Goal: Task Accomplishment & Management: Complete application form

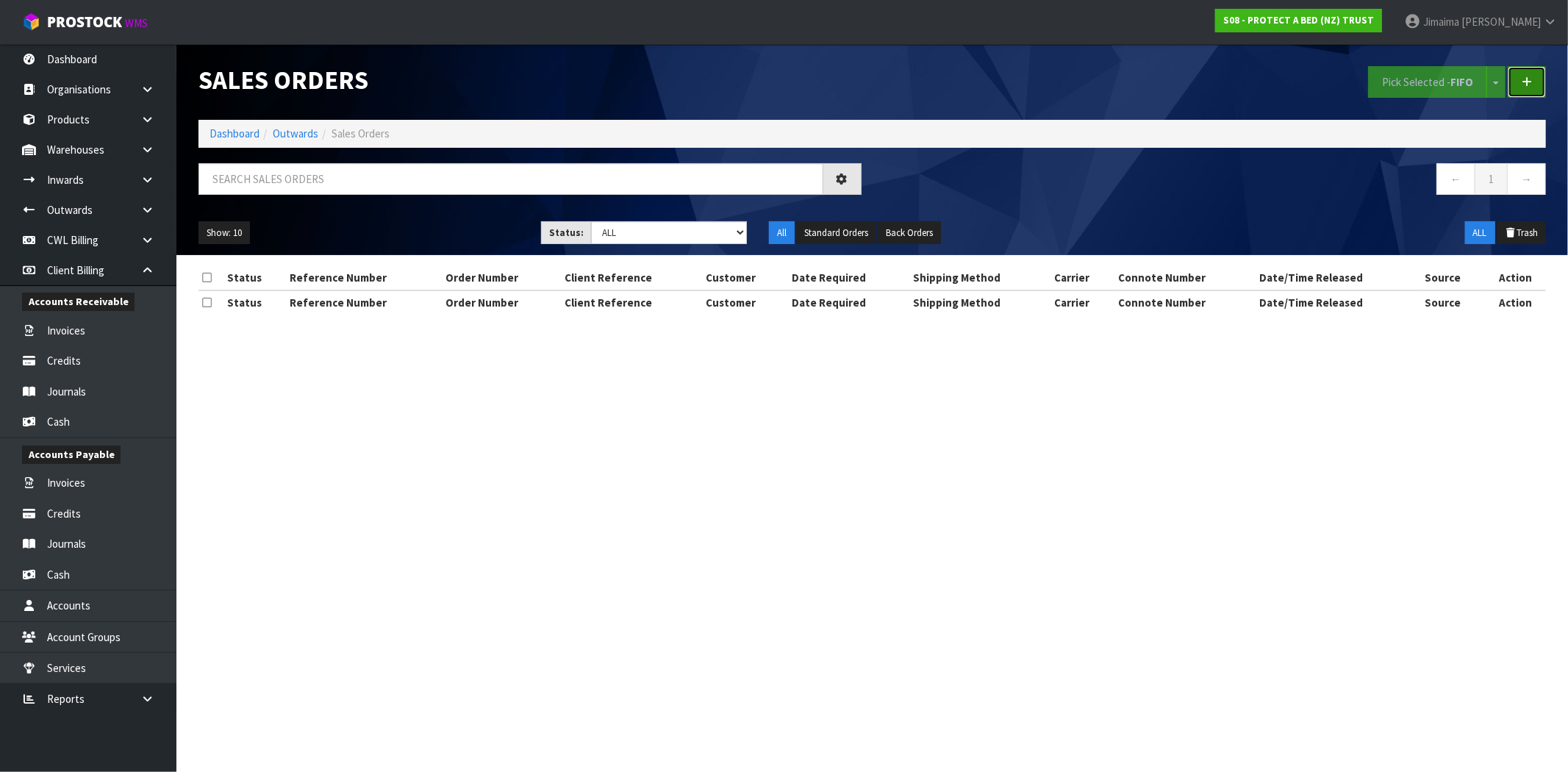
click at [1533, 84] on link at bounding box center [1527, 81] width 38 height 32
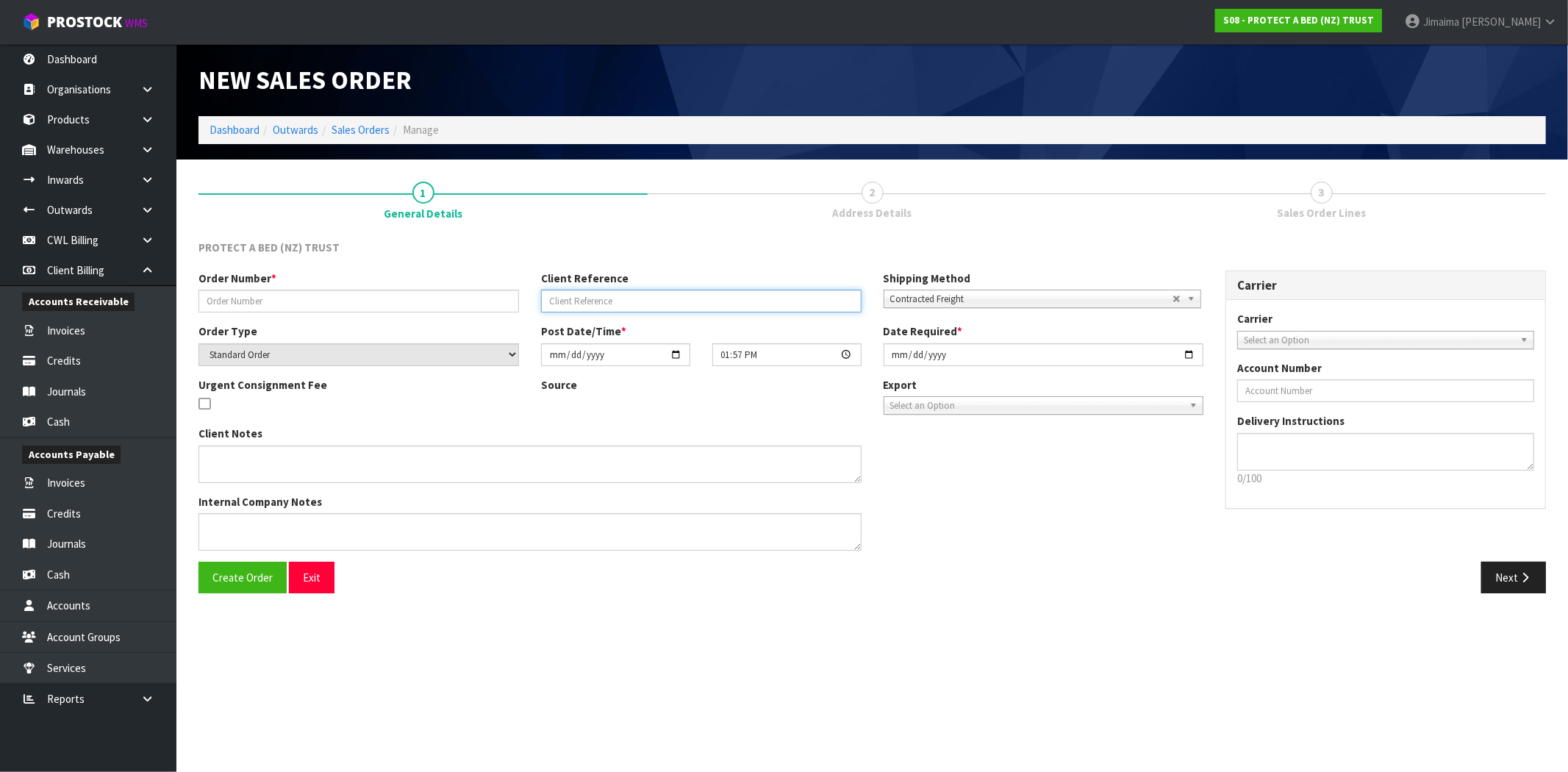
click at [720, 304] on input "text" at bounding box center [701, 301] width 320 height 22
type input "PLEASE PRIORITISE"
click at [1194, 353] on input "[DATE]" at bounding box center [1044, 354] width 320 height 22
type input "[DATE]"
click at [252, 297] on input "text" at bounding box center [358, 301] width 320 height 22
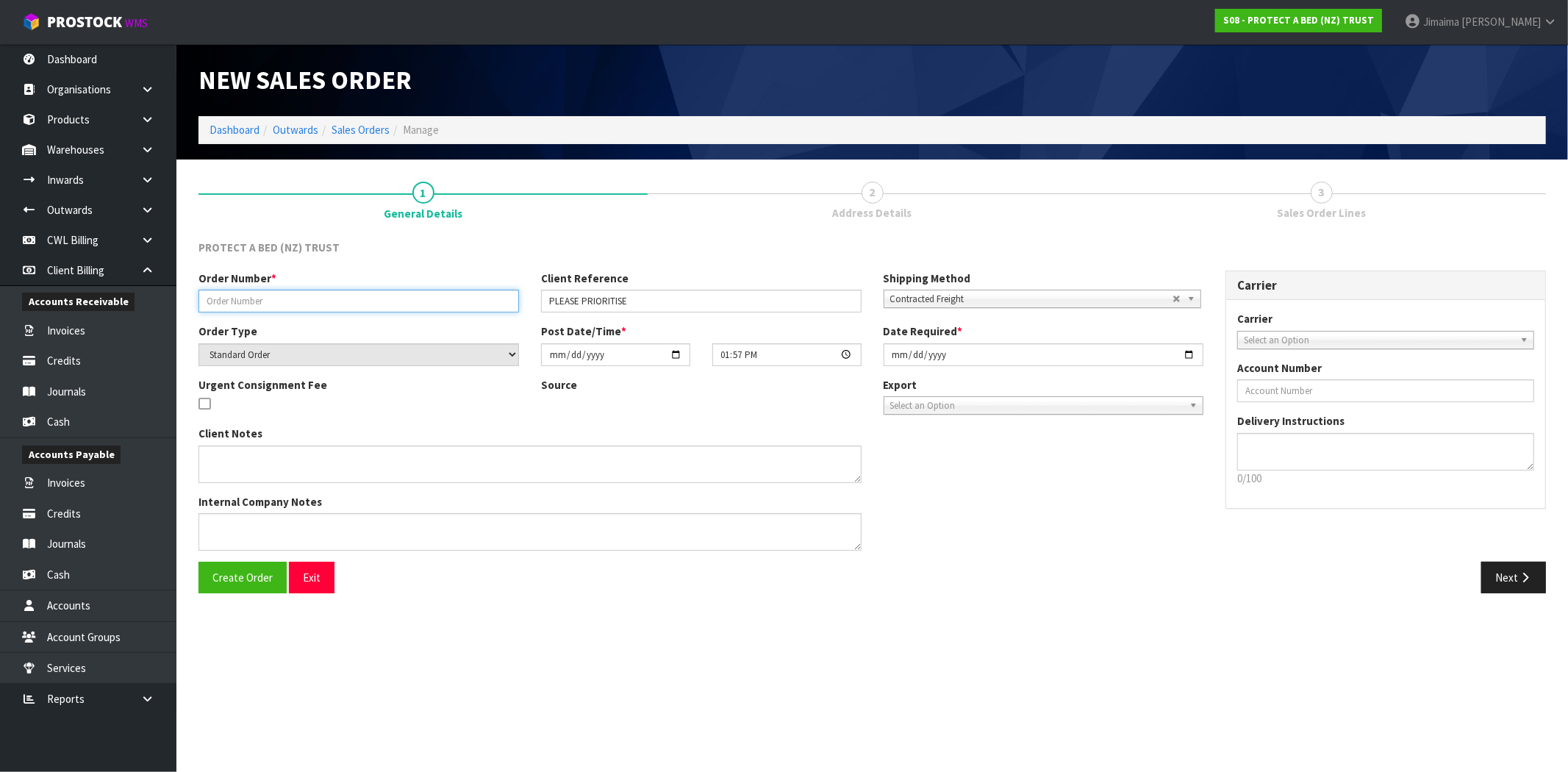
paste input "URGENT MATTRES PROTECTOR ORDER"
click at [254, 303] on input "text" at bounding box center [358, 301] width 320 height 22
type input "URGENT MATTRES PROTECTOR ORDER"
click at [256, 584] on button "Create Order" at bounding box center [243, 577] width 88 height 32
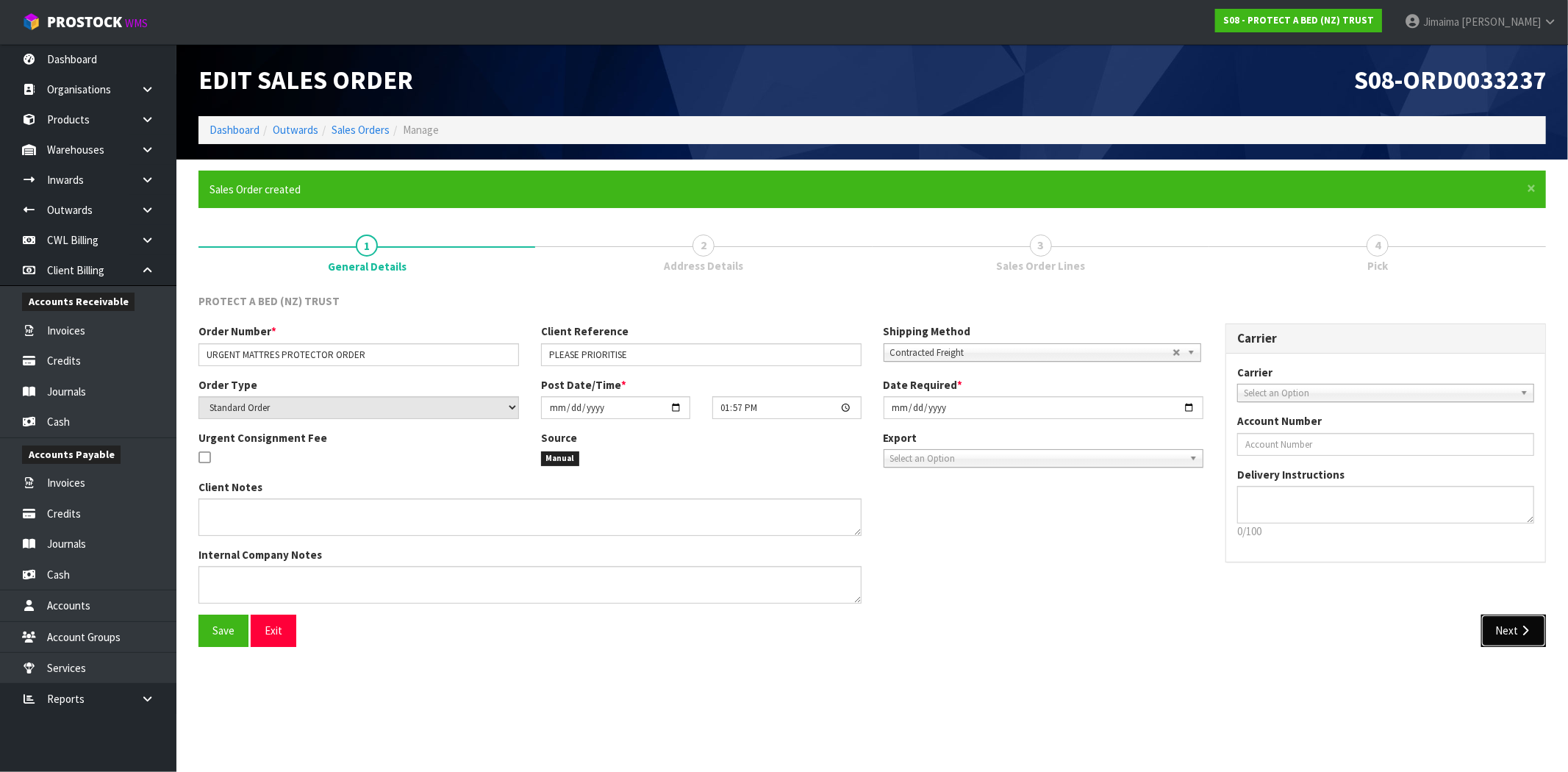
click at [1519, 627] on icon "button" at bounding box center [1525, 630] width 14 height 11
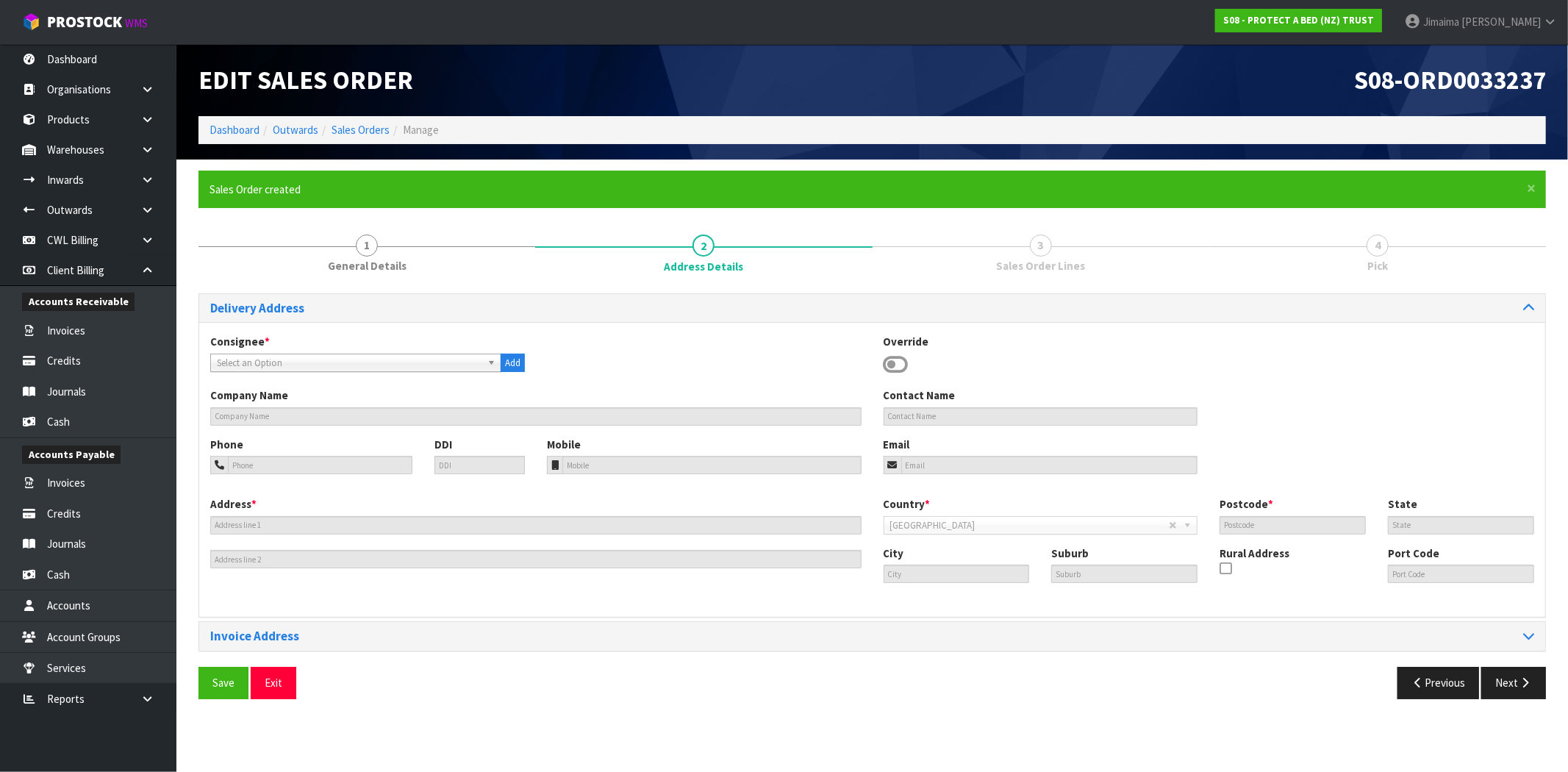
click at [276, 364] on span "Select an Option" at bounding box center [349, 363] width 264 height 18
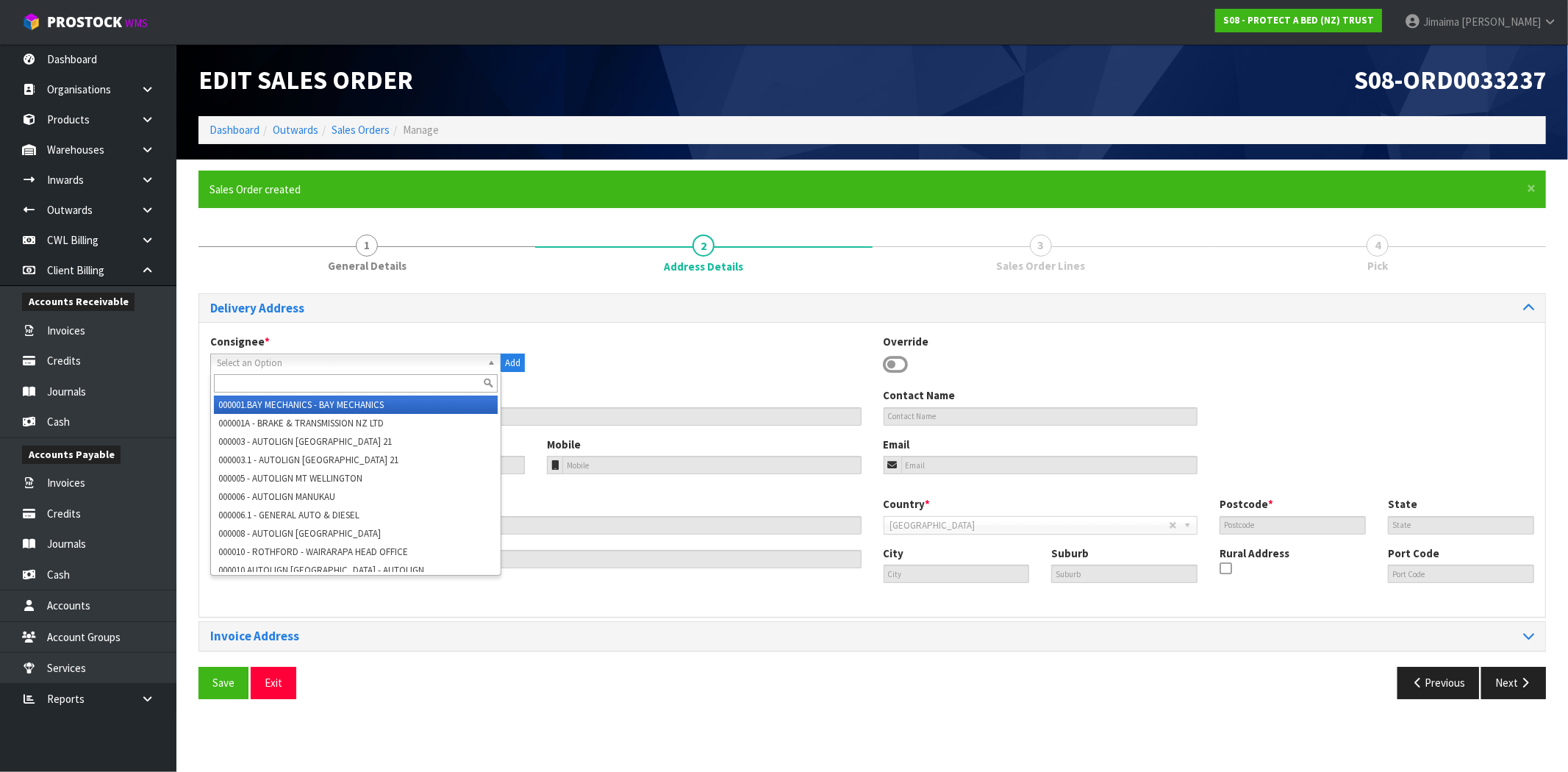
click at [258, 377] on input "text" at bounding box center [356, 384] width 284 height 19
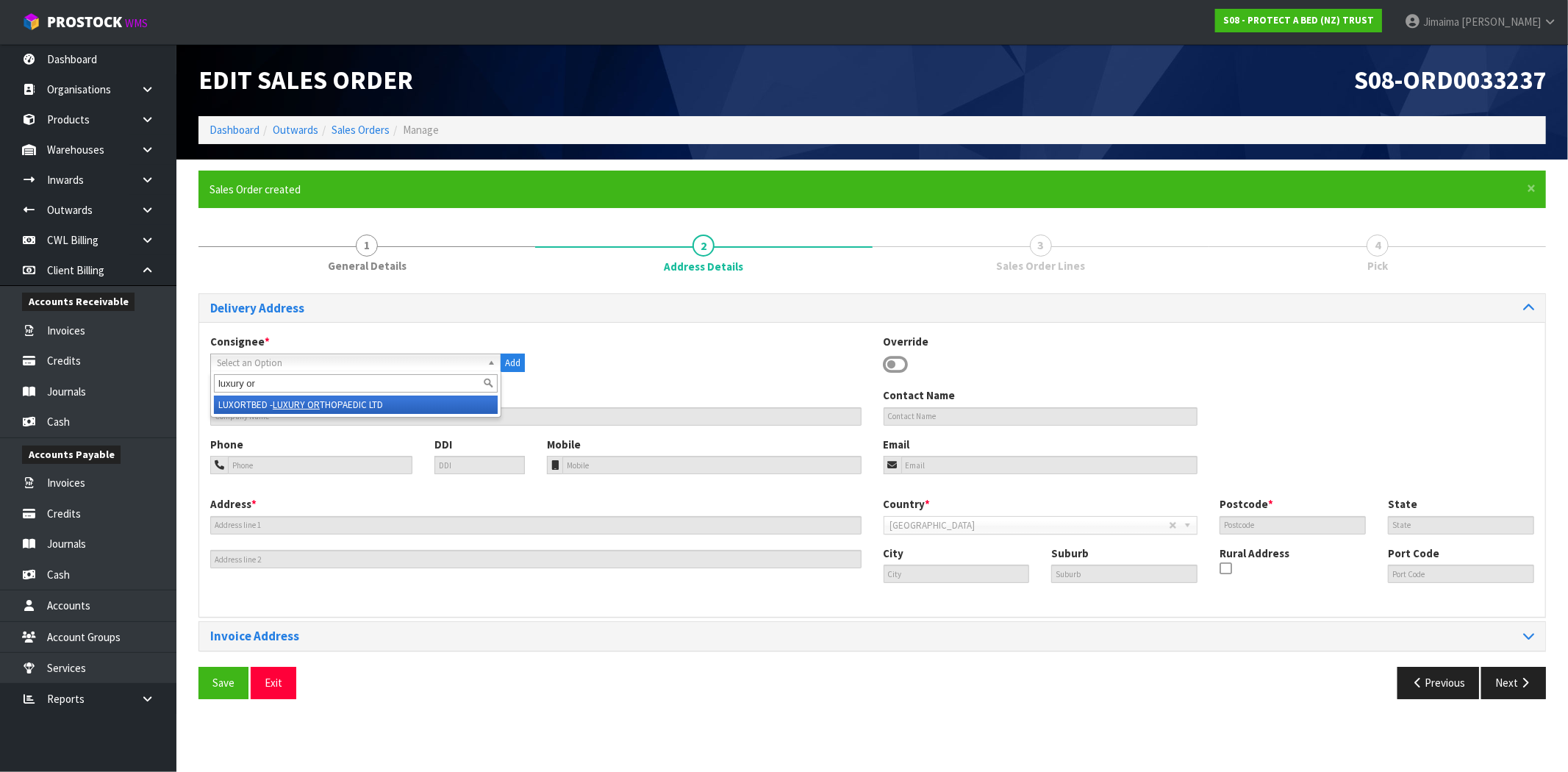
type input "luxury or"
click at [266, 400] on li "LUXORTBED - LUXURY OR THOPAEDIC LTD" at bounding box center [356, 405] width 284 height 19
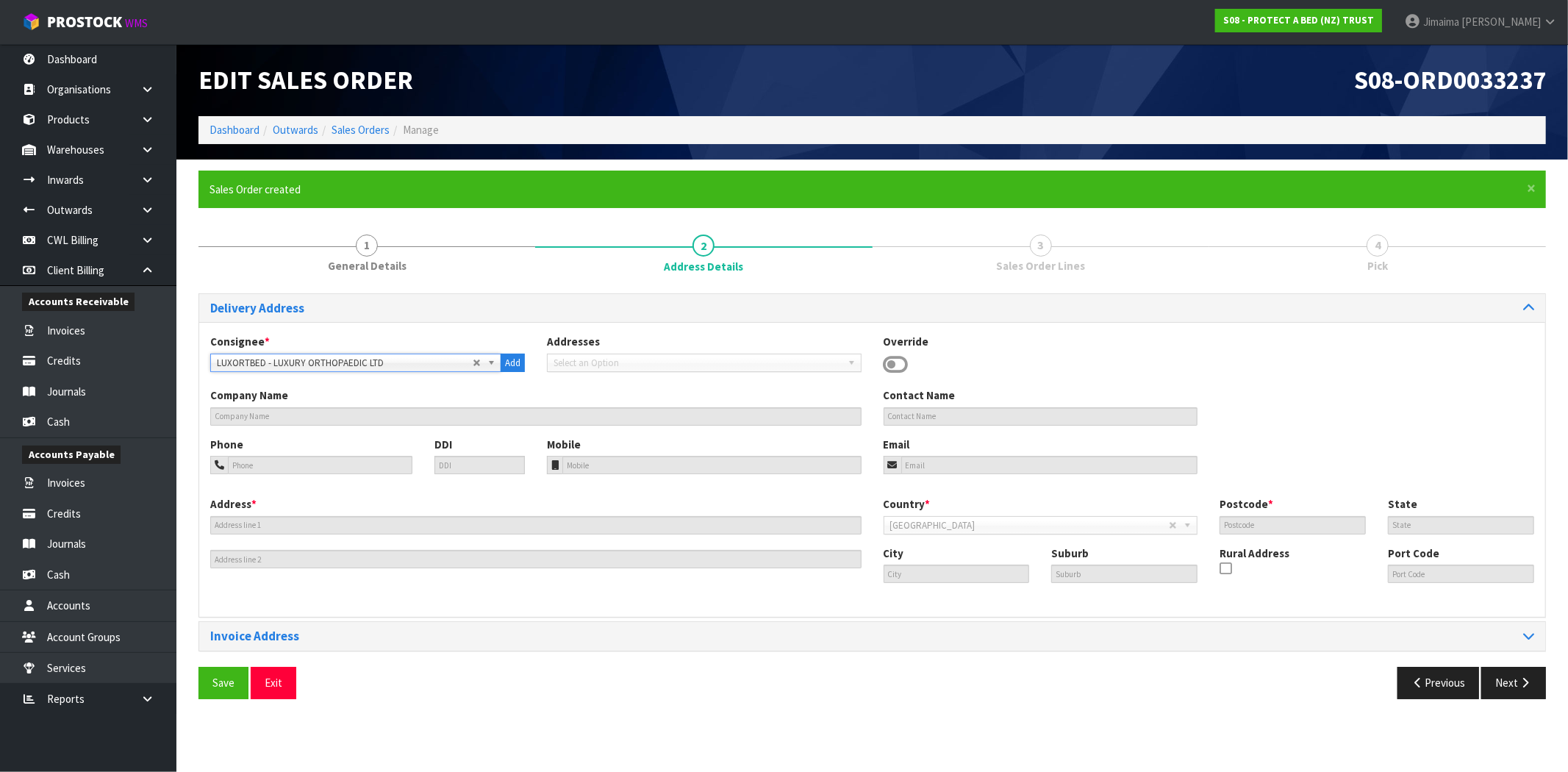
type input "LUXURY ORTHOPAEDIC LTD"
type input "077887003"
type input "0210406533"
type input "[EMAIL_ADDRESS][DOMAIN_NAME]"
type input "[STREET_ADDRESS][PERSON_NAME]"
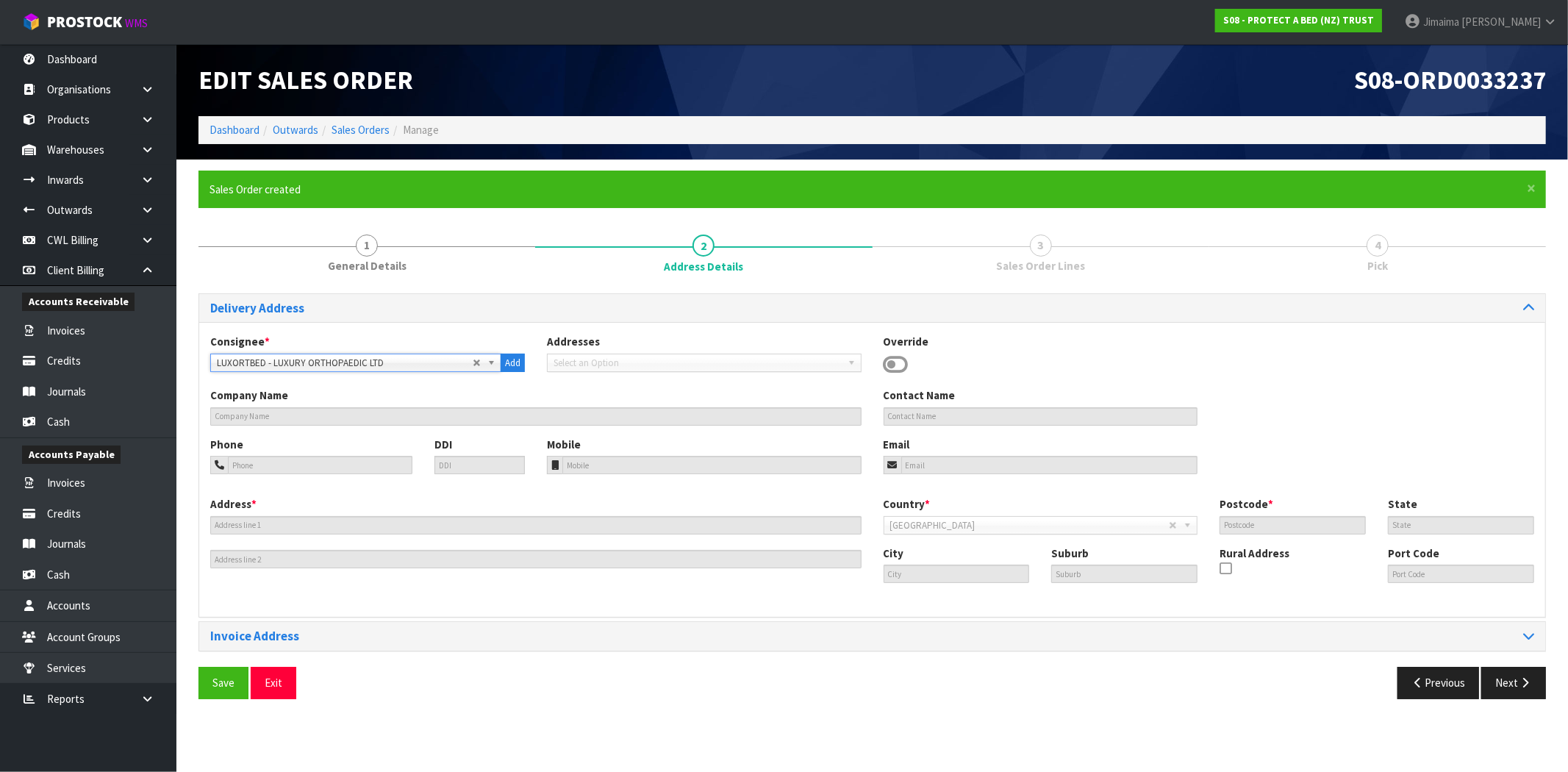
type input "3200"
type input "Hamilton"
type input "HAMILTON"
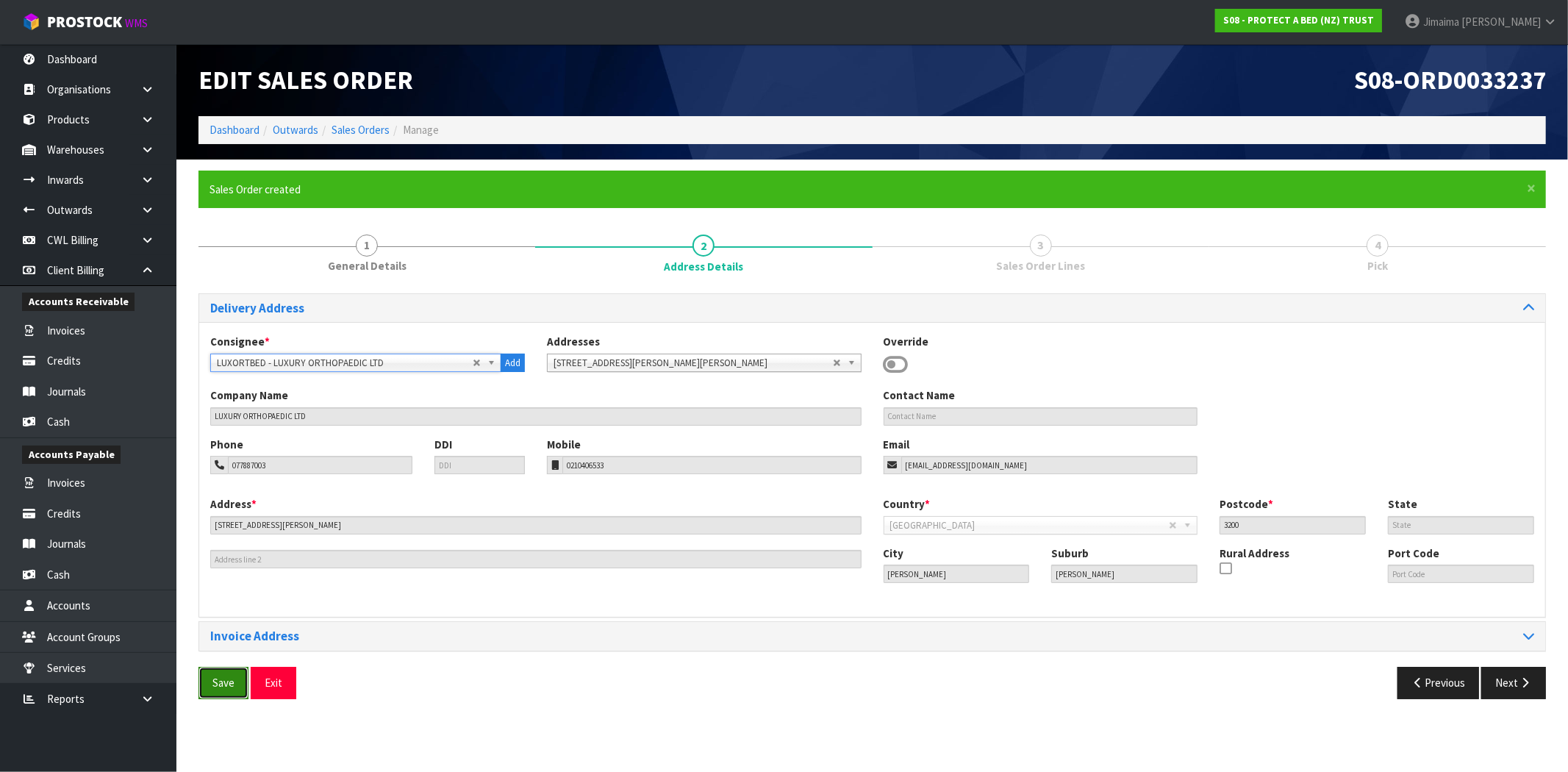
click at [228, 682] on span "Save" at bounding box center [223, 682] width 22 height 14
click at [1529, 681] on icon "button" at bounding box center [1525, 682] width 14 height 11
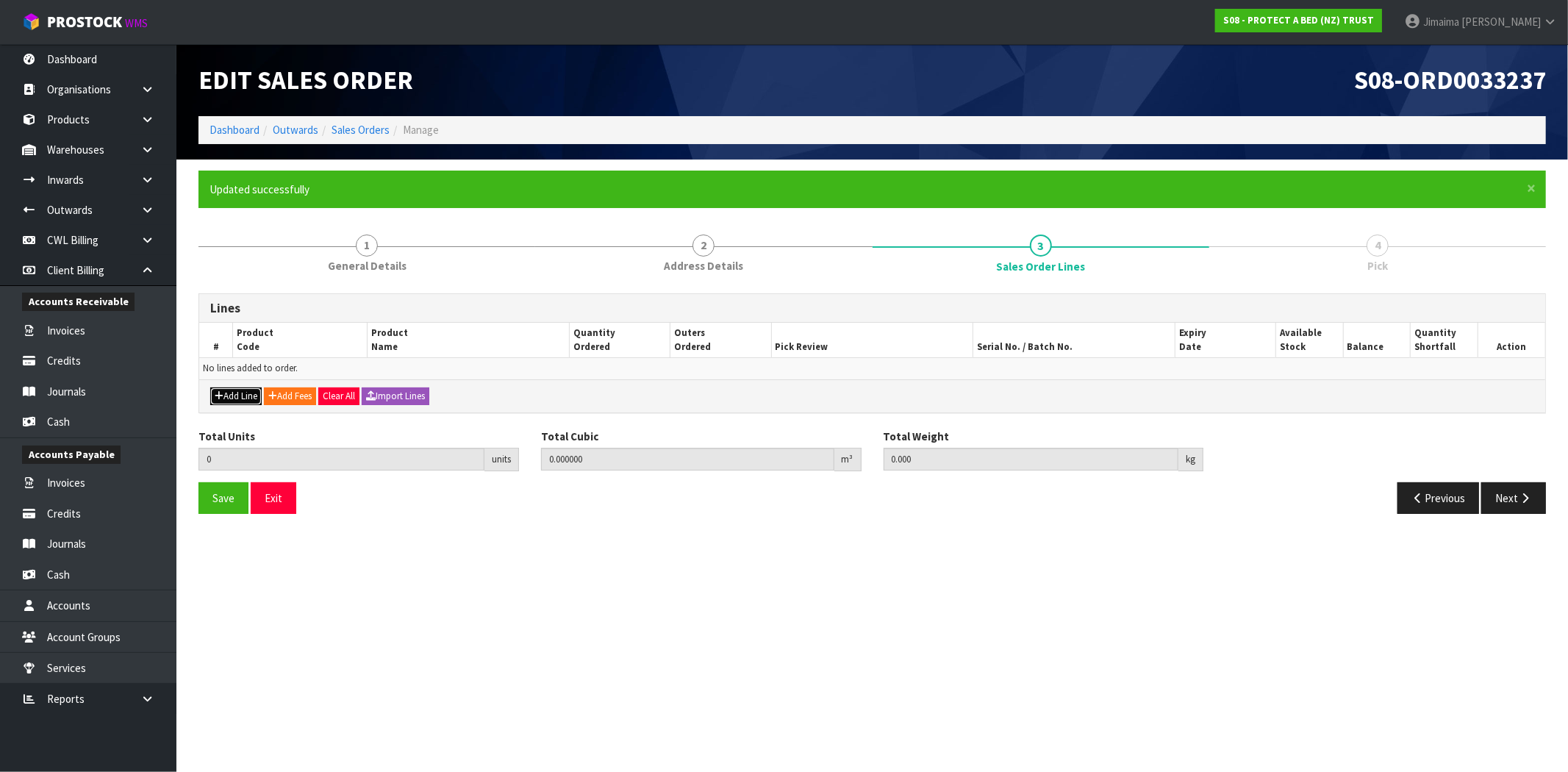
click at [225, 392] on button "Add Line" at bounding box center [236, 396] width 51 height 18
type input "0"
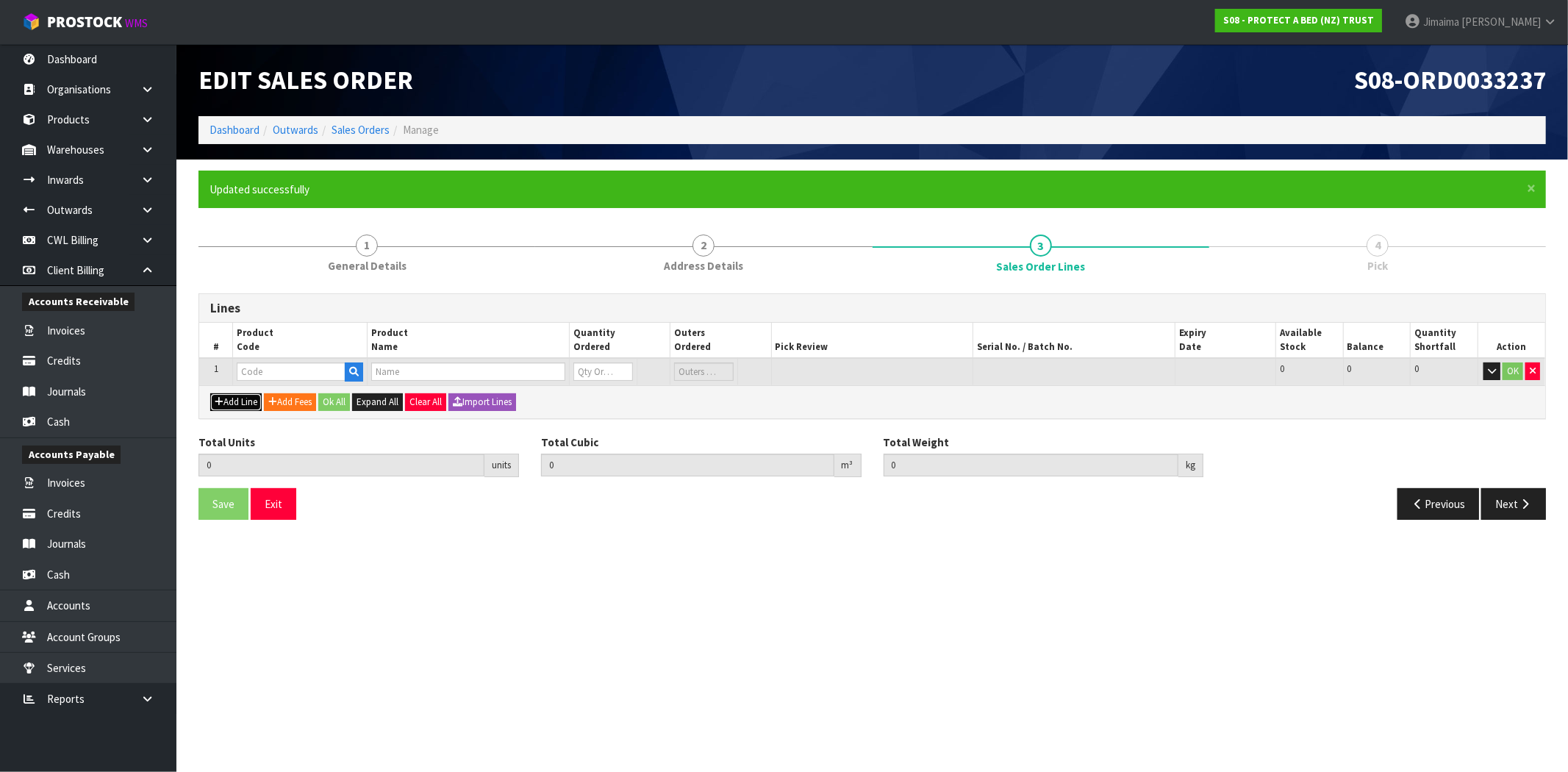
click at [226, 393] on button "Add Line" at bounding box center [236, 402] width 51 height 18
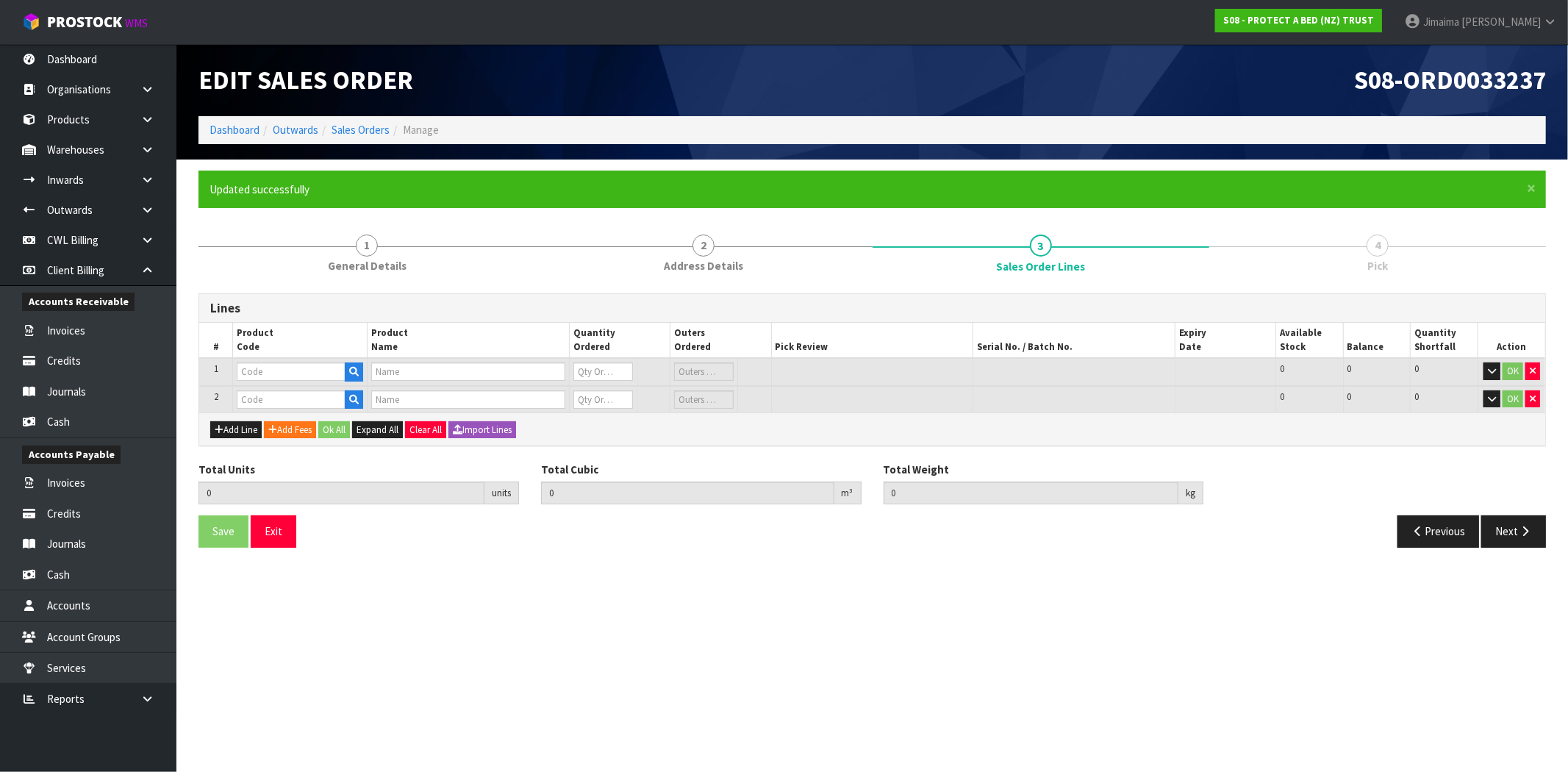
click at [1541, 371] on td "OK" at bounding box center [1511, 372] width 67 height 28
click at [1534, 368] on icon "button" at bounding box center [1533, 370] width 6 height 9
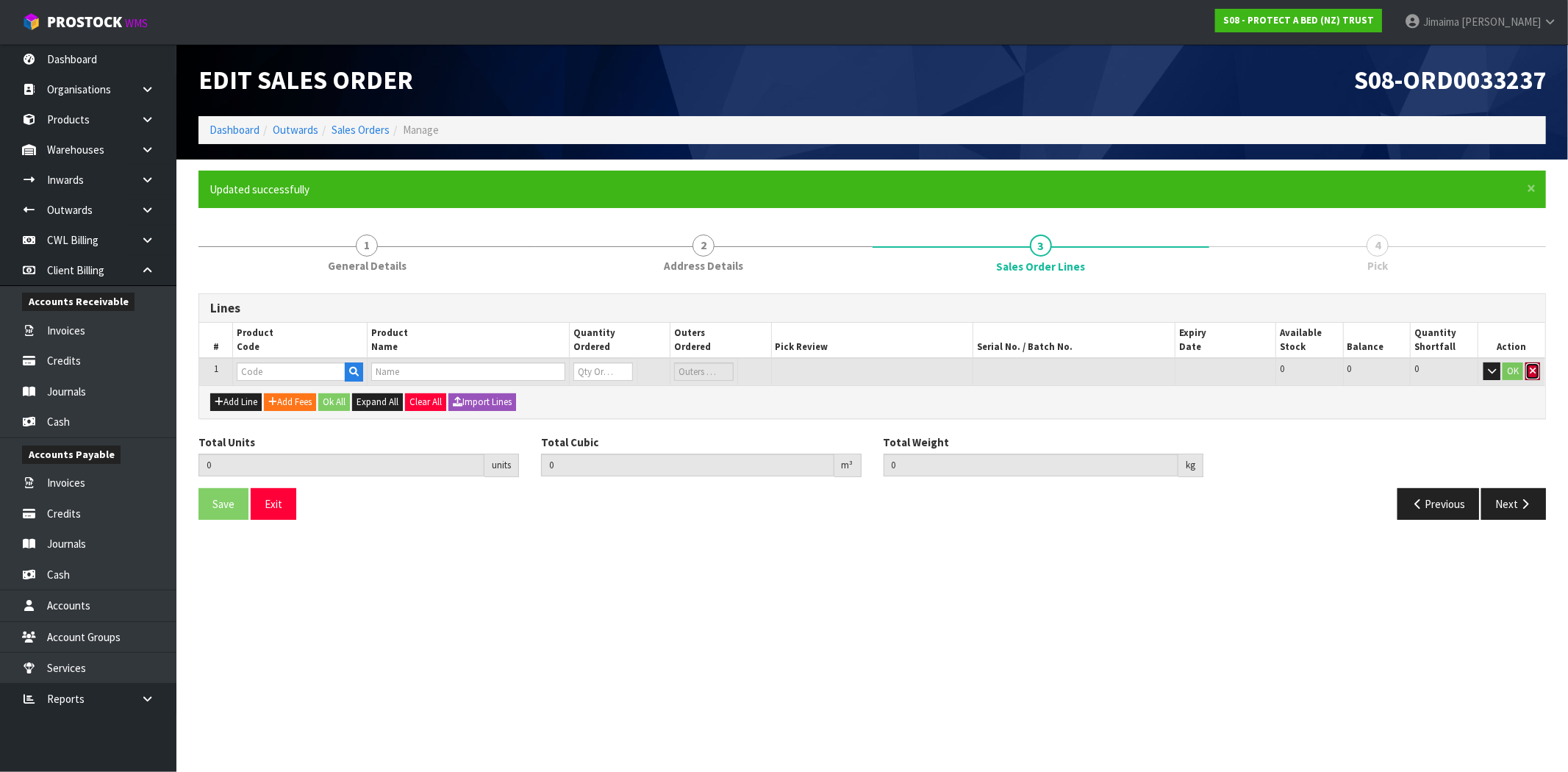
click at [1534, 368] on icon "button" at bounding box center [1533, 370] width 6 height 9
type input "0.000000"
type input "0.000"
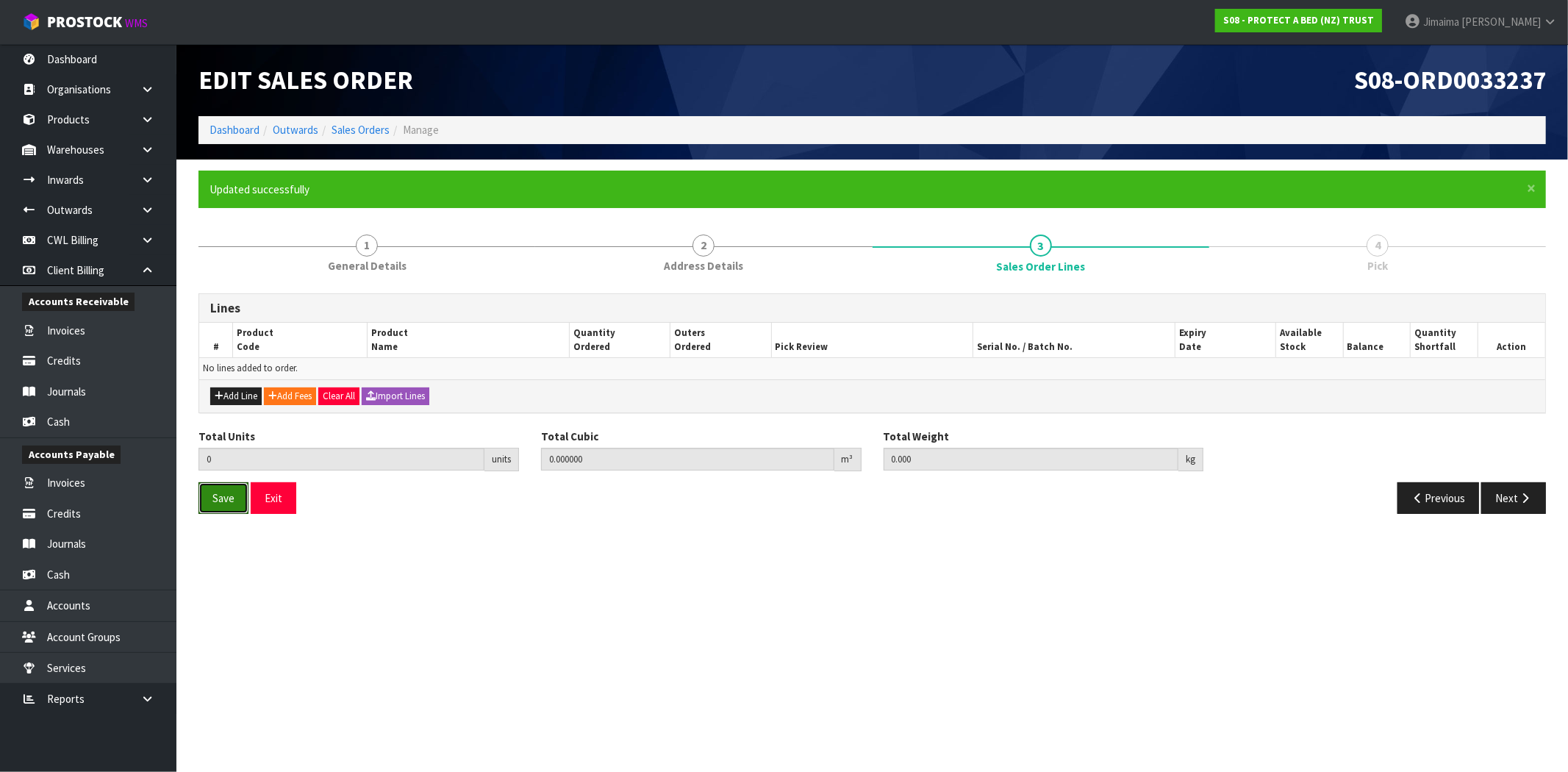
click at [216, 495] on span "Save" at bounding box center [223, 498] width 22 height 14
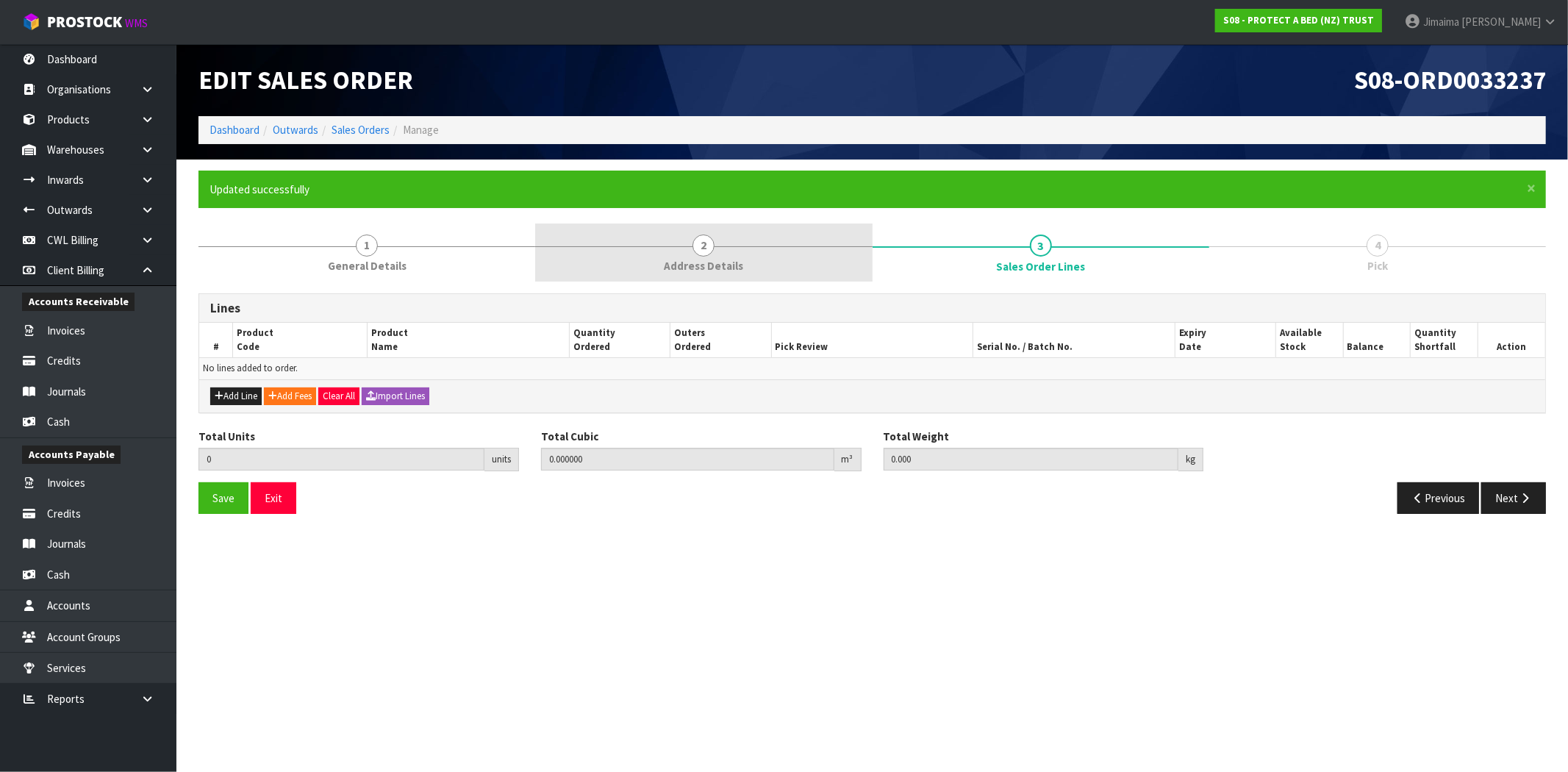
click at [714, 246] on span "2" at bounding box center [703, 245] width 22 height 22
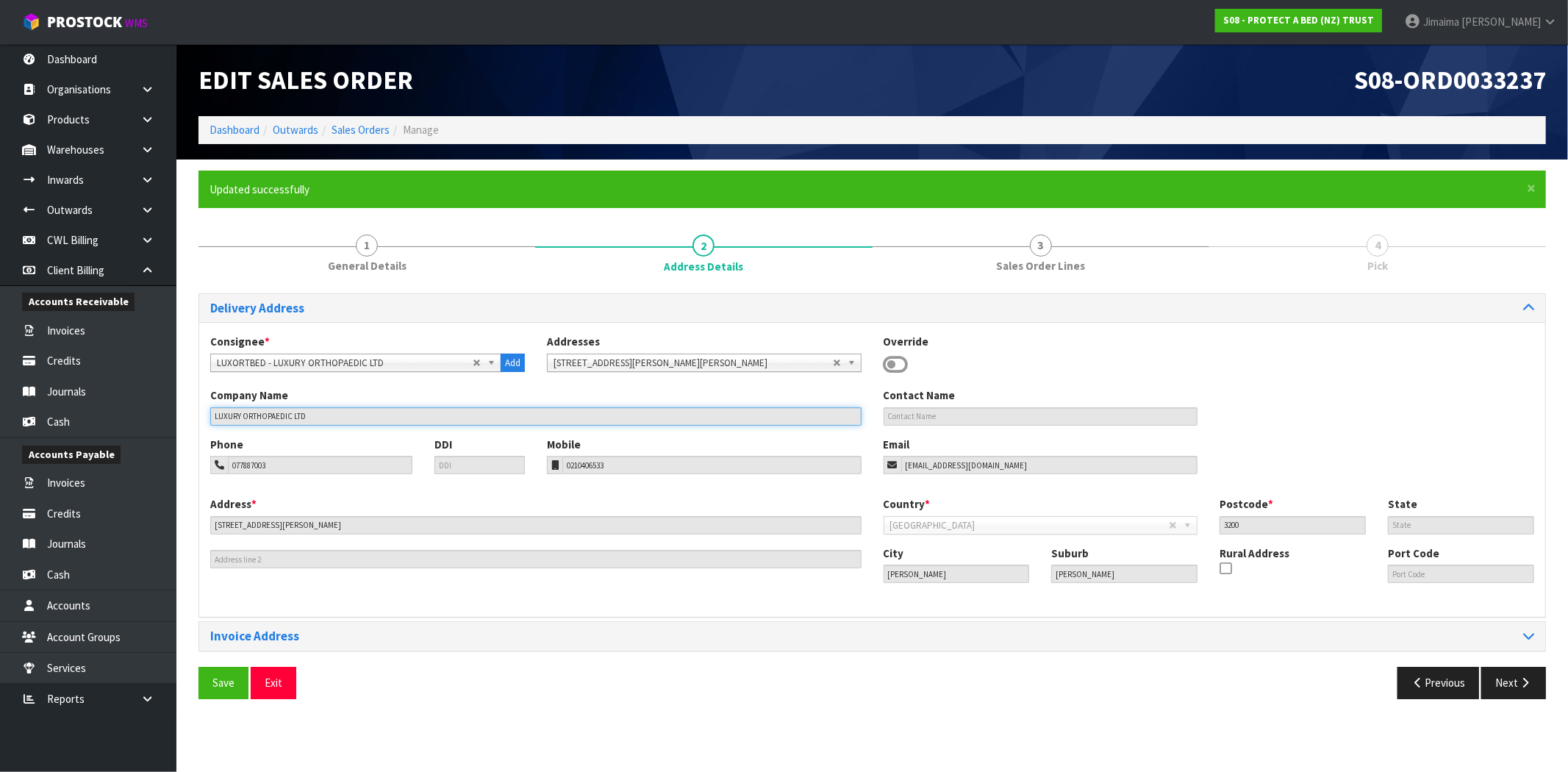
click at [181, 408] on section "× Close Updated successfully 1 General Details 2 Address Details 3 Sales Order …" at bounding box center [872, 440] width 1392 height 561
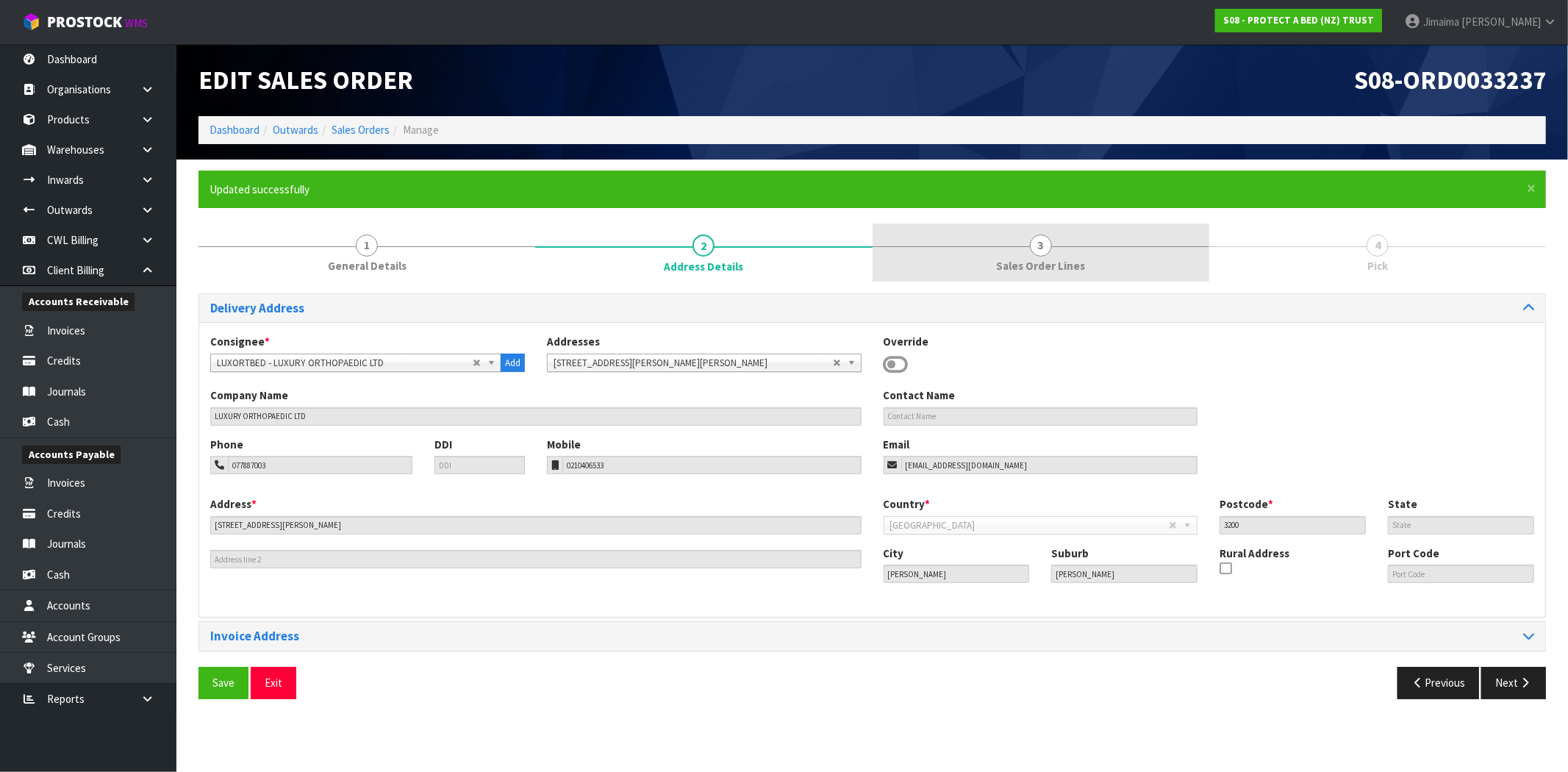
drag, startPoint x: 987, startPoint y: 243, endPoint x: 979, endPoint y: 245, distance: 8.2
click at [986, 243] on link "3 Sales Order Lines" at bounding box center [1041, 252] width 337 height 58
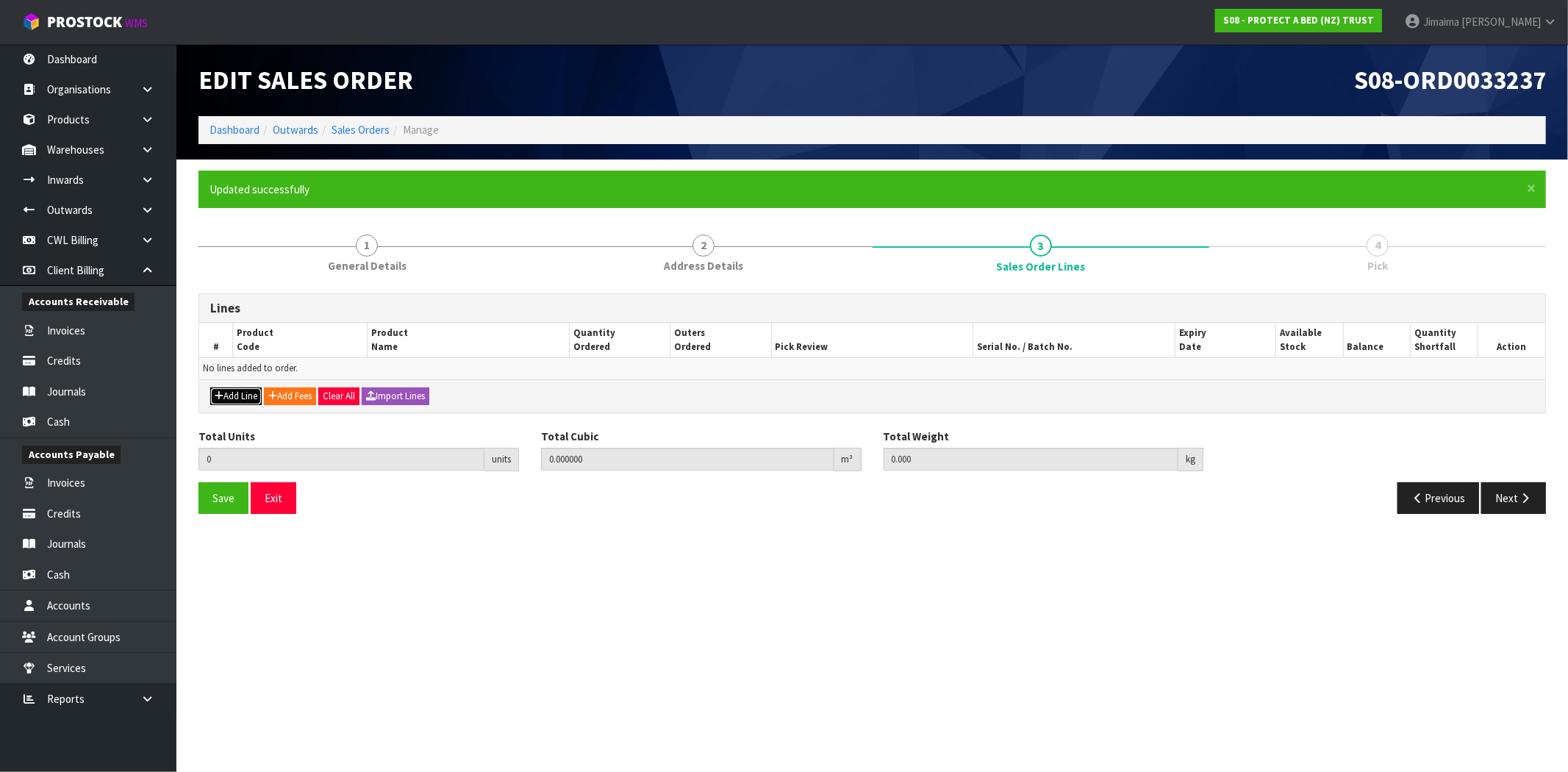
click at [237, 398] on button "Add Line" at bounding box center [236, 396] width 51 height 18
type input "0"
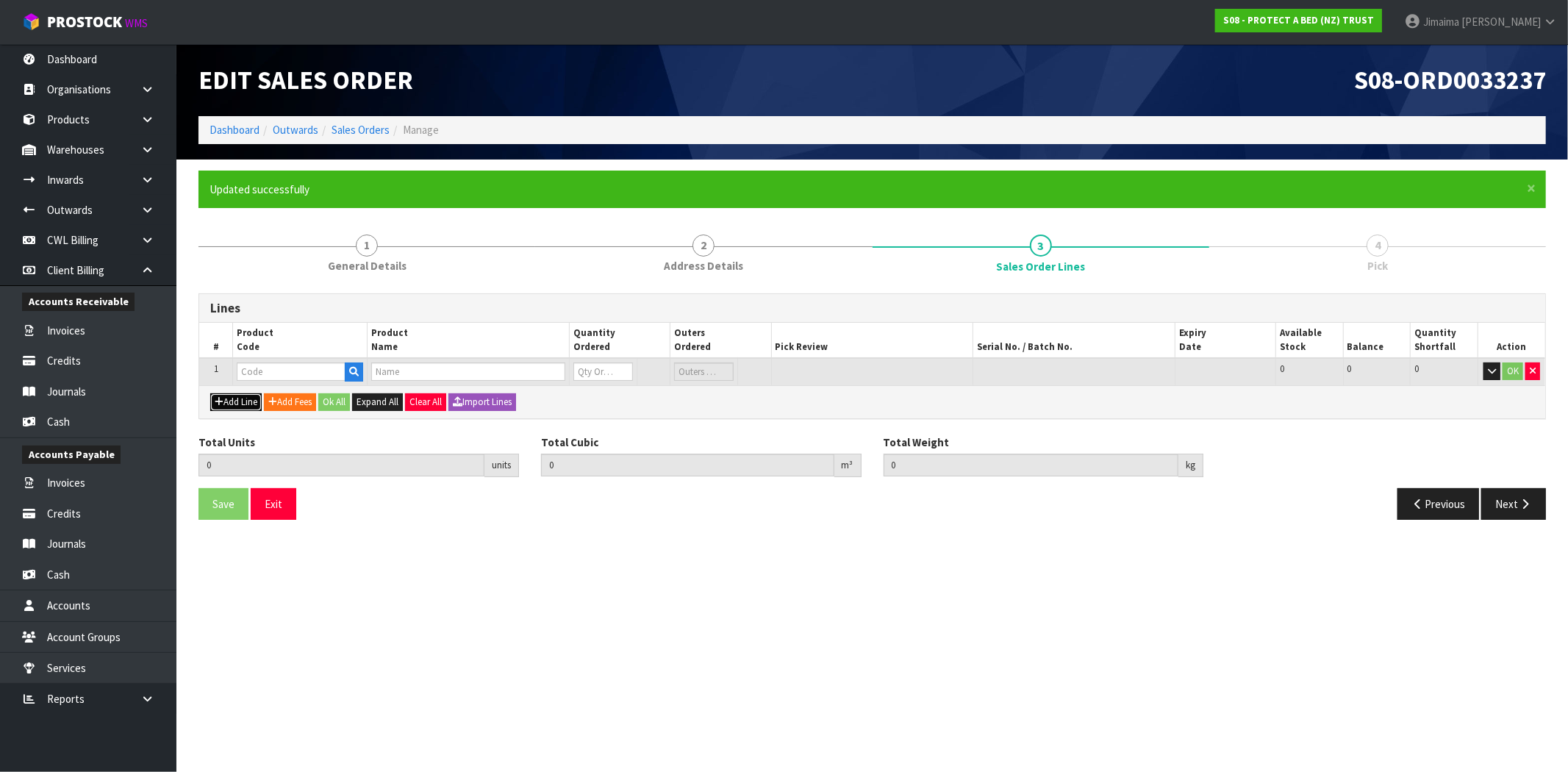
click at [237, 398] on button "Add Line" at bounding box center [236, 402] width 51 height 18
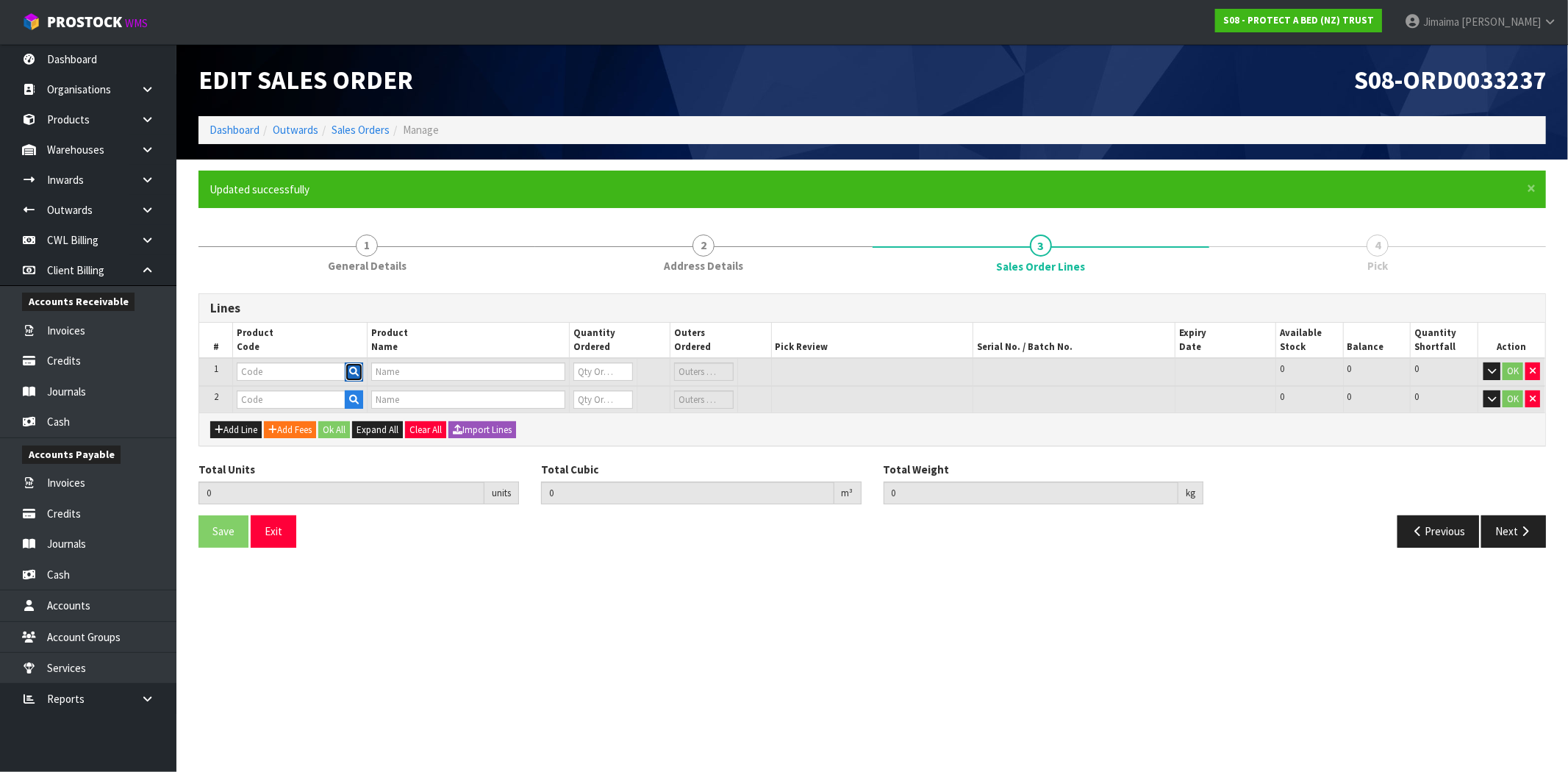
click at [355, 367] on icon "button" at bounding box center [354, 371] width 9 height 9
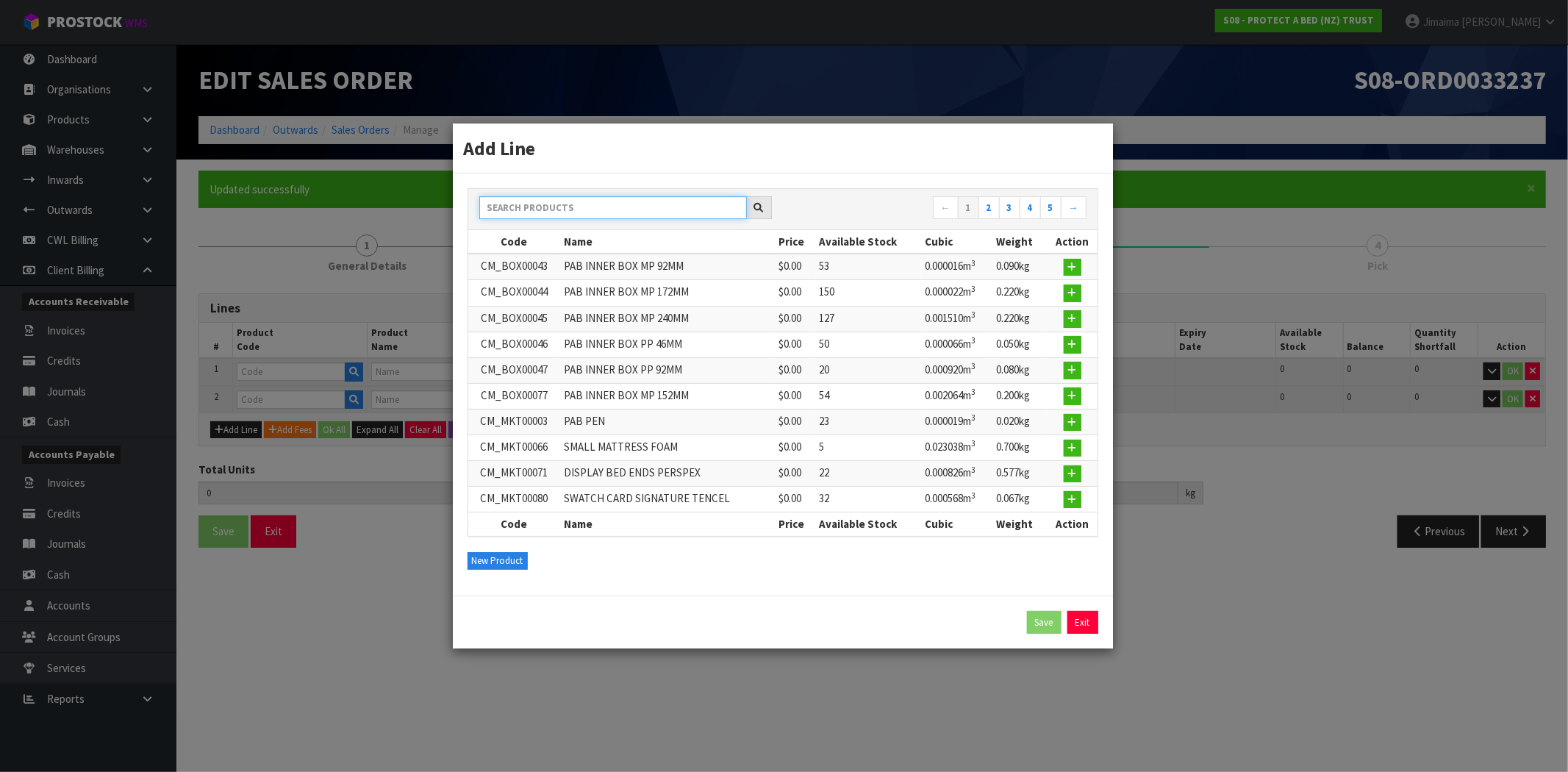
click at [532, 210] on input "text" at bounding box center [613, 207] width 268 height 22
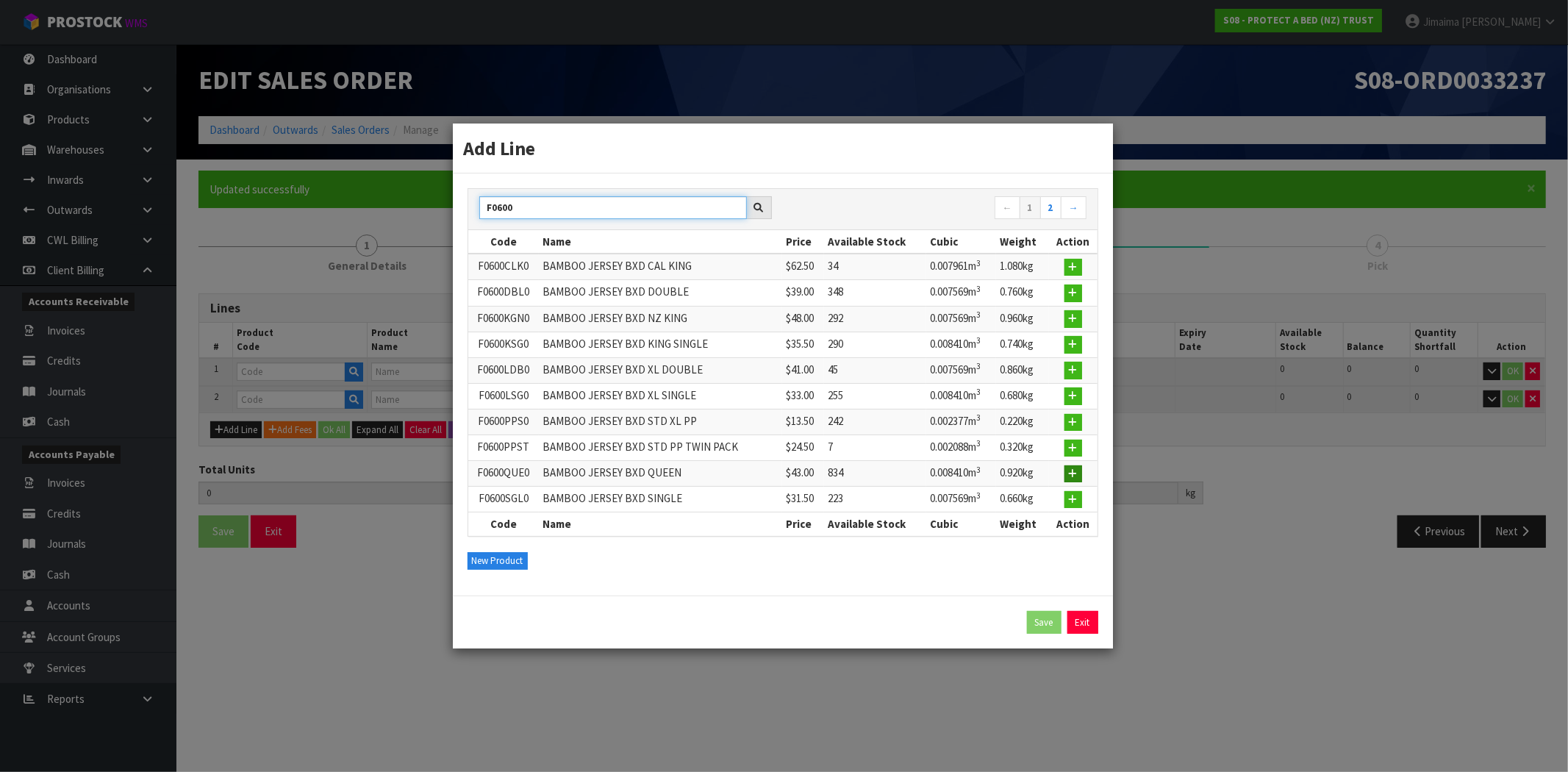
type input "F0600"
click at [1075, 469] on icon "button" at bounding box center [1073, 474] width 9 height 9
type input "F0600QUE0"
type input "BAMBOO JERSEY BXD QUEEN"
type input "0"
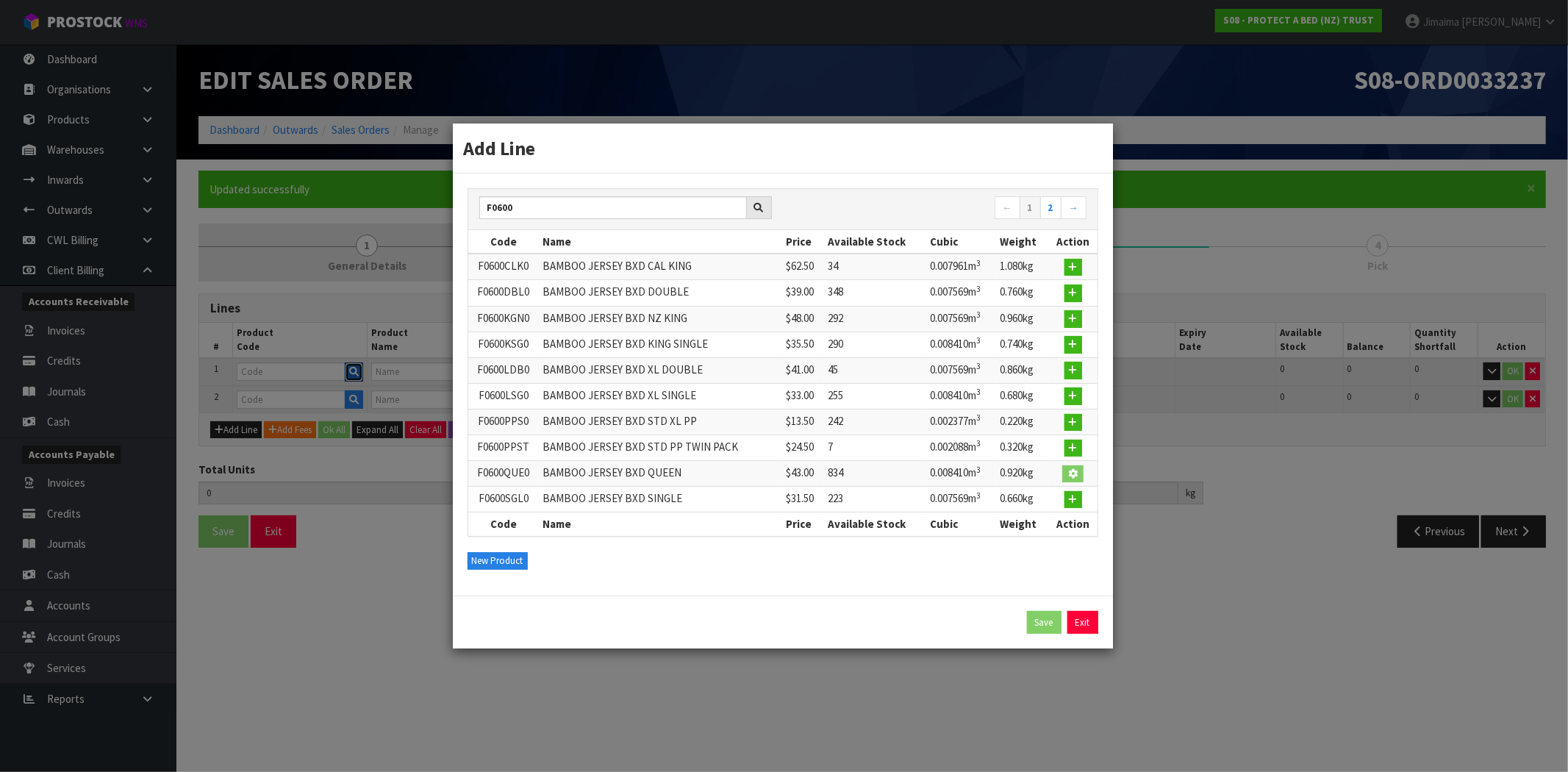
type input "0"
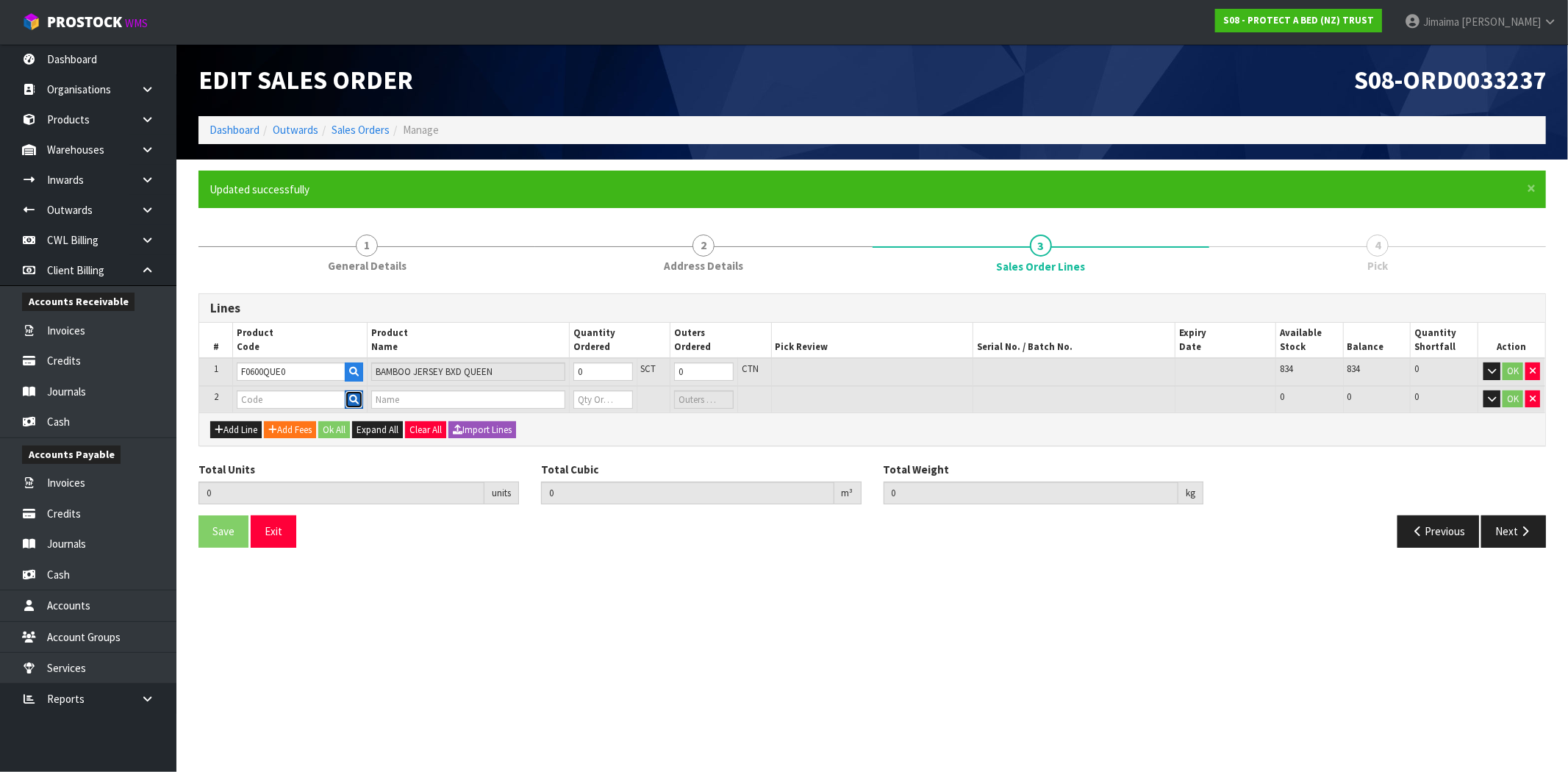
click at [347, 398] on button "button" at bounding box center [354, 399] width 19 height 19
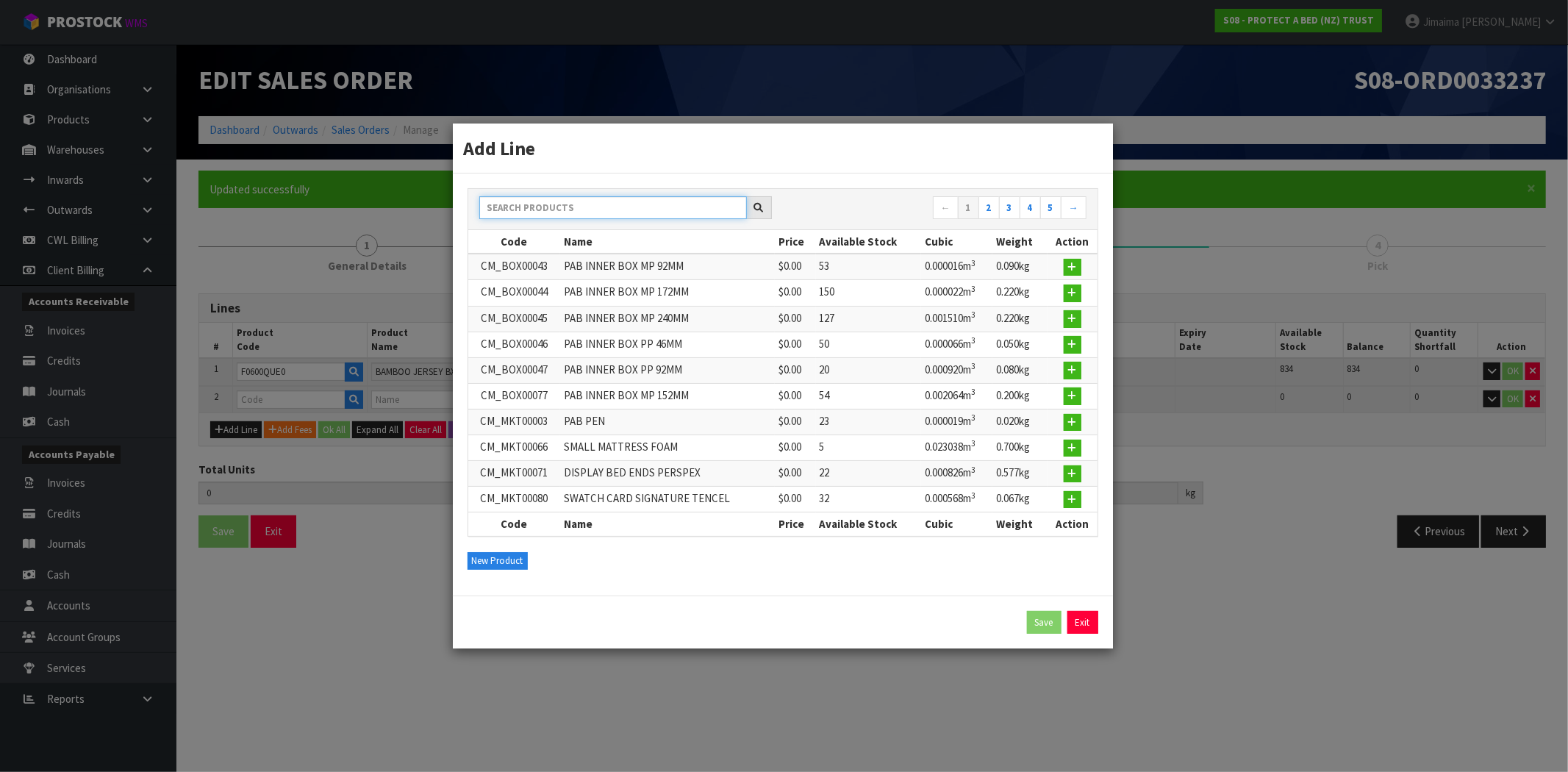
click at [687, 212] on input "text" at bounding box center [613, 207] width 268 height 22
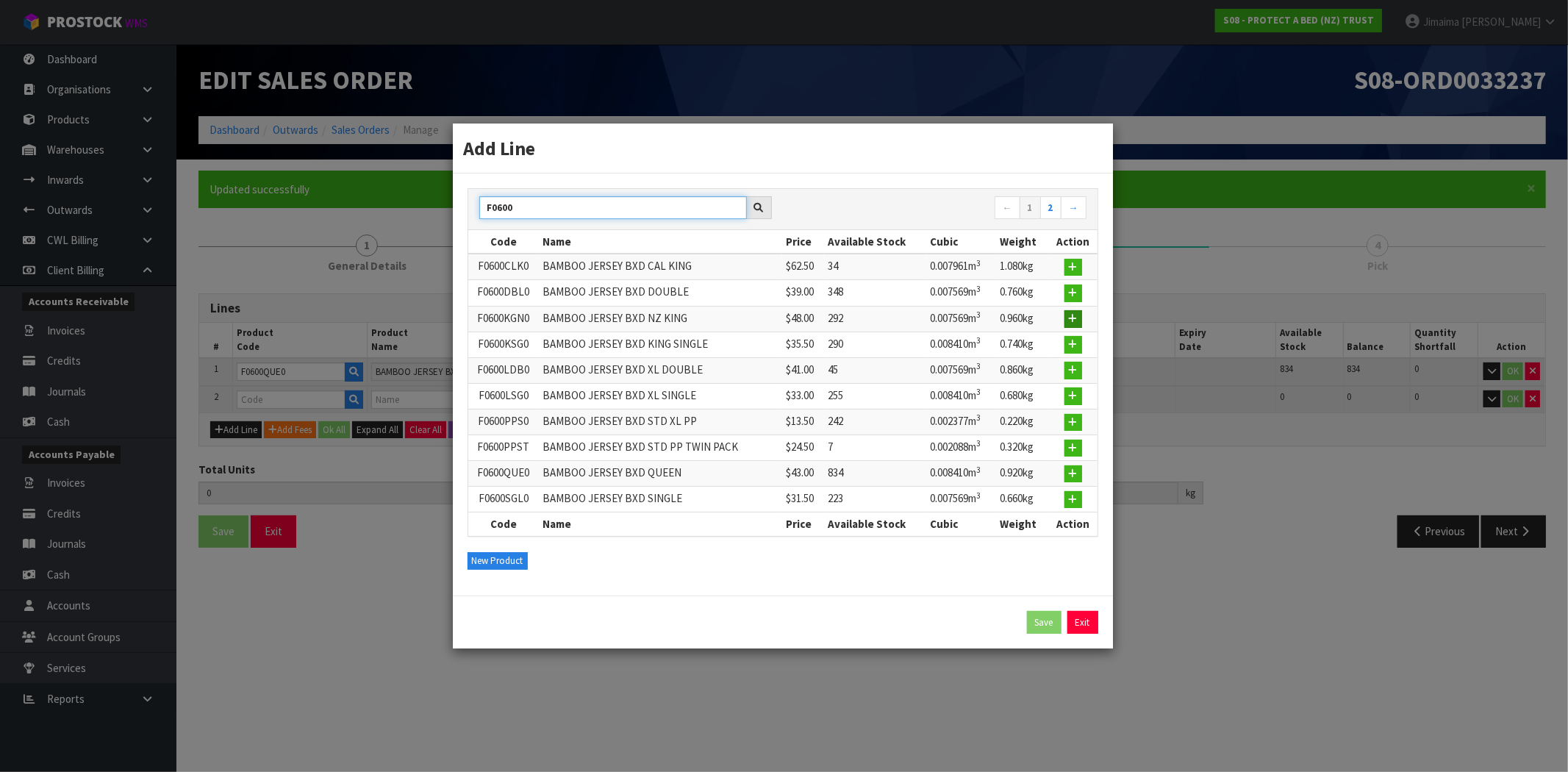
type input "F0600"
click at [1069, 318] on button "button" at bounding box center [1073, 319] width 18 height 18
type input "0.000000"
type input "0.000"
type input "F0600KGN0"
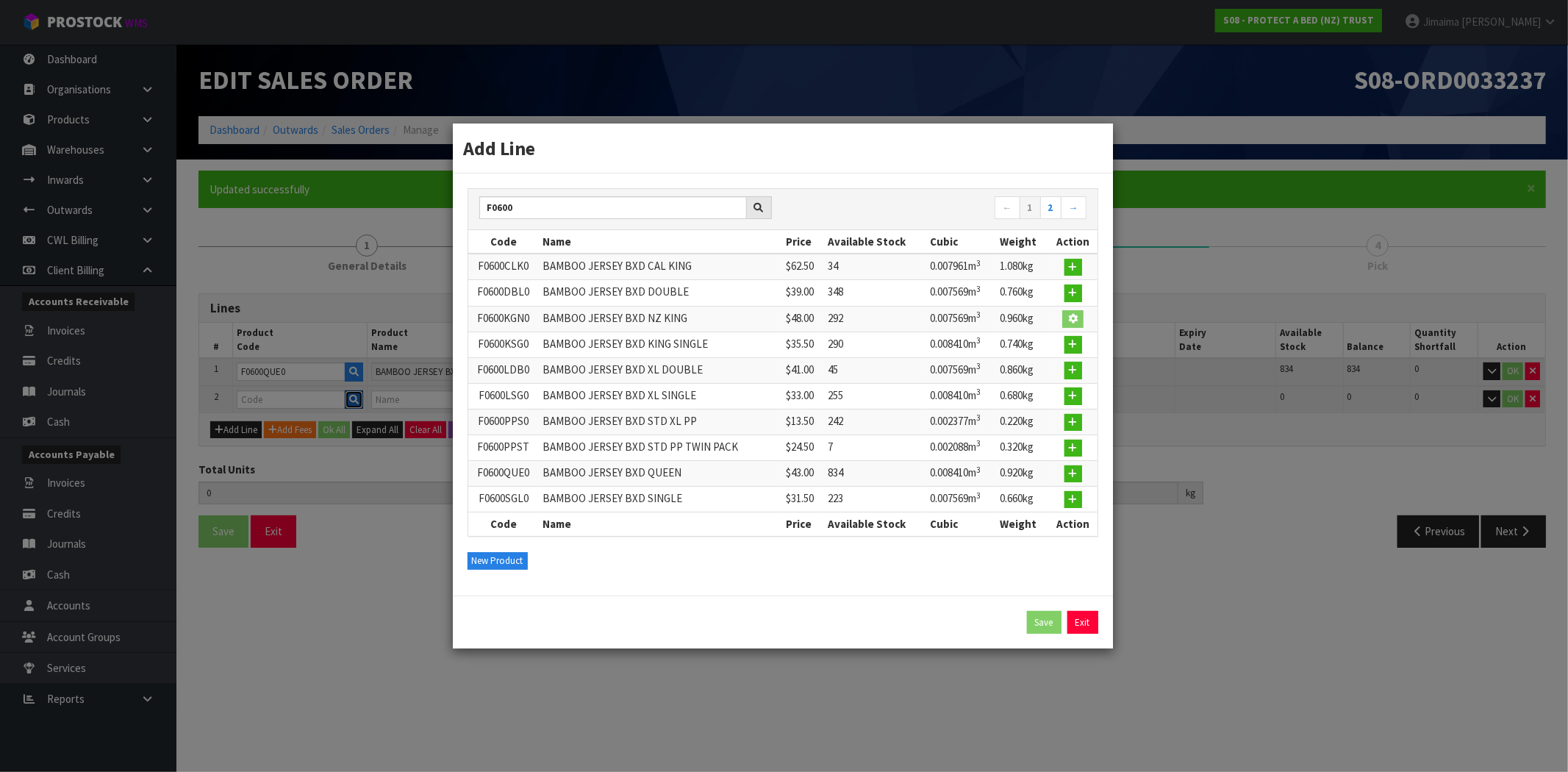
type input "BAMBOO JERSEY BXD NZ KING"
type input "0"
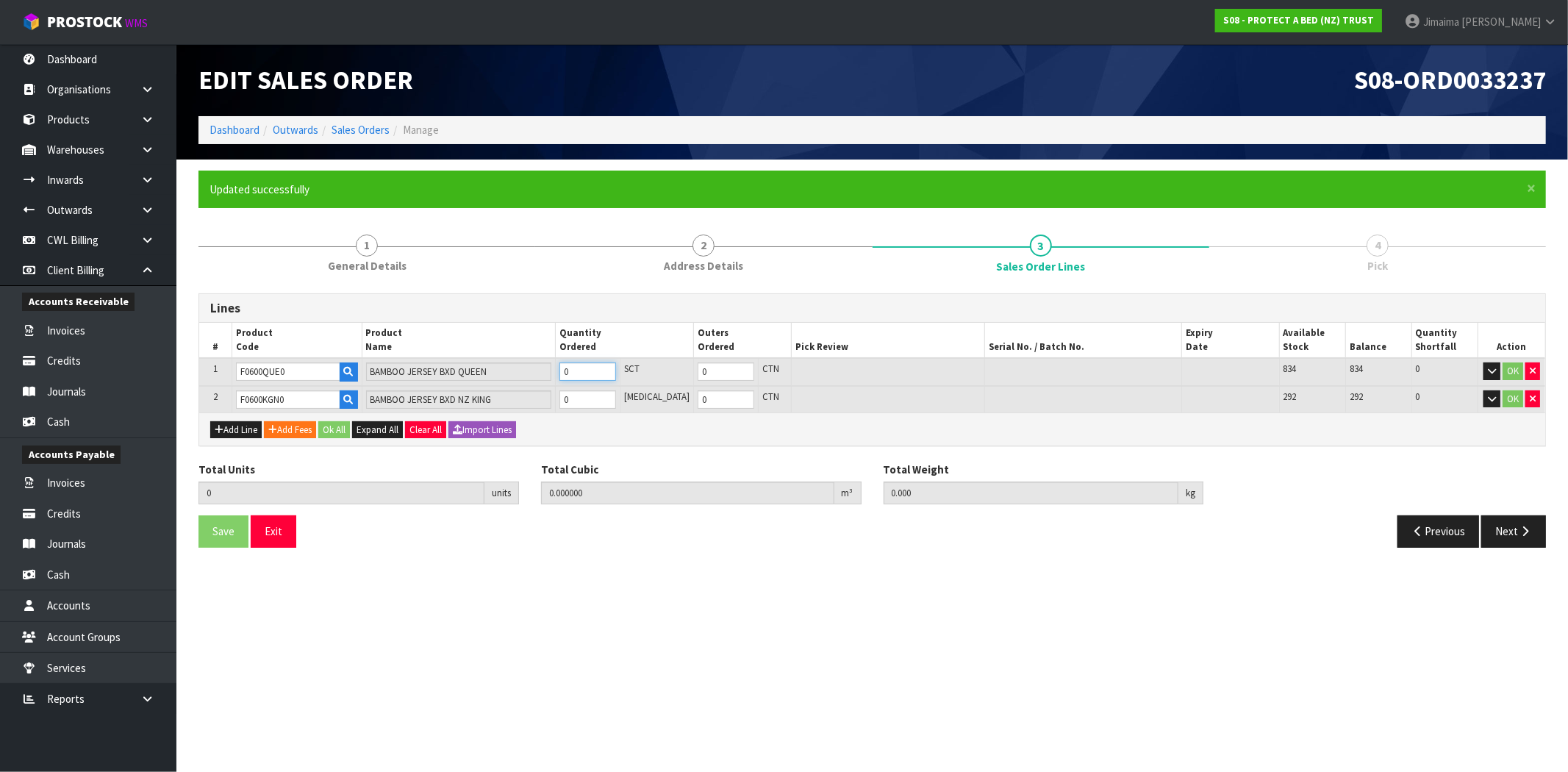
click at [599, 365] on input "0" at bounding box center [588, 371] width 57 height 19
type input "3"
type input "0.02523"
type input "2.76"
type input "3"
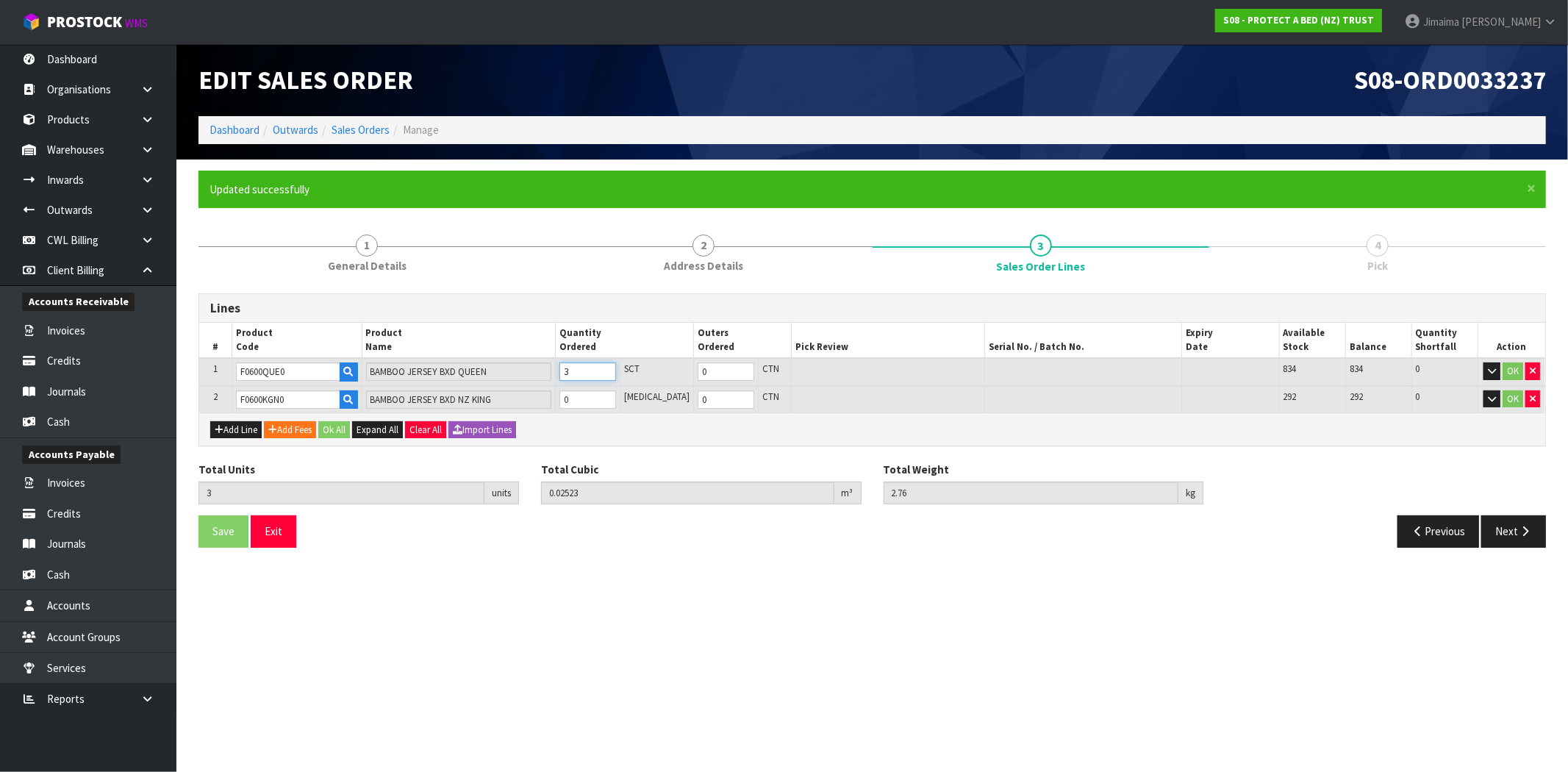
type input "30"
type input "0.27702"
type input "27.6"
type input "30"
type input "3"
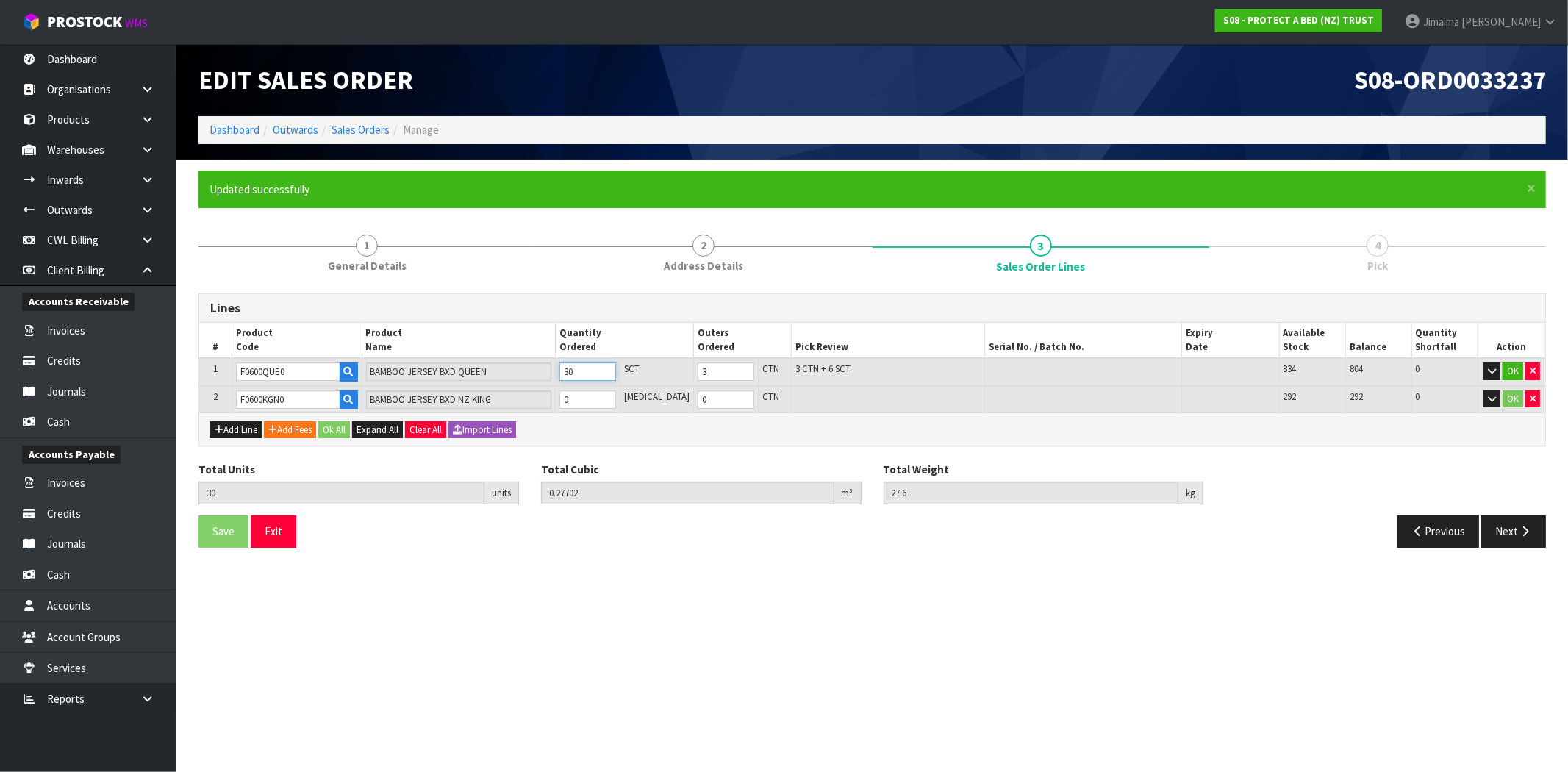
type input "30"
click at [596, 394] on input "0" at bounding box center [588, 399] width 57 height 19
type input "33"
type input "0.299727"
type input "30.48"
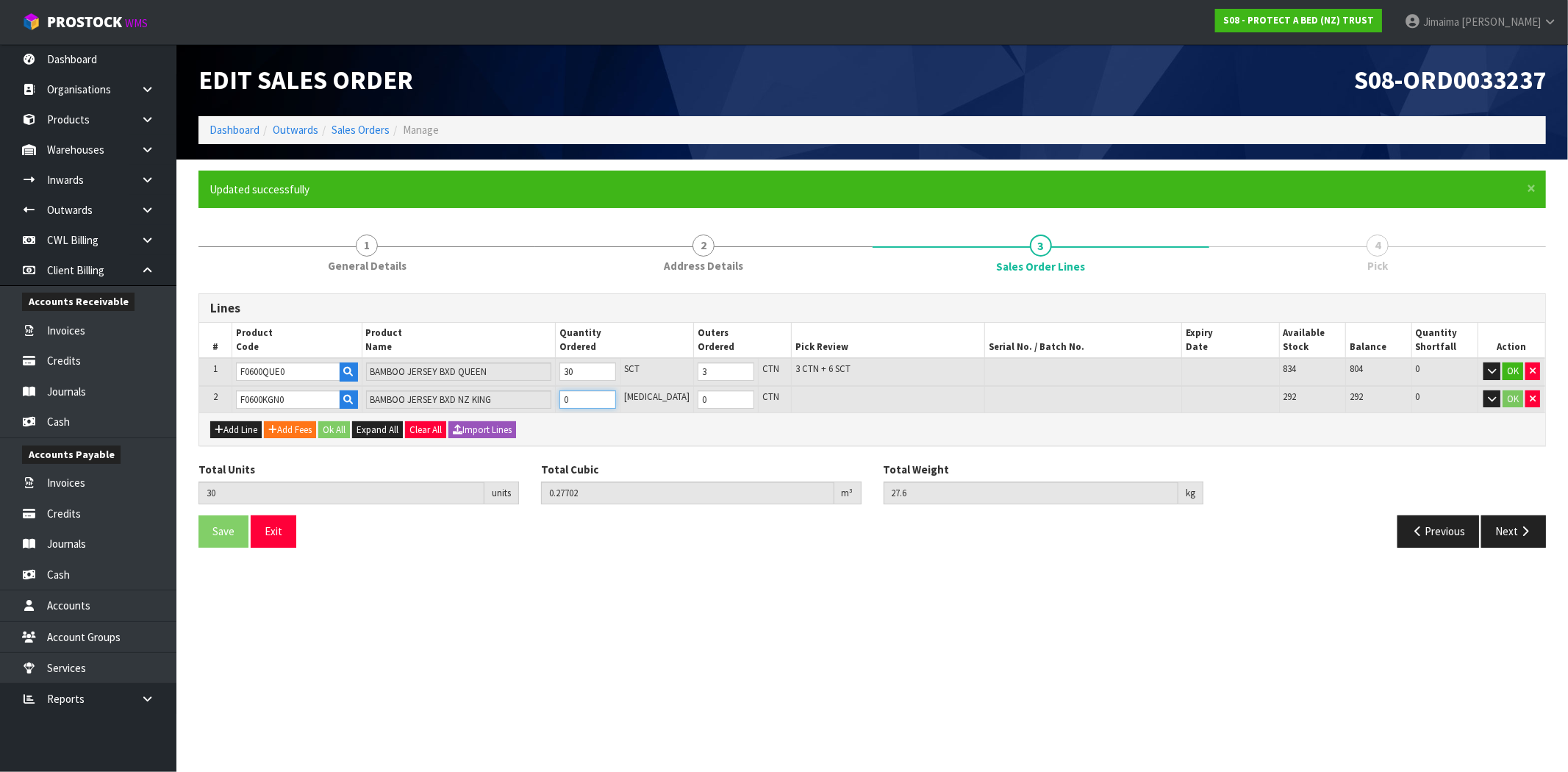
type input "3"
type input "60"
type input "0.548994"
type input "58.38"
type input "30"
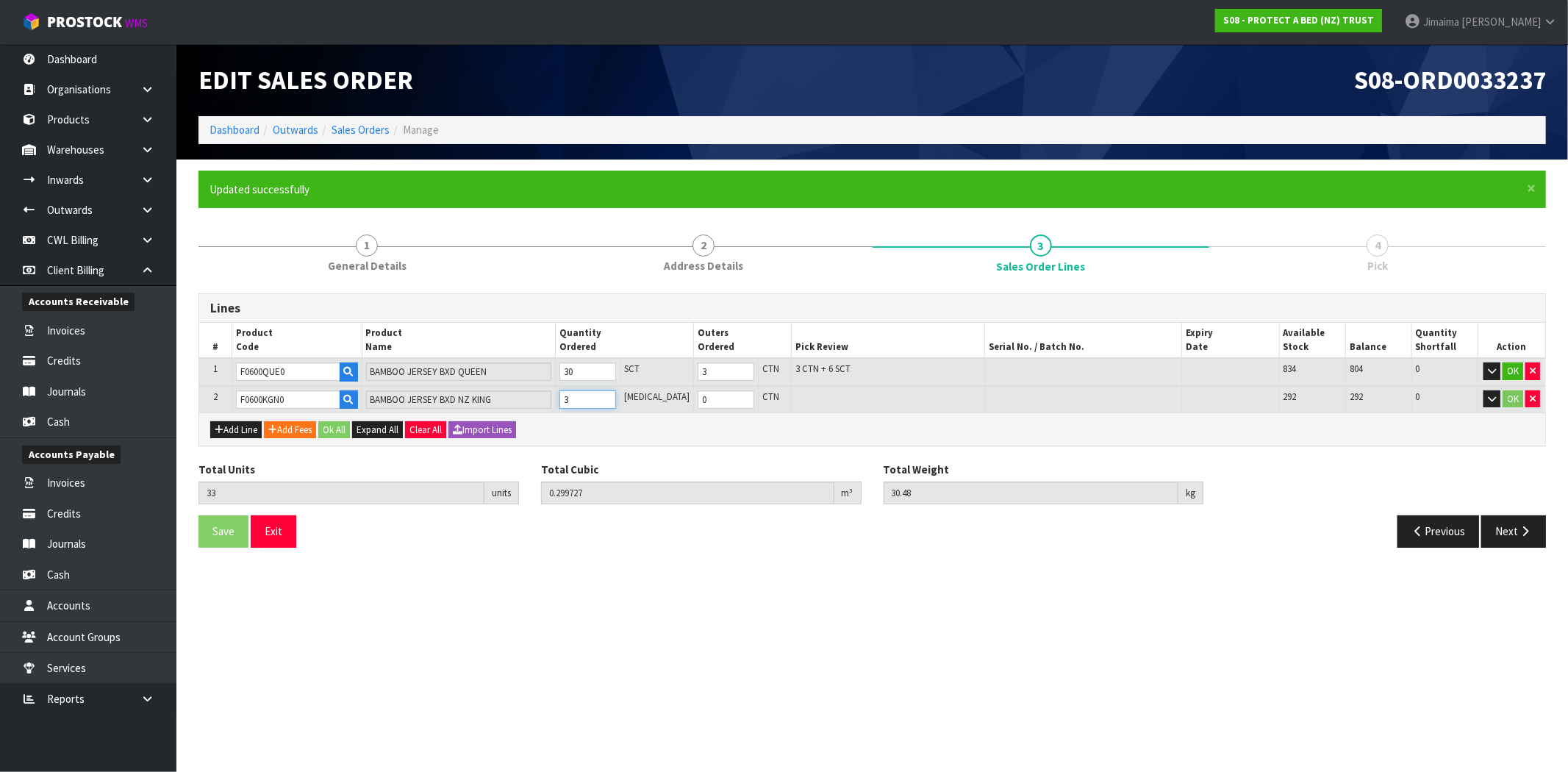
type input "3"
type input "30"
click at [346, 422] on button "Ok All" at bounding box center [334, 429] width 32 height 18
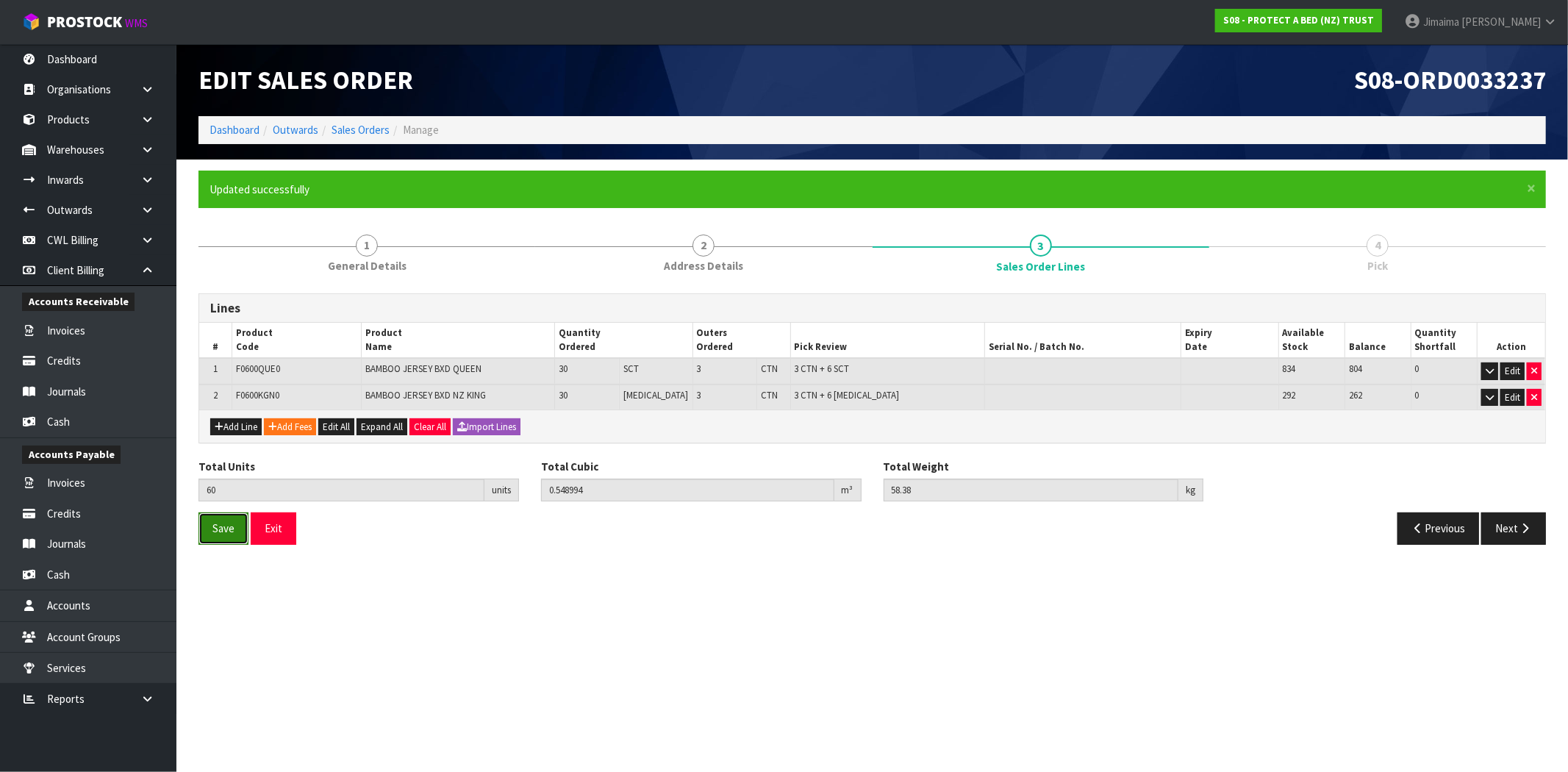
click at [219, 522] on span "Save" at bounding box center [223, 528] width 22 height 14
click at [1525, 519] on button "Next" at bounding box center [1514, 528] width 64 height 32
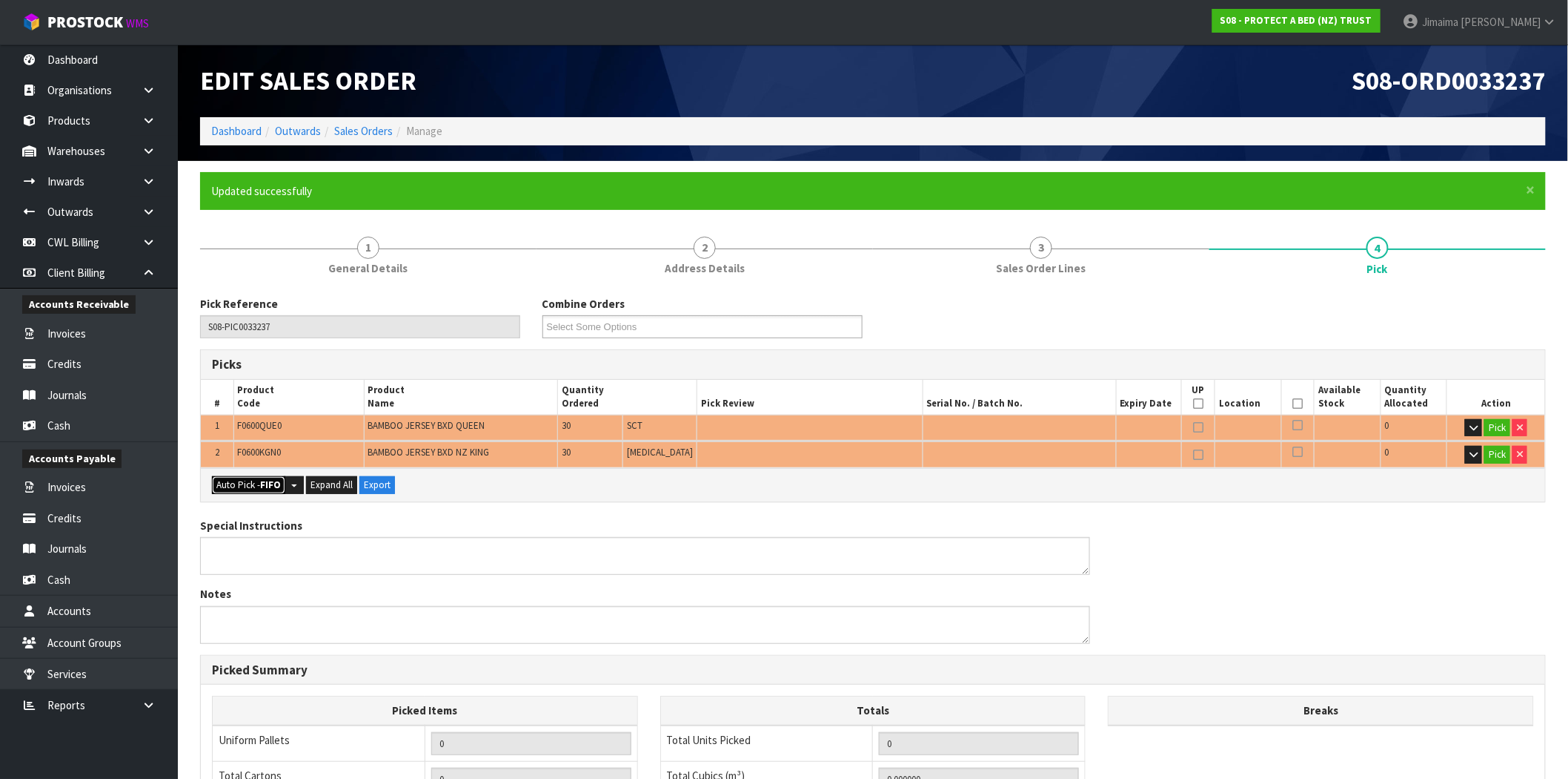
click at [249, 479] on button "Auto Pick - FIFO" at bounding box center [249, 485] width 73 height 18
type input "6"
type input "Piece x 6"
type input "Sub-carton x 6"
type input "60"
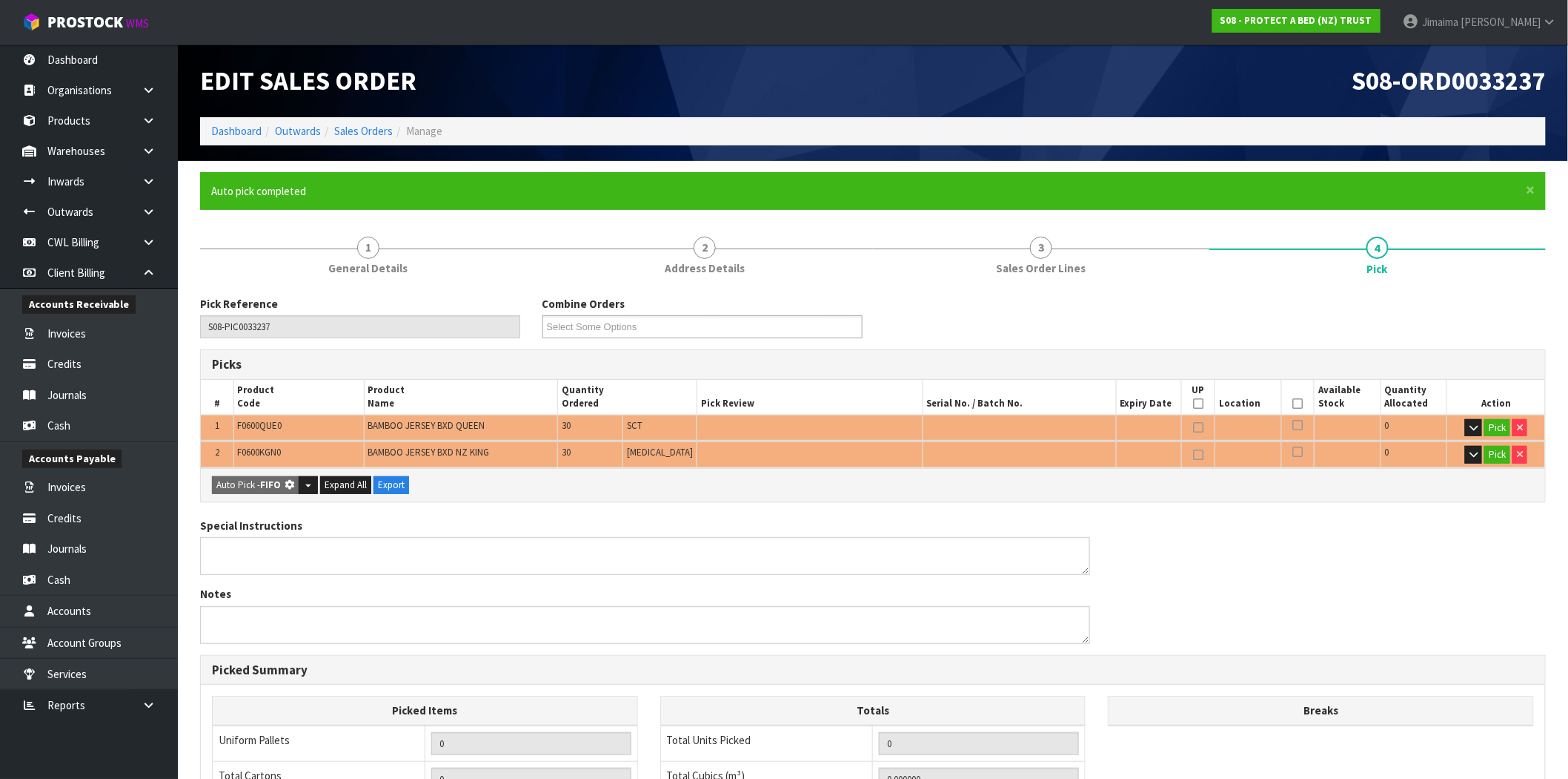
type input "0.548994"
type input "58.380"
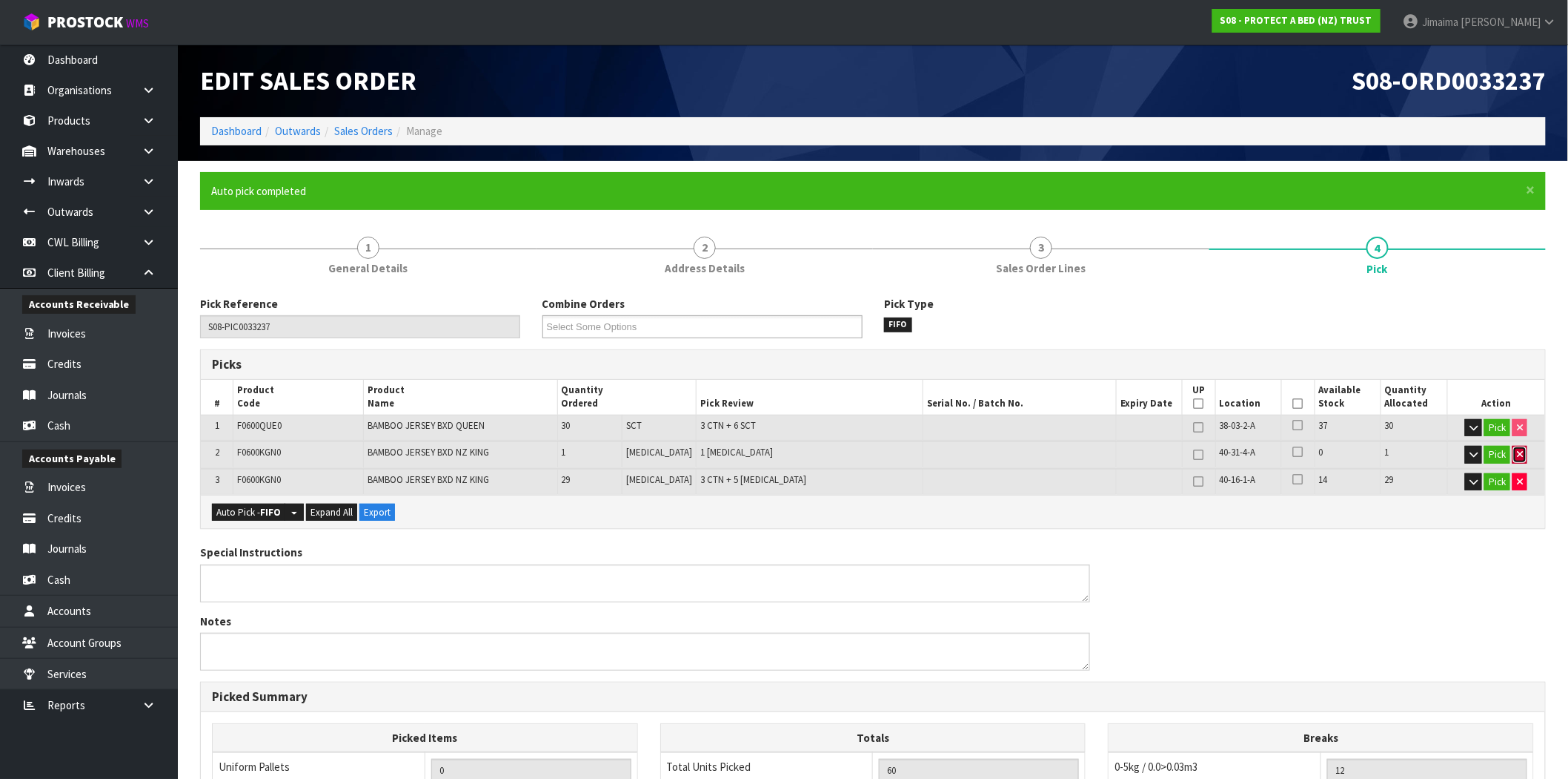
click at [1518, 455] on icon "button" at bounding box center [1520, 454] width 6 height 9
type input "59"
type input "0.541425"
type input "57.42"
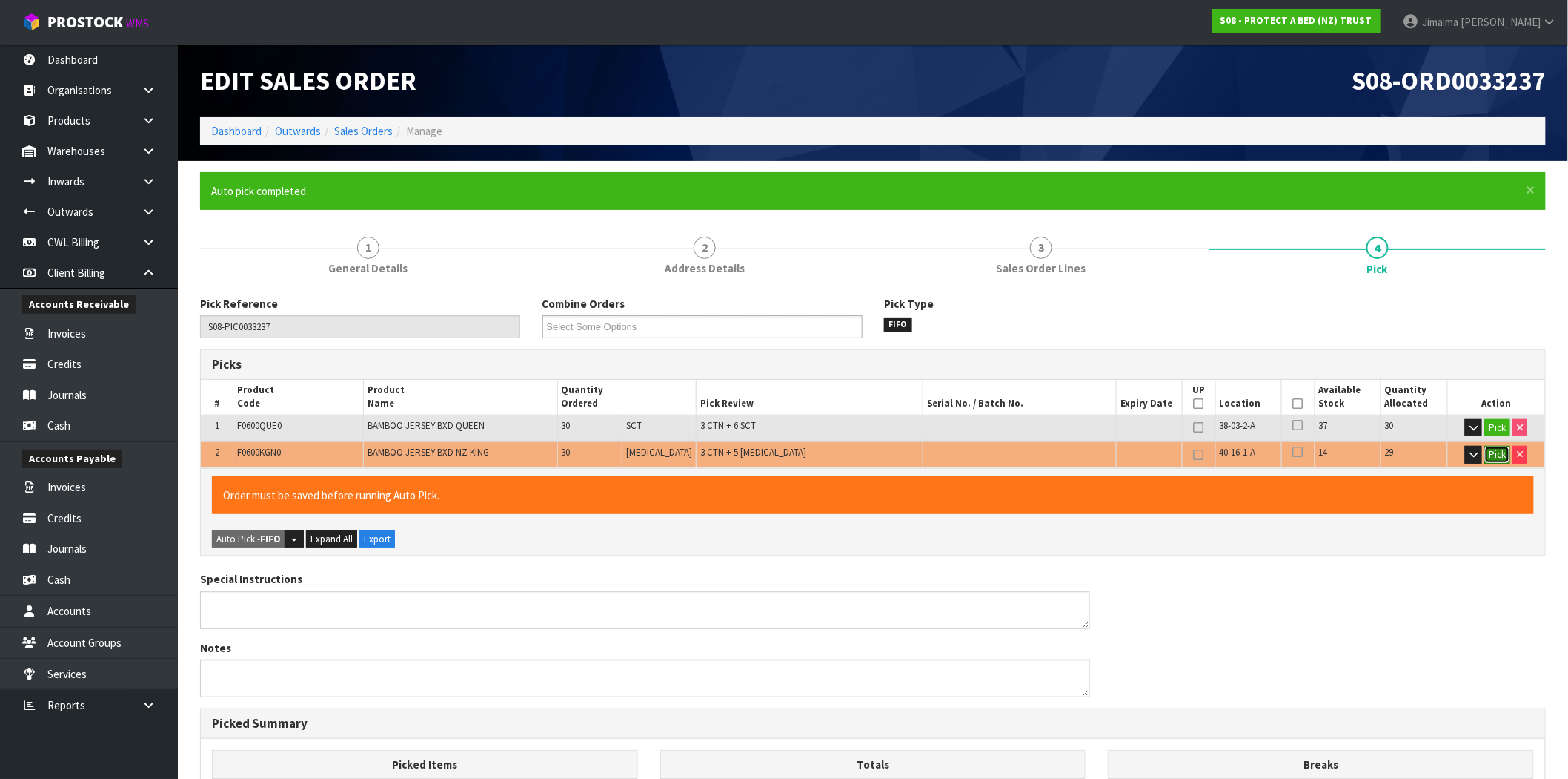
click at [1503, 449] on button "Pick" at bounding box center [1497, 454] width 26 height 18
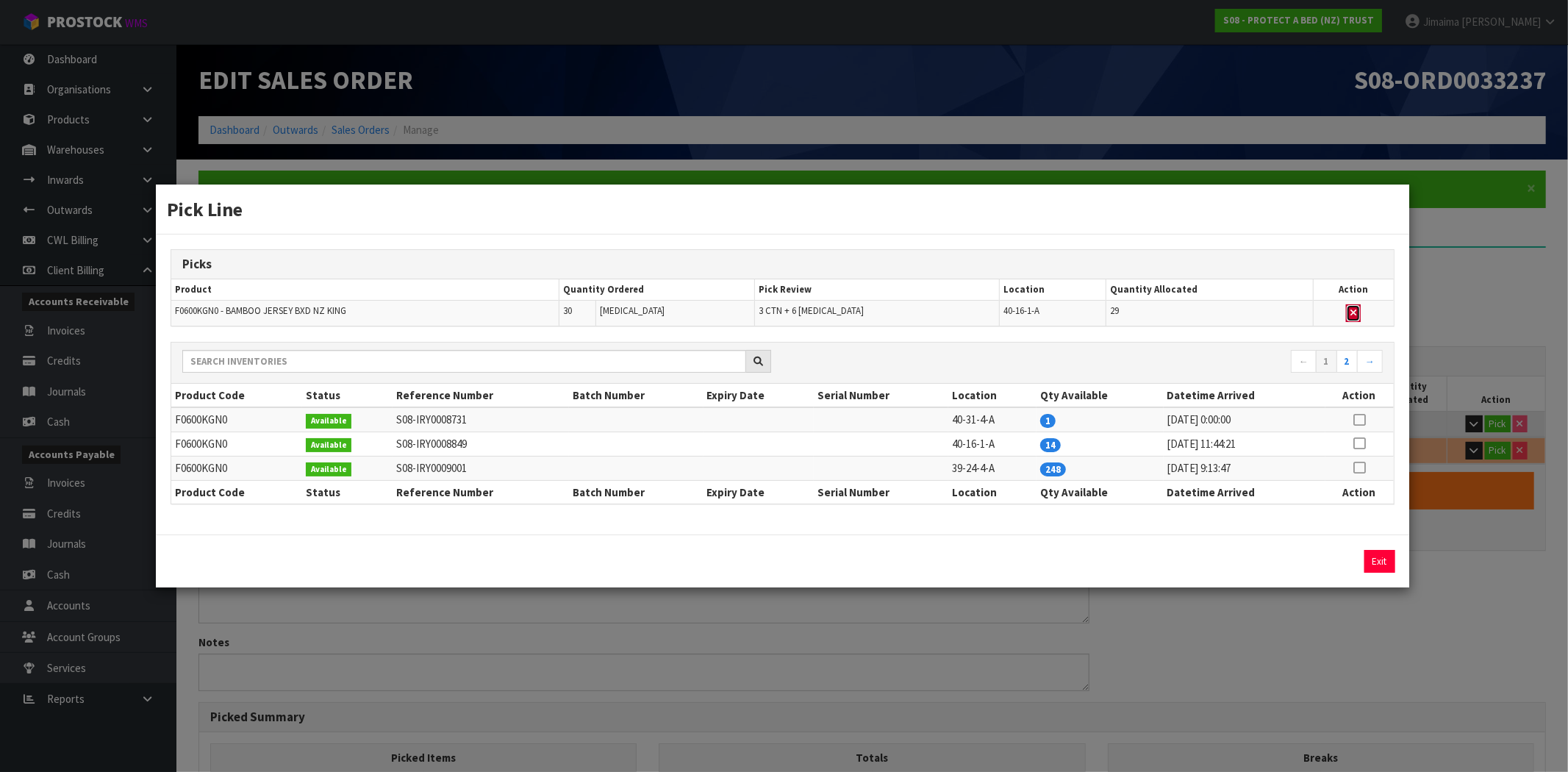
click at [1346, 309] on button "button" at bounding box center [1353, 313] width 15 height 18
type input "3"
type input "Piece x 1"
type input "30"
type input "0.27702"
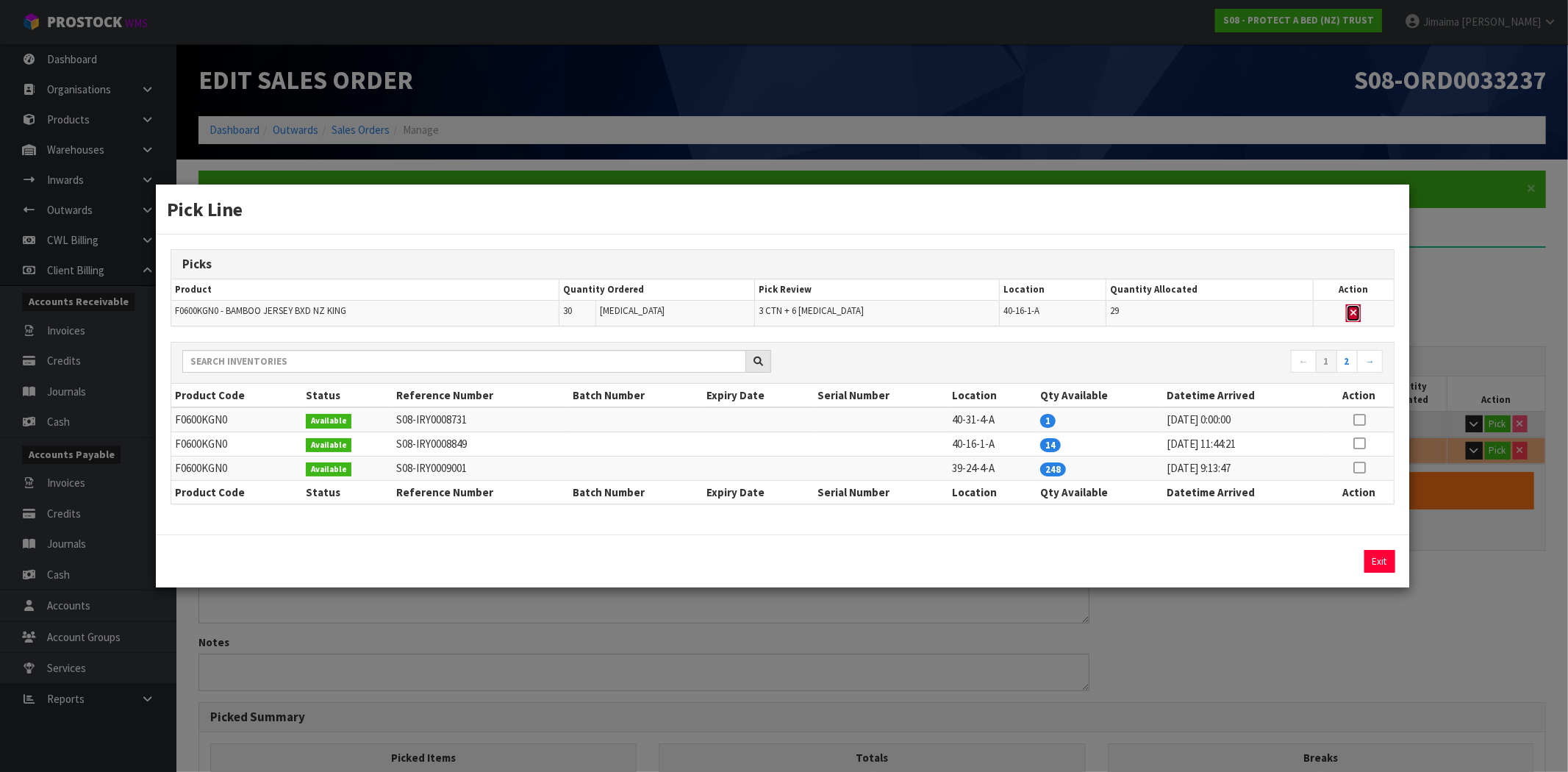
type input "27.6"
click at [1357, 420] on icon at bounding box center [1359, 419] width 12 height 1
drag, startPoint x: 1341, startPoint y: 553, endPoint x: 1361, endPoint y: 488, distance: 68.0
click at [1339, 553] on button "Assign Pick" at bounding box center [1330, 560] width 60 height 22
type input "Piece x 2"
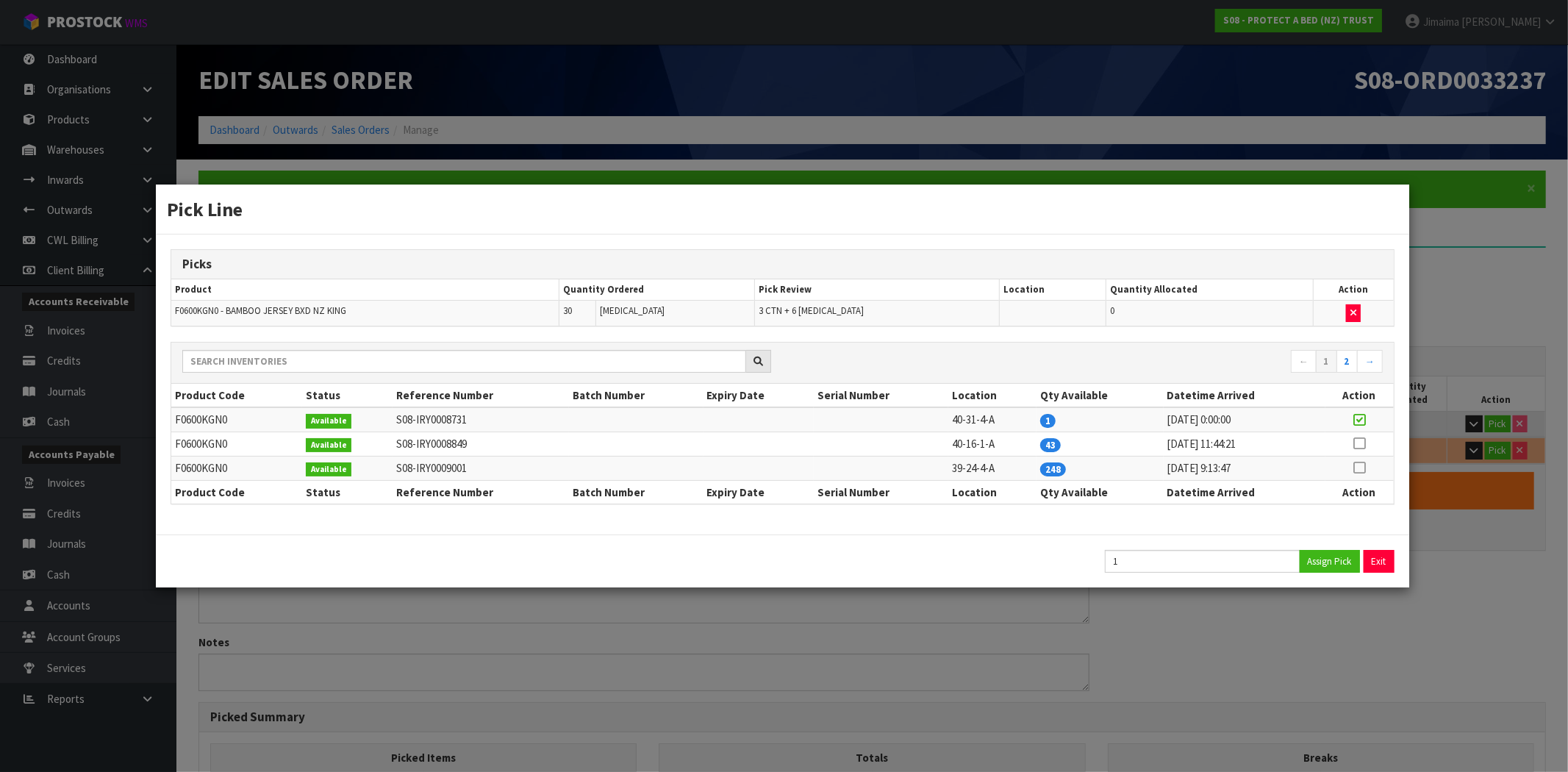
type input "31"
type input "0.284589"
type input "28.56"
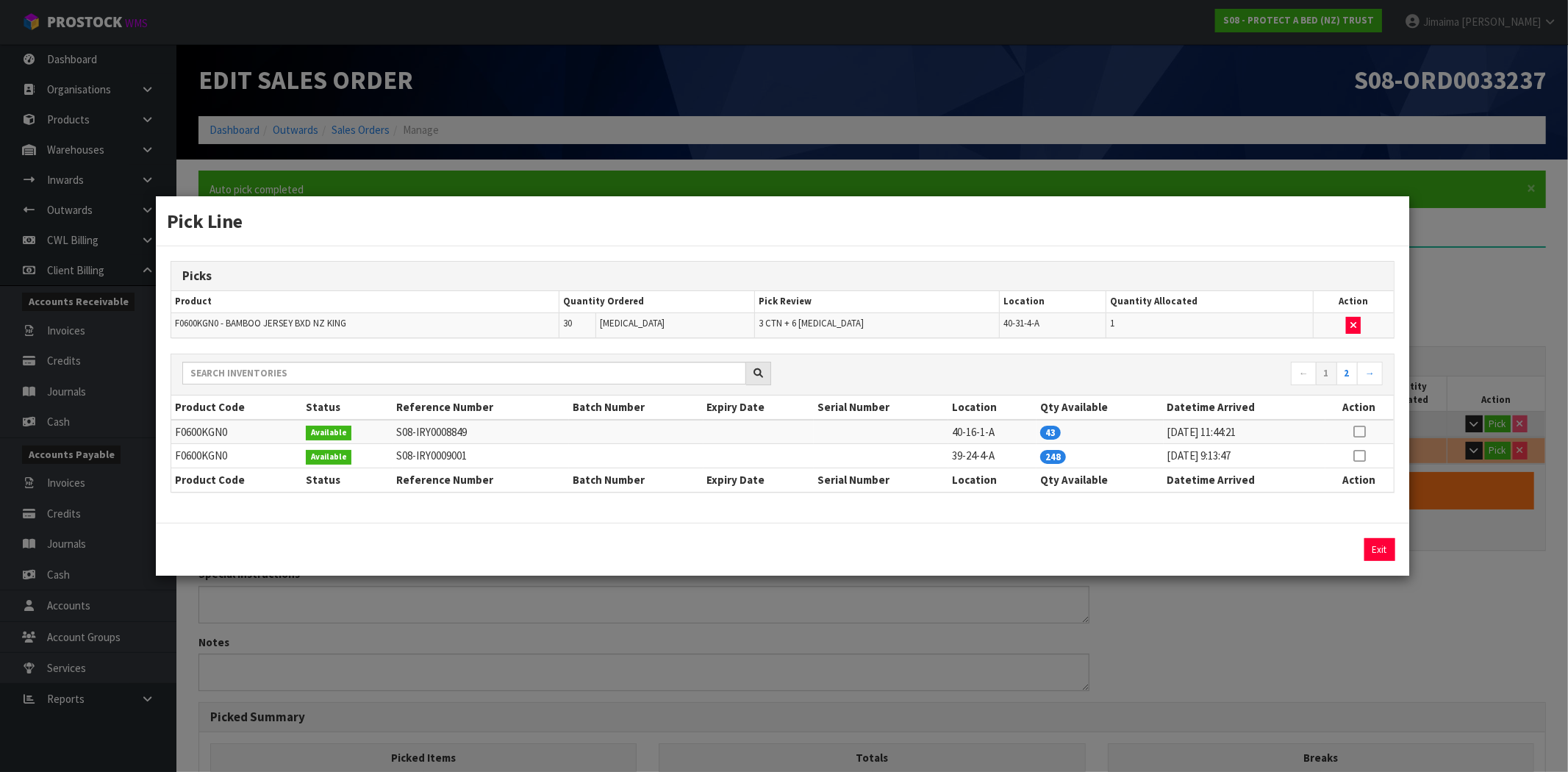
click at [1360, 433] on icon at bounding box center [1359, 432] width 12 height 1
click at [1339, 546] on button "Assign Pick" at bounding box center [1330, 549] width 60 height 22
type input "6"
type input "60"
type input "0.548994"
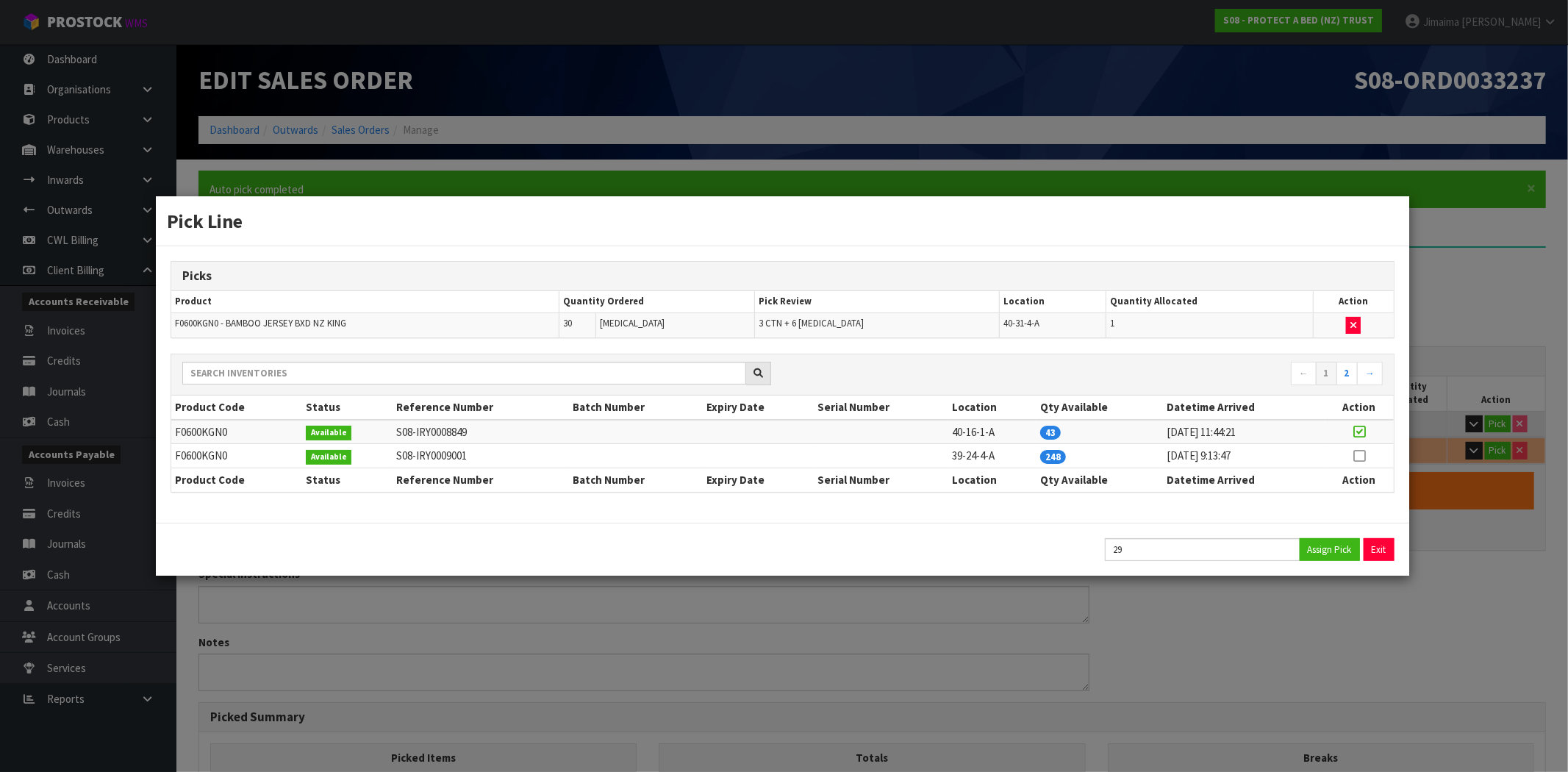
type input "58.38"
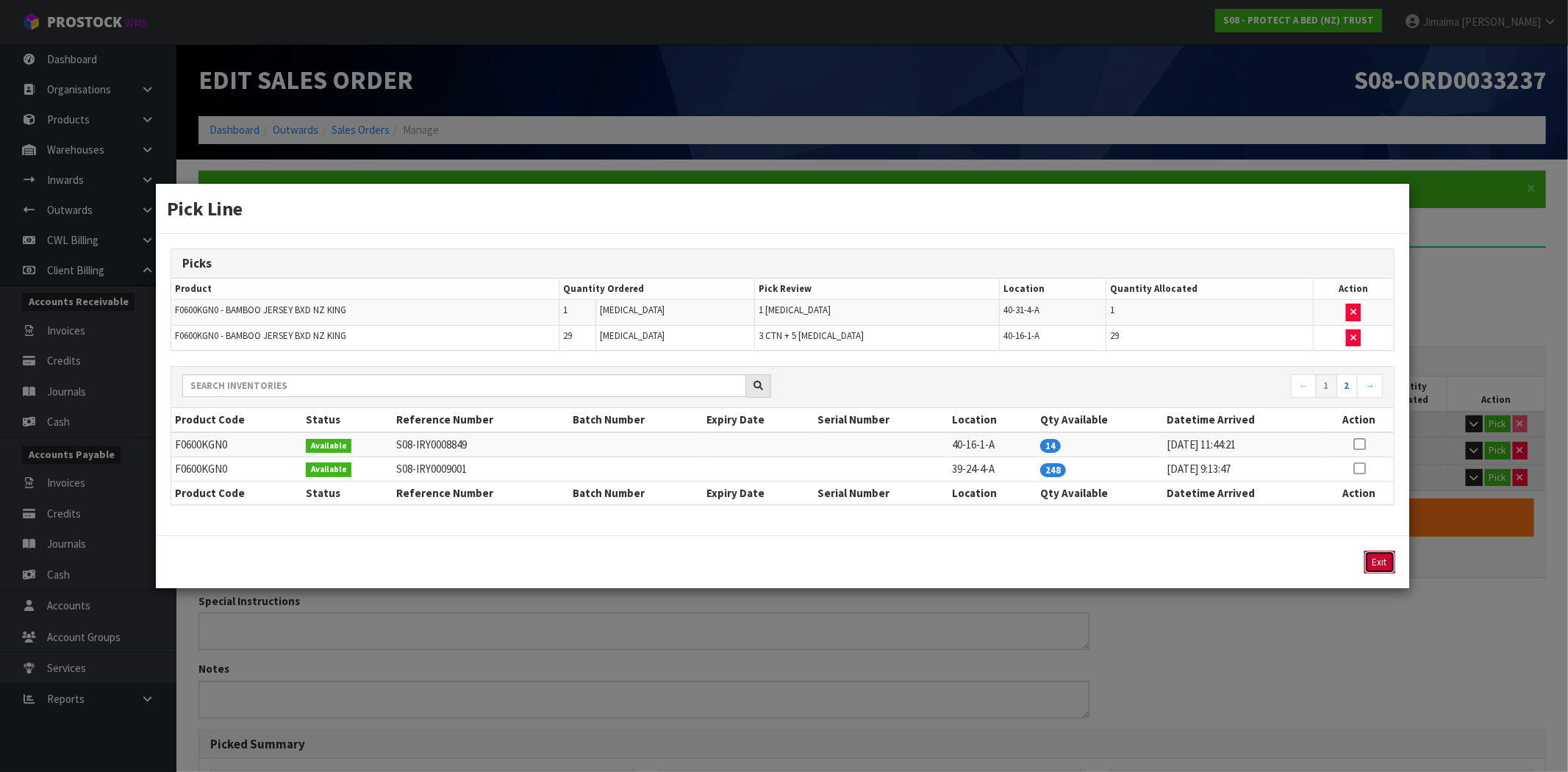
click at [1376, 562] on button "Exit" at bounding box center [1380, 561] width 31 height 22
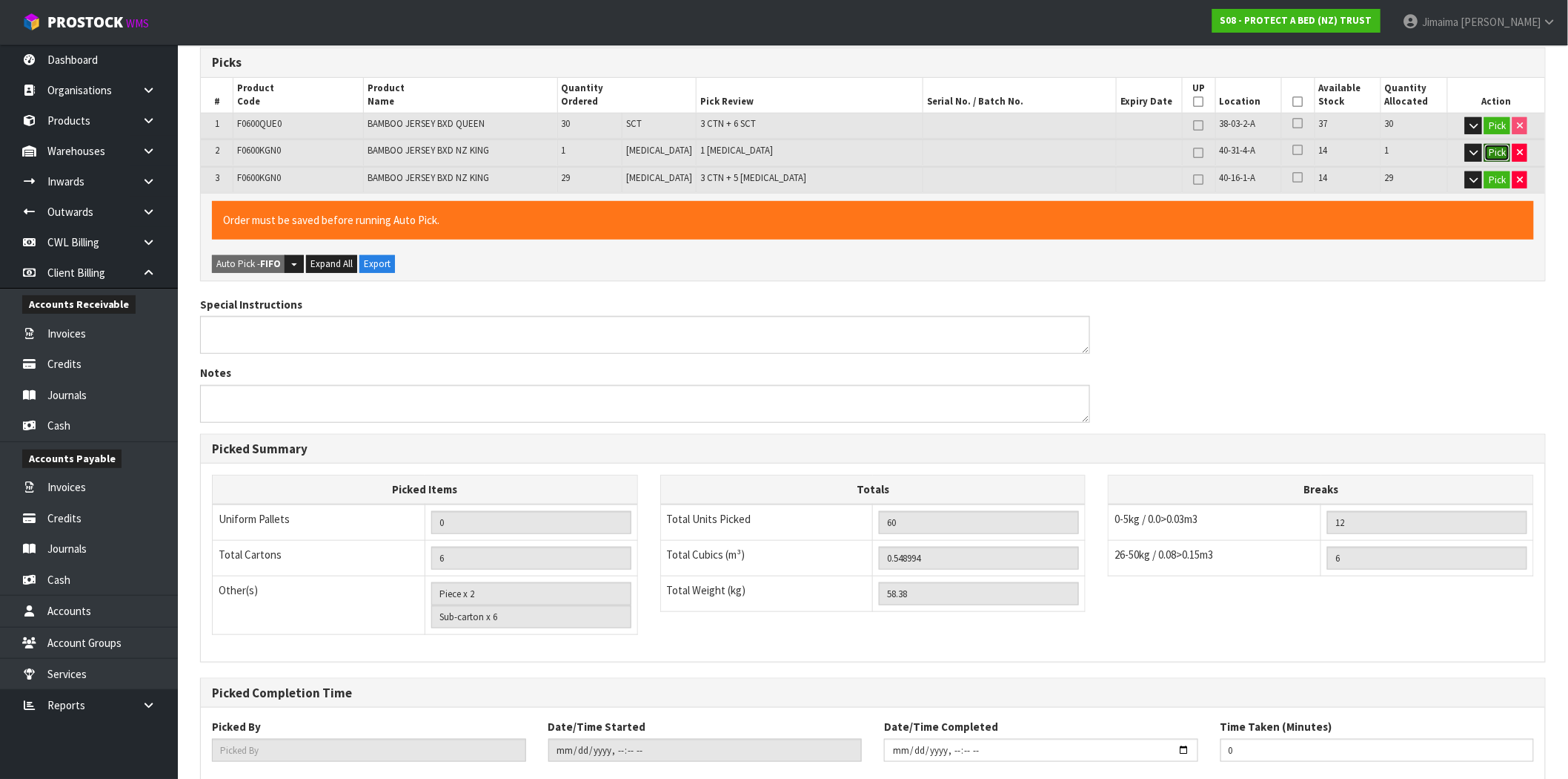
scroll to position [388, 0]
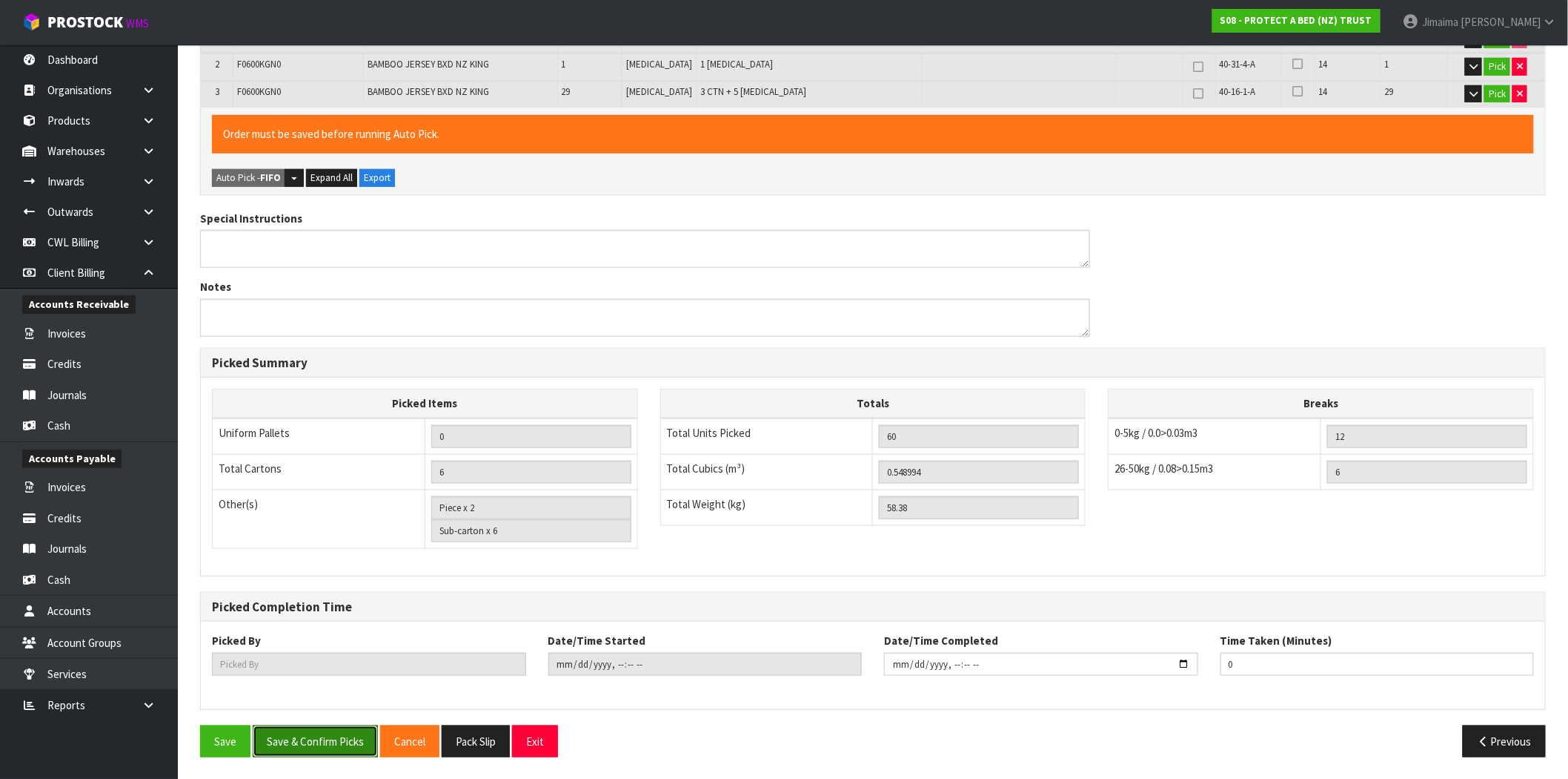
click at [335, 727] on button "Save & Confirm Picks" at bounding box center [315, 741] width 125 height 32
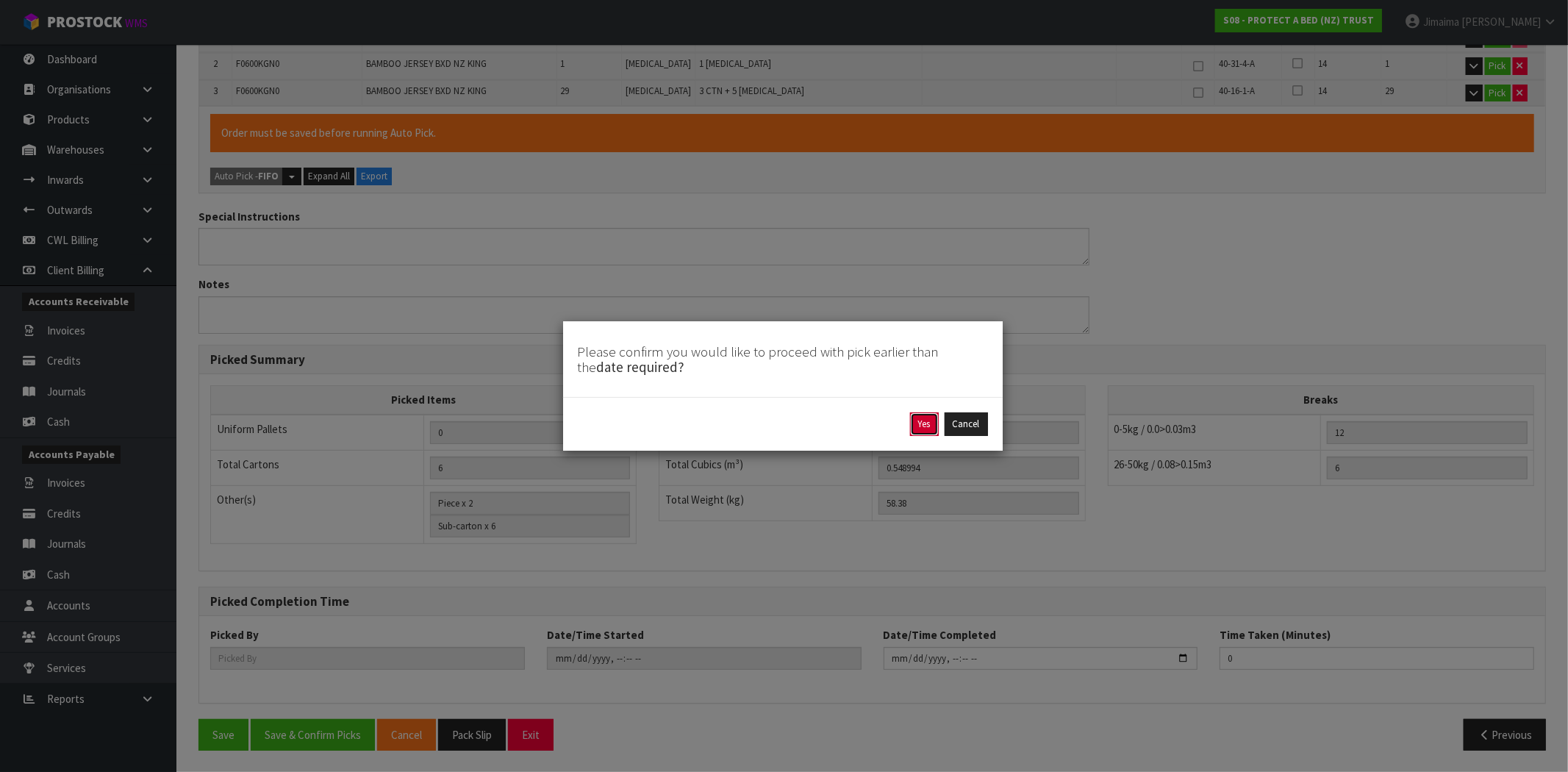
click at [923, 429] on button "Yes" at bounding box center [924, 424] width 29 height 23
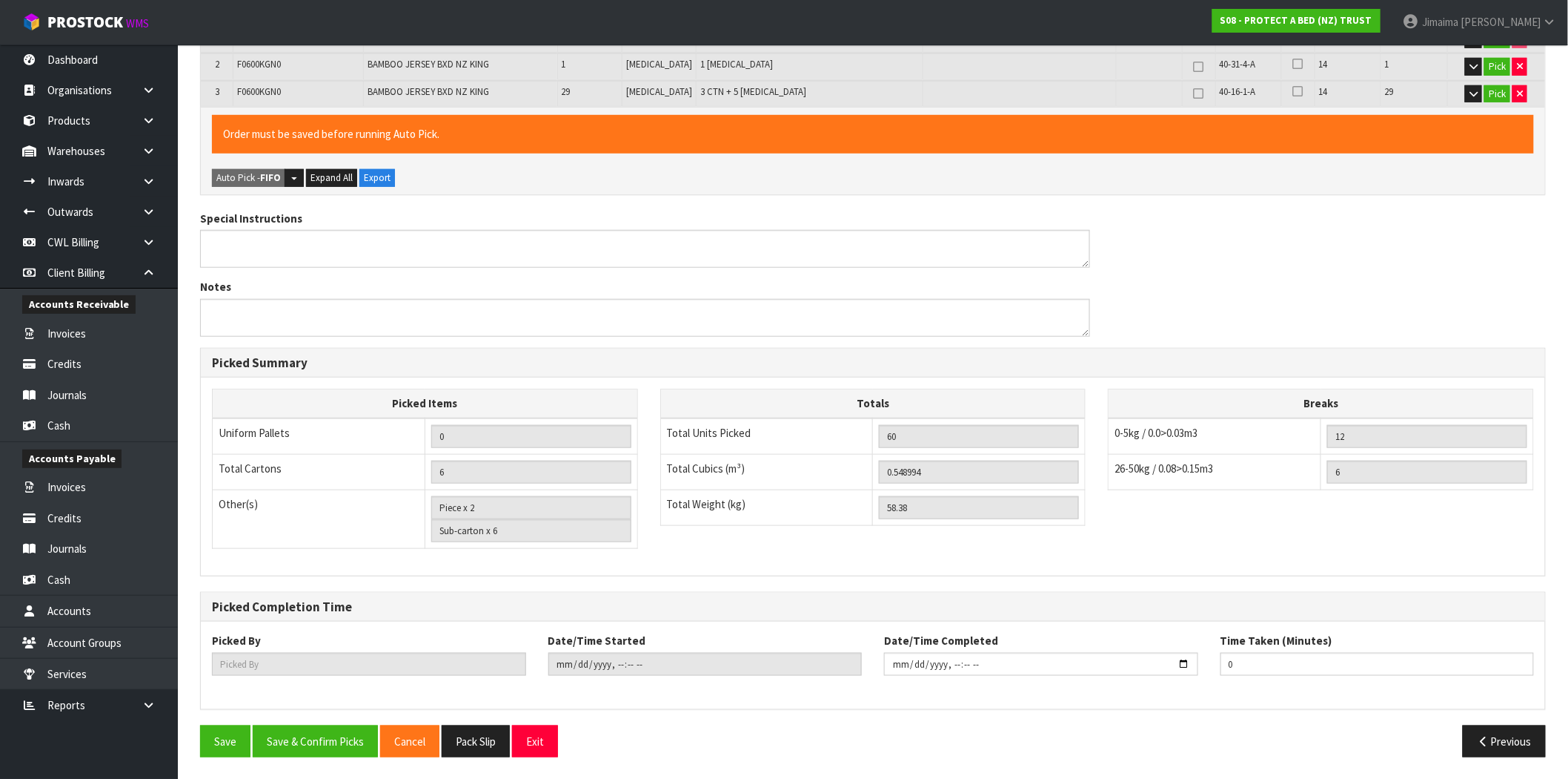
scroll to position [0, 0]
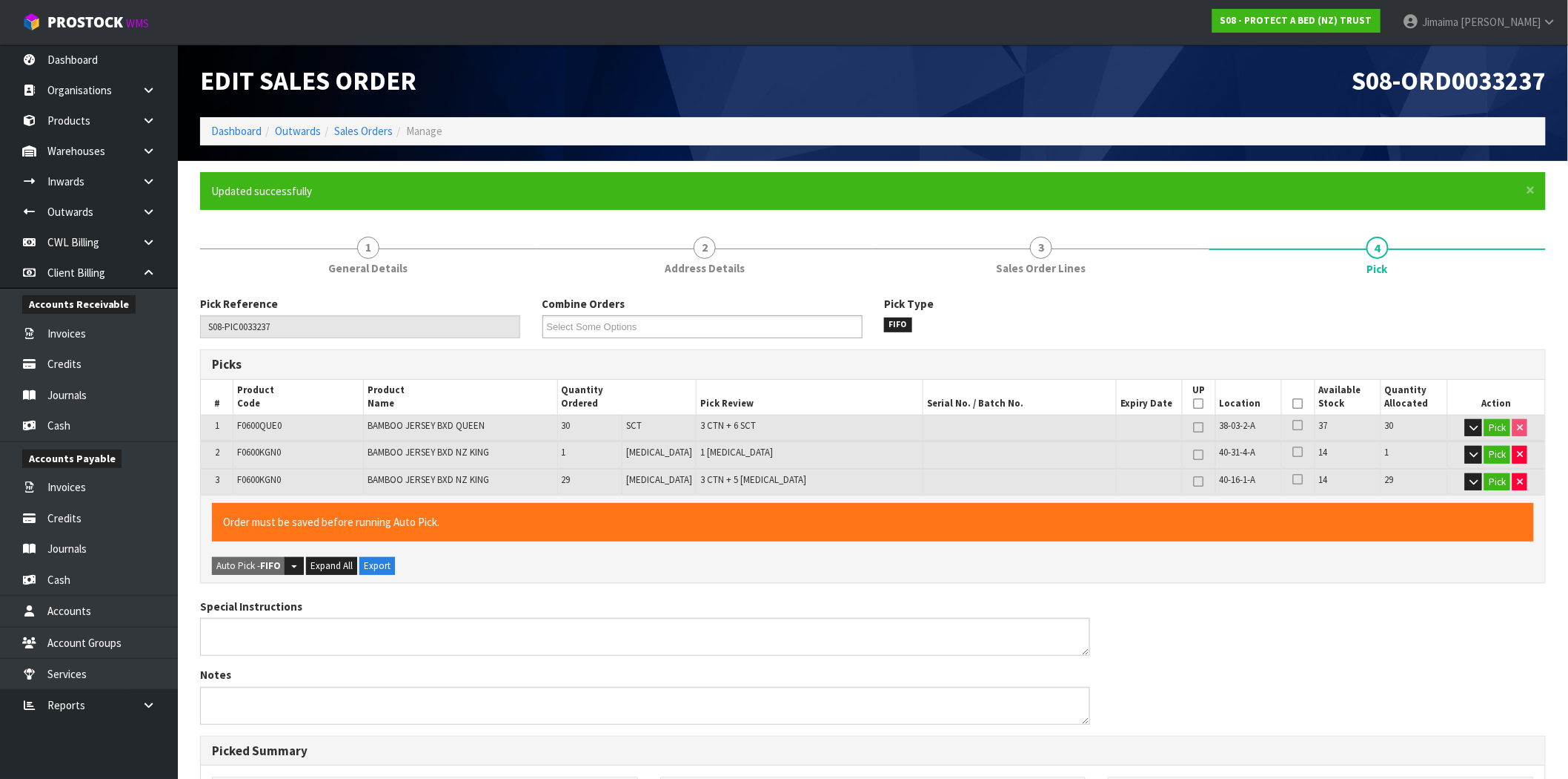
type input "Piece x 6"
type input "Jimaima Reiher"
type input "2025-09-03T13:59:22"
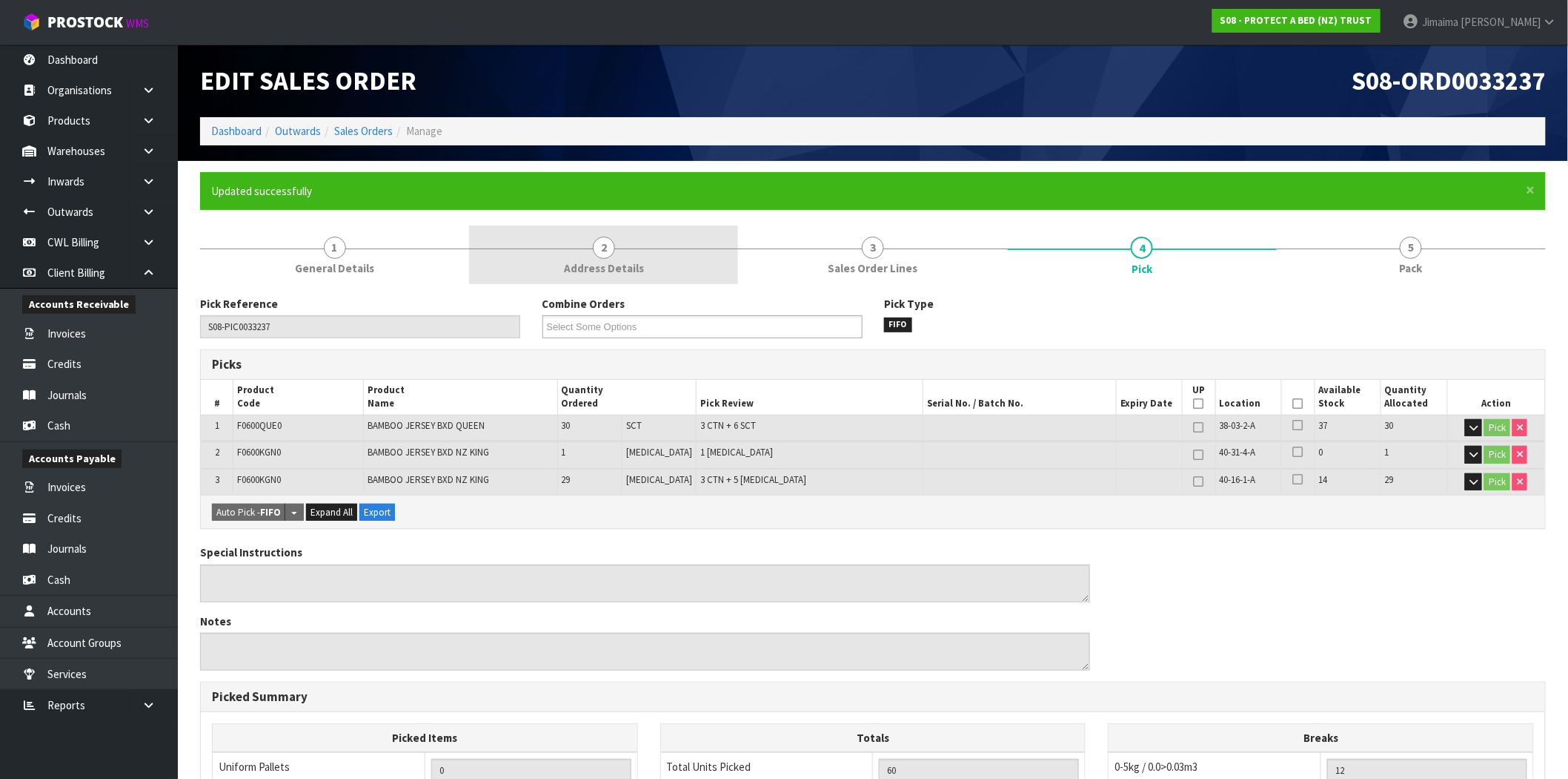
click at [628, 243] on link "2 Address Details" at bounding box center [603, 254] width 269 height 59
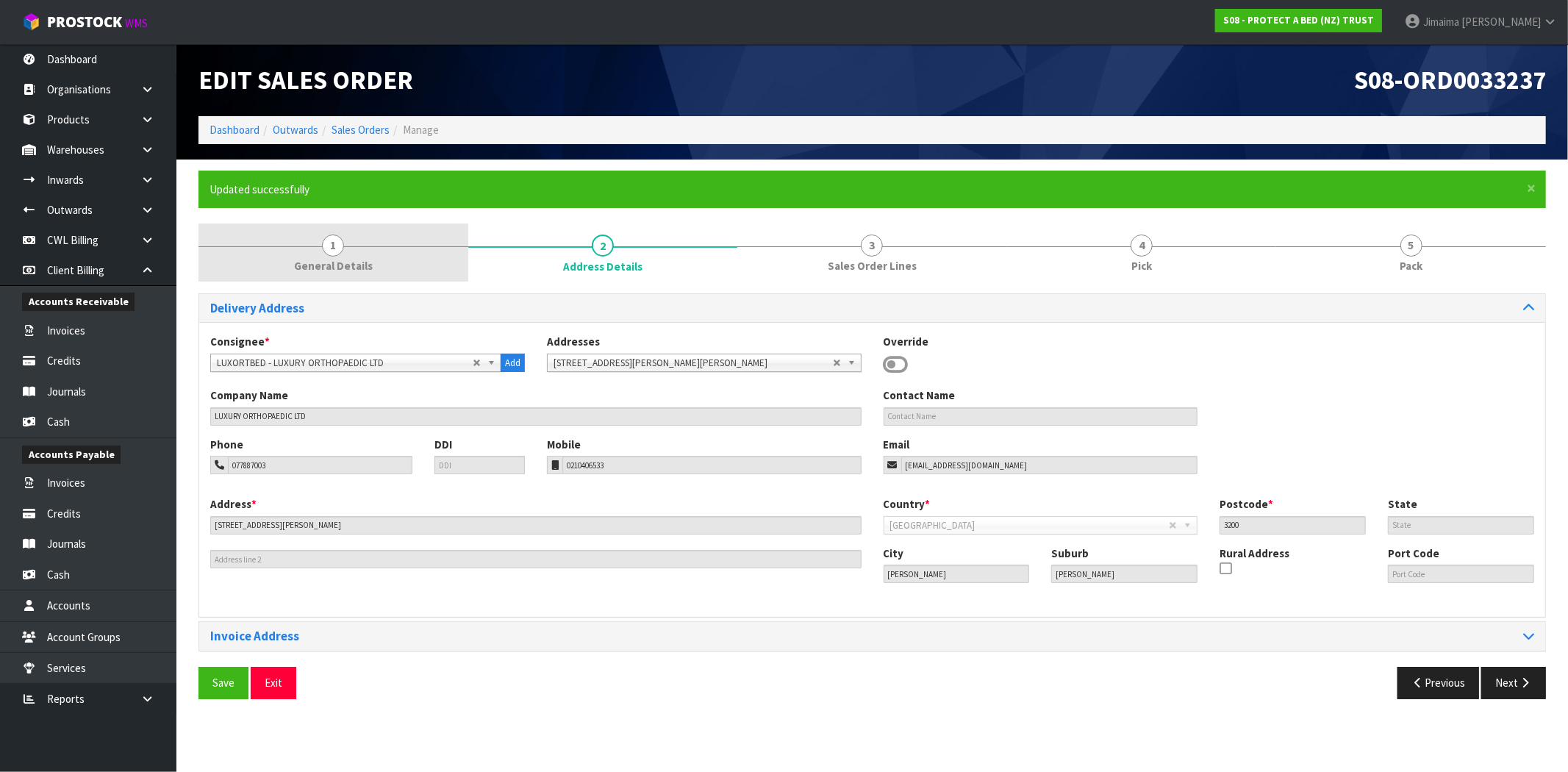
click at [393, 247] on link "1 General Details" at bounding box center [333, 252] width 270 height 58
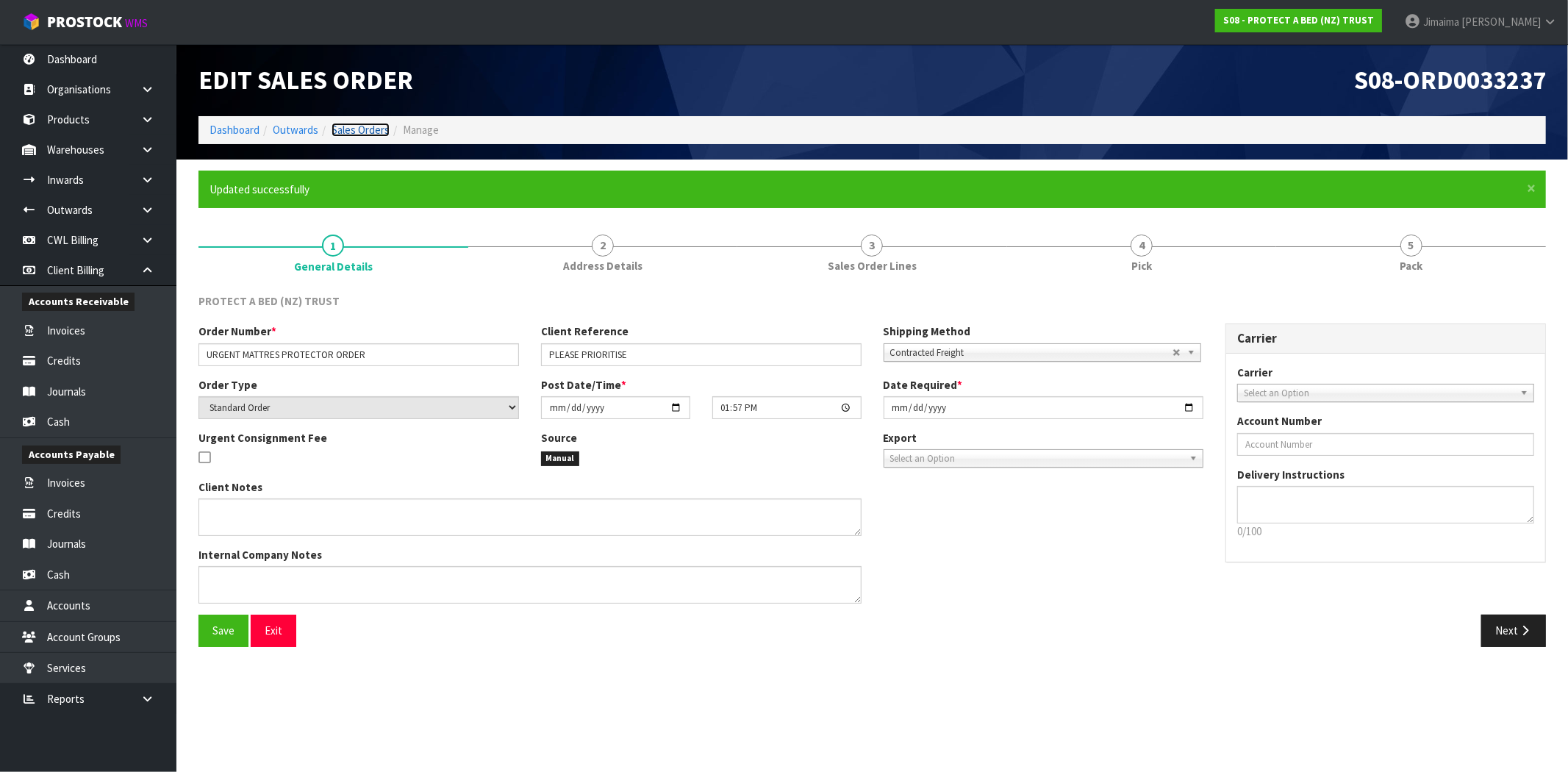
click at [384, 126] on link "Sales Orders" at bounding box center [361, 129] width 58 height 14
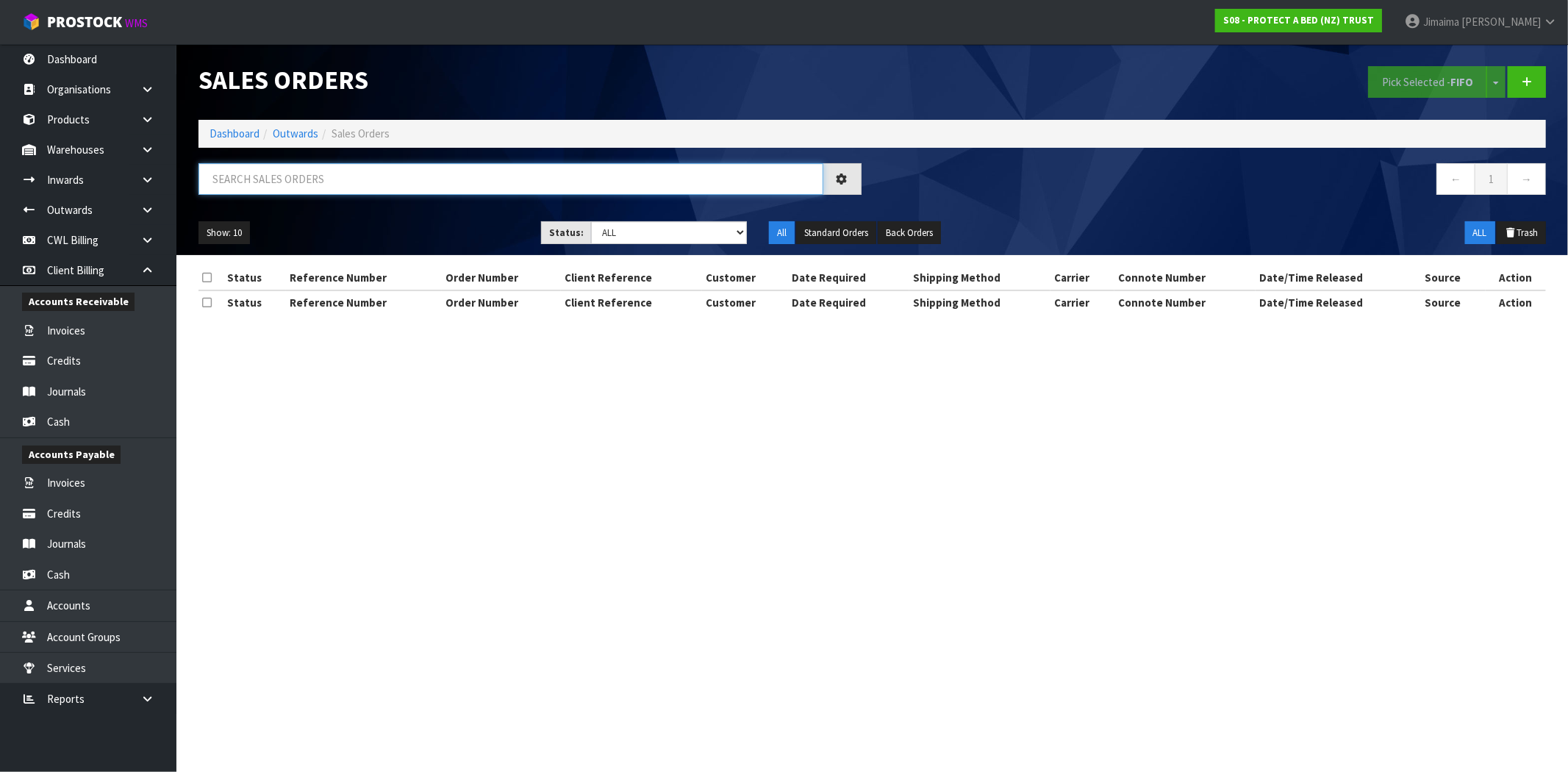
click at [347, 191] on input "text" at bounding box center [511, 178] width 625 height 32
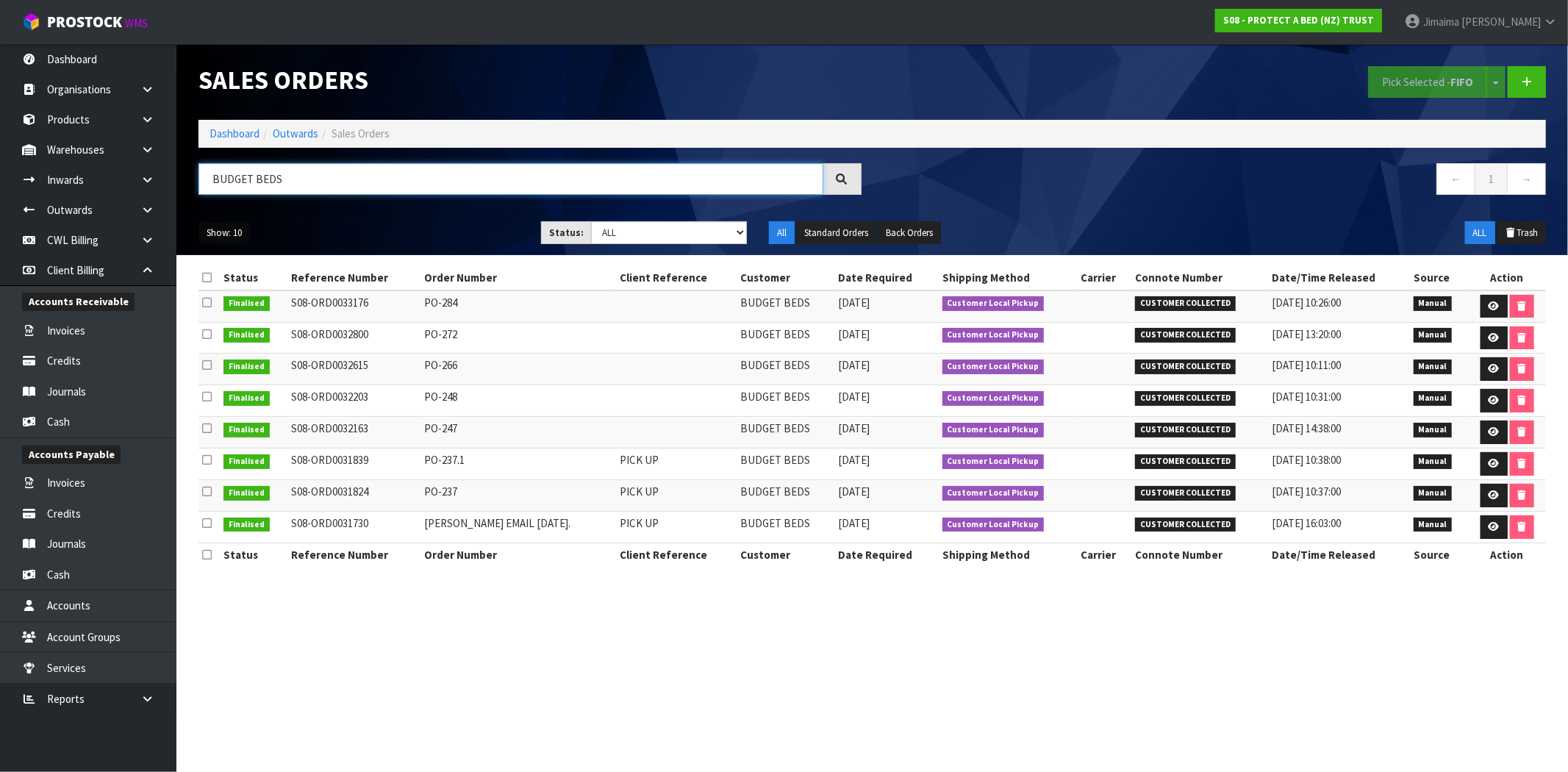
type input "BUDGET BEDS"
click at [215, 226] on button "Show: 10" at bounding box center [224, 233] width 51 height 23
click at [240, 321] on link "50" at bounding box center [257, 320] width 116 height 20
click at [1521, 81] on link at bounding box center [1527, 81] width 38 height 32
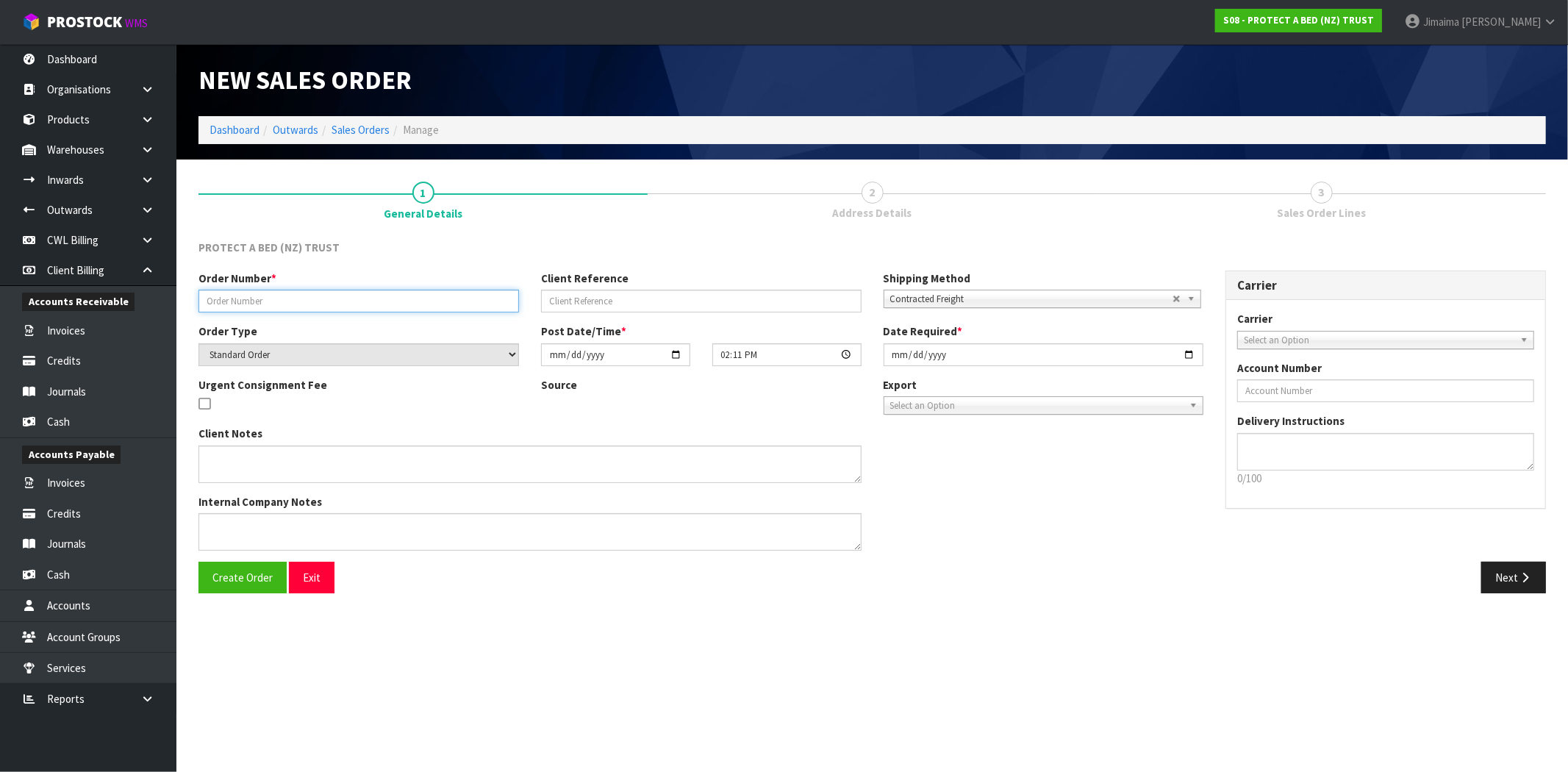
click at [207, 305] on input "text" at bounding box center [358, 301] width 320 height 22
paste input "PO-290"
type input "PO-290"
click at [260, 582] on span "Create Order" at bounding box center [243, 577] width 60 height 14
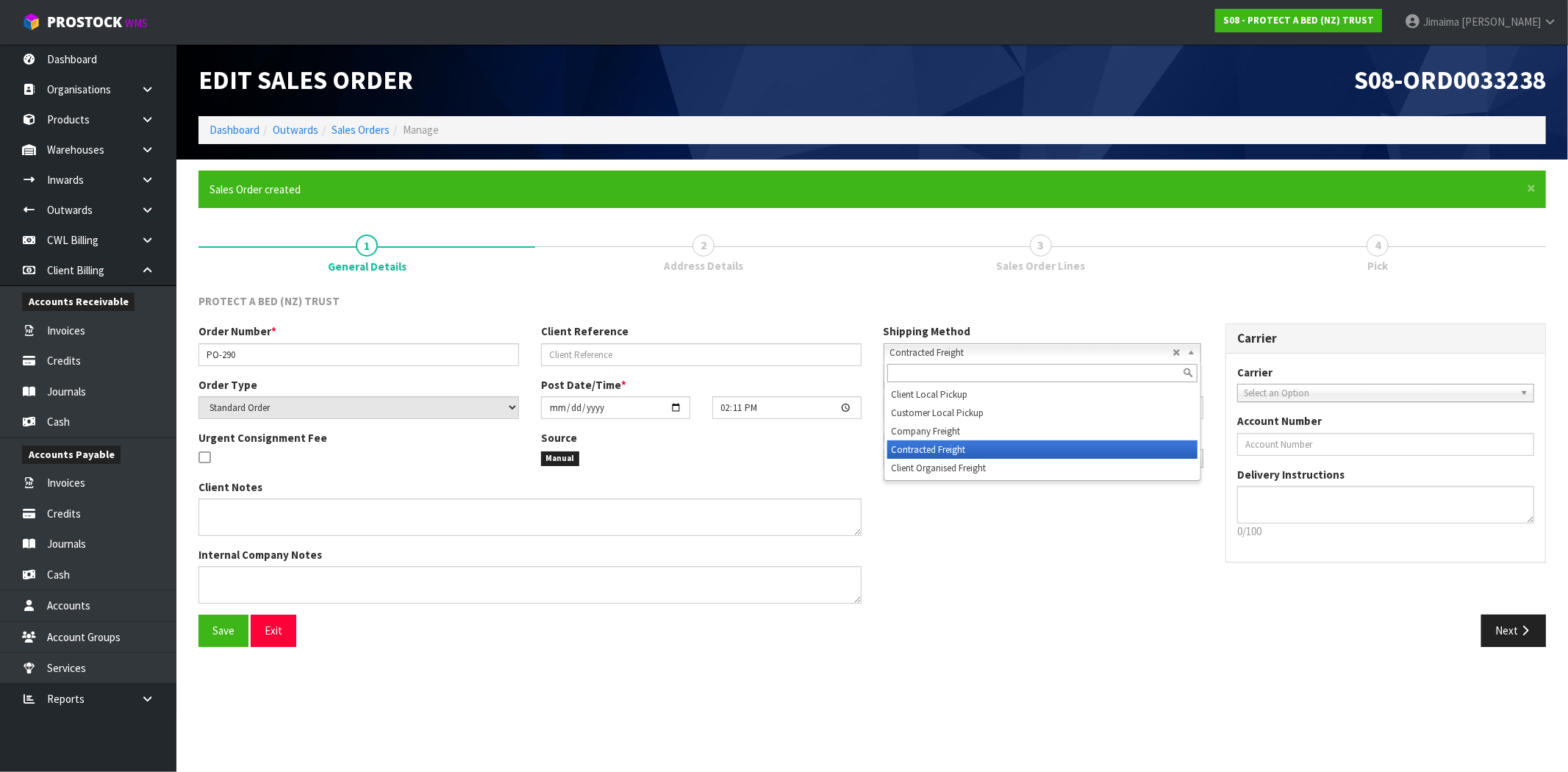
click at [1190, 350] on b at bounding box center [1193, 353] width 13 height 17
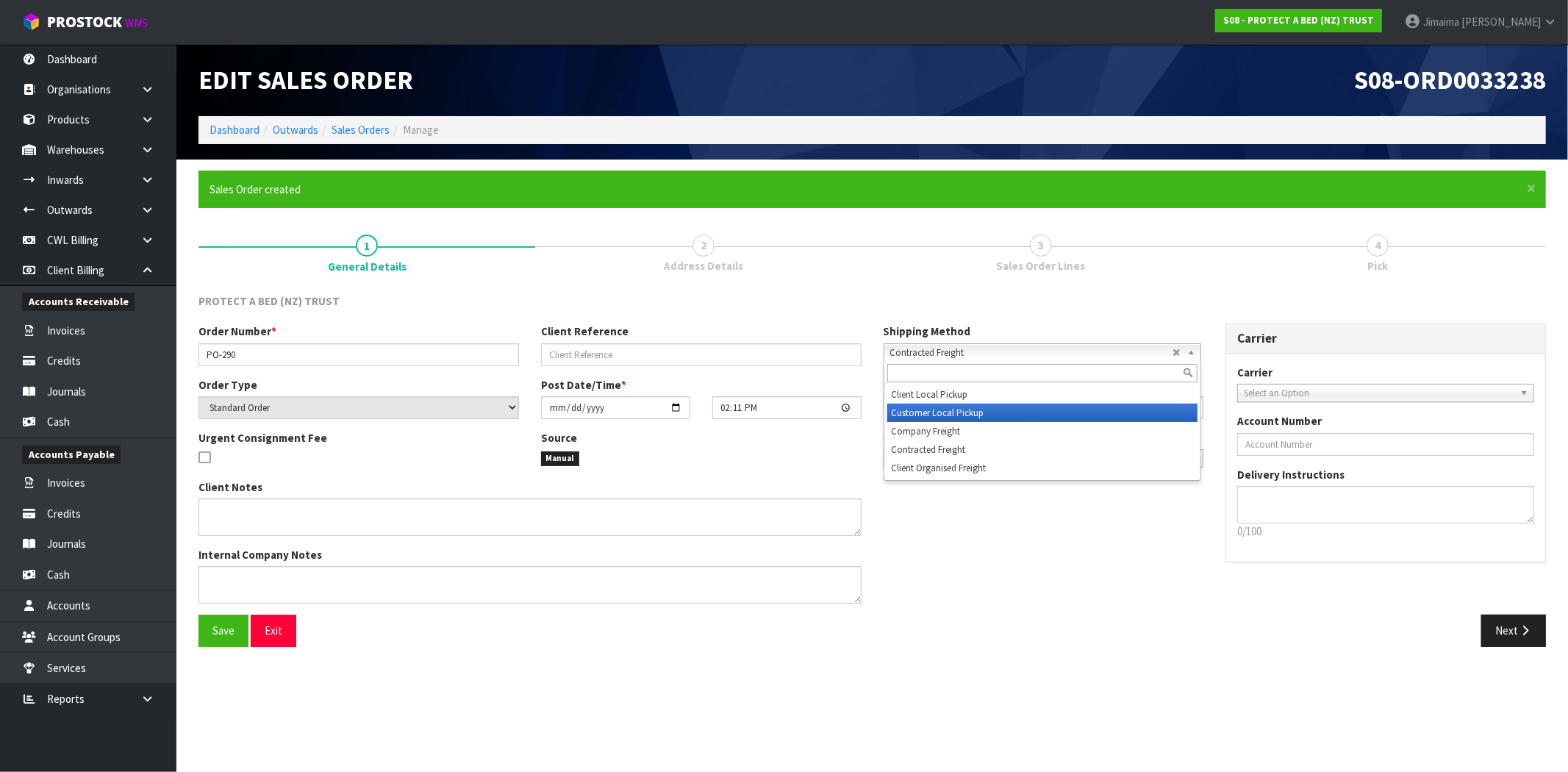
click at [1043, 405] on li "Customer Local Pickup" at bounding box center [1042, 413] width 310 height 19
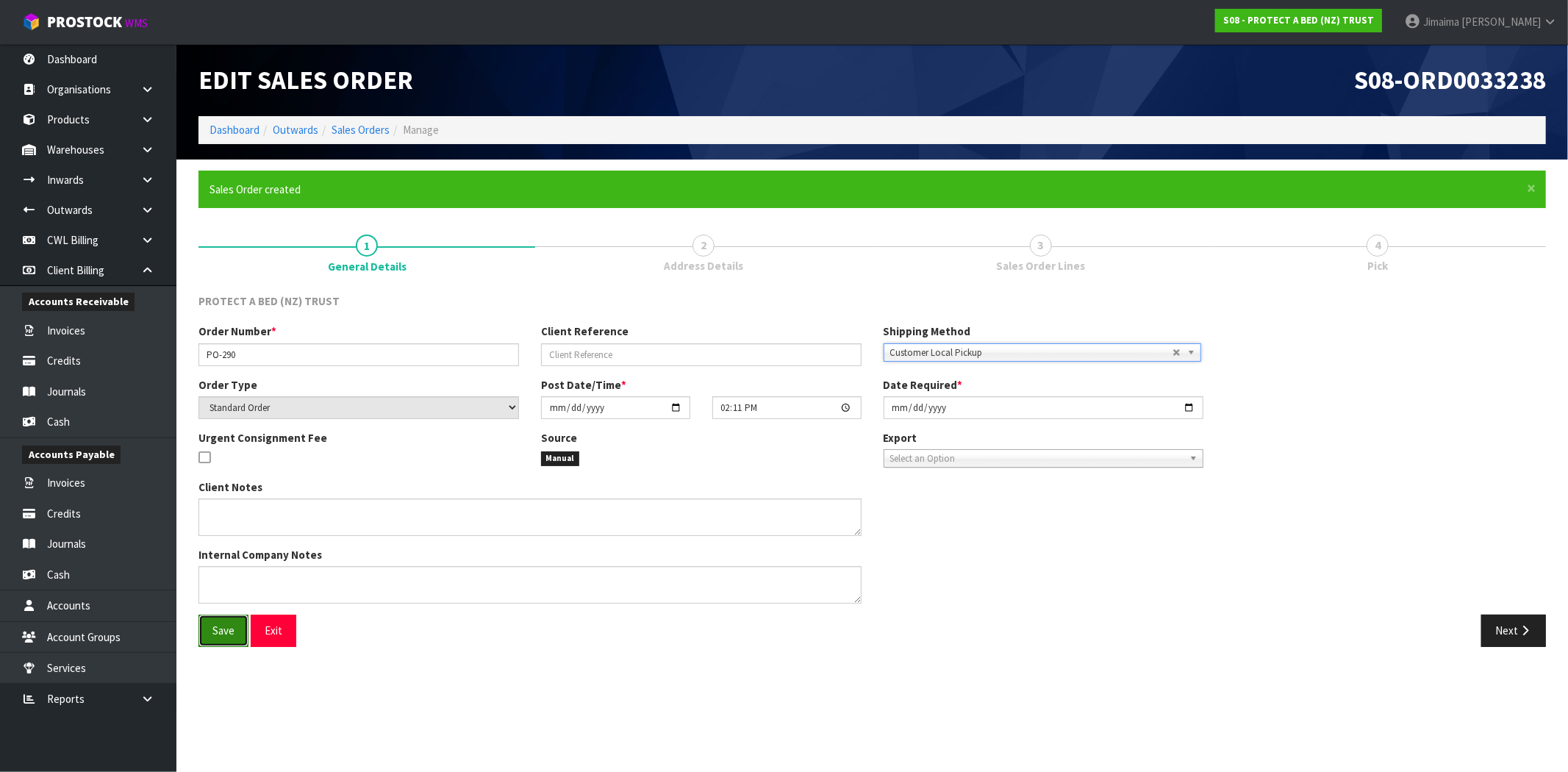
click at [228, 626] on span "Save" at bounding box center [223, 630] width 22 height 14
click at [454, 541] on div "Client Notes Internal Company Notes" at bounding box center [530, 546] width 686 height 136
click at [449, 520] on textarea at bounding box center [530, 517] width 663 height 37
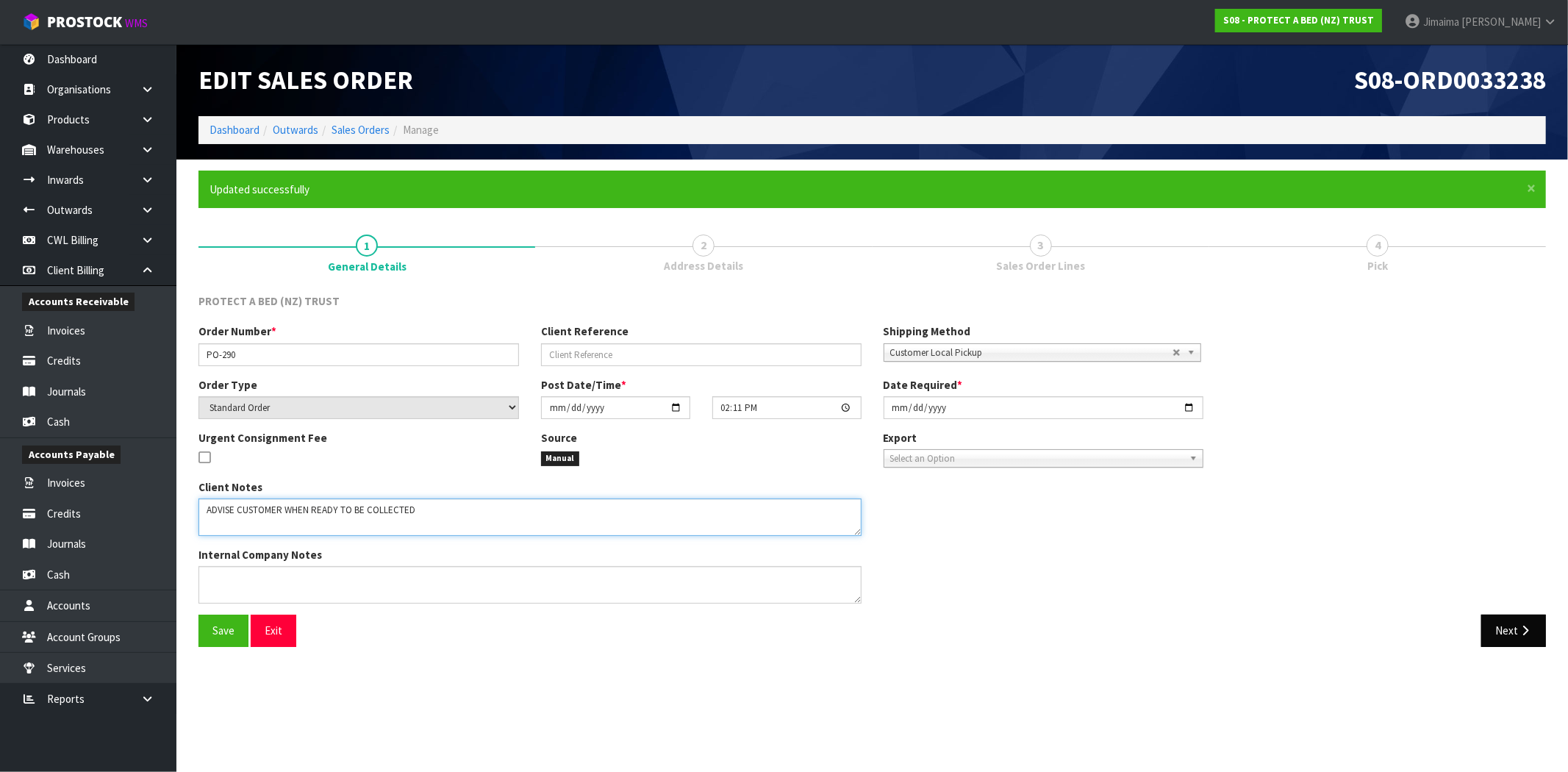
type textarea "ADVISE CUSTOMER WHEN READY TO BE COLLECTED"
click at [1511, 632] on button "Next" at bounding box center [1514, 630] width 64 height 32
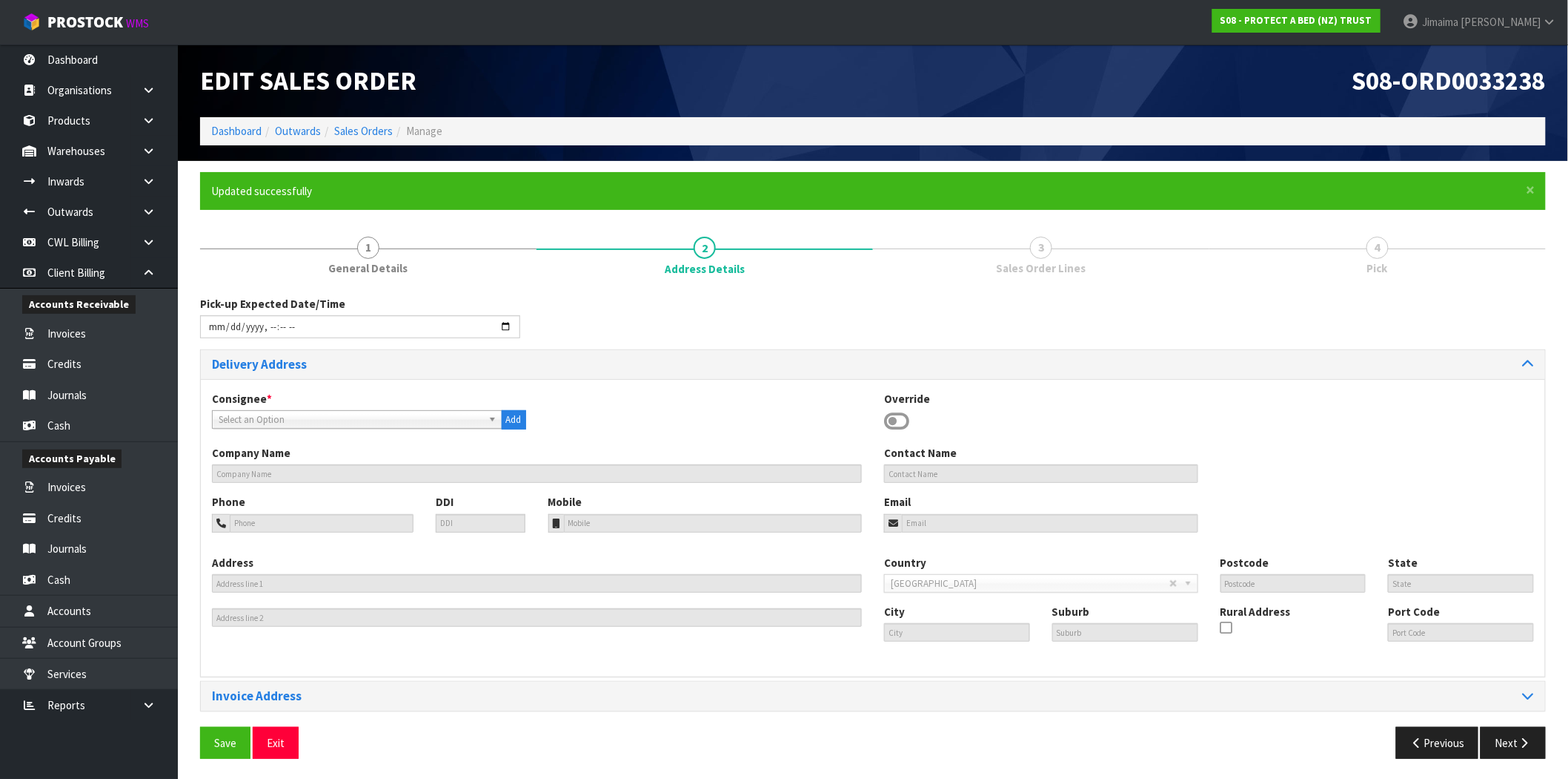
click at [253, 422] on span "Select an Option" at bounding box center [351, 419] width 264 height 18
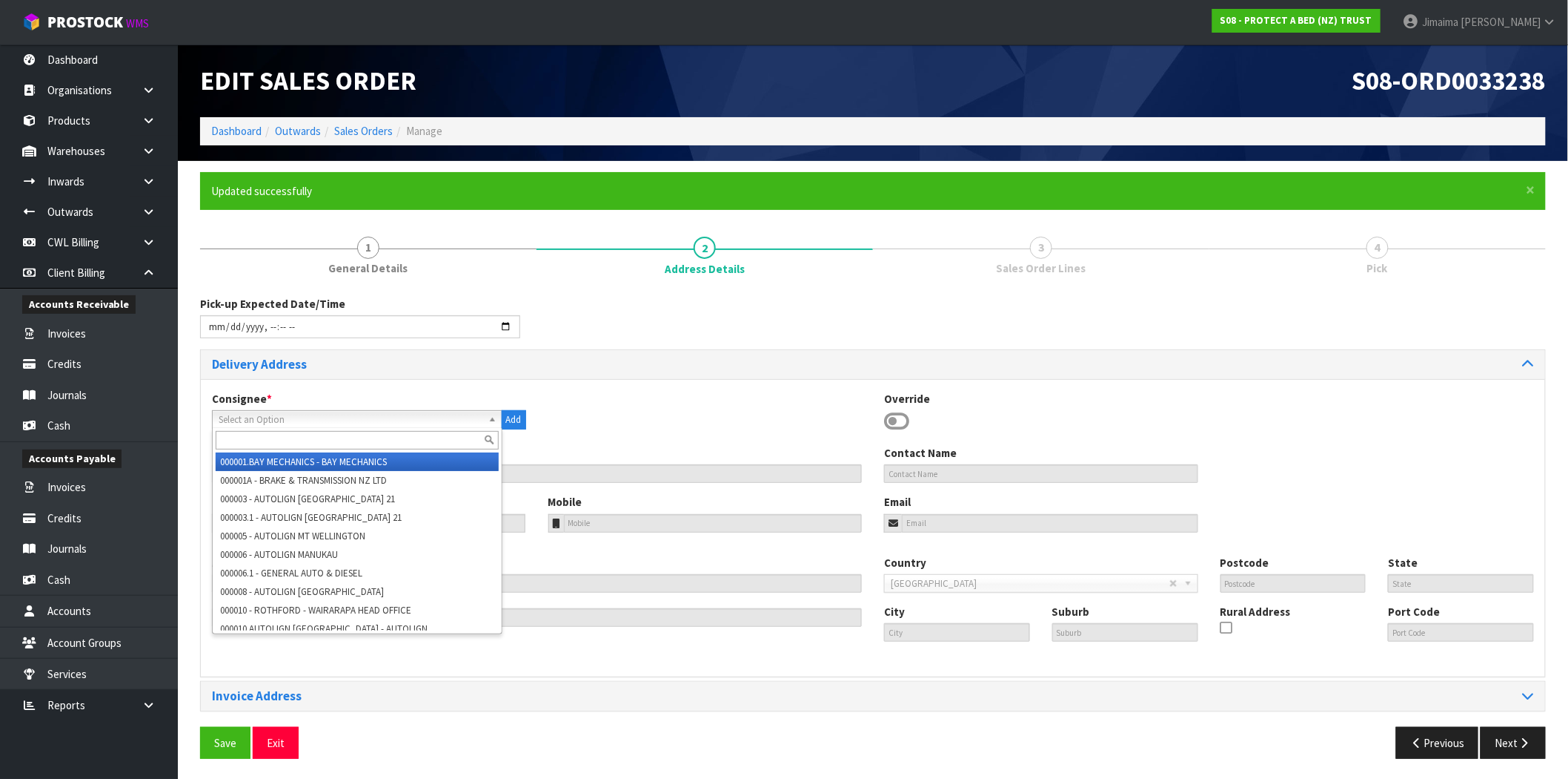
click at [242, 436] on input "text" at bounding box center [357, 440] width 283 height 19
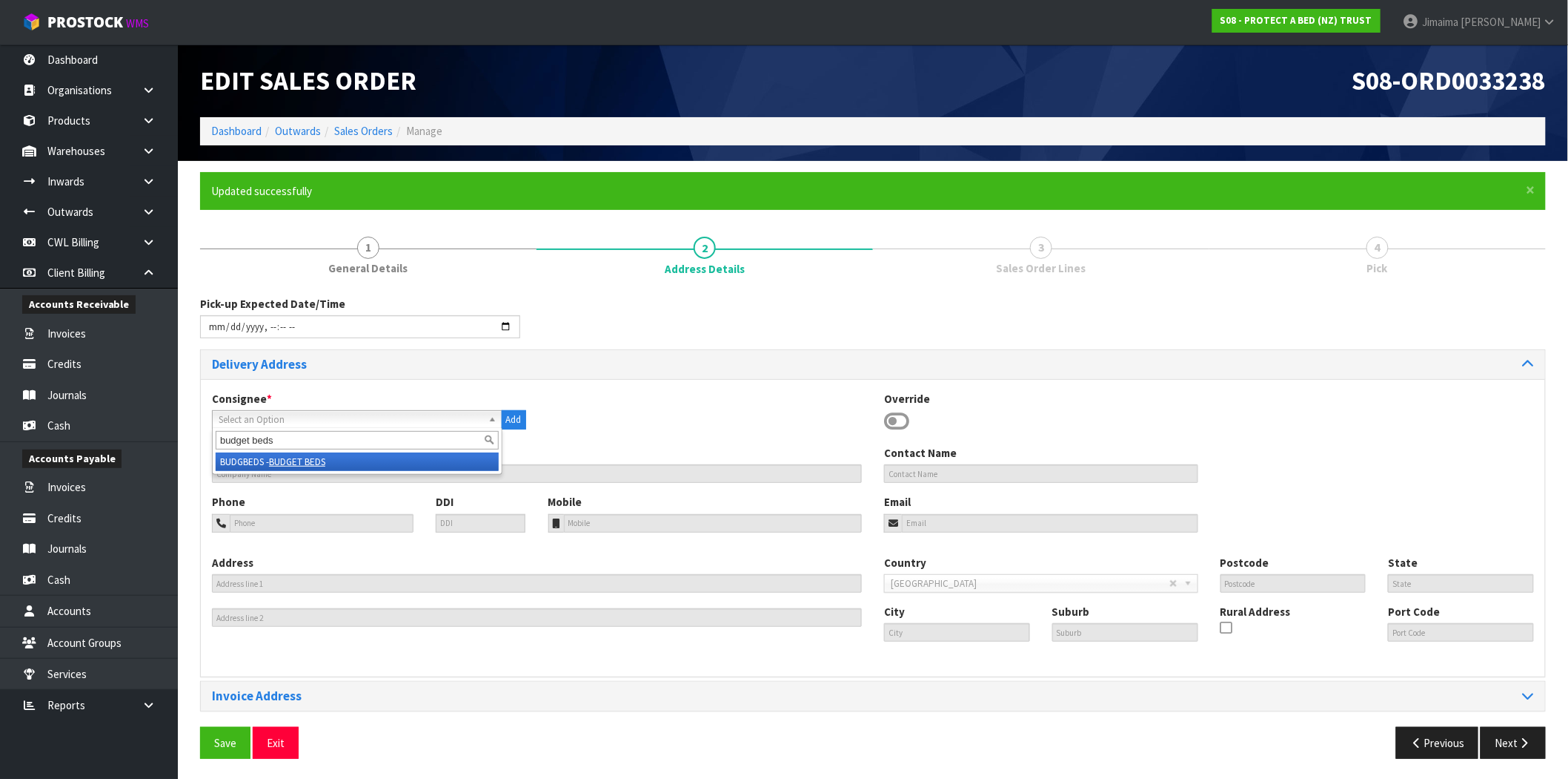
type input "budget beds"
drag, startPoint x: 235, startPoint y: 468, endPoint x: 249, endPoint y: 493, distance: 28.7
click at [236, 468] on li "BUDGBEDS - BUDGET BEDS" at bounding box center [357, 461] width 283 height 19
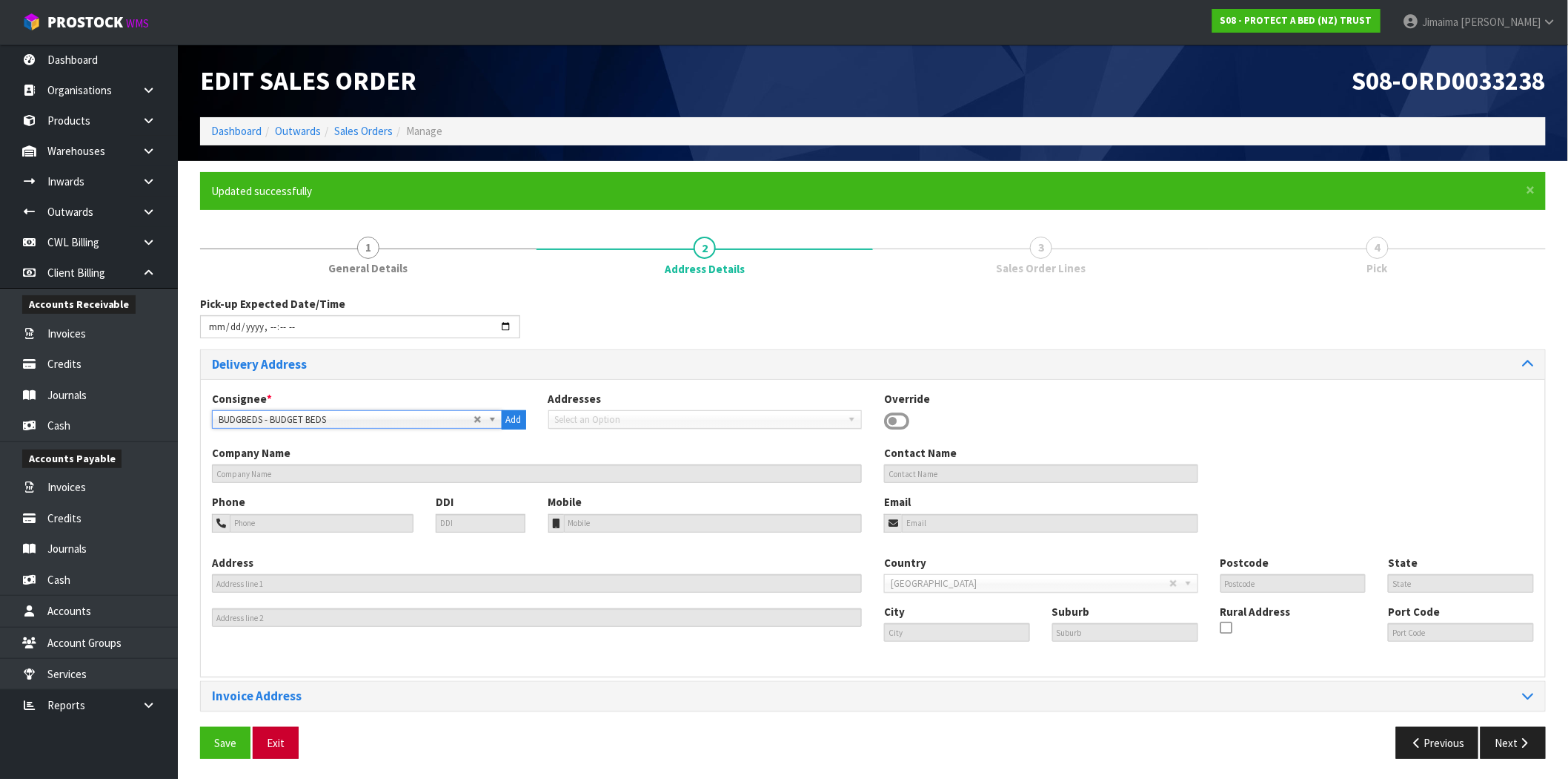
type input "BUDGET BEDS"
type input "NAREN KHOLI"
type input "09 281 2195"
type input "info@budgetbeds.co.nz"
type input "440 CHURCH STREET EAST"
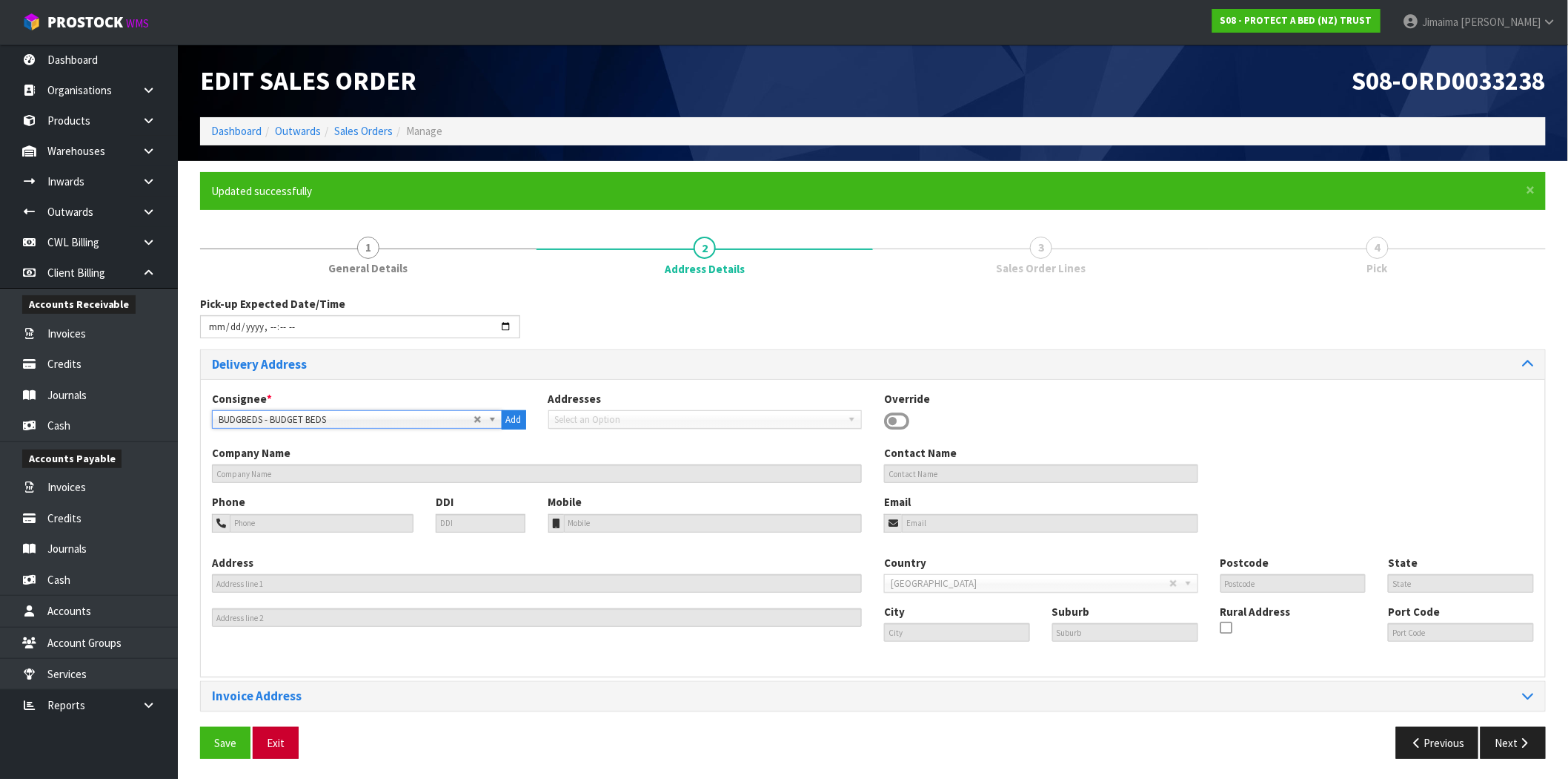
type input "1004"
type input "Auckland"
type input "PENROSE"
click at [1509, 746] on button "Next" at bounding box center [1513, 742] width 65 height 32
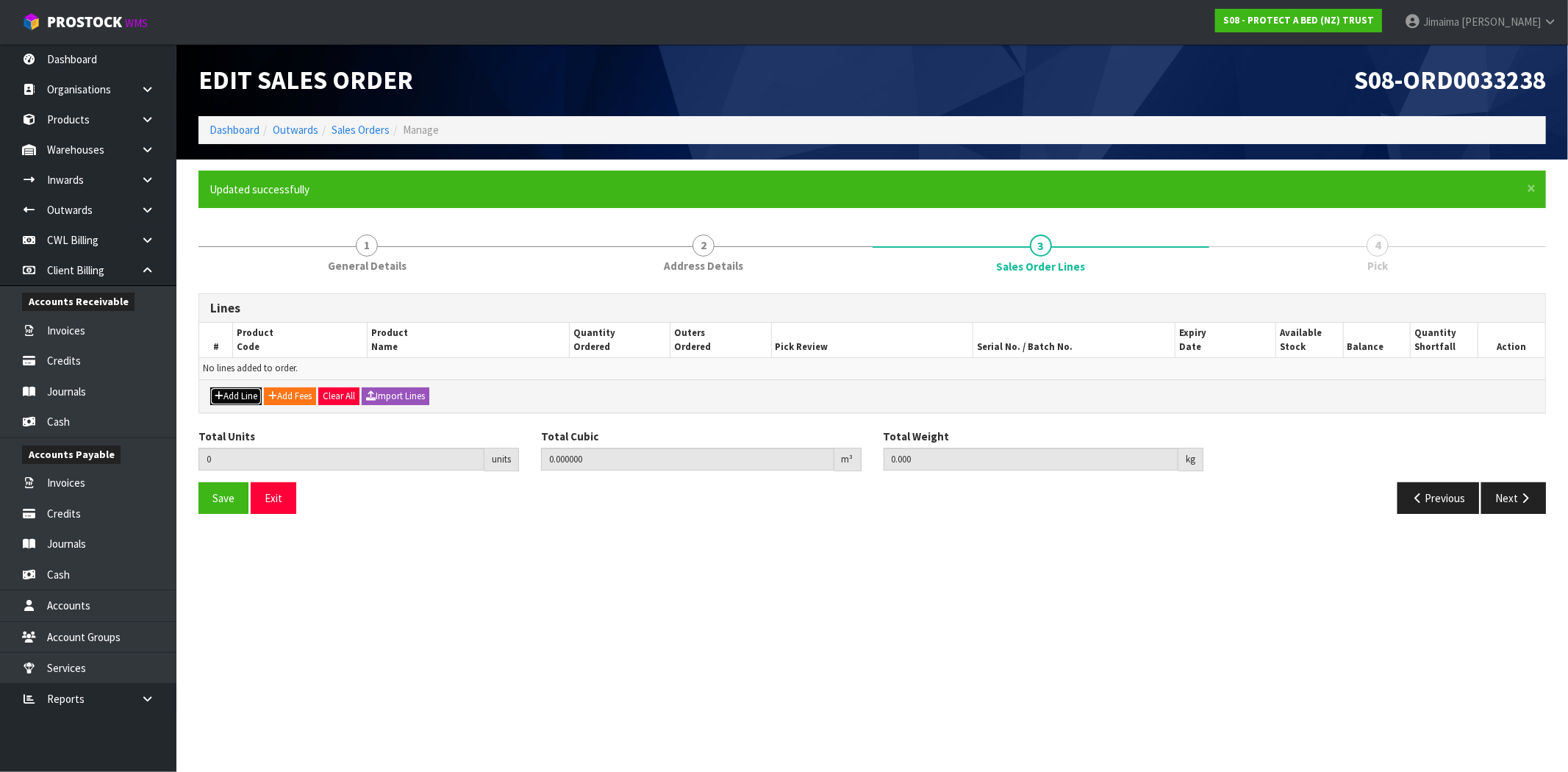
drag, startPoint x: 250, startPoint y: 398, endPoint x: 149, endPoint y: 383, distance: 102.1
click at [247, 398] on button "Add Line" at bounding box center [236, 396] width 51 height 18
type input "0"
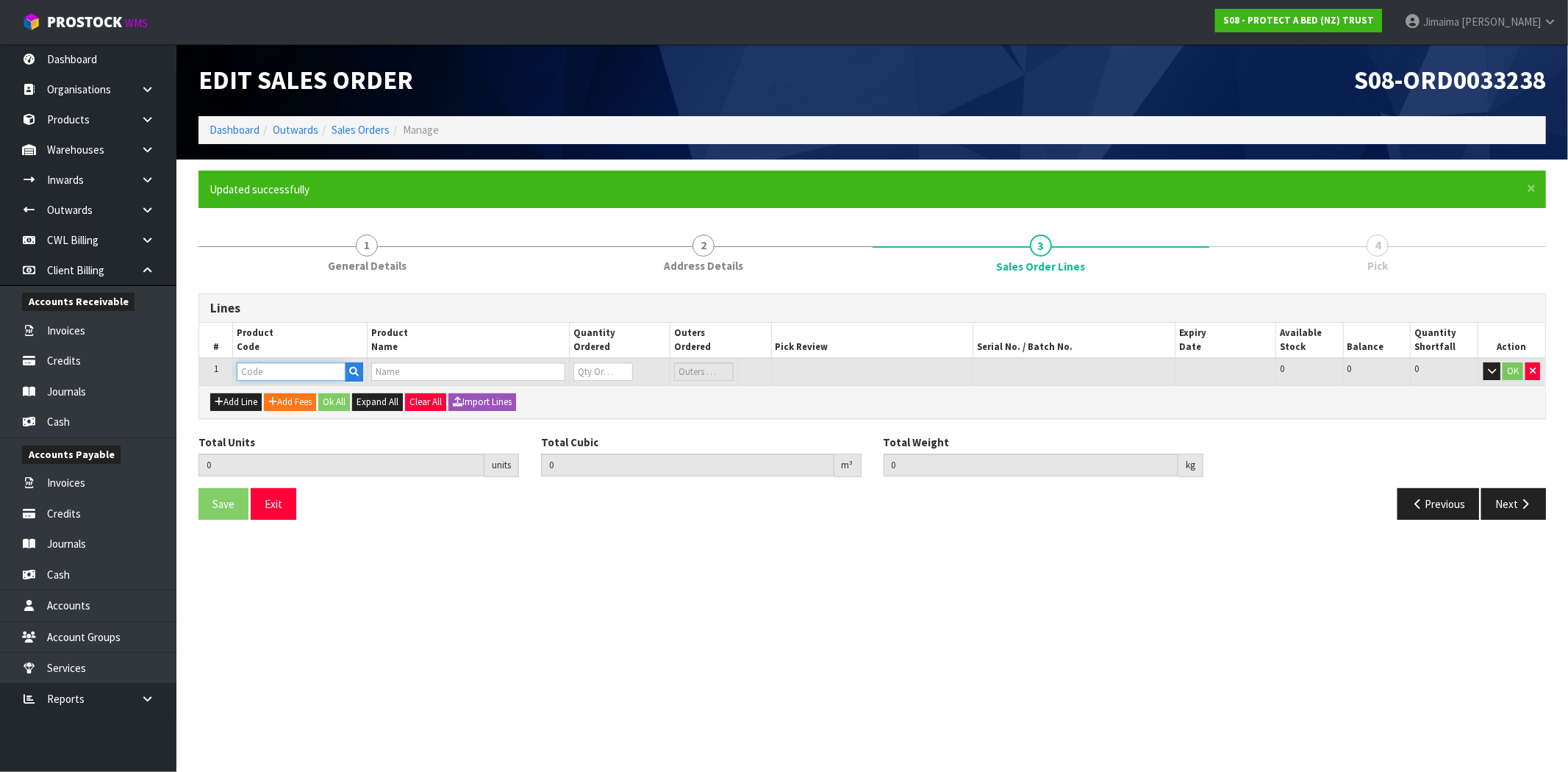
click at [277, 365] on input "text" at bounding box center [291, 371] width 109 height 19
type input "F0595Q"
click at [323, 393] on link "F0595Q UE0" at bounding box center [295, 396] width 116 height 20
type input "F0595QUE0"
type input "0.000000"
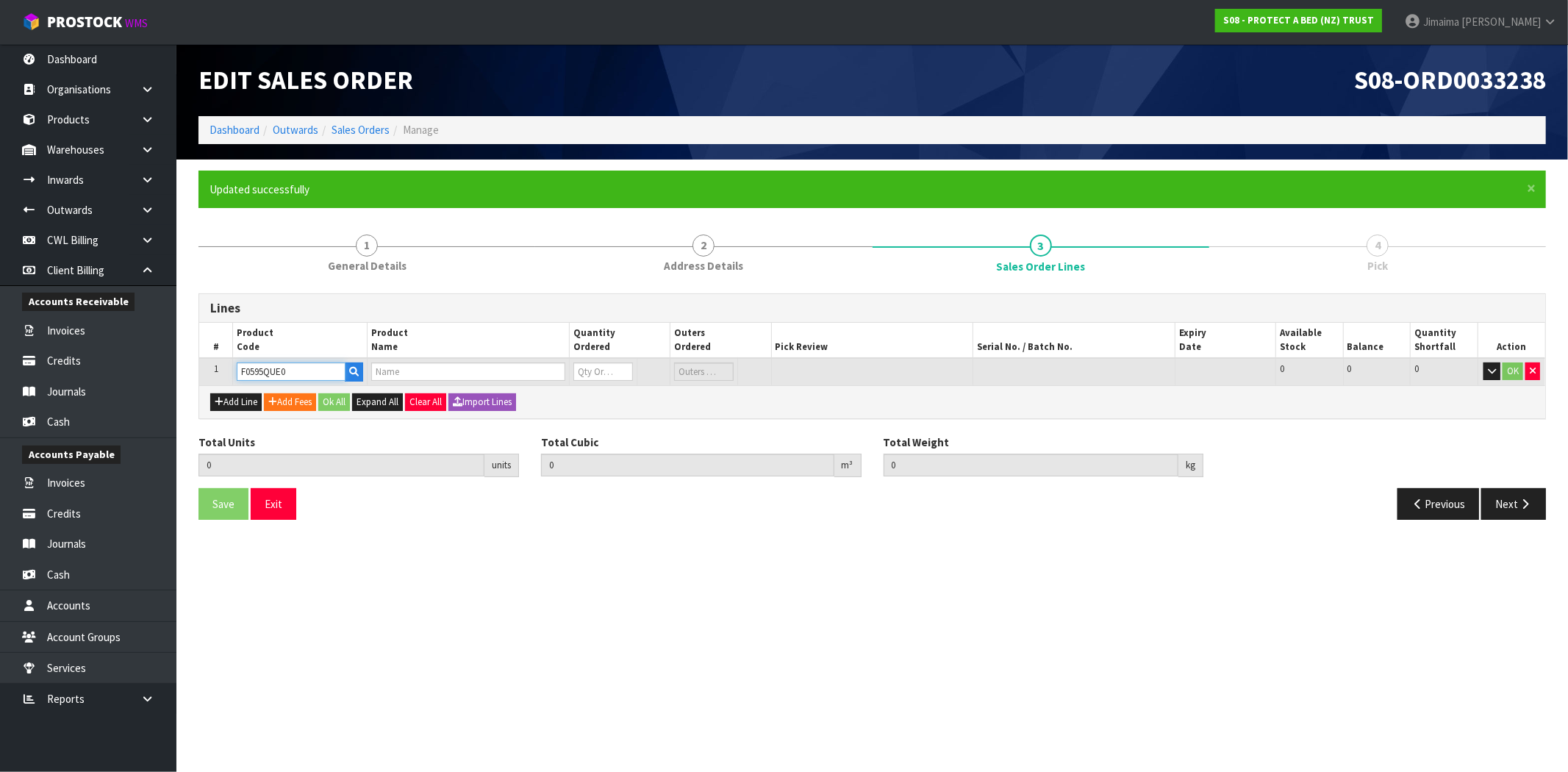
type input "0.000"
type input "STAYNEW TERRY BXD QUEEN"
type input "0"
click at [594, 367] on input "0" at bounding box center [588, 371] width 57 height 19
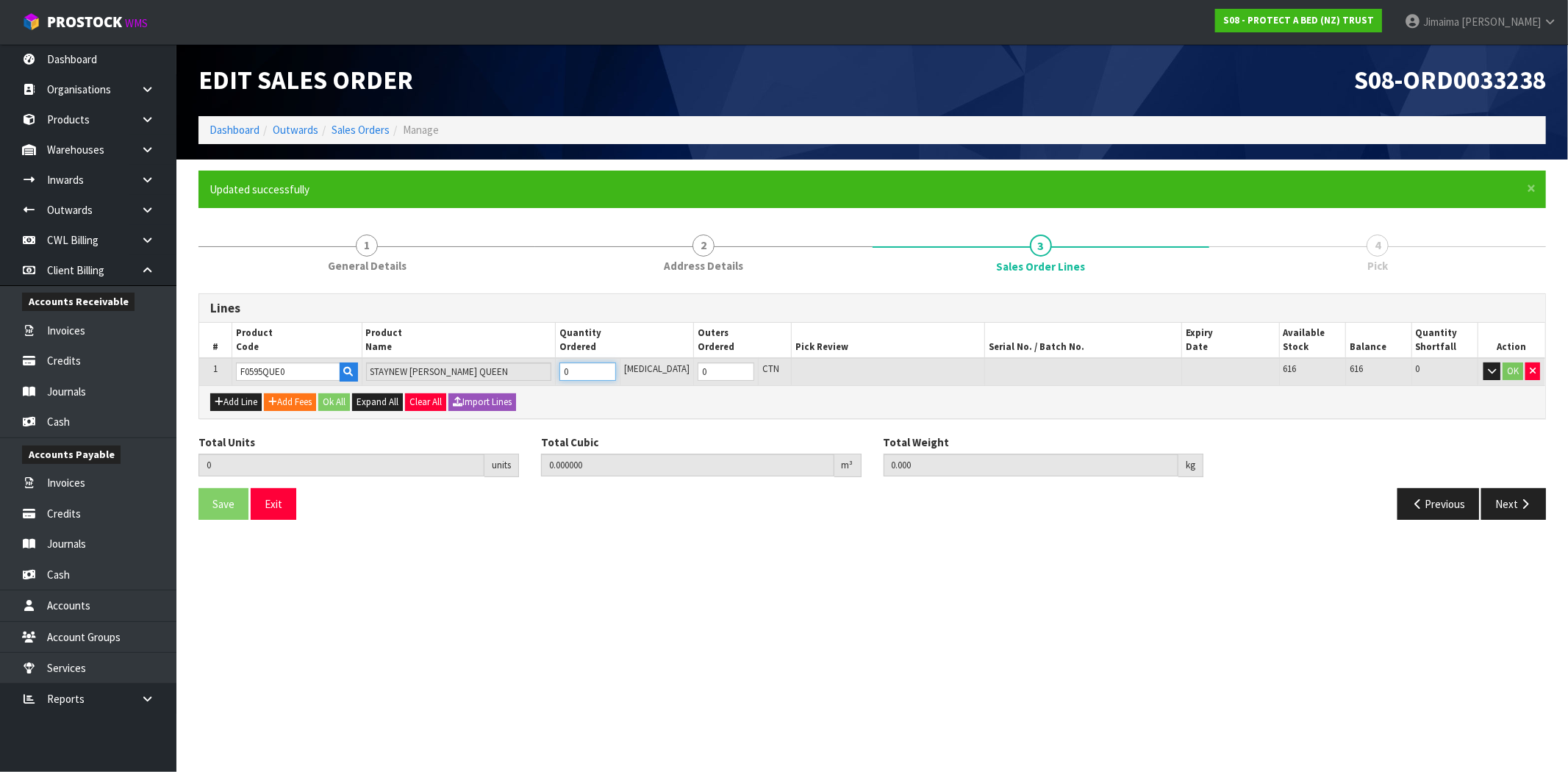
type input "4"
type input "0.03364"
type input "3.6"
type input "4"
drag, startPoint x: 335, startPoint y: 405, endPoint x: 260, endPoint y: 467, distance: 97.3
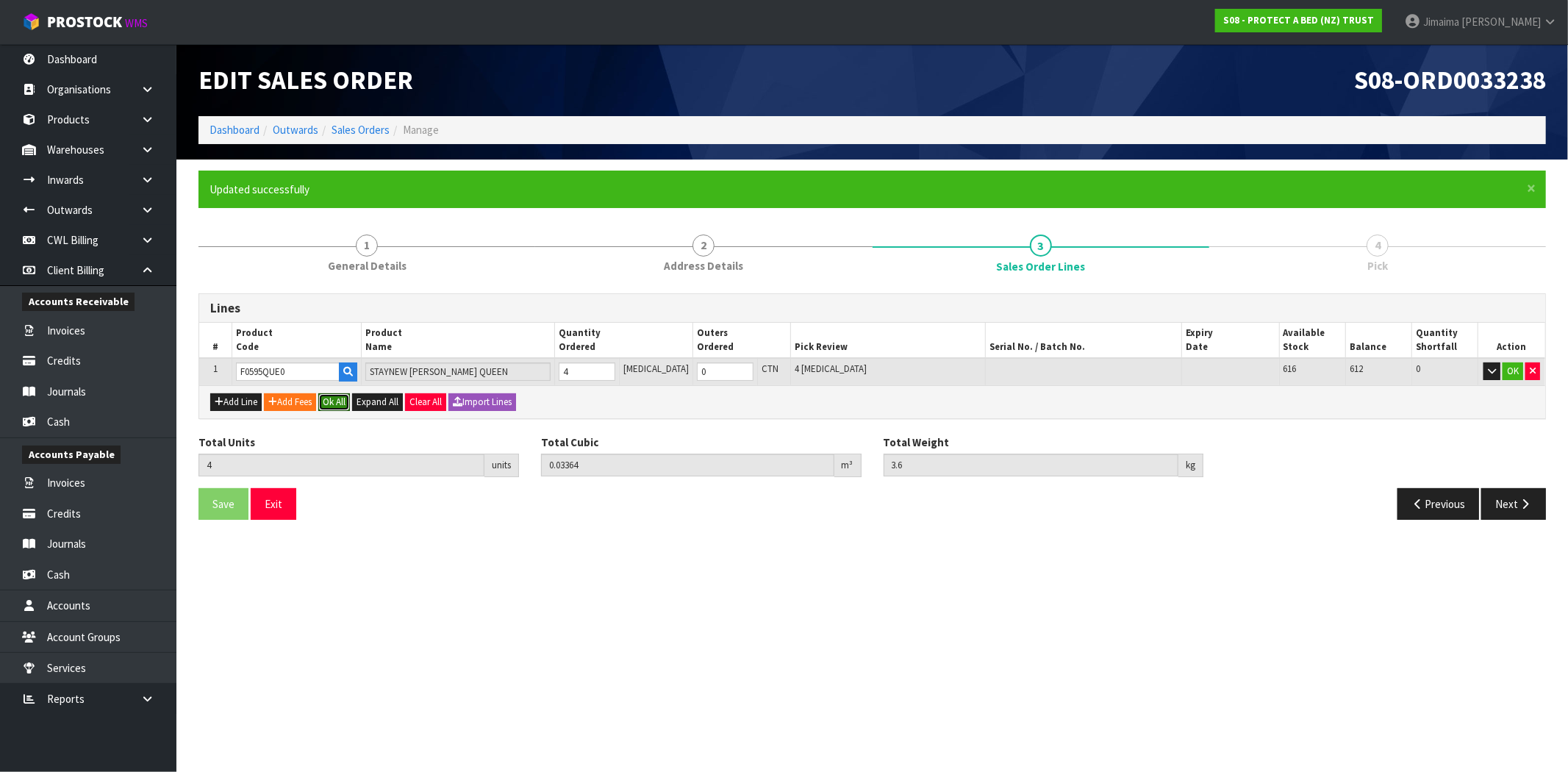
click at [328, 409] on div "Add Line Add Fees Ok All Expand All Clear All Import Lines" at bounding box center [872, 402] width 1346 height 33
click at [339, 399] on button "Ok All" at bounding box center [334, 402] width 32 height 18
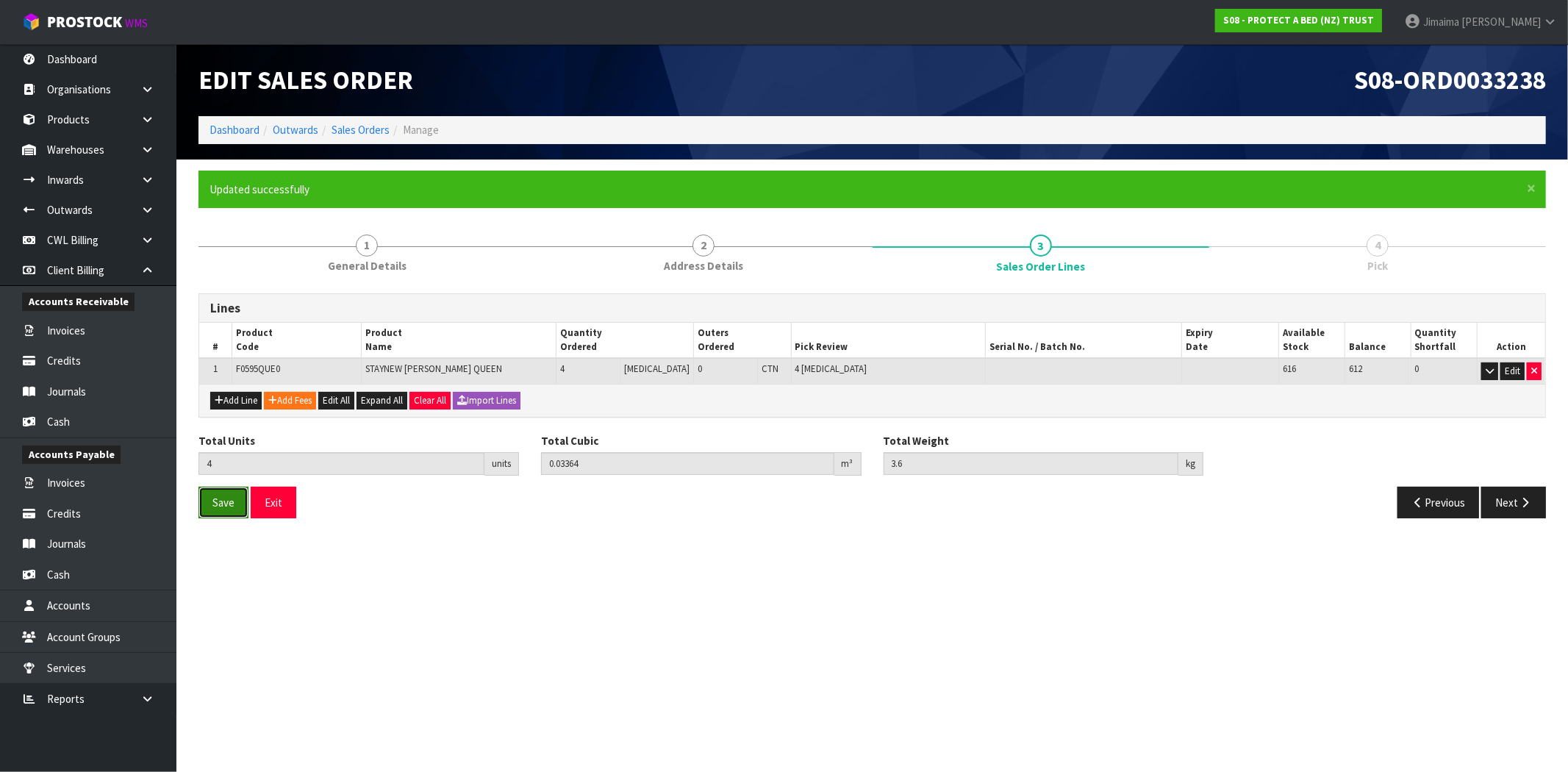
click at [218, 505] on span "Save" at bounding box center [223, 502] width 22 height 14
click at [1521, 505] on icon "button" at bounding box center [1525, 502] width 14 height 11
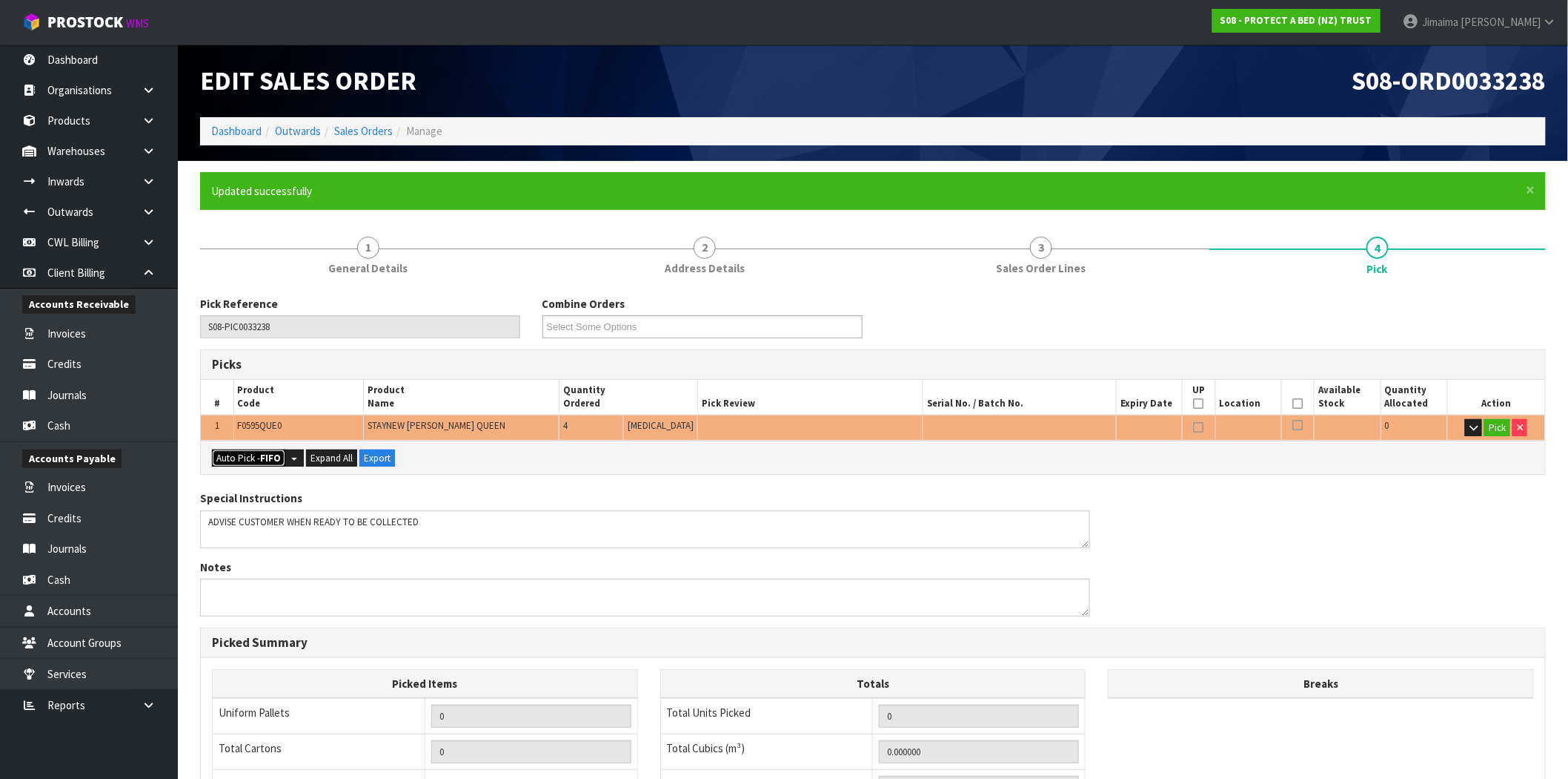
click at [249, 453] on button "Auto Pick - FIFO" at bounding box center [249, 458] width 73 height 18
type input "Piece x 4"
type input "4"
type input "0.033640"
type input "3.600"
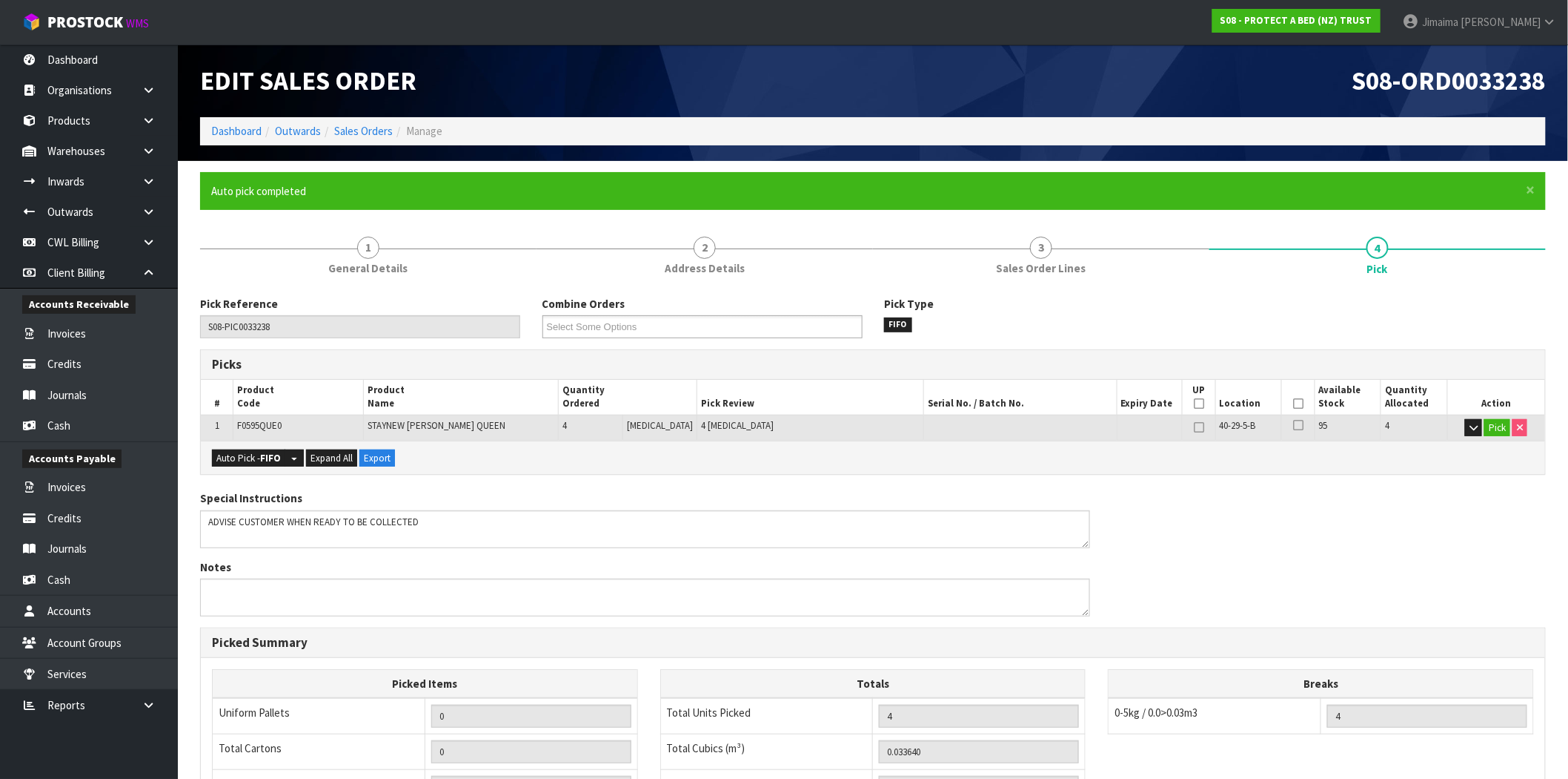
click at [376, 195] on ul "Auto pick completed" at bounding box center [865, 191] width 1309 height 16
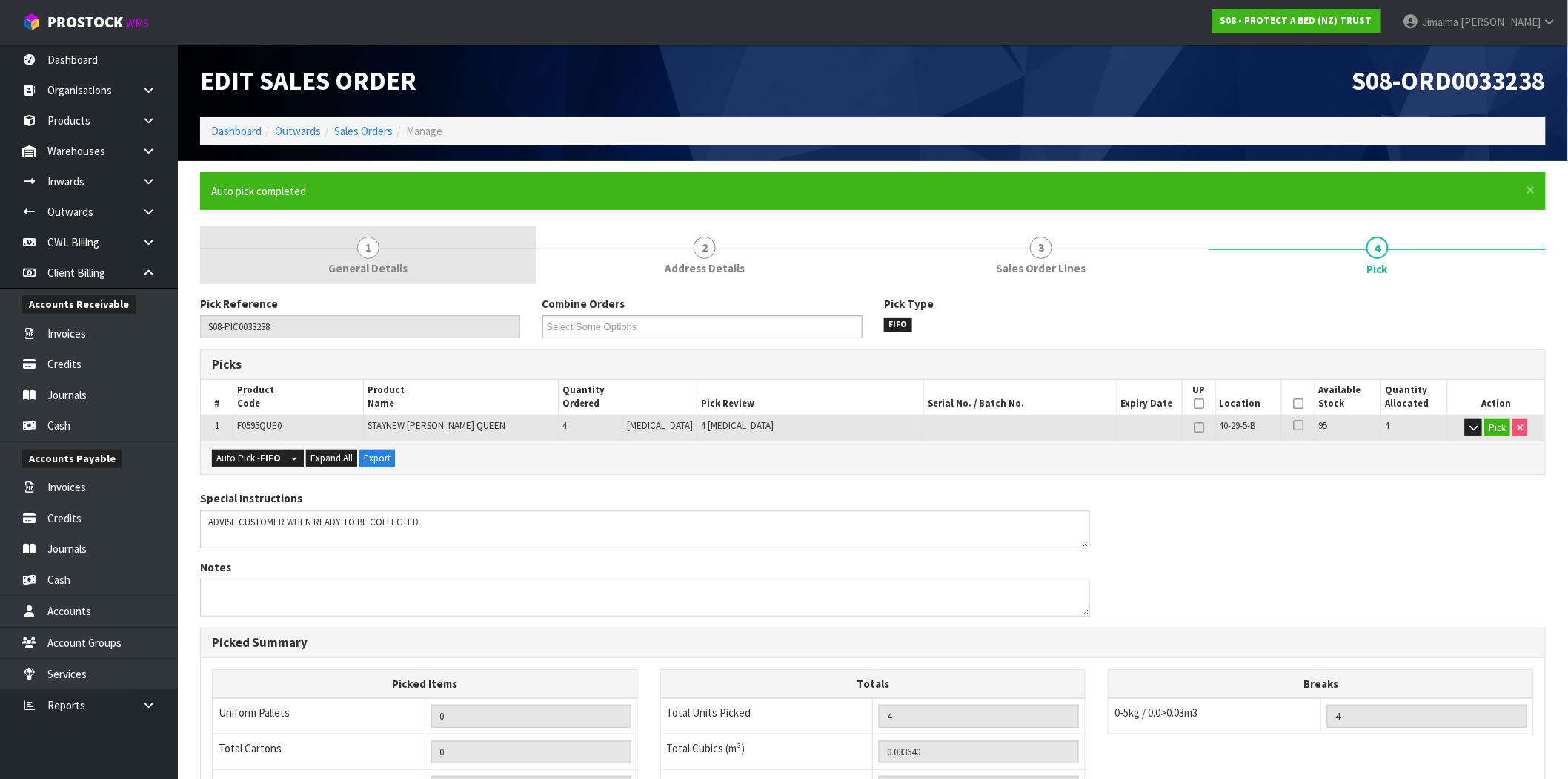
drag, startPoint x: 385, startPoint y: 232, endPoint x: 579, endPoint y: 277, distance: 199.2
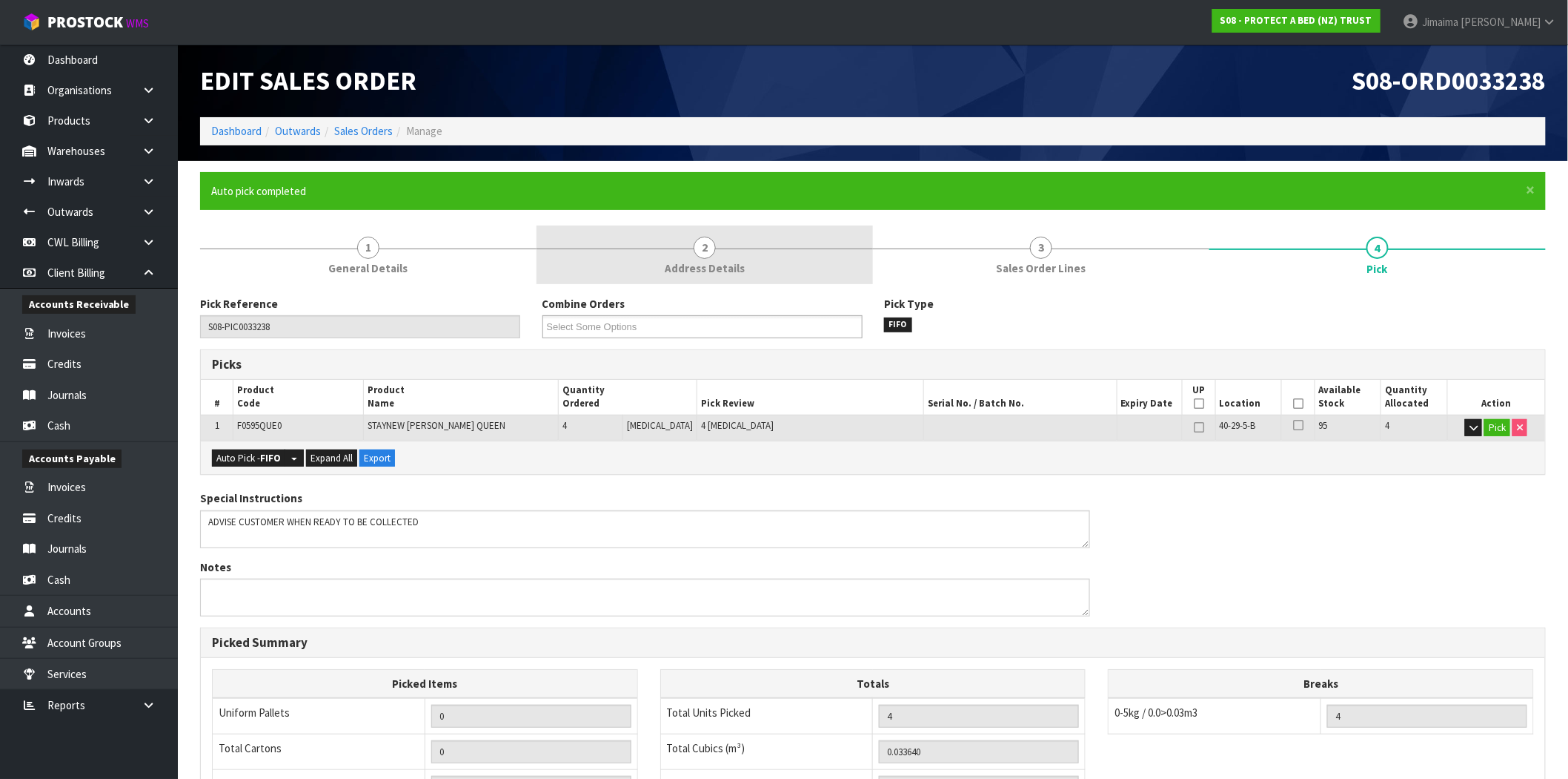
click at [386, 232] on link "1 General Details" at bounding box center [368, 254] width 336 height 59
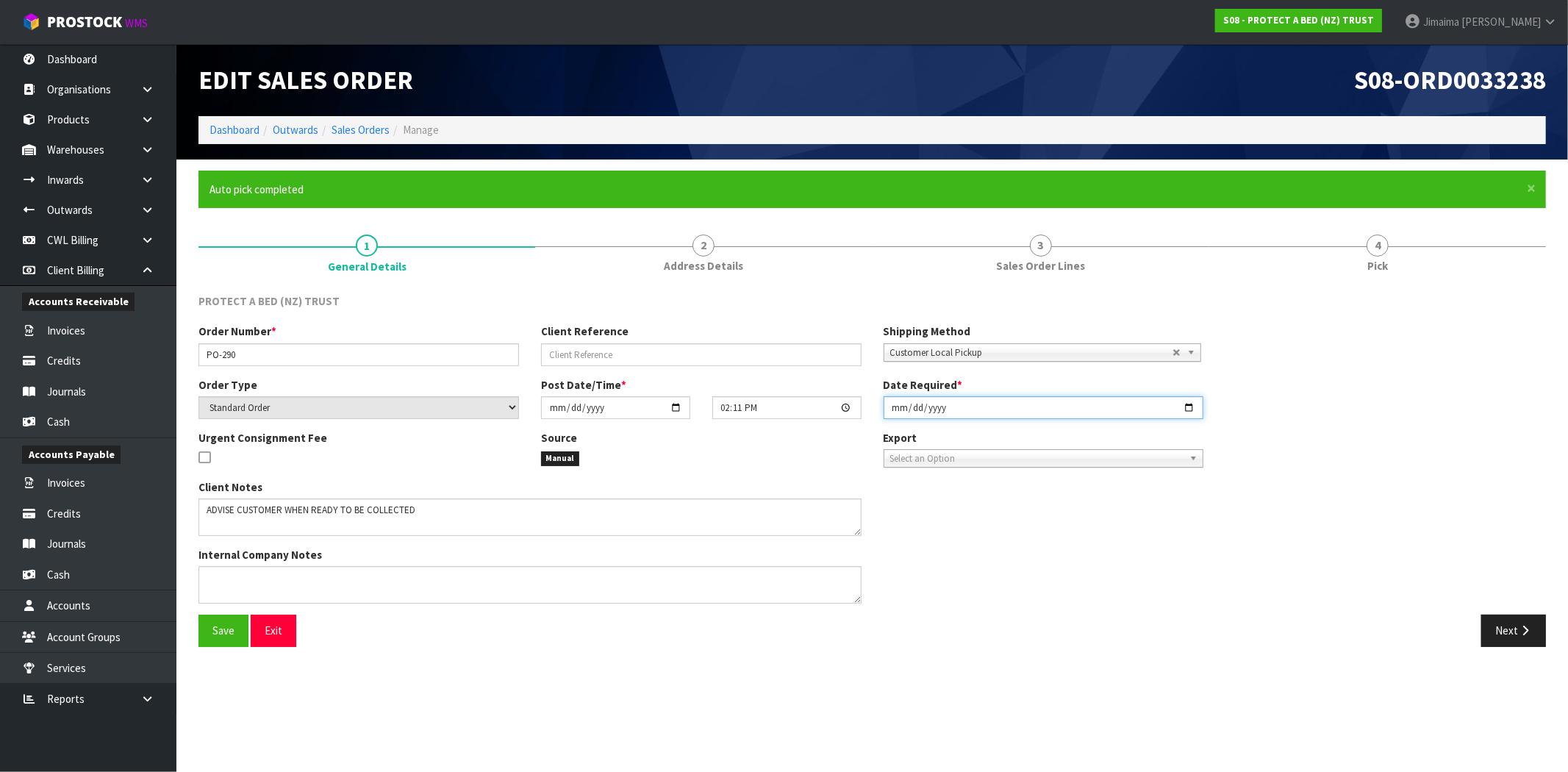
drag, startPoint x: 1189, startPoint y: 402, endPoint x: 1162, endPoint y: 415, distance: 30.0
click at [1188, 402] on input "[DATE]" at bounding box center [1044, 407] width 320 height 22
type input "[DATE]"
click at [228, 628] on span "Save" at bounding box center [223, 630] width 22 height 14
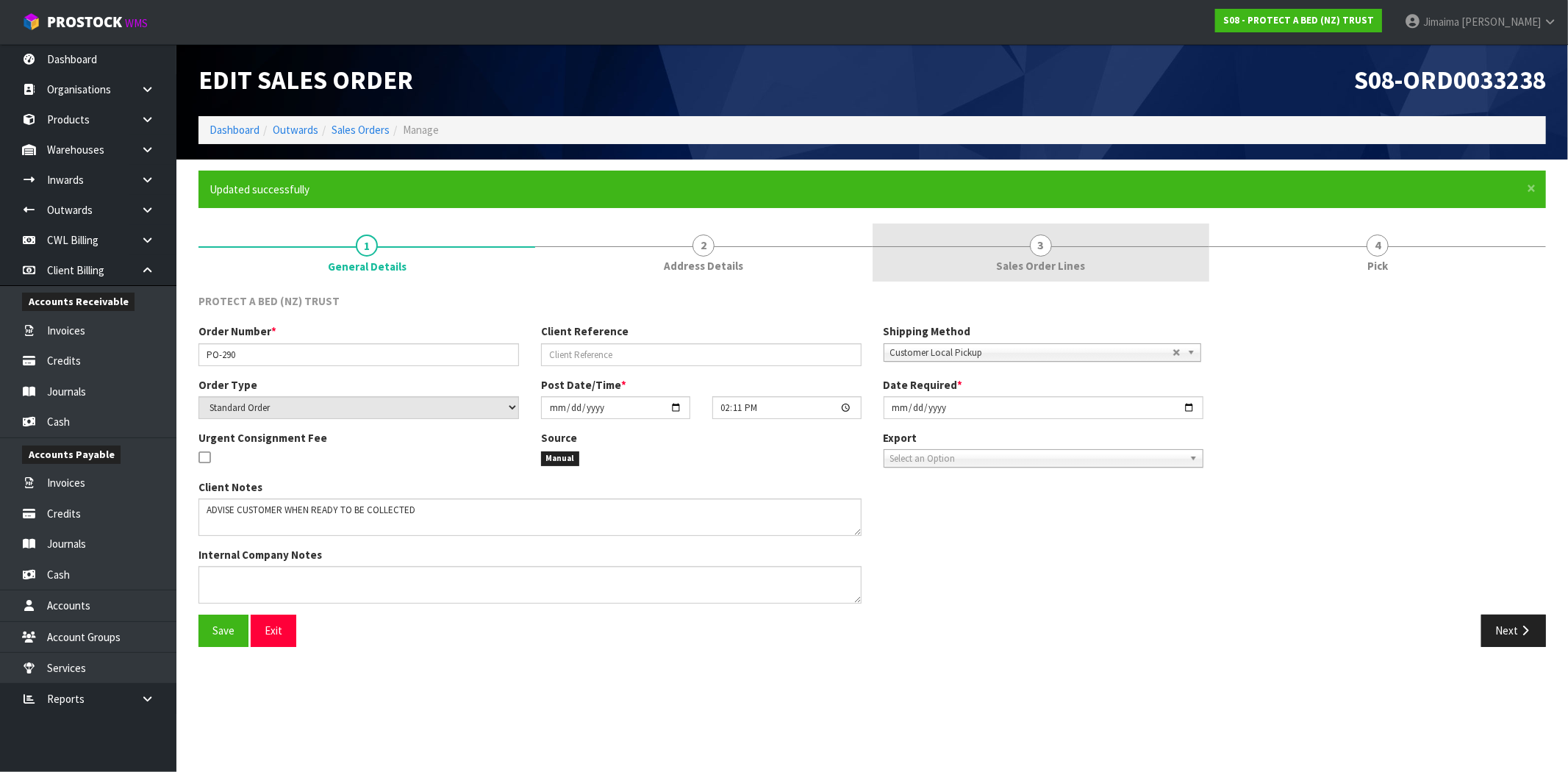
click at [1124, 255] on link "3 Sales Order Lines" at bounding box center [1041, 252] width 337 height 58
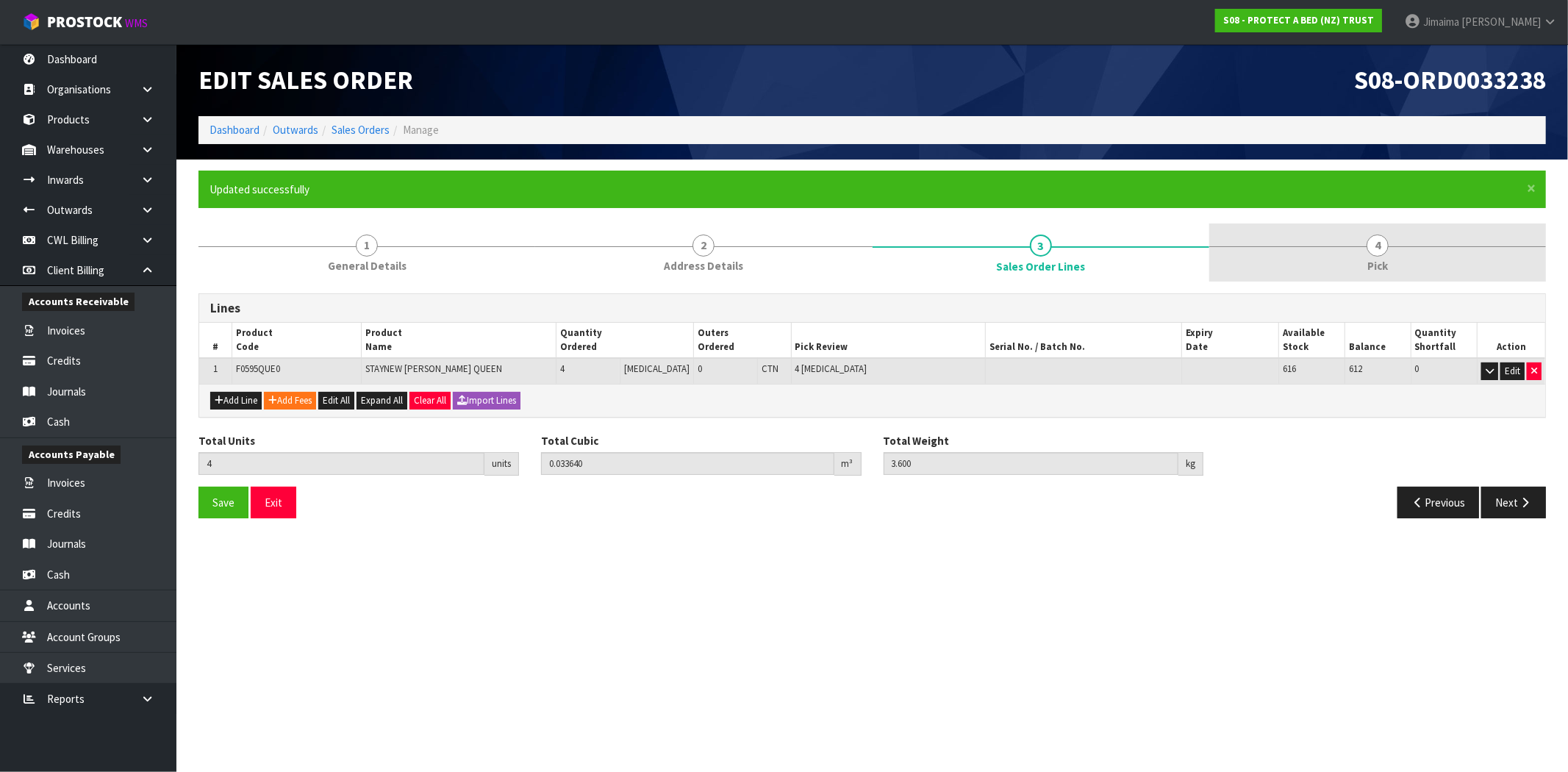
drag, startPoint x: 1425, startPoint y: 246, endPoint x: 1384, endPoint y: 271, distance: 48.0
click at [1425, 246] on link "4 Pick" at bounding box center [1378, 252] width 337 height 58
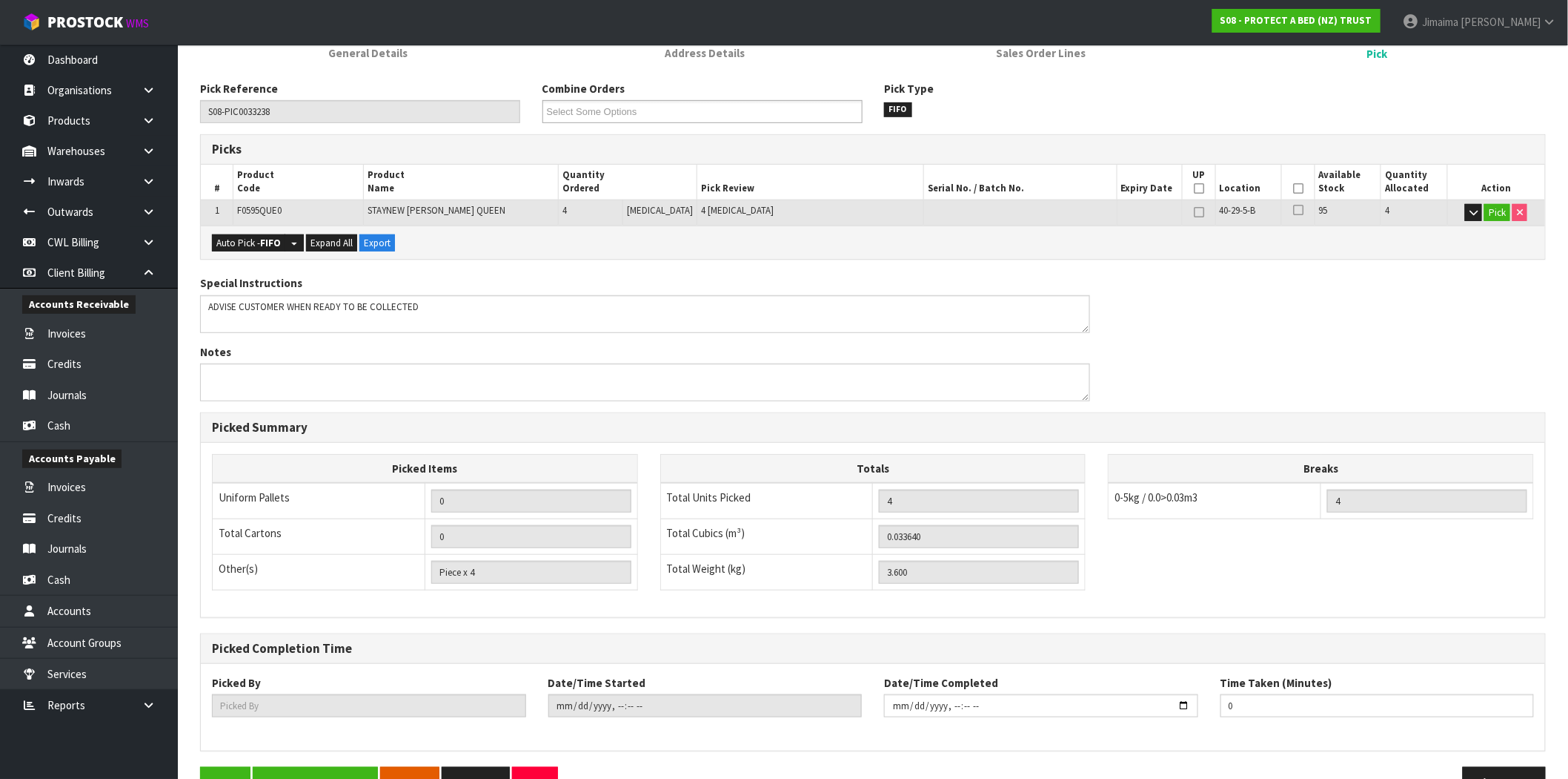
scroll to position [257, 0]
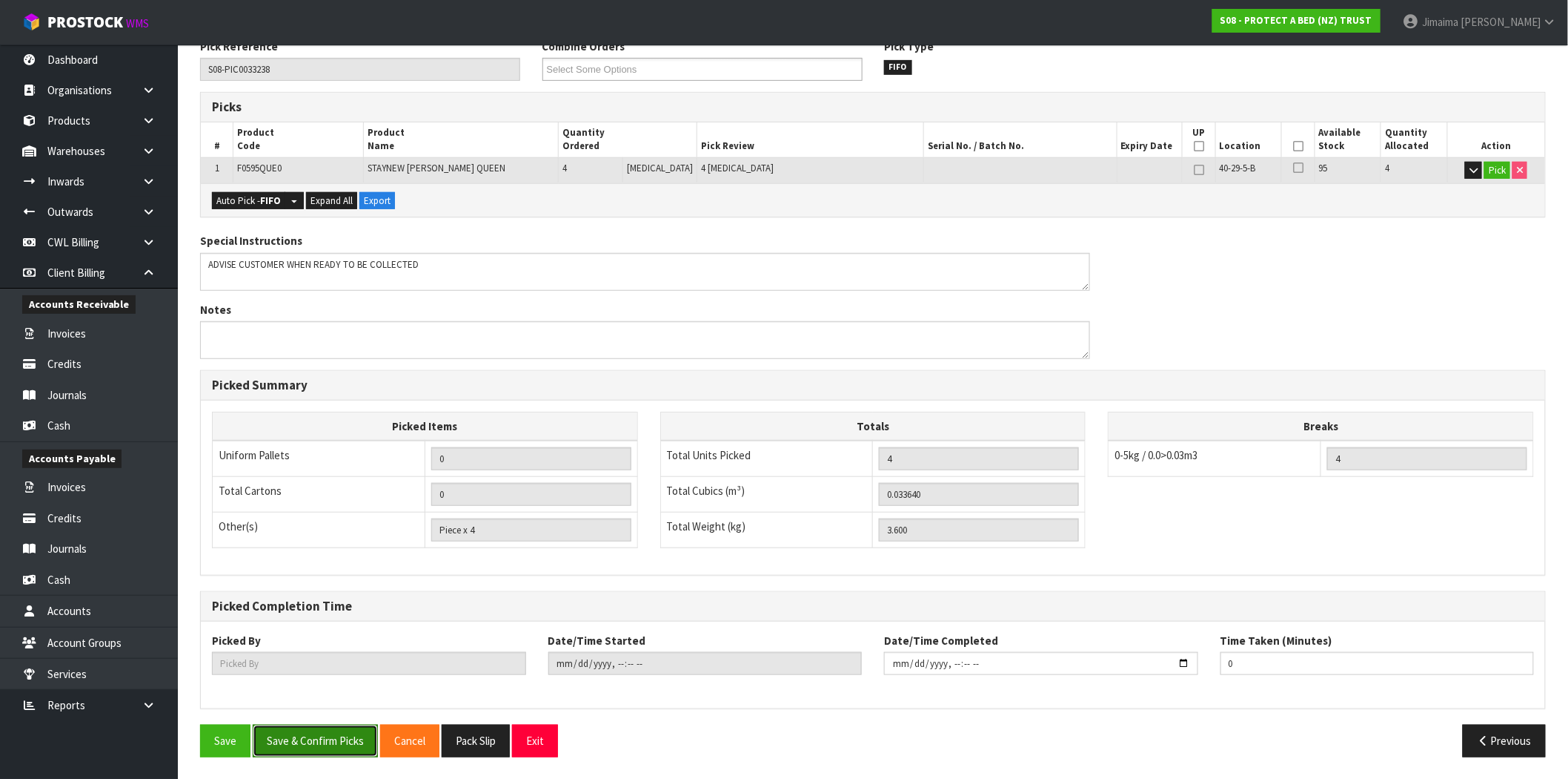
click at [336, 743] on button "Save & Confirm Picks" at bounding box center [315, 740] width 125 height 32
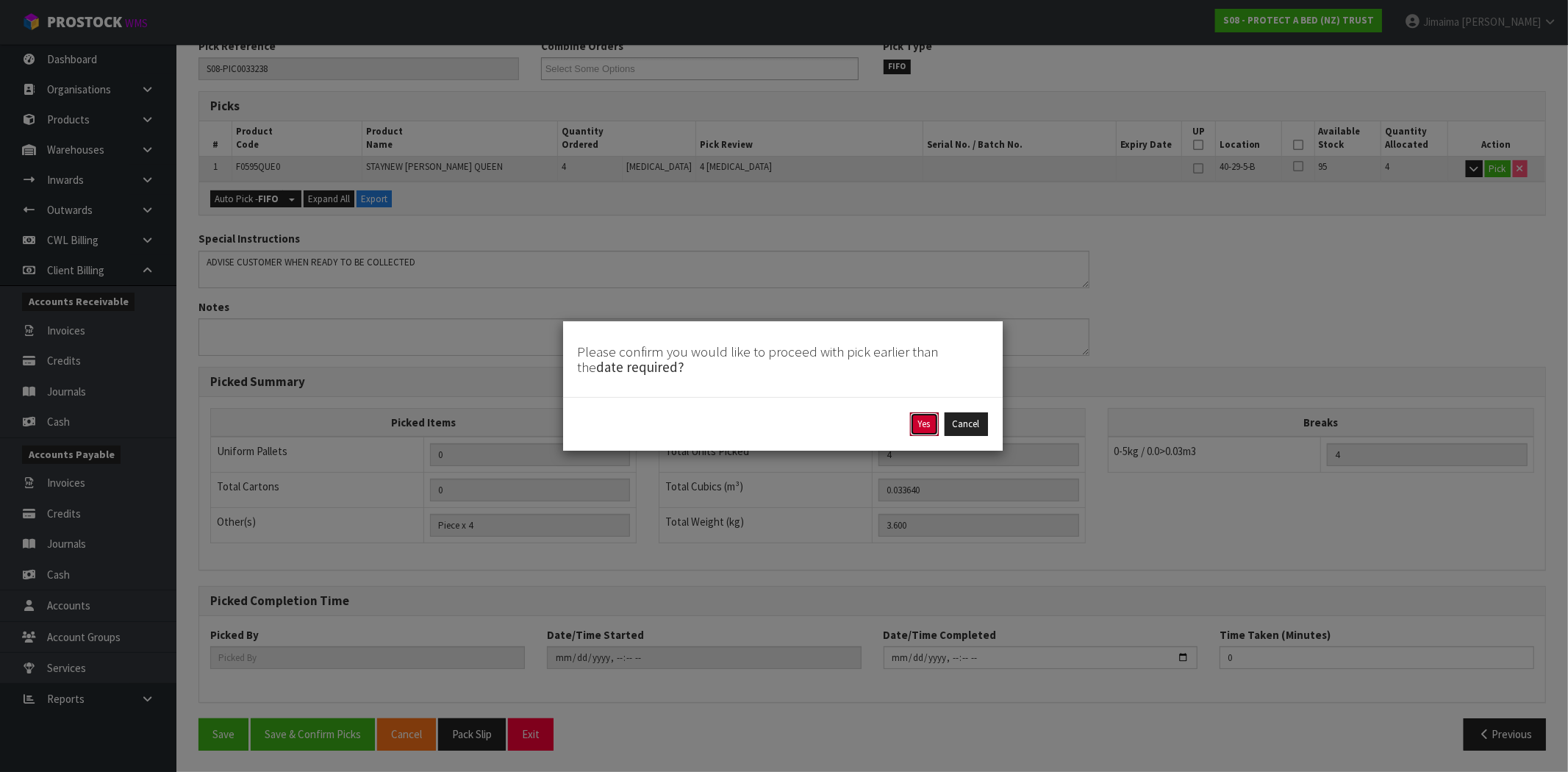
click at [930, 419] on button "Yes" at bounding box center [924, 424] width 29 height 23
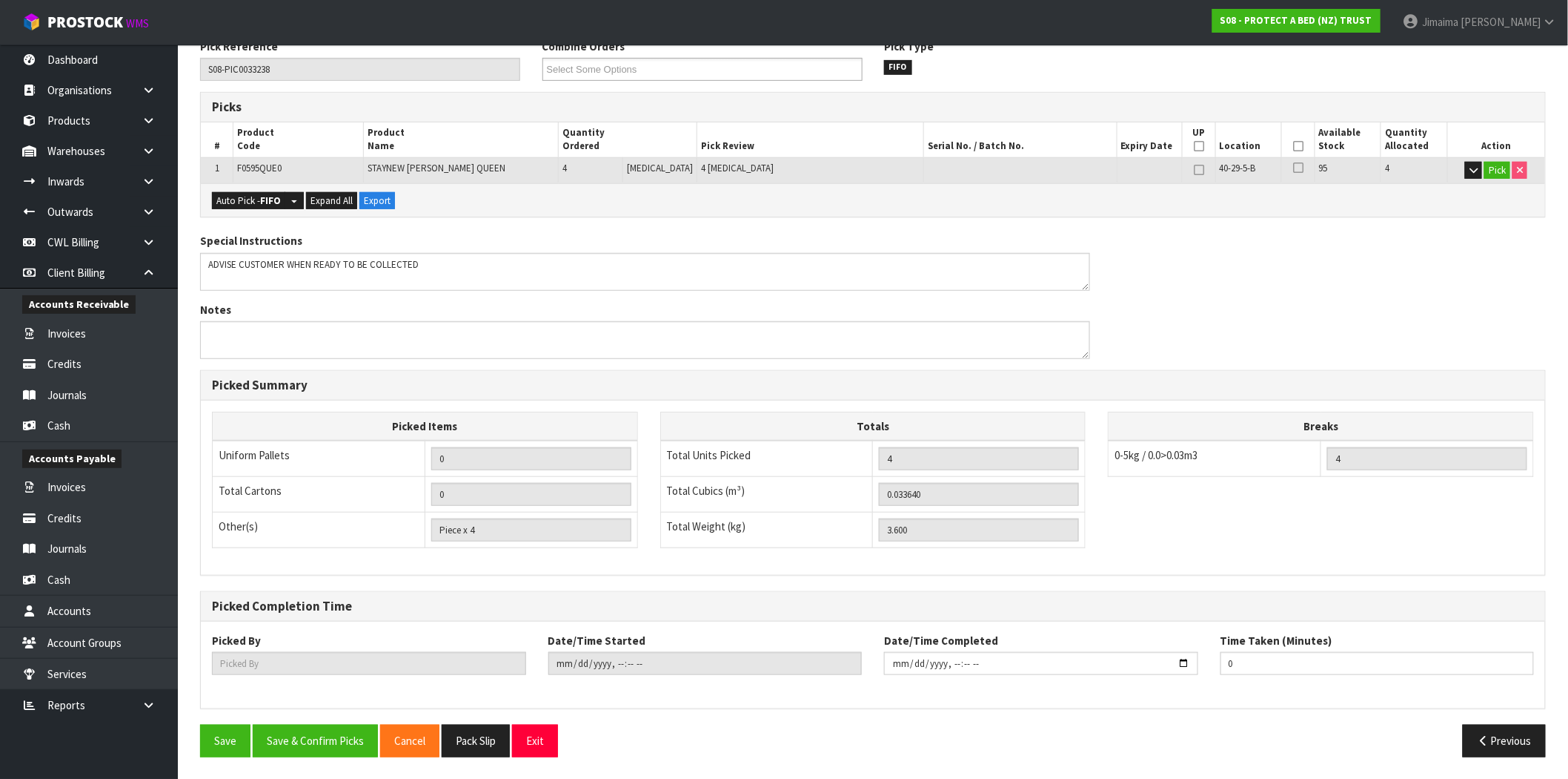
scroll to position [0, 0]
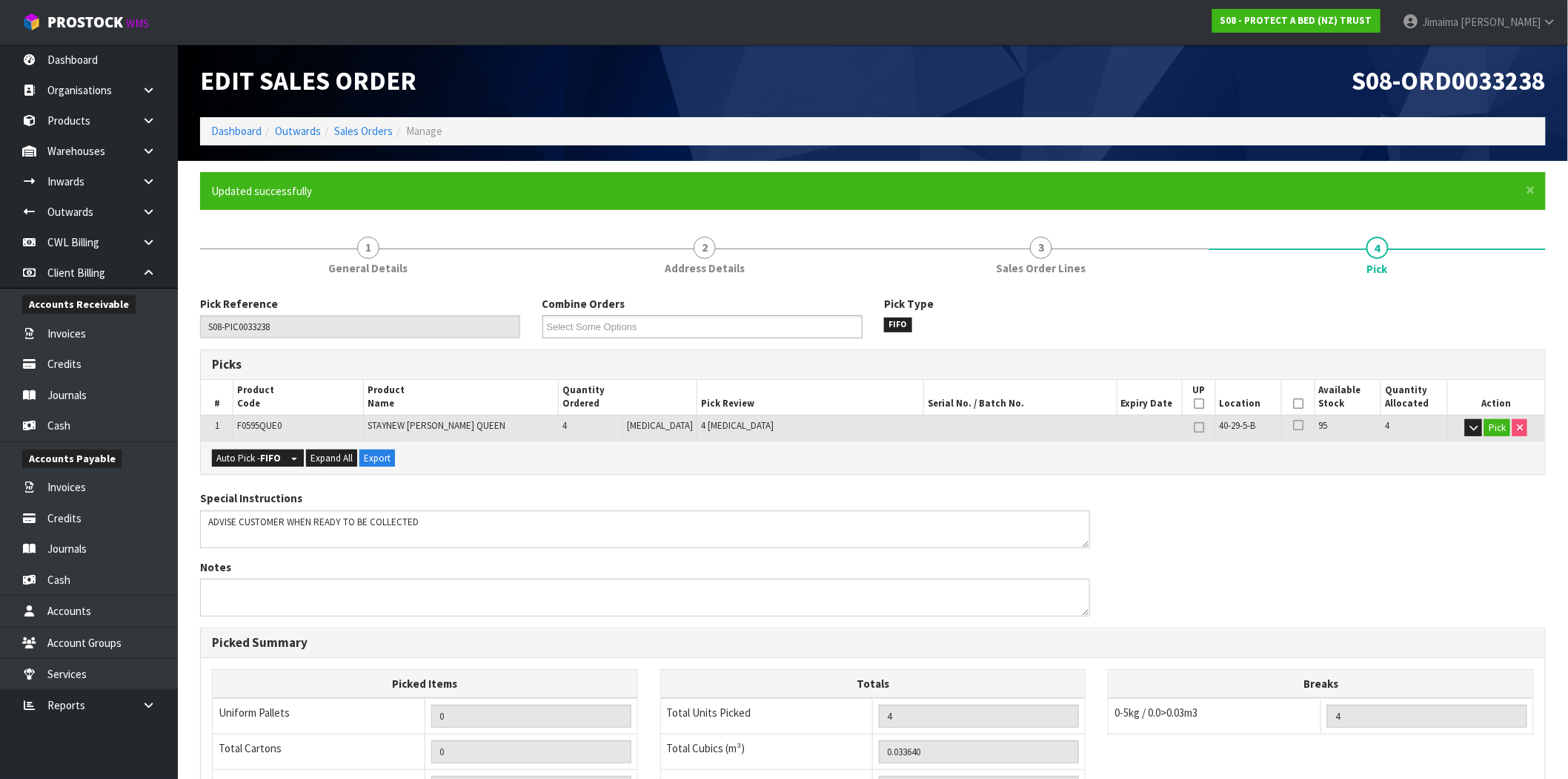
type input "Jimaima [PERSON_NAME]"
type input "2025-09-03T14:12:07"
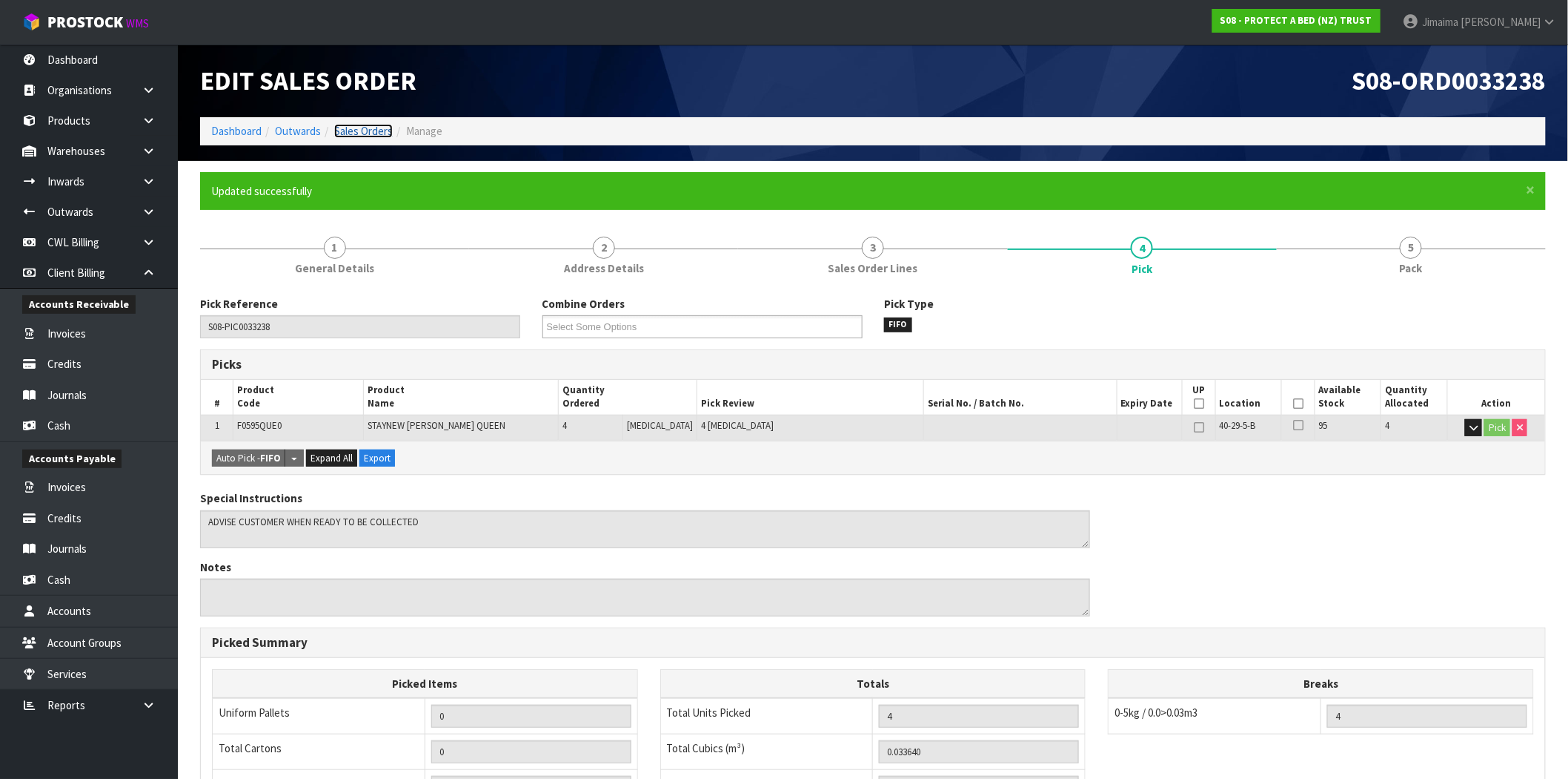
click at [379, 134] on link "Sales Orders" at bounding box center [363, 131] width 59 height 14
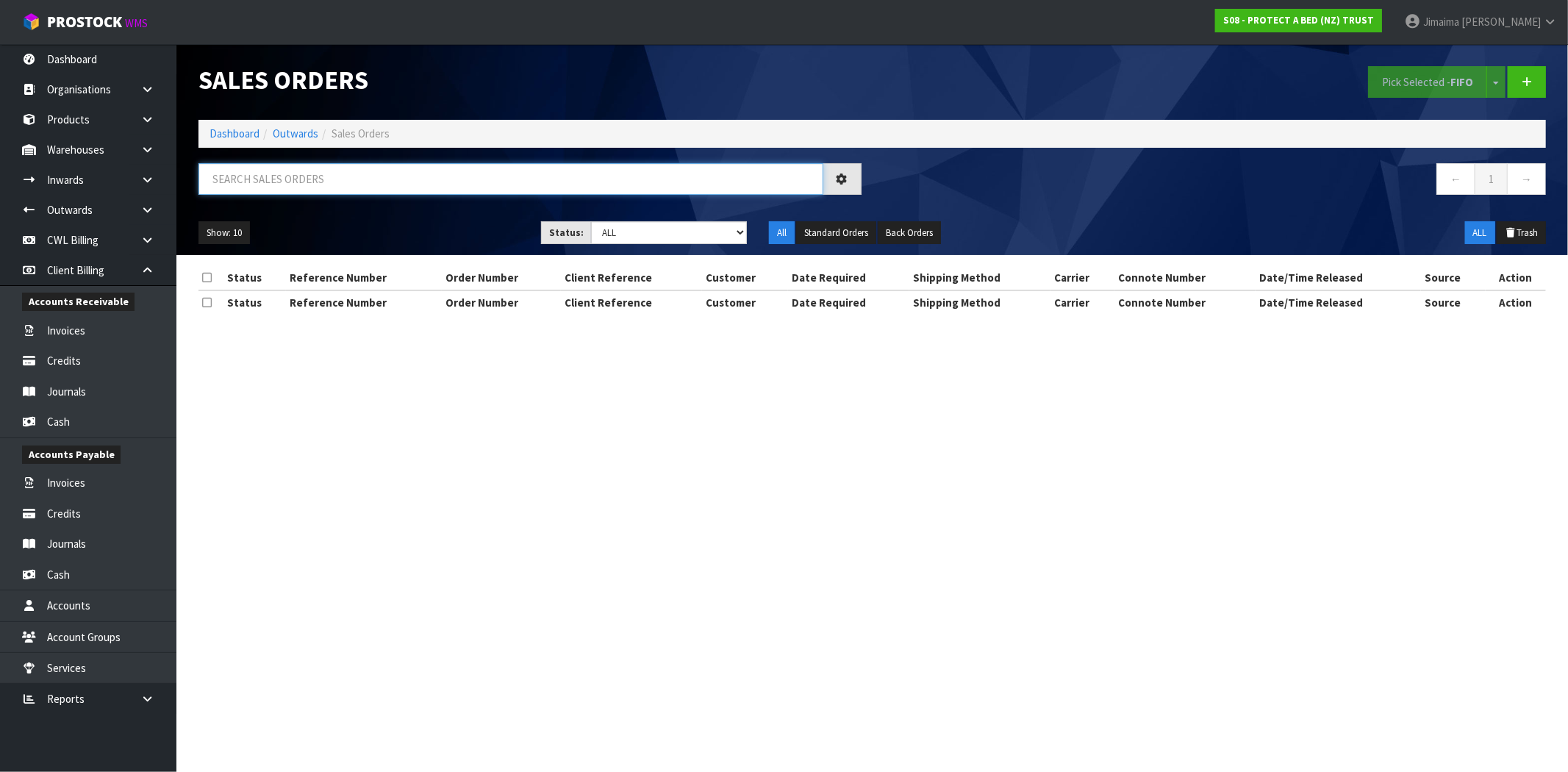
click at [383, 164] on input "text" at bounding box center [511, 178] width 625 height 32
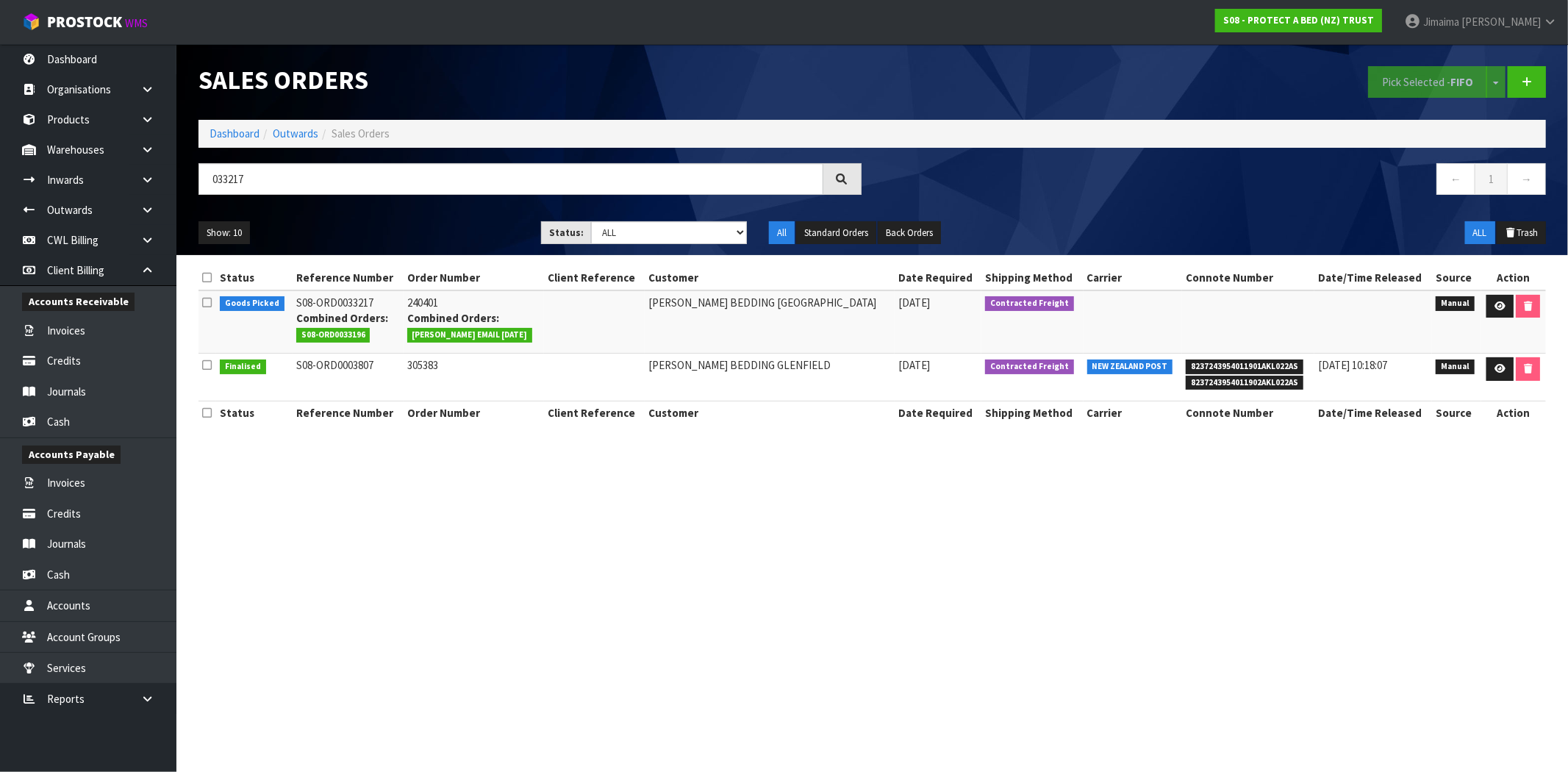
click at [480, 340] on span "CLINT EMAIL 01.09.2025" at bounding box center [470, 335] width 126 height 15
click at [357, 340] on span "S08-ORD0033196" at bounding box center [333, 335] width 74 height 15
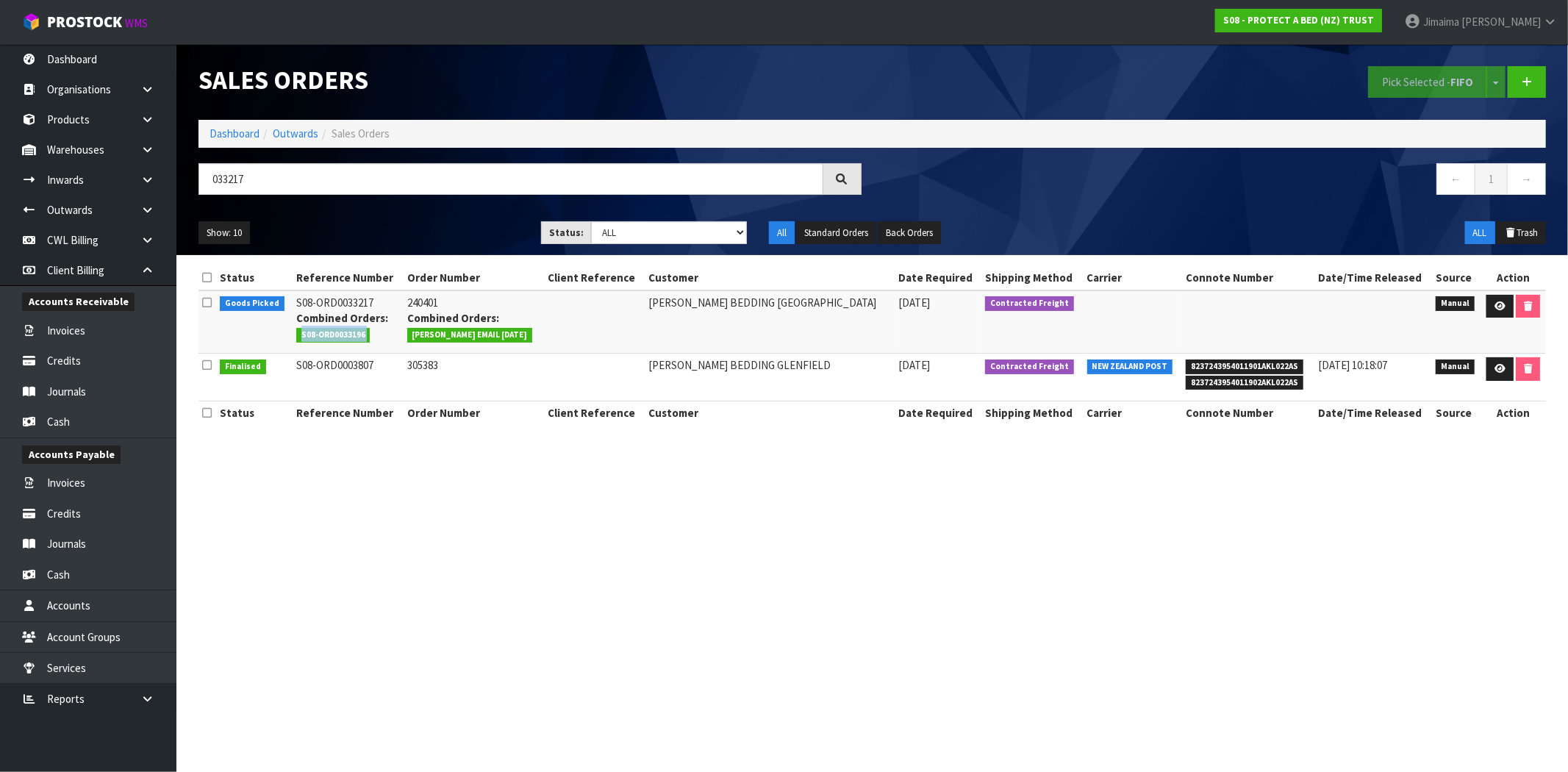
click at [357, 340] on span "S08-ORD0033196" at bounding box center [333, 335] width 74 height 15
copy tr "S08-ORD0033196"
drag, startPoint x: 251, startPoint y: 186, endPoint x: 196, endPoint y: 187, distance: 55.0
click at [206, 186] on input "033217" at bounding box center [511, 178] width 625 height 32
paste input "S08-ORD0033196"
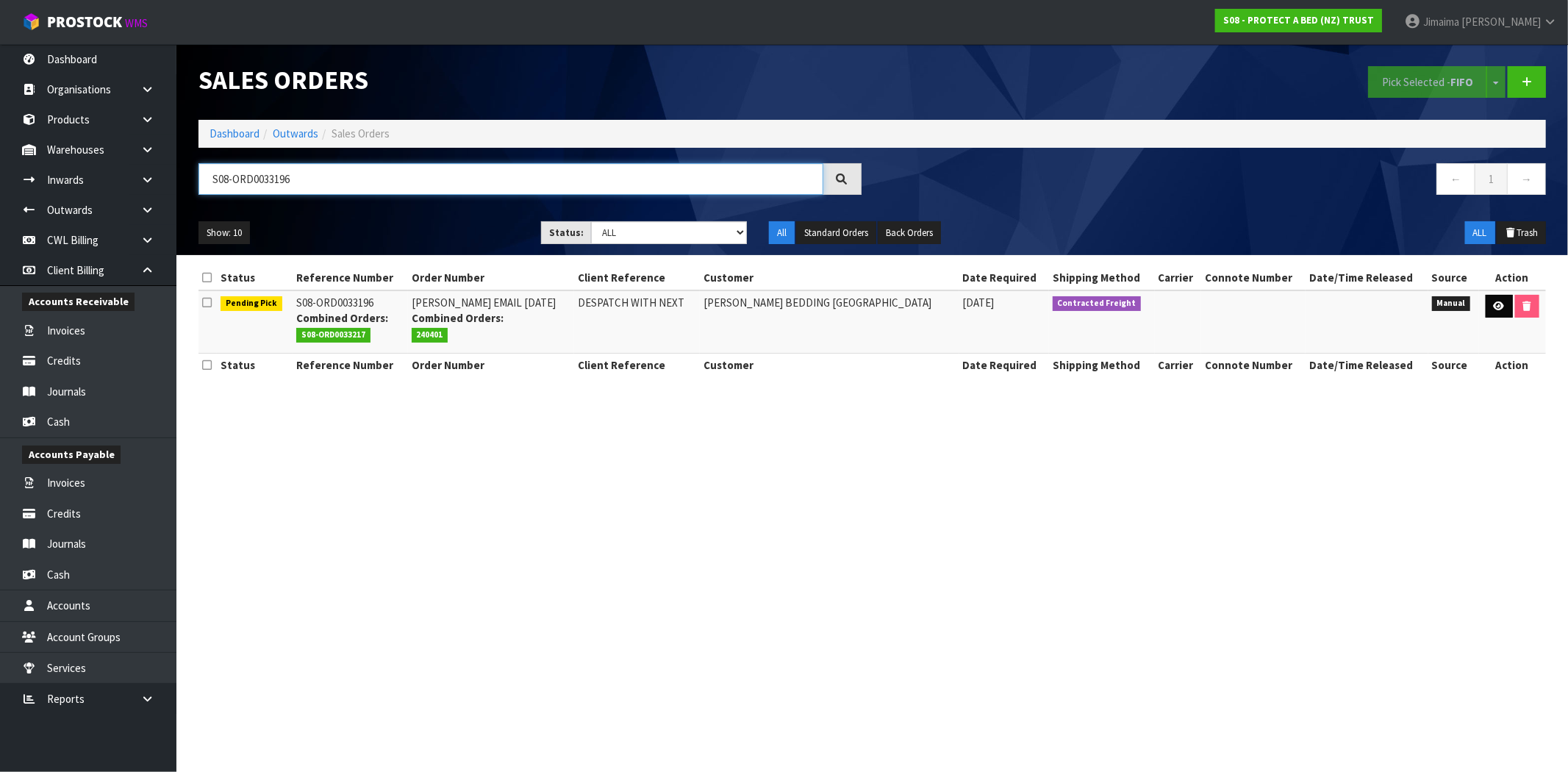
type input "S08-ORD0033196"
click at [1494, 305] on icon at bounding box center [1500, 306] width 11 height 9
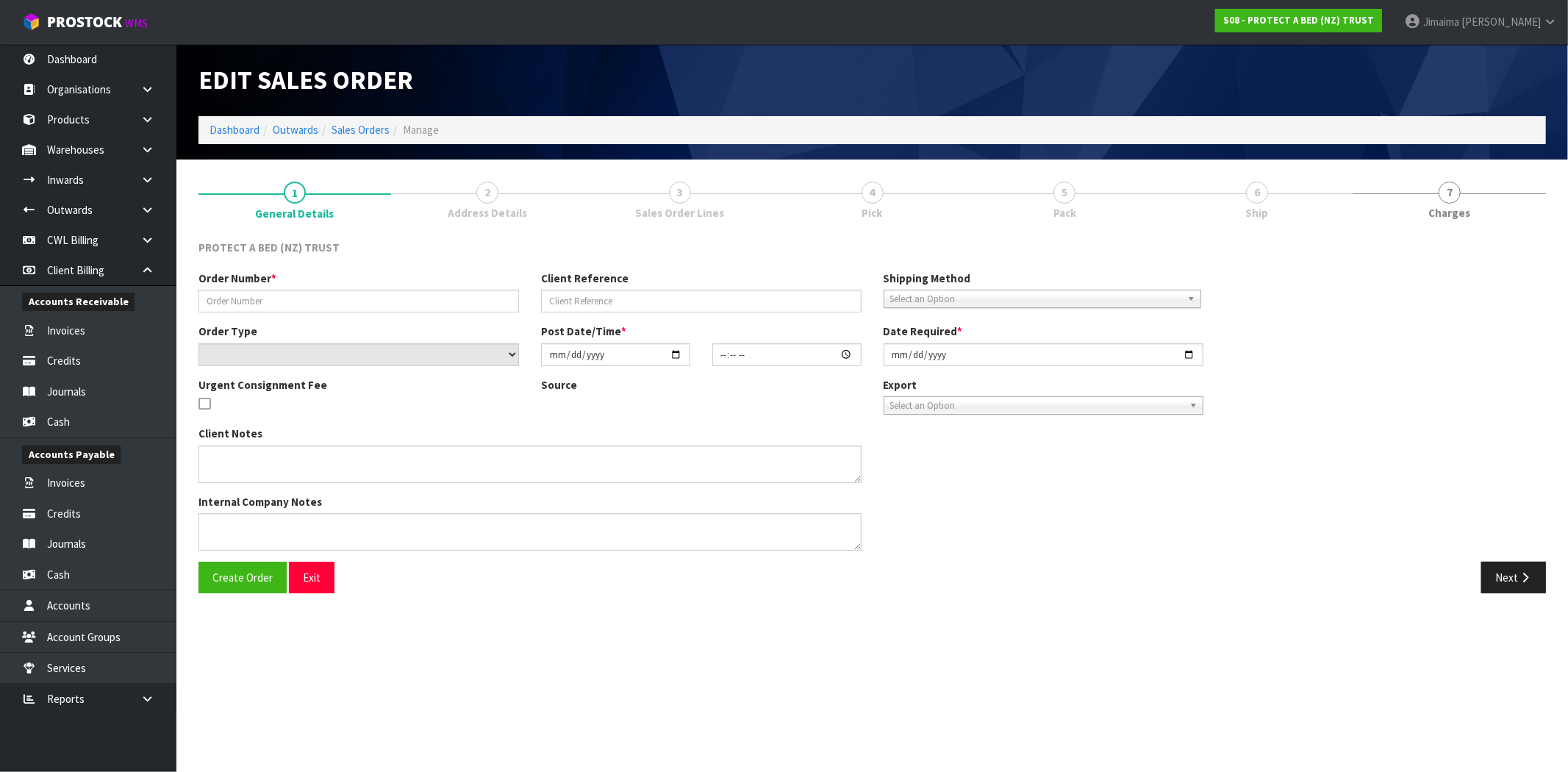
type input "CLINT EMAIL 01.09.2025"
type input "DESPATCH WITH NEXT"
select select "number:0"
type input "[DATE]"
type input "08:59:00.000"
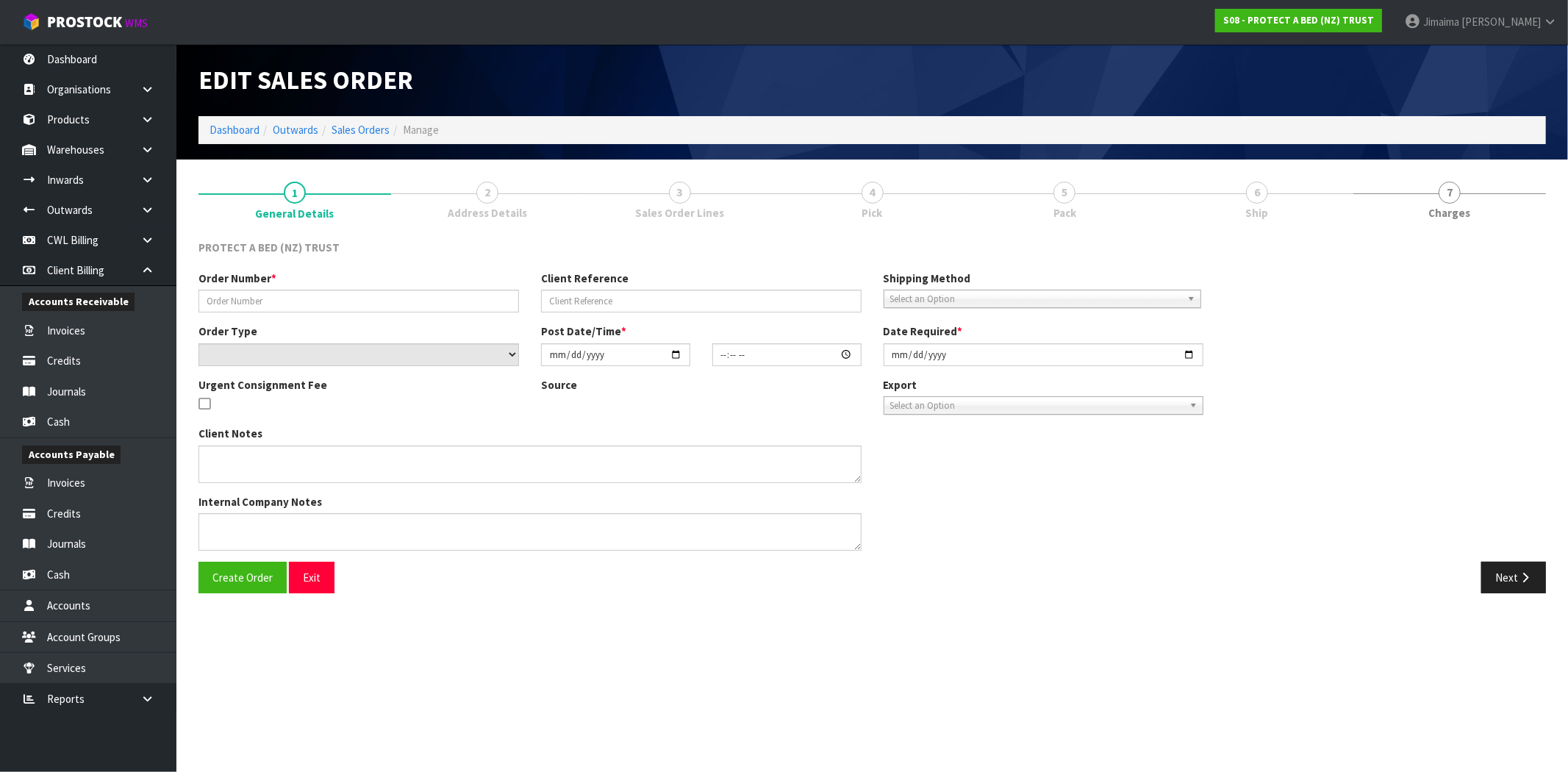
type input "[DATE]"
type textarea "AT NO CHARGE:"
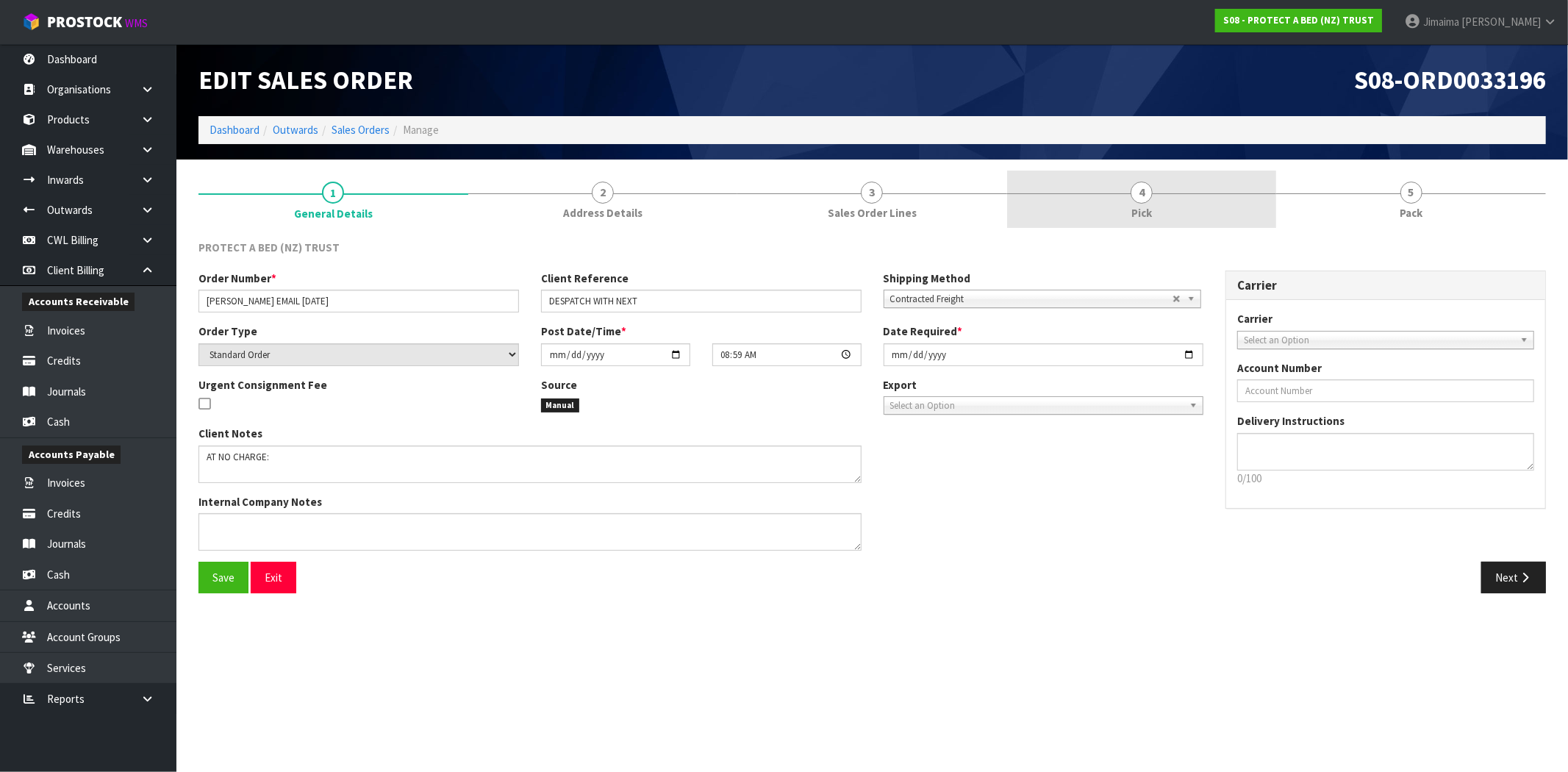
click at [1190, 215] on link "4 Pick" at bounding box center [1142, 199] width 270 height 58
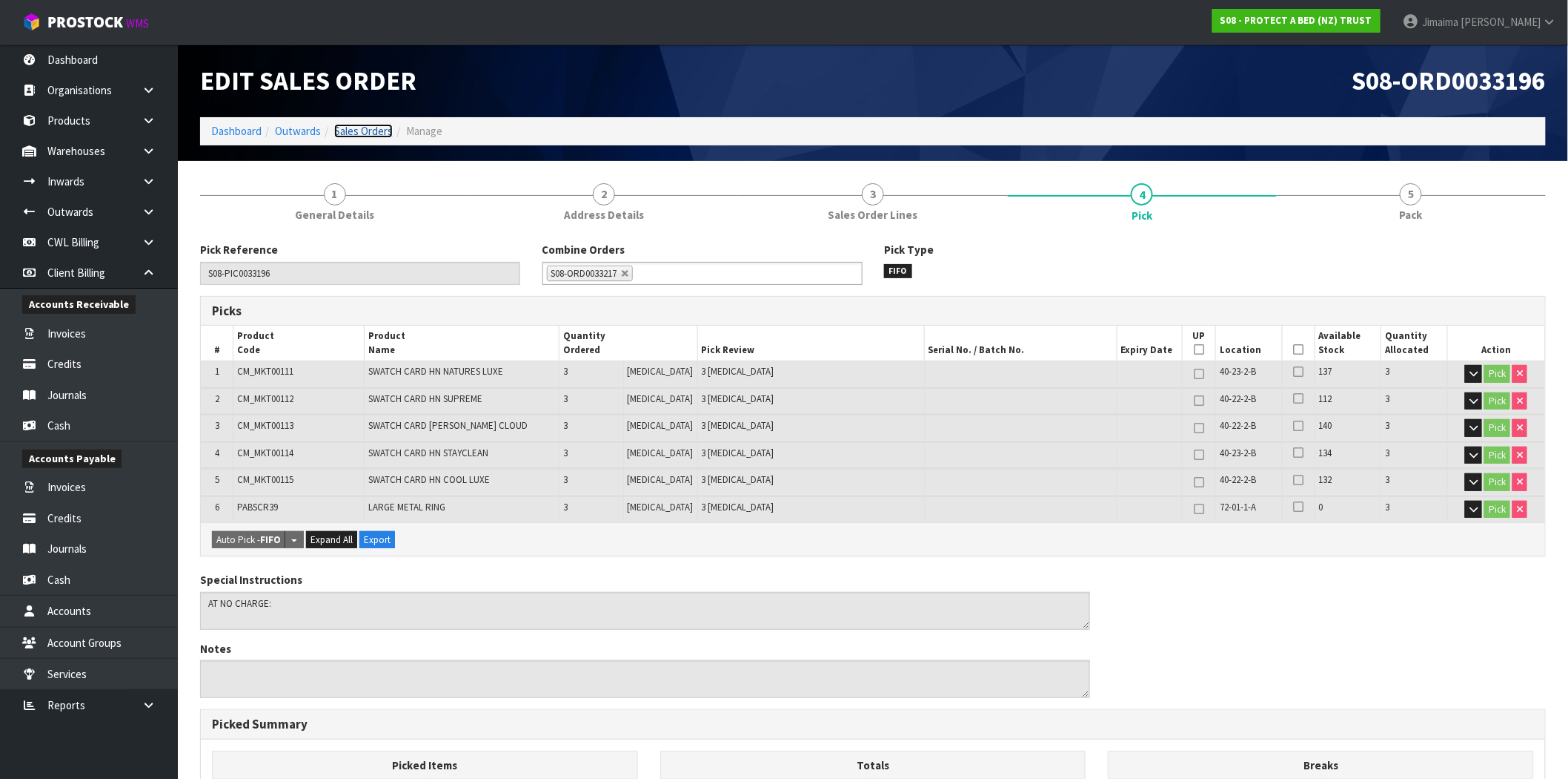
click at [350, 124] on link "Sales Orders" at bounding box center [363, 131] width 59 height 14
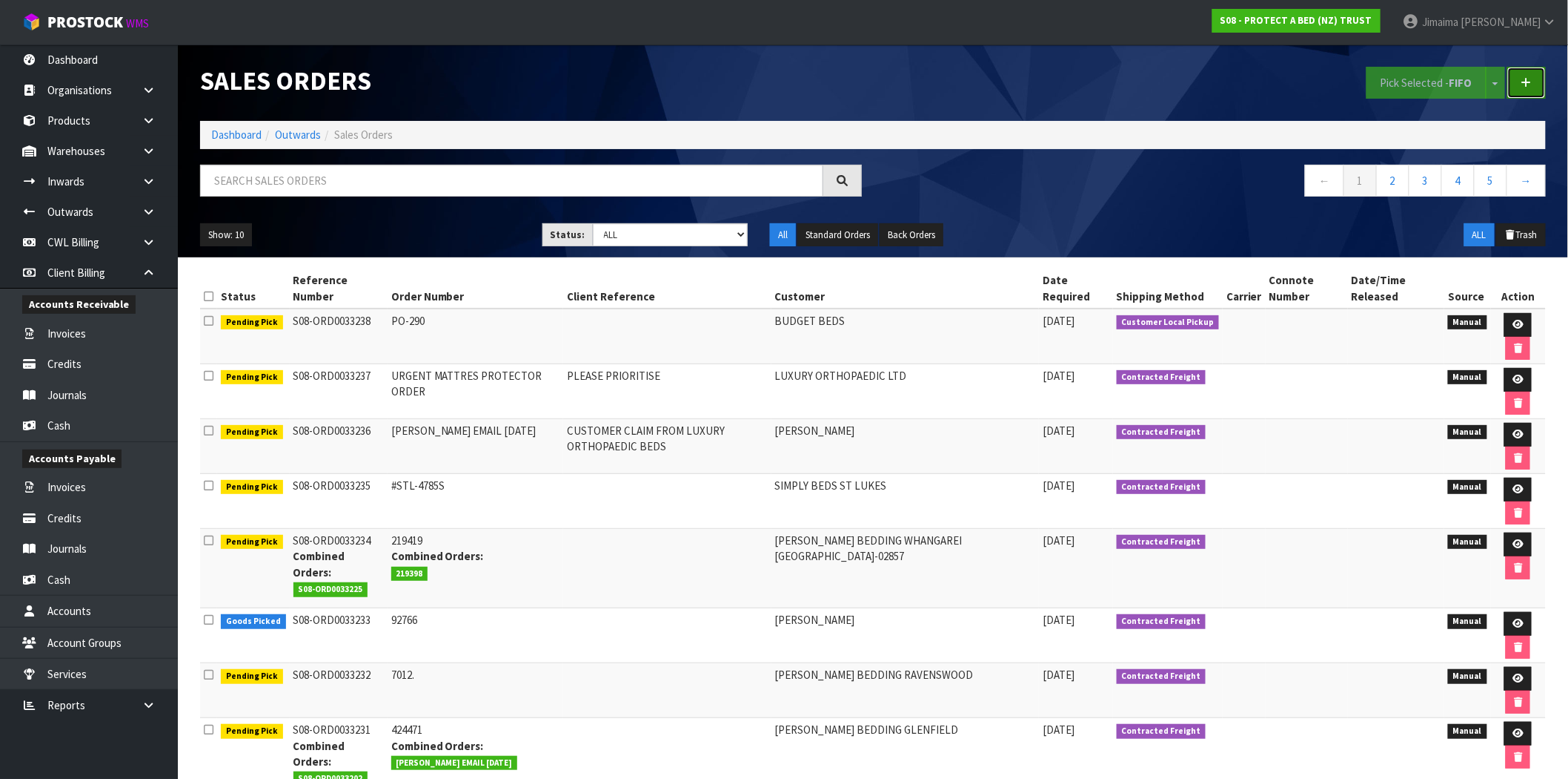
click at [1527, 83] on icon at bounding box center [1527, 83] width 10 height 11
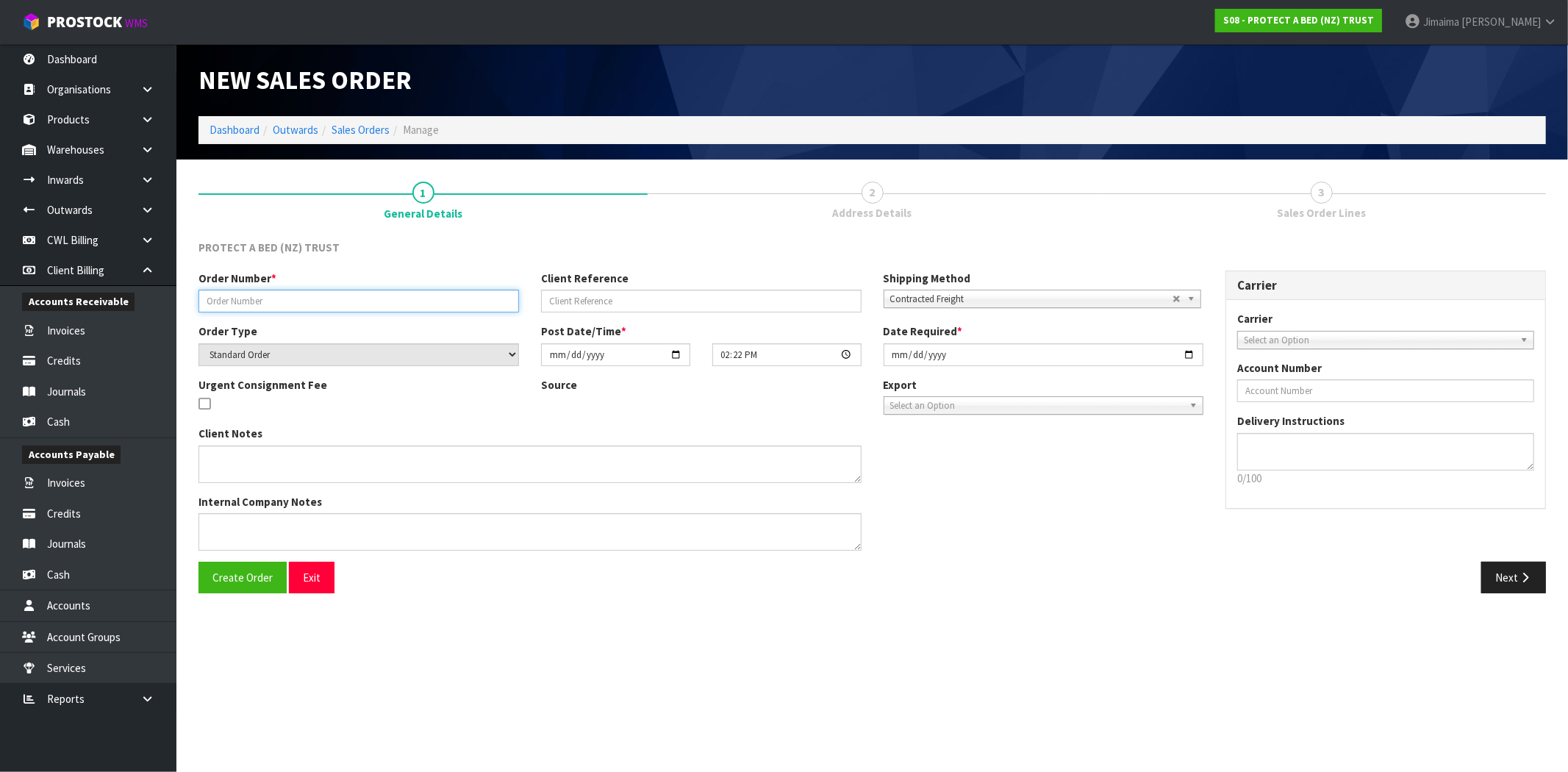
click at [329, 298] on input "text" at bounding box center [358, 301] width 320 height 22
paste input "NEW PROTECT-A-BED STOCK"
click at [372, 304] on input "text" at bounding box center [358, 301] width 320 height 22
drag, startPoint x: 94, startPoint y: 307, endPoint x: 31, endPoint y: 315, distance: 63.5
click at [9, 309] on body "Toggle navigation ProStock WMS S08 - PROTECT A BED (NZ) TRUST Jimaima Reiher Lo…" at bounding box center [784, 386] width 1568 height 772
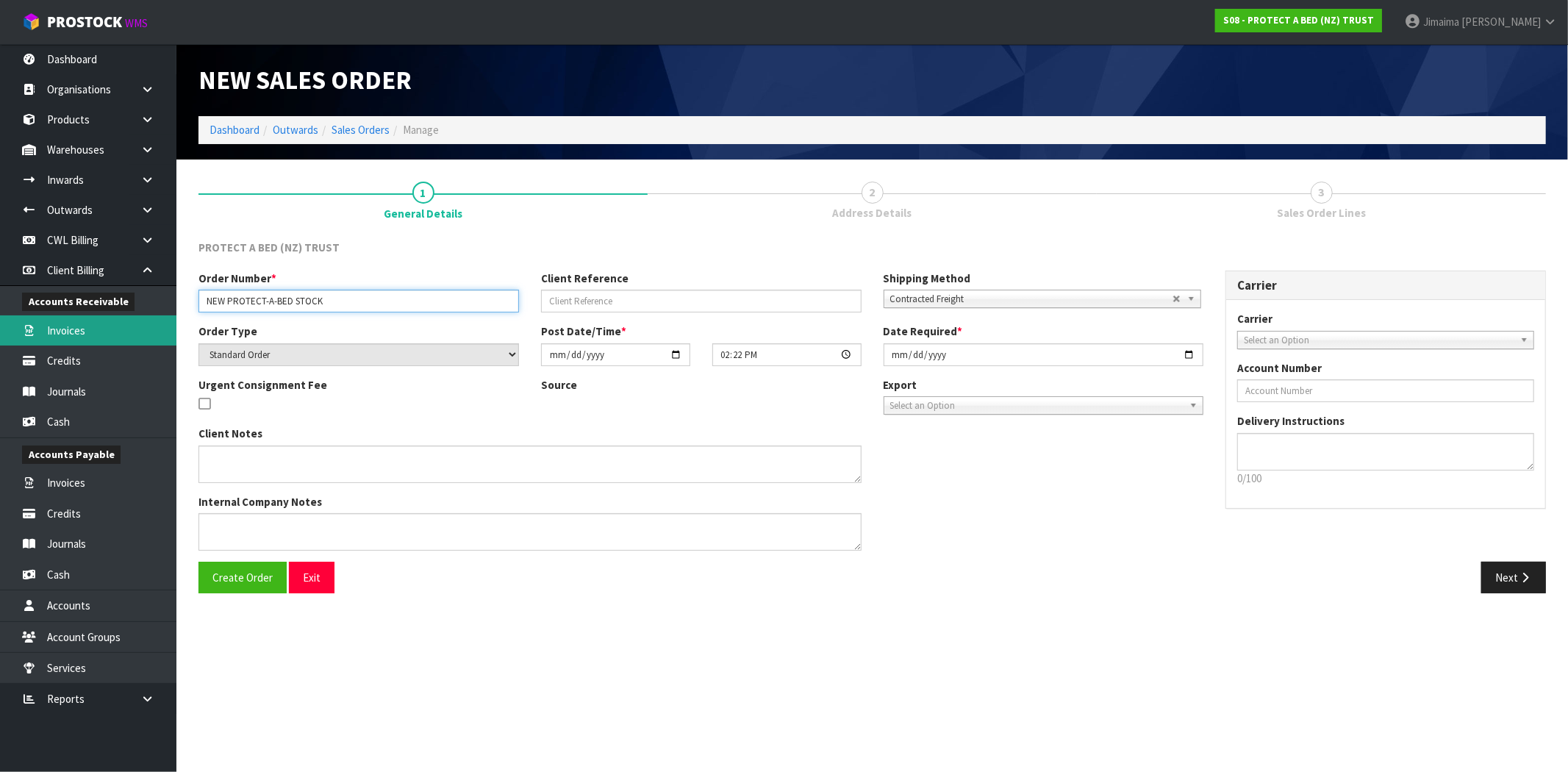
paste input "PO-0035"
type input "PO-0035"
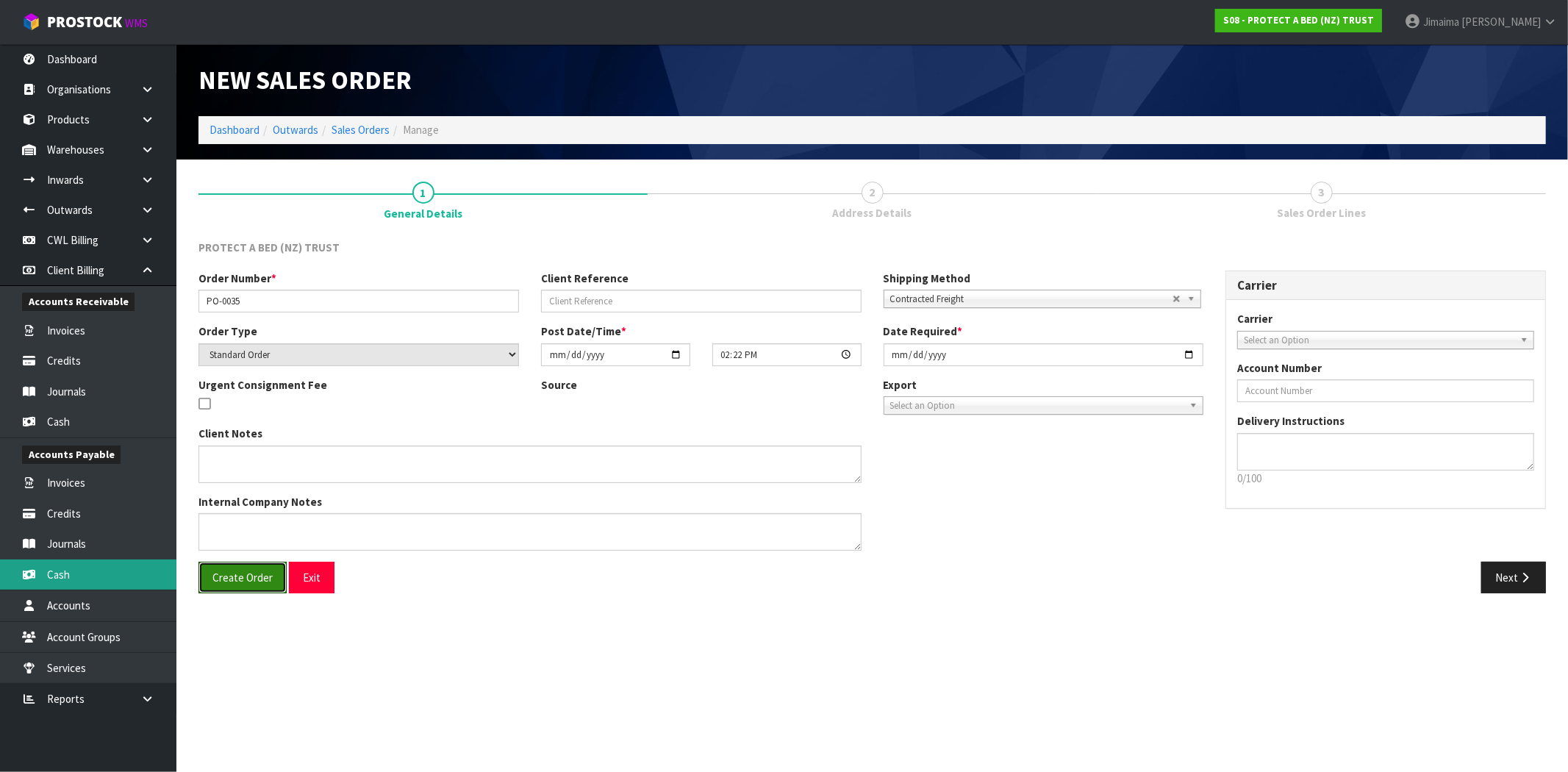
drag, startPoint x: 251, startPoint y: 576, endPoint x: 171, endPoint y: 574, distance: 80.0
click at [251, 576] on span "Create Order" at bounding box center [243, 577] width 60 height 14
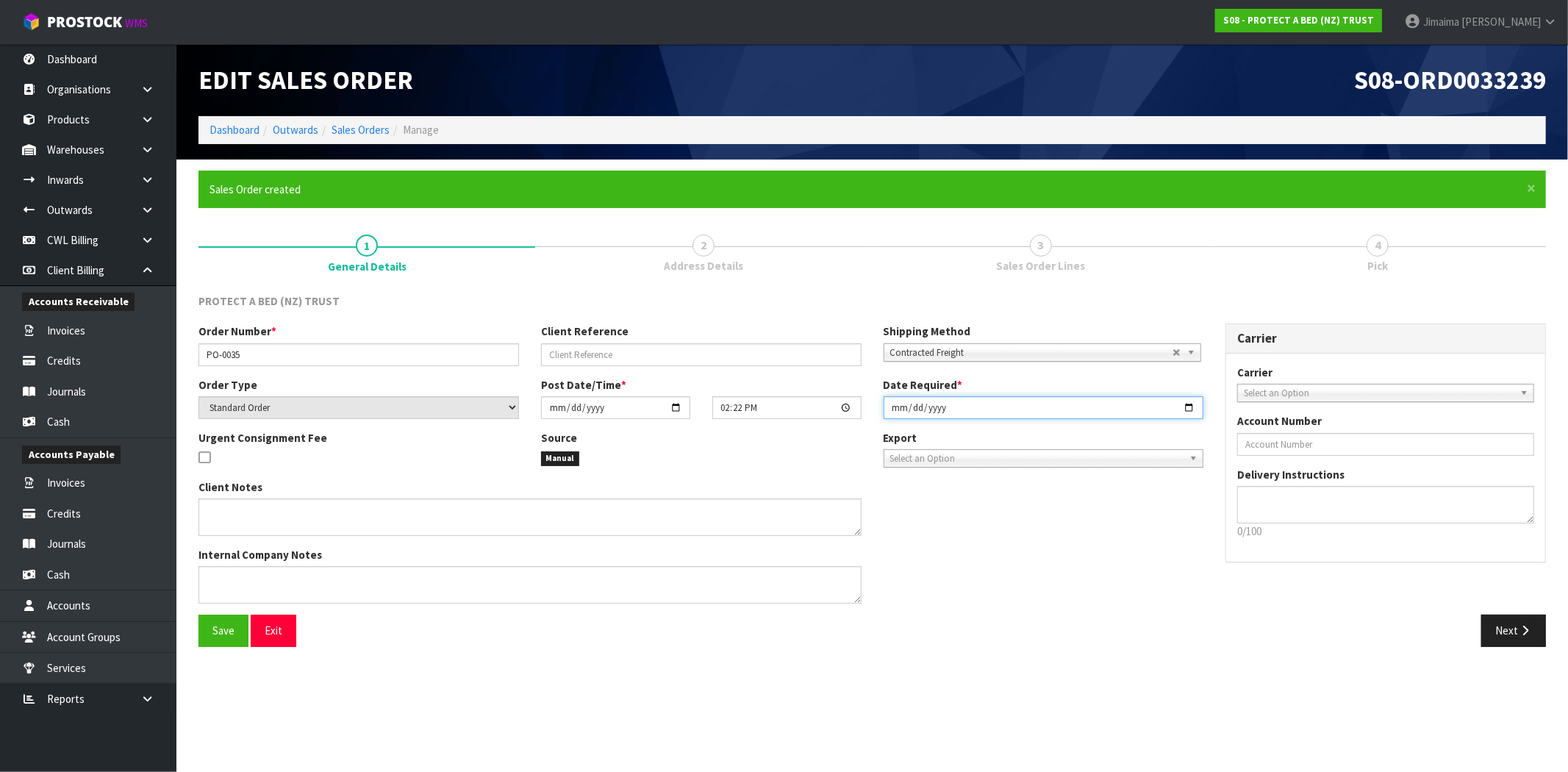
click at [1191, 403] on input "[DATE]" at bounding box center [1044, 407] width 320 height 22
type input "[DATE]"
click at [205, 630] on button "Save" at bounding box center [223, 630] width 50 height 32
click at [1510, 633] on button "Next" at bounding box center [1514, 630] width 64 height 32
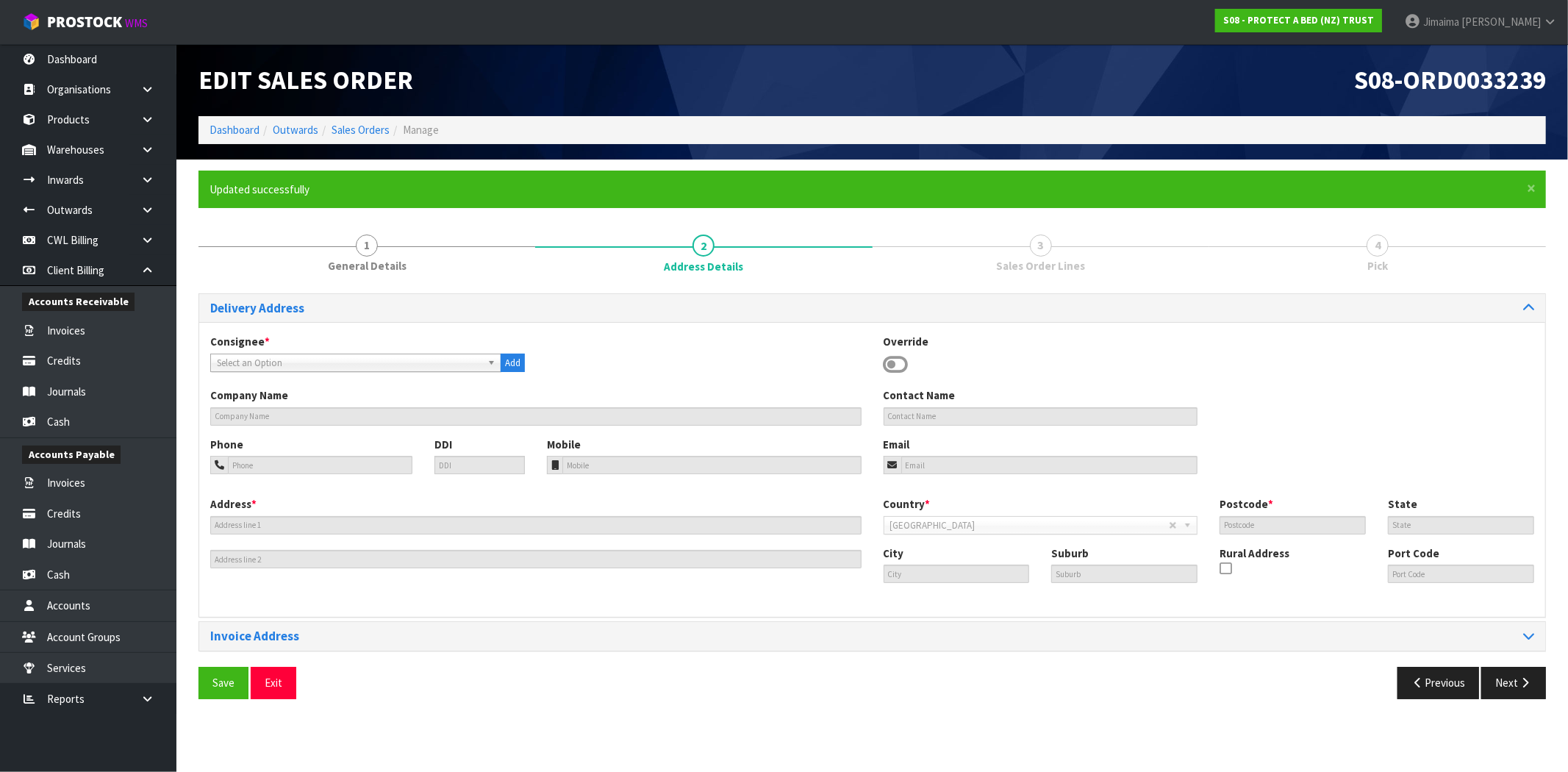
click at [254, 357] on span "Select an Option" at bounding box center [349, 363] width 264 height 18
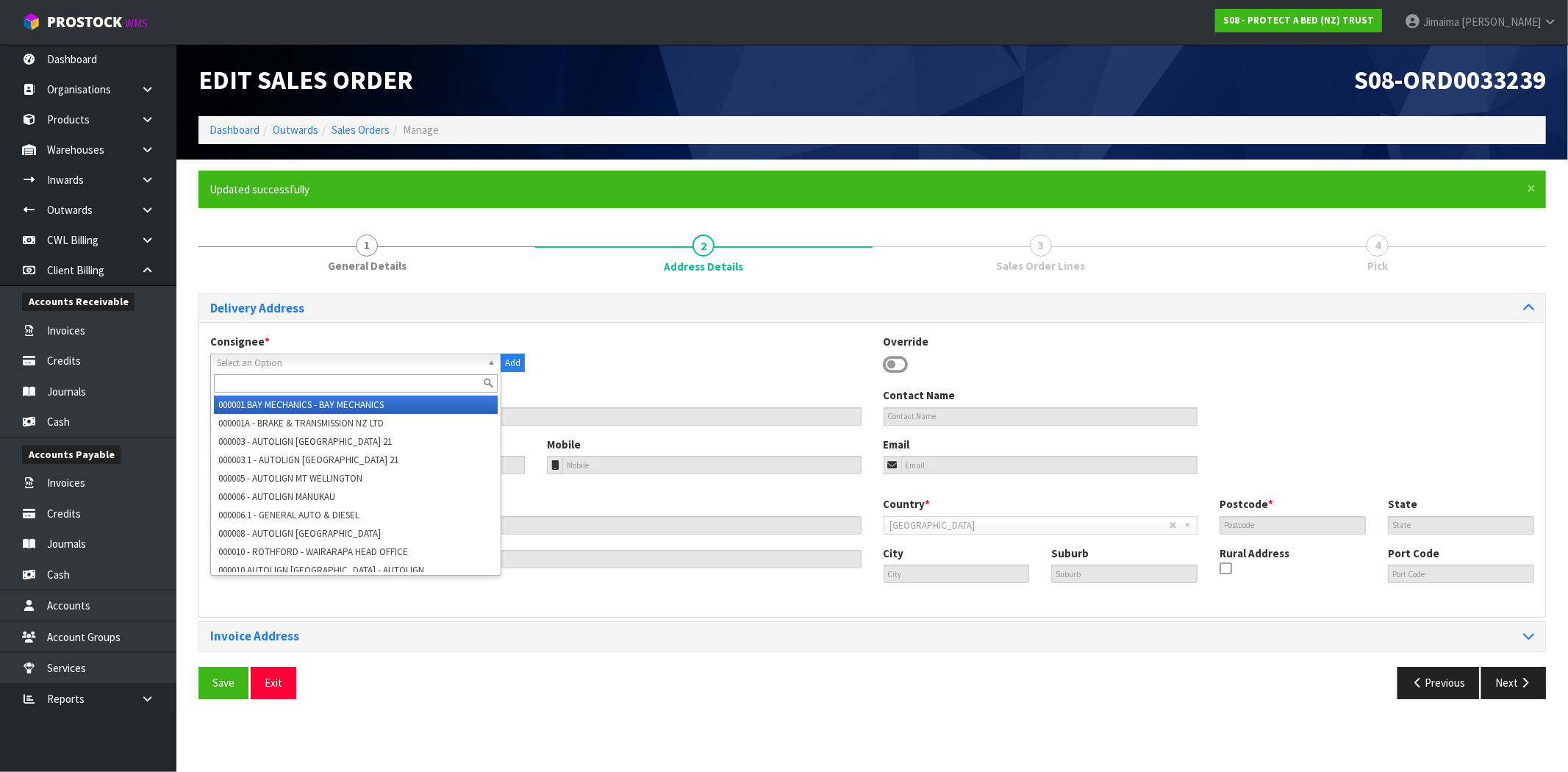
click at [235, 379] on input "text" at bounding box center [356, 384] width 284 height 19
click at [329, 377] on input "text" at bounding box center [356, 384] width 284 height 19
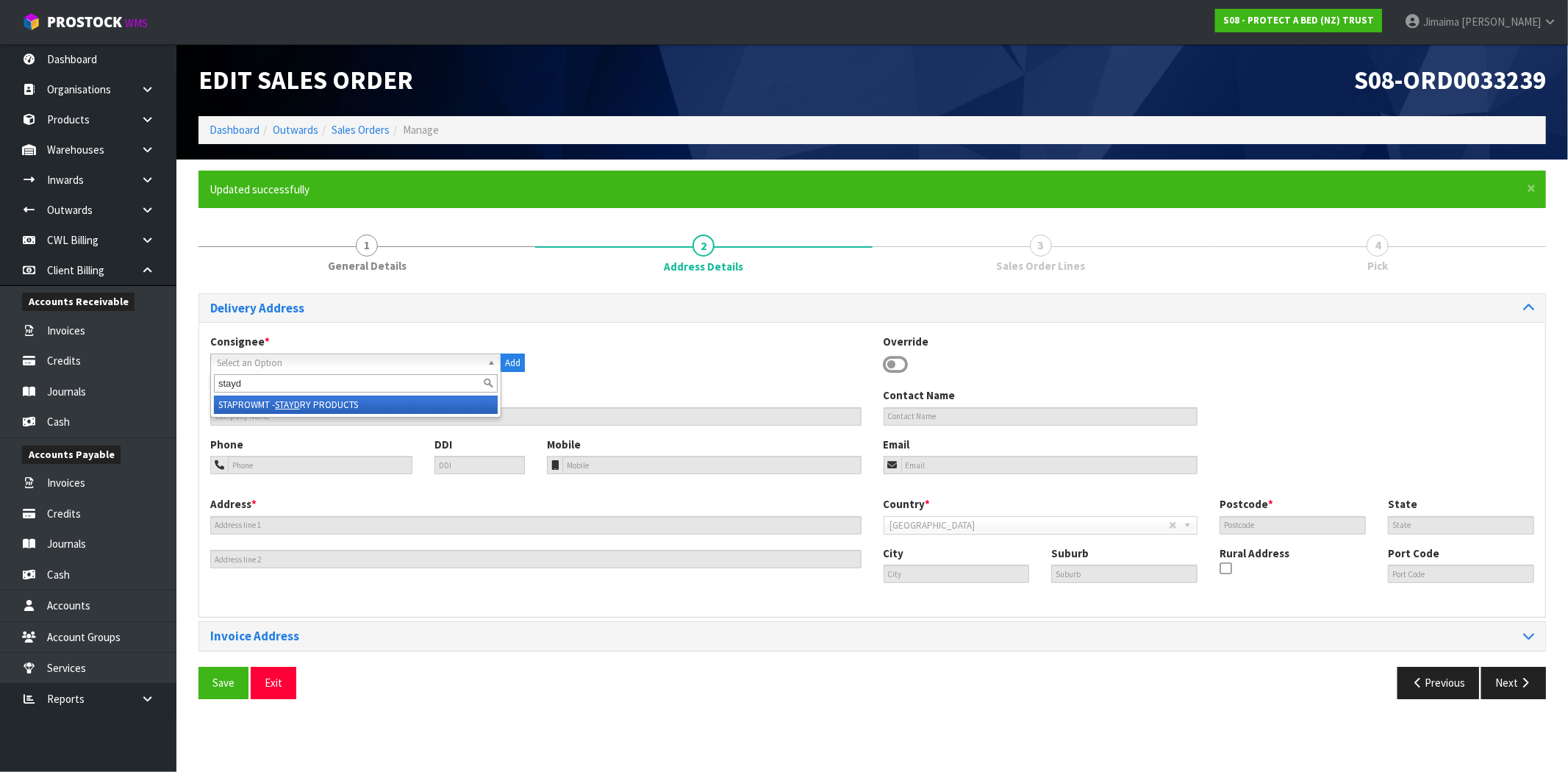
type input "stayd"
click at [313, 400] on li "STAPROWMT - STAYD RY PRODUCTS" at bounding box center [356, 405] width 284 height 19
type input "STAYDRY PRODUCTS"
type input "C/O DEVERE WAREHOUSE: ALEX"
type input "products@staydry.co.nz"
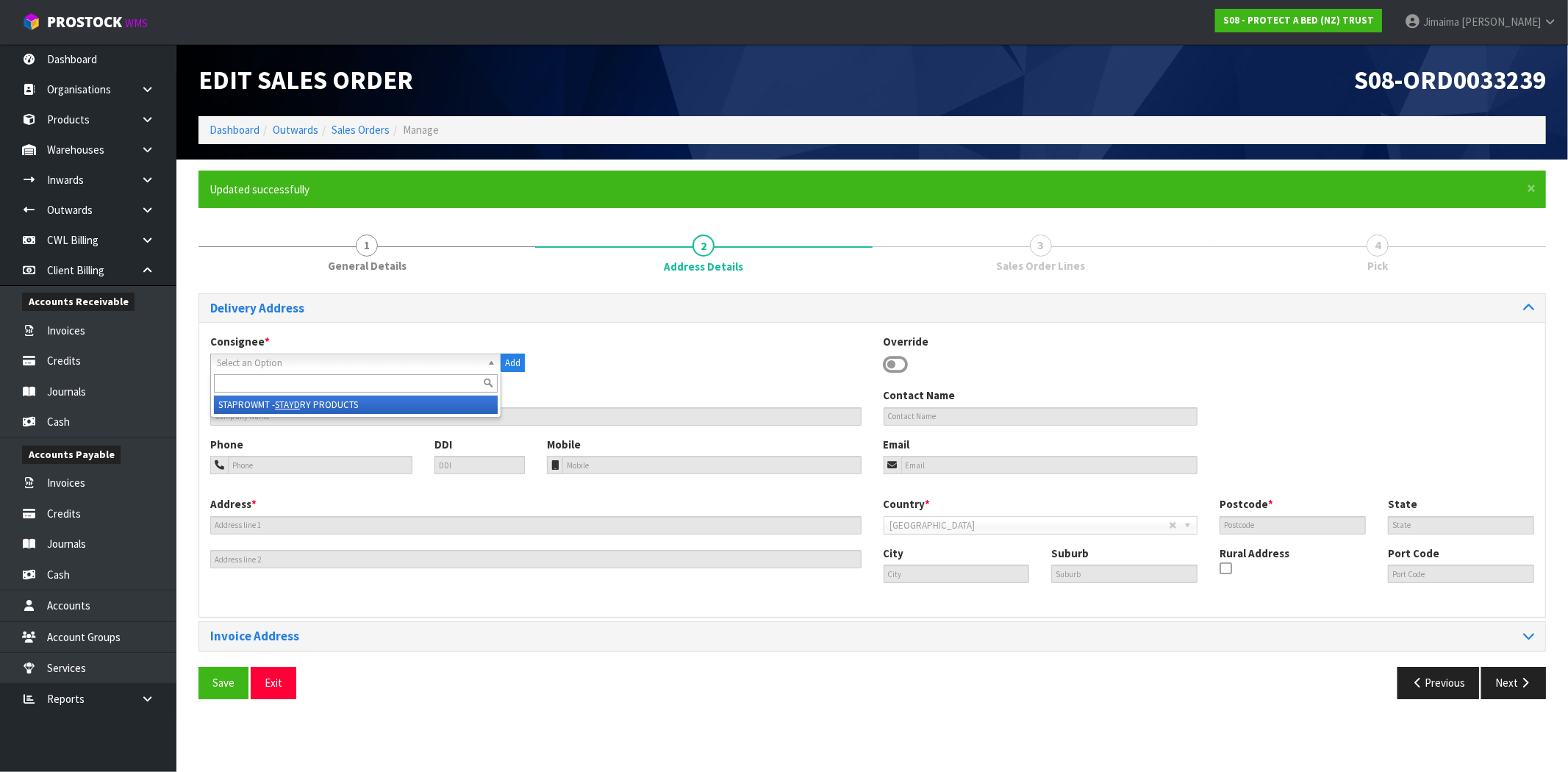
type input "4 BOND STREET"
type input "1021"
type input "WKO"
type input "[GEOGRAPHIC_DATA]"
type input "GREY LYNN"
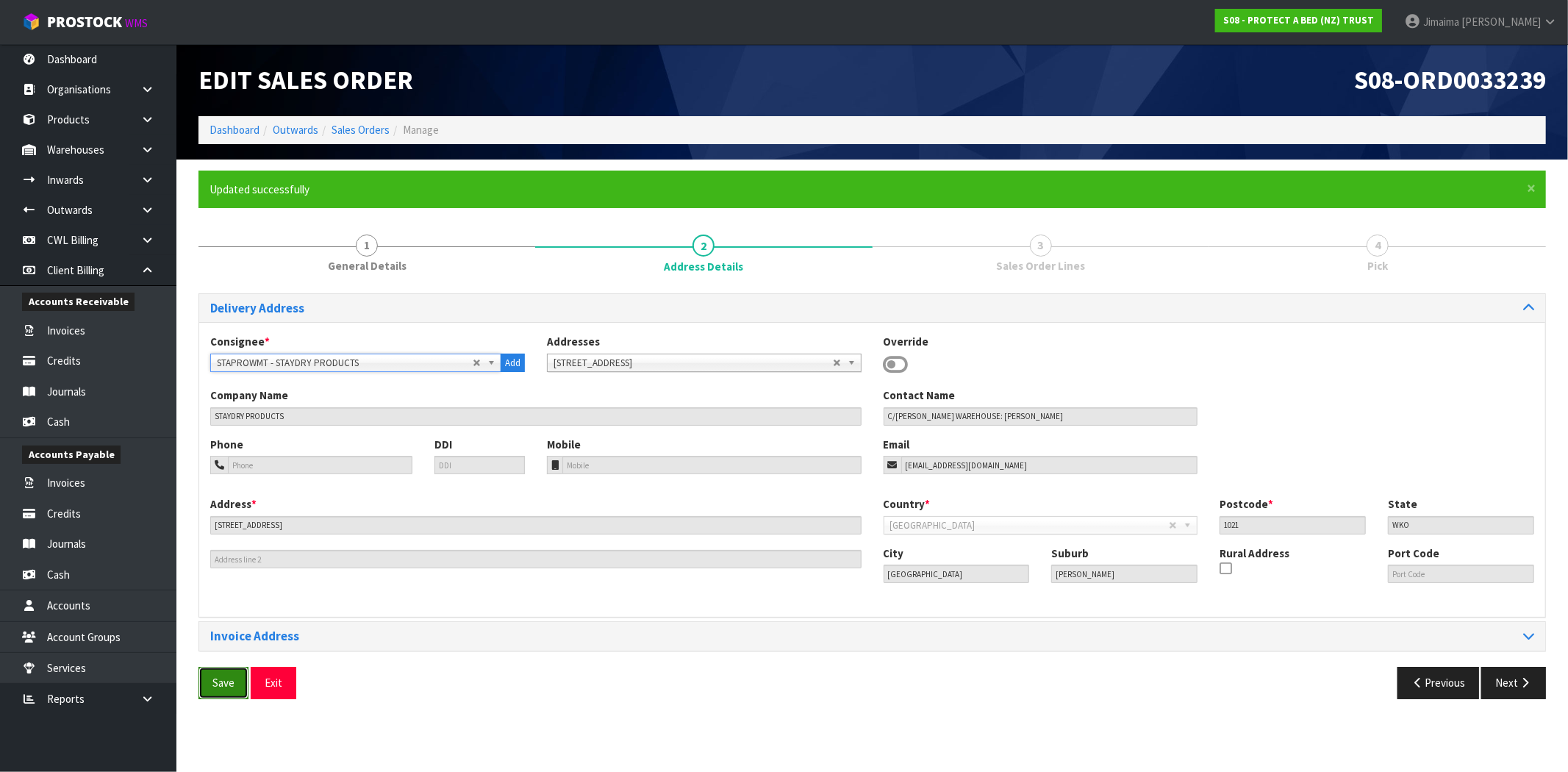
click at [218, 674] on button "Save" at bounding box center [223, 682] width 50 height 32
drag, startPoint x: 1522, startPoint y: 677, endPoint x: 1497, endPoint y: 663, distance: 28.7
click at [1521, 677] on button "Next" at bounding box center [1514, 682] width 64 height 32
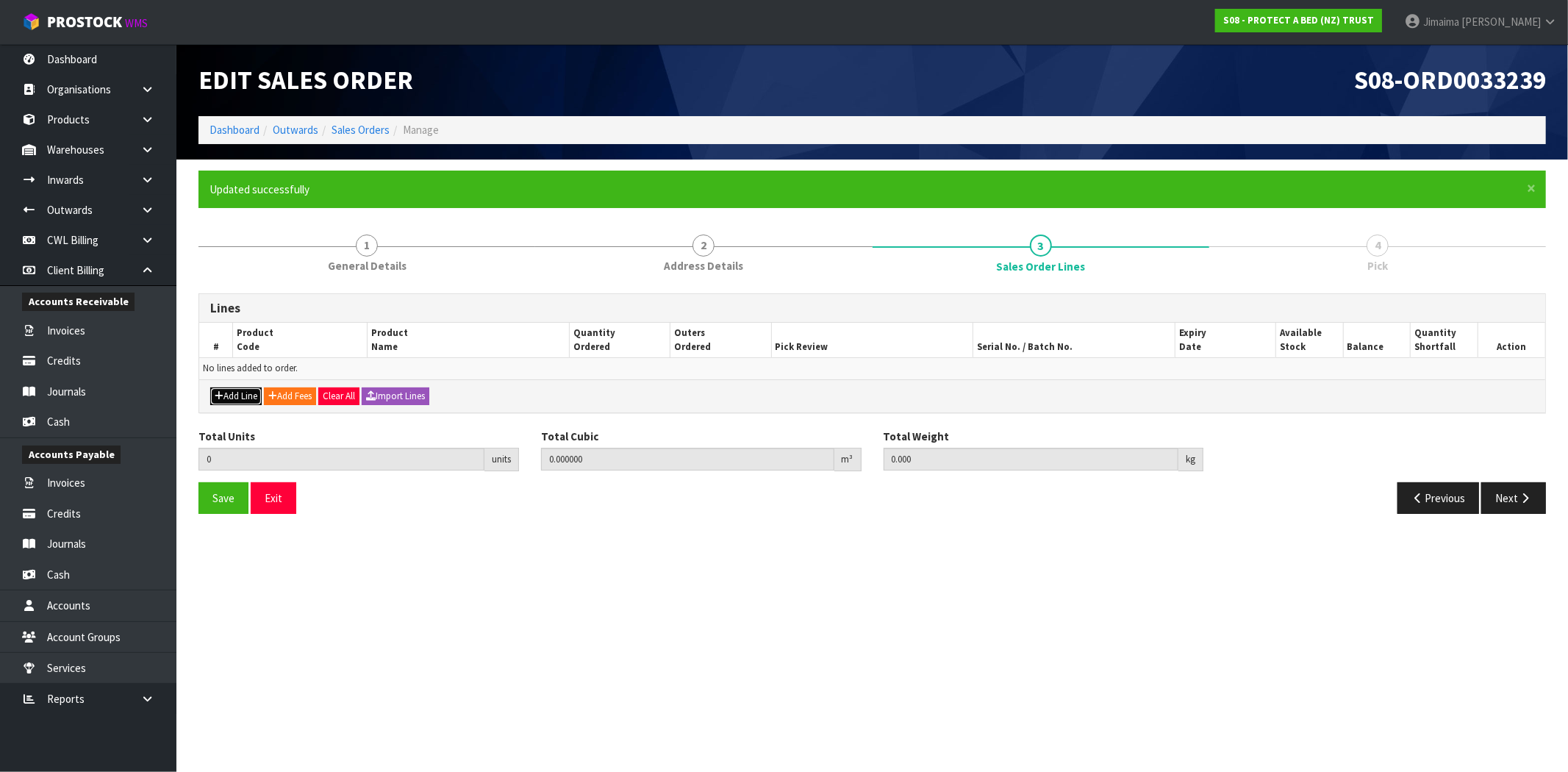
click at [233, 399] on button "Add Line" at bounding box center [236, 396] width 51 height 18
type input "0"
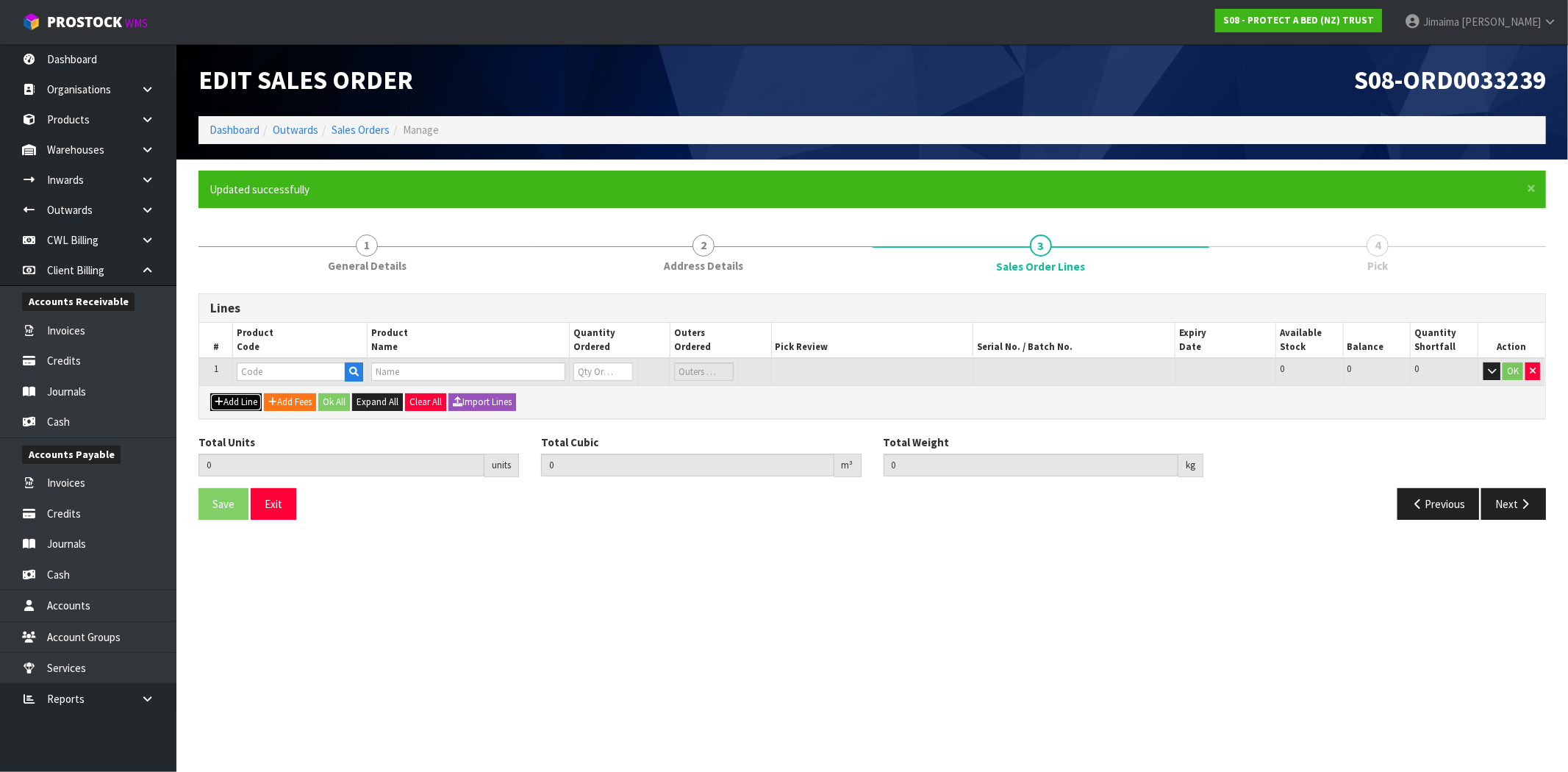
click at [232, 402] on button "Add Line" at bounding box center [236, 402] width 51 height 18
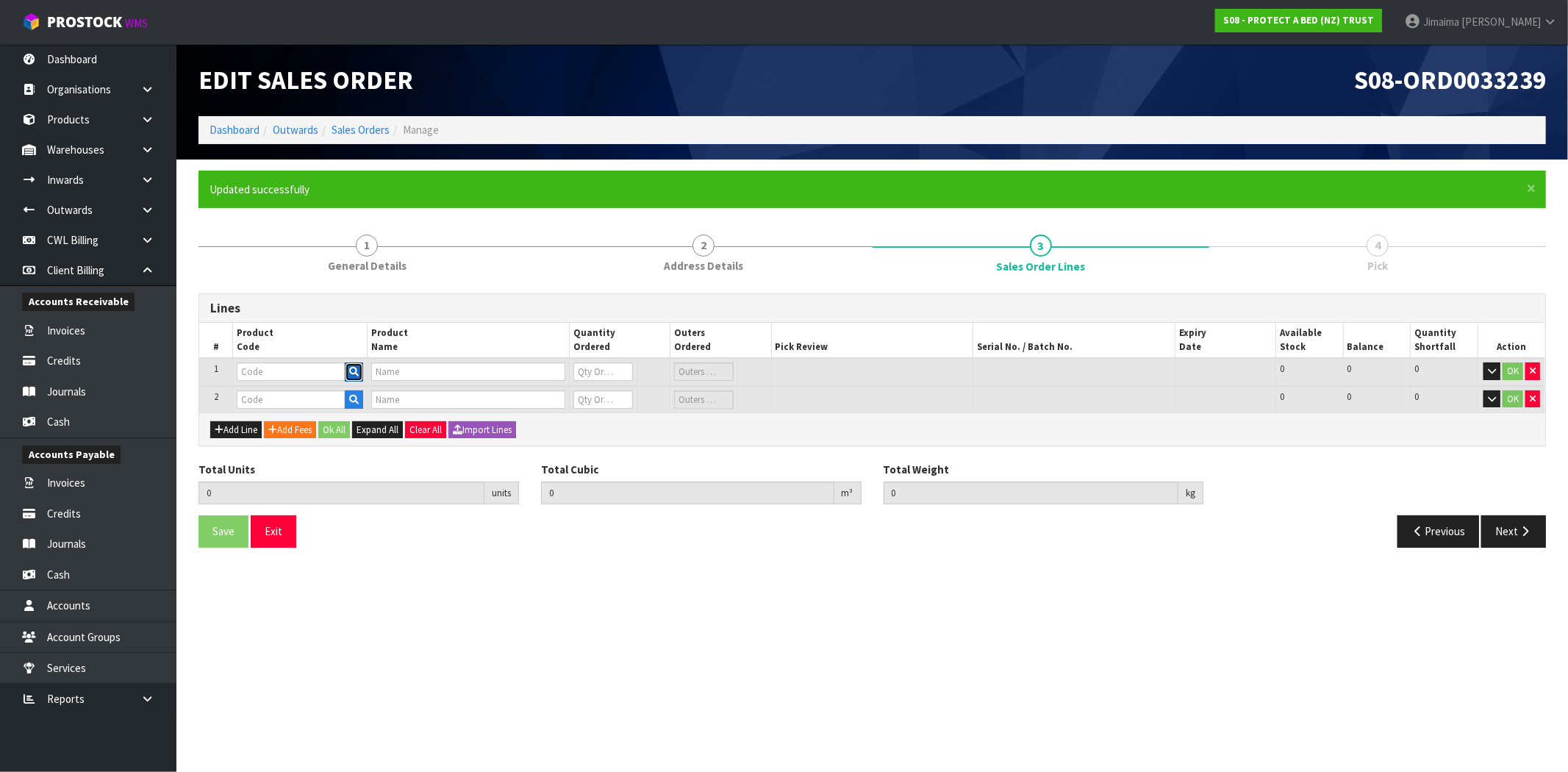
click at [359, 367] on button "button" at bounding box center [354, 371] width 19 height 19
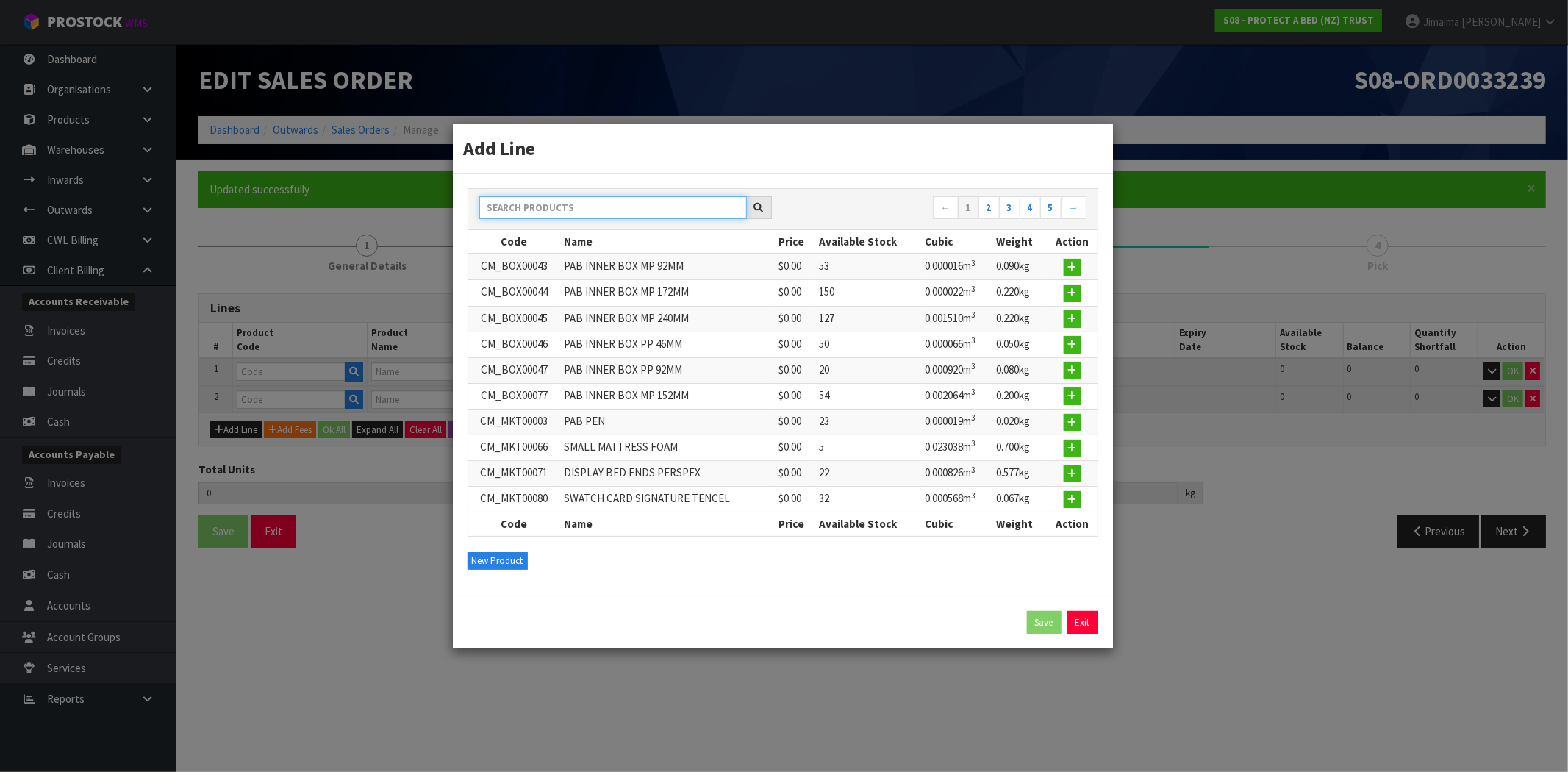
click at [598, 203] on input "text" at bounding box center [613, 207] width 268 height 22
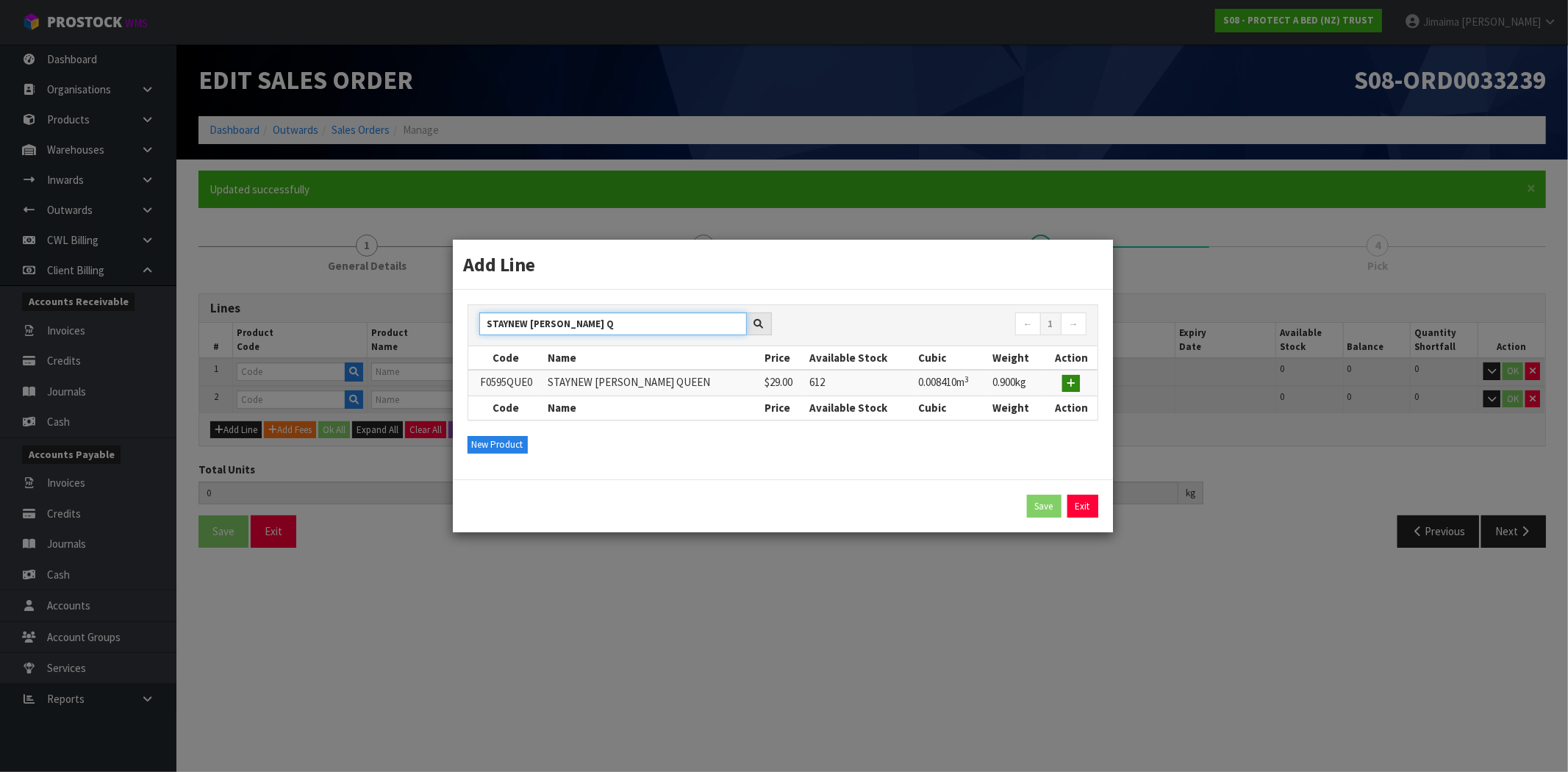
type input "STAYNEW TERRY BXD Q"
click at [1071, 378] on icon "button" at bounding box center [1071, 383] width 9 height 9
type input "F0595QUE0"
type input "STAYNEW TERRY BXD QUEEN"
type input "0"
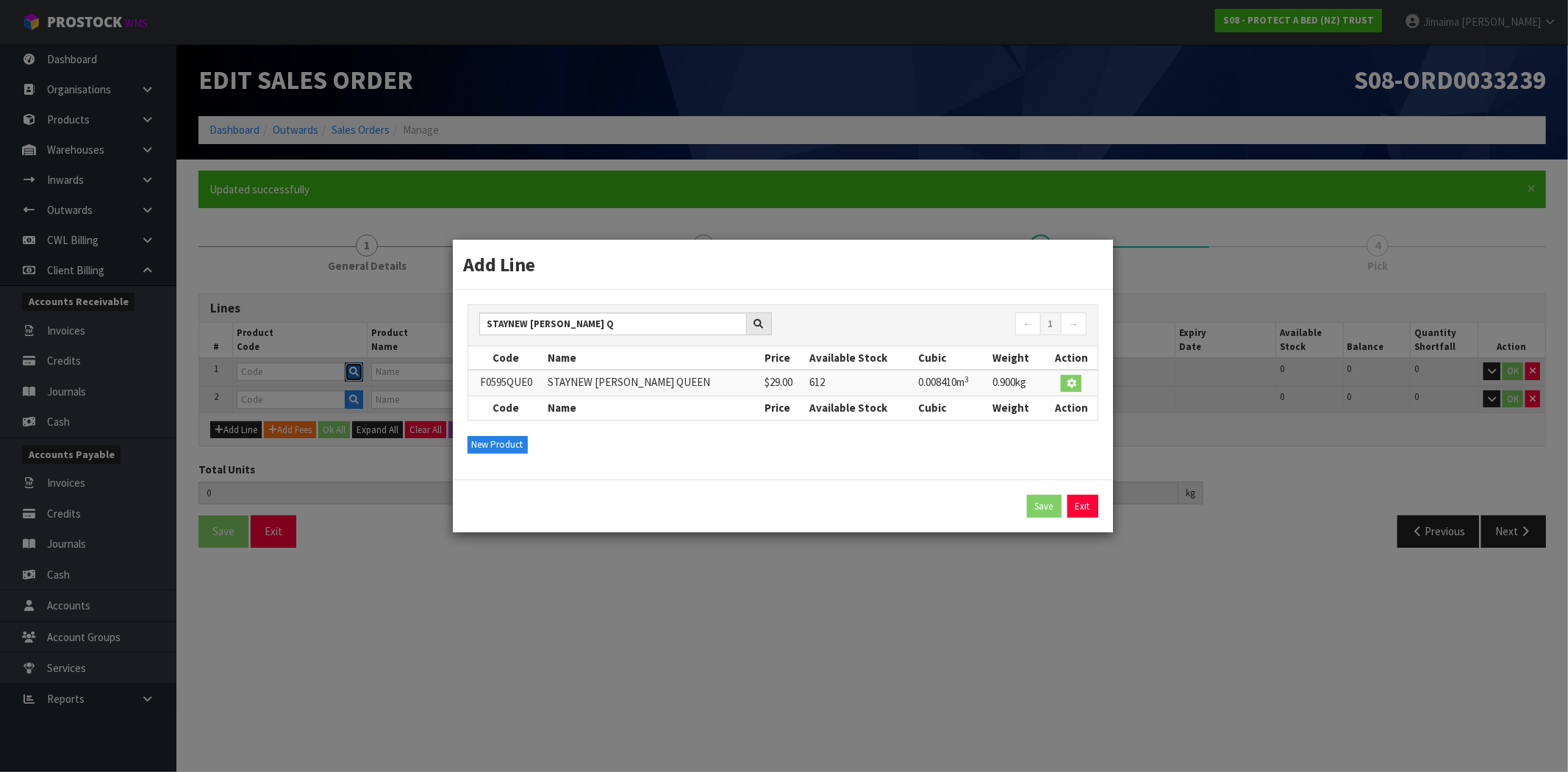
type input "0"
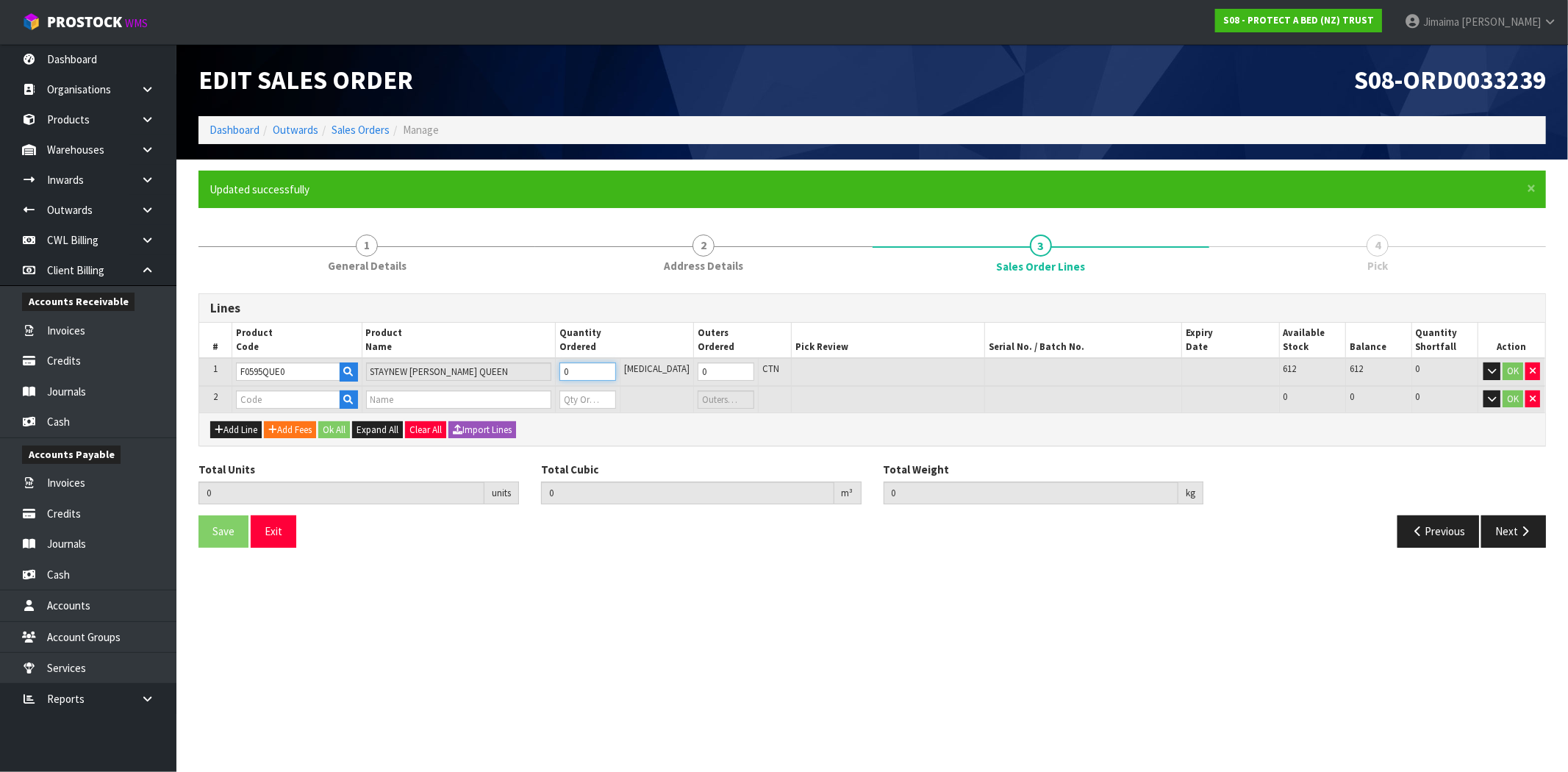
click at [594, 365] on input "0" at bounding box center [588, 371] width 57 height 19
type input "17"
type input "2"
type input "17"
click at [1511, 364] on button "OK" at bounding box center [1513, 370] width 21 height 18
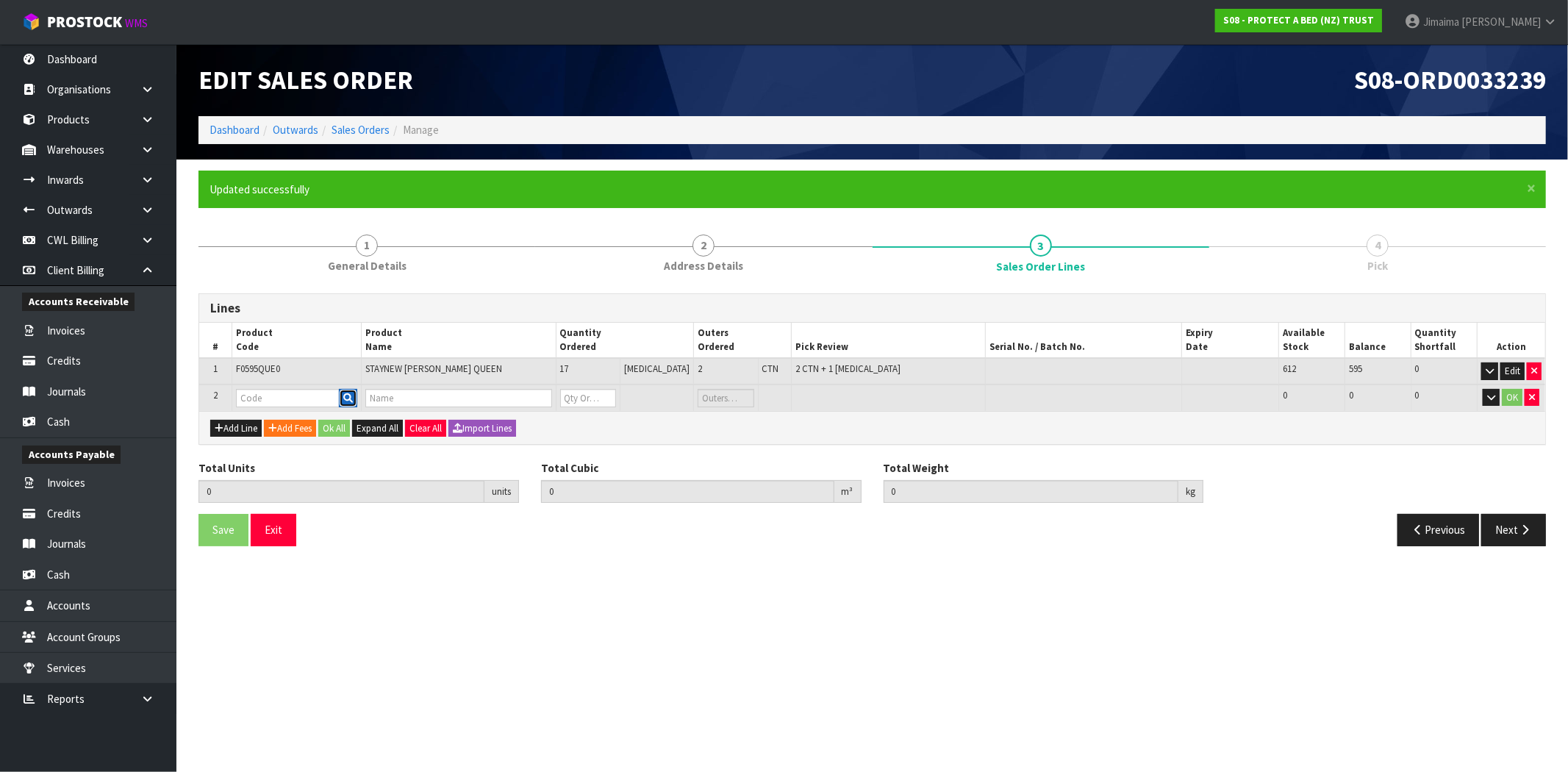
click at [350, 397] on icon "button" at bounding box center [348, 398] width 9 height 9
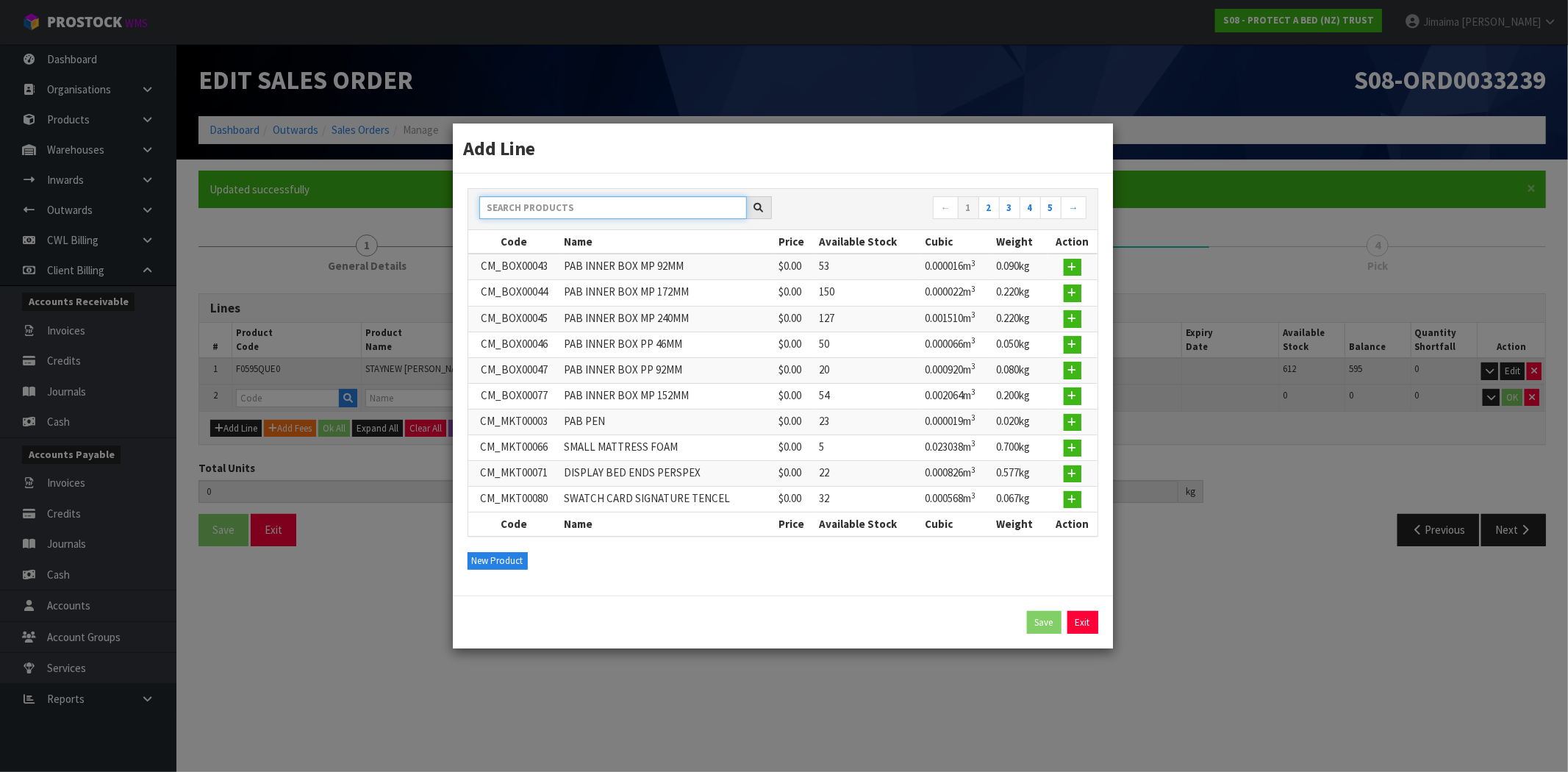
click at [625, 210] on input "text" at bounding box center [613, 207] width 268 height 22
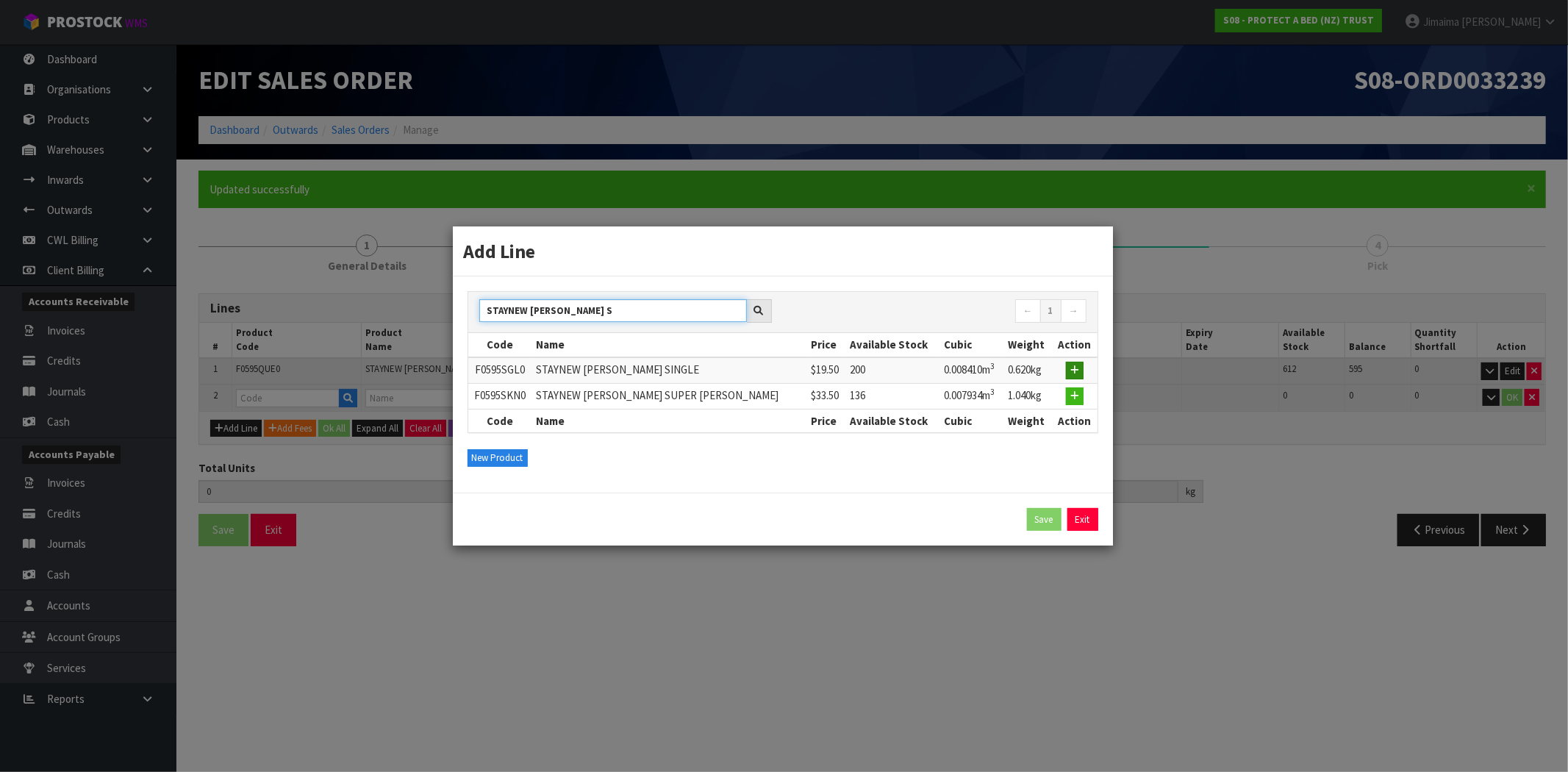
type input "STAYNEW TERRY BXD S"
click at [1071, 370] on icon "button" at bounding box center [1075, 370] width 9 height 9
type input "17"
type input "0.15945"
type input "17.02"
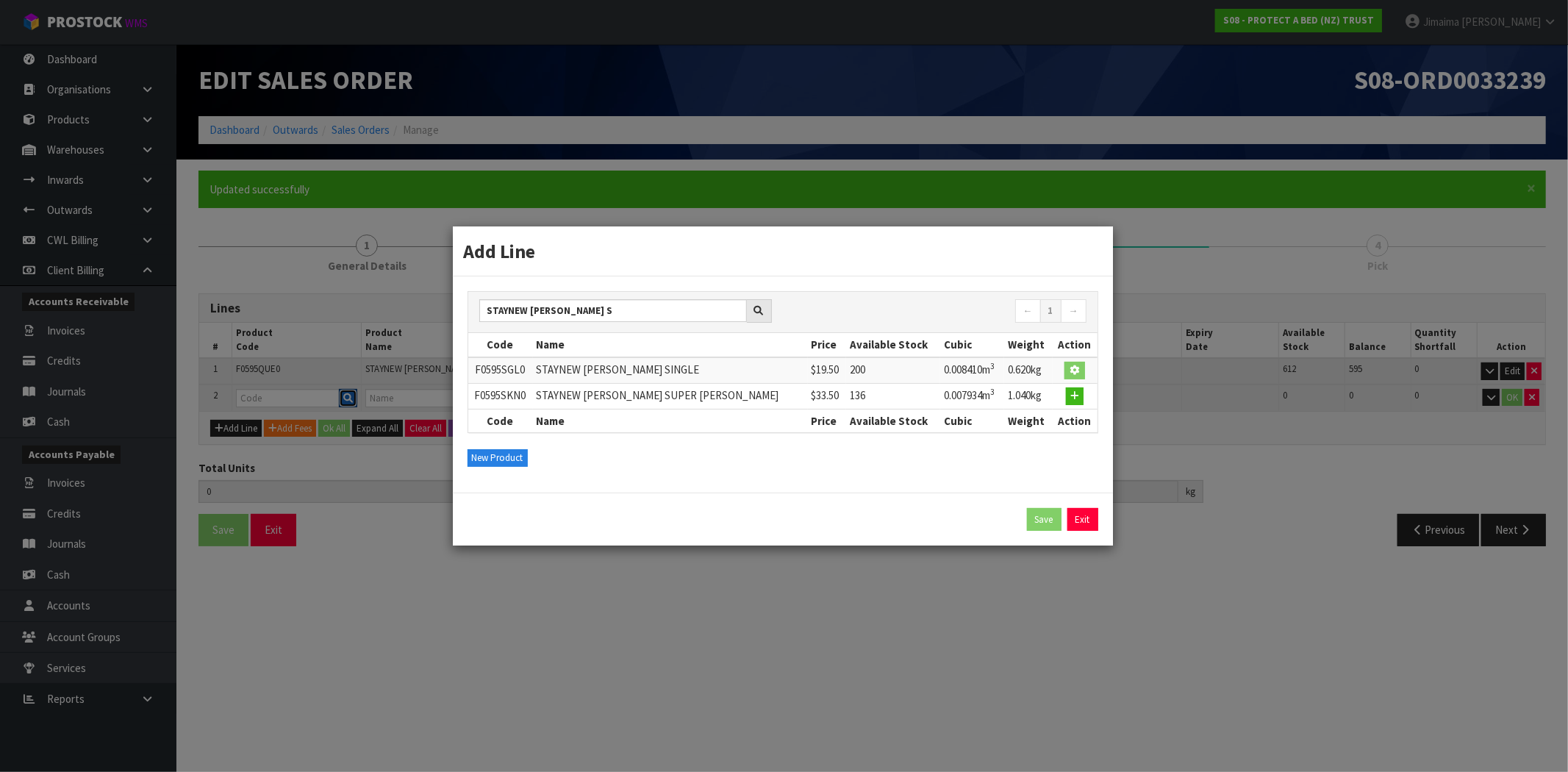
type input "F0595SGL0"
type input "STAYNEW TERRY BXD SINGLE"
type input "0"
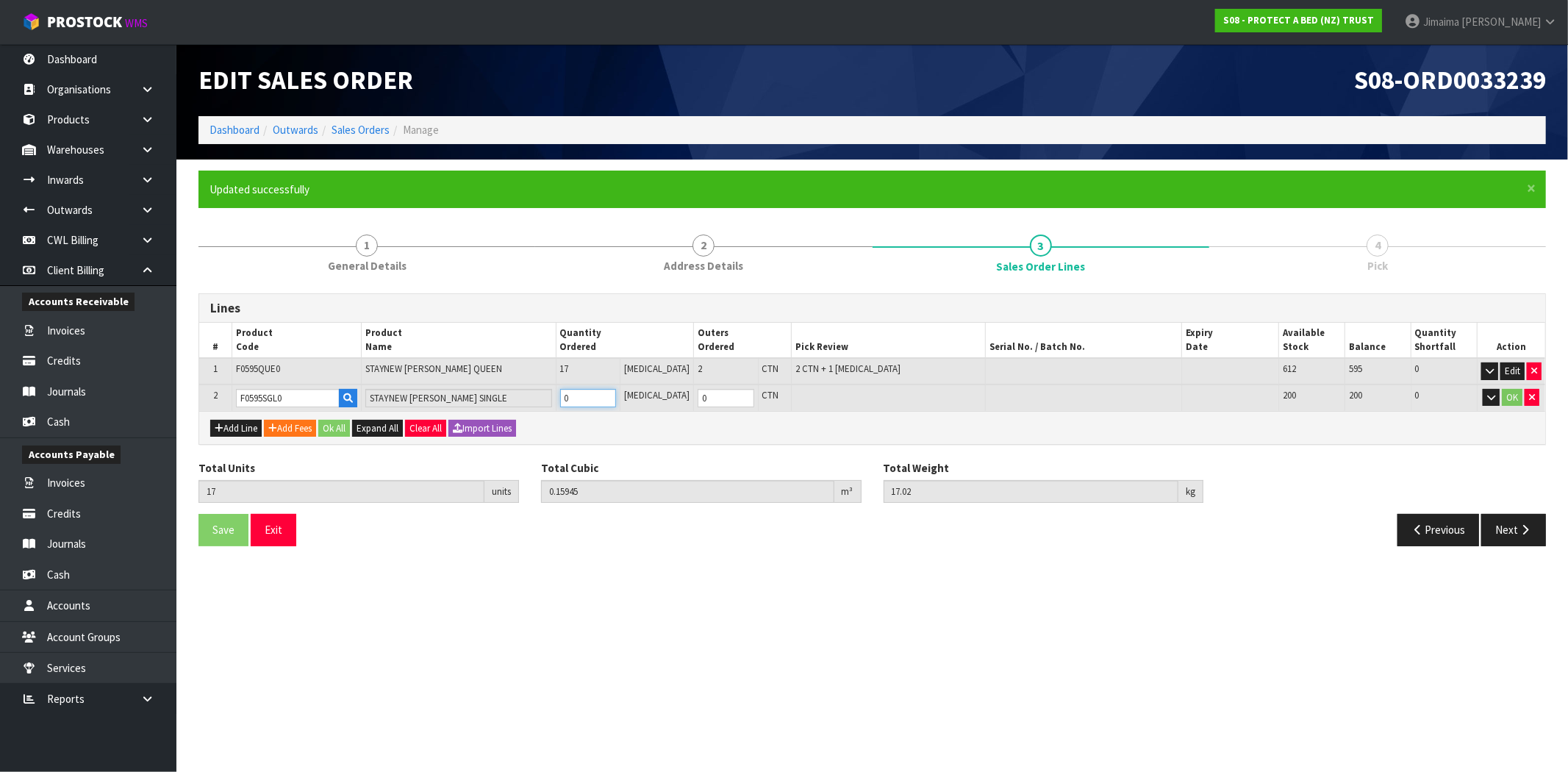
click at [589, 395] on input "0" at bounding box center [589, 398] width 56 height 19
type input "18"
type input "0.16786"
type input "17.64"
type input "1"
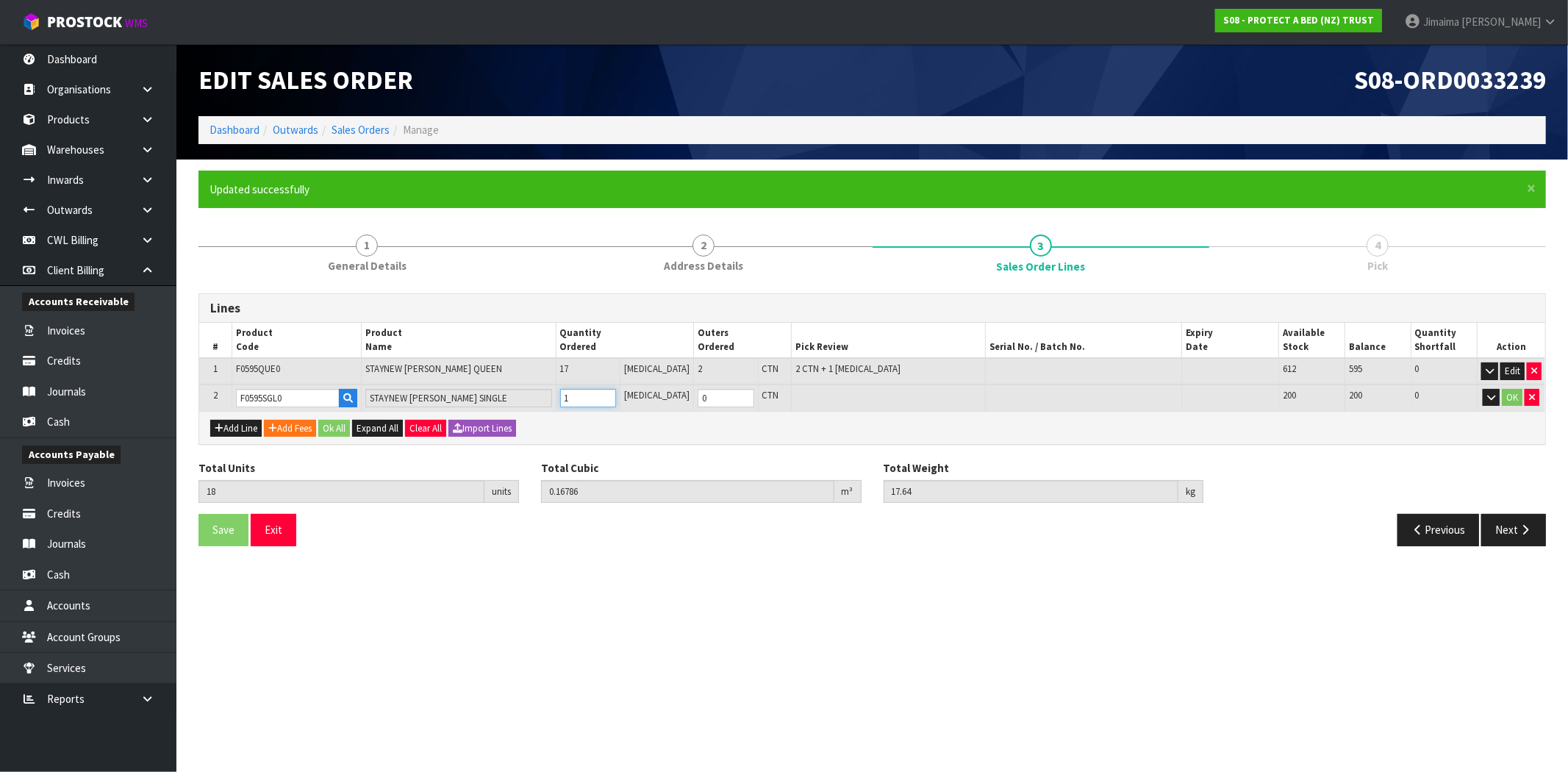
type input "32"
type input "0.29384"
type input "27.1"
type input "15"
type input "1"
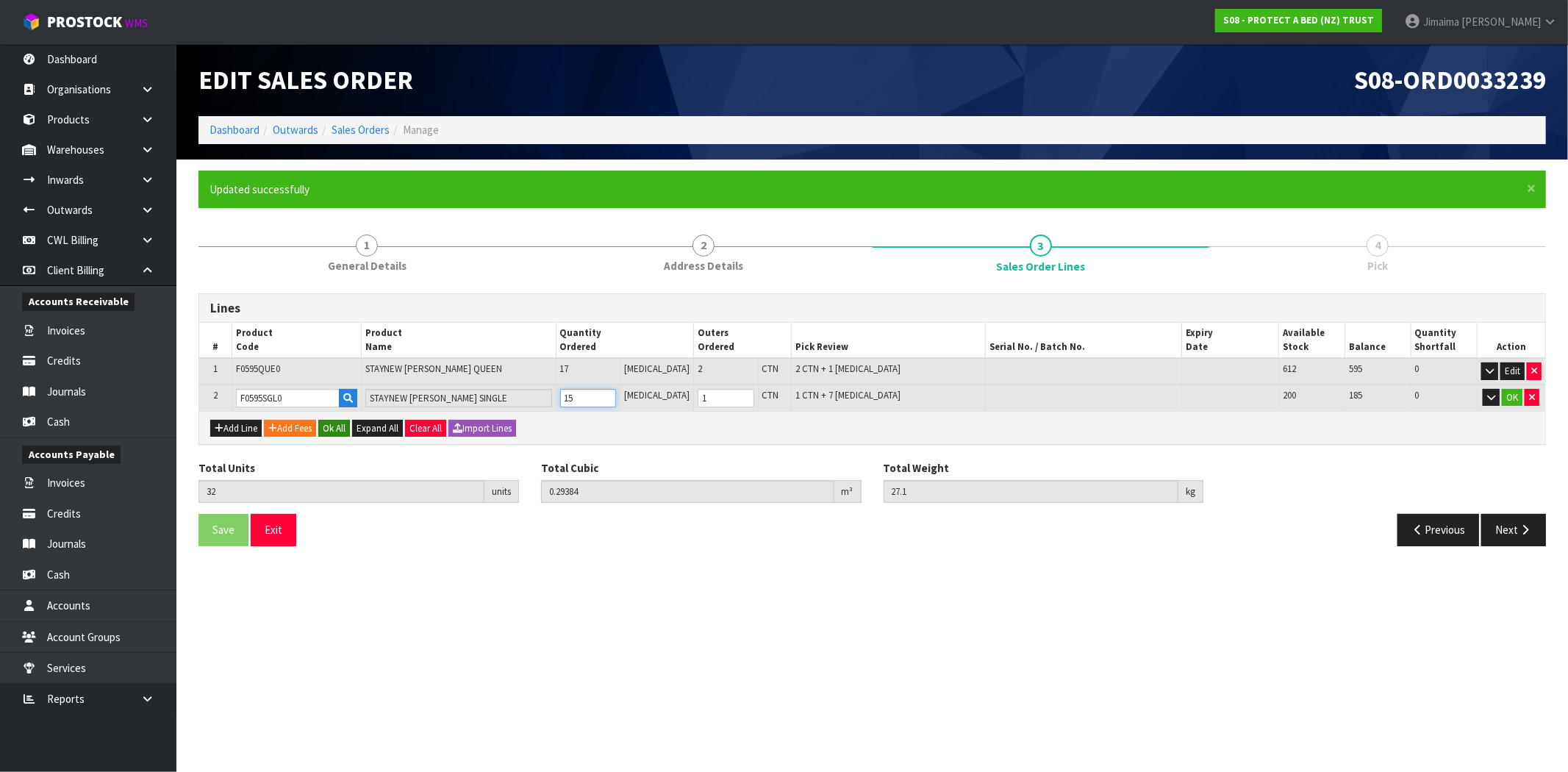
type input "15"
click at [338, 426] on button "Ok All" at bounding box center [334, 428] width 32 height 18
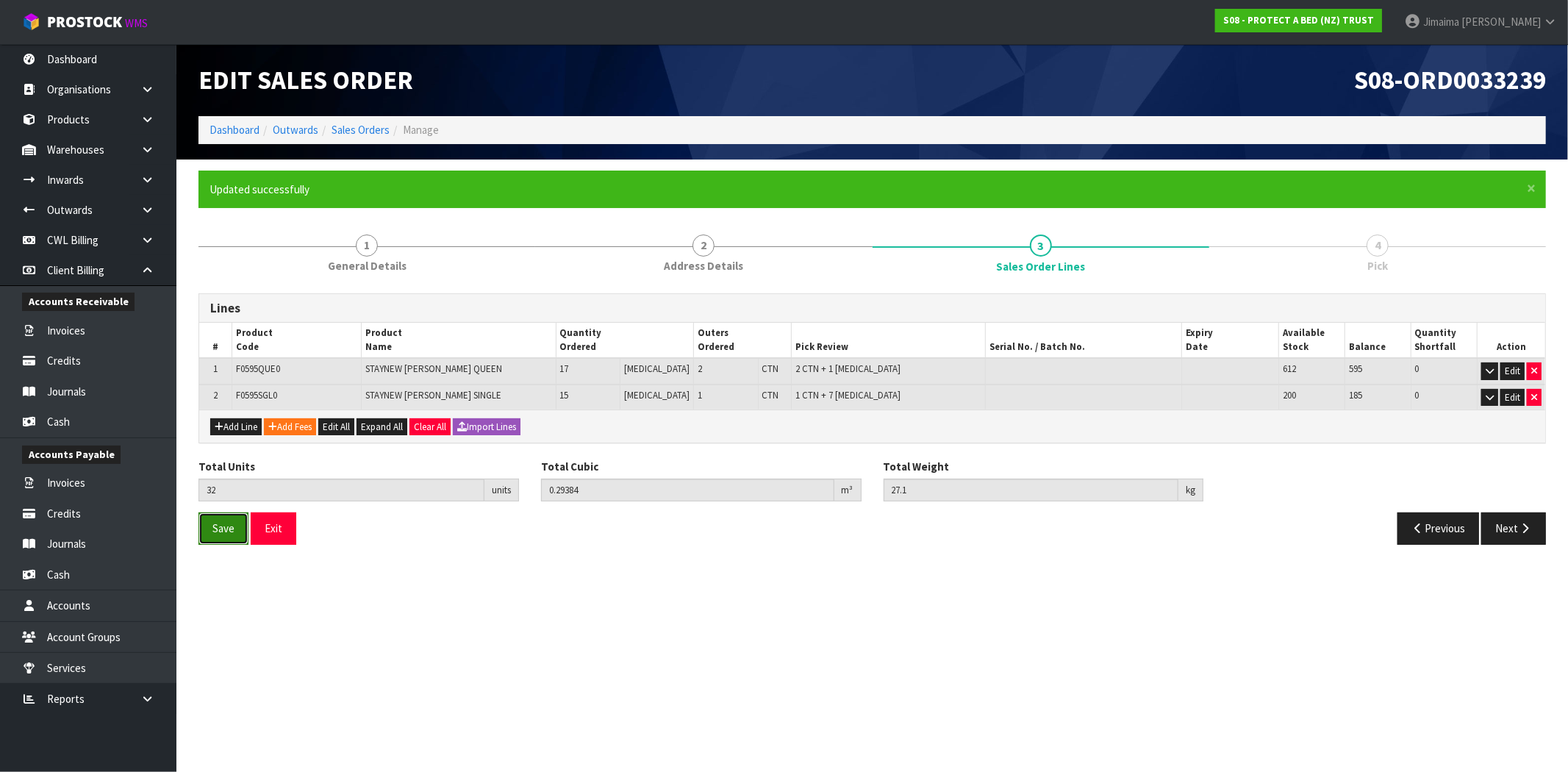
click at [241, 522] on button "Save" at bounding box center [223, 528] width 50 height 32
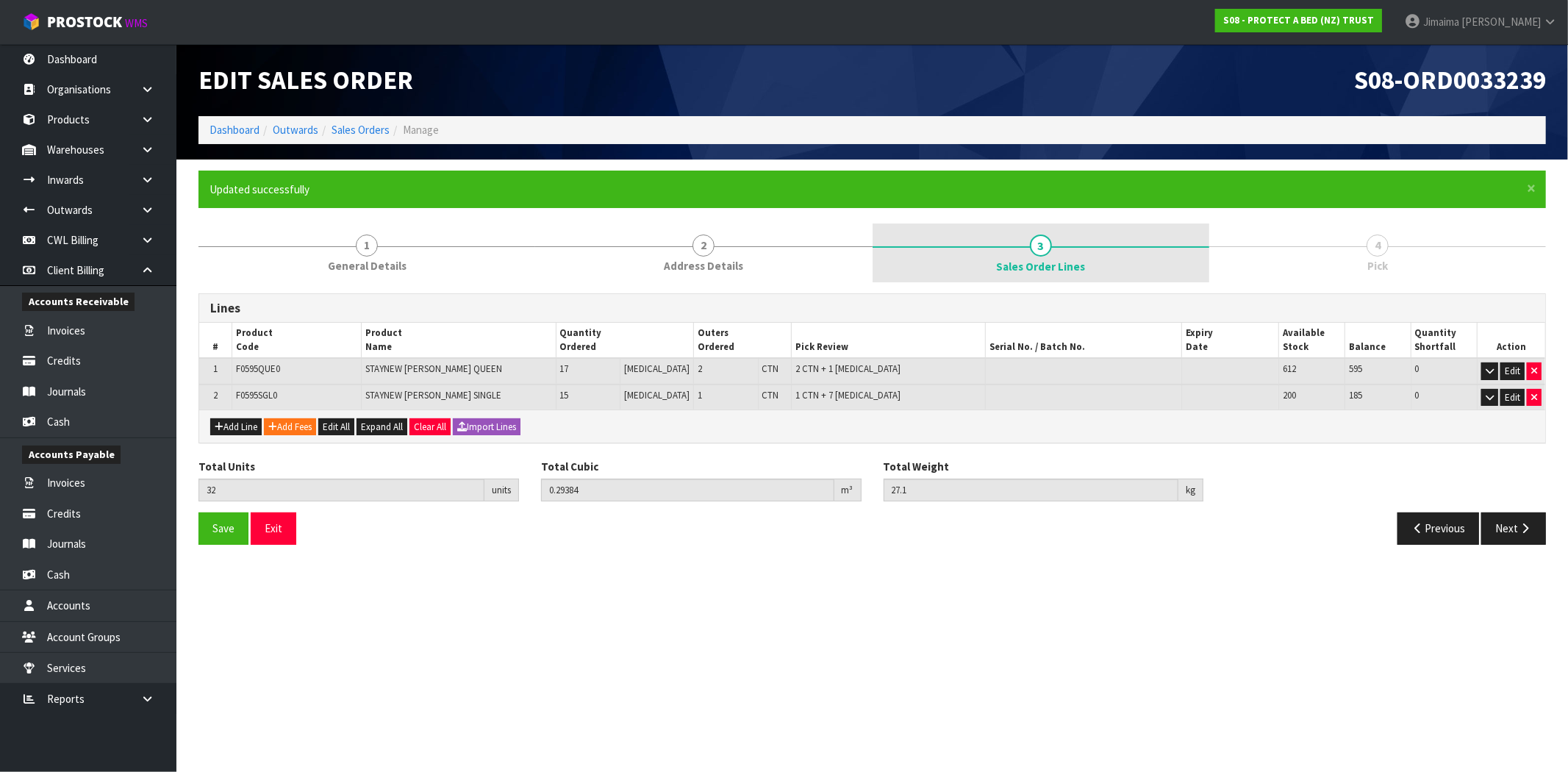
drag, startPoint x: 689, startPoint y: 256, endPoint x: 1085, endPoint y: 257, distance: 396.0
click at [696, 257] on link "2 Address Details" at bounding box center [703, 252] width 337 height 58
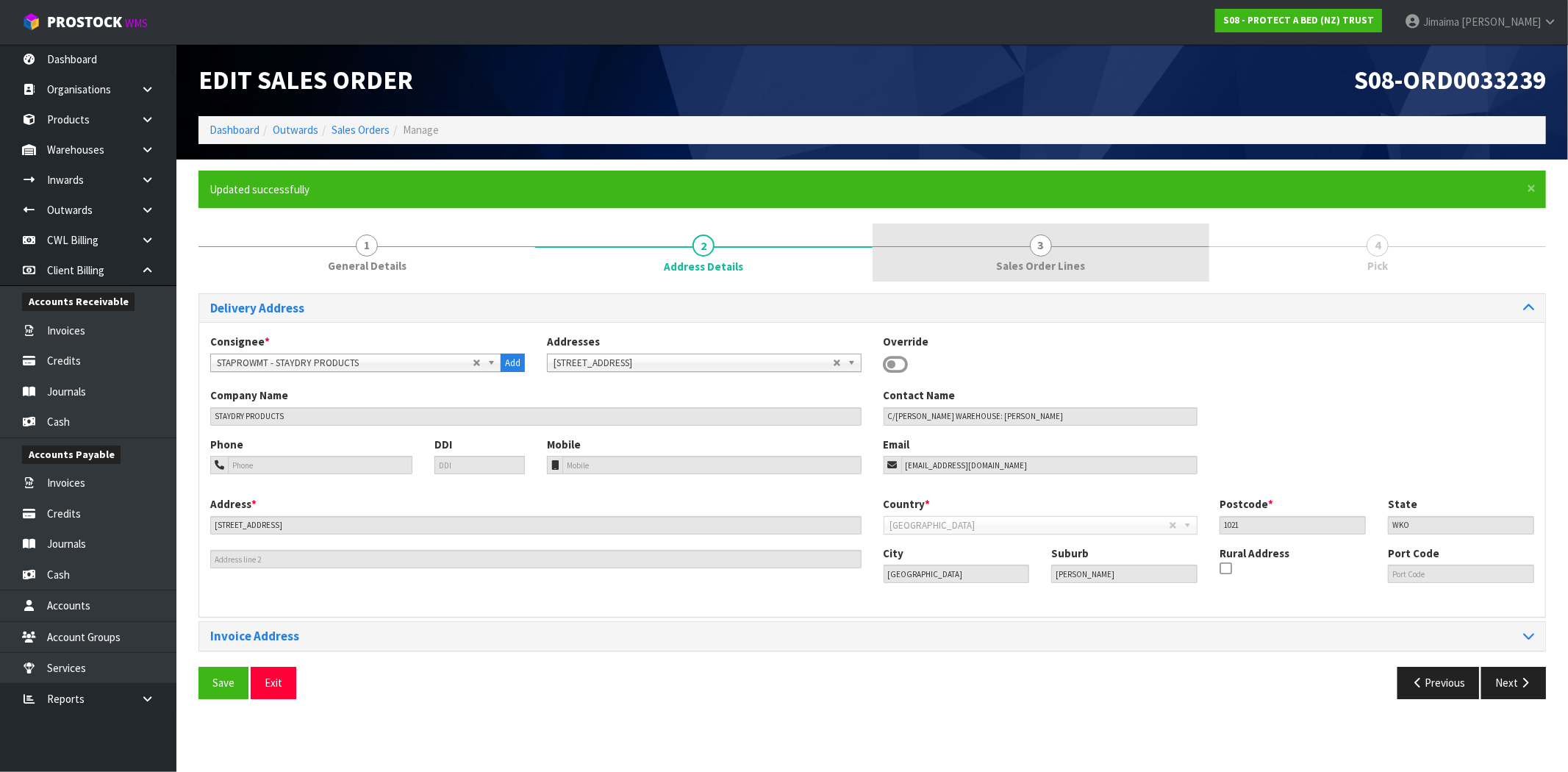
click at [1085, 257] on link "3 Sales Order Lines" at bounding box center [1041, 252] width 337 height 58
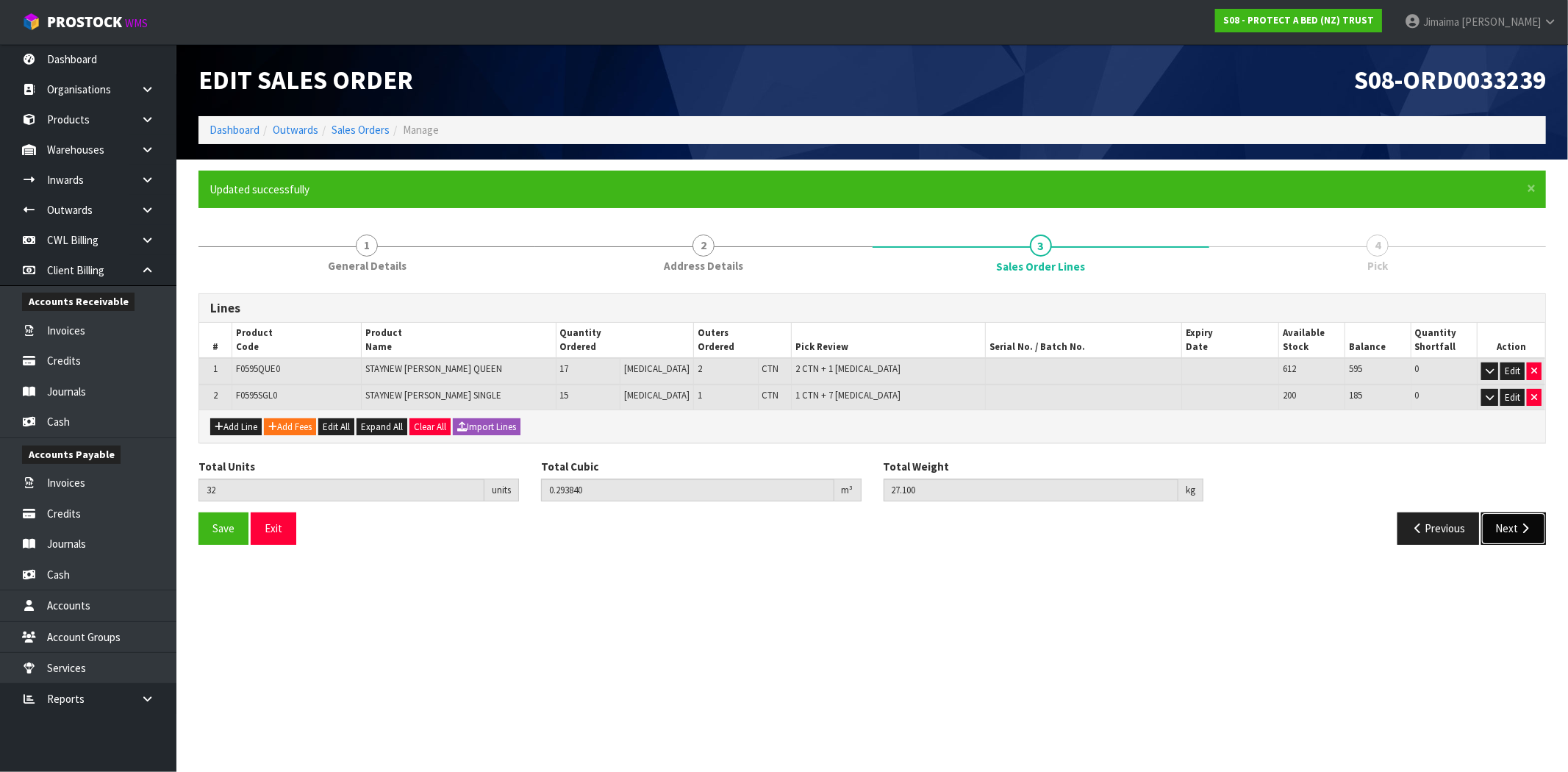
click at [1511, 528] on button "Next" at bounding box center [1514, 528] width 64 height 32
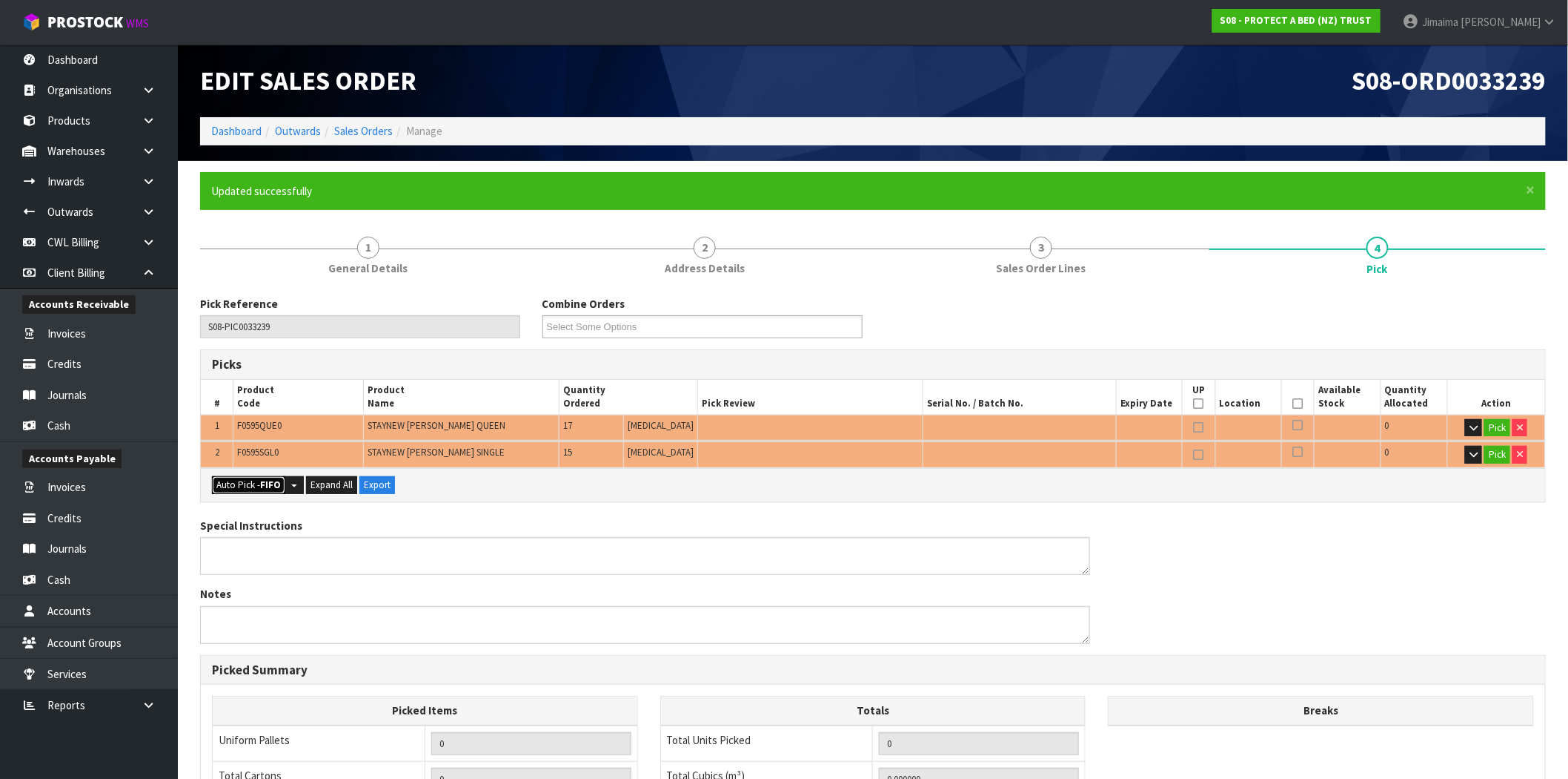
click at [255, 482] on button "Auto Pick - FIFO" at bounding box center [249, 485] width 73 height 18
type input "3"
type input "Piece x 8"
type input "32"
type input "0.293840"
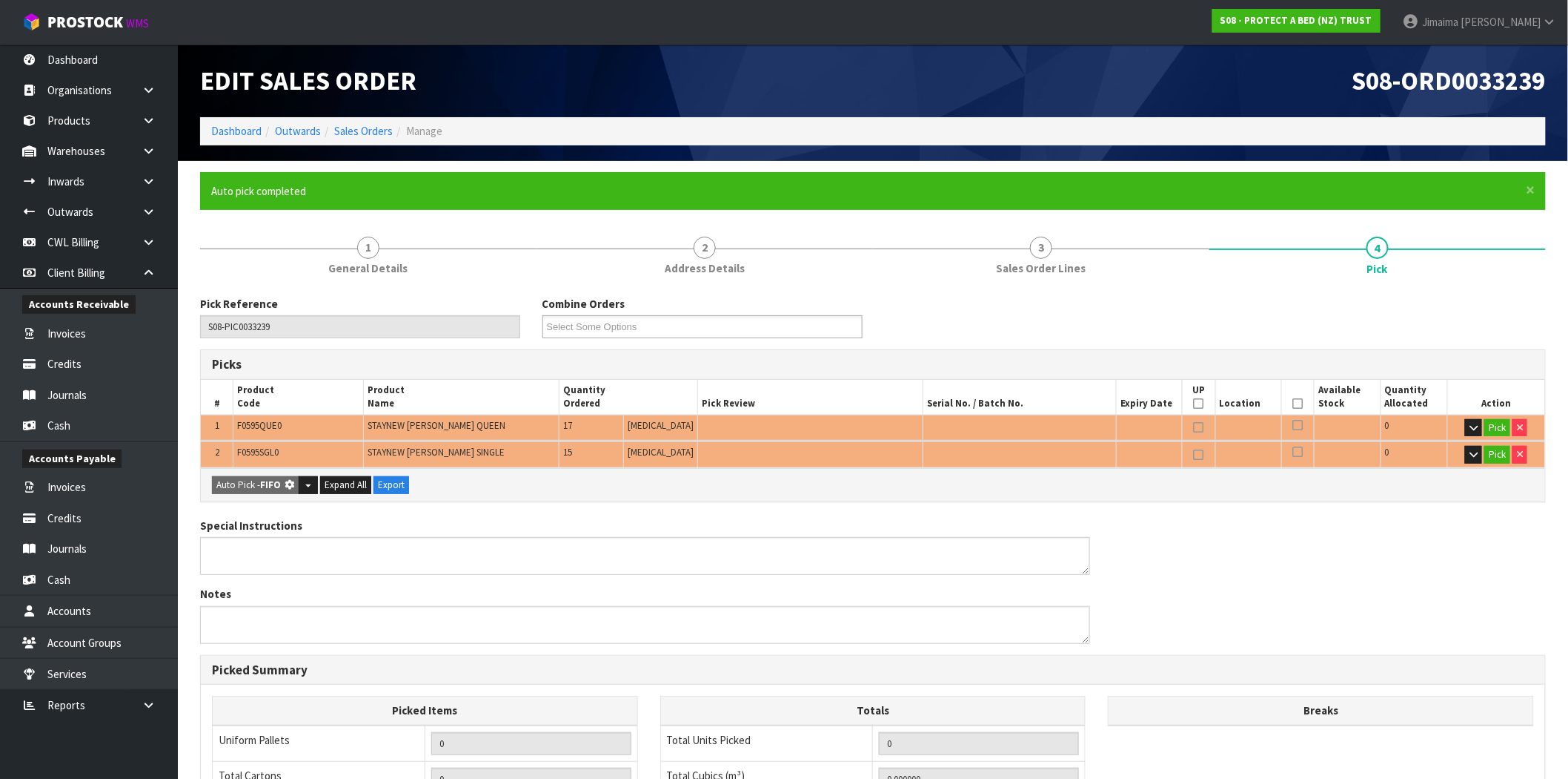
type input "27.100"
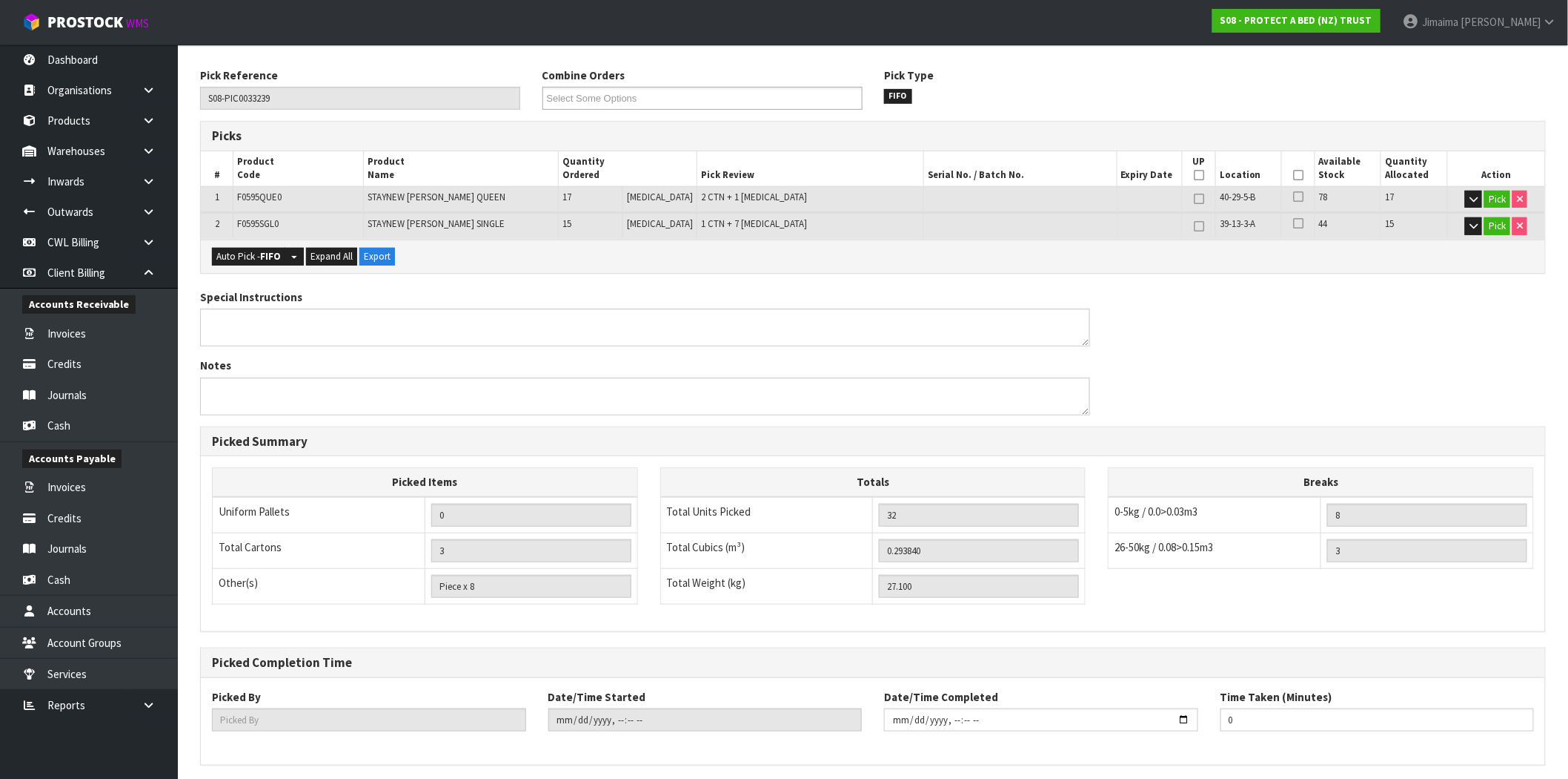
scroll to position [285, 0]
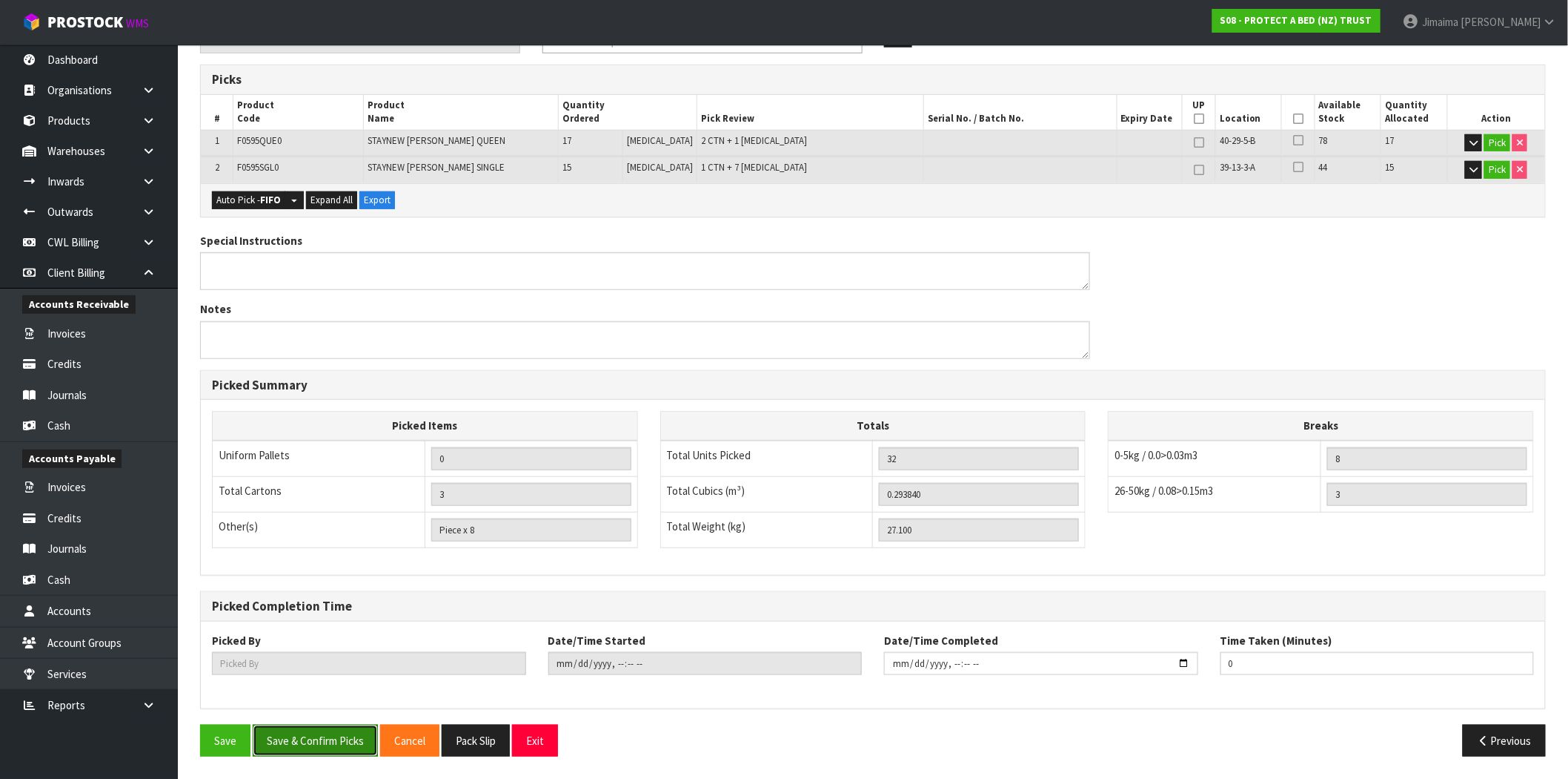
click at [327, 744] on button "Save & Confirm Picks" at bounding box center [315, 740] width 125 height 32
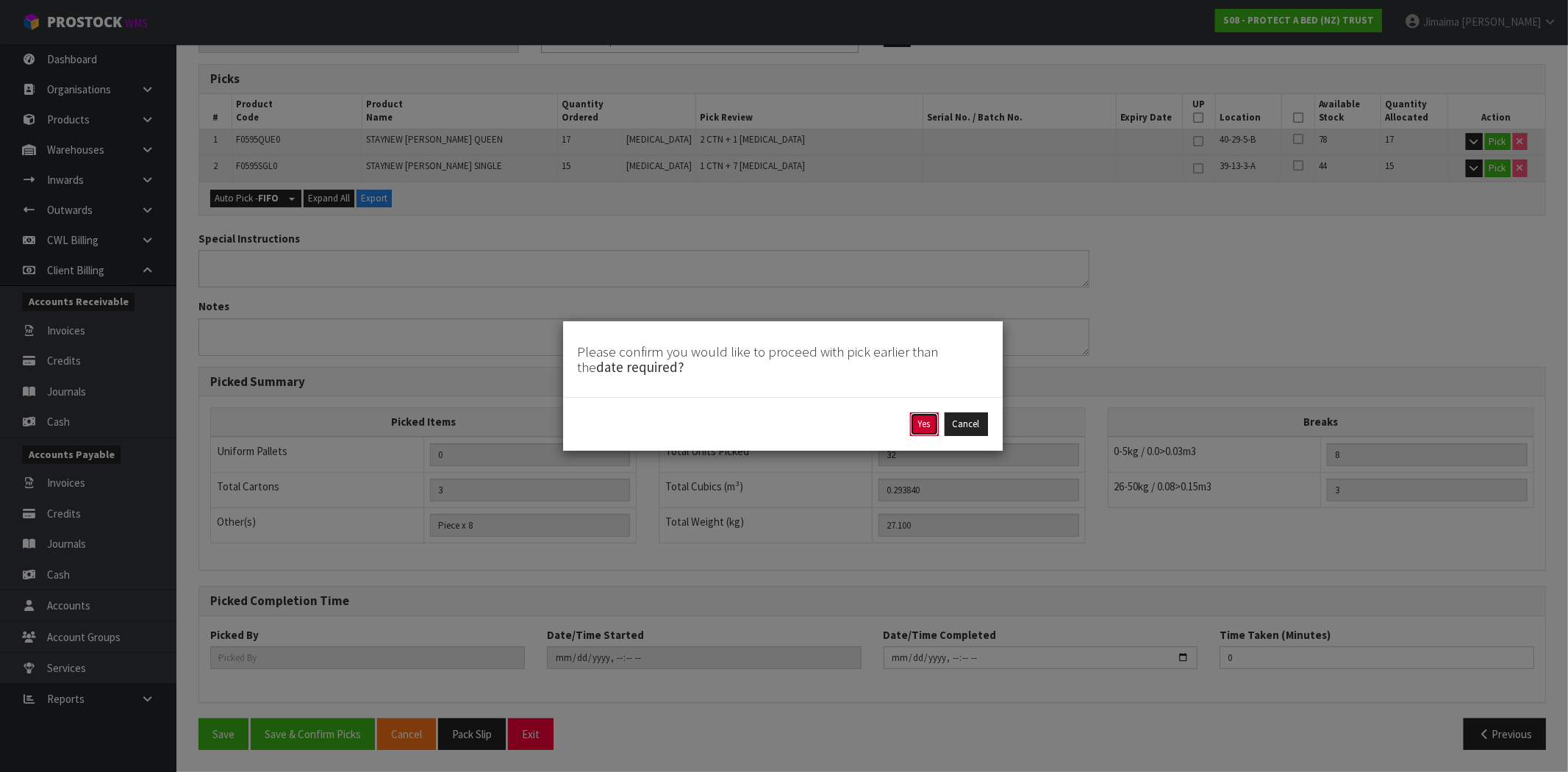
click at [917, 422] on button "Yes" at bounding box center [924, 424] width 29 height 23
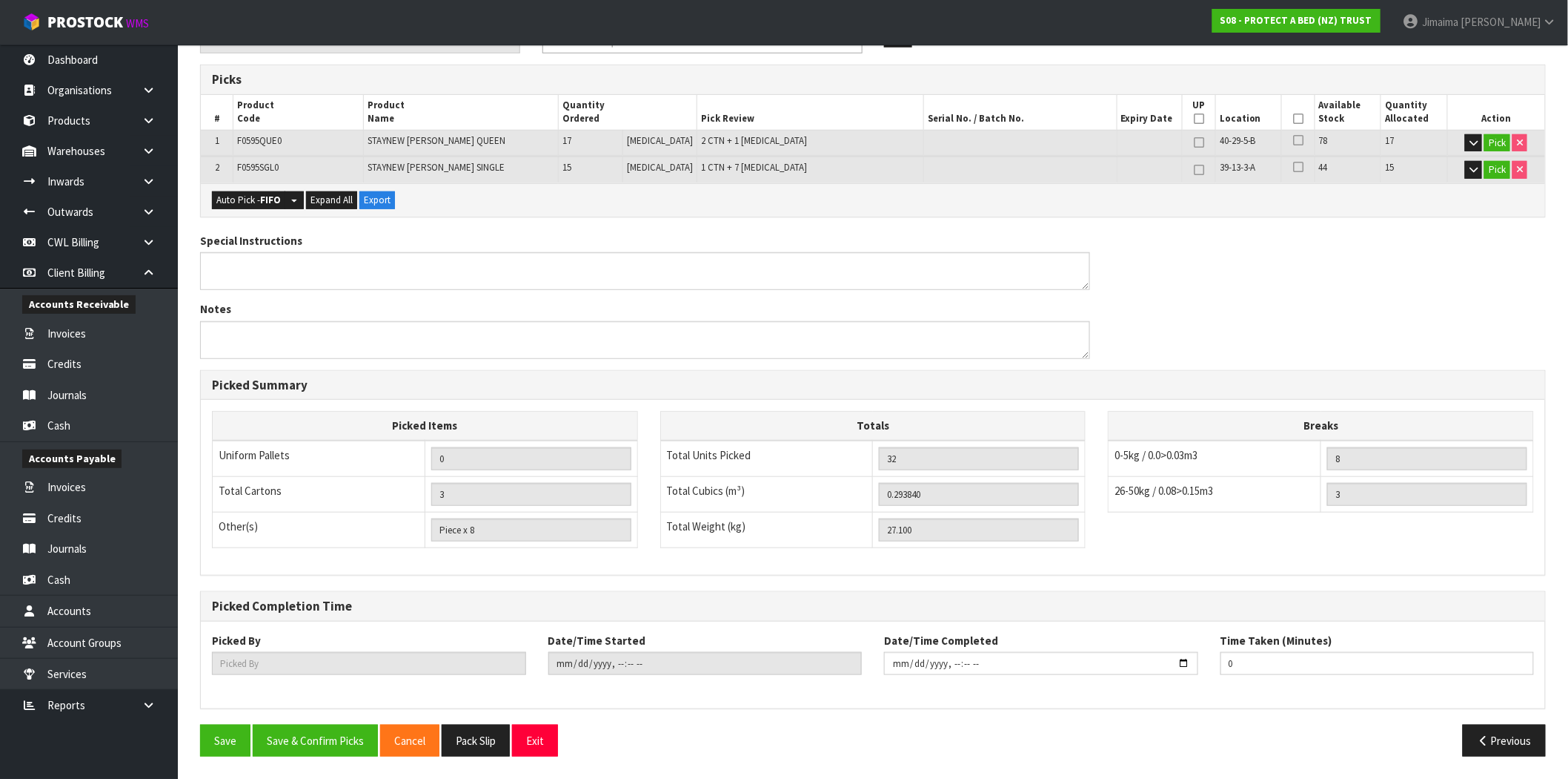
scroll to position [0, 0]
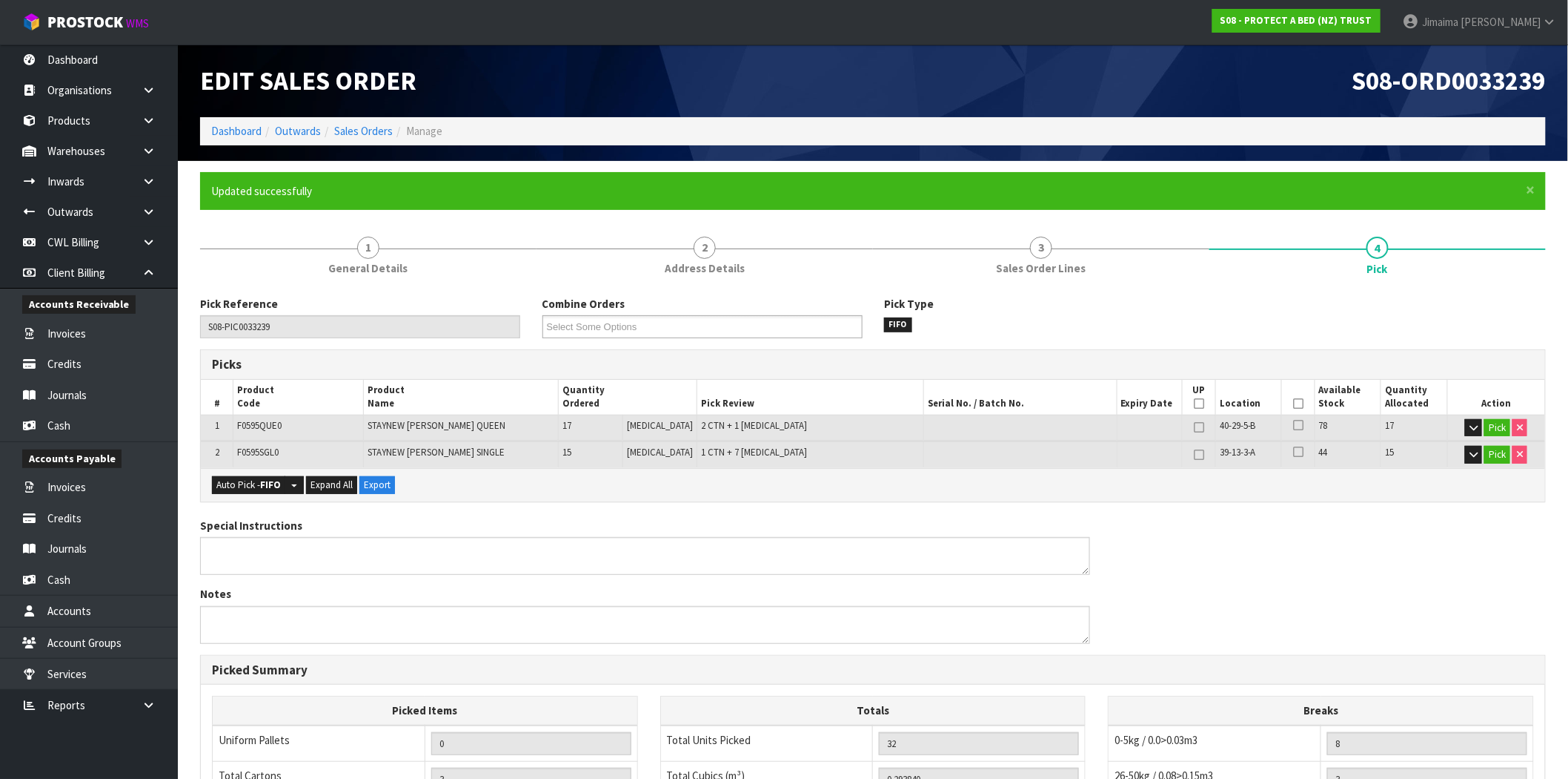
type input "Jimaima [PERSON_NAME]"
type input "2025-09-03T14:25:34"
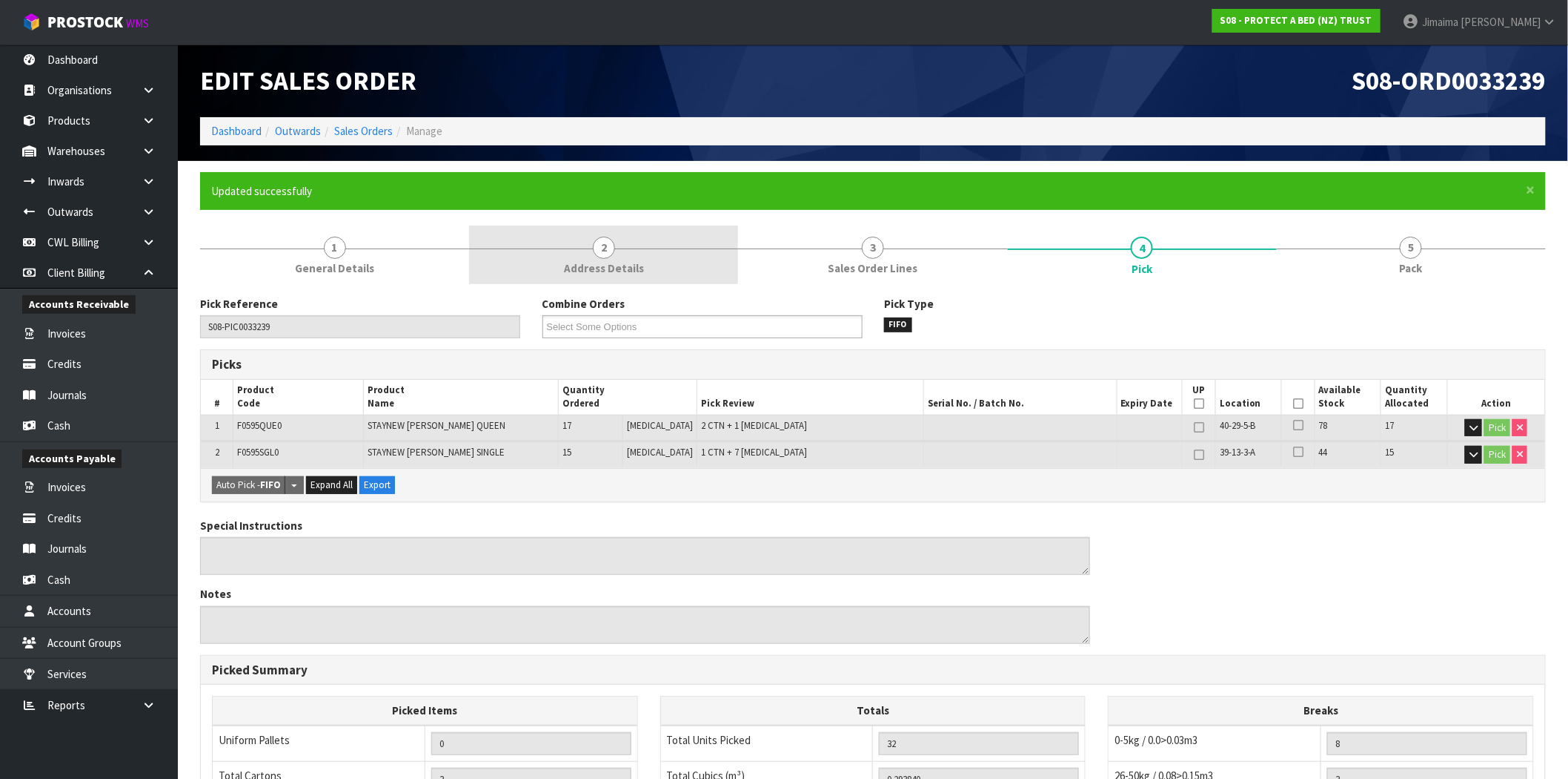
click at [683, 242] on link "2 Address Details" at bounding box center [603, 254] width 269 height 59
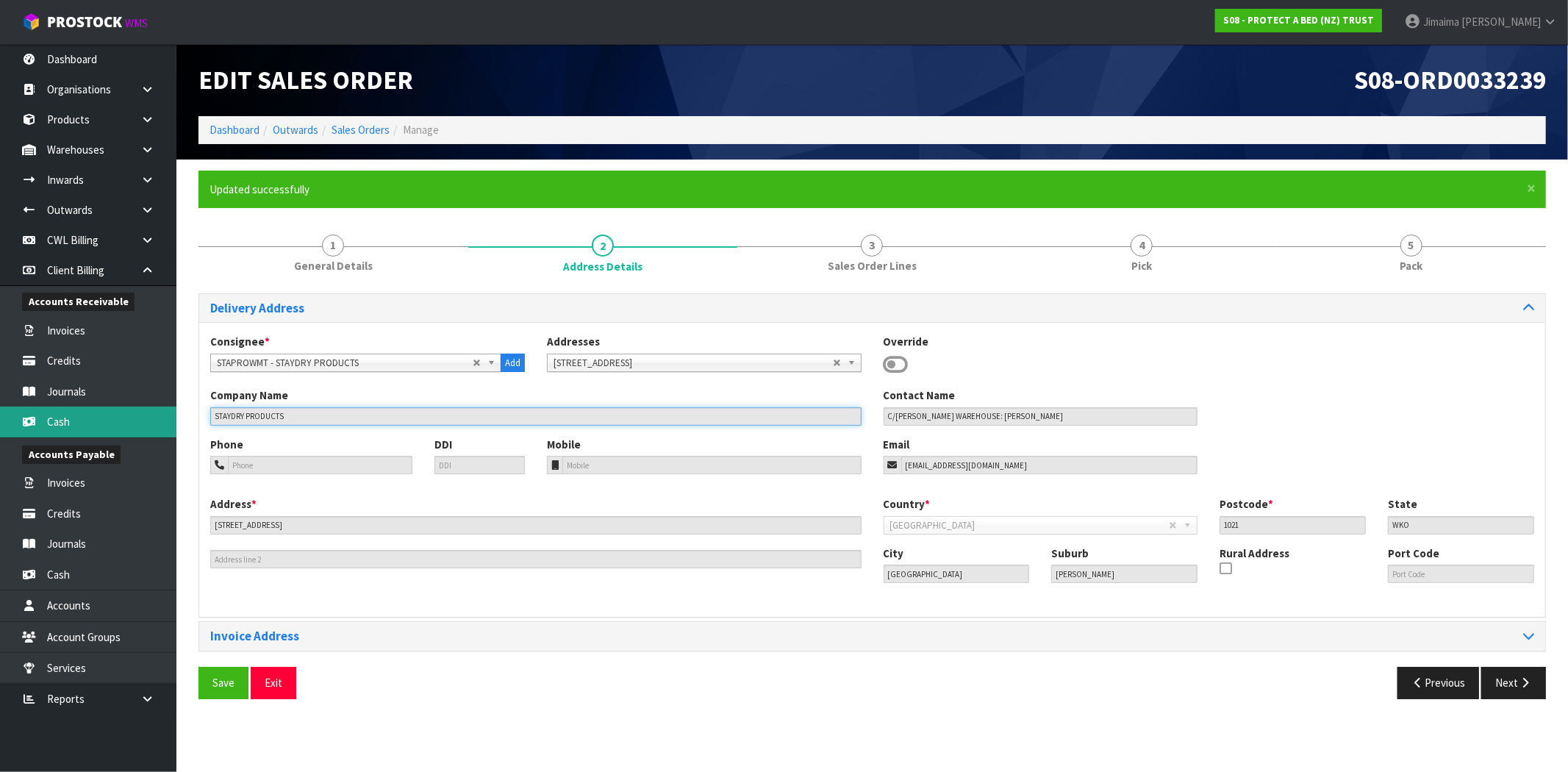
drag, startPoint x: 226, startPoint y: 422, endPoint x: 351, endPoint y: 226, distance: 232.5
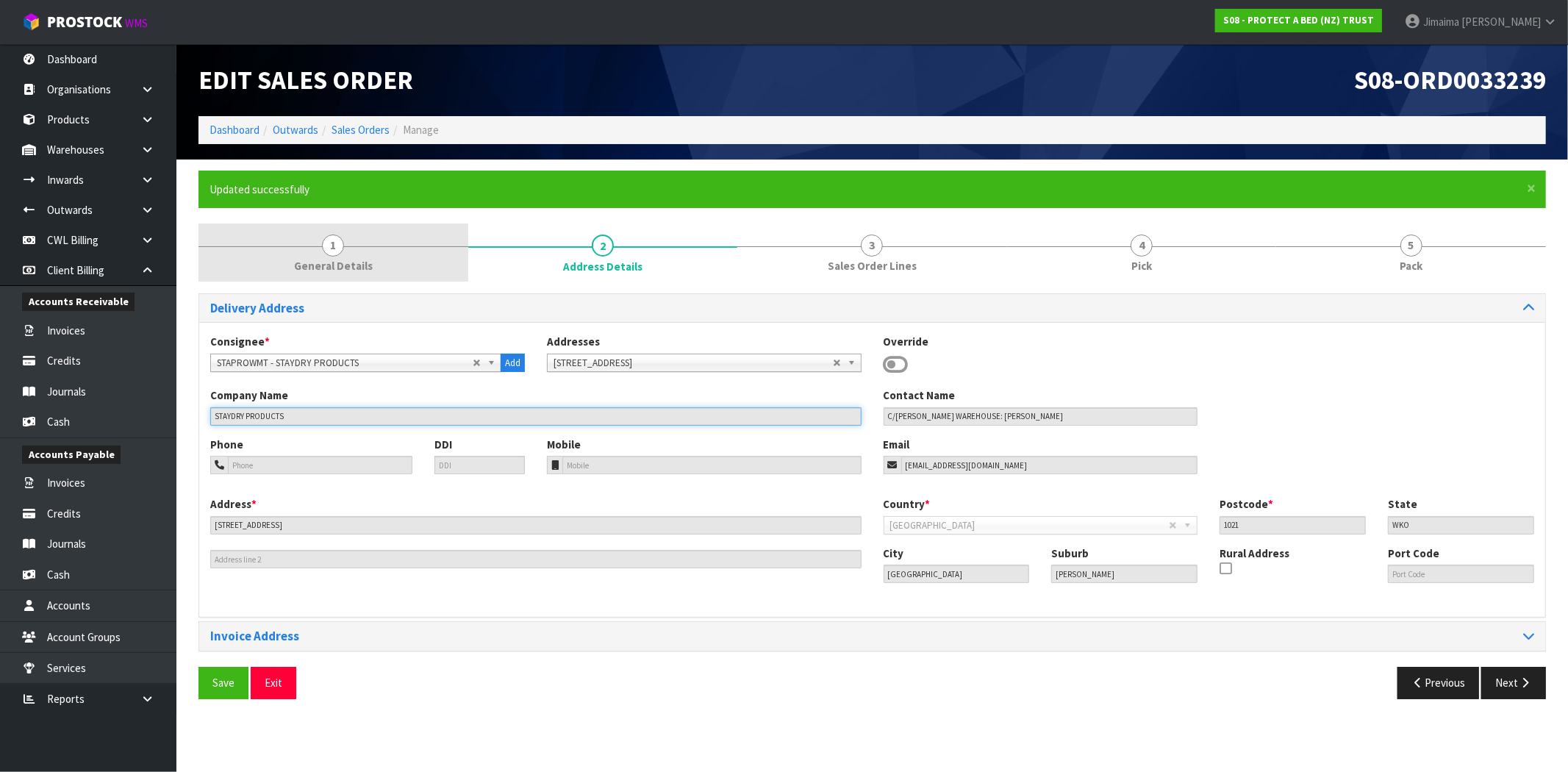
click at [138, 422] on body "Toggle navigation ProStock WMS S08 - PROTECT A BED (NZ) TRUST Jimaima Reiher Lo…" at bounding box center [784, 386] width 1568 height 772
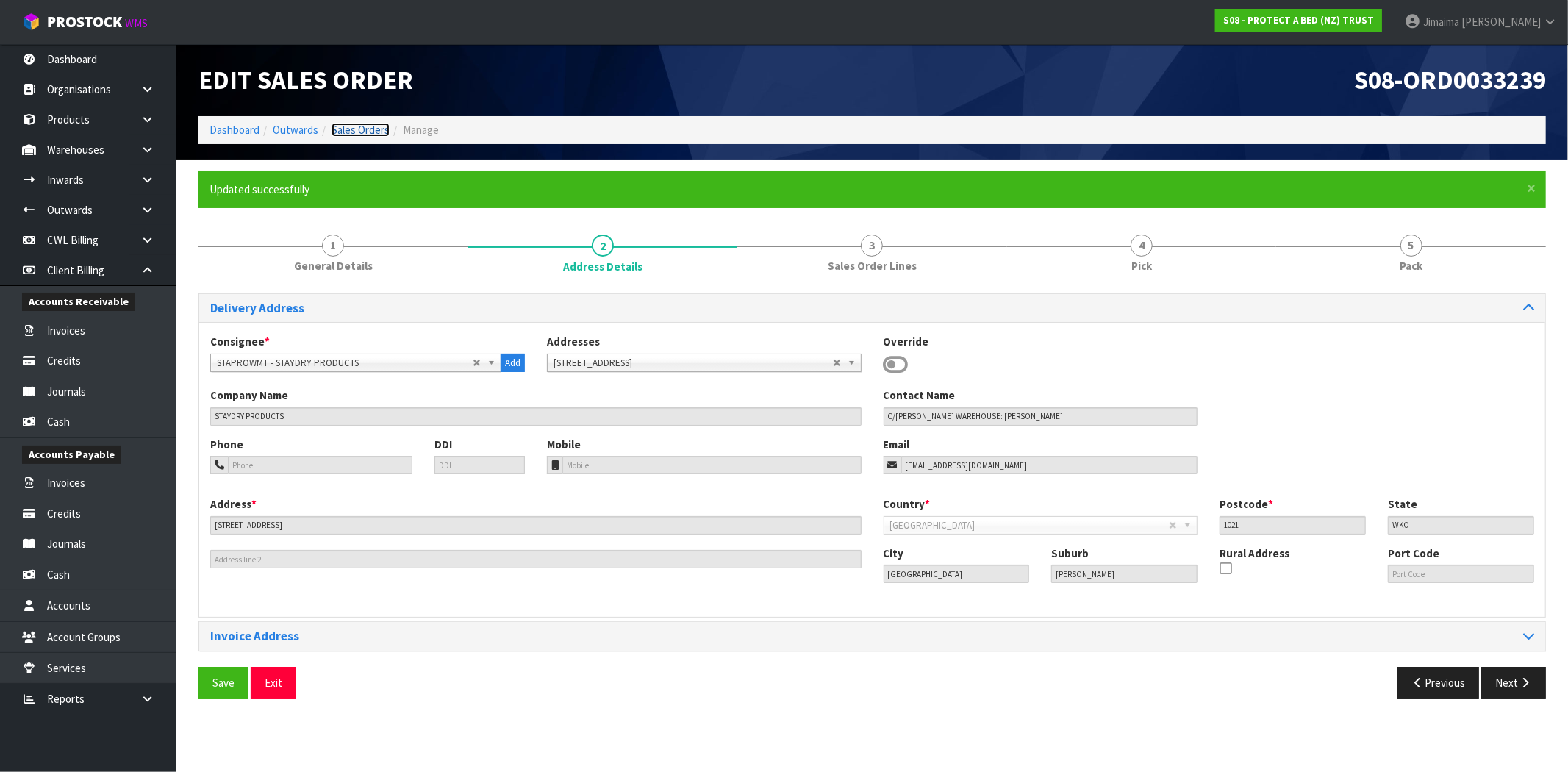
click at [351, 131] on link "Sales Orders" at bounding box center [361, 129] width 58 height 14
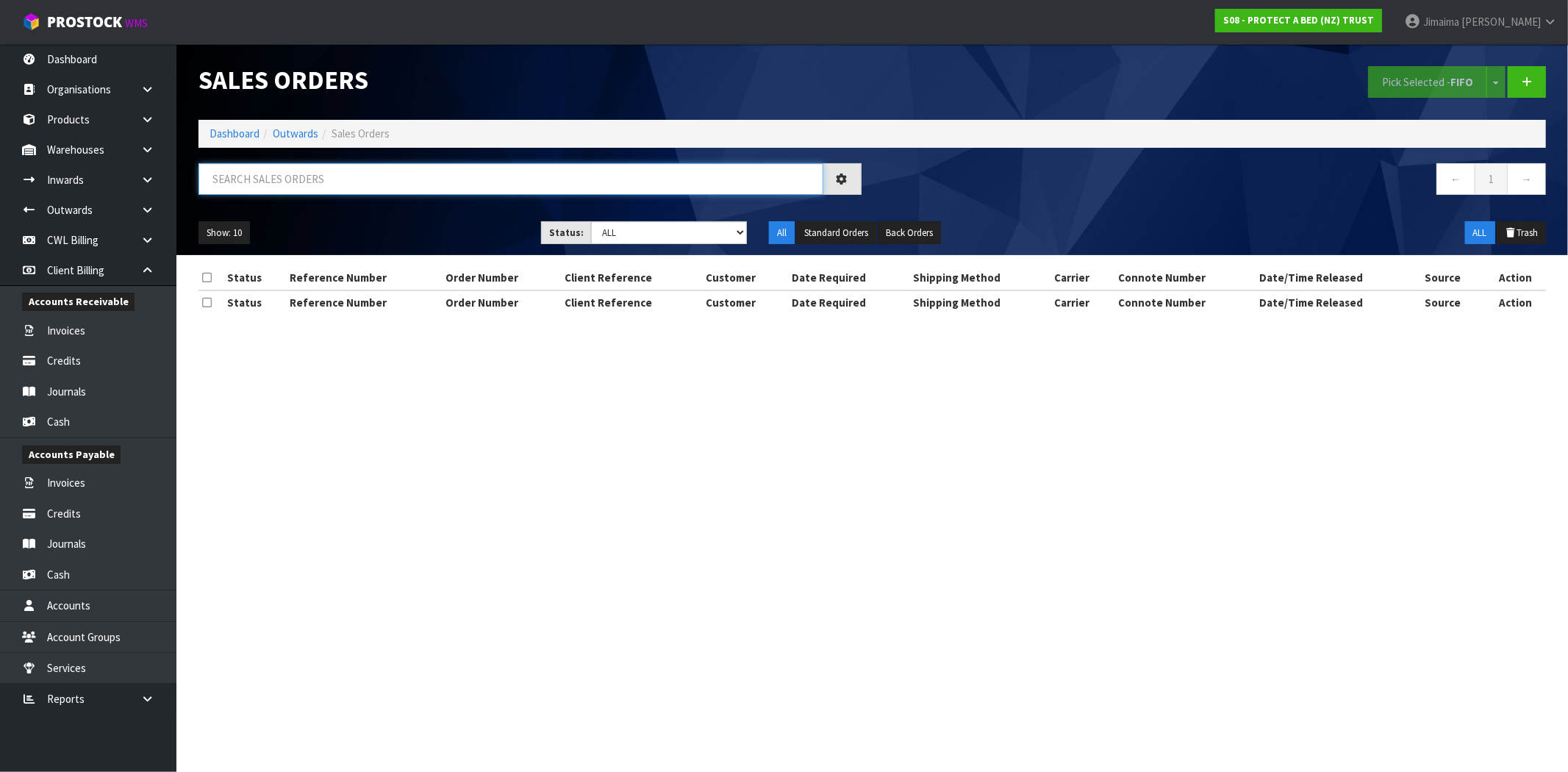
click at [275, 188] on input "text" at bounding box center [511, 178] width 625 height 32
paste input "STAYDRY PRODUCTS"
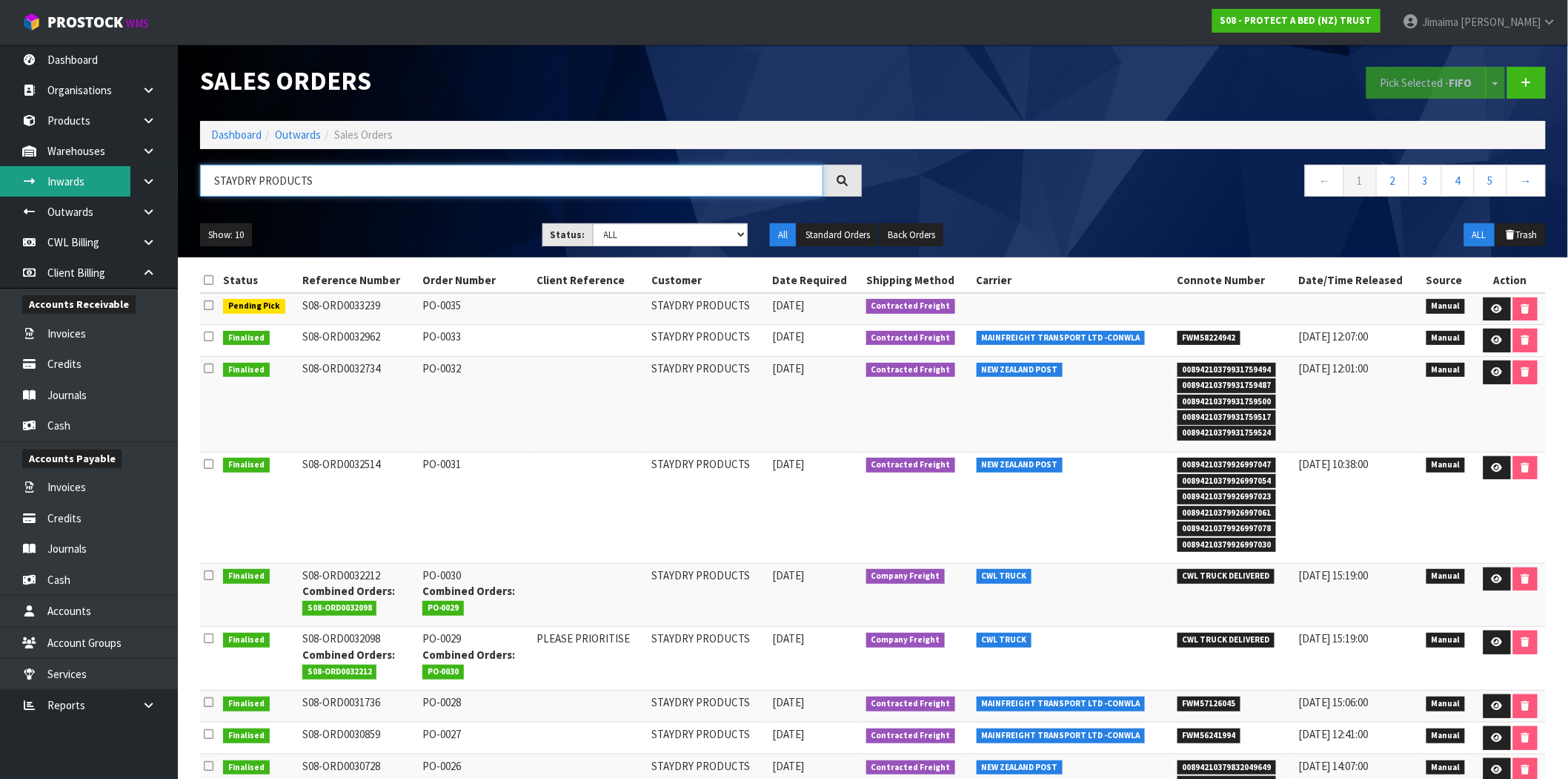
drag, startPoint x: 338, startPoint y: 183, endPoint x: 38, endPoint y: 181, distance: 300.0
click at [38, 181] on body "Toggle navigation ProStock WMS S08 - PROTECT A BED (NZ) TRUST Jimaima Reiher Lo…" at bounding box center [784, 390] width 1568 height 779
type input "BUDGET BEDS"
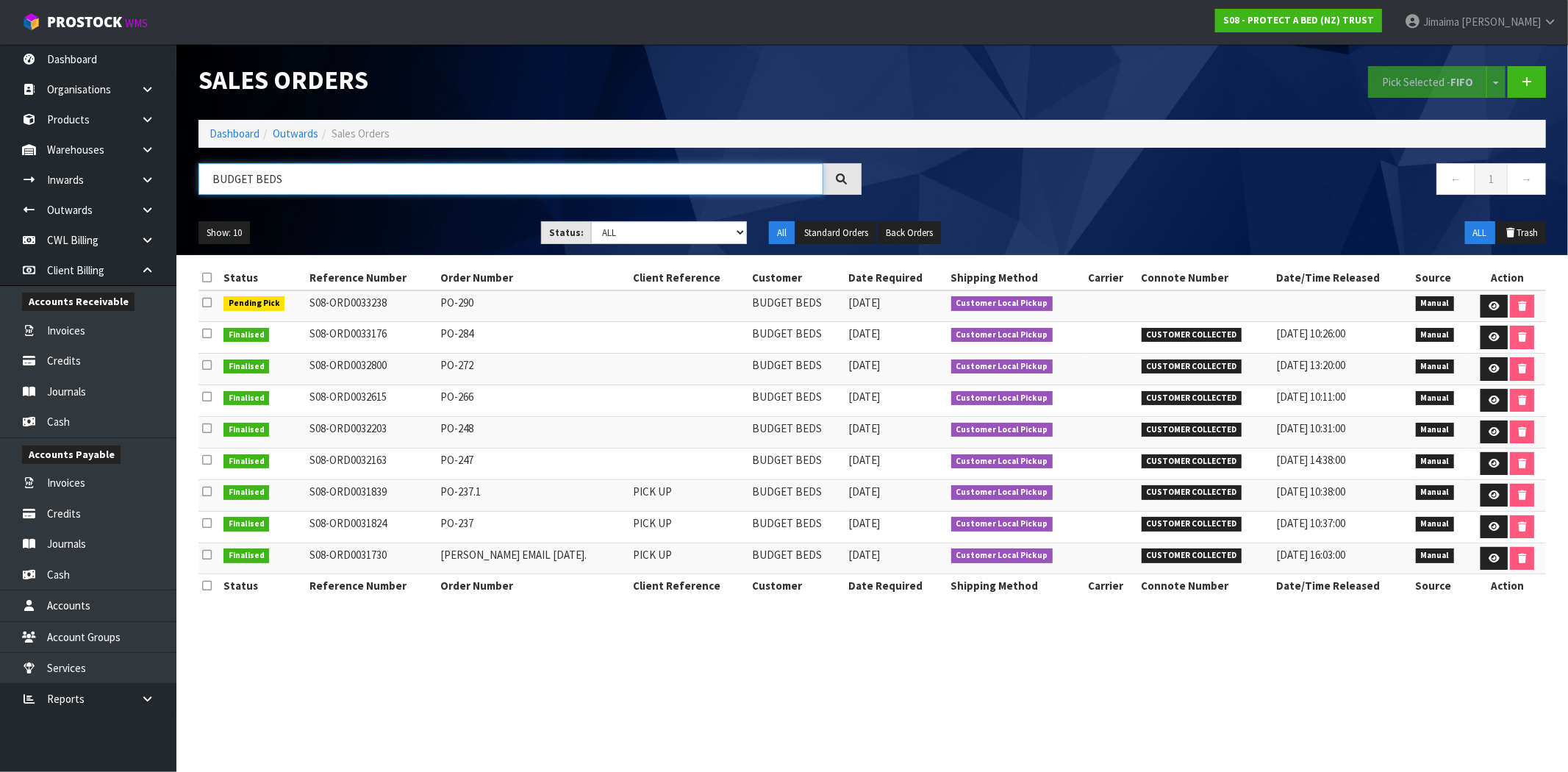
drag, startPoint x: 311, startPoint y: 185, endPoint x: 178, endPoint y: 184, distance: 133.0
click at [178, 184] on header "Sales Orders Pick Selected - FIFO Split button! FIFO - First In First Out FEFO …" at bounding box center [872, 150] width 1392 height 211
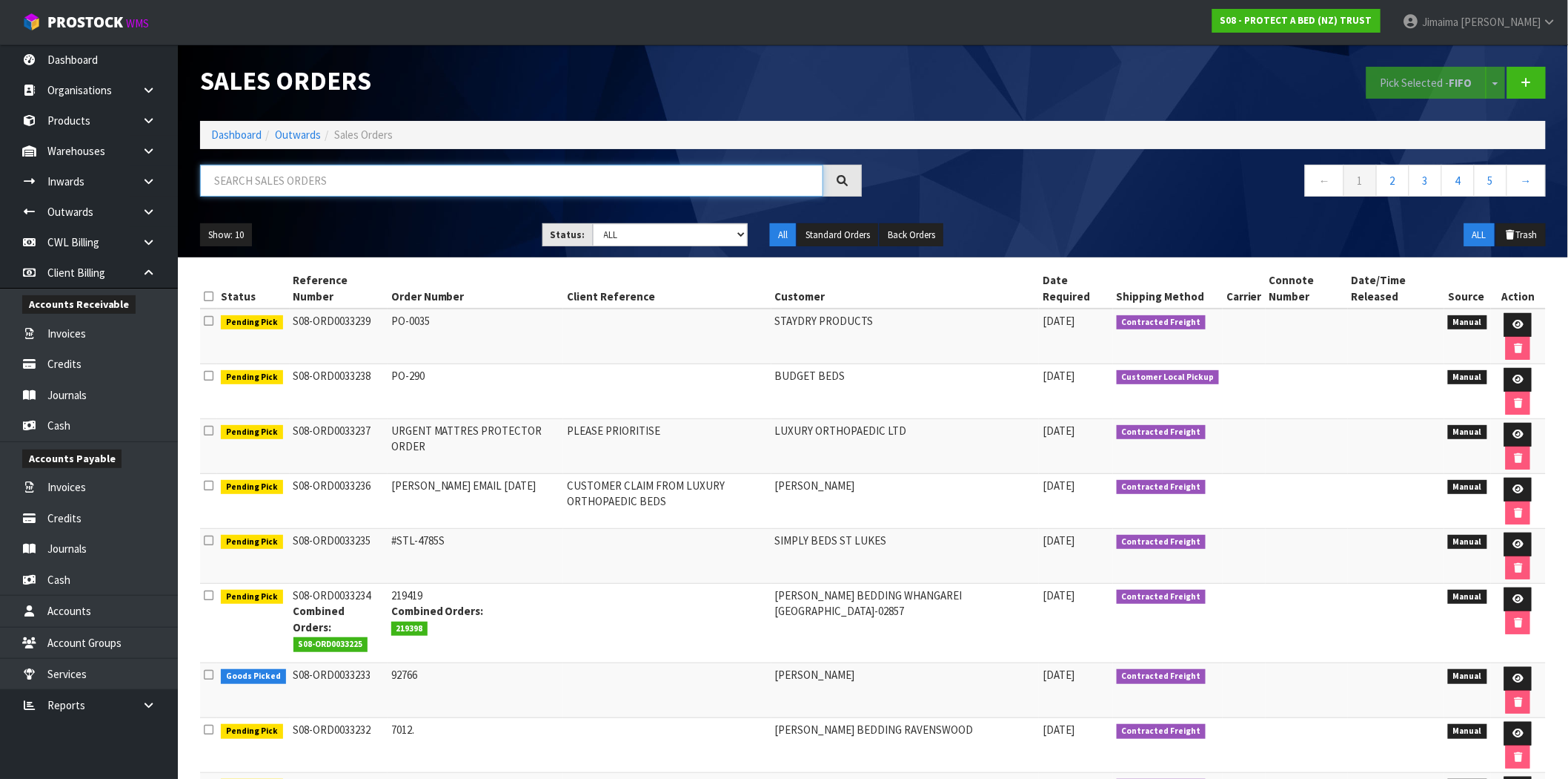
click at [359, 175] on input "text" at bounding box center [511, 180] width 623 height 32
type input "ADDITION TO"
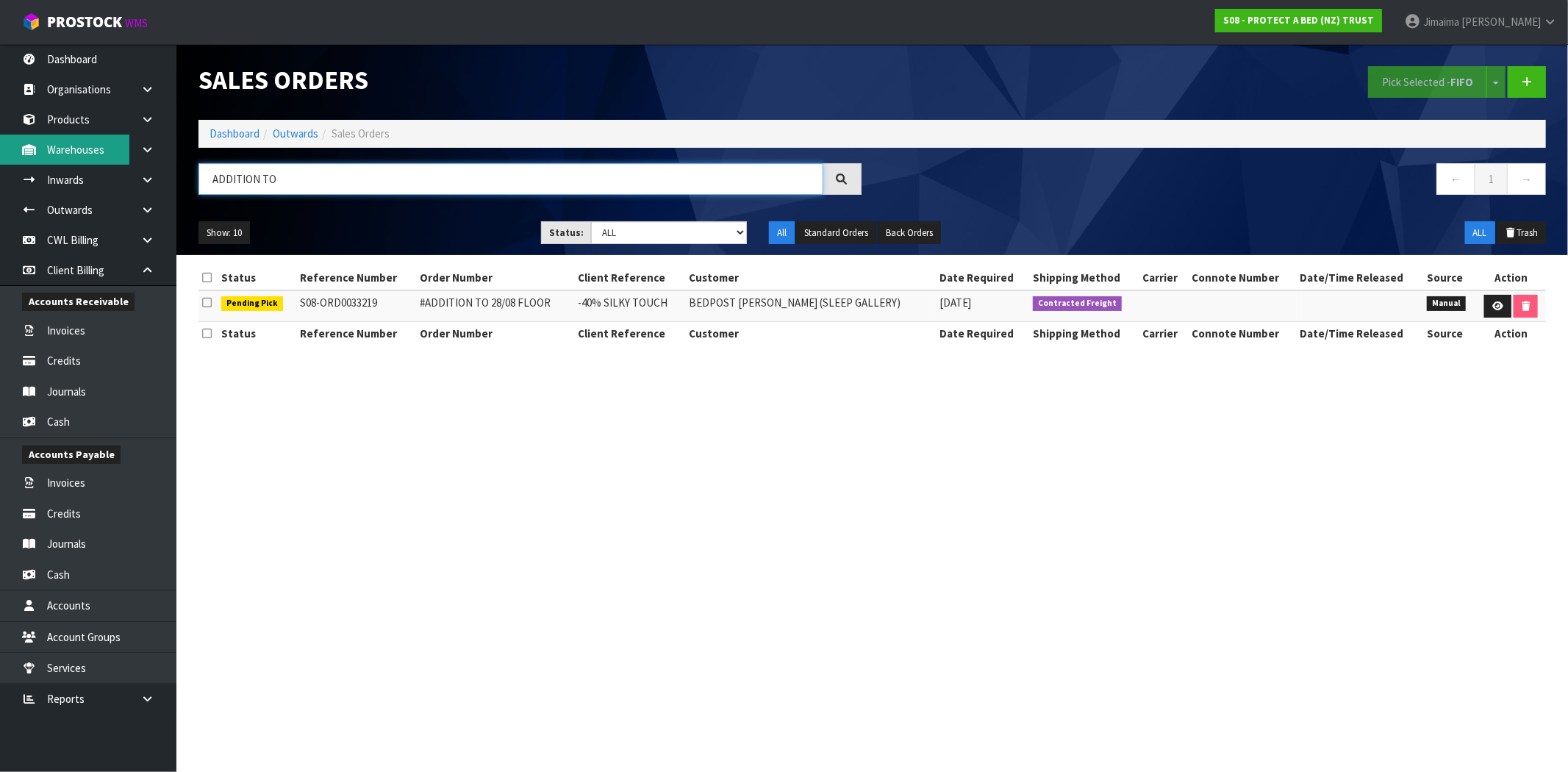
drag, startPoint x: 495, startPoint y: 163, endPoint x: 12, endPoint y: 135, distance: 483.8
click at [9, 135] on body "Toggle navigation ProStock WMS S08 - PROTECT A BED (NZ) TRUST Jimaima Reiher Lo…" at bounding box center [784, 386] width 1568 height 772
click at [703, 243] on select "Draft Pending Allocated Pending Pick Goods Picked Goods Packed Pending Charges …" at bounding box center [668, 232] width 156 height 22
select select "string:3"
click at [591, 221] on select "Draft Pending Allocated Pending Pick Goods Picked Goods Packed Pending Charges …" at bounding box center [668, 232] width 156 height 22
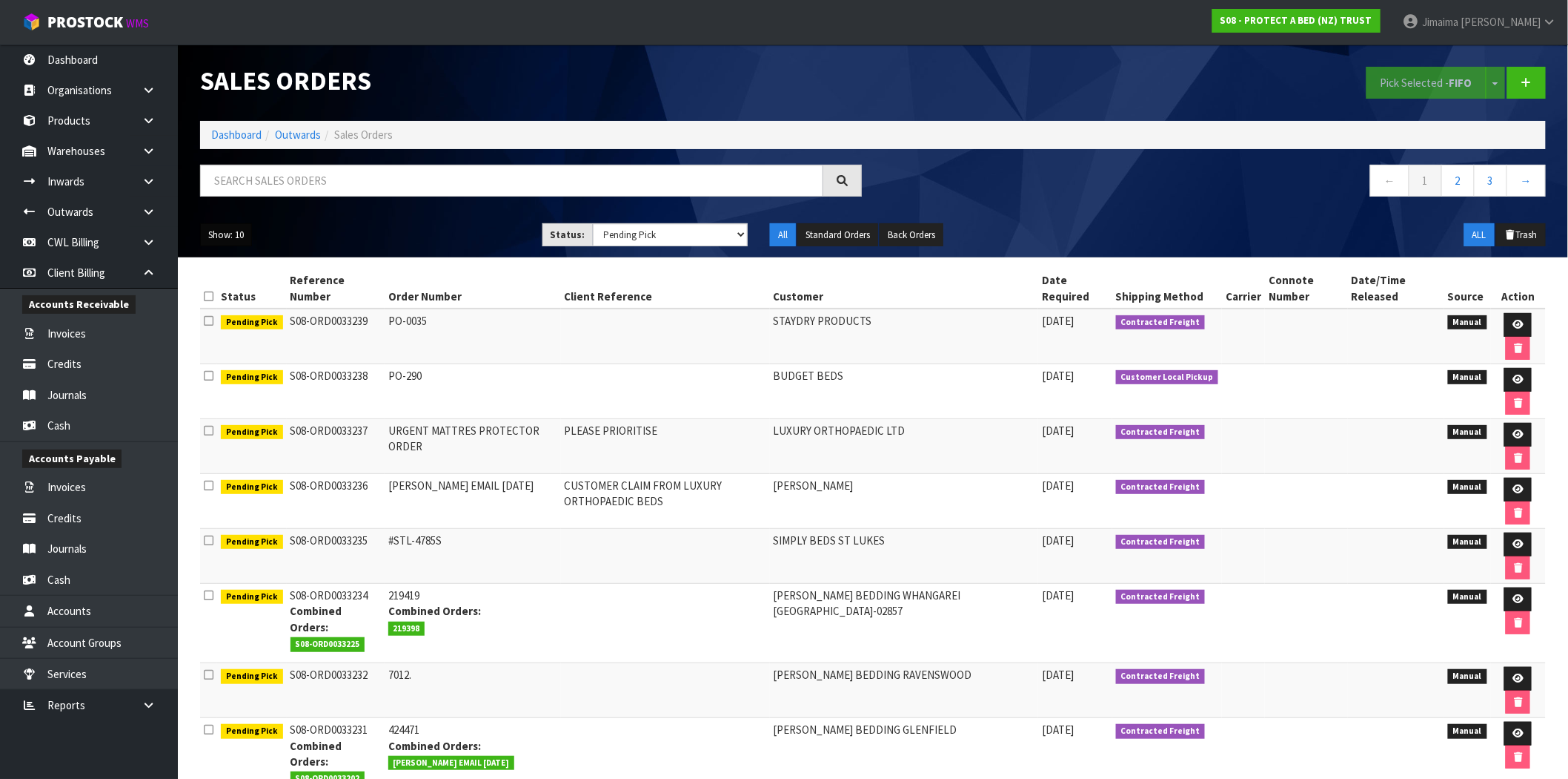
click at [230, 239] on button "Show: 10" at bounding box center [226, 235] width 52 height 23
click at [219, 322] on link "50" at bounding box center [260, 323] width 117 height 20
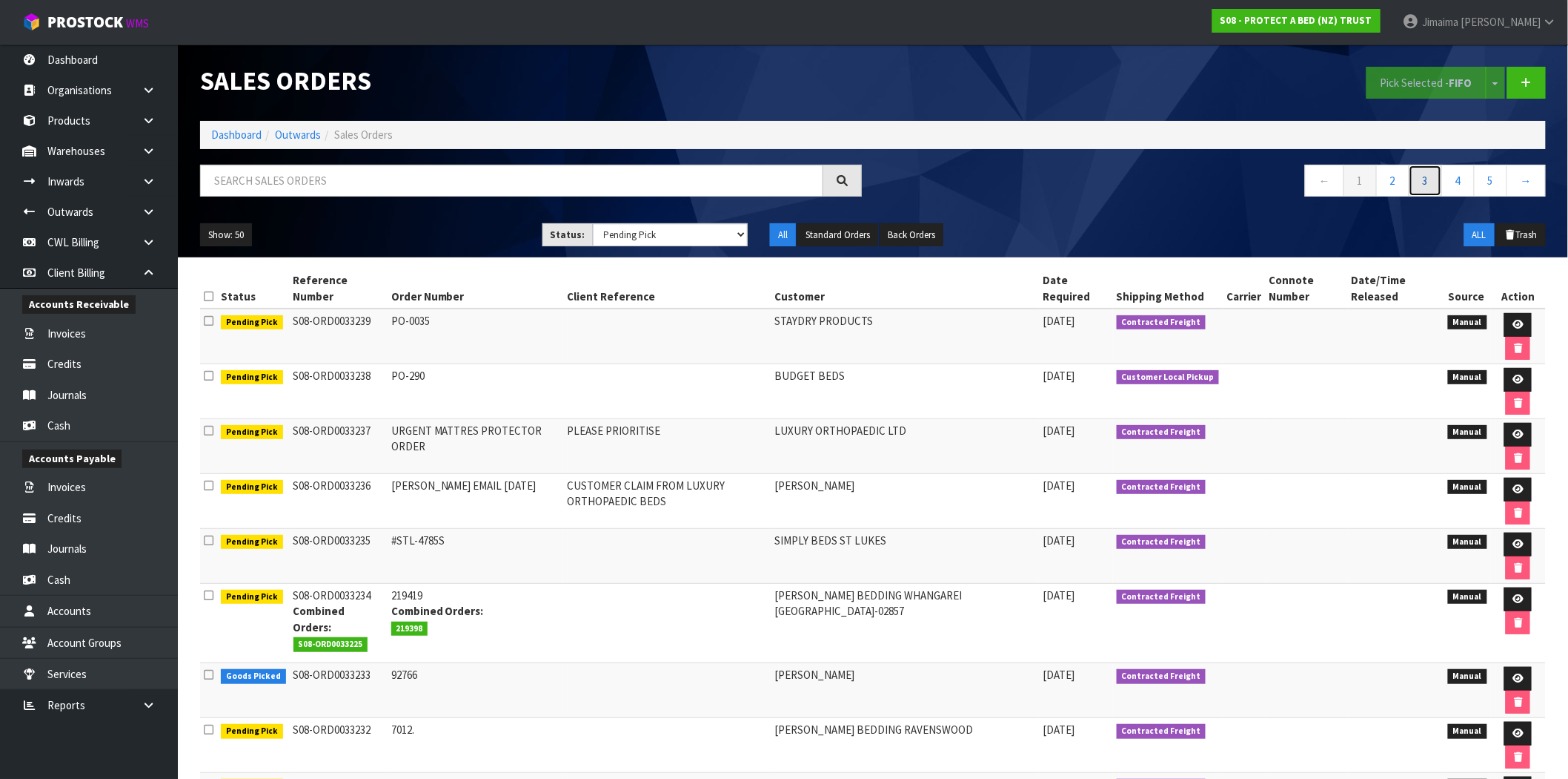
click at [1419, 186] on link "3" at bounding box center [1426, 180] width 34 height 32
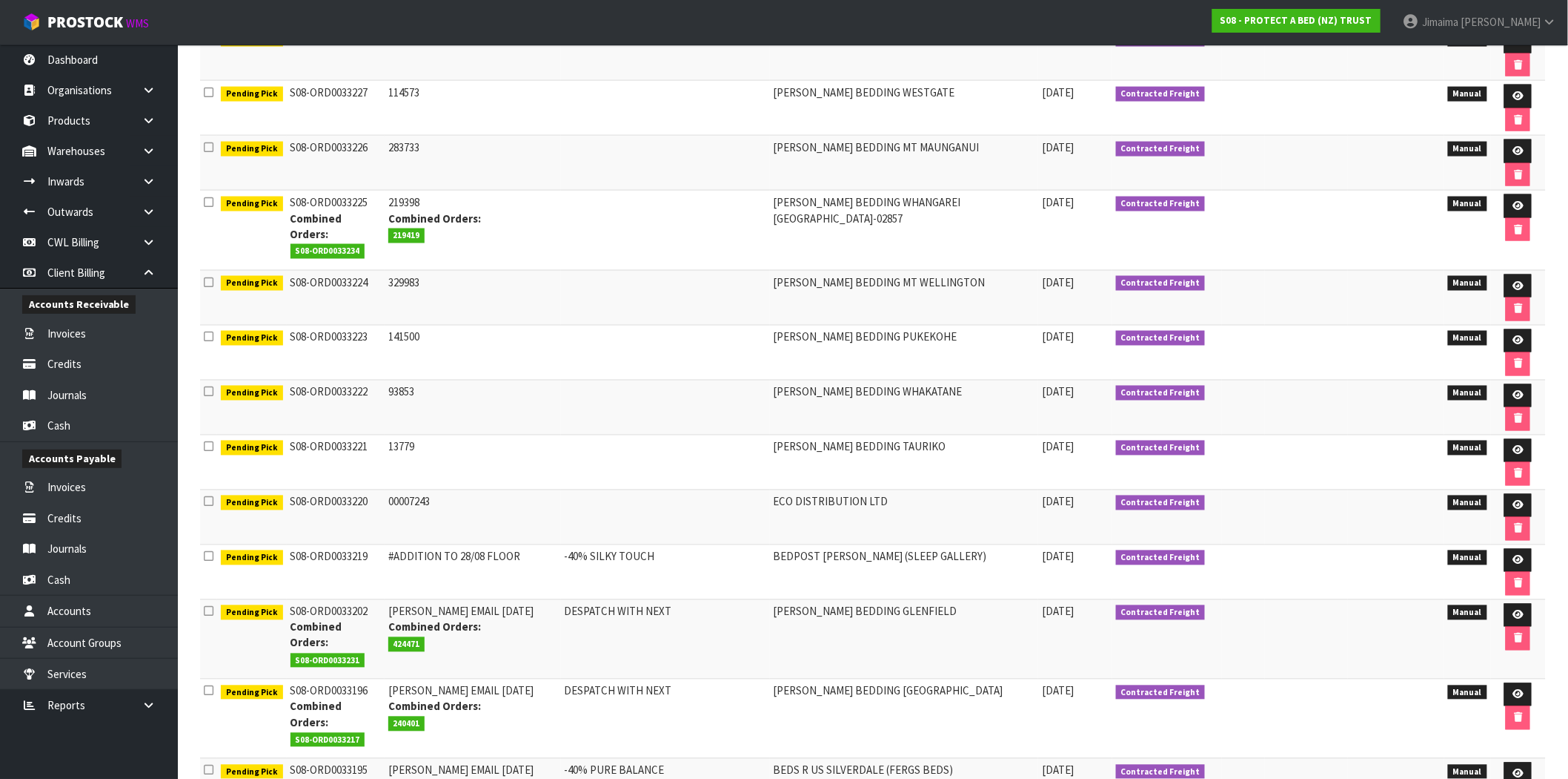
scroll to position [966, 0]
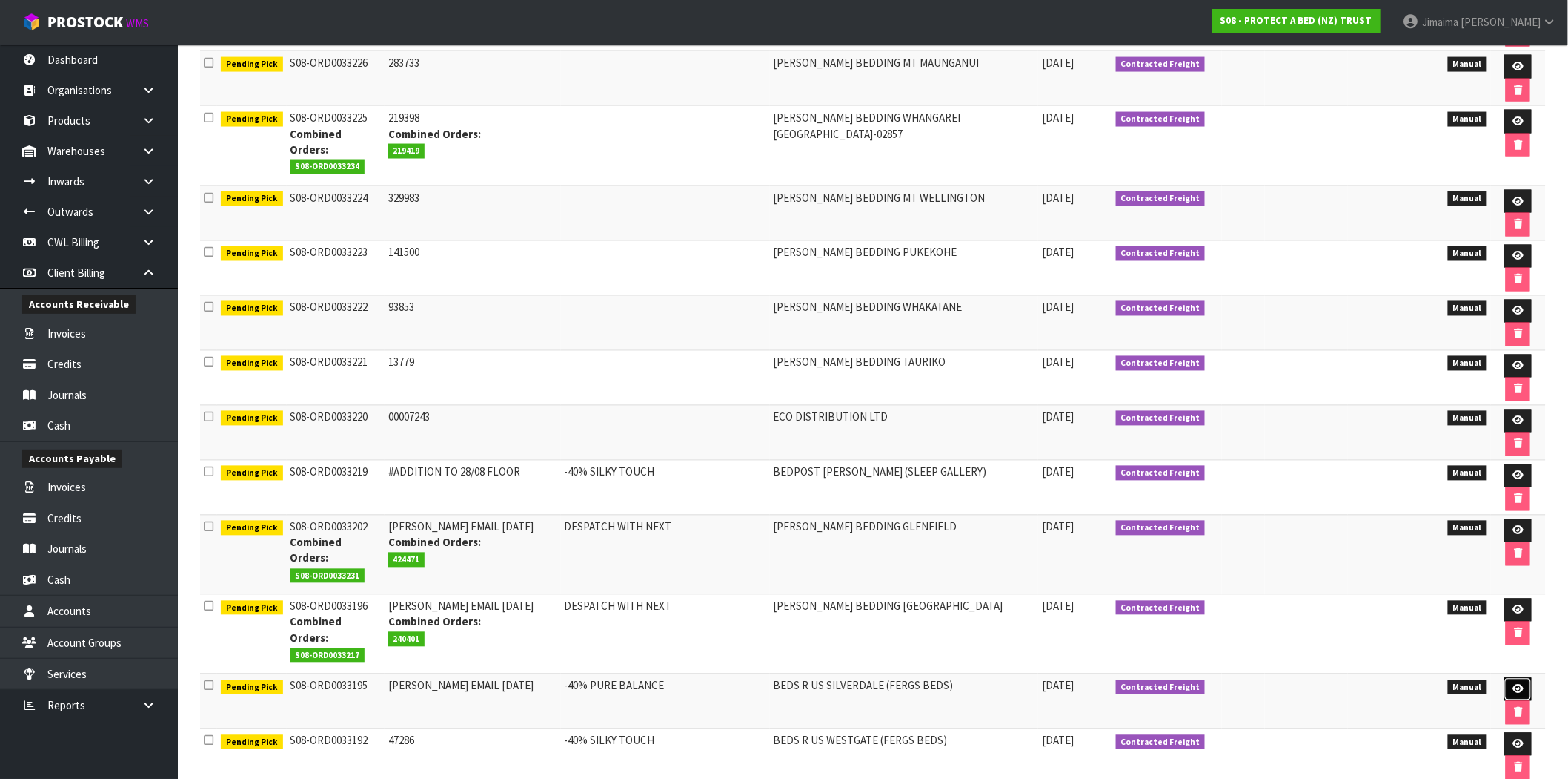
drag, startPoint x: 1512, startPoint y: 616, endPoint x: 1502, endPoint y: 607, distance: 13.5
click at [1513, 684] on icon at bounding box center [1518, 689] width 11 height 9
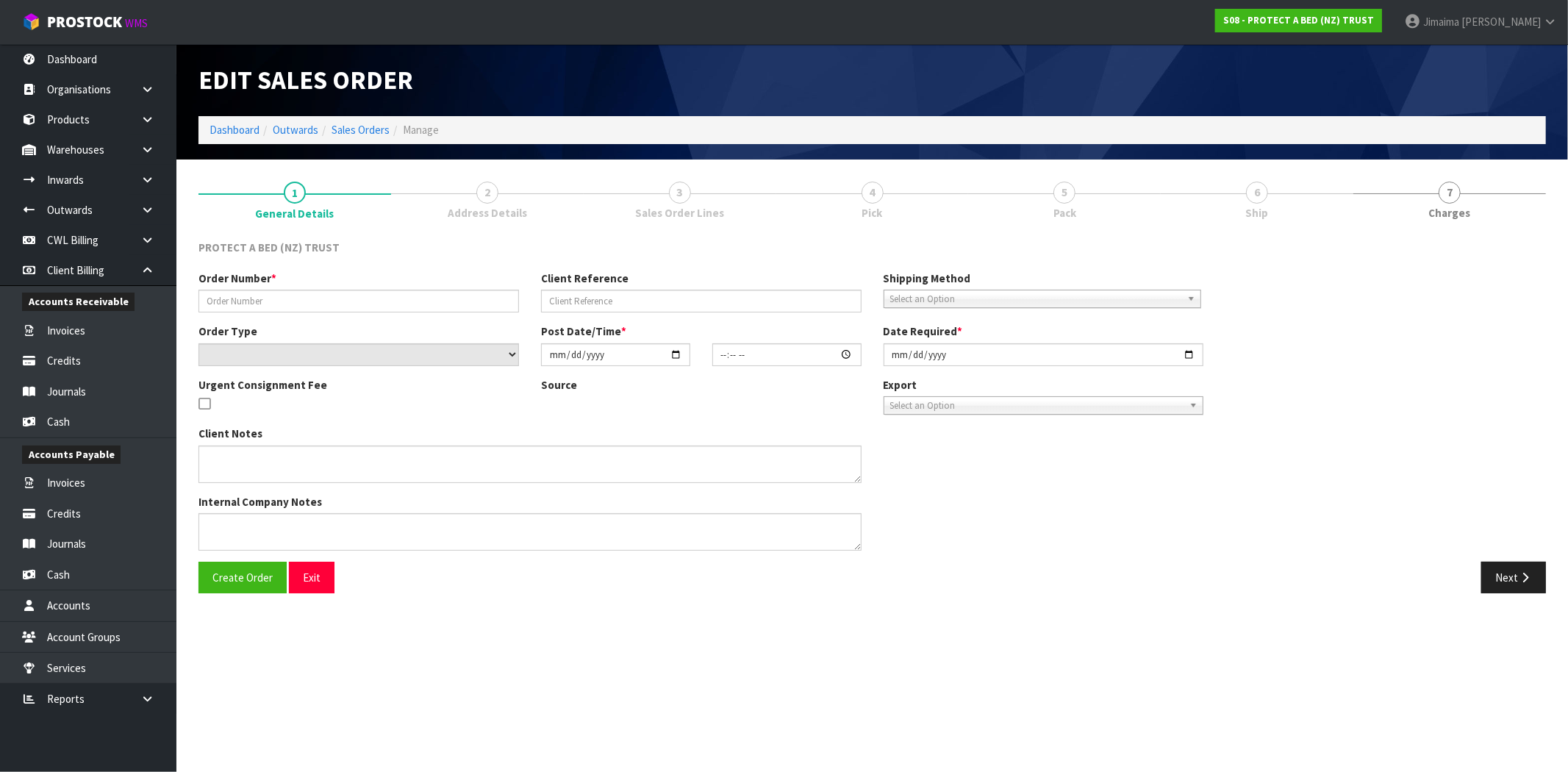
type input "CLINT EMAIL 31.08.2025"
type input "-40% PURE BALANCE"
select select "number:0"
type input "[DATE]"
type input "08:51:00.000"
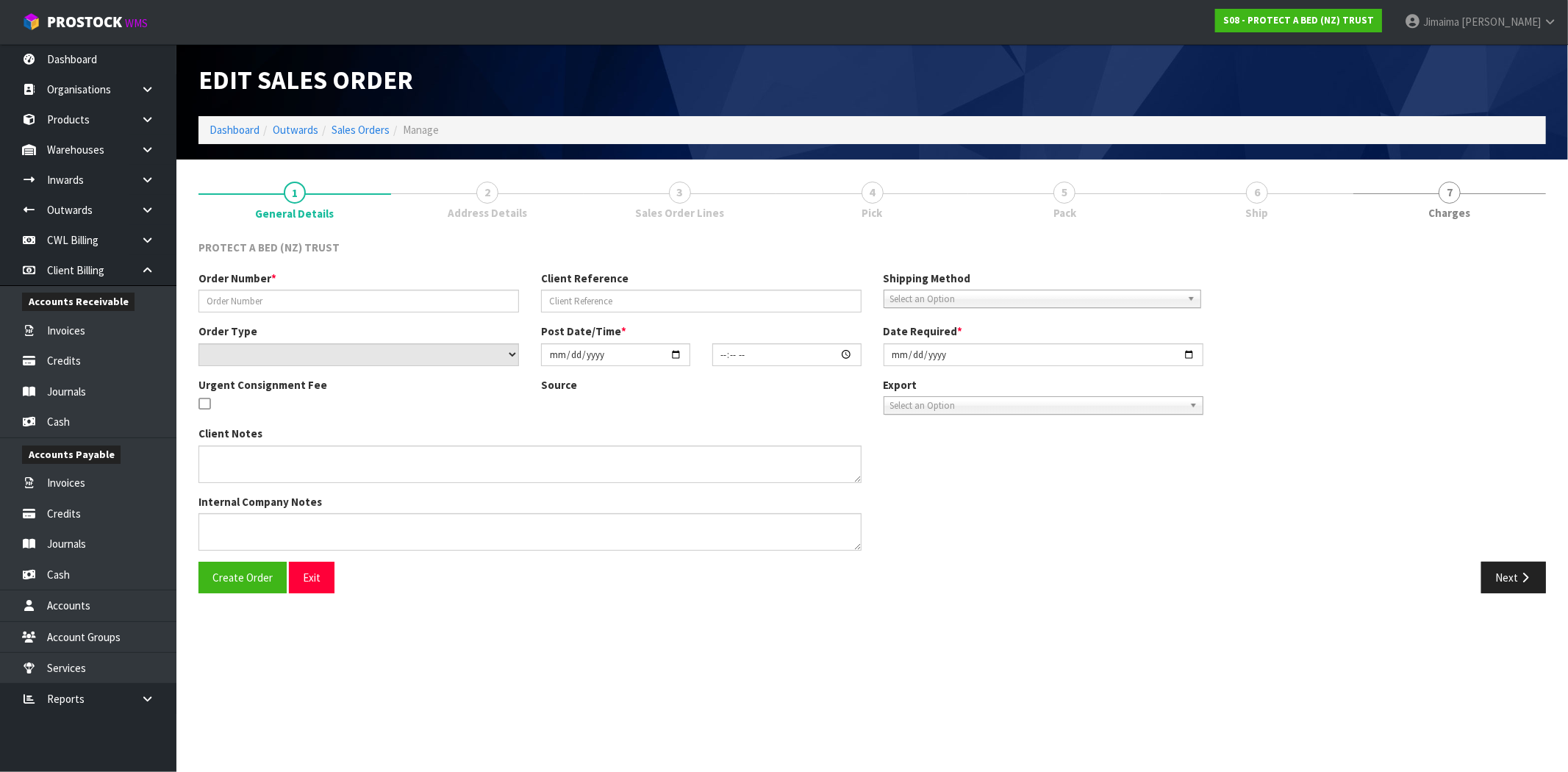
type input "[DATE]"
type textarea "CAN WE PLEASE ADD 3X KING SIZE PURE BALANCE SHEETS TO THIS ORDER? CLINT ADVISED…"
type textarea "CONFIRM WITH CLINT PURE BALANCE PRICES?"
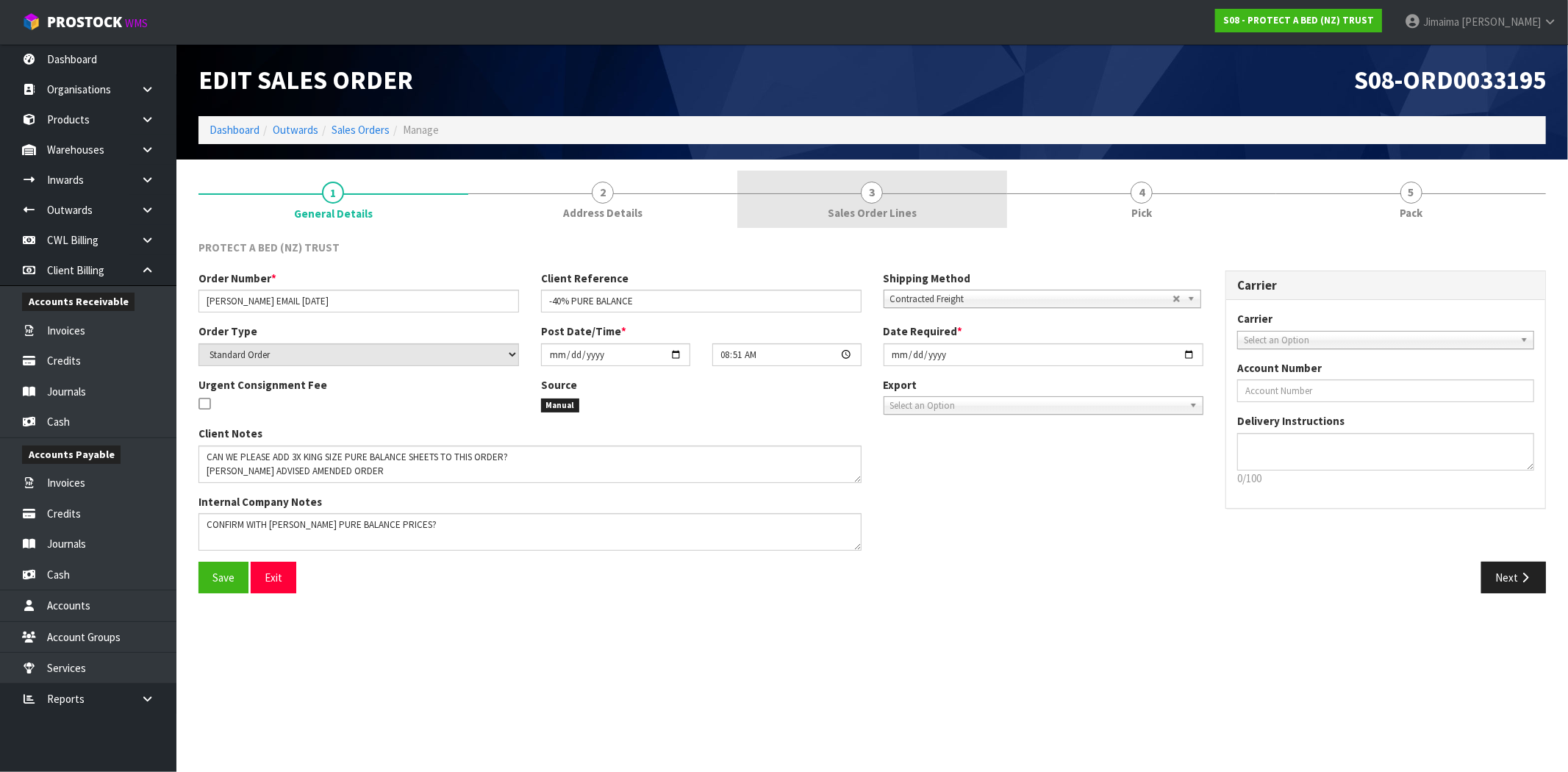
click at [879, 205] on span "Sales Order Lines" at bounding box center [872, 213] width 89 height 16
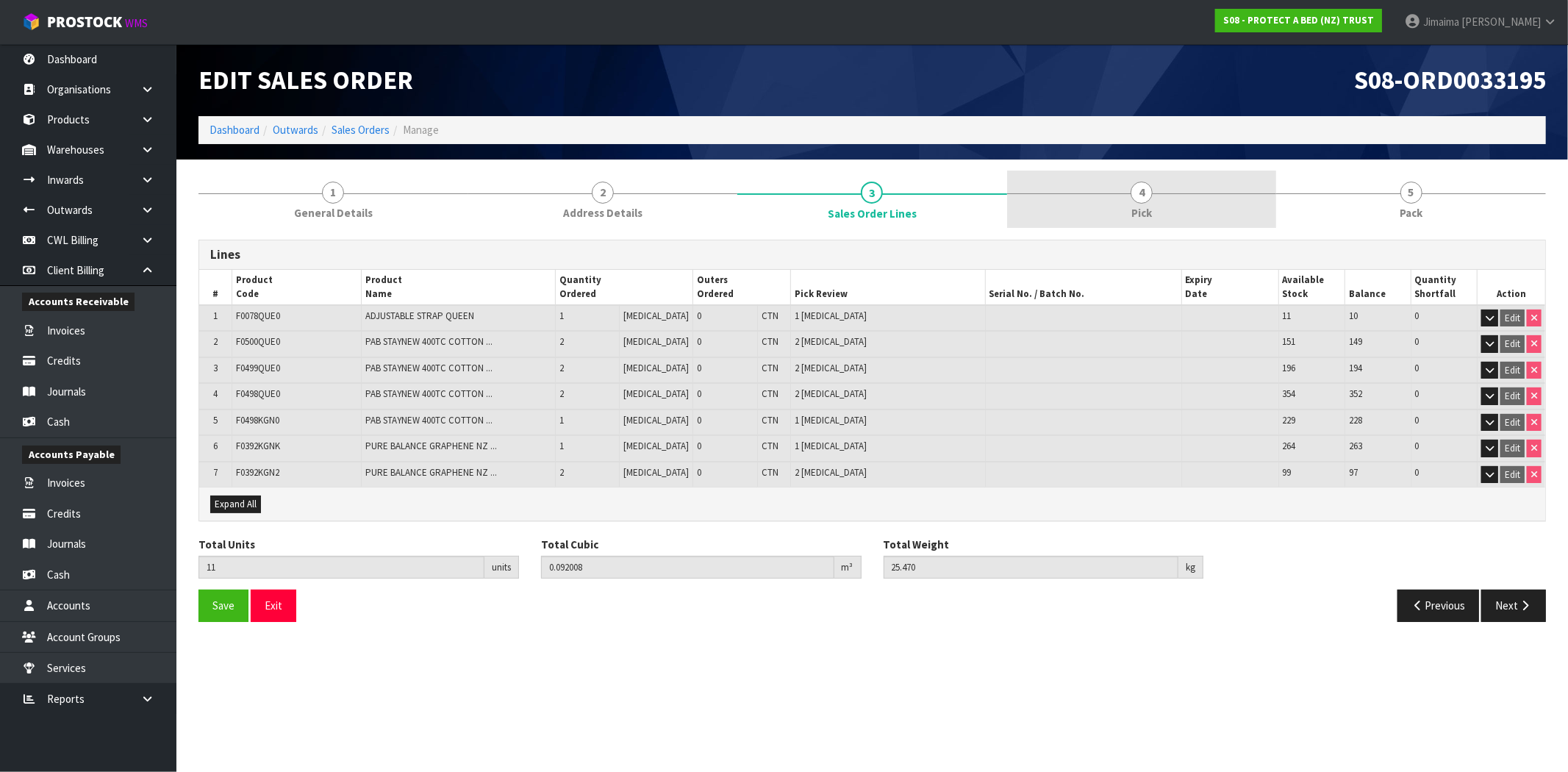
click at [1107, 201] on link "4 Pick" at bounding box center [1142, 199] width 270 height 58
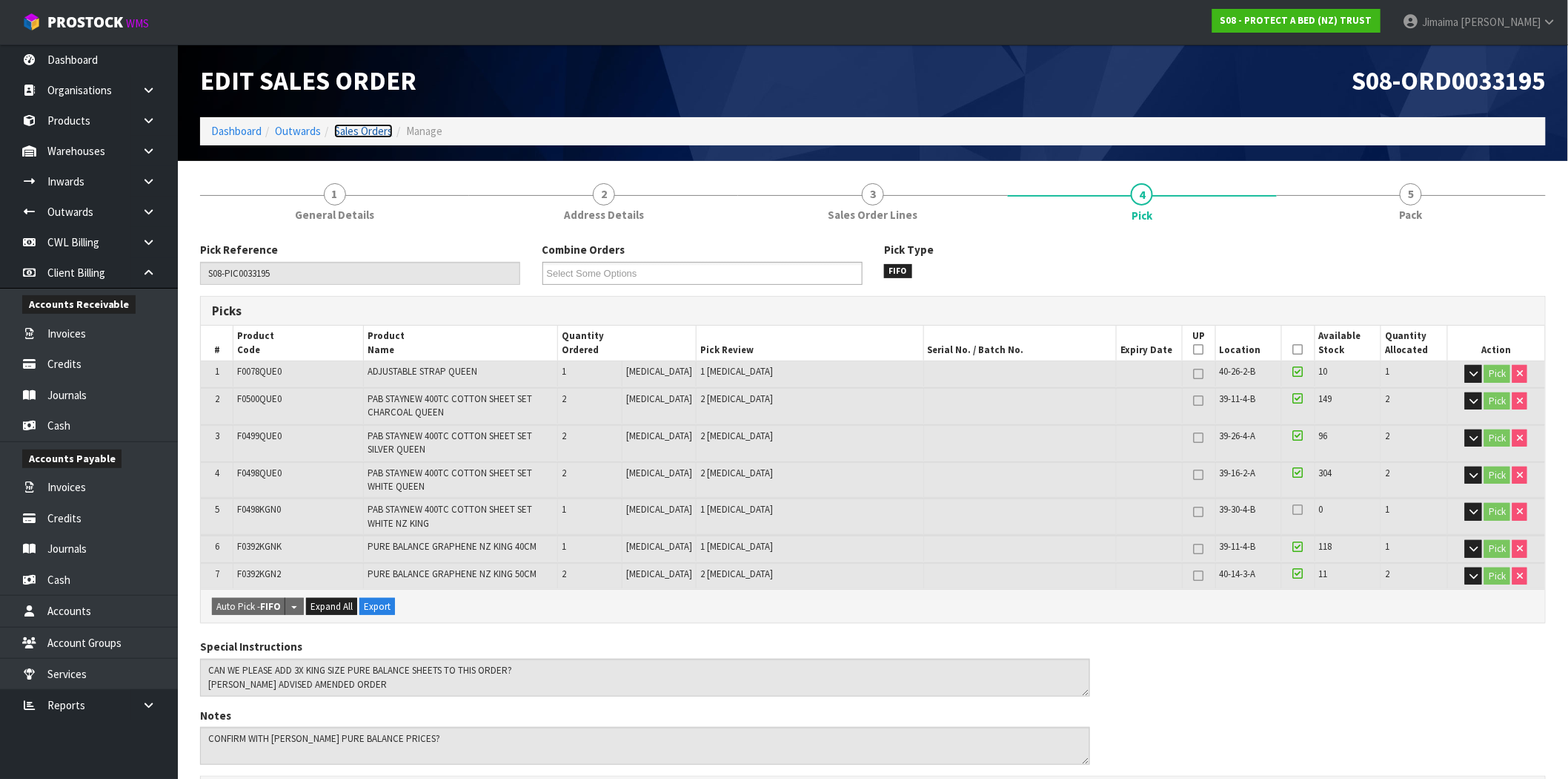
click at [359, 130] on link "Sales Orders" at bounding box center [363, 131] width 59 height 14
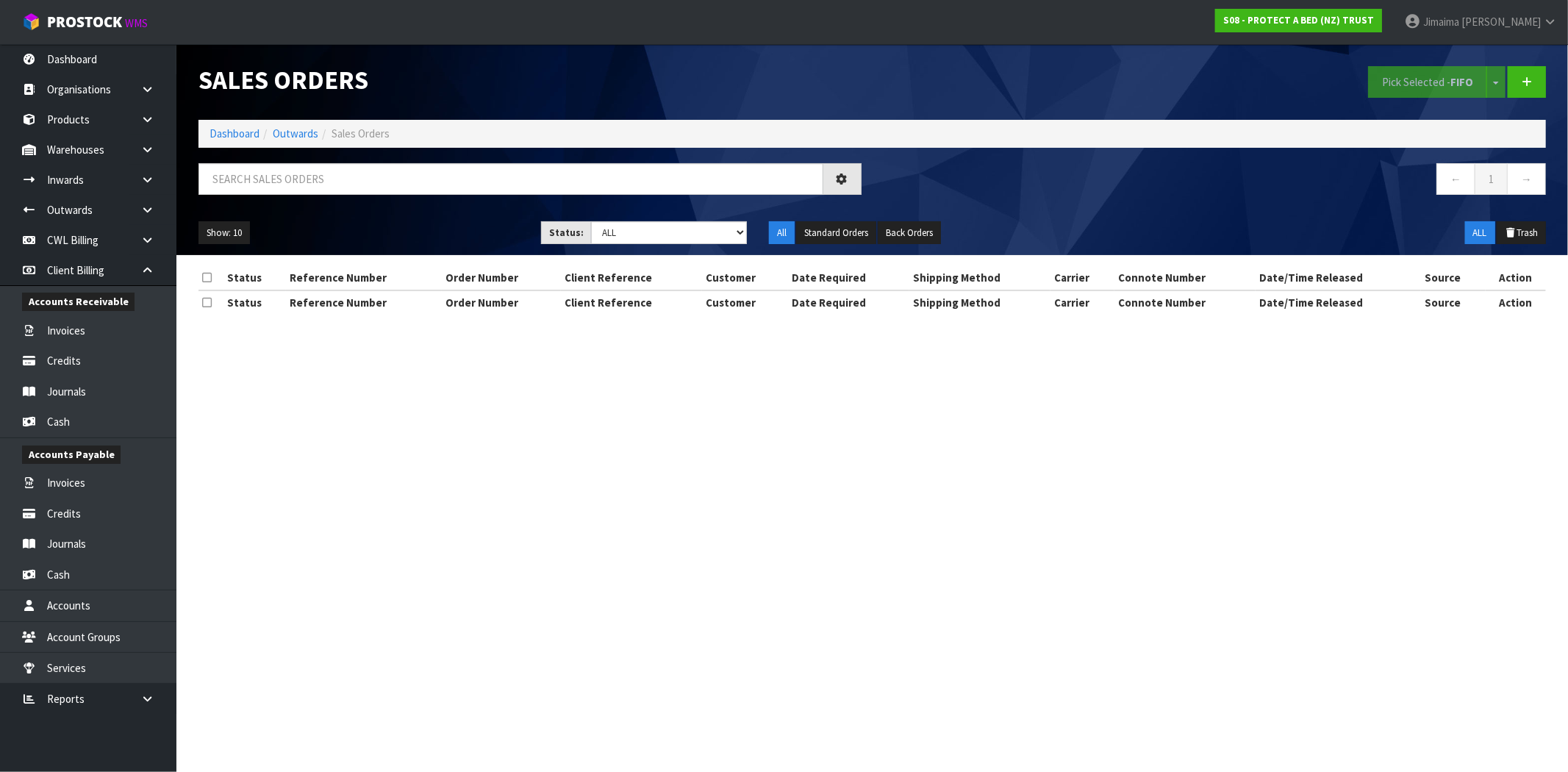
click at [634, 250] on div "Show: 10 5 10 25 50 Status: Draft Pending Allocated Pending Pick Goods Picked G…" at bounding box center [872, 233] width 1369 height 46
click at [634, 235] on select "Draft Pending Allocated Pending Pick Goods Picked Goods Packed Pending Charges …" at bounding box center [668, 232] width 156 height 22
select select "string:3"
click at [591, 221] on select "Draft Pending Allocated Pending Pick Goods Picked Goods Packed Pending Charges …" at bounding box center [668, 232] width 156 height 22
click at [218, 240] on button "Show: 10" at bounding box center [224, 233] width 51 height 23
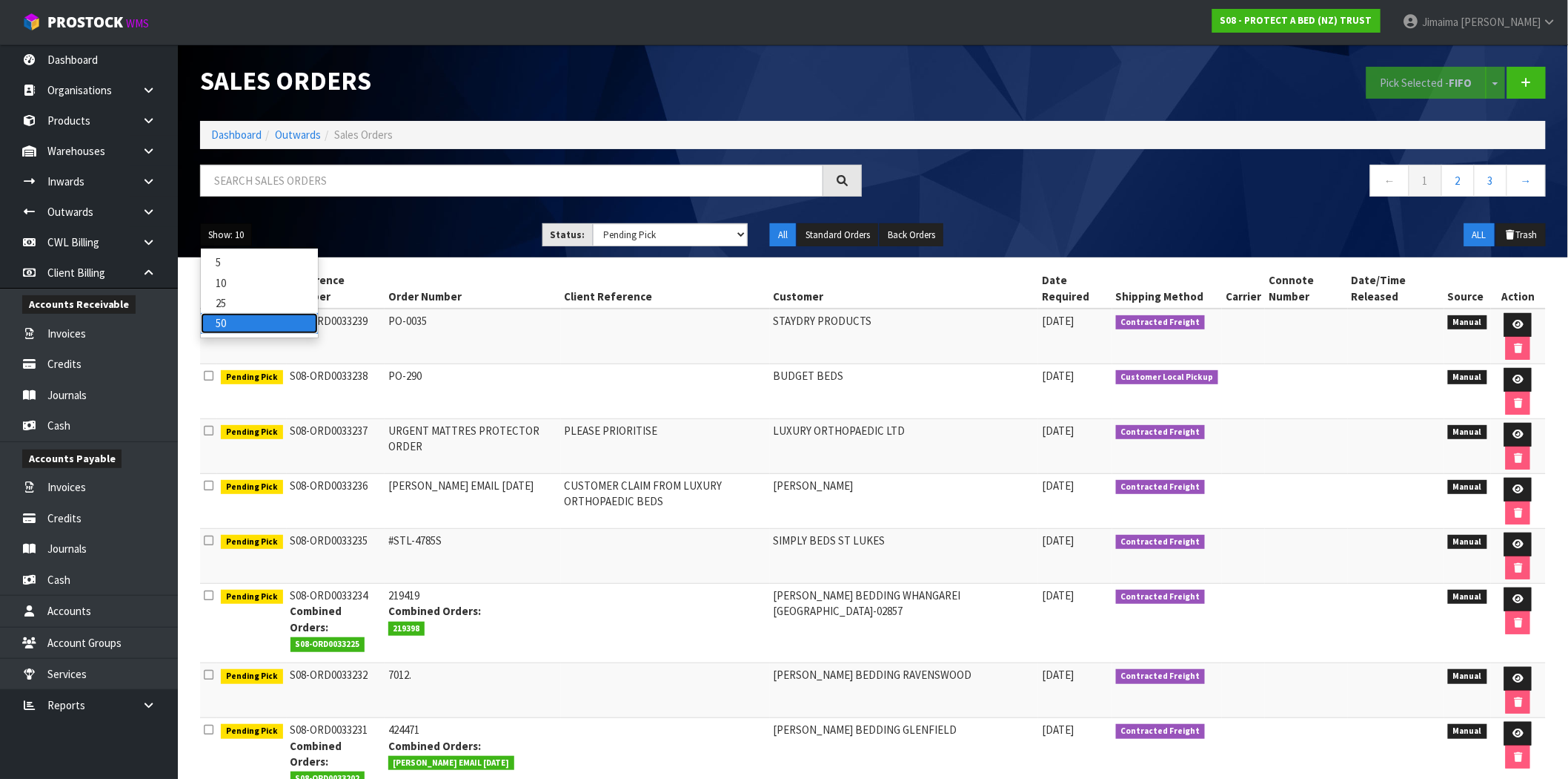
click at [233, 316] on link "50" at bounding box center [260, 323] width 117 height 20
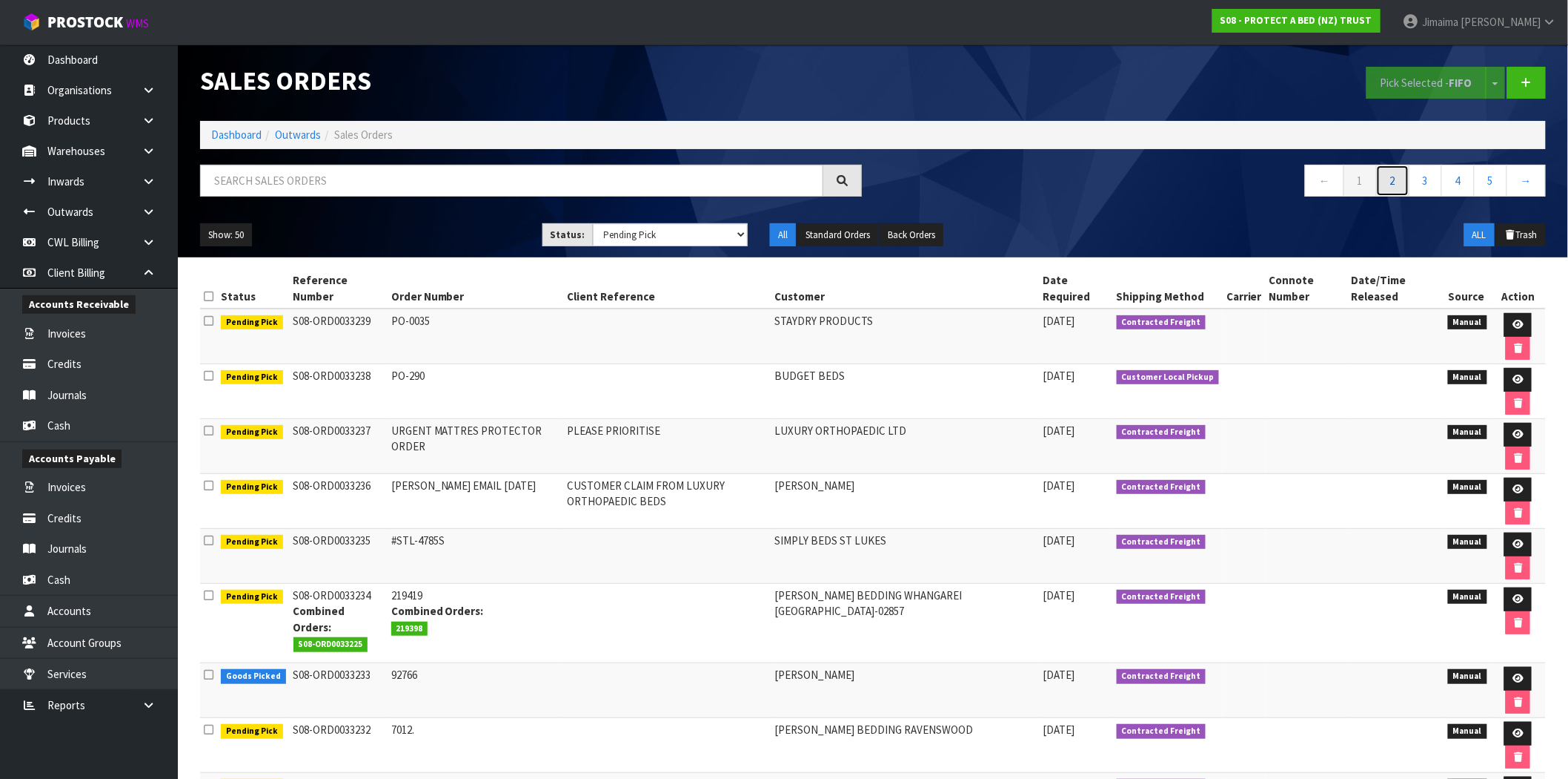
click at [1386, 186] on link "2" at bounding box center [1393, 180] width 34 height 32
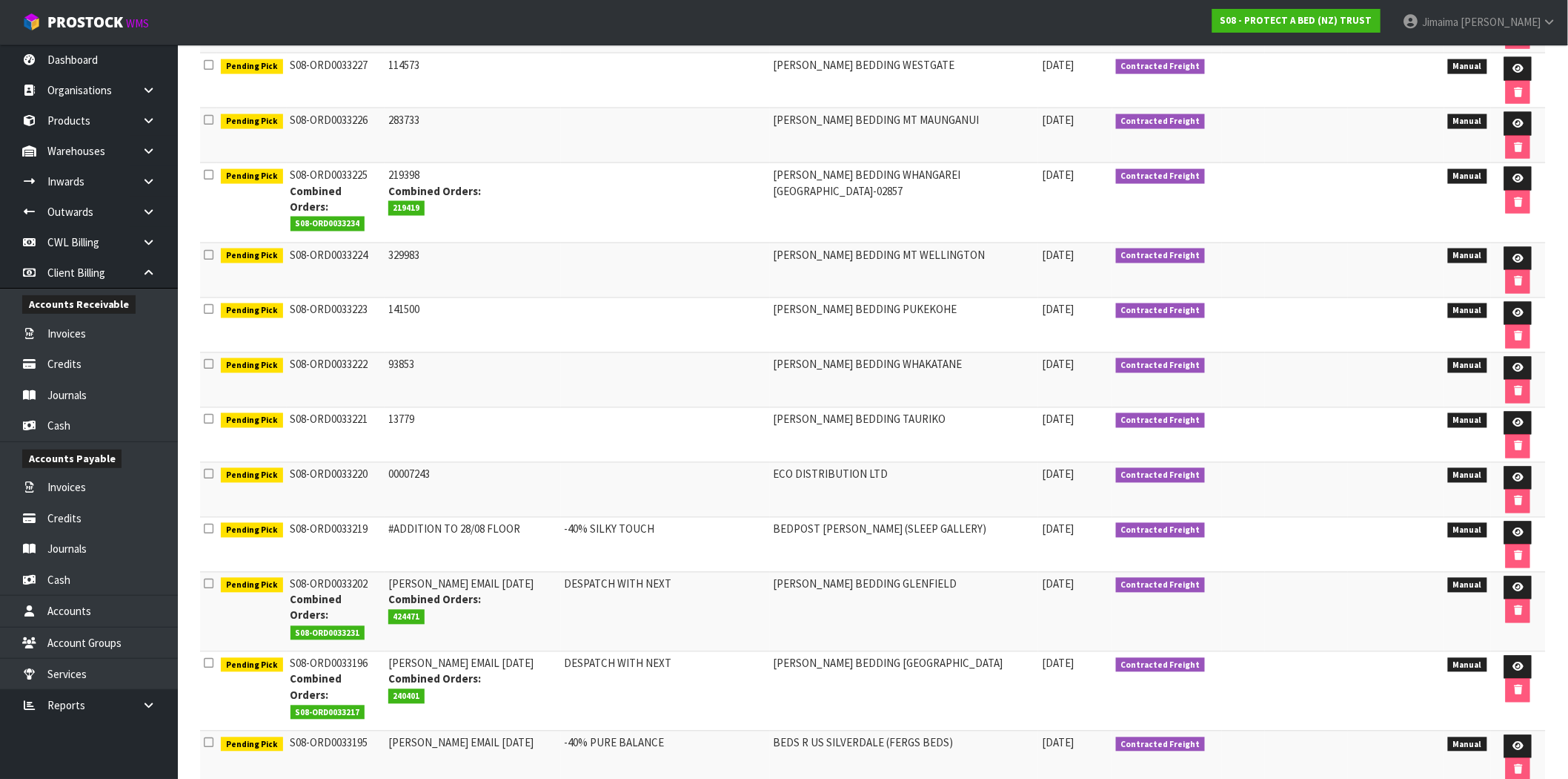
scroll to position [966, 0]
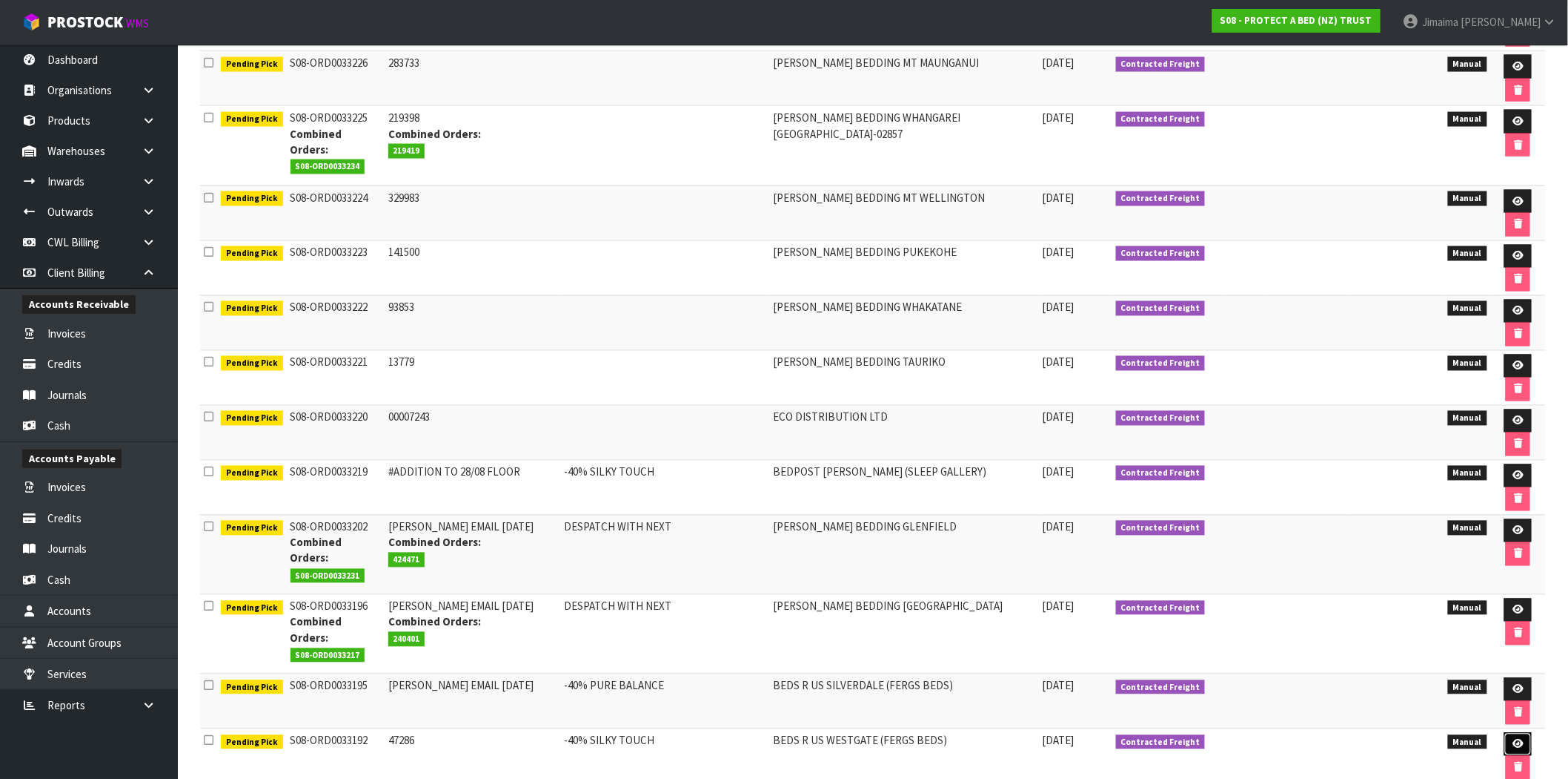
click at [1506, 733] on link at bounding box center [1518, 745] width 27 height 23
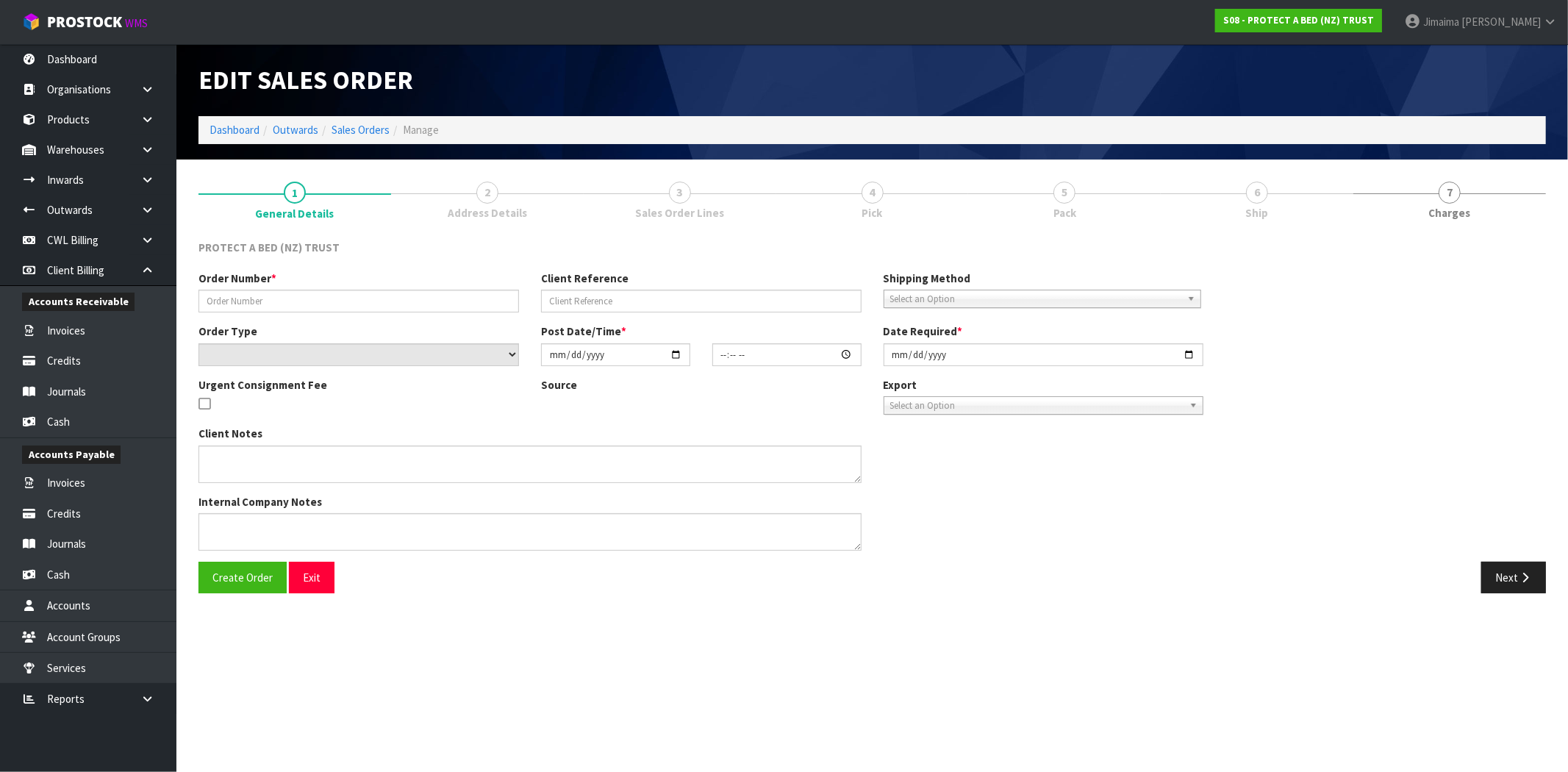
type input "47286"
type input "-40% SILKY TOUCH"
select select "number:0"
type input "[DATE]"
type input "08:44:00.000"
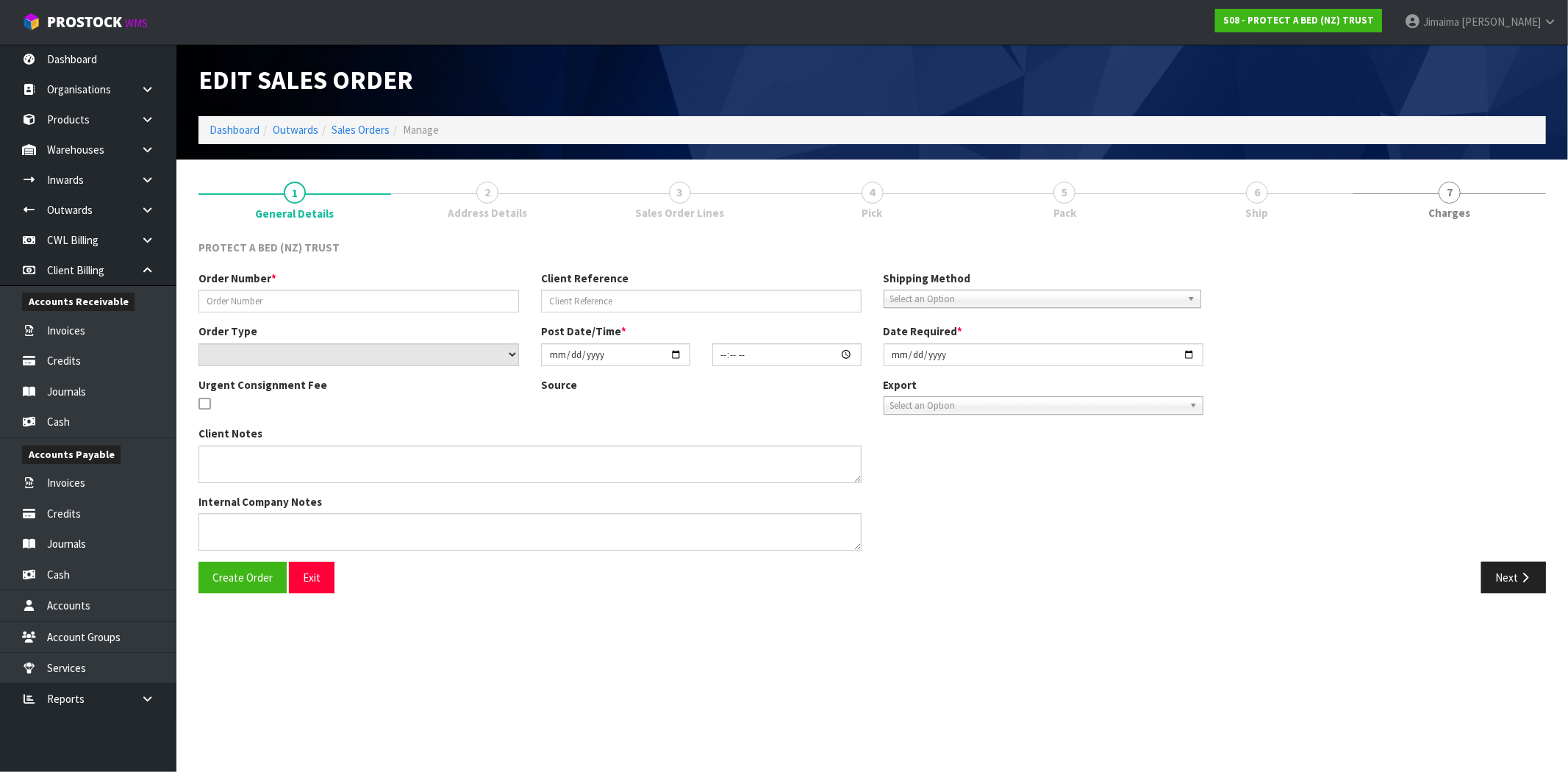
type input "[DATE]"
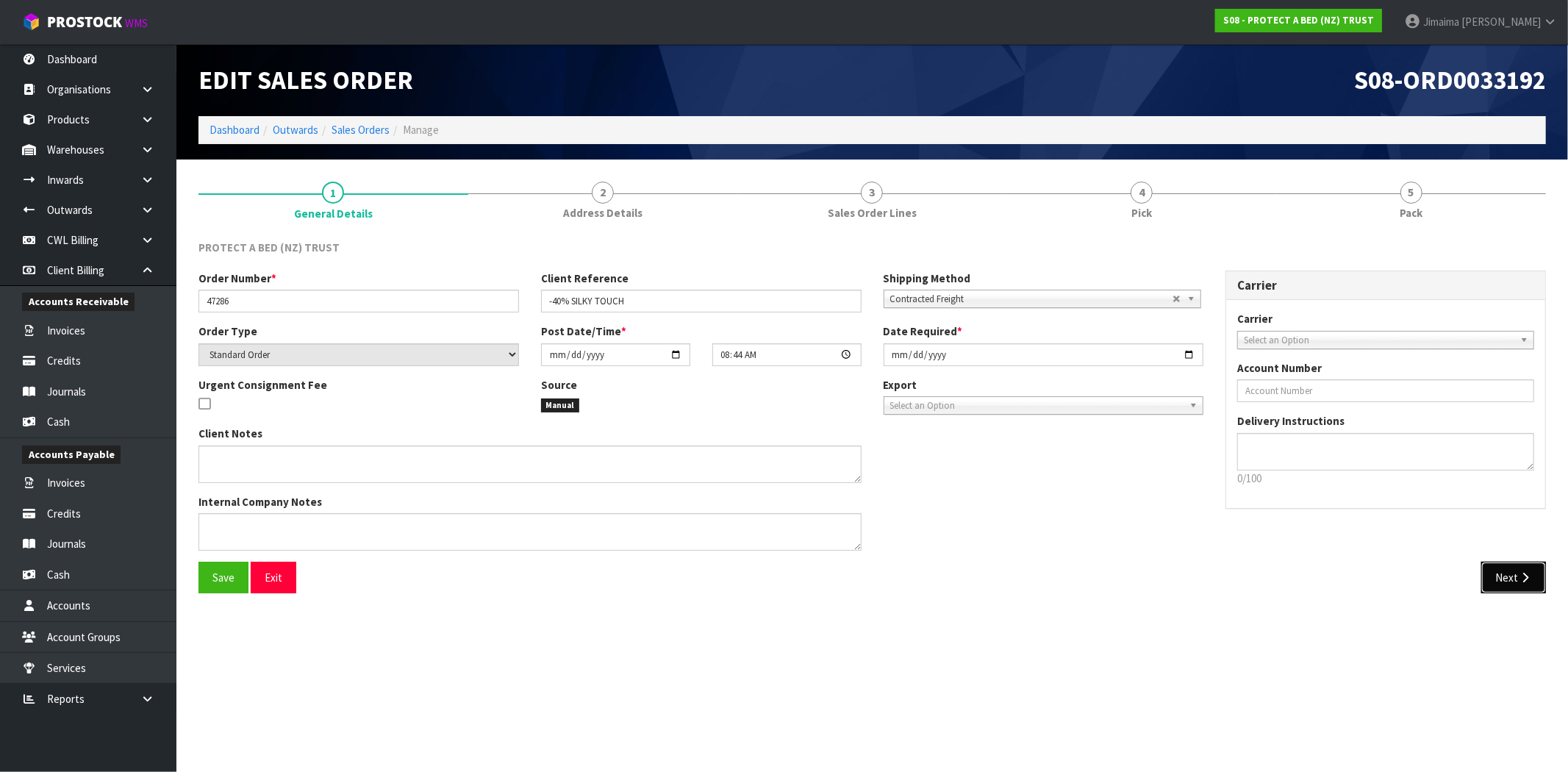
click at [1495, 562] on button "Next" at bounding box center [1514, 577] width 64 height 32
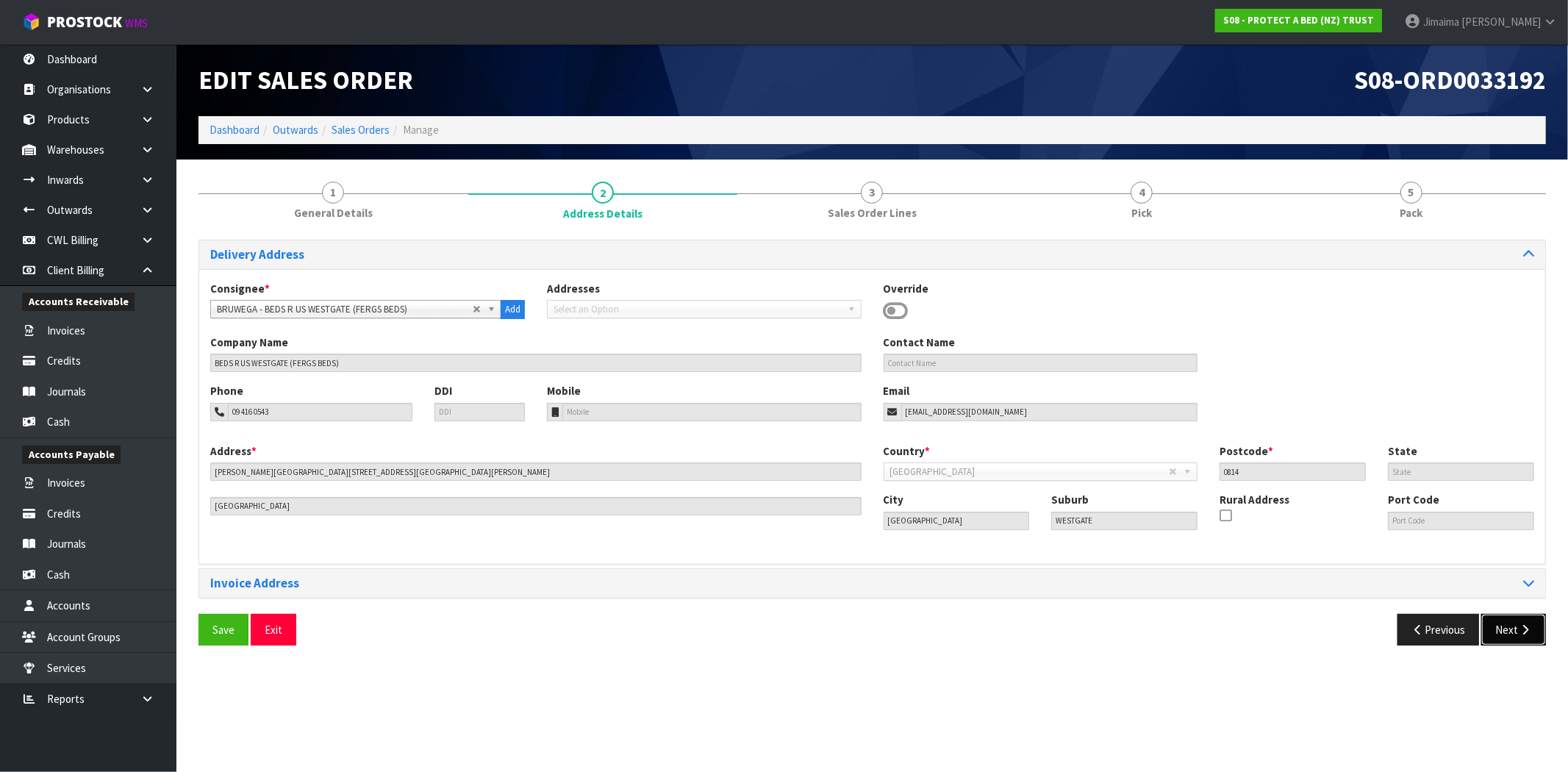
click at [1504, 629] on button "Next" at bounding box center [1514, 629] width 64 height 32
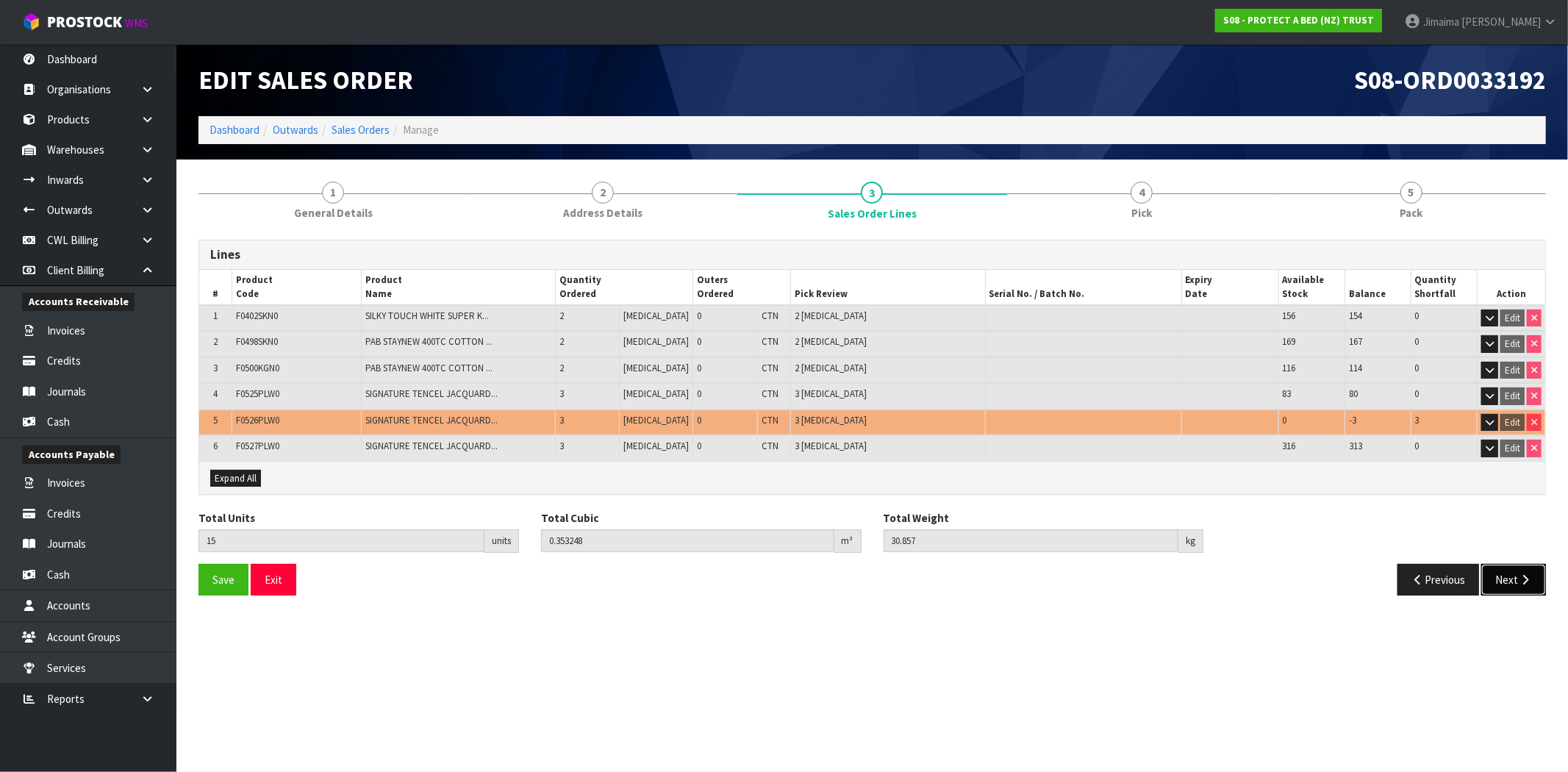
click at [1511, 584] on button "Next" at bounding box center [1514, 579] width 64 height 32
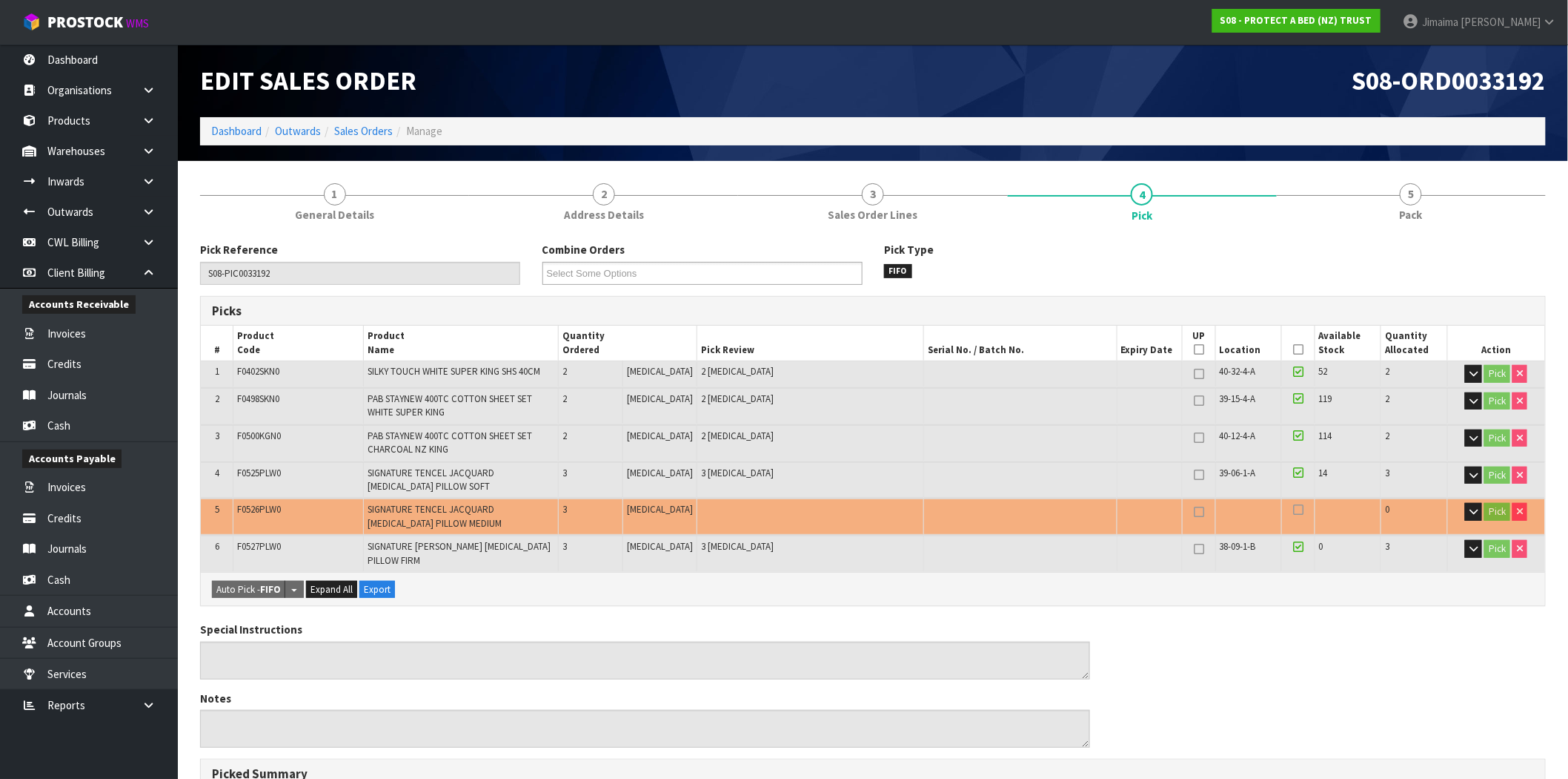
scroll to position [386, 0]
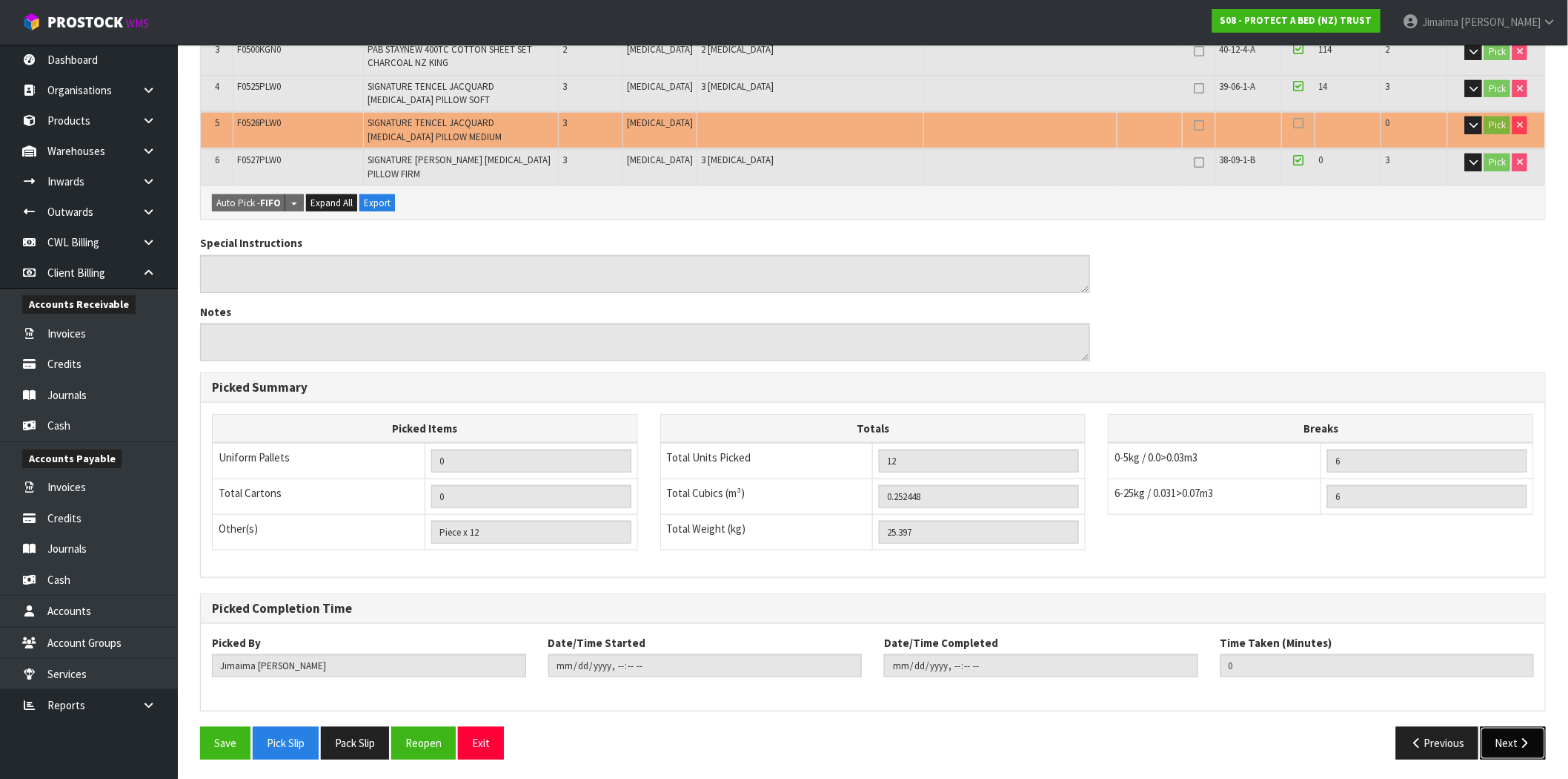
click at [1515, 735] on button "Next" at bounding box center [1513, 742] width 65 height 32
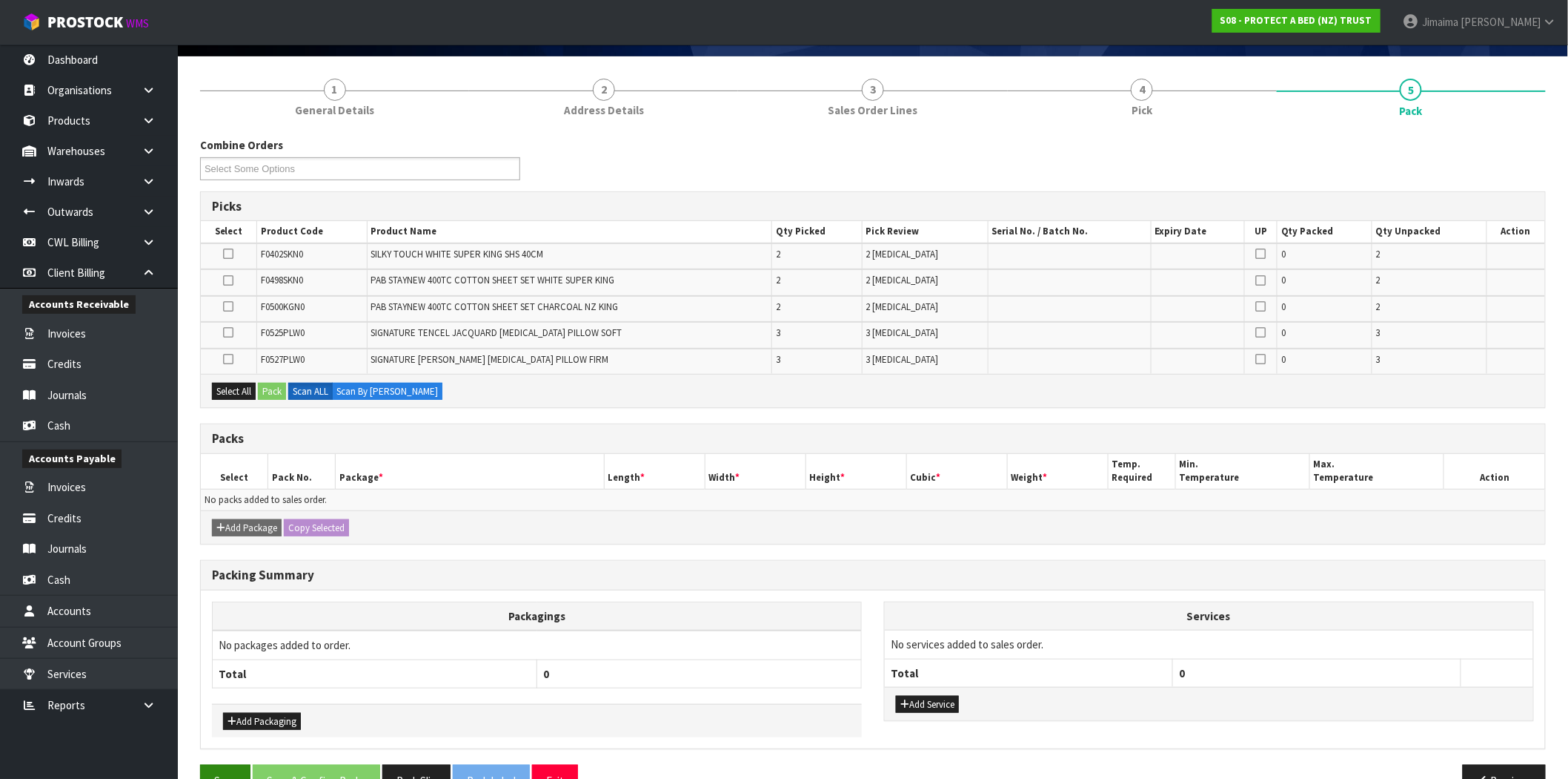
scroll to position [141, 0]
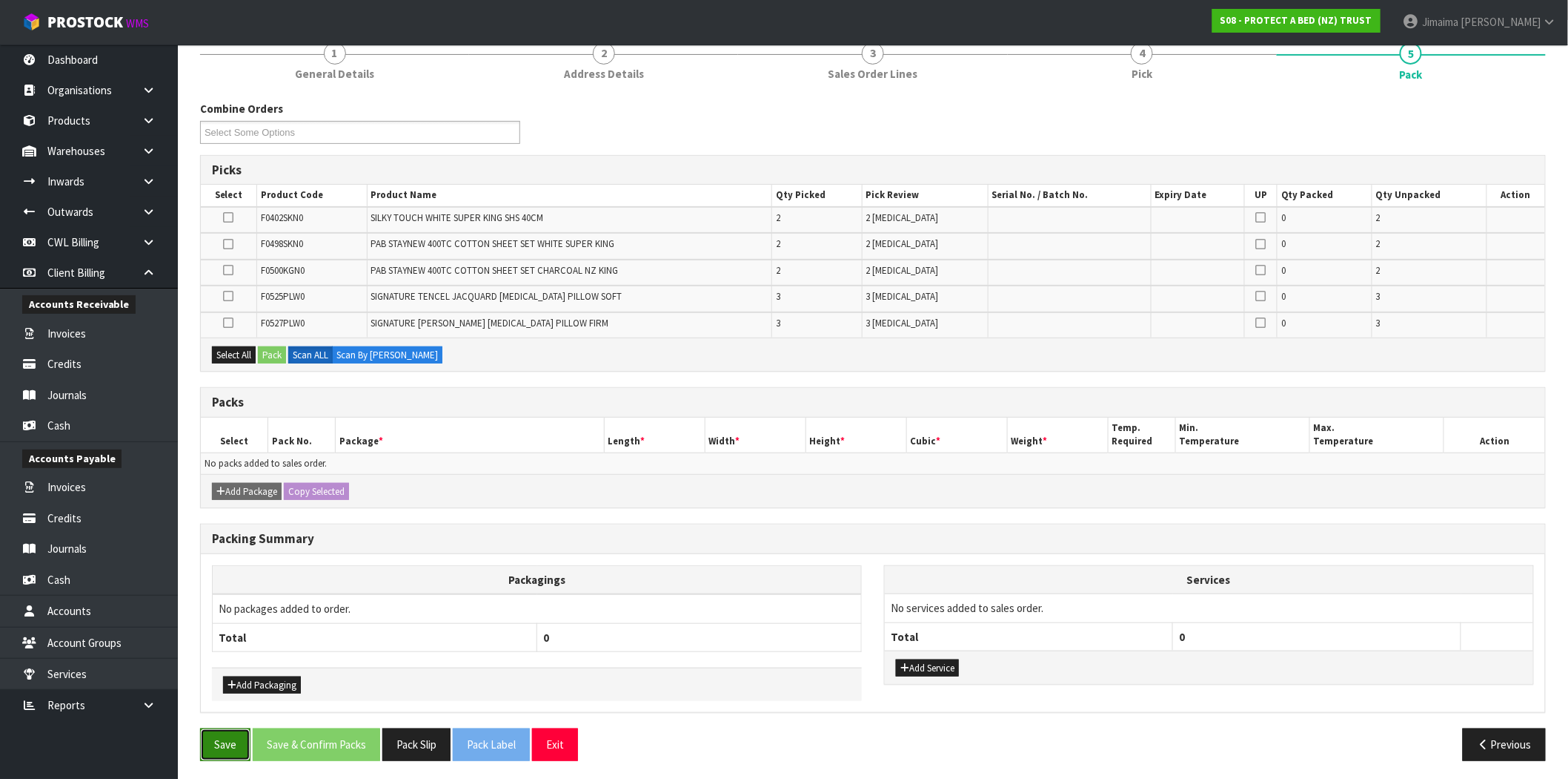
click at [202, 750] on button "Save" at bounding box center [225, 744] width 50 height 32
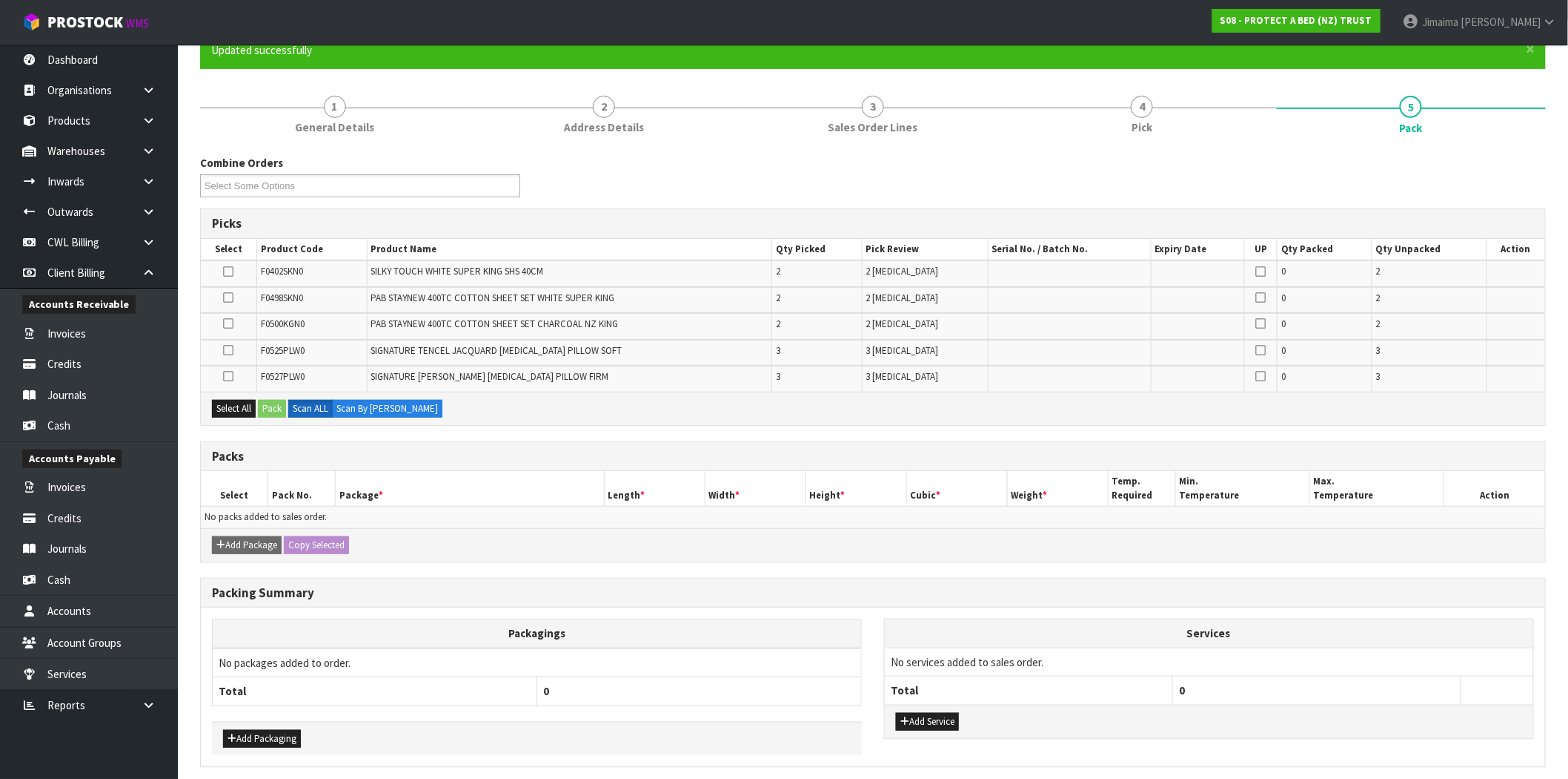
scroll to position [0, 0]
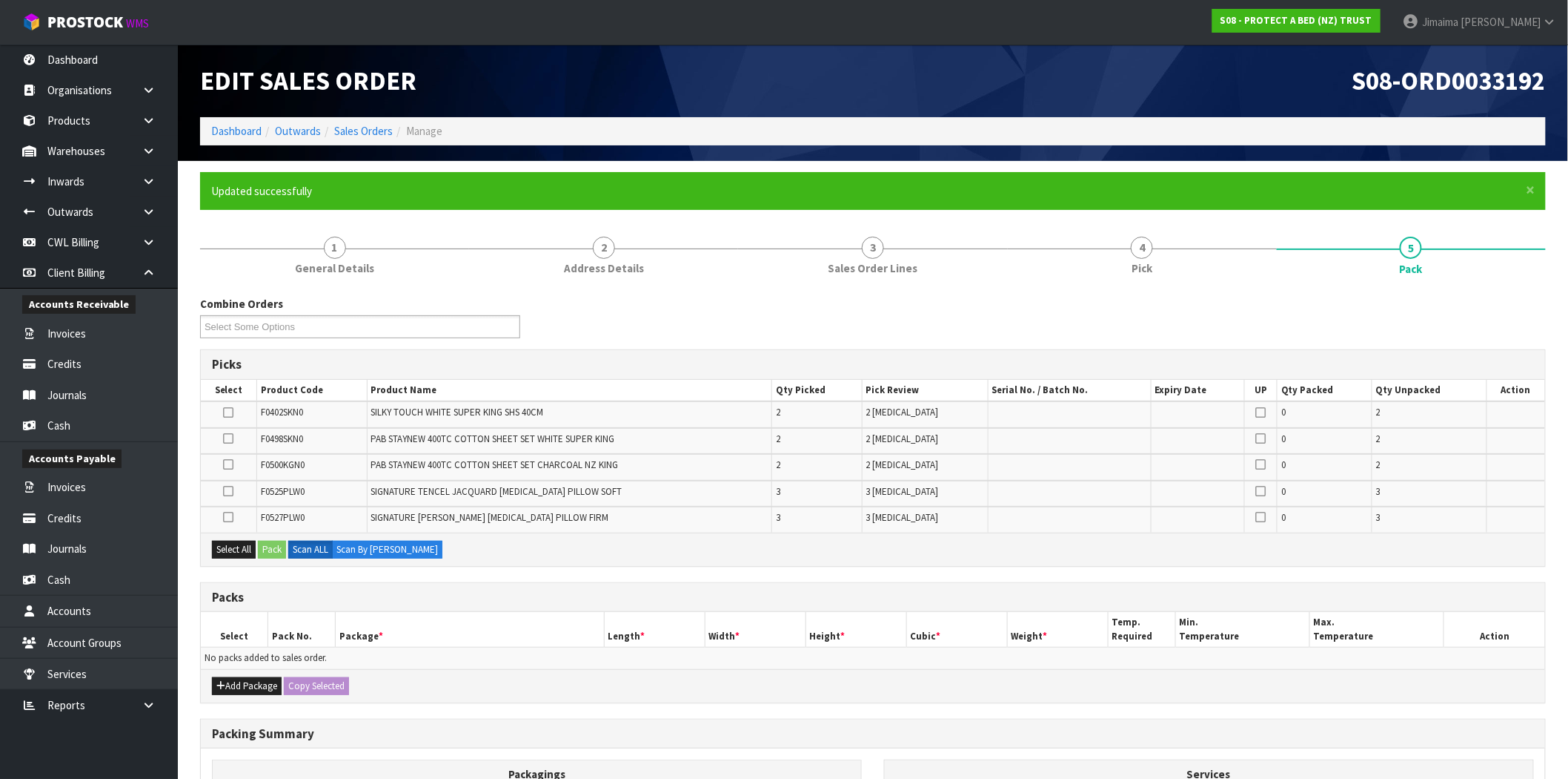
click at [1483, 81] on span "S08-ORD0033192" at bounding box center [1448, 80] width 193 height 32
copy span "ORD0033192"
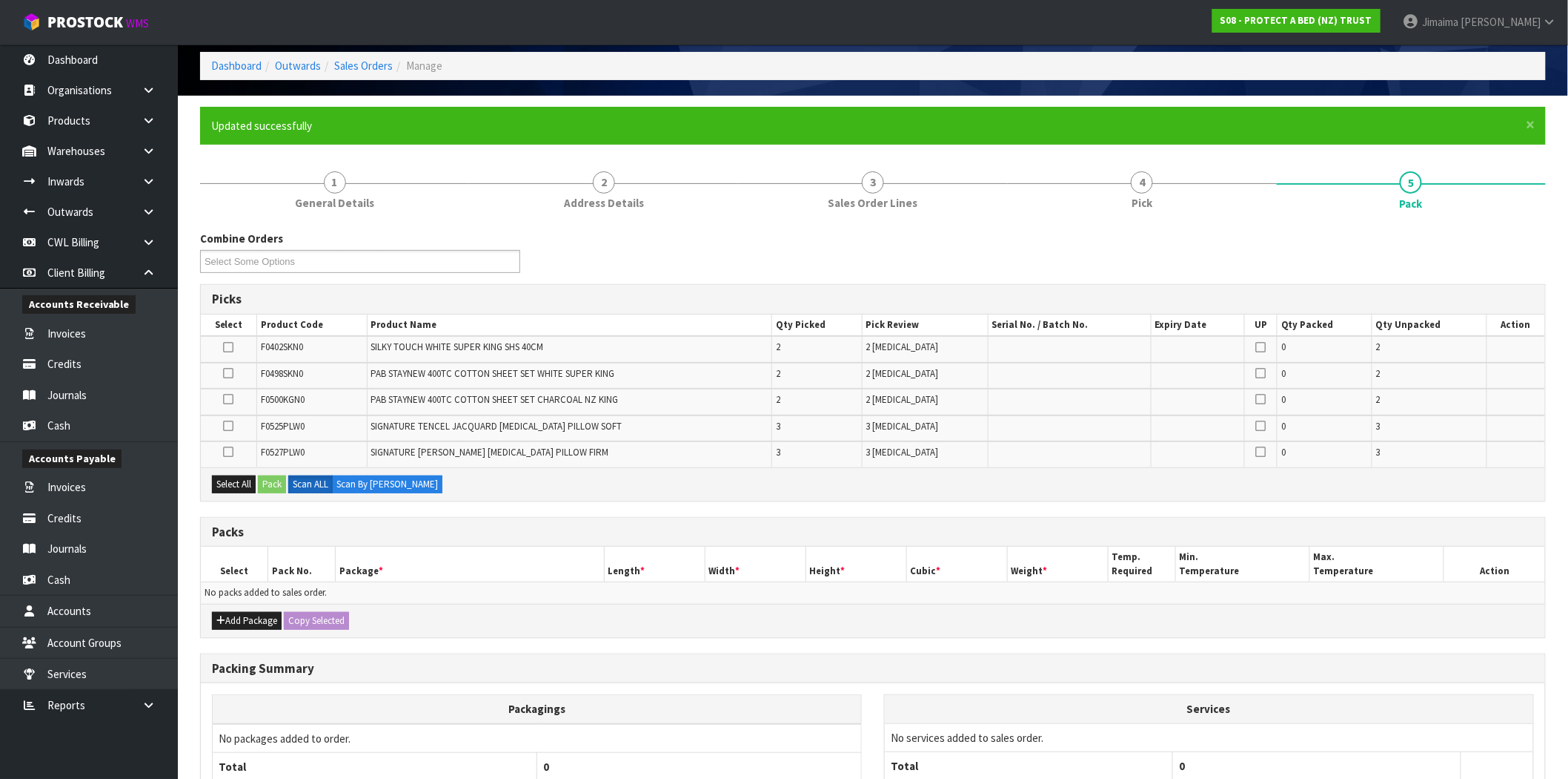
scroll to position [195, 0]
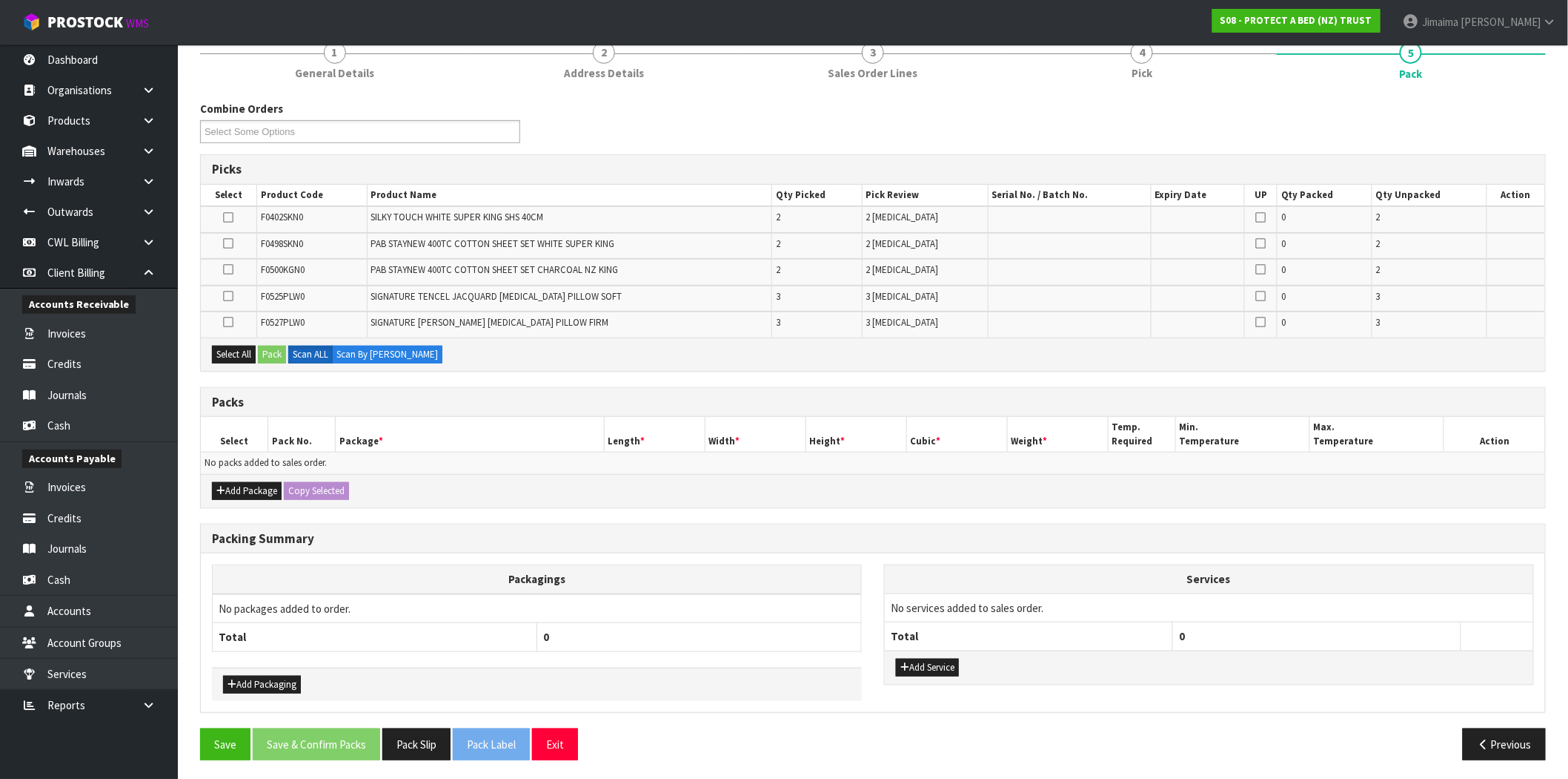
click at [1498, 756] on div "Save Save & Confirm Packs Pack Slip Pack Label Exit Previous" at bounding box center [873, 749] width 1368 height 43
click at [1487, 738] on icon "button" at bounding box center [1484, 744] width 14 height 11
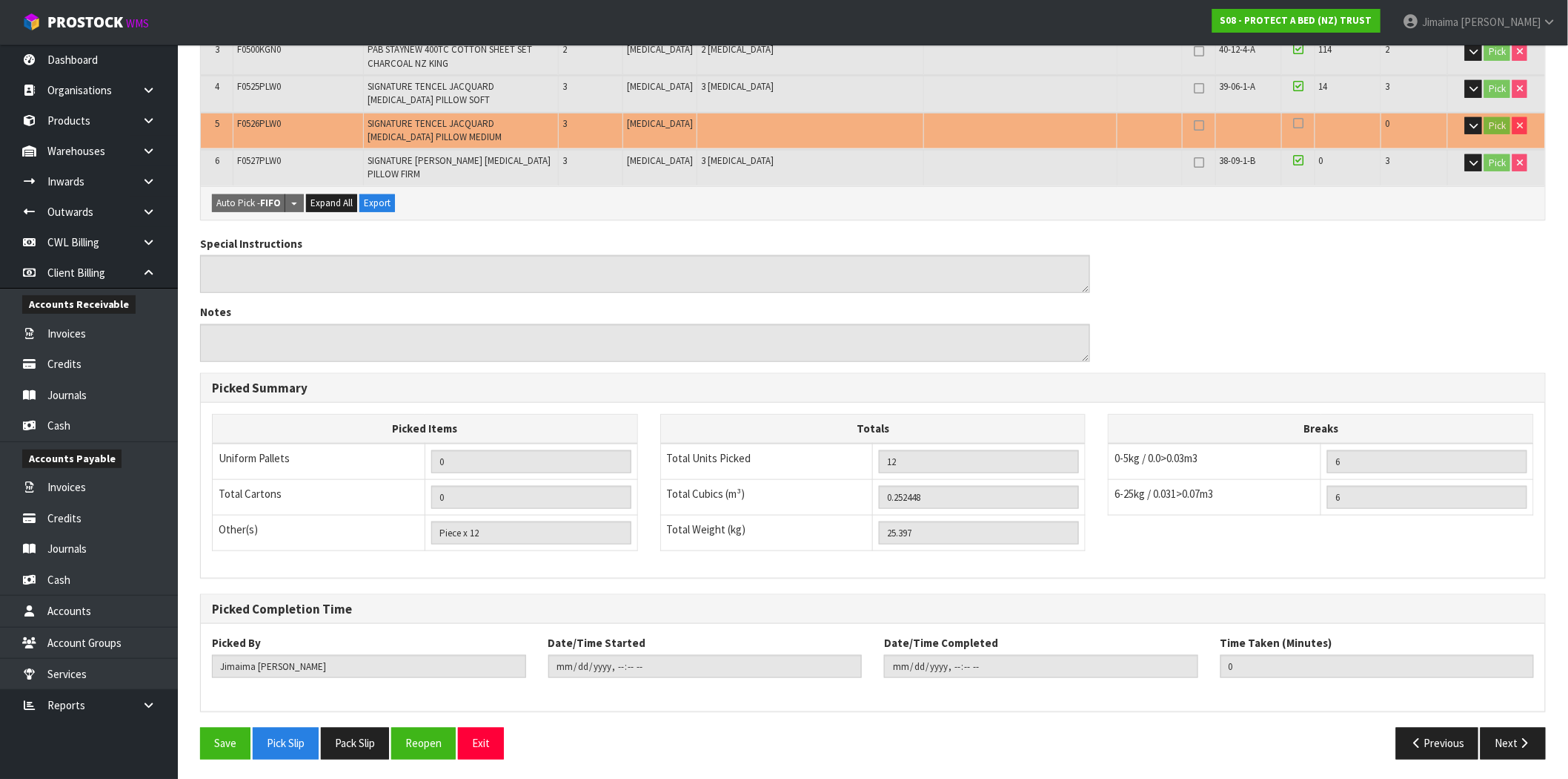
scroll to position [0, 0]
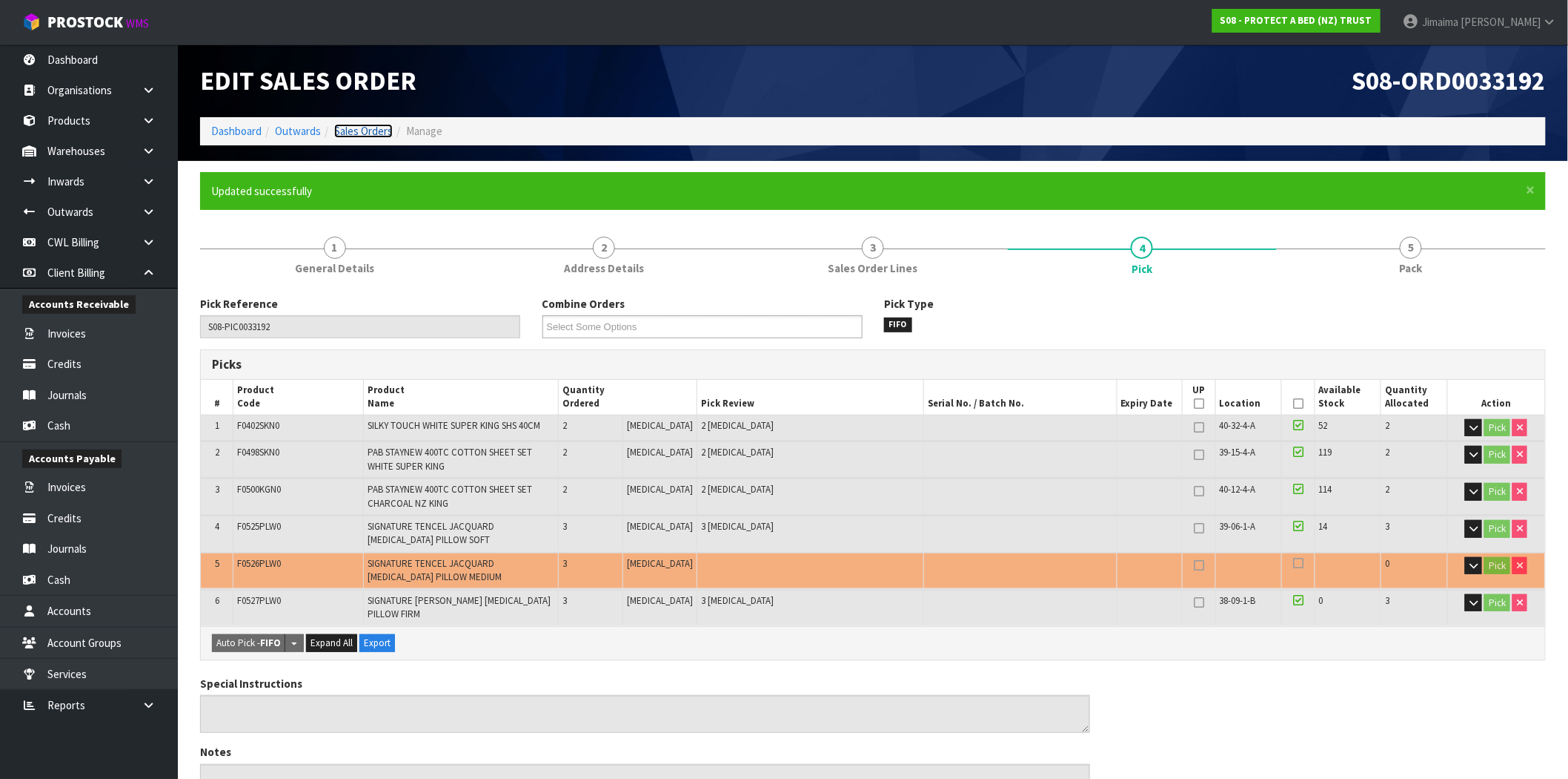
click at [353, 128] on link "Sales Orders" at bounding box center [363, 131] width 59 height 14
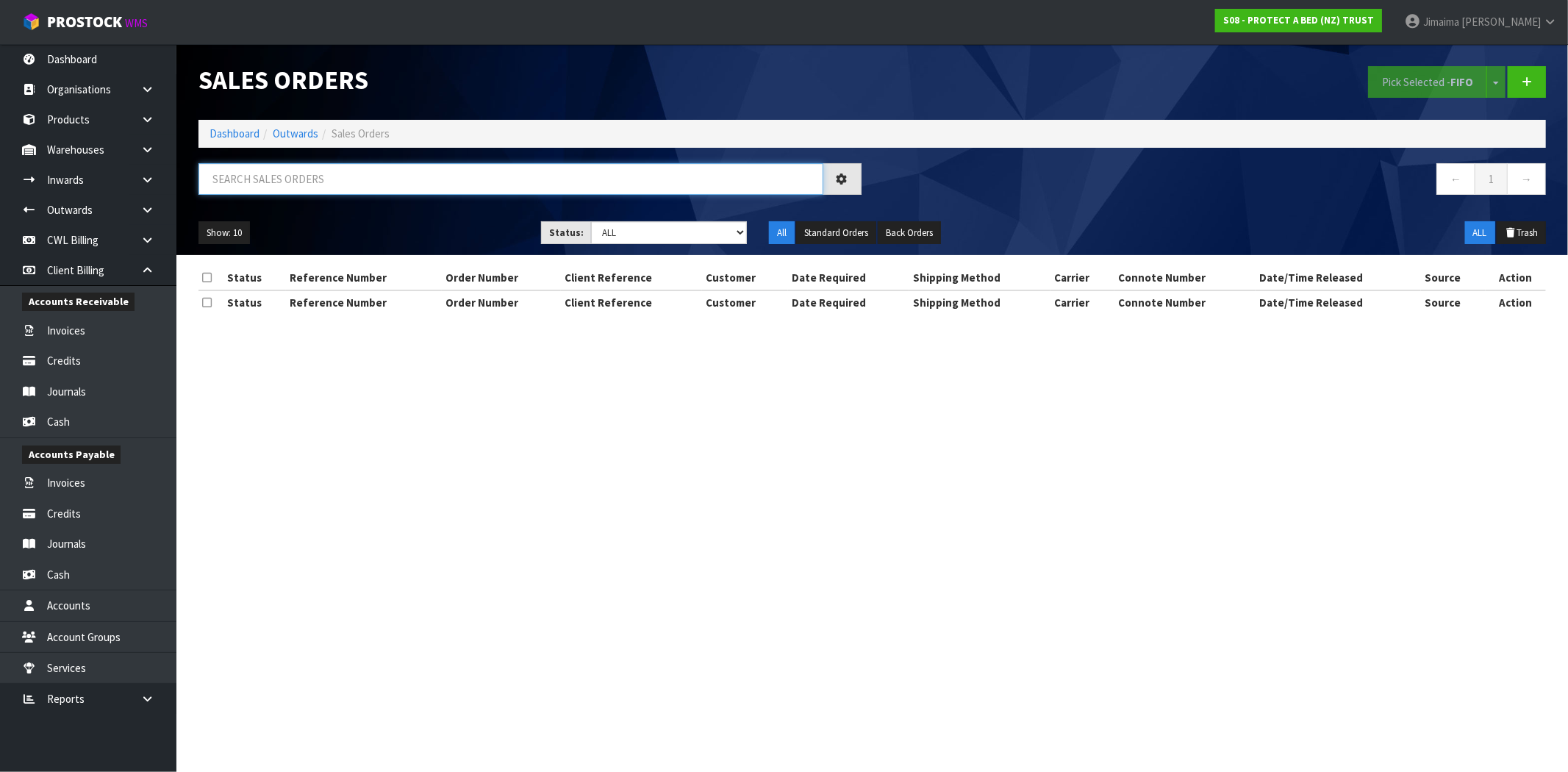
click at [354, 177] on input "text" at bounding box center [511, 178] width 625 height 32
paste input "ORD0033192"
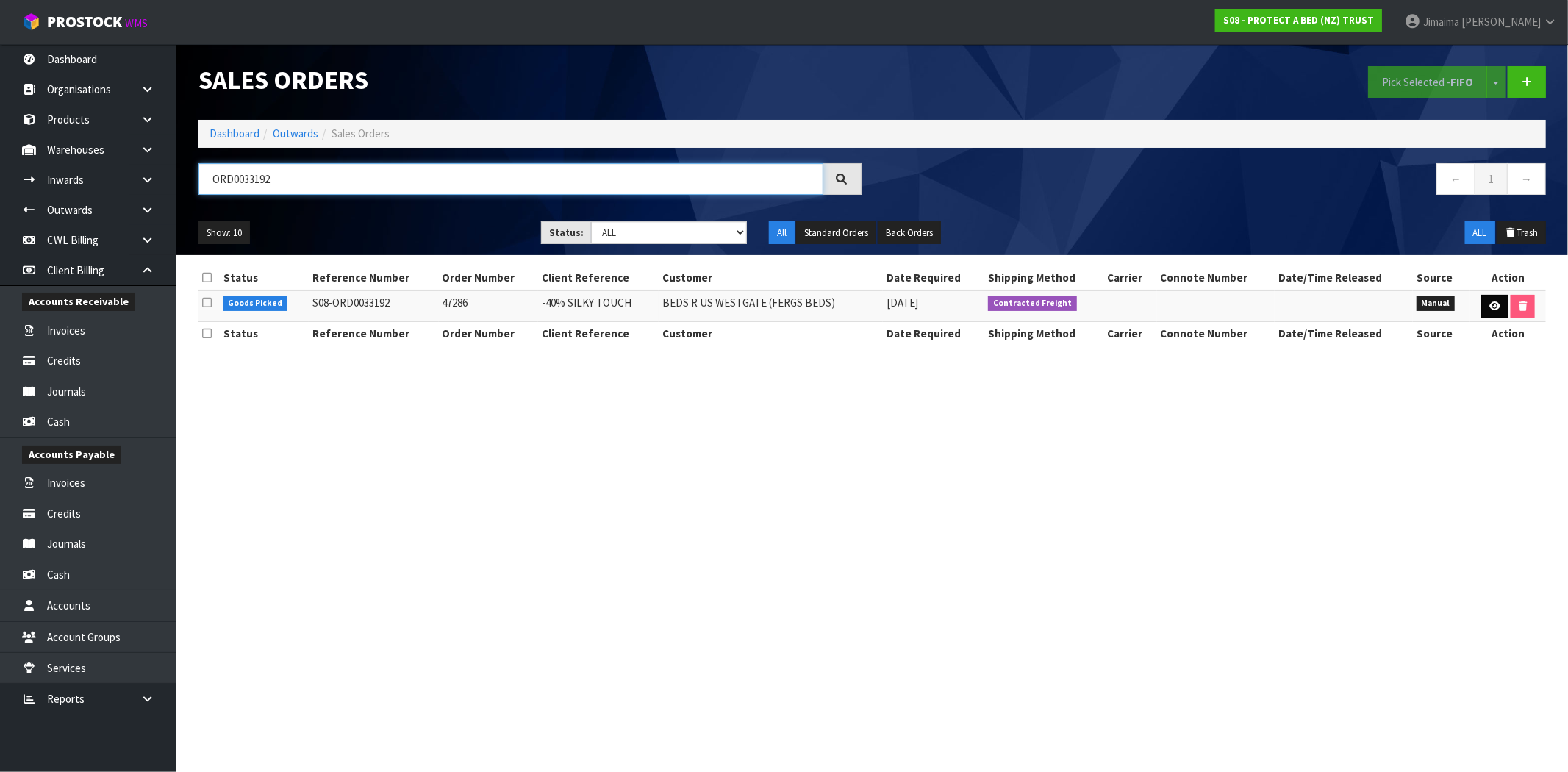
type input "ORD0033192"
click at [1497, 309] on icon at bounding box center [1495, 306] width 11 height 9
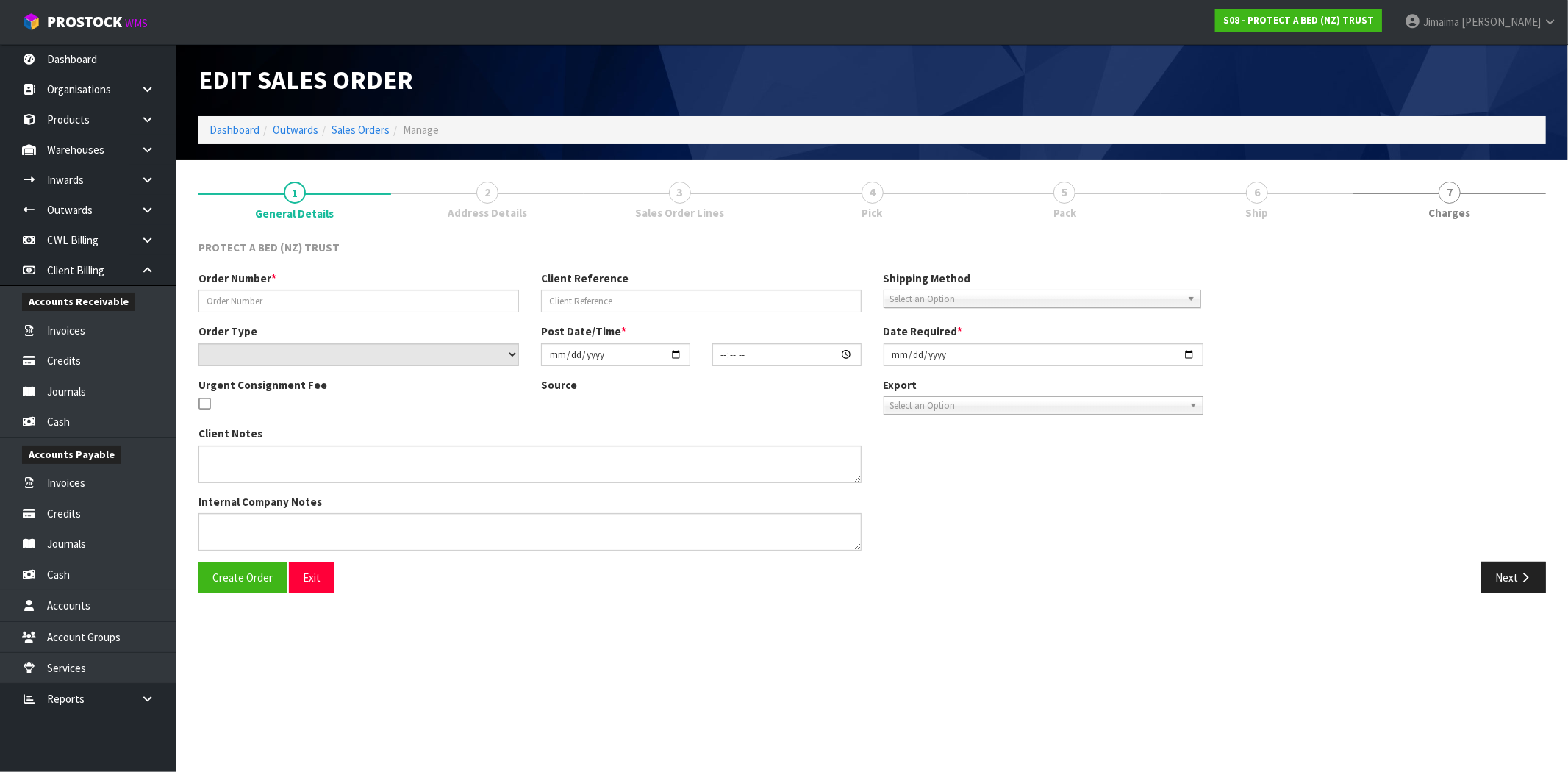
type input "47286"
type input "-40% SILKY TOUCH"
select select "number:0"
type input "[DATE]"
type input "08:44:00.000"
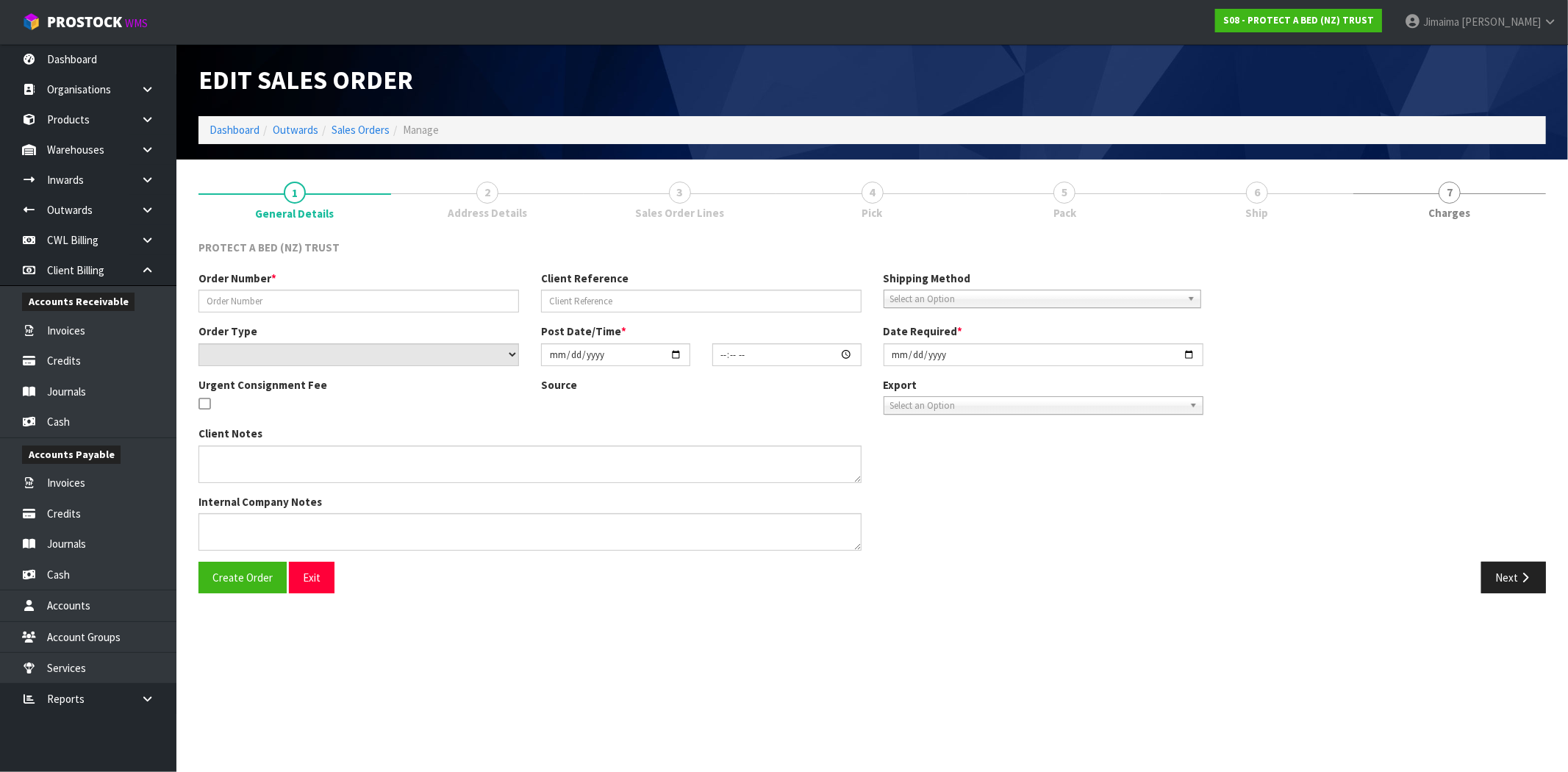
type input "[DATE]"
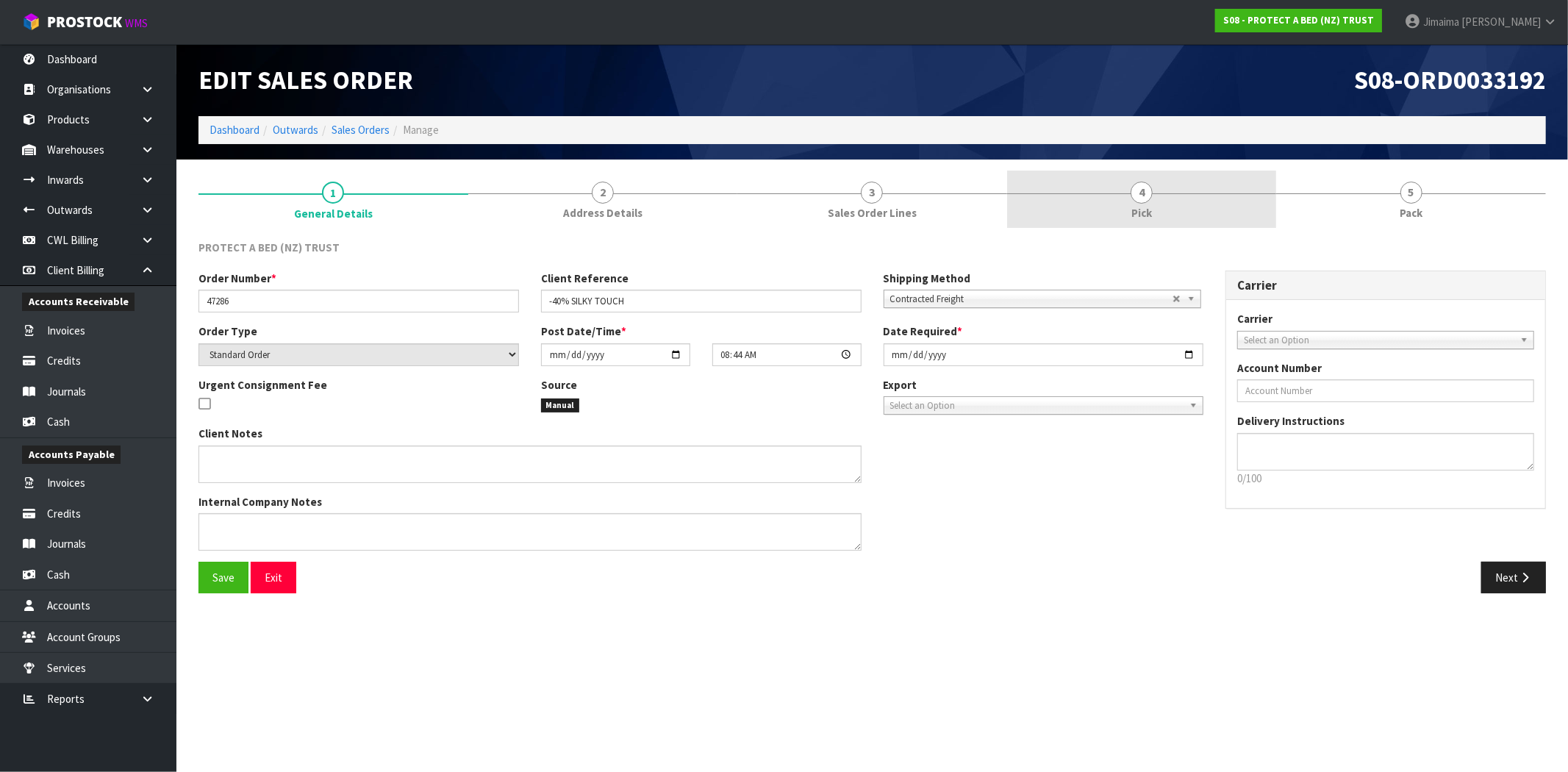
click at [1142, 214] on span "Pick" at bounding box center [1141, 213] width 21 height 16
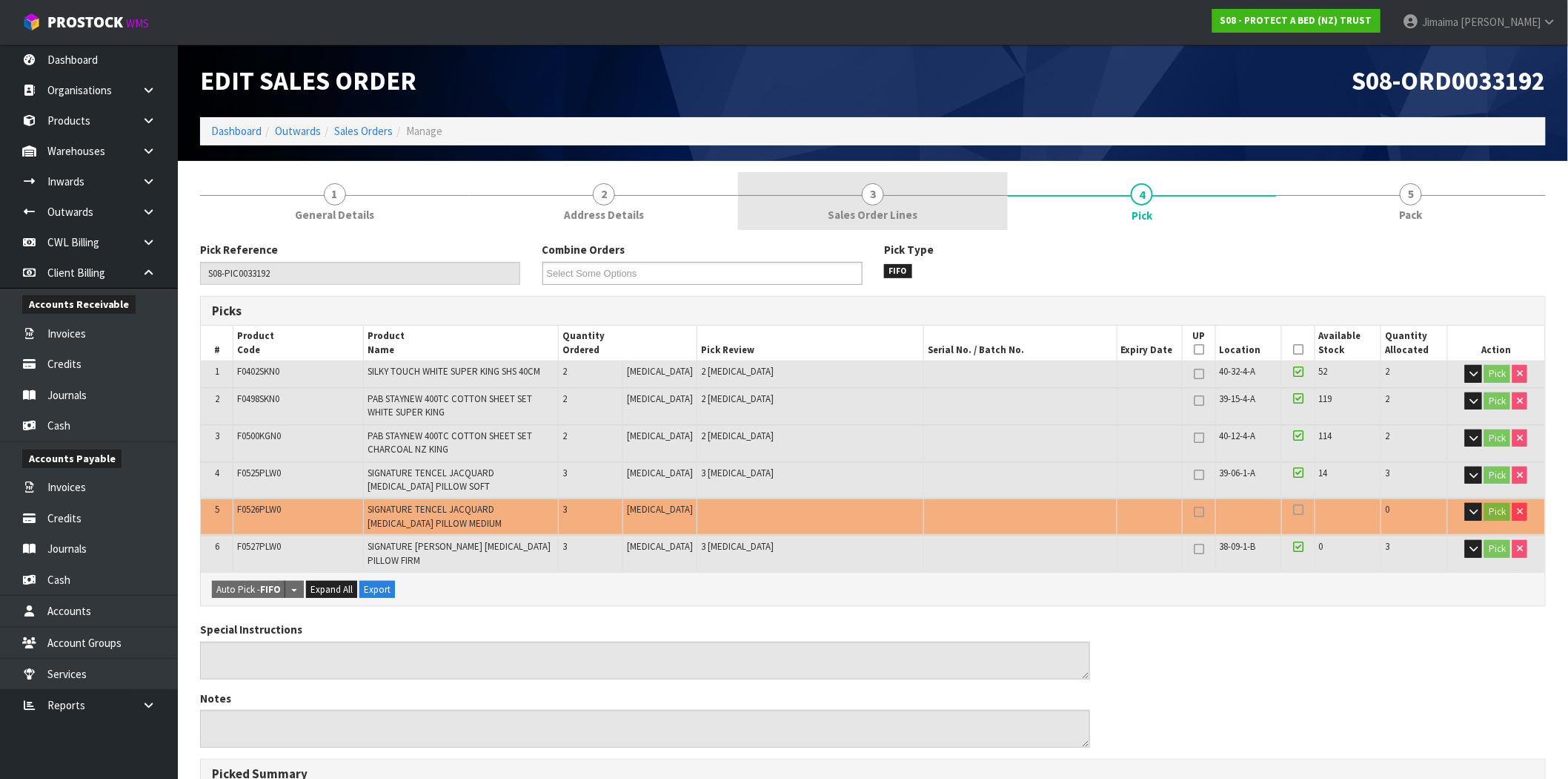
click at [905, 213] on span "Sales Order Lines" at bounding box center [873, 215] width 90 height 16
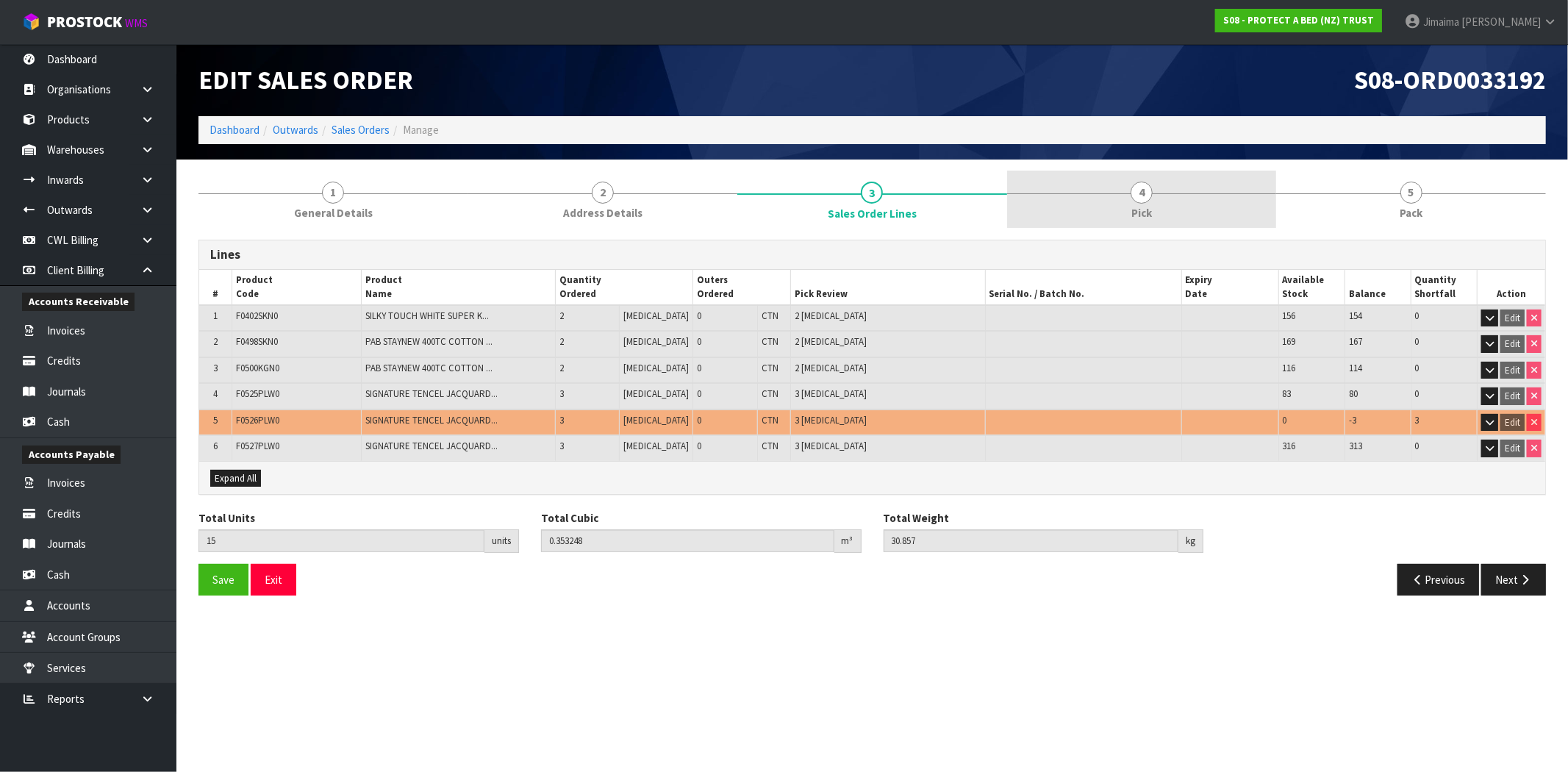
click at [1134, 204] on link "4 Pick" at bounding box center [1142, 199] width 270 height 58
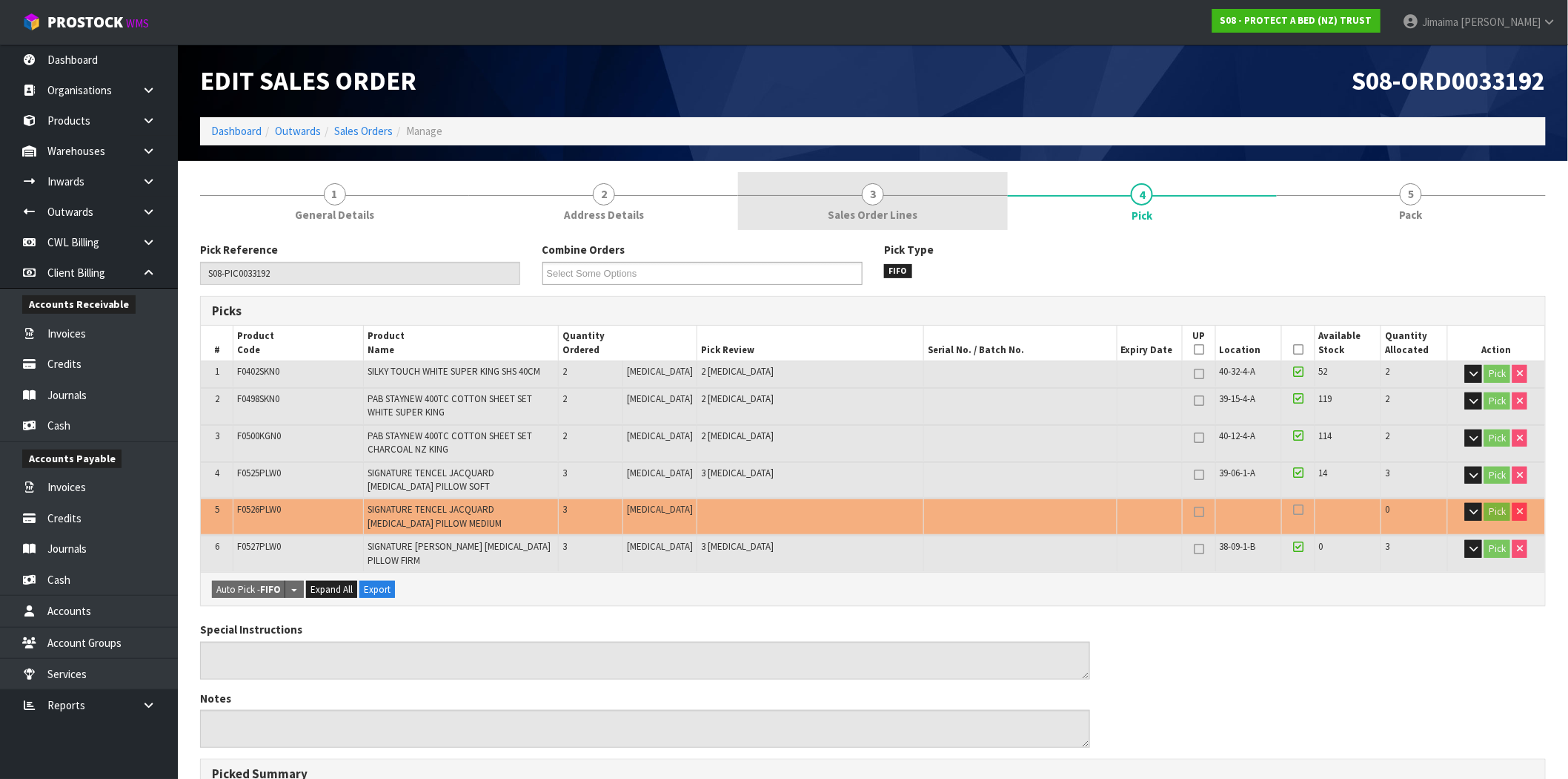
click at [801, 192] on link "3 Sales Order Lines" at bounding box center [872, 201] width 269 height 59
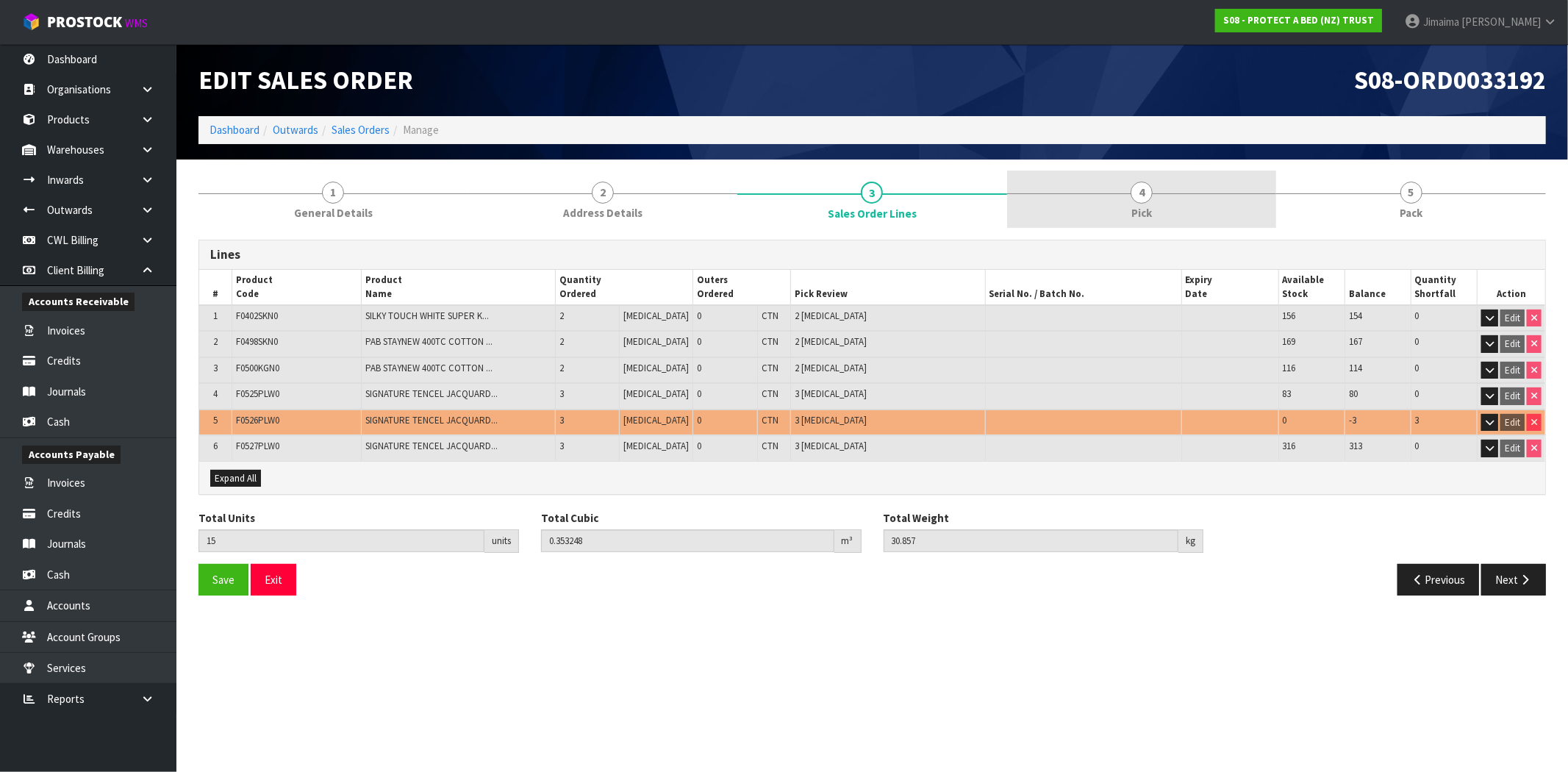
click at [1120, 191] on link "4 Pick" at bounding box center [1142, 199] width 270 height 58
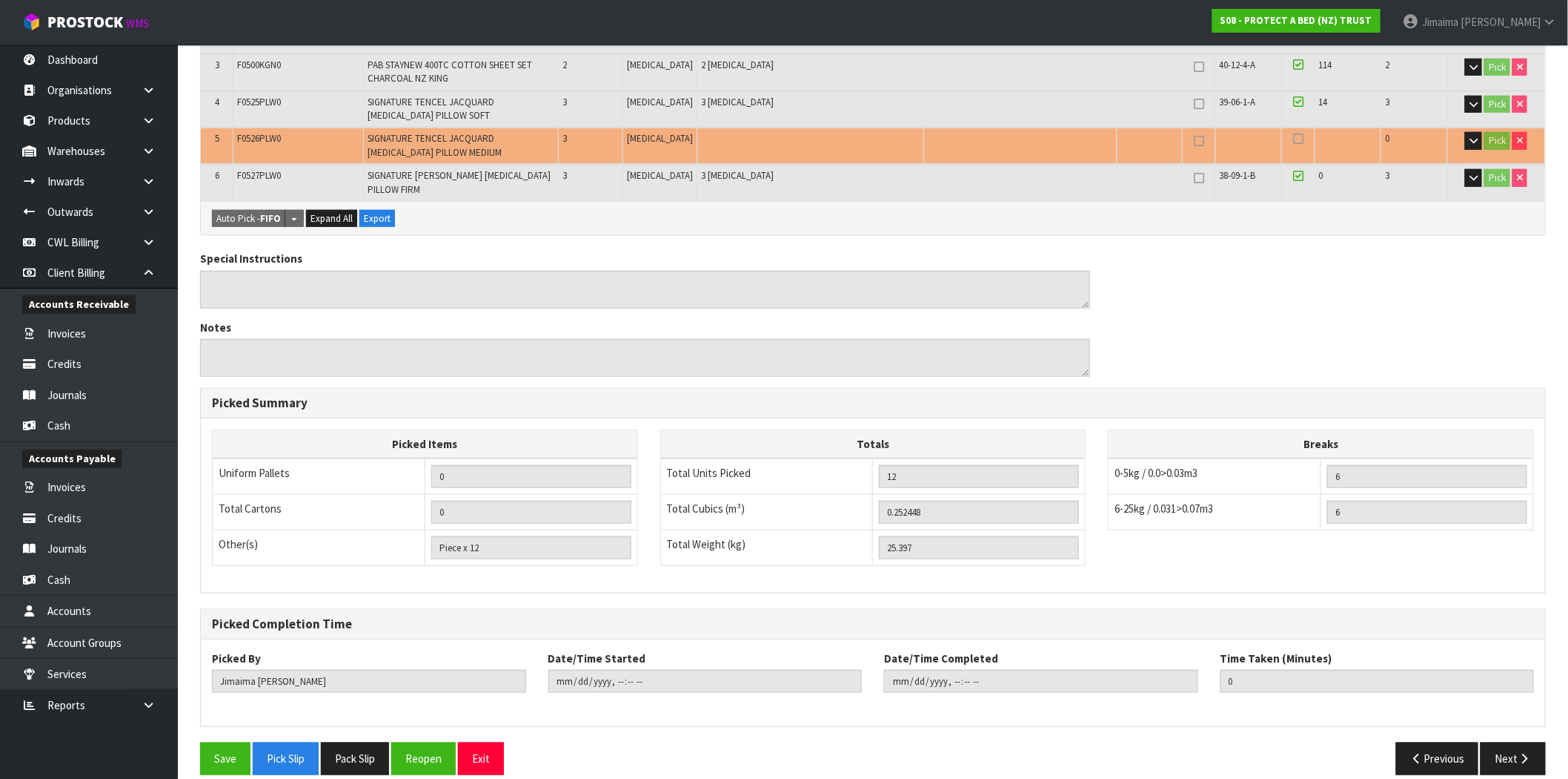
scroll to position [386, 0]
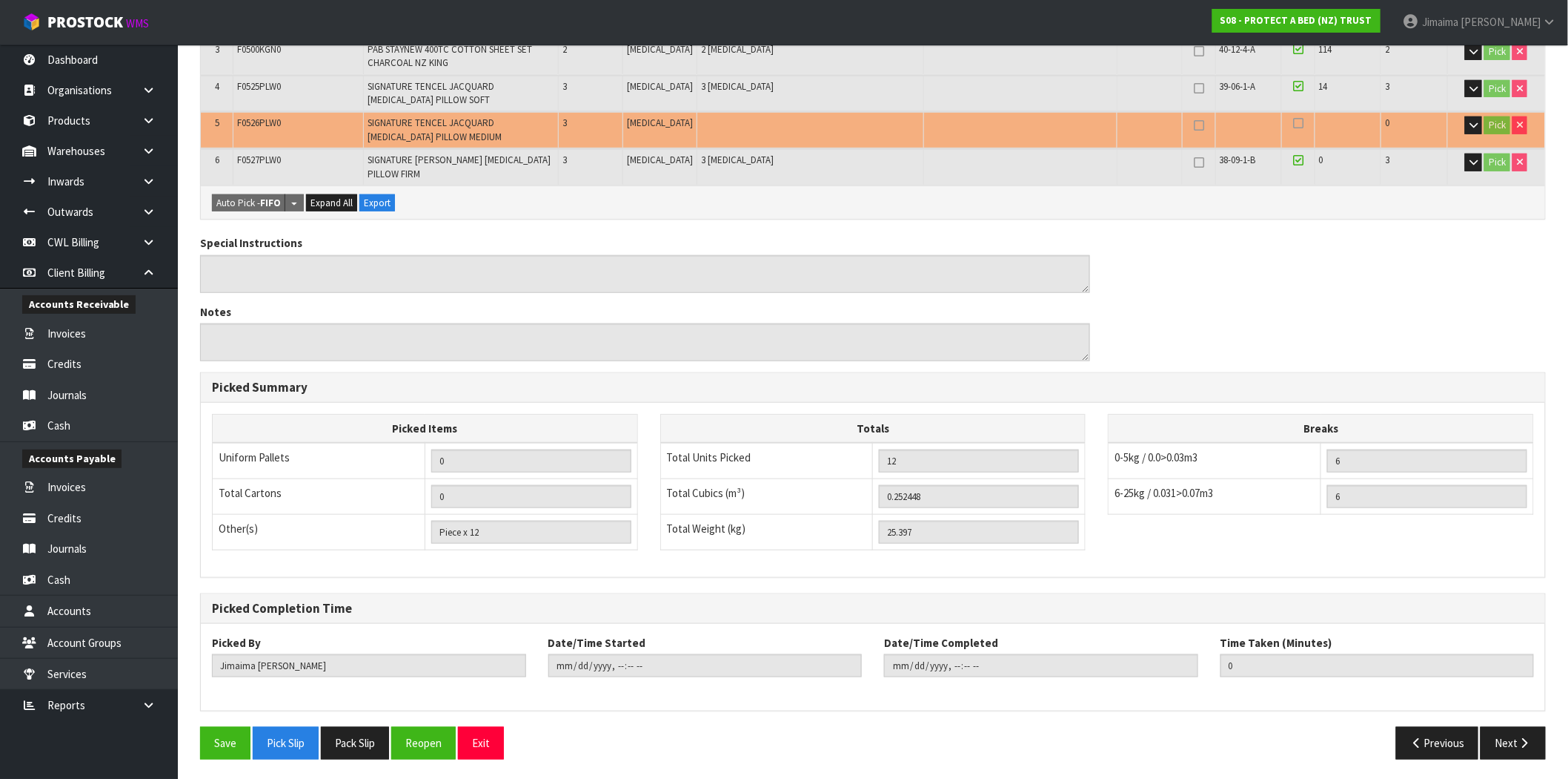
click at [1523, 757] on div "Save Pick Slip Pack Slip Reopen Exit Previous Next" at bounding box center [873, 748] width 1368 height 43
drag, startPoint x: 1502, startPoint y: 712, endPoint x: 972, endPoint y: 343, distance: 645.8
click at [1502, 713] on div "Pick Reference S08-PIC0033192 Combine Orders S08-ORD0029474 S08-ORD0031944 S08-…" at bounding box center [873, 312] width 1346 height 914
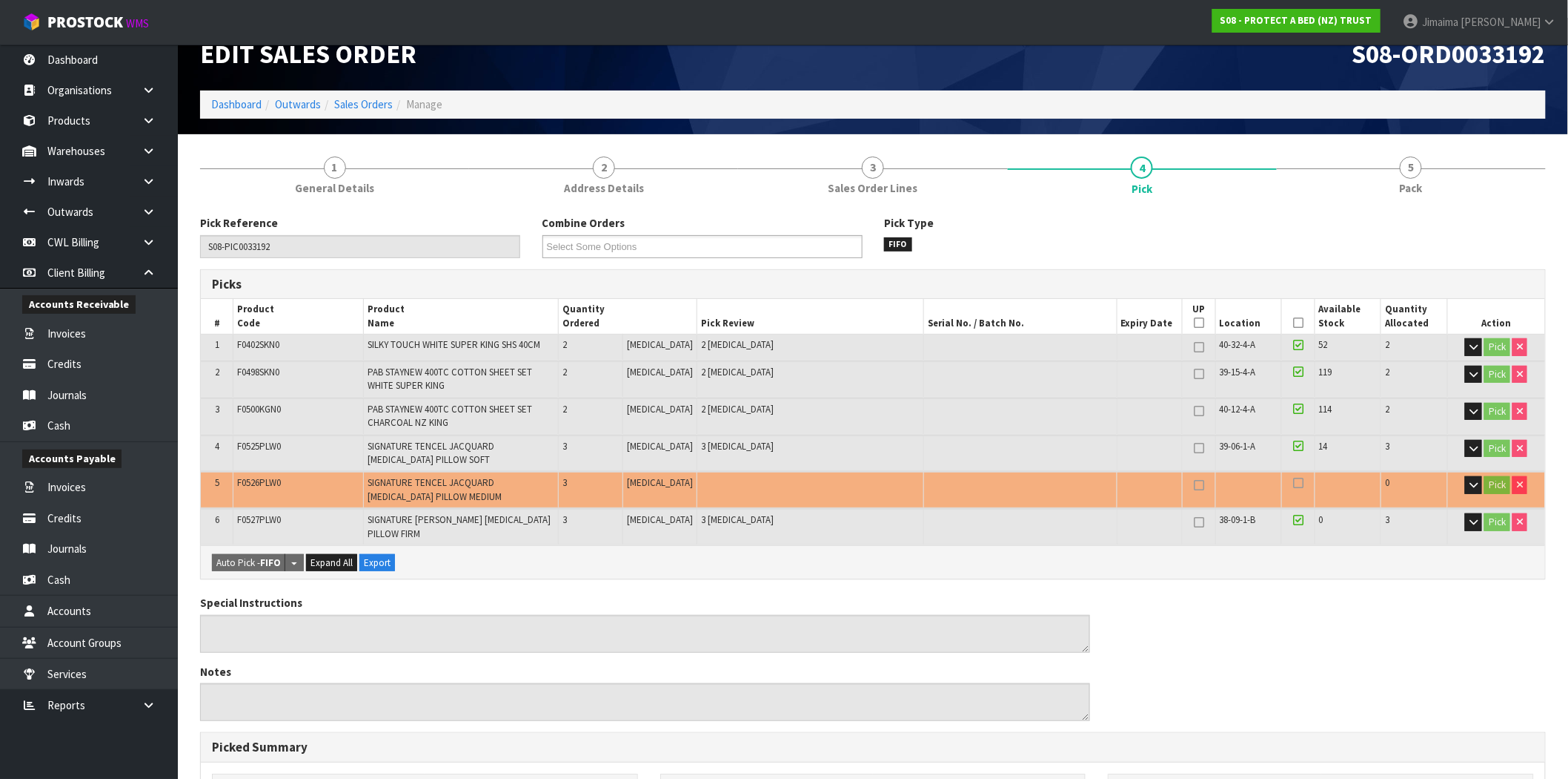
scroll to position [0, 0]
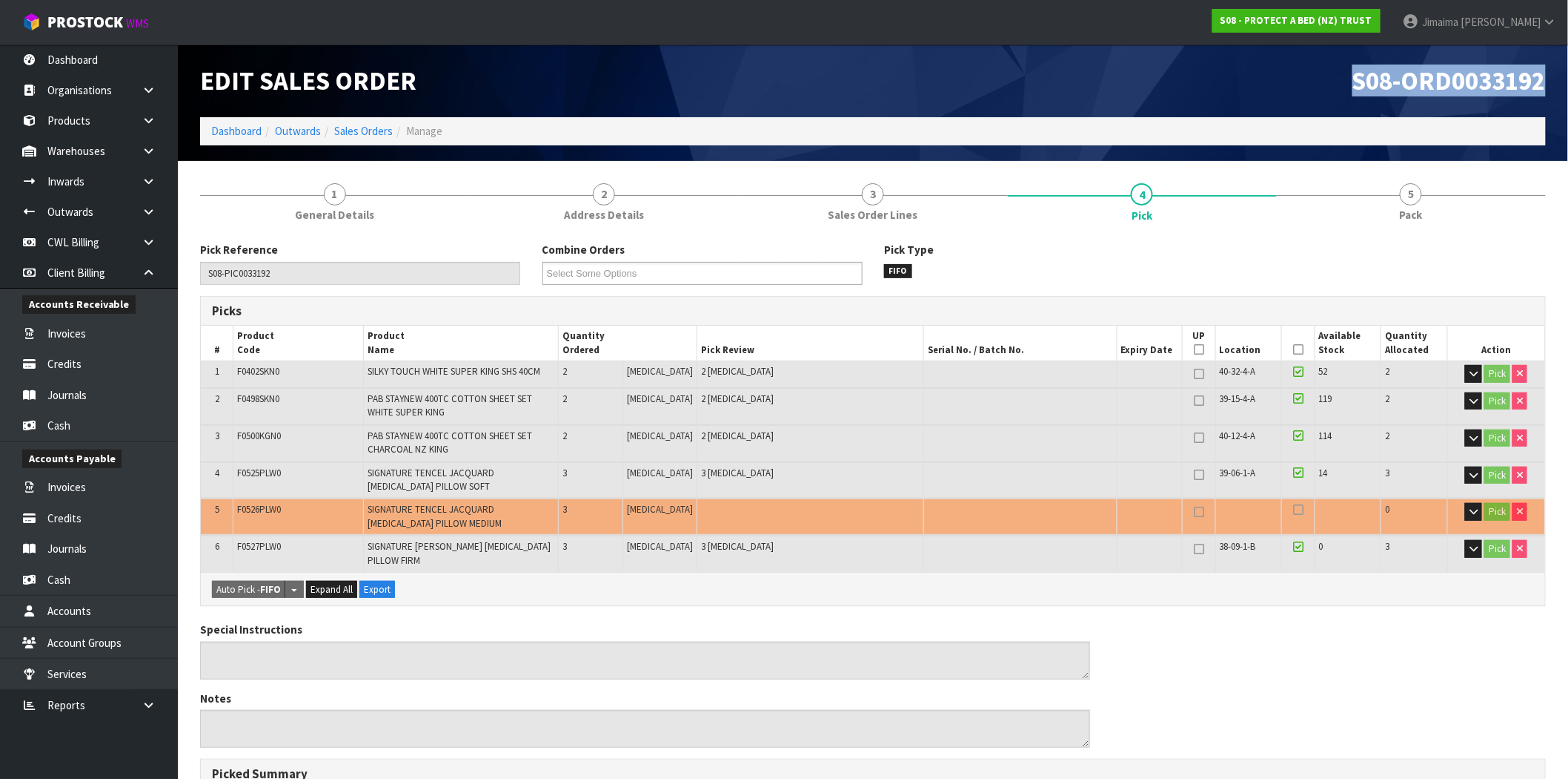
drag, startPoint x: 1338, startPoint y: 84, endPoint x: 1581, endPoint y: 55, distance: 244.7
click at [1567, 55] on html "Toggle navigation ProStock WMS S08 - PROTECT A BED (NZ) TRUST Jimaima Reiher Lo…" at bounding box center [784, 390] width 1568 height 779
copy span "S08-ORD0033192"
drag, startPoint x: 369, startPoint y: 127, endPoint x: 379, endPoint y: 128, distance: 10.0
click at [369, 127] on link "Sales Orders" at bounding box center [363, 131] width 59 height 14
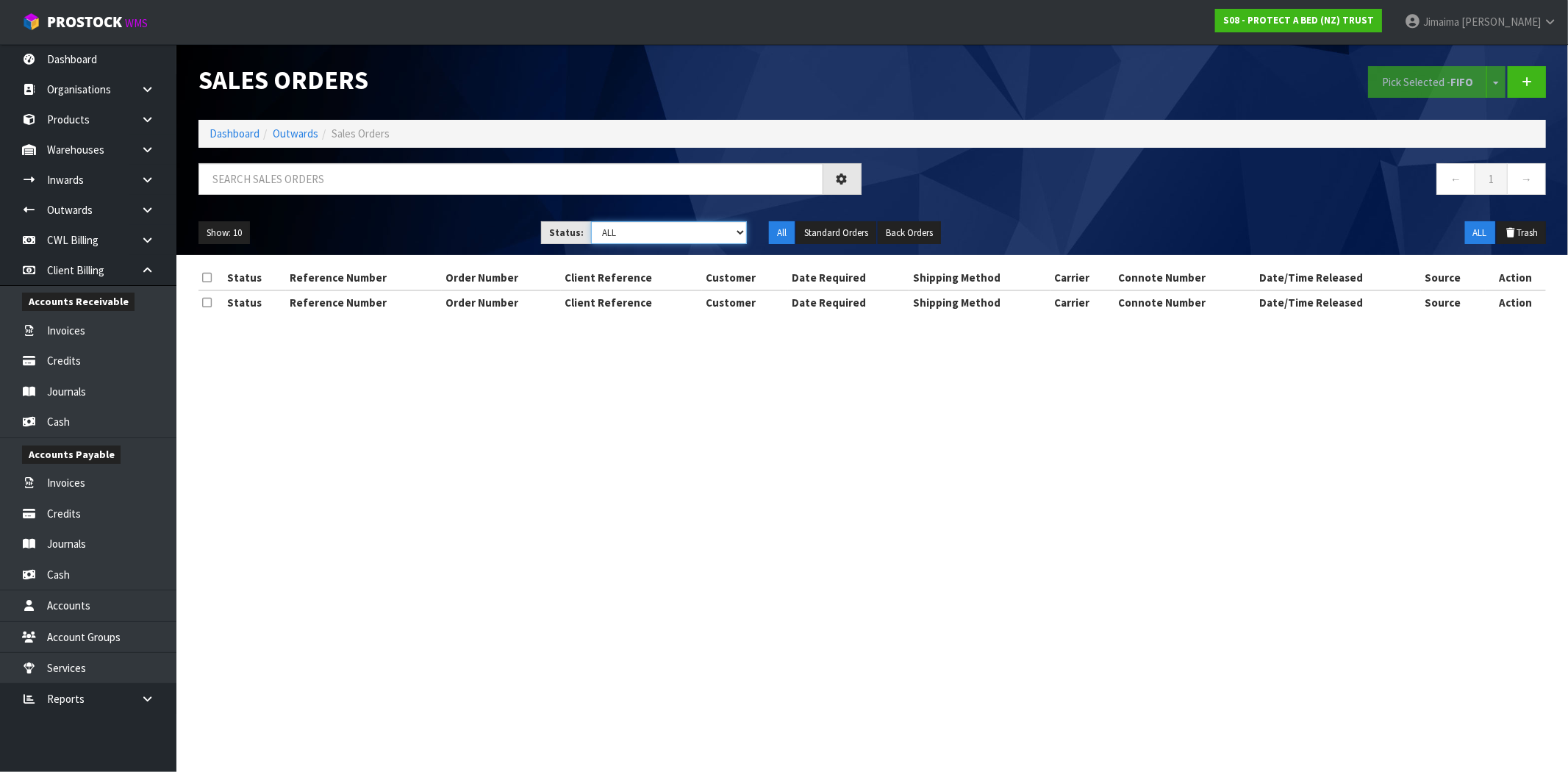
click at [633, 221] on select "Draft Pending Allocated Pending Pick Goods Picked Goods Packed Pending Charges …" at bounding box center [668, 232] width 156 height 22
select select "string:3"
click at [591, 221] on select "Draft Pending Allocated Pending Pick Goods Picked Goods Packed Pending Charges …" at bounding box center [668, 232] width 156 height 22
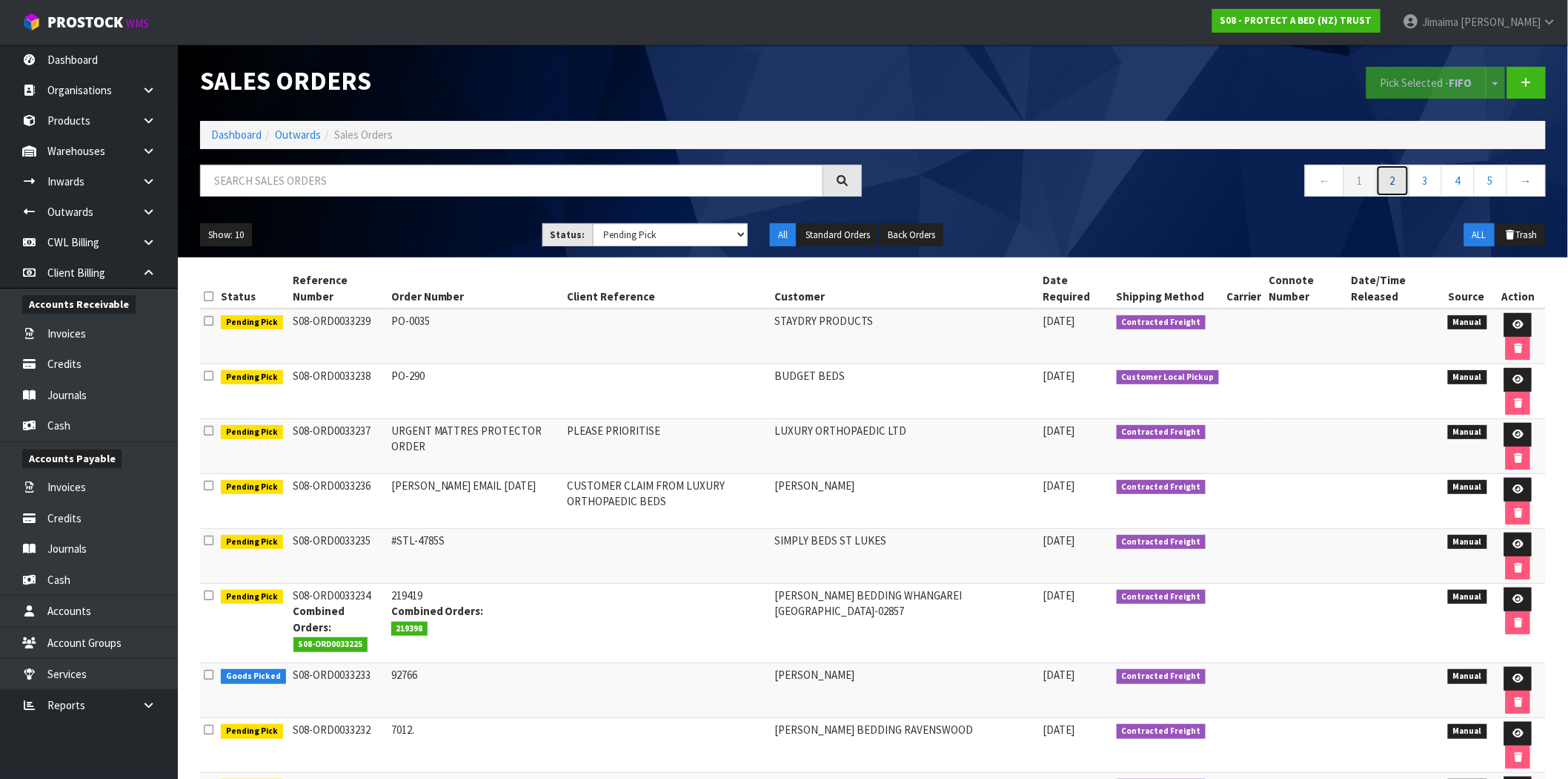
click at [1394, 184] on link "2" at bounding box center [1393, 180] width 34 height 32
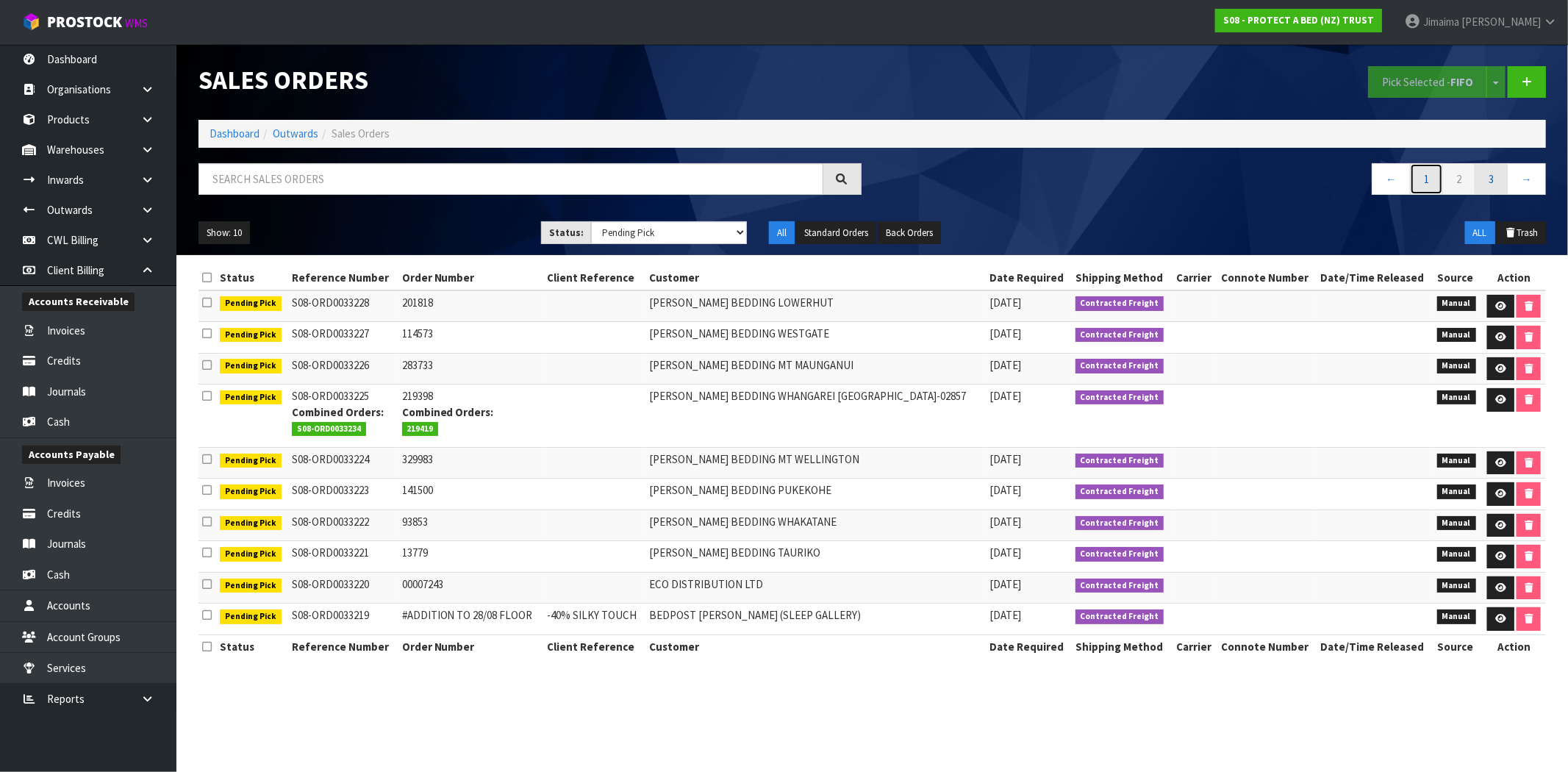
click at [1428, 187] on link "1" at bounding box center [1427, 178] width 33 height 32
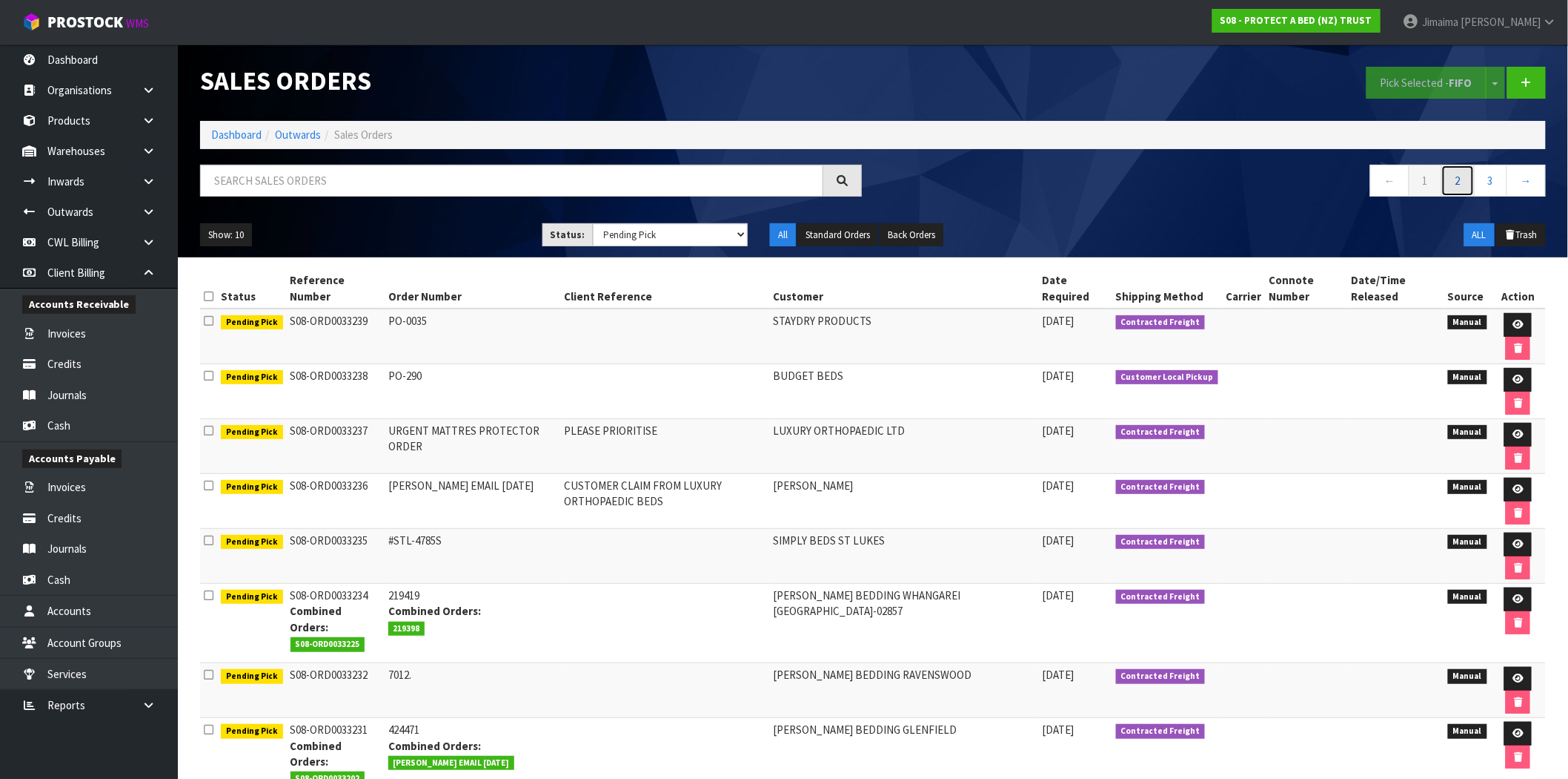
click at [1468, 190] on link "2" at bounding box center [1458, 180] width 34 height 32
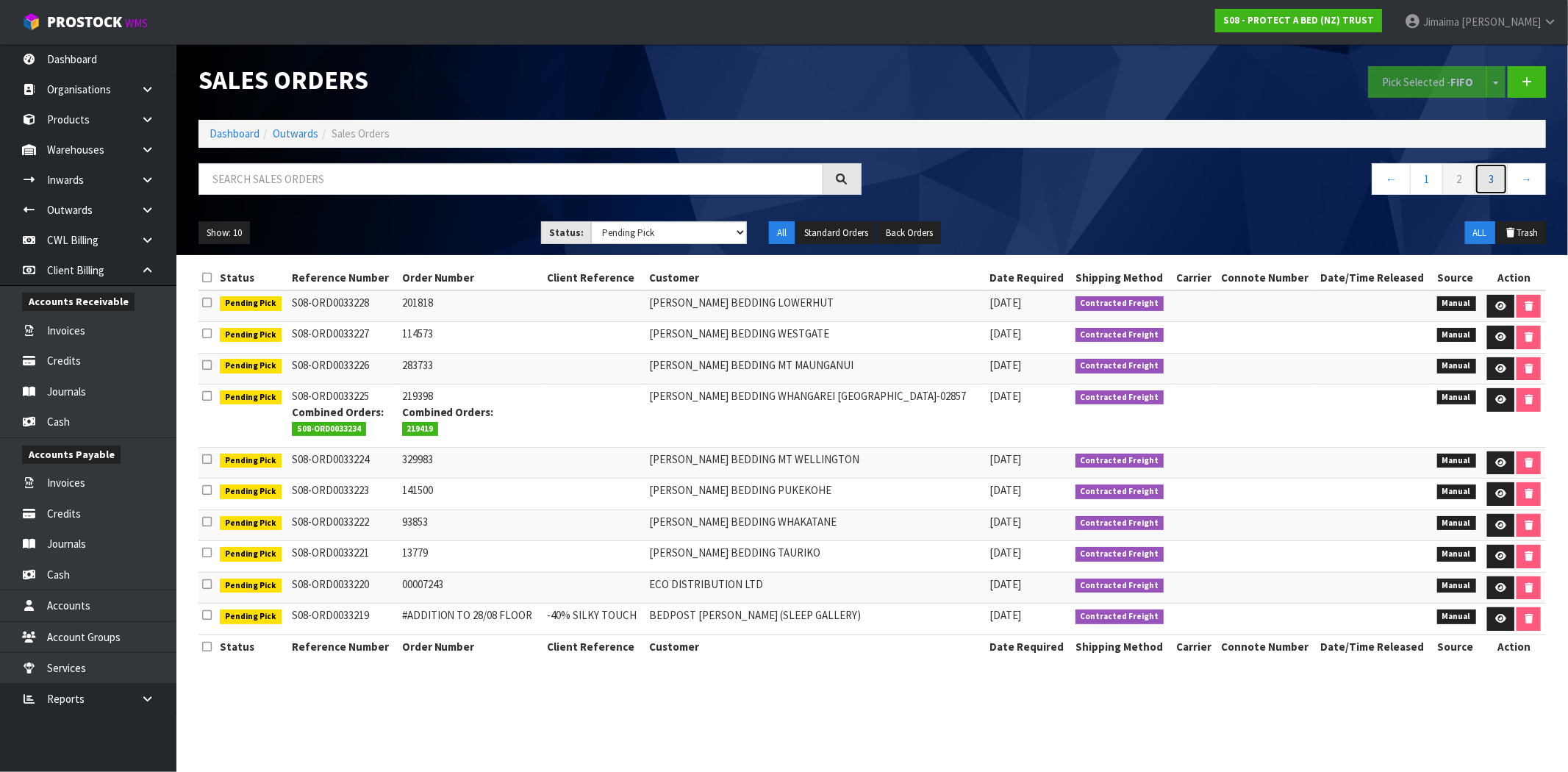
click at [1483, 187] on link "3" at bounding box center [1491, 178] width 33 height 32
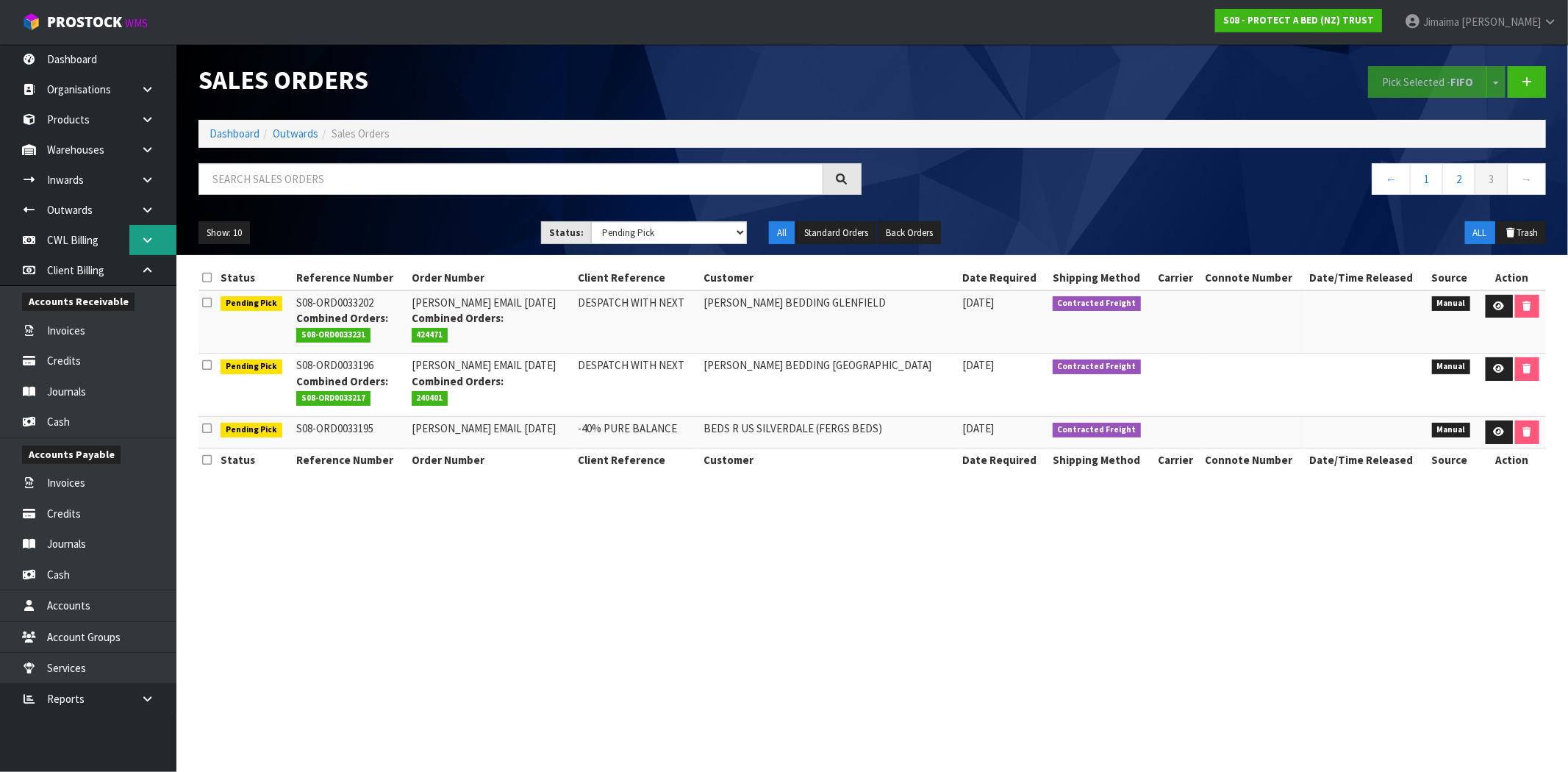
click at [157, 252] on link at bounding box center [153, 240] width 47 height 30
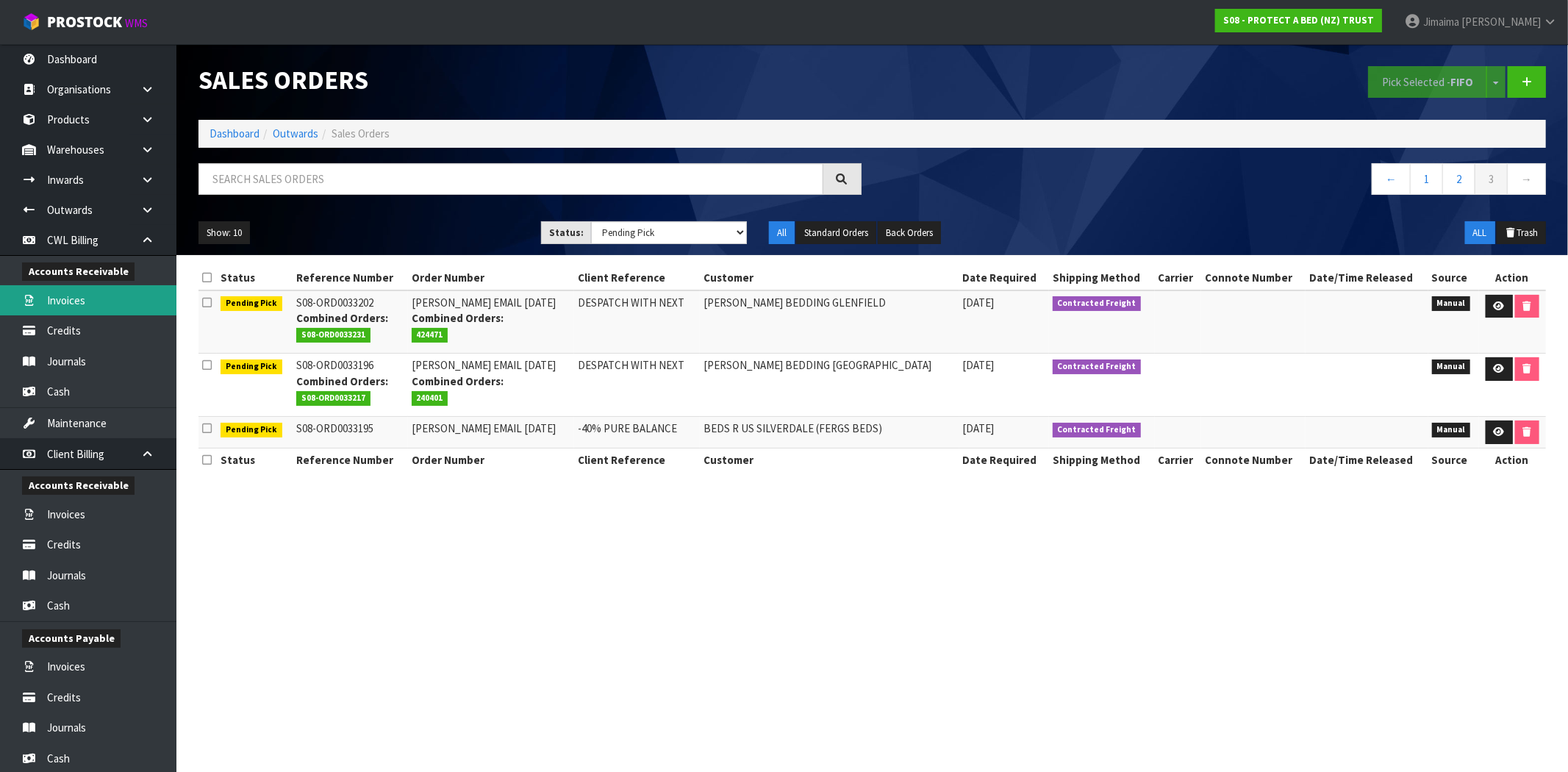
click at [109, 297] on link "Invoices" at bounding box center [88, 300] width 177 height 30
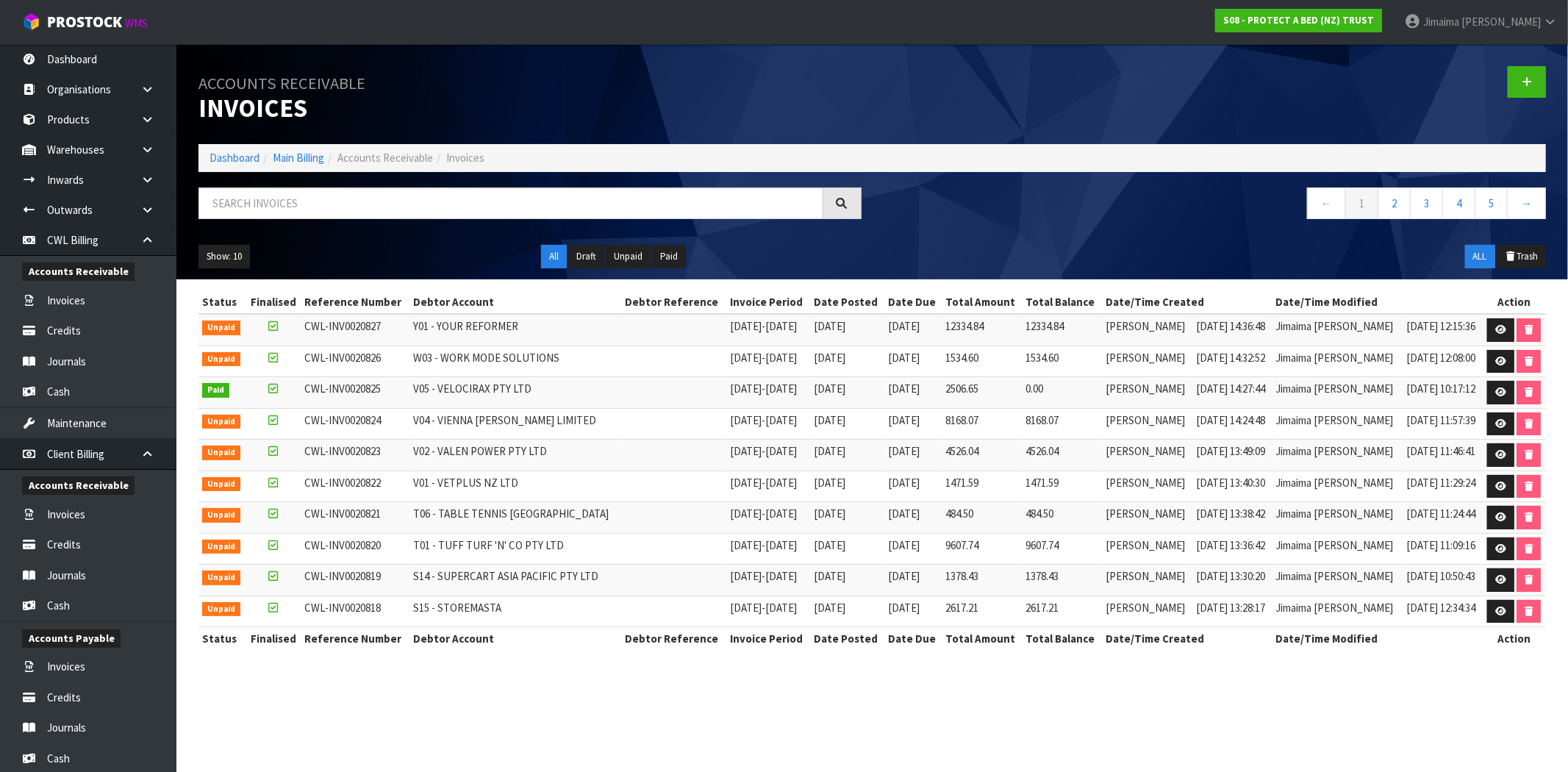
click at [246, 164] on li "Dashboard" at bounding box center [234, 157] width 50 height 16
click at [210, 163] on link "Dashboard" at bounding box center [234, 157] width 50 height 14
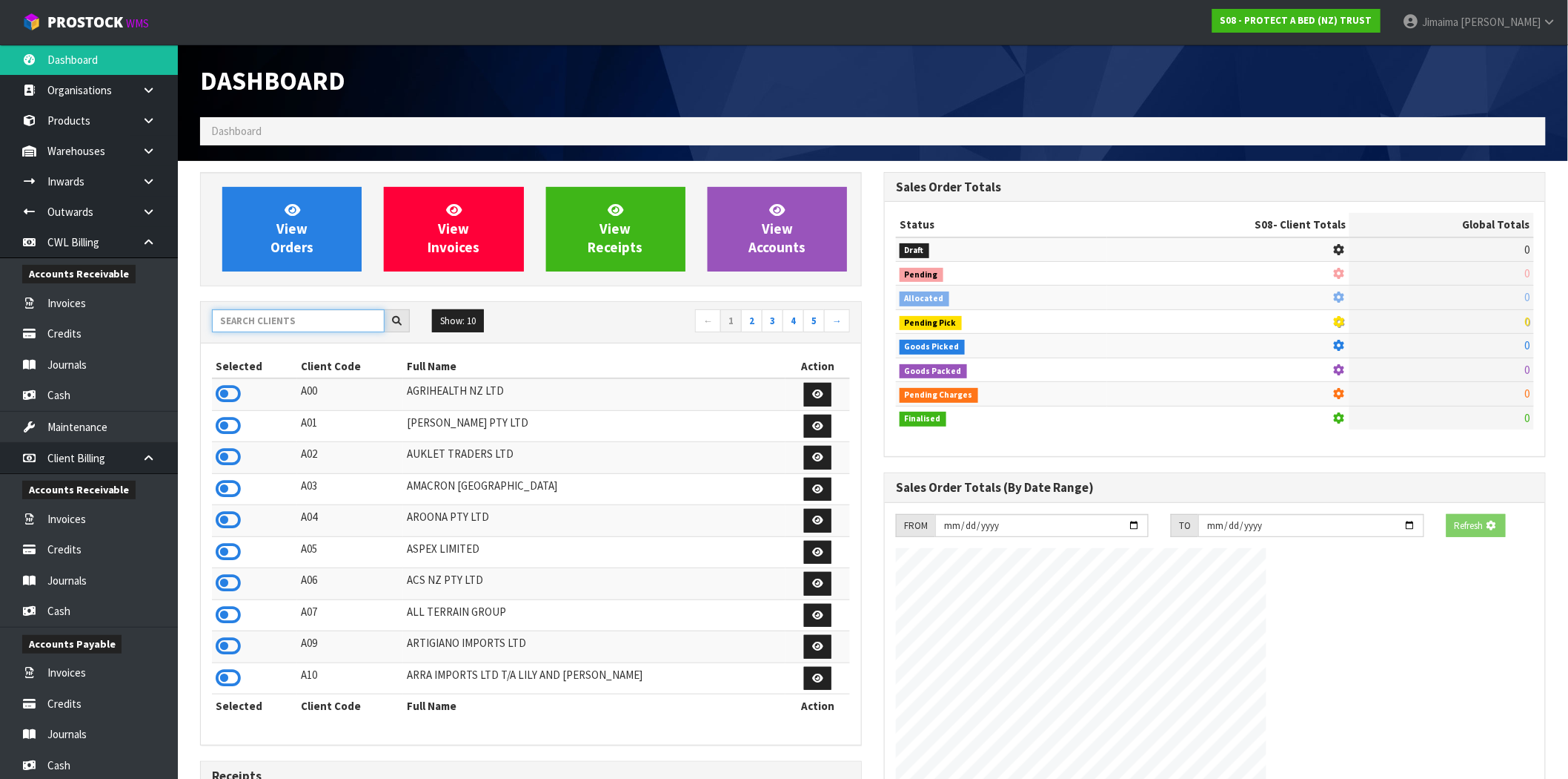
click at [277, 319] on input "text" at bounding box center [298, 320] width 173 height 23
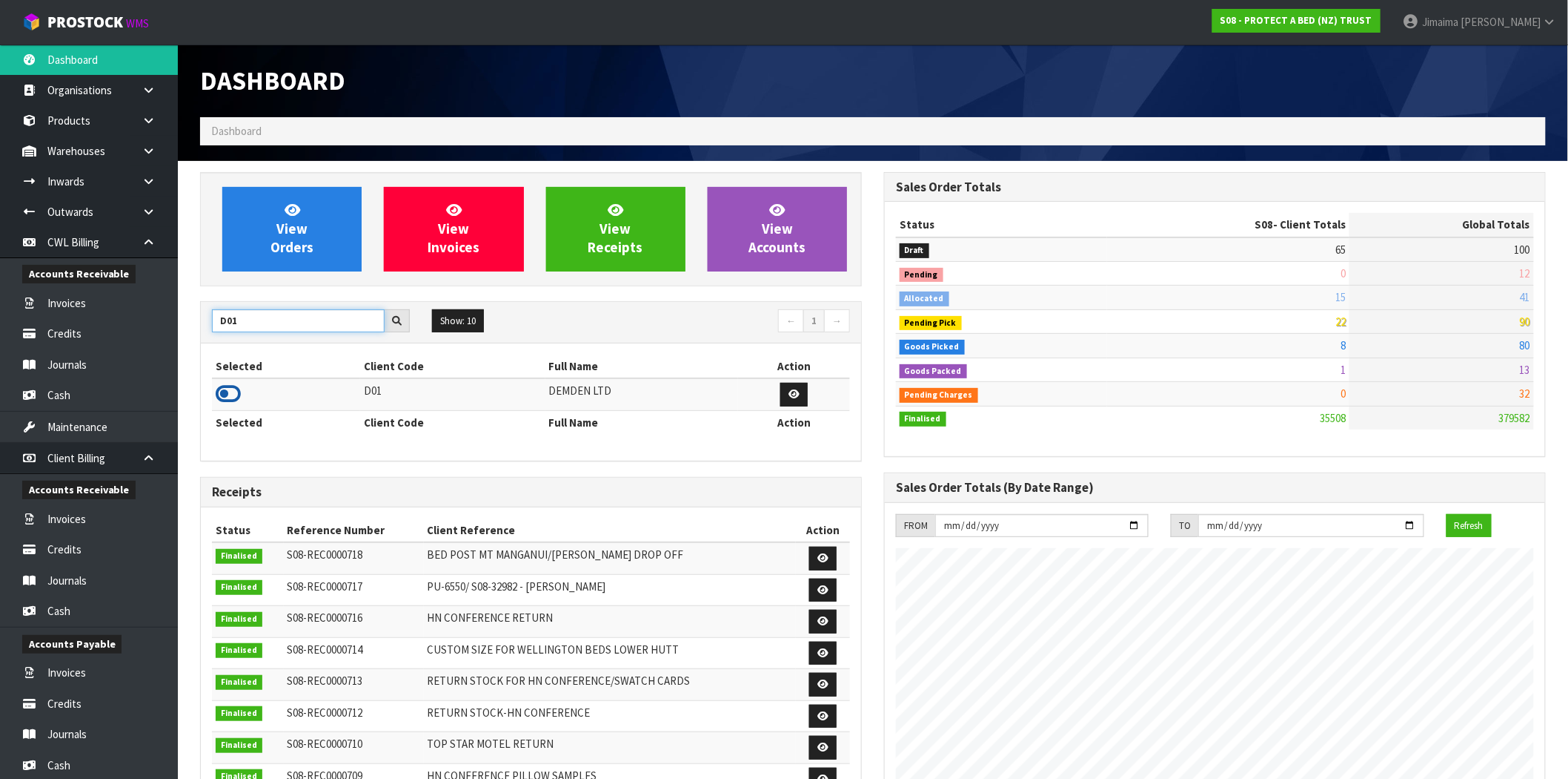
type input "D01"
drag, startPoint x: 233, startPoint y: 394, endPoint x: 277, endPoint y: 293, distance: 110.2
click at [233, 393] on icon at bounding box center [228, 393] width 25 height 22
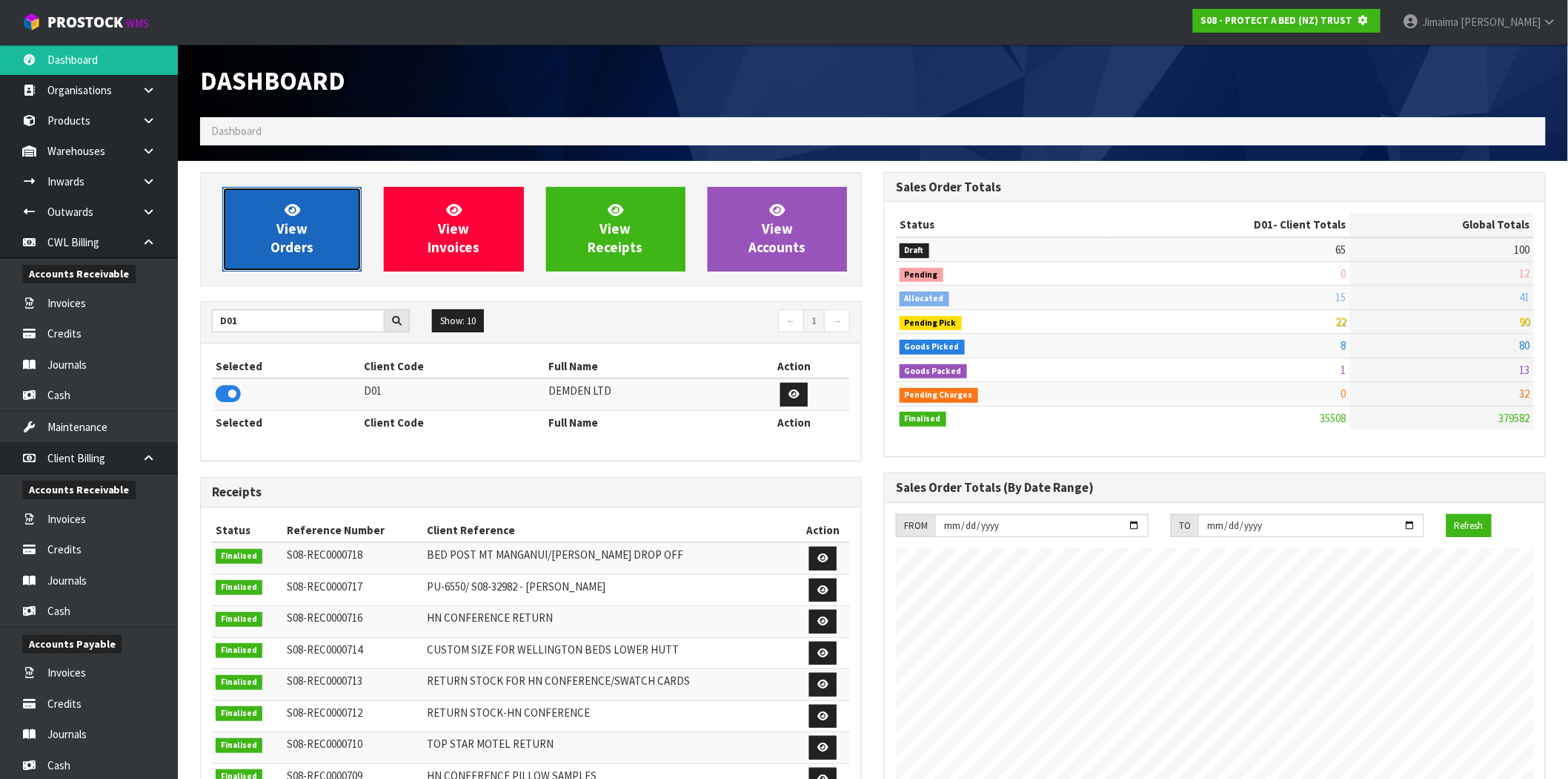
click at [294, 232] on span "View Orders" at bounding box center [292, 228] width 43 height 56
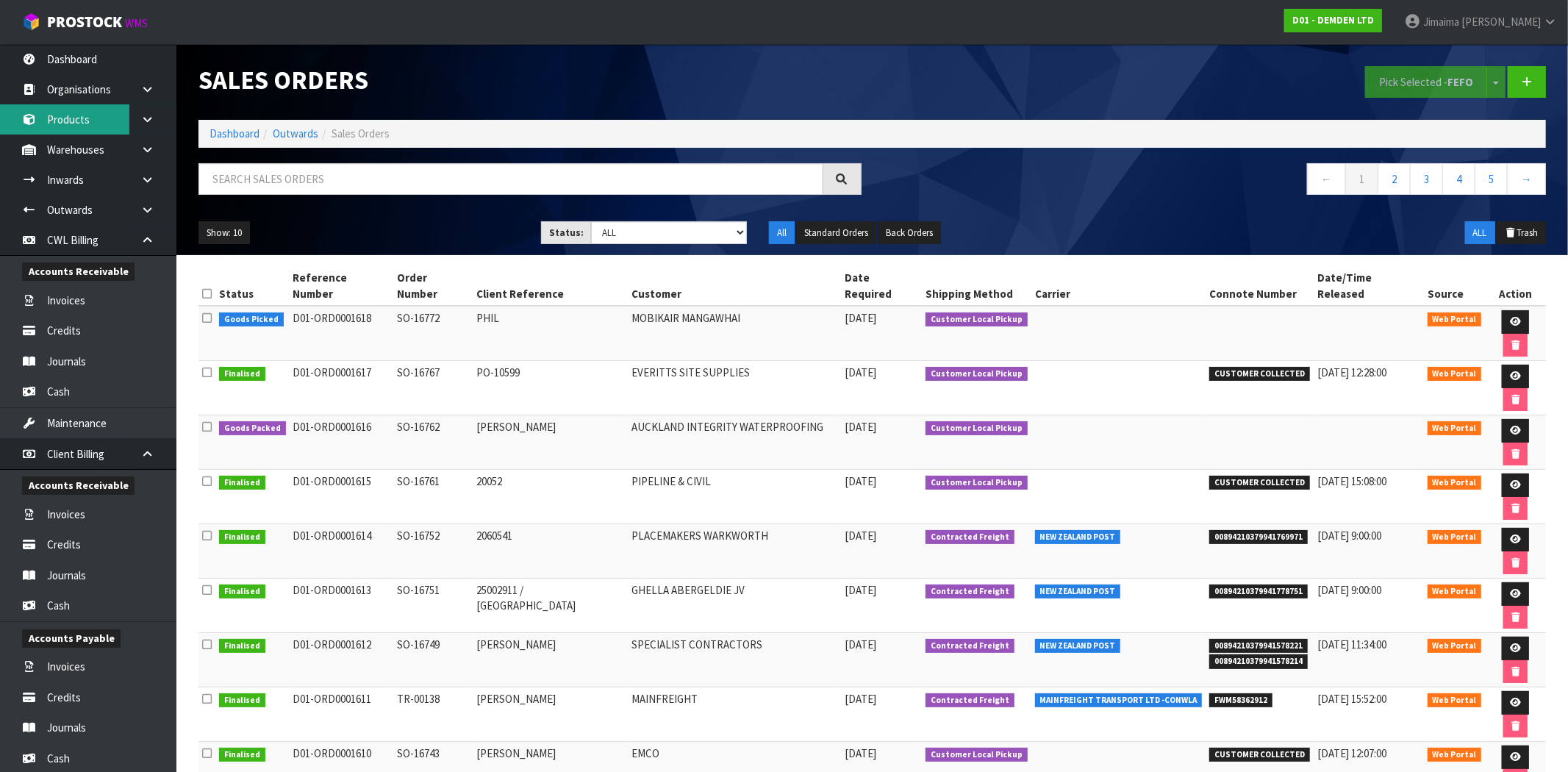
click at [99, 123] on link "Products" at bounding box center [88, 119] width 177 height 30
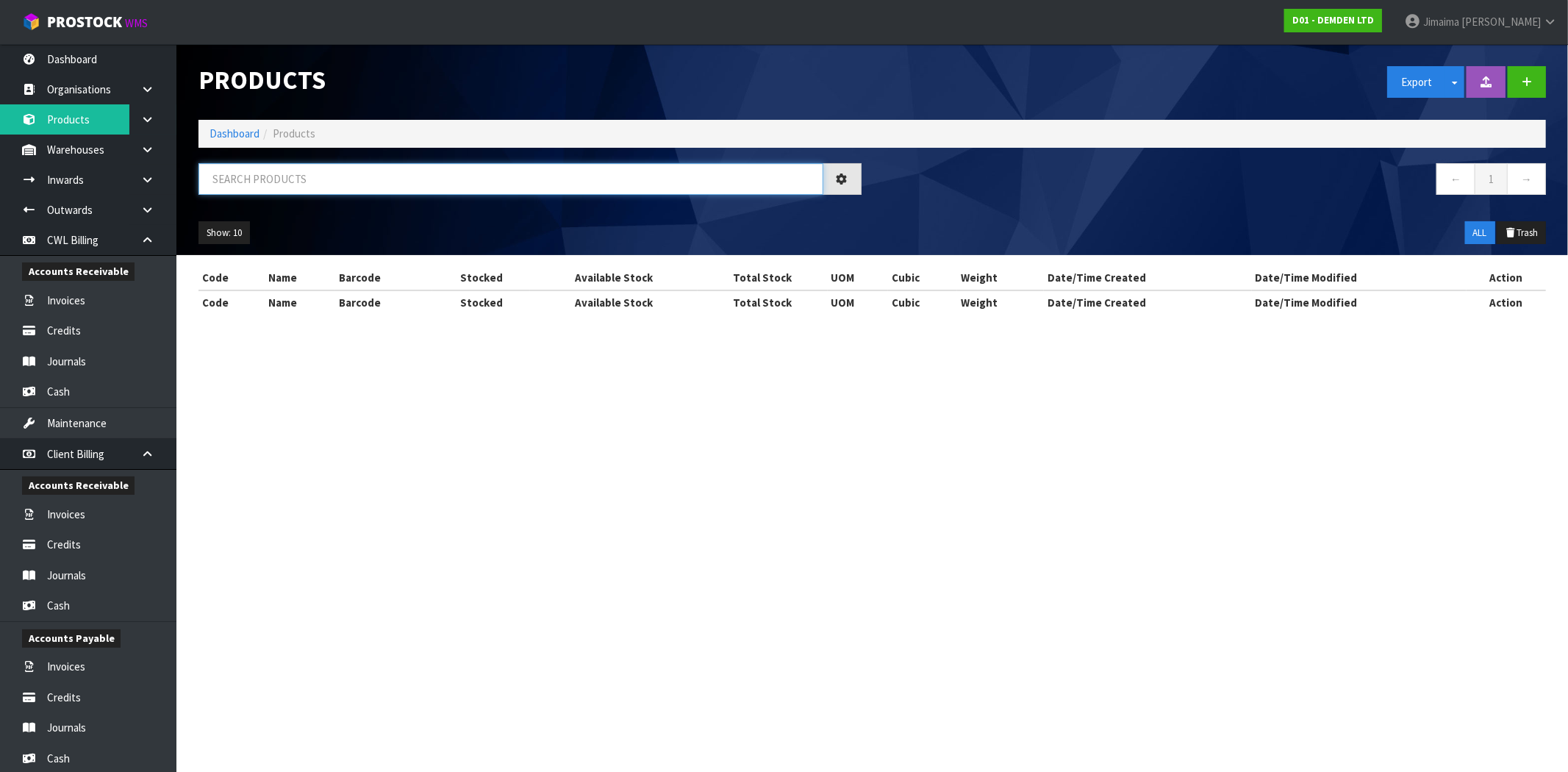
click at [276, 181] on input "text" at bounding box center [511, 178] width 625 height 32
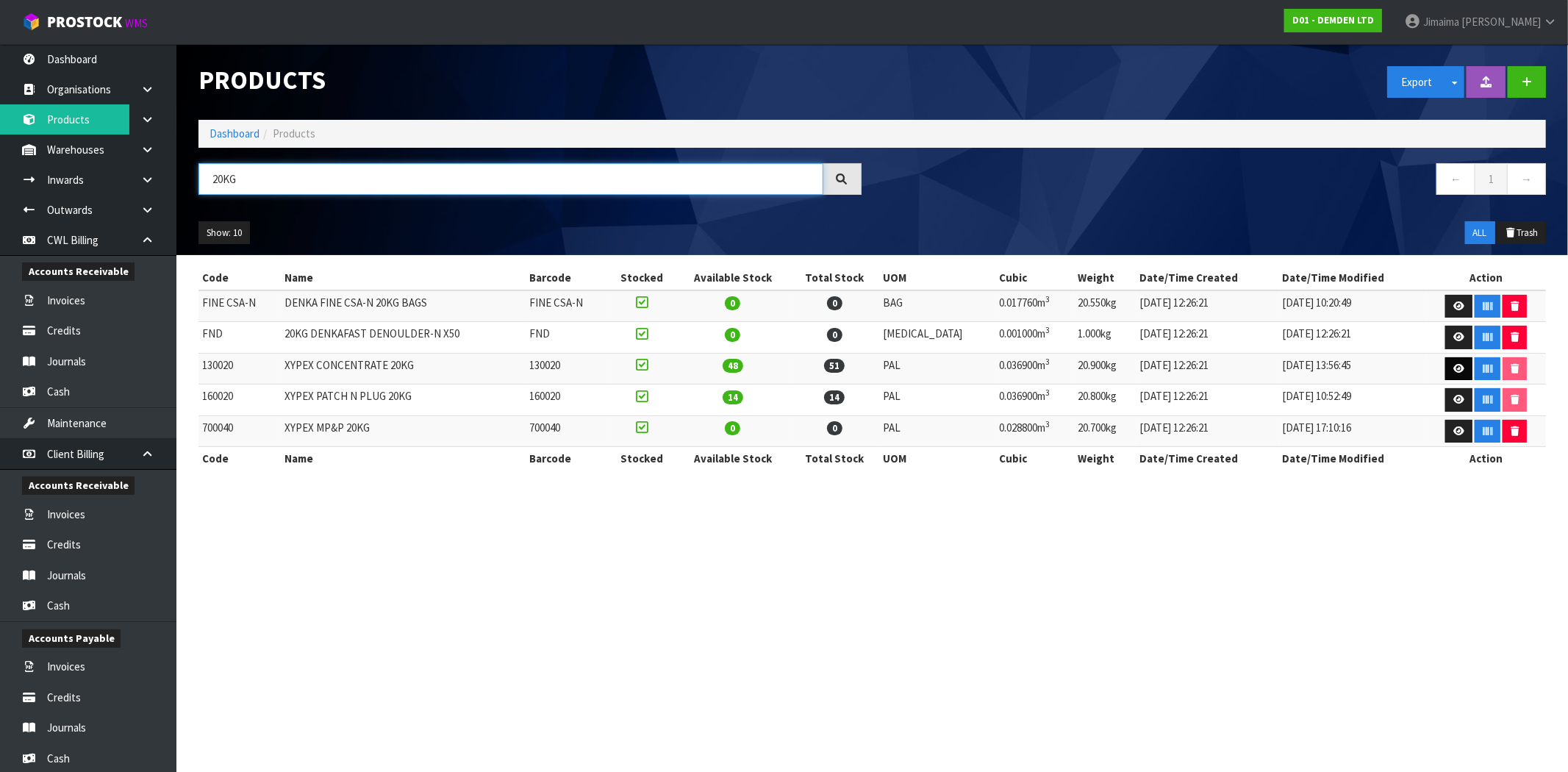
type input "20KG"
click at [1445, 368] on link at bounding box center [1459, 369] width 27 height 23
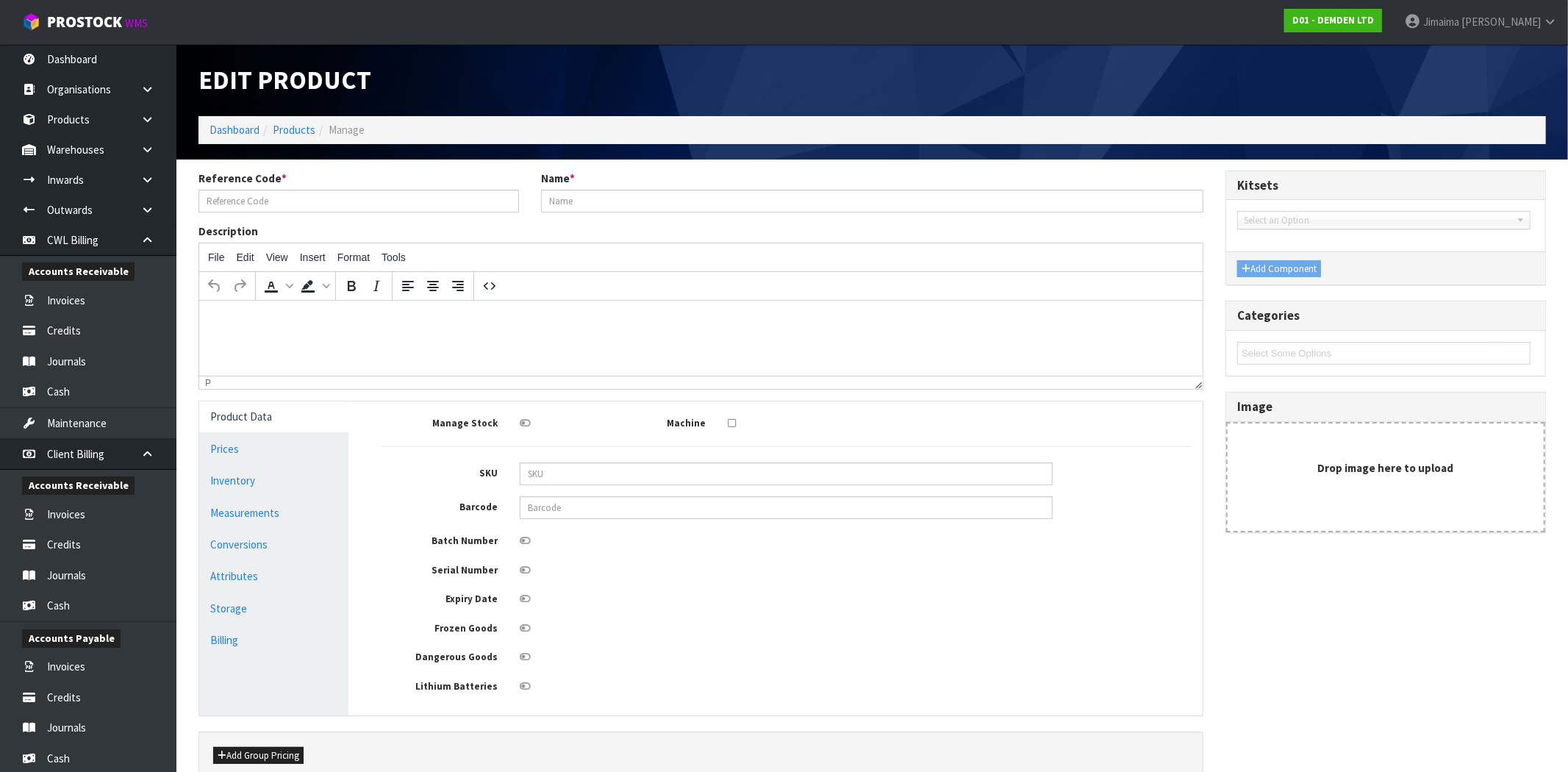
type input "130020"
type input "XYPEX CONCENTRATE 20KG"
type input "82"
type input "15"
type input "30"
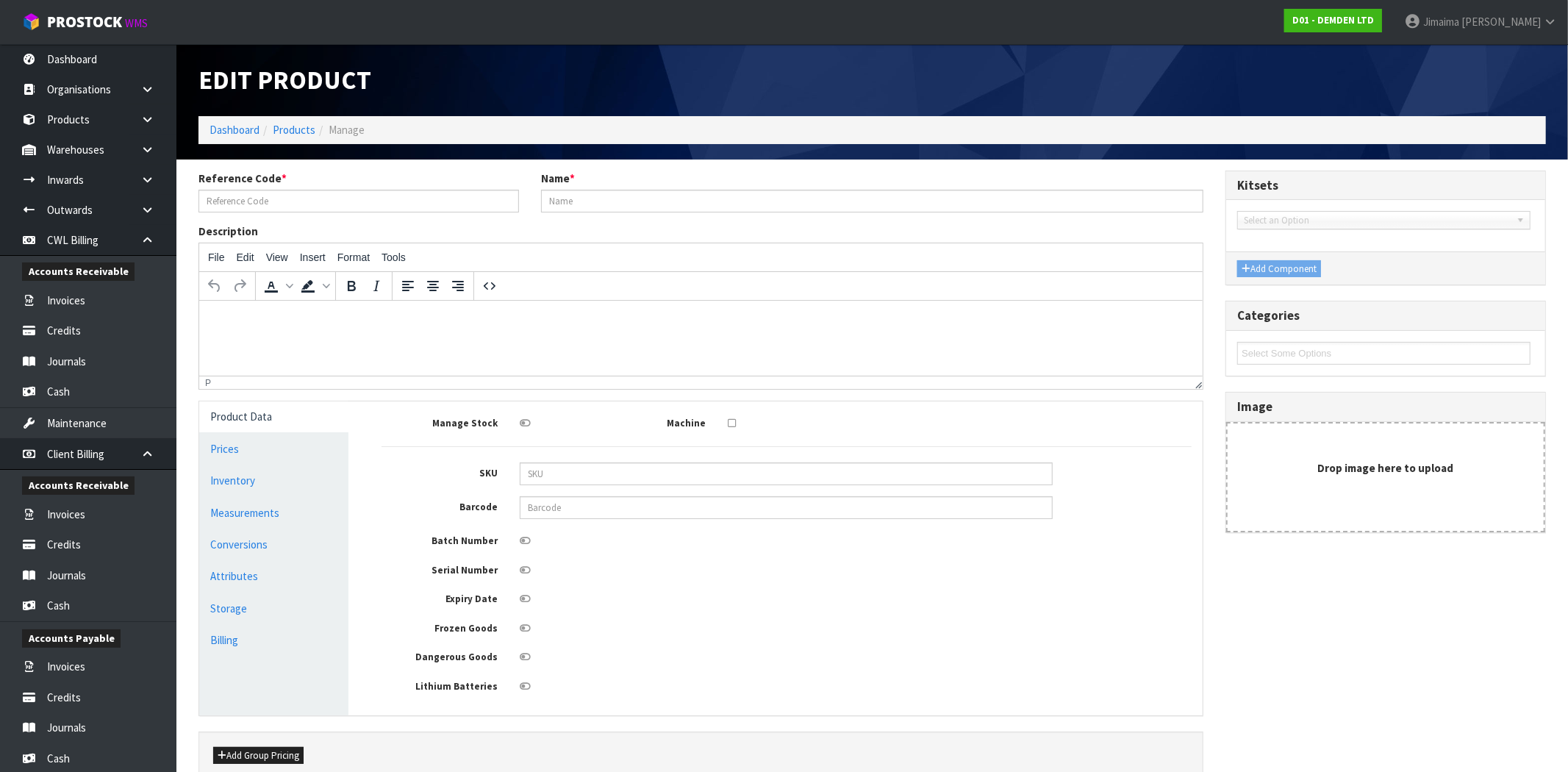
type input "0.0369"
type input "20.9"
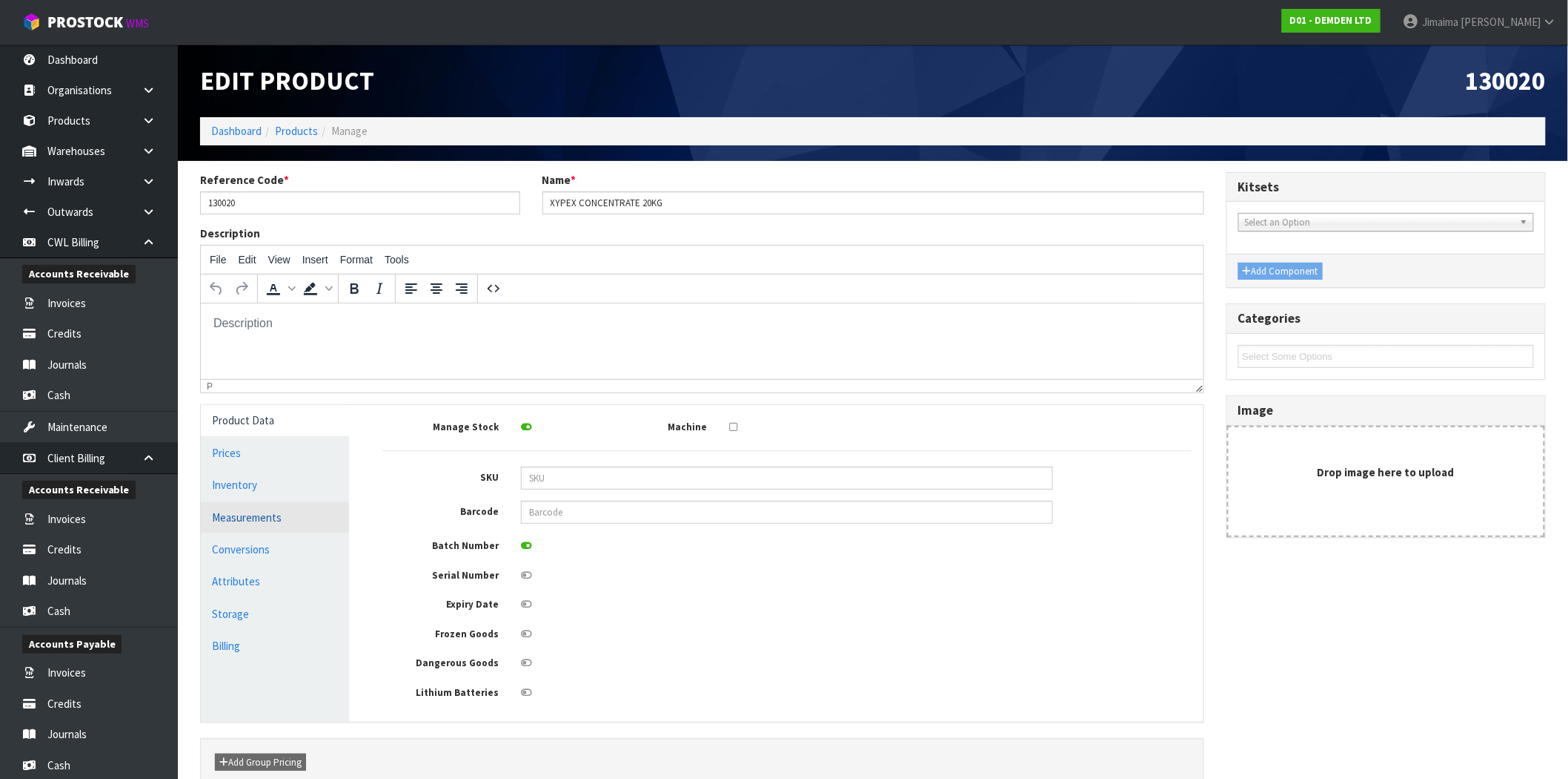
click at [249, 512] on link "Measurements" at bounding box center [275, 517] width 149 height 31
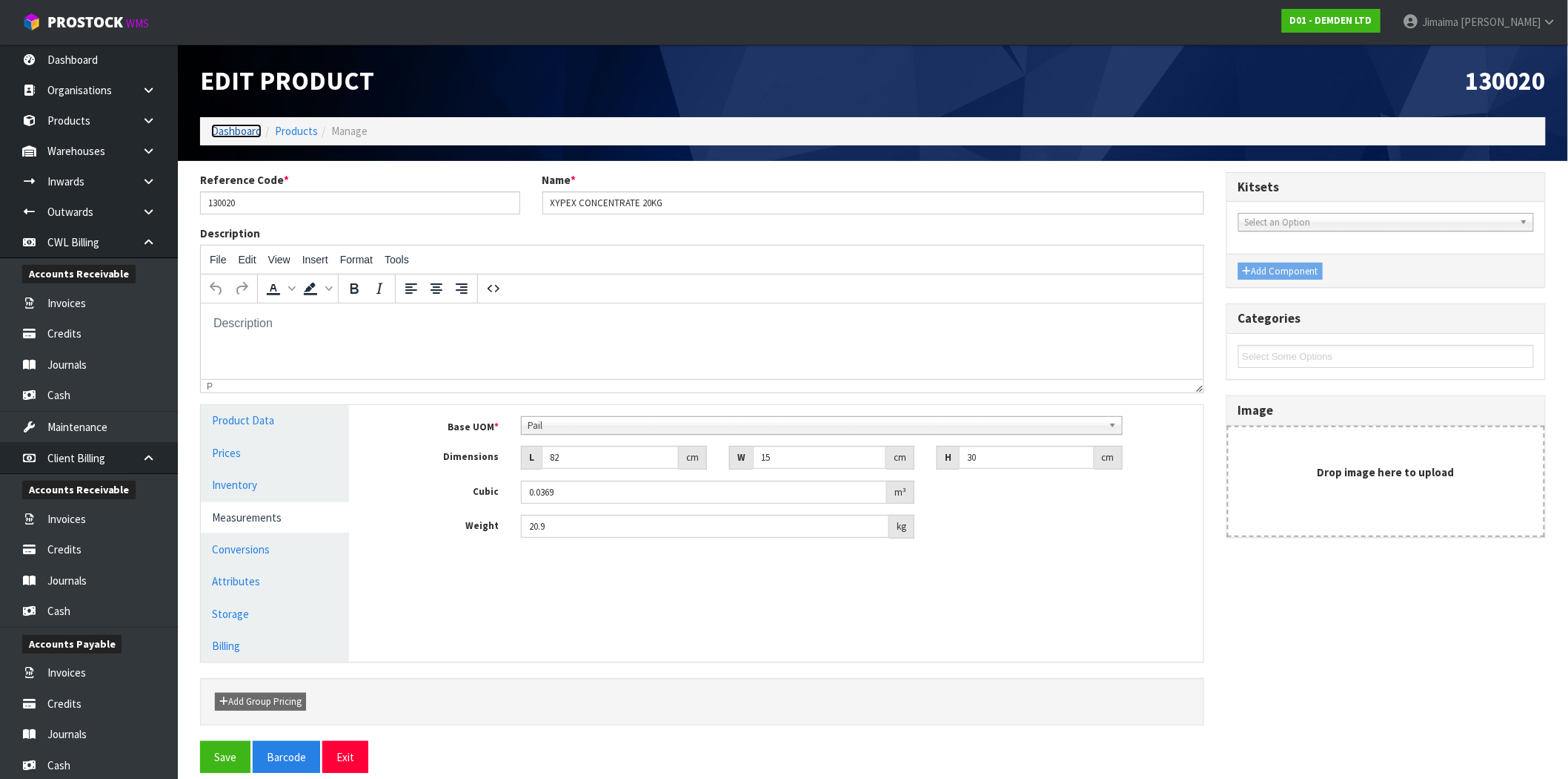
click at [224, 127] on link "Dashboard" at bounding box center [236, 131] width 50 height 14
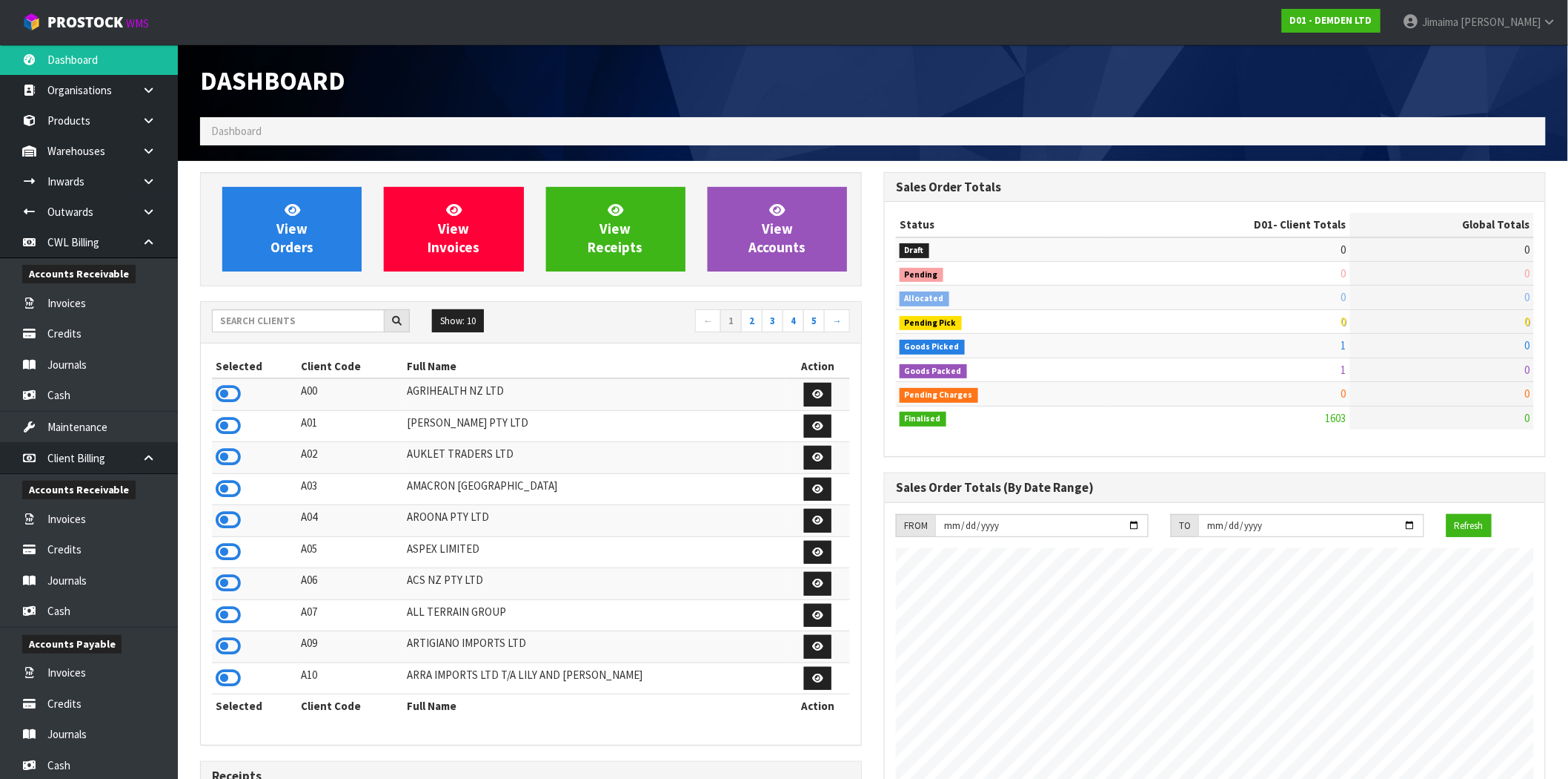
scroll to position [980, 684]
click at [288, 308] on div "Show: 10 5 10 25 50 ← 1 2 3 4 5 →" at bounding box center [531, 322] width 660 height 41
click at [290, 319] on input "text" at bounding box center [298, 320] width 173 height 23
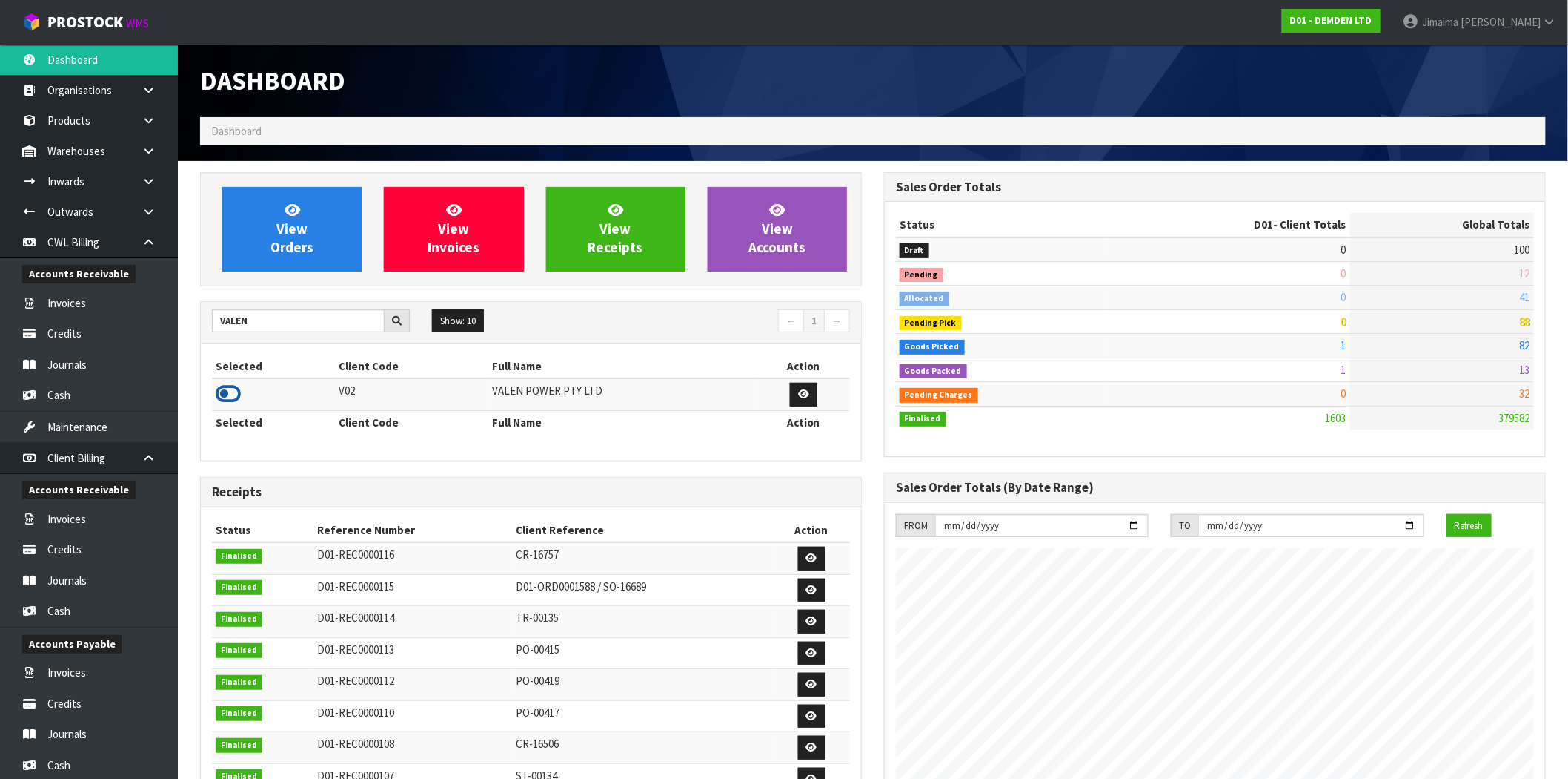
click at [226, 396] on icon at bounding box center [228, 393] width 25 height 22
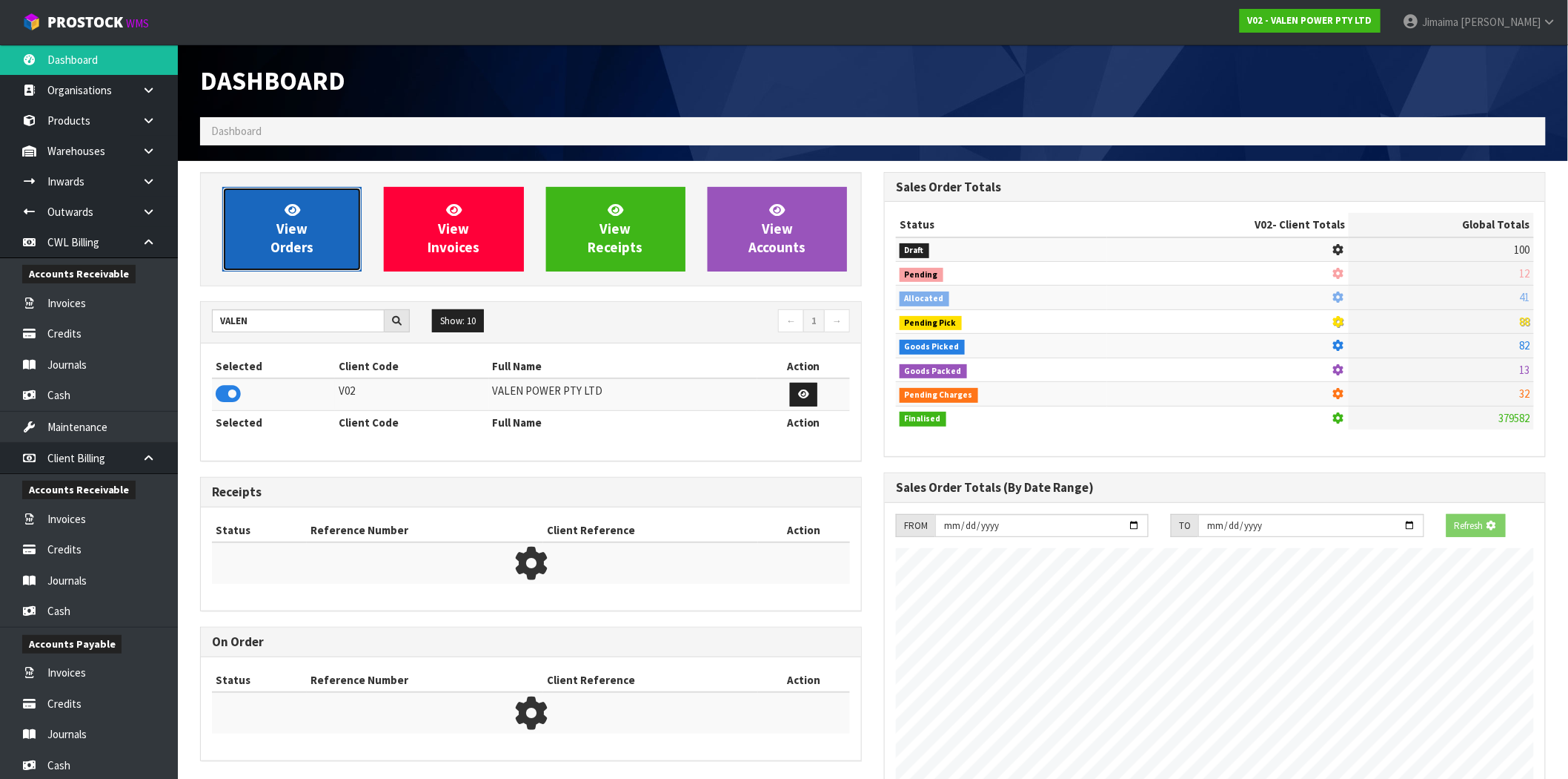
scroll to position [740685, 740476]
click at [304, 217] on link "View Orders" at bounding box center [292, 229] width 139 height 84
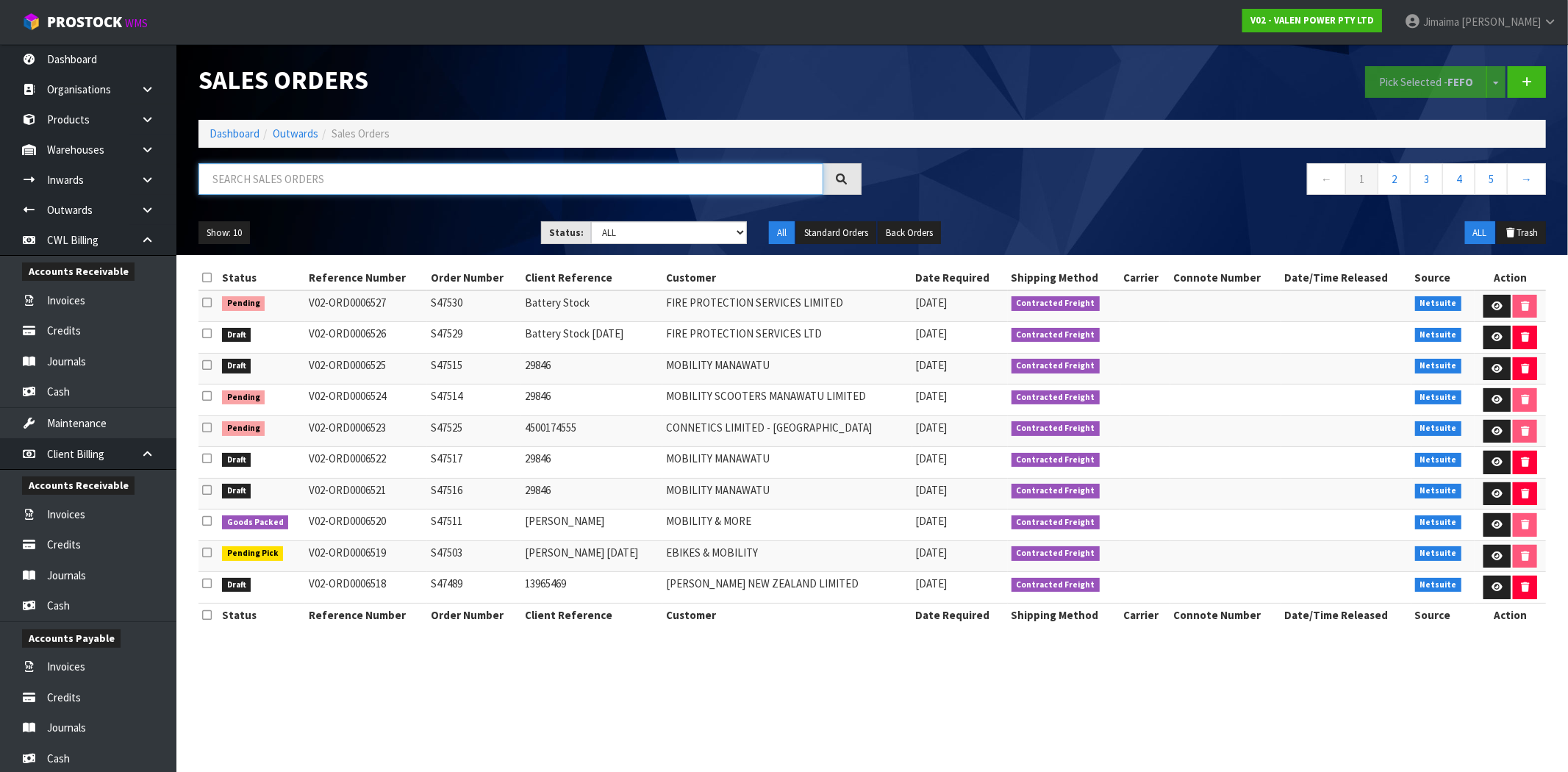
click at [519, 178] on input "text" at bounding box center [511, 178] width 625 height 32
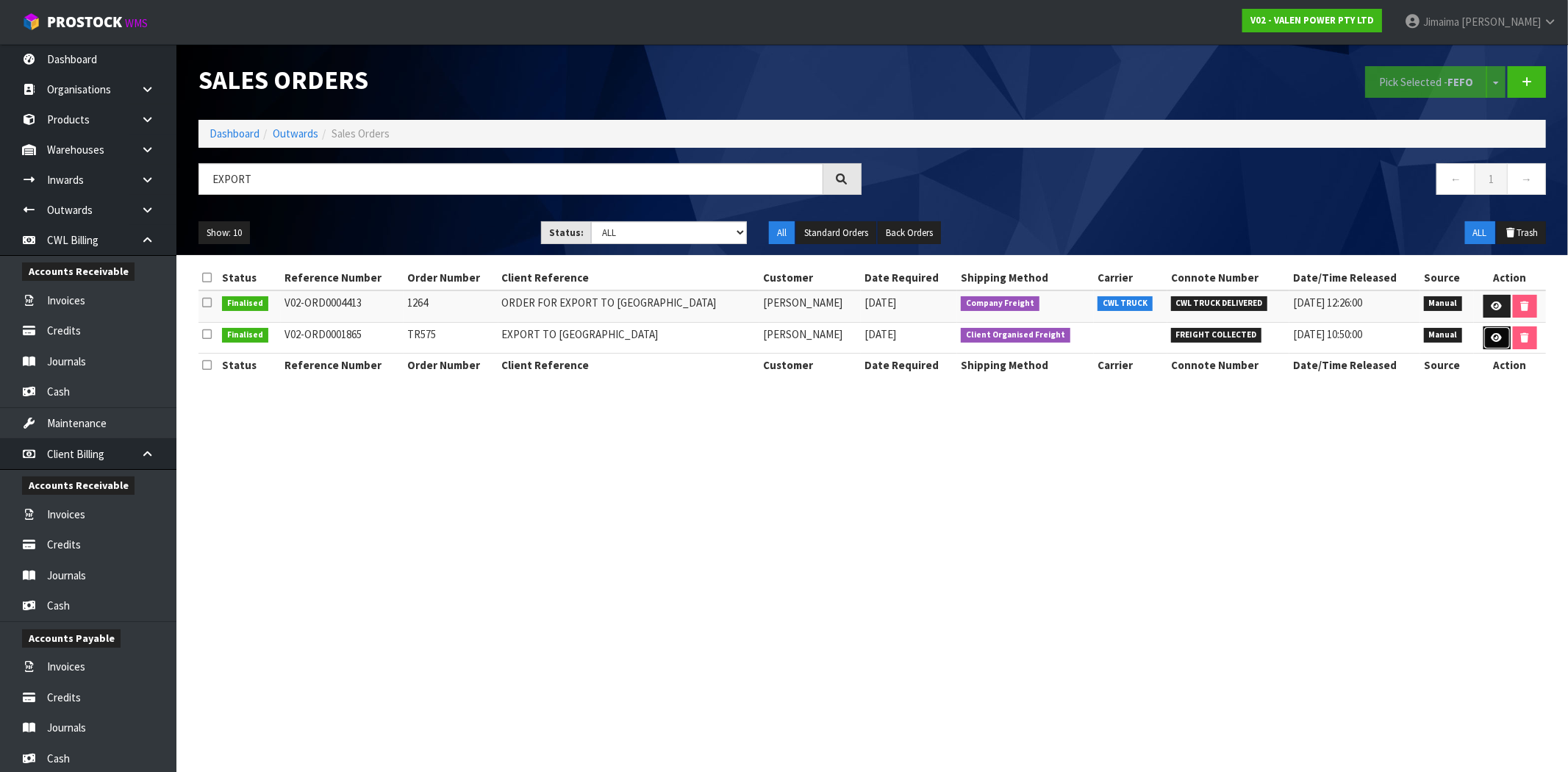
click at [1483, 339] on link at bounding box center [1497, 338] width 27 height 23
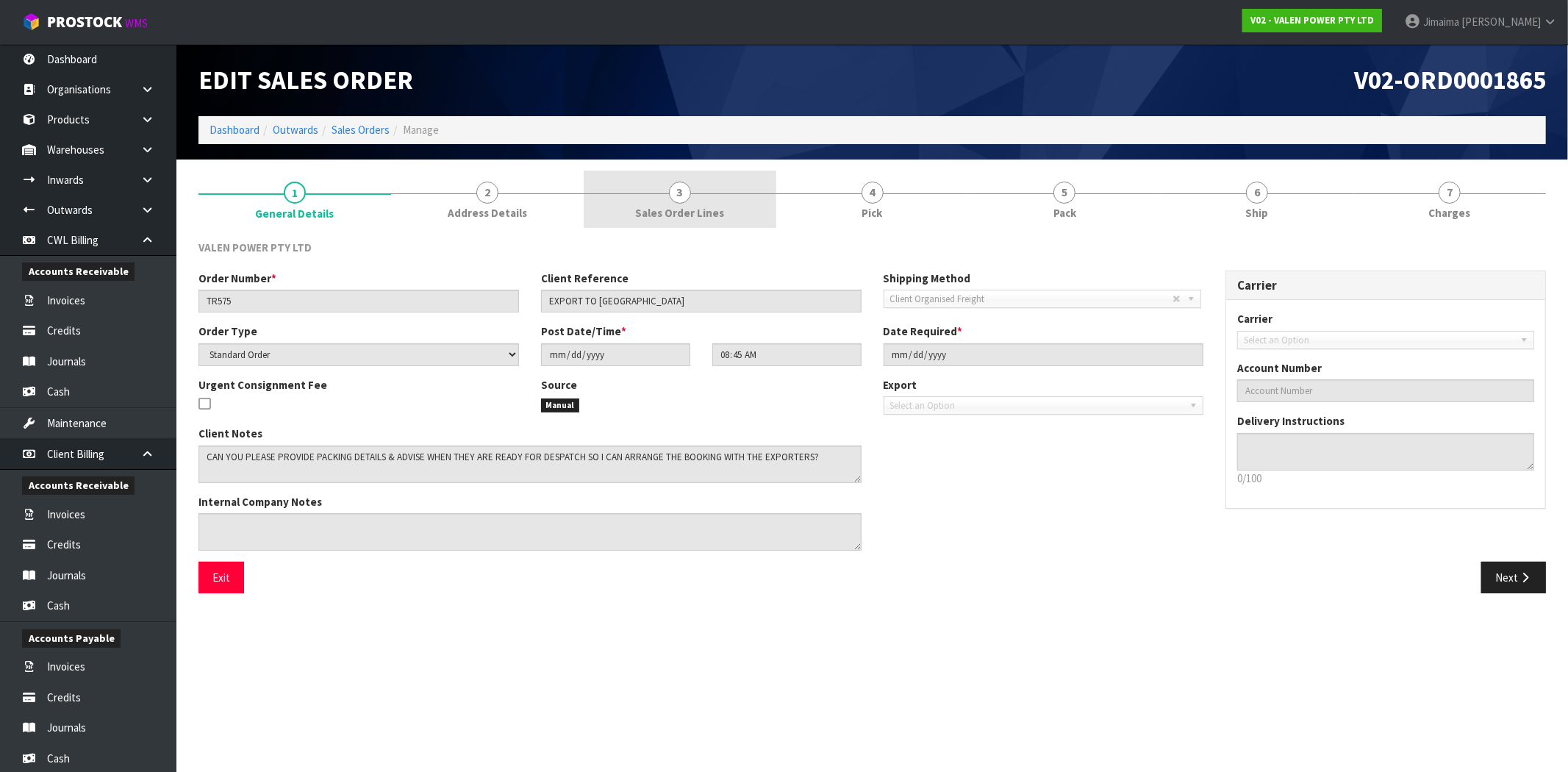
click at [728, 171] on link "3 Sales Order Lines" at bounding box center [680, 199] width 192 height 58
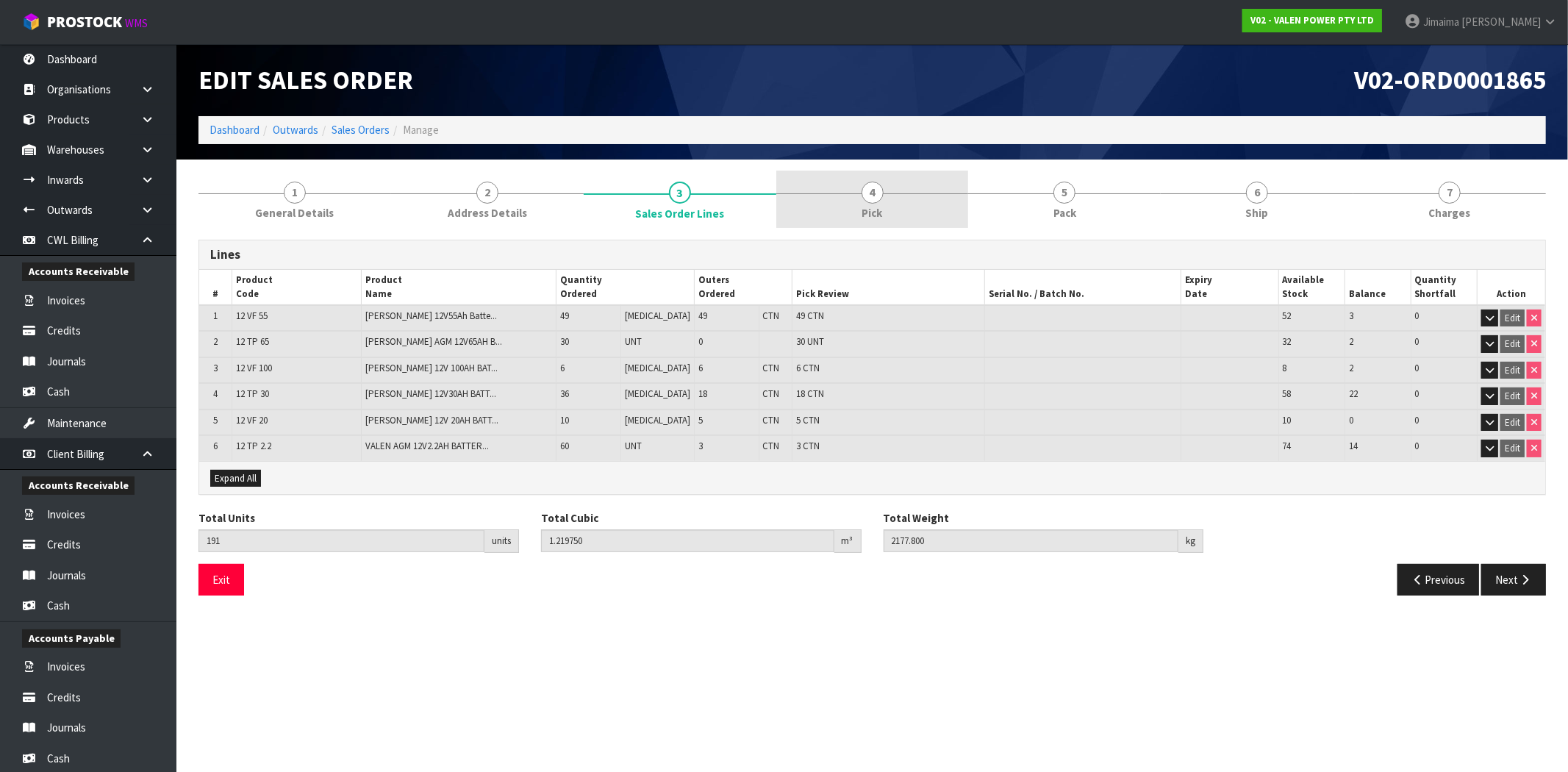
click at [944, 198] on link "4 Pick" at bounding box center [872, 199] width 192 height 58
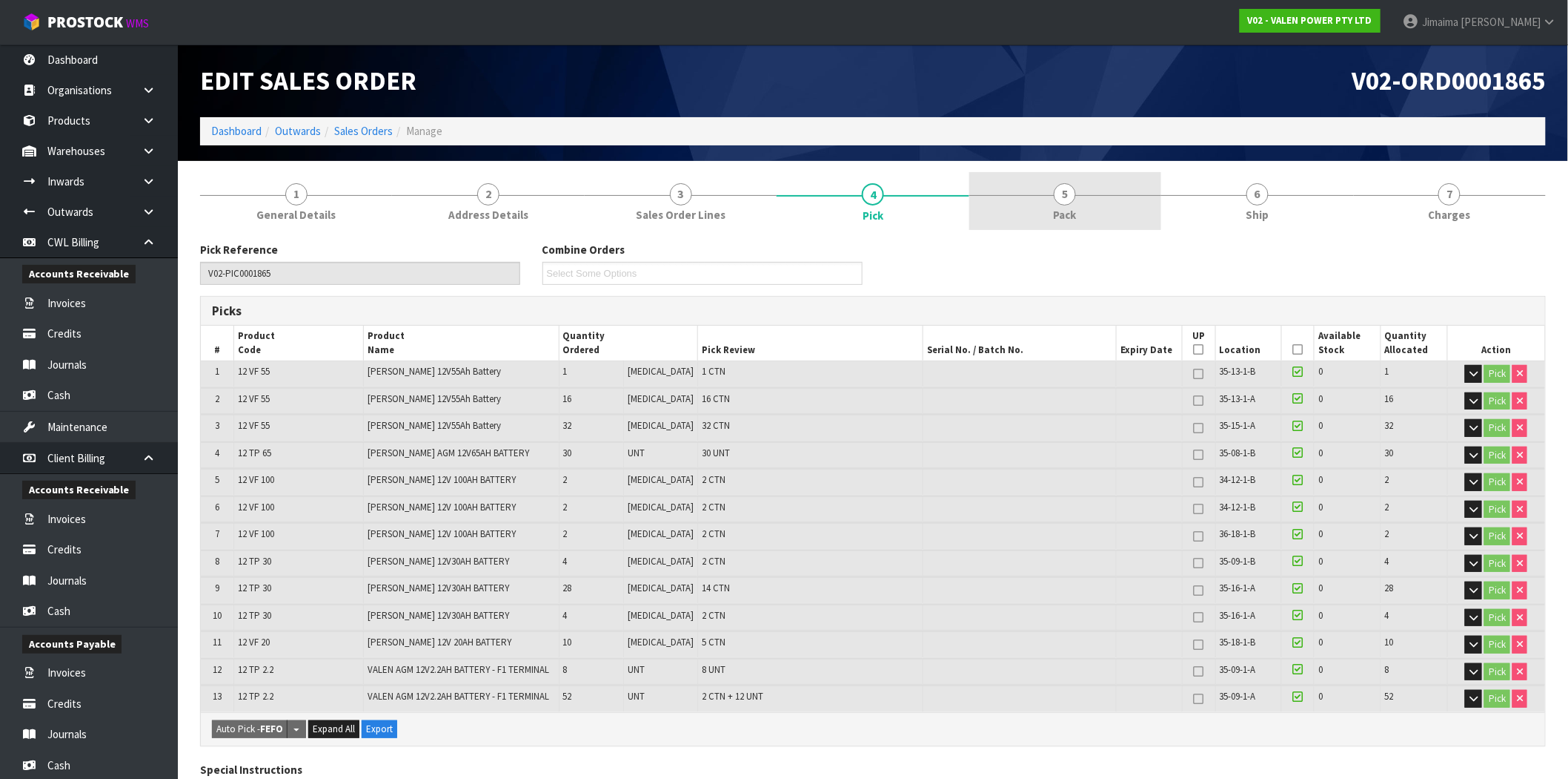
click at [1058, 203] on link "5 Pack" at bounding box center [1065, 201] width 192 height 59
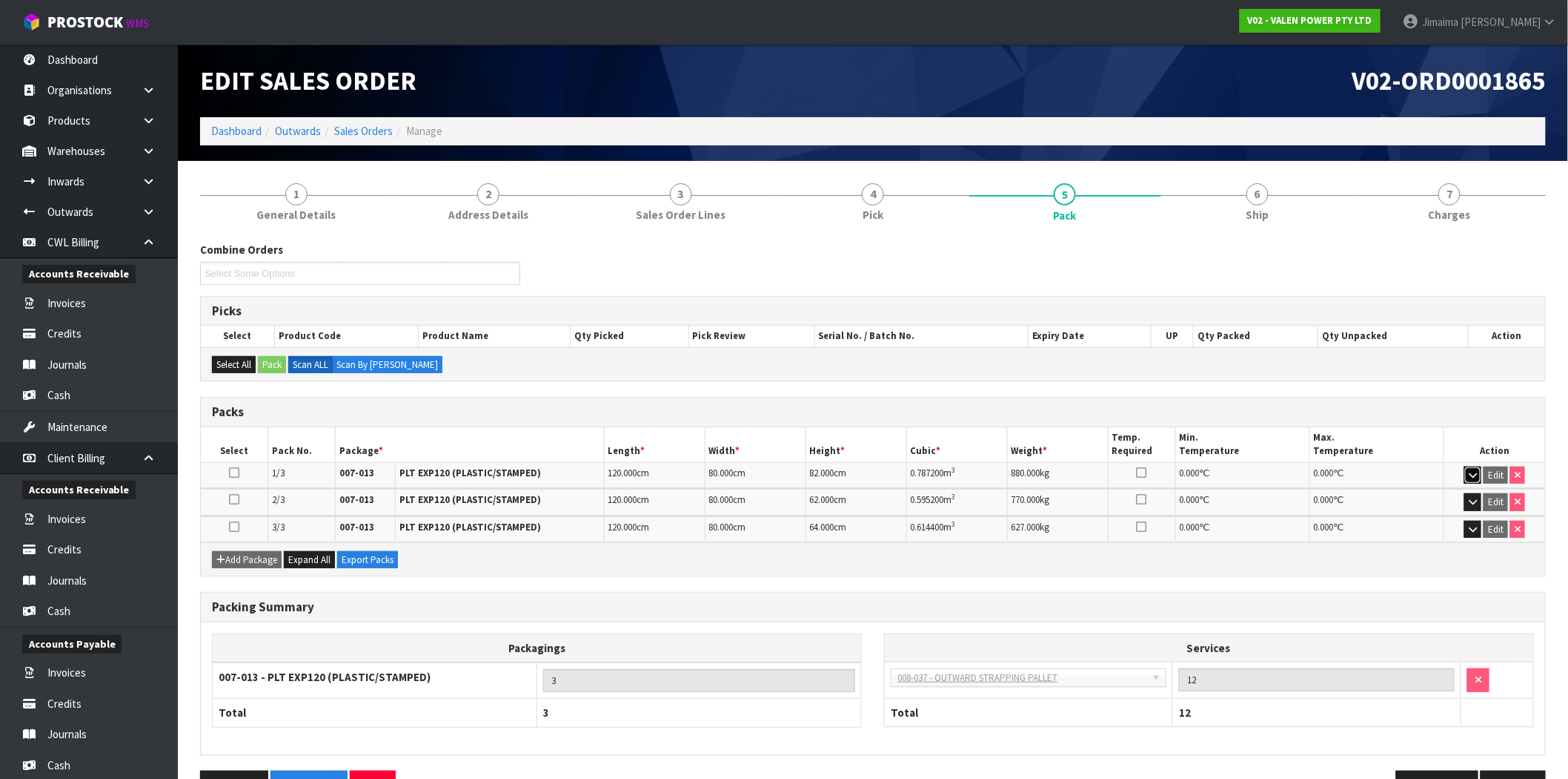
click at [1465, 468] on button "button" at bounding box center [1473, 475] width 17 height 18
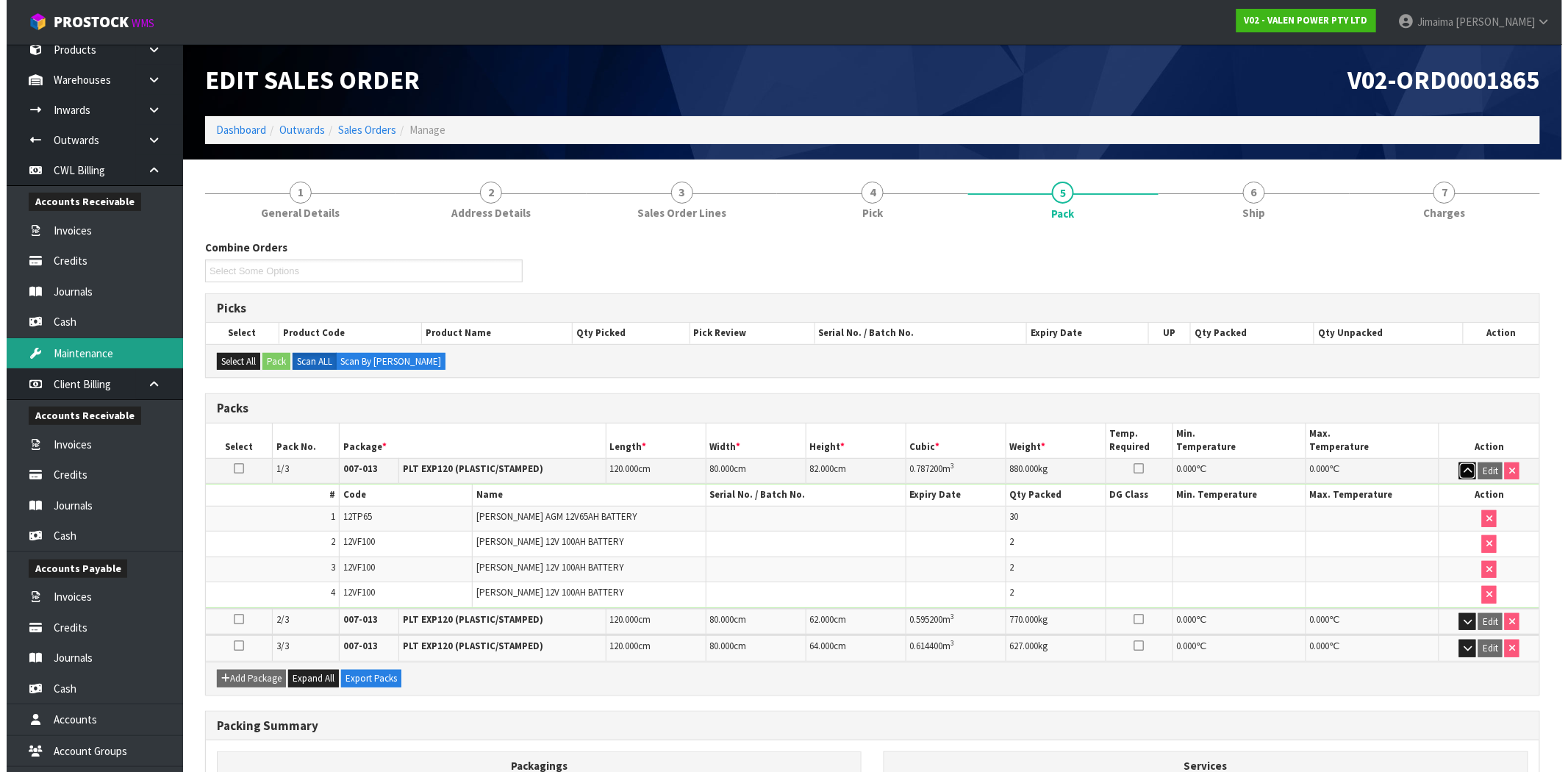
scroll to position [156, 0]
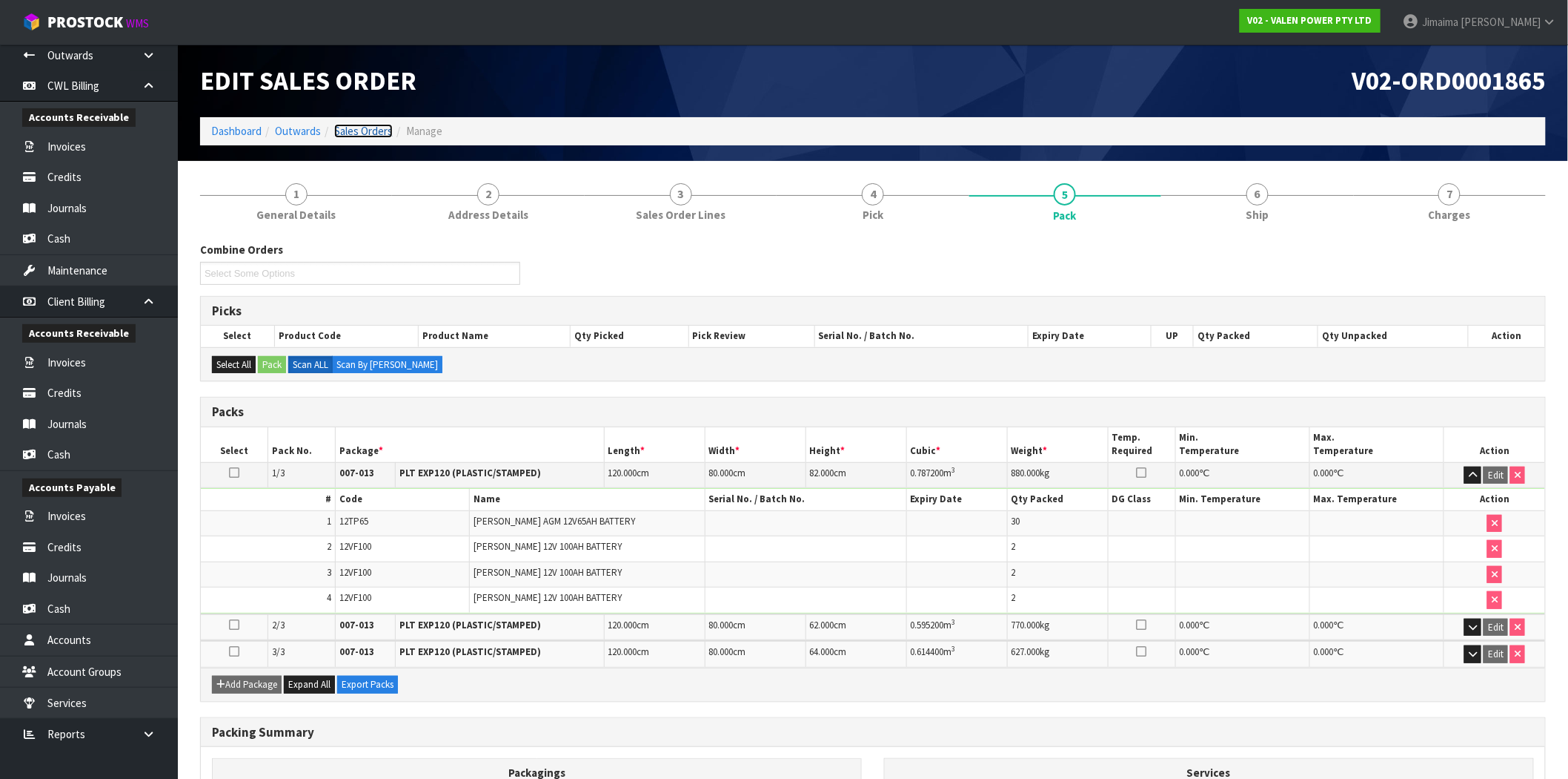
click at [365, 130] on link "Sales Orders" at bounding box center [363, 131] width 59 height 14
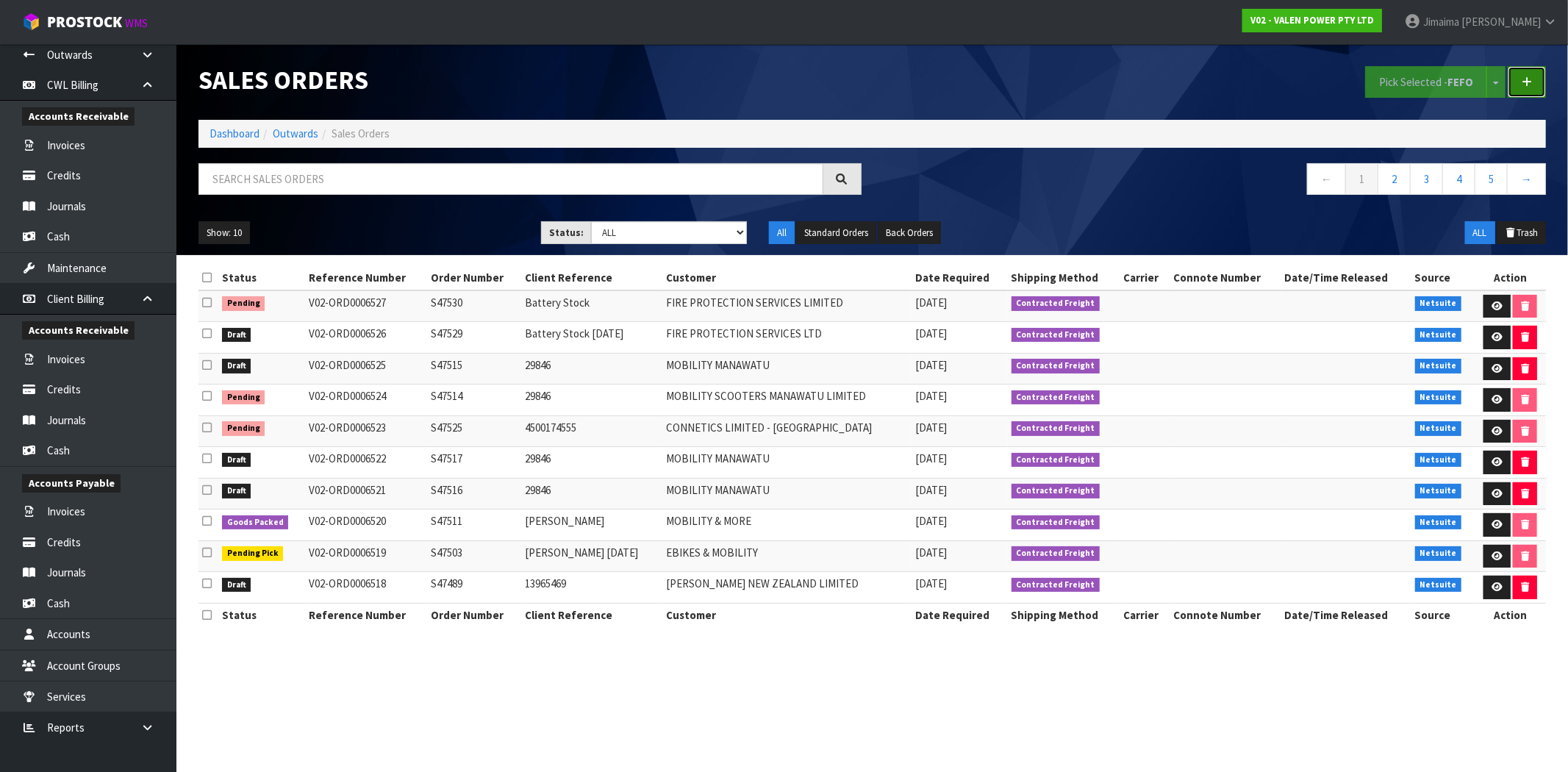
click at [1541, 69] on link at bounding box center [1527, 81] width 38 height 32
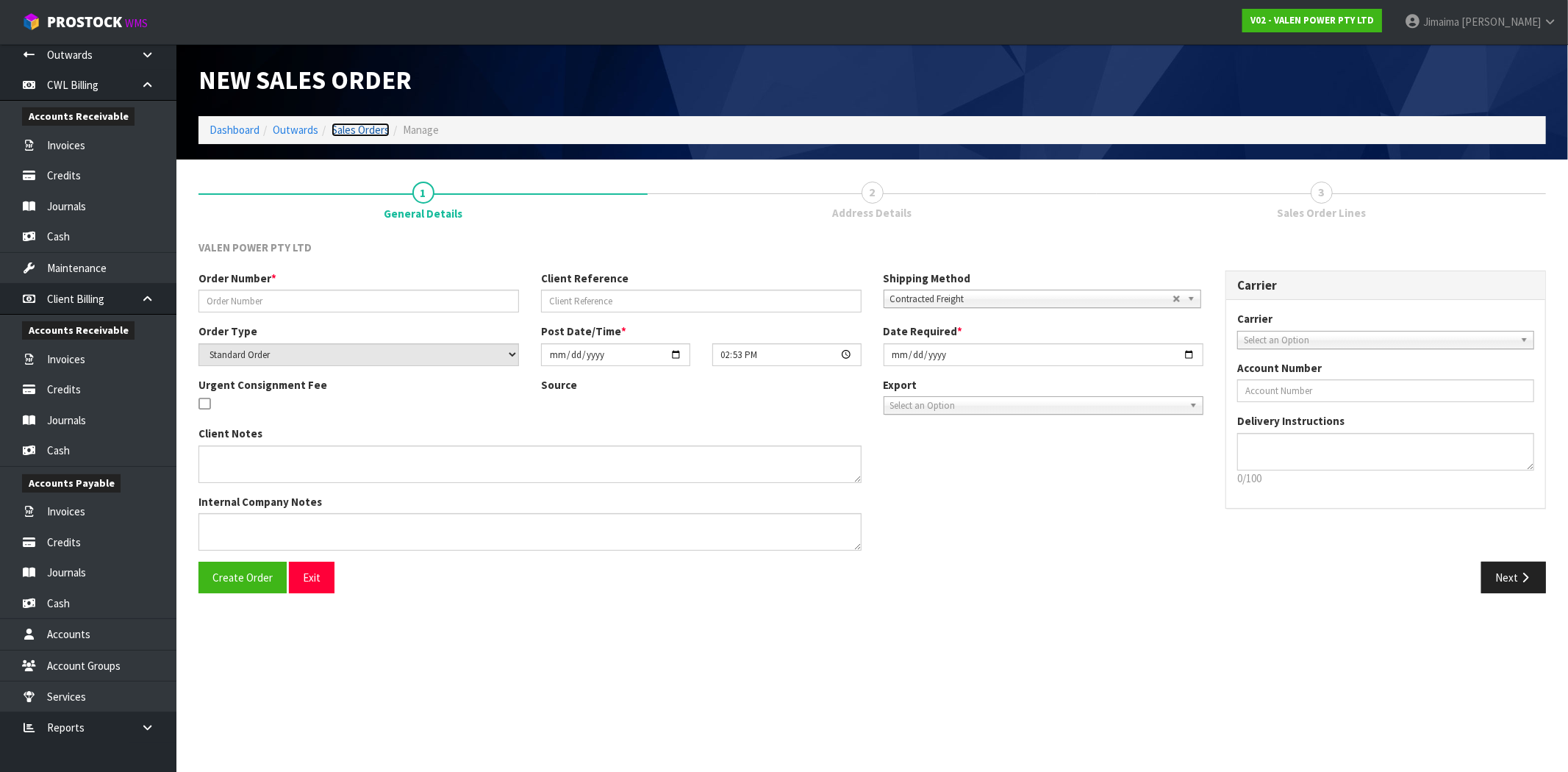
click at [347, 129] on link "Sales Orders" at bounding box center [361, 129] width 58 height 14
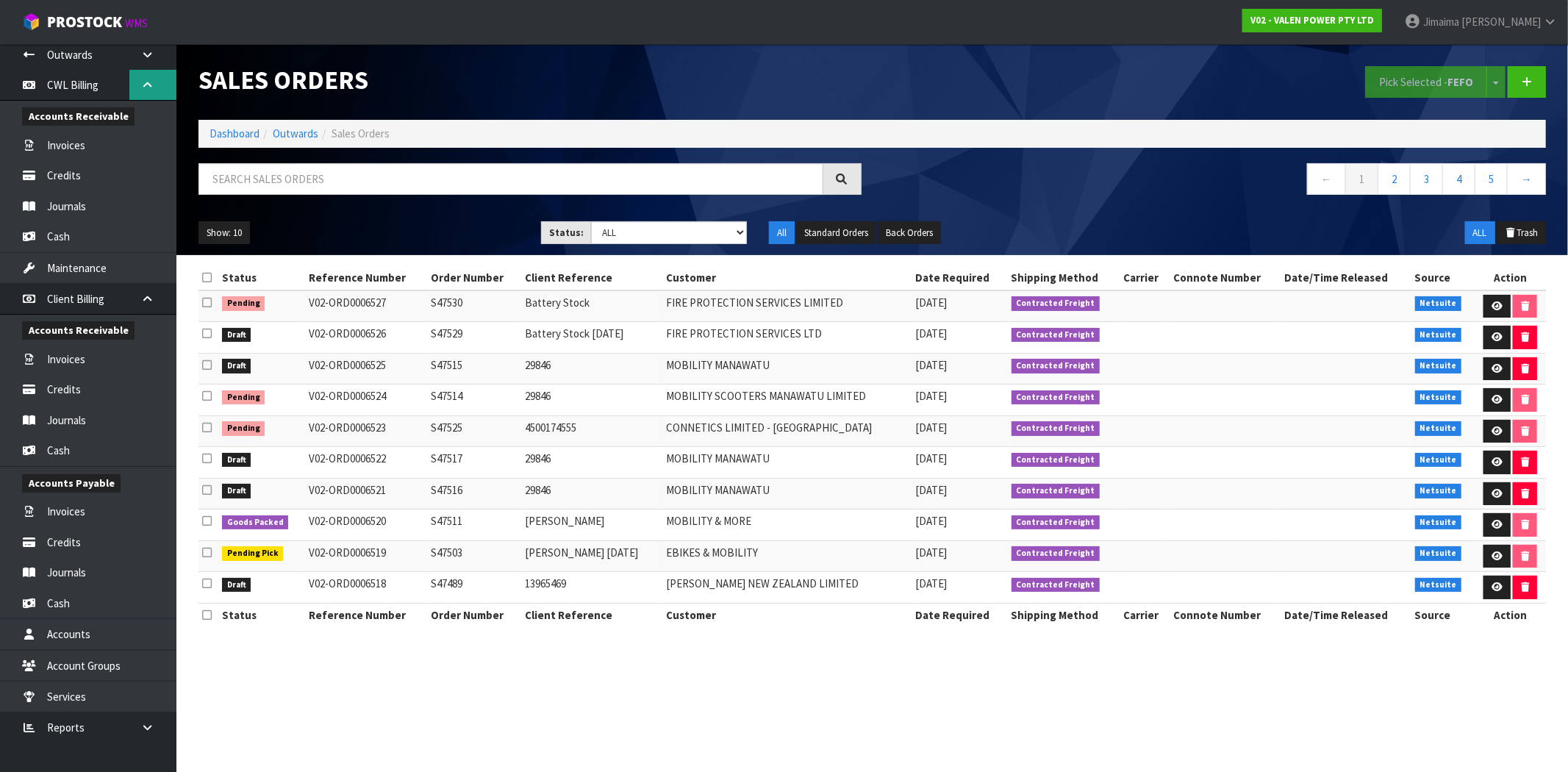
drag, startPoint x: 149, startPoint y: 299, endPoint x: 154, endPoint y: 220, distance: 79.2
click at [148, 299] on icon at bounding box center [147, 298] width 14 height 11
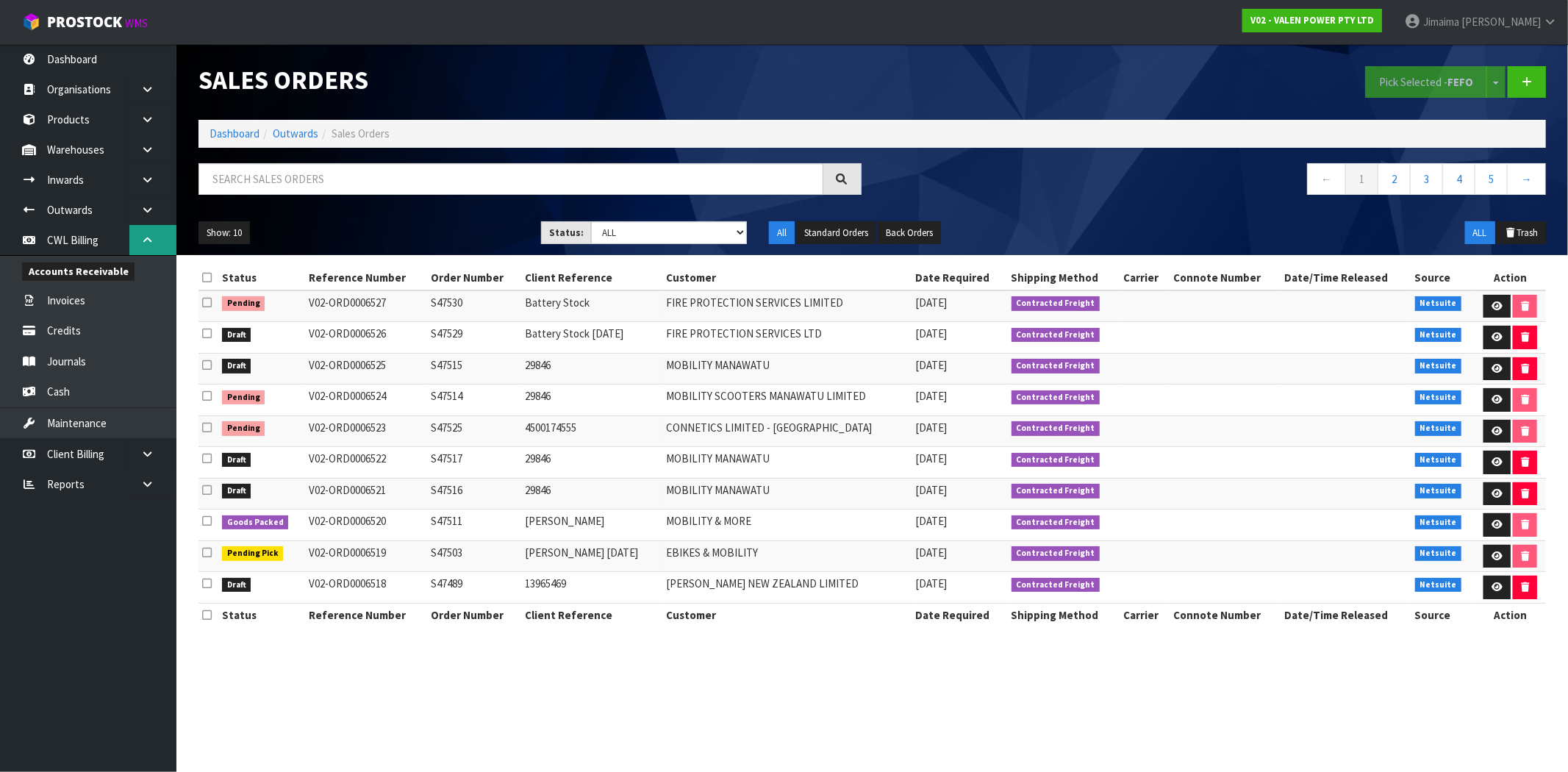
click at [163, 233] on link at bounding box center [153, 240] width 47 height 30
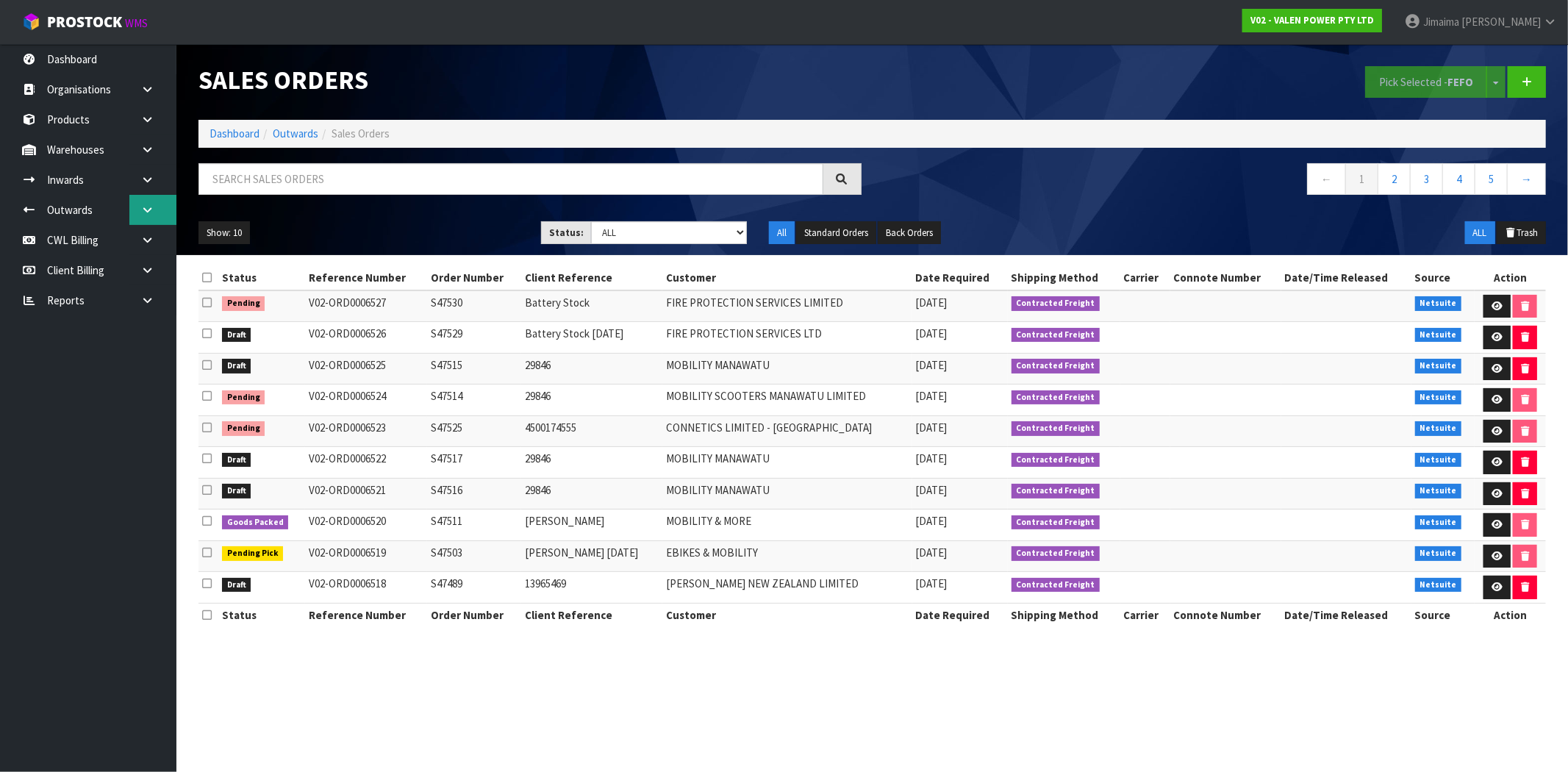
click at [159, 210] on link at bounding box center [153, 209] width 47 height 30
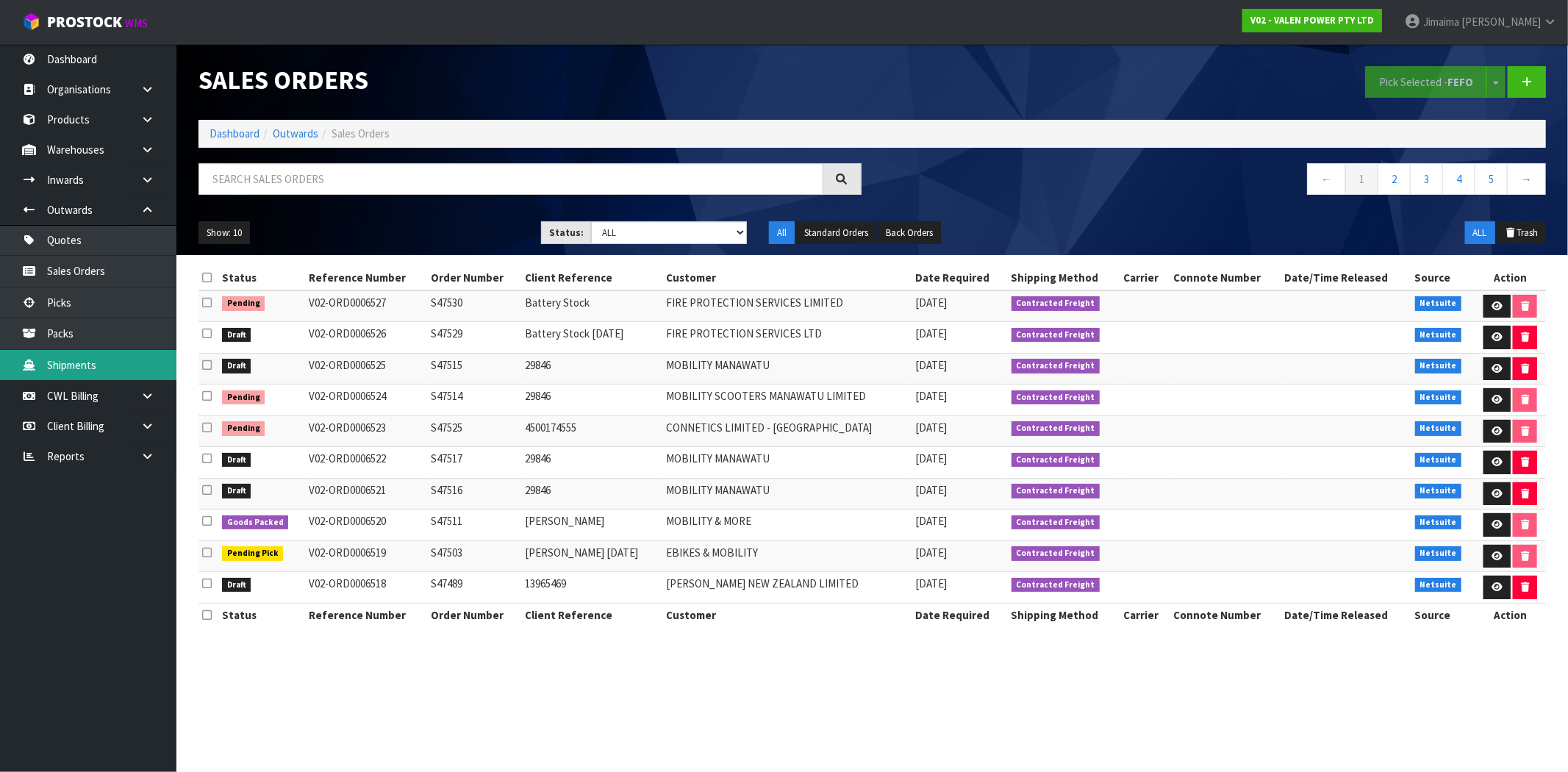
click at [106, 363] on link "Shipments" at bounding box center [88, 364] width 177 height 30
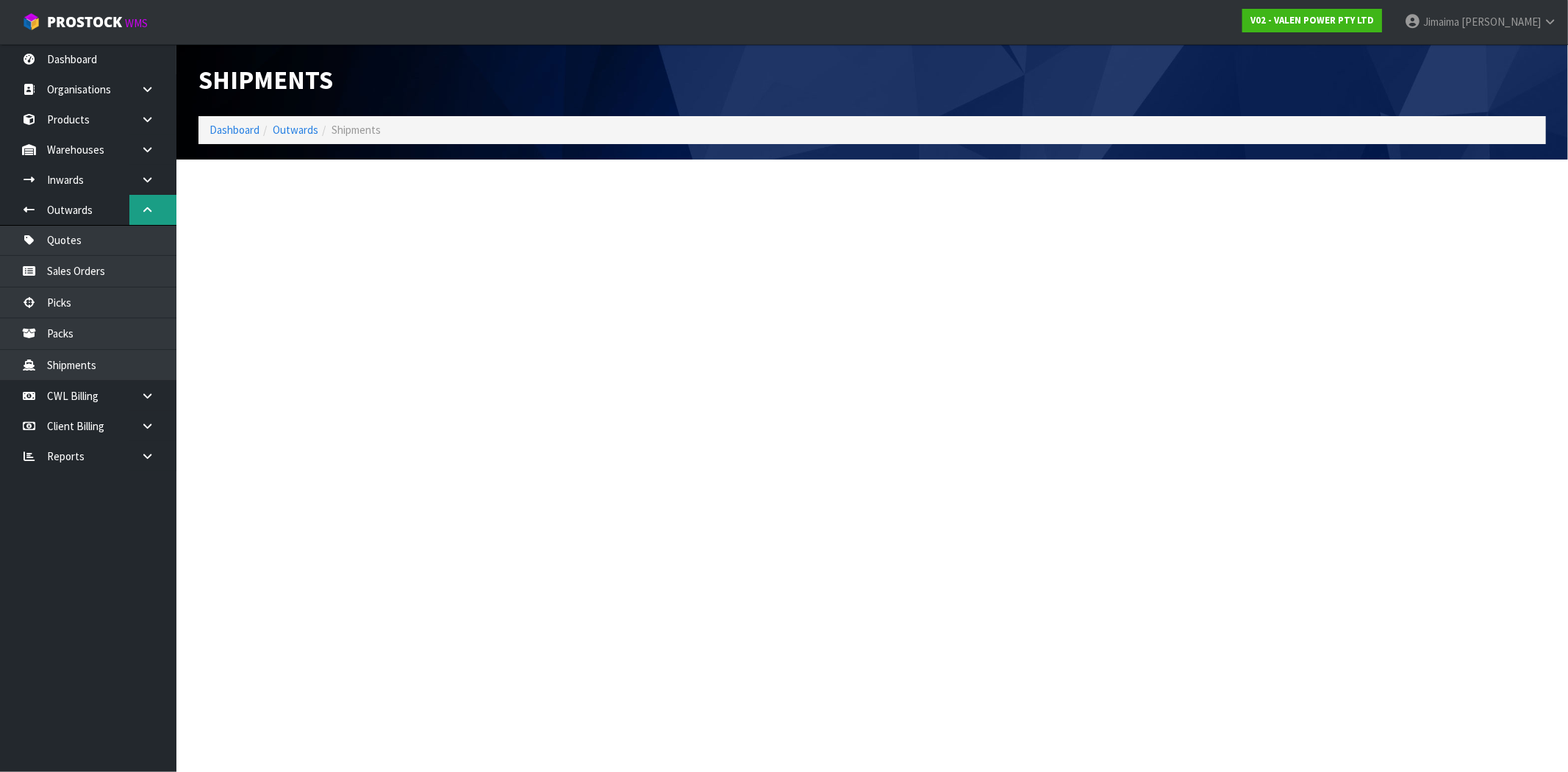
click at [142, 216] on link at bounding box center [153, 209] width 47 height 30
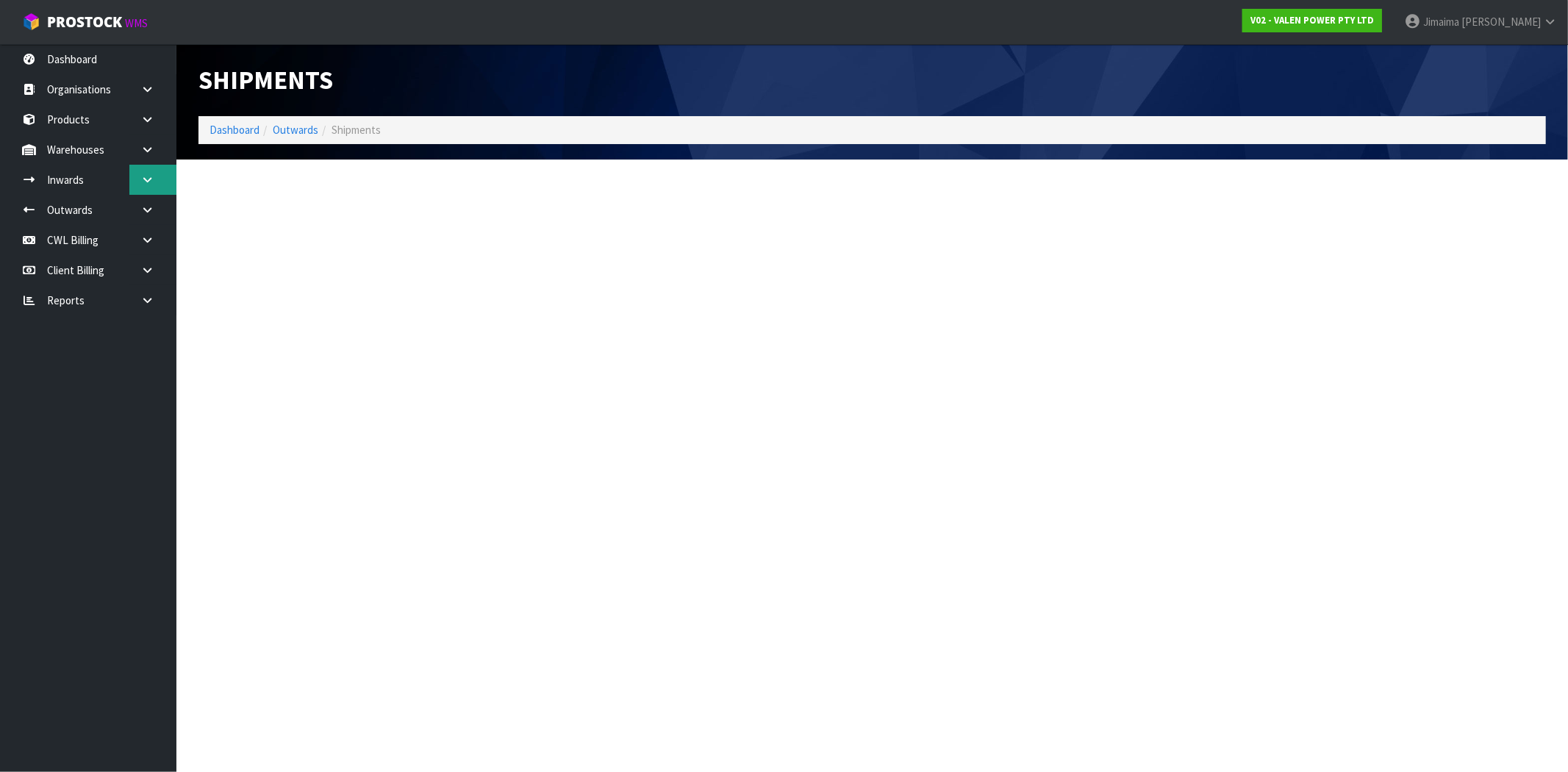
click at [140, 177] on icon at bounding box center [147, 180] width 14 height 11
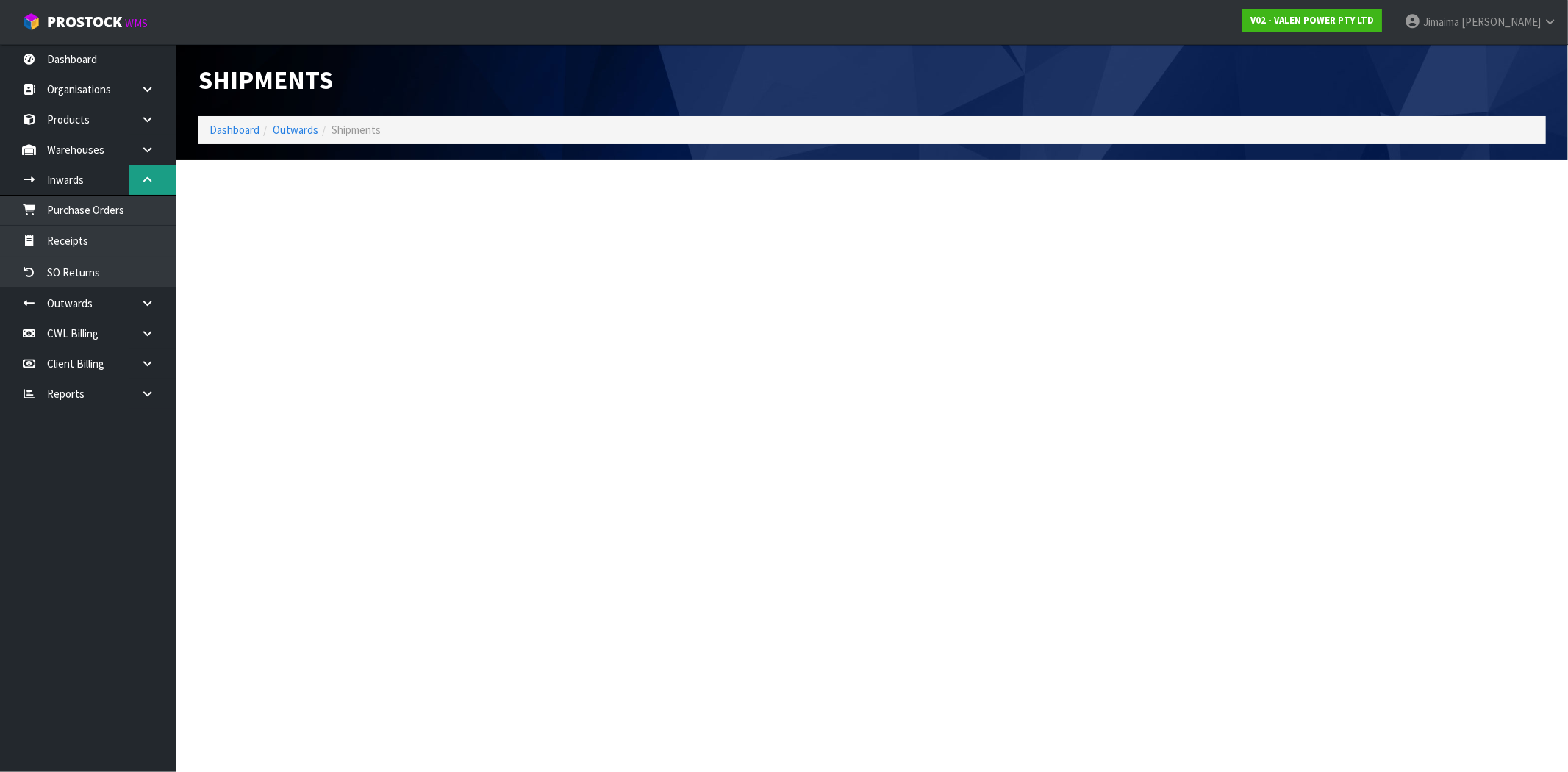
click at [140, 177] on icon at bounding box center [147, 180] width 14 height 11
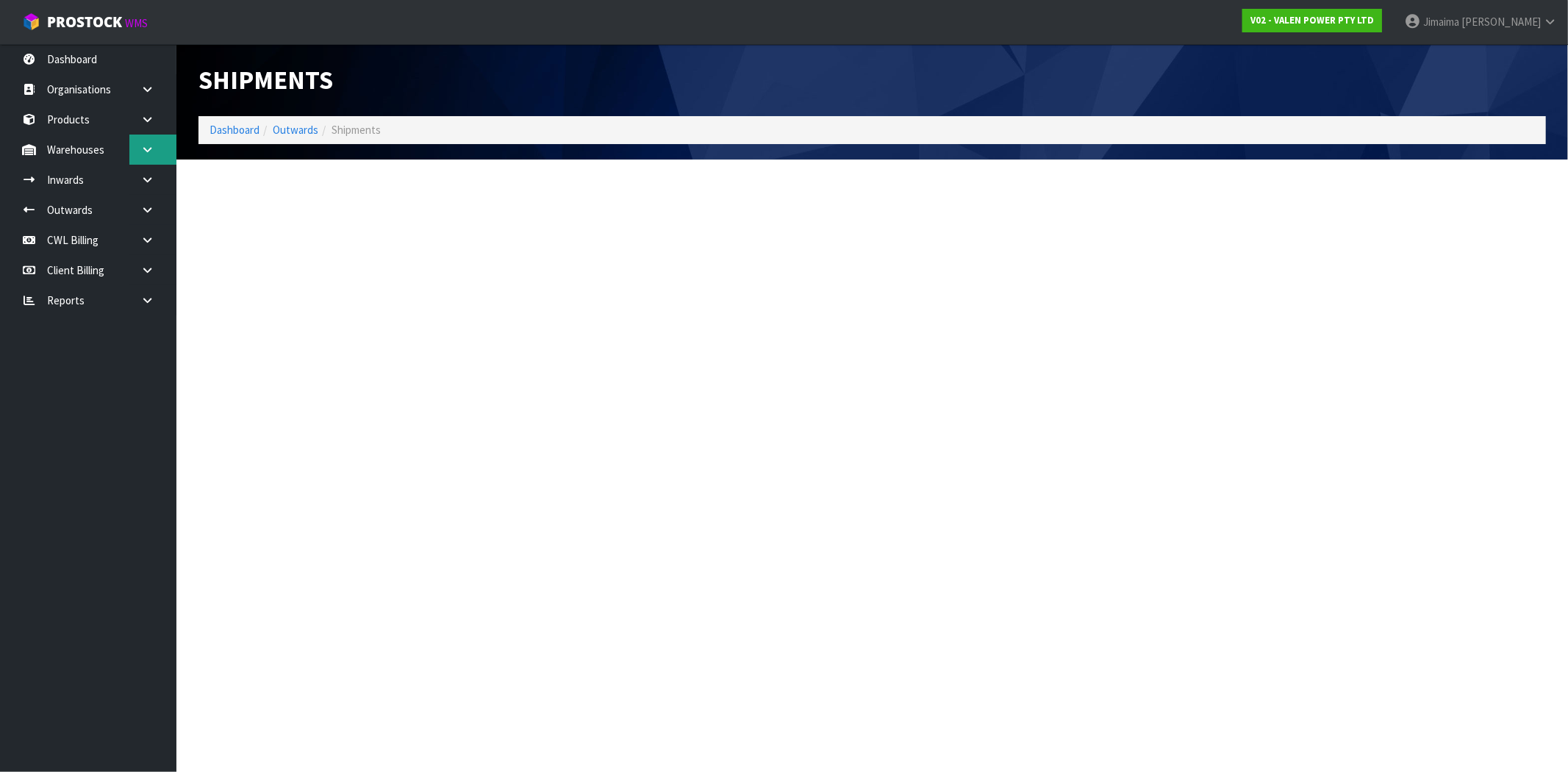
click at [146, 142] on link at bounding box center [153, 150] width 47 height 30
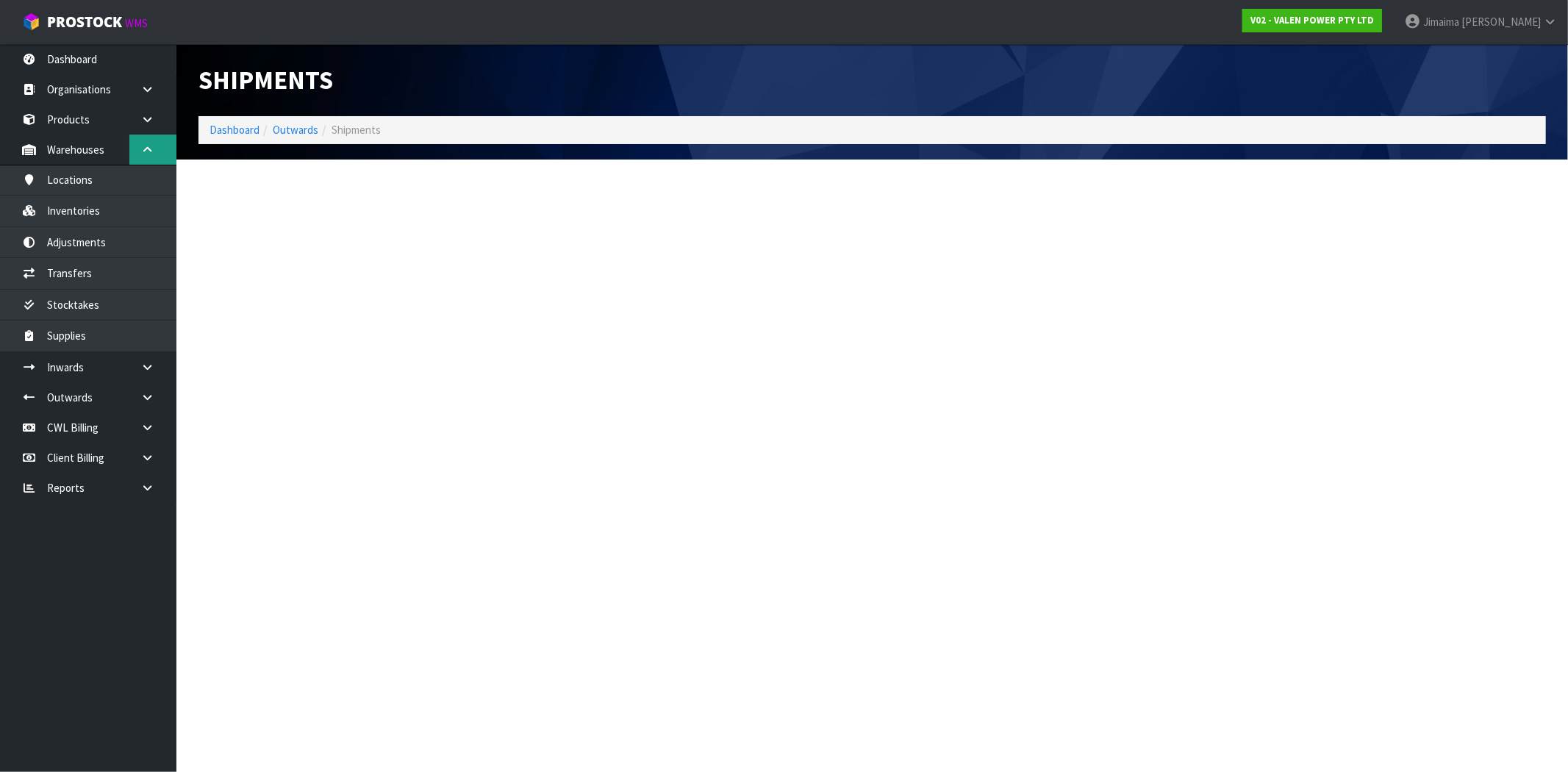
click at [146, 142] on link at bounding box center [153, 150] width 47 height 30
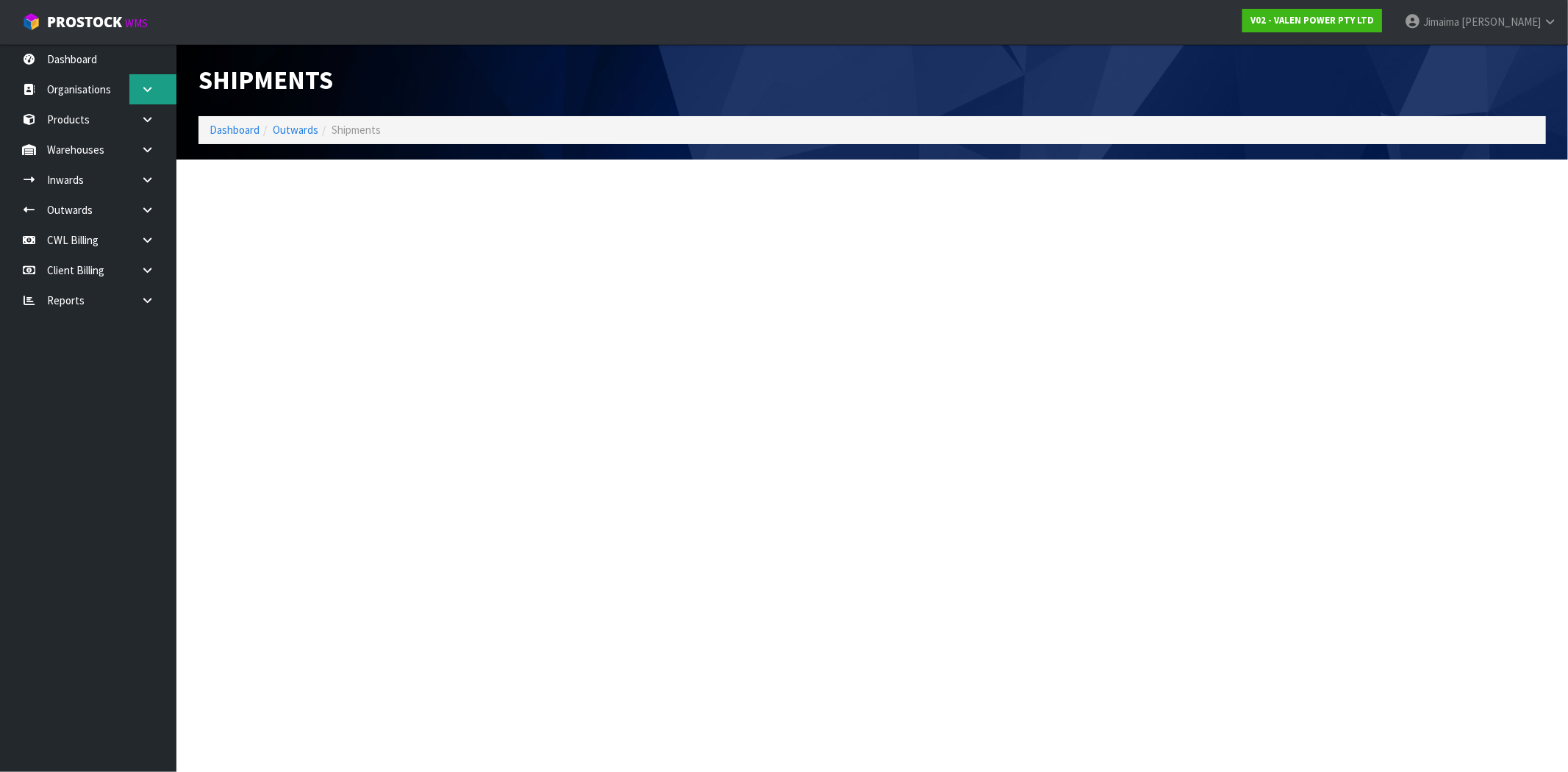
click at [136, 99] on link at bounding box center [153, 89] width 47 height 30
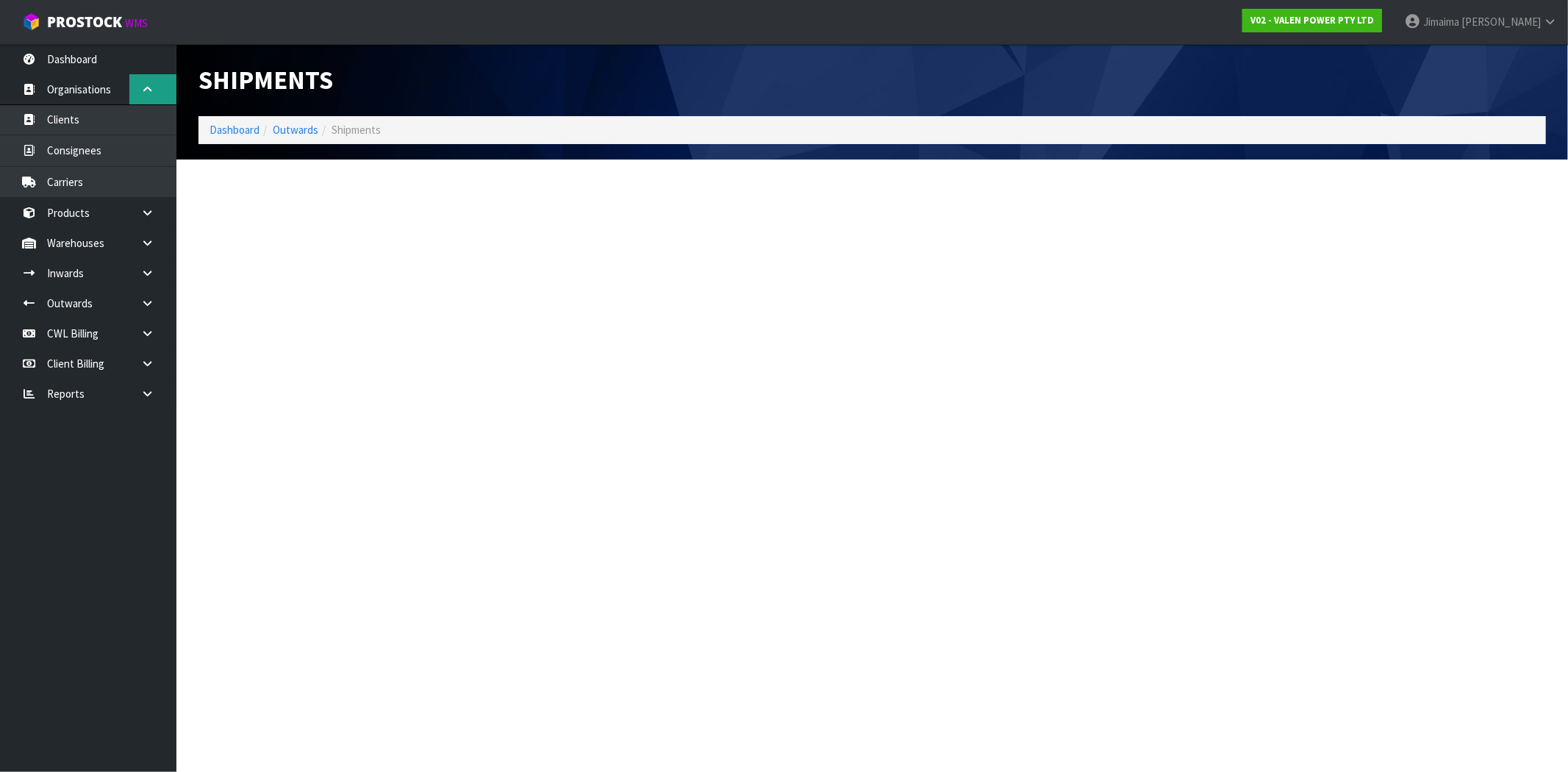
click at [136, 99] on link at bounding box center [153, 89] width 47 height 30
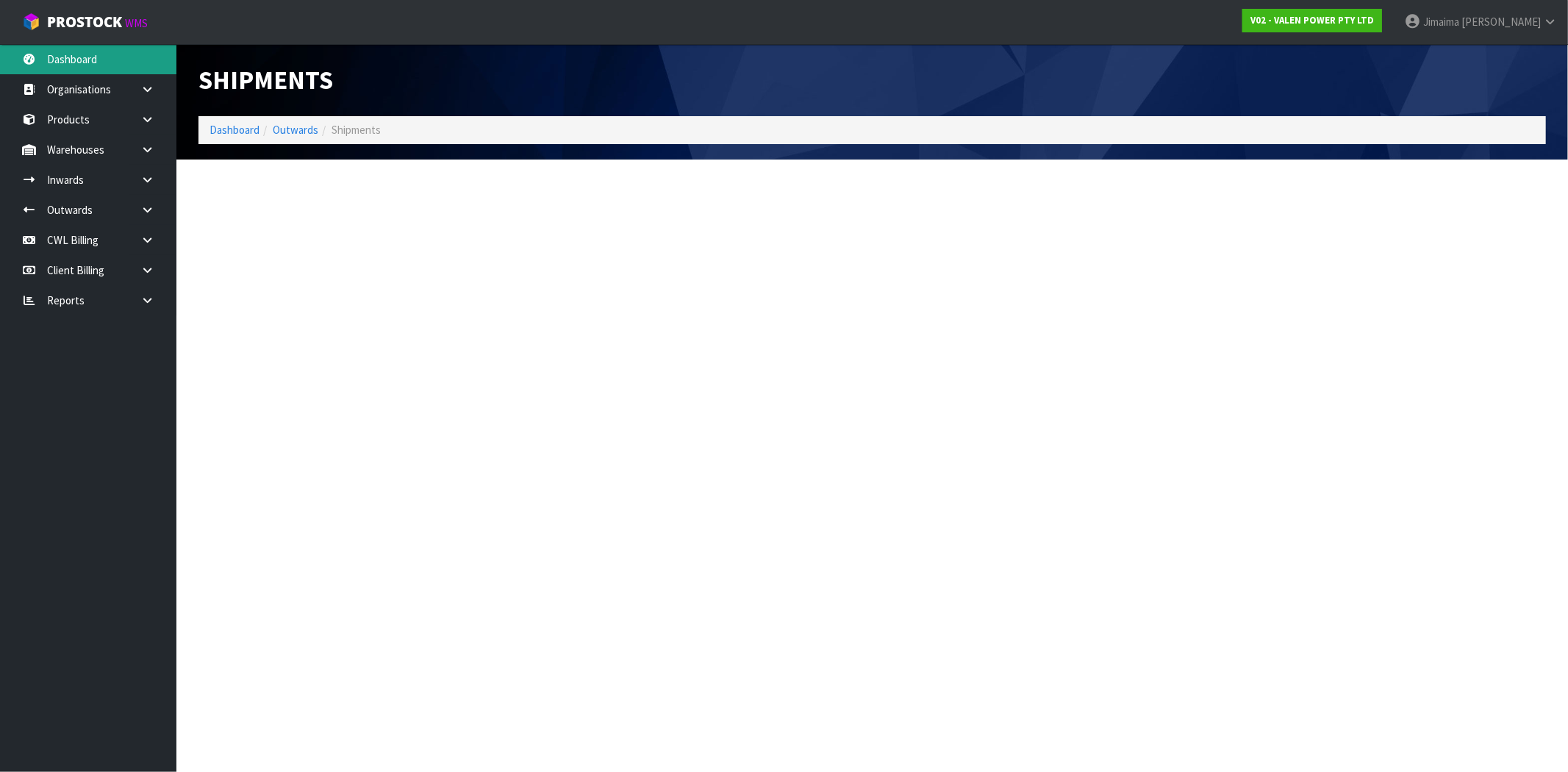
click at [135, 62] on link "Dashboard" at bounding box center [88, 59] width 177 height 30
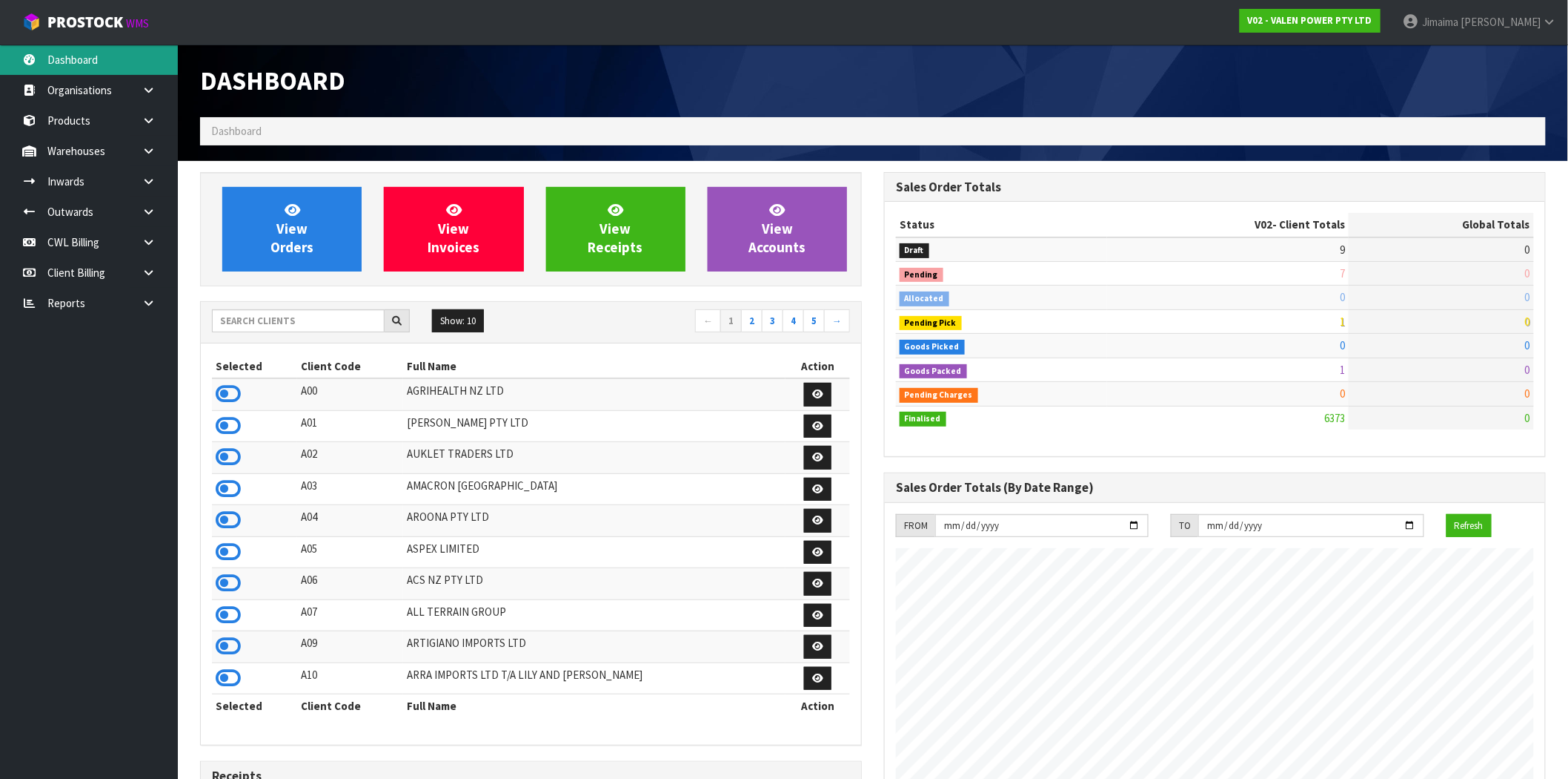
scroll to position [1124, 684]
click at [317, 321] on input "text" at bounding box center [298, 320] width 173 height 23
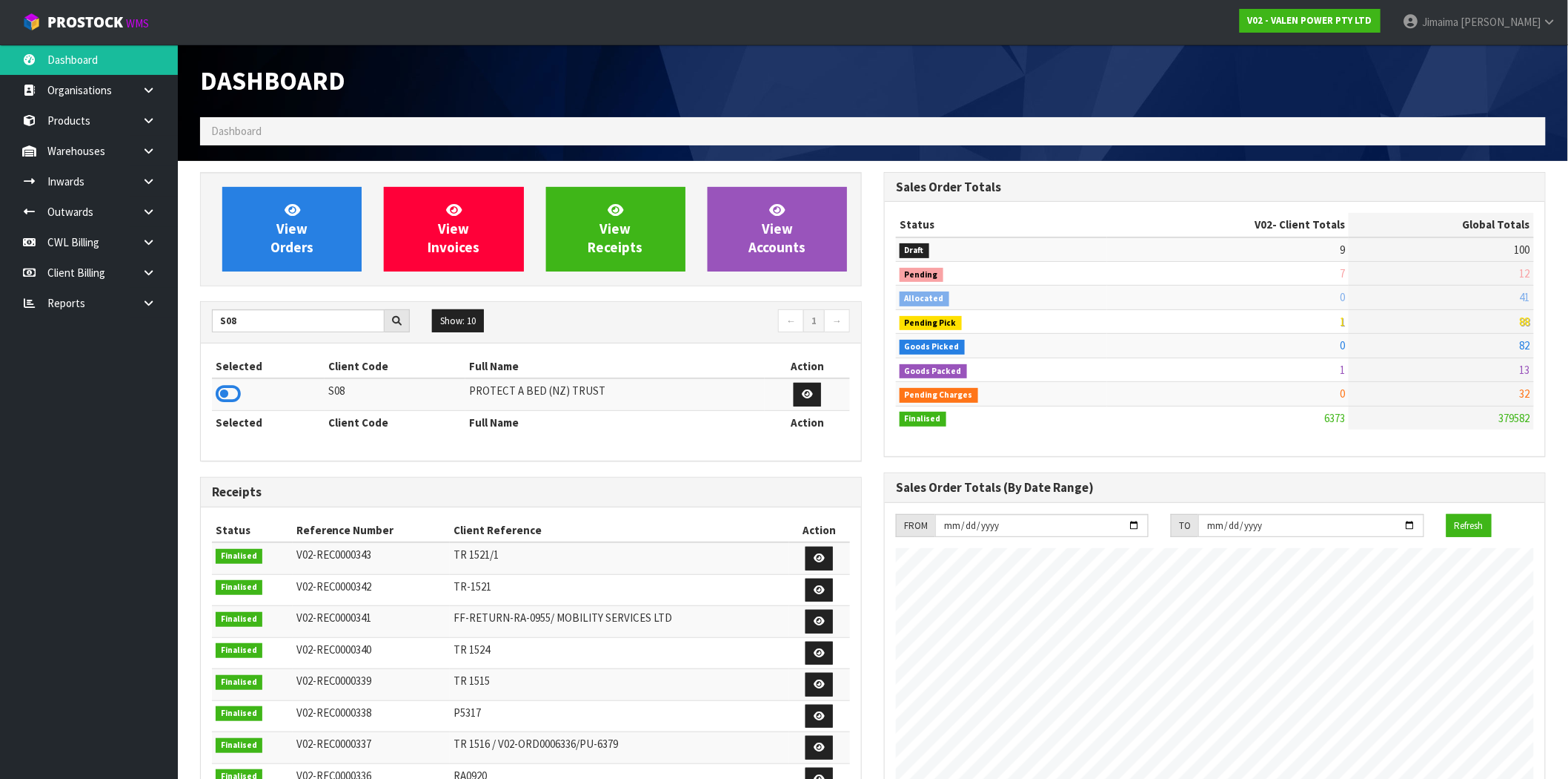
click at [230, 399] on icon at bounding box center [228, 393] width 25 height 22
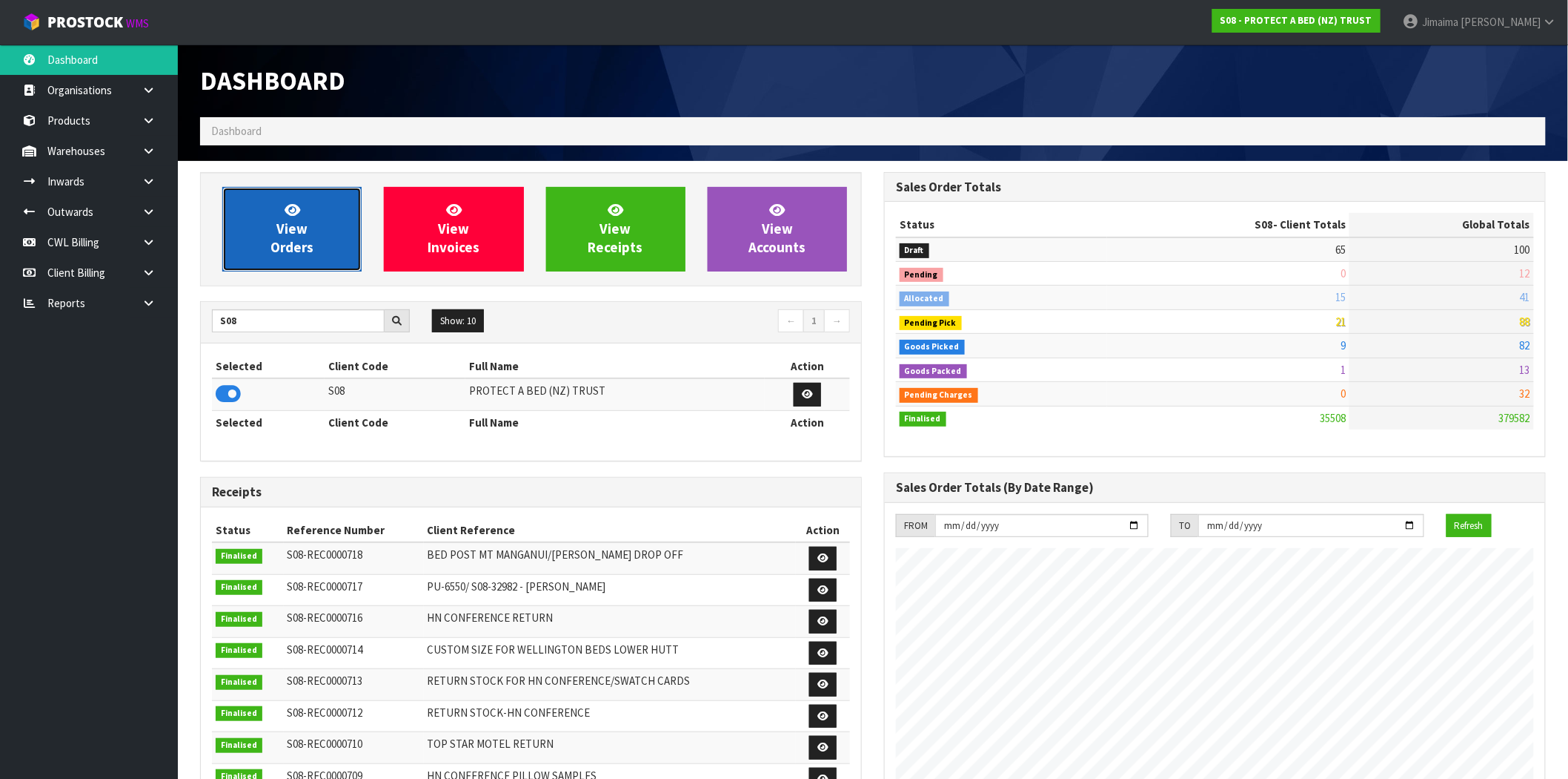
click at [330, 250] on link "View Orders" at bounding box center [292, 229] width 139 height 84
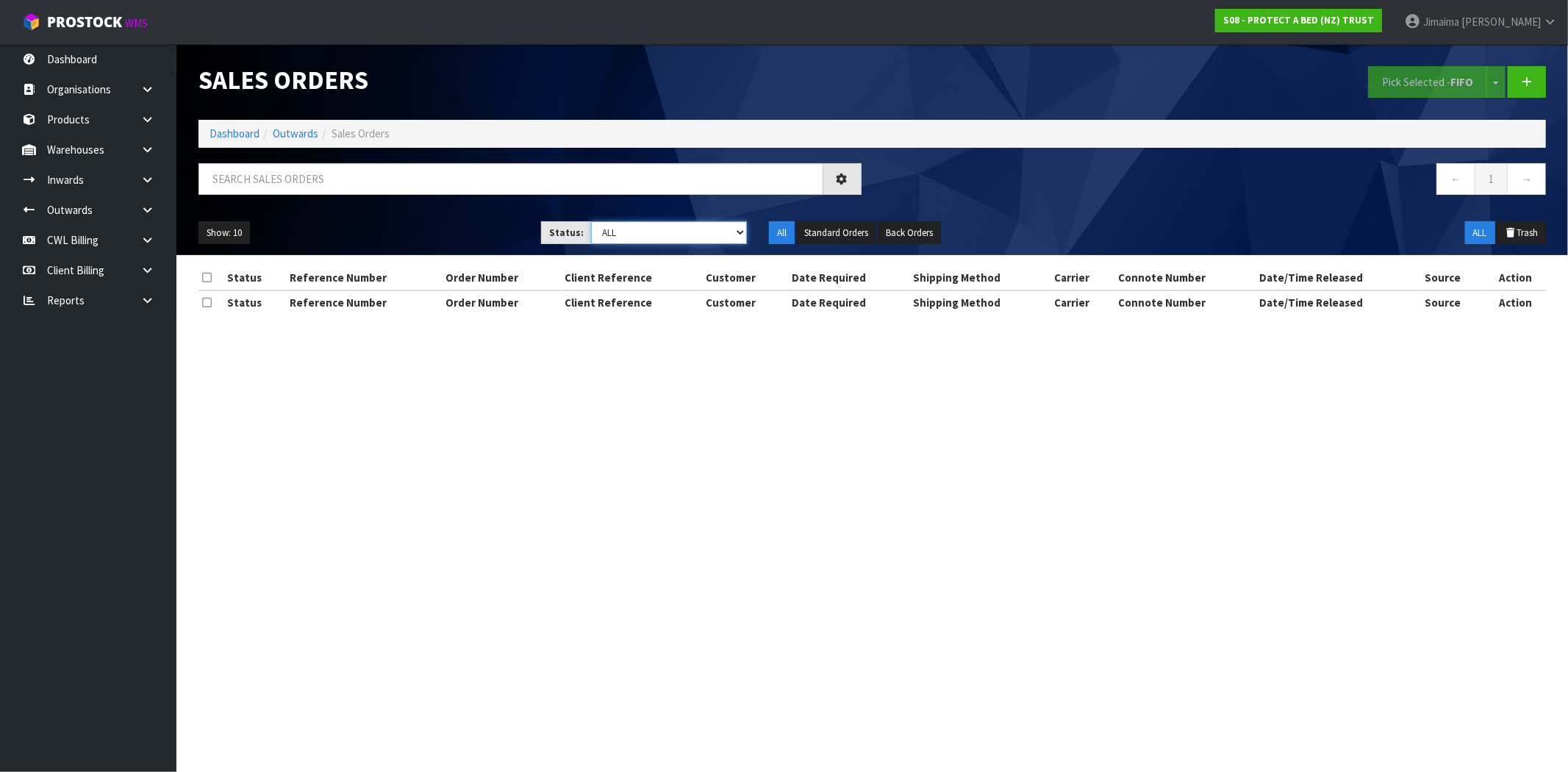
click at [667, 238] on select "Draft Pending Allocated Pending Pick Goods Picked Goods Packed Pending Charges …" at bounding box center [668, 232] width 156 height 22
click at [591, 221] on select "Draft Pending Allocated Pending Pick Goods Picked Goods Packed Pending Charges …" at bounding box center [668, 232] width 156 height 22
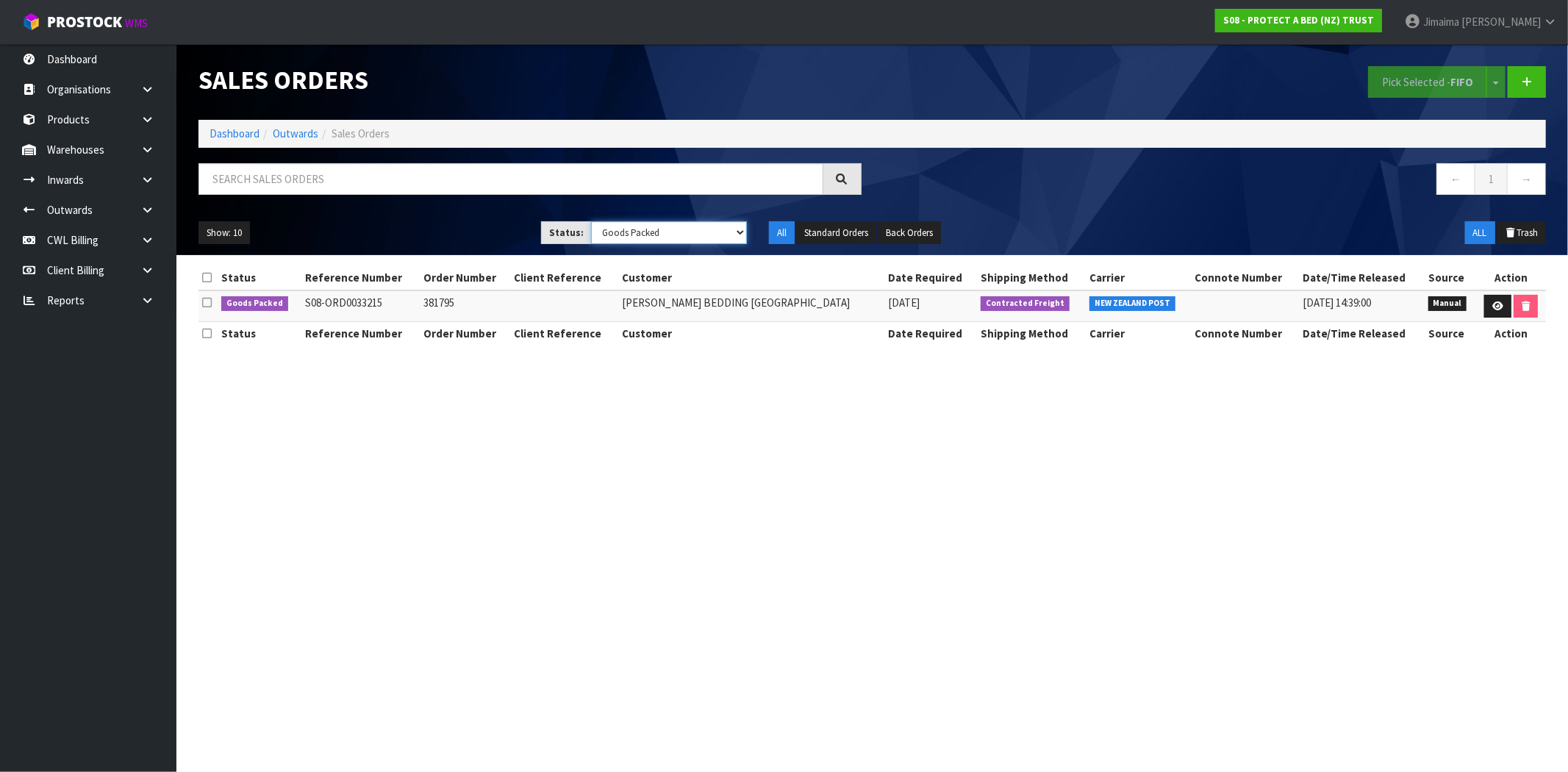
click at [691, 232] on select "Draft Pending Allocated Pending Pick Goods Picked Goods Packed Pending Charges …" at bounding box center [668, 232] width 156 height 22
click at [591, 221] on select "Draft Pending Allocated Pending Pick Goods Picked Goods Packed Pending Charges …" at bounding box center [668, 232] width 156 height 22
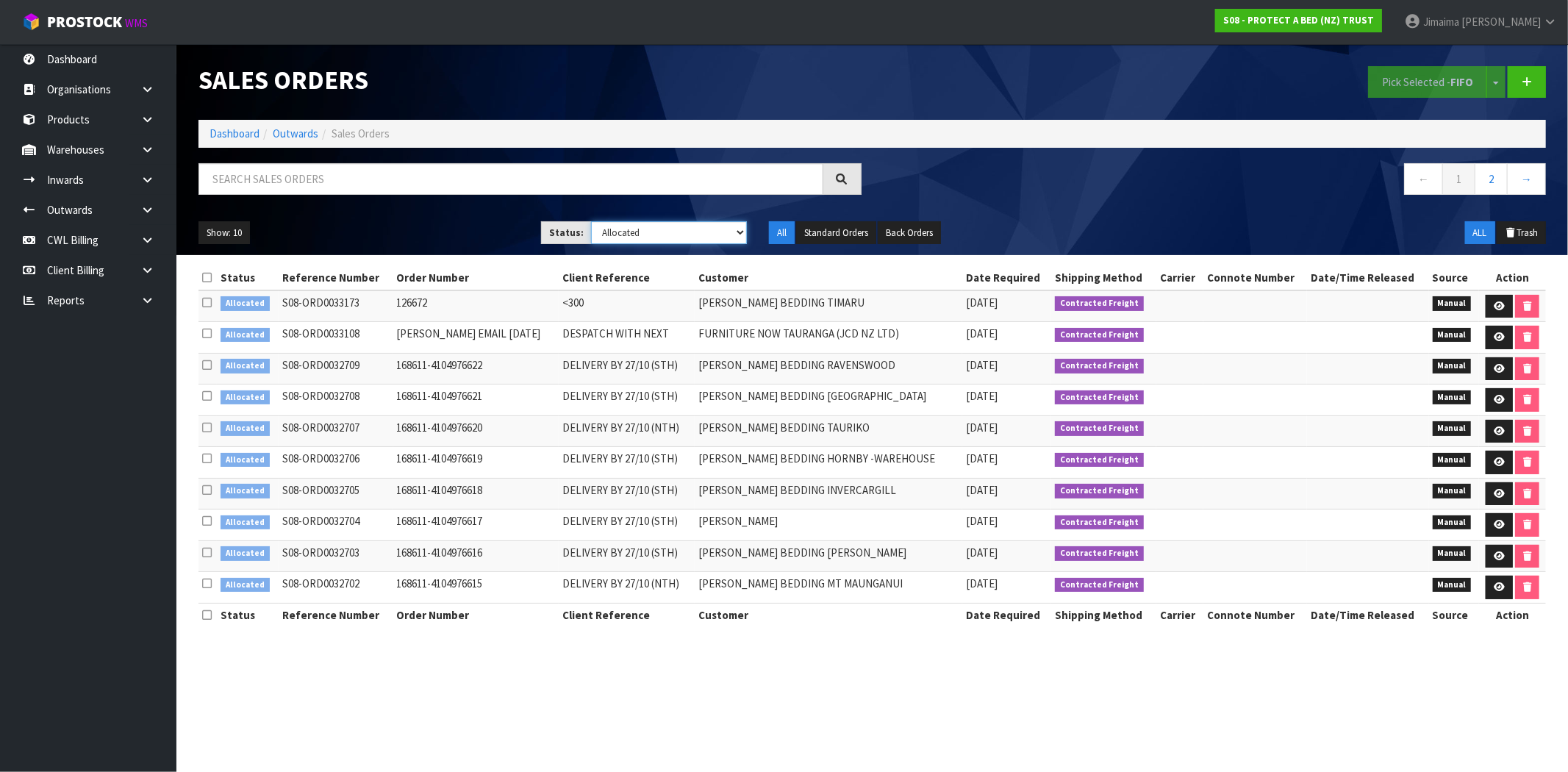
drag, startPoint x: 677, startPoint y: 232, endPoint x: 682, endPoint y: 240, distance: 9.4
click at [677, 232] on select "Draft Pending Allocated Pending Pick Goods Picked Goods Packed Pending Charges …" at bounding box center [668, 232] width 156 height 22
click at [591, 221] on select "Draft Pending Allocated Pending Pick Goods Picked Goods Packed Pending Charges …" at bounding box center [668, 232] width 156 height 22
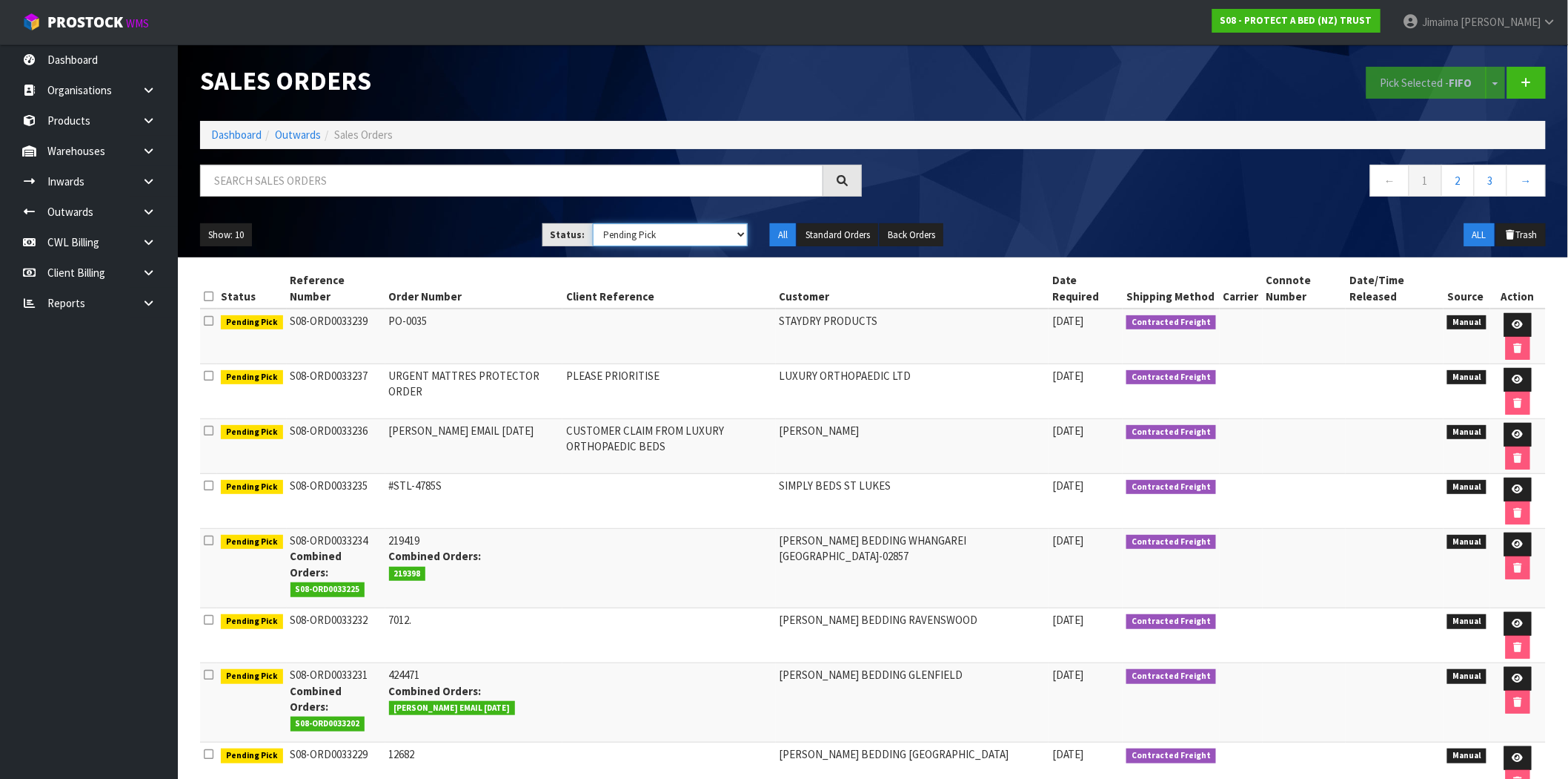
click at [686, 239] on select "Draft Pending Allocated Pending Pick Goods Picked Goods Packed Pending Charges …" at bounding box center [671, 234] width 156 height 23
click at [593, 223] on select "Draft Pending Allocated Pending Pick Goods Picked Goods Packed Pending Charges …" at bounding box center [671, 234] width 156 height 23
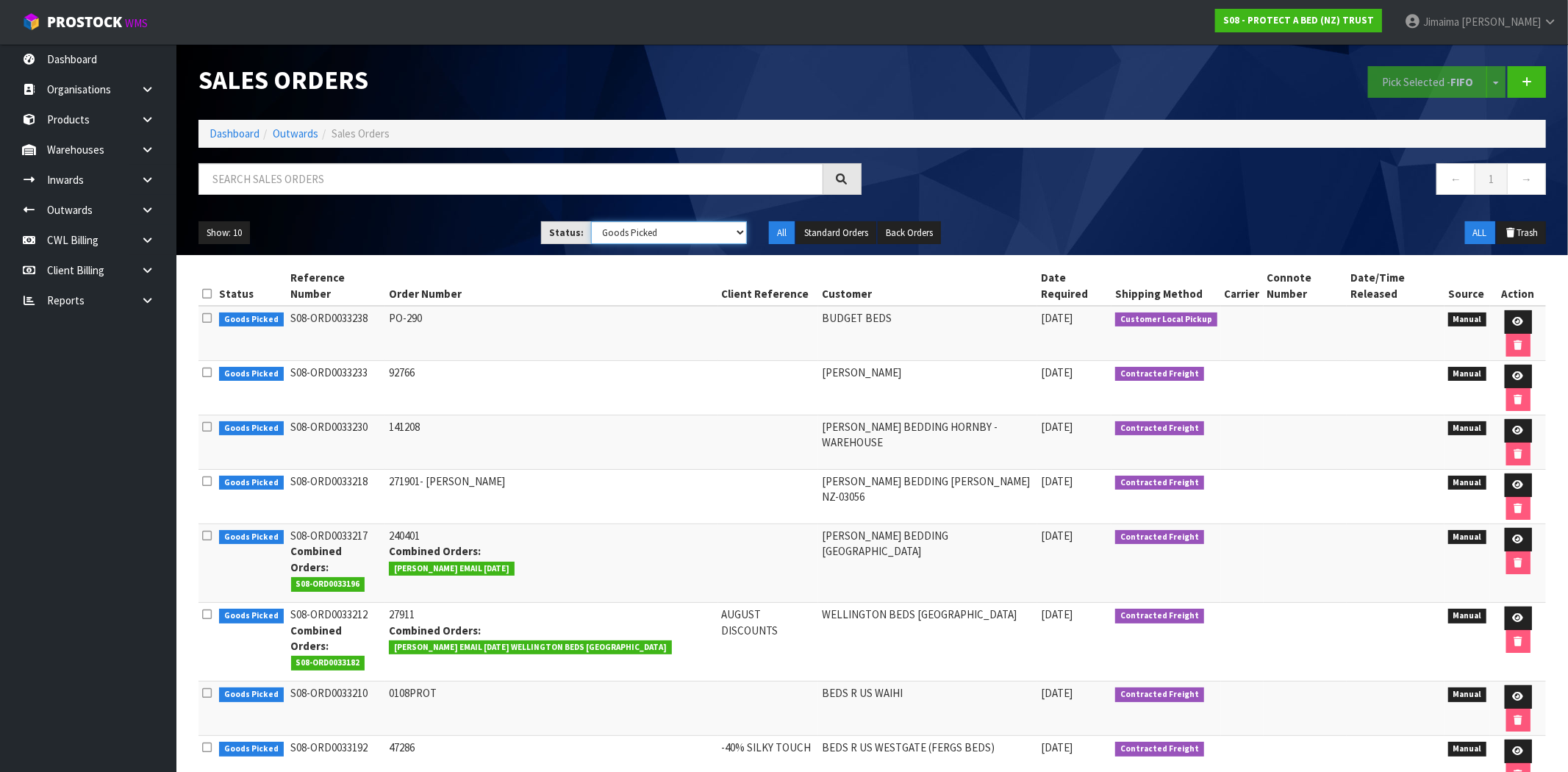
click at [665, 239] on select "Draft Pending Allocated Pending Pick Goods Picked Goods Packed Pending Charges …" at bounding box center [668, 232] width 156 height 22
click at [591, 221] on select "Draft Pending Allocated Pending Pick Goods Picked Goods Packed Pending Charges …" at bounding box center [668, 232] width 156 height 22
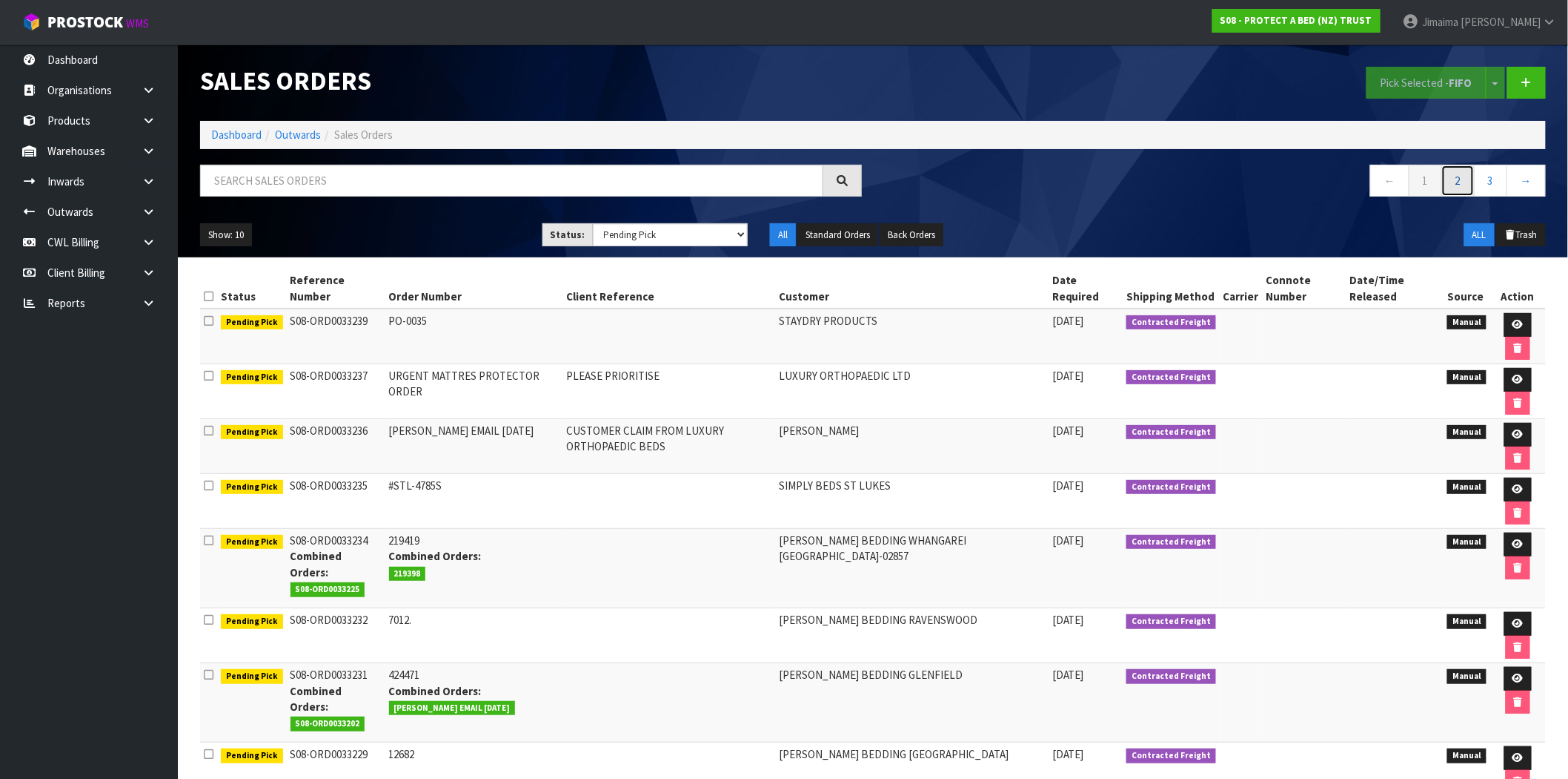
click at [1473, 180] on link "2" at bounding box center [1458, 180] width 34 height 32
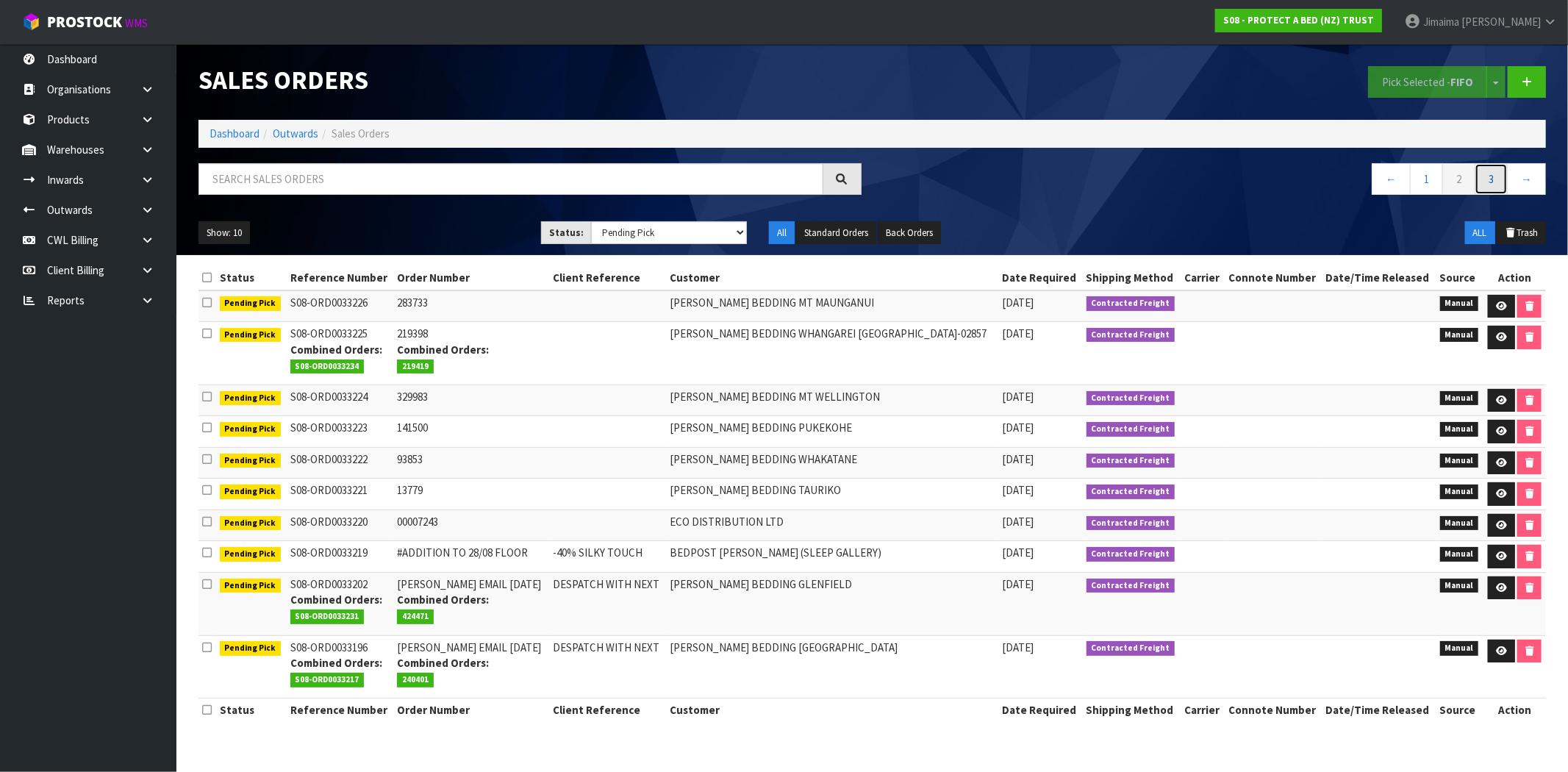
click at [1476, 180] on link "3" at bounding box center [1491, 178] width 33 height 32
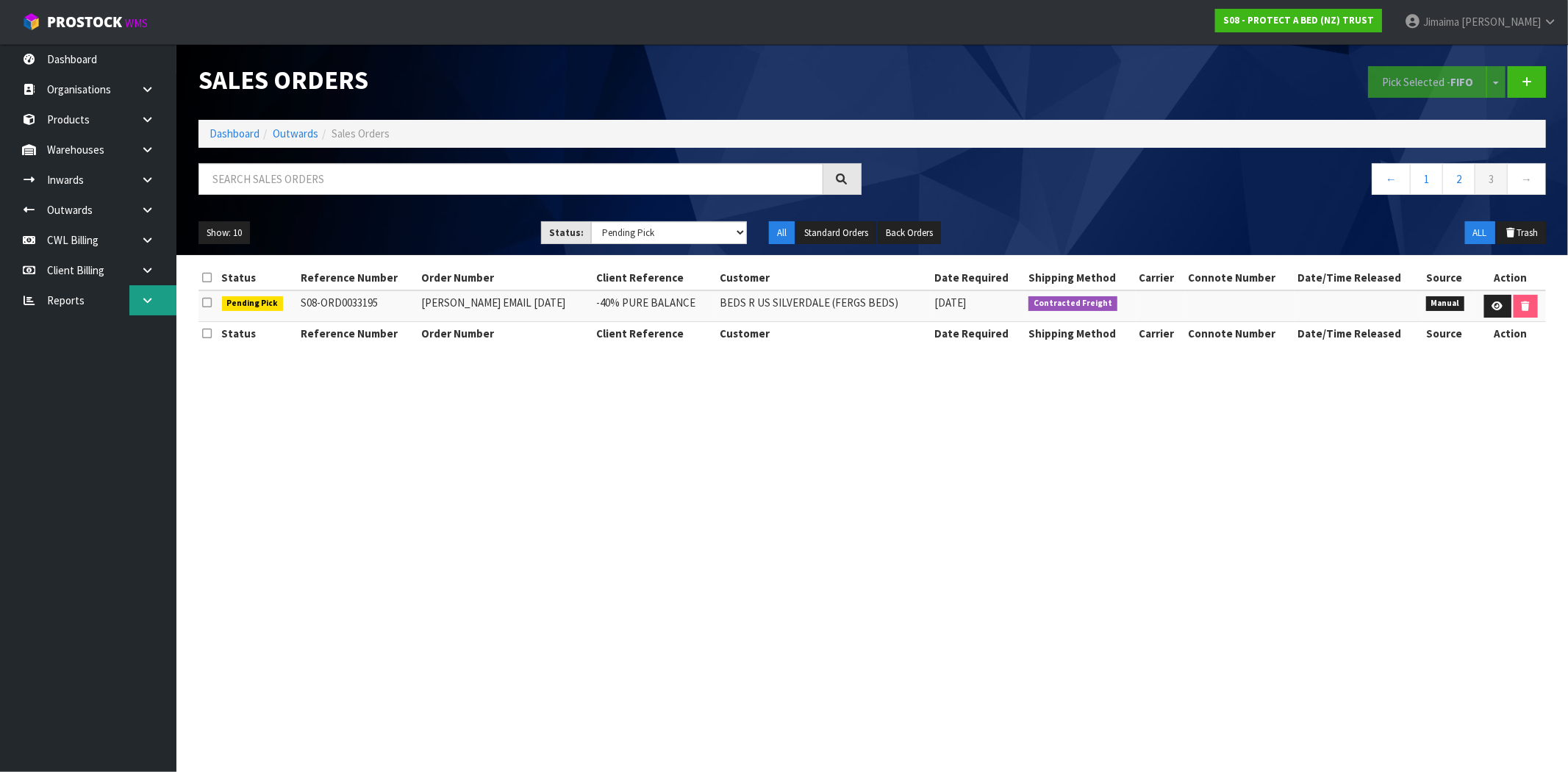
click at [156, 297] on link at bounding box center [153, 300] width 47 height 30
click at [153, 277] on link at bounding box center [153, 270] width 47 height 30
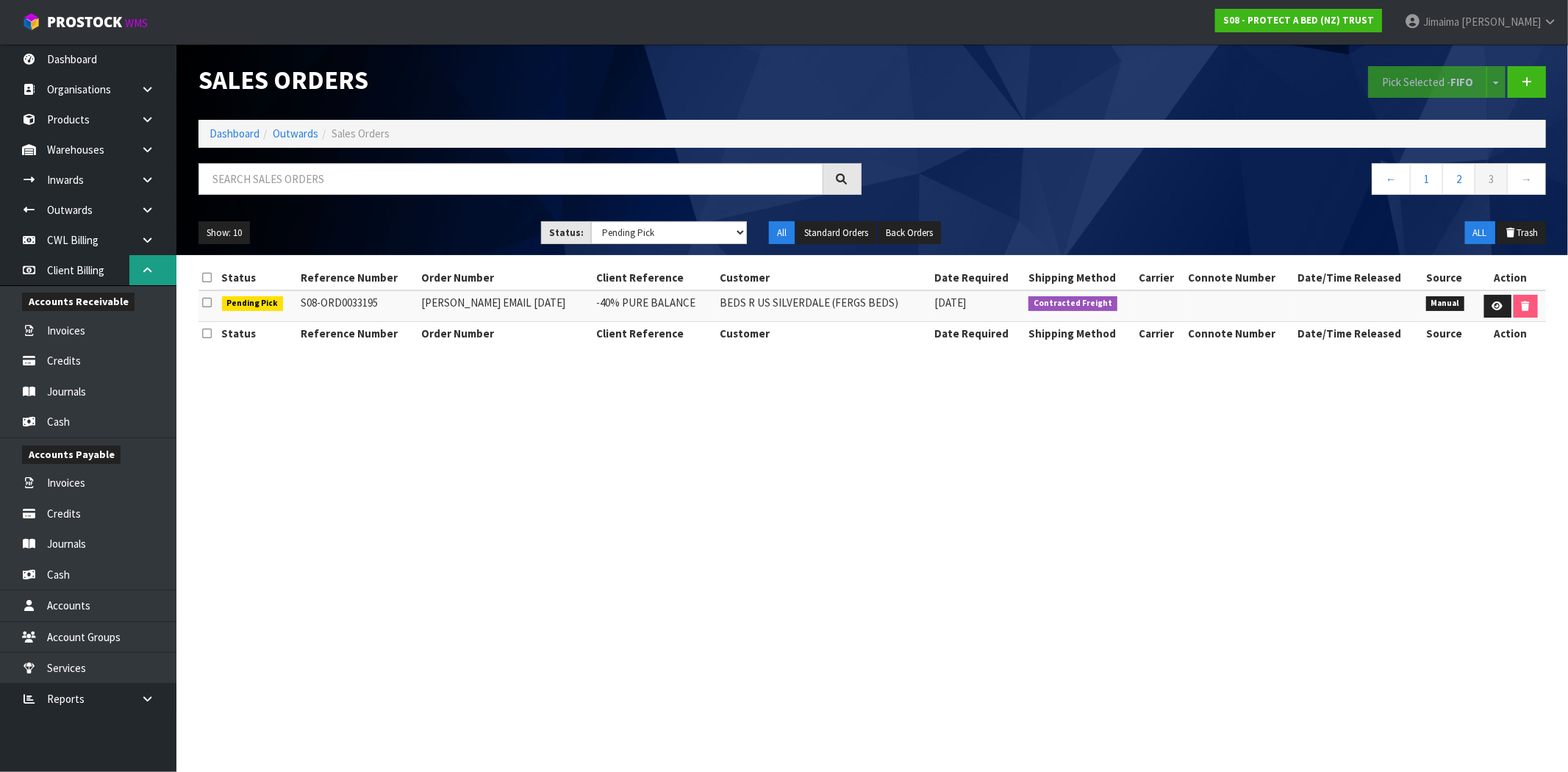
click at [153, 277] on link at bounding box center [153, 270] width 47 height 30
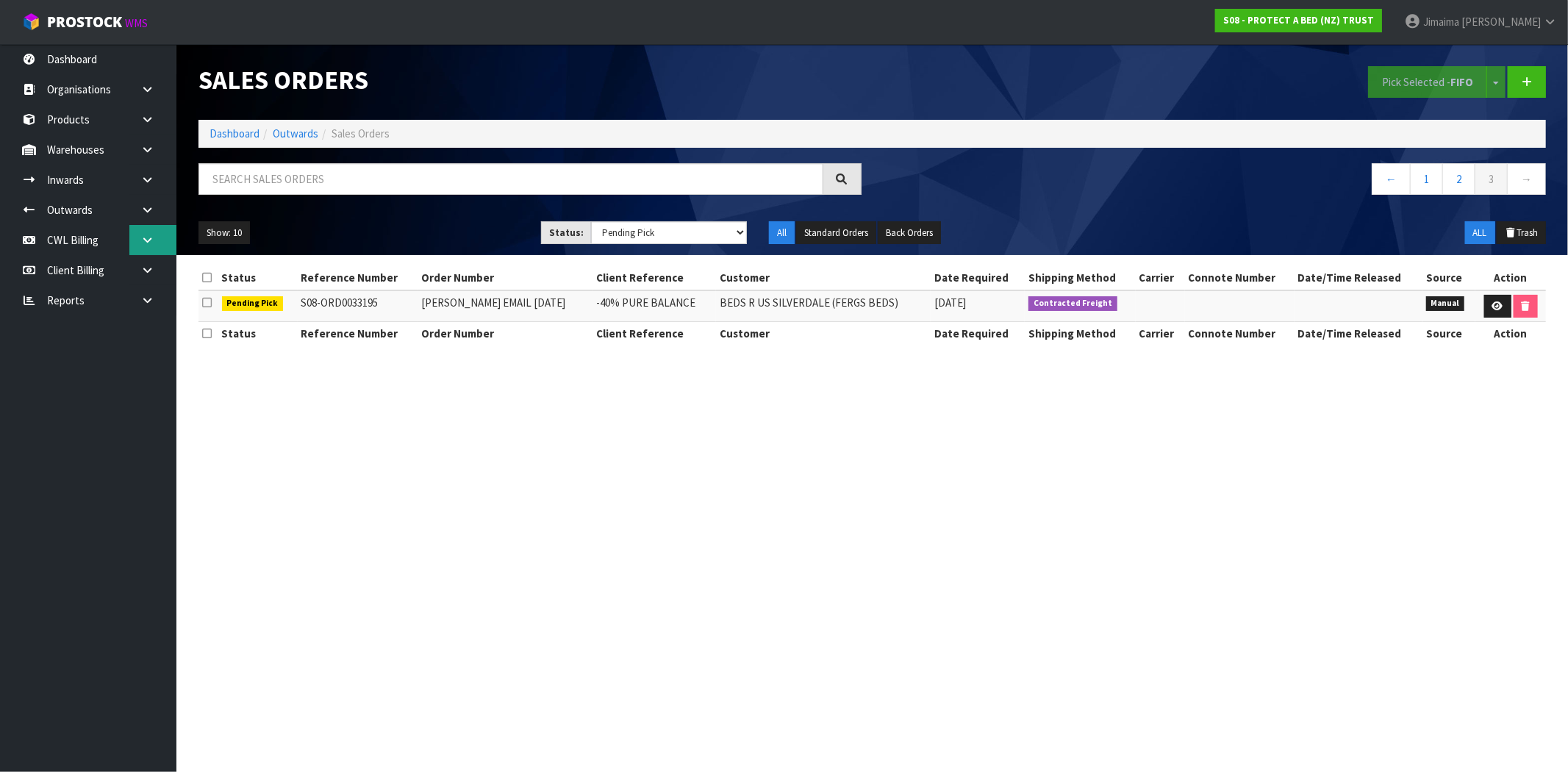
click at [161, 243] on link at bounding box center [153, 240] width 47 height 30
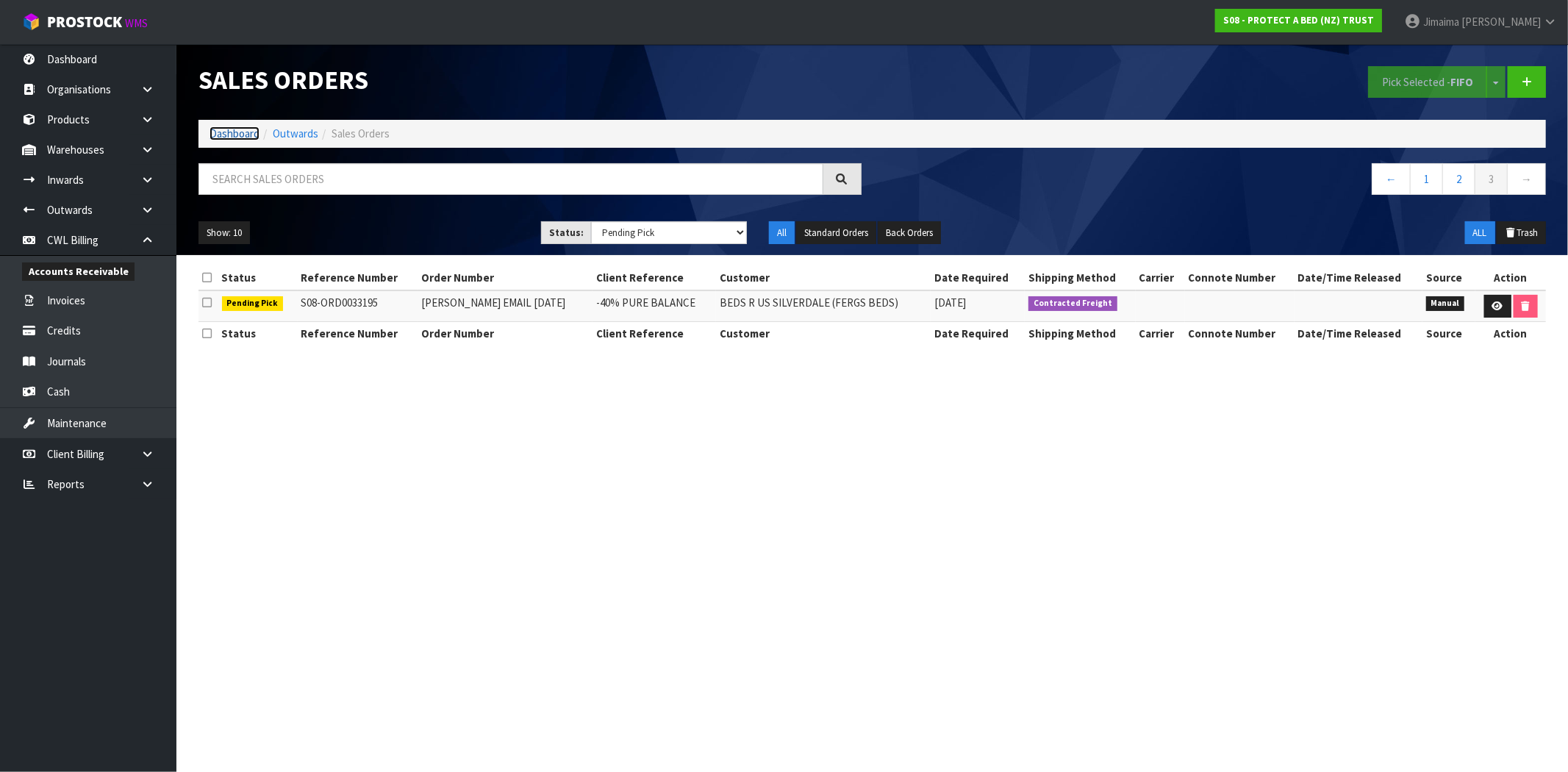
click at [220, 135] on link "Dashboard" at bounding box center [234, 133] width 50 height 14
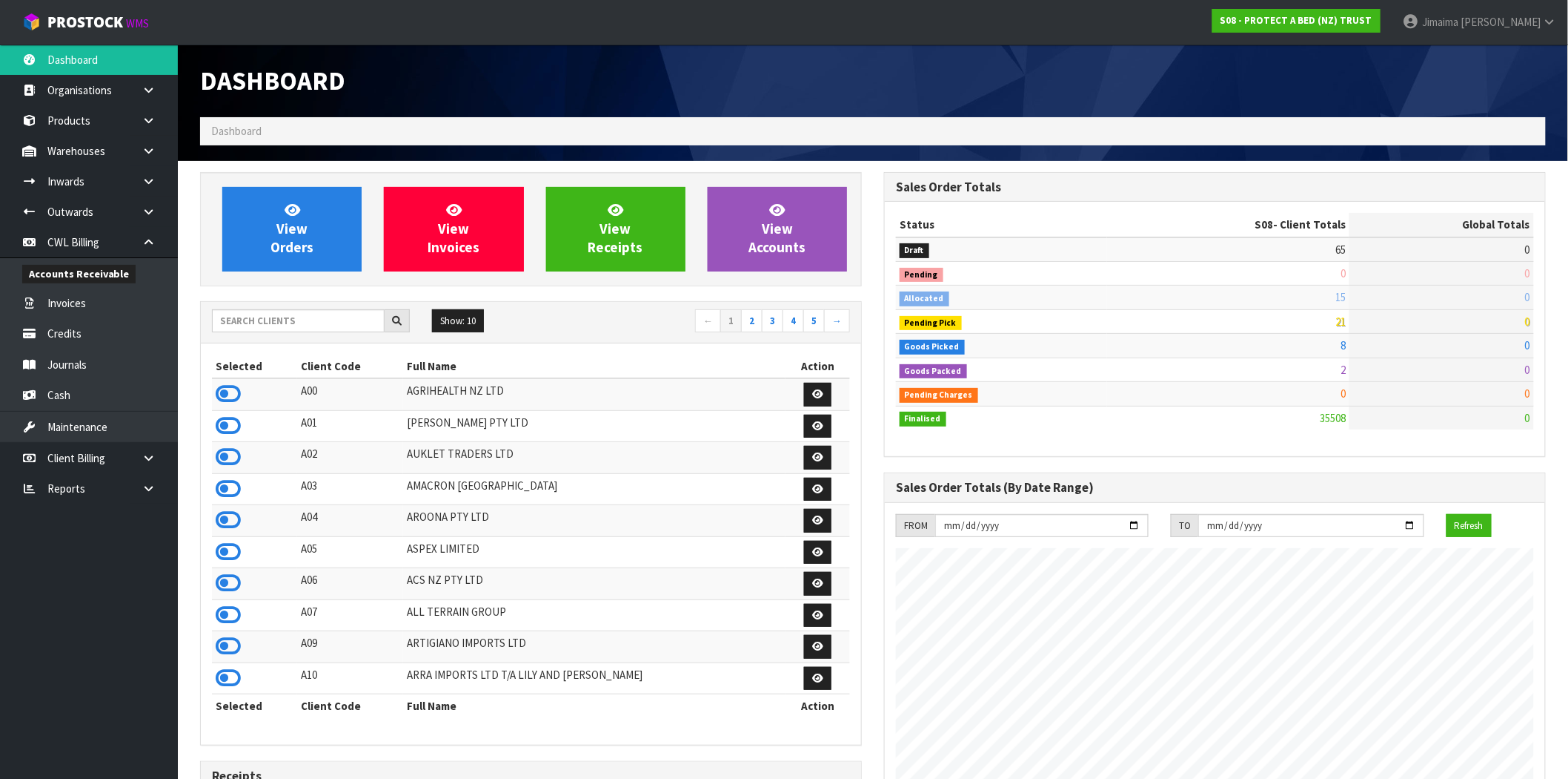
scroll to position [1124, 684]
drag, startPoint x: 320, startPoint y: 323, endPoint x: 311, endPoint y: 325, distance: 9.2
click at [319, 323] on input "text" at bounding box center [298, 320] width 173 height 23
click at [317, 187] on link "View Orders" at bounding box center [292, 229] width 139 height 84
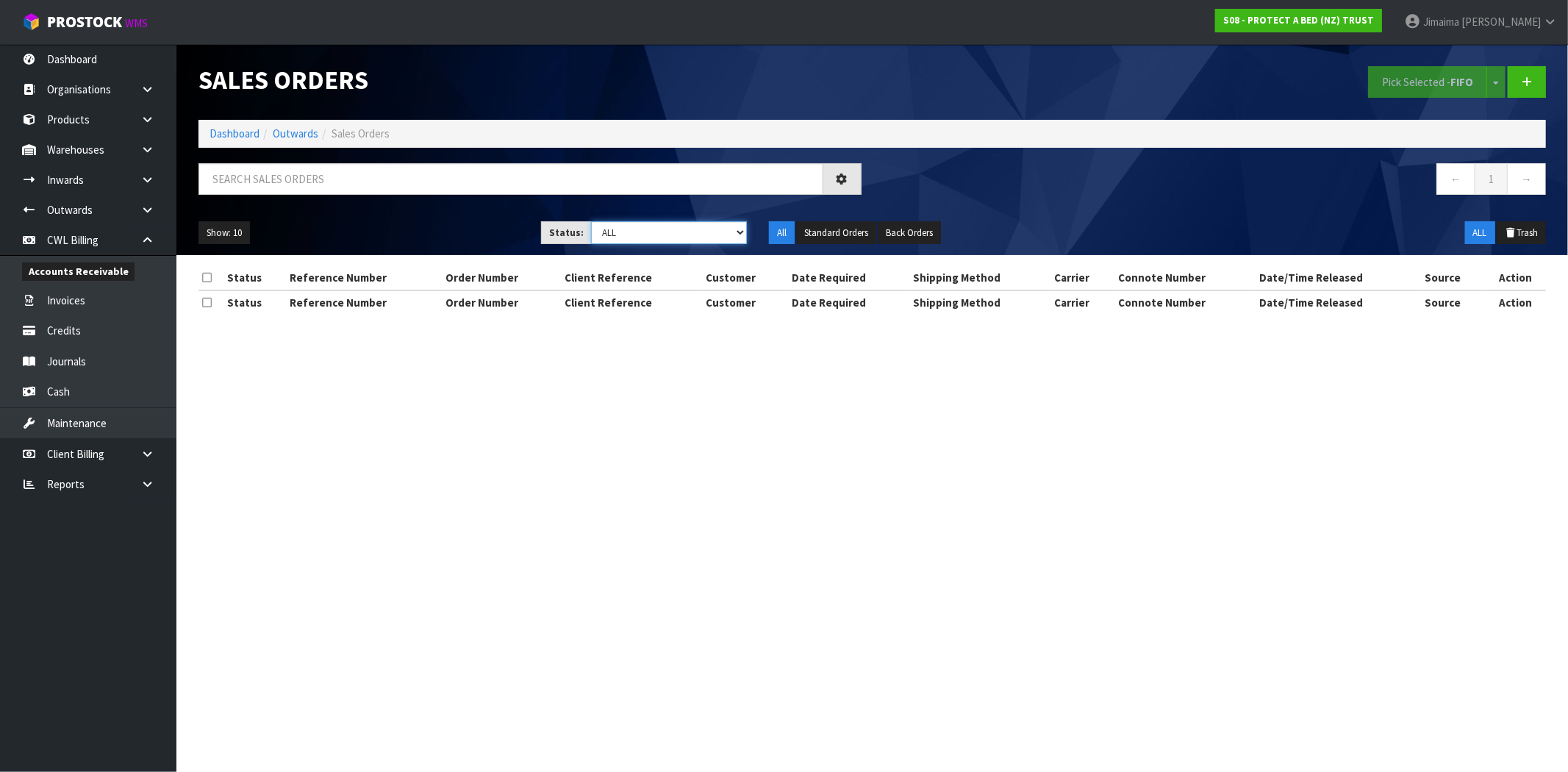
click at [709, 239] on select "Draft Pending Allocated Pending Pick Goods Picked Goods Packed Pending Charges …" at bounding box center [668, 232] width 156 height 22
click at [591, 221] on select "Draft Pending Allocated Pending Pick Goods Picked Goods Packed Pending Charges …" at bounding box center [668, 232] width 156 height 22
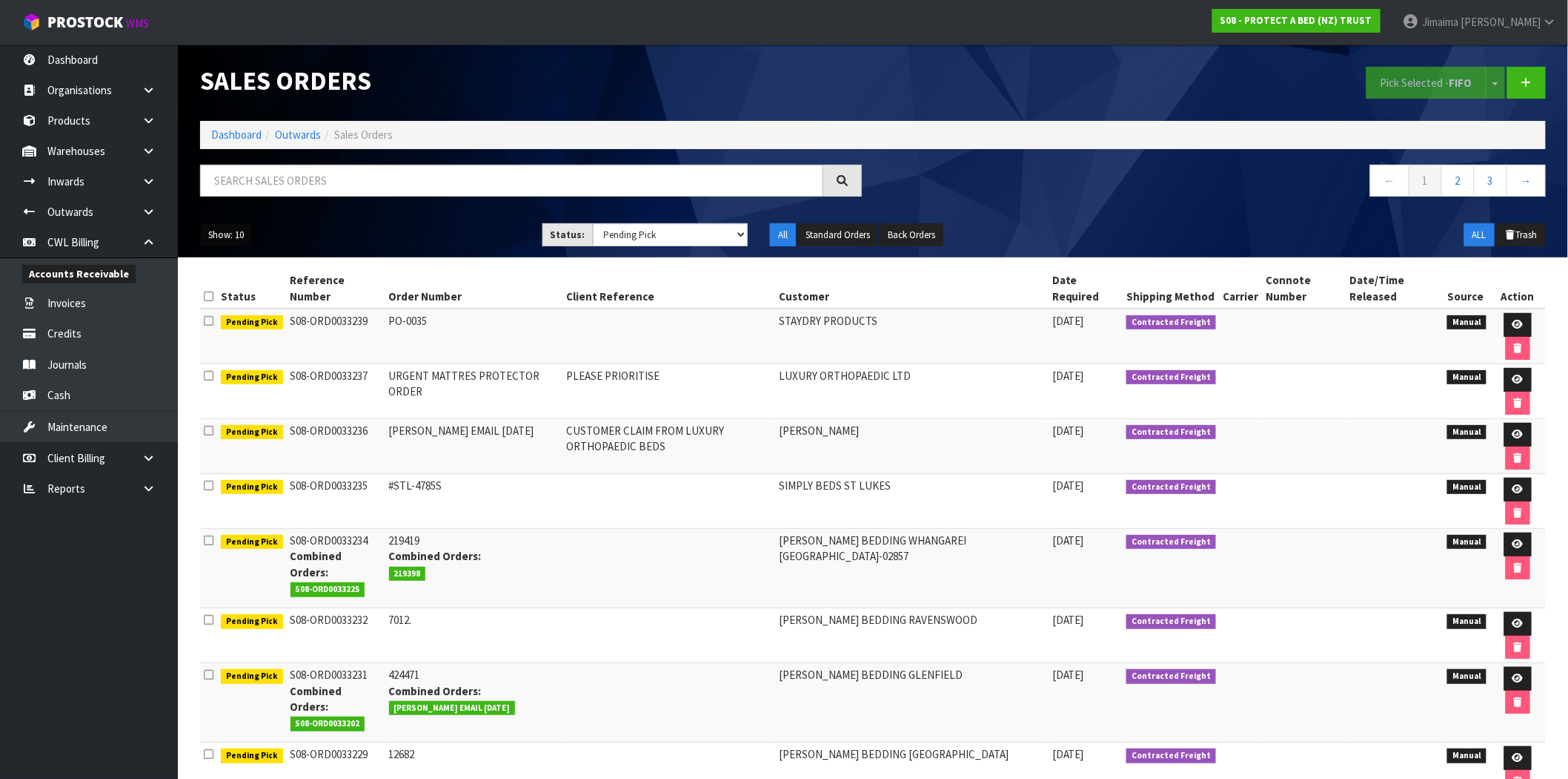
click at [242, 239] on button "Show: 10" at bounding box center [226, 235] width 52 height 23
click at [247, 313] on link "25" at bounding box center [260, 303] width 117 height 20
drag, startPoint x: 203, startPoint y: 236, endPoint x: 262, endPoint y: 285, distance: 76.7
click at [204, 236] on button "Show: 25" at bounding box center [226, 235] width 52 height 23
click at [241, 323] on link "50" at bounding box center [260, 323] width 117 height 20
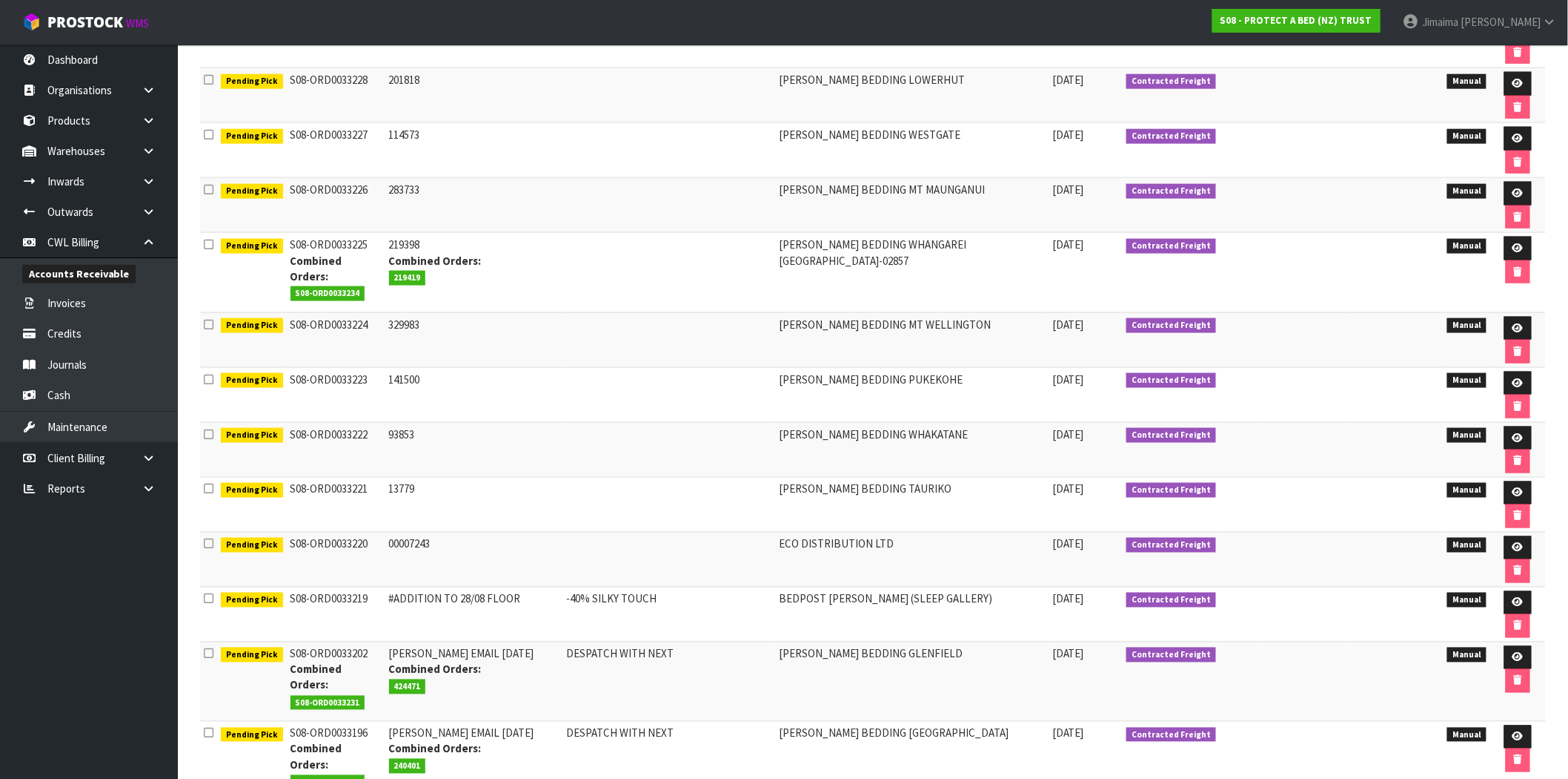
scroll to position [799, 0]
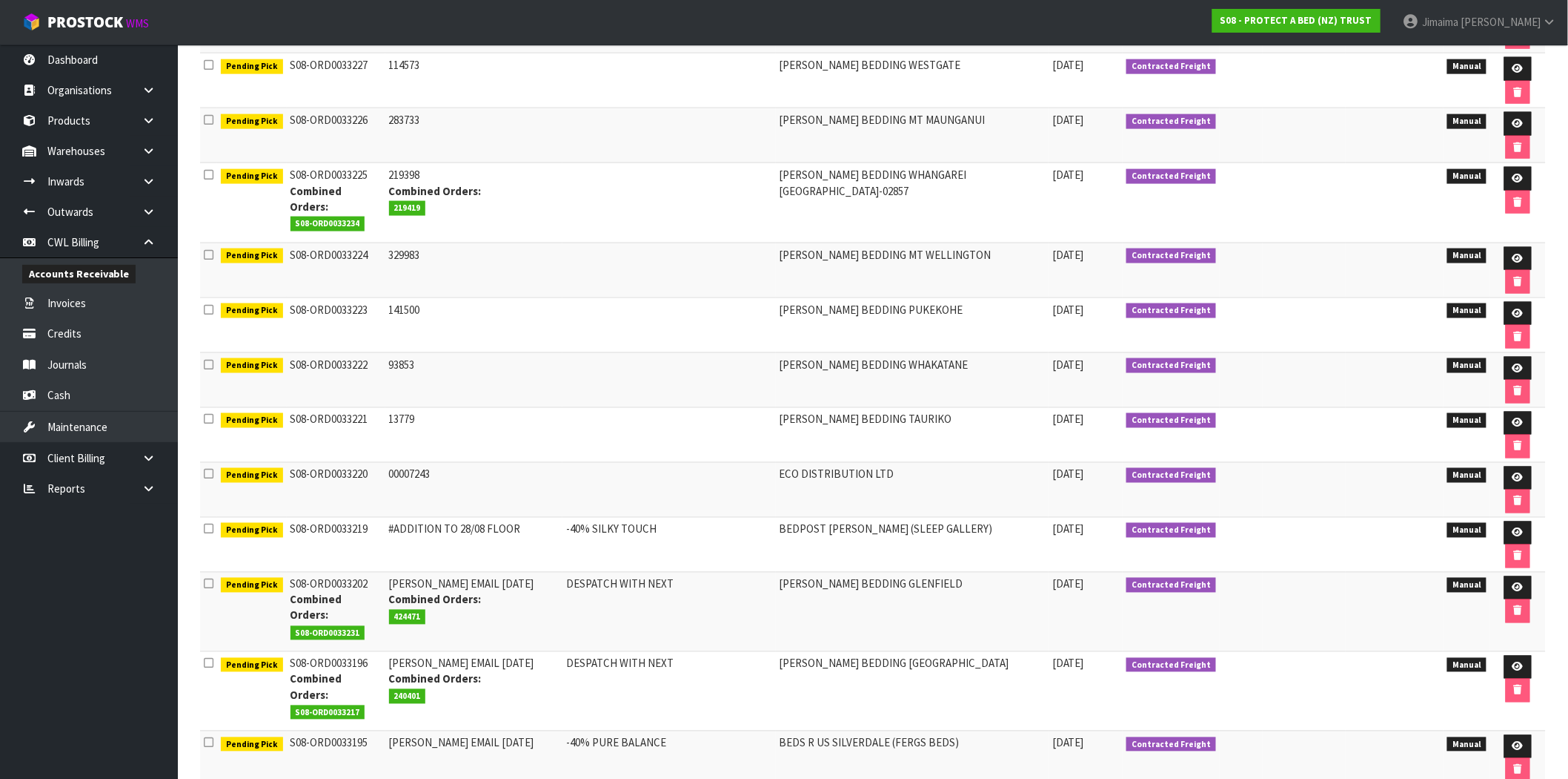
click at [872, 731] on td "BEDS R US SILVERDALE (FERGS BEDS)" at bounding box center [912, 758] width 273 height 55
click at [1516, 741] on icon at bounding box center [1518, 746] width 11 height 9
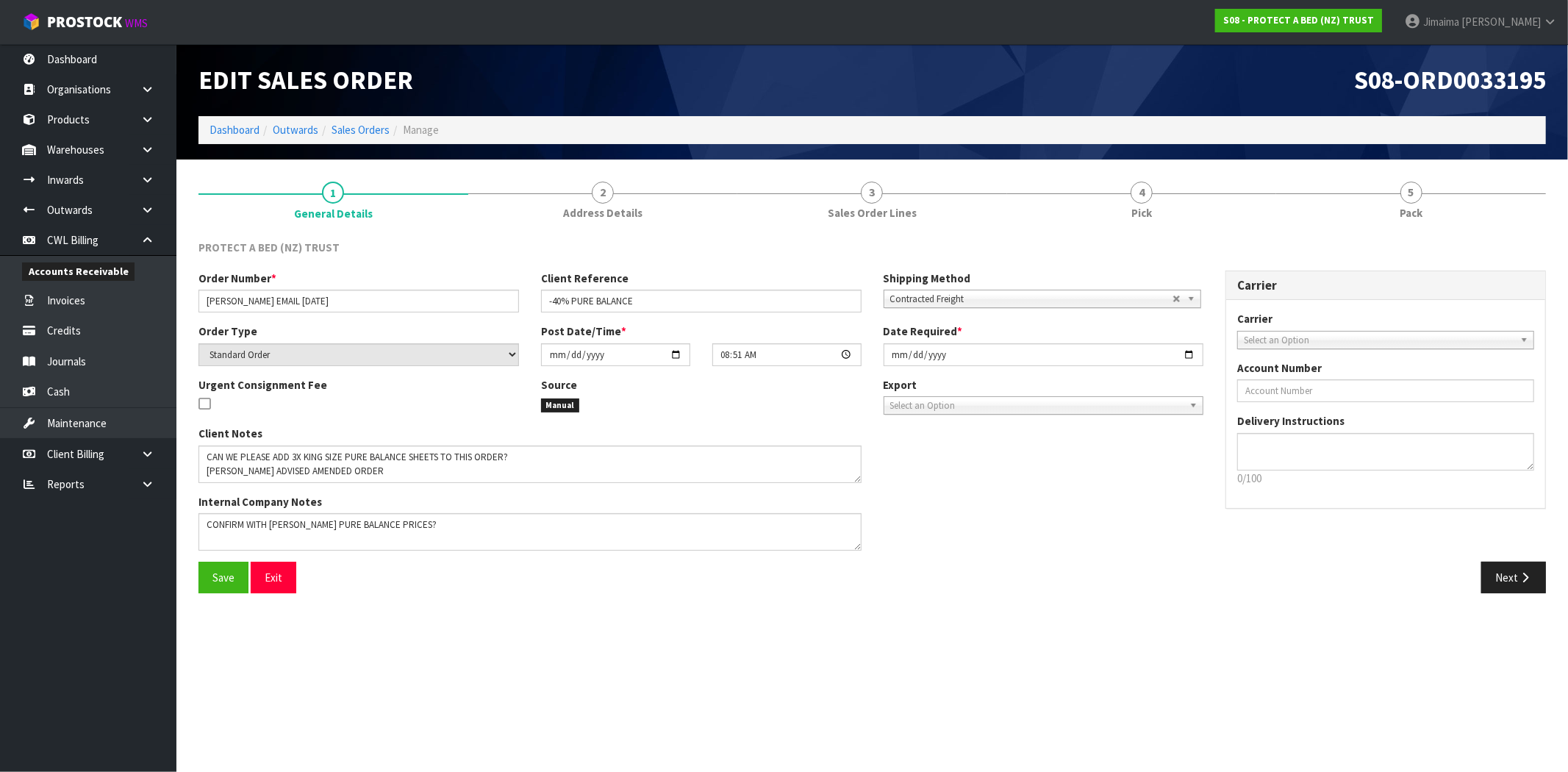
drag, startPoint x: 1133, startPoint y: 211, endPoint x: 1045, endPoint y: 245, distance: 94.3
click at [1132, 210] on span "Pick" at bounding box center [1141, 213] width 21 height 16
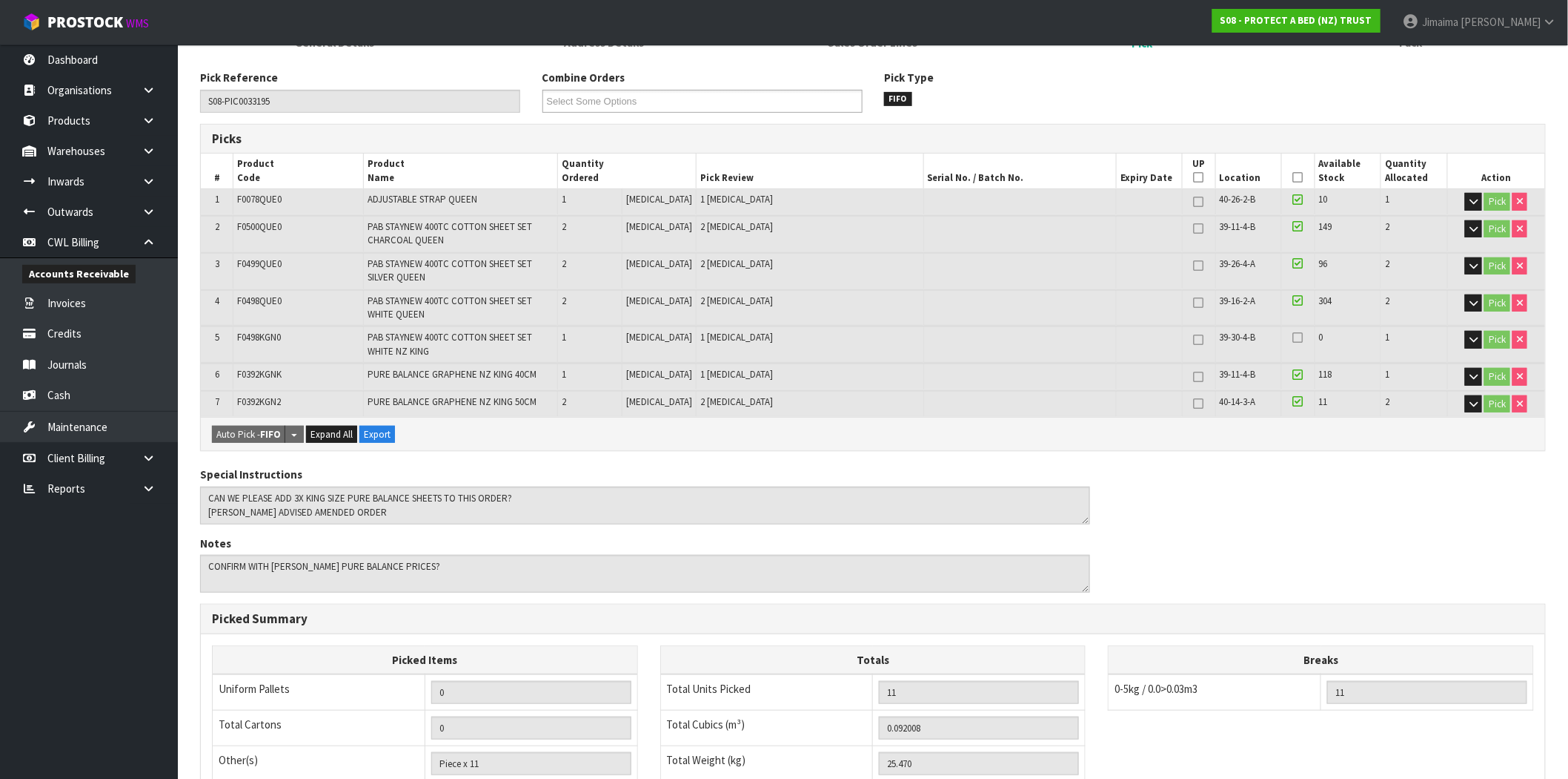
scroll to position [128, 0]
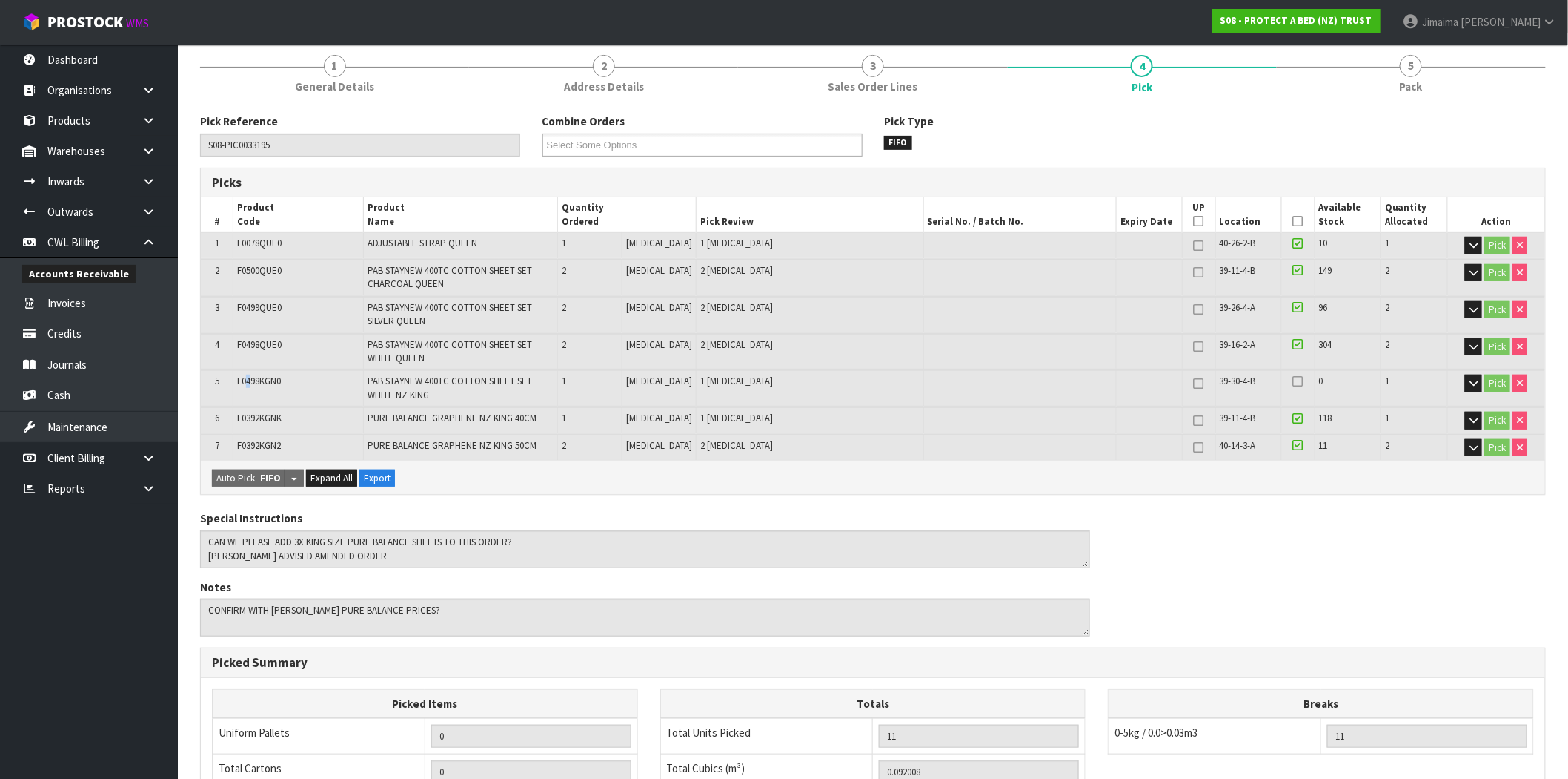
click at [250, 387] on td "F0498KGN0" at bounding box center [299, 388] width 131 height 36
click at [253, 380] on span "F0498KGN0" at bounding box center [259, 381] width 44 height 13
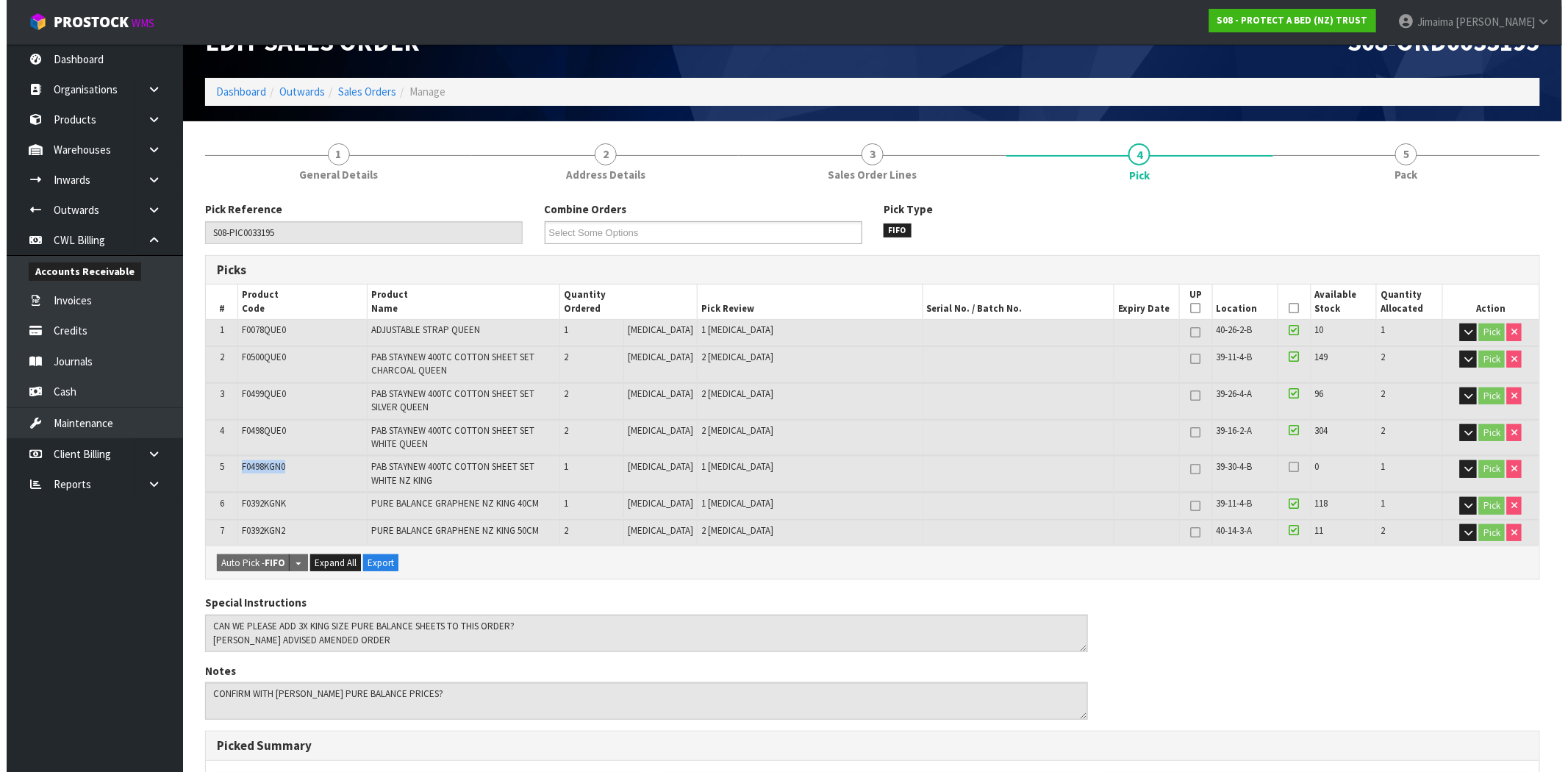
scroll to position [0, 0]
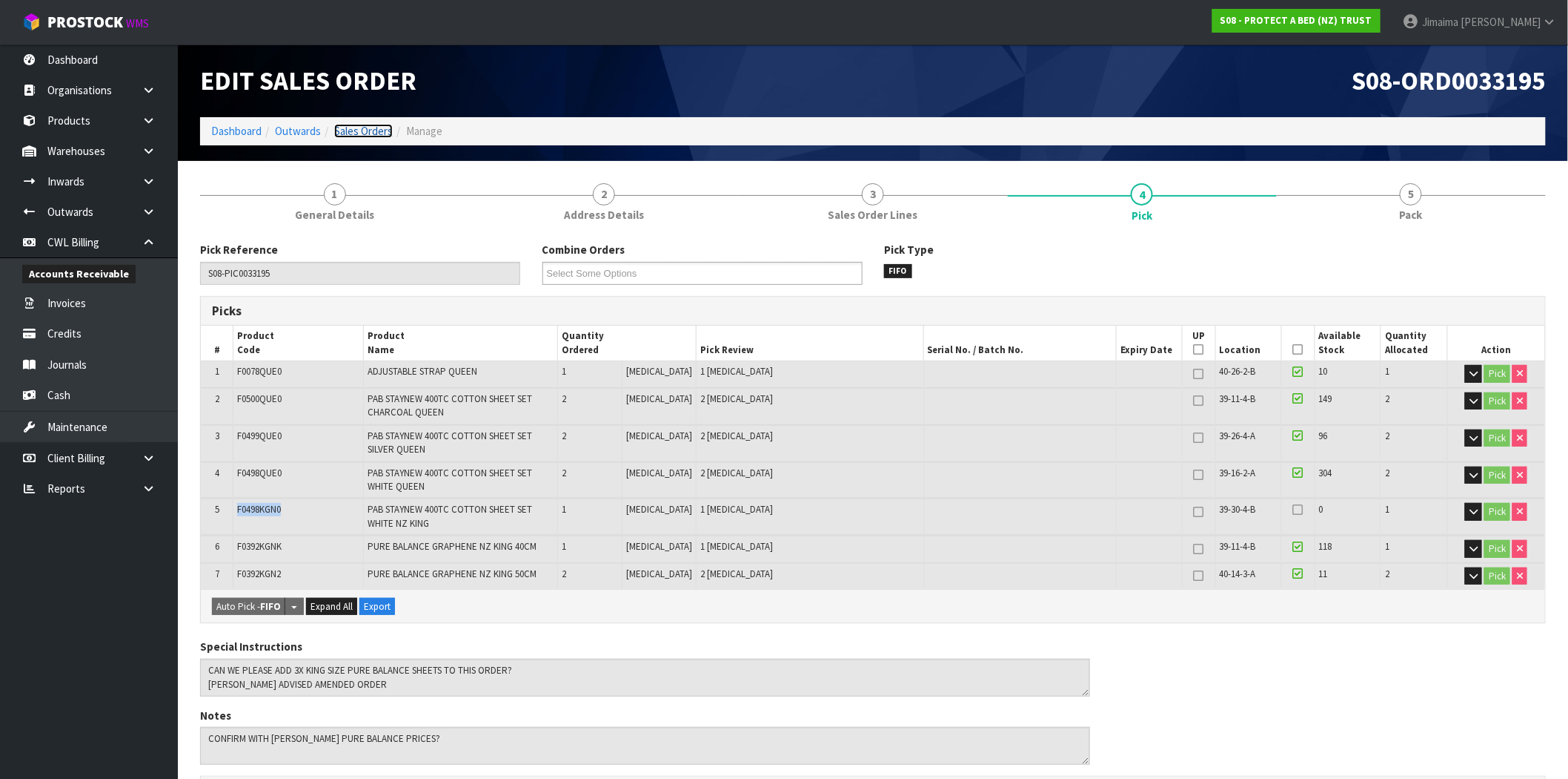
drag, startPoint x: 345, startPoint y: 123, endPoint x: 353, endPoint y: 126, distance: 8.5
click at [345, 124] on link "Sales Orders" at bounding box center [363, 131] width 59 height 14
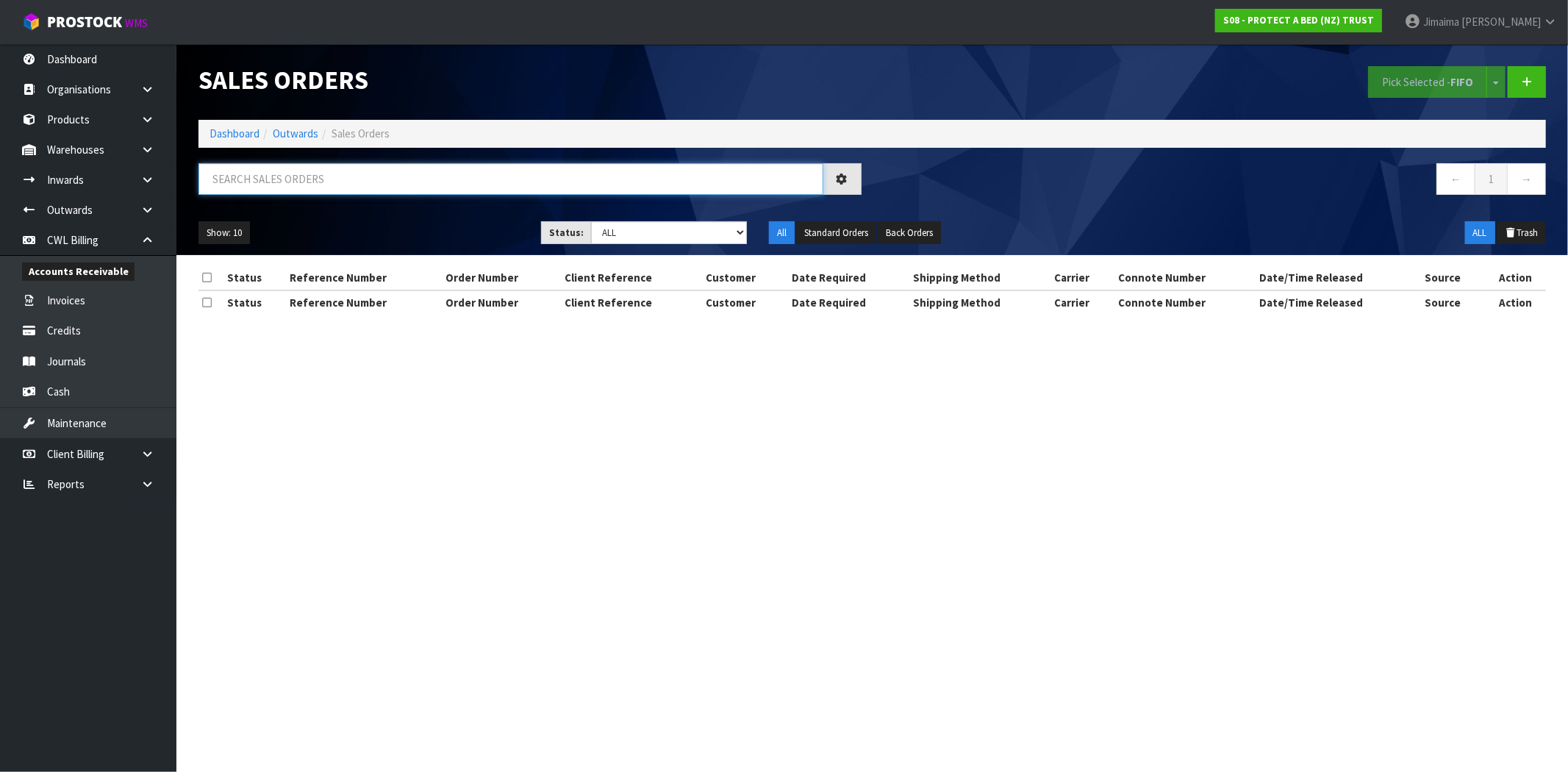
click at [290, 177] on input "text" at bounding box center [511, 178] width 625 height 32
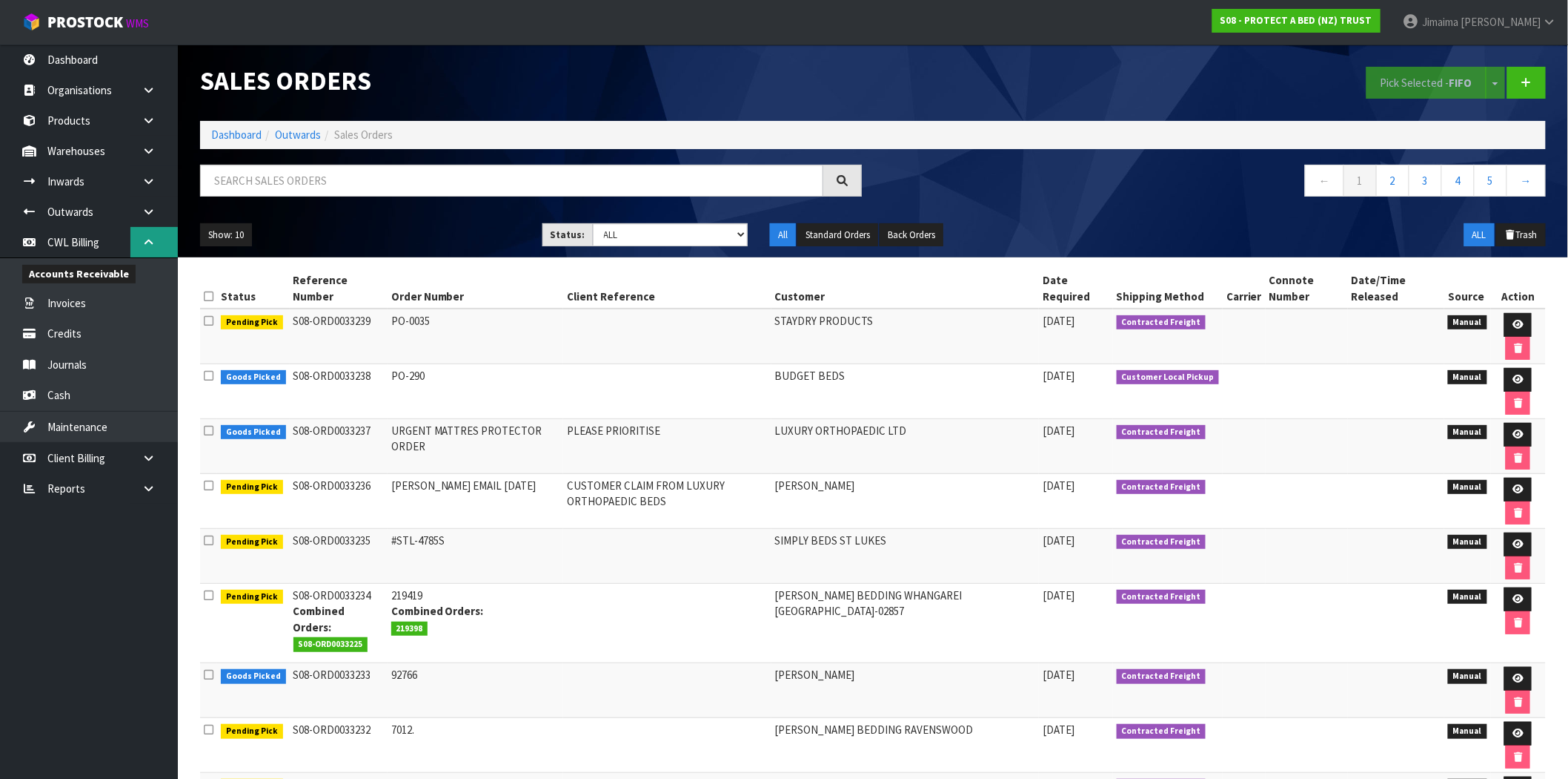
click at [141, 246] on link at bounding box center [154, 242] width 48 height 31
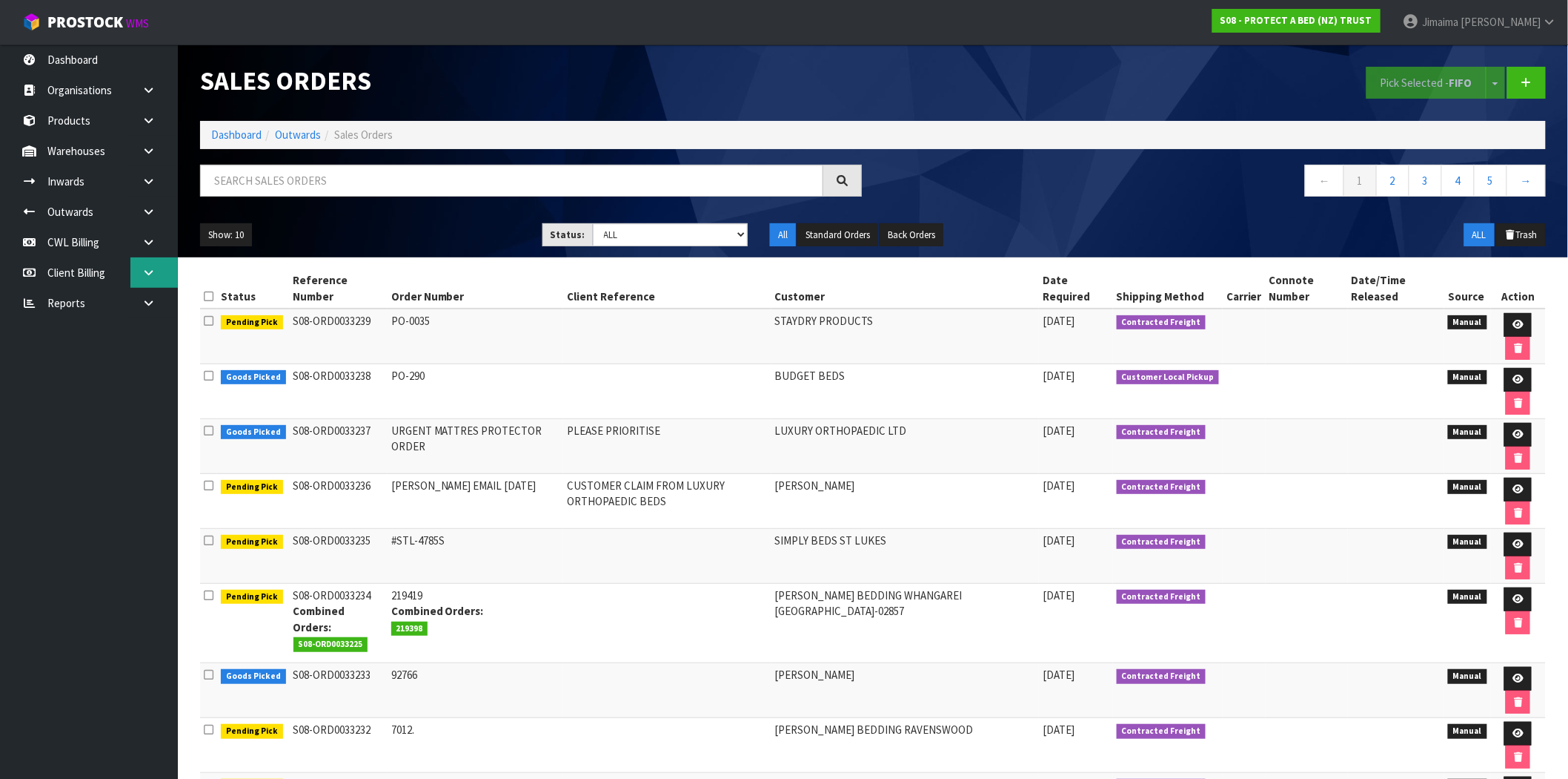
click at [143, 261] on link at bounding box center [154, 272] width 48 height 31
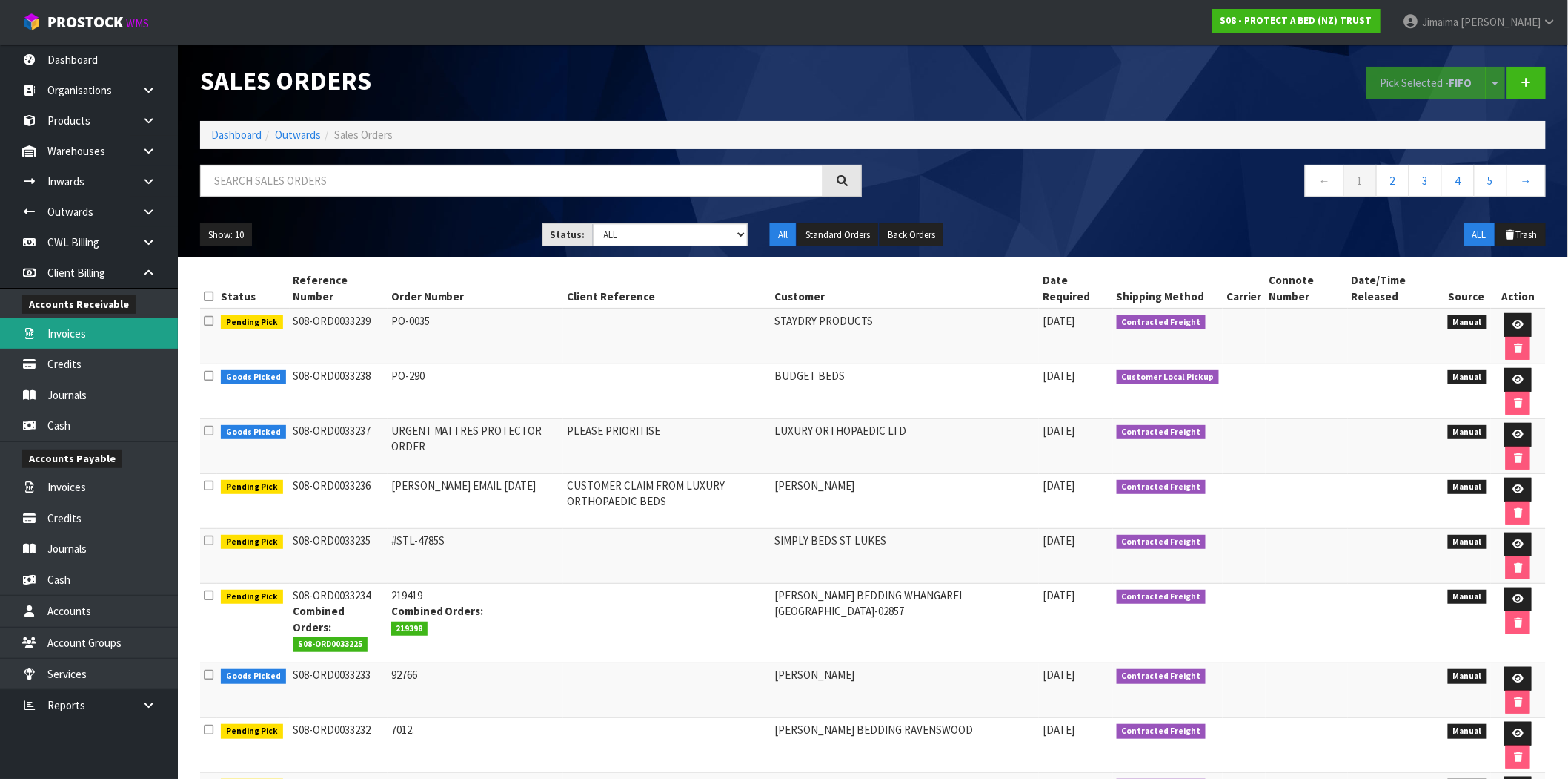
click at [66, 336] on link "Invoices" at bounding box center [89, 333] width 178 height 31
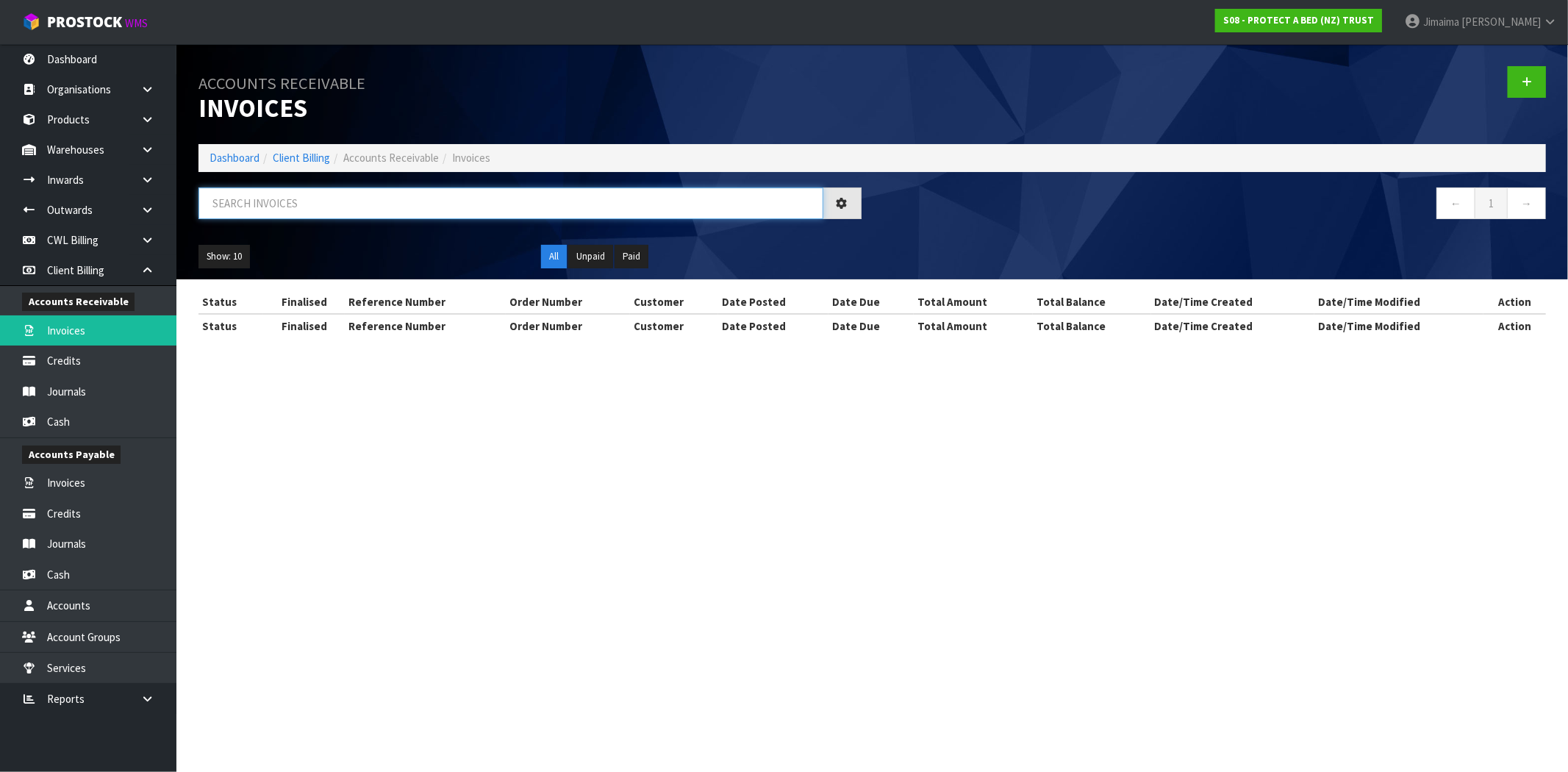
click at [317, 196] on input "text" at bounding box center [511, 203] width 625 height 32
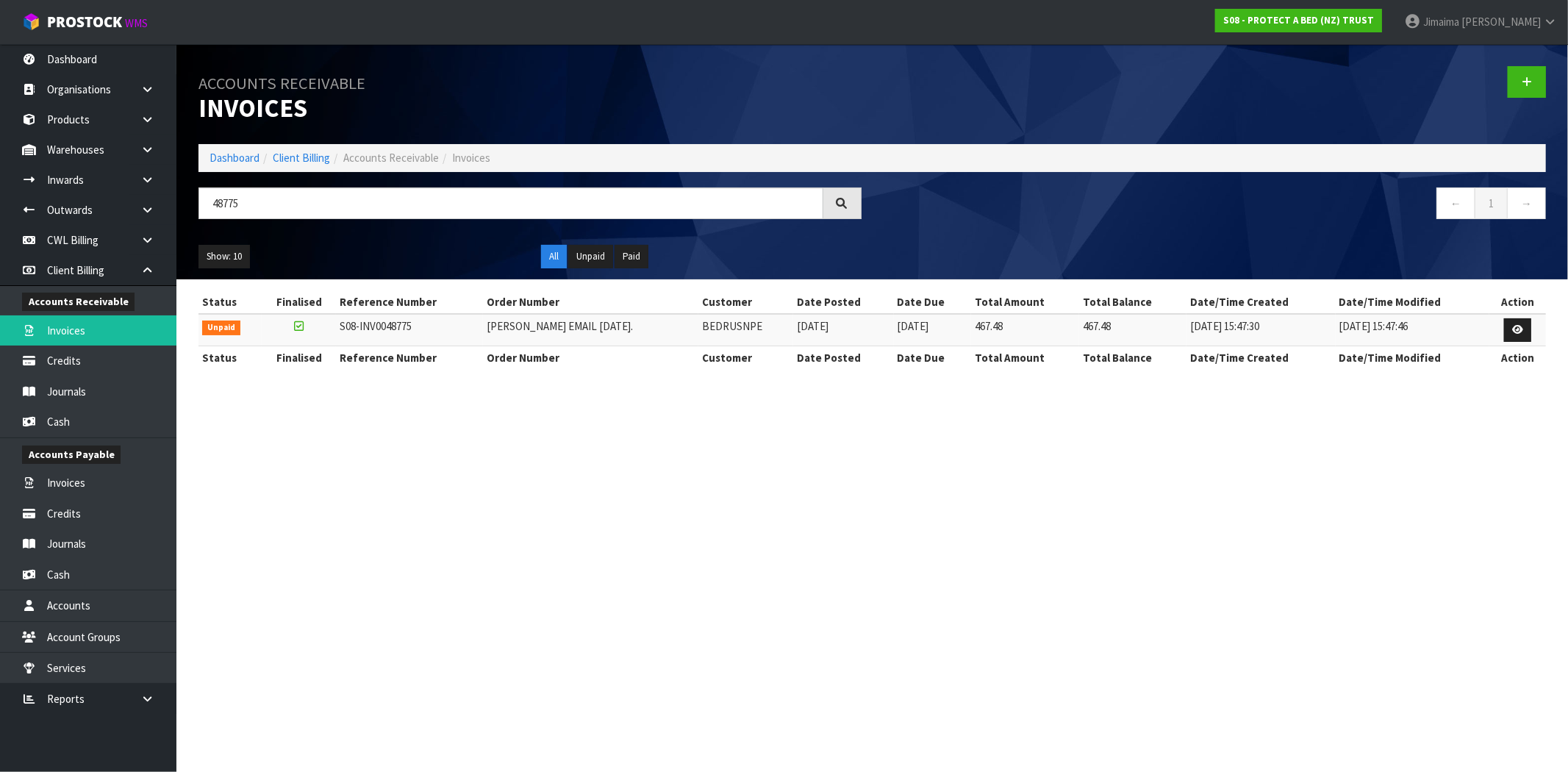
click at [1531, 331] on td at bounding box center [1518, 329] width 57 height 32
click at [1524, 331] on link at bounding box center [1518, 330] width 27 height 23
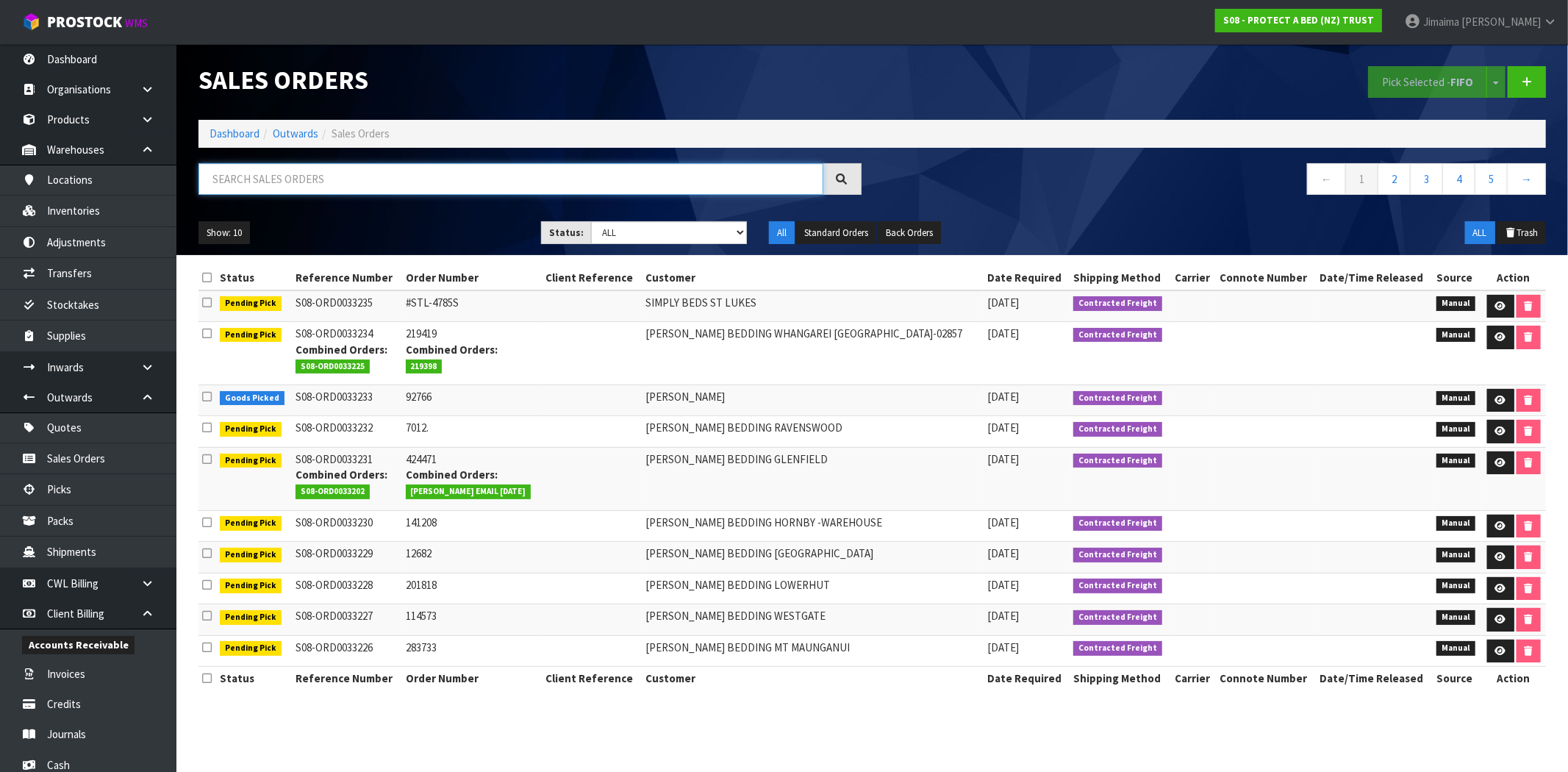
click at [280, 171] on input "text" at bounding box center [511, 178] width 625 height 32
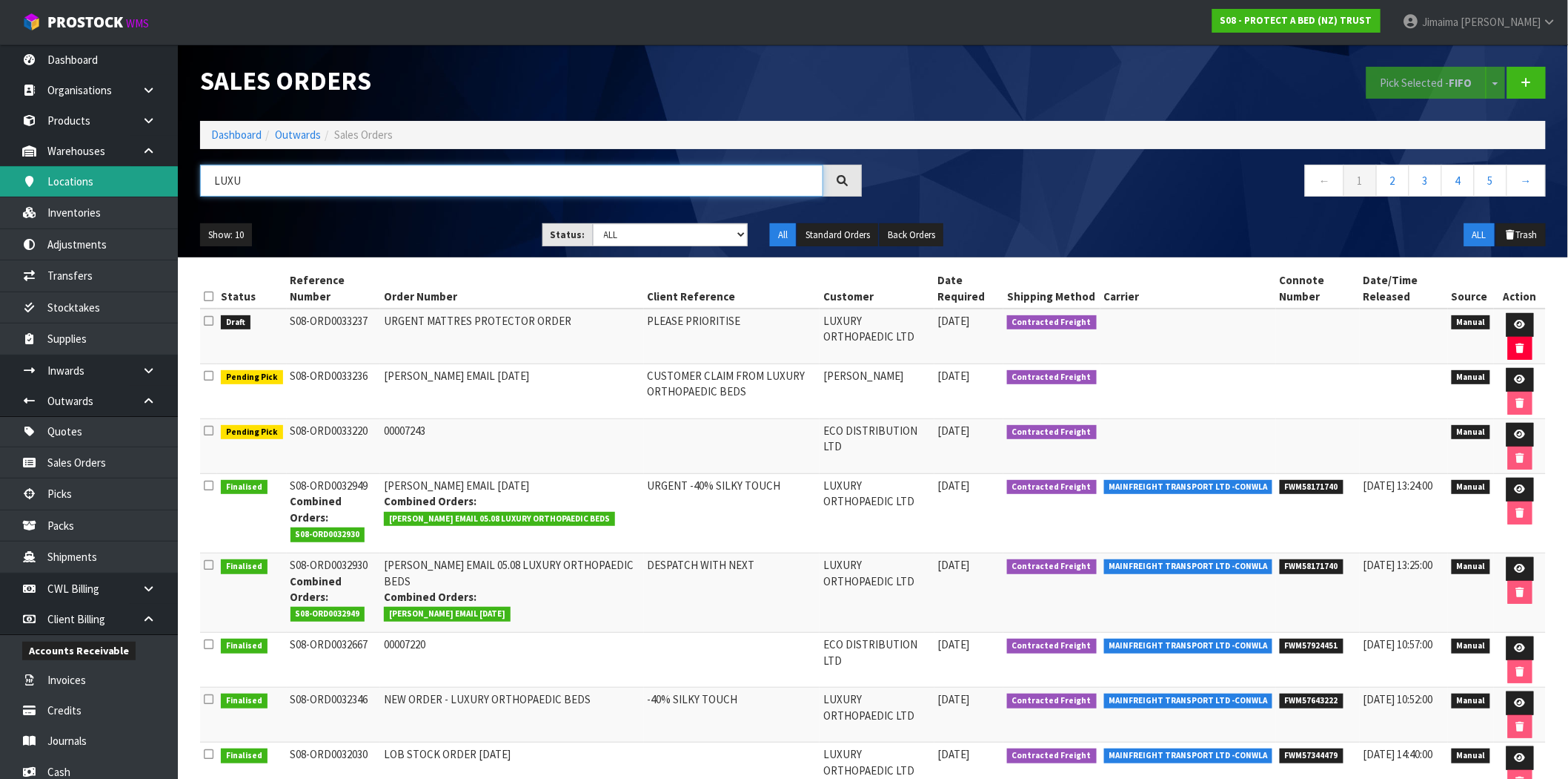
drag, startPoint x: 311, startPoint y: 188, endPoint x: 383, endPoint y: 235, distance: 86.0
click at [120, 178] on body "Toggle navigation ProStock WMS S08 - PROTECT A BED (NZ) TRUST Jimaima Reiher Lo…" at bounding box center [784, 390] width 1568 height 779
paste input "RY ORTHOPAEDIC LTD"
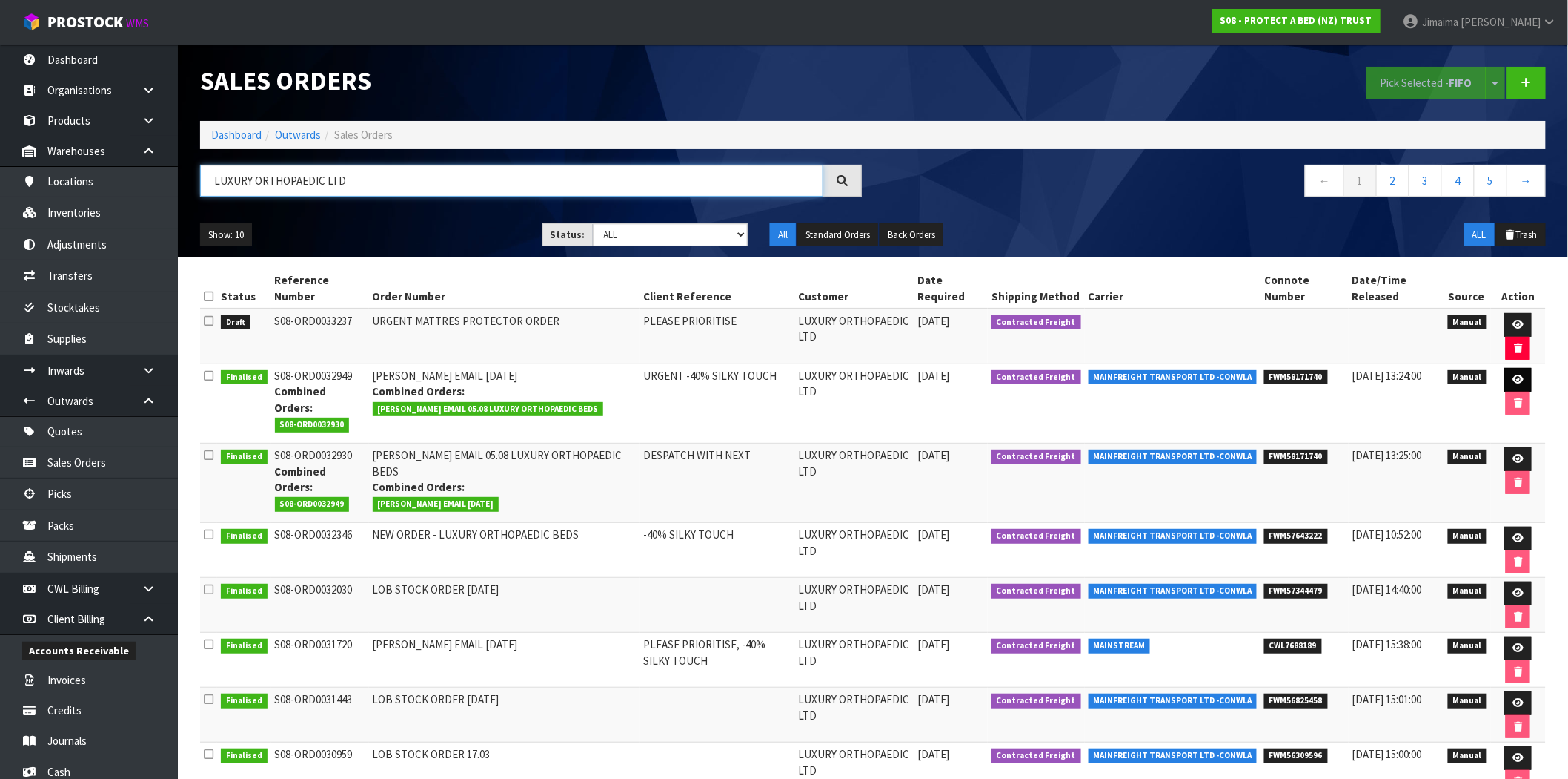
type input "LUXURY ORTHOPAEDIC LTD"
click at [1516, 379] on icon at bounding box center [1518, 379] width 11 height 9
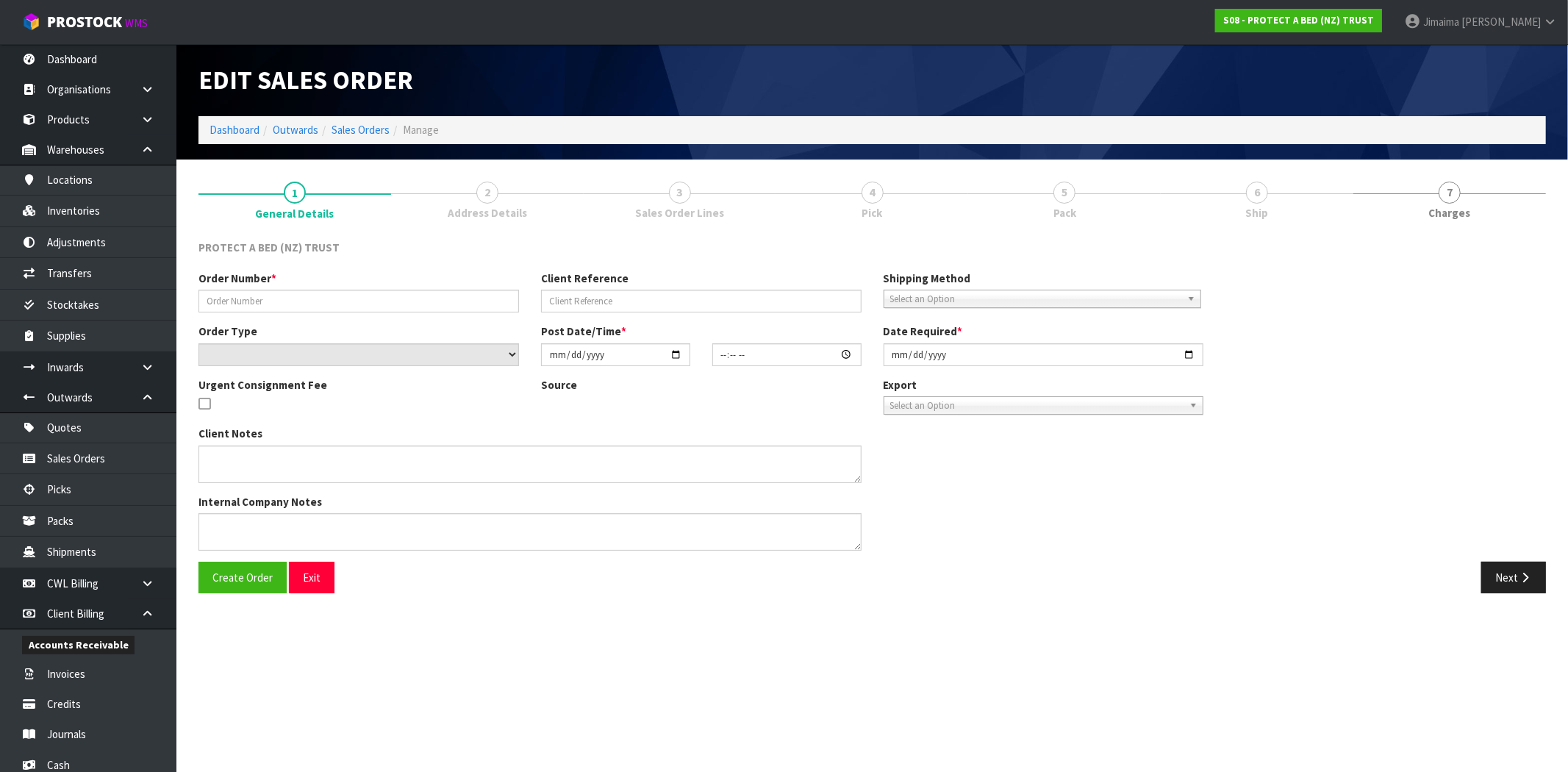
type input "CLINT EMAIL 07.08.2025"
type input "URGENT -40% SILKY TOUCH"
select select "number:0"
type input "2025-08-07"
type input "08:53:00.000"
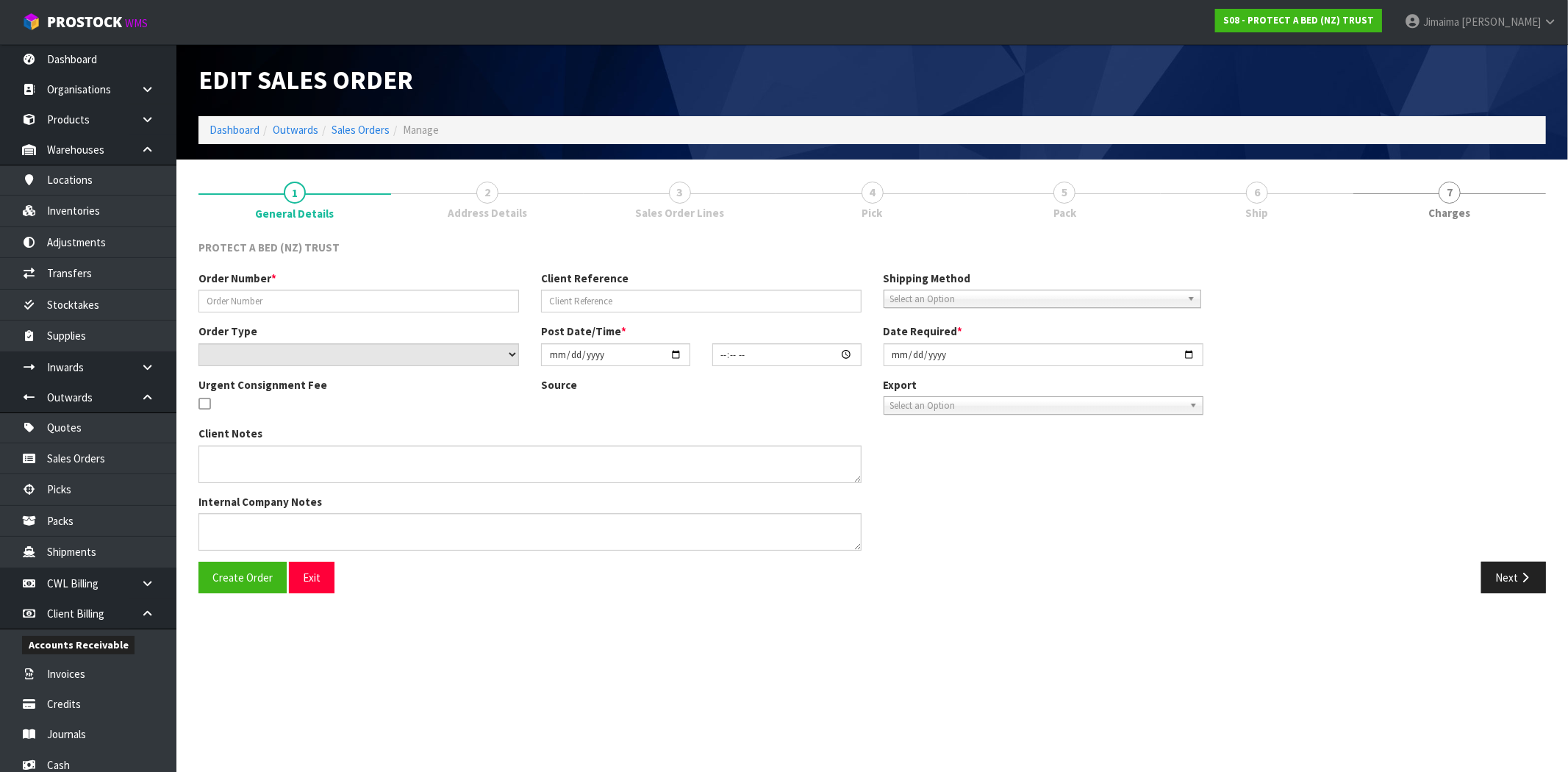
type input "2025-08-07"
type textarea "PLEASE PROCESS AND DESPATCH AS A PRIORITY"
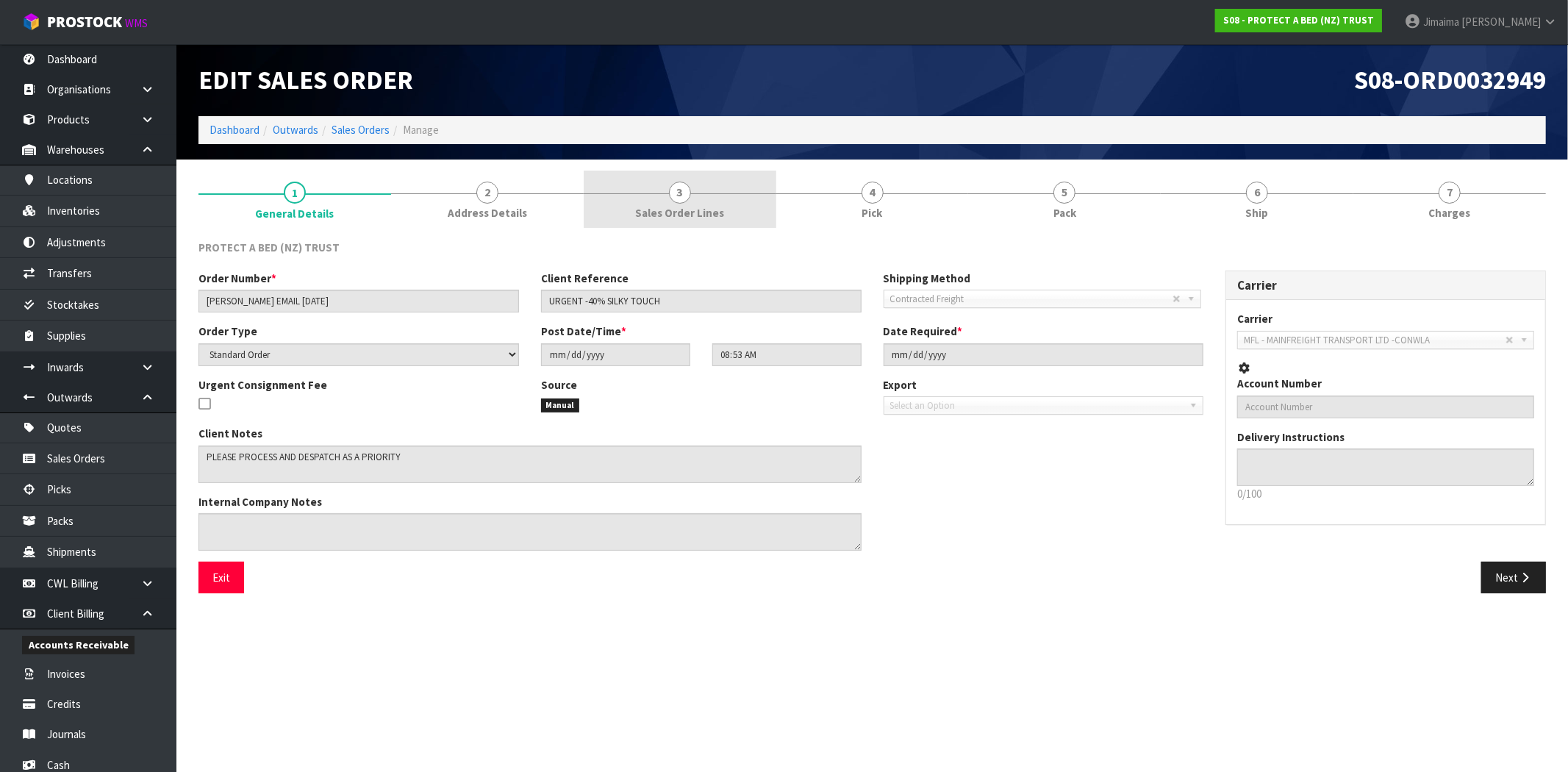
click at [686, 212] on span "Sales Order Lines" at bounding box center [679, 213] width 89 height 16
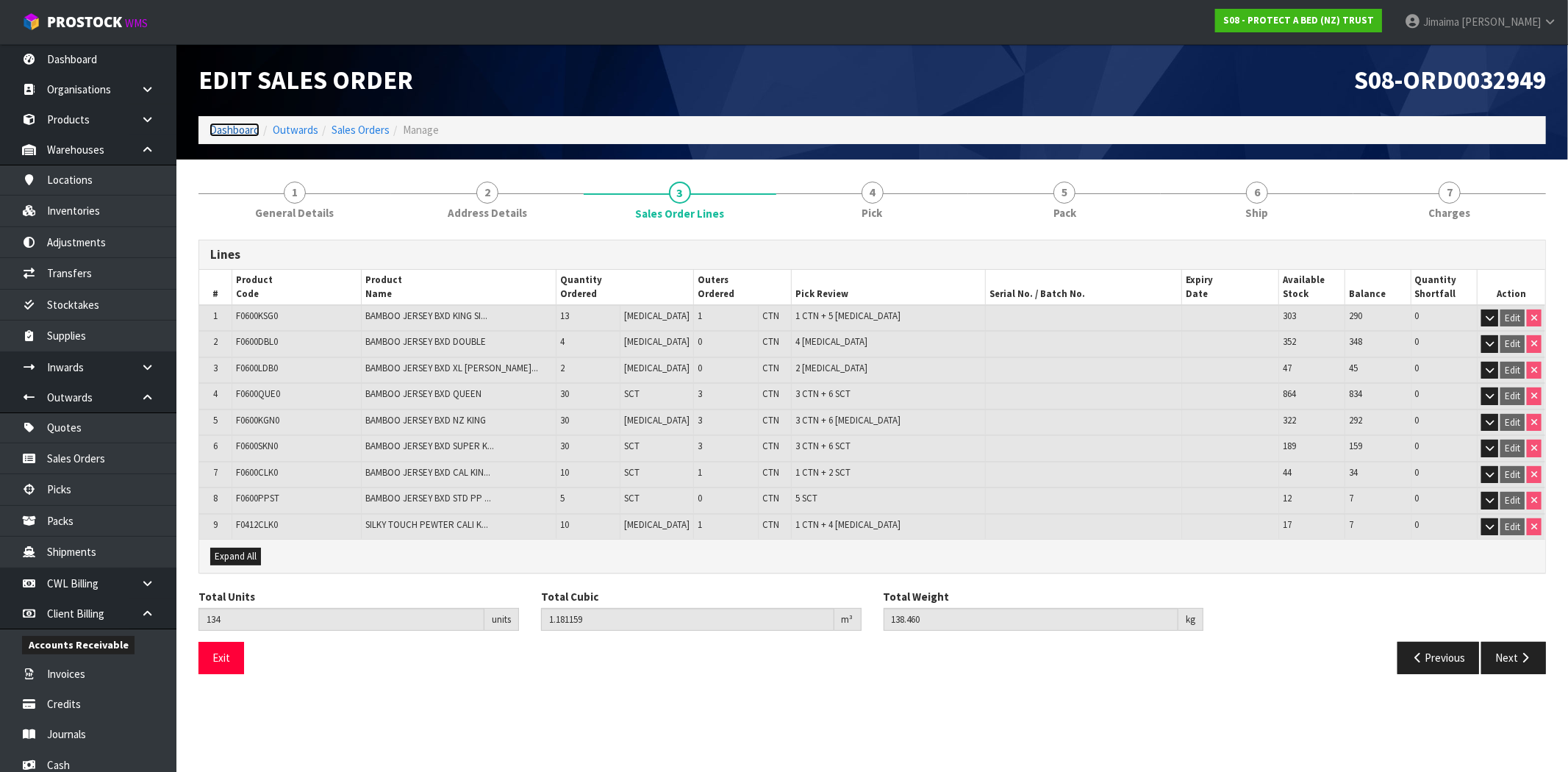
click at [233, 131] on link "Dashboard" at bounding box center [234, 129] width 50 height 14
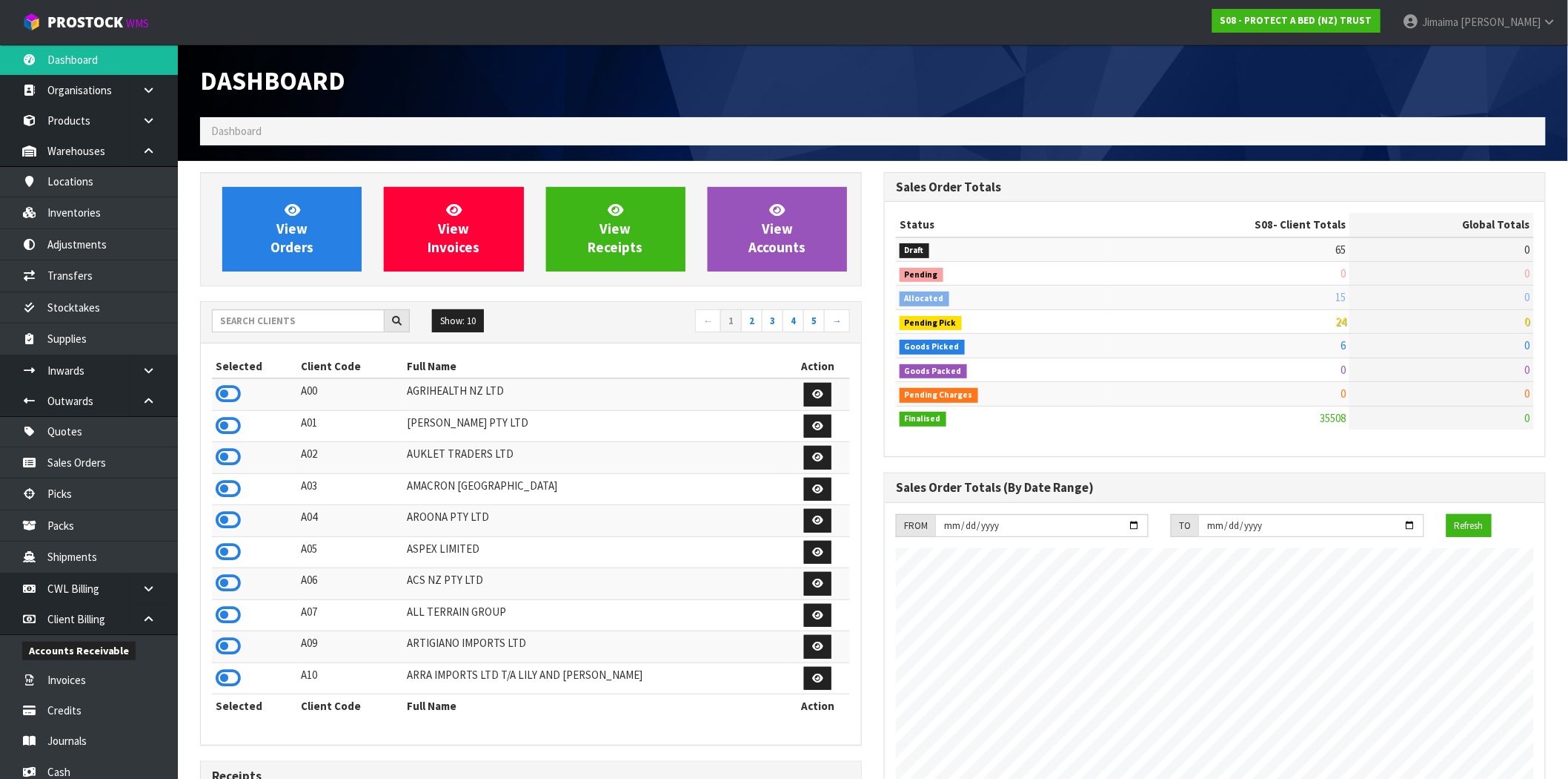
scroll to position [1124, 684]
click at [353, 326] on input "text" at bounding box center [298, 320] width 173 height 23
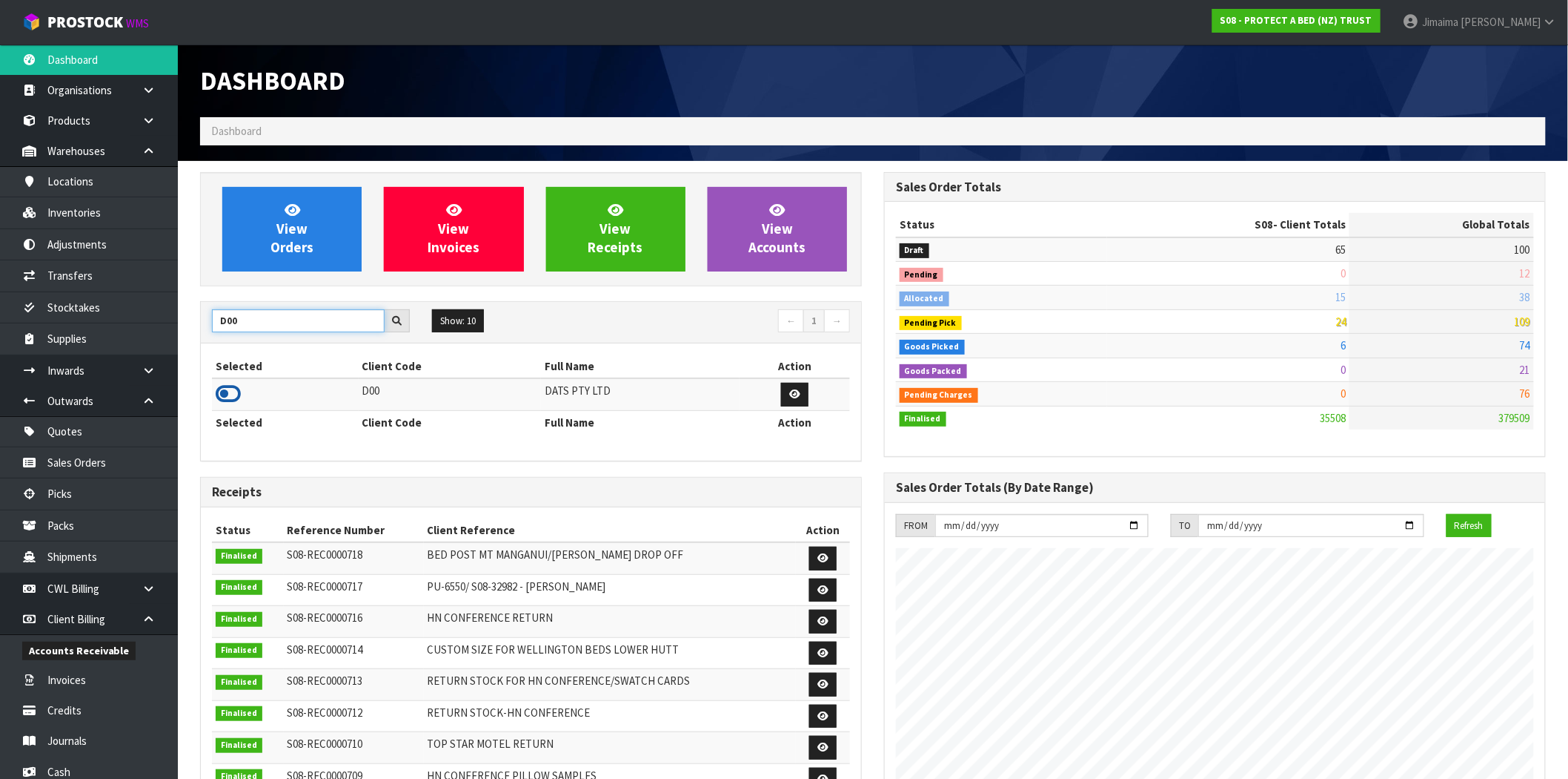
type input "D00"
click at [235, 391] on icon at bounding box center [228, 393] width 25 height 22
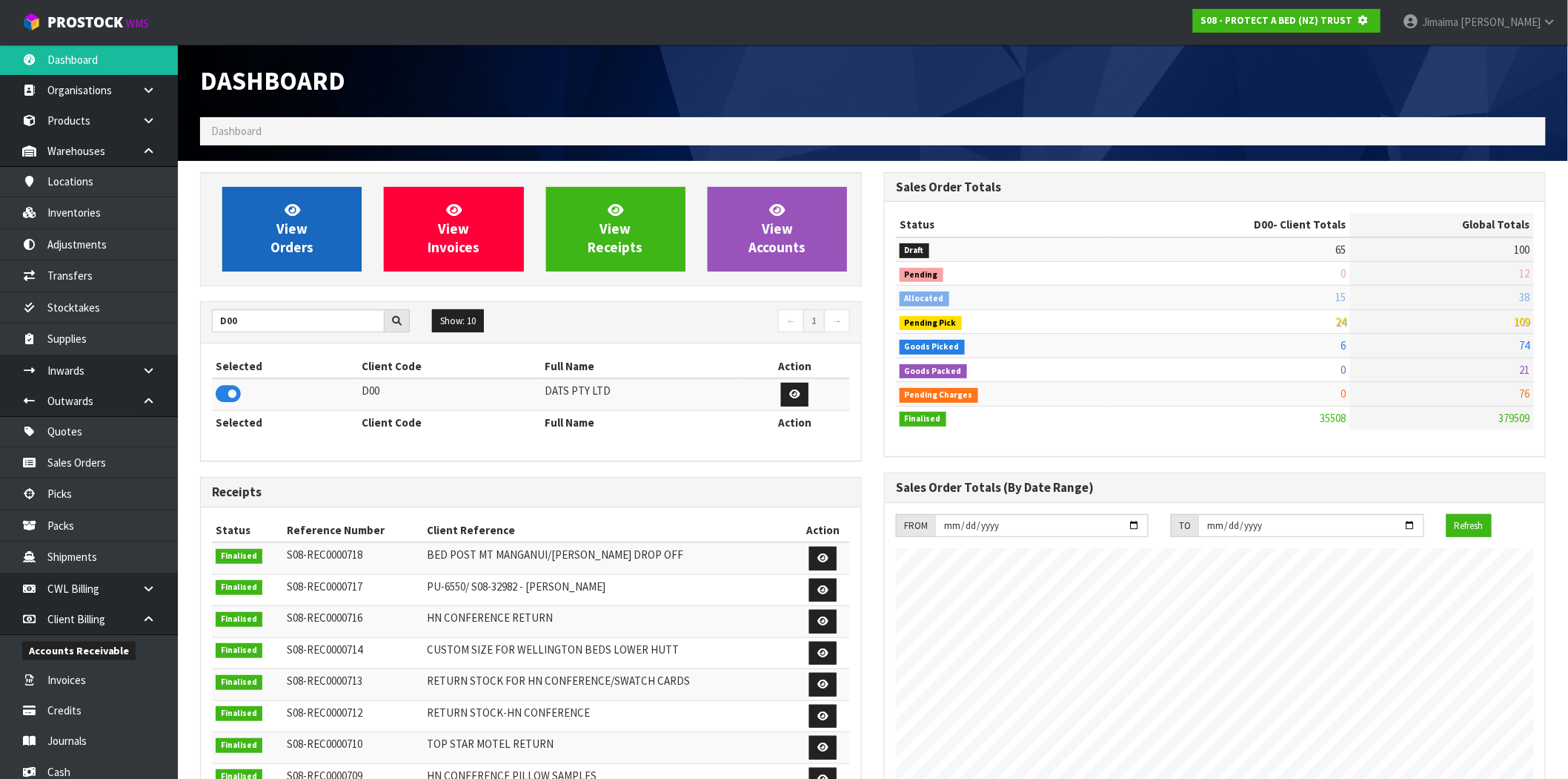
scroll to position [740685, 740476]
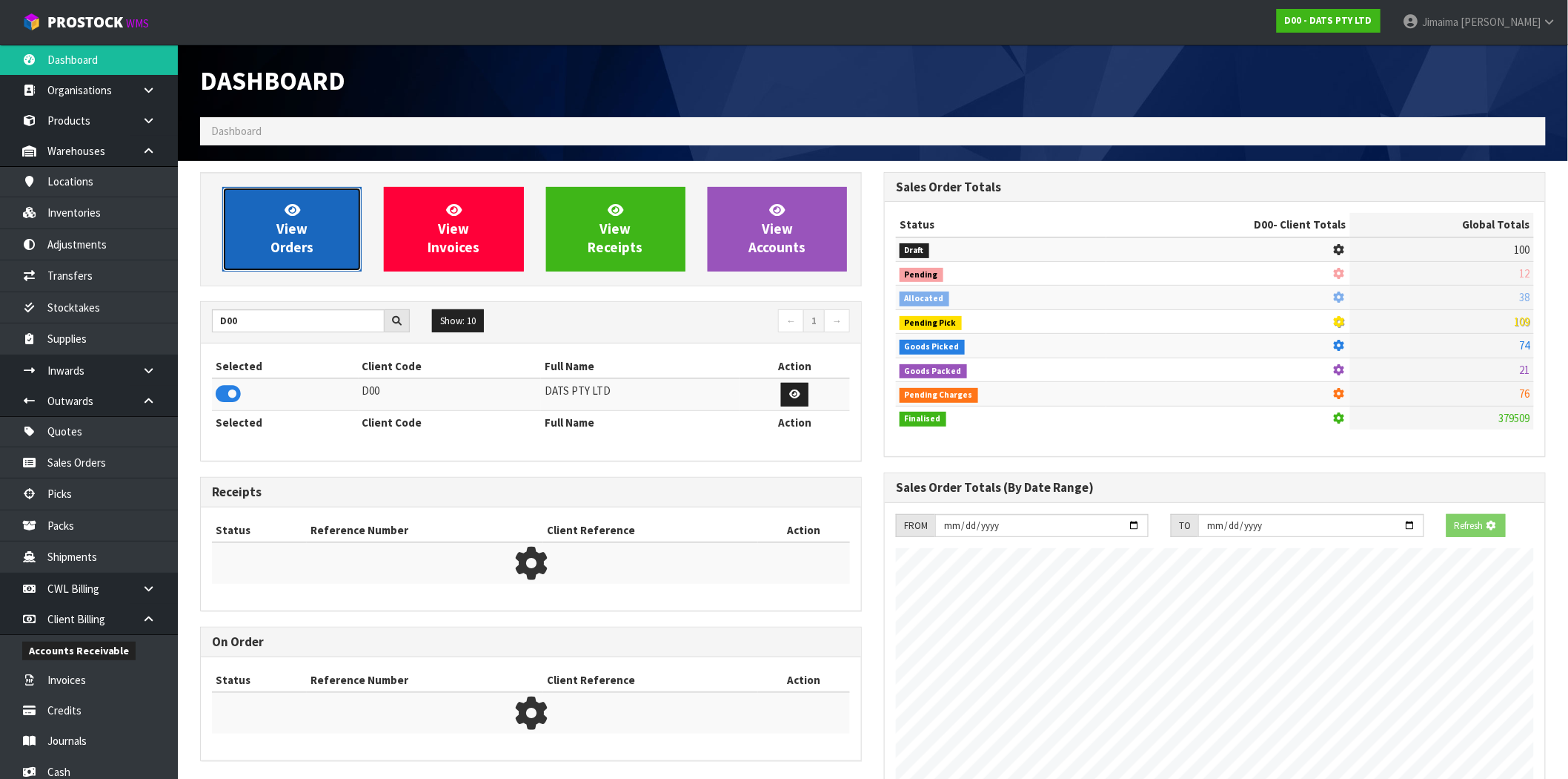
click at [342, 240] on link "View Orders" at bounding box center [292, 229] width 139 height 84
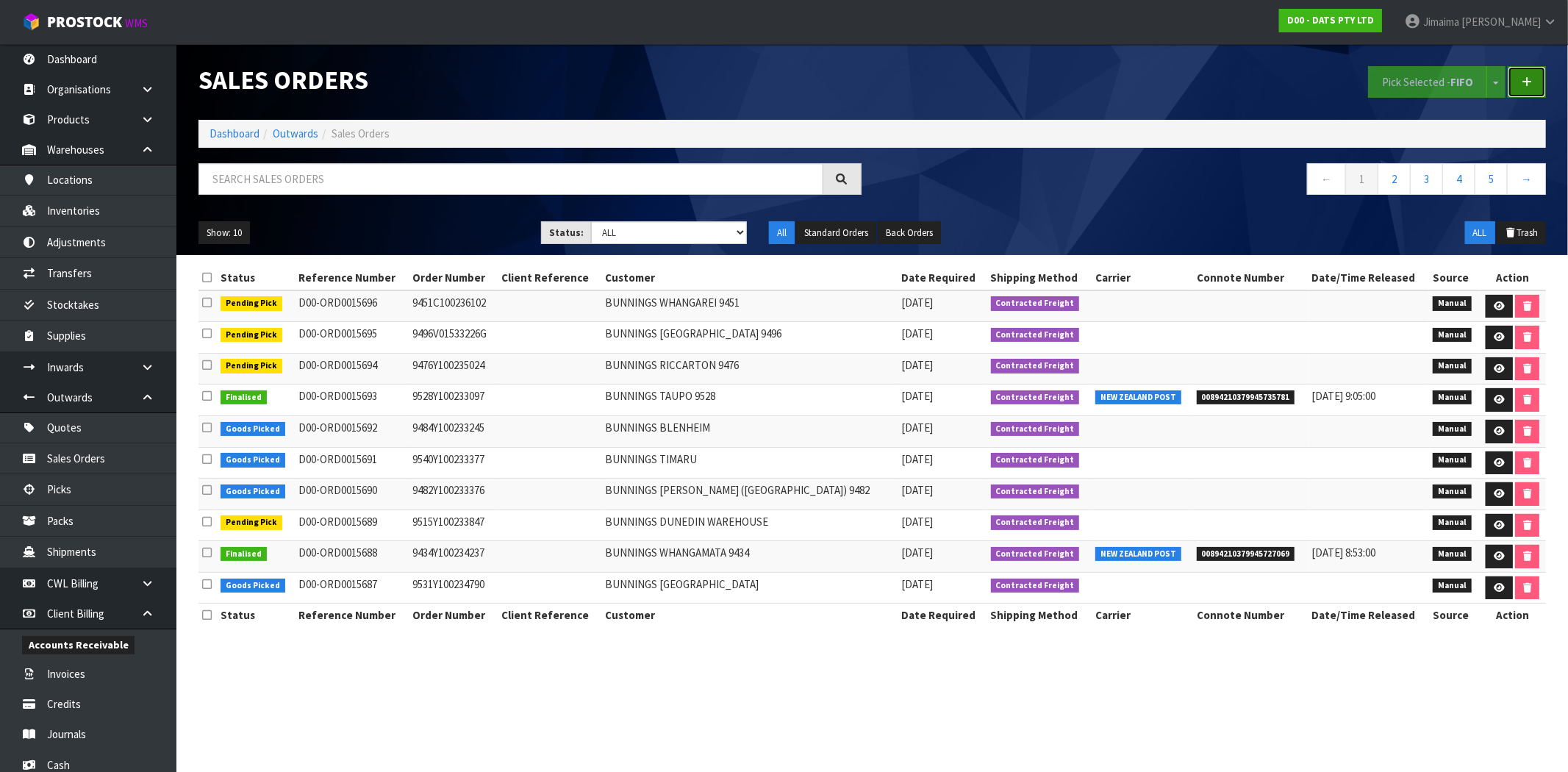
click at [1509, 85] on link at bounding box center [1527, 81] width 38 height 32
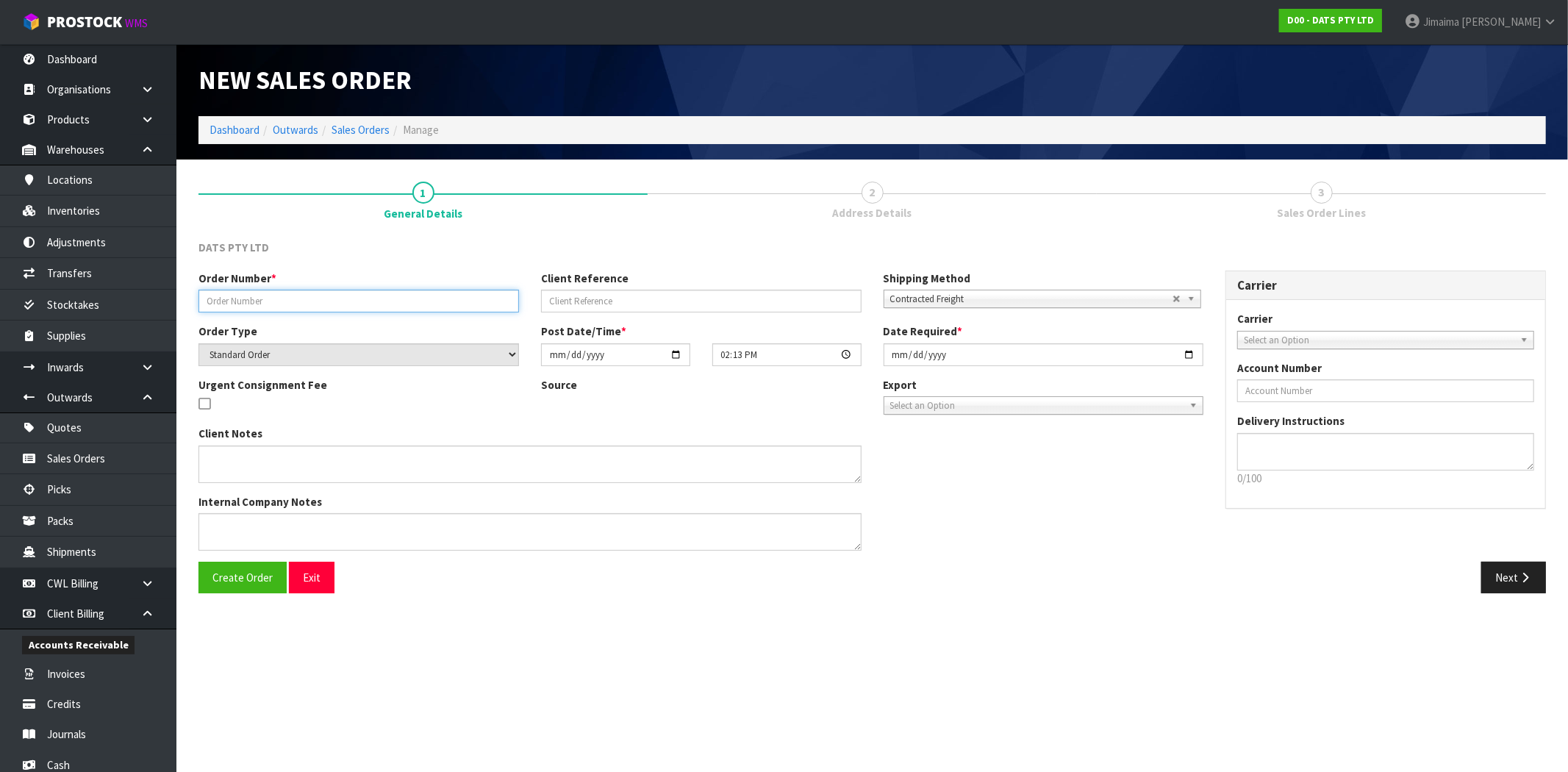
click at [297, 300] on input "text" at bounding box center [358, 301] width 320 height 22
type input "DAMAGE DISPOSE"
drag, startPoint x: 626, startPoint y: 308, endPoint x: 623, endPoint y: 234, distance: 74.1
click at [626, 308] on input "text" at bounding box center [701, 301] width 320 height 22
click at [264, 466] on textarea at bounding box center [530, 464] width 663 height 37
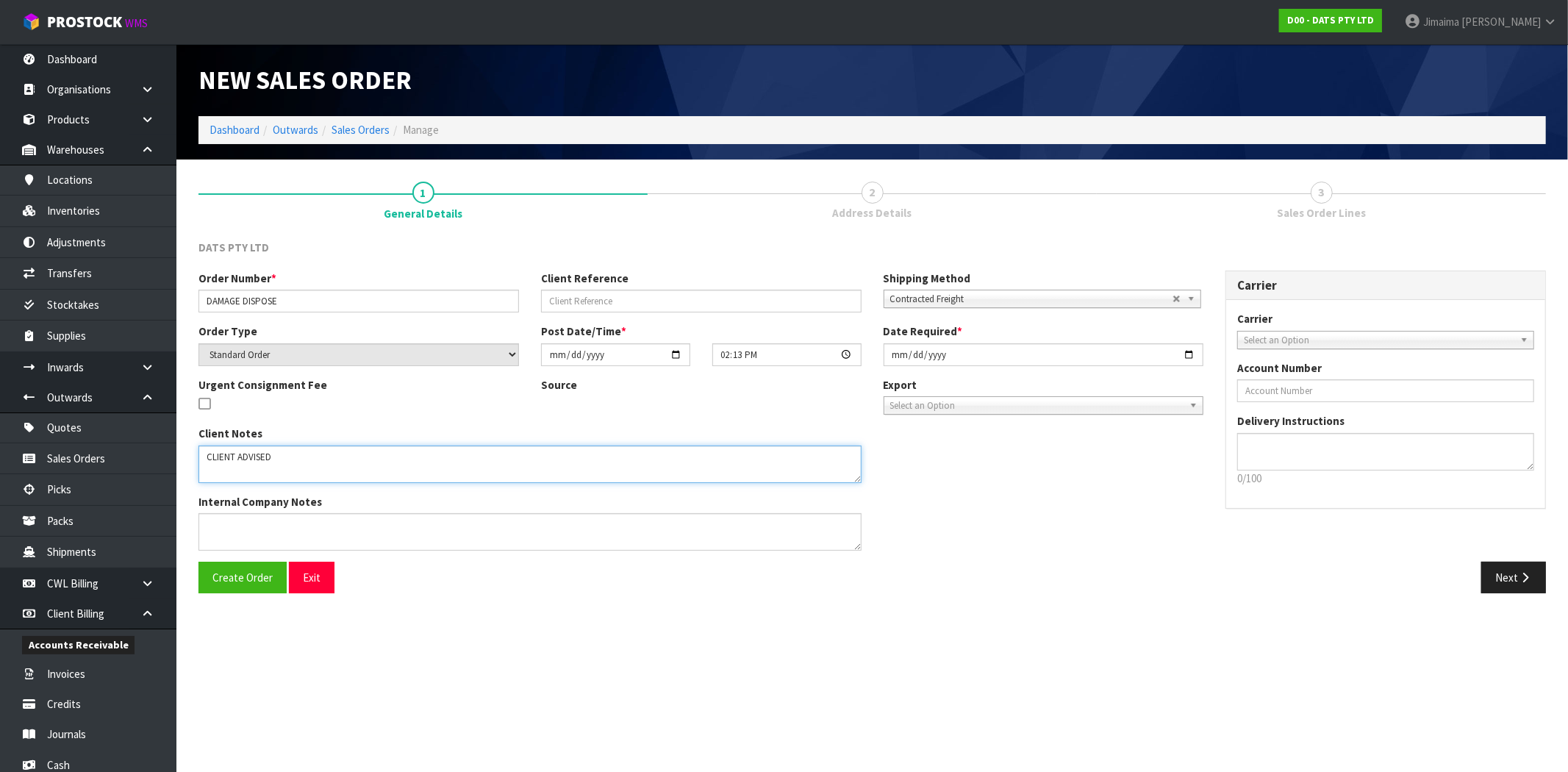
click at [344, 457] on textarea at bounding box center [530, 464] width 663 height 37
paste textarea "PLEASE DISPOSE OF STOCK AS WE CAN’T SUPPLY TO BUNNIGNS."
type textarea "CLIENT ADVISED - PLEASE DISPOSE OF STOCK AS WE CAN’T SUPPLY TO BUNNIGNS."
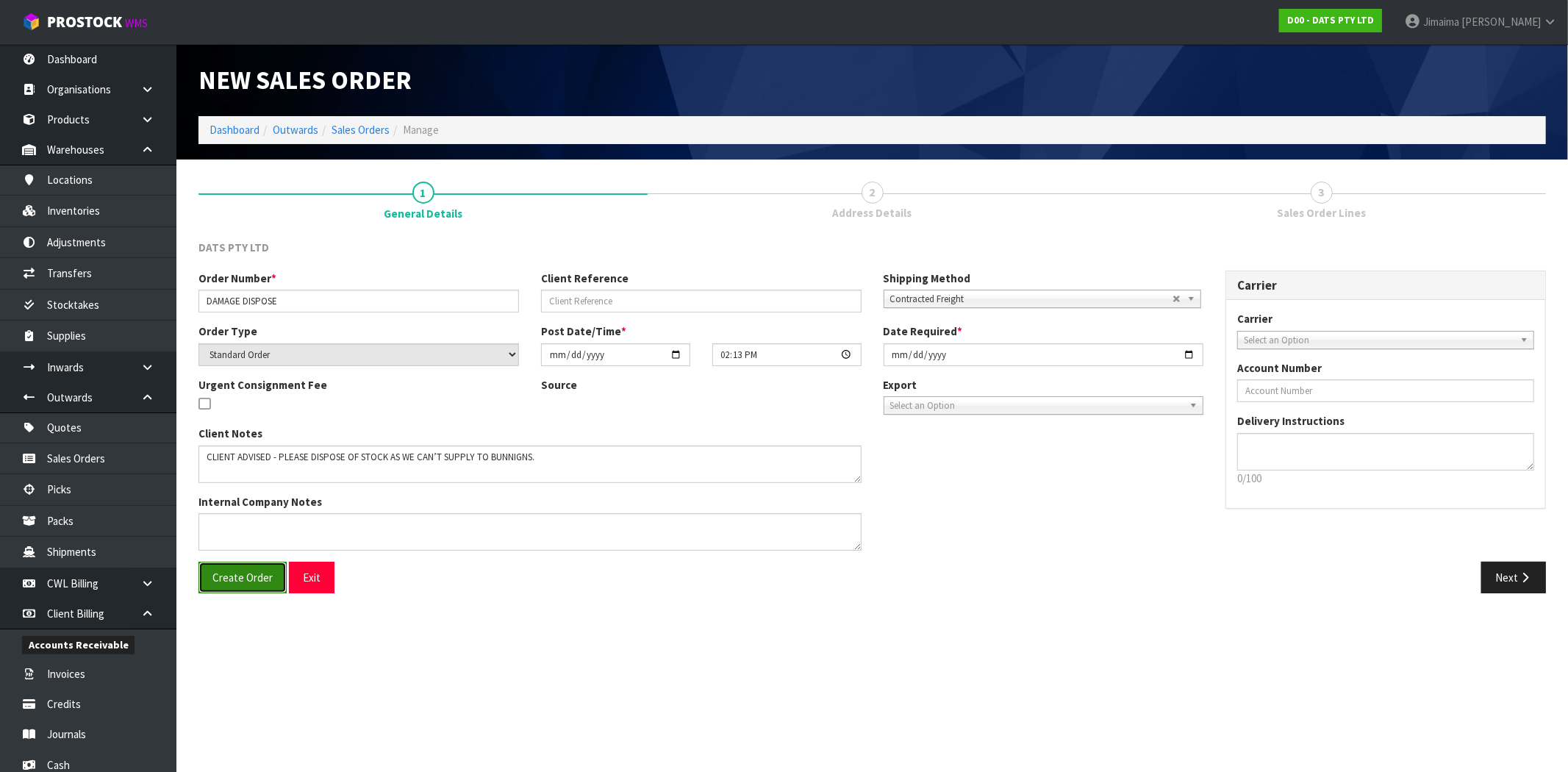
click at [237, 587] on button "Create Order" at bounding box center [243, 577] width 88 height 32
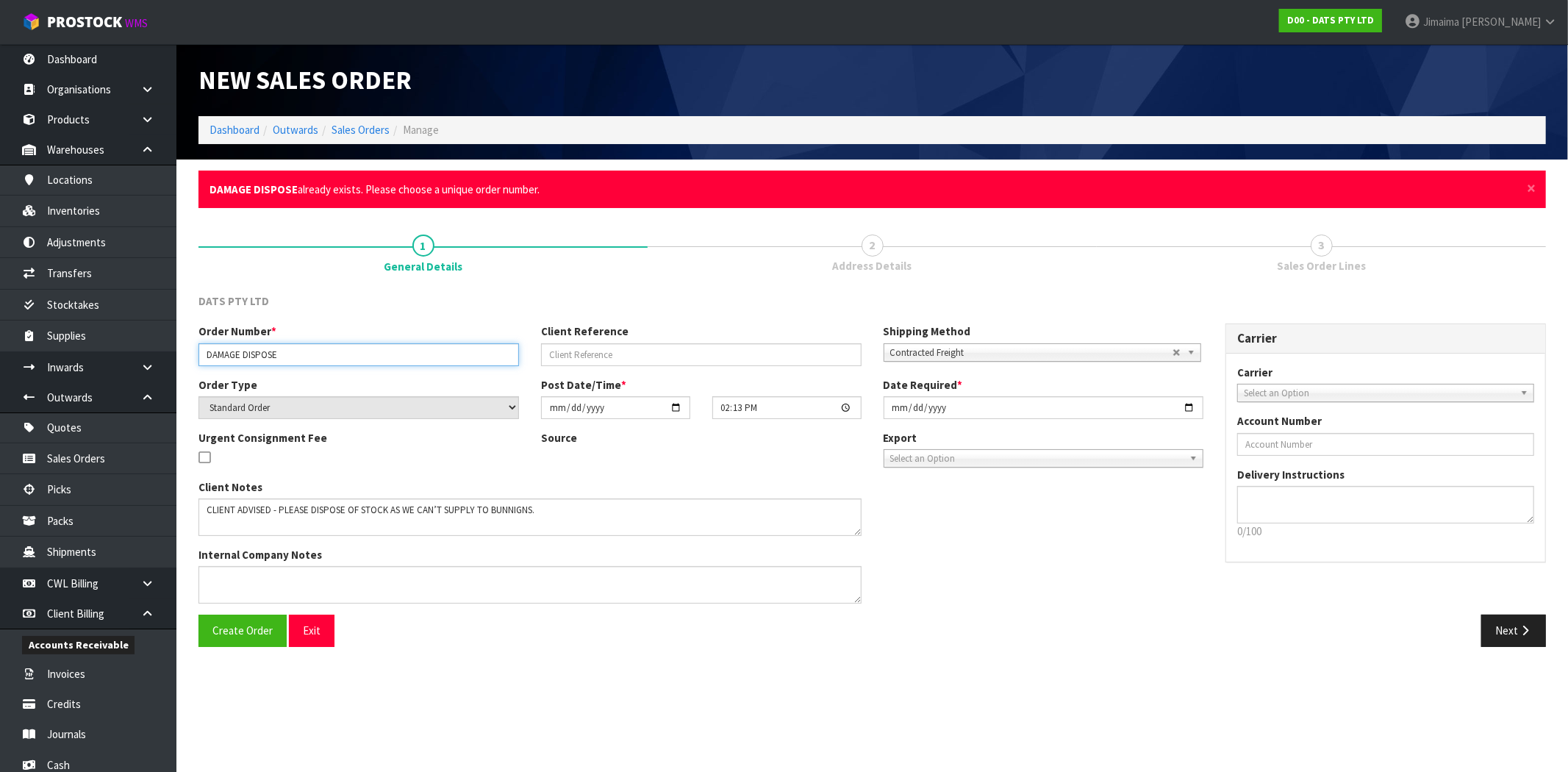
click at [299, 357] on input "DAMAGE DISPOSE" at bounding box center [358, 354] width 320 height 22
type input "DAMAGE DISPOSE 03.09.25"
click at [268, 636] on span "Create Order" at bounding box center [243, 630] width 60 height 14
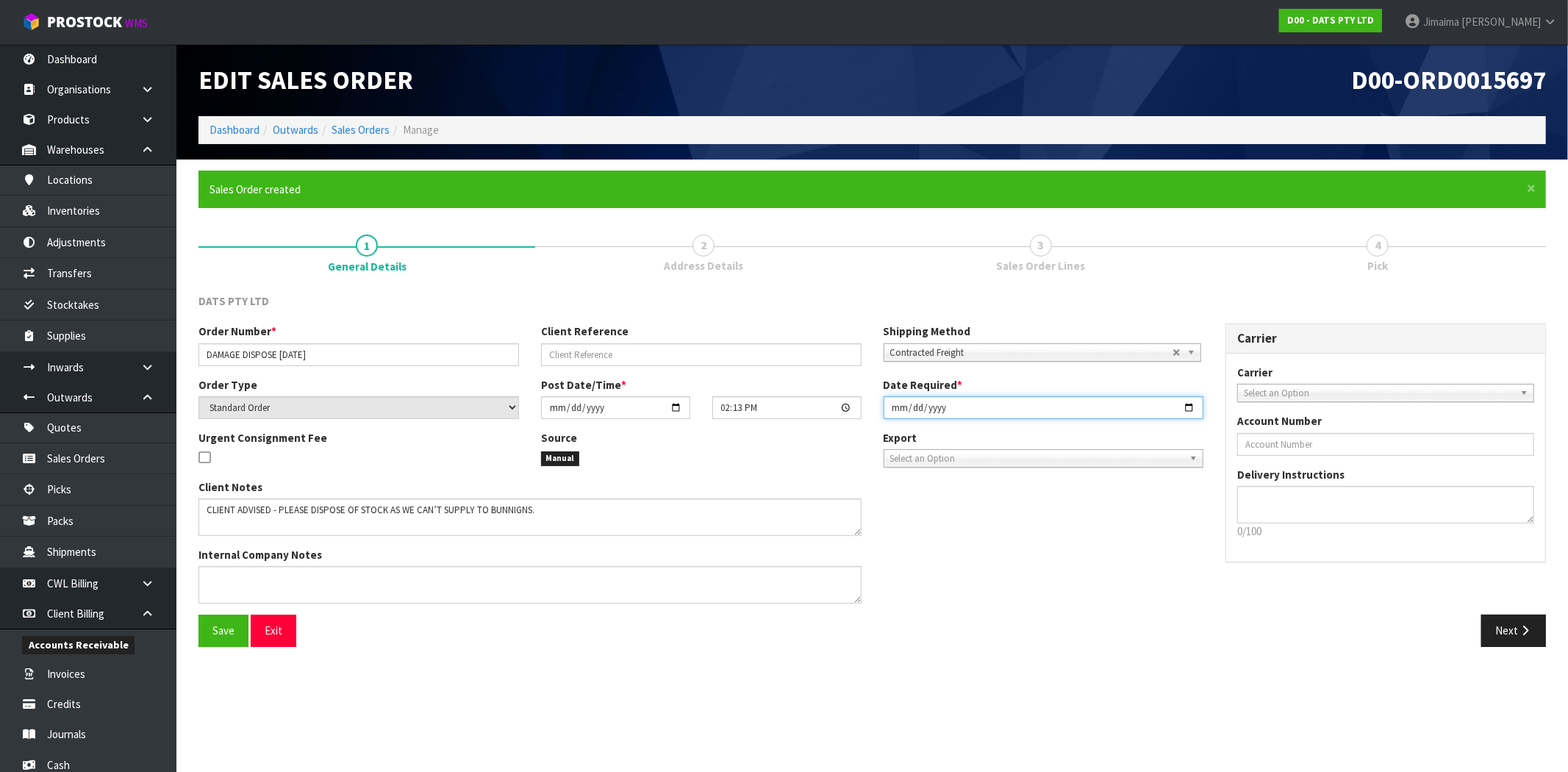
drag, startPoint x: 1186, startPoint y: 402, endPoint x: 1177, endPoint y: 413, distance: 14.2
click at [1186, 403] on input "[DATE]" at bounding box center [1044, 407] width 320 height 22
type input "[DATE]"
click at [1510, 621] on button "Next" at bounding box center [1514, 630] width 64 height 32
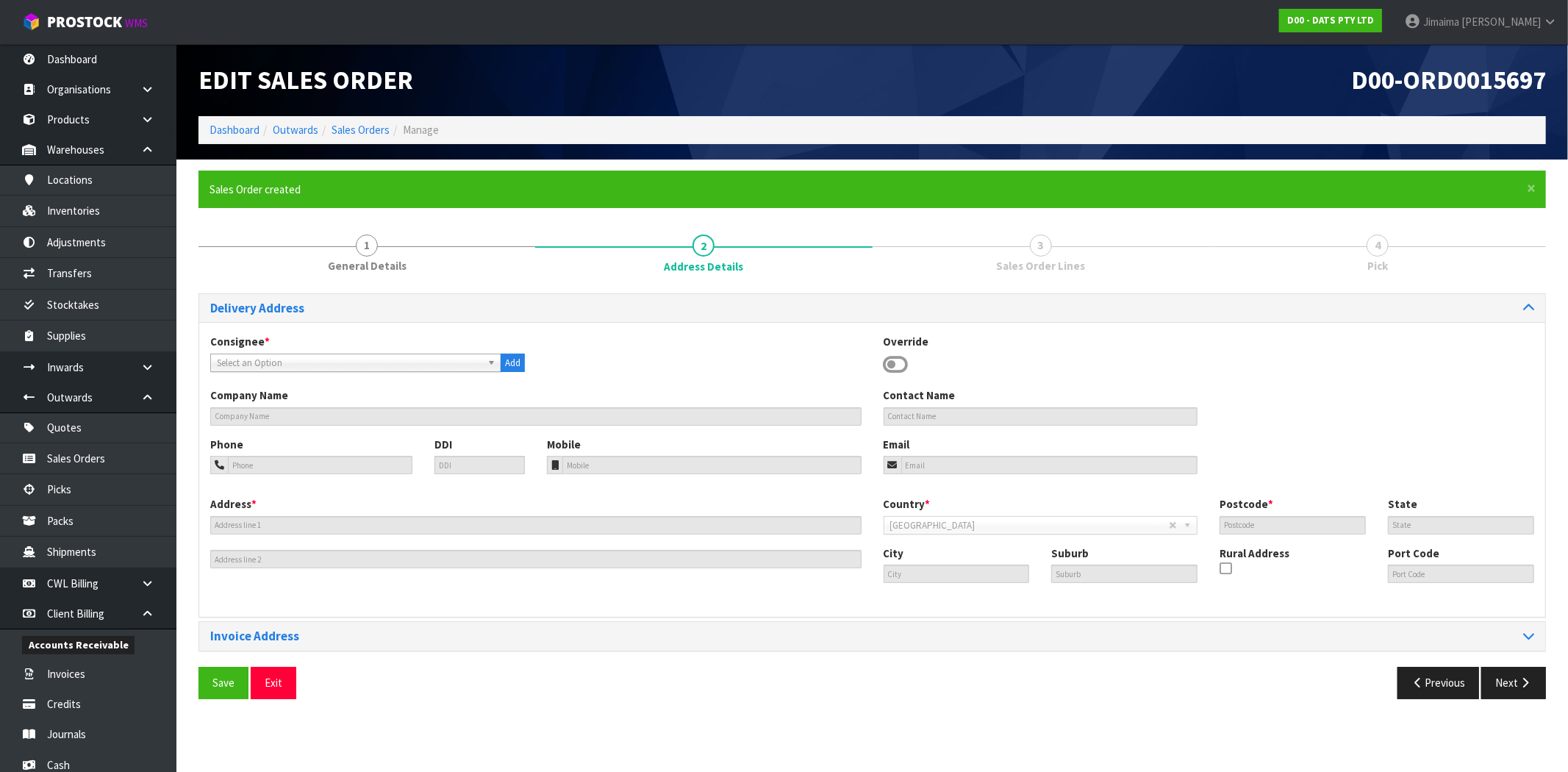
click at [354, 361] on span "Select an Option" at bounding box center [349, 363] width 264 height 18
click at [893, 362] on icon at bounding box center [896, 364] width 25 height 22
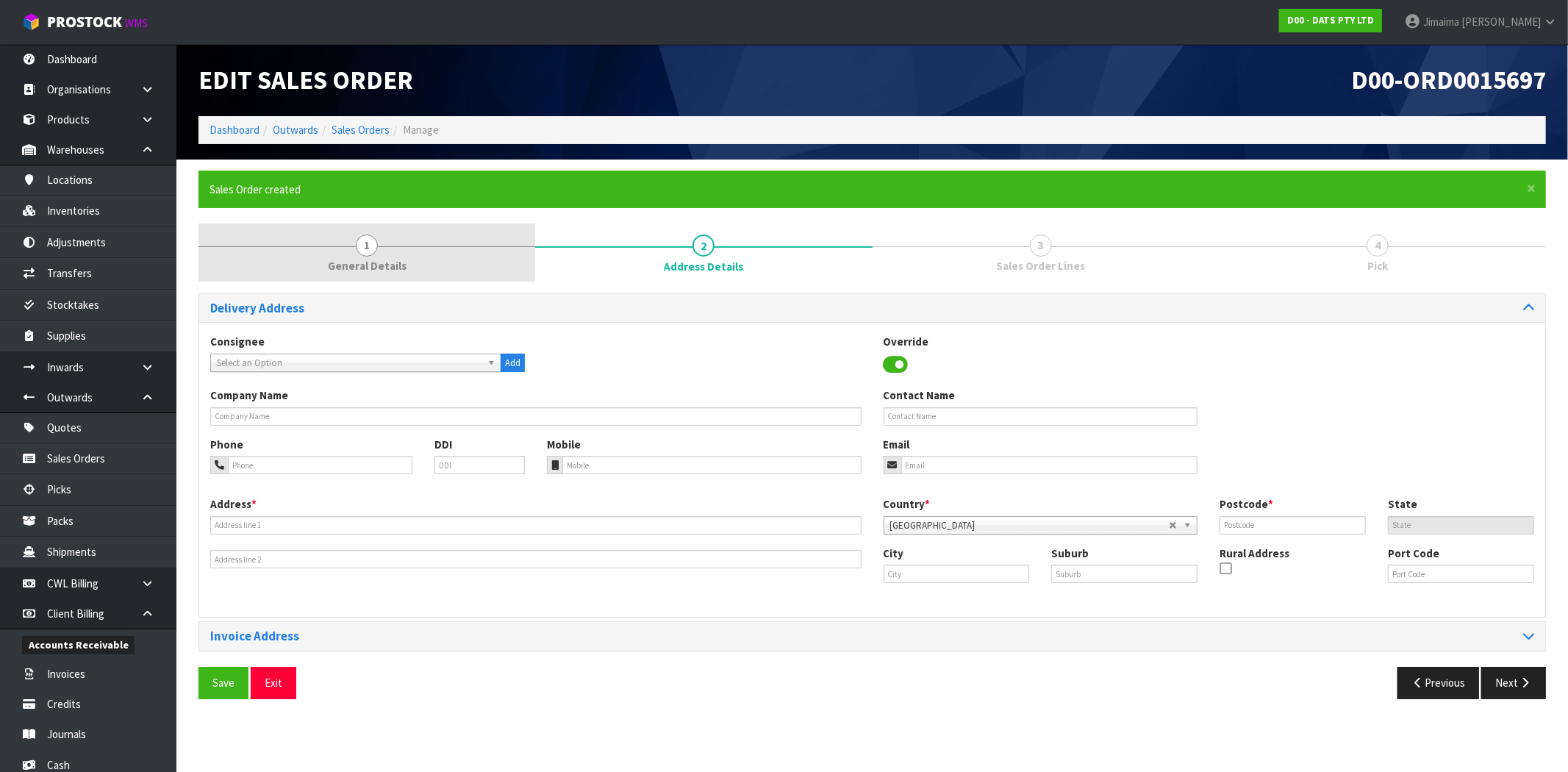
click at [330, 260] on span "General Details" at bounding box center [367, 266] width 78 height 16
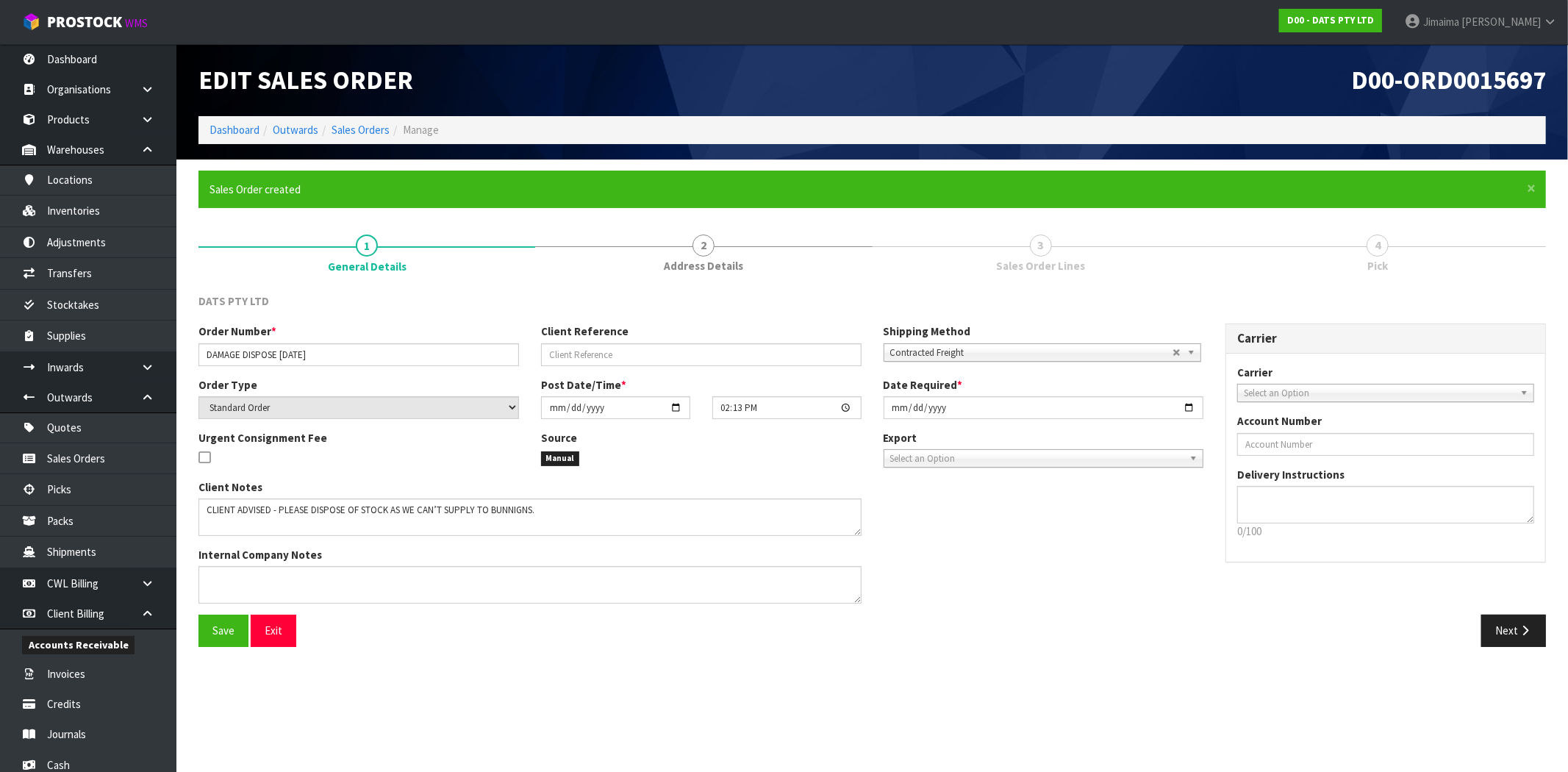
click at [1189, 354] on b at bounding box center [1193, 353] width 13 height 17
click at [1031, 391] on li "Client Local Pickup" at bounding box center [1042, 395] width 310 height 19
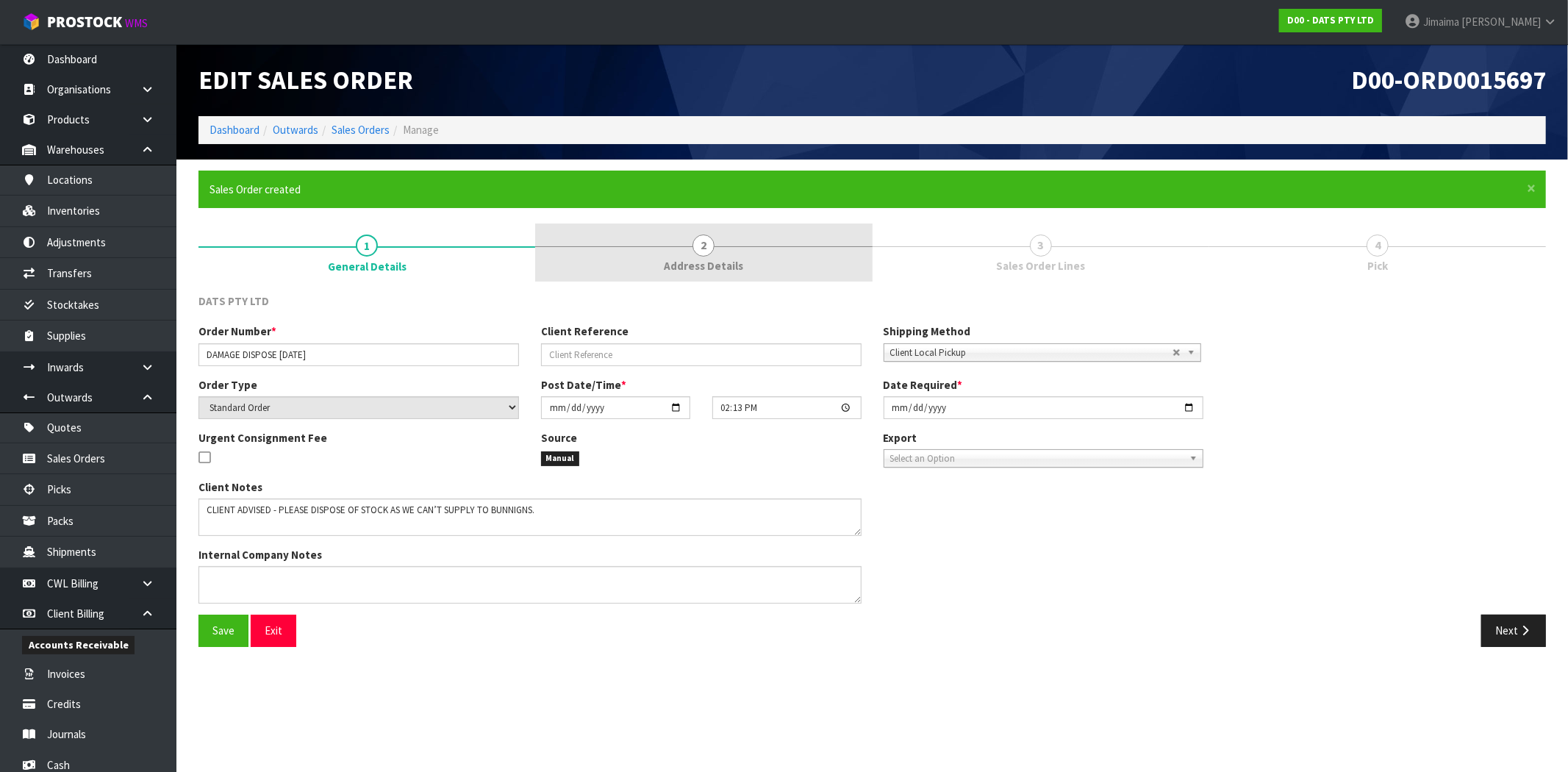
click at [682, 260] on span "Address Details" at bounding box center [703, 266] width 79 height 16
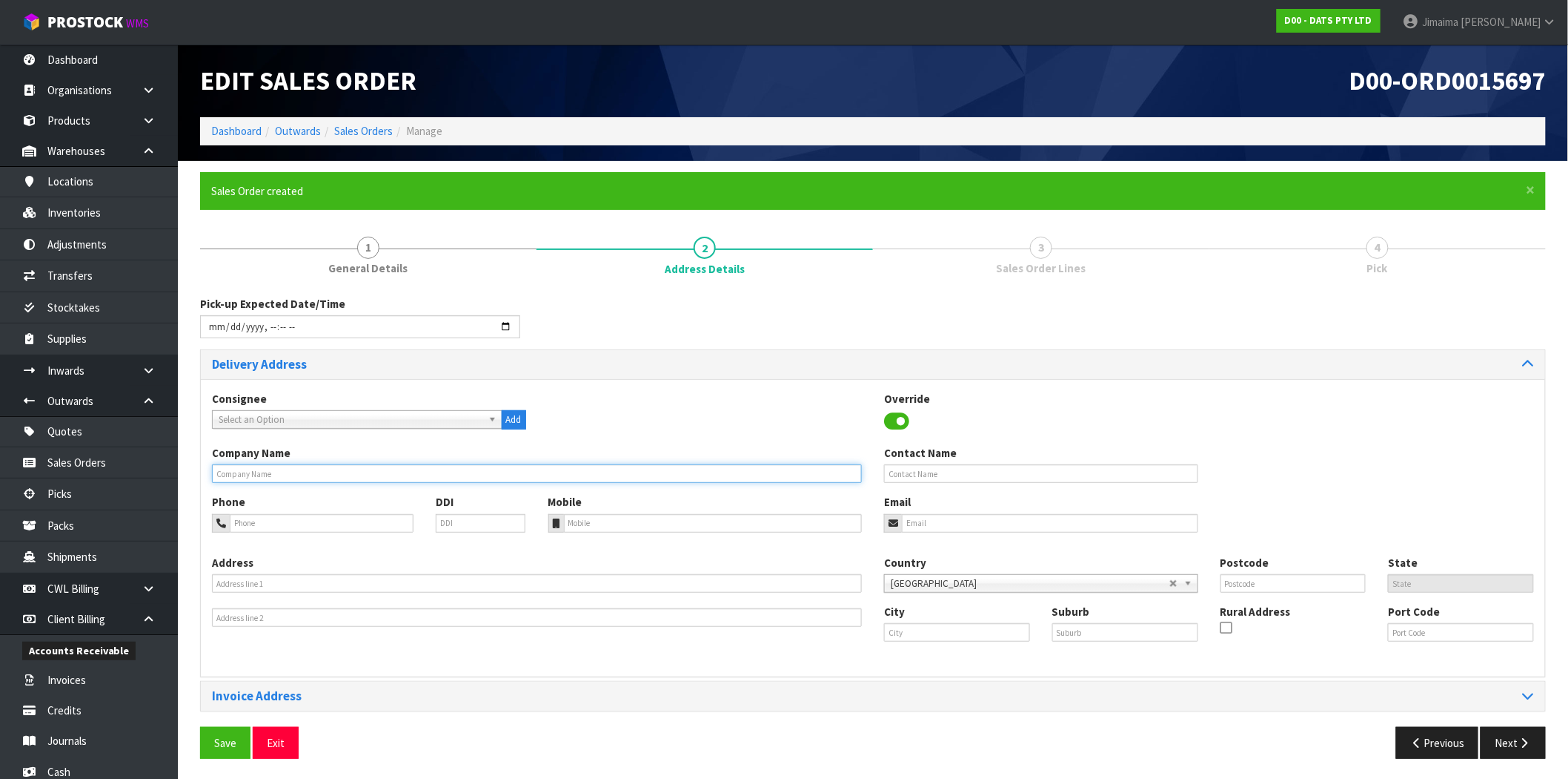
click at [401, 465] on input "text" at bounding box center [537, 474] width 650 height 19
type input "DATS"
click at [222, 731] on button "Save" at bounding box center [225, 742] width 50 height 32
click at [1524, 753] on button "Next" at bounding box center [1513, 742] width 65 height 32
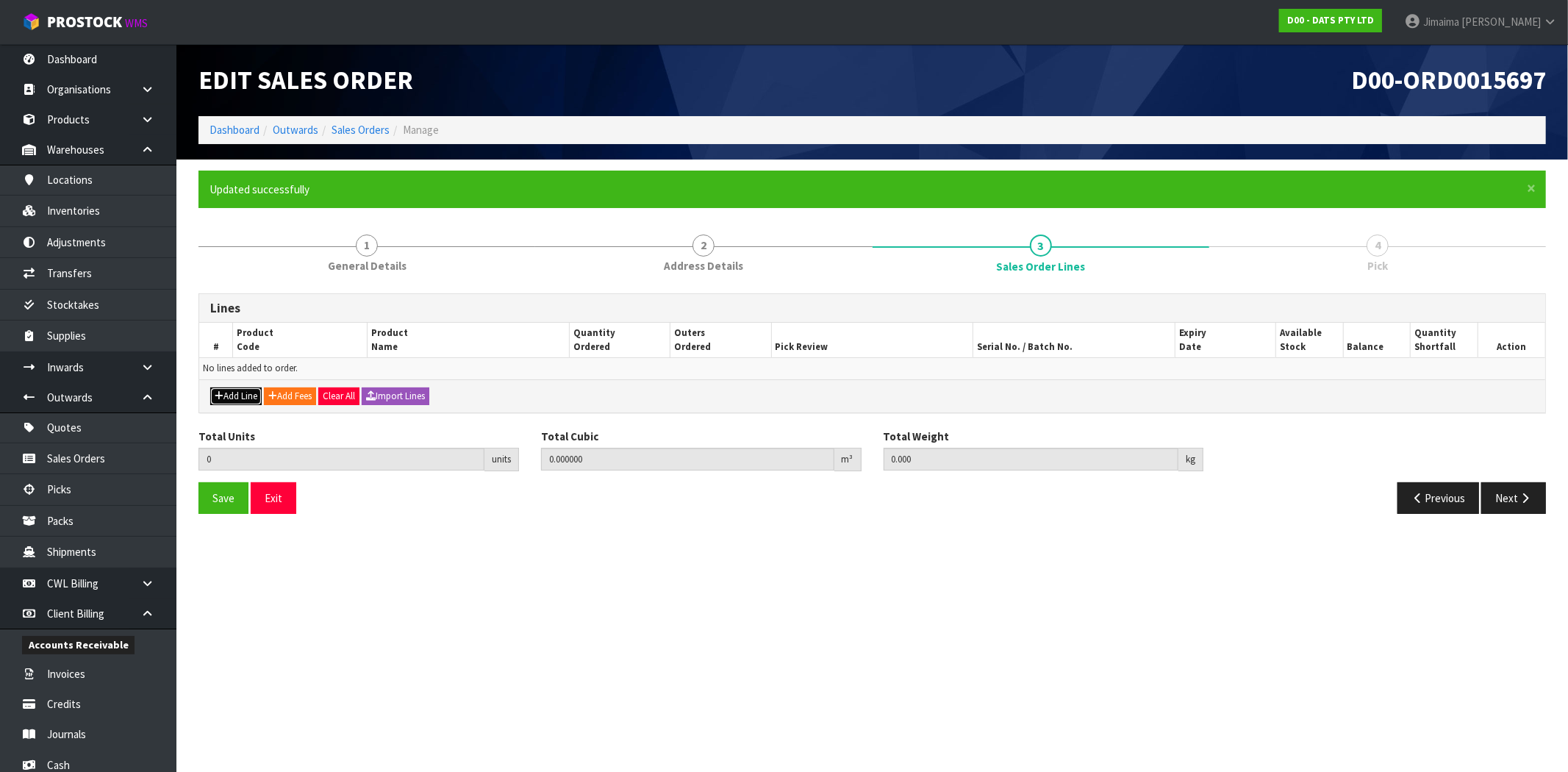
click at [243, 402] on button "Add Line" at bounding box center [236, 396] width 51 height 18
type input "0"
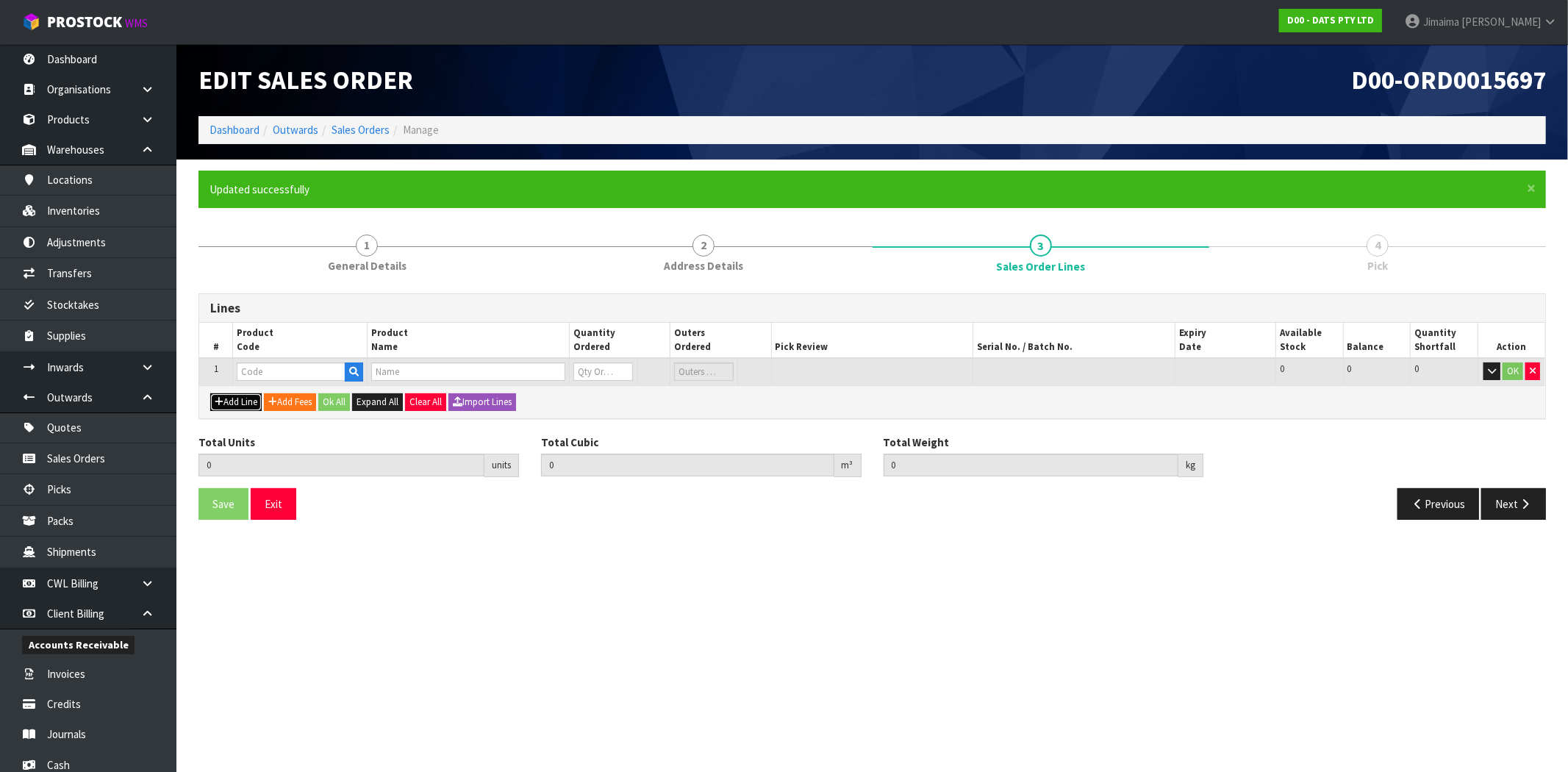
click at [243, 402] on button "Add Line" at bounding box center [236, 402] width 51 height 18
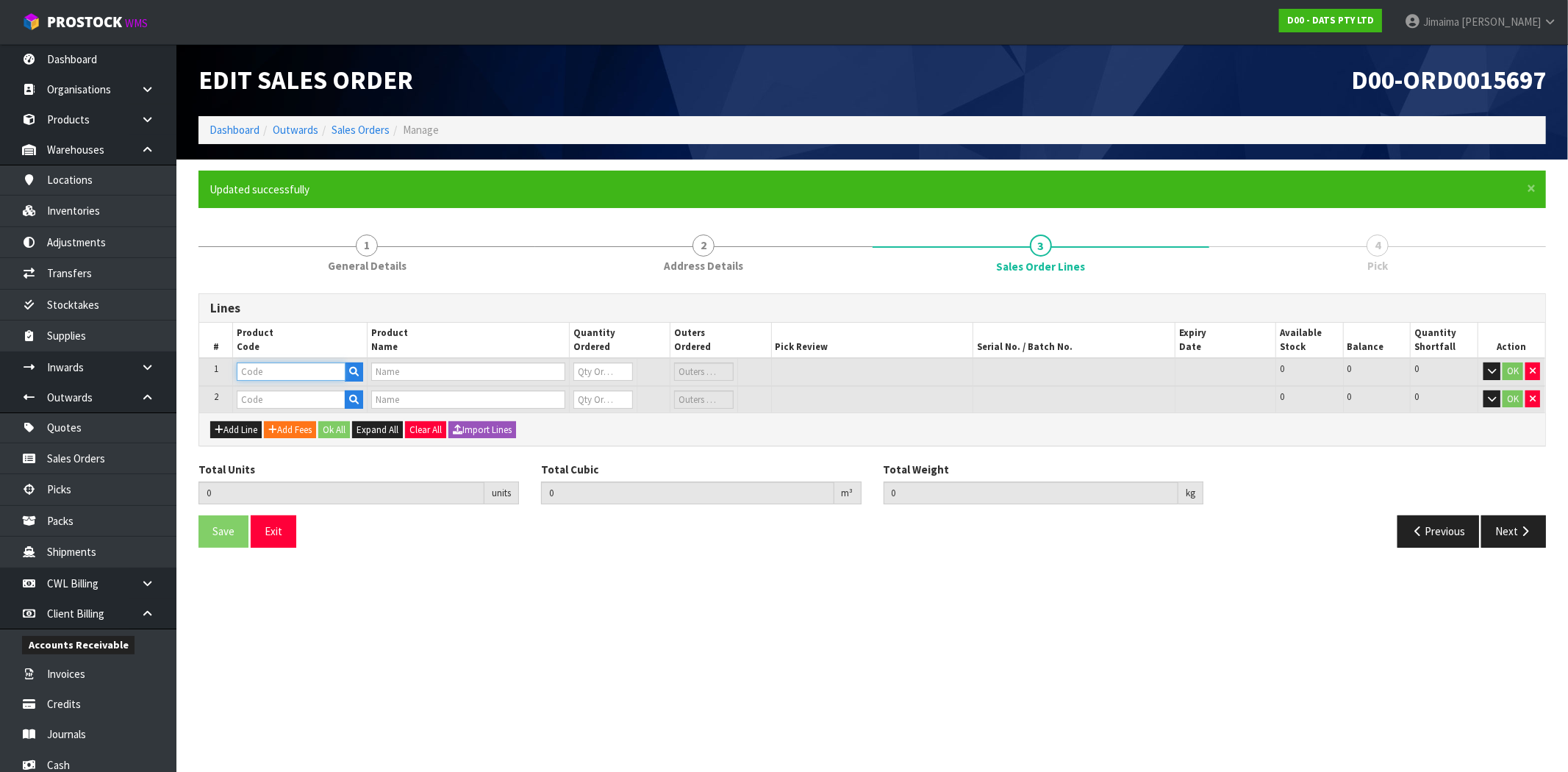
click at [260, 367] on input "text" at bounding box center [291, 371] width 109 height 19
paste input "56410"
type input "56410"
type input "LIGHTS SOLAR FAIRY BLOSSOM"
type input "0"
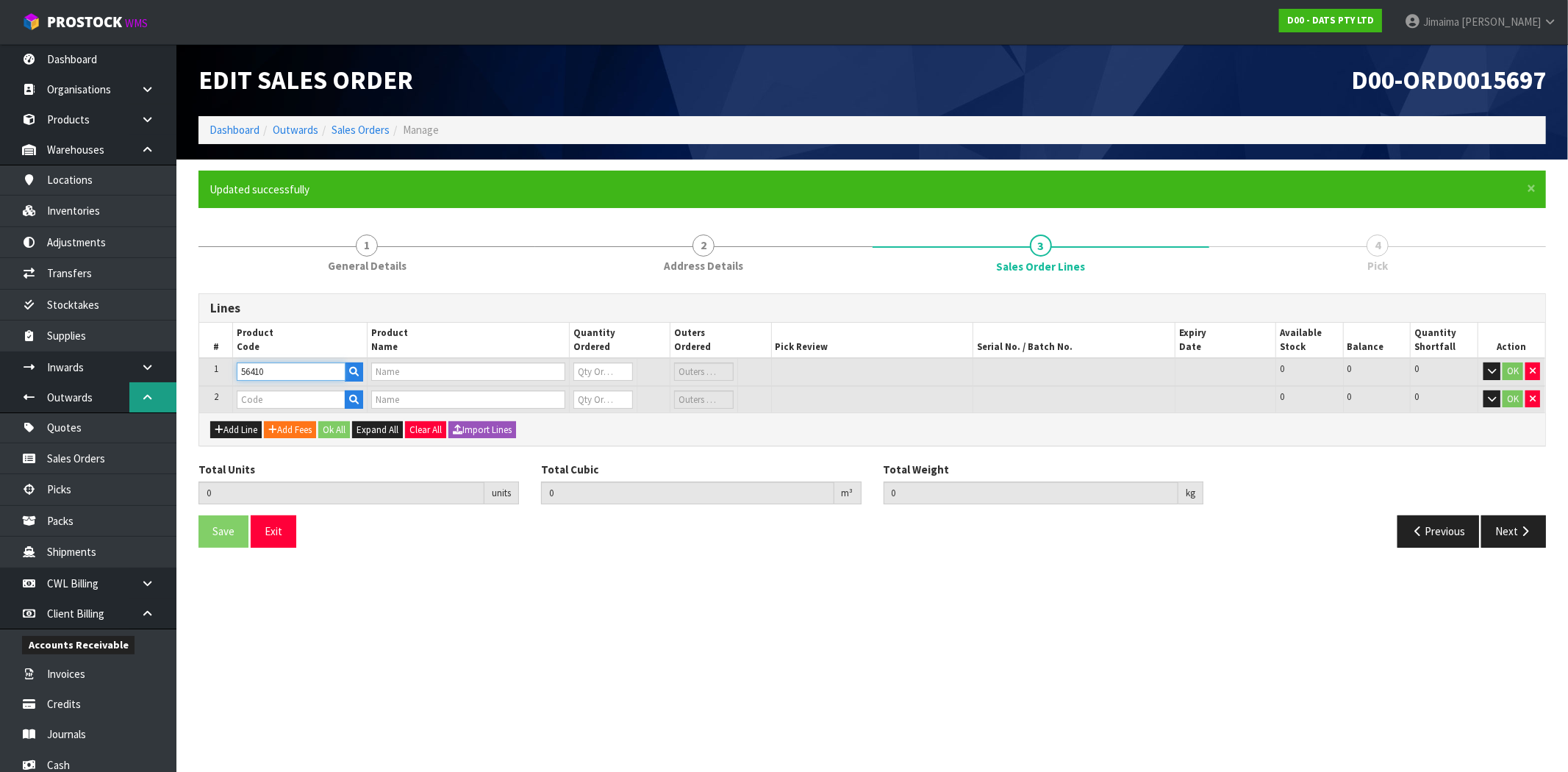
type input "0"
type input "56410"
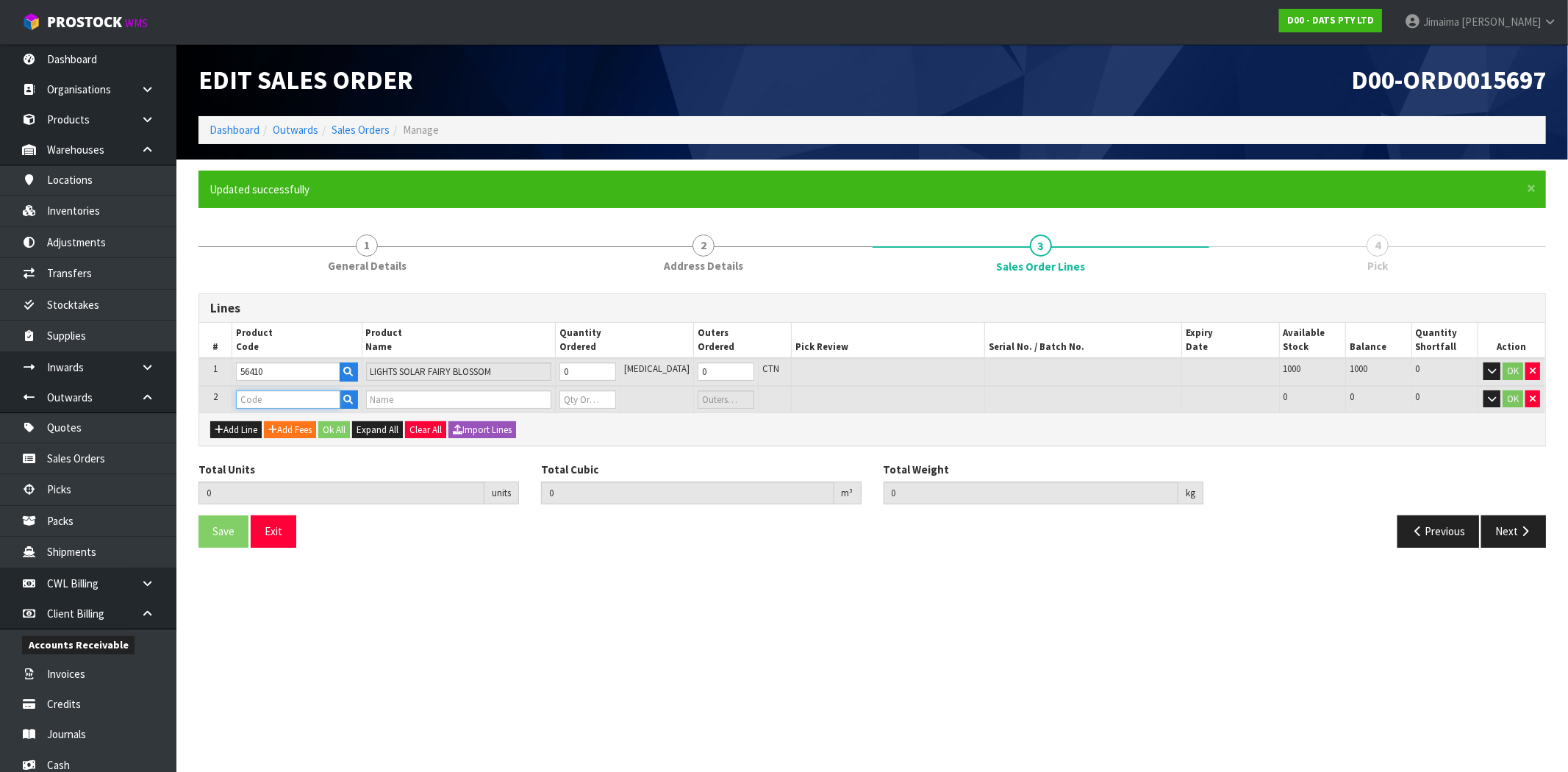
click at [282, 393] on input "text" at bounding box center [288, 399] width 105 height 19
paste input "67163"
type input "67163"
type input "0.000000"
type input "0.000"
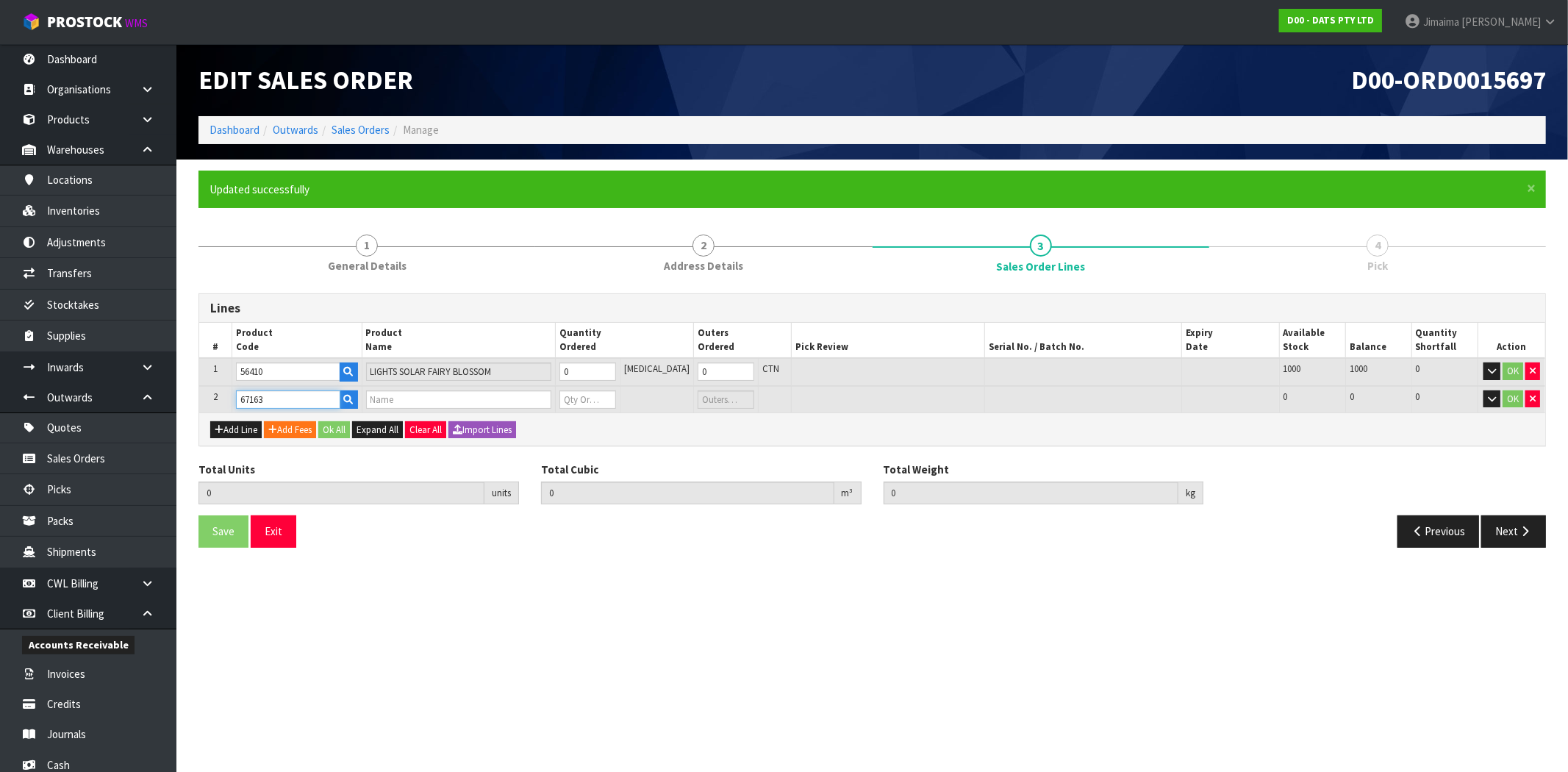
type input "LIGHTS BLOSSOM STRING W.WHITE"
type input "0"
type input "67163"
click at [594, 370] on input "0" at bounding box center [588, 371] width 57 height 19
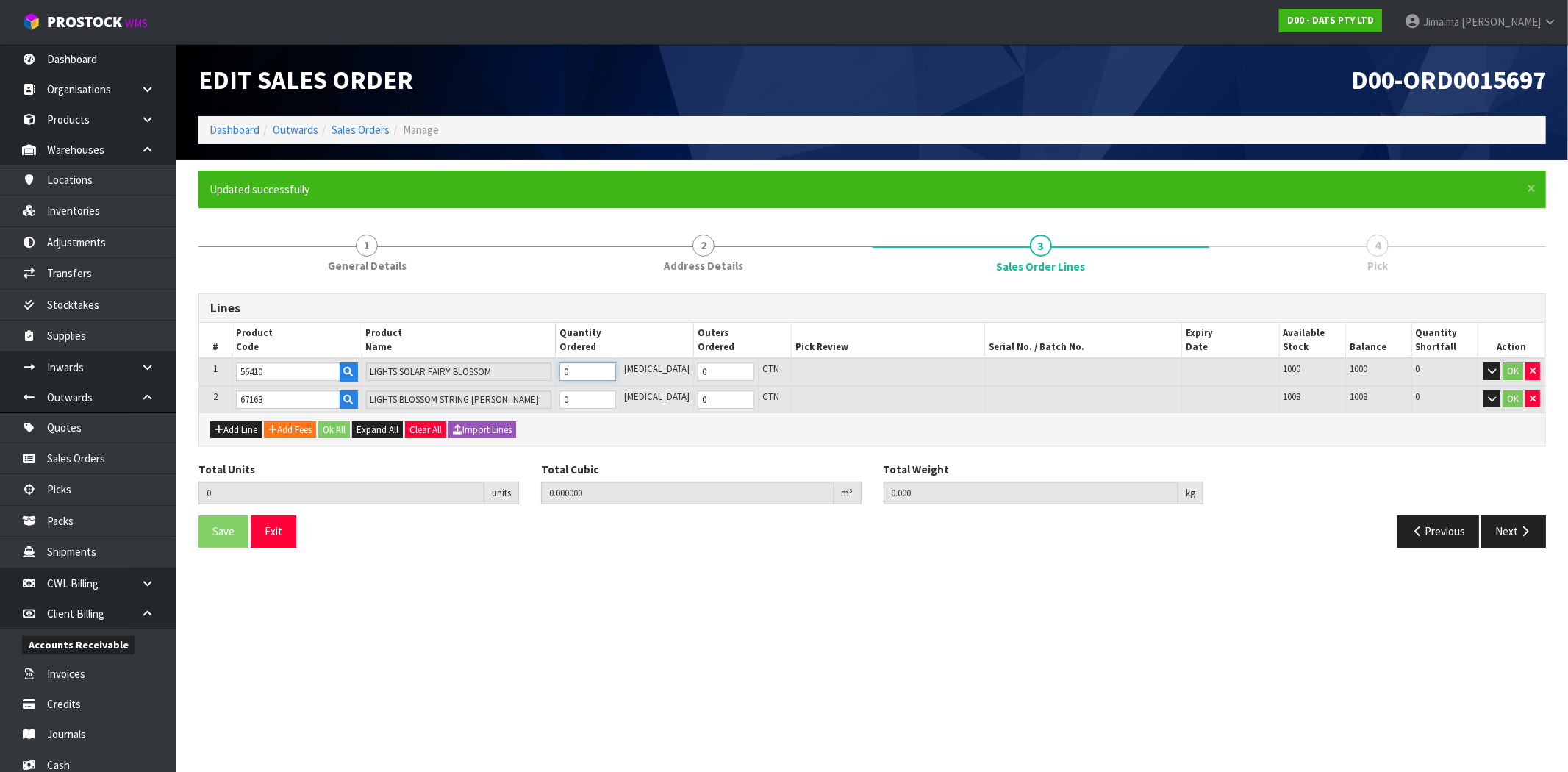
type input "8"
type input "0.016128"
type input "3.5"
type input "8"
type input "1"
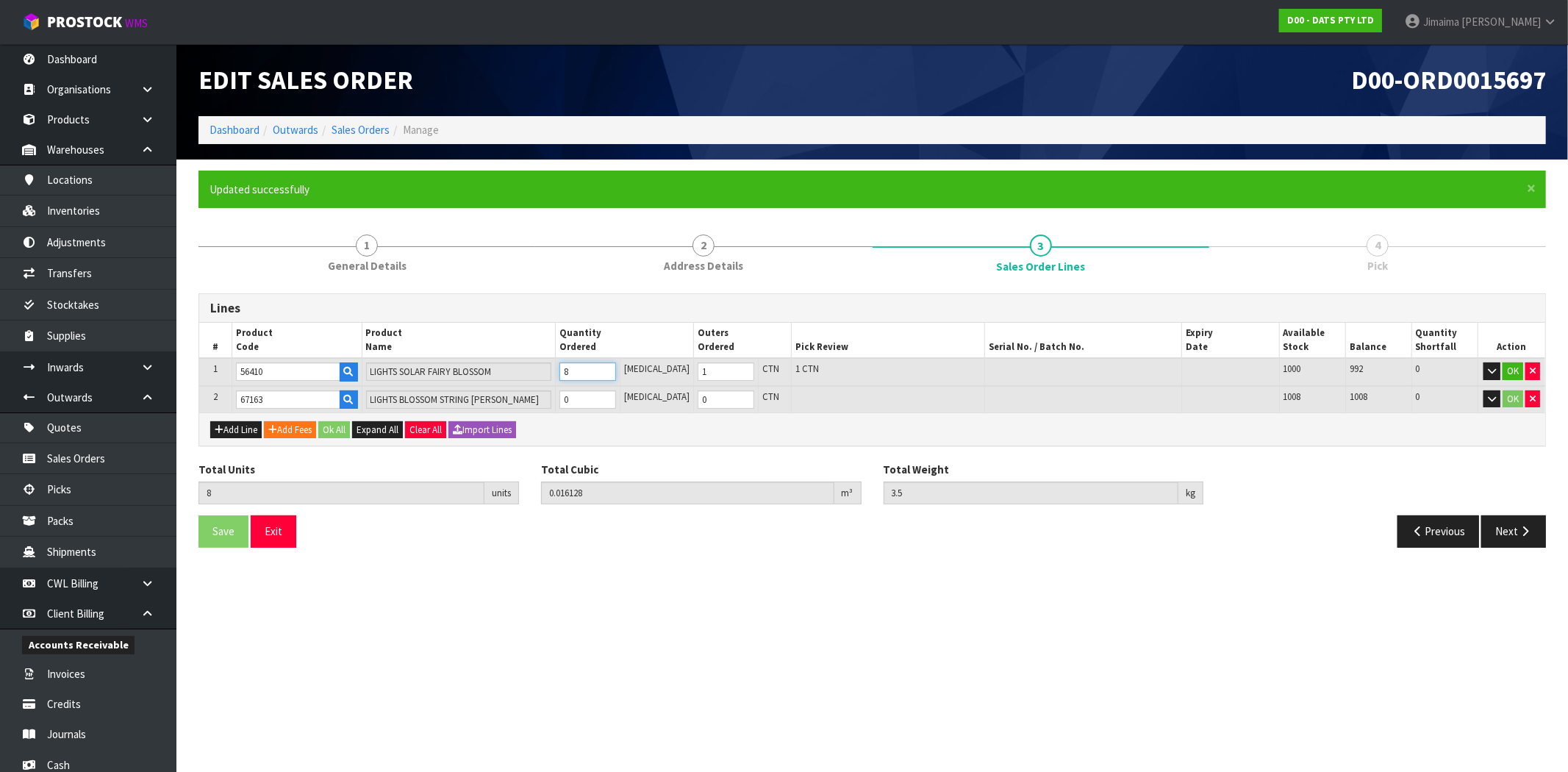
type input "8"
drag, startPoint x: 593, startPoint y: 386, endPoint x: 604, endPoint y: 391, distance: 12.1
click at [596, 390] on td "0" at bounding box center [587, 399] width 64 height 27
type input "16"
type input "0.054441"
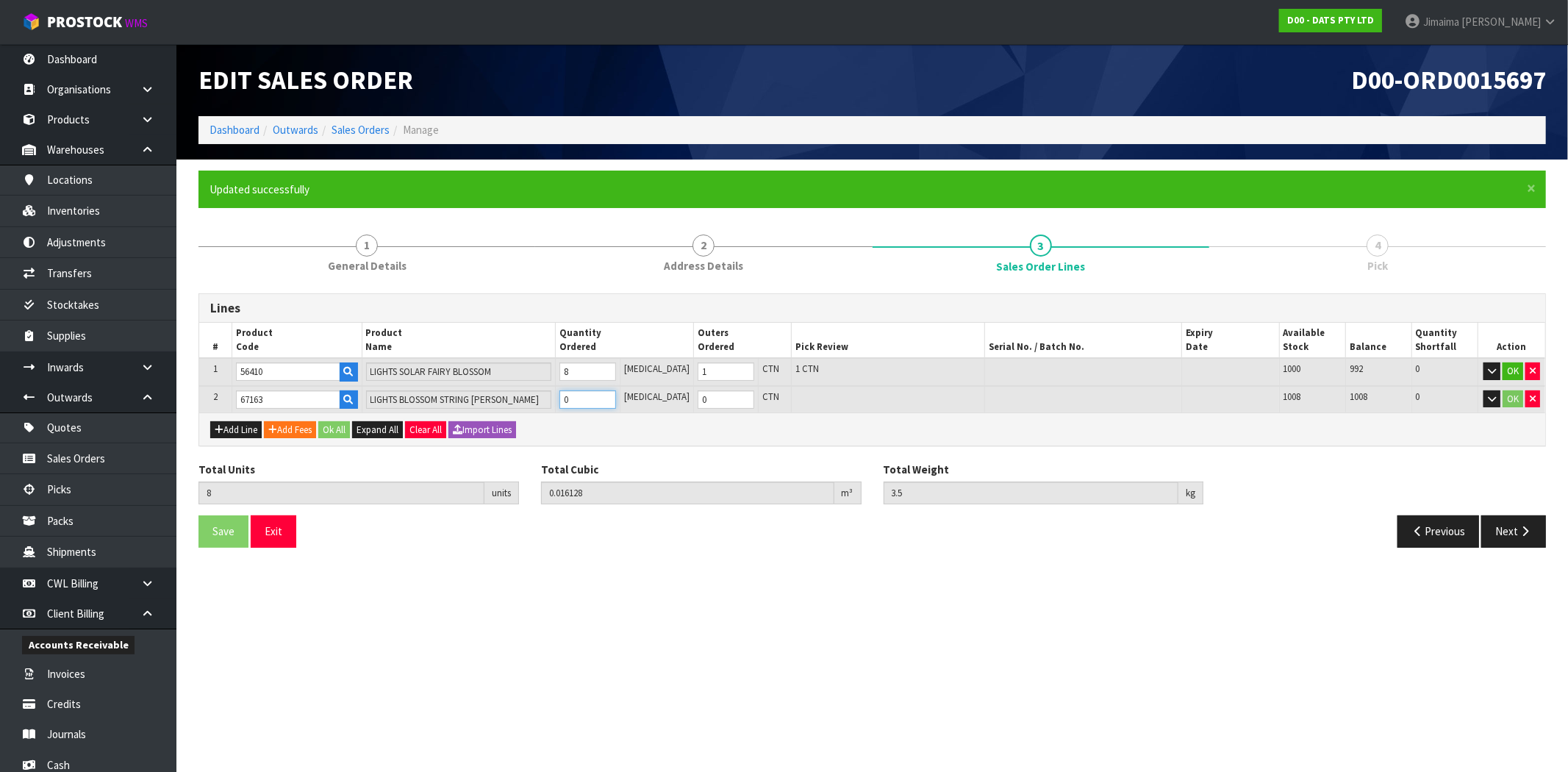
type input "8.58"
type input "8"
type input "1"
type input "8"
drag, startPoint x: 330, startPoint y: 429, endPoint x: 226, endPoint y: 490, distance: 120.6
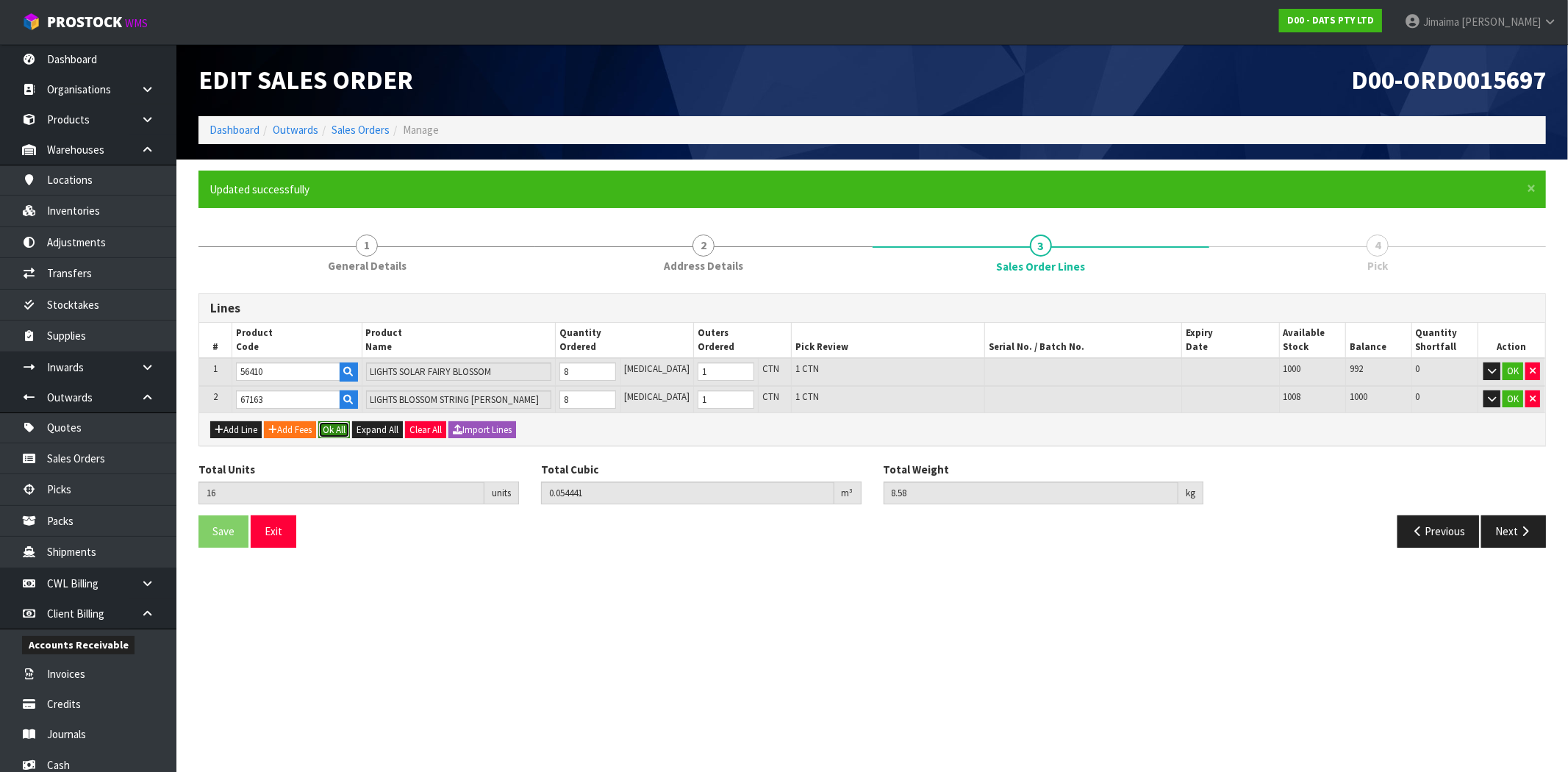
click at [330, 431] on button "Ok All" at bounding box center [334, 429] width 32 height 18
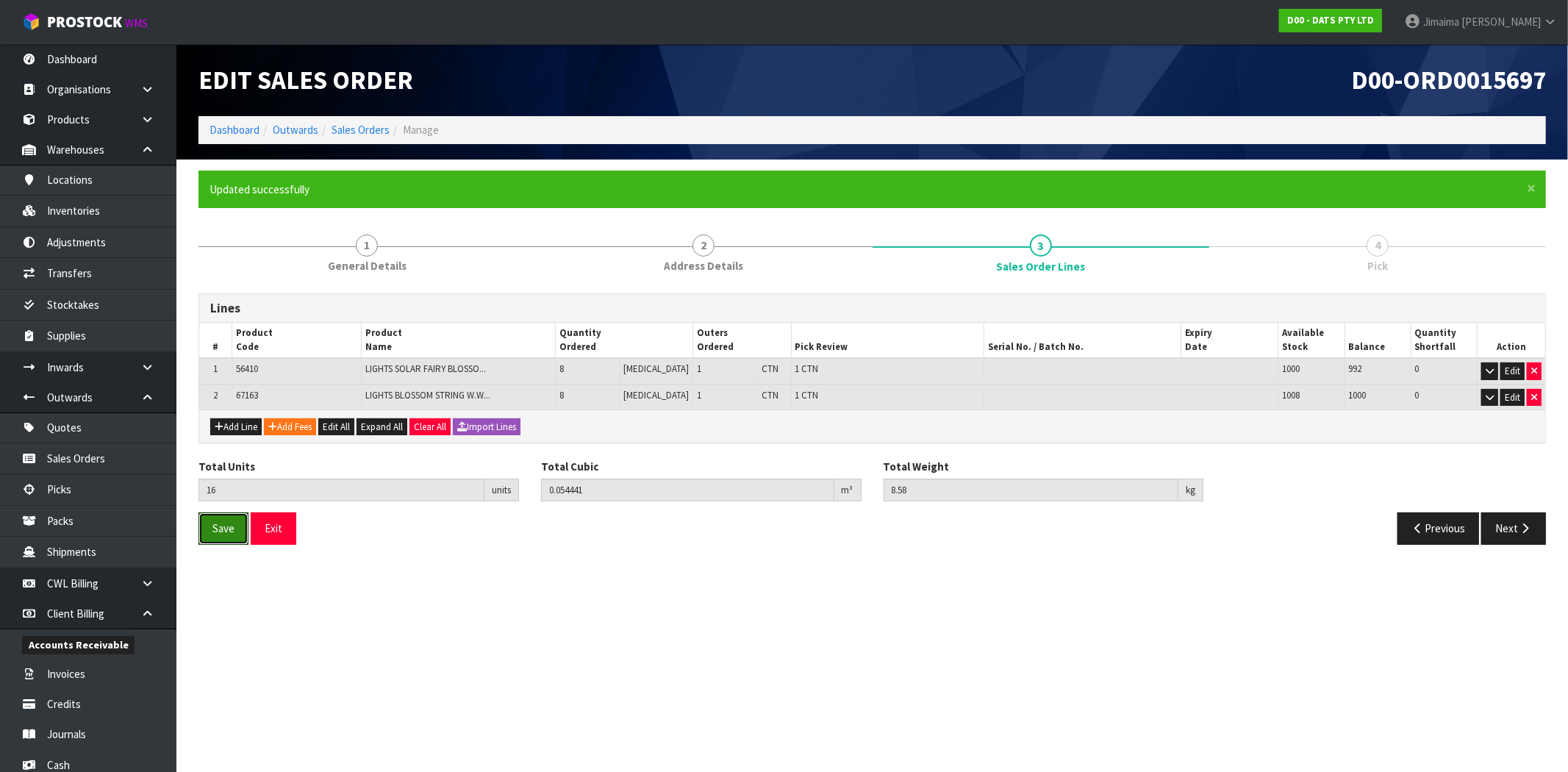
drag, startPoint x: 230, startPoint y: 515, endPoint x: 946, endPoint y: 509, distance: 716.0
click at [230, 515] on button "Save" at bounding box center [223, 528] width 50 height 32
click at [1515, 532] on button "Next" at bounding box center [1514, 528] width 64 height 32
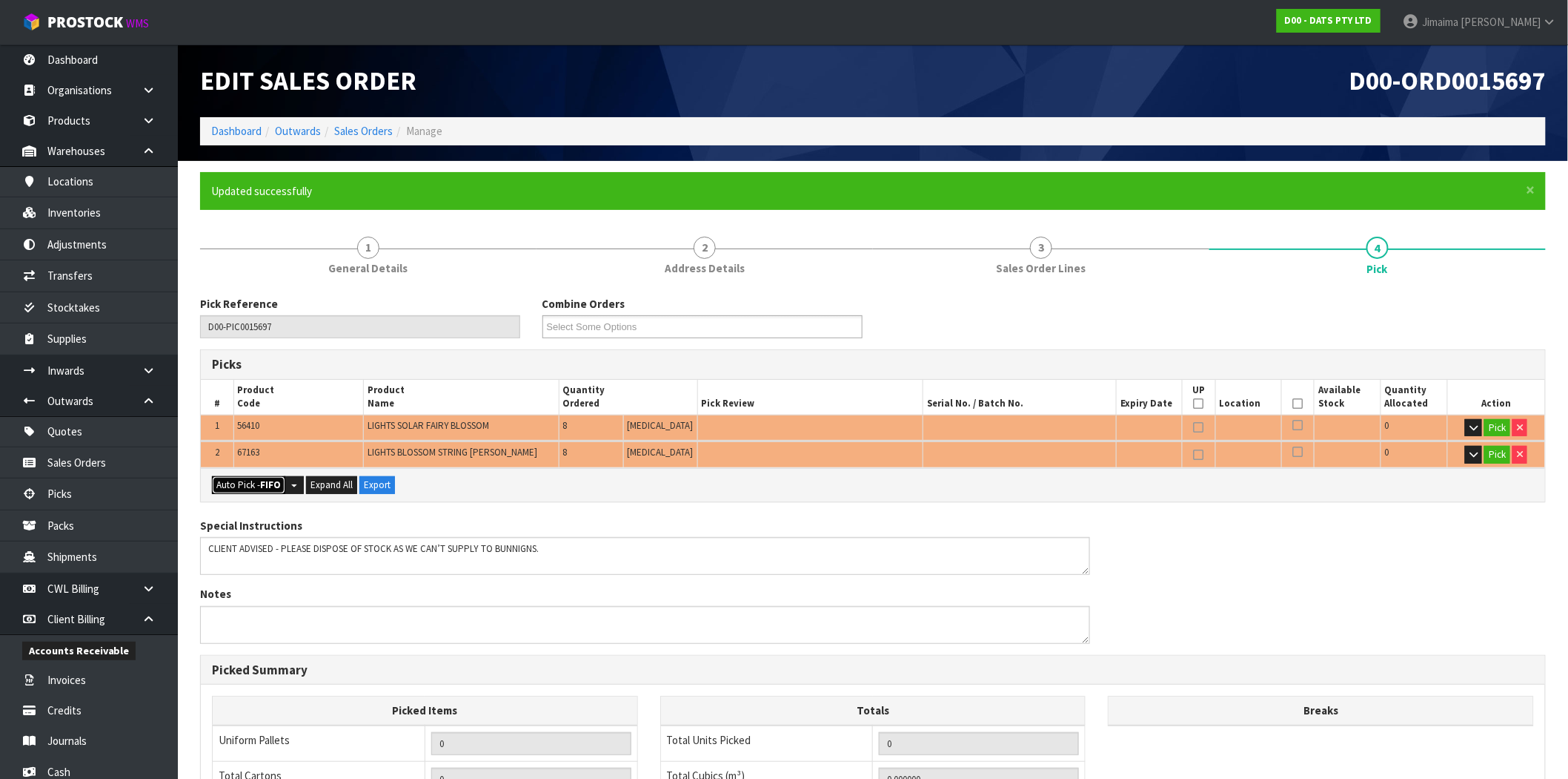
click at [252, 490] on button "Auto Pick - FIFO" at bounding box center [249, 485] width 73 height 18
type input "2"
type input "16"
type input "0.054441"
type input "8.580"
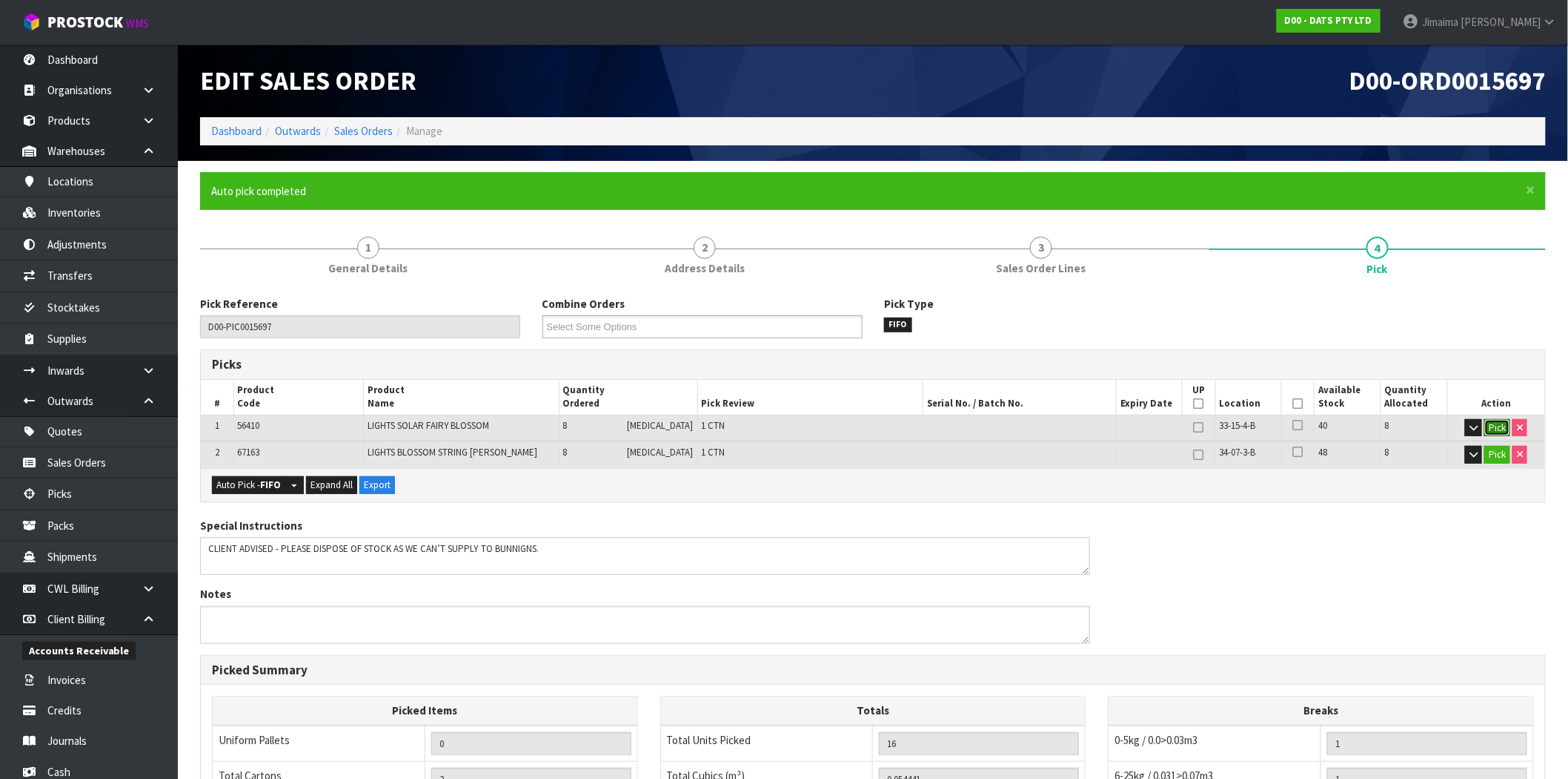
click at [1498, 425] on button "Pick" at bounding box center [1497, 428] width 26 height 18
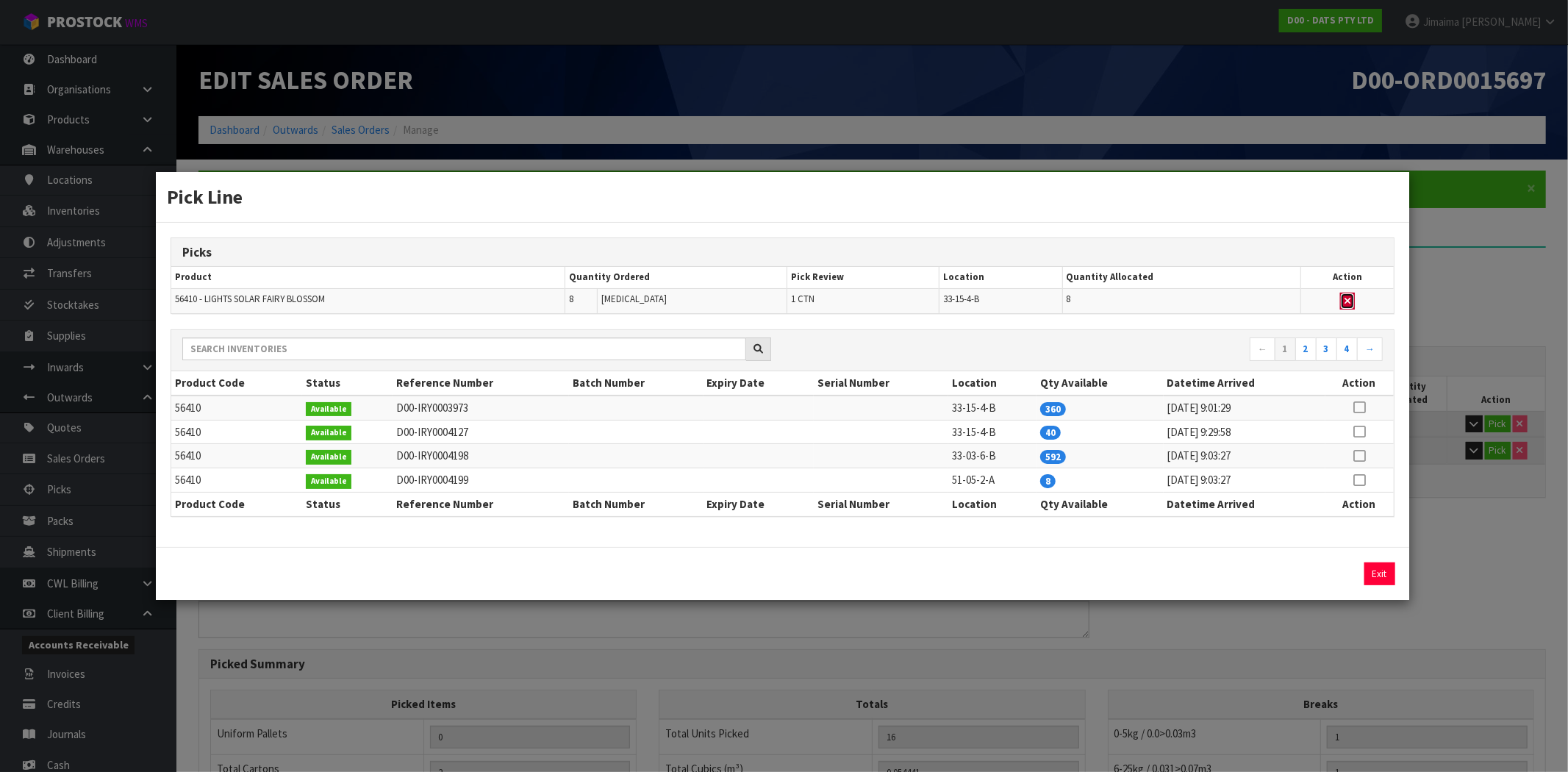
click at [1347, 305] on icon "button" at bounding box center [1348, 301] width 6 height 9
type input "1"
type input "8"
type input "0.038313"
type input "5.08"
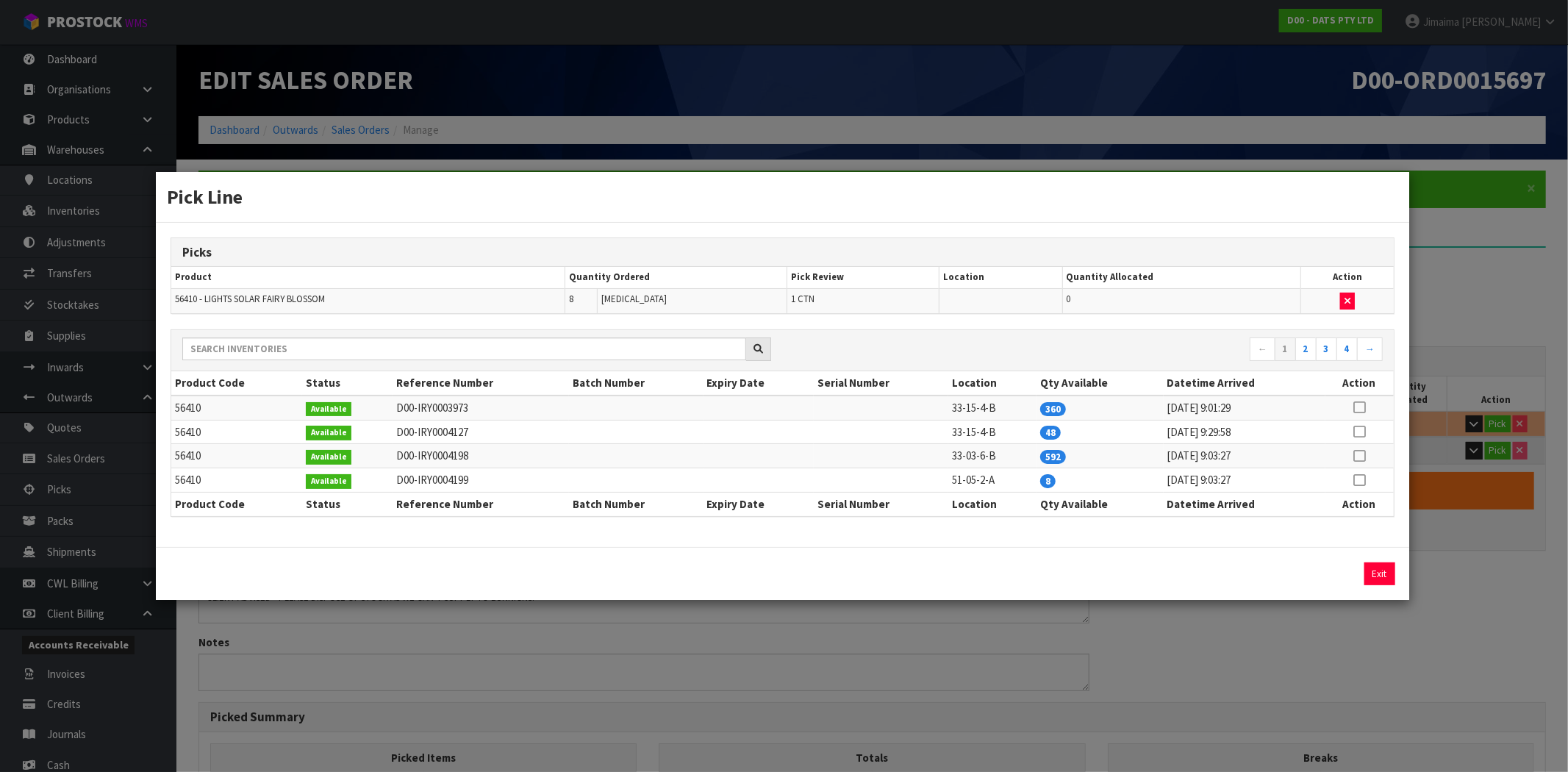
click at [1361, 480] on icon at bounding box center [1359, 480] width 12 height 1
drag, startPoint x: 1337, startPoint y: 563, endPoint x: 1388, endPoint y: 574, distance: 52.2
click at [1337, 563] on button "Assign Pick" at bounding box center [1330, 573] width 60 height 22
type input "2"
type input "16"
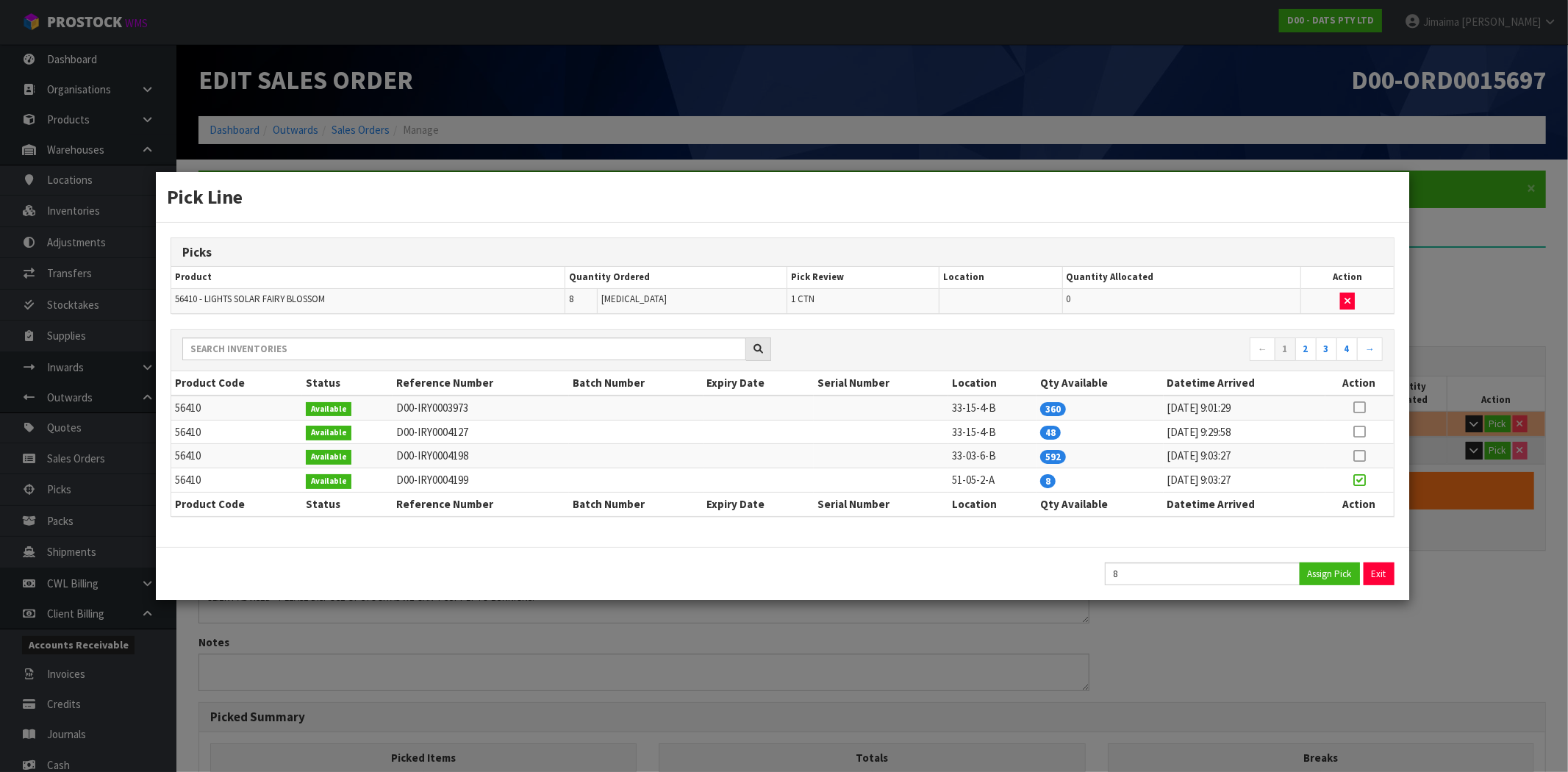
type input "0.054441"
type input "8.58"
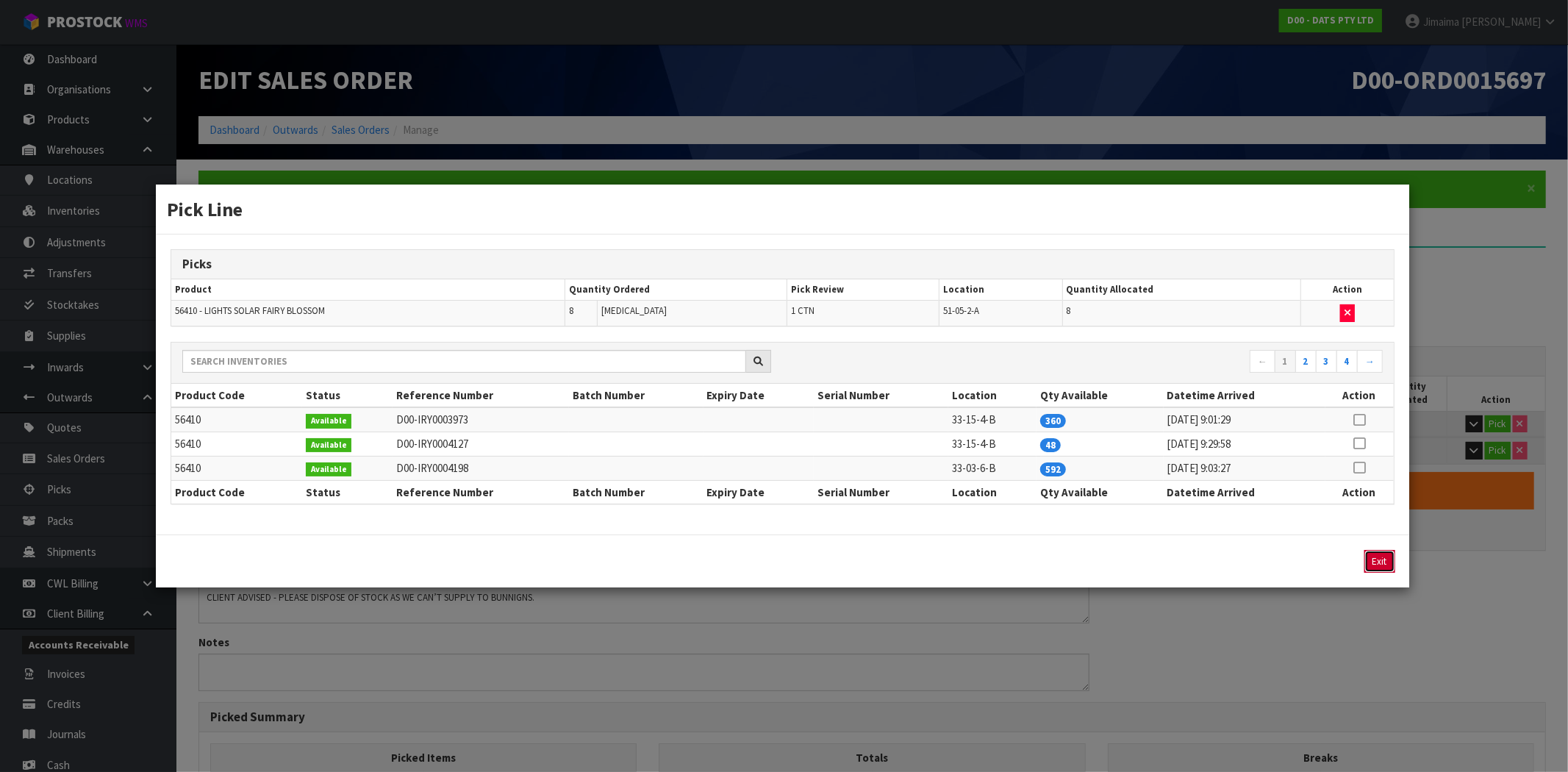
click at [1377, 564] on button "Exit" at bounding box center [1380, 560] width 31 height 22
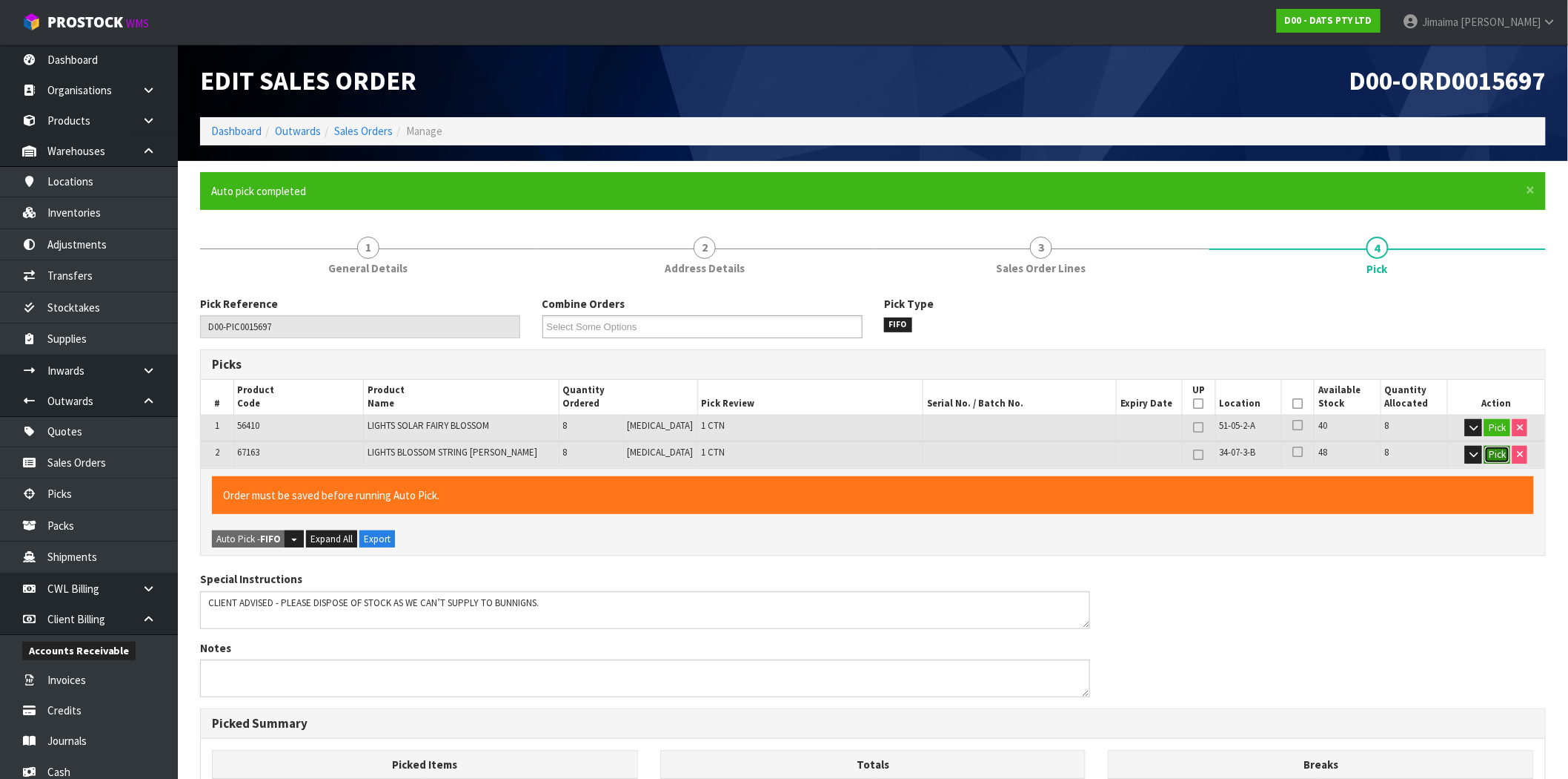
click at [1498, 454] on button "Pick" at bounding box center [1497, 454] width 26 height 18
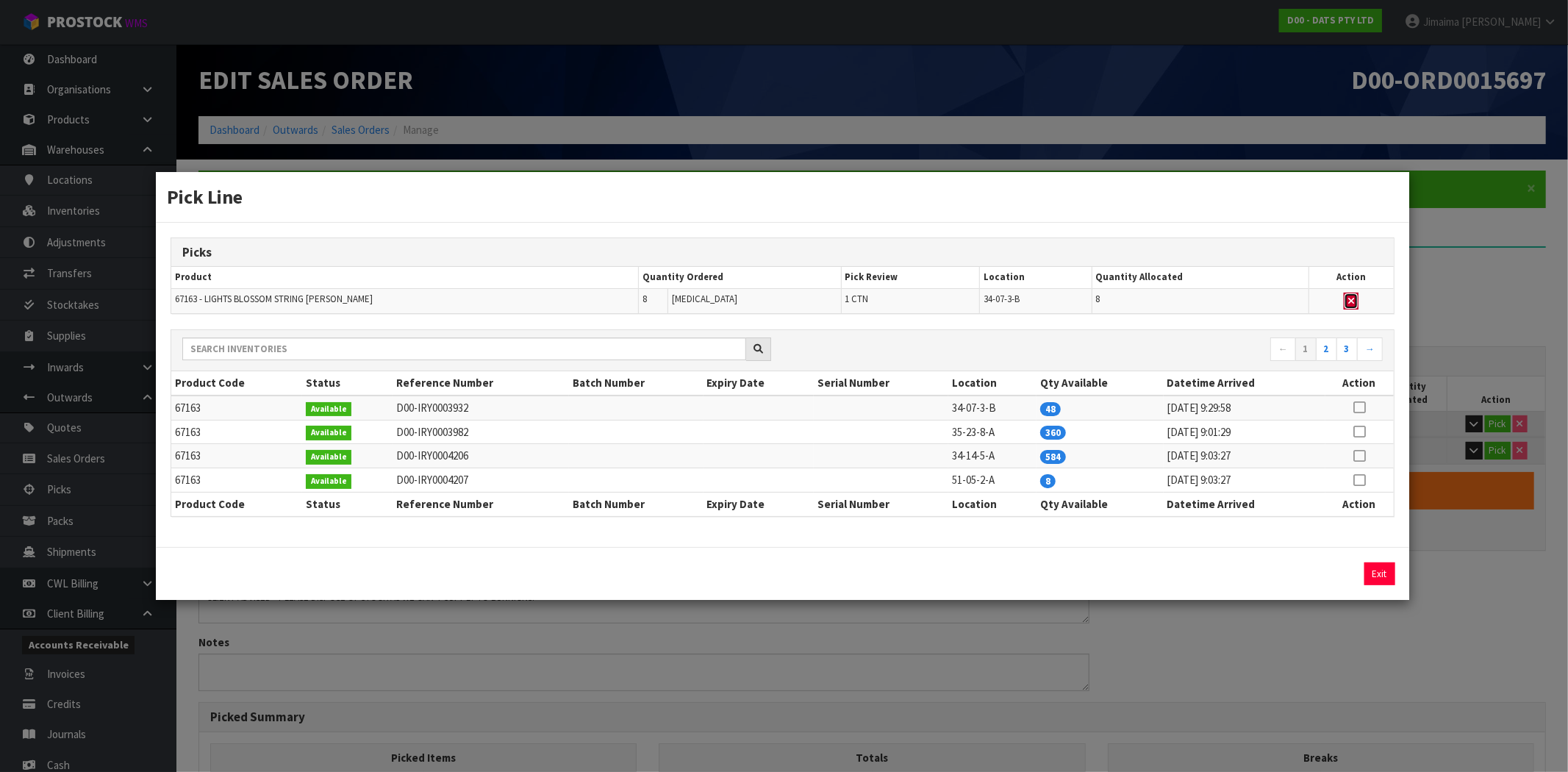
click at [1354, 302] on icon "button" at bounding box center [1352, 301] width 6 height 9
type input "1"
type input "8"
type input "0.016128"
type input "3.5"
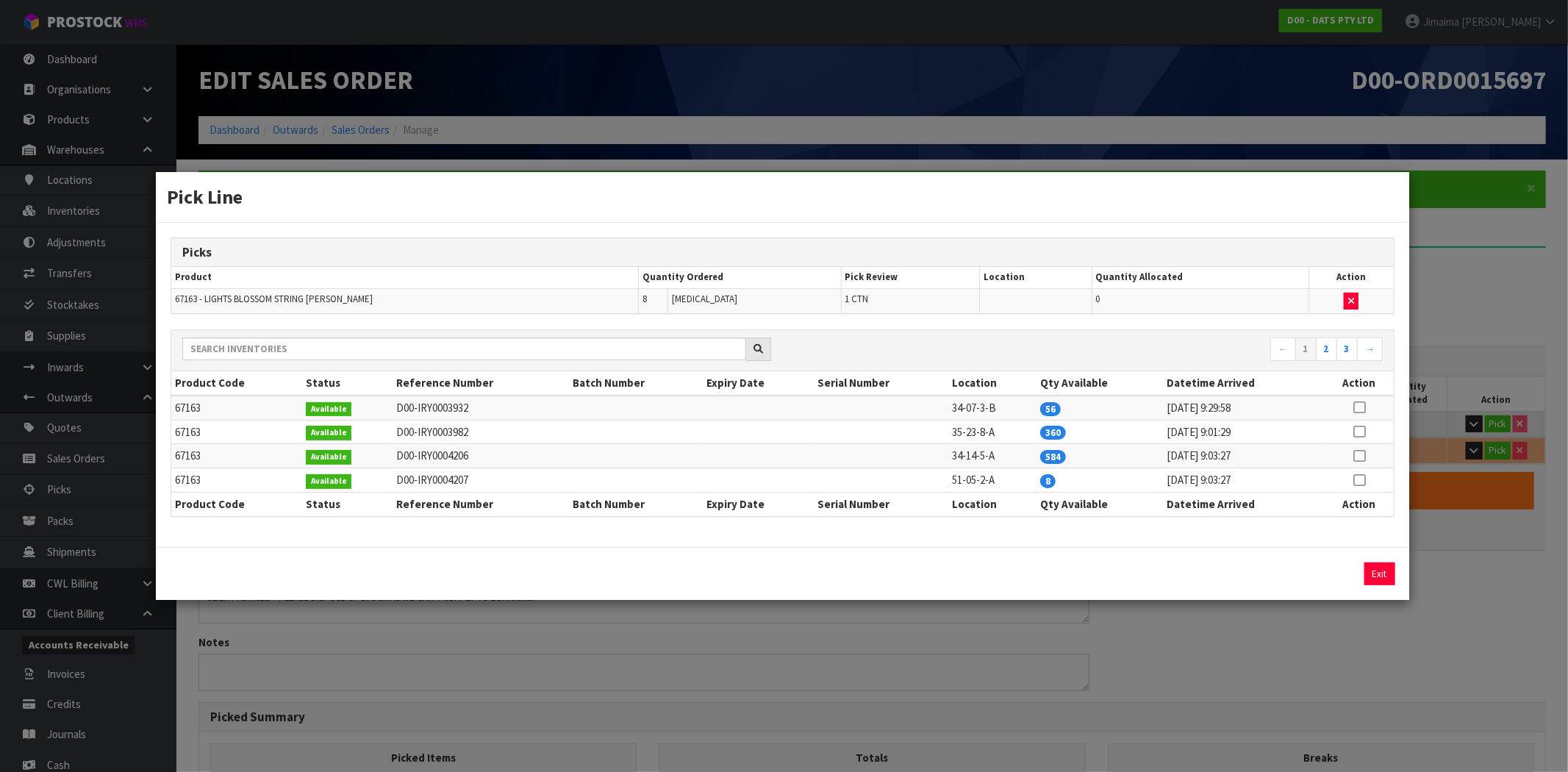
click at [1357, 480] on icon at bounding box center [1359, 480] width 12 height 1
click at [1333, 571] on button "Assign Pick" at bounding box center [1330, 573] width 60 height 22
type input "2"
type input "16"
type input "0.054441"
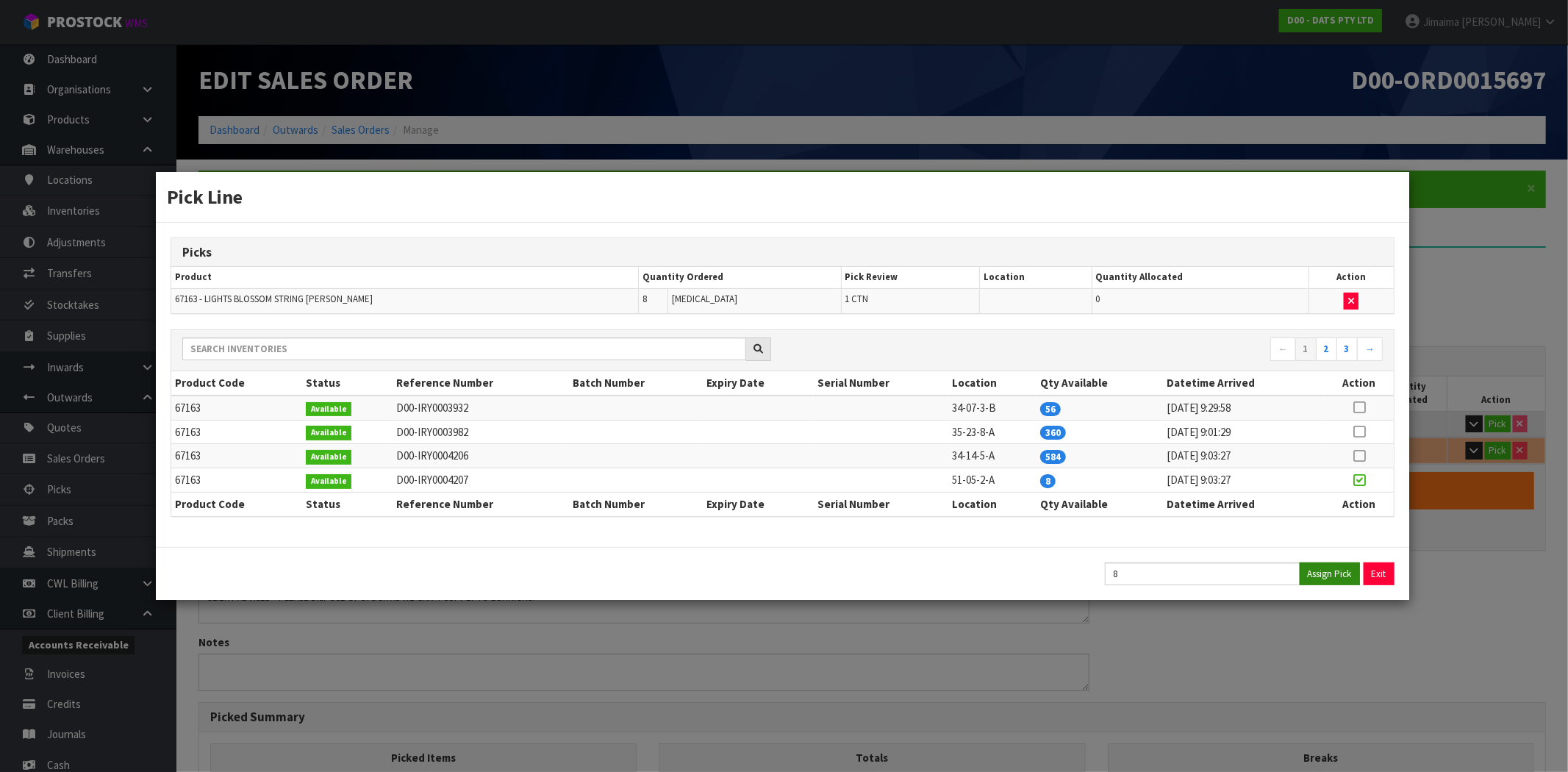
type input "8.58"
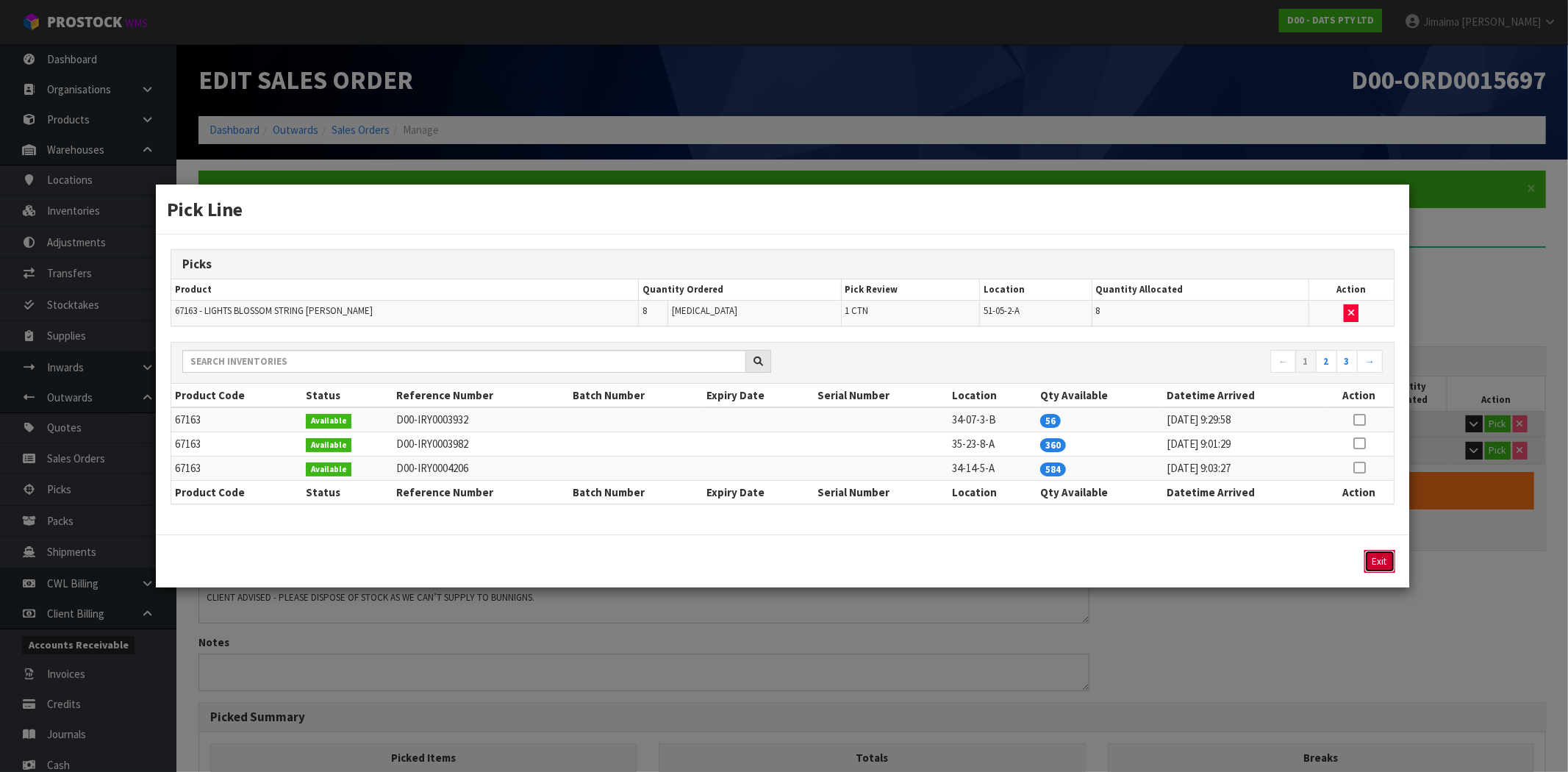
click at [1380, 566] on button "Exit" at bounding box center [1380, 560] width 31 height 22
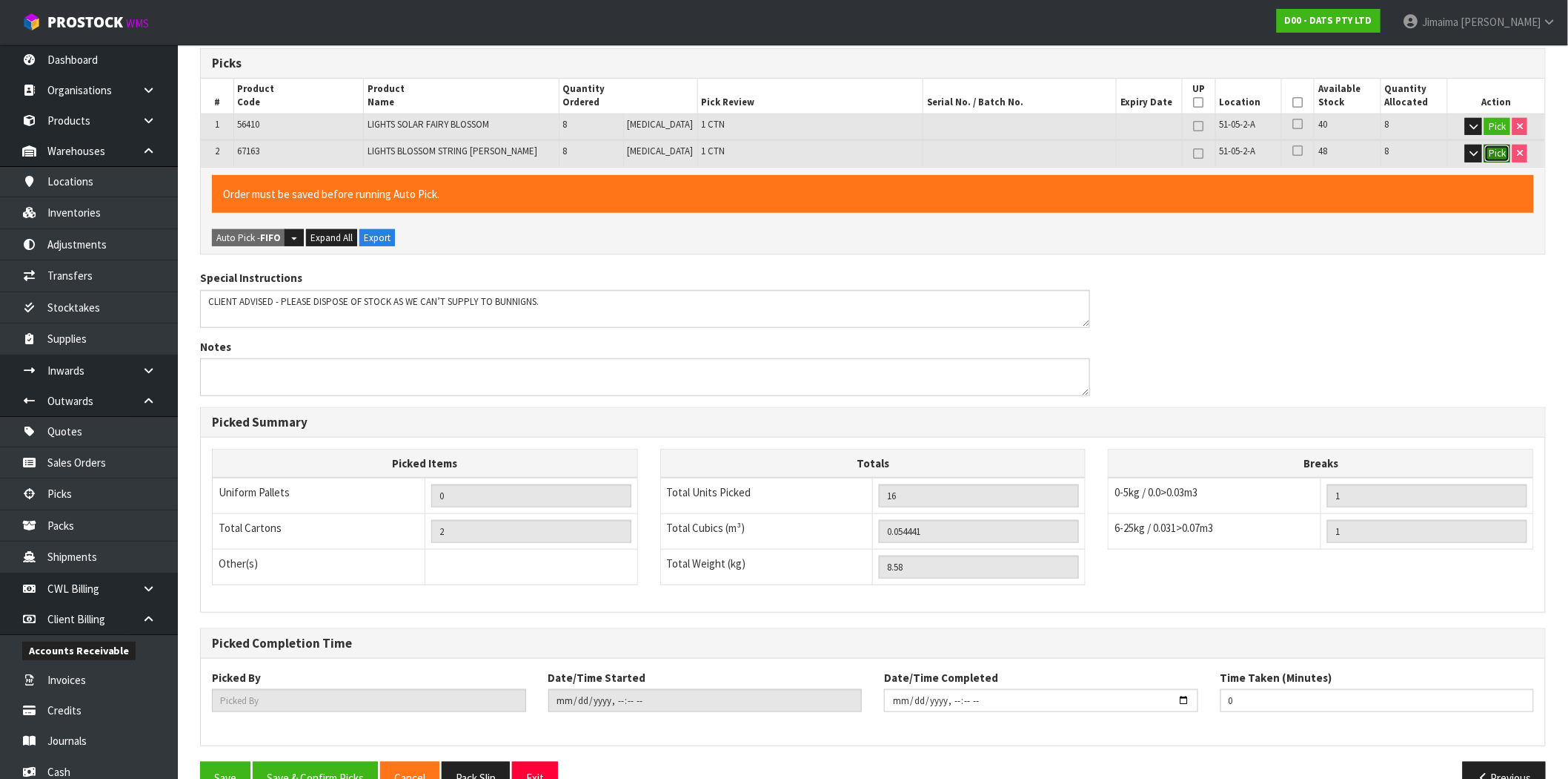
scroll to position [338, 0]
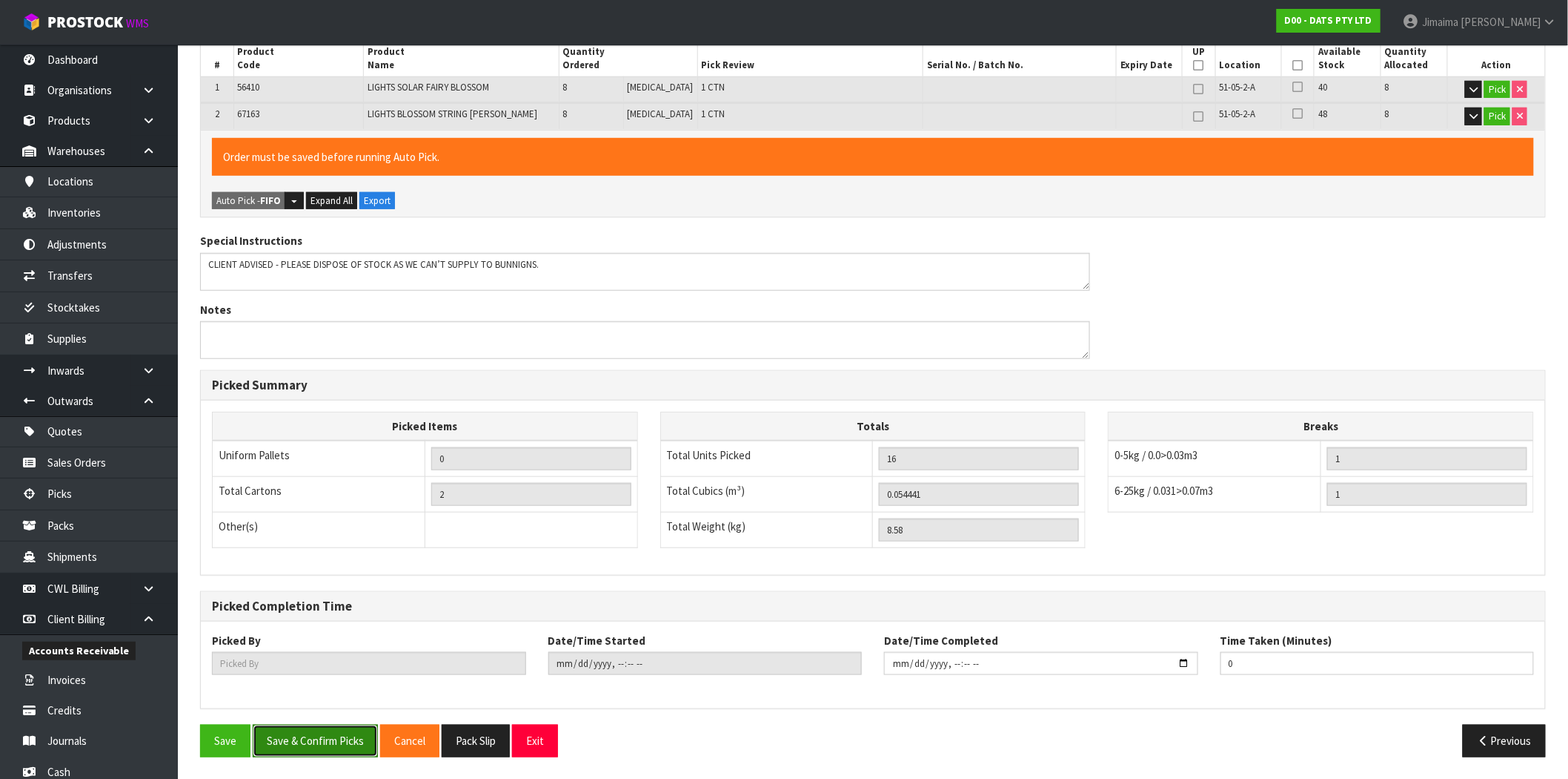
click at [279, 738] on button "Save & Confirm Picks" at bounding box center [315, 740] width 125 height 32
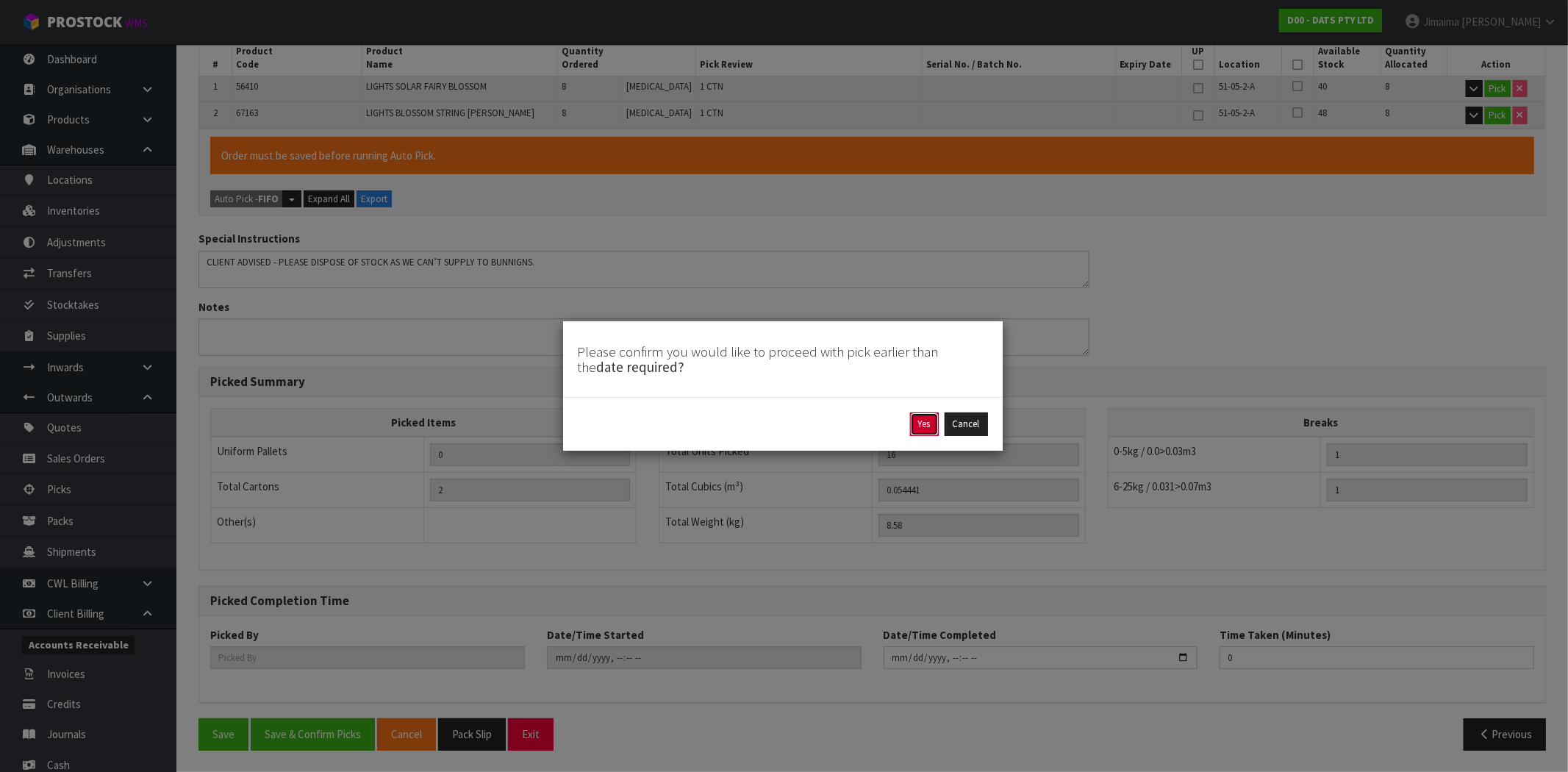
click at [924, 428] on button "Yes" at bounding box center [924, 424] width 29 height 23
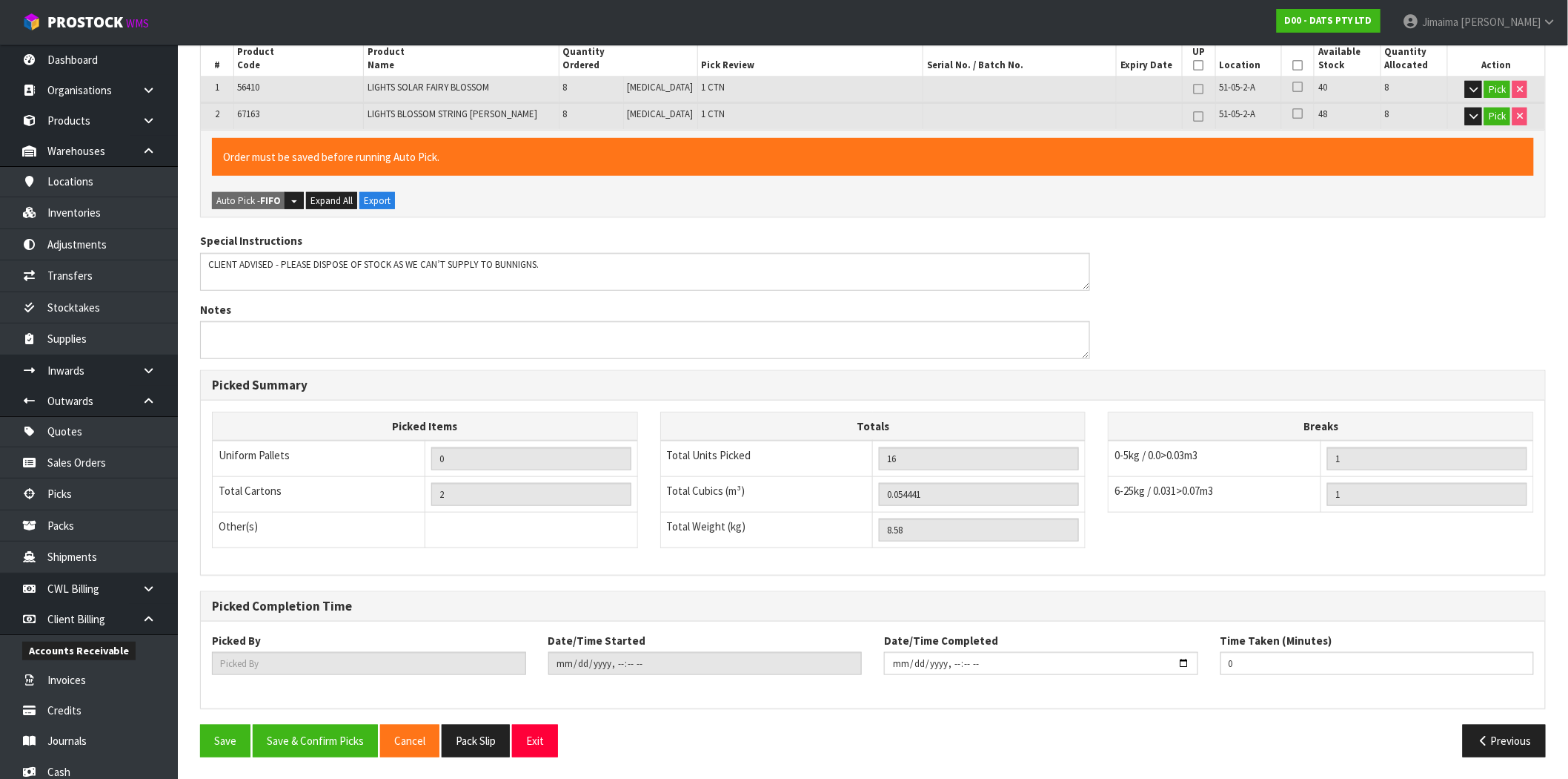
scroll to position [0, 0]
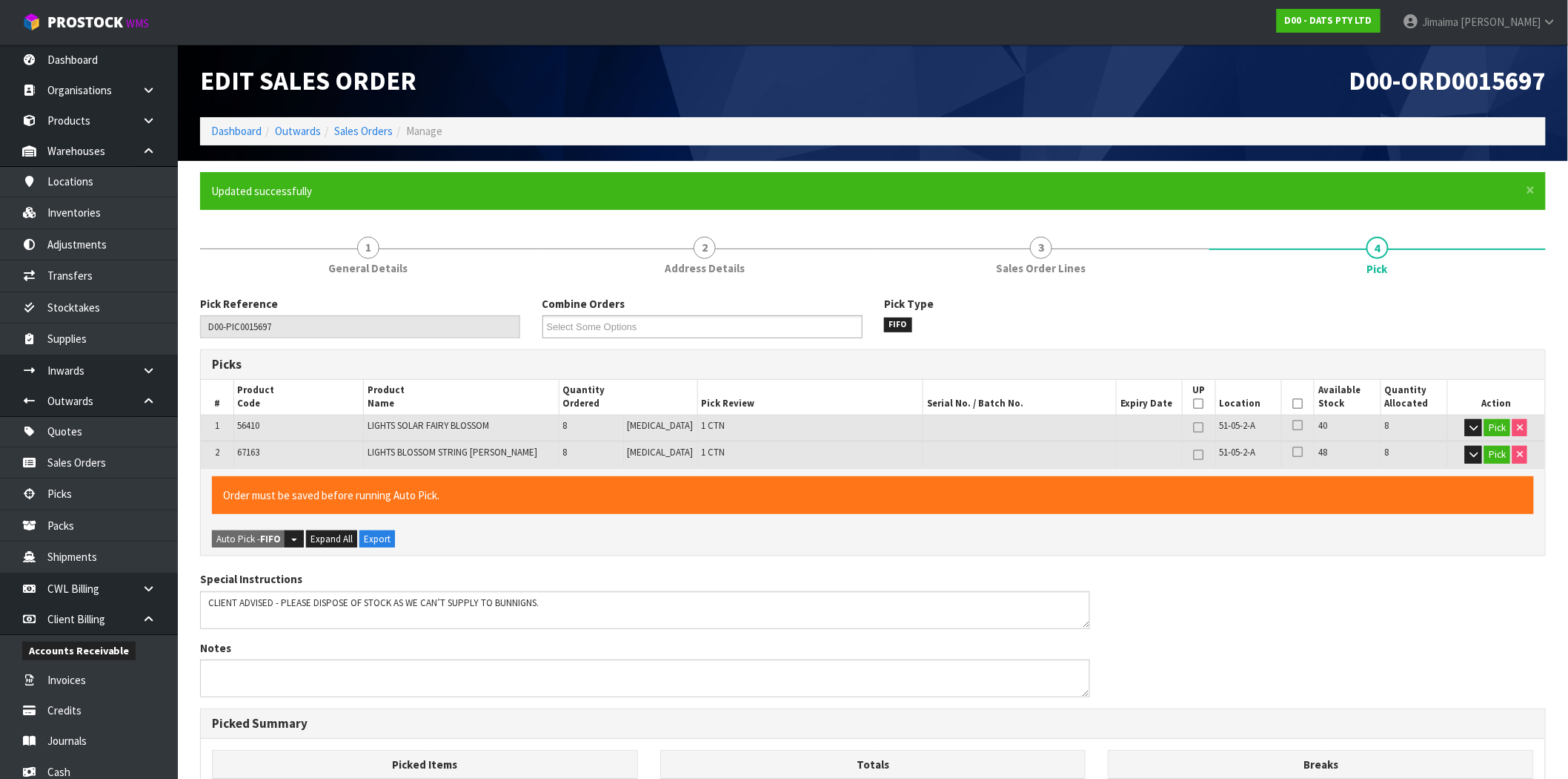
type input "Jimaima [PERSON_NAME]"
type input "2025-09-03T14:15:54"
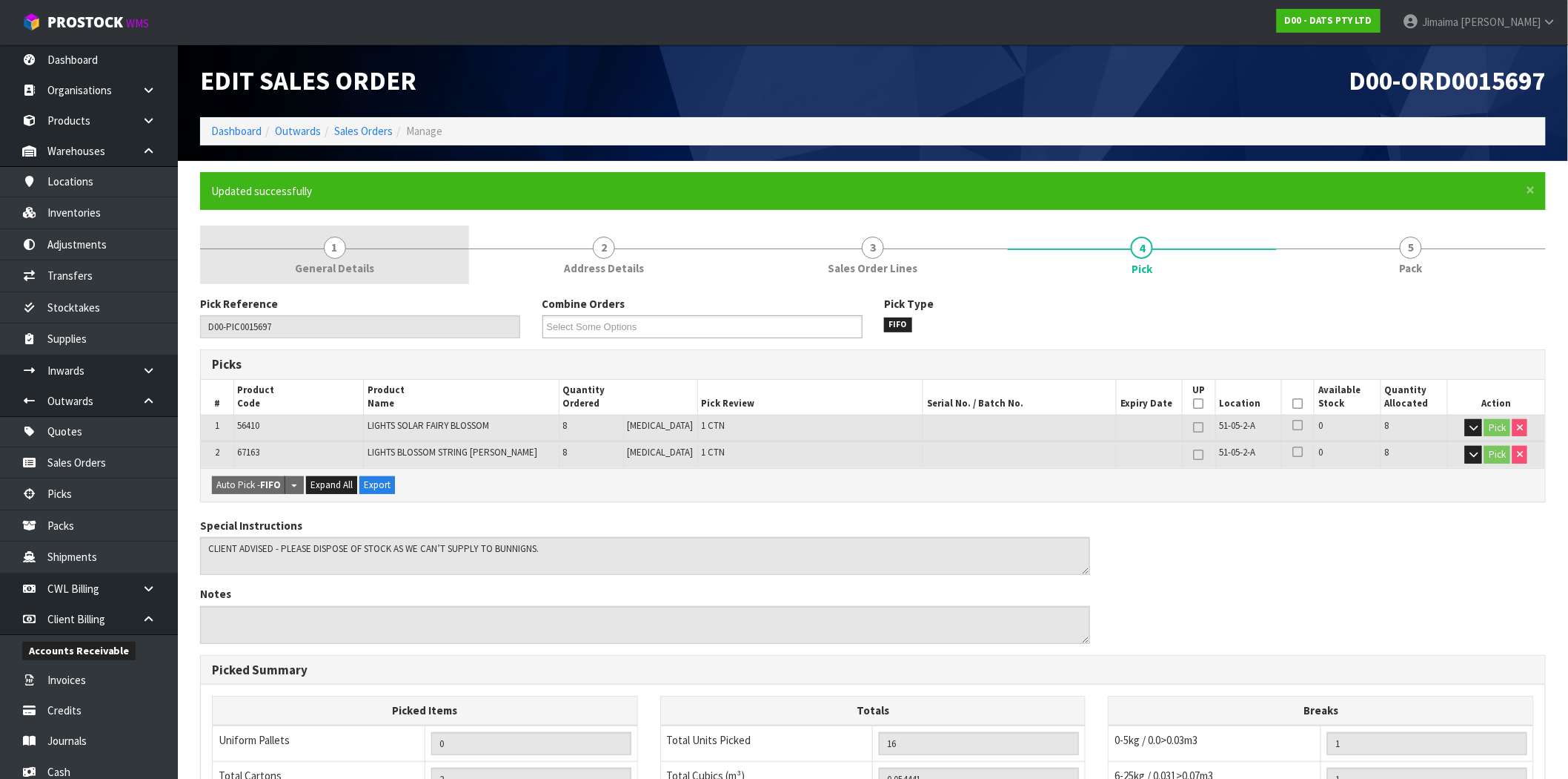
click at [385, 270] on link "1 General Details" at bounding box center [335, 254] width 269 height 59
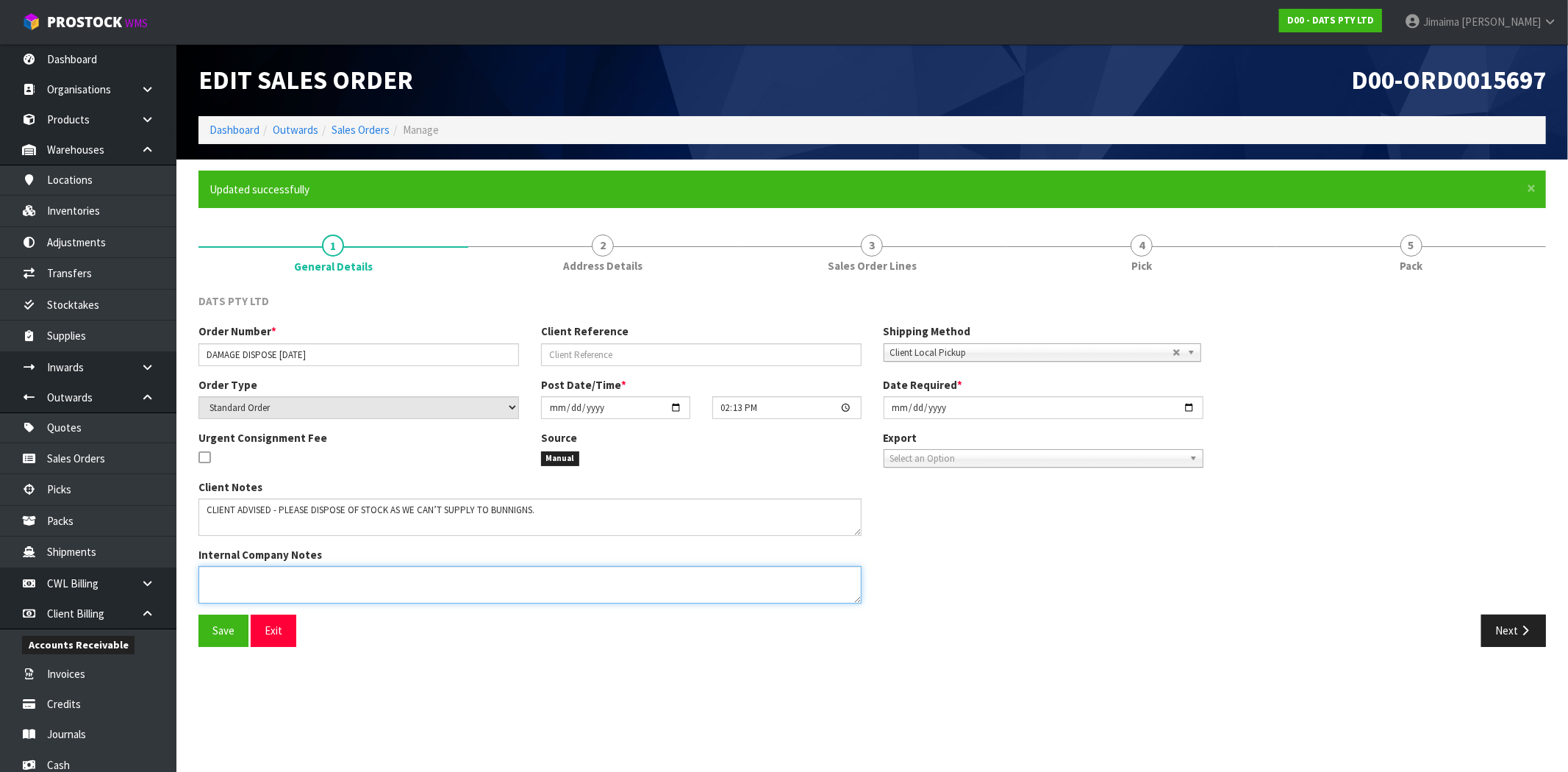
click at [231, 591] on textarea at bounding box center [530, 584] width 663 height 37
type textarea "PLEASE BRING STOCK TO OFFICE"
click at [237, 632] on button "Save" at bounding box center [223, 630] width 50 height 32
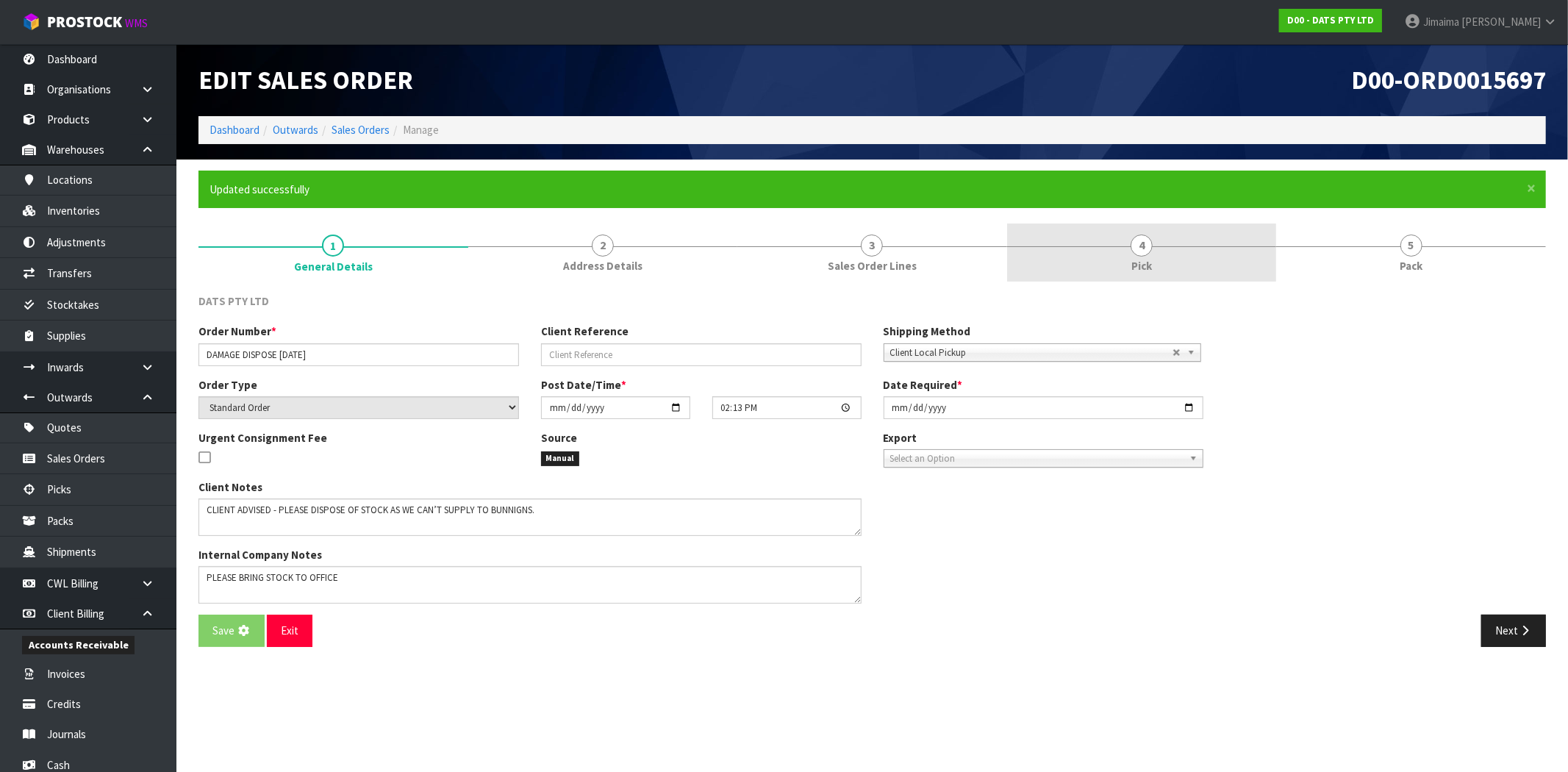
click at [1107, 254] on link "4 Pick" at bounding box center [1142, 252] width 270 height 58
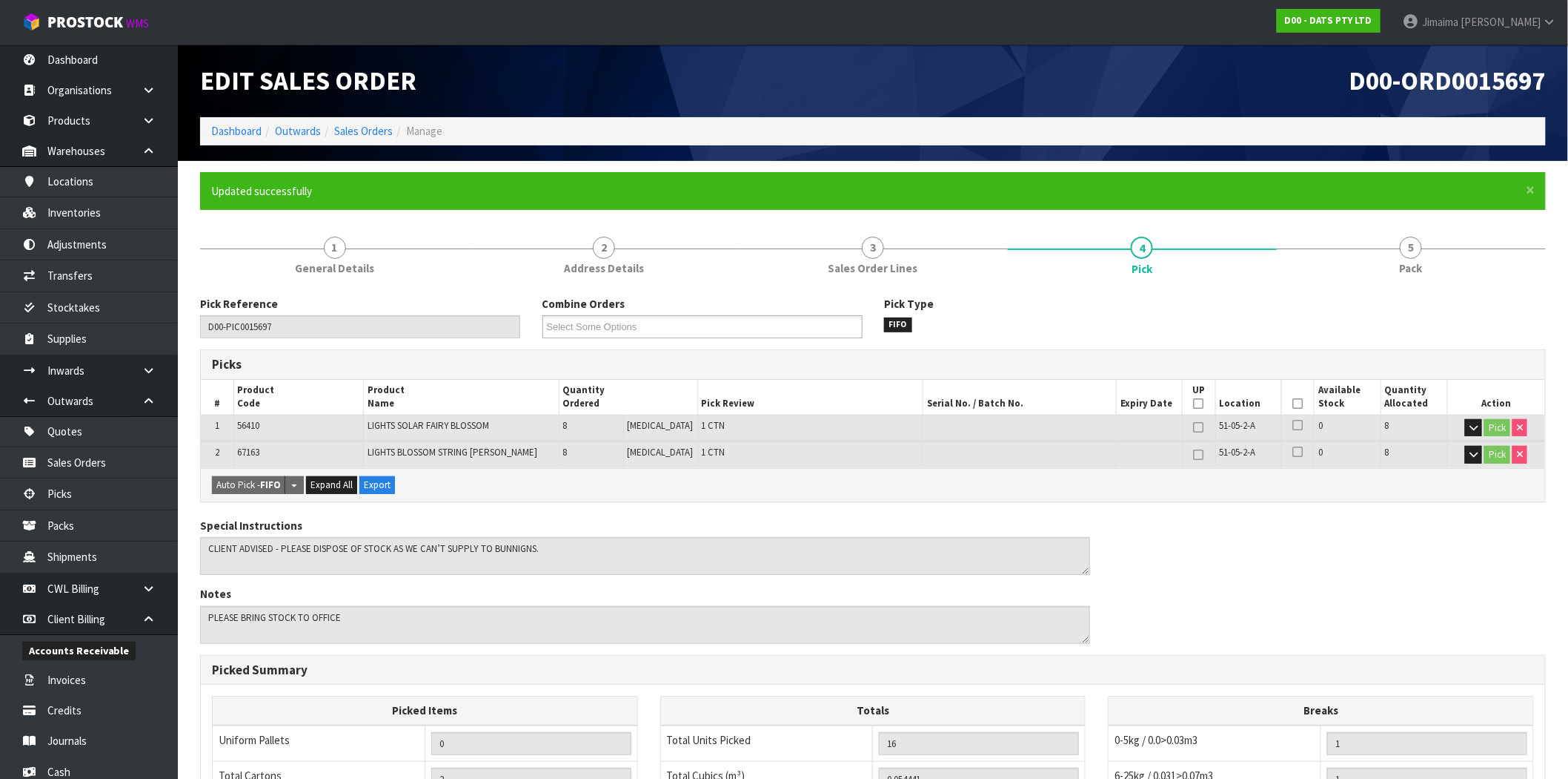
type input "2025-09-03T14:17:50"
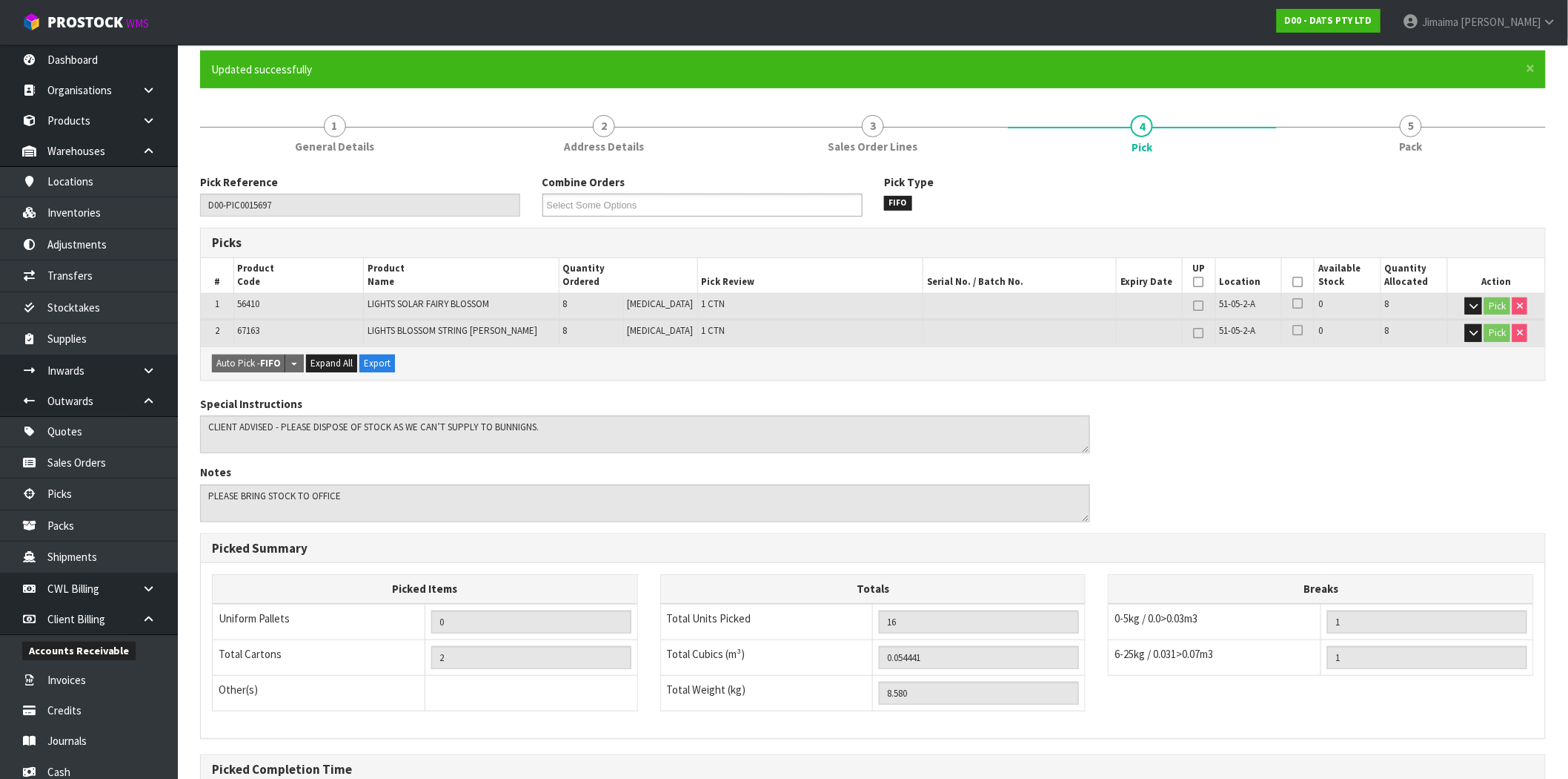
scroll to position [285, 0]
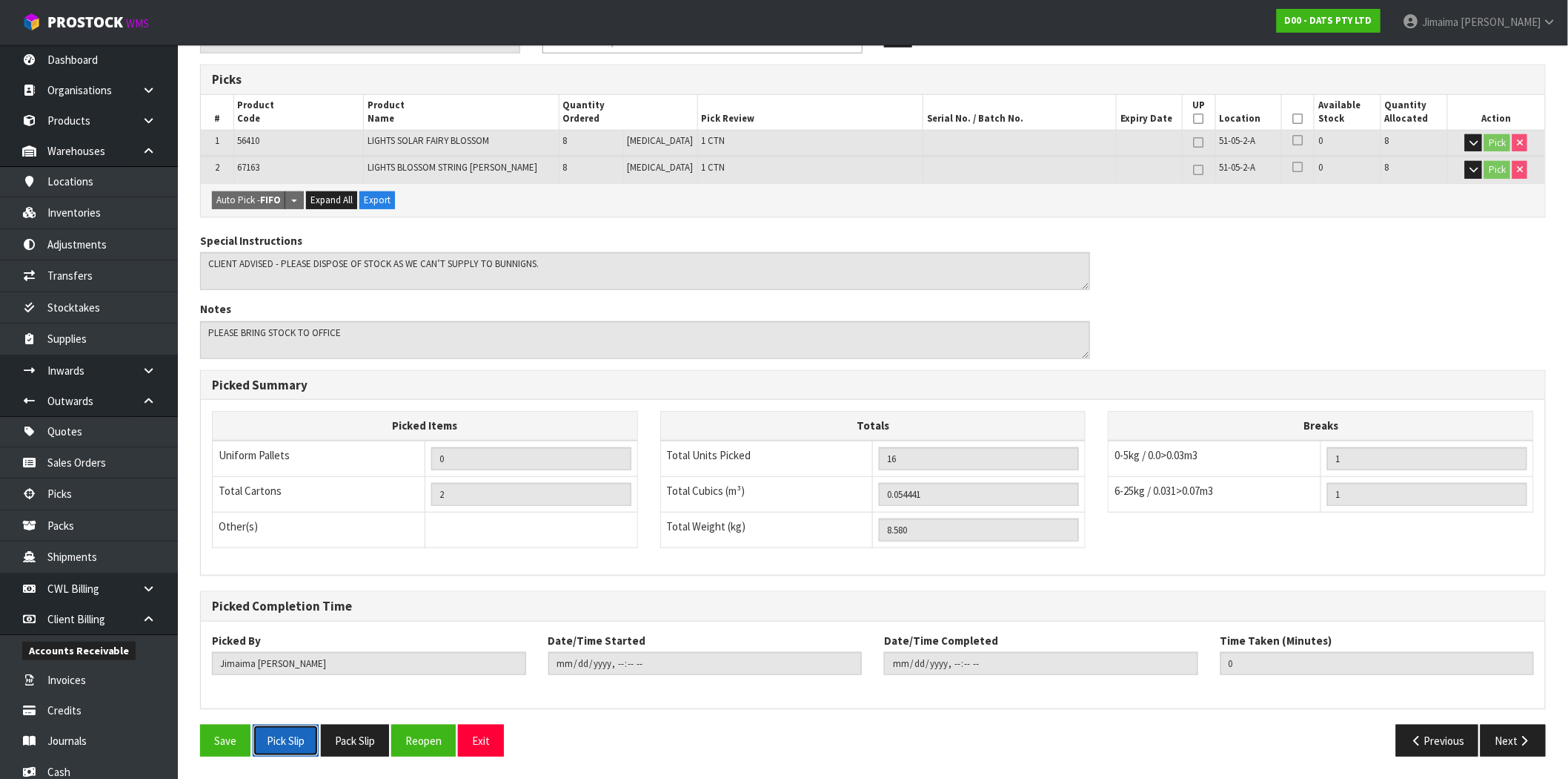
click at [293, 749] on button "Pick Slip" at bounding box center [285, 740] width 66 height 32
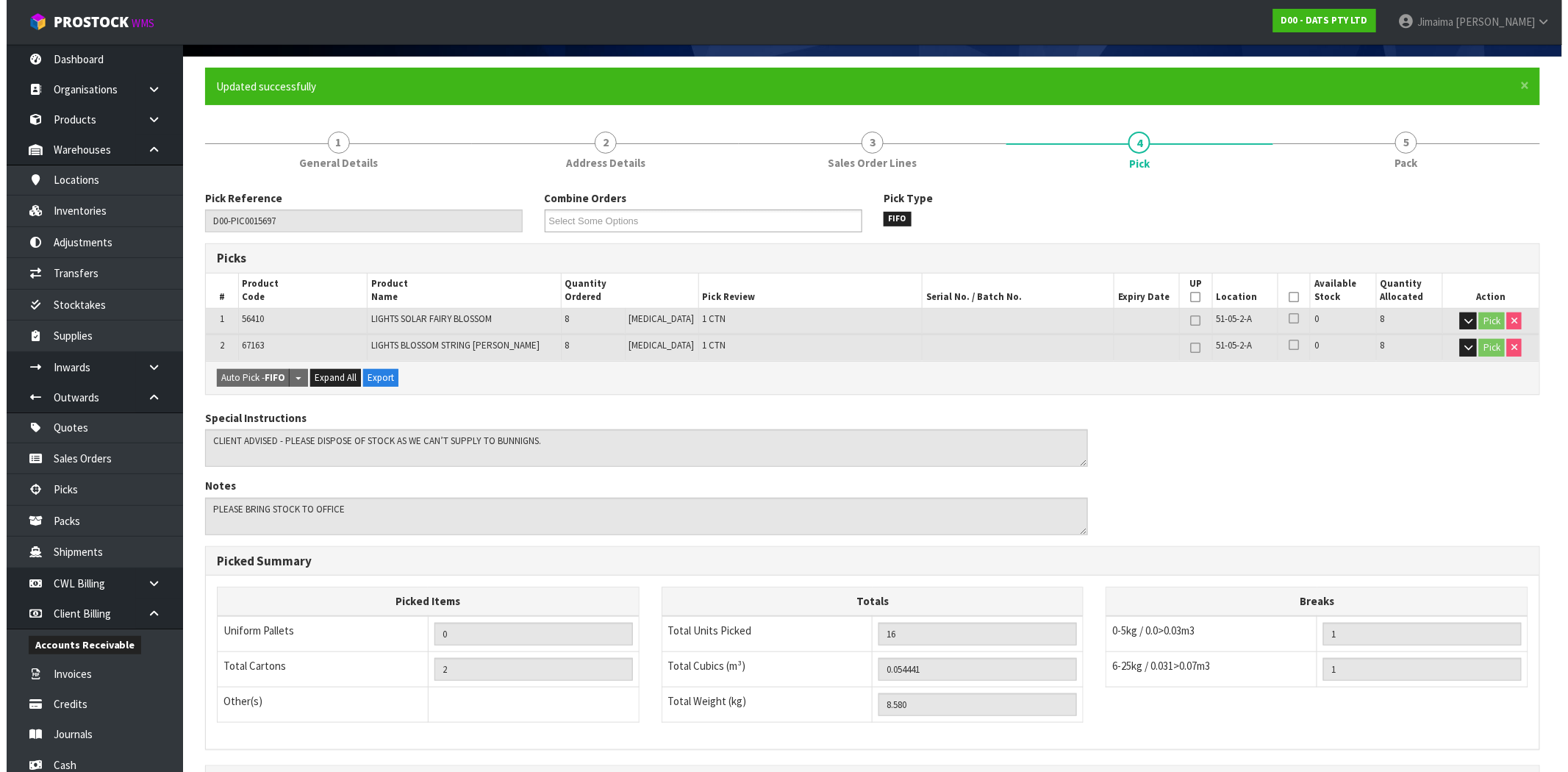
scroll to position [0, 0]
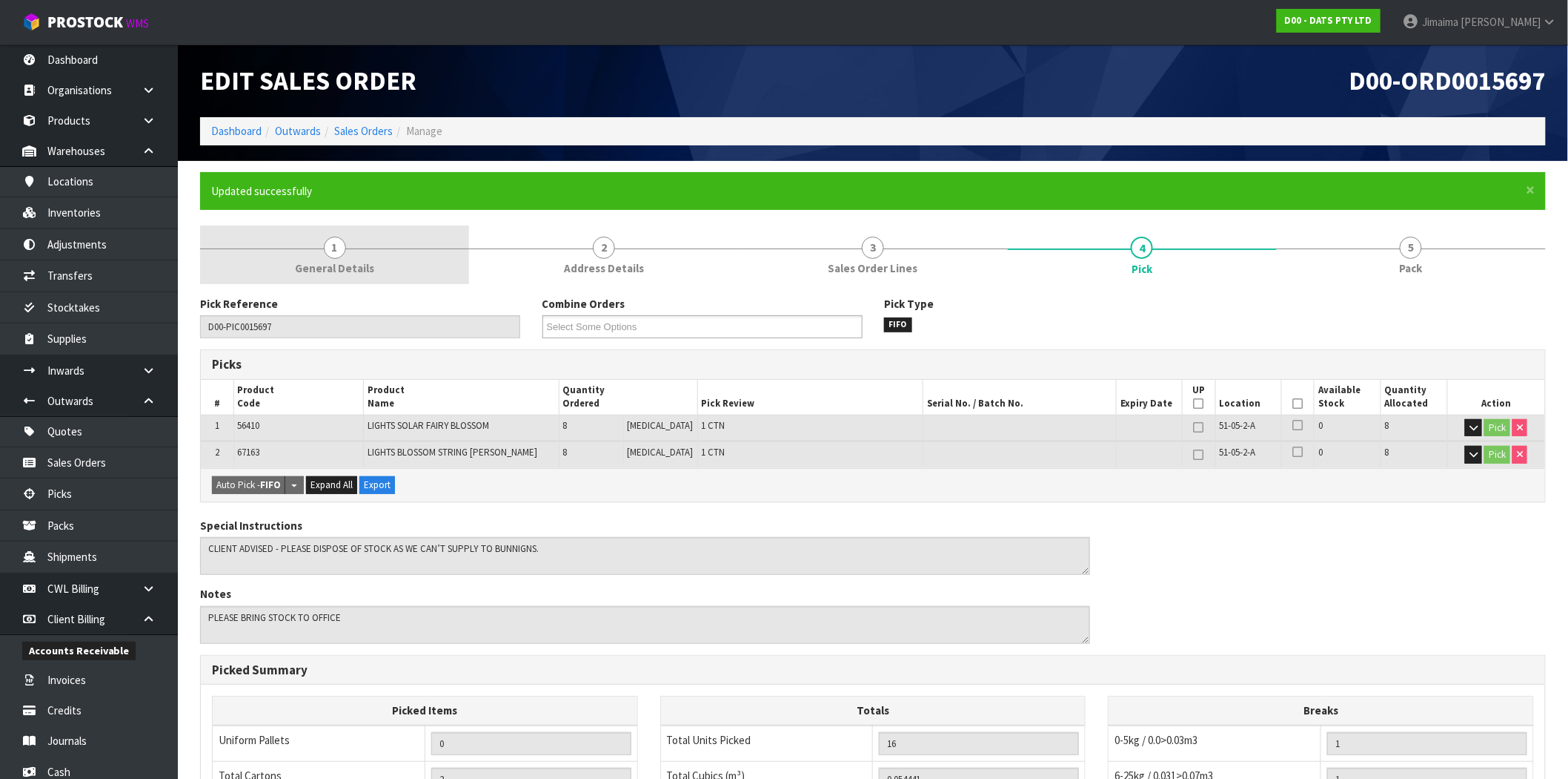
click at [373, 276] on link "1 General Details" at bounding box center [335, 254] width 269 height 59
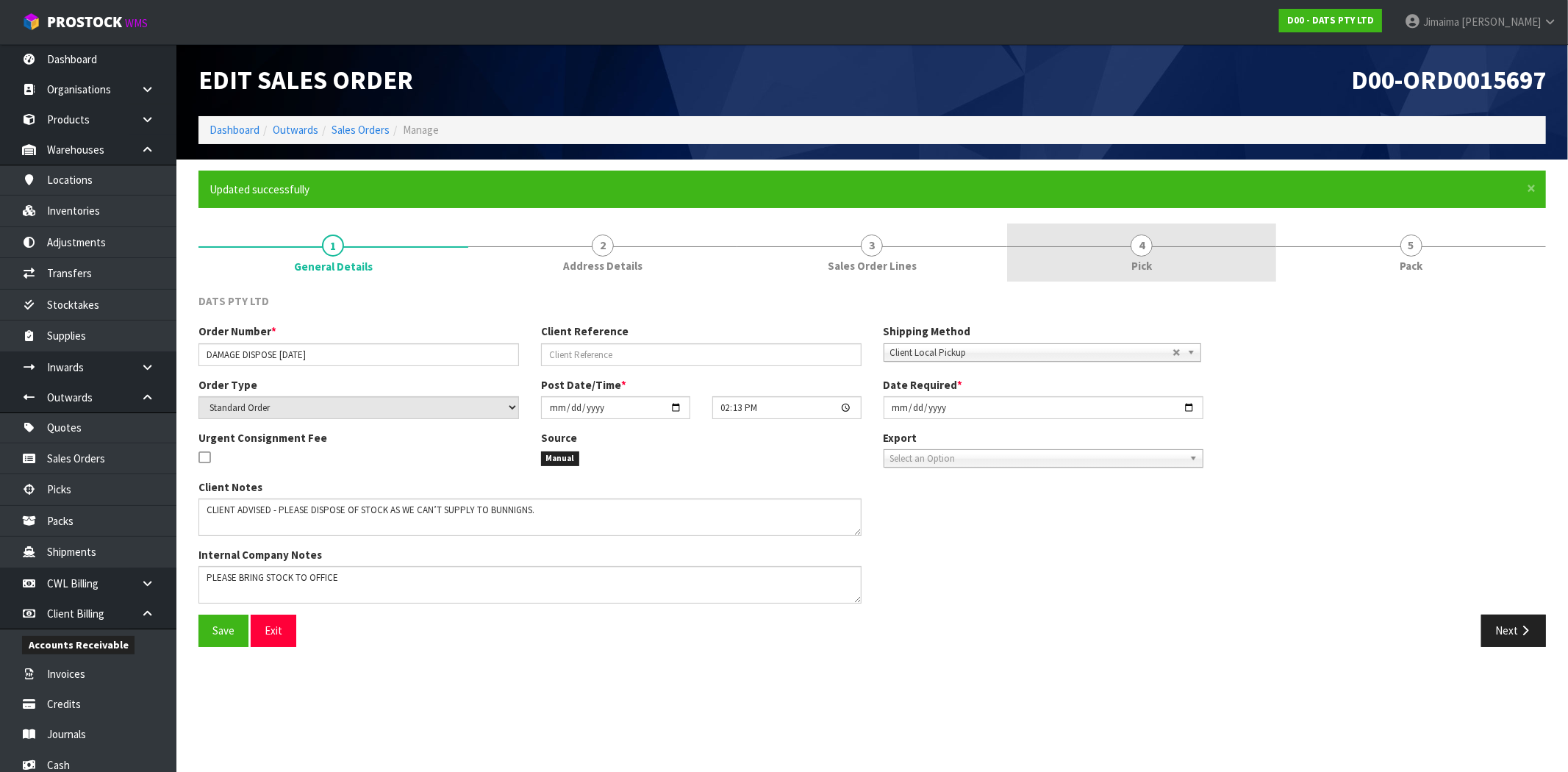
click at [1117, 270] on link "4 Pick" at bounding box center [1142, 252] width 270 height 58
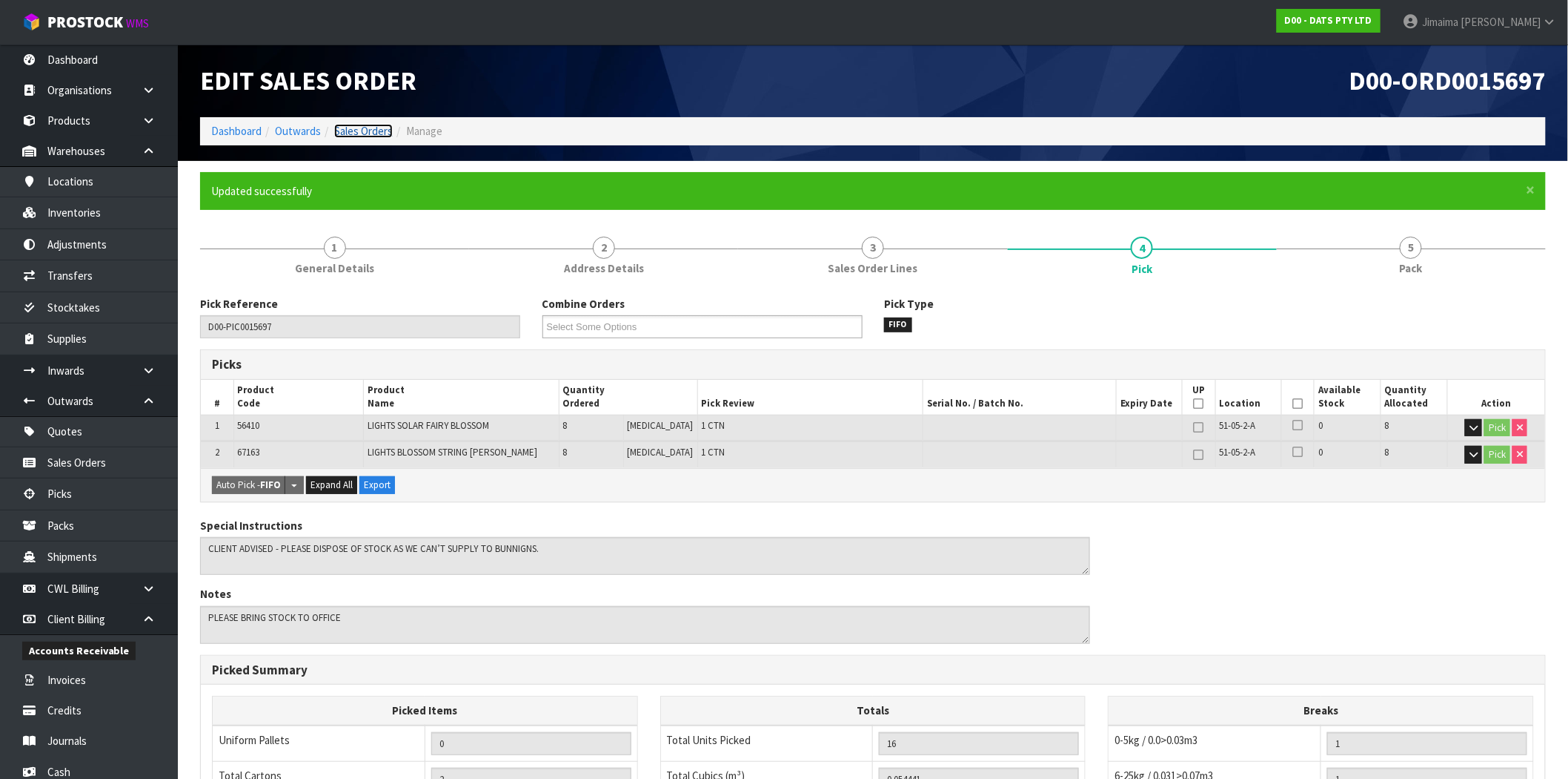
click at [364, 135] on link "Sales Orders" at bounding box center [363, 131] width 59 height 14
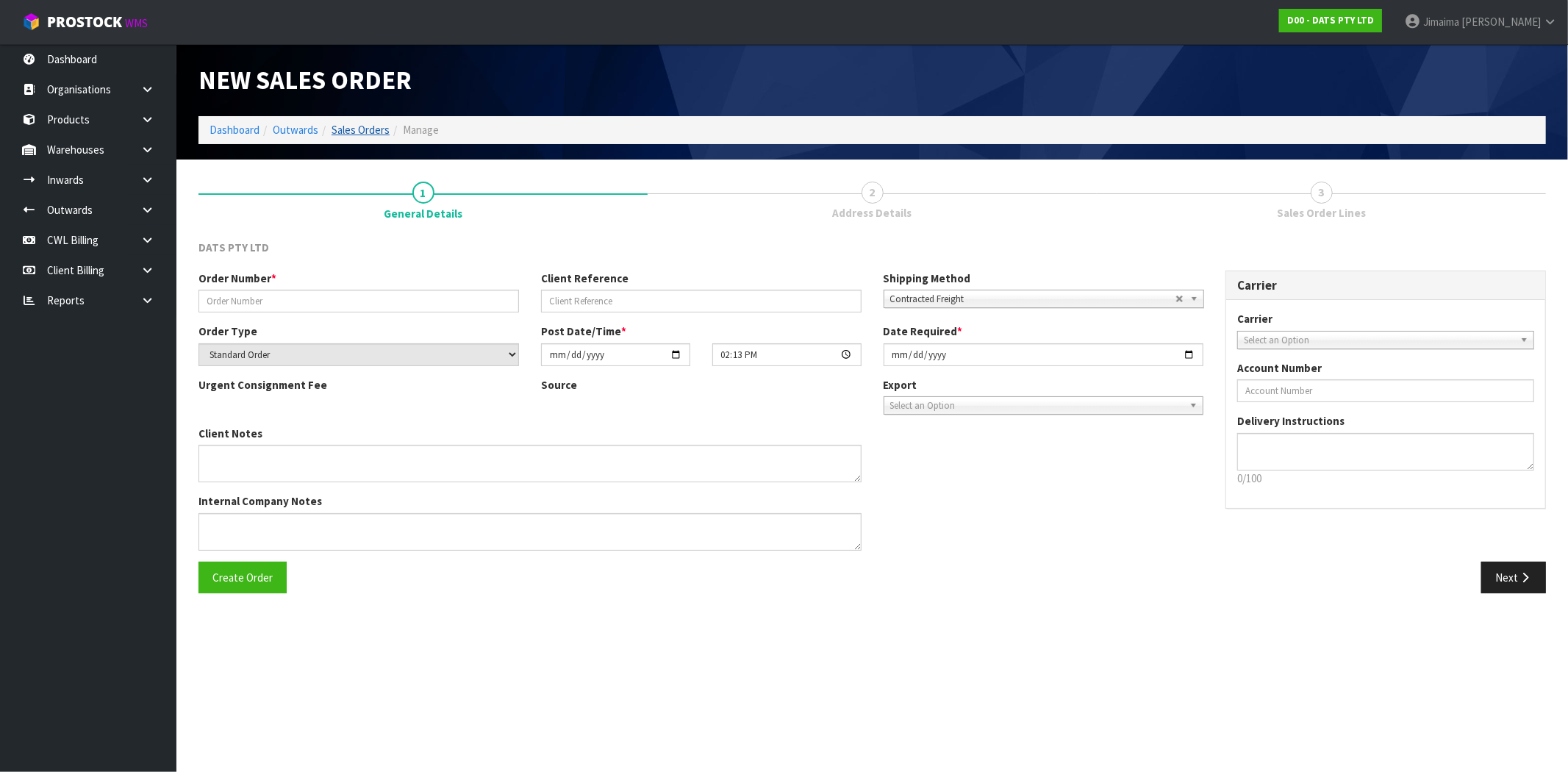
drag, startPoint x: 388, startPoint y: 116, endPoint x: 383, endPoint y: 122, distance: 7.8
click at [383, 122] on ol "Dashboard Outwards Sales Orders Manage" at bounding box center [872, 129] width 1348 height 27
click at [376, 128] on link "Sales Orders" at bounding box center [361, 129] width 58 height 14
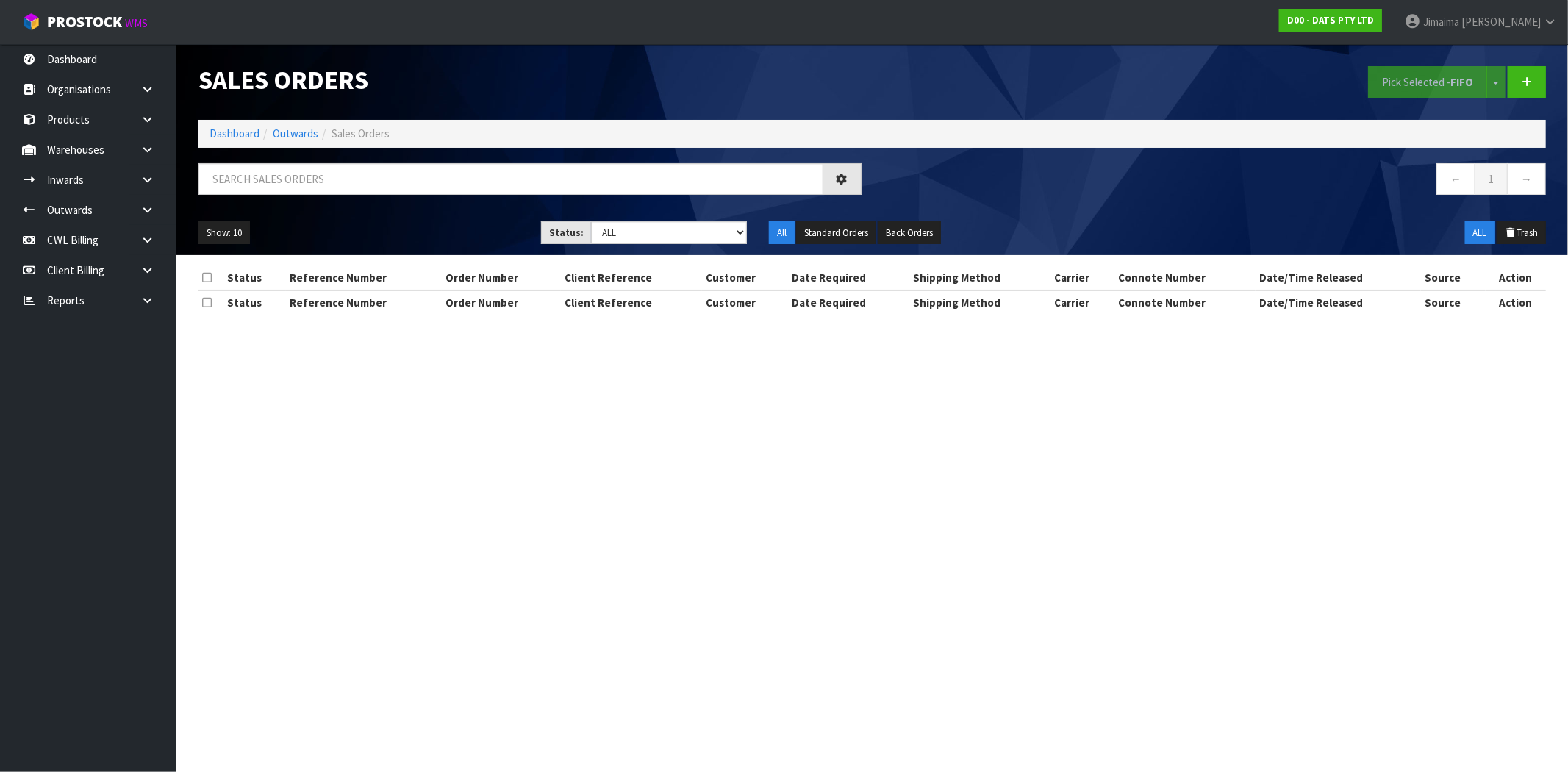
click at [263, 195] on div at bounding box center [530, 184] width 686 height 43
click at [259, 181] on input "text" at bounding box center [511, 178] width 625 height 32
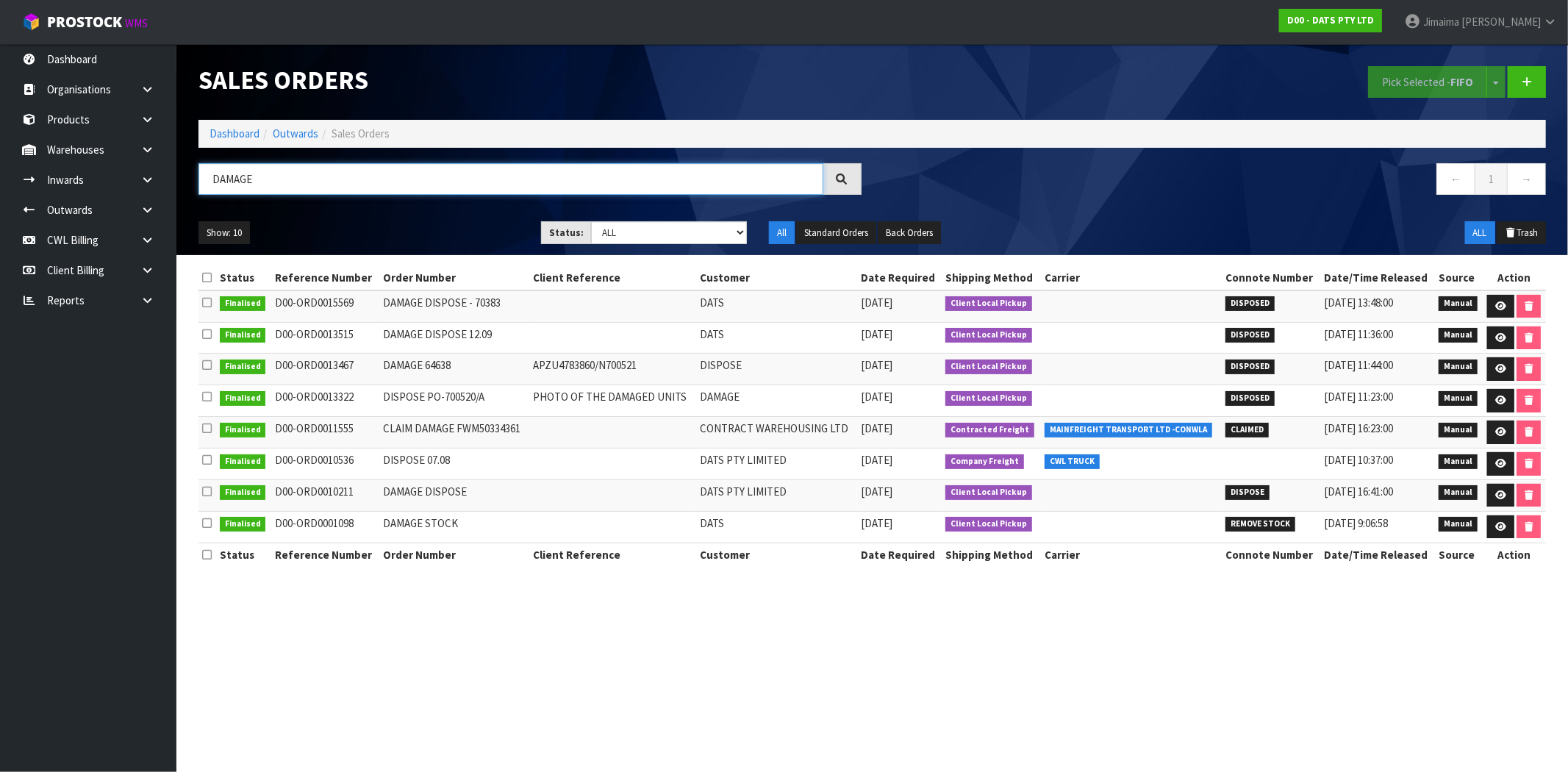
type input "DAMAGE"
click at [1498, 302] on icon at bounding box center [1501, 306] width 11 height 9
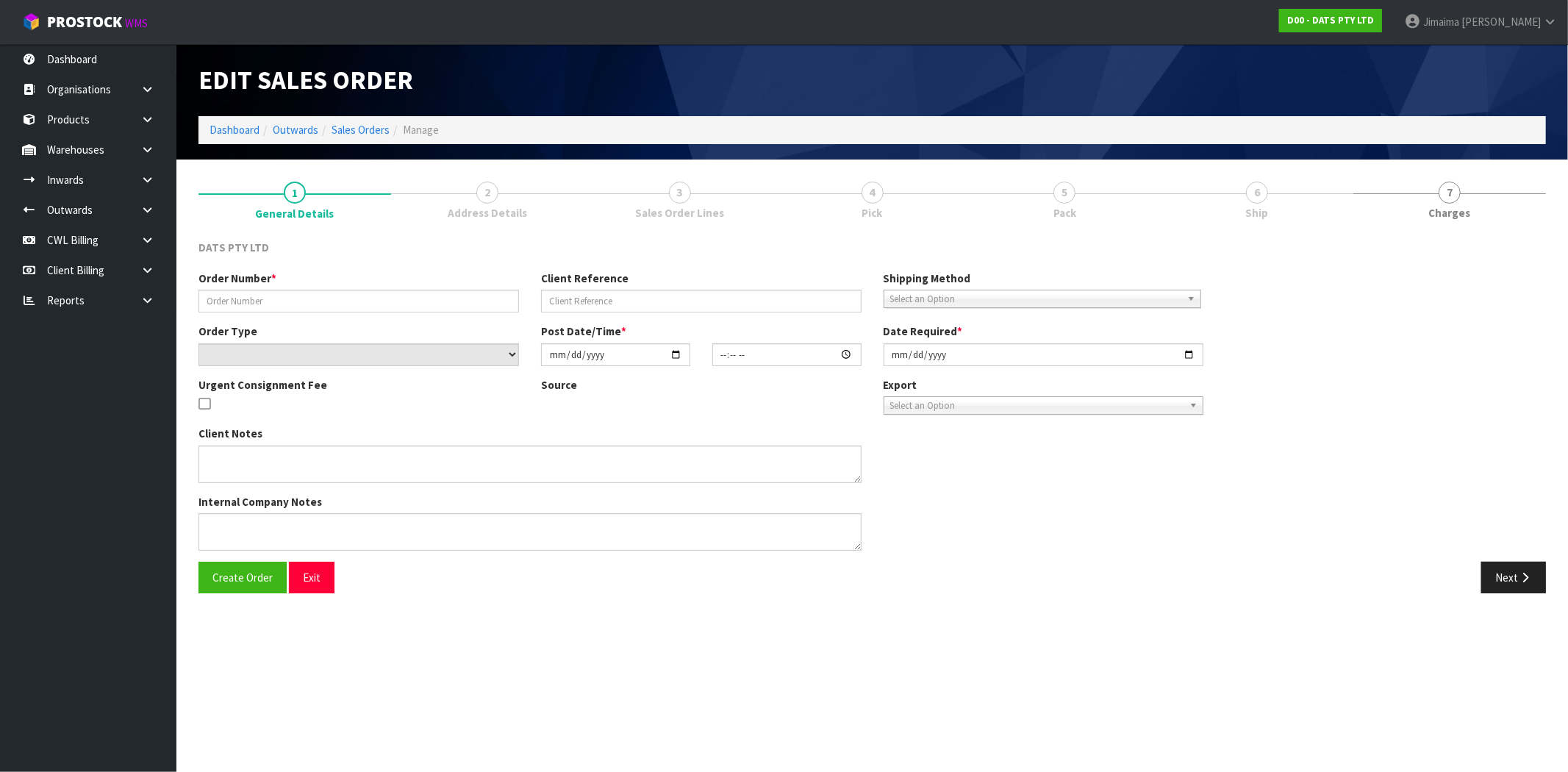
type input "DAMAGE DISPOSE - 70383"
select select "number:0"
type input "2025-08-13"
type input "10:21:00.000"
type input "2025-08-13"
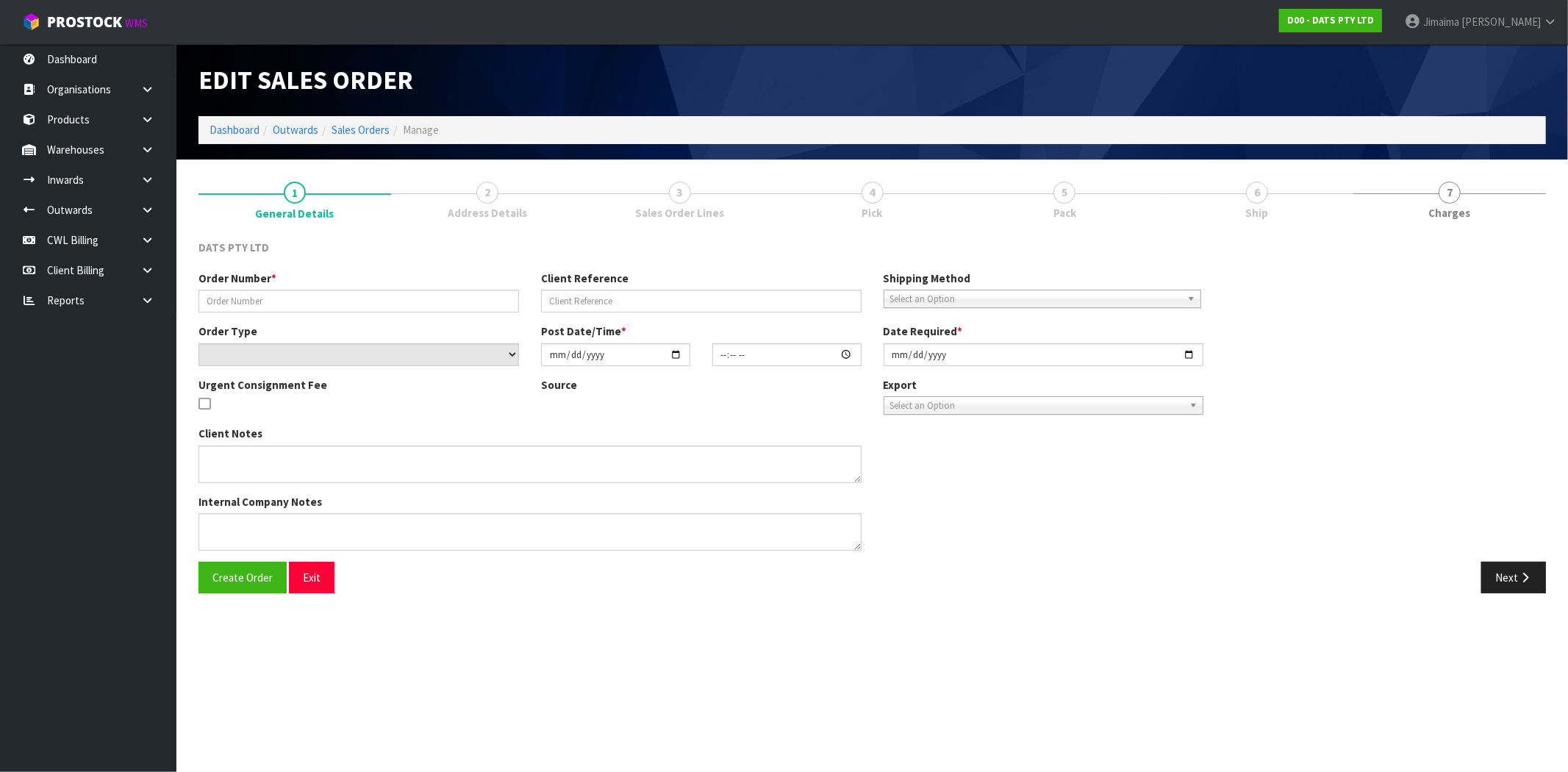
type textarea "CLIENT ADVISED 12.08.2025 - PLEASE DISPOSE OF DAMAGED STOCK."
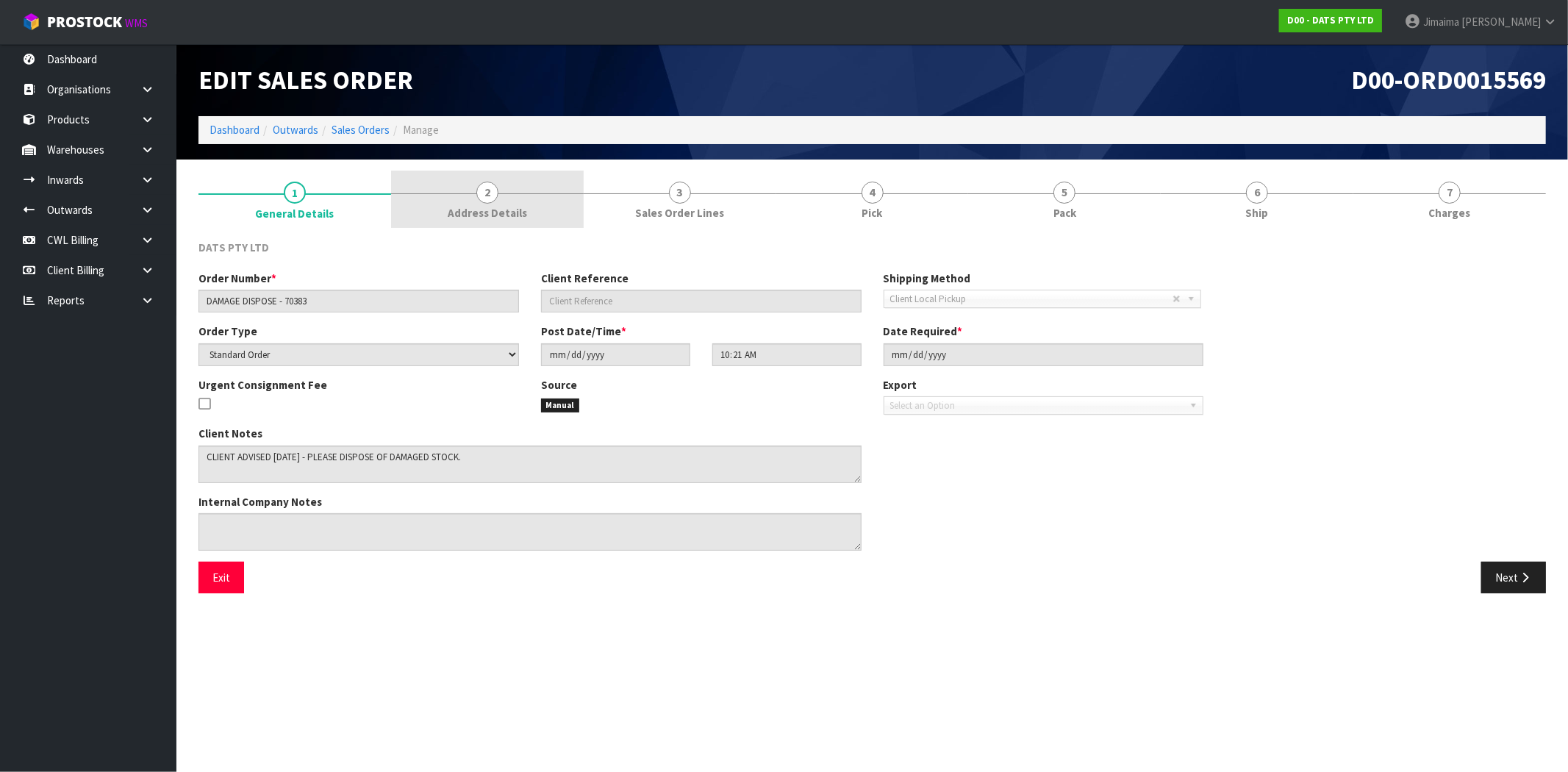
click at [528, 206] on link "2 Address Details" at bounding box center [487, 199] width 192 height 58
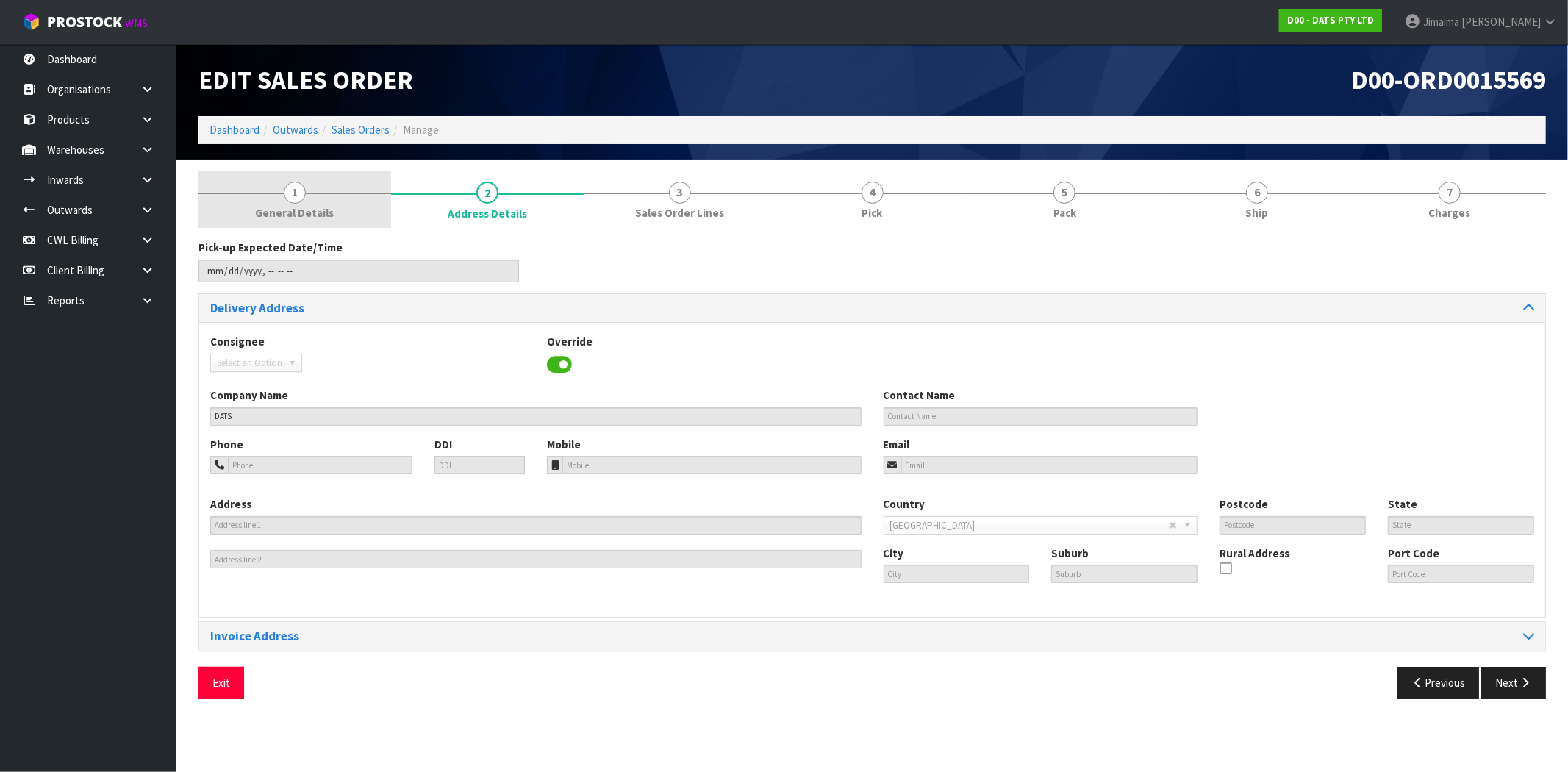
drag, startPoint x: 325, startPoint y: 200, endPoint x: 427, endPoint y: 202, distance: 102.0
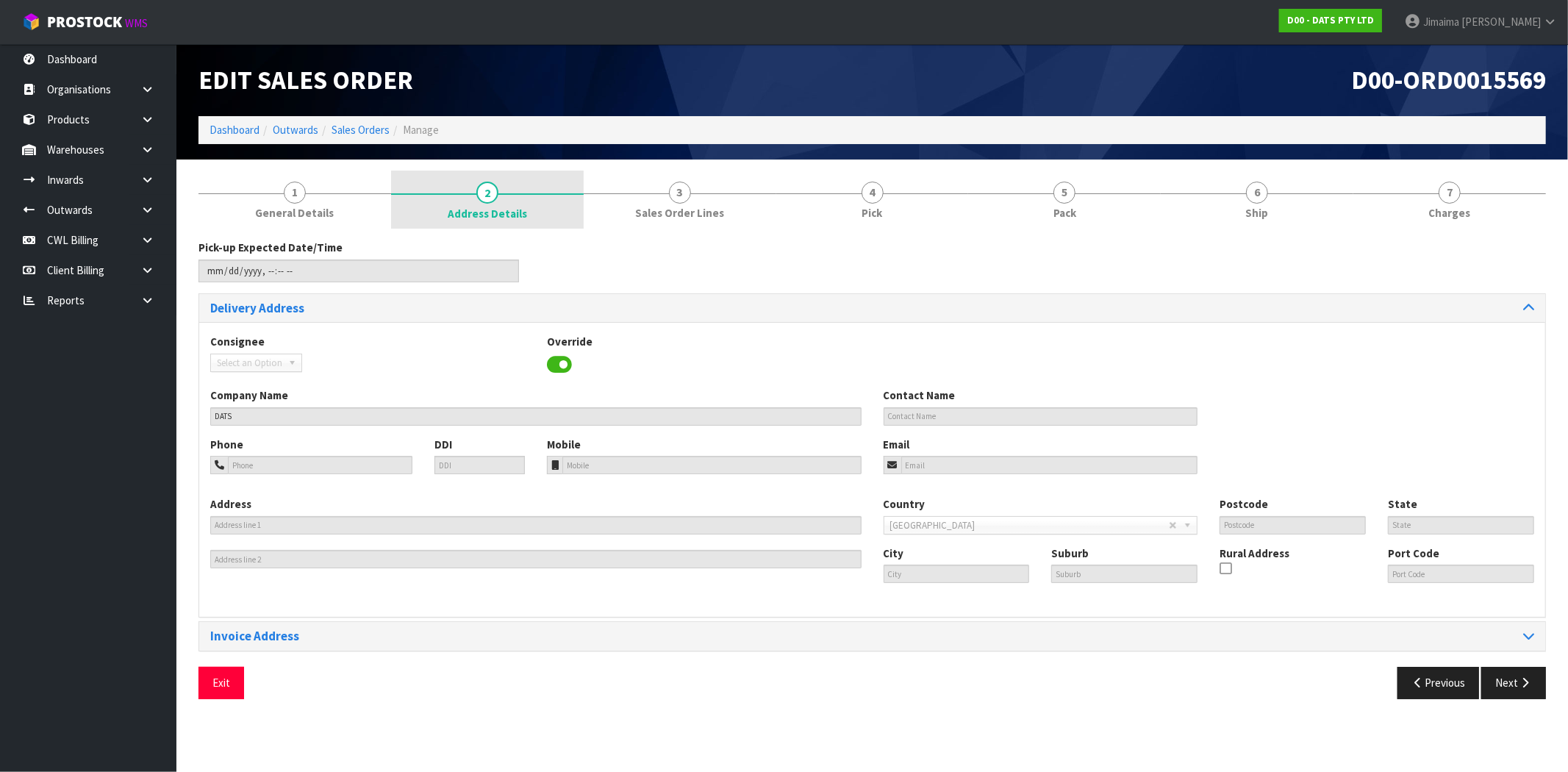
click at [326, 200] on link "1 General Details" at bounding box center [295, 199] width 192 height 58
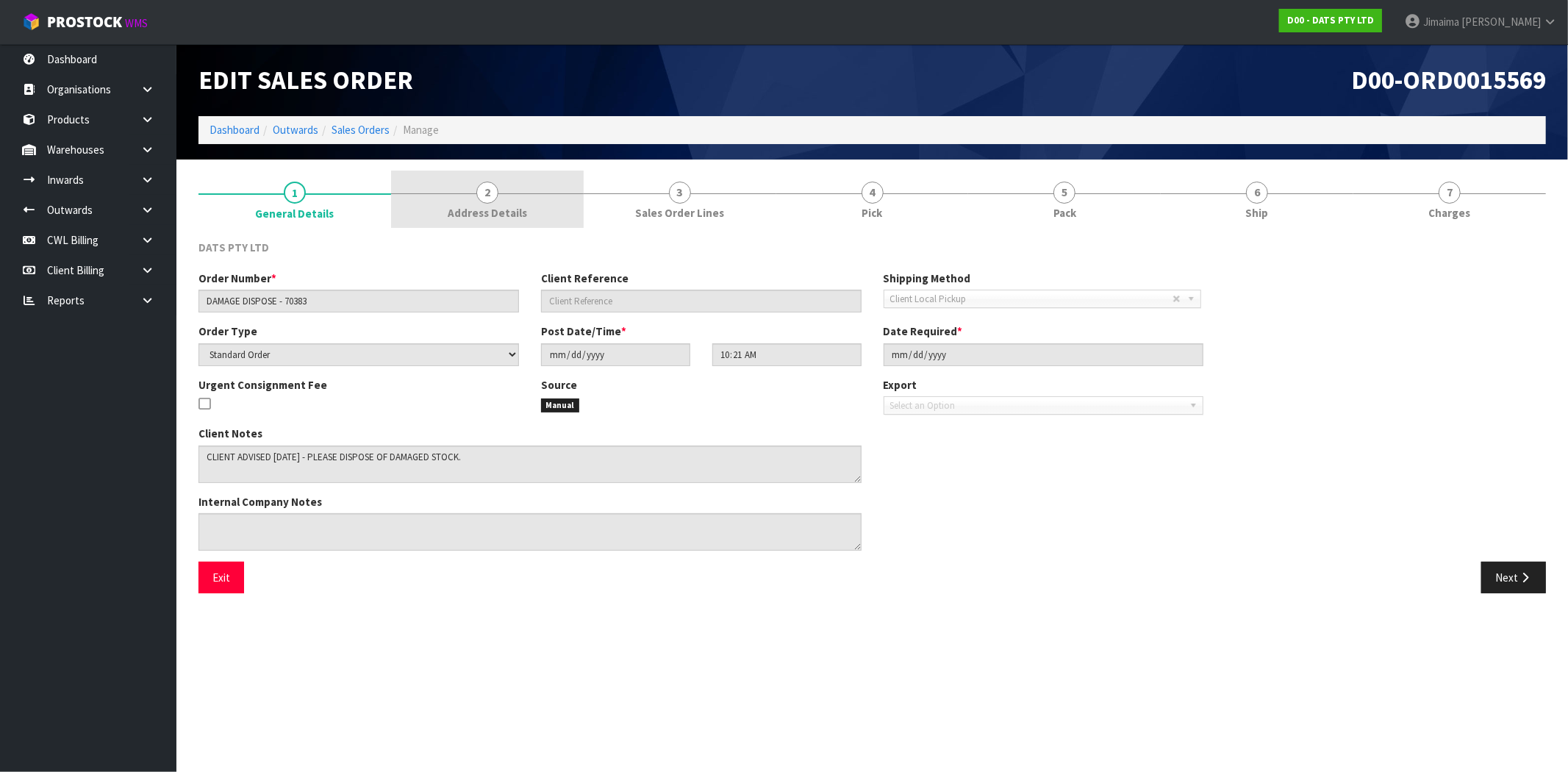
click at [478, 212] on span "Address Details" at bounding box center [487, 213] width 79 height 16
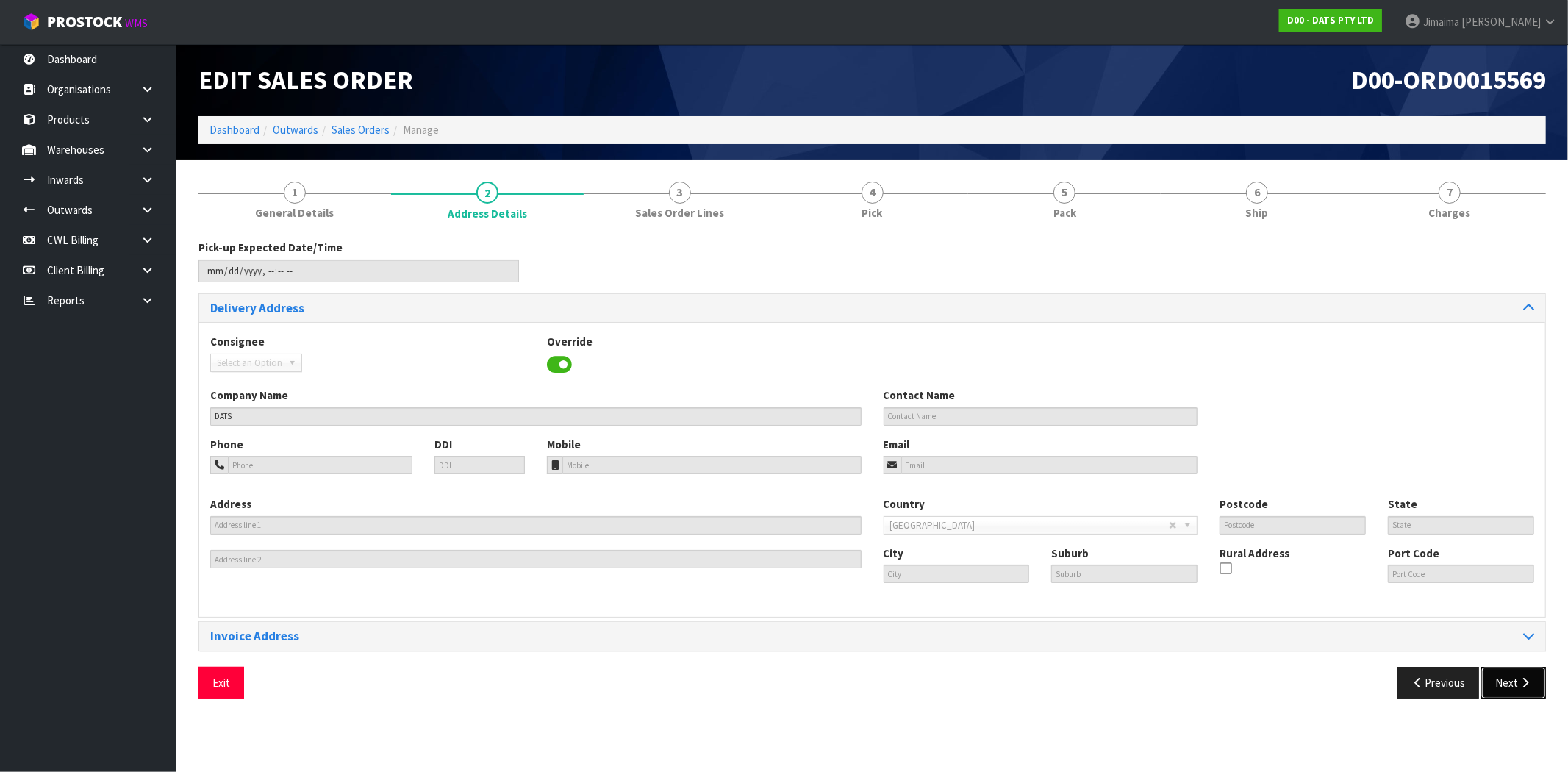
drag, startPoint x: 1496, startPoint y: 677, endPoint x: 1440, endPoint y: 611, distance: 86.6
click at [1496, 677] on button "Next" at bounding box center [1514, 682] width 64 height 32
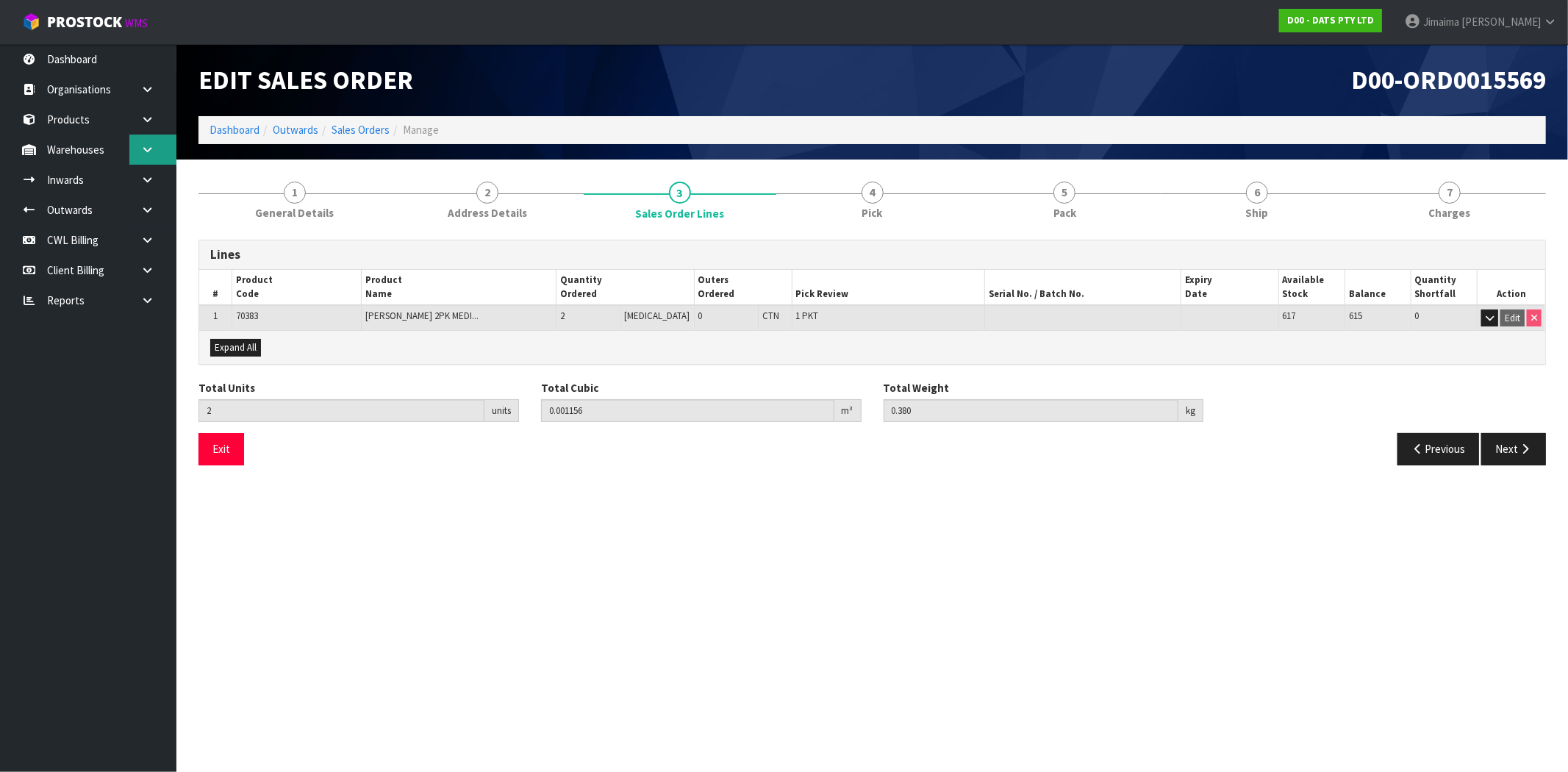
click at [131, 145] on link at bounding box center [153, 150] width 47 height 30
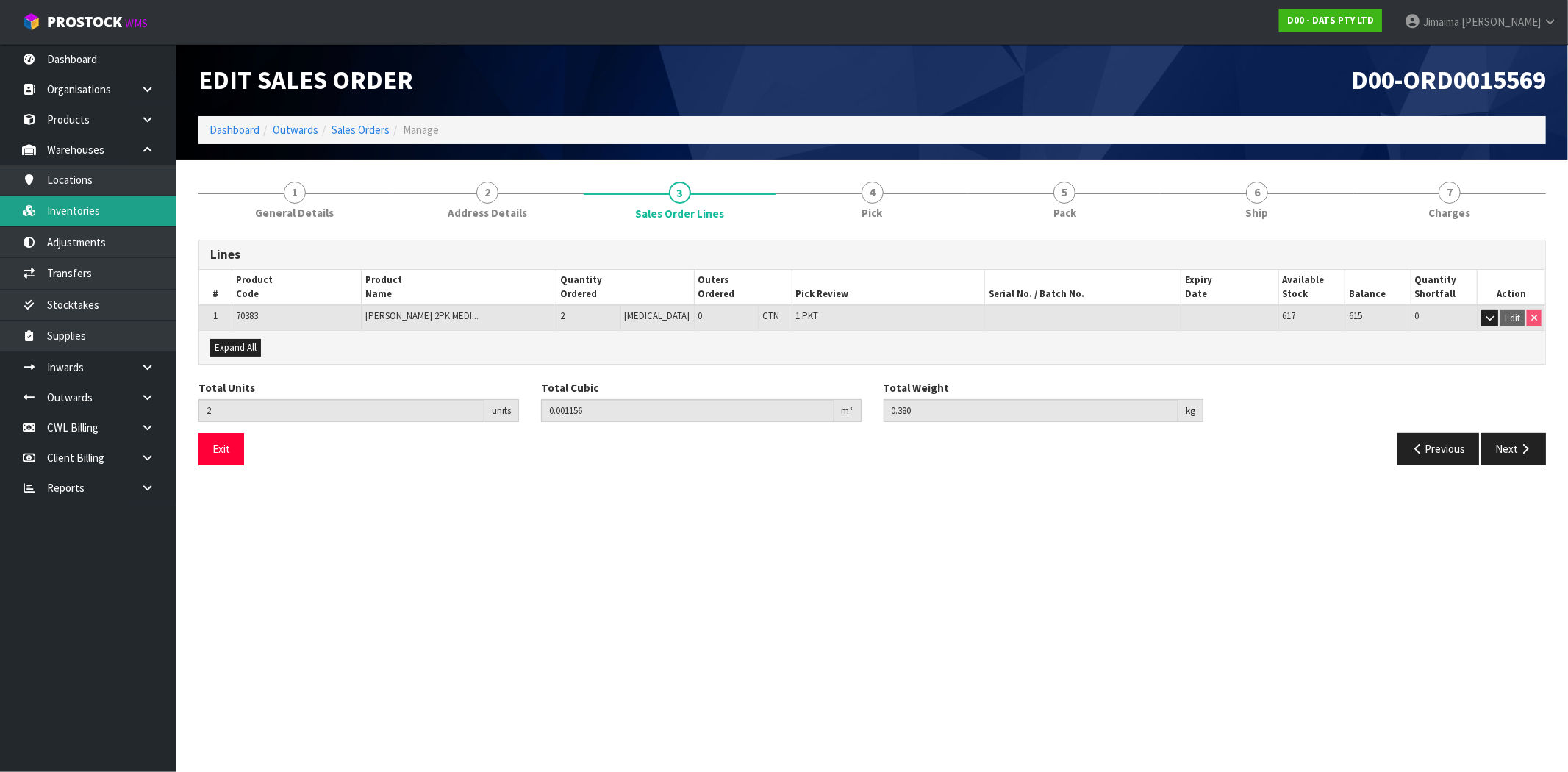
click at [103, 208] on link "Inventories" at bounding box center [88, 210] width 177 height 30
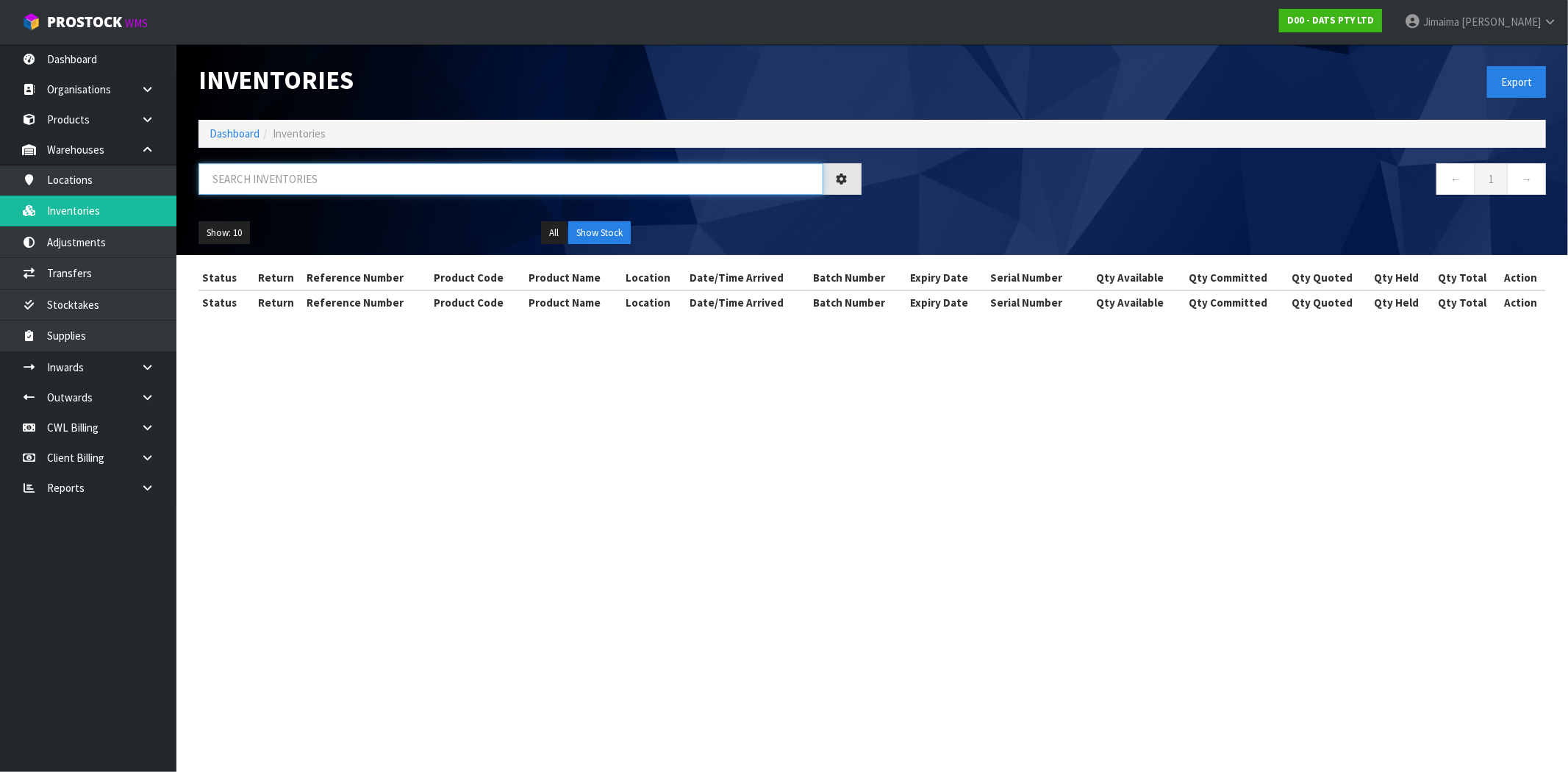
click at [313, 178] on input "text" at bounding box center [511, 178] width 625 height 32
paste input "56410"
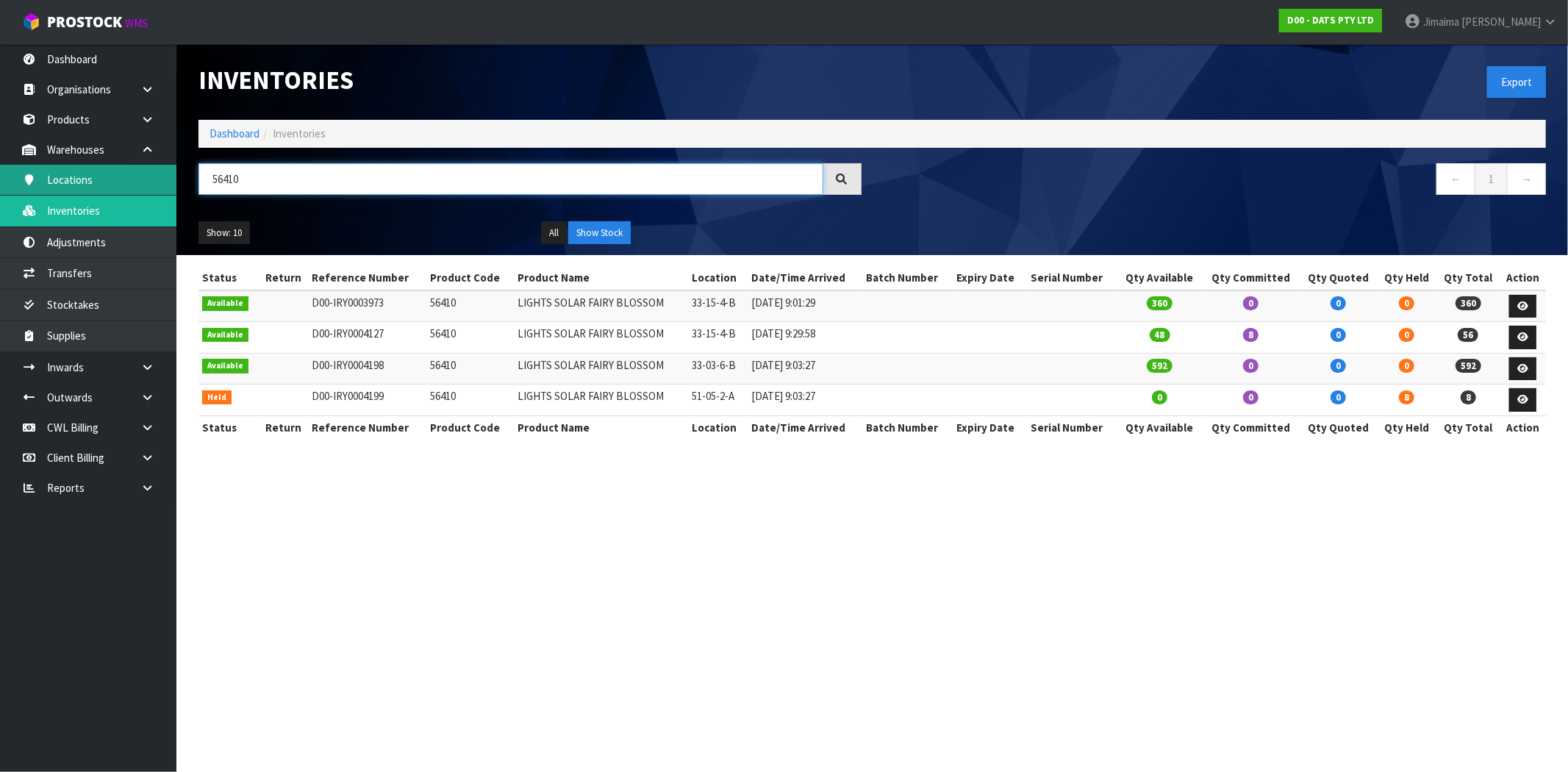
drag, startPoint x: 298, startPoint y: 181, endPoint x: 163, endPoint y: 184, distance: 135.0
click at [147, 180] on body "Toggle navigation ProStock WMS D00 - DATS PTY LTD Jimaima Reiher Logout Dashboa…" at bounding box center [784, 386] width 1568 height 772
paste input "67163"
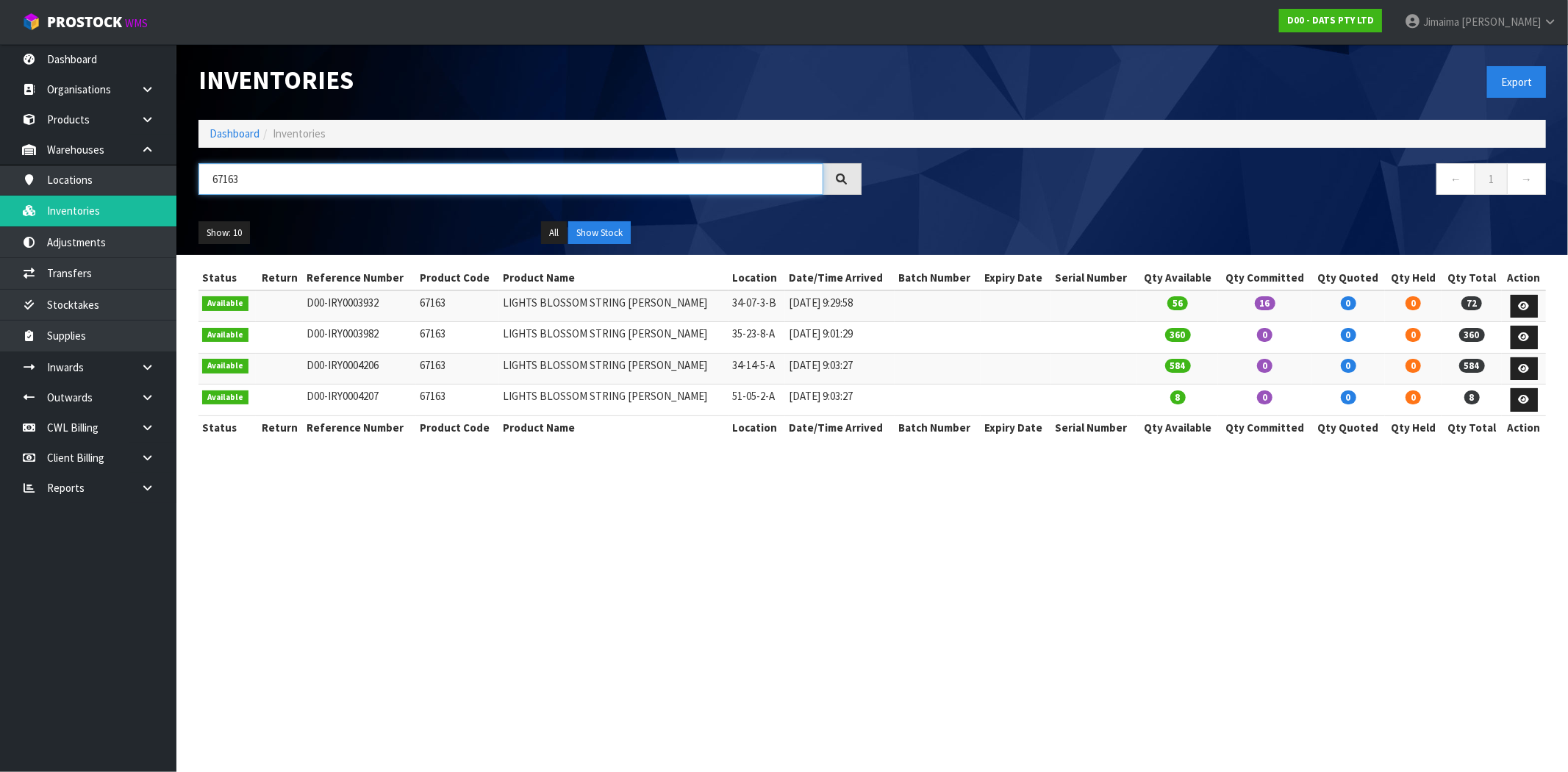
click at [226, 180] on input "67163" at bounding box center [511, 178] width 625 height 32
paste input "56410"
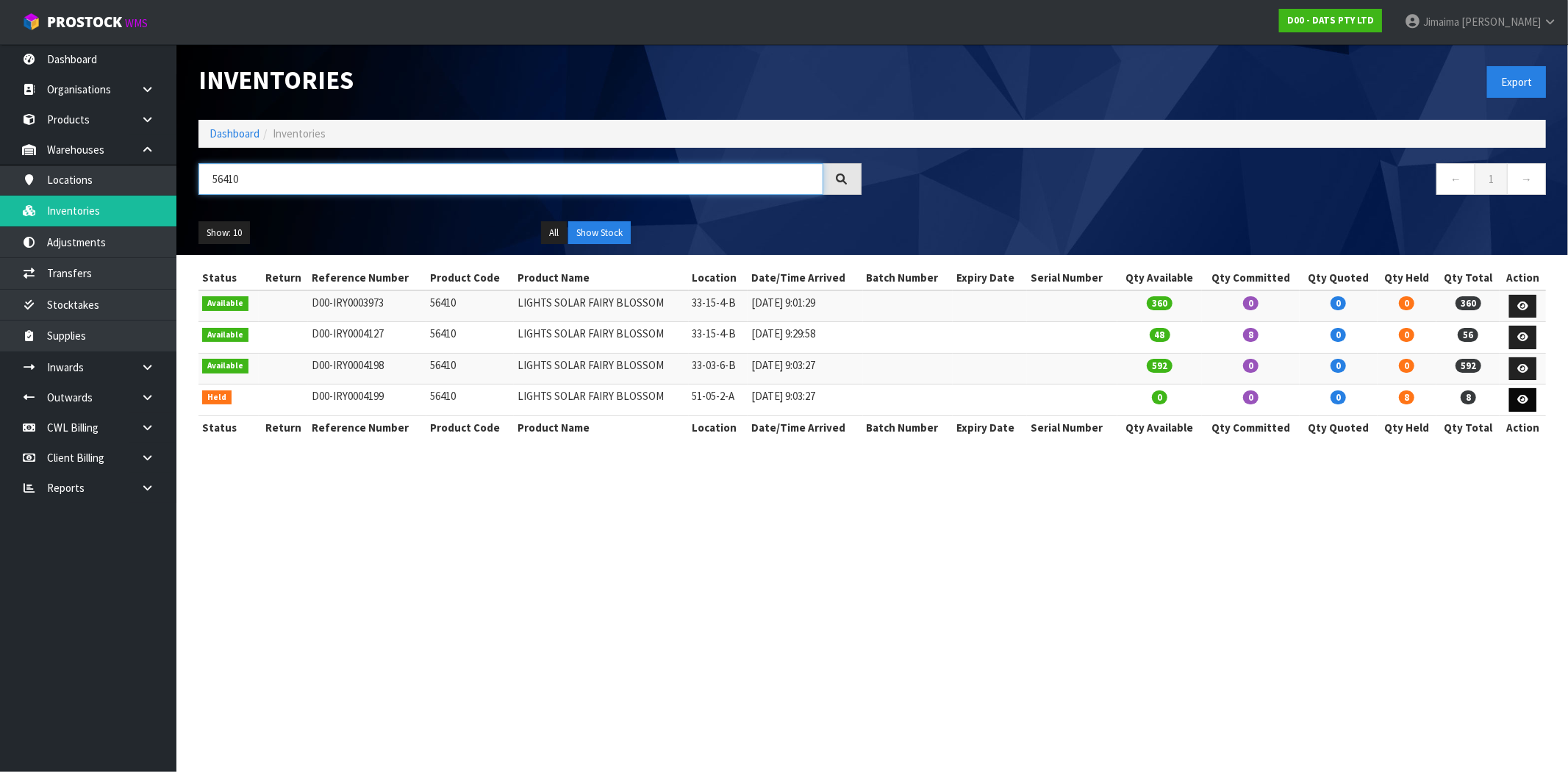
type input "56410"
click at [1515, 391] on link at bounding box center [1523, 400] width 27 height 23
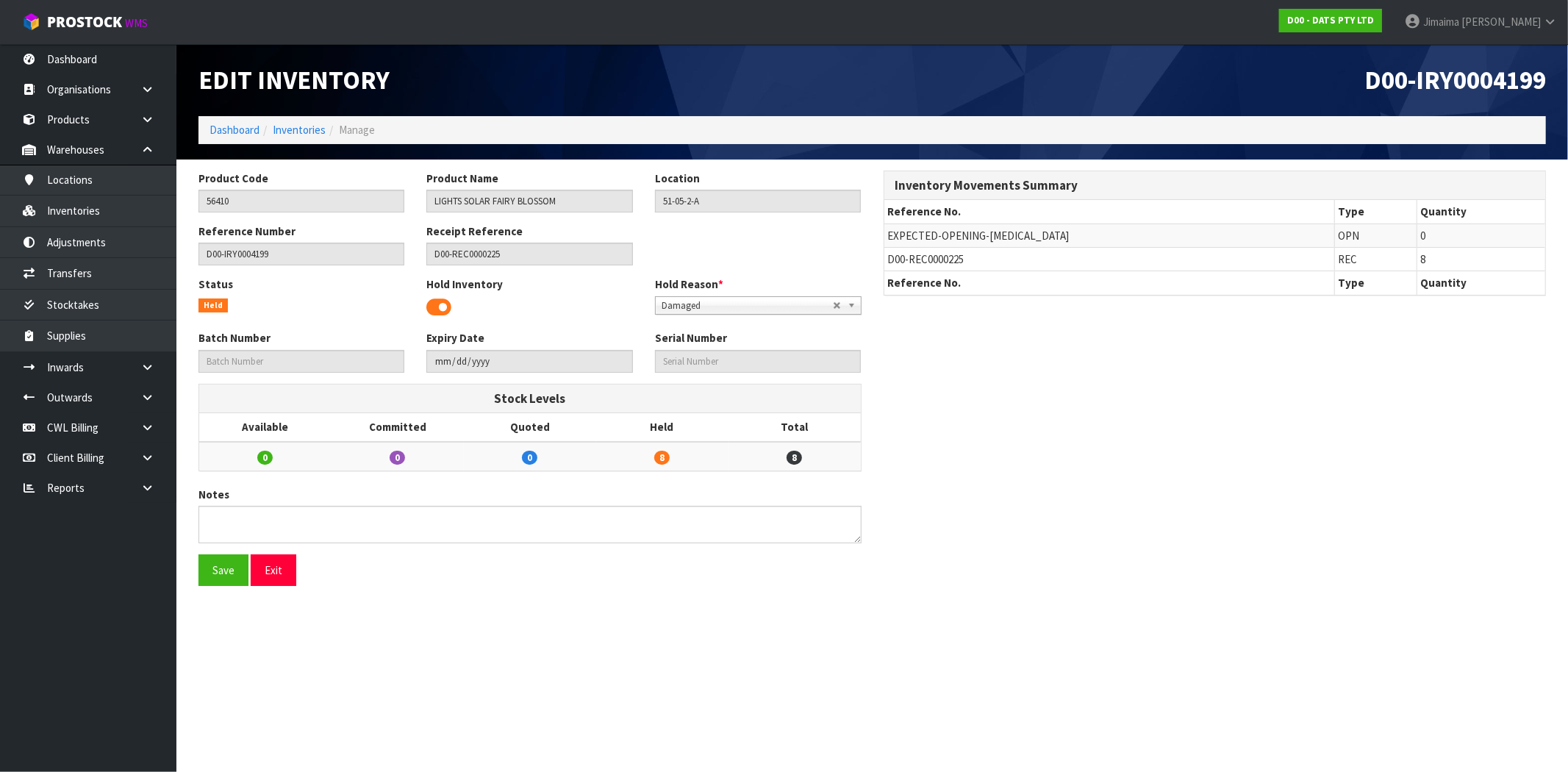
click at [437, 308] on span at bounding box center [439, 307] width 25 height 22
click at [220, 568] on button "Save" at bounding box center [223, 570] width 50 height 32
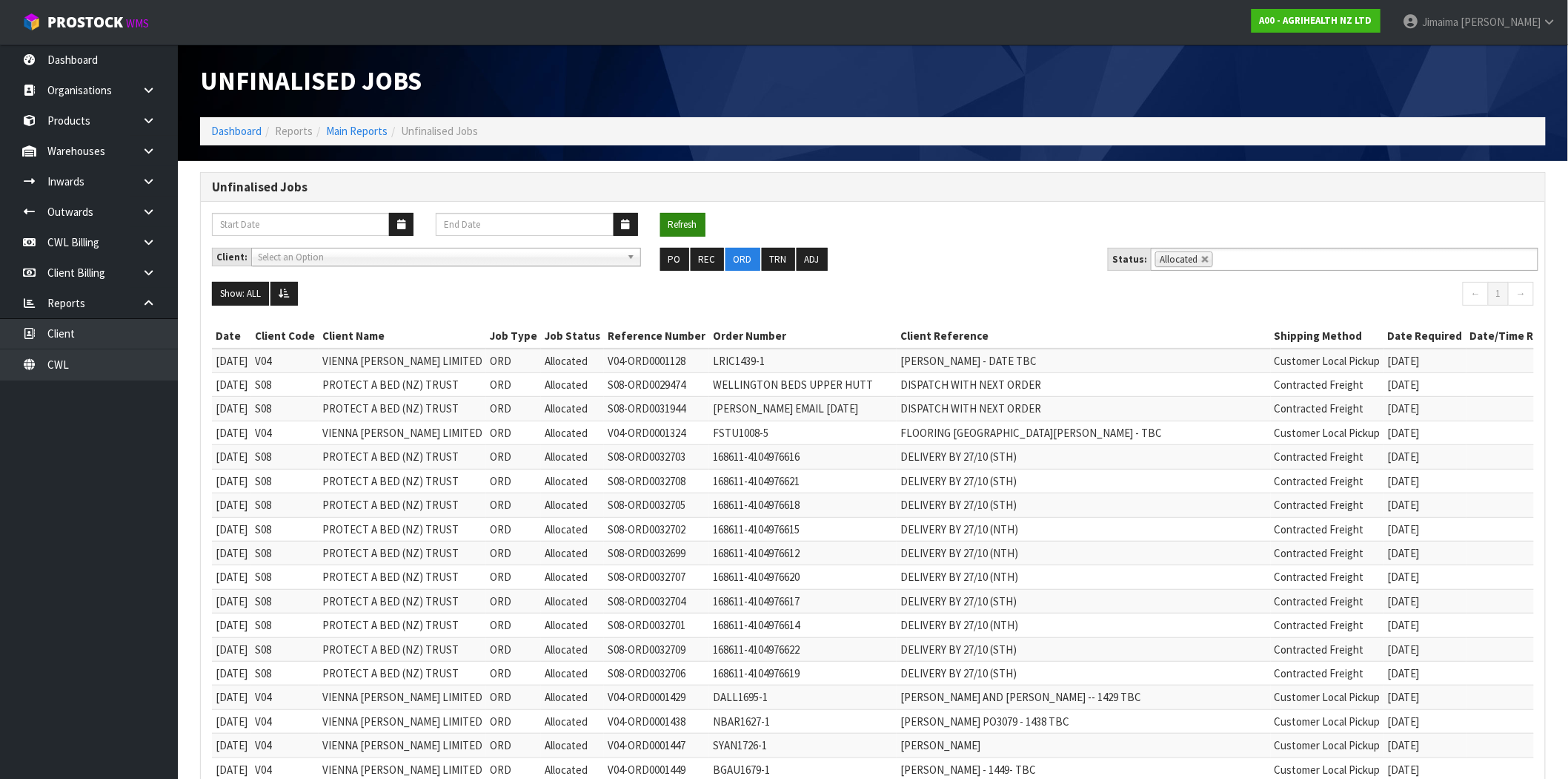
click at [694, 224] on button "Refresh" at bounding box center [683, 224] width 45 height 23
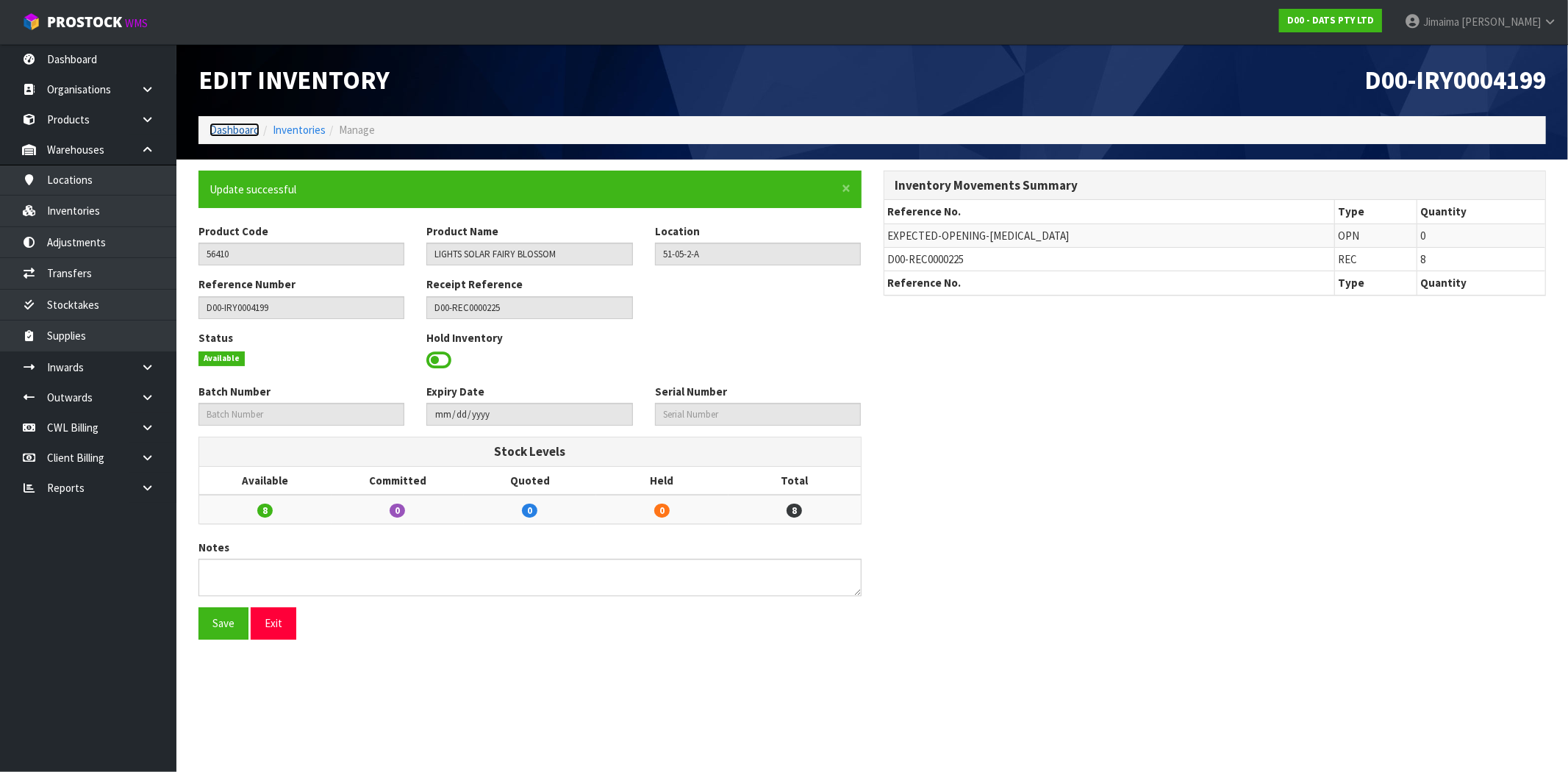
click at [219, 125] on link "Dashboard" at bounding box center [234, 129] width 50 height 14
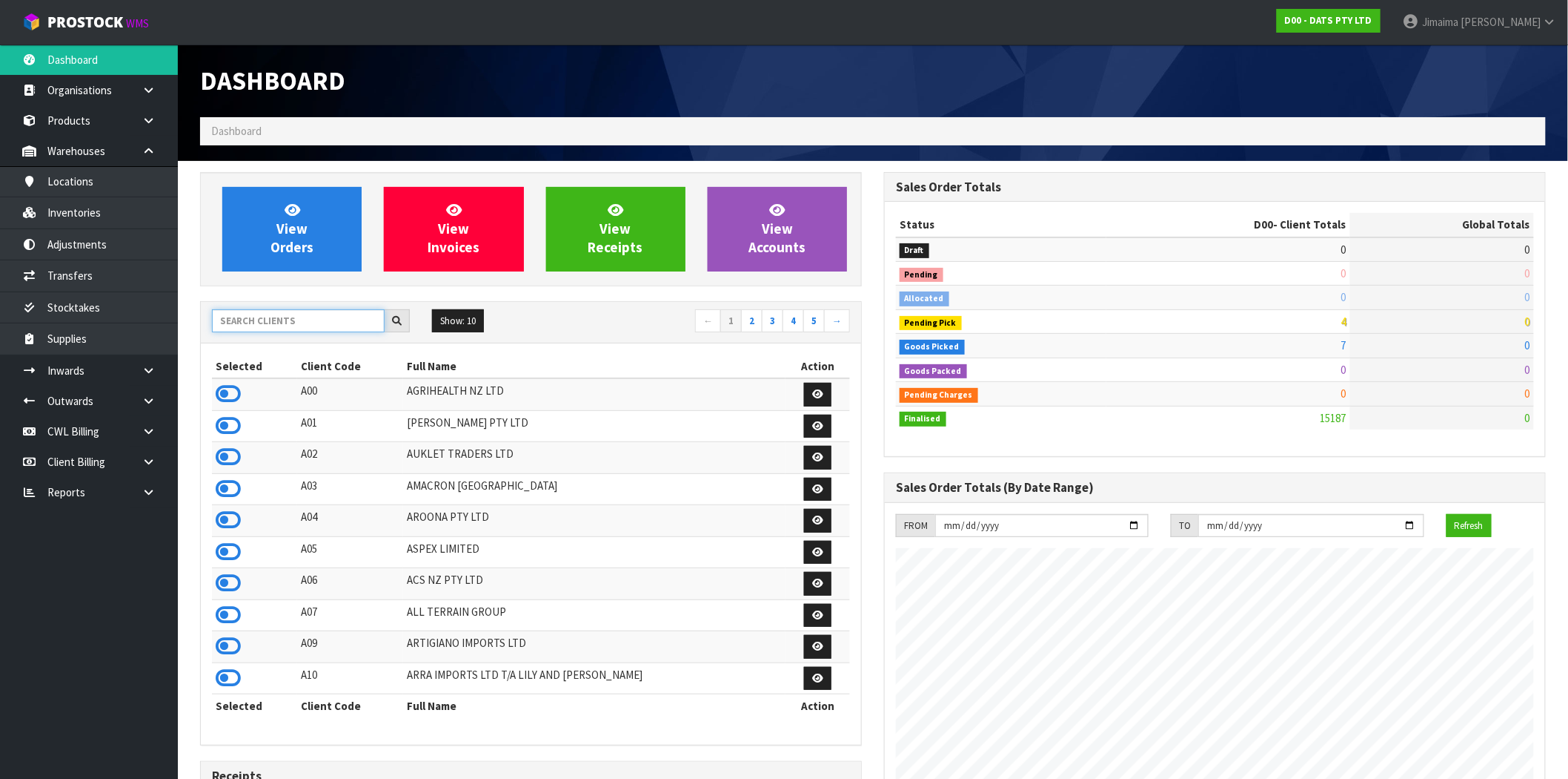
scroll to position [1124, 684]
click at [282, 313] on input "text" at bounding box center [298, 320] width 173 height 23
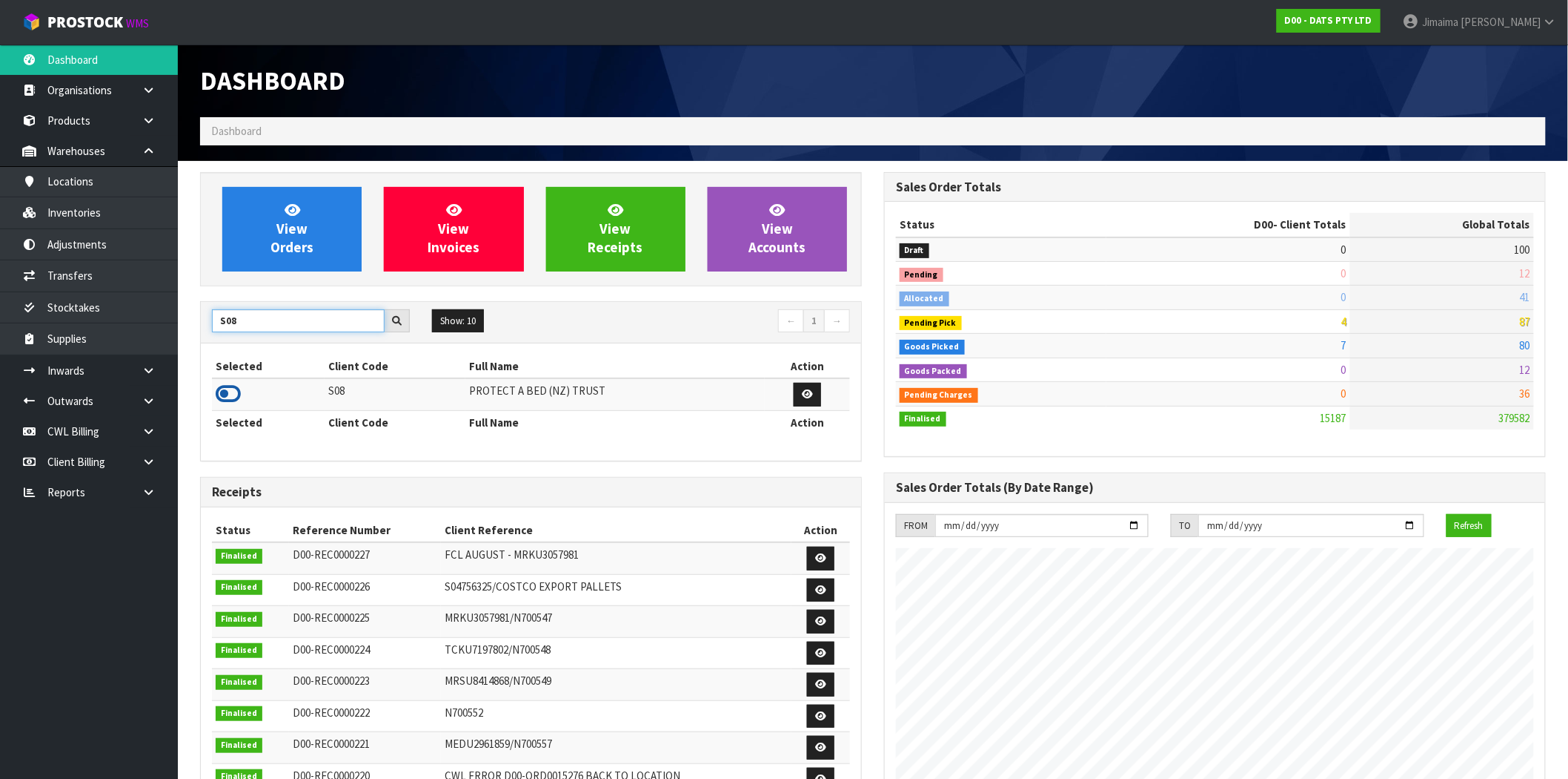
type input "S08"
click at [227, 398] on icon at bounding box center [228, 393] width 25 height 22
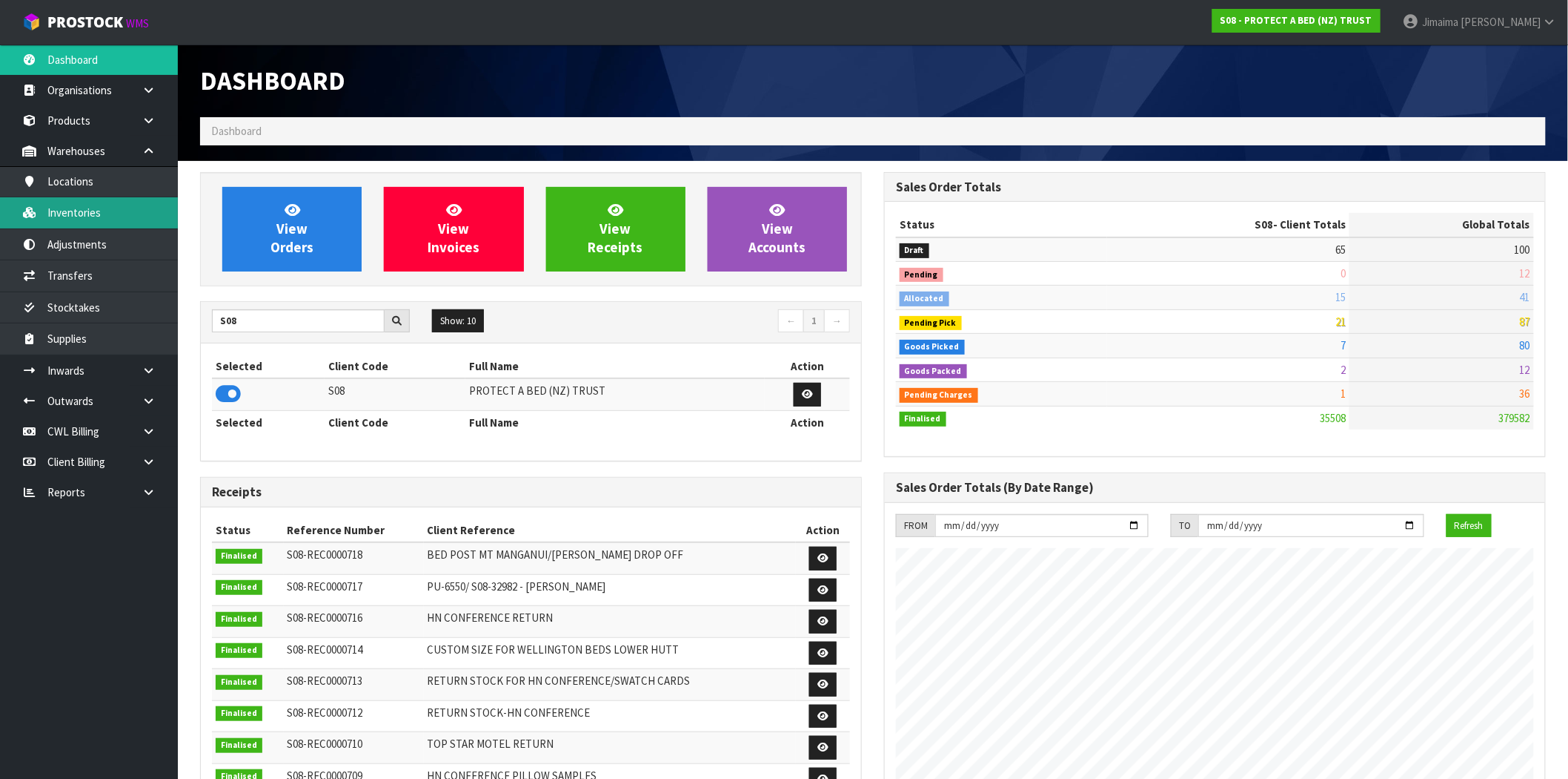
click at [95, 228] on link "Inventories" at bounding box center [89, 212] width 178 height 31
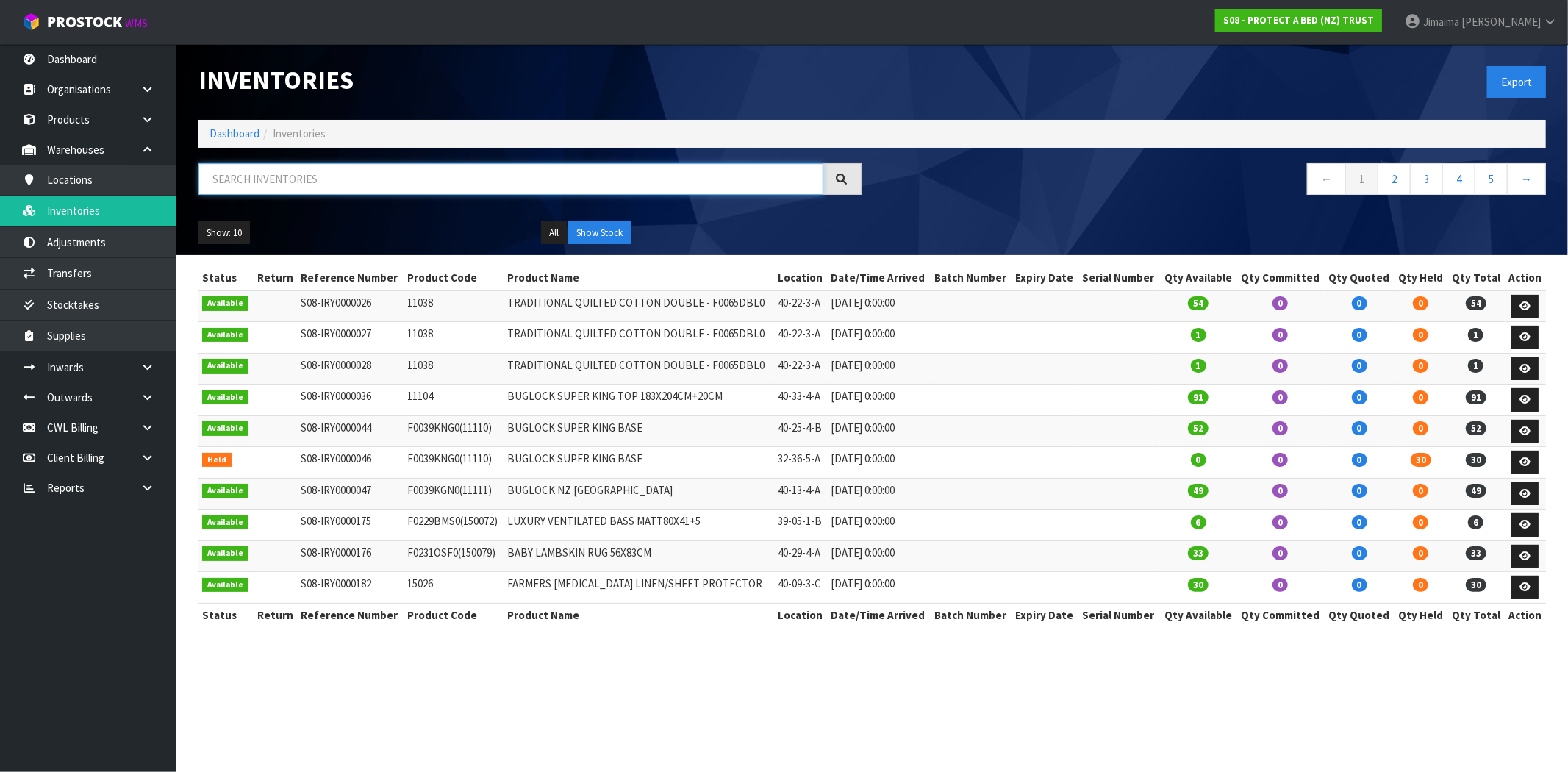
click at [327, 182] on input "text" at bounding box center [511, 178] width 625 height 32
paste input "F0498KGN0"
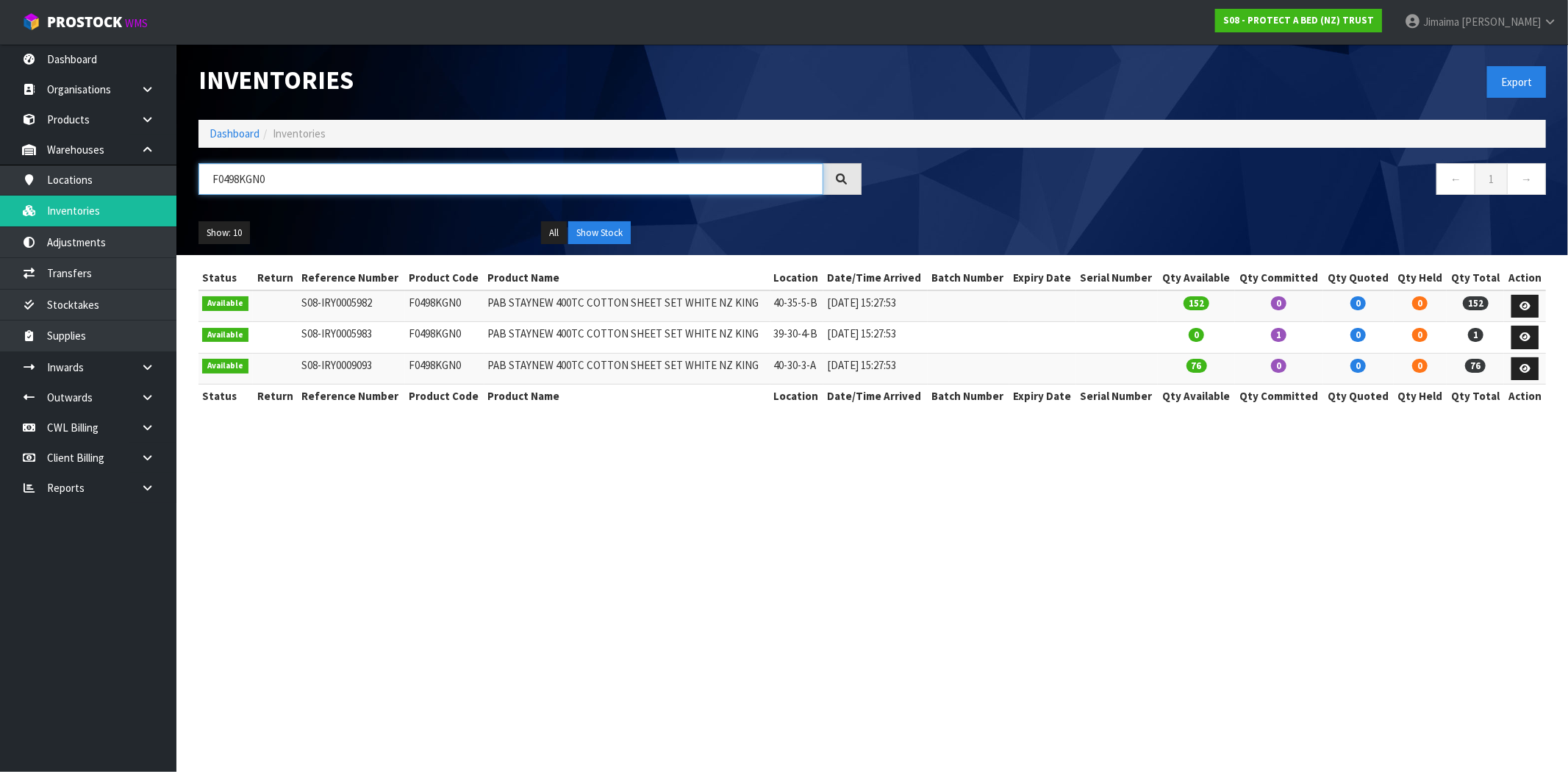
type input "F0498KGN0"
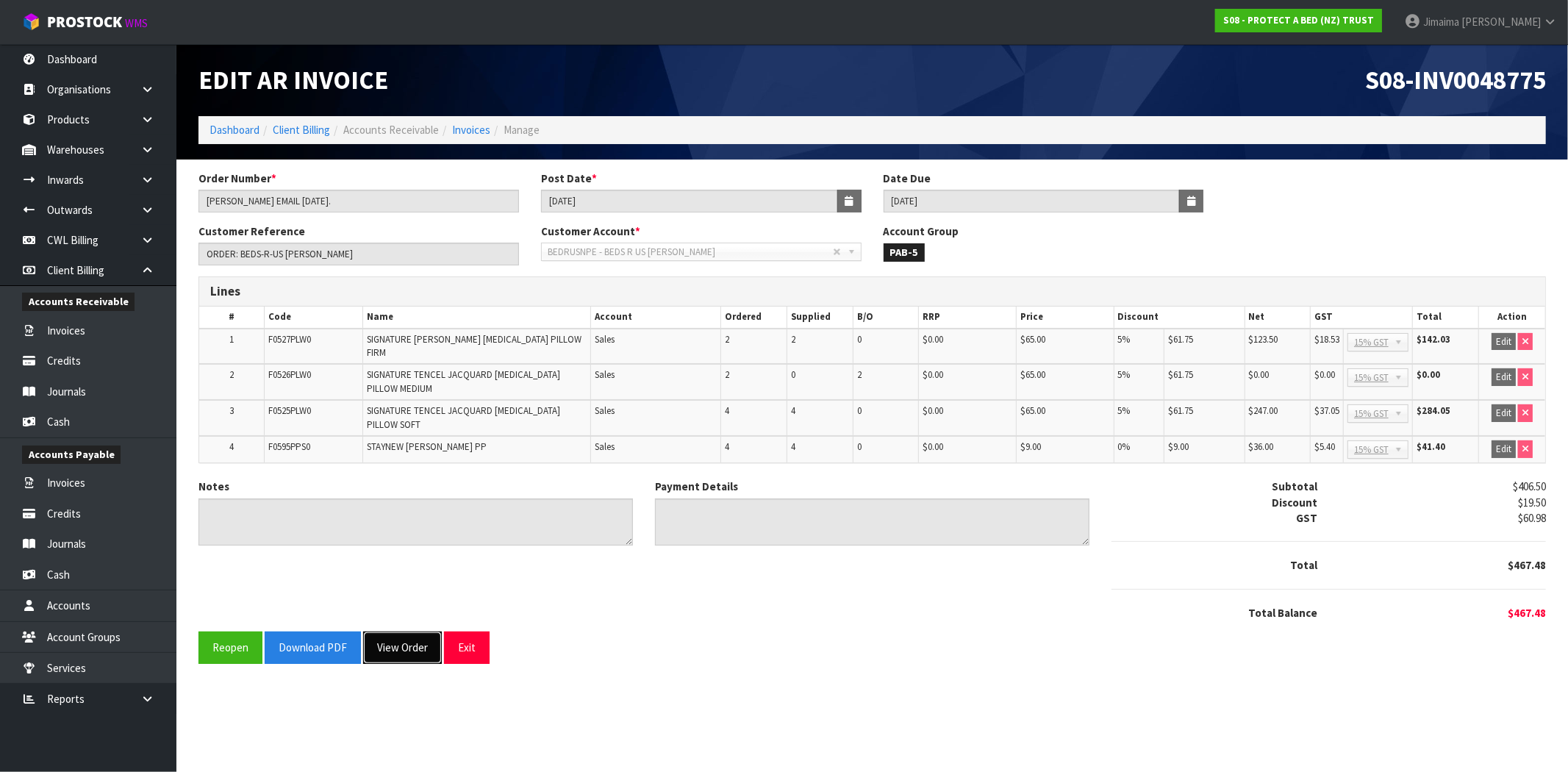
drag, startPoint x: 416, startPoint y: 652, endPoint x: 417, endPoint y: 645, distance: 7.1
click at [415, 652] on button "View Order" at bounding box center [402, 646] width 78 height 32
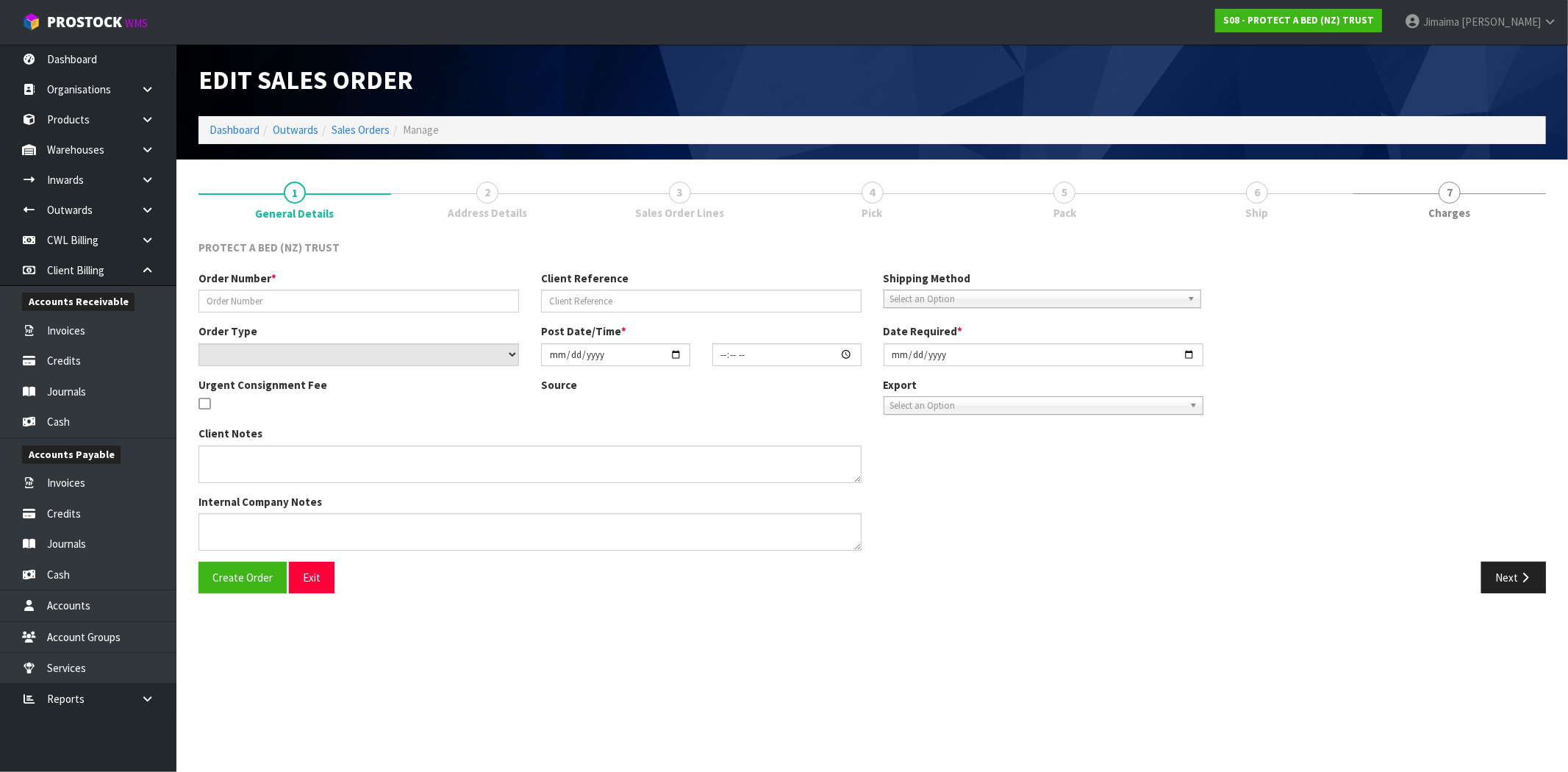
type input "[PERSON_NAME] EMAIL [DATE]."
type input "ORDER: BEDS-R-US [PERSON_NAME]"
select select "number:0"
type input "[DATE]"
type input "11:18:00.000"
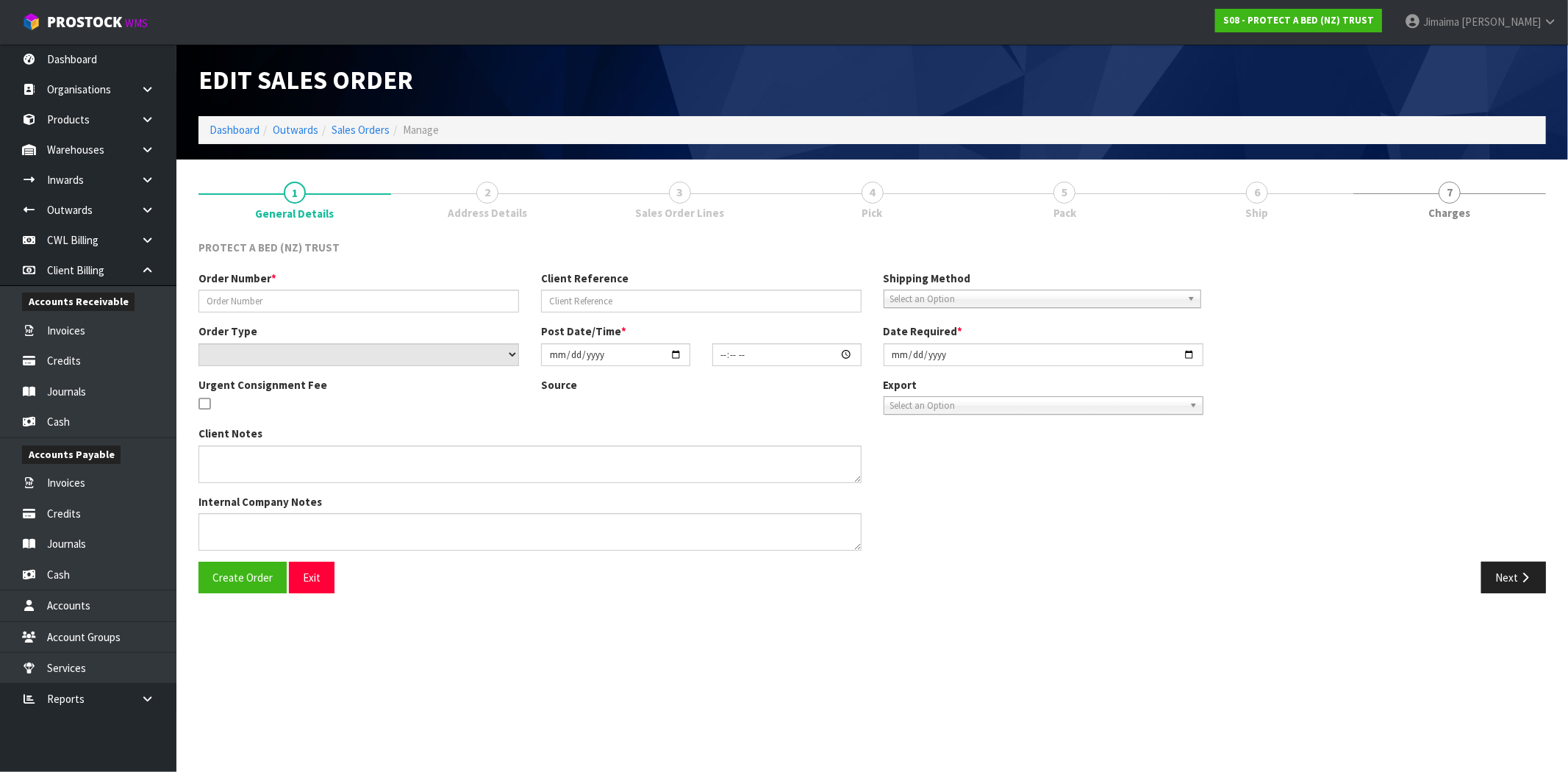
type input "[DATE]"
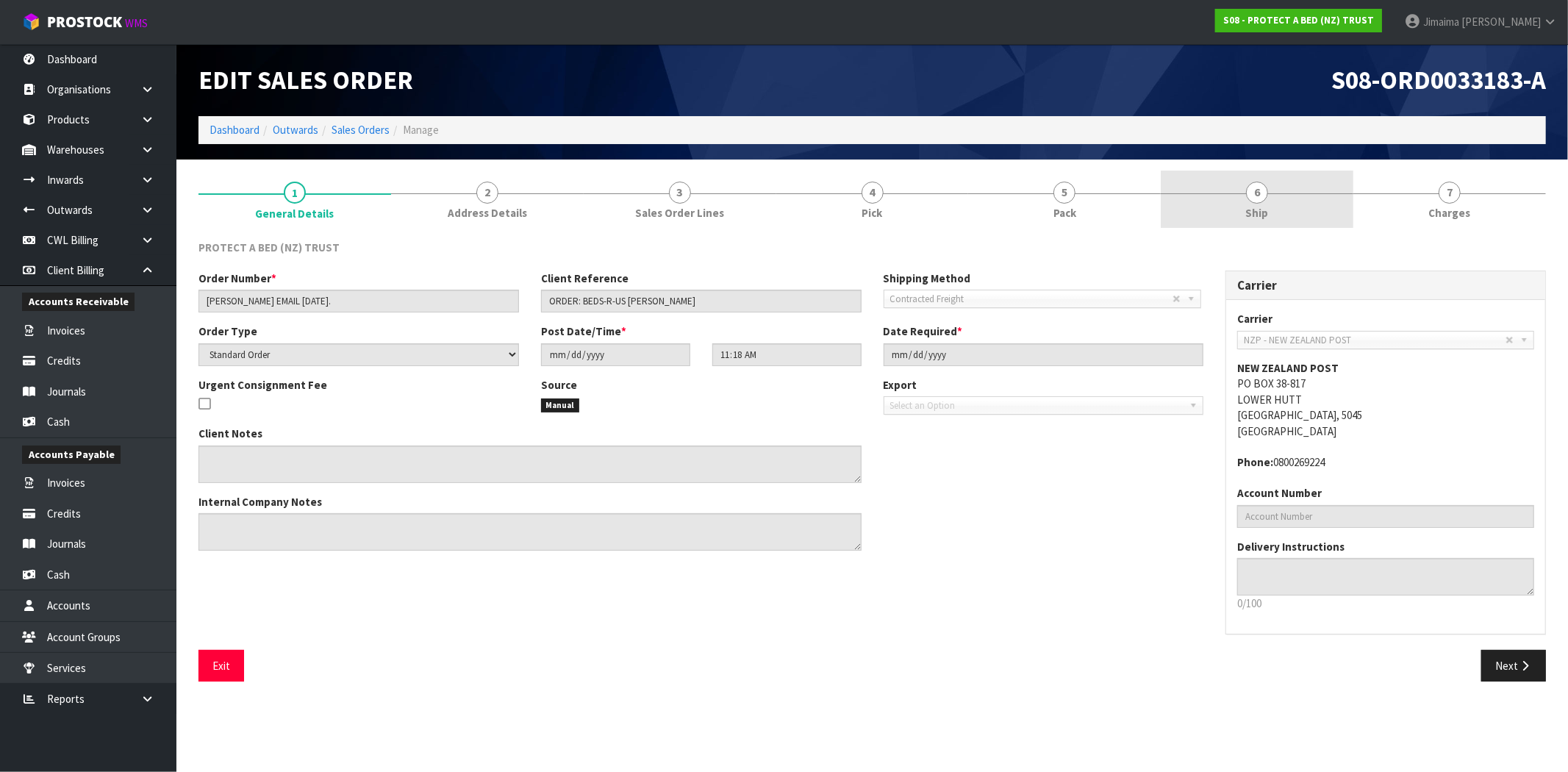
click at [1252, 201] on span "6" at bounding box center [1257, 192] width 22 height 22
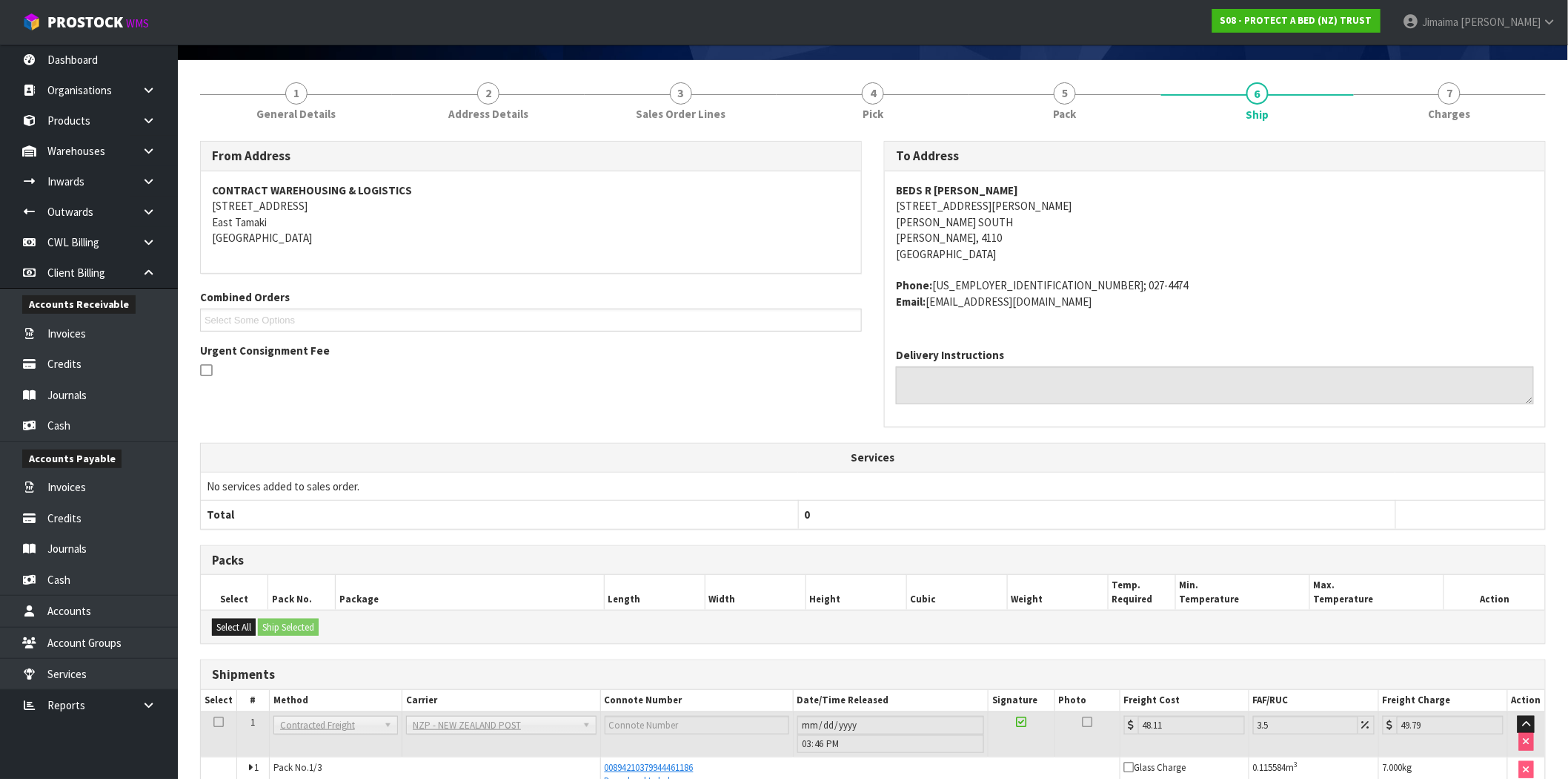
scroll to position [236, 0]
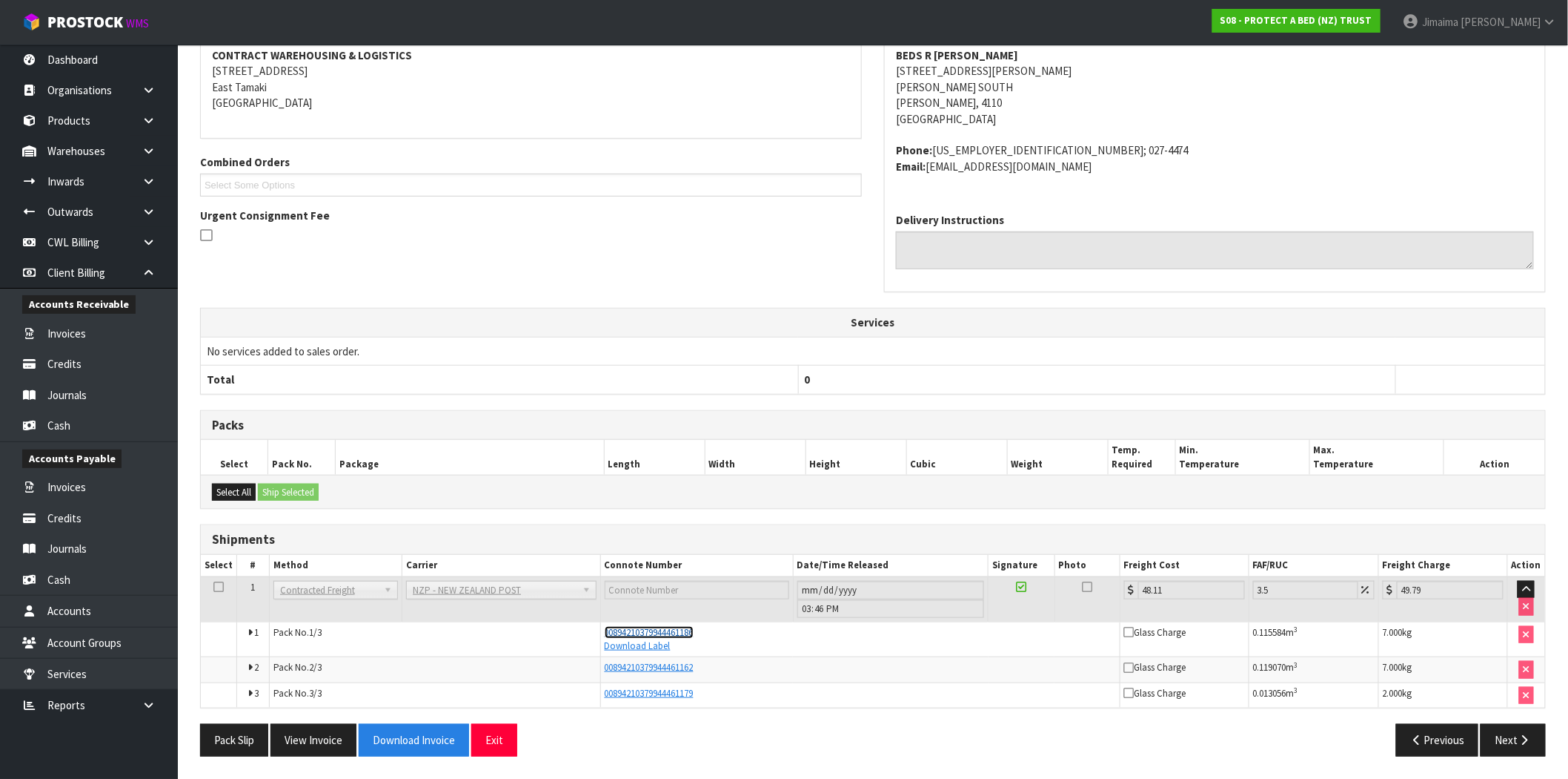
click at [688, 627] on span "00894210379944461186" at bounding box center [650, 632] width 89 height 13
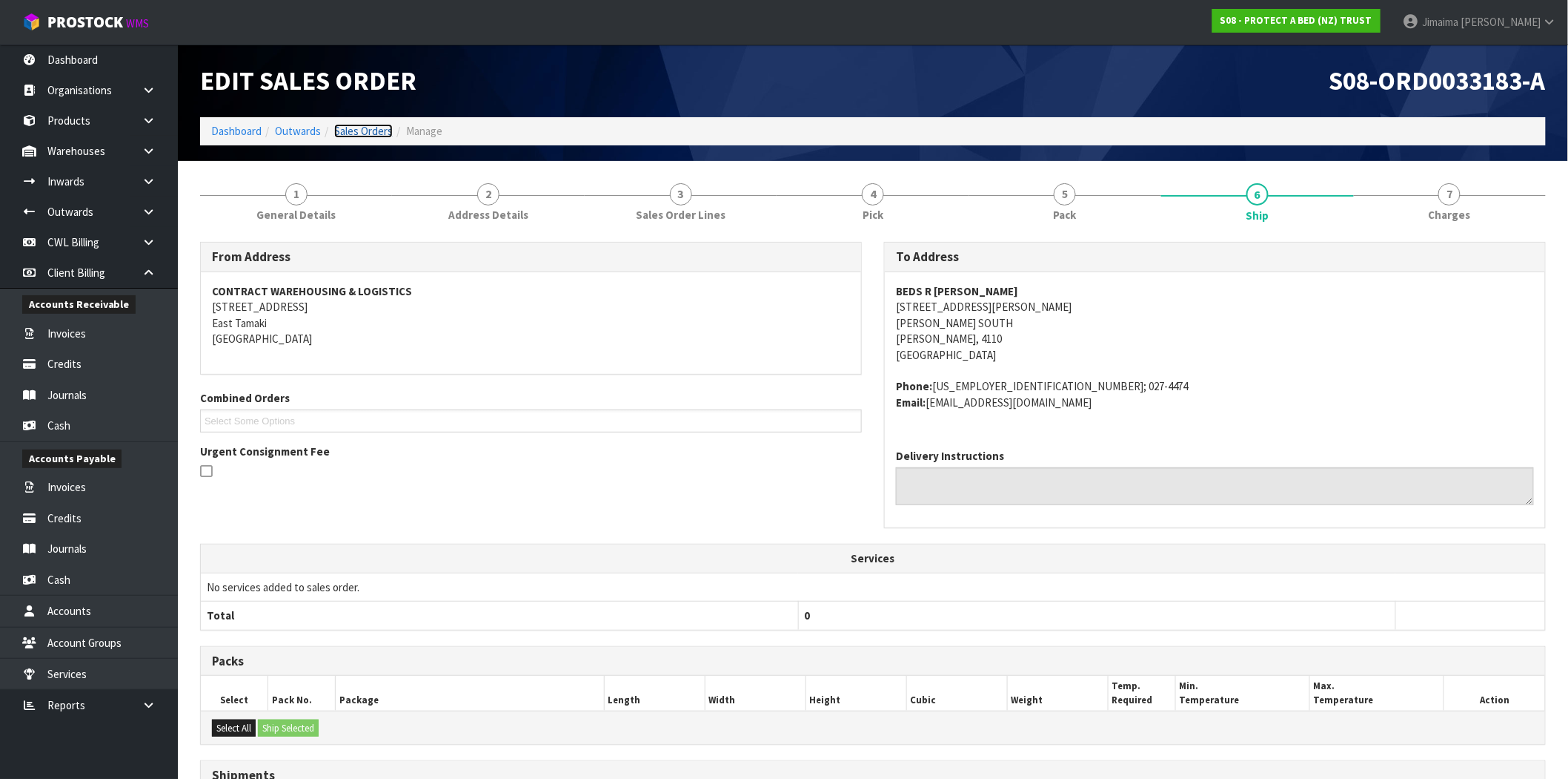
click at [353, 137] on link "Sales Orders" at bounding box center [363, 131] width 59 height 14
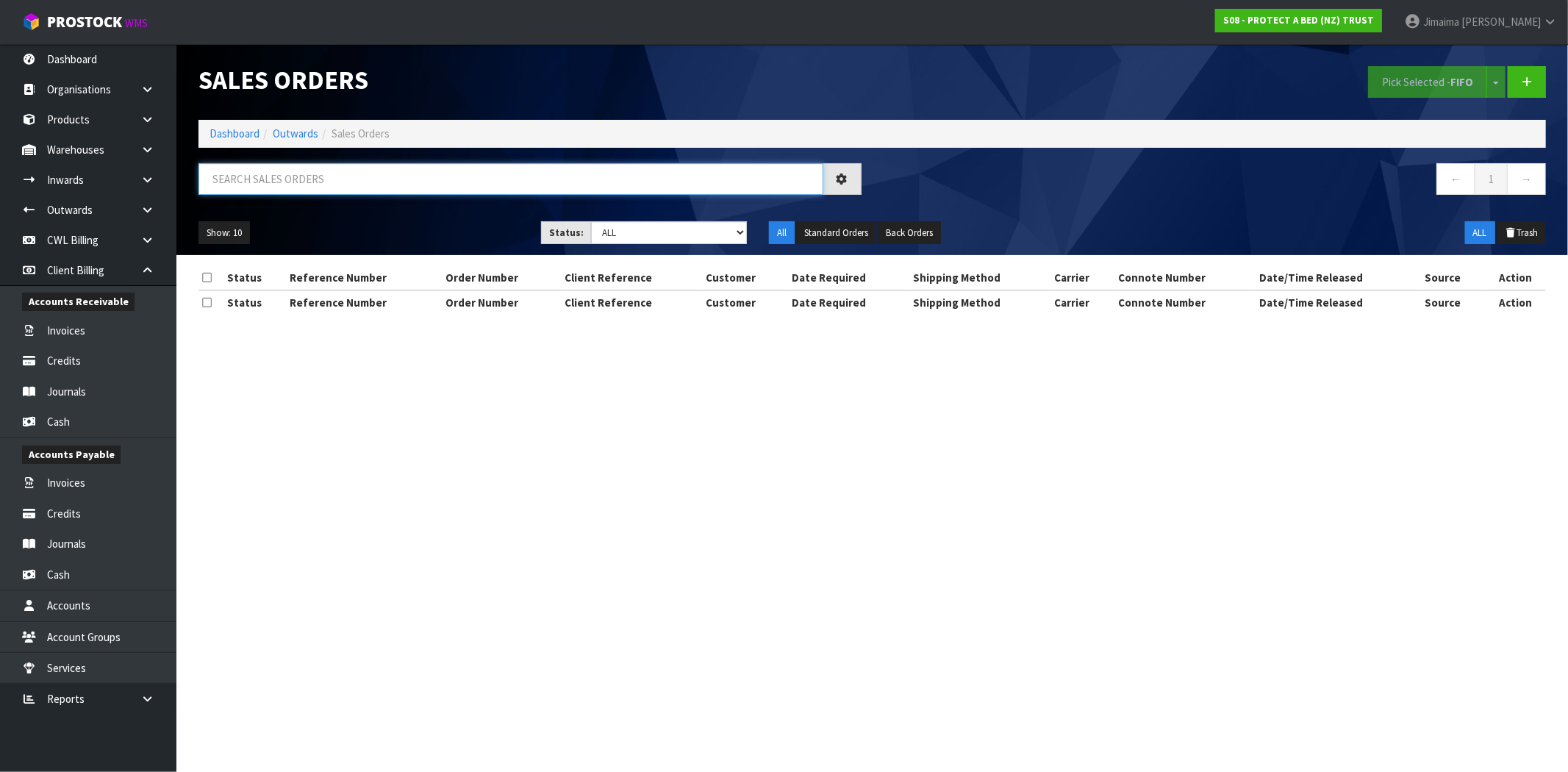
click at [271, 178] on input "text" at bounding box center [511, 178] width 625 height 32
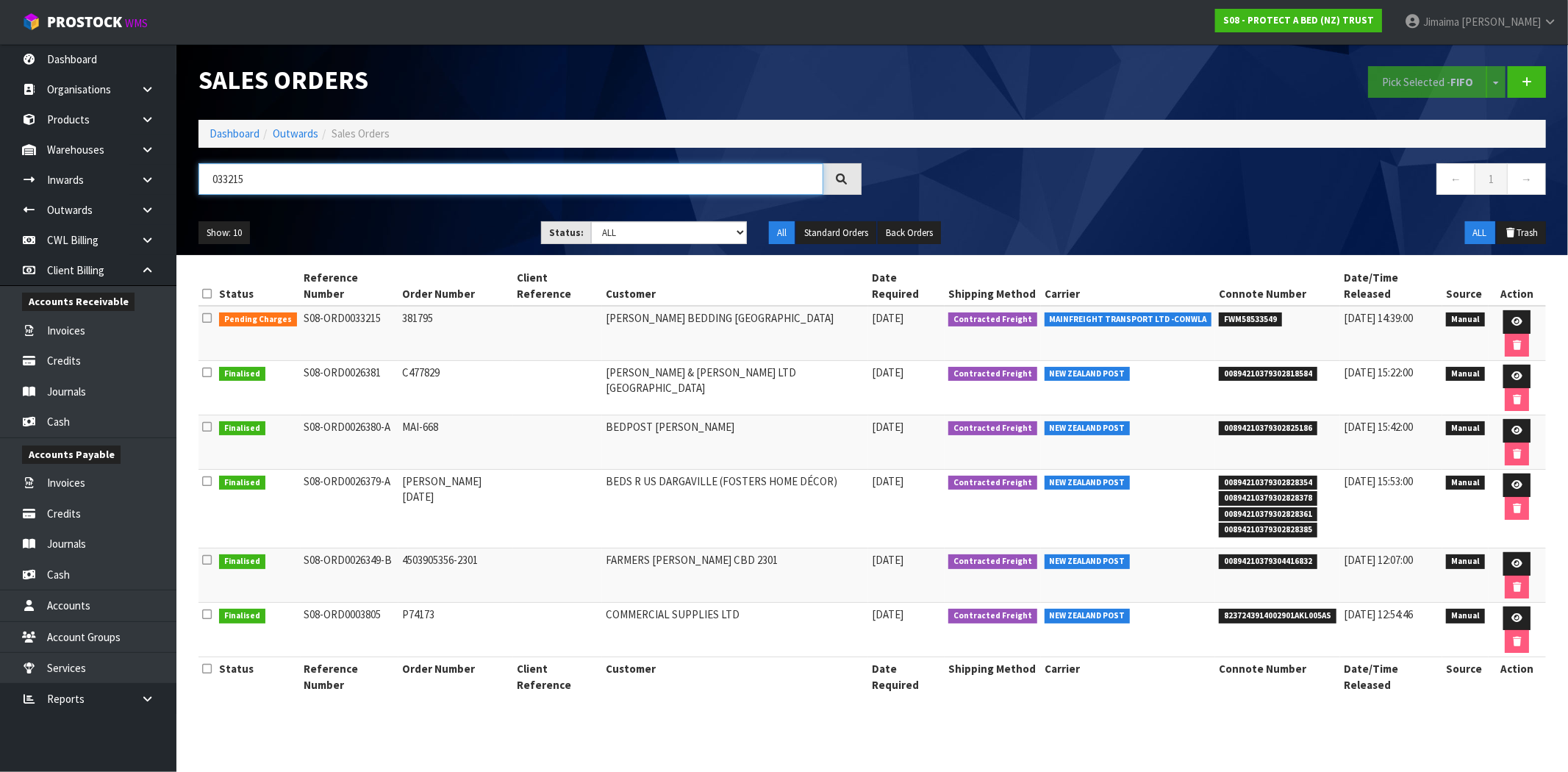
type input "033215"
click at [433, 305] on td "381795" at bounding box center [456, 333] width 115 height 55
copy td "381795"
drag, startPoint x: 1488, startPoint y: 305, endPoint x: 1473, endPoint y: 305, distance: 15.0
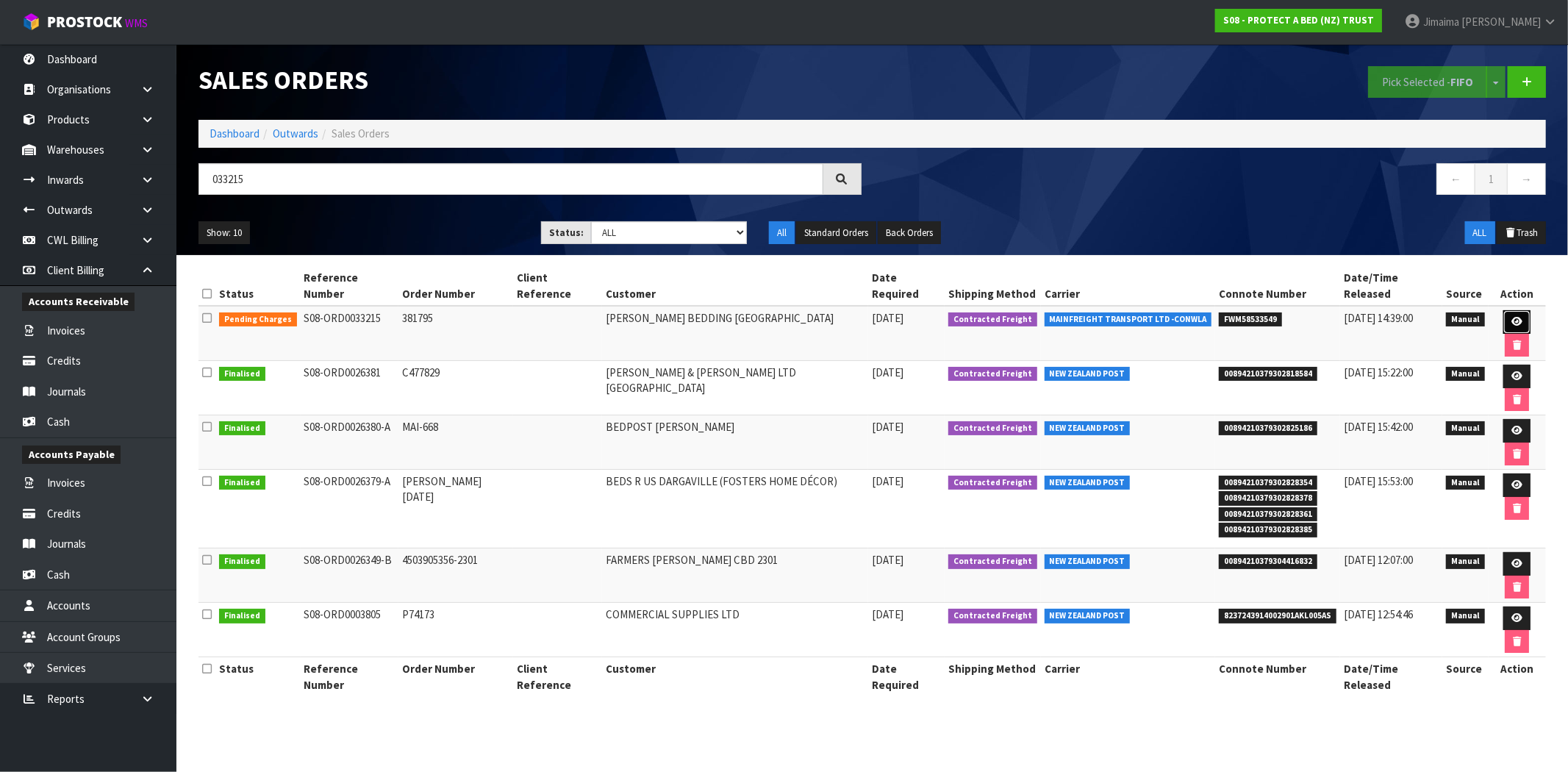
click at [1504, 310] on link at bounding box center [1517, 322] width 27 height 23
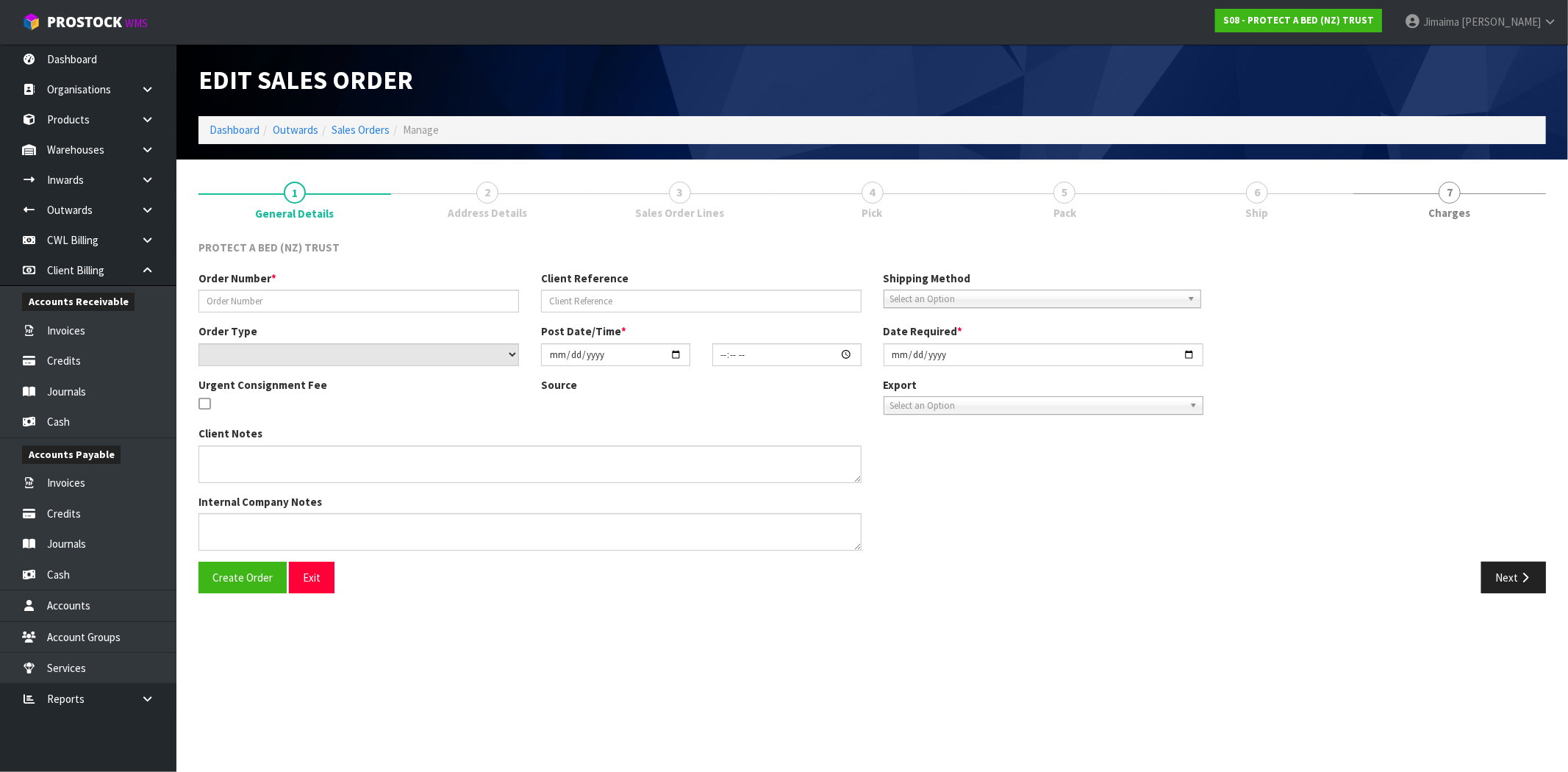
type input "381795"
select select "number:0"
type input "2025-09-02"
type input "09:08:00.000"
type input "2025-09-02"
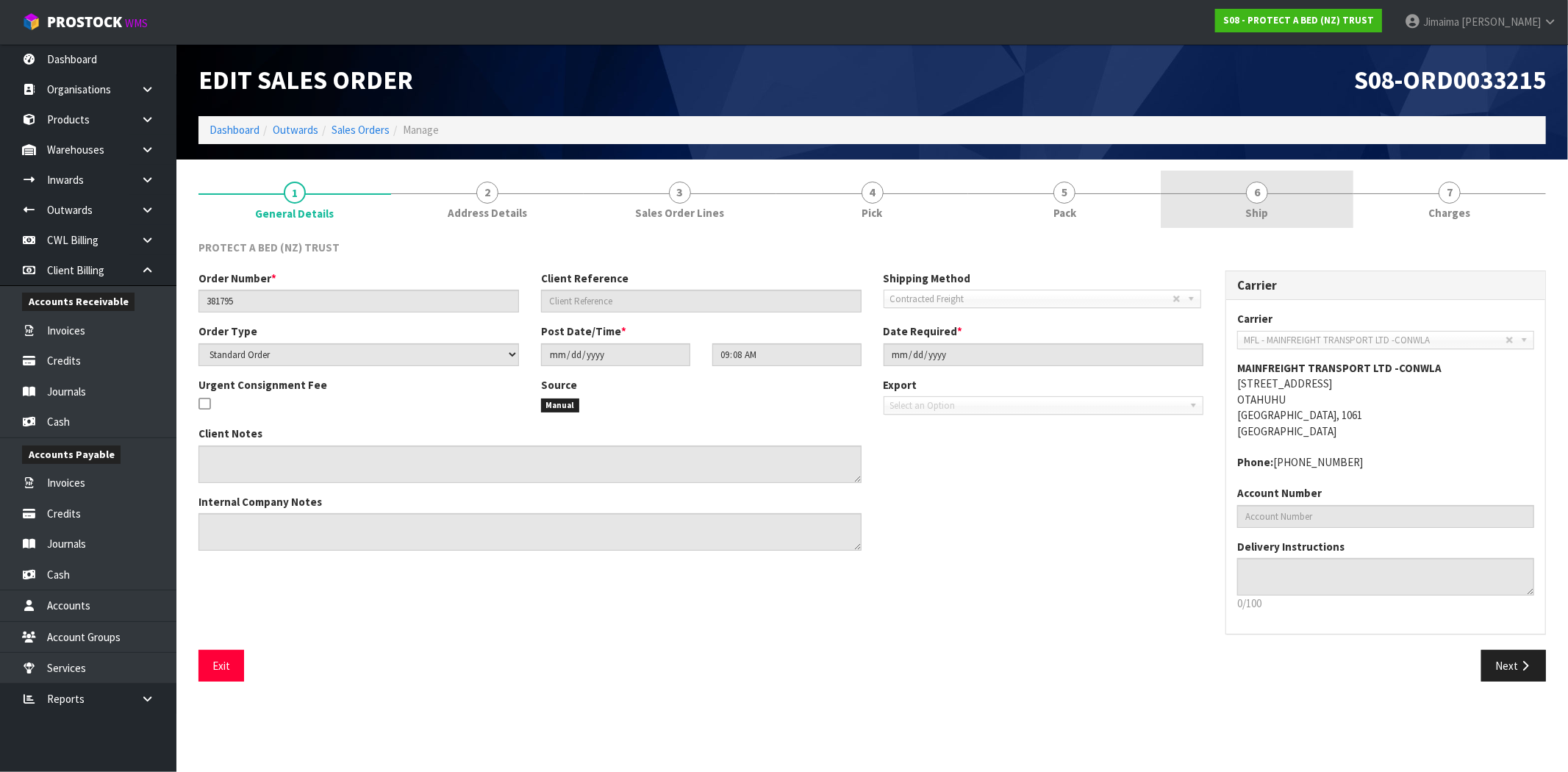
click at [1241, 209] on link "6 Ship" at bounding box center [1257, 199] width 192 height 58
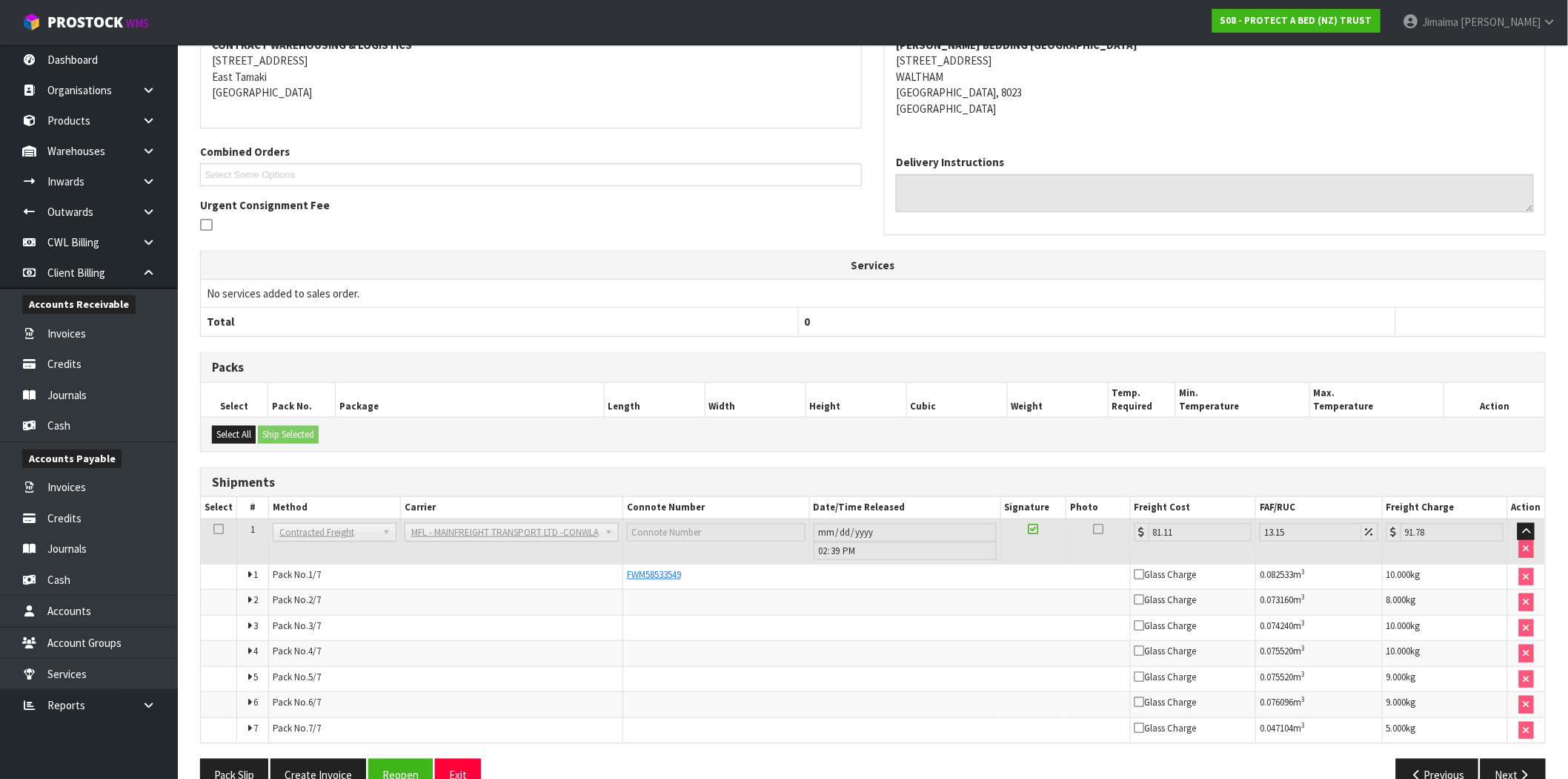
scroll to position [282, 0]
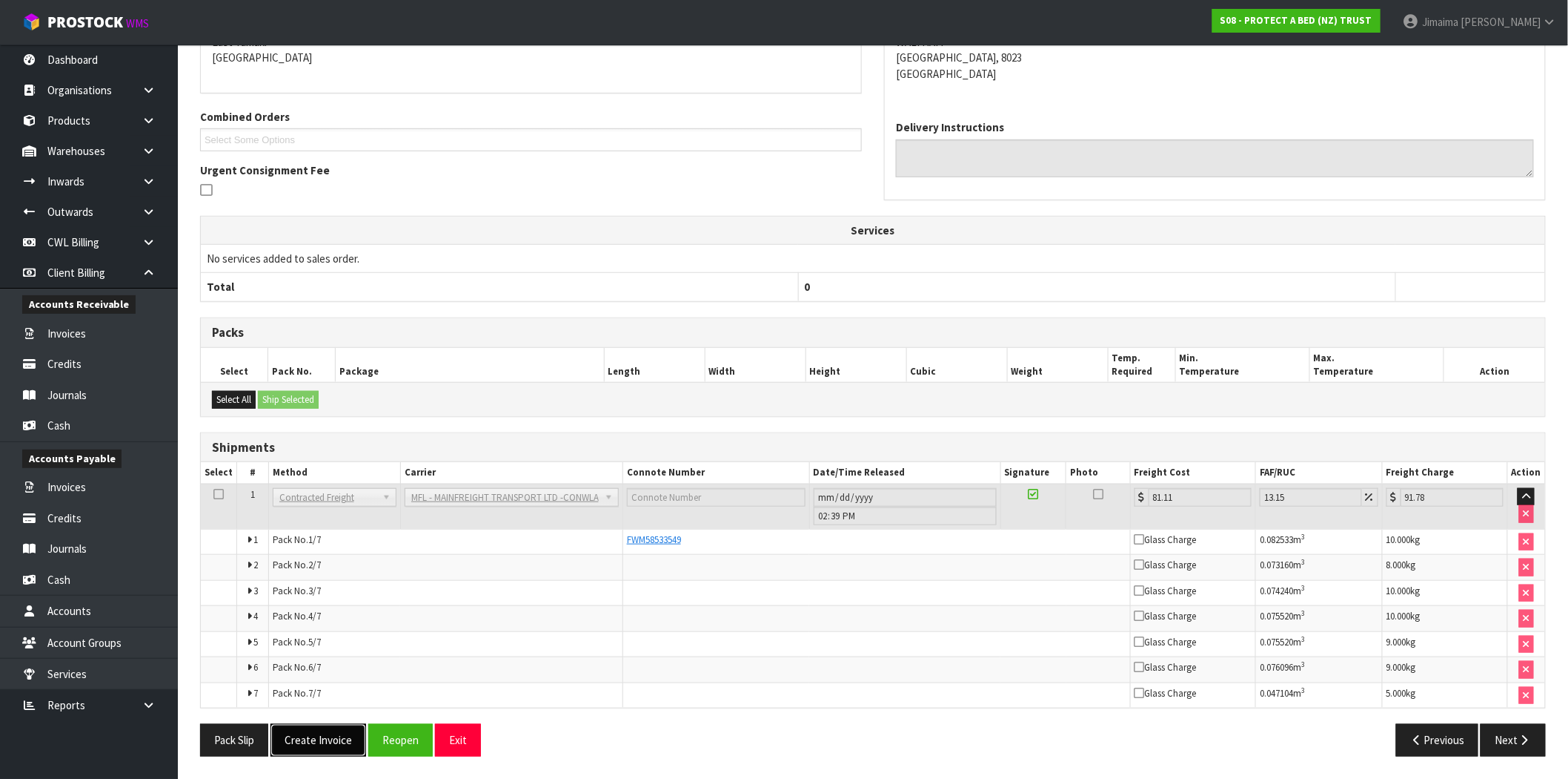
click at [313, 736] on button "Create Invoice" at bounding box center [318, 739] width 95 height 32
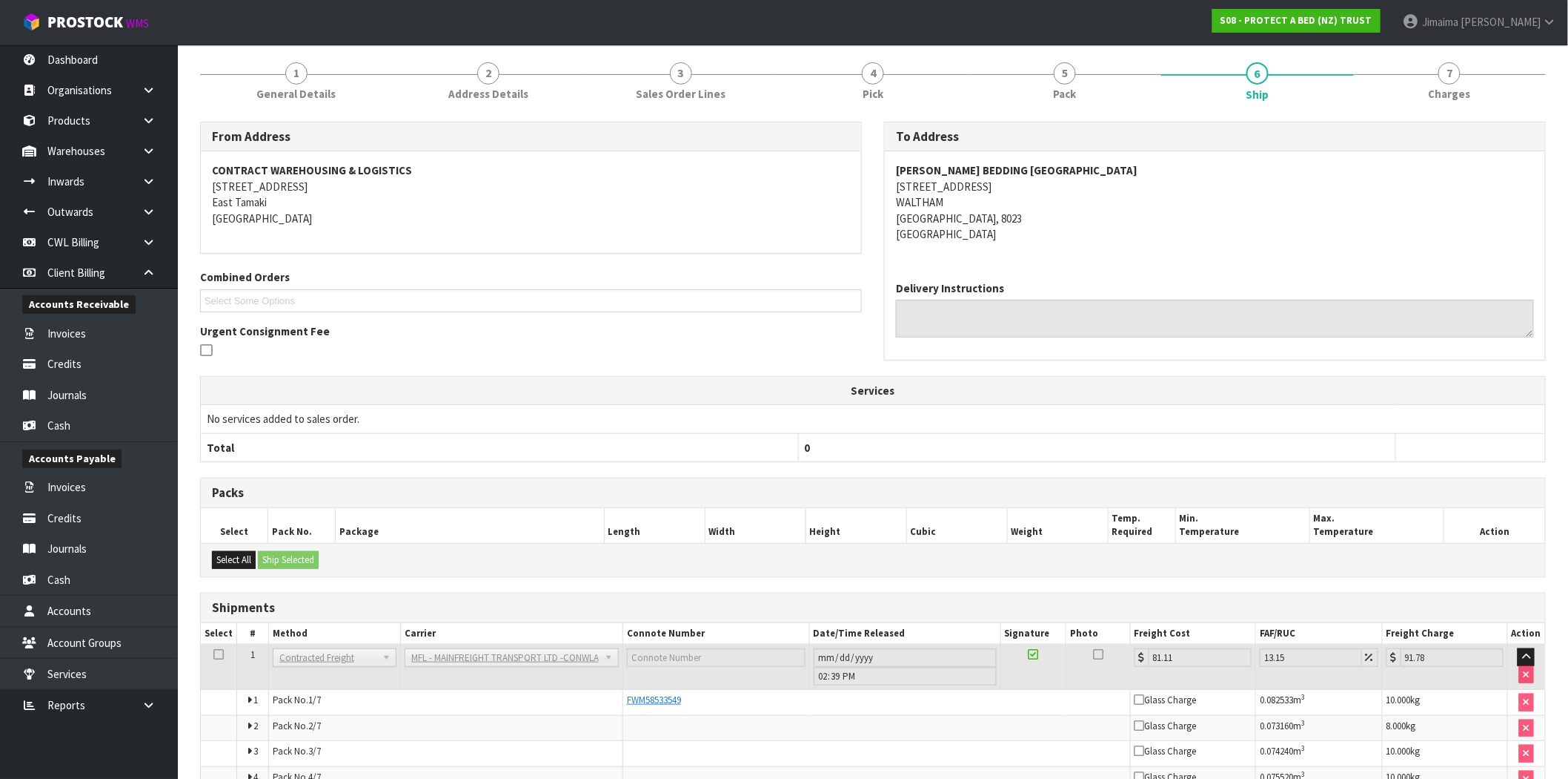
scroll to position [336, 0]
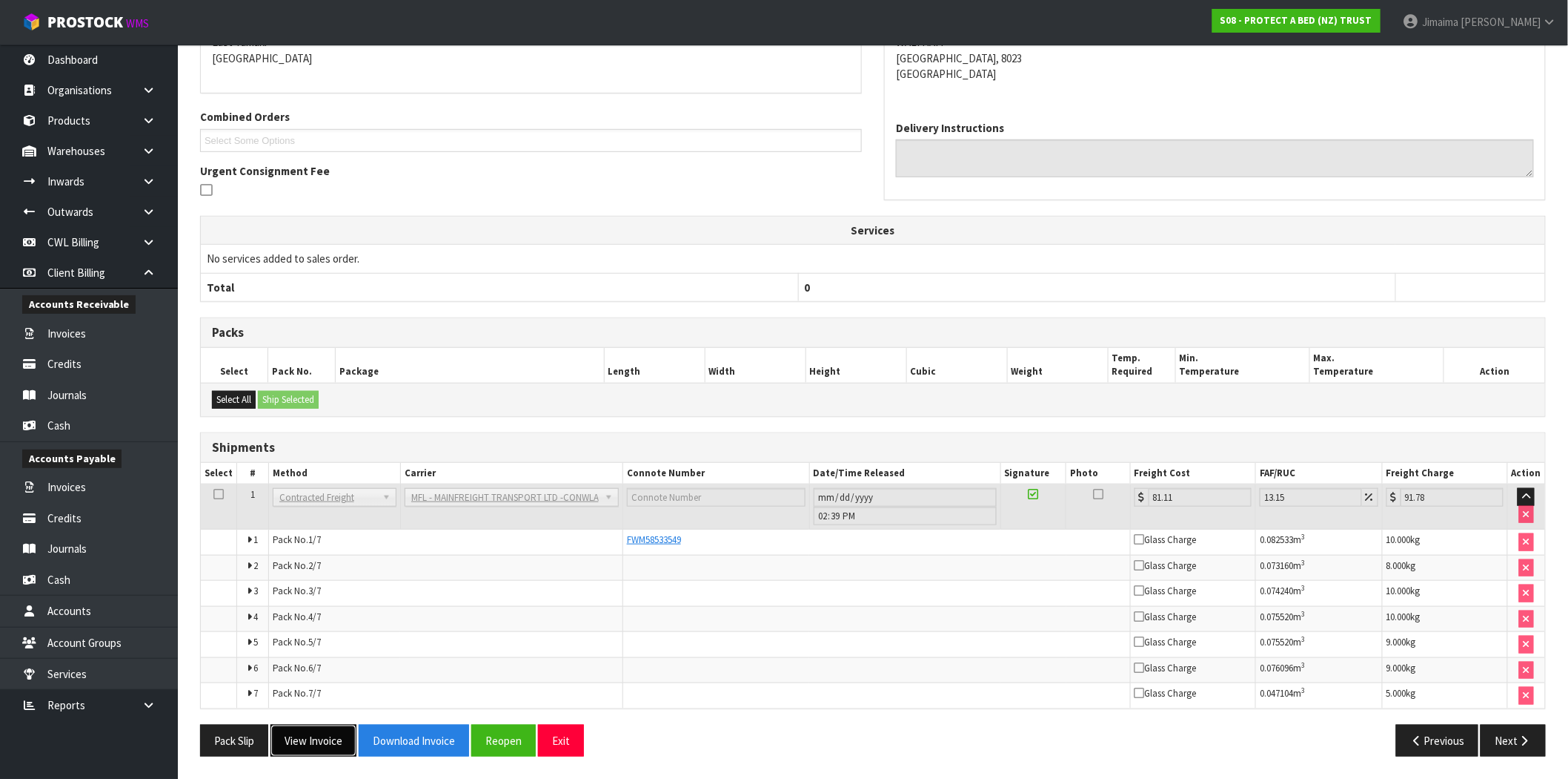
drag, startPoint x: 321, startPoint y: 737, endPoint x: 404, endPoint y: 765, distance: 87.6
click at [320, 737] on button "View Invoice" at bounding box center [313, 740] width 86 height 32
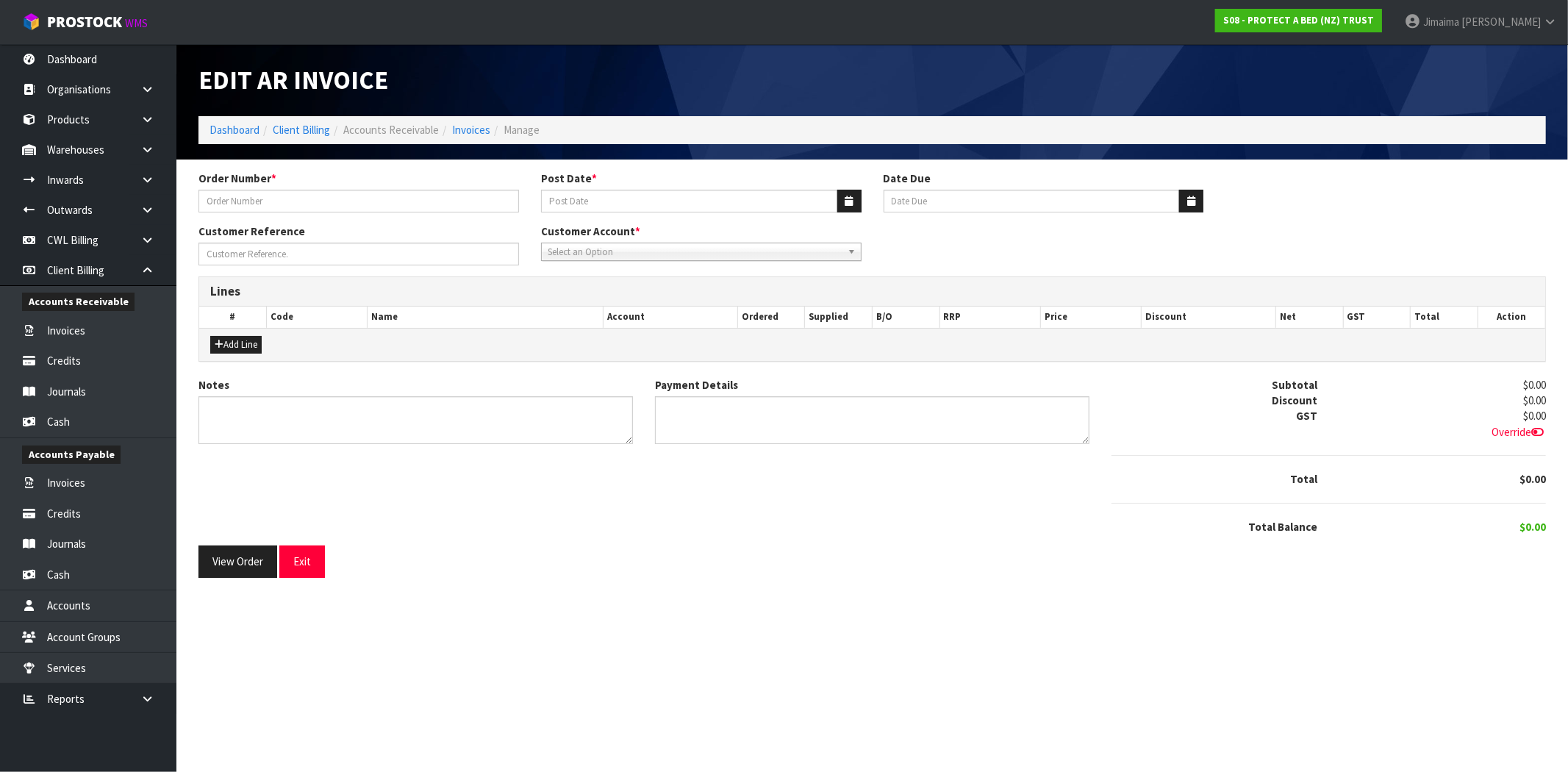
type input "381795"
type input "[DATE]"
type input "20/10/2025"
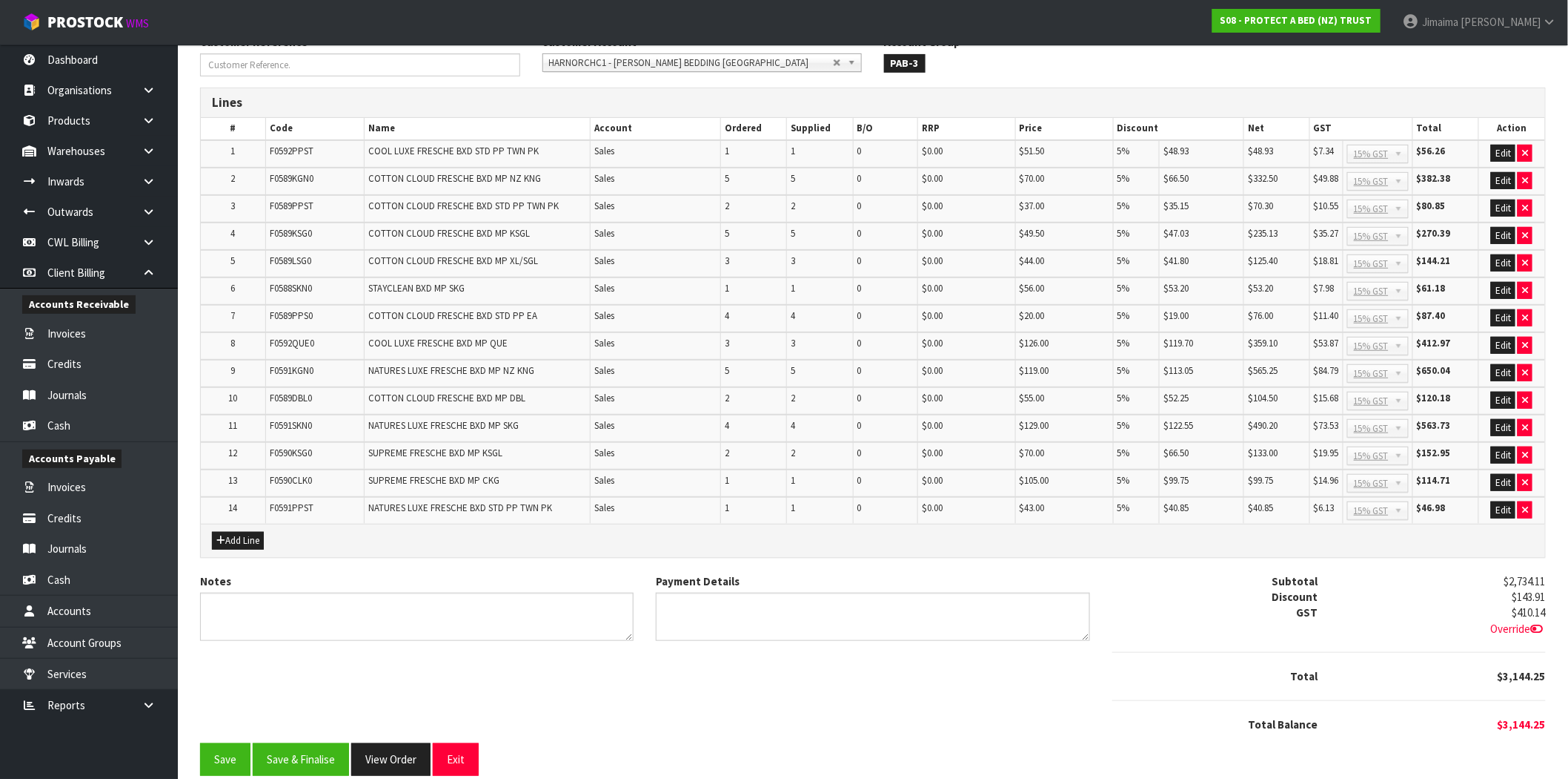
scroll to position [201, 0]
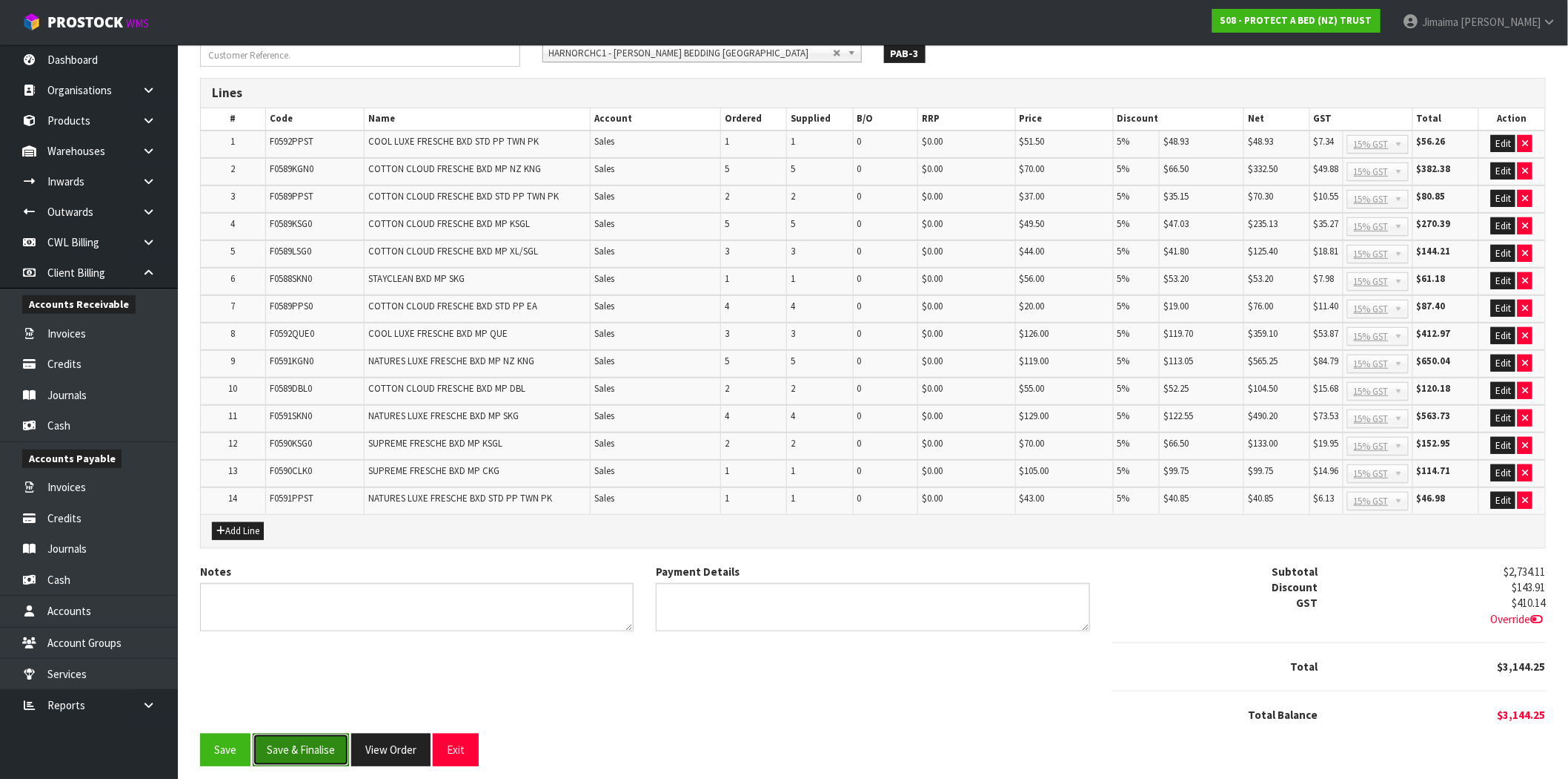
click at [311, 738] on button "Save & Finalise" at bounding box center [300, 749] width 96 height 32
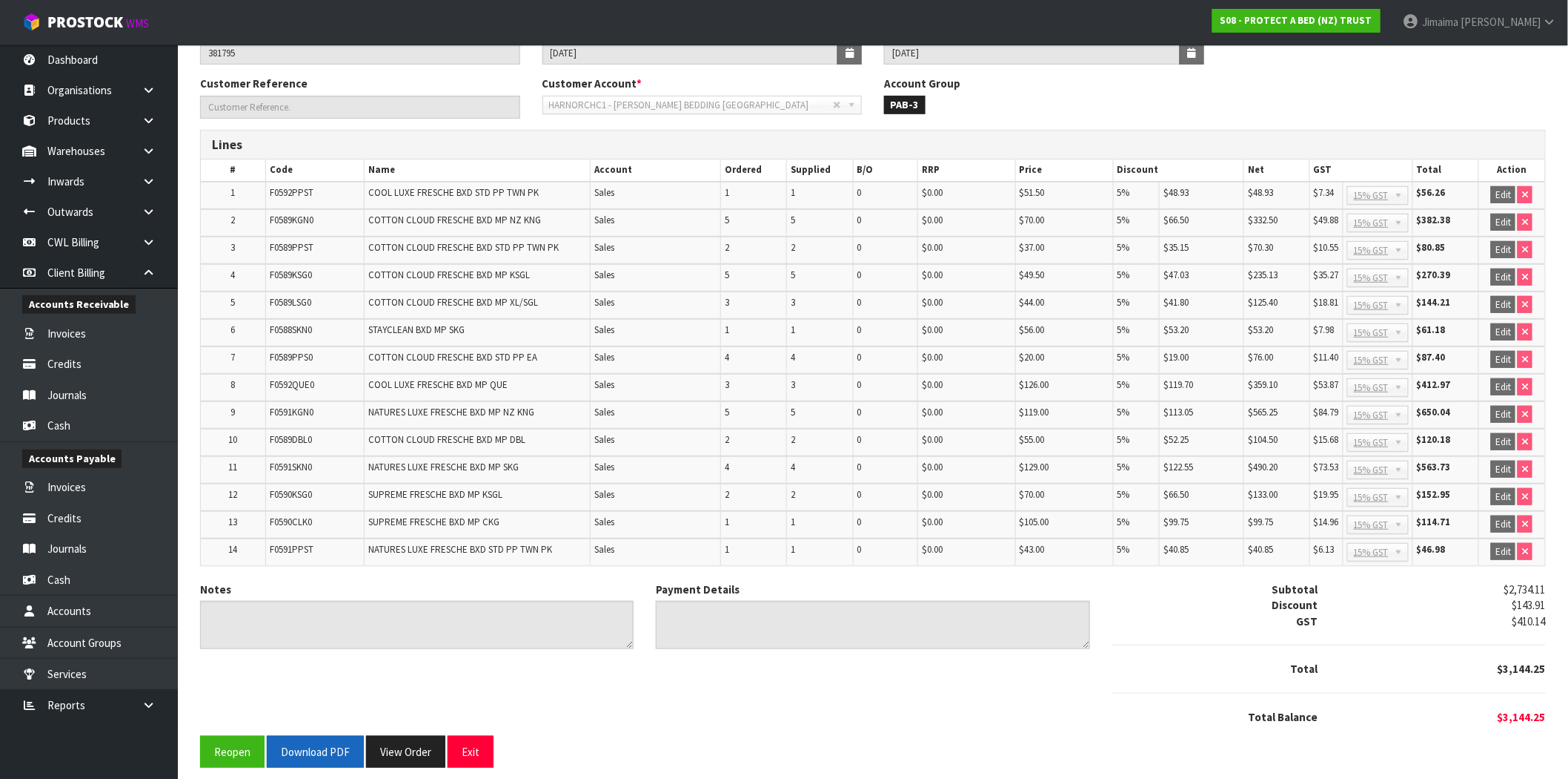
scroll to position [206, 0]
click at [313, 739] on button "Download PDF" at bounding box center [315, 749] width 97 height 32
click at [408, 738] on button "View Order" at bounding box center [405, 749] width 79 height 32
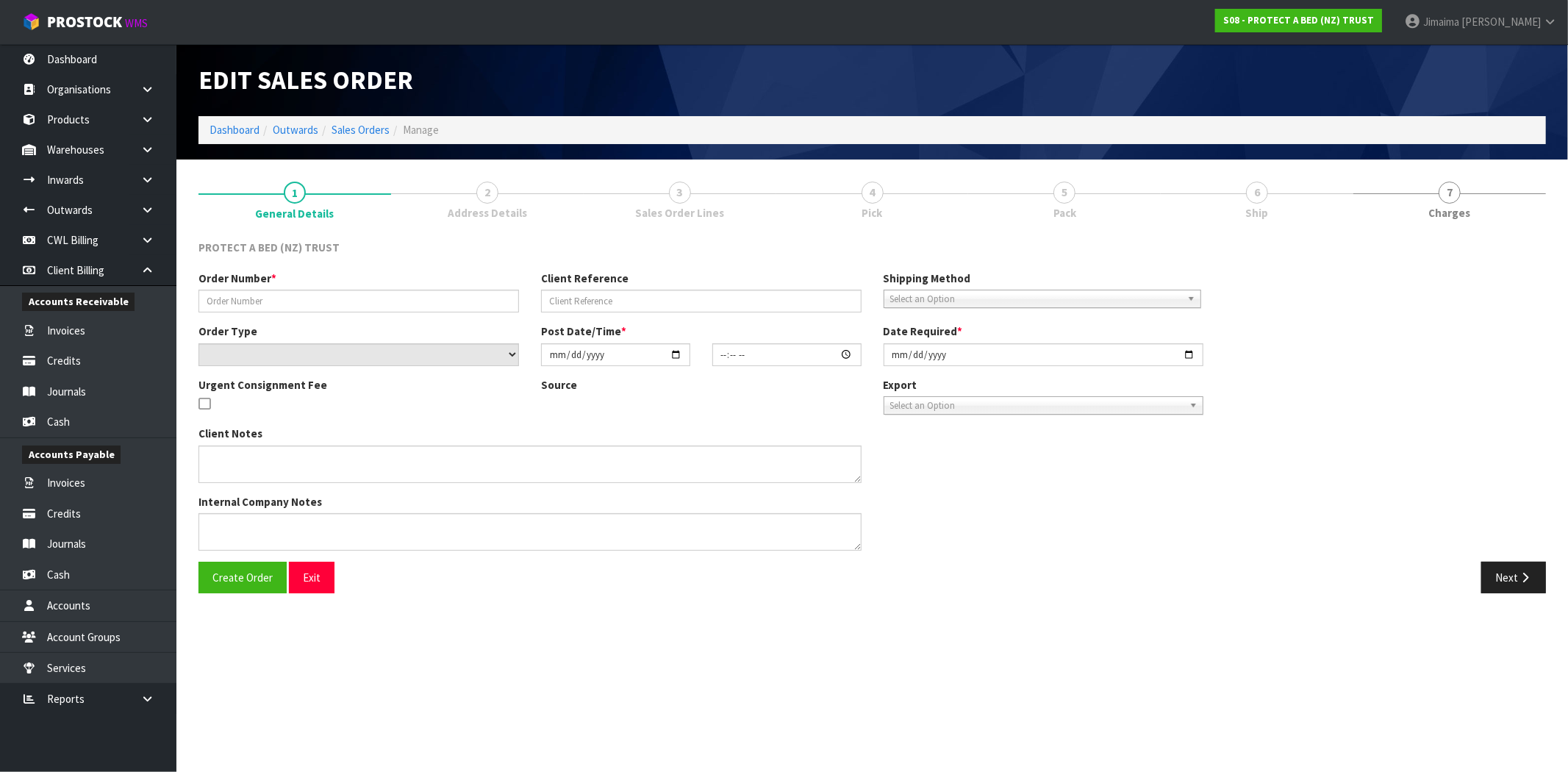
type input "381795"
select select "number:0"
type input "2025-09-02"
type input "09:08:00.000"
type input "2025-09-02"
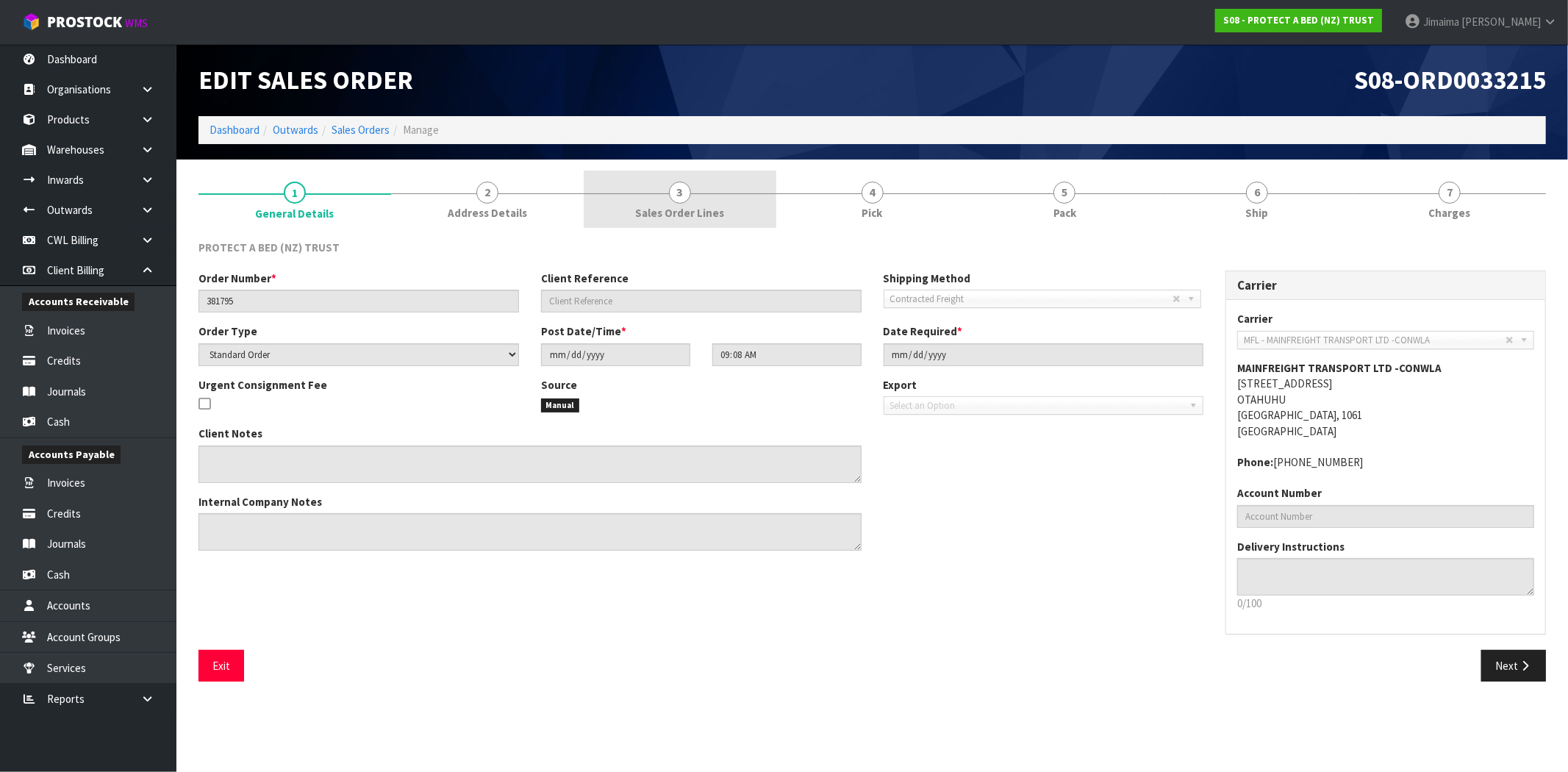
click at [682, 210] on span "Sales Order Lines" at bounding box center [679, 213] width 89 height 16
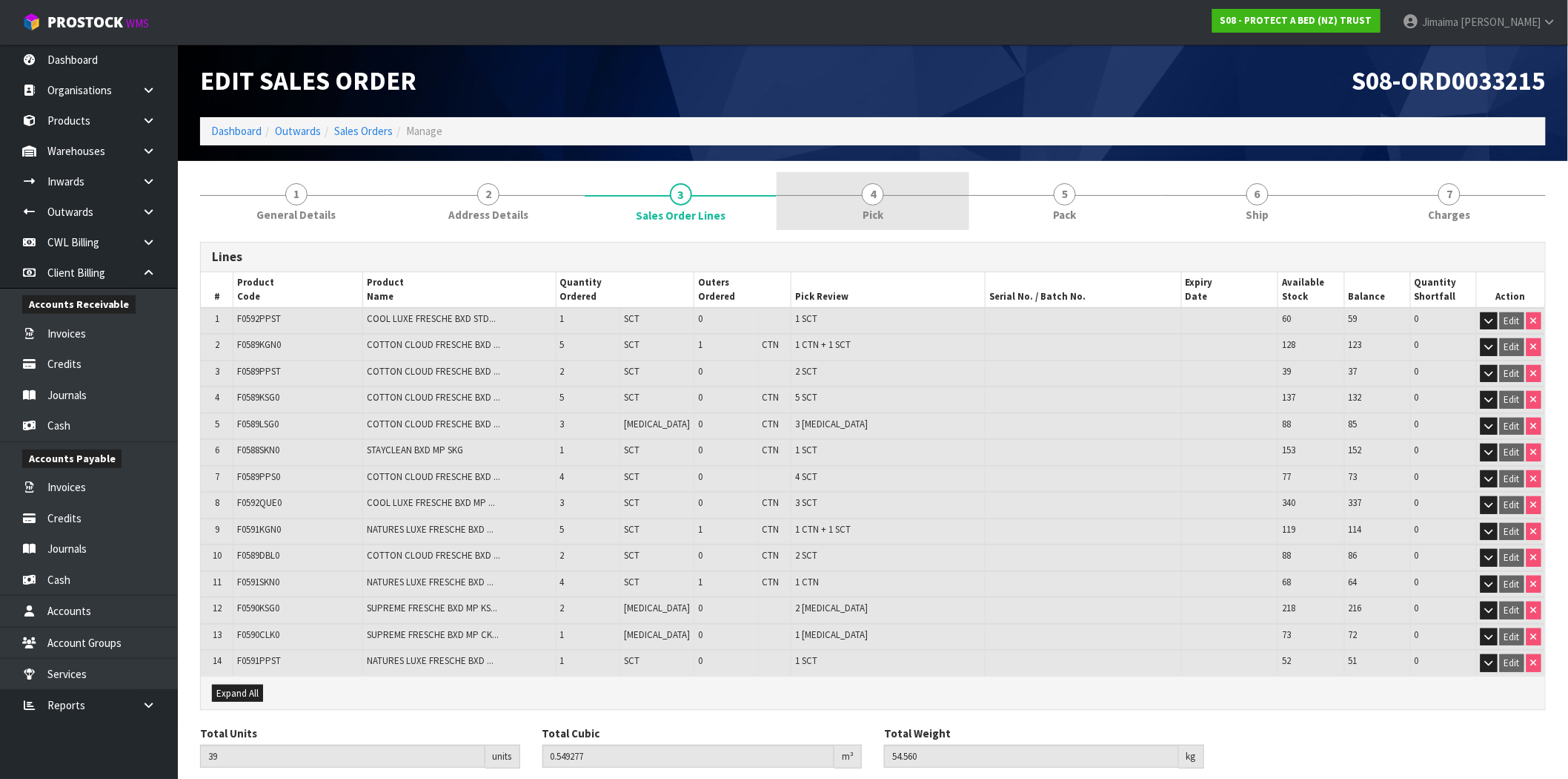
drag, startPoint x: 862, startPoint y: 206, endPoint x: 1027, endPoint y: 211, distance: 165.1
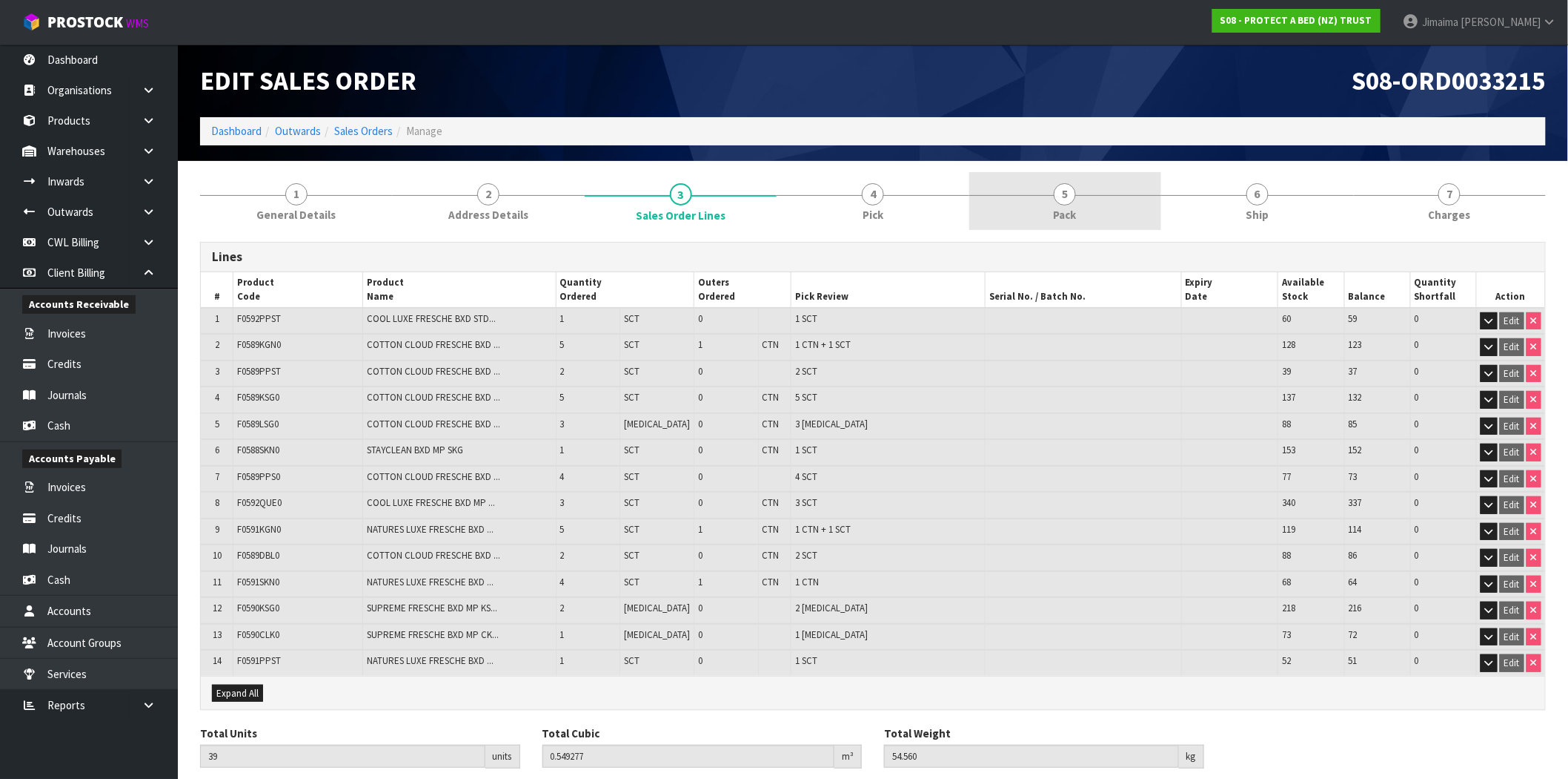
click at [863, 207] on span "Pick" at bounding box center [873, 215] width 21 height 16
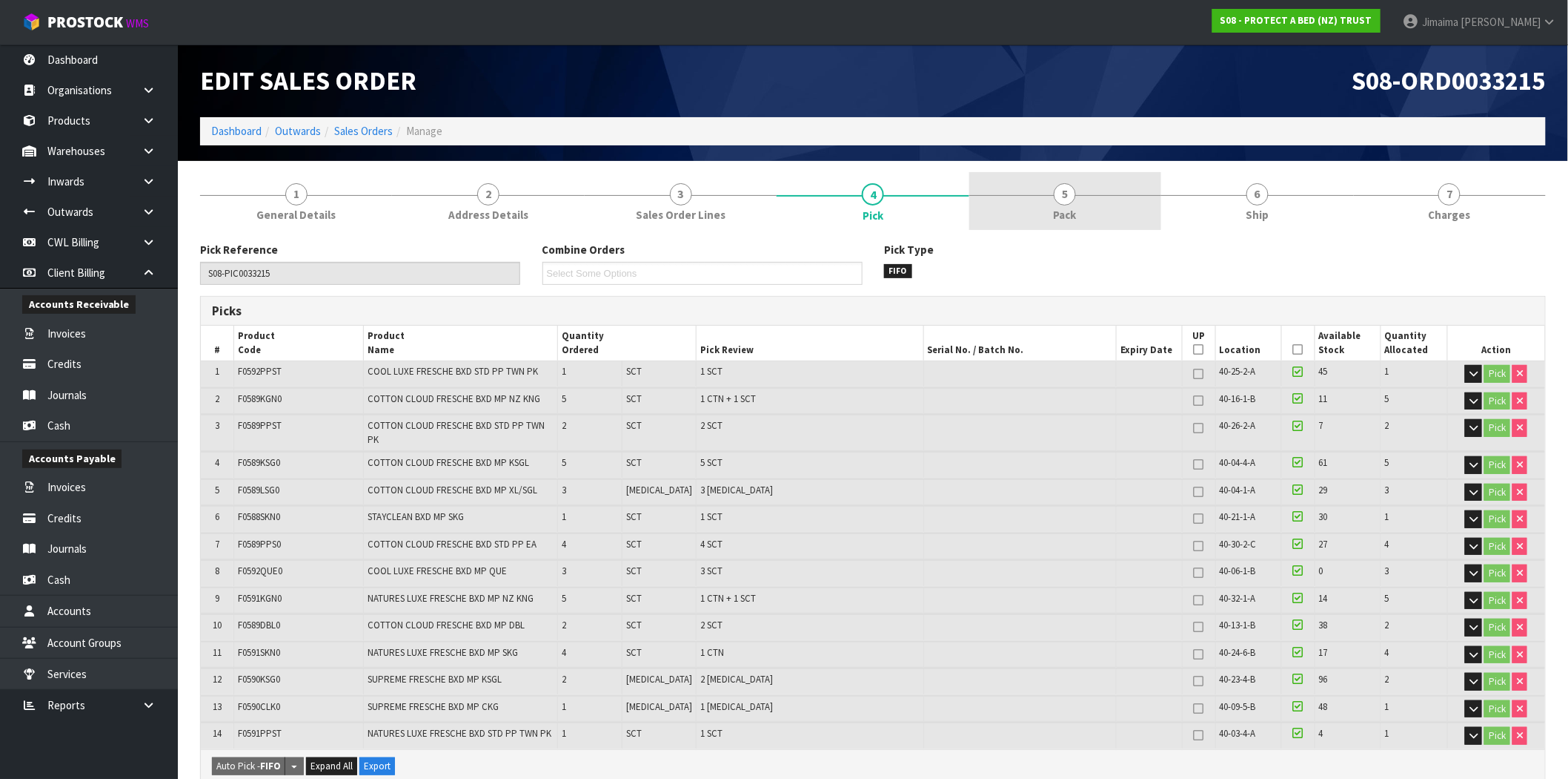
click at [1036, 211] on link "5 Pack" at bounding box center [1065, 201] width 192 height 59
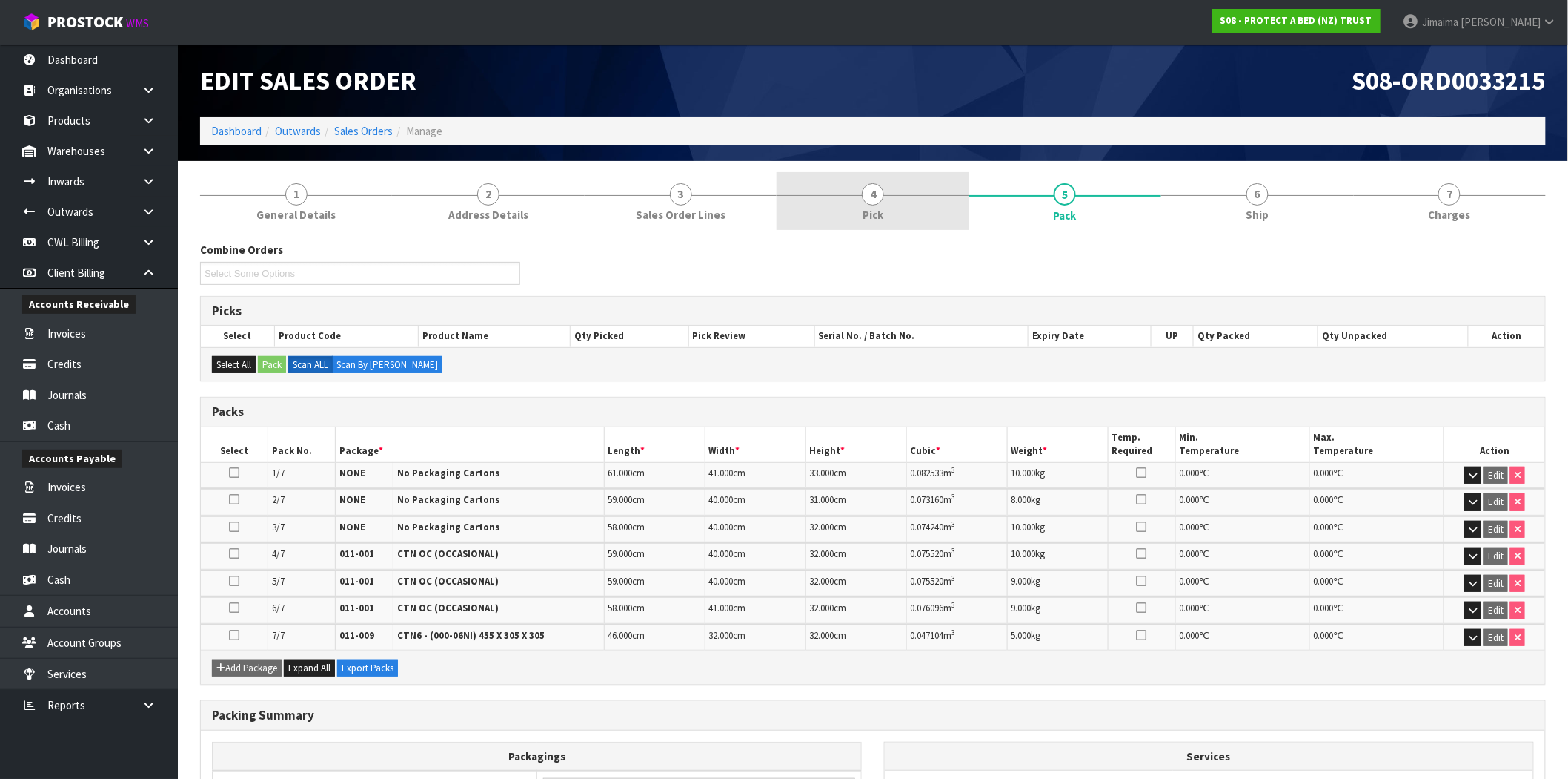
click at [899, 225] on link "4 Pick" at bounding box center [873, 201] width 192 height 59
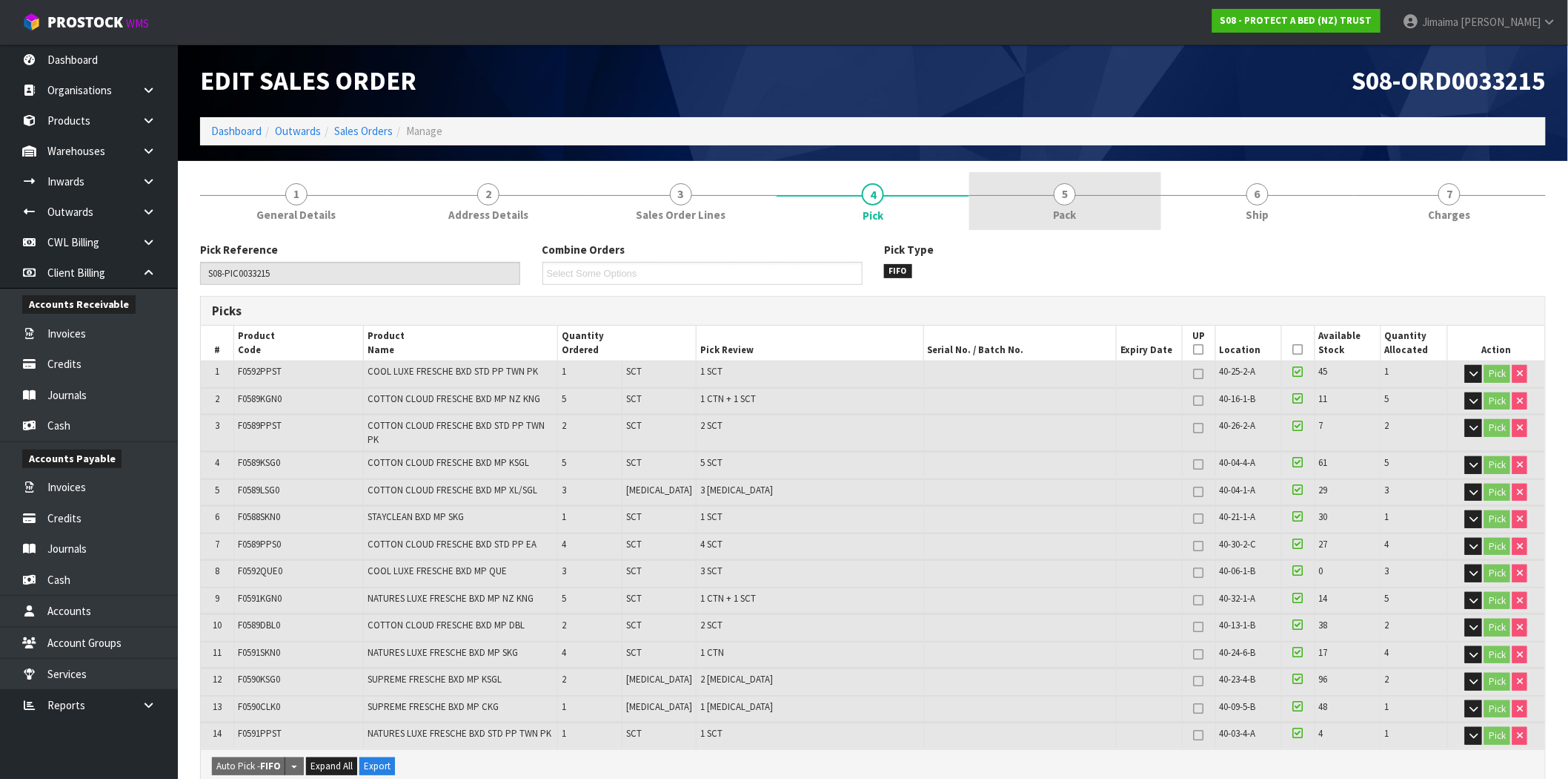
click at [1097, 225] on link "5 Pack" at bounding box center [1065, 201] width 192 height 59
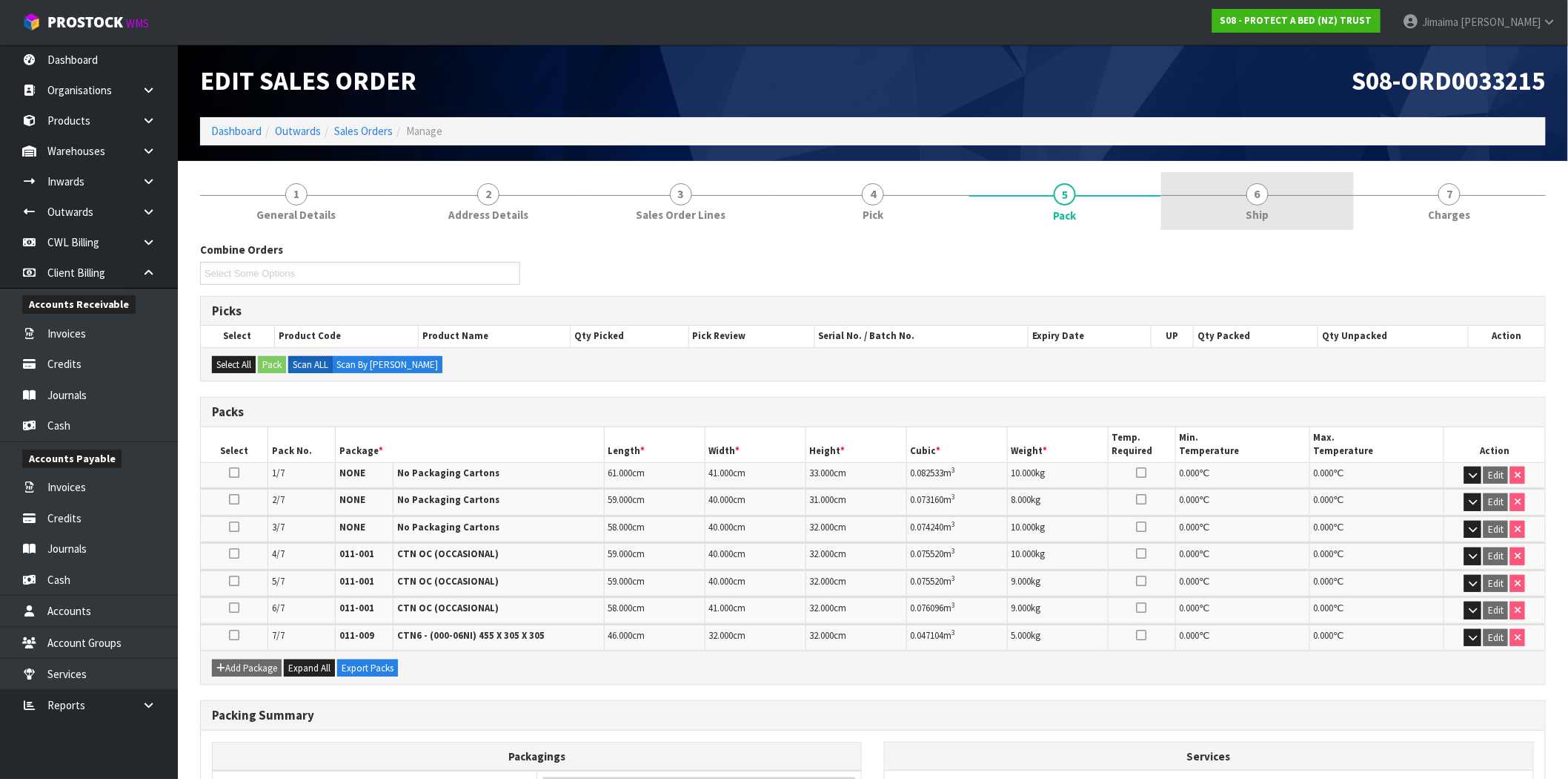
click at [1264, 172] on link "6 Ship" at bounding box center [1258, 201] width 192 height 59
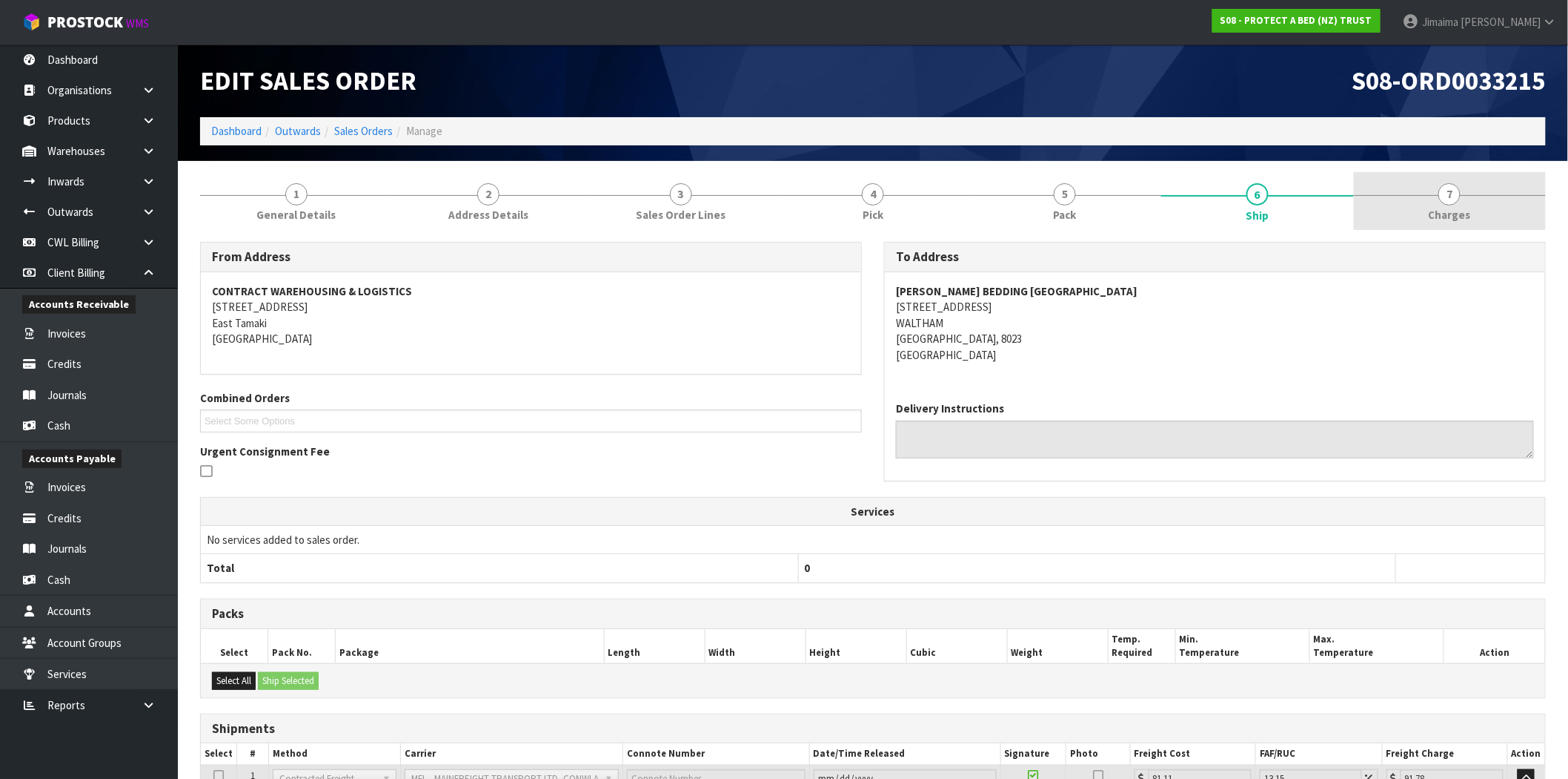
click at [1459, 196] on span "7" at bounding box center [1449, 194] width 22 height 22
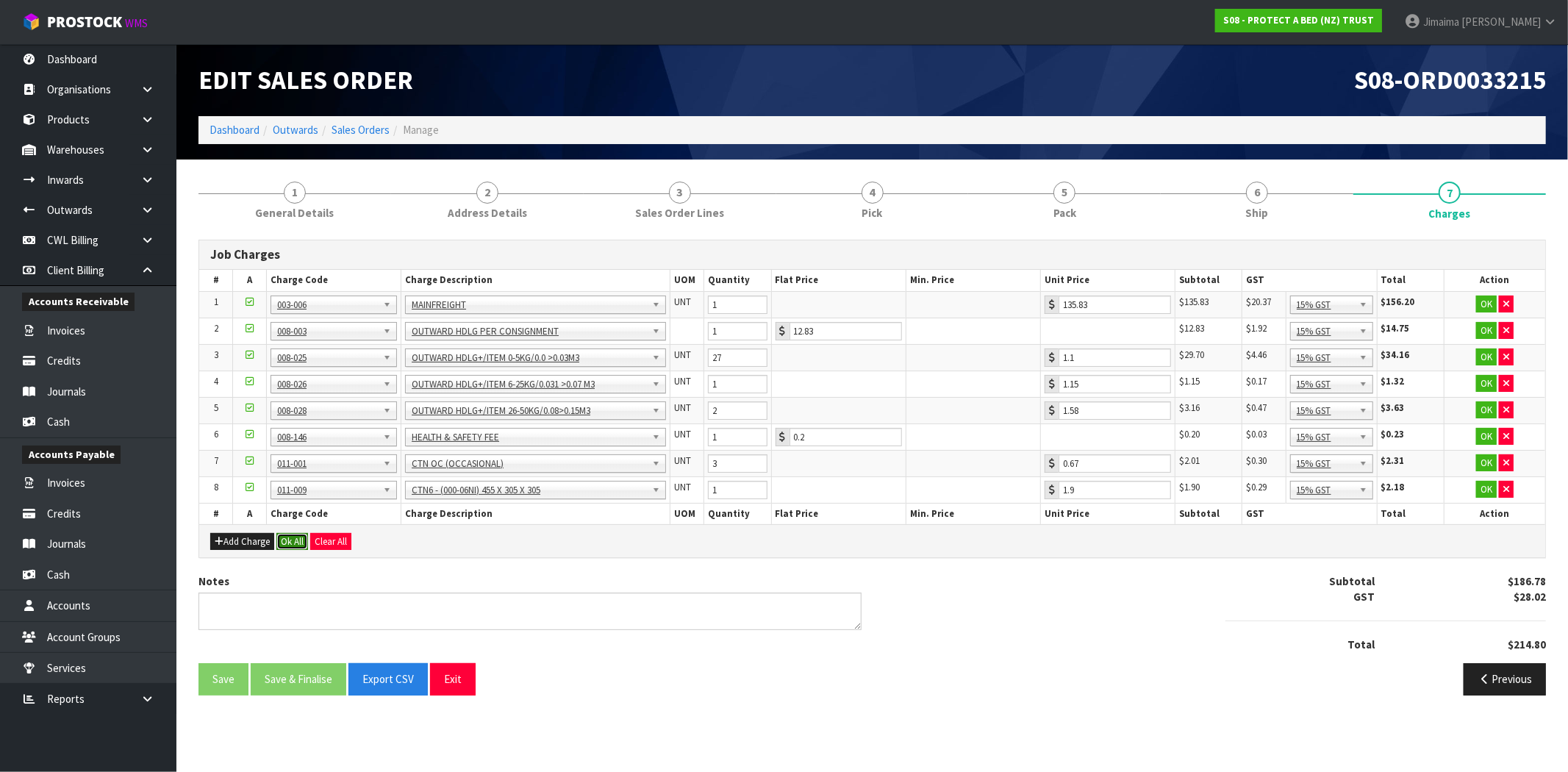
click at [283, 542] on button "Ok All" at bounding box center [292, 541] width 32 height 18
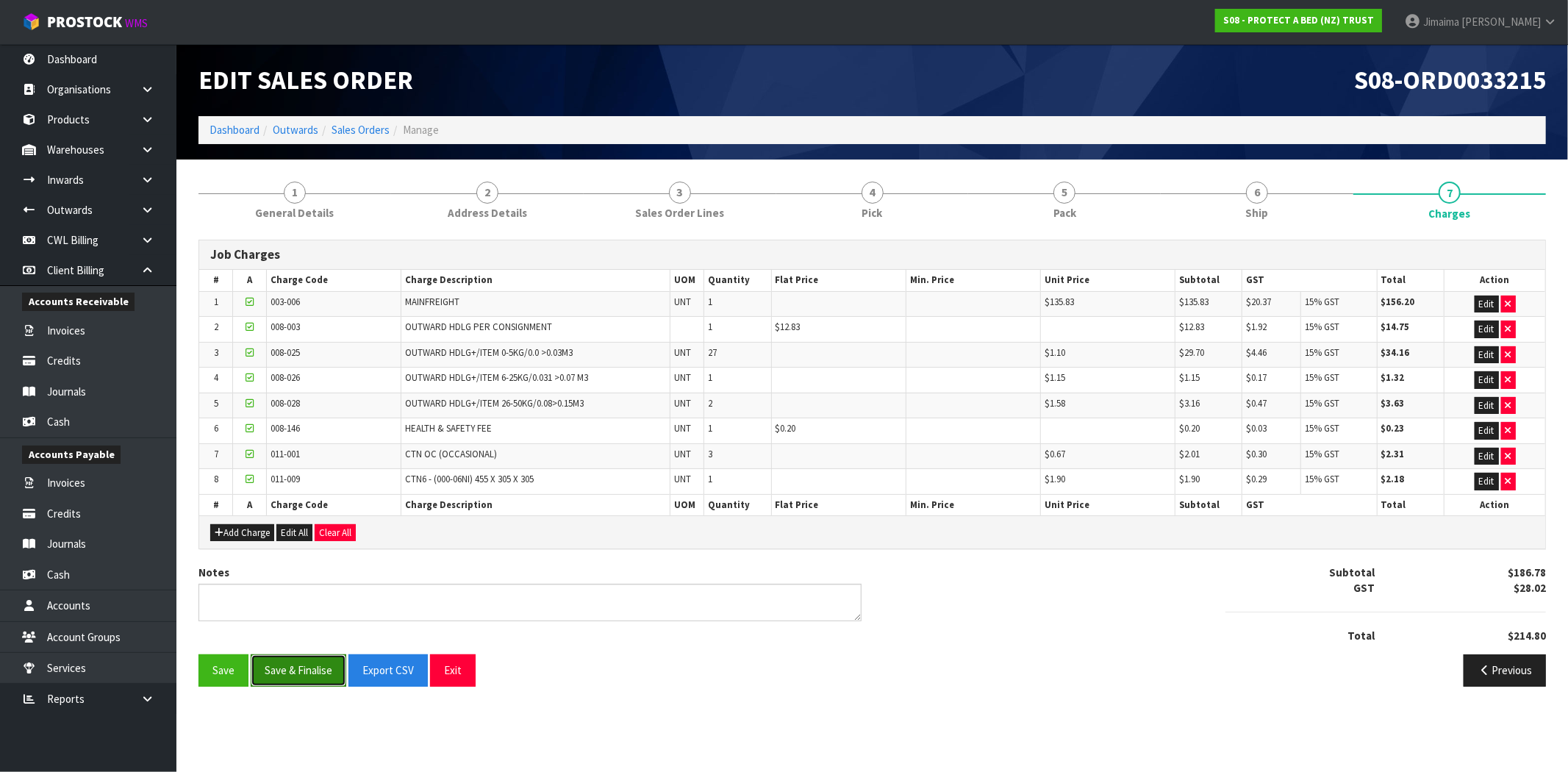
click at [313, 665] on button "Save & Finalise" at bounding box center [298, 670] width 95 height 32
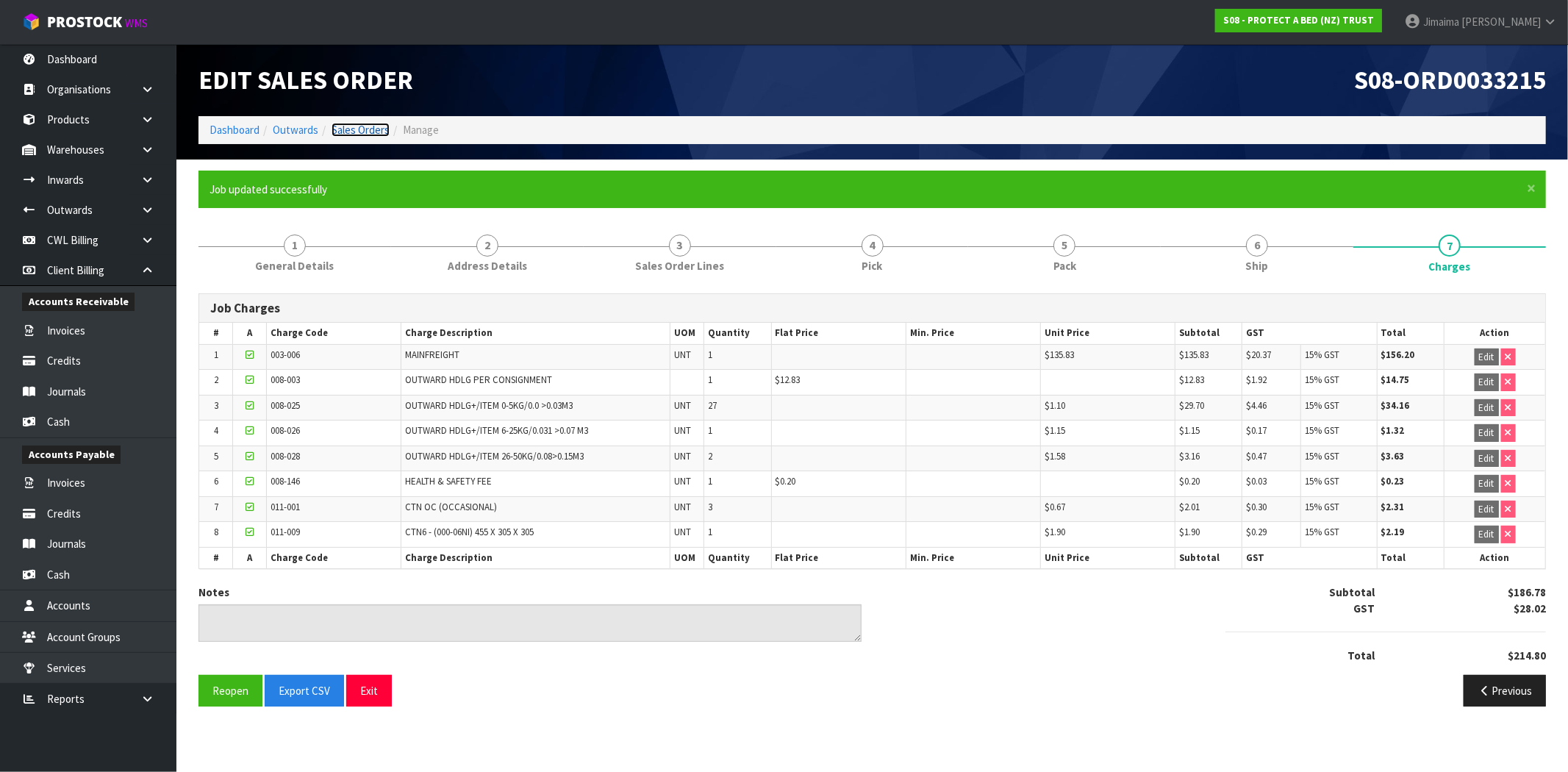
click at [351, 125] on link "Sales Orders" at bounding box center [361, 129] width 58 height 14
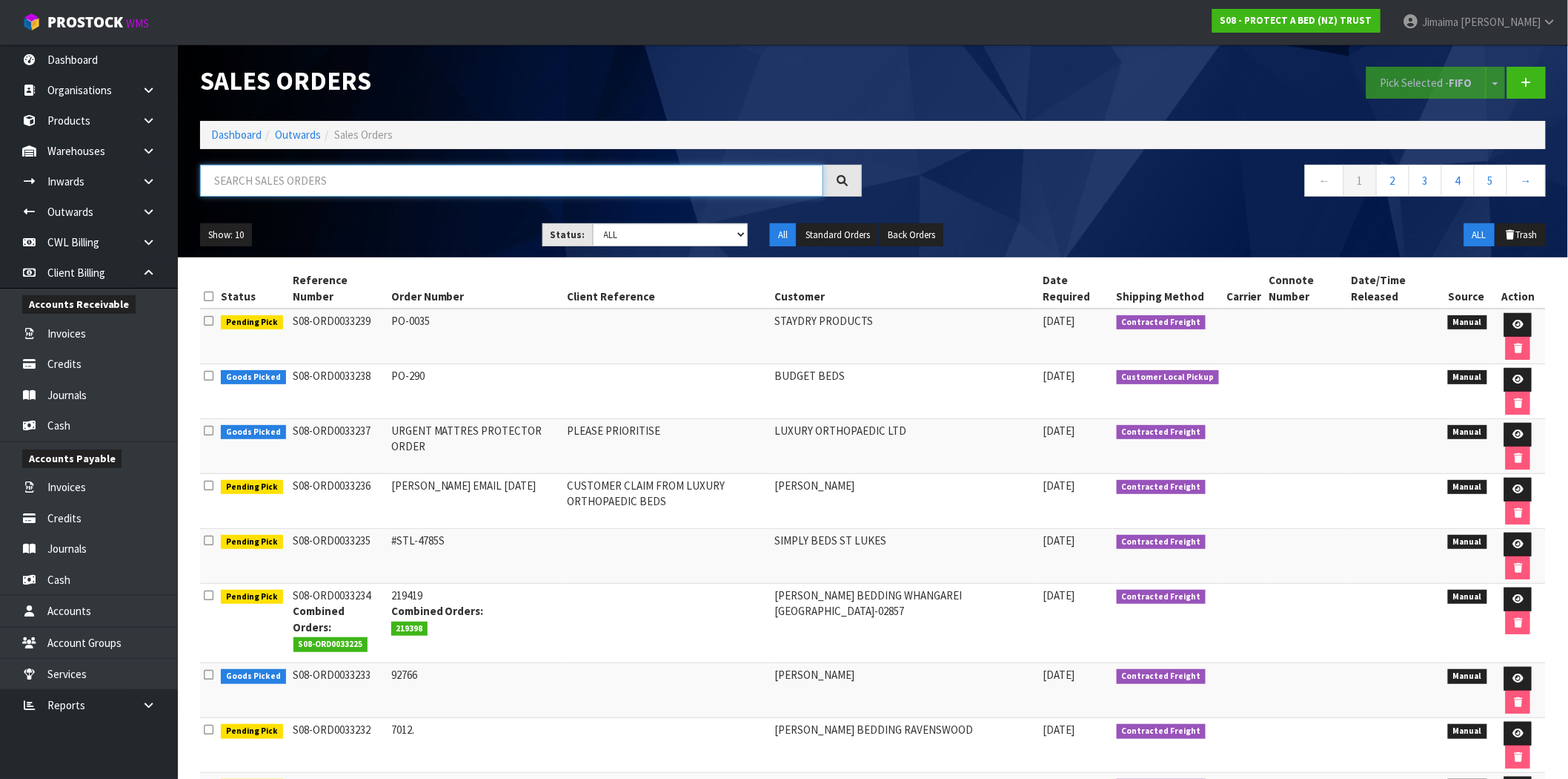
click at [471, 173] on input "text" at bounding box center [511, 180] width 623 height 32
type input "033212"
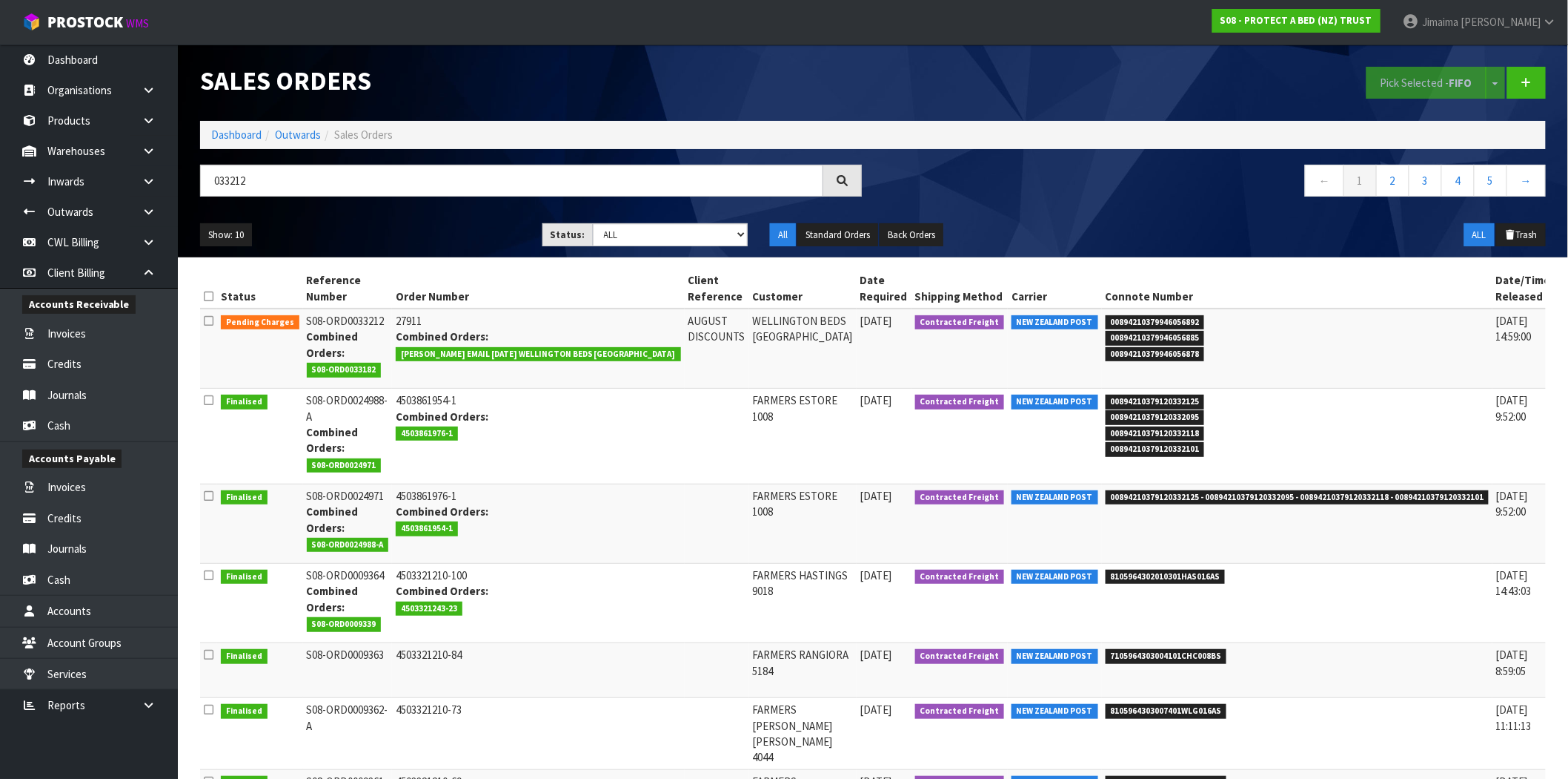
drag, startPoint x: 482, startPoint y: 617, endPoint x: 365, endPoint y: 365, distance: 277.8
click at [365, 365] on span "S08-ORD0033182" at bounding box center [345, 370] width 75 height 15
click at [1229, 358] on li "00894210379946056878" at bounding box center [1298, 353] width 384 height 16
drag, startPoint x: 1522, startPoint y: 328, endPoint x: 1463, endPoint y: 336, distance: 59.5
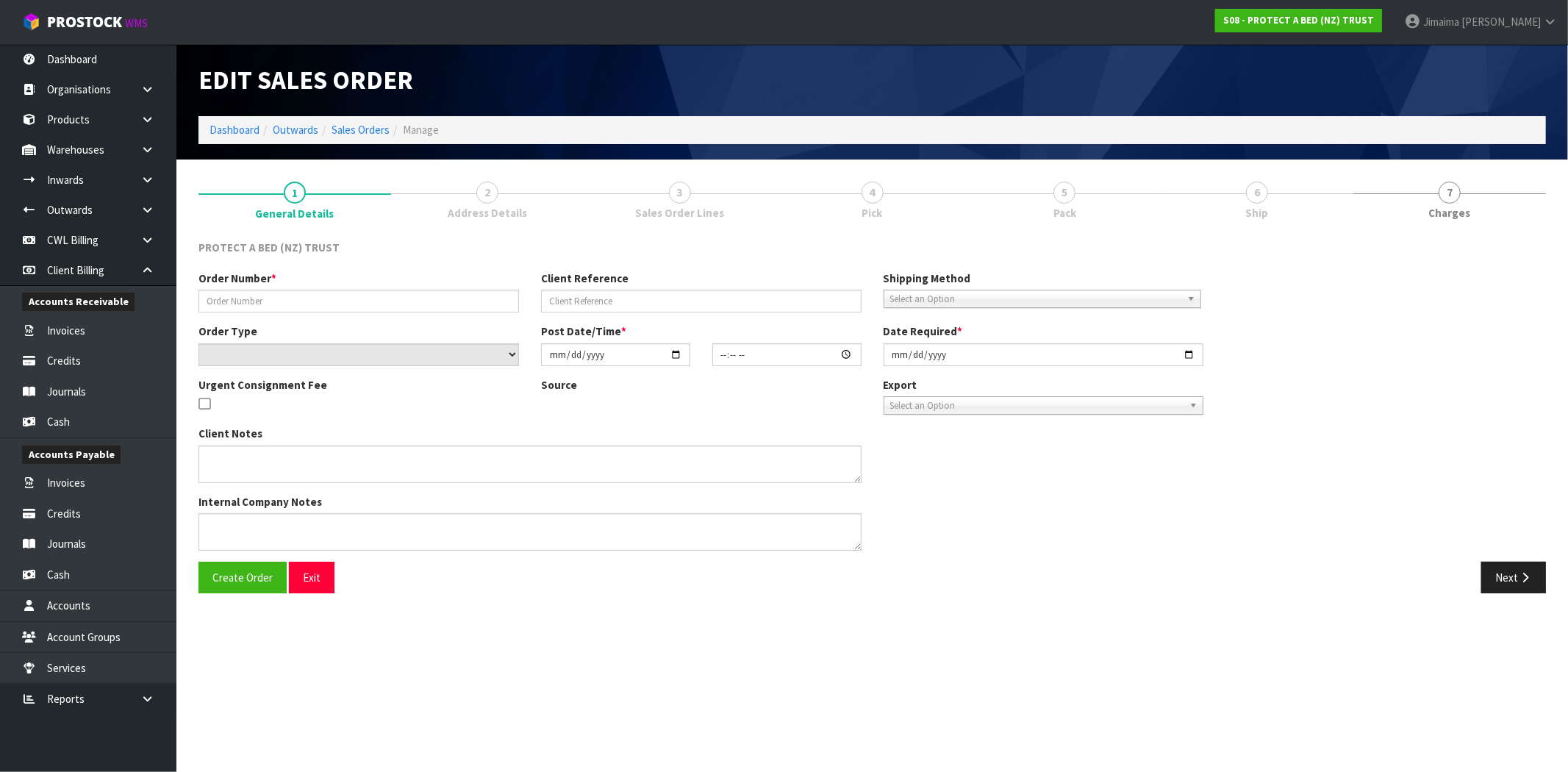
type input "27911"
type input "AUGUST DISCOUNTS"
select select "number:0"
type input "2025-09-02"
type input "08:57:00.000"
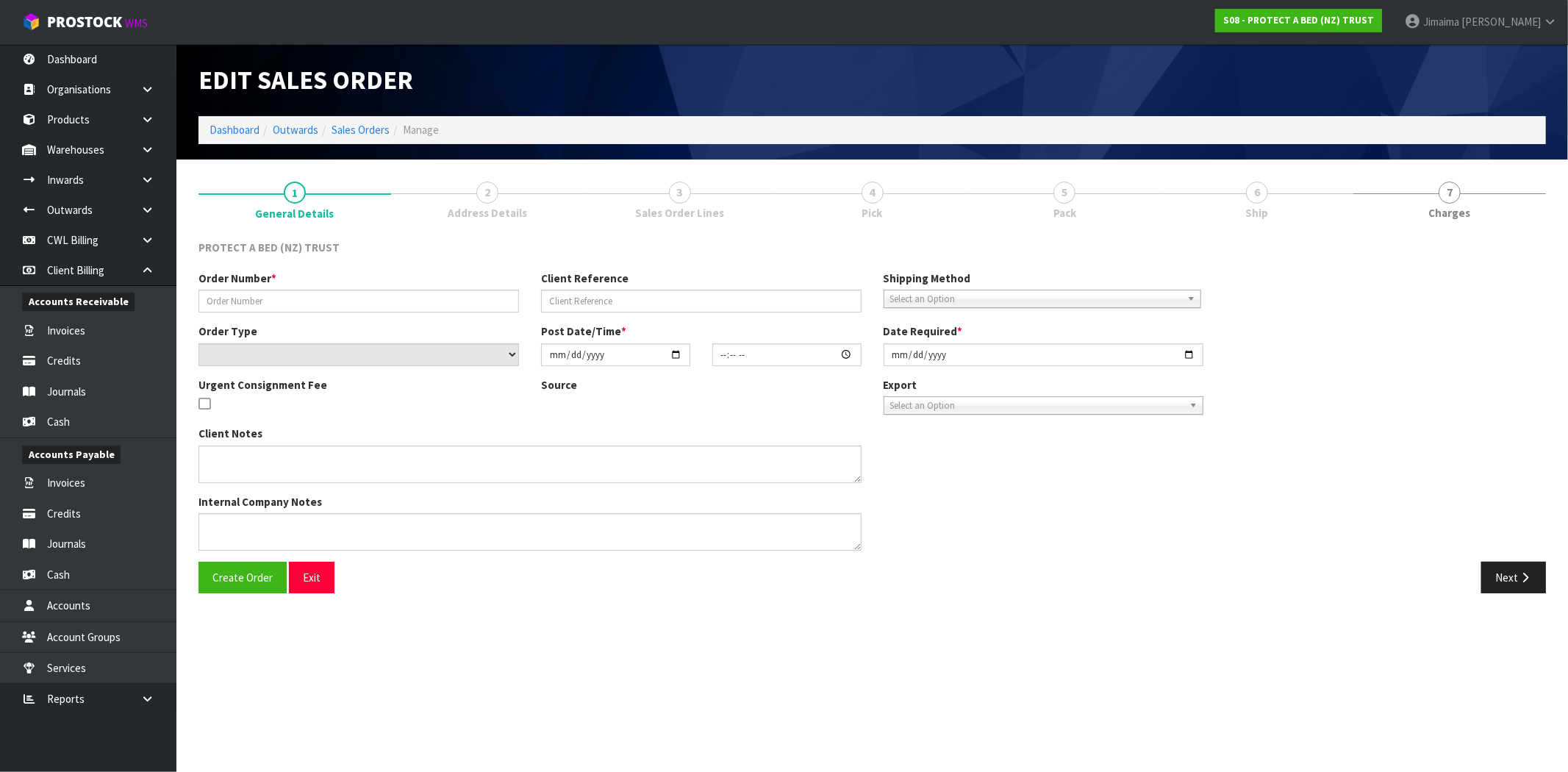
type input "2025-09-02"
type textarea "WELLINGTON BEDS: AUGUST PROMOTION – MON 01 SEPTEMBER 2025 - STAYNEW TERRY COTTO…"
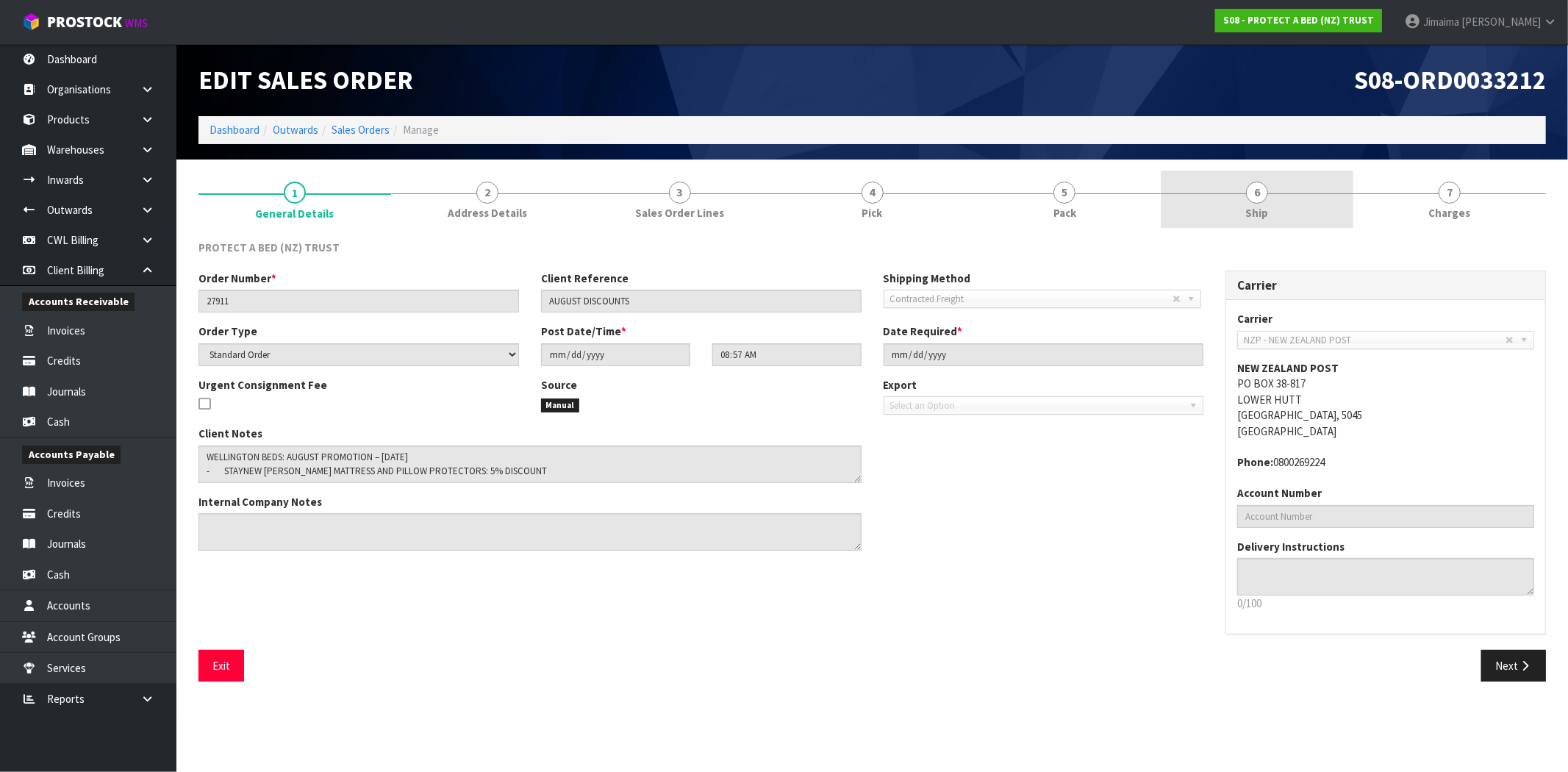
click at [1265, 219] on span "Ship" at bounding box center [1257, 213] width 22 height 16
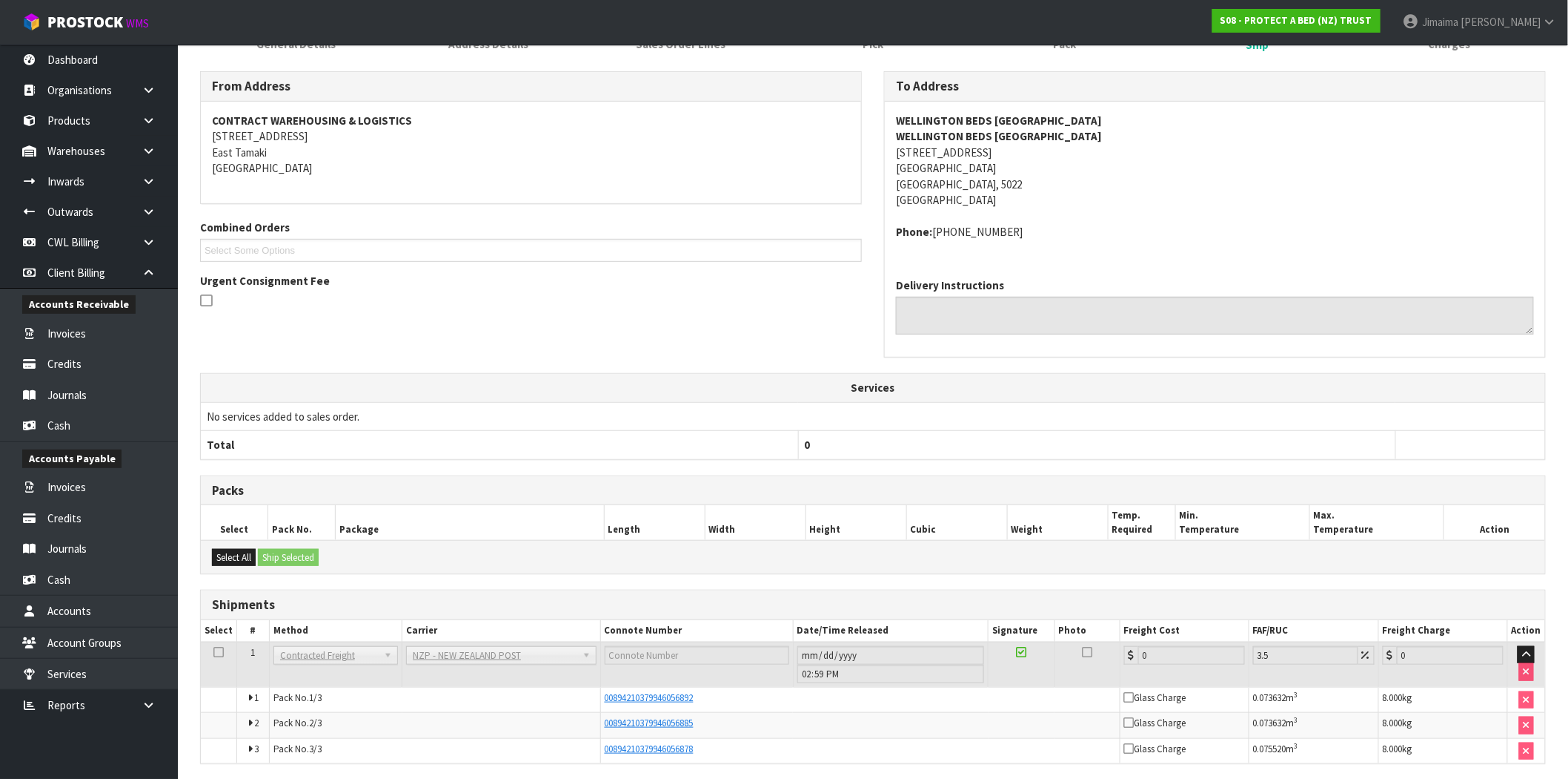
scroll to position [226, 0]
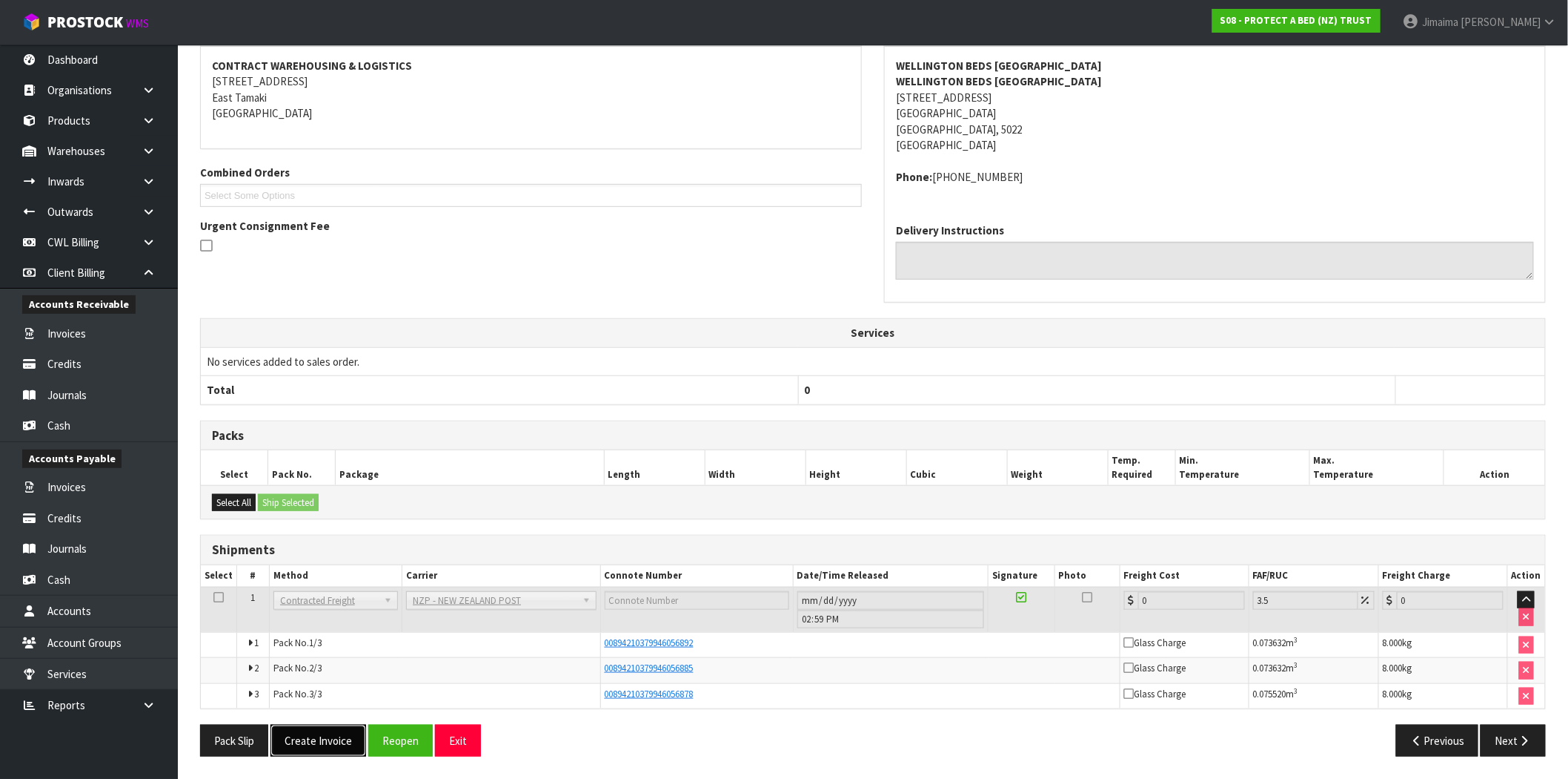
click at [305, 746] on button "Create Invoice" at bounding box center [318, 740] width 95 height 32
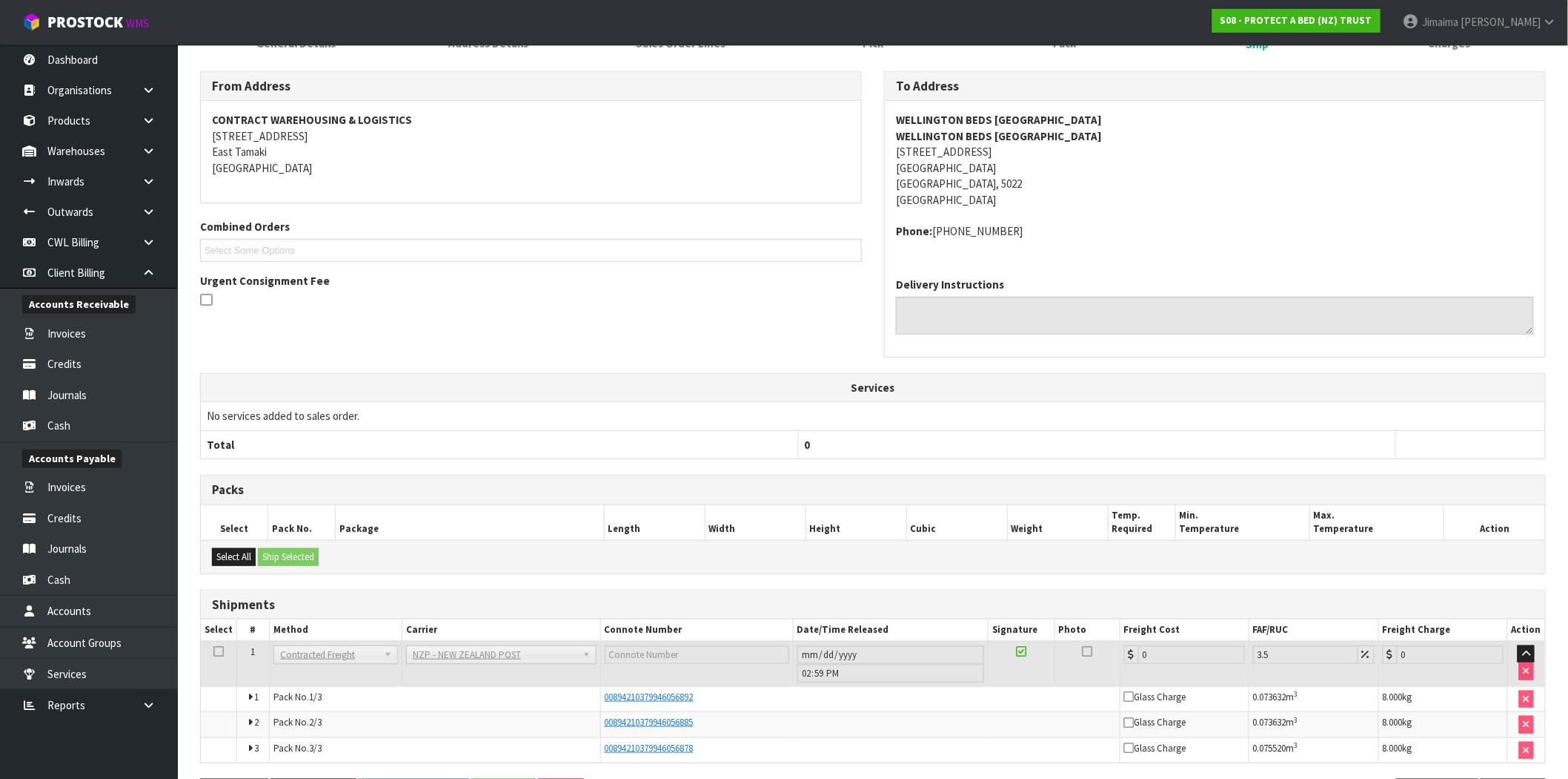
scroll to position [280, 0]
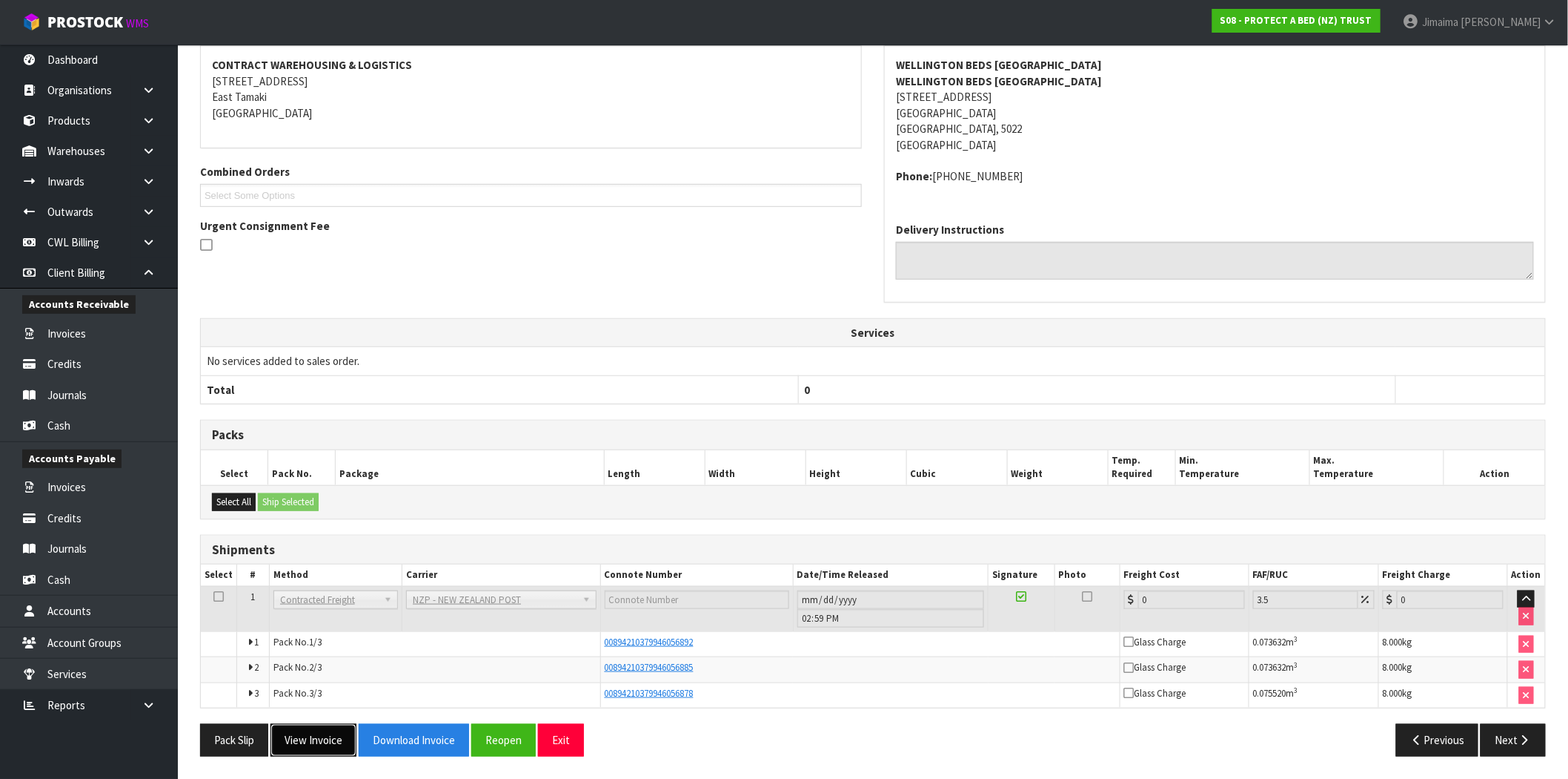
click at [337, 749] on button "View Invoice" at bounding box center [313, 739] width 86 height 32
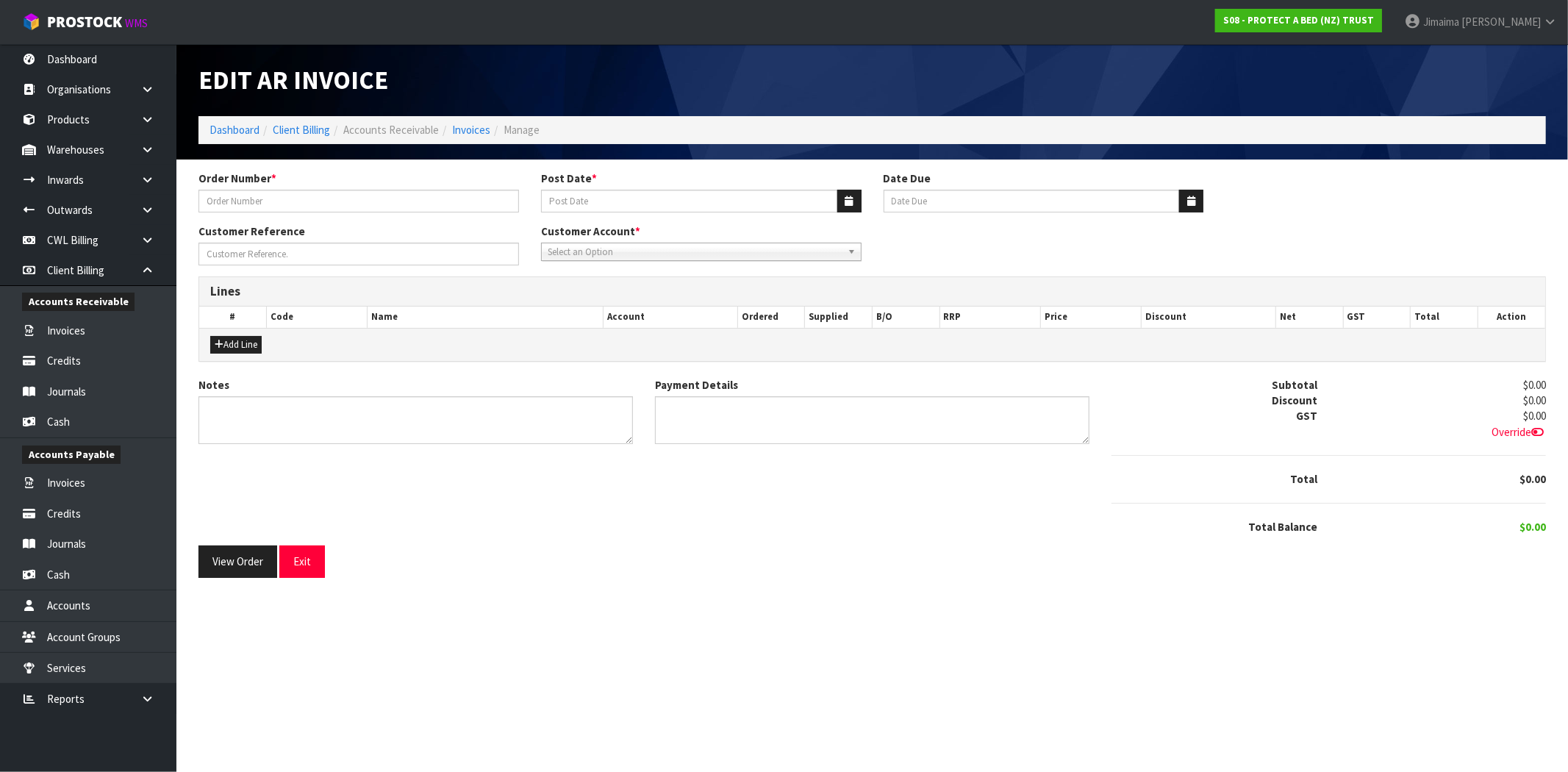
type input "27911"
type input "[DATE]"
type input "20/10/2025"
type input "AUGUST DISCOUNTS"
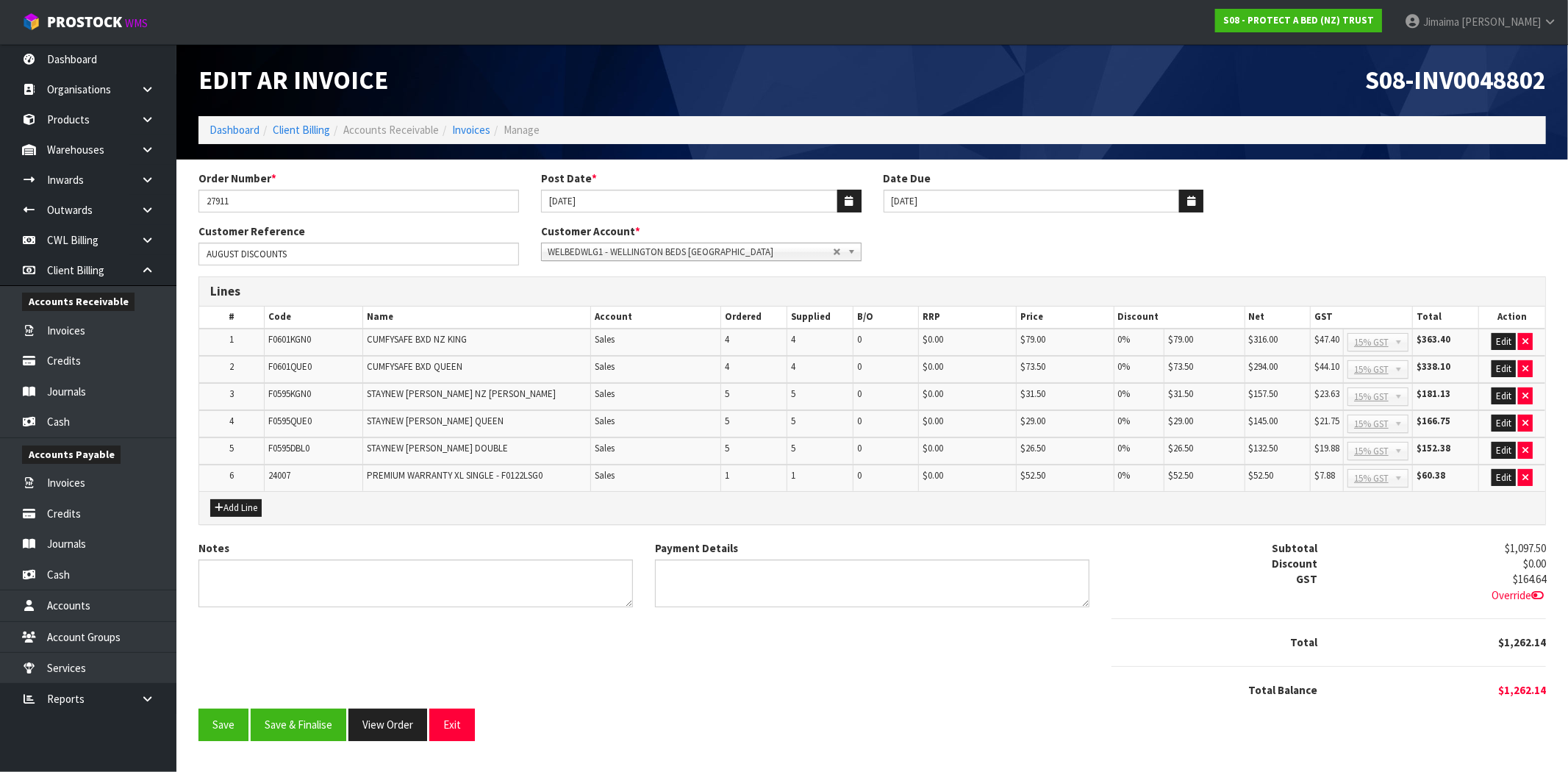
drag, startPoint x: 1268, startPoint y: 467, endPoint x: 834, endPoint y: 673, distance: 480.4
click at [831, 674] on div "Notes Payment Details Subtotal $1,097.50 Discount $0.00 GST $164.64 Override" at bounding box center [872, 625] width 1369 height 169
click at [1500, 339] on button "Edit" at bounding box center [1504, 342] width 24 height 18
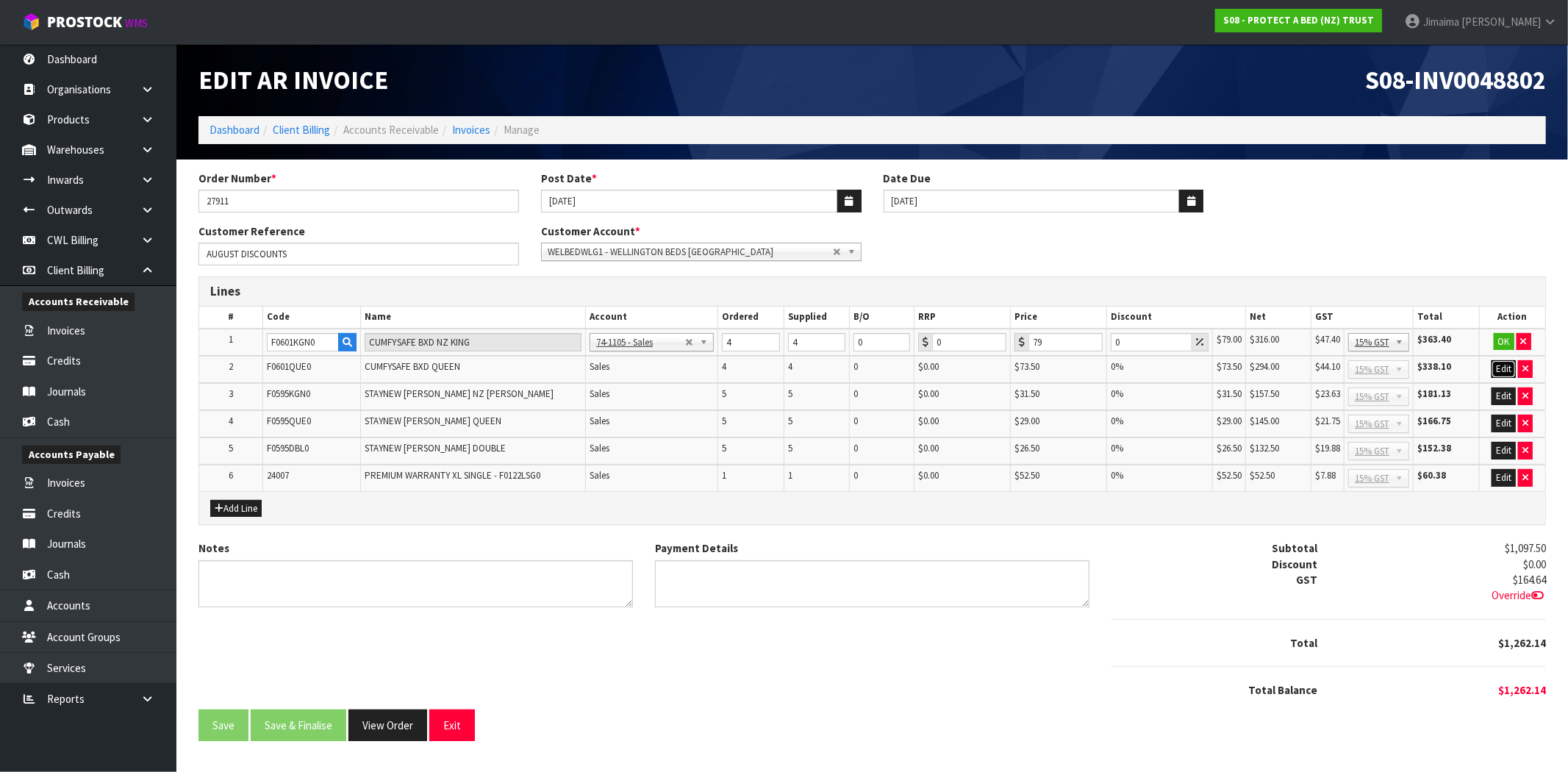
click at [1494, 364] on button "Edit" at bounding box center [1504, 369] width 24 height 18
click at [1497, 391] on button "Edit" at bounding box center [1504, 397] width 24 height 18
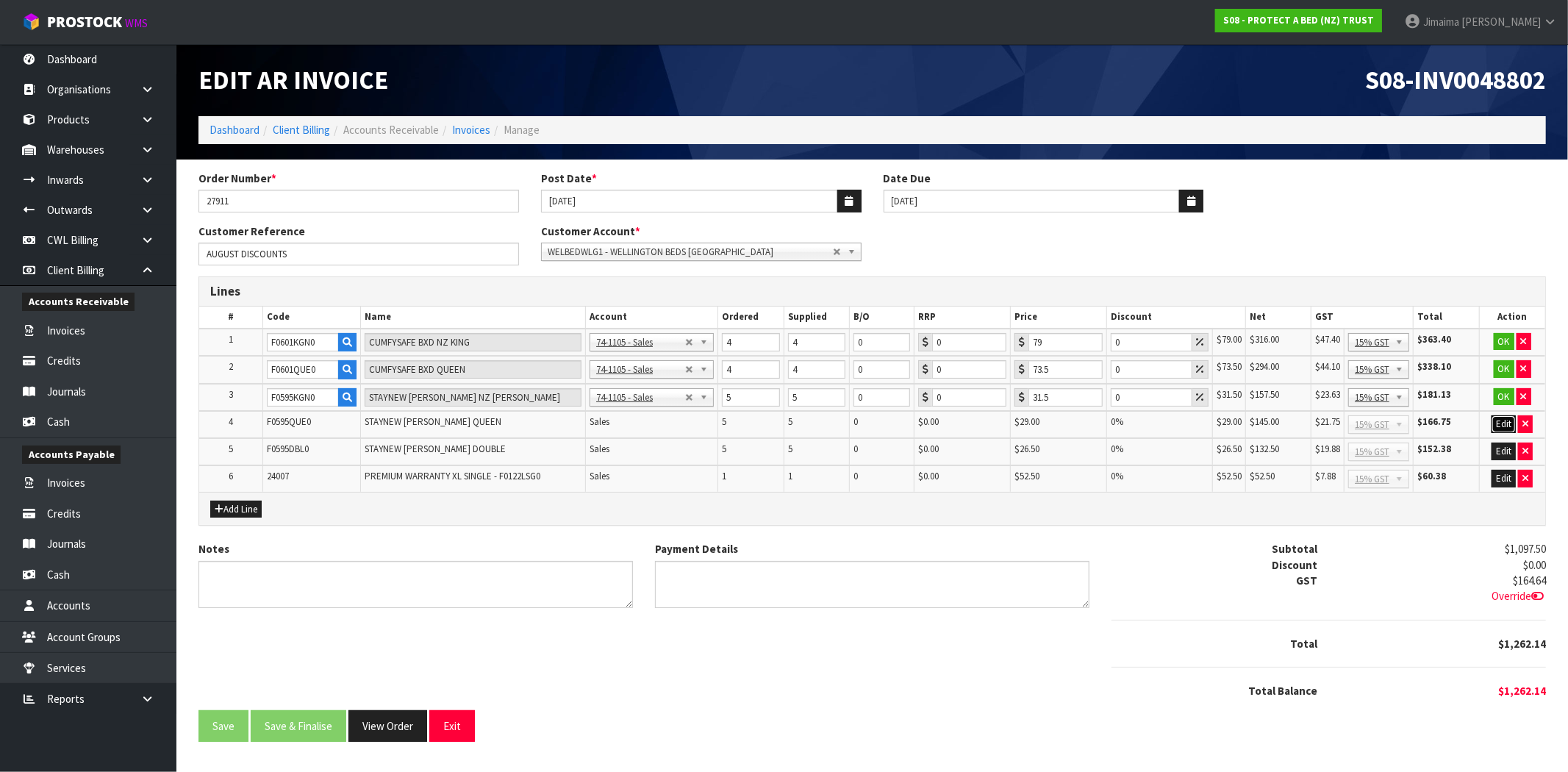
drag, startPoint x: 1497, startPoint y: 421, endPoint x: 1501, endPoint y: 436, distance: 15.5
click at [1497, 422] on button "Edit" at bounding box center [1504, 424] width 24 height 18
drag, startPoint x: 1501, startPoint y: 447, endPoint x: 1503, endPoint y: 467, distance: 20.1
click at [1502, 454] on button "Edit" at bounding box center [1504, 452] width 24 height 18
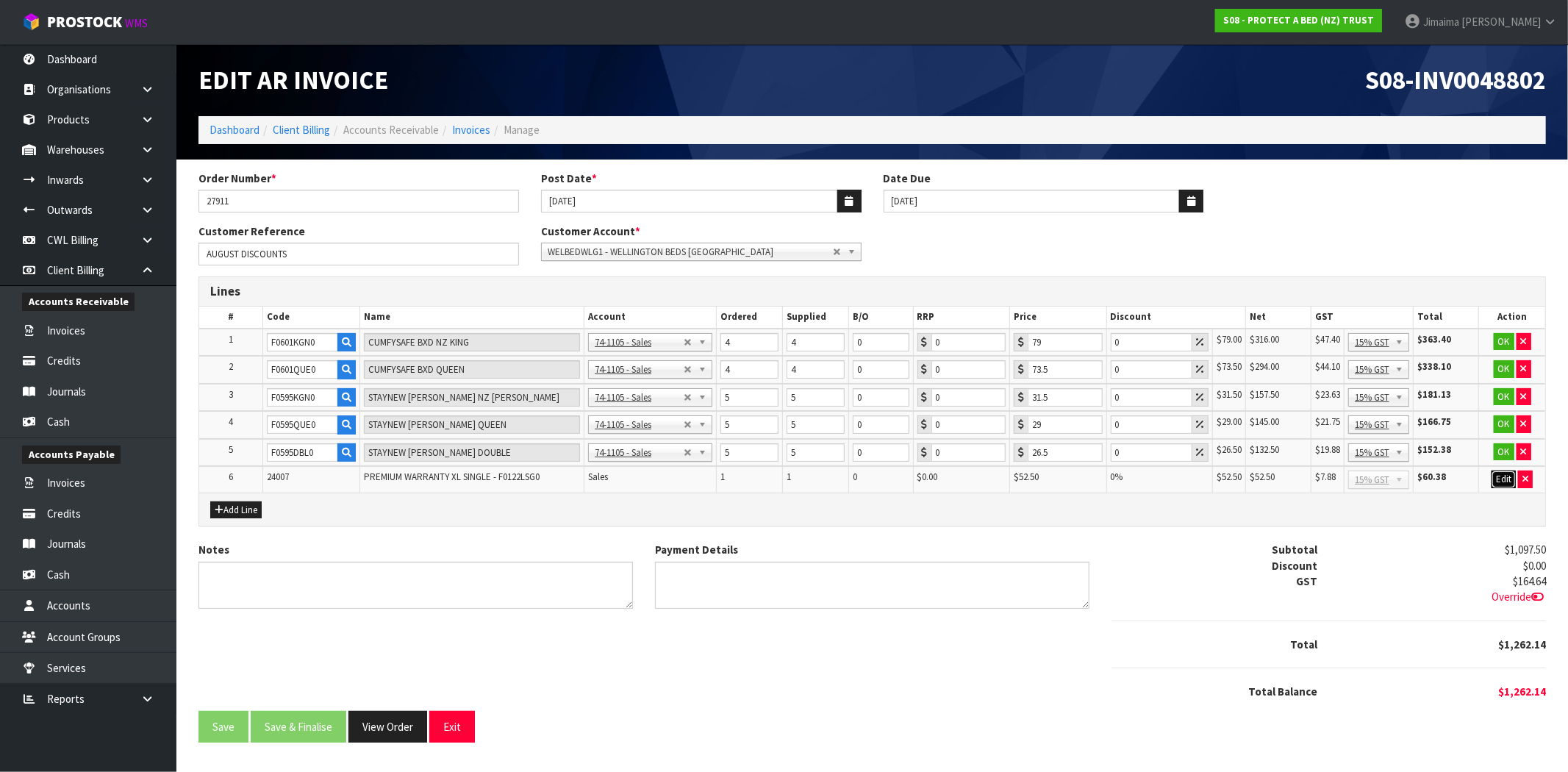
click at [1504, 483] on button "Edit" at bounding box center [1504, 479] width 24 height 18
click at [1136, 339] on input "0" at bounding box center [1152, 343] width 82 height 19
type input "010"
click at [1123, 370] on input "0" at bounding box center [1152, 370] width 82 height 19
type input "010"
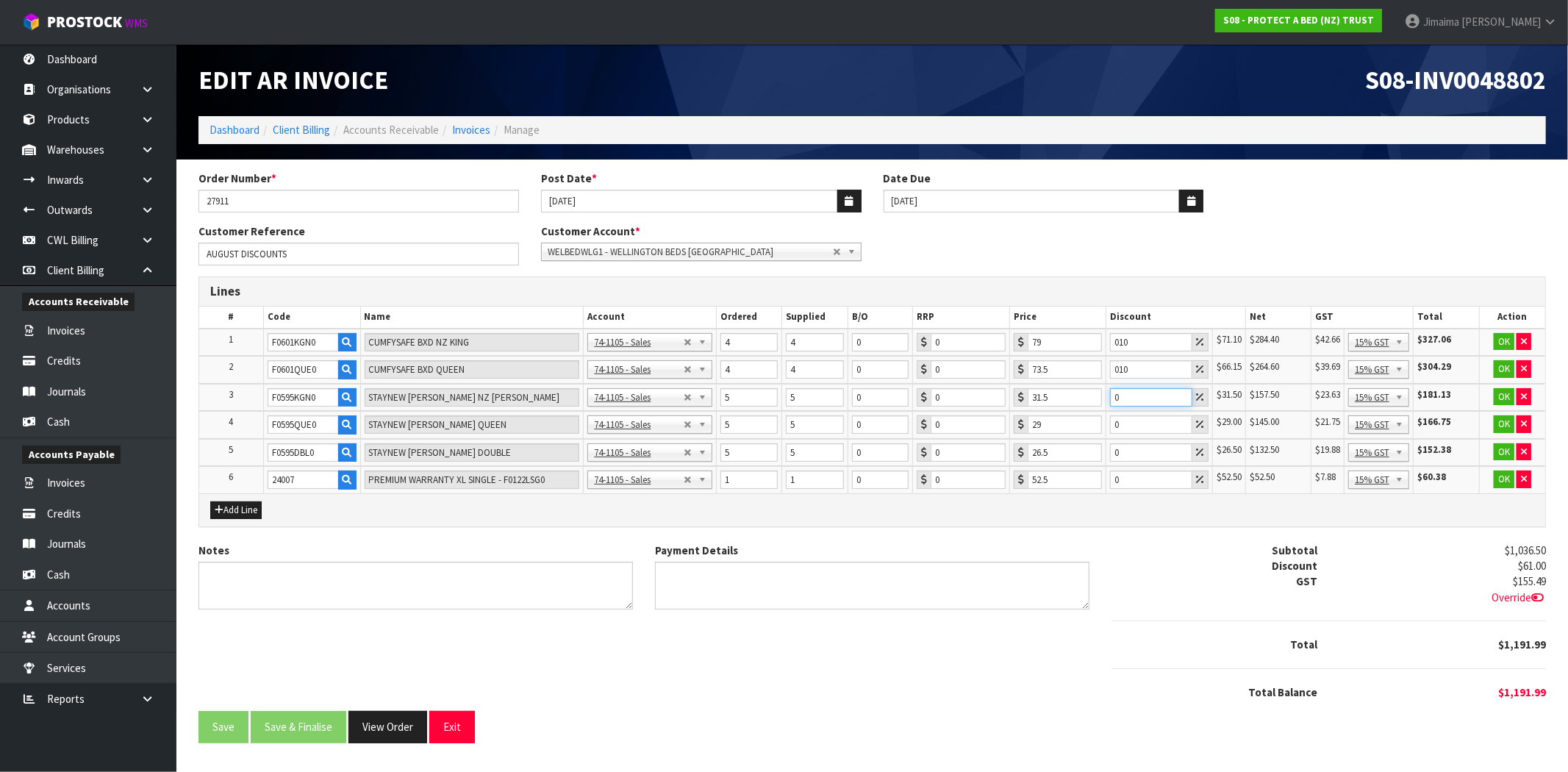
click at [1133, 393] on input "0" at bounding box center [1152, 398] width 82 height 19
type input "05"
click at [1135, 416] on input "0" at bounding box center [1152, 425] width 82 height 19
type input "05"
click at [1135, 446] on input "0" at bounding box center [1152, 453] width 82 height 19
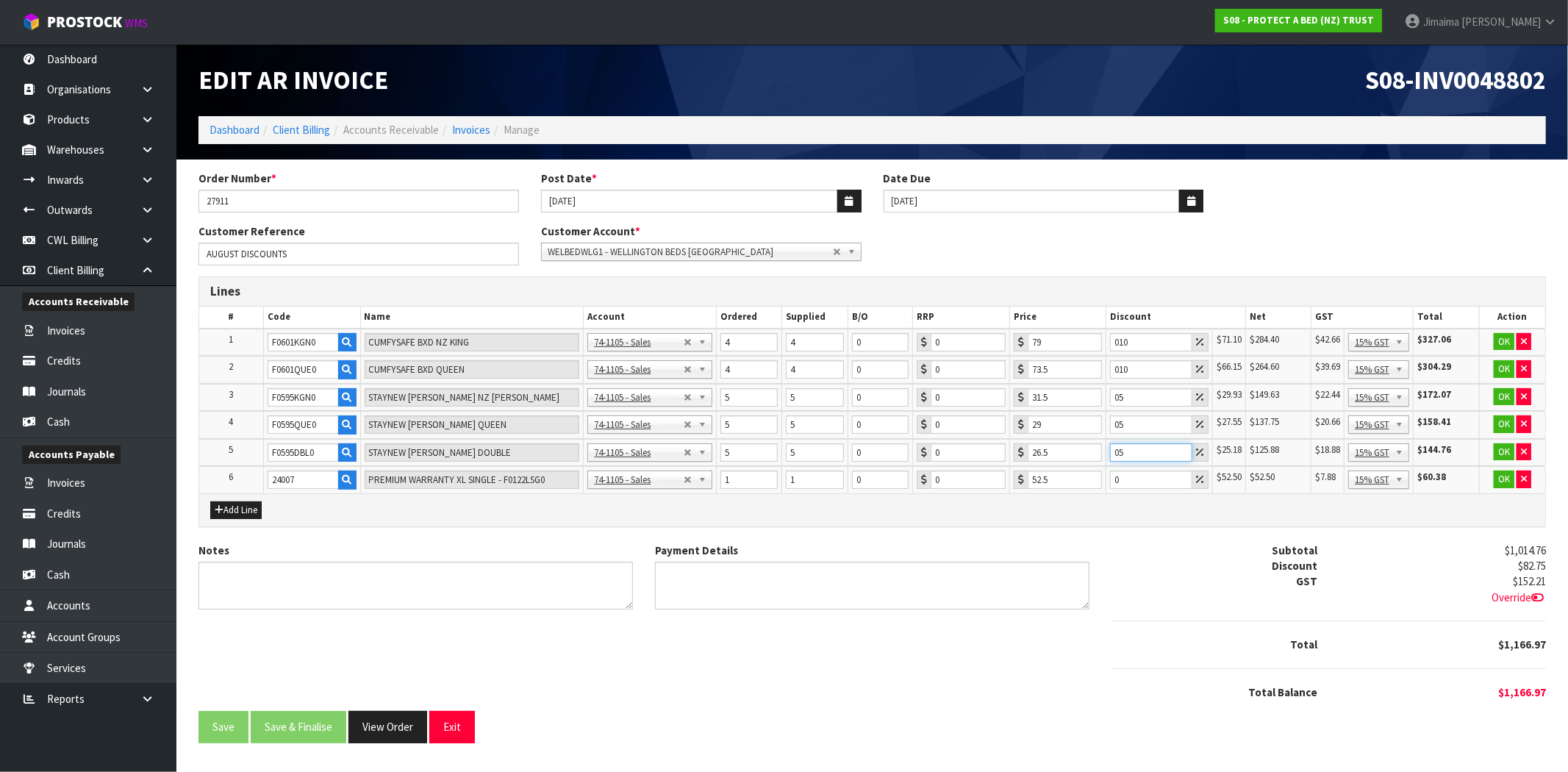
type input "05"
click at [1142, 479] on input "0" at bounding box center [1152, 480] width 82 height 19
type input "010"
click at [1501, 335] on button "OK" at bounding box center [1504, 342] width 21 height 18
click at [1498, 364] on button "OK" at bounding box center [1504, 369] width 21 height 18
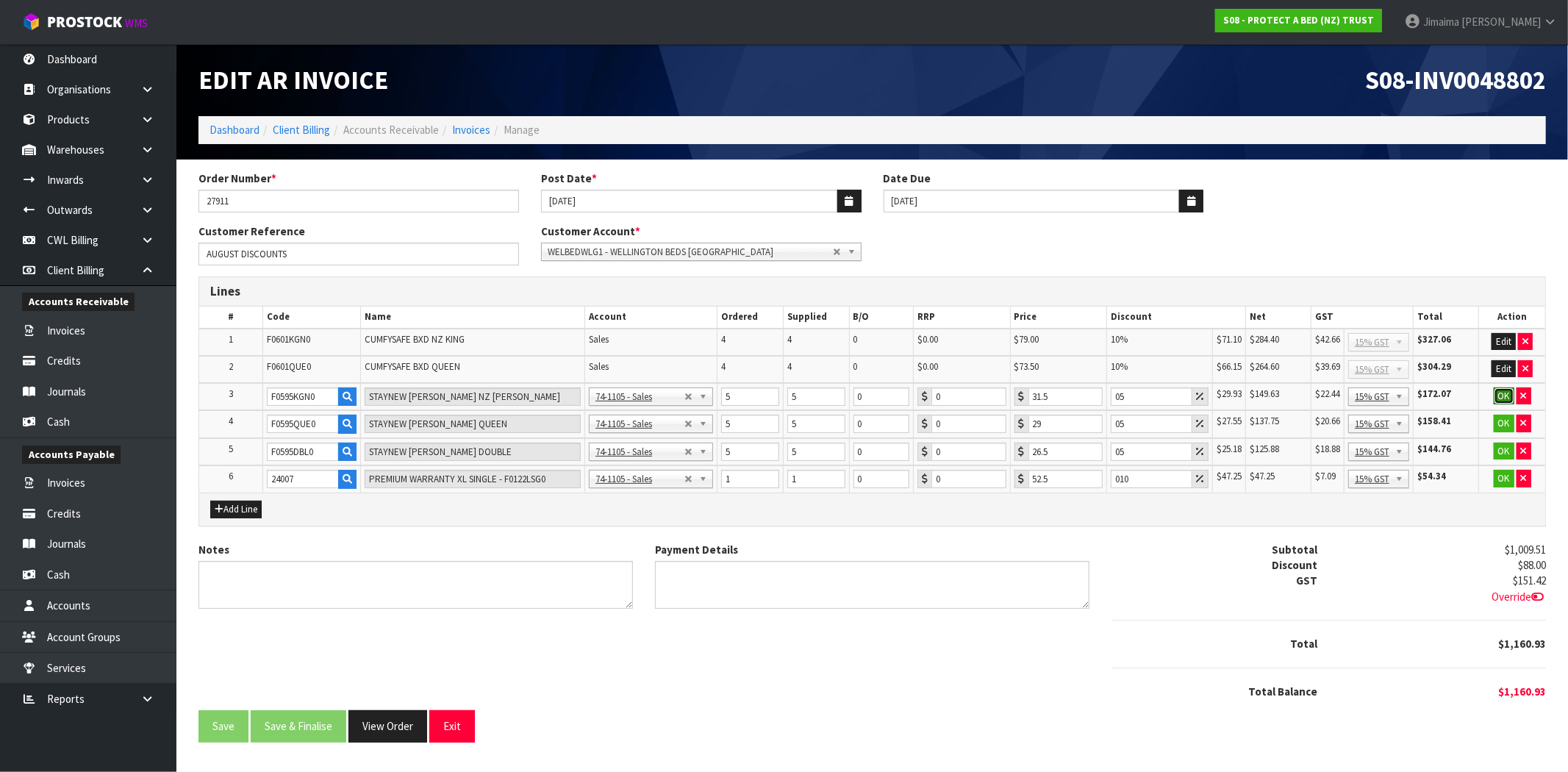
click at [1501, 391] on button "OK" at bounding box center [1504, 396] width 21 height 18
click at [1502, 416] on button "OK" at bounding box center [1504, 423] width 21 height 18
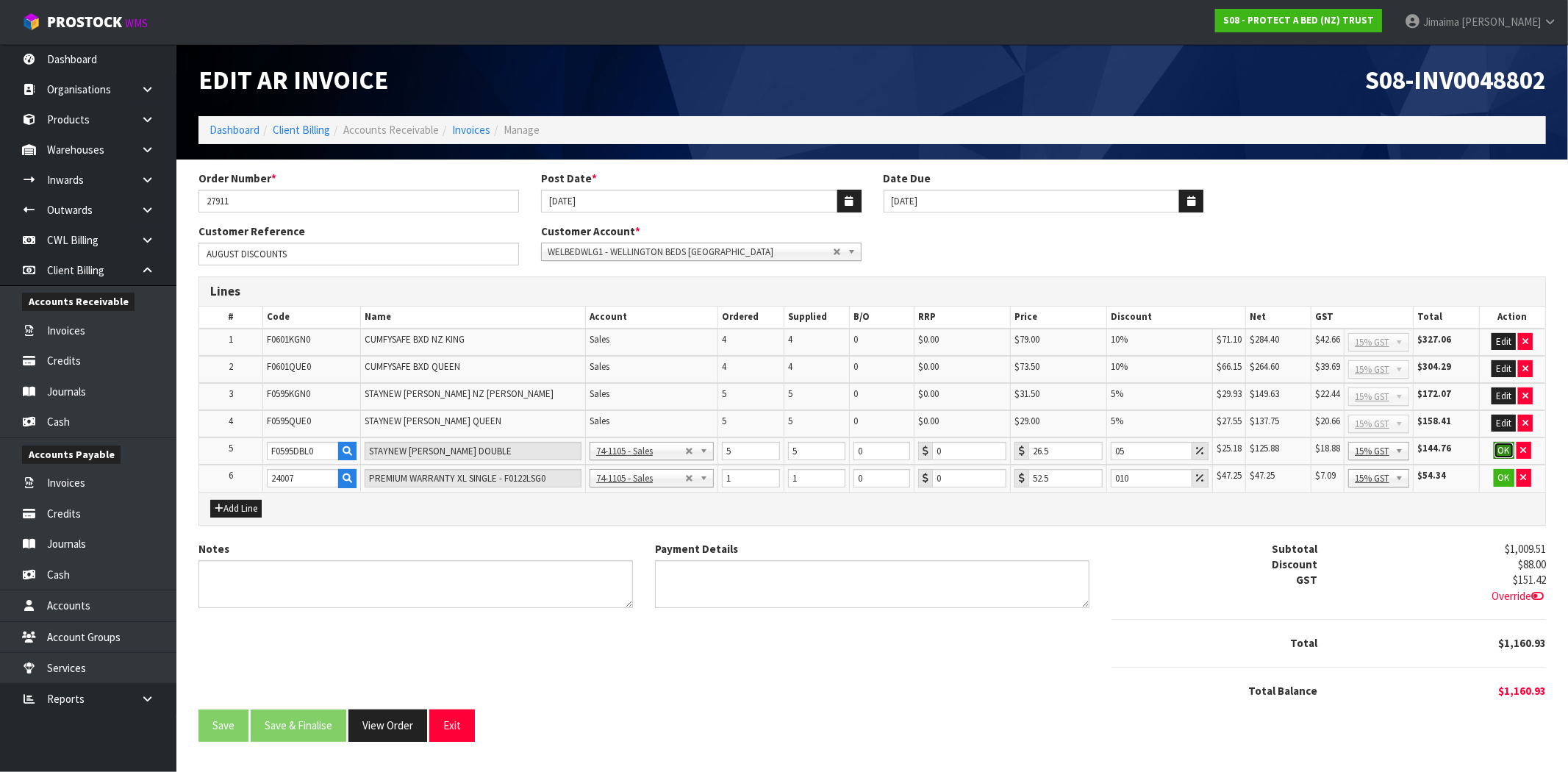
click at [1502, 442] on button "OK" at bounding box center [1504, 450] width 21 height 18
click at [1501, 475] on button "OK" at bounding box center [1504, 477] width 21 height 18
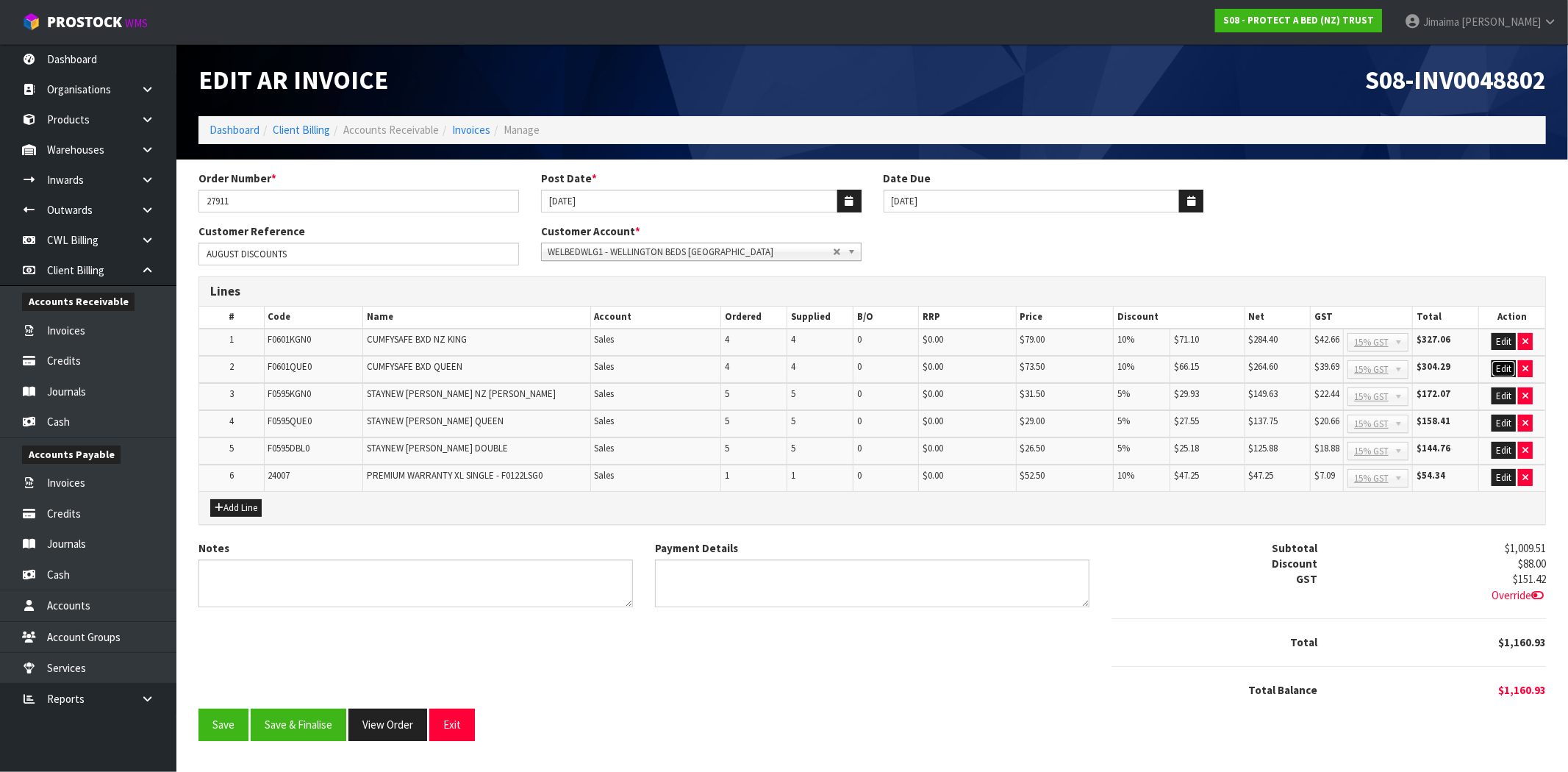
click at [1504, 367] on button "Edit" at bounding box center [1504, 369] width 24 height 18
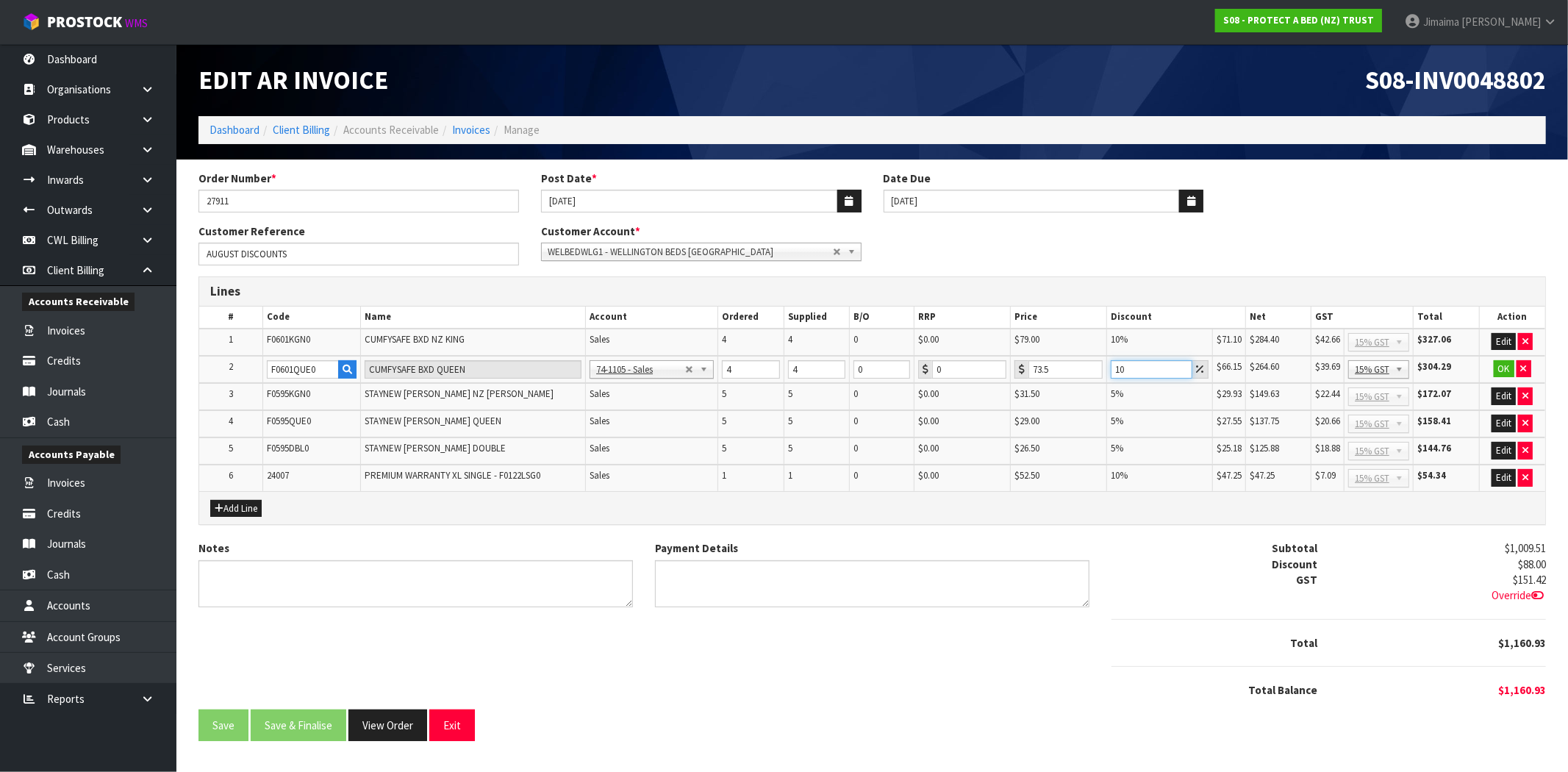
drag, startPoint x: 1092, startPoint y: 370, endPoint x: 1135, endPoint y: 368, distance: 43.0
click at [1090, 370] on tr "2 F0601QUE0 CUMFYSAFE BXD QUEEN 74-1100 - Sales - Admin 74-1105 - Sales 74-1106…" at bounding box center [872, 370] width 1346 height 28
drag, startPoint x: 1142, startPoint y: 367, endPoint x: 1092, endPoint y: 371, distance: 50.2
click at [1091, 371] on tr "2 F0601QUE0 CUMFYSAFE BXD QUEEN 74-1100 - Sales - Admin 74-1105 - Sales 74-1106…" at bounding box center [872, 370] width 1346 height 28
type input "10"
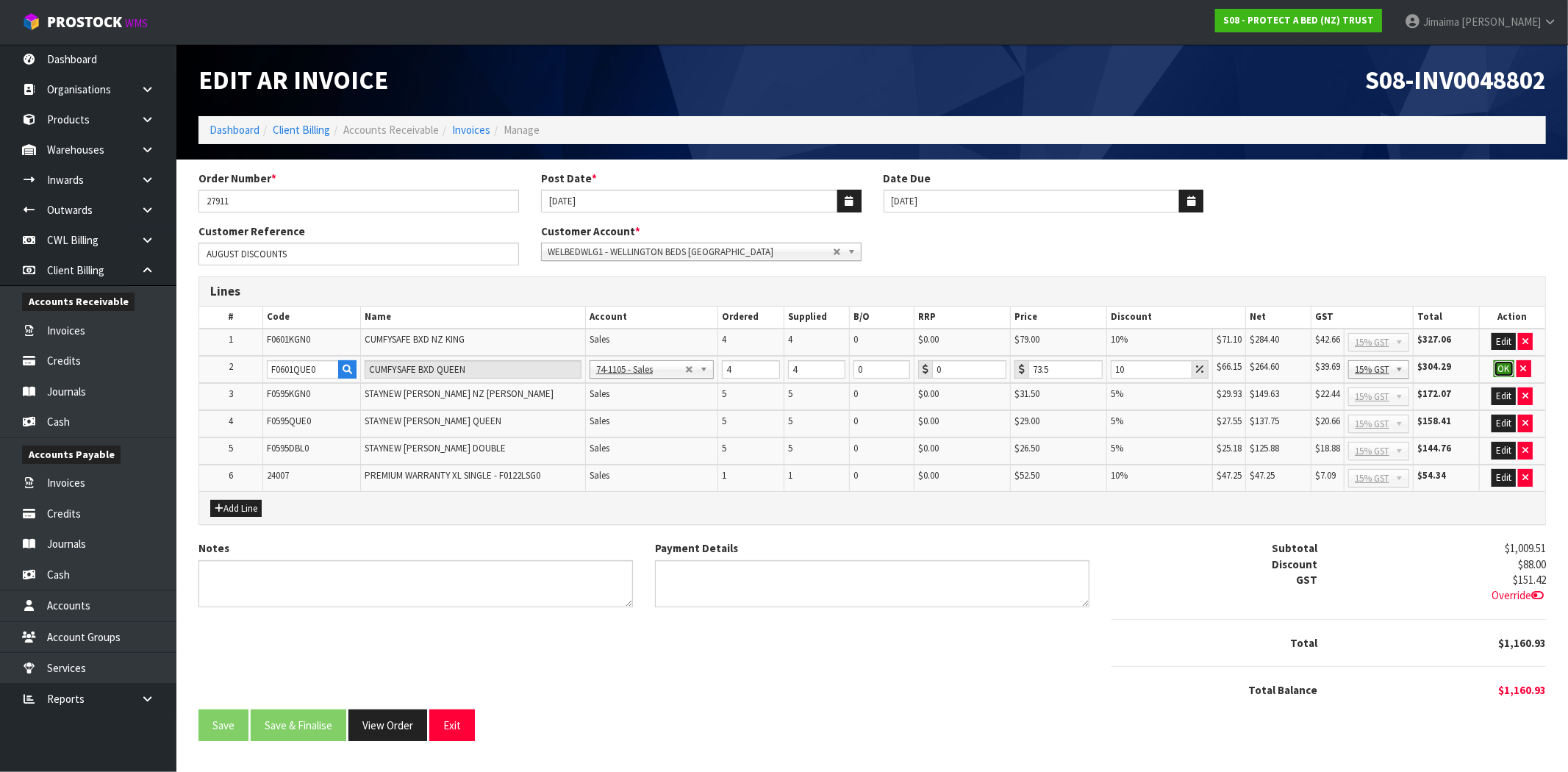
click at [1503, 370] on button "OK" at bounding box center [1504, 369] width 21 height 18
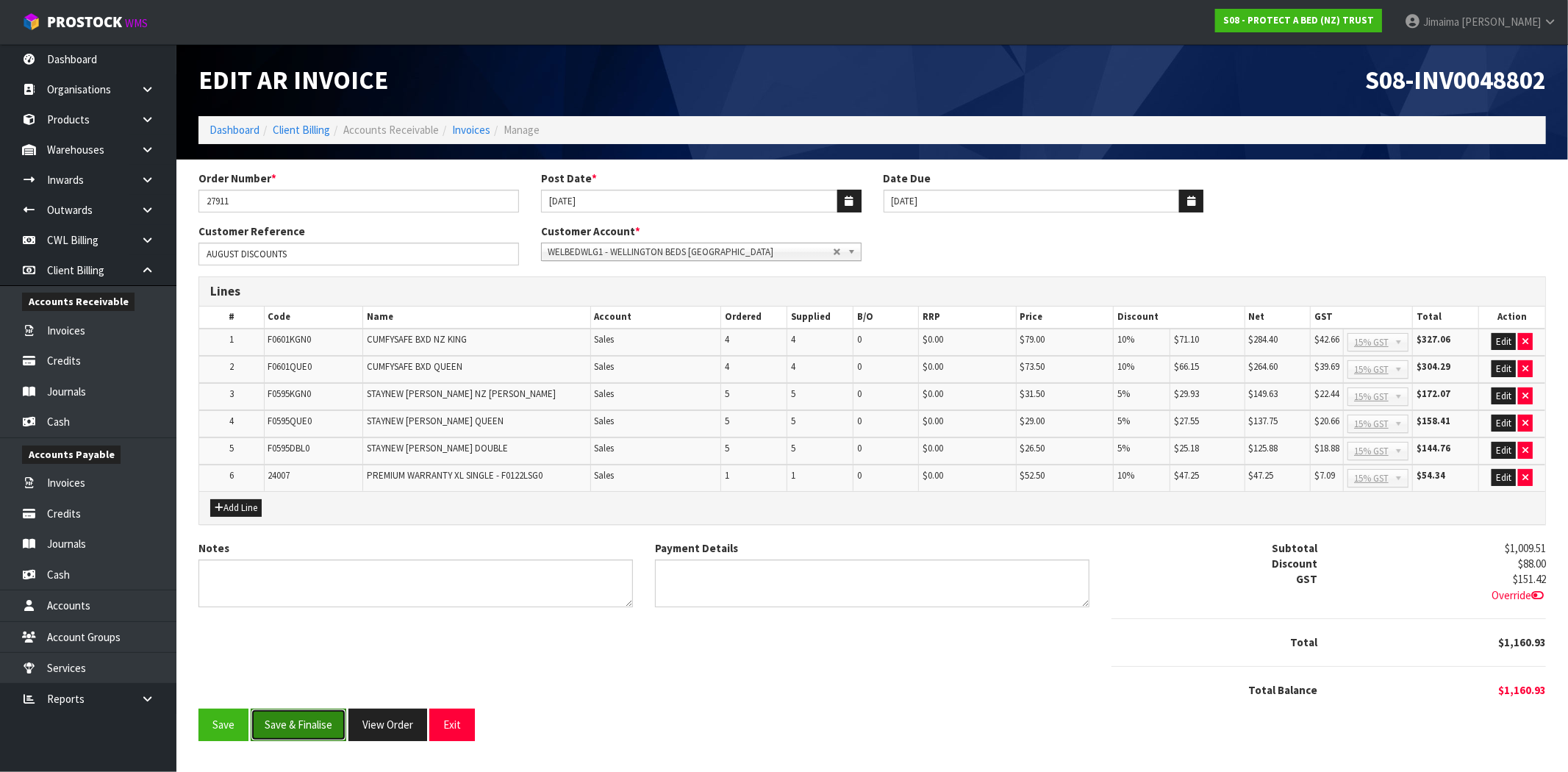
click at [326, 725] on button "Save & Finalise" at bounding box center [298, 724] width 95 height 32
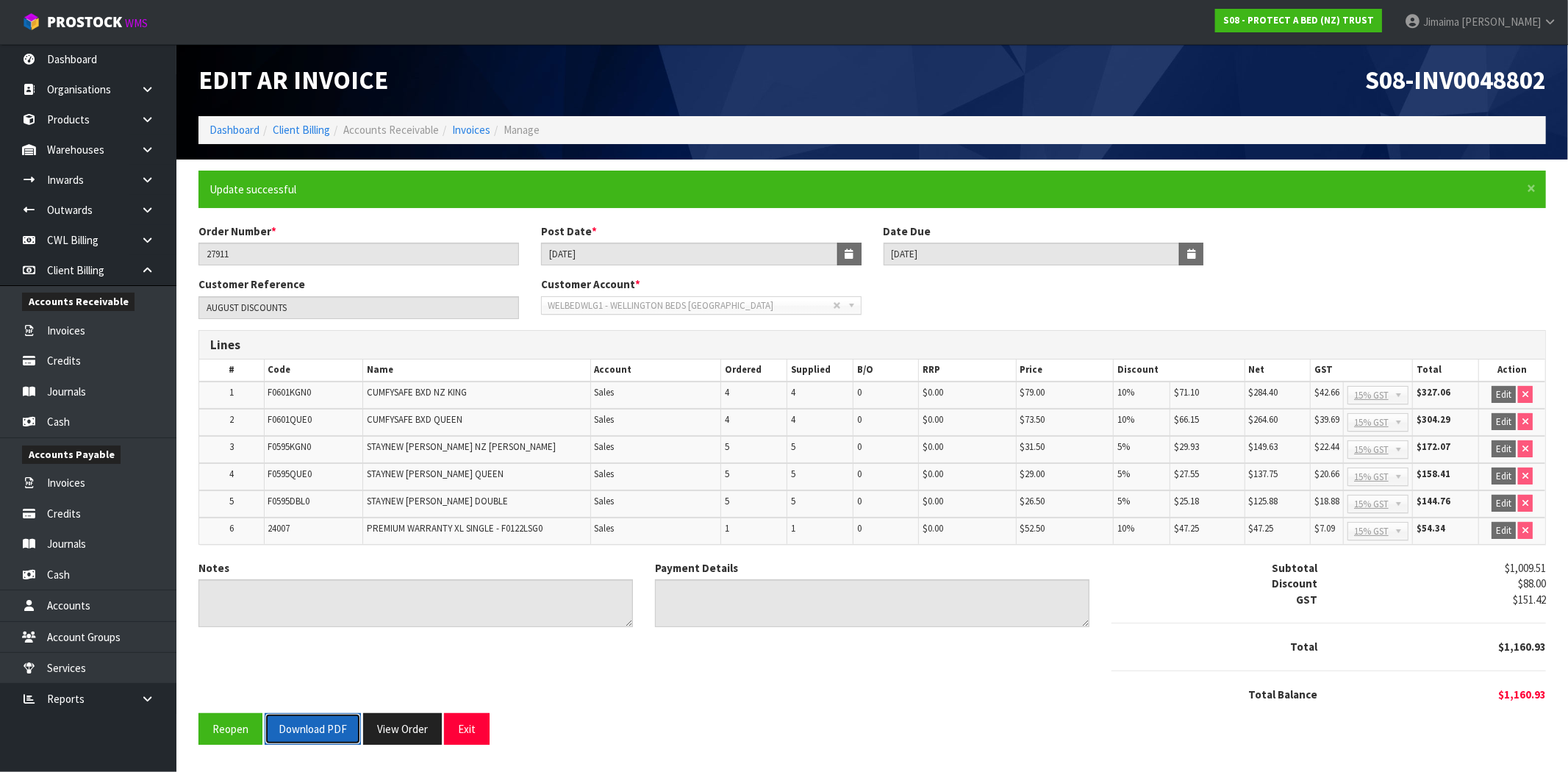
click at [321, 728] on button "Download PDF" at bounding box center [313, 729] width 96 height 32
click at [379, 729] on button "View Order" at bounding box center [402, 729] width 78 height 32
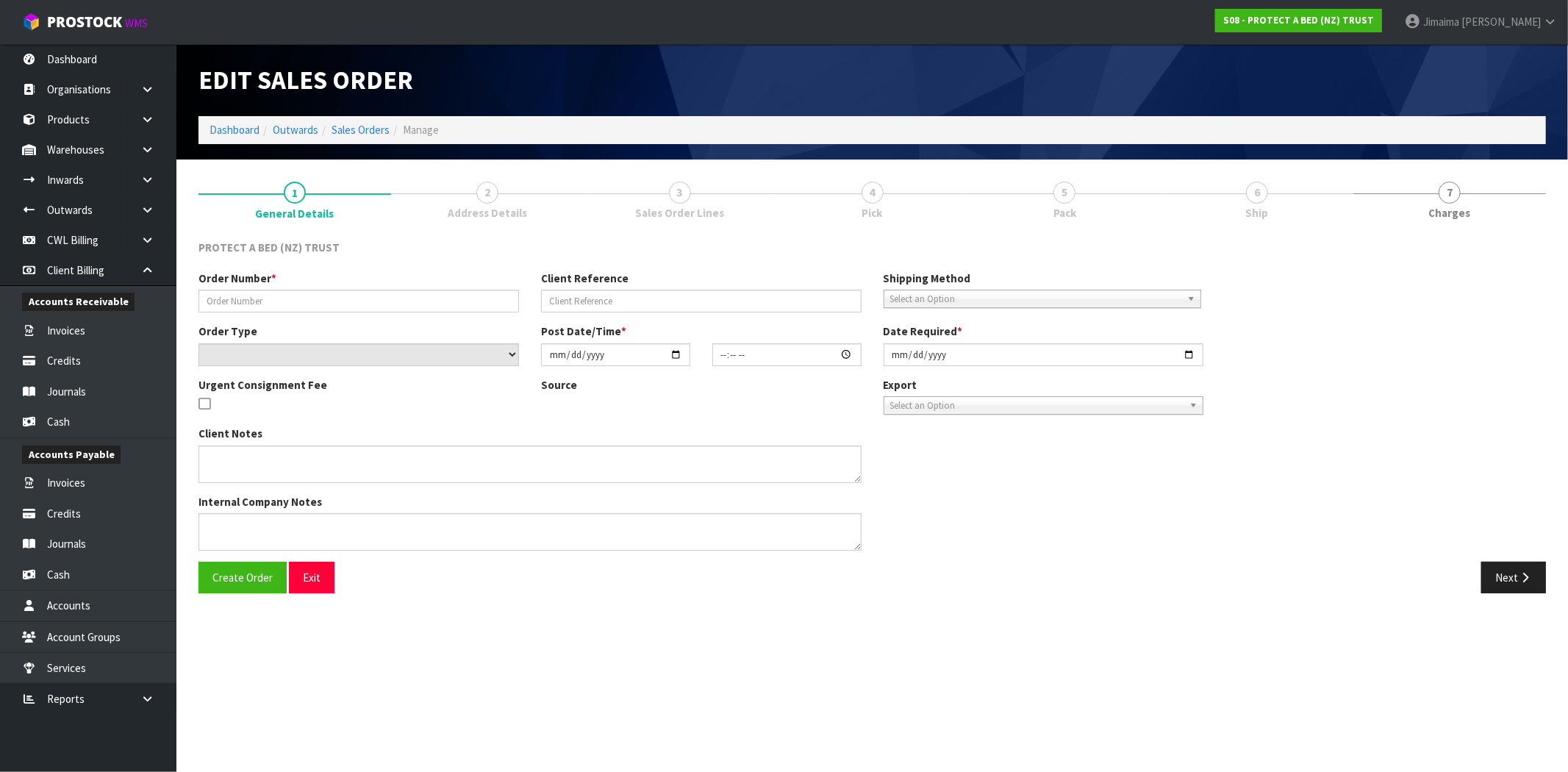
type input "27911"
type input "AUGUST DISCOUNTS"
select select "number:0"
type input "[DATE]"
type input "08:57:00.000"
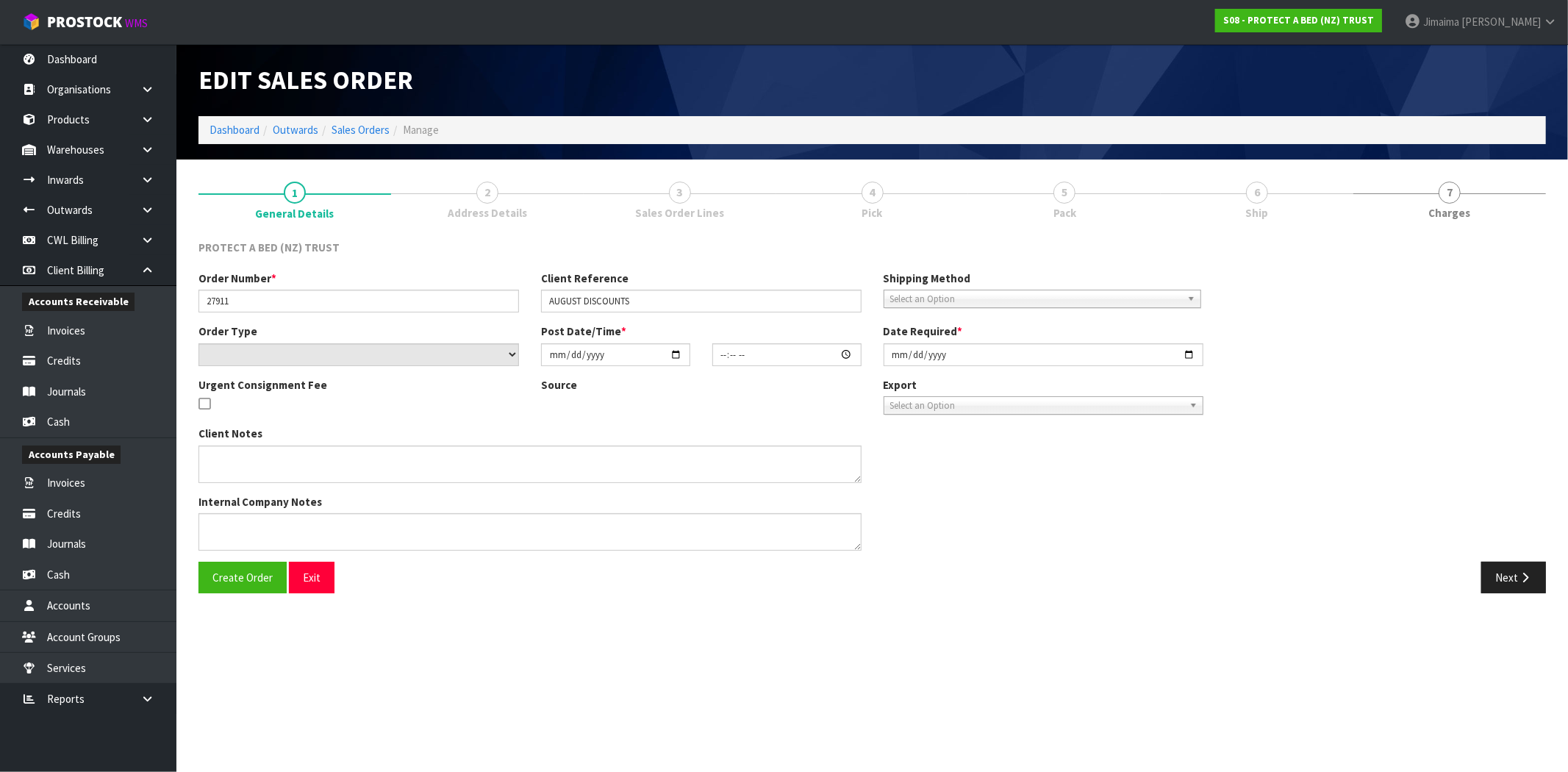
type input "[DATE]"
type textarea "WELLINGTON BEDS: AUGUST PROMOTION – MON 01 SEPTEMBER 2025 - STAYNEW TERRY COTTO…"
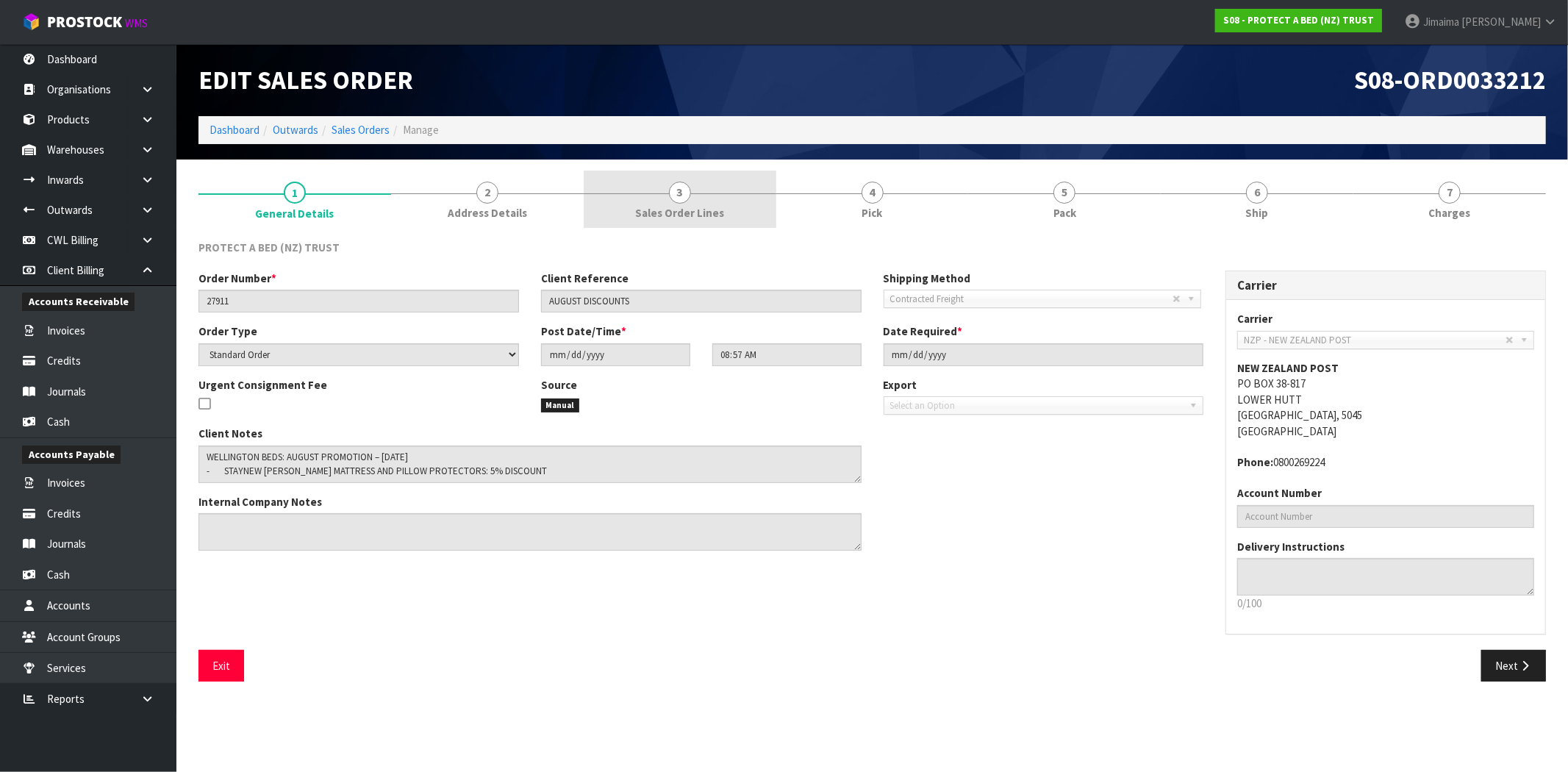
click at [699, 195] on link "3 Sales Order Lines" at bounding box center [680, 199] width 192 height 58
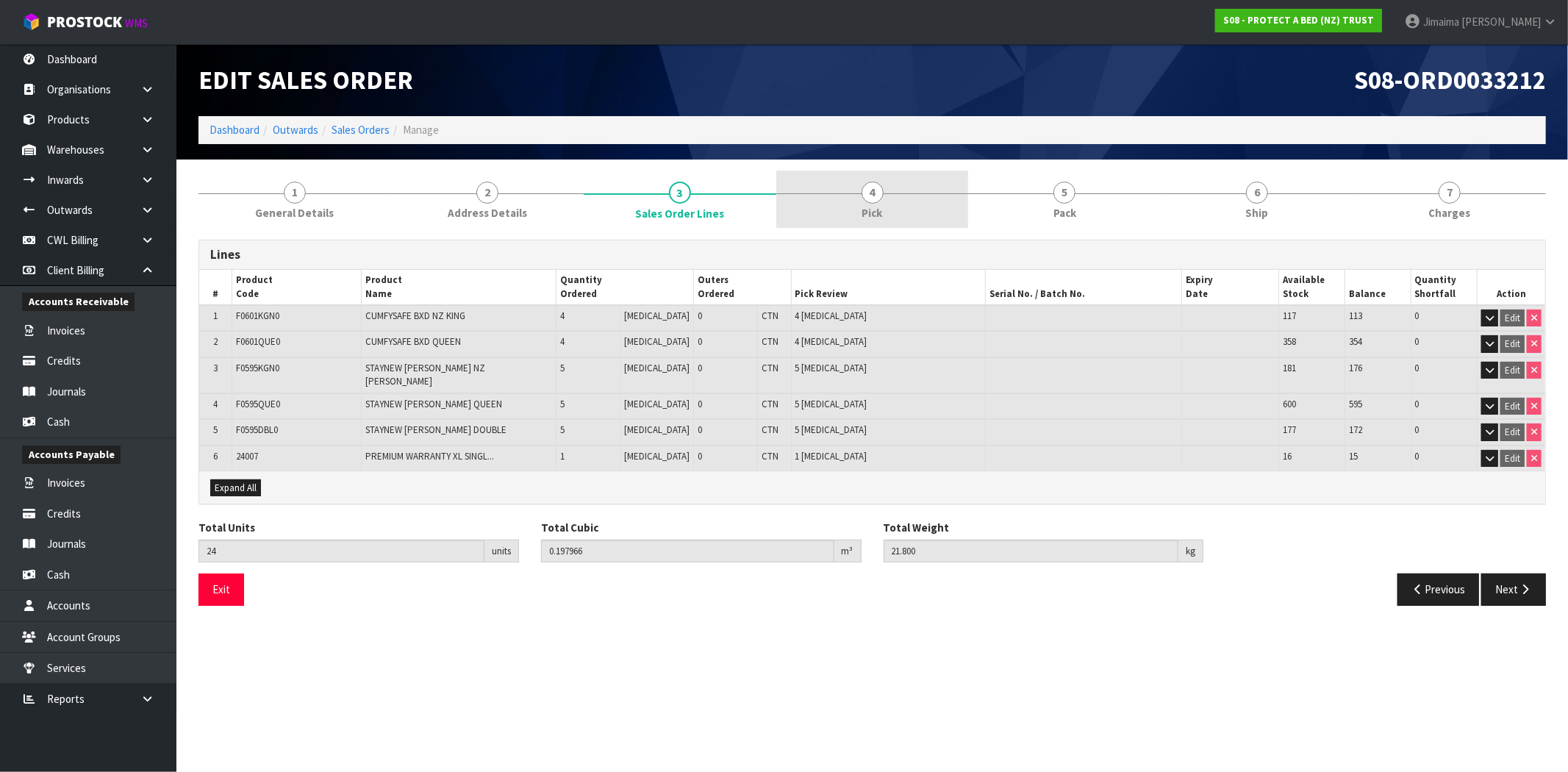
click at [887, 179] on link "4 Pick" at bounding box center [872, 199] width 192 height 58
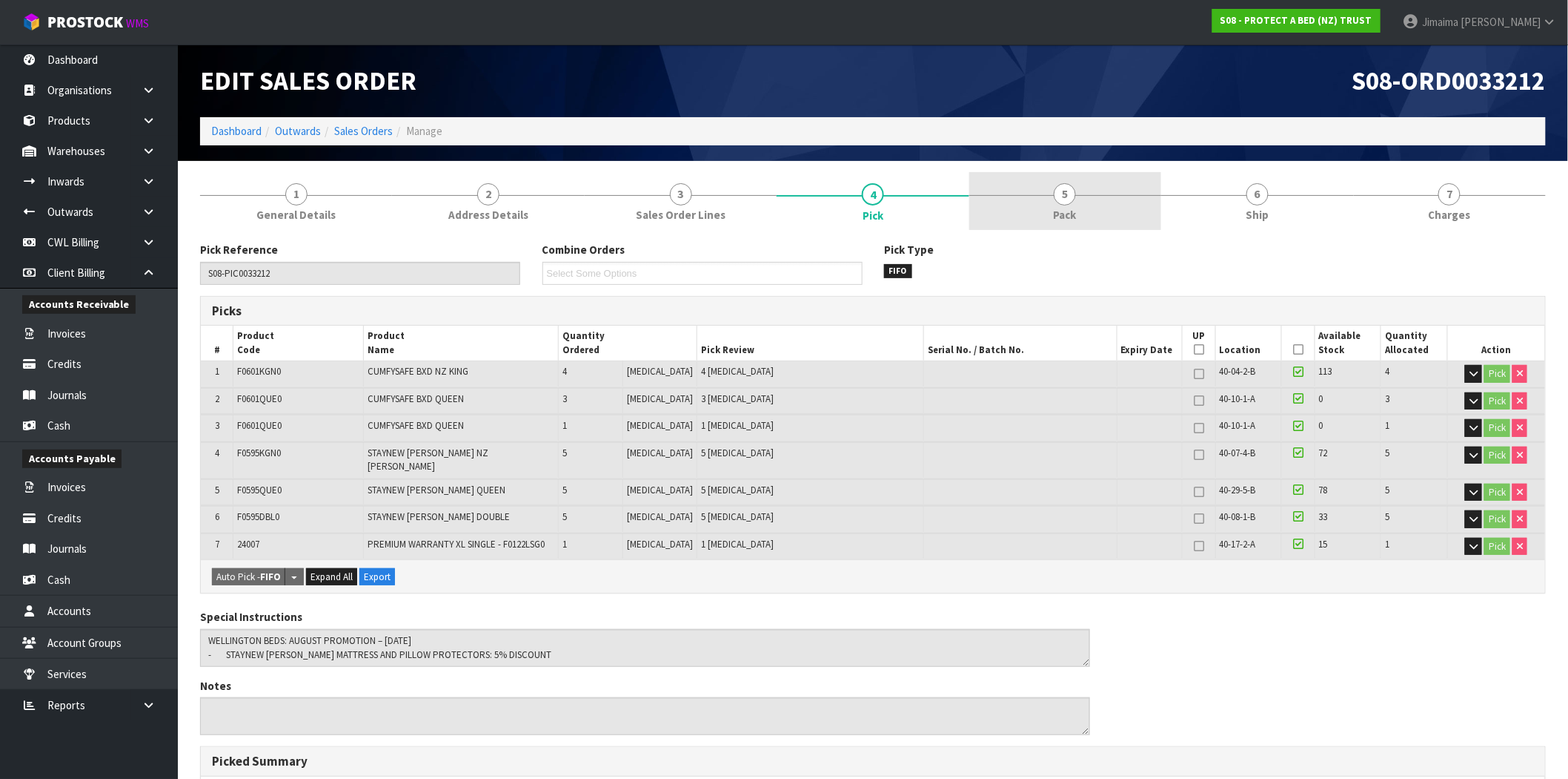
click at [1015, 182] on link "5 Pack" at bounding box center [1065, 201] width 192 height 59
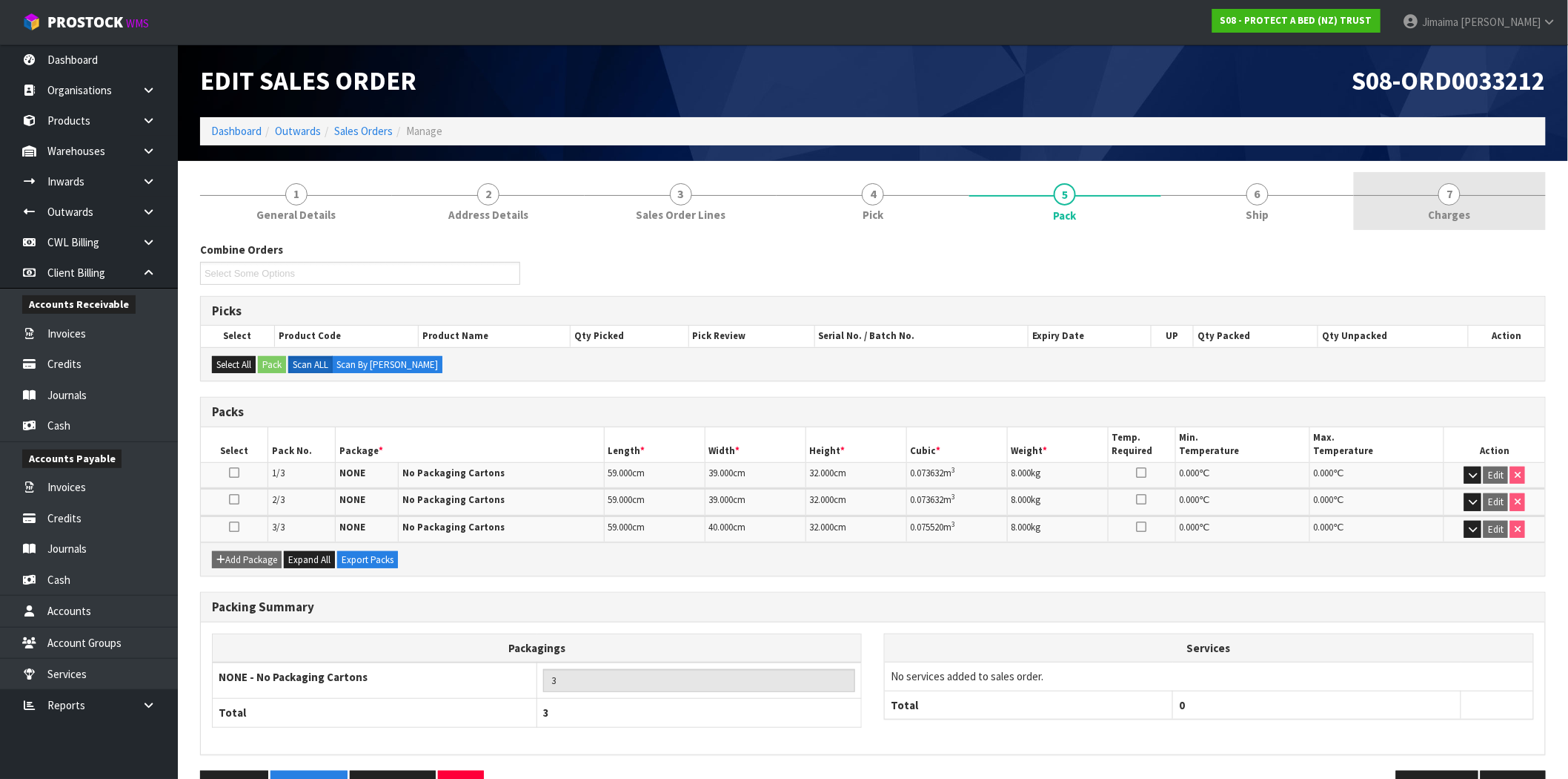
click at [1440, 197] on span "7" at bounding box center [1449, 194] width 22 height 22
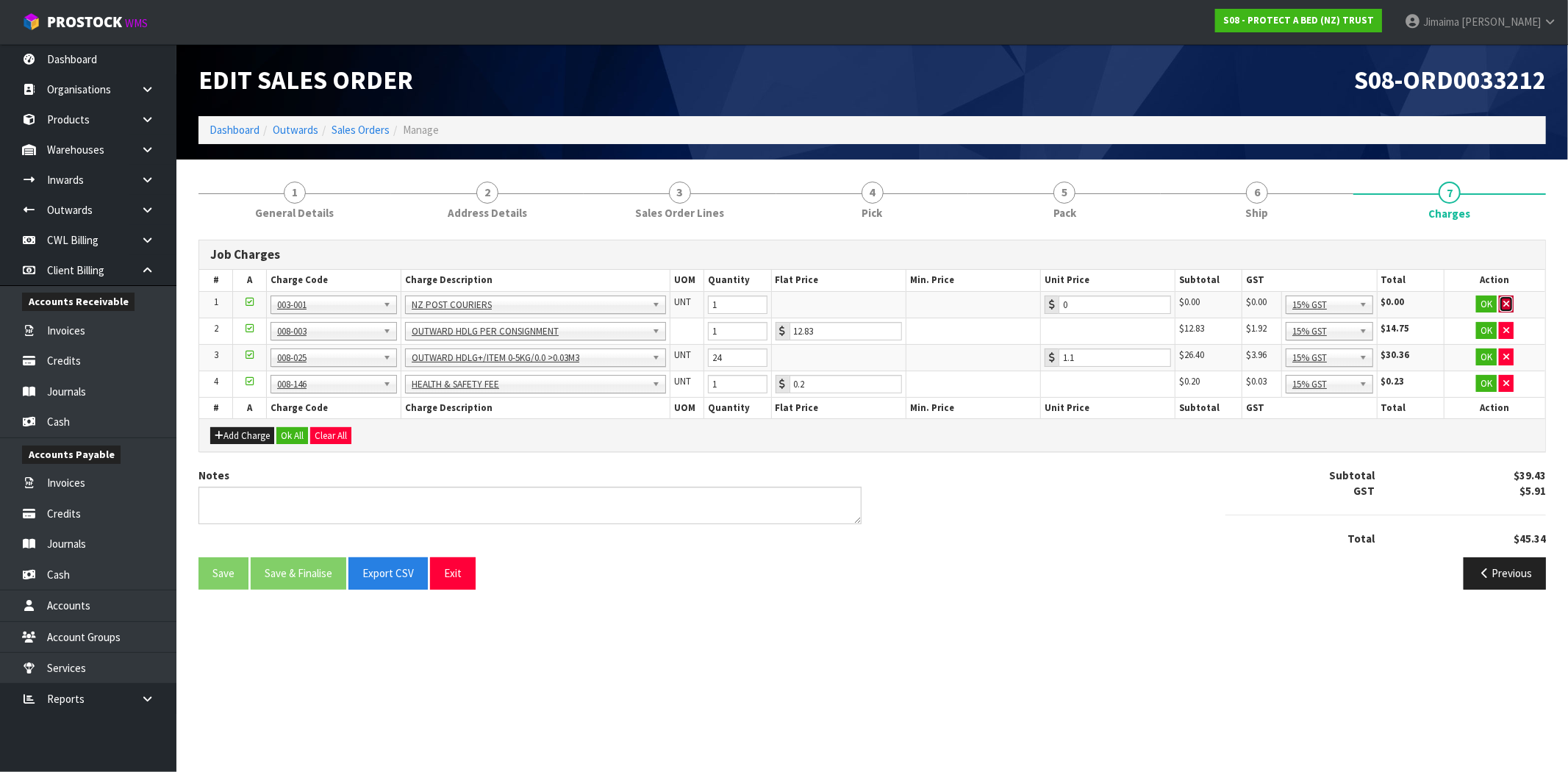
click at [1508, 296] on button "button" at bounding box center [1506, 304] width 15 height 18
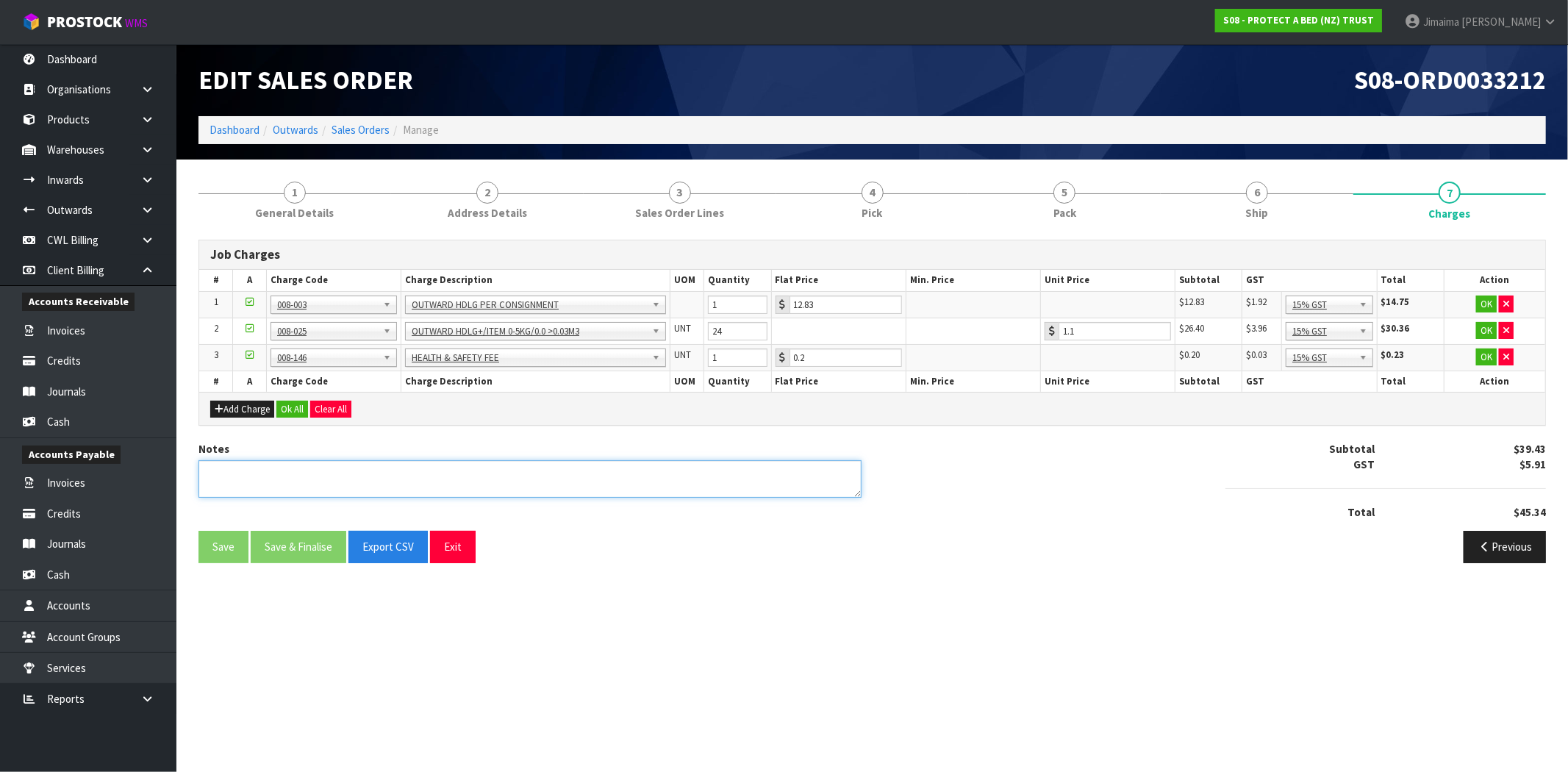
click at [751, 471] on textarea at bounding box center [530, 479] width 663 height 37
type textarea "COMBINED"
click at [306, 410] on button "Ok All" at bounding box center [292, 409] width 32 height 18
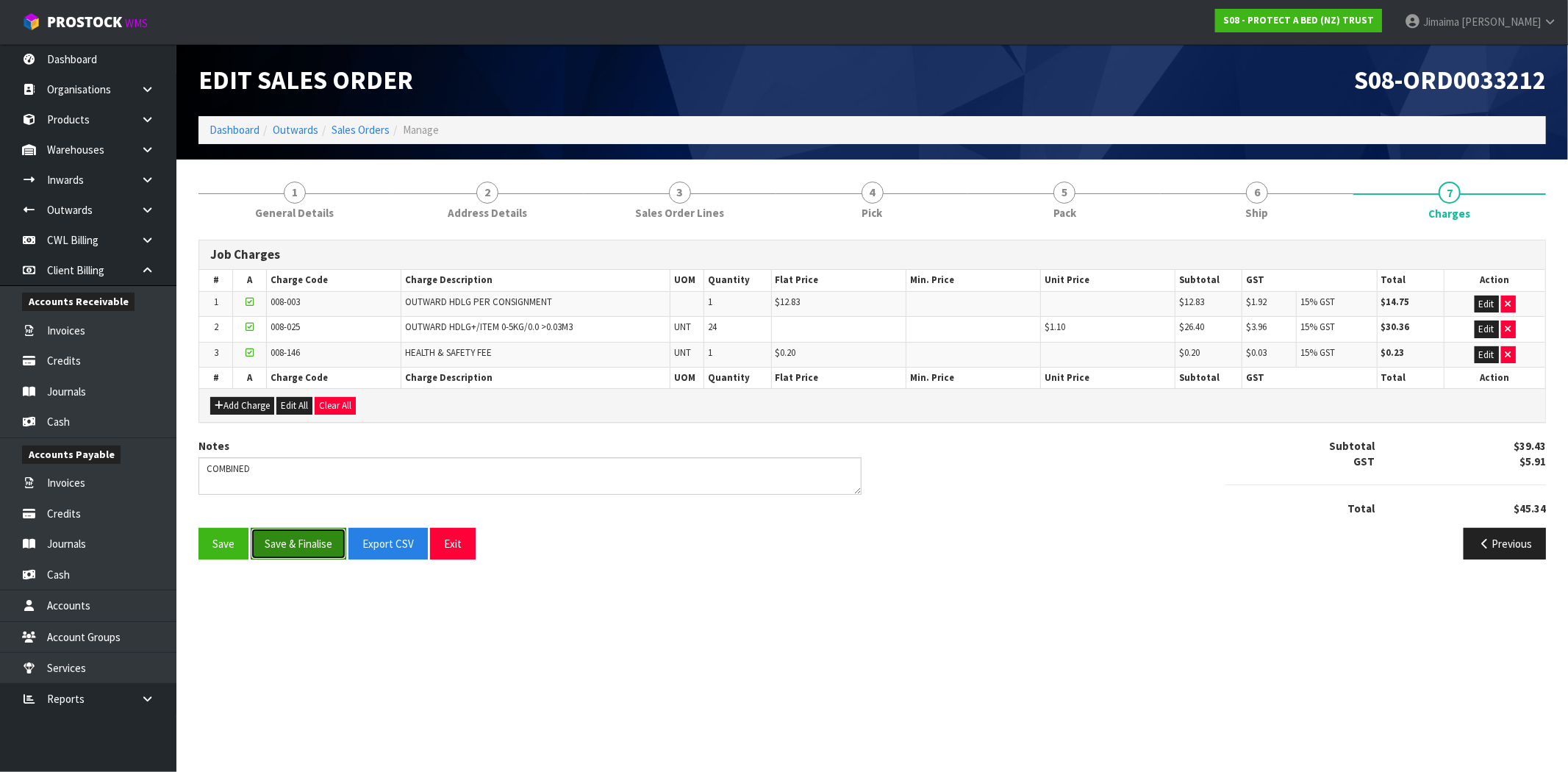
click at [306, 552] on button "Save & Finalise" at bounding box center [298, 543] width 95 height 32
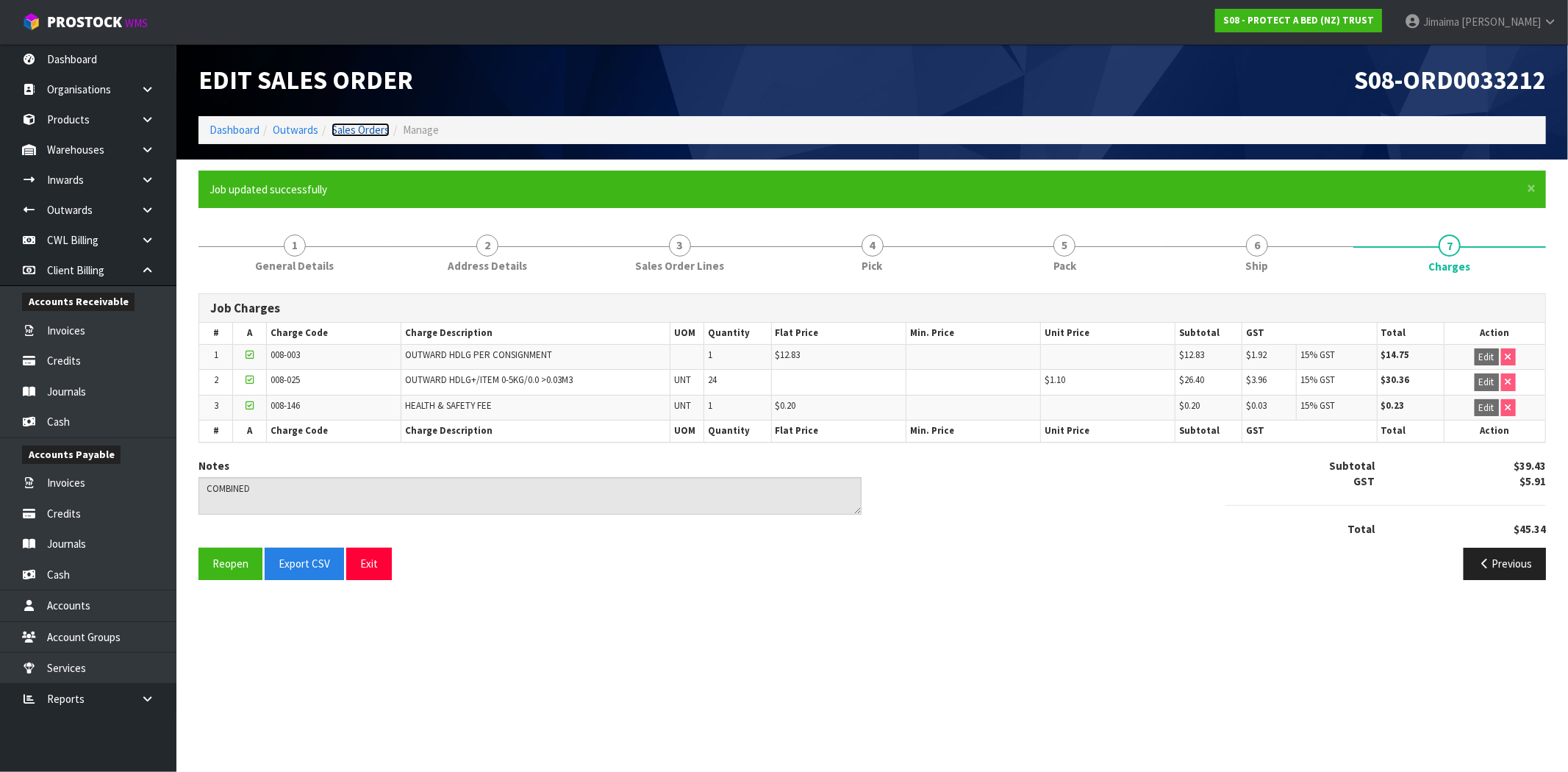
click at [359, 129] on link "Sales Orders" at bounding box center [361, 129] width 58 height 14
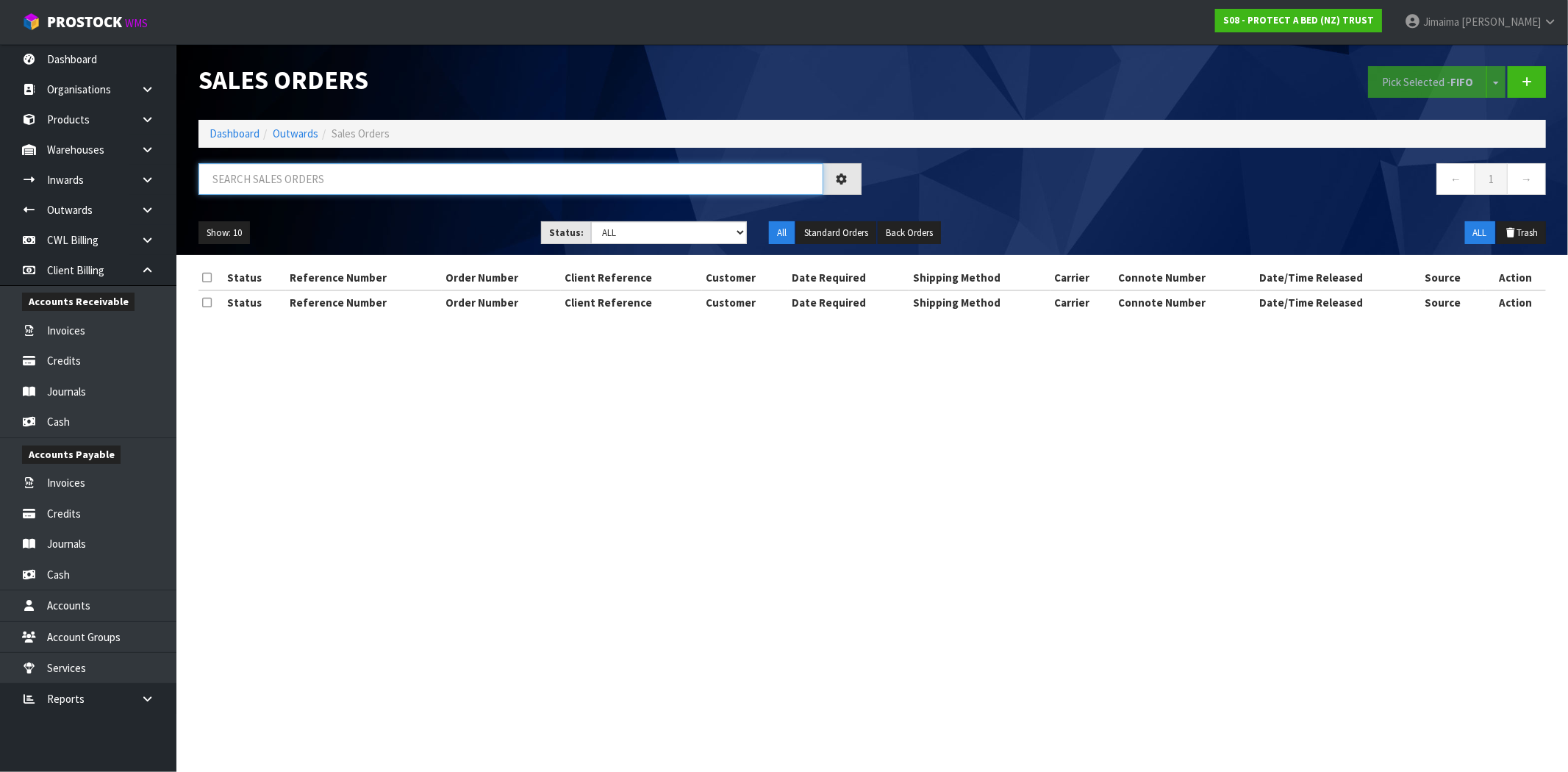
click at [321, 177] on input "text" at bounding box center [511, 178] width 625 height 32
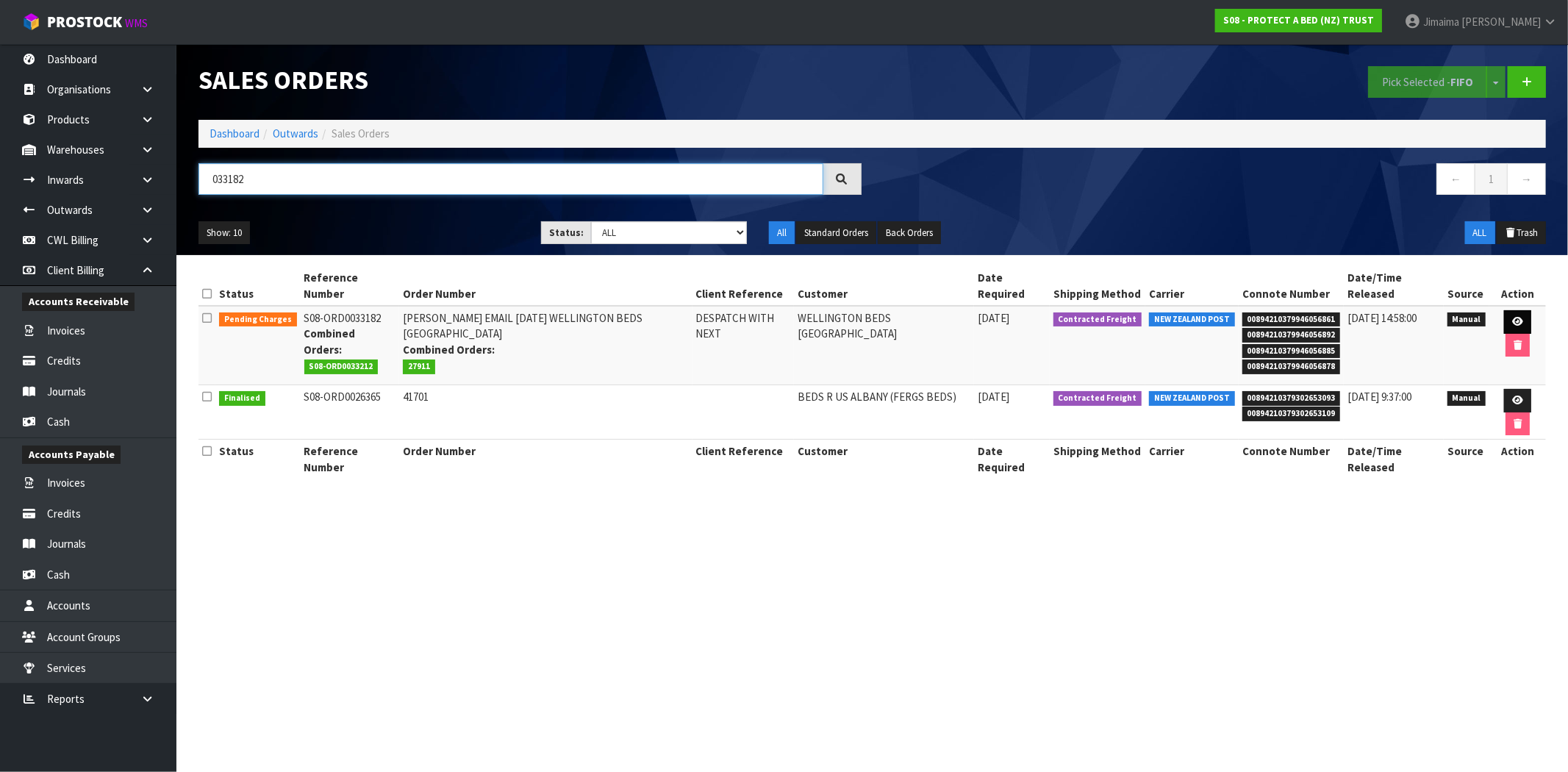
type input "033182"
click at [1512, 317] on icon at bounding box center [1518, 322] width 11 height 9
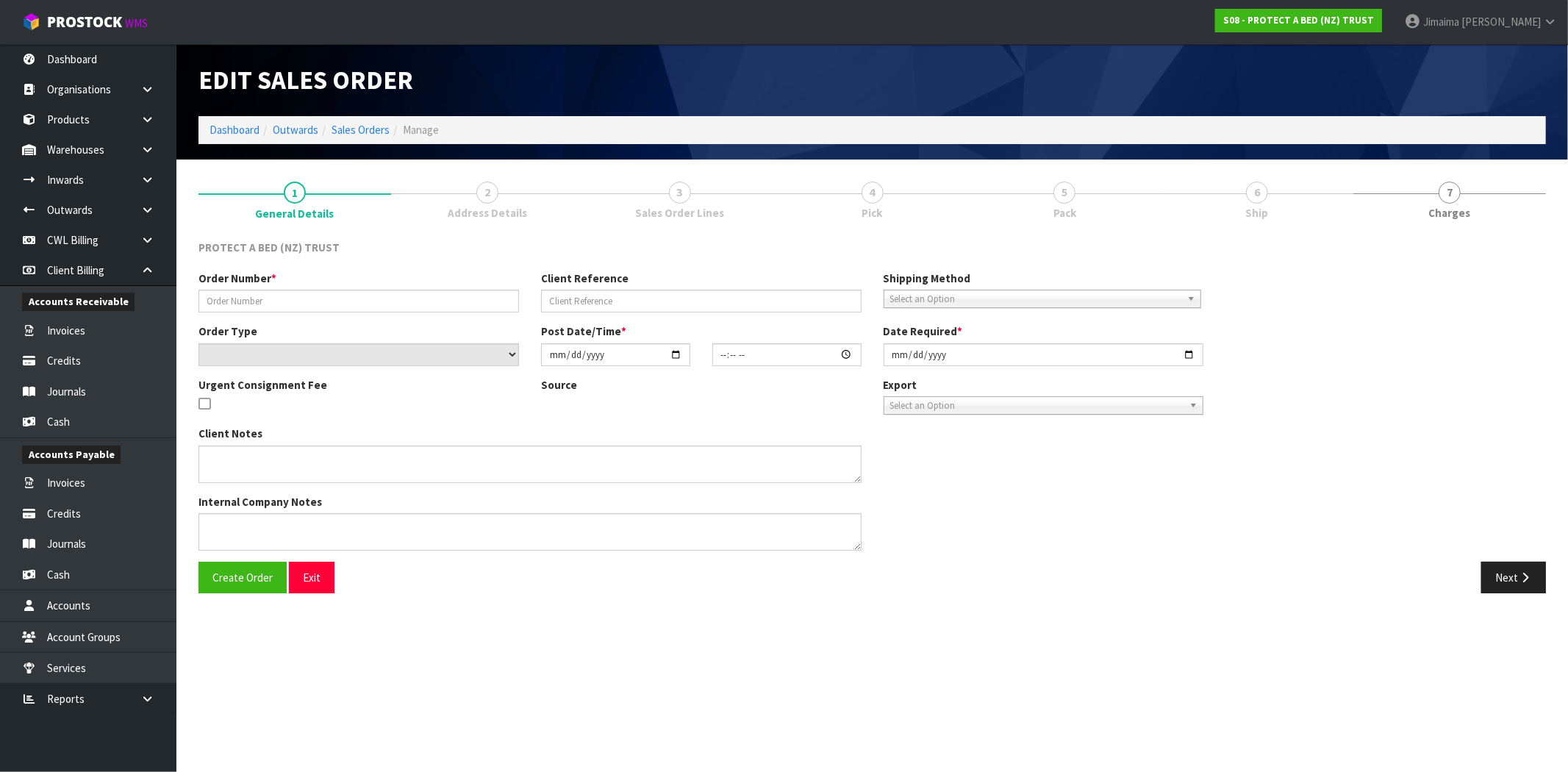
type input "CLINT EMAIL 29.08.25 WELLINGTON BEDS PORIRUA"
type input "DESPATCH WITH NEXT"
select select "number:0"
type input "2025-08-29"
type input "11:14:00.000"
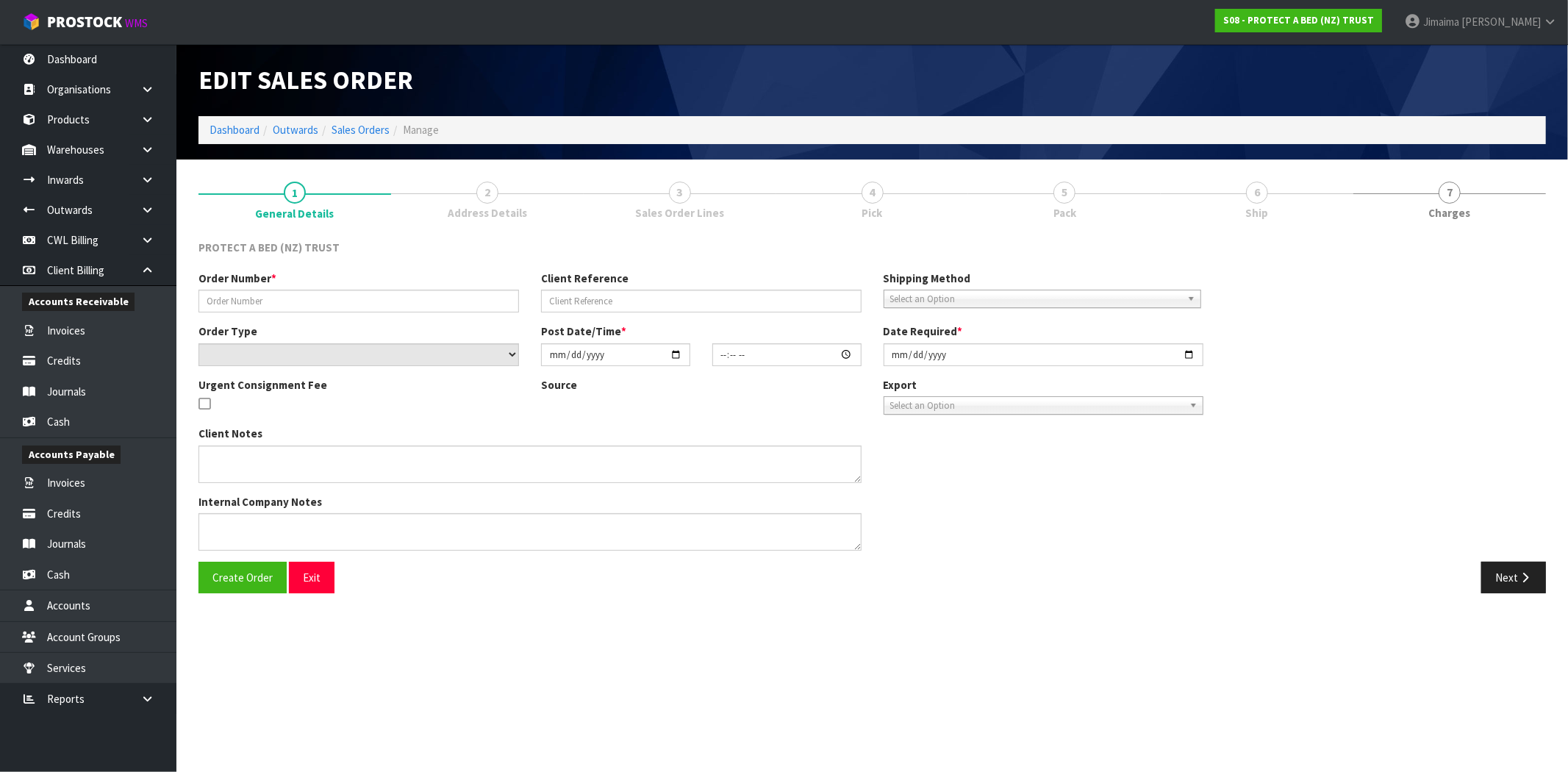
type input "[DATE]"
type textarea "AT NO CHARGE"
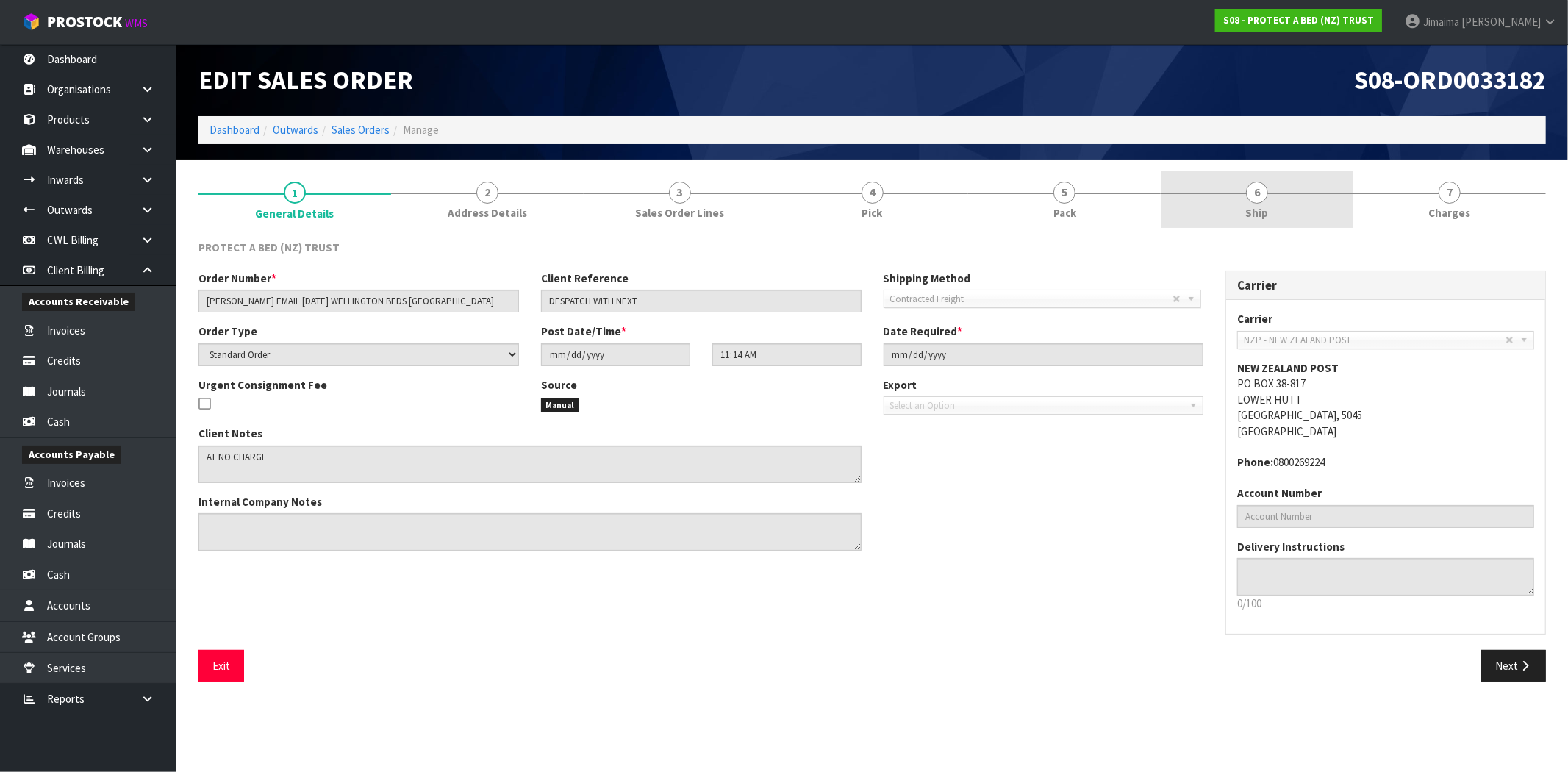
click at [1185, 182] on link "6 Ship" at bounding box center [1257, 199] width 192 height 58
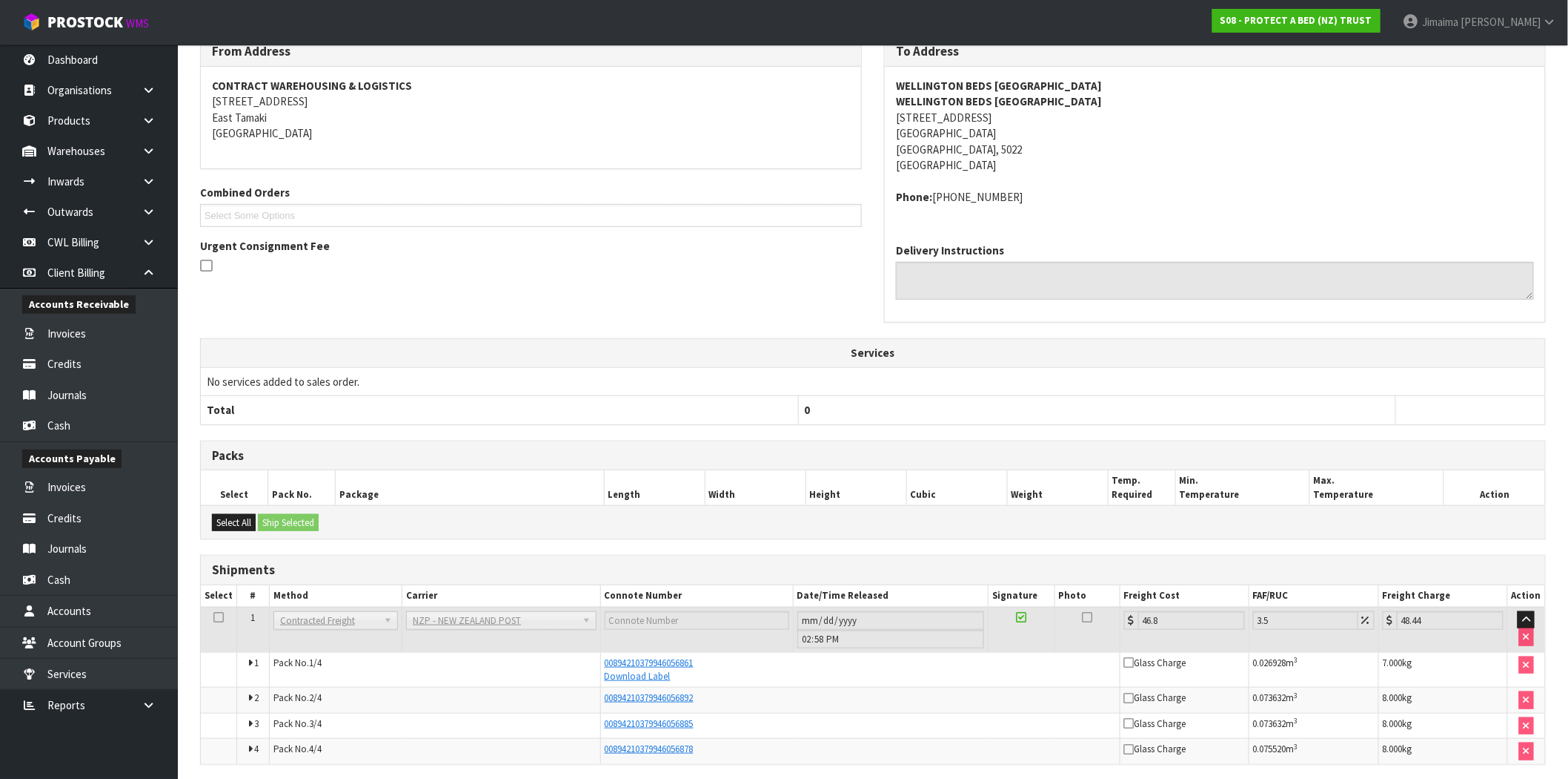
scroll to position [263, 0]
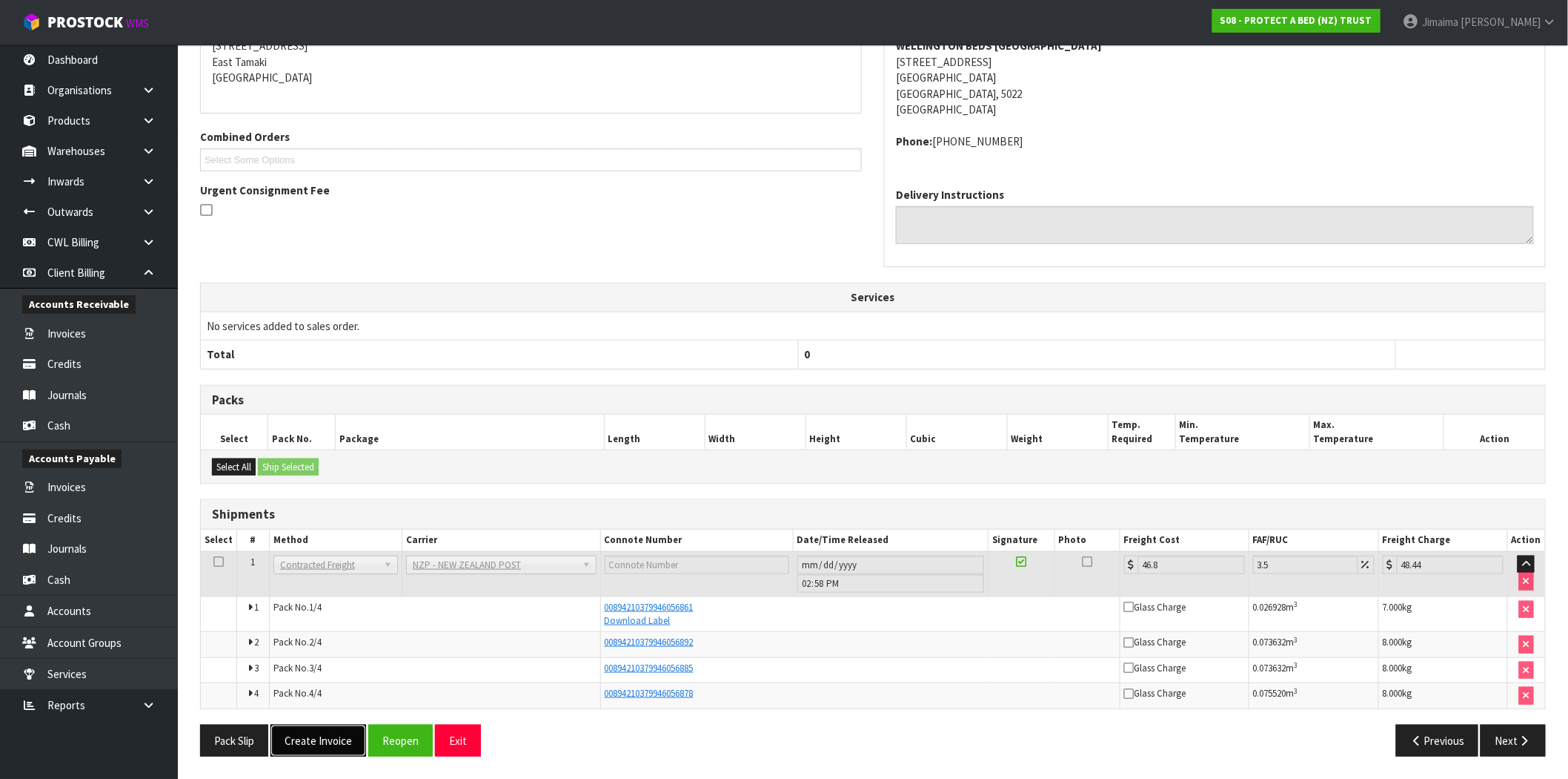
click at [322, 744] on button "Create Invoice" at bounding box center [318, 740] width 95 height 32
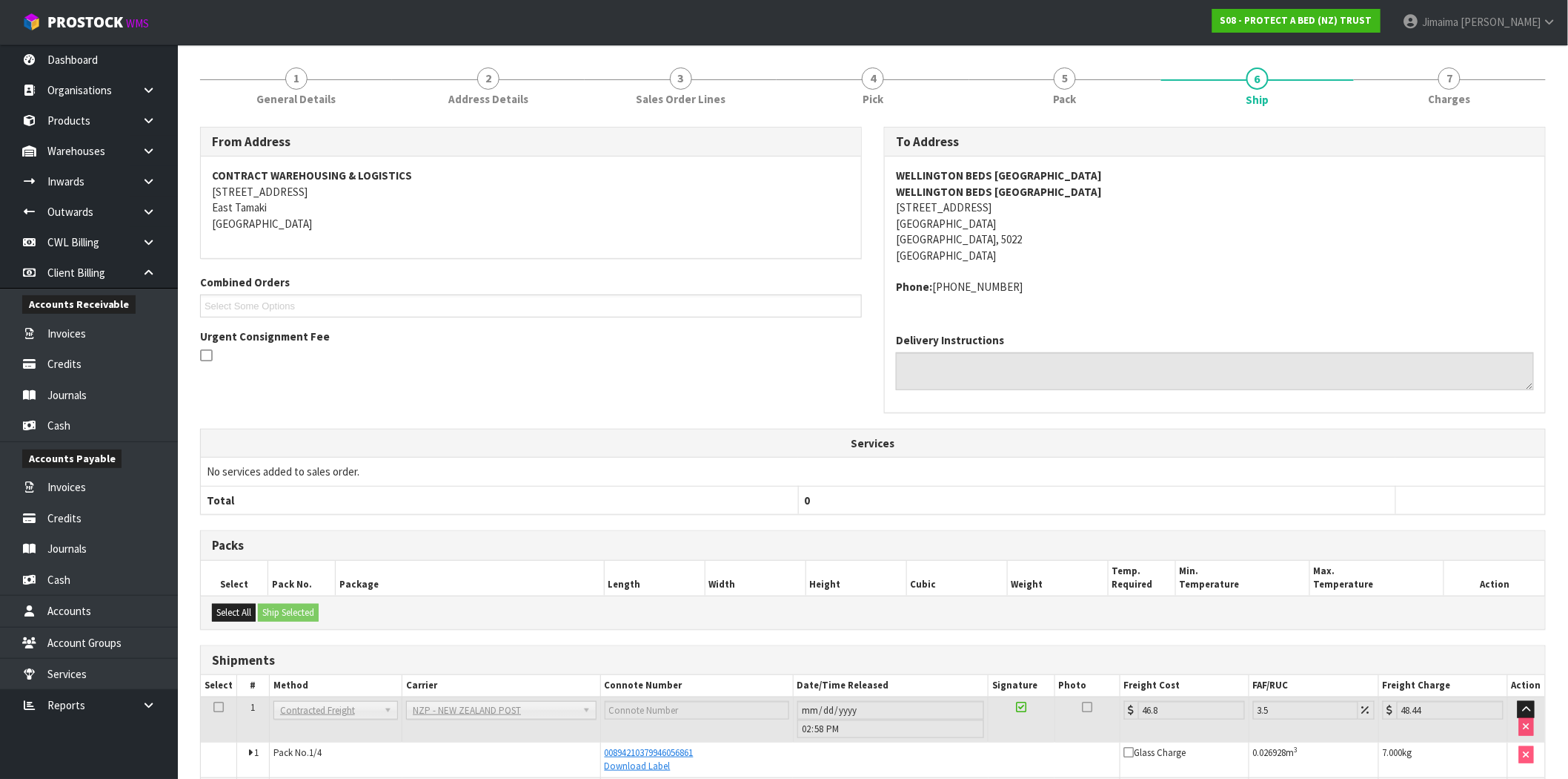
scroll to position [316, 0]
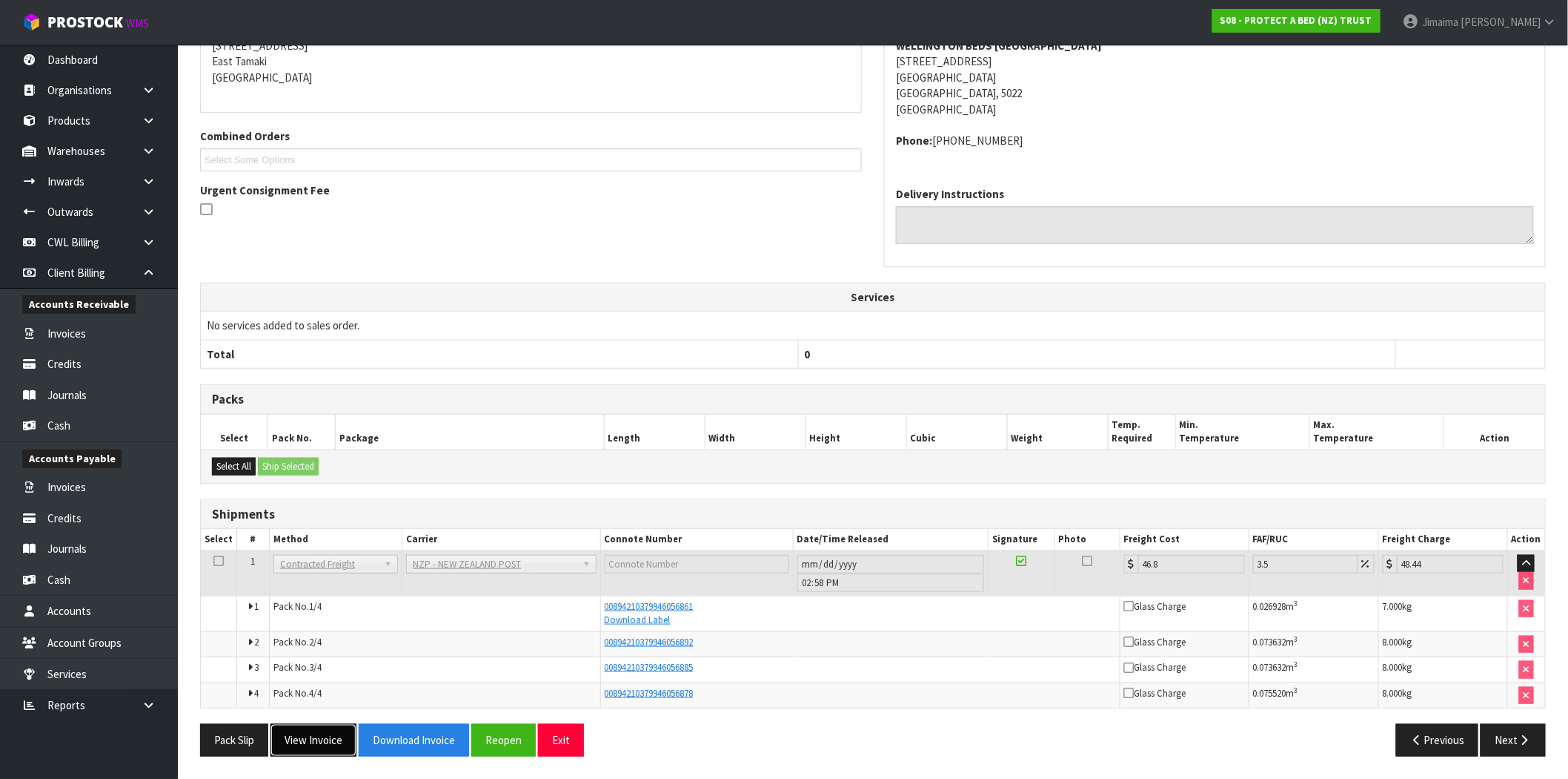
click at [313, 742] on button "View Invoice" at bounding box center [313, 739] width 86 height 32
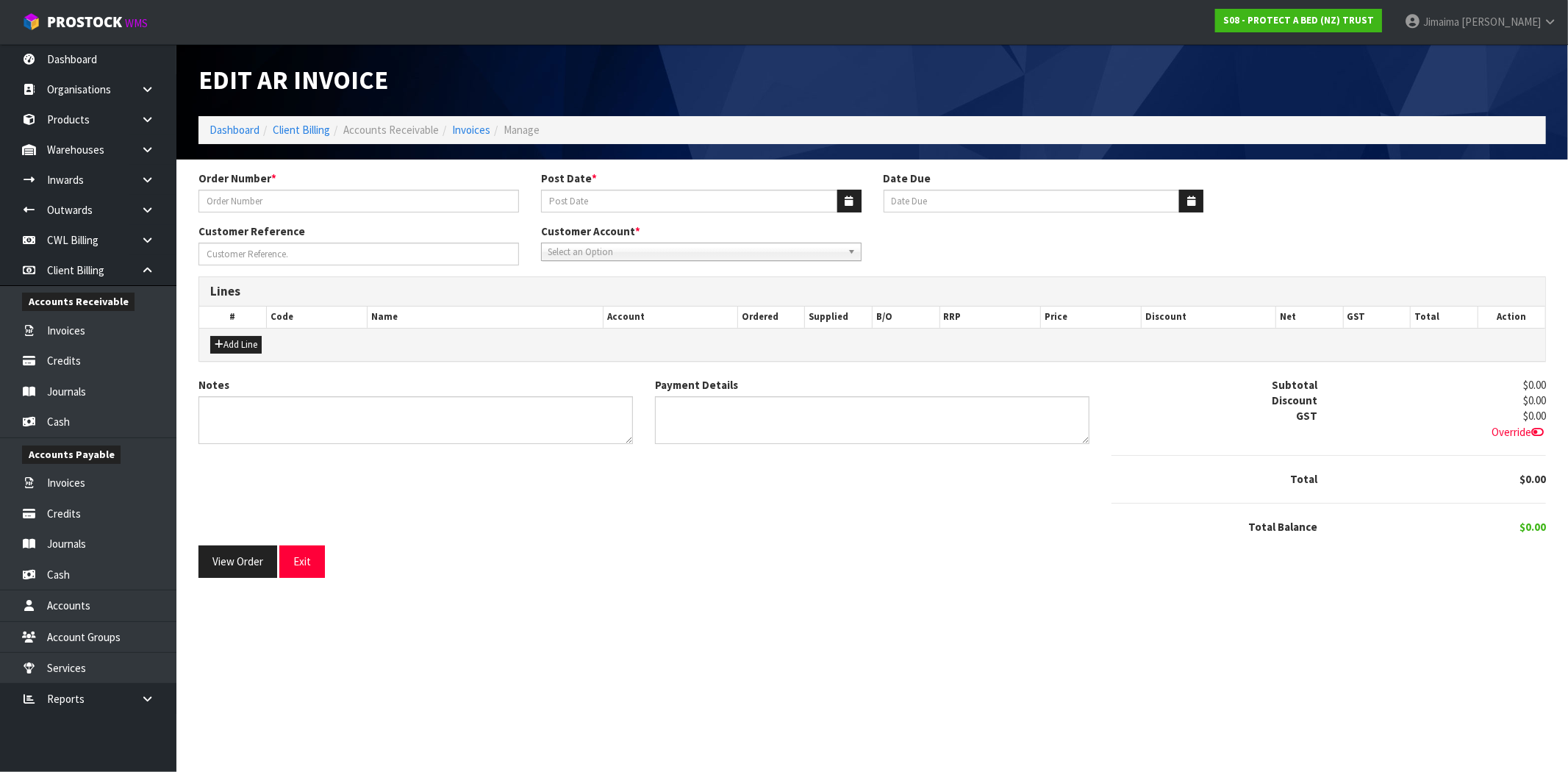
type input "CLINT EMAIL 29.08.25 WELLINGTON BEDS PORIRUA"
type input "[DATE]"
type input "20/10/2025"
type input "DESPATCH WITH NEXT"
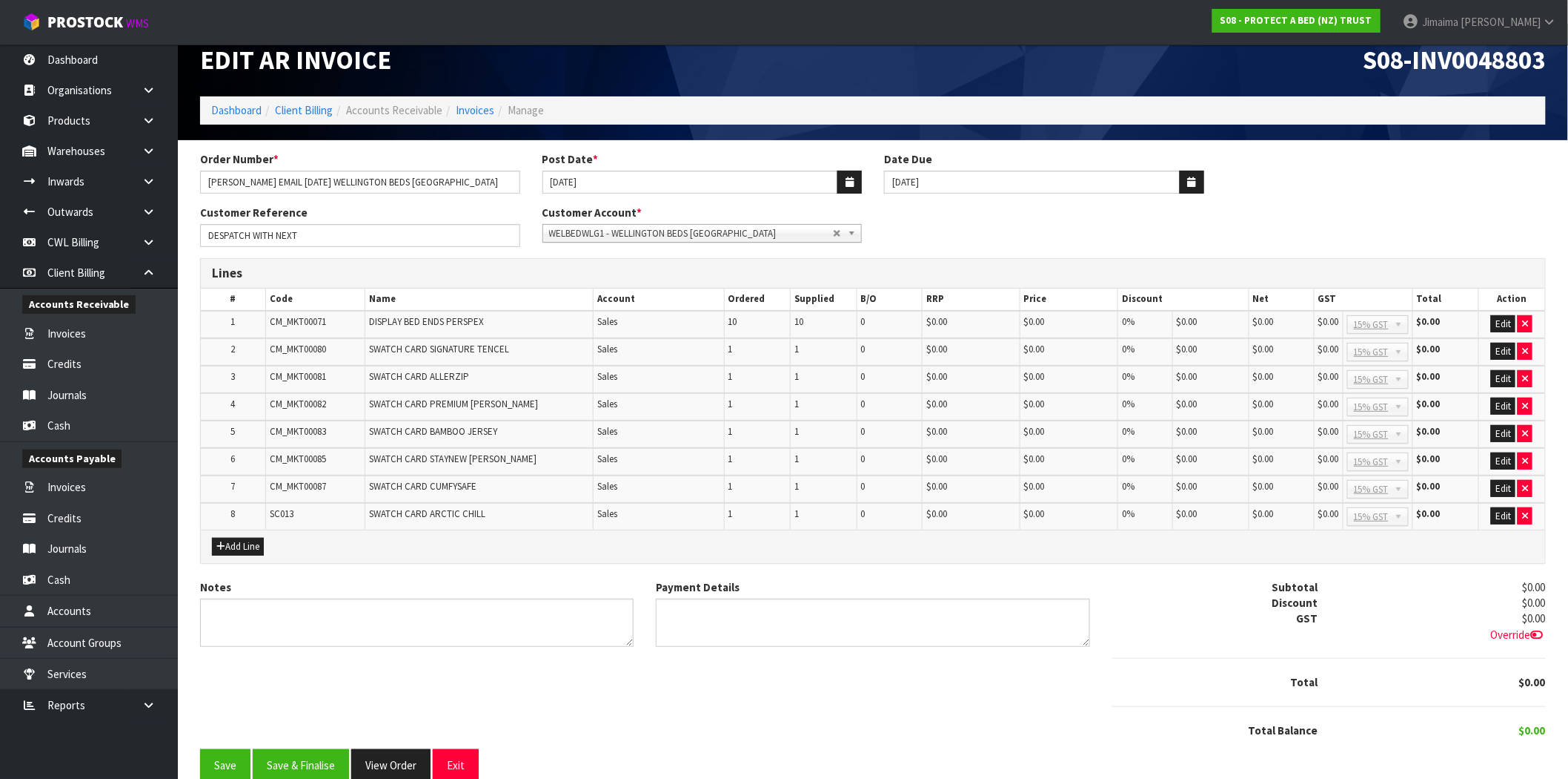
scroll to position [40, 0]
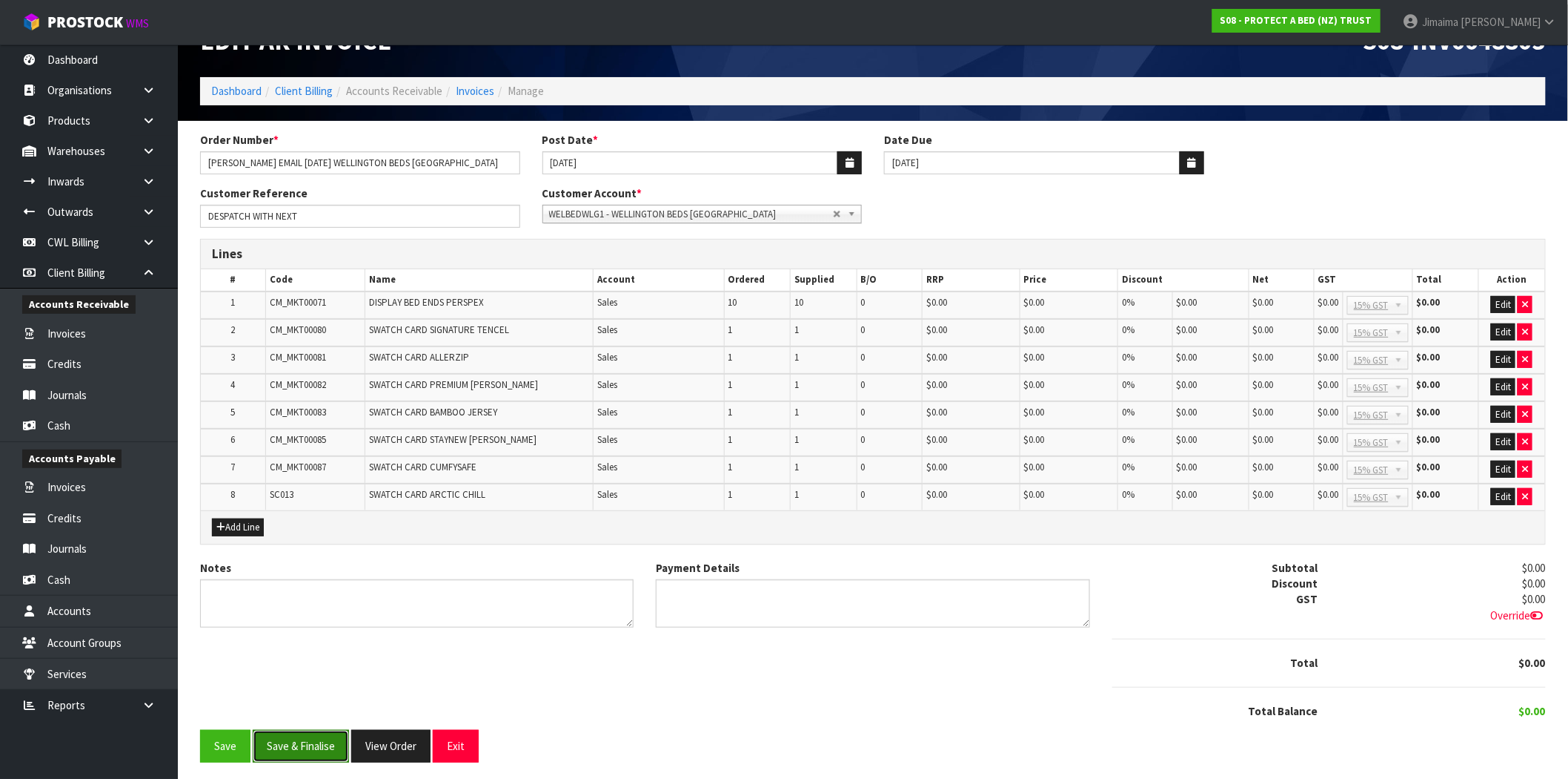
click at [300, 736] on button "Save & Finalise" at bounding box center [300, 745] width 96 height 32
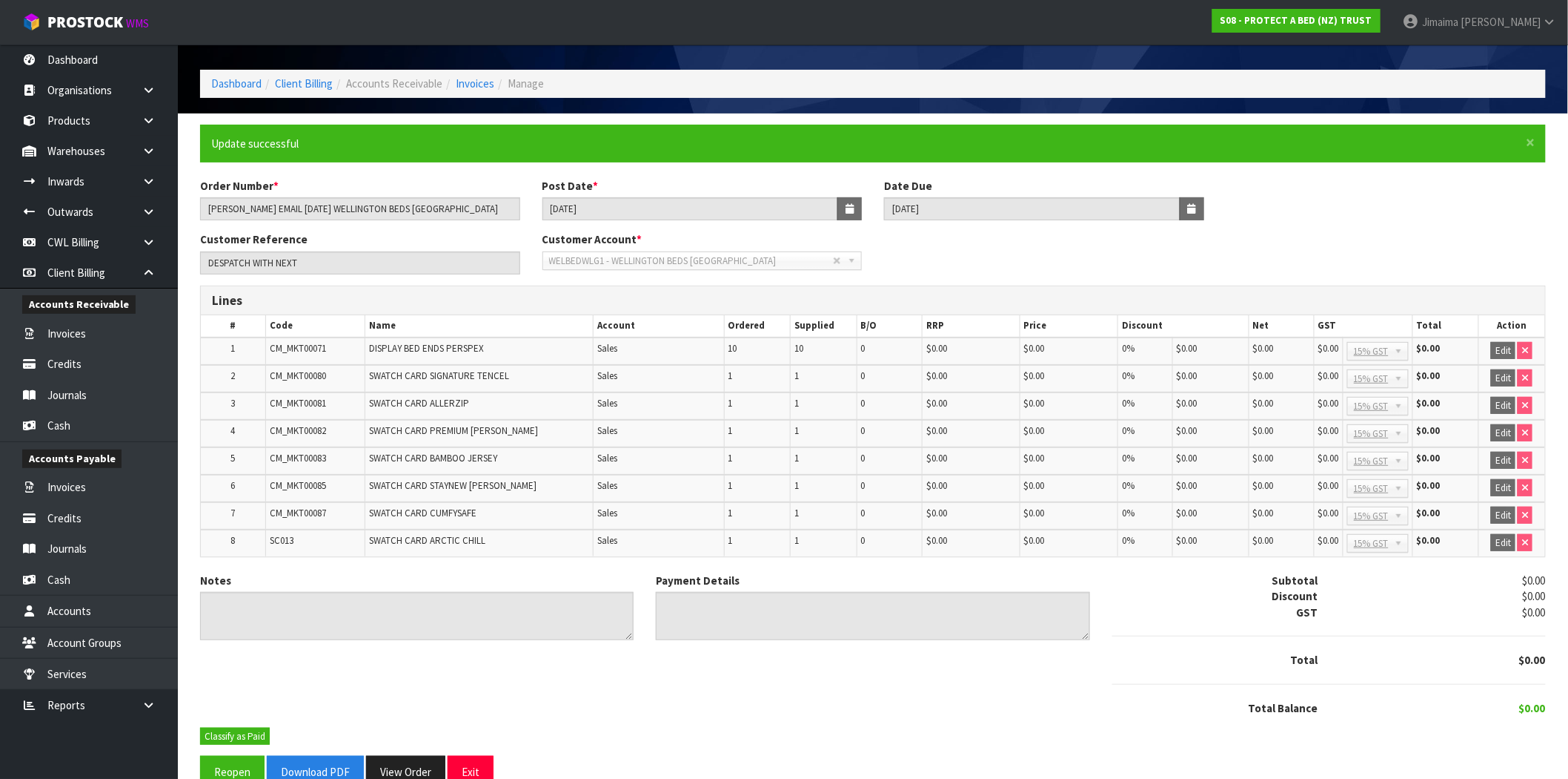
scroll to position [74, 0]
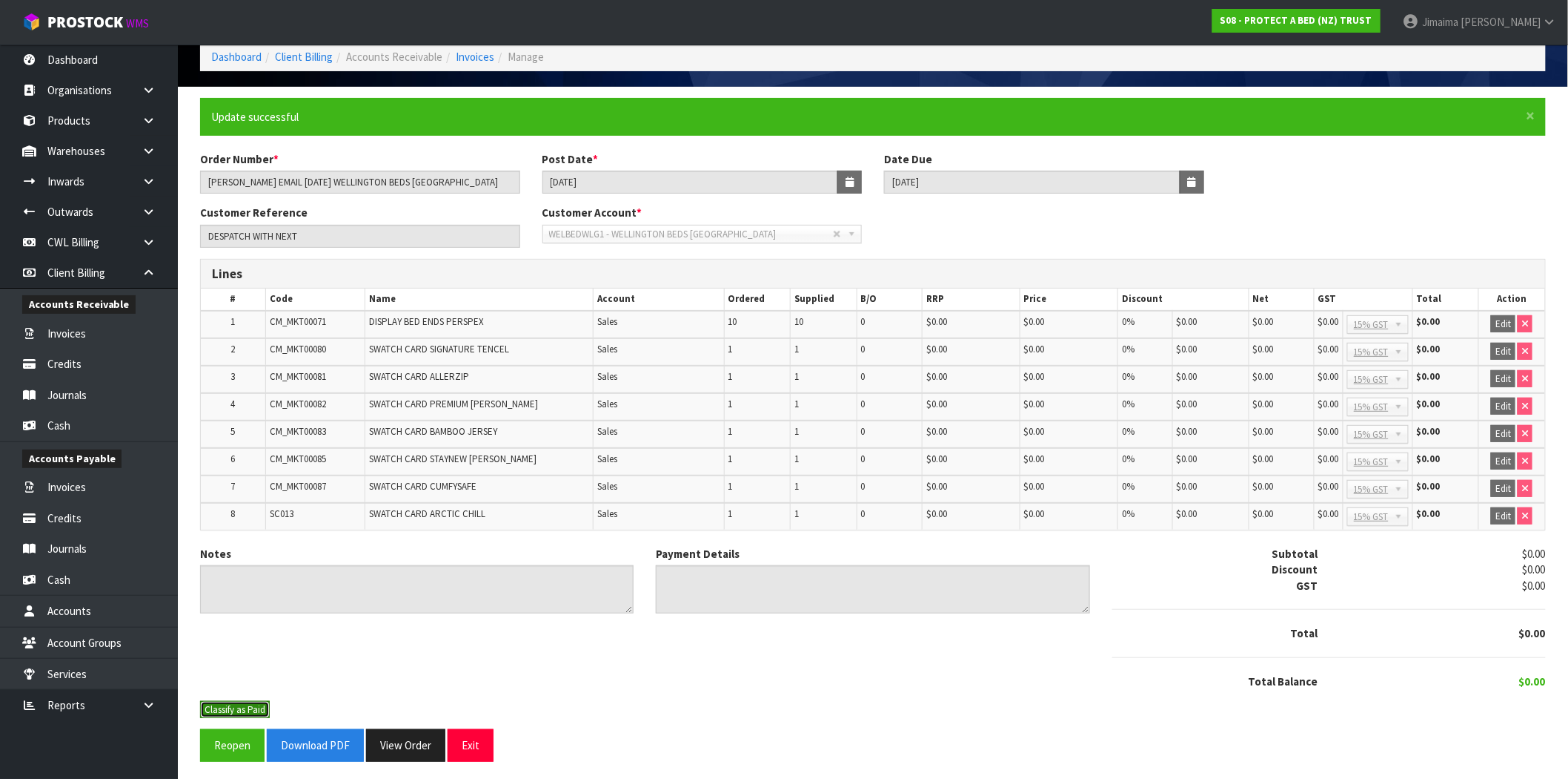
click at [256, 703] on button "Classify as Paid" at bounding box center [234, 709] width 70 height 18
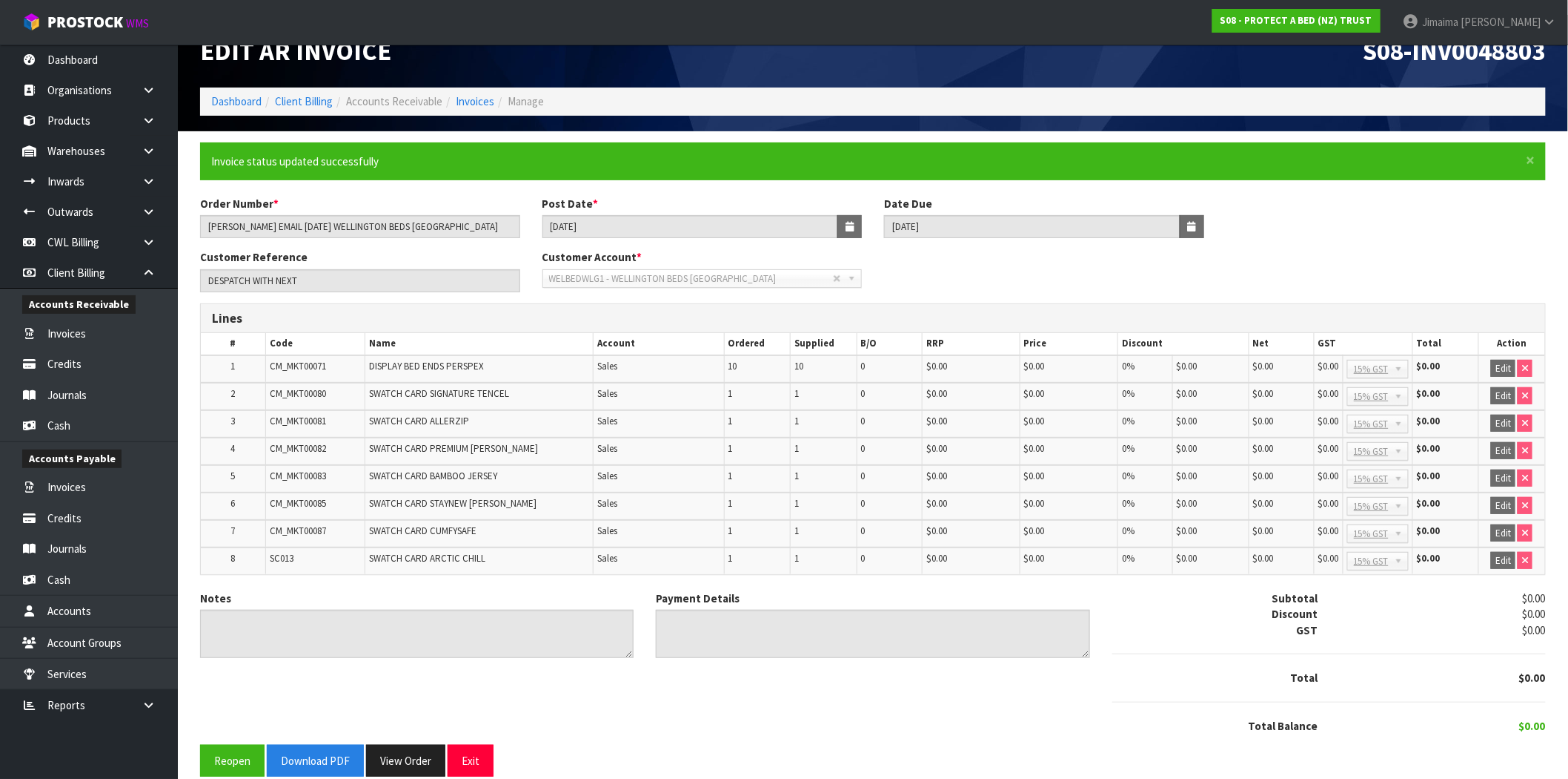
scroll to position [45, 0]
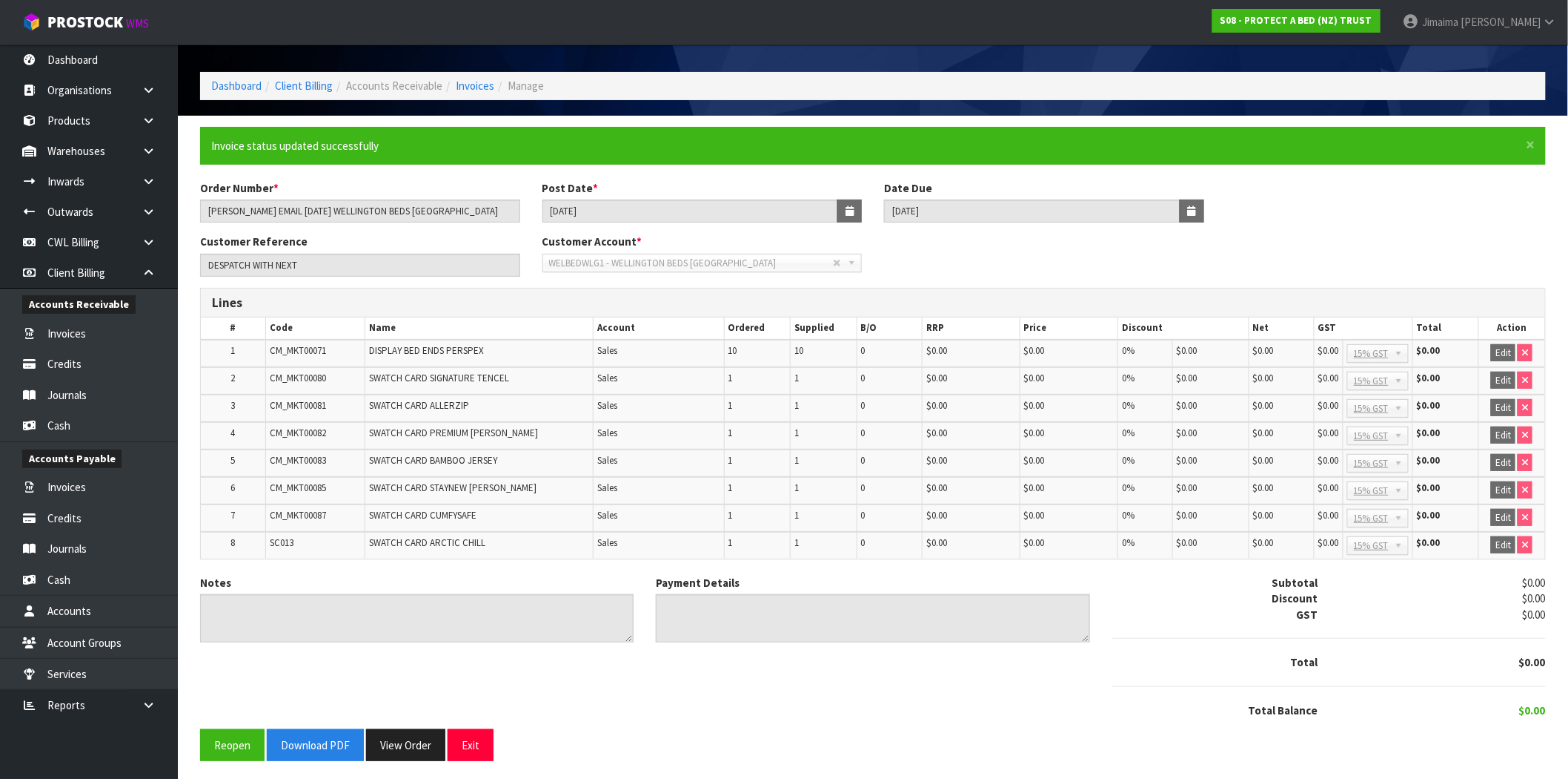
click at [328, 723] on div "Notes Payment Details Subtotal $0.00 Discount $0.00 GST $0.00 Total $0.00 $0.00" at bounding box center [873, 652] width 1368 height 154
drag, startPoint x: 324, startPoint y: 734, endPoint x: 331, endPoint y: 725, distance: 11.4
click at [324, 734] on button "Download PDF" at bounding box center [315, 745] width 97 height 32
click at [421, 738] on button "View Order" at bounding box center [405, 745] width 79 height 32
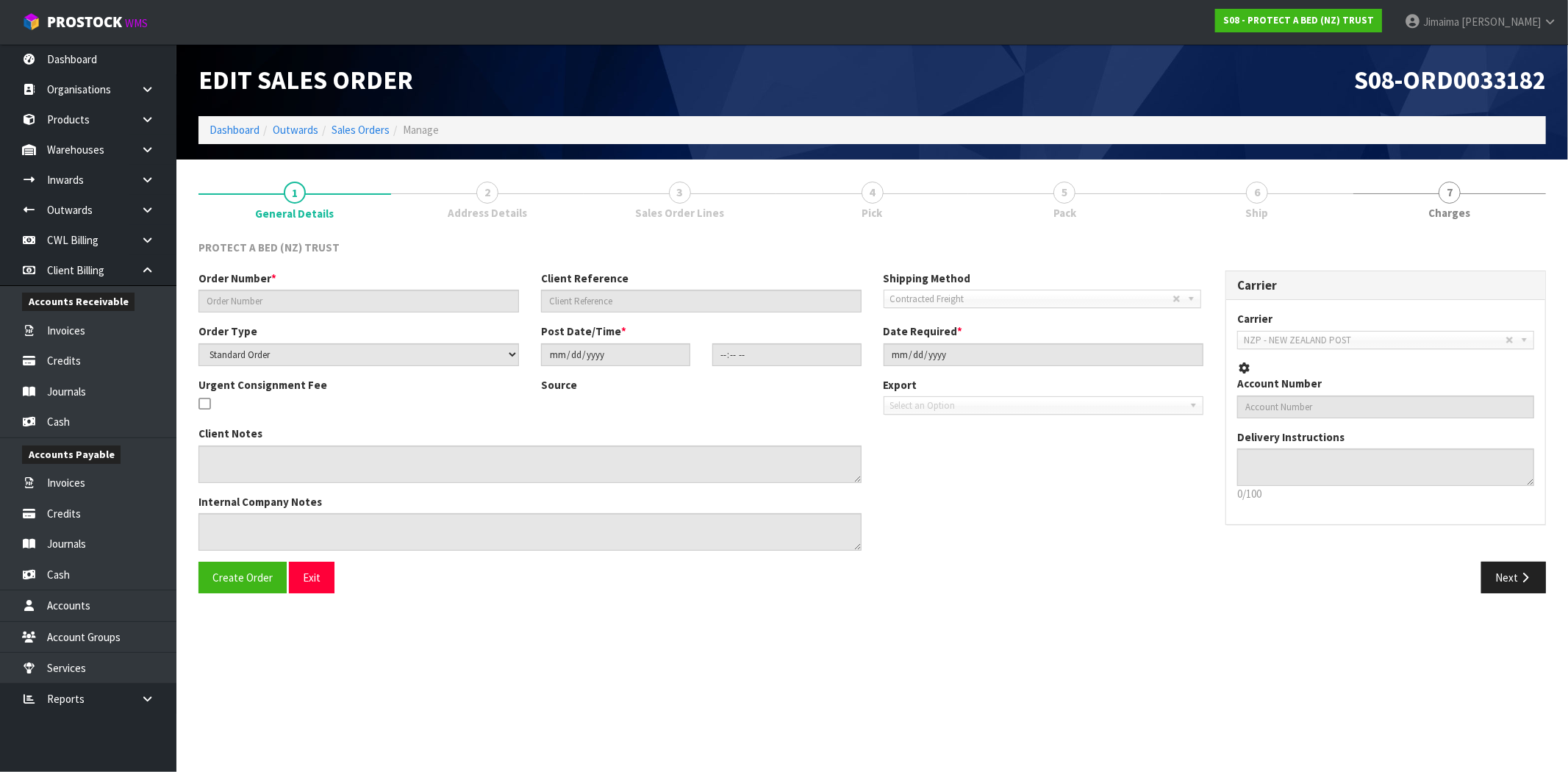
type input "CLINT EMAIL 29.08.25 WELLINGTON BEDS PORIRUA"
type input "DESPATCH WITH NEXT"
select select "number:0"
type input "2025-08-29"
type input "11:14:00.000"
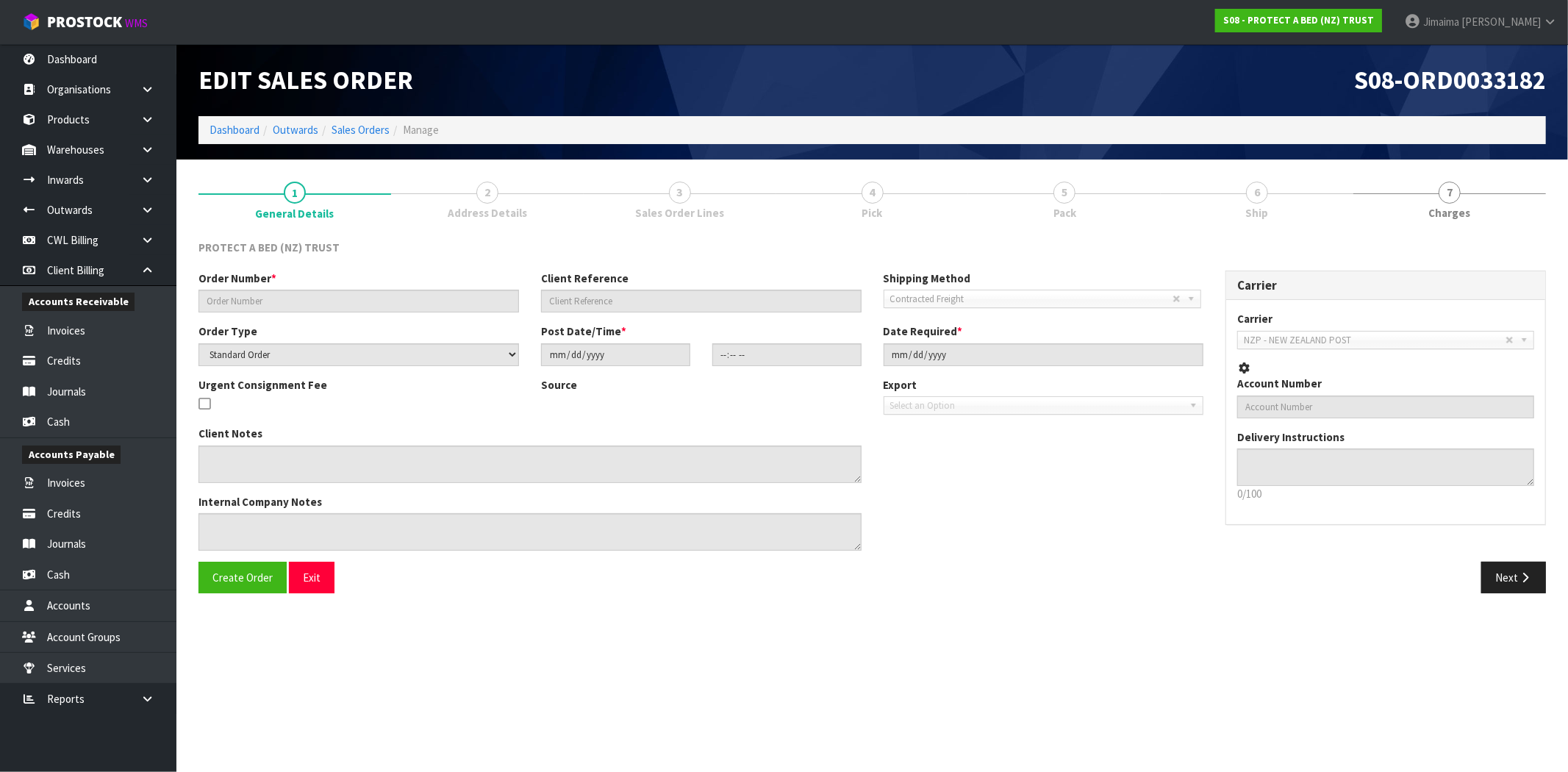
type input "[DATE]"
type textarea "AT NO CHARGE"
click at [672, 200] on span "3" at bounding box center [680, 192] width 22 height 22
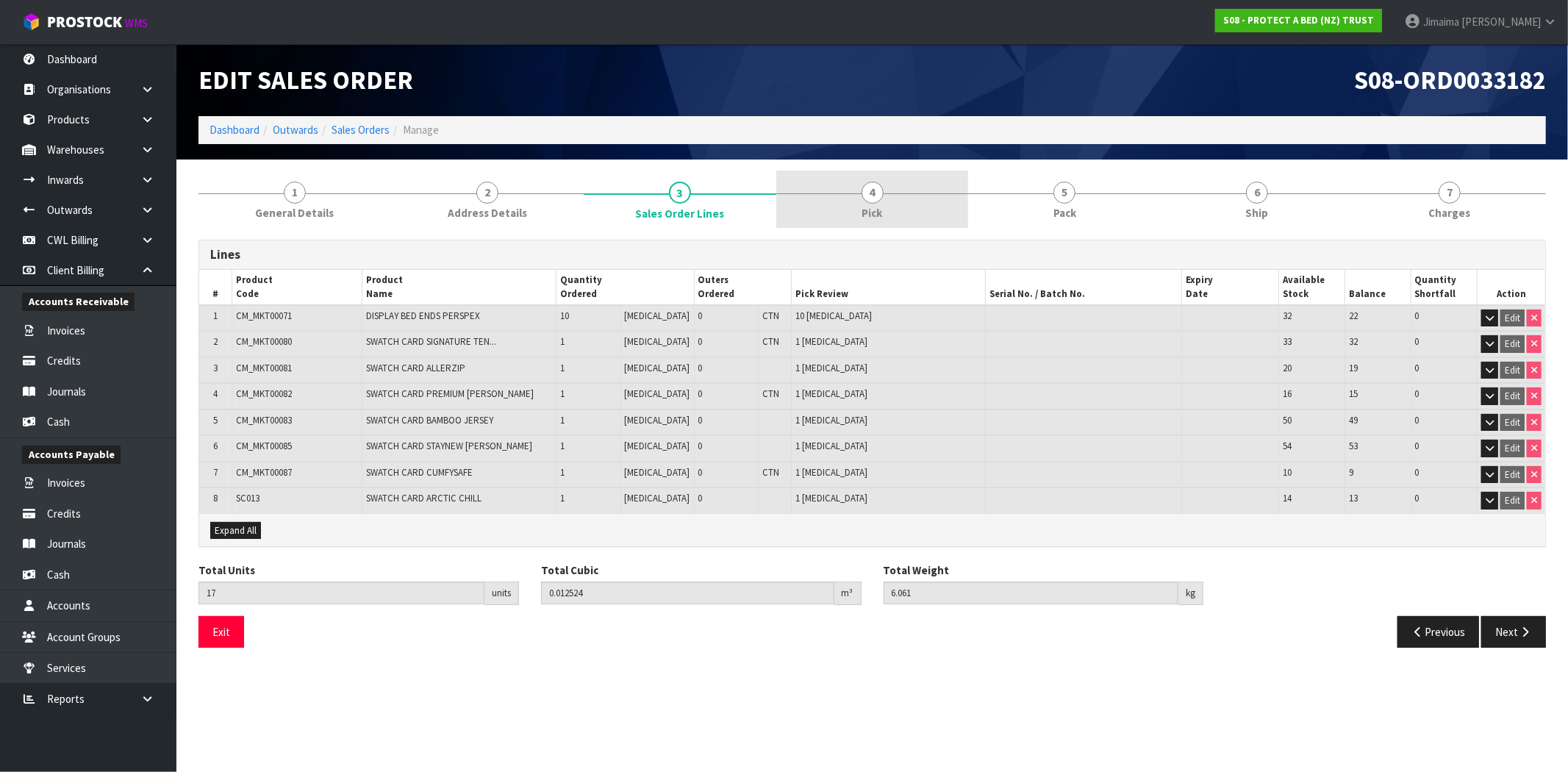
click at [855, 204] on link "4 Pick" at bounding box center [872, 199] width 192 height 58
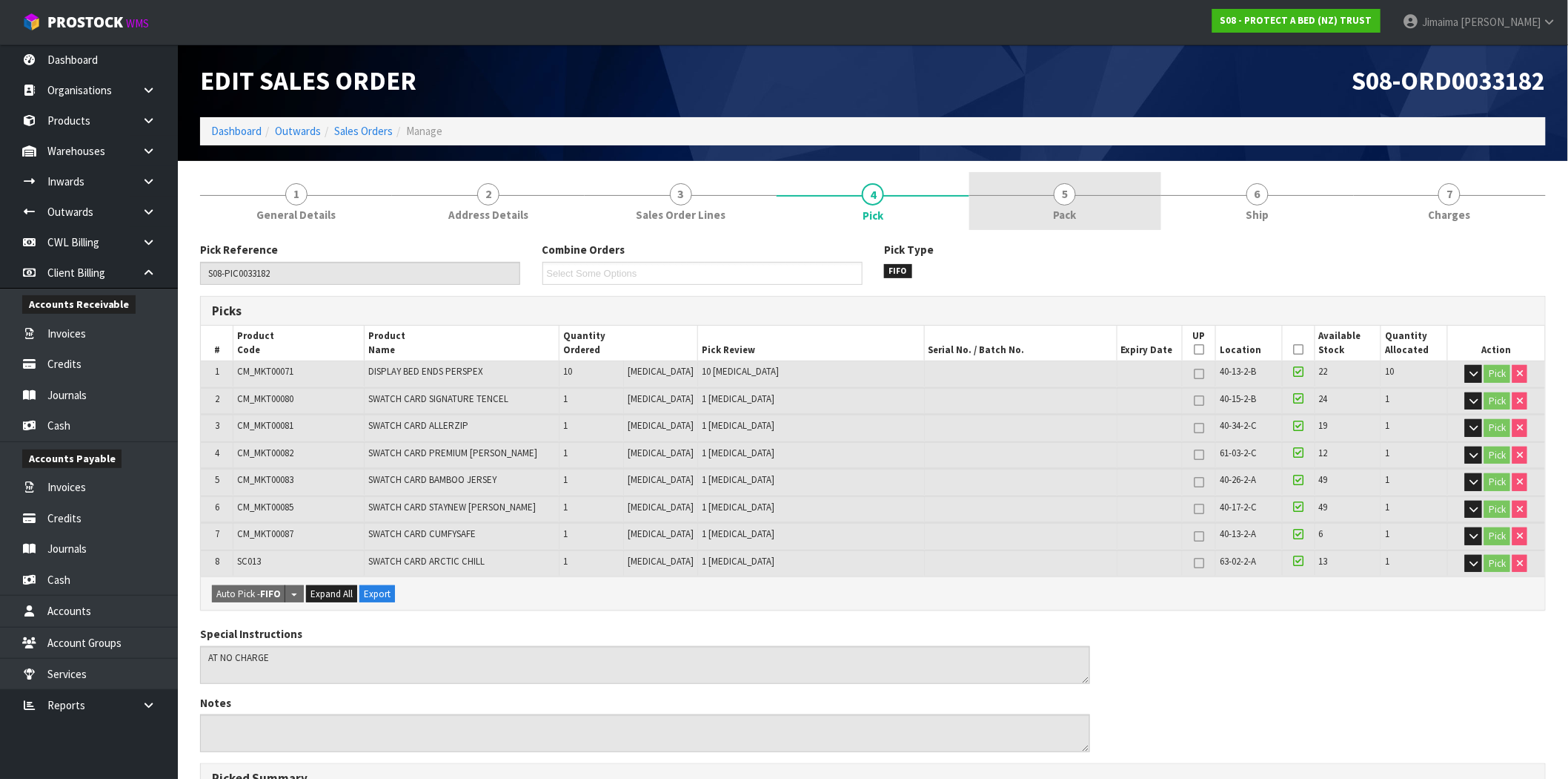
click at [1011, 206] on link "5 Pack" at bounding box center [1065, 201] width 192 height 59
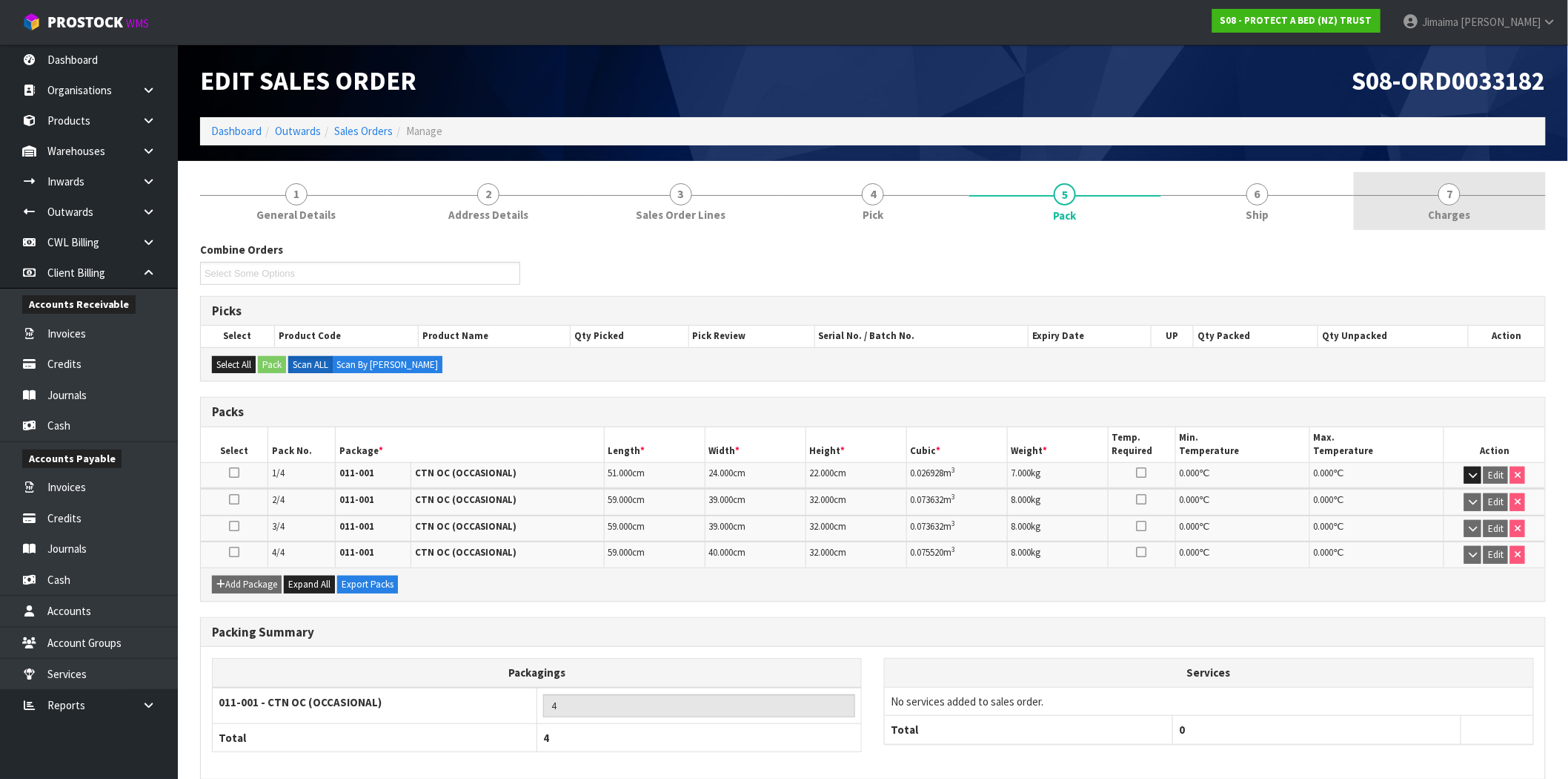
click at [1476, 192] on link "7 [GEOGRAPHIC_DATA]" at bounding box center [1450, 201] width 192 height 59
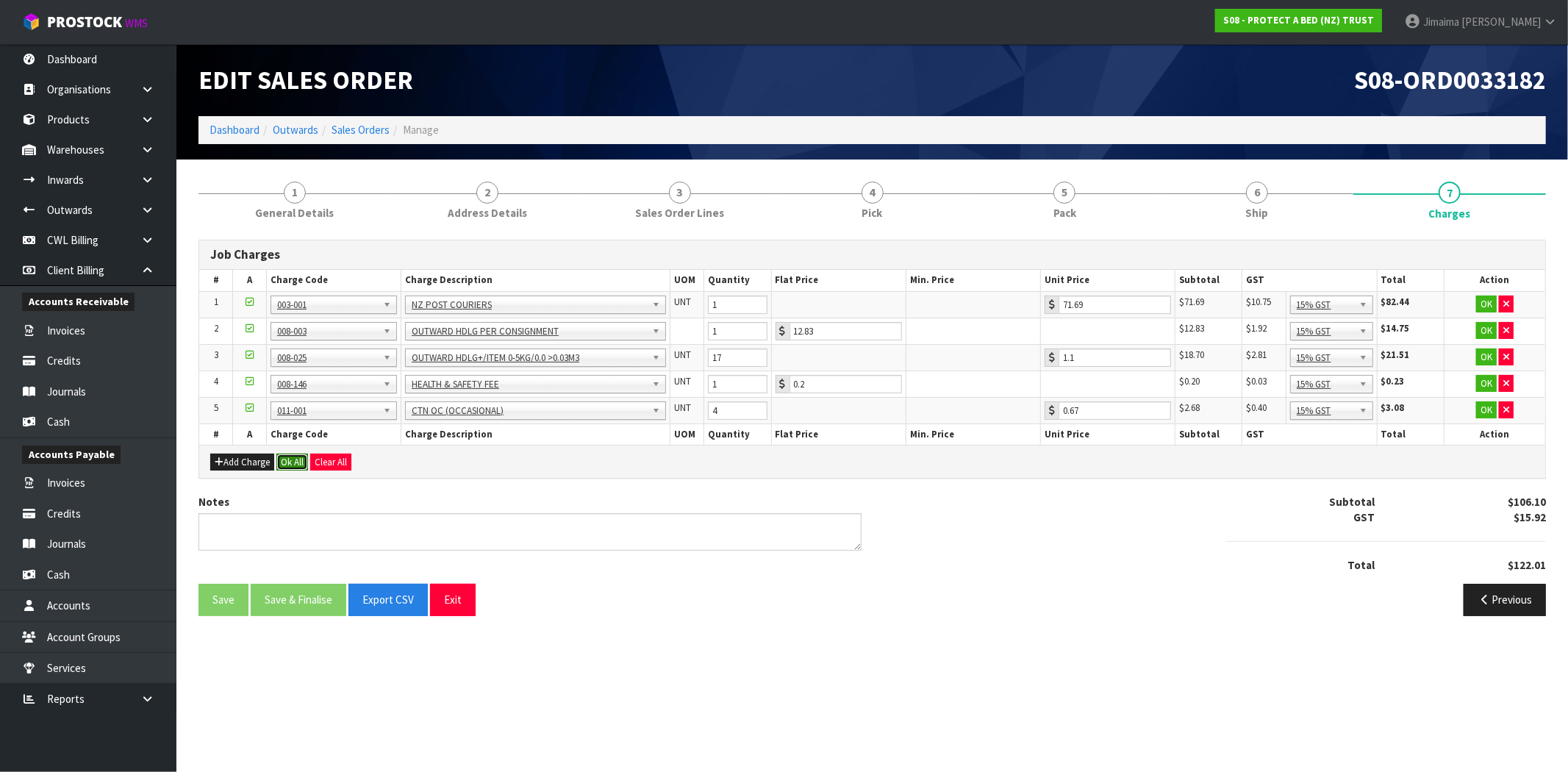
click at [297, 463] on button "Ok All" at bounding box center [292, 462] width 32 height 18
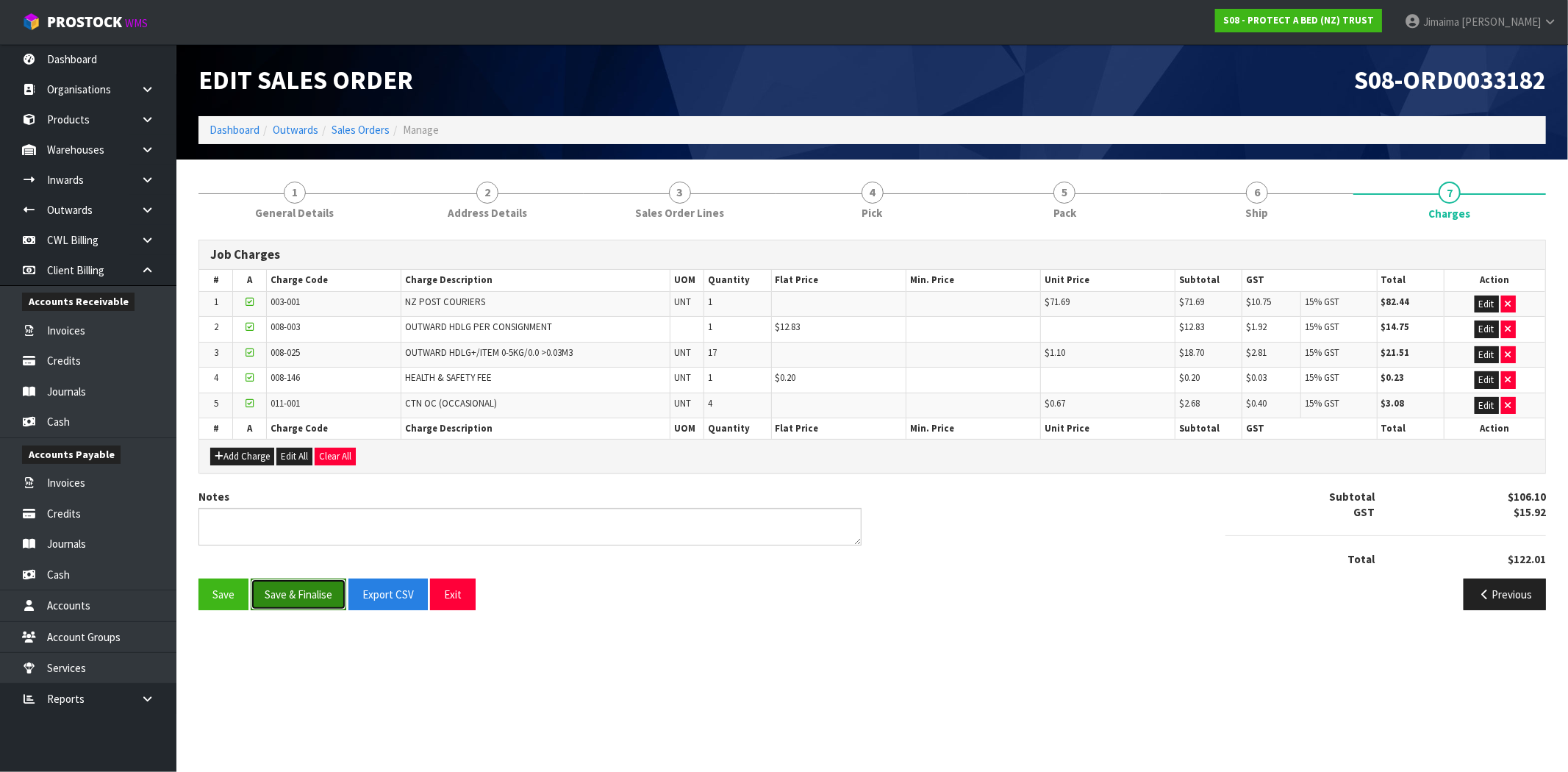
click at [313, 600] on button "Save & Finalise" at bounding box center [298, 594] width 95 height 32
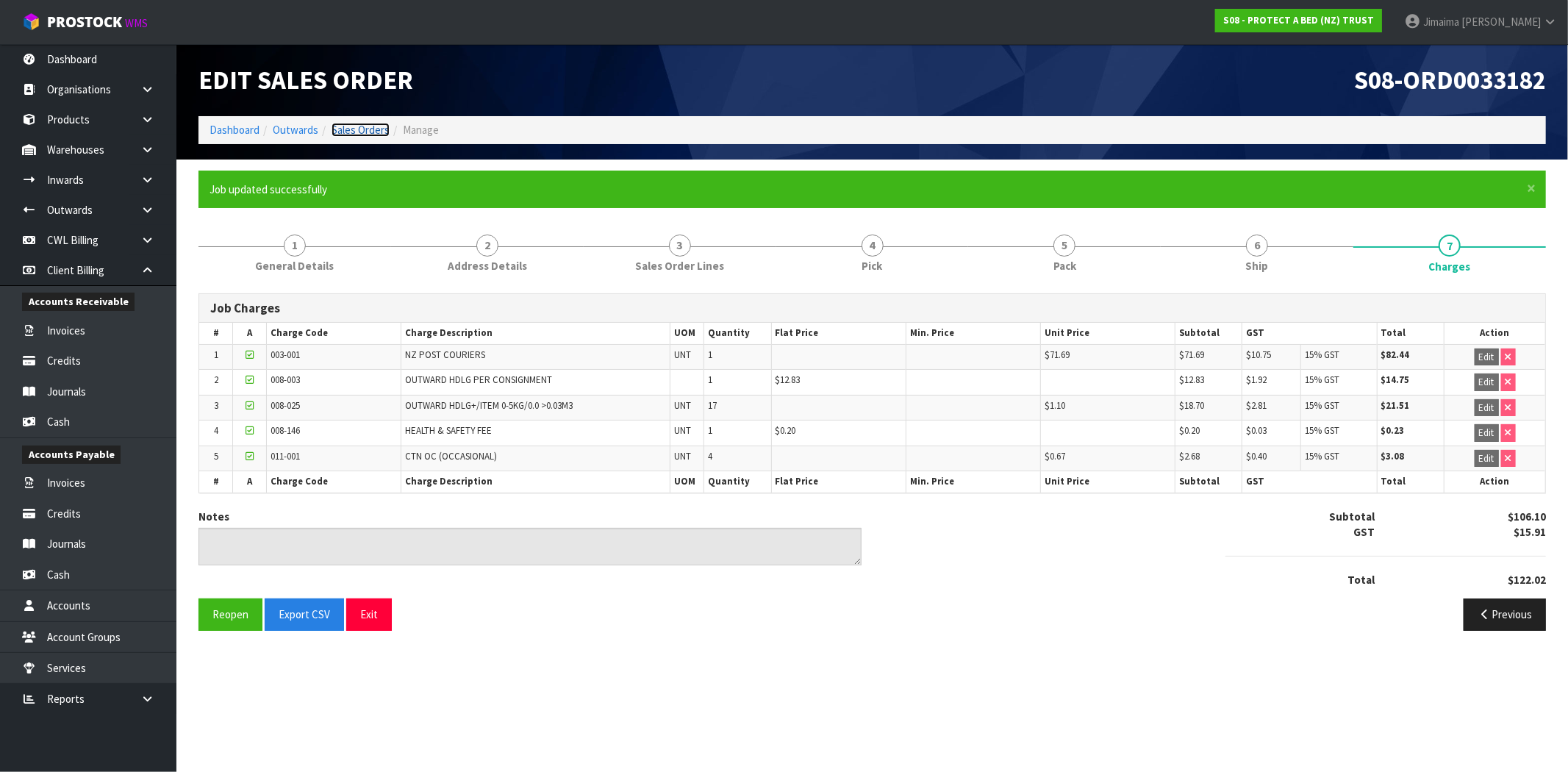
click at [346, 127] on link "Sales Orders" at bounding box center [361, 129] width 58 height 14
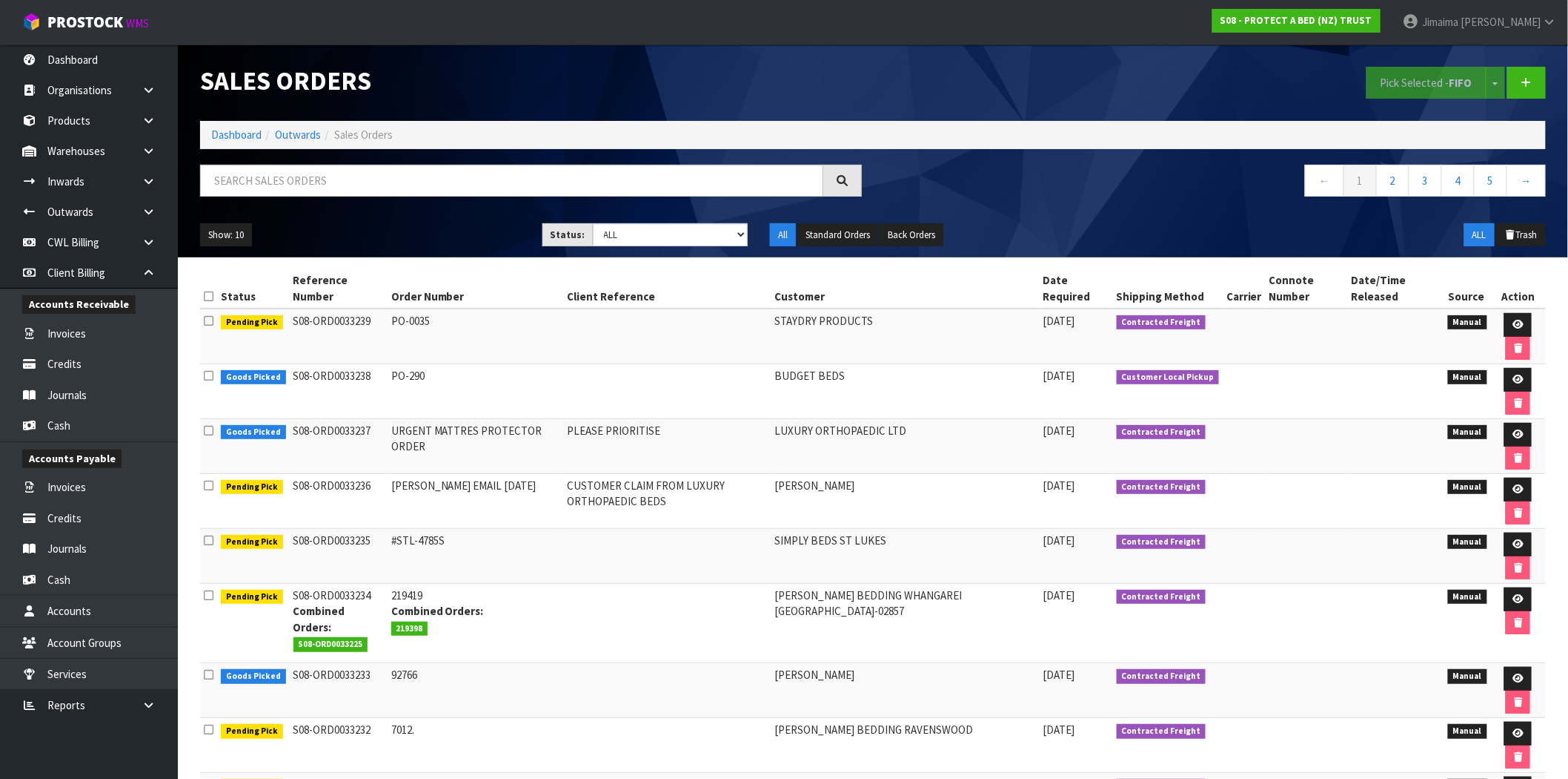
scroll to position [166, 0]
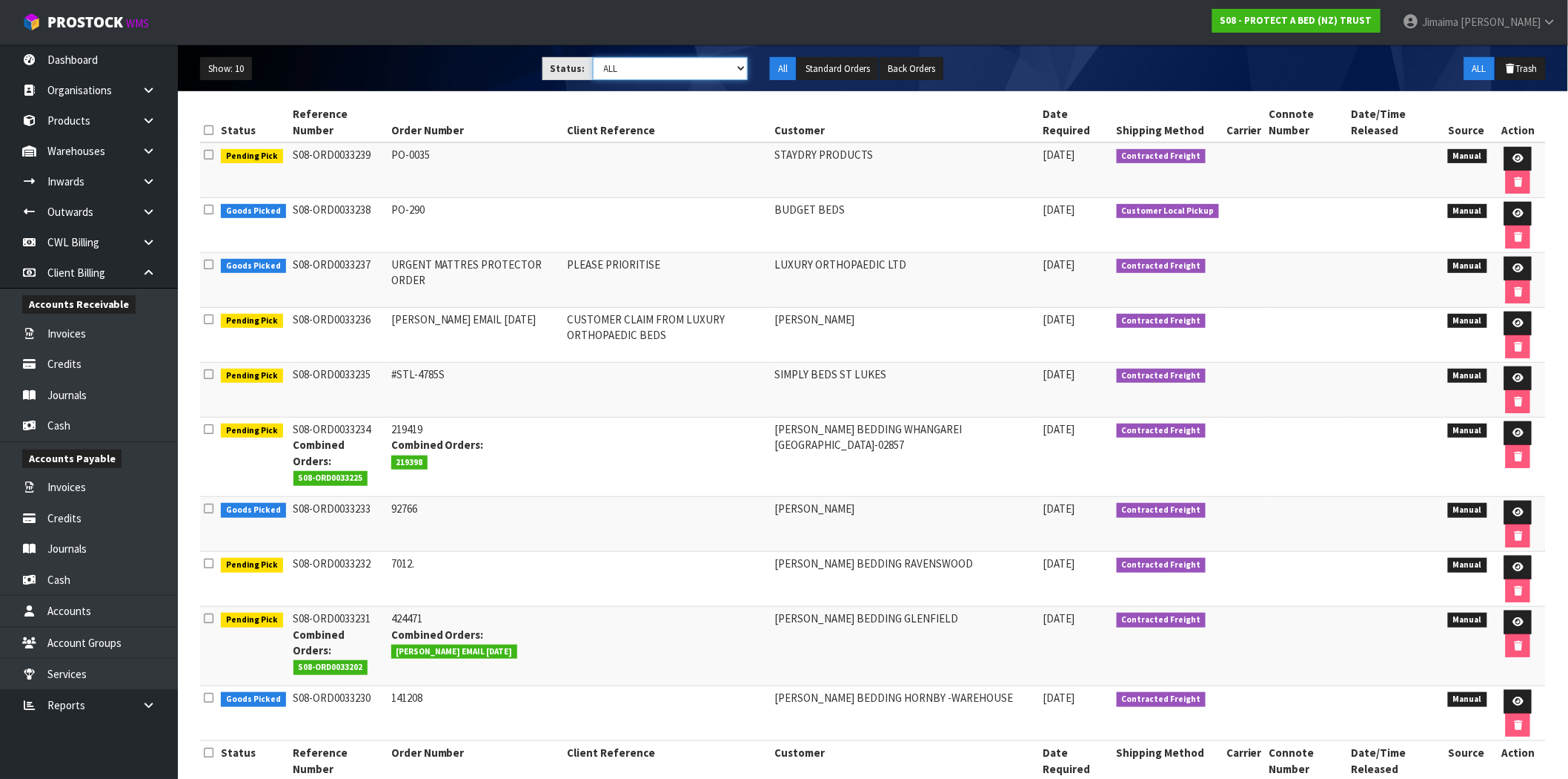
click at [721, 78] on select "Draft Pending Allocated Pending Pick Goods Picked Goods Packed Pending Charges …" at bounding box center [671, 68] width 156 height 23
click at [593, 57] on select "Draft Pending Allocated Pending Pick Goods Picked Goods Packed Pending Charges …" at bounding box center [671, 68] width 156 height 23
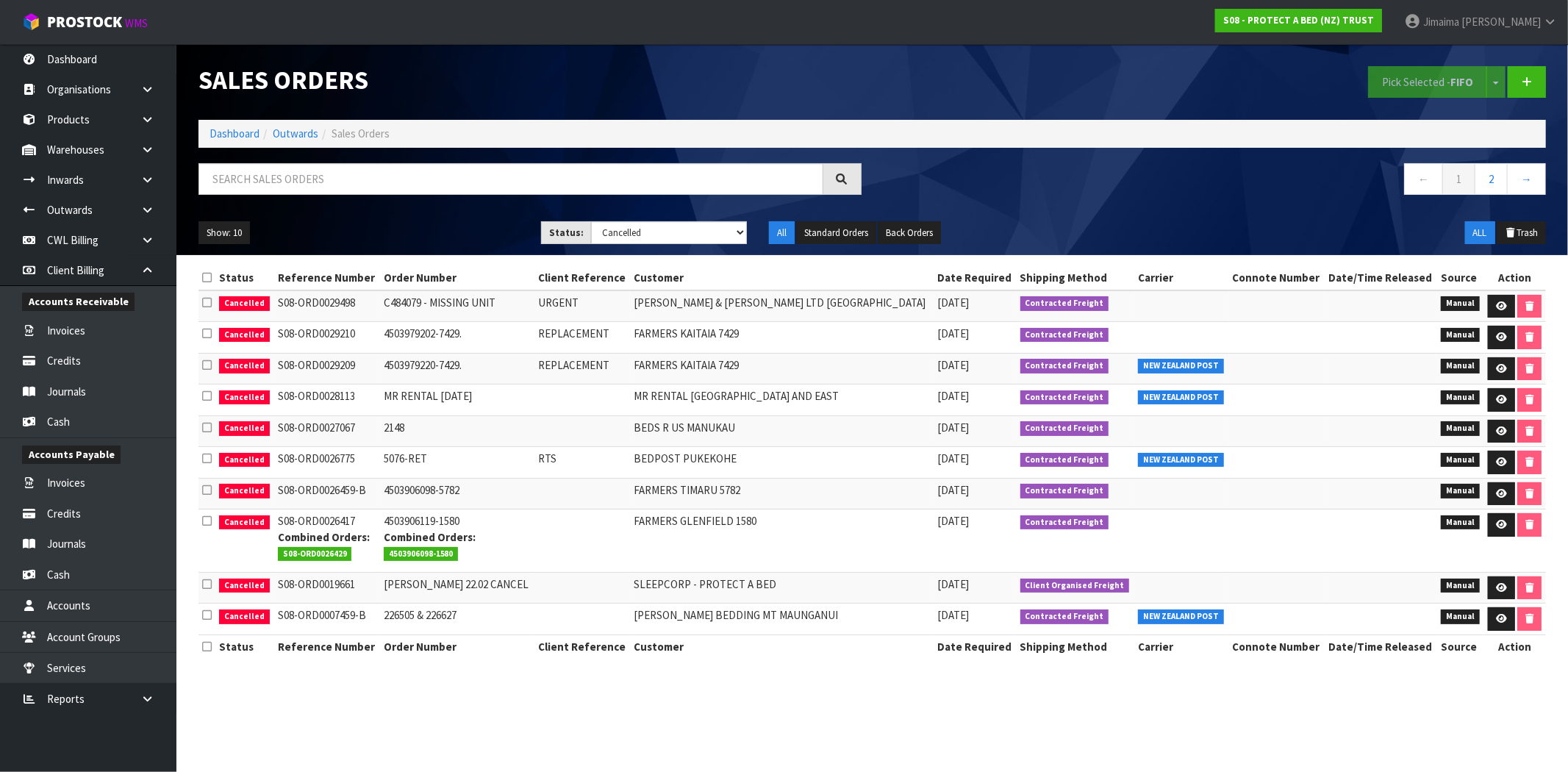
drag, startPoint x: 644, startPoint y: 71, endPoint x: 644, endPoint y: 91, distance: 20.0
click at [645, 71] on h1 "Sales Orders" at bounding box center [530, 80] width 663 height 28
click at [637, 230] on select "Draft Pending Allocated Pending Pick Goods Picked Goods Packed Pending Charges …" at bounding box center [668, 232] width 156 height 22
select select "string:9"
click at [591, 221] on select "Draft Pending Allocated Pending Pick Goods Picked Goods Packed Pending Charges …" at bounding box center [668, 232] width 156 height 22
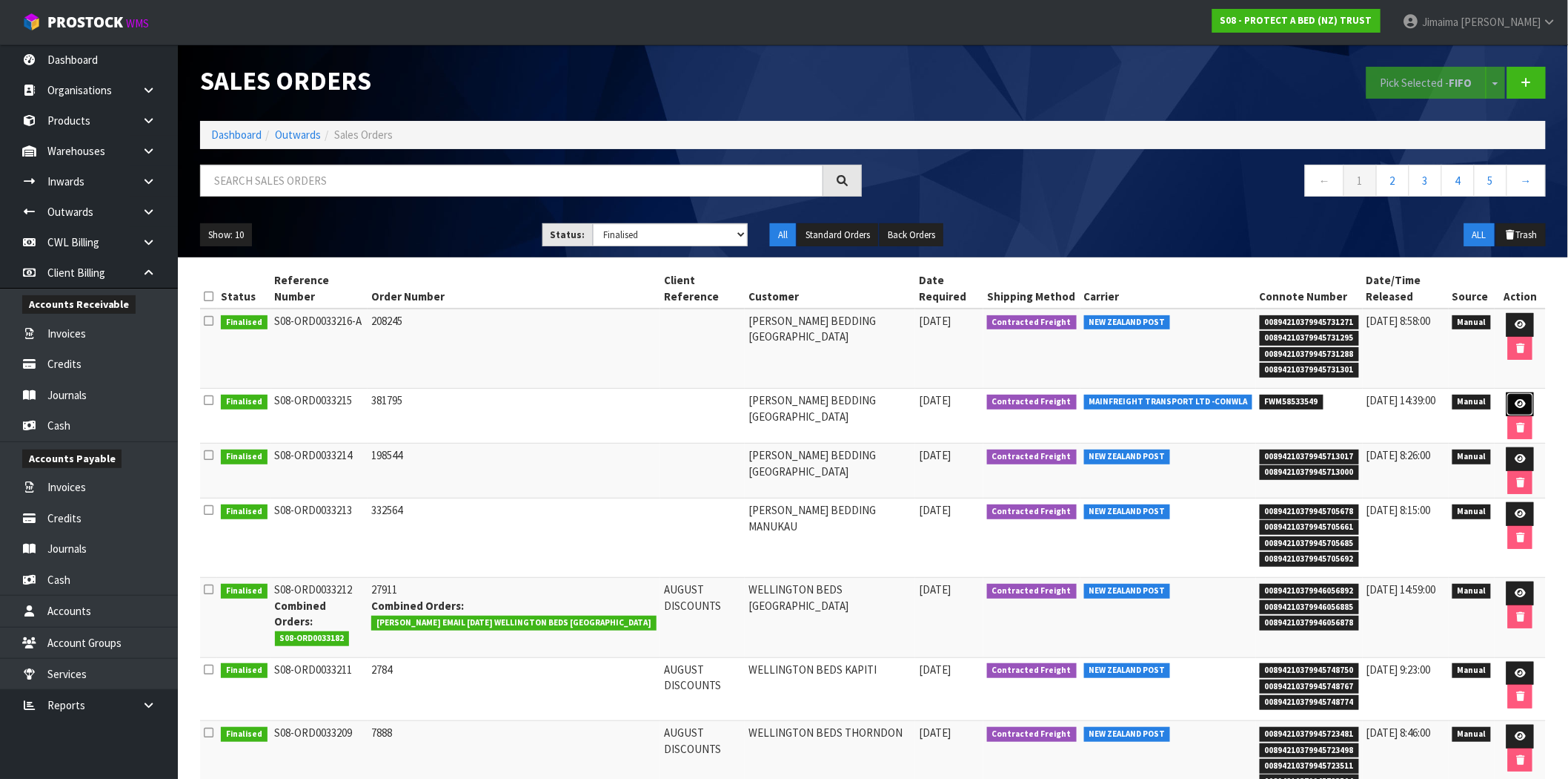
click at [1507, 404] on link at bounding box center [1520, 404] width 27 height 23
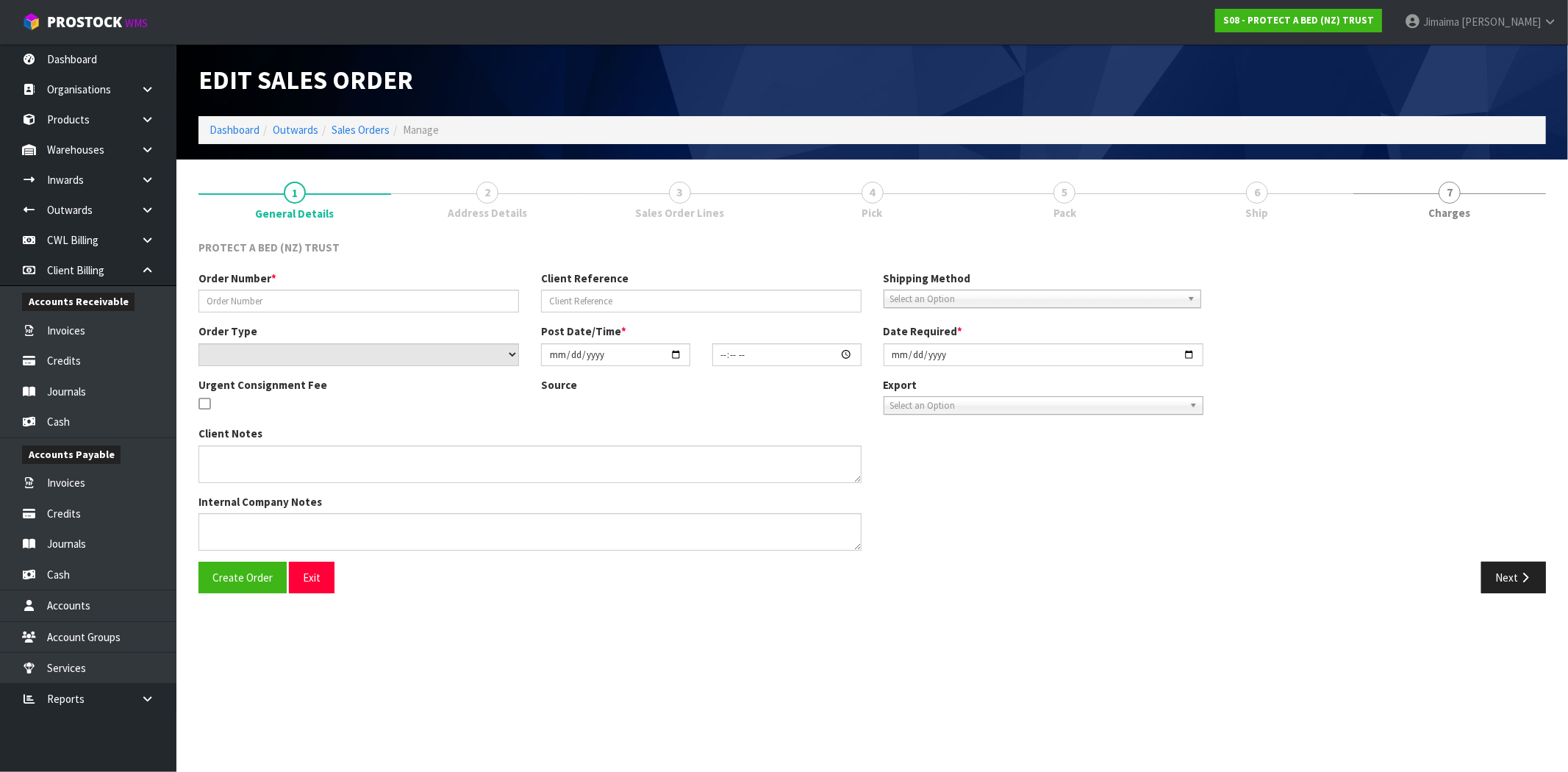
type input "381795"
select select "number:0"
type input "[DATE]"
type input "09:08:00.000"
type input "[DATE]"
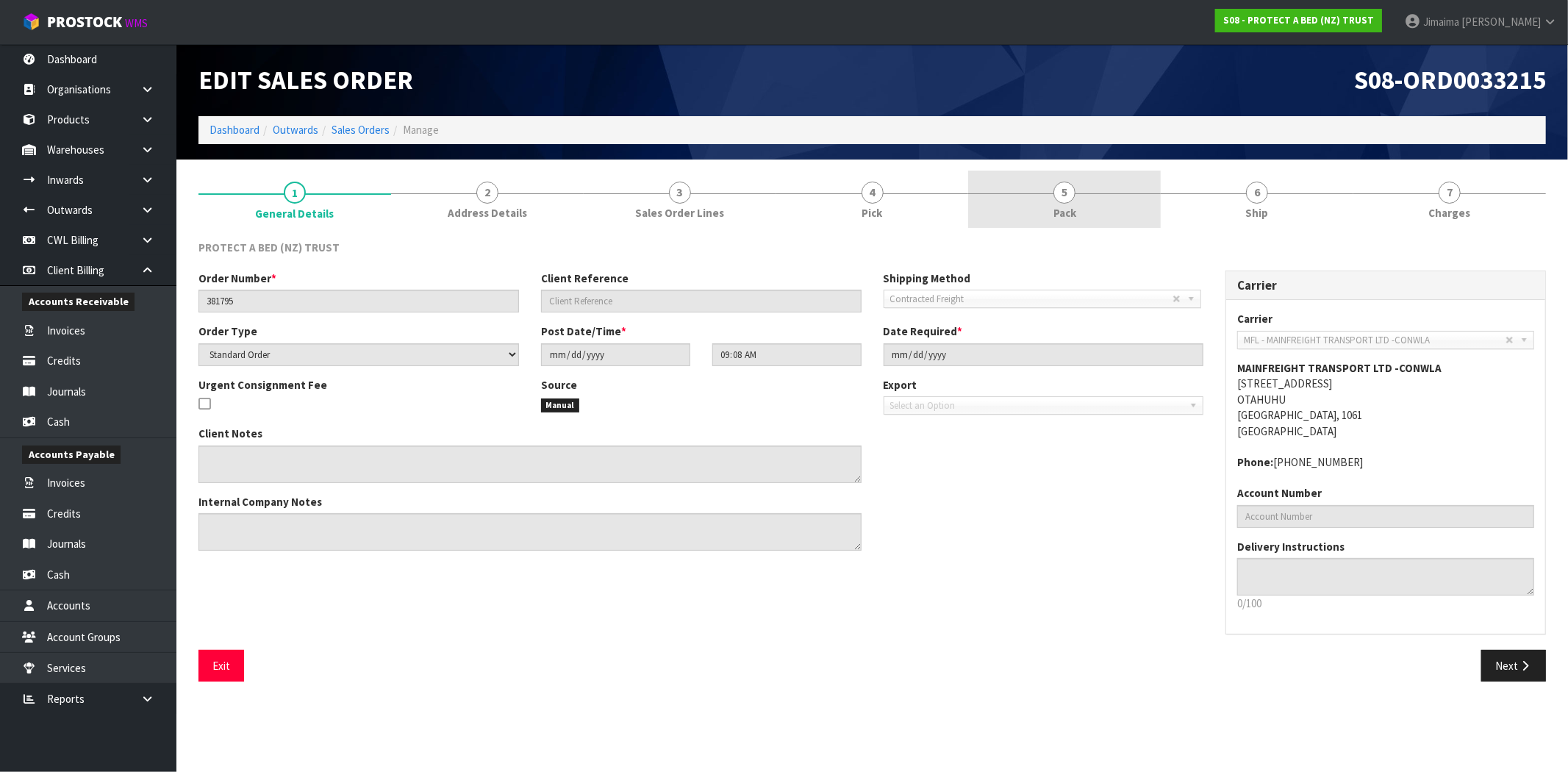
click at [983, 214] on link "5 Pack" at bounding box center [1065, 199] width 192 height 58
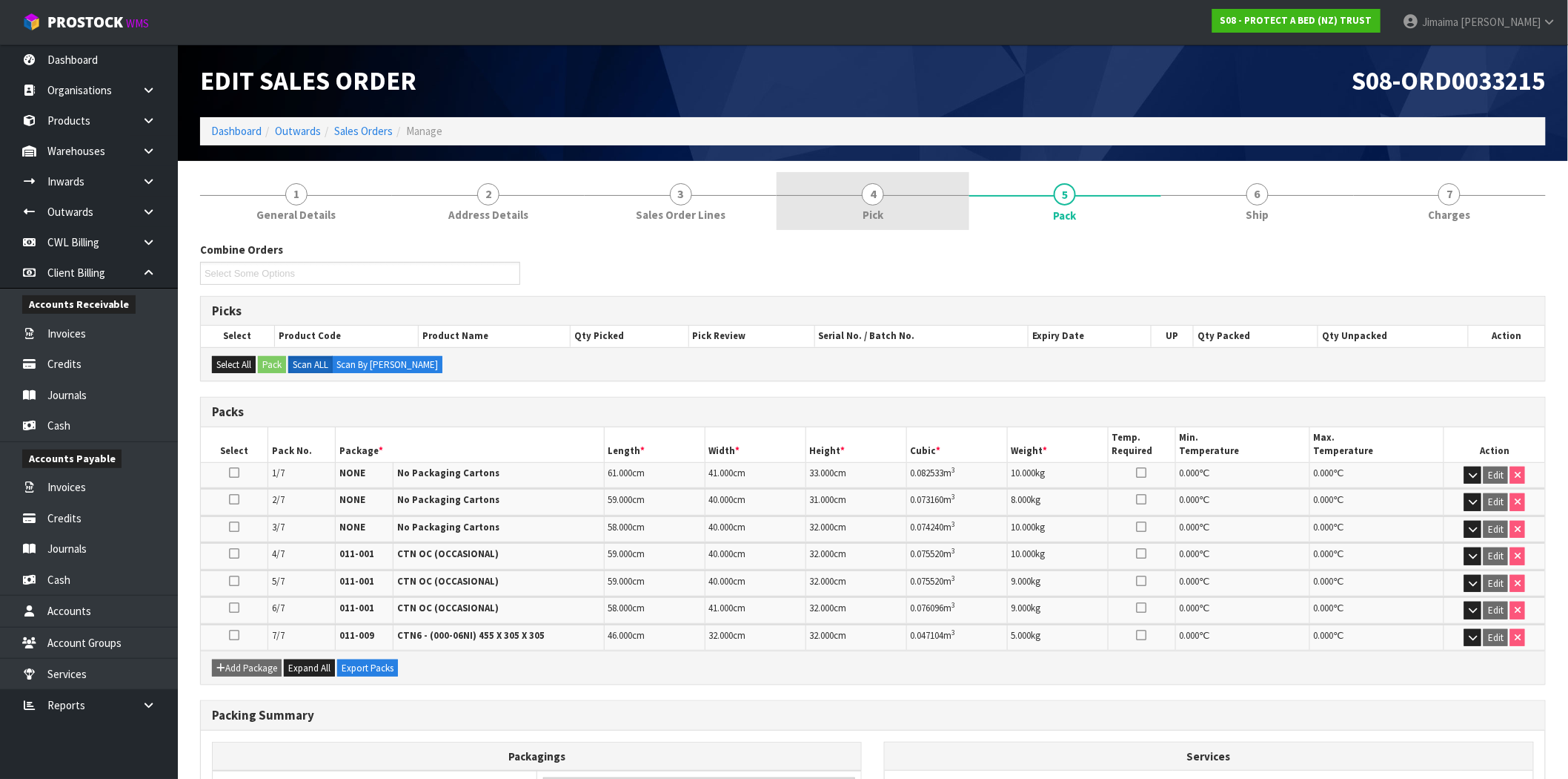
click at [913, 226] on link "4 Pick" at bounding box center [873, 201] width 192 height 59
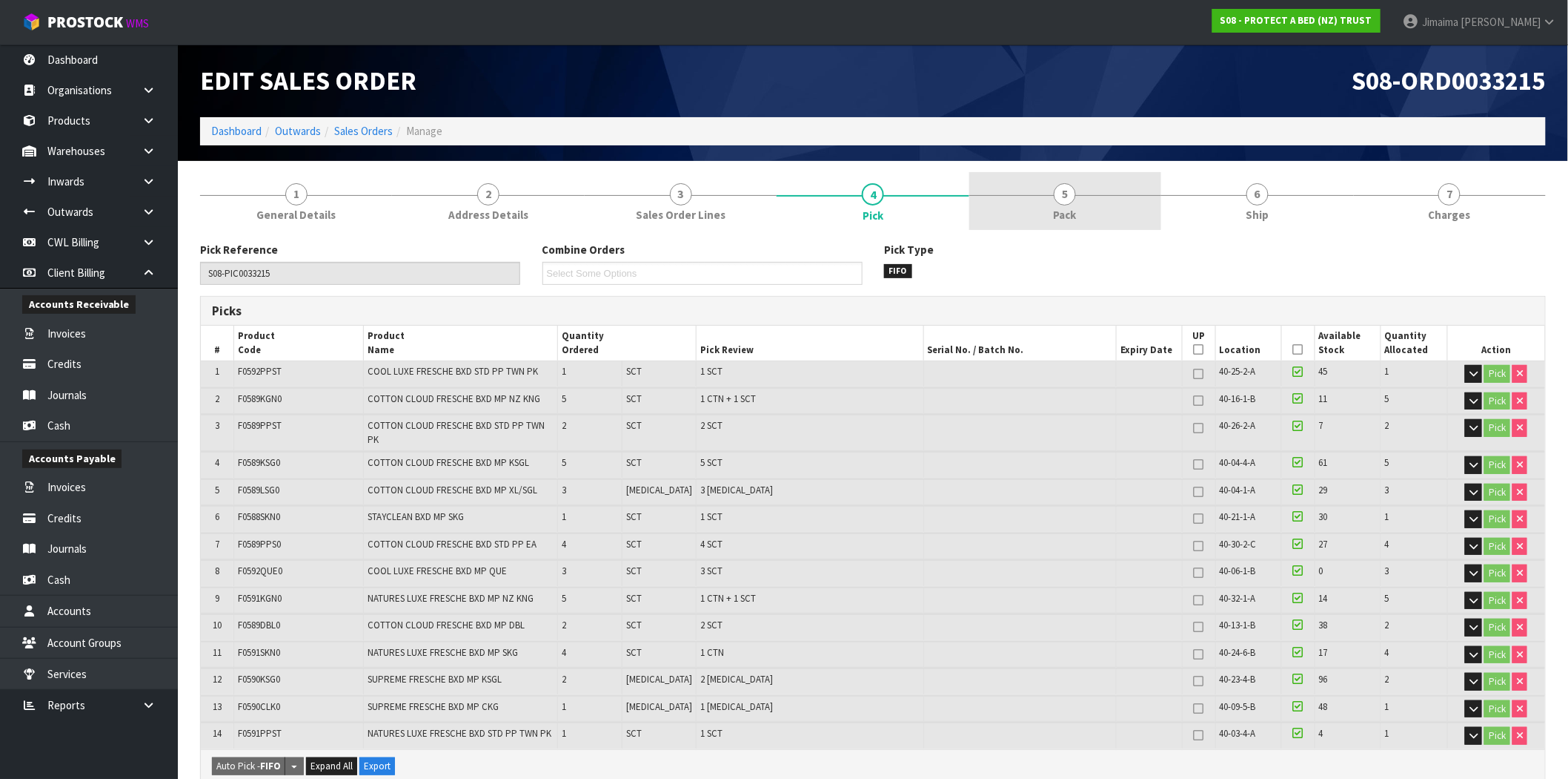
click at [1033, 224] on link "5 Pack" at bounding box center [1065, 201] width 192 height 59
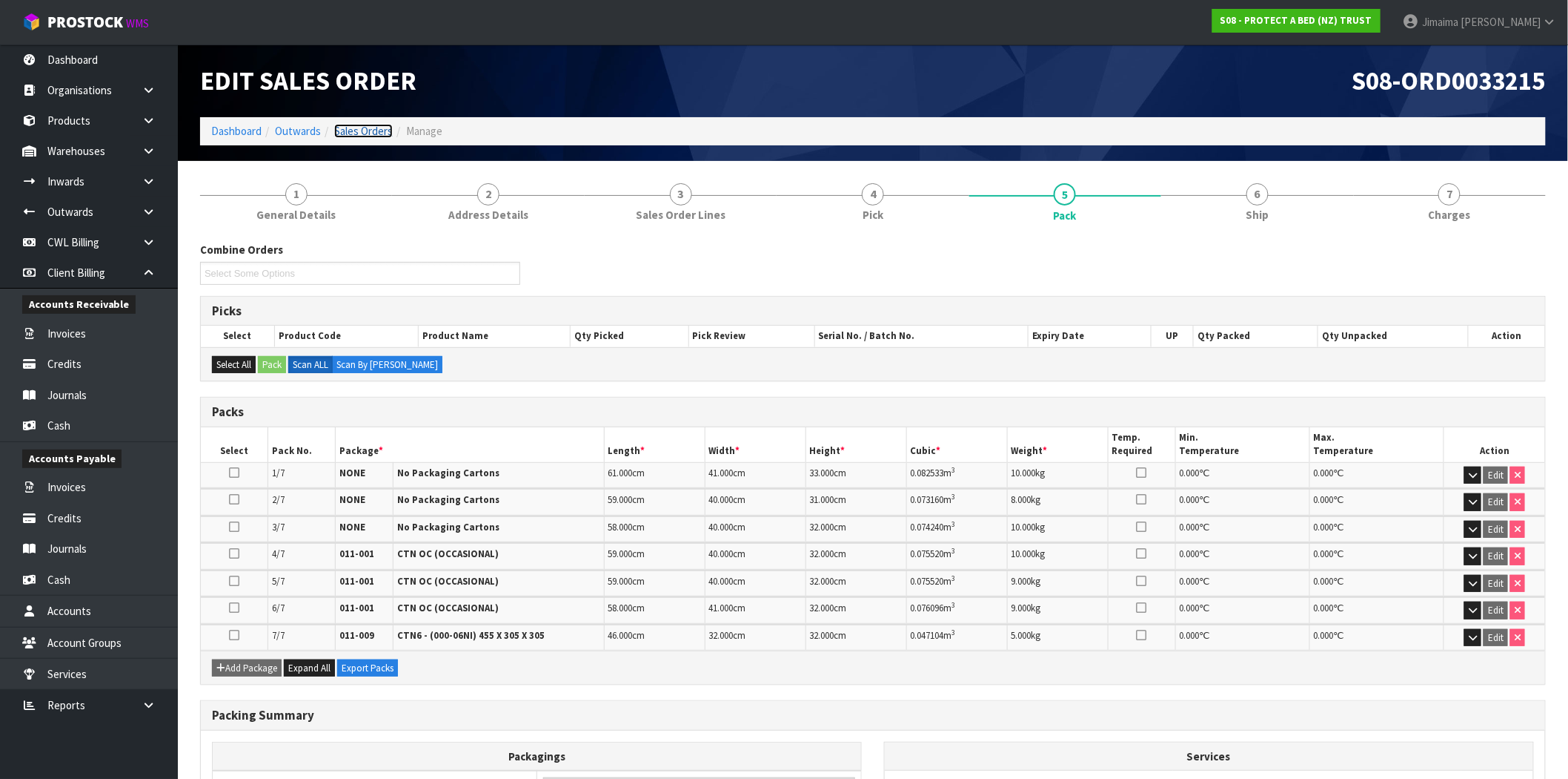
click at [376, 127] on link "Sales Orders" at bounding box center [363, 131] width 59 height 14
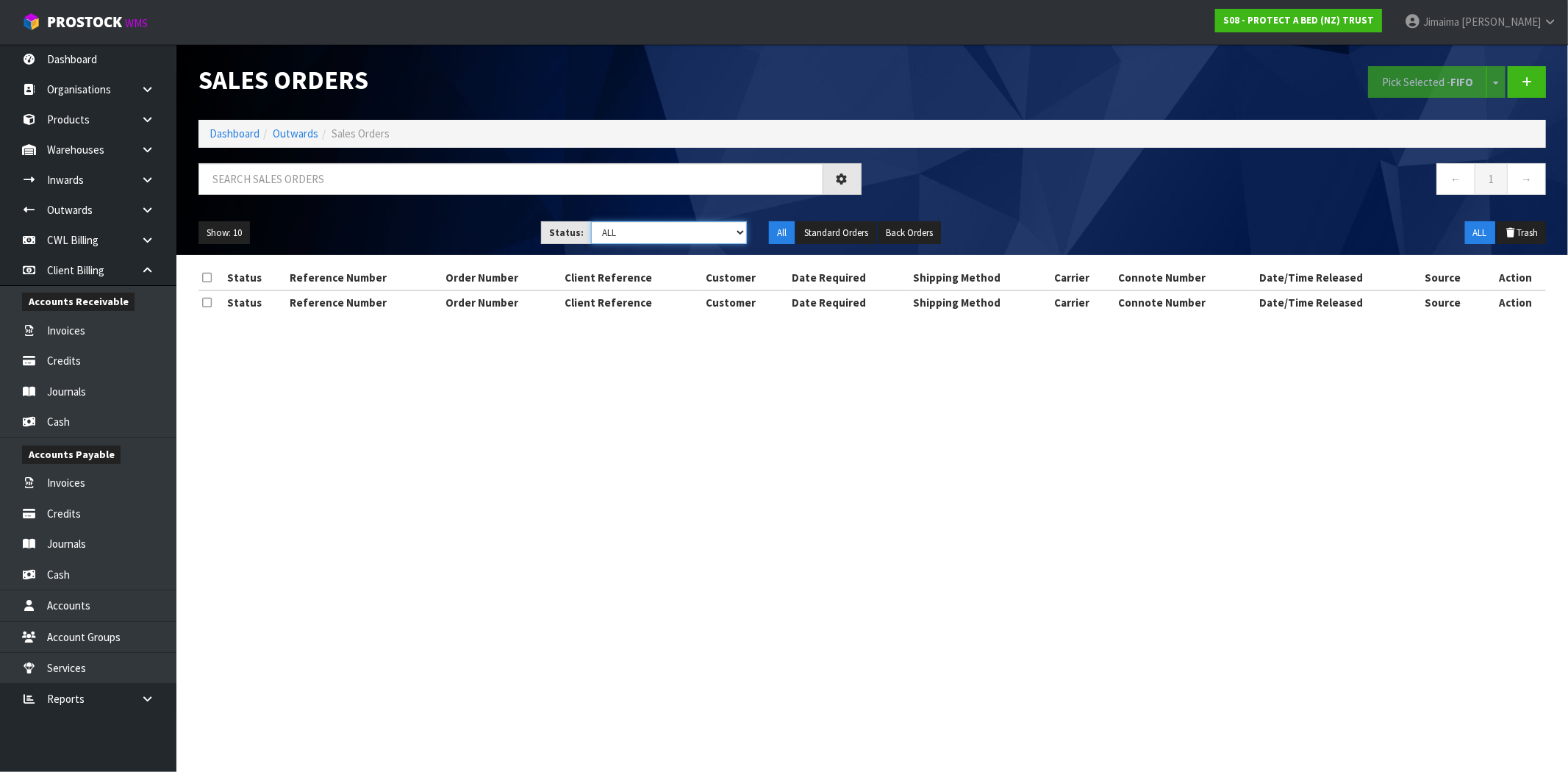
drag, startPoint x: 655, startPoint y: 234, endPoint x: 655, endPoint y: 243, distance: 9.0
click at [655, 234] on select "Draft Pending Allocated Pending Pick Goods Picked Goods Packed Pending Charges …" at bounding box center [668, 232] width 156 height 22
select select "string:9"
click at [591, 221] on select "Draft Pending Allocated Pending Pick Goods Picked Goods Packed Pending Charges …" at bounding box center [668, 232] width 156 height 22
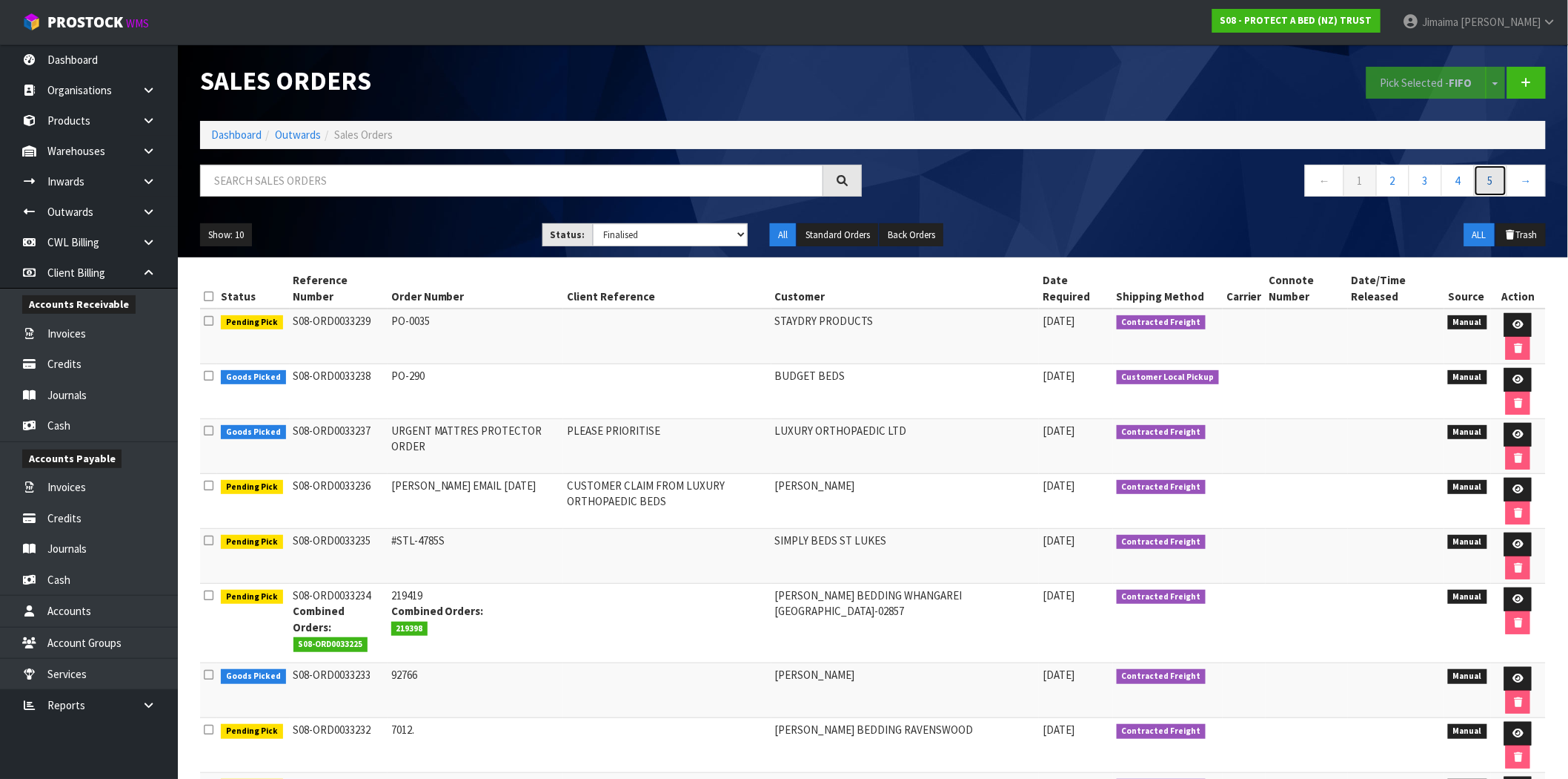
click at [1494, 181] on link "5" at bounding box center [1491, 180] width 34 height 32
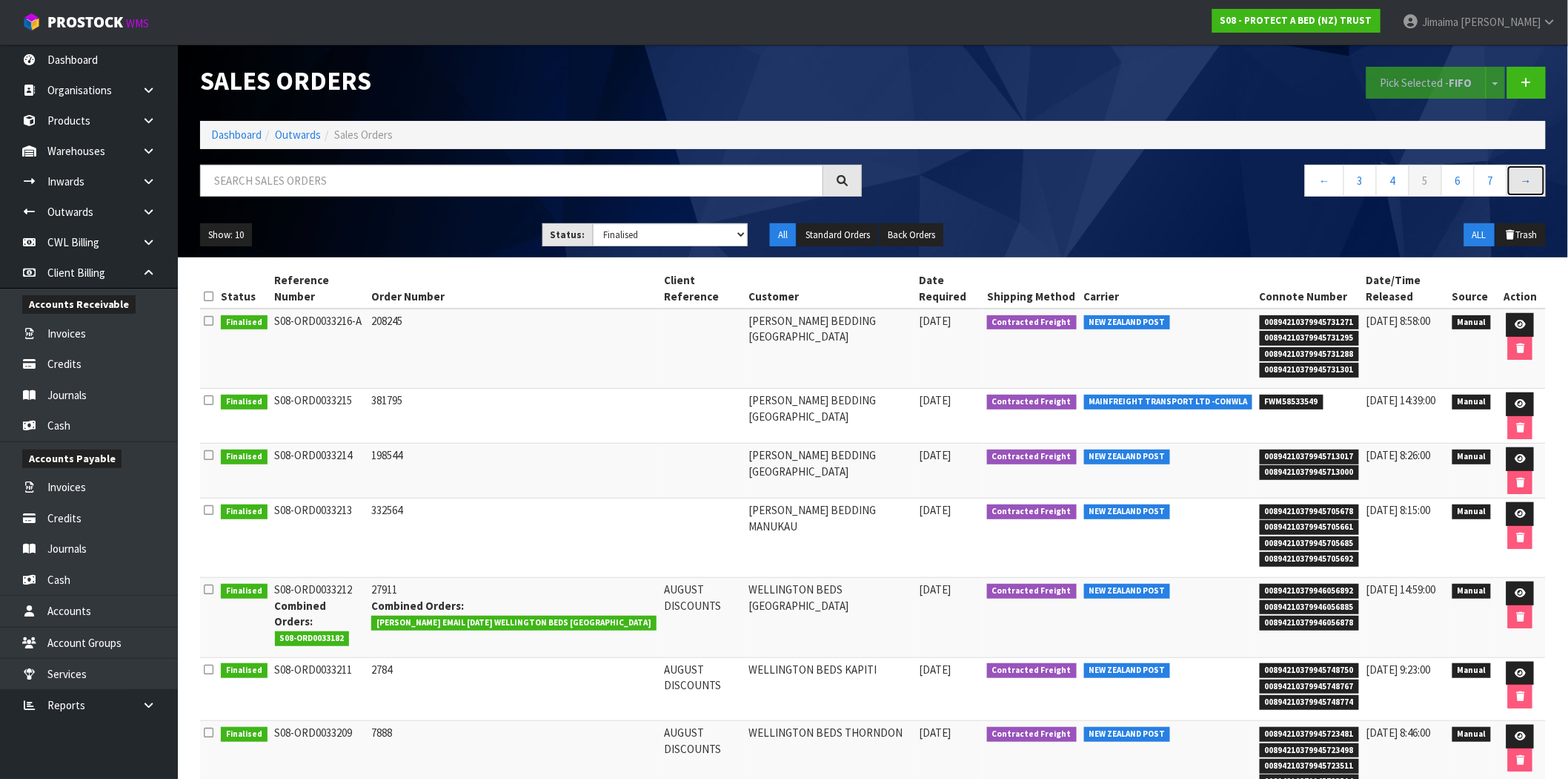
click at [1538, 185] on link "→" at bounding box center [1527, 180] width 39 height 32
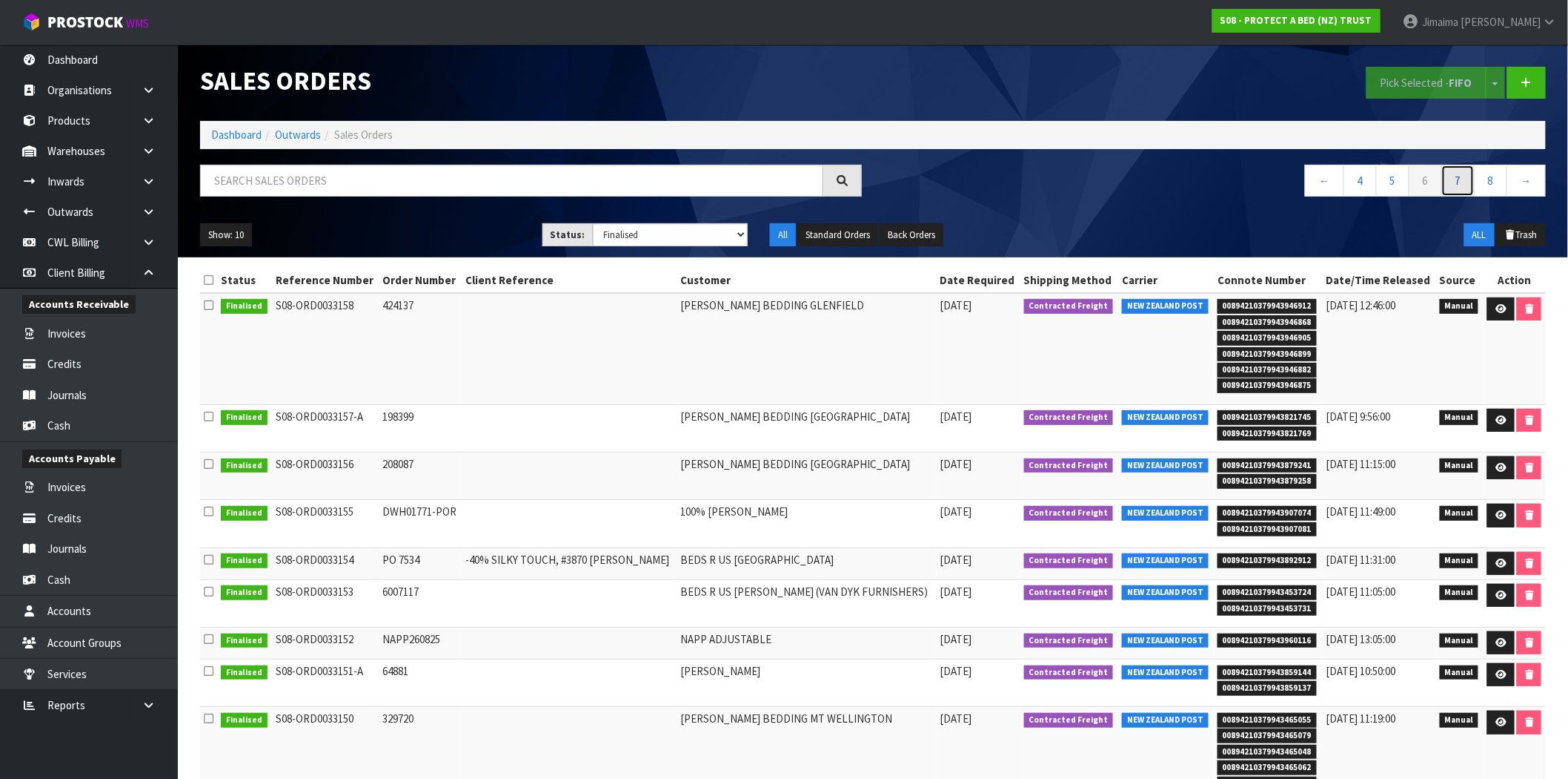
click at [1445, 184] on link "7" at bounding box center [1458, 180] width 34 height 32
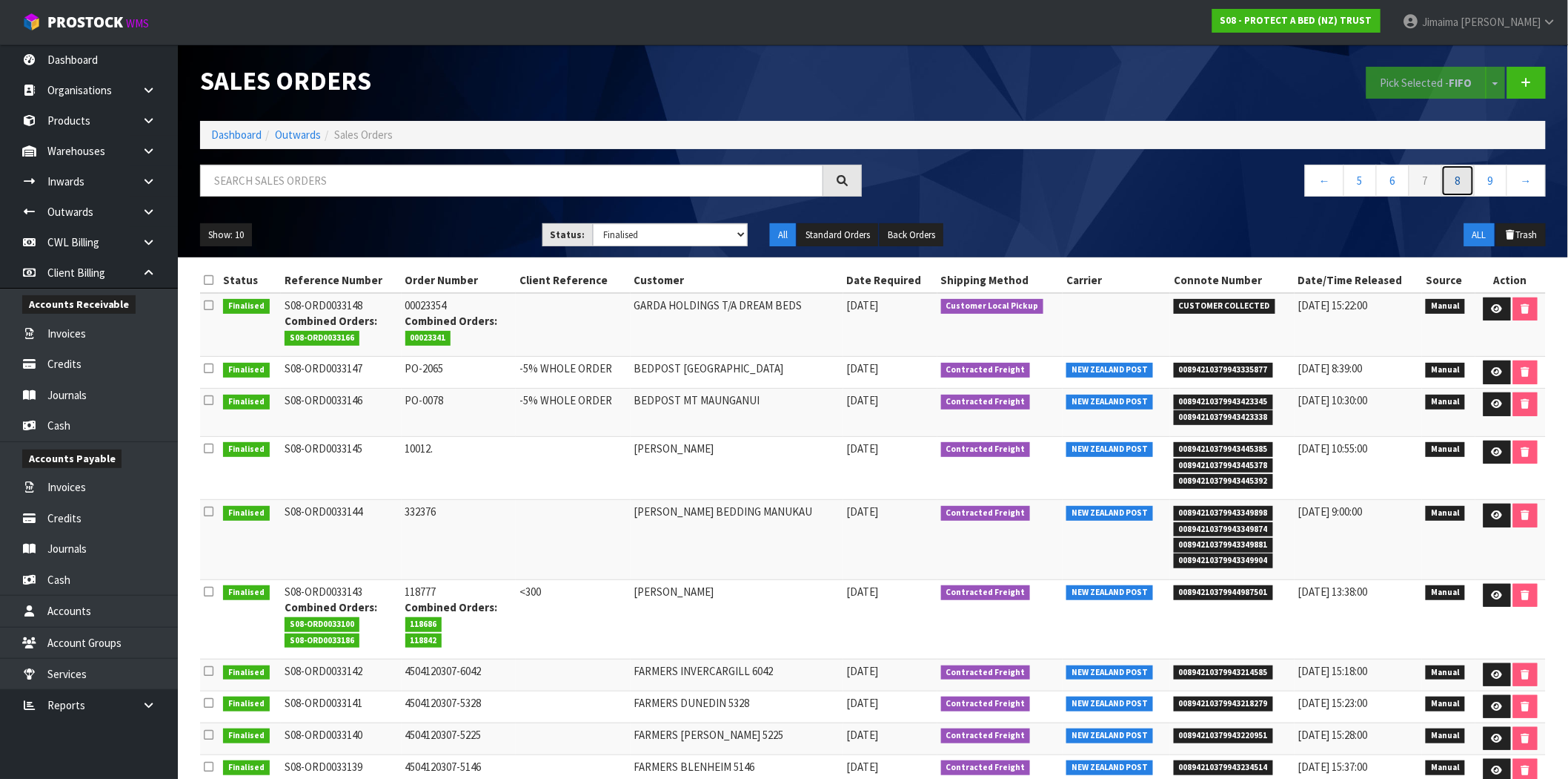
click at [1475, 183] on link "8" at bounding box center [1458, 180] width 34 height 32
click at [1445, 190] on link "9" at bounding box center [1453, 180] width 34 height 32
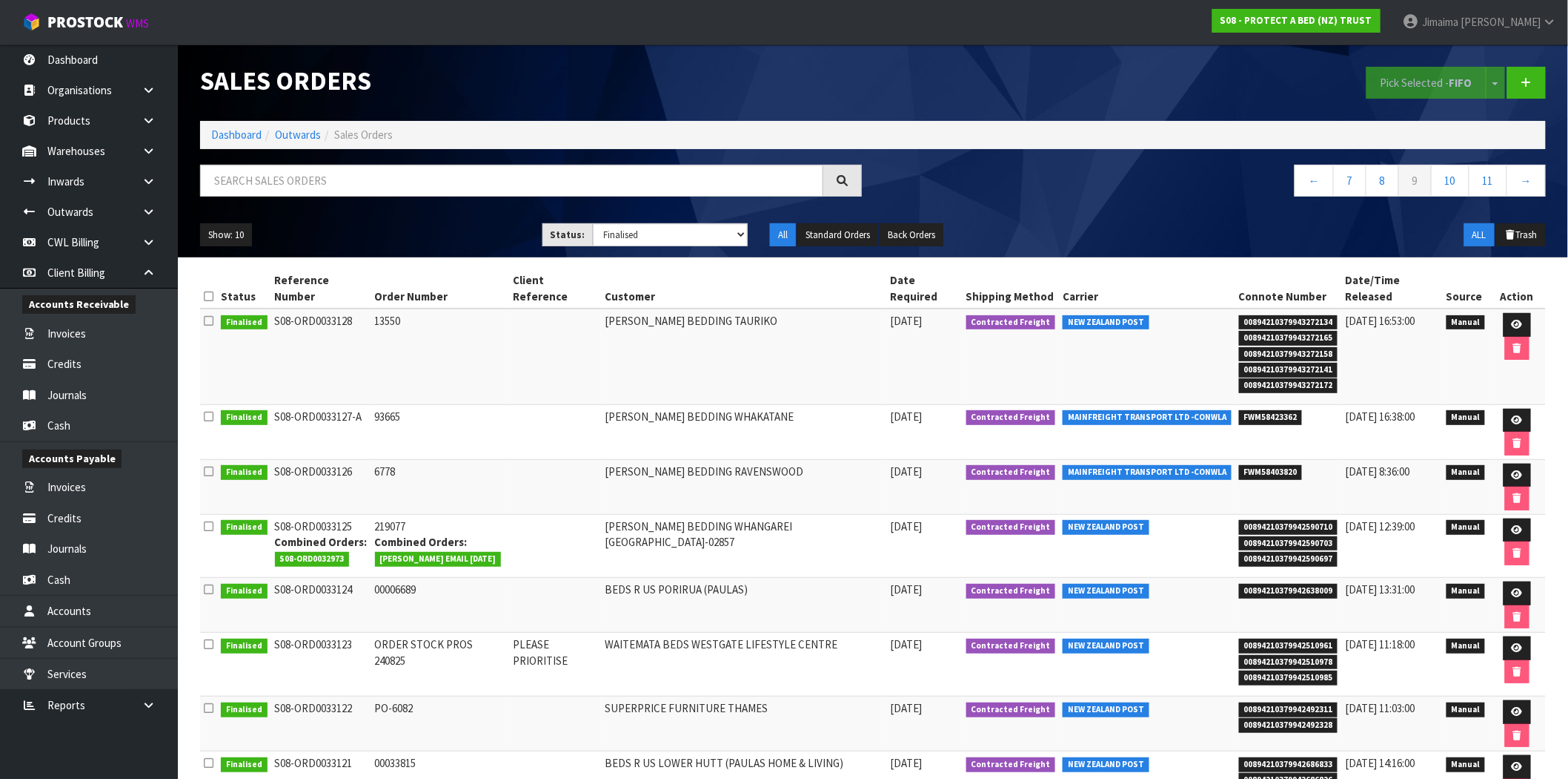
scroll to position [122, 0]
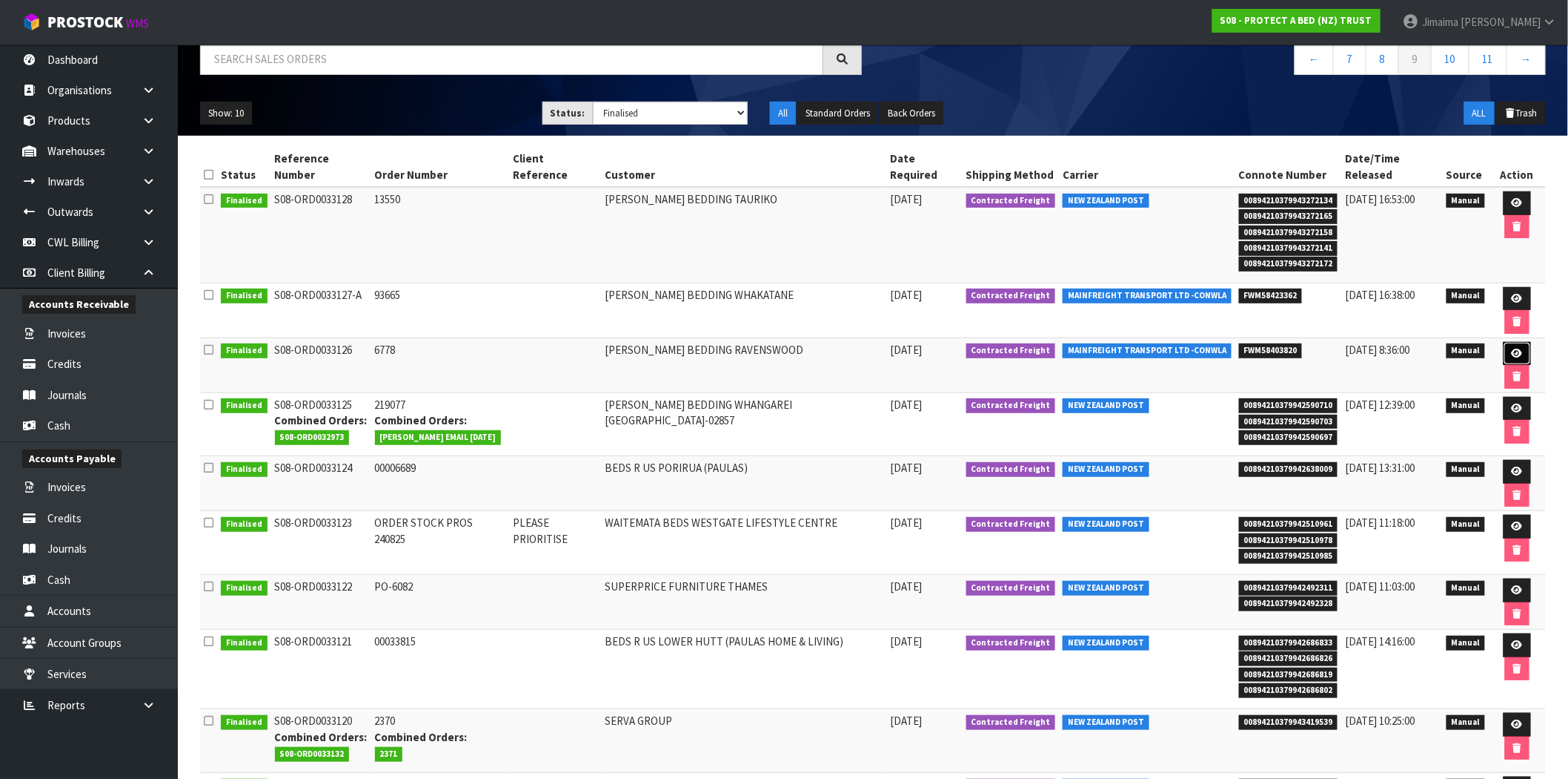
click at [1504, 342] on link at bounding box center [1517, 354] width 27 height 23
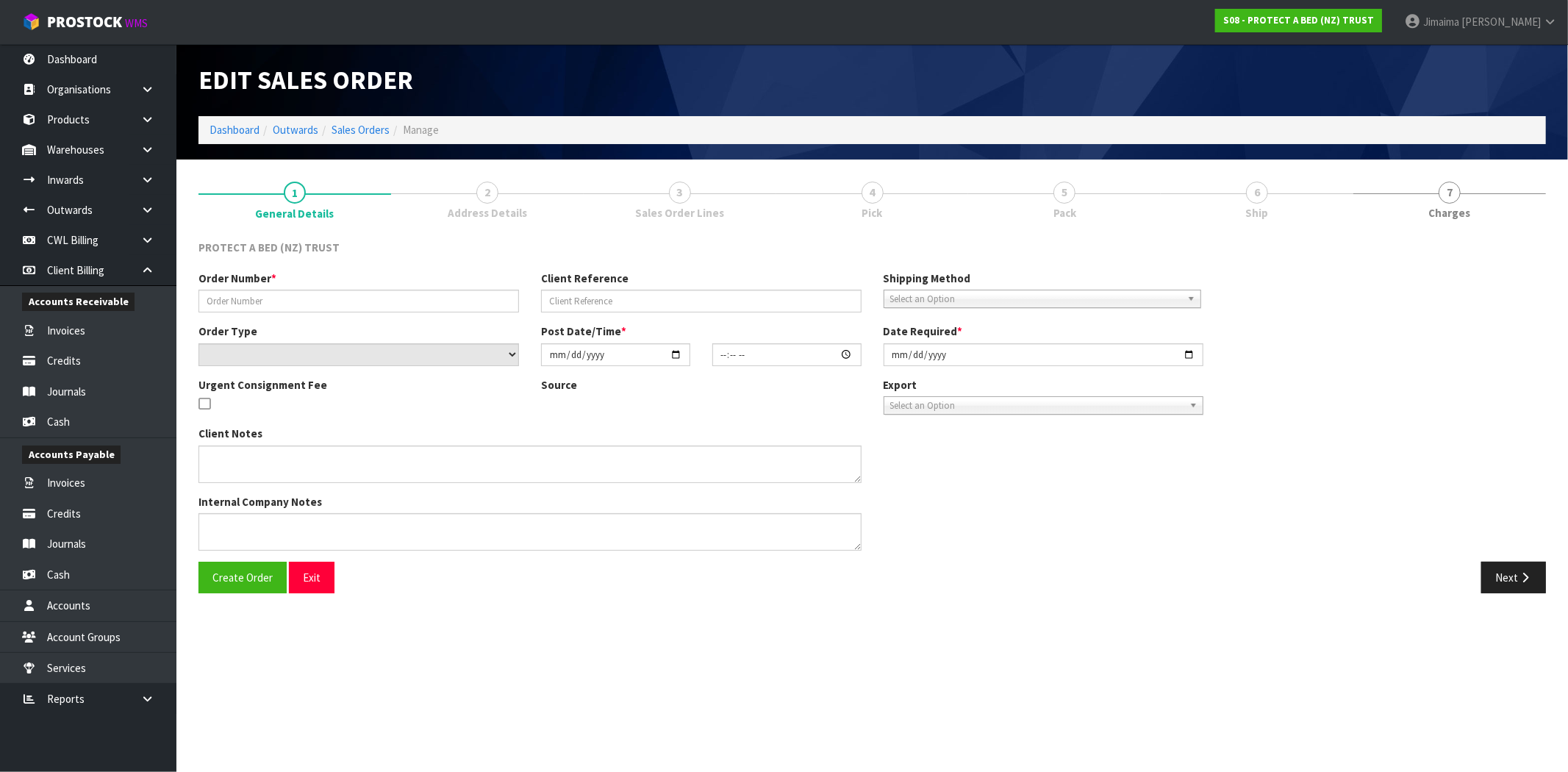
type input "6778"
select select "number:0"
type input "2025-08-25"
type input "09:01:00.000"
type input "2025-08-25"
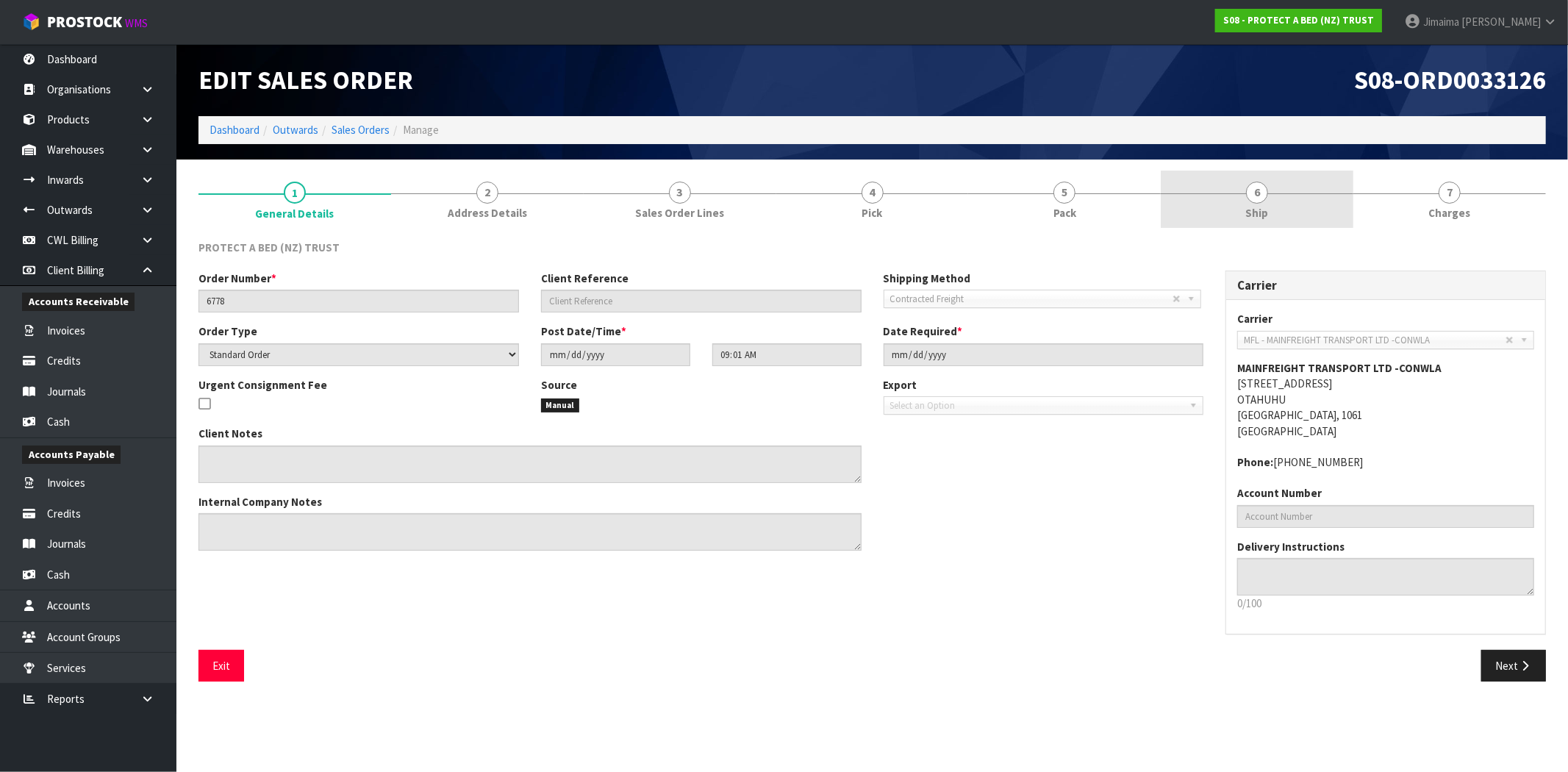
click at [1262, 216] on span "Ship" at bounding box center [1257, 213] width 22 height 16
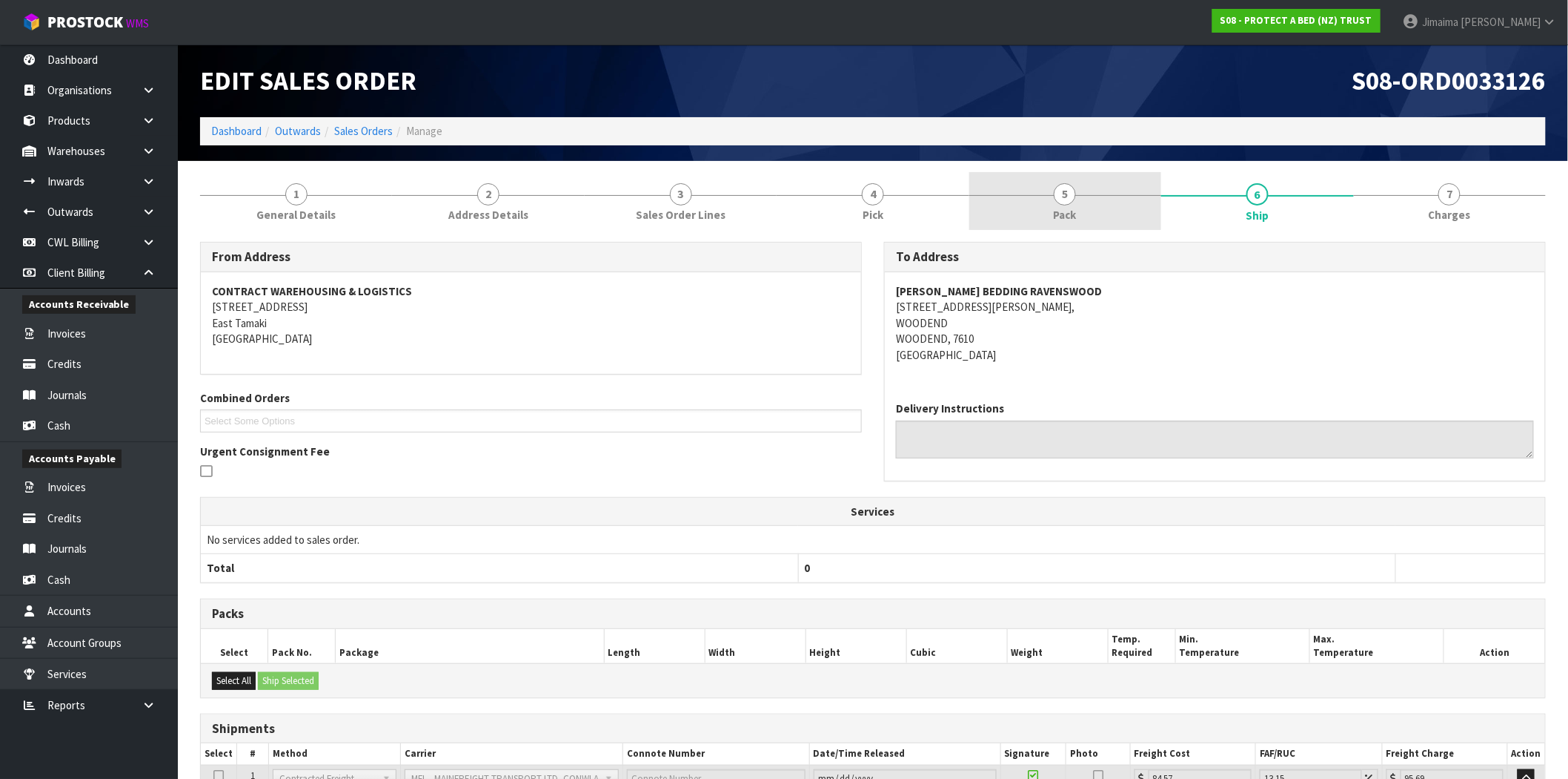
click at [1099, 193] on link "5 Pack" at bounding box center [1065, 201] width 192 height 59
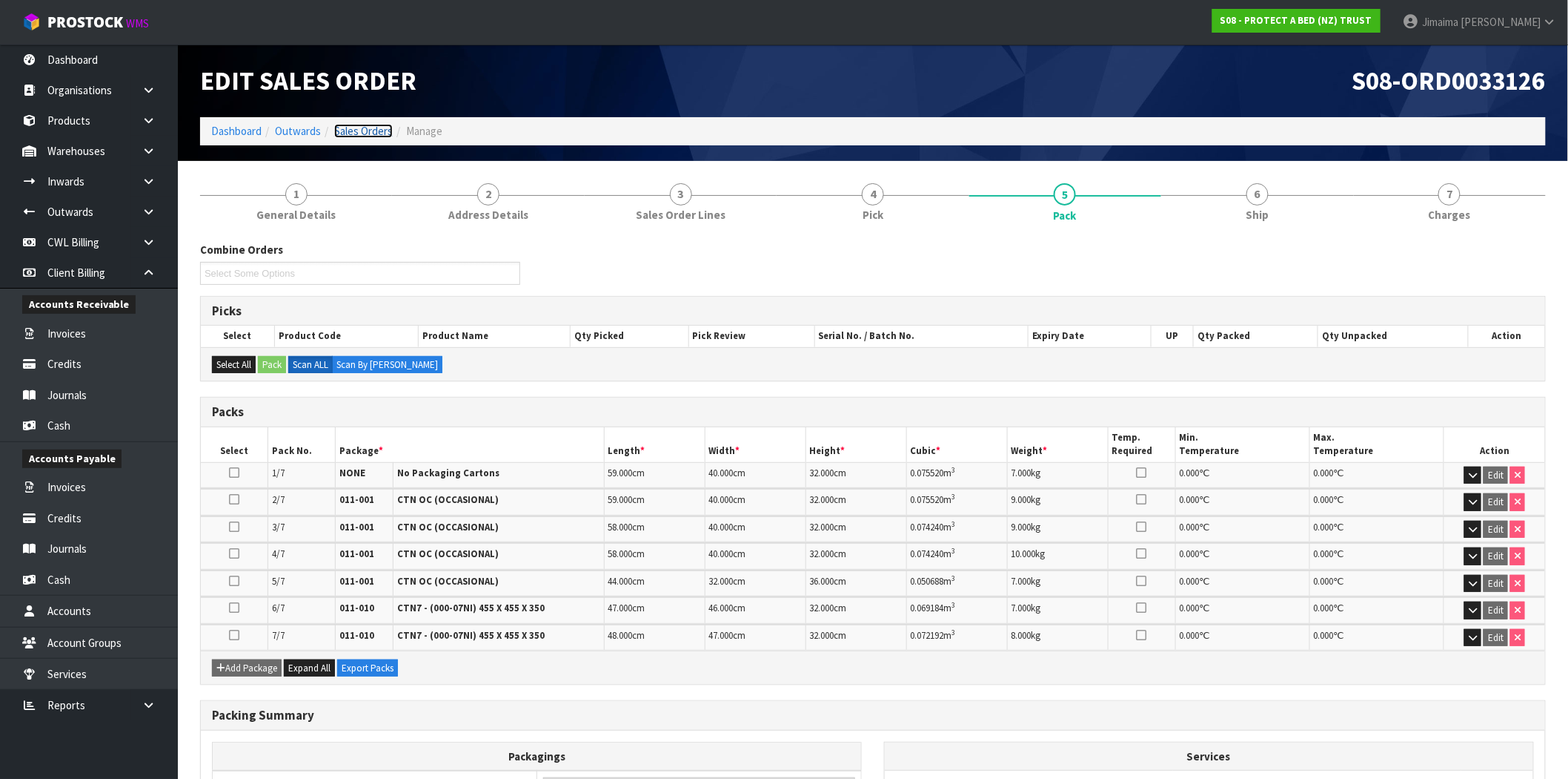
click at [369, 134] on link "Sales Orders" at bounding box center [363, 131] width 59 height 14
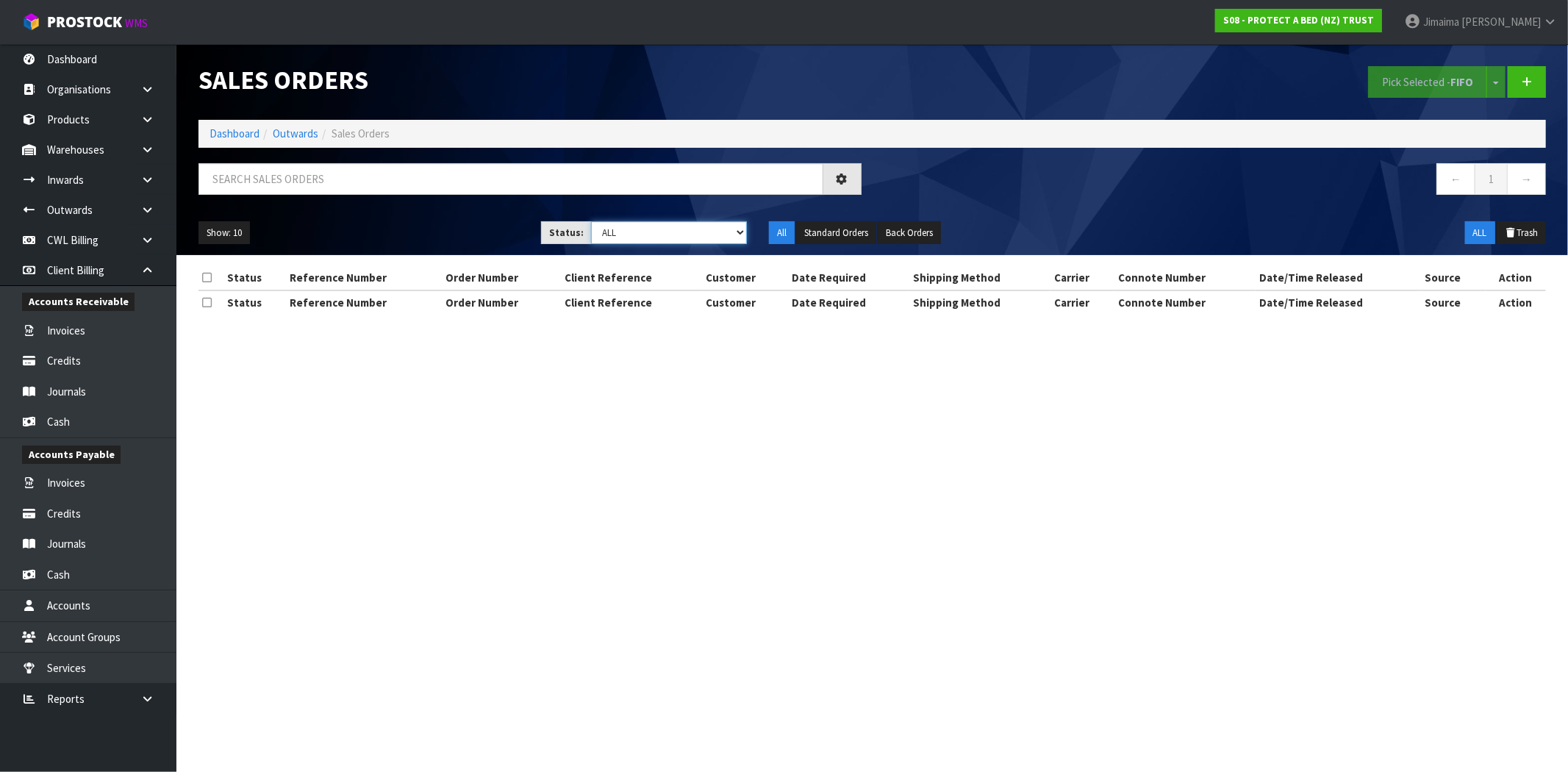
click at [661, 232] on select "Draft Pending Allocated Pending Pick Goods Picked Goods Packed Pending Charges …" at bounding box center [668, 232] width 156 height 22
select select "string:9"
click at [591, 221] on select "Draft Pending Allocated Pending Pick Goods Picked Goods Packed Pending Charges …" at bounding box center [668, 232] width 156 height 22
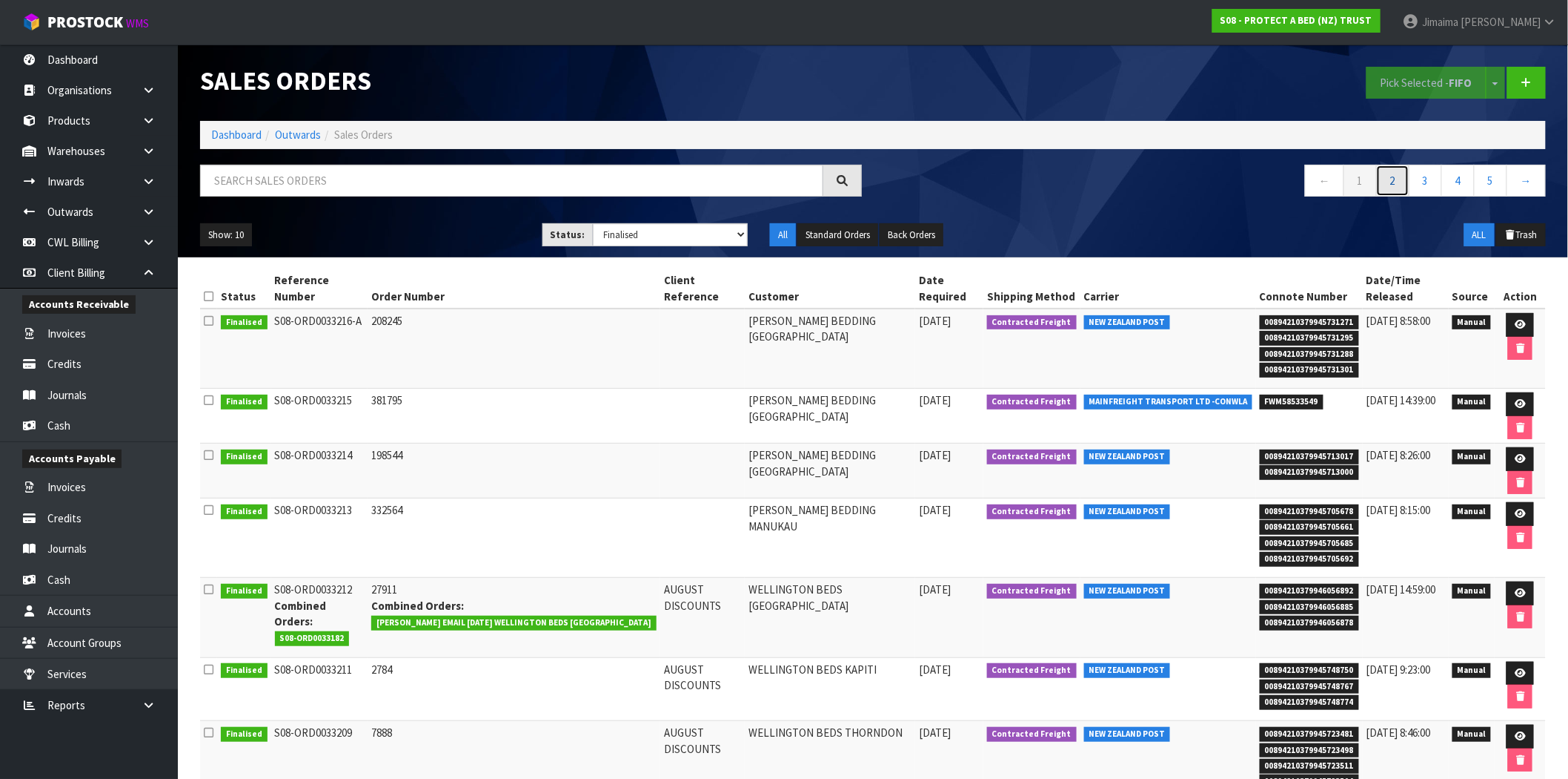
click at [1389, 188] on link "2" at bounding box center [1393, 180] width 34 height 32
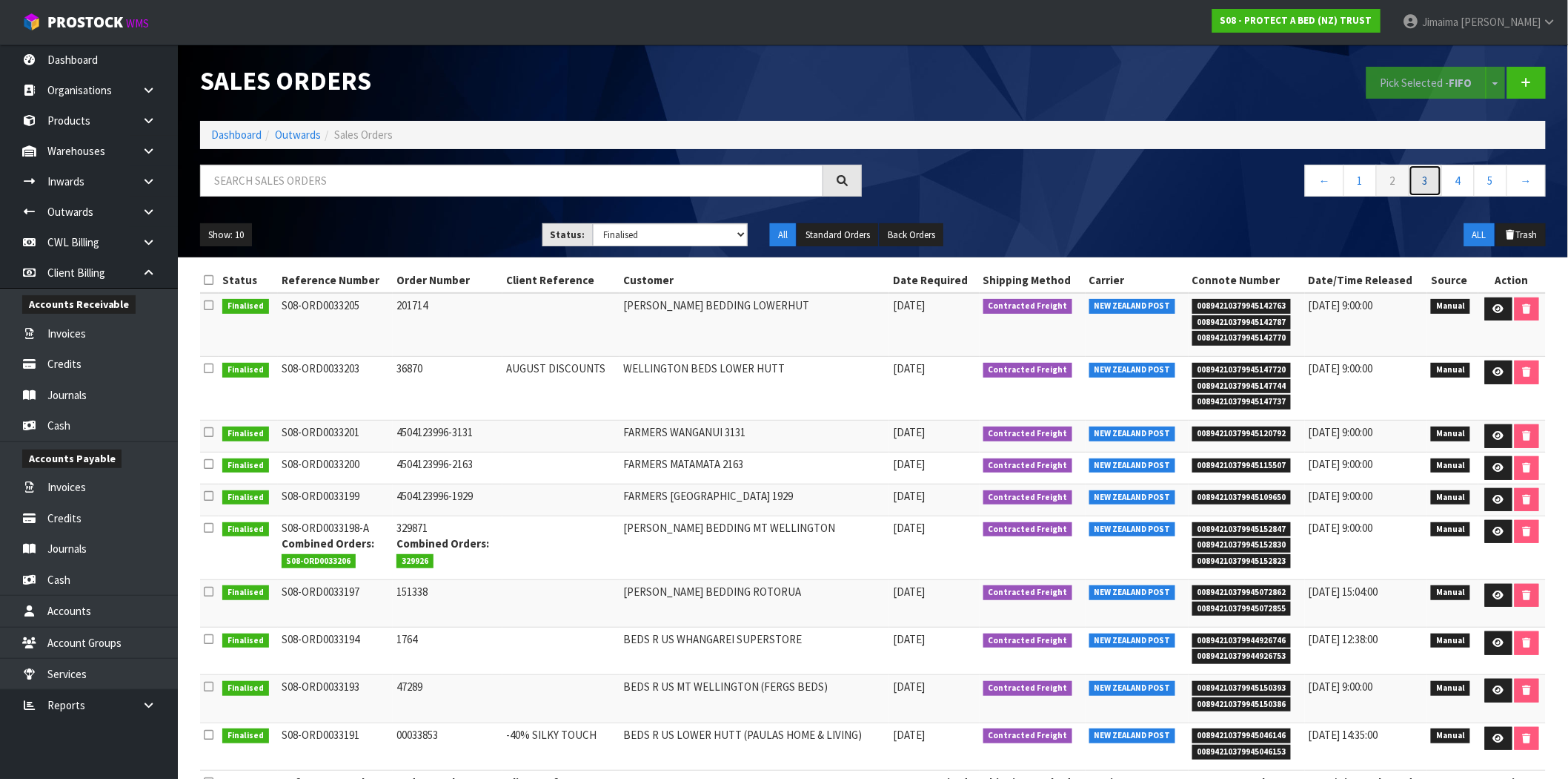
click at [1423, 168] on link "3" at bounding box center [1426, 180] width 34 height 32
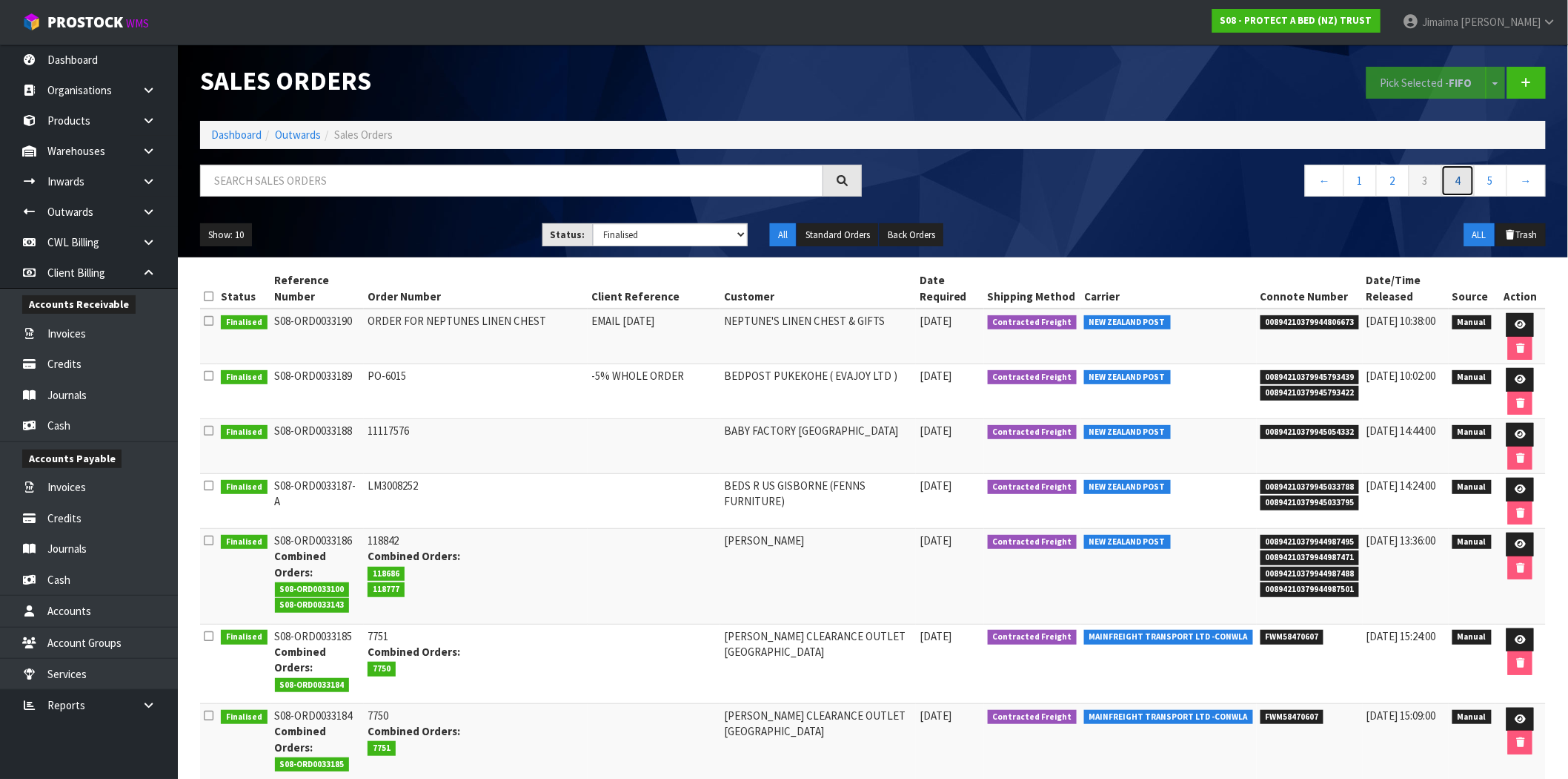
click at [1455, 187] on link "4" at bounding box center [1458, 180] width 34 height 32
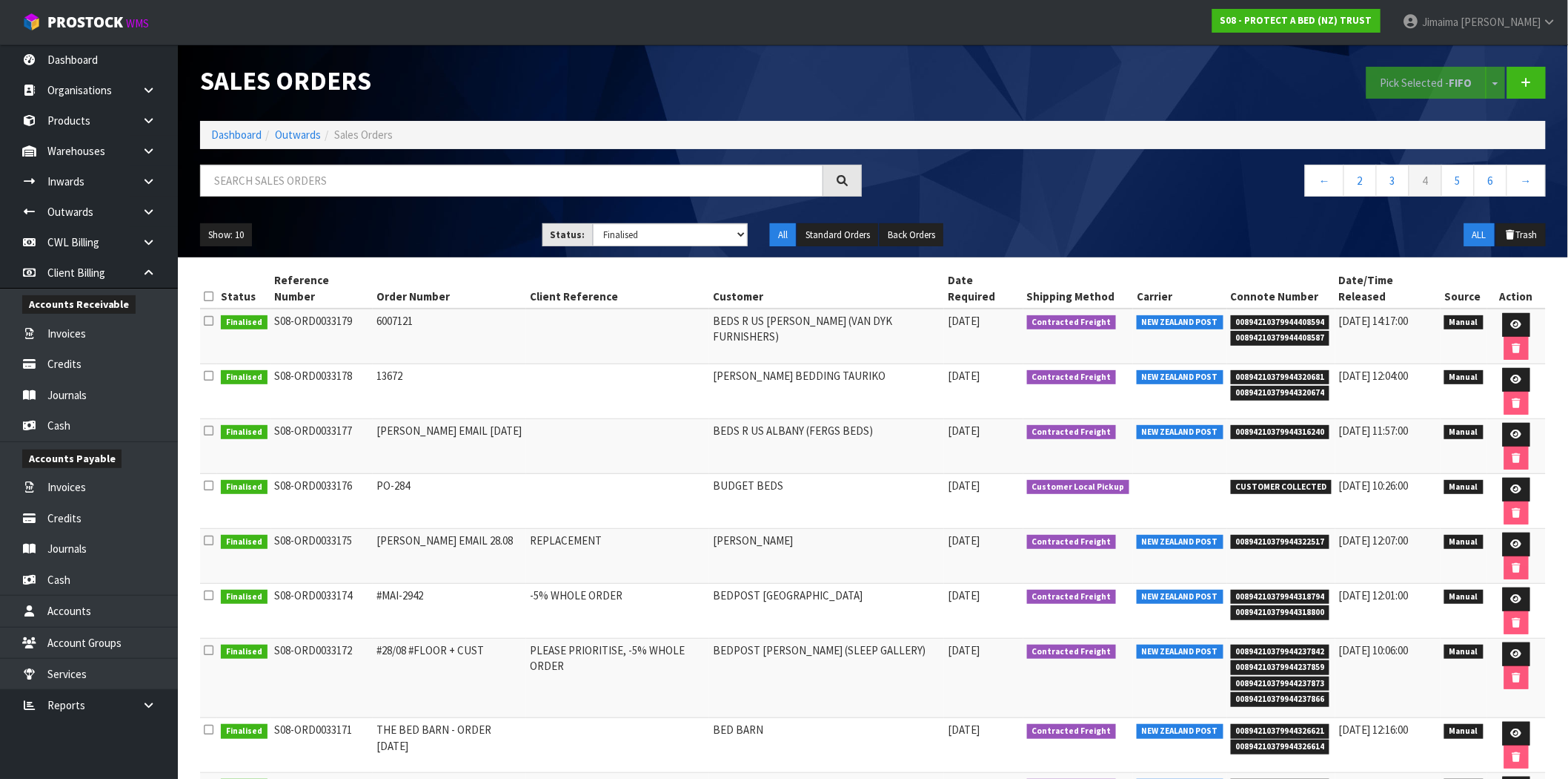
click at [449, 583] on td "#MAI-2942" at bounding box center [449, 611] width 153 height 55
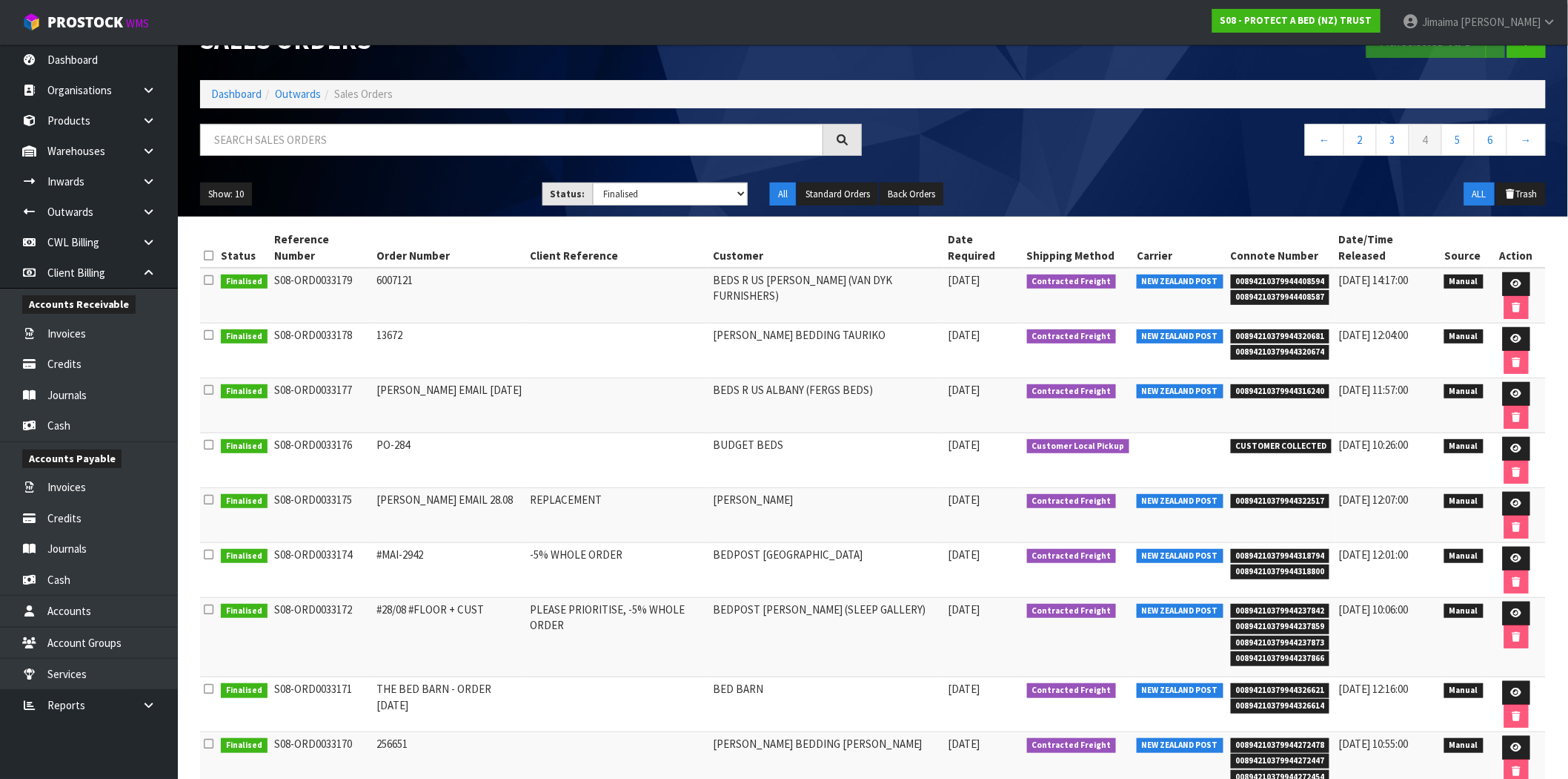
scroll to position [74, 0]
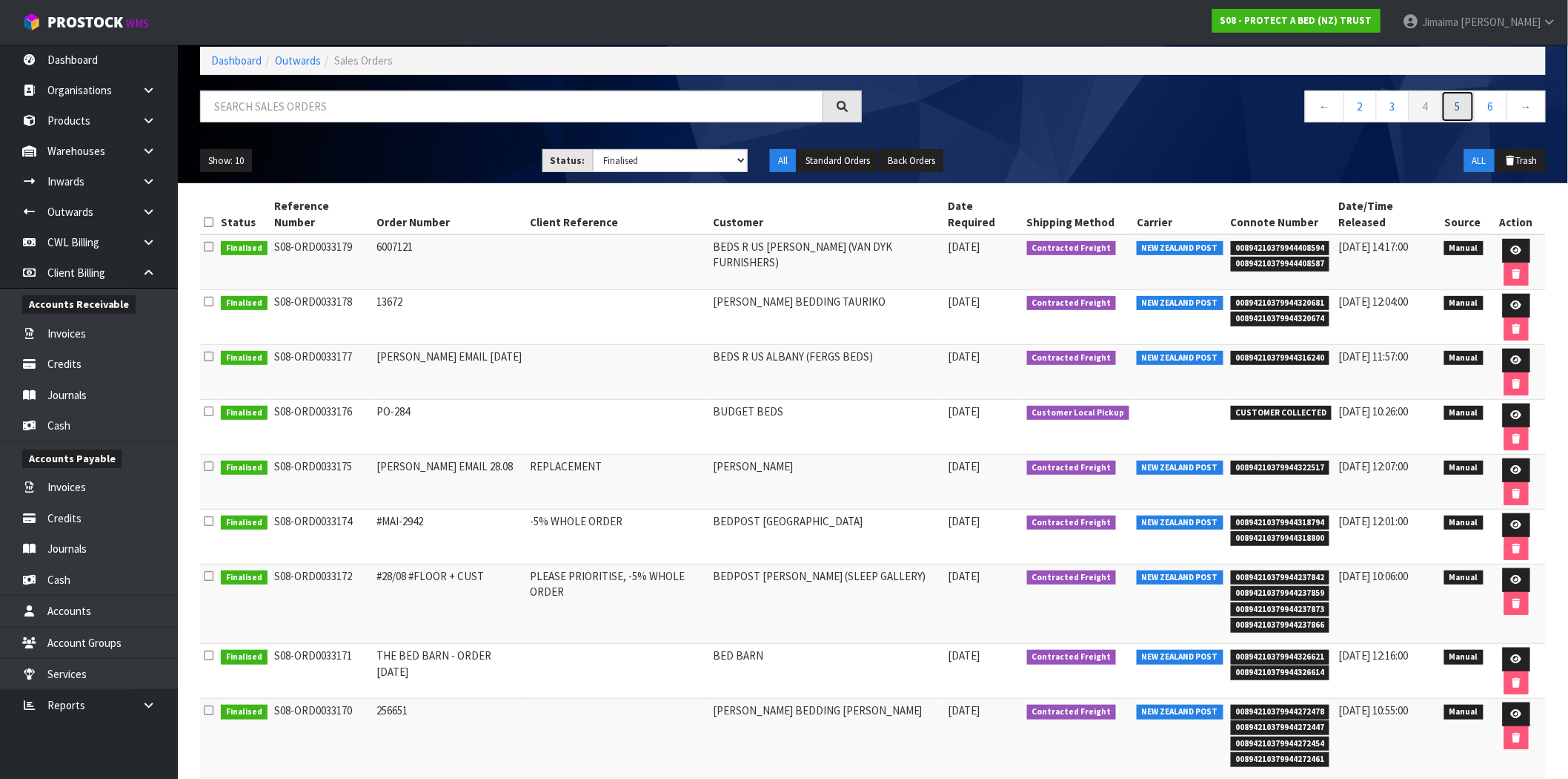
drag, startPoint x: 1452, startPoint y: 105, endPoint x: 1440, endPoint y: 119, distance: 18.4
click at [1452, 105] on link "5" at bounding box center [1458, 106] width 34 height 32
click at [1423, 109] on link "5" at bounding box center [1426, 106] width 34 height 32
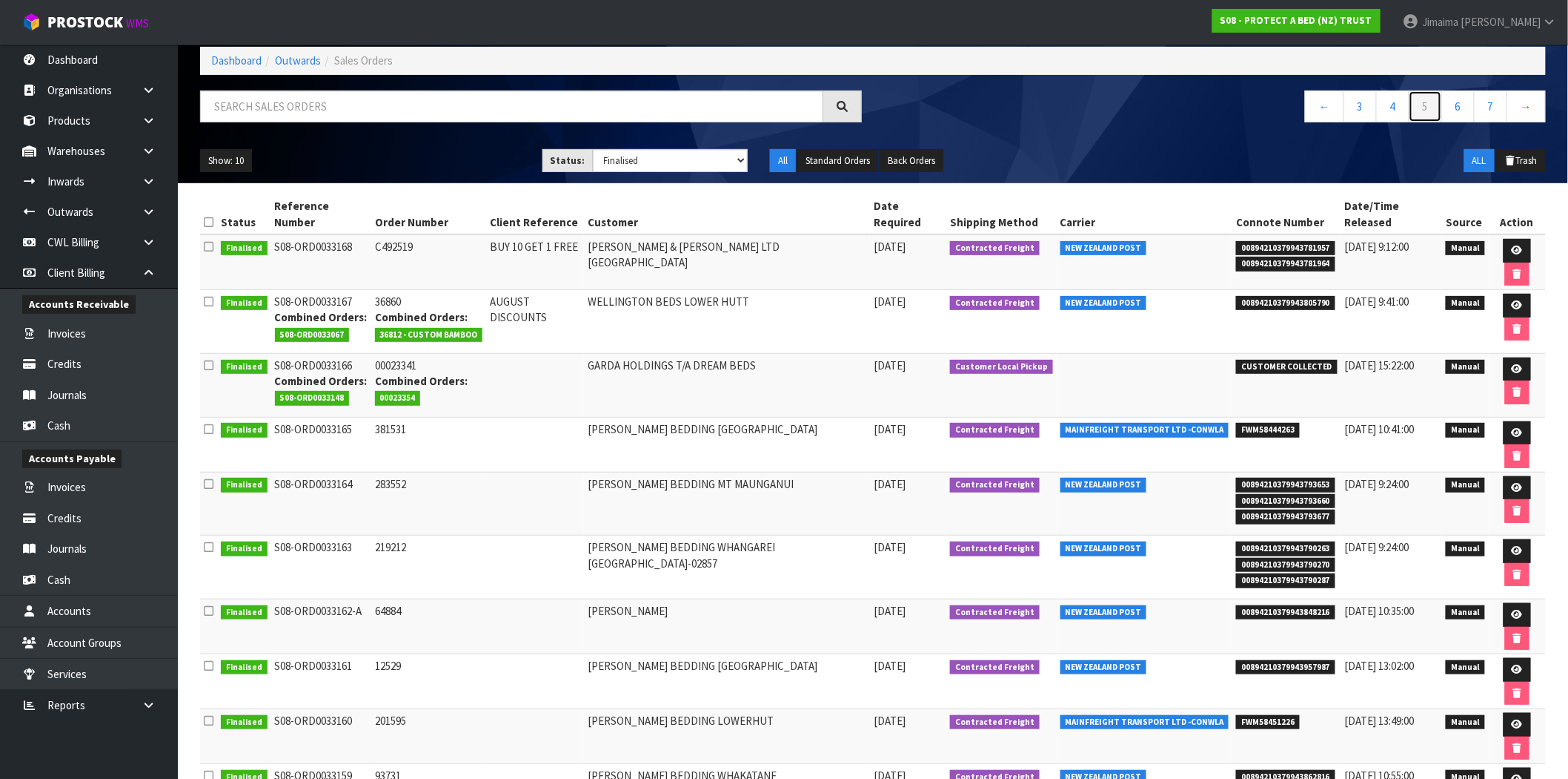
scroll to position [27, 0]
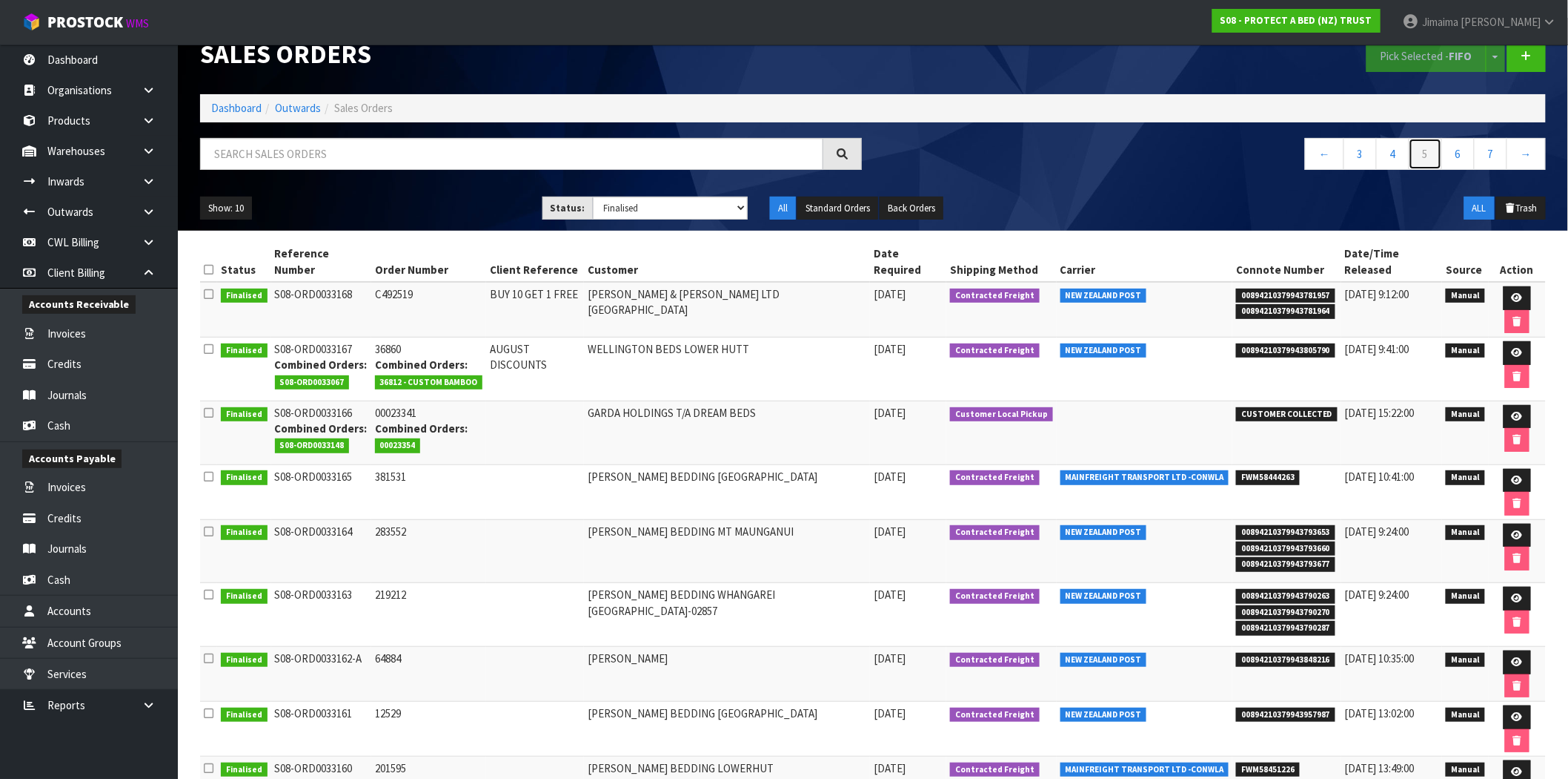
click at [1417, 160] on link "5" at bounding box center [1426, 153] width 34 height 32
click at [235, 104] on link "Dashboard" at bounding box center [236, 108] width 50 height 14
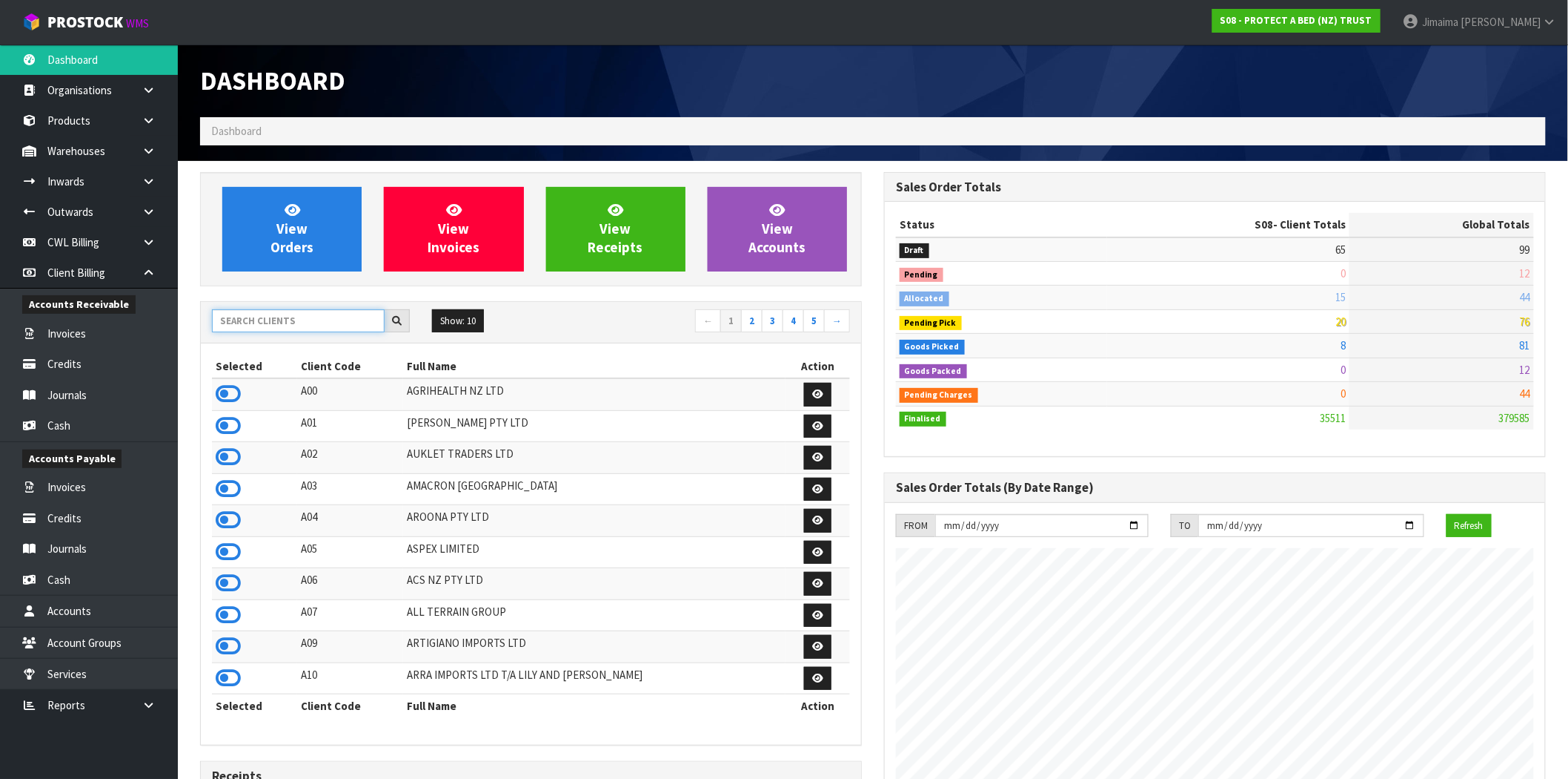
click at [300, 321] on input "text" at bounding box center [298, 320] width 173 height 23
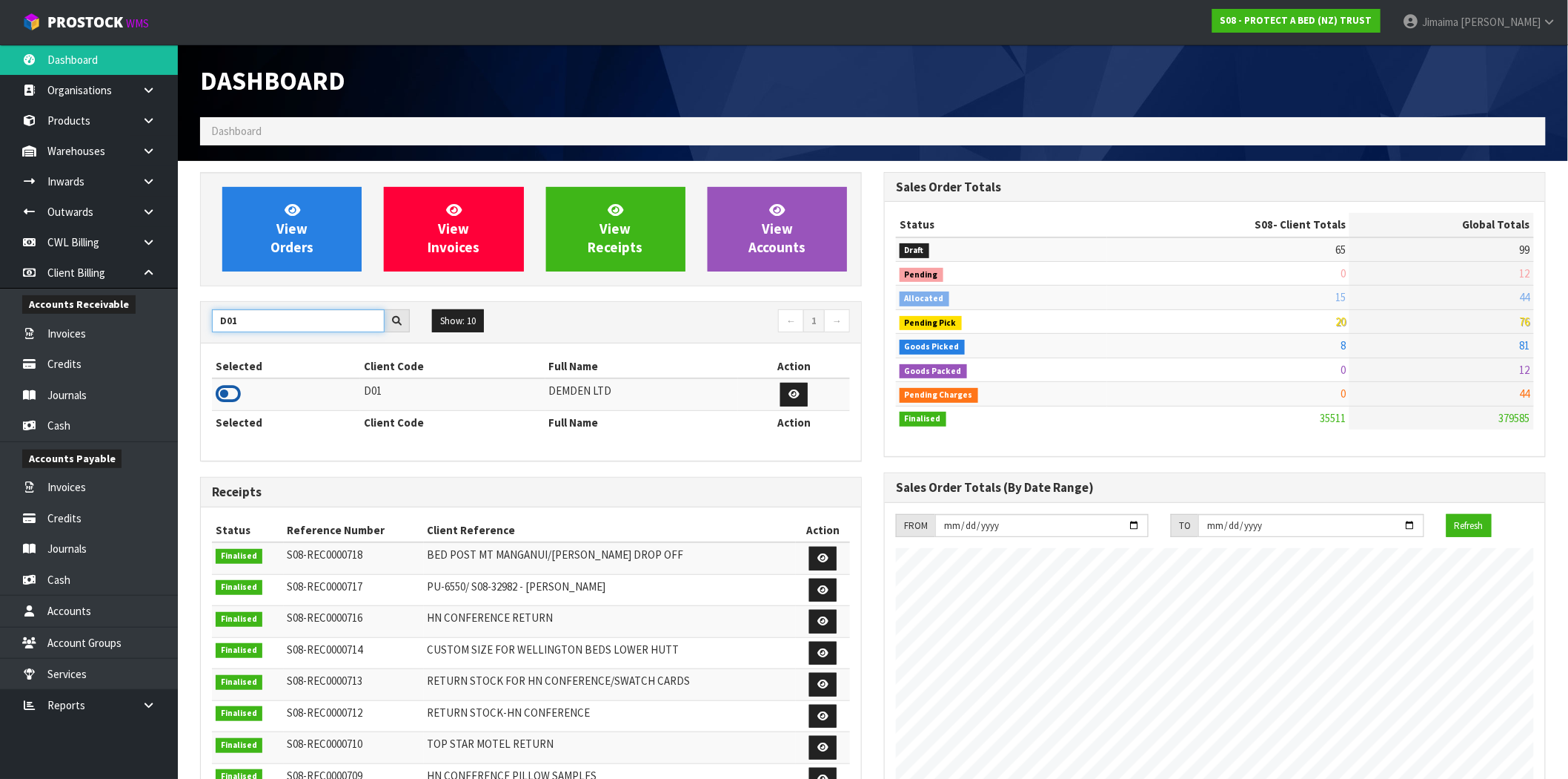
type input "D01"
click at [231, 393] on icon at bounding box center [228, 393] width 25 height 22
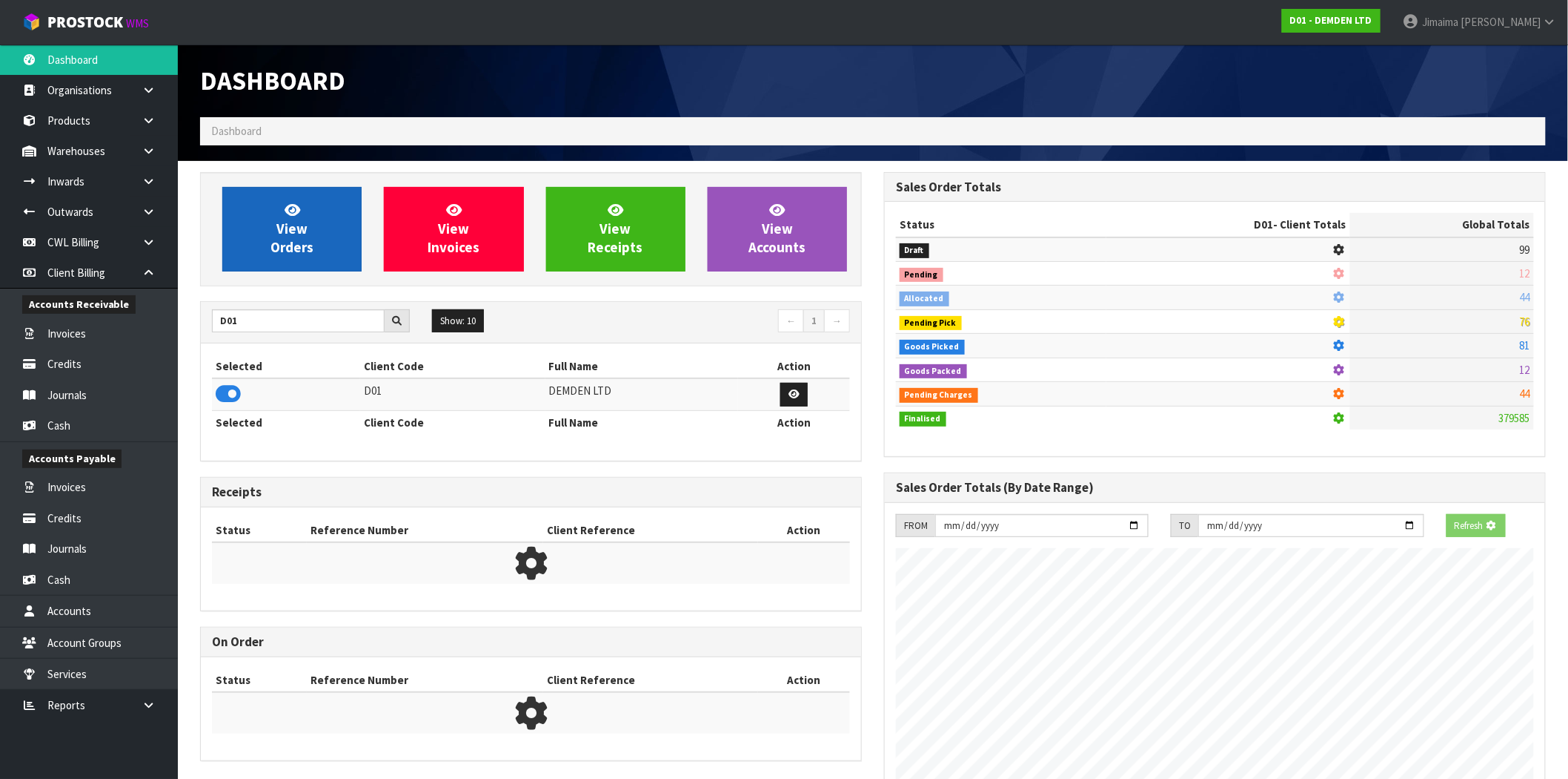
scroll to position [980, 684]
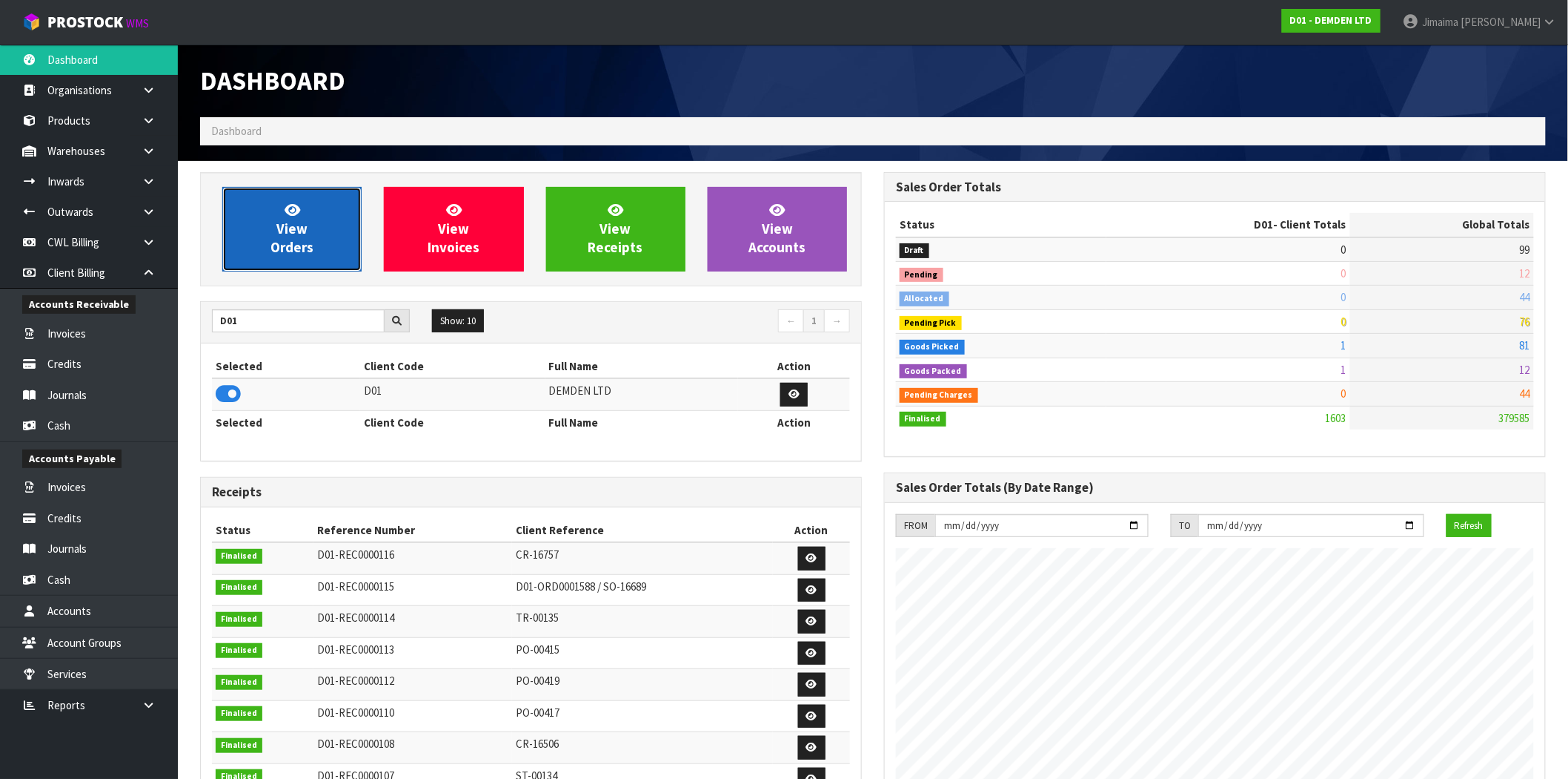
click at [317, 231] on link "View Orders" at bounding box center [292, 229] width 139 height 84
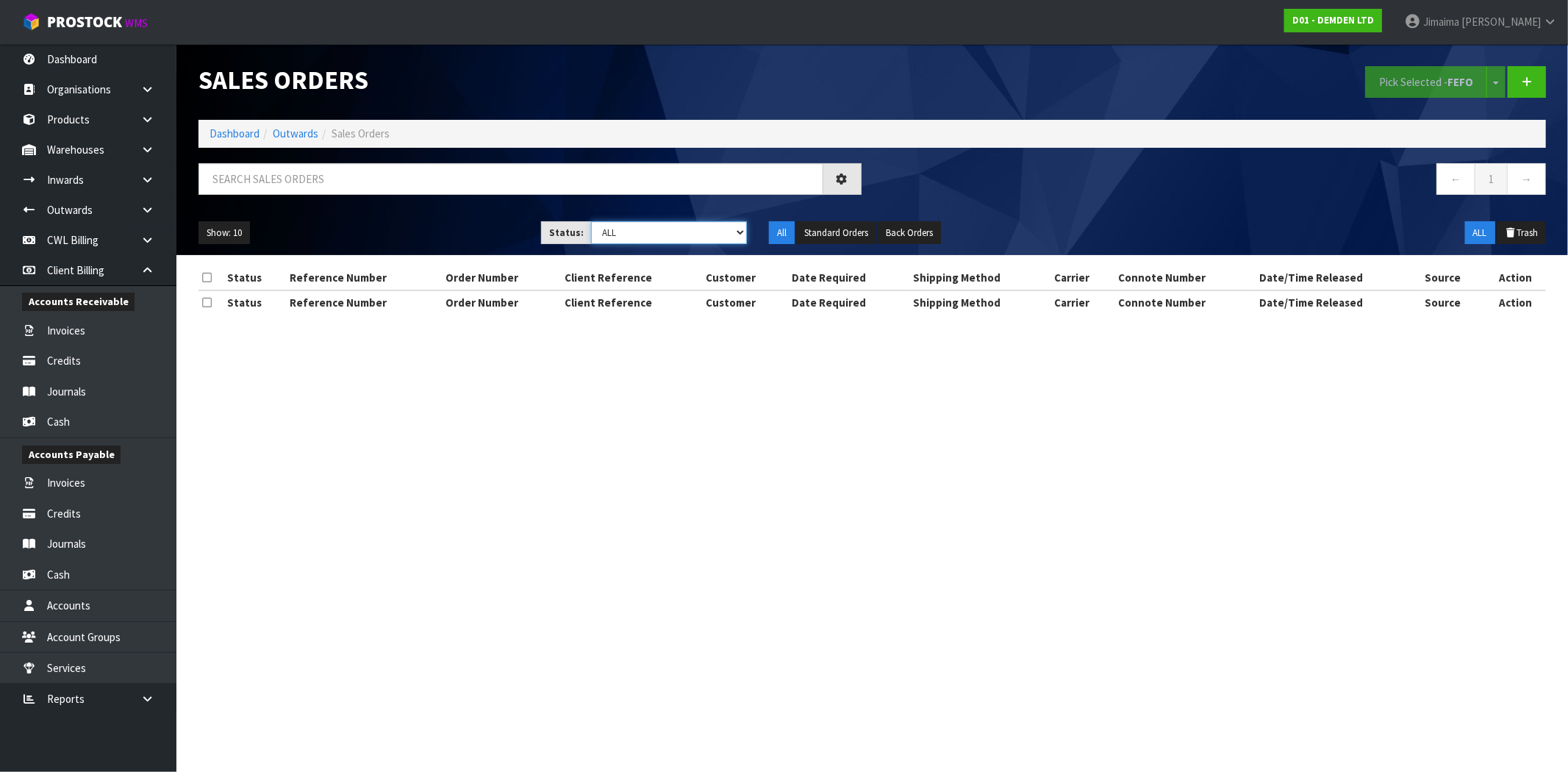
click at [716, 234] on select "Draft Pending Allocated Pending Pick Goods Picked Goods Packed Pending Charges …" at bounding box center [668, 232] width 156 height 22
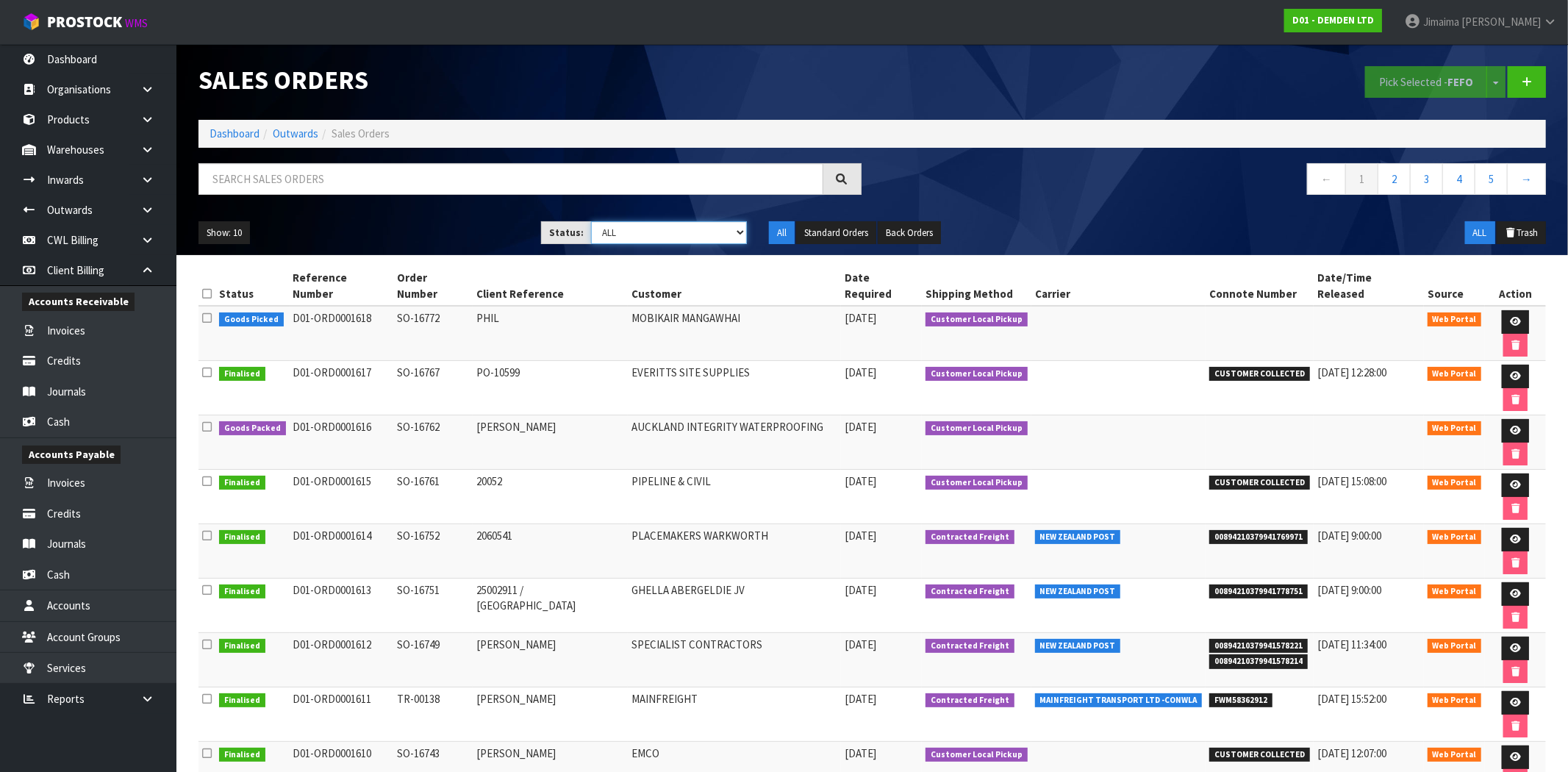
select select "string:9"
click at [591, 221] on select "Draft Pending Allocated Pending Pick Goods Picked Goods Packed Pending Charges …" at bounding box center [668, 232] width 156 height 22
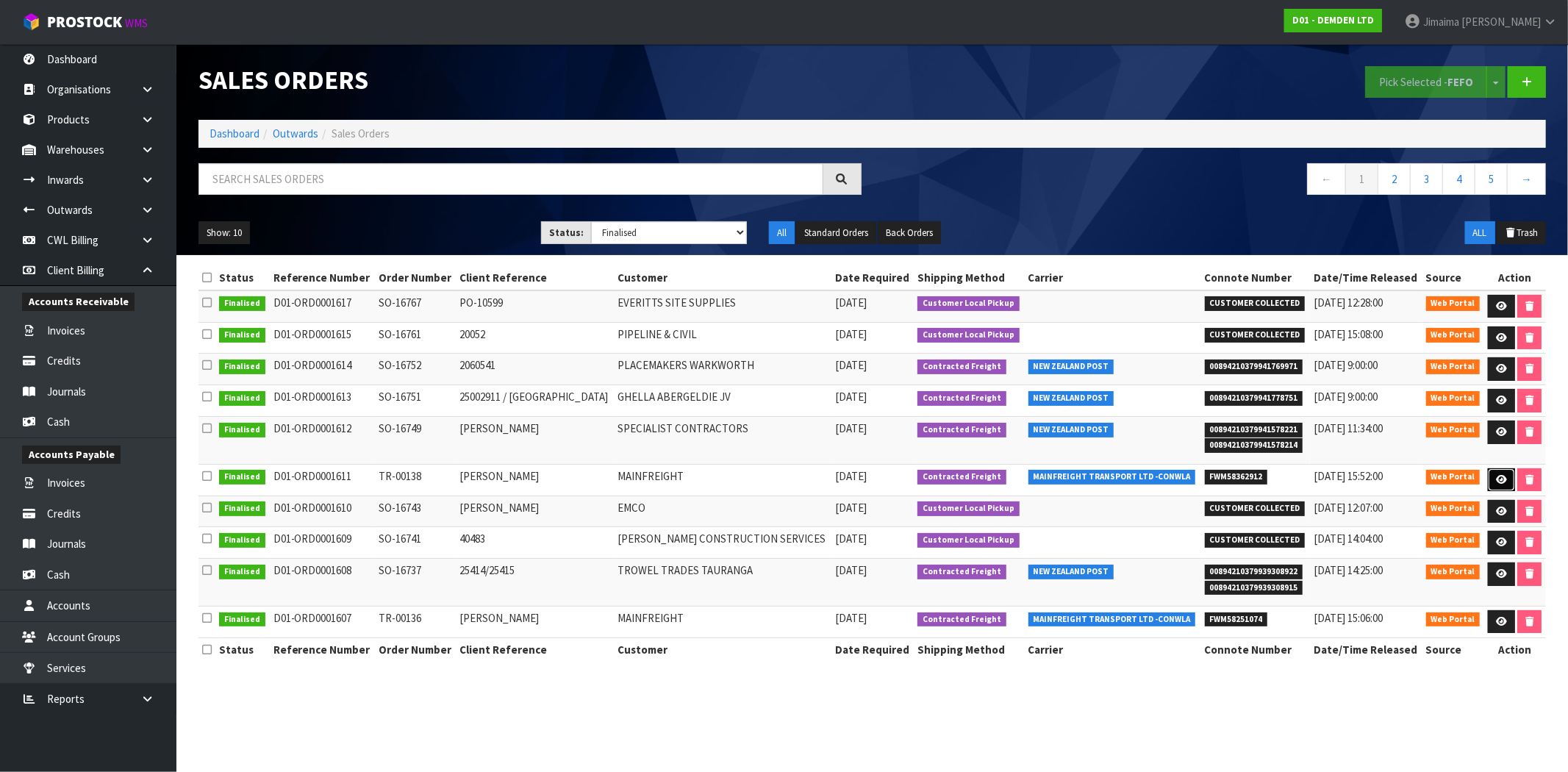
click at [1497, 480] on icon at bounding box center [1502, 480] width 11 height 9
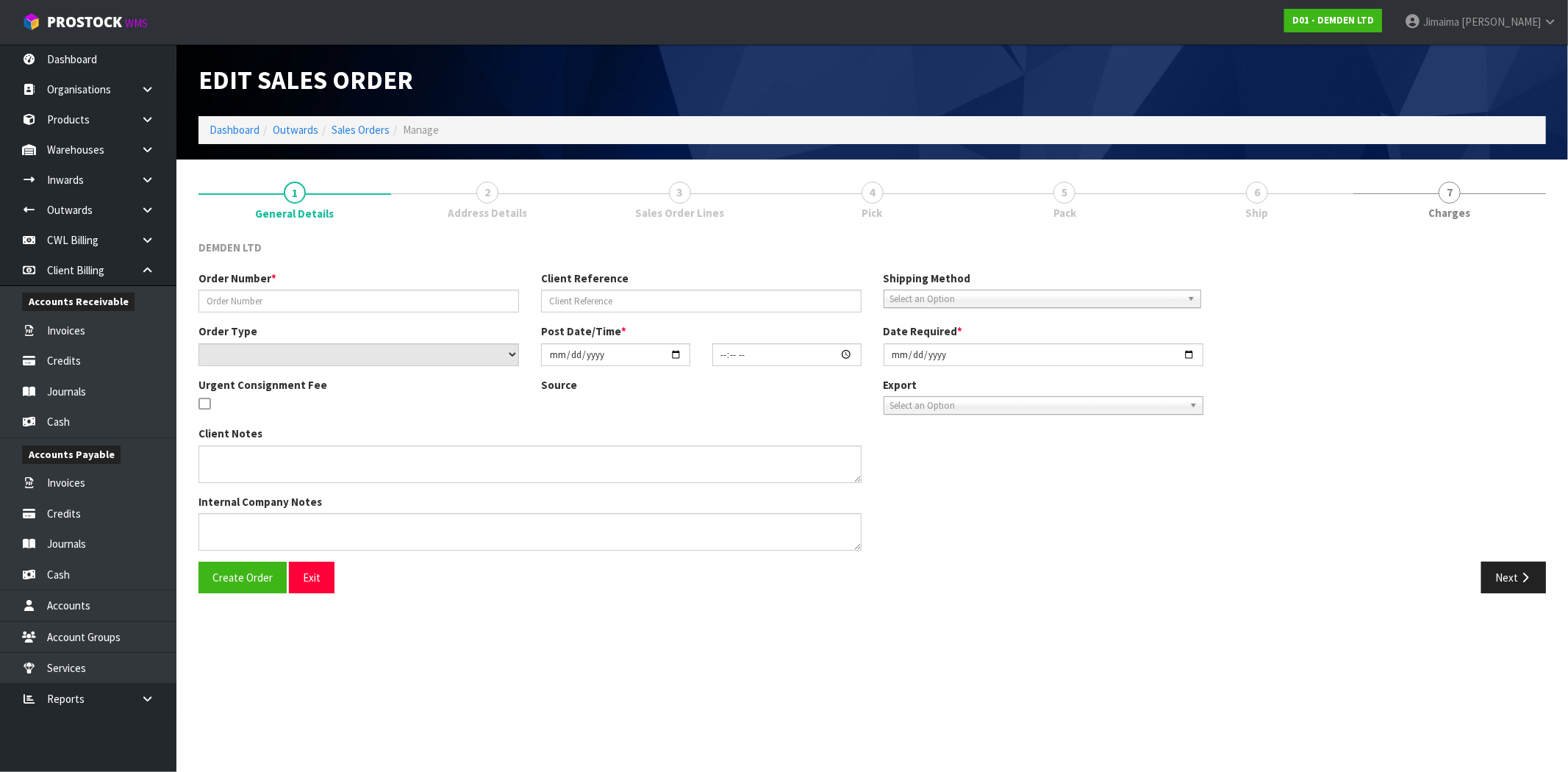
type input "TR-00138"
type input "ANN - DEMDEN"
select select "number:0"
type input "2025-08-20"
type input "13:44:00.000"
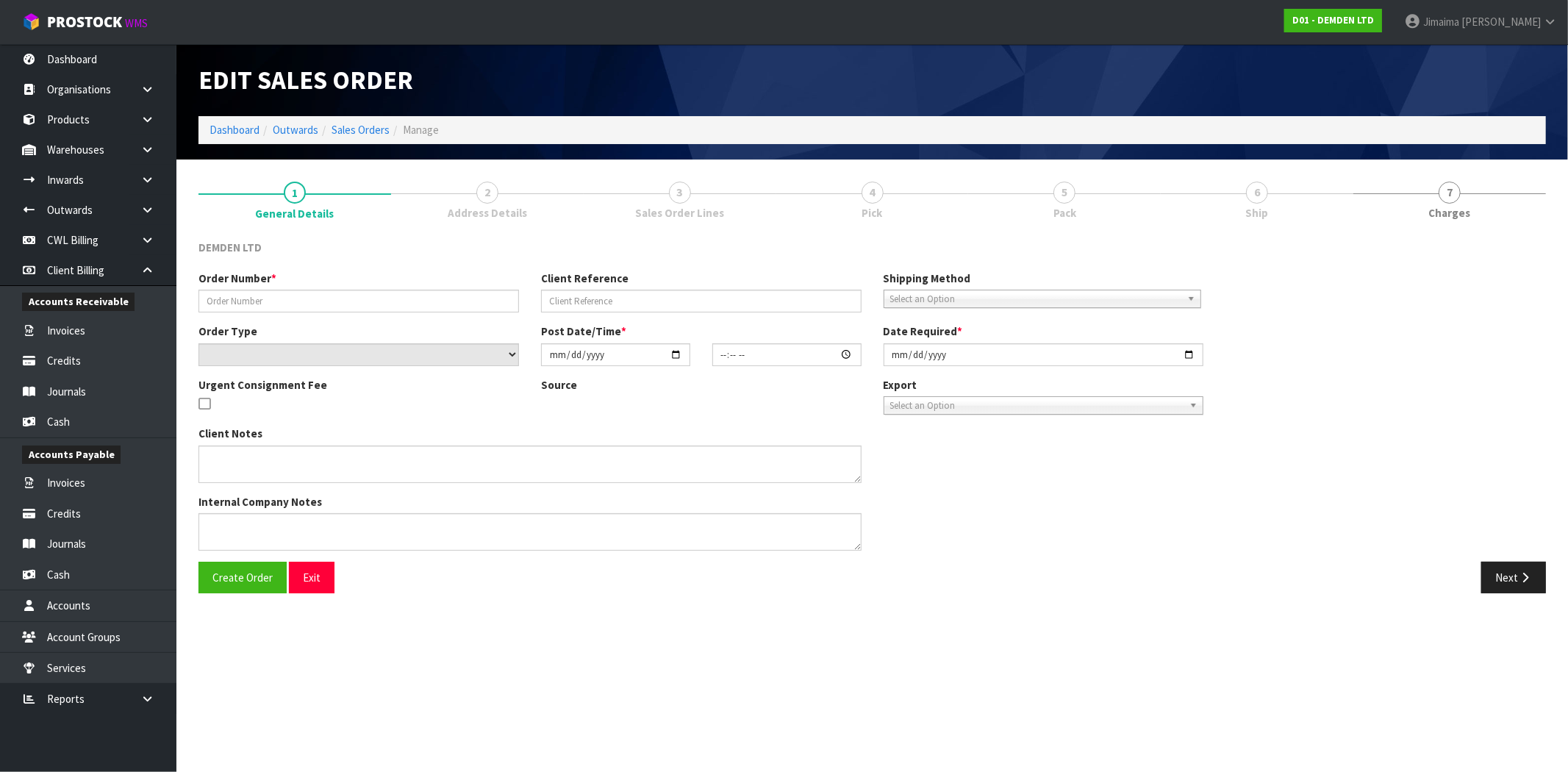
type input "2025-08-21"
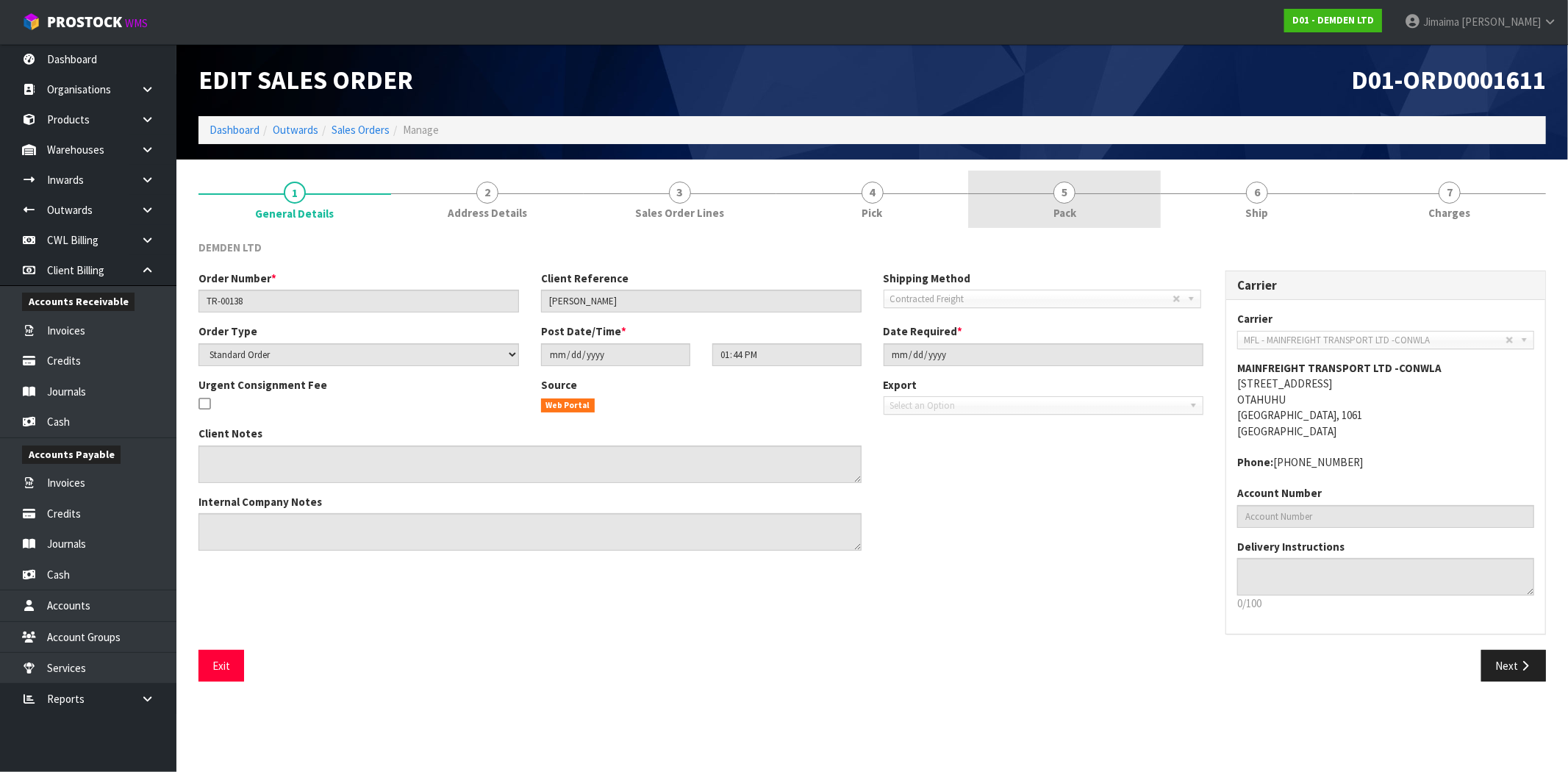
click at [1123, 210] on link "5 Pack" at bounding box center [1065, 199] width 192 height 58
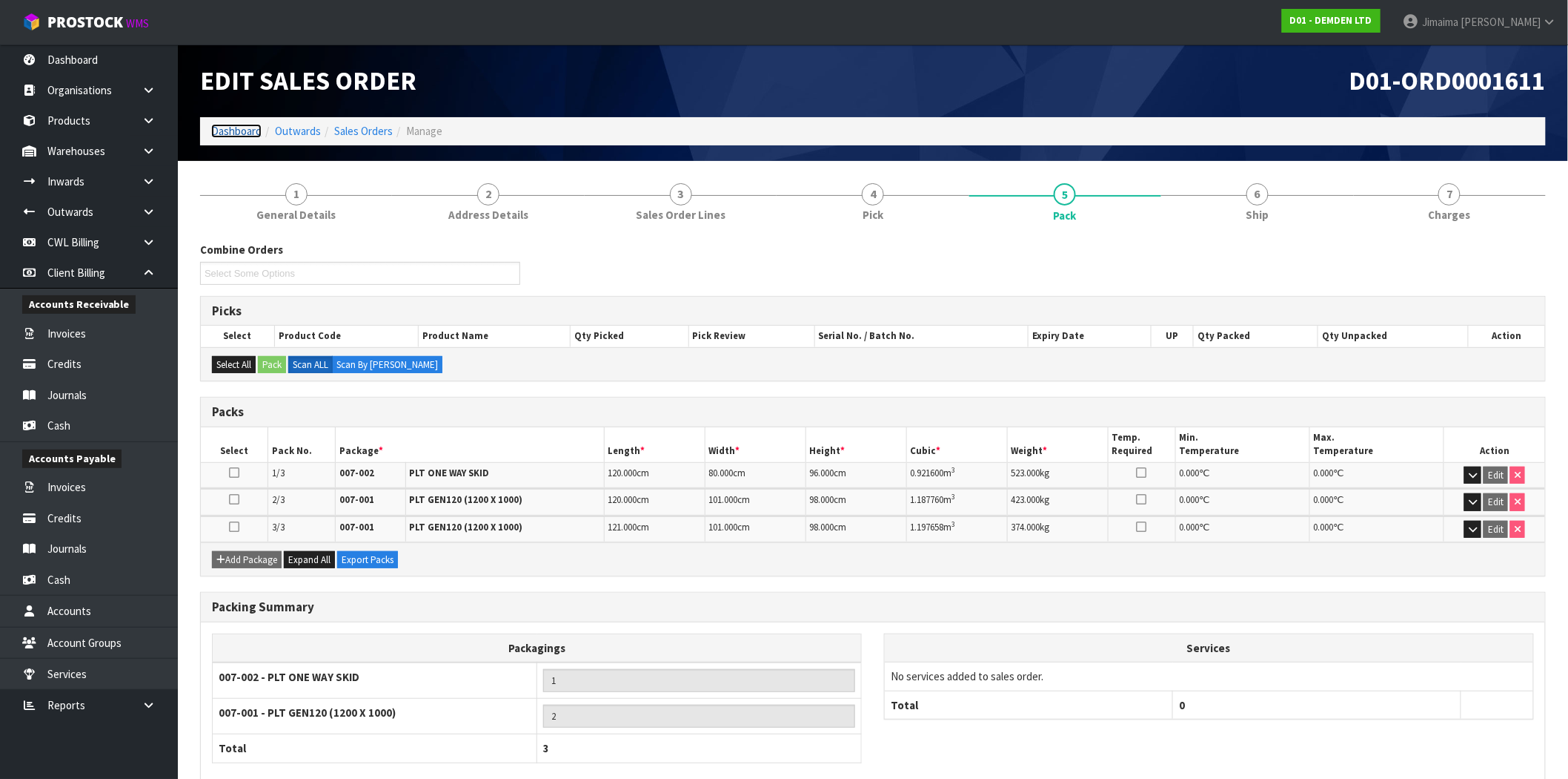
drag, startPoint x: 226, startPoint y: 131, endPoint x: 240, endPoint y: 154, distance: 26.9
click at [226, 131] on link "Dashboard" at bounding box center [236, 131] width 50 height 14
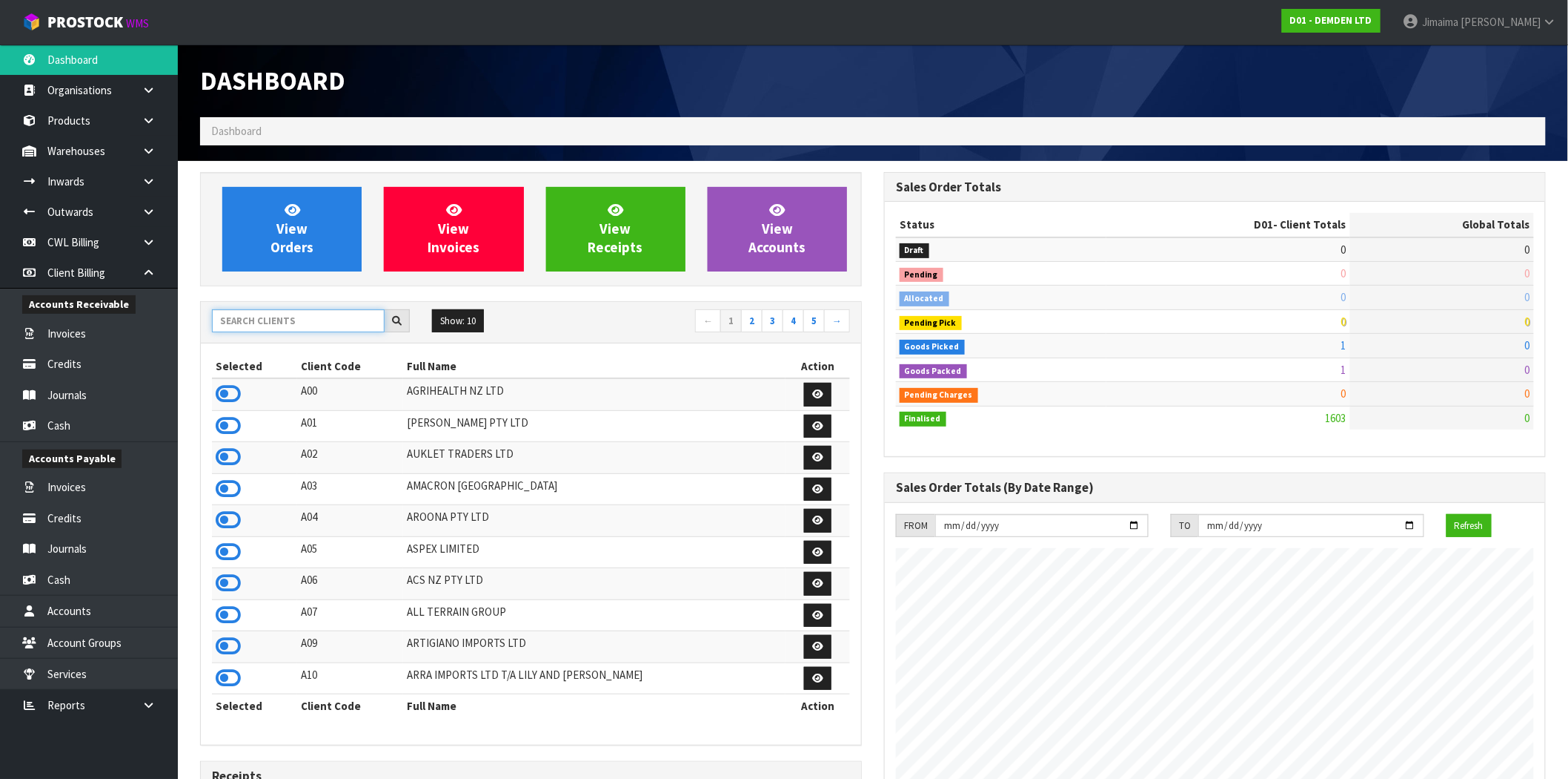
scroll to position [980, 684]
click at [284, 319] on input "text" at bounding box center [298, 320] width 173 height 23
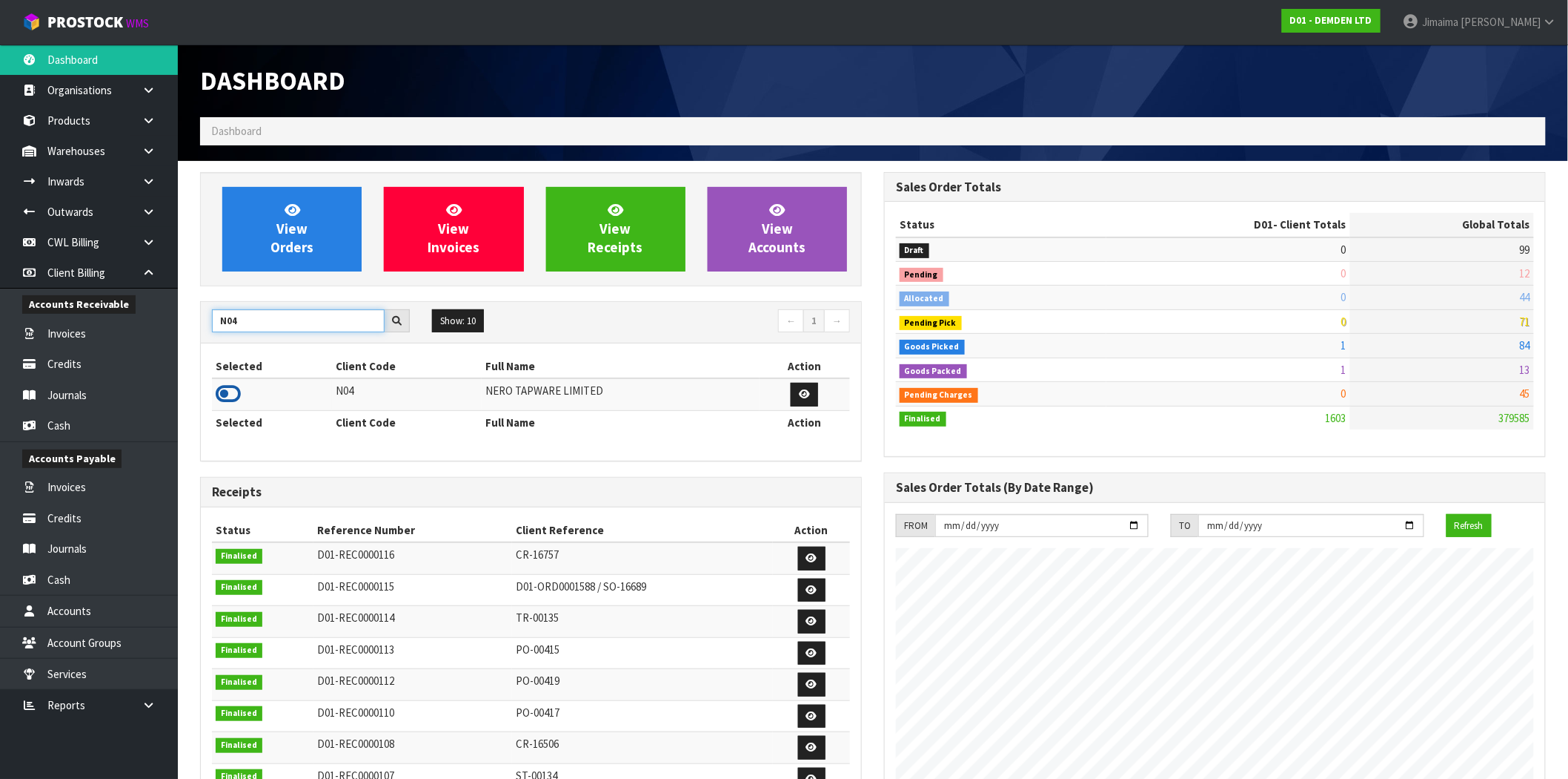
type input "N04"
click at [223, 399] on icon at bounding box center [228, 393] width 25 height 22
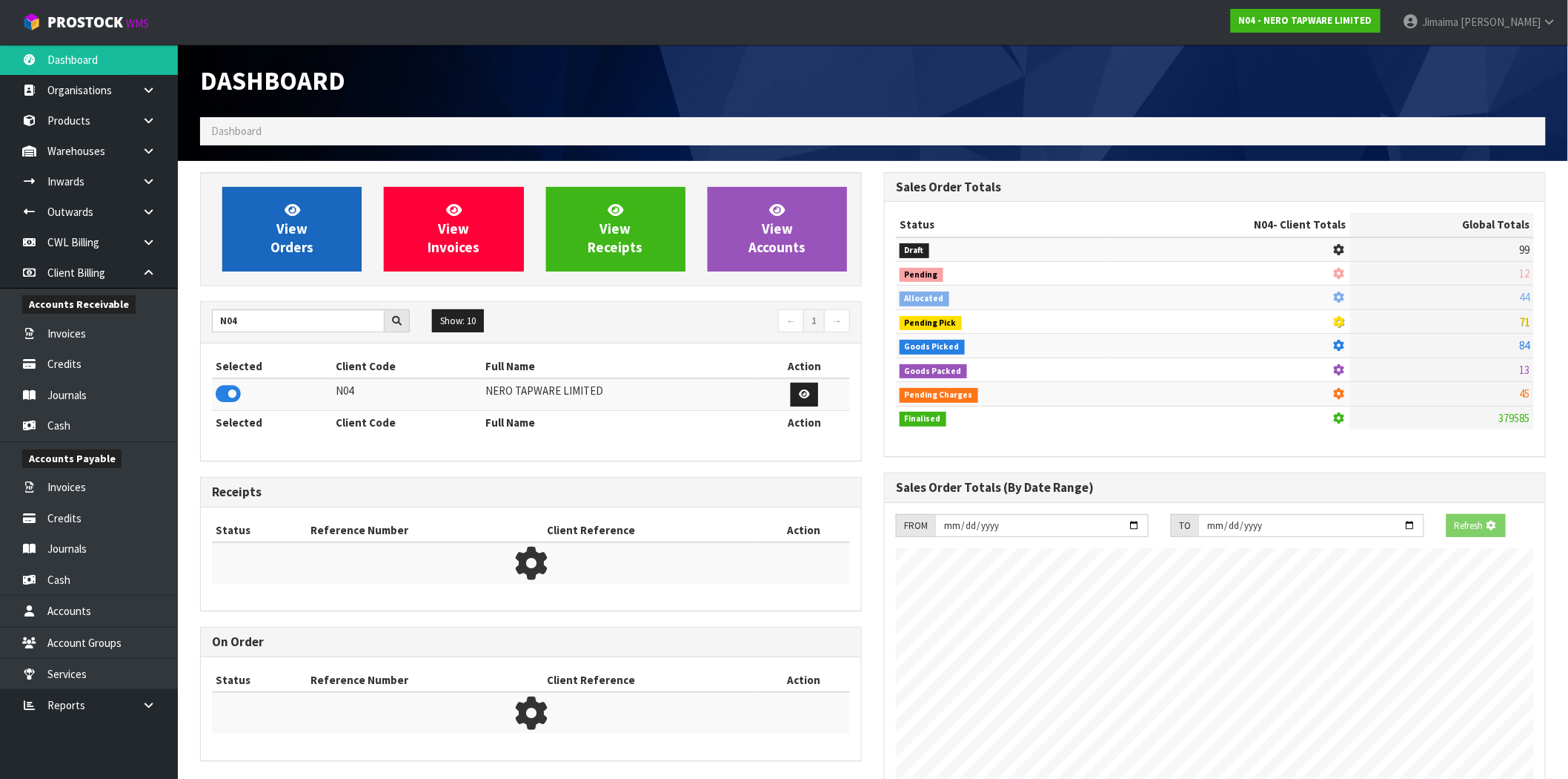
scroll to position [1124, 684]
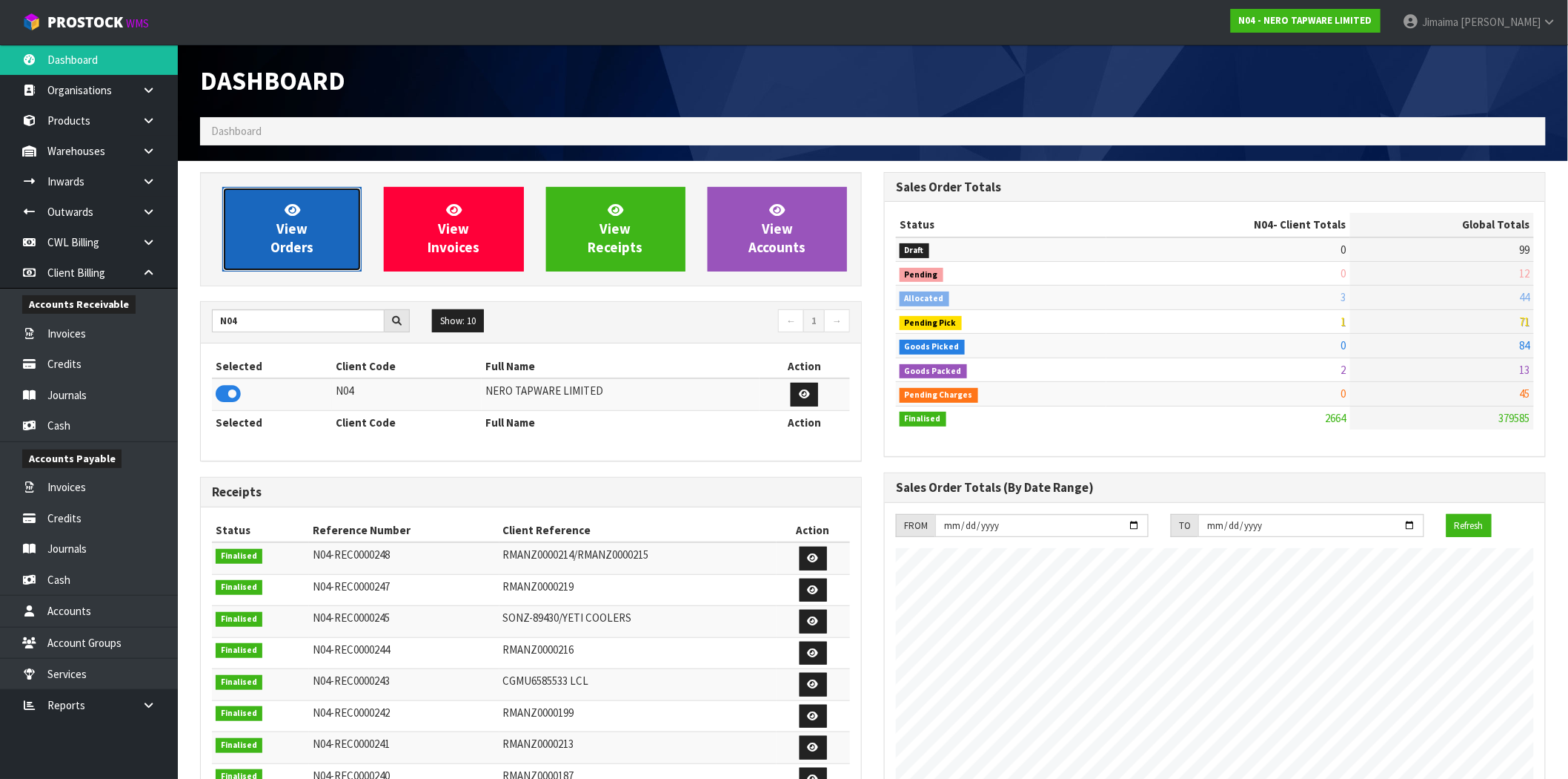
click at [293, 252] on span "View Orders" at bounding box center [292, 228] width 43 height 56
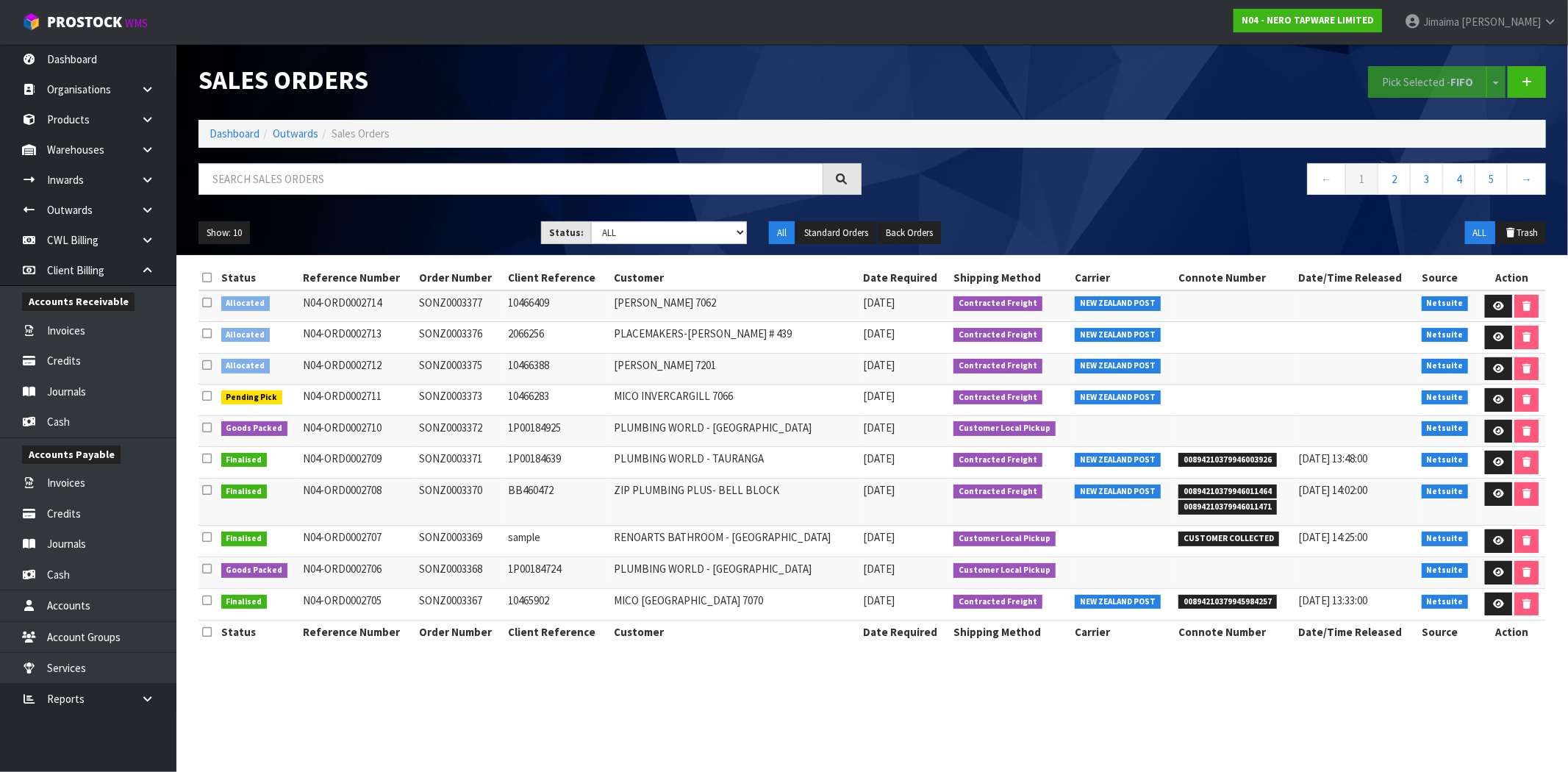
click at [694, 363] on td "MICO KERIKERI 7201" at bounding box center [734, 368] width 249 height 32
copy tr "MICO KERIKERI 7201"
click at [520, 181] on input "text" at bounding box center [511, 178] width 625 height 32
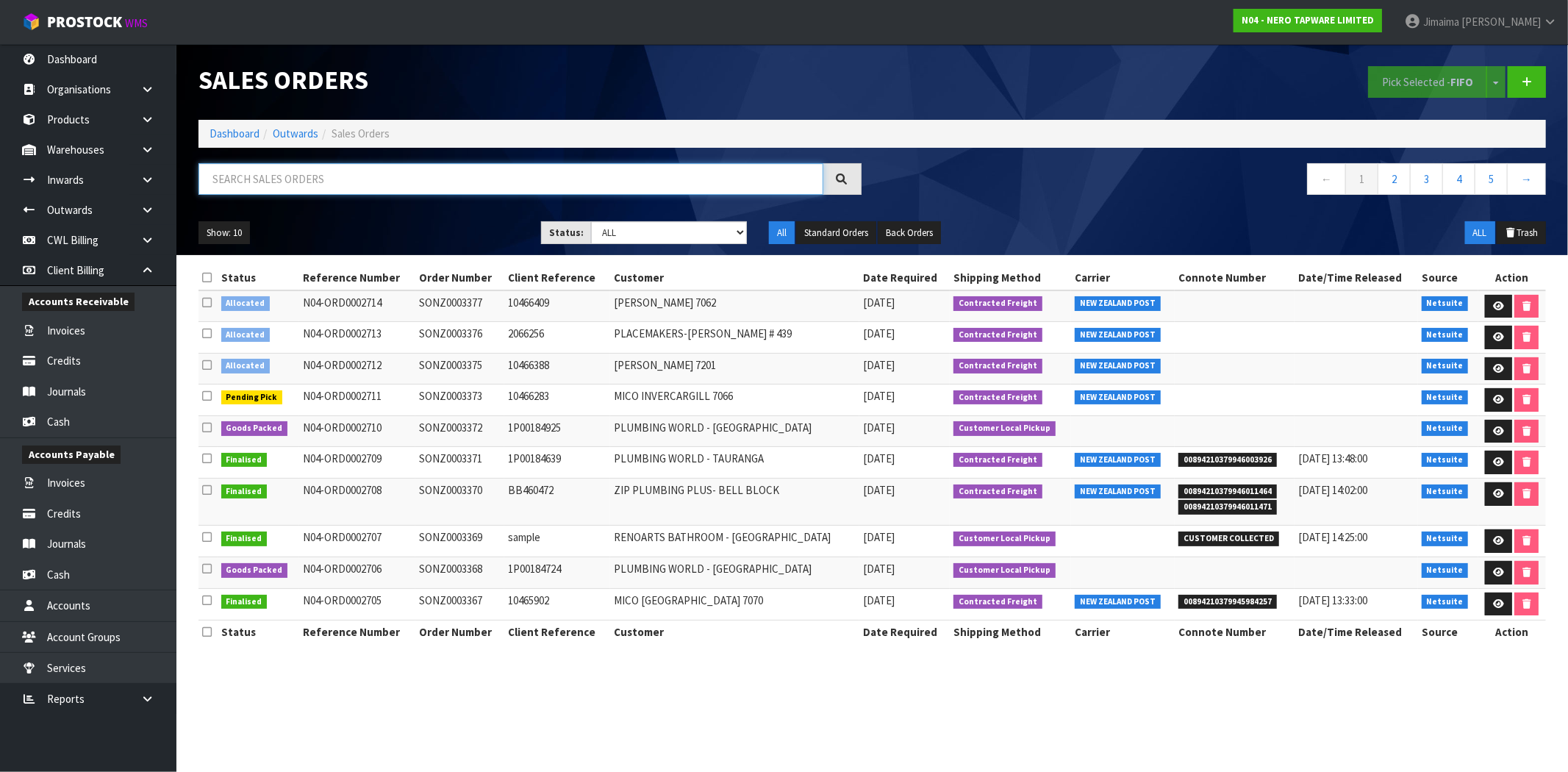
paste input "MICO KERIKERI 7201"
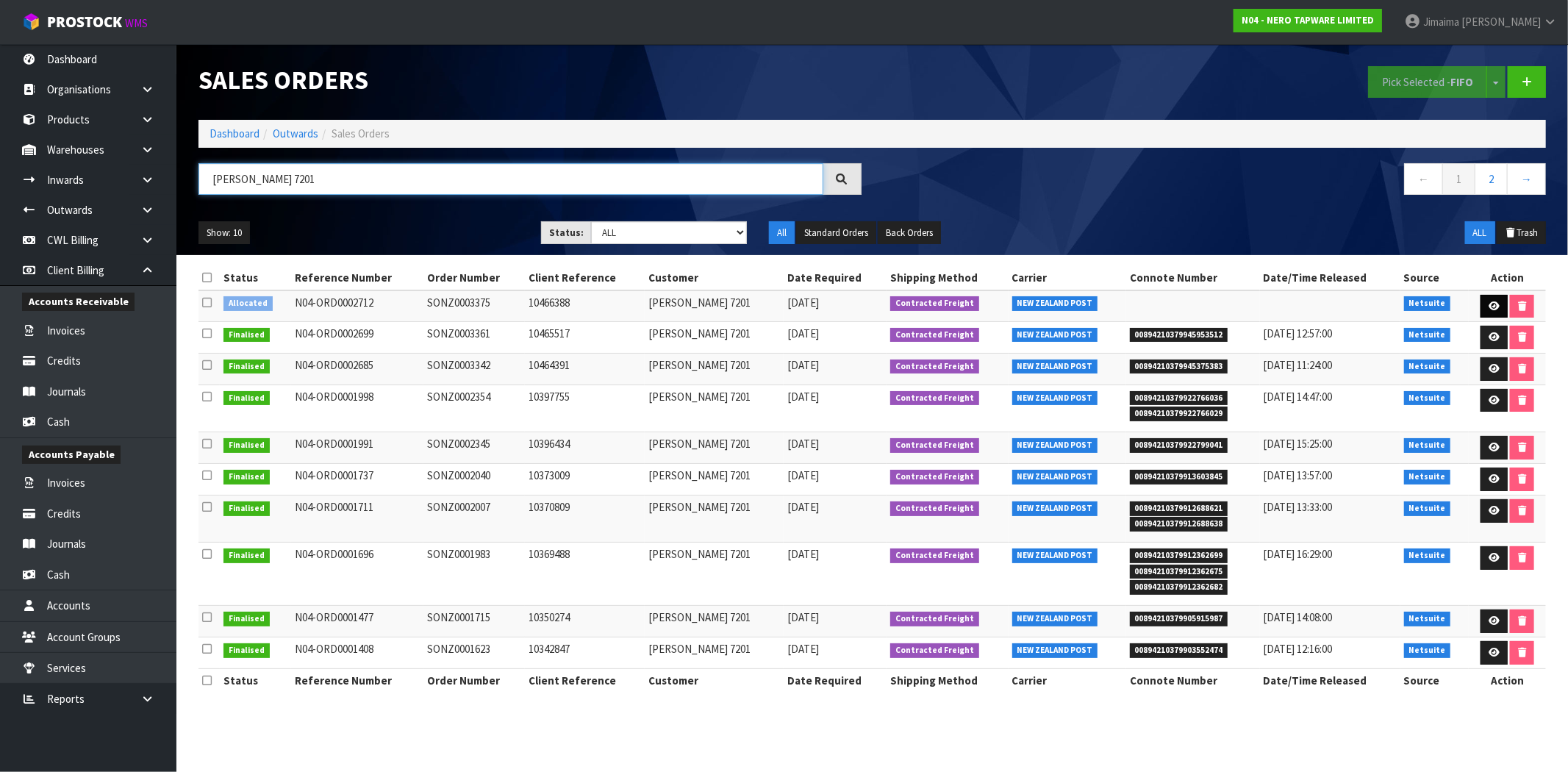
type input "MICO KERIKERI 7201"
drag, startPoint x: 1493, startPoint y: 300, endPoint x: 1475, endPoint y: 305, distance: 18.7
click at [1494, 302] on link at bounding box center [1494, 306] width 27 height 23
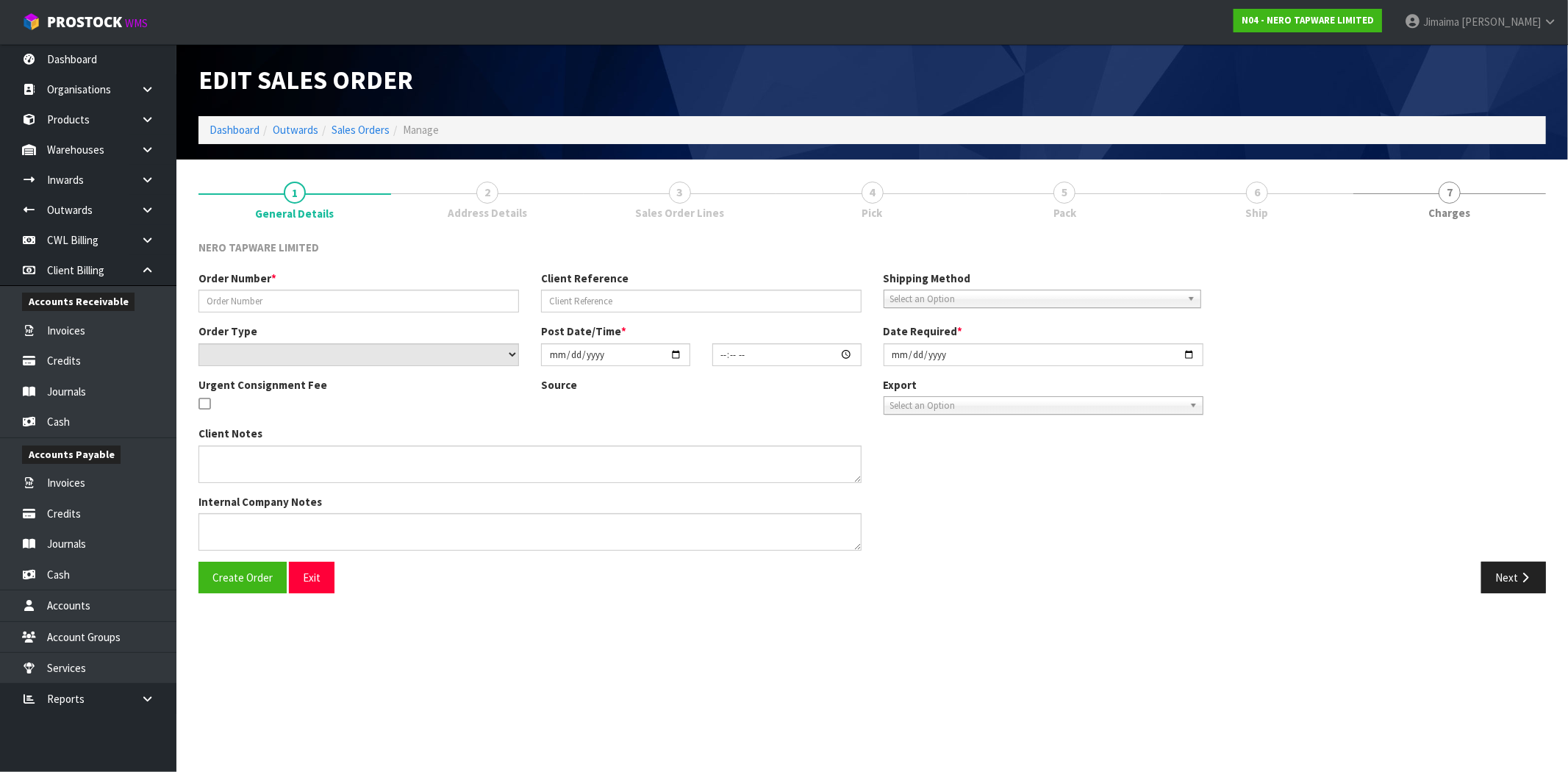
type input "SONZ0003375"
type input "10466388"
select select "number:0"
type input "[DATE]"
type input "14:45:05.000"
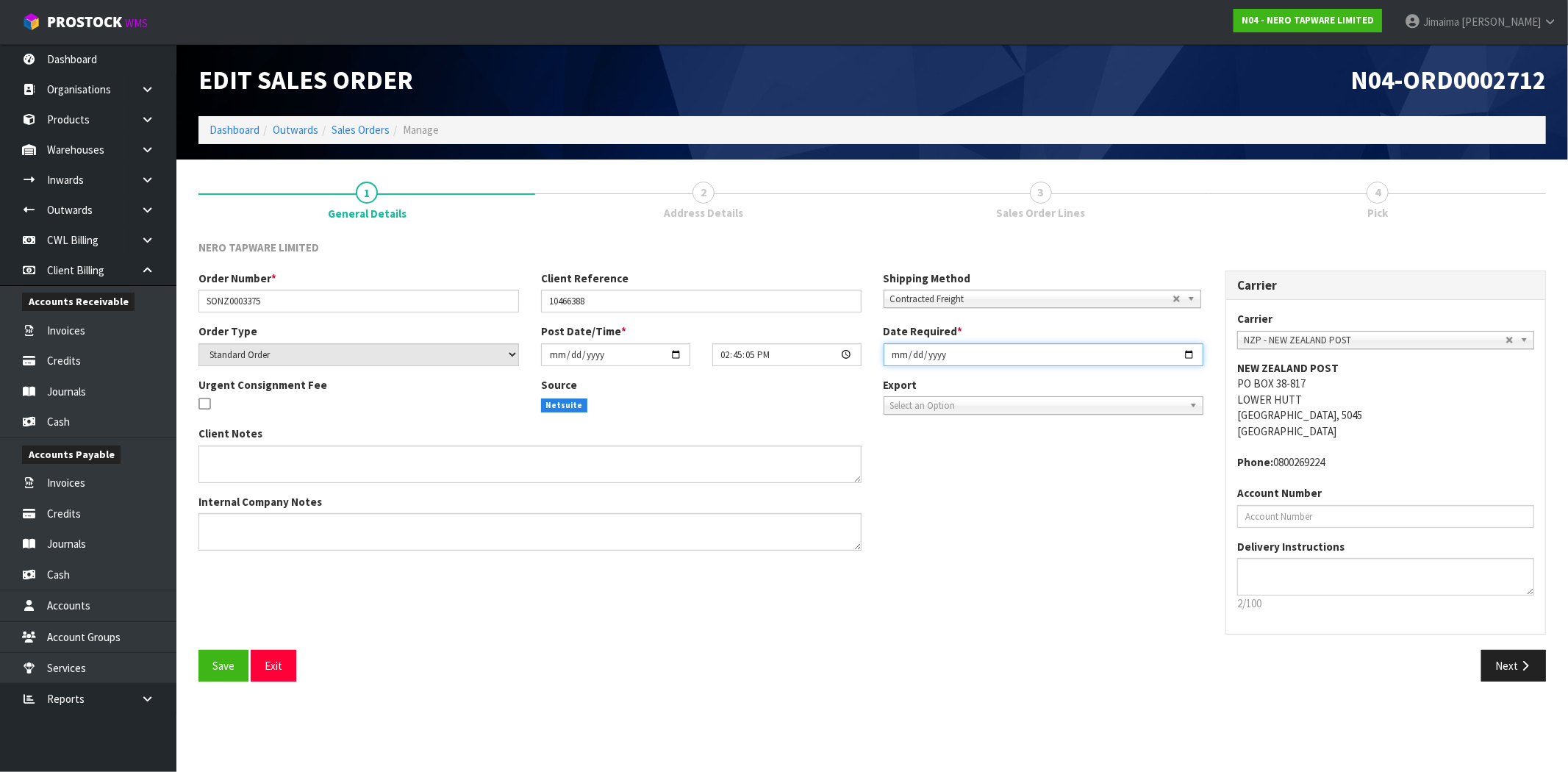
drag, startPoint x: 1190, startPoint y: 350, endPoint x: 1180, endPoint y: 359, distance: 13.5
click at [1189, 350] on input "[DATE]" at bounding box center [1044, 354] width 320 height 22
type input "[DATE]"
click at [1522, 665] on icon "button" at bounding box center [1525, 665] width 14 height 11
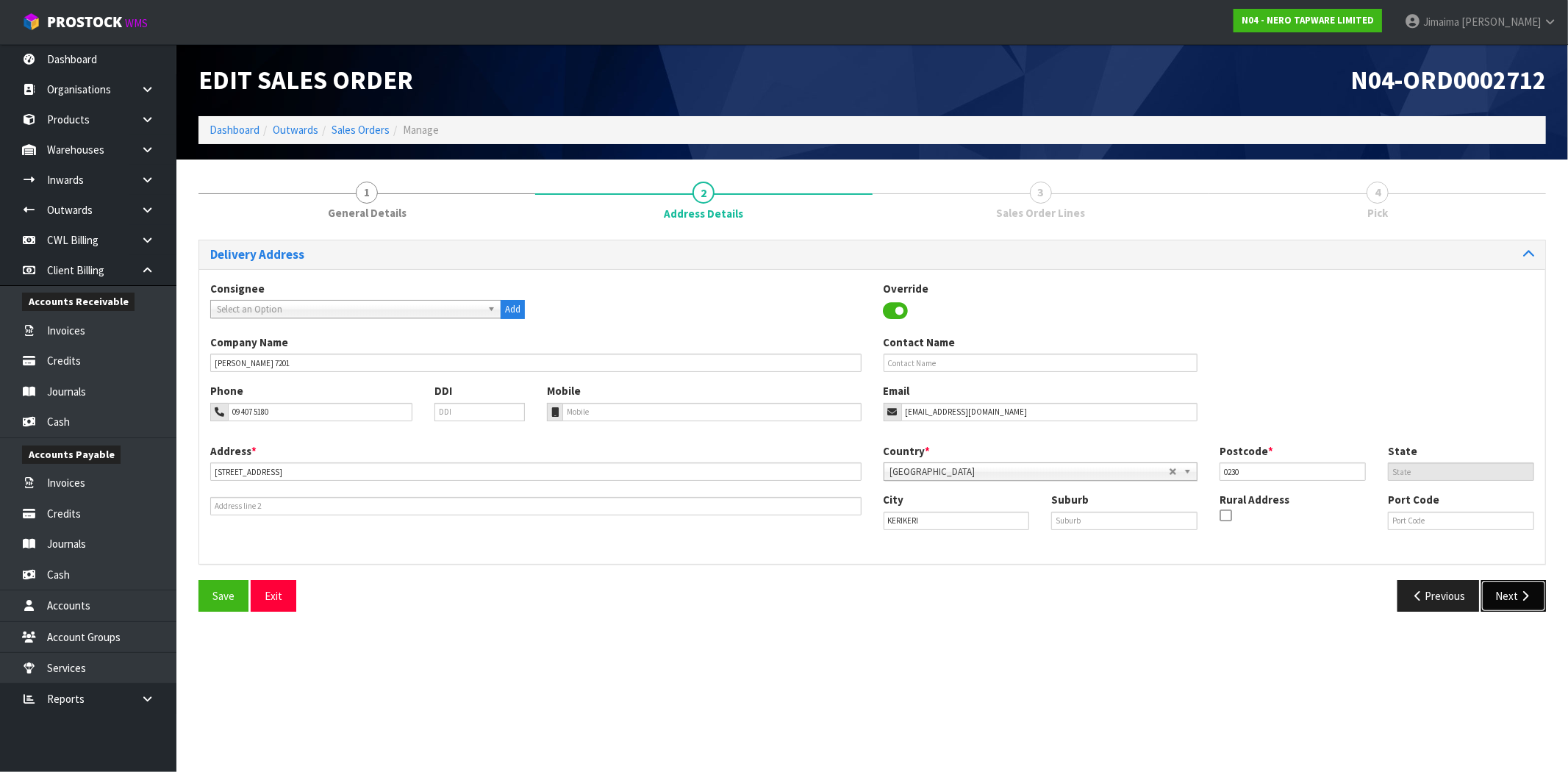
click at [1516, 591] on button "Next" at bounding box center [1514, 595] width 64 height 32
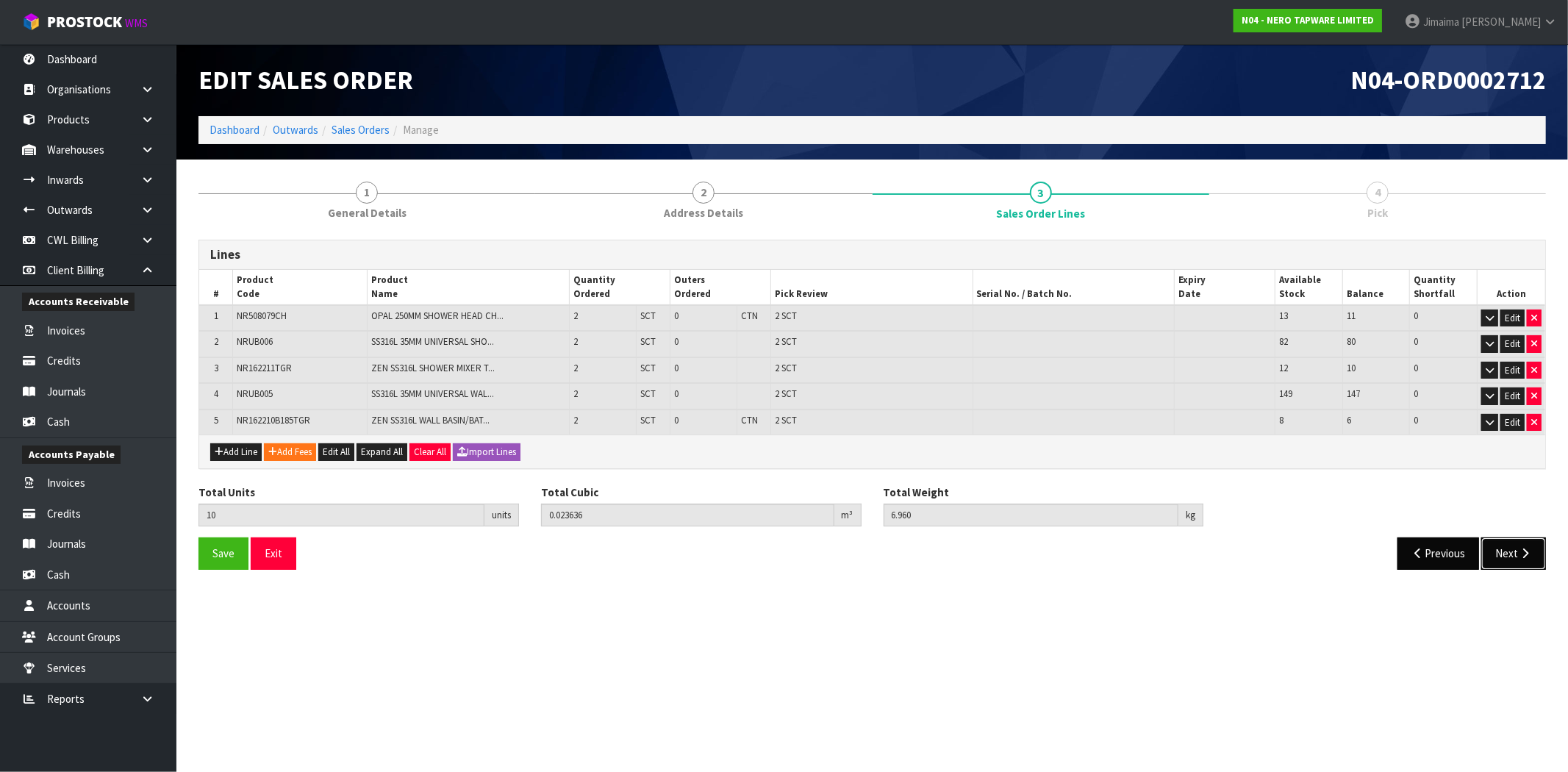
drag, startPoint x: 1514, startPoint y: 547, endPoint x: 1460, endPoint y: 556, distance: 54.7
click at [1513, 547] on button "Next" at bounding box center [1514, 553] width 64 height 32
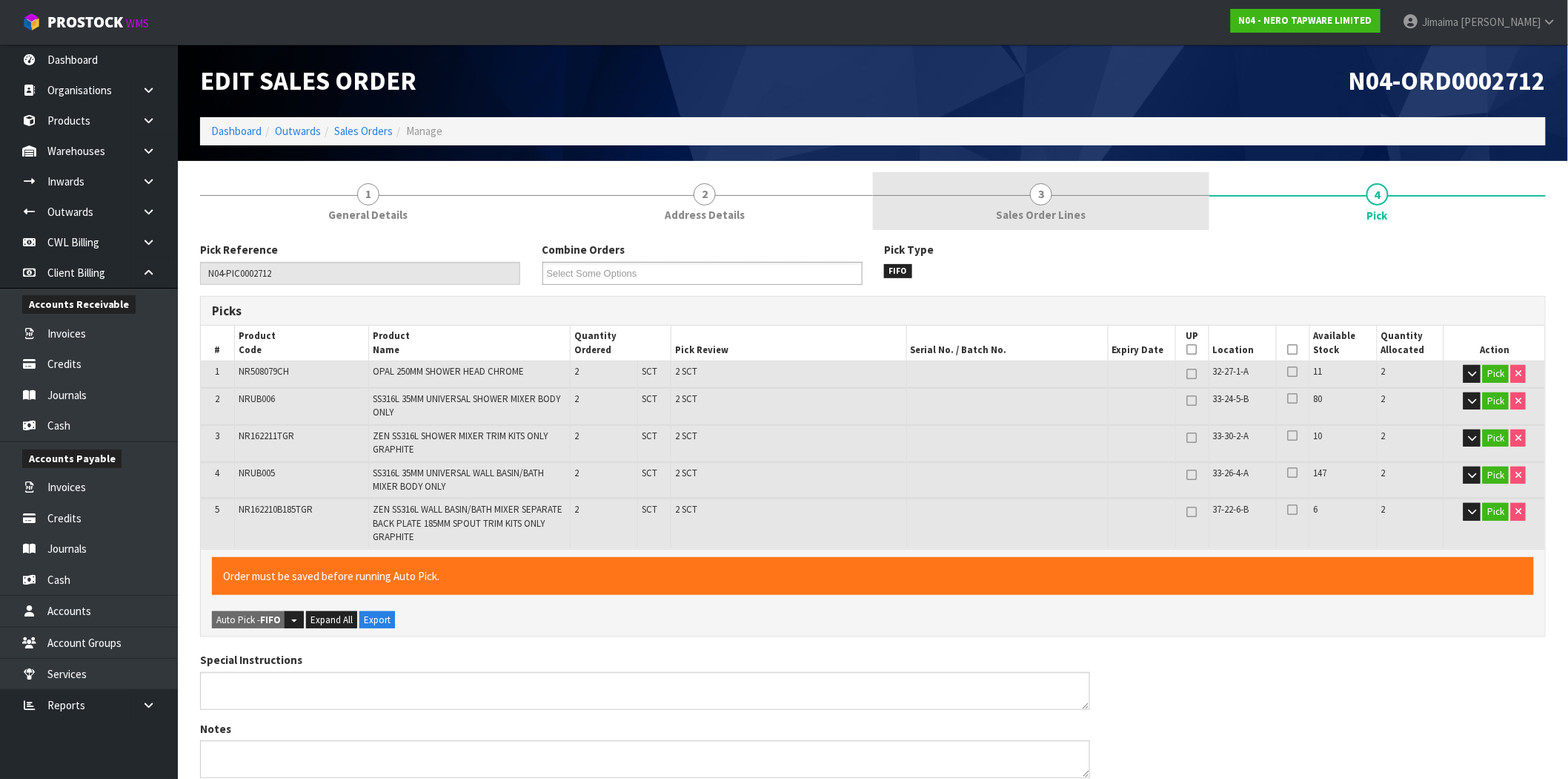
drag, startPoint x: 1079, startPoint y: 214, endPoint x: 1294, endPoint y: 196, distance: 215.8
click at [1079, 214] on span "Sales Order Lines" at bounding box center [1041, 215] width 90 height 16
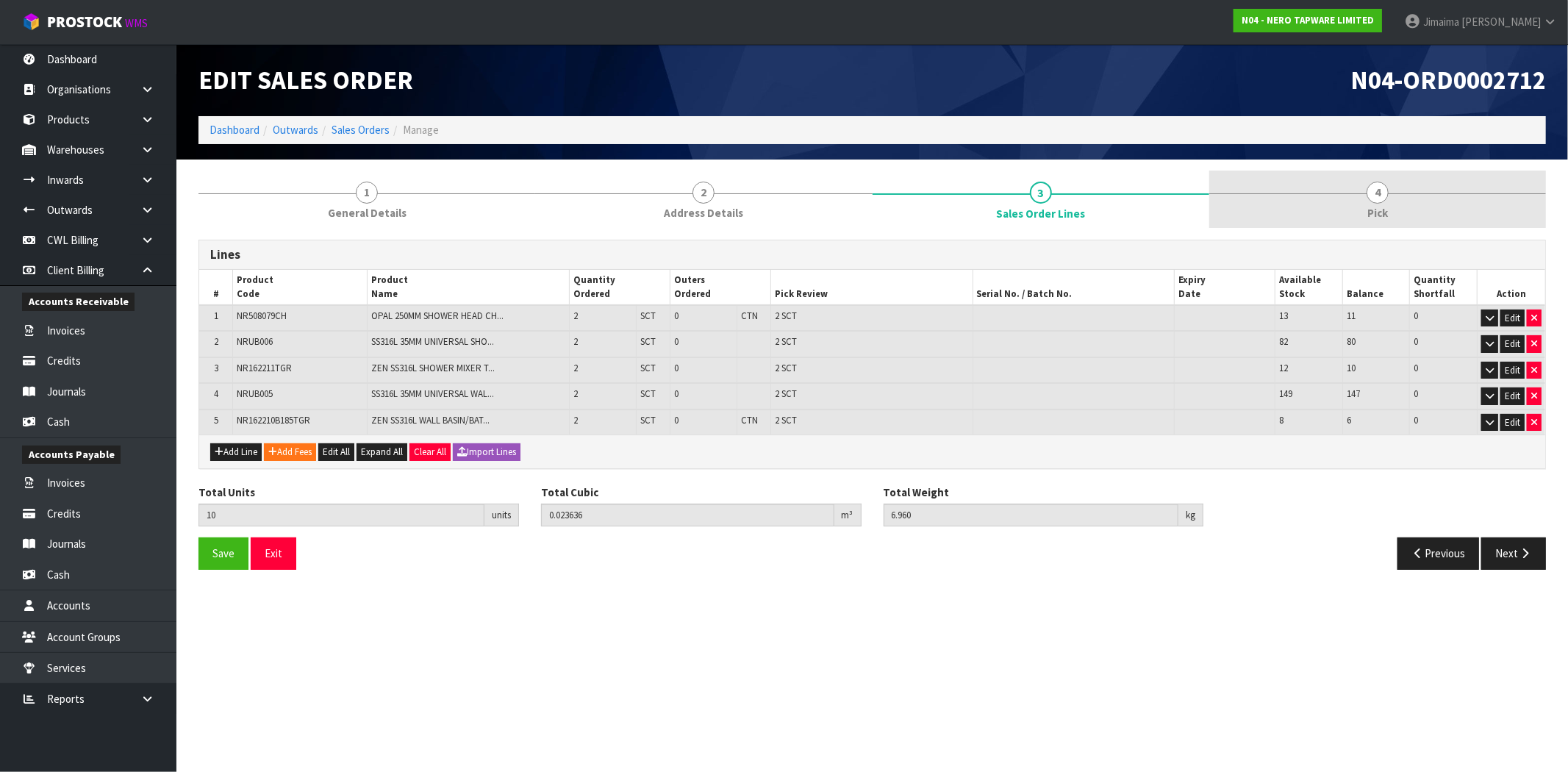
click at [1357, 194] on link "4 Pick" at bounding box center [1378, 199] width 337 height 58
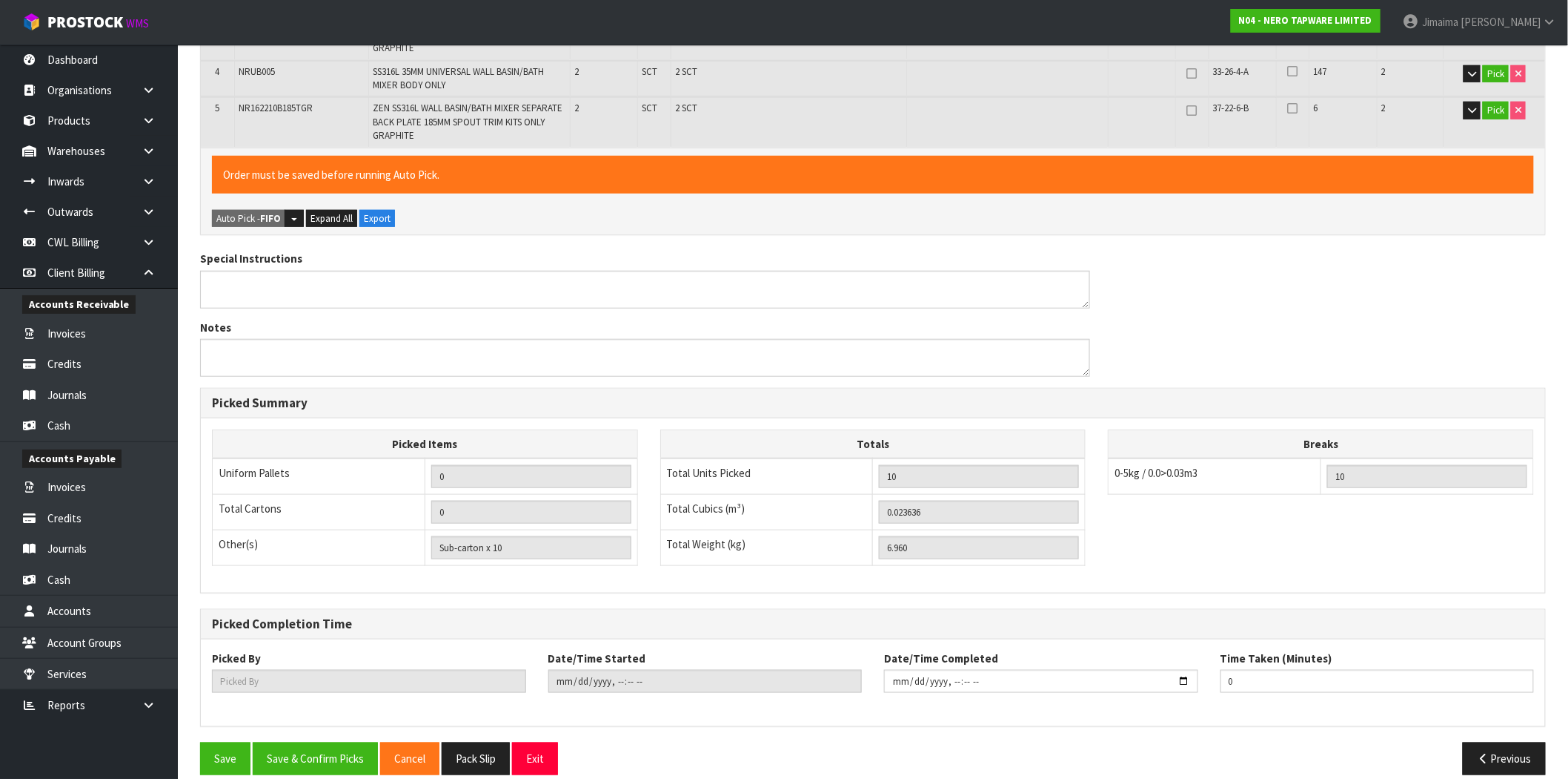
scroll to position [418, 0]
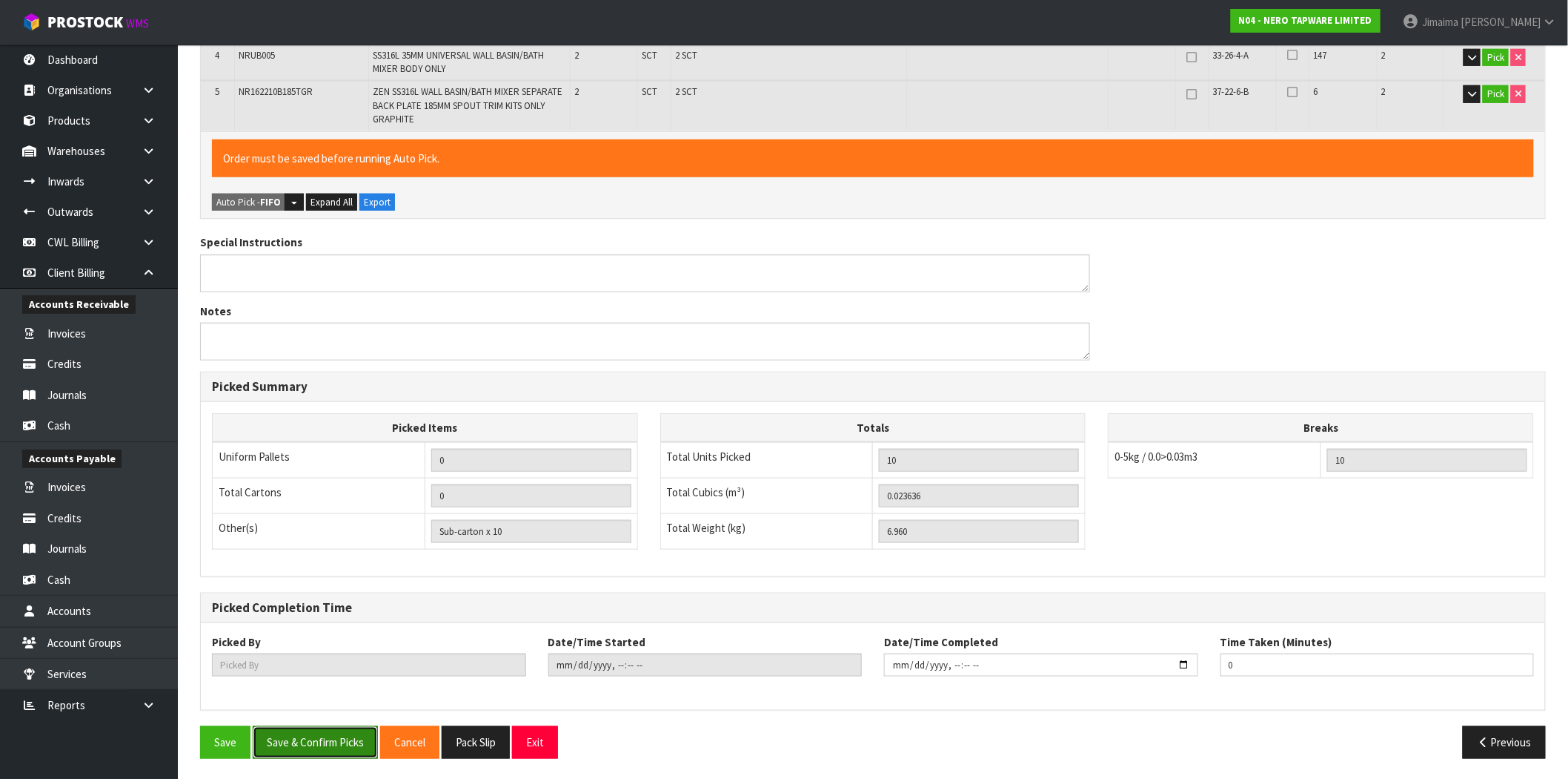
click at [330, 747] on button "Save & Confirm Picks" at bounding box center [315, 741] width 125 height 32
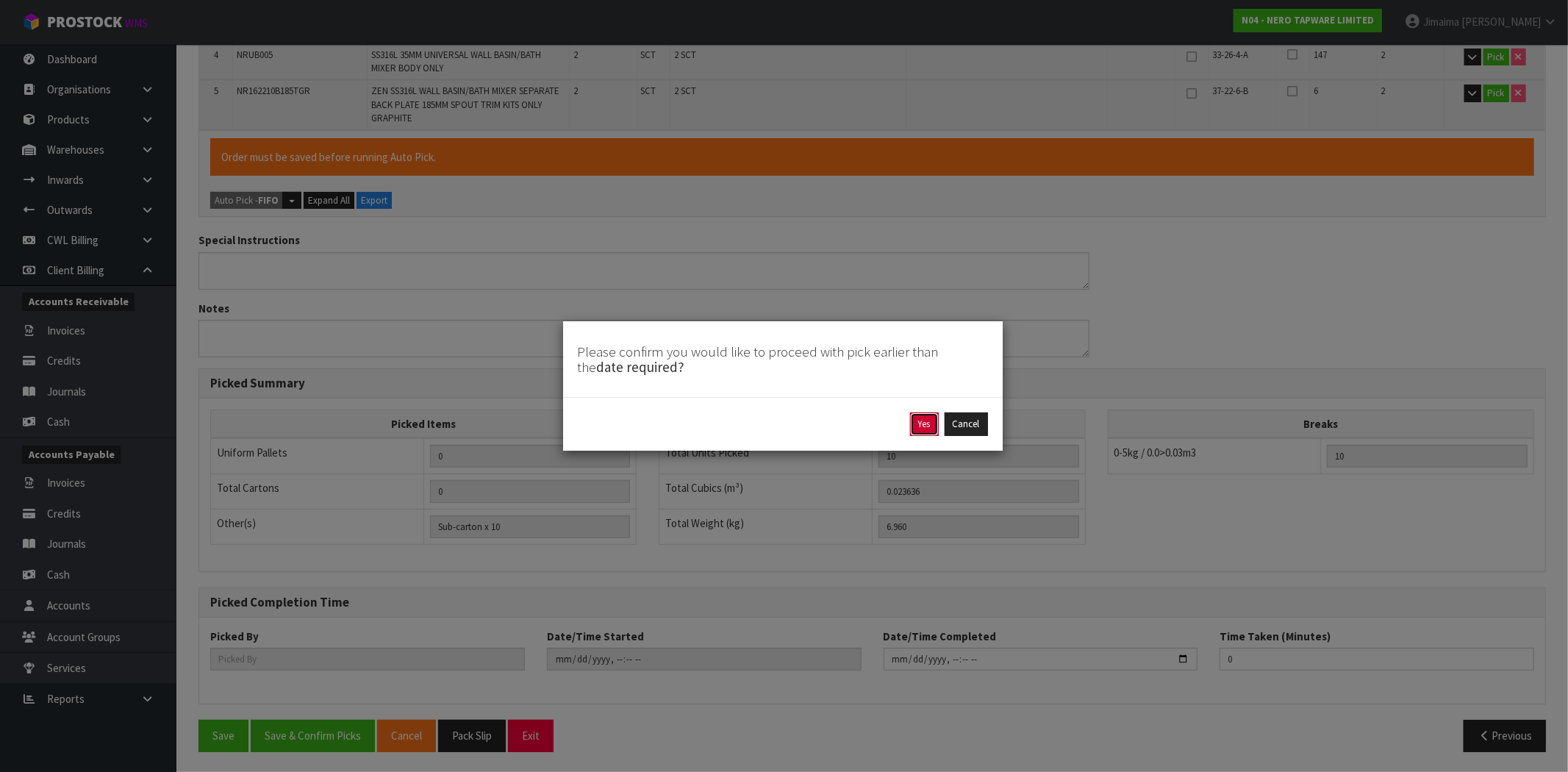
click at [915, 431] on button "Yes" at bounding box center [924, 424] width 29 height 23
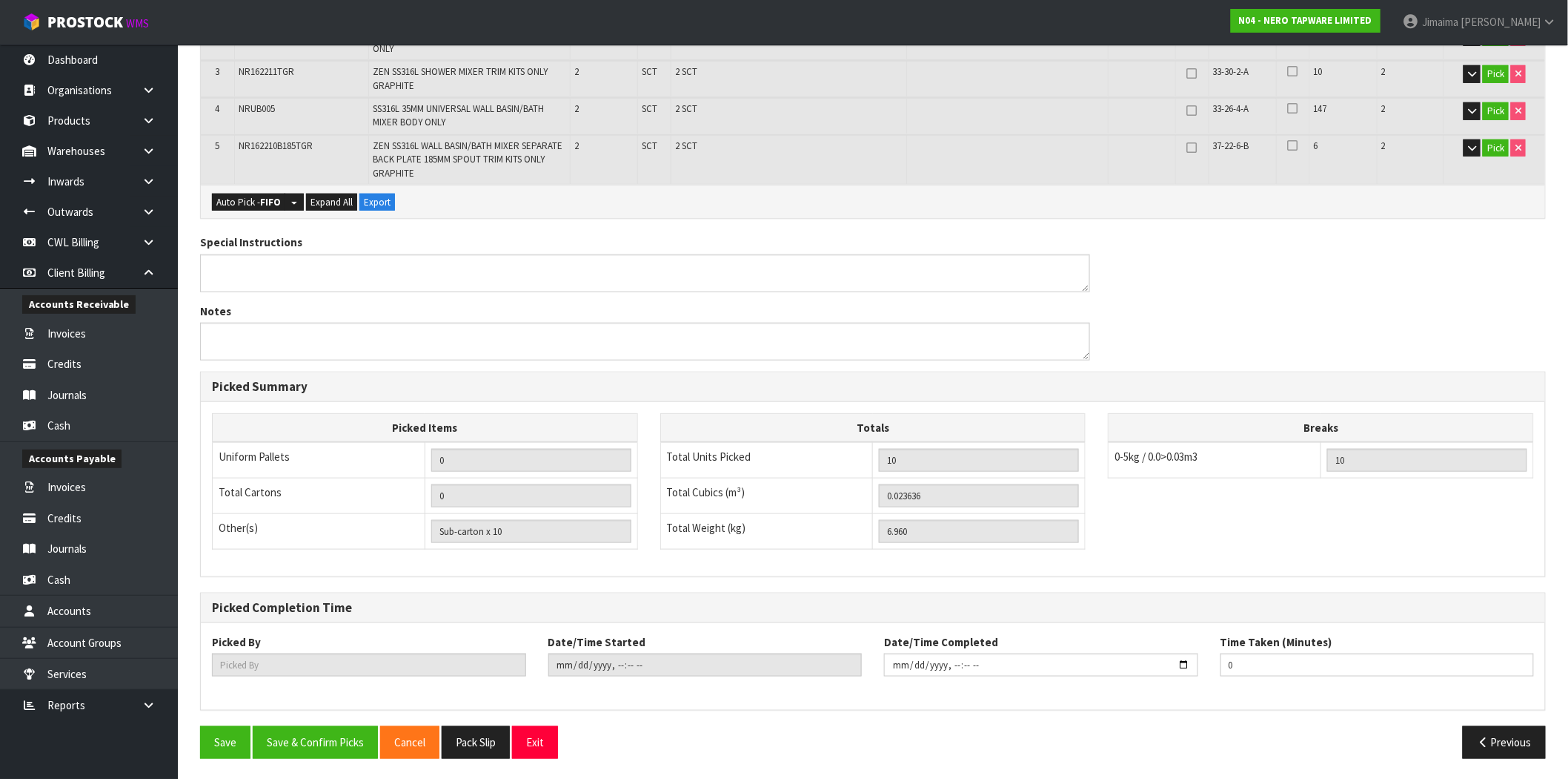
scroll to position [0, 0]
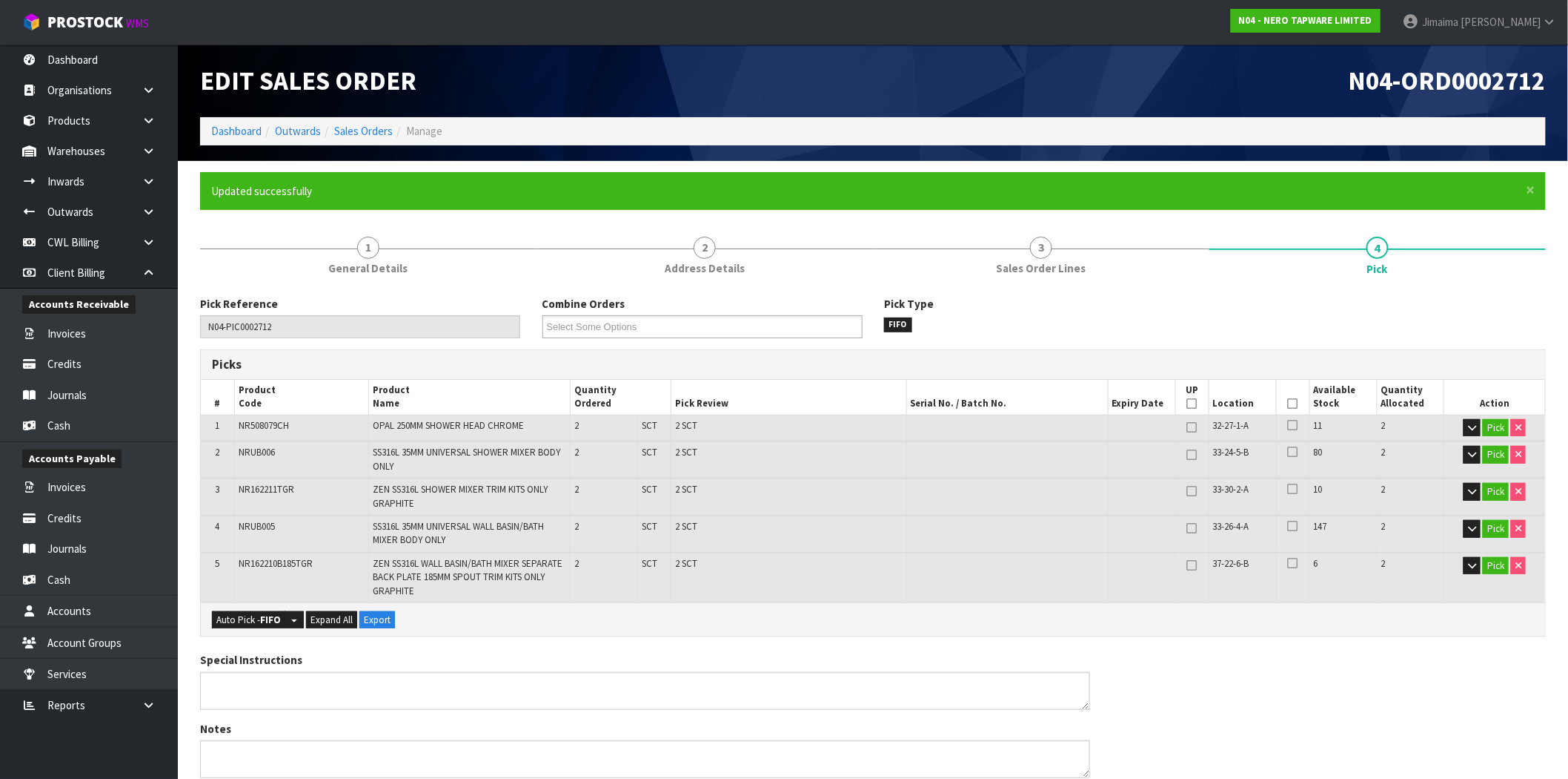
type input "Jimaima [PERSON_NAME]"
type input "2025-09-03T15:23:28"
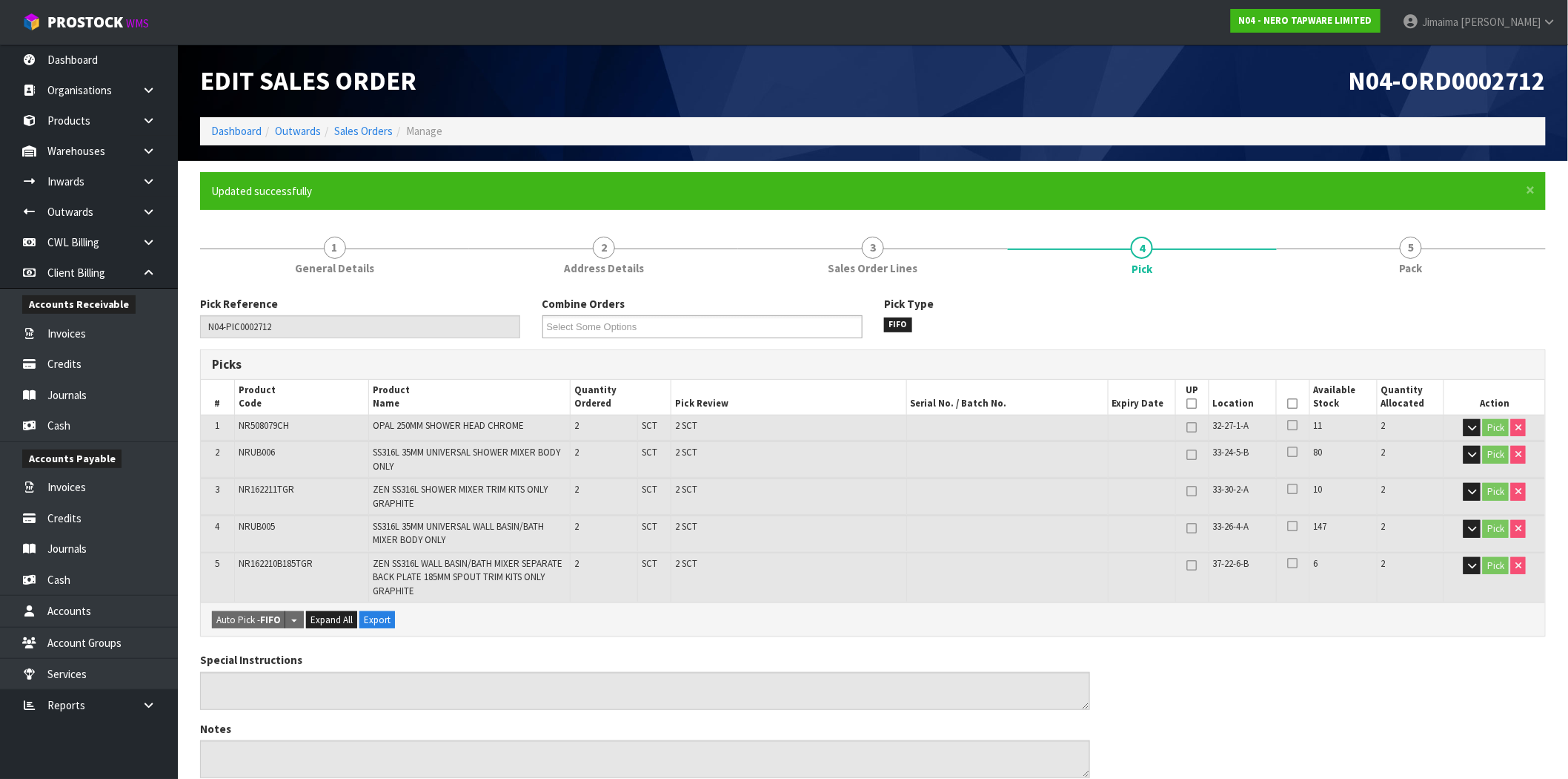
scroll to position [418, 0]
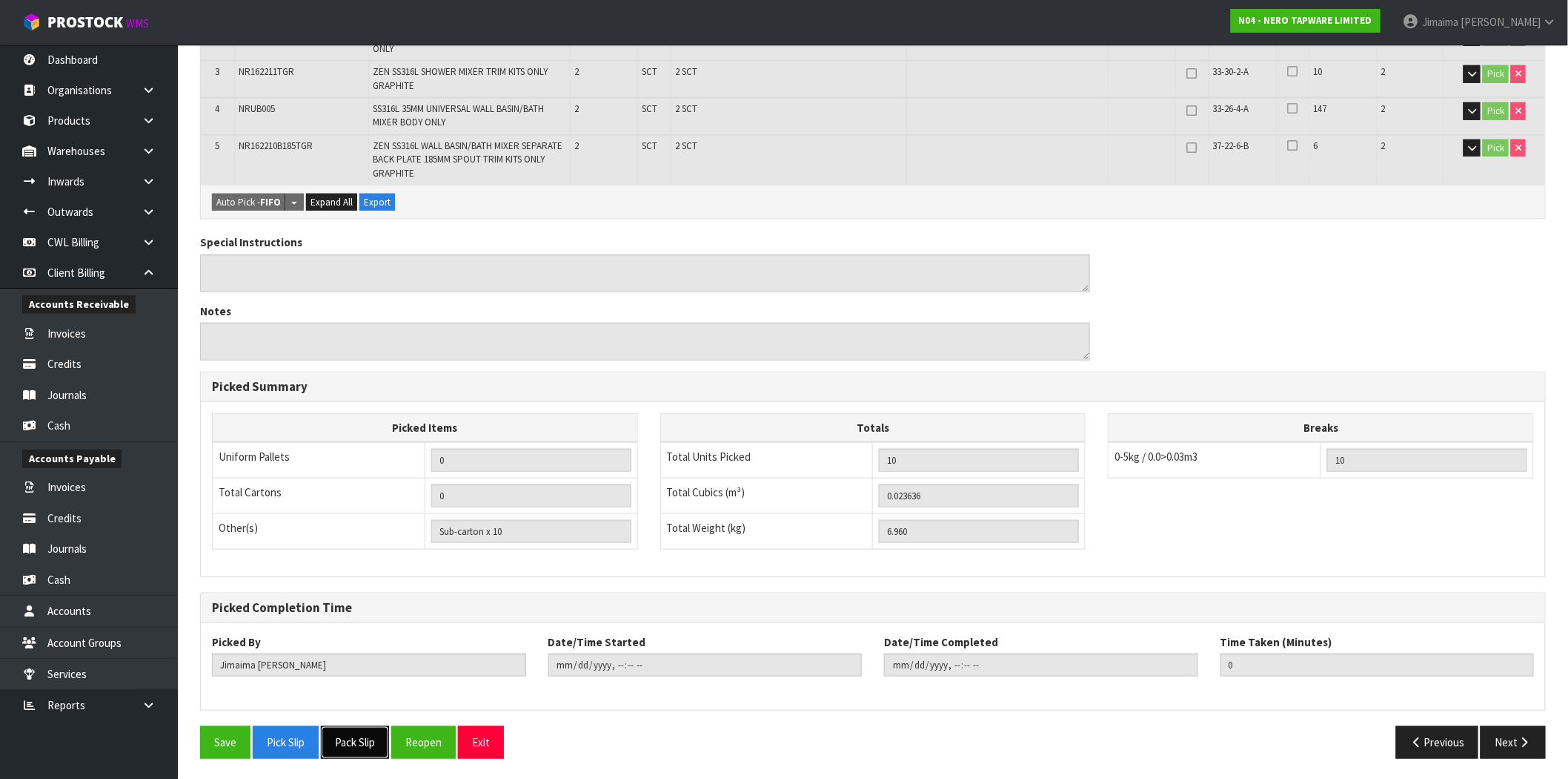
drag, startPoint x: 350, startPoint y: 752, endPoint x: 382, endPoint y: 716, distance: 48.2
click at [350, 752] on button "Pack Slip" at bounding box center [355, 741] width 68 height 32
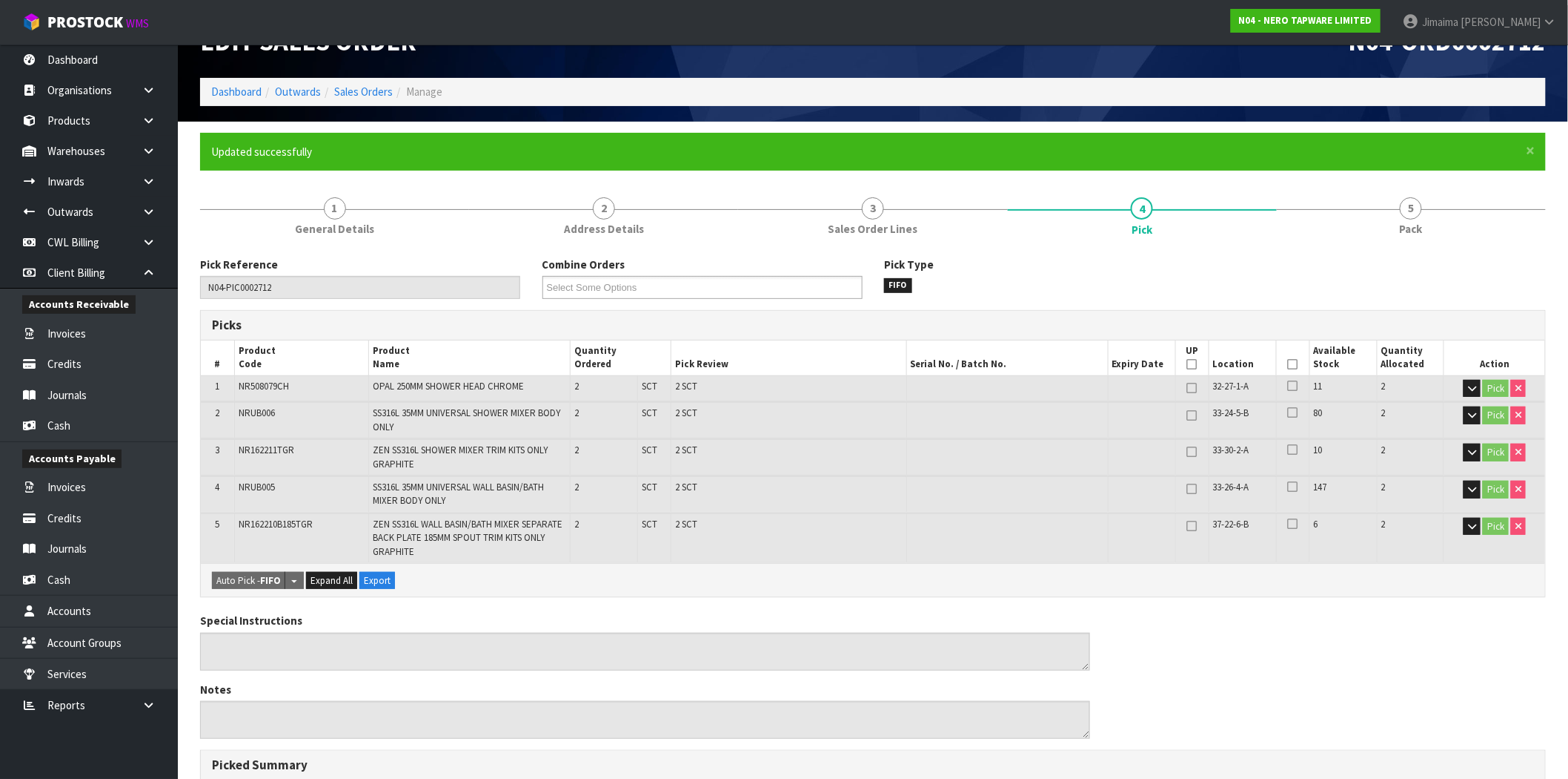
scroll to position [0, 0]
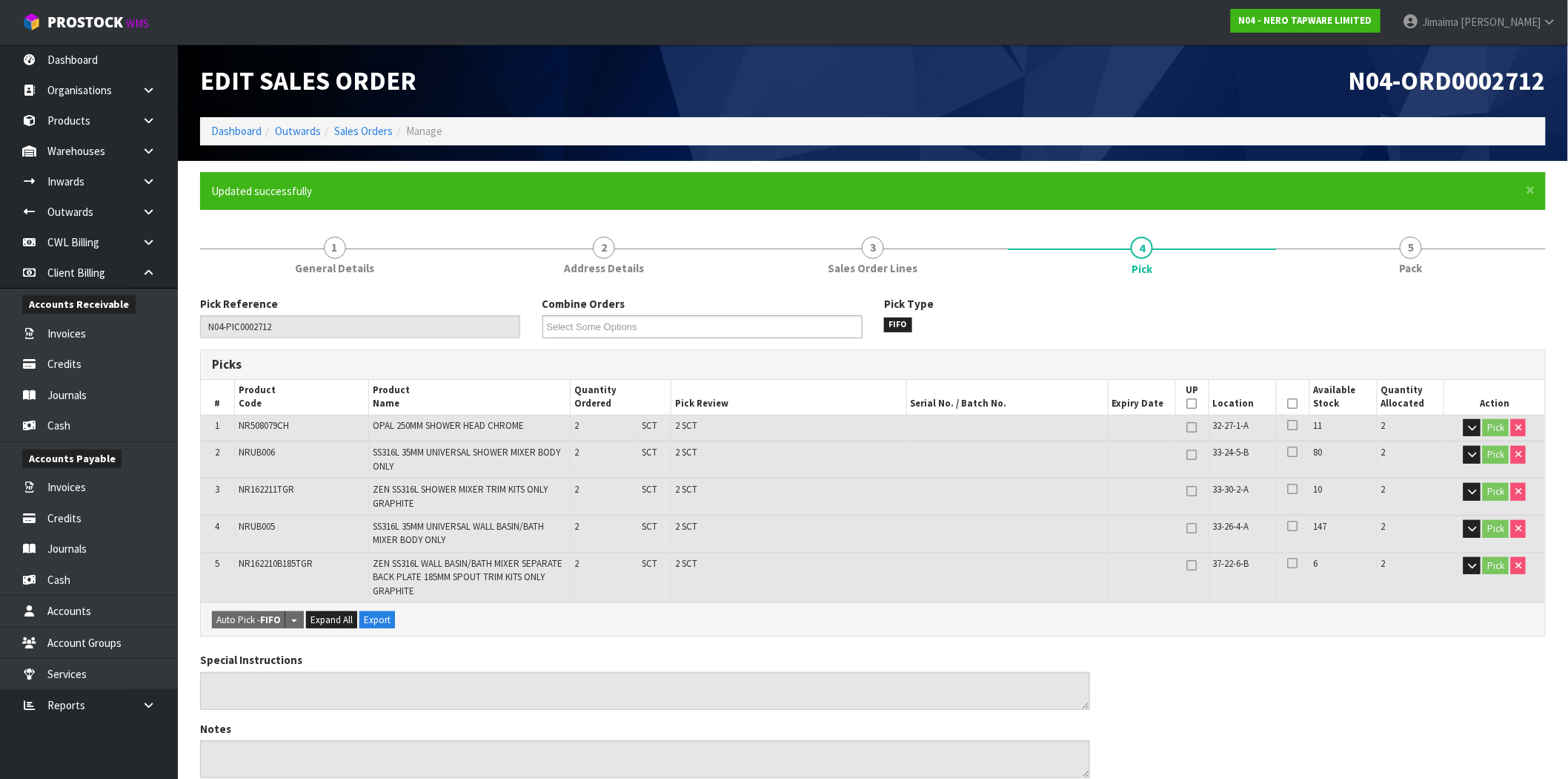
click at [374, 138] on li "Sales Orders" at bounding box center [357, 131] width 72 height 16
click at [374, 131] on link "Sales Orders" at bounding box center [363, 131] width 59 height 14
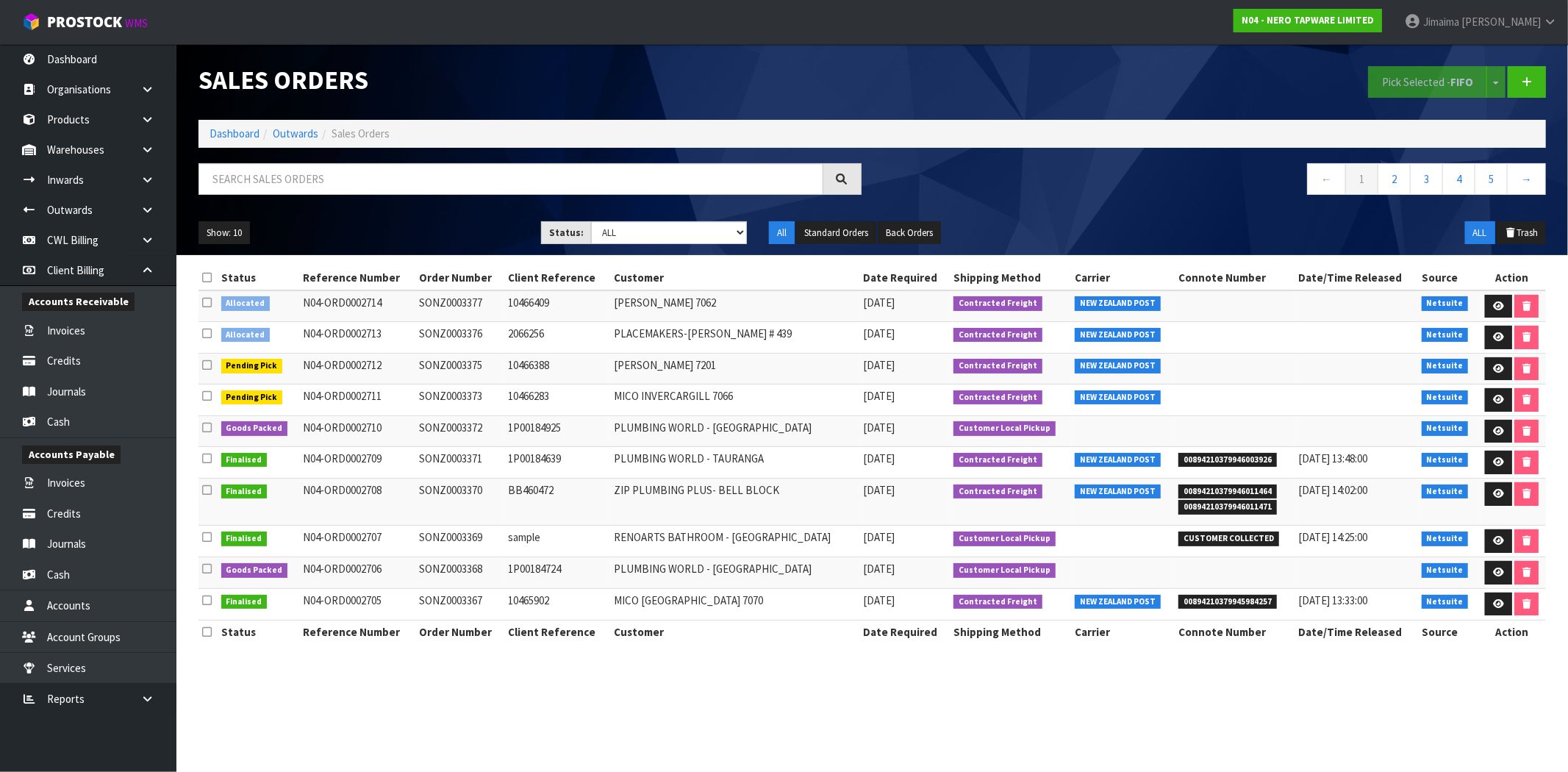
click at [686, 333] on td "PLACEMAKERS-TAKANINI # 439" at bounding box center [734, 337] width 249 height 32
copy tr "PLACEMAKERS-TAKANINI # 439"
click at [449, 182] on input "text" at bounding box center [511, 178] width 625 height 32
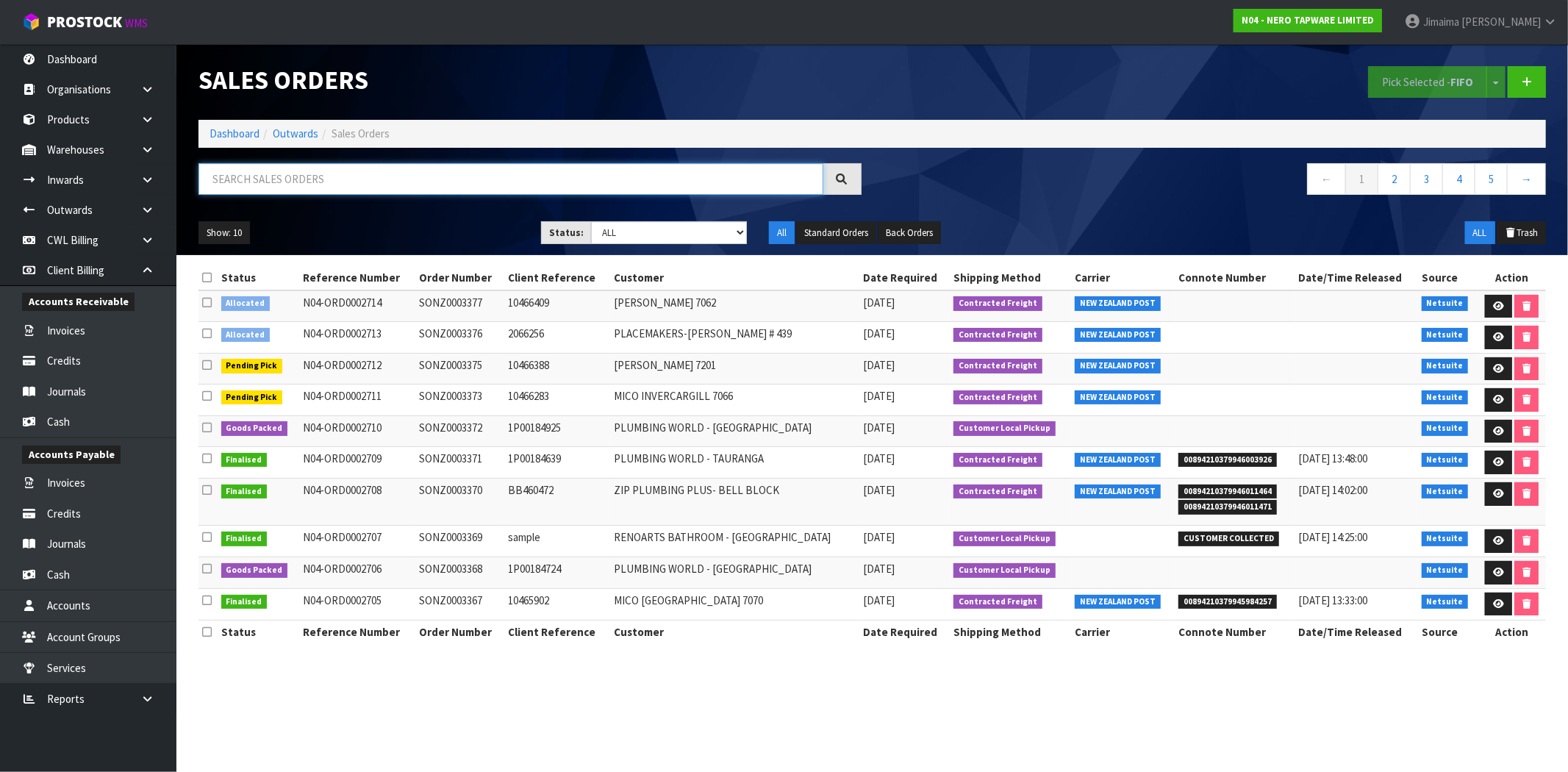
paste input "PLACEMAKERS-TAKANINI # 439"
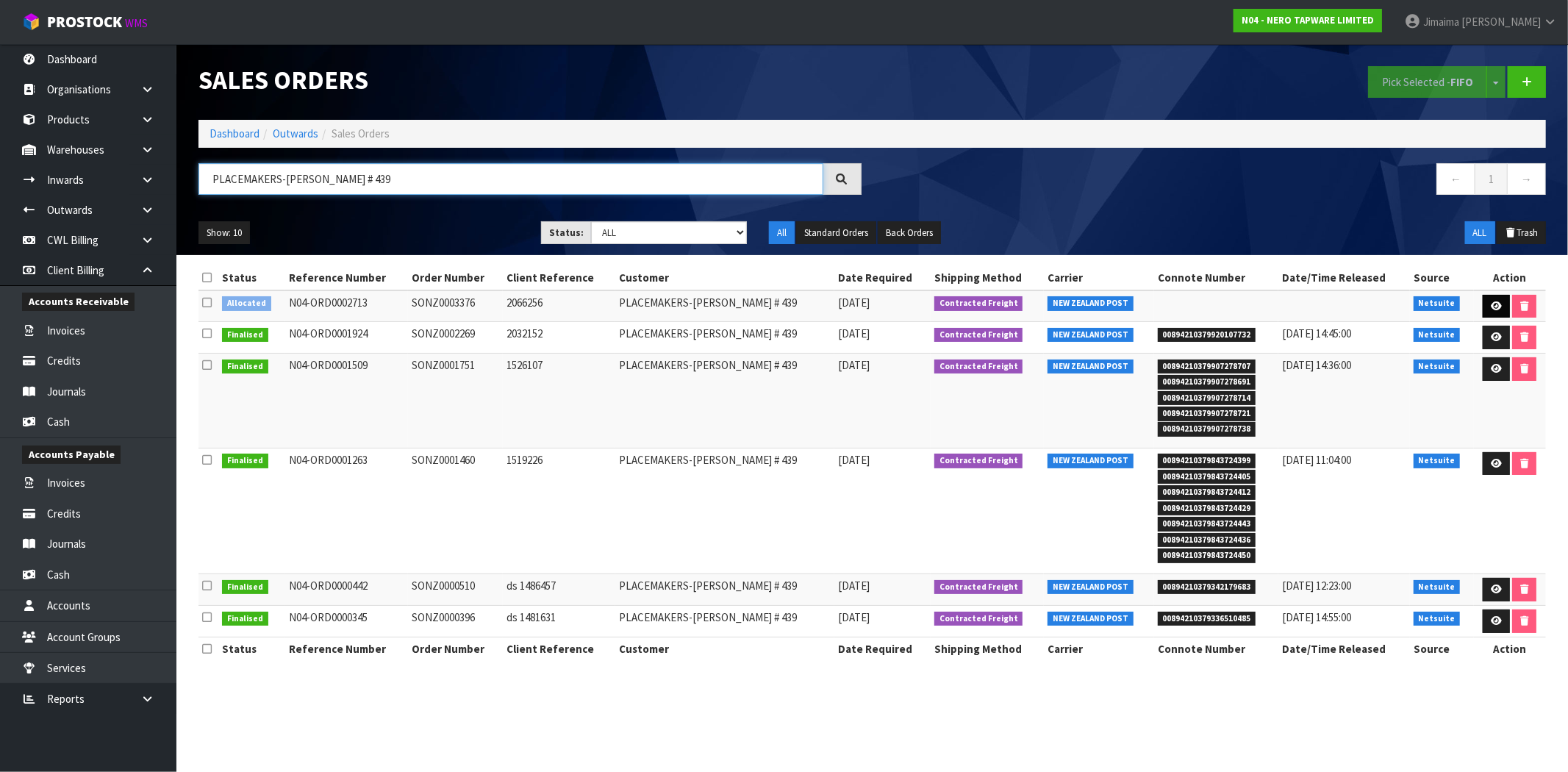
type input "PLACEMAKERS-TAKANINI # 439"
drag, startPoint x: 1494, startPoint y: 305, endPoint x: 1262, endPoint y: 347, distance: 235.8
click at [1493, 305] on icon at bounding box center [1497, 306] width 11 height 9
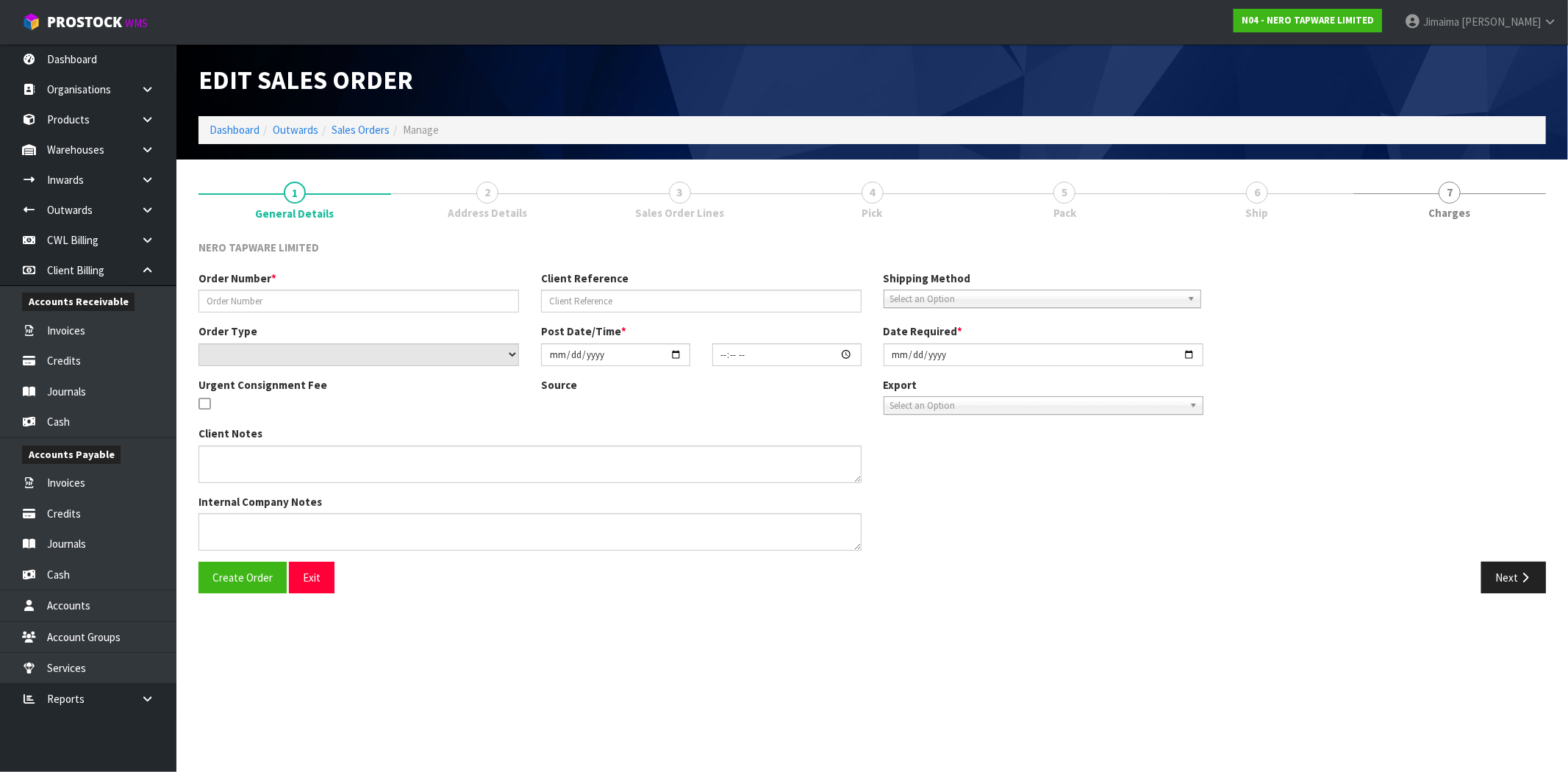
type input "SONZ0003376"
type input "2066256"
select select "number:0"
type input "[DATE]"
type input "14:45:07.000"
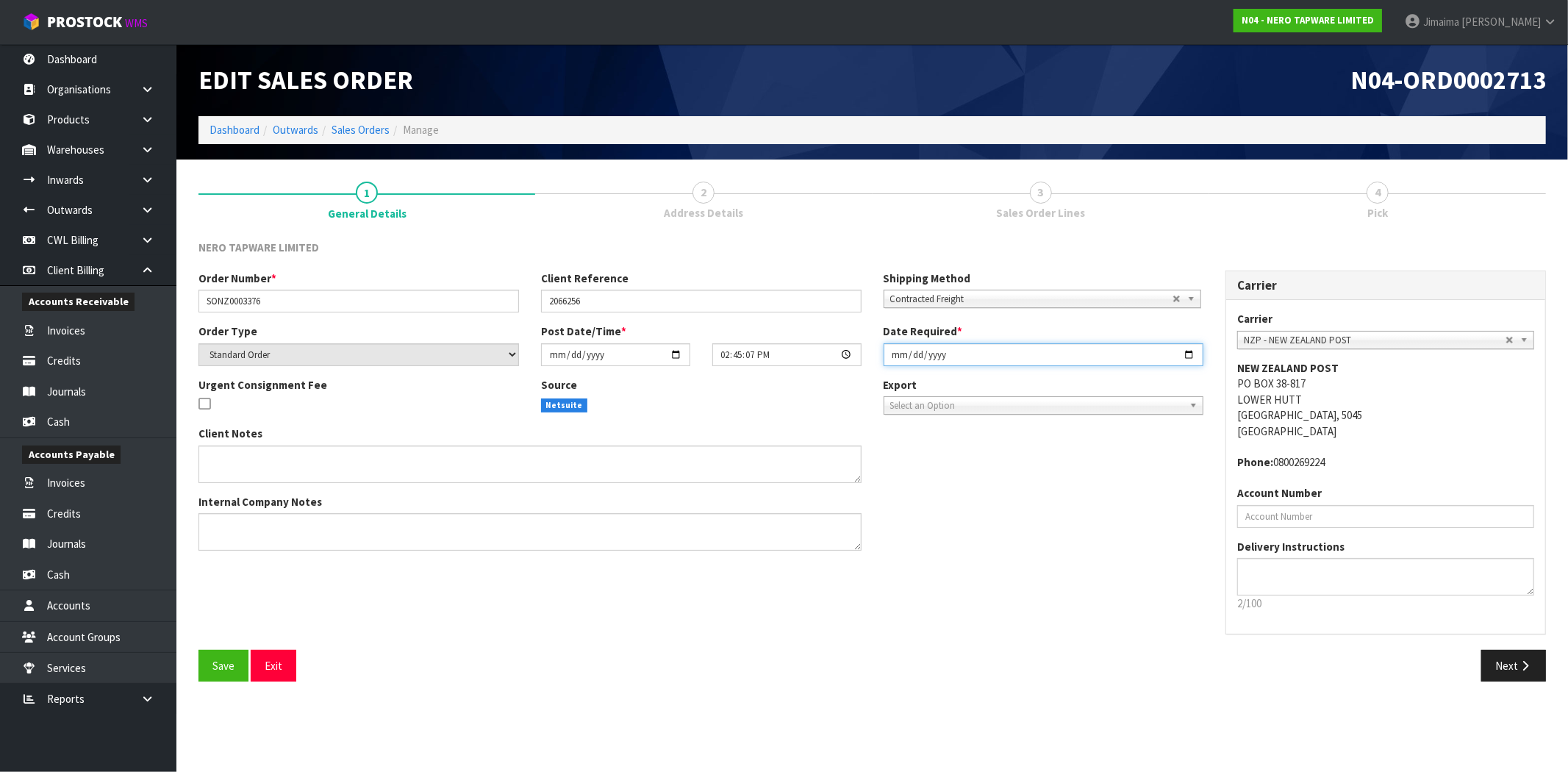
click at [1188, 355] on input "[DATE]" at bounding box center [1044, 354] width 320 height 22
click at [1194, 350] on input "2025-09-11" at bounding box center [1044, 354] width 320 height 22
type input "[DATE]"
click at [1517, 665] on button "Next" at bounding box center [1514, 665] width 64 height 32
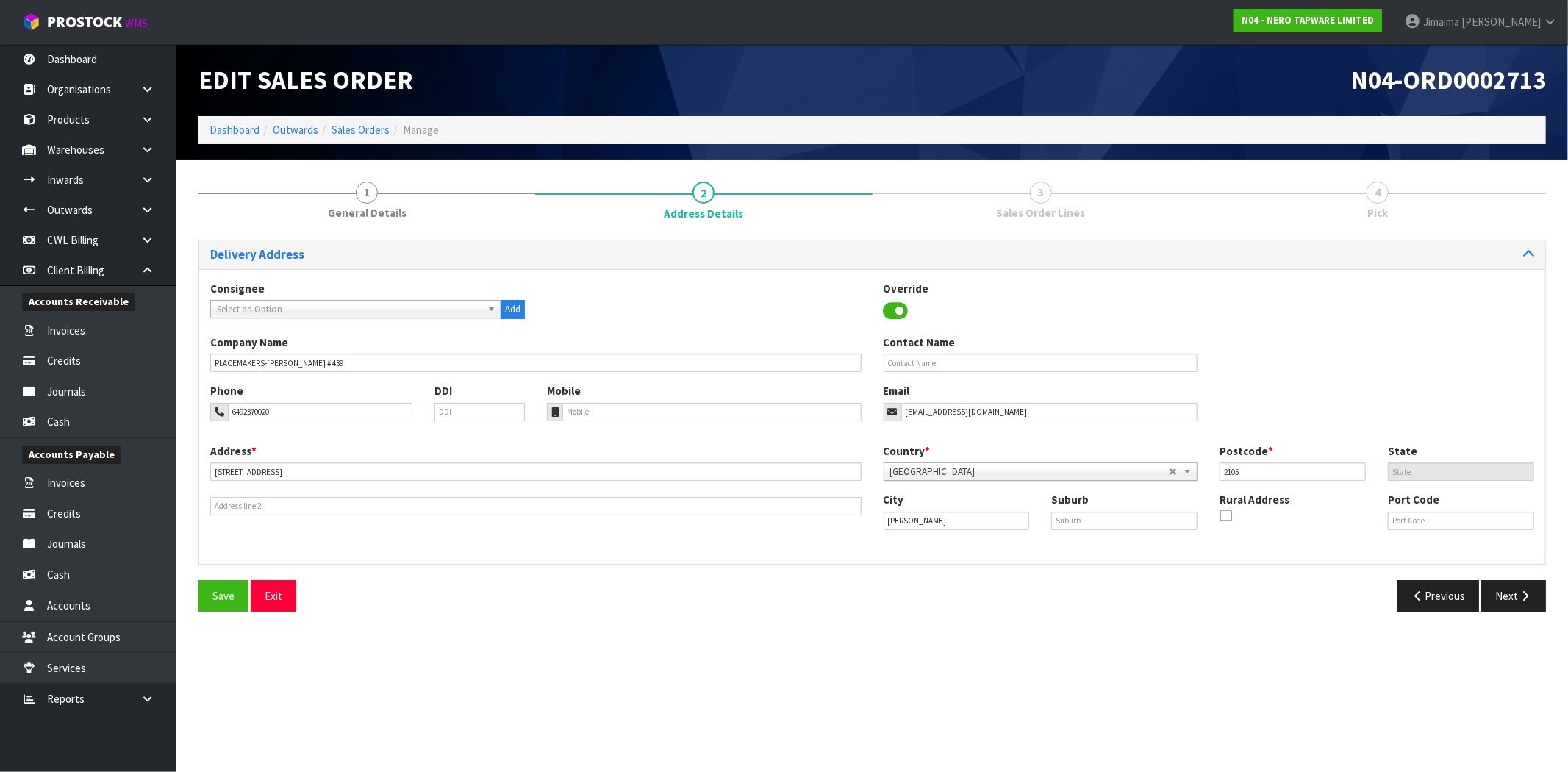
click at [1513, 578] on div "Delivery Address Consignee 000001.BAY MECHANICS - BAY MECHANICS 000001A - BRAKE…" at bounding box center [872, 431] width 1348 height 383
click at [1520, 600] on icon "button" at bounding box center [1525, 595] width 14 height 11
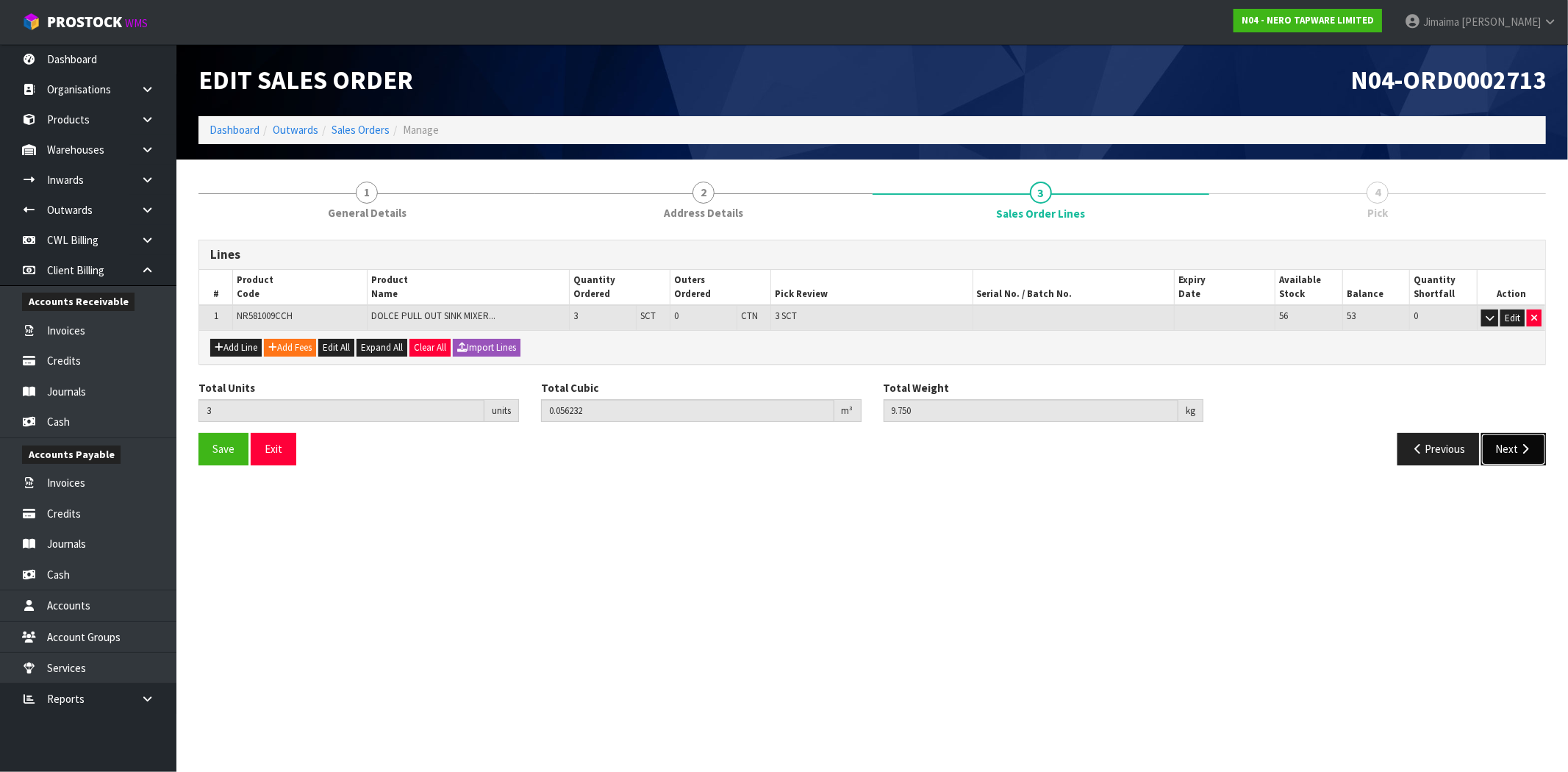
click at [1502, 437] on button "Next" at bounding box center [1514, 448] width 64 height 32
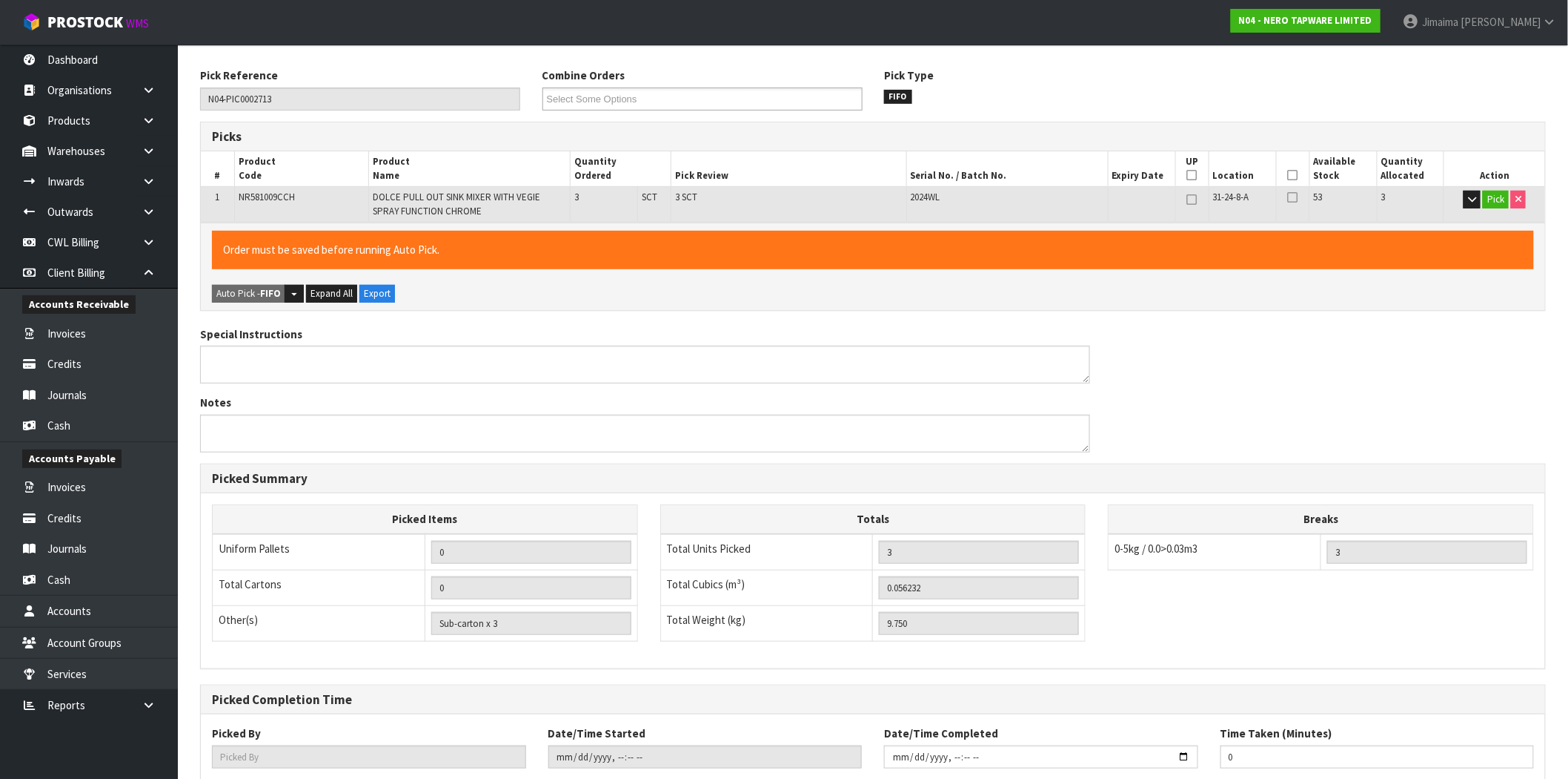
scroll to position [267, 0]
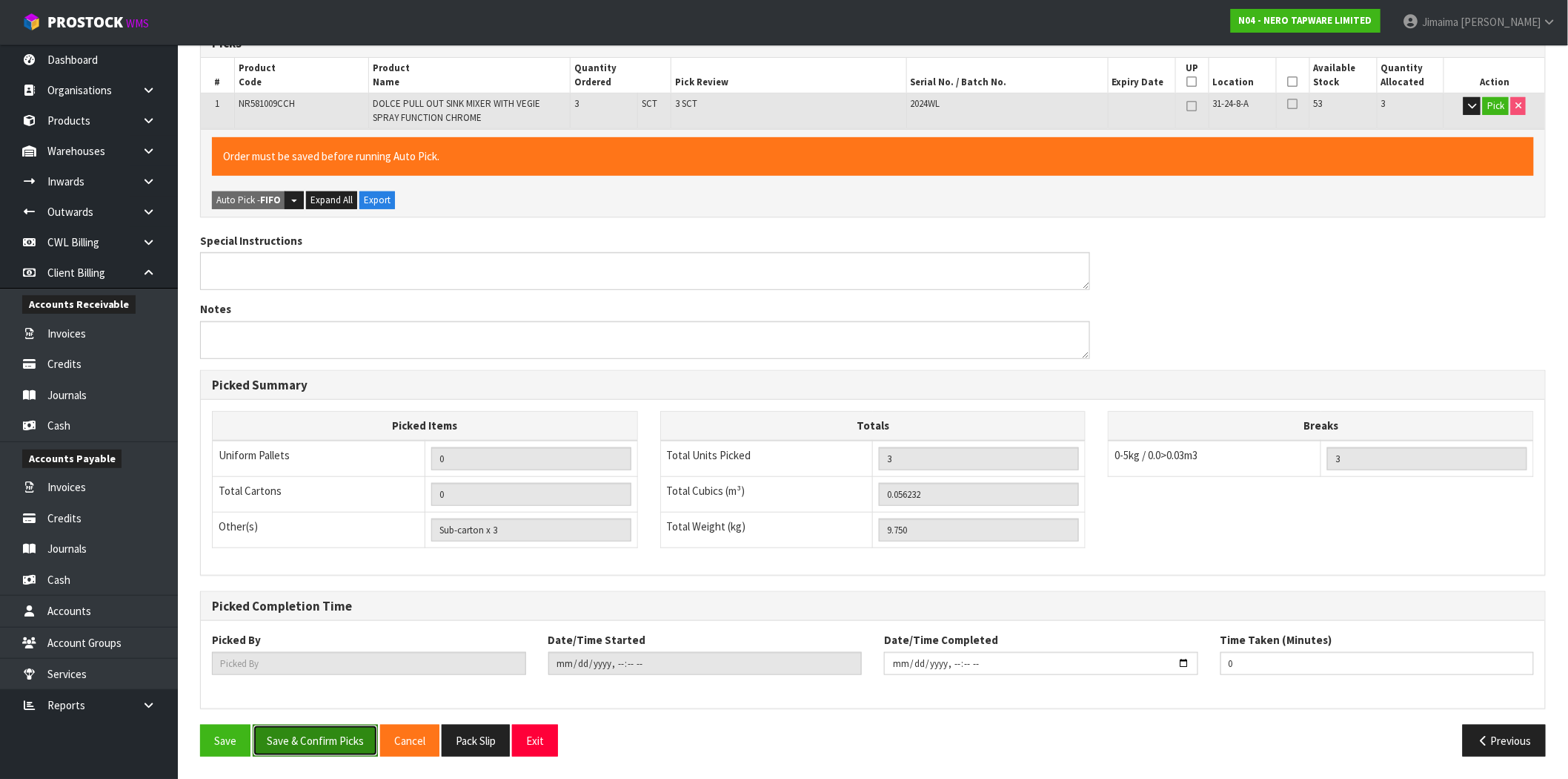
click at [275, 742] on button "Save & Confirm Picks" at bounding box center [315, 740] width 125 height 32
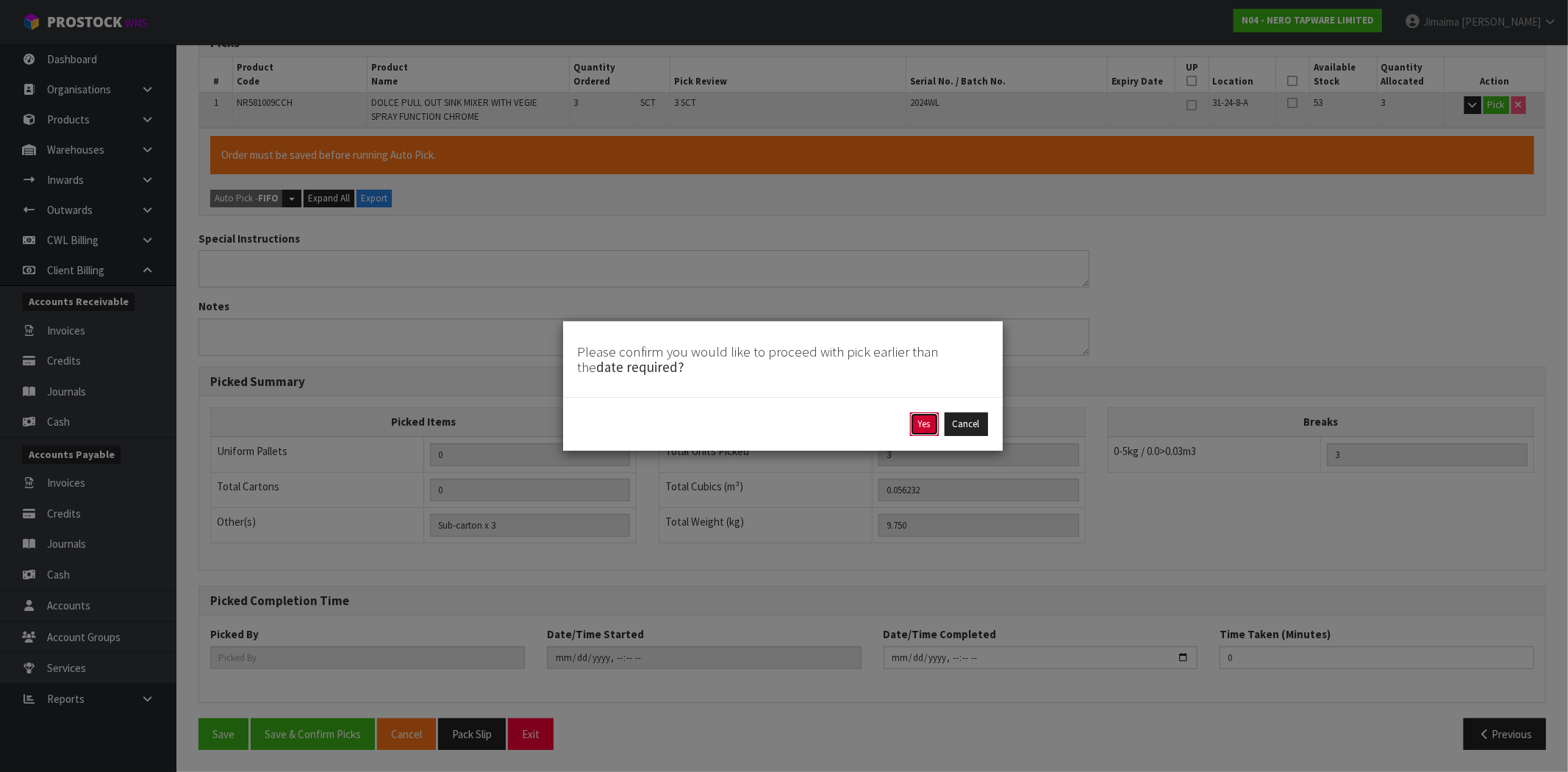
click at [924, 427] on button "Yes" at bounding box center [924, 424] width 29 height 23
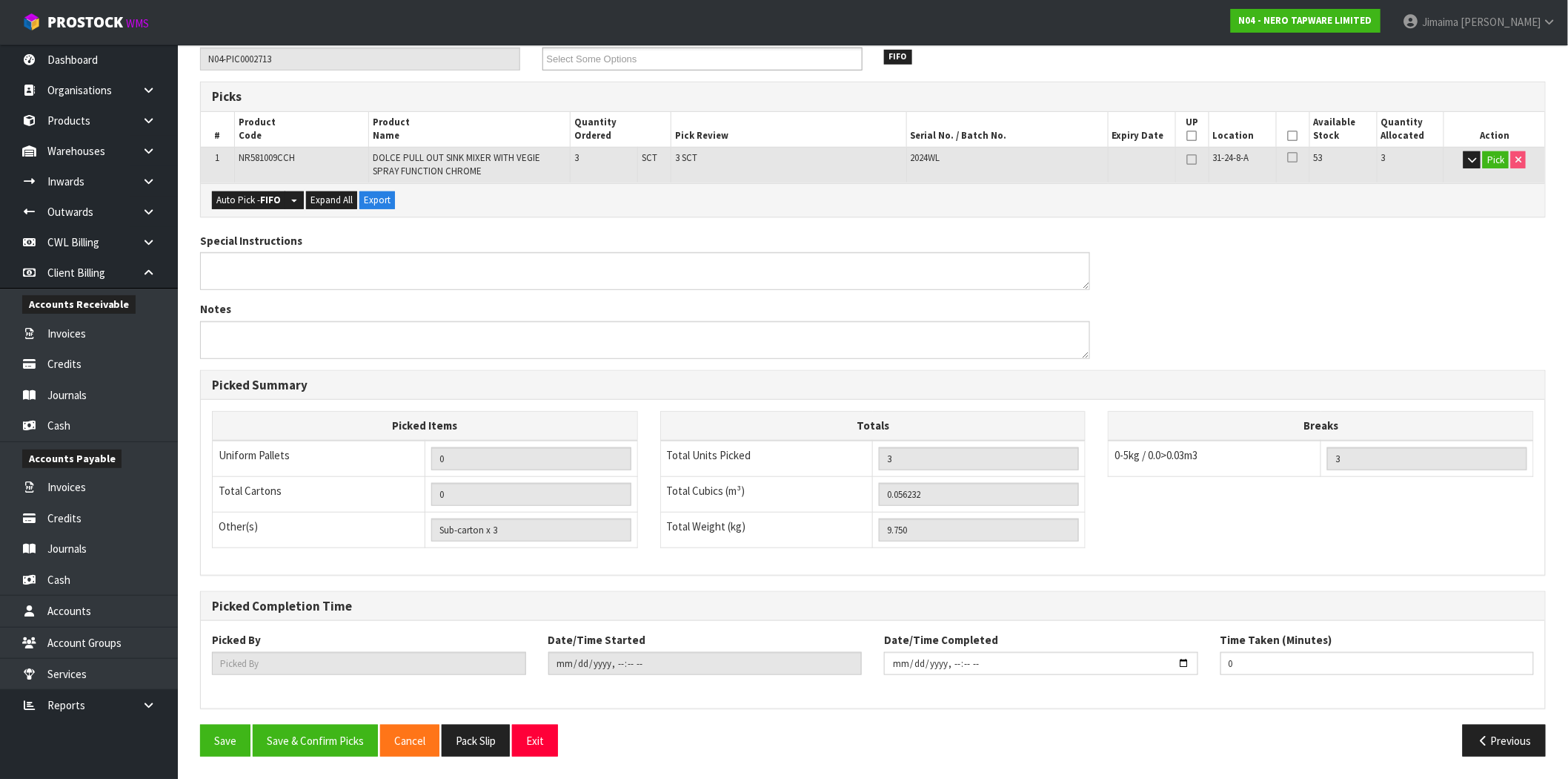
scroll to position [0, 0]
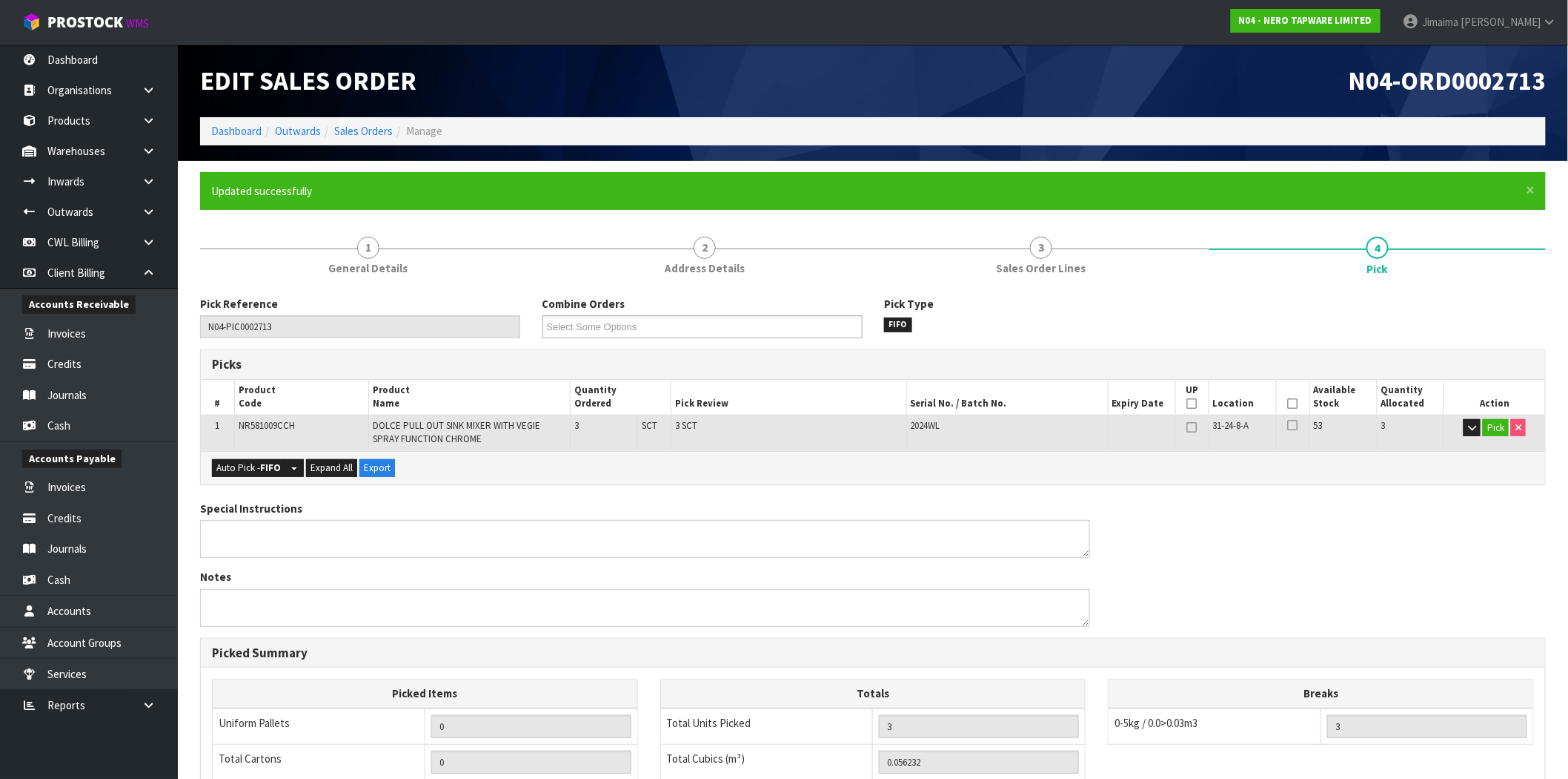
type input "Jimaima [PERSON_NAME]"
type input "2025-09-03T15:23:57"
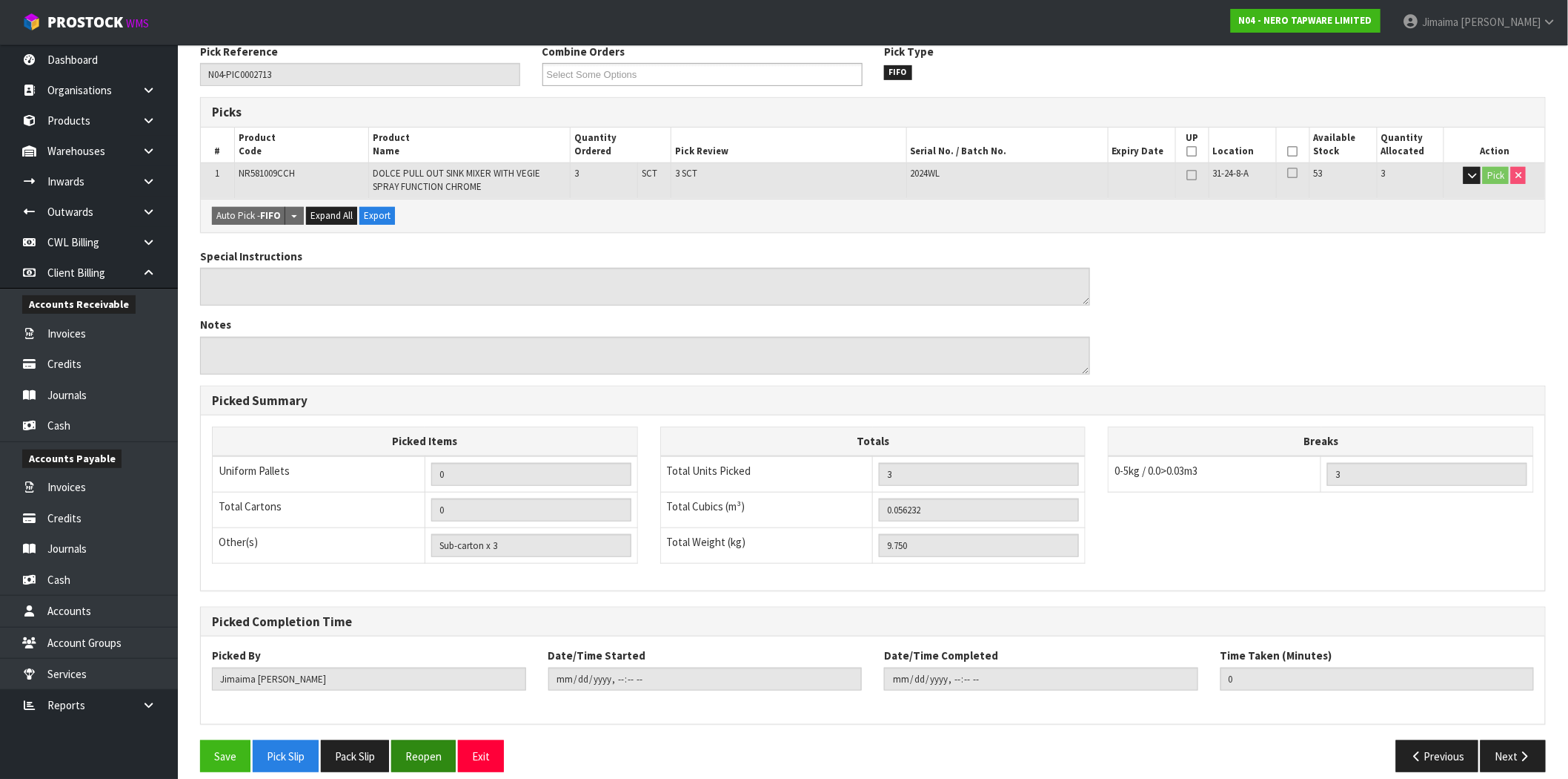
scroll to position [267, 0]
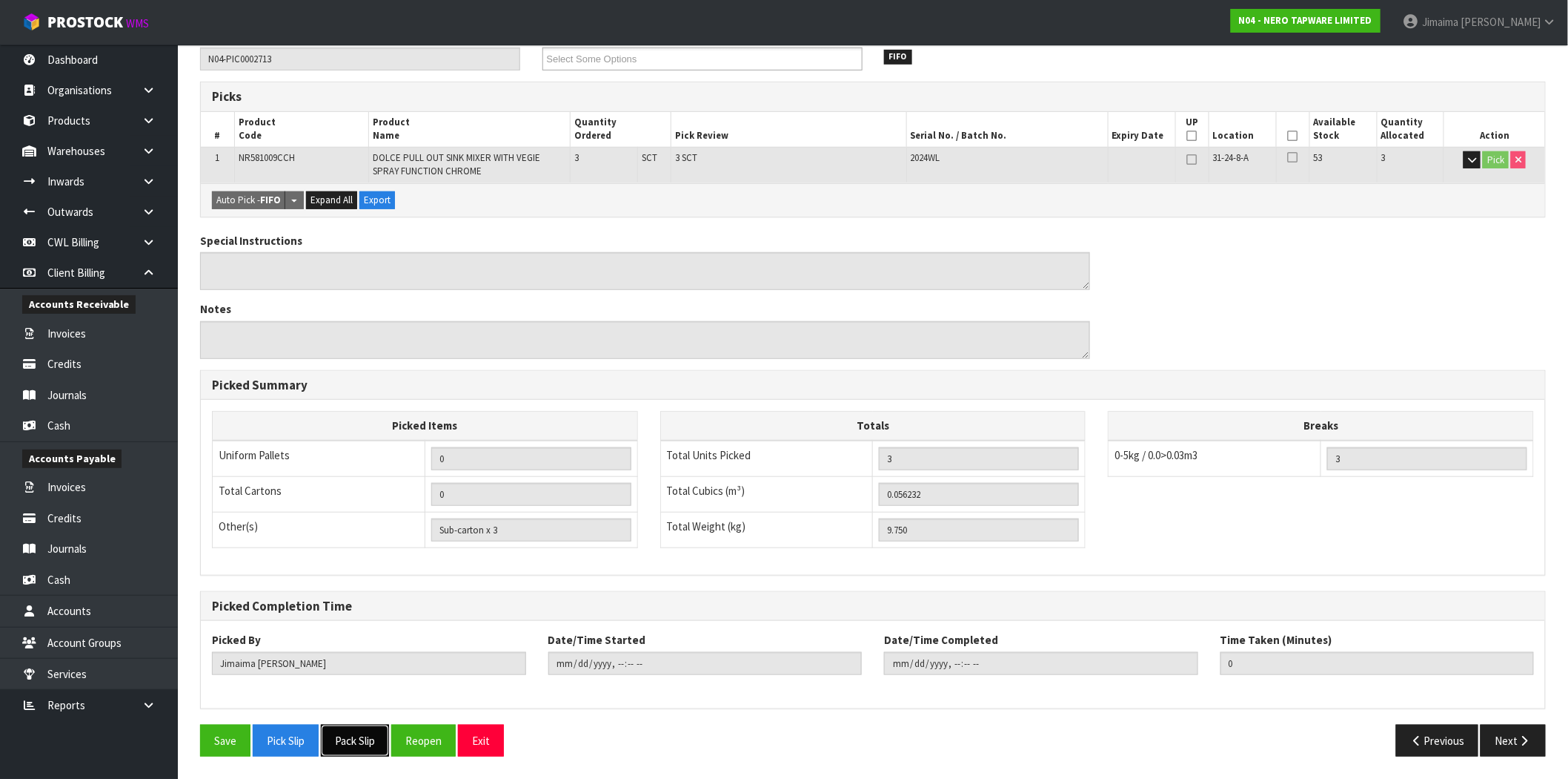
drag, startPoint x: 367, startPoint y: 745, endPoint x: 442, endPoint y: 700, distance: 87.5
click at [367, 745] on button "Pack Slip" at bounding box center [355, 740] width 68 height 32
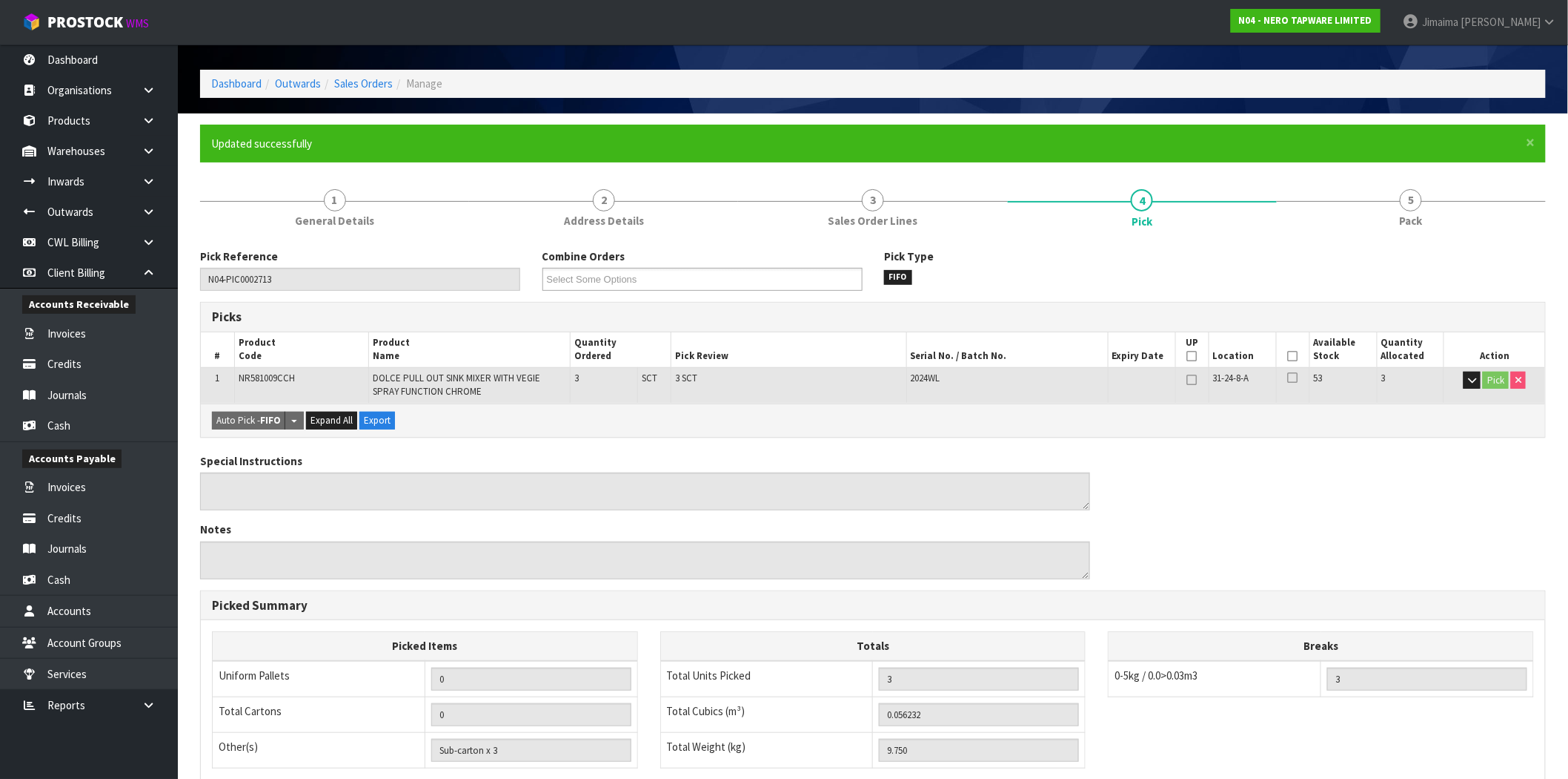
scroll to position [0, 0]
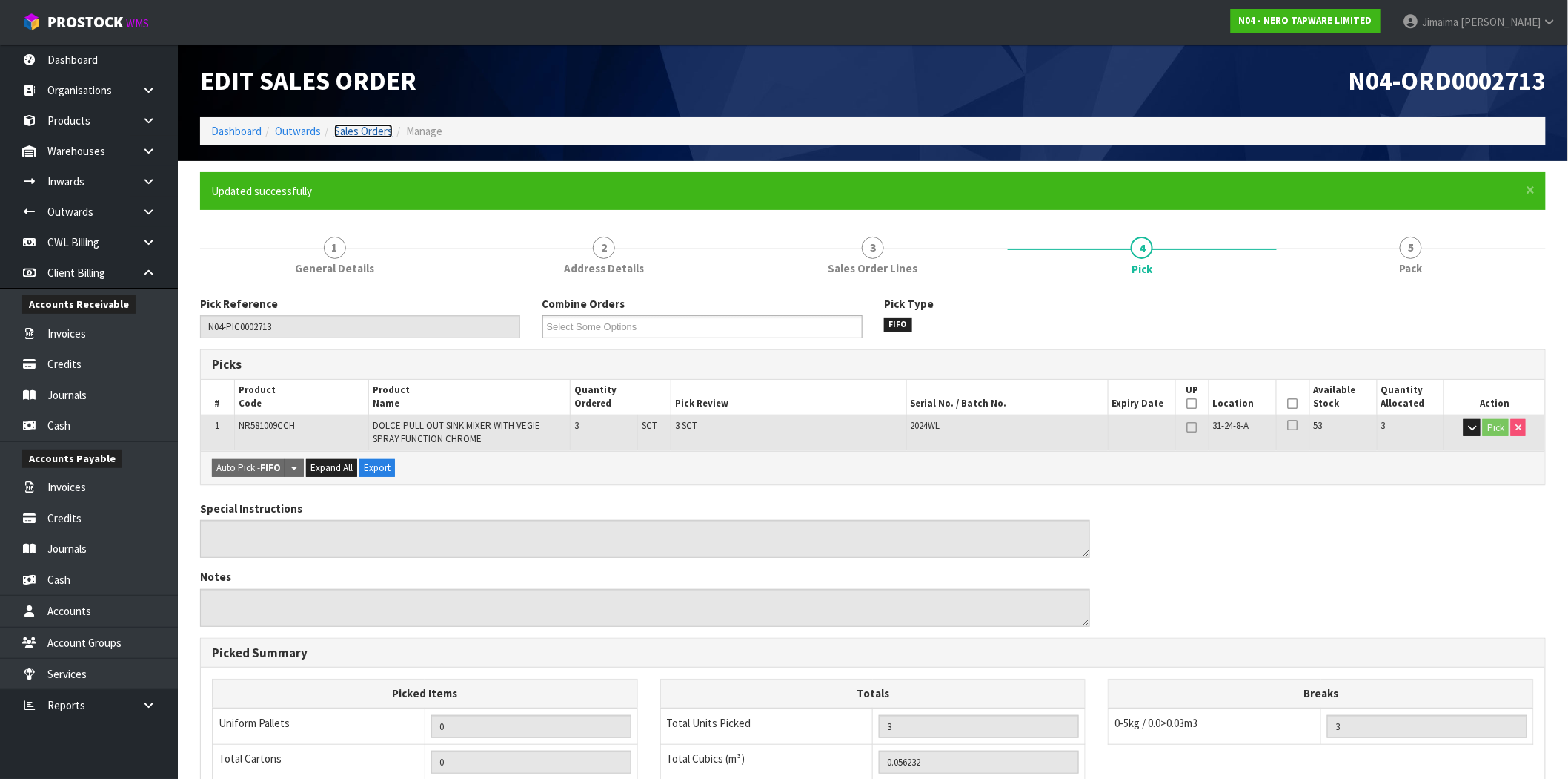
click at [349, 132] on link "Sales Orders" at bounding box center [363, 131] width 59 height 14
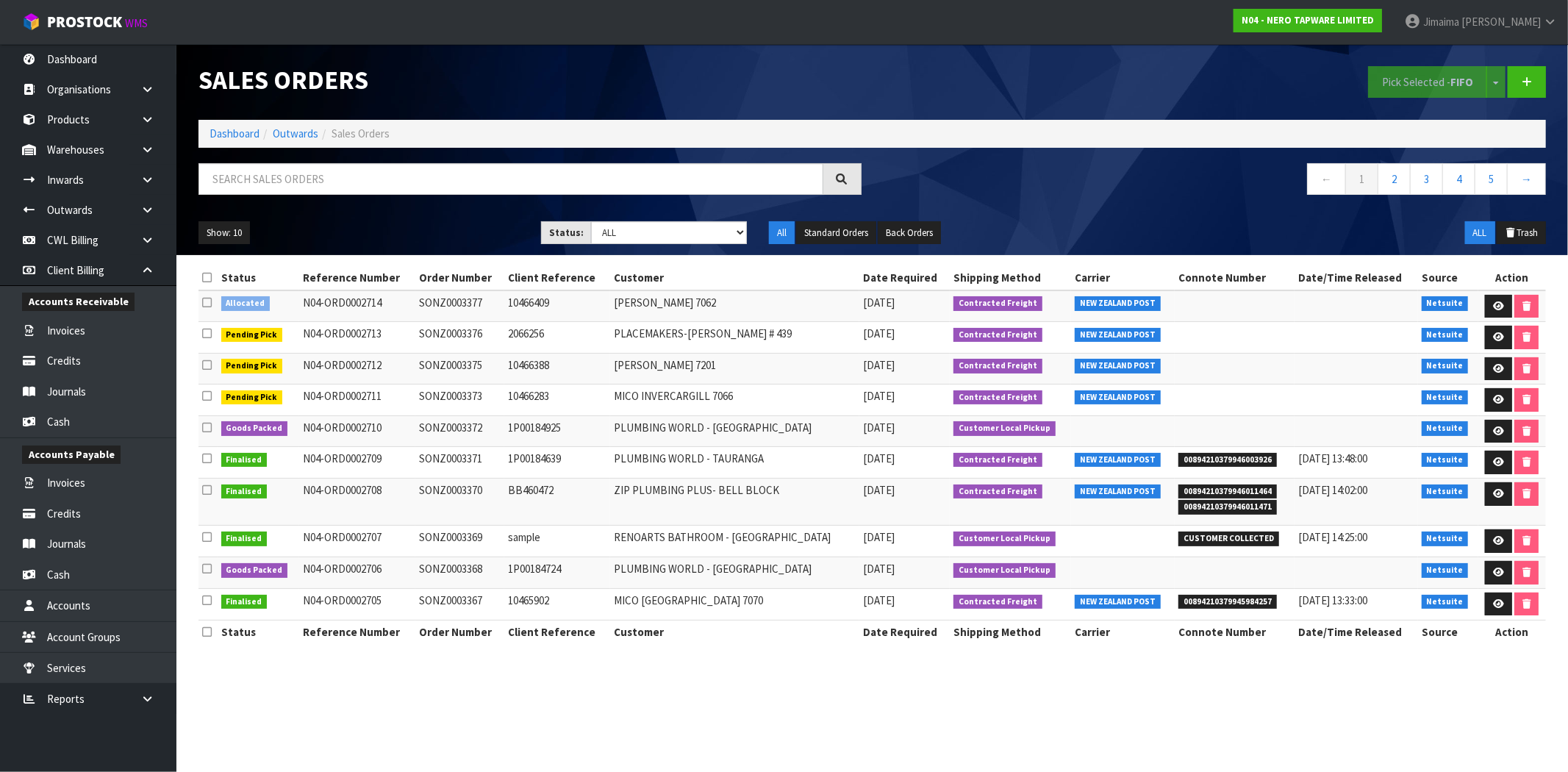
click at [654, 303] on td "MICO NELSON 7062" at bounding box center [734, 306] width 249 height 32
click at [657, 305] on td "MICO NELSON 7062" at bounding box center [734, 306] width 249 height 32
click at [654, 310] on td "MICO NELSON 7062" at bounding box center [734, 306] width 249 height 32
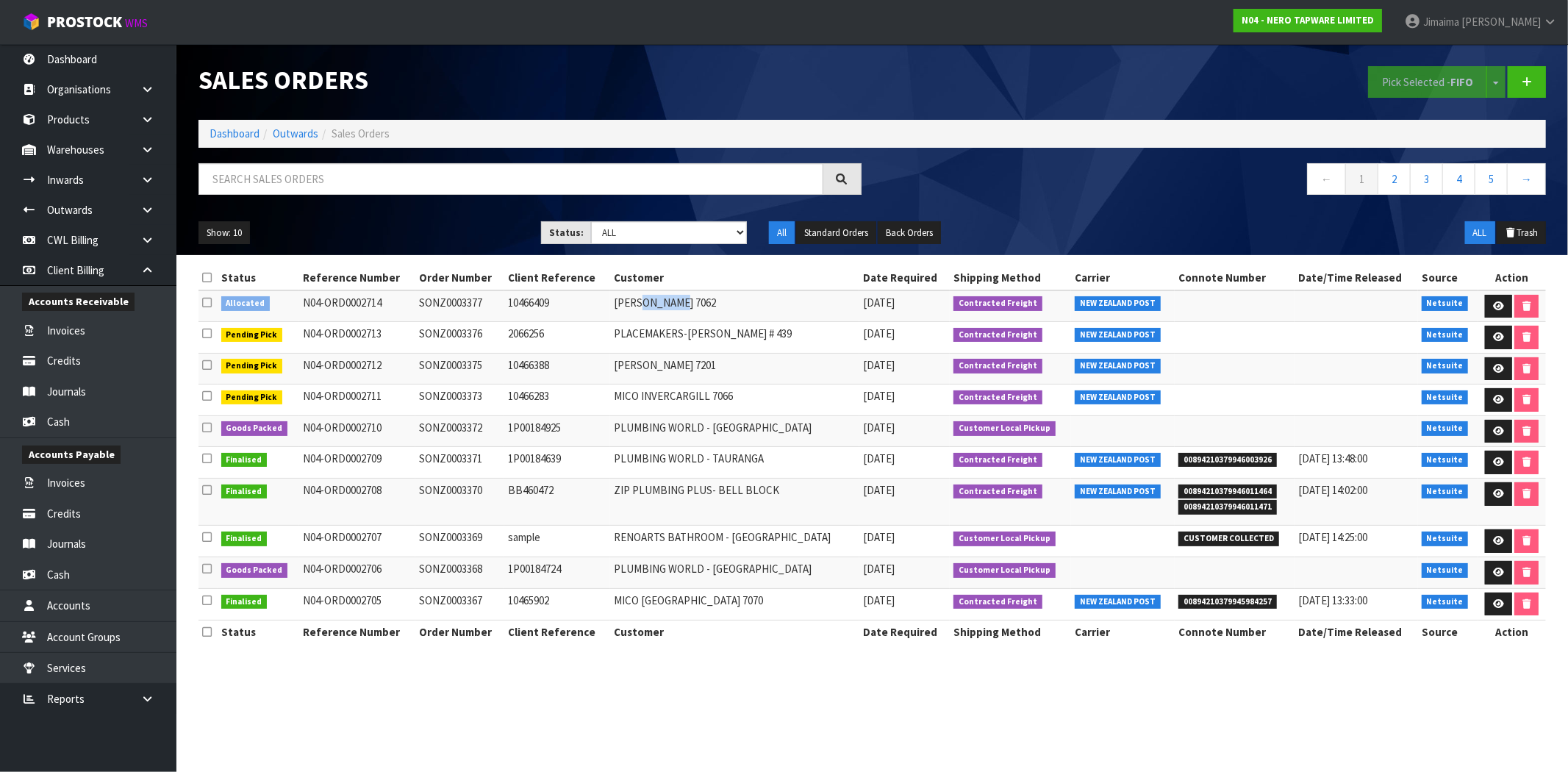
click at [654, 310] on td "MICO NELSON 7062" at bounding box center [734, 306] width 249 height 32
copy tr "MICO NELSON 7062"
click at [482, 163] on input "text" at bounding box center [511, 178] width 625 height 32
paste input "MICO NELSON 7062"
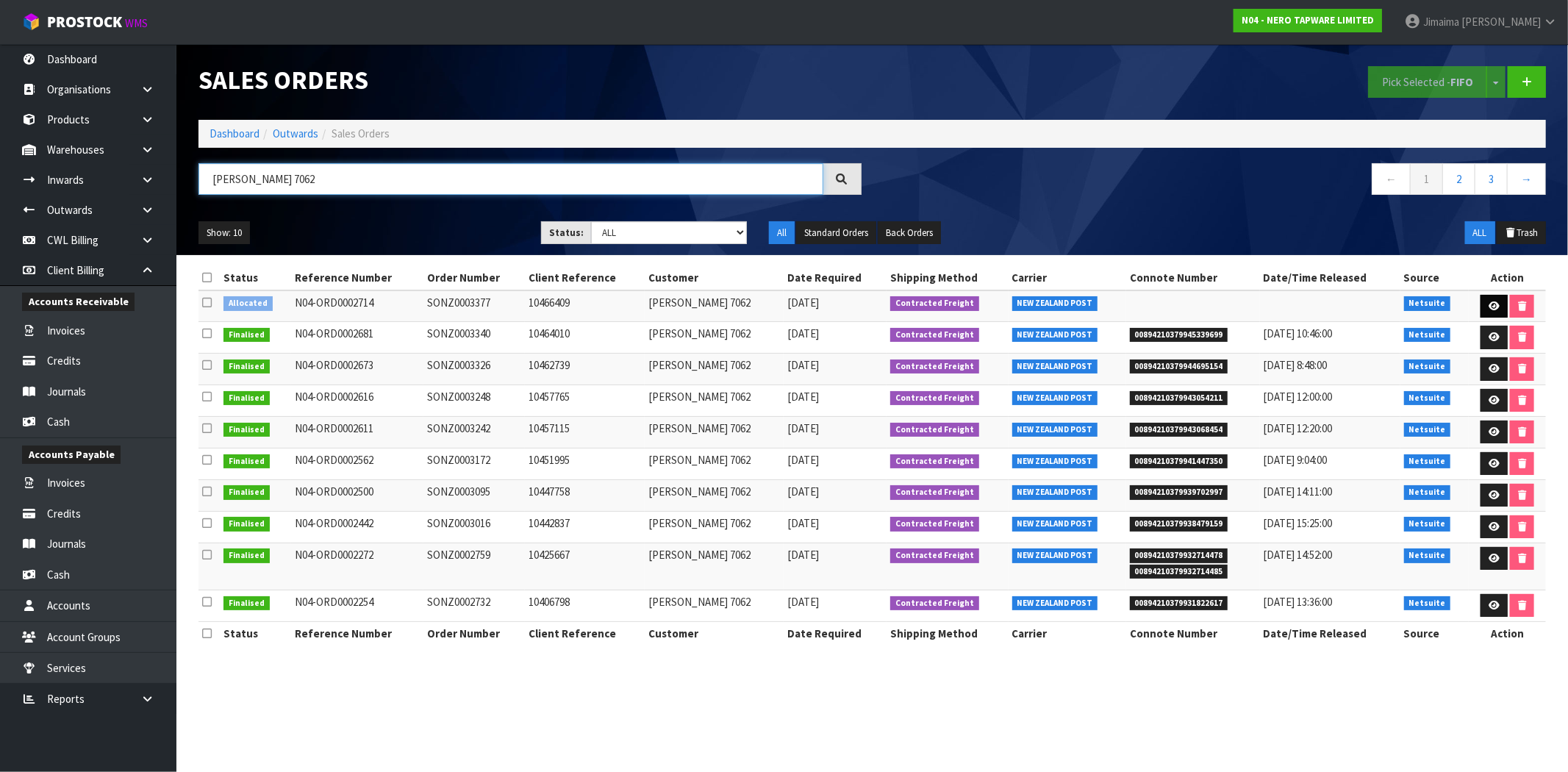
type input "MICO NELSON 7062"
click at [1494, 309] on icon at bounding box center [1494, 306] width 11 height 9
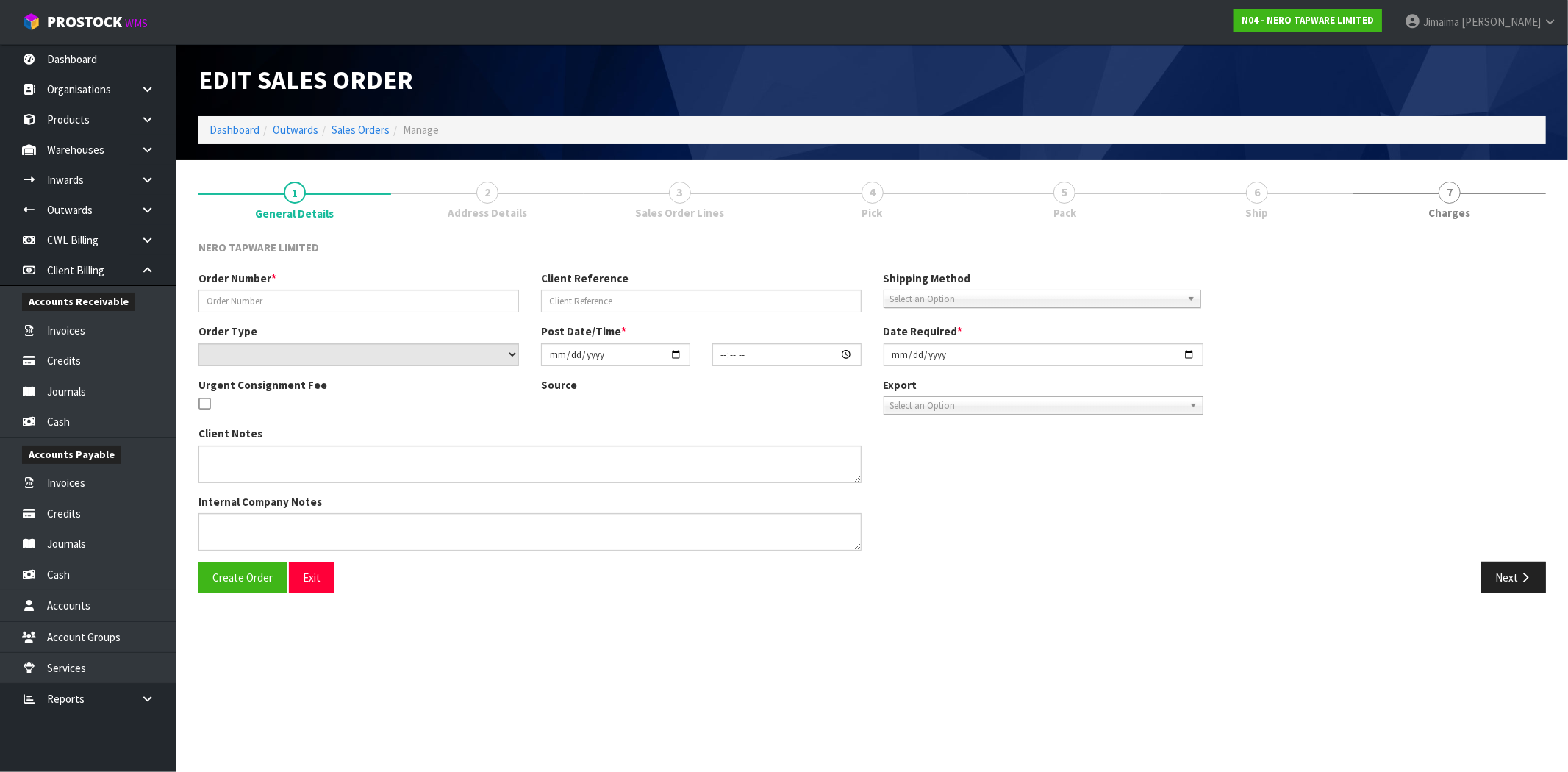
type input "SONZ0003377"
type input "10466409"
select select "number:0"
type input "[DATE]"
type input "15:00:08.000"
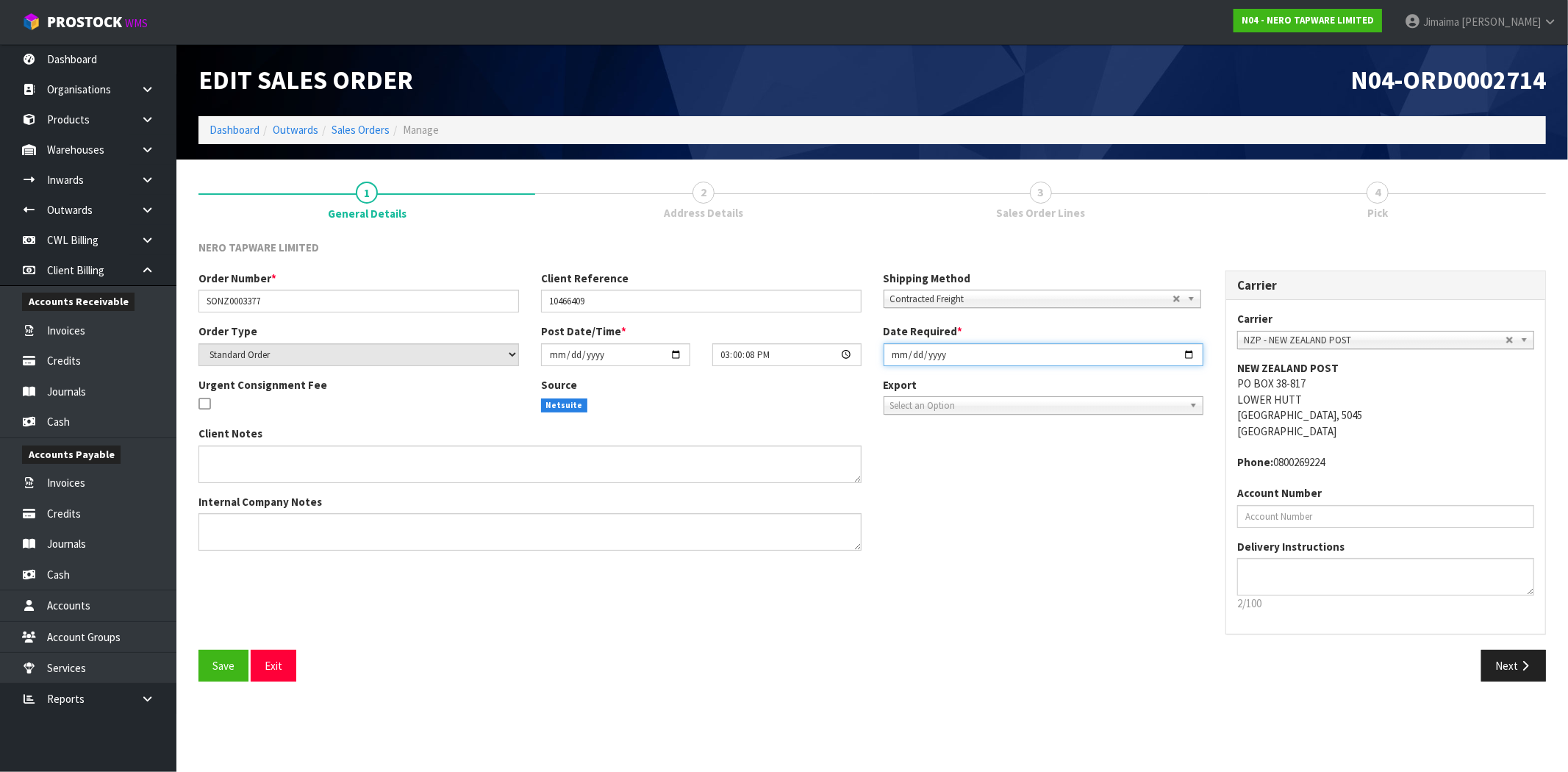
click at [1186, 348] on input "[DATE]" at bounding box center [1044, 354] width 320 height 22
type input "[DATE]"
drag, startPoint x: 1093, startPoint y: 570, endPoint x: 1353, endPoint y: 629, distance: 266.6
click at [1094, 570] on div "Order Number * SONZ0003377 Client Reference 10466409 Shipping Method Client Loc…" at bounding box center [872, 460] width 1369 height 379
click at [1522, 670] on icon "button" at bounding box center [1525, 665] width 14 height 11
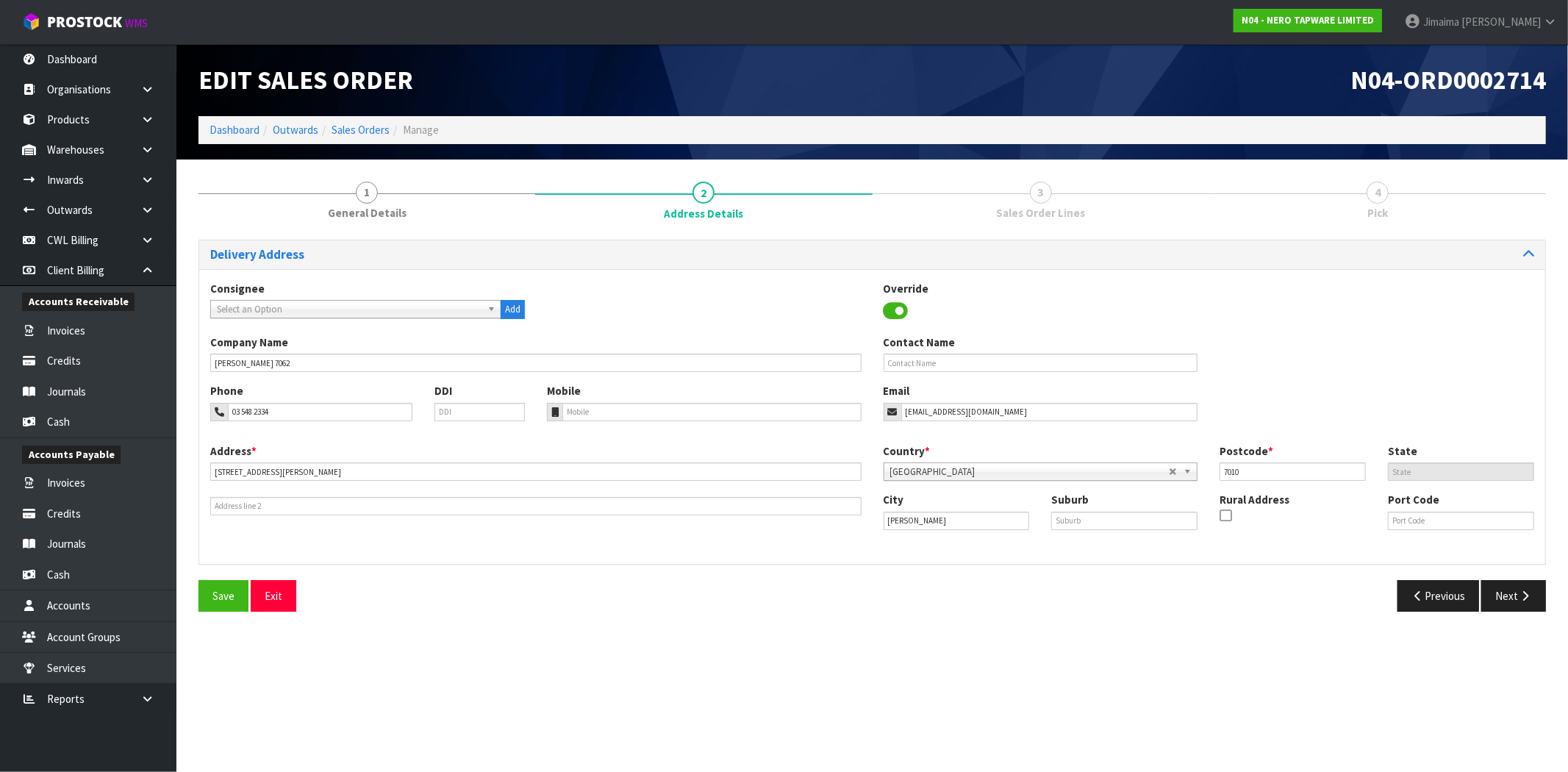
click at [1535, 578] on div "Delivery Address Consignee 000001.BAY MECHANICS - BAY MECHANICS 000001A - BRAKE…" at bounding box center [872, 431] width 1348 height 383
click at [1524, 588] on button "Next" at bounding box center [1514, 595] width 64 height 32
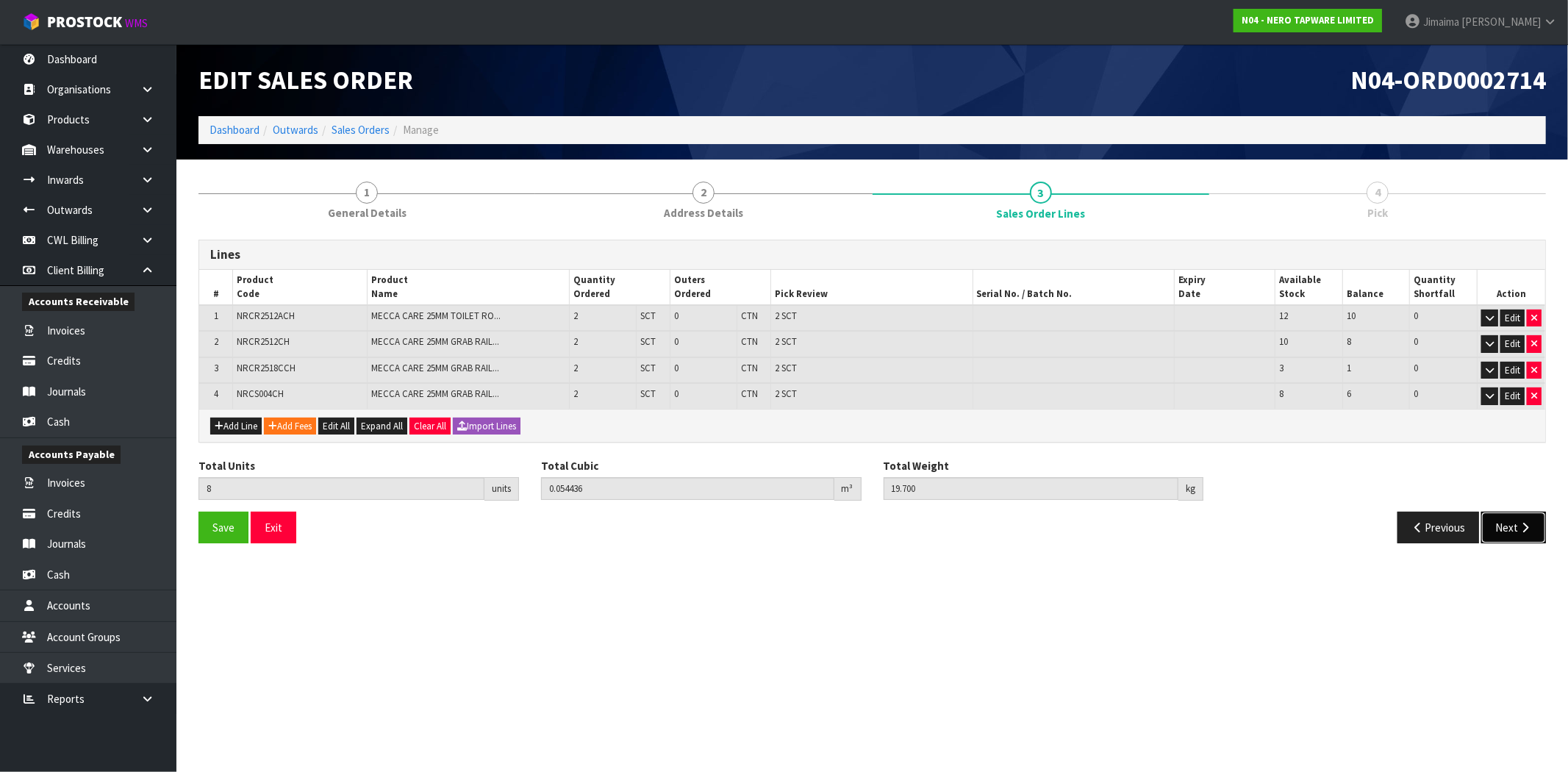
click at [1511, 518] on button "Next" at bounding box center [1514, 527] width 64 height 32
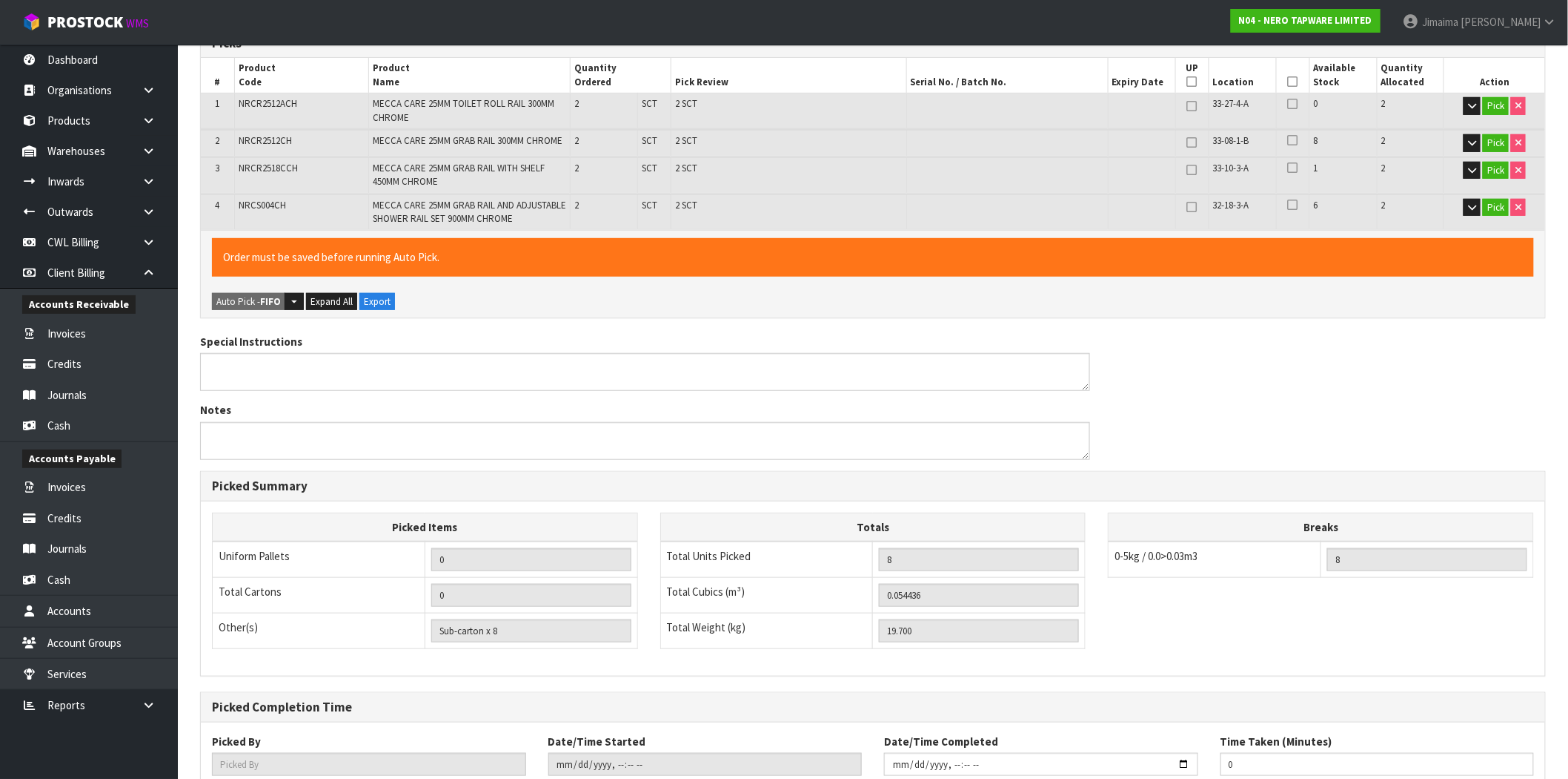
scroll to position [367, 0]
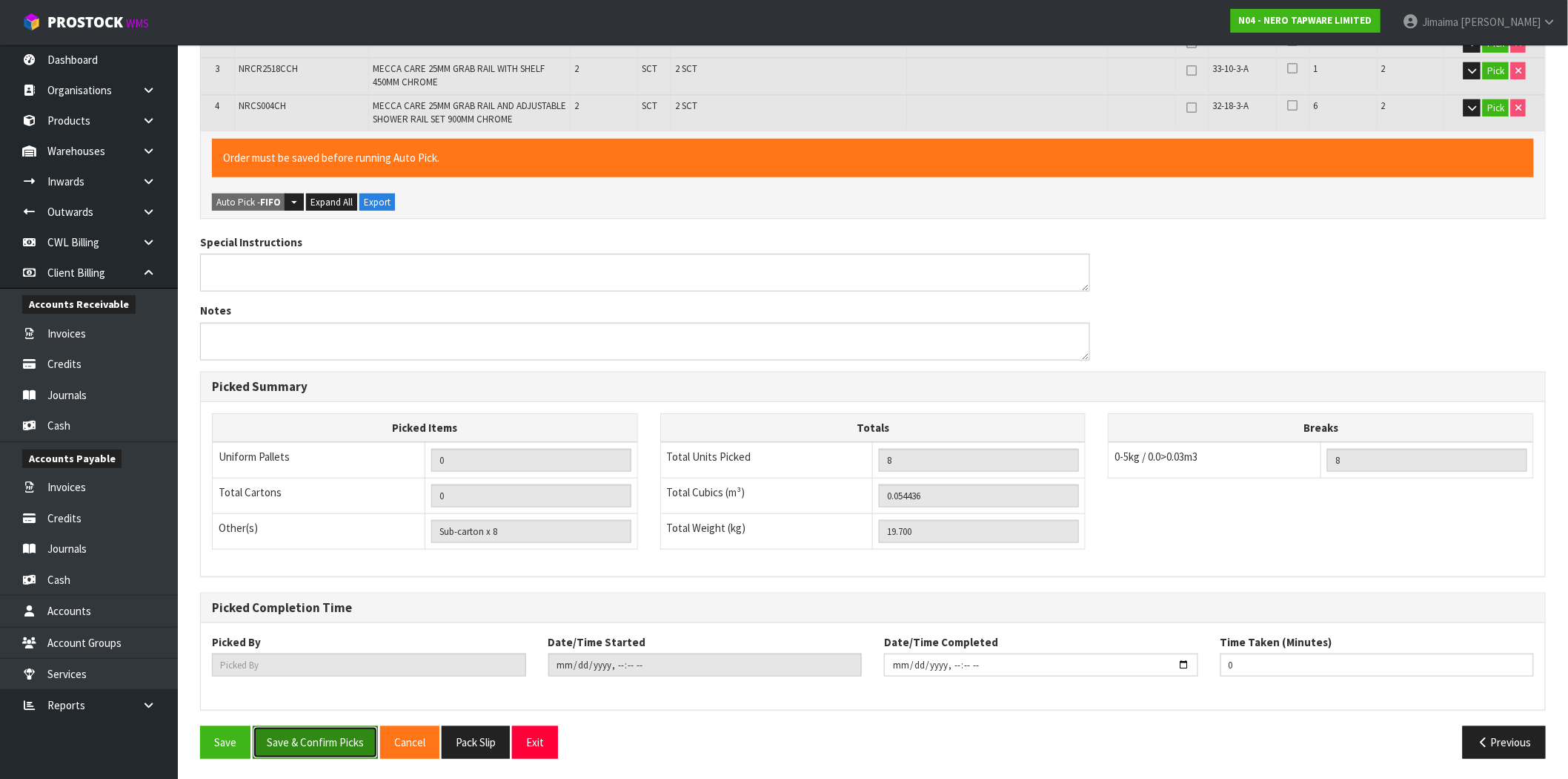
click at [316, 737] on button "Save & Confirm Picks" at bounding box center [315, 741] width 125 height 32
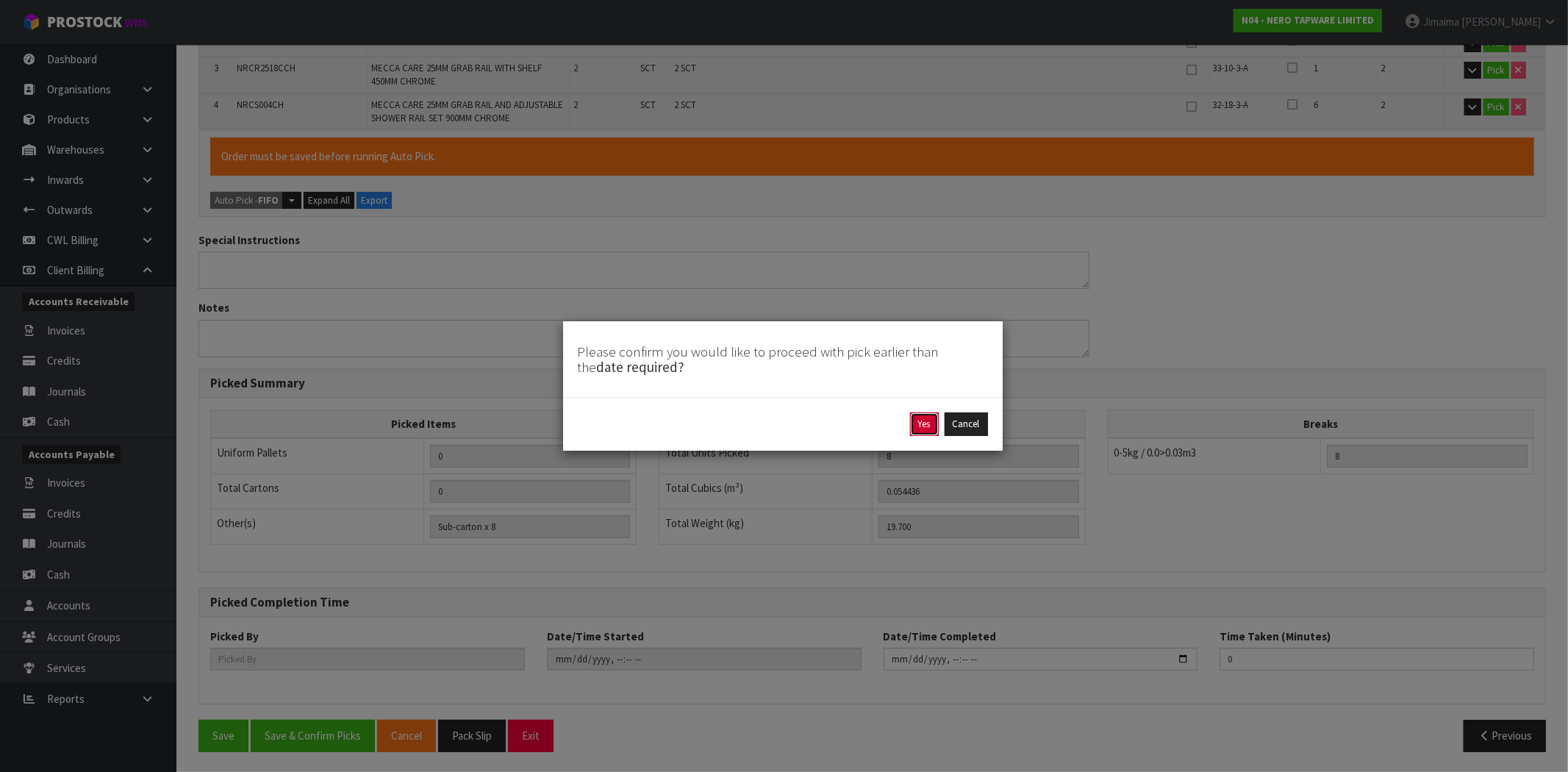
click at [919, 435] on button "Yes" at bounding box center [924, 424] width 29 height 23
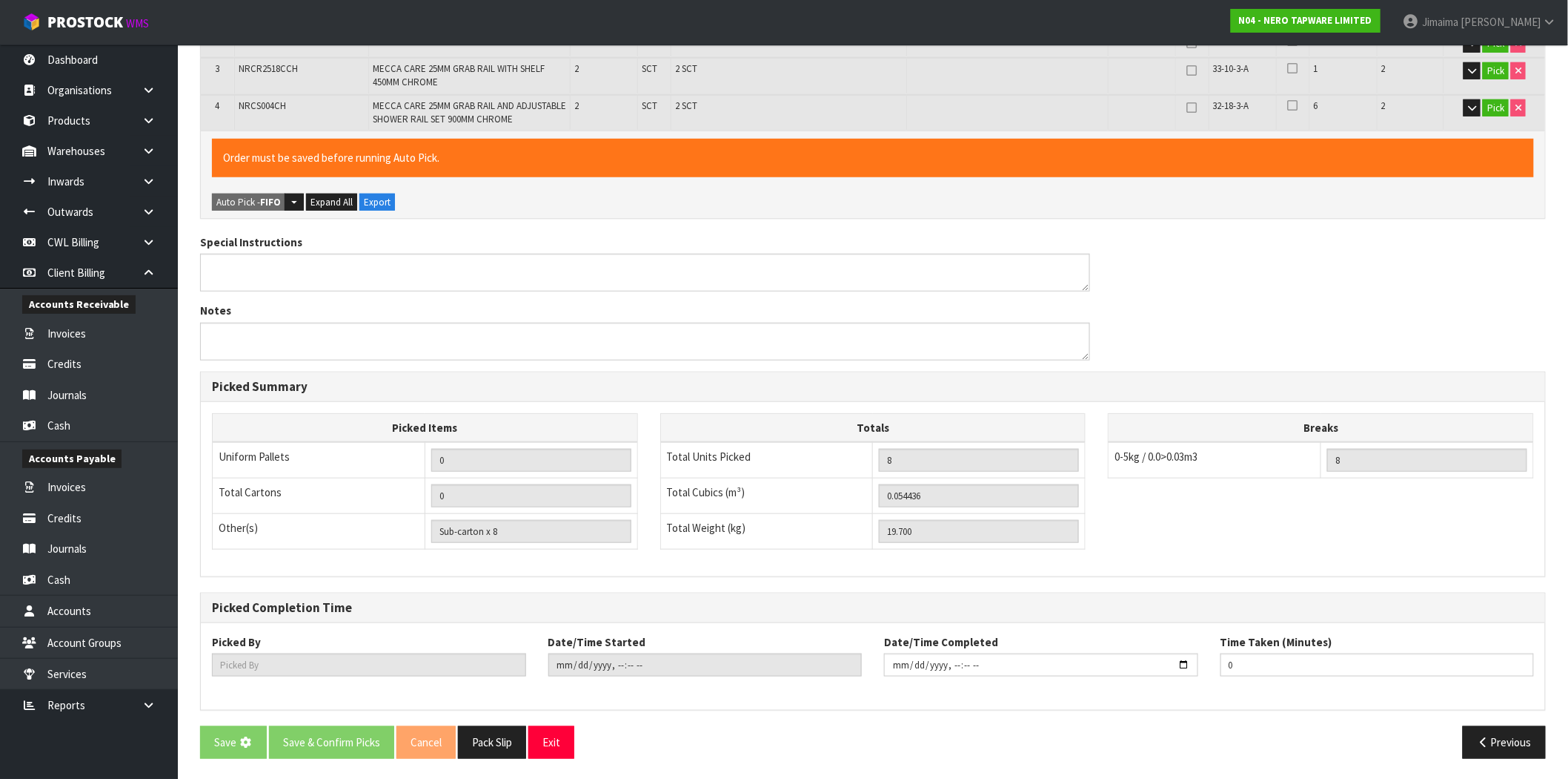
scroll to position [0, 0]
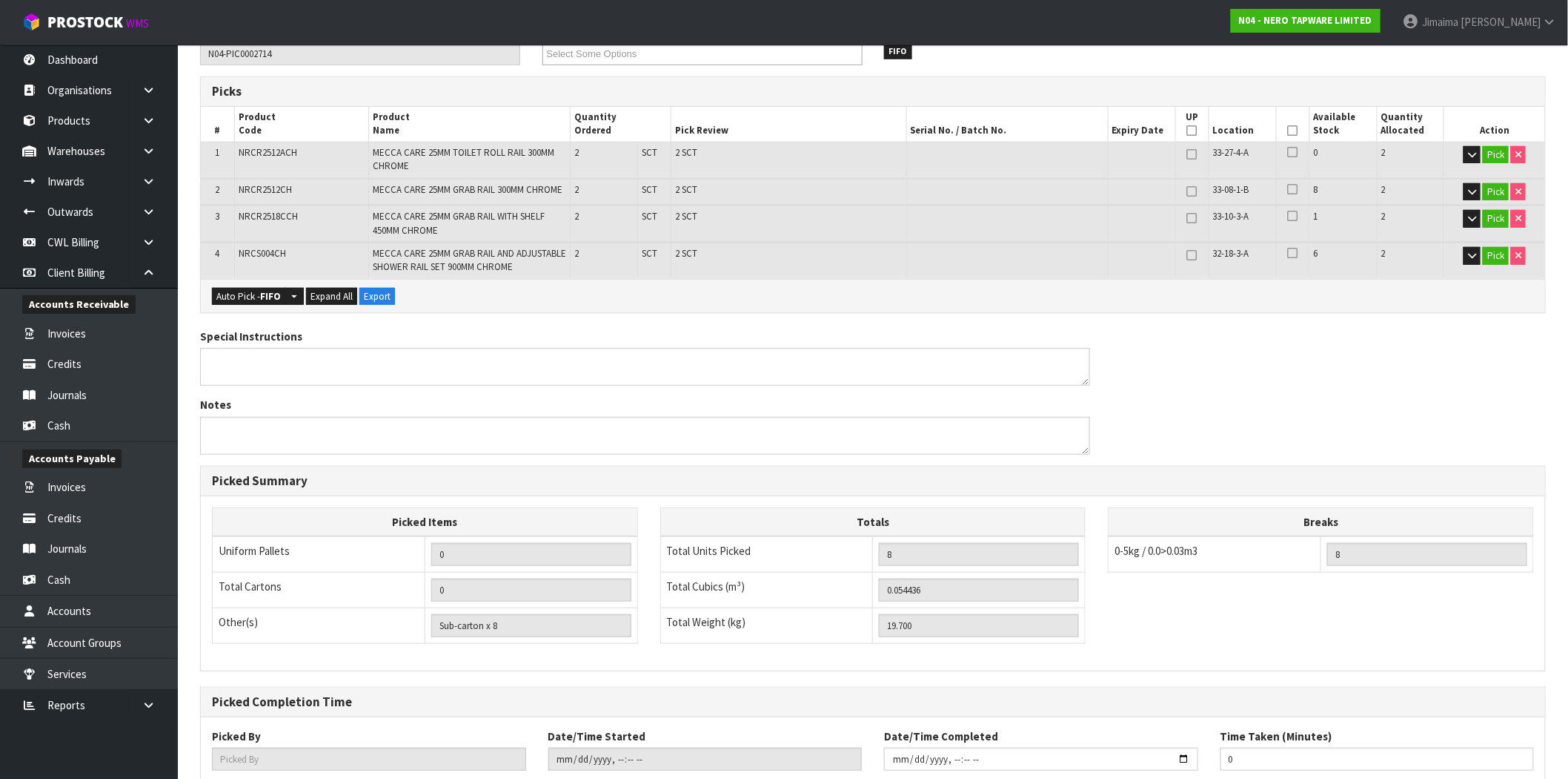
type input "Jimaima [PERSON_NAME]"
type input "2025-09-03T15:24:27"
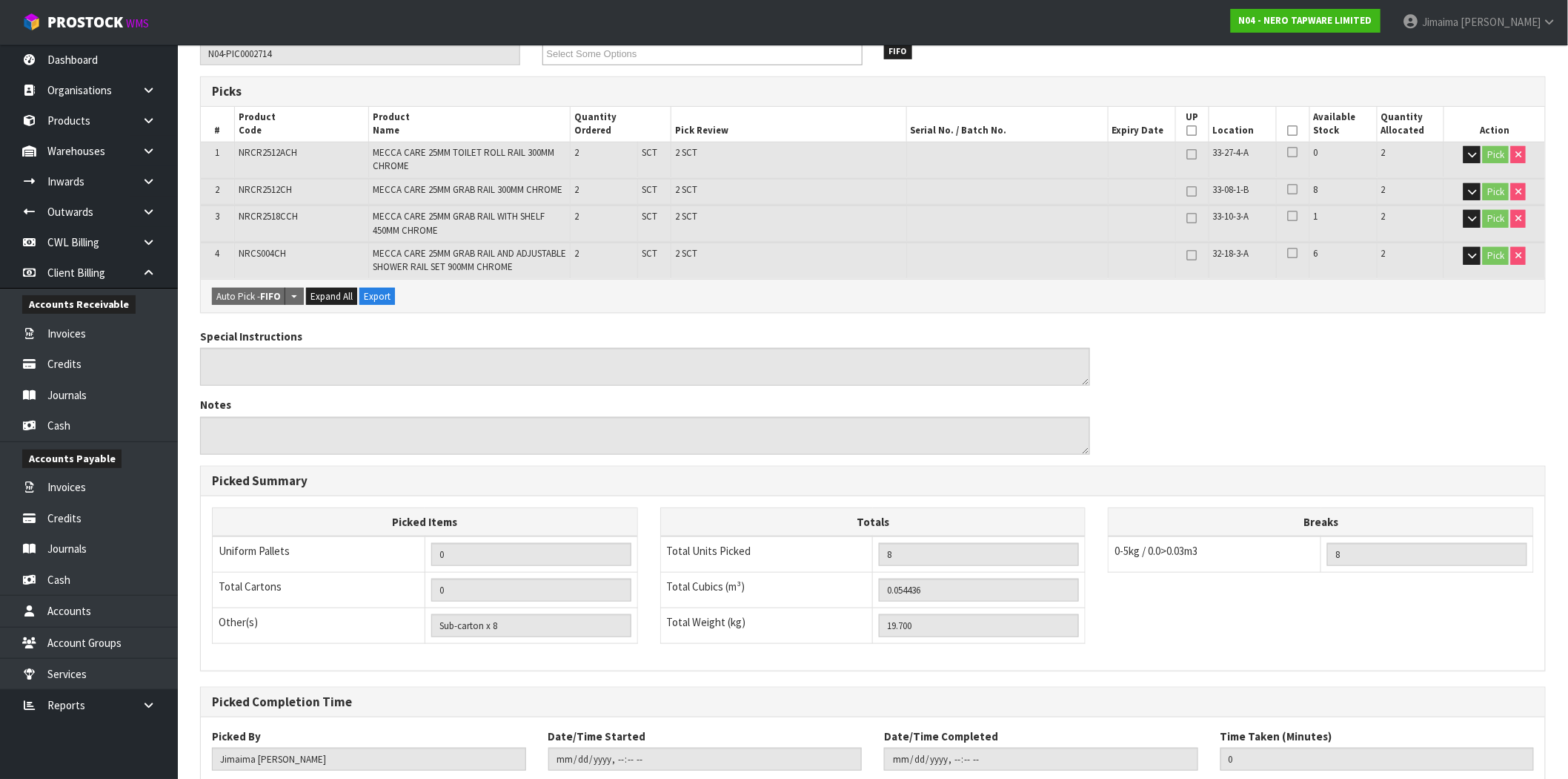
scroll to position [367, 0]
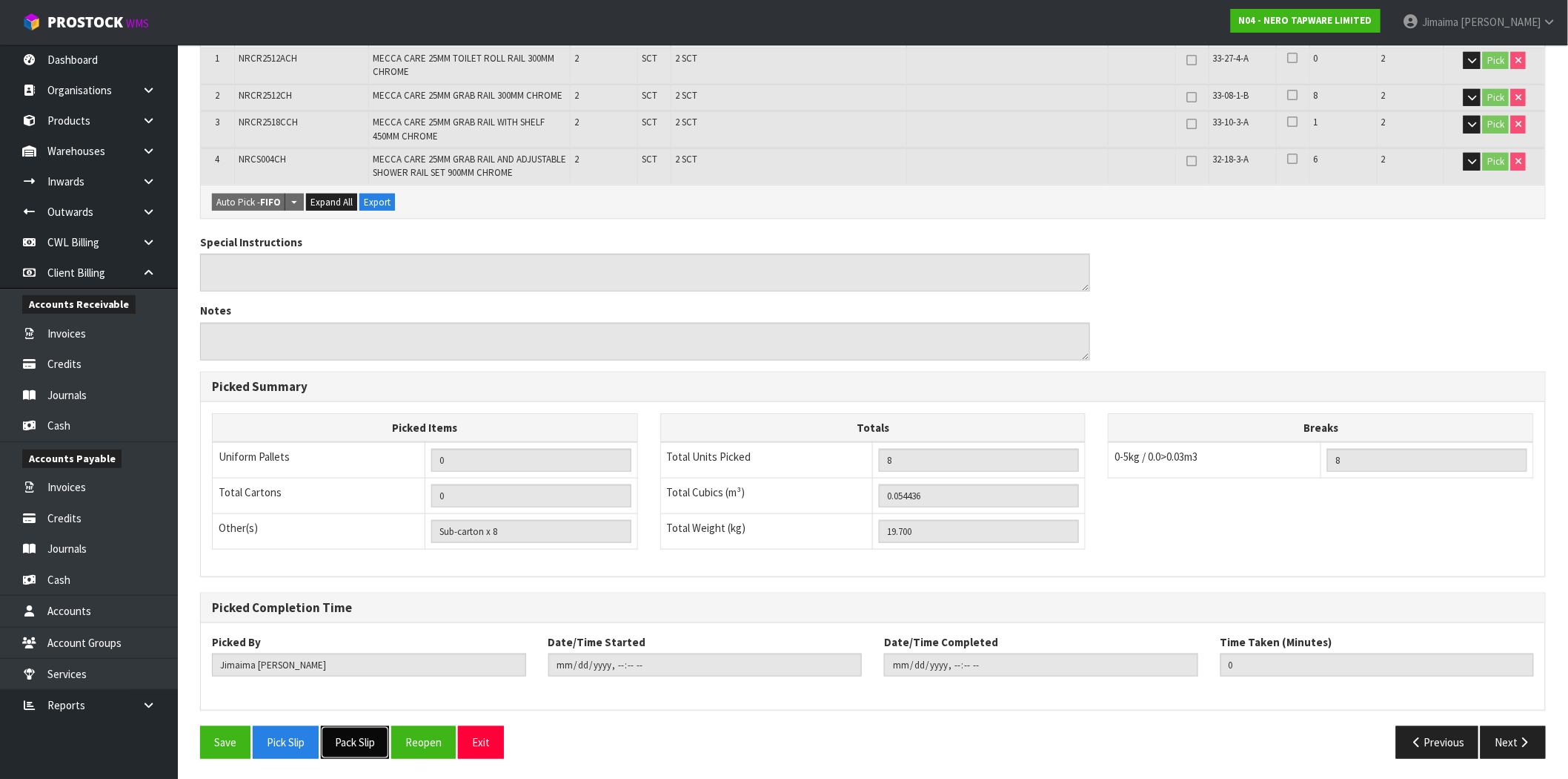
drag, startPoint x: 360, startPoint y: 737, endPoint x: 371, endPoint y: 727, distance: 14.9
click at [360, 737] on button "Pack Slip" at bounding box center [355, 741] width 68 height 32
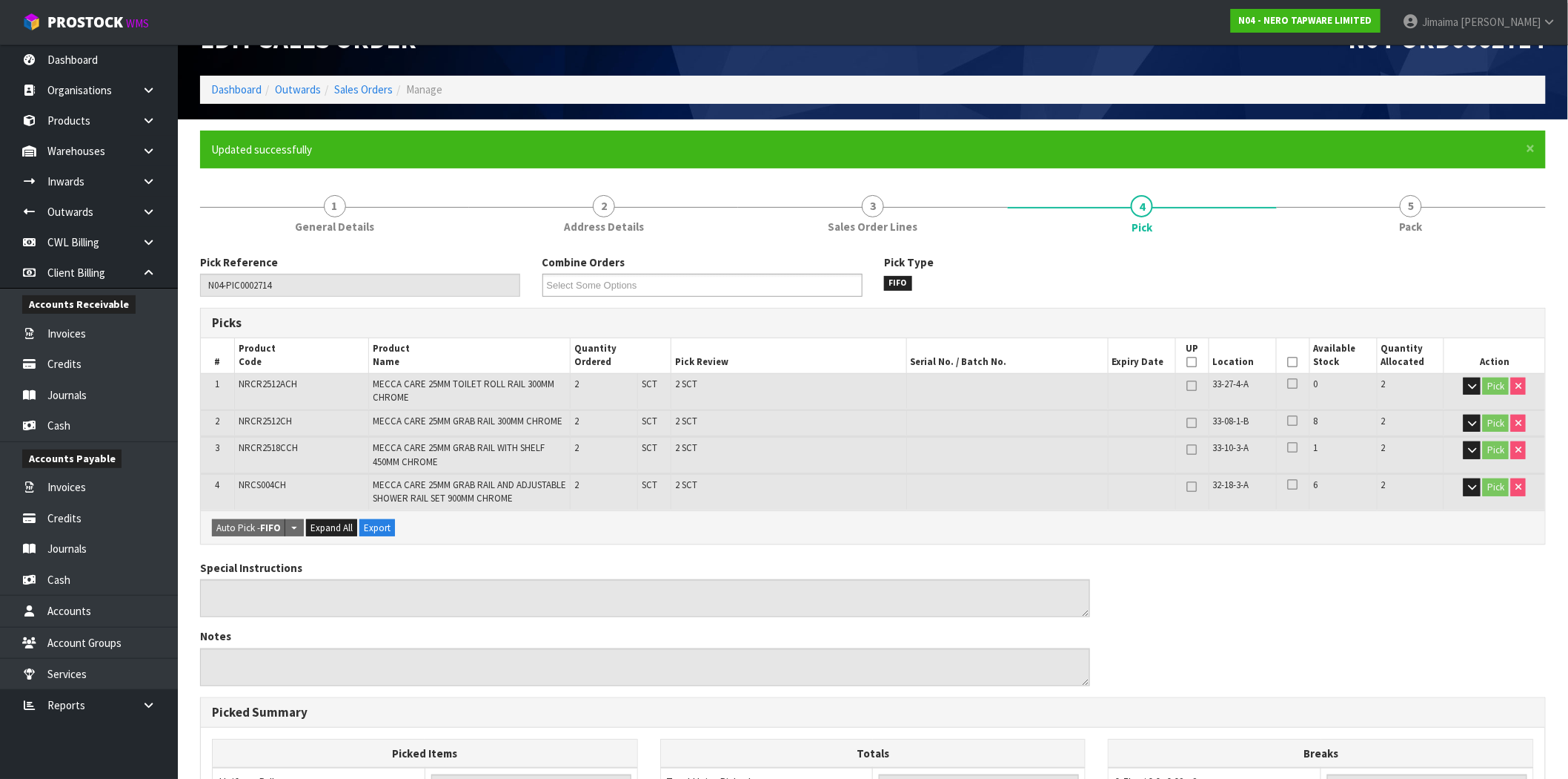
scroll to position [0, 0]
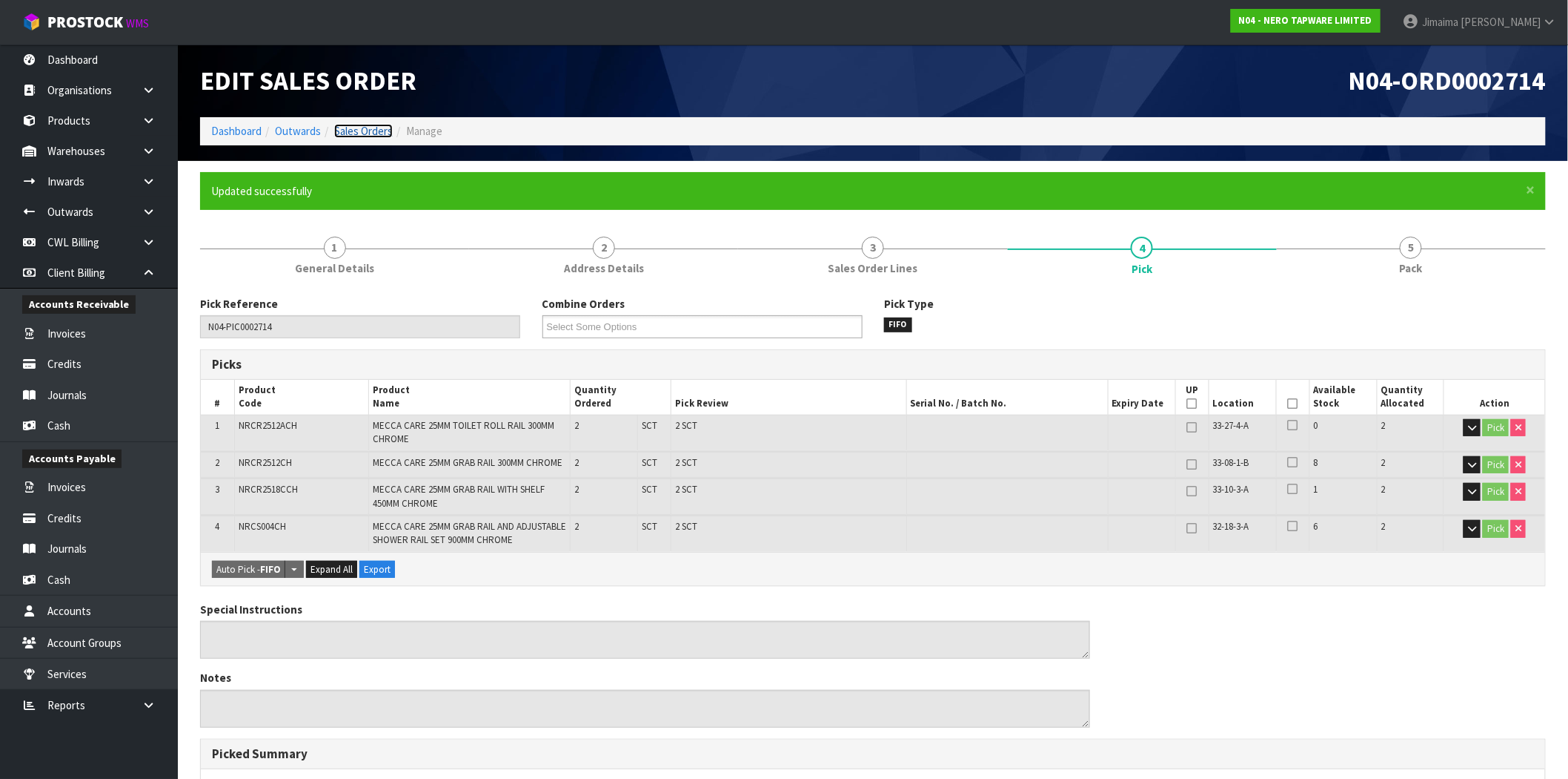
drag, startPoint x: 385, startPoint y: 127, endPoint x: 294, endPoint y: 50, distance: 119.2
click at [385, 127] on link "Sales Orders" at bounding box center [363, 131] width 59 height 14
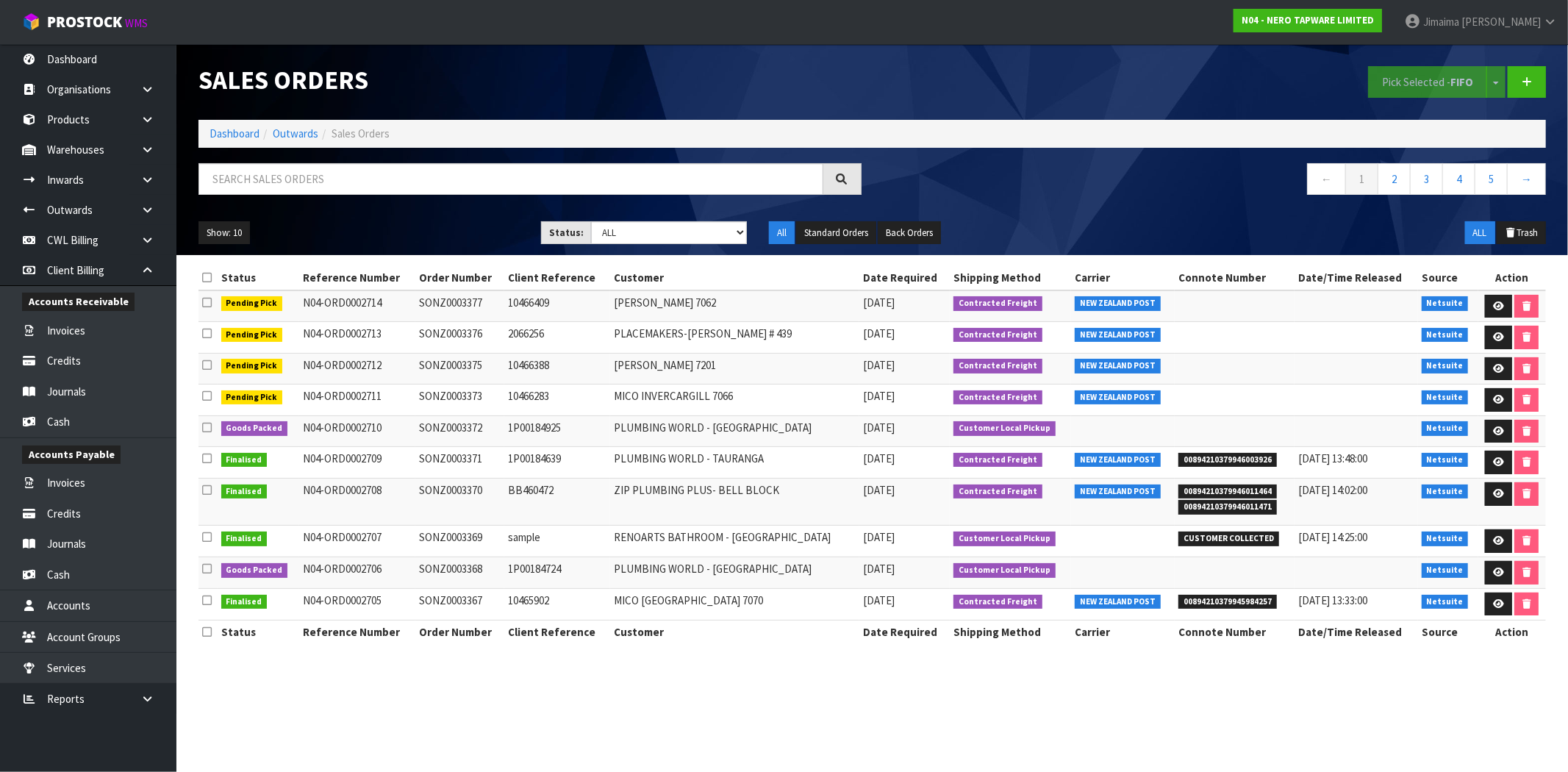
drag, startPoint x: 217, startPoint y: 126, endPoint x: 231, endPoint y: 157, distance: 34.0
click at [217, 126] on li "Dashboard" at bounding box center [234, 133] width 50 height 16
click at [237, 130] on link "Dashboard" at bounding box center [234, 133] width 50 height 14
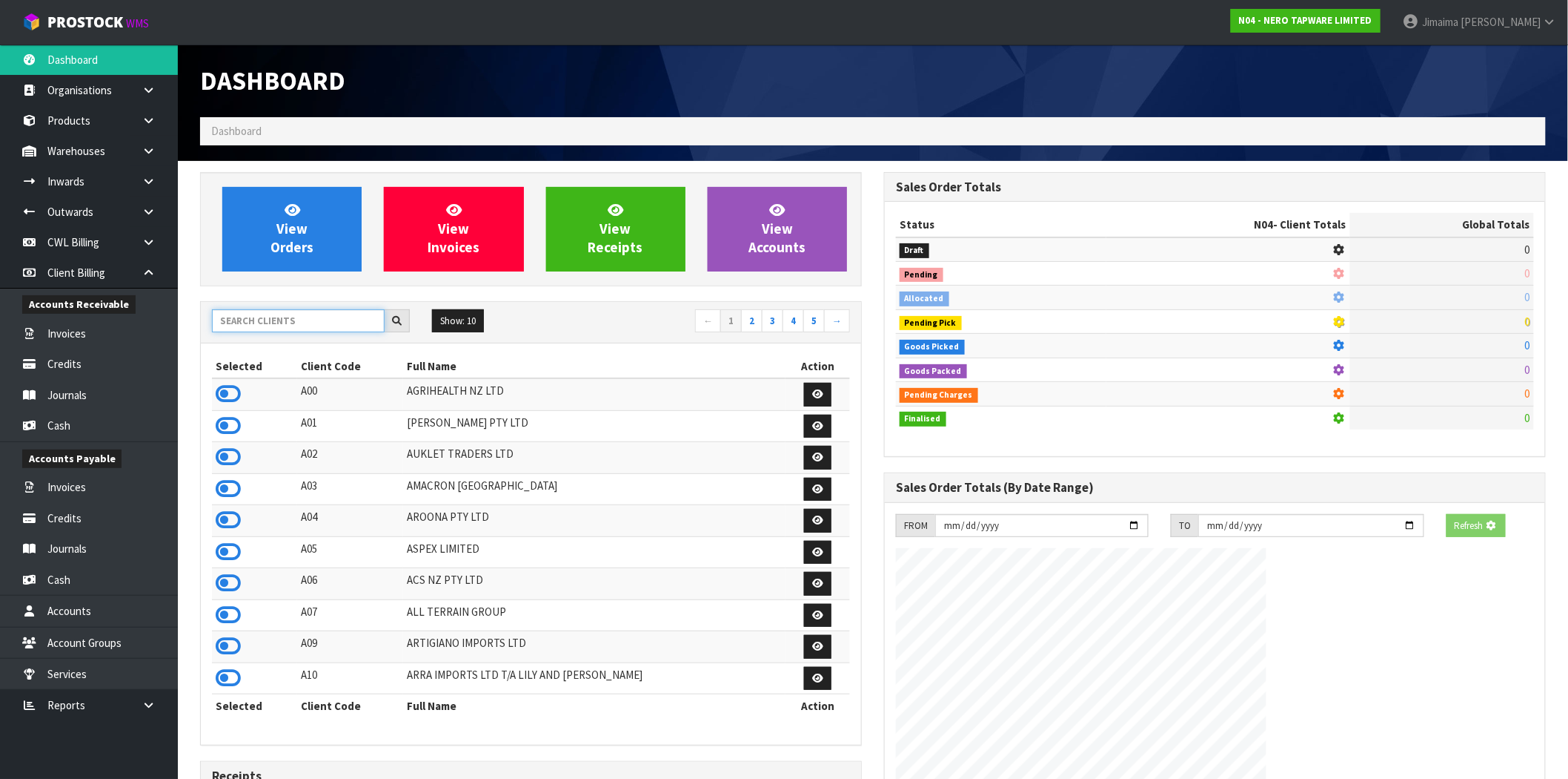
click at [237, 324] on input "text" at bounding box center [298, 320] width 173 height 23
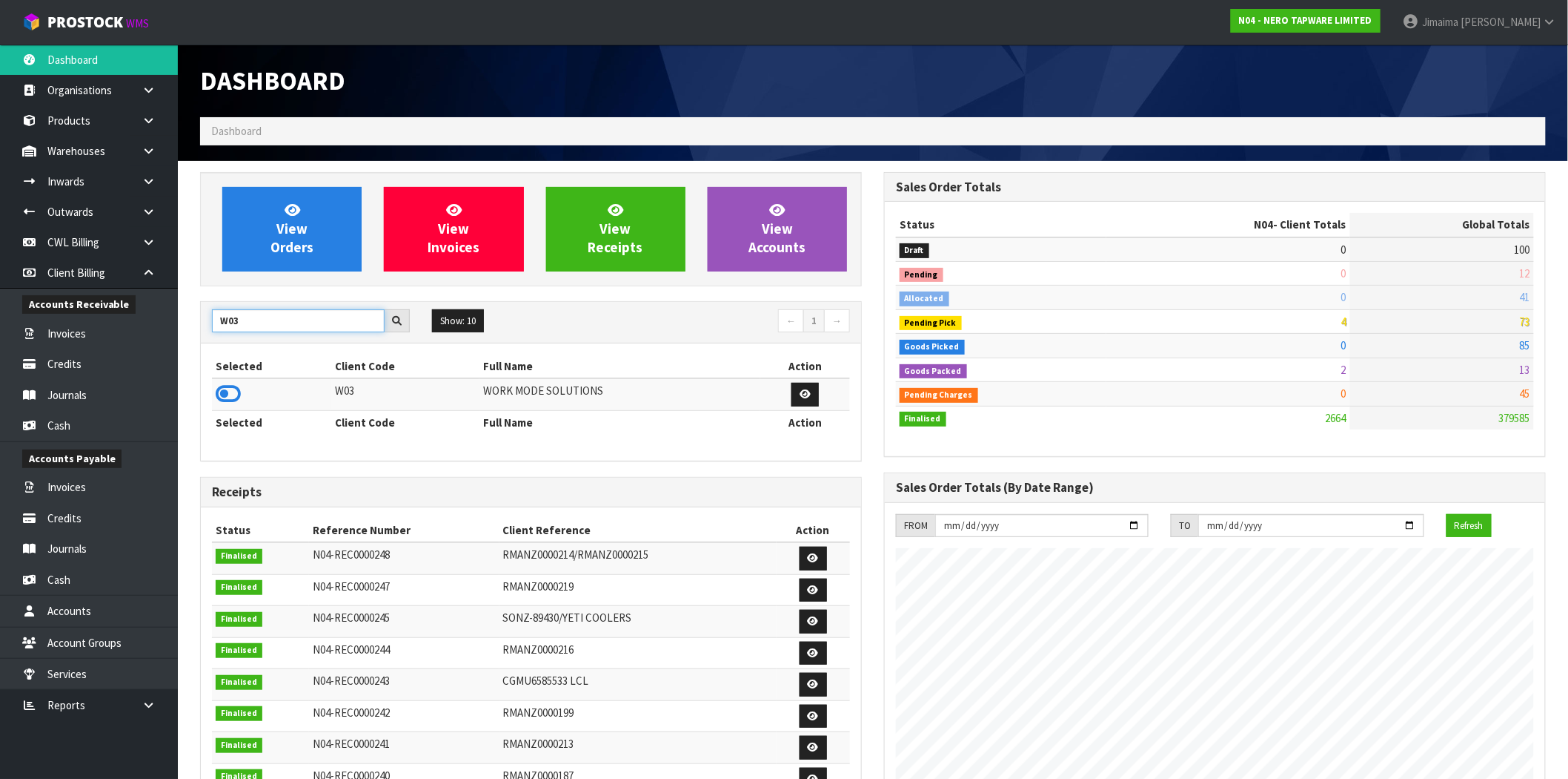
type input "W03"
click at [220, 407] on td at bounding box center [271, 394] width 120 height 32
click at [242, 376] on th "Selected" at bounding box center [271, 366] width 120 height 23
click at [236, 387] on icon at bounding box center [228, 393] width 25 height 22
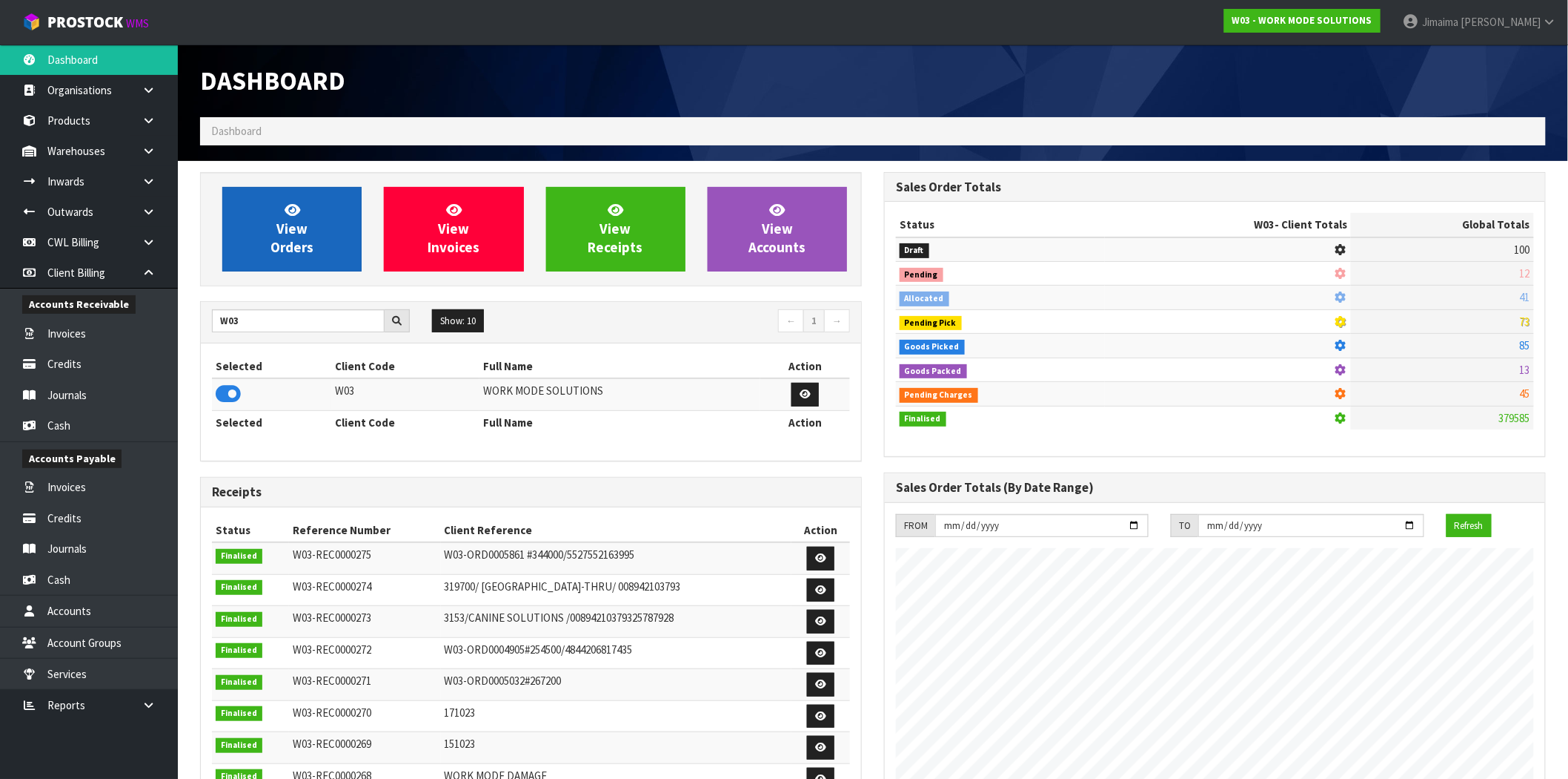
scroll to position [1028, 684]
click at [315, 252] on link "View Orders" at bounding box center [292, 229] width 139 height 84
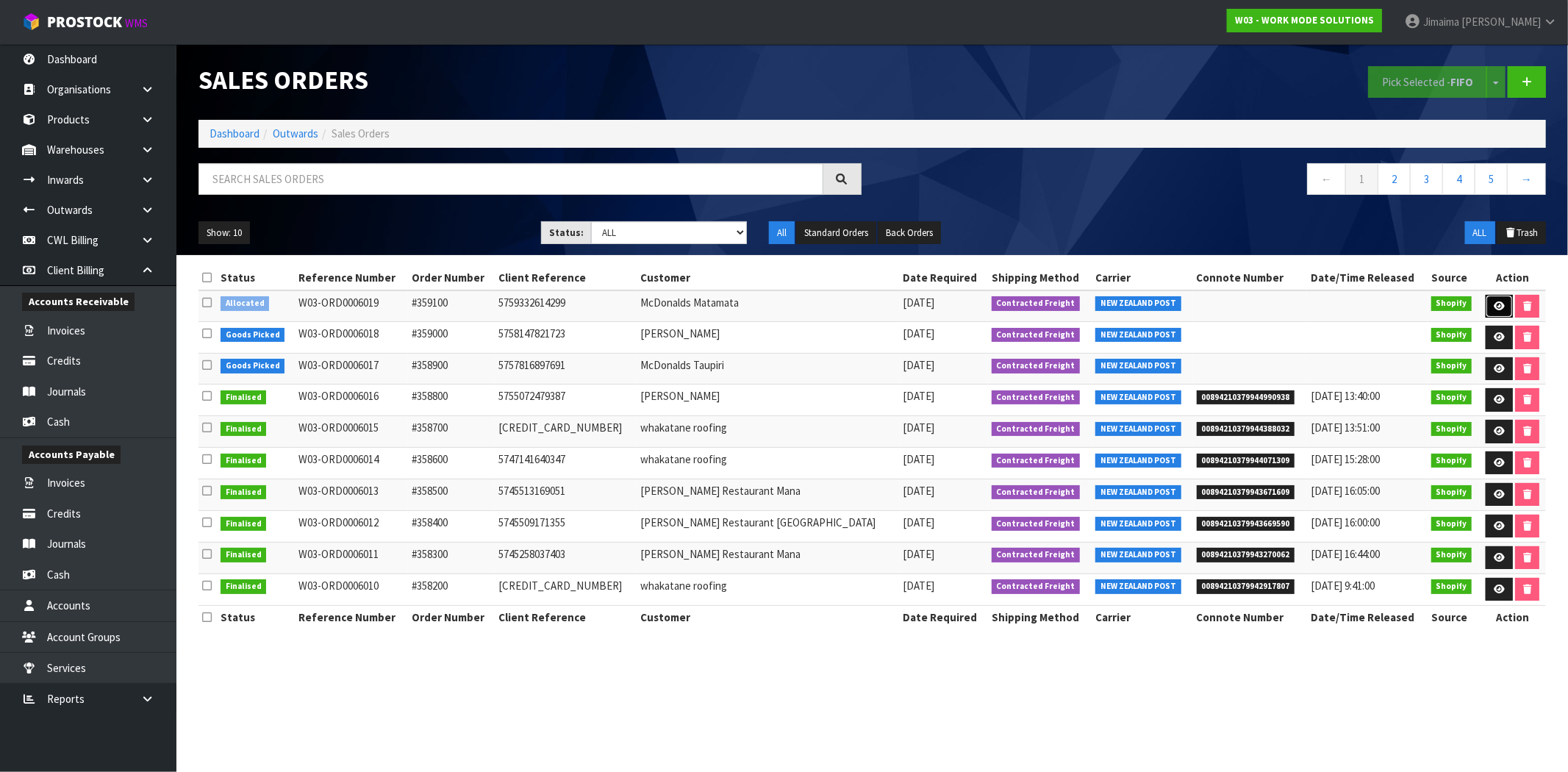
click at [1498, 304] on icon at bounding box center [1500, 306] width 11 height 9
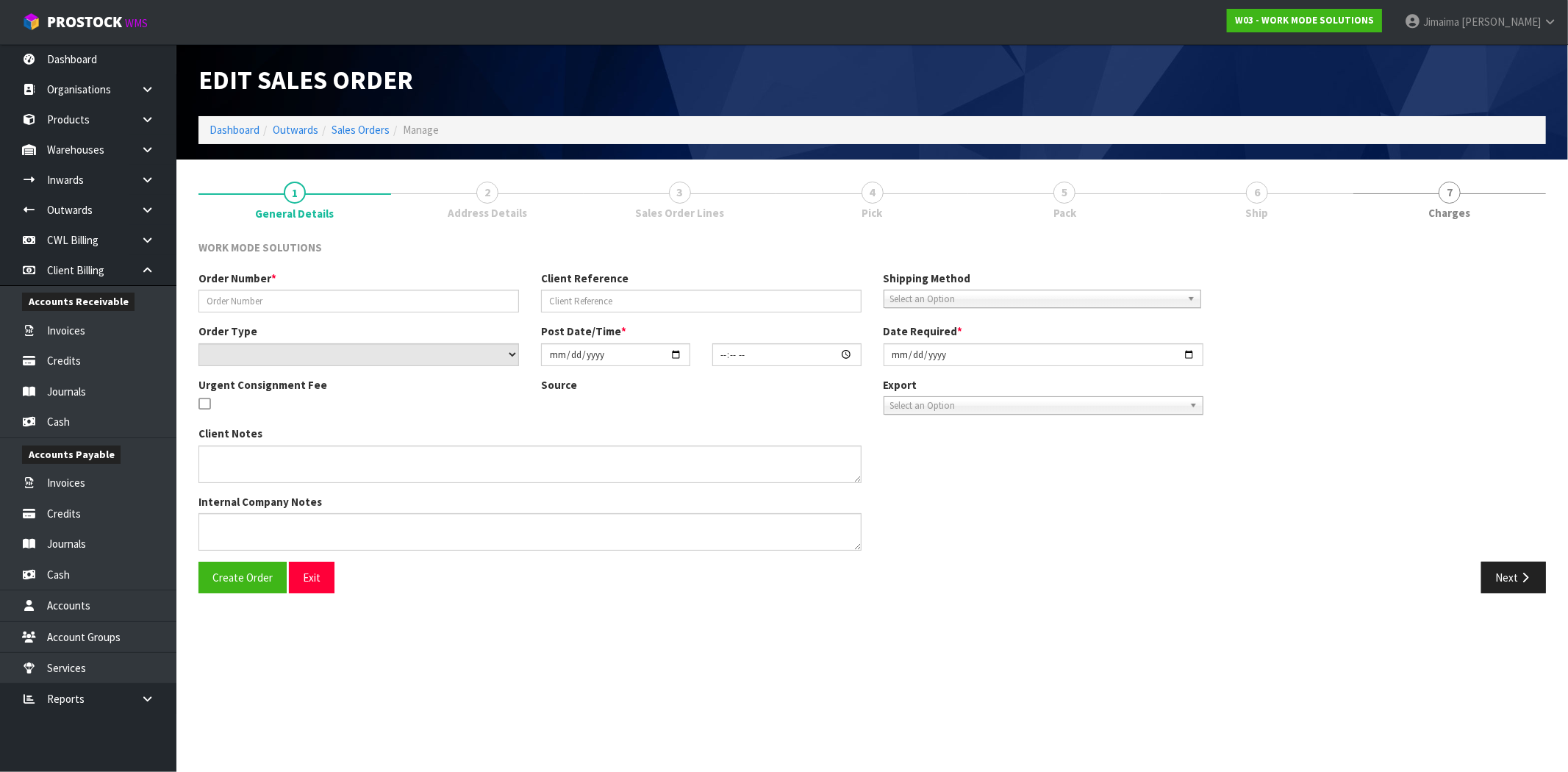
type input "#359100"
type input "5759332614299"
select select "number:0"
type input "[DATE]"
type input "14:22:34.000"
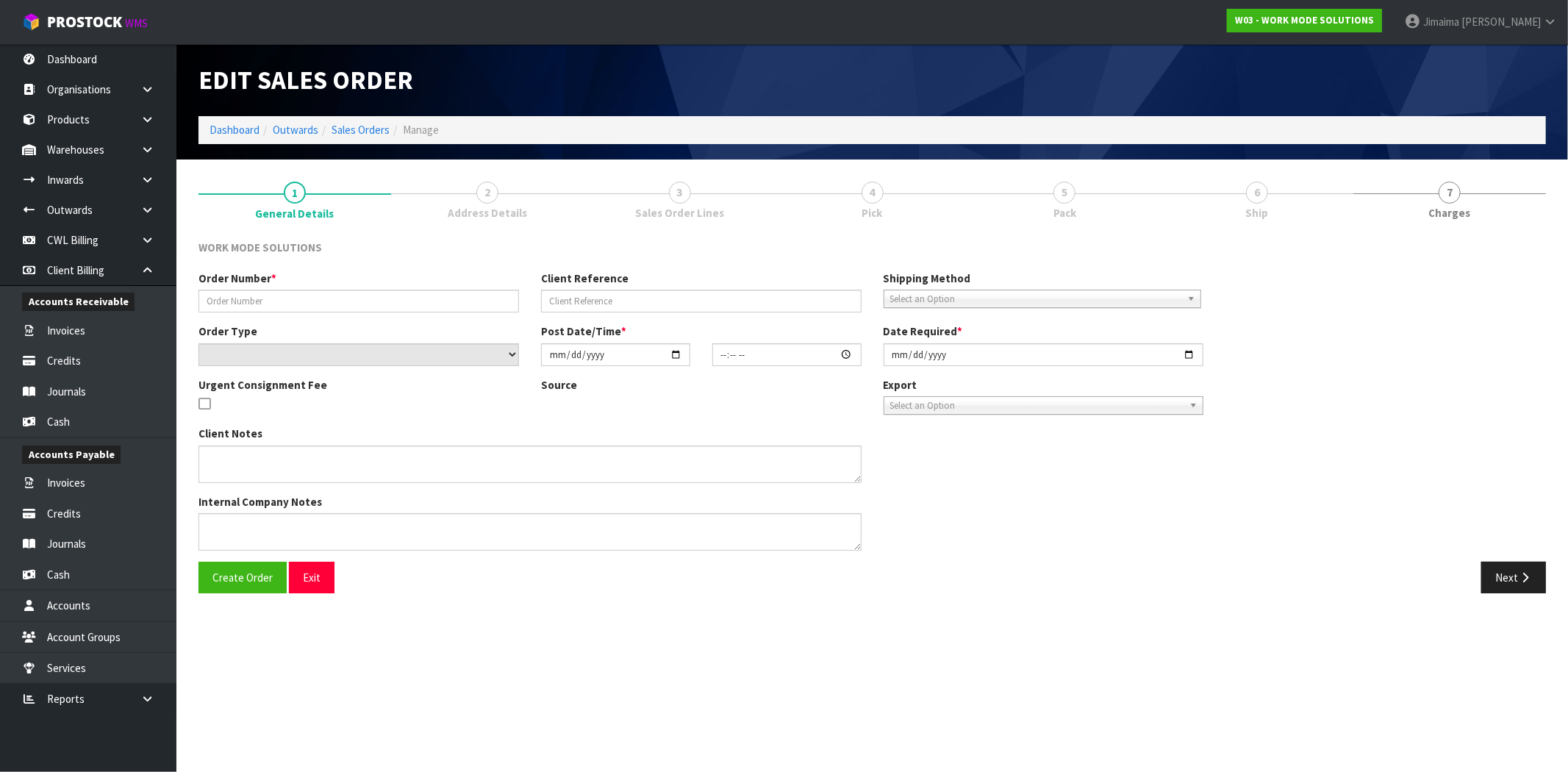
type input "[DATE]"
type textarea "Wholesale Order: McDonalds Matamata"
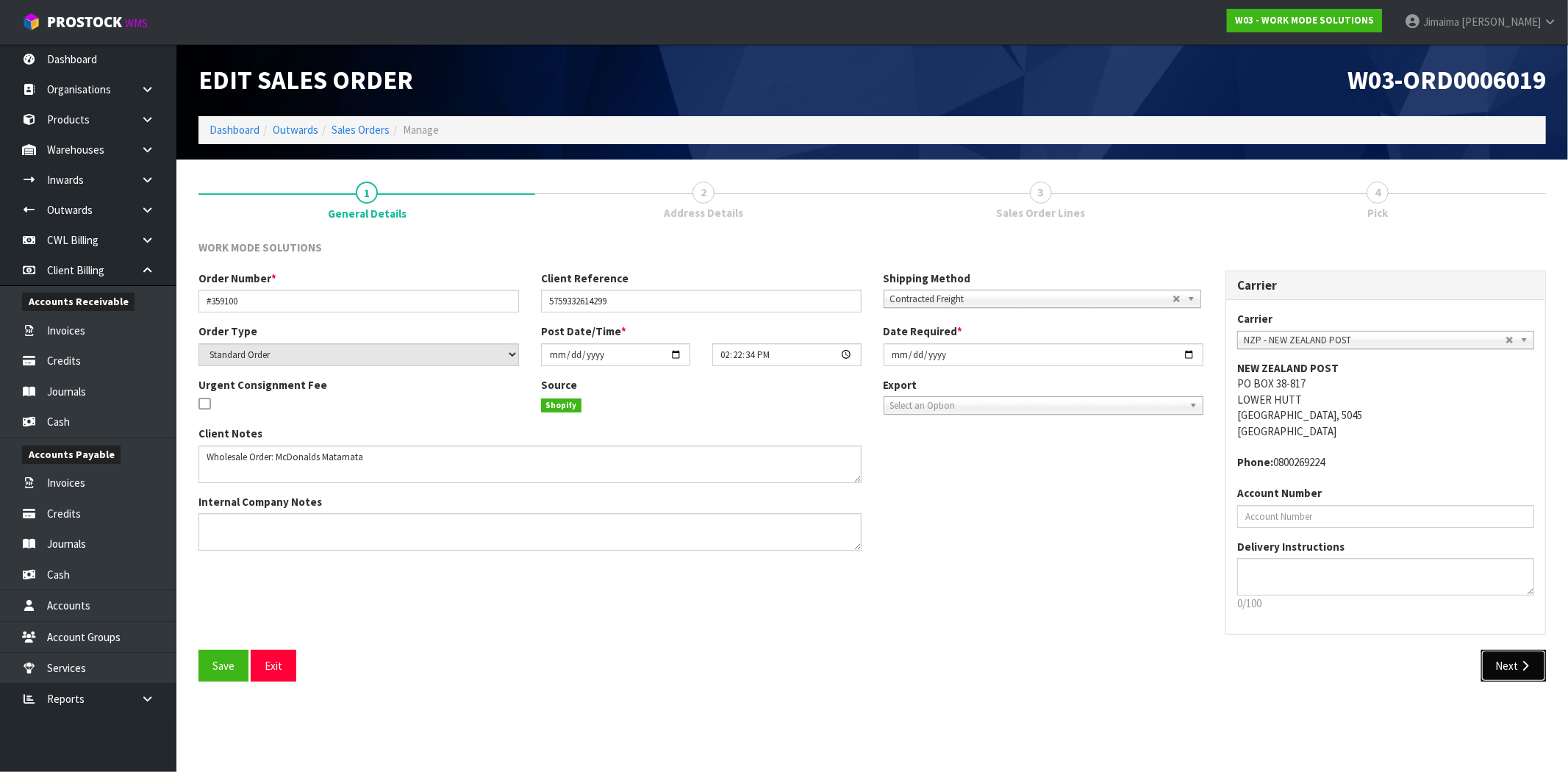
click at [1511, 667] on button "Next" at bounding box center [1514, 665] width 64 height 32
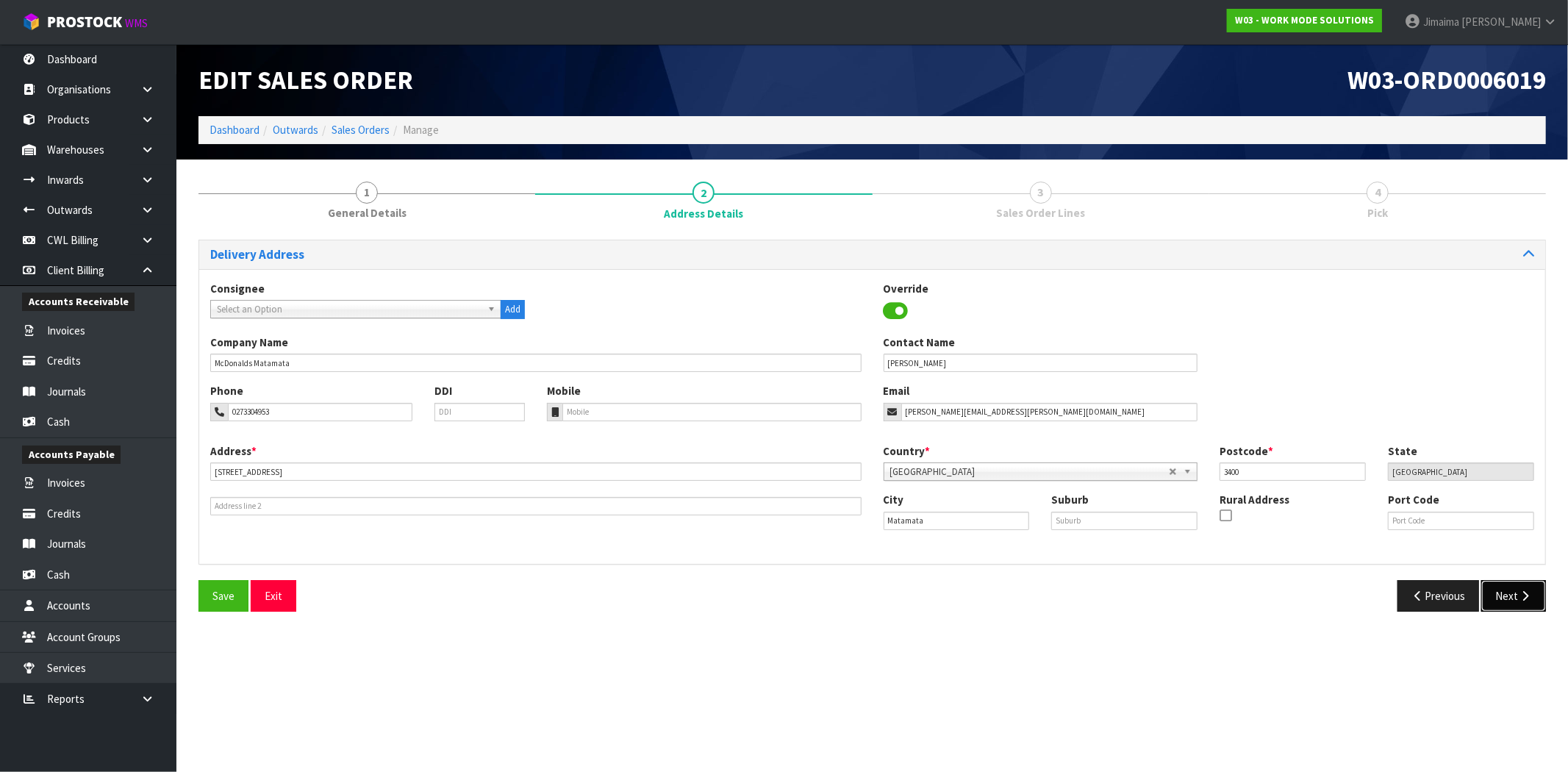
click at [1524, 587] on button "Next" at bounding box center [1514, 595] width 64 height 32
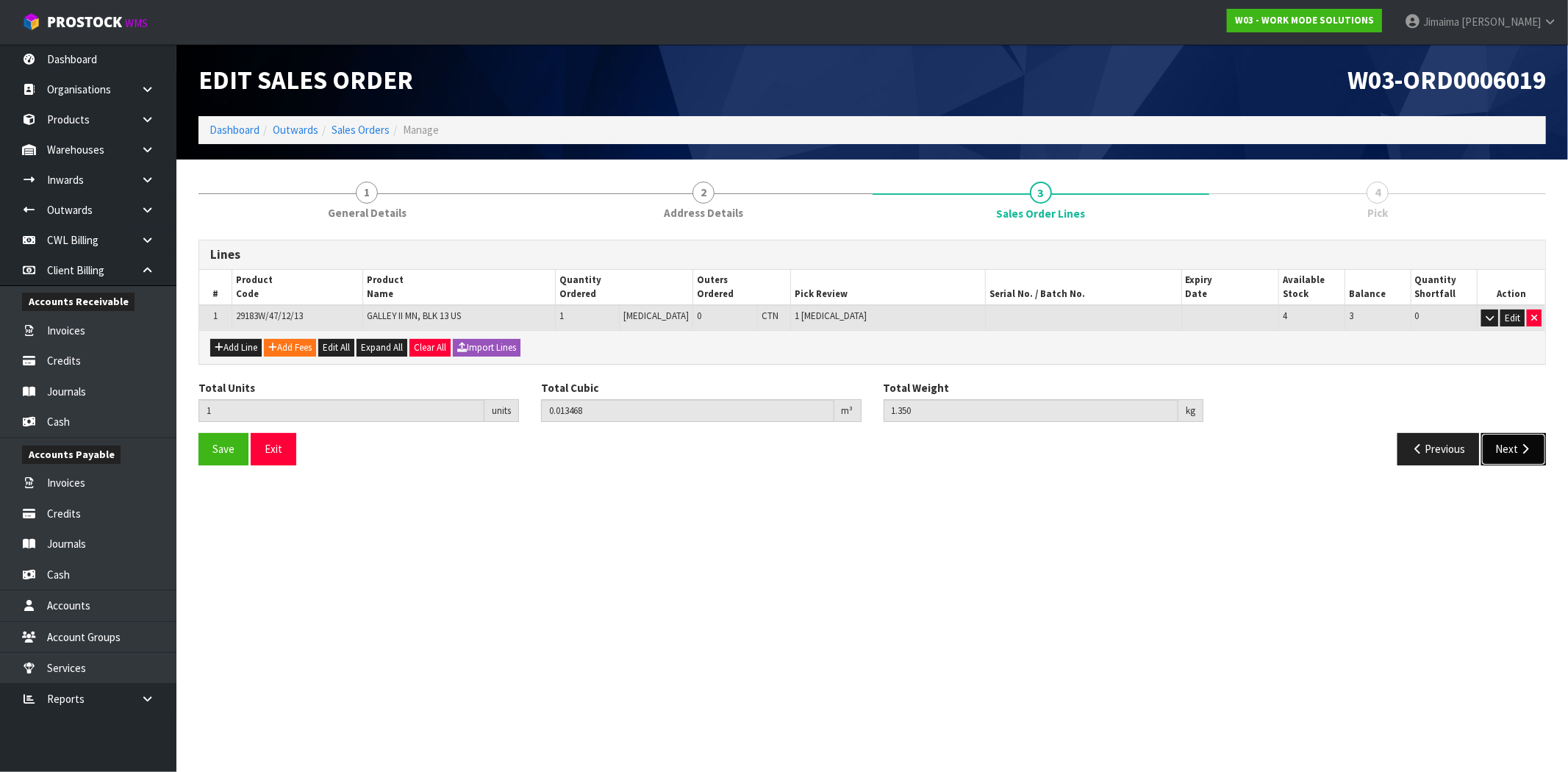
click at [1512, 449] on button "Next" at bounding box center [1514, 448] width 64 height 32
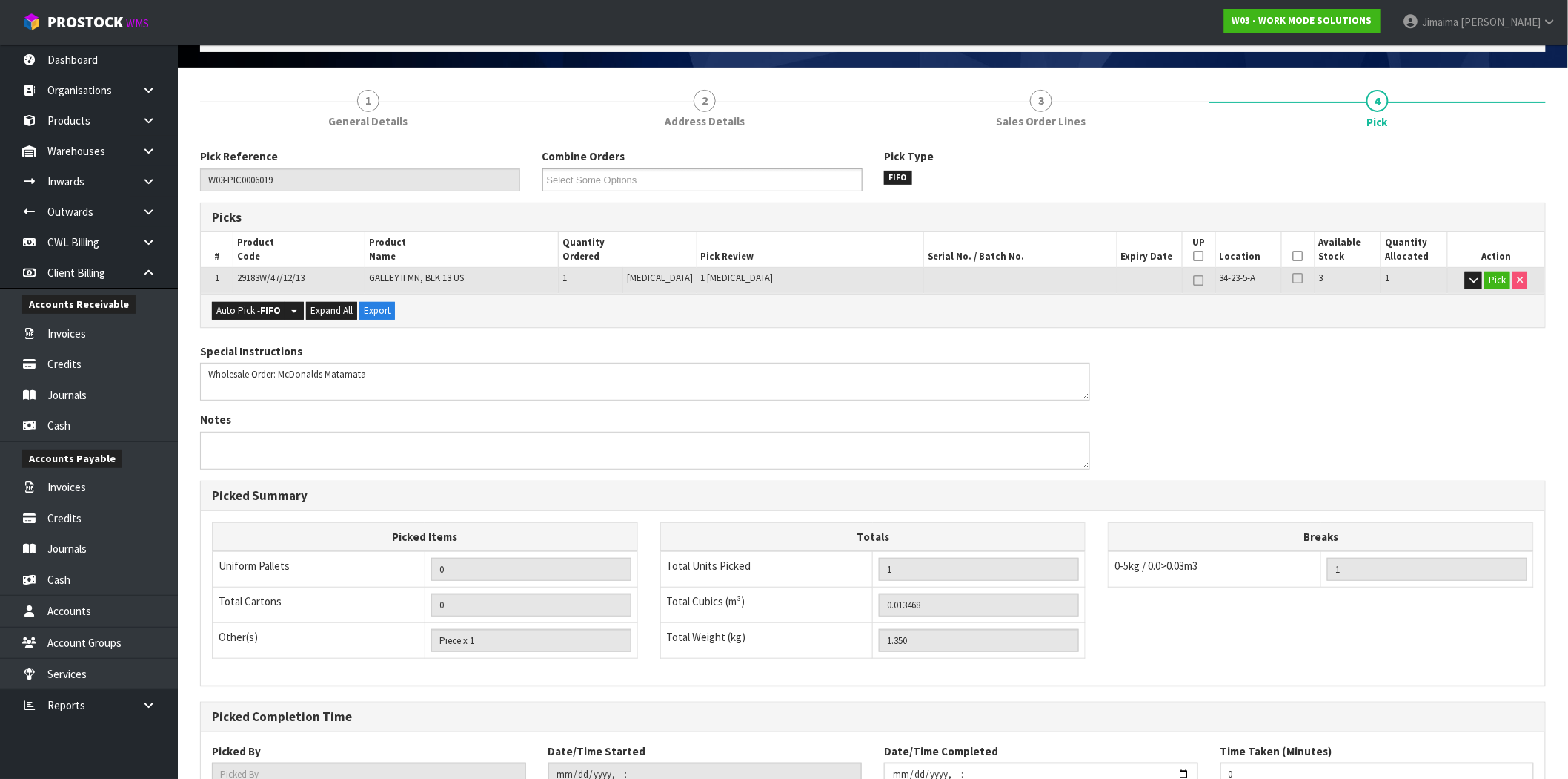
scroll to position [204, 0]
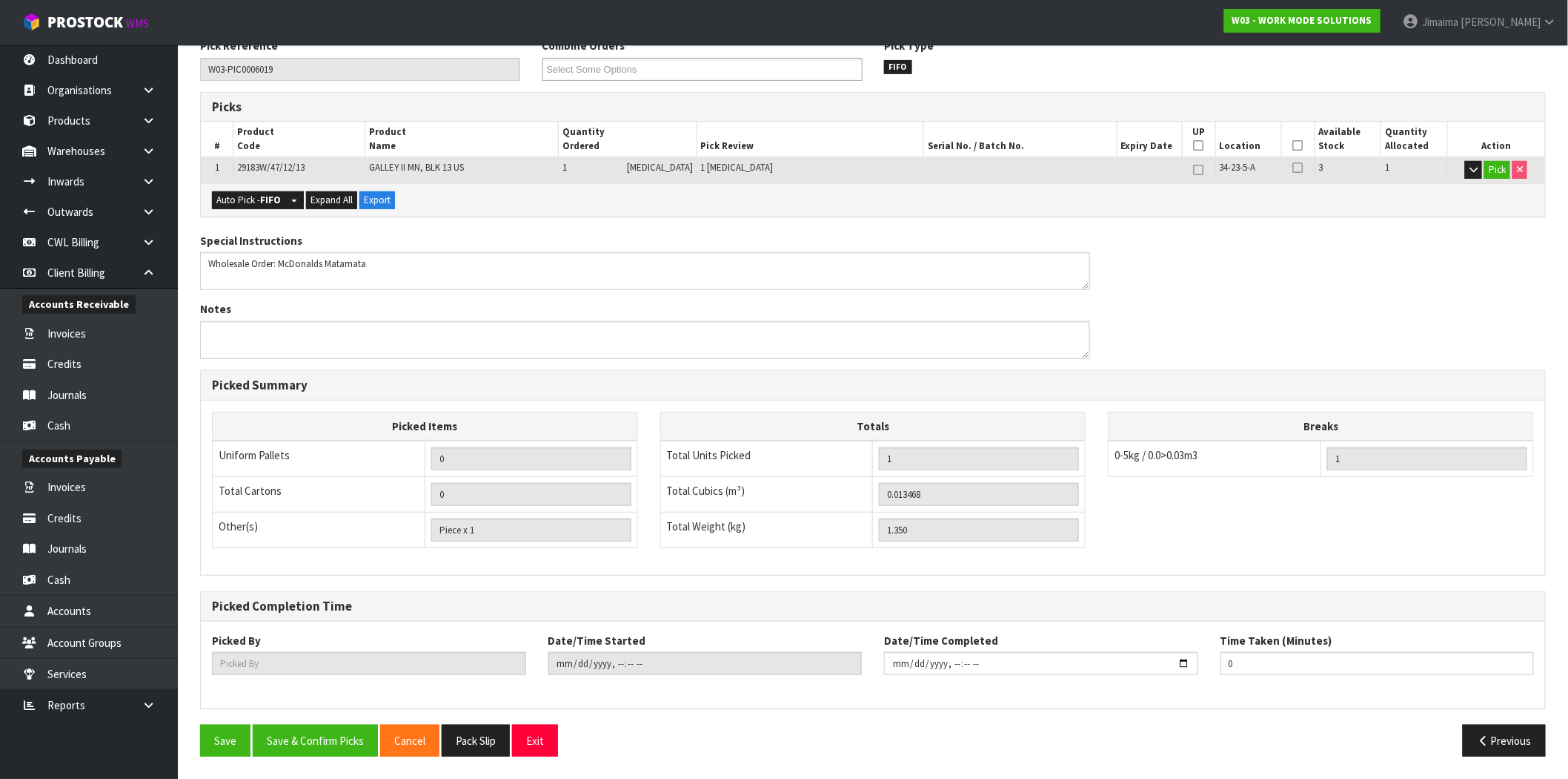
click at [332, 766] on div "Save Save & Confirm Picks Cancel Pack Slip Exit Previous" at bounding box center [873, 745] width 1368 height 43
click at [338, 738] on button "Save & Confirm Picks" at bounding box center [315, 740] width 125 height 32
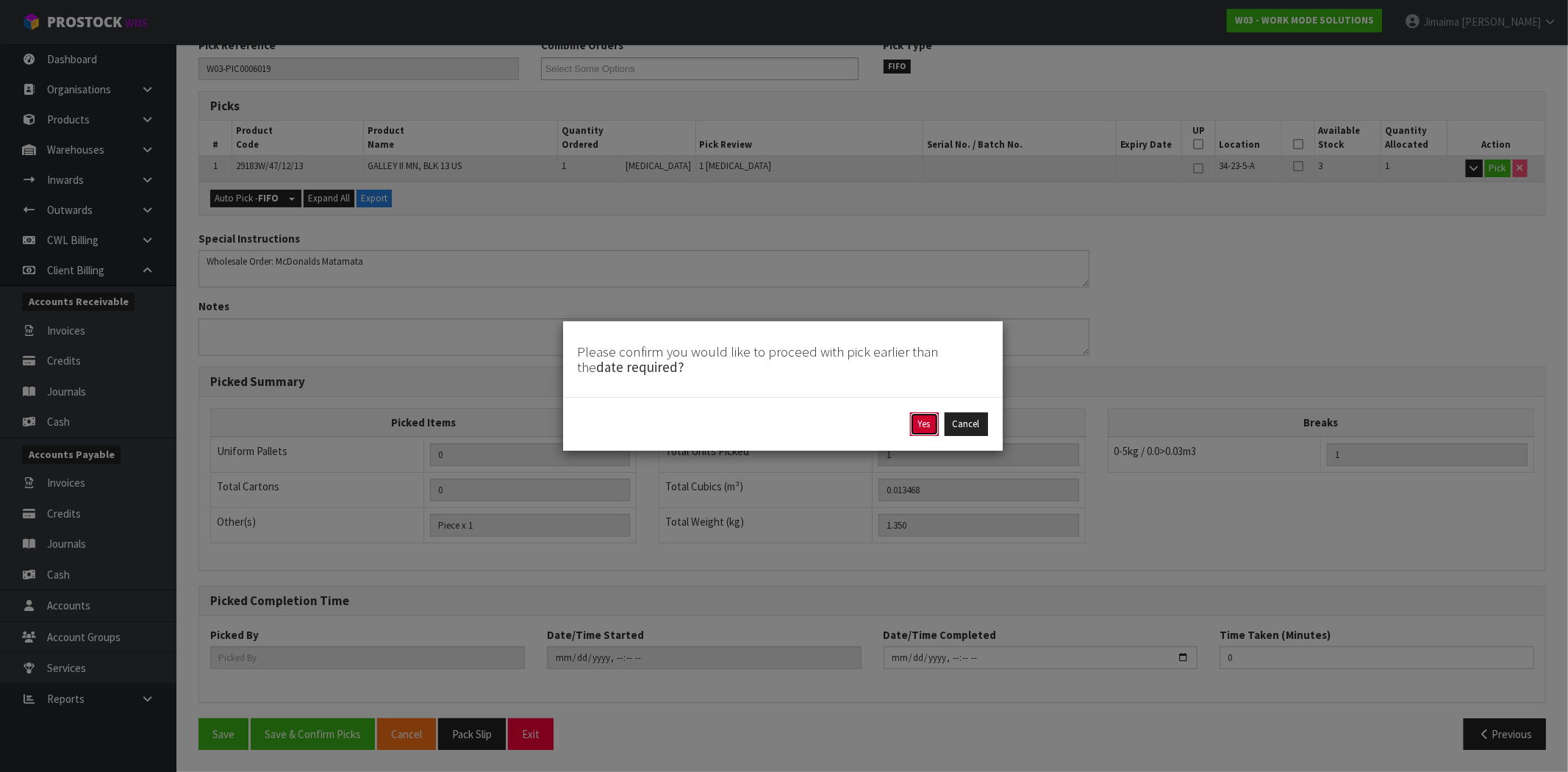
click at [929, 426] on button "Yes" at bounding box center [924, 424] width 29 height 23
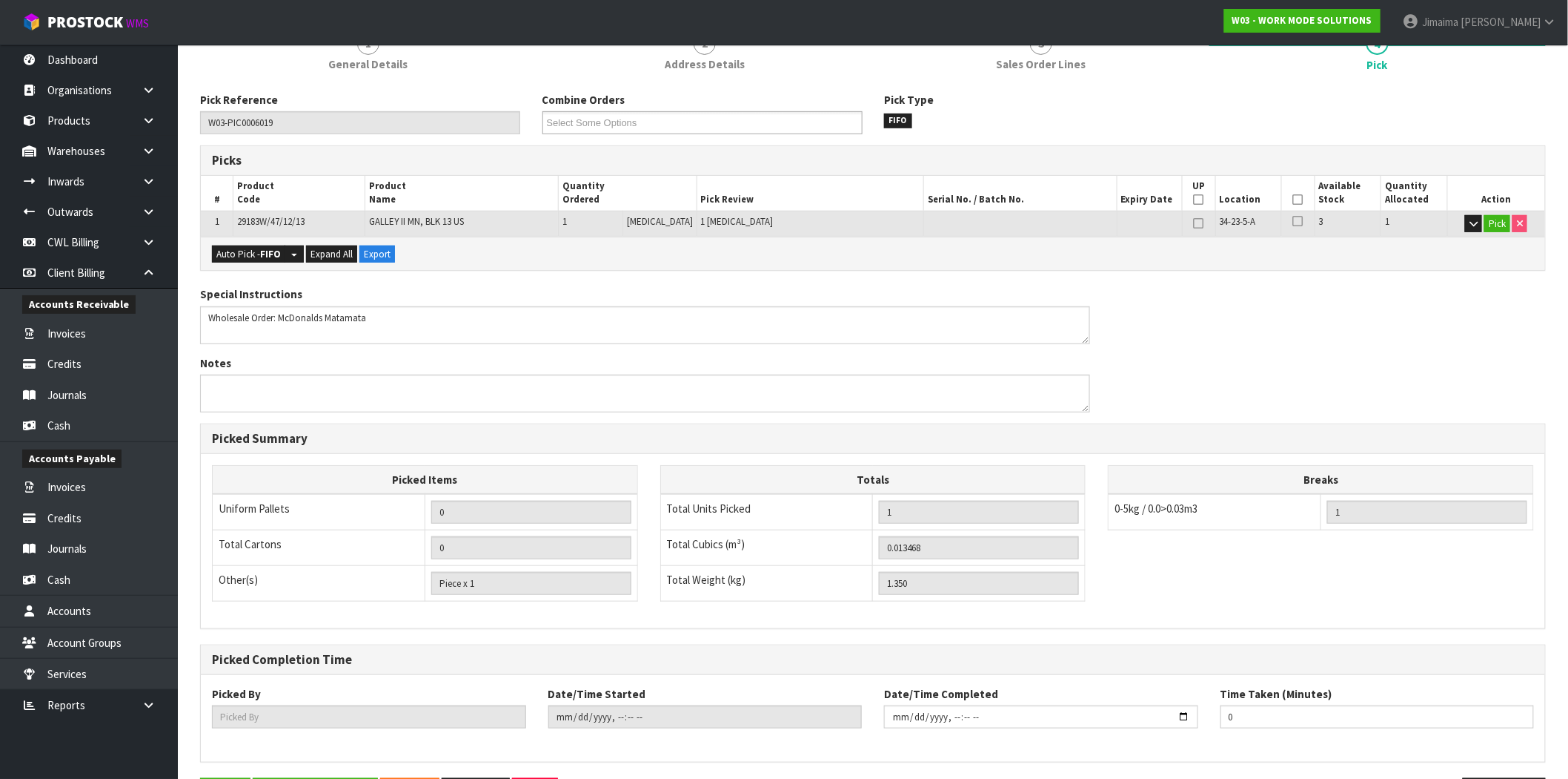
scroll to position [0, 0]
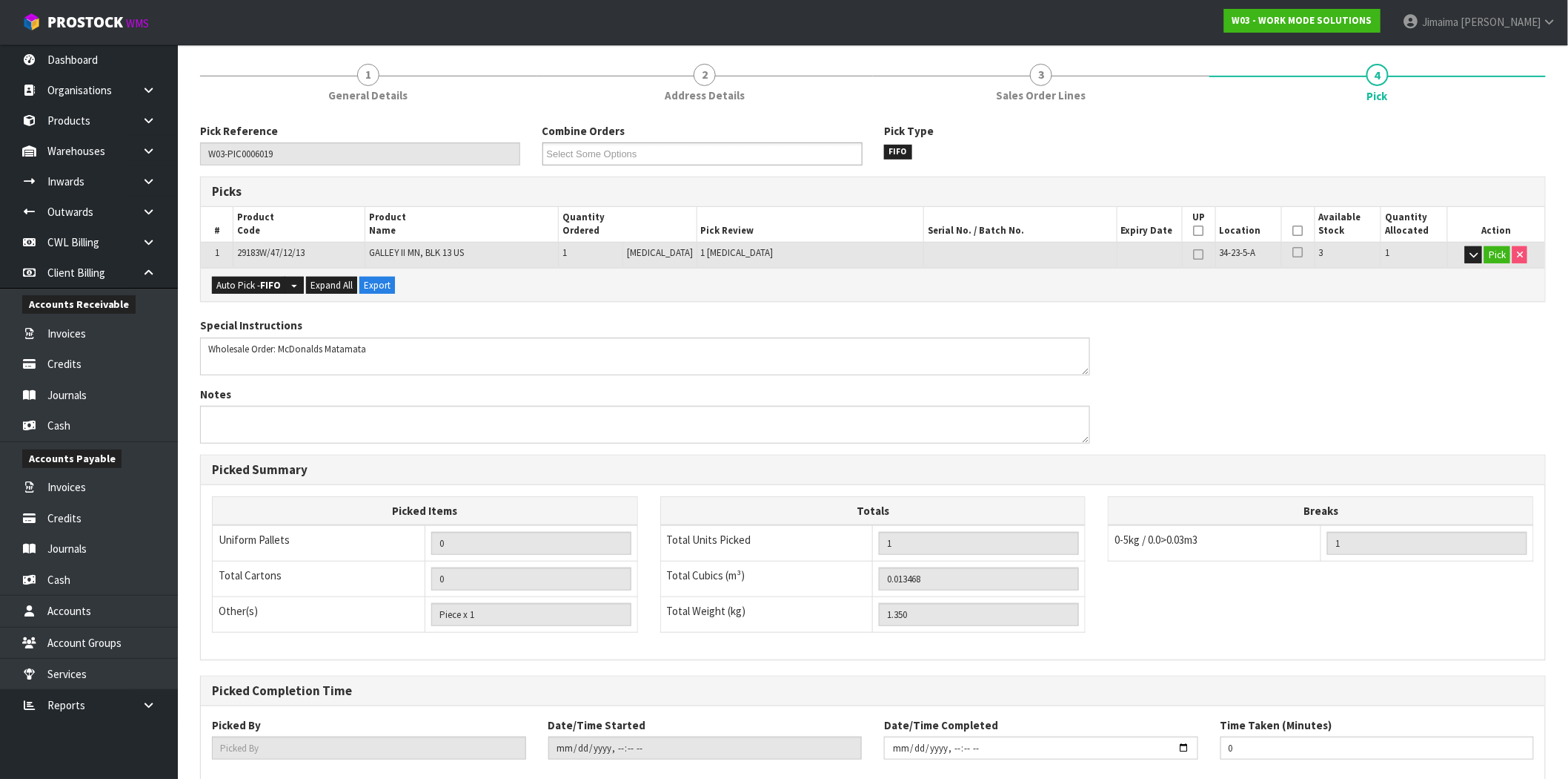
type input "Jimaima [PERSON_NAME]"
type input "2025-09-03T15:25:16"
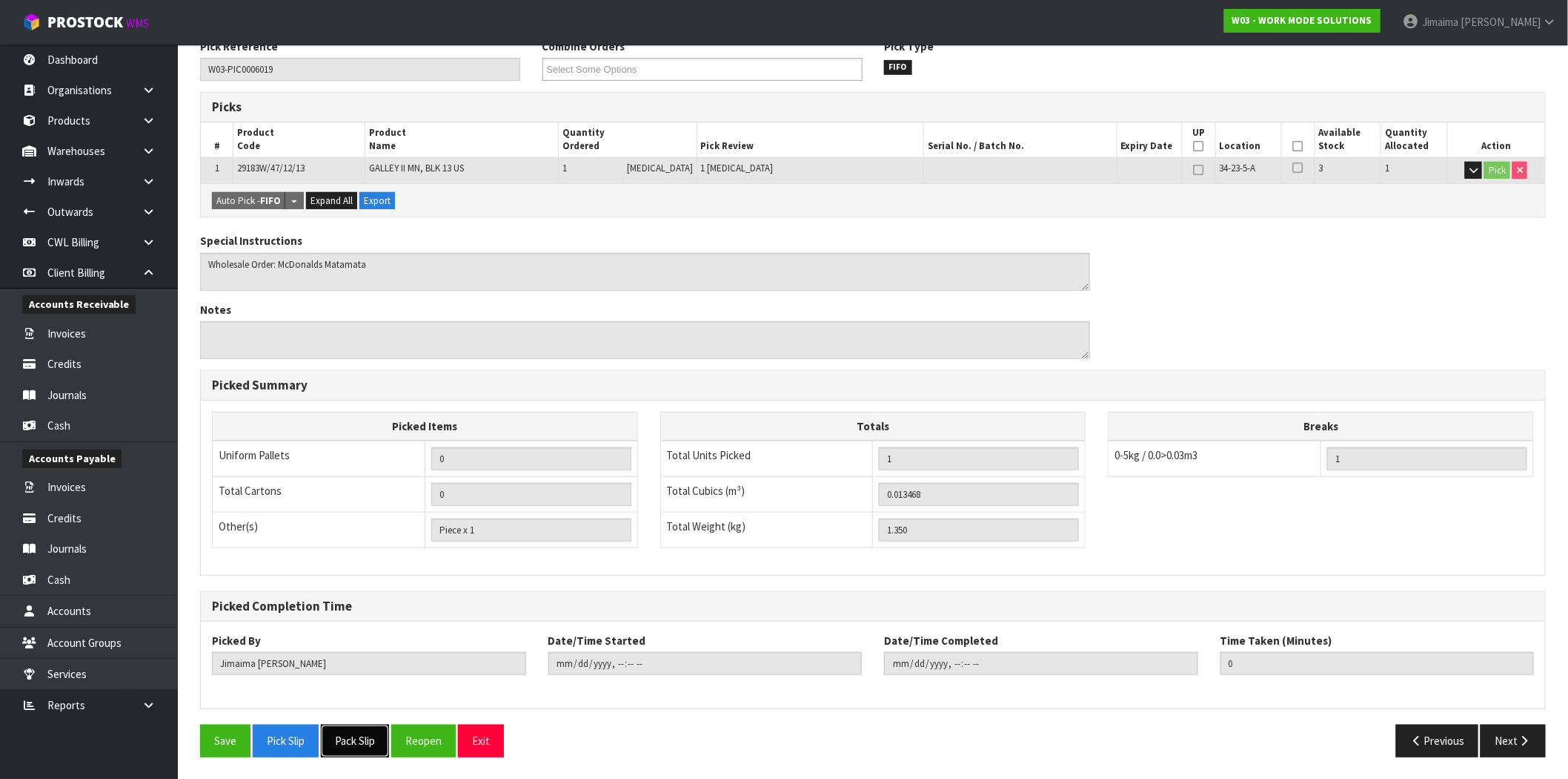
click at [367, 755] on button "Pack Slip" at bounding box center [355, 740] width 68 height 32
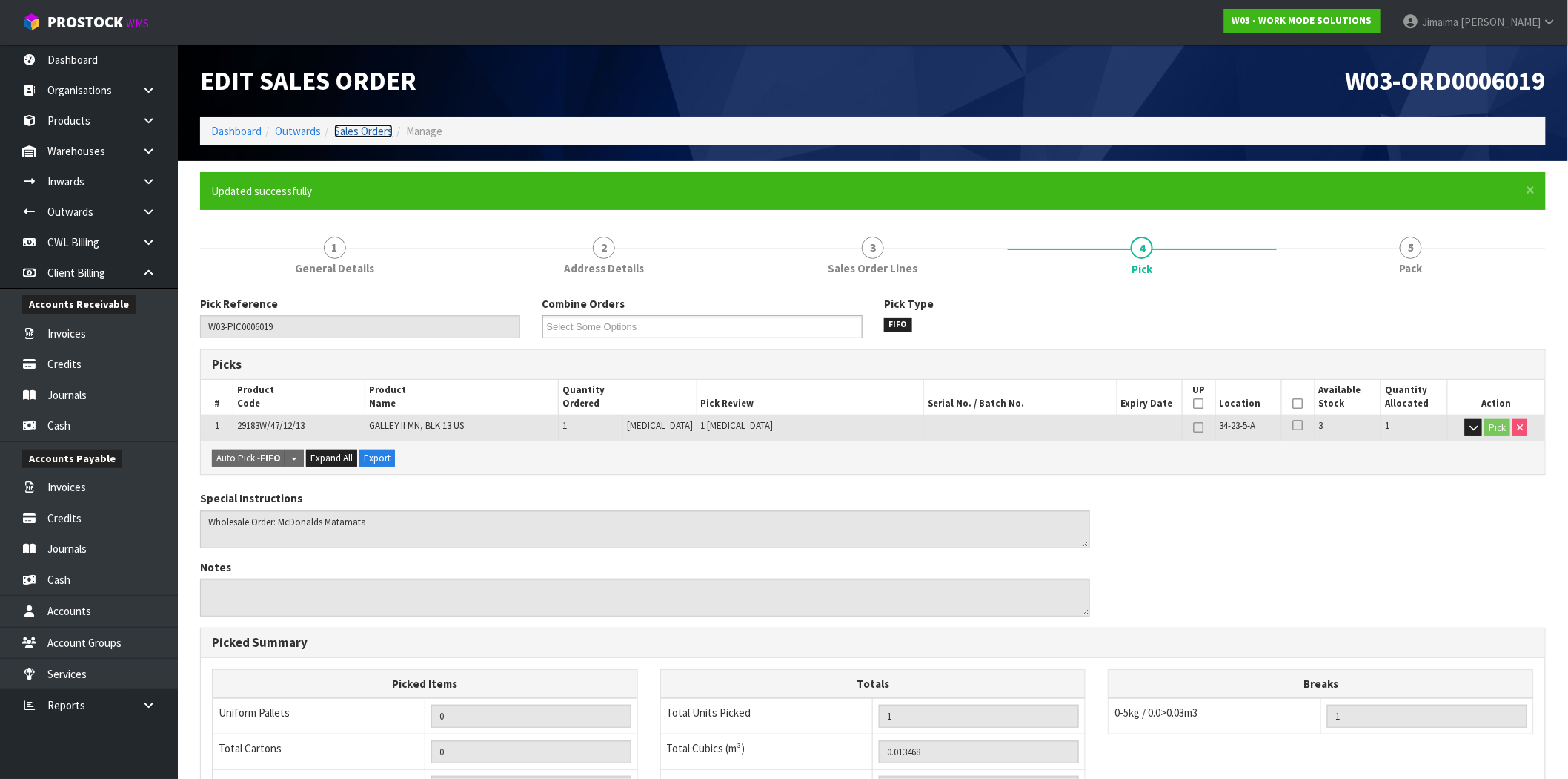
click at [379, 135] on link "Sales Orders" at bounding box center [363, 131] width 59 height 14
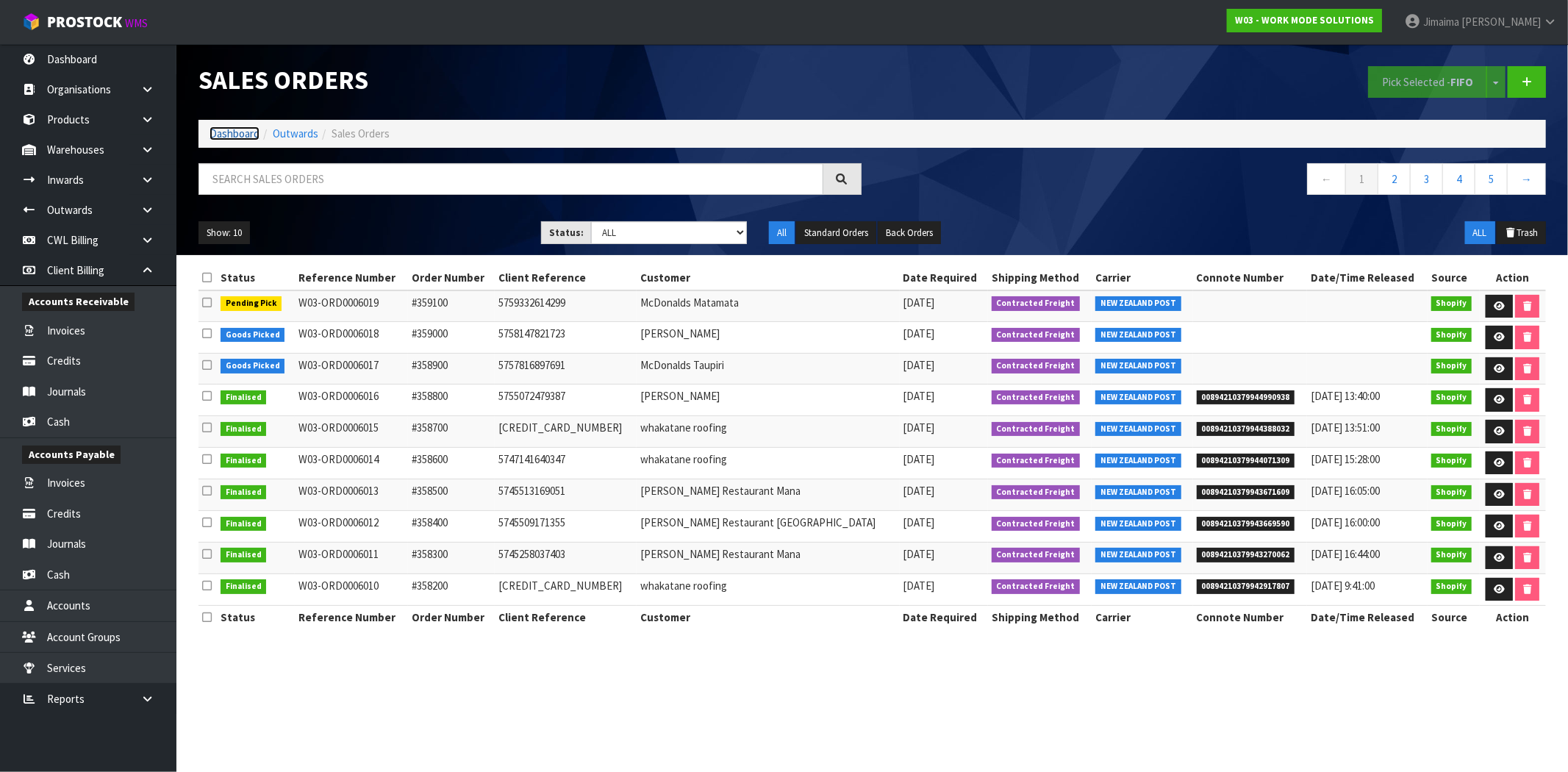
click at [250, 137] on link "Dashboard" at bounding box center [234, 133] width 50 height 14
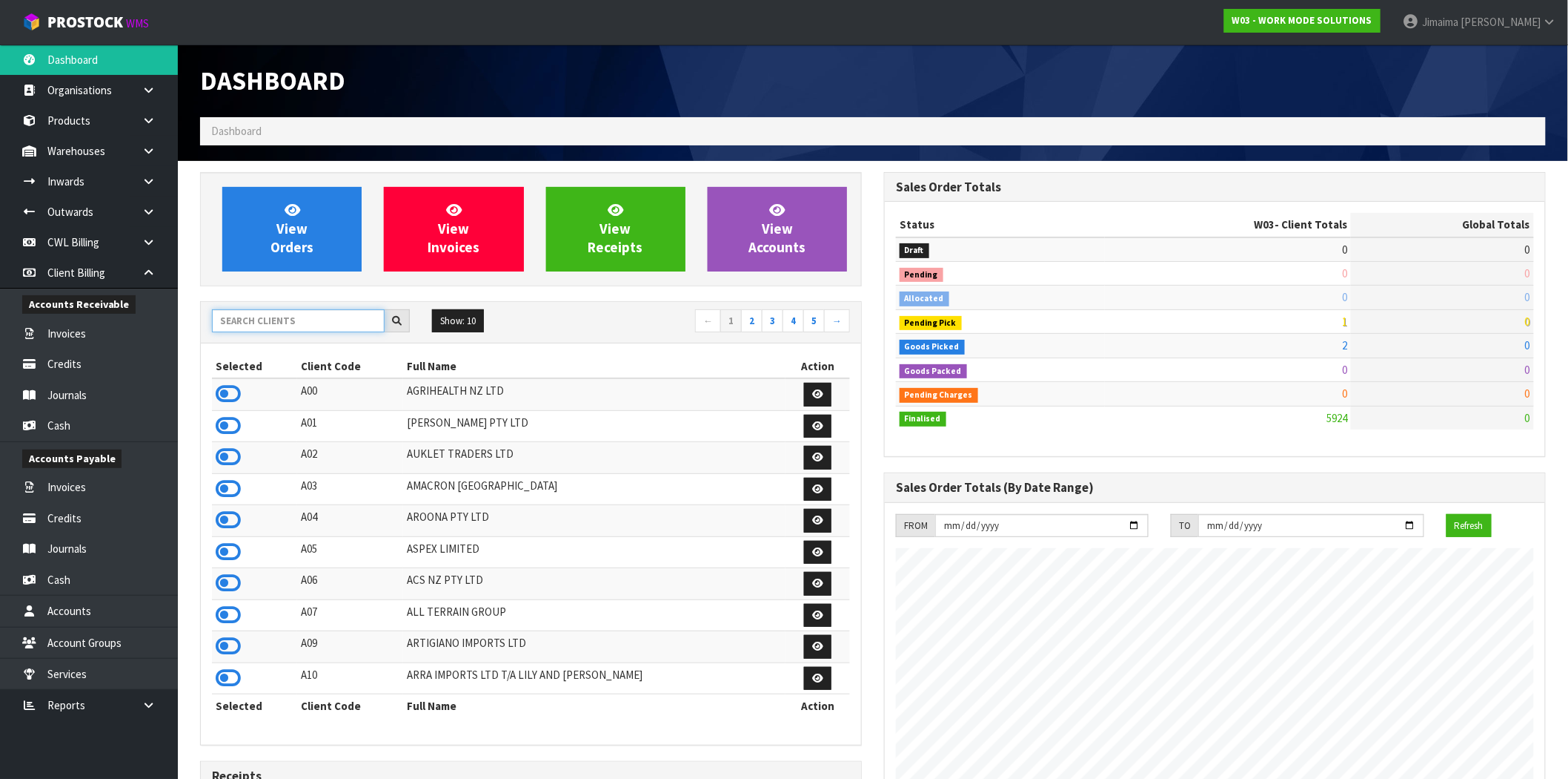
scroll to position [1028, 684]
click at [297, 332] on input "text" at bounding box center [298, 320] width 173 height 23
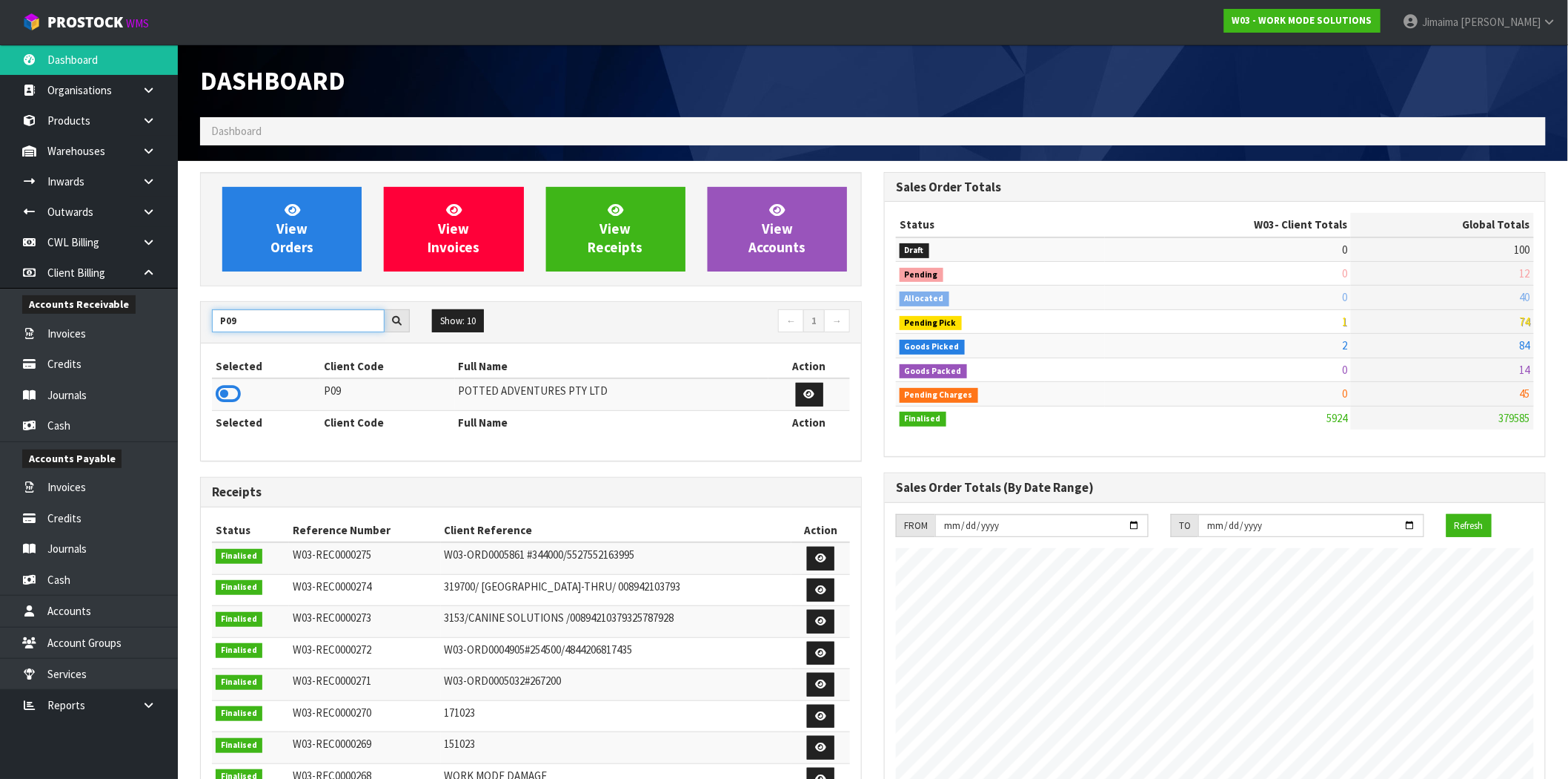
type input "P09"
click at [231, 388] on icon at bounding box center [228, 393] width 25 height 22
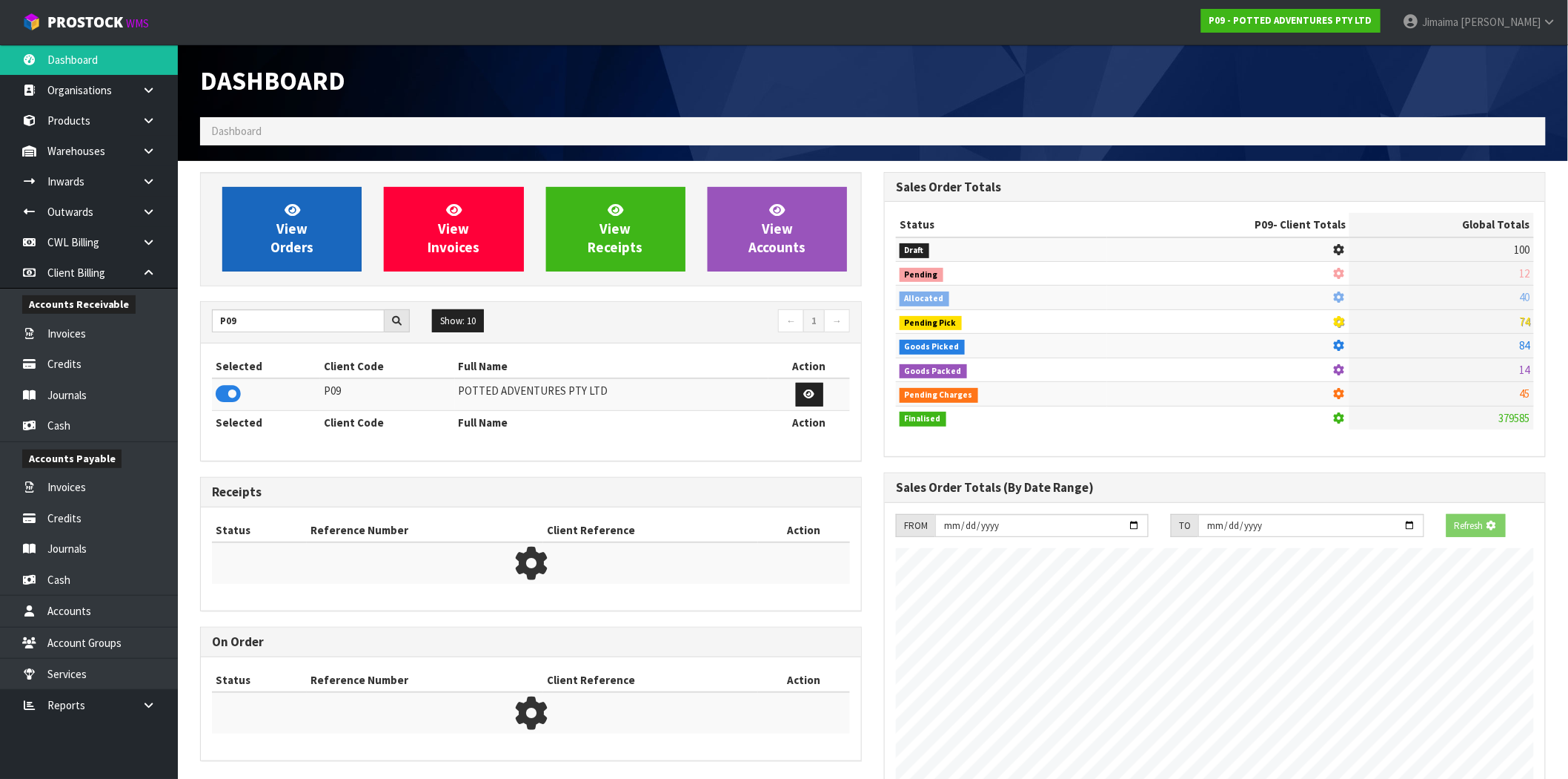
scroll to position [1124, 684]
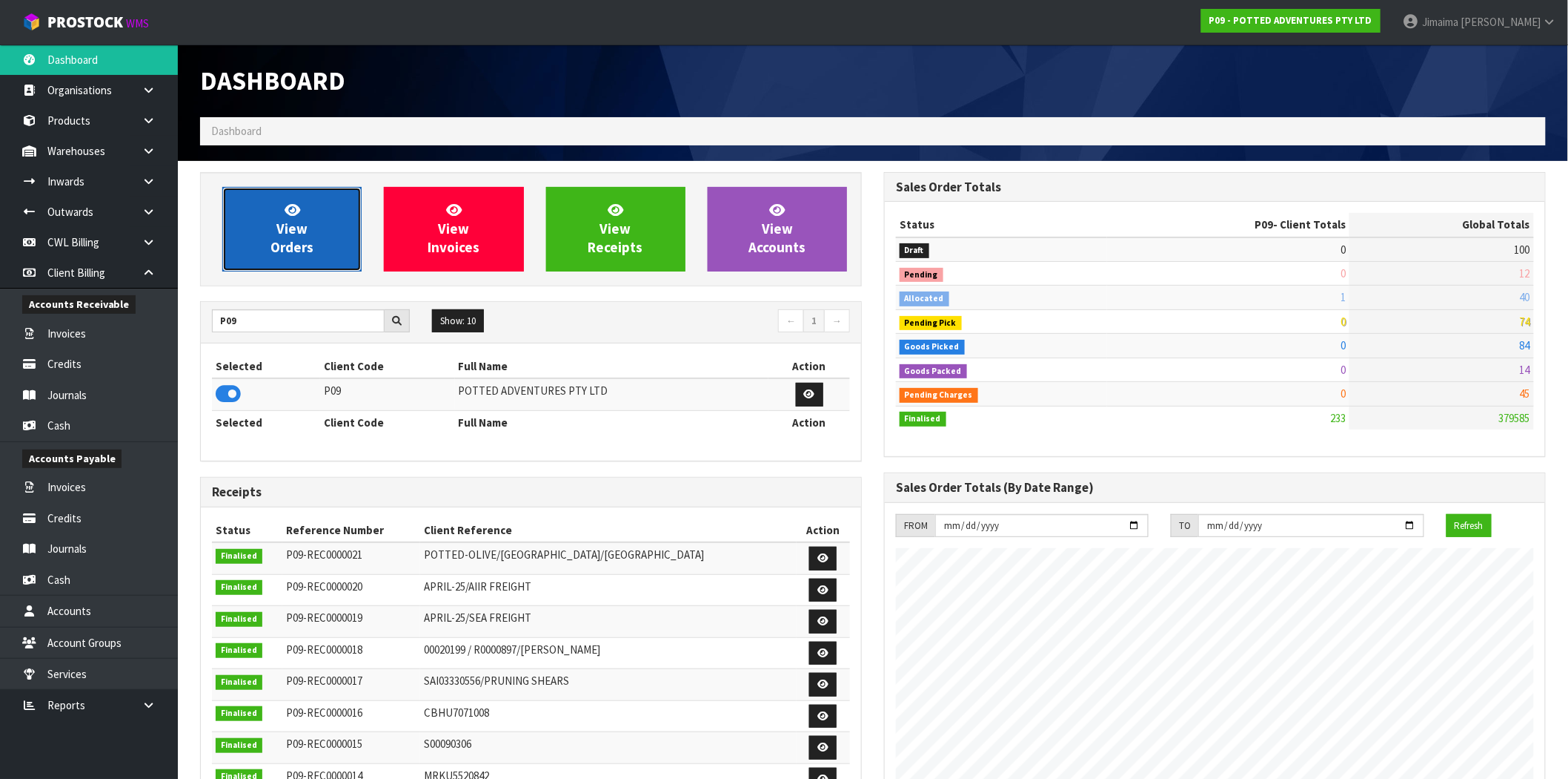
click at [300, 239] on span "View Orders" at bounding box center [292, 228] width 43 height 56
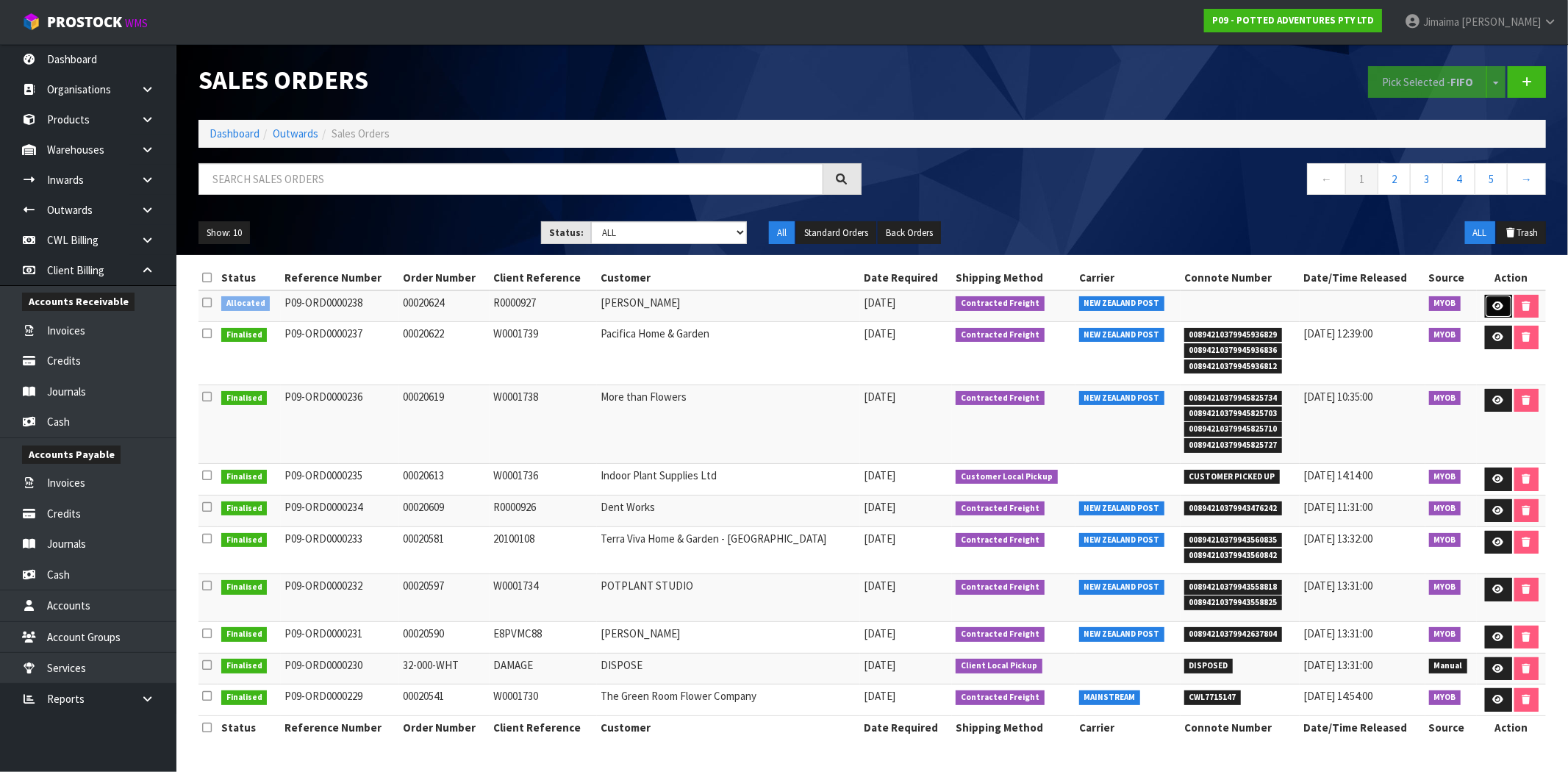
click at [1496, 306] on icon at bounding box center [1499, 306] width 11 height 9
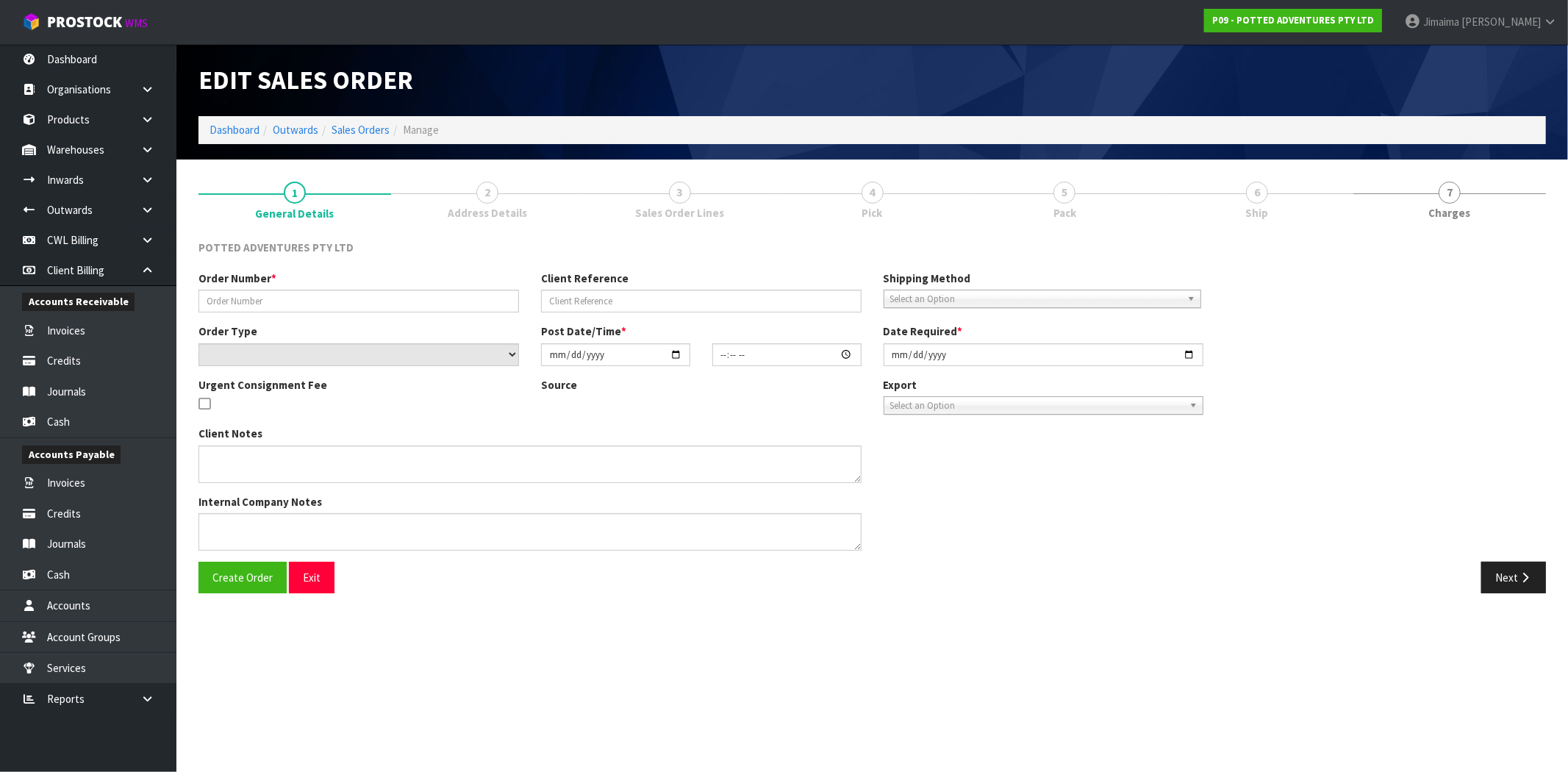
type input "00020624"
type input "R0000927"
select select "number:0"
type input "[DATE]"
type input "15:00:14.000"
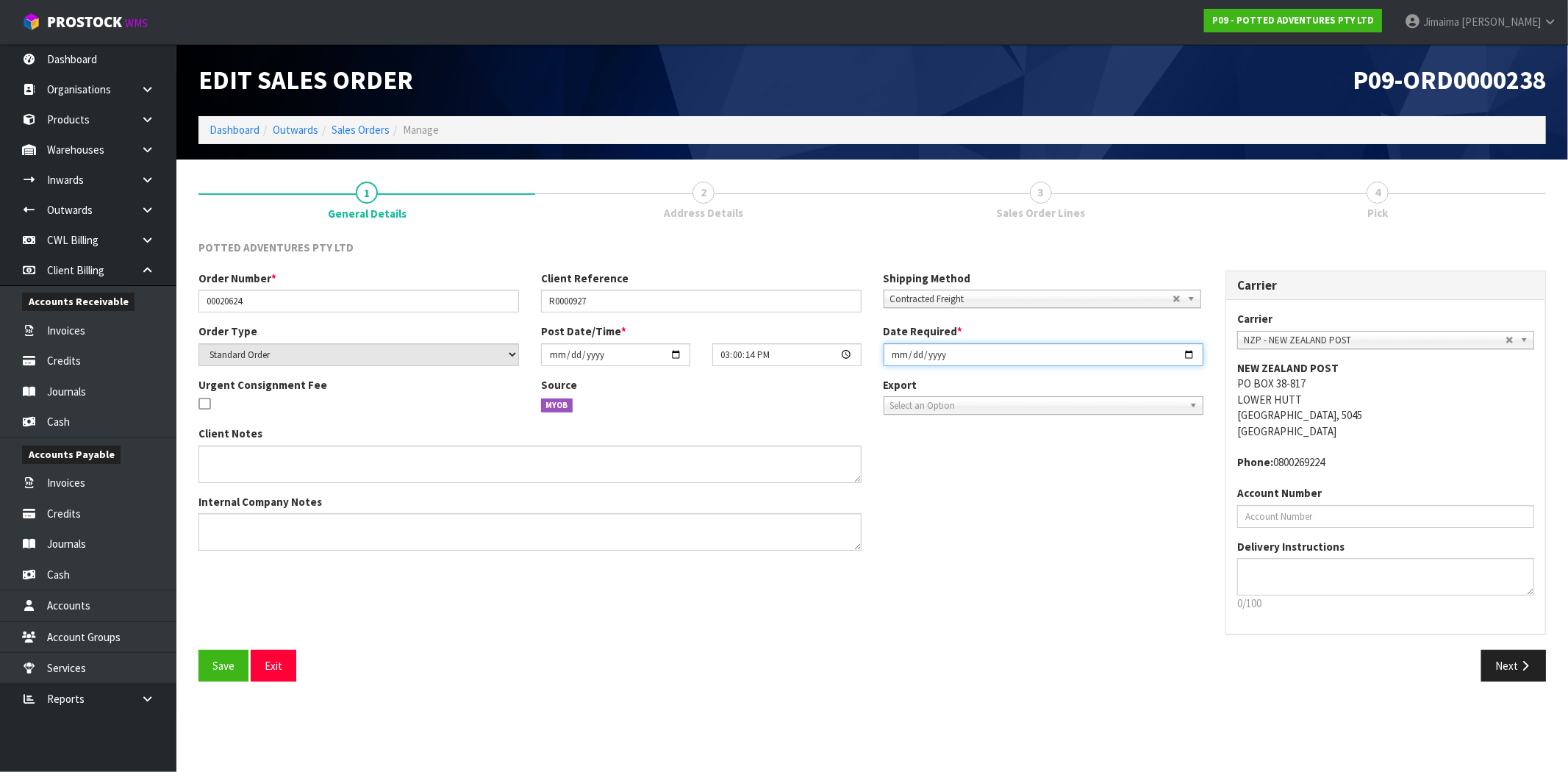
click at [1186, 351] on input "[DATE]" at bounding box center [1044, 354] width 320 height 22
type input "[DATE]"
click at [1006, 585] on div "Order Number * 00020624 Client Reference R0000927 Shipping Method Client Local …" at bounding box center [872, 460] width 1369 height 379
click at [1509, 660] on button "Next" at bounding box center [1514, 665] width 64 height 32
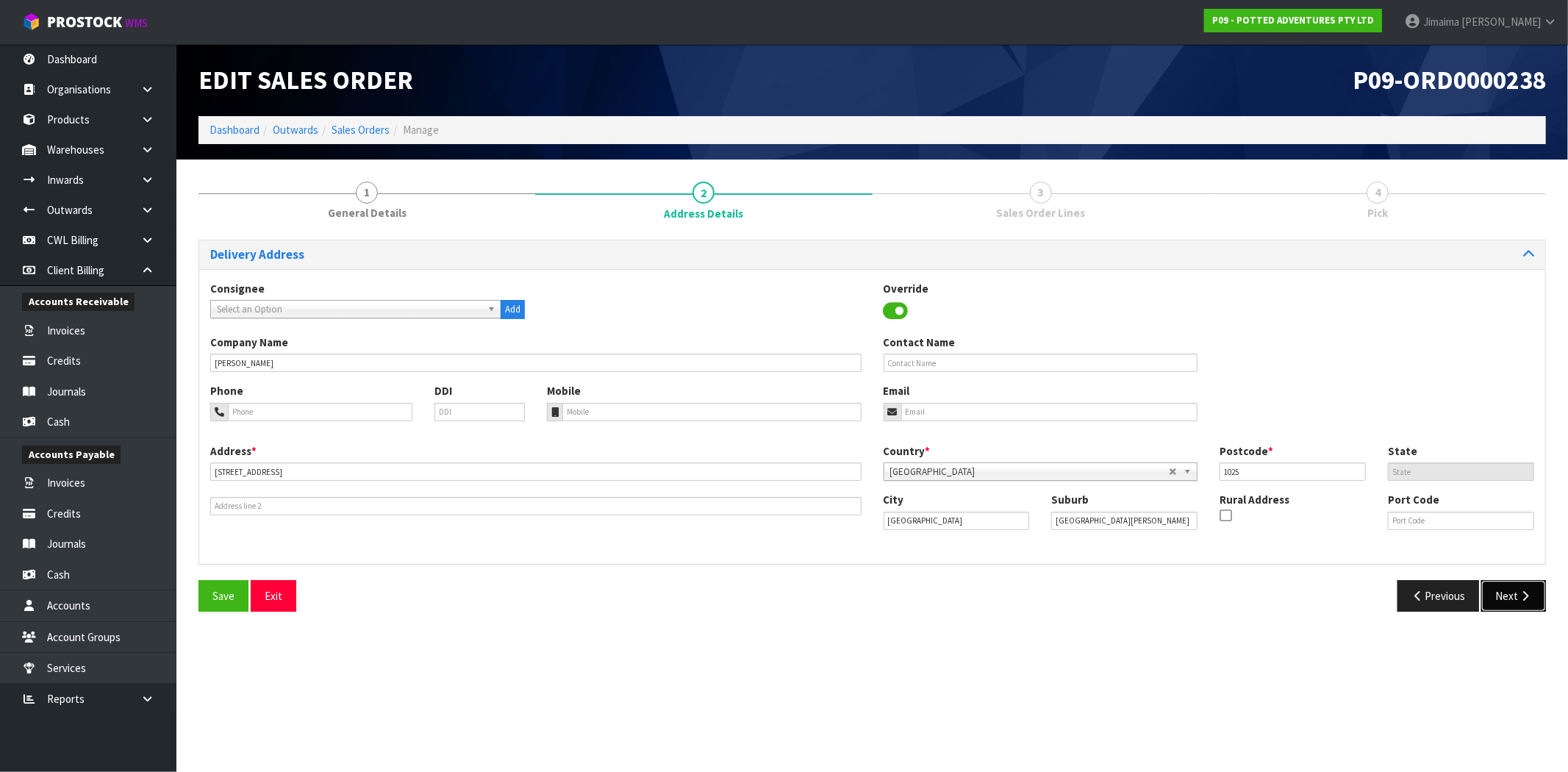
click at [1514, 589] on button "Next" at bounding box center [1514, 595] width 64 height 32
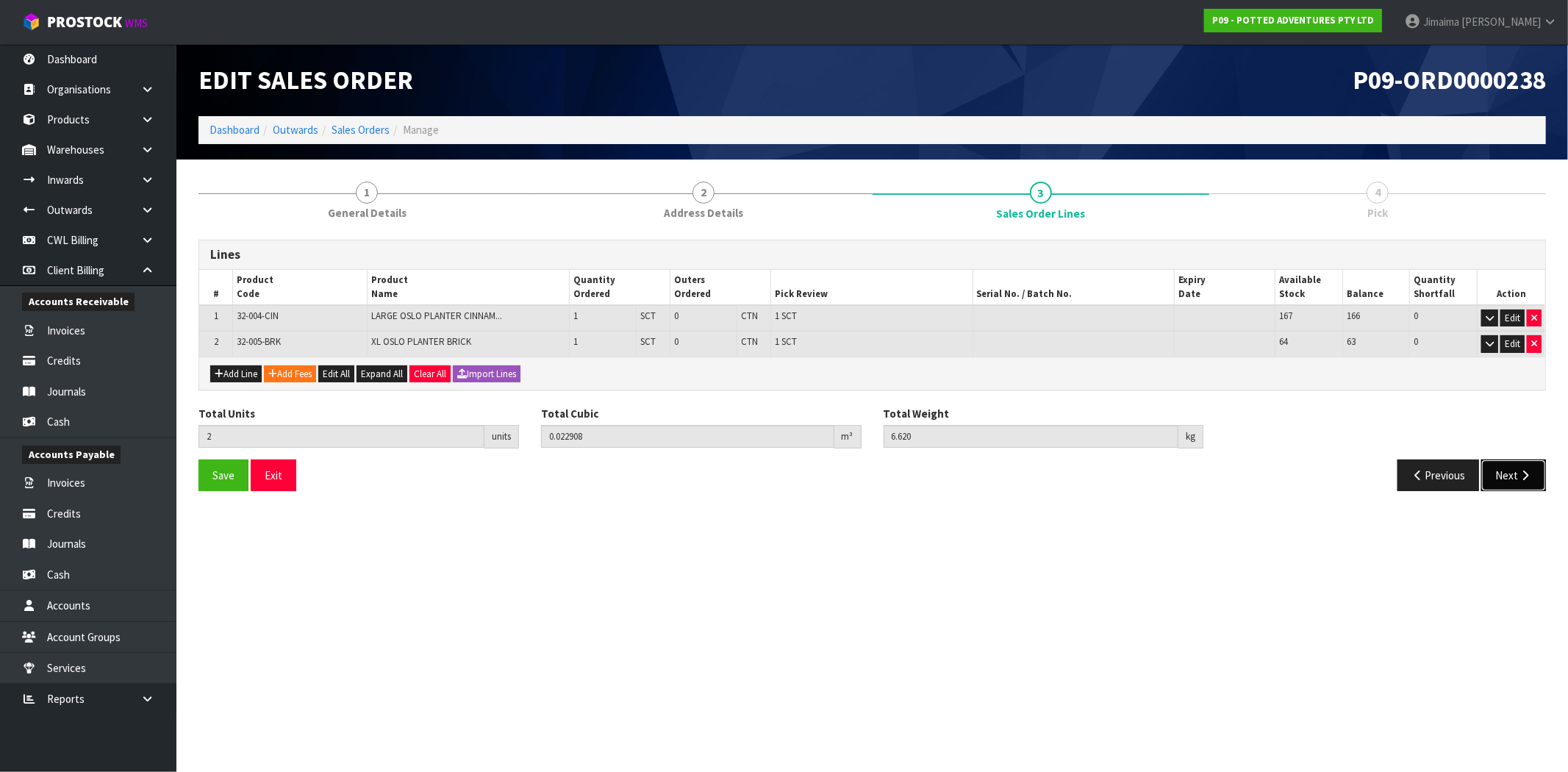
click at [1514, 472] on button "Next" at bounding box center [1514, 475] width 64 height 32
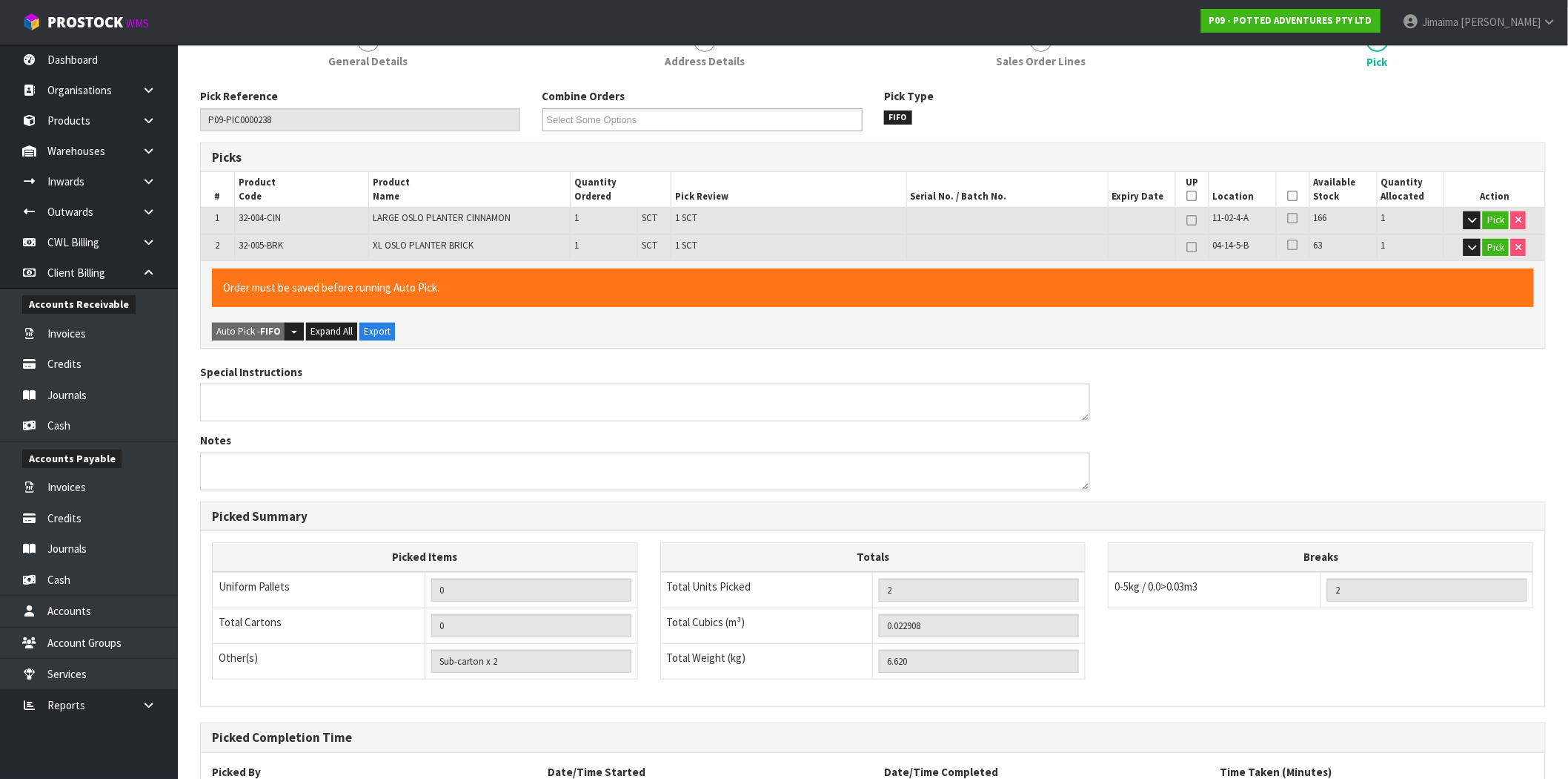
scroll to position [285, 0]
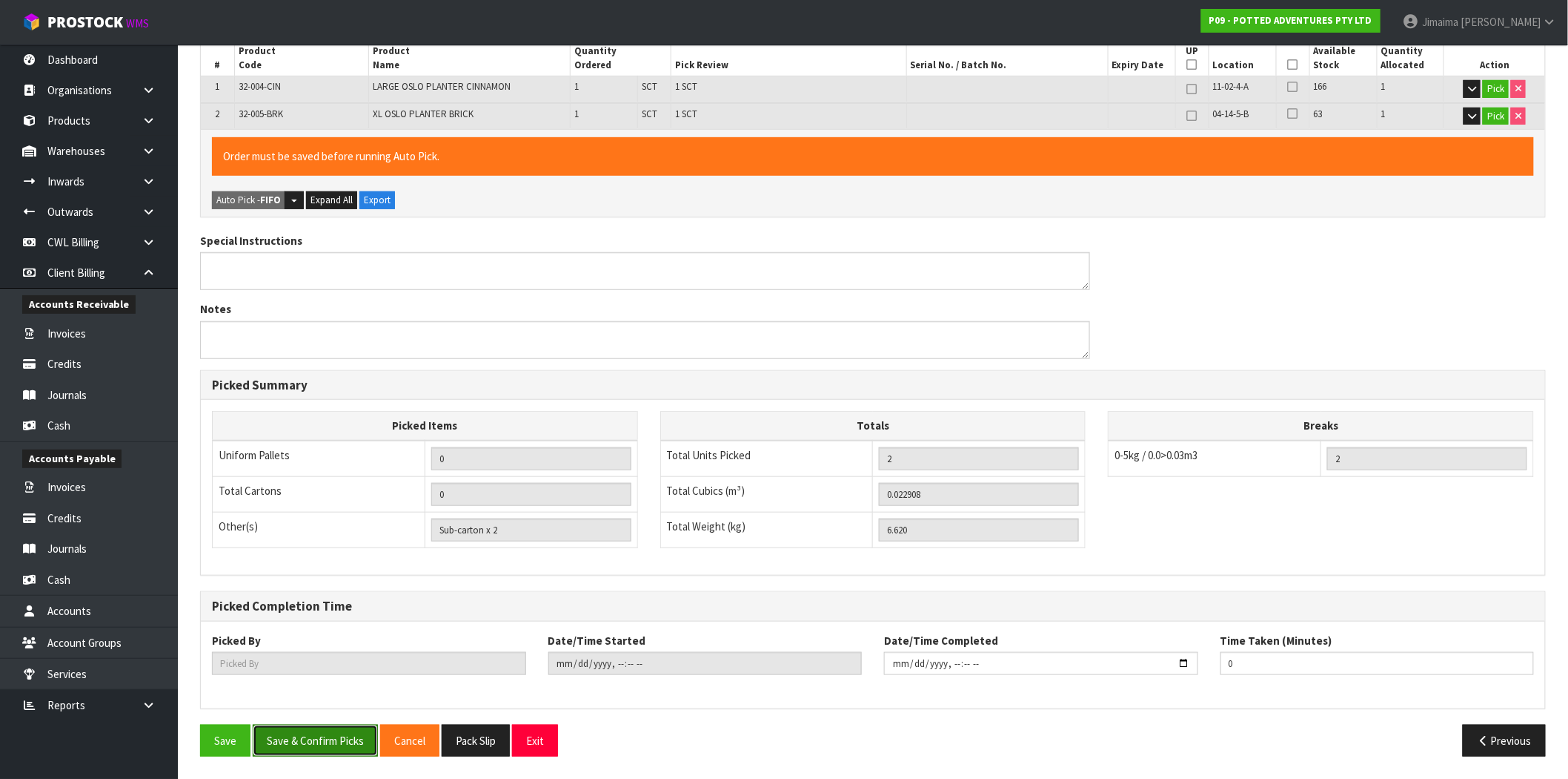
click at [331, 745] on button "Save & Confirm Picks" at bounding box center [315, 740] width 125 height 32
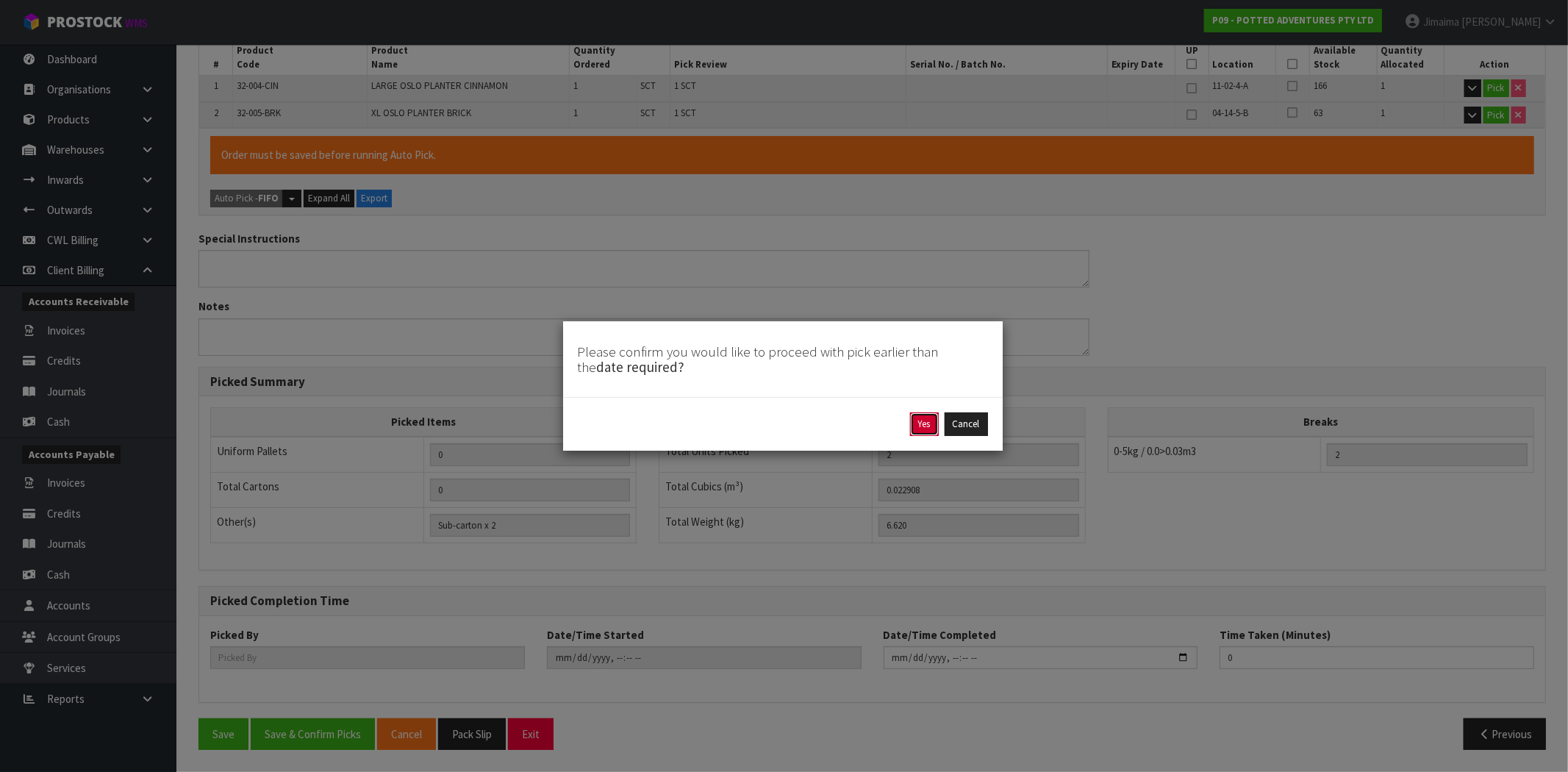
click at [928, 422] on button "Yes" at bounding box center [924, 424] width 29 height 23
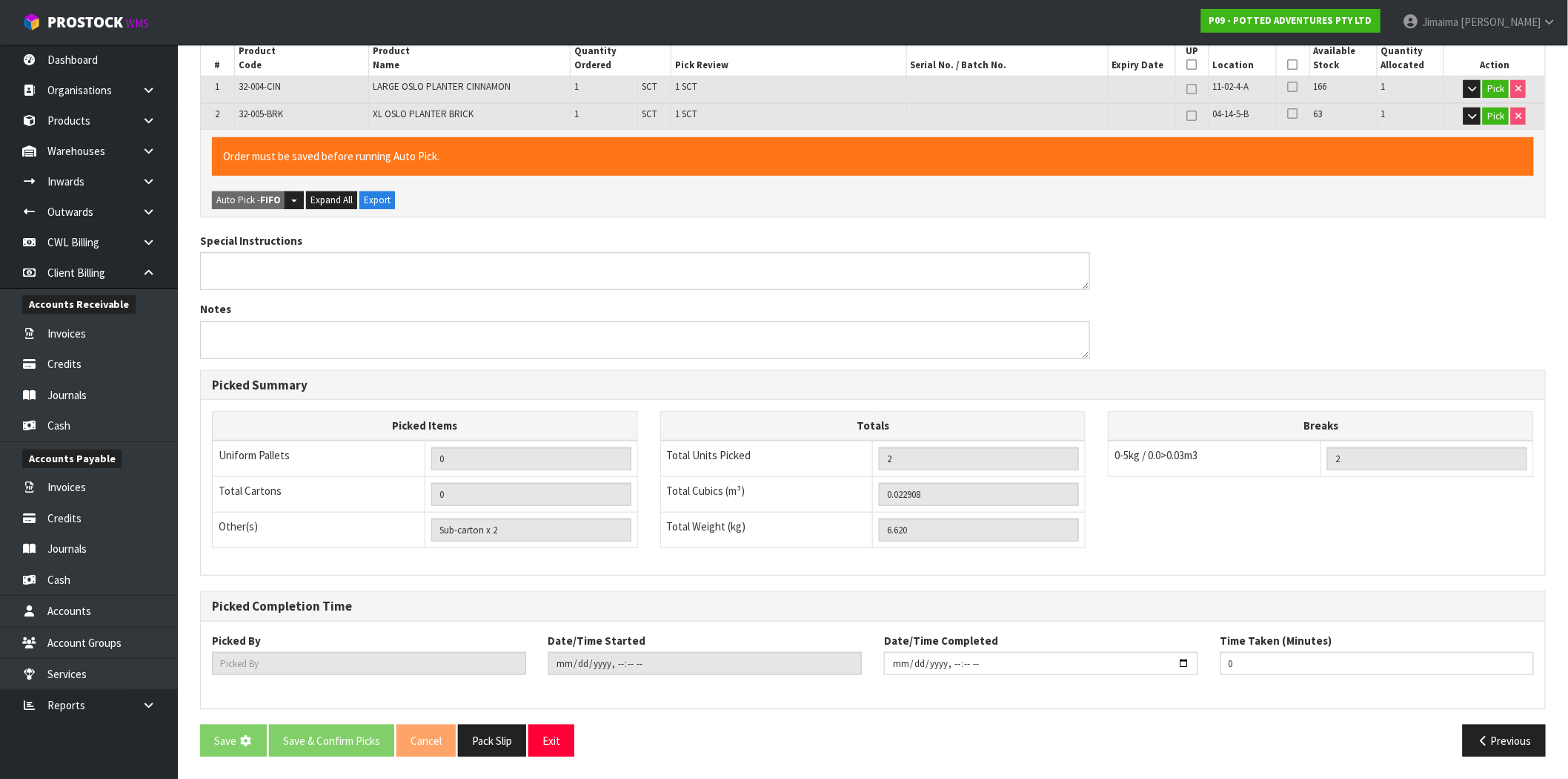
scroll to position [0, 0]
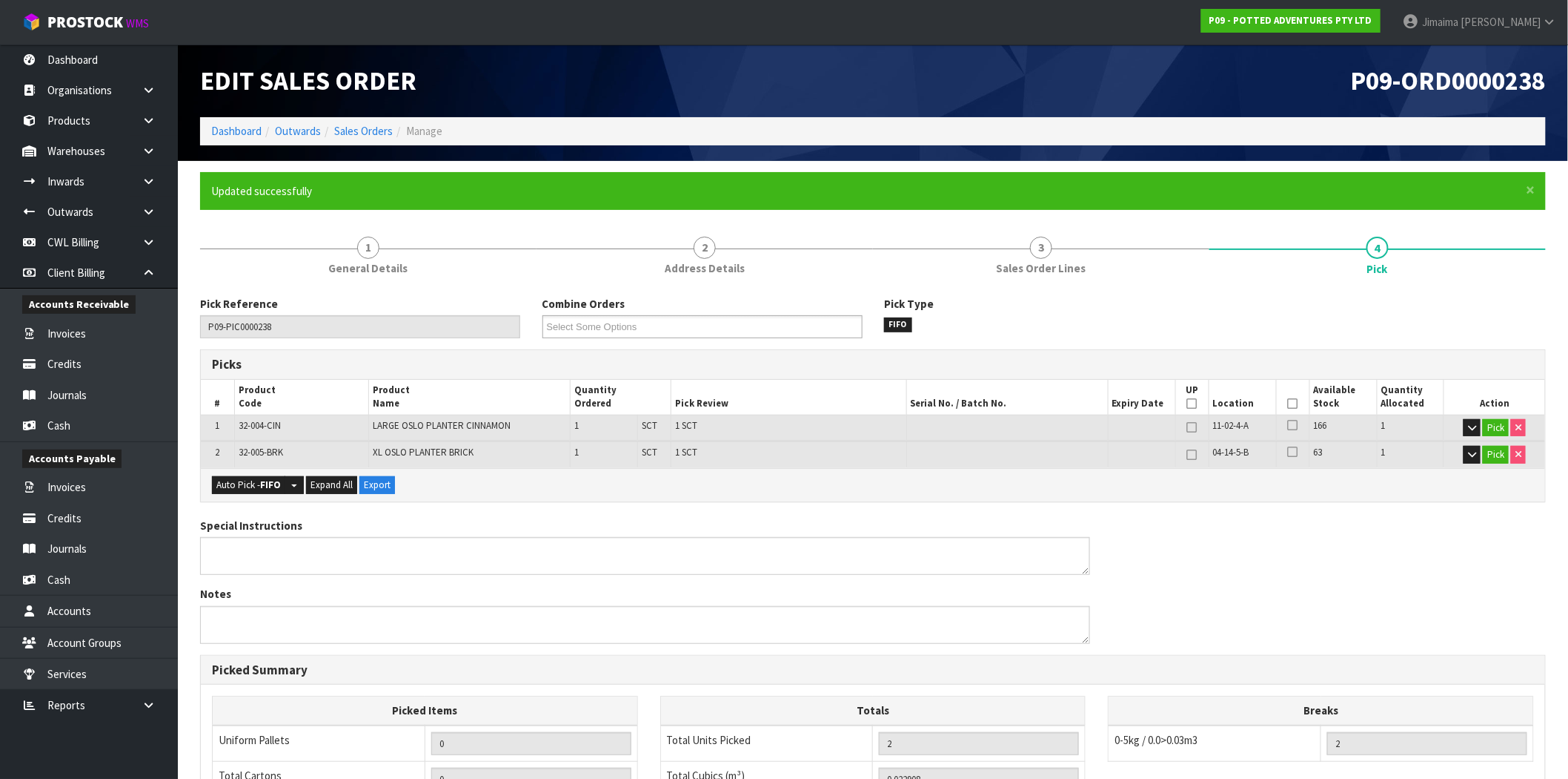
type input "Jimaima [PERSON_NAME]"
type input "2025-09-03T15:25:55"
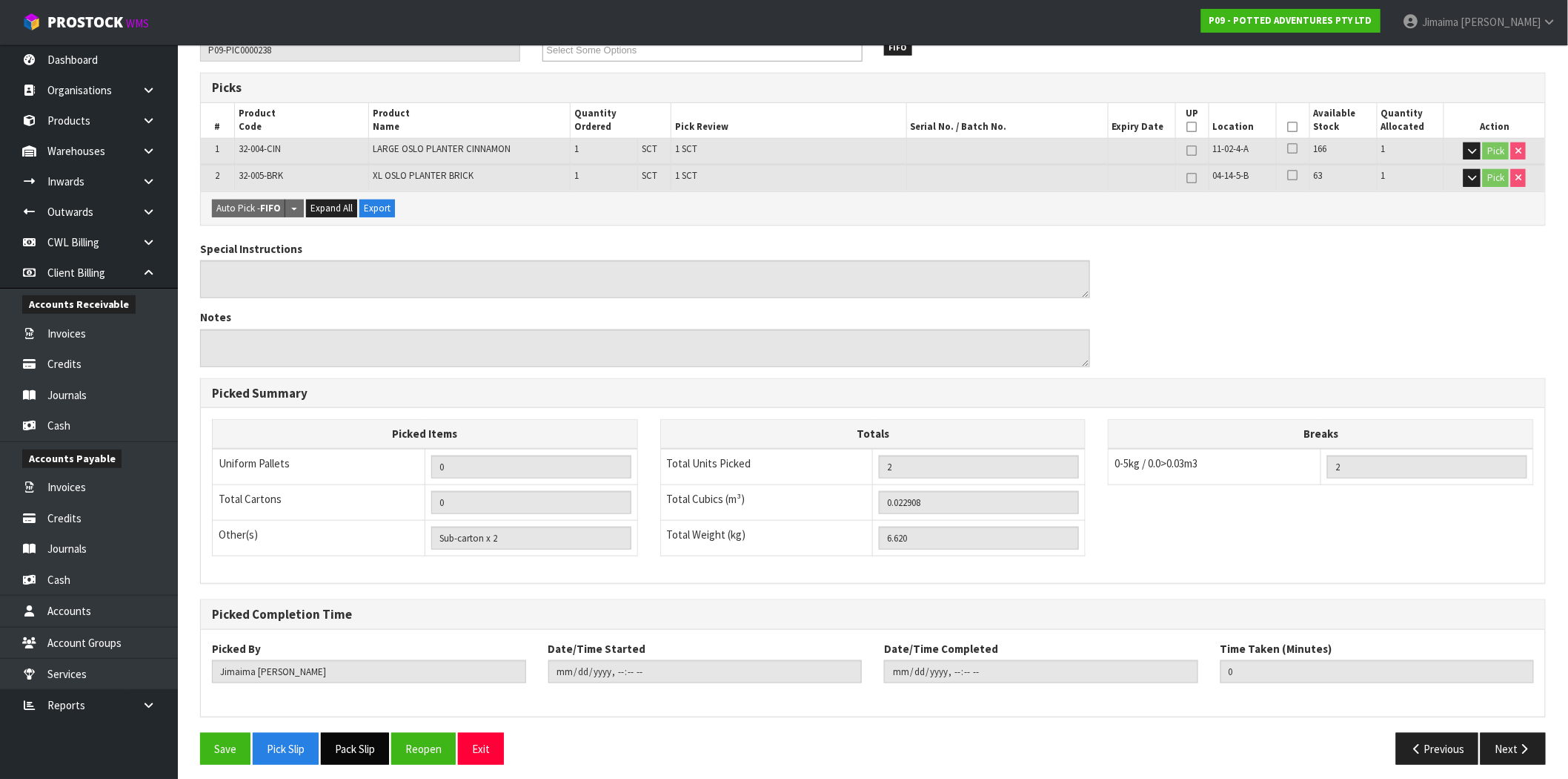
scroll to position [285, 0]
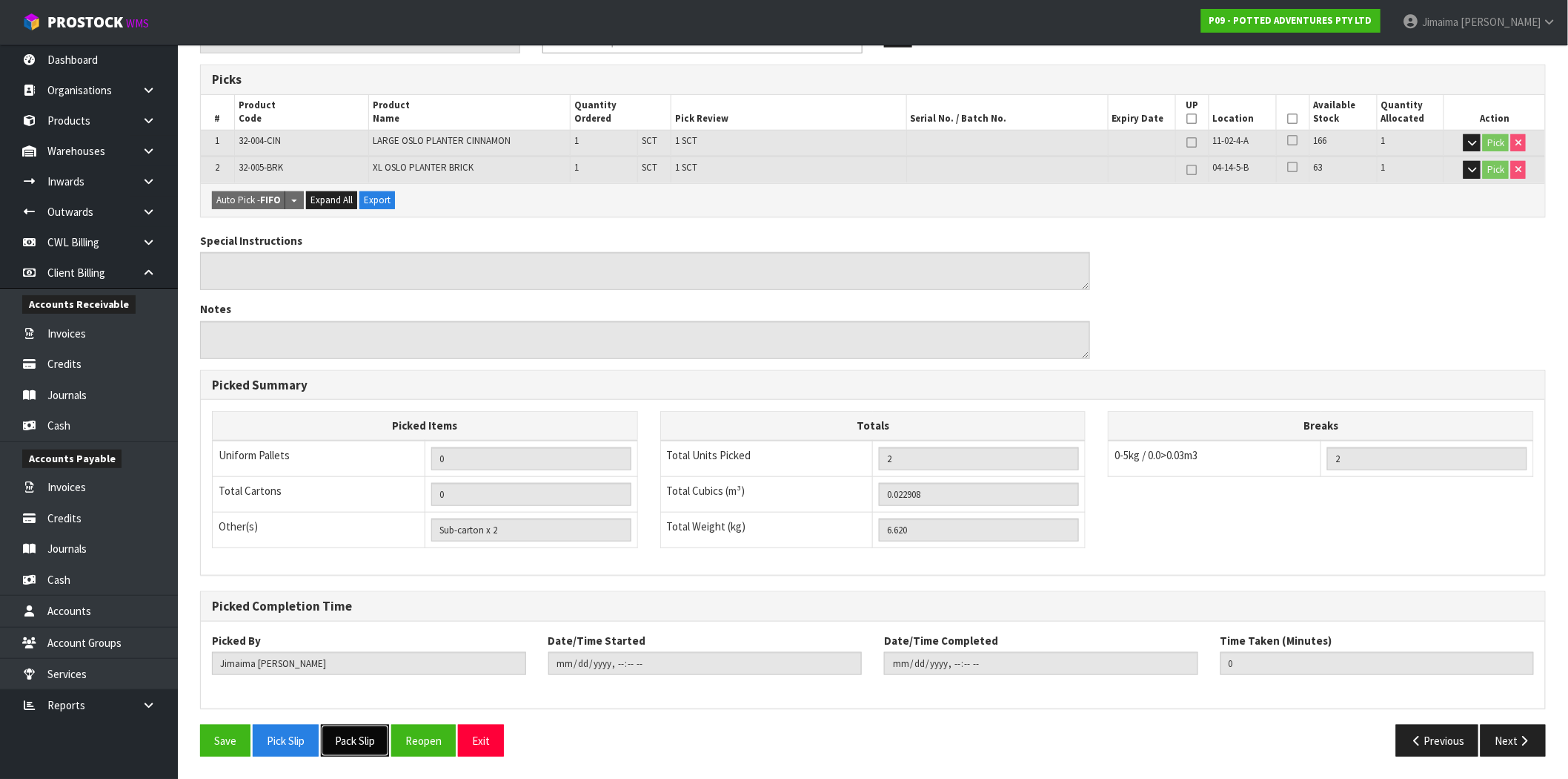
click at [369, 738] on button "Pack Slip" at bounding box center [355, 740] width 68 height 32
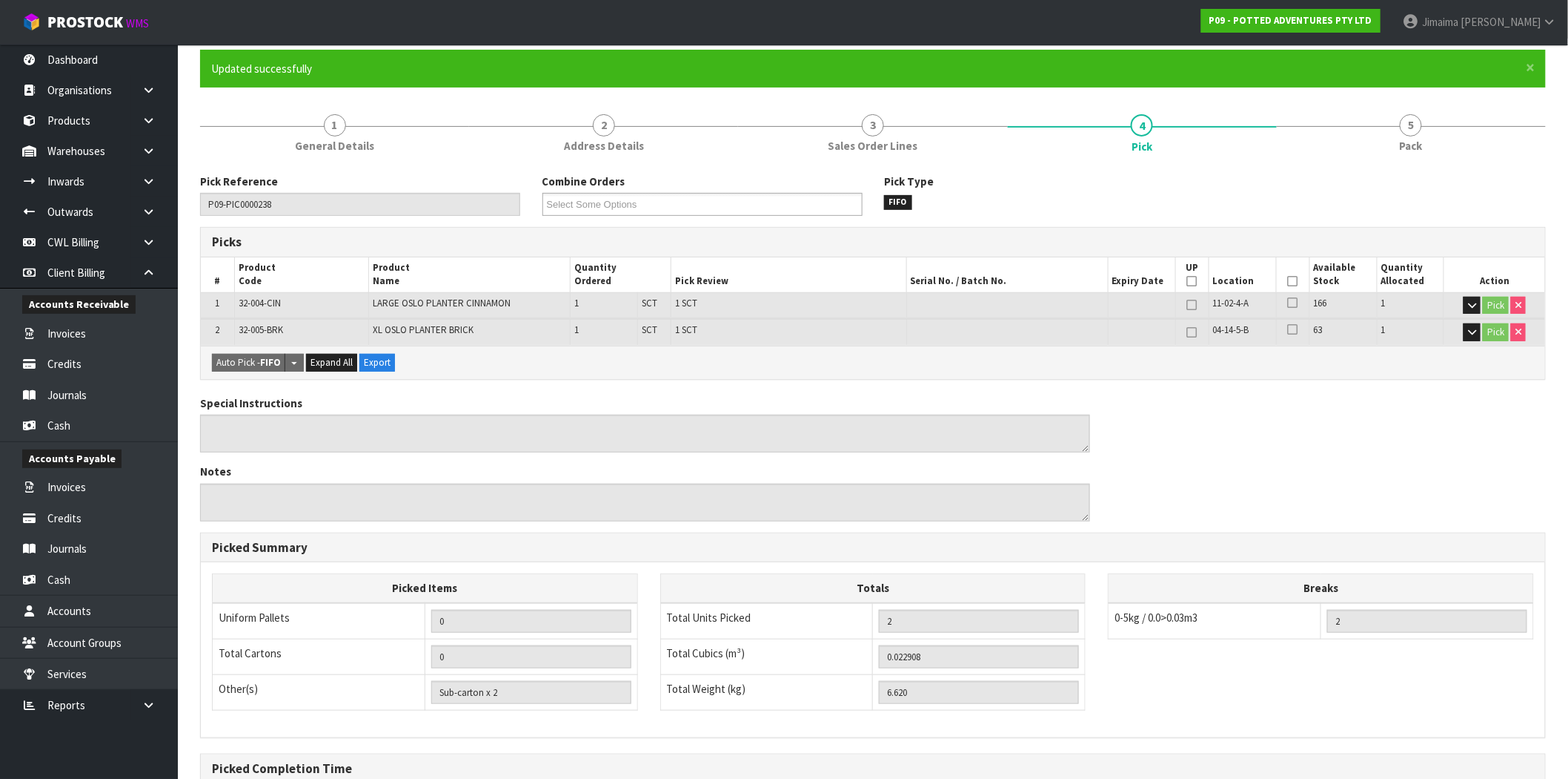
scroll to position [0, 0]
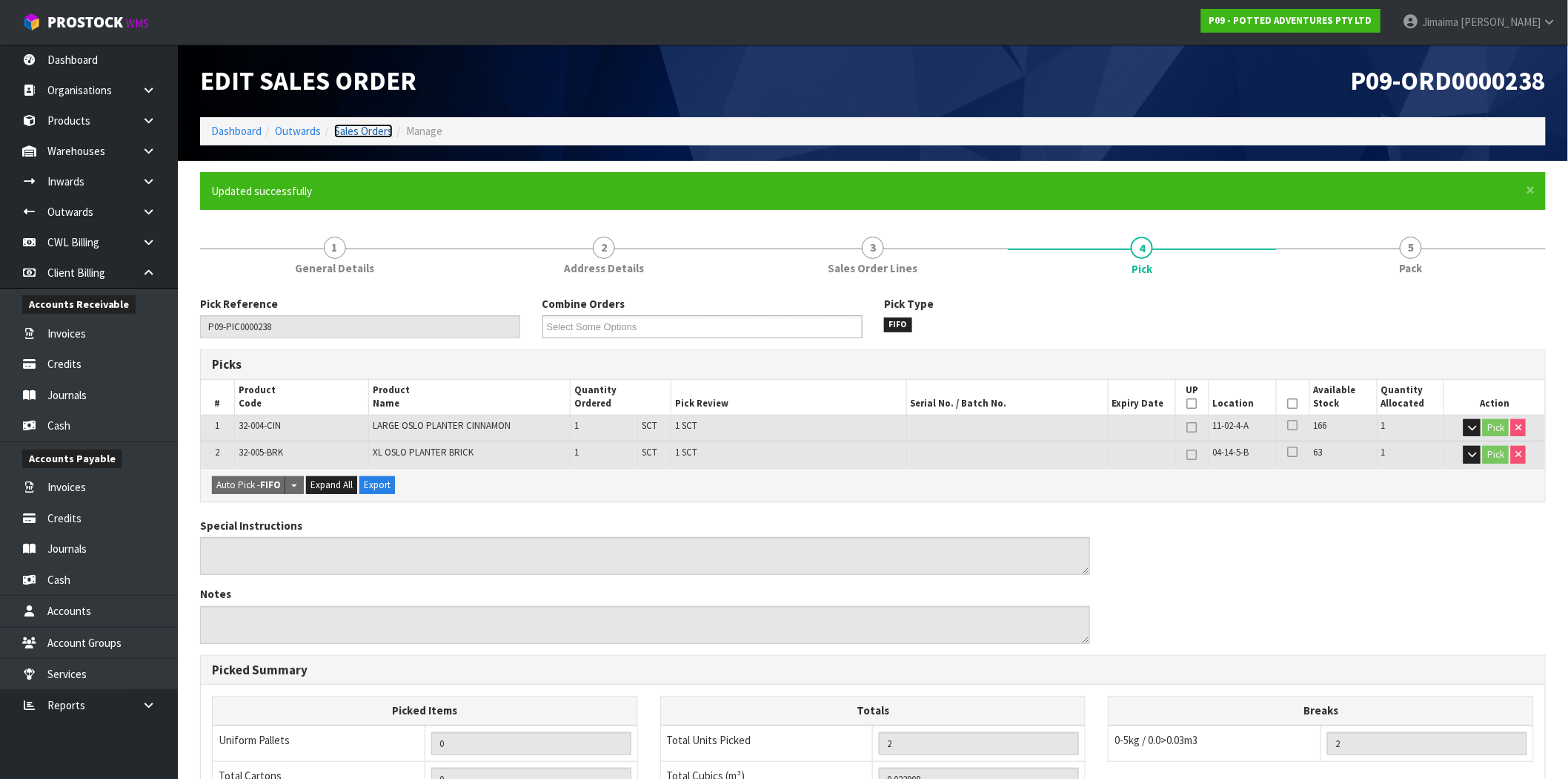
drag, startPoint x: 369, startPoint y: 135, endPoint x: 382, endPoint y: 134, distance: 13.0
click at [369, 135] on link "Sales Orders" at bounding box center [363, 131] width 59 height 14
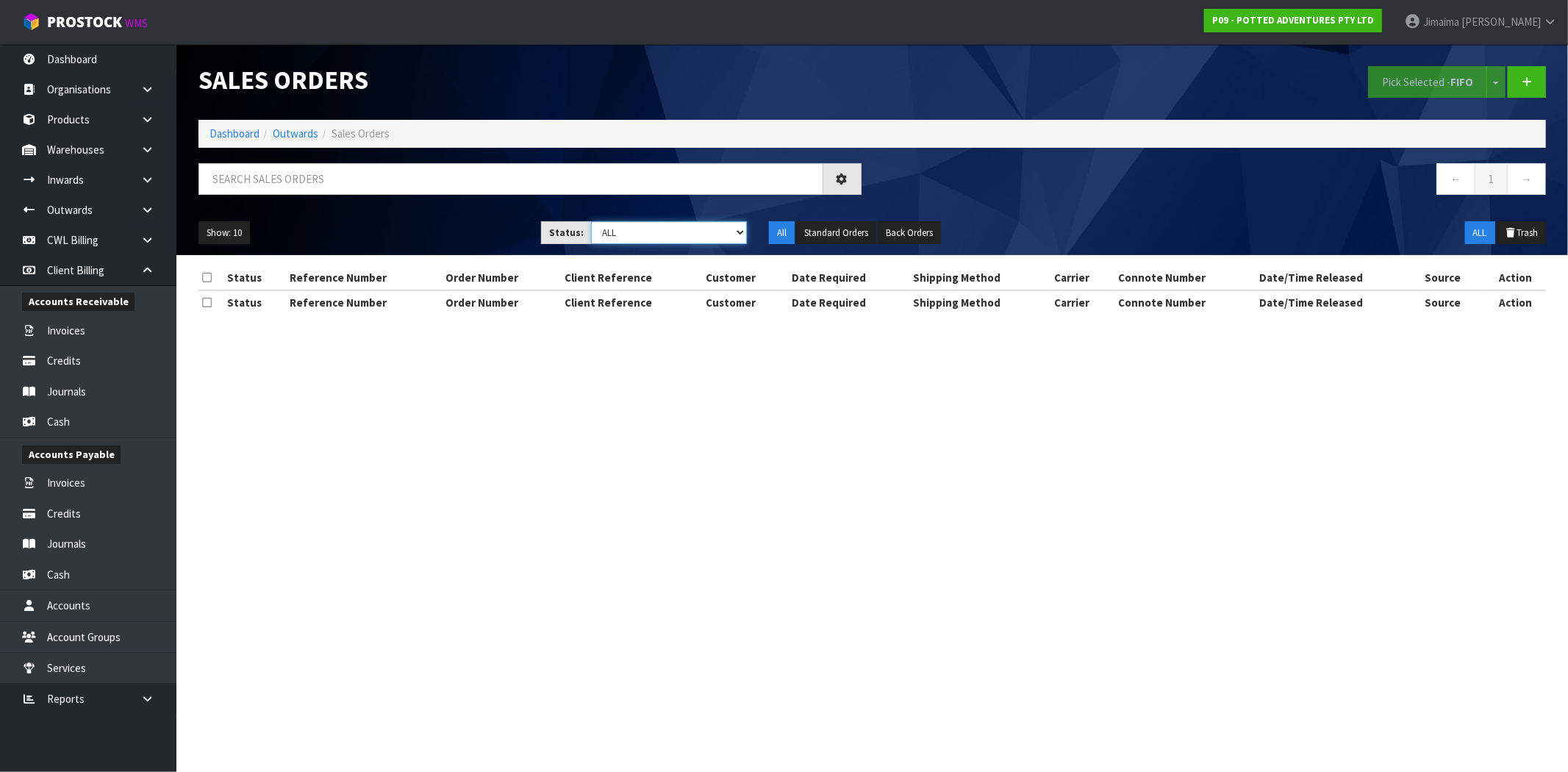
click at [616, 232] on select "Draft Pending Allocated Pending Pick Goods Picked Goods Packed Pending Charges …" at bounding box center [668, 232] width 156 height 22
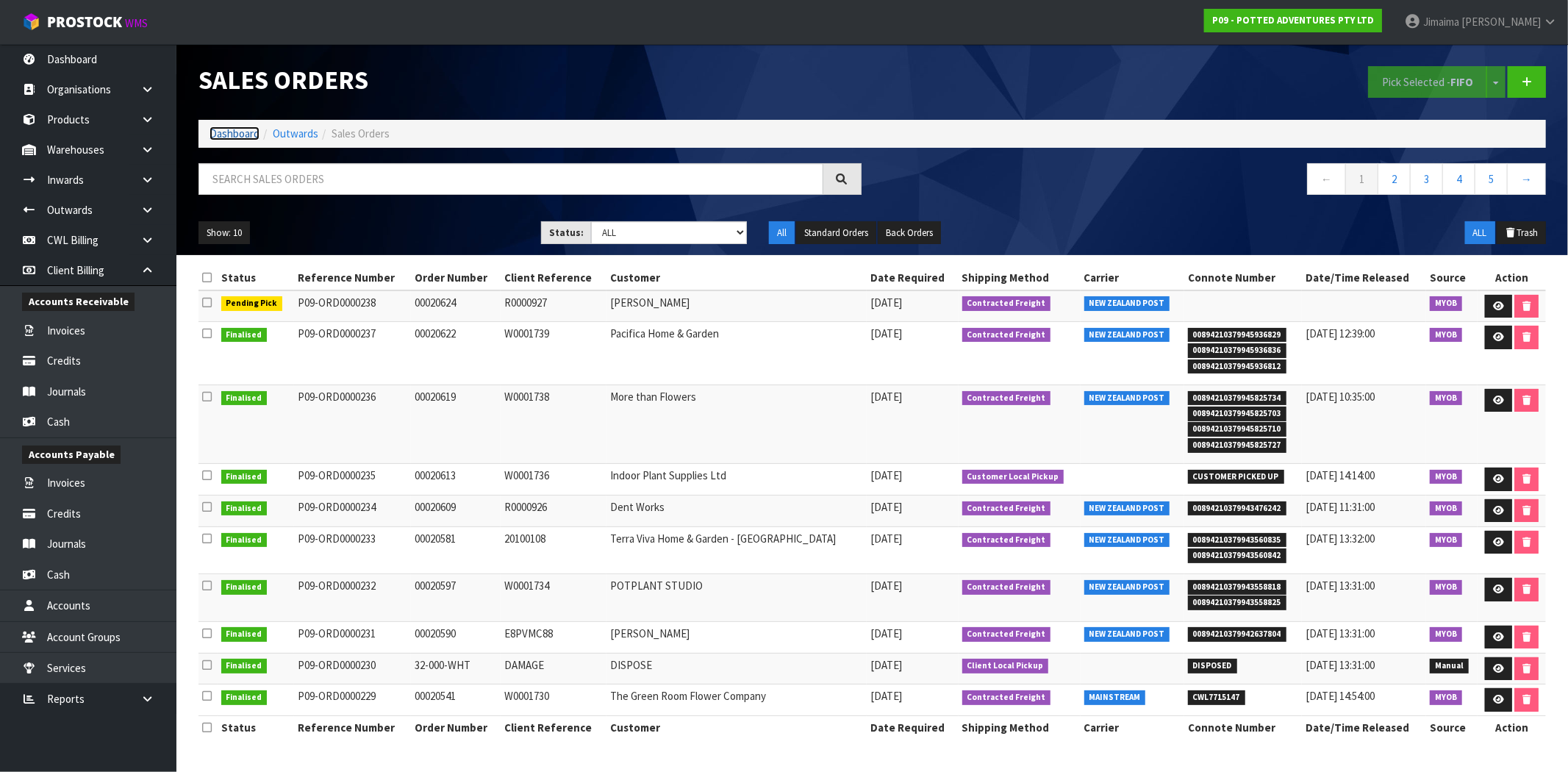
drag, startPoint x: 240, startPoint y: 140, endPoint x: 235, endPoint y: 133, distance: 8.6
click at [240, 140] on link "Dashboard" at bounding box center [234, 133] width 50 height 14
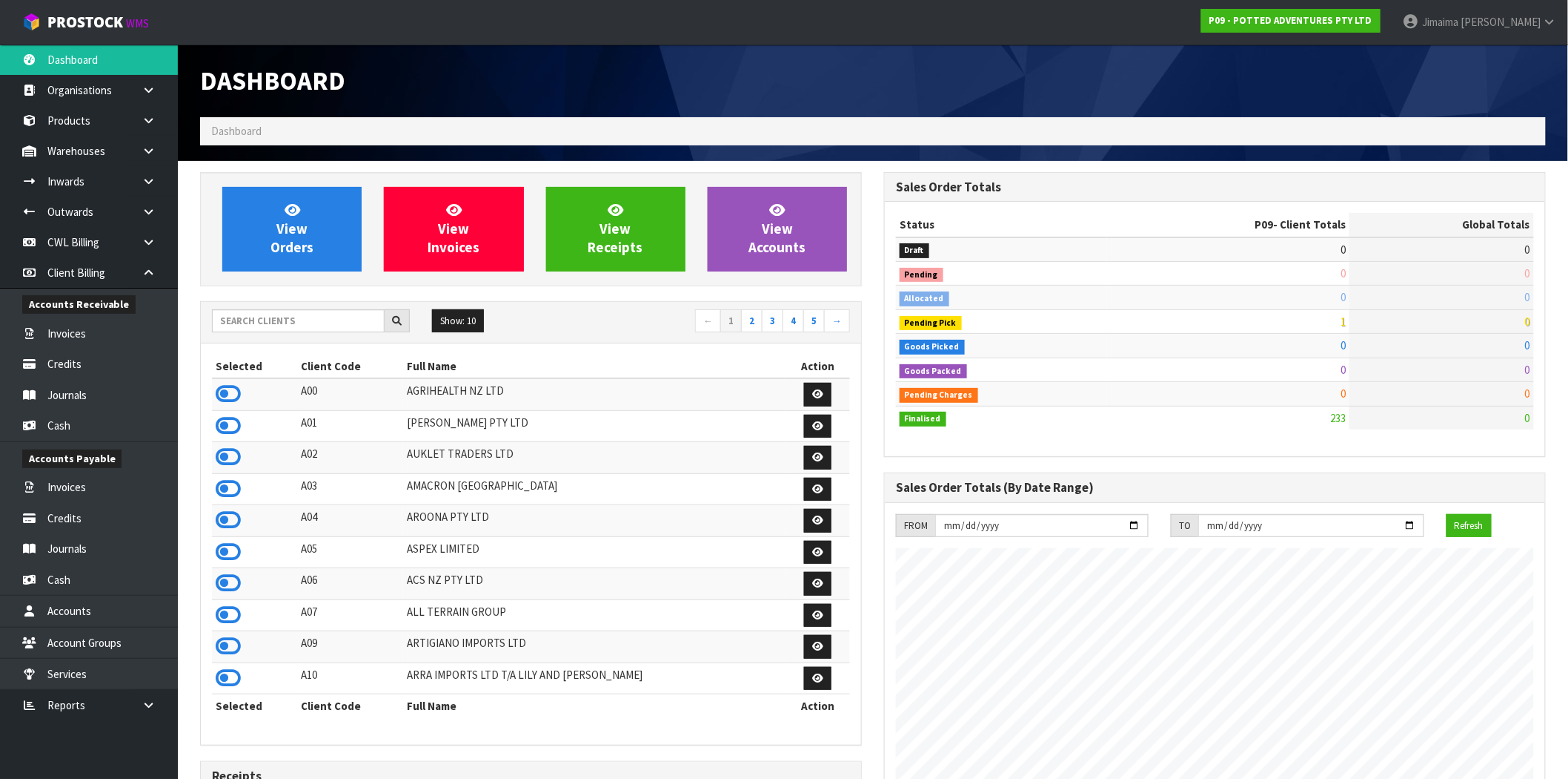
scroll to position [1124, 684]
click at [279, 321] on input "text" at bounding box center [298, 320] width 173 height 23
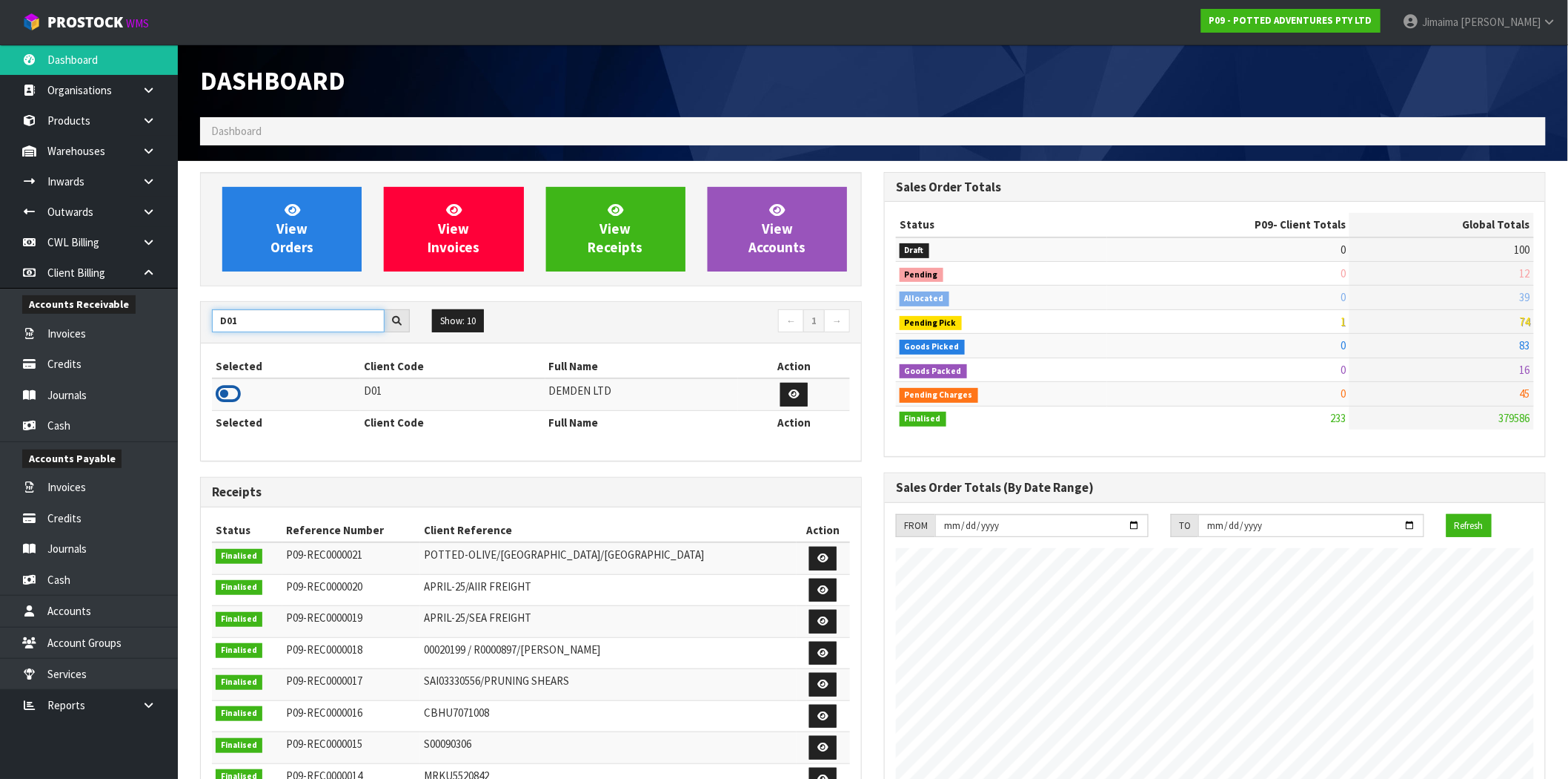
type input "D01"
click at [230, 399] on icon at bounding box center [228, 393] width 25 height 22
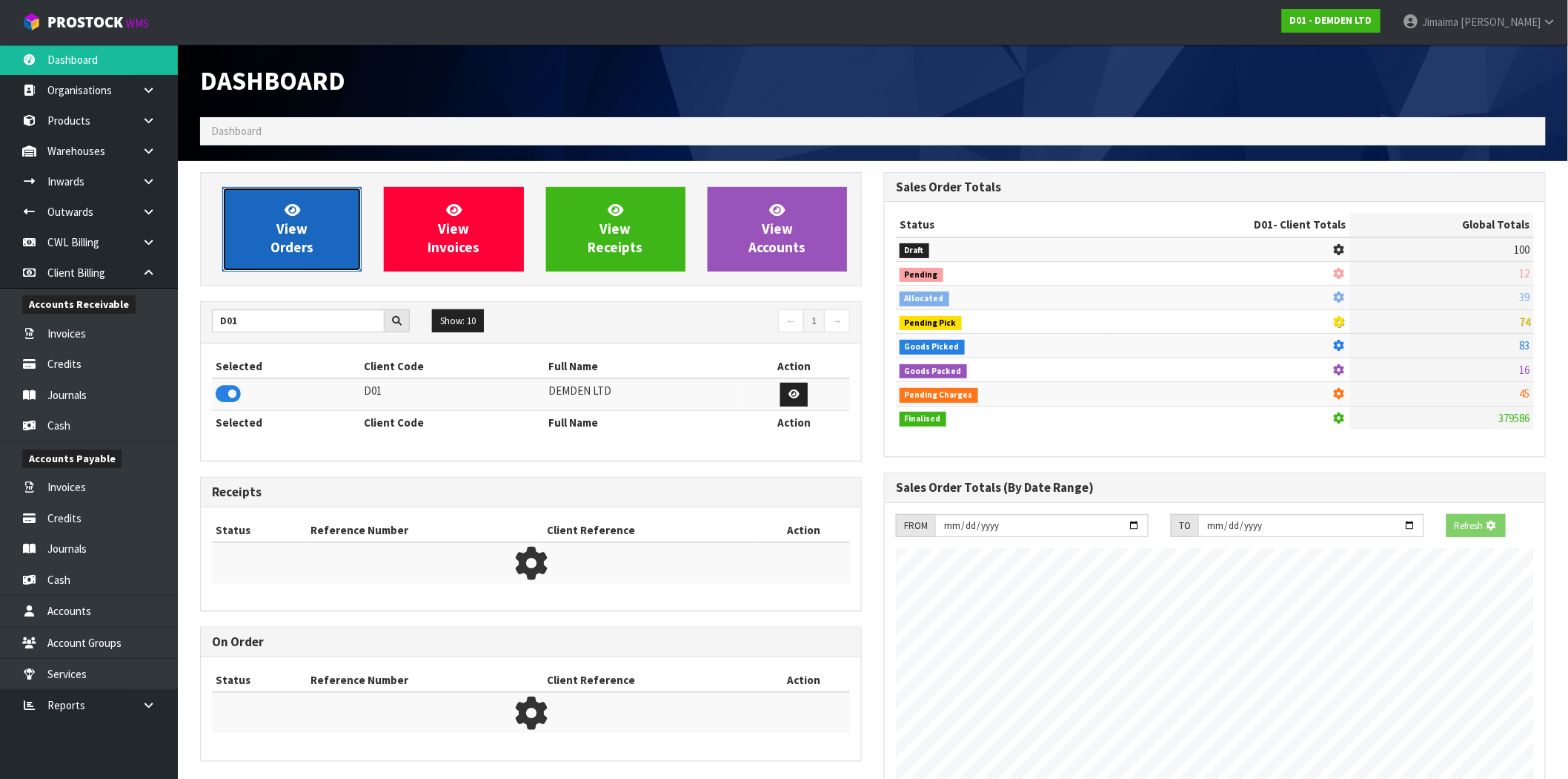
scroll to position [924, 684]
click at [294, 253] on span "View Orders" at bounding box center [292, 228] width 43 height 56
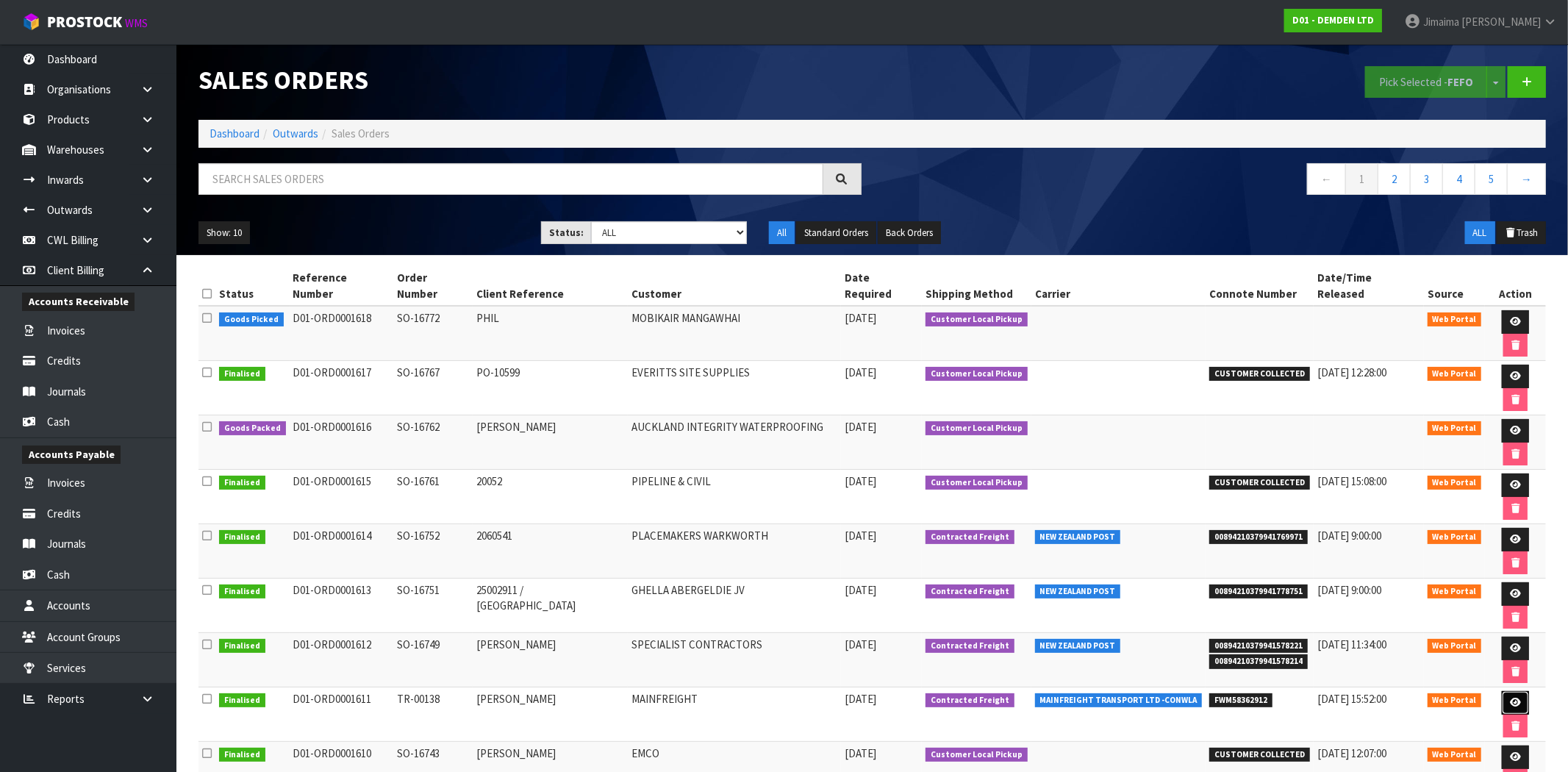
click at [1502, 691] on link at bounding box center [1515, 702] width 27 height 23
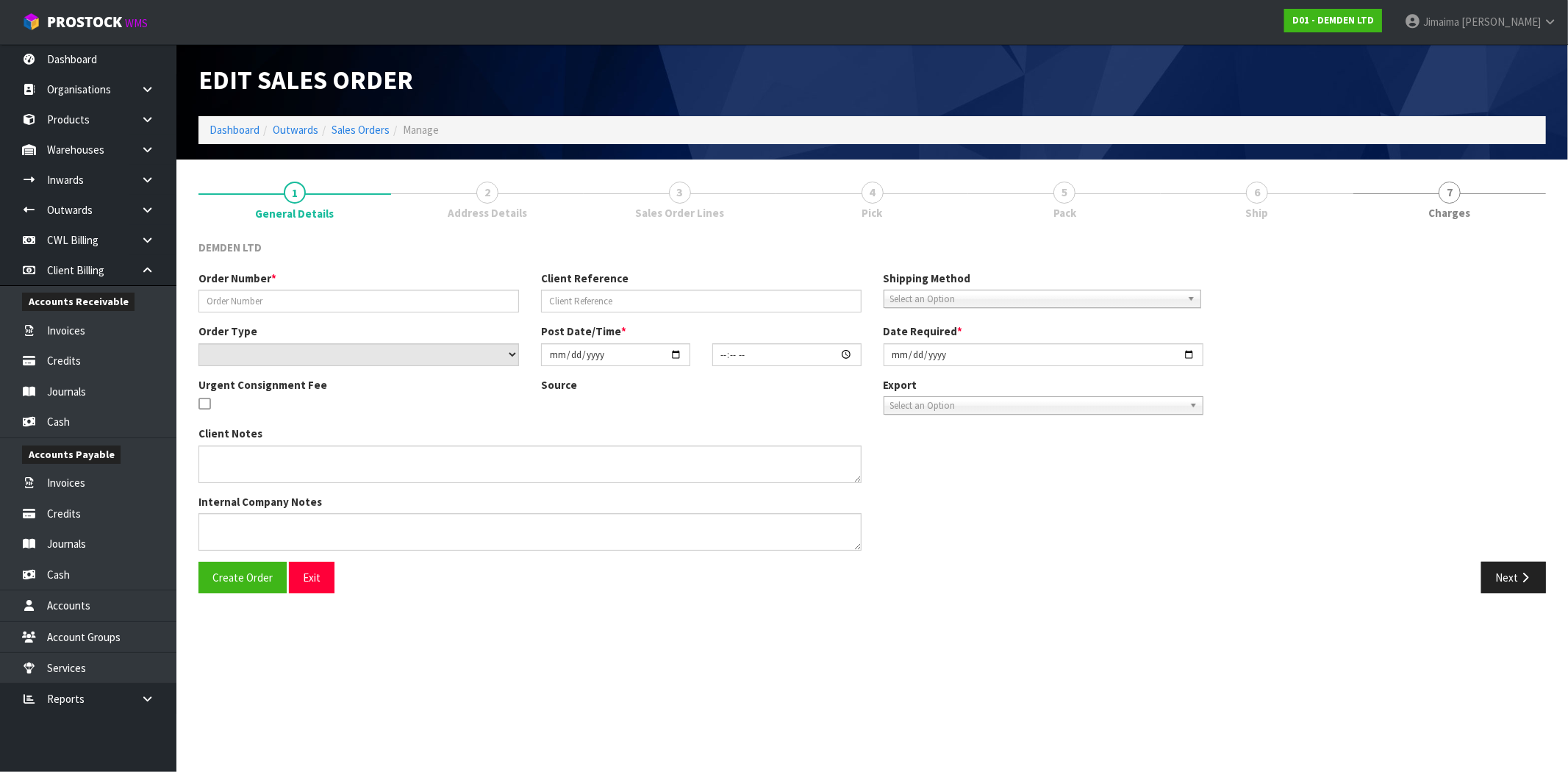
type input "TR-00138"
type input "ANN - DEMDEN"
select select "number:0"
type input "2025-08-20"
type input "13:44:00.000"
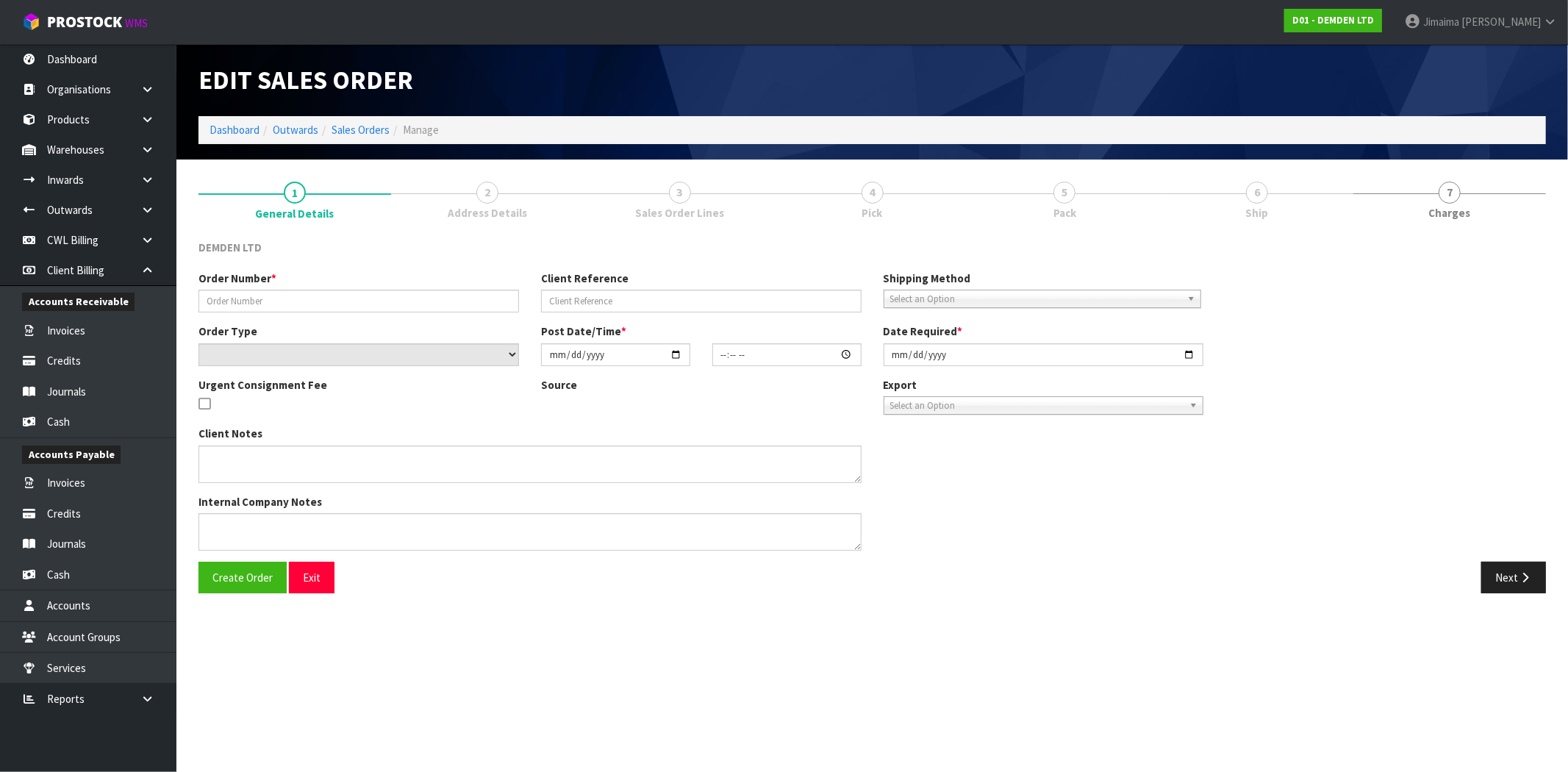
type input "2025-08-21"
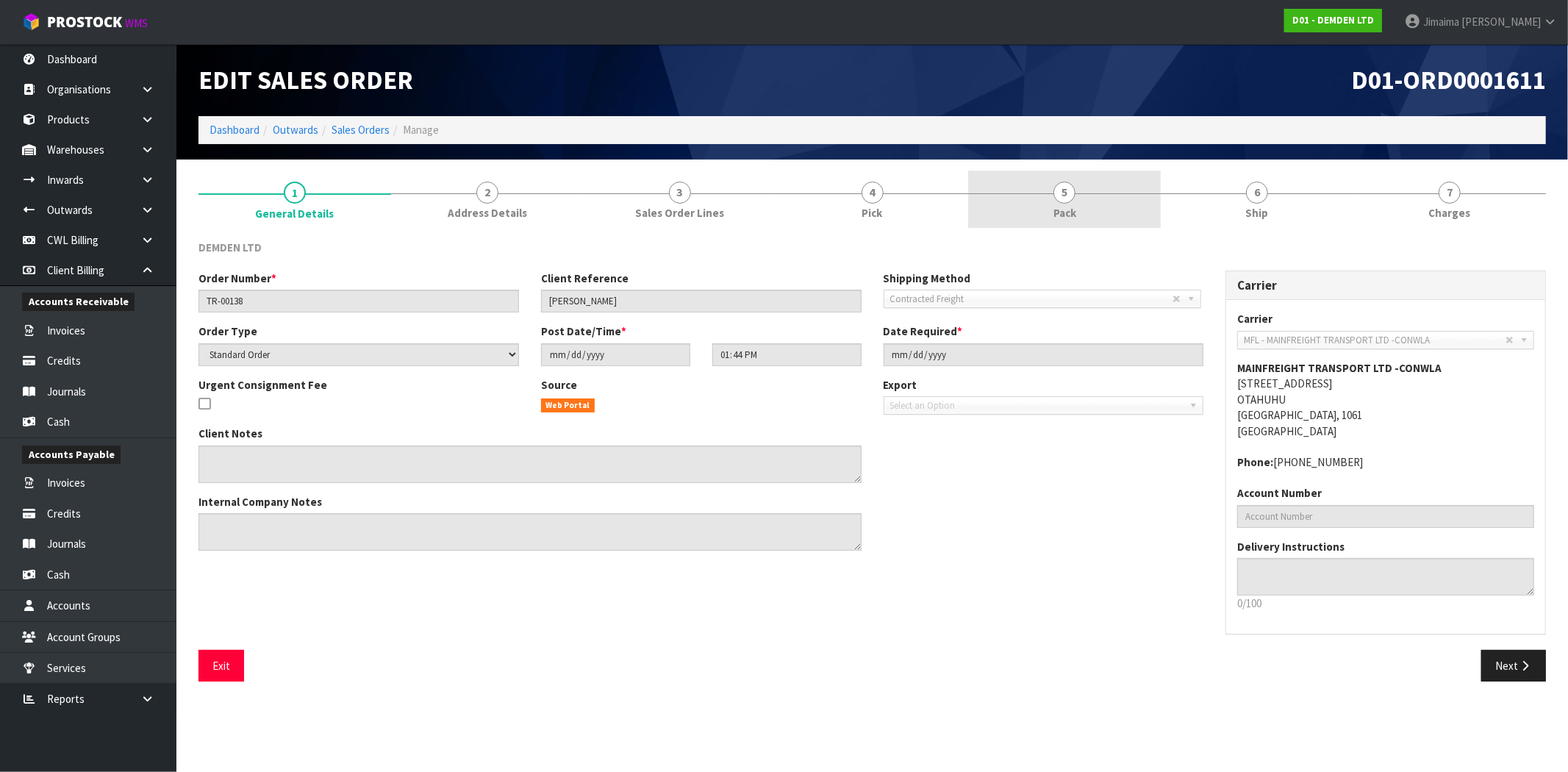
click at [1035, 208] on link "5 Pack" at bounding box center [1065, 199] width 192 height 58
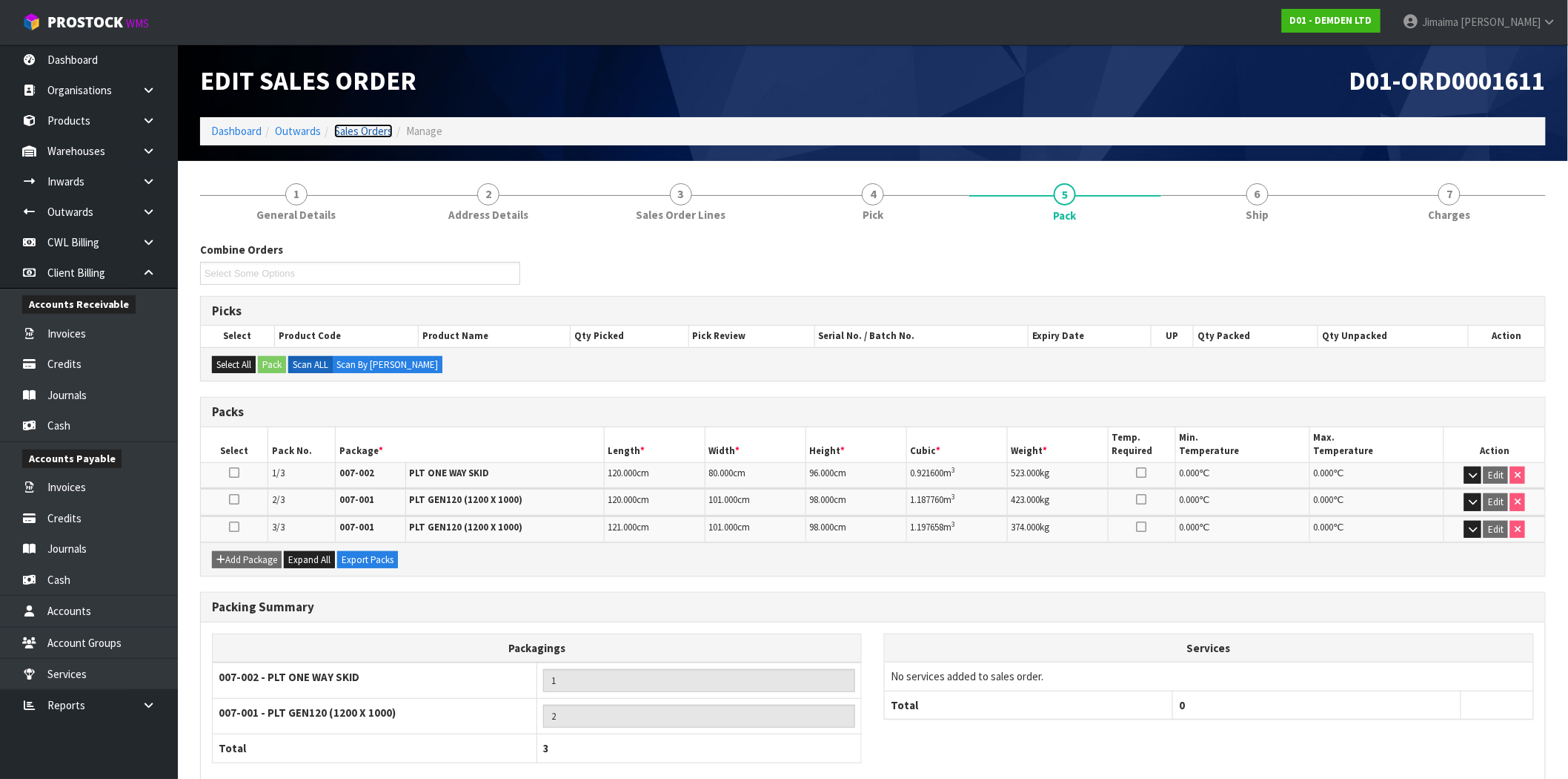
click at [354, 124] on link "Sales Orders" at bounding box center [363, 131] width 59 height 14
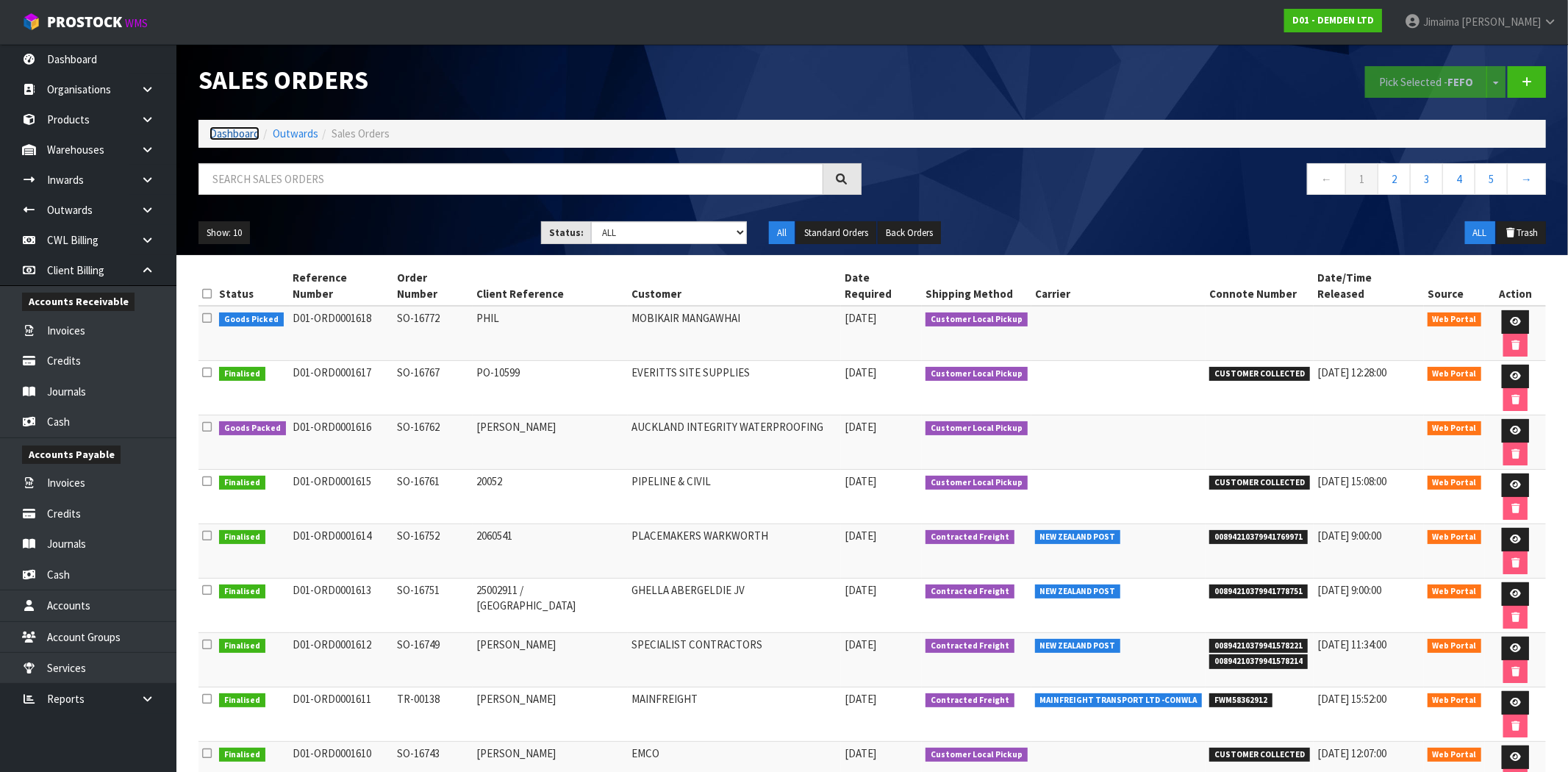
click at [248, 133] on link "Dashboard" at bounding box center [234, 133] width 50 height 14
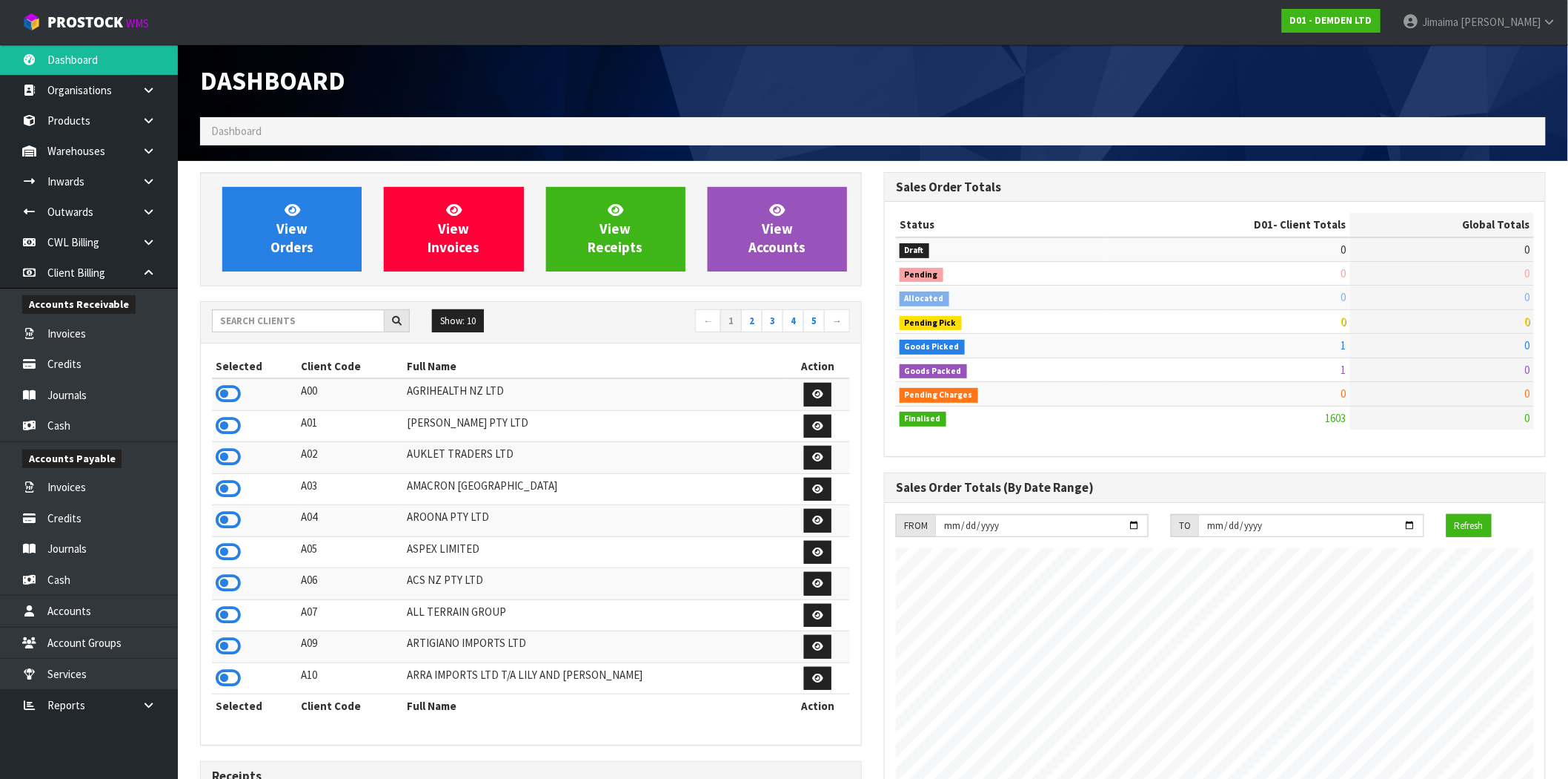
click at [298, 332] on div "Show: 10 5 10 25 50 ← 1 2 3 4 5 →" at bounding box center [531, 321] width 660 height 26
click at [295, 322] on input "text" at bounding box center [298, 320] width 173 height 23
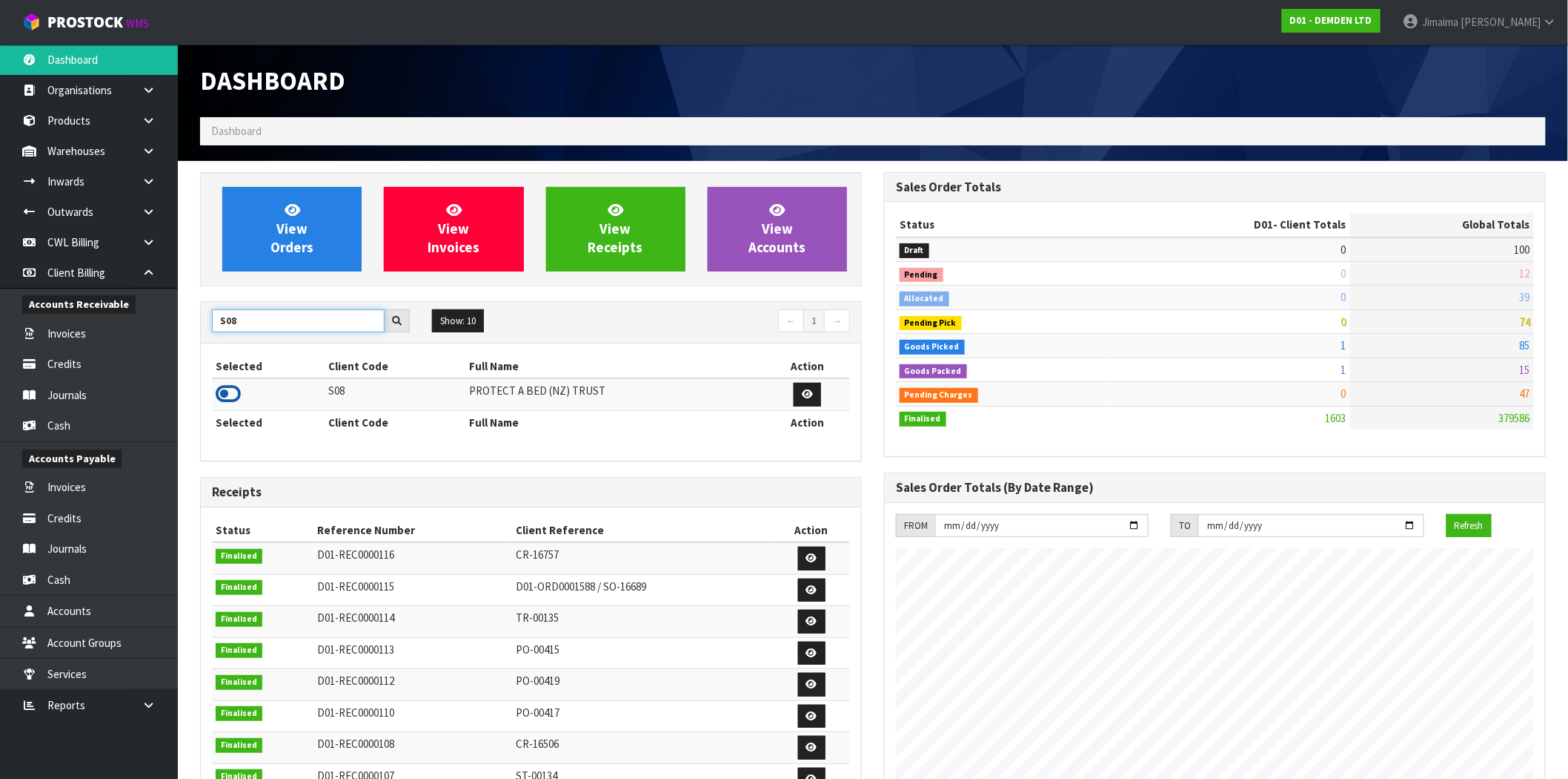
type input "S08"
click at [219, 396] on icon at bounding box center [228, 393] width 25 height 22
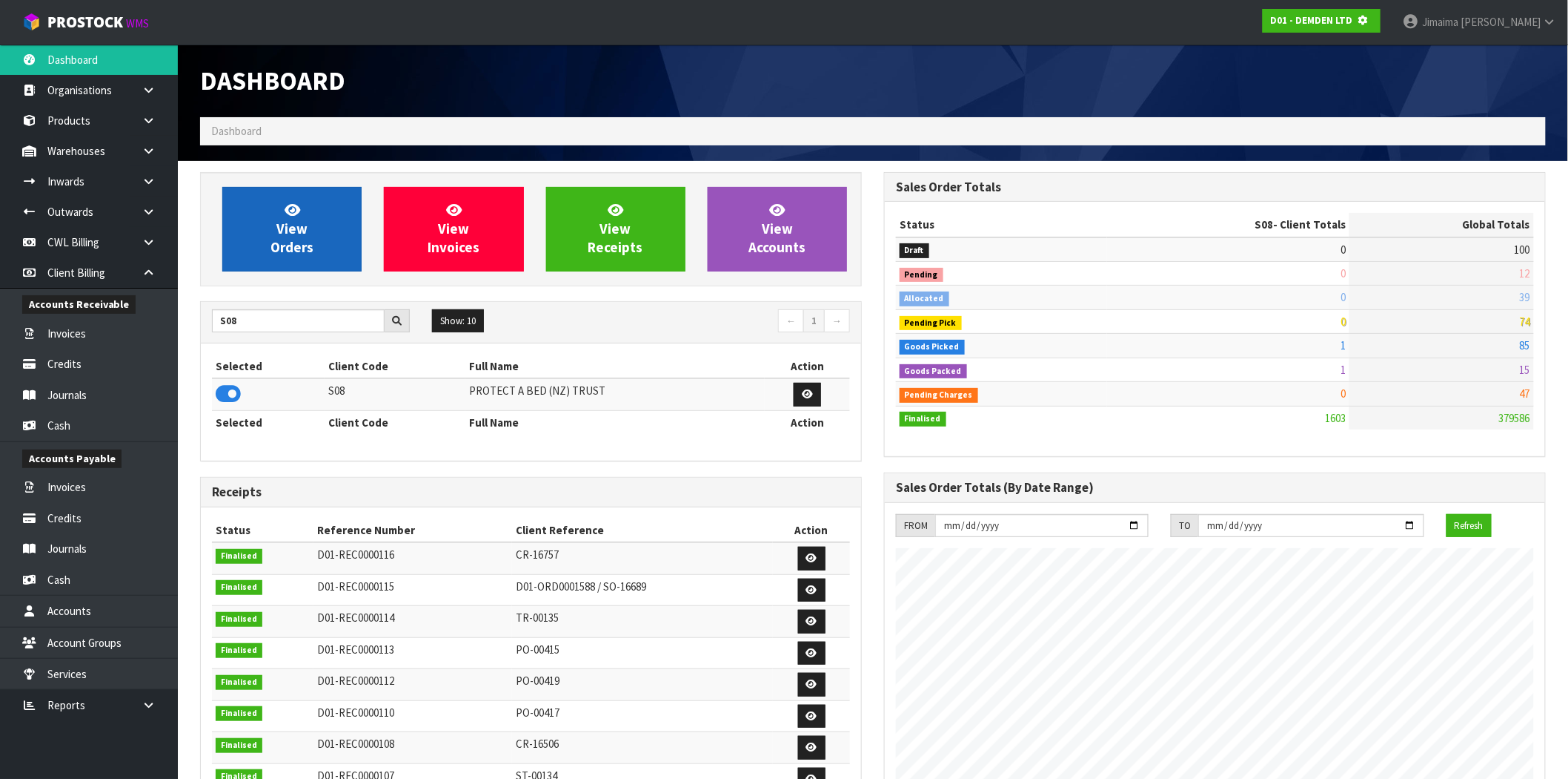
scroll to position [740685, 740476]
click at [276, 242] on span "View Orders" at bounding box center [292, 228] width 43 height 56
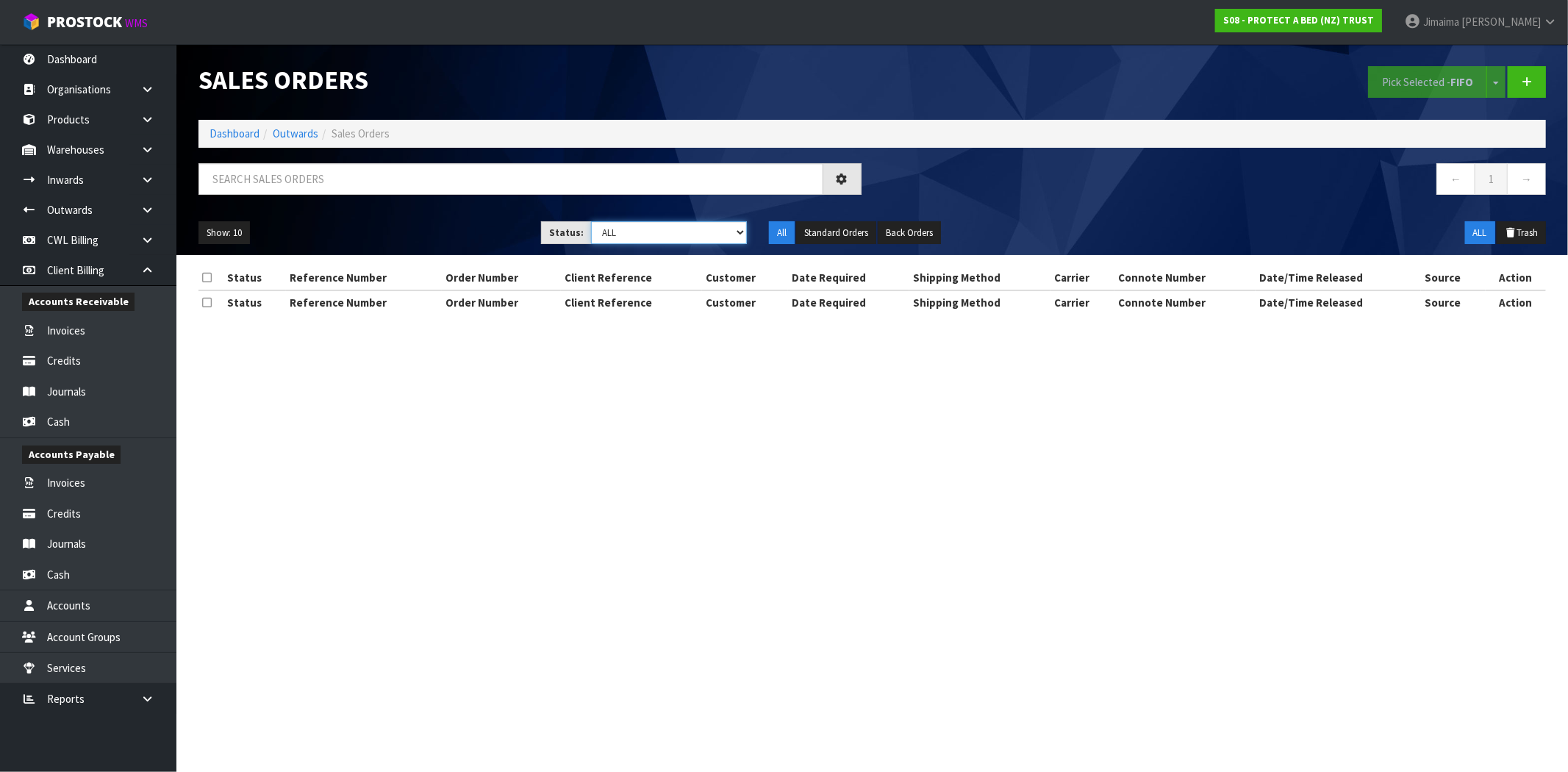
click at [661, 234] on select "Draft Pending Allocated Pending Pick Goods Picked Goods Packed Pending Charges …" at bounding box center [668, 232] width 156 height 22
drag, startPoint x: 661, startPoint y: 234, endPoint x: 658, endPoint y: 193, distance: 41.1
click at [661, 234] on select "Draft Pending Allocated Pending Pick Goods Picked Goods Packed Pending Charges …" at bounding box center [668, 232] width 156 height 22
click at [657, 177] on input "text" at bounding box center [511, 178] width 625 height 32
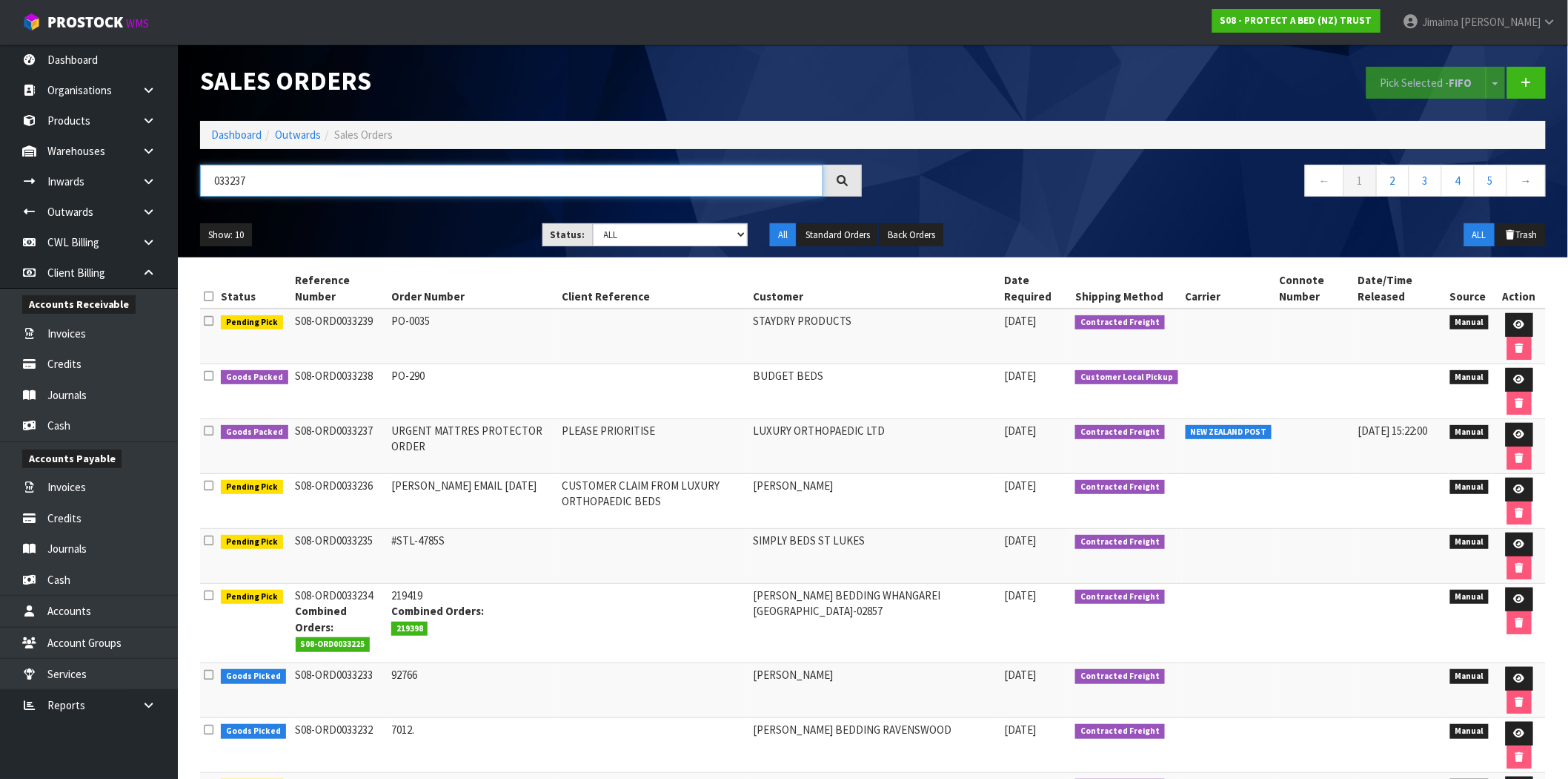
type input "033237"
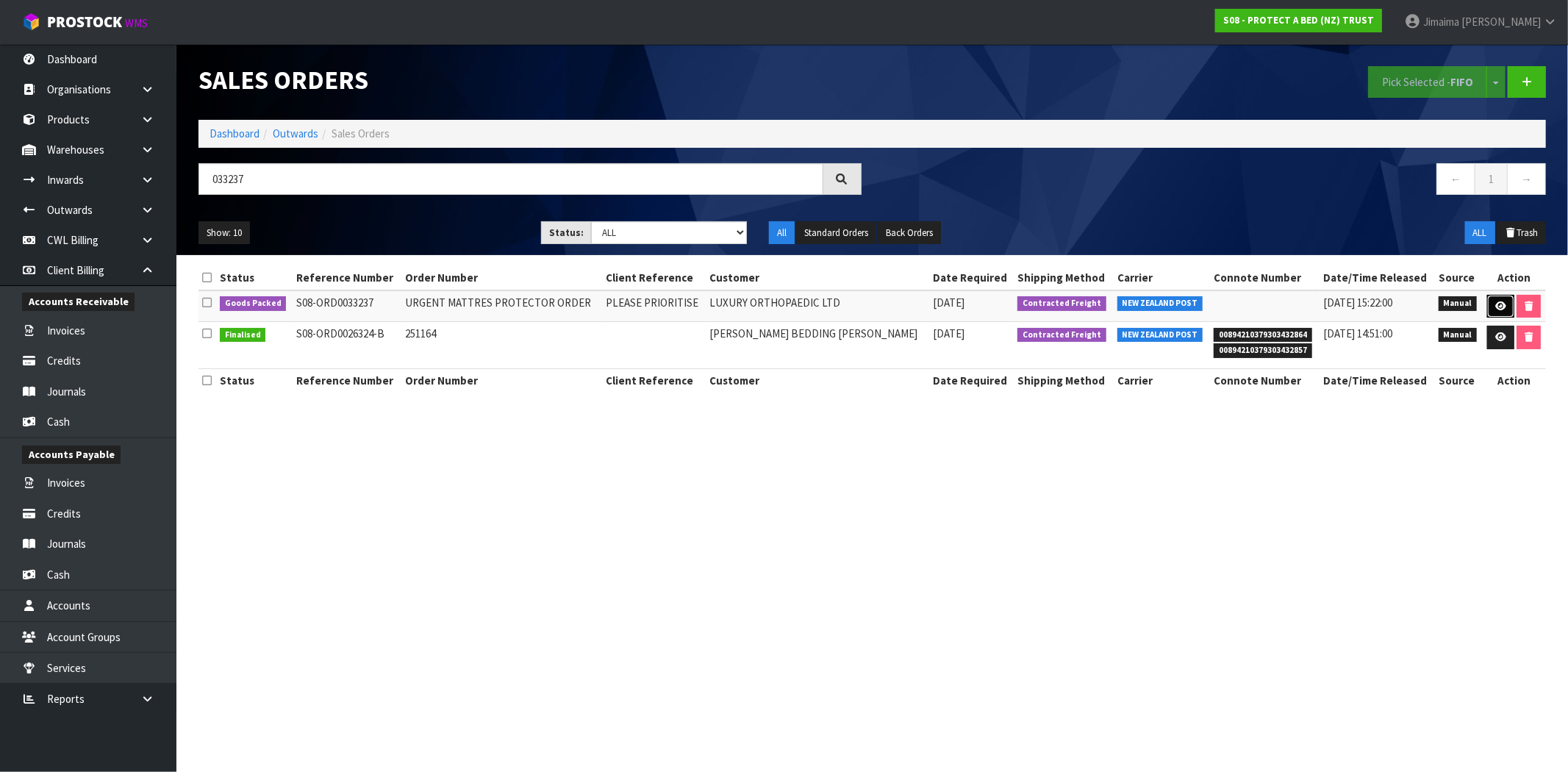
click at [1497, 302] on icon at bounding box center [1501, 306] width 11 height 9
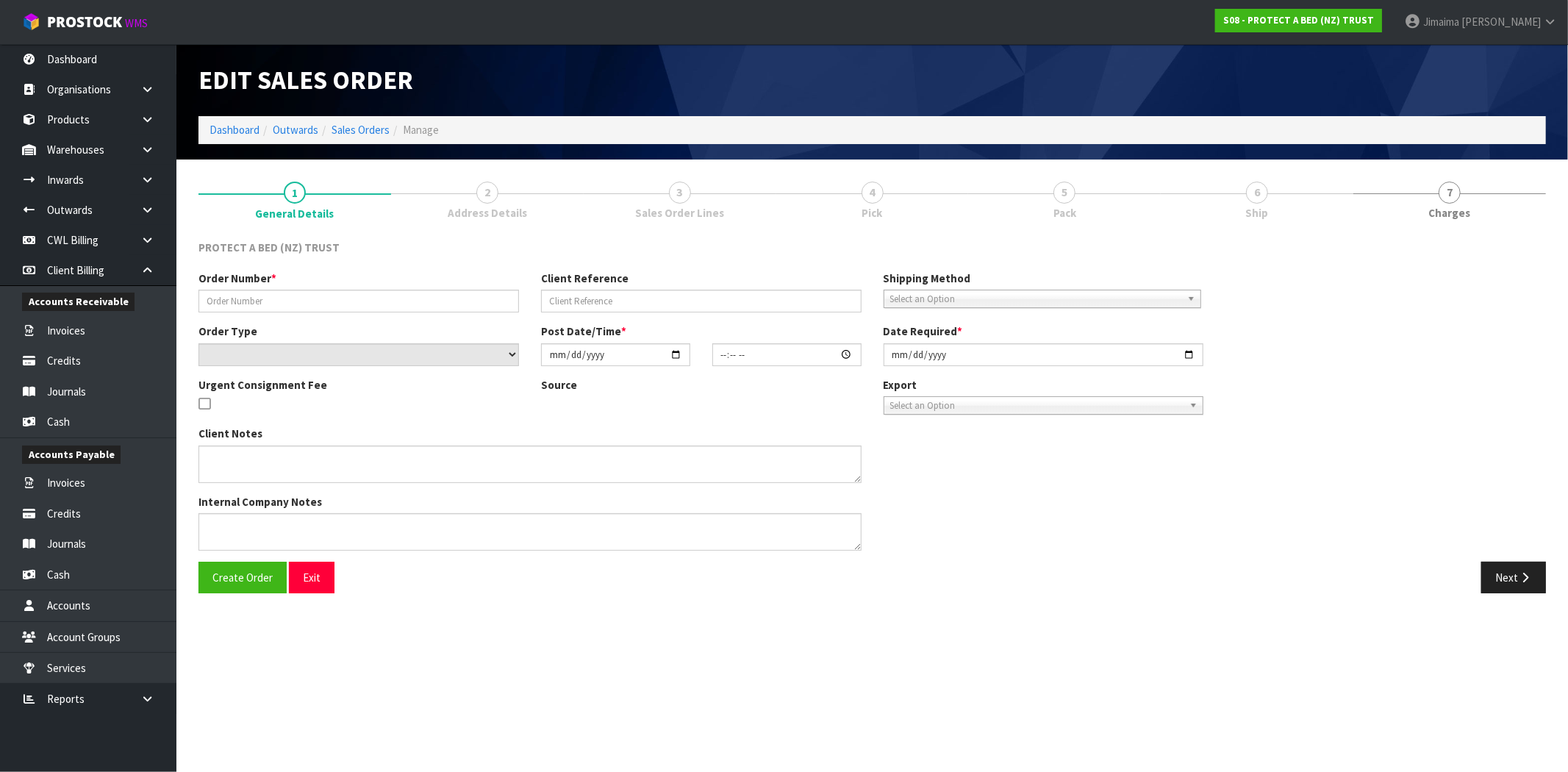
type input "URGENT MATTRES PROTECTOR ORDER"
type input "PLEASE PRIORITISE"
select select "number:0"
type input "[DATE]"
type input "13:57:00.000"
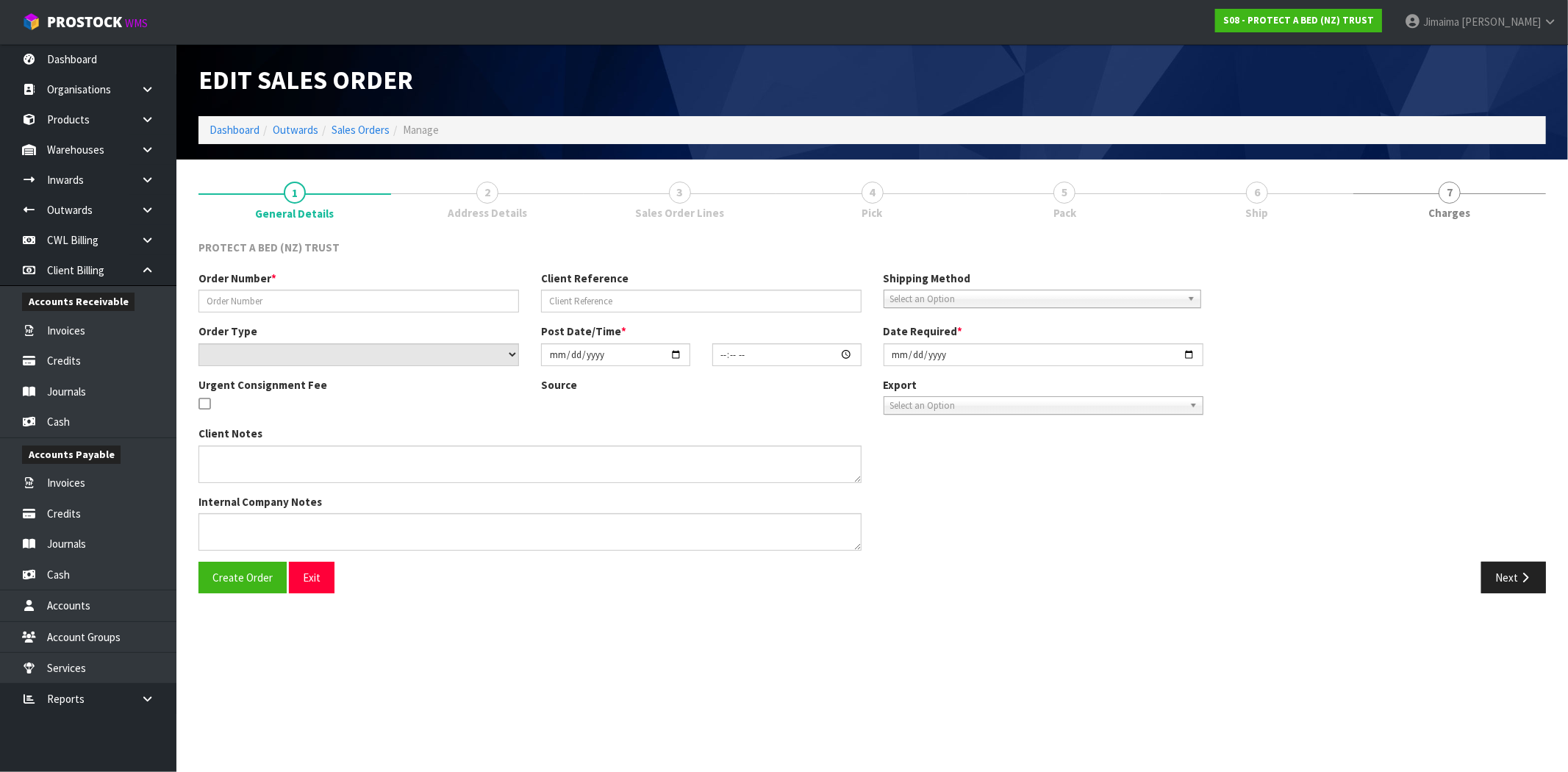
type input "[DATE]"
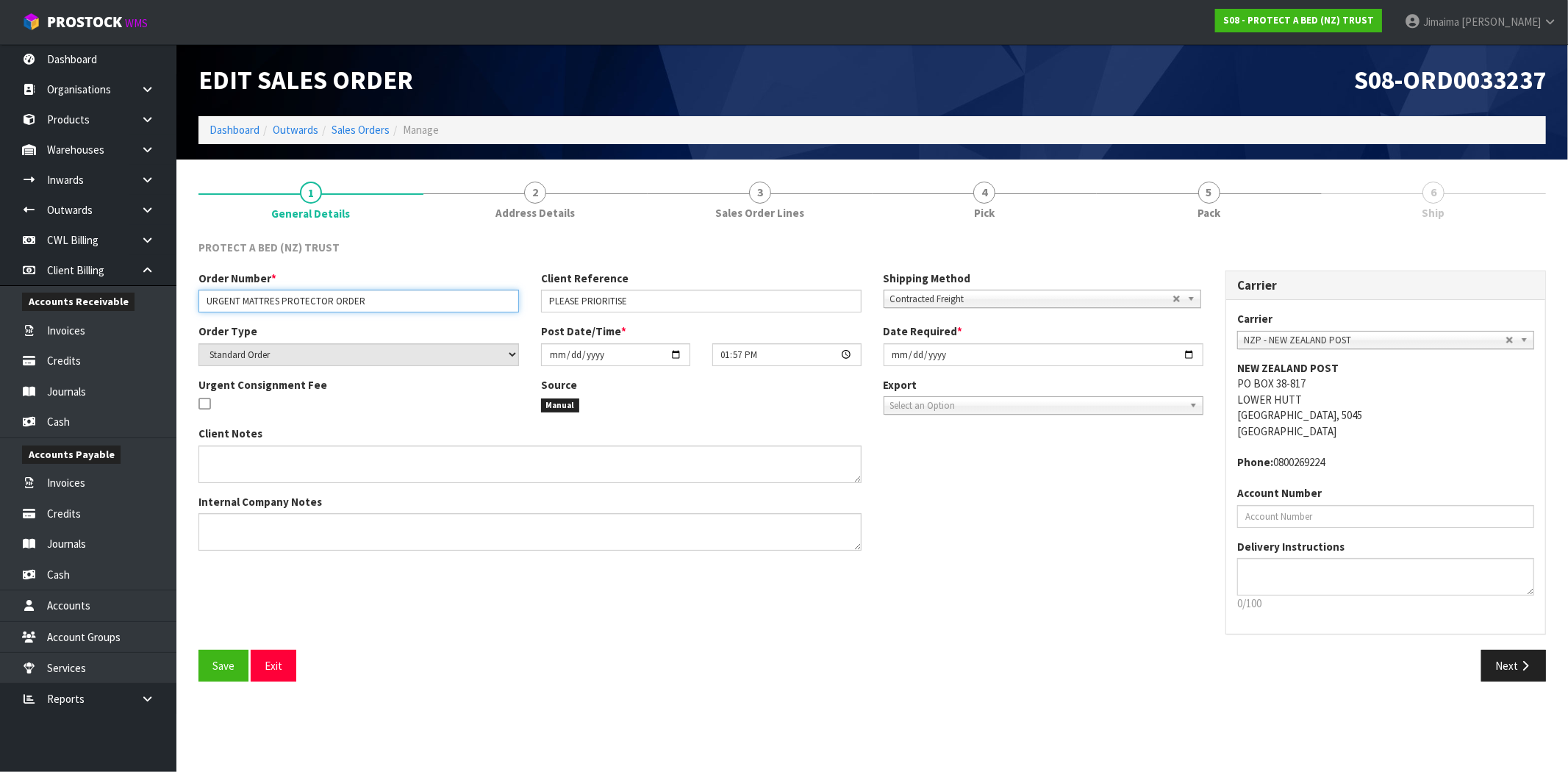
click at [278, 290] on input "URGENT MATTRES PROTECTOR ORDER" at bounding box center [358, 301] width 320 height 22
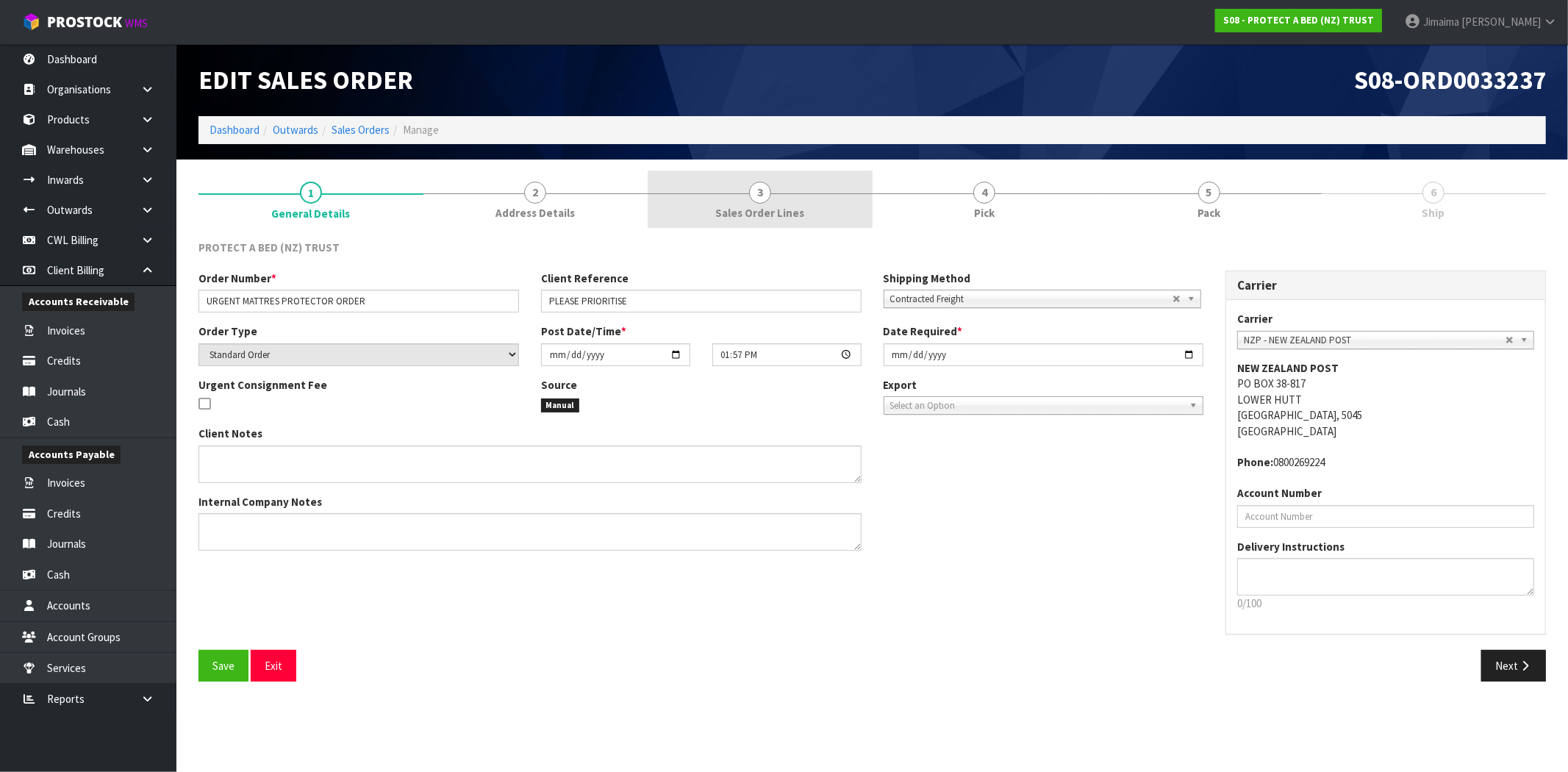
drag, startPoint x: 745, startPoint y: 223, endPoint x: 790, endPoint y: 221, distance: 45.0
click at [745, 223] on link "3 Sales Order Lines" at bounding box center [760, 199] width 225 height 58
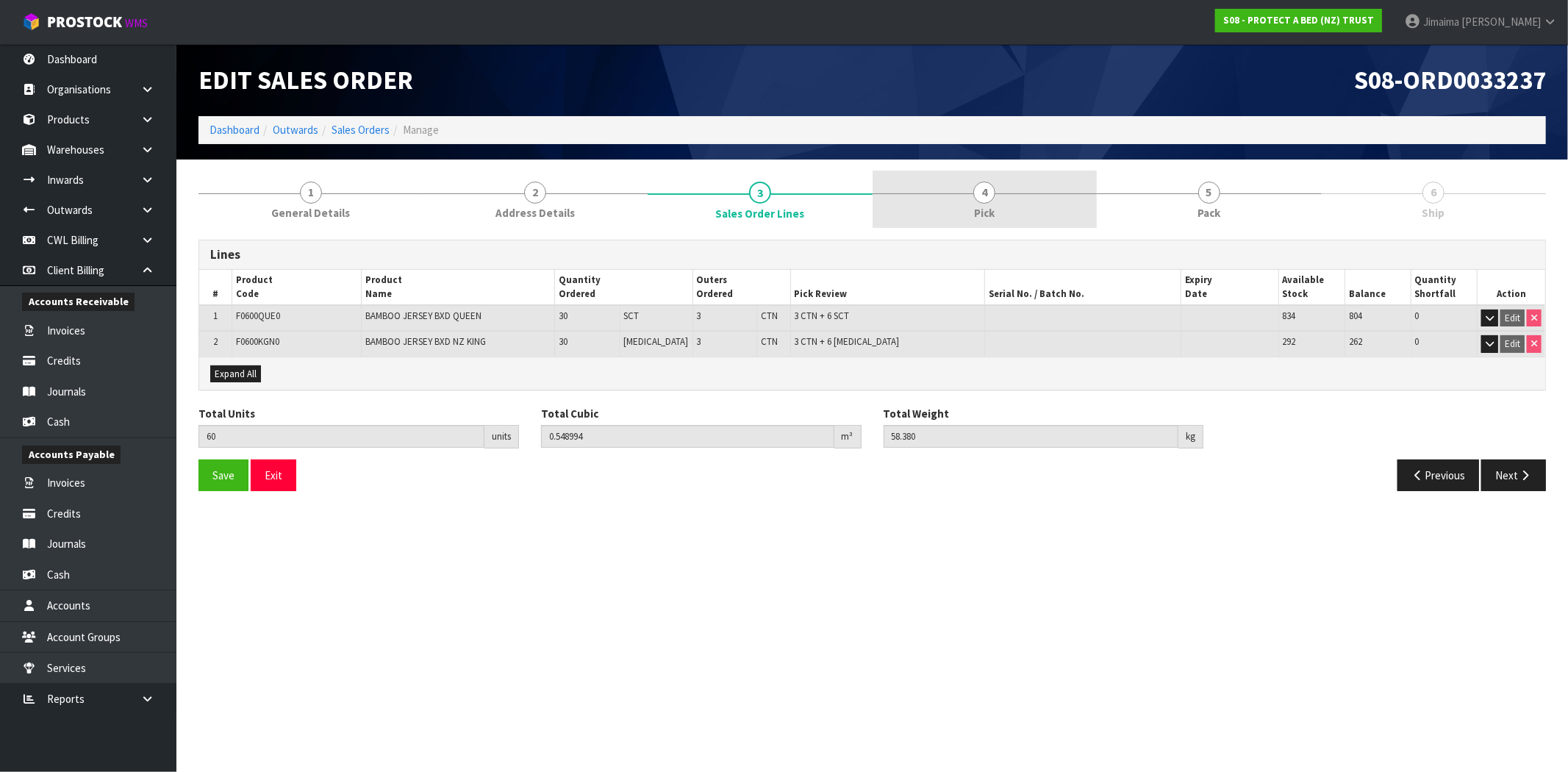
click at [1016, 217] on link "4 Pick" at bounding box center [986, 199] width 225 height 58
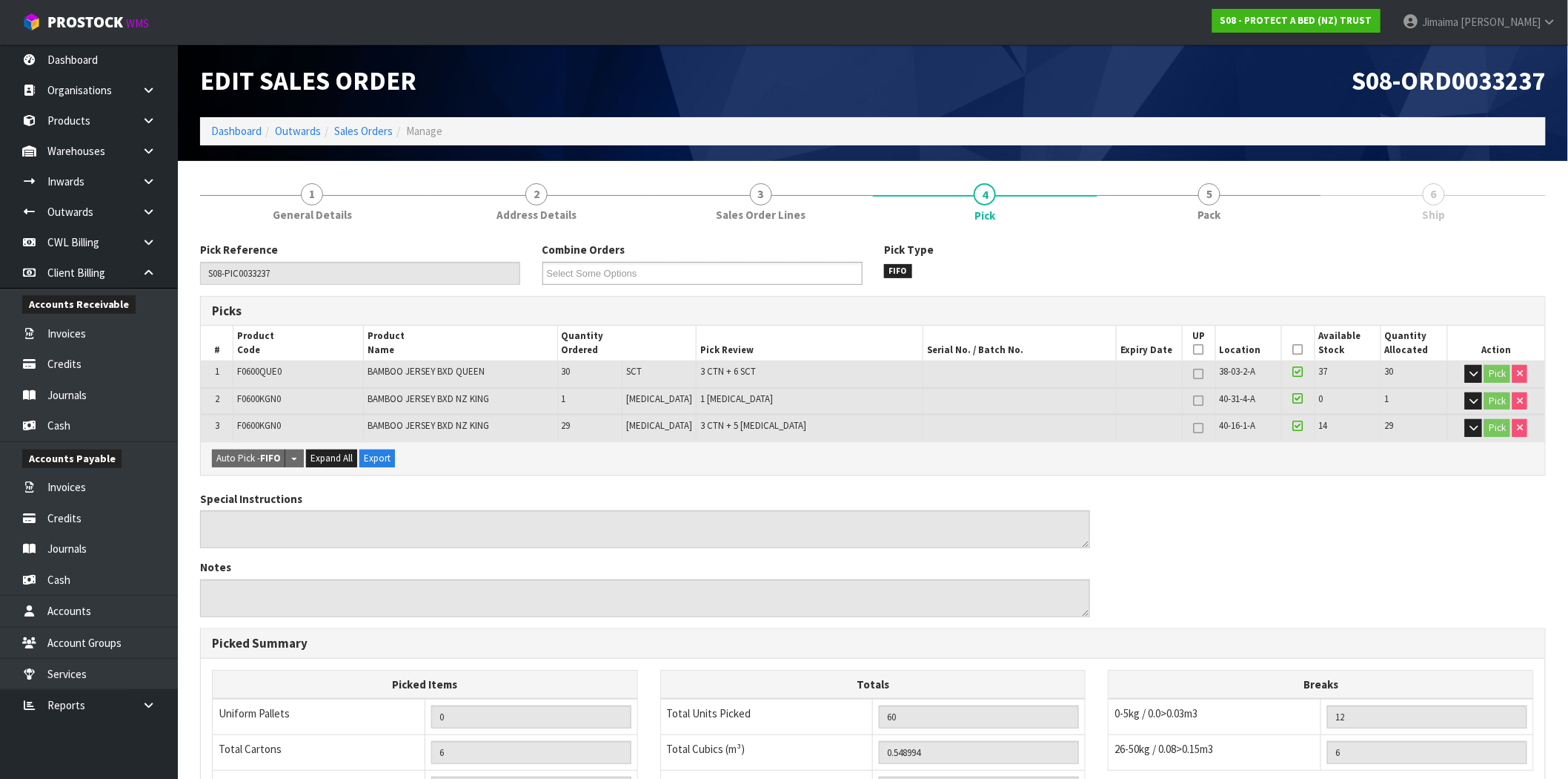
click at [1218, 233] on div "Pick Reference S08-PIC0033237 Combine Orders S08-ORD0029474 S08-ORD0031944 S08-…" at bounding box center [873, 640] width 1346 height 818
click at [1223, 217] on link "5 Pack" at bounding box center [1209, 201] width 224 height 59
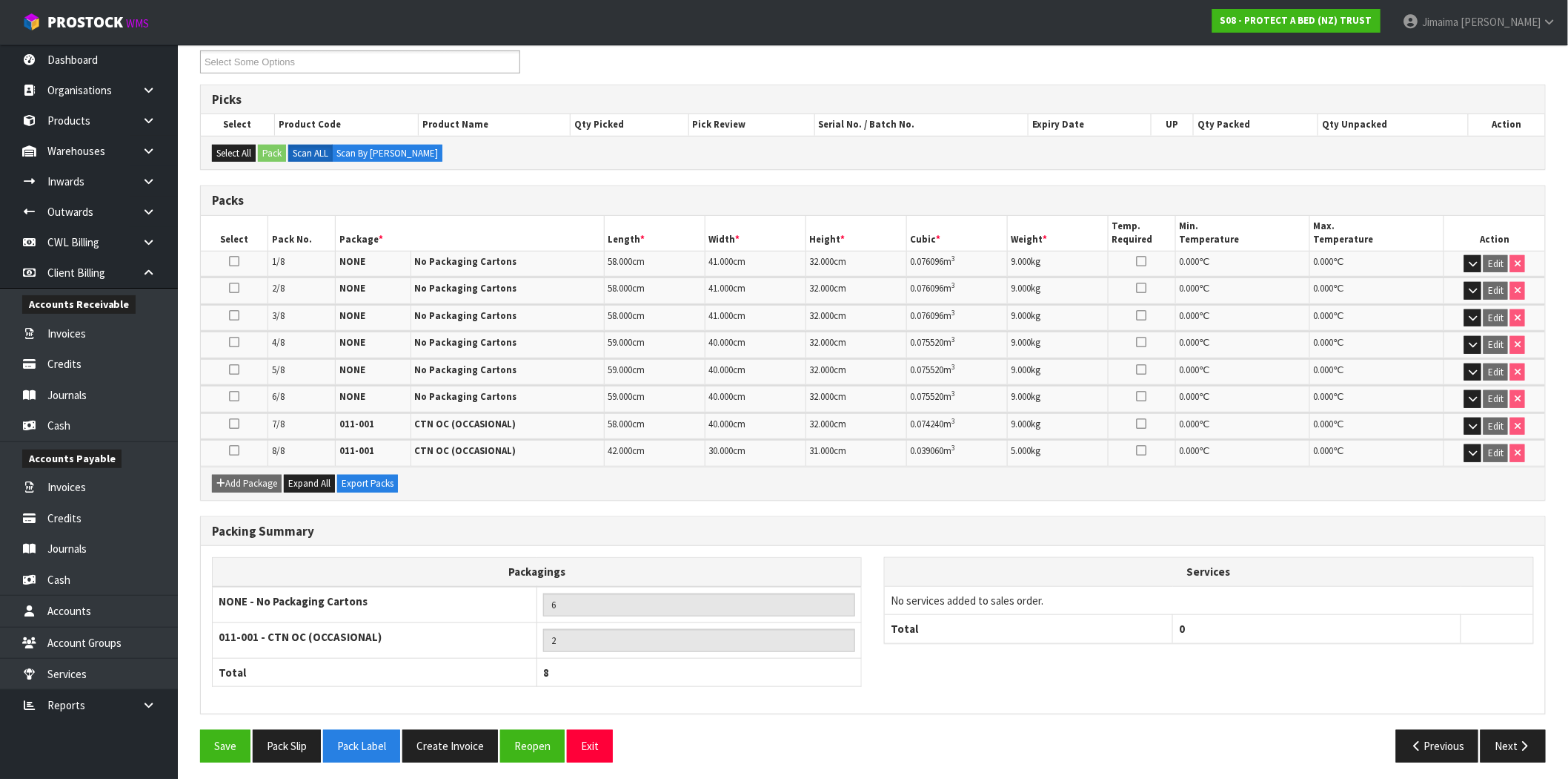
scroll to position [213, 0]
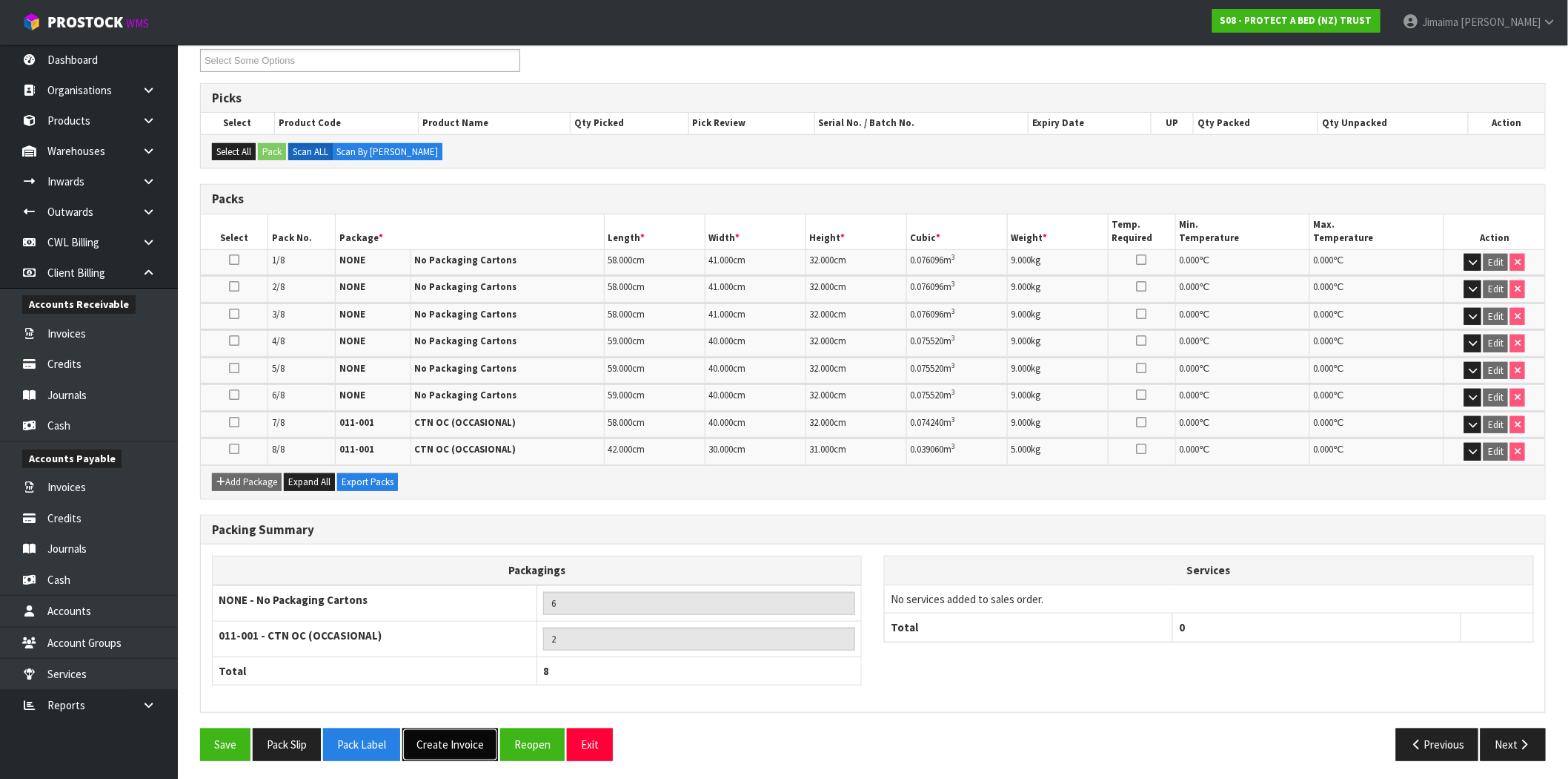
click at [443, 738] on button "Create Invoice" at bounding box center [450, 744] width 95 height 32
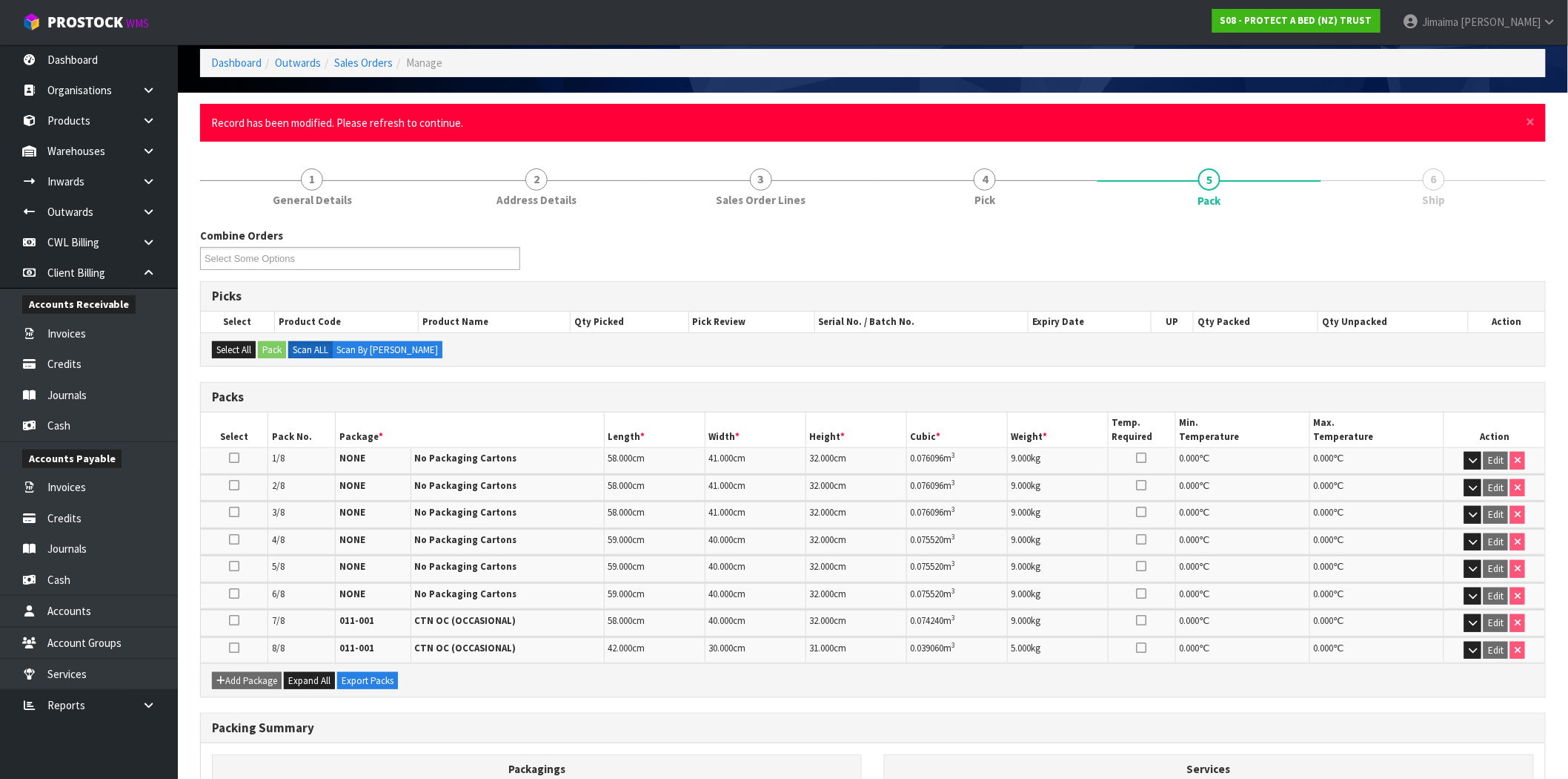
scroll to position [0, 0]
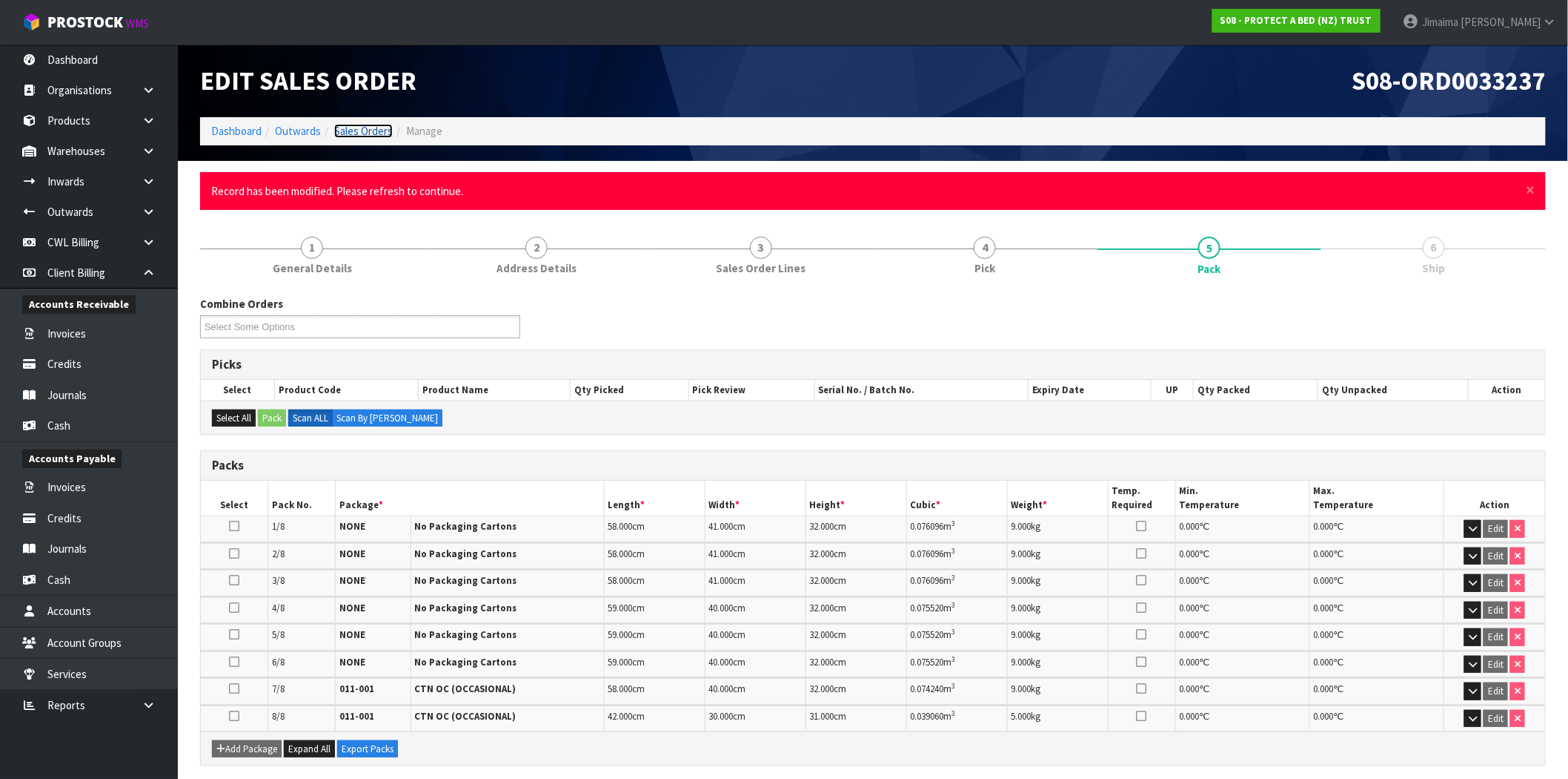
click at [387, 128] on link "Sales Orders" at bounding box center [363, 131] width 59 height 14
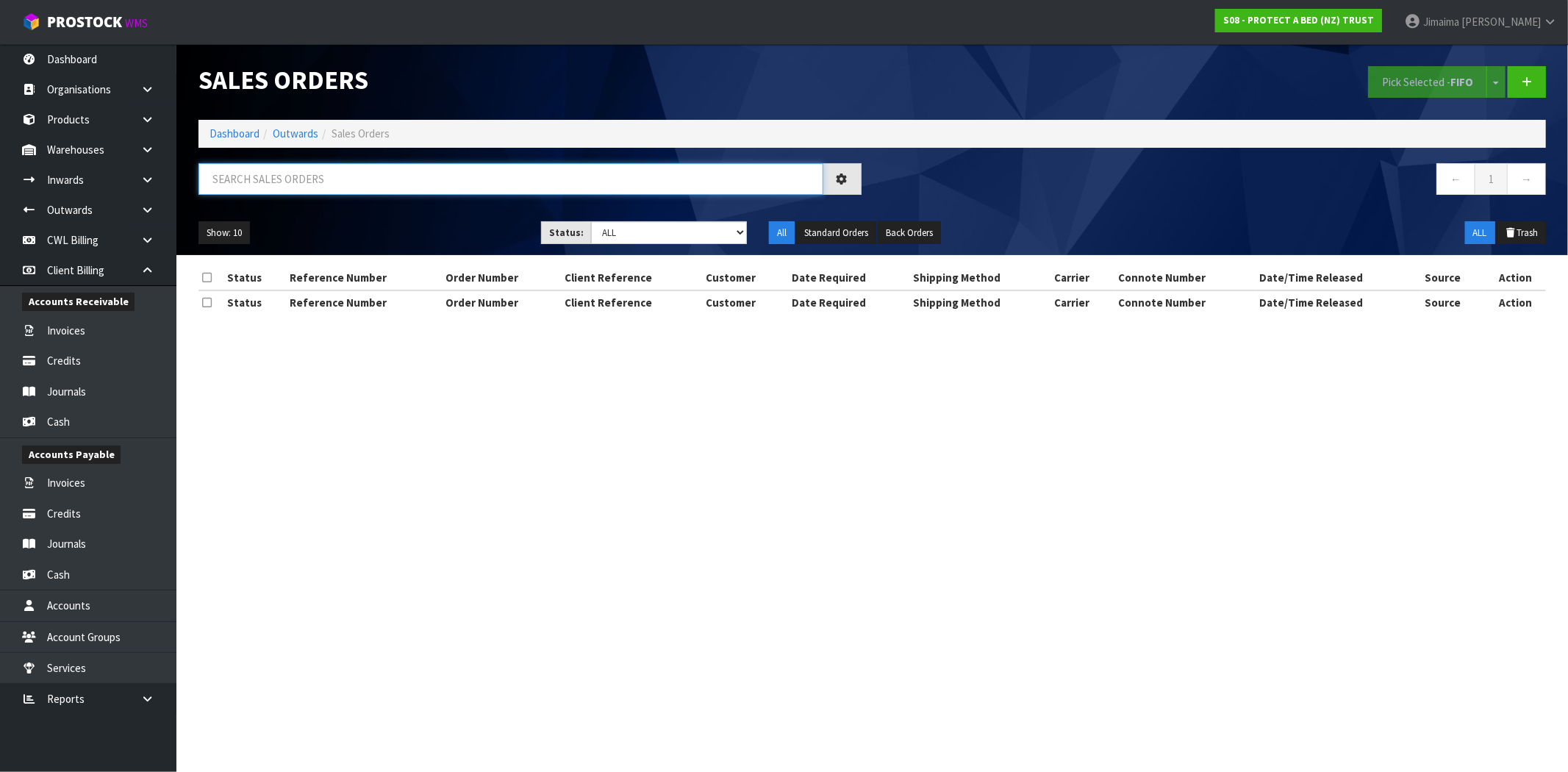
click at [389, 184] on input "text" at bounding box center [511, 178] width 625 height 32
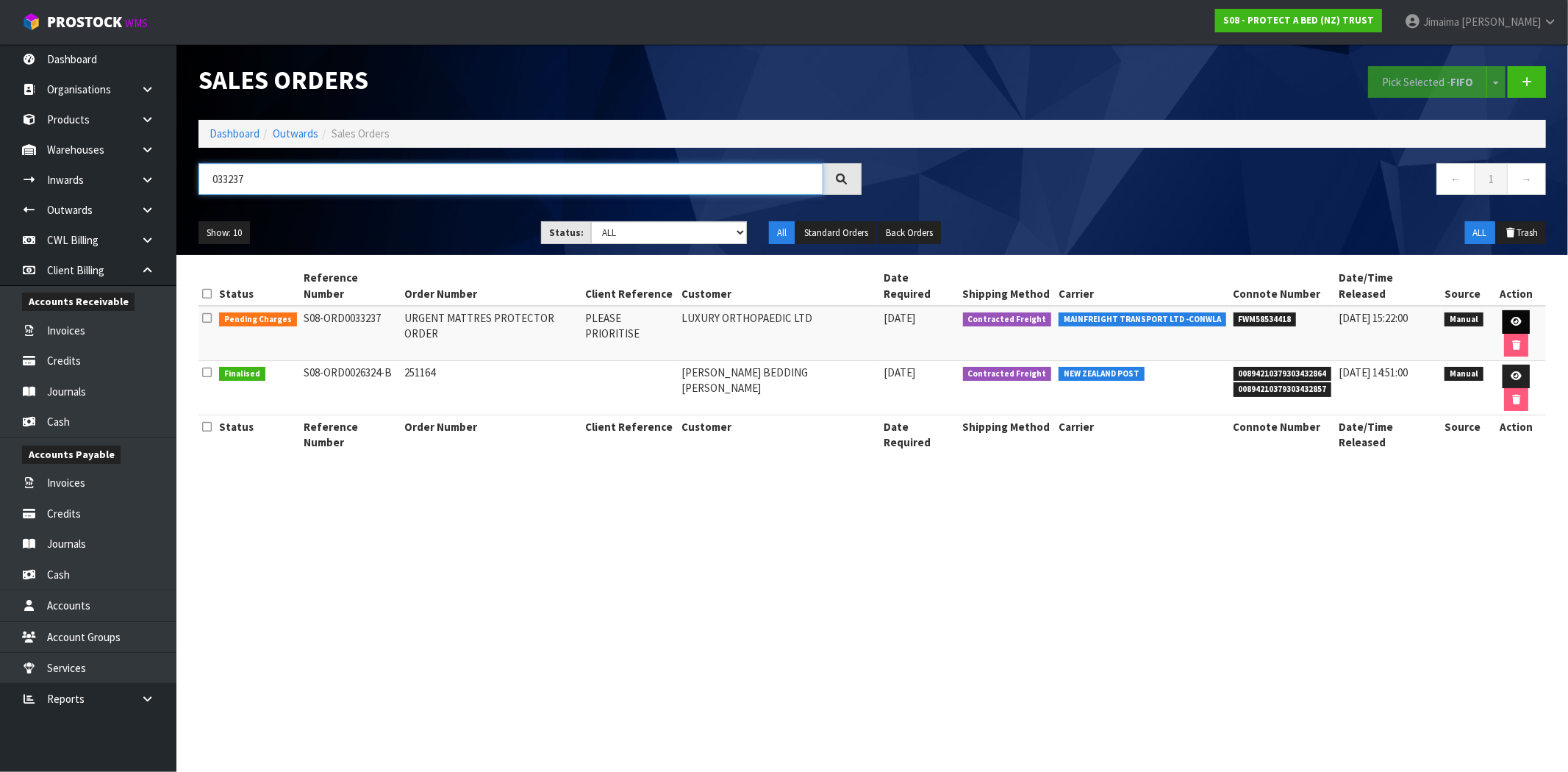
type input "033237"
click at [1503, 310] on link at bounding box center [1516, 322] width 27 height 23
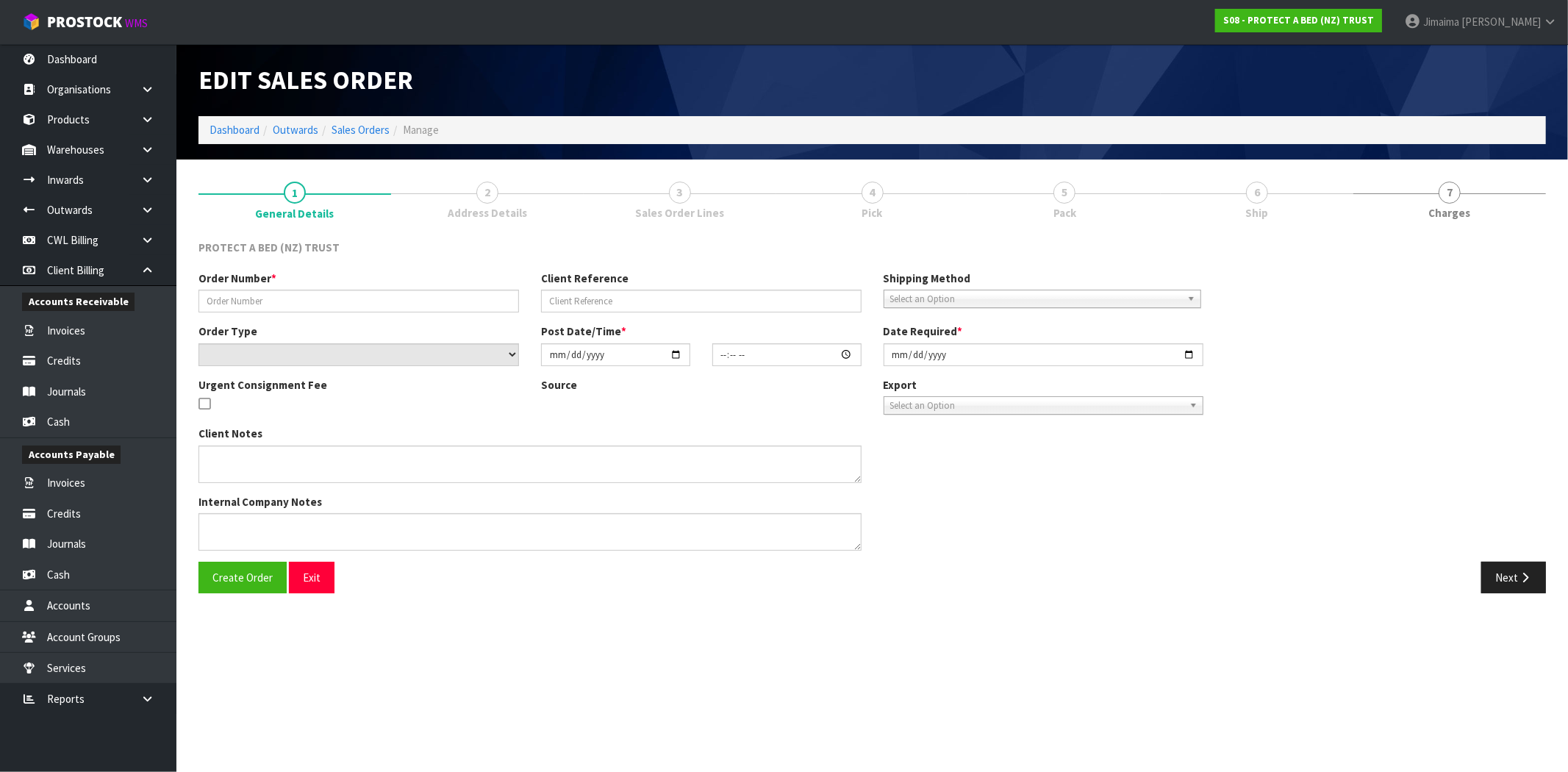
type input "URGENT MATTRES PROTECTOR ORDER"
type input "PLEASE PRIORITISE"
select select "number:0"
type input "[DATE]"
type input "13:57:00.000"
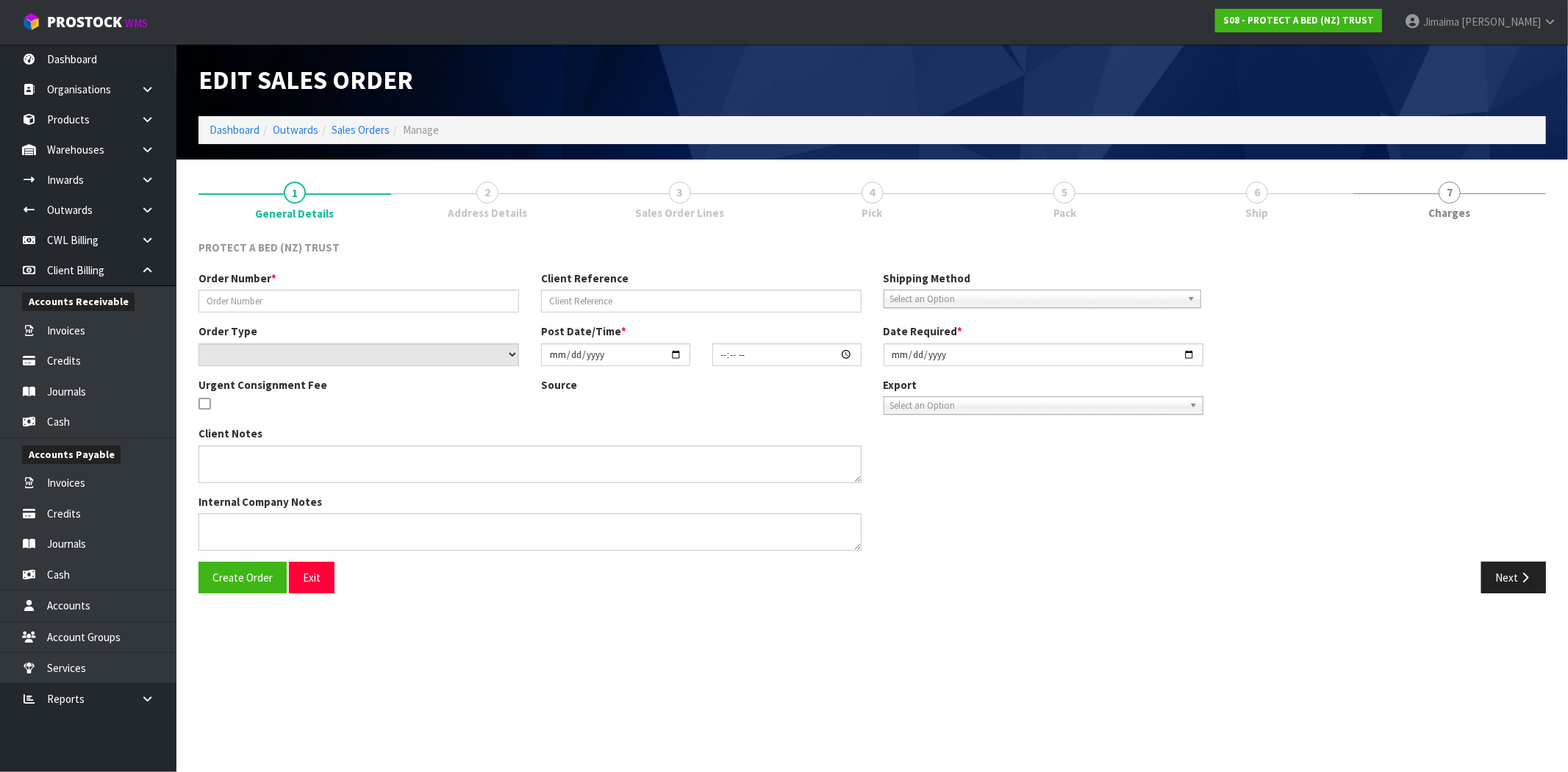
type input "[DATE]"
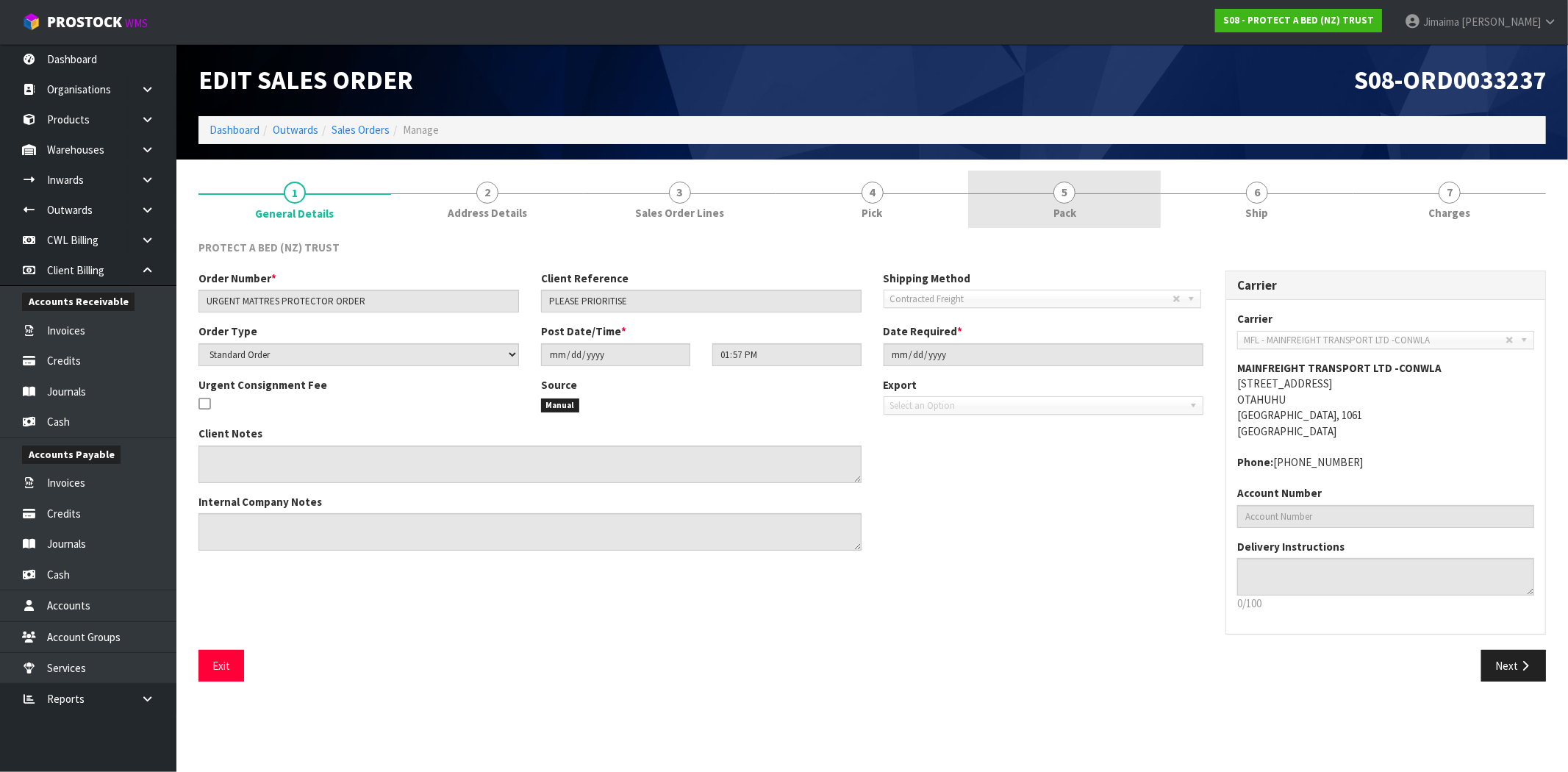
click at [1099, 200] on link "5 Pack" at bounding box center [1065, 199] width 192 height 58
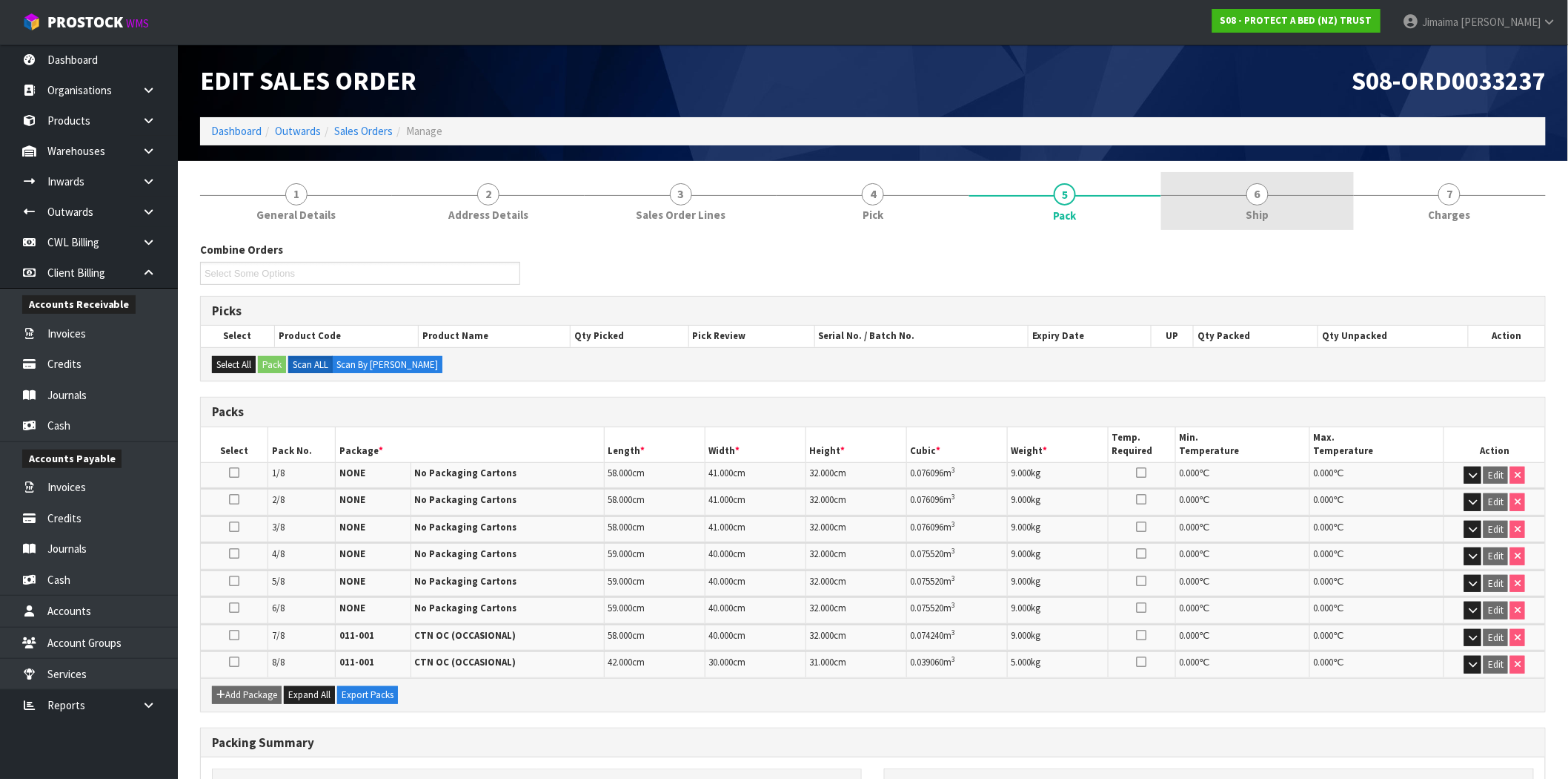
click at [1220, 204] on link "6 Ship" at bounding box center [1258, 201] width 192 height 59
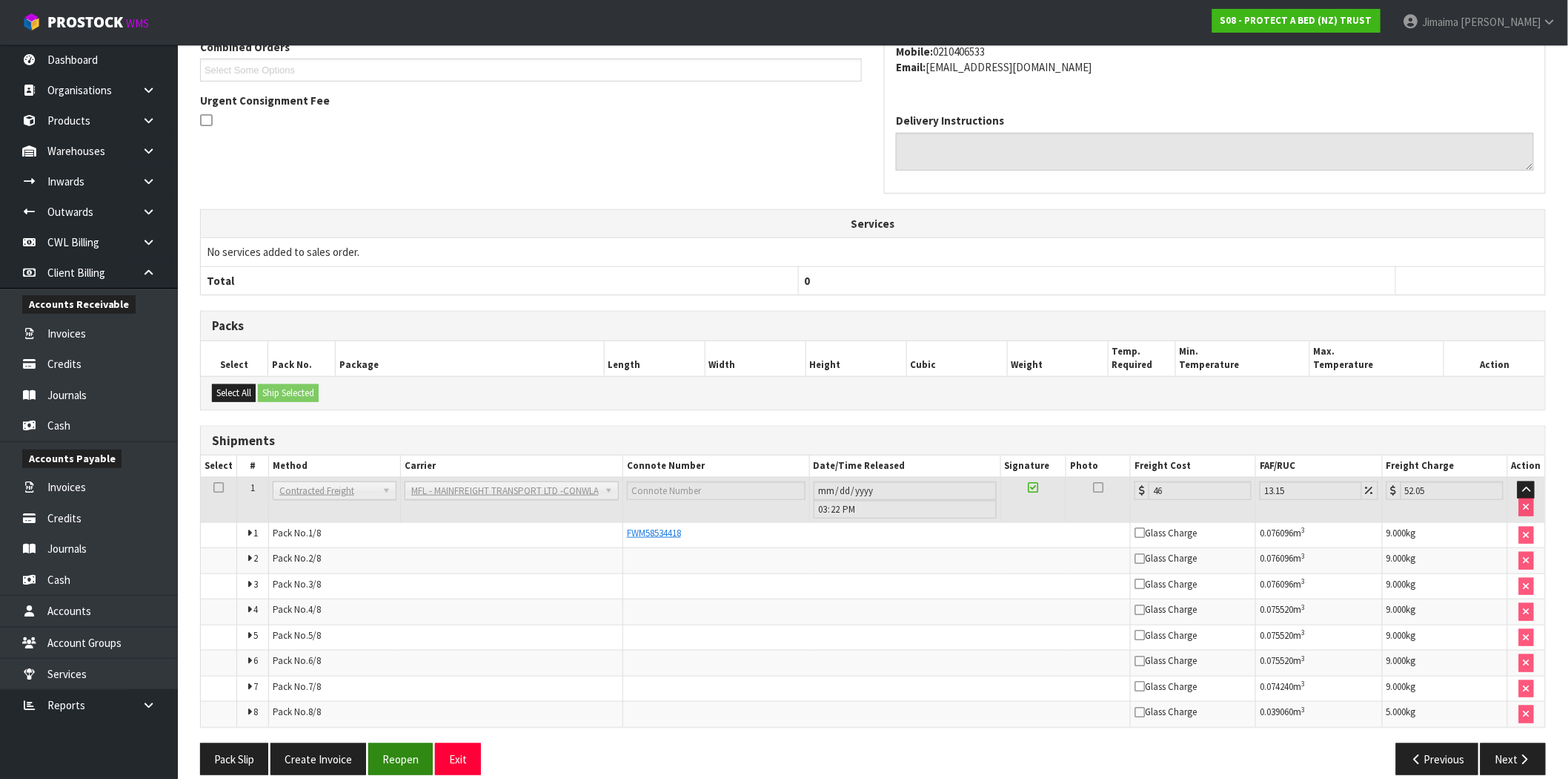
scroll to position [372, 0]
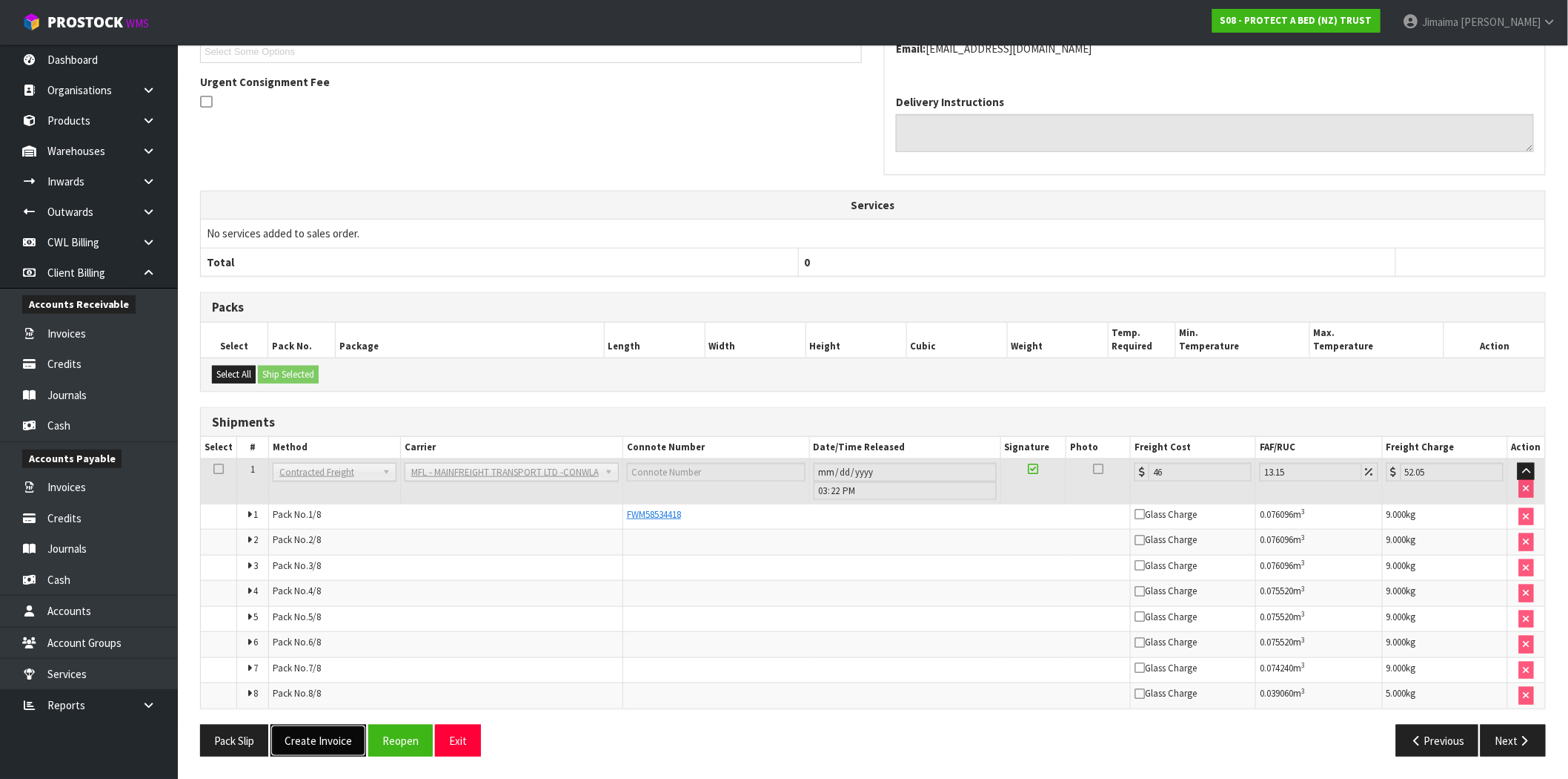
click at [335, 744] on button "Create Invoice" at bounding box center [318, 740] width 95 height 32
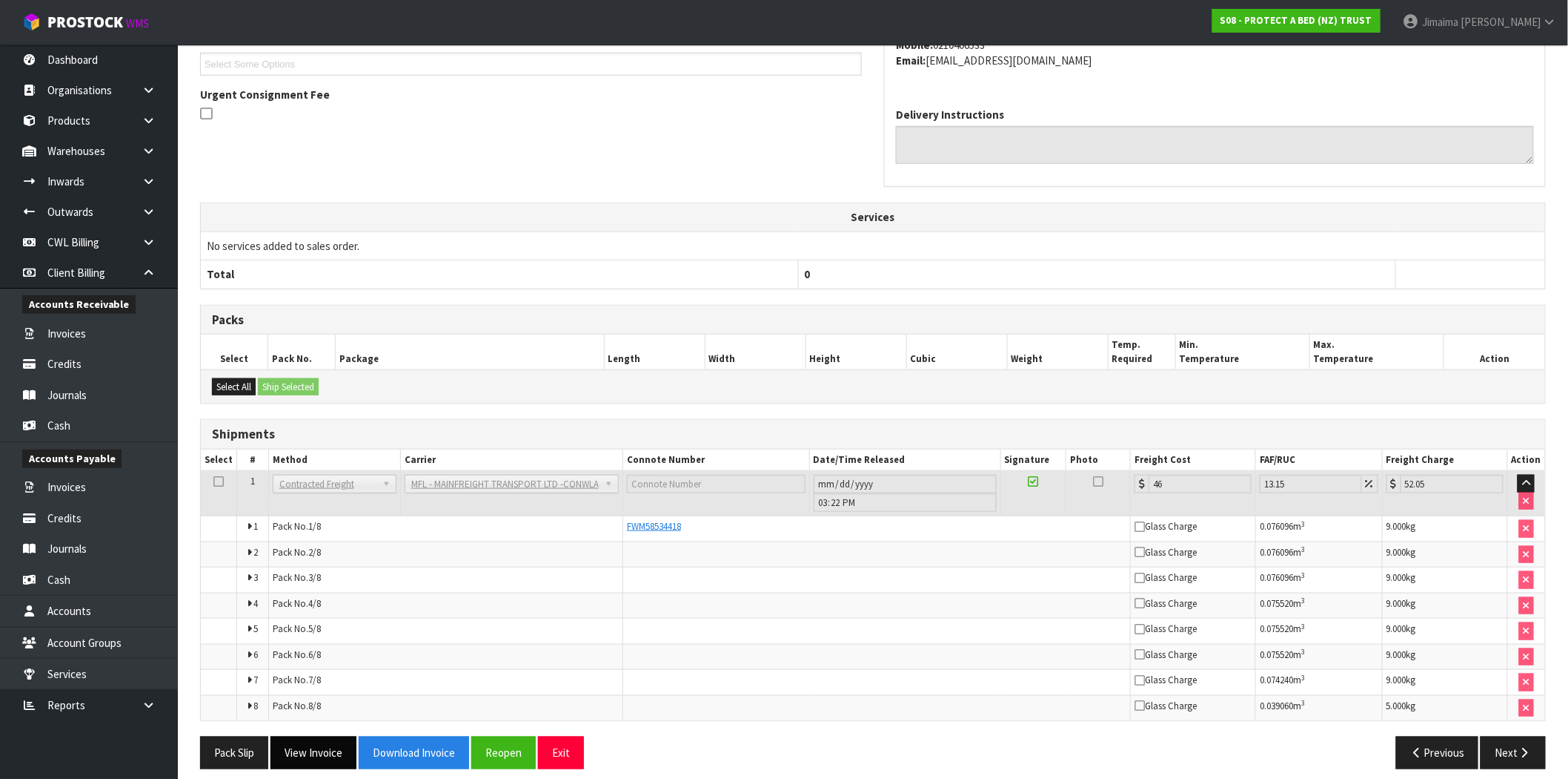
scroll to position [425, 0]
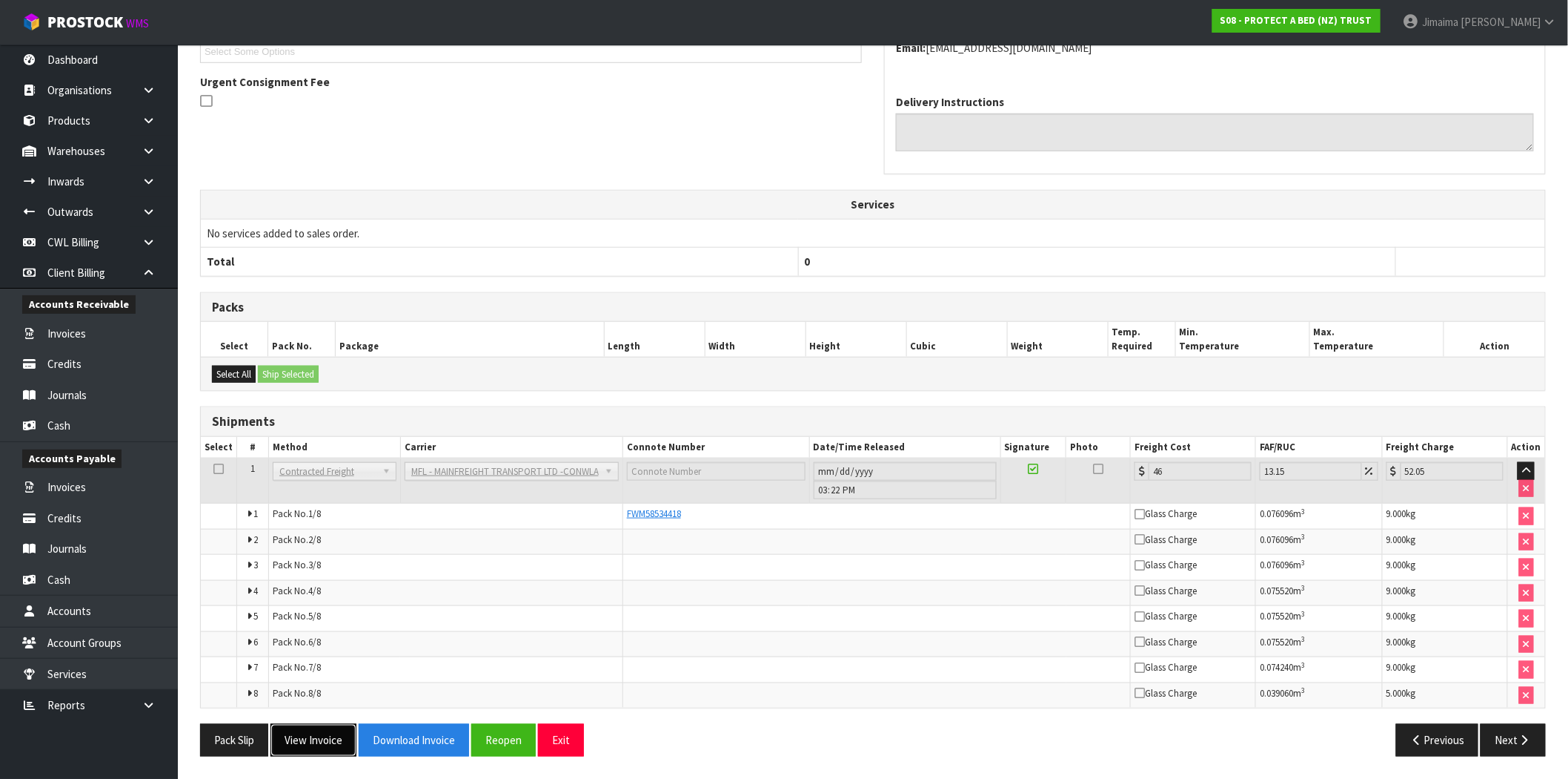
click at [337, 739] on button "View Invoice" at bounding box center [313, 739] width 86 height 32
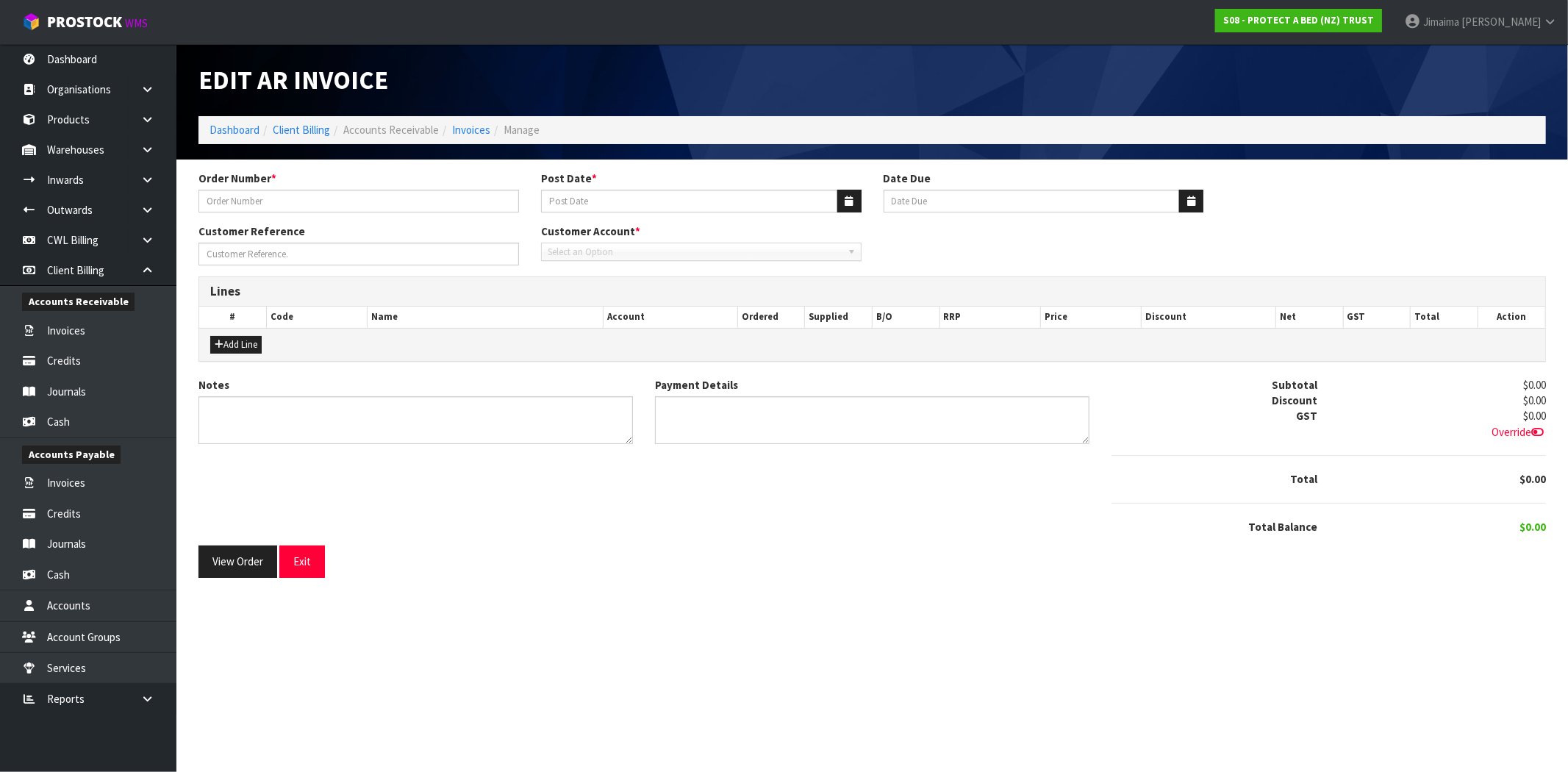
type input "URGENT MATTRES PROTECTOR ORDER"
type input "[DATE]"
type input "20/10/2025"
type input "PLEASE PRIORITISE"
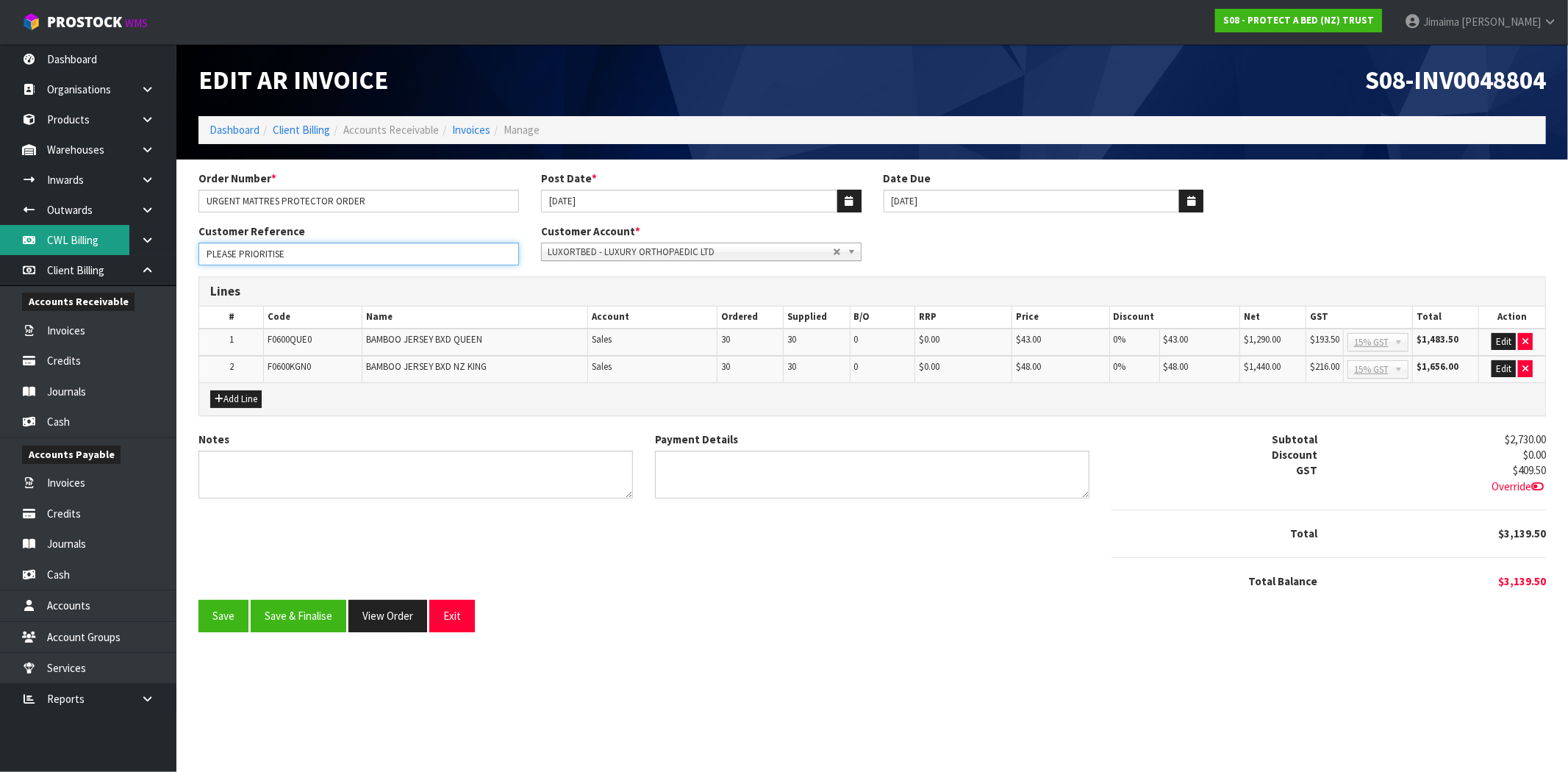
click at [46, 248] on body "Toggle navigation ProStock WMS S08 - PROTECT A BED (NZ) TRUST Jimaima [PERSON_N…" at bounding box center [784, 386] width 1568 height 772
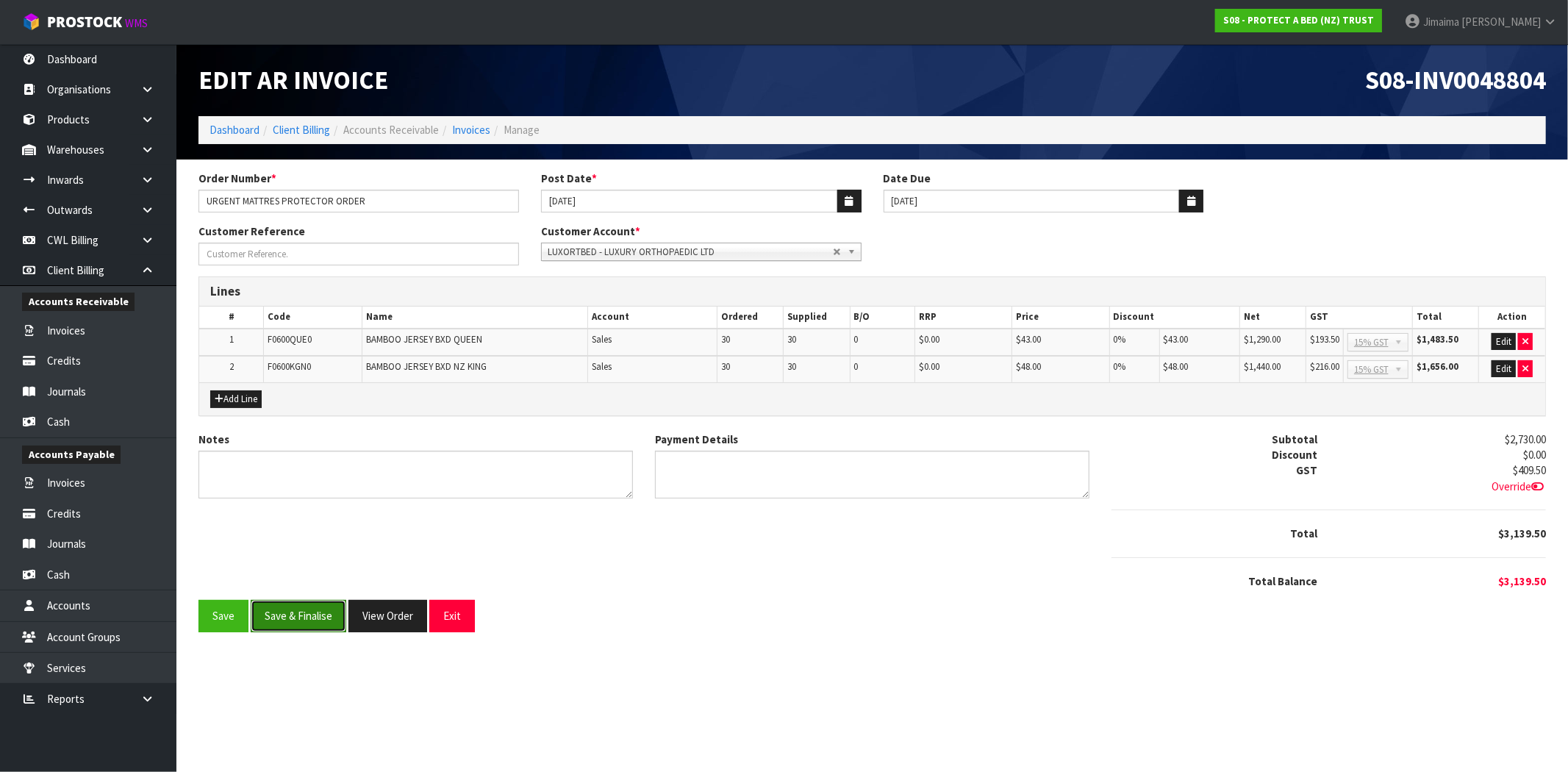
click at [309, 608] on button "Save & Finalise" at bounding box center [298, 615] width 95 height 32
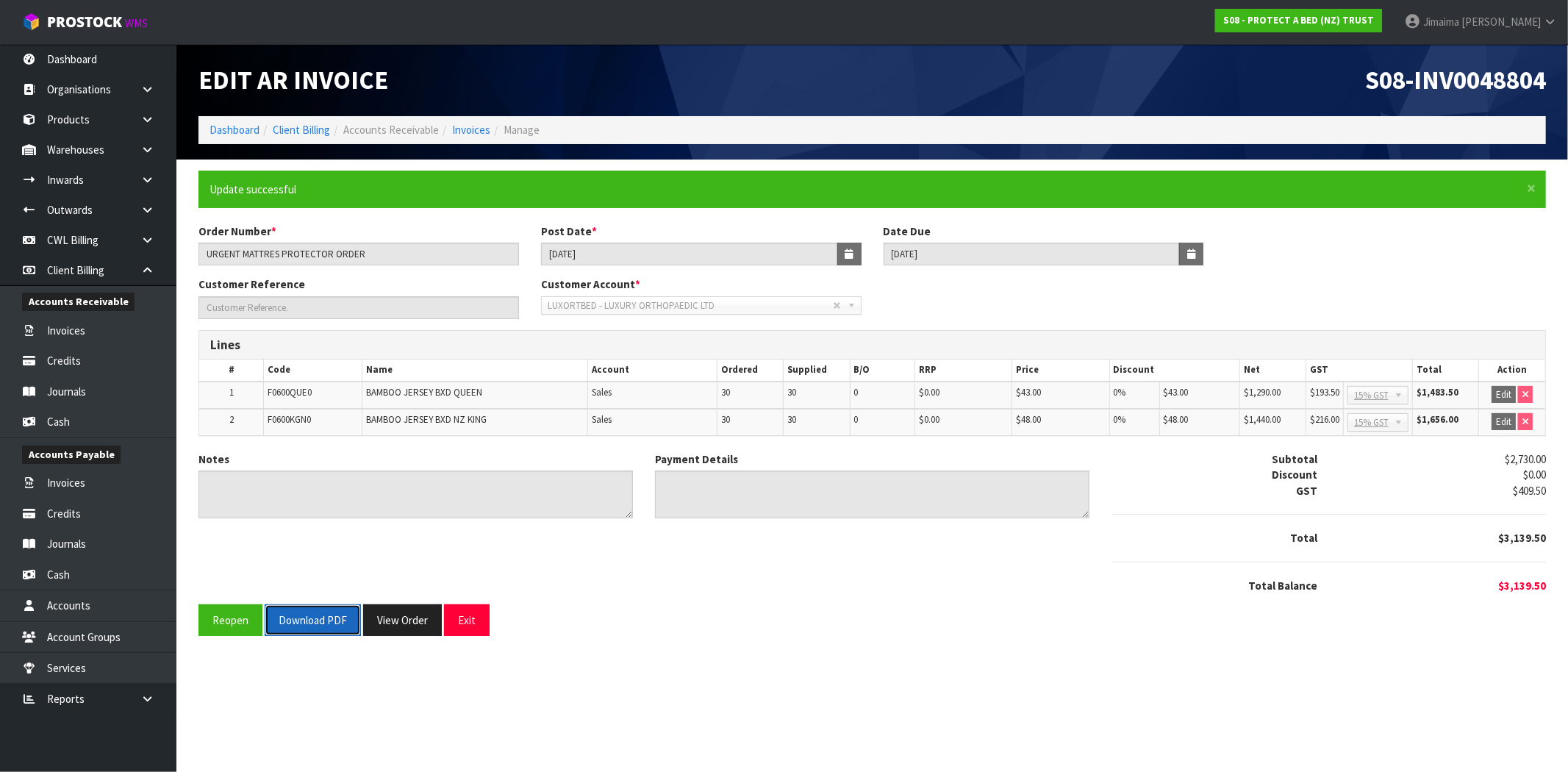
click at [314, 615] on button "Download PDF" at bounding box center [313, 619] width 96 height 32
click at [412, 621] on button "View Order" at bounding box center [402, 619] width 78 height 32
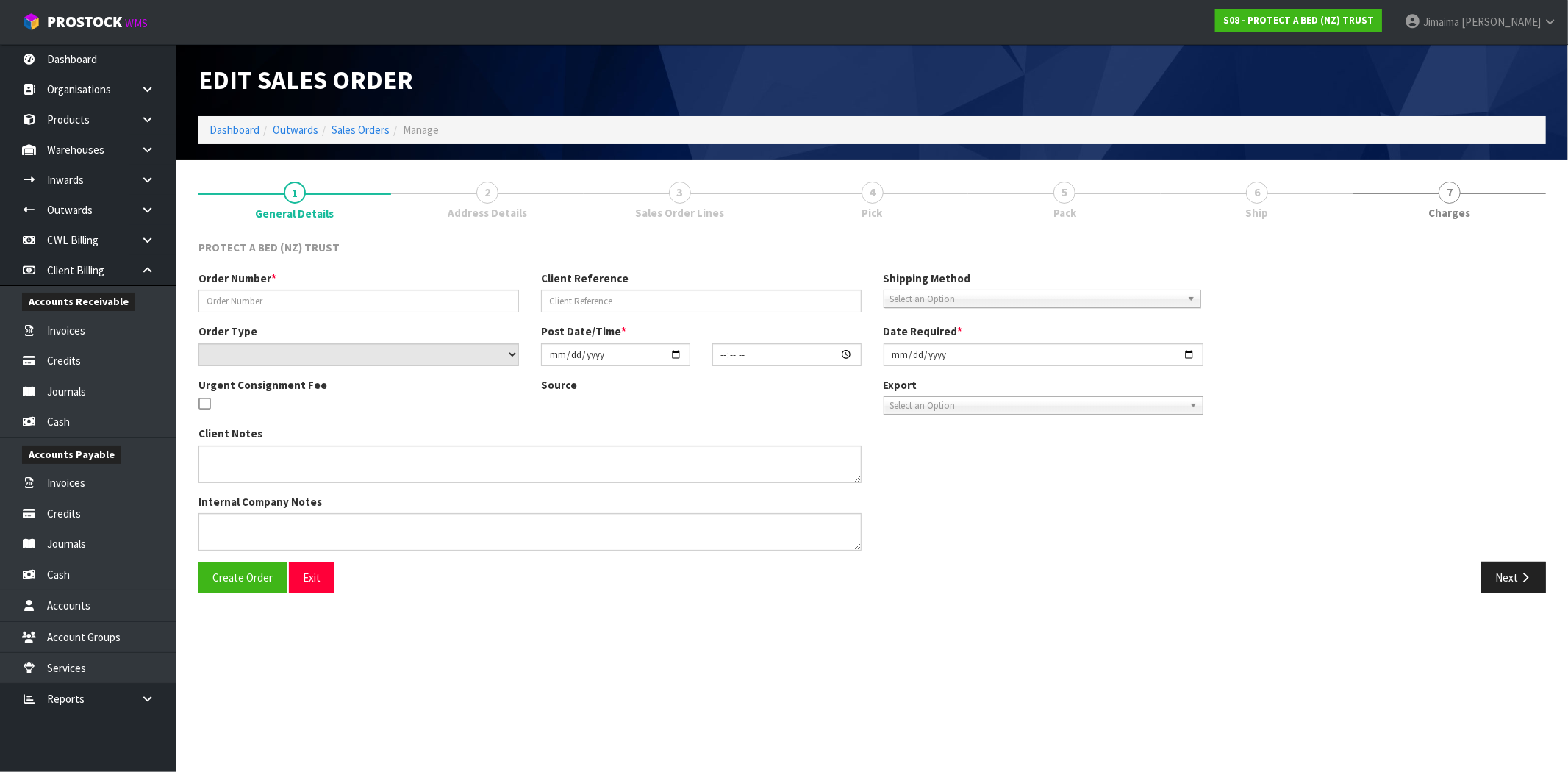
type input "URGENT MATTRES PROTECTOR ORDER"
type input "PLEASE PRIORITISE"
select select "number:0"
type input "[DATE]"
type input "13:57:00.000"
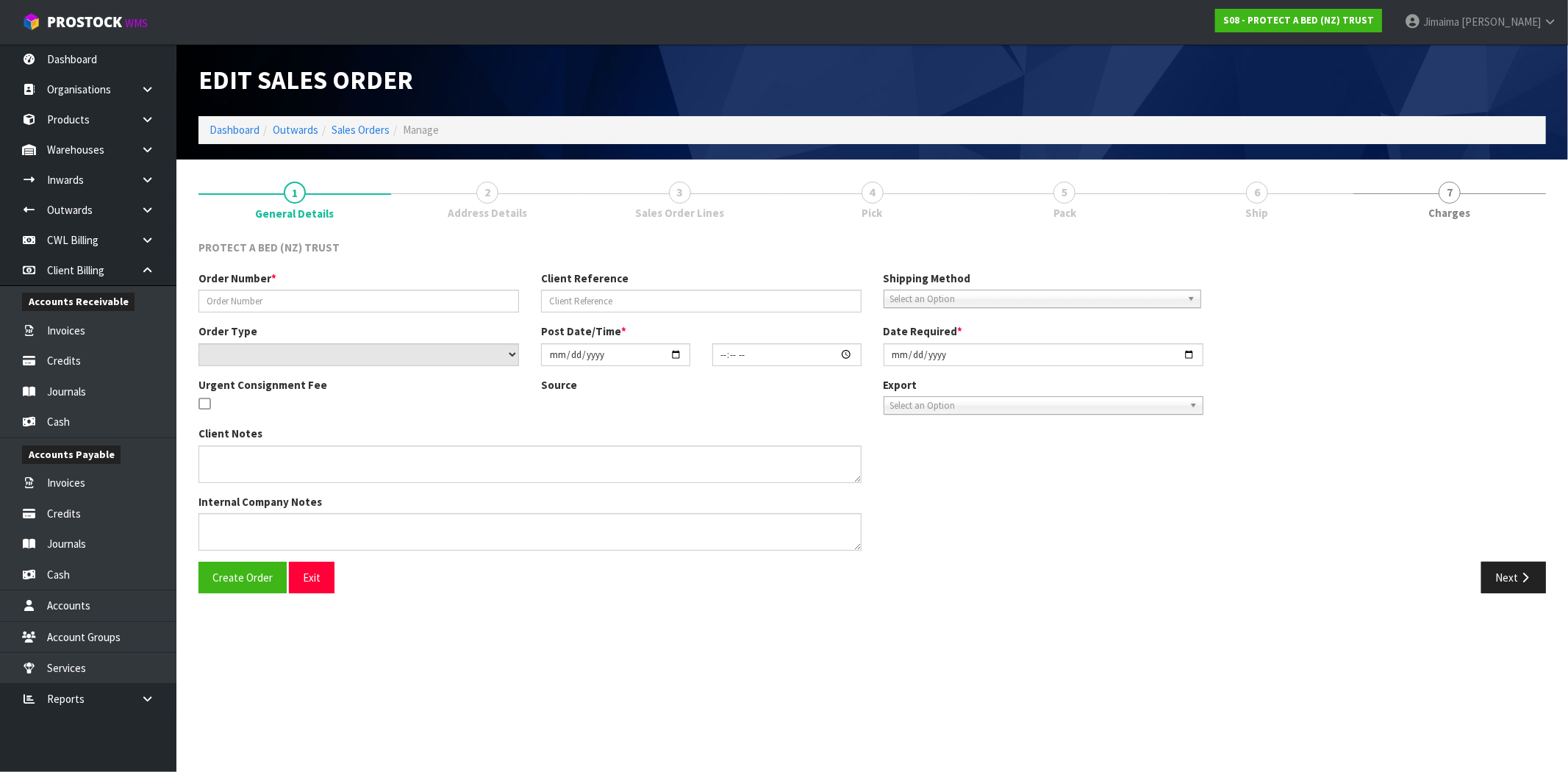
type input "[DATE]"
click at [679, 207] on span "Sales Order Lines" at bounding box center [679, 213] width 89 height 16
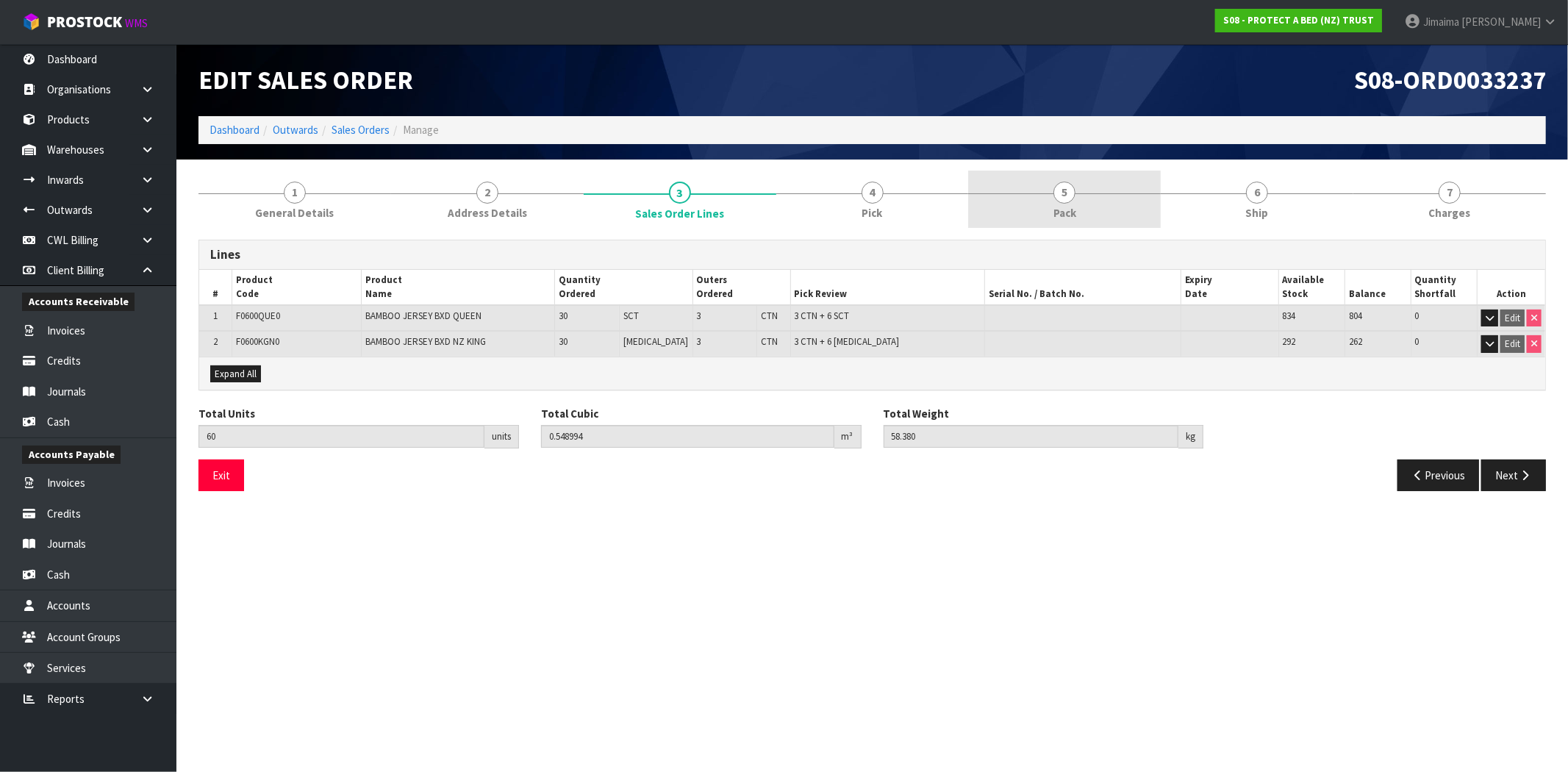
drag, startPoint x: 836, startPoint y: 193, endPoint x: 971, endPoint y: 193, distance: 135.0
click at [836, 193] on link "4 Pick" at bounding box center [872, 199] width 192 height 58
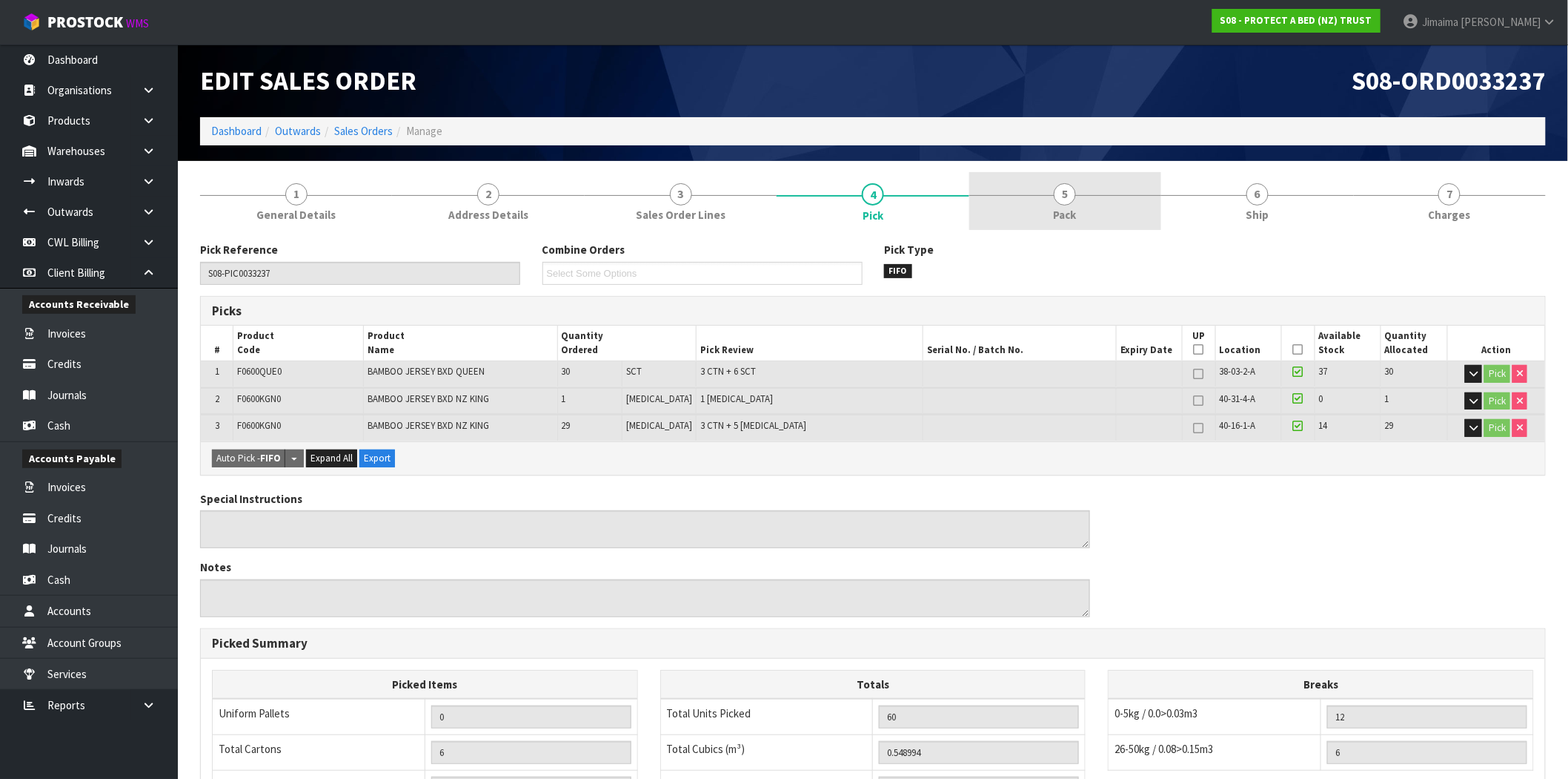
click at [990, 195] on link "5 Pack" at bounding box center [1065, 201] width 192 height 59
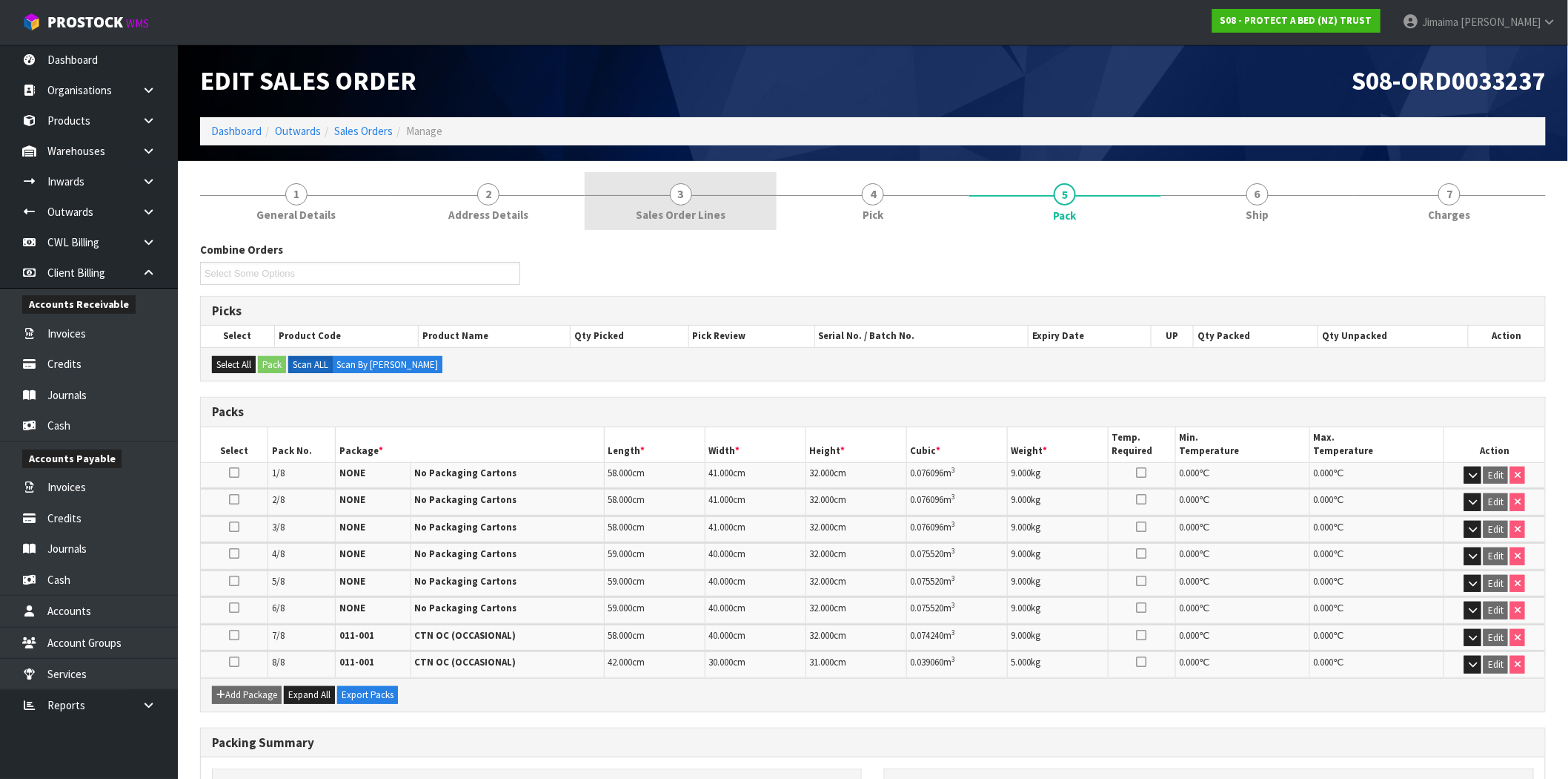
drag, startPoint x: 1406, startPoint y: 185, endPoint x: 675, endPoint y: 196, distance: 731.1
click at [1407, 185] on link "7 [GEOGRAPHIC_DATA]" at bounding box center [1450, 201] width 192 height 59
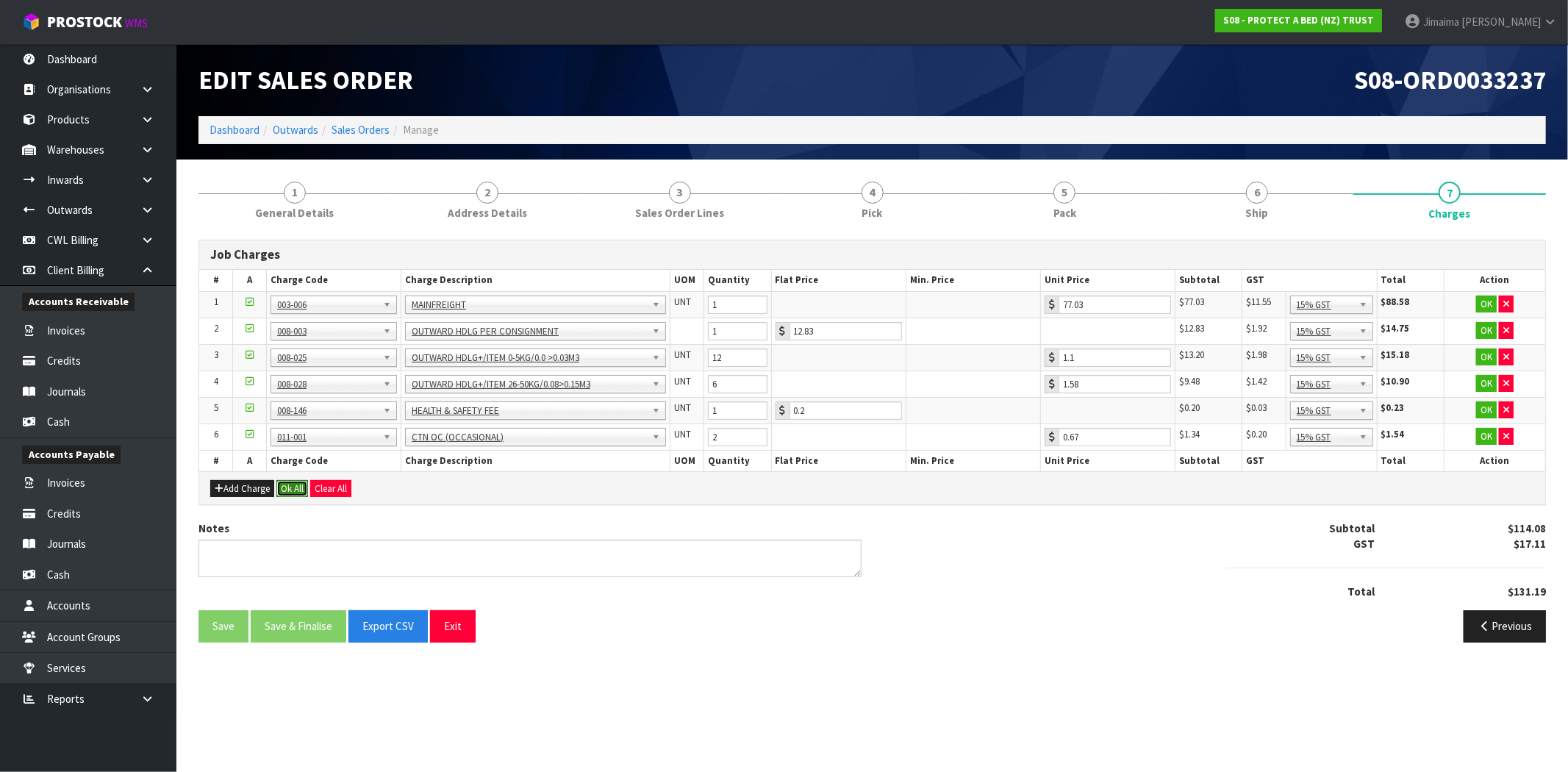
click at [294, 489] on button "Ok All" at bounding box center [292, 488] width 32 height 18
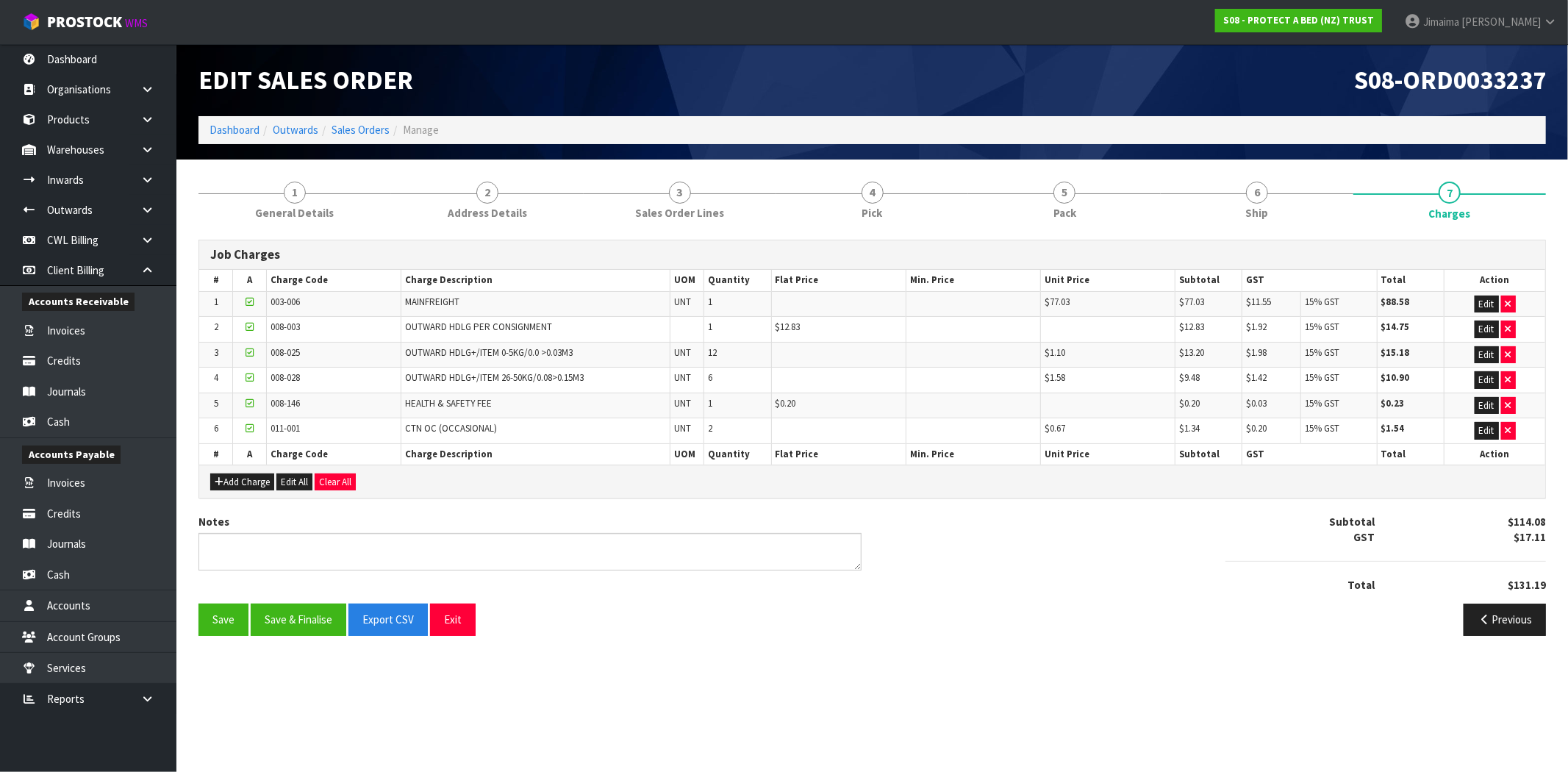
click at [309, 643] on div "Save Save & Finalise Export CSV Exit Previous" at bounding box center [872, 624] width 1369 height 43
click at [306, 635] on button "Save & Finalise" at bounding box center [298, 619] width 95 height 32
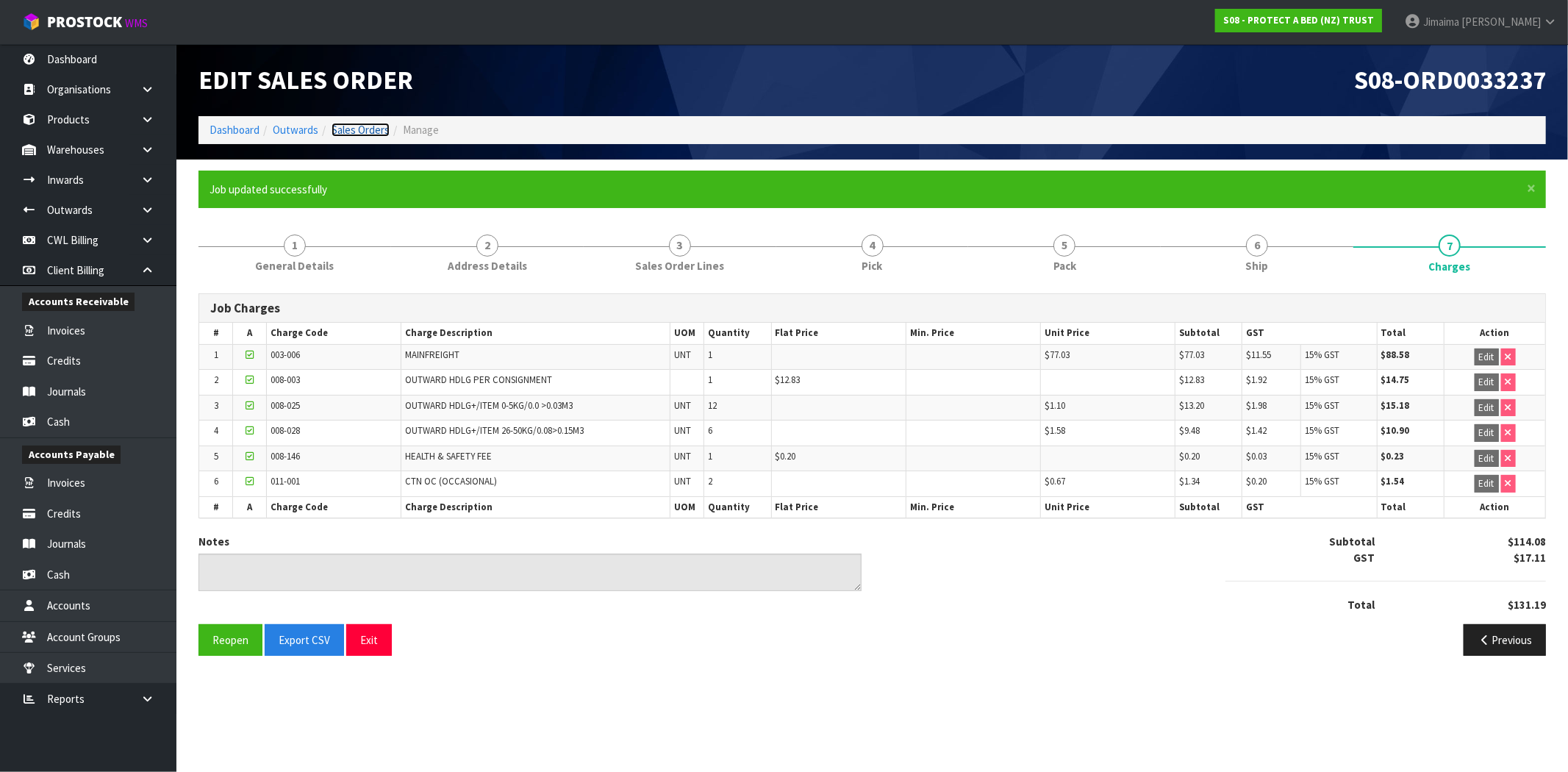
click at [365, 130] on link "Sales Orders" at bounding box center [361, 129] width 58 height 14
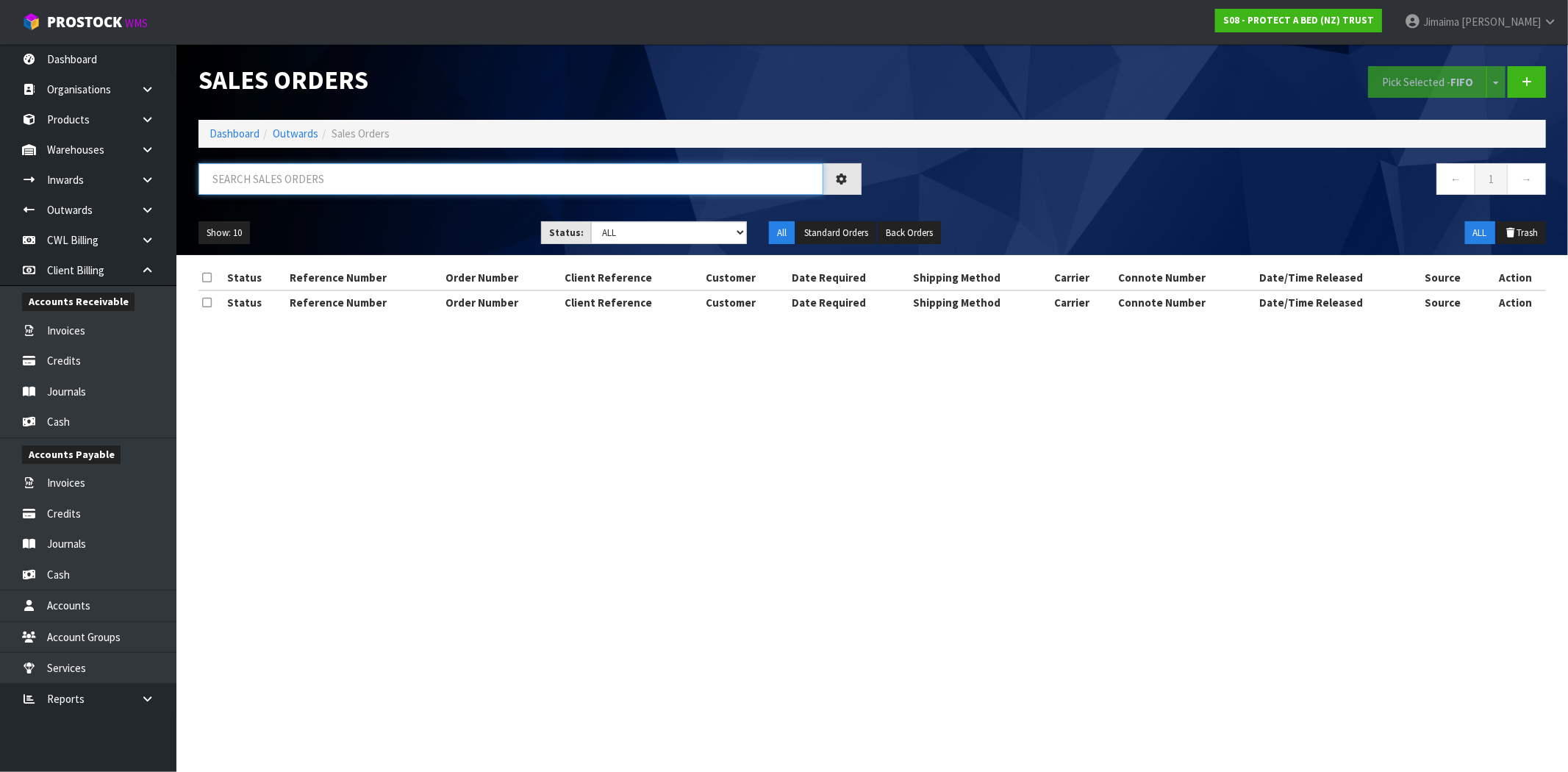
drag, startPoint x: 300, startPoint y: 193, endPoint x: 309, endPoint y: 185, distance: 12.0
click at [299, 193] on input "text" at bounding box center [511, 178] width 625 height 32
click at [239, 122] on ol "Dashboard Outwards Sales Orders" at bounding box center [872, 133] width 1348 height 27
click at [238, 129] on link "Dashboard" at bounding box center [234, 133] width 50 height 14
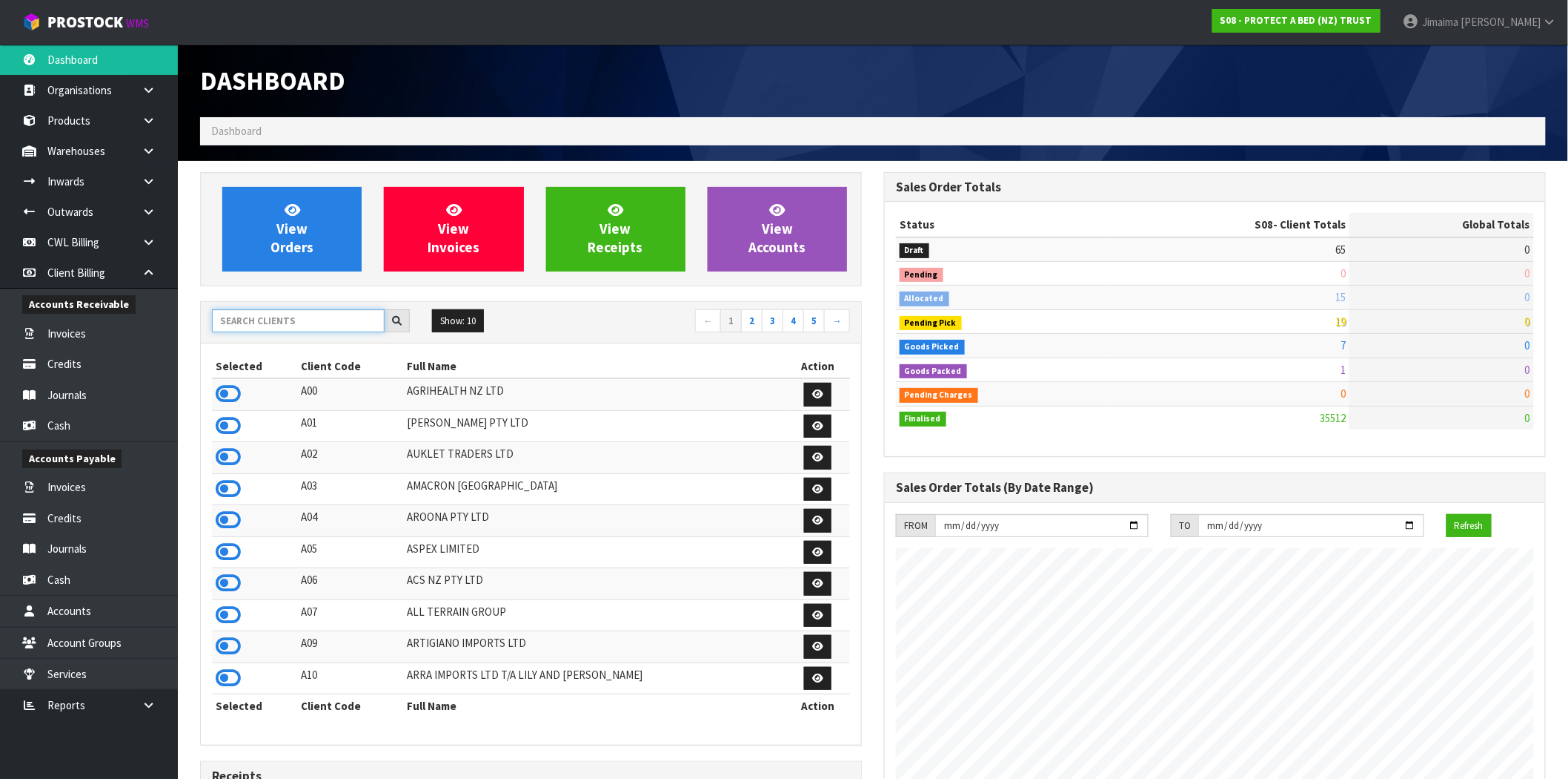
click at [303, 320] on input "text" at bounding box center [298, 320] width 173 height 23
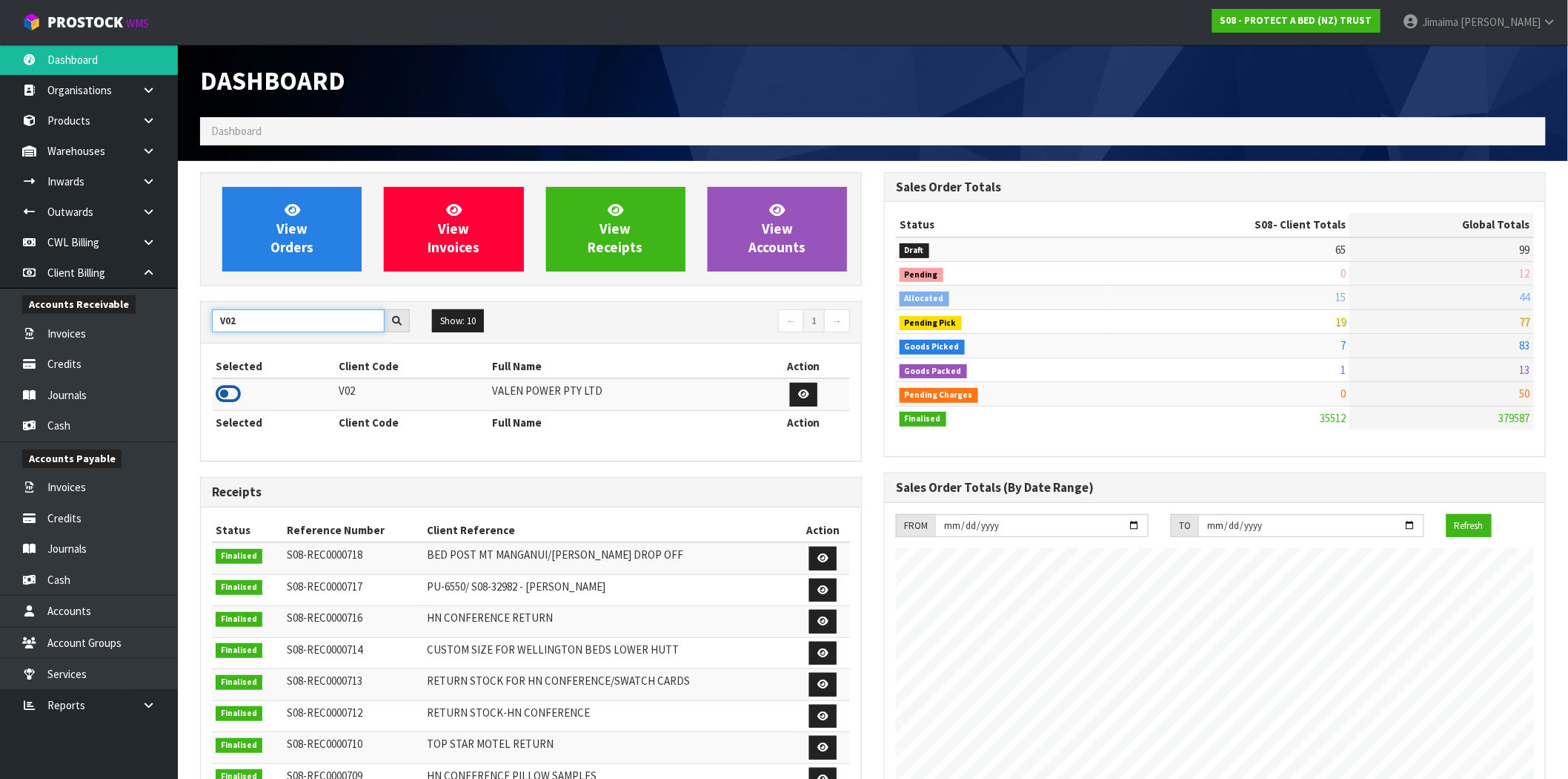
type input "V02"
click at [231, 395] on icon at bounding box center [228, 393] width 25 height 22
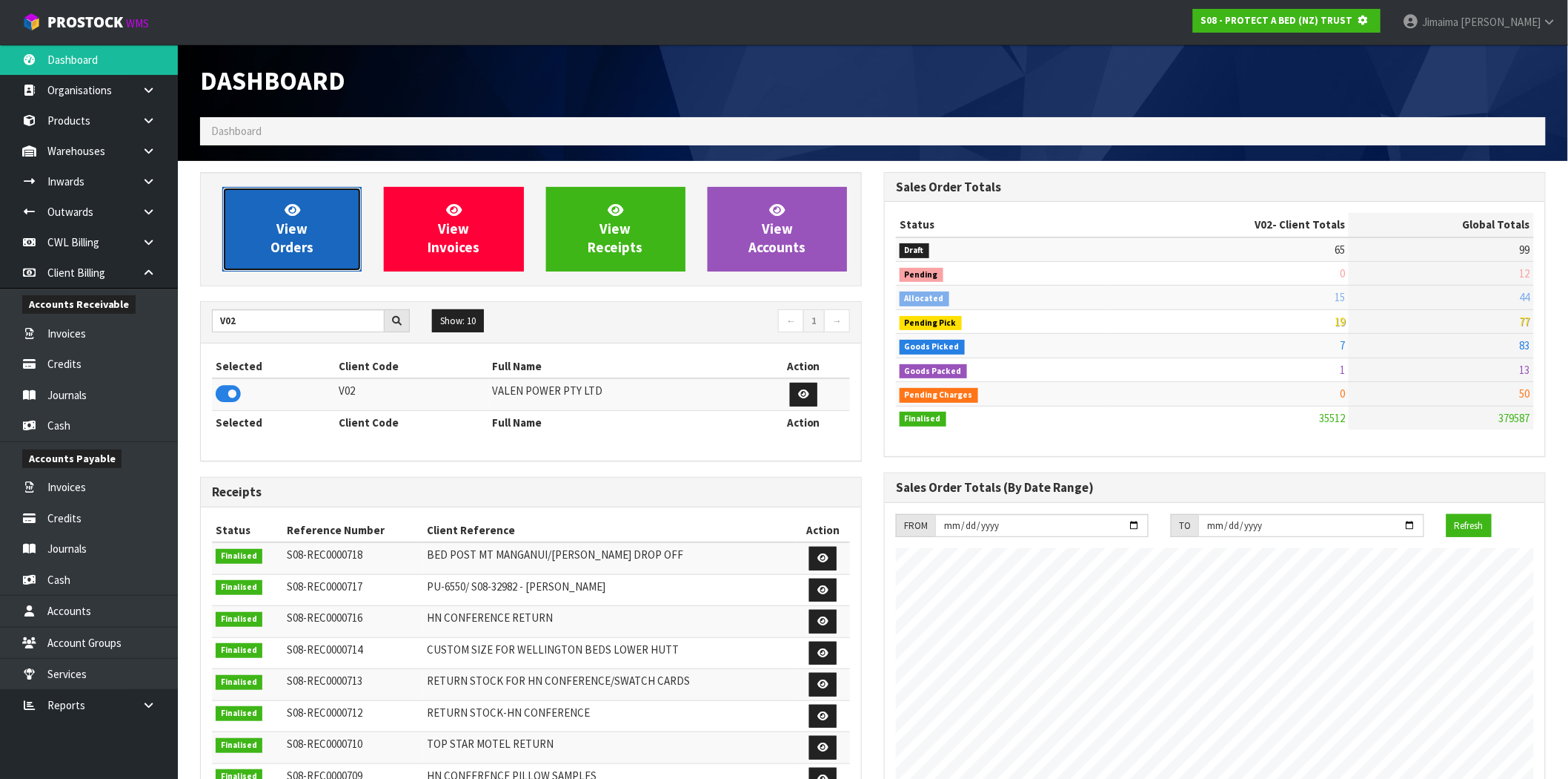
scroll to position [924, 684]
click at [306, 254] on span "View Orders" at bounding box center [292, 228] width 43 height 56
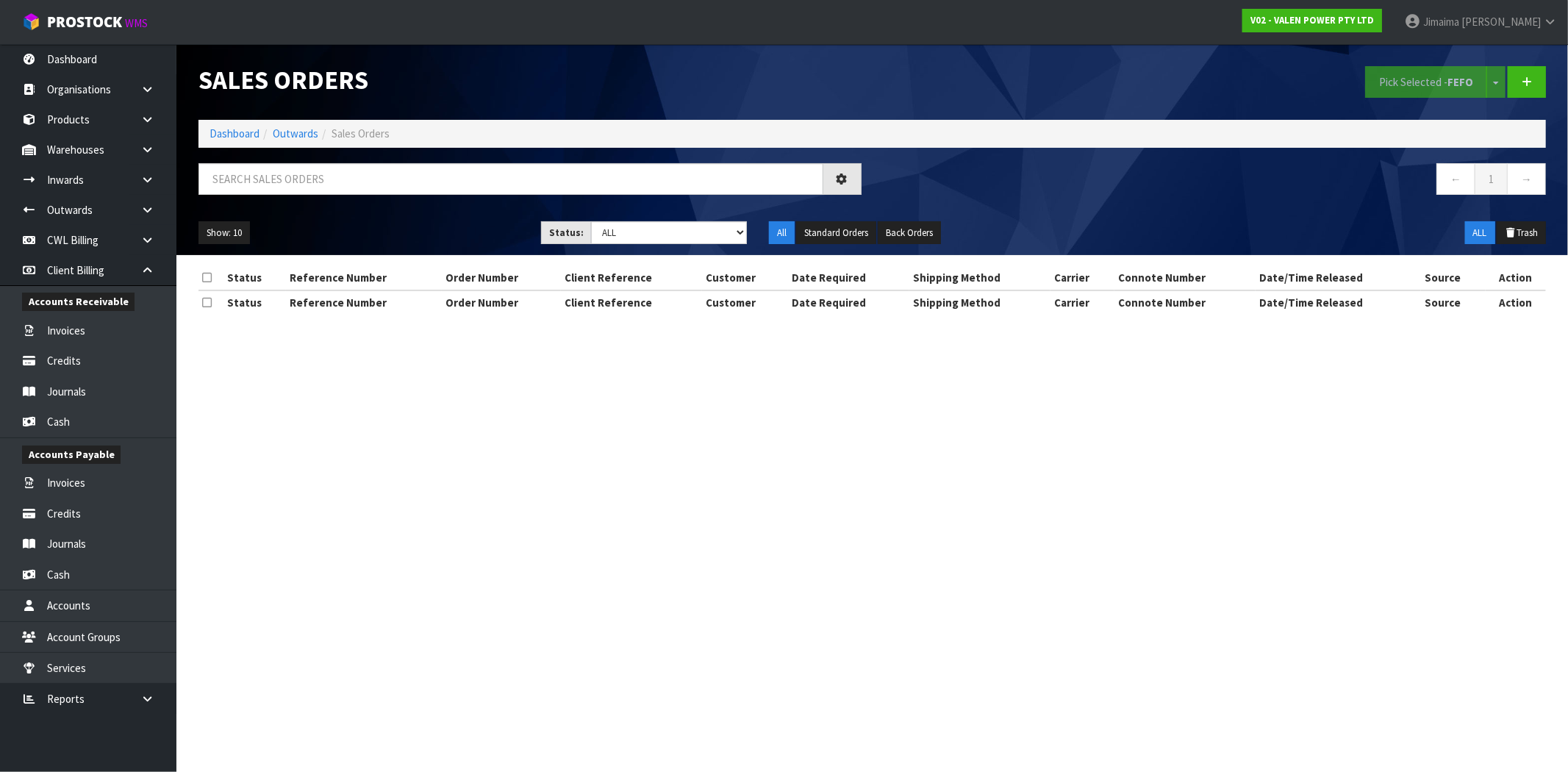
click at [675, 160] on div "Sales Orders Pick Selected - FEFO Split button! FIFO - First In First Out FEFO …" at bounding box center [872, 150] width 1369 height 211
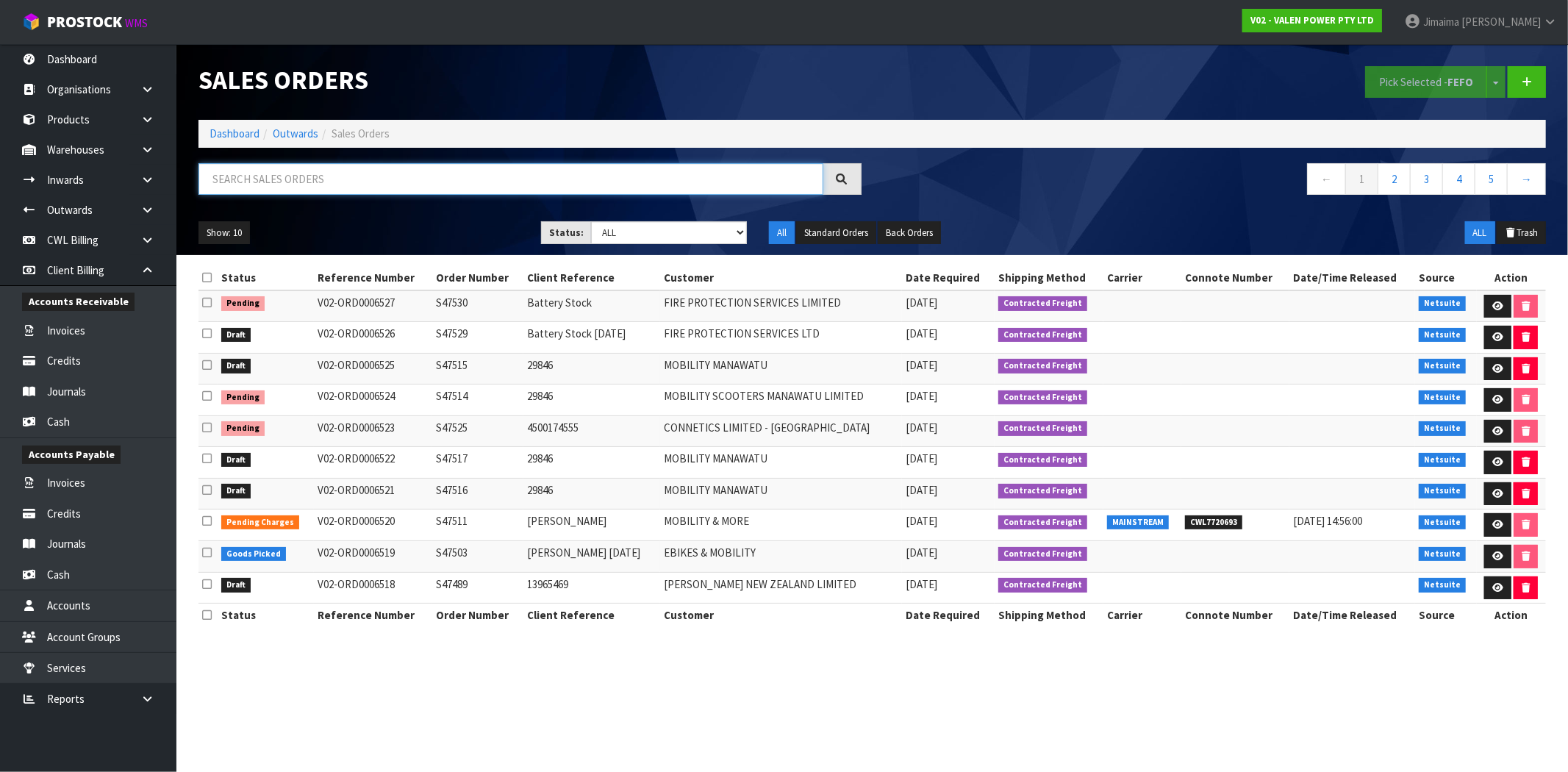
click at [672, 171] on input "text" at bounding box center [511, 178] width 625 height 32
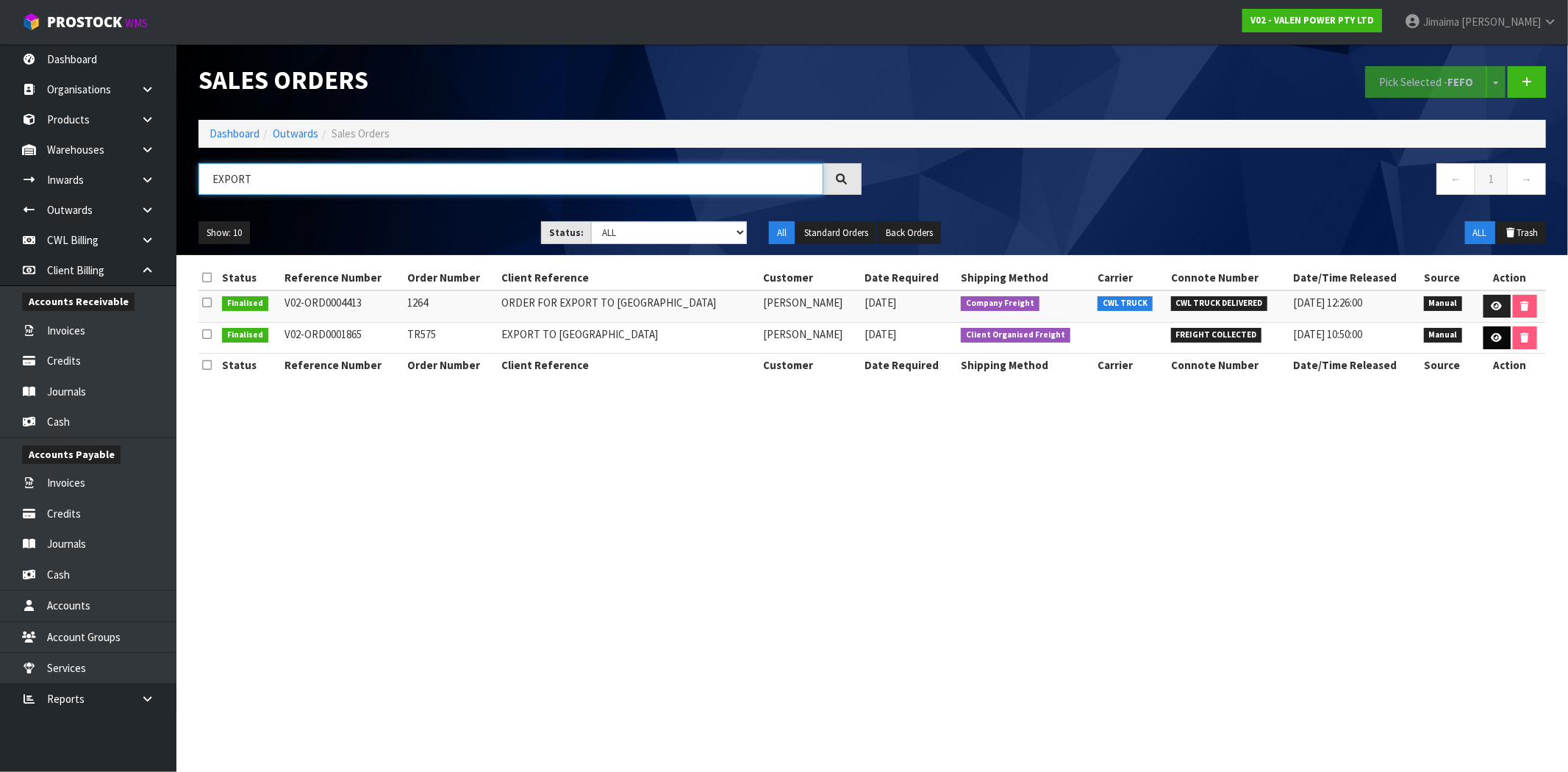
type input "EXPORT"
click at [1492, 336] on icon at bounding box center [1497, 338] width 11 height 9
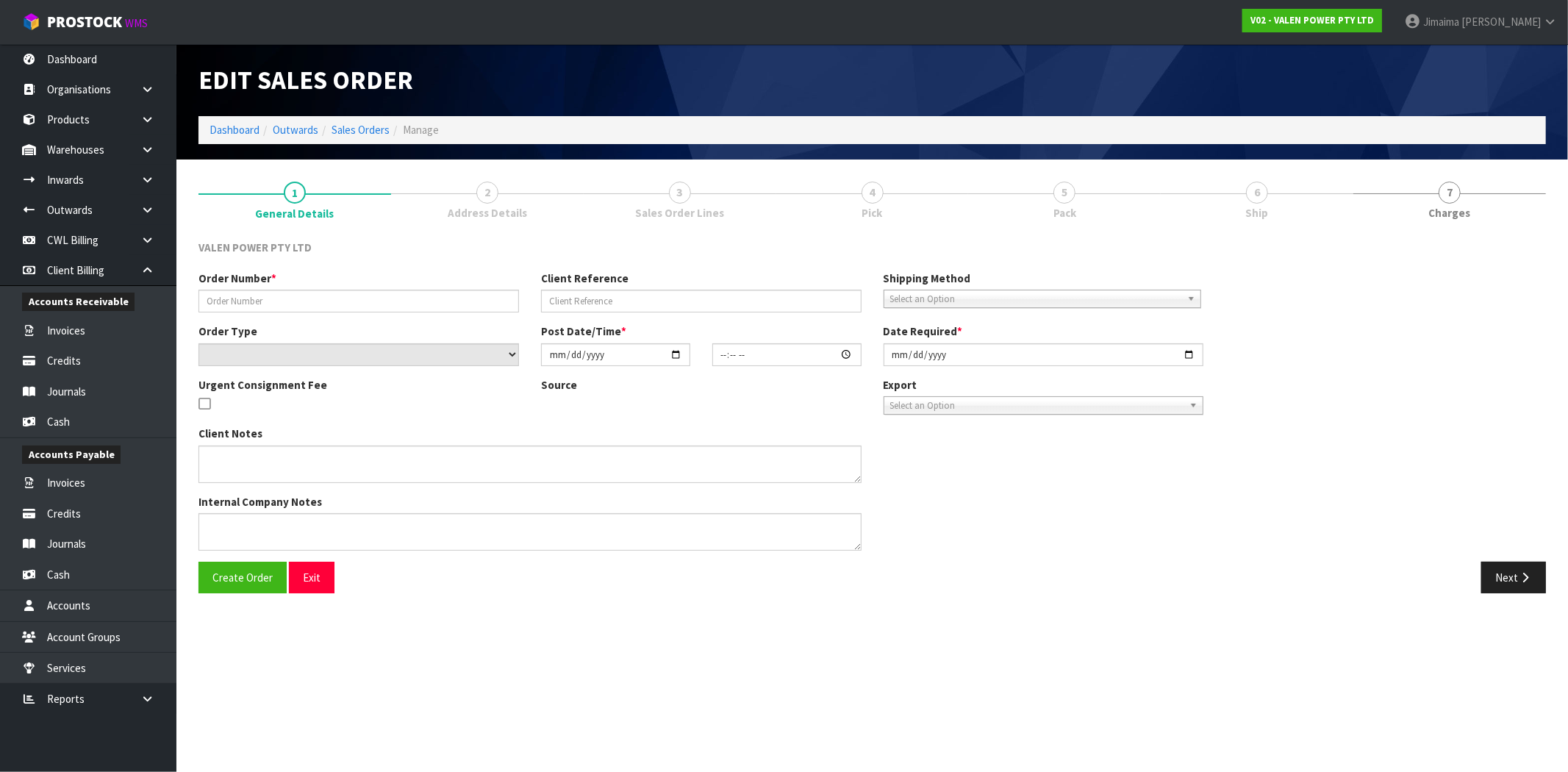
type input "TR575"
type input "EXPORT TO AUSTRALIA"
select select "number:0"
type input "2021-09-09"
type input "08:45:00.000"
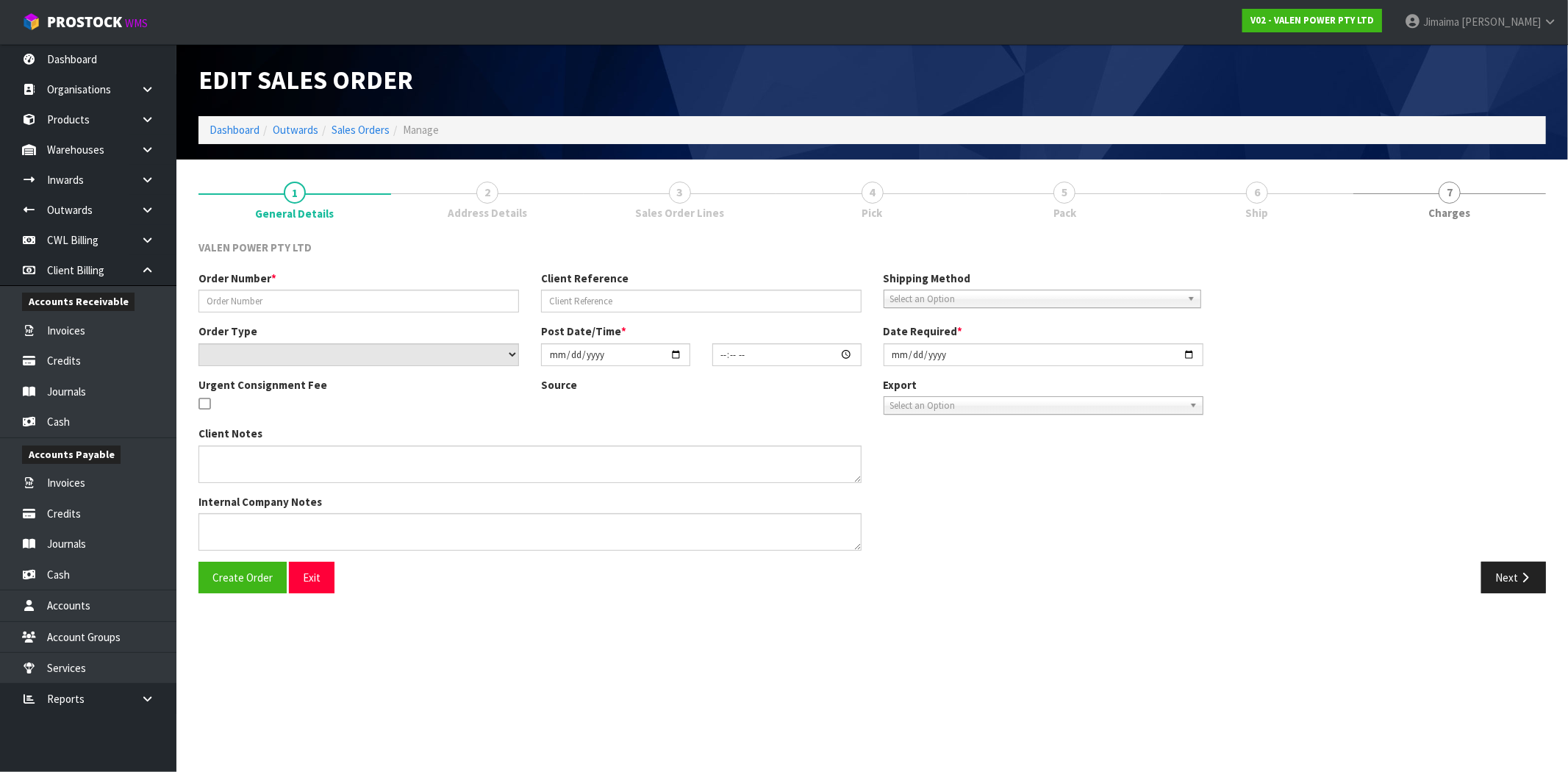
type input "2021-09-09"
type textarea "CAN YOU PLEASE PROVIDE PACKING DETAILS & ADVISE WHEN THEY ARE READY FOR DESPATC…"
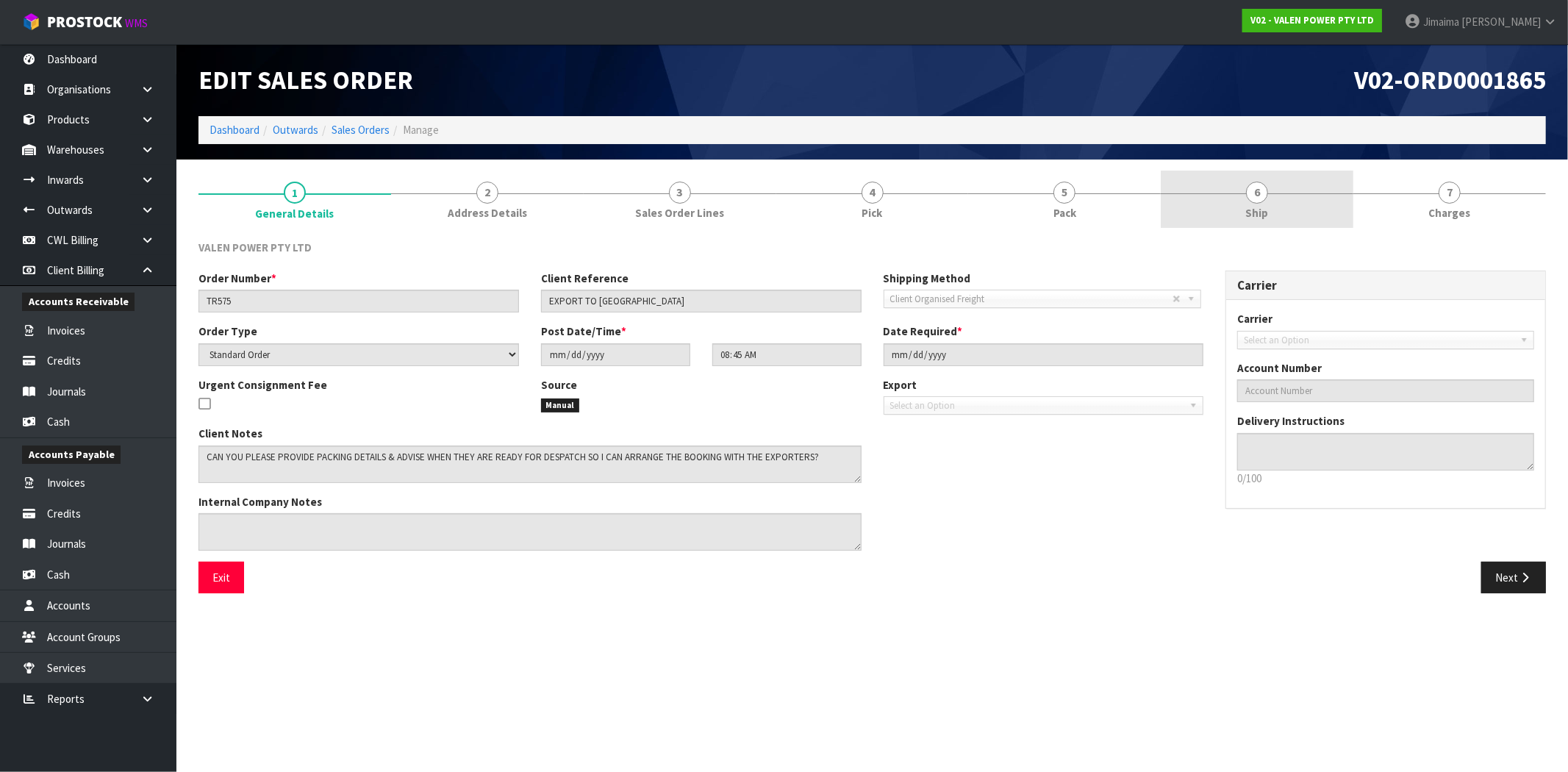
click at [1290, 215] on link "6 Ship" at bounding box center [1257, 199] width 192 height 58
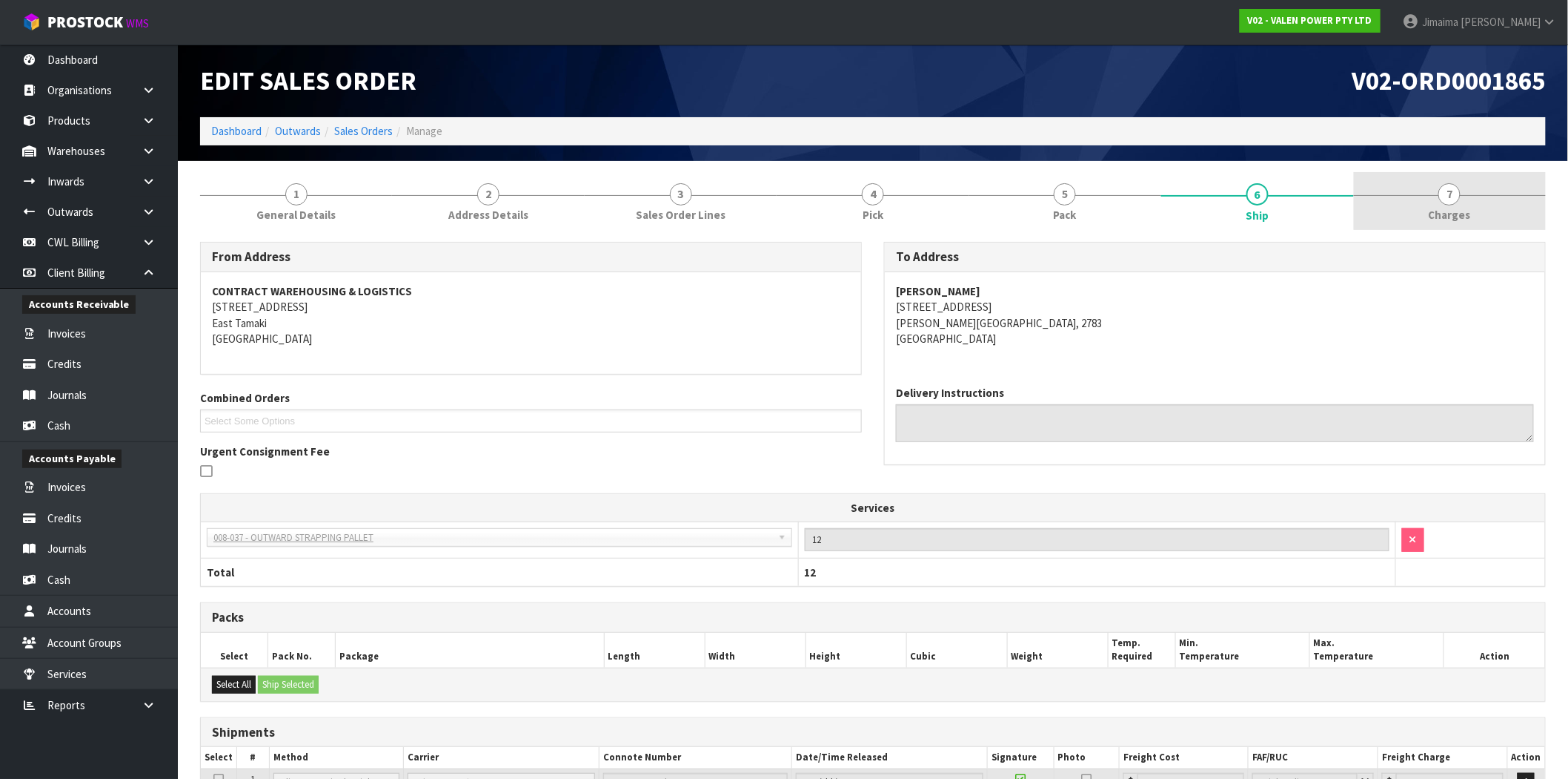
click at [1471, 210] on link "7 [GEOGRAPHIC_DATA]" at bounding box center [1450, 201] width 192 height 59
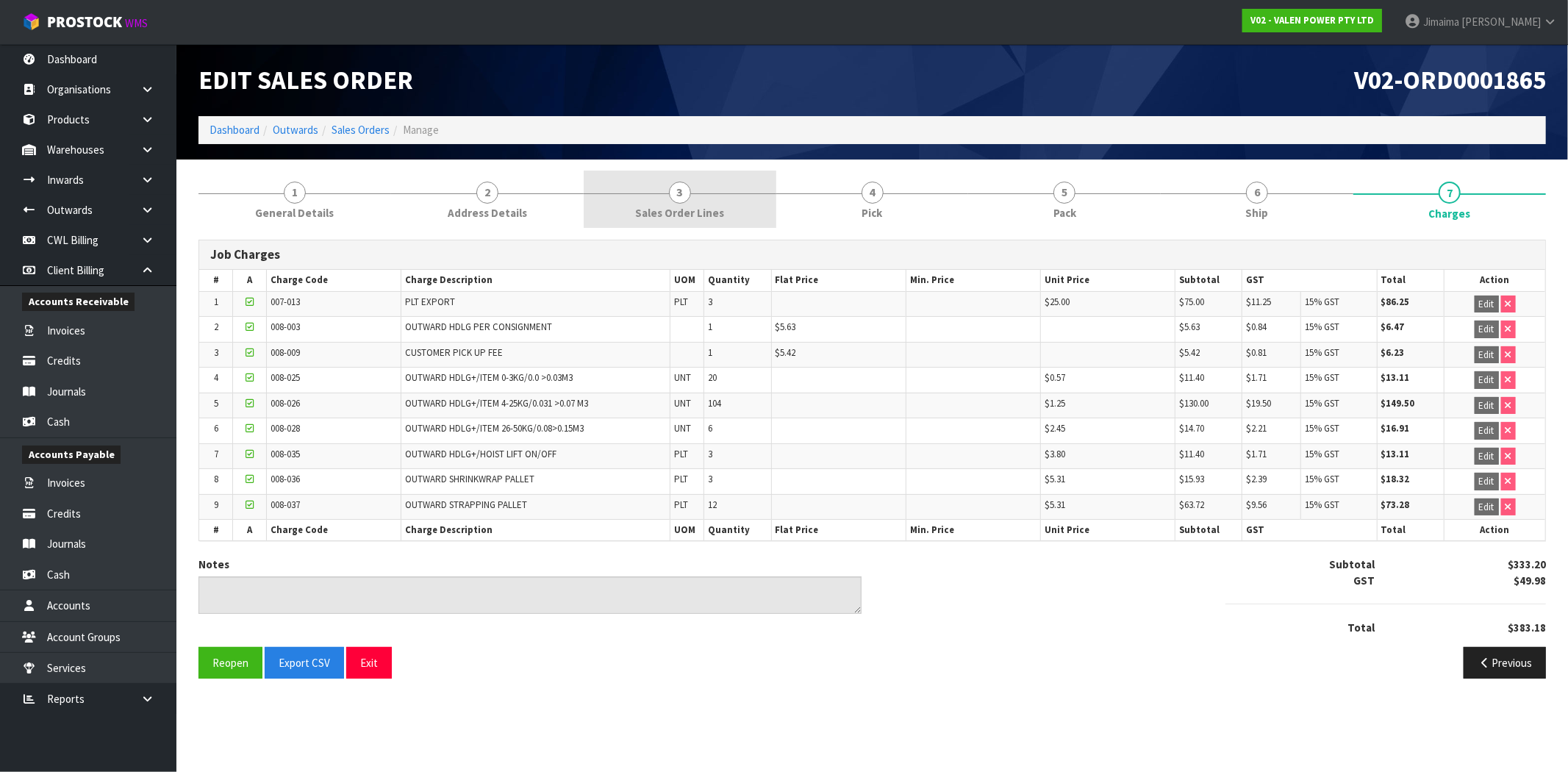
click at [733, 181] on link "3 Sales Order Lines" at bounding box center [680, 199] width 192 height 58
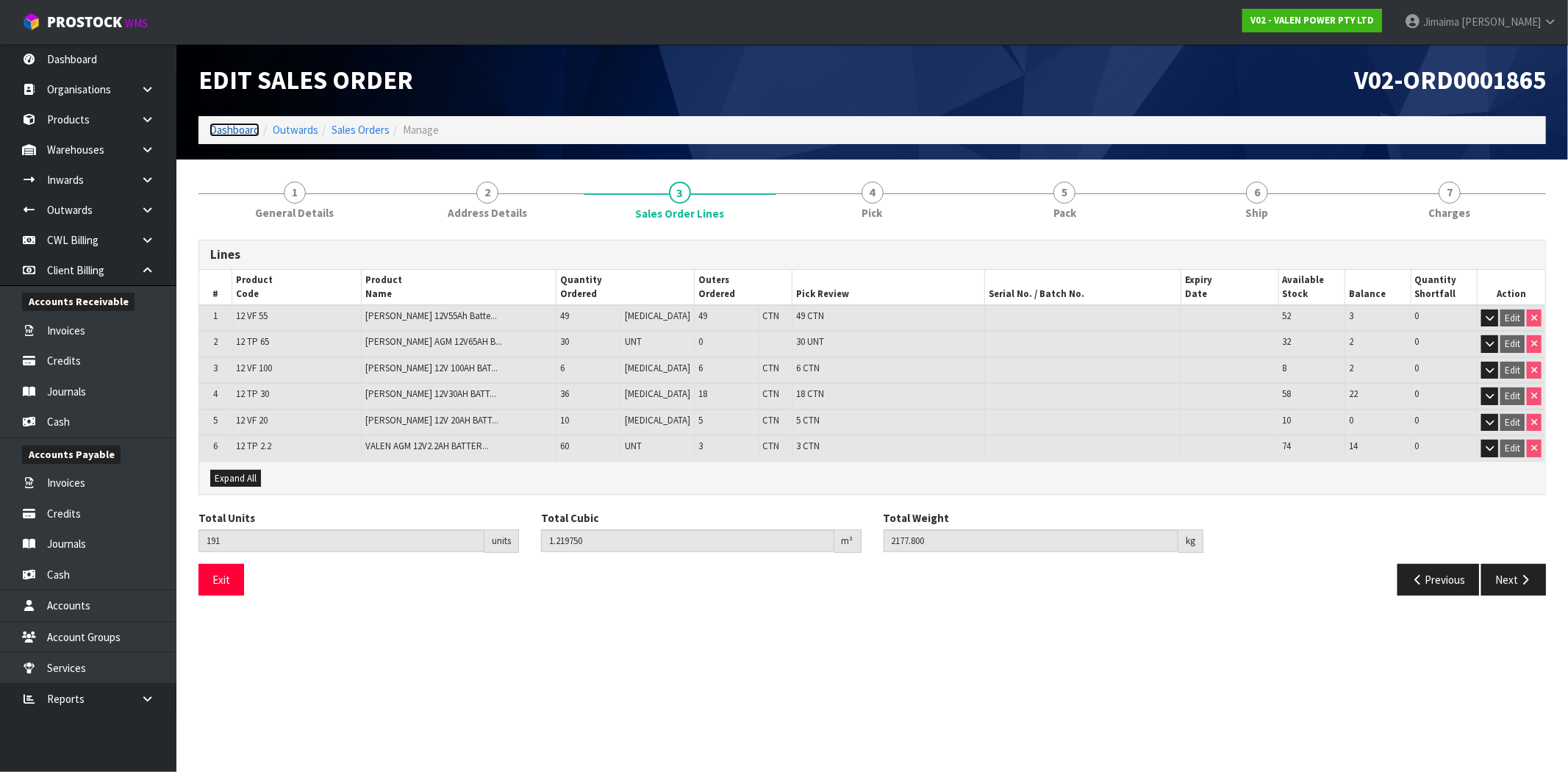
click at [233, 126] on link "Dashboard" at bounding box center [234, 129] width 50 height 14
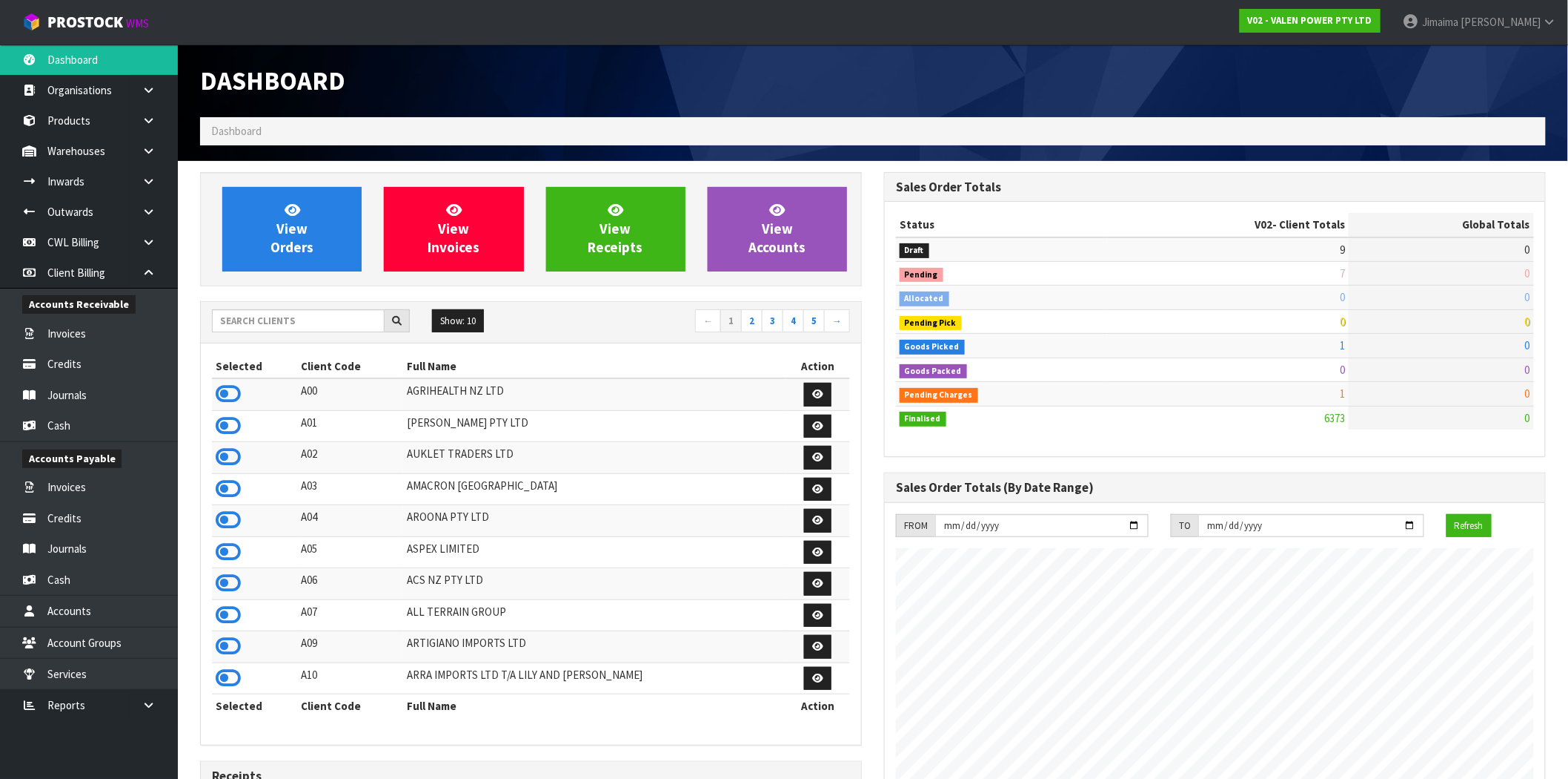
scroll to position [1124, 684]
click at [303, 315] on input "text" at bounding box center [298, 320] width 173 height 23
click at [277, 328] on input "text" at bounding box center [298, 320] width 173 height 23
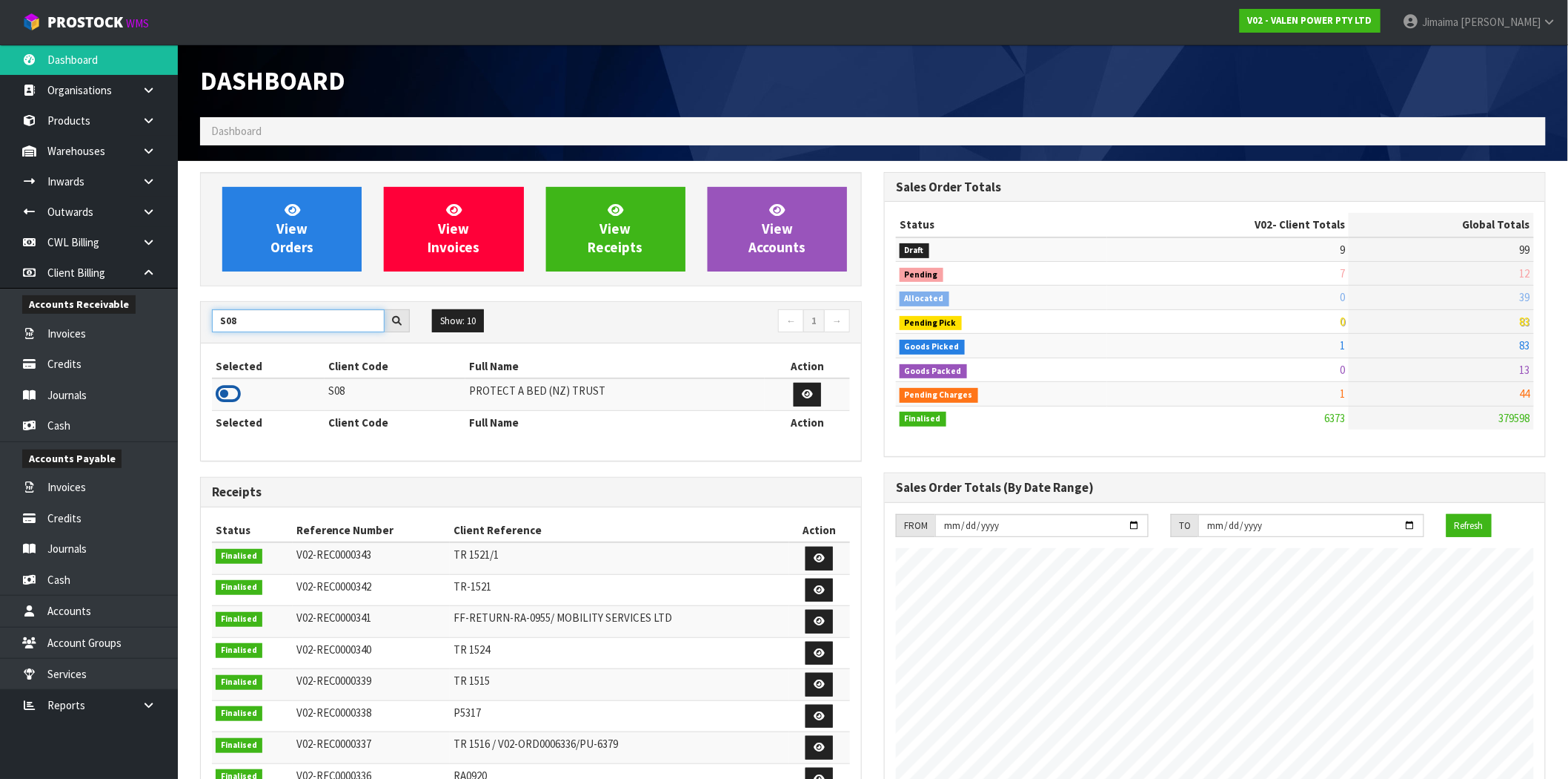
type input "S08"
click at [232, 393] on icon at bounding box center [228, 393] width 25 height 22
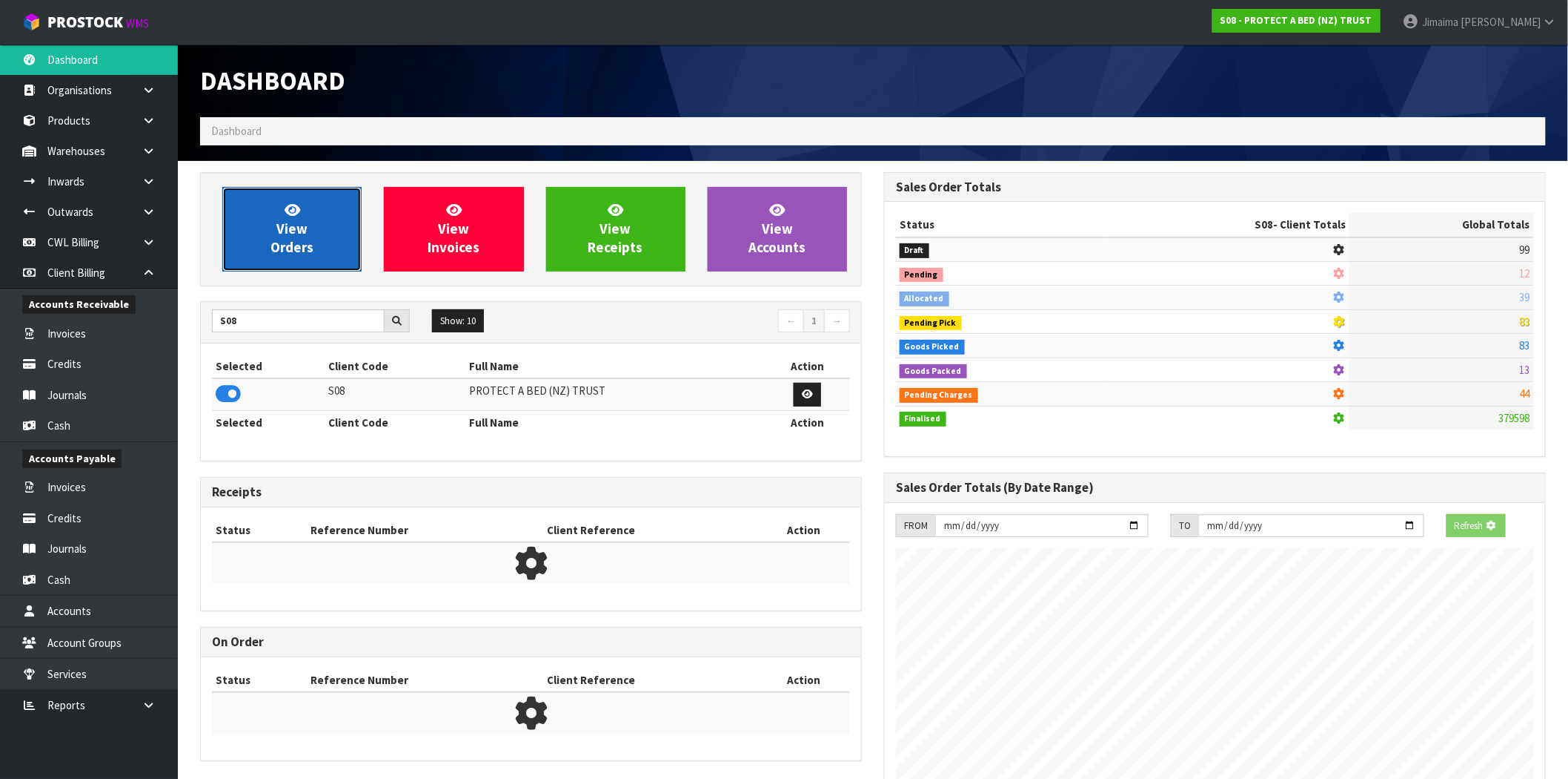
scroll to position [740685, 740476]
click at [292, 189] on link "View Orders" at bounding box center [292, 229] width 139 height 84
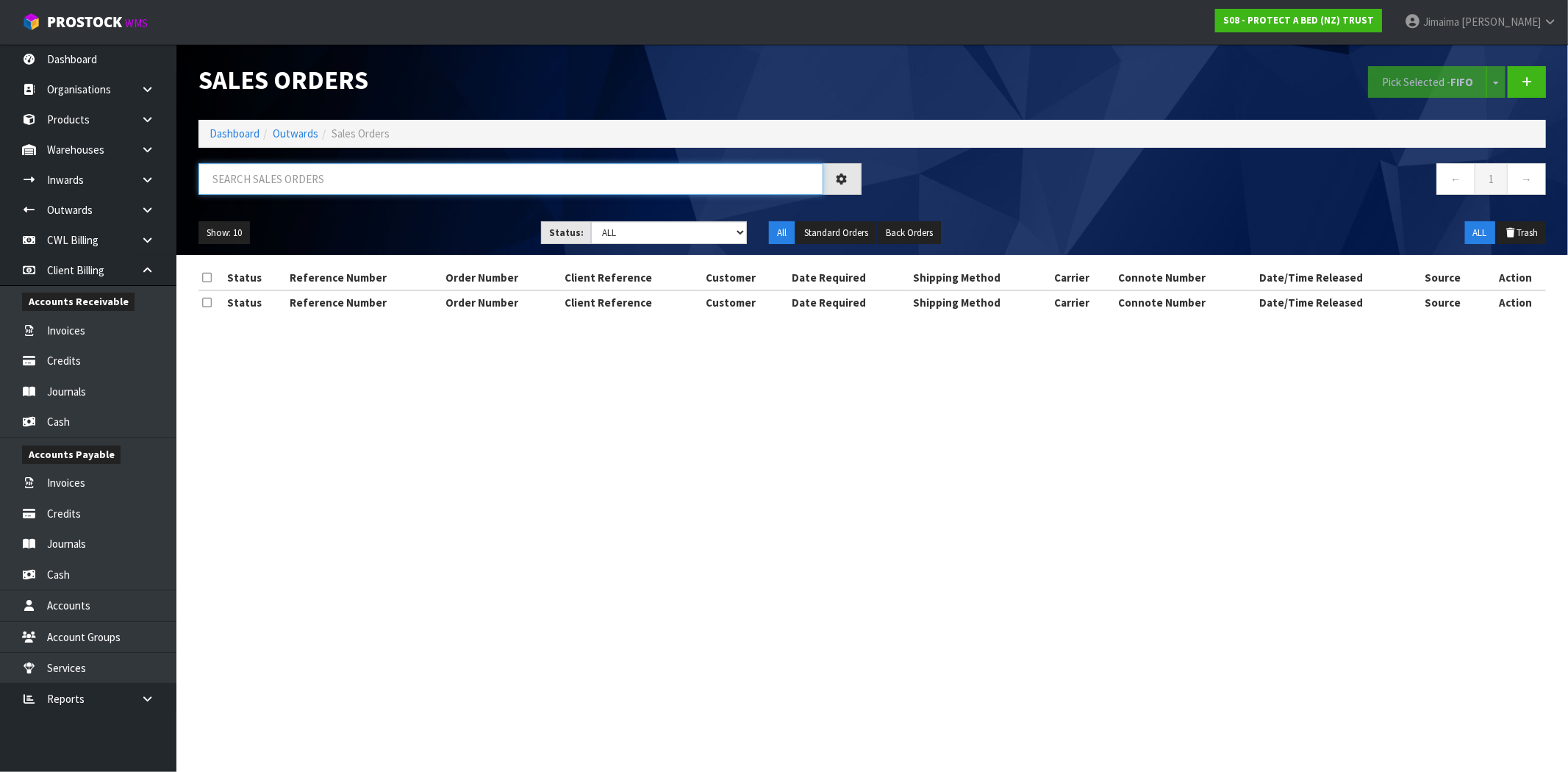
click at [281, 184] on input "text" at bounding box center [511, 178] width 625 height 32
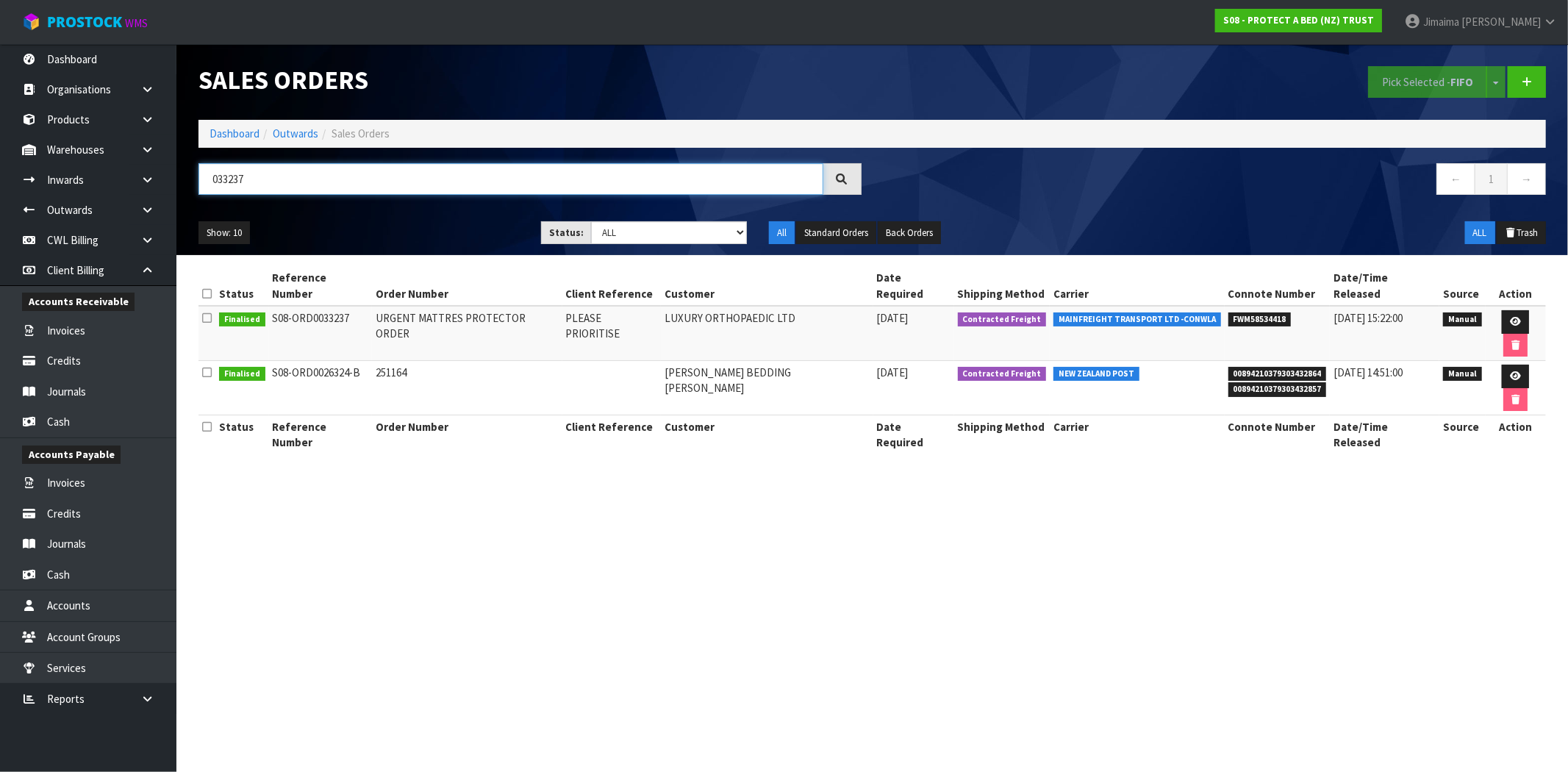
type input "033237"
drag, startPoint x: 247, startPoint y: 135, endPoint x: 262, endPoint y: 133, distance: 15.1
click at [247, 135] on link "Dashboard" at bounding box center [234, 133] width 50 height 14
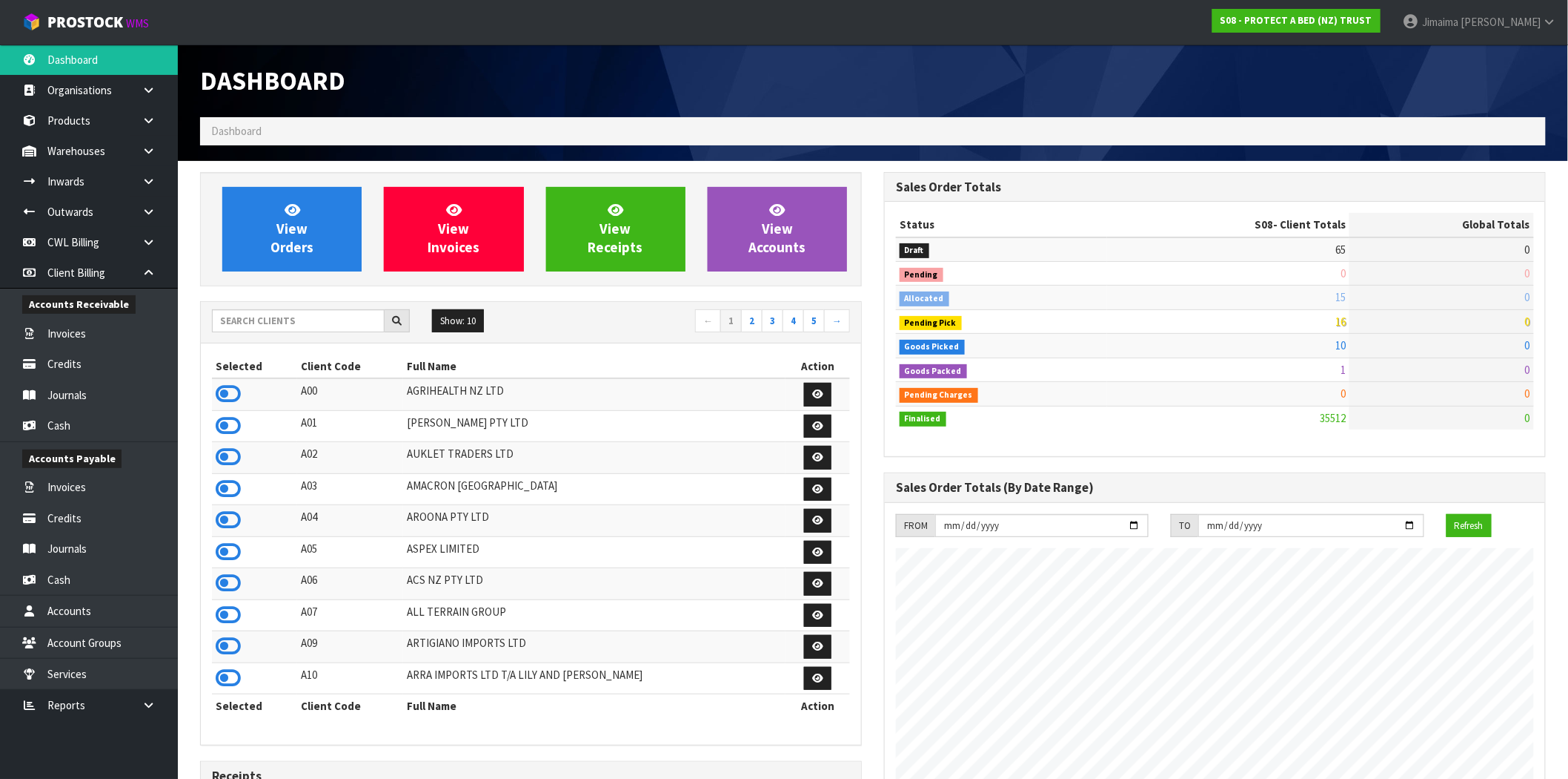
scroll to position [1124, 684]
click at [334, 228] on link "View Orders" at bounding box center [292, 229] width 139 height 84
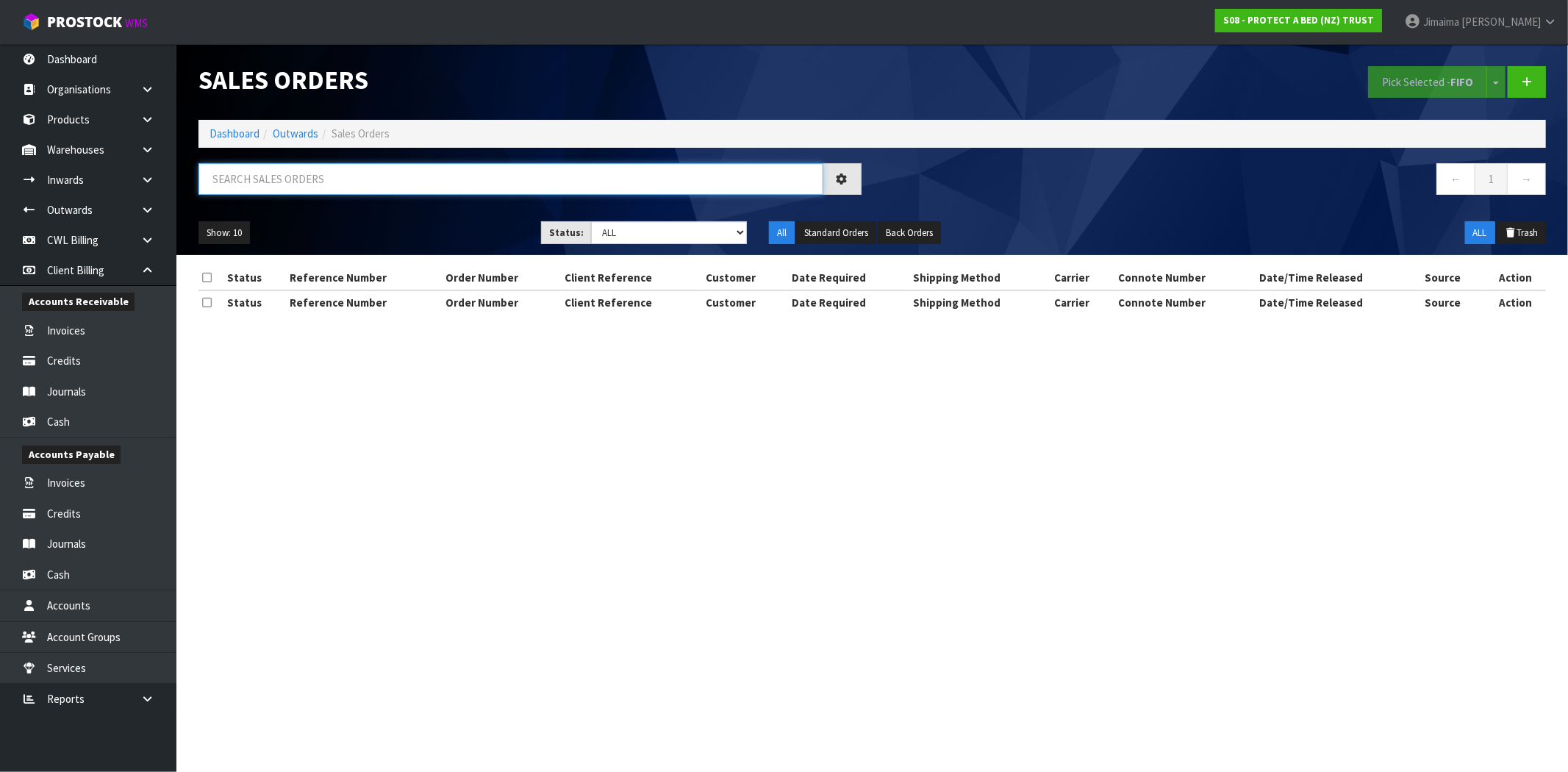
click at [398, 188] on input "text" at bounding box center [511, 178] width 625 height 32
click at [634, 250] on div "Show: 10 5 10 25 50 Status: Draft Pending Allocated Pending Pick Goods Picked G…" at bounding box center [872, 233] width 1369 height 46
click at [643, 234] on select "Draft Pending Allocated Pending Pick Goods Picked Goods Packed Pending Charges …" at bounding box center [668, 232] width 156 height 22
click at [591, 221] on select "Draft Pending Allocated Pending Pick Goods Picked Goods Packed Pending Charges …" at bounding box center [668, 232] width 156 height 22
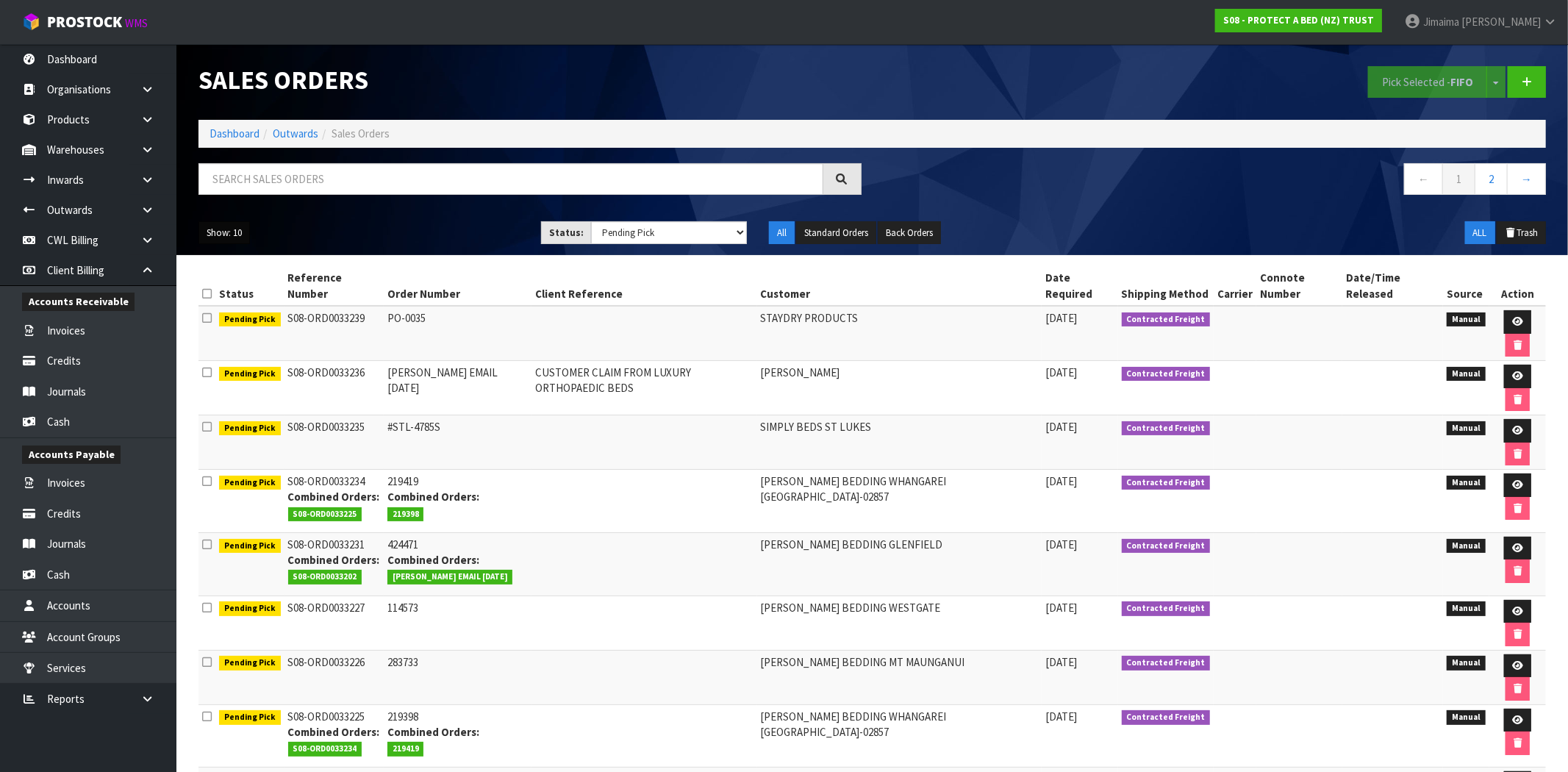
click at [230, 226] on button "Show: 10" at bounding box center [224, 233] width 51 height 23
click at [233, 314] on link "50" at bounding box center [257, 320] width 116 height 20
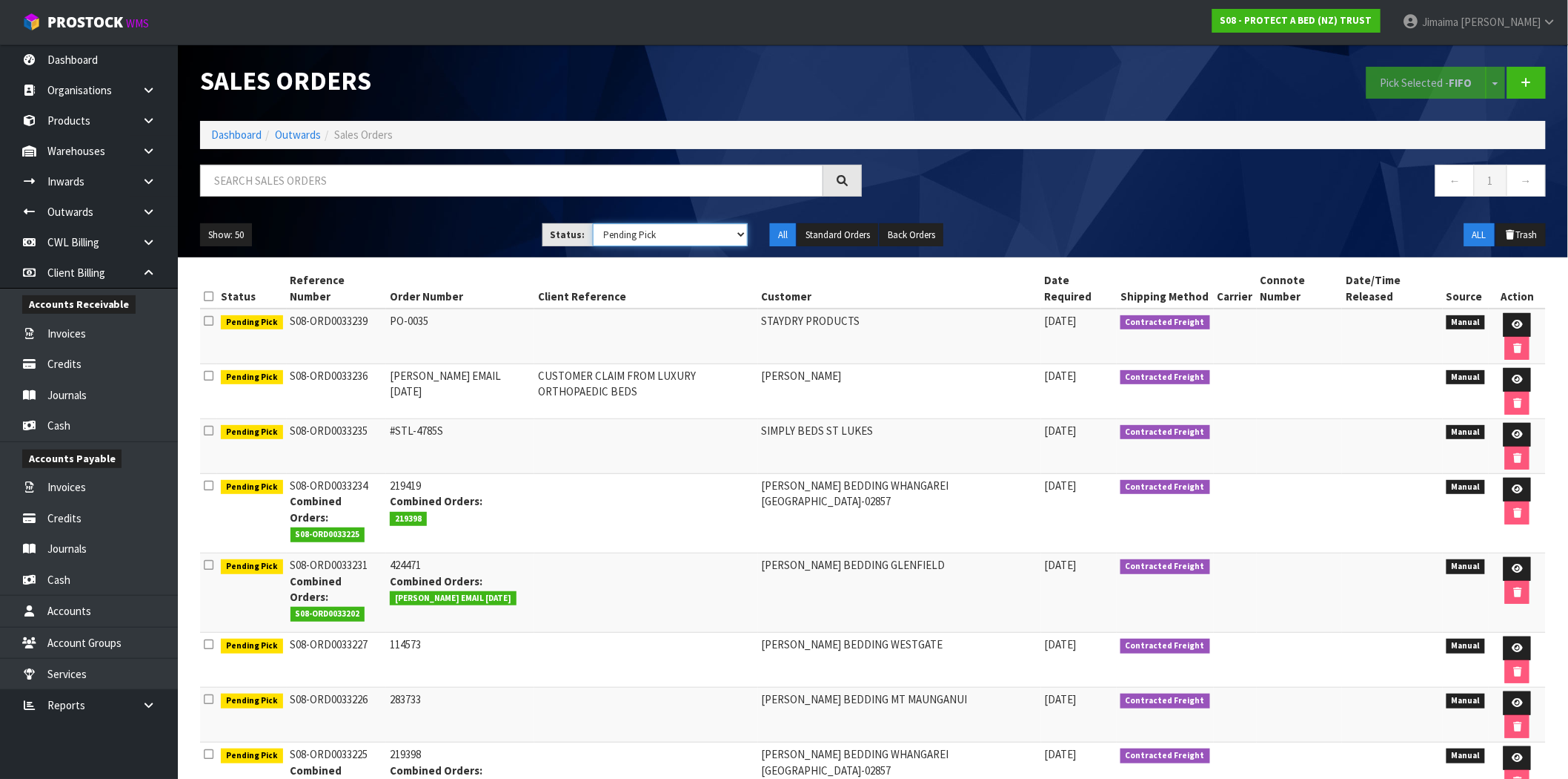
click at [647, 231] on select "Draft Pending Allocated Pending Pick Goods Picked Goods Packed Pending Charges …" at bounding box center [671, 234] width 156 height 23
click at [593, 223] on select "Draft Pending Allocated Pending Pick Goods Picked Goods Packed Pending Charges …" at bounding box center [671, 234] width 156 height 23
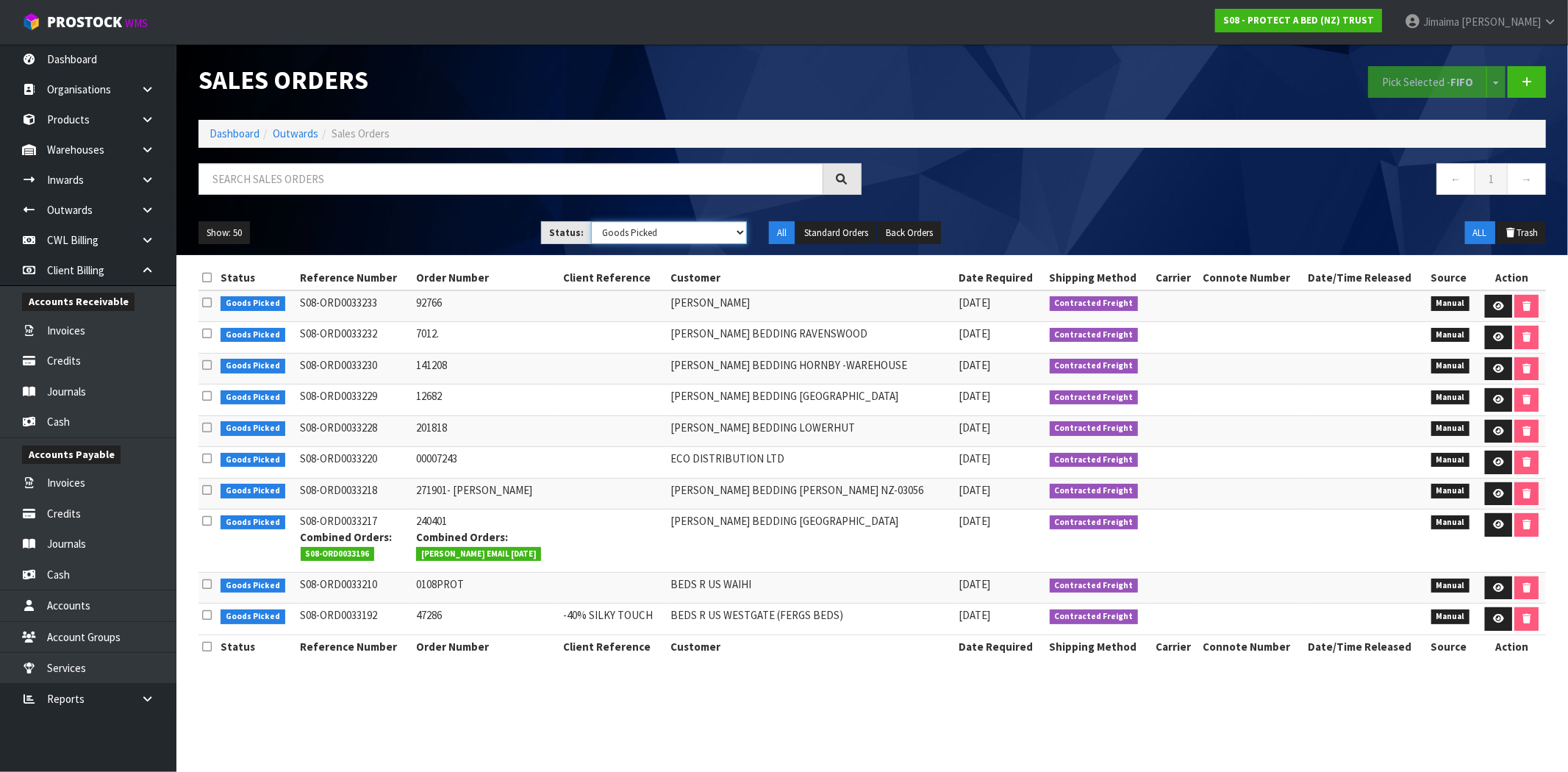
click at [689, 238] on select "Draft Pending Allocated Pending Pick Goods Picked Goods Packed Pending Charges …" at bounding box center [668, 232] width 156 height 22
click at [591, 221] on select "Draft Pending Allocated Pending Pick Goods Picked Goods Packed Pending Charges …" at bounding box center [668, 232] width 156 height 22
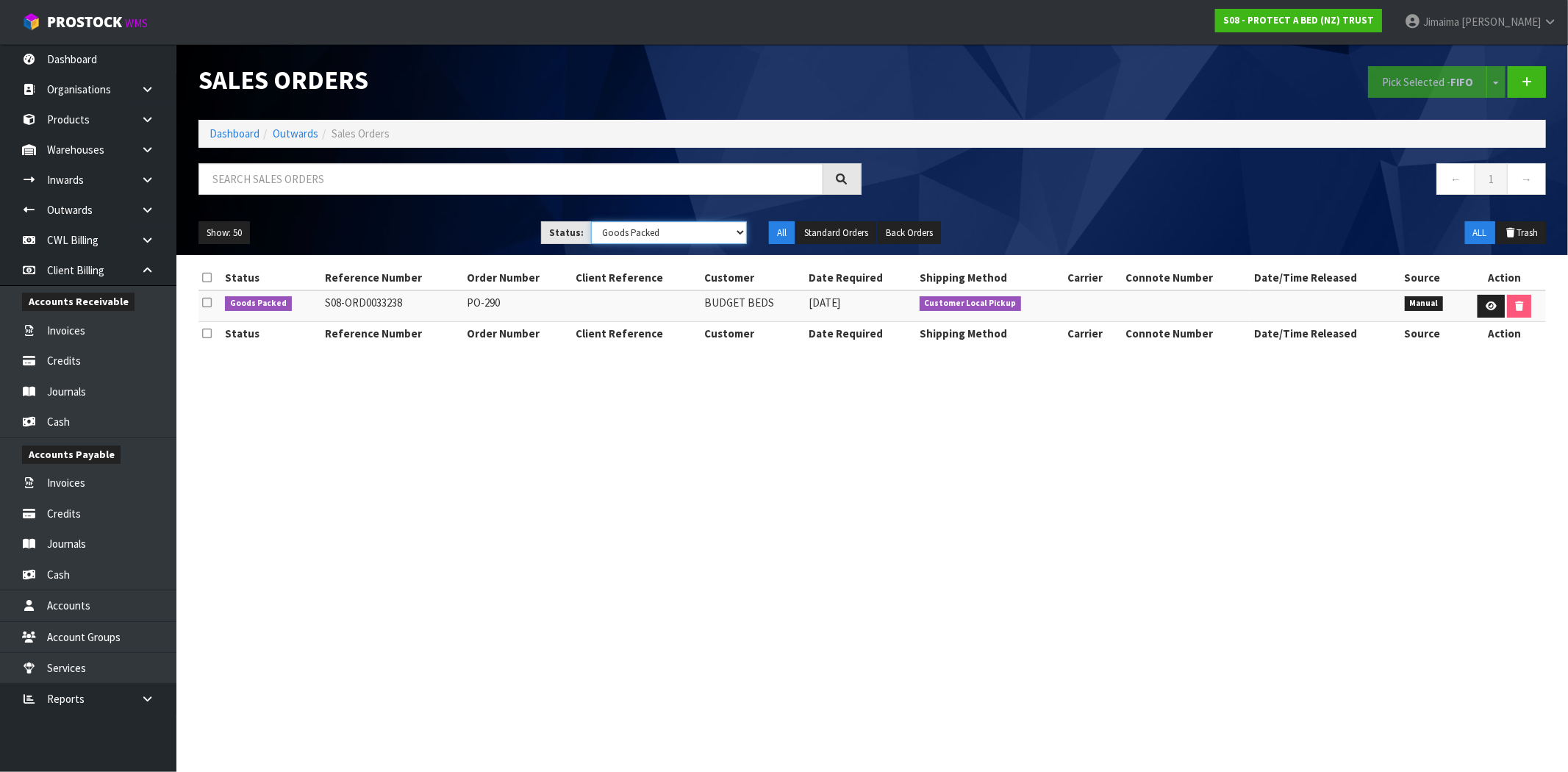
click at [655, 231] on select "Draft Pending Allocated Pending Pick Goods Picked Goods Packed Pending Charges …" at bounding box center [668, 232] width 156 height 22
click at [591, 221] on select "Draft Pending Allocated Pending Pick Goods Picked Goods Packed Pending Charges …" at bounding box center [668, 232] width 156 height 22
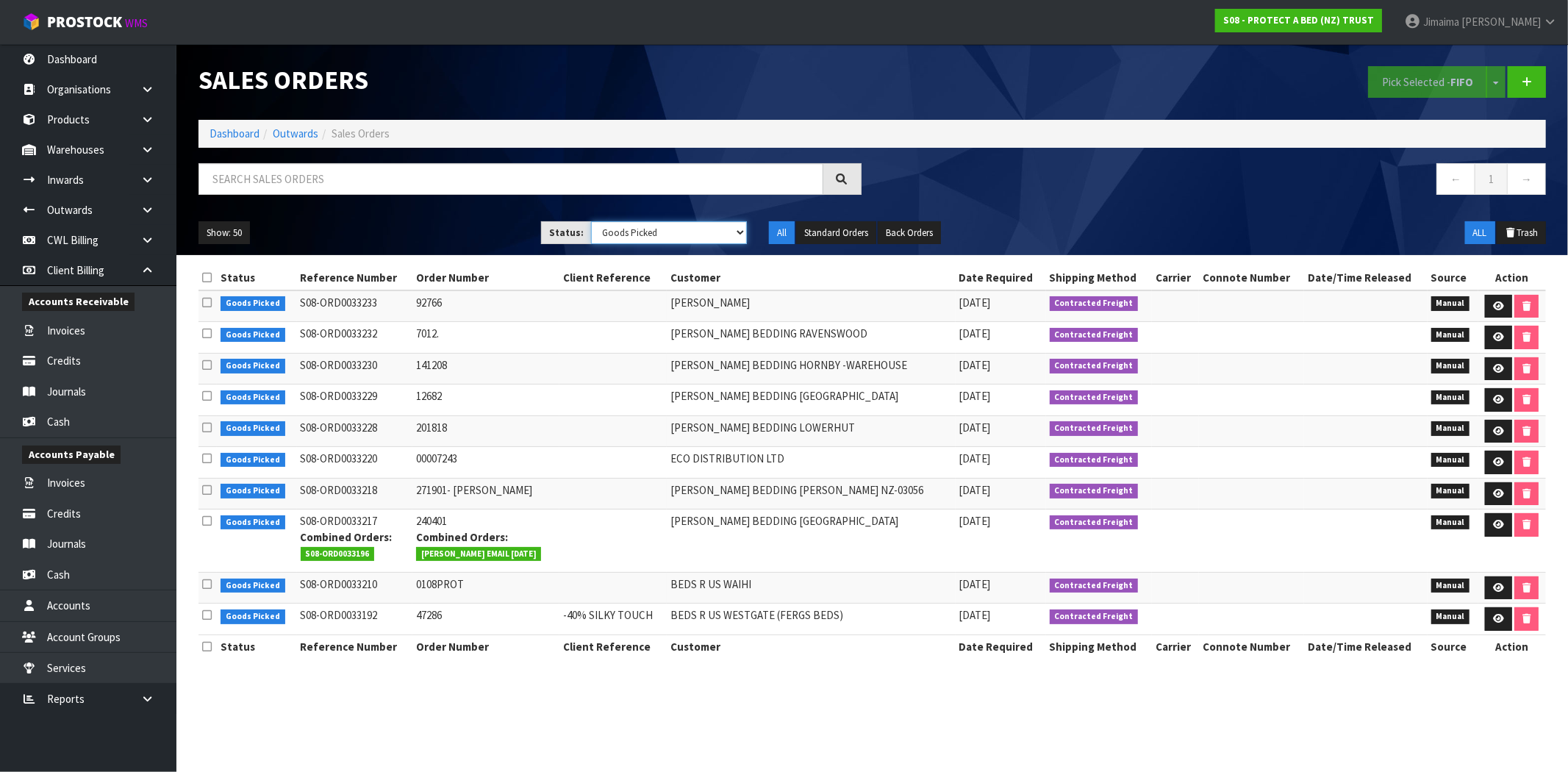
click at [658, 232] on select "Draft Pending Allocated Pending Pick Goods Picked Goods Packed Pending Charges …" at bounding box center [668, 232] width 156 height 22
select select "string:3"
click at [591, 221] on select "Draft Pending Allocated Pending Pick Goods Picked Goods Packed Pending Charges …" at bounding box center [668, 232] width 156 height 22
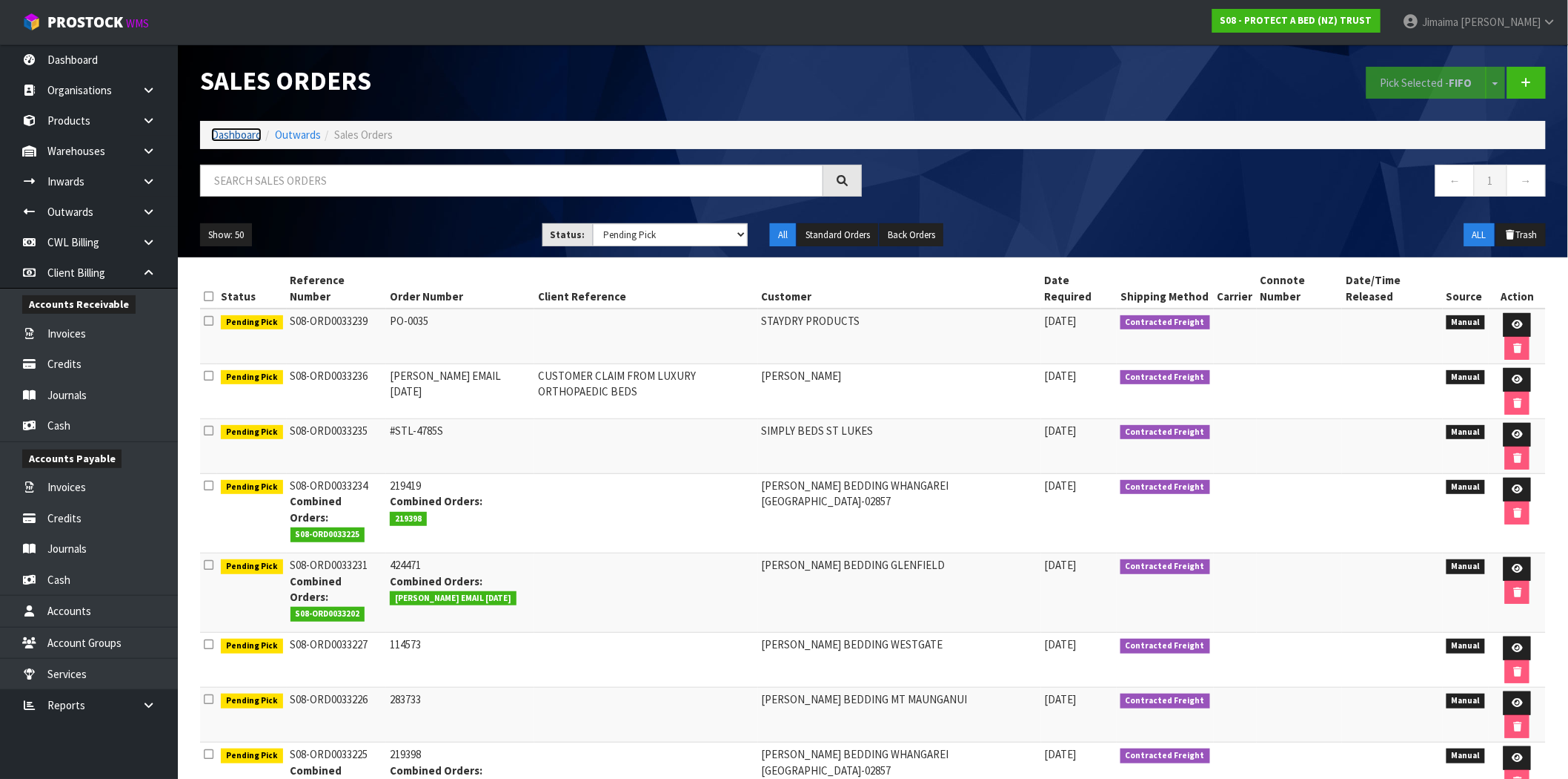
click at [241, 141] on link "Dashboard" at bounding box center [236, 135] width 50 height 14
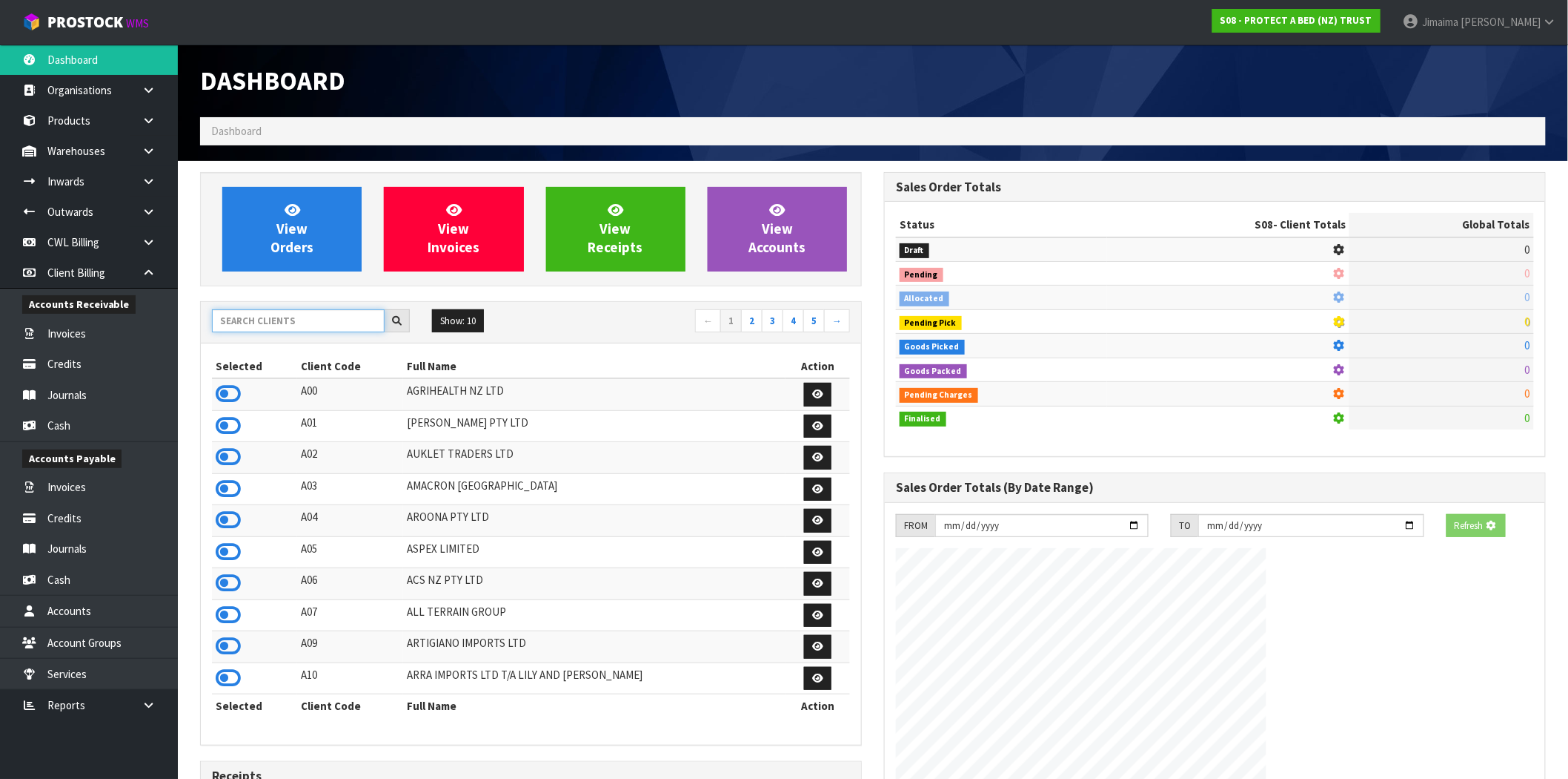
click at [290, 319] on input "text" at bounding box center [298, 320] width 173 height 23
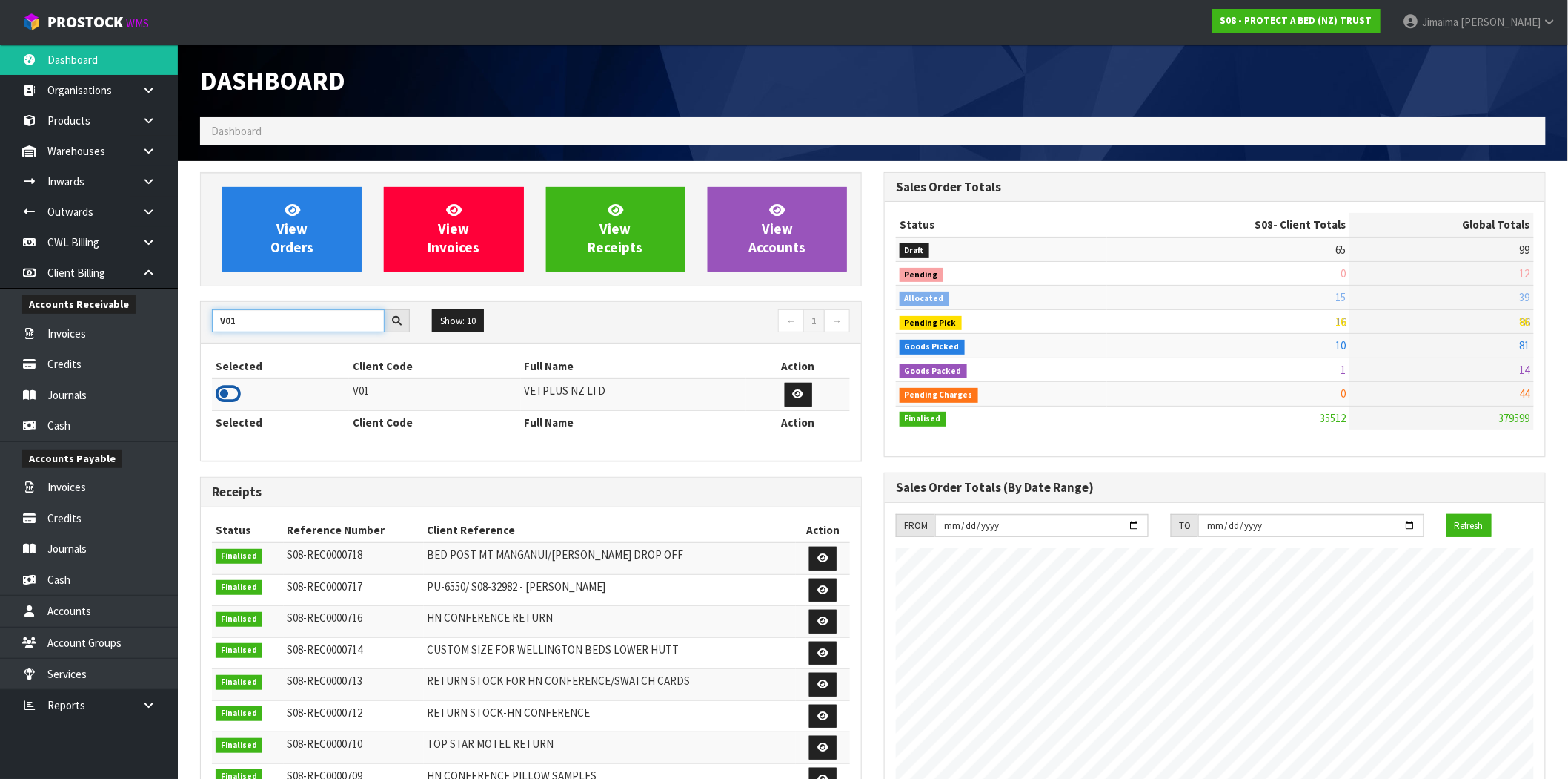
type input "V01"
click at [223, 390] on icon at bounding box center [228, 393] width 25 height 22
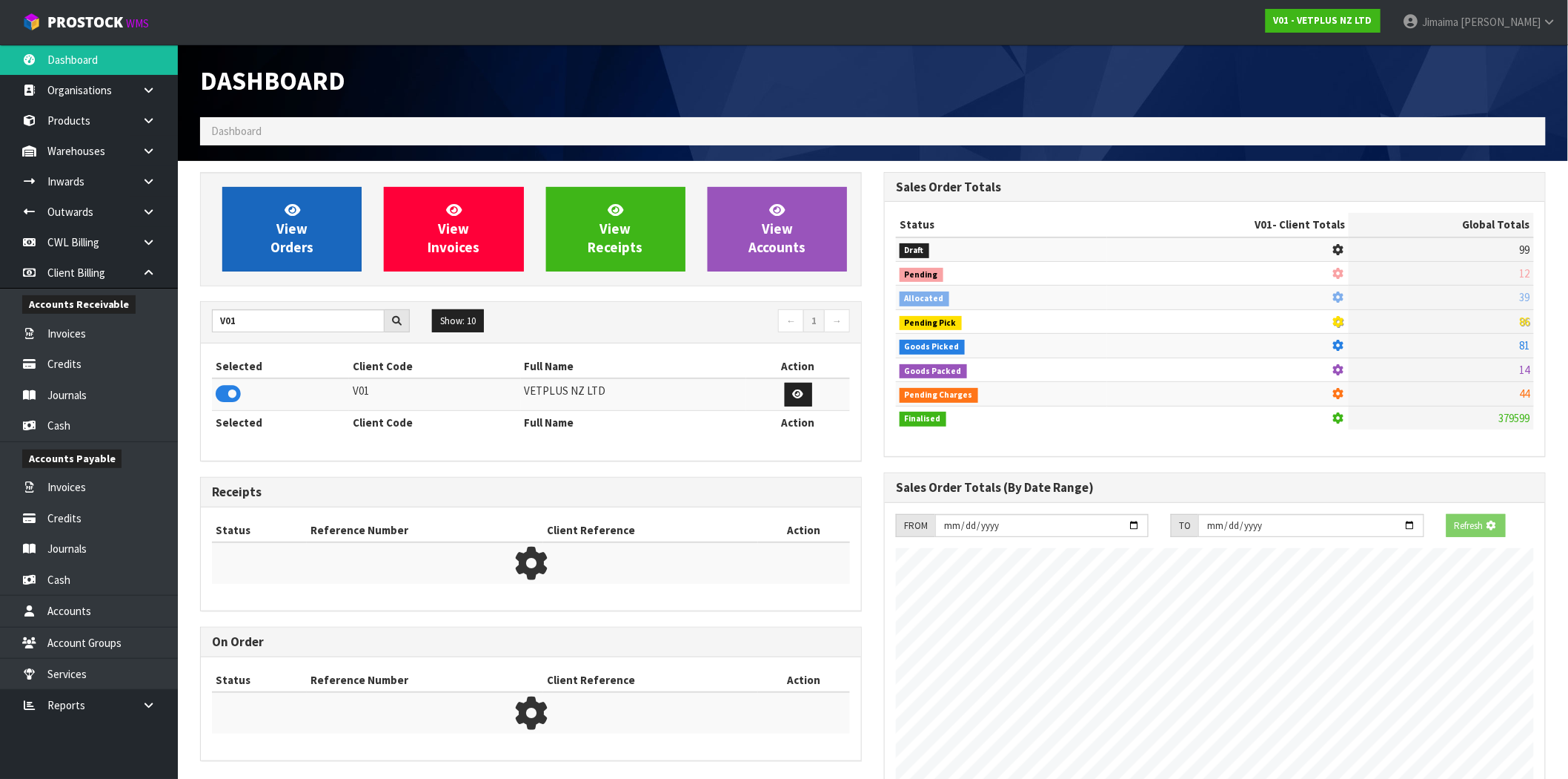
scroll to position [740685, 740476]
click at [332, 243] on link "View Orders" at bounding box center [292, 229] width 139 height 84
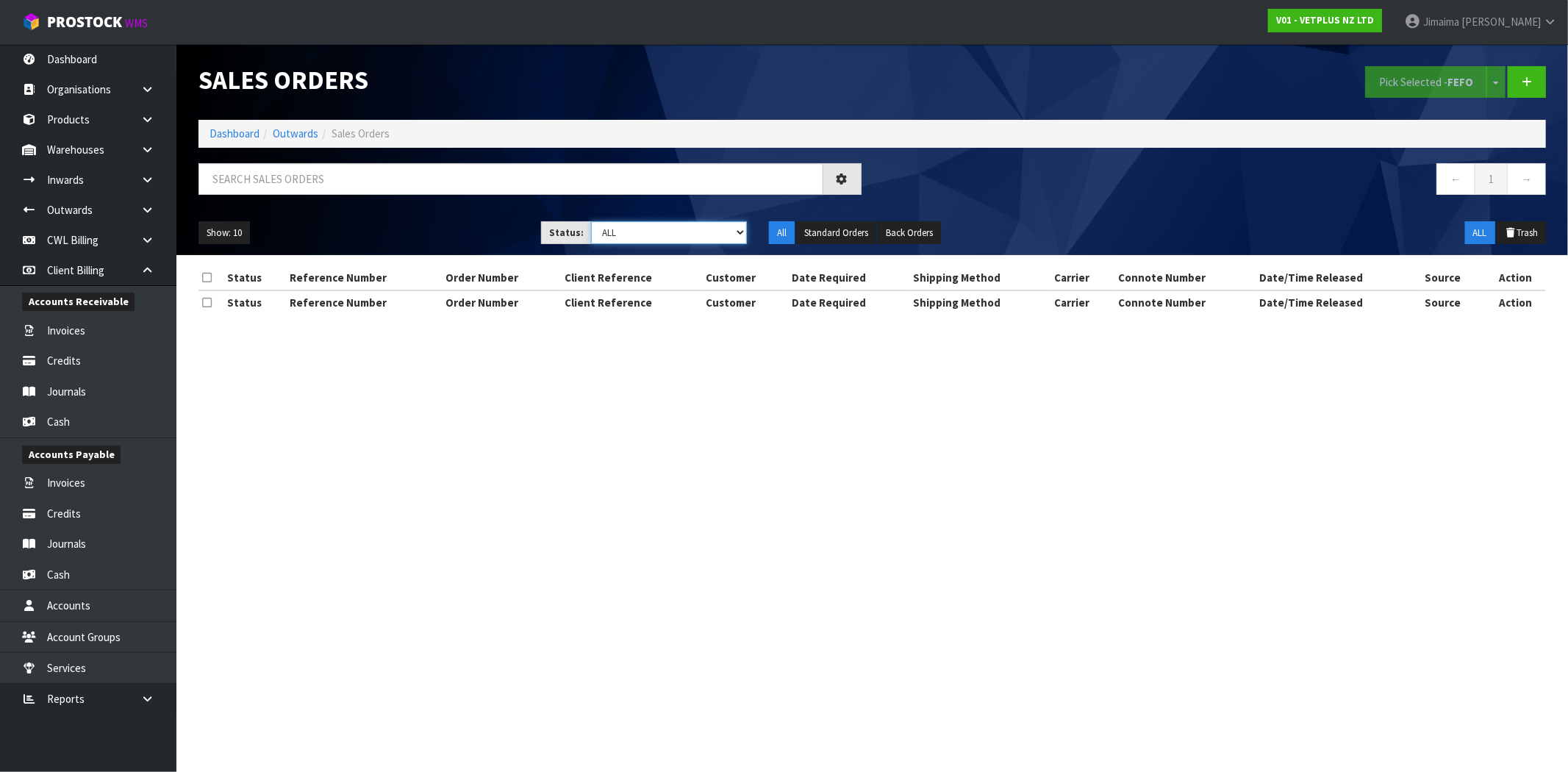
click at [651, 236] on select "Draft Pending Allocated Pending Pick Goods Picked Goods Packed Pending Charges …" at bounding box center [668, 232] width 156 height 22
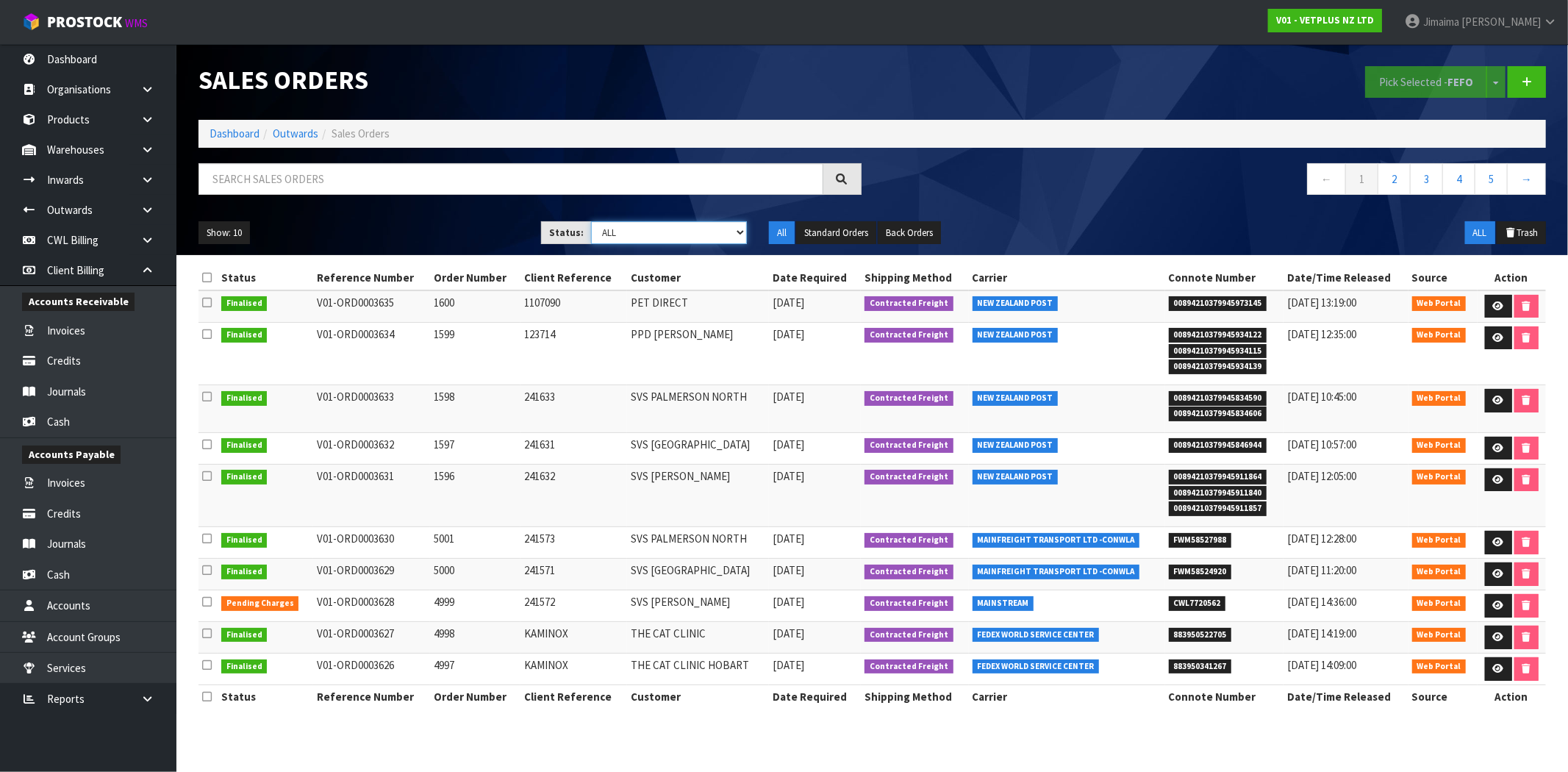
select select "string:6"
click at [591, 221] on select "Draft Pending Allocated Pending Pick Goods Picked Goods Packed Pending Charges …" at bounding box center [668, 232] width 156 height 22
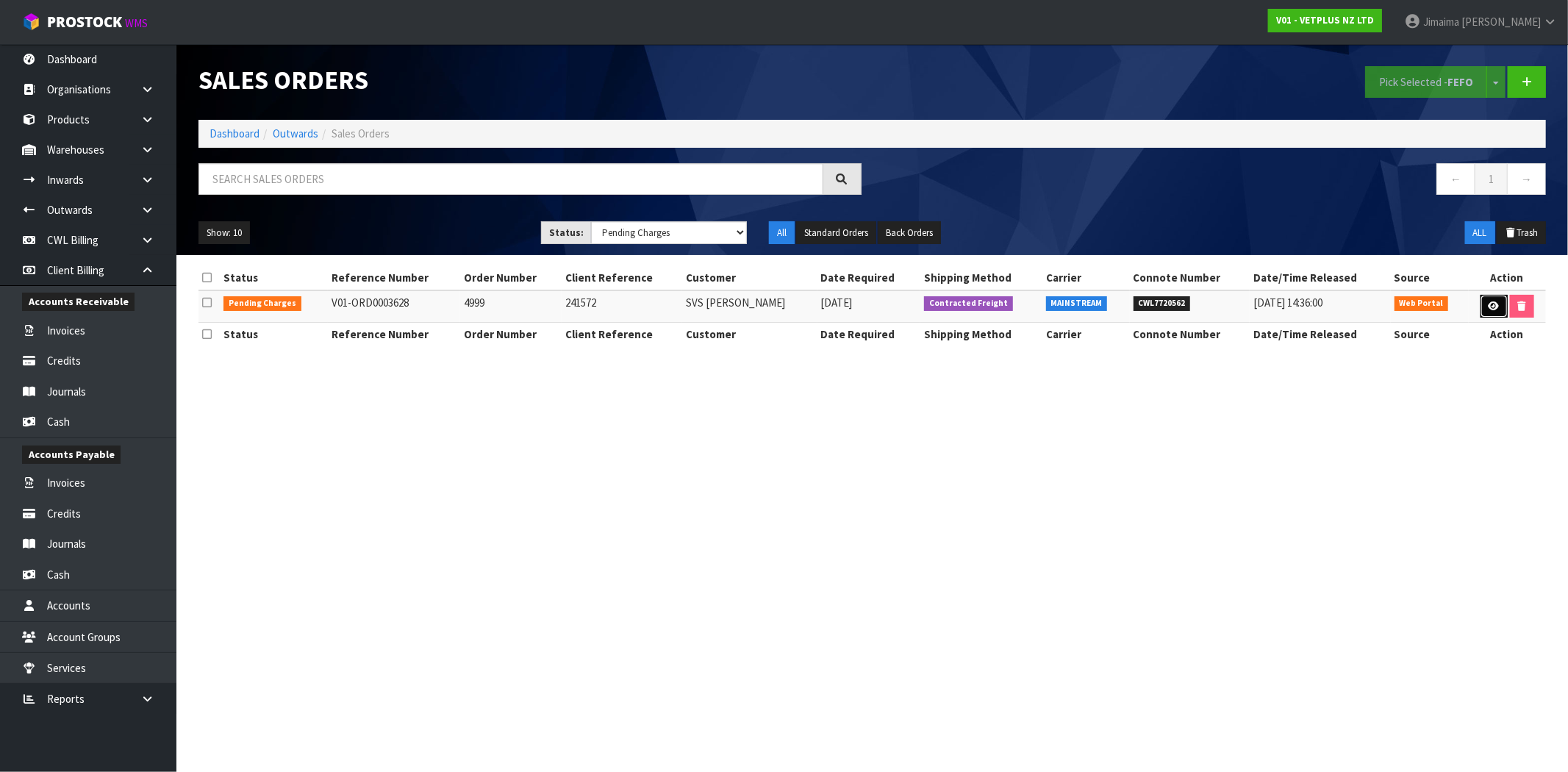
click at [1489, 303] on icon at bounding box center [1494, 306] width 11 height 9
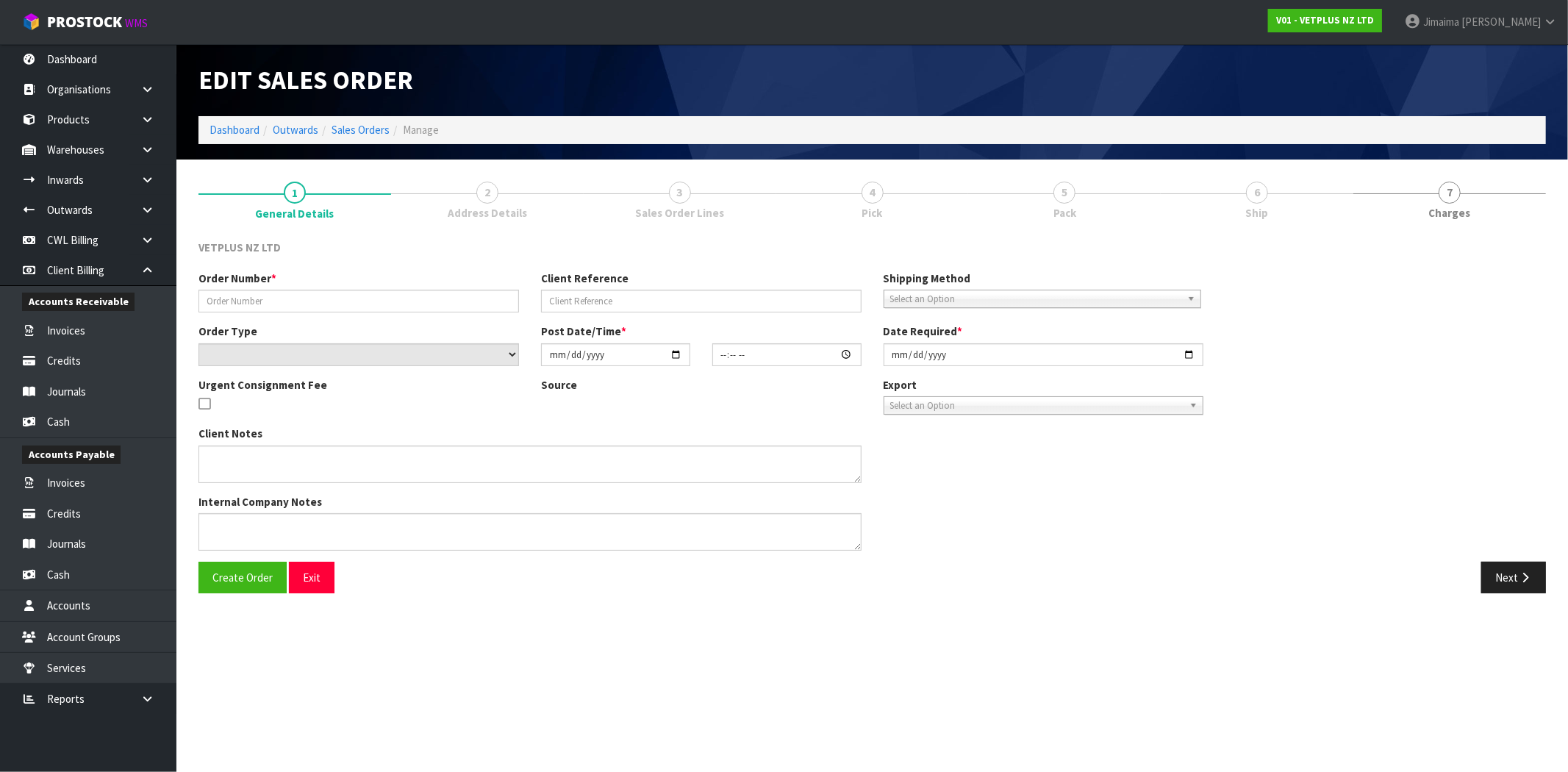
type input "4999"
type input "241572"
select select "number:0"
type input "[DATE]"
type input "14:00:00.000"
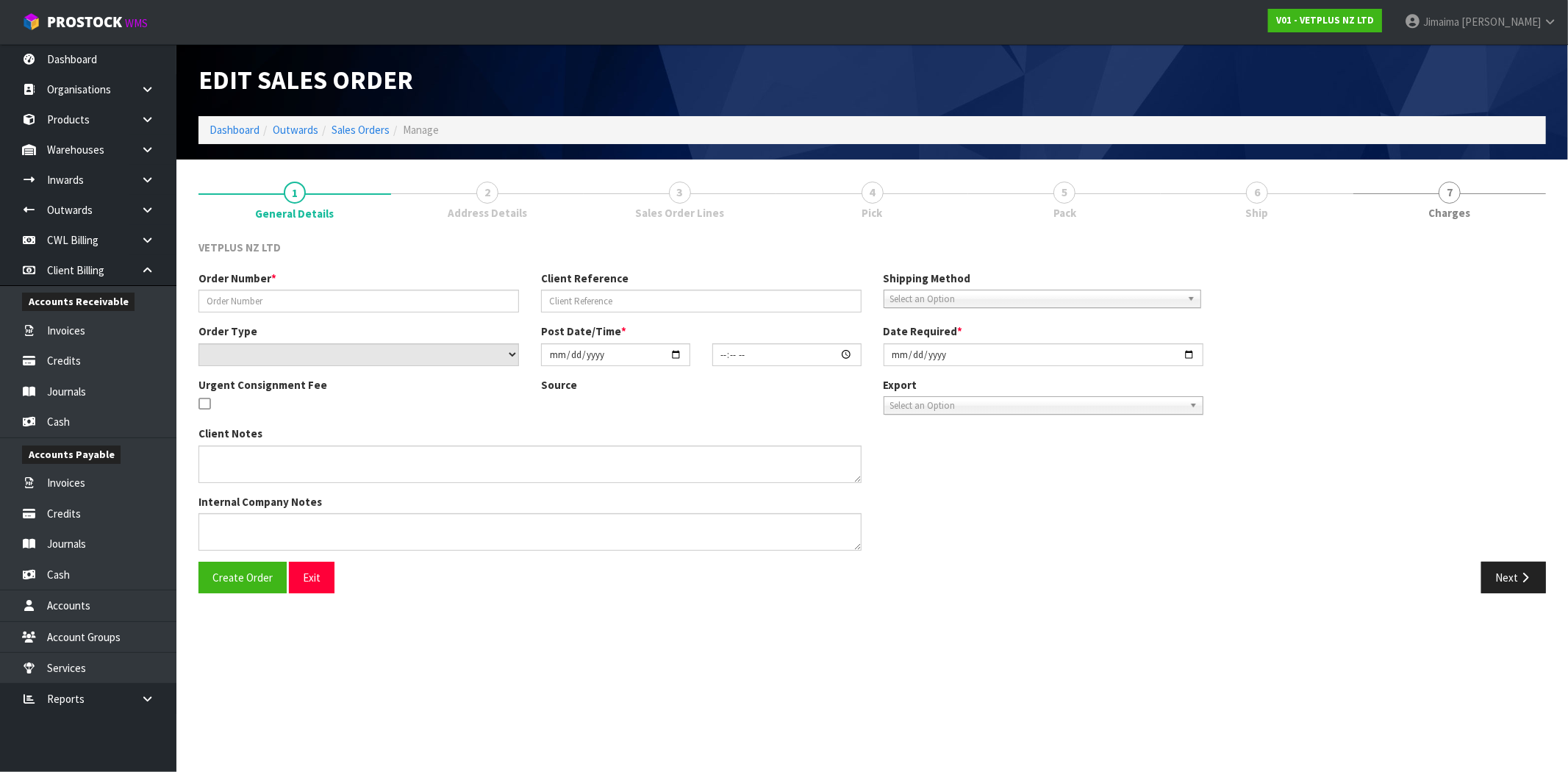
type input "[DATE]"
type textarea "BACK ORDER: 50840 COMPLIVIT 150G X 24 50304 SYNOQUIN CAT CAPS 90 (3X30CAPS) X 1…"
type textarea "SLIGHT DAMAGE 50204"
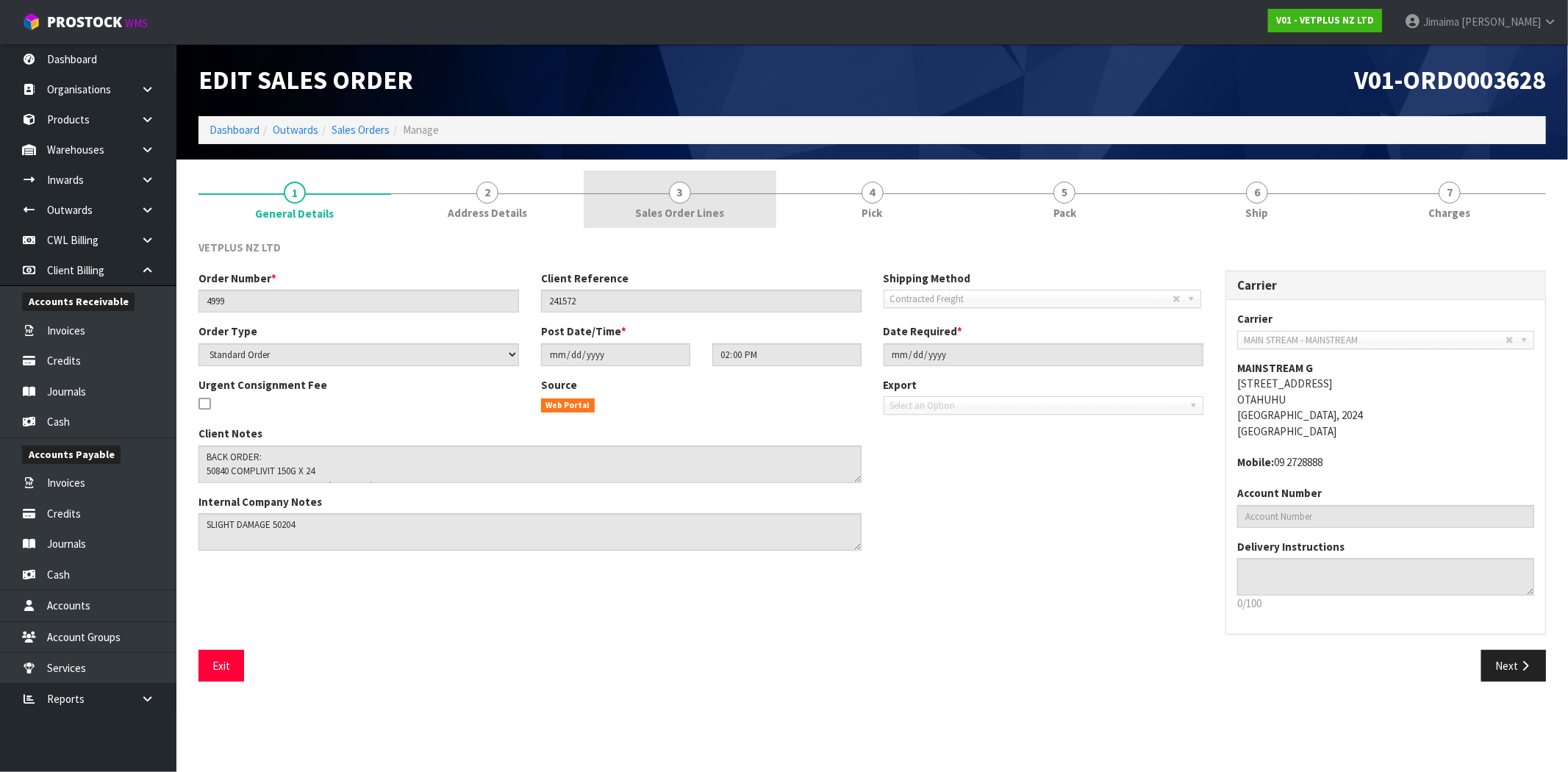
click at [693, 208] on span "Sales Order Lines" at bounding box center [679, 213] width 89 height 16
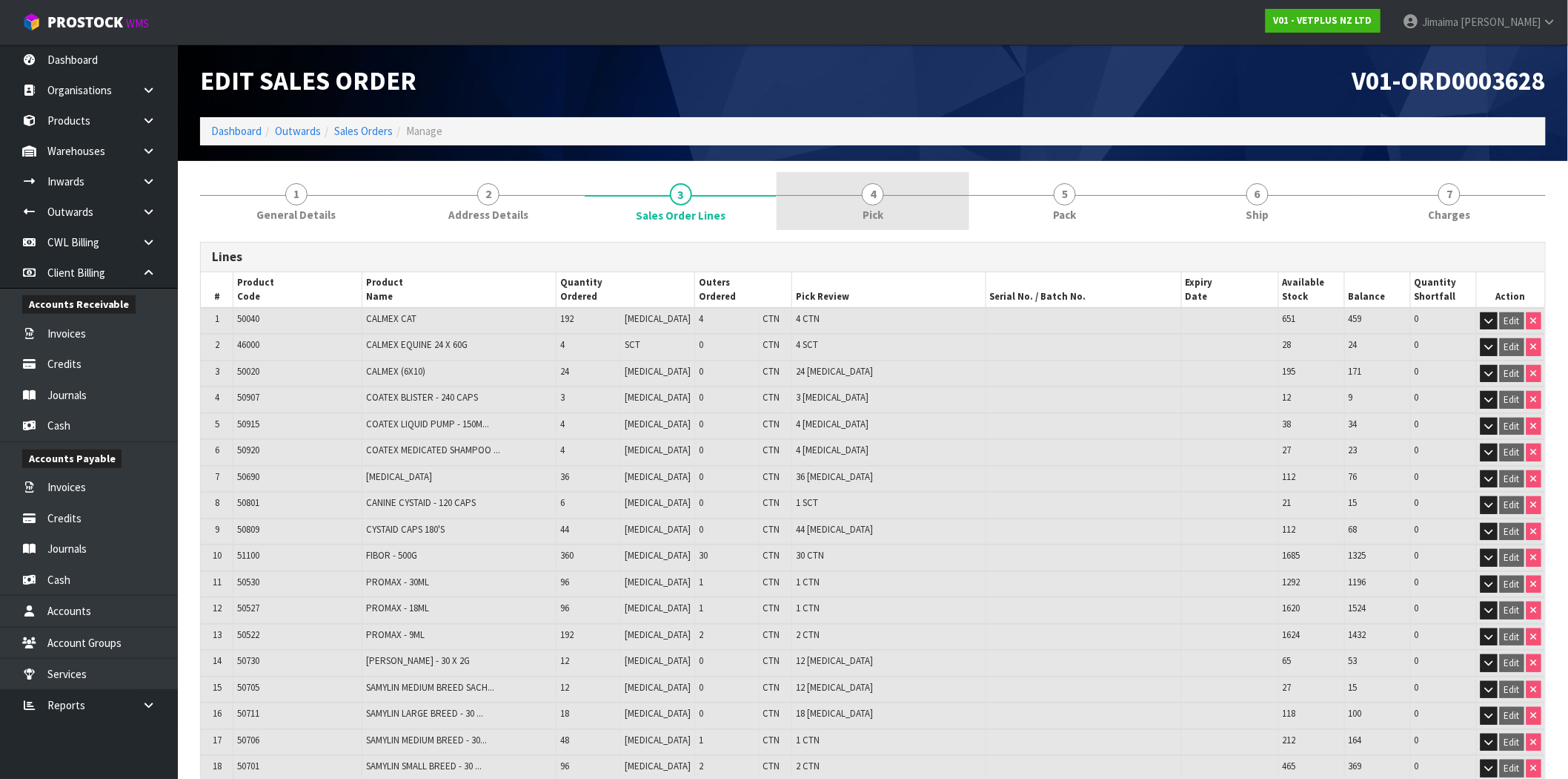
click at [959, 212] on link "4 Pick" at bounding box center [873, 201] width 192 height 59
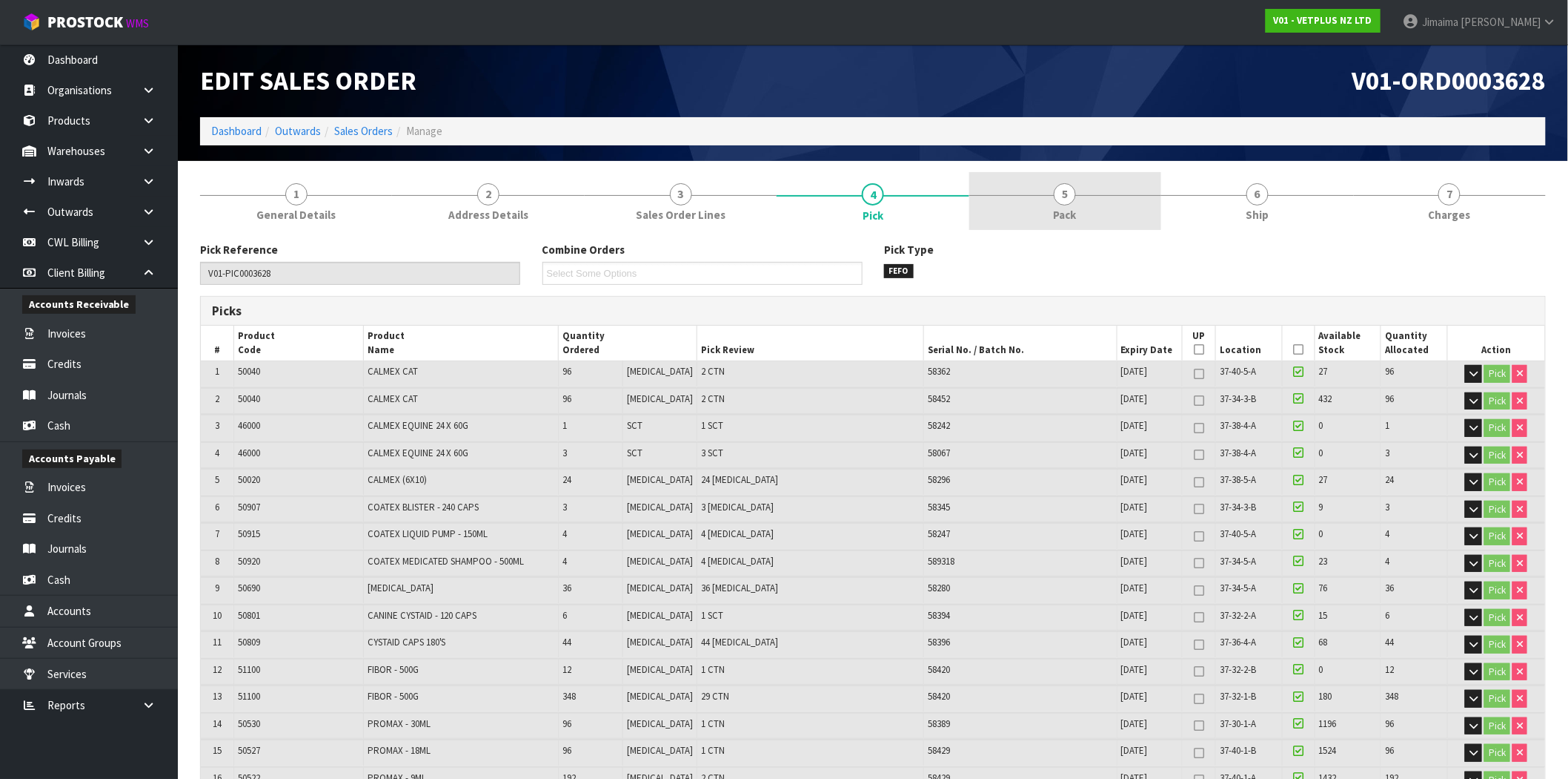
click at [1057, 184] on link "5 Pack" at bounding box center [1065, 201] width 192 height 59
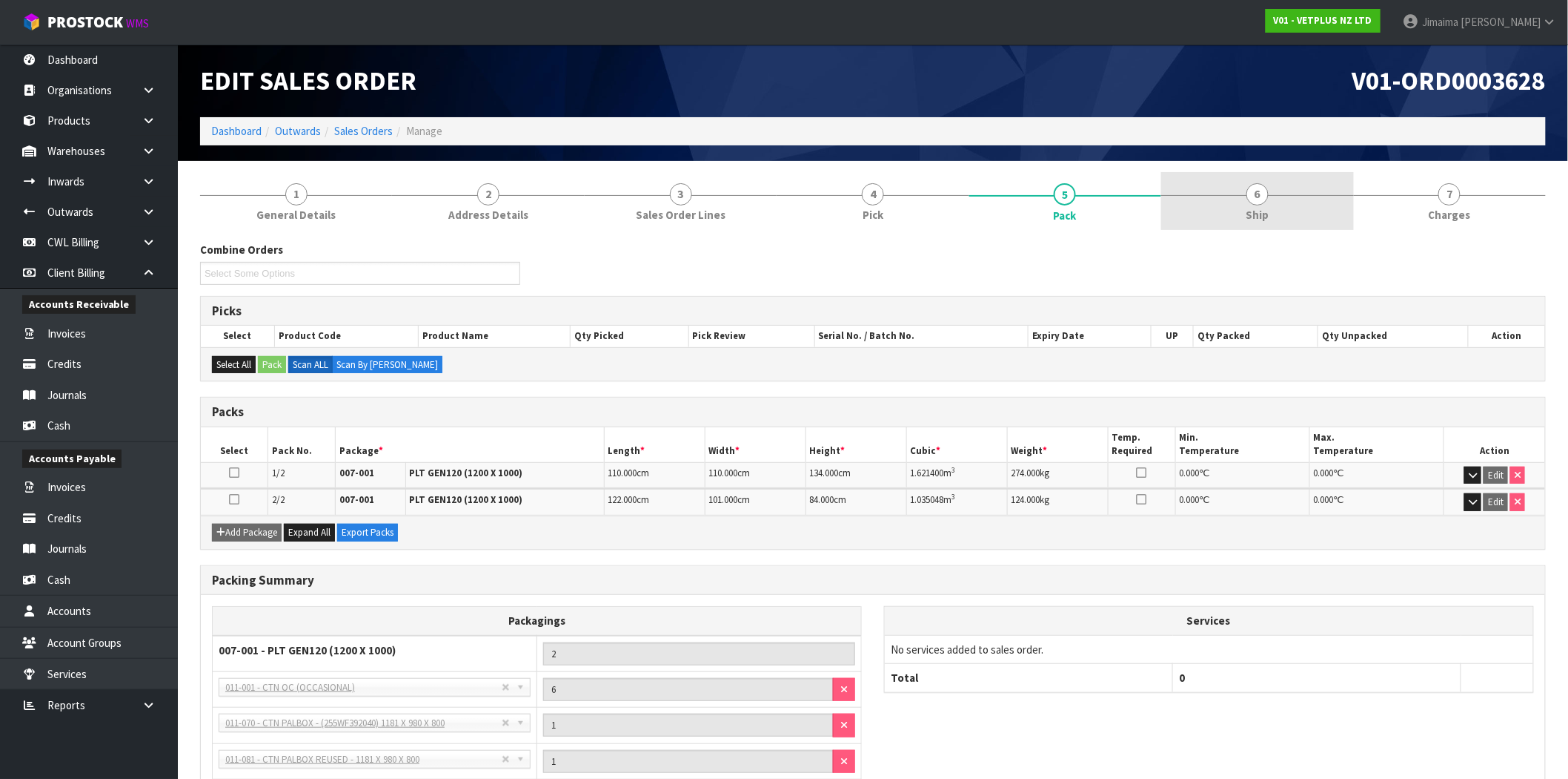
click at [1273, 206] on link "6 Ship" at bounding box center [1258, 201] width 192 height 59
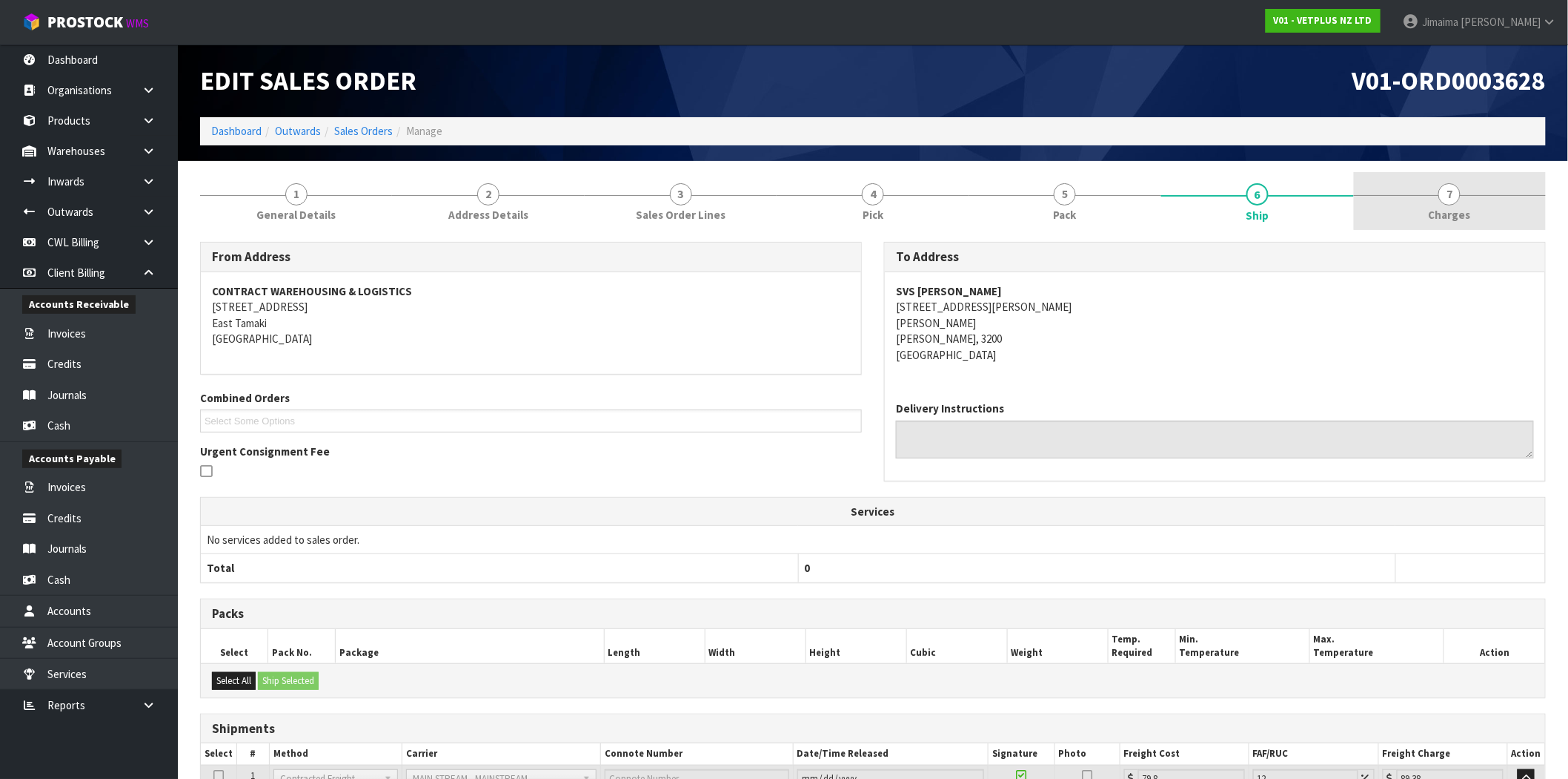
click at [1434, 205] on link "7 [GEOGRAPHIC_DATA]" at bounding box center [1450, 201] width 192 height 59
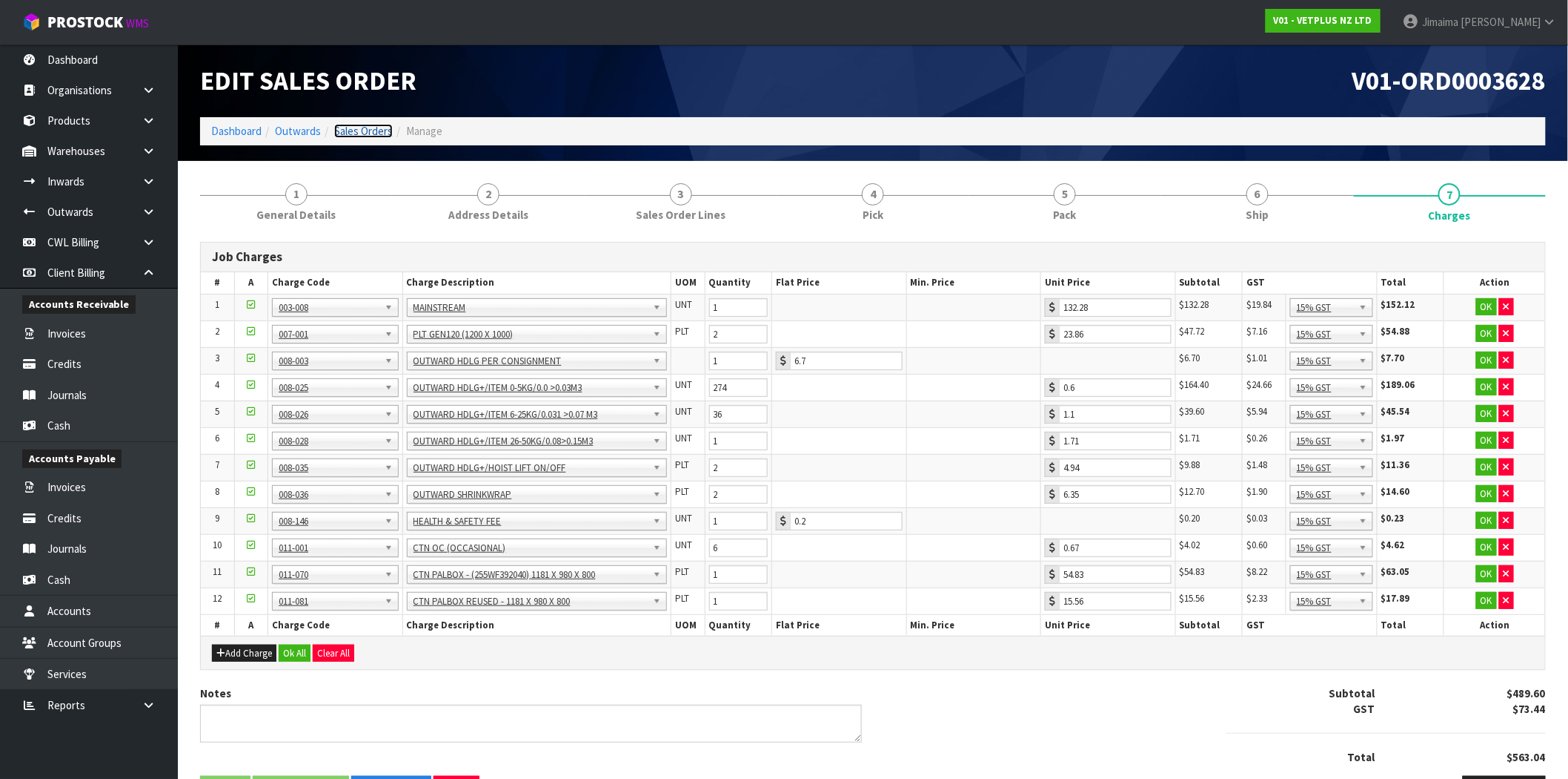
click at [337, 135] on link "Sales Orders" at bounding box center [363, 131] width 59 height 14
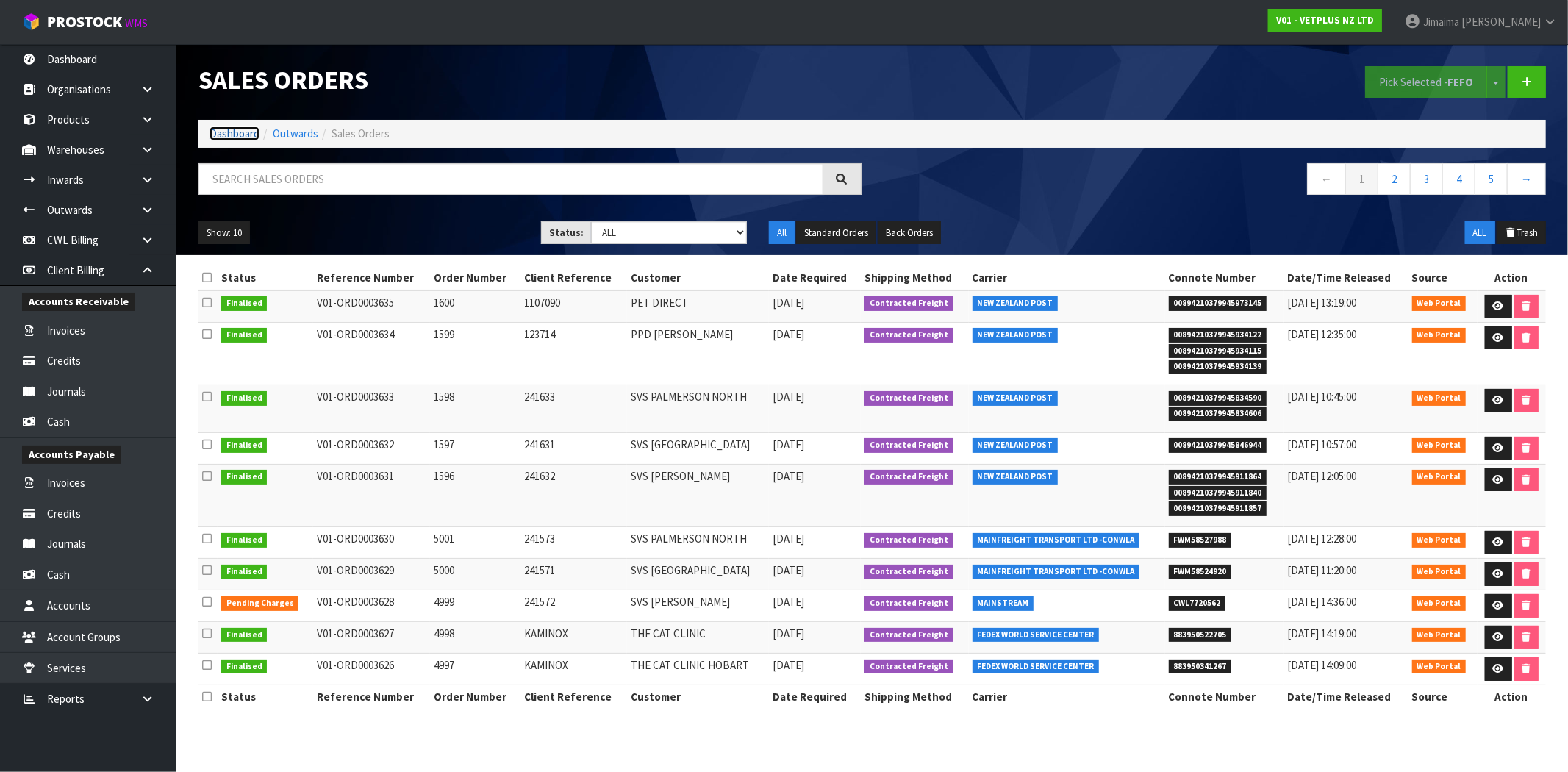
drag, startPoint x: 228, startPoint y: 130, endPoint x: 252, endPoint y: 163, distance: 40.8
click at [228, 130] on link "Dashboard" at bounding box center [234, 133] width 50 height 14
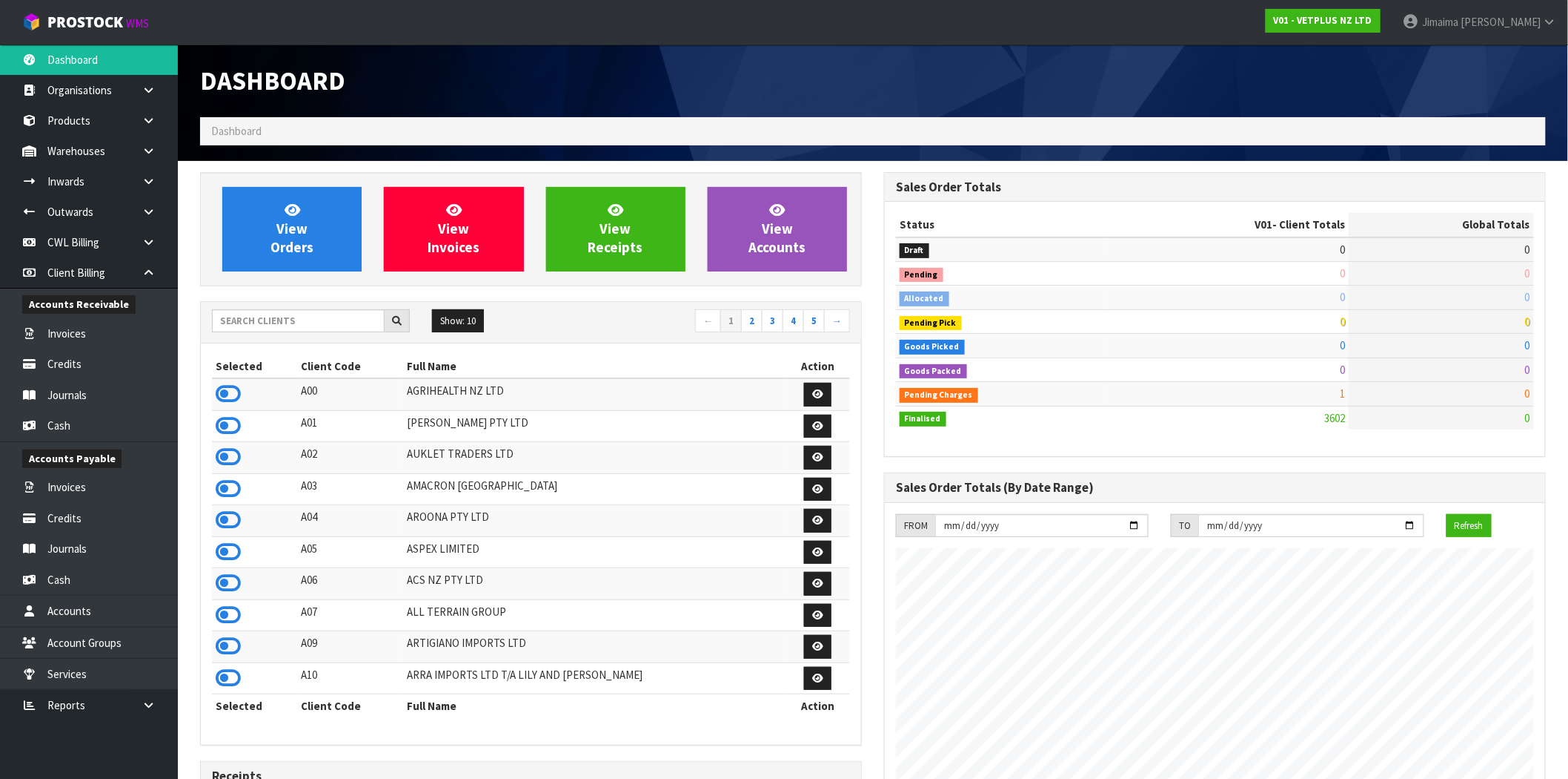
scroll to position [1124, 684]
click at [342, 328] on input "text" at bounding box center [298, 320] width 173 height 23
type input "K01"
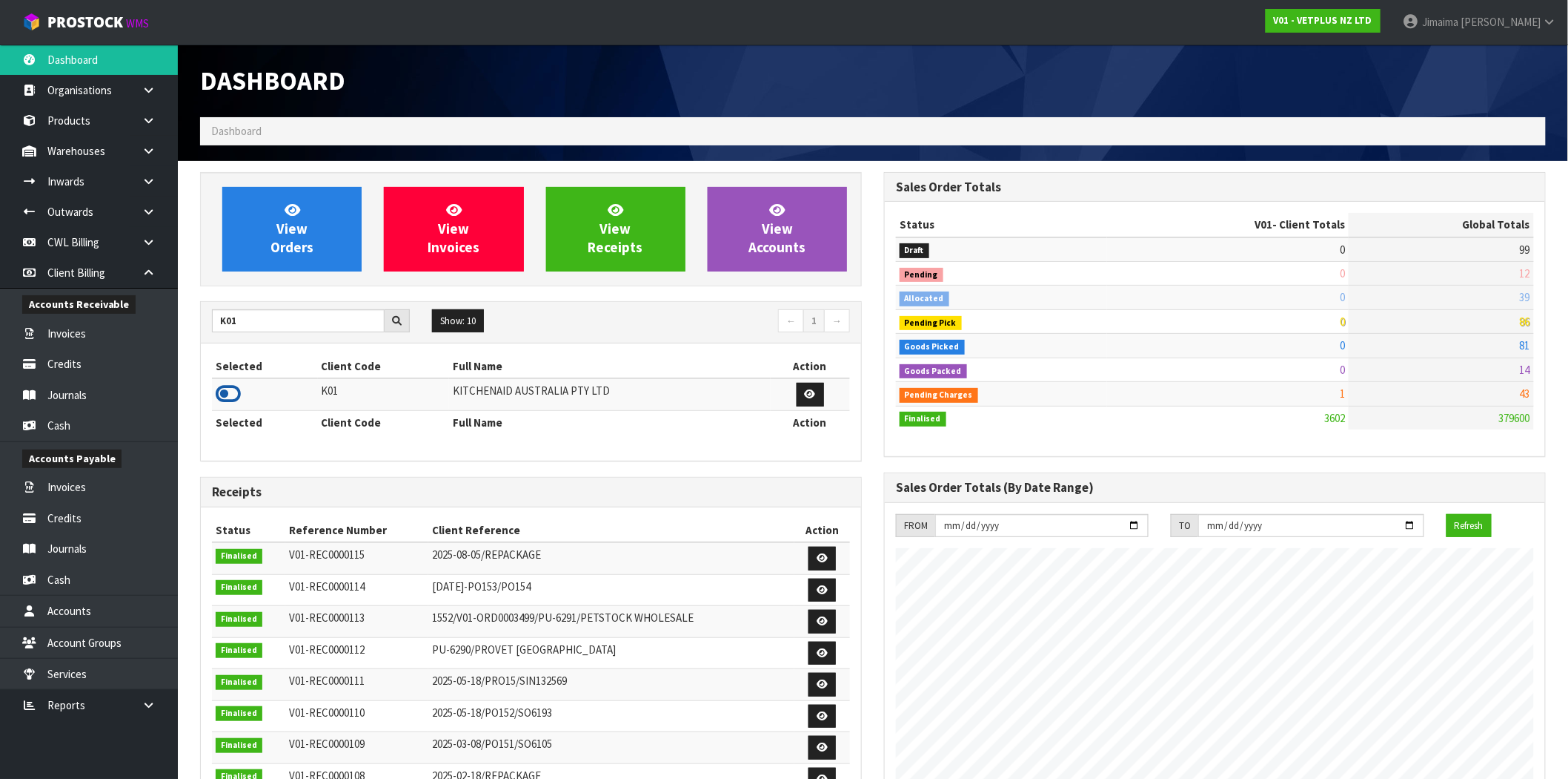
click at [221, 383] on icon at bounding box center [228, 393] width 25 height 22
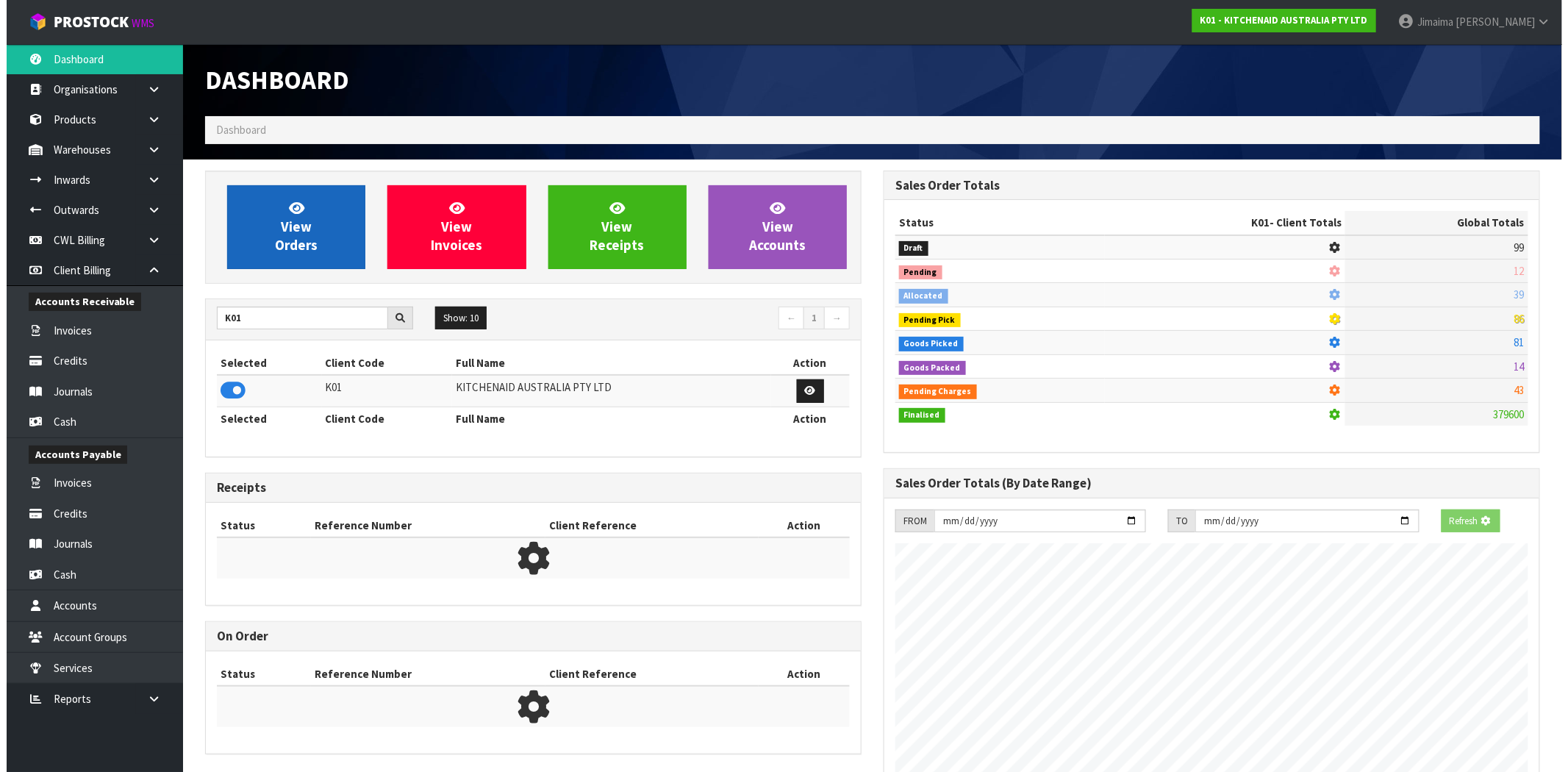
scroll to position [734029, 734617]
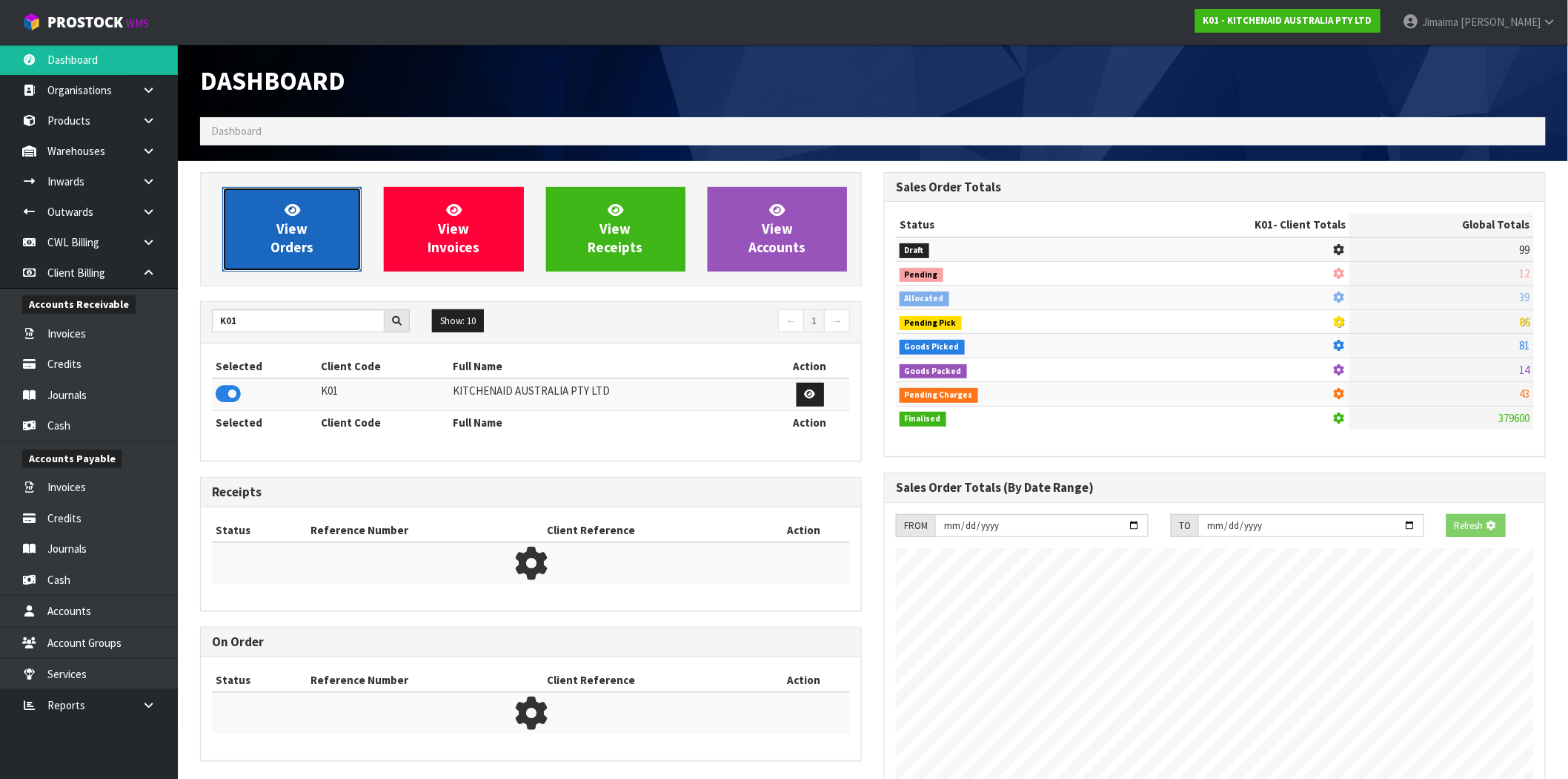
click at [306, 210] on link "View Orders" at bounding box center [292, 229] width 139 height 84
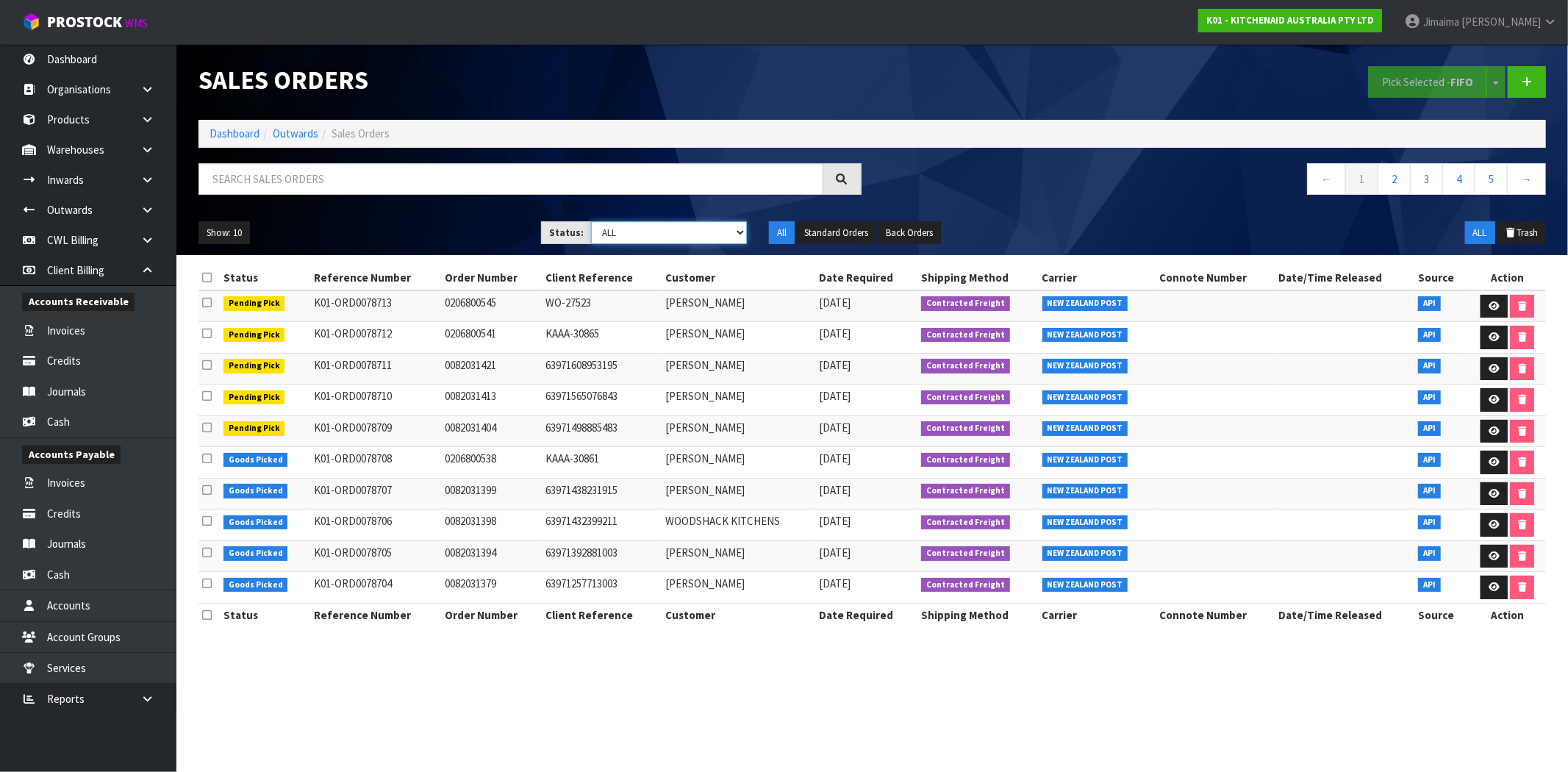
click at [696, 236] on select "Draft Pending Allocated Pending Pick Goods Picked Goods Packed Pending Charges …" at bounding box center [668, 232] width 156 height 22
select select "string:6"
click at [591, 221] on select "Draft Pending Allocated Pending Pick Goods Picked Goods Packed Pending Charges …" at bounding box center [668, 232] width 156 height 22
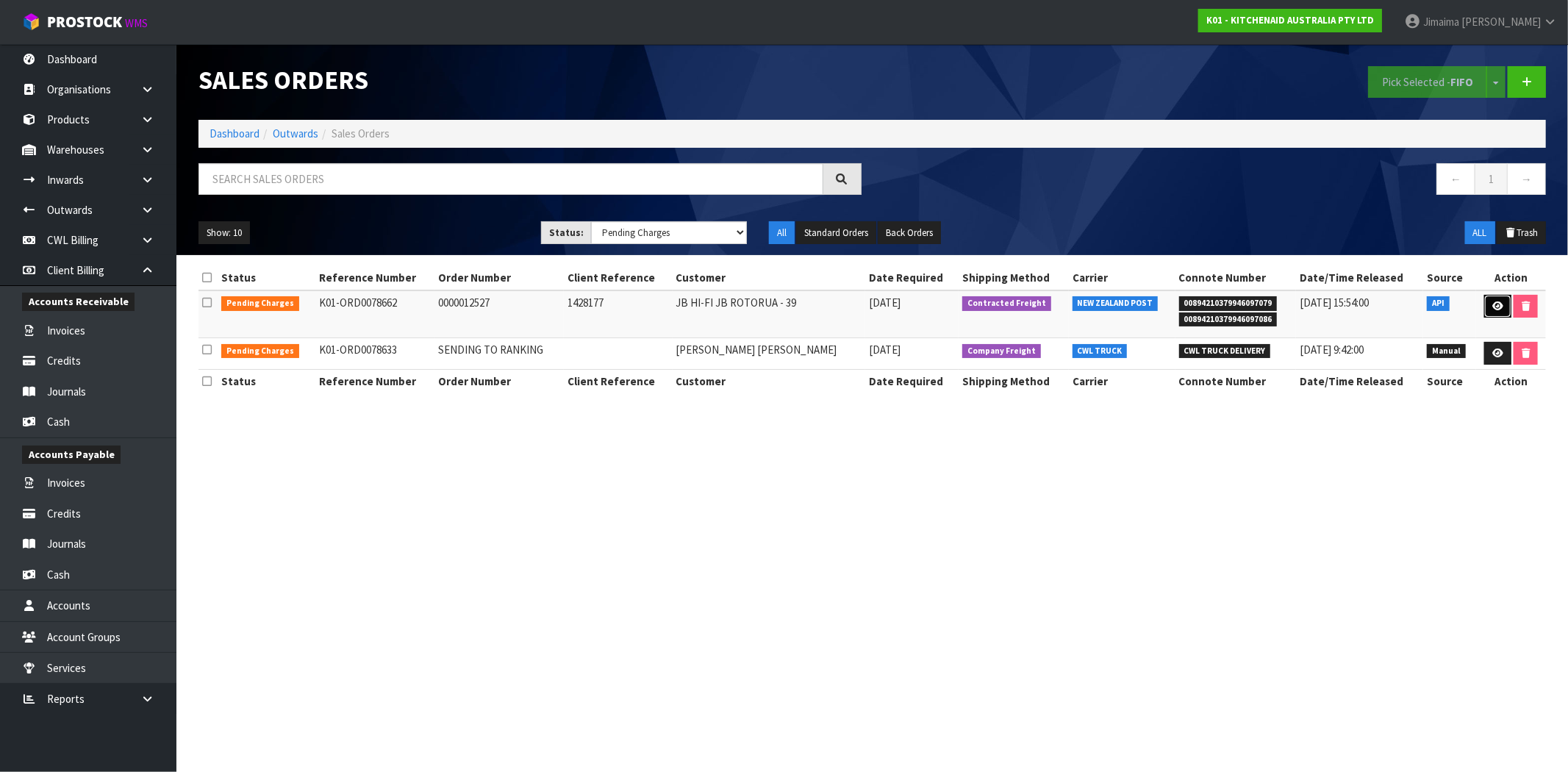
click at [1494, 306] on icon at bounding box center [1498, 306] width 11 height 9
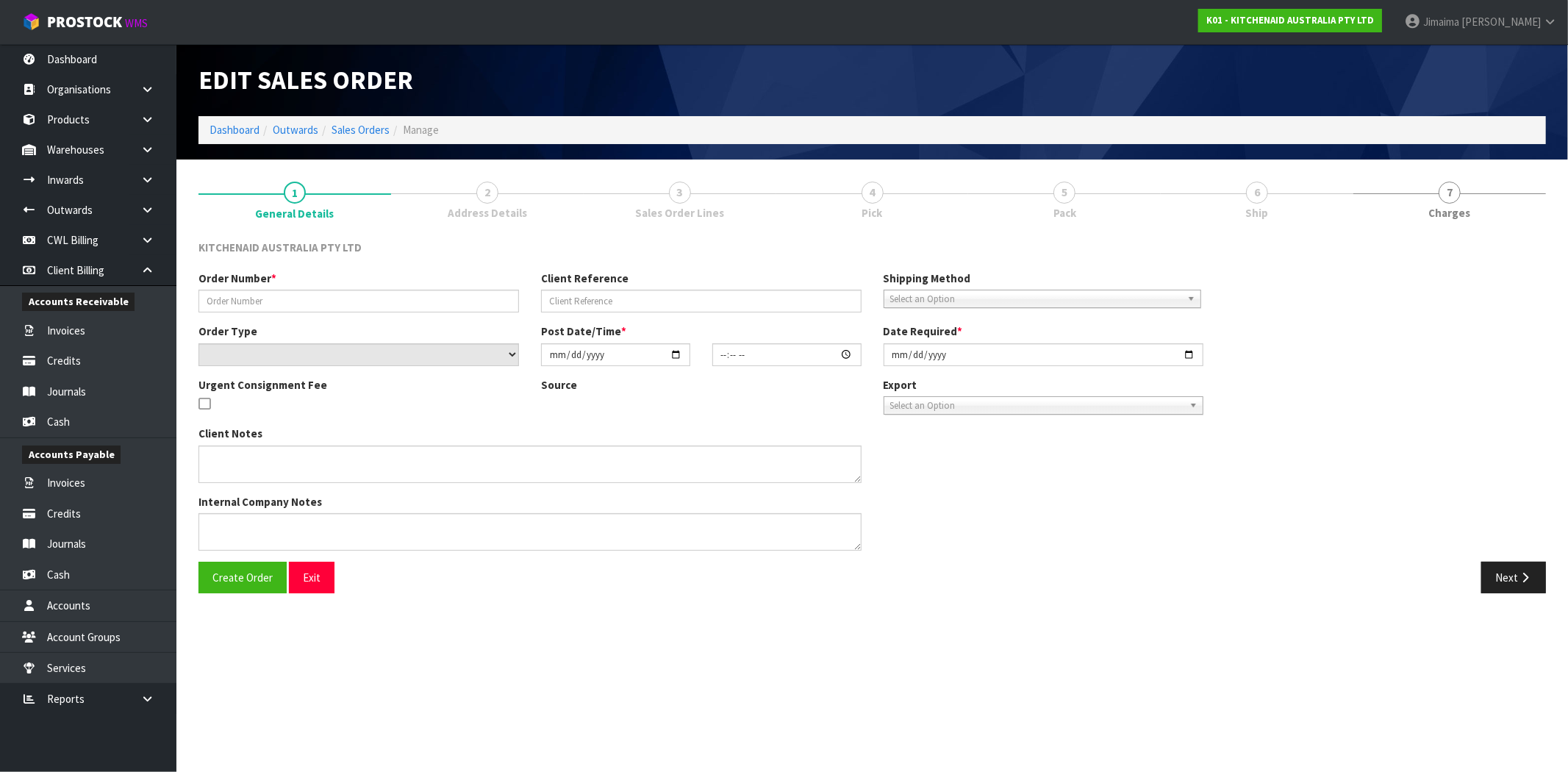
type input "0000012527"
type input "1428177"
select select "number:0"
type input "[DATE]"
type input "17:33:31.000"
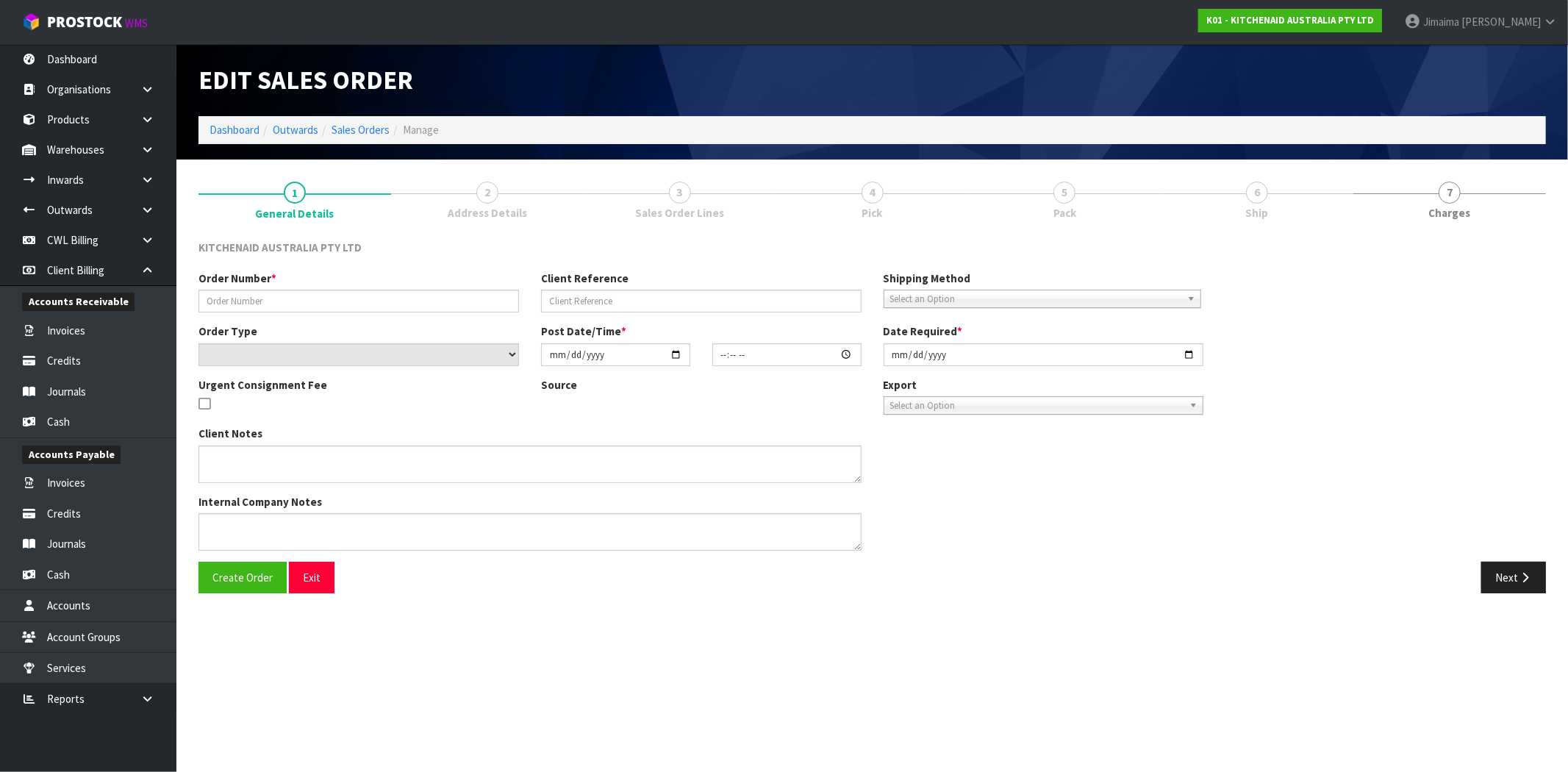
type input "[DATE]"
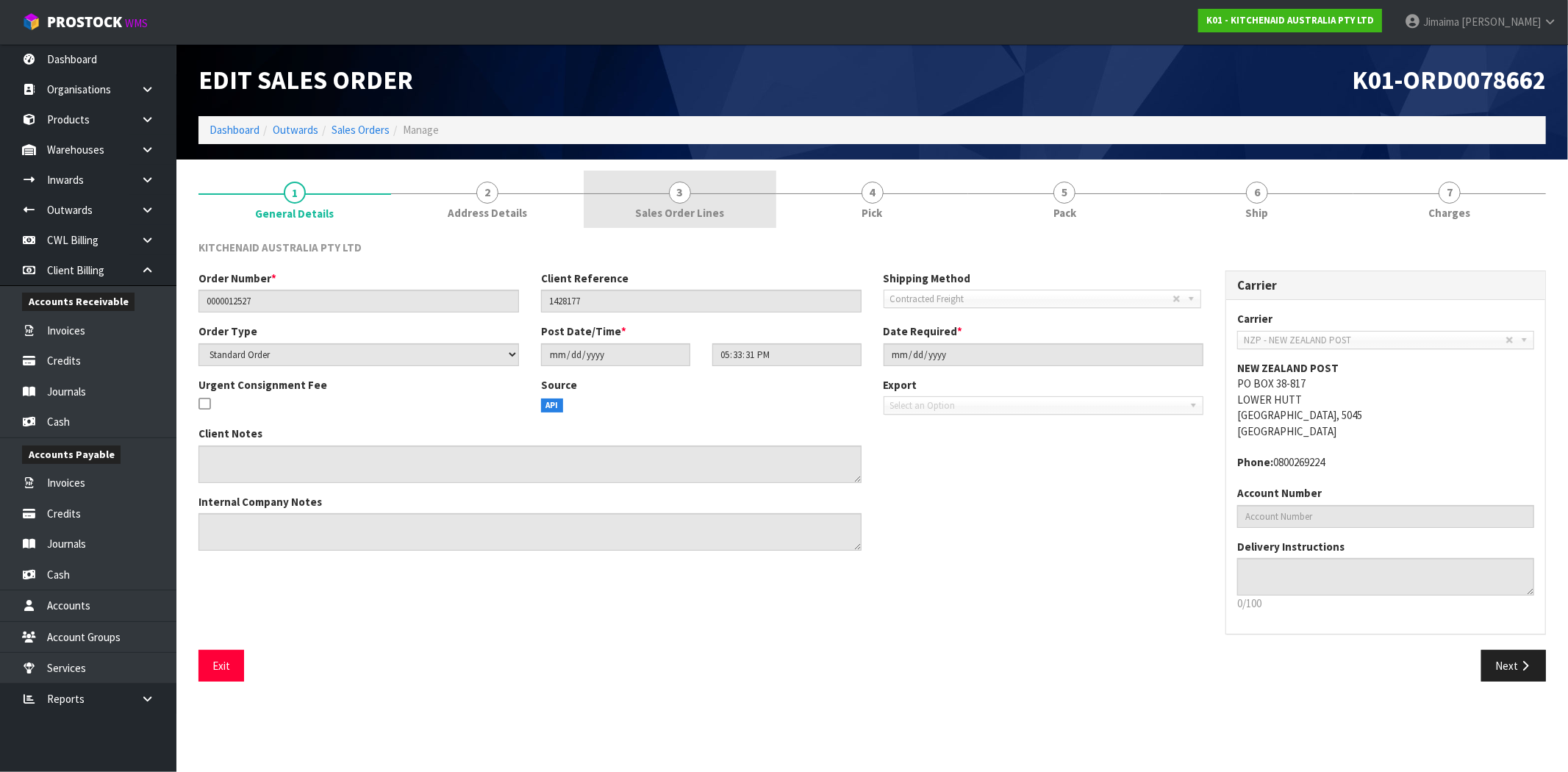
click at [680, 206] on span "Sales Order Lines" at bounding box center [679, 213] width 89 height 16
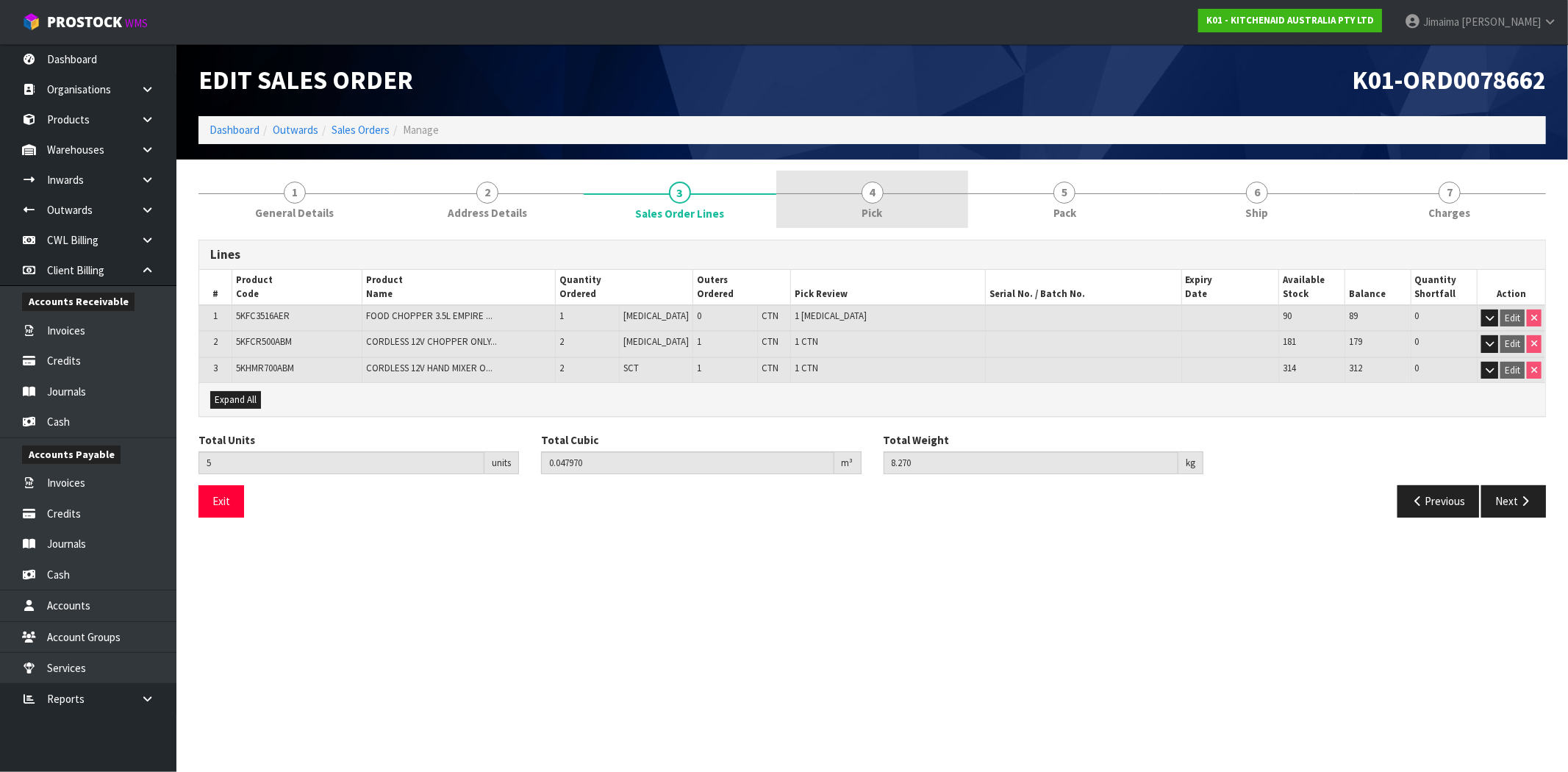
drag, startPoint x: 843, startPoint y: 205, endPoint x: 999, endPoint y: 205, distance: 156.0
click at [843, 206] on link "4 Pick" at bounding box center [872, 199] width 192 height 58
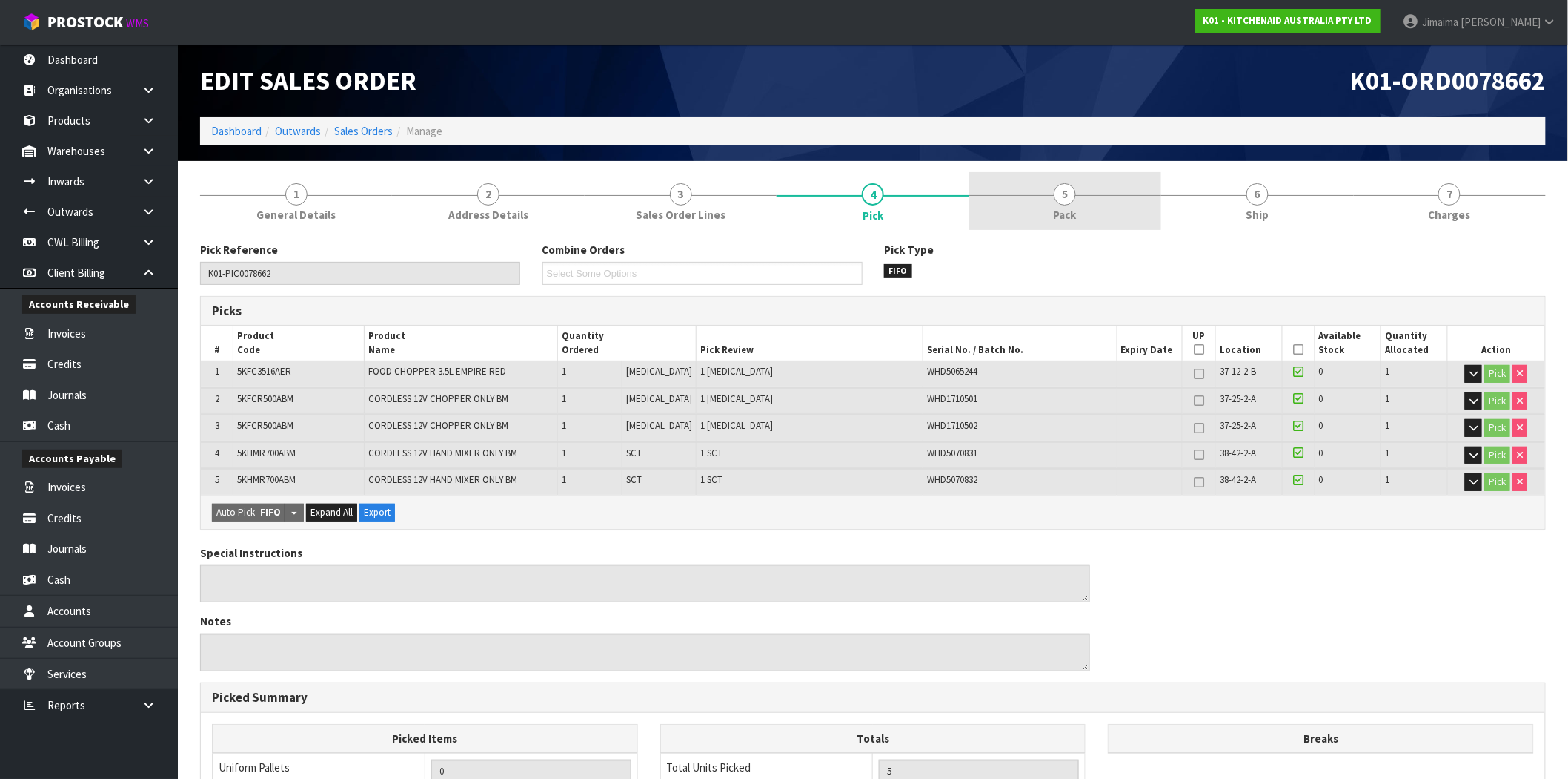
click at [1026, 207] on link "5 Pack" at bounding box center [1065, 201] width 192 height 59
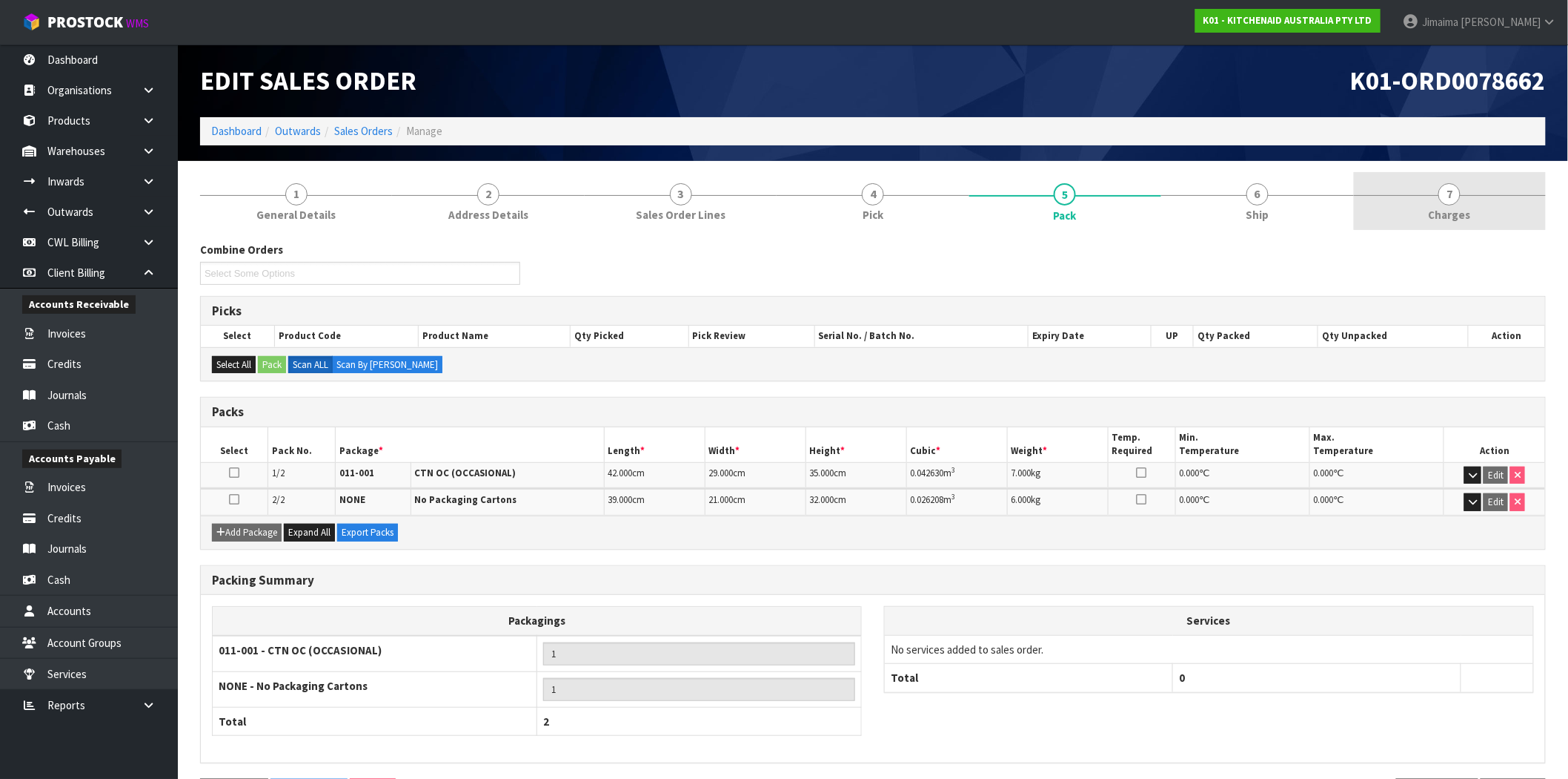
click at [1500, 217] on link "7 [GEOGRAPHIC_DATA]" at bounding box center [1450, 201] width 192 height 59
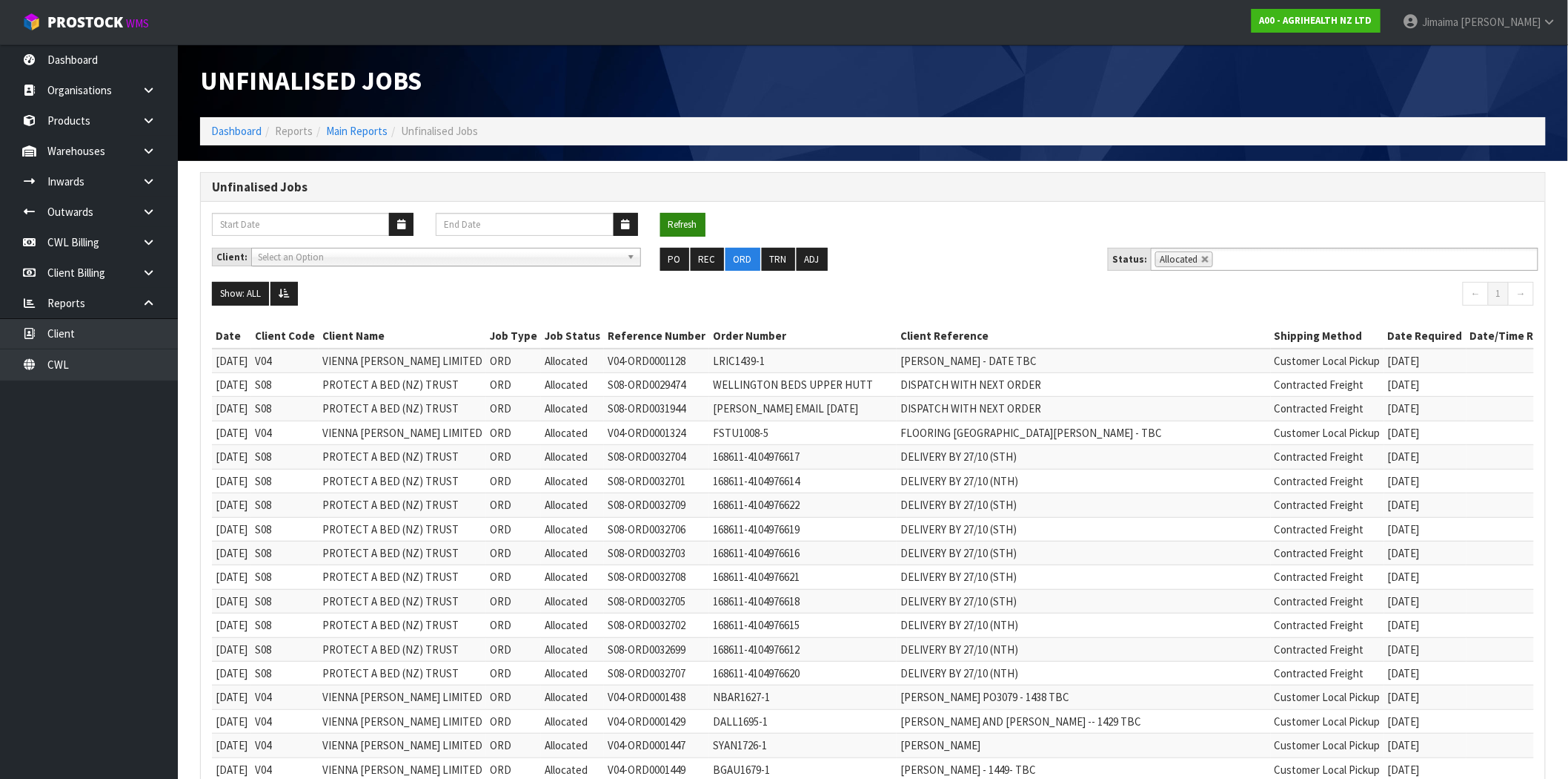
click at [676, 213] on button "Refresh" at bounding box center [683, 224] width 45 height 23
click at [677, 224] on button "Refresh" at bounding box center [683, 224] width 45 height 23
click at [683, 224] on button "Refresh" at bounding box center [683, 224] width 45 height 23
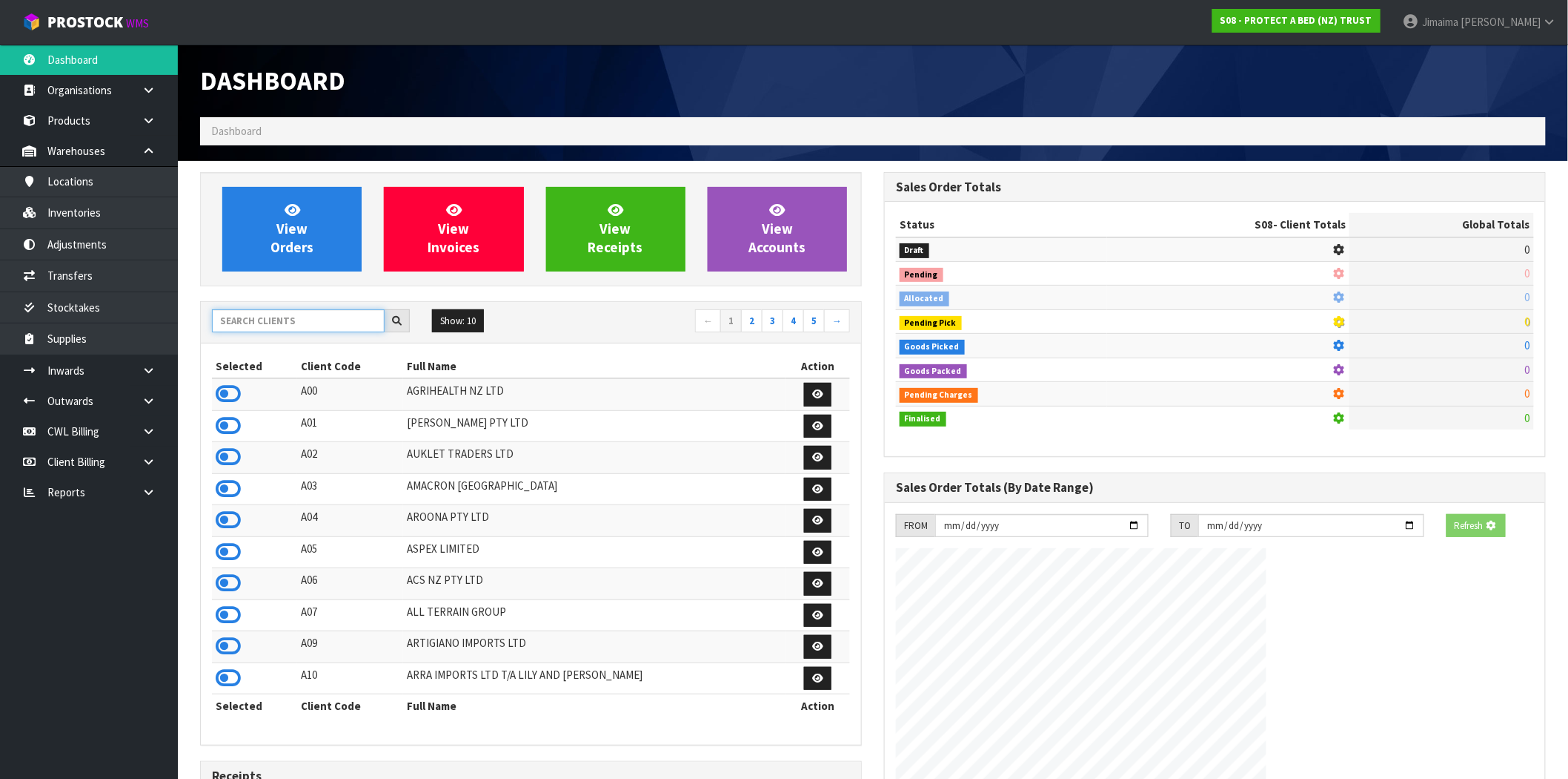
click at [249, 325] on input "text" at bounding box center [298, 320] width 173 height 23
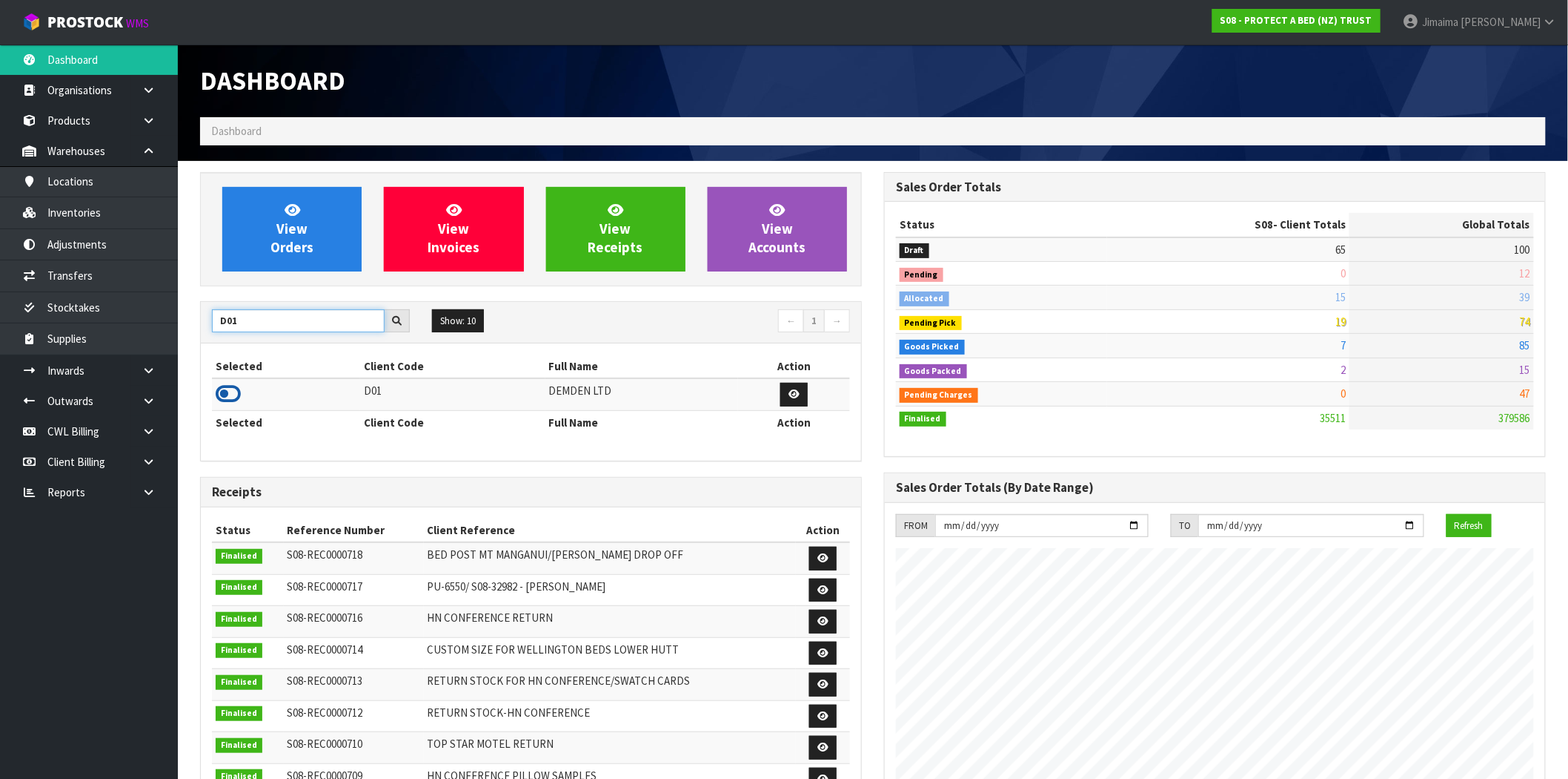
type input "D01"
click at [238, 393] on icon at bounding box center [228, 393] width 25 height 22
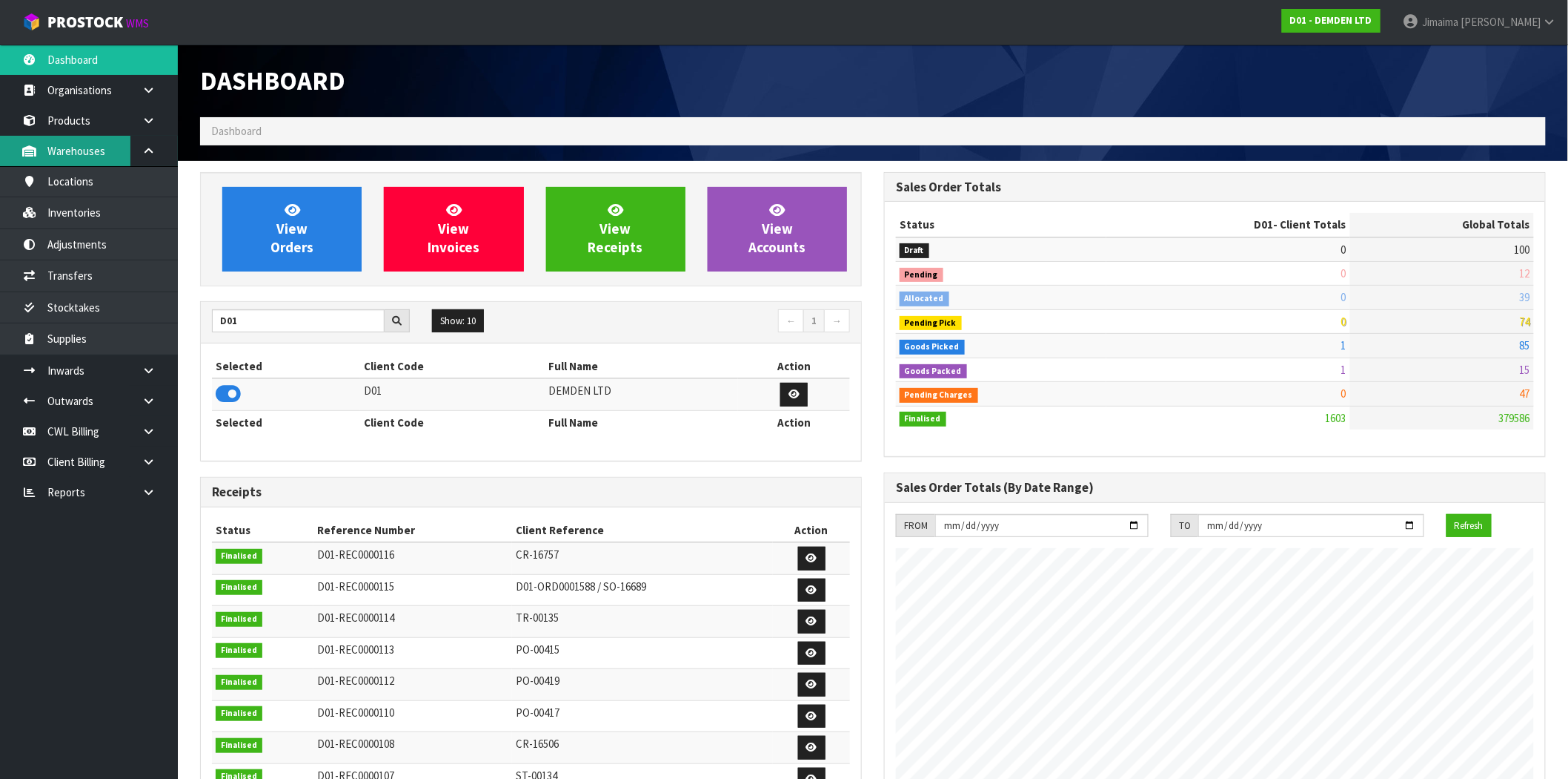
scroll to position [980, 684]
click at [100, 107] on link "Products" at bounding box center [89, 120] width 178 height 31
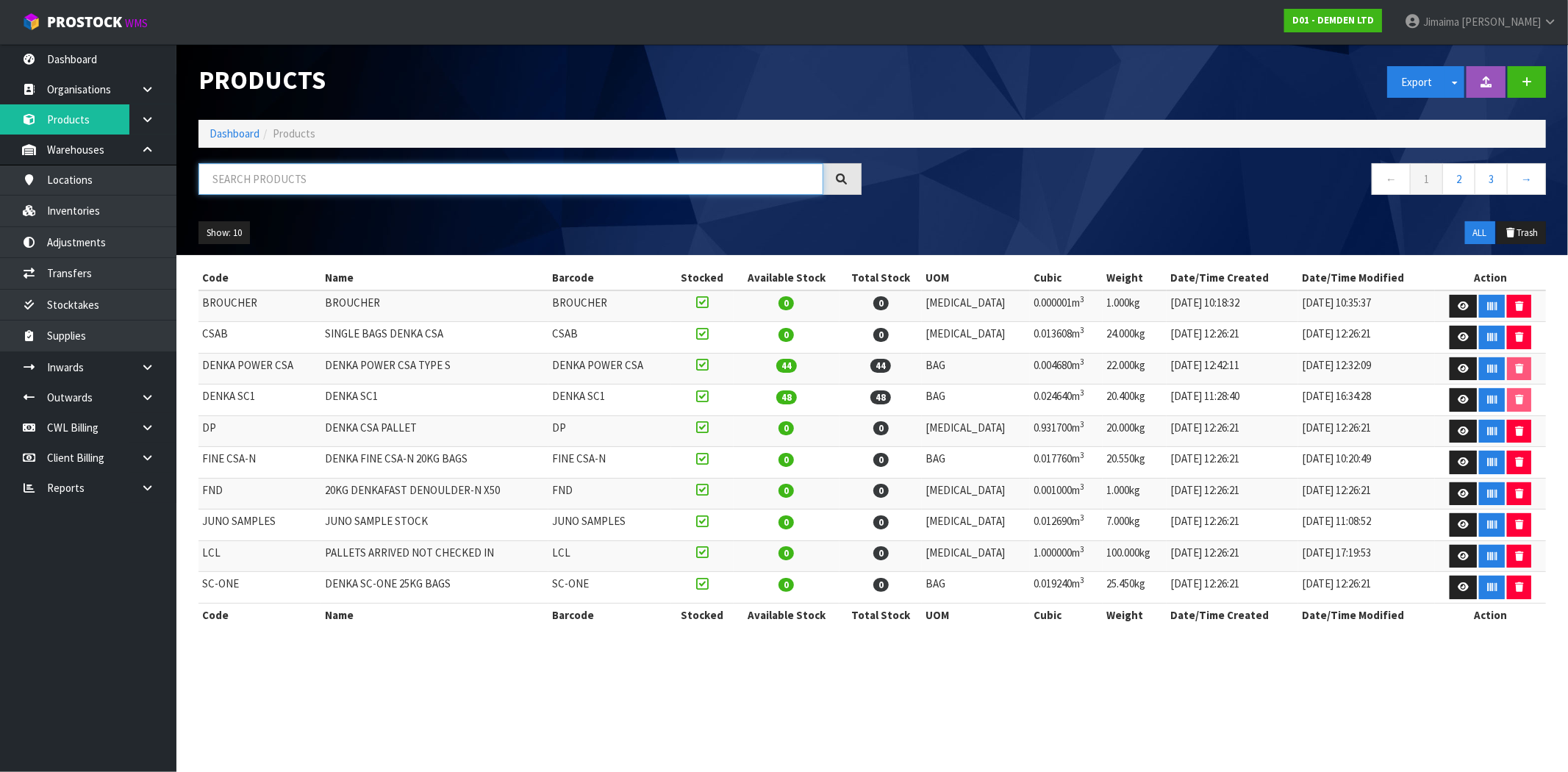
click at [280, 177] on input "text" at bounding box center [511, 178] width 625 height 32
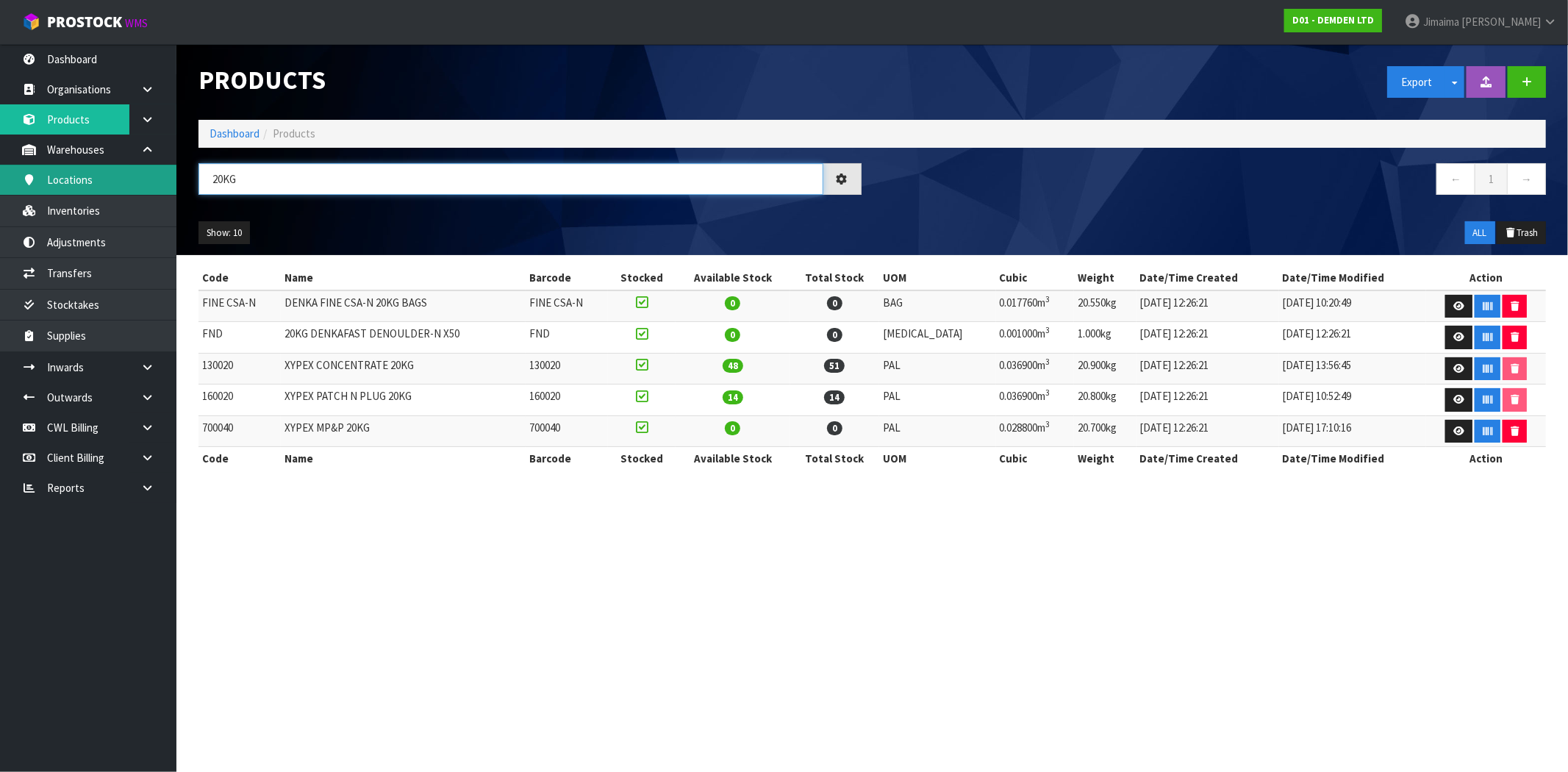
type input "20KG"
drag, startPoint x: 1457, startPoint y: 361, endPoint x: 1247, endPoint y: 359, distance: 210.0
click at [1457, 361] on link at bounding box center [1459, 369] width 27 height 23
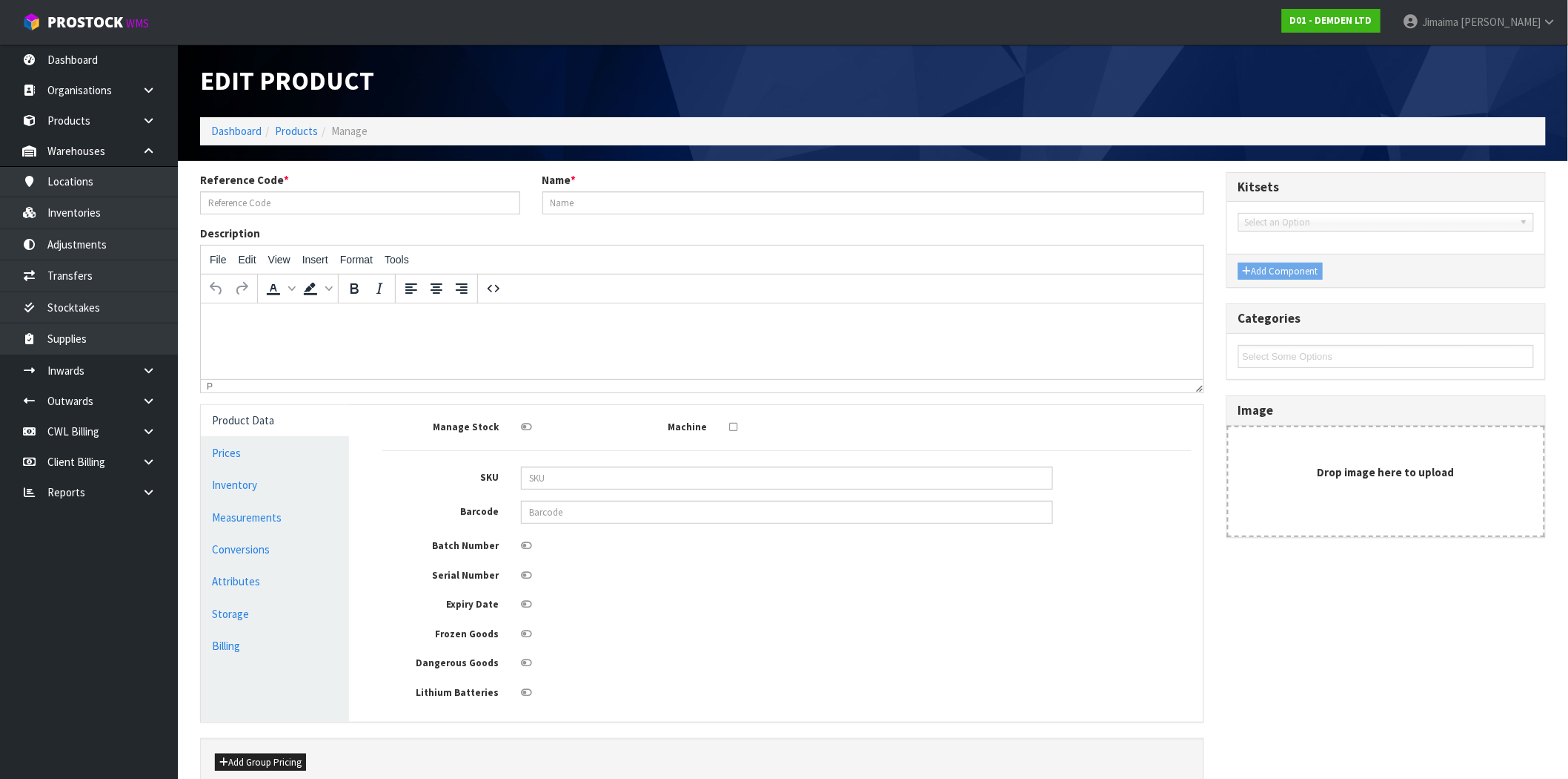
type input "130020"
type input "XYPEX CONCENTRATE 20KG"
type input "82"
type input "15"
type input "30"
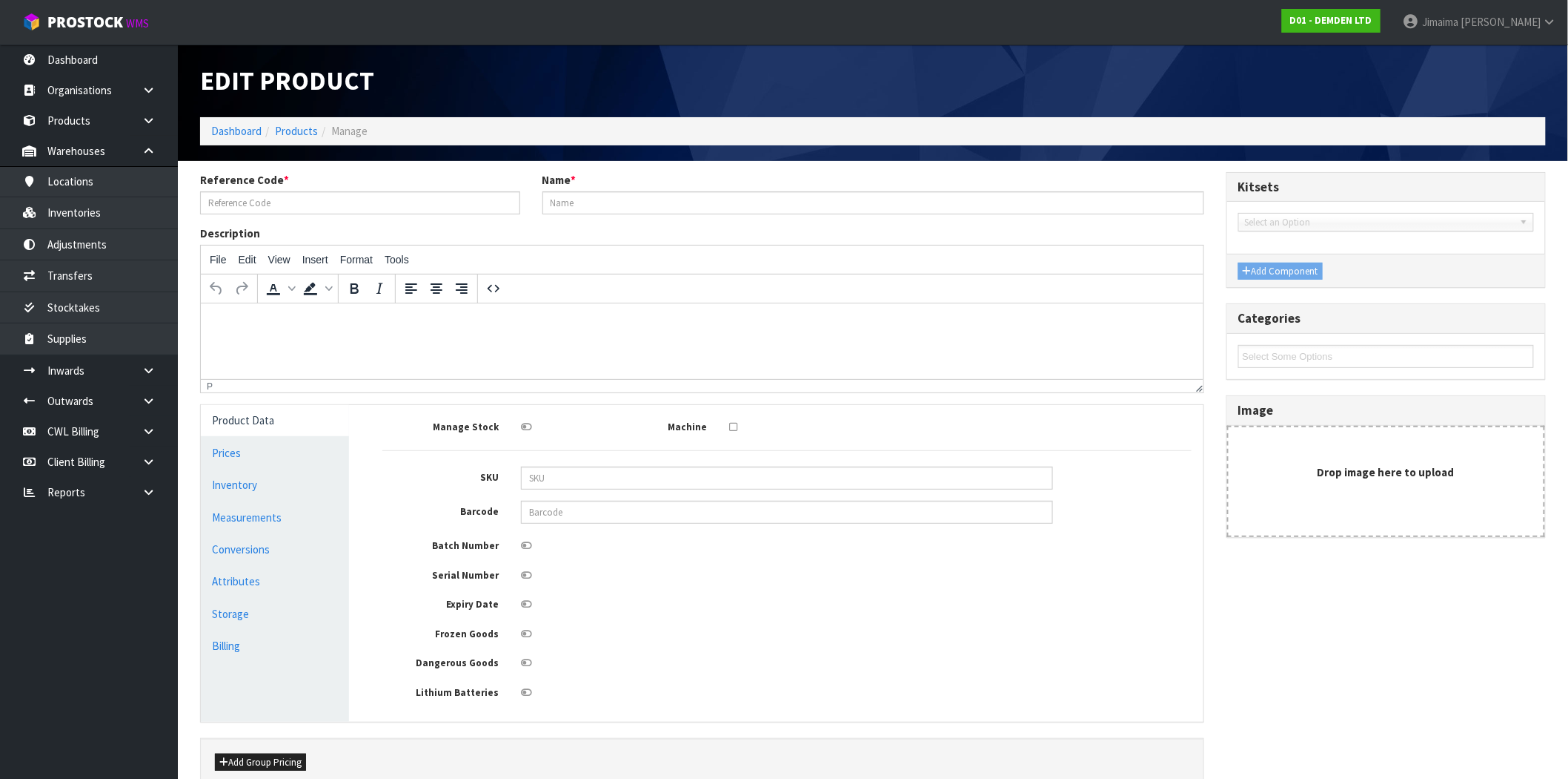
type input "0.0369"
type input "20.9"
click at [230, 451] on link "Prices" at bounding box center [275, 452] width 149 height 31
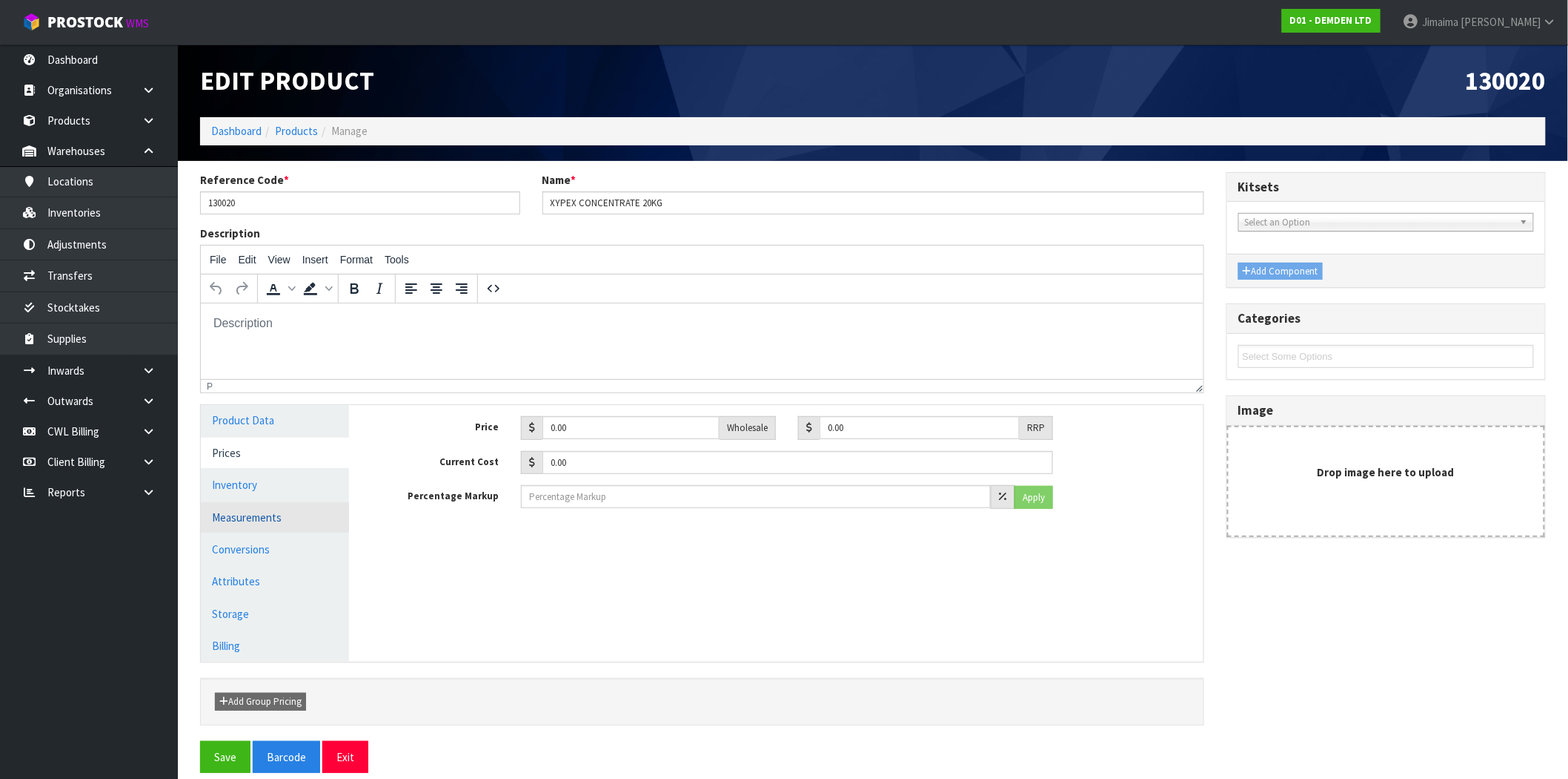
click at [234, 522] on link "Measurements" at bounding box center [275, 517] width 149 height 31
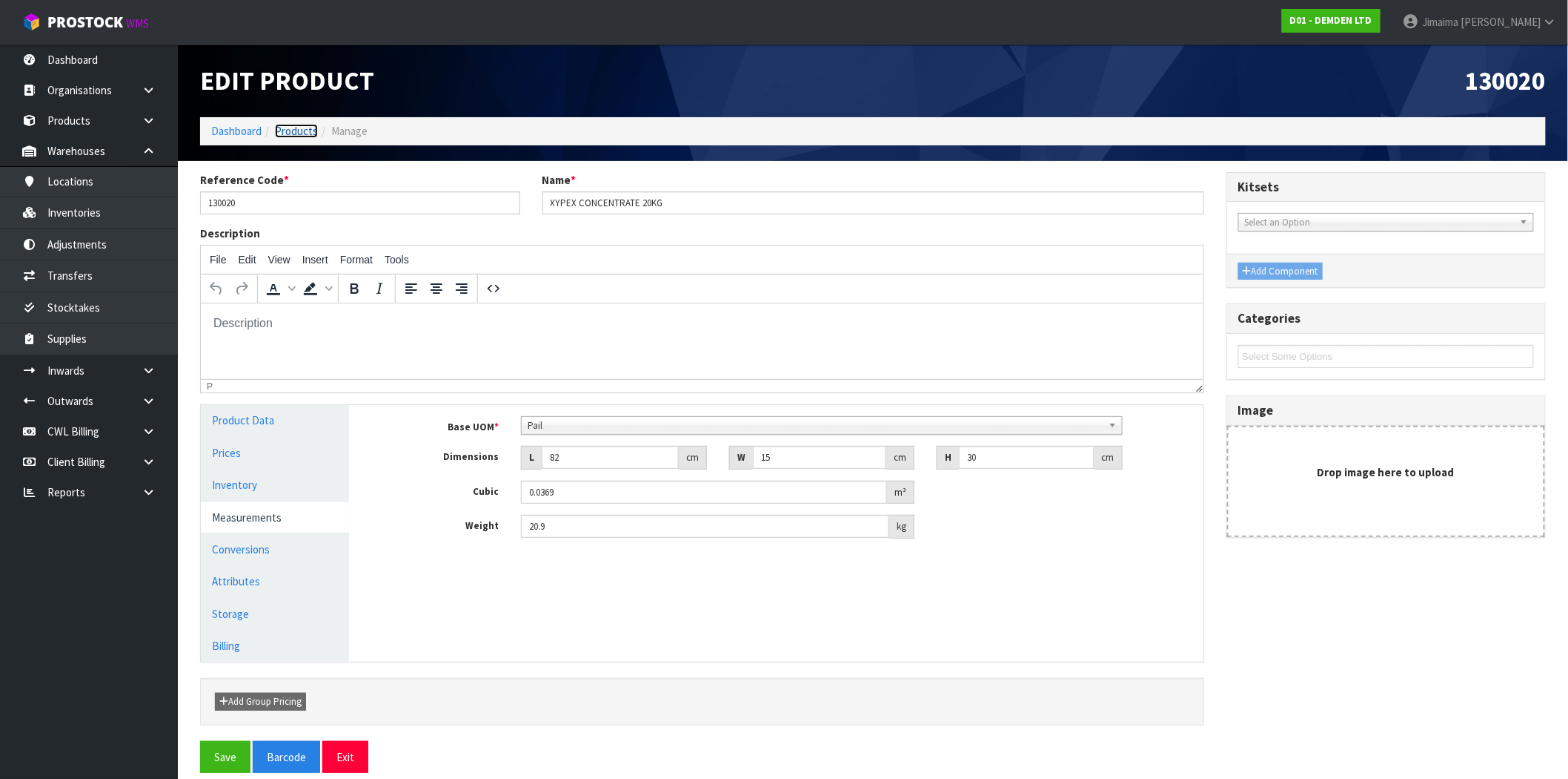
click at [286, 129] on link "Products" at bounding box center [296, 131] width 43 height 14
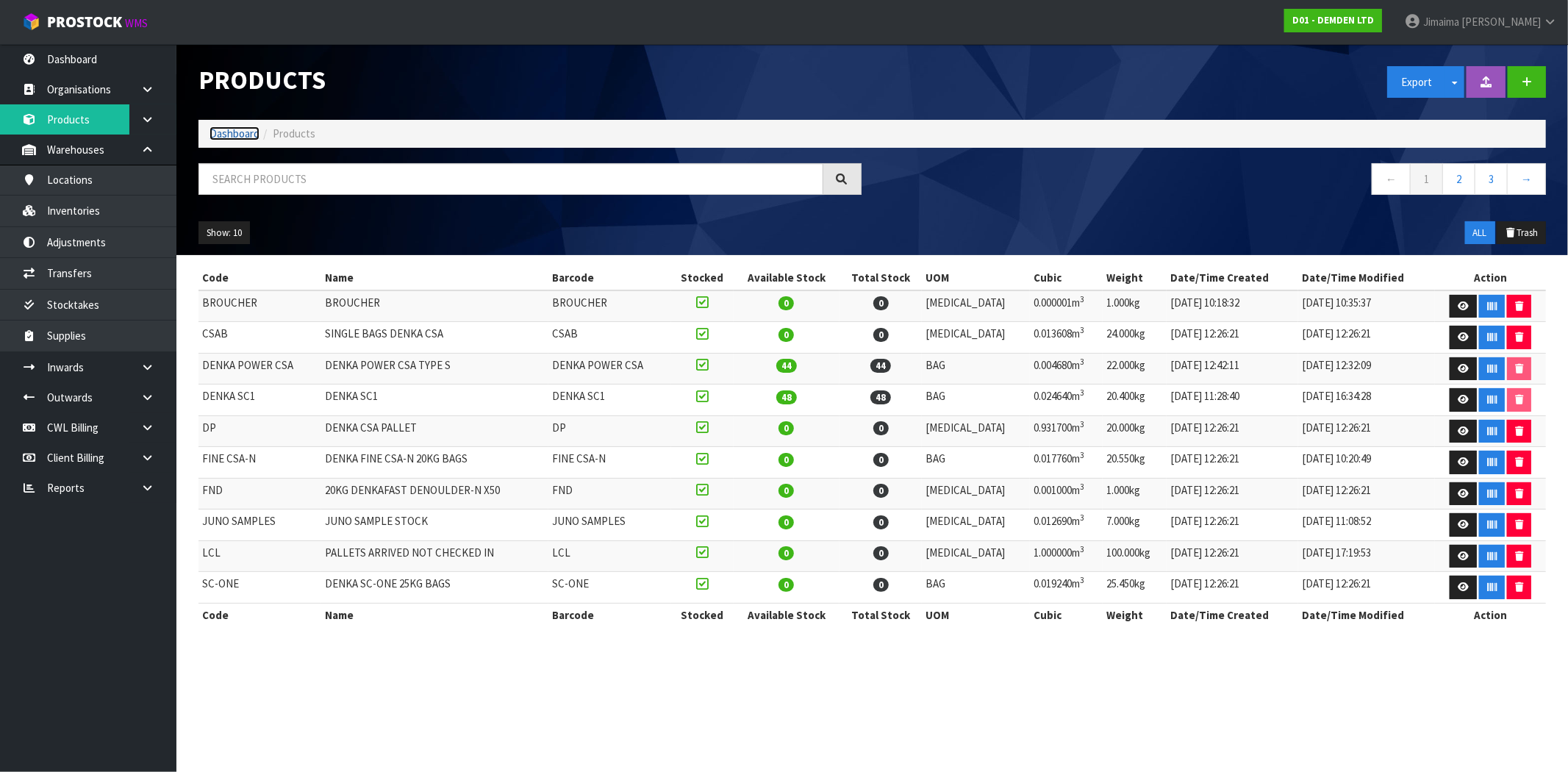
click at [241, 136] on link "Dashboard" at bounding box center [234, 133] width 50 height 14
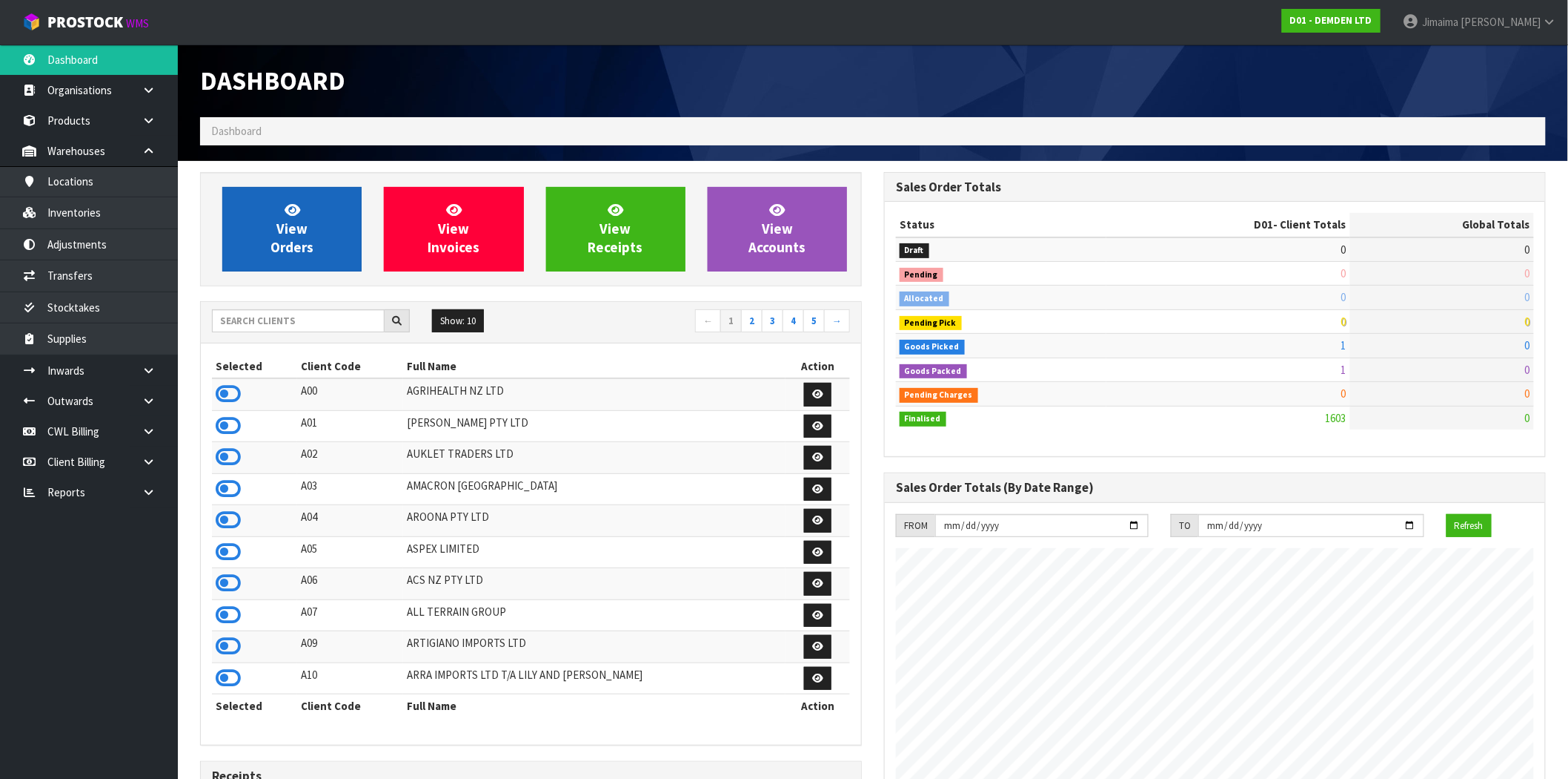
scroll to position [980, 684]
click at [297, 225] on span "View Orders" at bounding box center [292, 228] width 43 height 56
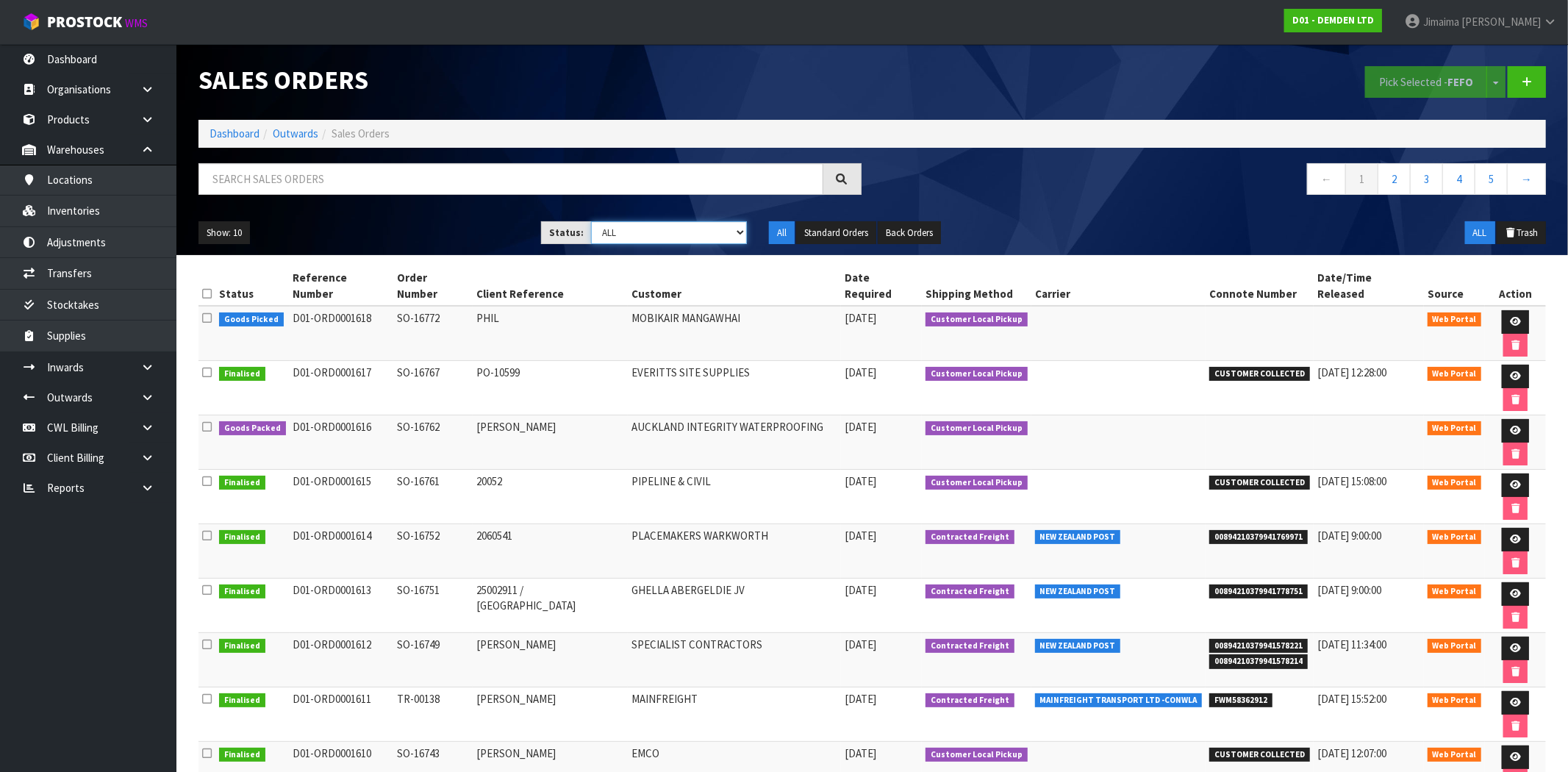
drag, startPoint x: 676, startPoint y: 236, endPoint x: 680, endPoint y: 229, distance: 8.1
click at [677, 236] on select "Draft Pending Allocated Pending Pick Goods Picked Goods Packed Pending Charges …" at bounding box center [668, 232] width 156 height 22
select select "string:-1"
click at [591, 221] on select "Draft Pending Allocated Pending Pick Goods Picked Goods Packed Pending Charges …" at bounding box center [668, 232] width 156 height 22
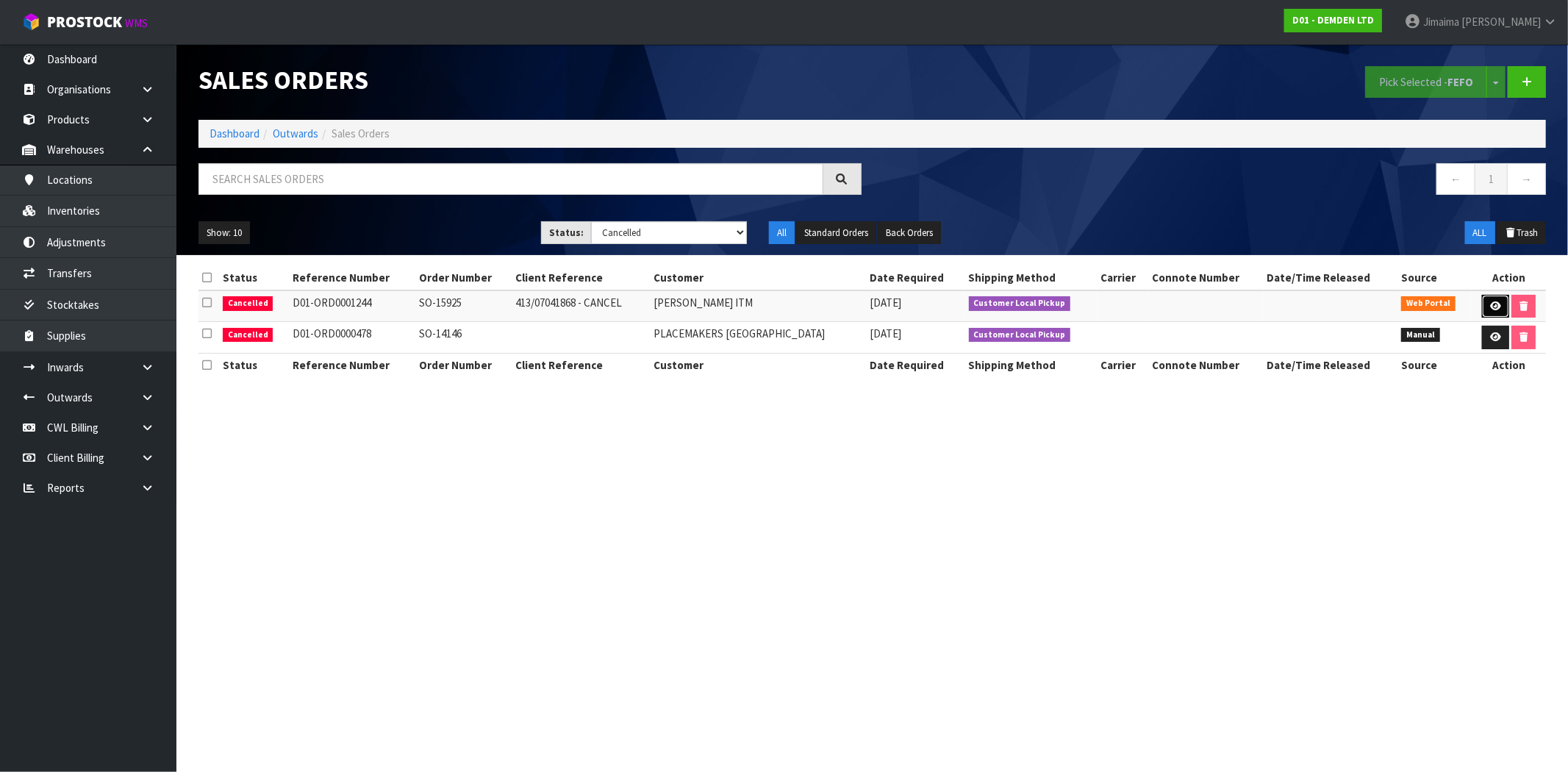
click at [1496, 302] on icon at bounding box center [1496, 306] width 11 height 9
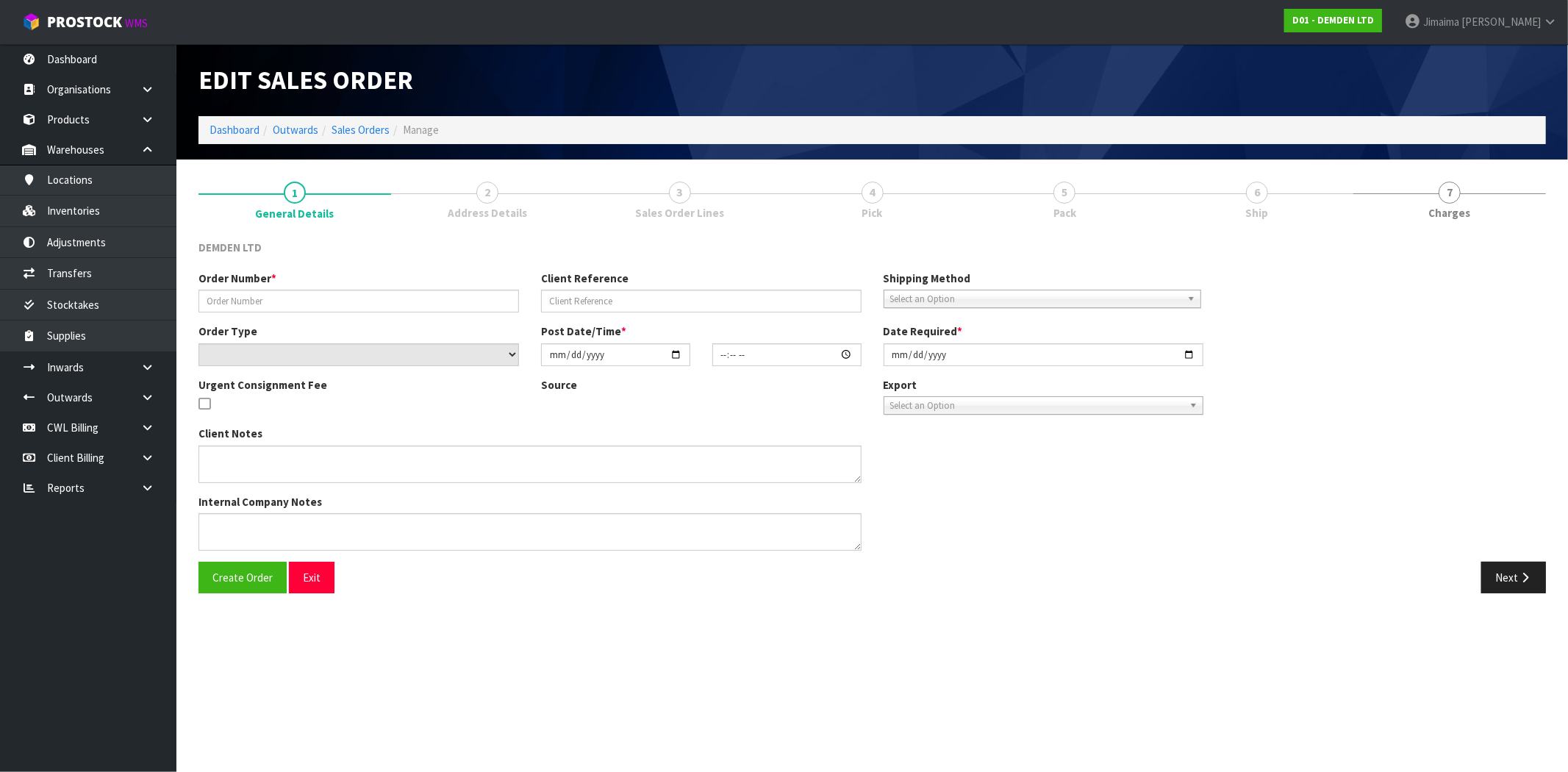
type input "SO-15925"
type input "413/07041868 - CANCEL"
select select "number:0"
type input "2024-04-11"
type input "11:09:00.000"
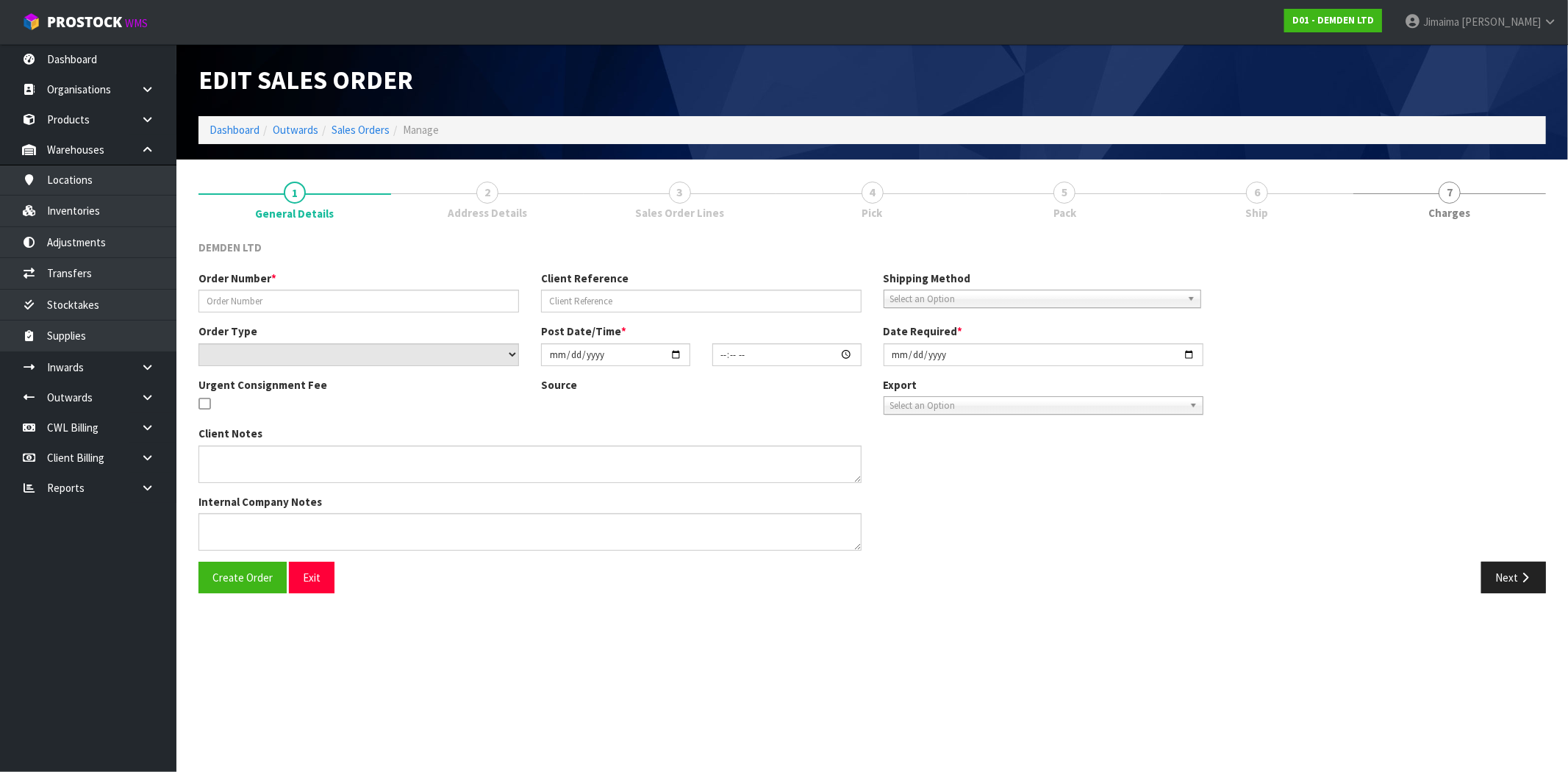
type input "2024-04-11"
type textarea "SORRY THE CLIENT HAS ORDER THIS BY MISTAKE. PLEASE CANCEL THIS ORDER."
type textarea "CANCELLATION REASON:"
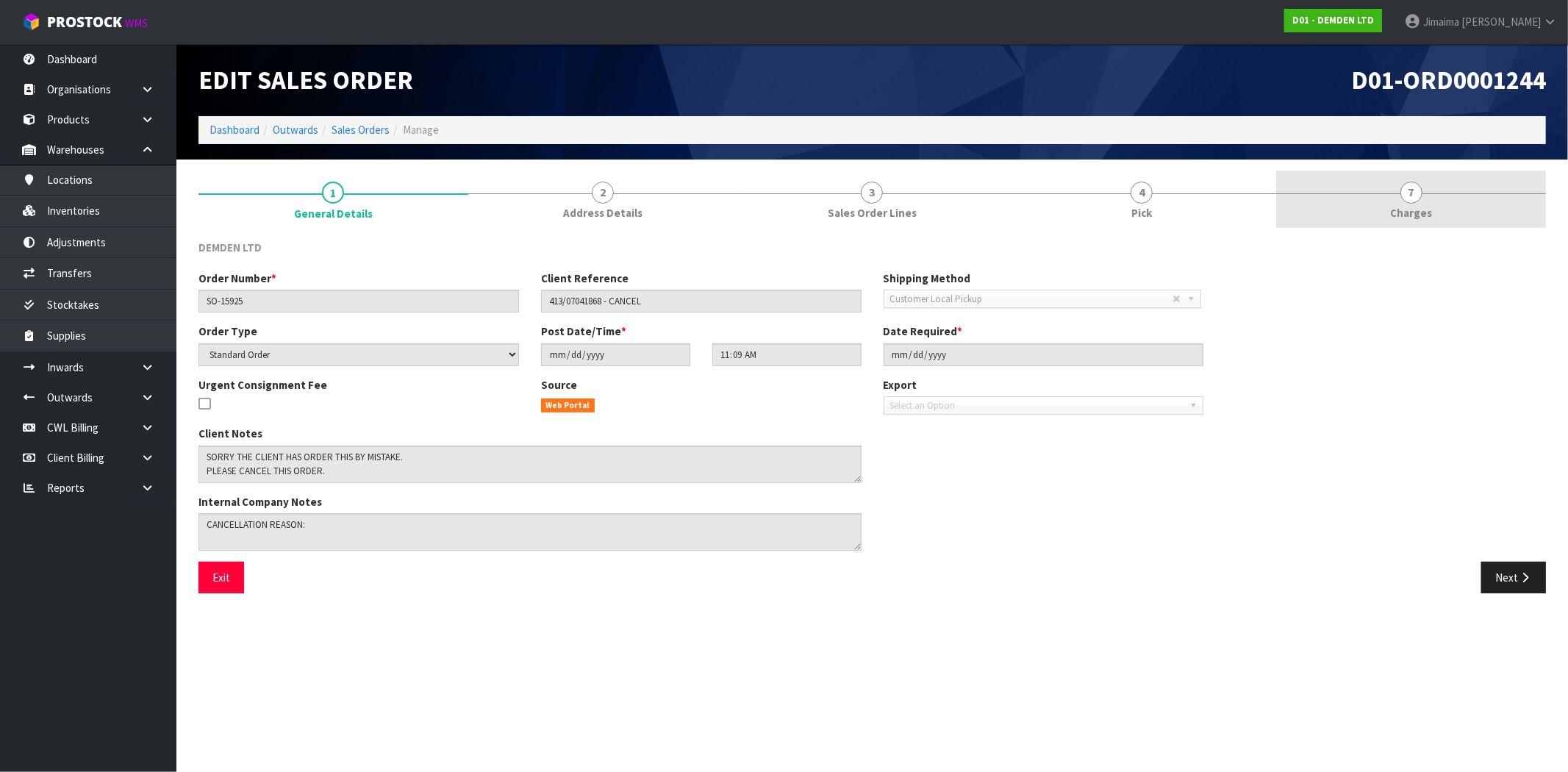
click at [1430, 200] on link "7 Charges" at bounding box center [1411, 199] width 270 height 58
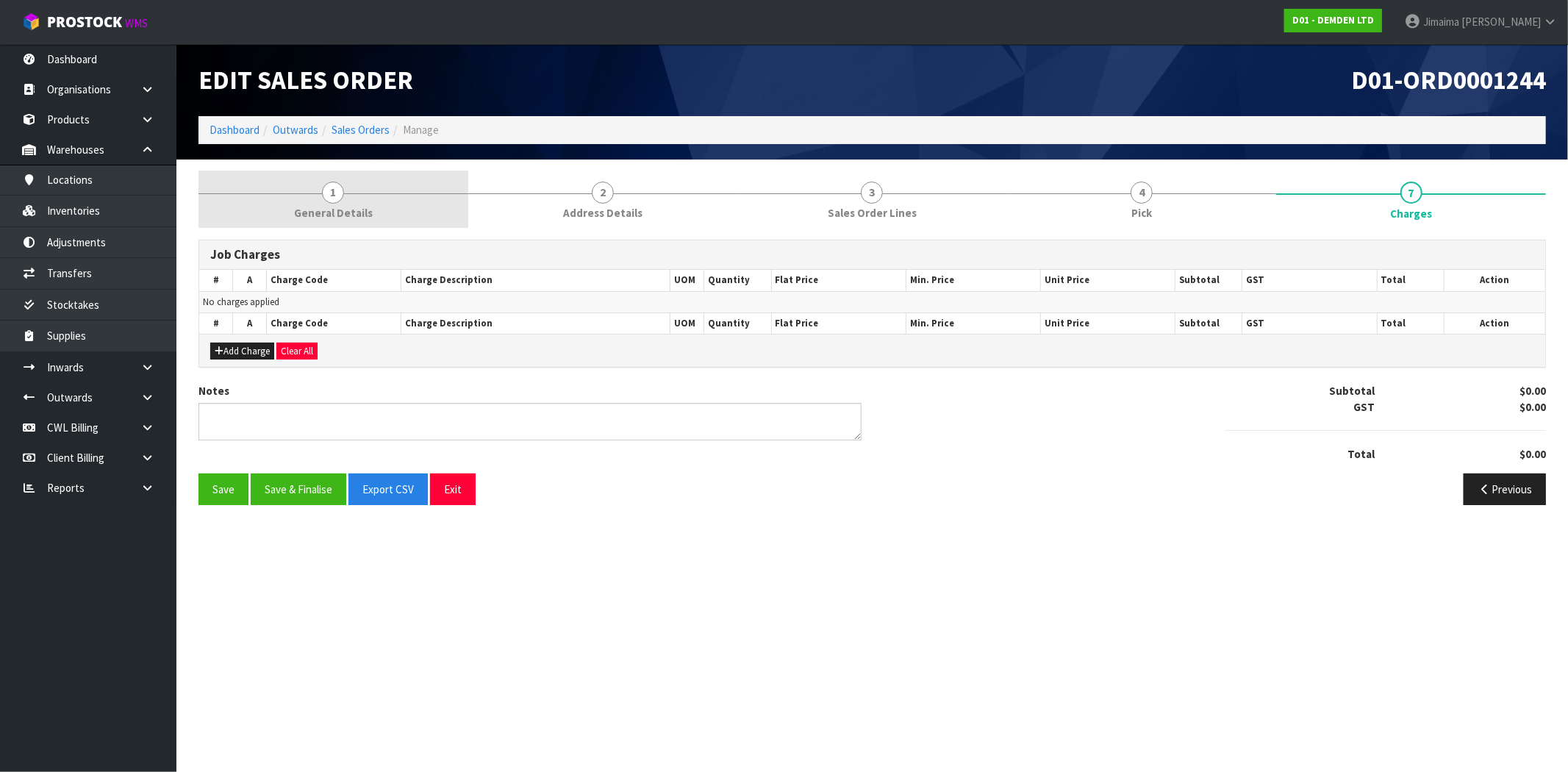
click at [377, 195] on link "1 General Details" at bounding box center [333, 199] width 270 height 58
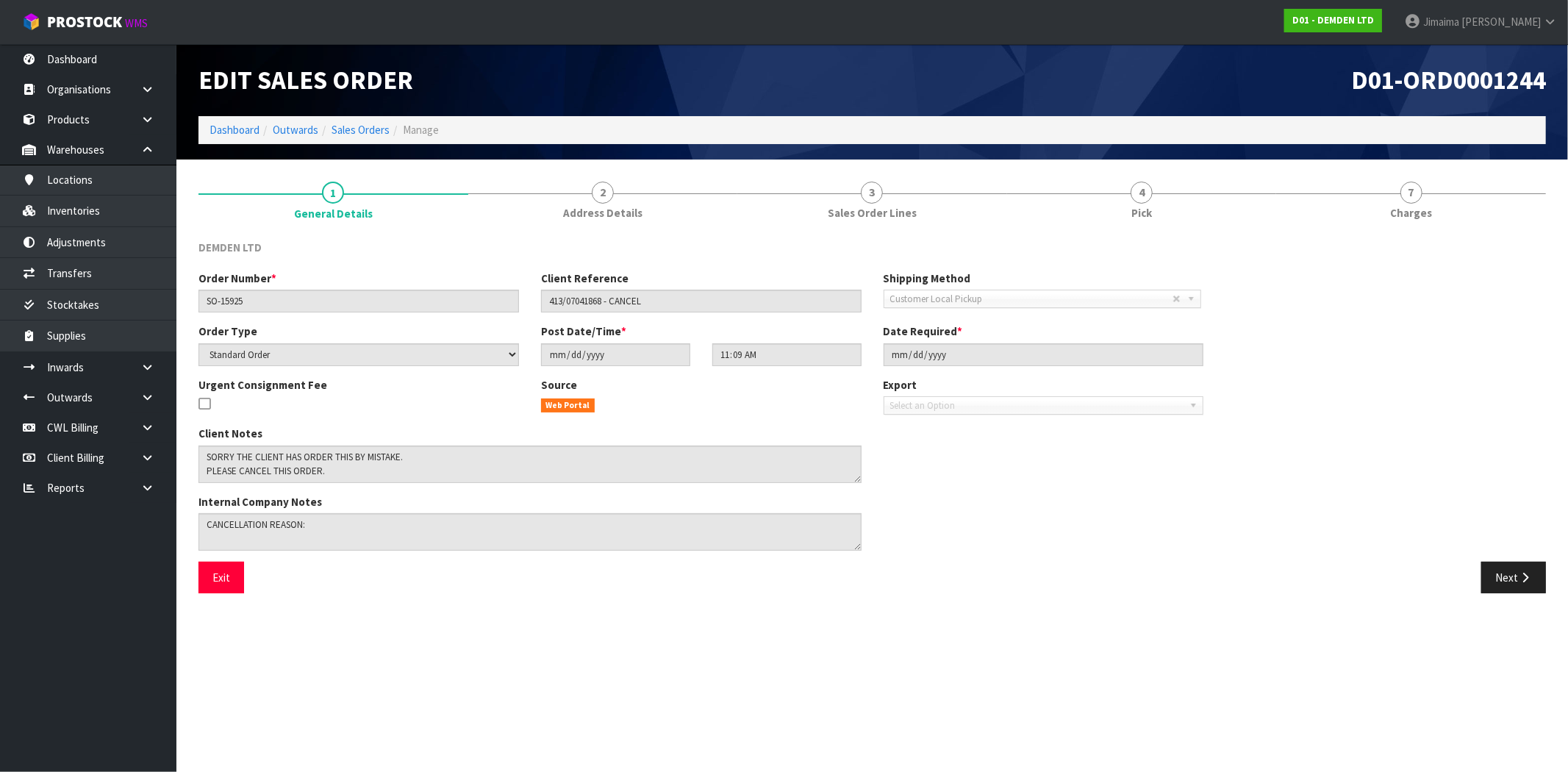
click at [351, 120] on ol "Dashboard Outwards Sales Orders Manage" at bounding box center [872, 129] width 1348 height 27
click at [347, 125] on link "Sales Orders" at bounding box center [361, 129] width 58 height 14
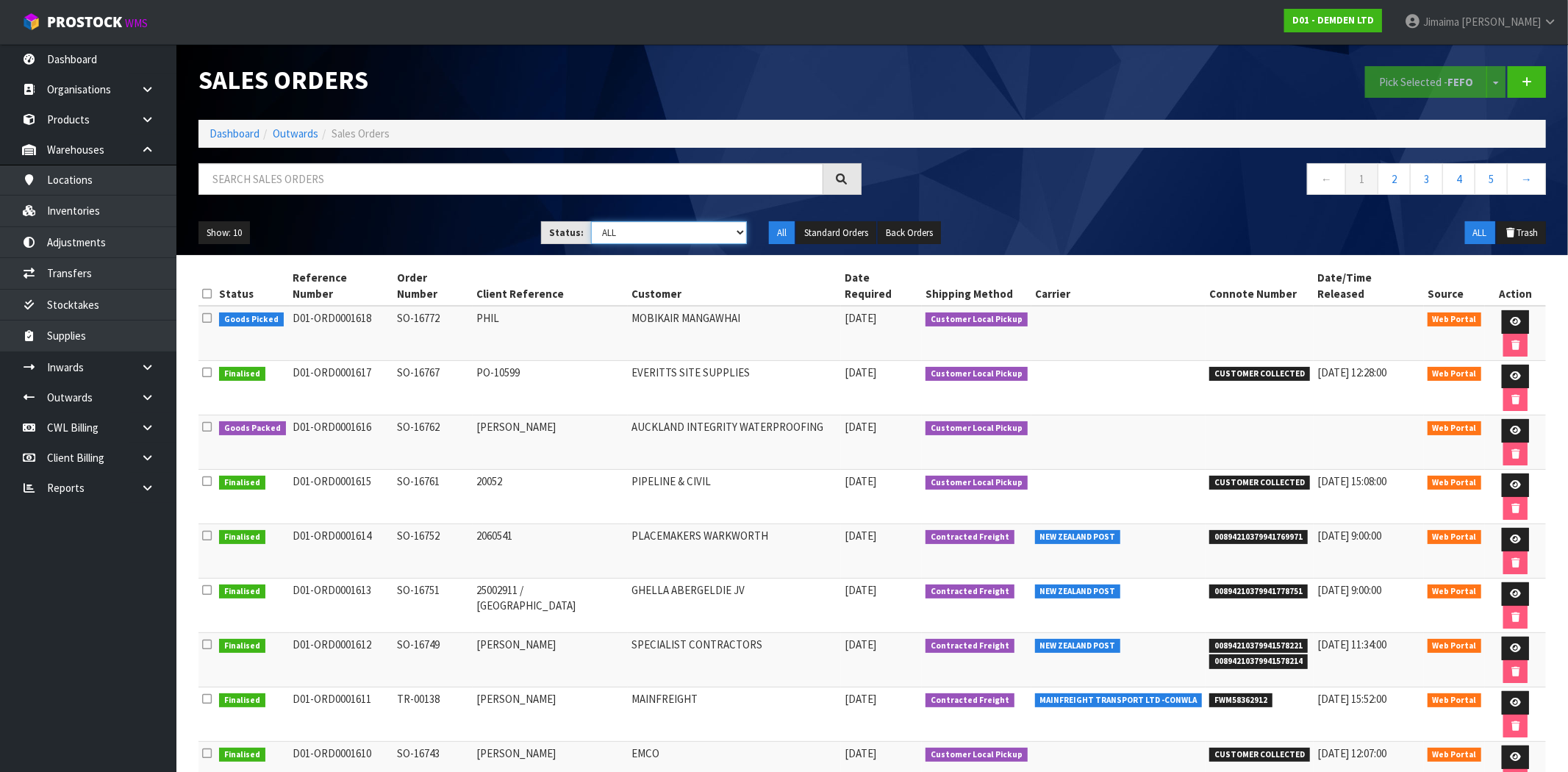
click at [638, 236] on select "Draft Pending Allocated Pending Pick Goods Picked Goods Packed Pending Charges …" at bounding box center [668, 232] width 156 height 22
select select "string:-1"
click at [591, 221] on select "Draft Pending Allocated Pending Pick Goods Picked Goods Packed Pending Charges …" at bounding box center [668, 232] width 156 height 22
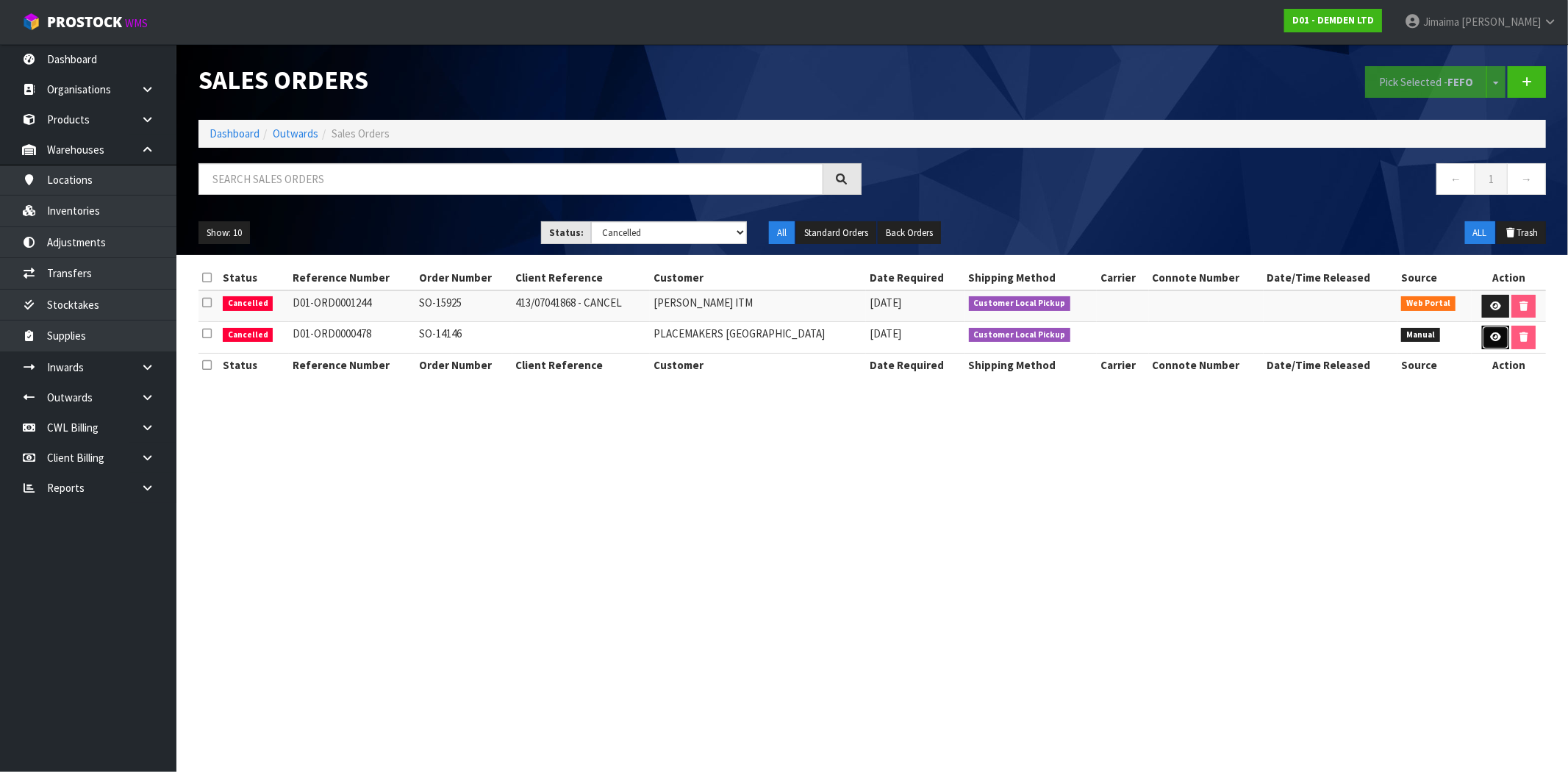
click at [1497, 340] on link at bounding box center [1496, 337] width 27 height 23
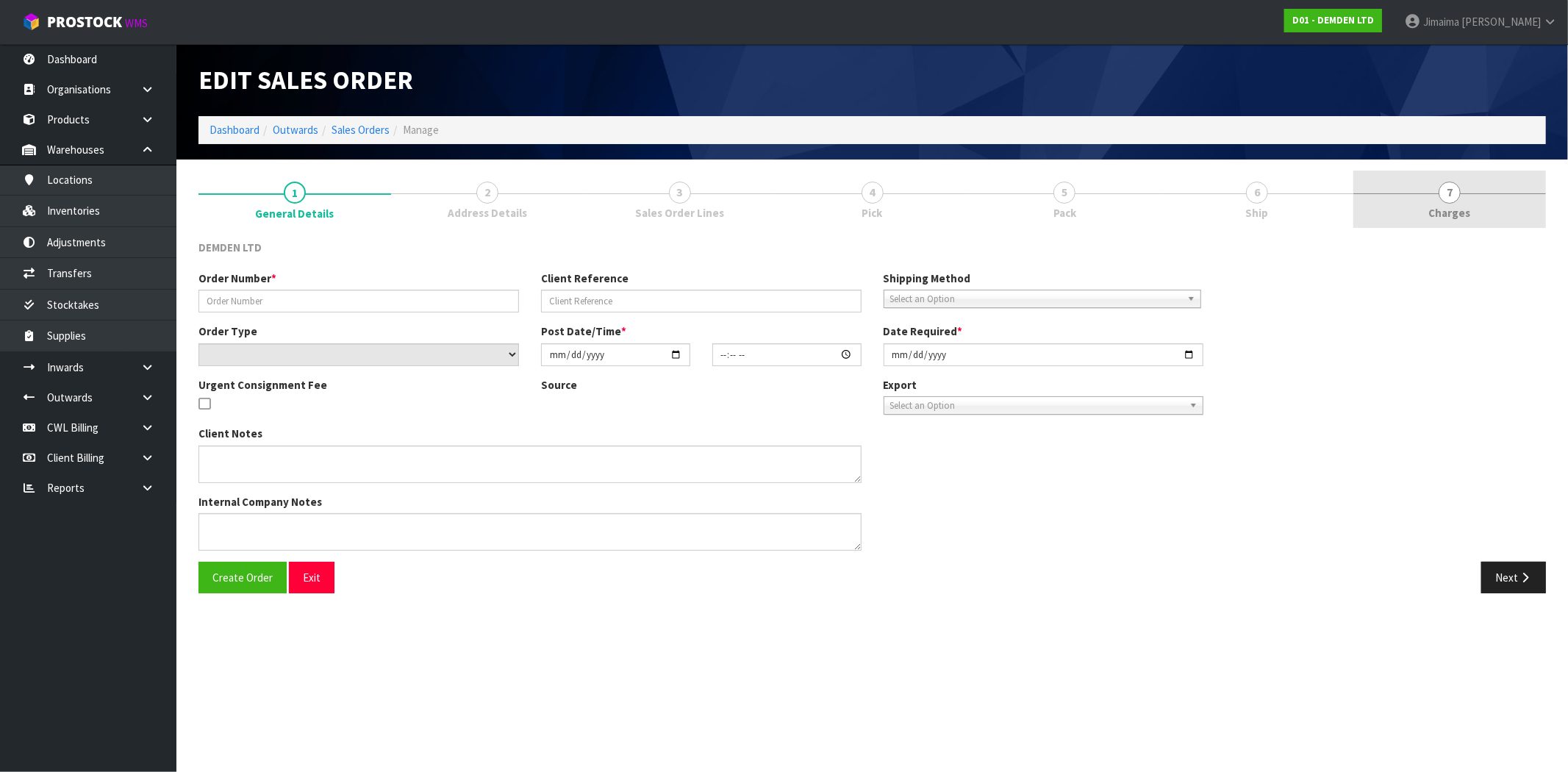
type input "SO-14146"
select select "number:0"
type input "2021-04-29"
type input "00:00:00.000"
type input "2021-04-29"
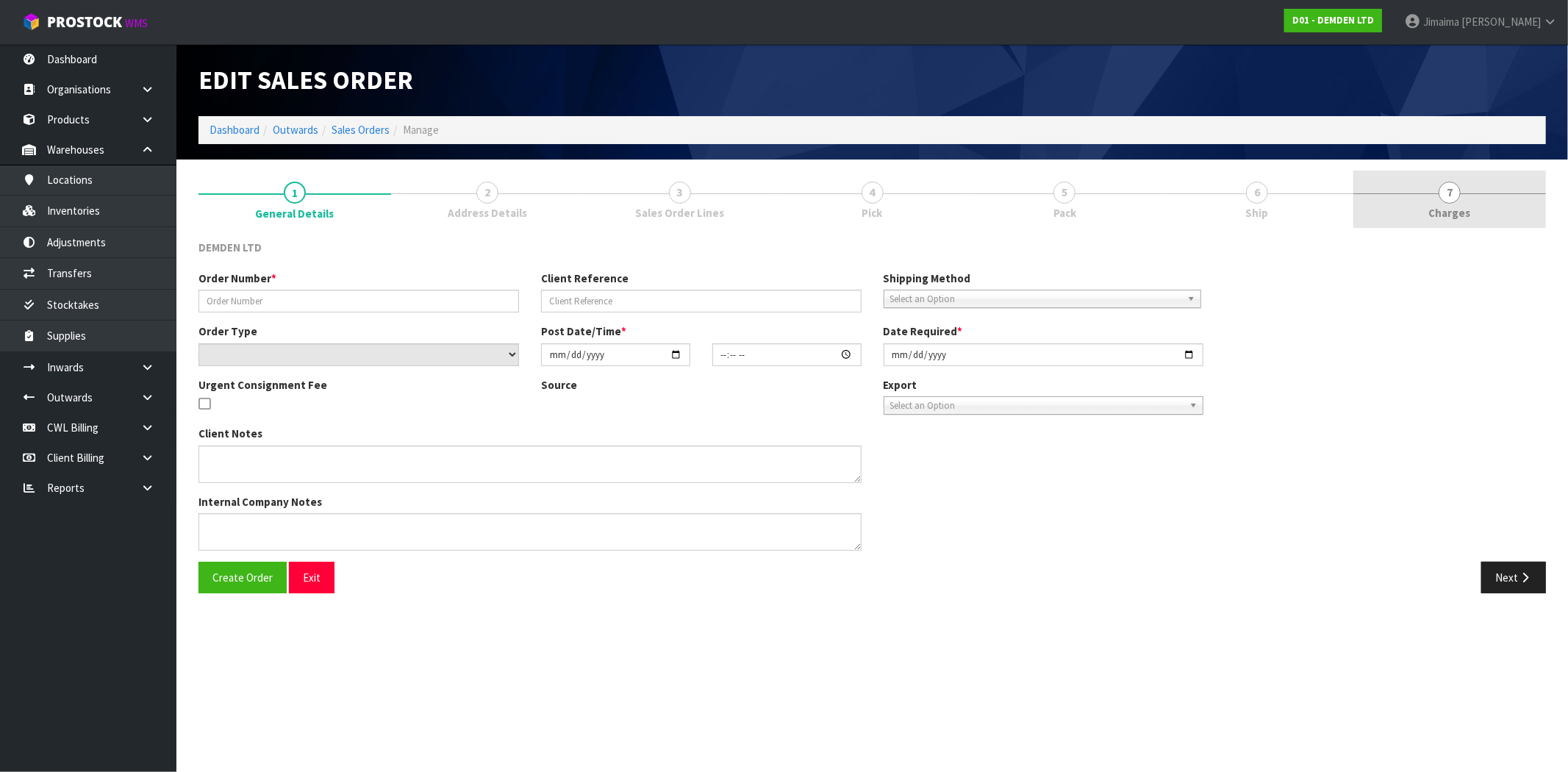
type textarea "CANCELLATION REASON: PLEASE CANCEL THIS ORDER. SORRY, CLIENT HAS DOUBLE ORDERED."
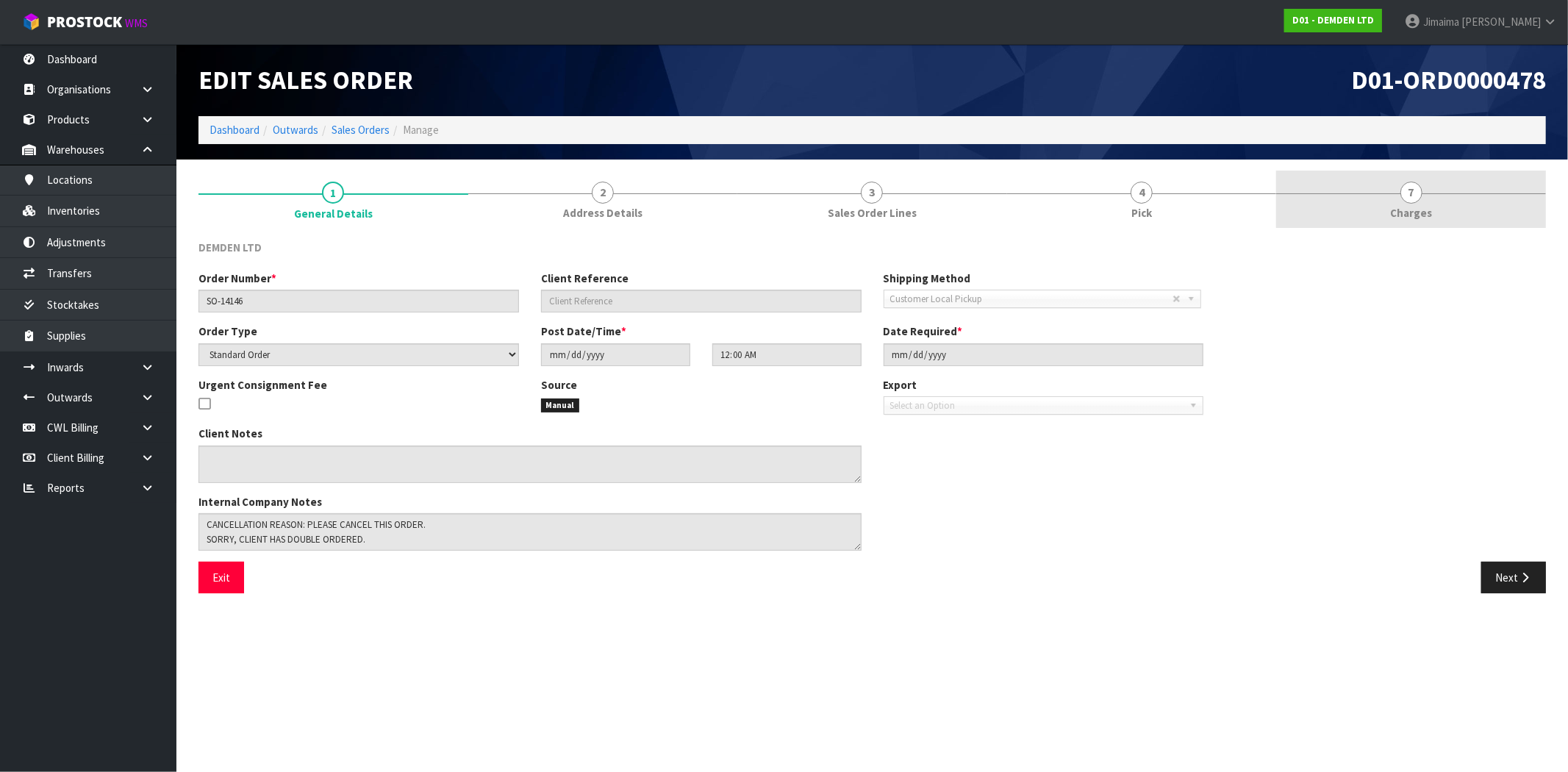
click at [1466, 204] on link "7 Charges" at bounding box center [1411, 199] width 270 height 58
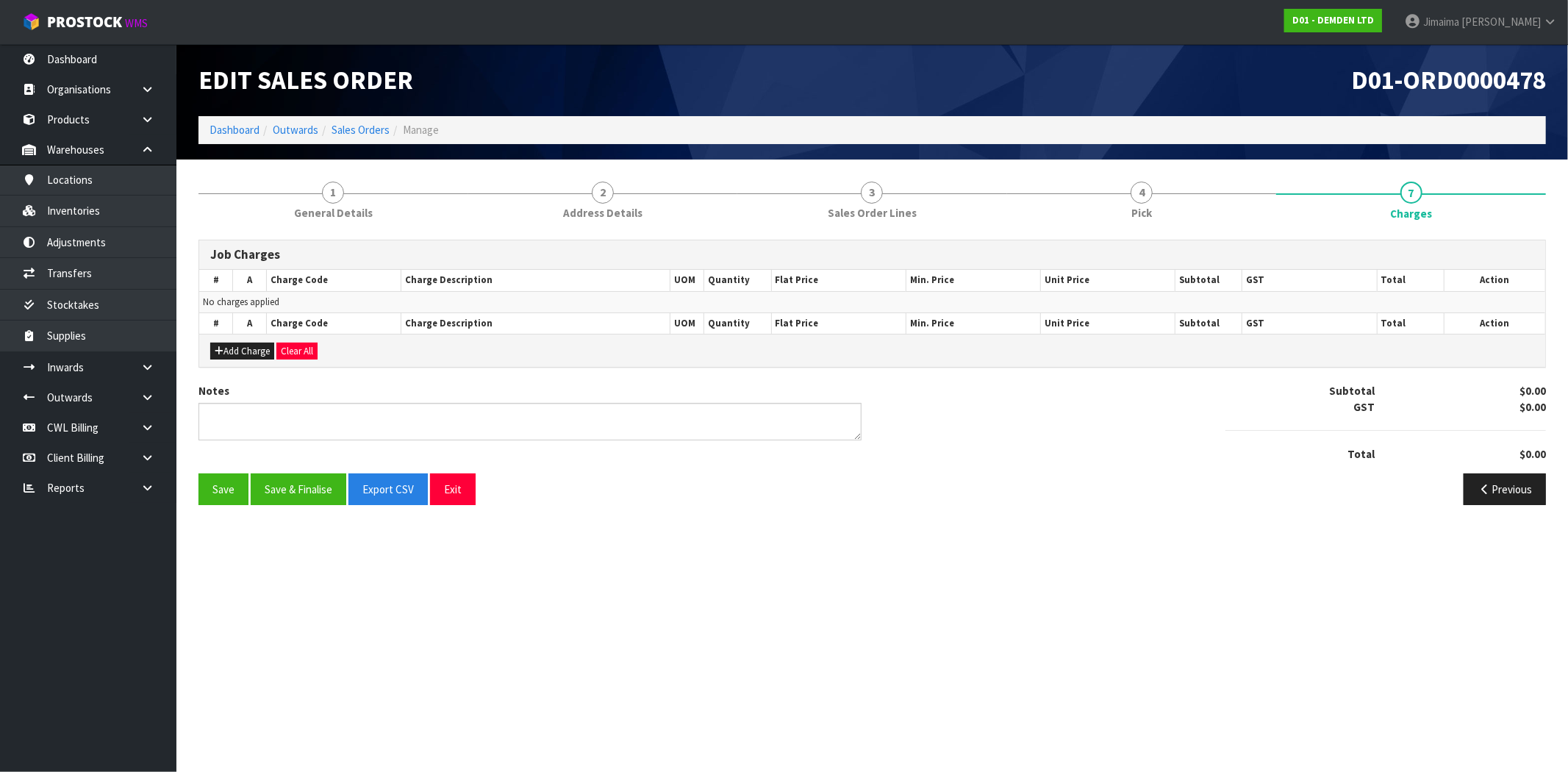
click at [231, 136] on li "Dashboard" at bounding box center [234, 129] width 50 height 16
click at [222, 119] on ol "Dashboard Outwards Sales Orders Manage" at bounding box center [872, 129] width 1348 height 27
click at [232, 128] on link "Dashboard" at bounding box center [234, 129] width 50 height 14
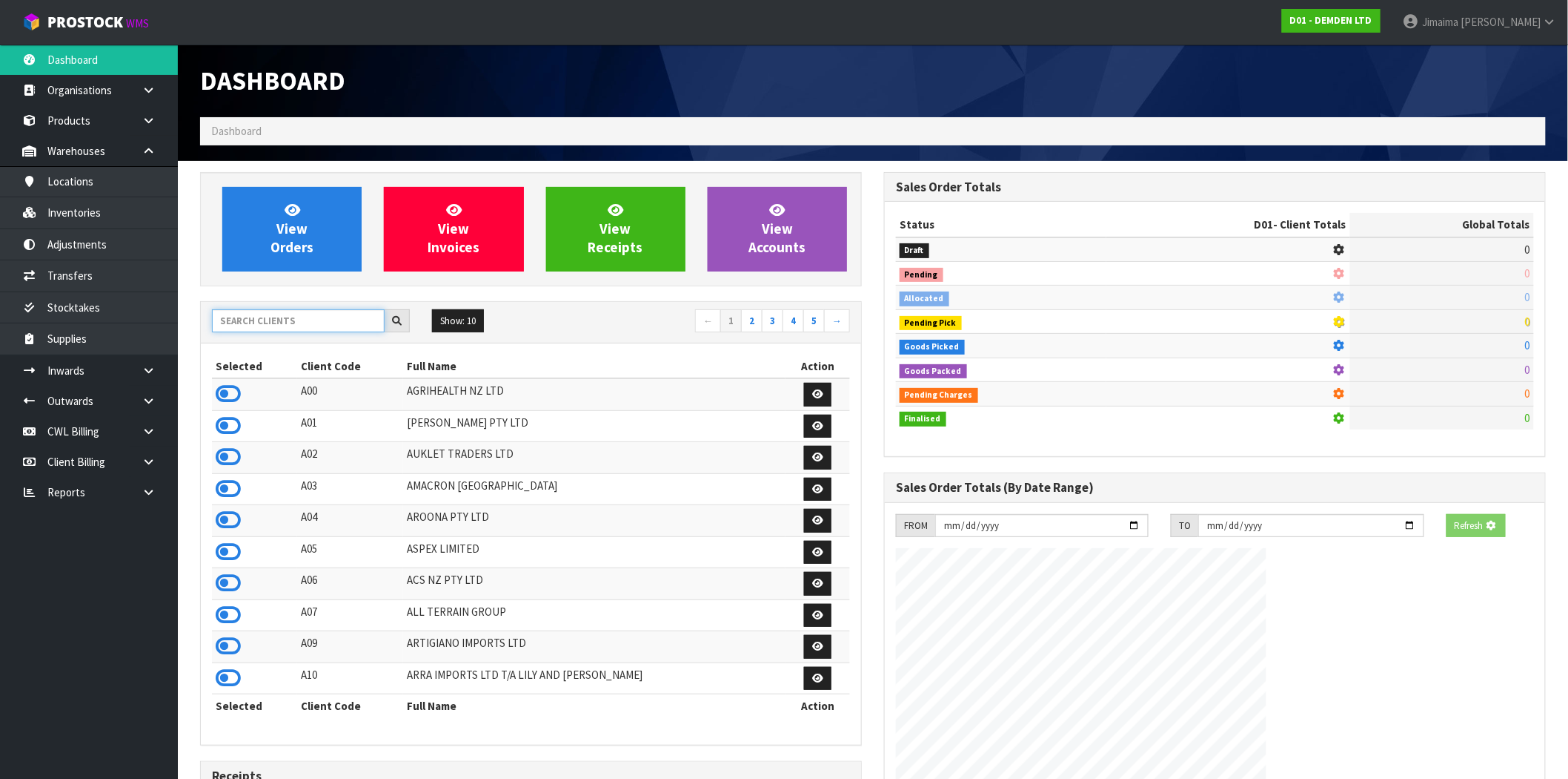
click at [258, 324] on input "text" at bounding box center [298, 320] width 173 height 23
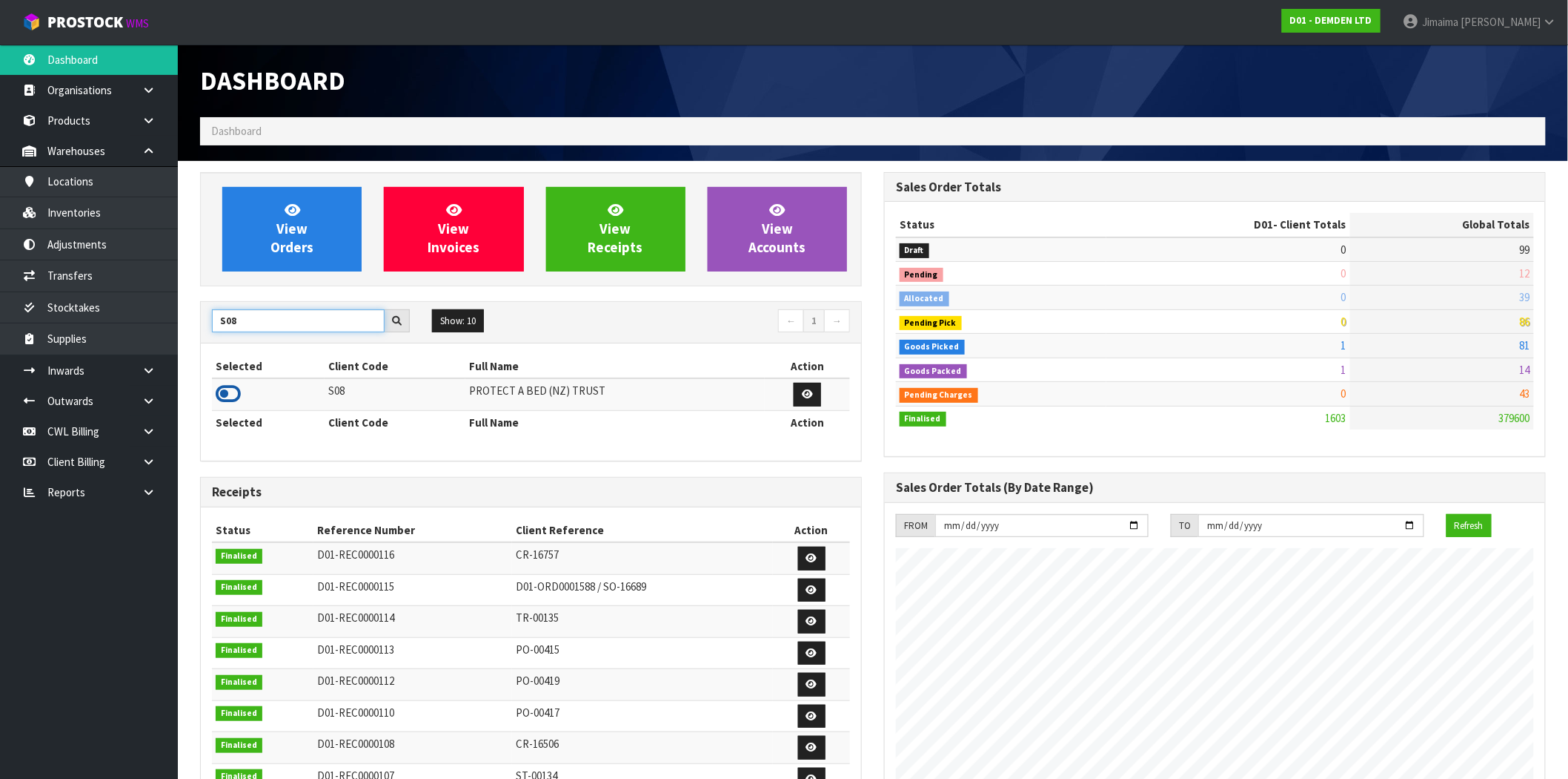
type input "S08"
click at [234, 392] on icon at bounding box center [228, 393] width 25 height 22
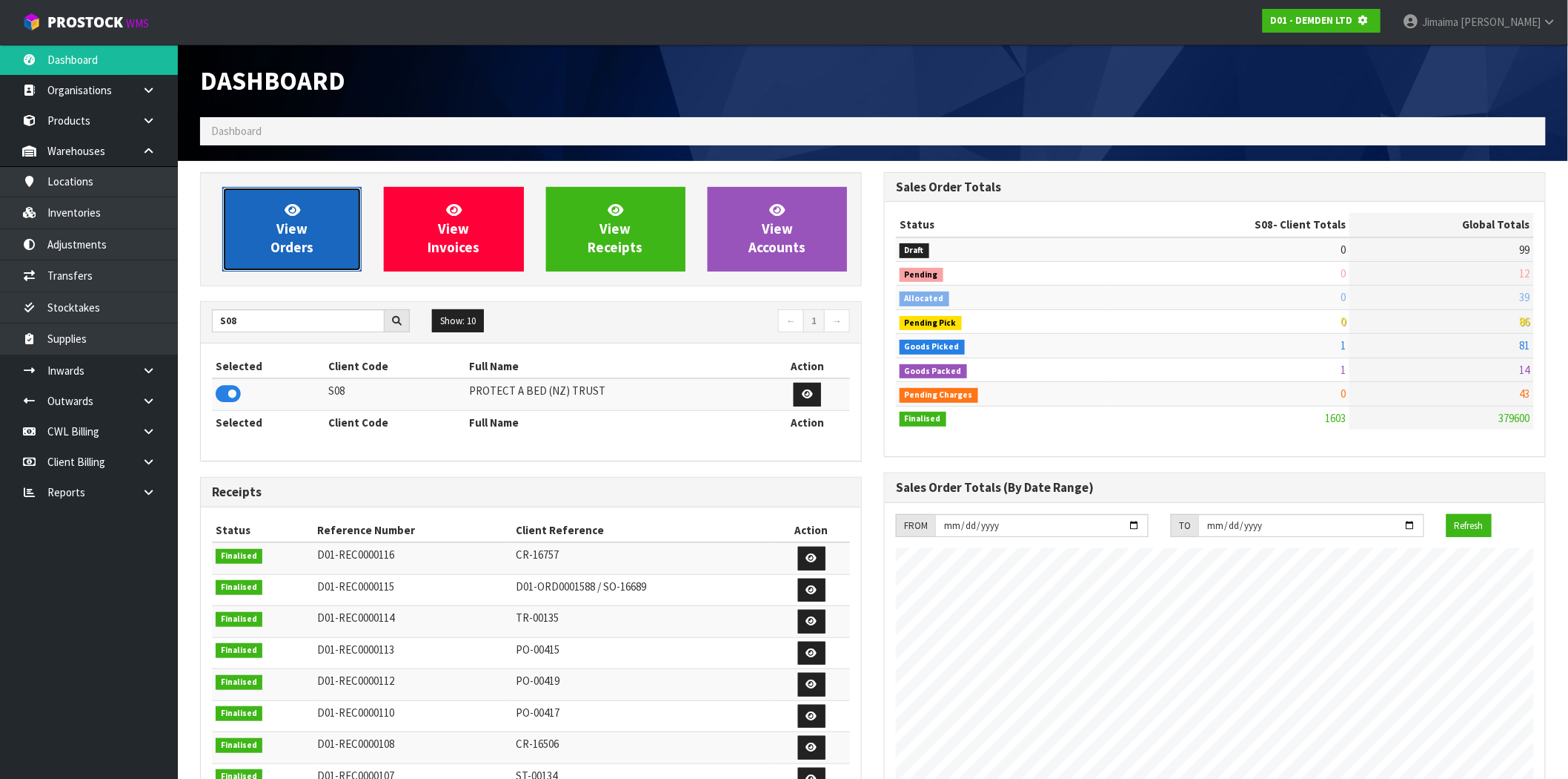
click at [306, 252] on span "View Orders" at bounding box center [292, 228] width 43 height 56
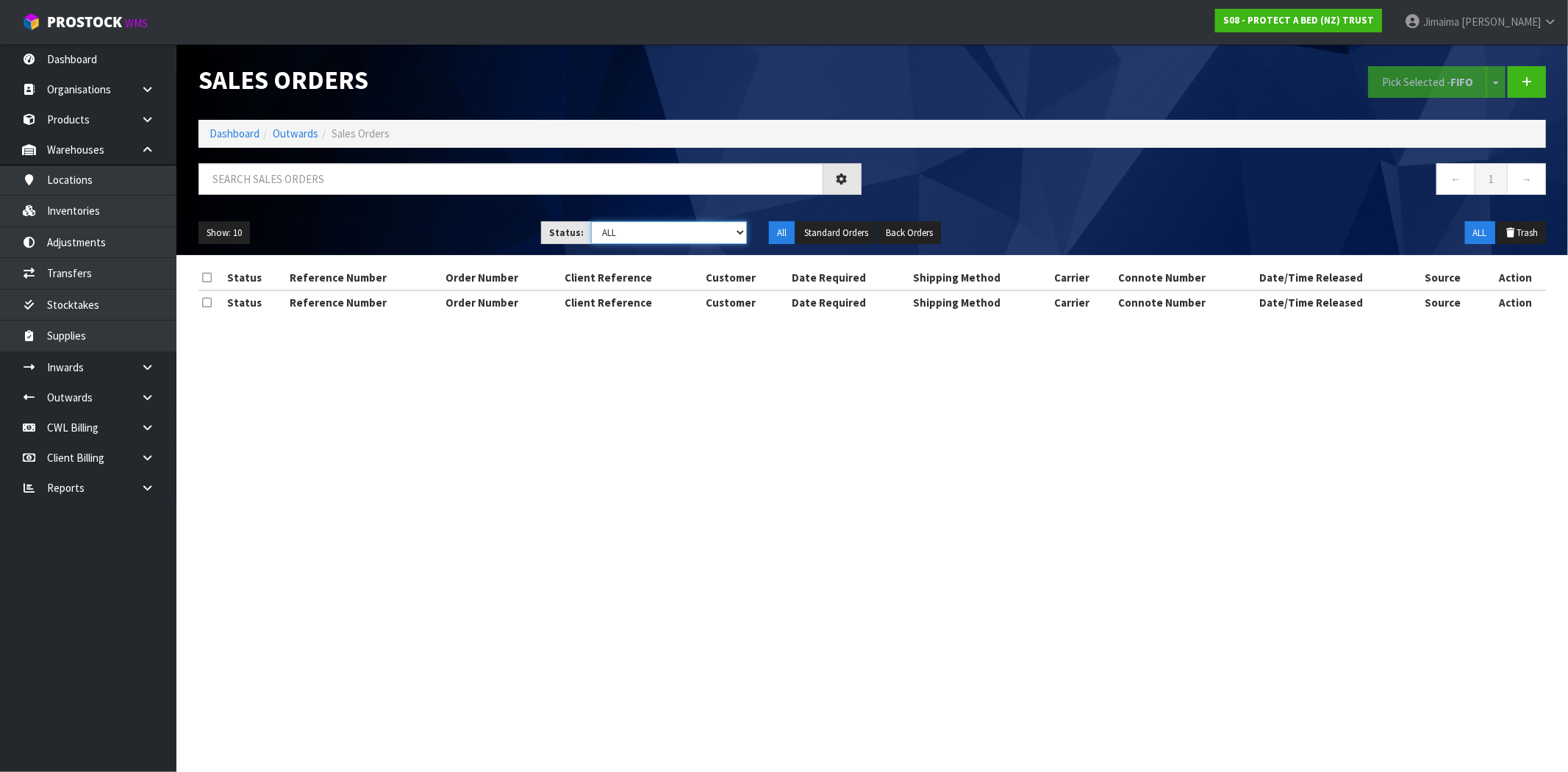
click at [642, 239] on select "Draft Pending Allocated Pending Pick Goods Picked Goods Packed Pending Charges …" at bounding box center [668, 232] width 156 height 22
select select "string:5"
click at [591, 221] on select "Draft Pending Allocated Pending Pick Goods Picked Goods Packed Pending Charges …" at bounding box center [668, 232] width 156 height 22
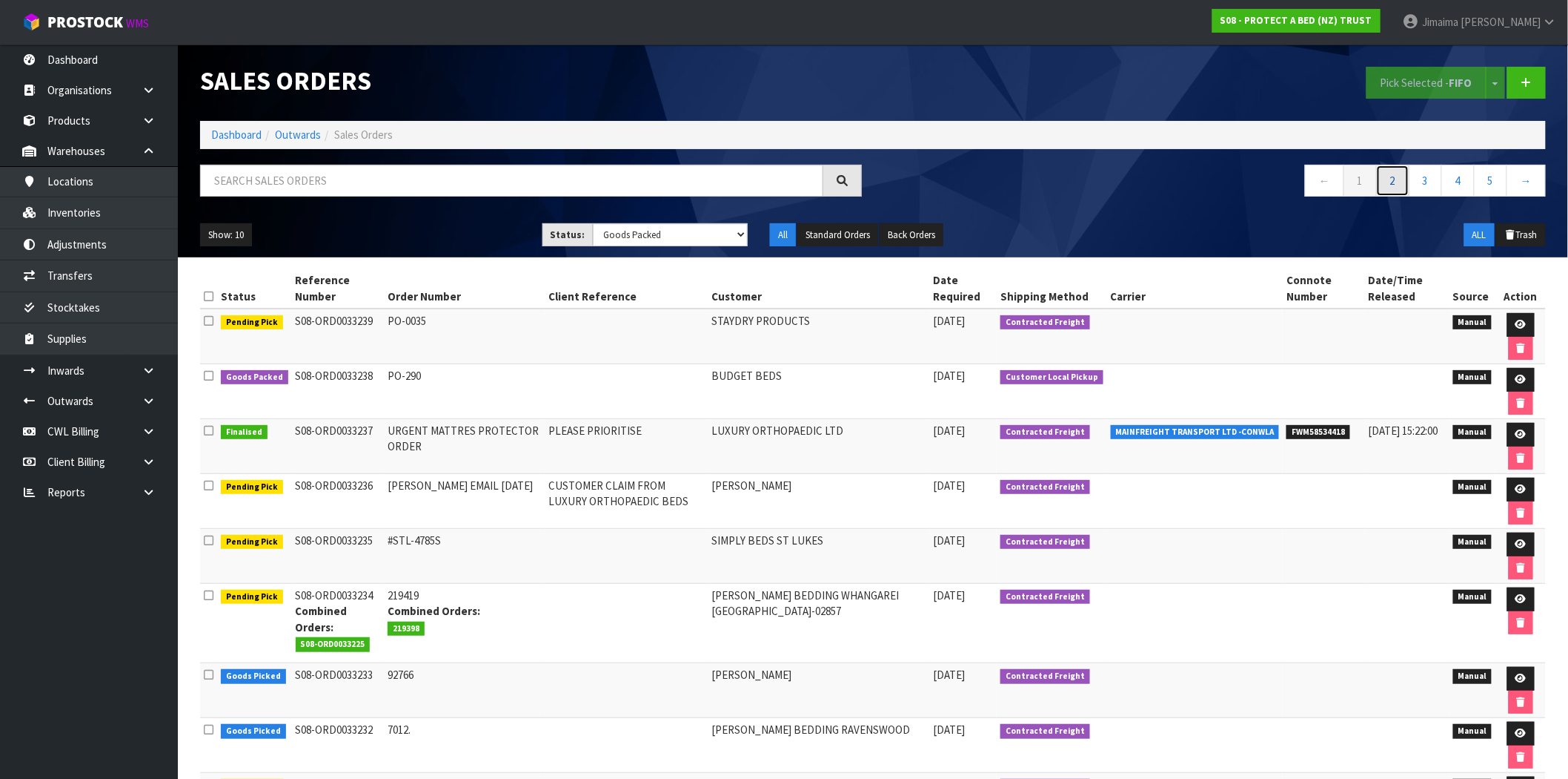
click at [1402, 179] on link "2" at bounding box center [1393, 180] width 34 height 32
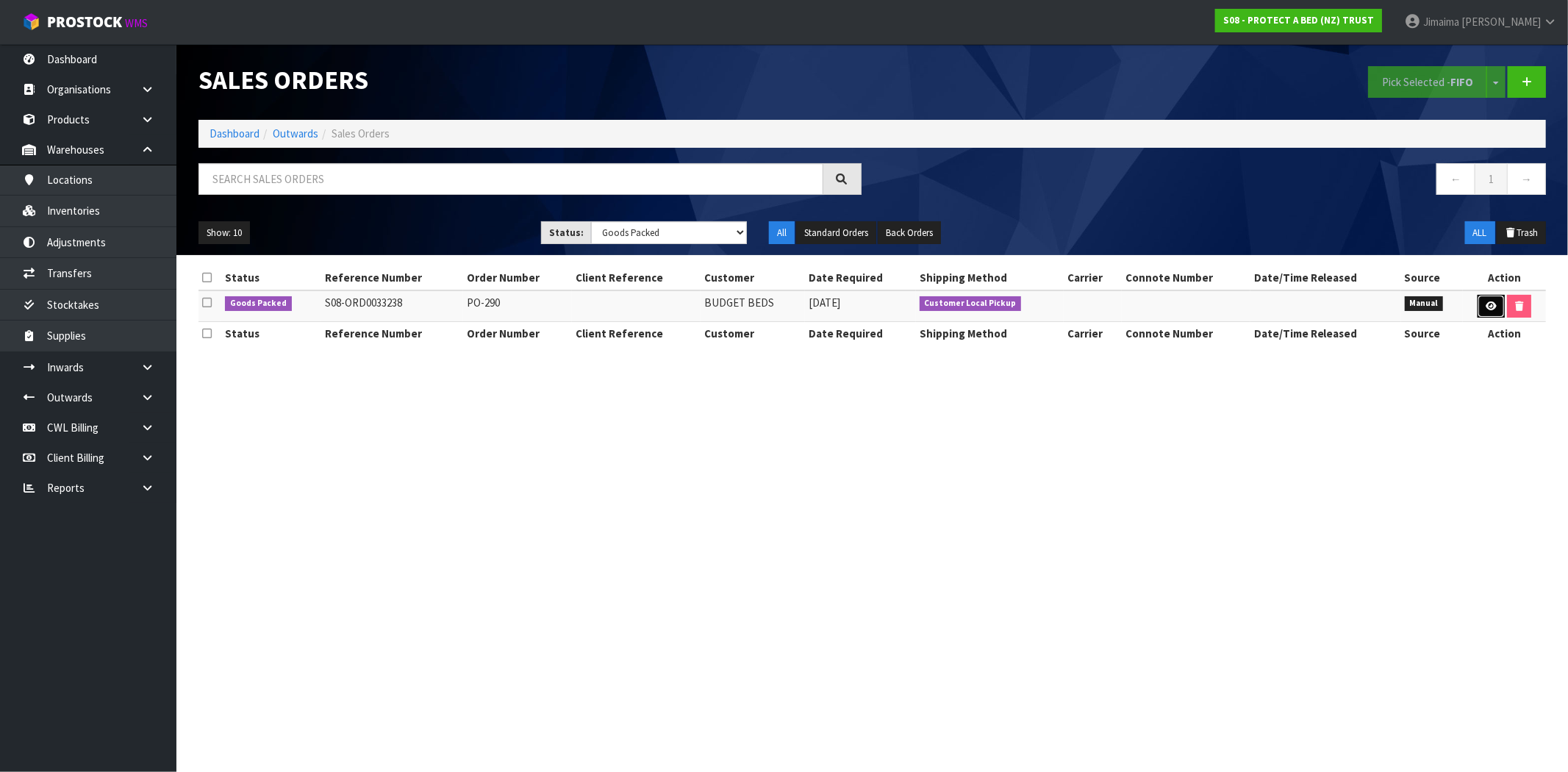
click at [1481, 306] on link at bounding box center [1491, 306] width 27 height 23
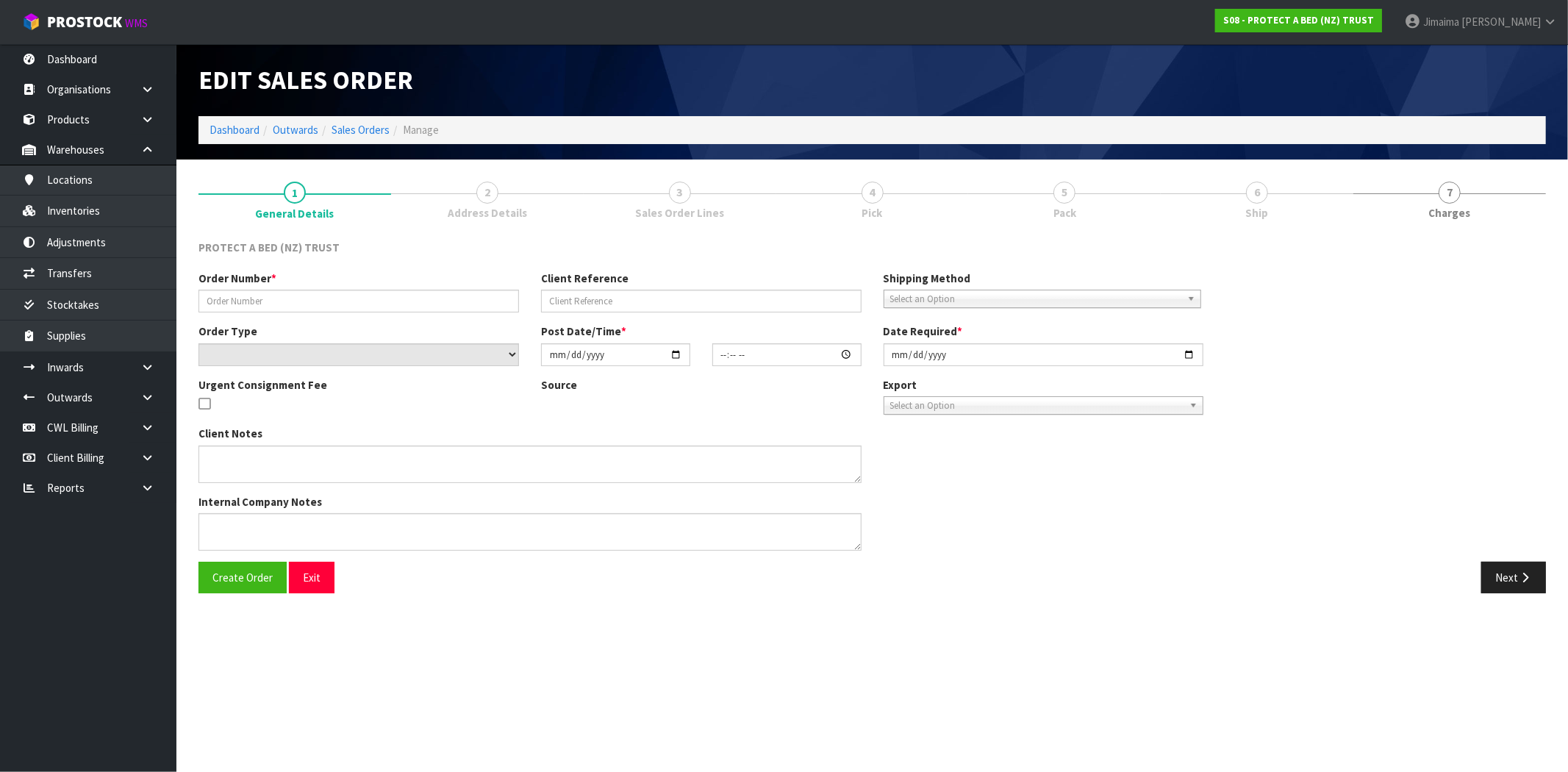
type input "PO-290"
select select "number:0"
type input "2025-09-03"
type input "14:11:00.000"
type input "2025-09-04"
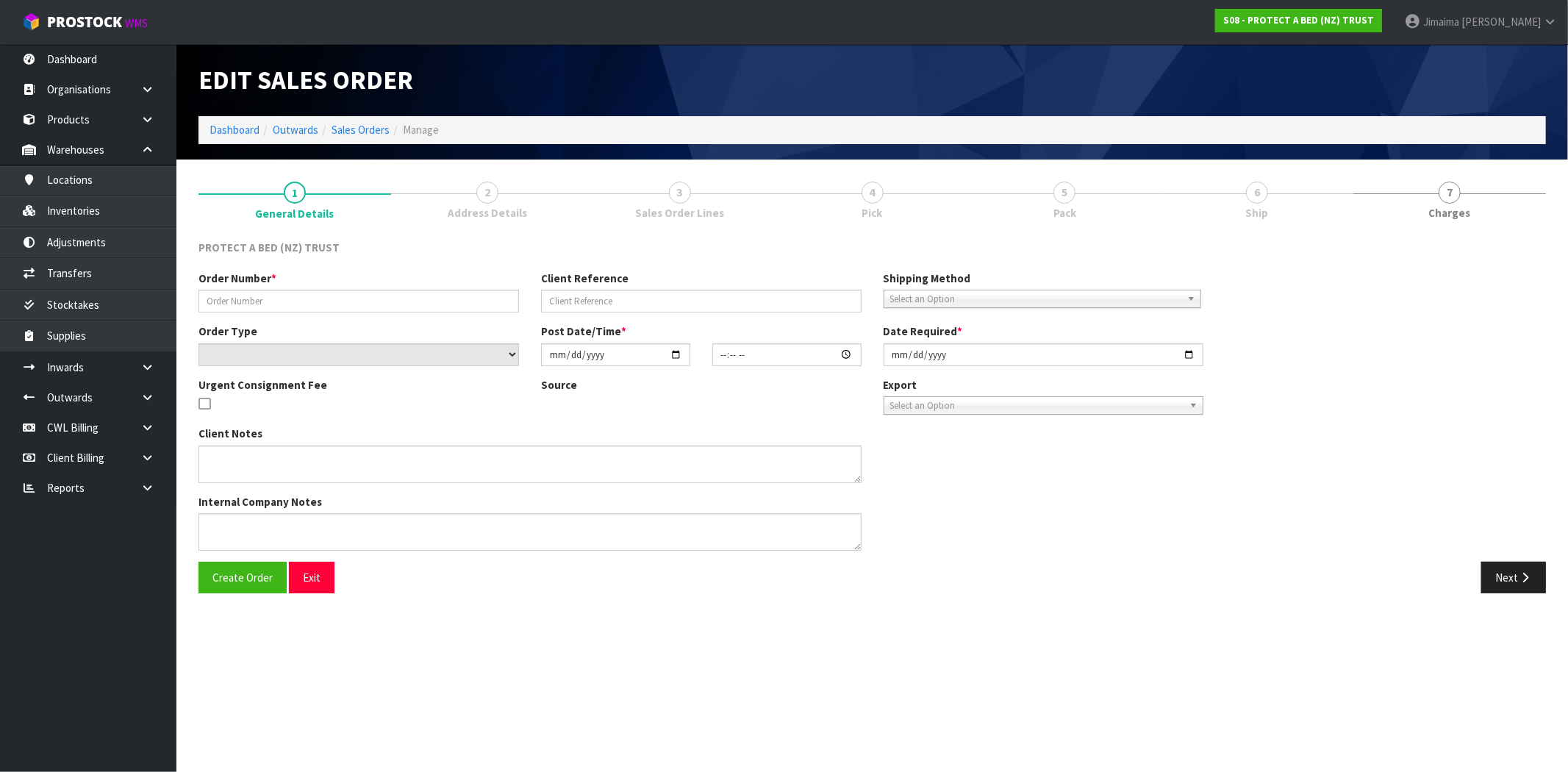
type textarea "ADVISE CUSTOMER WHEN READY TO BE COLLECTED"
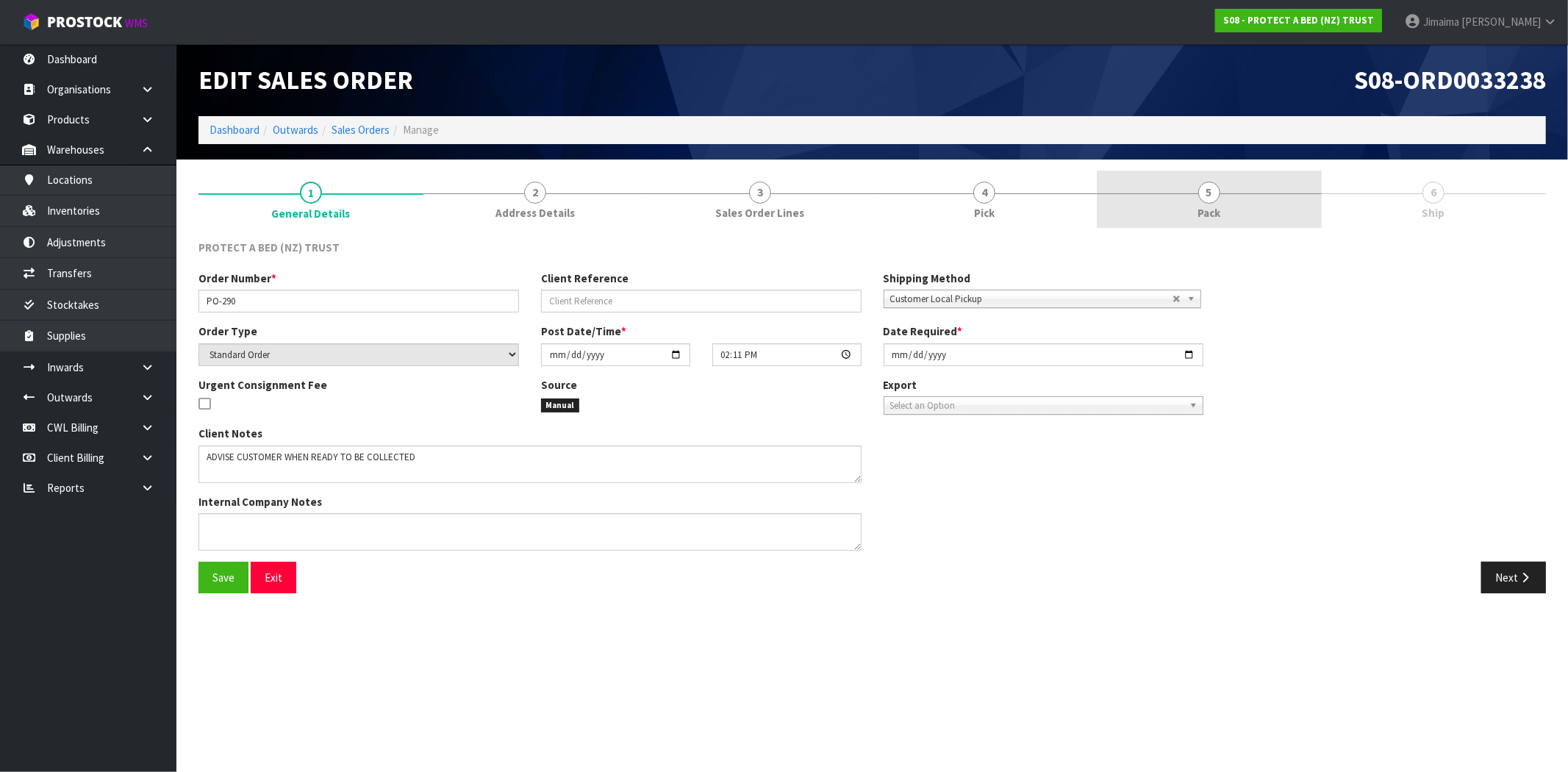
click at [1190, 210] on link "5 Pack" at bounding box center [1210, 199] width 225 height 58
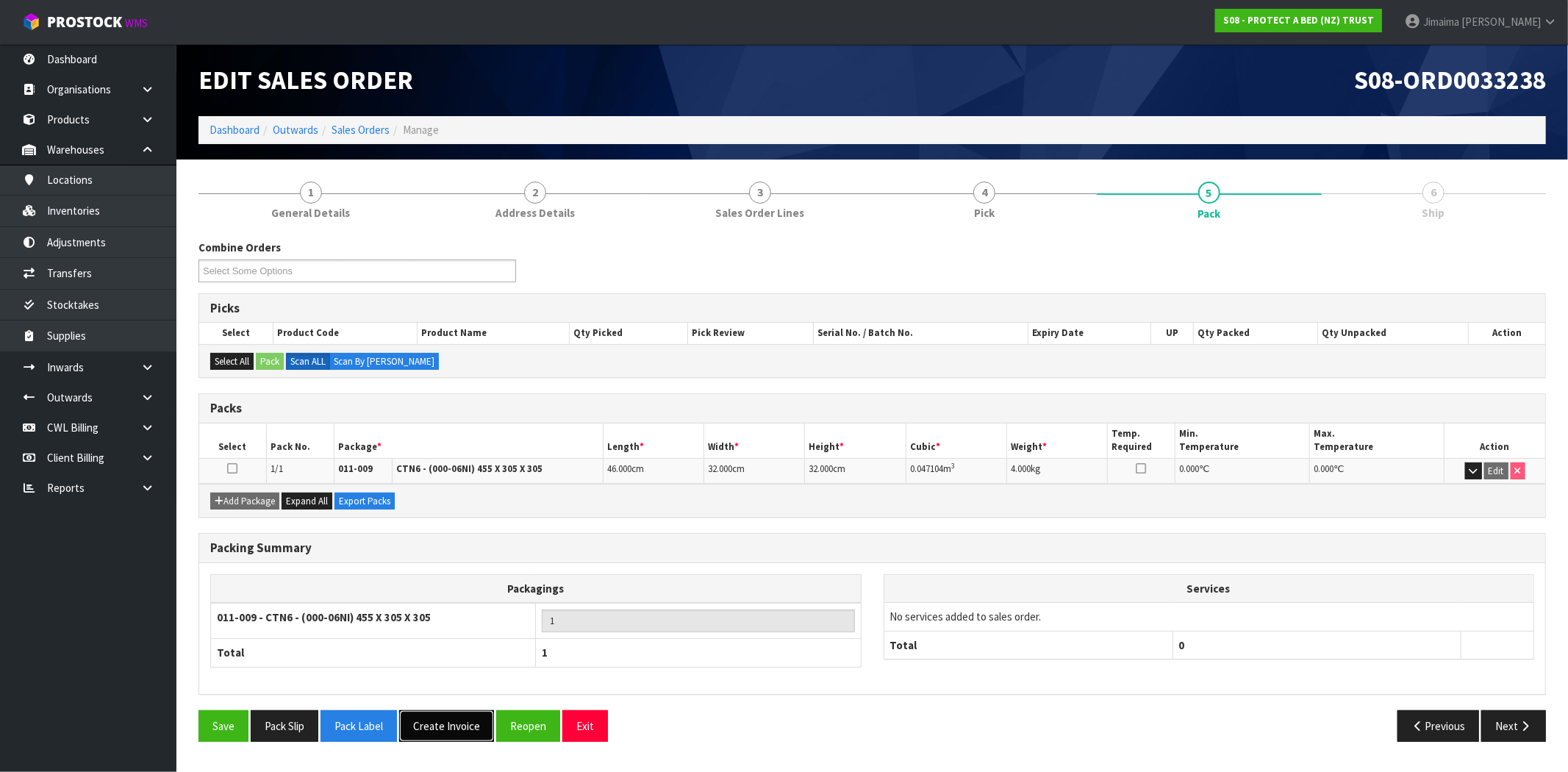
click at [447, 721] on button "Create Invoice" at bounding box center [447, 725] width 95 height 32
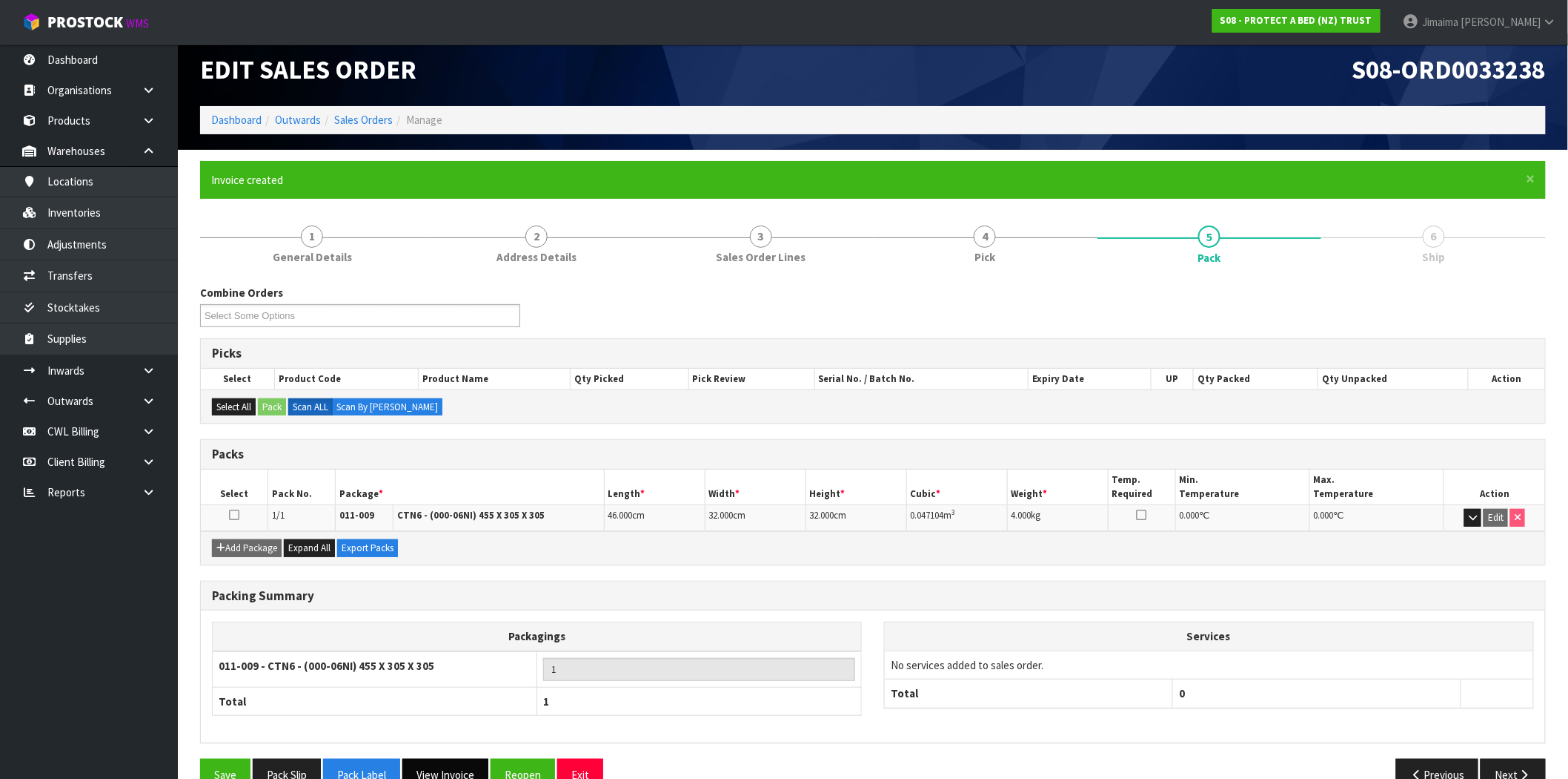
scroll to position [45, 0]
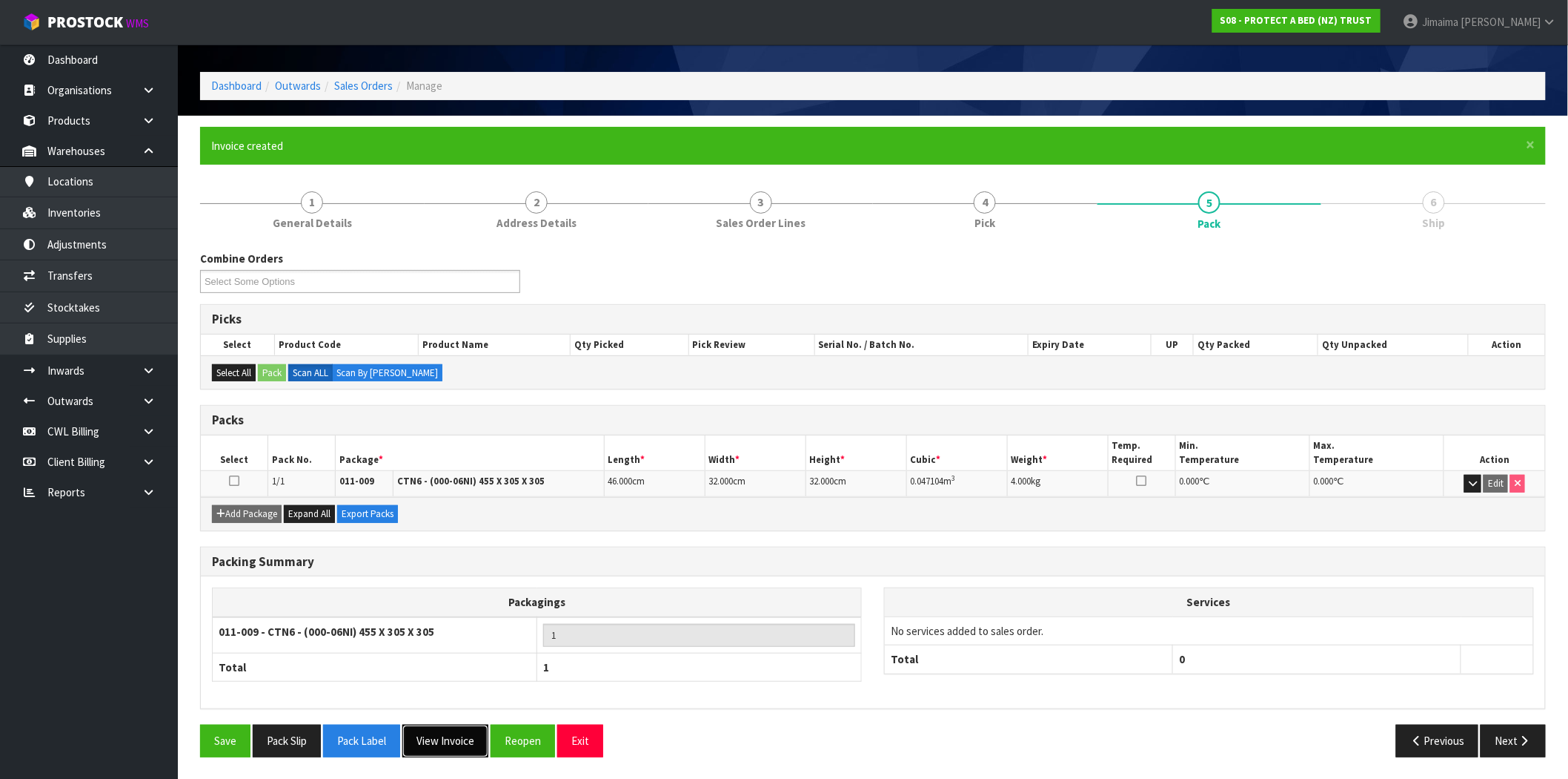
click at [464, 732] on button "View Invoice" at bounding box center [446, 740] width 86 height 32
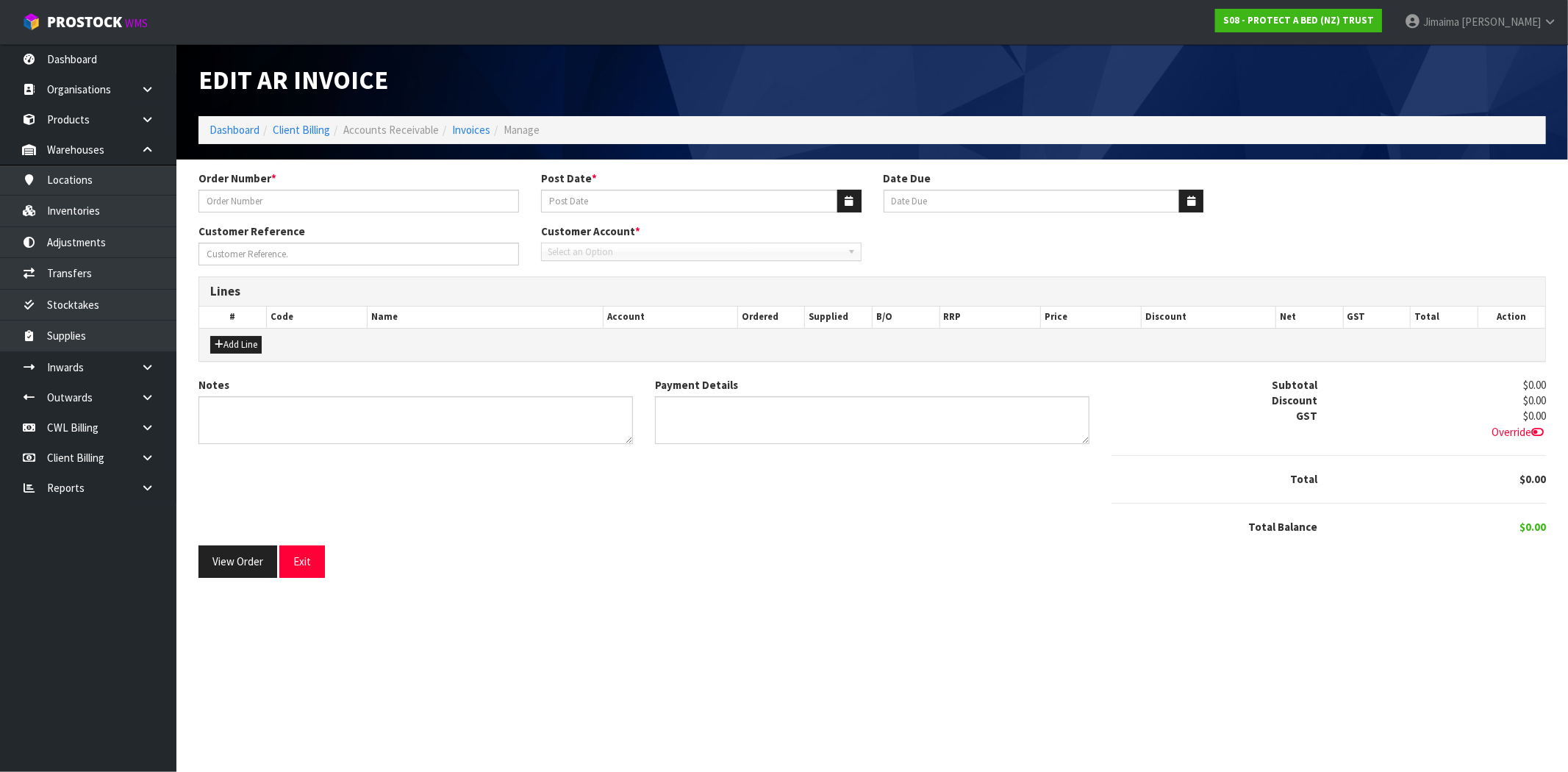
type input "PO-290"
type input "[DATE]"
type input "20/10/2025"
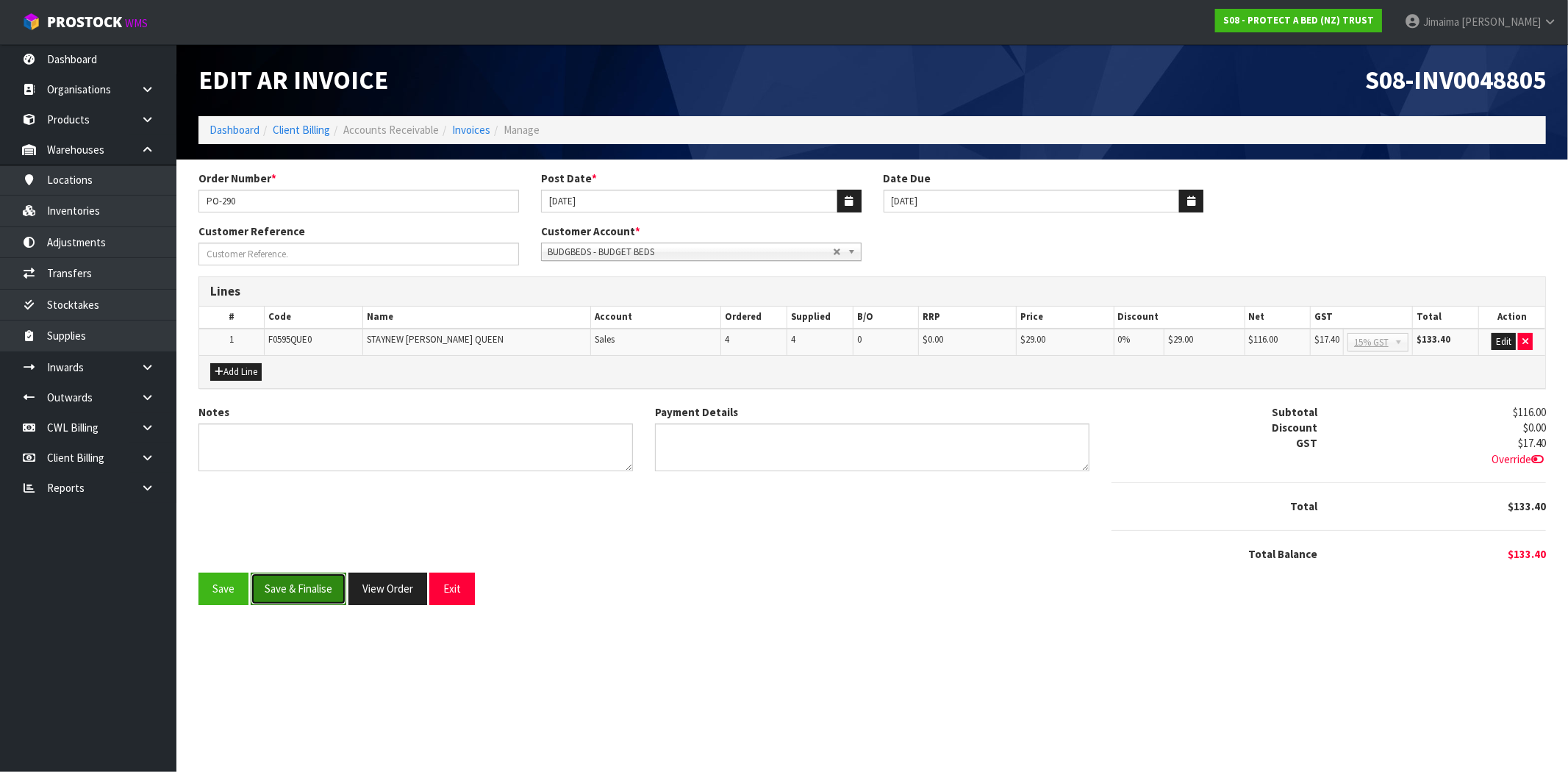
click at [285, 585] on button "Save & Finalise" at bounding box center [298, 588] width 95 height 32
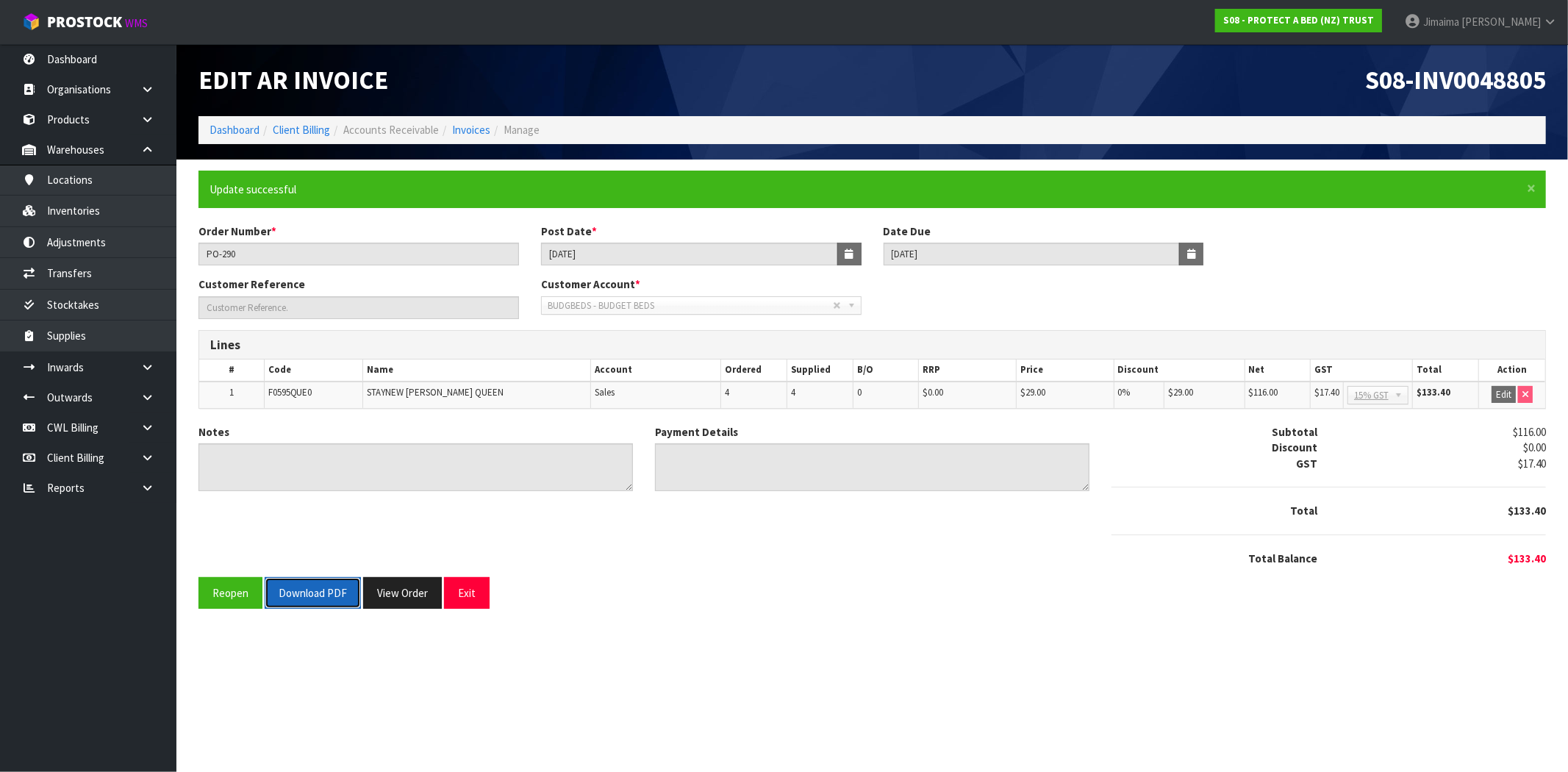
click at [285, 586] on button "Download PDF" at bounding box center [313, 592] width 96 height 32
click at [408, 581] on button "View Order" at bounding box center [402, 592] width 78 height 32
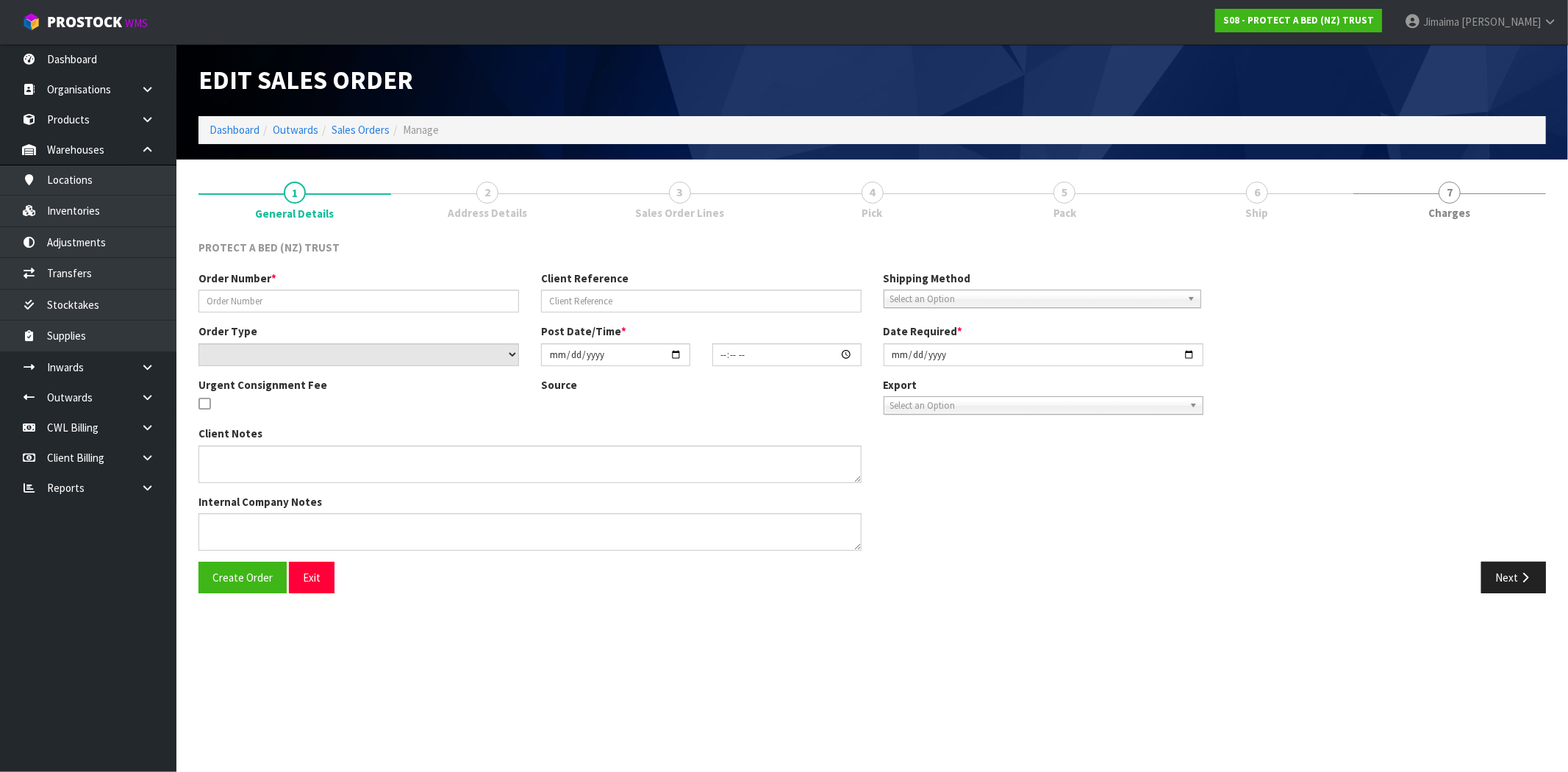
type input "PO-290"
select select "number:0"
type input "[DATE]"
type input "14:11:00.000"
type input "[DATE]"
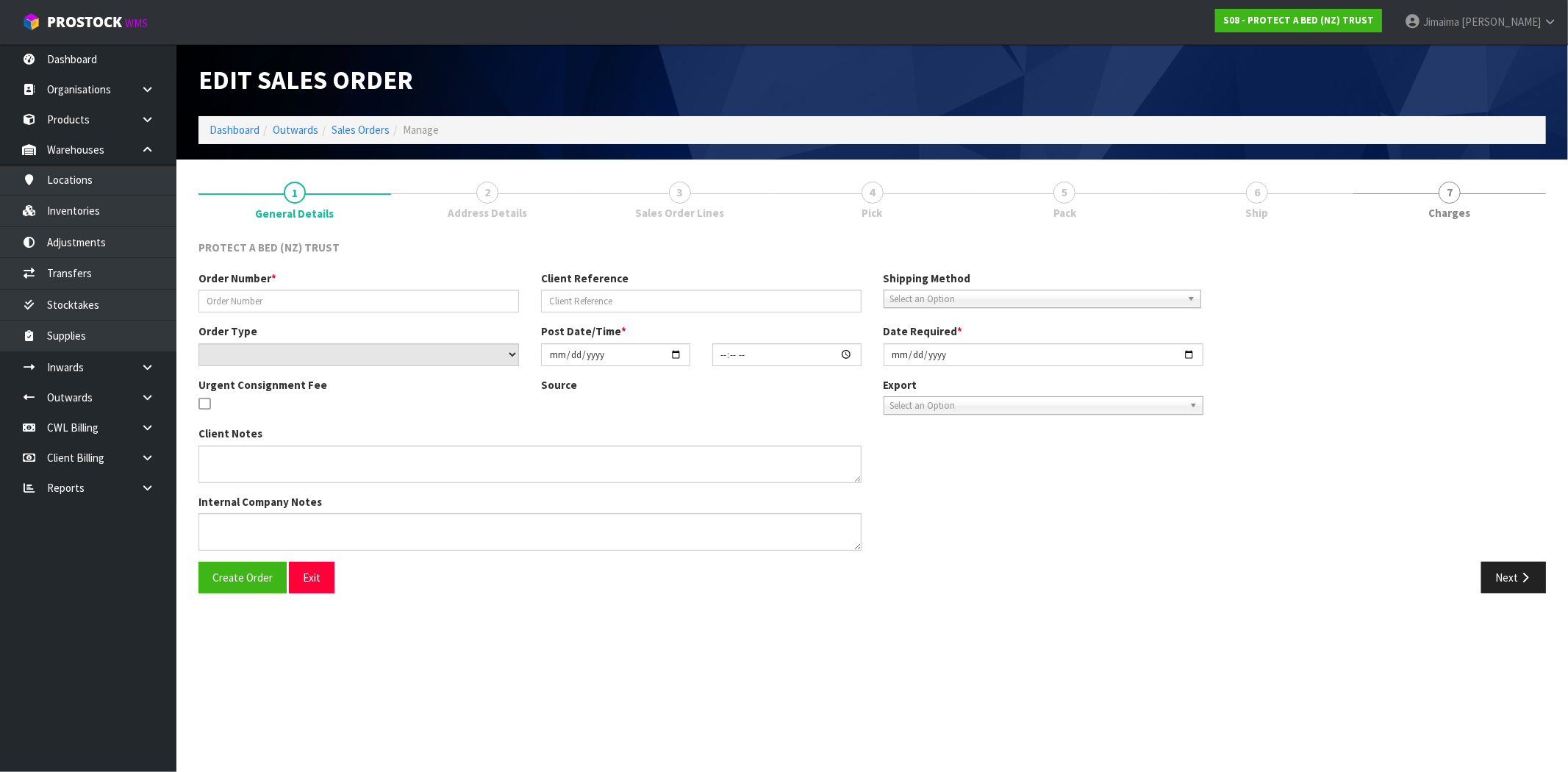
type textarea "ADVISE CUSTOMER WHEN READY TO BE COLLECTED"
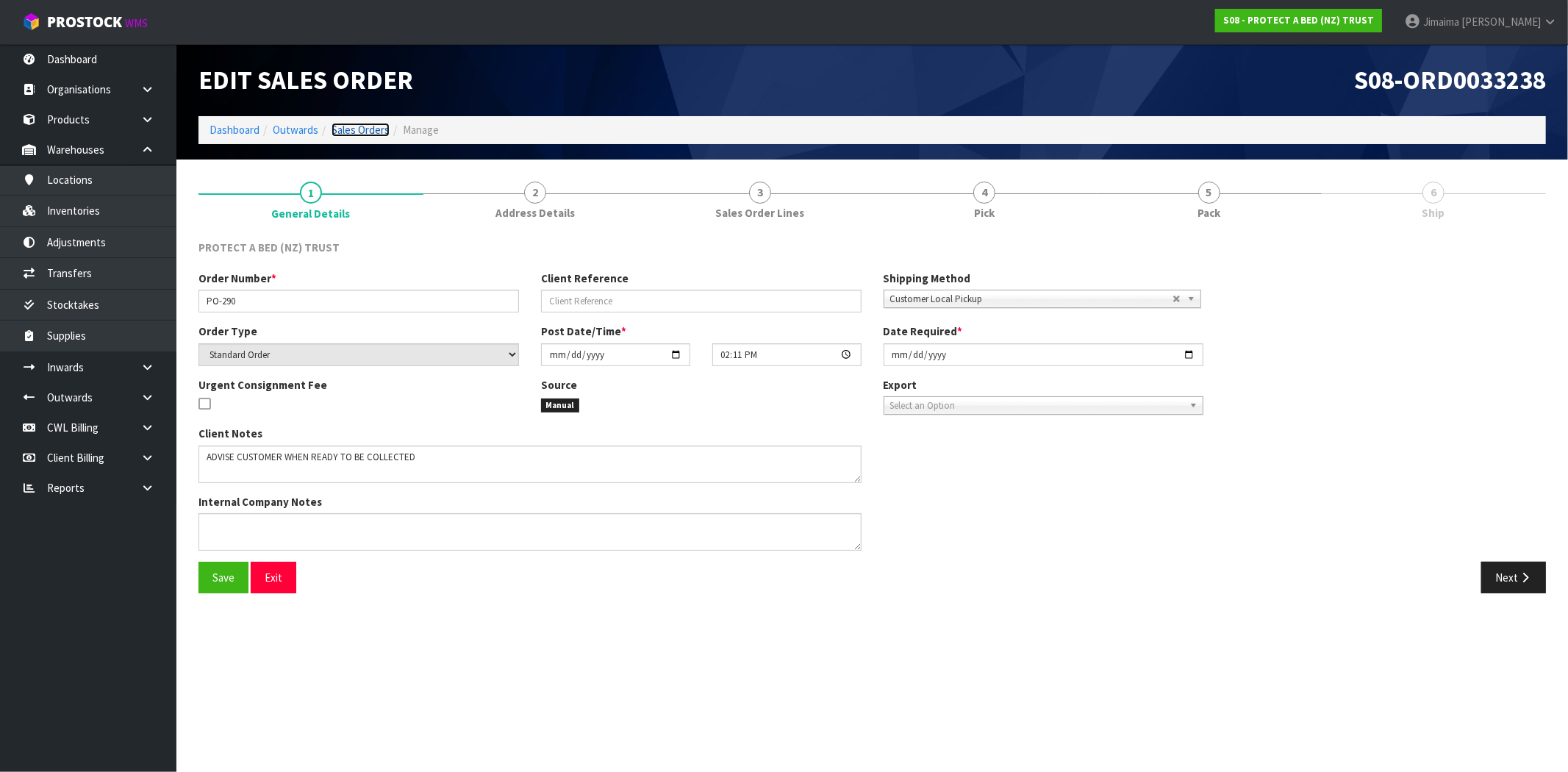
click at [371, 133] on link "Sales Orders" at bounding box center [361, 129] width 58 height 14
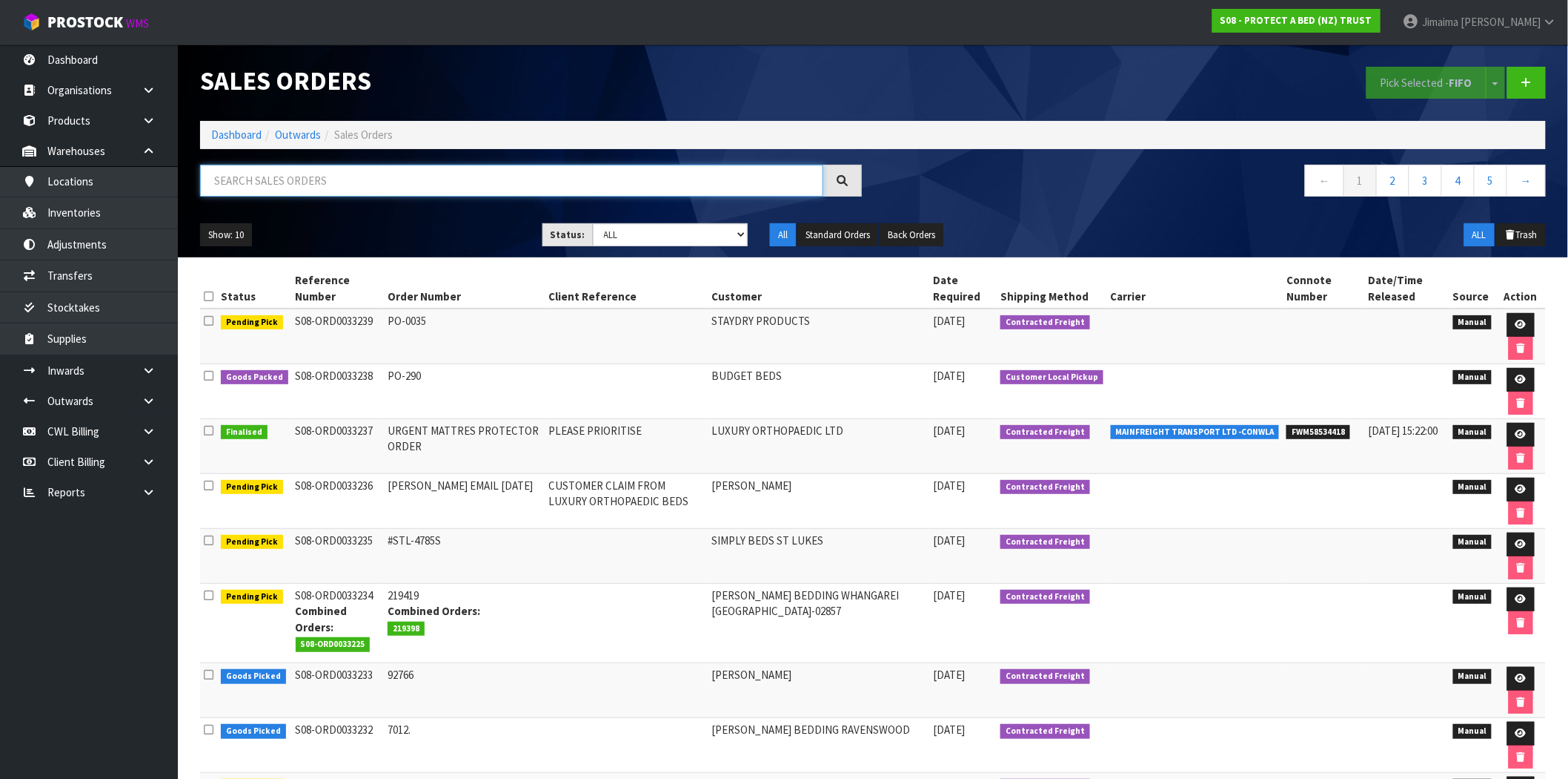
click at [285, 186] on input "text" at bounding box center [511, 180] width 623 height 32
click at [517, 203] on div at bounding box center [531, 185] width 684 height 43
click at [514, 193] on input "text" at bounding box center [511, 180] width 623 height 32
paste input "00007243"
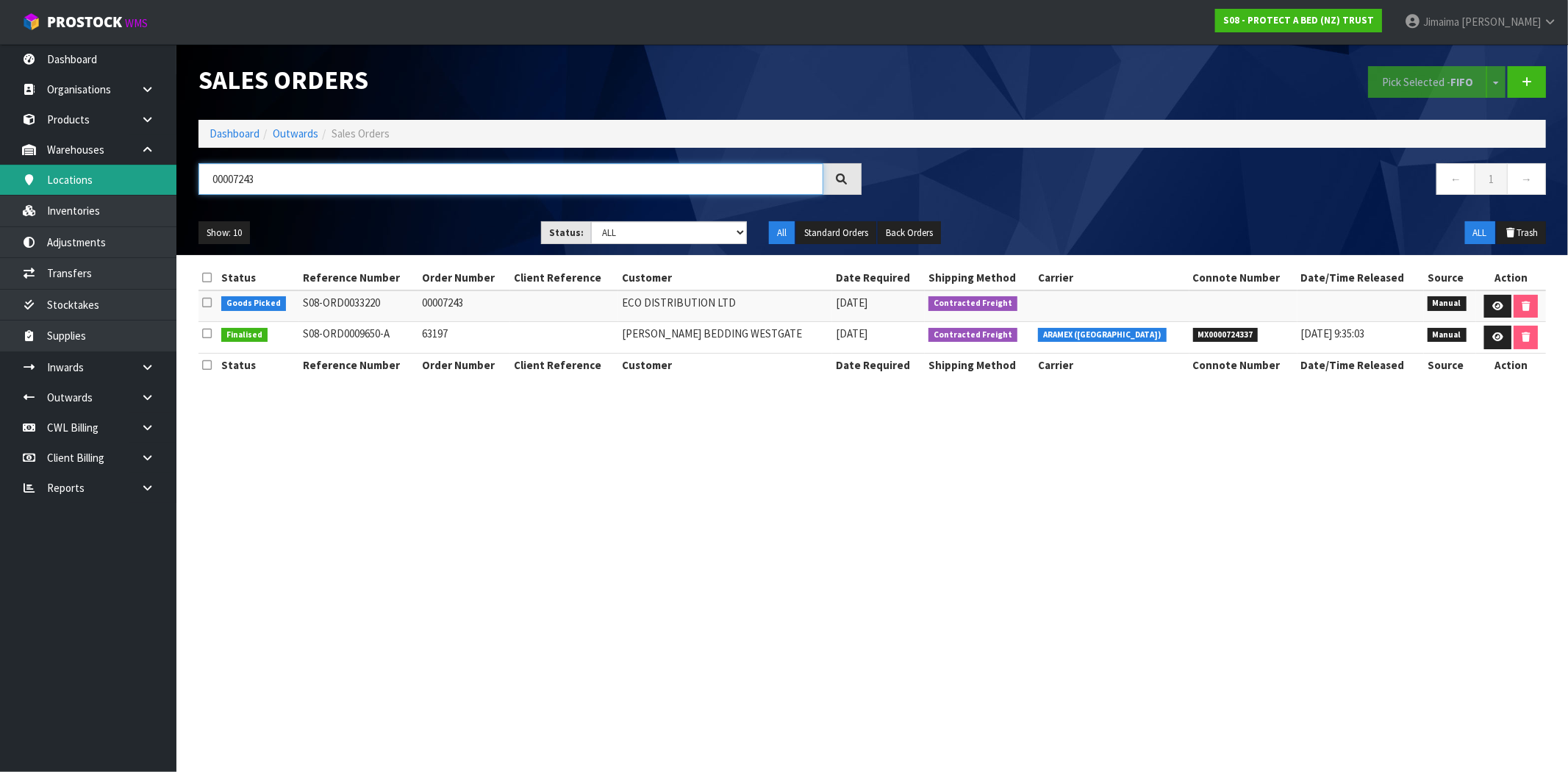
drag, startPoint x: 218, startPoint y: 178, endPoint x: 170, endPoint y: 180, distance: 48.0
click at [170, 180] on body "Toggle navigation ProStock WMS S08 - PROTECT A BED (NZ) TRUST Jimaima Reiher Lo…" at bounding box center [784, 386] width 1568 height 772
paste input "#addition to 28/08"
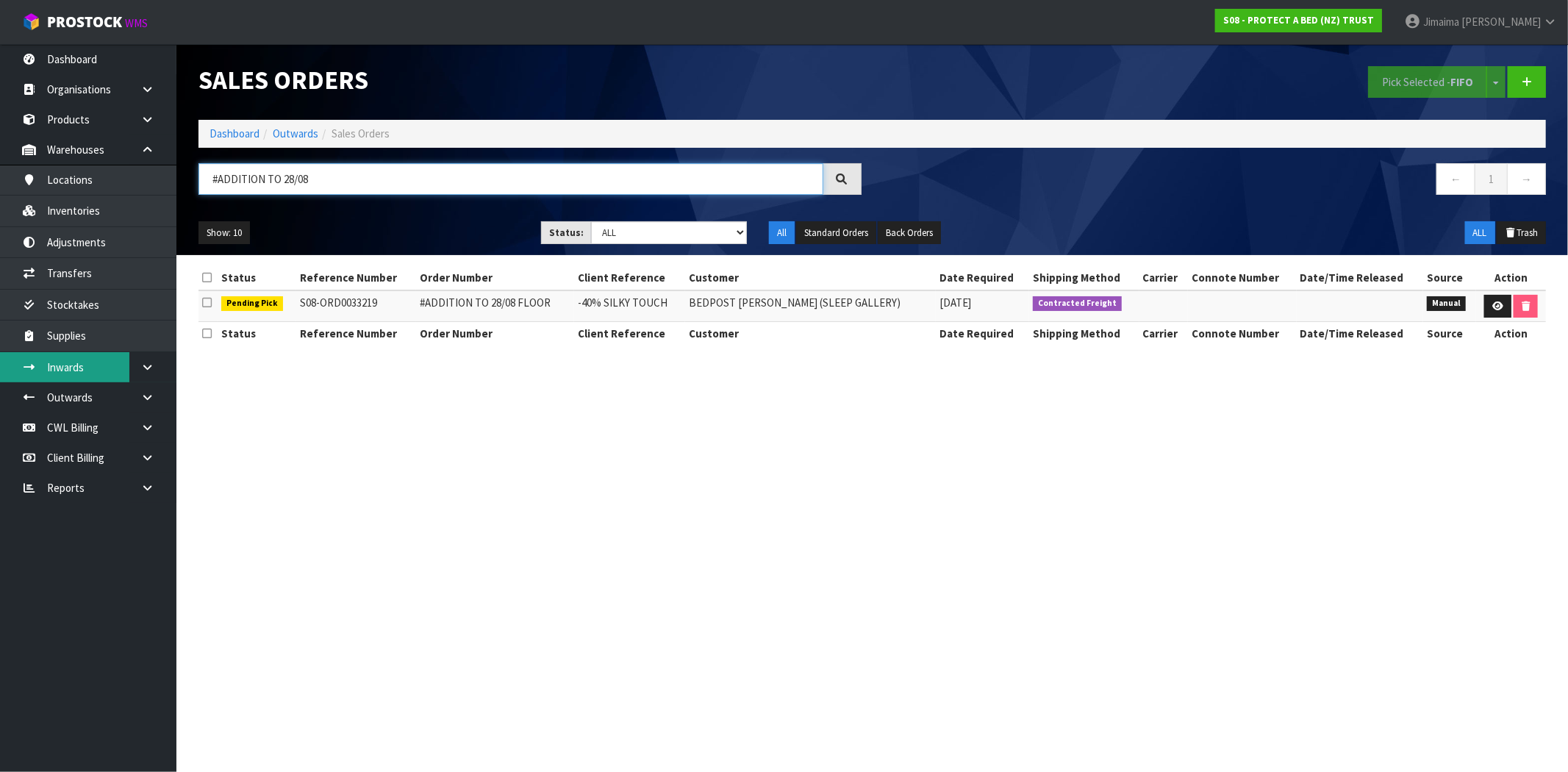
type input "#ADDITION TO 28/08"
drag, startPoint x: 1530, startPoint y: 77, endPoint x: 1522, endPoint y: 76, distance: 8.1
click at [1530, 77] on icon at bounding box center [1527, 82] width 10 height 11
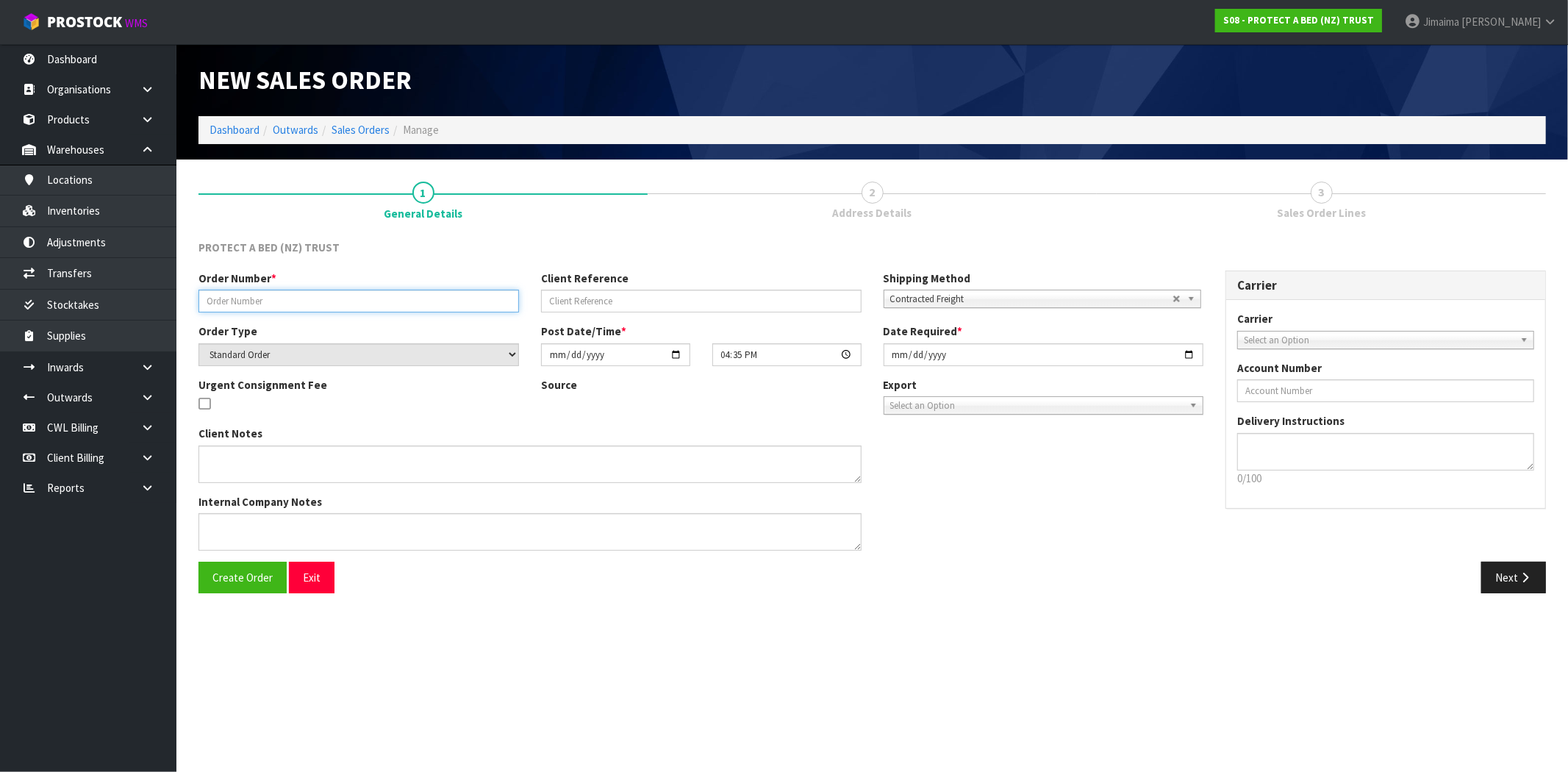
click at [347, 304] on input "text" at bounding box center [358, 301] width 320 height 22
click at [348, 302] on input "[PERSON_NAME] EMAIL [DATE]" at bounding box center [358, 301] width 320 height 22
paste input "ORDER: BEDS-R-US TE AWAMUTU"
click at [288, 298] on input "CLINT EMAIL 03.09.2025 ORDER: BEDS-R-US TE AWAMUTU" at bounding box center [358, 301] width 320 height 22
type input "CLINT EMAIL 03.09.25 ORDER: BEDS-R-US TE AWAMUTU"
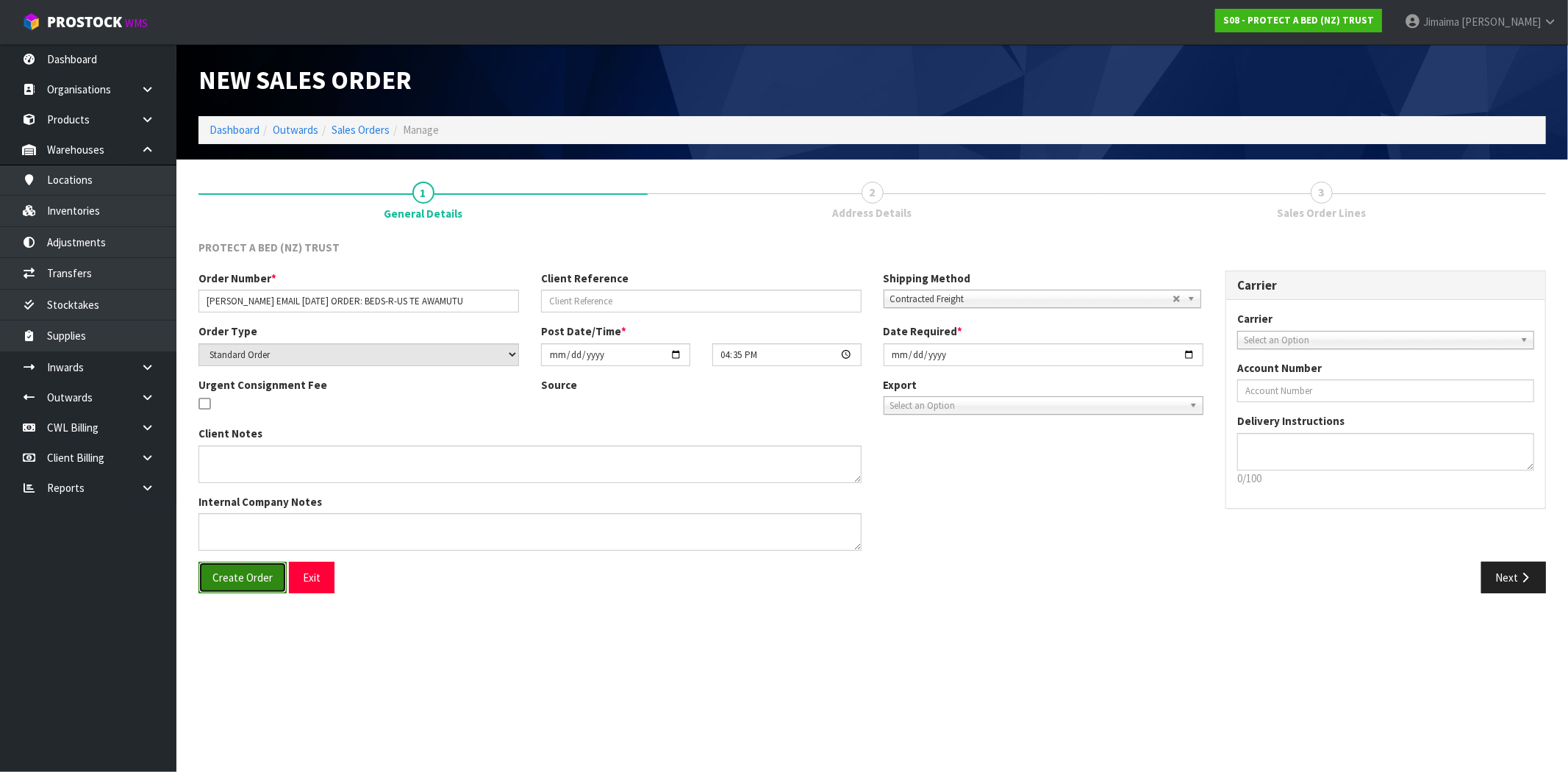
click at [245, 581] on span "Create Order" at bounding box center [243, 577] width 60 height 14
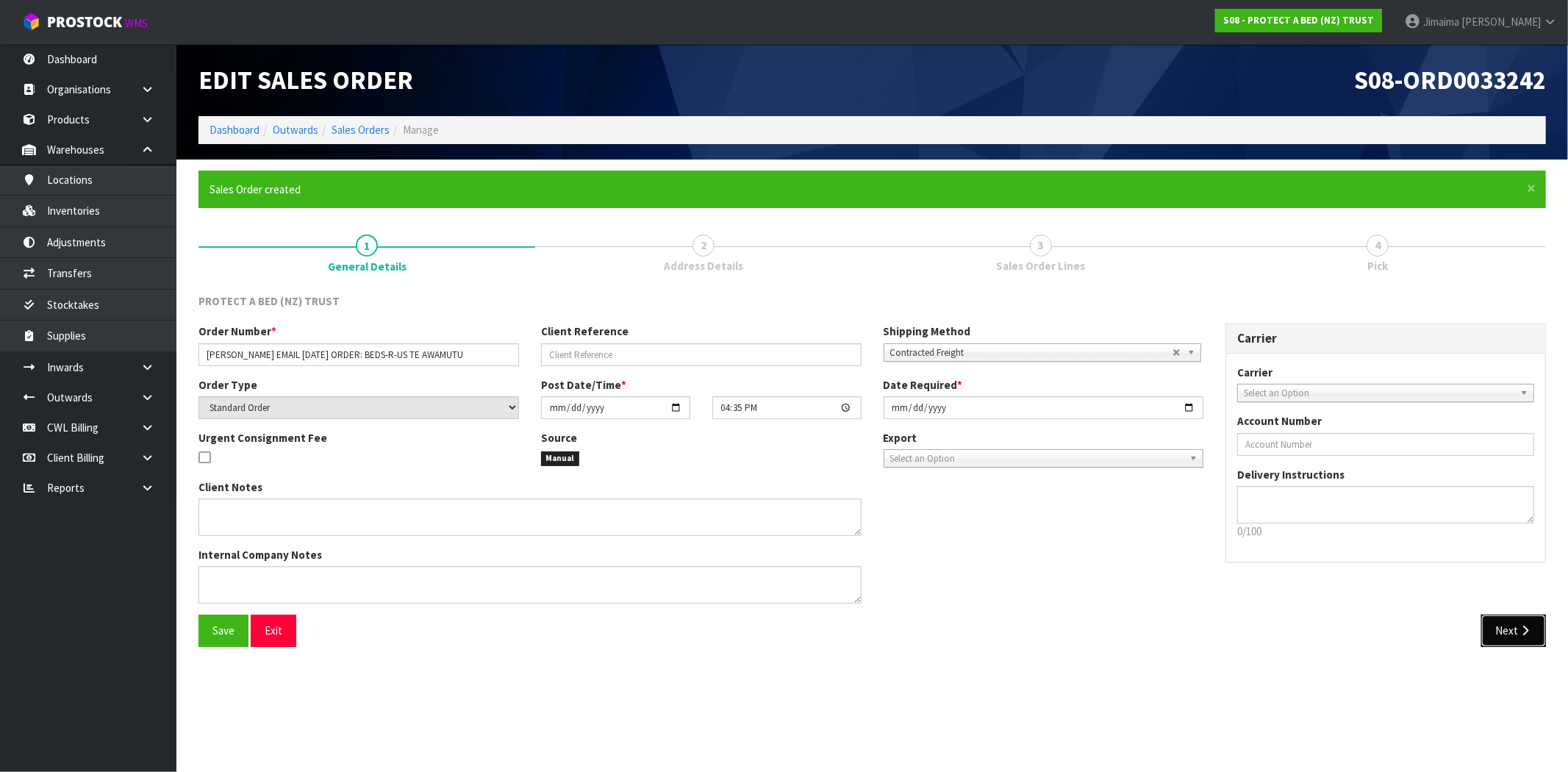
click at [1520, 633] on icon "button" at bounding box center [1525, 630] width 14 height 11
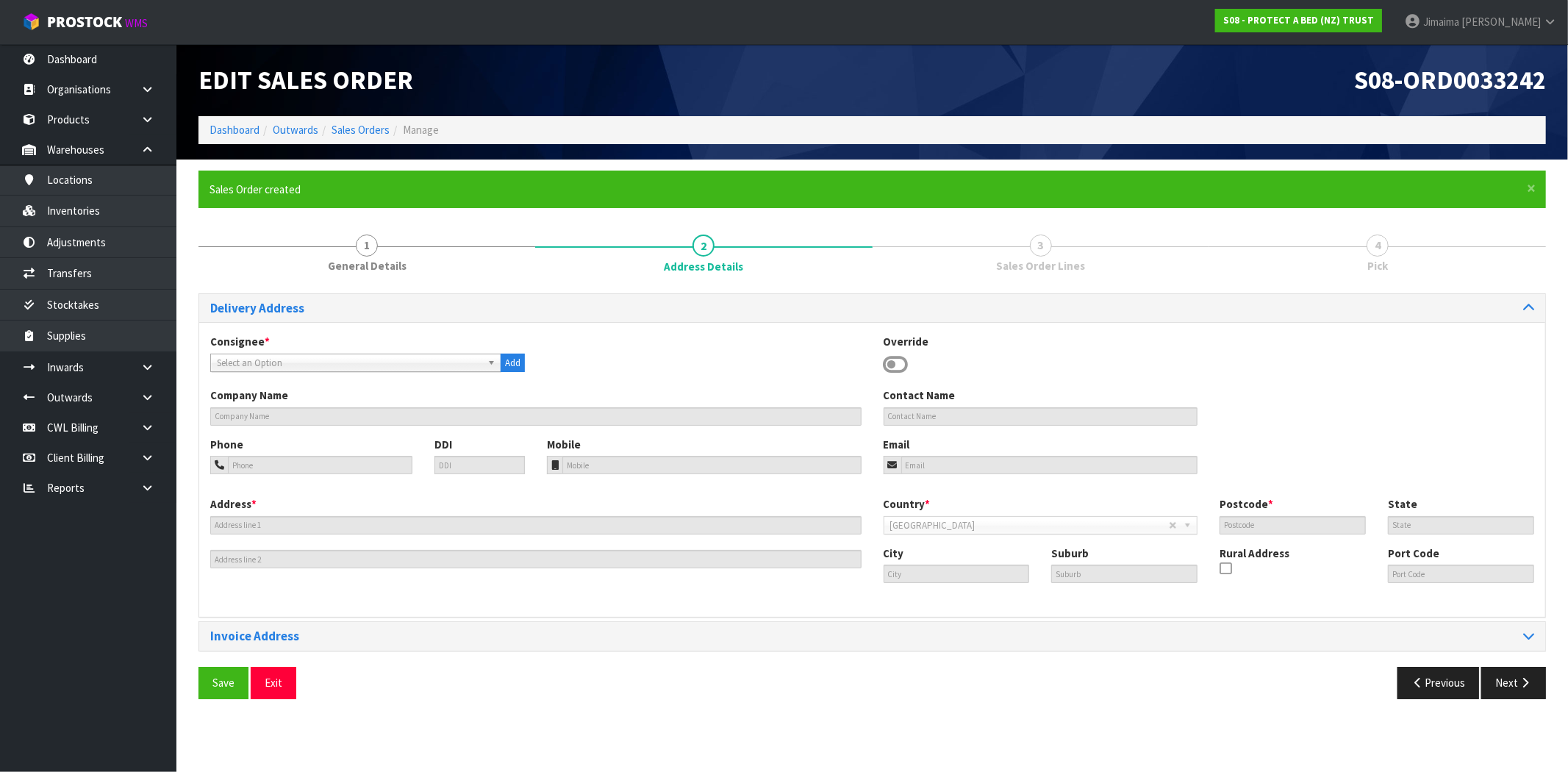
click at [253, 367] on span "Select an Option" at bounding box center [349, 363] width 264 height 18
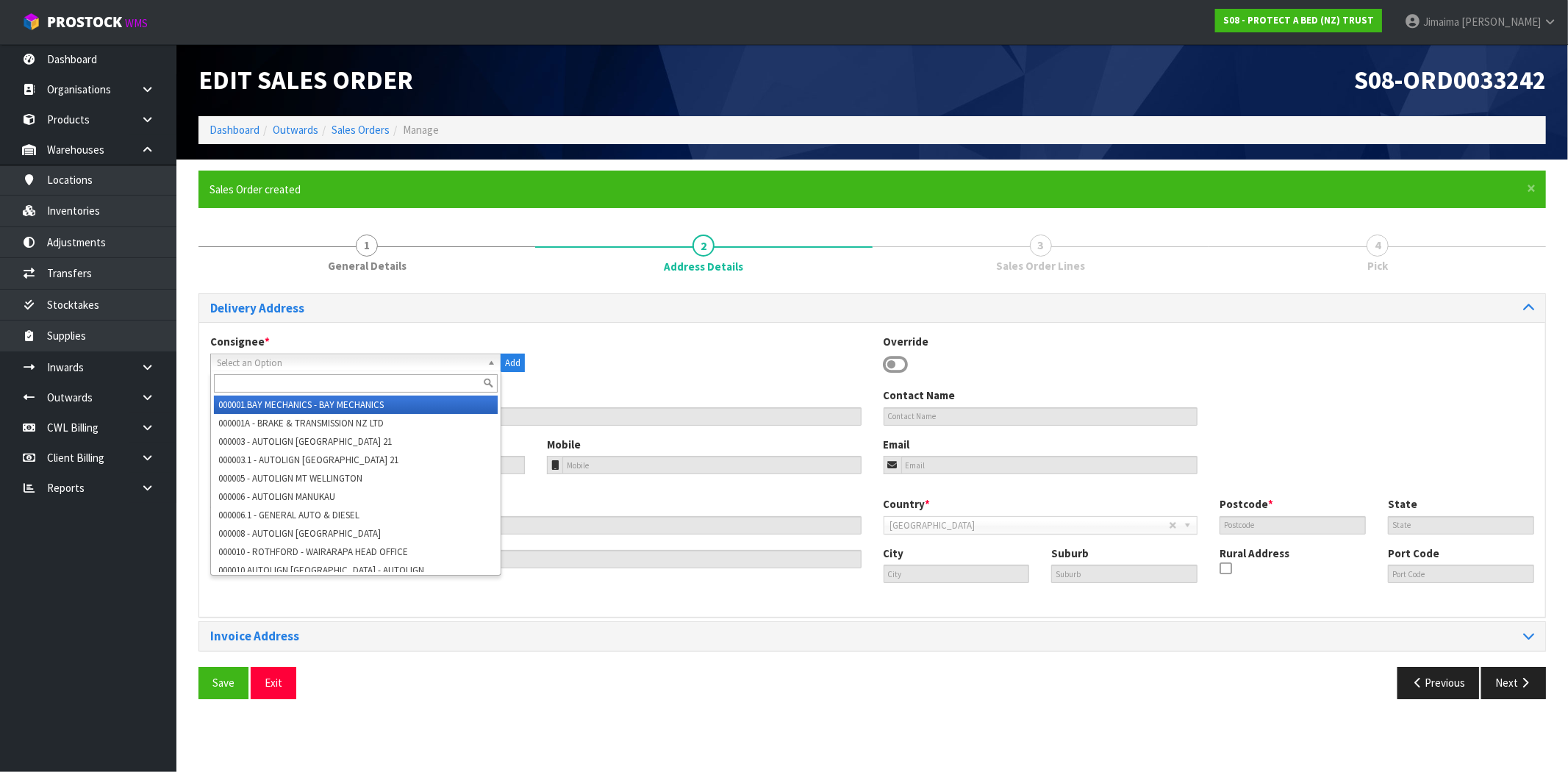
click at [254, 384] on input "text" at bounding box center [356, 384] width 284 height 19
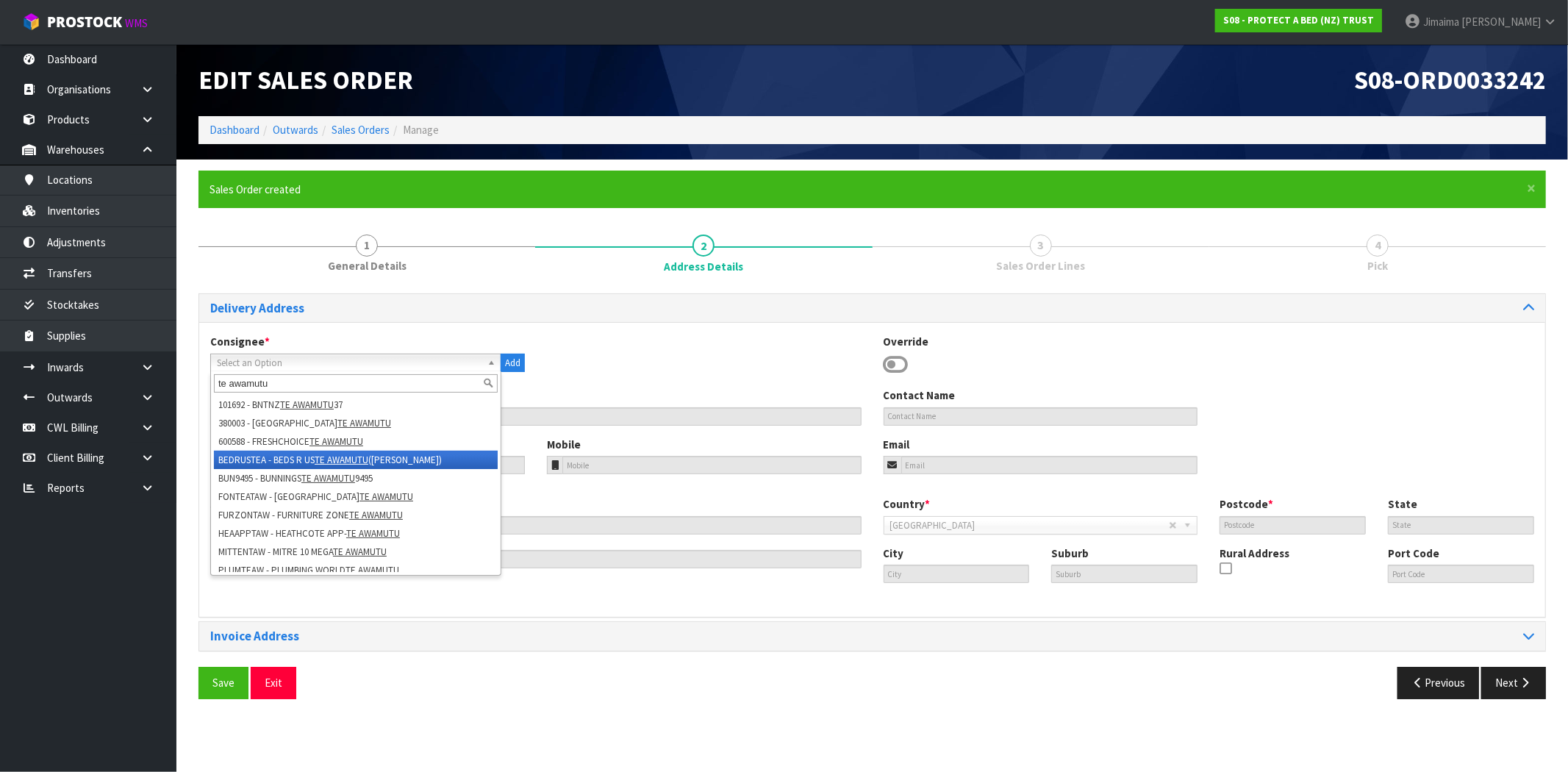
type input "te awamutu"
click at [340, 460] on em "TE AWAMUTU" at bounding box center [341, 460] width 54 height 12
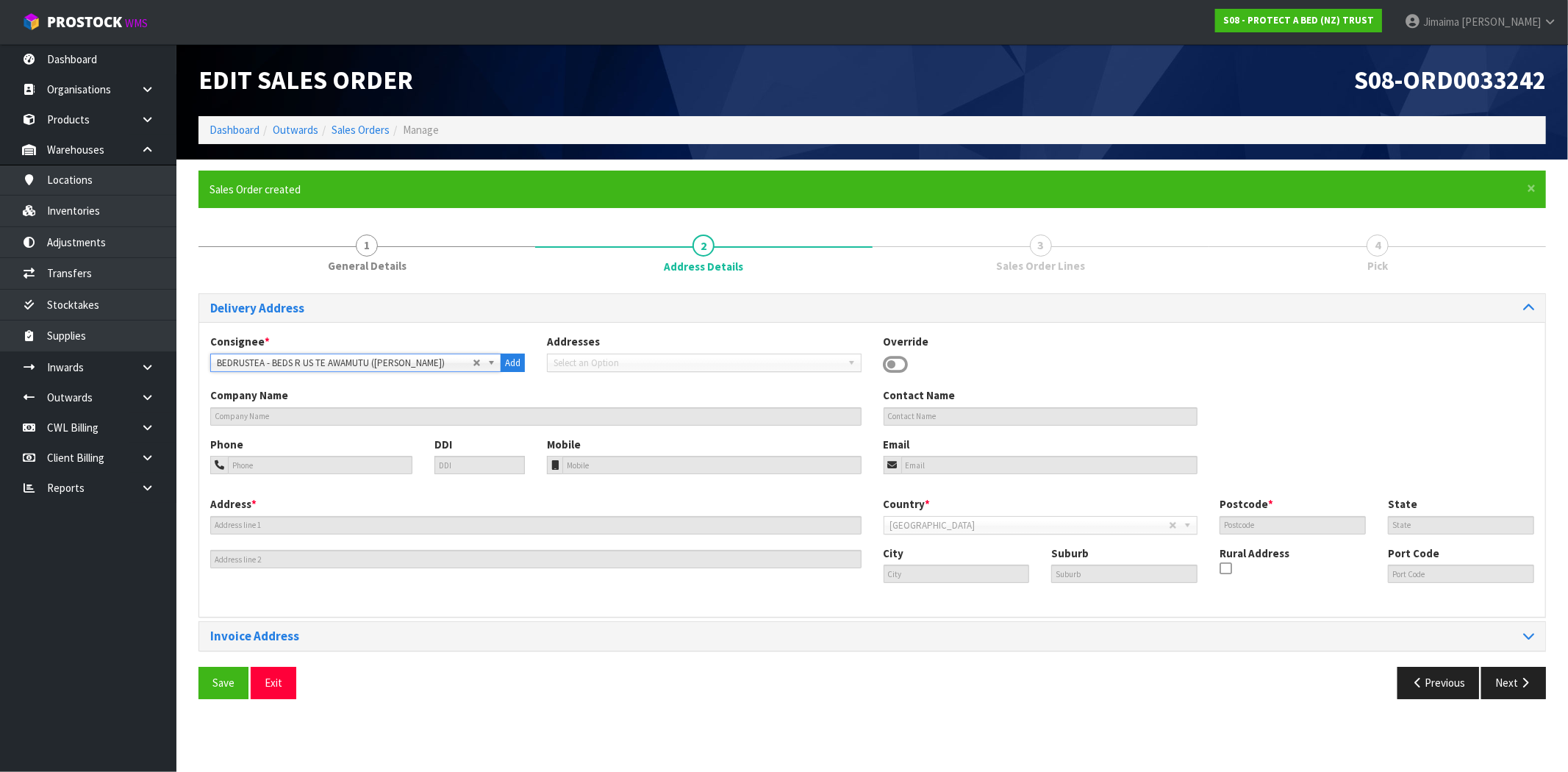
type input "BEDS R US TE AWAMUTU (MURRAY)"
type input "sales@murrayhuntbedsrus.co.nz"
type input "45 ARAWATA STREET"
type input "3800"
type input "TE AWAMUTU"
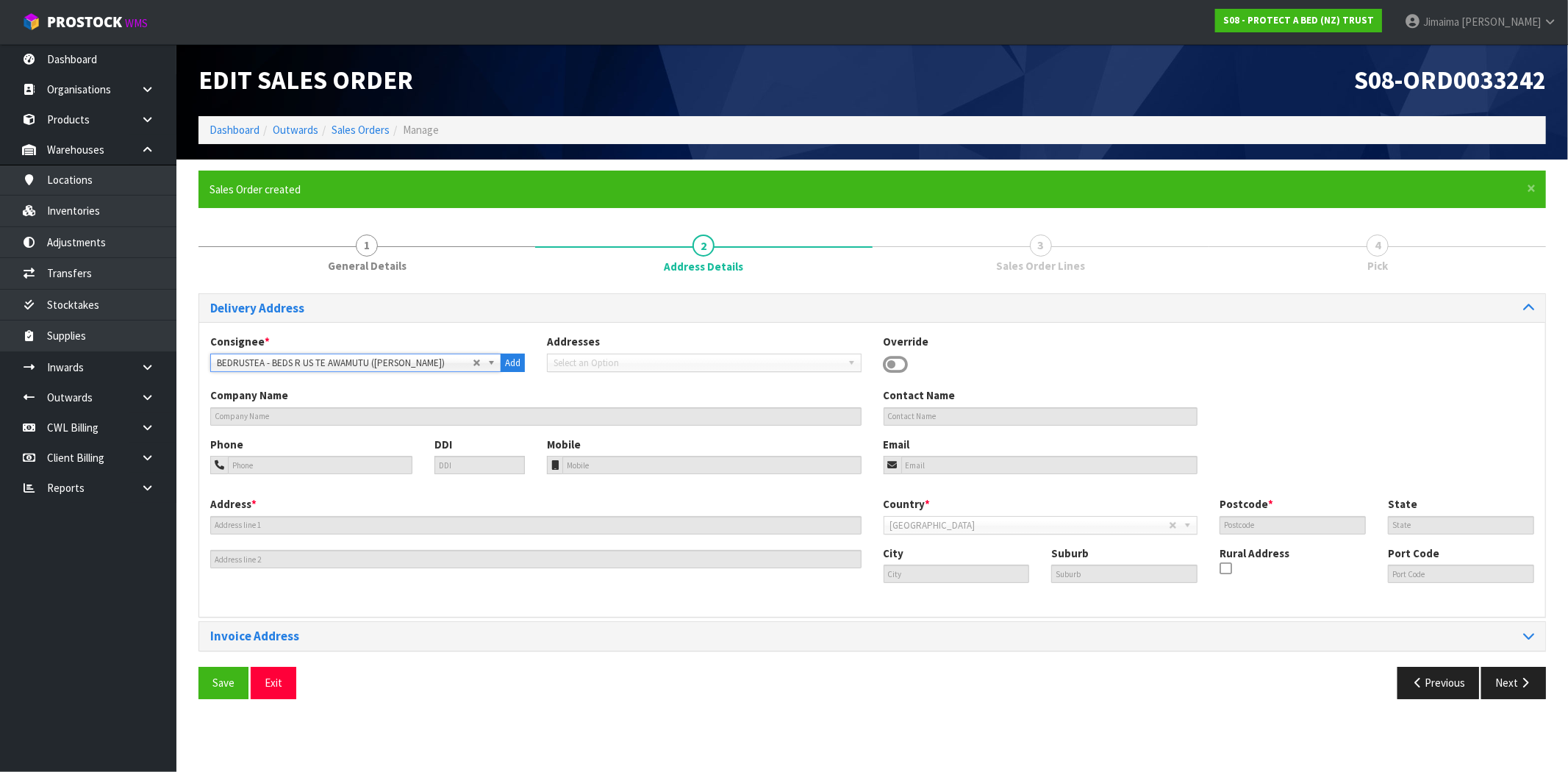
type input "TE AWAMUTU"
click at [215, 679] on span "Save" at bounding box center [223, 682] width 22 height 14
click at [1524, 688] on button "Next" at bounding box center [1514, 682] width 64 height 32
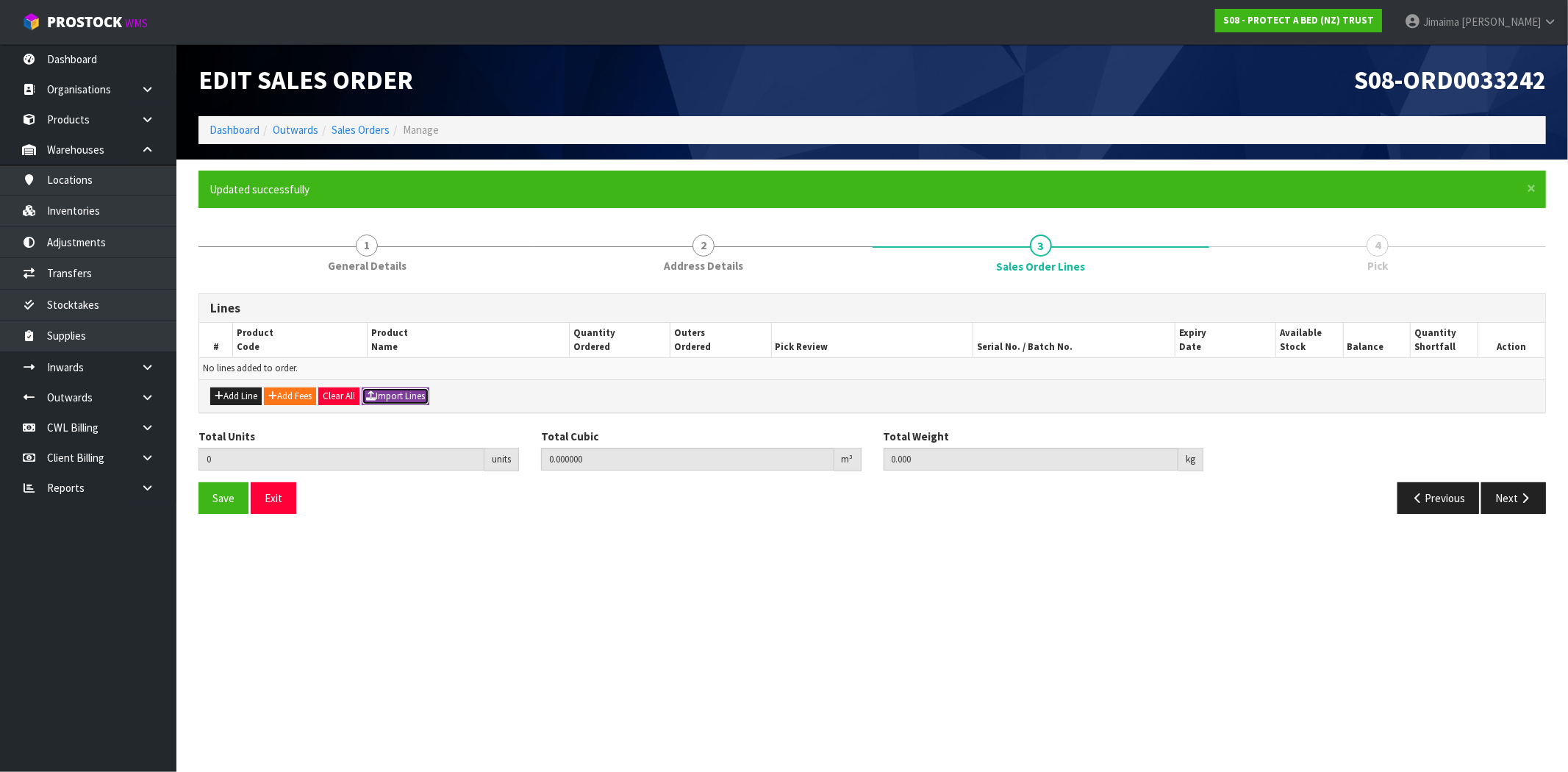
click at [387, 401] on button "Import Lines" at bounding box center [395, 396] width 67 height 18
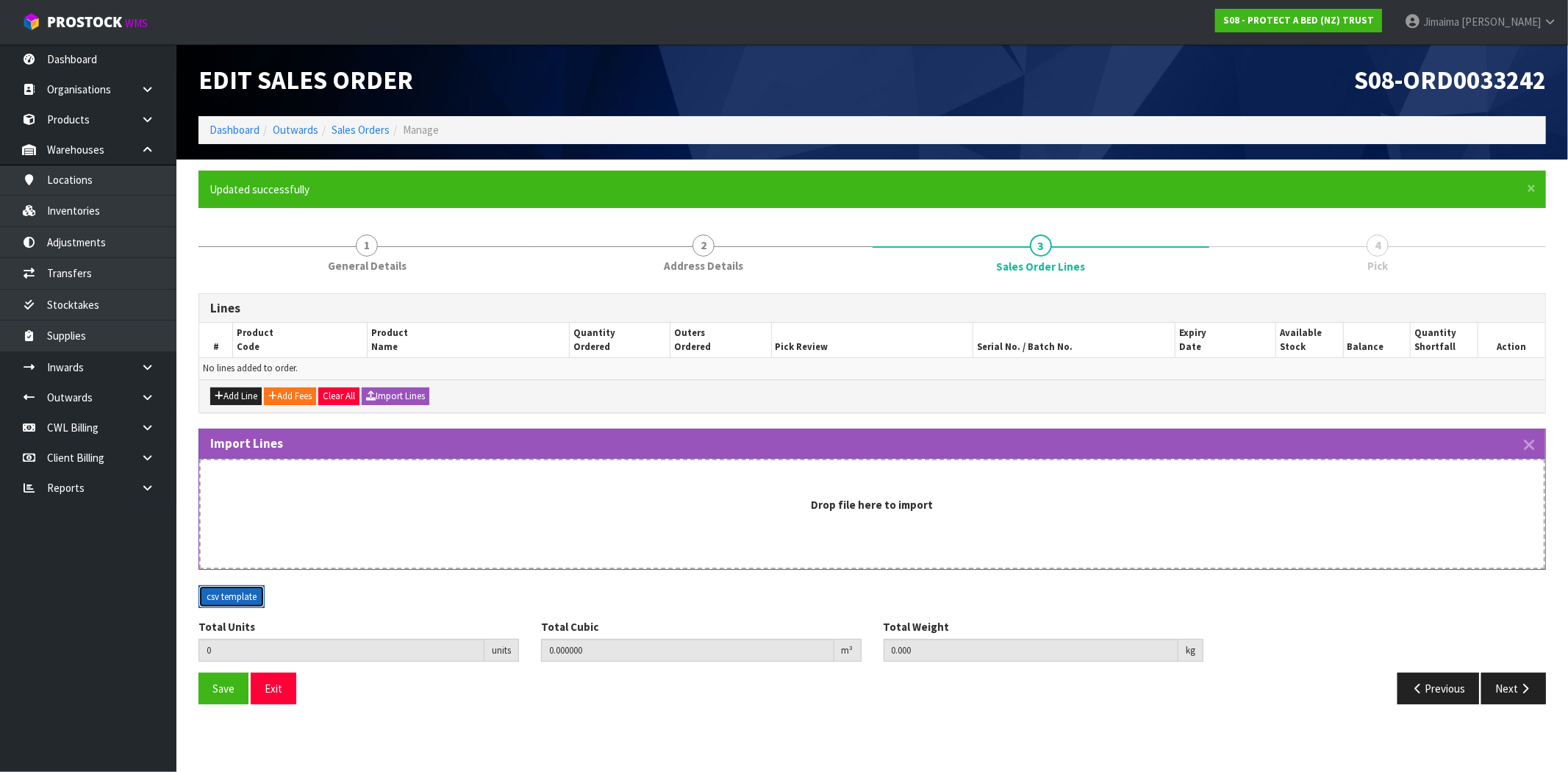
click at [247, 593] on button "csv template" at bounding box center [231, 597] width 66 height 23
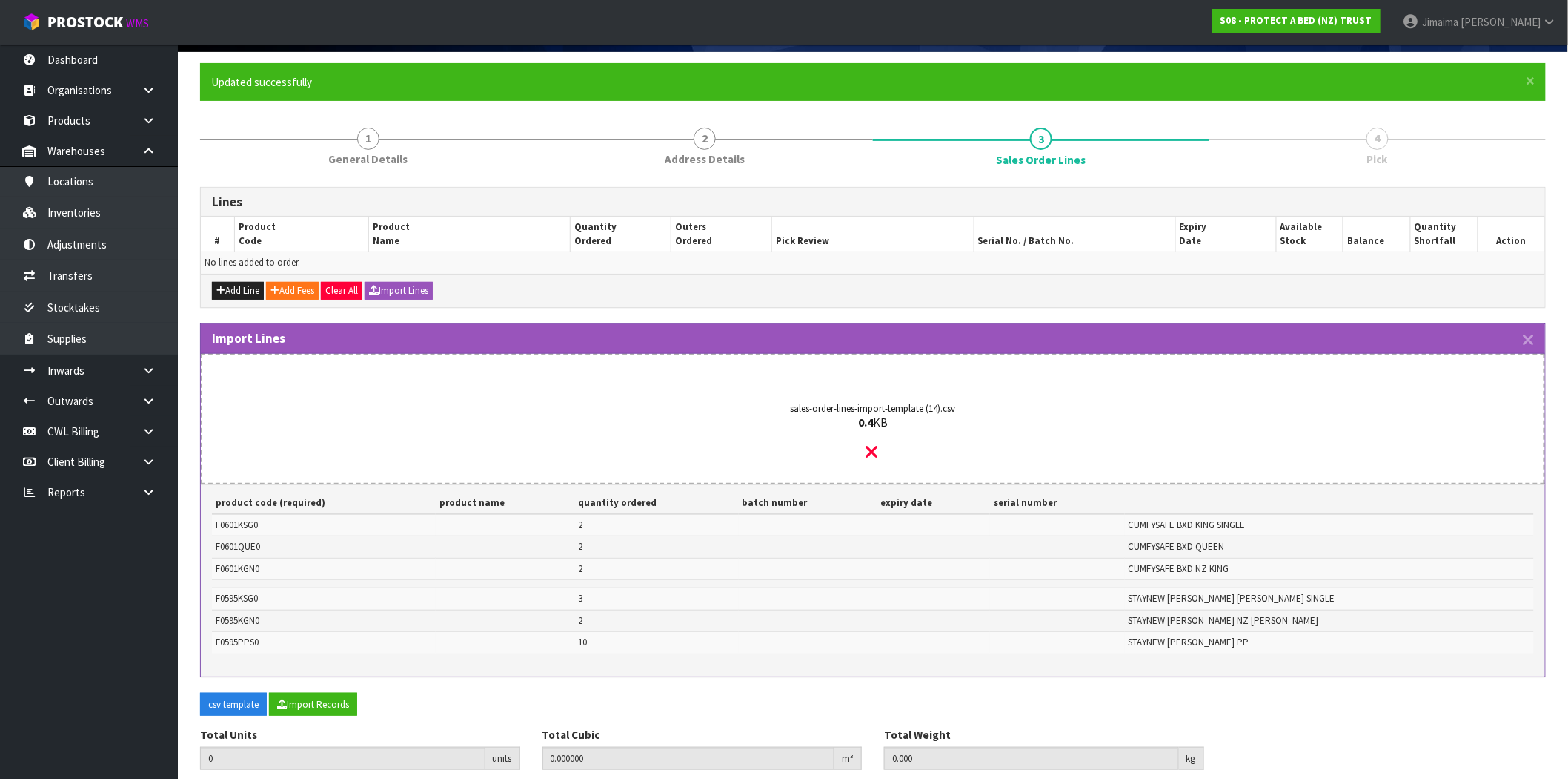
scroll to position [164, 0]
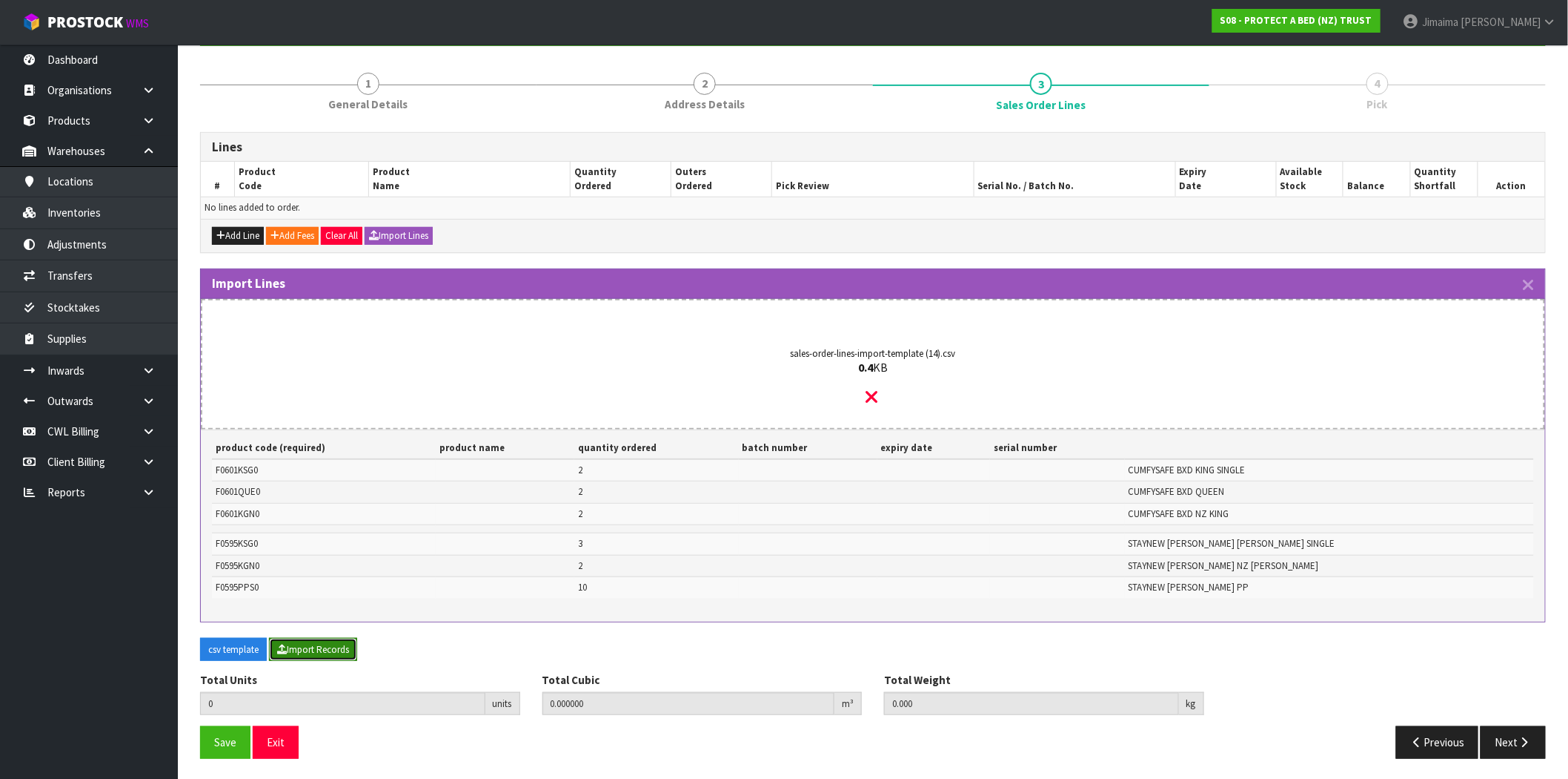
click at [335, 649] on button "Import Records" at bounding box center [313, 649] width 88 height 23
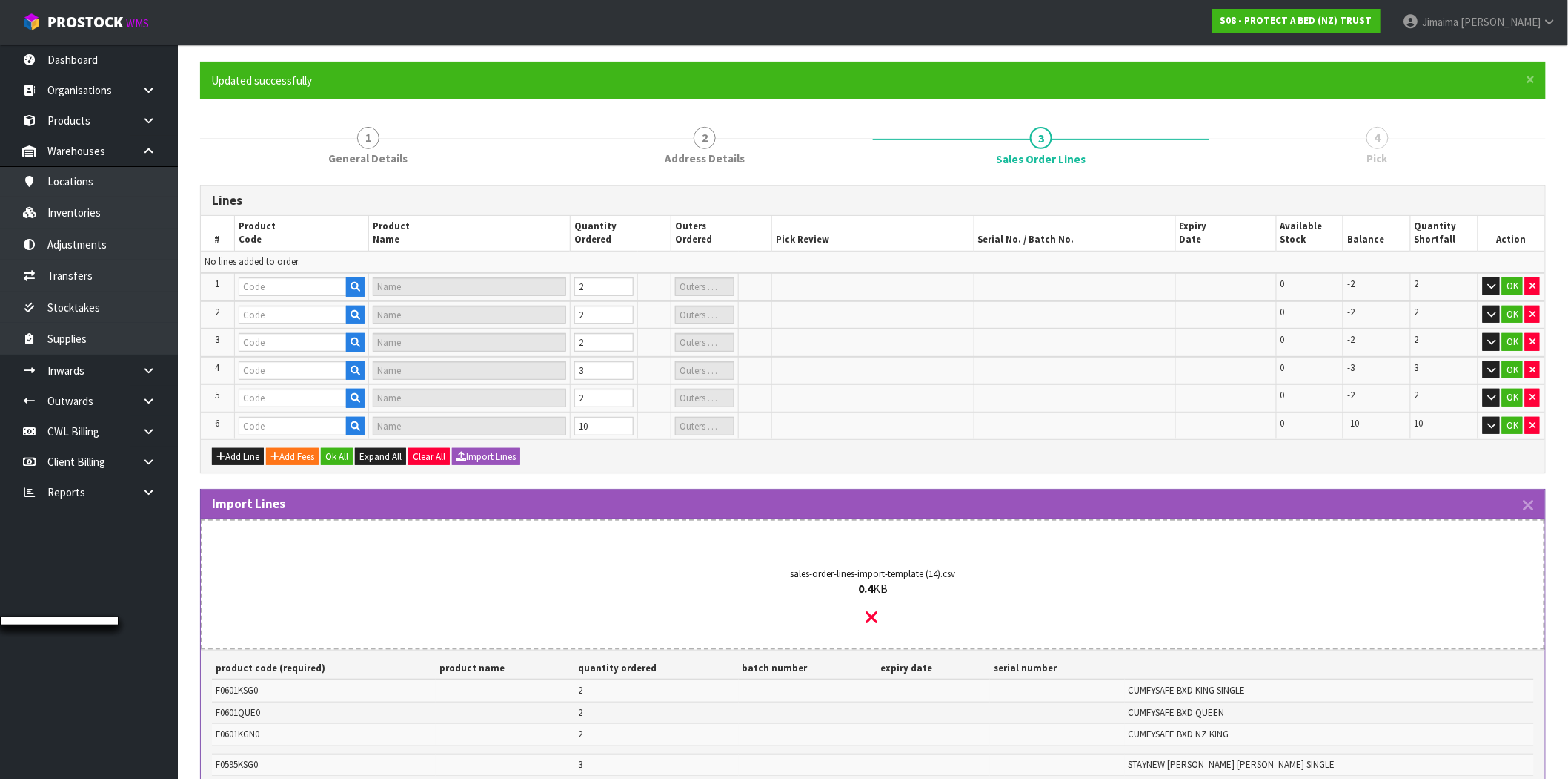
type input "21"
type input "0"
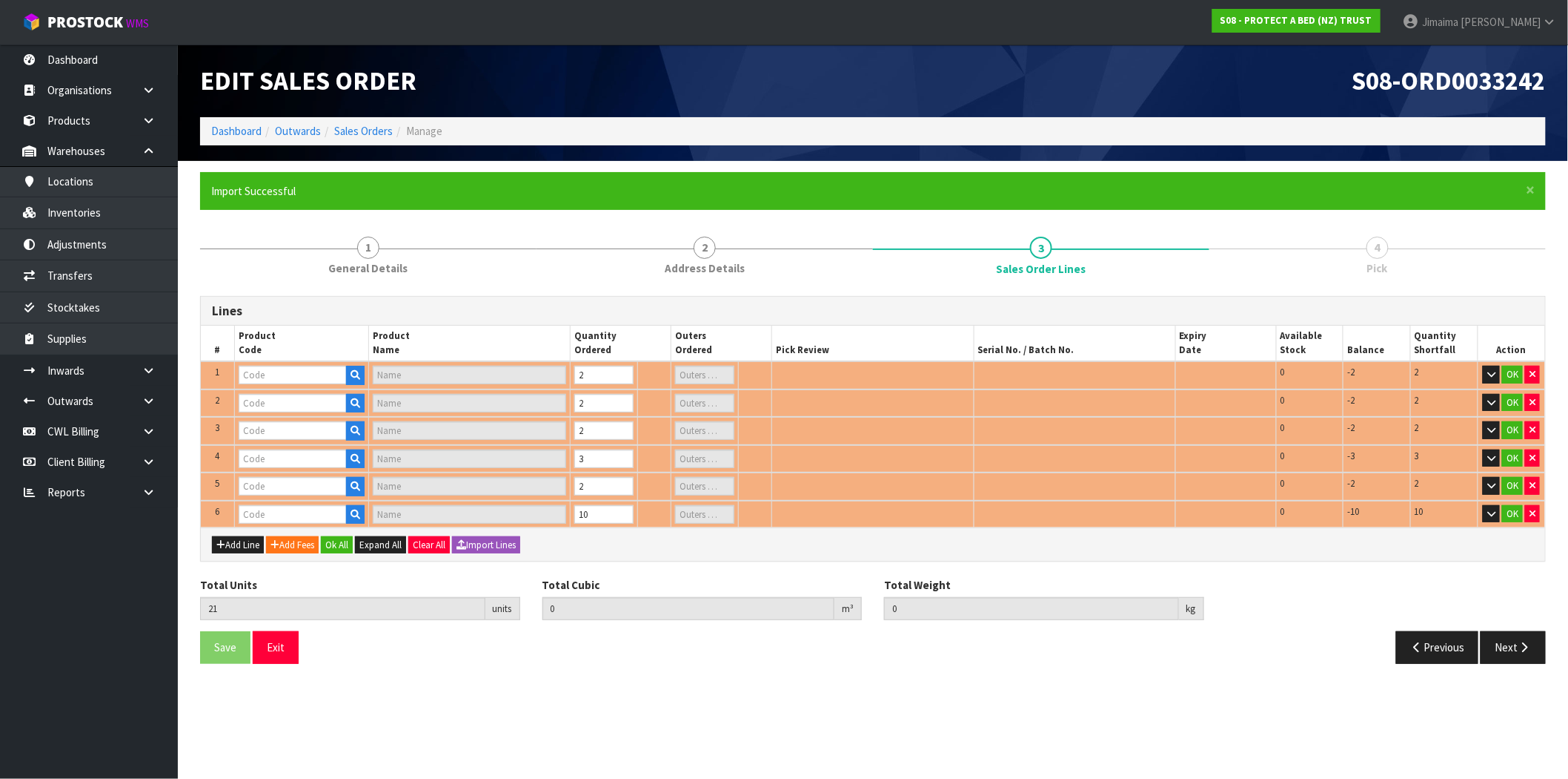
scroll to position [0, 0]
type input "F0595KSG0"
type input "STAYNEW TERRY BXD KING SINGLE"
type input "0"
type input "F0601QUE0"
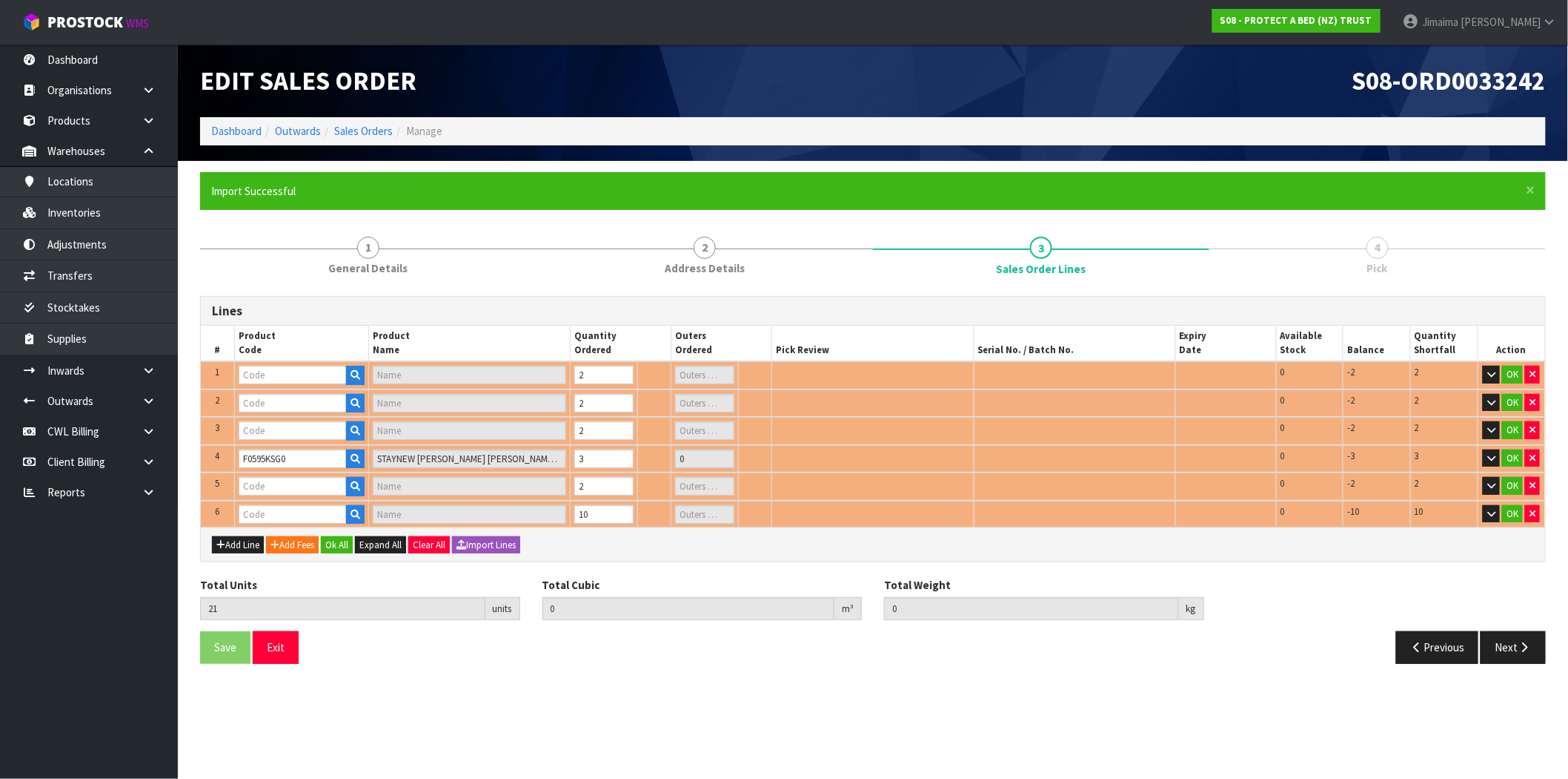
type input "CUMFYSAFE BXD QUEEN"
type input "0"
type input "F0595KGN0"
type input "STAYNEW TERRY BXD NZ KING"
type input "0"
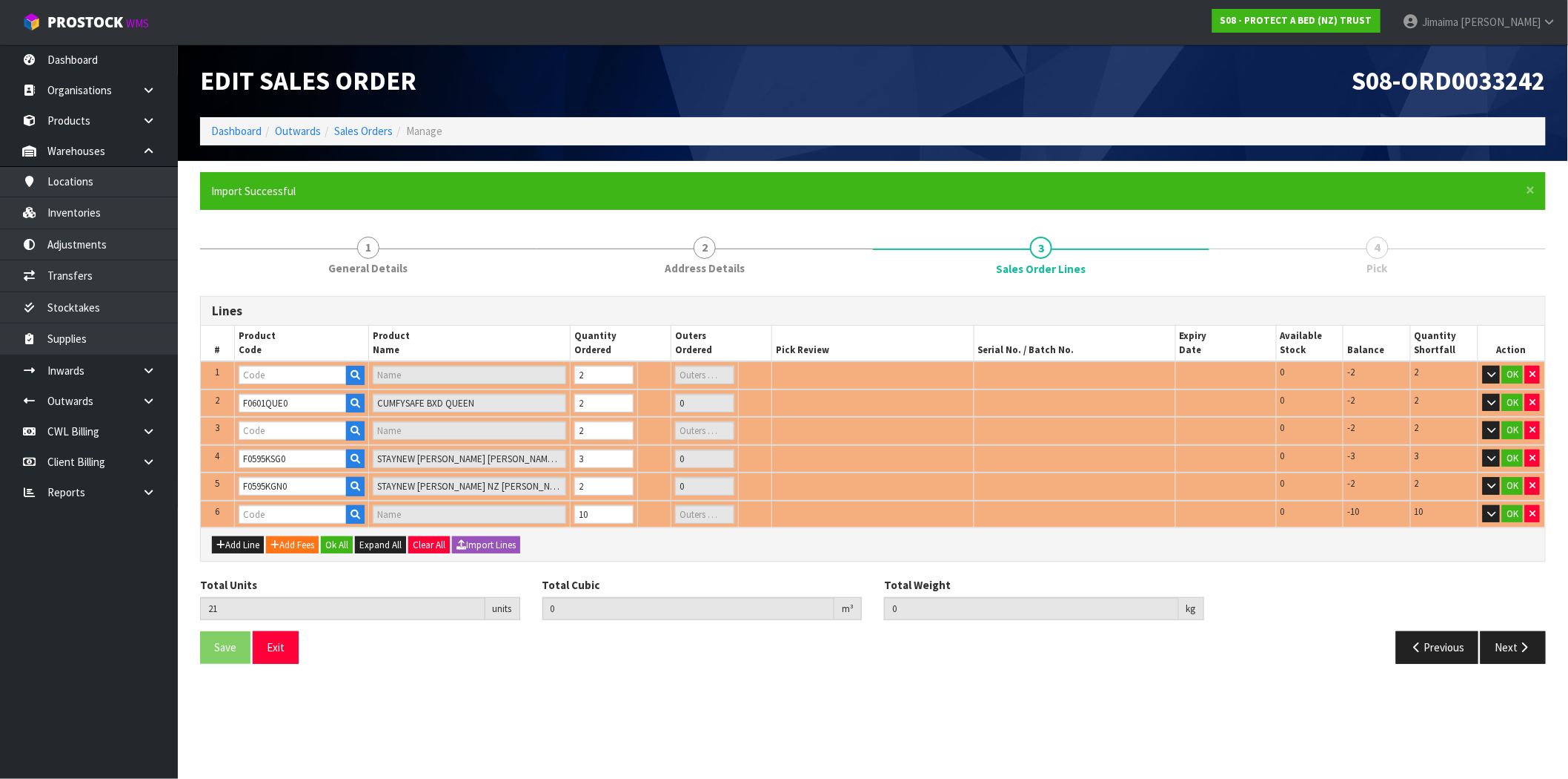
type input "F0601KSG0"
type input "CUMFYSAFE BXD KING SINGLE"
type input "0"
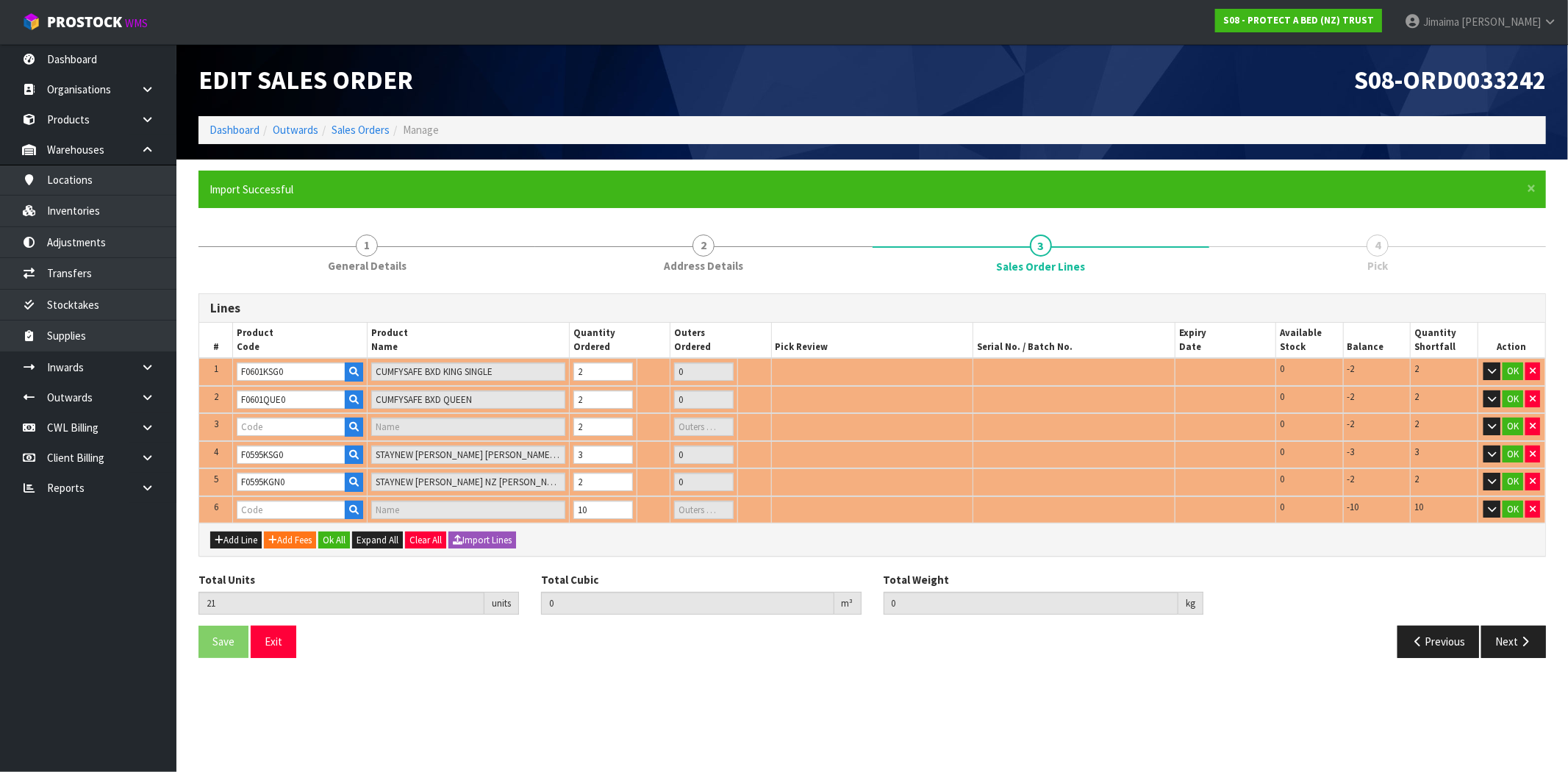
type input "F0601KGN0"
type input "CUMFYSAFE BXD NZ KING"
type input "0"
type input "0.110647"
type input "11.56"
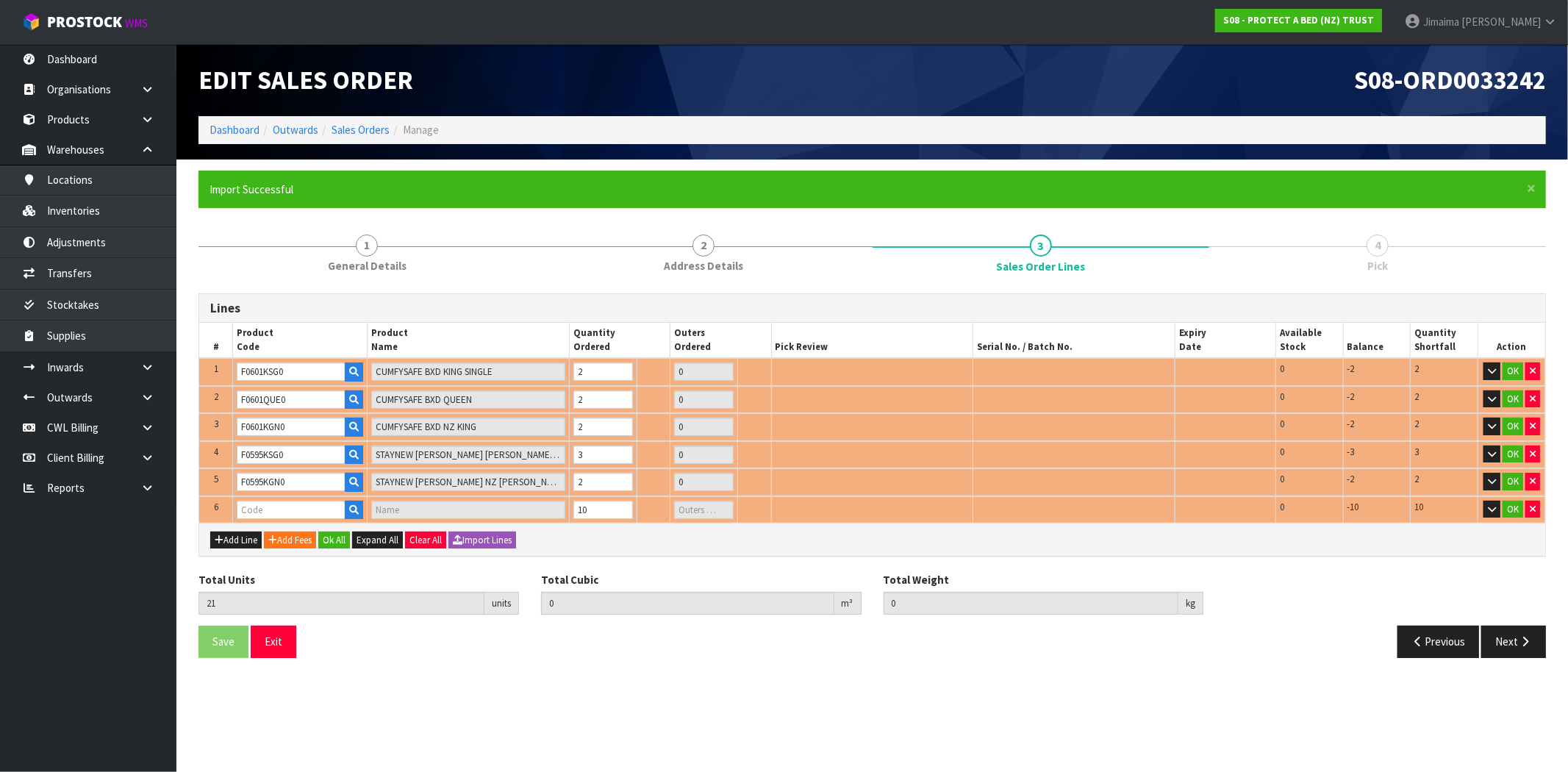
type input "F0595PPS0"
type input "STAYNEW TERRY BXD PP"
type input "0"
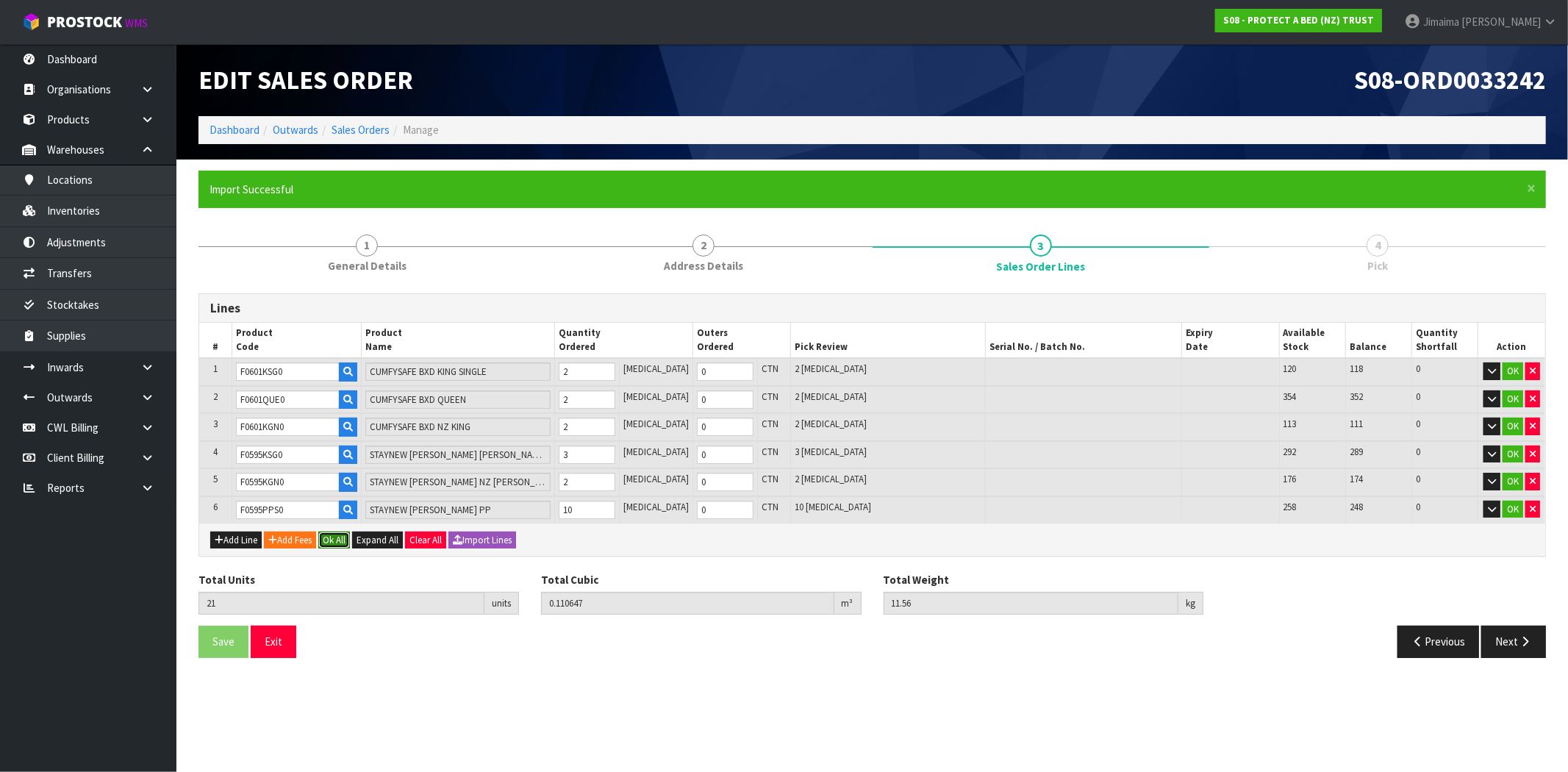
click at [338, 537] on button "Ok All" at bounding box center [334, 540] width 32 height 18
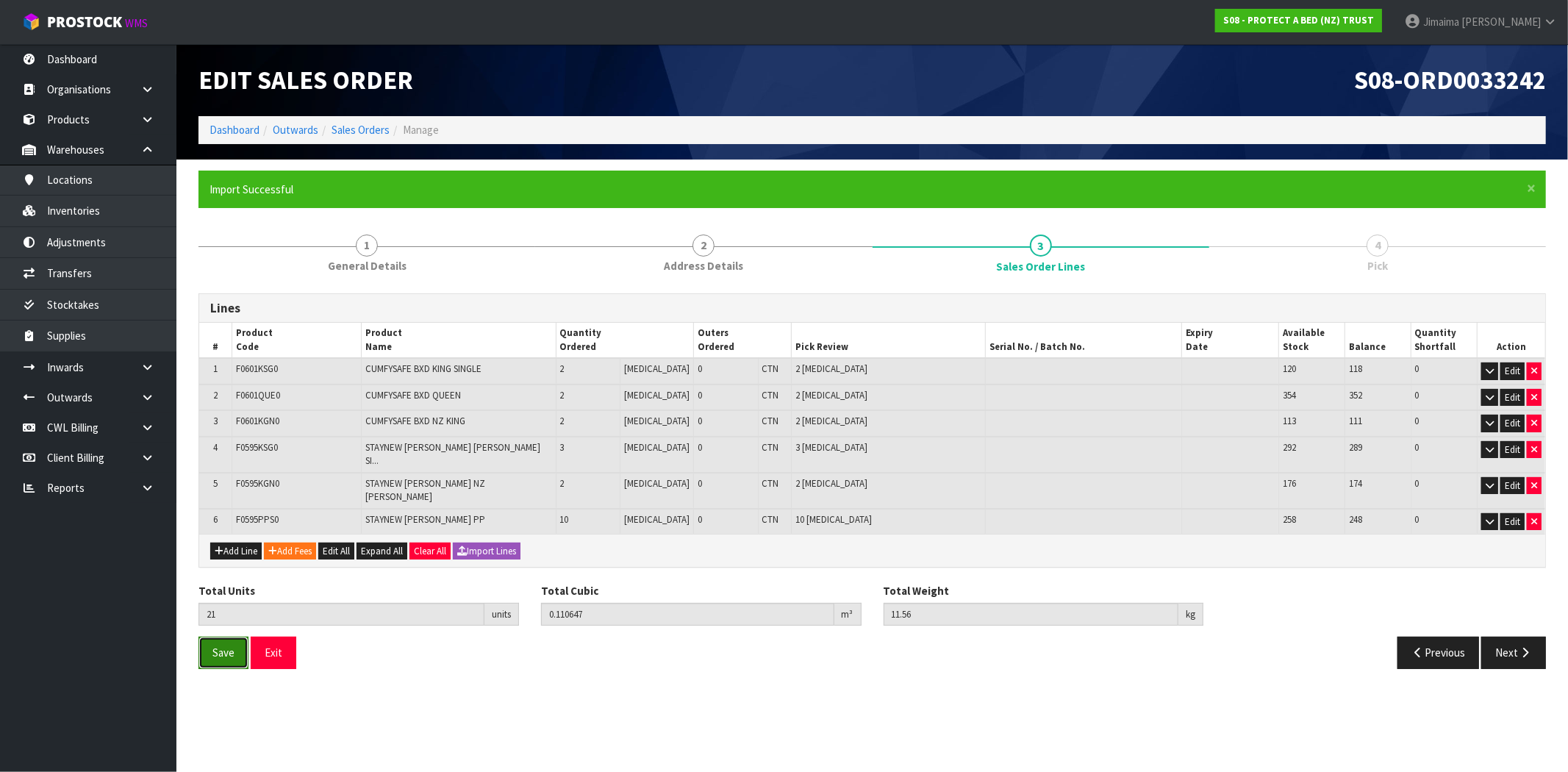
click at [225, 646] on span "Save" at bounding box center [223, 653] width 22 height 14
click at [1520, 646] on icon "button" at bounding box center [1525, 652] width 14 height 11
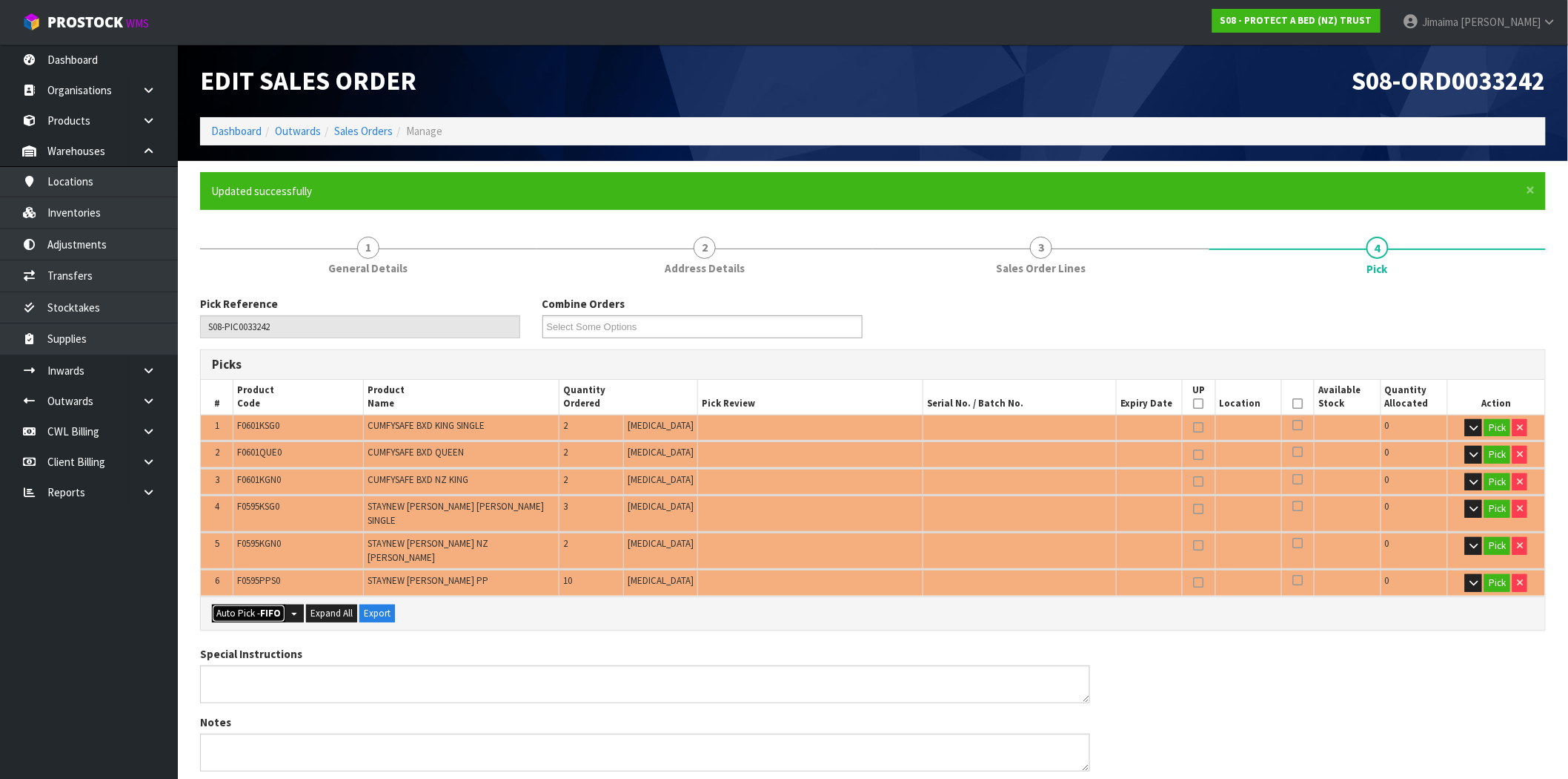
click at [260, 605] on button "Auto Pick - FIFO" at bounding box center [249, 613] width 73 height 18
type input "Piece x 21"
type input "21"
type input "0.110647"
type input "11.560"
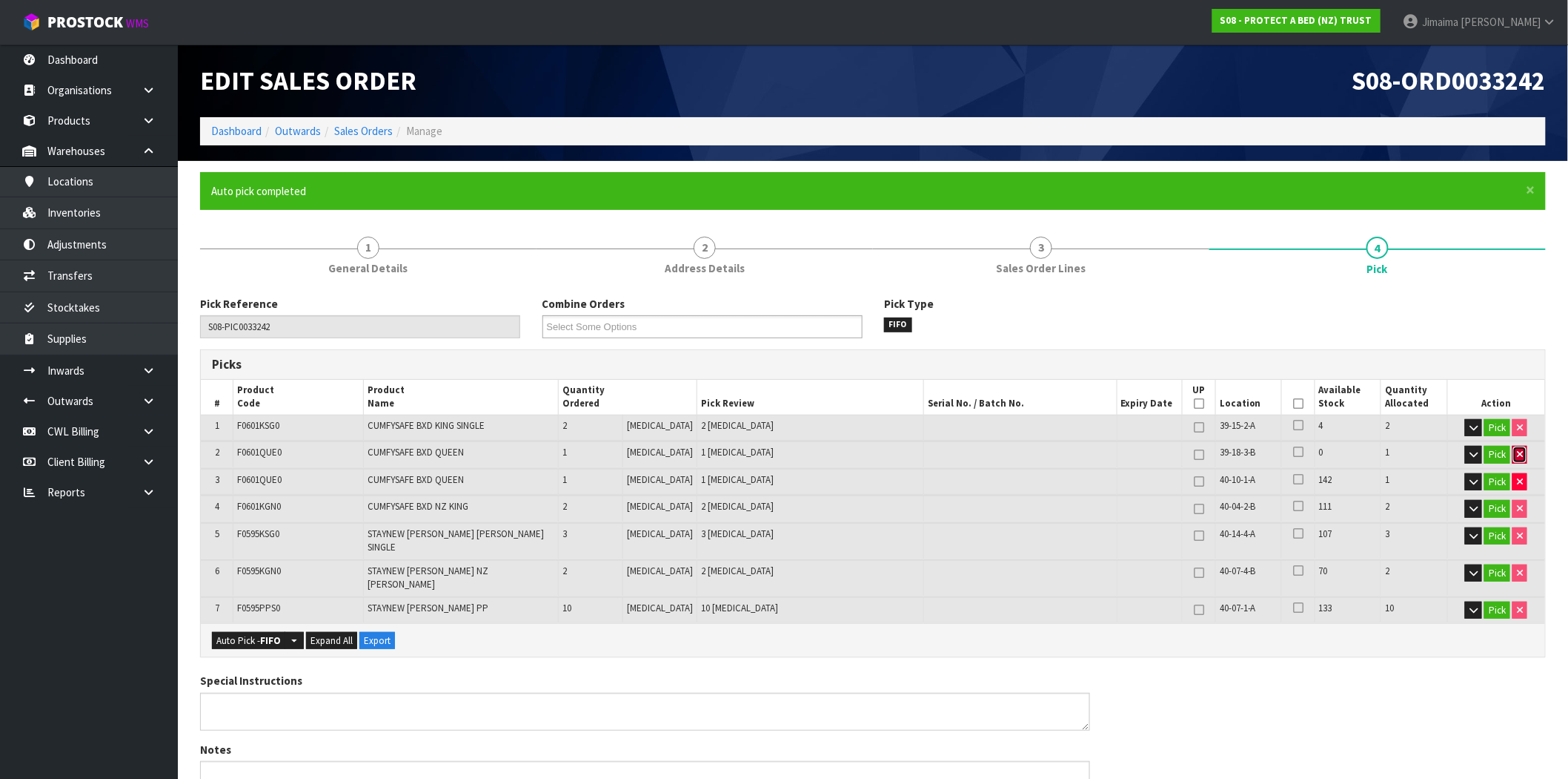
click at [1520, 453] on icon "button" at bounding box center [1520, 454] width 6 height 9
type input "20"
type input "0.102237"
type input "10.64"
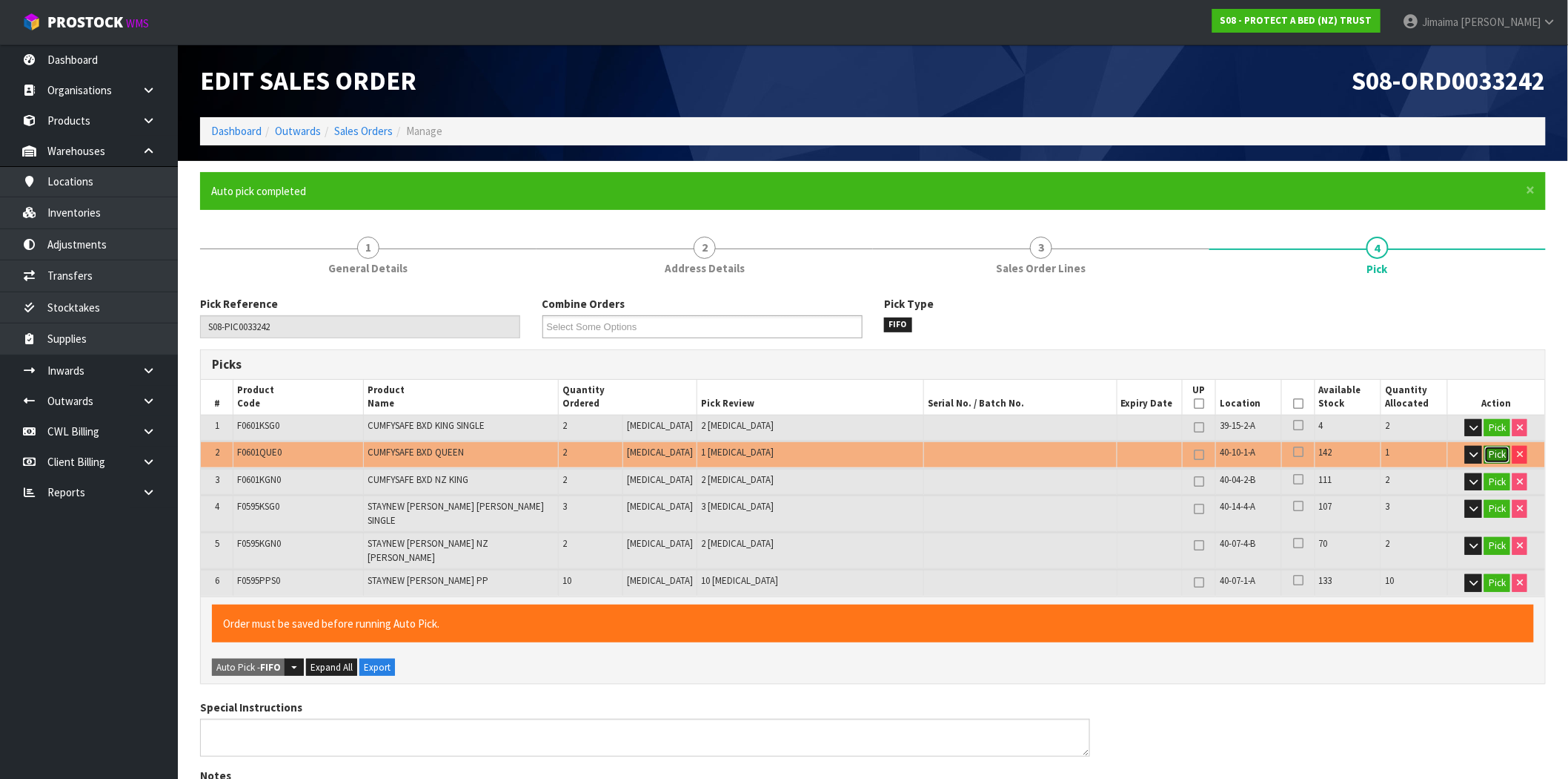
click at [1498, 453] on button "Pick" at bounding box center [1497, 454] width 26 height 18
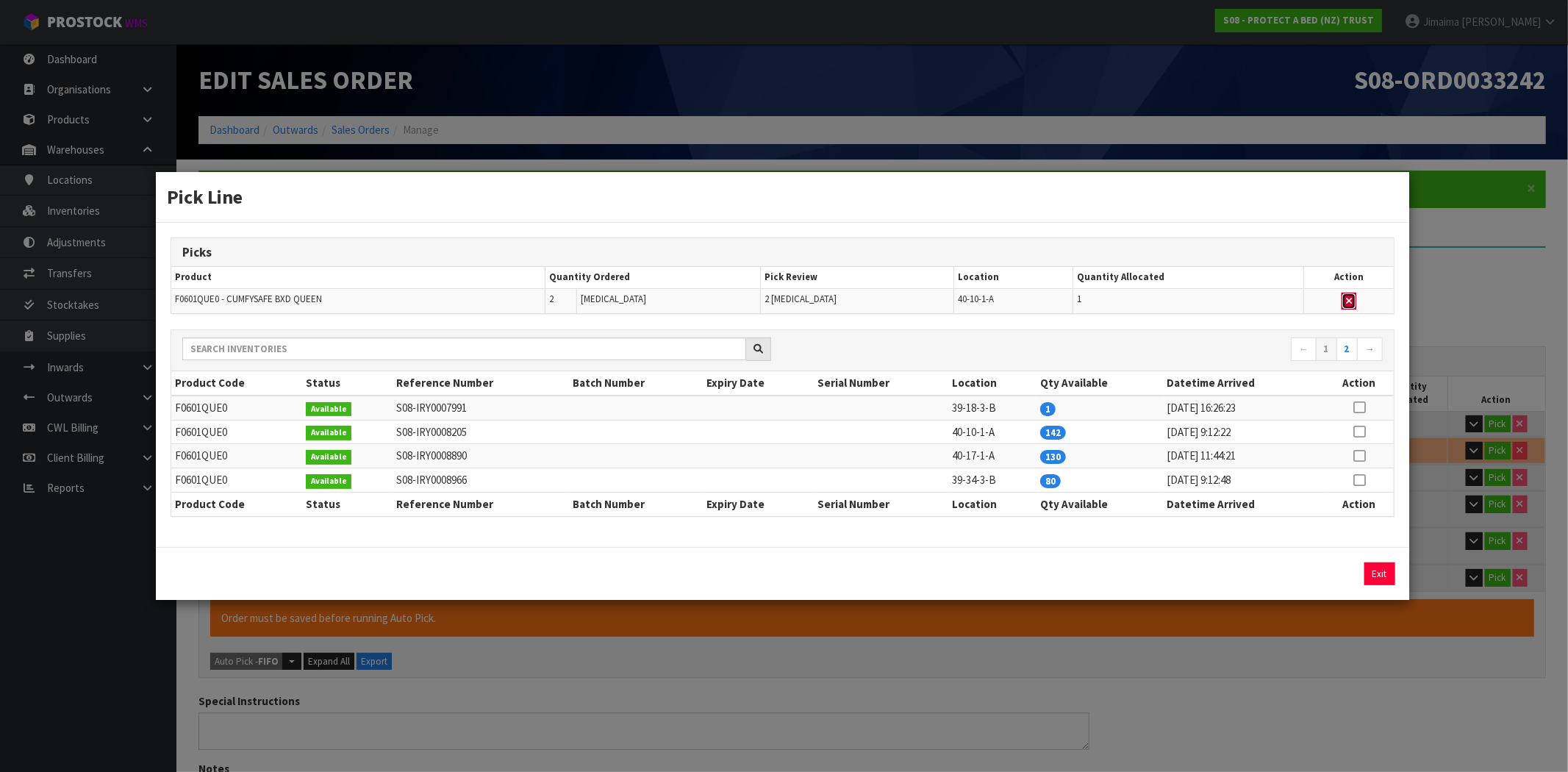
click at [1353, 302] on button "button" at bounding box center [1349, 301] width 15 height 18
type input "Piece x 20"
type input "19"
type input "0.093827"
type input "9.72"
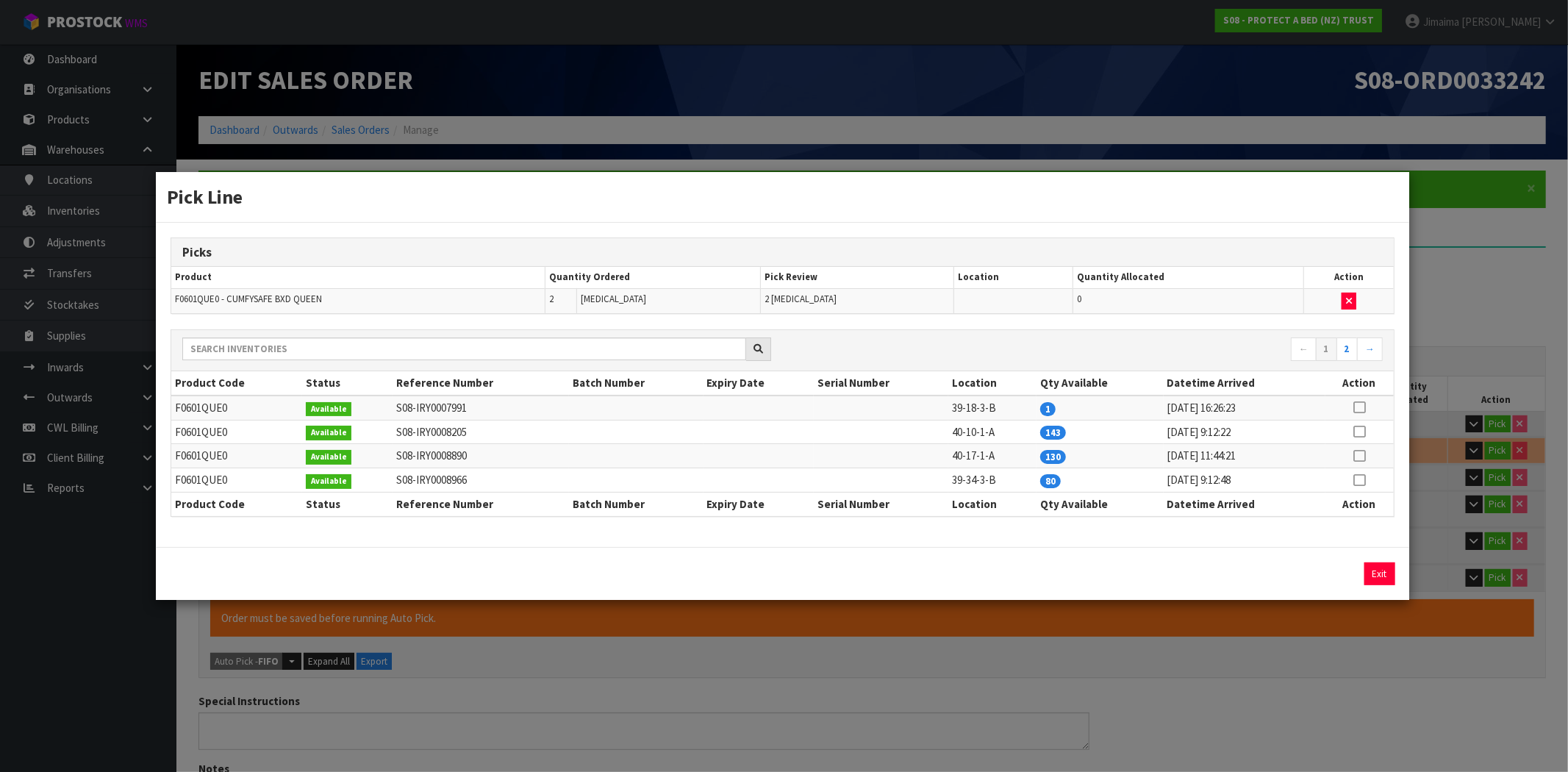
click at [1357, 432] on icon at bounding box center [1359, 432] width 12 height 1
click at [1345, 567] on button "Assign Pick" at bounding box center [1330, 573] width 60 height 22
type input "Piece x 22"
type input "21"
type input "0.110647"
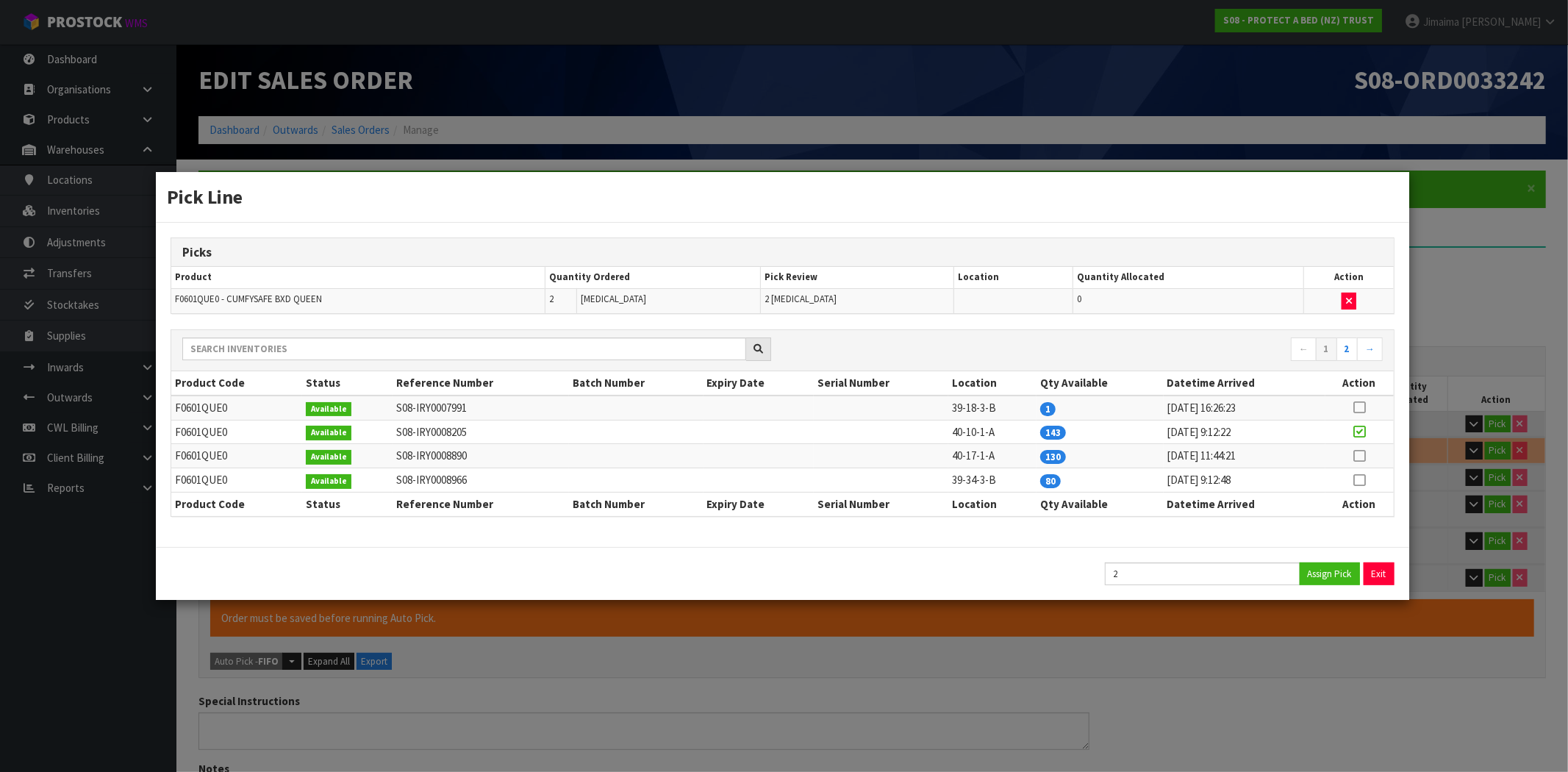
type input "11.56"
click at [1390, 574] on button "Exit" at bounding box center [1380, 573] width 31 height 22
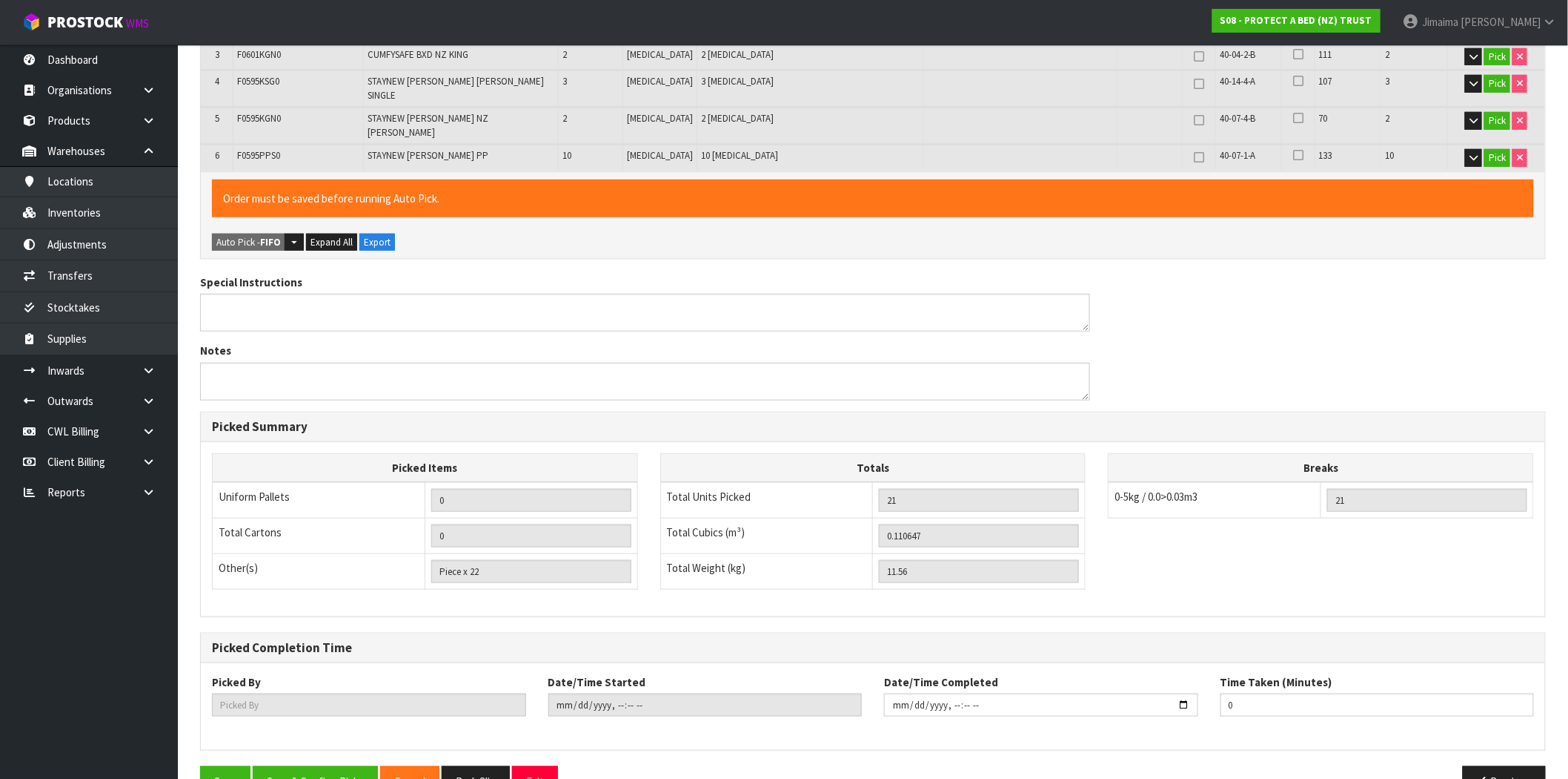
scroll to position [445, 0]
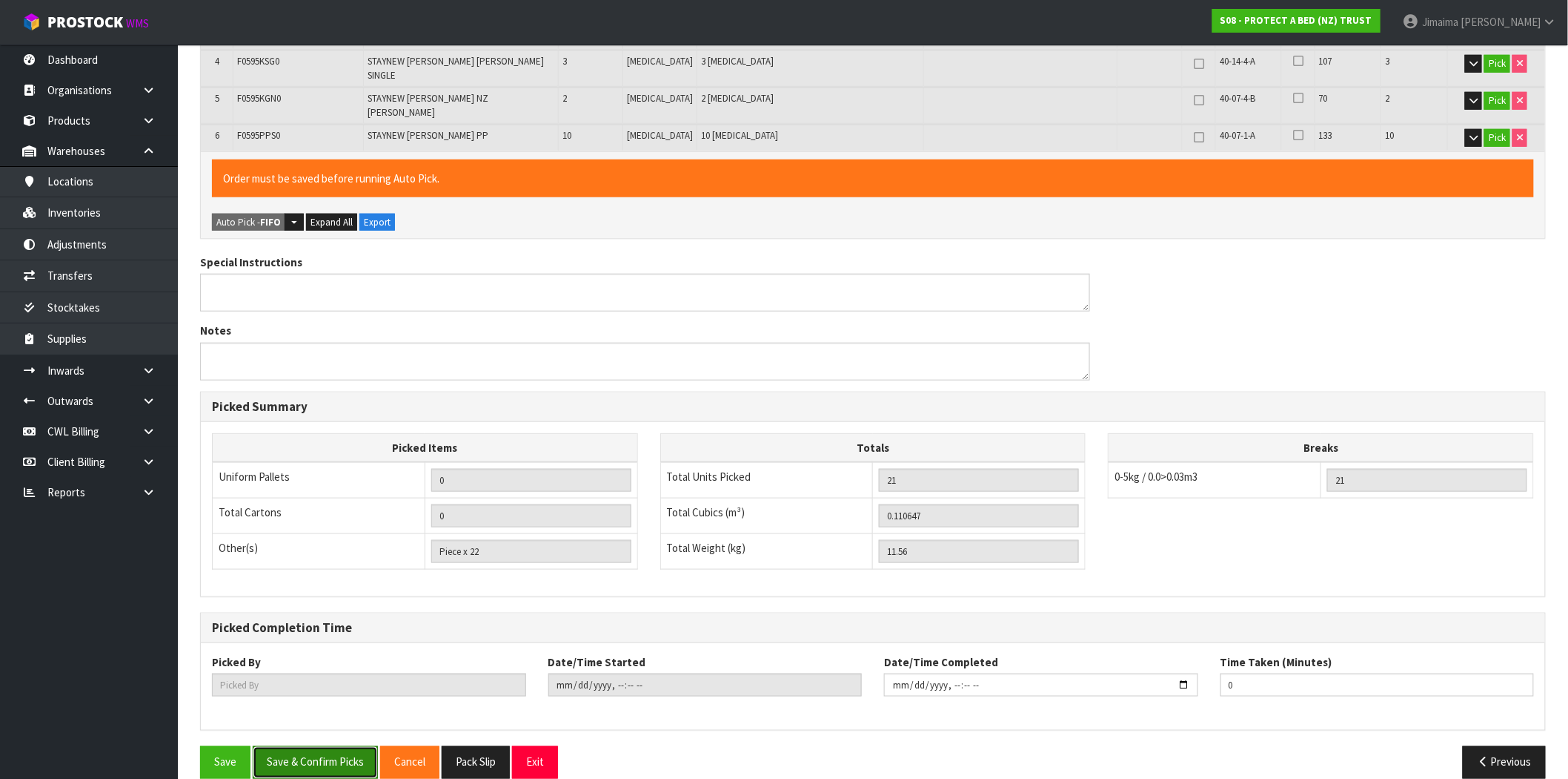
click at [328, 746] on button "Save & Confirm Picks" at bounding box center [315, 762] width 125 height 32
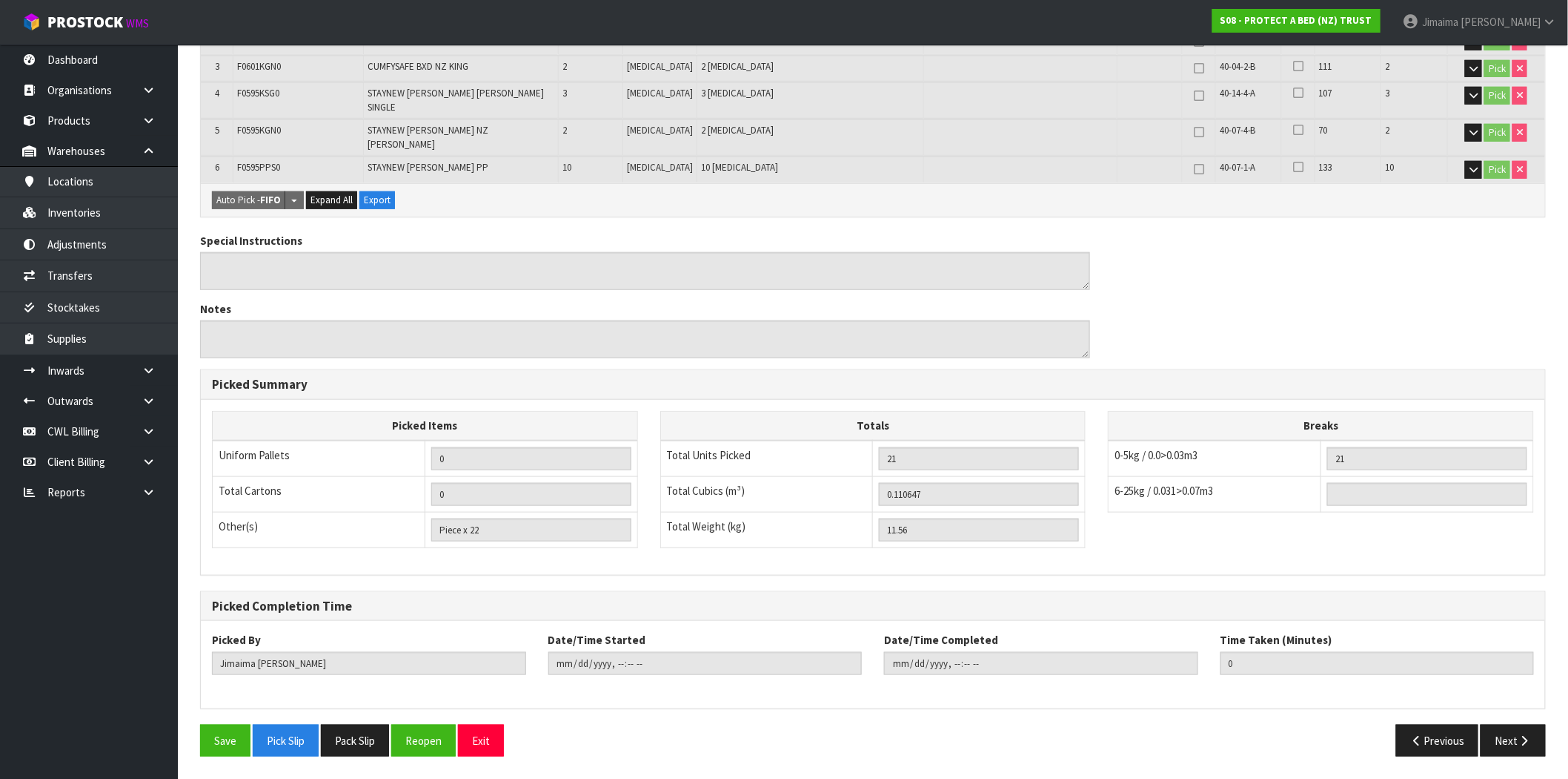
type input "Piece x 21"
type input "Jimaima [PERSON_NAME]"
type input "2025-09-03T16:36:30"
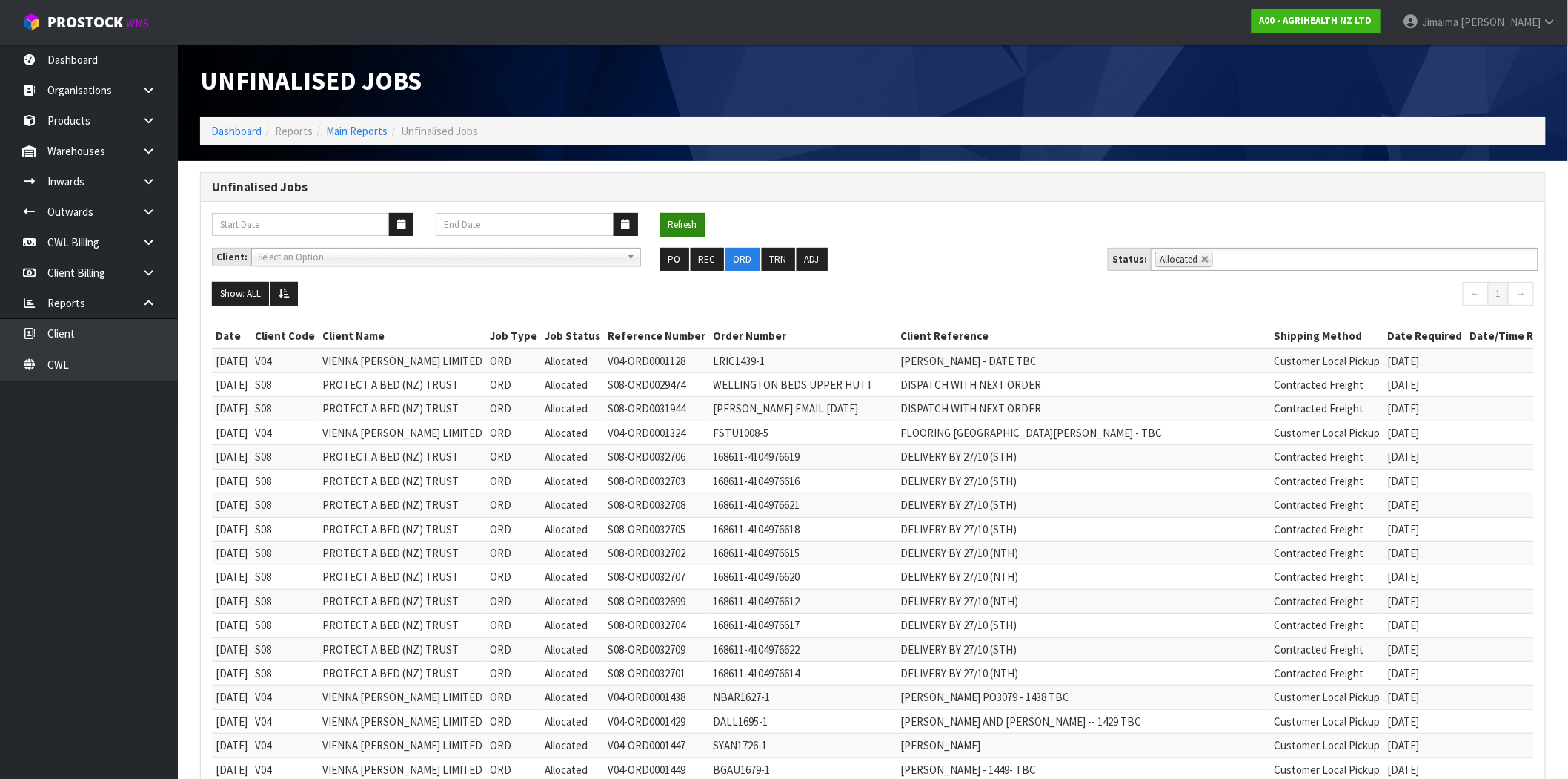
click at [682, 224] on button "Refresh" at bounding box center [683, 224] width 45 height 23
click at [1201, 260] on link at bounding box center [1205, 259] width 9 height 9
type input "Select Some Options"
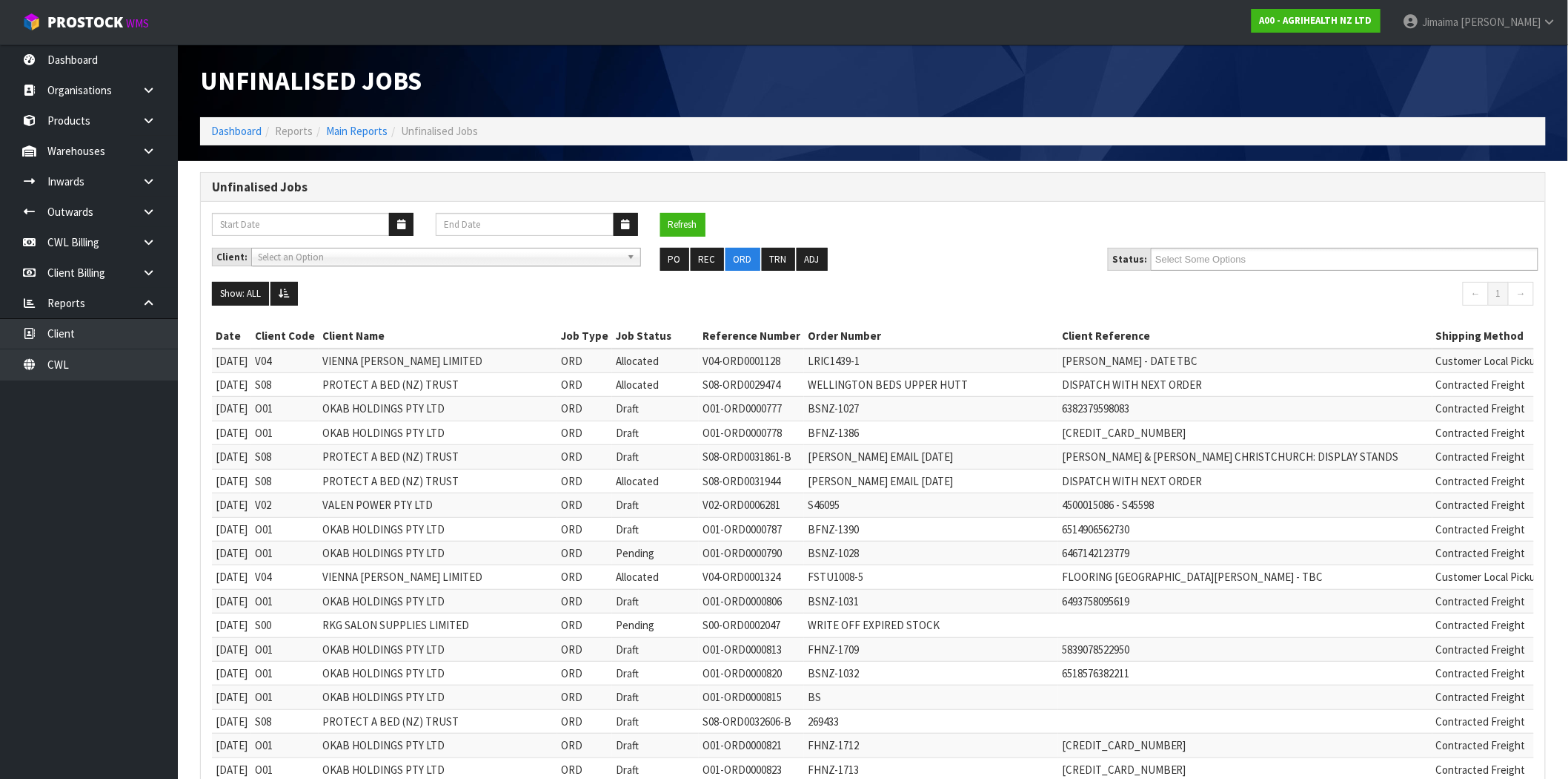
click at [1223, 262] on input "Select Some Options" at bounding box center [1209, 260] width 109 height 19
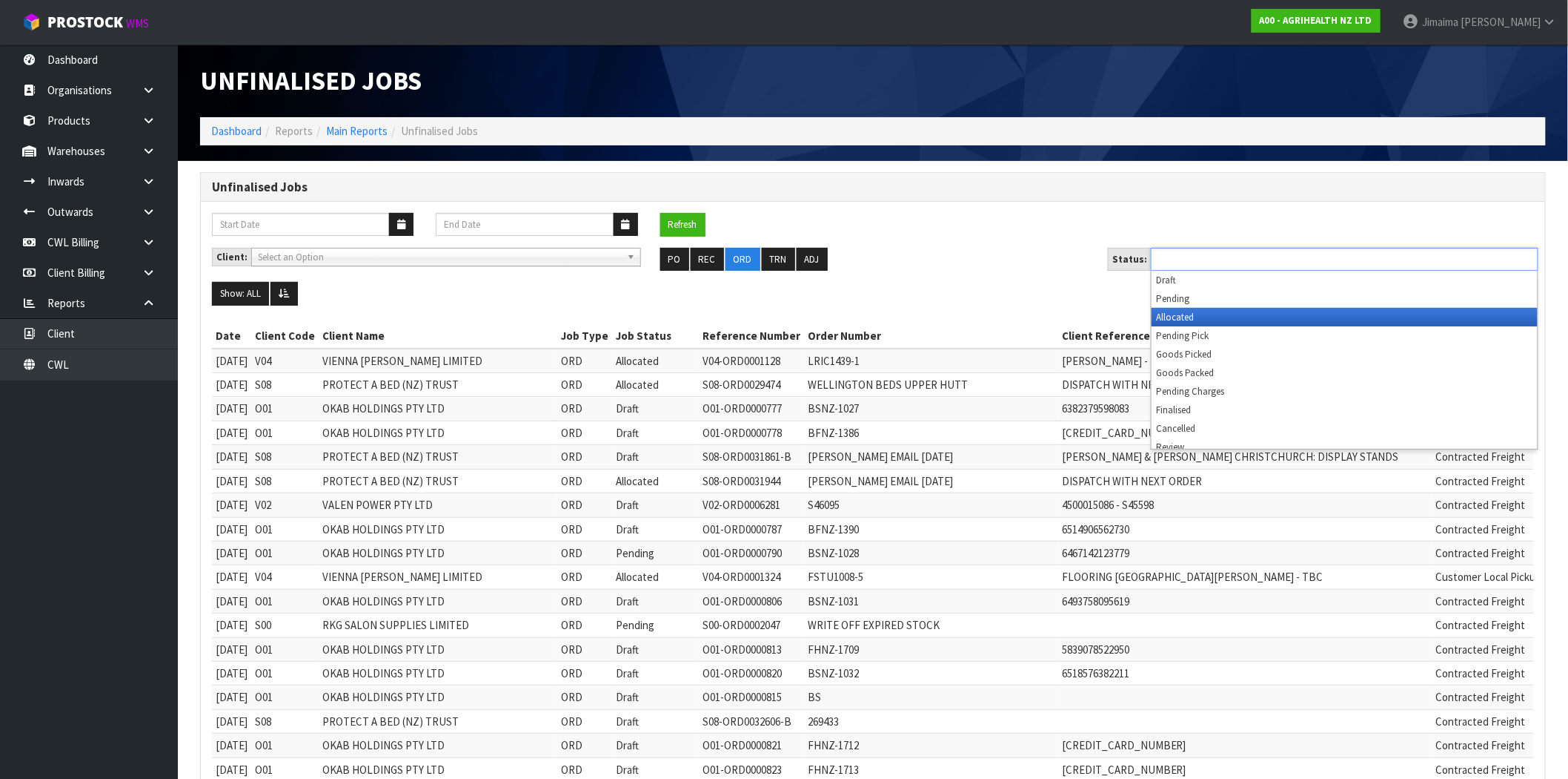
click at [1208, 332] on li "Pending Pick" at bounding box center [1344, 336] width 386 height 19
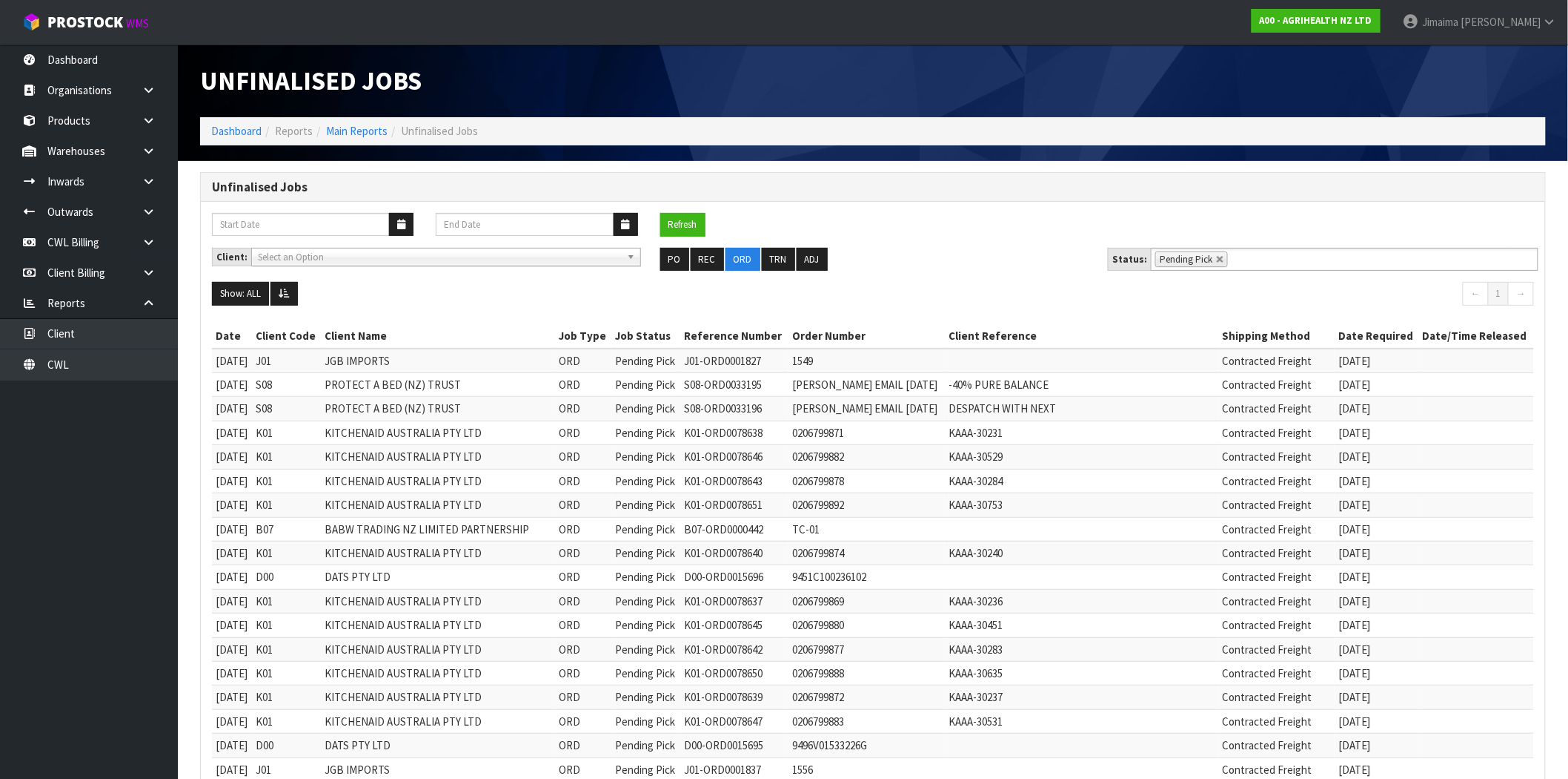
drag, startPoint x: 1395, startPoint y: 506, endPoint x: 268, endPoint y: 351, distance: 1137.6
click at [362, 440] on td "KITCHENAID AUSTRALIA PTY LTD" at bounding box center [439, 433] width 234 height 23
click at [1216, 260] on link at bounding box center [1220, 259] width 9 height 9
type input "Select Some Options"
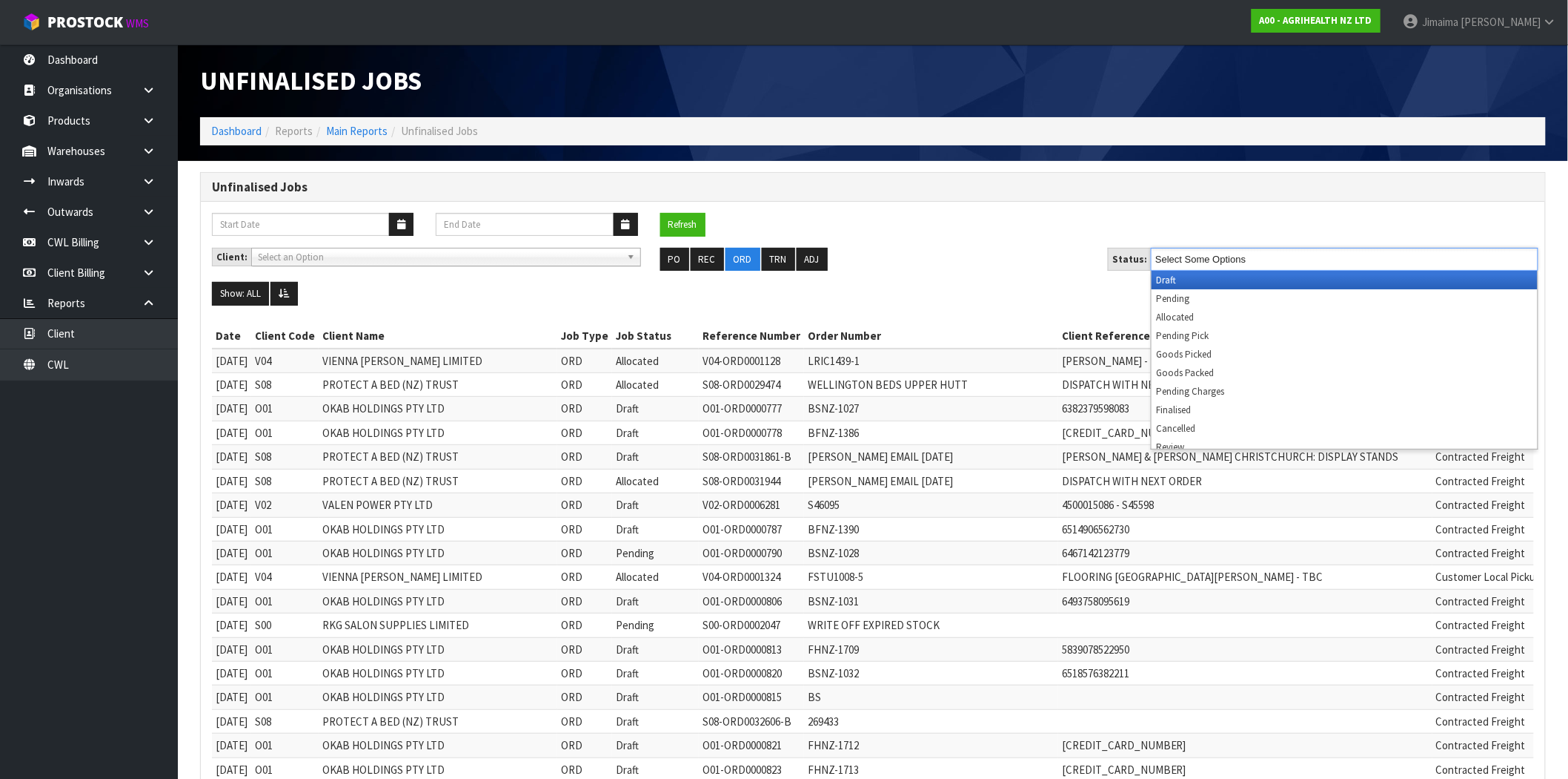
click at [1242, 263] on input "Select Some Options" at bounding box center [1209, 260] width 109 height 19
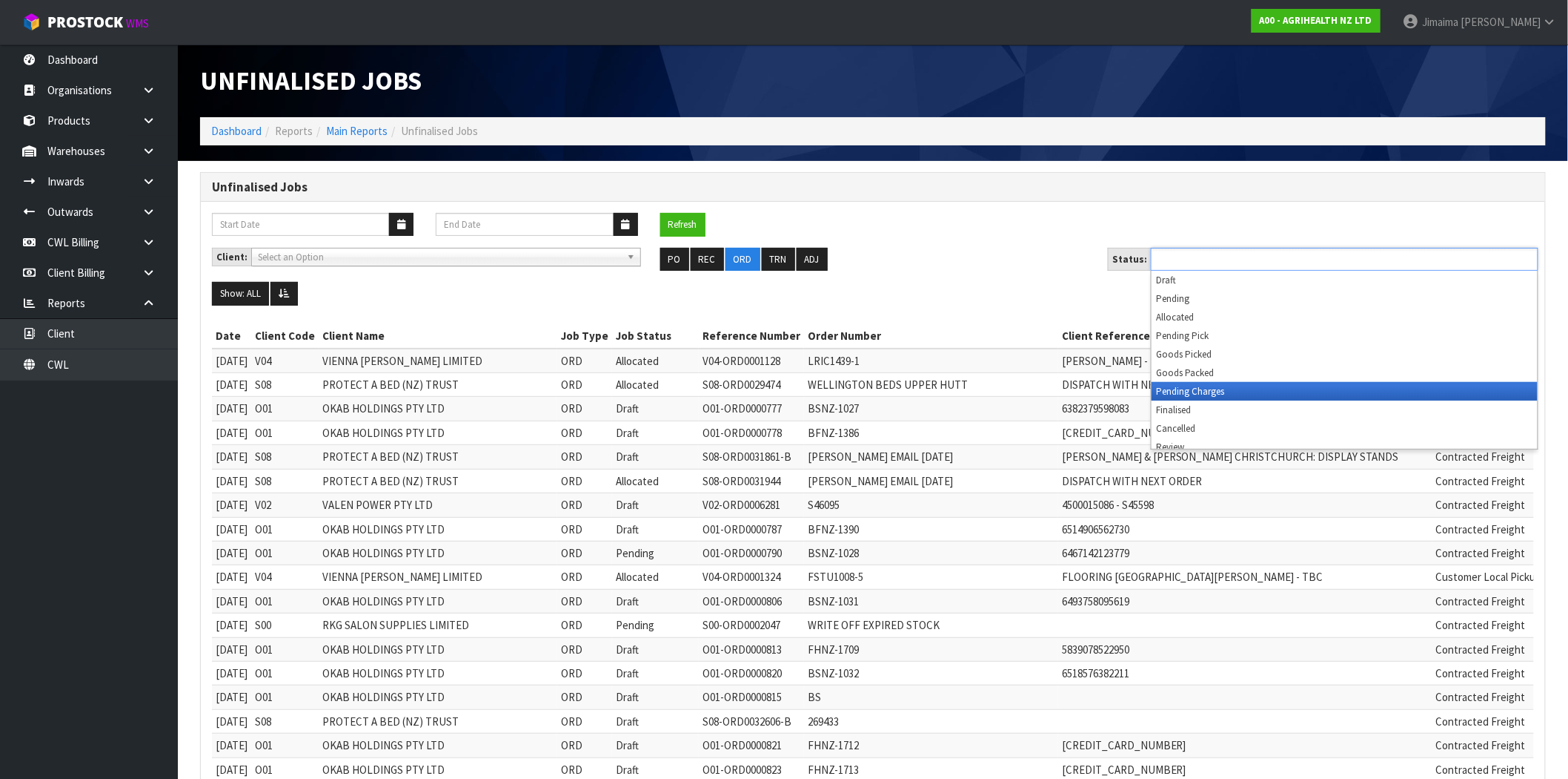
click at [1240, 389] on li "Pending Charges" at bounding box center [1344, 391] width 386 height 19
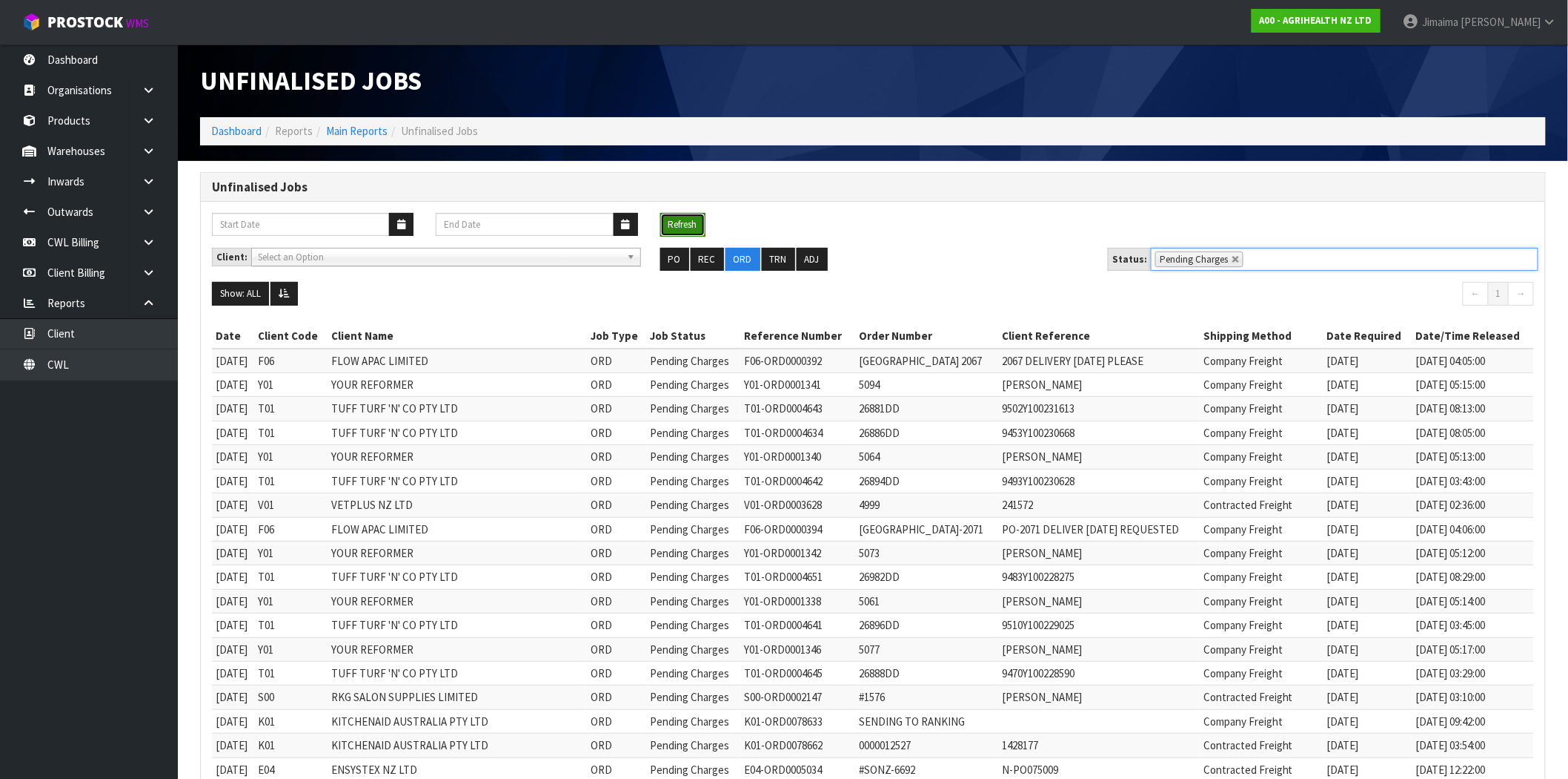
click at [686, 225] on button "Refresh" at bounding box center [683, 224] width 45 height 23
click at [1225, 507] on td "Contracted Freight" at bounding box center [1261, 505] width 123 height 23
copy td "Contracted"
click at [686, 213] on button "Refresh" at bounding box center [683, 224] width 45 height 23
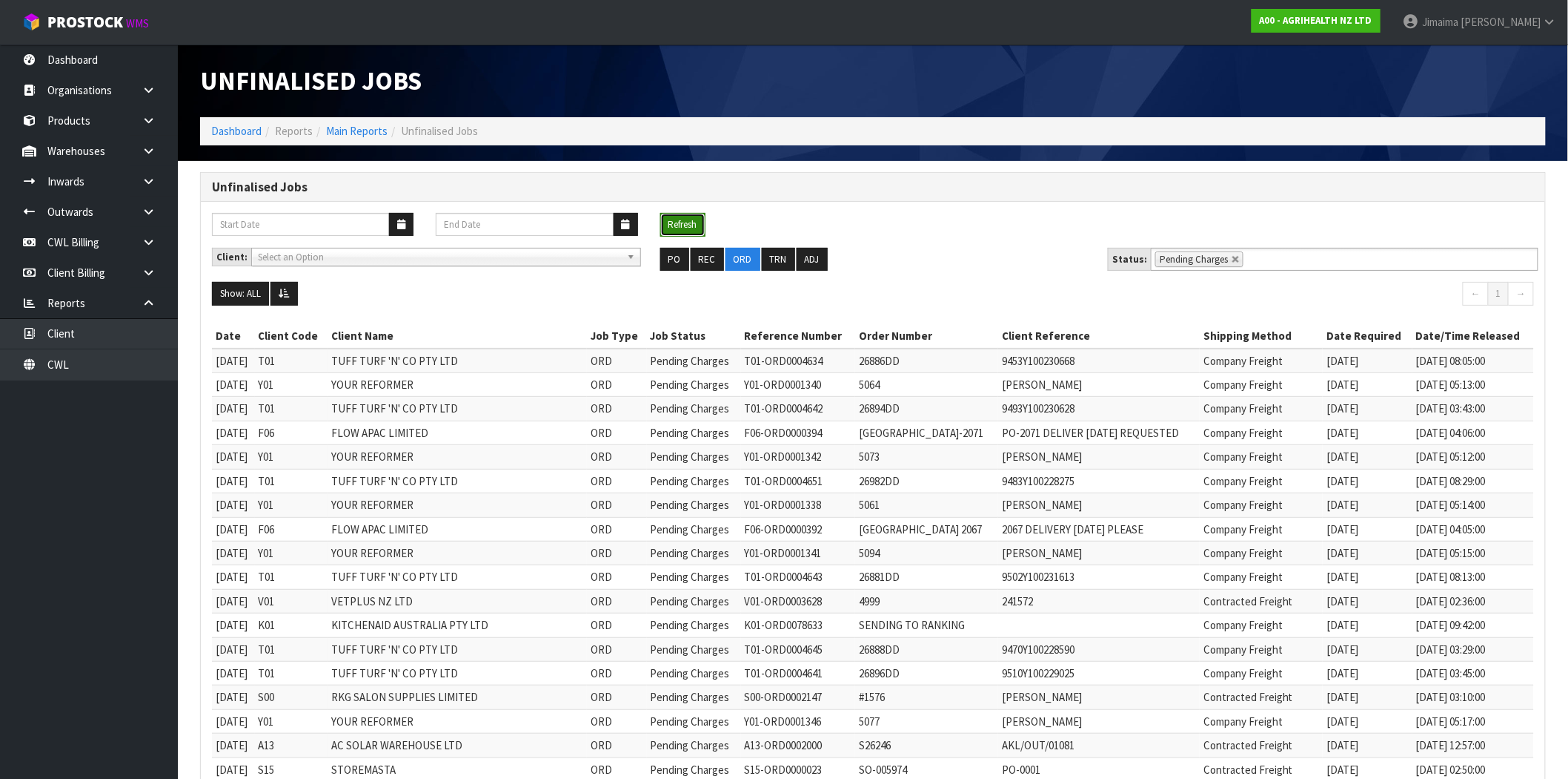
click at [672, 227] on button "Refresh" at bounding box center [683, 224] width 45 height 23
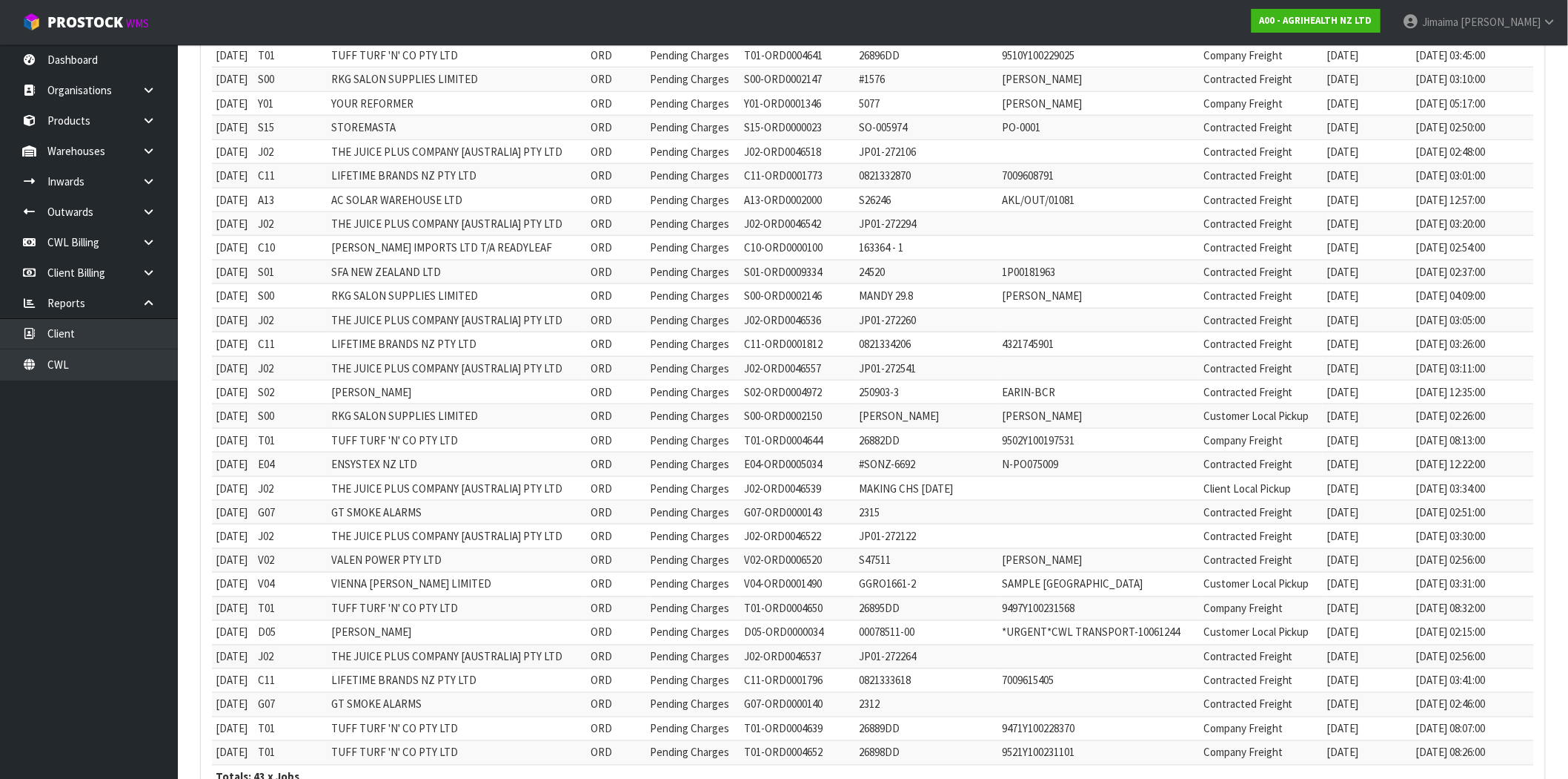
scroll to position [724, 0]
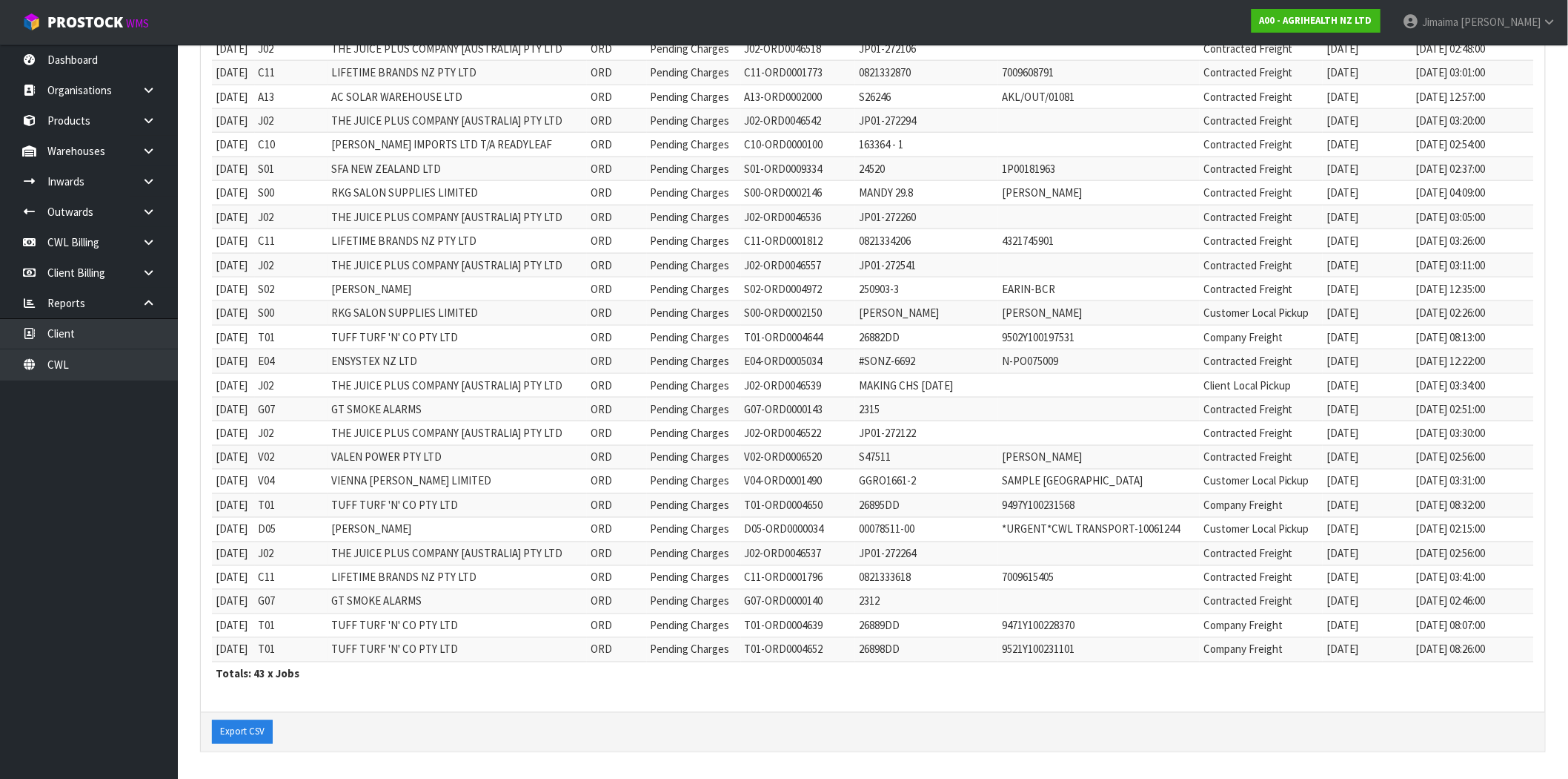
click at [1249, 598] on td "Contracted Freight" at bounding box center [1261, 601] width 123 height 23
copy td "Contracted"
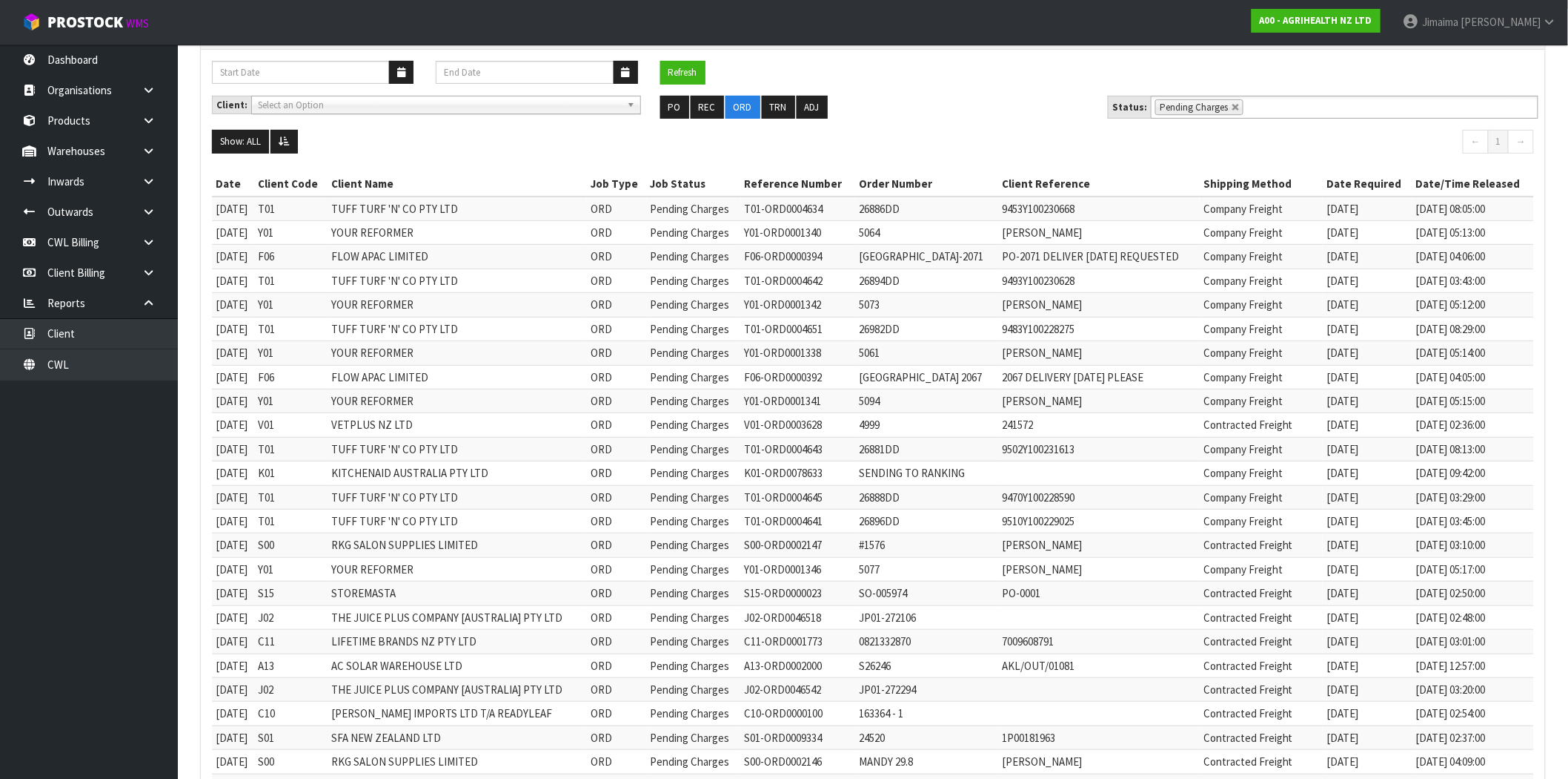
scroll to position [275, 0]
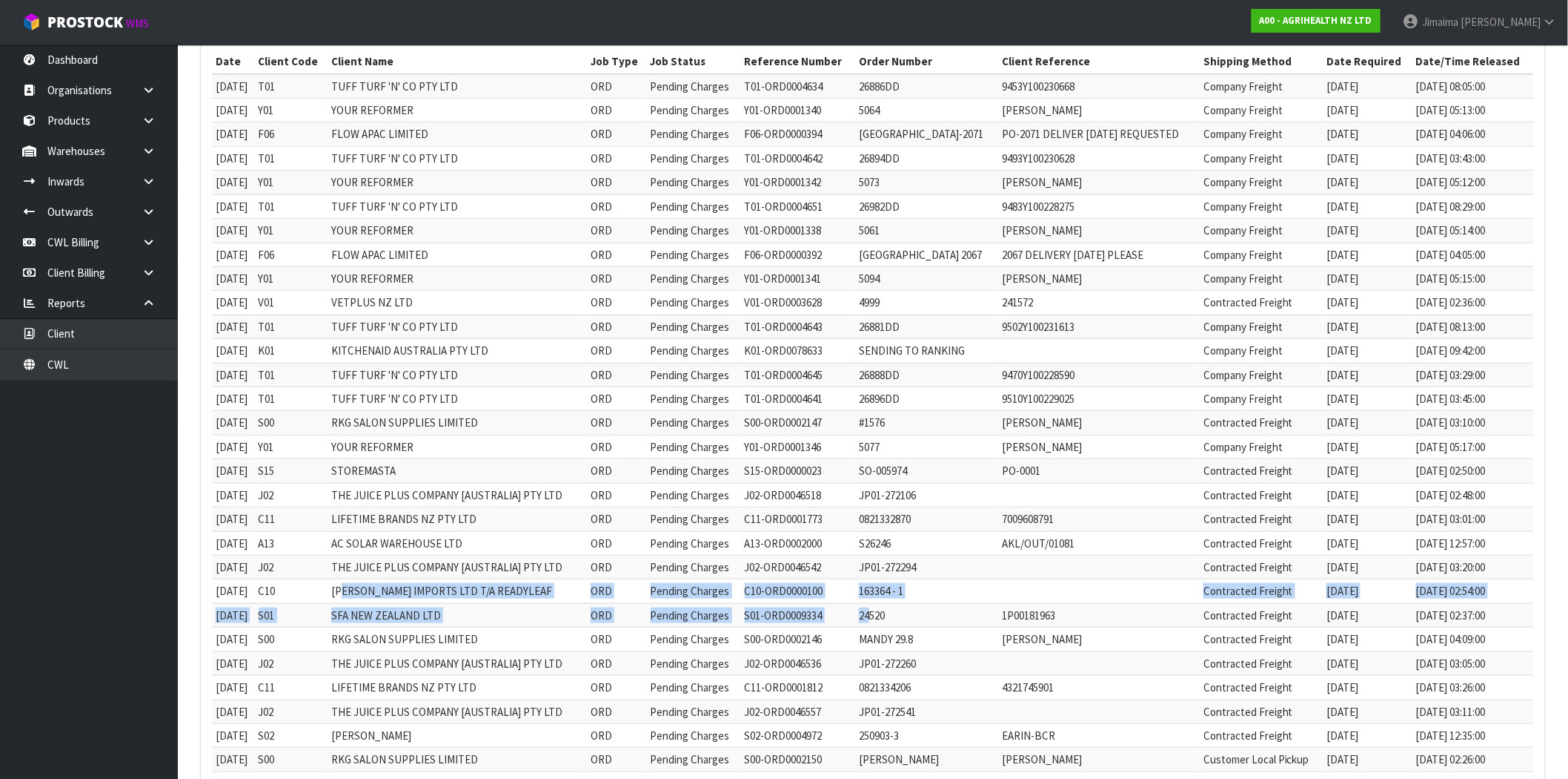
drag, startPoint x: 367, startPoint y: 591, endPoint x: 756, endPoint y: 515, distance: 396.4
click at [873, 606] on tbody "[DATE] T01 TUFF TURF 'N' CO PTY LTD ORD Pending Charges T01-ORD0004634 26886DD …" at bounding box center [873, 591] width 1323 height 1035
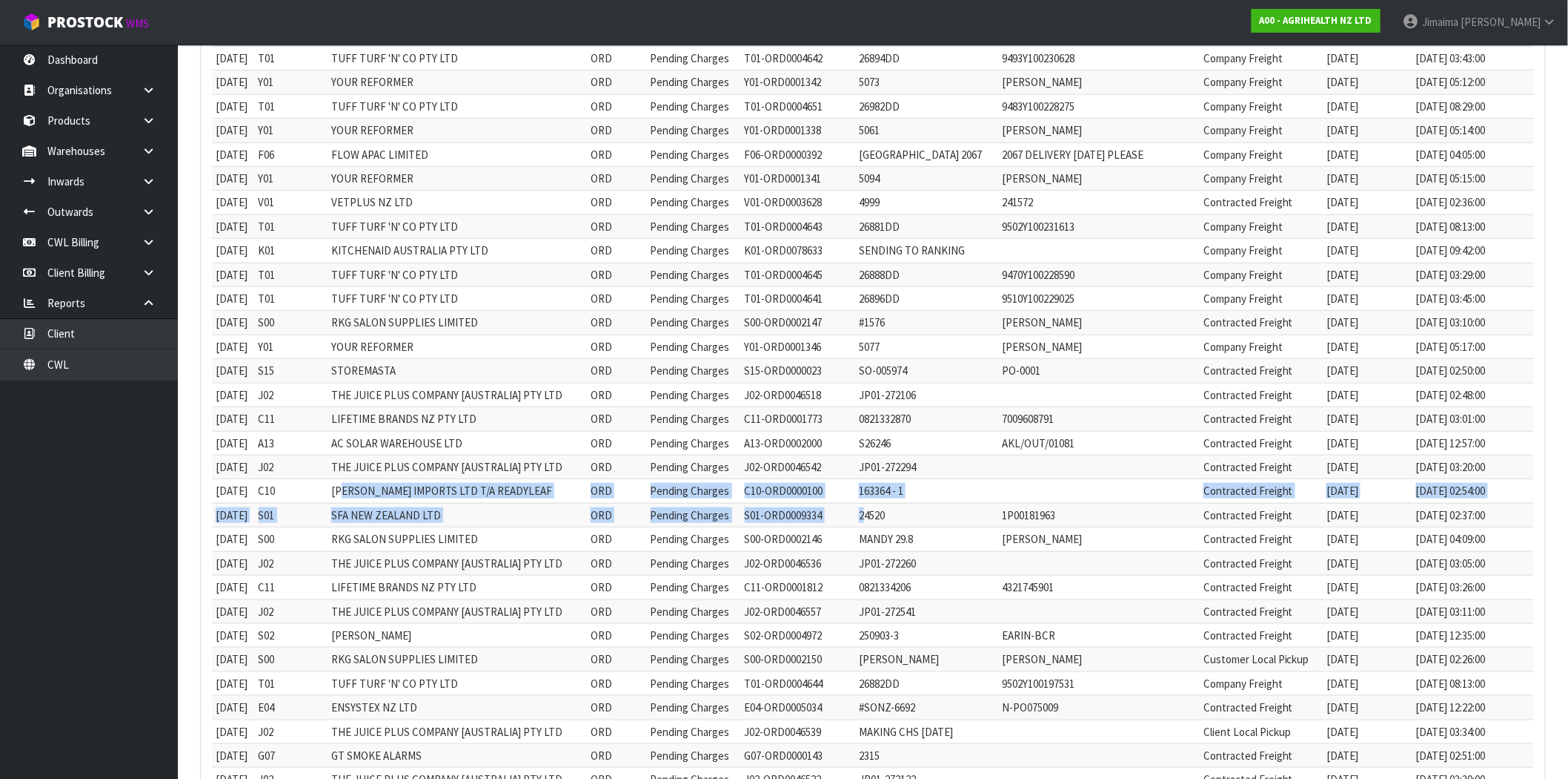
scroll to position [411, 0]
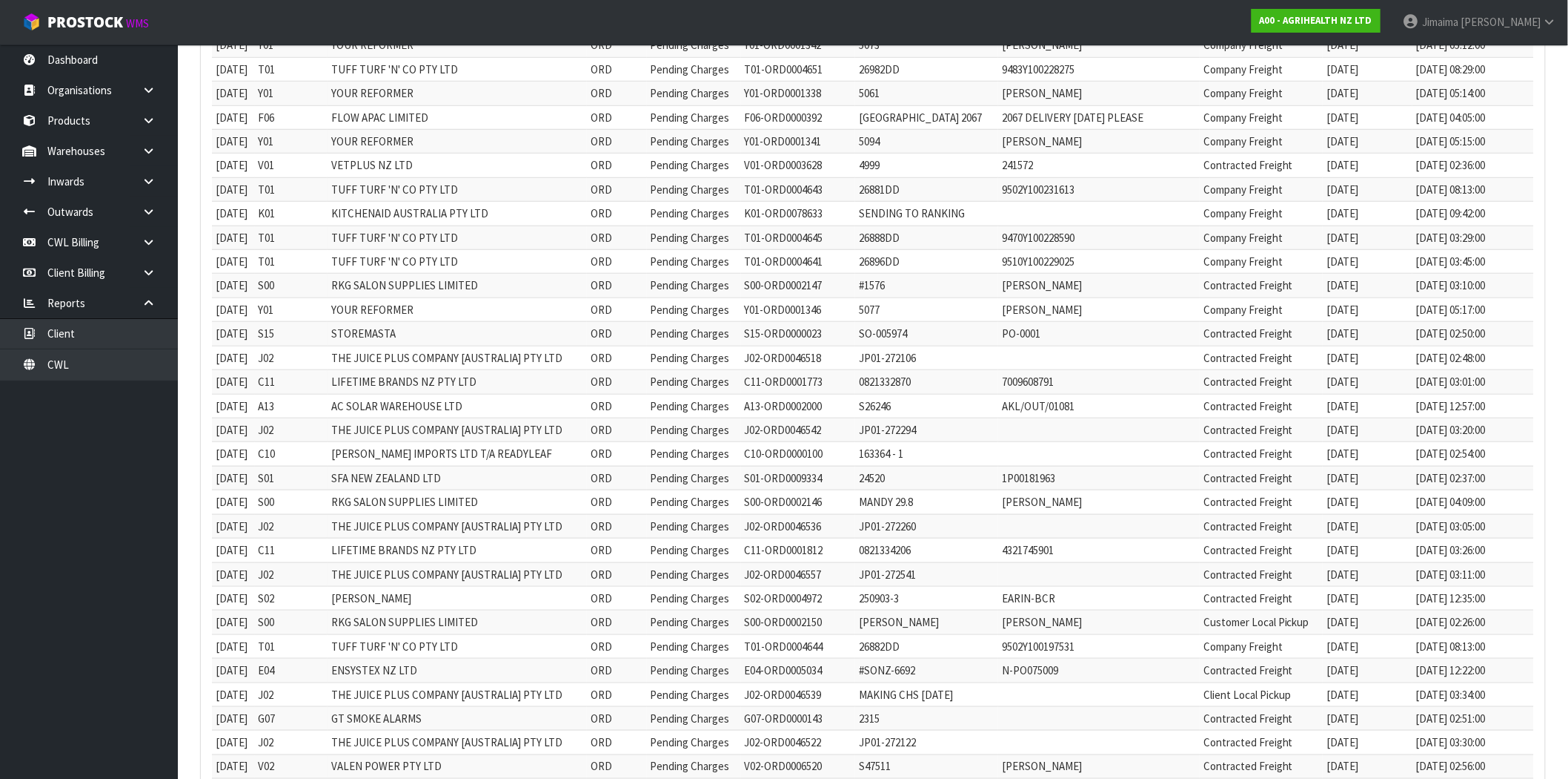
click at [405, 561] on td "LIFETIME BRANDS NZ PTY LTD" at bounding box center [457, 550] width 260 height 23
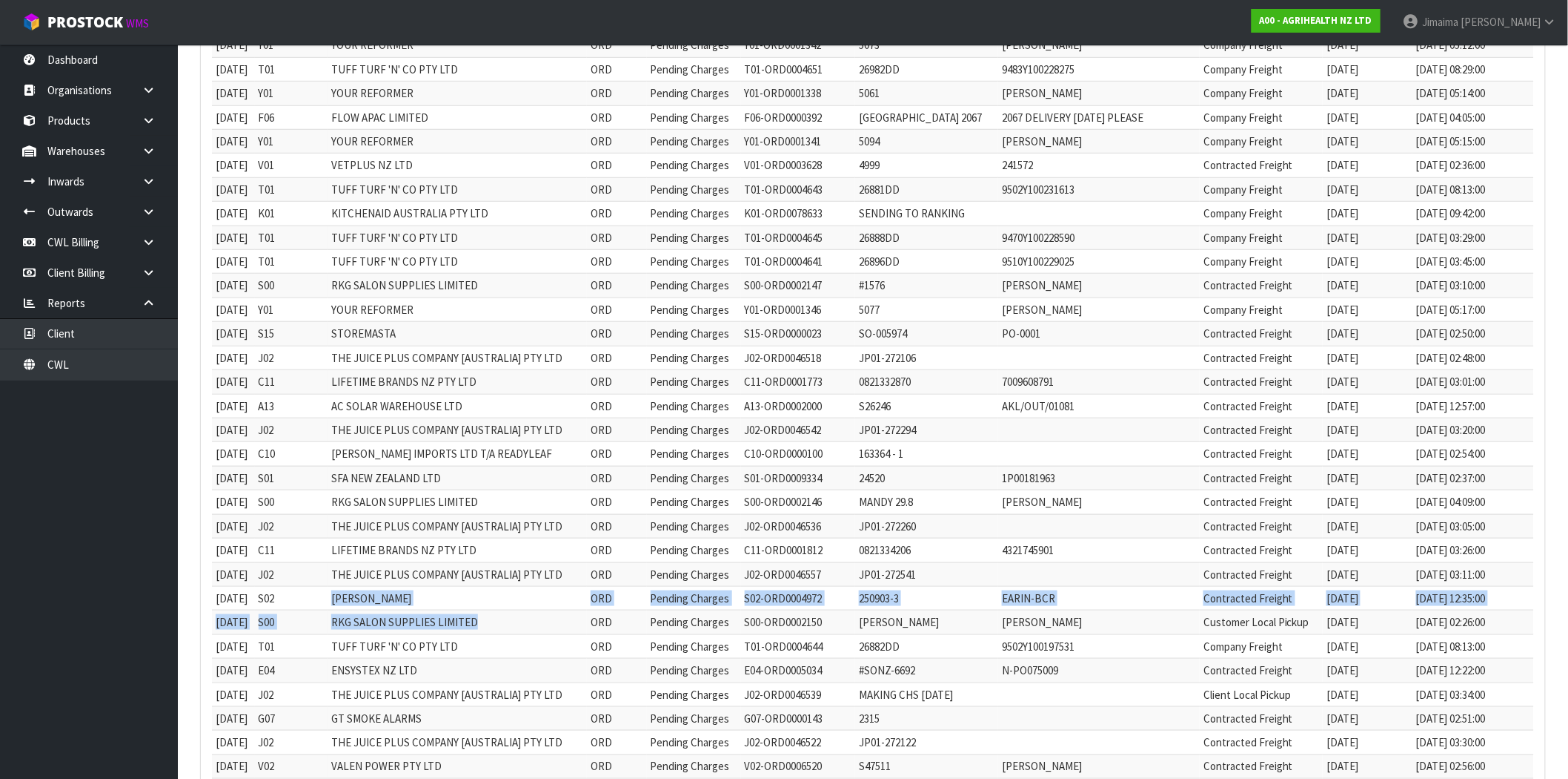
drag, startPoint x: 338, startPoint y: 608, endPoint x: 492, endPoint y: 622, distance: 154.6
click at [492, 622] on tbody "[DATE] T01 TUFF TURF 'N' CO PTY LTD ORD Pending Charges T01-ORD0004634 26886DD …" at bounding box center [873, 454] width 1323 height 1035
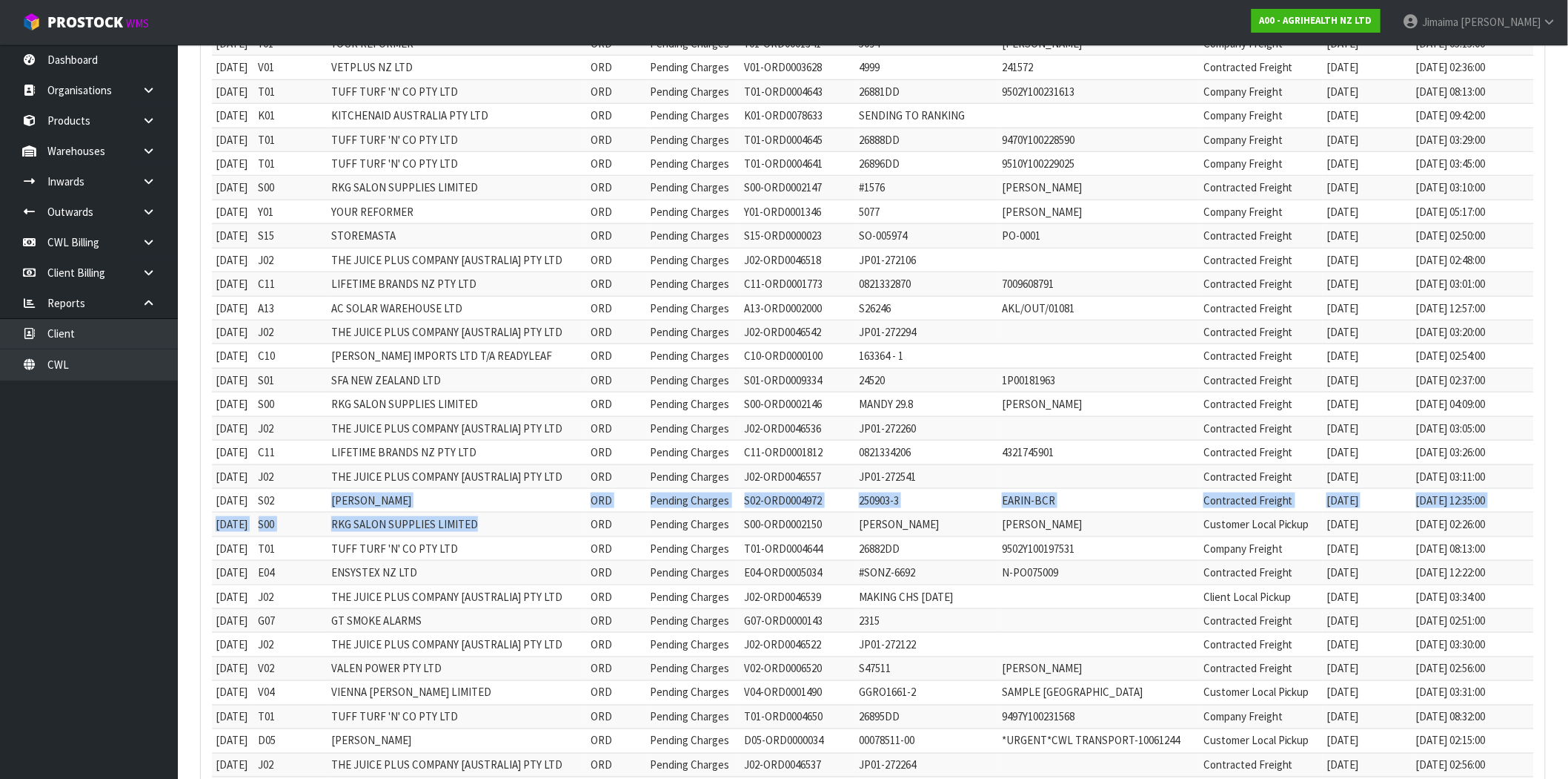
scroll to position [550, 0]
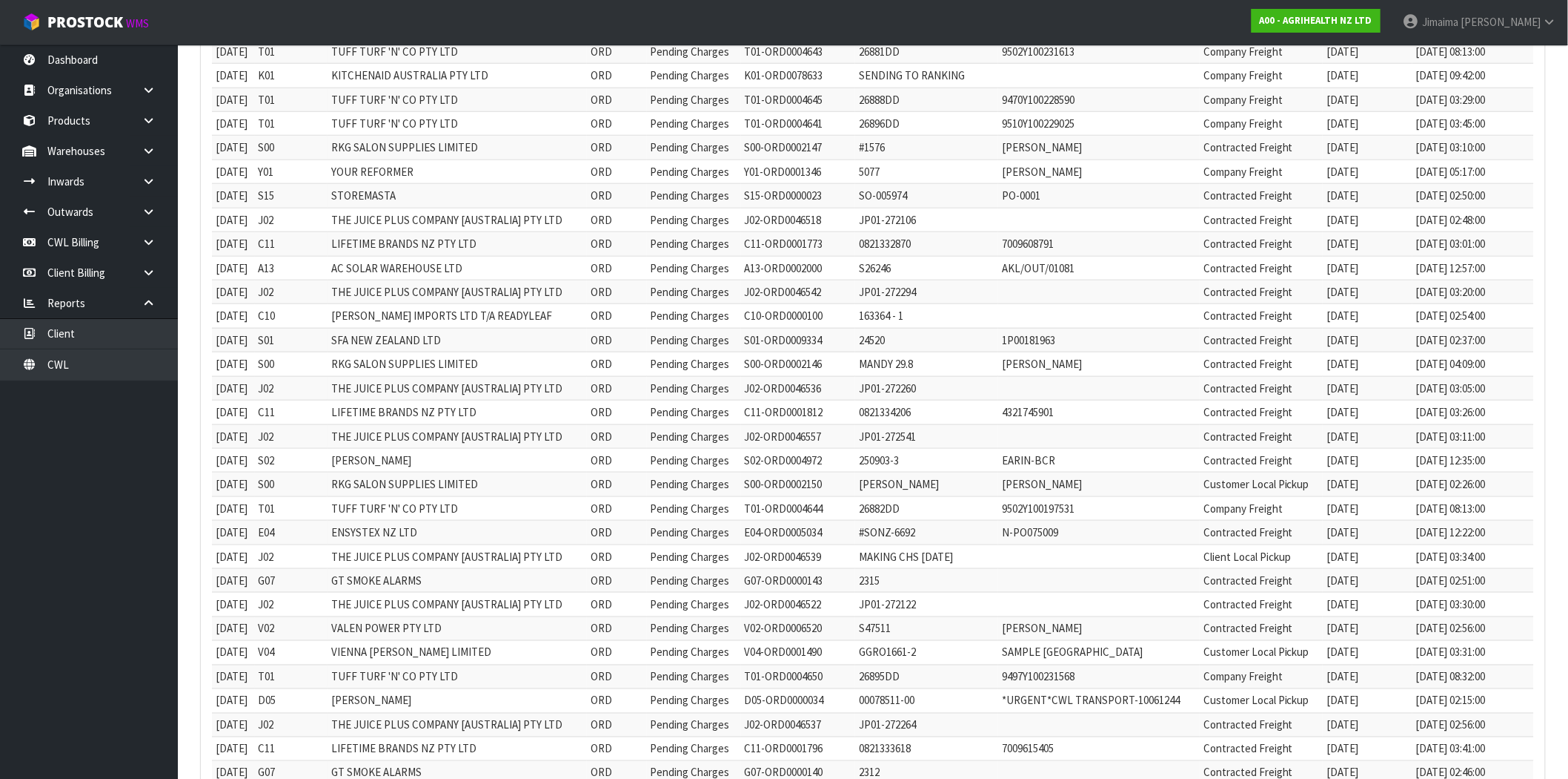
click at [560, 505] on td "TUFF TURF 'N' CO PTY LTD" at bounding box center [457, 508] width 260 height 23
drag, startPoint x: 1226, startPoint y: 588, endPoint x: 912, endPoint y: 576, distance: 314.2
click at [912, 576] on tr "[DATE] G07 GT SMOKE ALARMS ORD Pending Charges G07-ORD0000143 2315 Contracted F…" at bounding box center [873, 580] width 1323 height 23
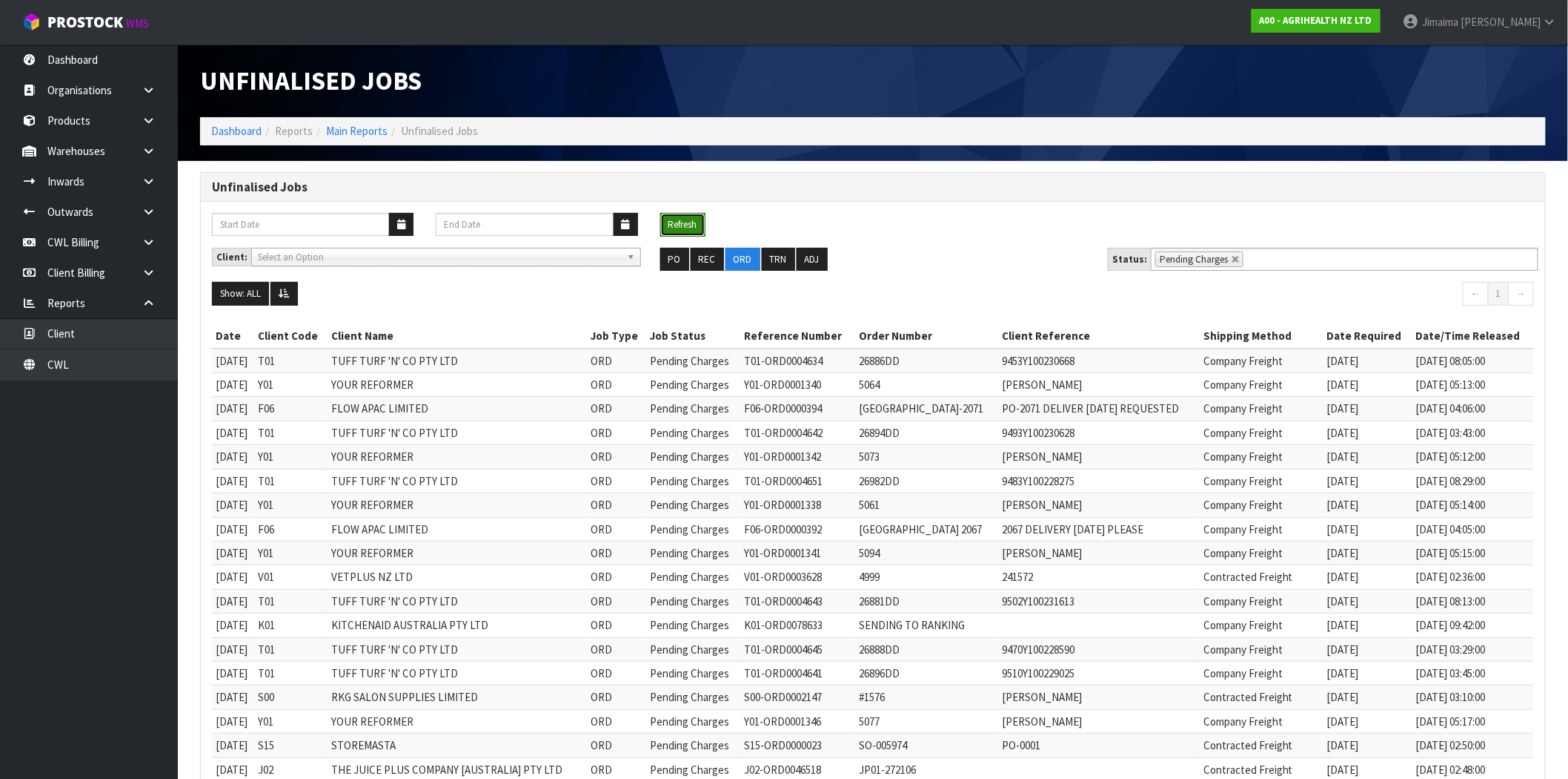
click at [688, 221] on button "Refresh" at bounding box center [683, 224] width 45 height 23
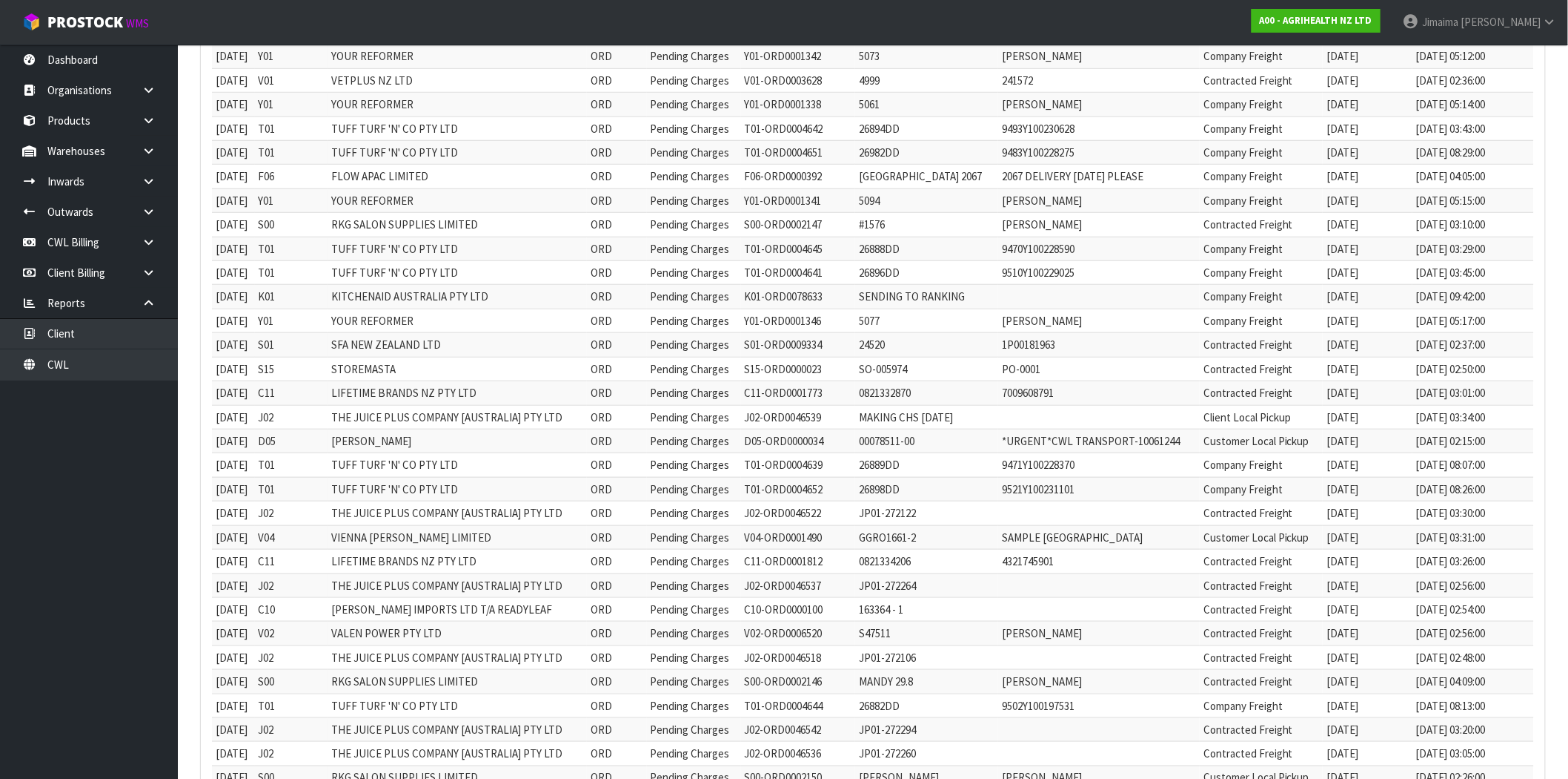
scroll to position [580, 0]
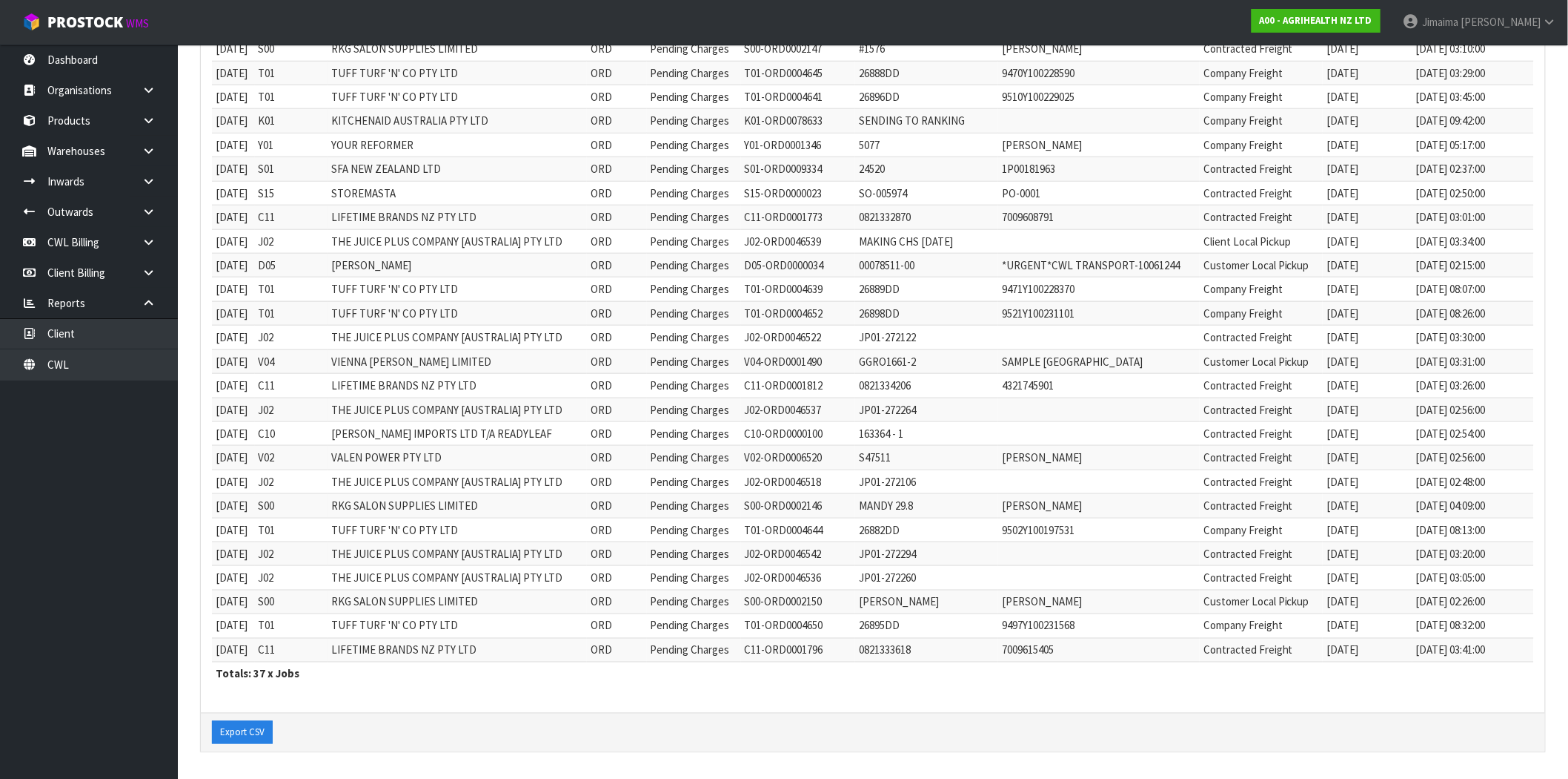
click at [1256, 654] on td "Contracted Freight" at bounding box center [1261, 649] width 123 height 23
copy td "Contracted"
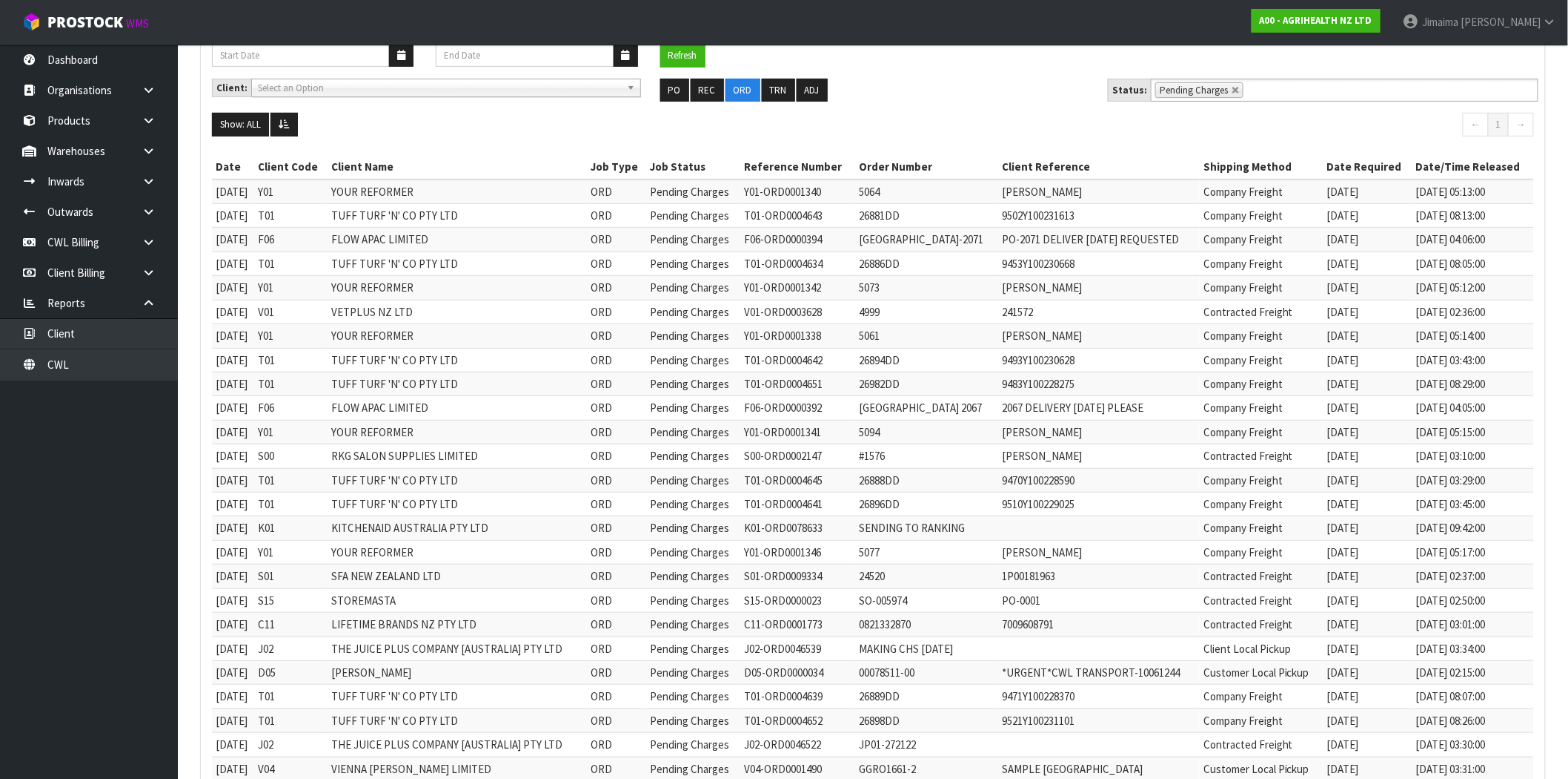
scroll to position [0, 0]
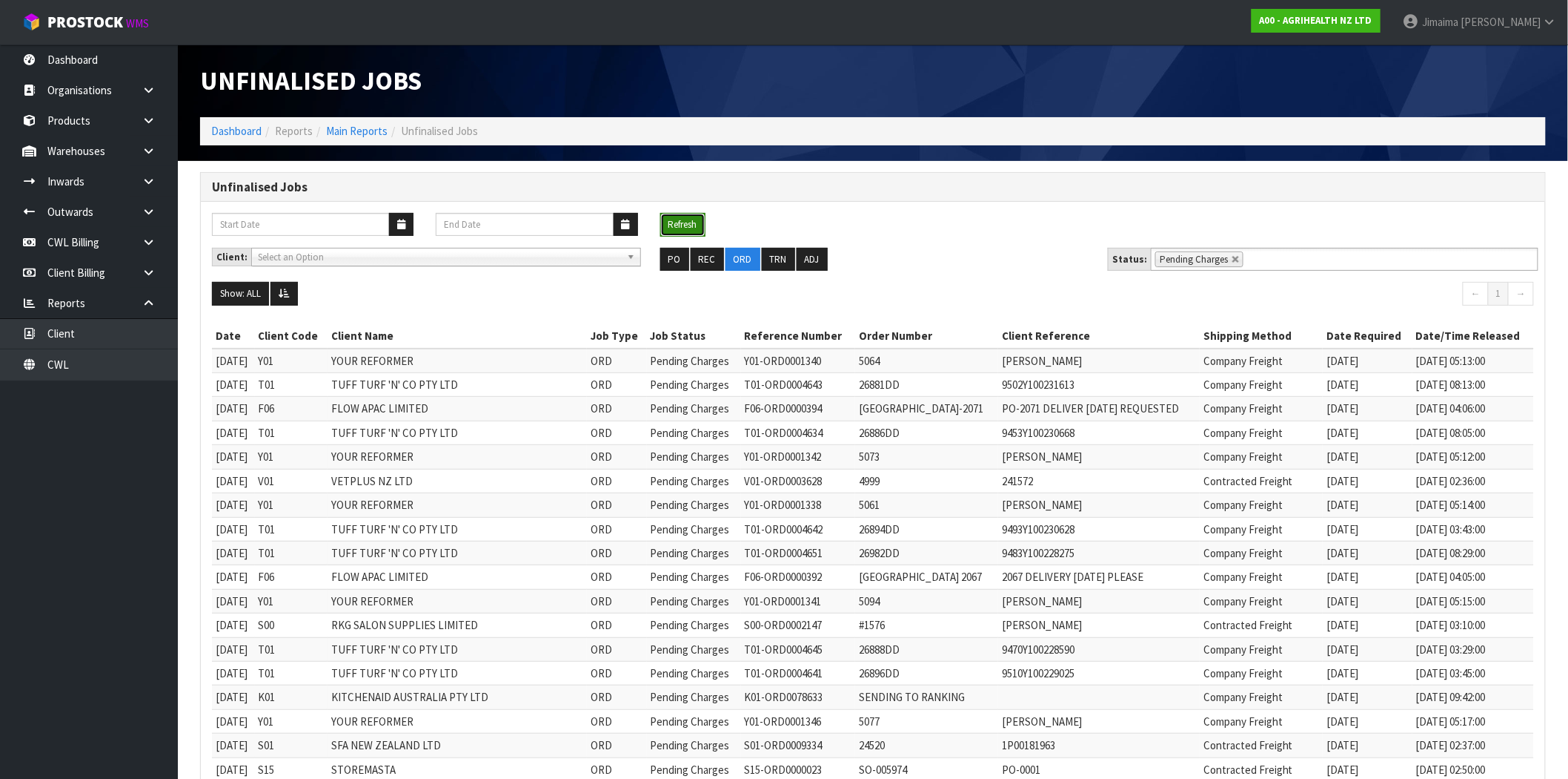
click at [691, 223] on button "Refresh" at bounding box center [683, 224] width 45 height 23
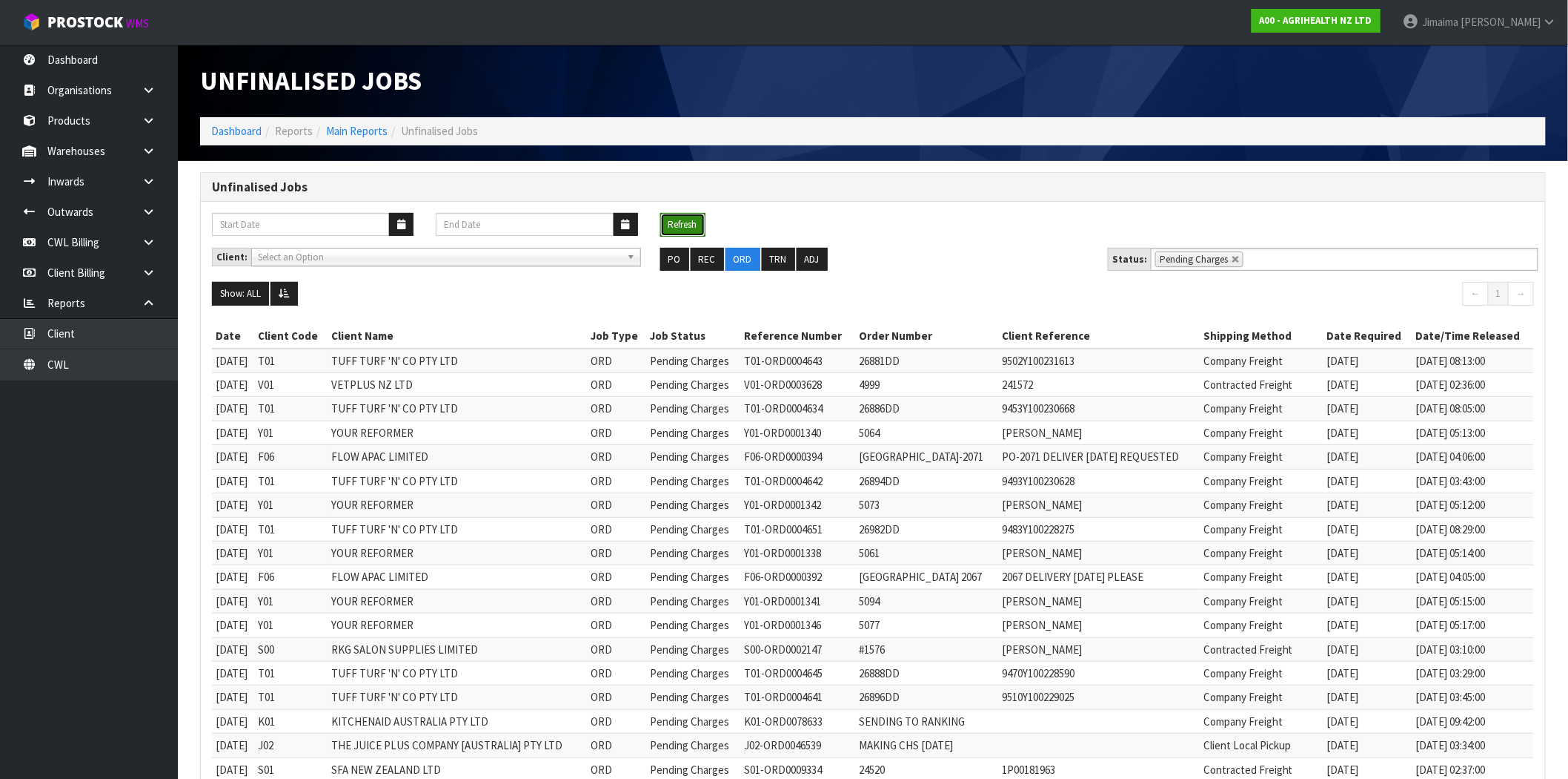
click at [688, 221] on button "Refresh" at bounding box center [683, 224] width 45 height 23
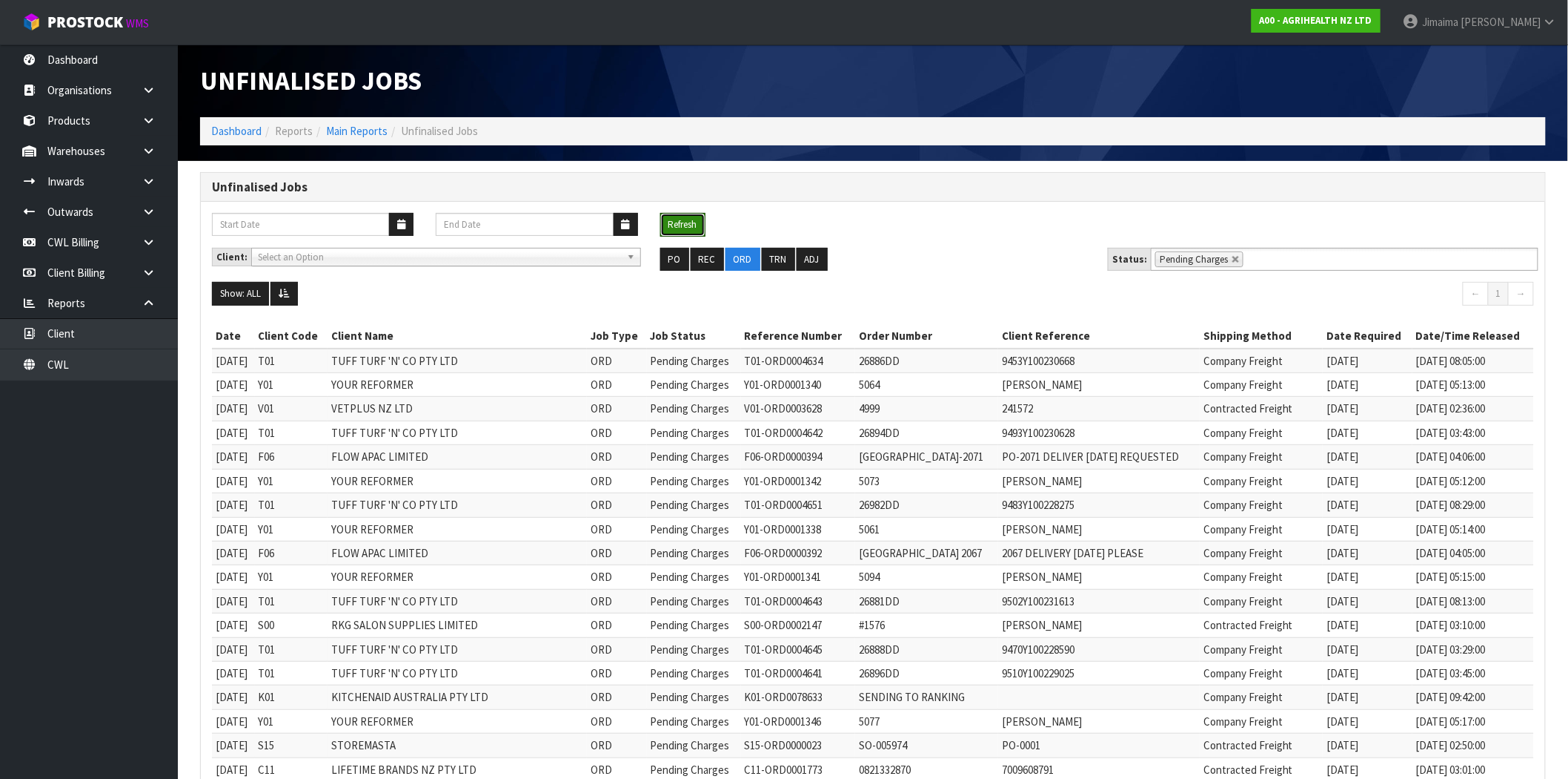
scroll to position [604, 0]
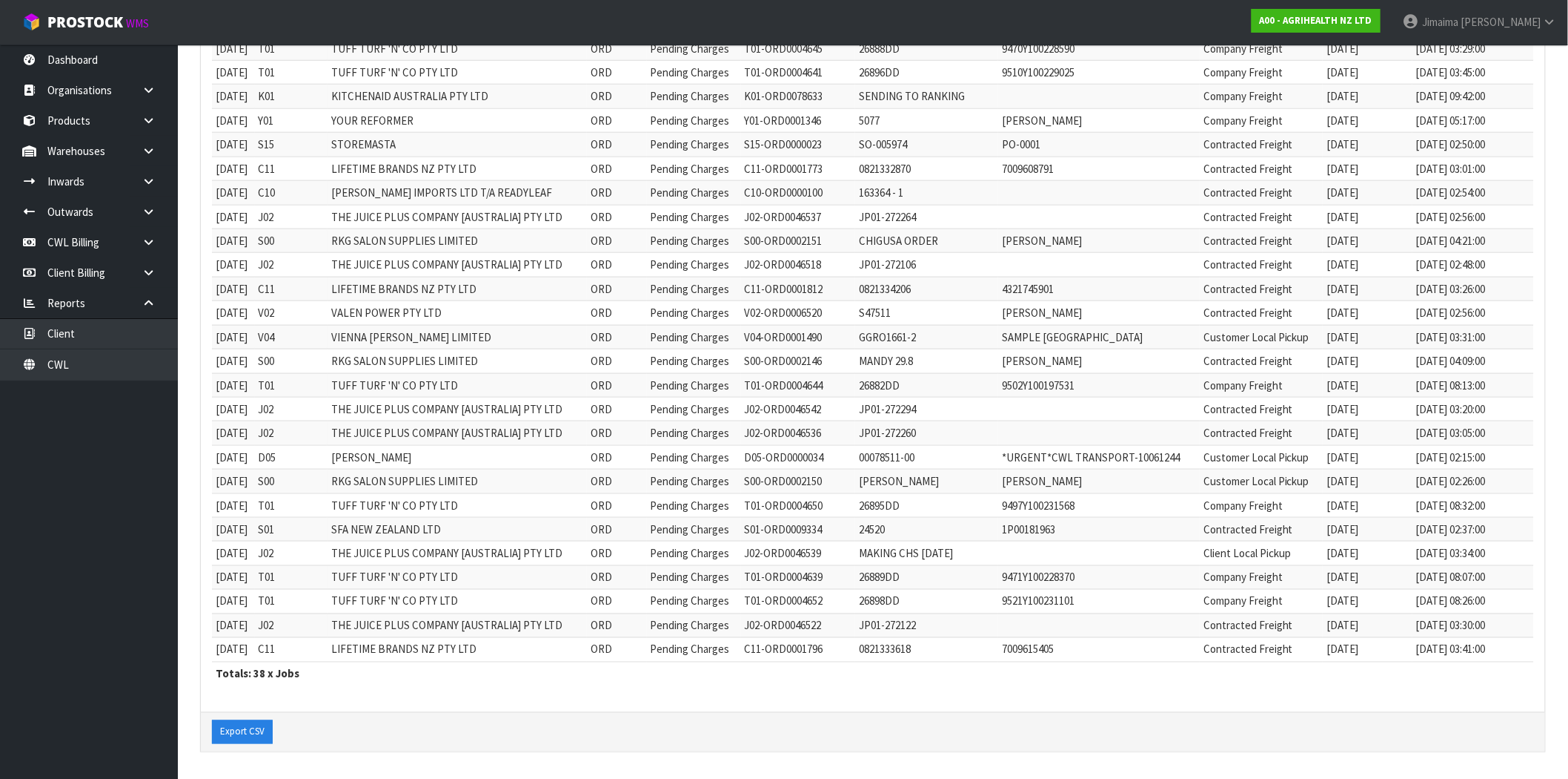
click at [1246, 634] on td "Contracted Freight" at bounding box center [1261, 625] width 123 height 23
click at [1246, 641] on td "Contracted Freight" at bounding box center [1261, 649] width 123 height 23
copy td "Contracted"
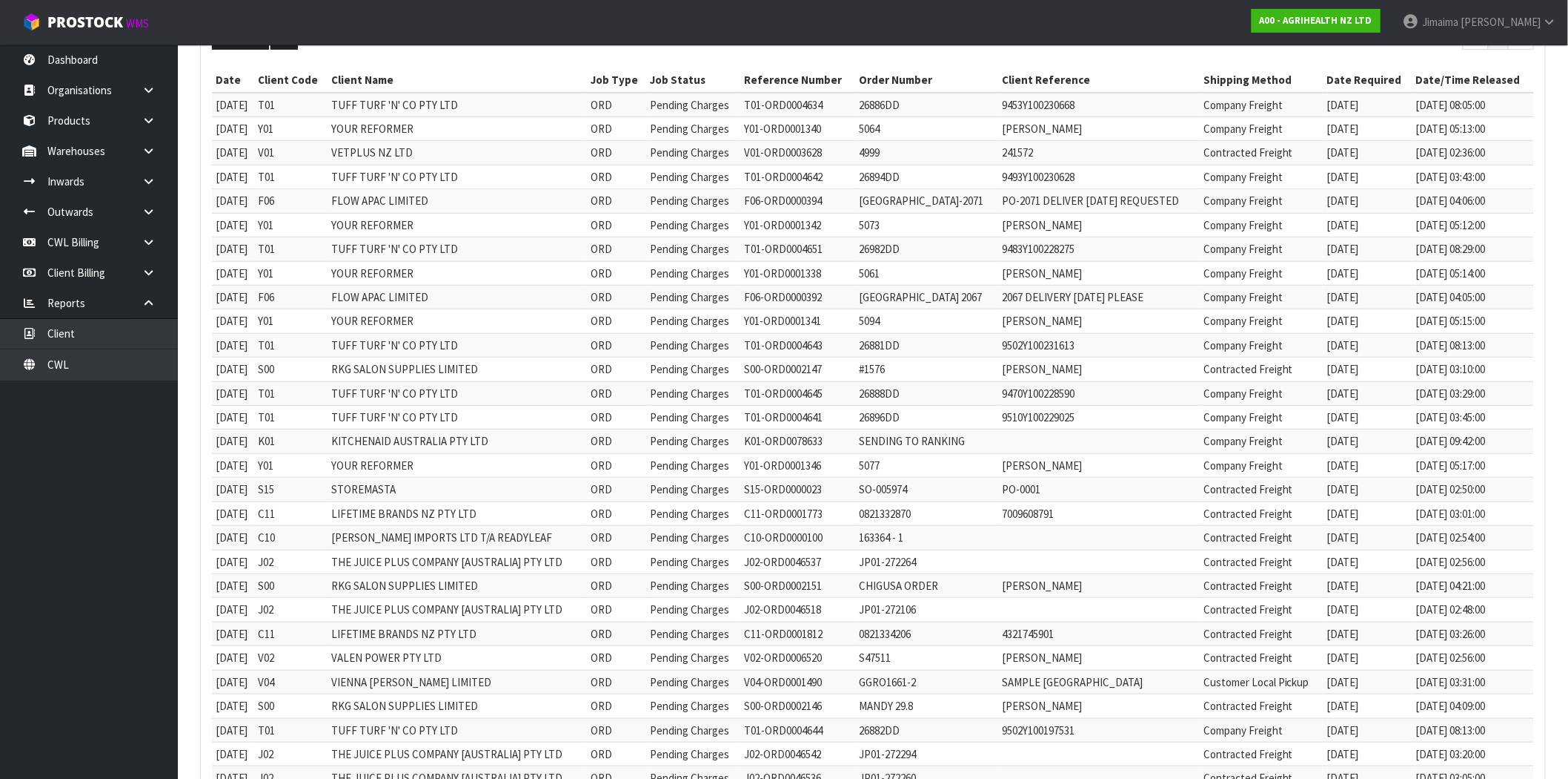
scroll to position [293, 0]
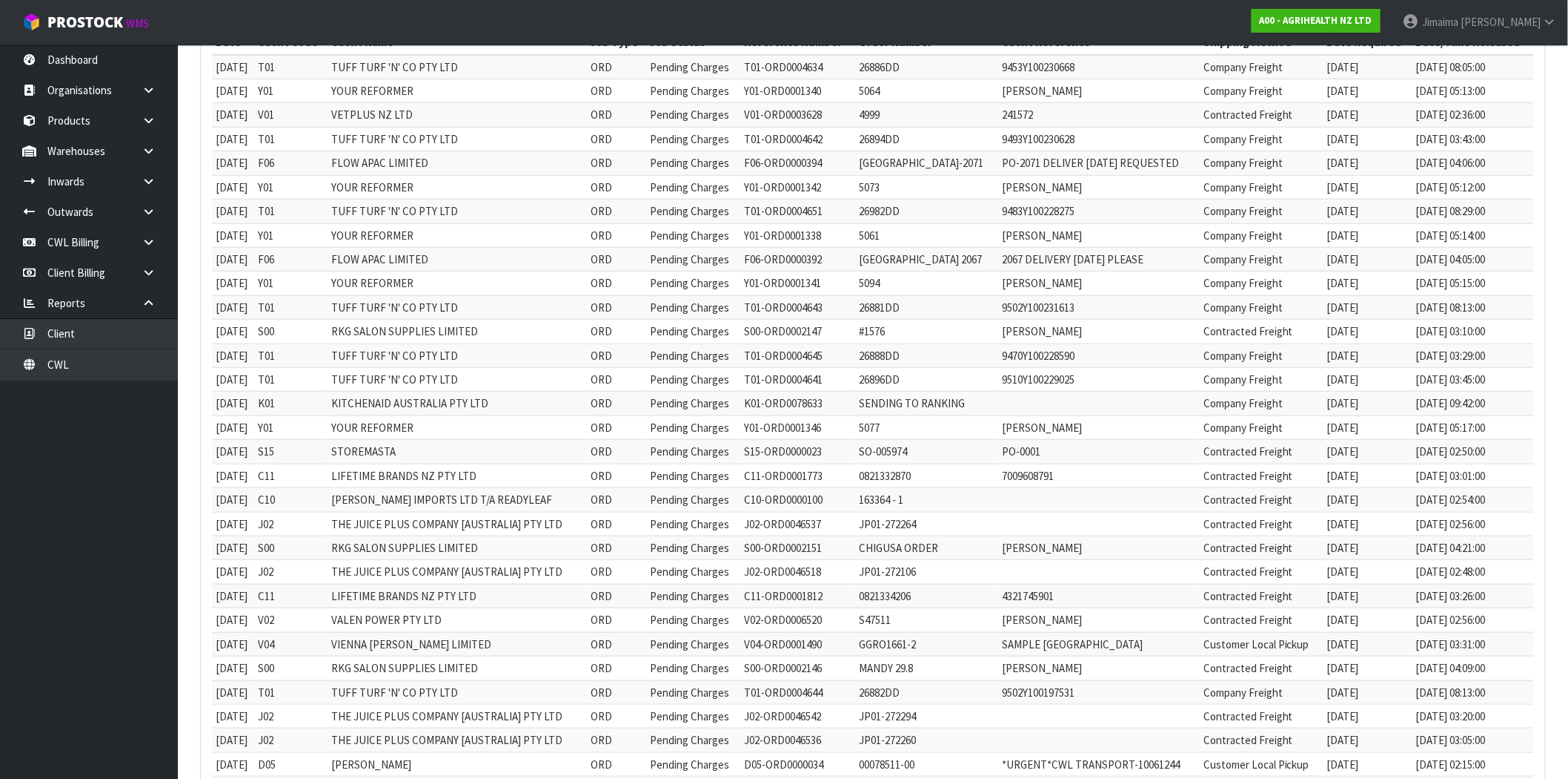
drag, startPoint x: 326, startPoint y: 359, endPoint x: 1353, endPoint y: 325, distance: 1027.6
click at [1373, 343] on tbody "[DATE] T01 TUFF TURF 'N' CO PTY LTD ORD Pending Charges T01-ORD0004634 26886DD …" at bounding box center [873, 512] width 1323 height 914
drag, startPoint x: 331, startPoint y: 450, endPoint x: 484, endPoint y: 457, distance: 153.2
click at [485, 456] on tr "[DATE] S15 STOREMASTA ORD Pending Charges S15-ORD0000023 SO-005974 PO-0001 Cont…" at bounding box center [873, 451] width 1323 height 23
click at [363, 586] on td "LIFETIME BRANDS NZ PTY LTD" at bounding box center [457, 595] width 260 height 23
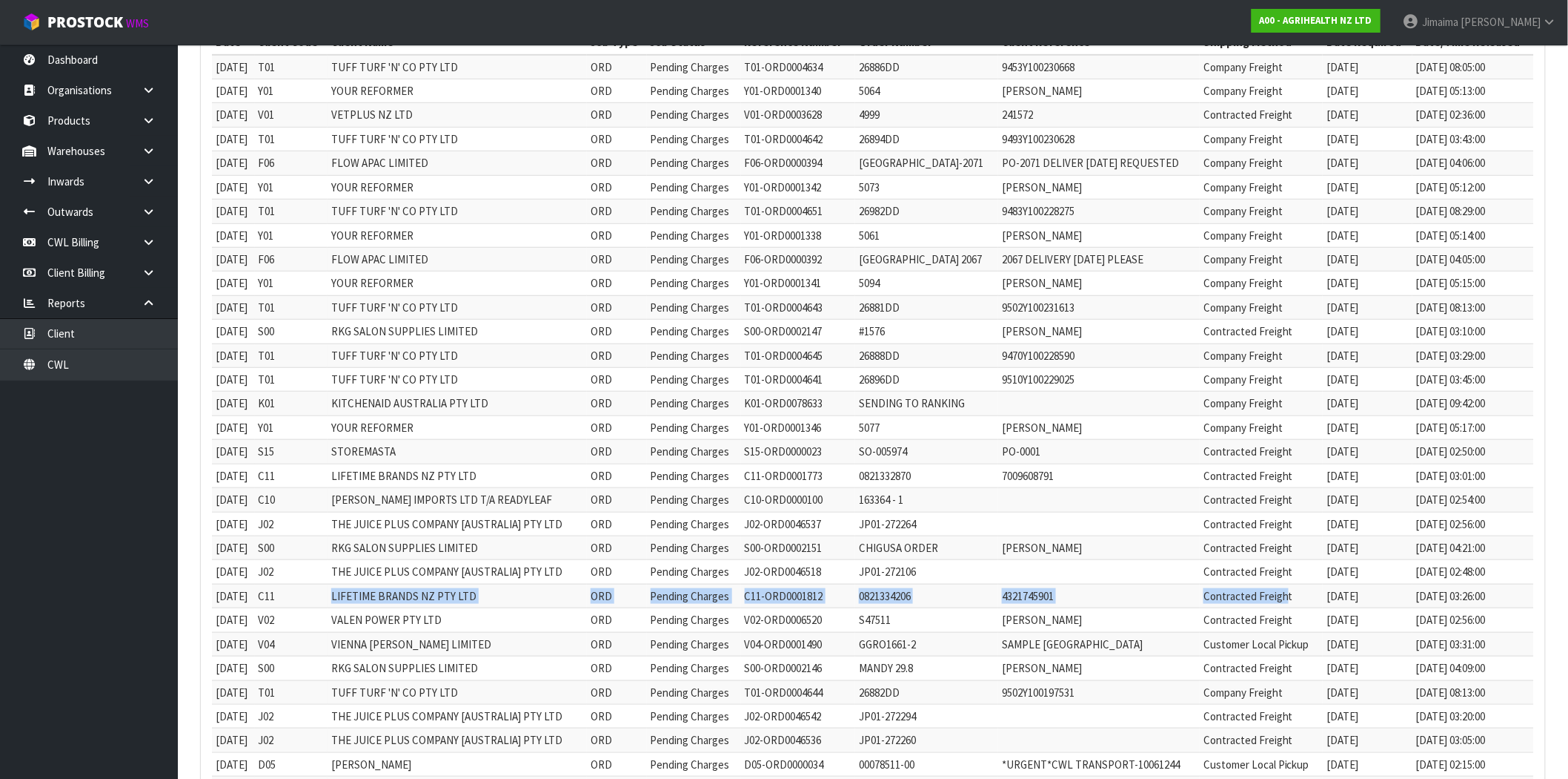
drag, startPoint x: 351, startPoint y: 607, endPoint x: 1291, endPoint y: 598, distance: 940.0
click at [1292, 601] on tr "[DATE] C11 LIFETIME BRANDS NZ PTY LTD ORD Pending Charges C11-ORD0001812 082133…" at bounding box center [873, 595] width 1323 height 23
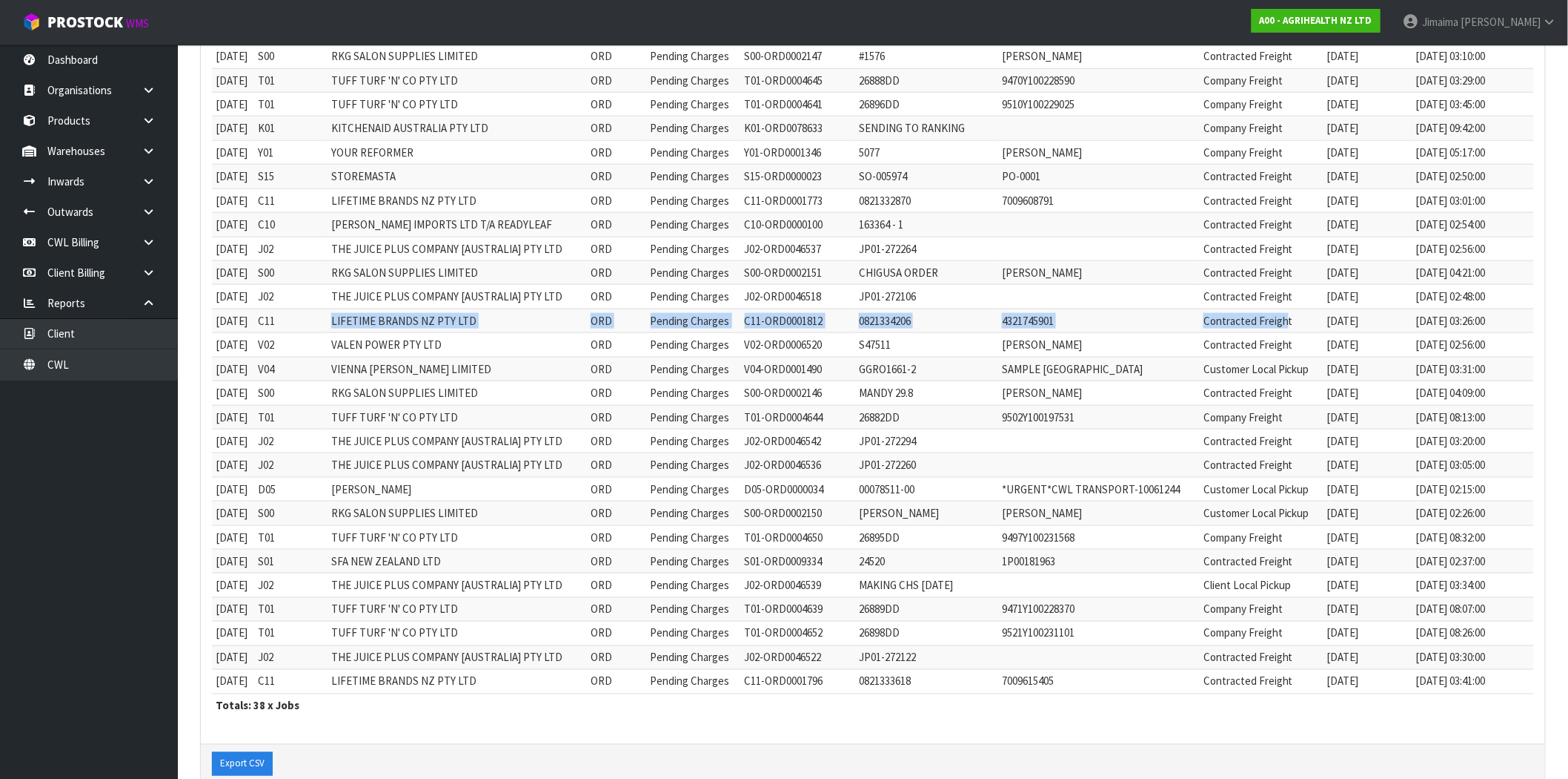
scroll to position [0, 0]
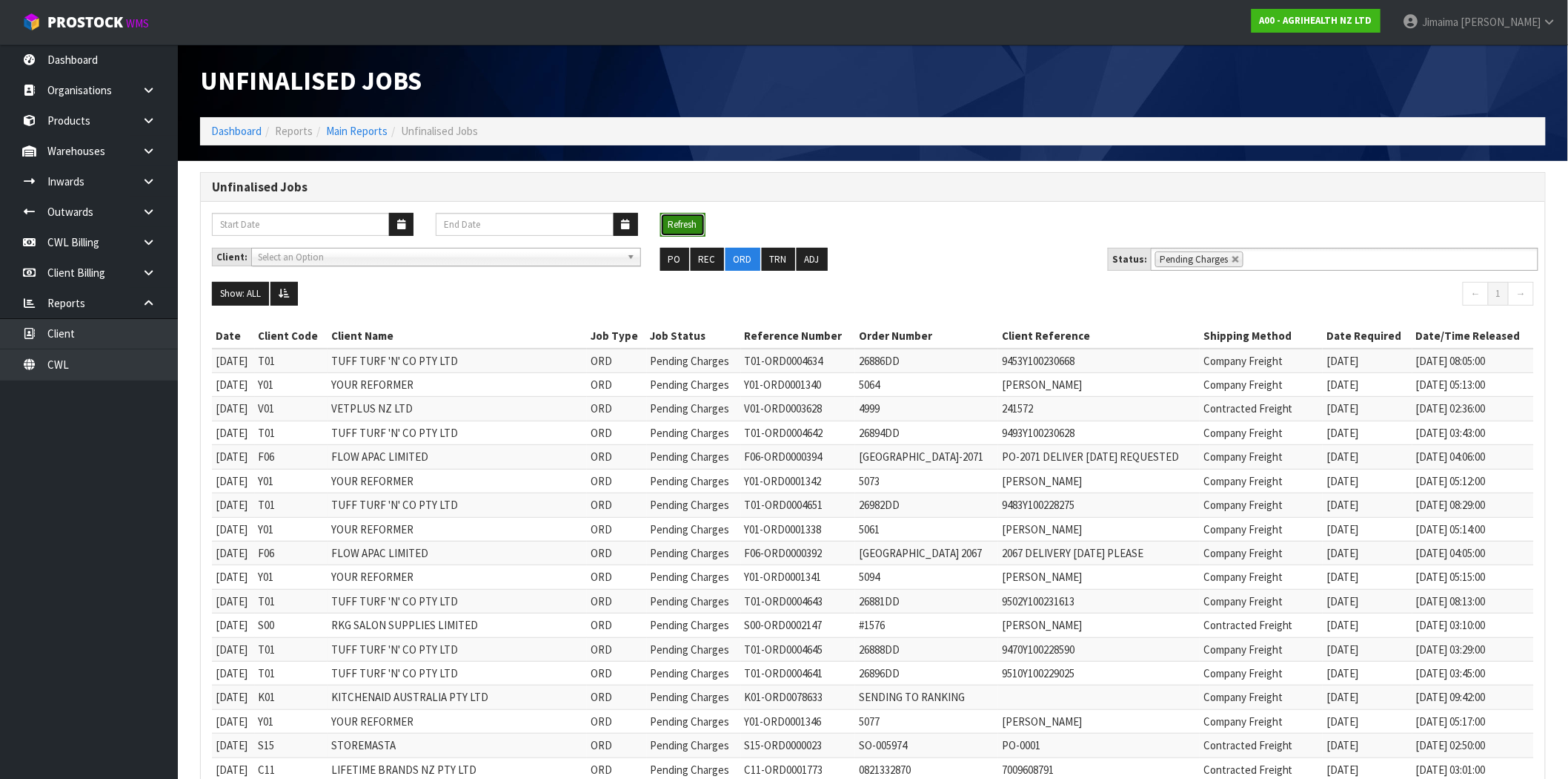
click at [679, 221] on button "Refresh" at bounding box center [683, 224] width 45 height 23
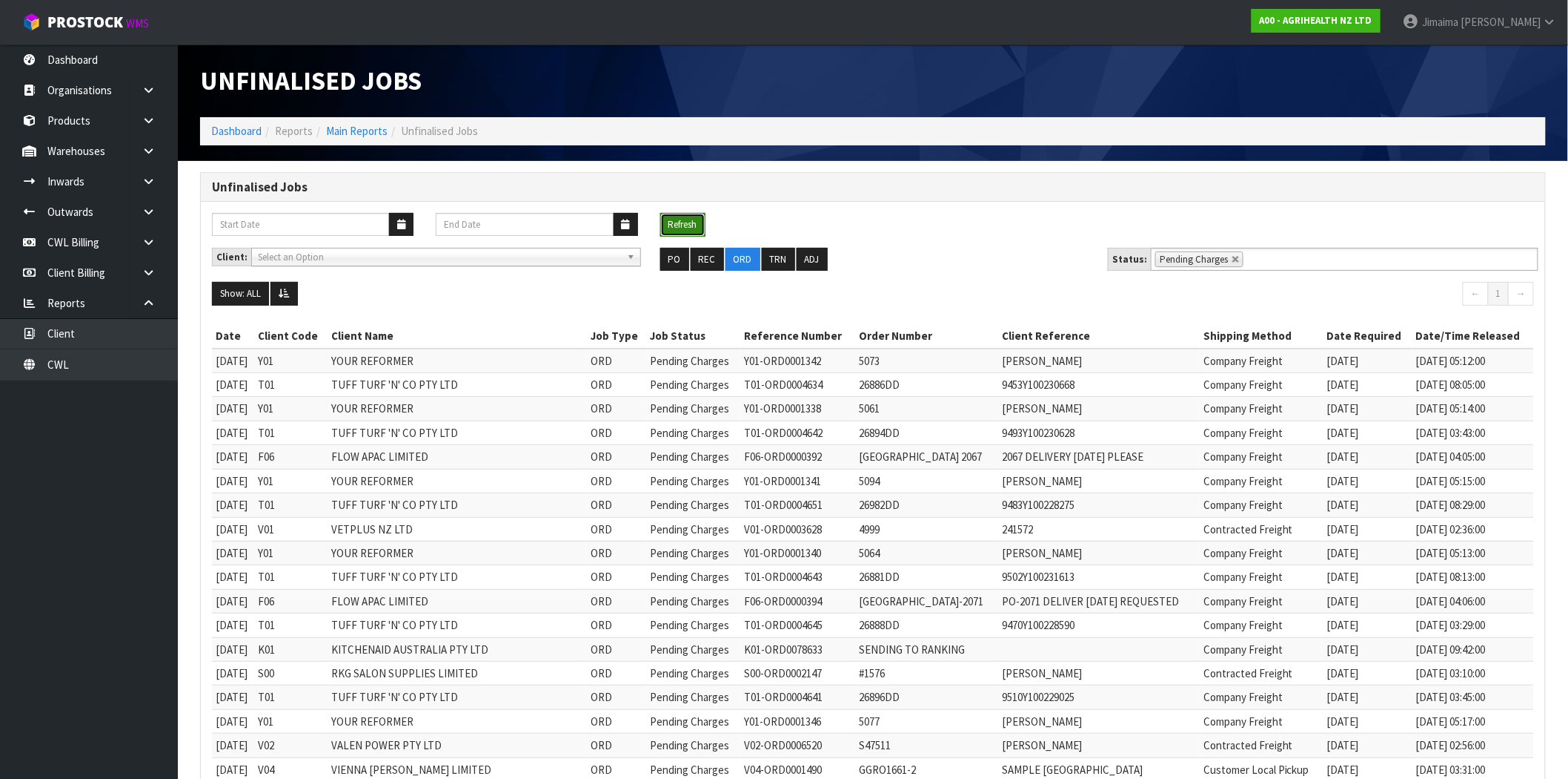
click at [671, 225] on button "Refresh" at bounding box center [683, 224] width 45 height 23
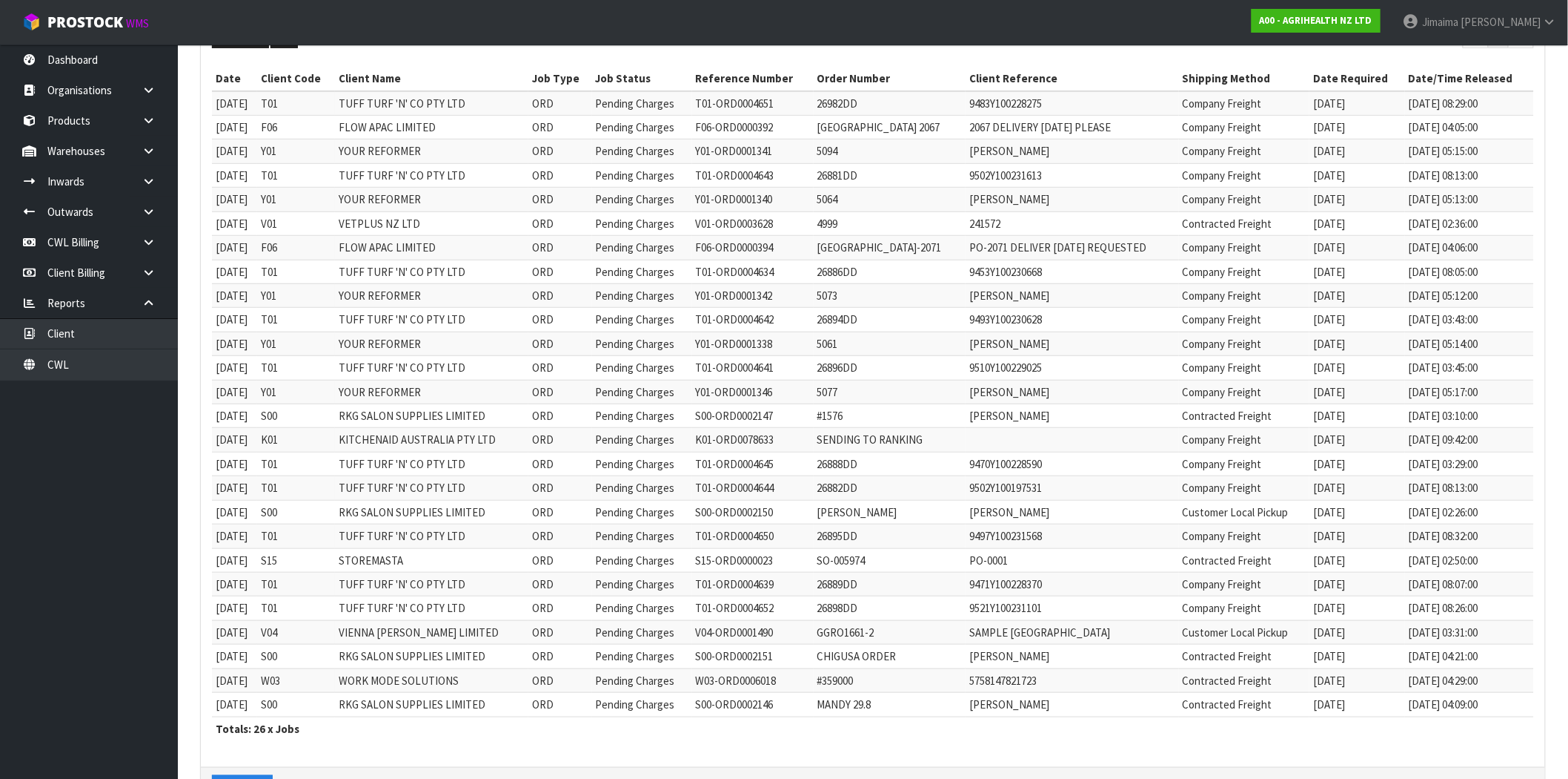
scroll to position [314, 0]
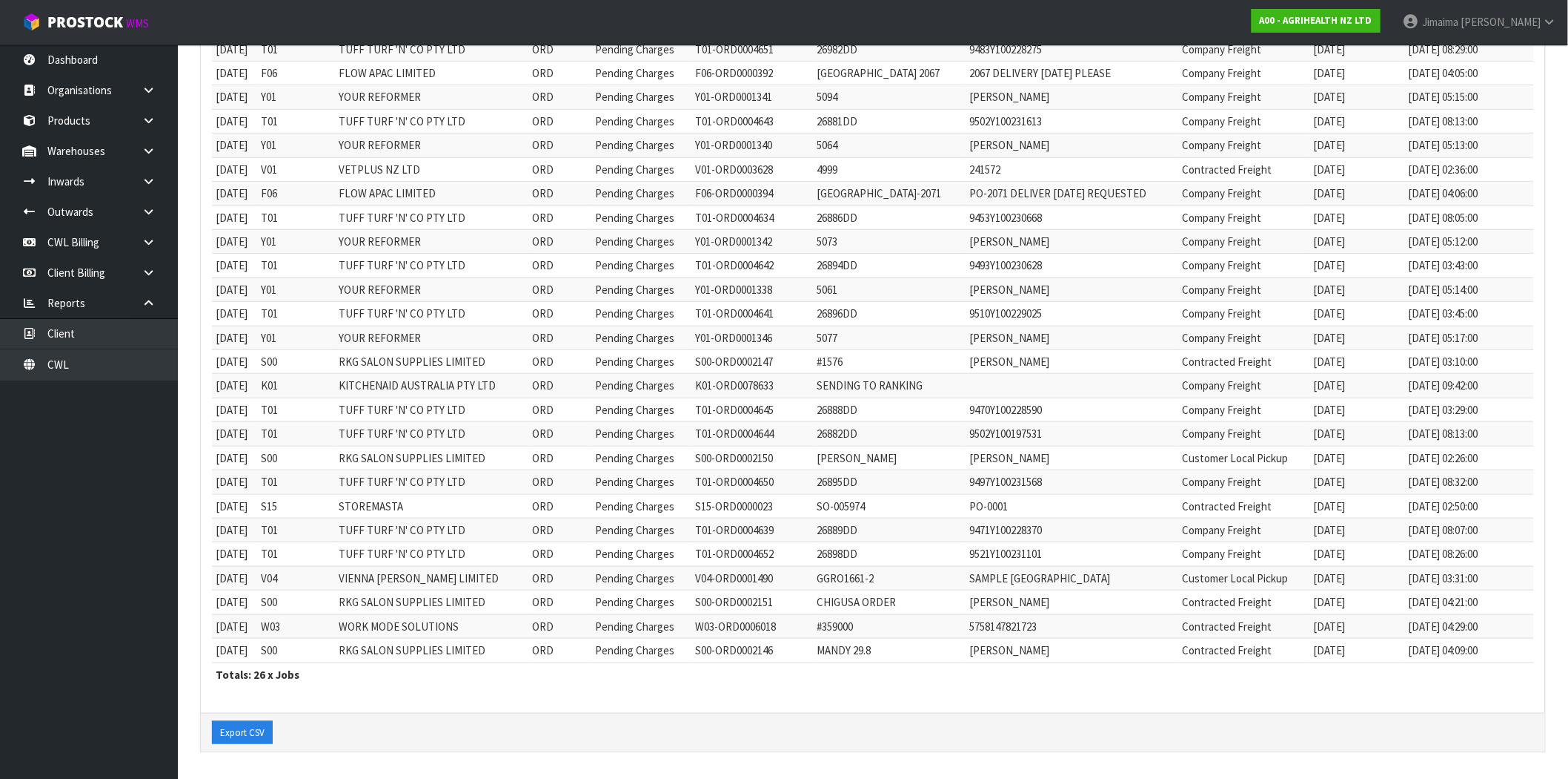
click at [1223, 638] on td "Contracted Freight" at bounding box center [1245, 650] width 131 height 23
copy td "Contracted"
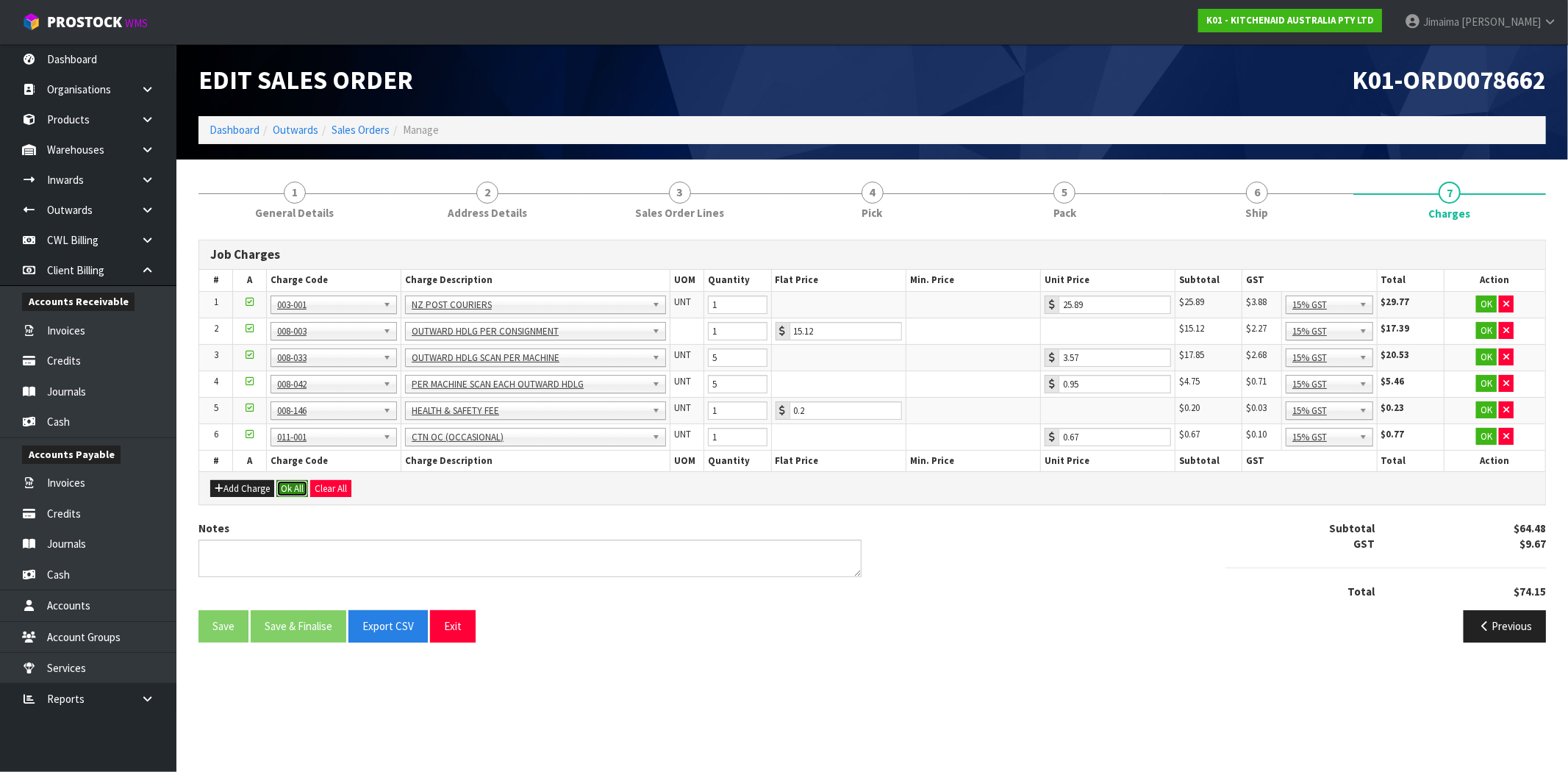
click at [302, 492] on button "Ok All" at bounding box center [292, 488] width 32 height 18
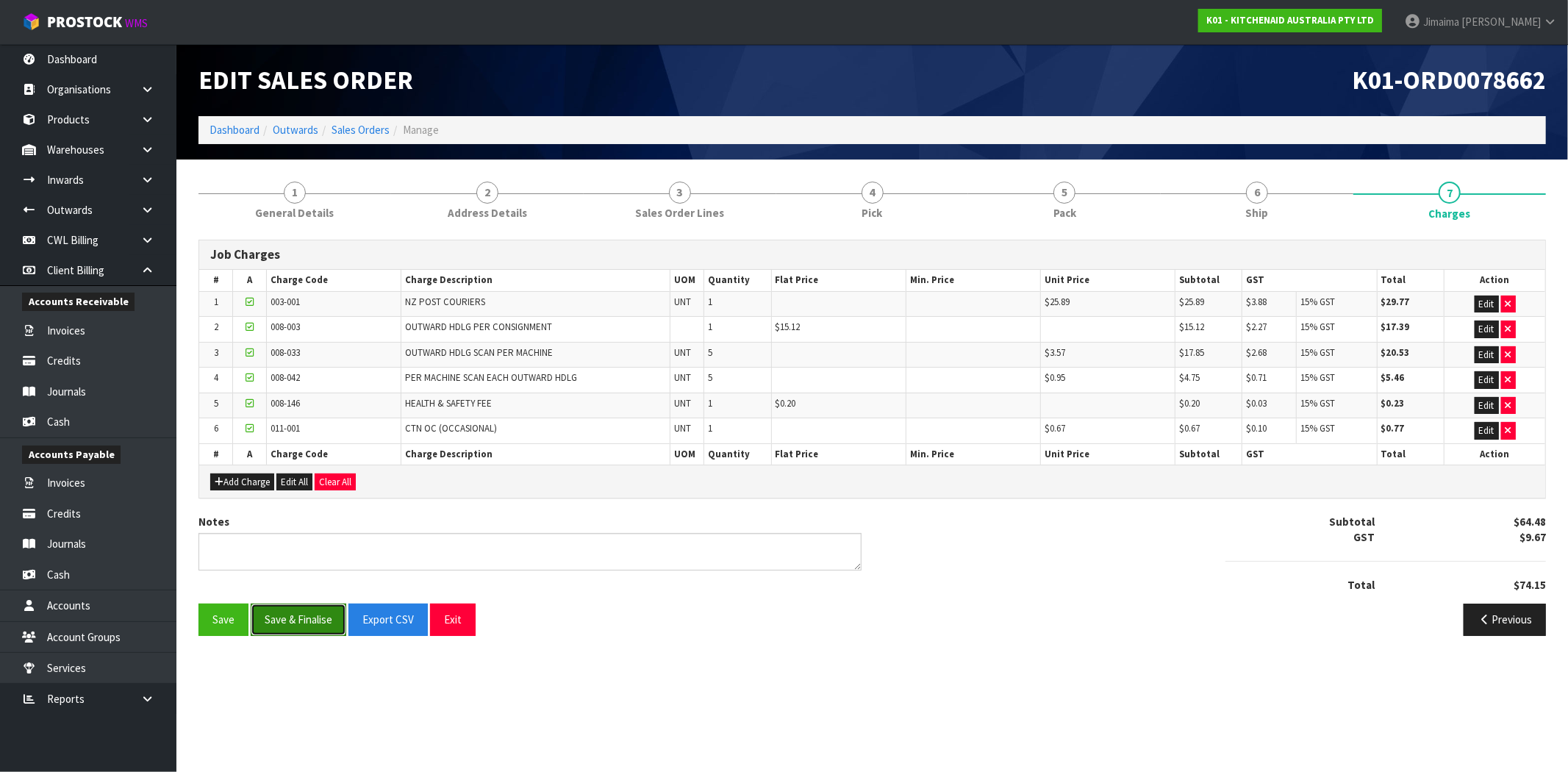
click at [318, 626] on button "Save & Finalise" at bounding box center [298, 619] width 95 height 32
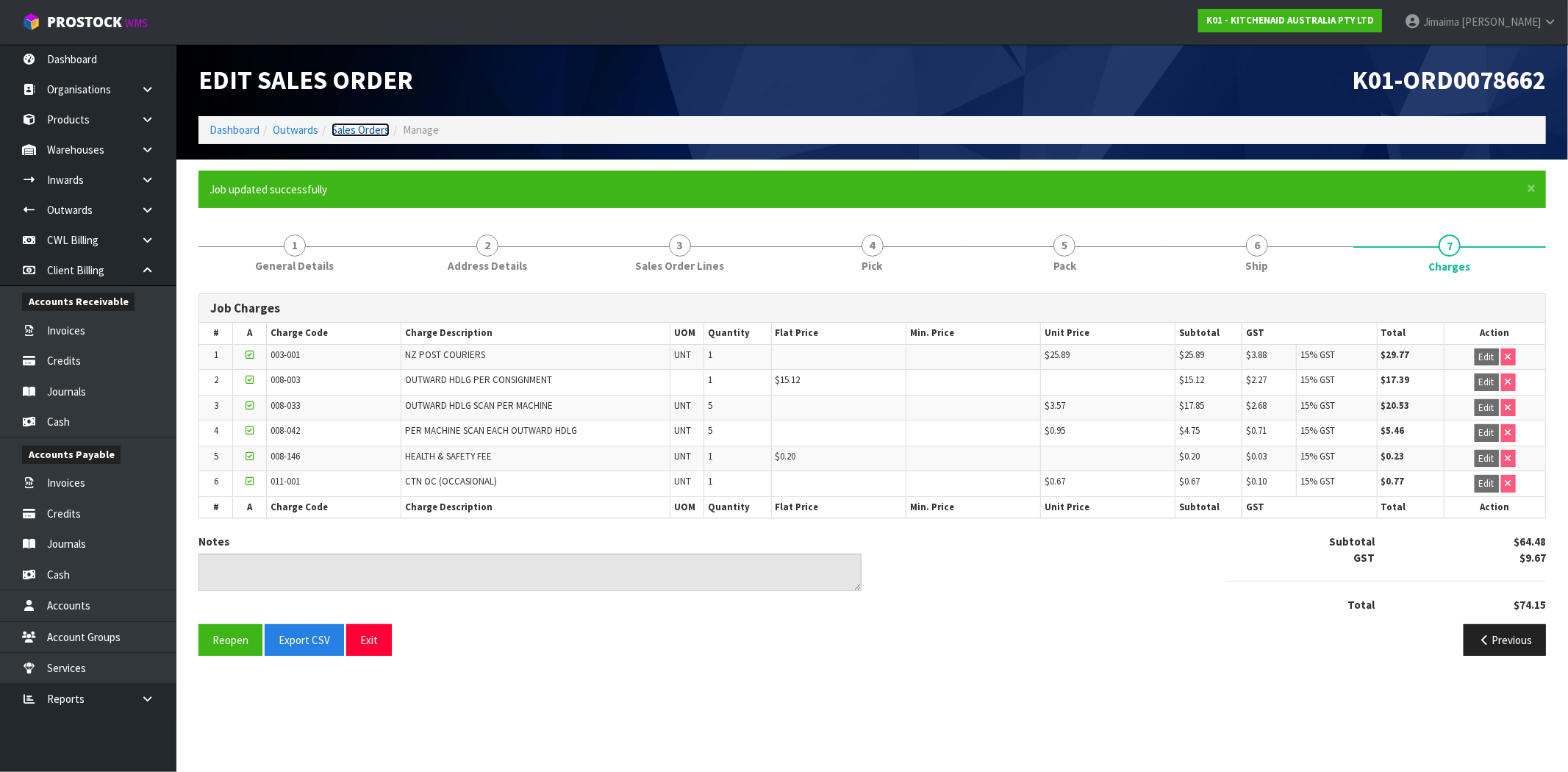
click at [365, 129] on link "Sales Orders" at bounding box center [361, 129] width 58 height 14
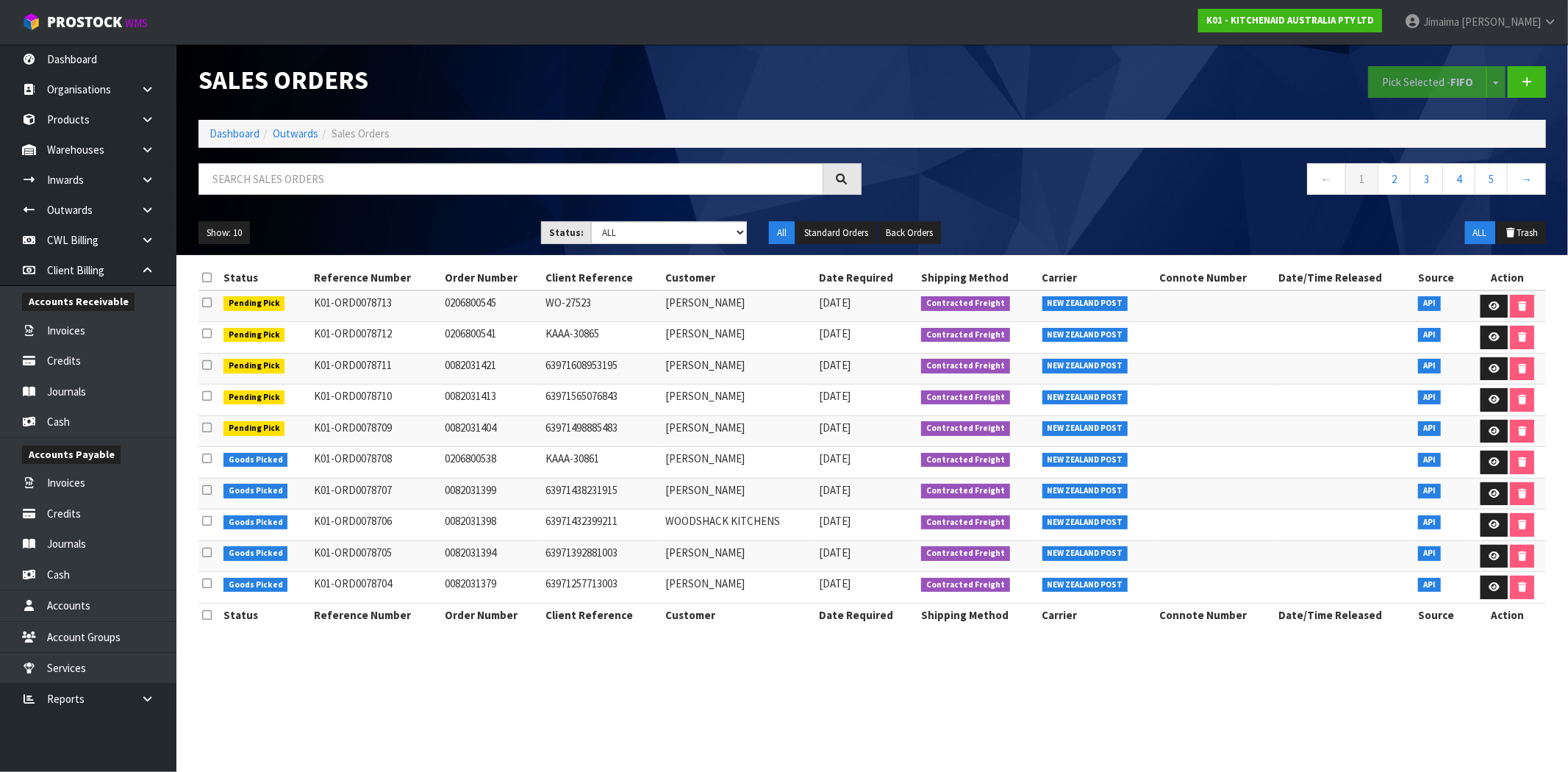
click at [228, 141] on li "Dashboard" at bounding box center [234, 133] width 50 height 16
click at [647, 233] on select "Draft Pending Allocated Pending Pick Goods Picked Goods Packed Pending Charges …" at bounding box center [668, 232] width 156 height 22
select select "string:6"
click at [591, 221] on select "Draft Pending Allocated Pending Pick Goods Picked Goods Packed Pending Charges …" at bounding box center [668, 232] width 156 height 22
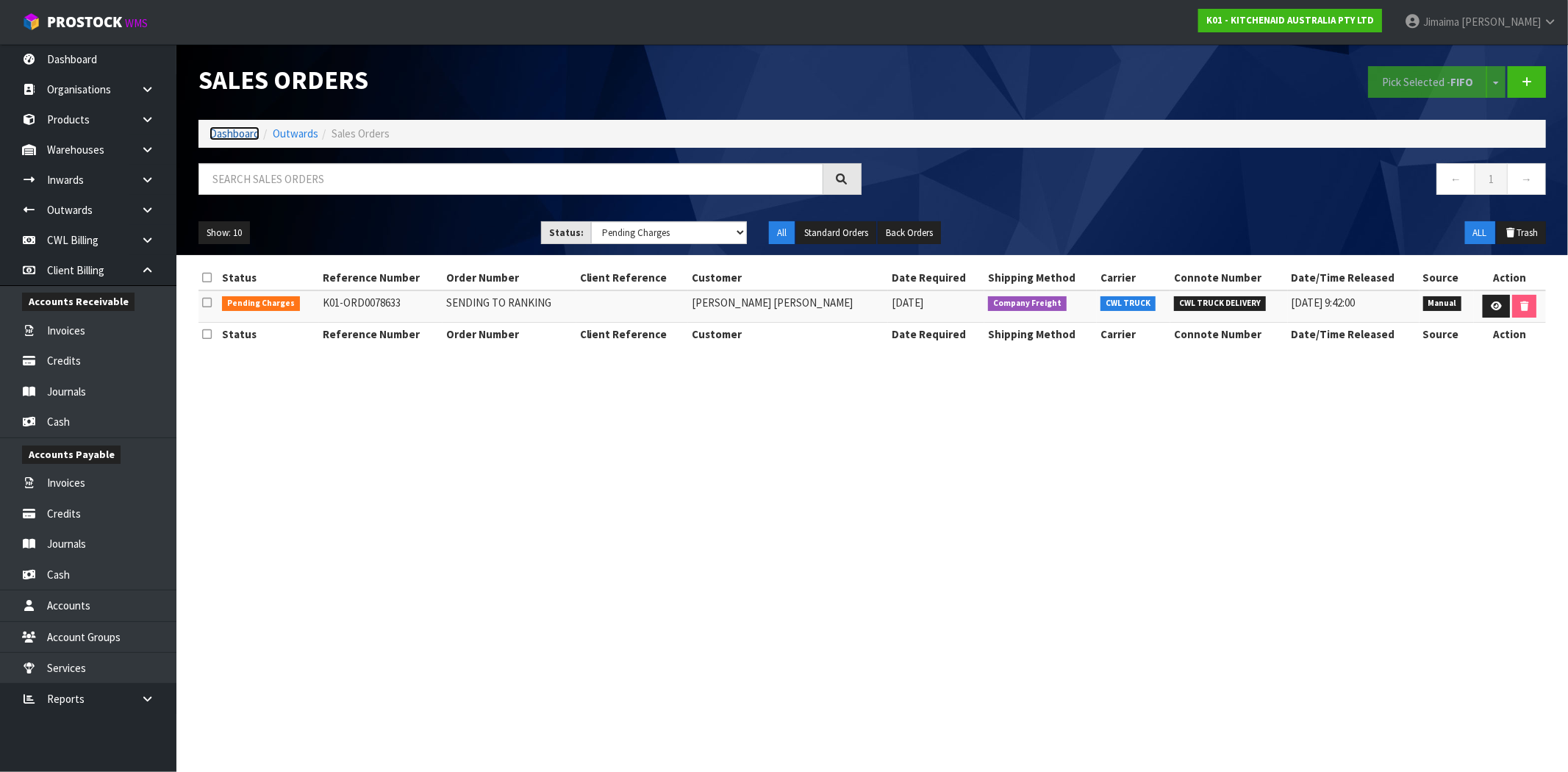
drag, startPoint x: 230, startPoint y: 133, endPoint x: 254, endPoint y: 202, distance: 73.1
click at [230, 133] on link "Dashboard" at bounding box center [234, 133] width 50 height 14
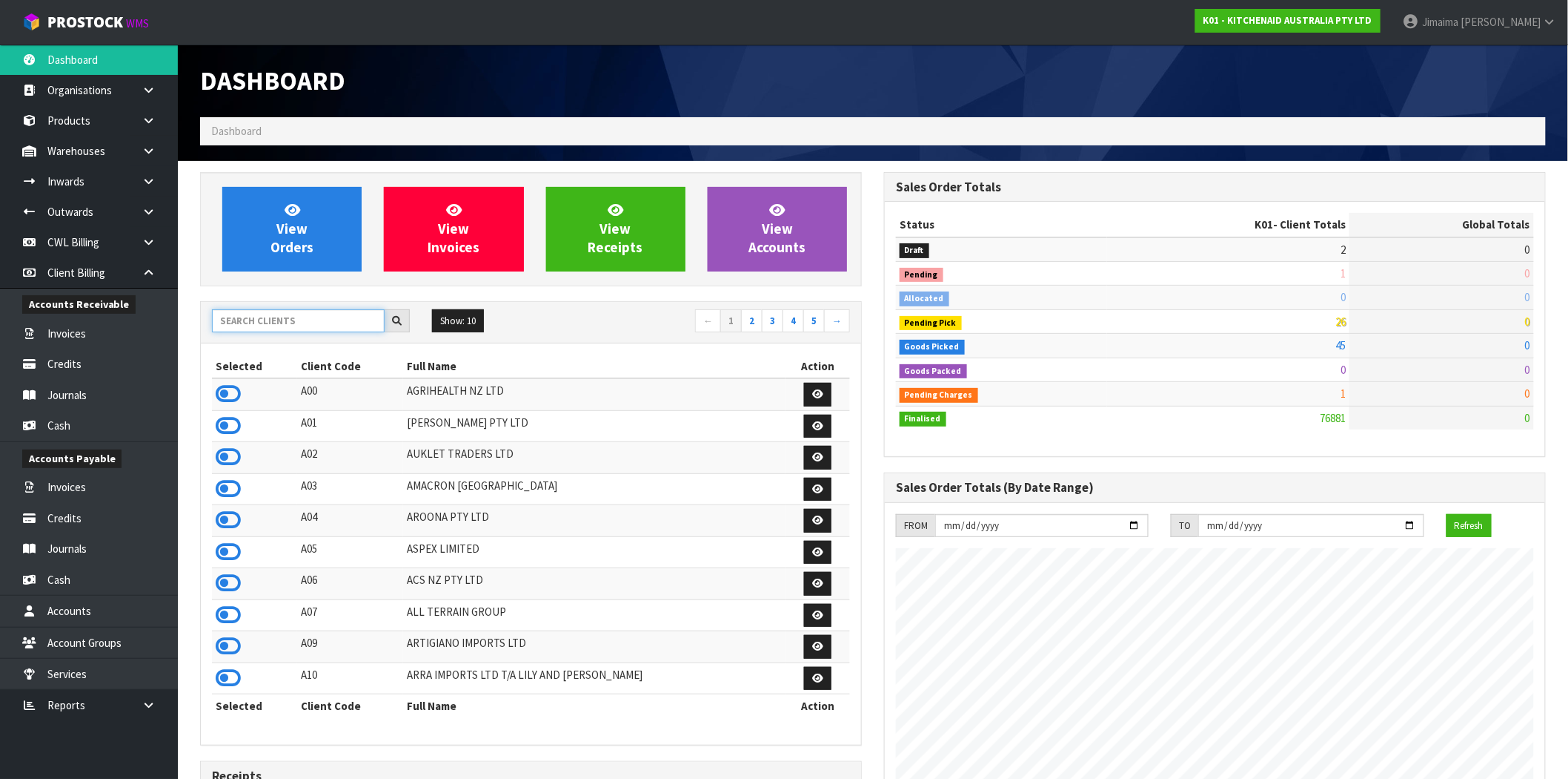
click at [267, 319] on input "text" at bounding box center [298, 320] width 173 height 23
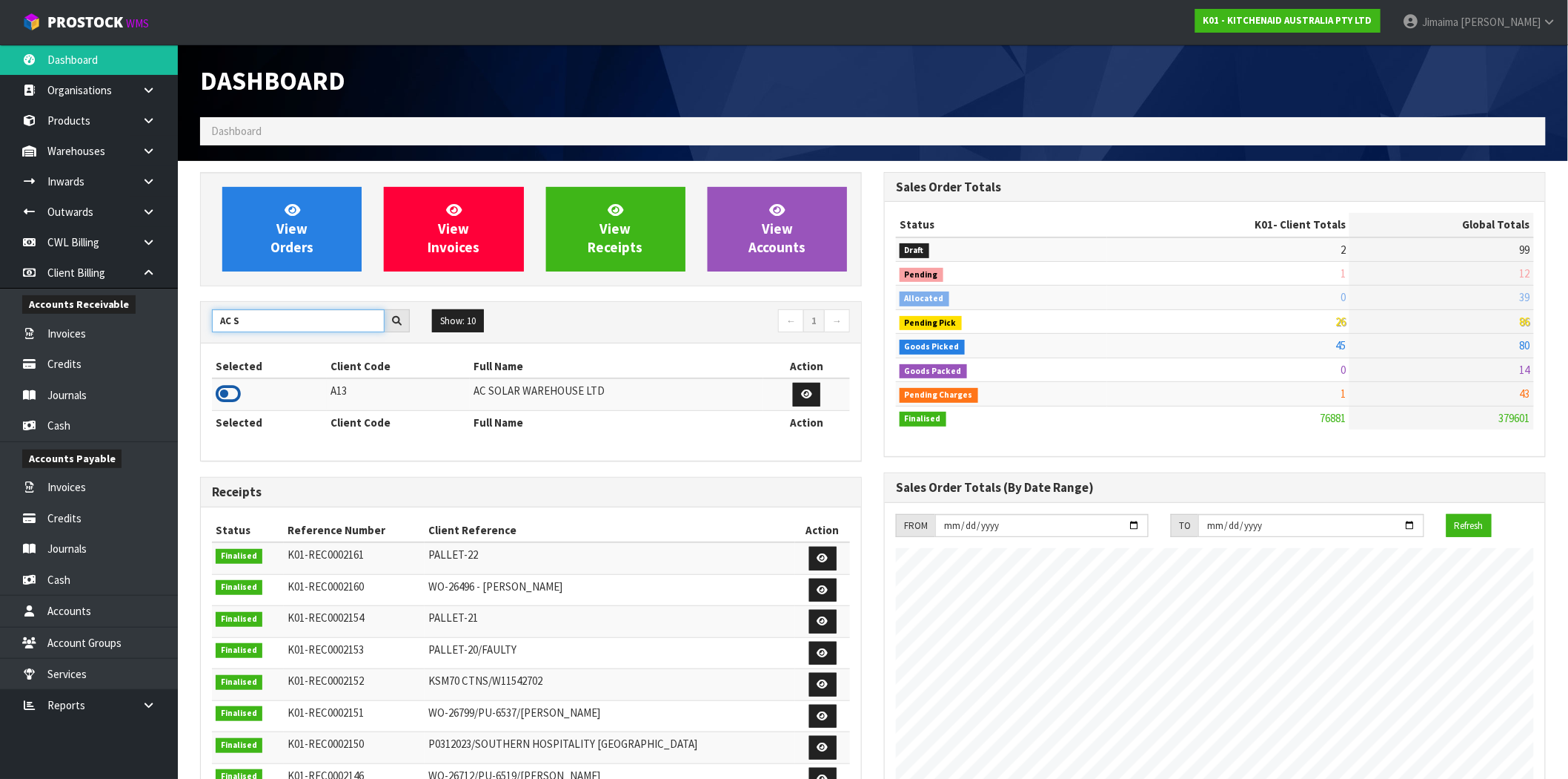
type input "AC S"
click at [233, 393] on icon at bounding box center [228, 393] width 25 height 22
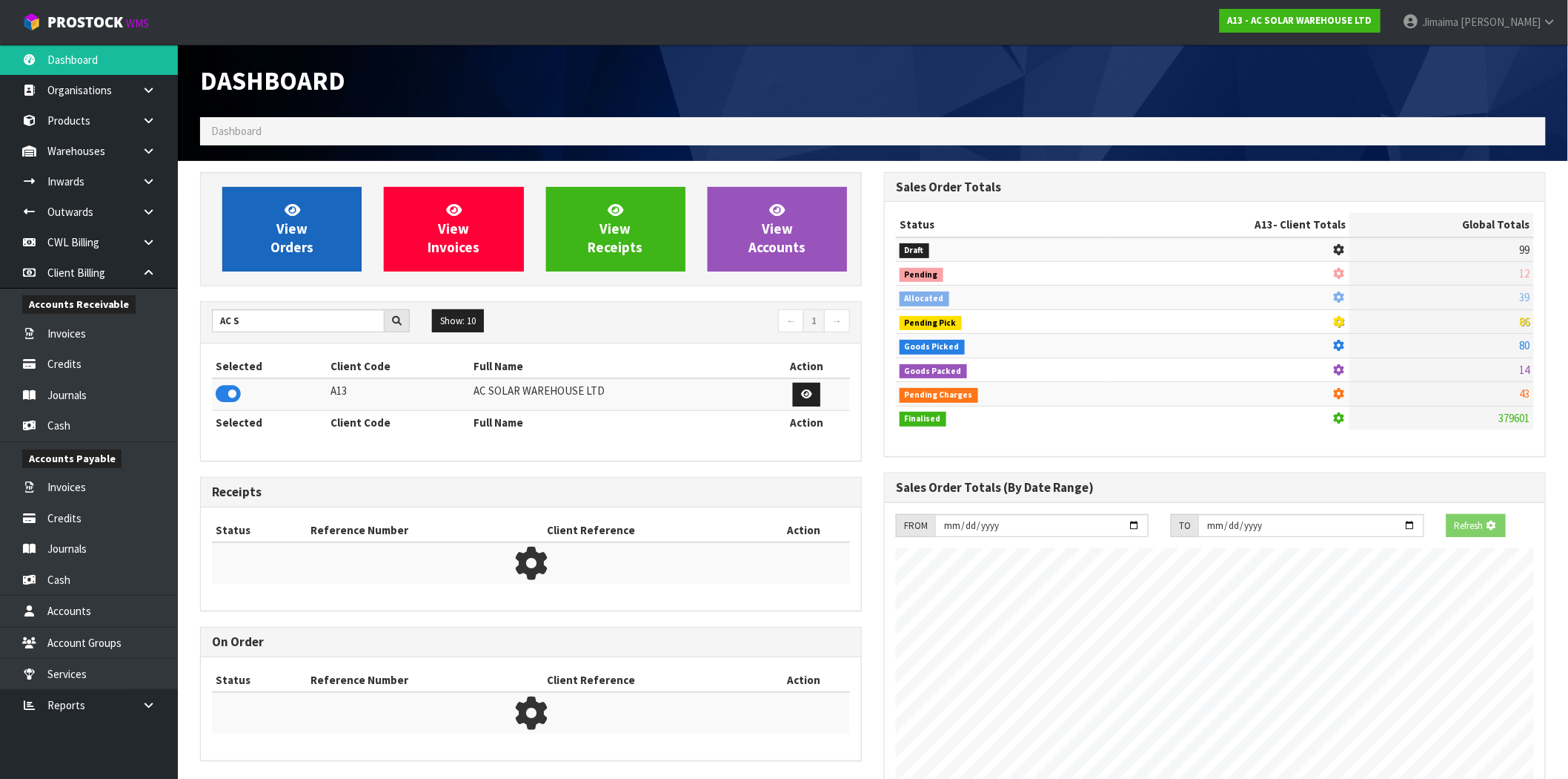
scroll to position [1172, 684]
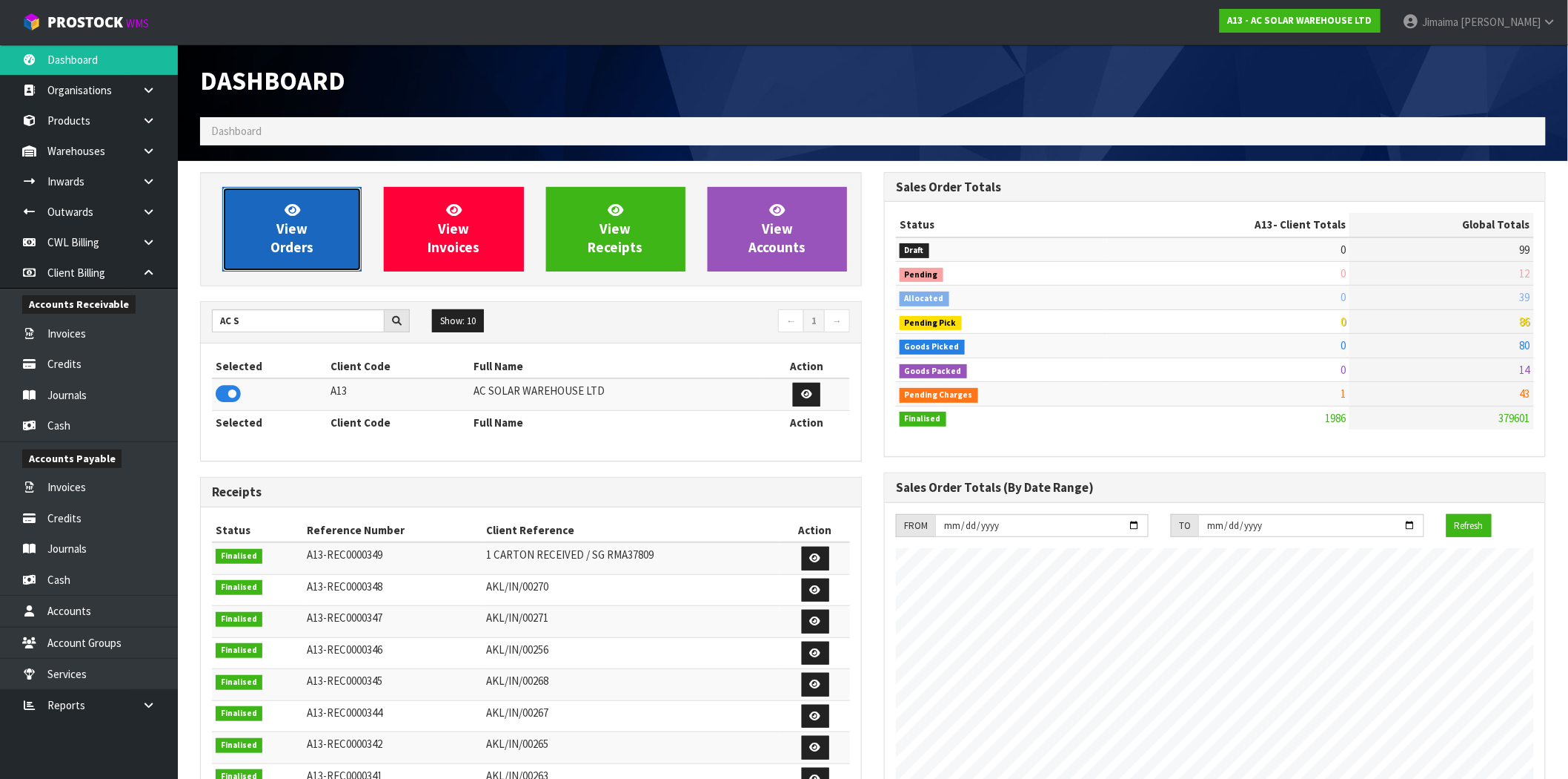
click at [291, 232] on span "View Orders" at bounding box center [292, 228] width 43 height 56
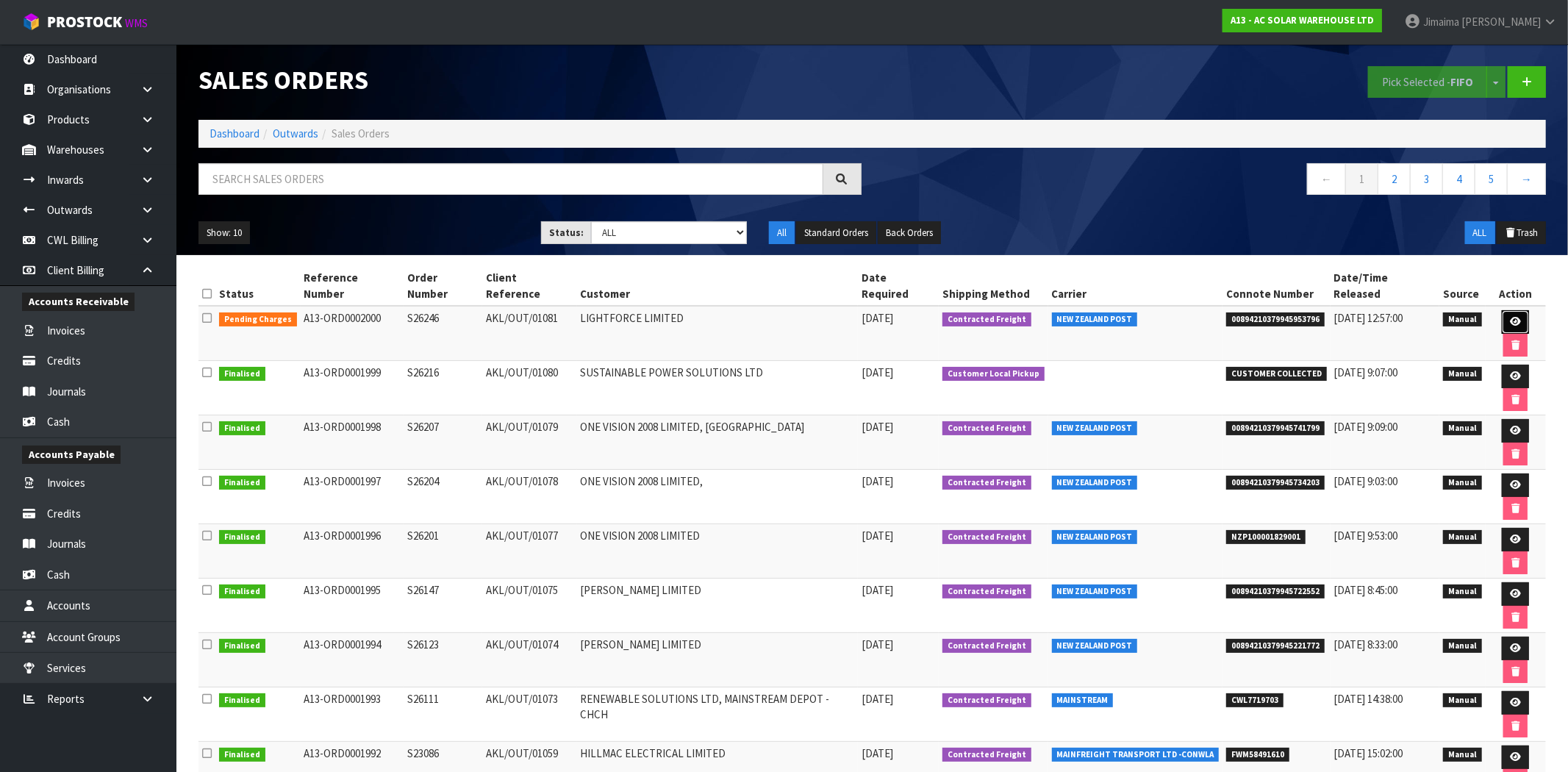
click at [1511, 317] on icon at bounding box center [1516, 322] width 11 height 9
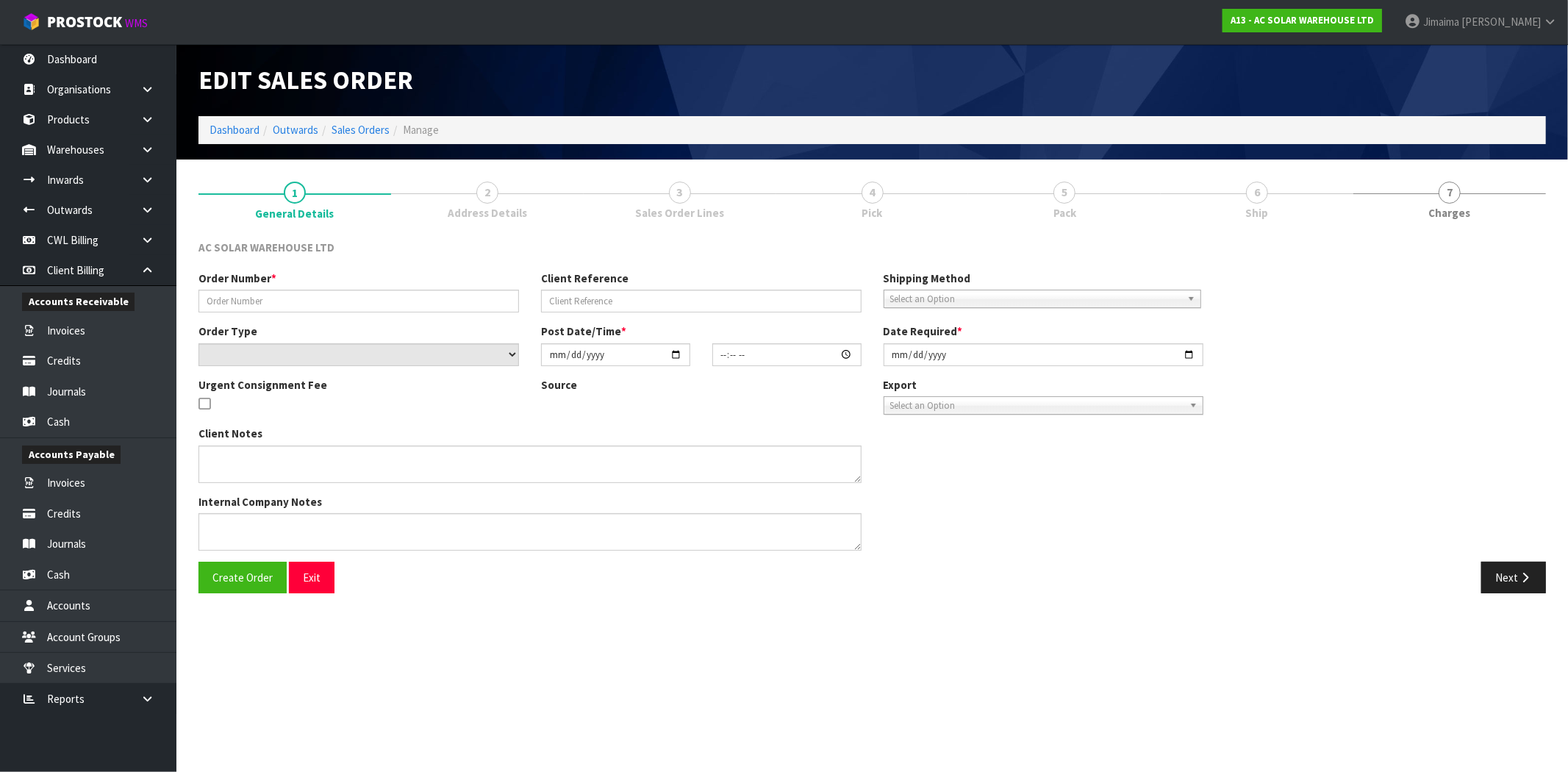
type input "S26246"
type input "AKL/OUT/01081"
select select "number:0"
type input "[DATE]"
type input "11:33:00.000"
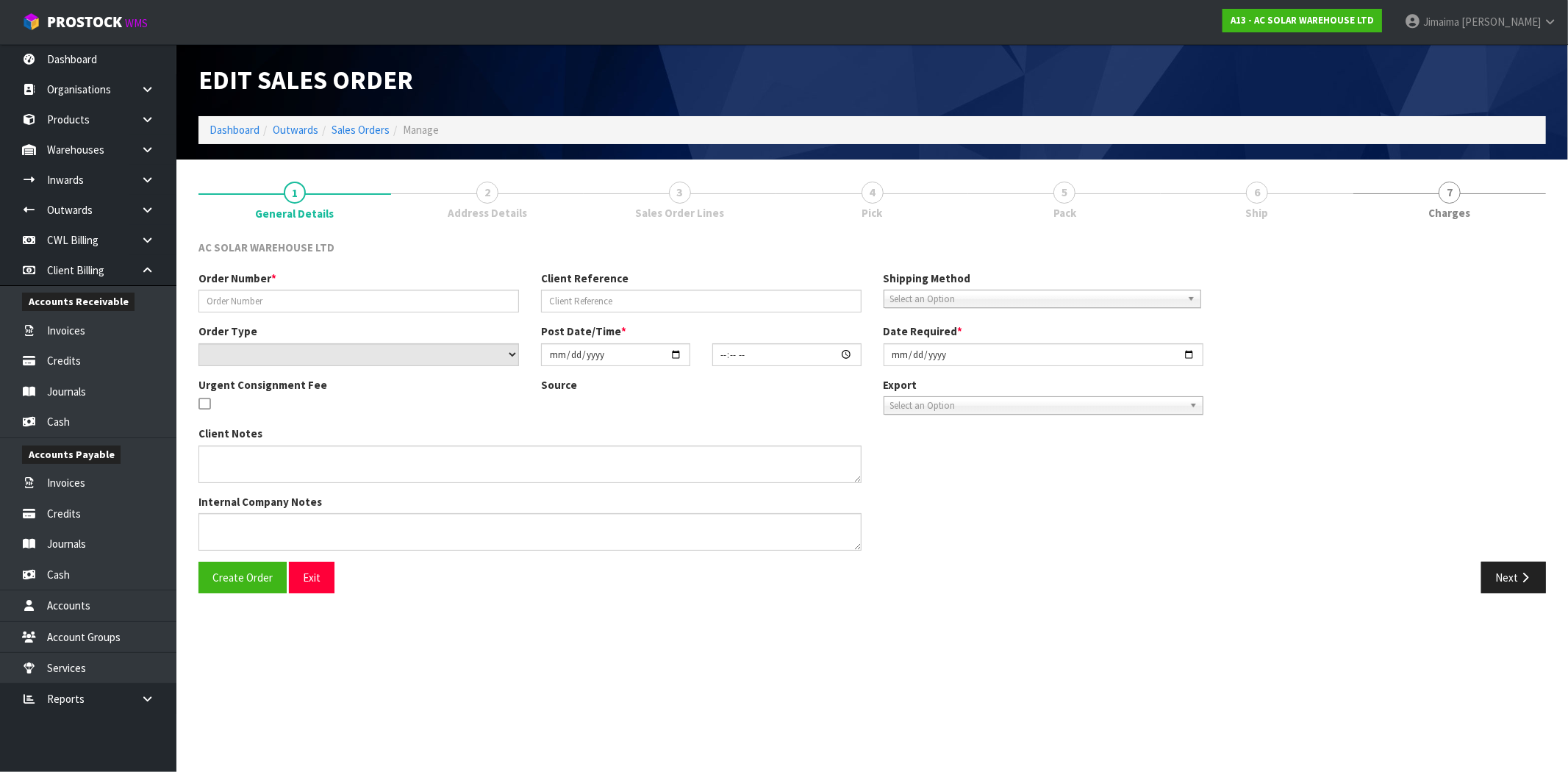
type input "[DATE]"
type textarea "SEND WITH NZ POST"
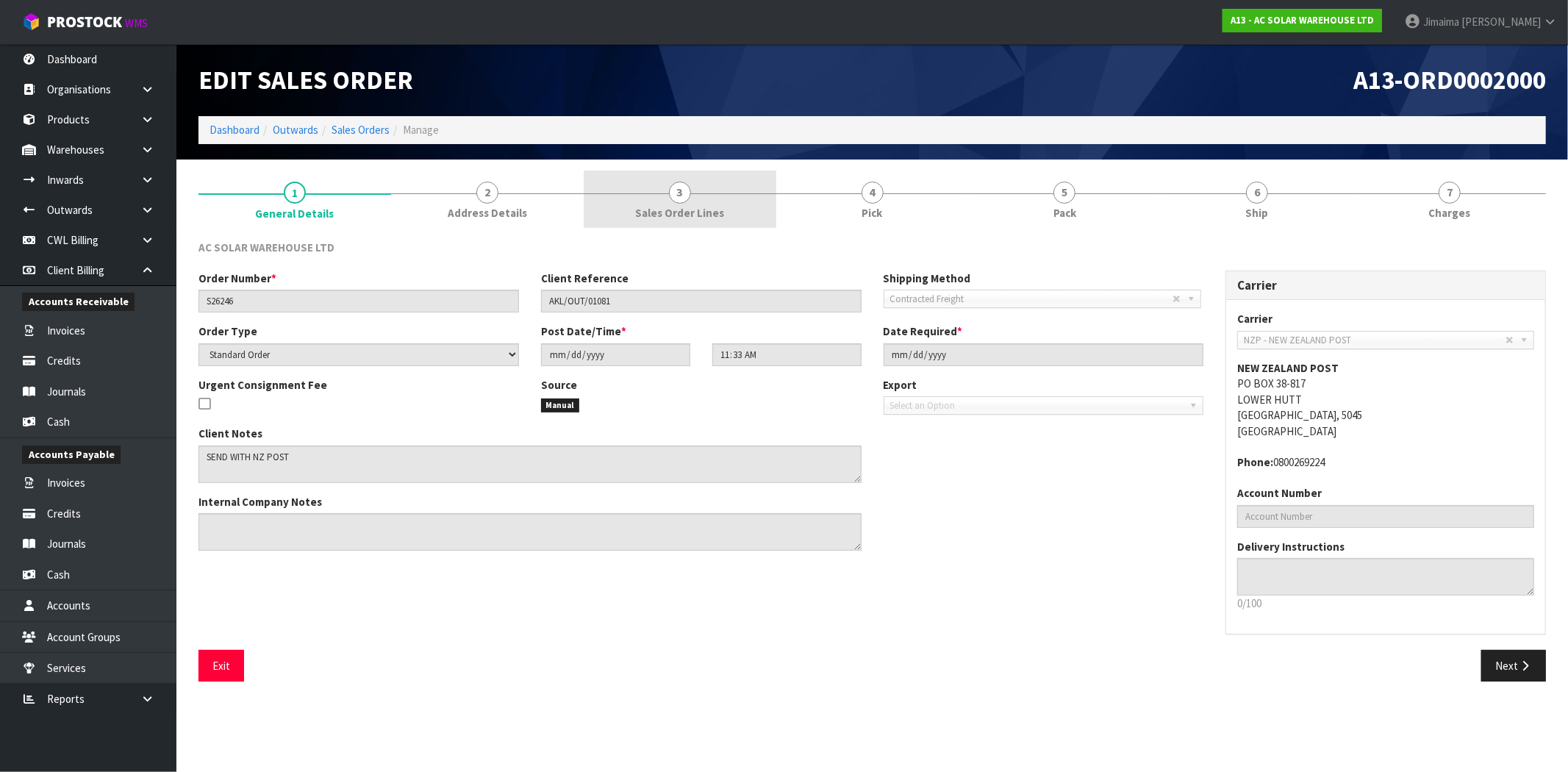
click at [722, 202] on link "3 Sales Order Lines" at bounding box center [680, 199] width 192 height 58
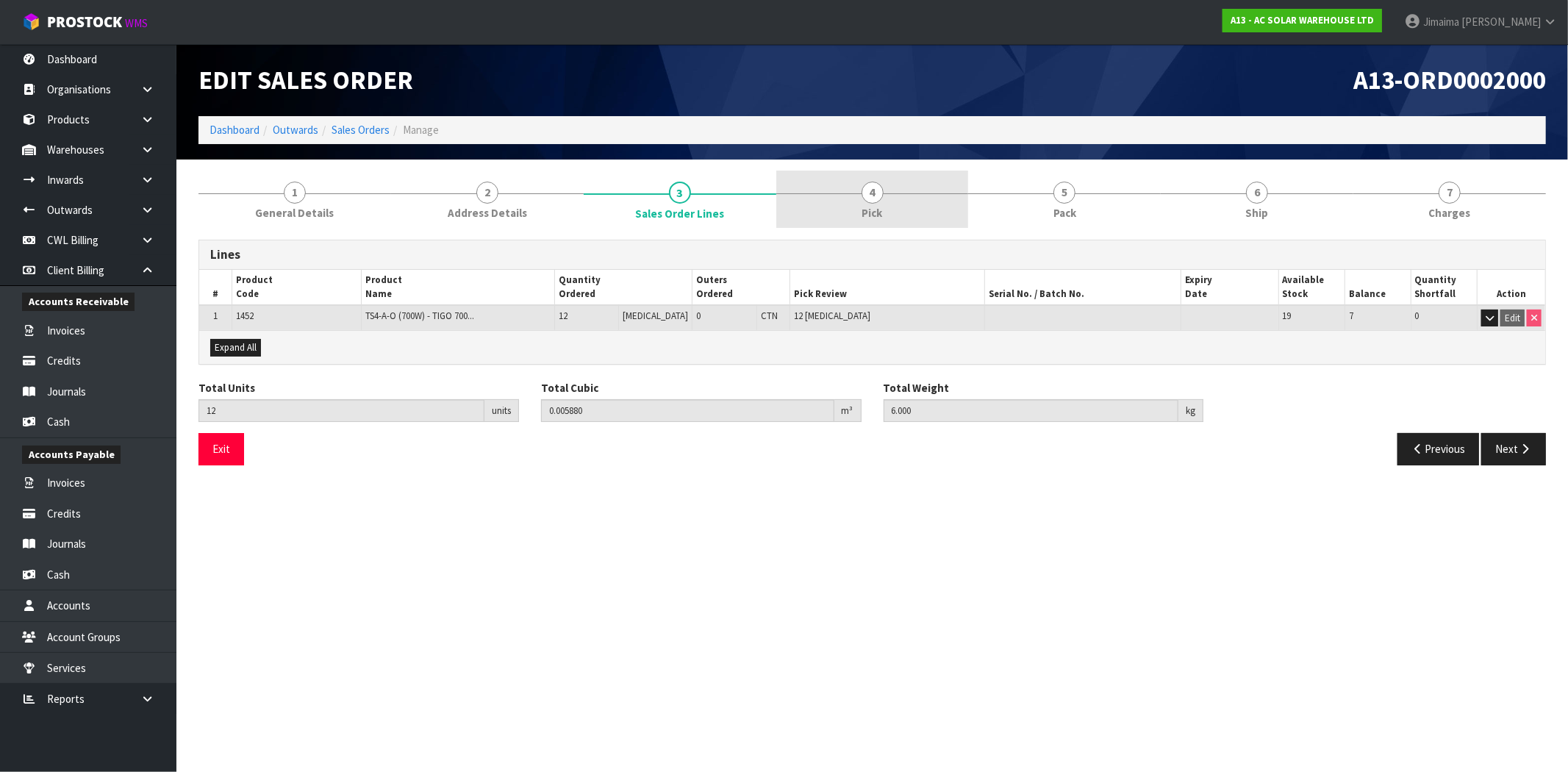
click at [900, 195] on link "4 Pick" at bounding box center [872, 199] width 192 height 58
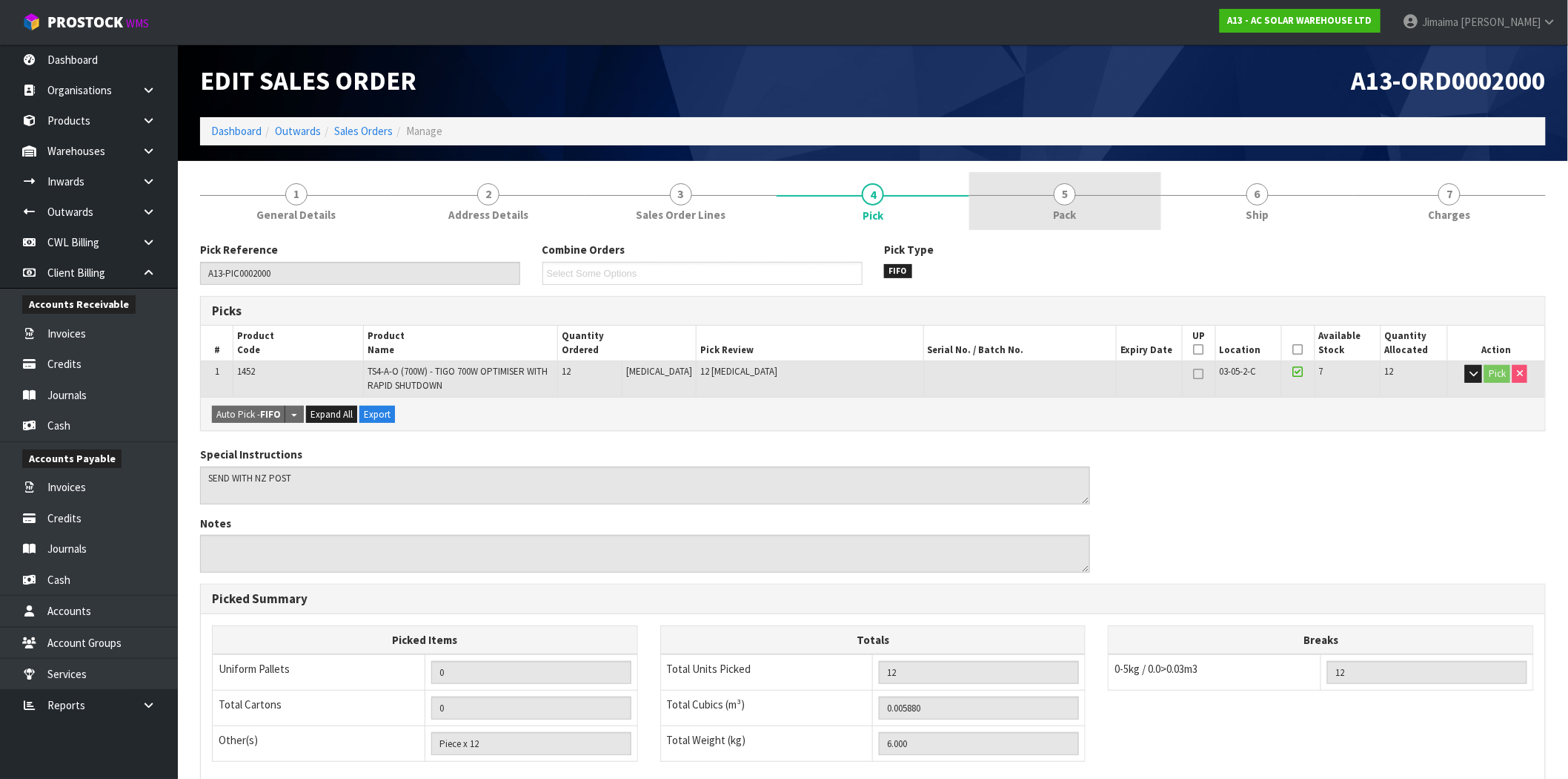
click at [1029, 201] on link "5 Pack" at bounding box center [1065, 201] width 192 height 59
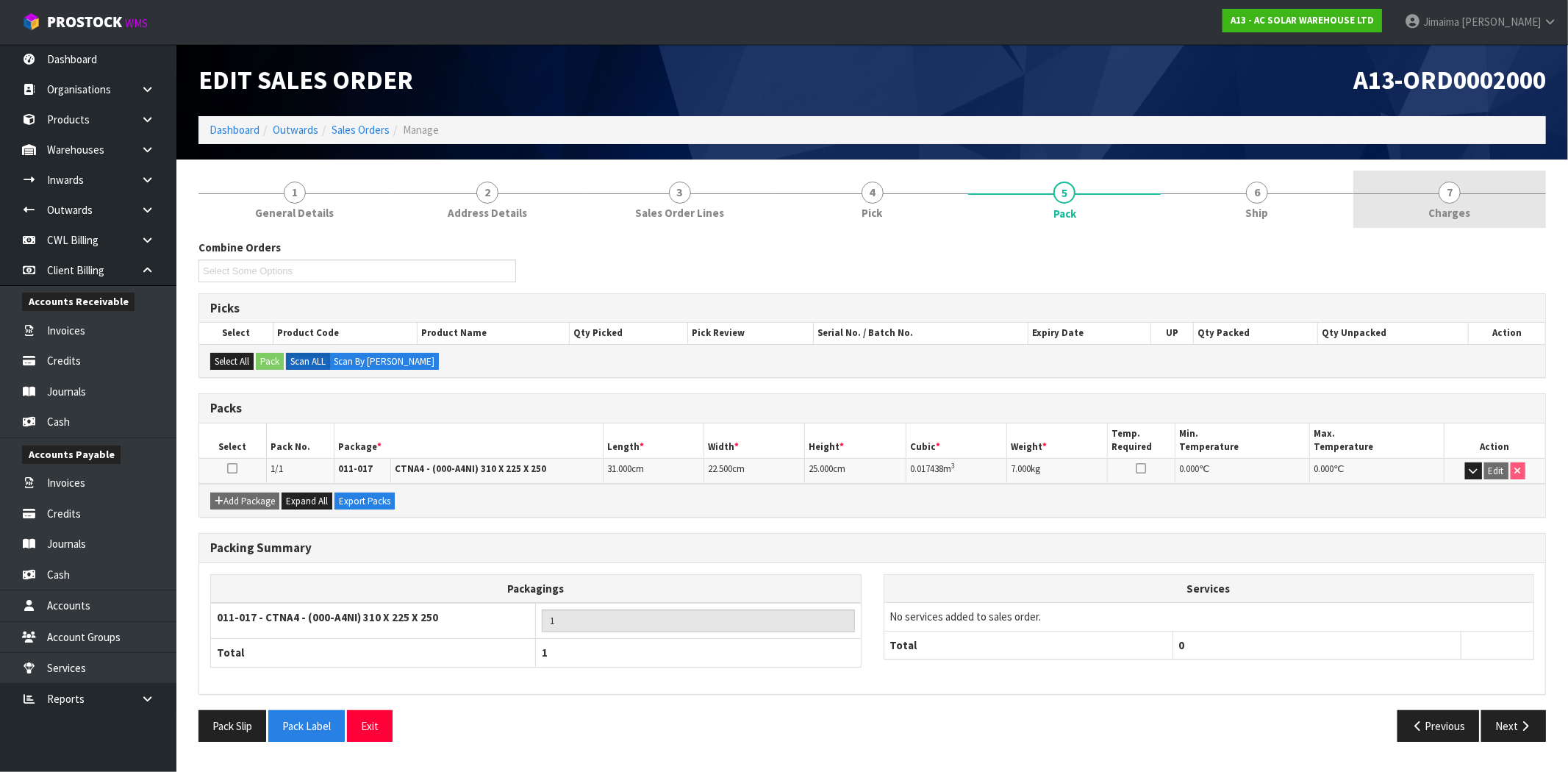
click at [1380, 215] on link "7 [GEOGRAPHIC_DATA]" at bounding box center [1450, 199] width 192 height 58
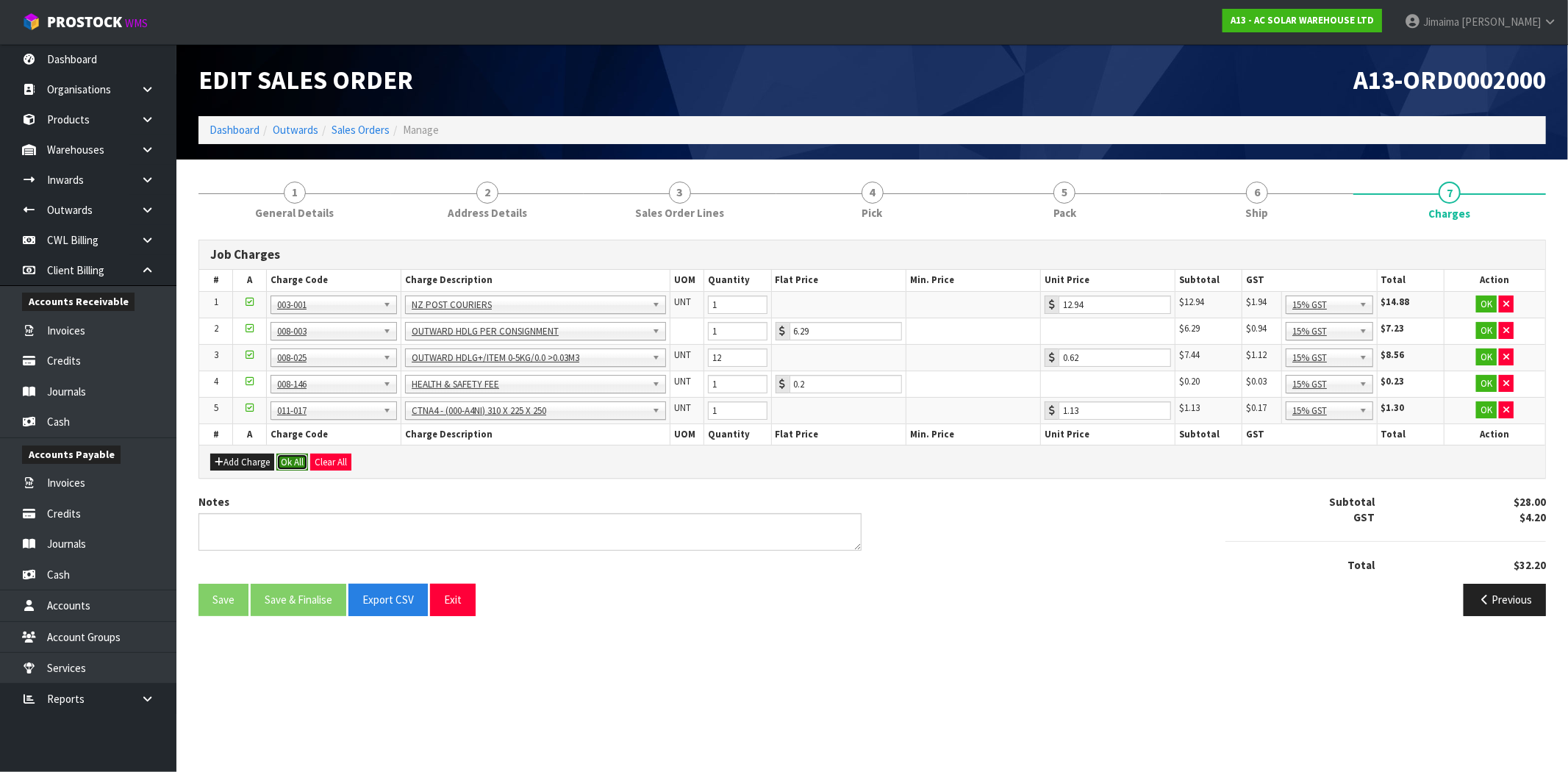
click at [292, 459] on button "Ok All" at bounding box center [292, 462] width 32 height 18
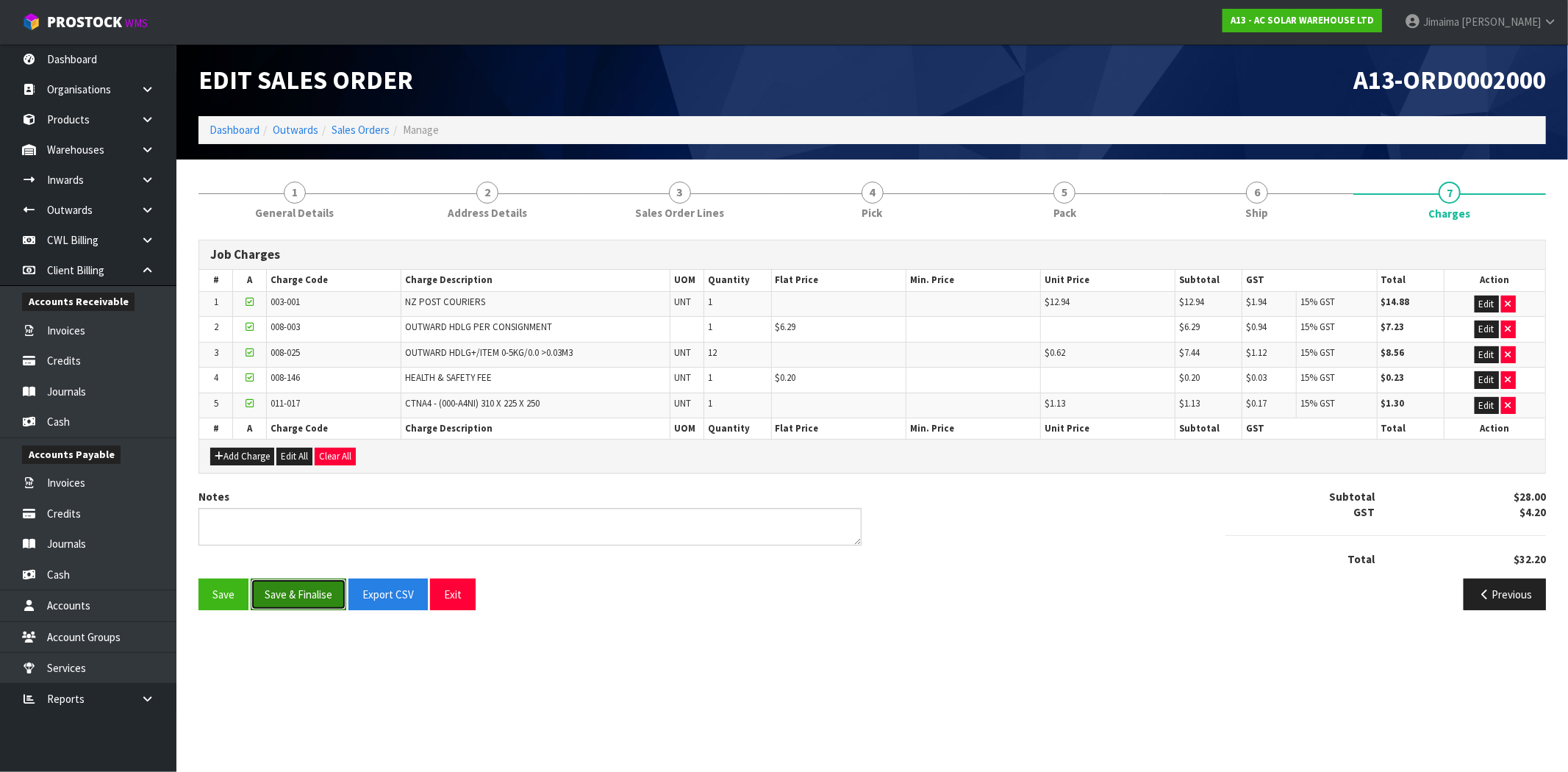
drag, startPoint x: 306, startPoint y: 590, endPoint x: 313, endPoint y: 574, distance: 17.5
click at [306, 590] on button "Save & Finalise" at bounding box center [298, 594] width 95 height 32
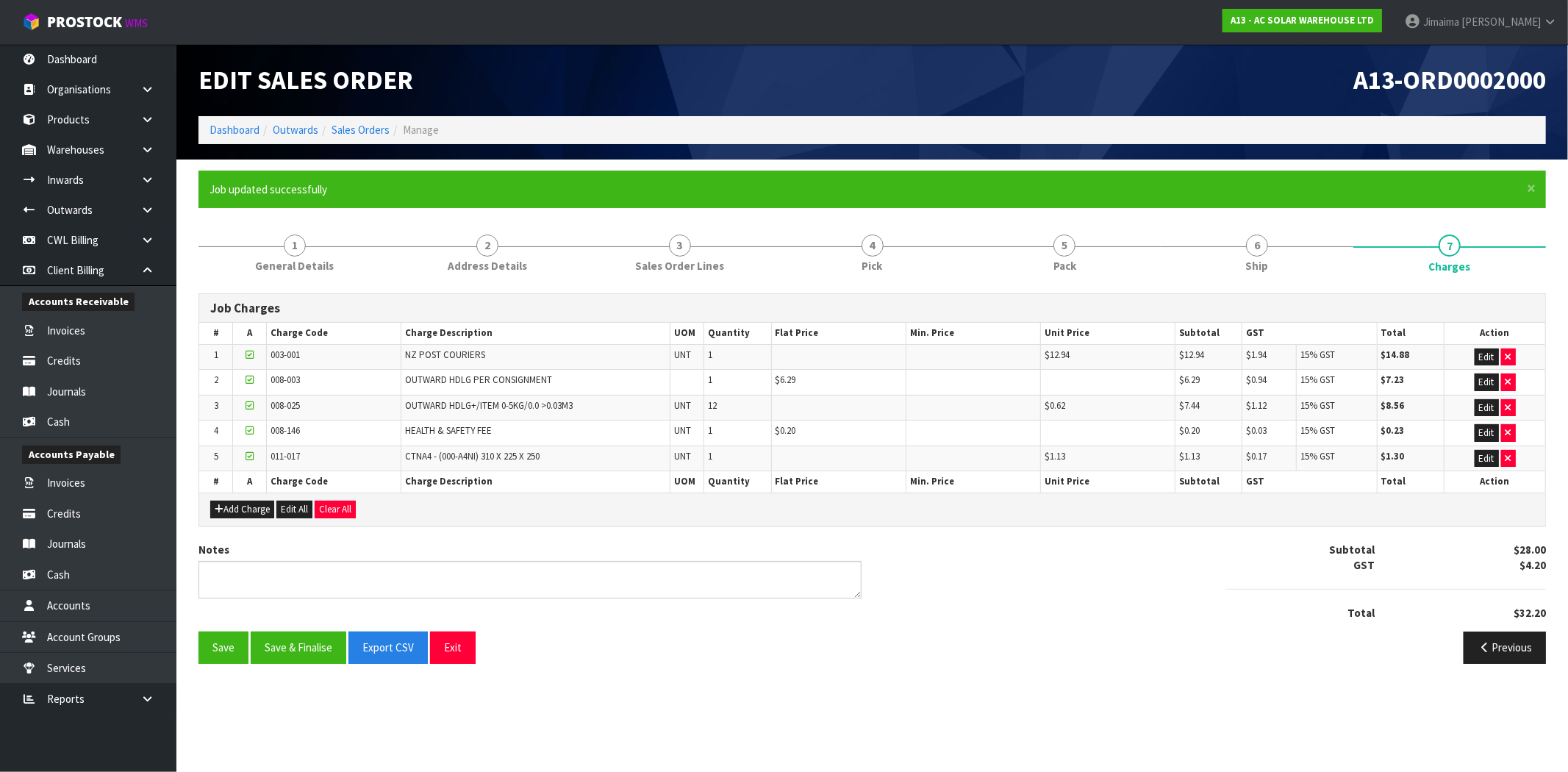
click at [694, 204] on div "× Close Job updated successfully" at bounding box center [872, 189] width 1348 height 37
click at [691, 228] on link "3 Sales Order Lines" at bounding box center [680, 252] width 192 height 58
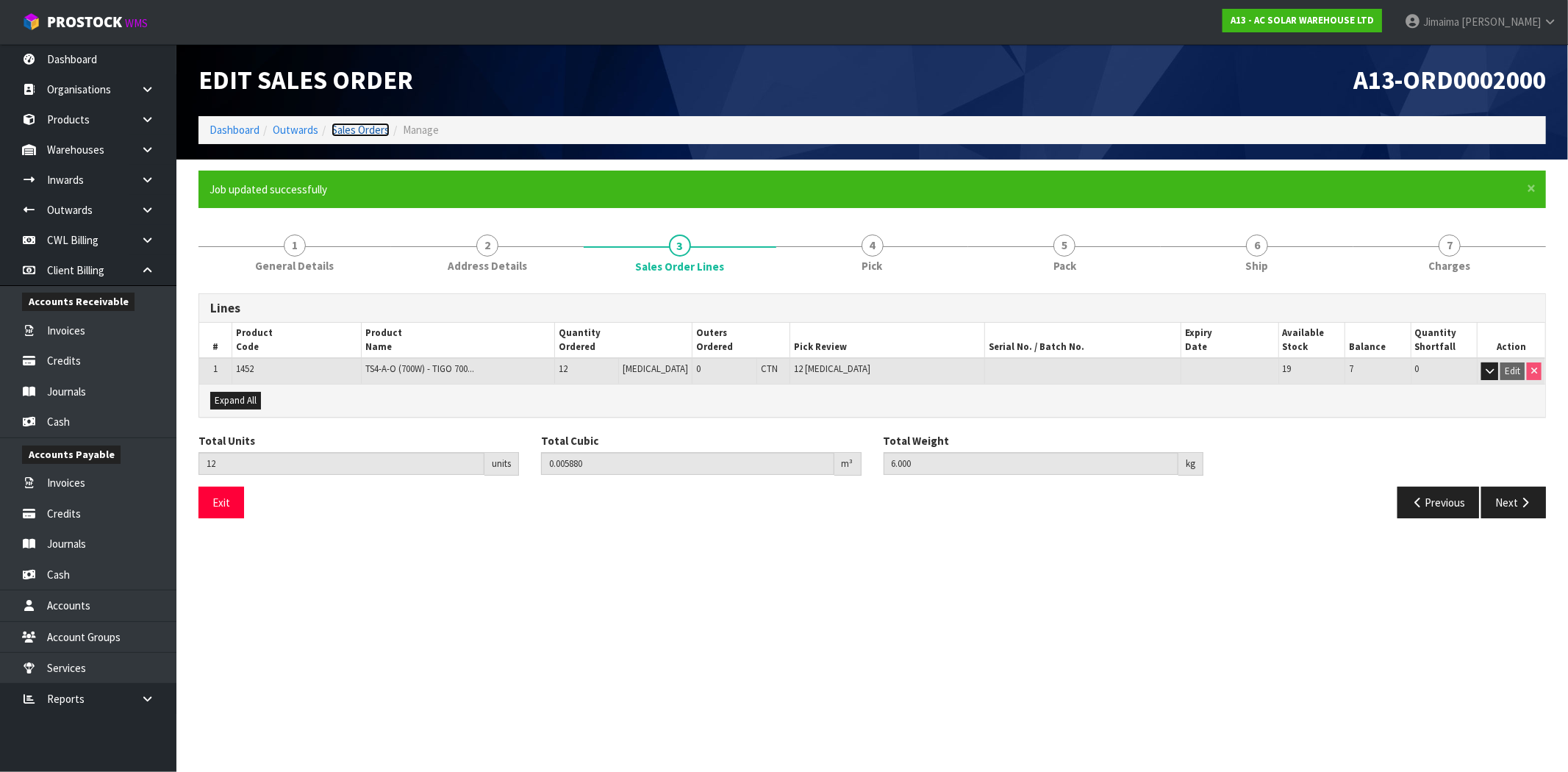
click at [370, 123] on link "Sales Orders" at bounding box center [361, 129] width 58 height 14
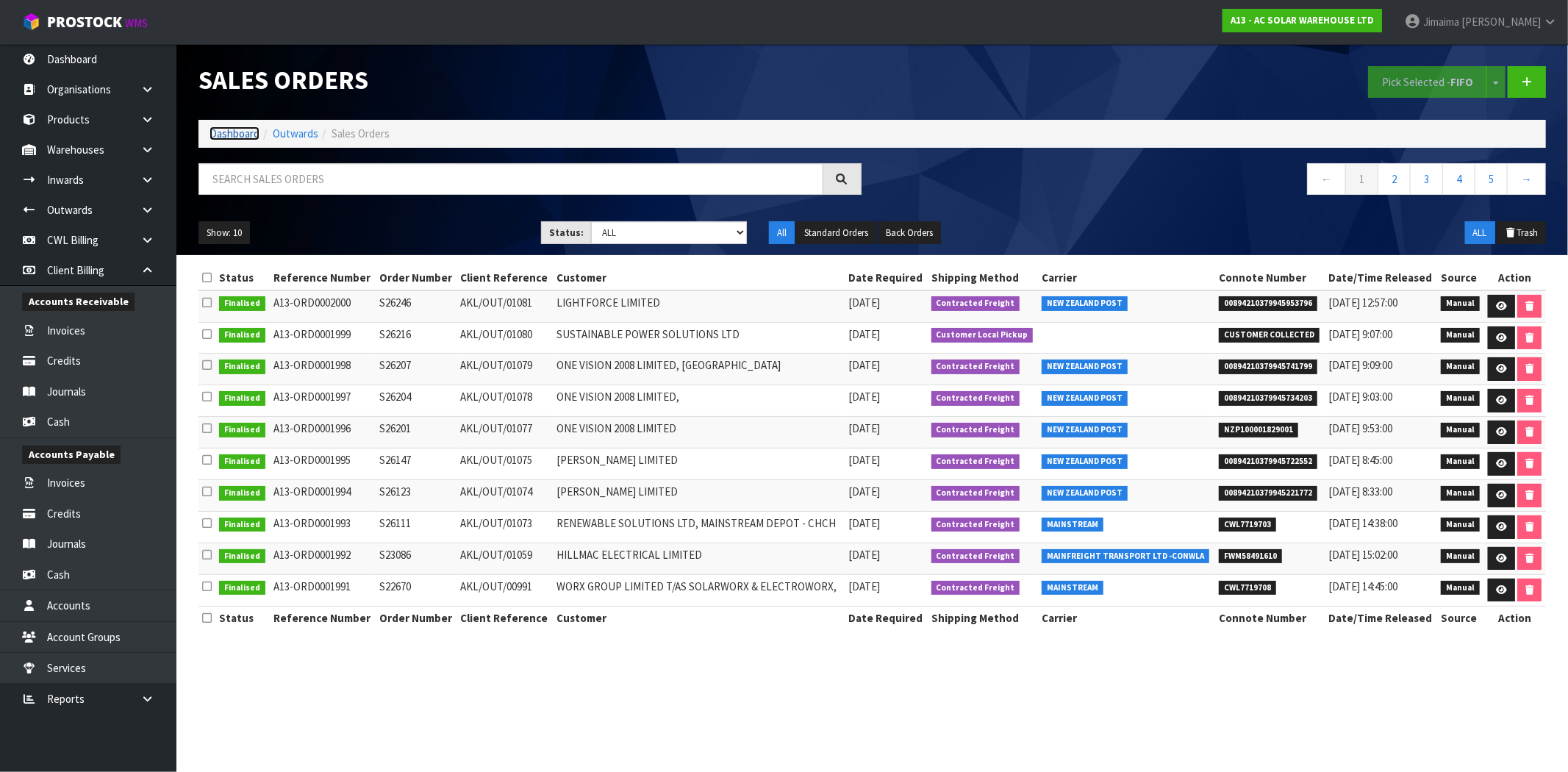
click at [229, 133] on link "Dashboard" at bounding box center [234, 133] width 50 height 14
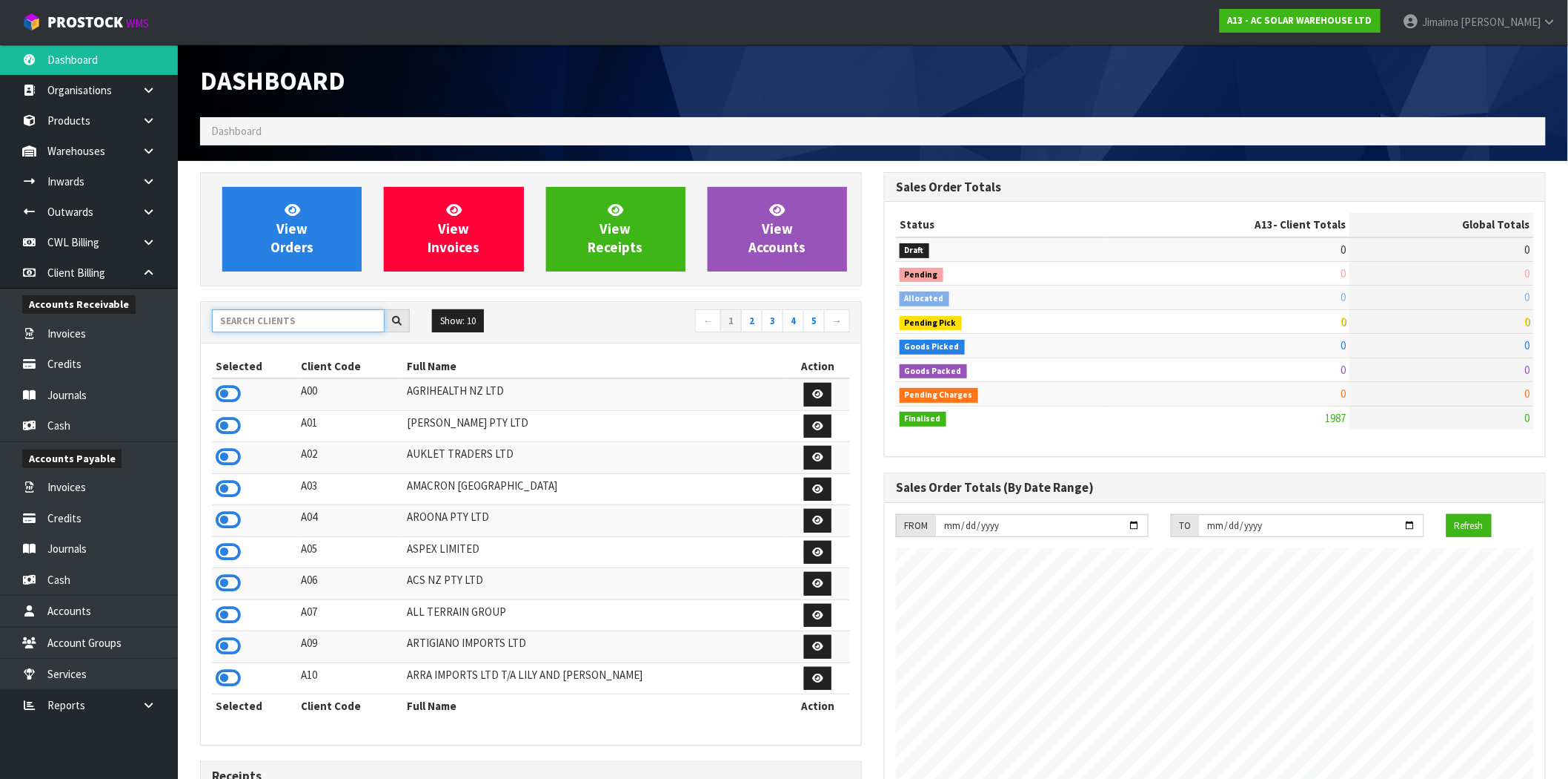
click at [296, 316] on input "text" at bounding box center [298, 320] width 173 height 23
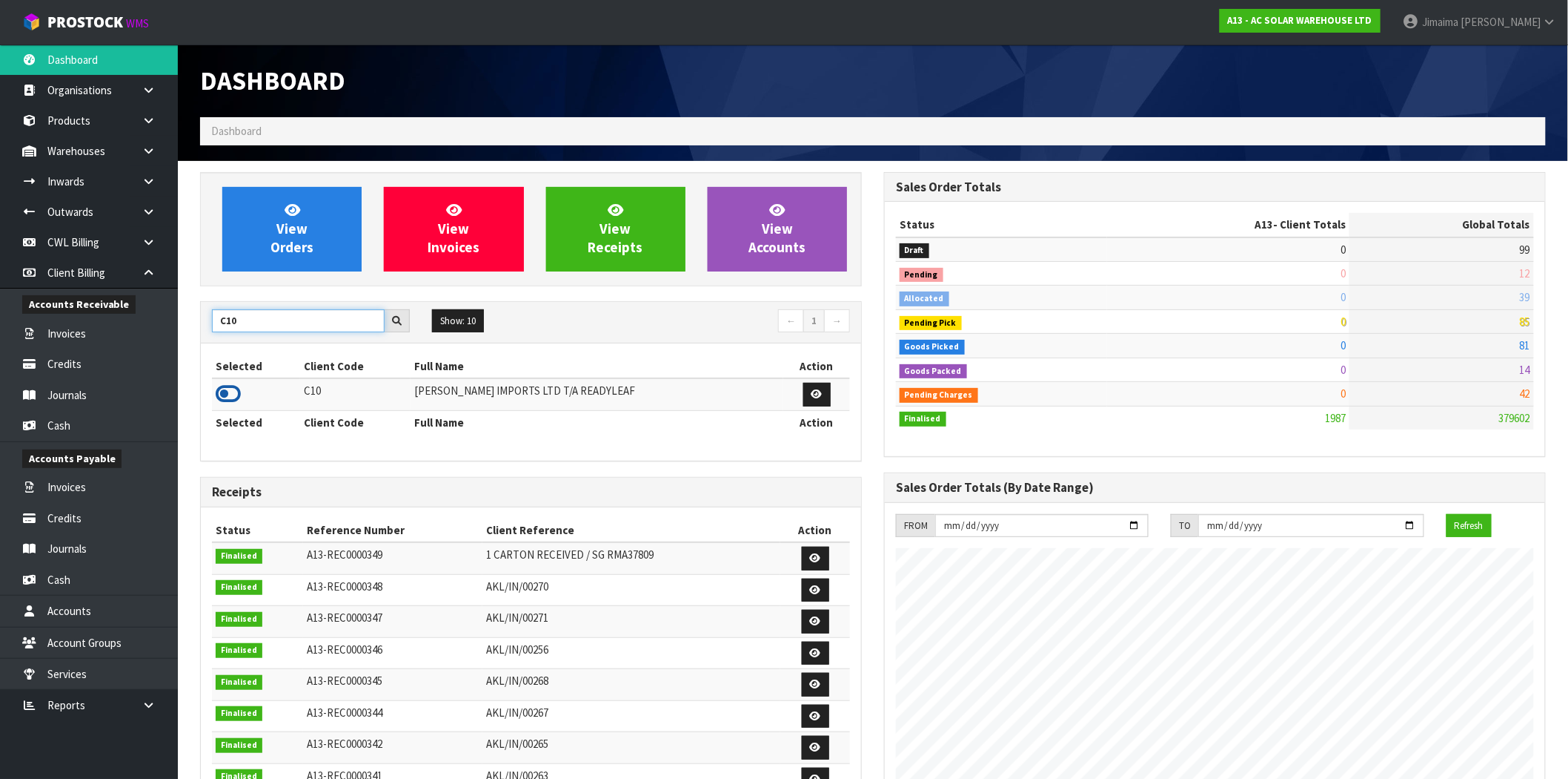
type input "C10"
click at [232, 404] on icon at bounding box center [228, 393] width 25 height 22
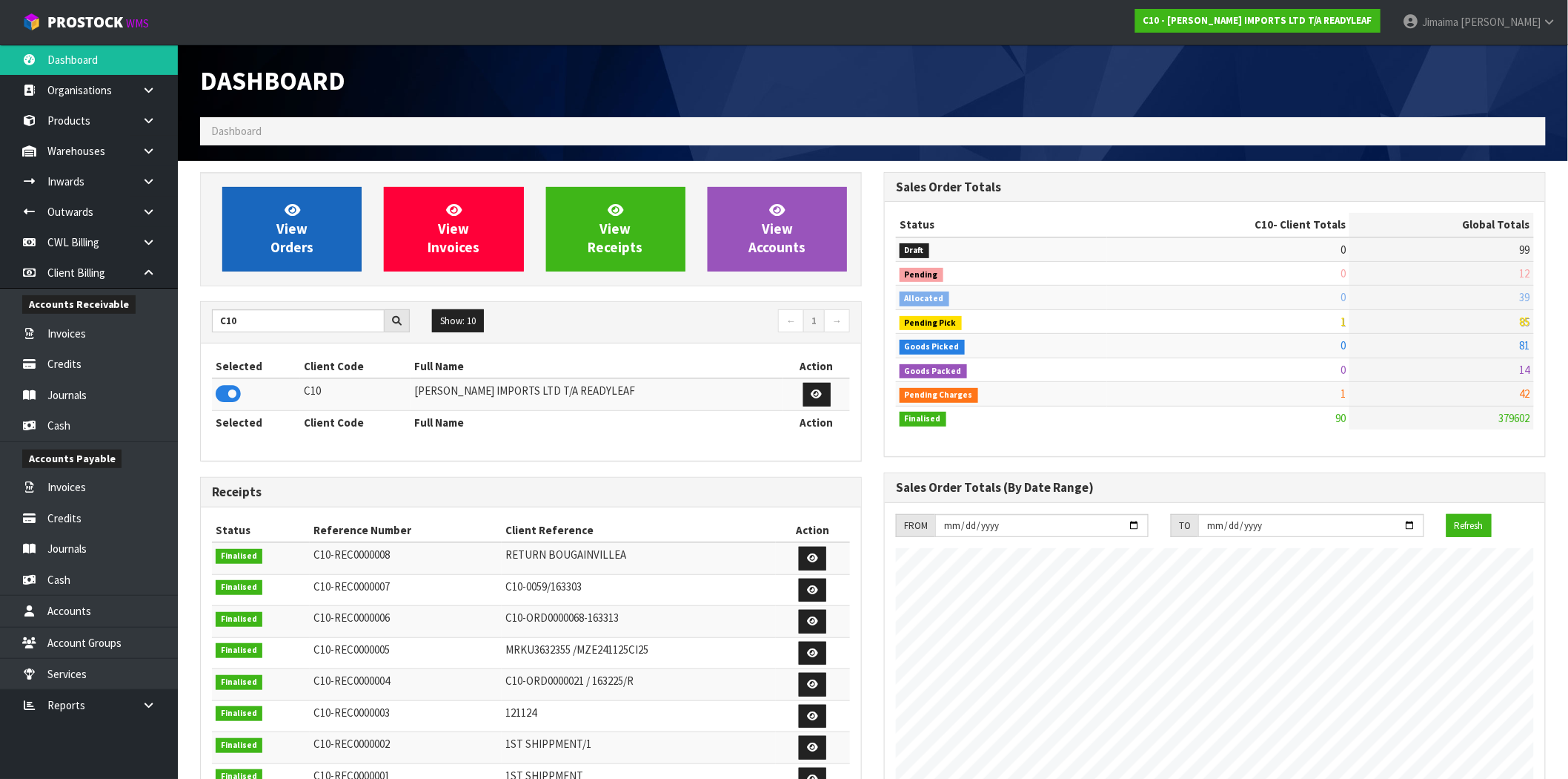
scroll to position [1003, 684]
click at [296, 216] on icon at bounding box center [292, 210] width 16 height 14
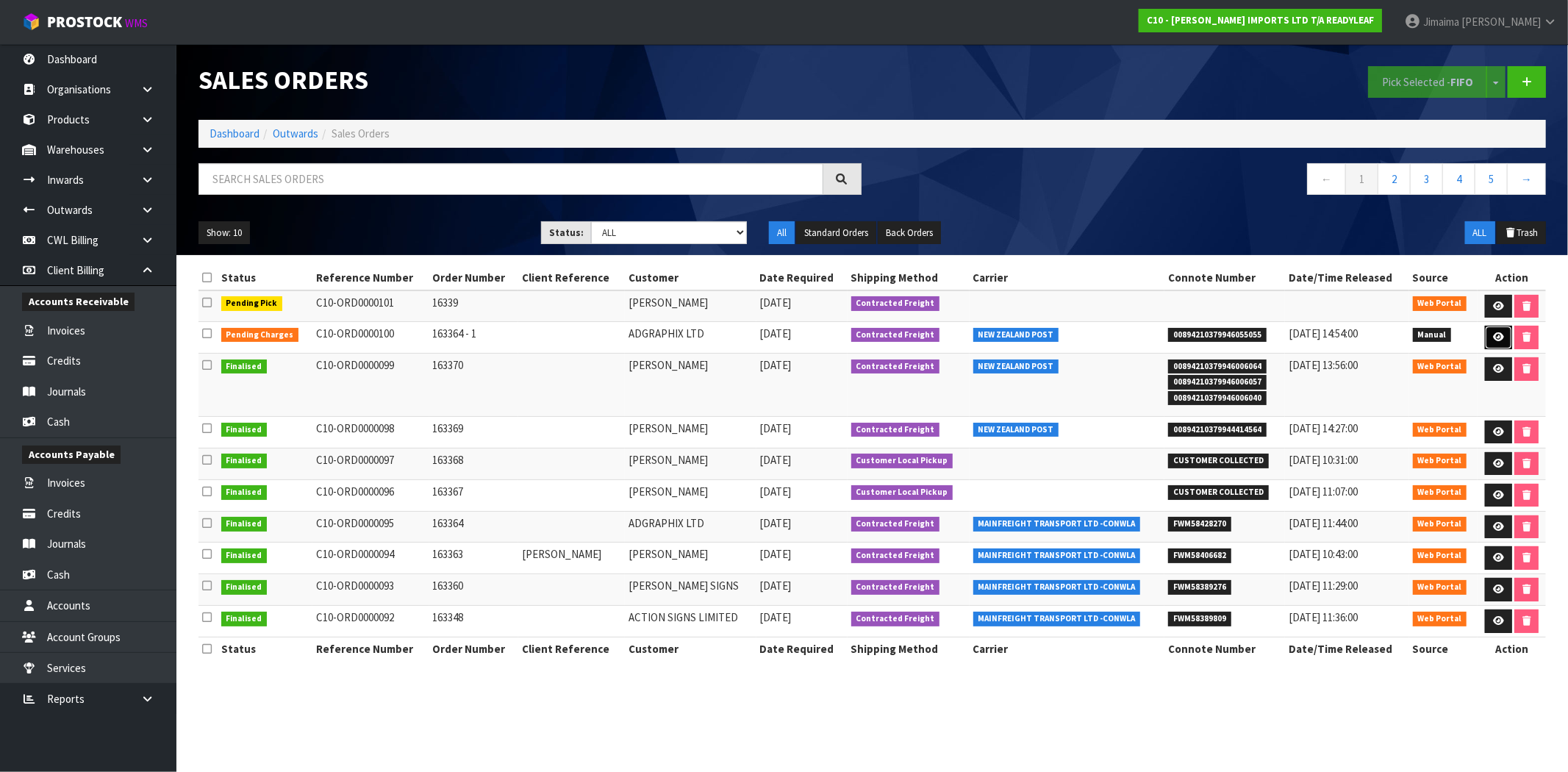
click at [1494, 336] on icon at bounding box center [1499, 337] width 11 height 9
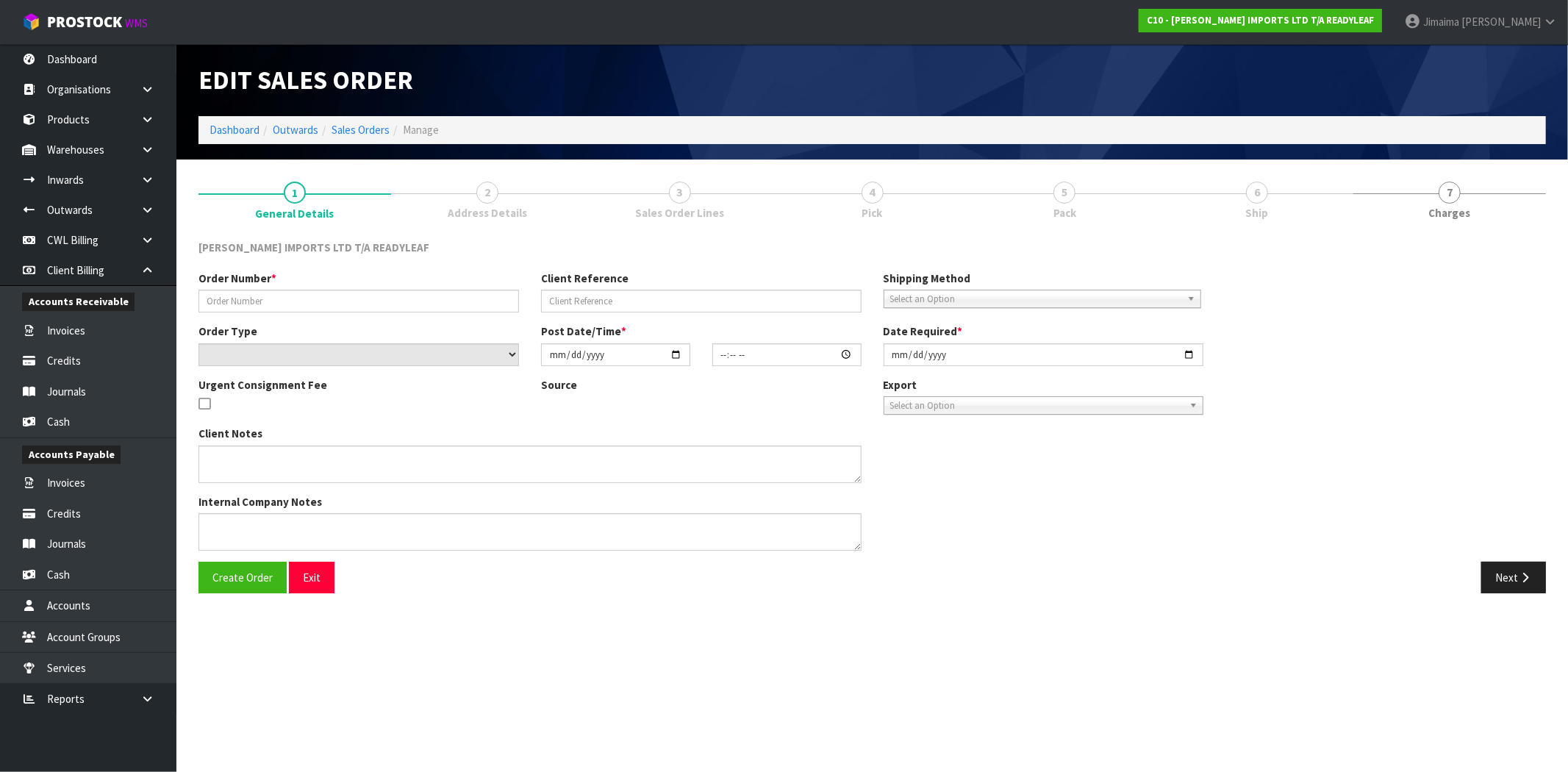
type input "163364 - 1"
select select "number:0"
type input "[DATE]"
type input "14:06:00.000"
type input "[DATE]"
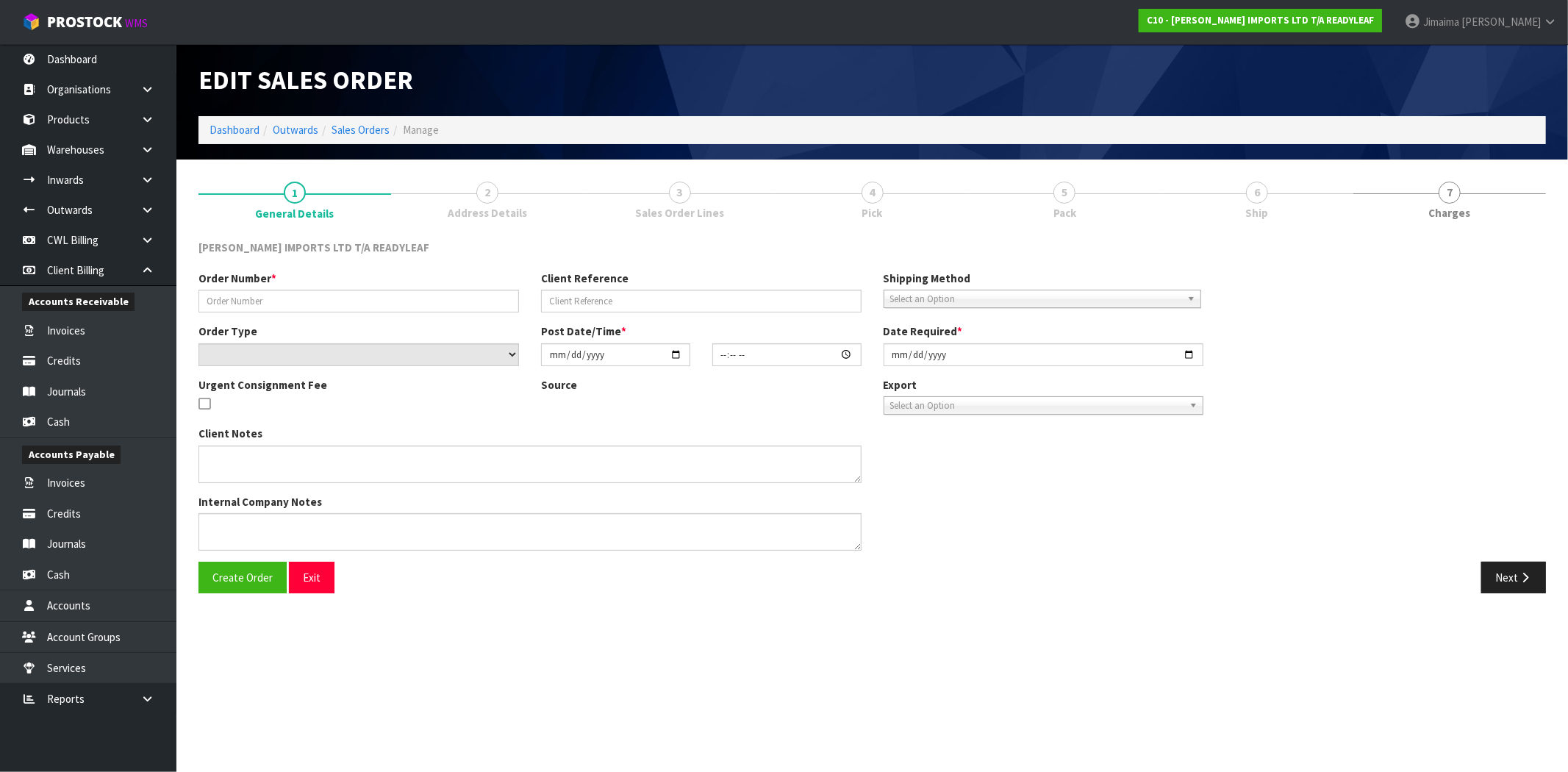
type textarea "URGENT OVERNIGHT DISPATCH"
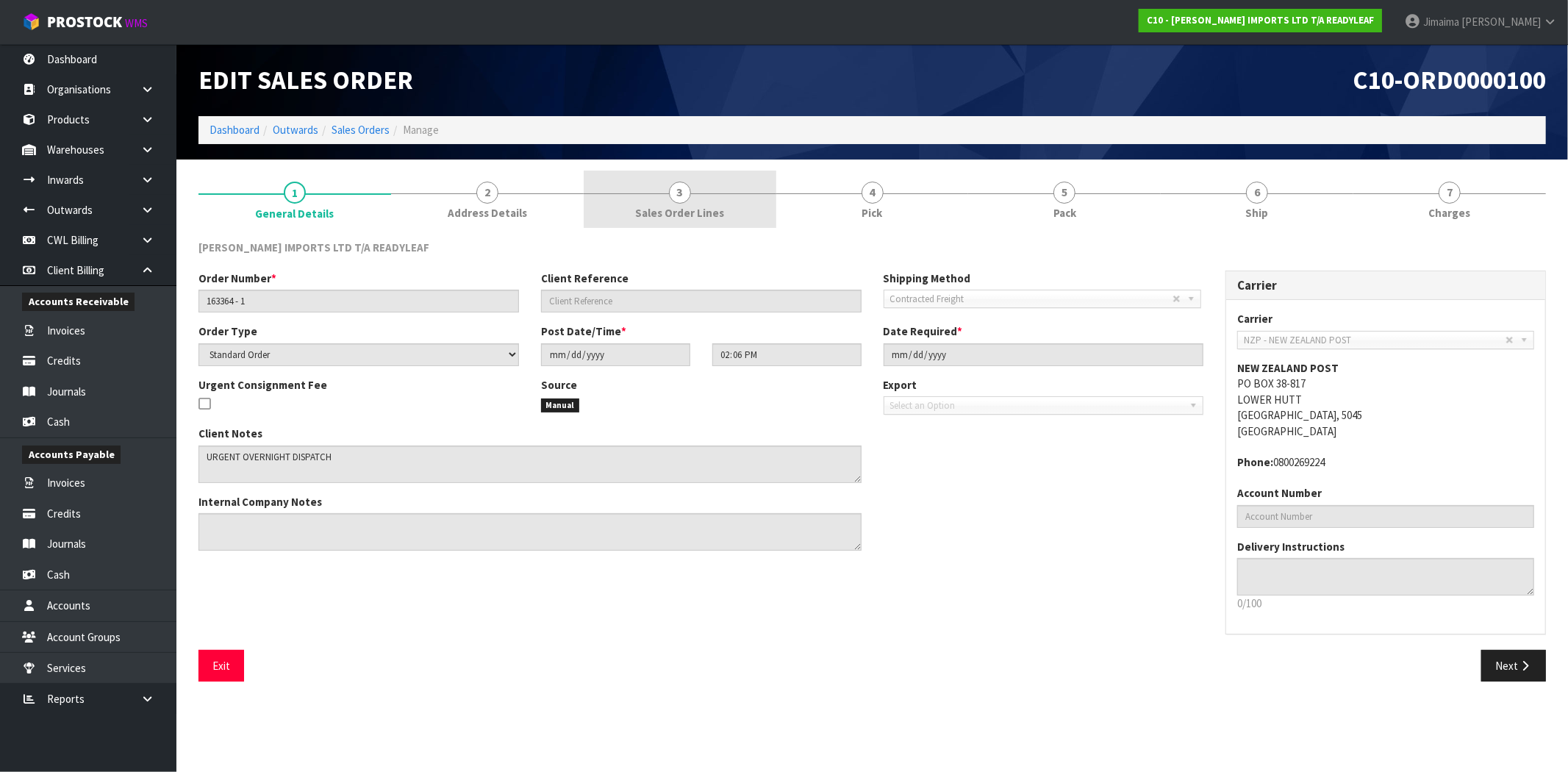
click at [715, 209] on span "Sales Order Lines" at bounding box center [679, 213] width 89 height 16
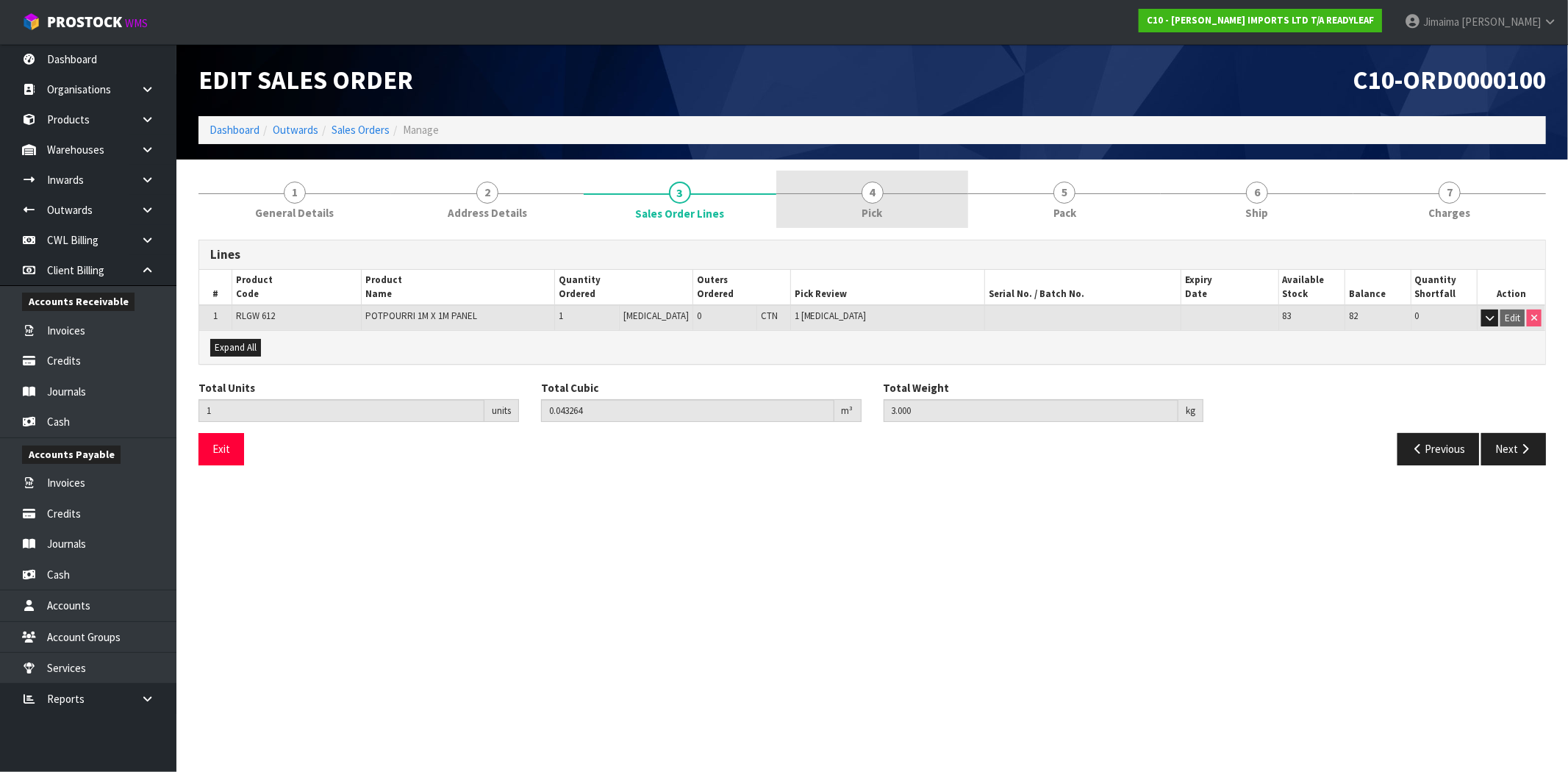
click at [898, 210] on link "4 Pick" at bounding box center [872, 199] width 192 height 58
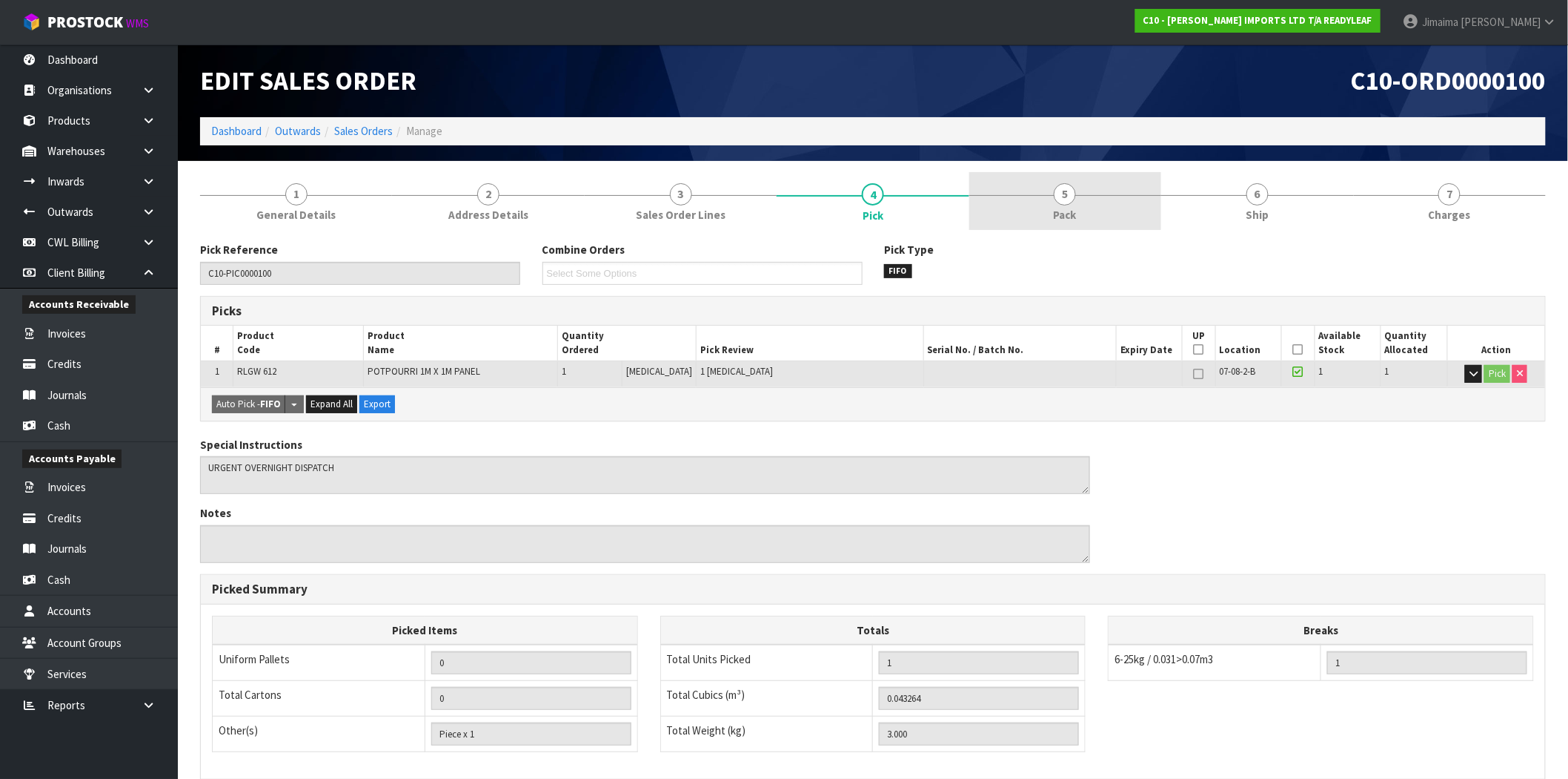
click at [1018, 205] on link "5 Pack" at bounding box center [1065, 201] width 192 height 59
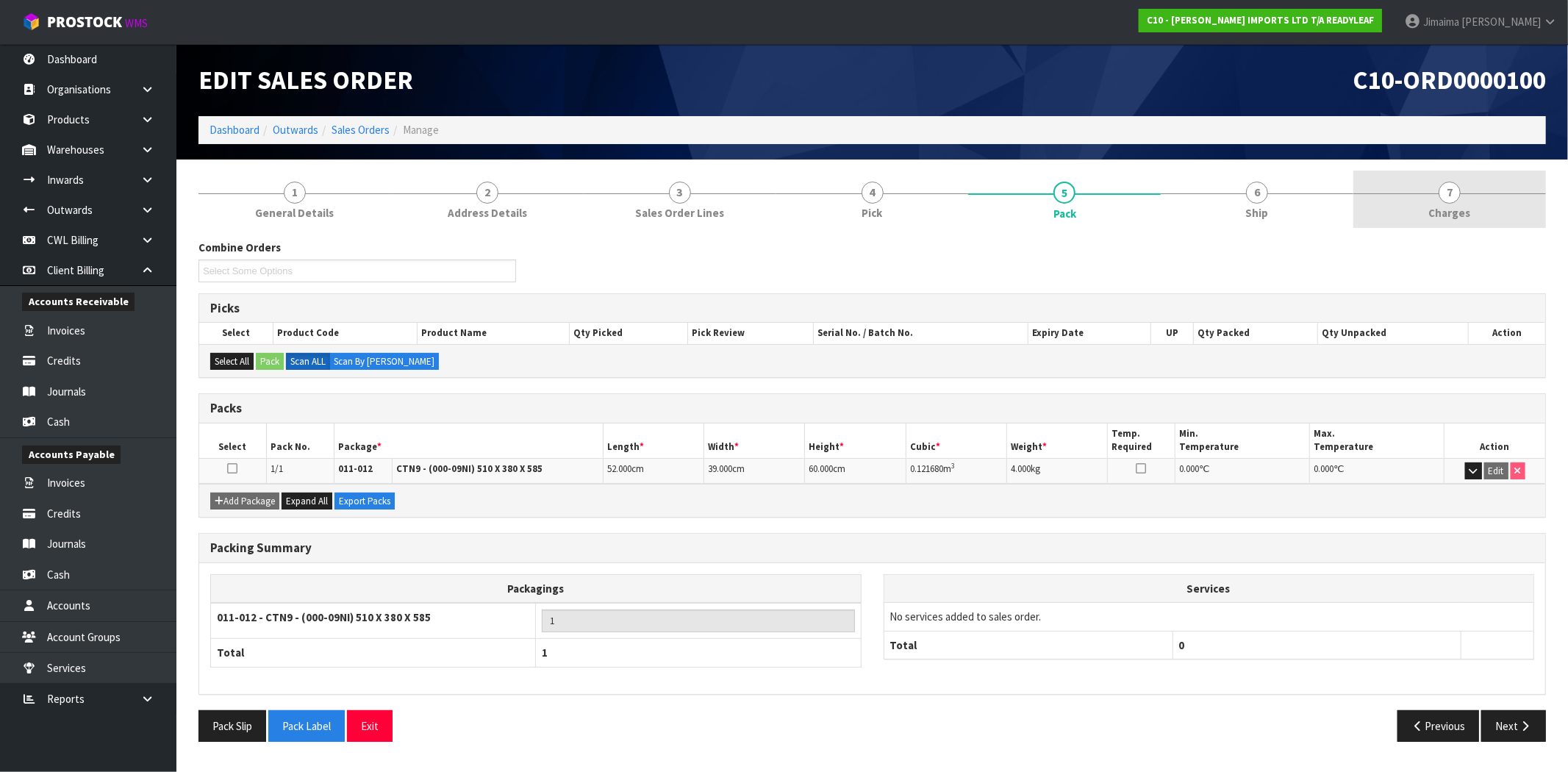
drag, startPoint x: 1399, startPoint y: 205, endPoint x: 973, endPoint y: 209, distance: 426.0
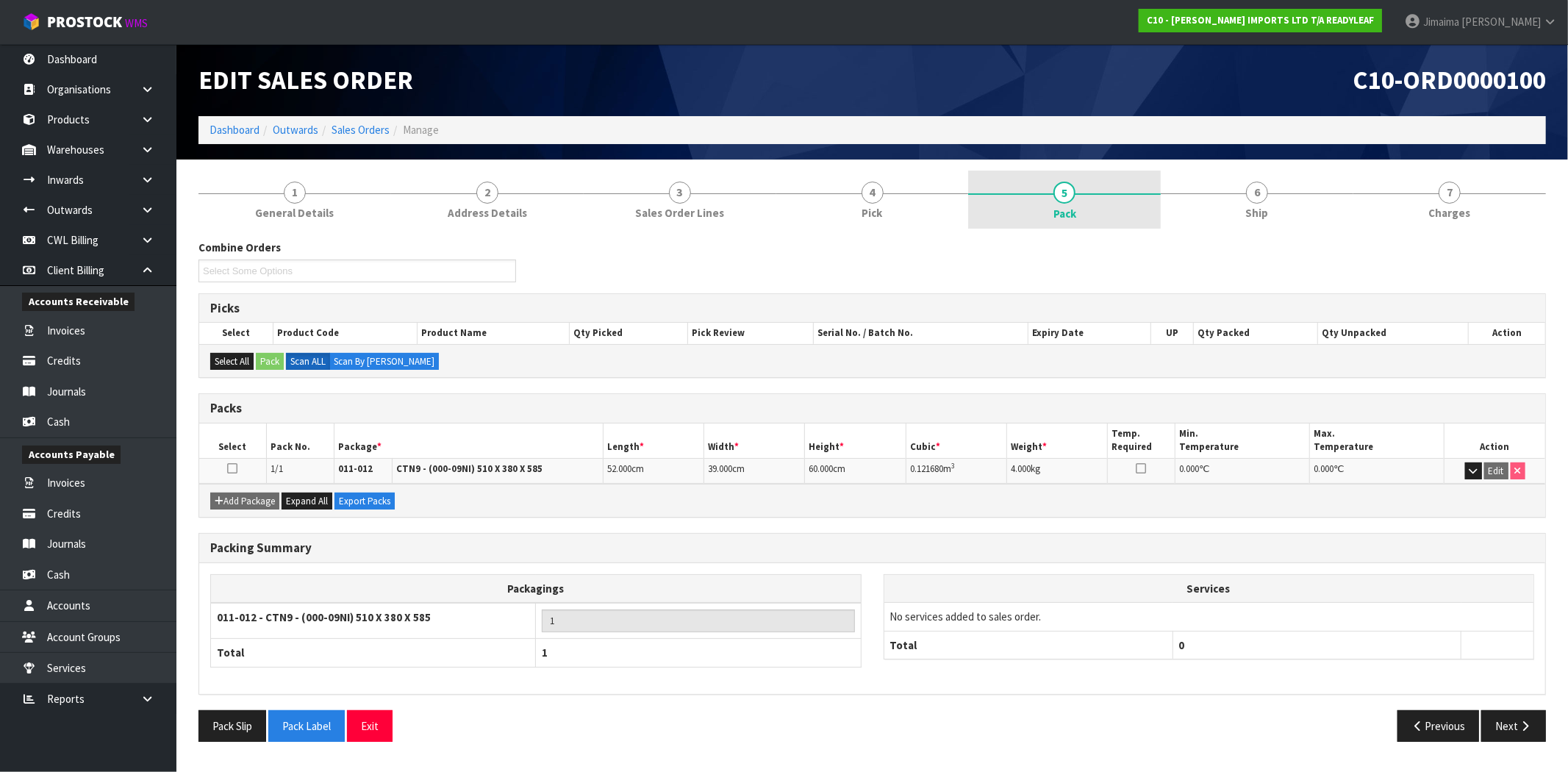
click at [1398, 205] on link "7 [GEOGRAPHIC_DATA]" at bounding box center [1450, 199] width 192 height 58
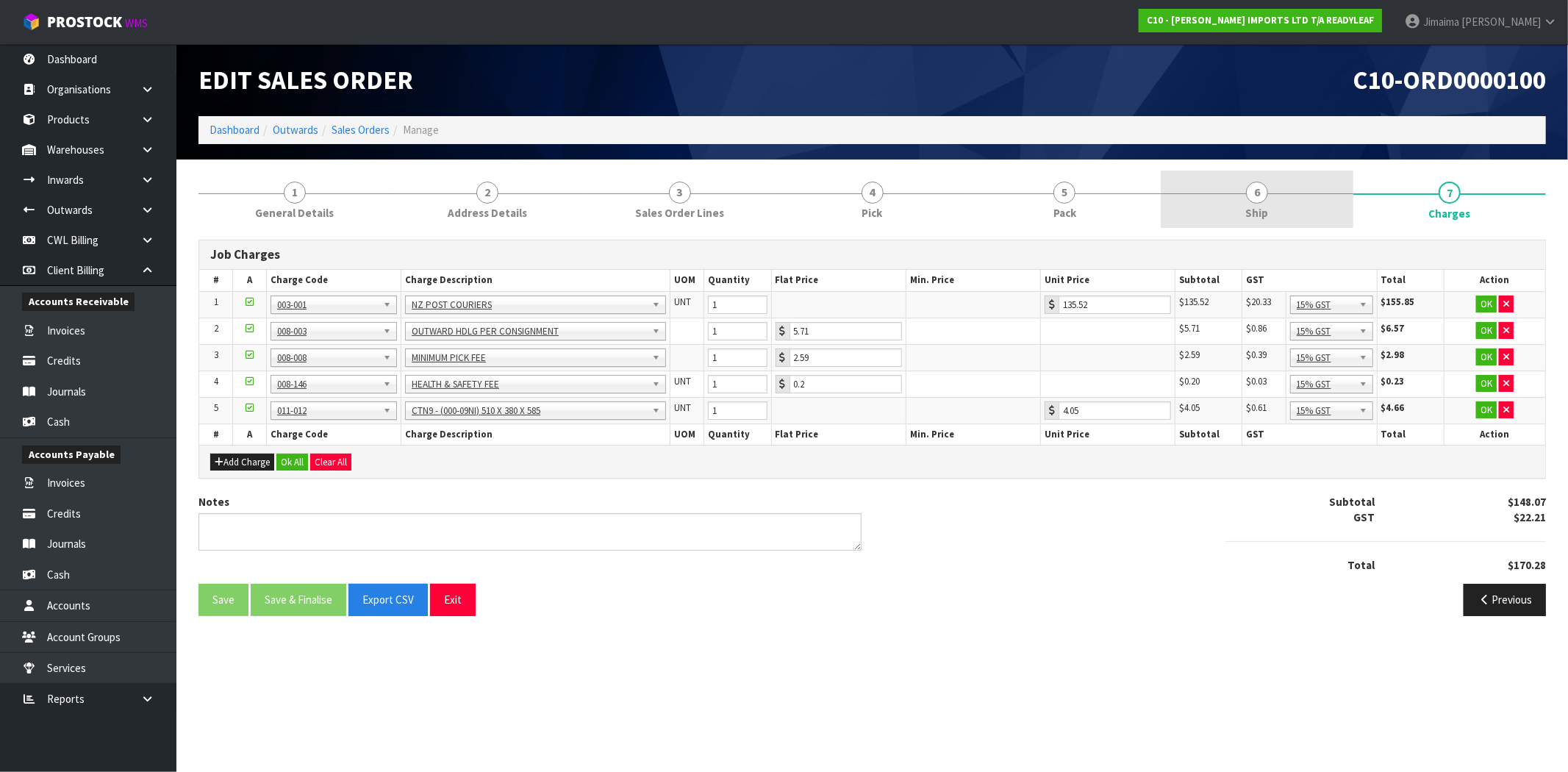
click at [1197, 195] on link "6 Ship" at bounding box center [1257, 199] width 192 height 58
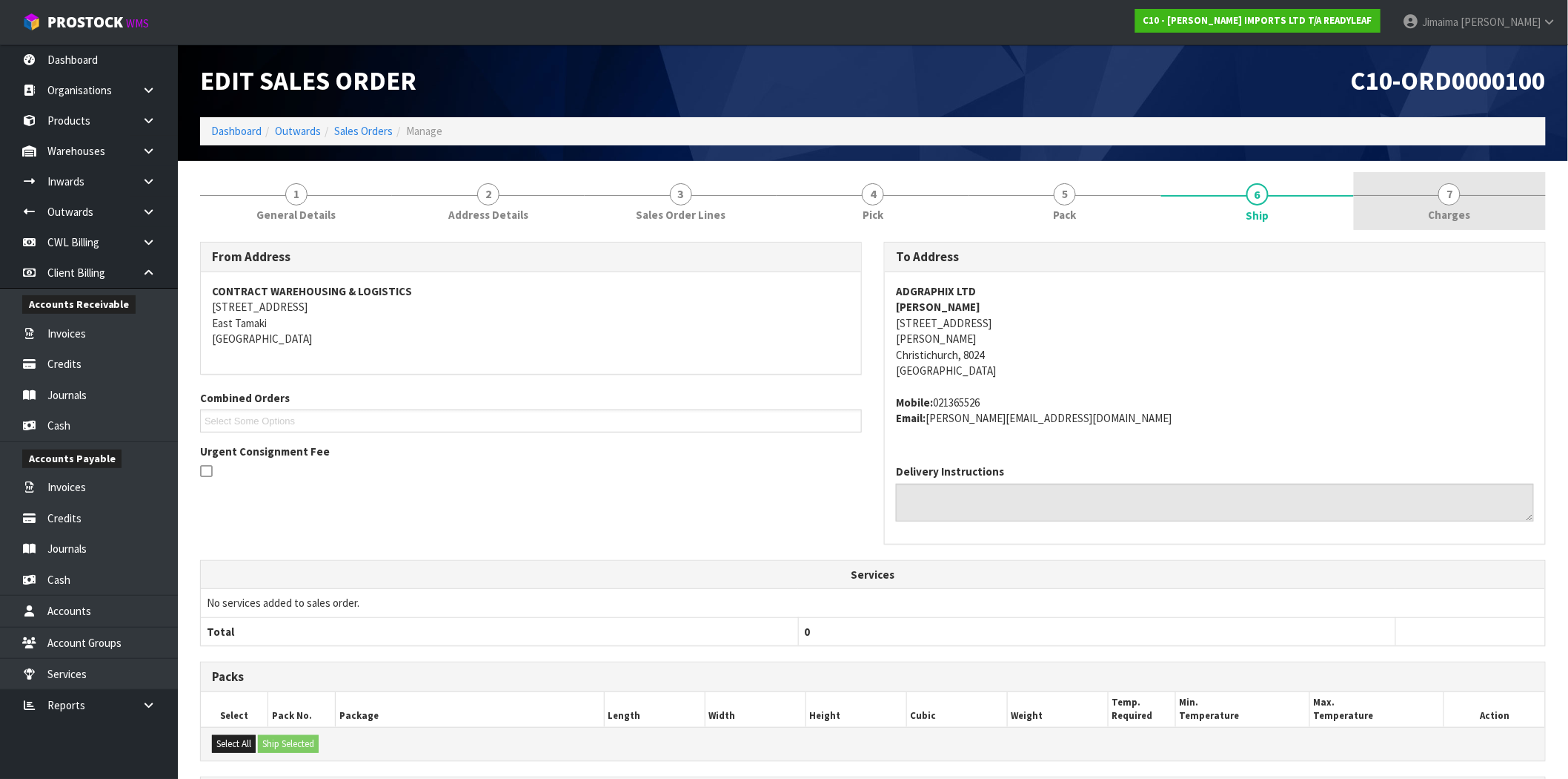
click at [1449, 201] on span "7" at bounding box center [1449, 194] width 22 height 22
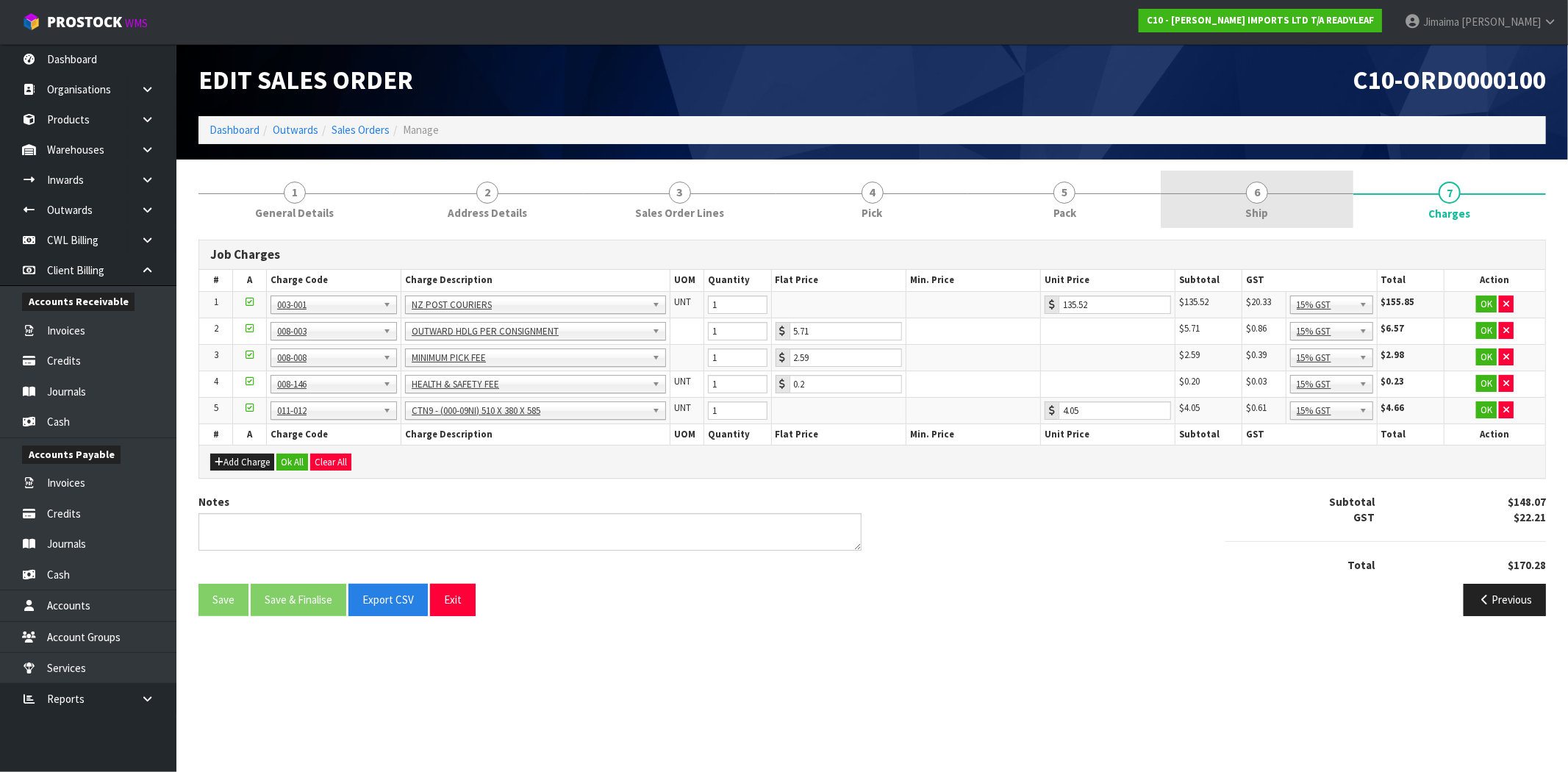
click at [1313, 193] on link "6 Ship" at bounding box center [1257, 199] width 192 height 58
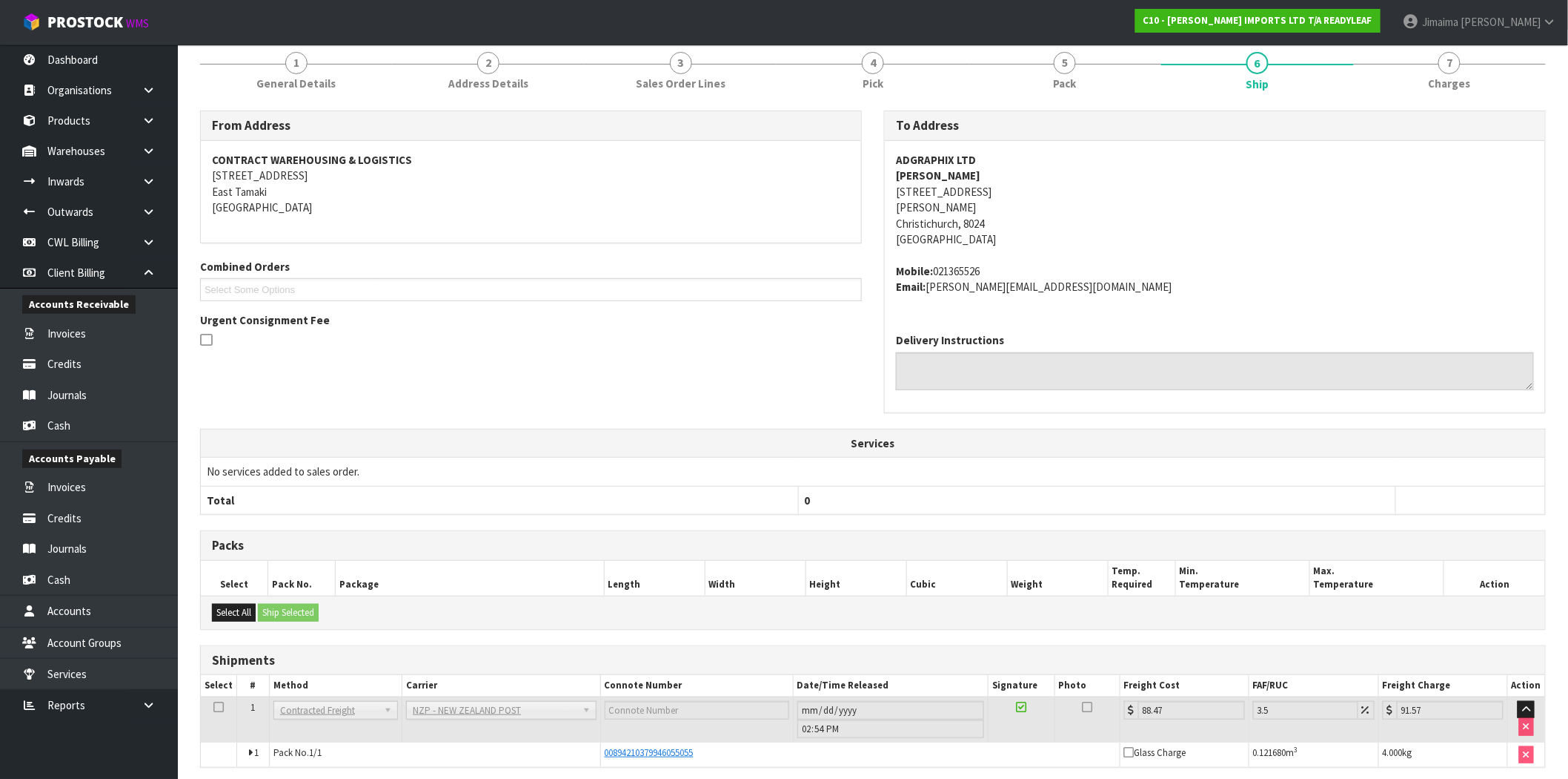
scroll to position [191, 0]
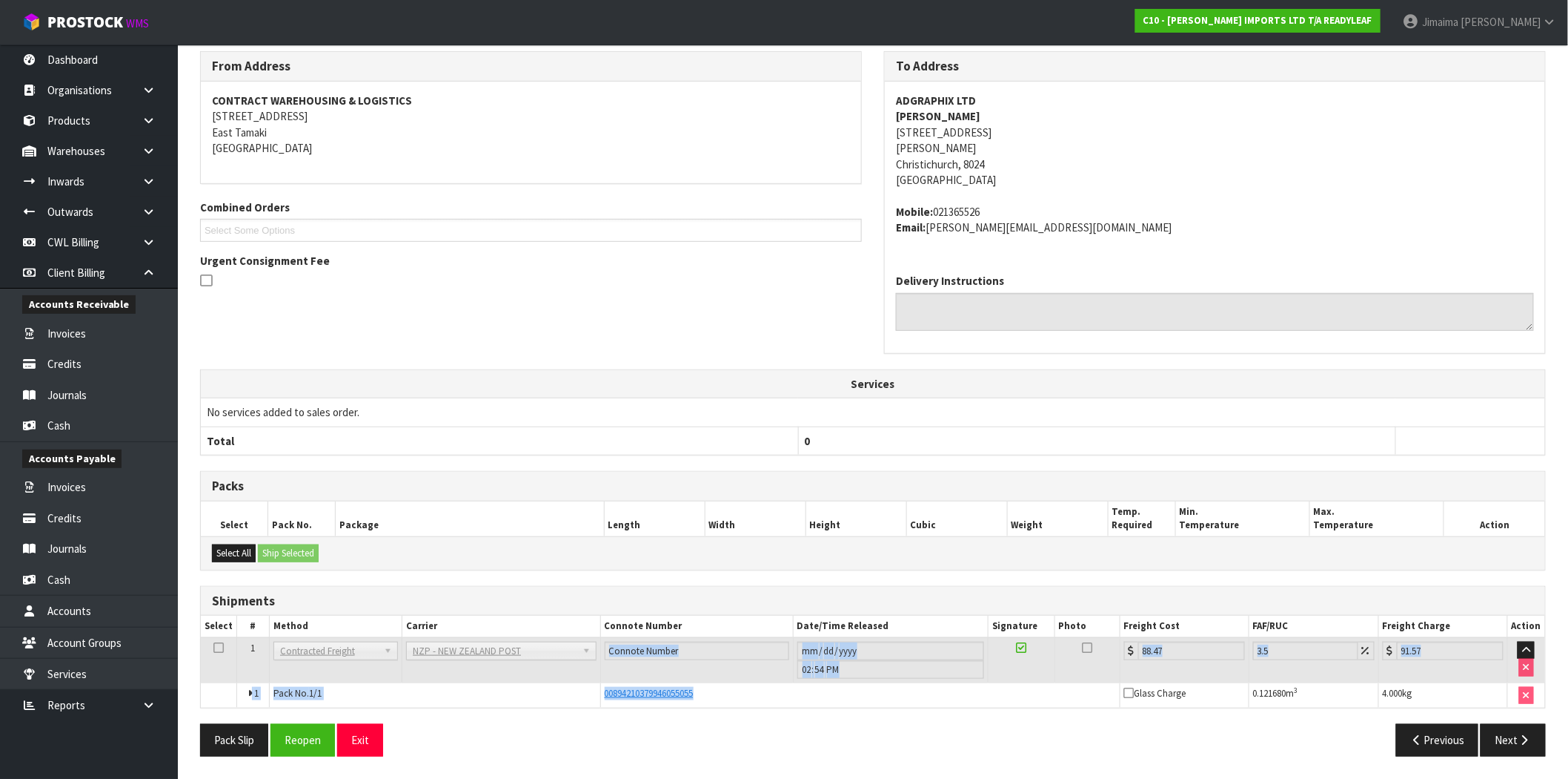
drag, startPoint x: 723, startPoint y: 692, endPoint x: 591, endPoint y: 673, distance: 133.4
click at [579, 680] on tbody "1 Client Local Pickup Customer Local Pickup Company Freight Contracted Freight …" at bounding box center [873, 672] width 1344 height 70
click at [677, 693] on span "00894210379946055055" at bounding box center [650, 693] width 89 height 13
click at [657, 695] on span "00894210379946055055" at bounding box center [650, 693] width 89 height 13
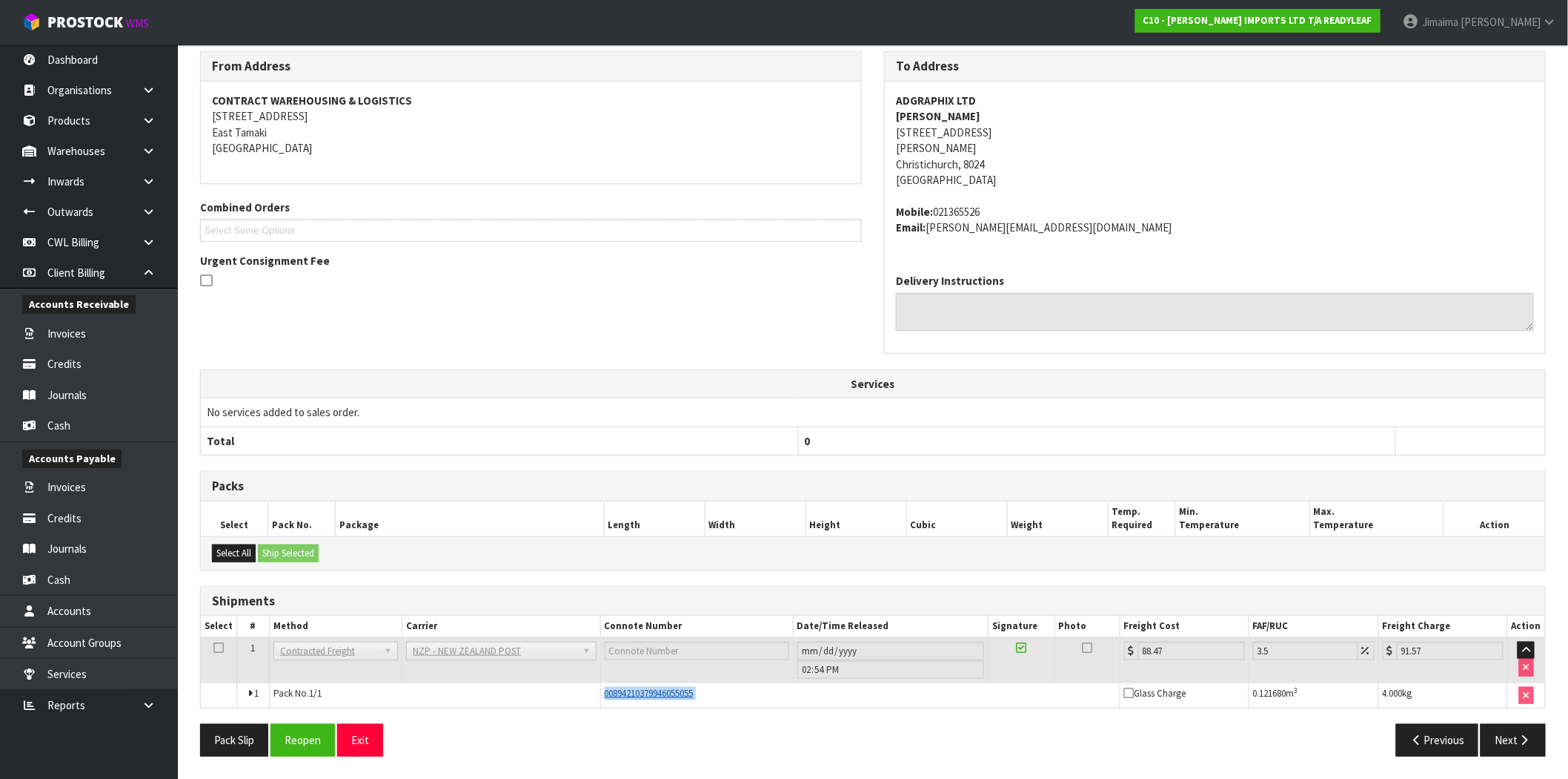
click at [657, 695] on span "00894210379946055055" at bounding box center [650, 693] width 89 height 13
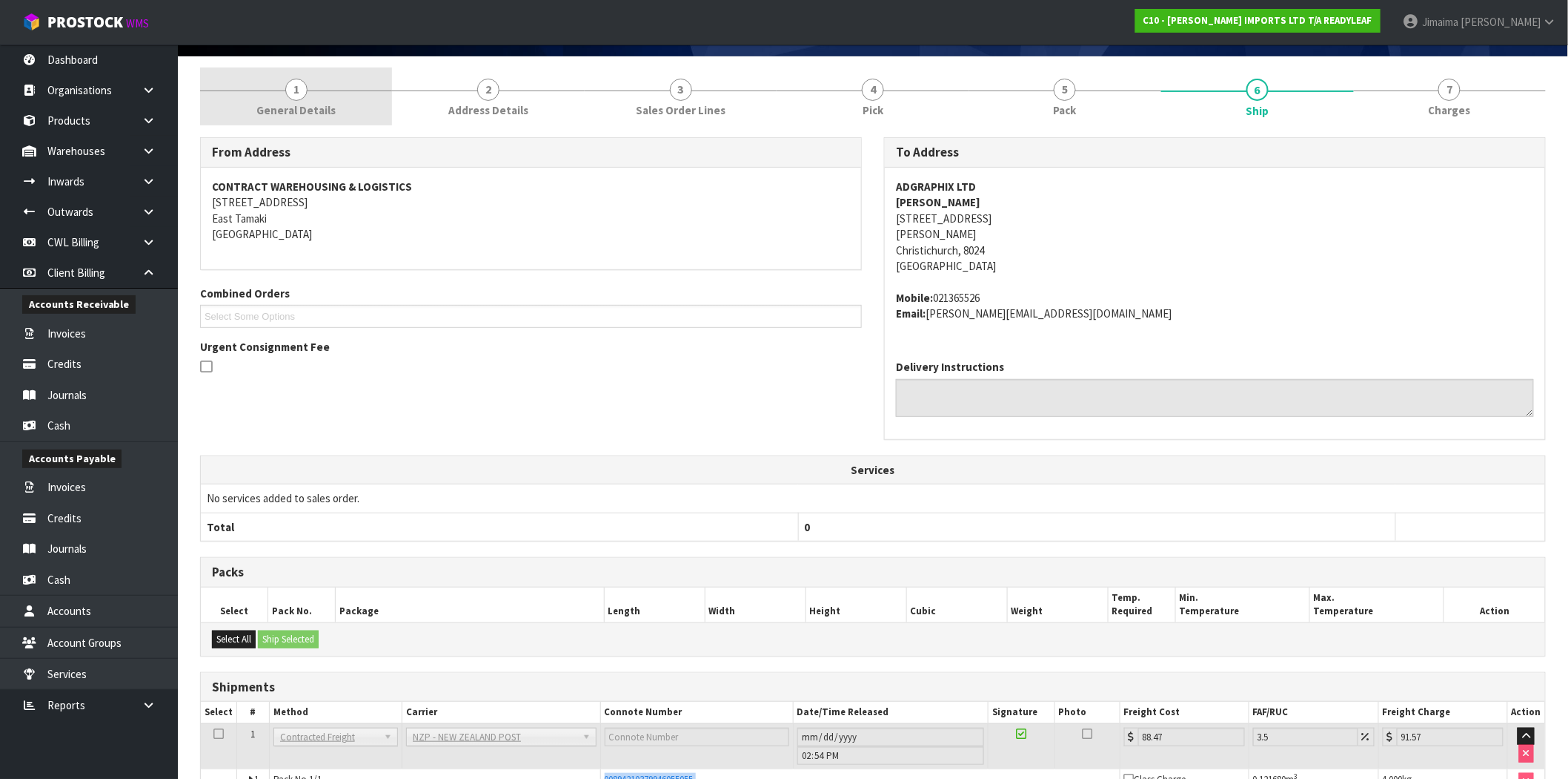
scroll to position [0, 0]
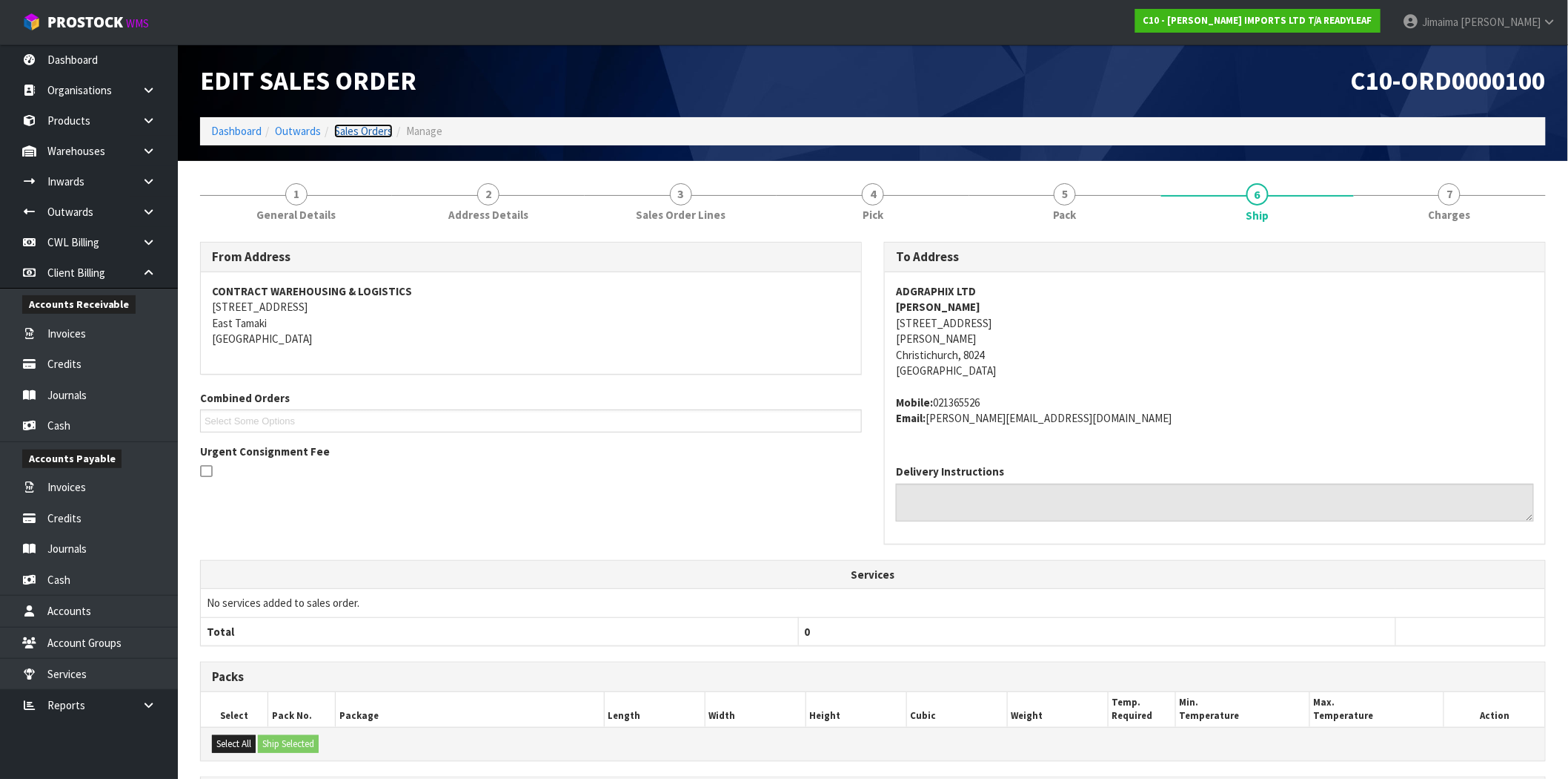
drag, startPoint x: 356, startPoint y: 124, endPoint x: 342, endPoint y: 119, distance: 14.9
click at [356, 124] on link "Sales Orders" at bounding box center [363, 131] width 59 height 14
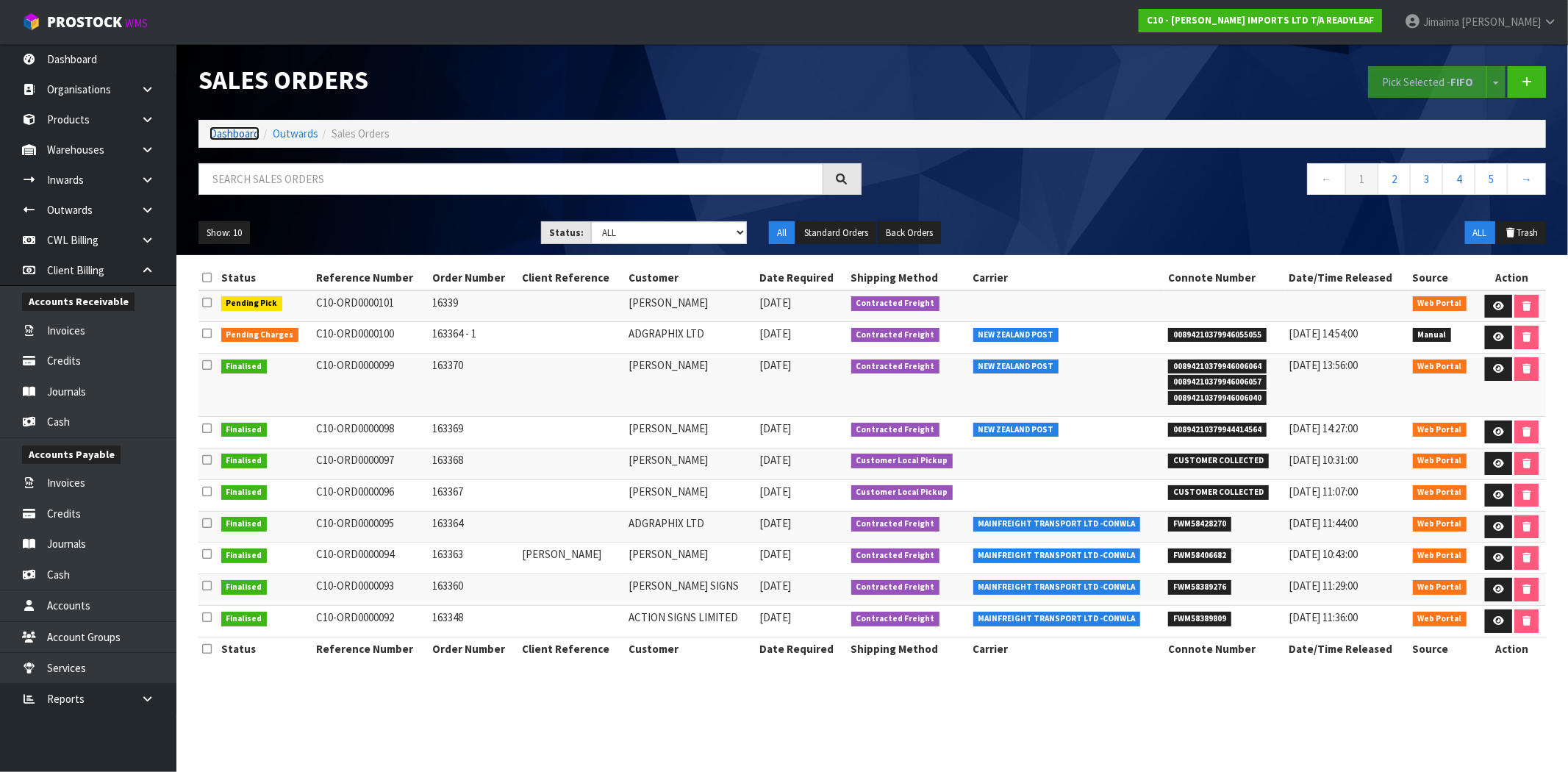
click at [245, 129] on link "Dashboard" at bounding box center [234, 133] width 50 height 14
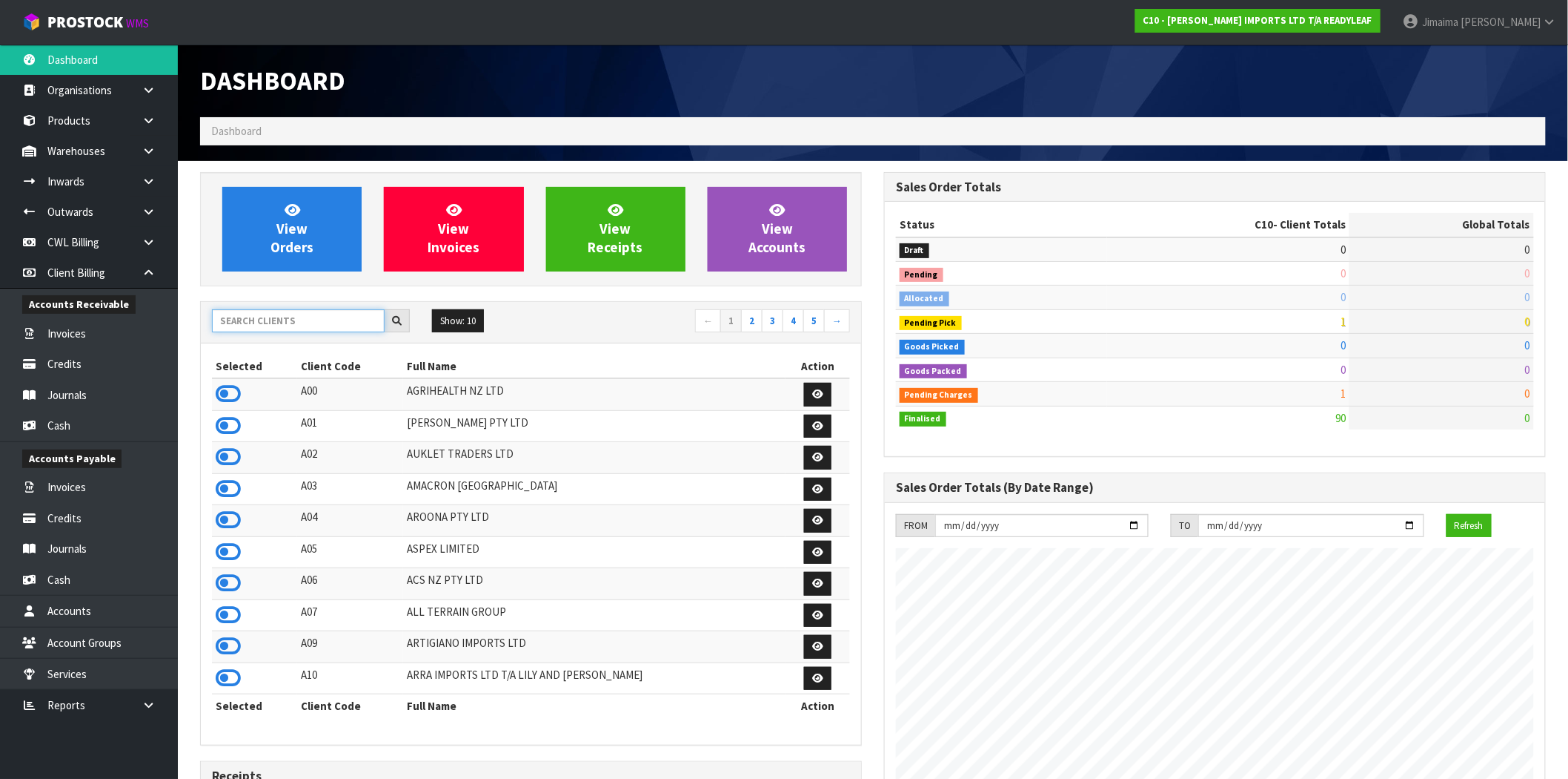
scroll to position [1003, 684]
click at [293, 324] on input "text" at bounding box center [298, 320] width 173 height 23
type input "S02"
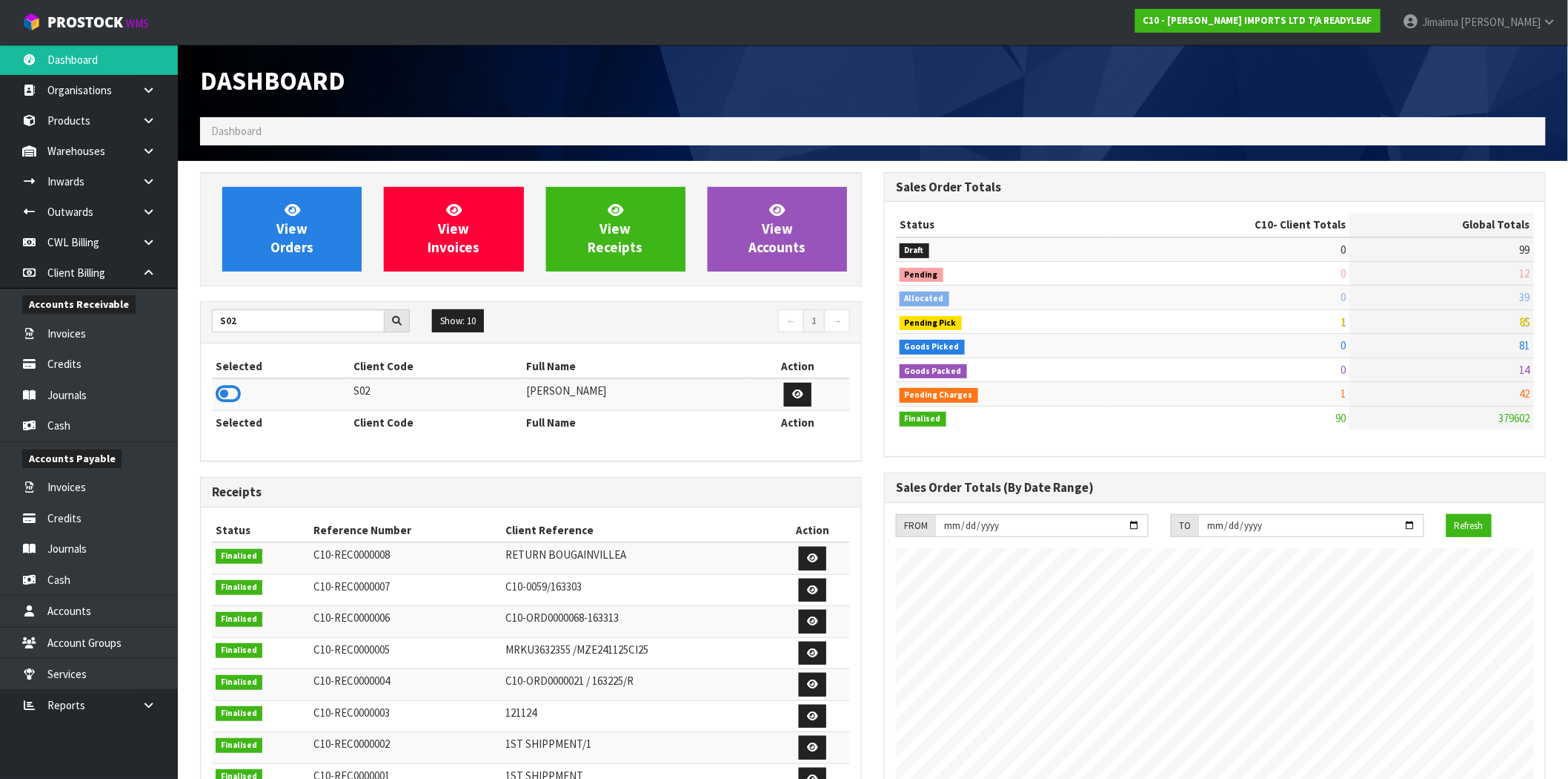
drag, startPoint x: 230, startPoint y: 389, endPoint x: 289, endPoint y: 318, distance: 92.3
click at [230, 390] on icon at bounding box center [228, 393] width 25 height 22
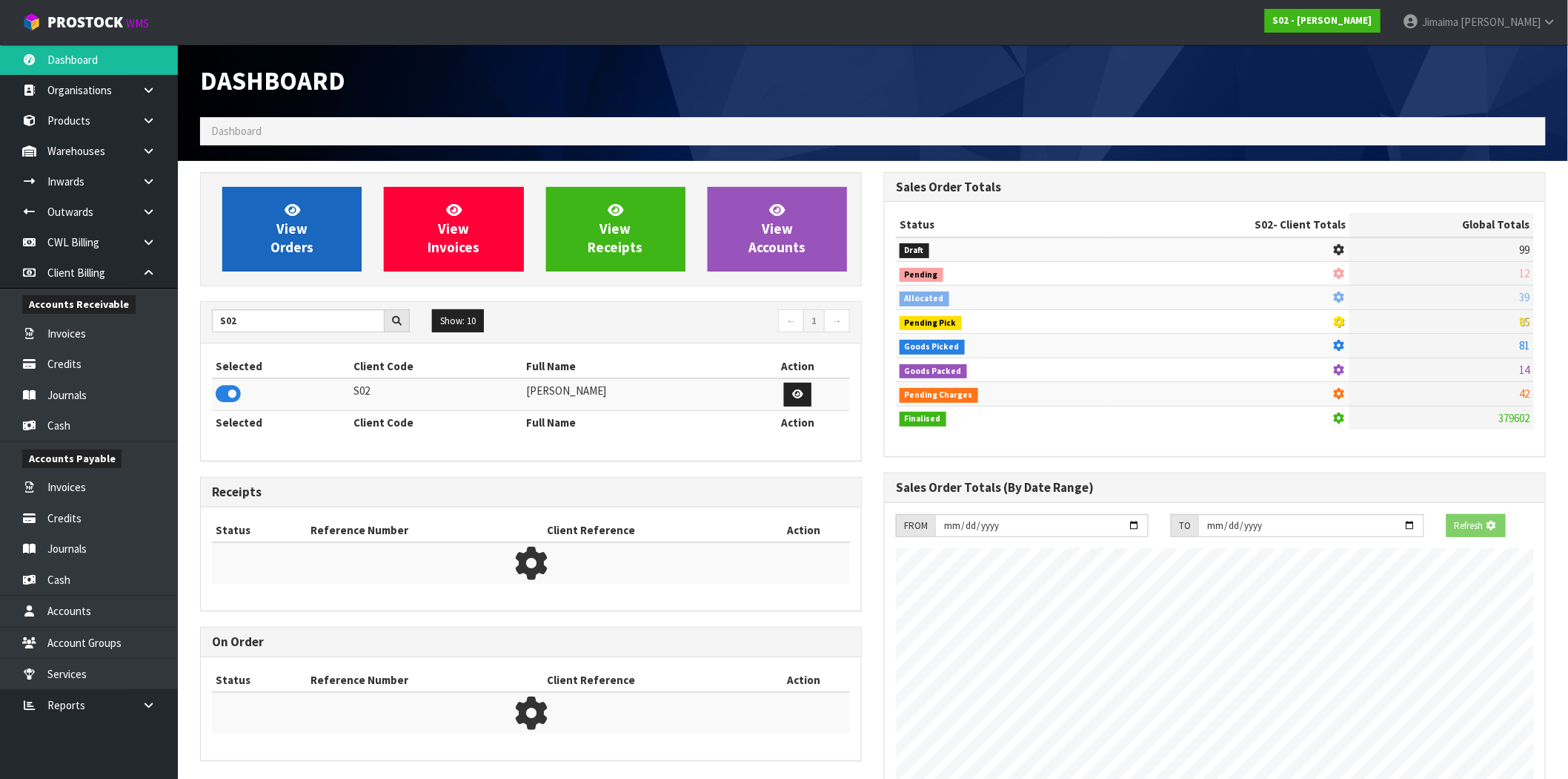
scroll to position [1124, 684]
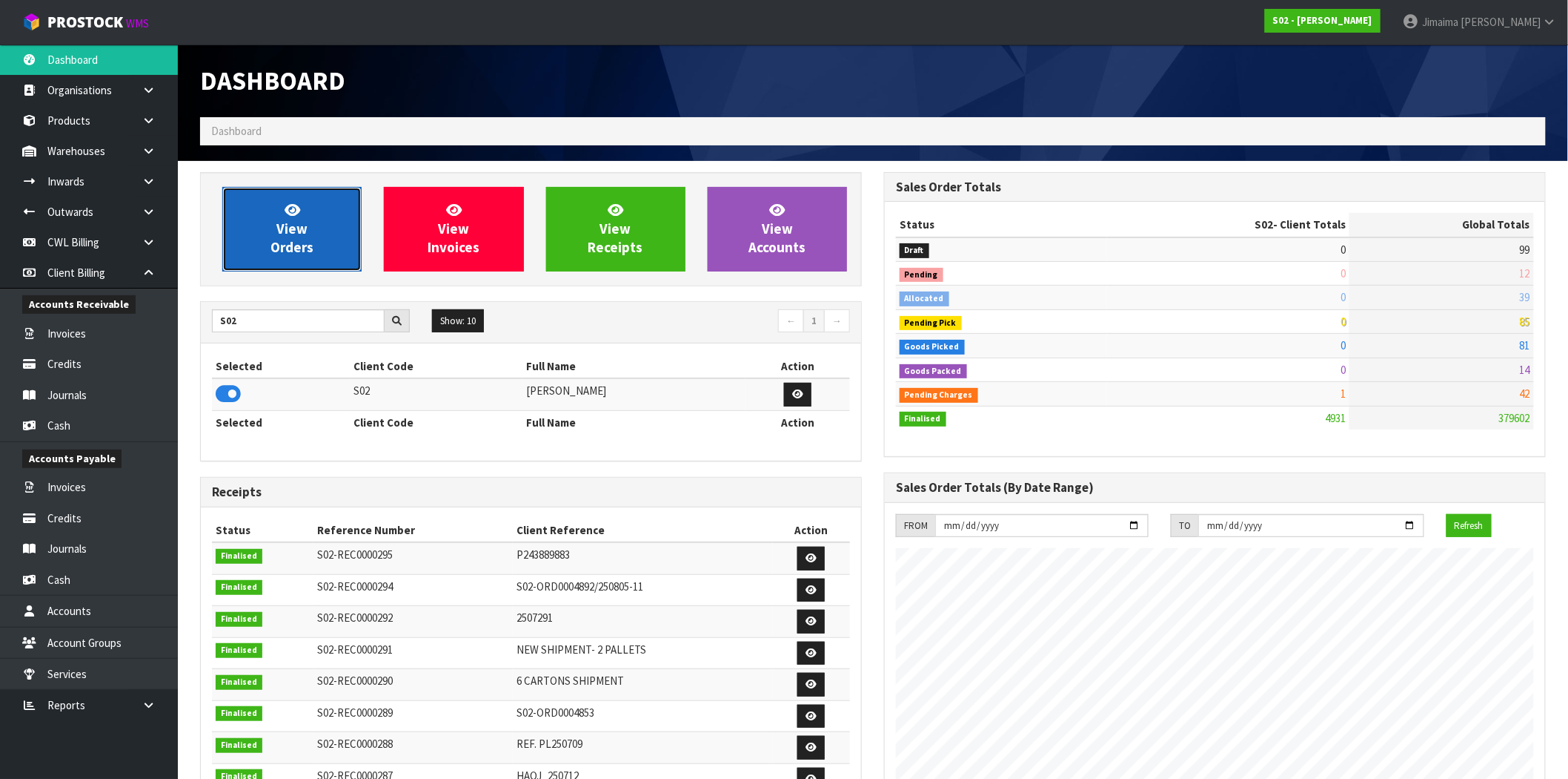
click at [304, 227] on span "View Orders" at bounding box center [292, 228] width 43 height 56
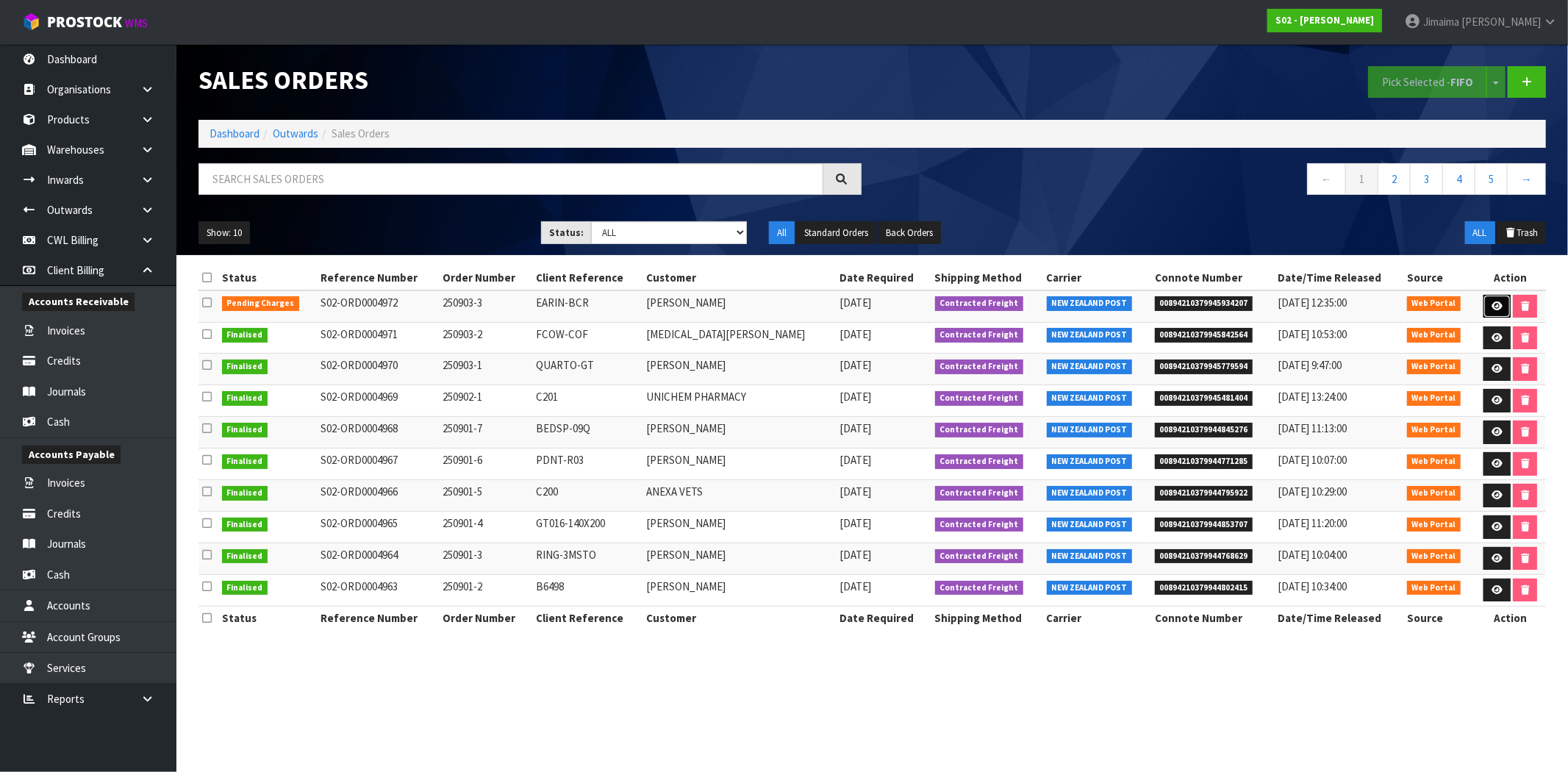
click at [1496, 304] on icon at bounding box center [1497, 306] width 11 height 9
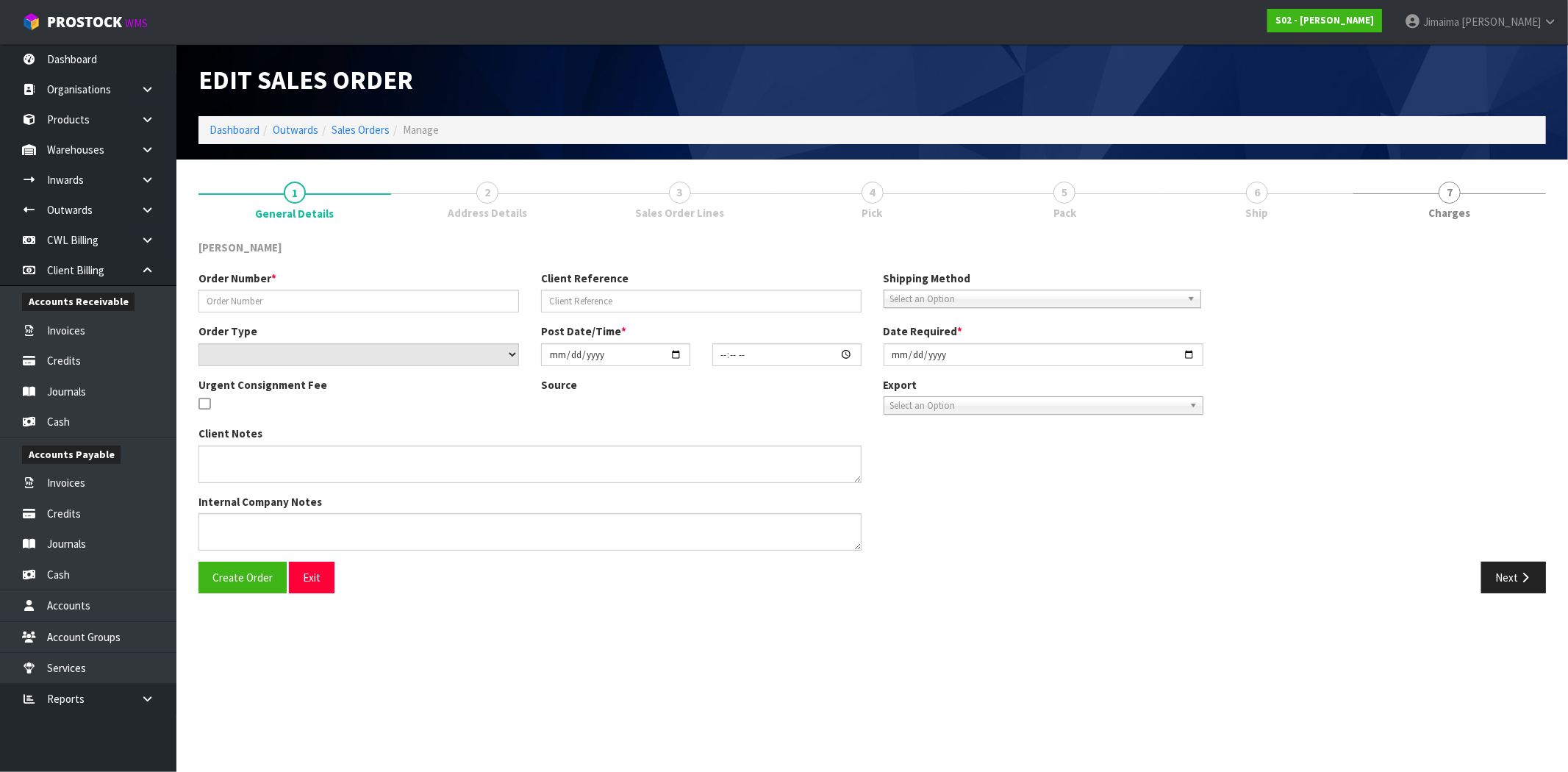
type input "250903-3"
type input "EARIN-BCR"
select select "number:0"
type input "[DATE]"
type input "19:31:00.000"
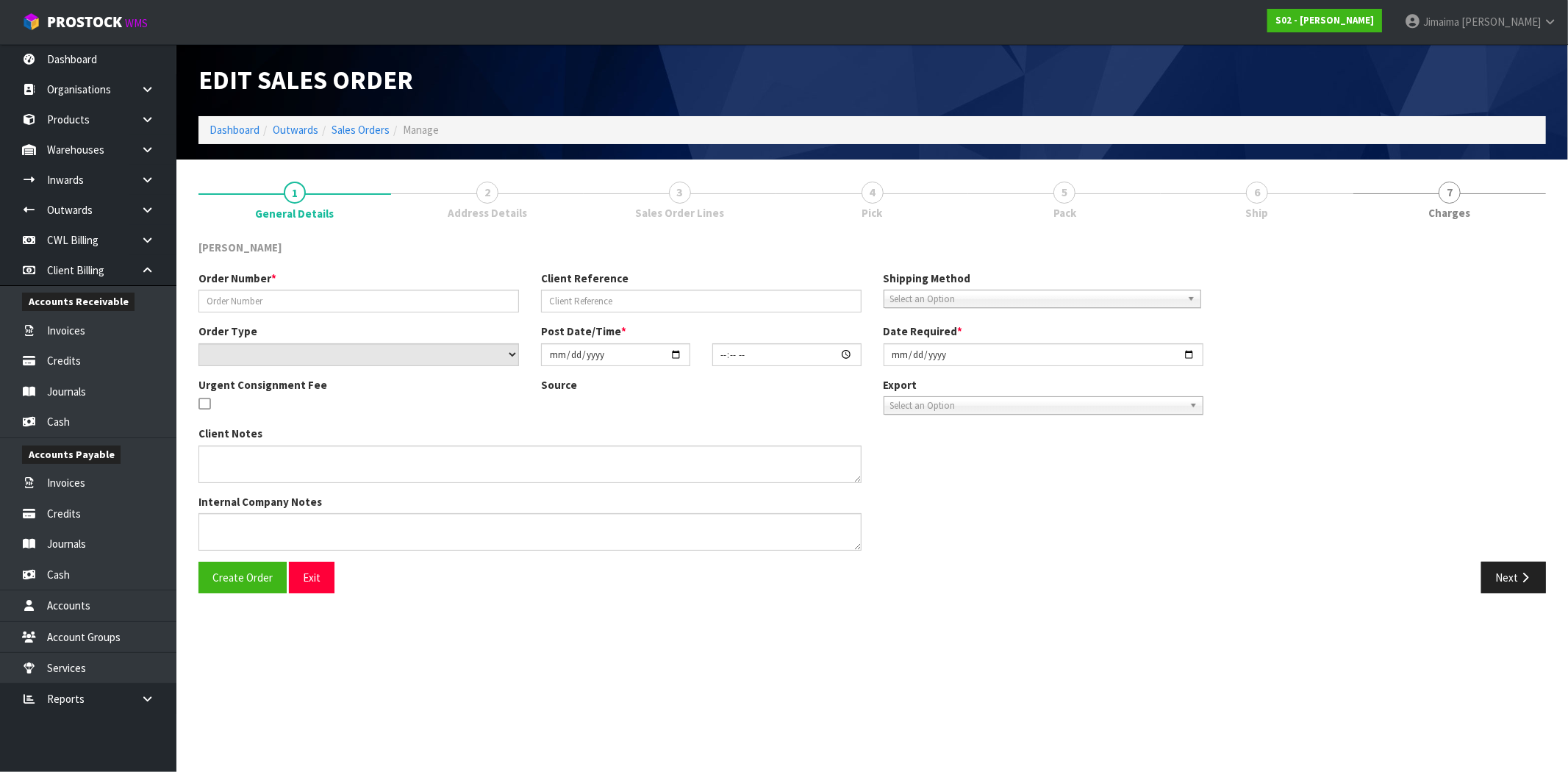
type input "[DATE]"
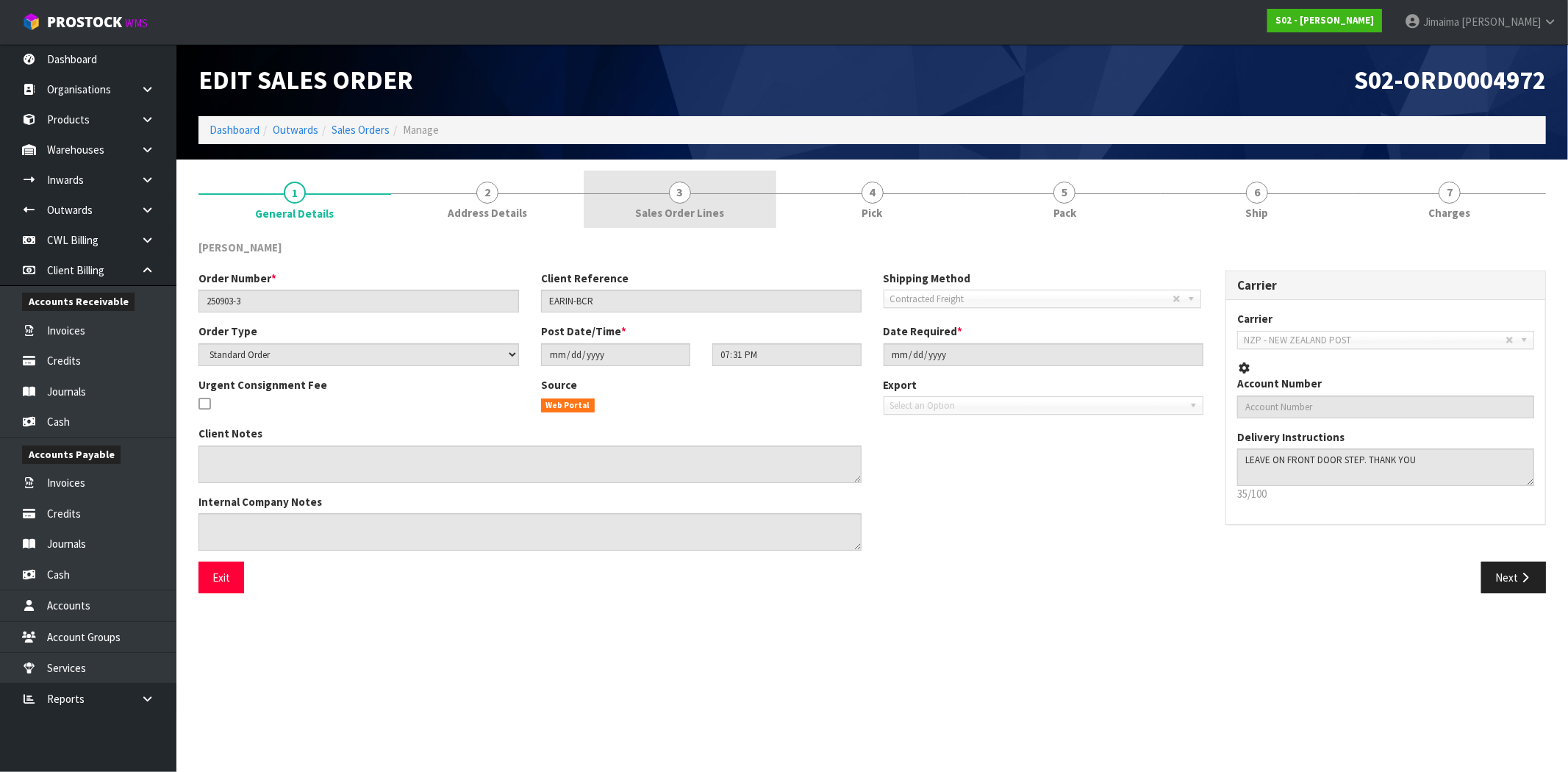
click at [658, 205] on span "Sales Order Lines" at bounding box center [679, 213] width 89 height 16
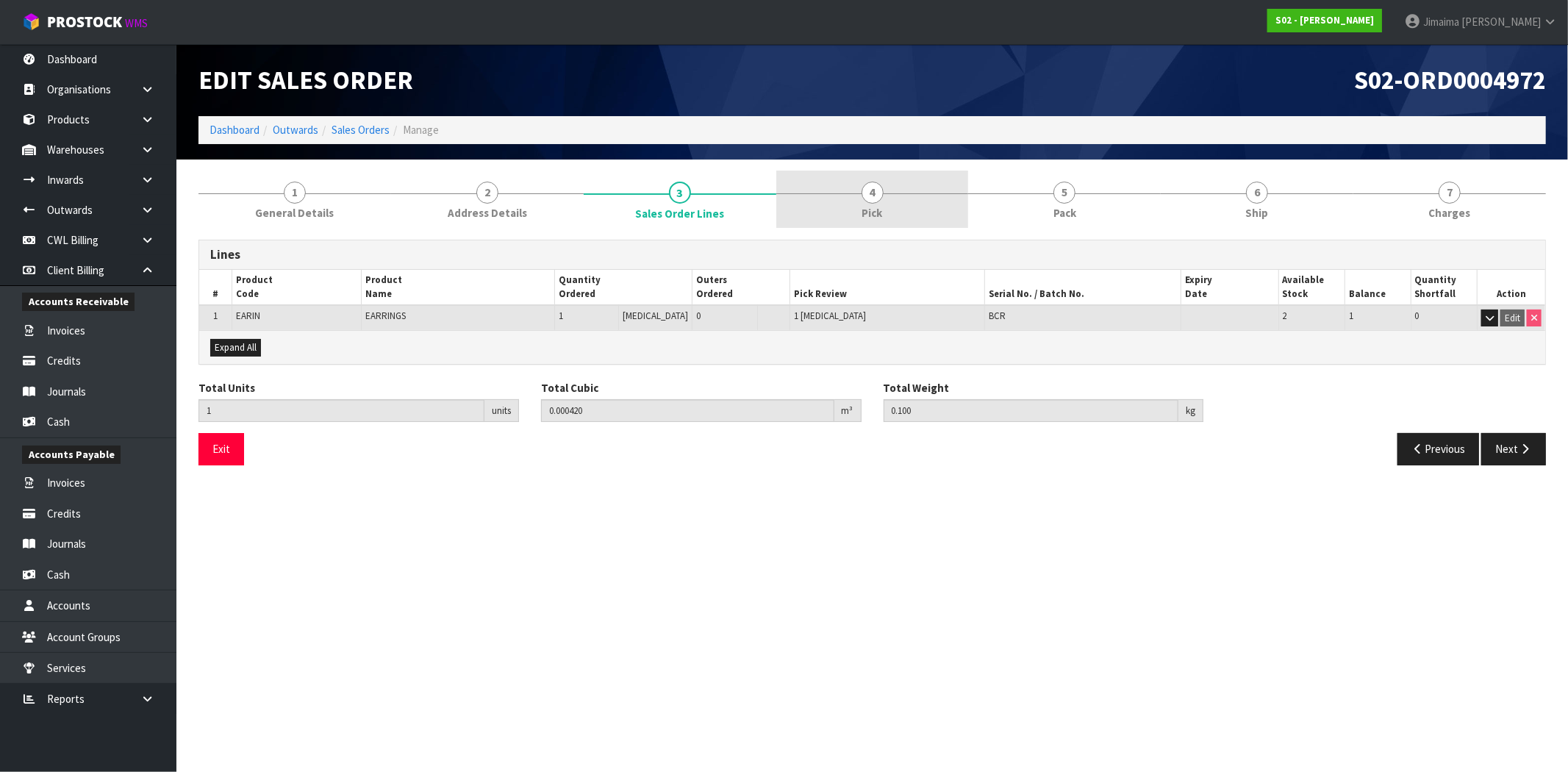
drag, startPoint x: 814, startPoint y: 205, endPoint x: 885, endPoint y: 205, distance: 71.0
click at [816, 205] on link "4 Pick" at bounding box center [872, 199] width 192 height 58
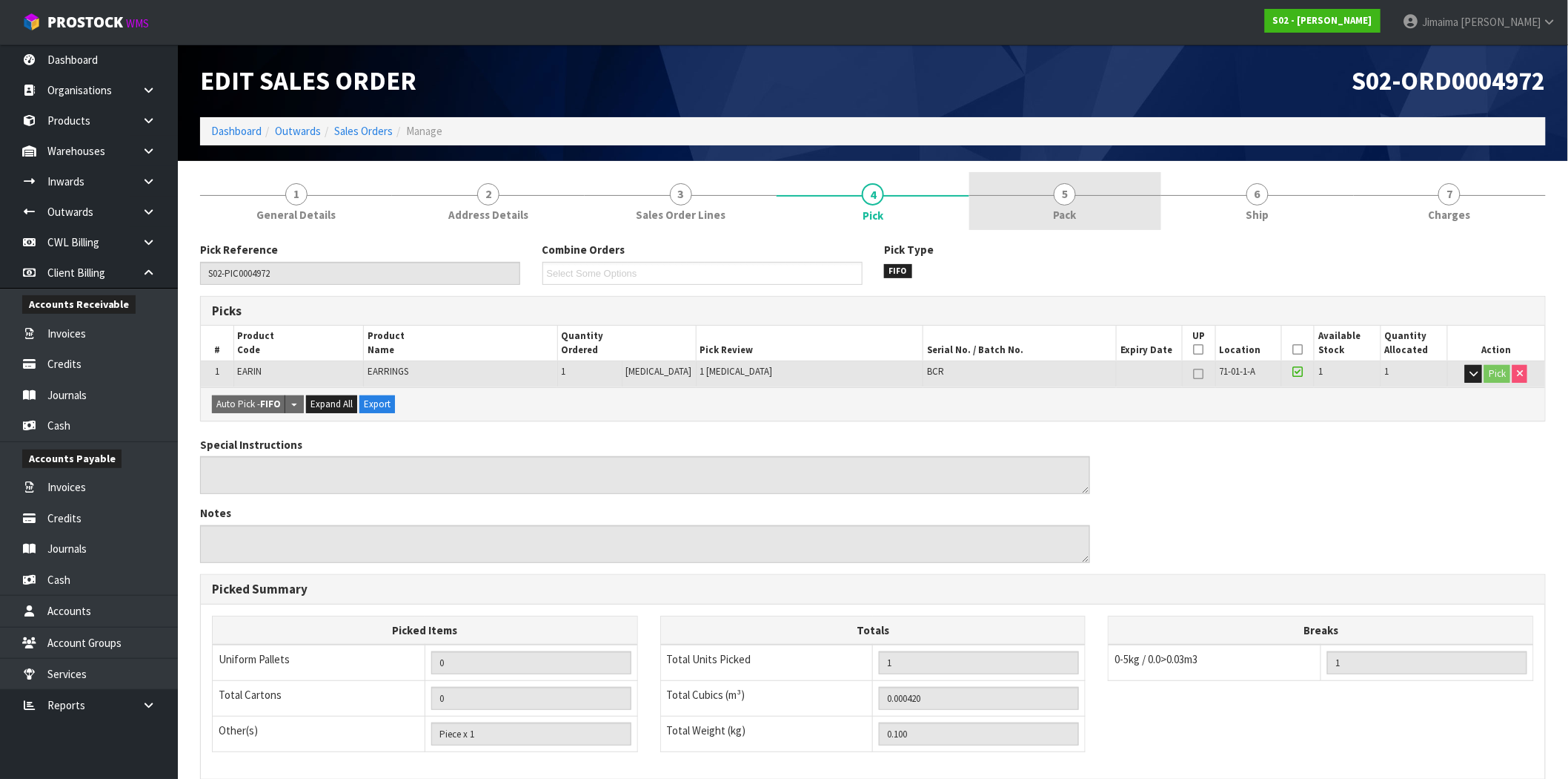
click at [1005, 198] on link "5 Pack" at bounding box center [1065, 201] width 192 height 59
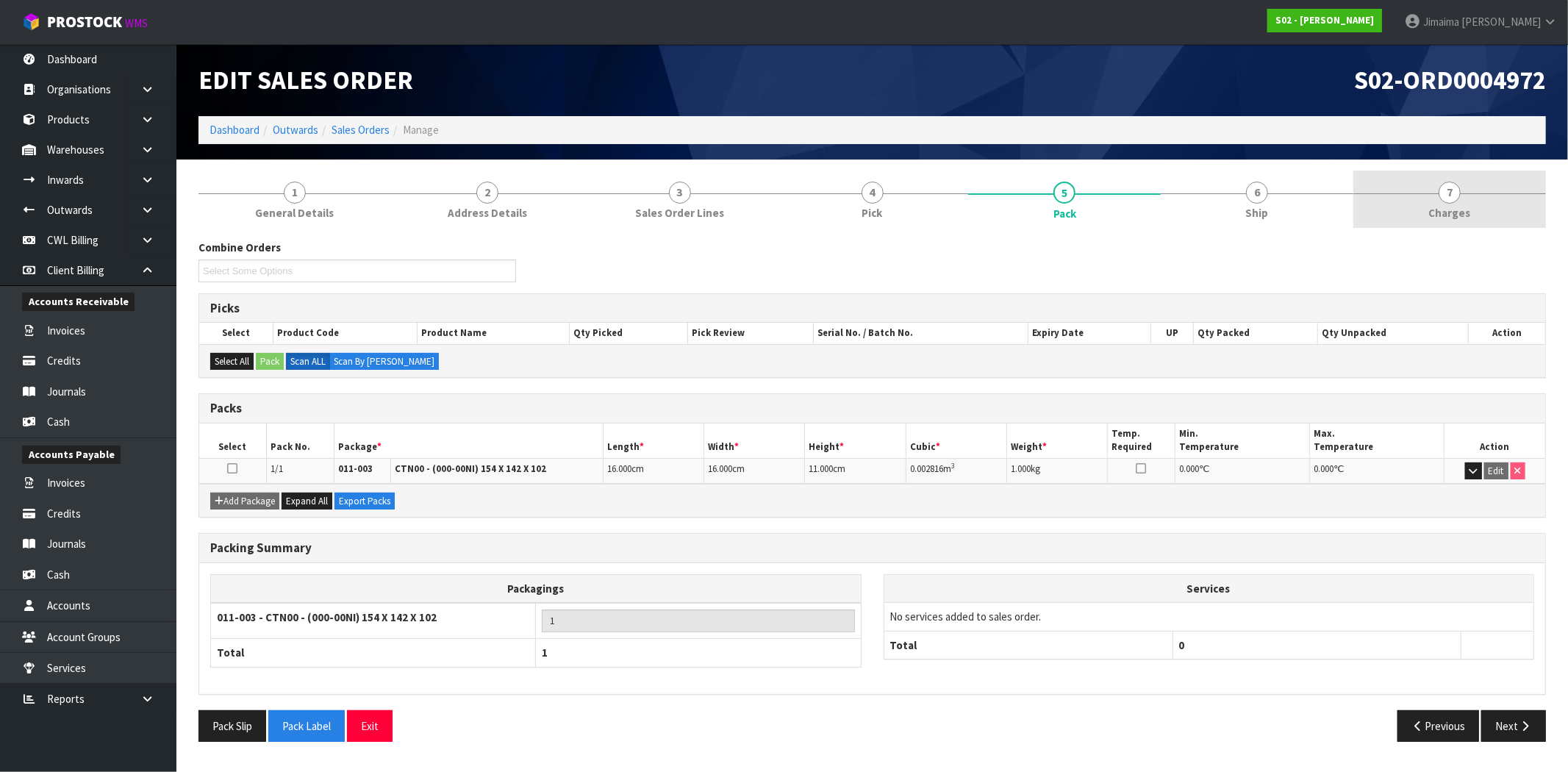
click at [1466, 193] on div at bounding box center [1450, 193] width 192 height 1
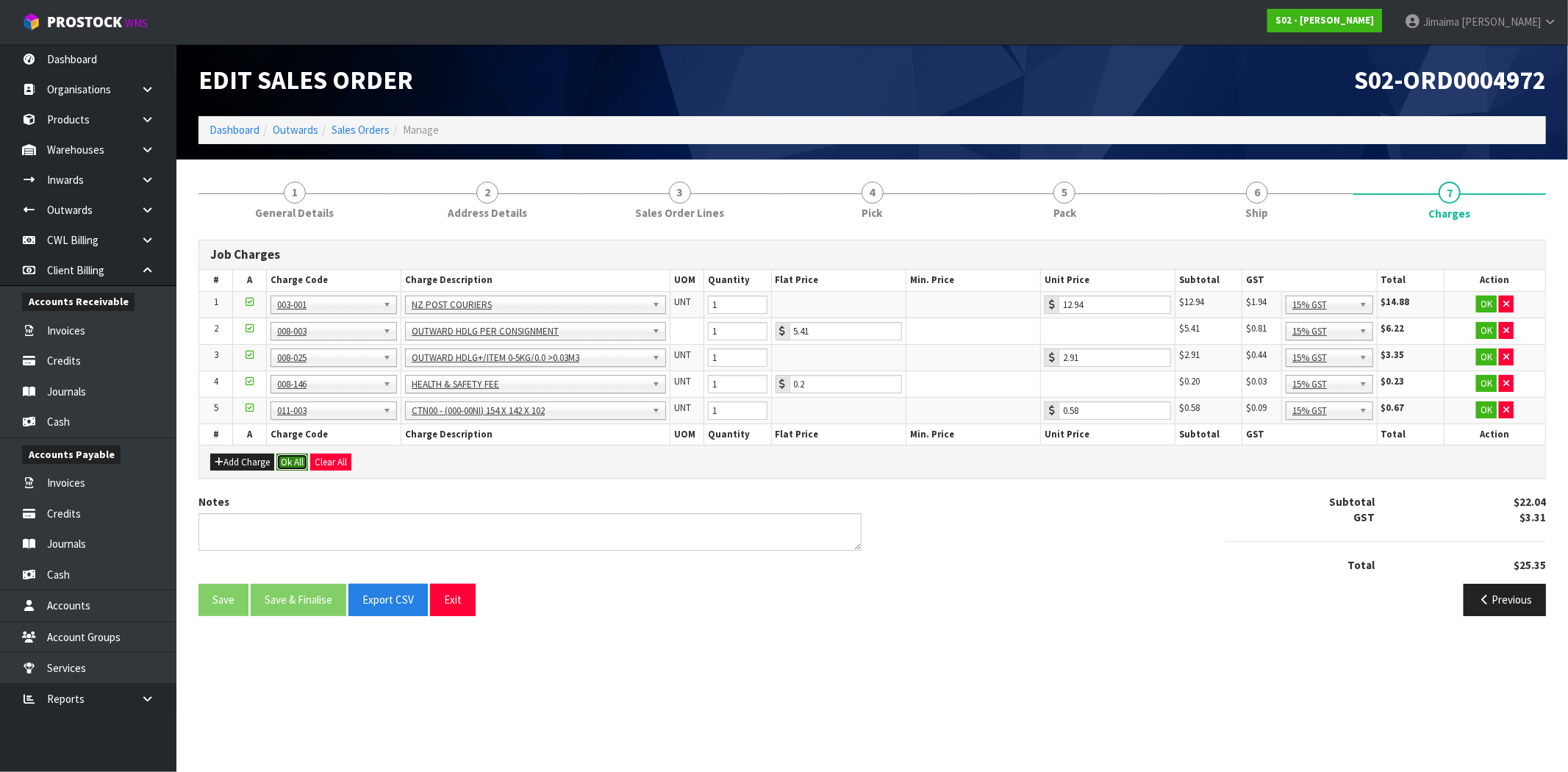
click at [288, 467] on button "Ok All" at bounding box center [292, 462] width 32 height 18
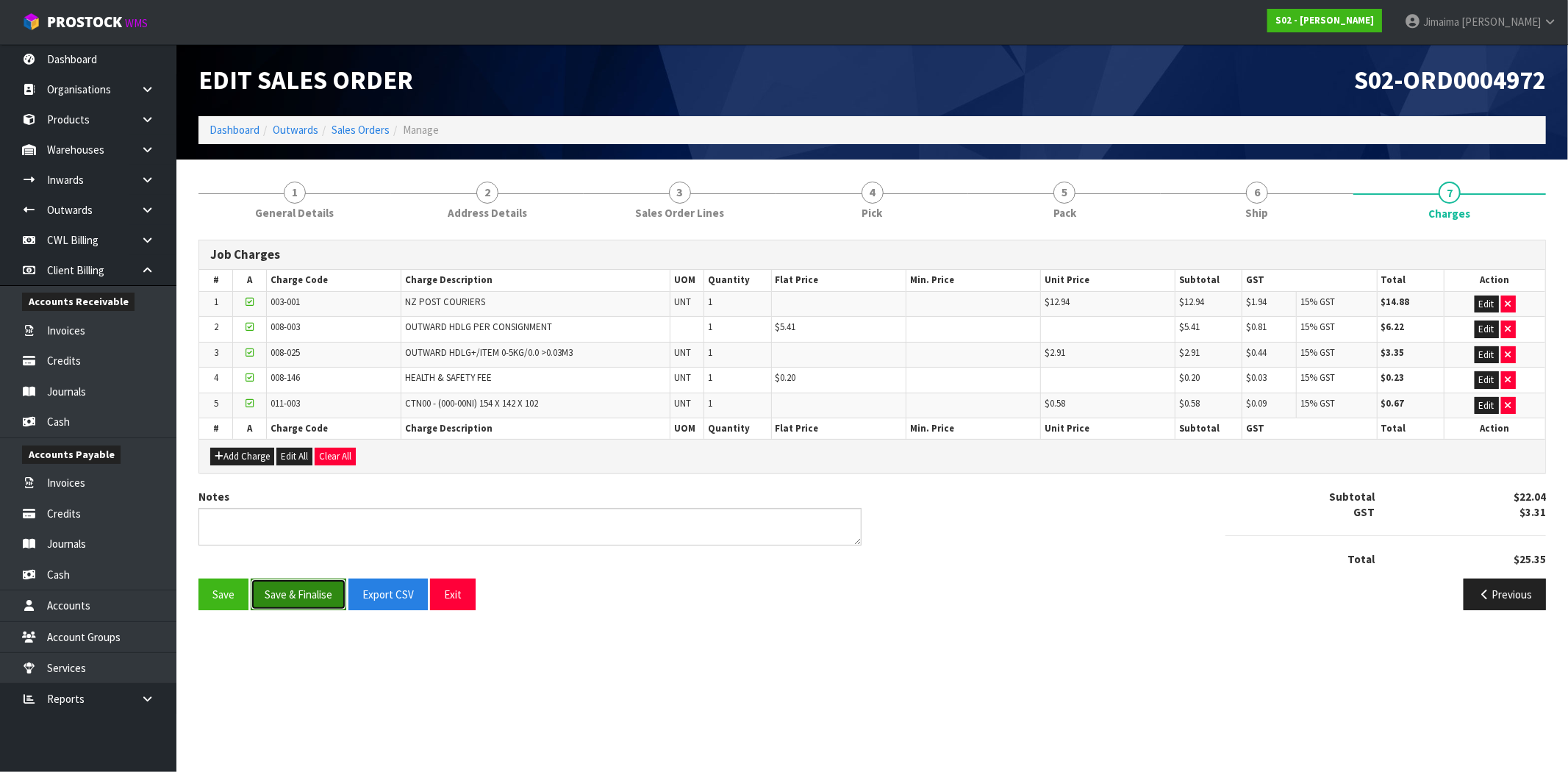
click at [313, 588] on button "Save & Finalise" at bounding box center [298, 594] width 95 height 32
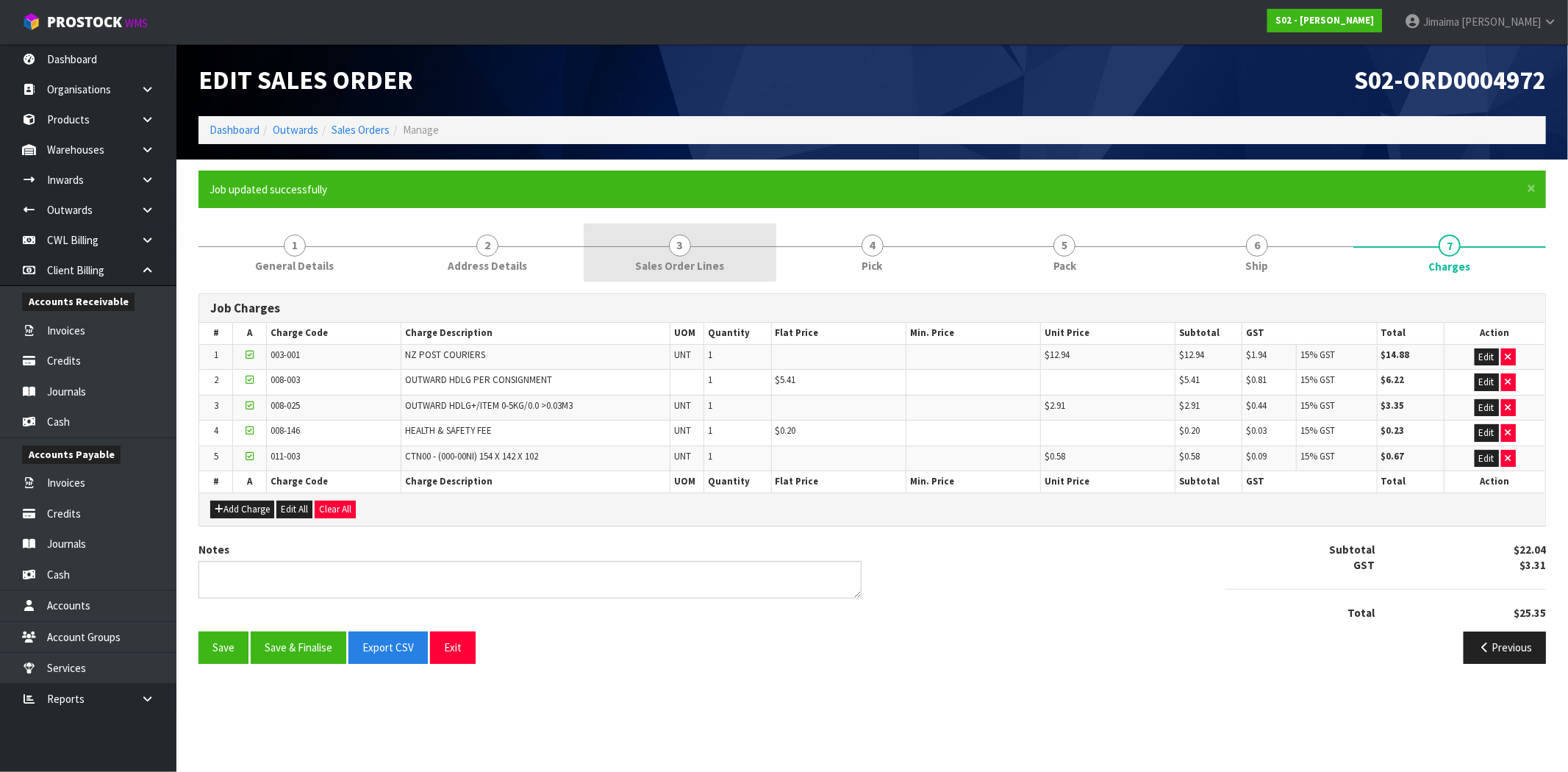
click at [664, 270] on span "Sales Order Lines" at bounding box center [679, 266] width 89 height 16
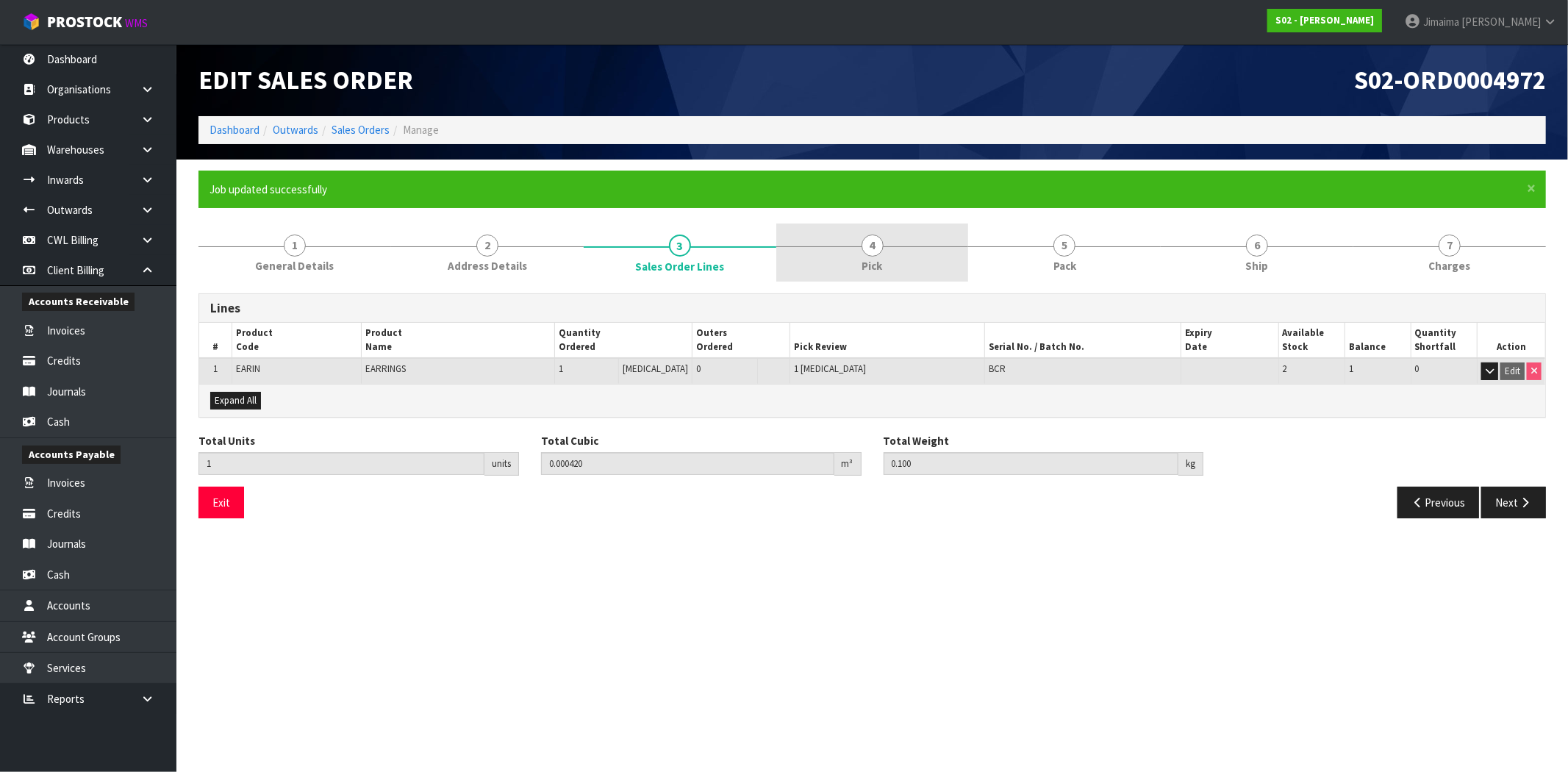
click at [851, 267] on link "4 Pick" at bounding box center [872, 252] width 192 height 58
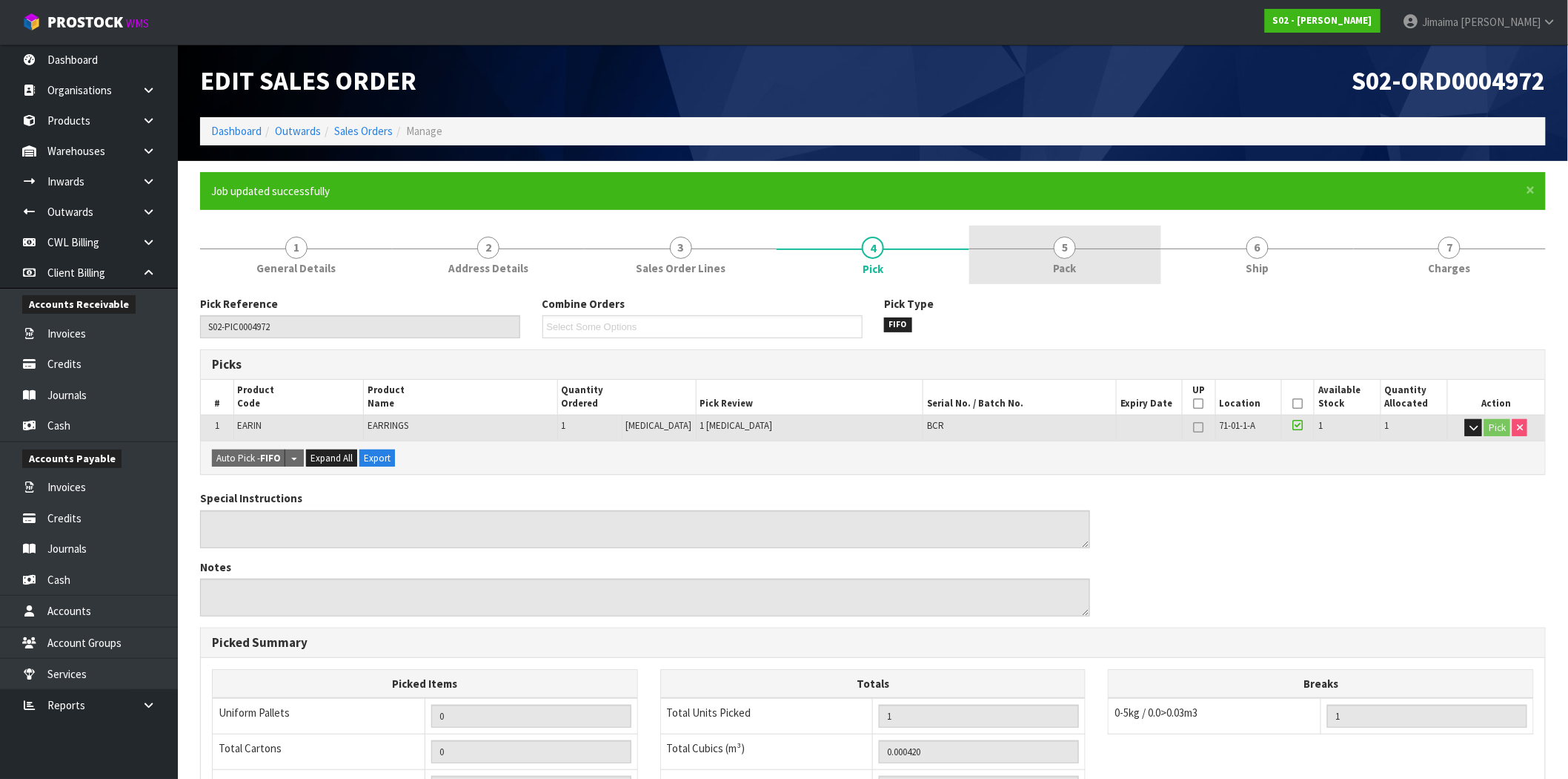
click at [1040, 257] on link "5 Pack" at bounding box center [1065, 254] width 192 height 59
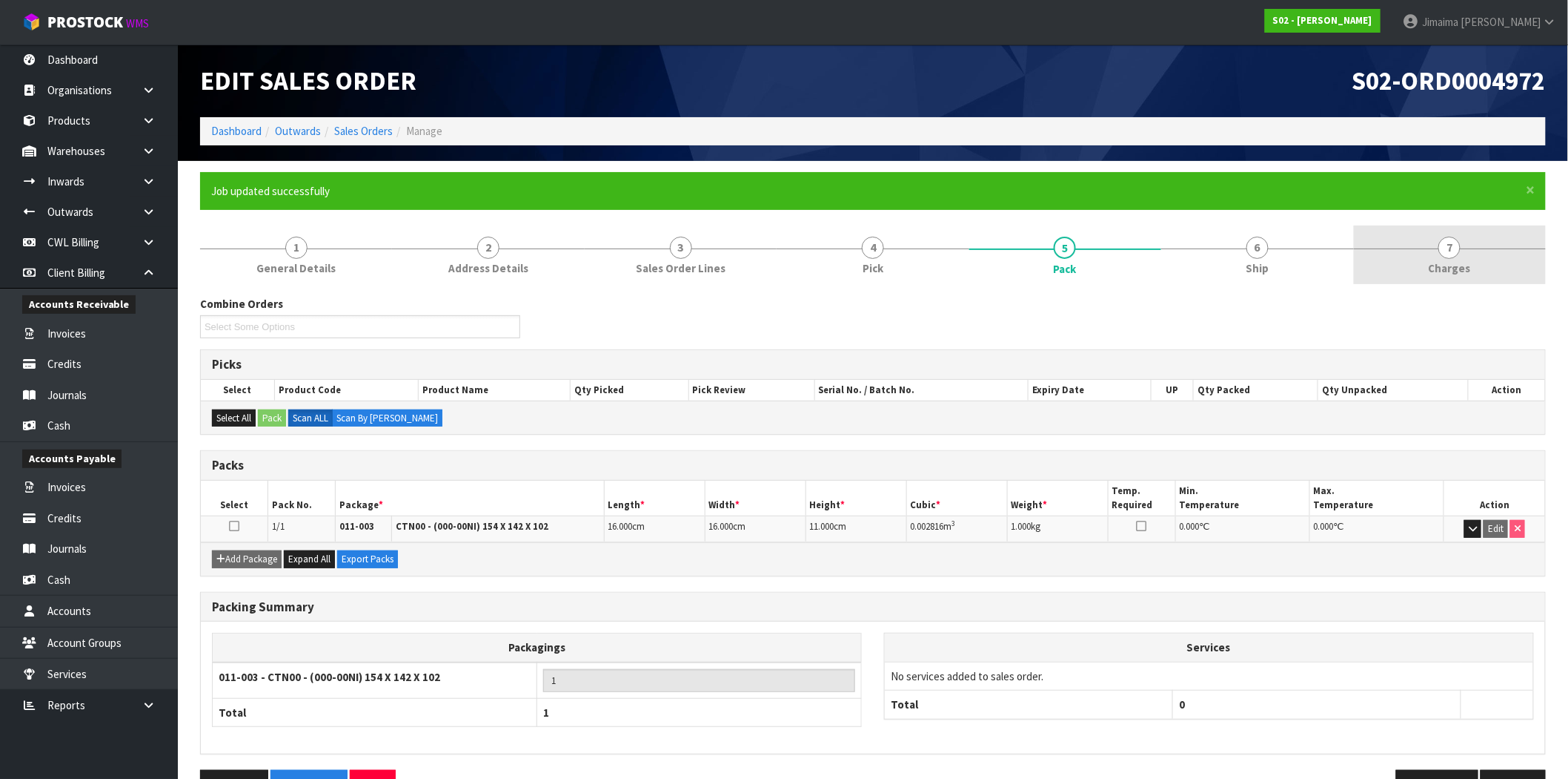
drag, startPoint x: 1464, startPoint y: 249, endPoint x: 1452, endPoint y: 250, distance: 12.0
click at [1462, 249] on link "7 [GEOGRAPHIC_DATA]" at bounding box center [1450, 254] width 192 height 59
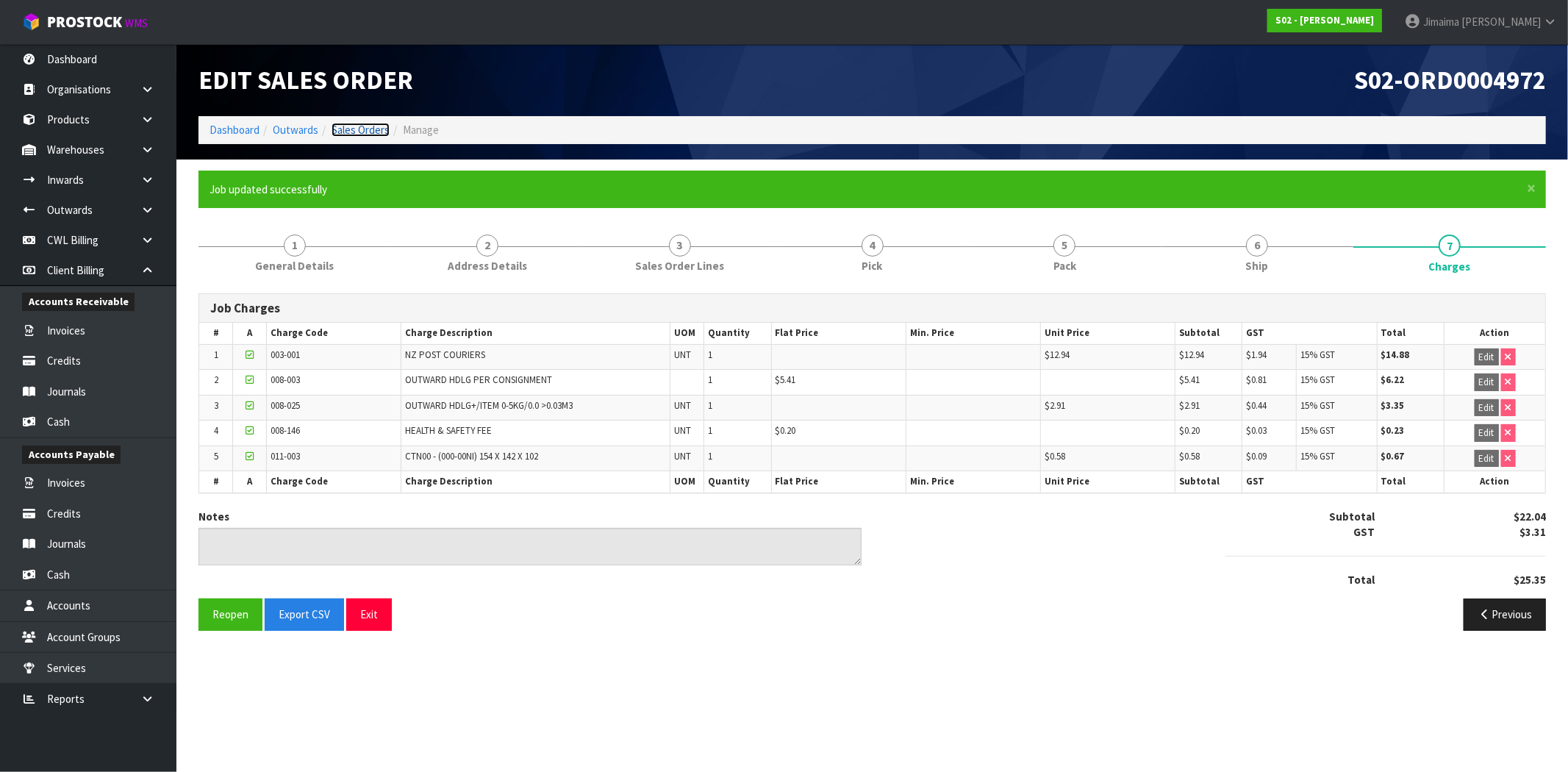
click at [358, 127] on link "Sales Orders" at bounding box center [361, 129] width 58 height 14
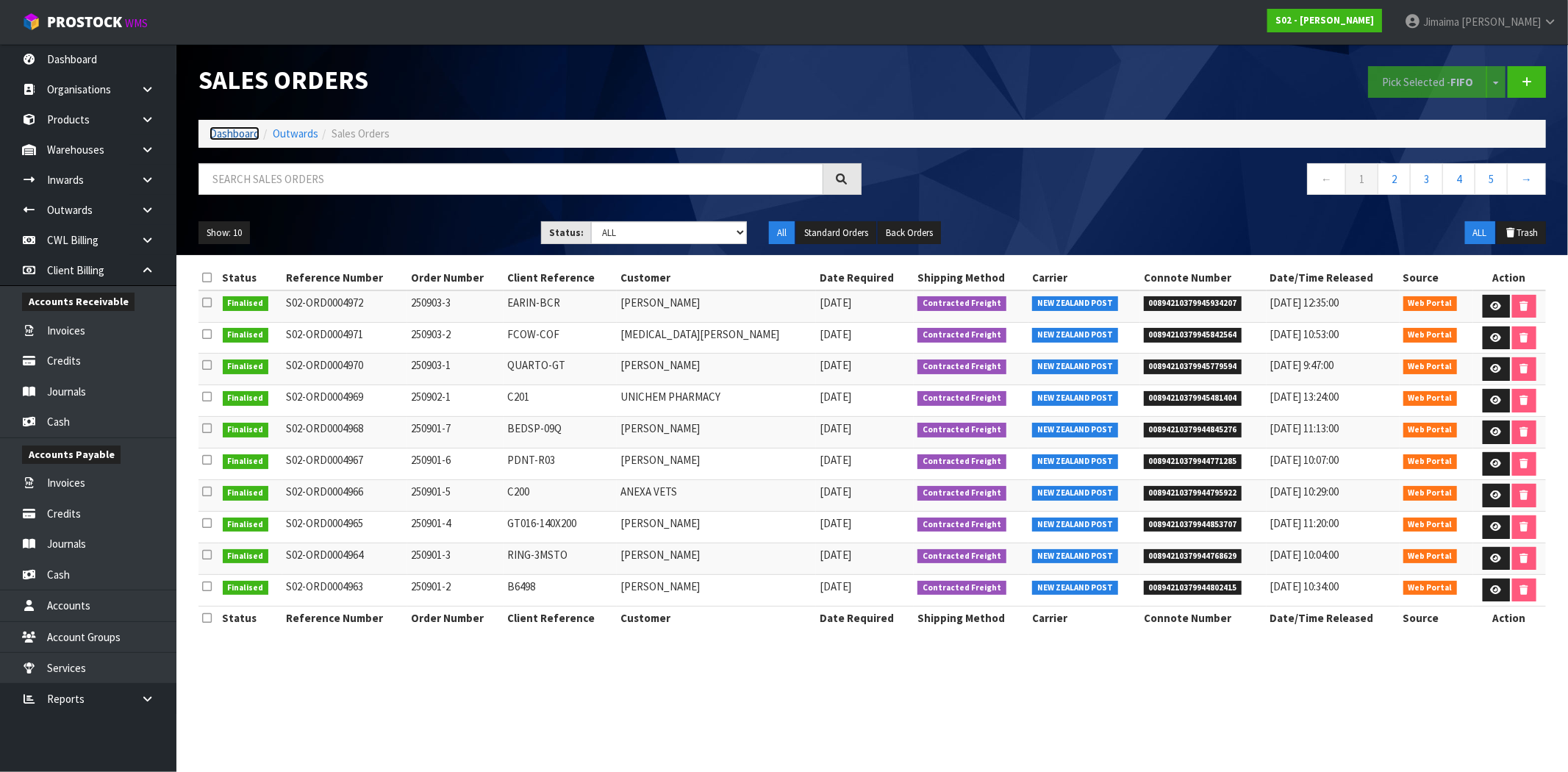
drag, startPoint x: 225, startPoint y: 128, endPoint x: 264, endPoint y: 223, distance: 102.7
click at [225, 128] on link "Dashboard" at bounding box center [234, 133] width 50 height 14
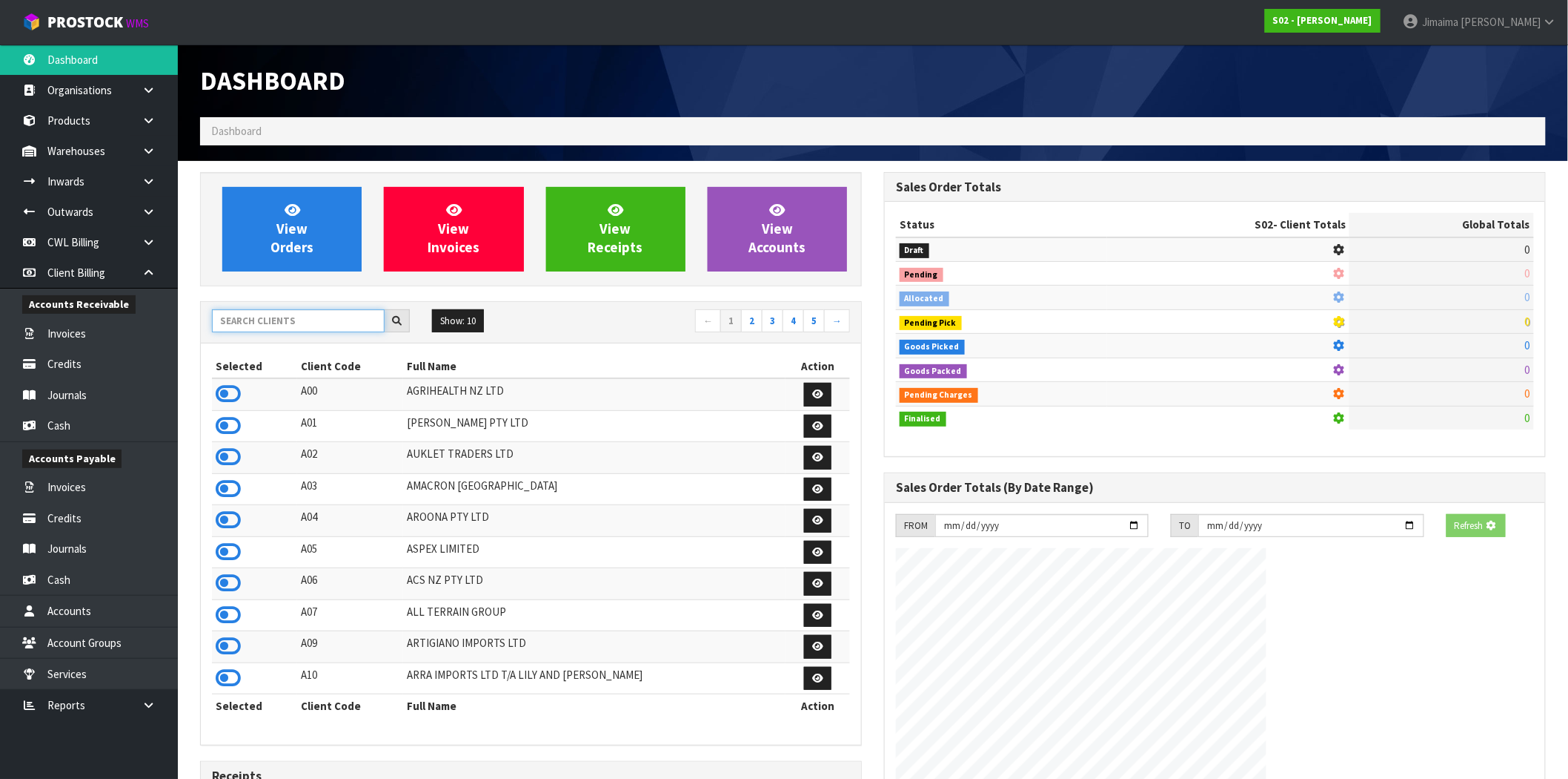
click at [279, 314] on input "text" at bounding box center [298, 320] width 173 height 23
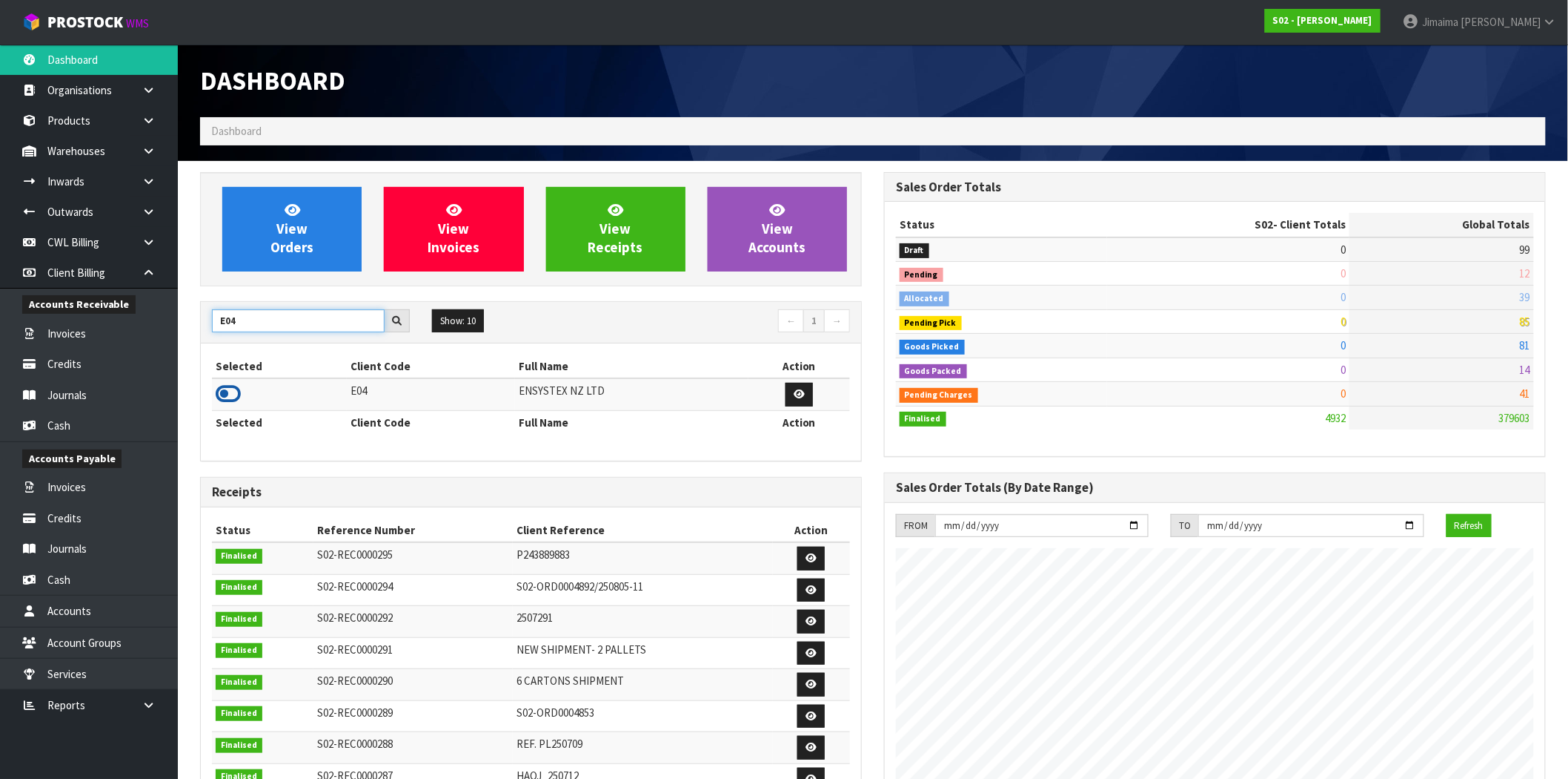
type input "E04"
click at [235, 386] on icon at bounding box center [228, 393] width 25 height 22
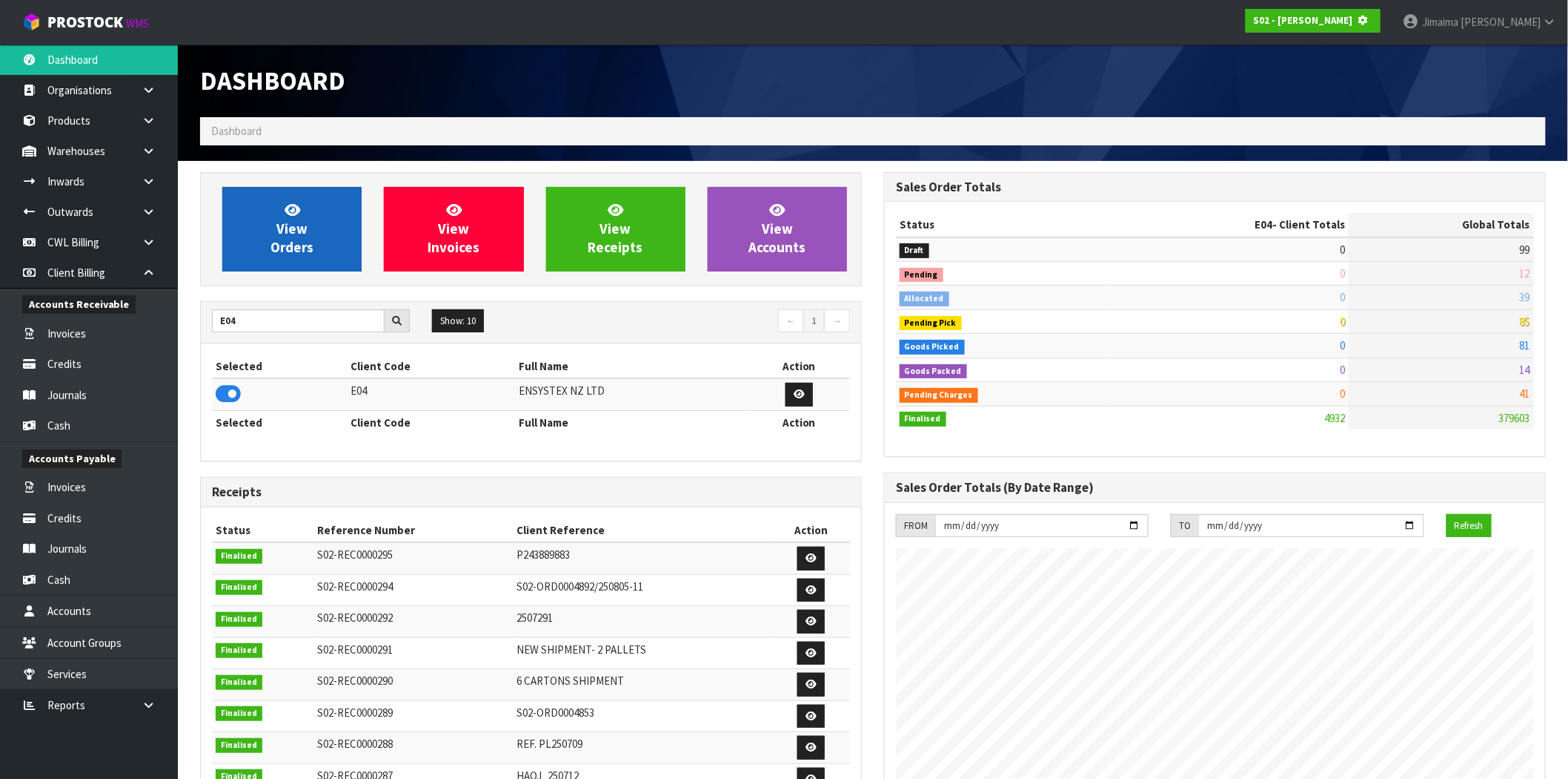
scroll to position [924, 684]
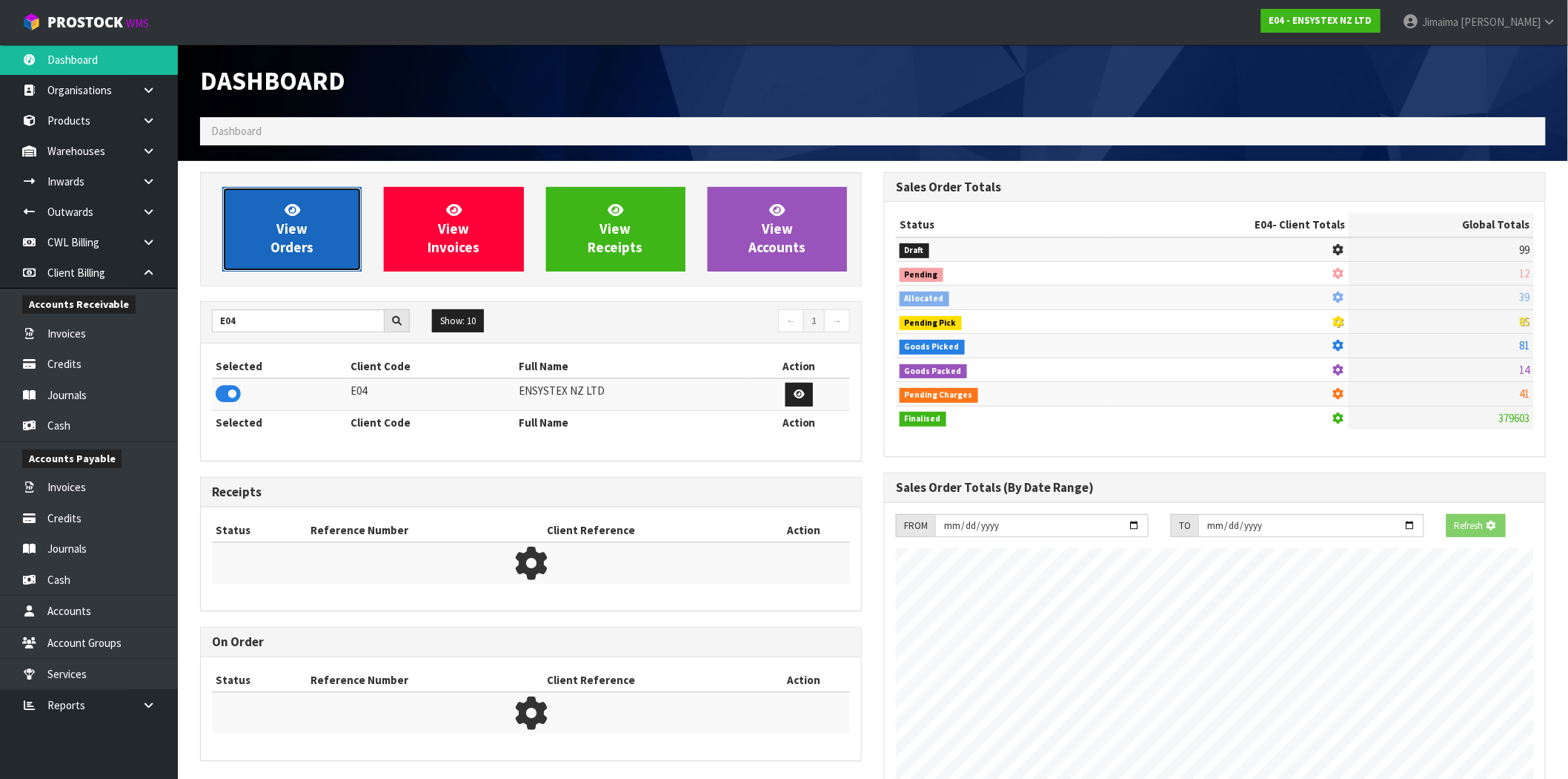
click at [296, 223] on span "View Orders" at bounding box center [292, 228] width 43 height 56
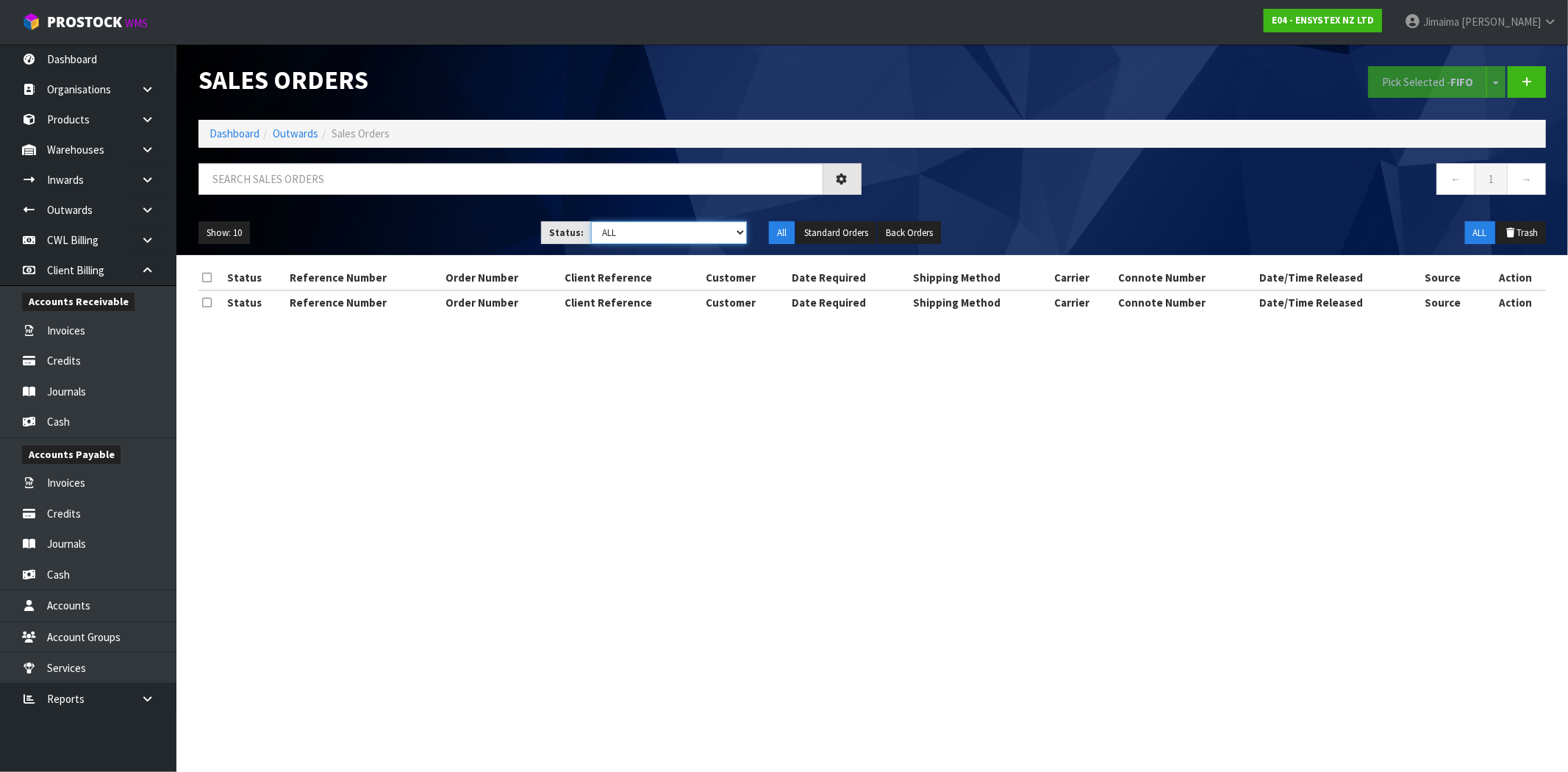
click at [636, 243] on select "Draft Pending Allocated Pending Pick Goods Picked Goods Packed Pending Charges …" at bounding box center [668, 232] width 156 height 22
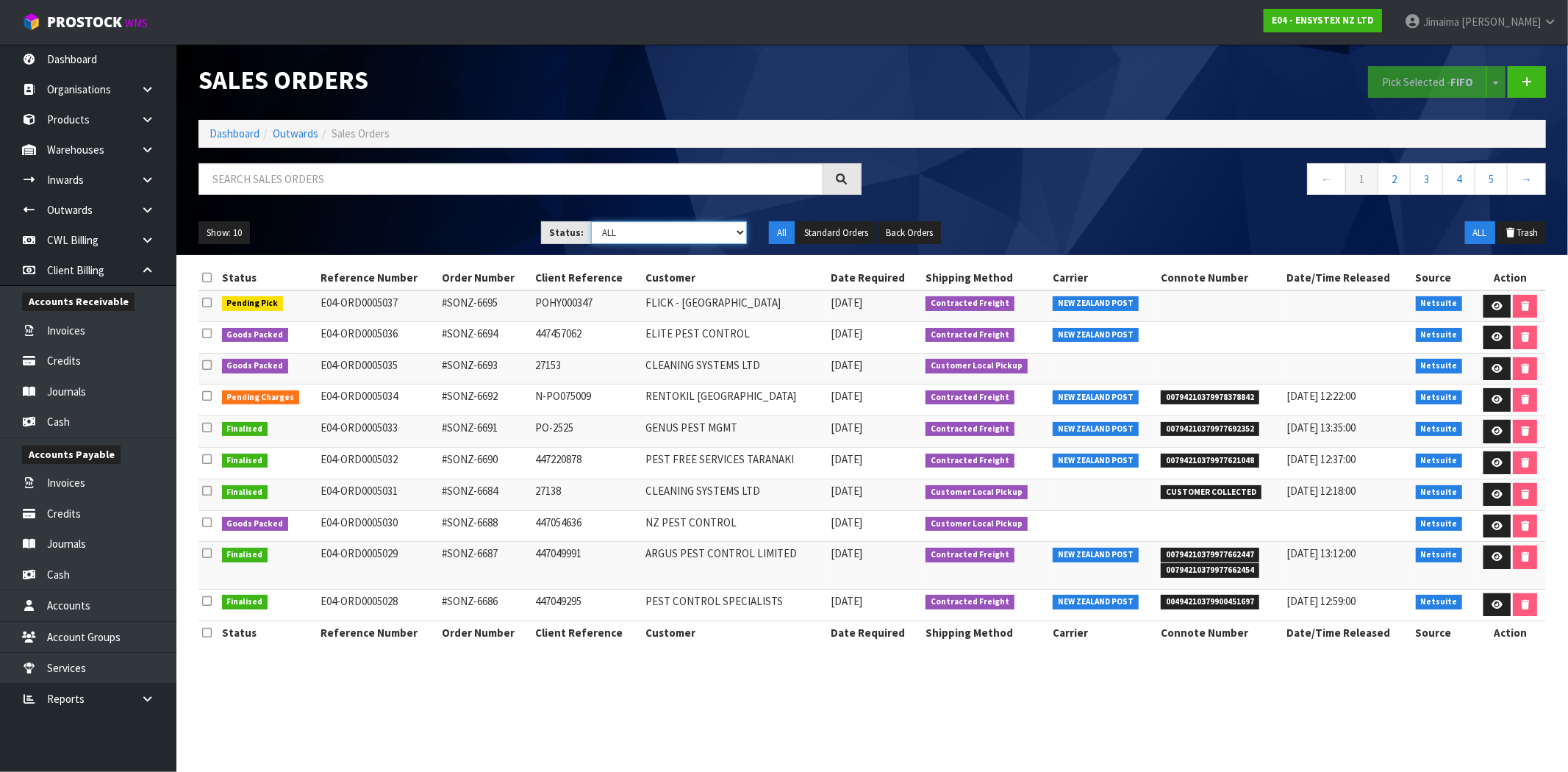
select select "string:6"
click at [591, 221] on select "Draft Pending Allocated Pending Pick Goods Picked Goods Packed Pending Charges …" at bounding box center [668, 232] width 156 height 22
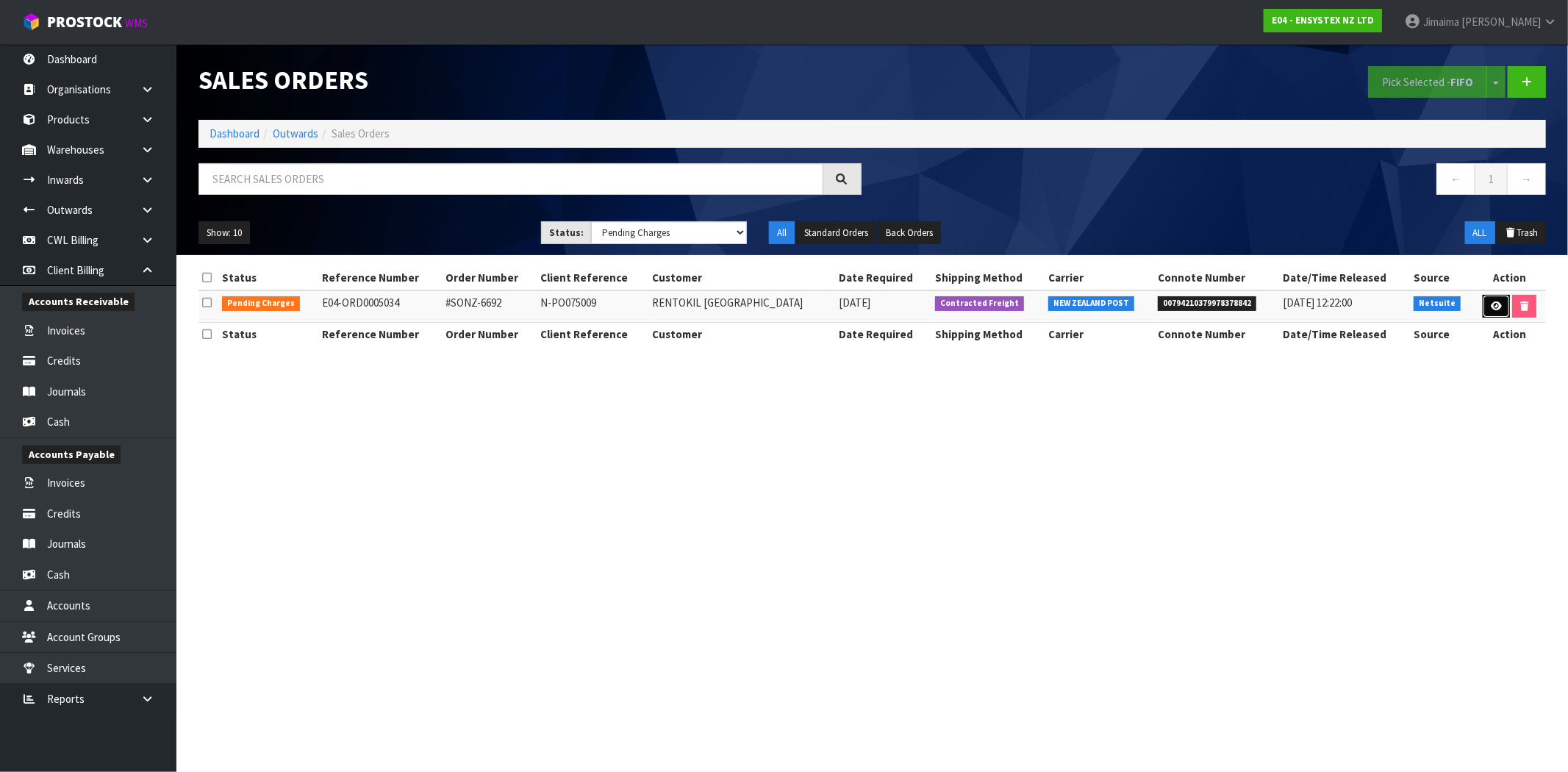
click at [1486, 305] on link at bounding box center [1497, 306] width 27 height 23
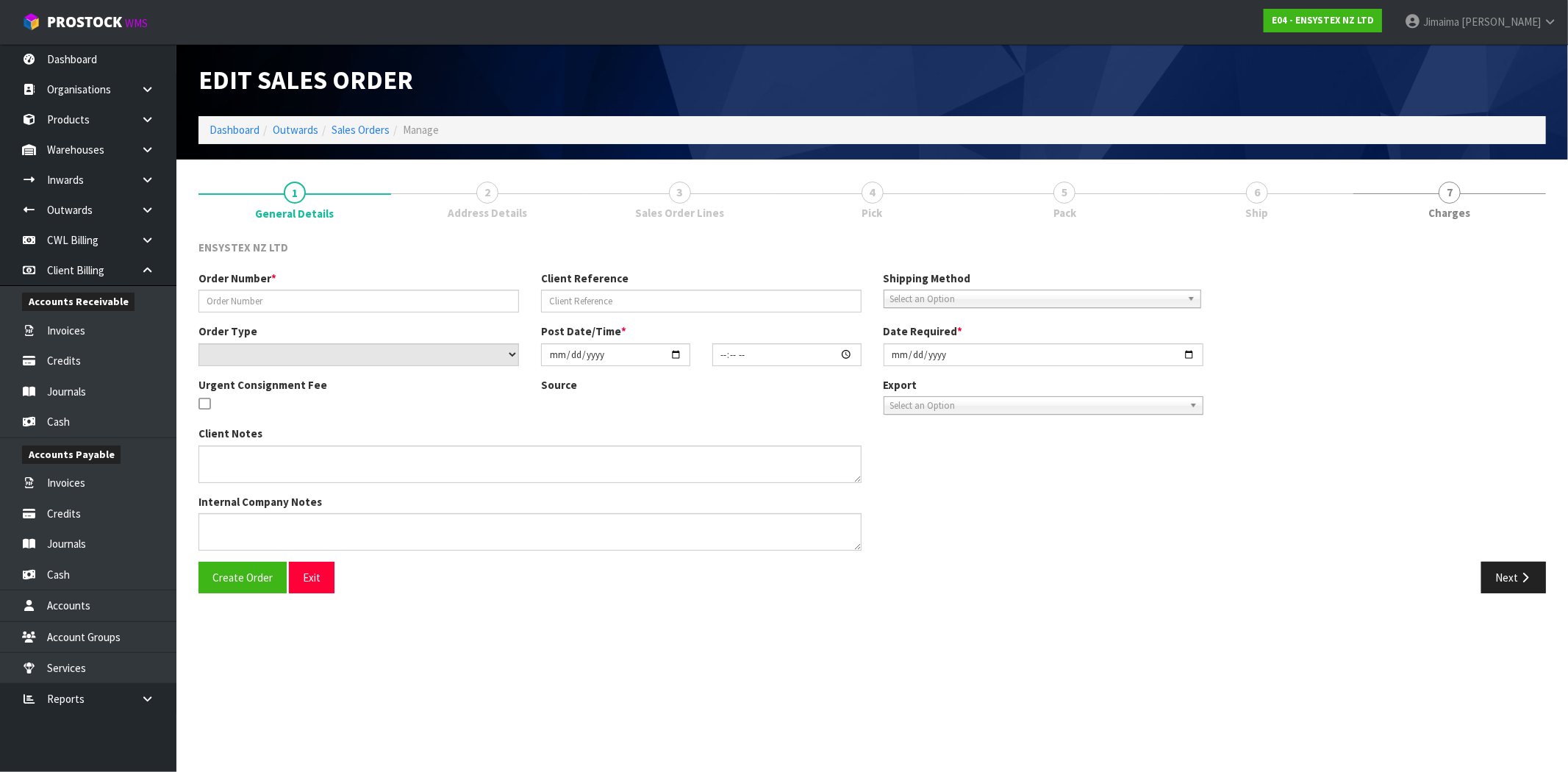
type input "#SONZ-6692"
type input "N-PO075009"
select select "number:0"
type input "[DATE]"
type input "10:30:20.000"
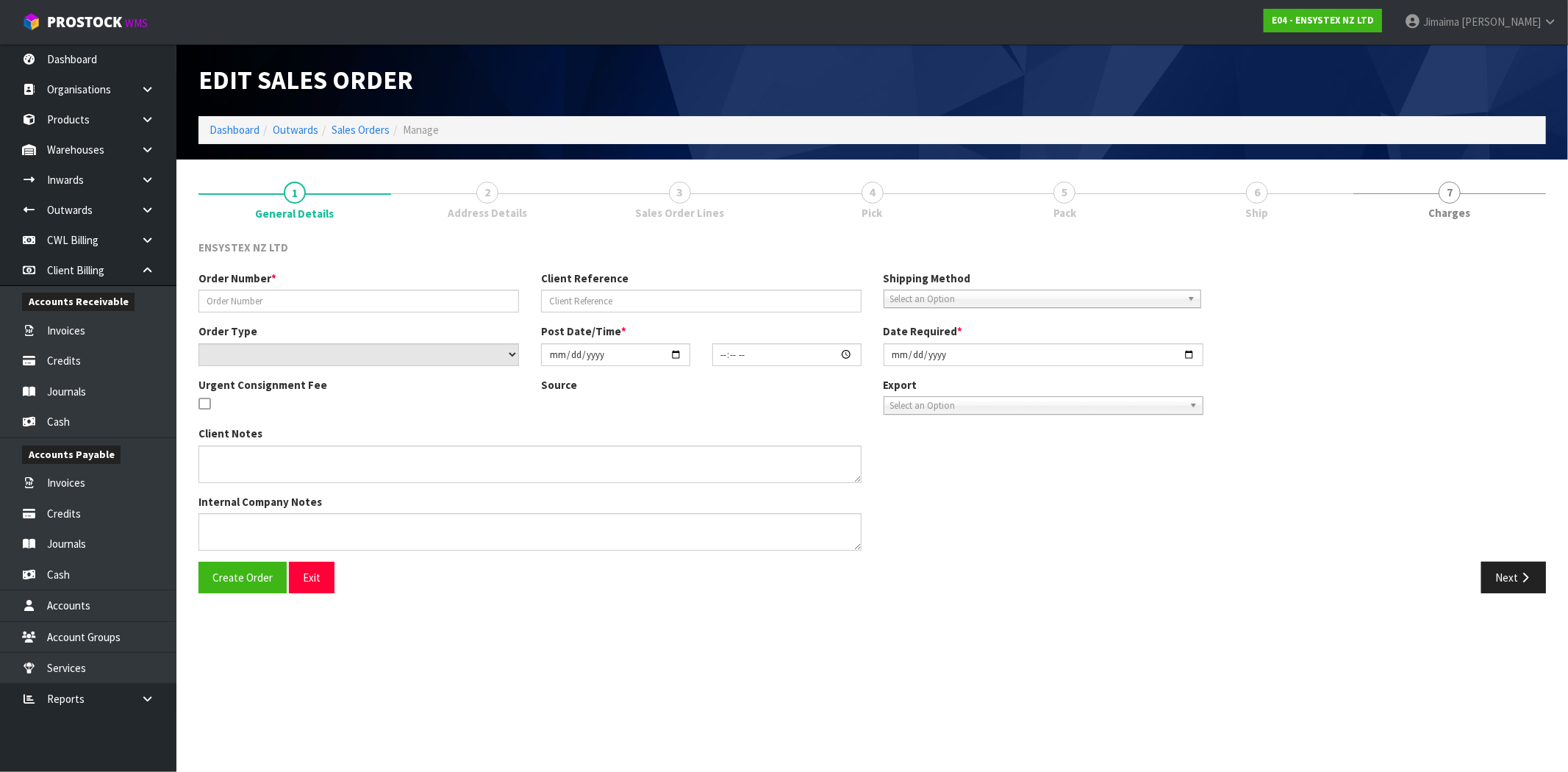
type input "[DATE]"
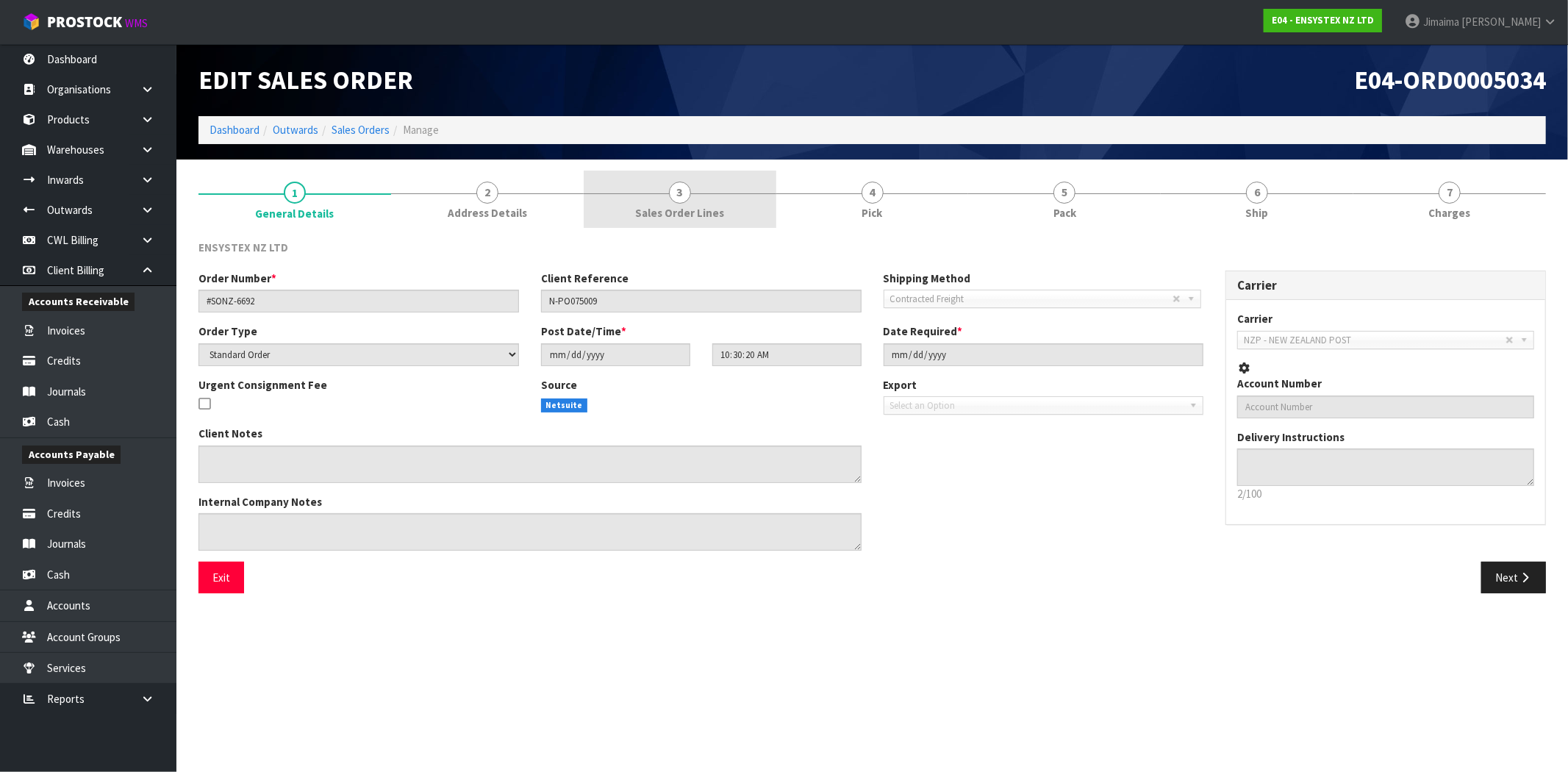
click at [709, 203] on link "3 Sales Order Lines" at bounding box center [680, 199] width 192 height 58
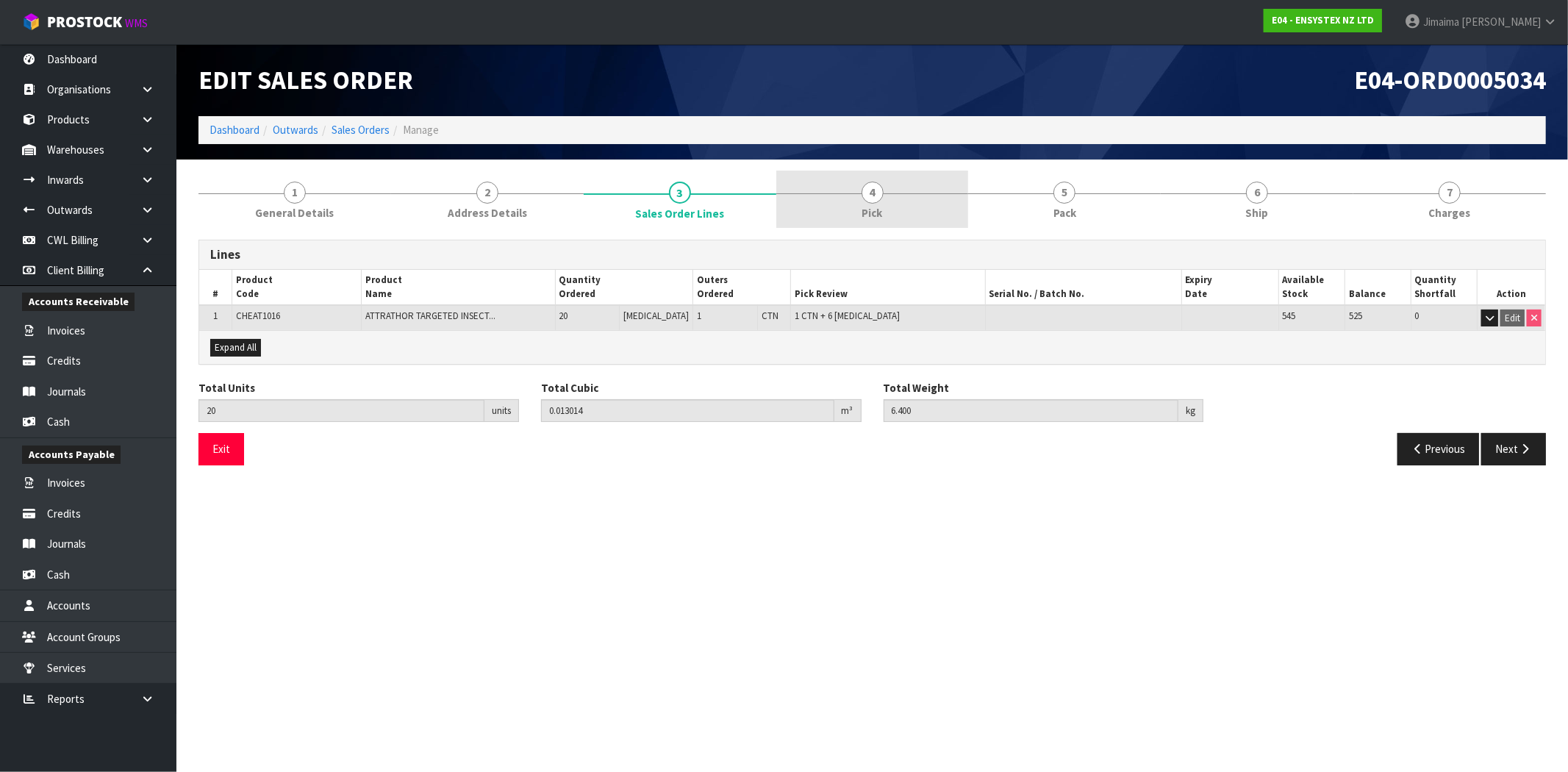
drag, startPoint x: 899, startPoint y: 205, endPoint x: 1105, endPoint y: 207, distance: 206.0
click at [900, 205] on link "4 Pick" at bounding box center [872, 199] width 192 height 58
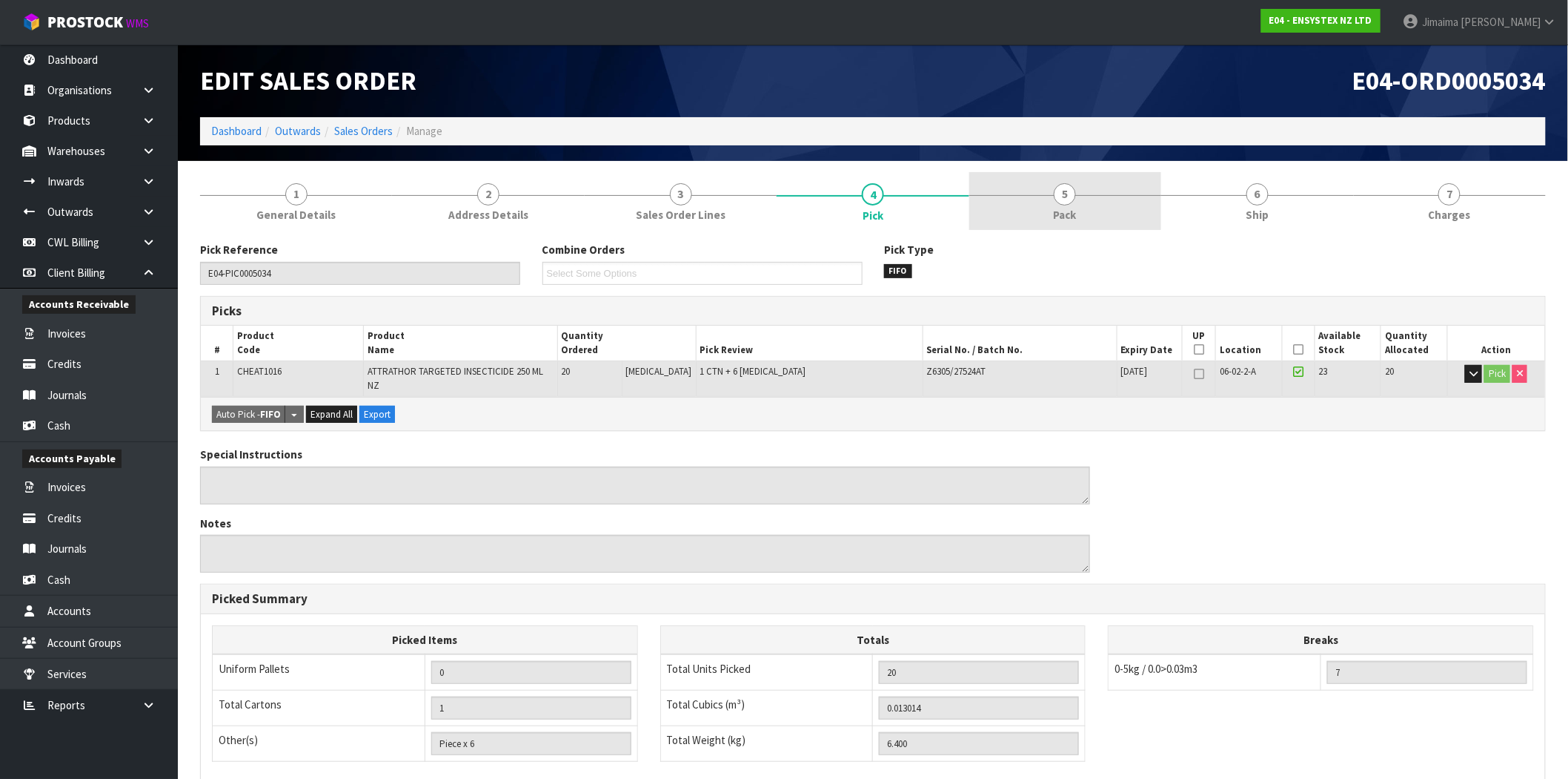
click at [1114, 209] on link "5 Pack" at bounding box center [1065, 201] width 192 height 59
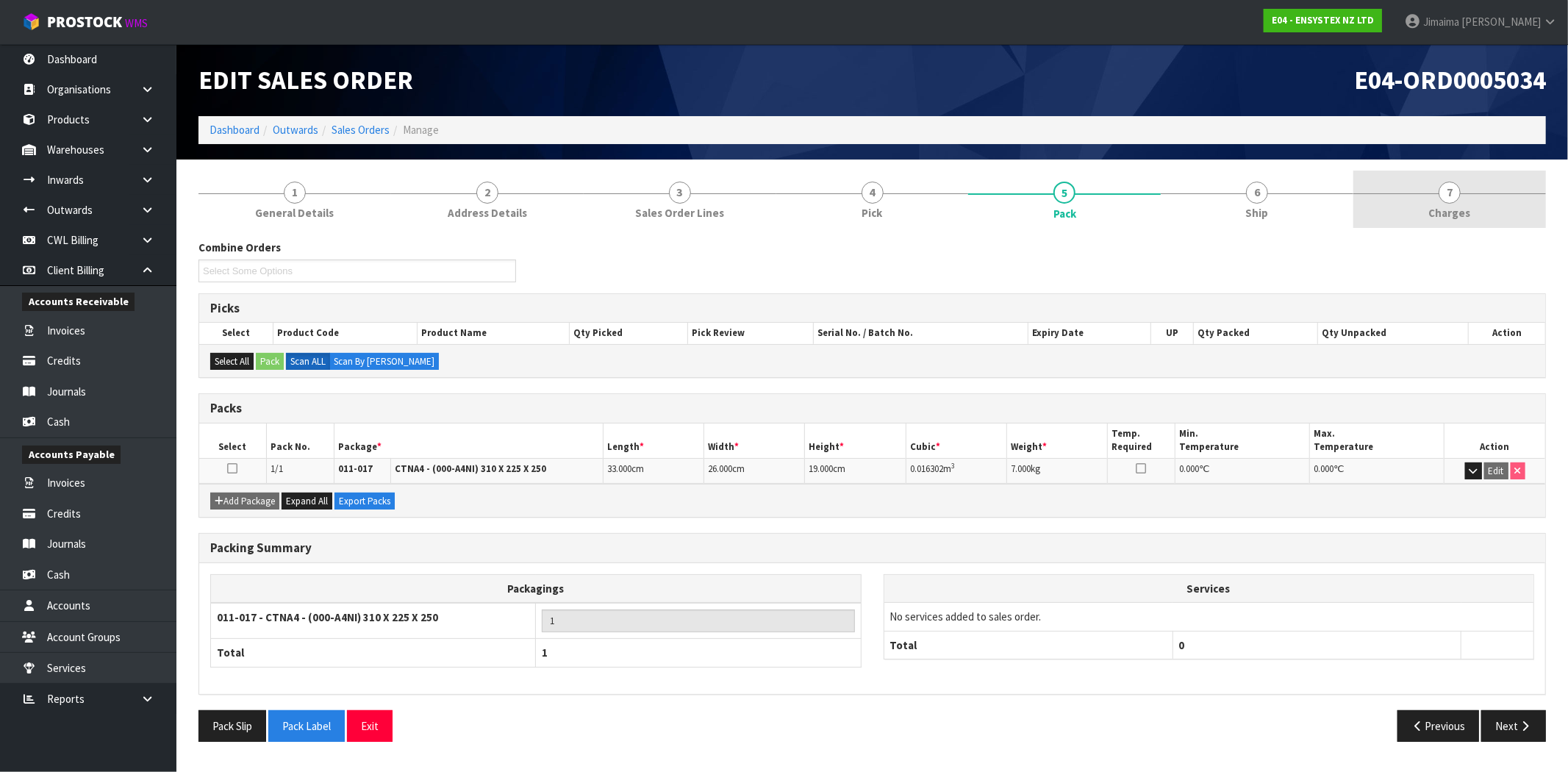
click at [1483, 212] on link "7 [GEOGRAPHIC_DATA]" at bounding box center [1450, 199] width 192 height 58
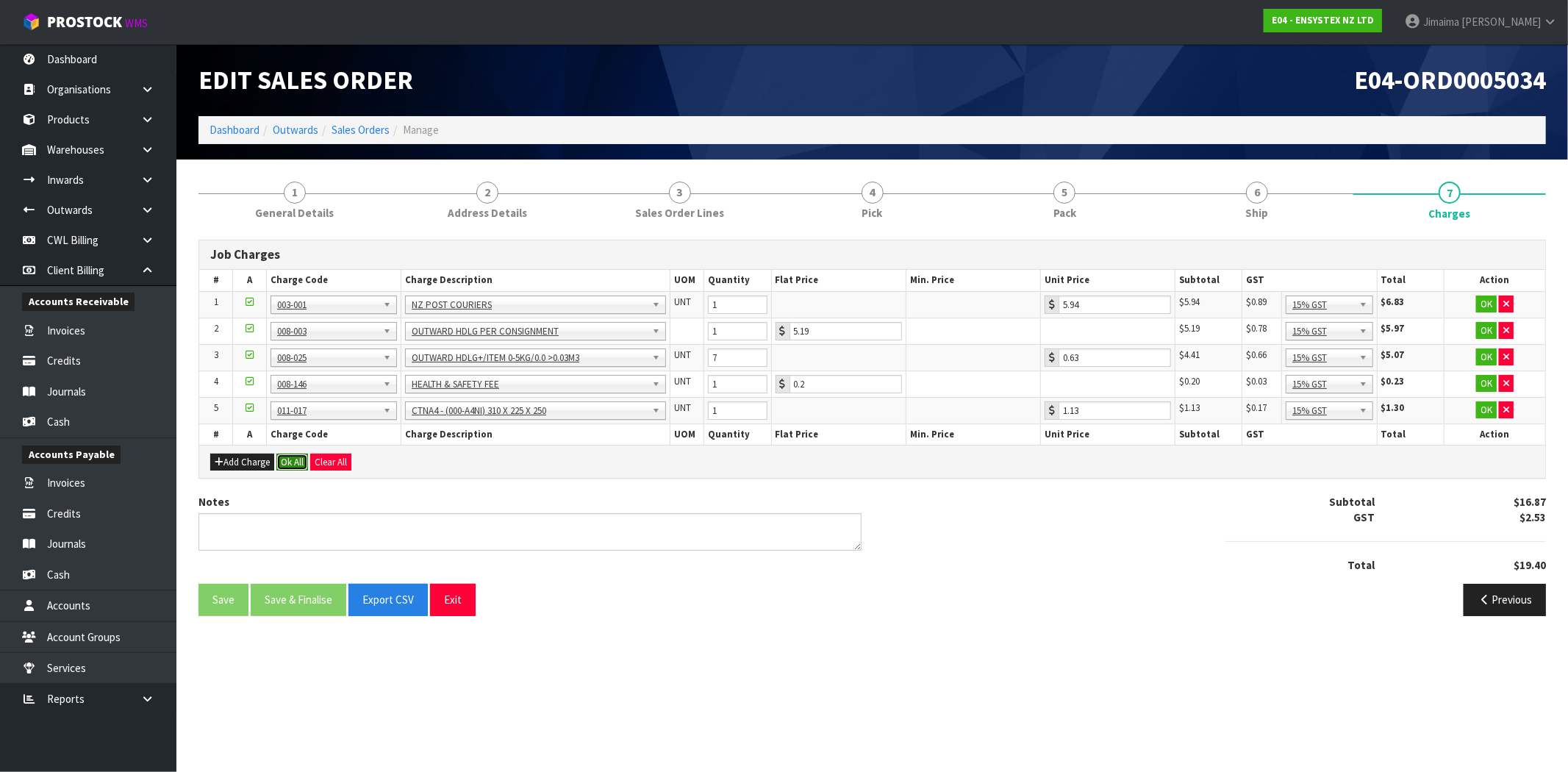
click at [290, 460] on button "Ok All" at bounding box center [292, 462] width 32 height 18
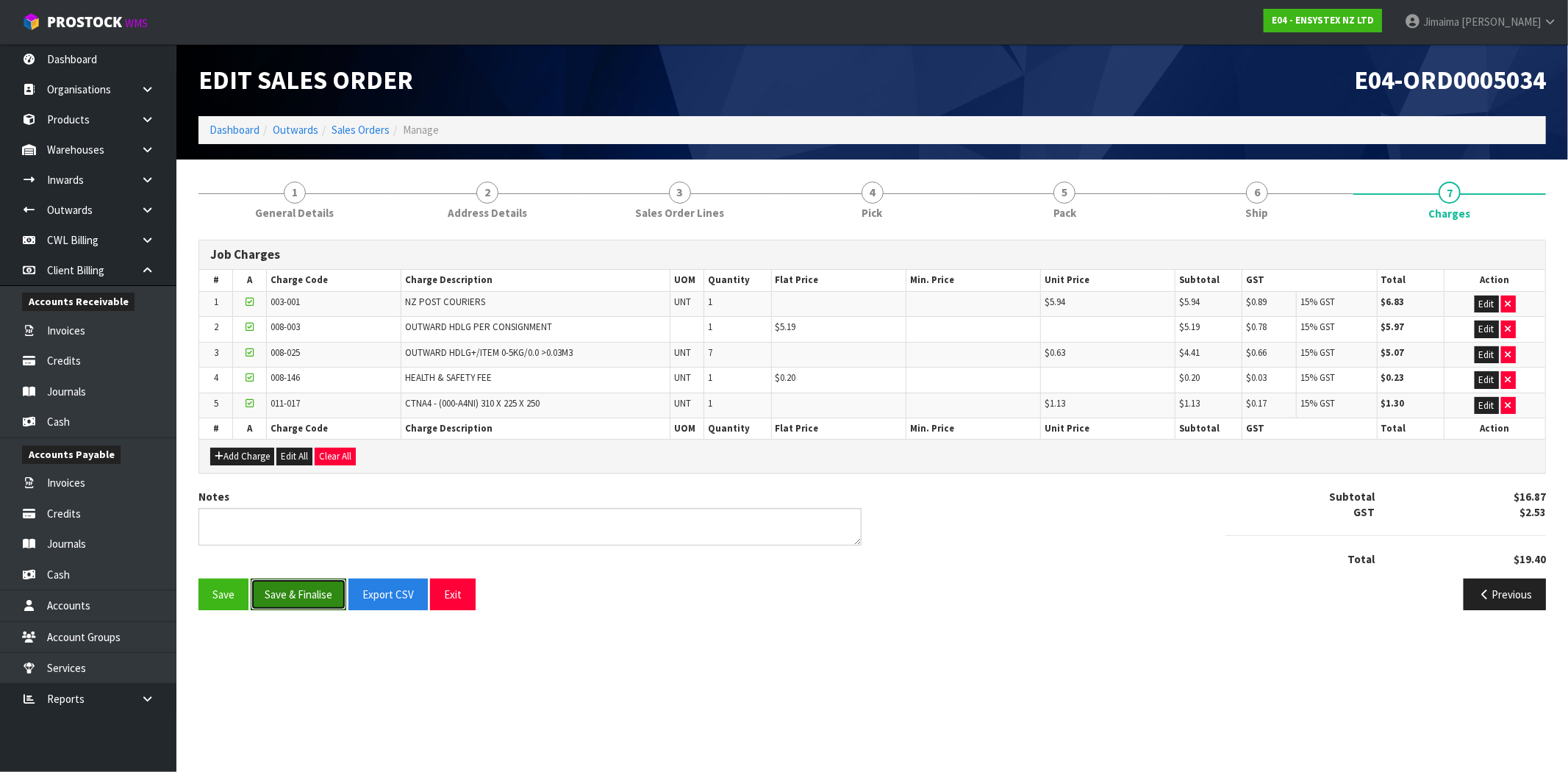
click at [302, 587] on button "Save & Finalise" at bounding box center [298, 594] width 95 height 32
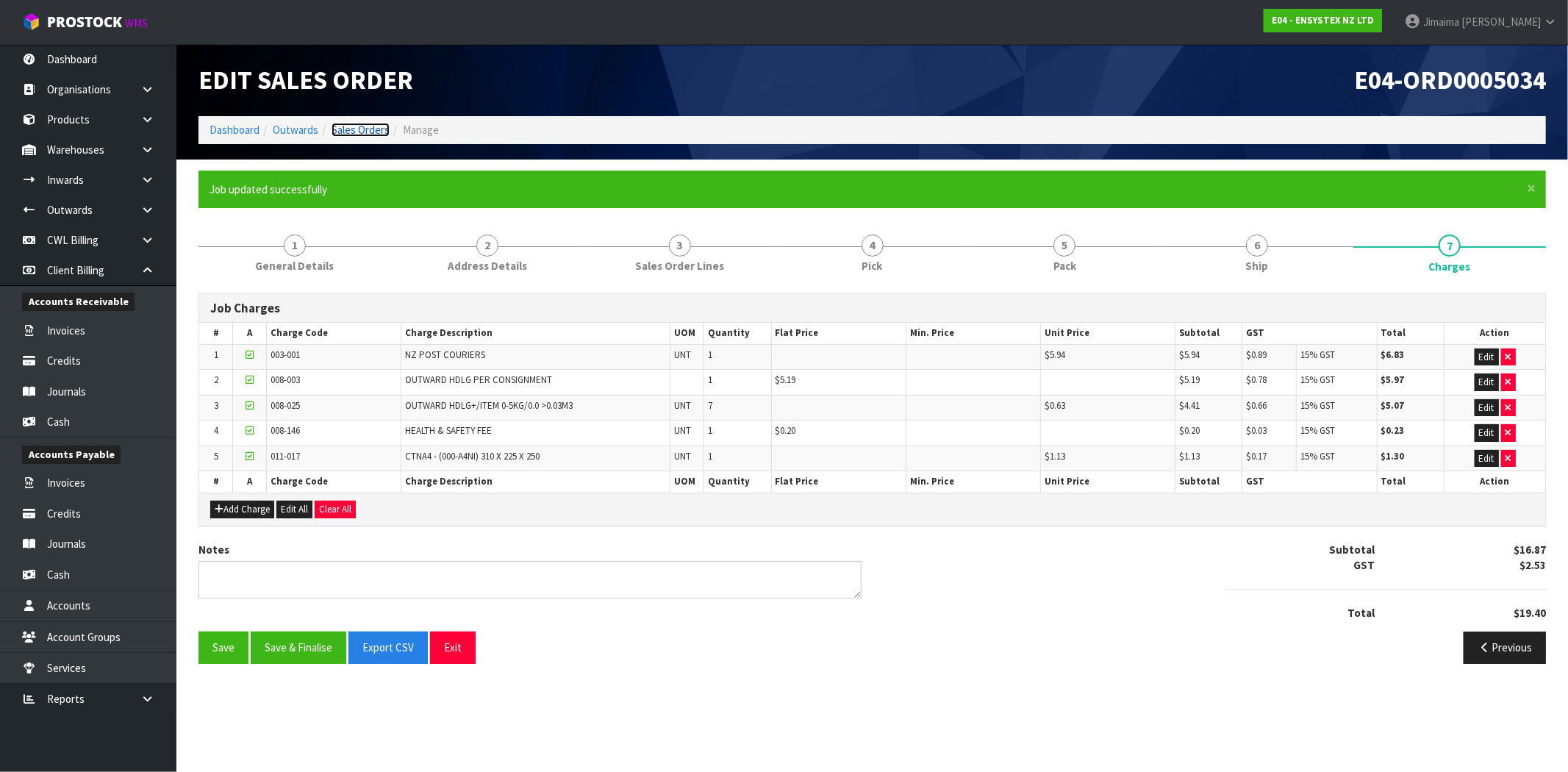
click at [344, 126] on link "Sales Orders" at bounding box center [361, 129] width 58 height 14
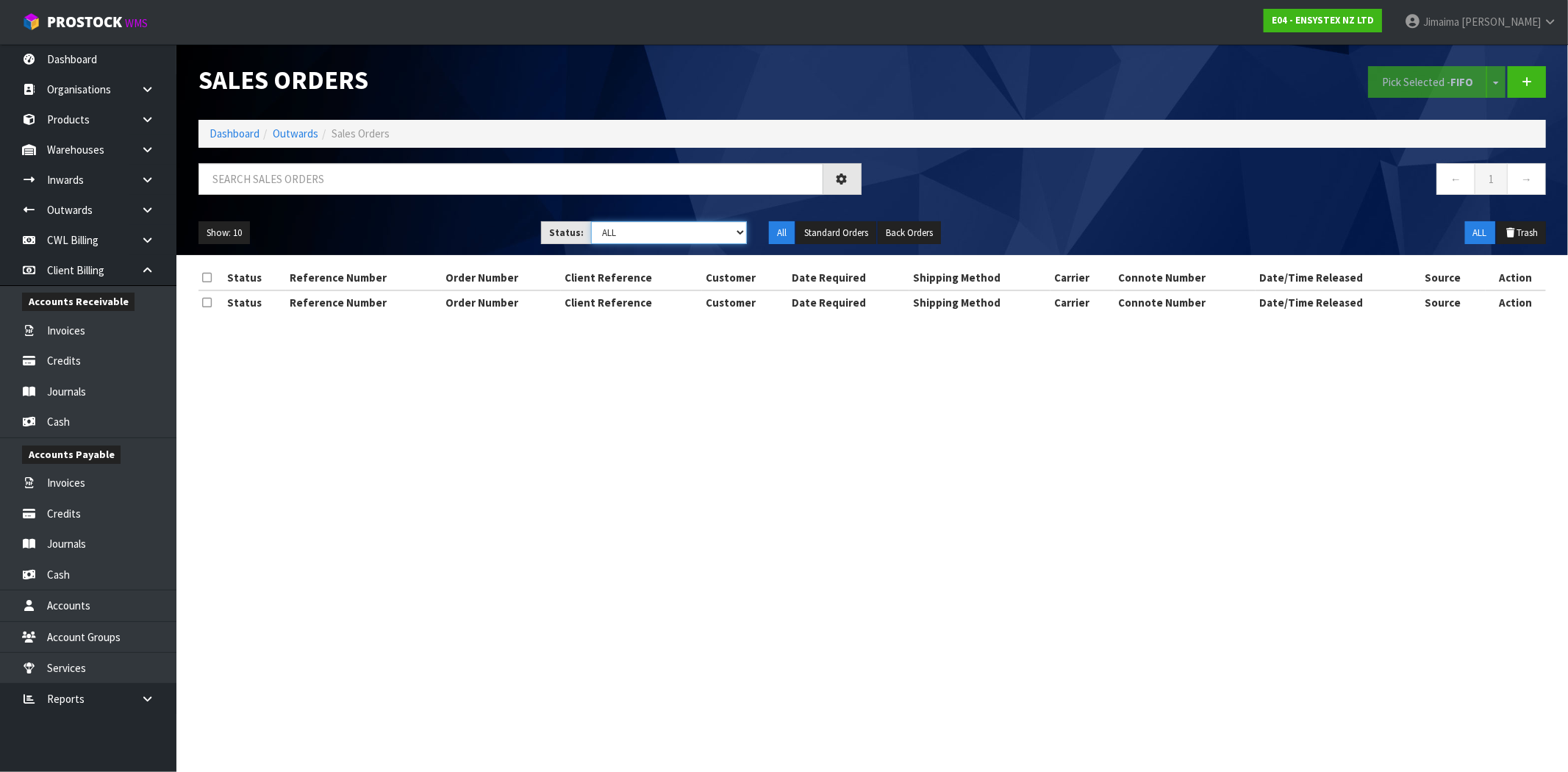
click at [665, 238] on select "Draft Pending Allocated Pending Pick Goods Picked Goods Packed Pending Charges …" at bounding box center [668, 232] width 156 height 22
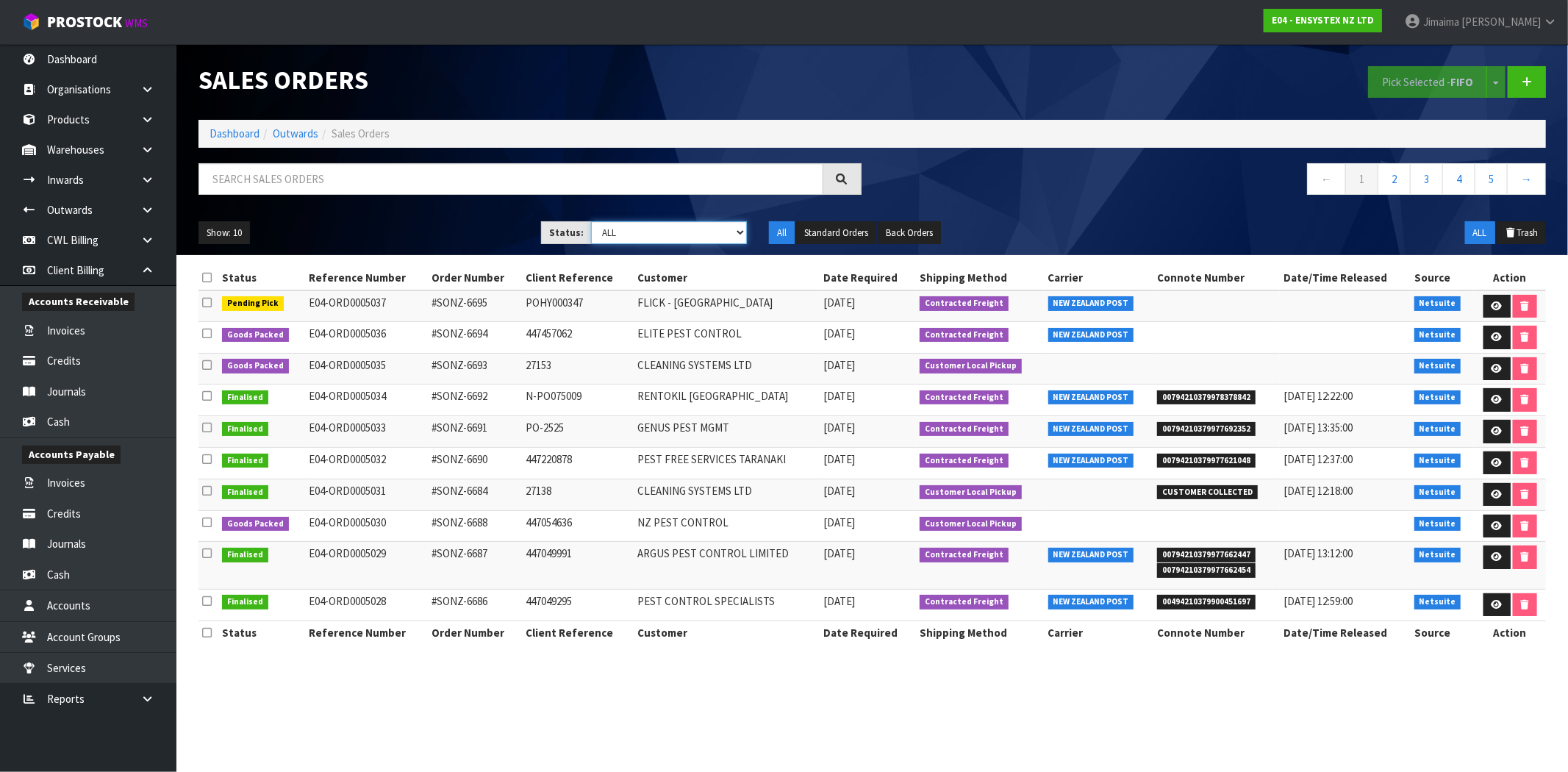
select select "string:6"
click at [591, 221] on select "Draft Pending Allocated Pending Pick Goods Picked Goods Packed Pending Charges …" at bounding box center [668, 232] width 156 height 22
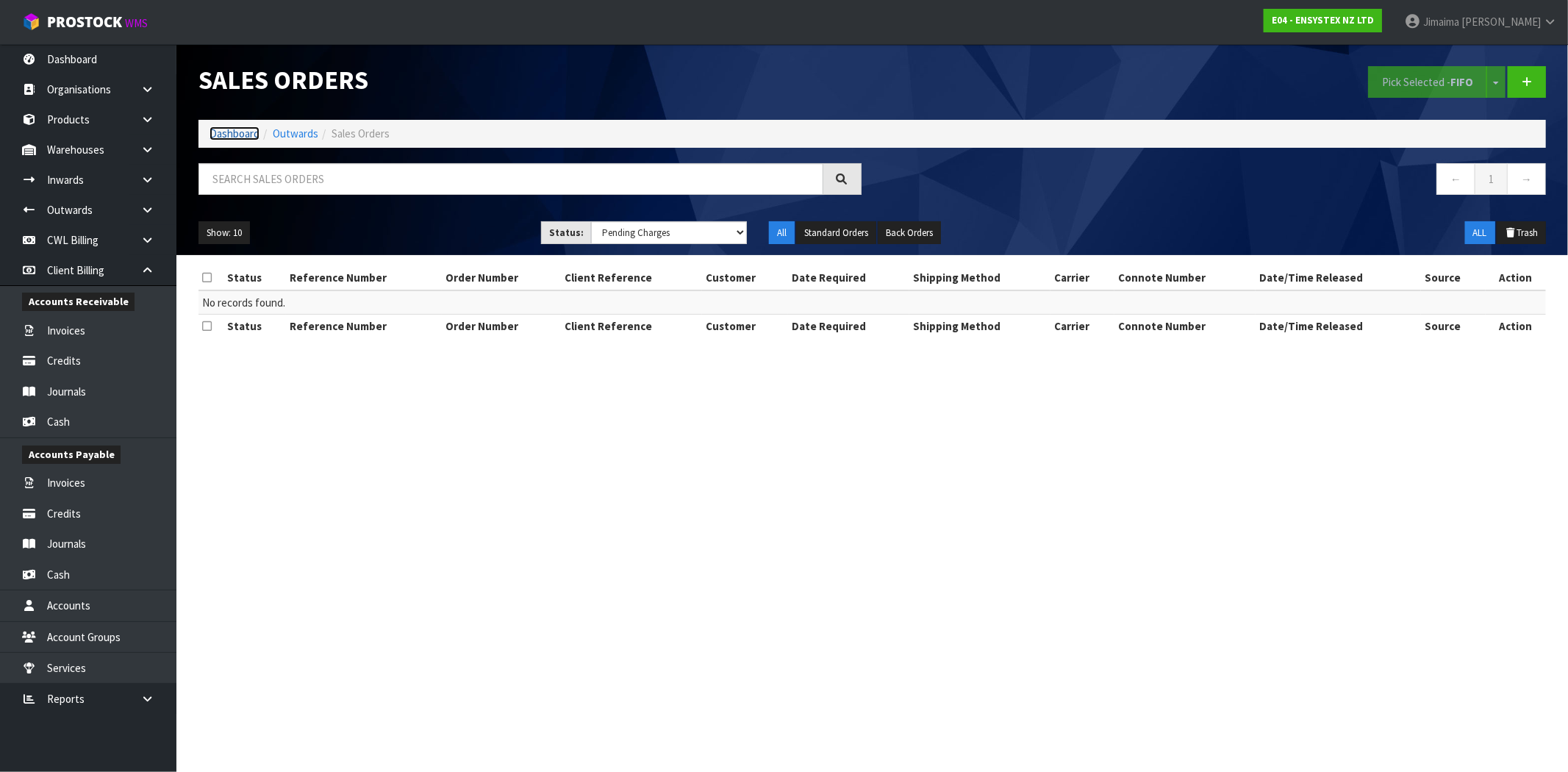
drag, startPoint x: 244, startPoint y: 135, endPoint x: 275, endPoint y: 194, distance: 66.6
click at [244, 135] on link "Dashboard" at bounding box center [234, 133] width 50 height 14
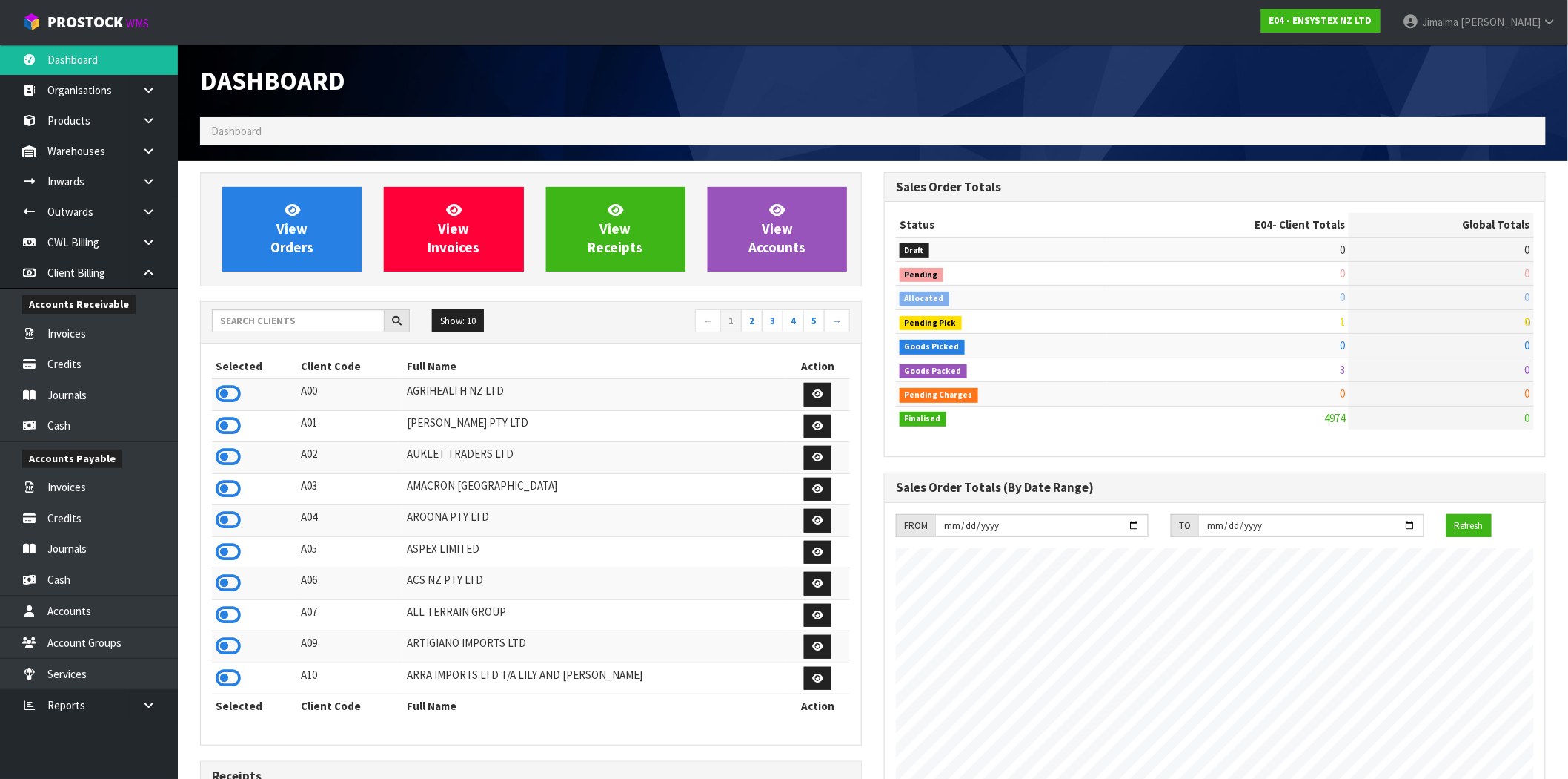
scroll to position [1124, 684]
click at [374, 325] on input "text" at bounding box center [298, 320] width 173 height 23
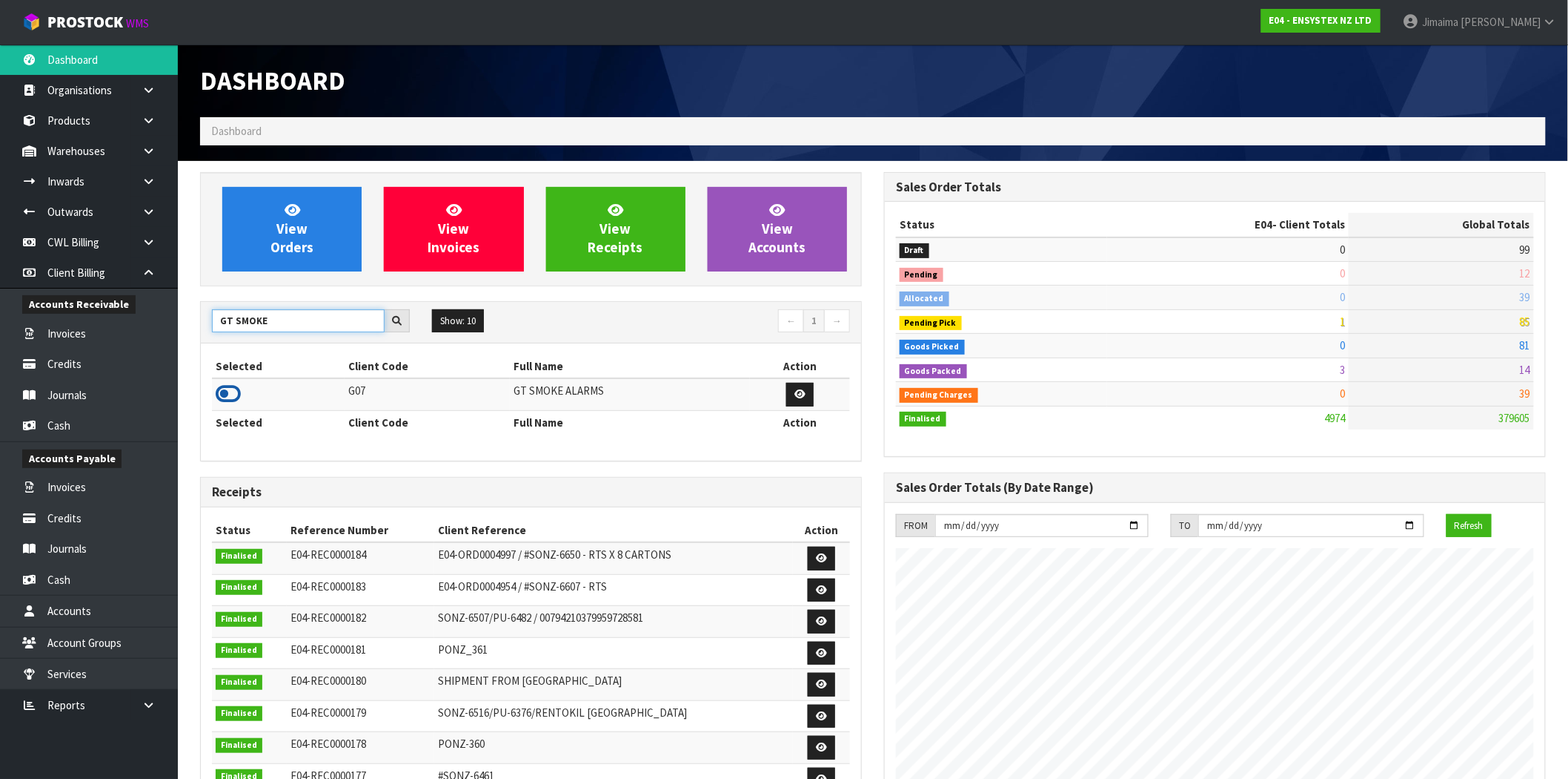
type input "GT SMOKE"
drag, startPoint x: 234, startPoint y: 392, endPoint x: 265, endPoint y: 264, distance: 131.7
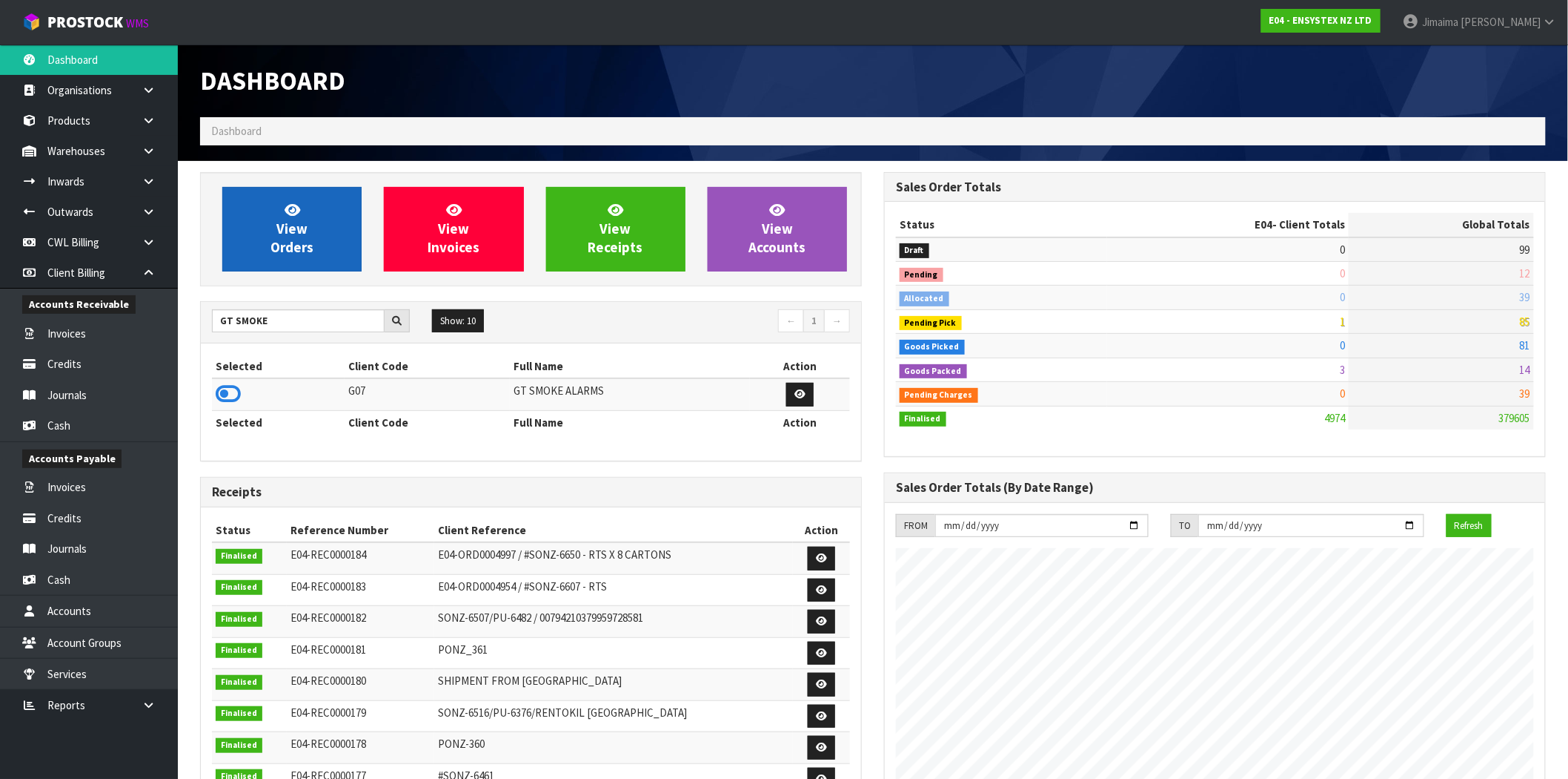
click at [234, 392] on icon at bounding box center [228, 393] width 25 height 22
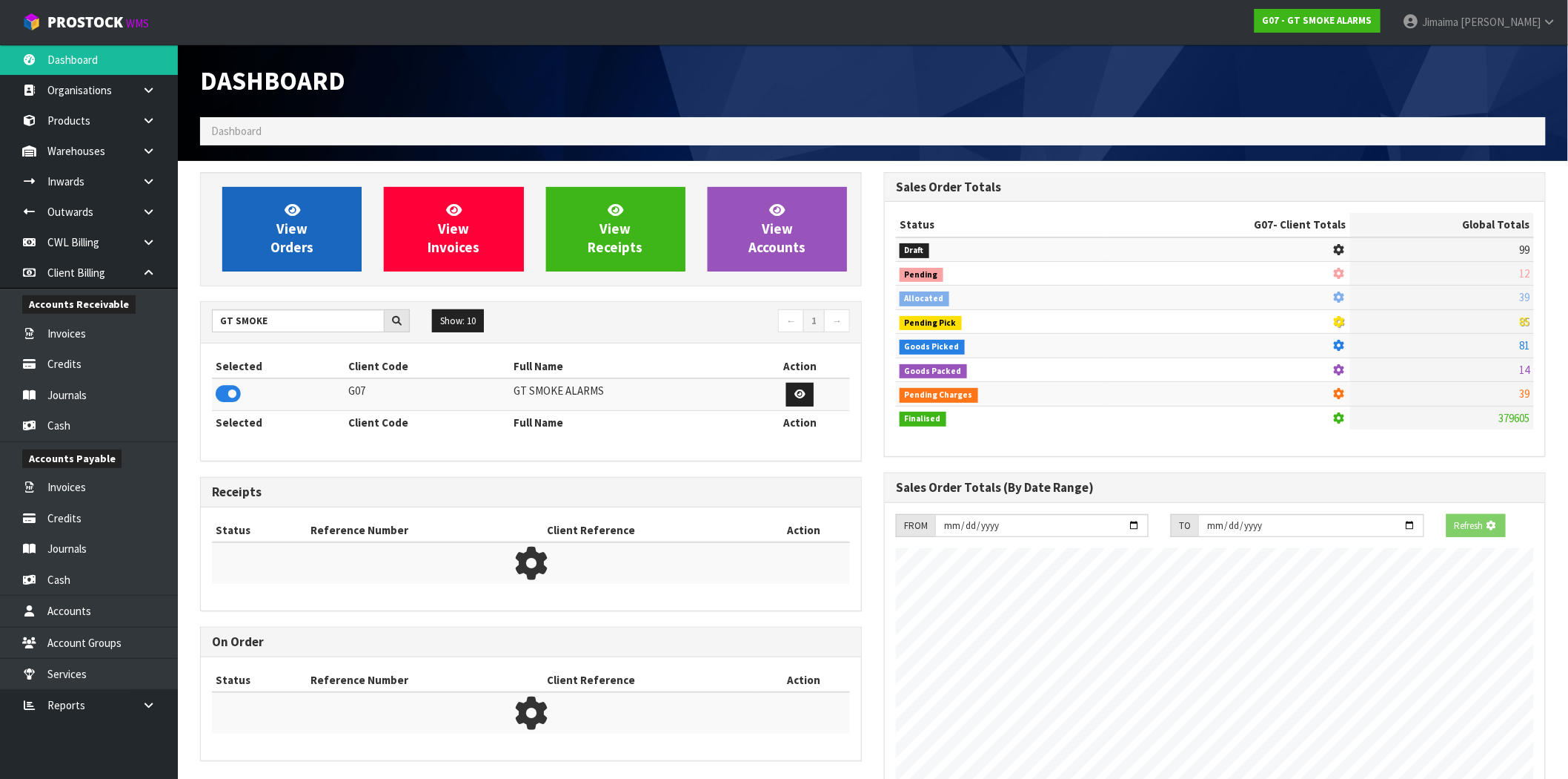
scroll to position [740685, 740476]
drag, startPoint x: 280, startPoint y: 218, endPoint x: 252, endPoint y: 224, distance: 28.6
click at [280, 218] on link "View Orders" at bounding box center [292, 229] width 139 height 84
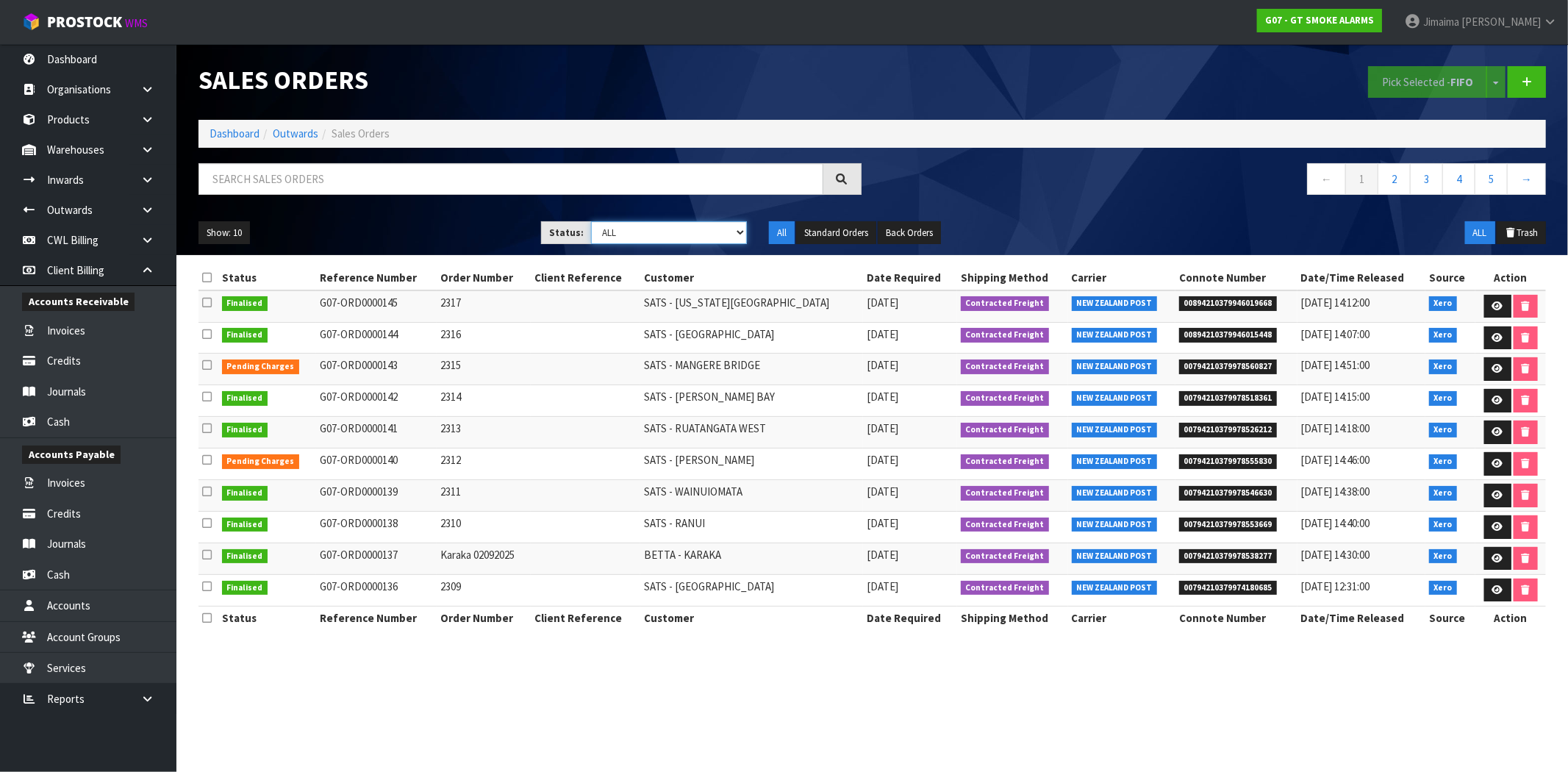
click at [710, 231] on select "Draft Pending Allocated Pending Pick Goods Picked Goods Packed Pending Charges …" at bounding box center [668, 232] width 156 height 22
select select "string:6"
click at [591, 221] on select "Draft Pending Allocated Pending Pick Goods Picked Goods Packed Pending Charges …" at bounding box center [668, 232] width 156 height 22
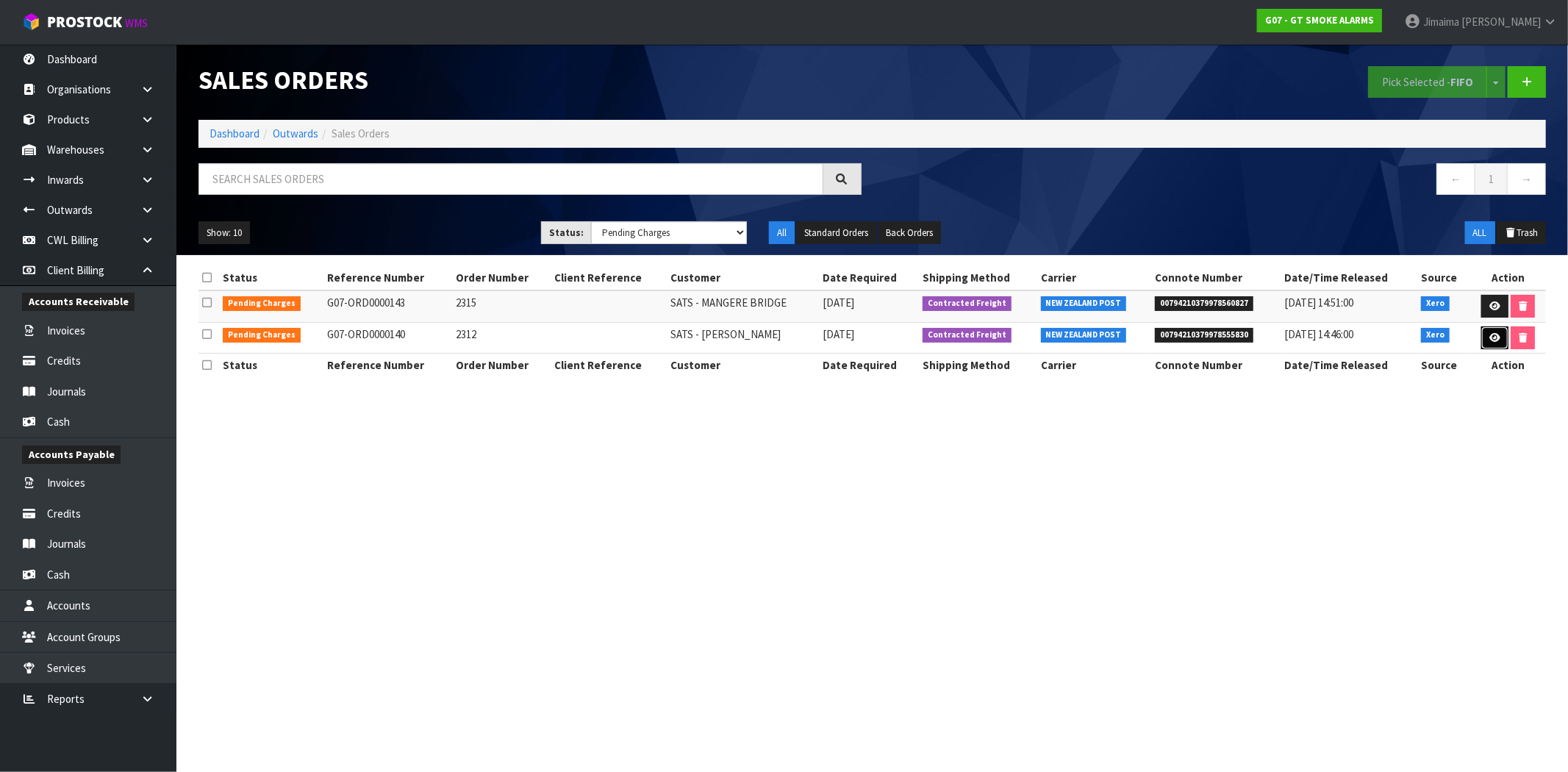
click at [1483, 336] on link at bounding box center [1495, 338] width 27 height 23
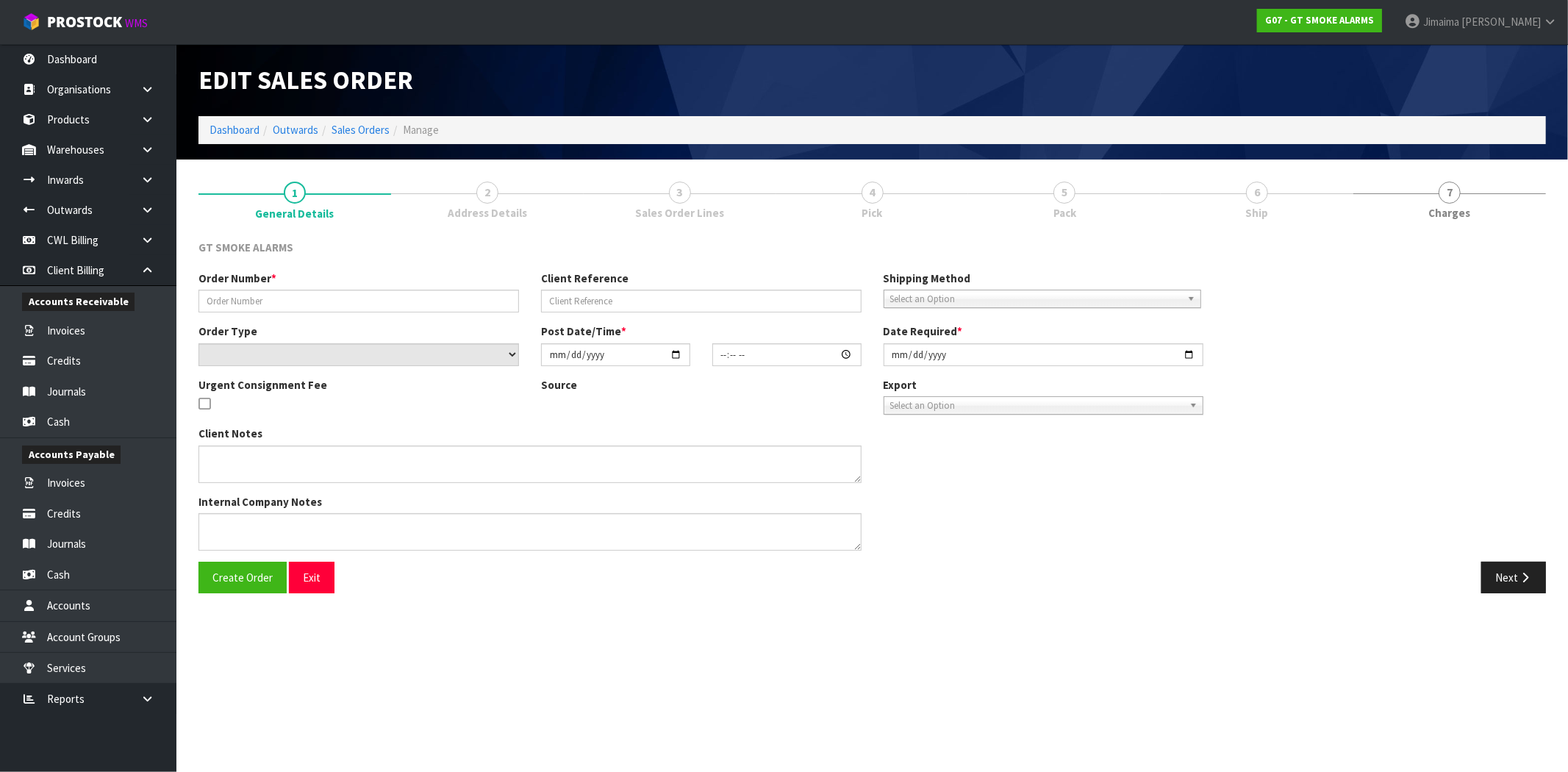
type input "2312"
select select "number:0"
type input "[DATE]"
type input "10:00:10.000"
type input "[DATE]"
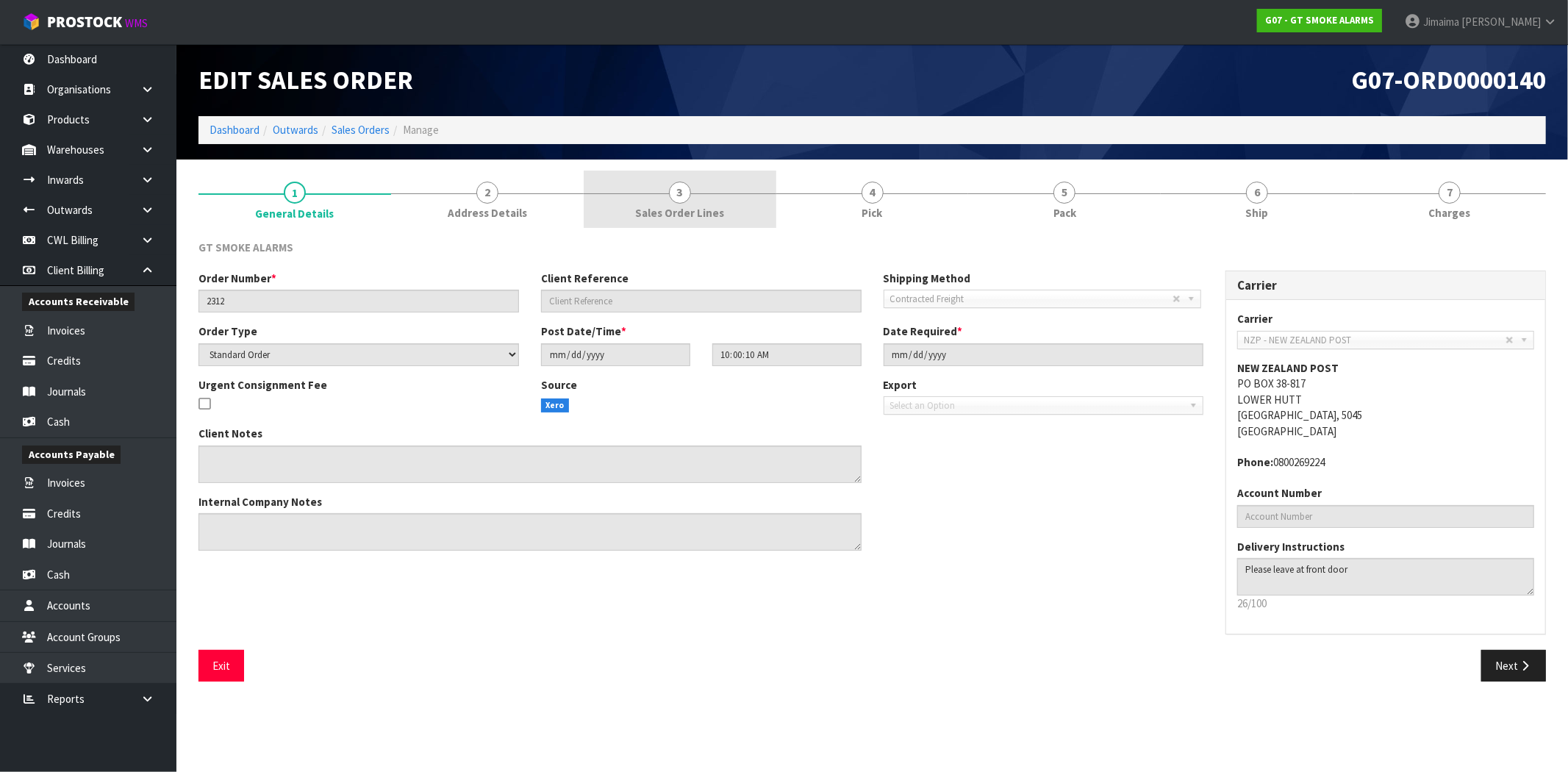
click at [652, 200] on link "3 Sales Order Lines" at bounding box center [680, 199] width 192 height 58
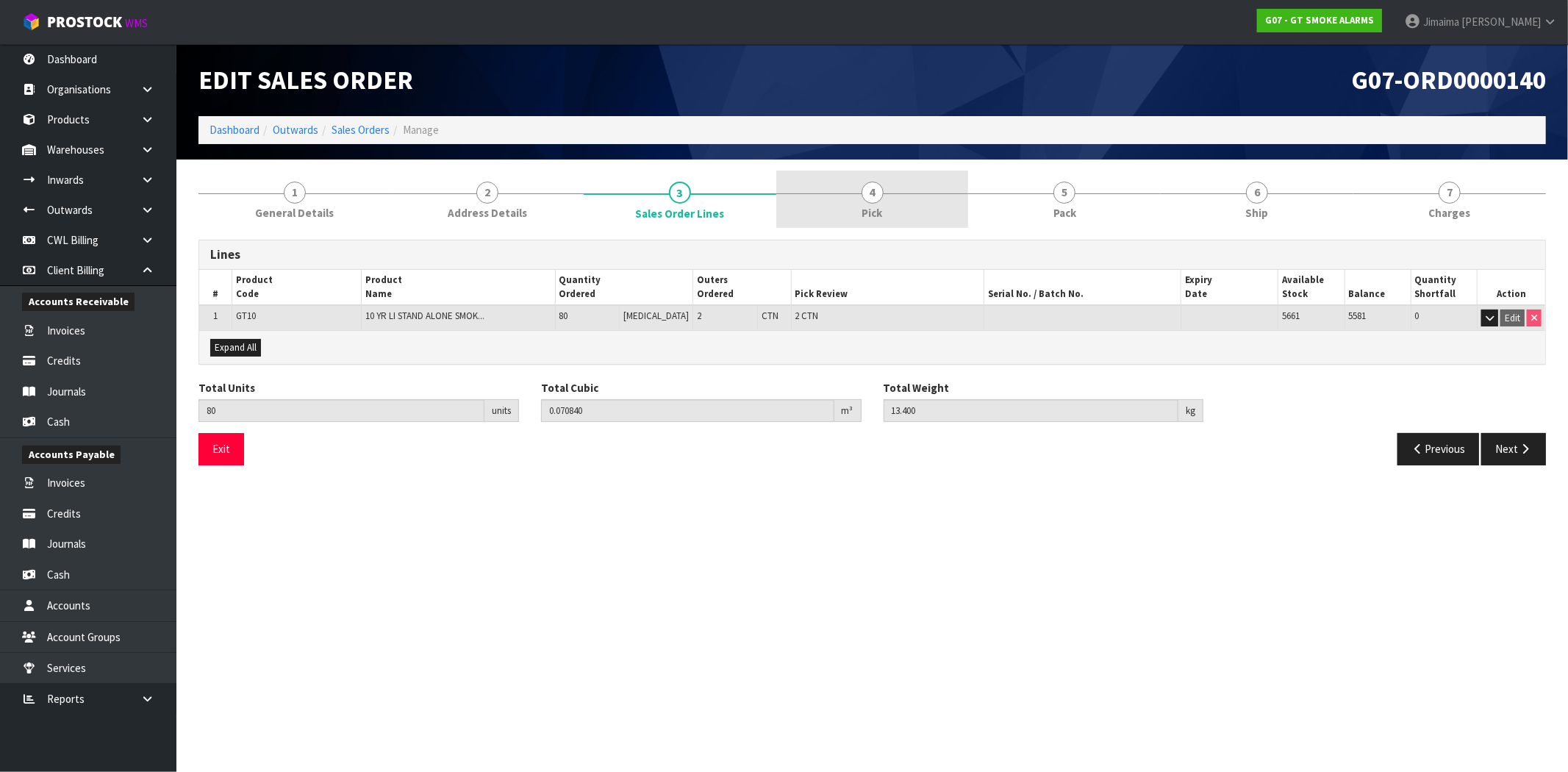
drag, startPoint x: 873, startPoint y: 191, endPoint x: 962, endPoint y: 194, distance: 89.1
click at [873, 191] on span "4" at bounding box center [872, 192] width 22 height 22
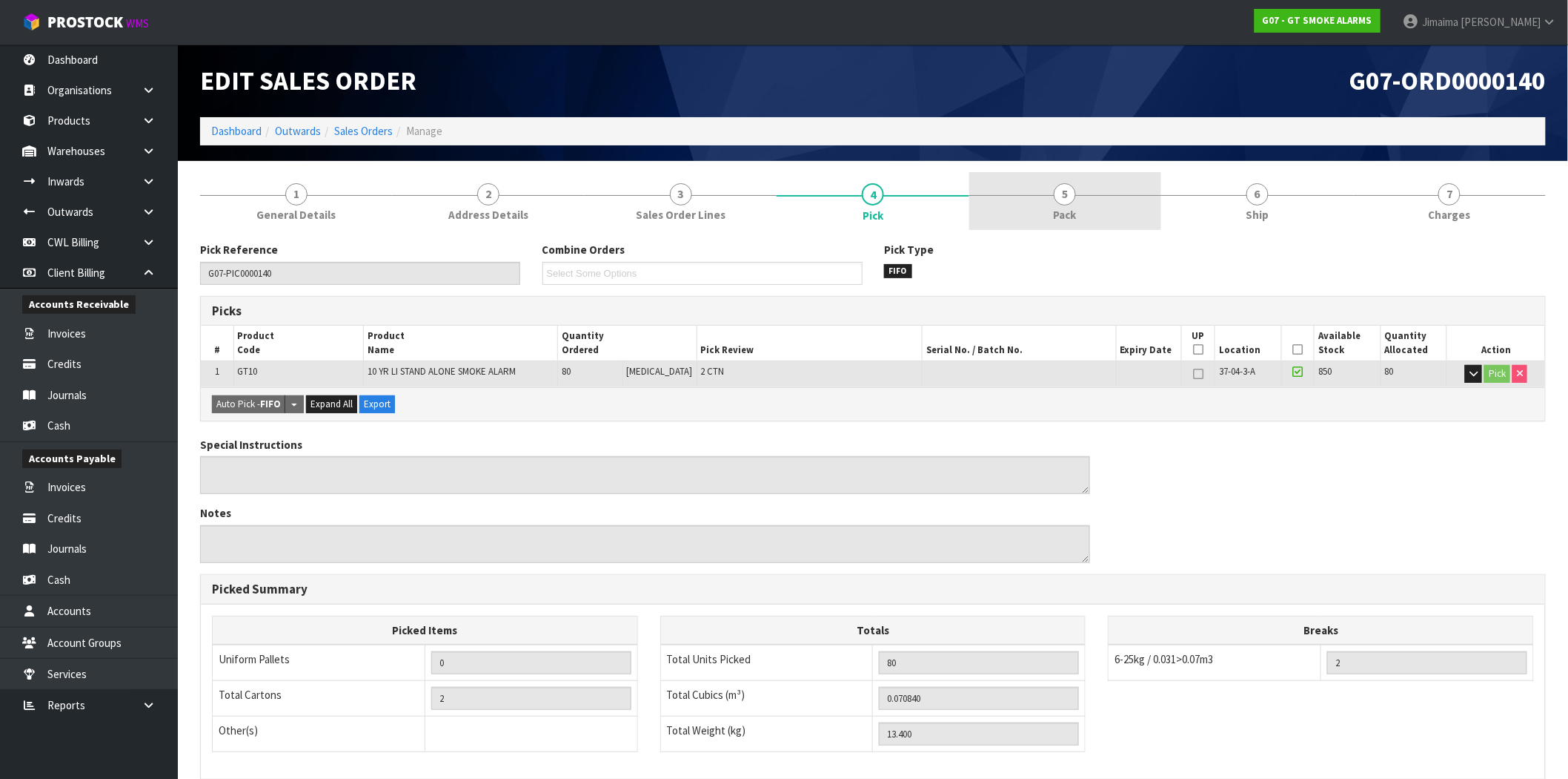
click at [989, 193] on link "5 Pack" at bounding box center [1065, 201] width 192 height 59
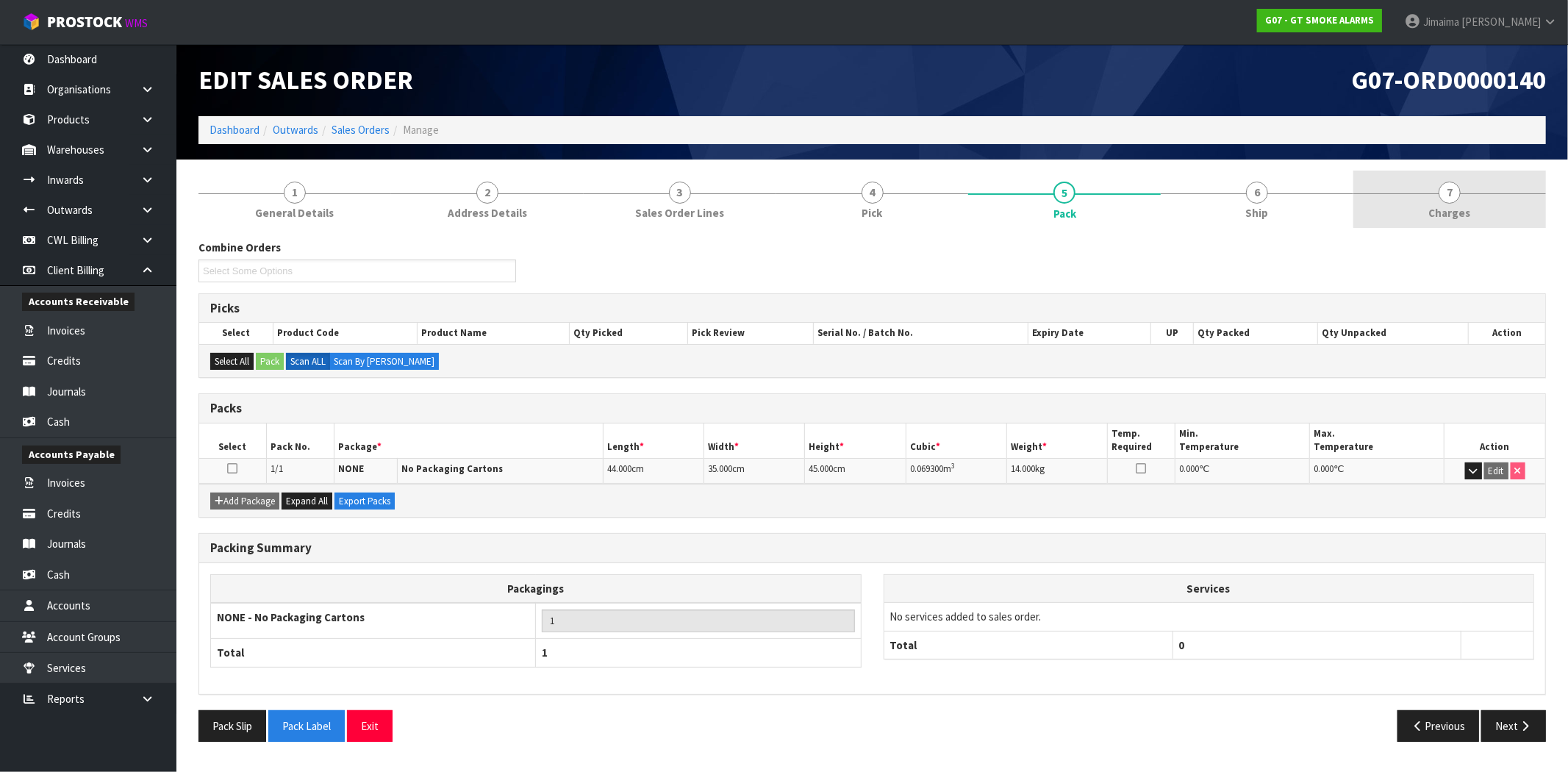
click at [1428, 199] on link "7 [GEOGRAPHIC_DATA]" at bounding box center [1450, 199] width 192 height 58
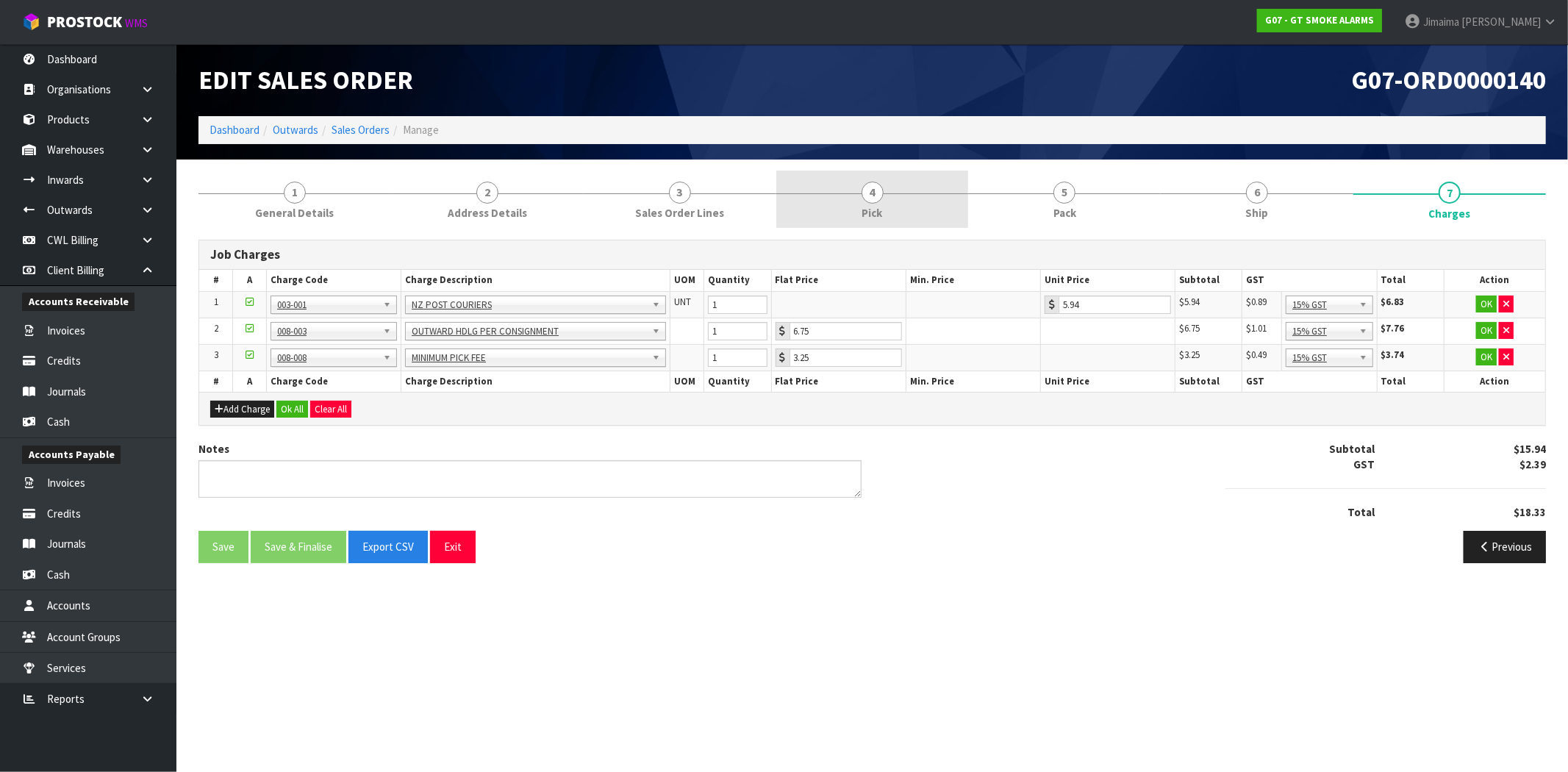
drag, startPoint x: 782, startPoint y: 205, endPoint x: 879, endPoint y: 208, distance: 97.0
click at [783, 205] on link "4 Pick" at bounding box center [872, 199] width 192 height 58
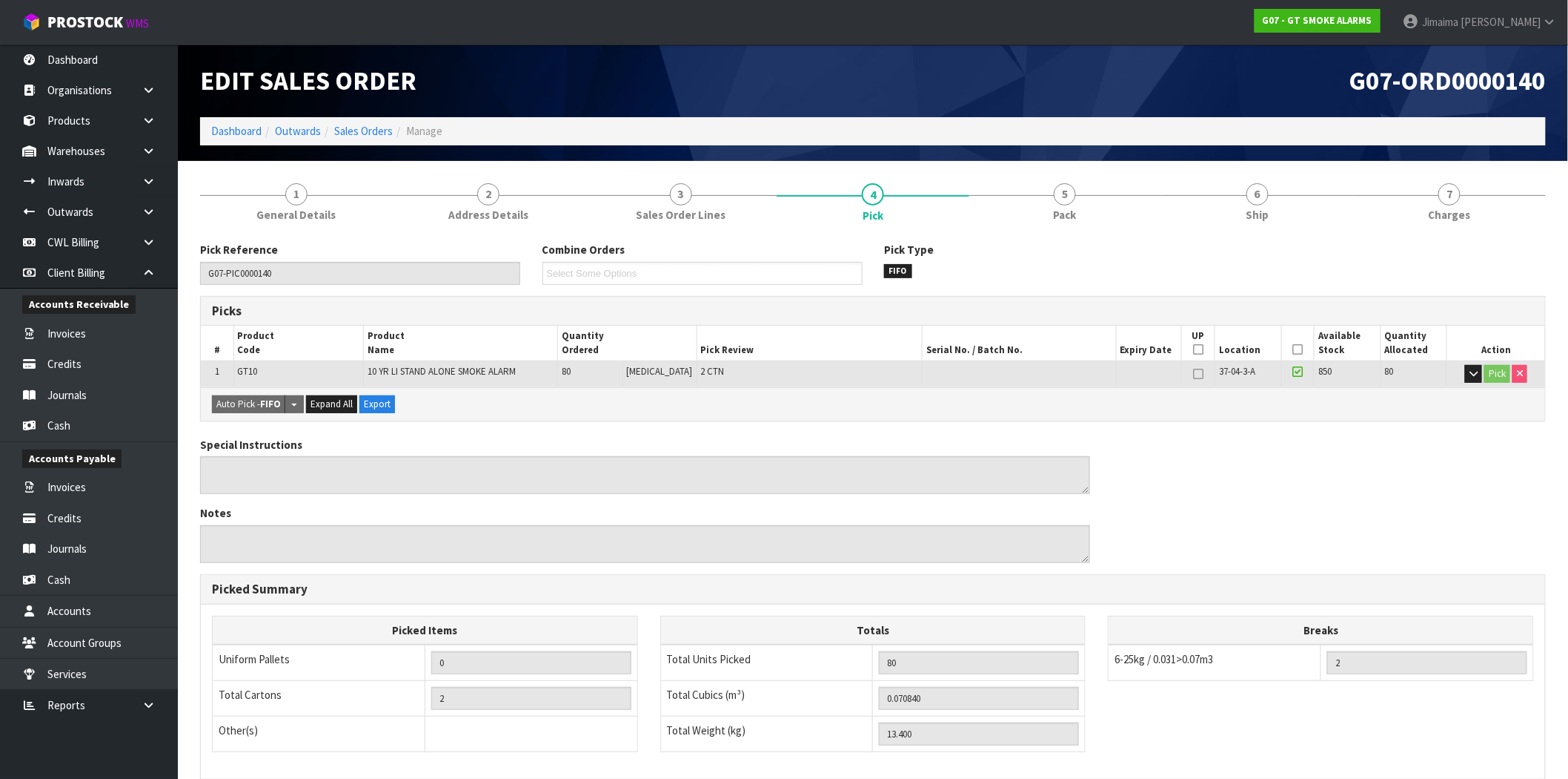
click at [1417, 221] on link "7 [GEOGRAPHIC_DATA]" at bounding box center [1450, 201] width 192 height 59
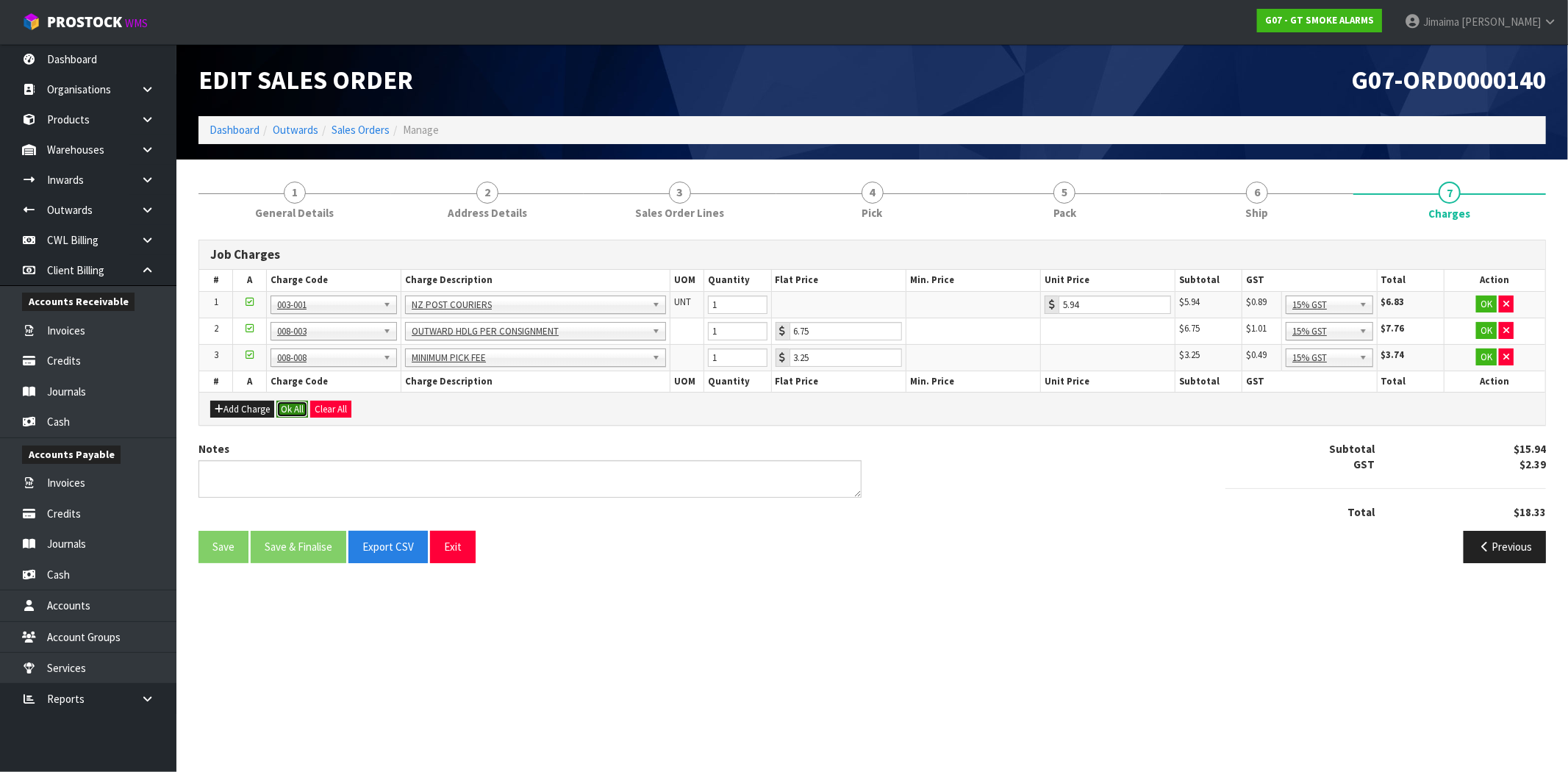
click at [289, 410] on button "Ok All" at bounding box center [292, 409] width 32 height 18
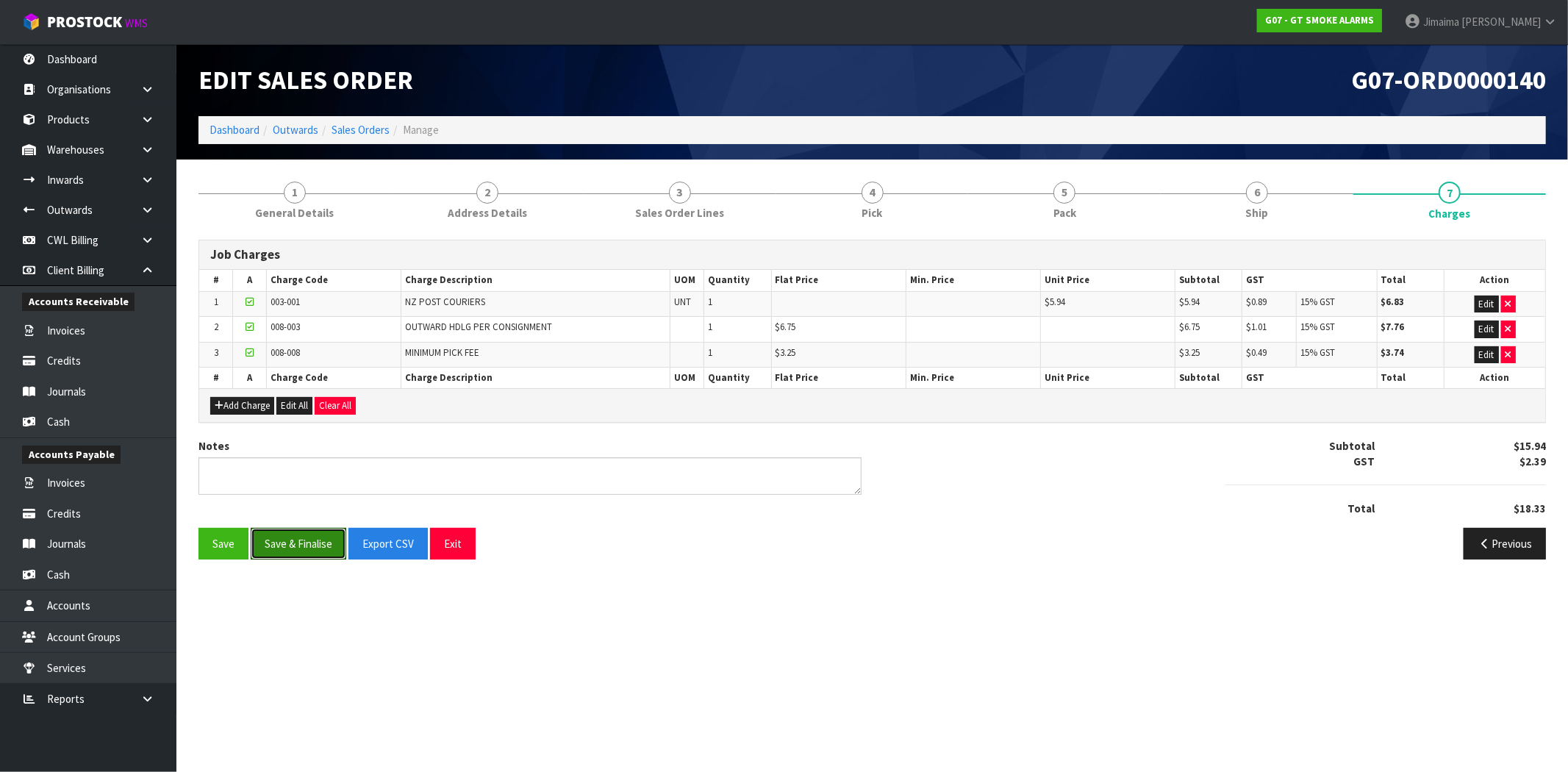
drag, startPoint x: 299, startPoint y: 546, endPoint x: 368, endPoint y: 333, distance: 223.9
click at [297, 546] on button "Save & Finalise" at bounding box center [298, 543] width 95 height 32
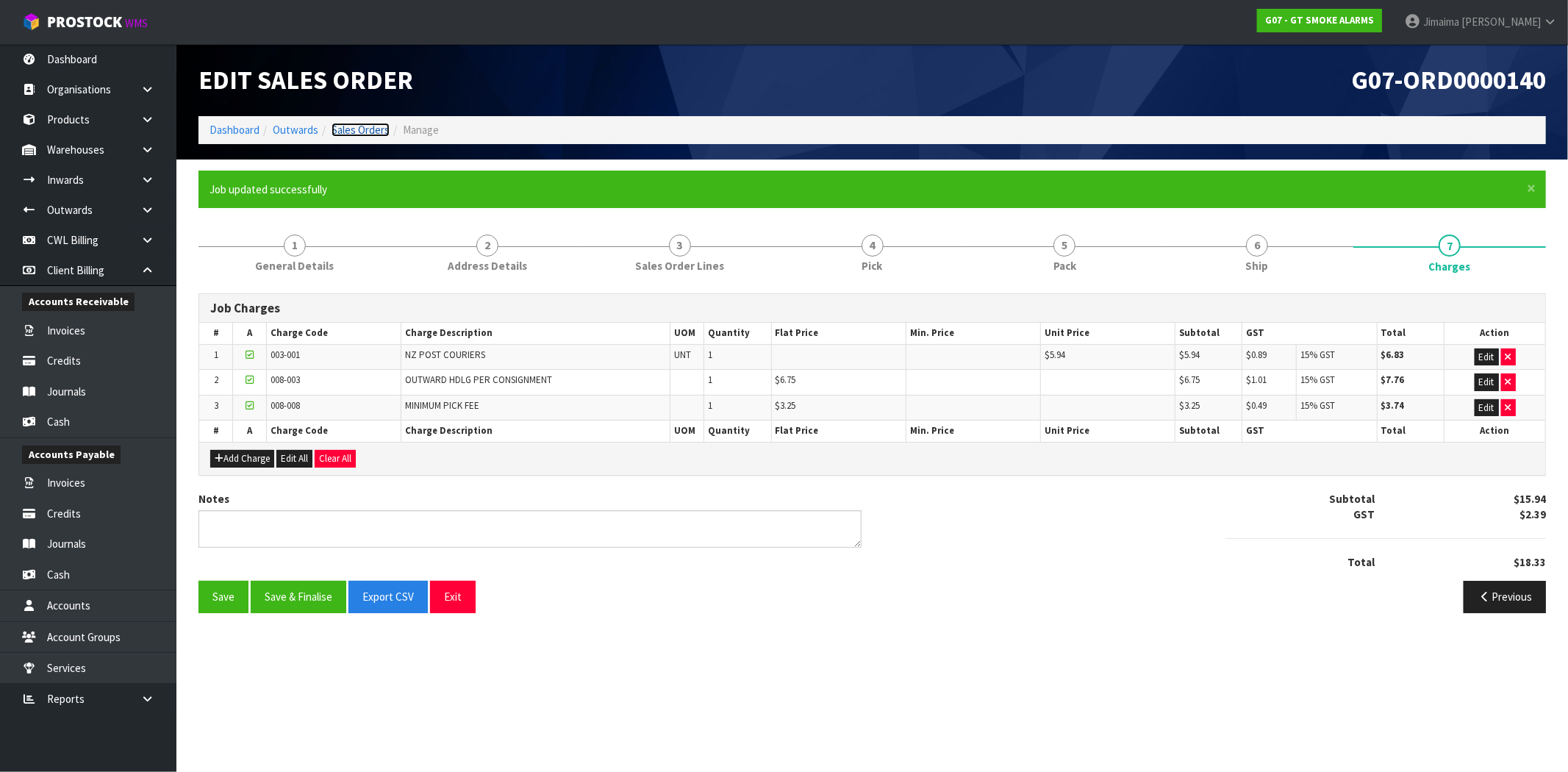
drag, startPoint x: 351, startPoint y: 130, endPoint x: 364, endPoint y: 131, distance: 13.0
click at [351, 130] on link "Sales Orders" at bounding box center [361, 129] width 58 height 14
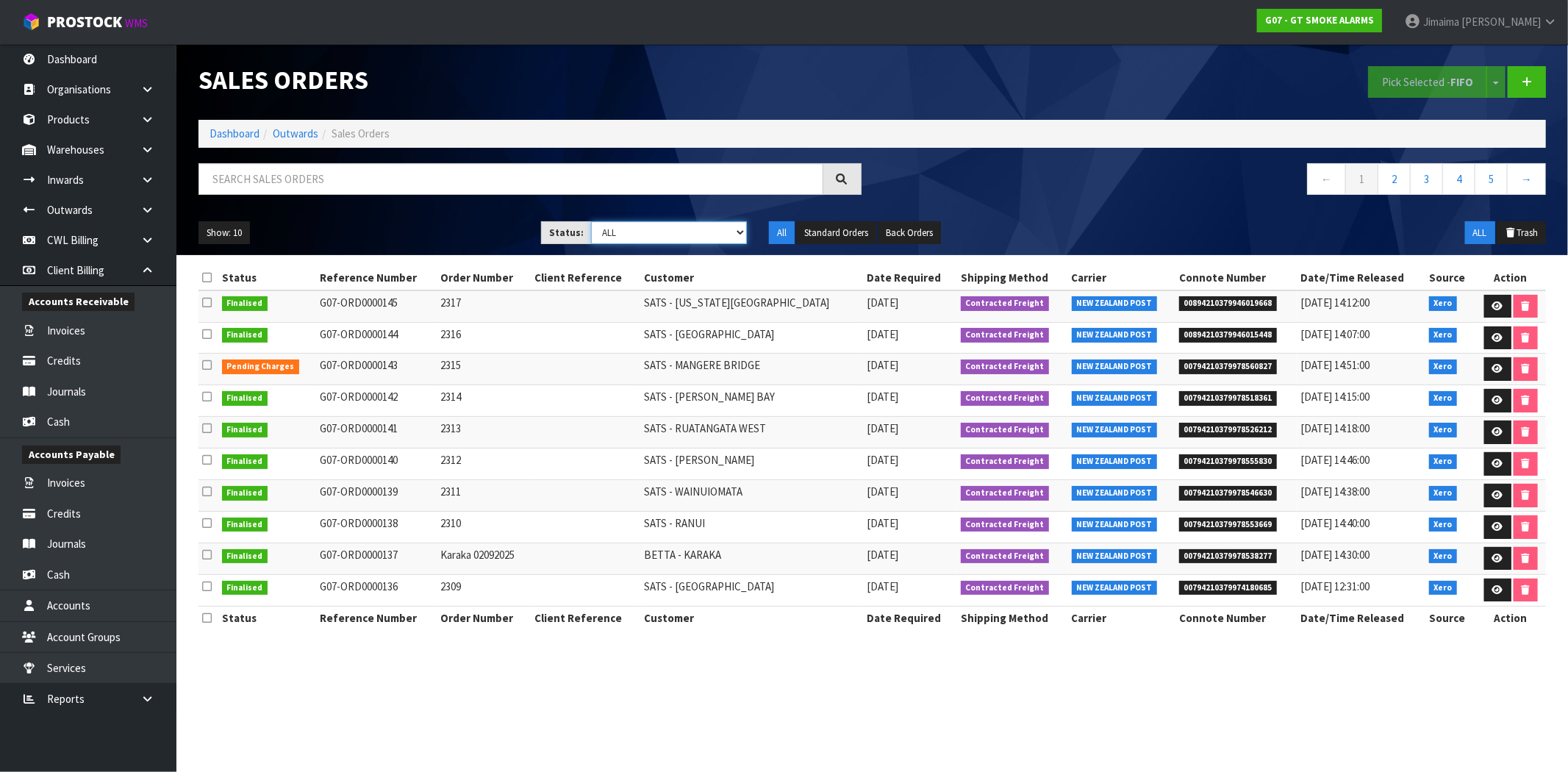
click at [700, 238] on select "Draft Pending Allocated Pending Pick Goods Picked Goods Packed Pending Charges …" at bounding box center [668, 232] width 156 height 22
select select "string:6"
click at [591, 221] on select "Draft Pending Allocated Pending Pick Goods Picked Goods Packed Pending Charges …" at bounding box center [668, 232] width 156 height 22
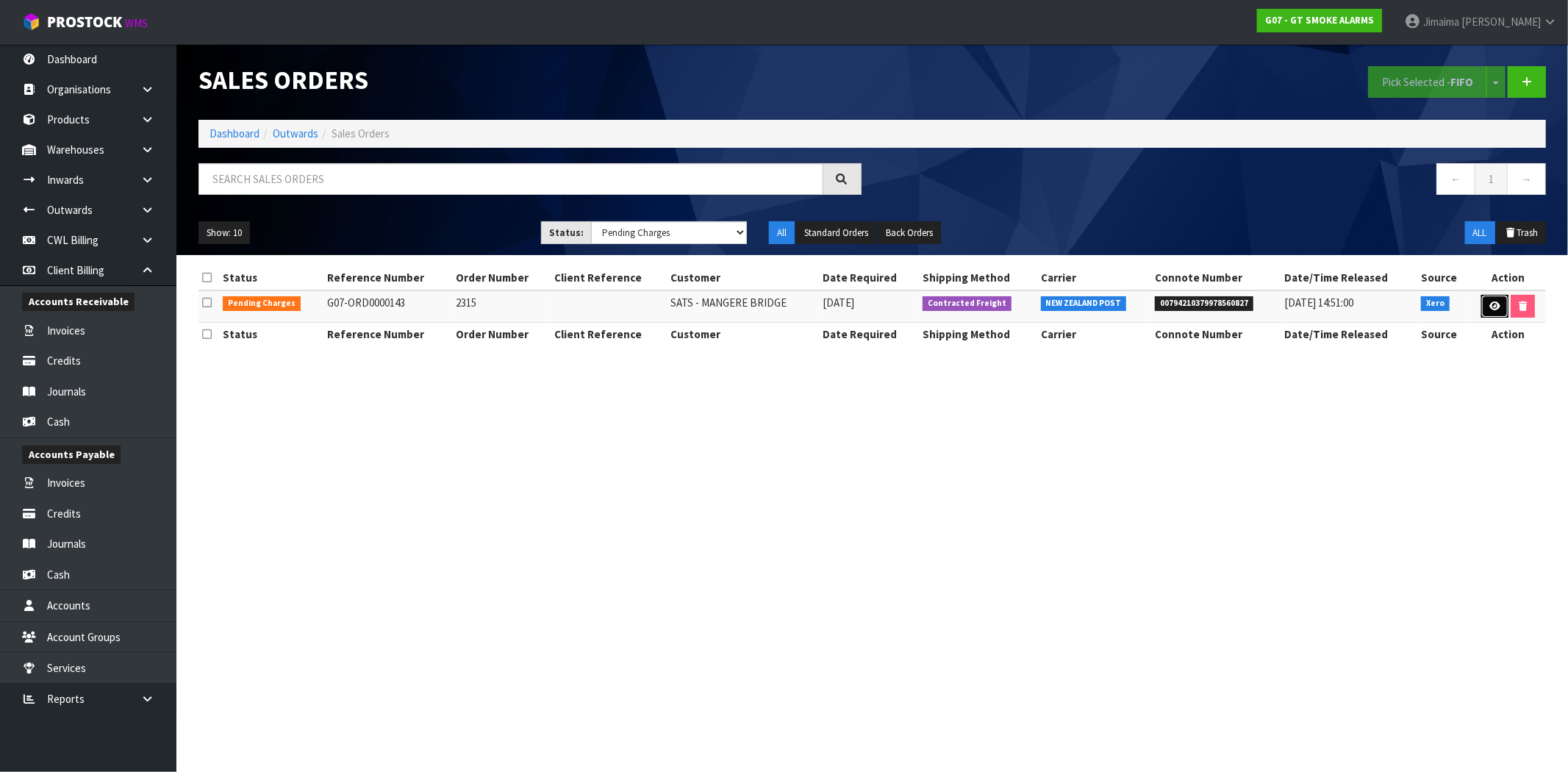
click at [1490, 305] on icon at bounding box center [1495, 306] width 11 height 9
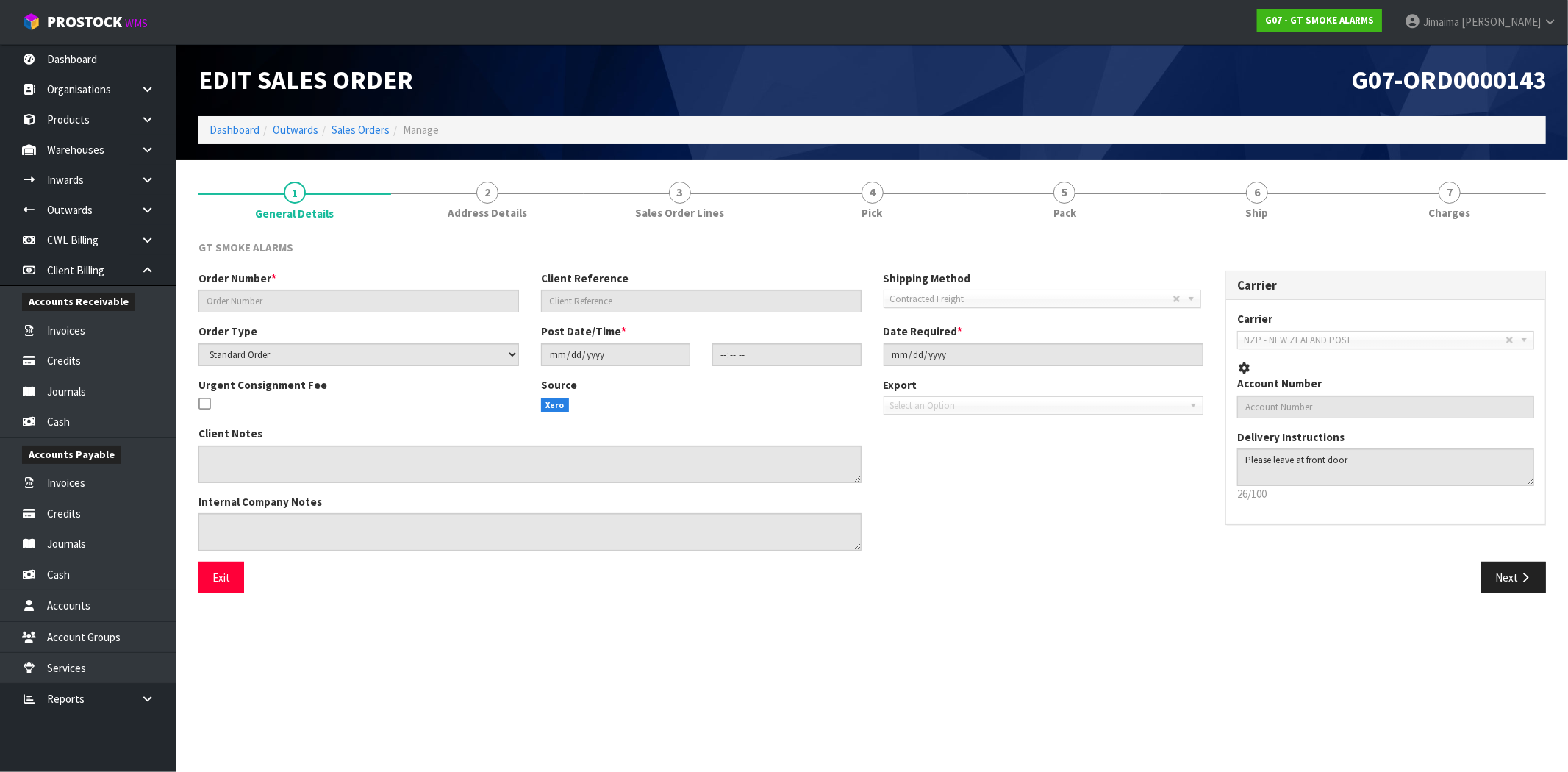
type input "2315"
select select "number:0"
type input "[DATE]"
type input "10:05:12.000"
type input "[DATE]"
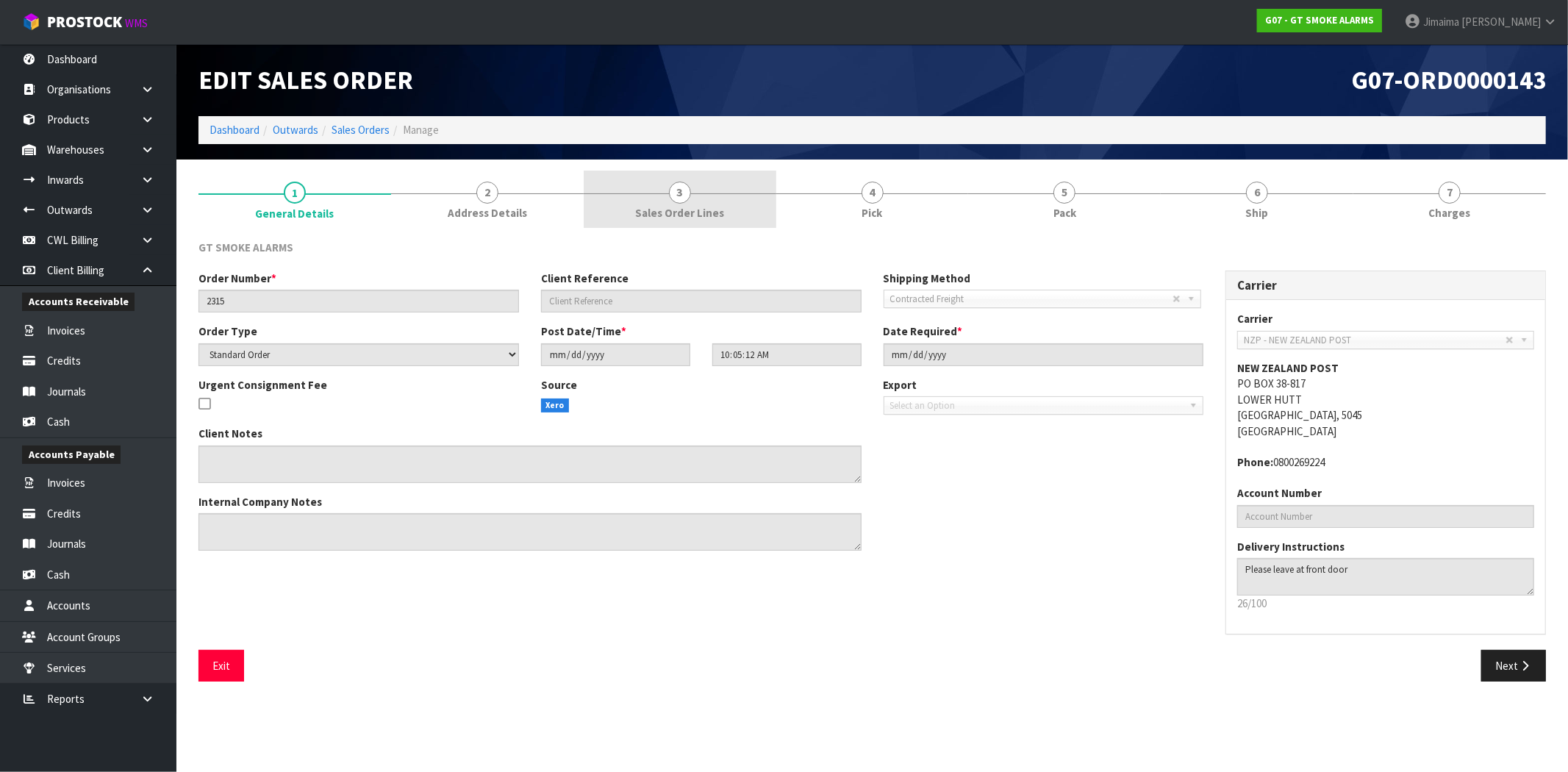
click at [678, 213] on span "Sales Order Lines" at bounding box center [679, 213] width 89 height 16
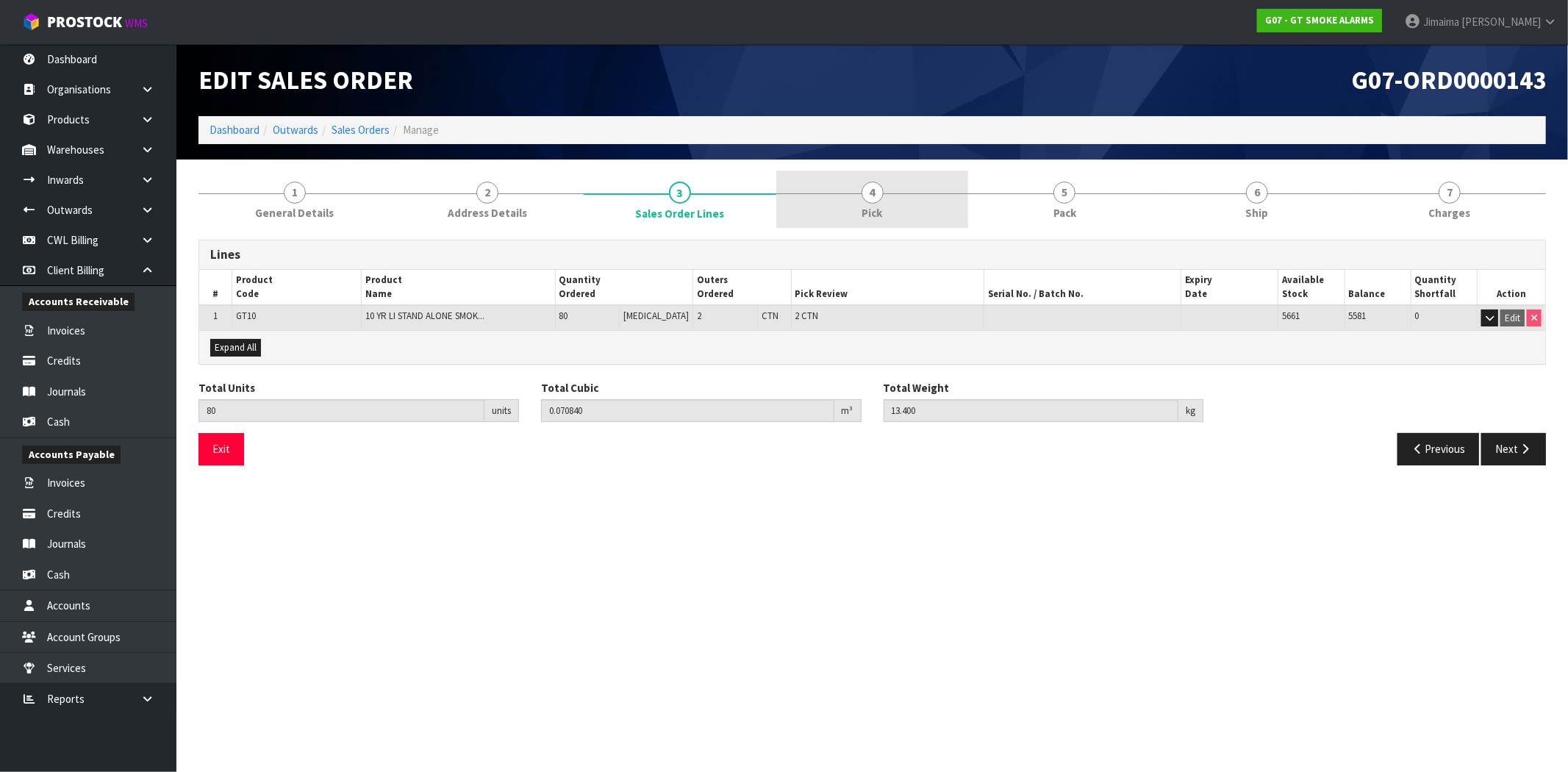
drag, startPoint x: 862, startPoint y: 196, endPoint x: 1000, endPoint y: 198, distance: 138.0
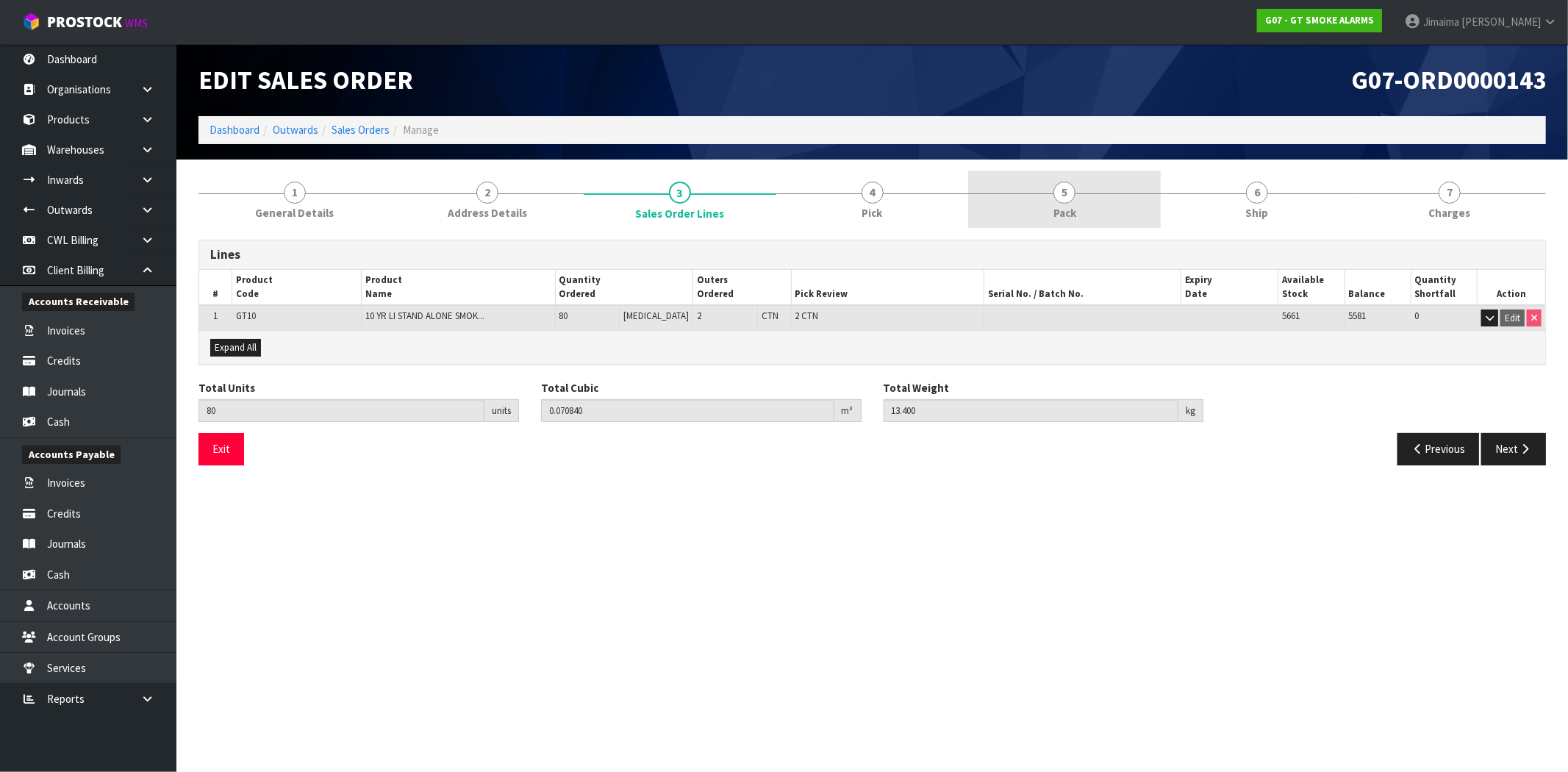
click at [864, 196] on span "4" at bounding box center [872, 192] width 22 height 22
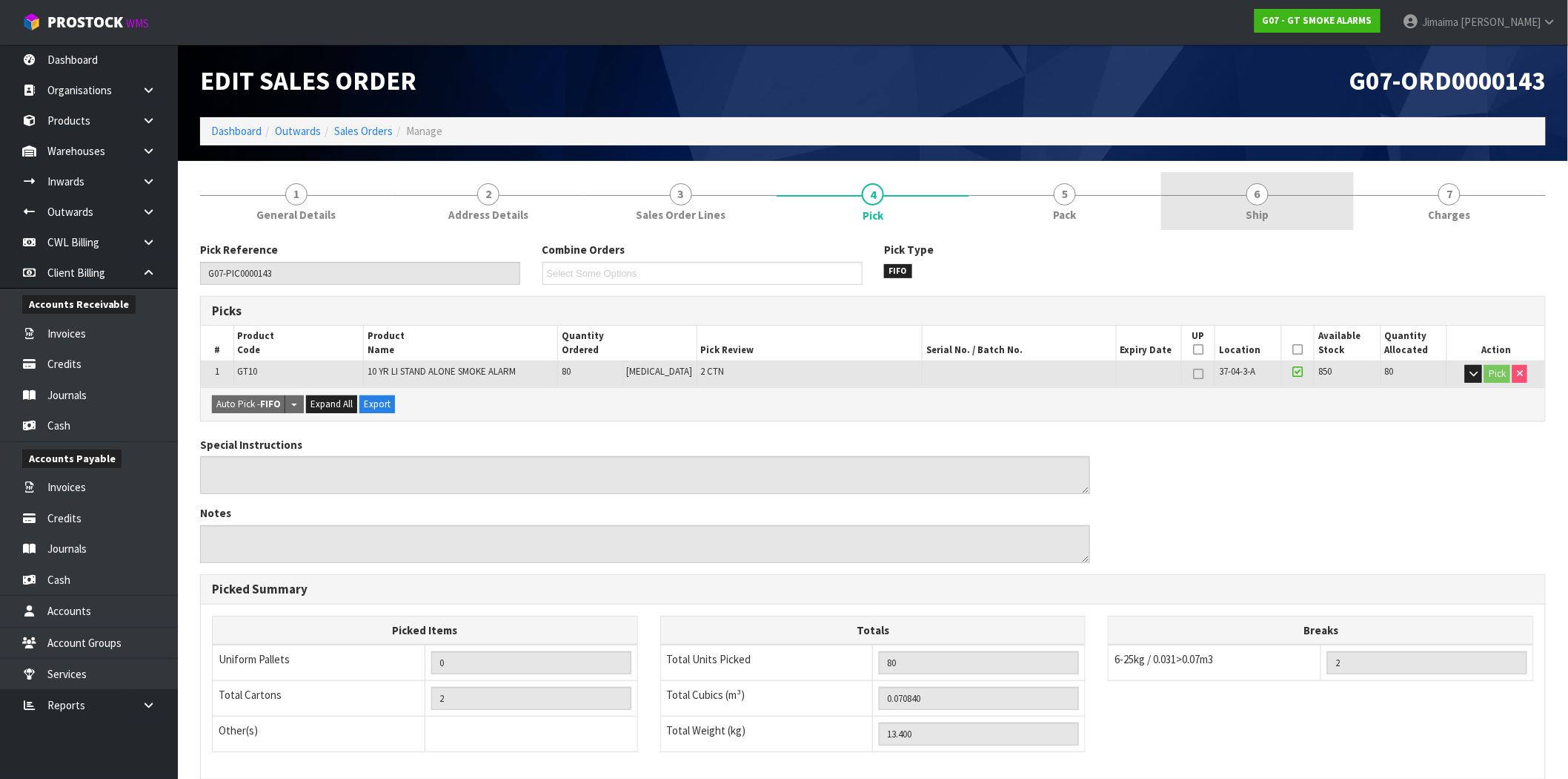
drag, startPoint x: 1008, startPoint y: 200, endPoint x: 1357, endPoint y: 205, distance: 349.0
click at [1009, 200] on link "5 Pack" at bounding box center [1065, 201] width 192 height 59
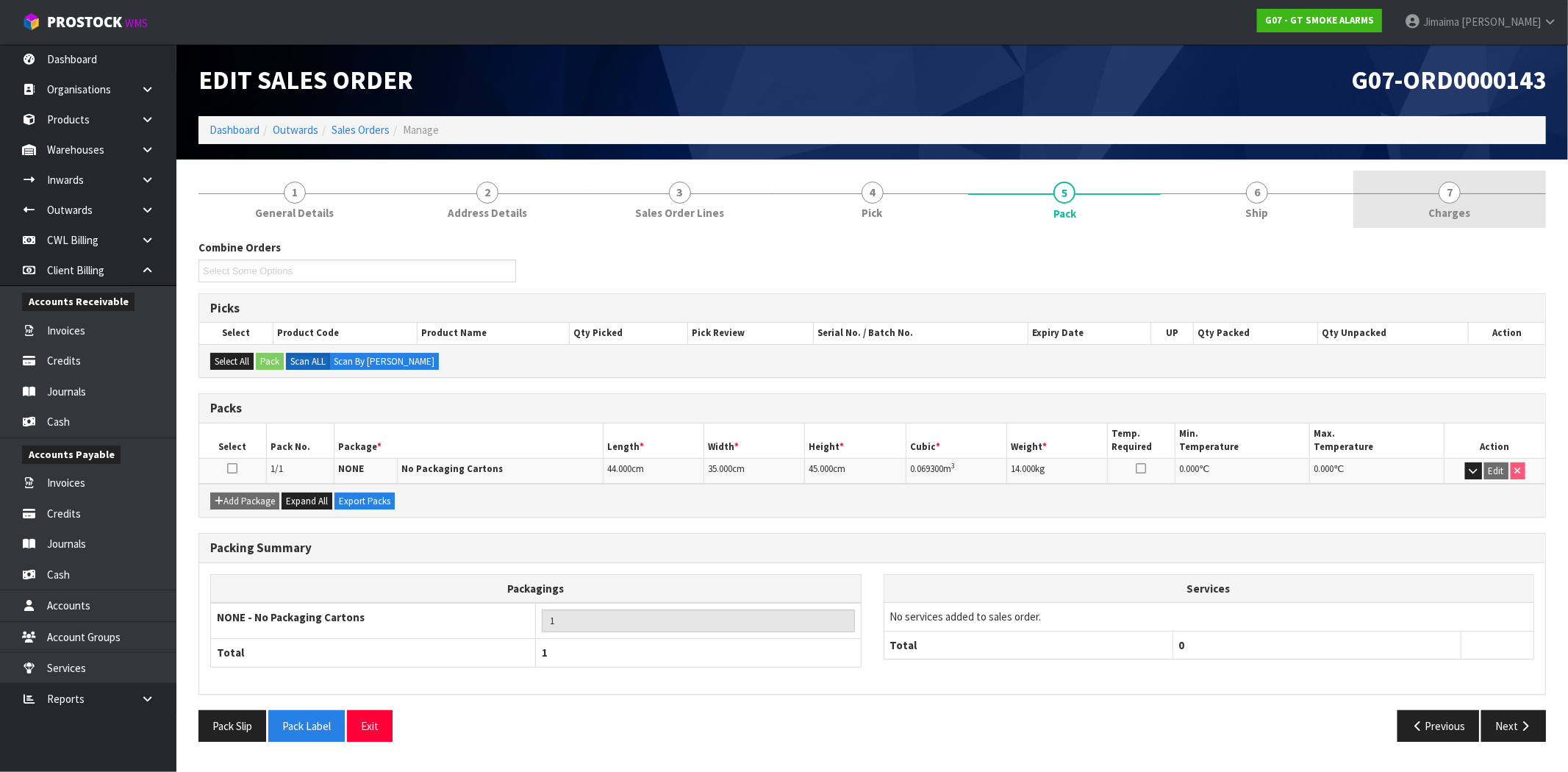
click at [1397, 199] on link "7 [GEOGRAPHIC_DATA]" at bounding box center [1450, 199] width 192 height 58
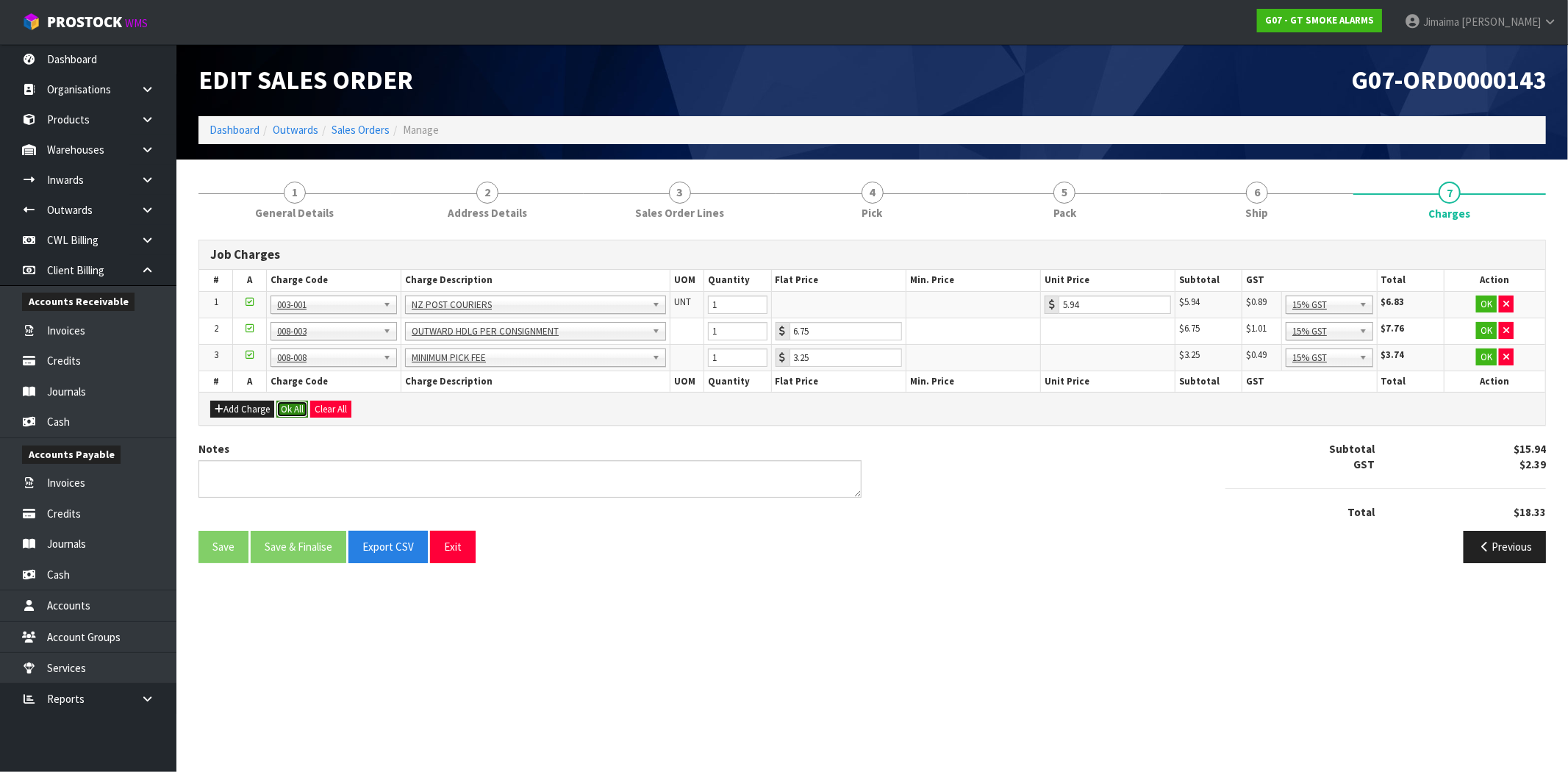
click at [292, 407] on button "Ok All" at bounding box center [292, 409] width 32 height 18
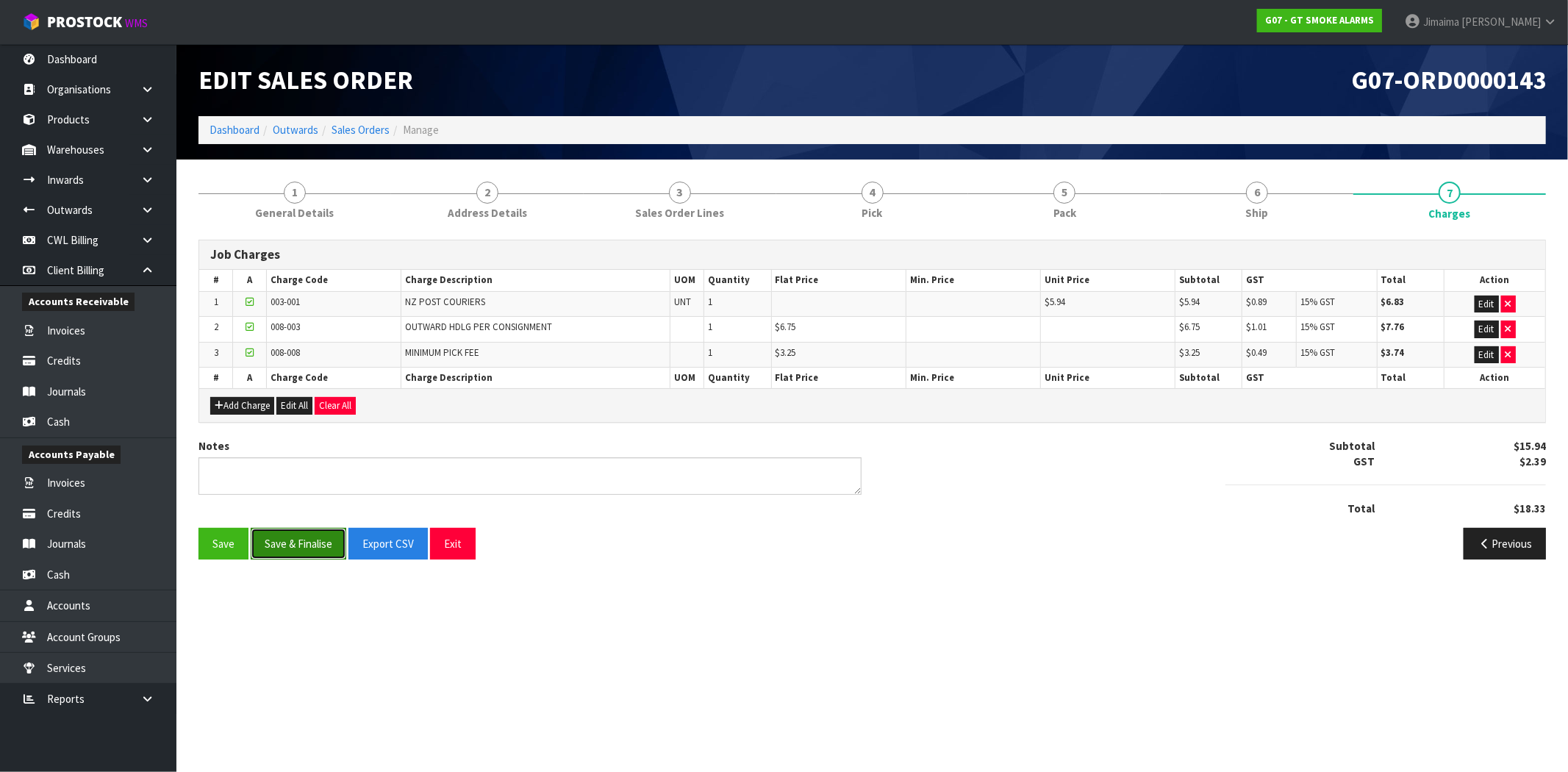
click at [307, 538] on button "Save & Finalise" at bounding box center [298, 543] width 95 height 32
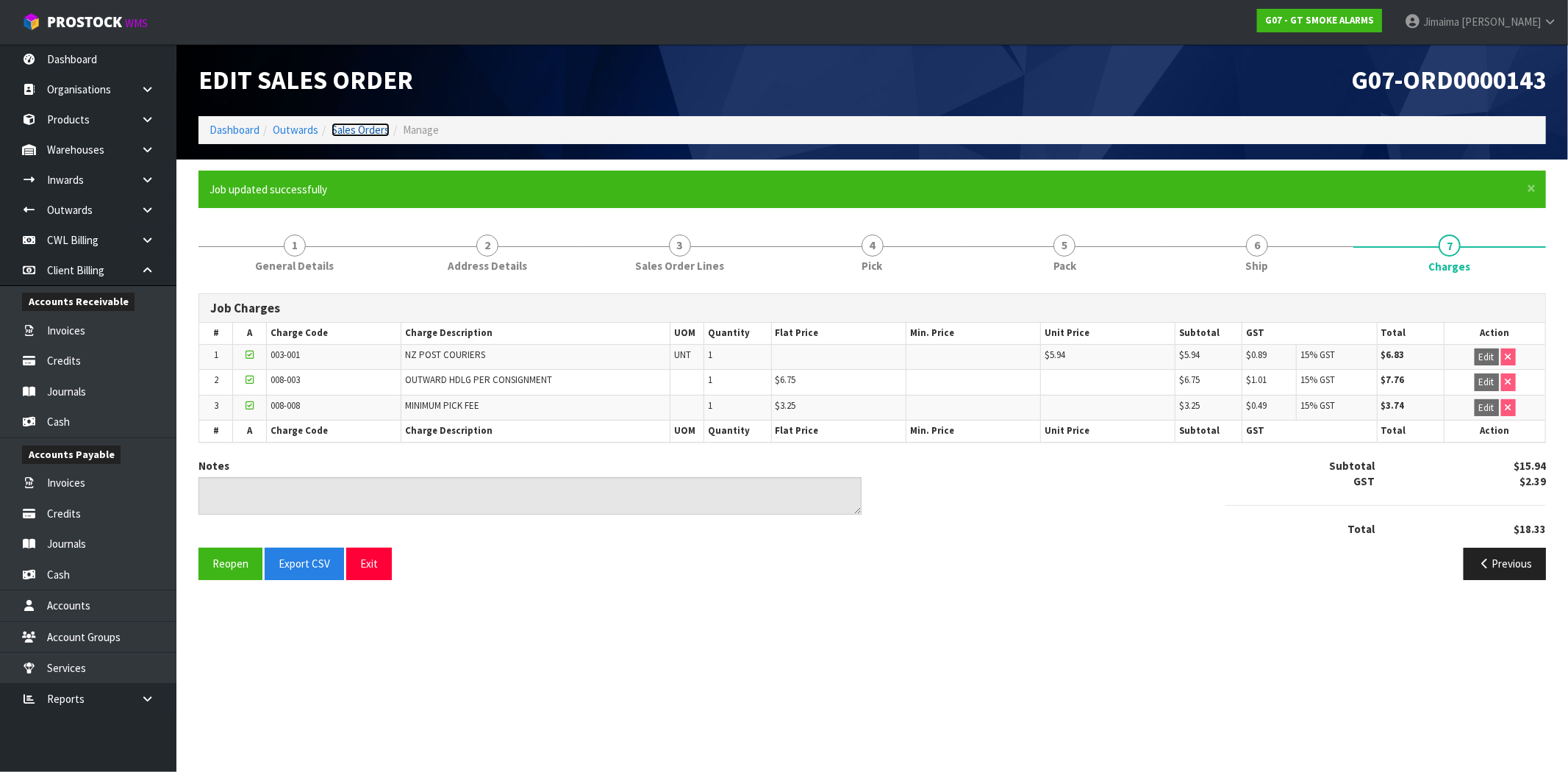
click at [344, 131] on link "Sales Orders" at bounding box center [361, 129] width 58 height 14
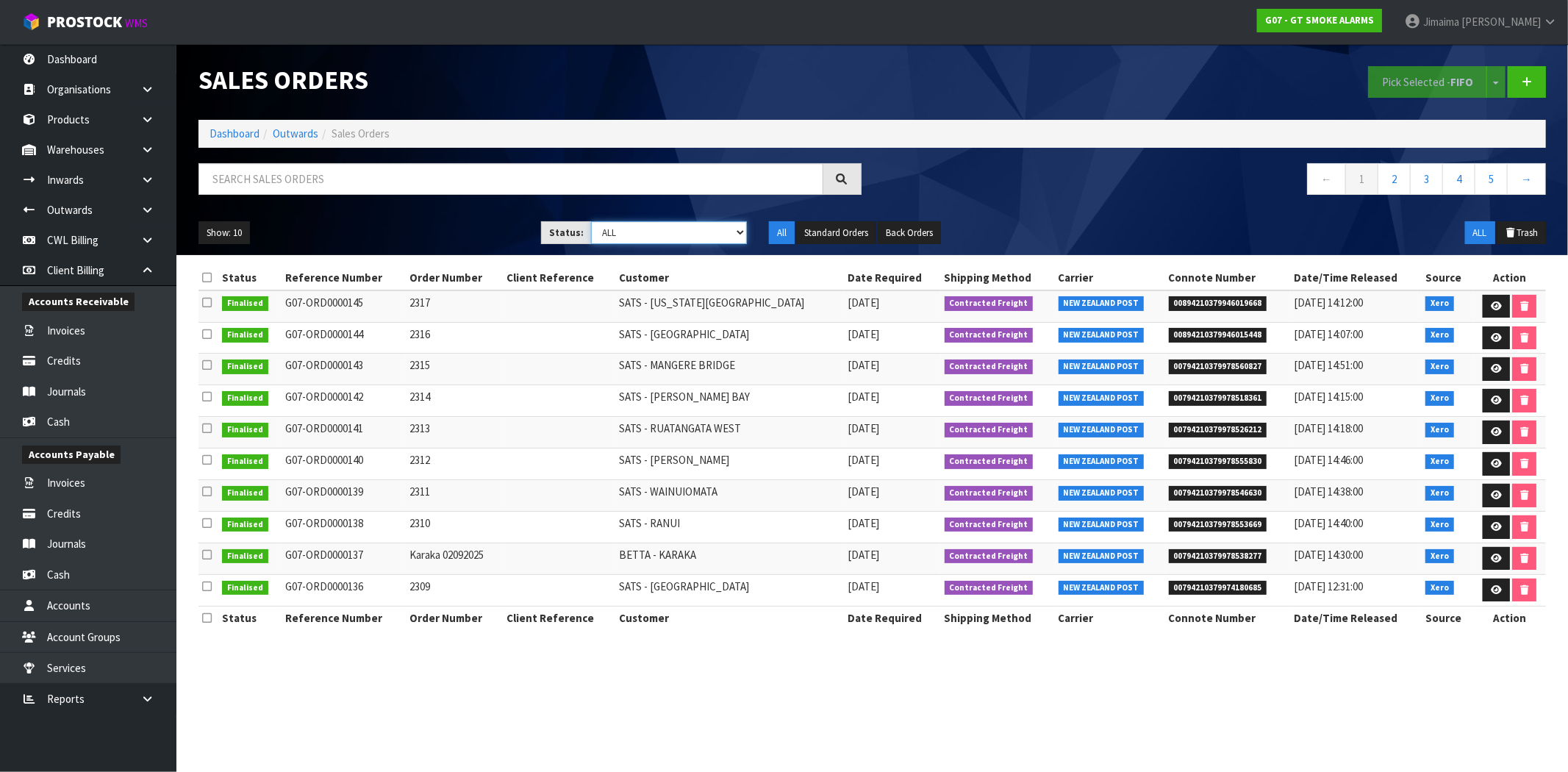
click at [688, 233] on select "Draft Pending Allocated Pending Pick Goods Picked Goods Packed Pending Charges …" at bounding box center [668, 232] width 156 height 22
select select "string:6"
click at [591, 221] on select "Draft Pending Allocated Pending Pick Goods Picked Goods Packed Pending Charges …" at bounding box center [668, 232] width 156 height 22
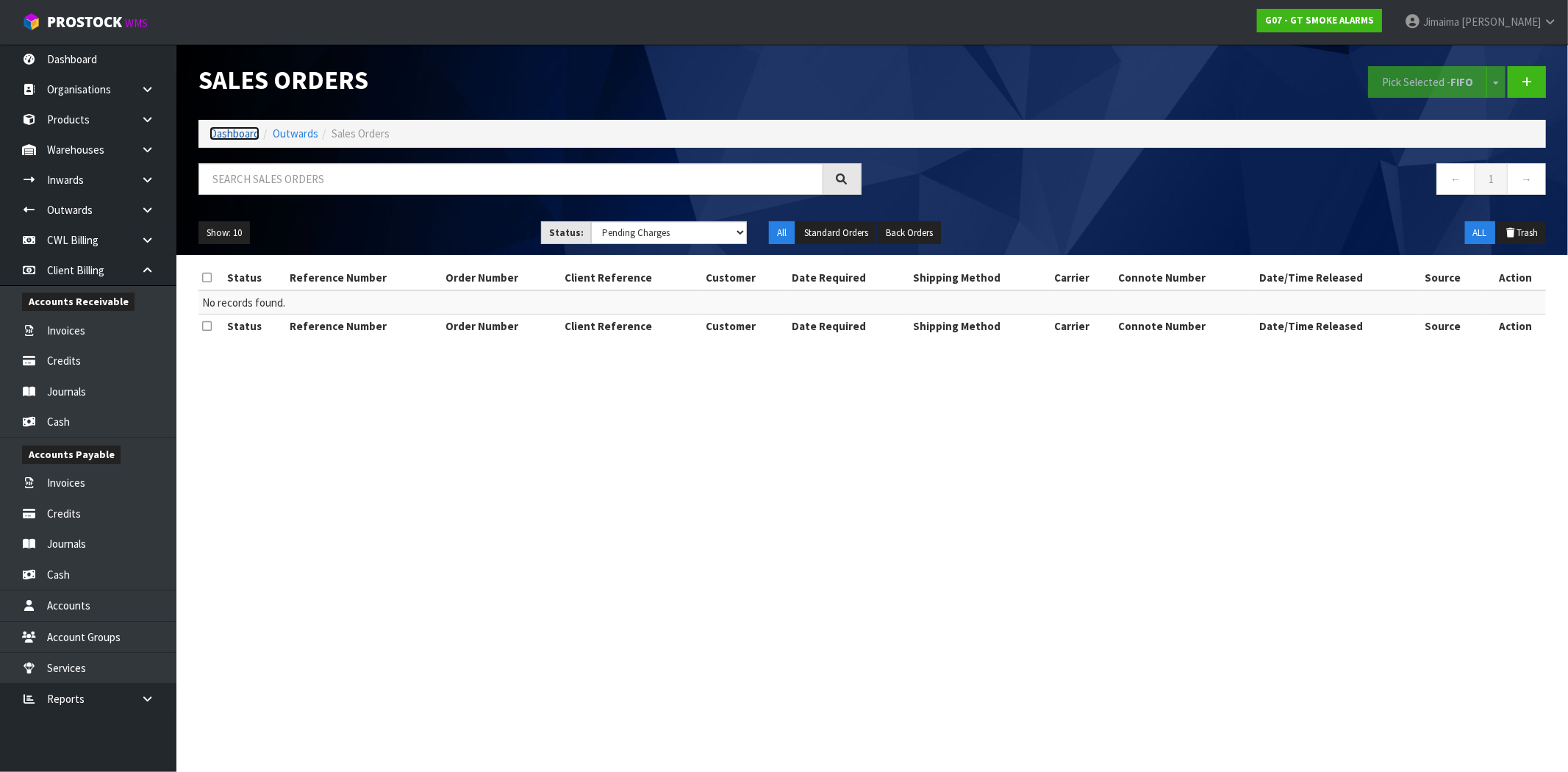
drag, startPoint x: 243, startPoint y: 129, endPoint x: 231, endPoint y: 112, distance: 20.8
click at [243, 129] on link "Dashboard" at bounding box center [234, 133] width 50 height 14
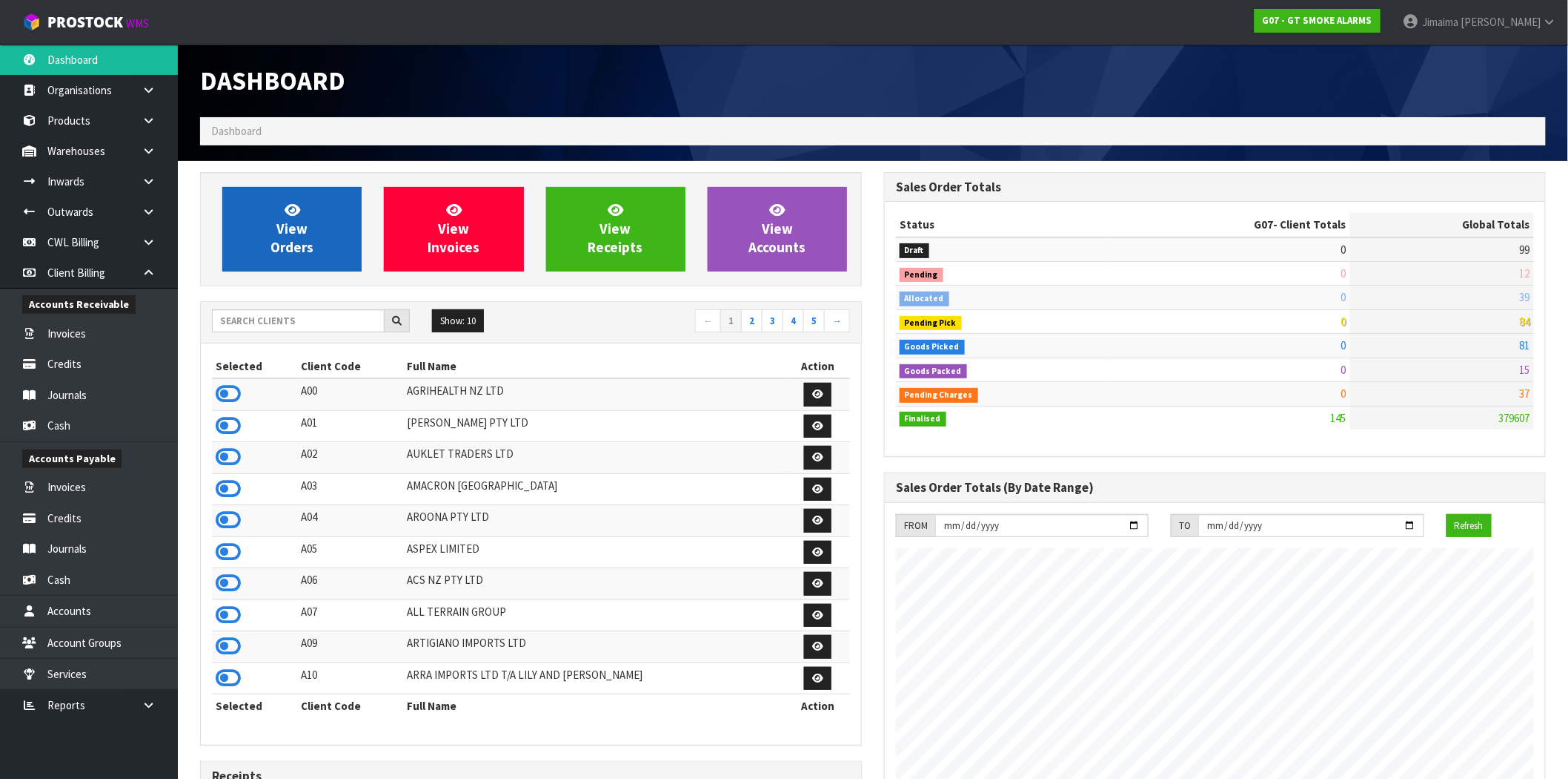
scroll to position [907, 684]
click at [284, 322] on input "text" at bounding box center [298, 320] width 173 height 23
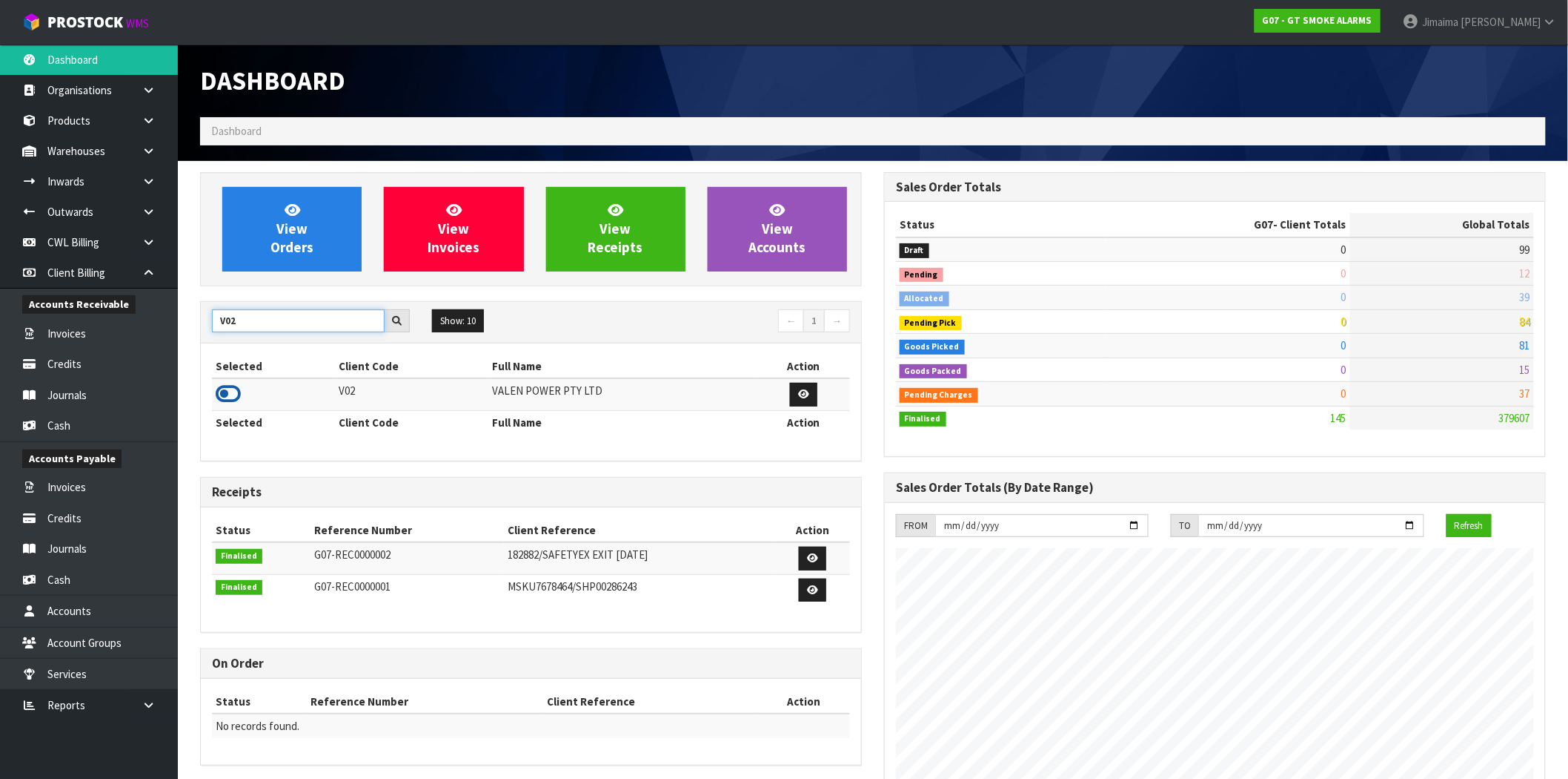
type input "V02"
click at [218, 395] on icon at bounding box center [228, 393] width 25 height 22
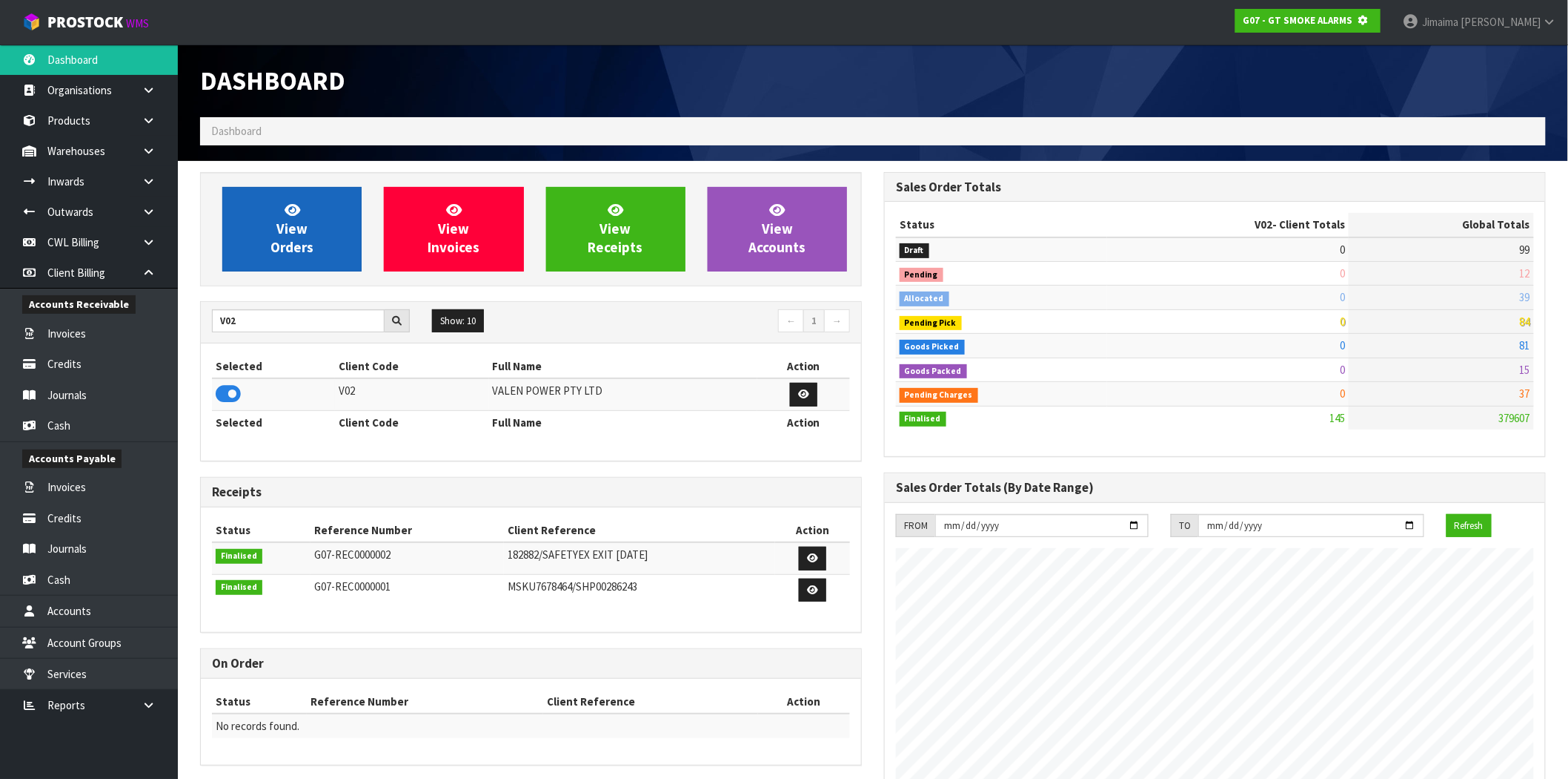
scroll to position [924, 684]
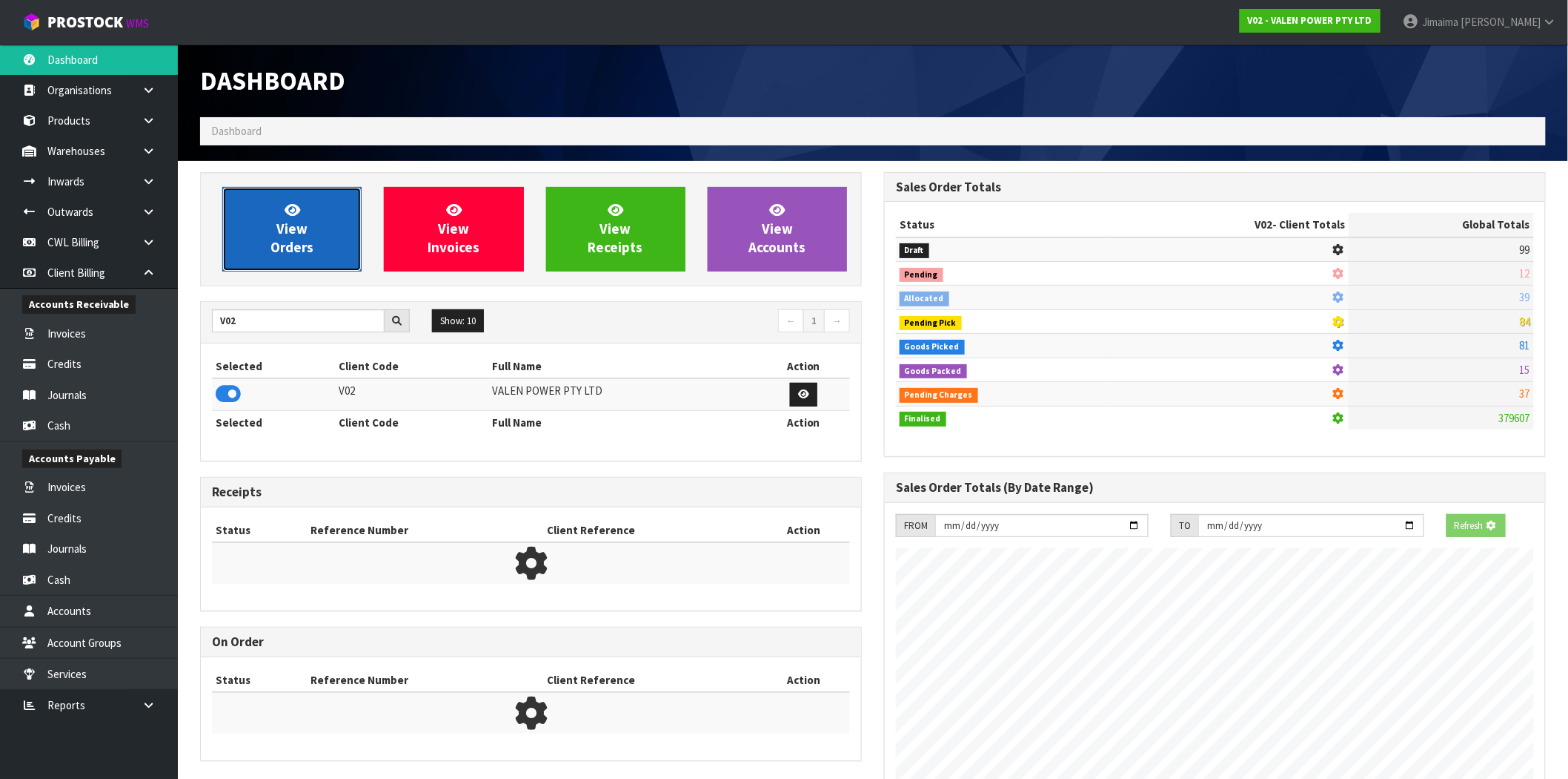
click at [277, 234] on span "View Orders" at bounding box center [292, 228] width 43 height 56
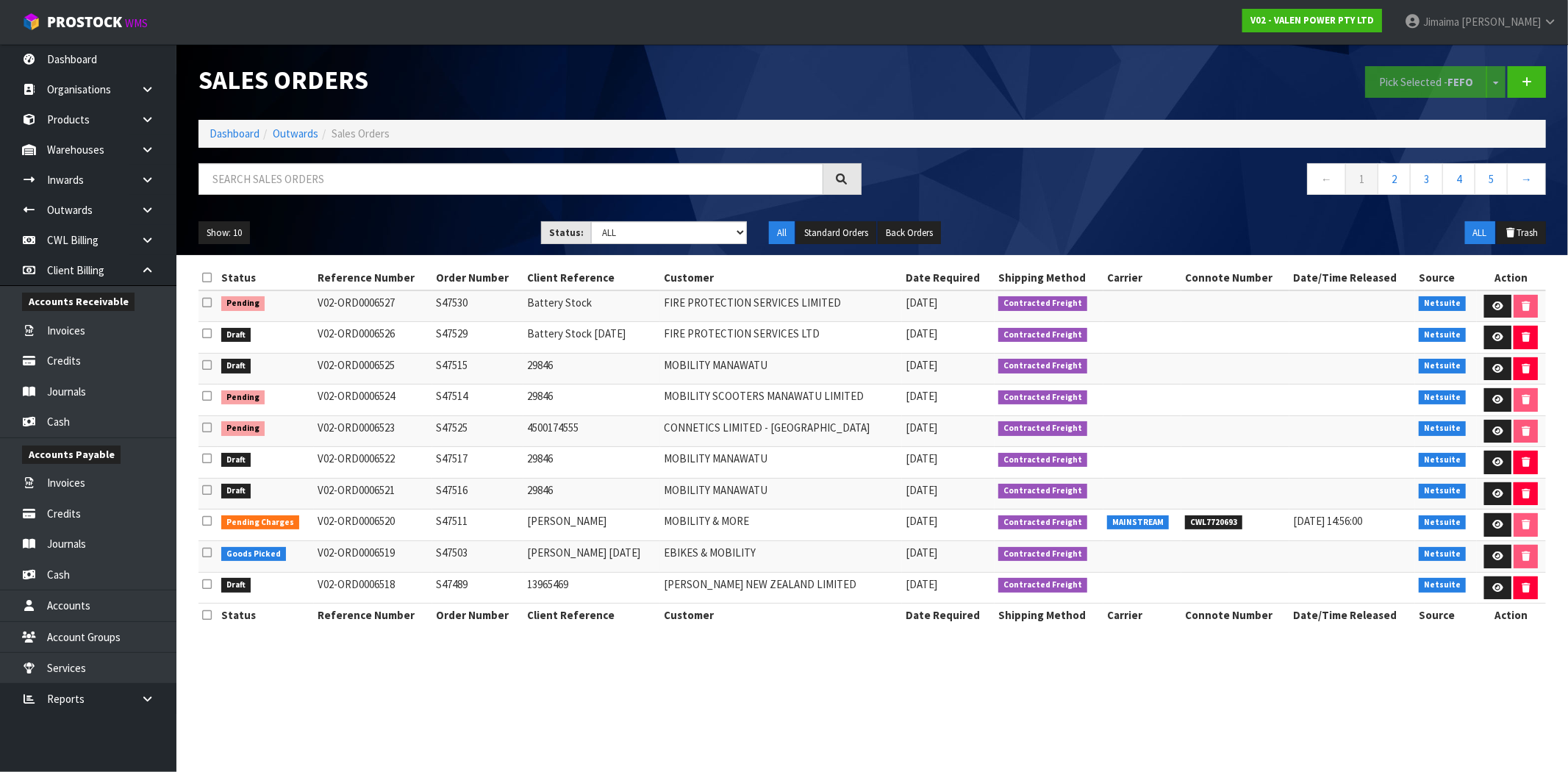
click at [213, 146] on ol "Dashboard Outwards Sales Orders" at bounding box center [872, 133] width 1348 height 27
click at [216, 142] on ol "Dashboard Outwards Sales Orders" at bounding box center [872, 133] width 1348 height 27
click at [216, 140] on link "Dashboard" at bounding box center [234, 133] width 50 height 14
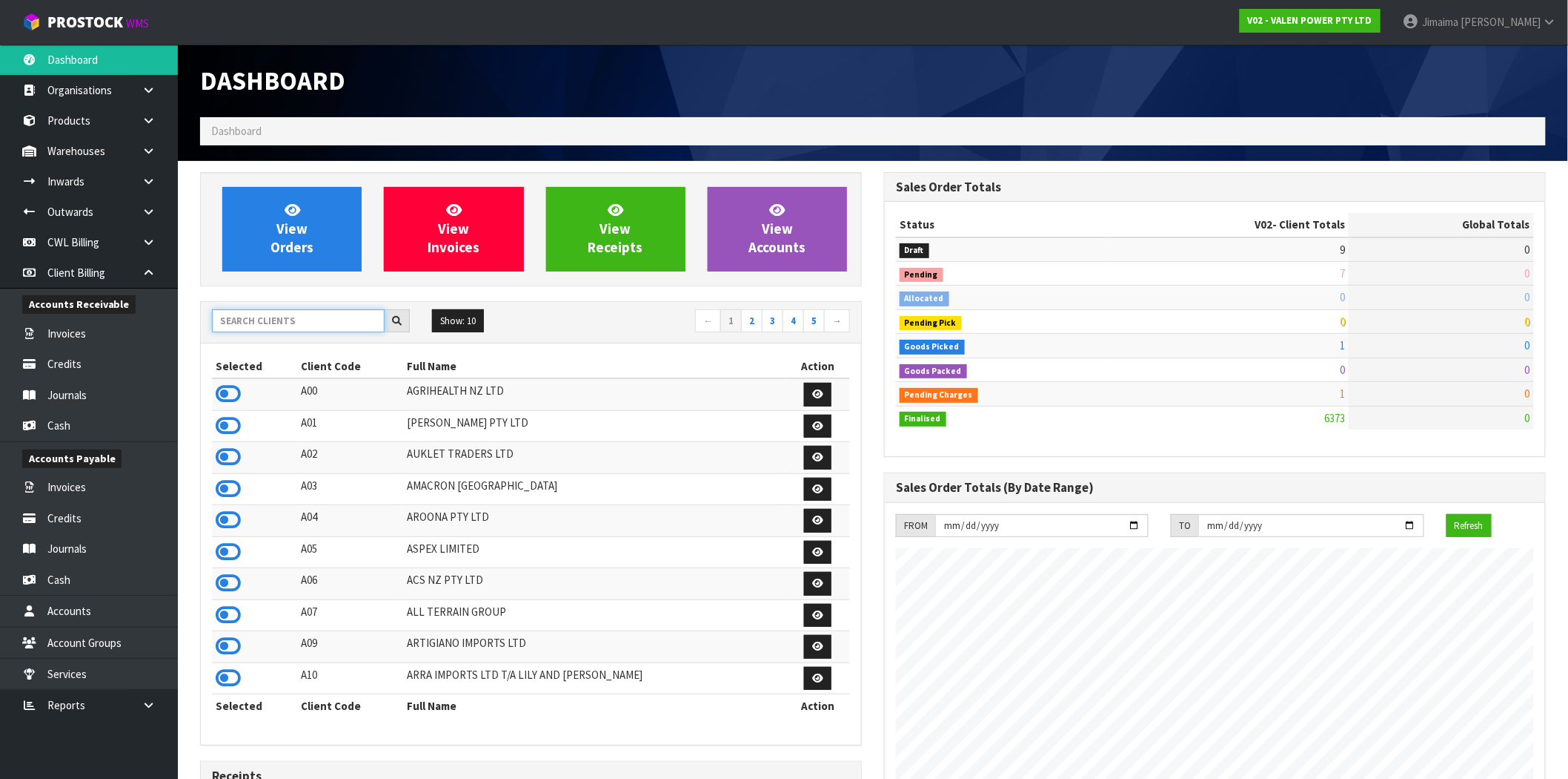
scroll to position [1124, 684]
click at [248, 314] on input "text" at bounding box center [298, 320] width 173 height 23
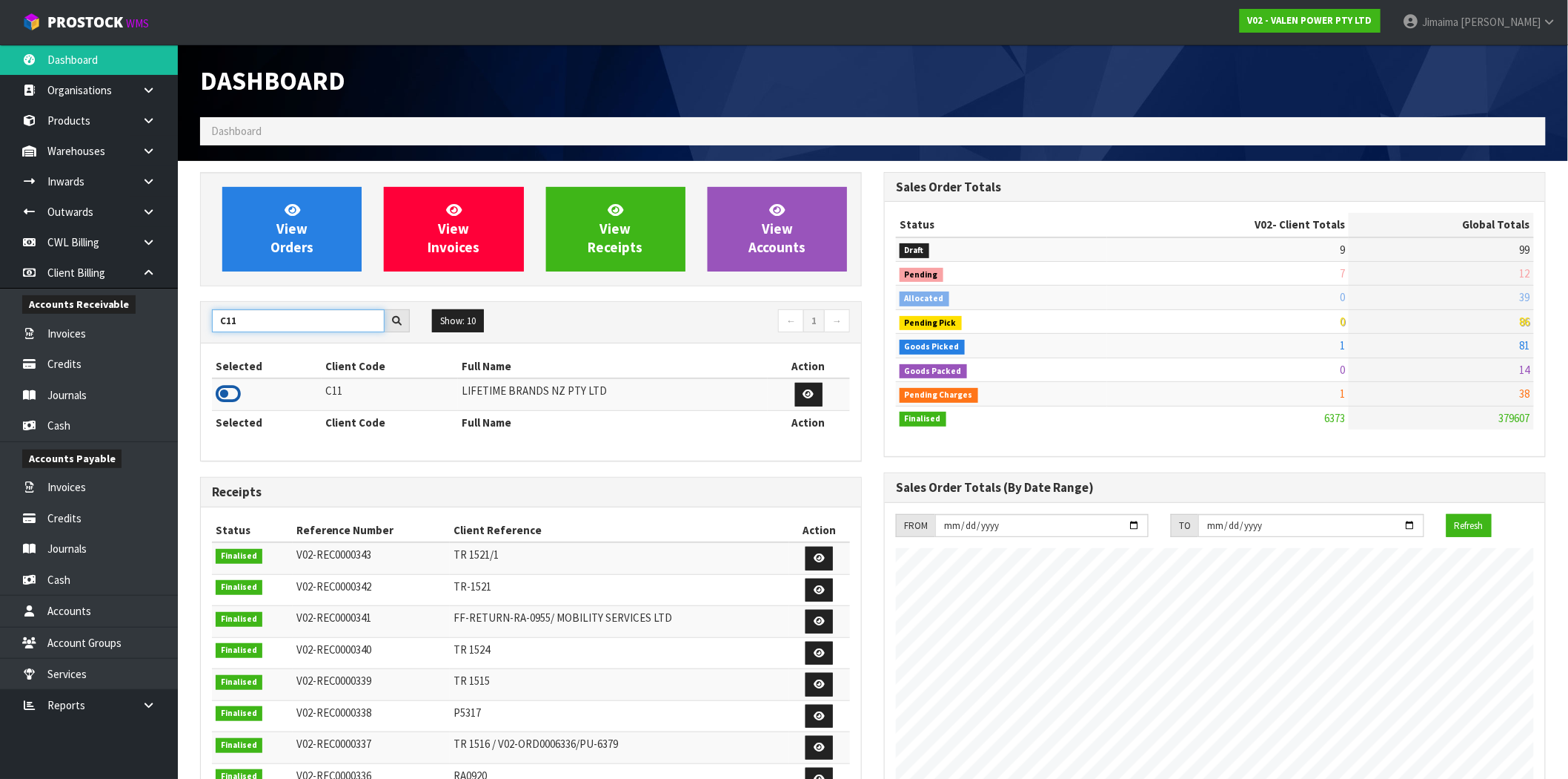
type input "C11"
click at [226, 392] on icon at bounding box center [228, 393] width 25 height 22
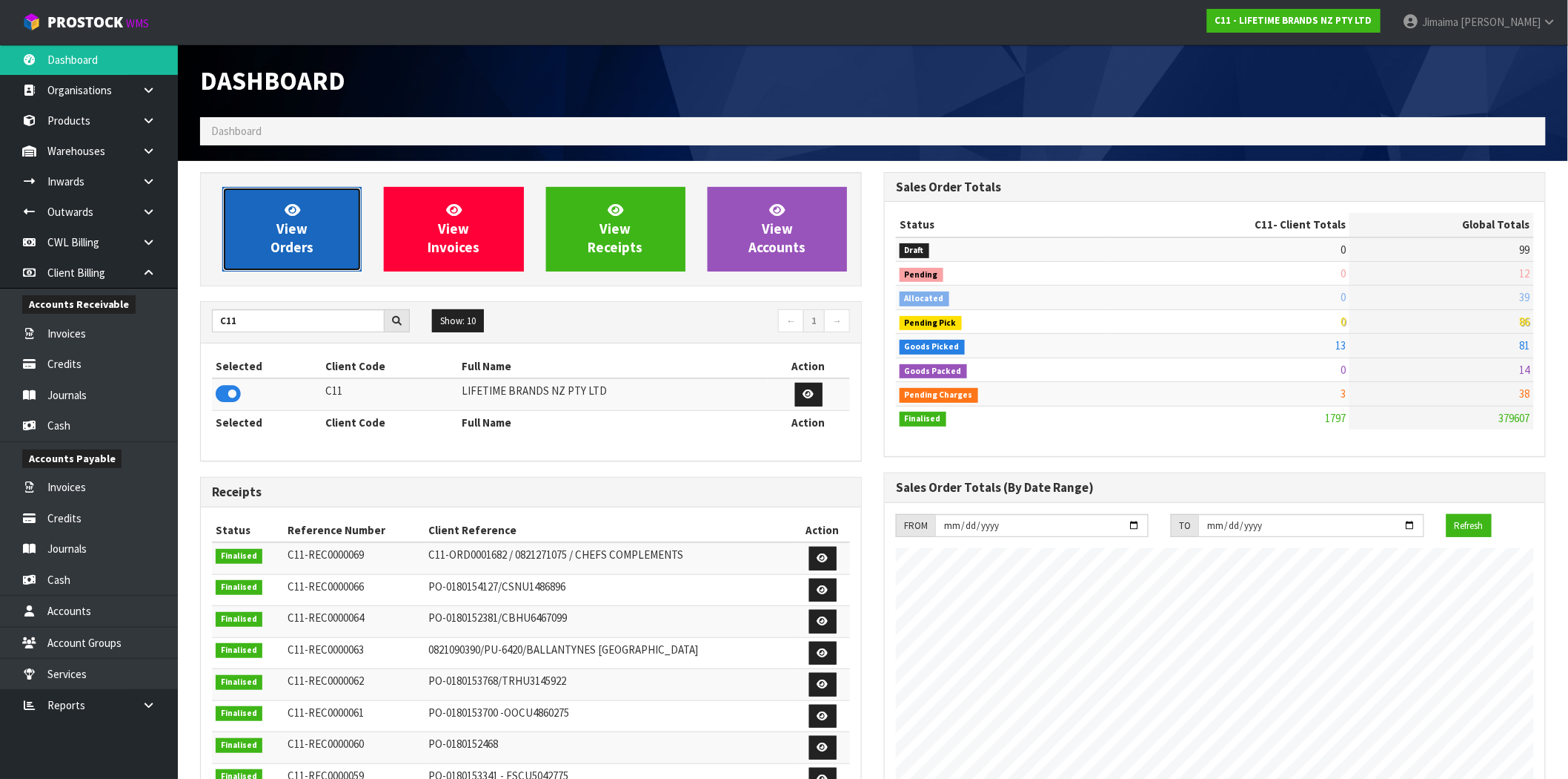
click at [285, 241] on span "View Orders" at bounding box center [292, 228] width 43 height 56
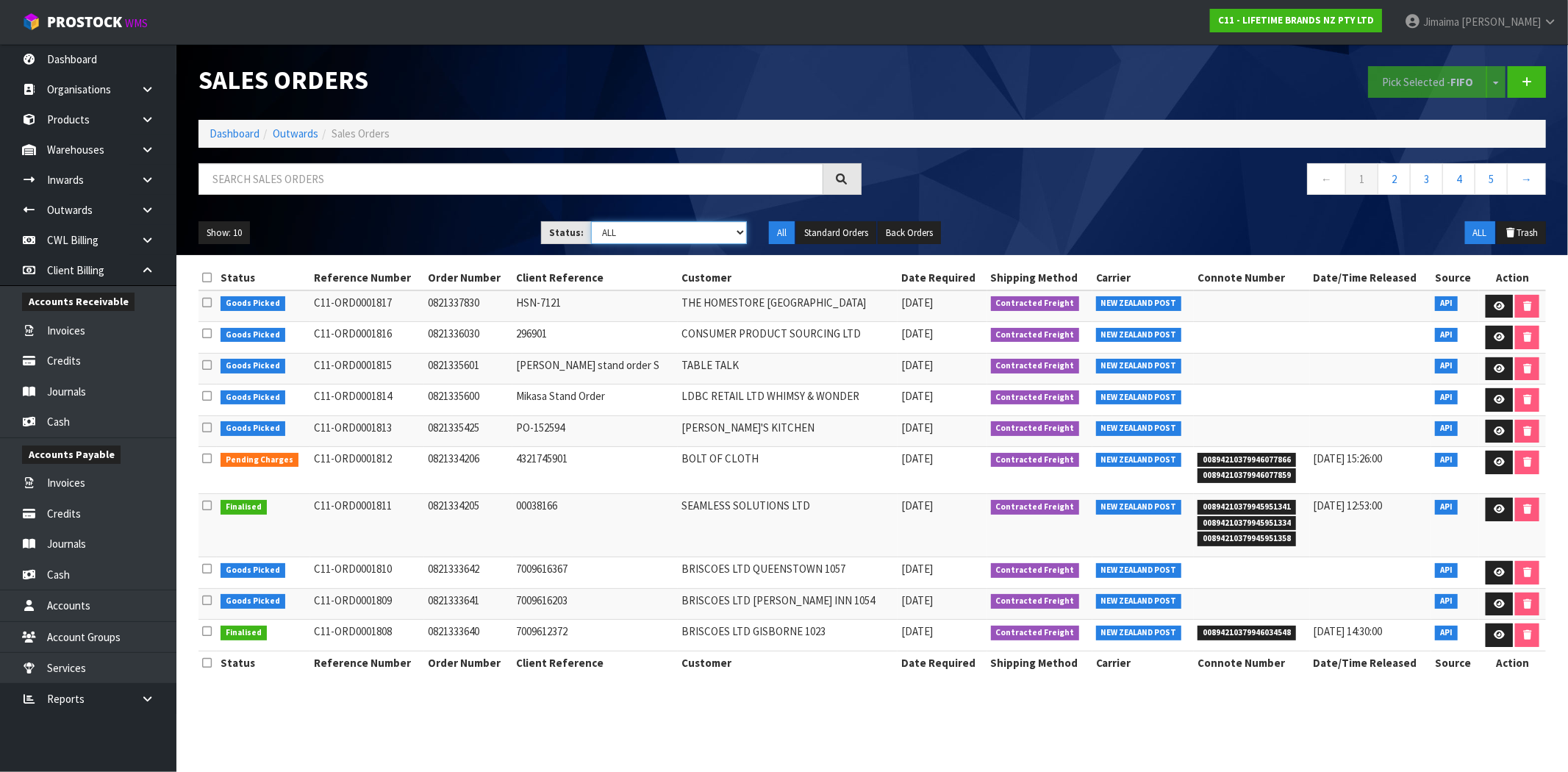
click at [689, 233] on select "Draft Pending Allocated Pending Pick Goods Picked Goods Packed Pending Charges …" at bounding box center [668, 232] width 156 height 22
select select "string:6"
click at [591, 221] on select "Draft Pending Allocated Pending Pick Goods Picked Goods Packed Pending Charges …" at bounding box center [668, 232] width 156 height 22
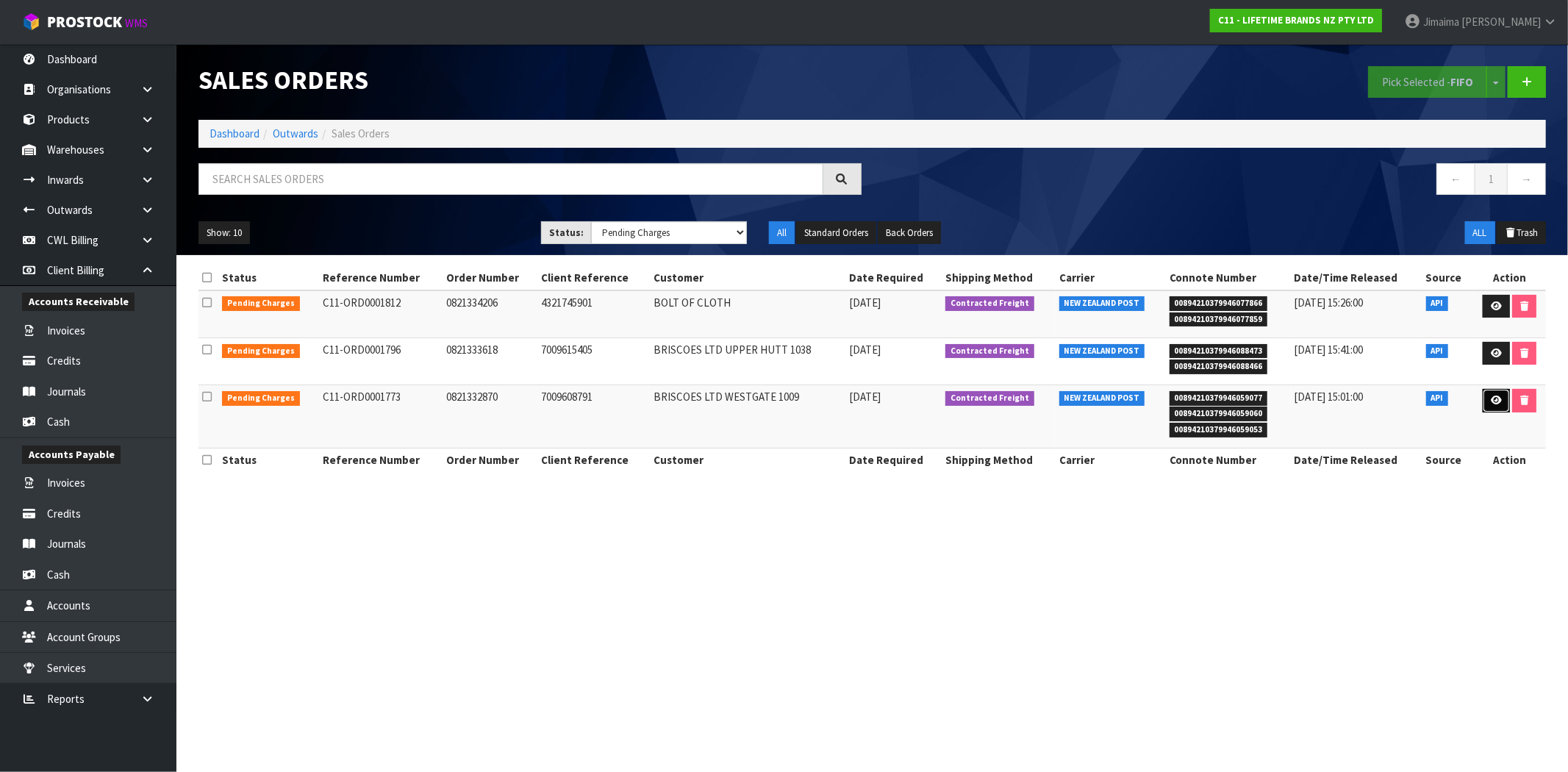
click at [1493, 402] on icon at bounding box center [1497, 400] width 11 height 9
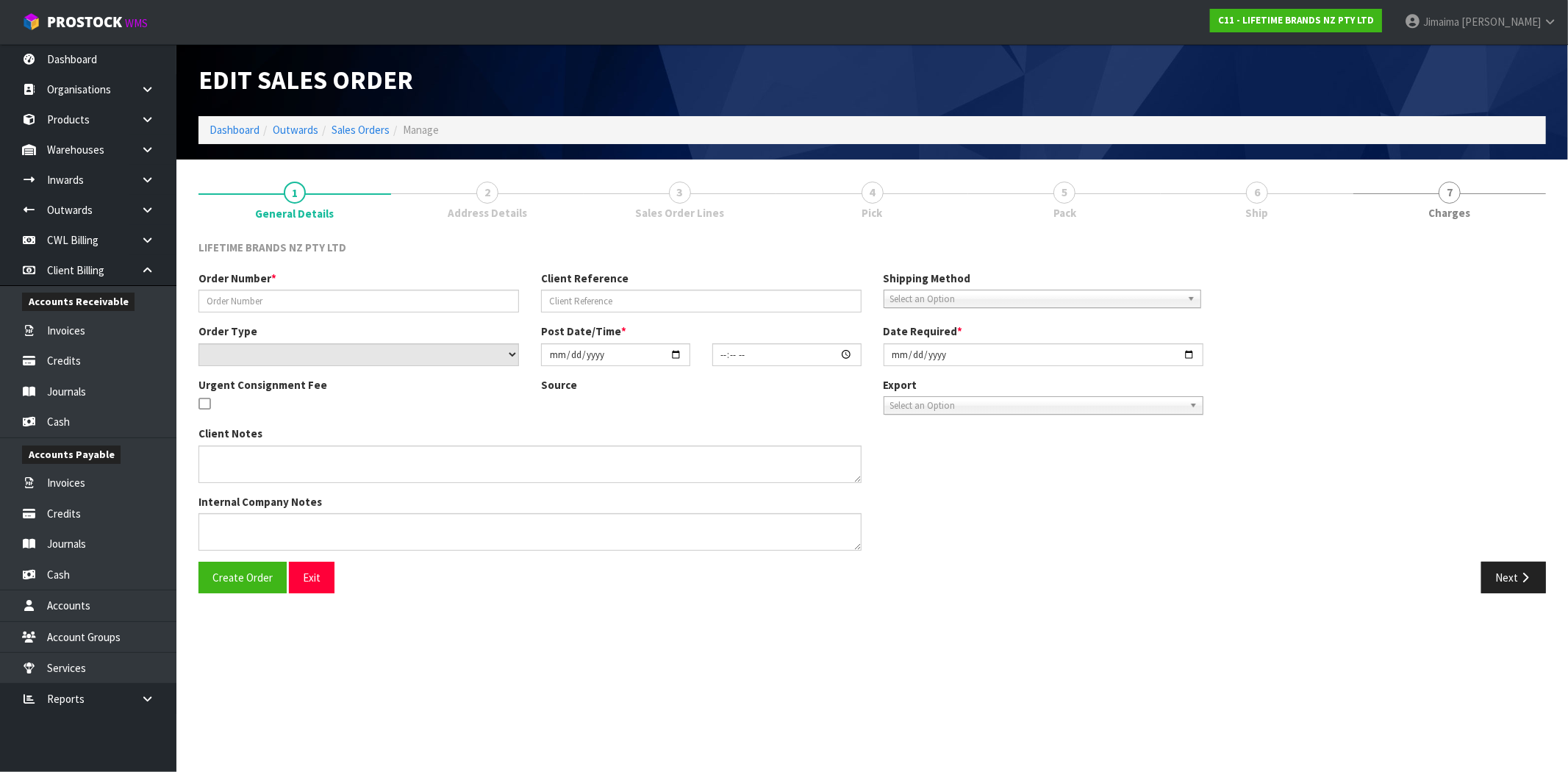
type input "0821332870"
type input "7009608791"
select select "number:0"
type input "[DATE]"
type input "10:48:45.000"
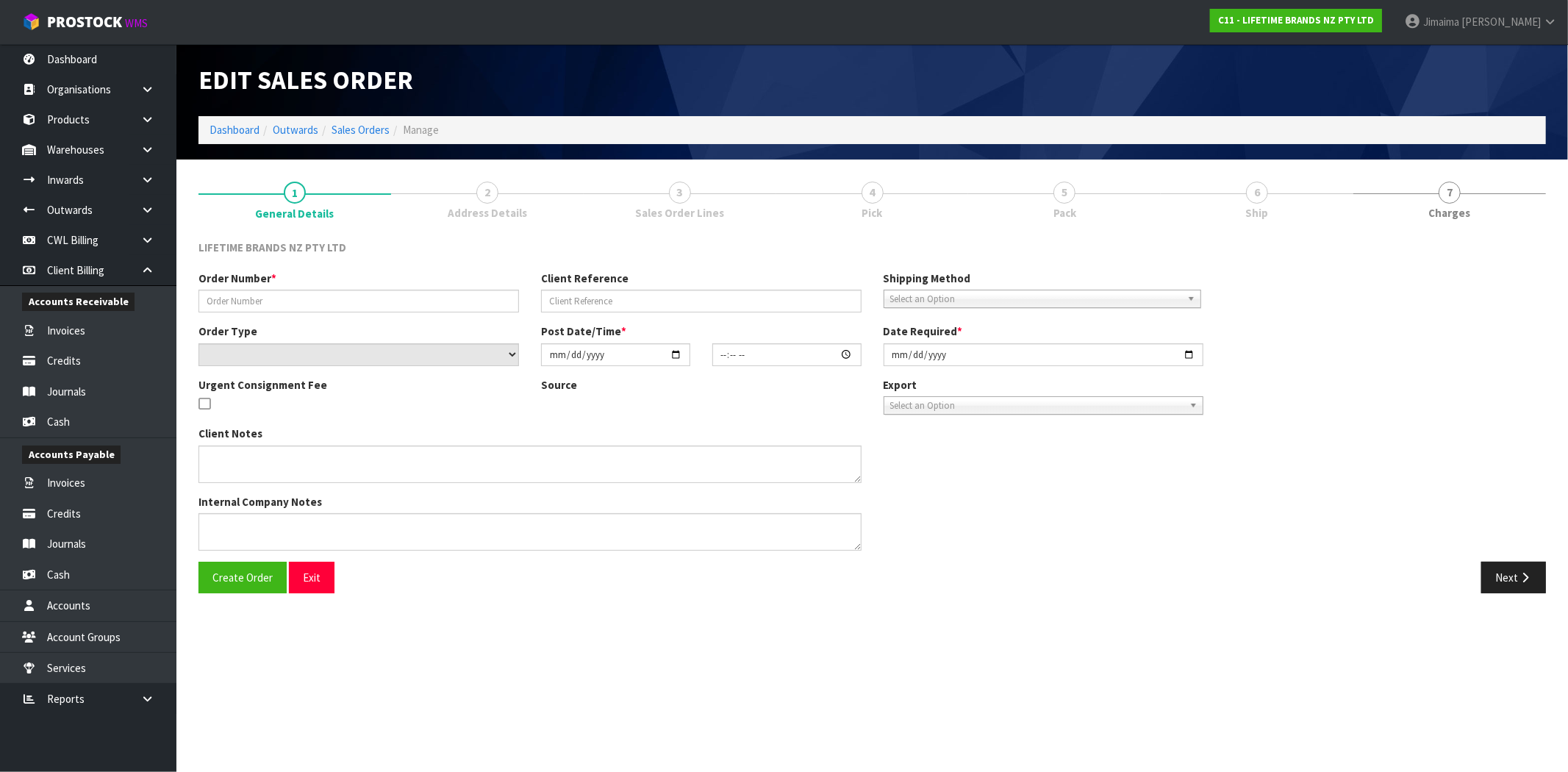
type input "[DATE]"
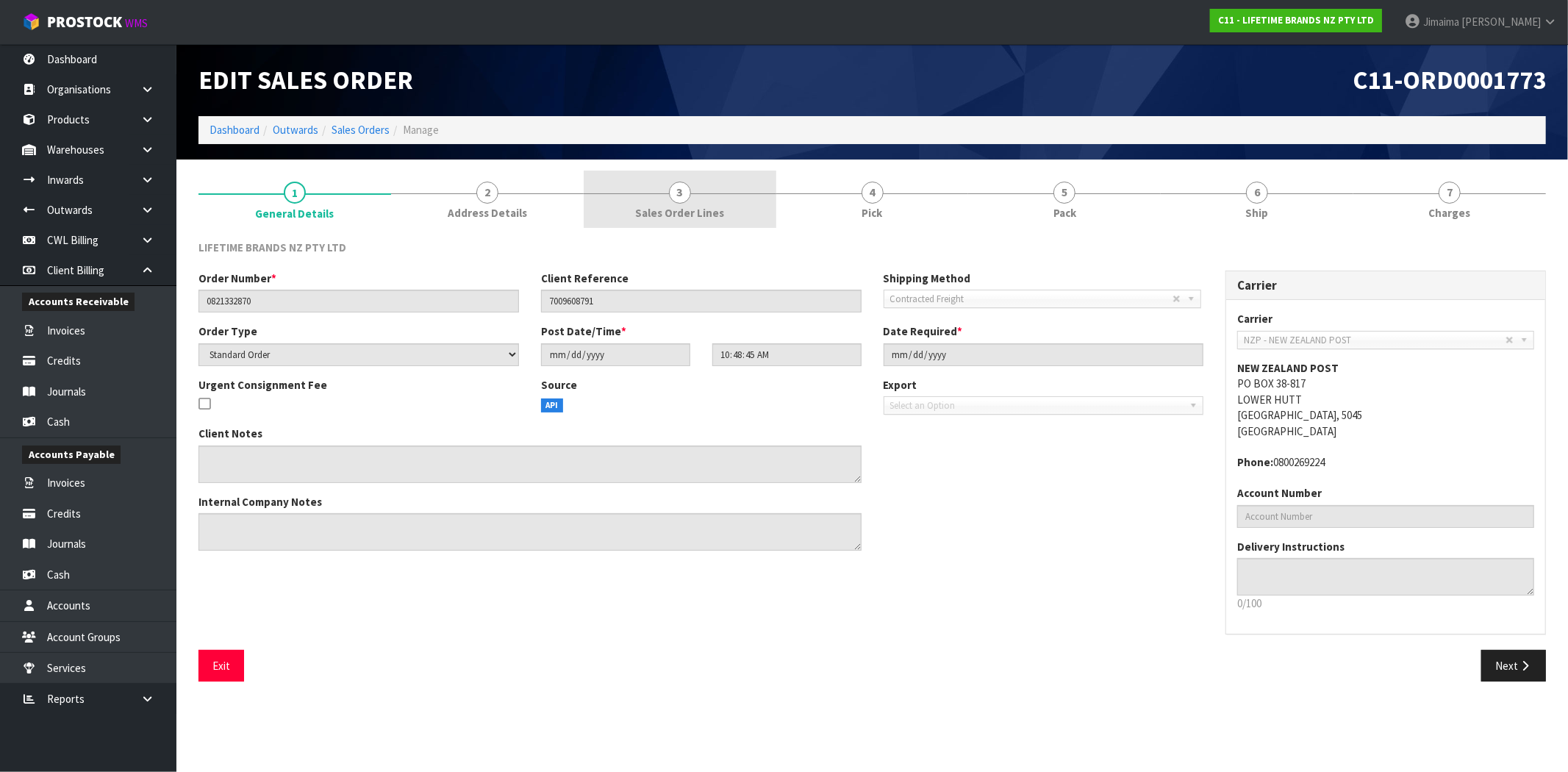
click at [664, 203] on link "3 Sales Order Lines" at bounding box center [680, 199] width 192 height 58
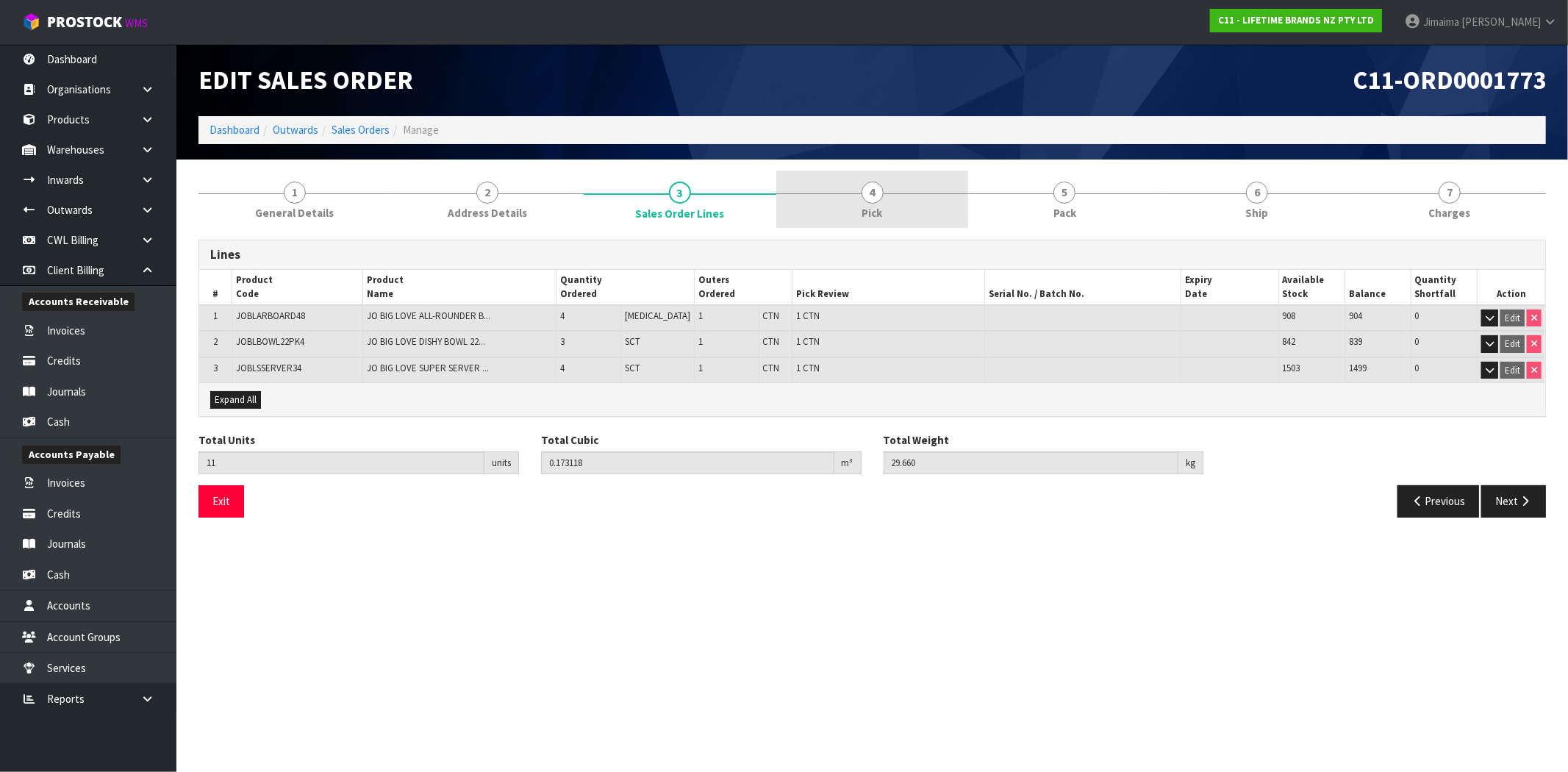
click at [851, 203] on link "4 Pick" at bounding box center [872, 199] width 192 height 58
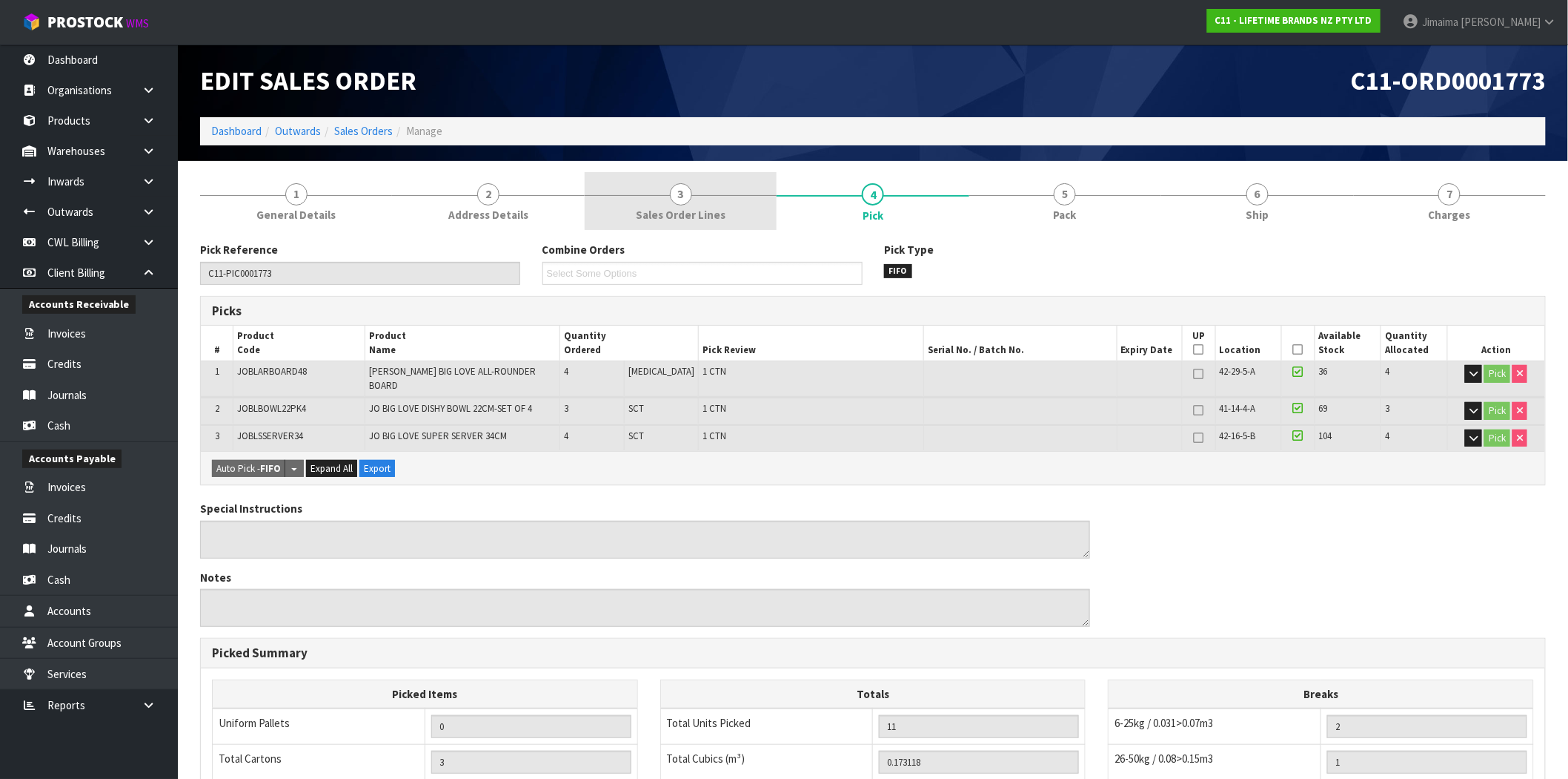
click at [714, 200] on link "3 Sales Order Lines" at bounding box center [681, 201] width 192 height 59
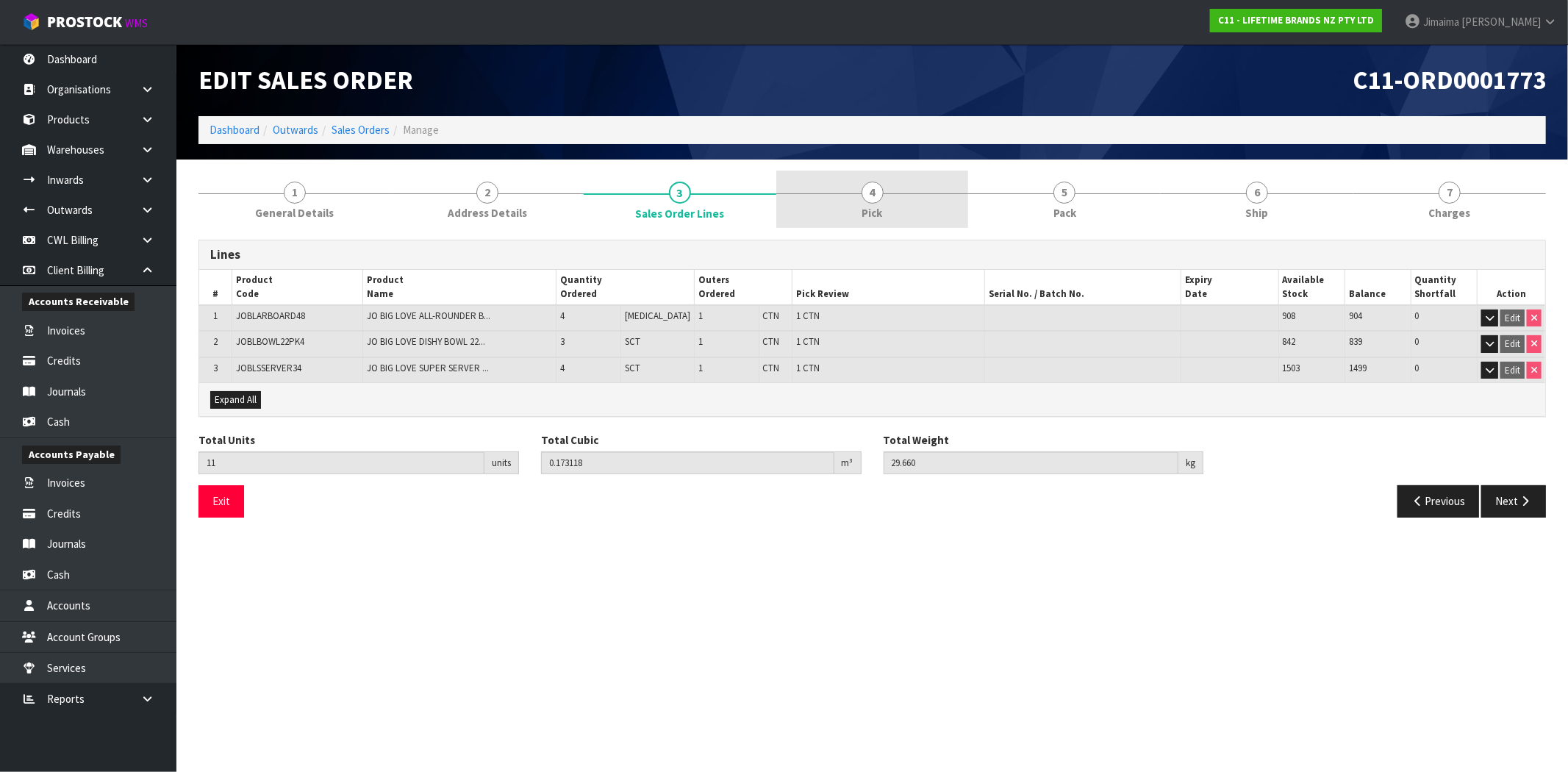
click at [916, 196] on link "4 Pick" at bounding box center [872, 199] width 192 height 58
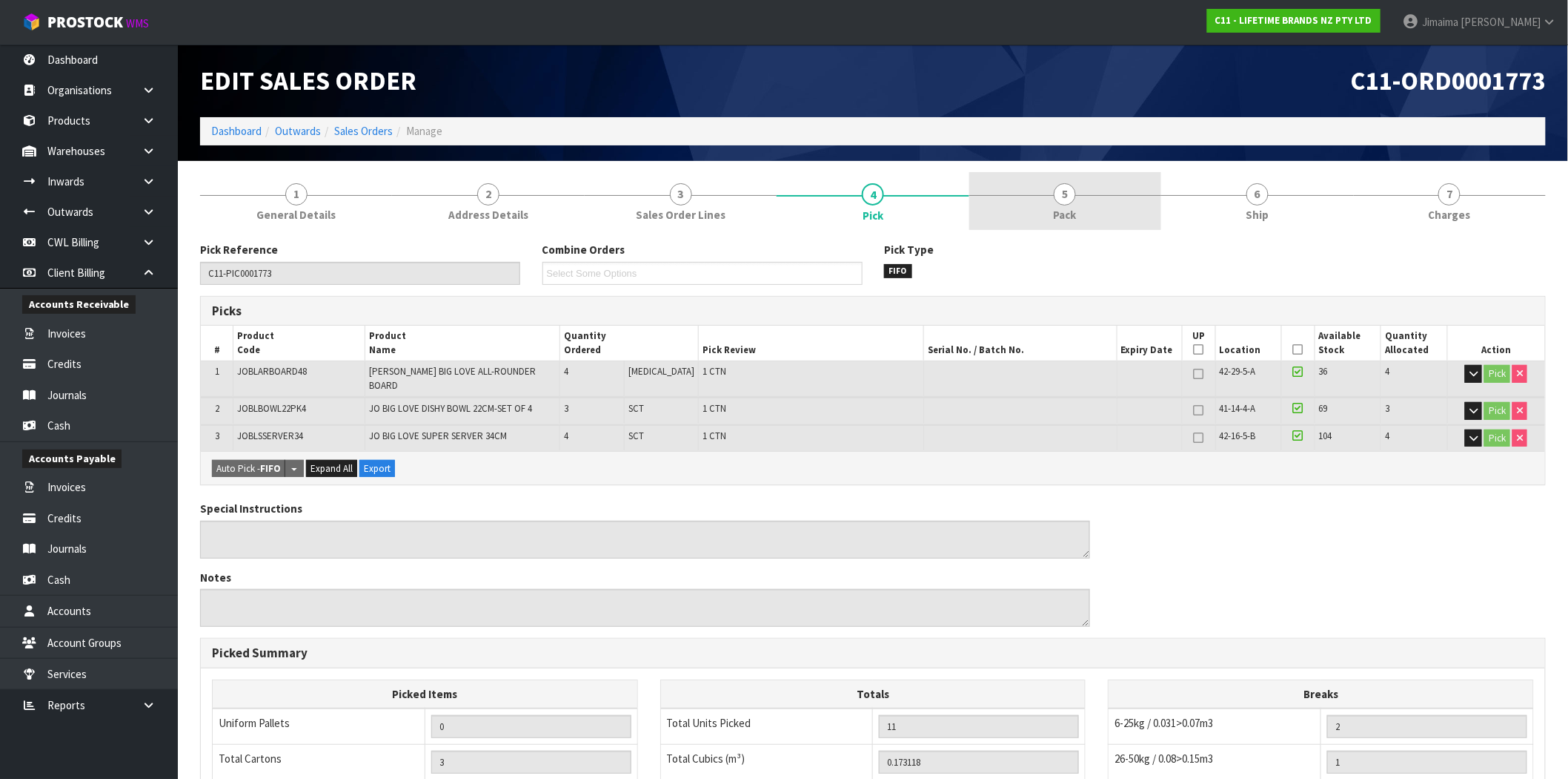
click at [1042, 206] on link "5 Pack" at bounding box center [1065, 201] width 192 height 59
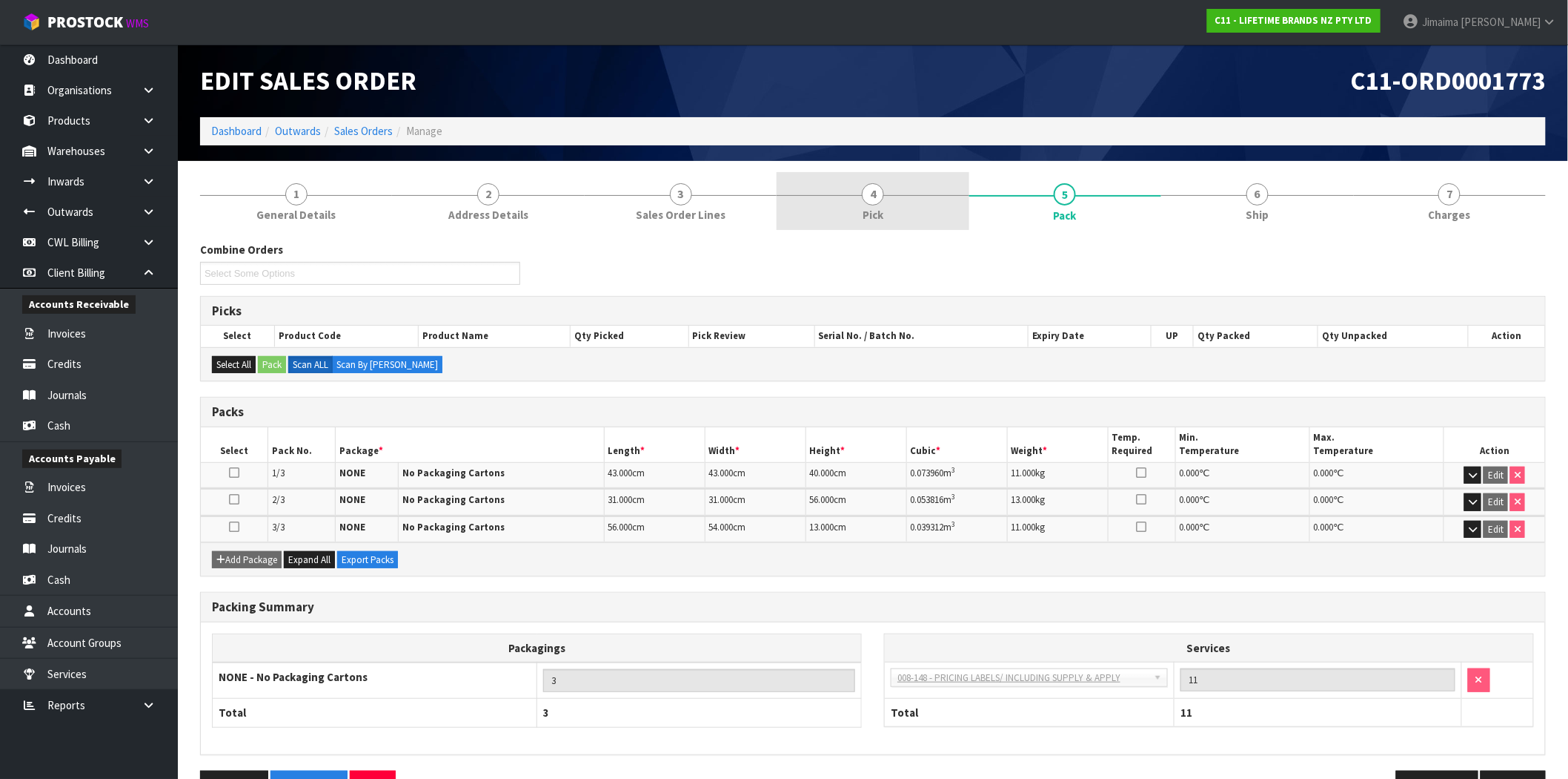
drag, startPoint x: 853, startPoint y: 212, endPoint x: 965, endPoint y: 210, distance: 112.0
click at [855, 211] on link "4 Pick" at bounding box center [873, 201] width 192 height 59
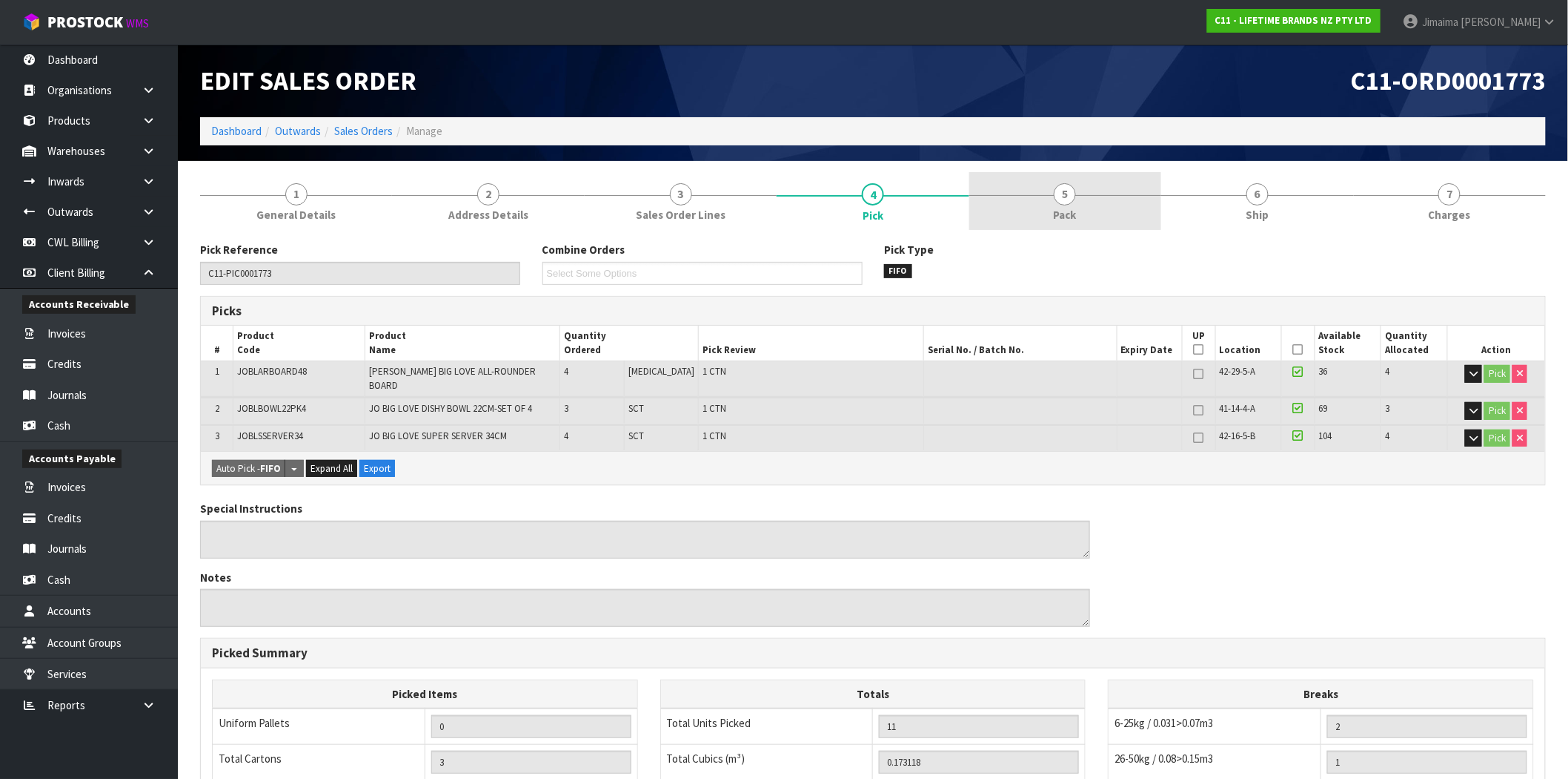
click at [1079, 208] on link "5 Pack" at bounding box center [1065, 201] width 192 height 59
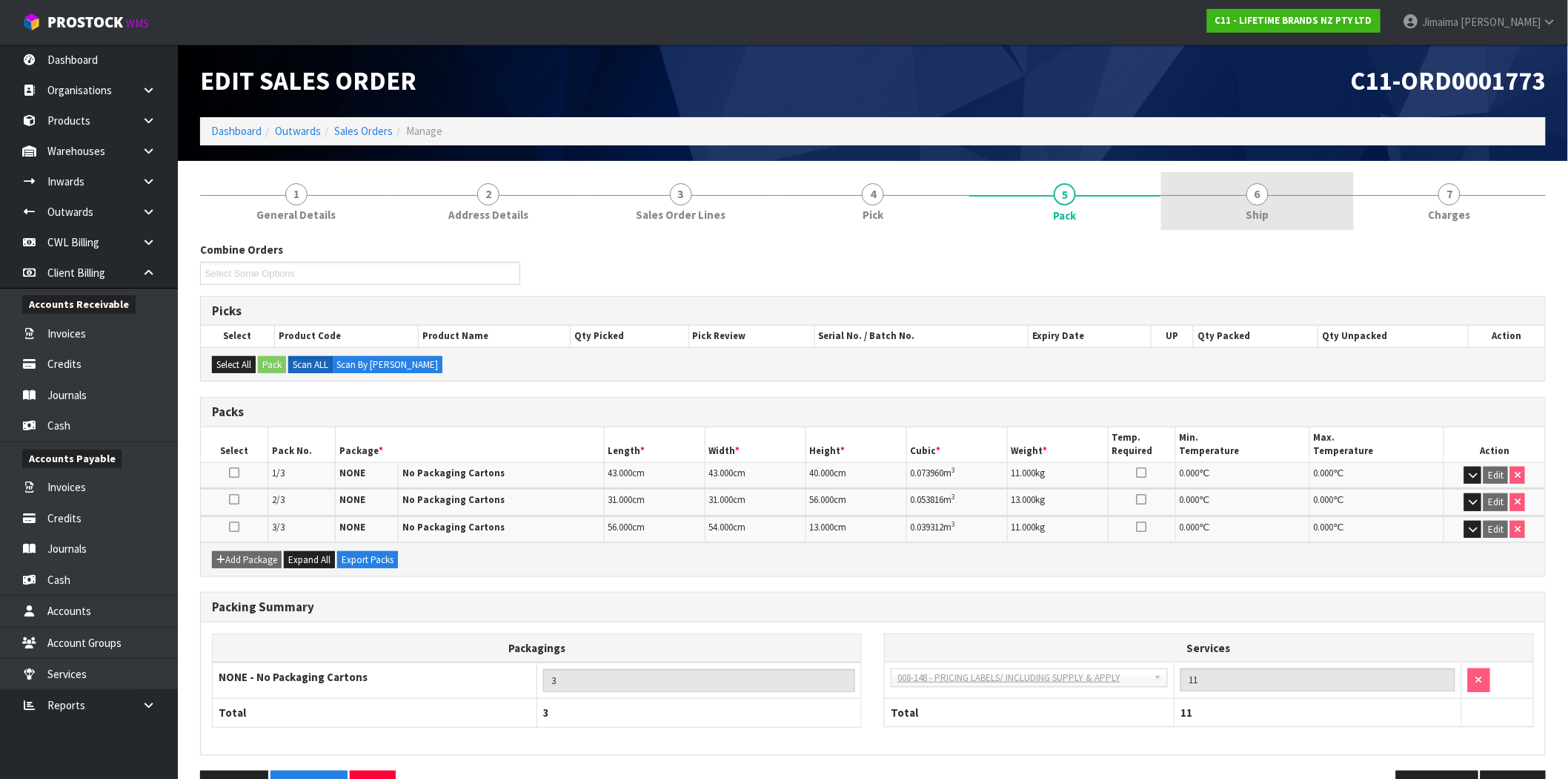
click at [1435, 214] on span "Charges" at bounding box center [1450, 215] width 42 height 16
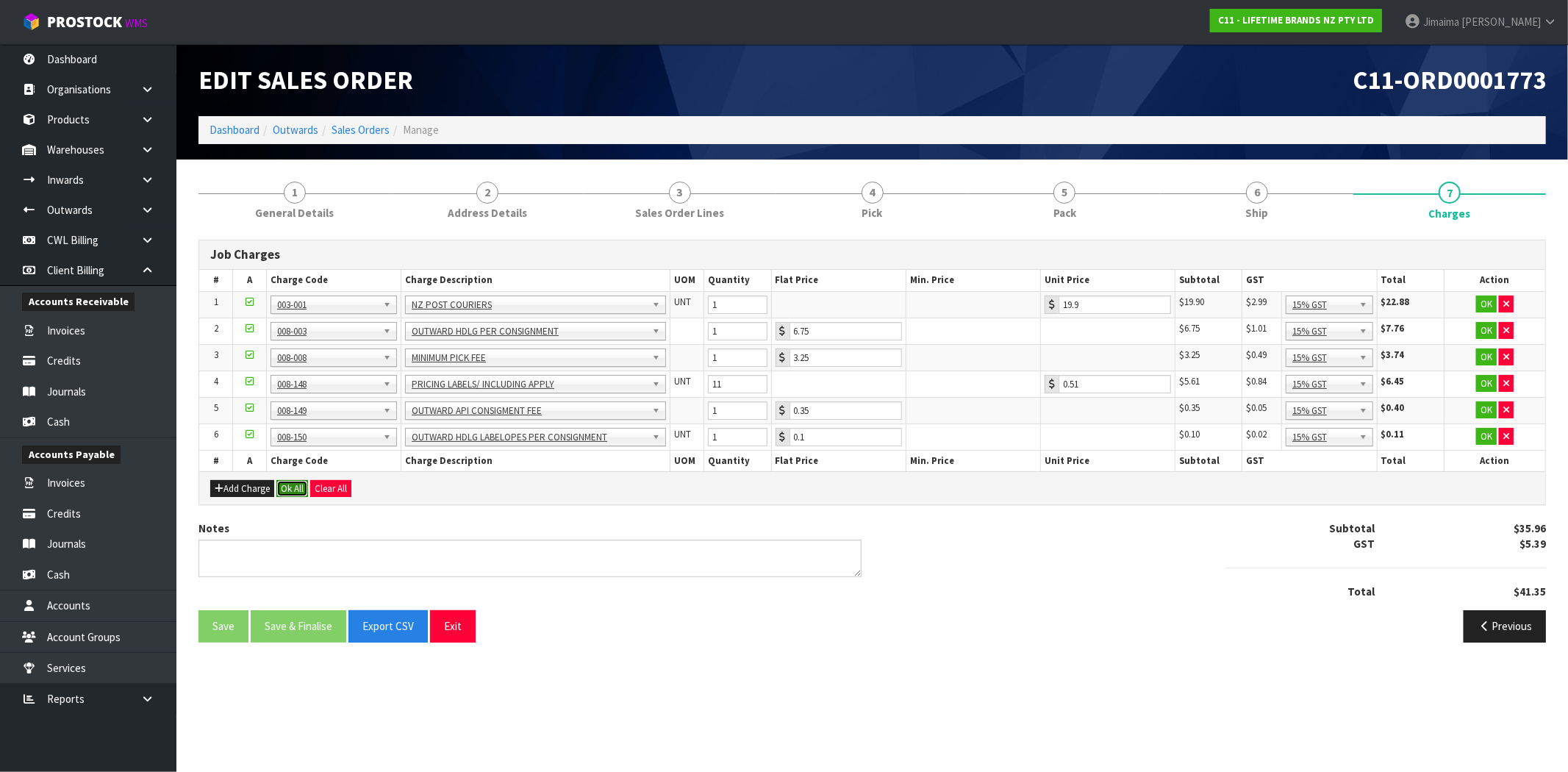
click at [290, 492] on button "Ok All" at bounding box center [292, 488] width 32 height 18
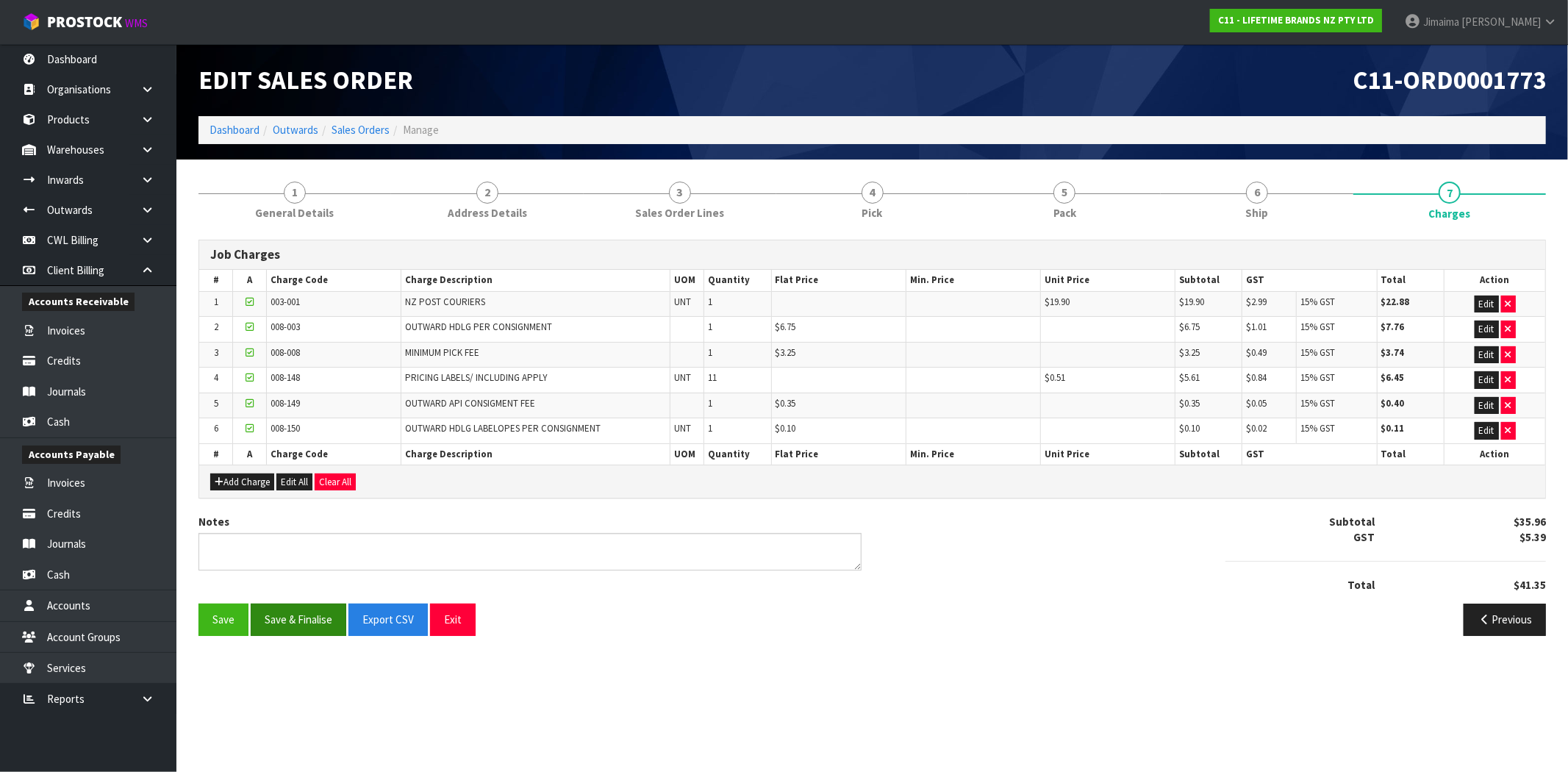
drag, startPoint x: 288, startPoint y: 601, endPoint x: 285, endPoint y: 615, distance: 14.3
click at [285, 605] on div "Job Charges # A Charge Code Charge Description UOM Quantity Flat Price Min. Pri…" at bounding box center [872, 443] width 1348 height 406
click at [285, 615] on button "Save & Finalise" at bounding box center [298, 619] width 95 height 32
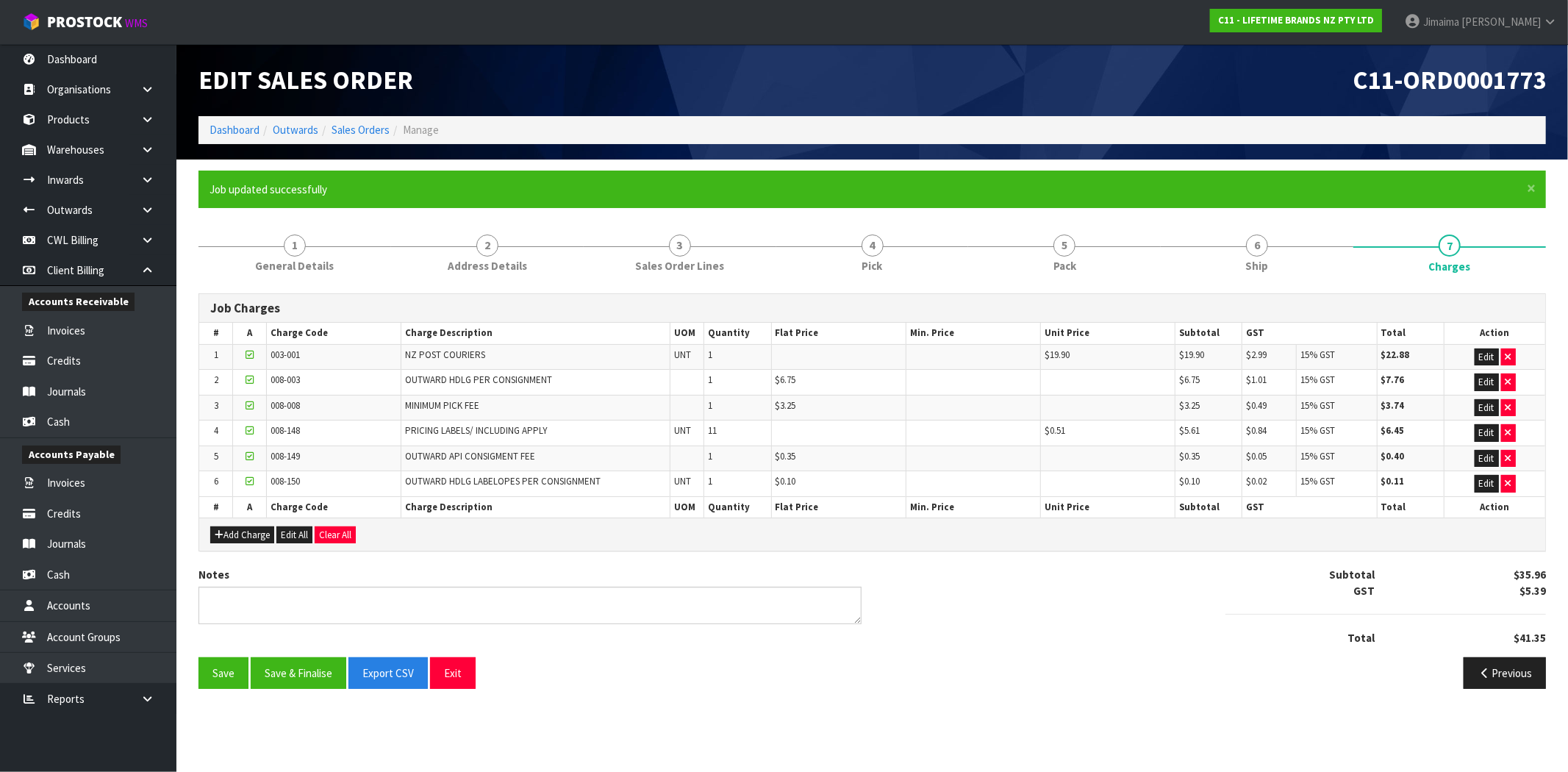
click at [368, 122] on li "Sales Orders" at bounding box center [354, 129] width 71 height 16
click at [363, 133] on link "Sales Orders" at bounding box center [361, 129] width 58 height 14
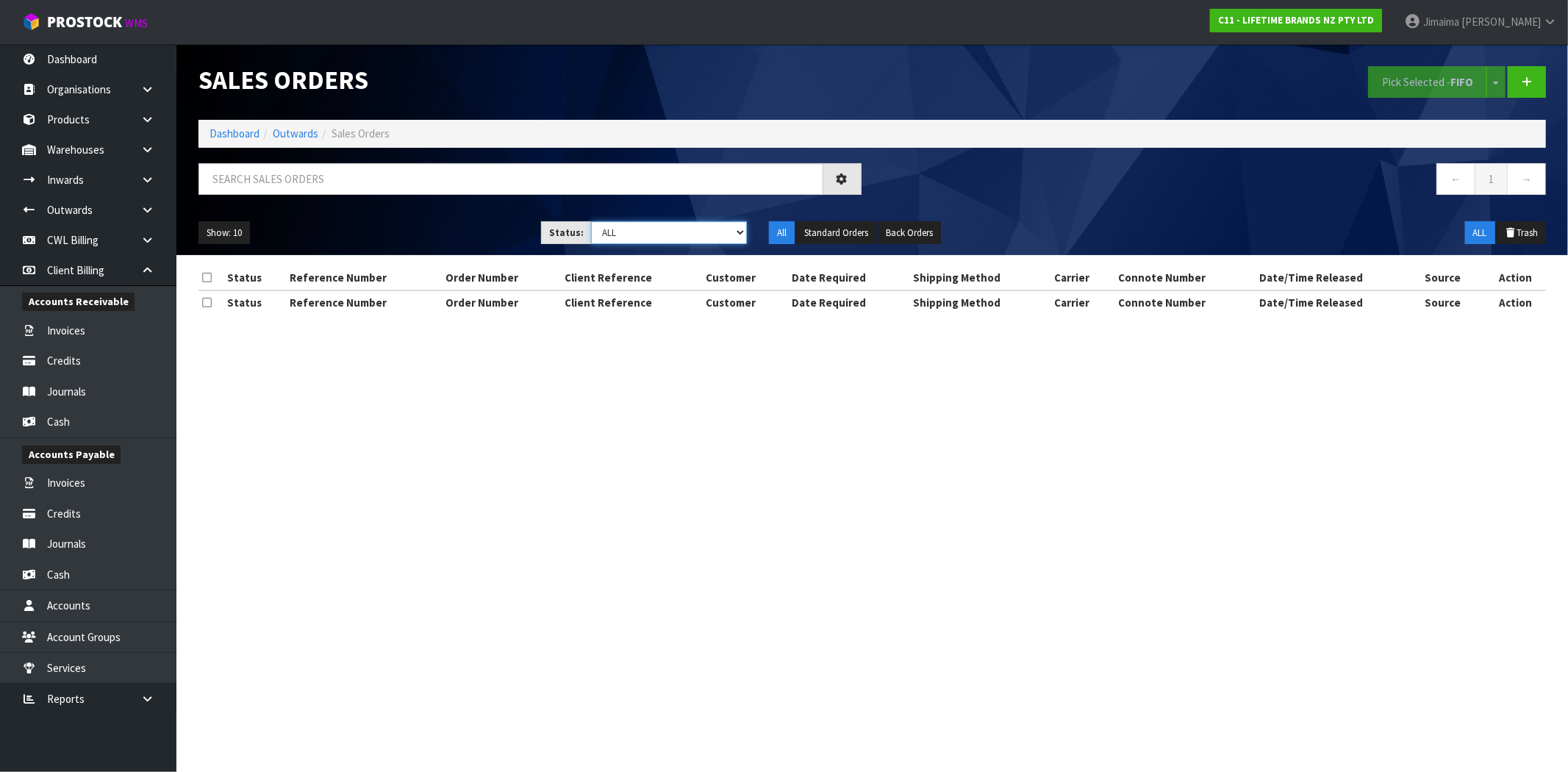
click at [651, 233] on select "Draft Pending Allocated Pending Pick Goods Picked Goods Packed Pending Charges …" at bounding box center [668, 232] width 156 height 22
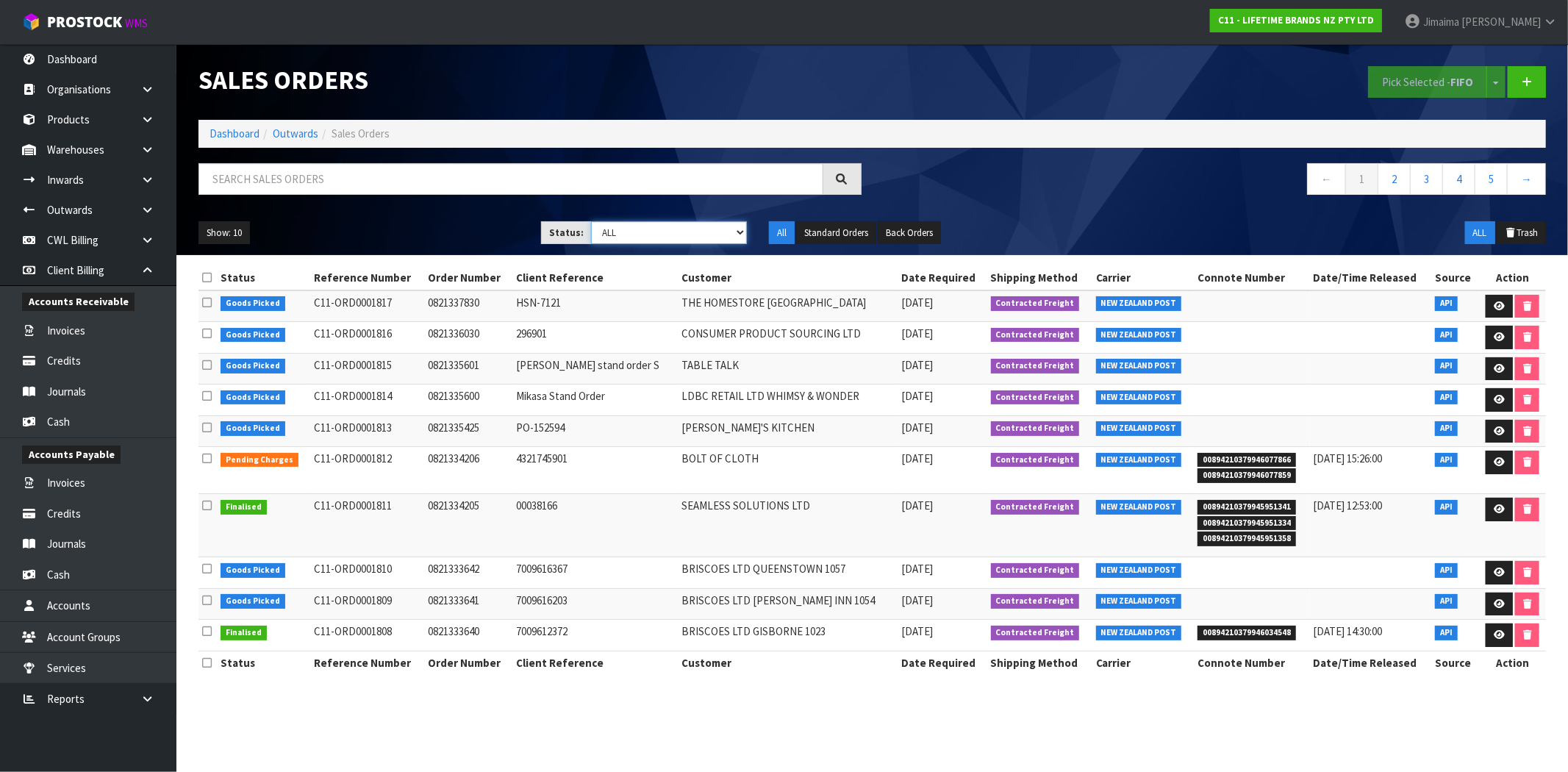
select select "string:6"
click at [591, 221] on select "Draft Pending Allocated Pending Pick Goods Picked Goods Packed Pending Charges …" at bounding box center [668, 232] width 156 height 22
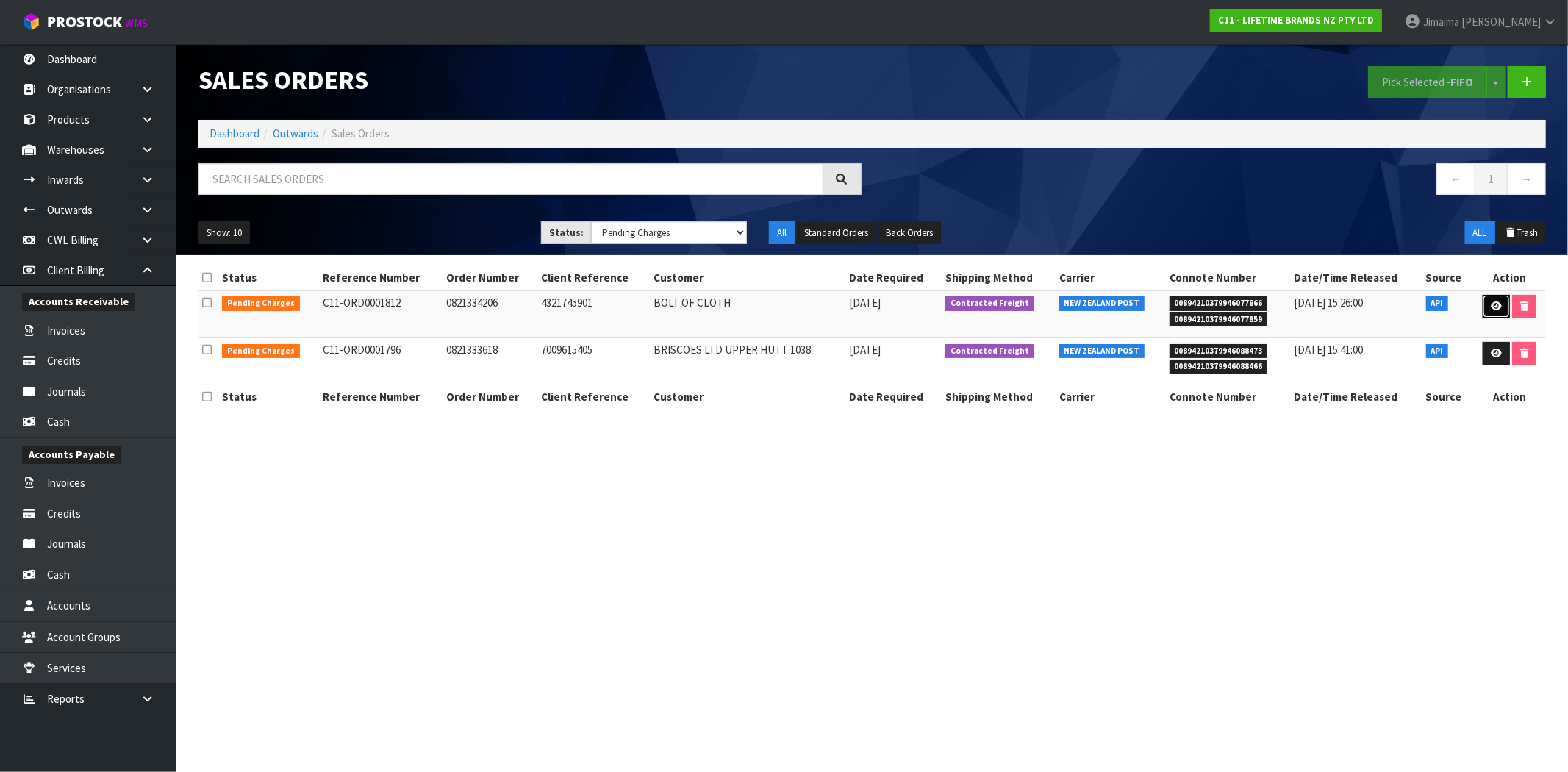
click at [1491, 314] on link at bounding box center [1497, 306] width 27 height 23
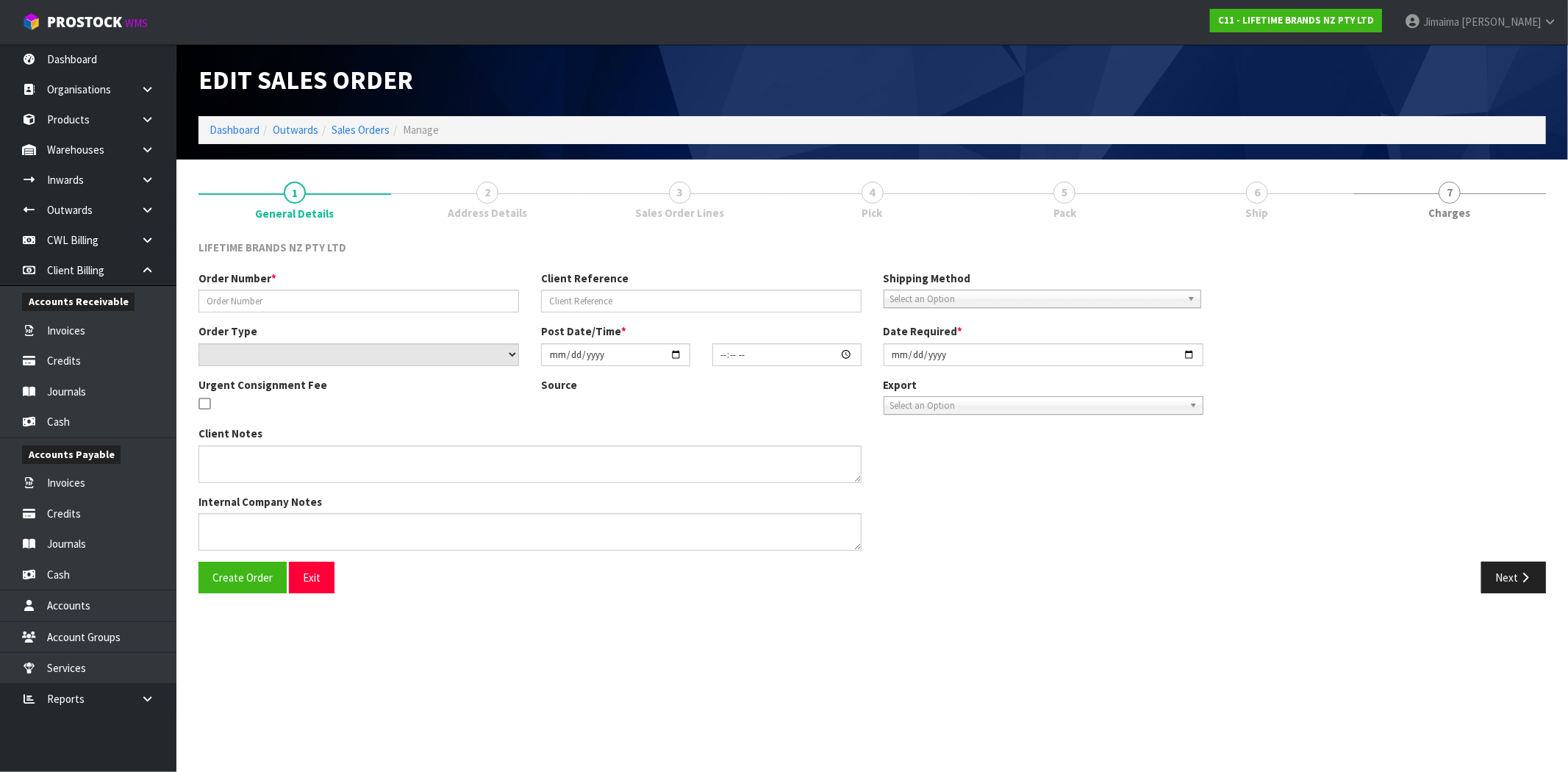
type input "0821334206"
type input "4321745901"
select select "number:0"
type input "[DATE]"
type input "16:13:46.000"
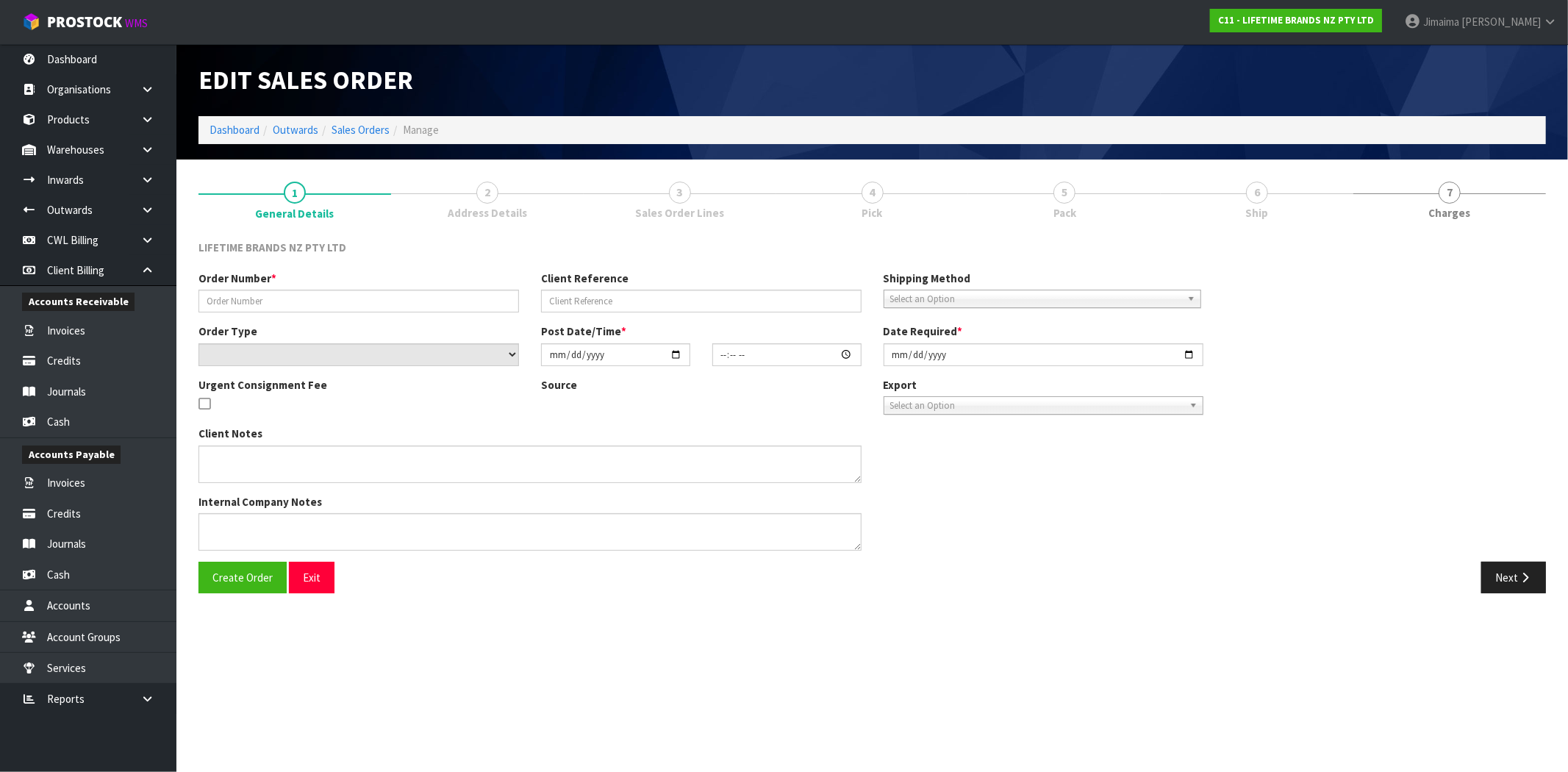
type input "[DATE]"
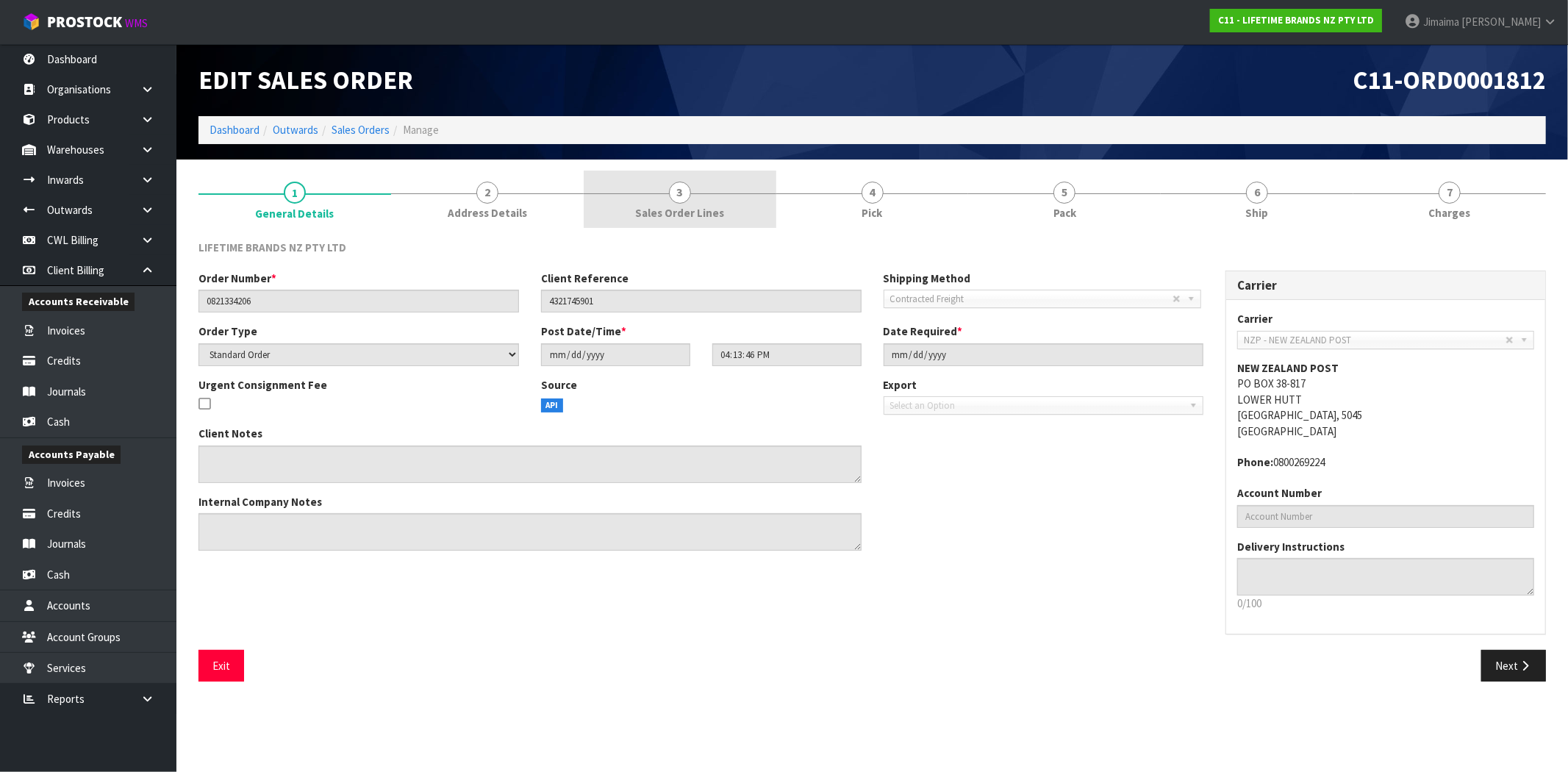
click at [727, 214] on link "3 Sales Order Lines" at bounding box center [680, 199] width 192 height 58
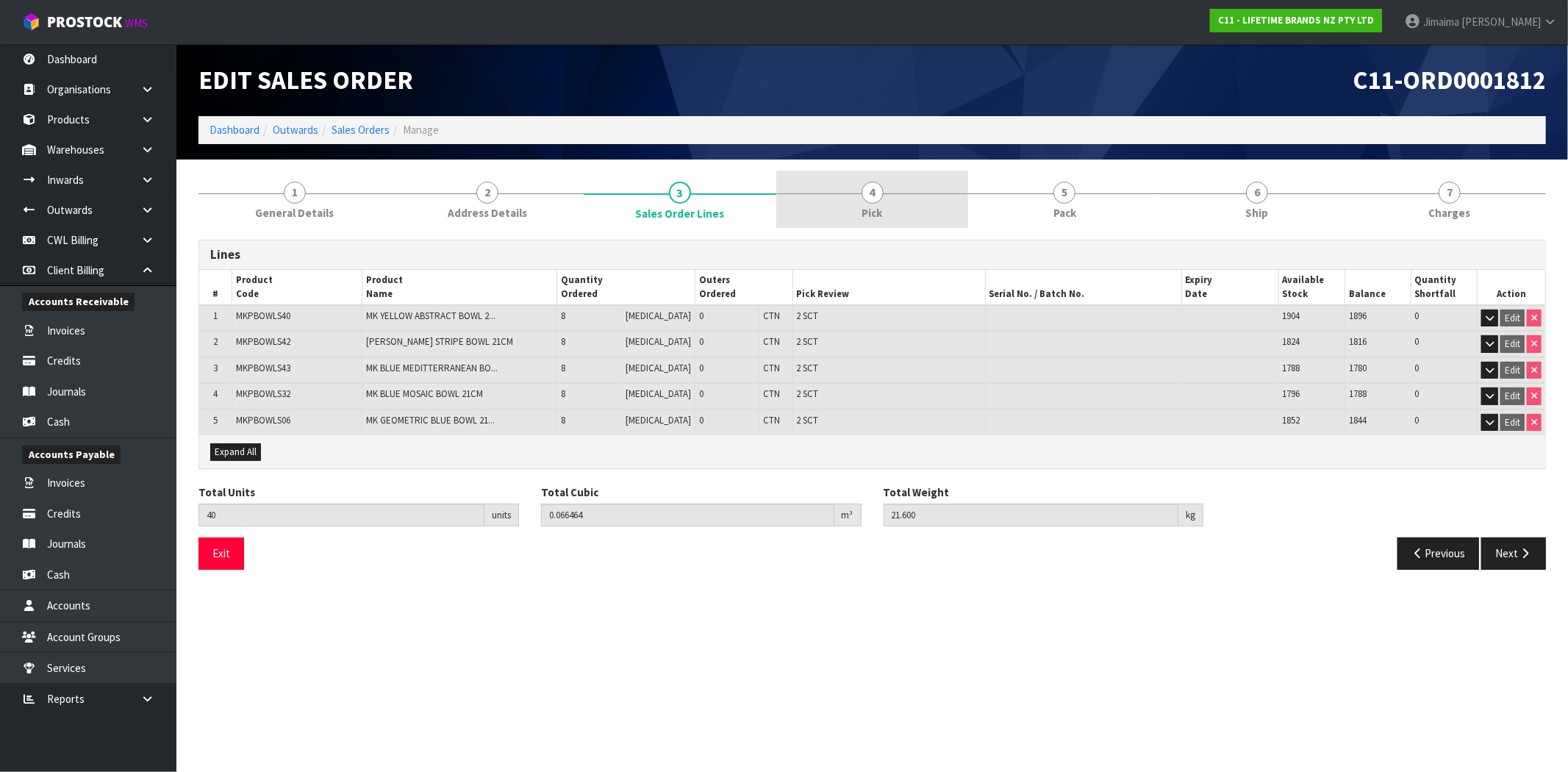
click at [931, 204] on link "4 Pick" at bounding box center [872, 199] width 192 height 58
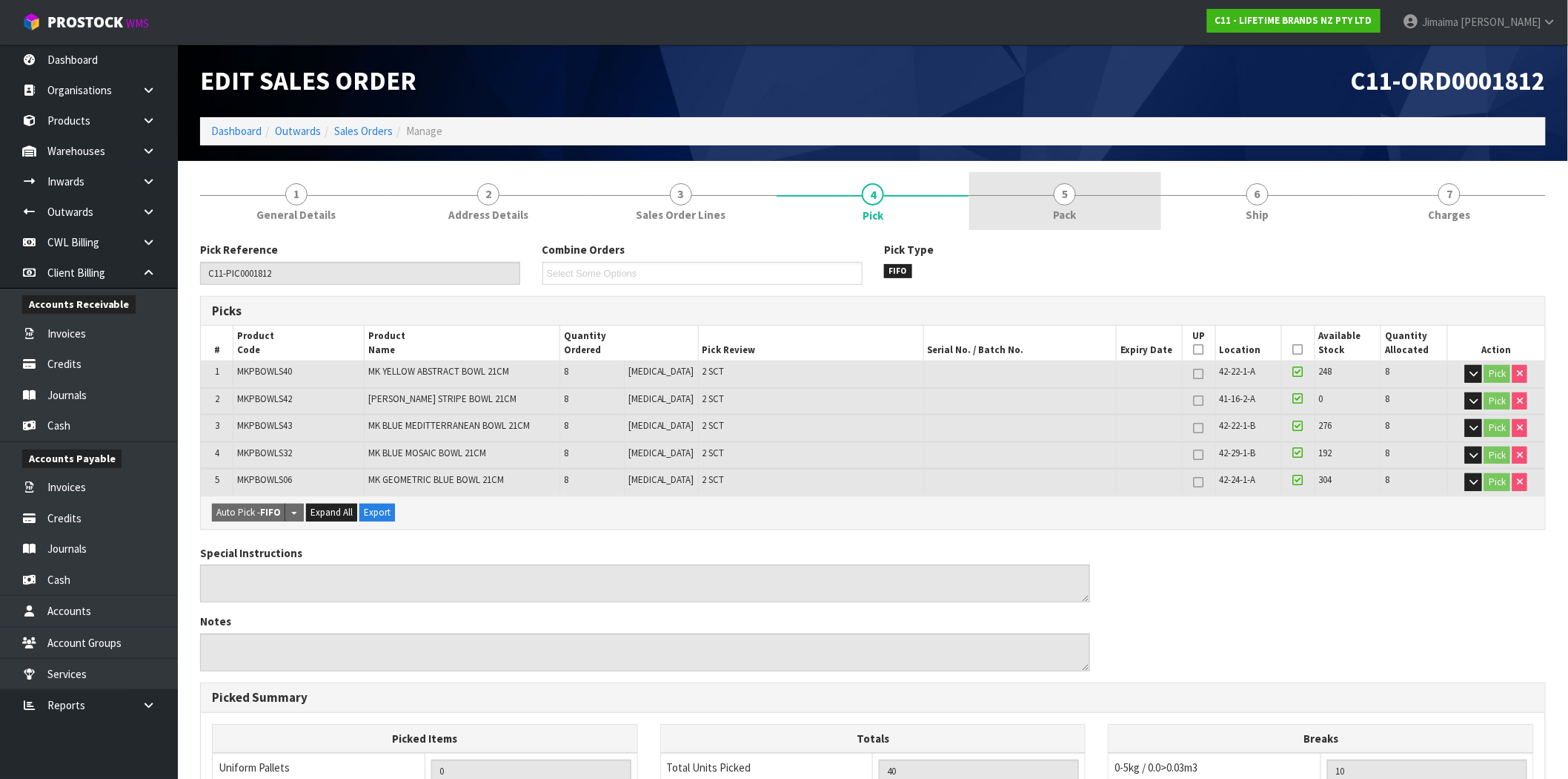
click at [1110, 205] on link "5 Pack" at bounding box center [1065, 201] width 192 height 59
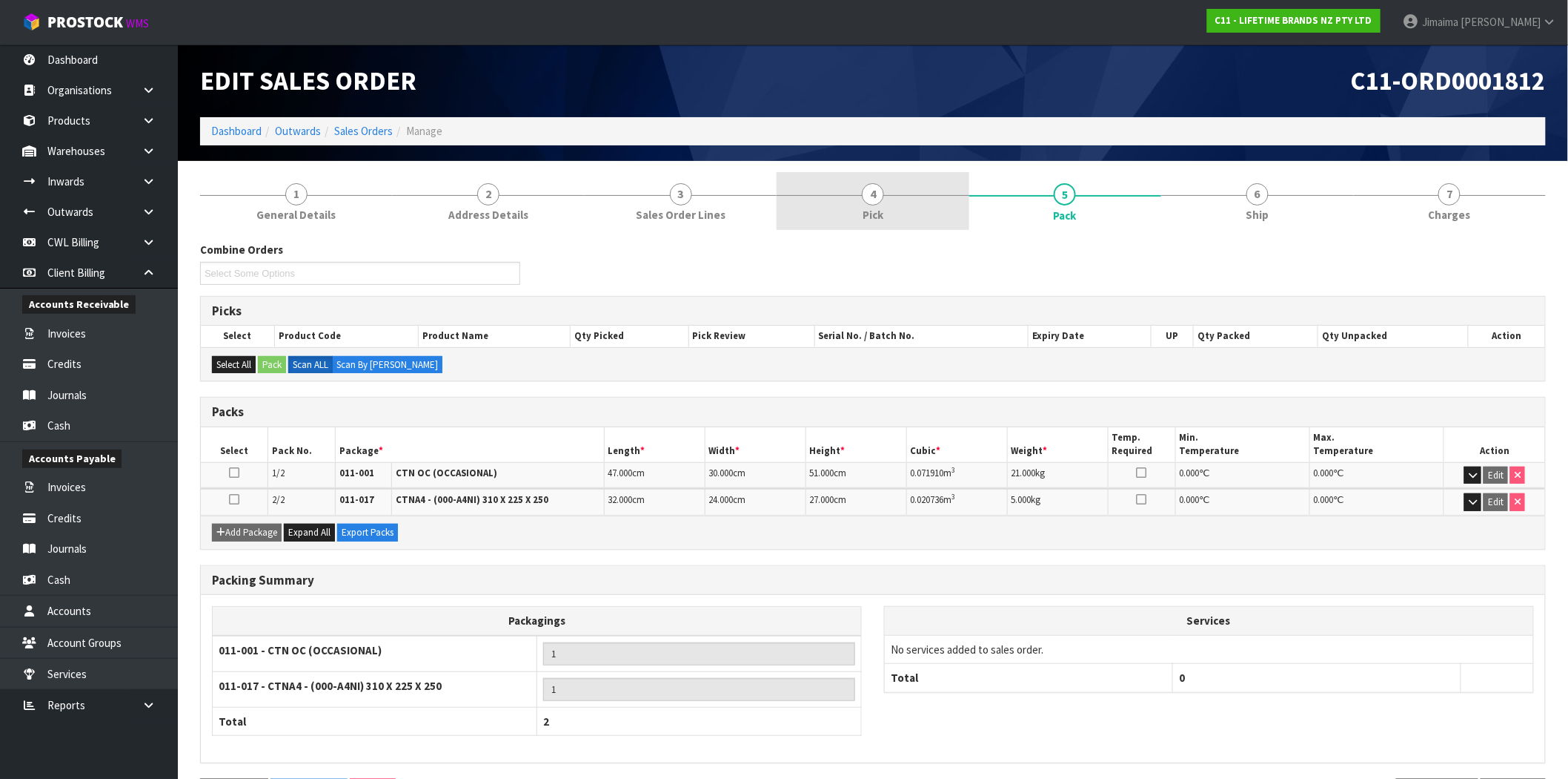
click at [907, 207] on link "4 Pick" at bounding box center [873, 201] width 192 height 59
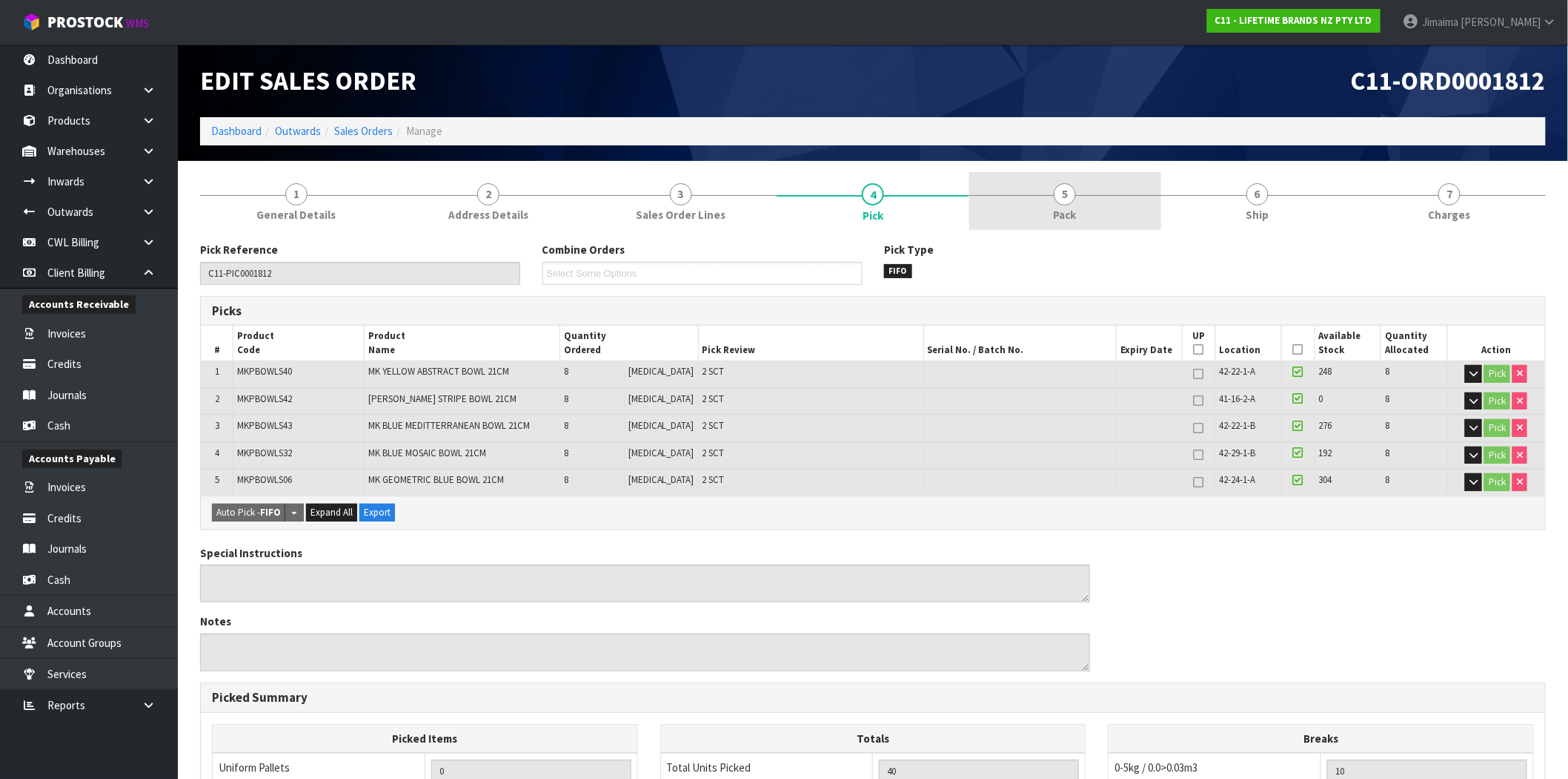
click at [983, 198] on link "5 Pack" at bounding box center [1065, 201] width 192 height 59
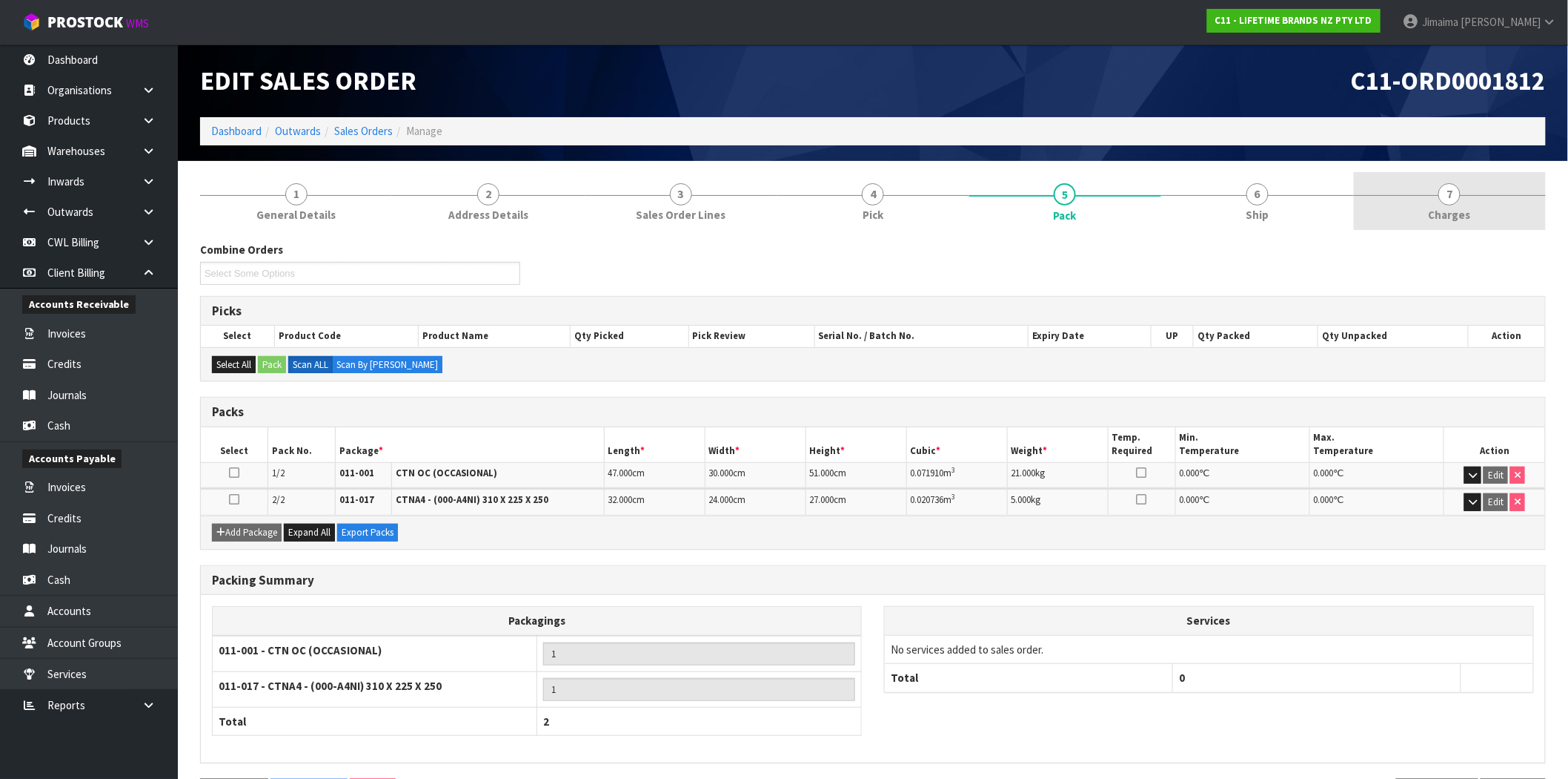
click at [1498, 196] on link "7 [GEOGRAPHIC_DATA]" at bounding box center [1450, 201] width 192 height 59
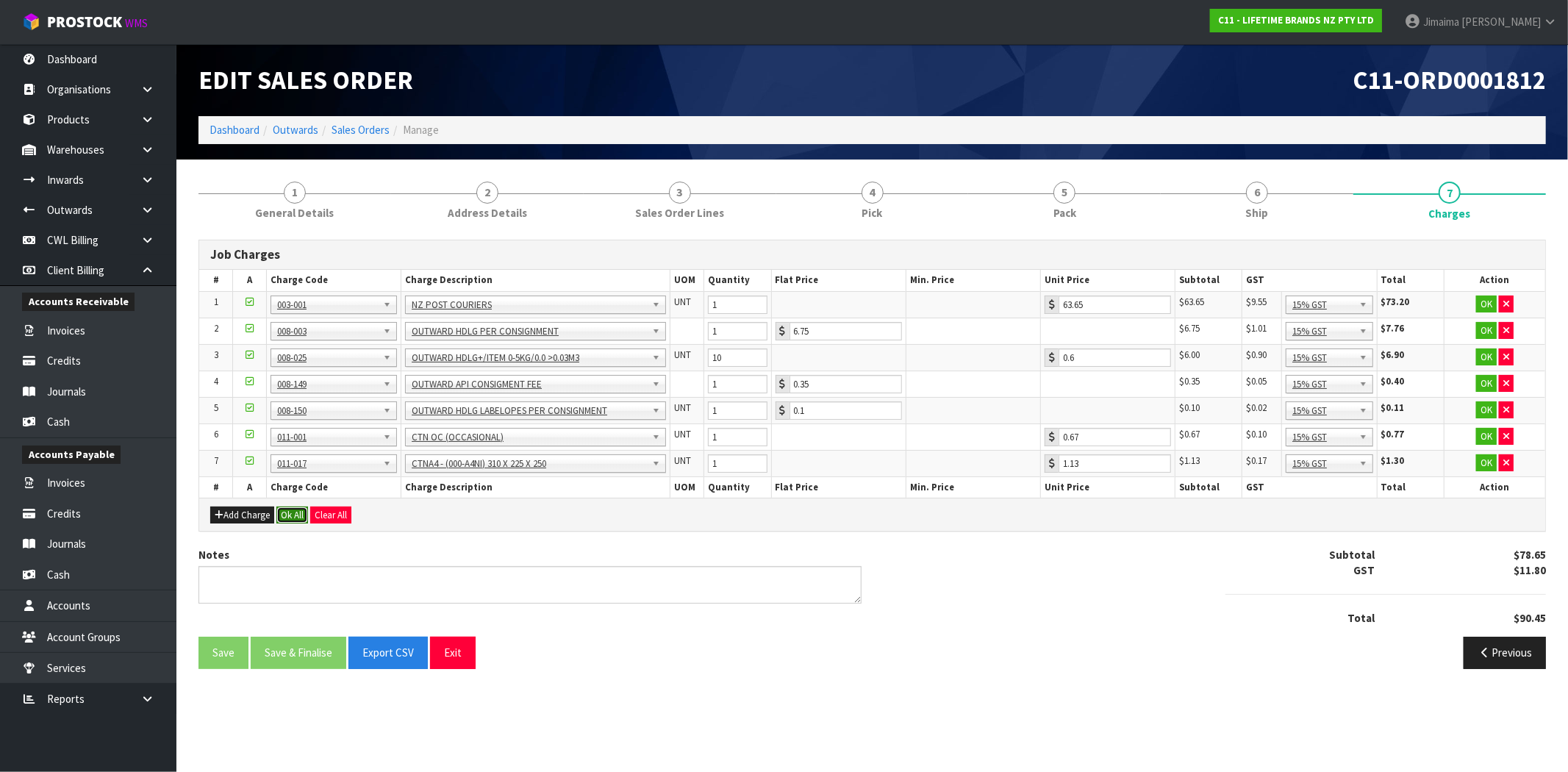
click at [288, 512] on button "Ok All" at bounding box center [292, 515] width 32 height 18
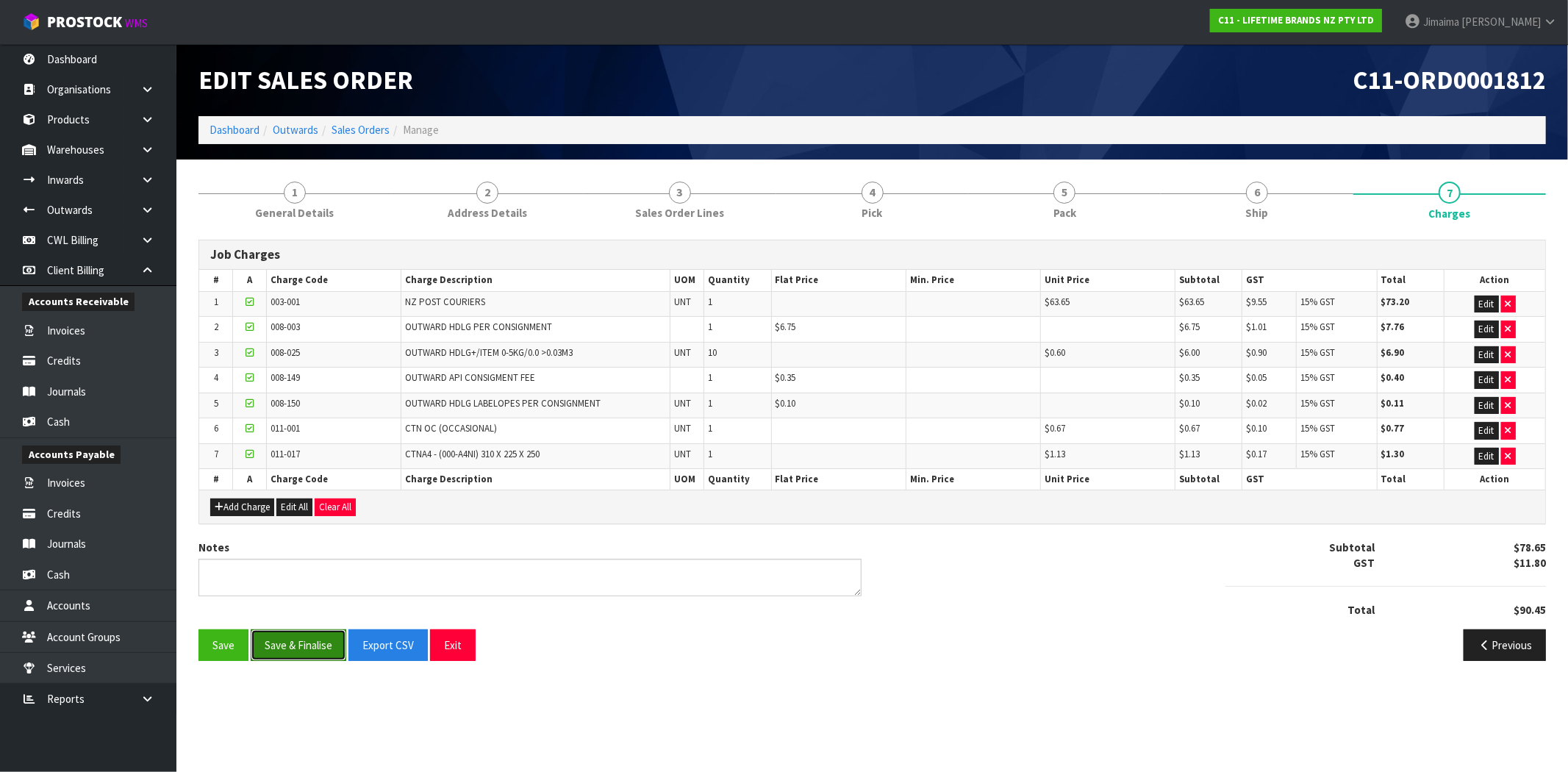
click at [290, 651] on button "Save & Finalise" at bounding box center [298, 645] width 95 height 32
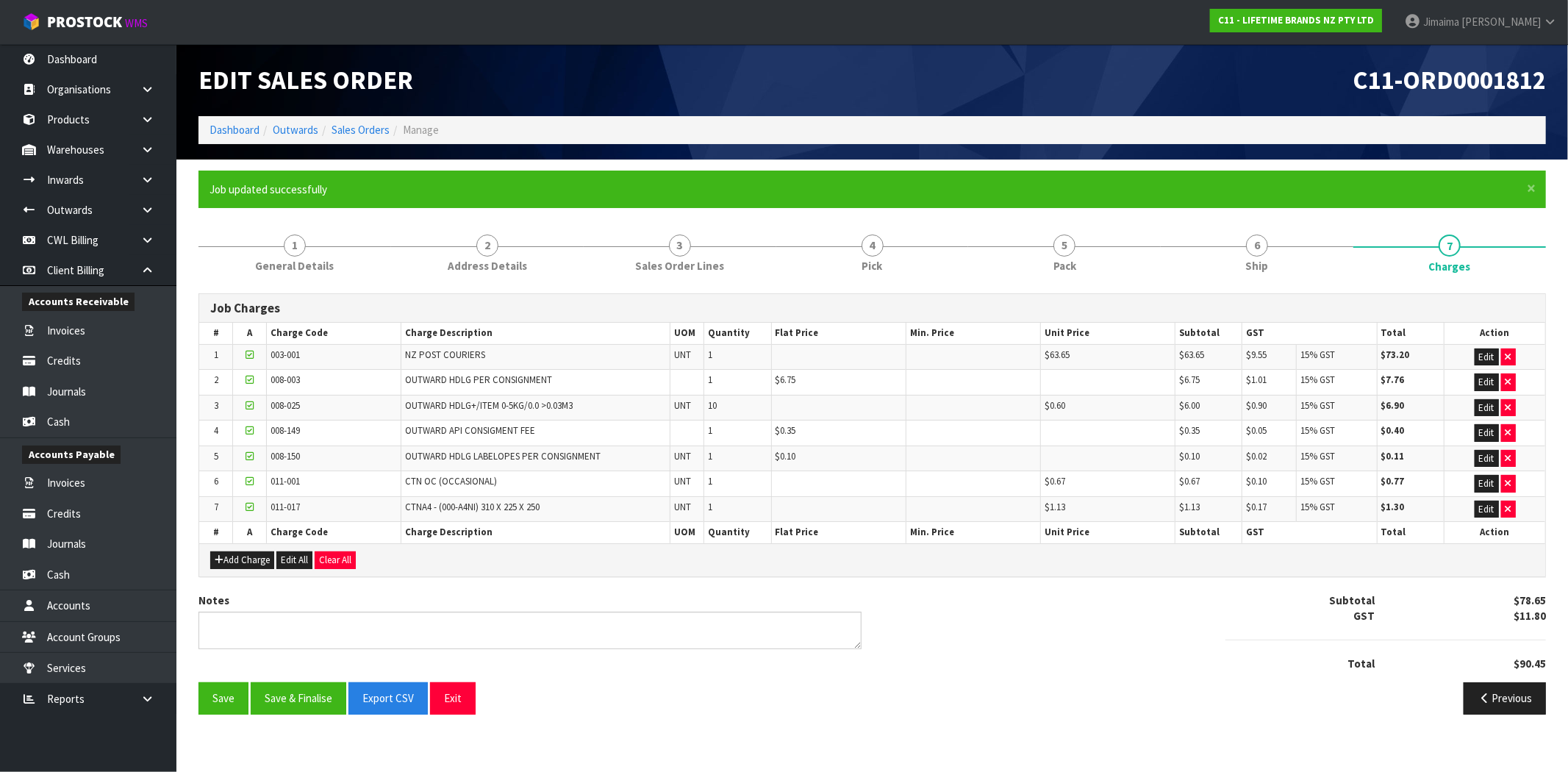
click at [361, 115] on div "Edit Sales Order" at bounding box center [530, 80] width 686 height 72
click at [361, 136] on li "Sales Orders" at bounding box center [354, 129] width 71 height 16
click at [364, 131] on link "Sales Orders" at bounding box center [361, 129] width 58 height 14
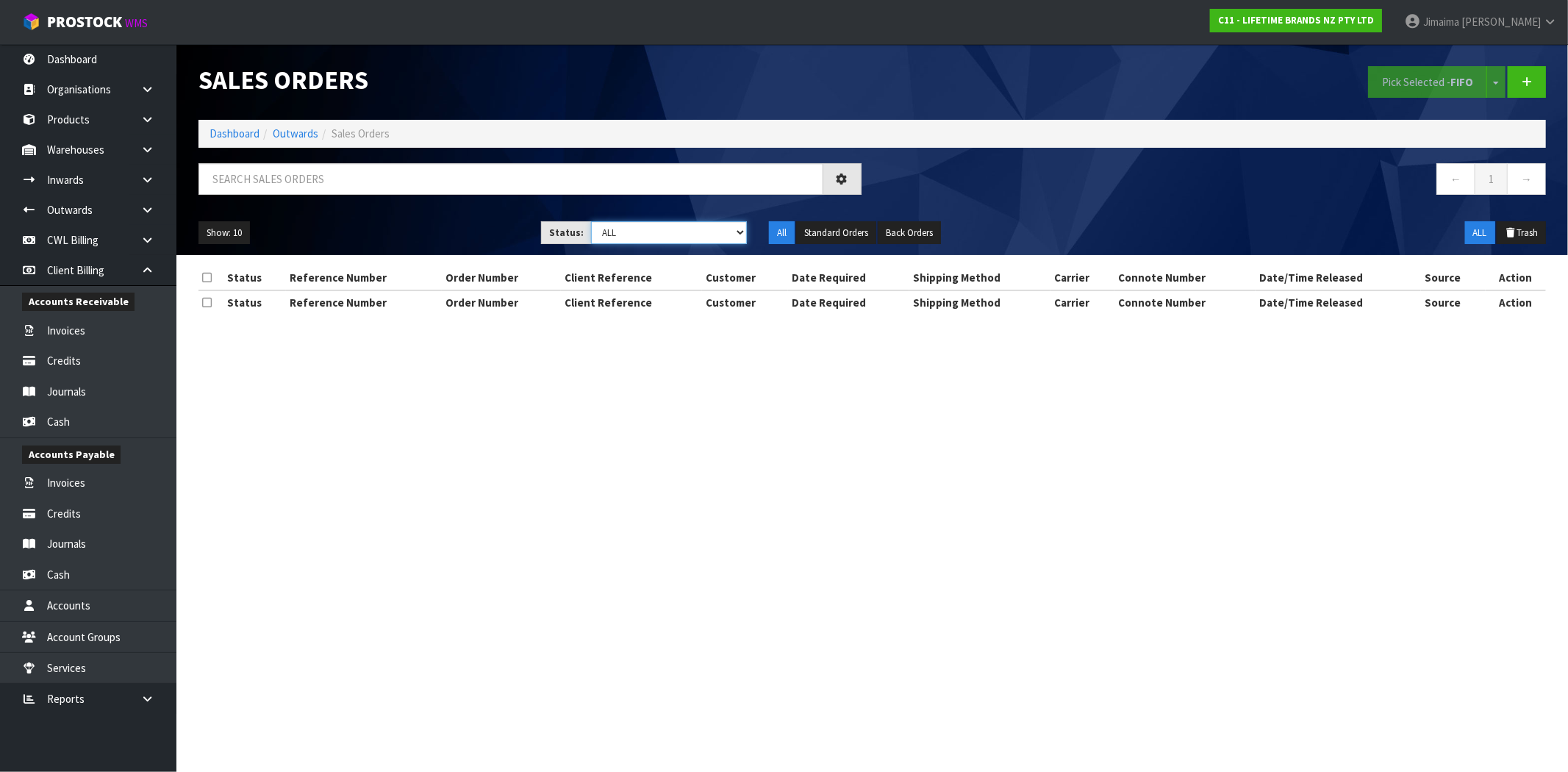
drag, startPoint x: 706, startPoint y: 233, endPoint x: 704, endPoint y: 243, distance: 10.2
click at [706, 233] on select "Draft Pending Allocated Pending Pick Goods Picked Goods Packed Pending Charges …" at bounding box center [668, 232] width 156 height 22
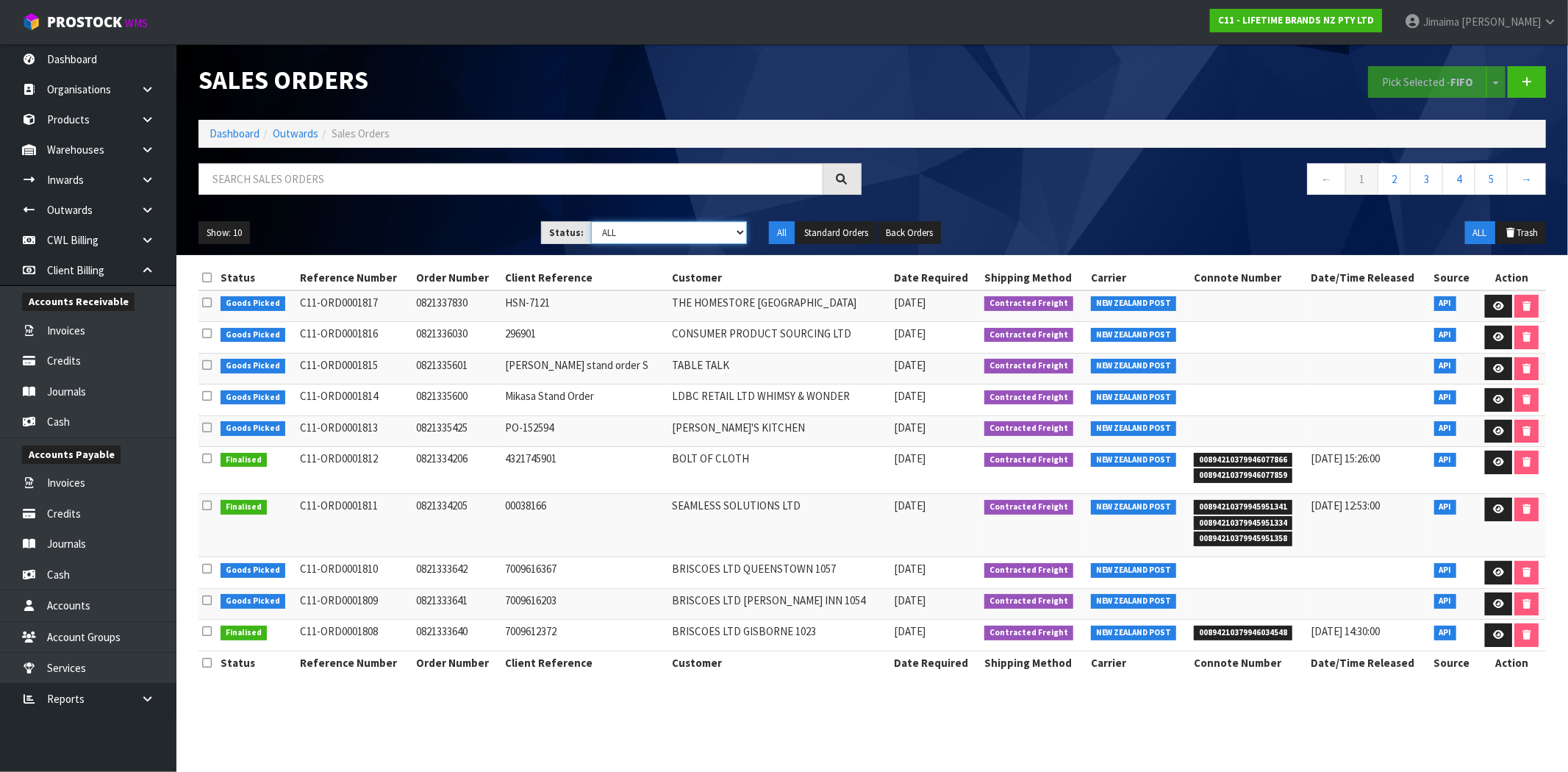
select select "string:6"
click at [591, 221] on select "Draft Pending Allocated Pending Pick Goods Picked Goods Packed Pending Charges …" at bounding box center [668, 232] width 156 height 22
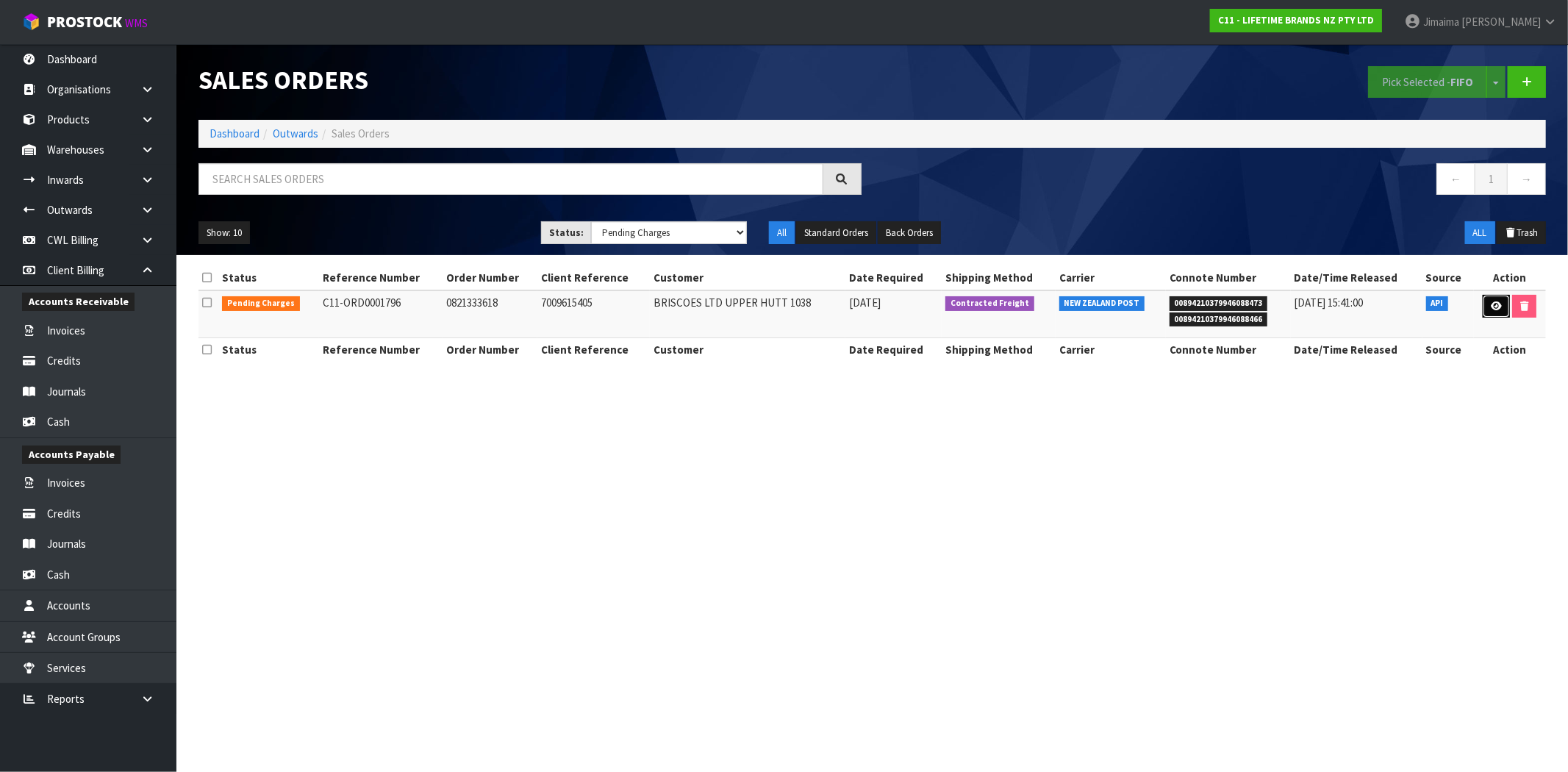
click at [1486, 305] on link at bounding box center [1497, 306] width 27 height 23
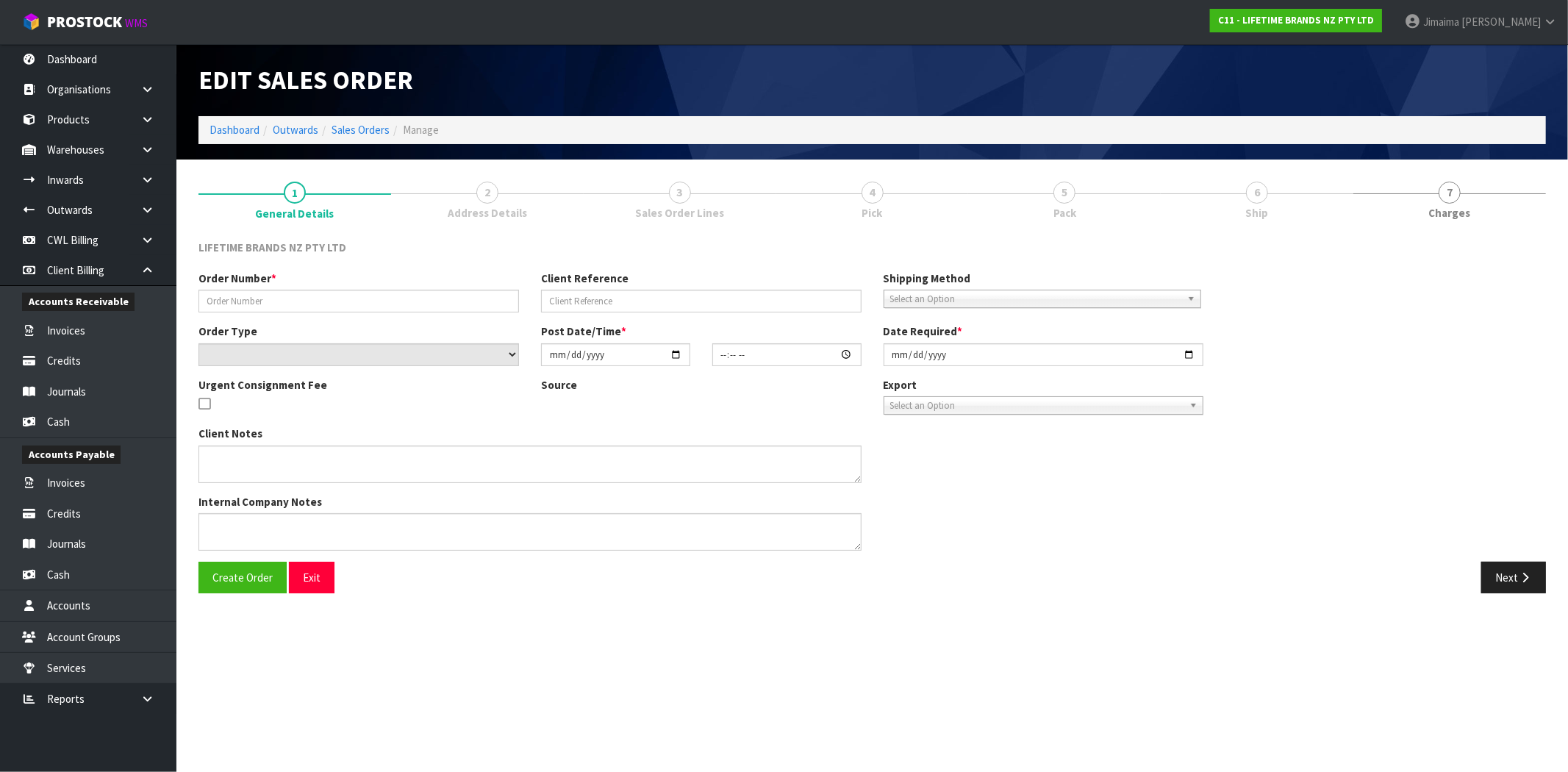
type input "0821333618"
type input "7009615405"
select select "number:0"
type input "[DATE]"
type input "12:43:48.000"
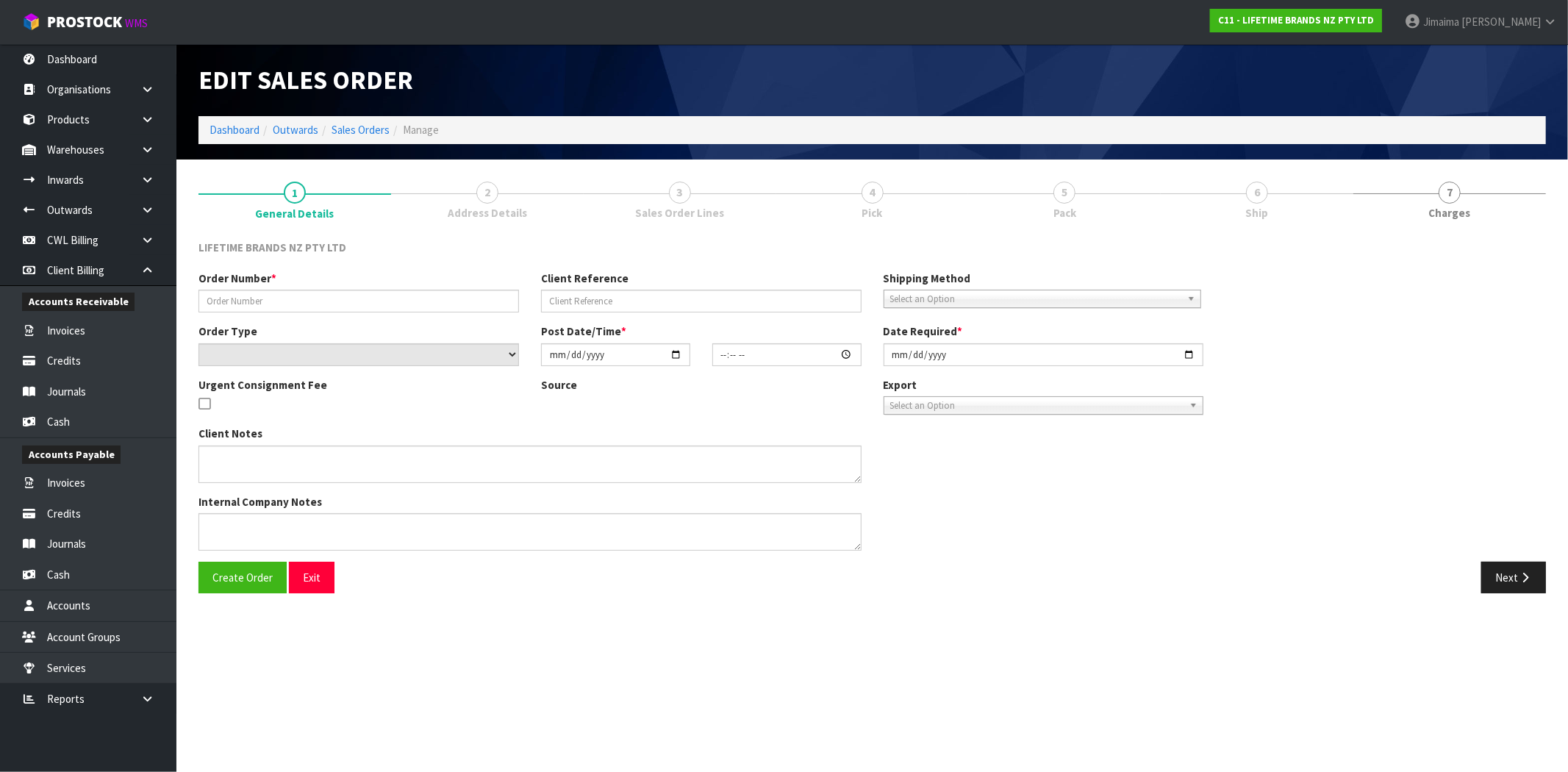
type input "[DATE]"
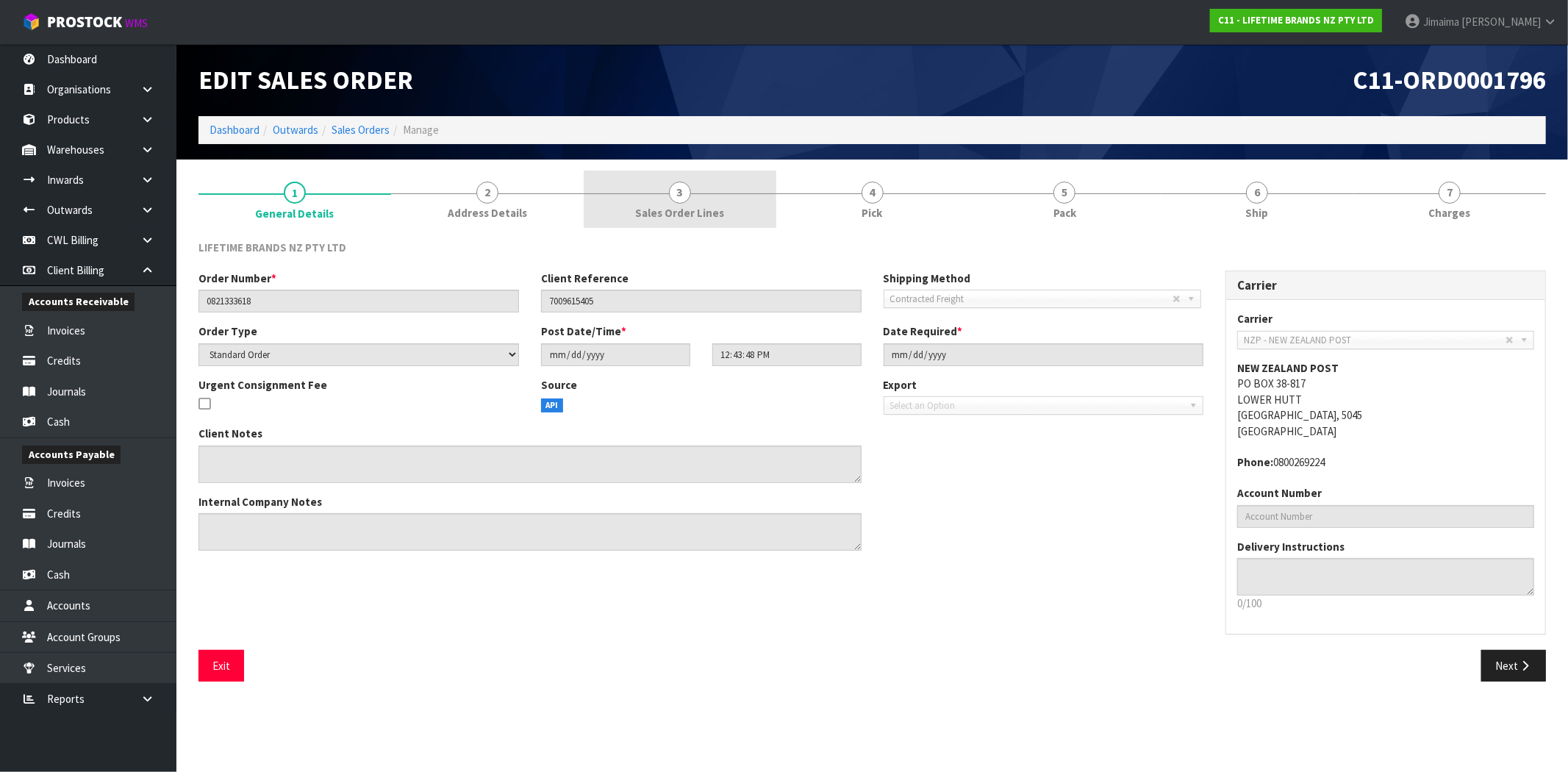
click at [701, 213] on span "Sales Order Lines" at bounding box center [679, 213] width 89 height 16
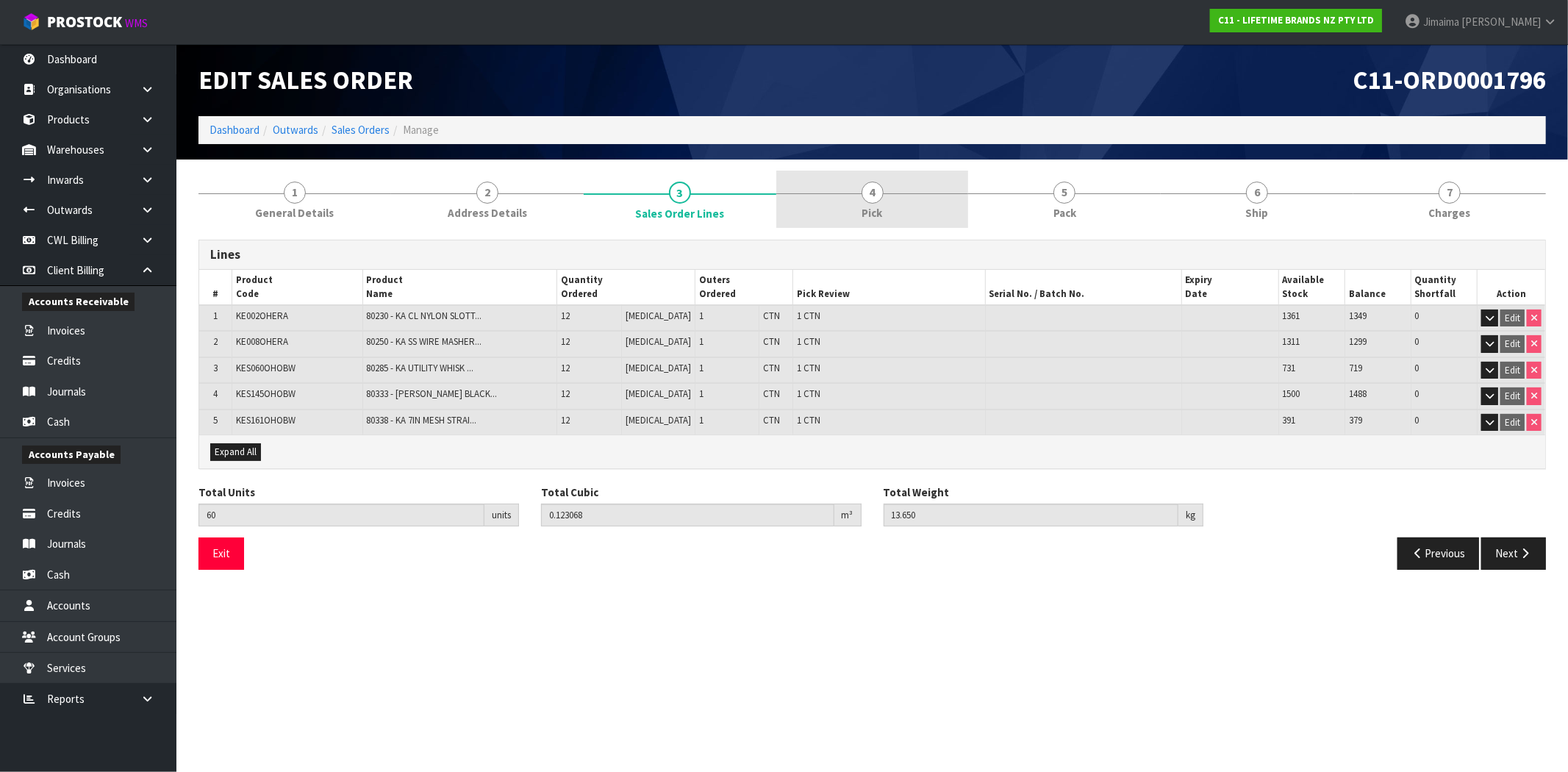
click at [947, 202] on link "4 Pick" at bounding box center [872, 199] width 192 height 58
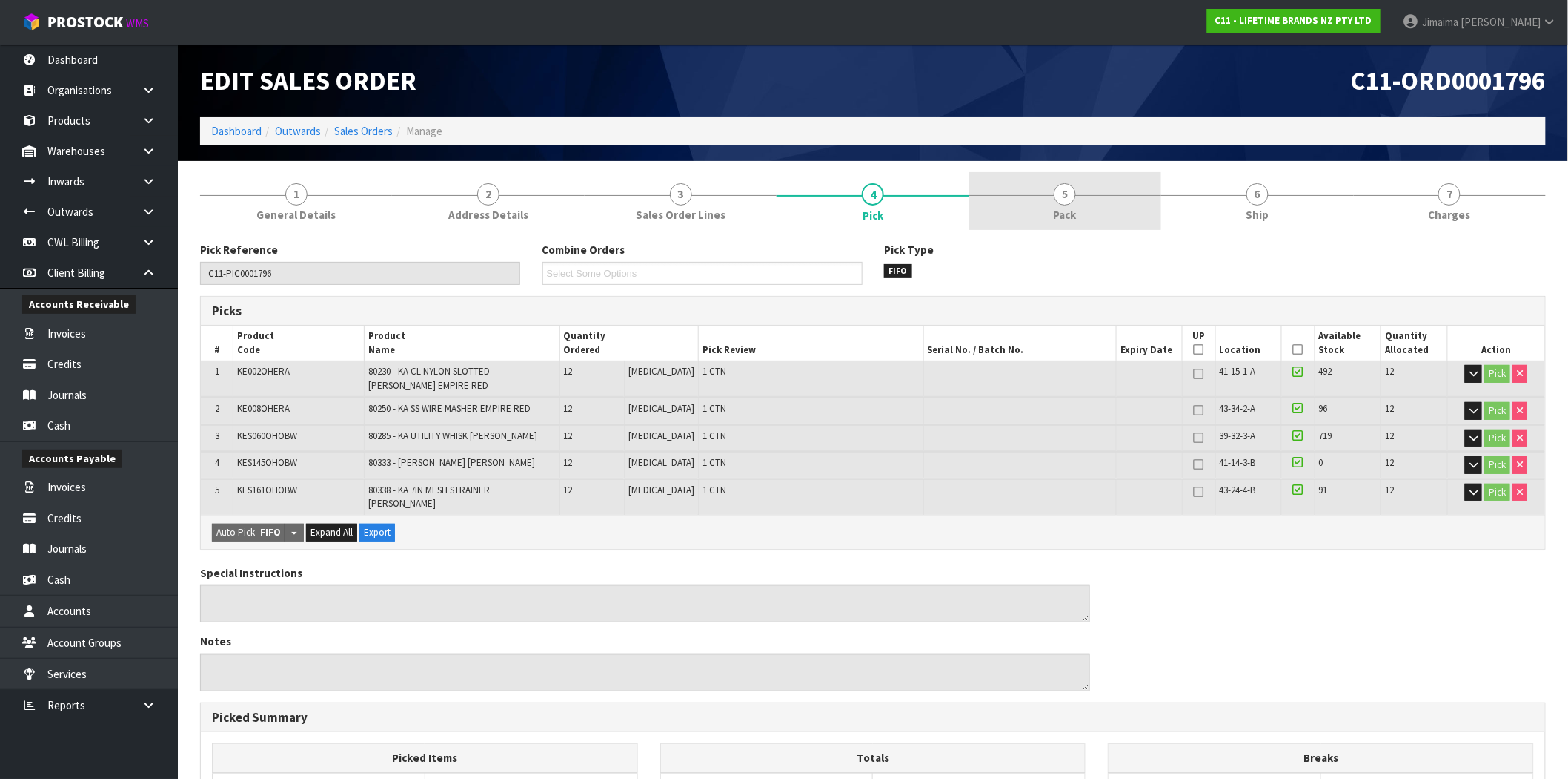
click at [1060, 205] on link "5 Pack" at bounding box center [1065, 201] width 192 height 59
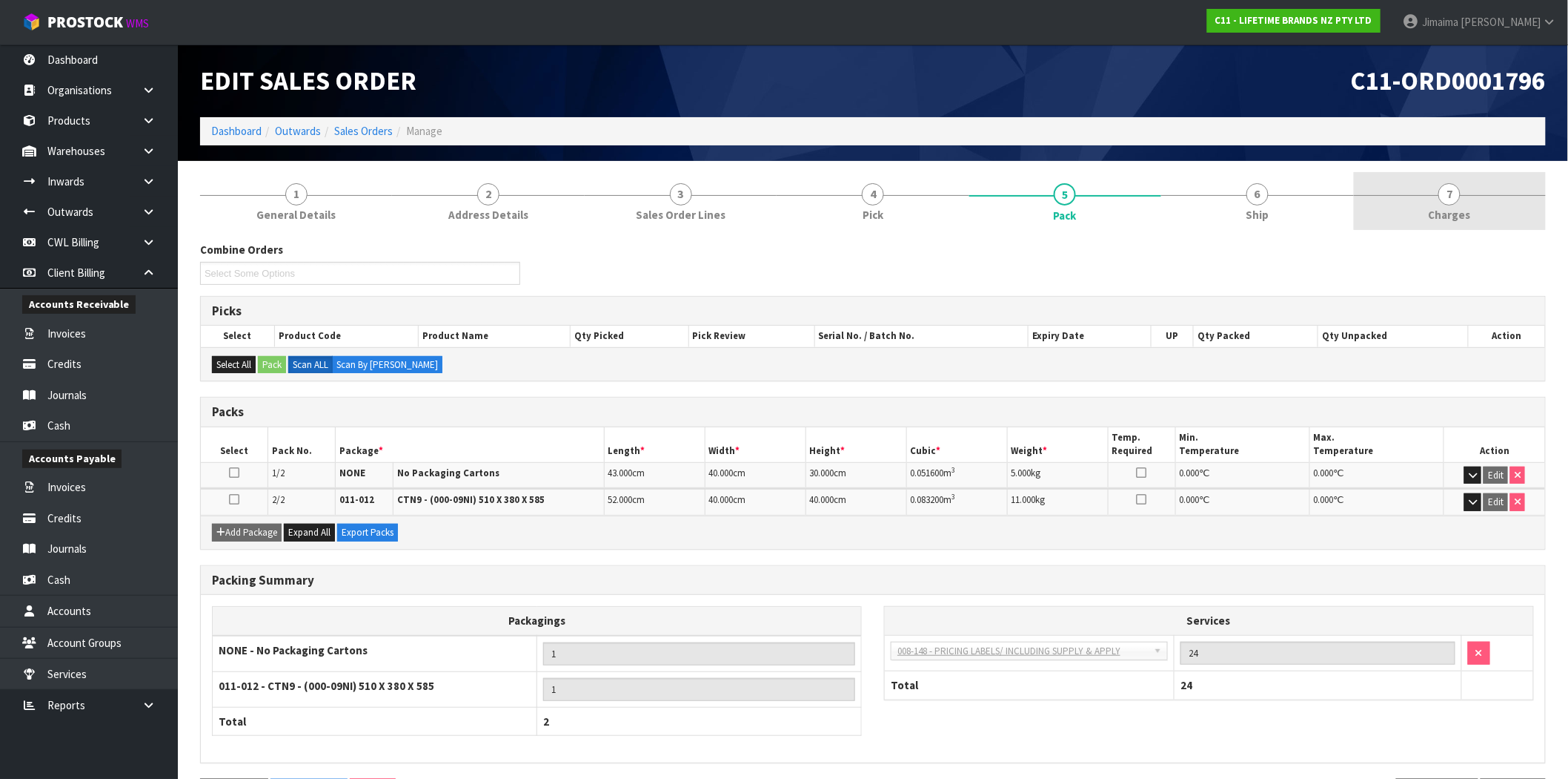
click at [1416, 216] on link "7 [GEOGRAPHIC_DATA]" at bounding box center [1450, 201] width 192 height 59
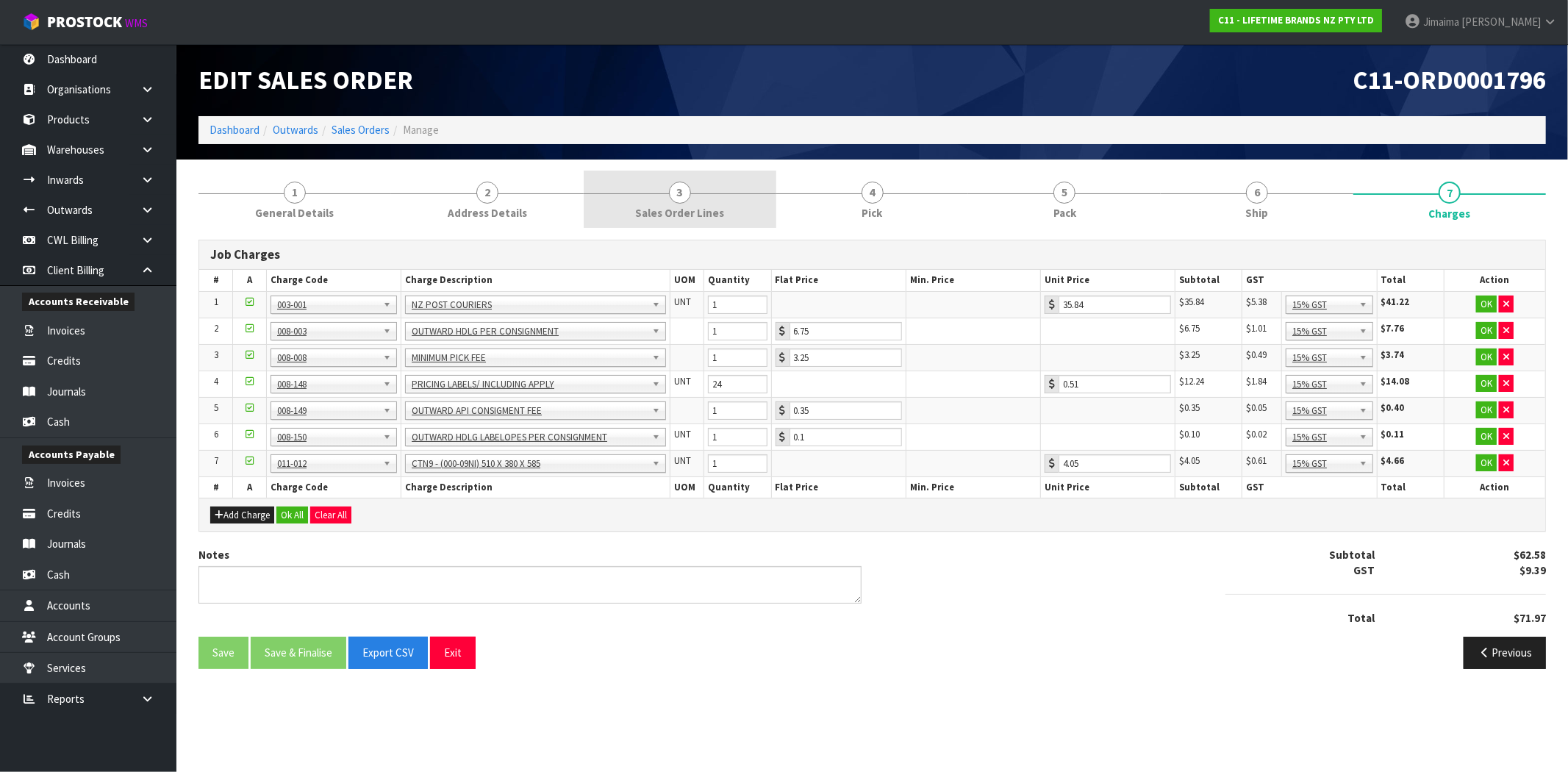
drag, startPoint x: 888, startPoint y: 226, endPoint x: 660, endPoint y: 219, distance: 228.1
click at [886, 228] on link "4 Pick" at bounding box center [872, 199] width 192 height 58
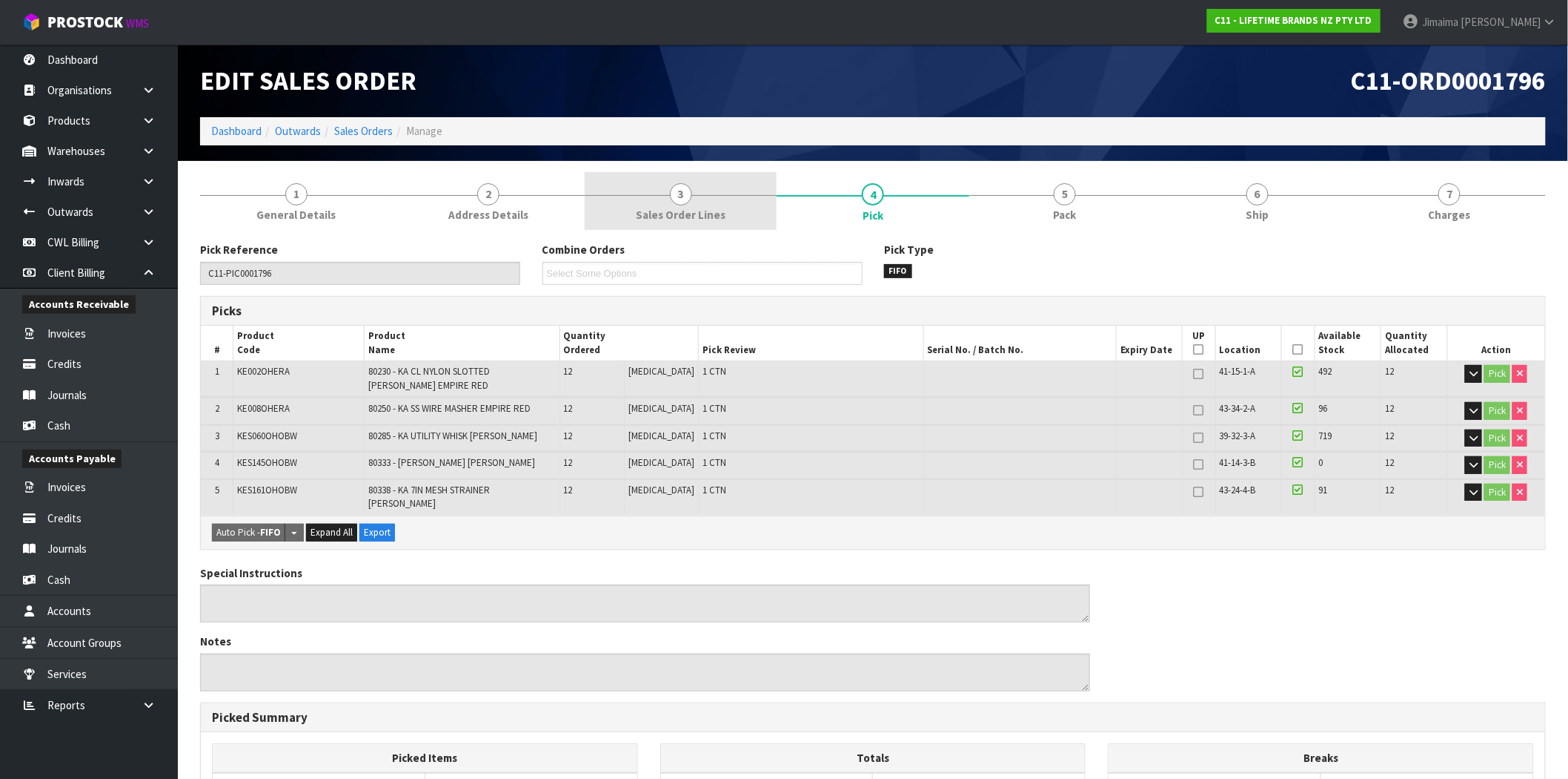
click at [653, 220] on span "Sales Order Lines" at bounding box center [681, 215] width 90 height 16
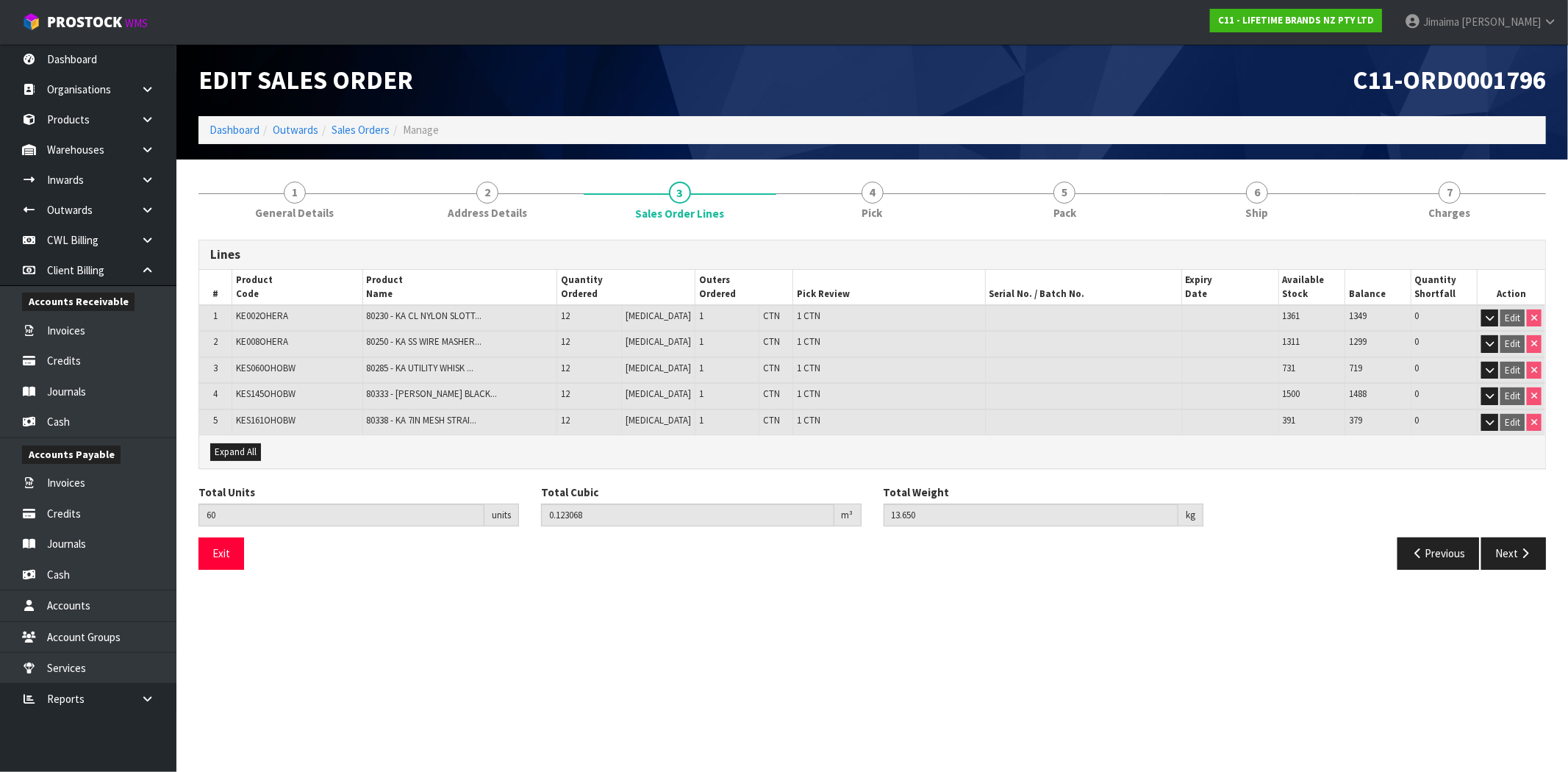
click at [1473, 202] on link "7 [GEOGRAPHIC_DATA]" at bounding box center [1450, 199] width 192 height 58
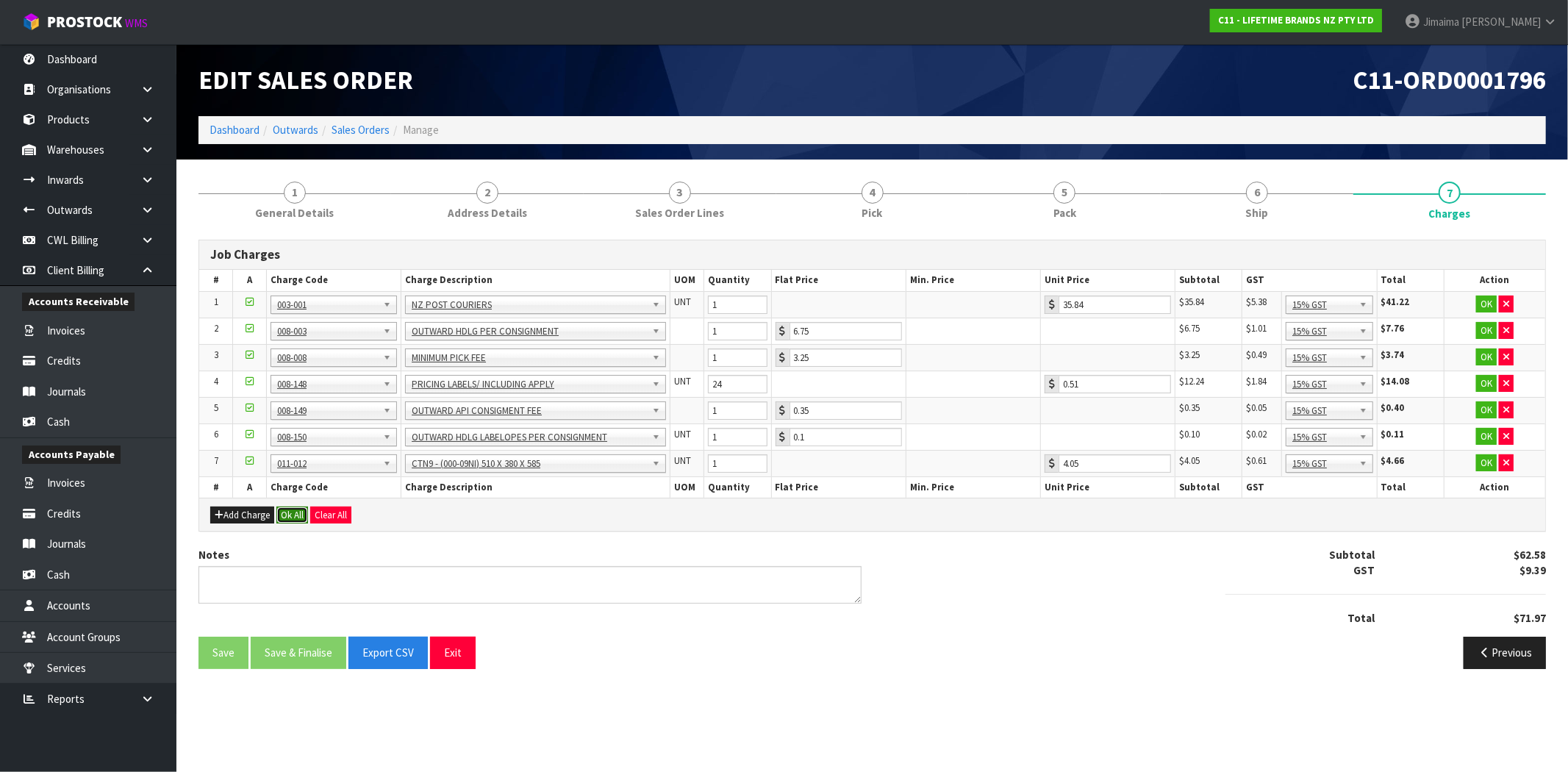
click at [300, 516] on button "Ok All" at bounding box center [292, 515] width 32 height 18
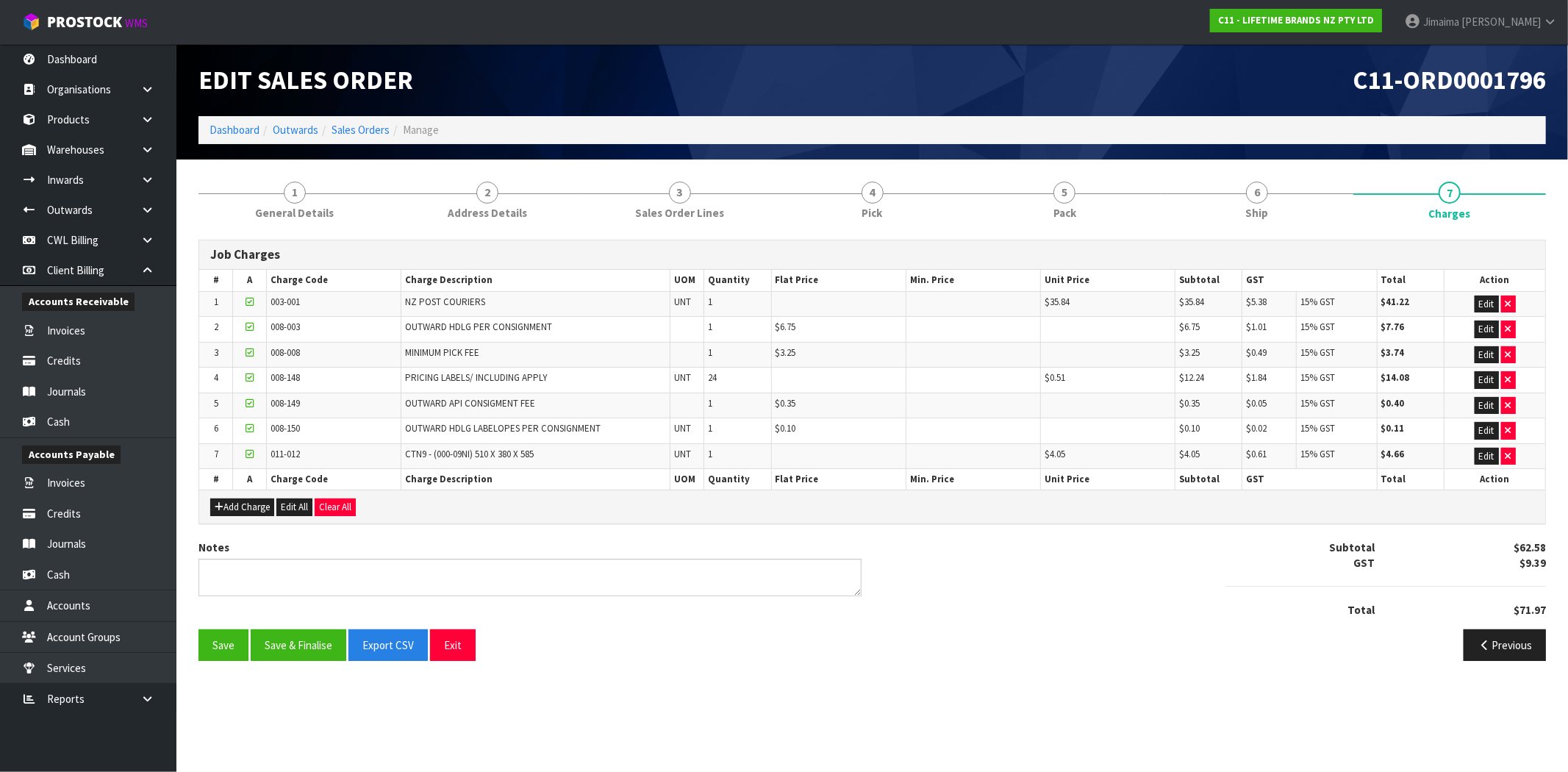
click at [316, 627] on div "Notes Subtotal $62.58 GST $9.39 Total $71.97" at bounding box center [872, 584] width 1369 height 90
click at [309, 635] on button "Save & Finalise" at bounding box center [298, 645] width 95 height 32
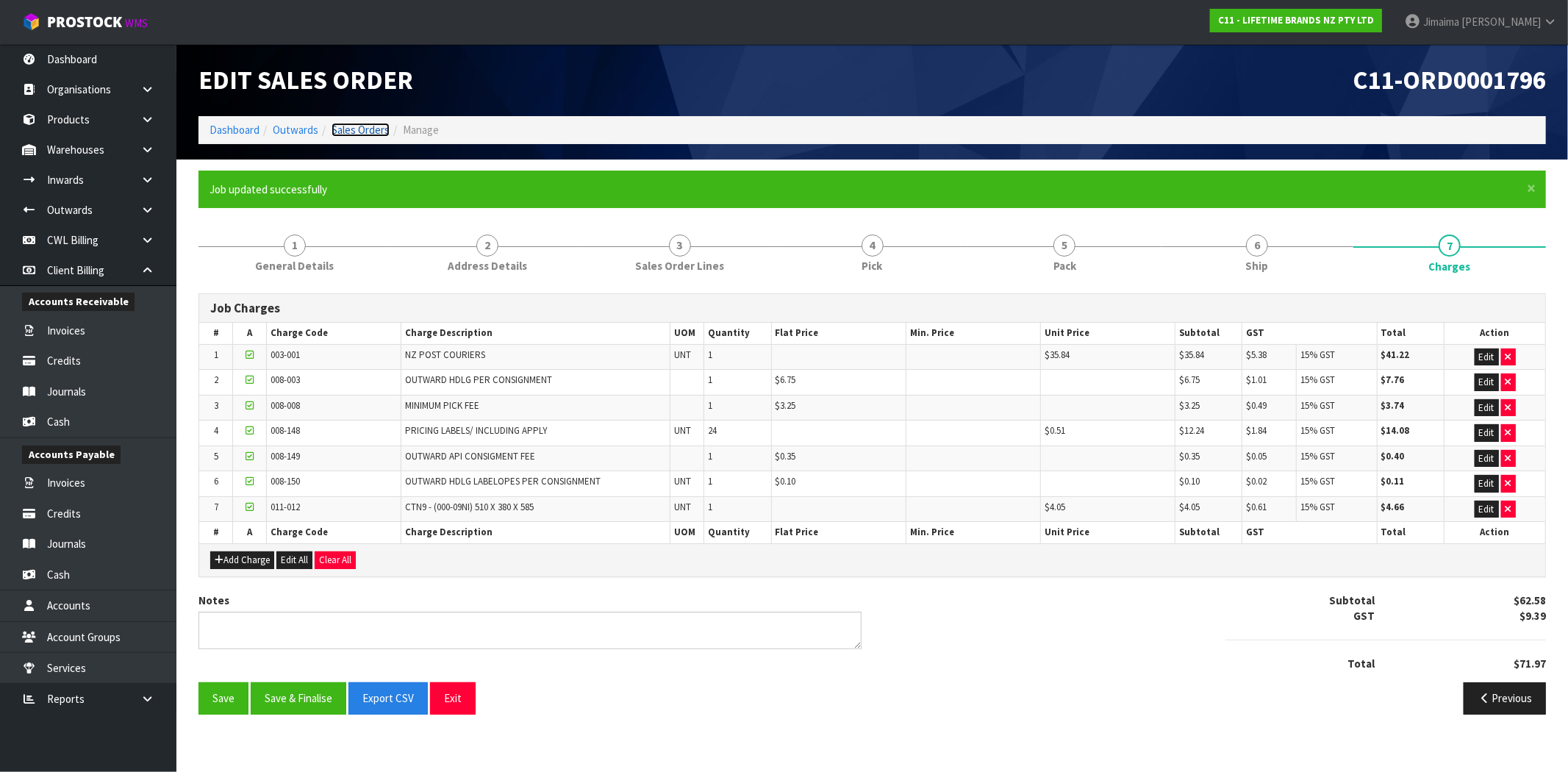
click at [344, 128] on link "Sales Orders" at bounding box center [361, 129] width 58 height 14
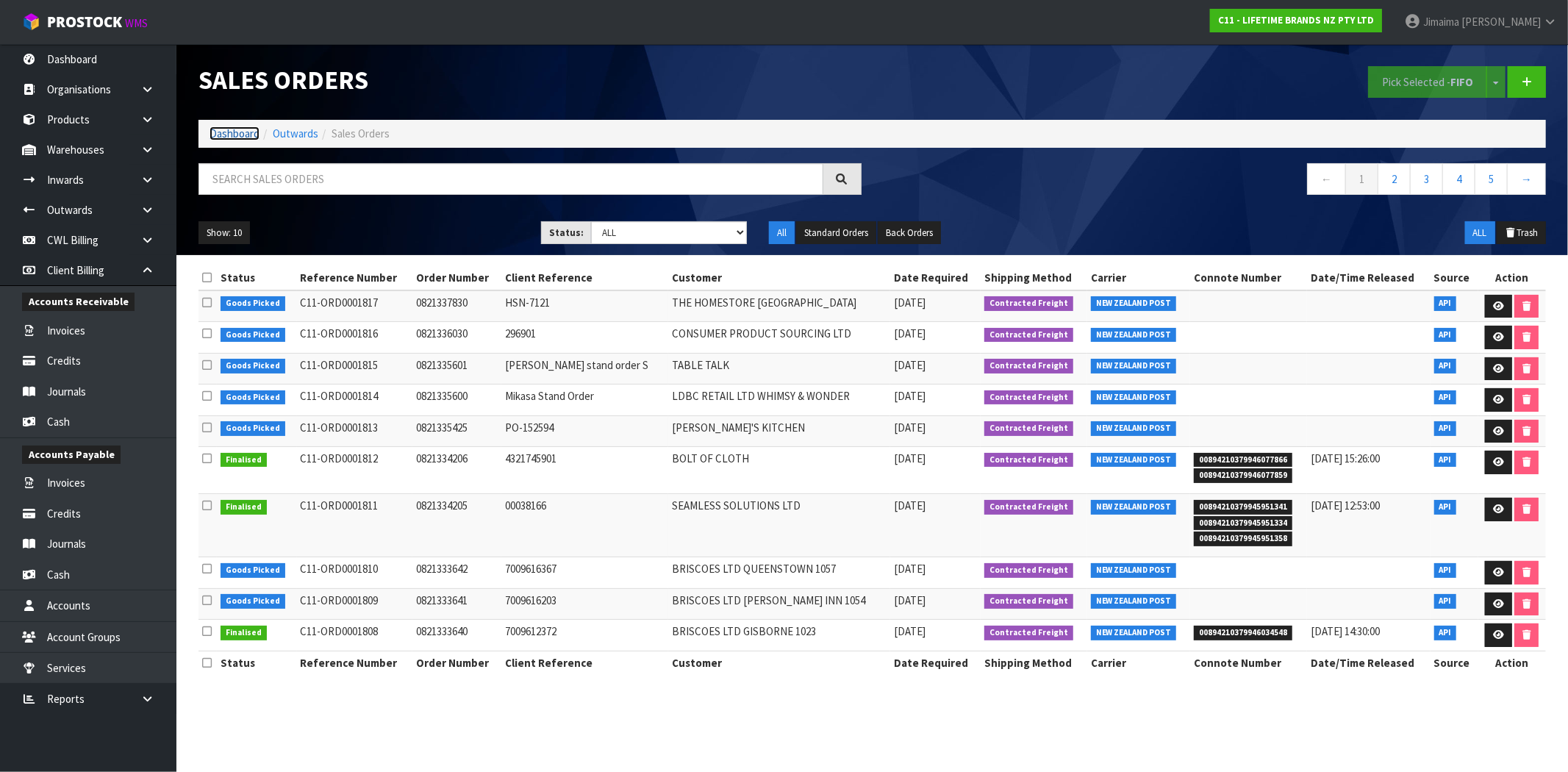
click at [219, 129] on link "Dashboard" at bounding box center [234, 133] width 50 height 14
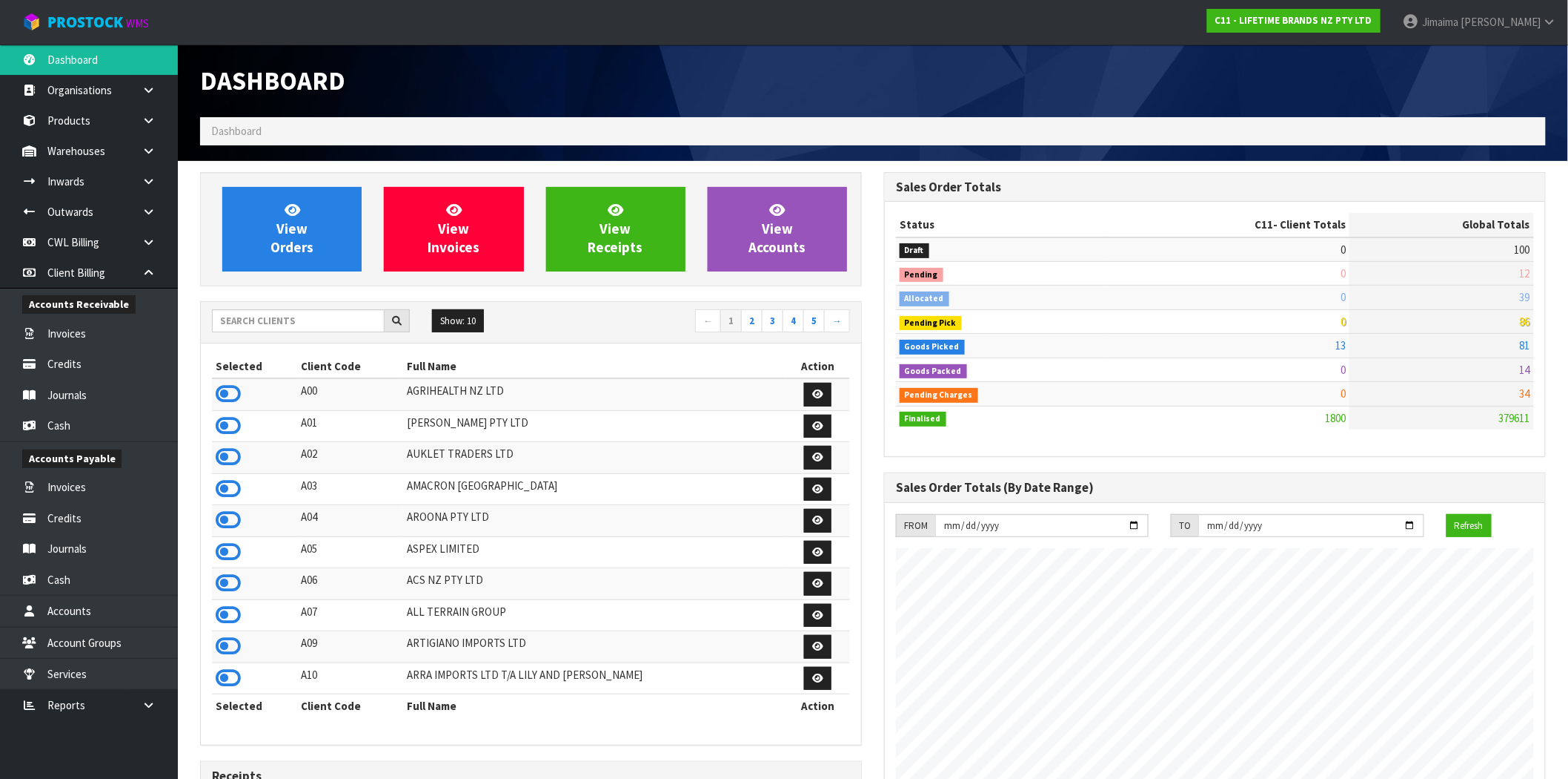
scroll to position [1124, 684]
click at [263, 327] on input "text" at bounding box center [298, 320] width 173 height 23
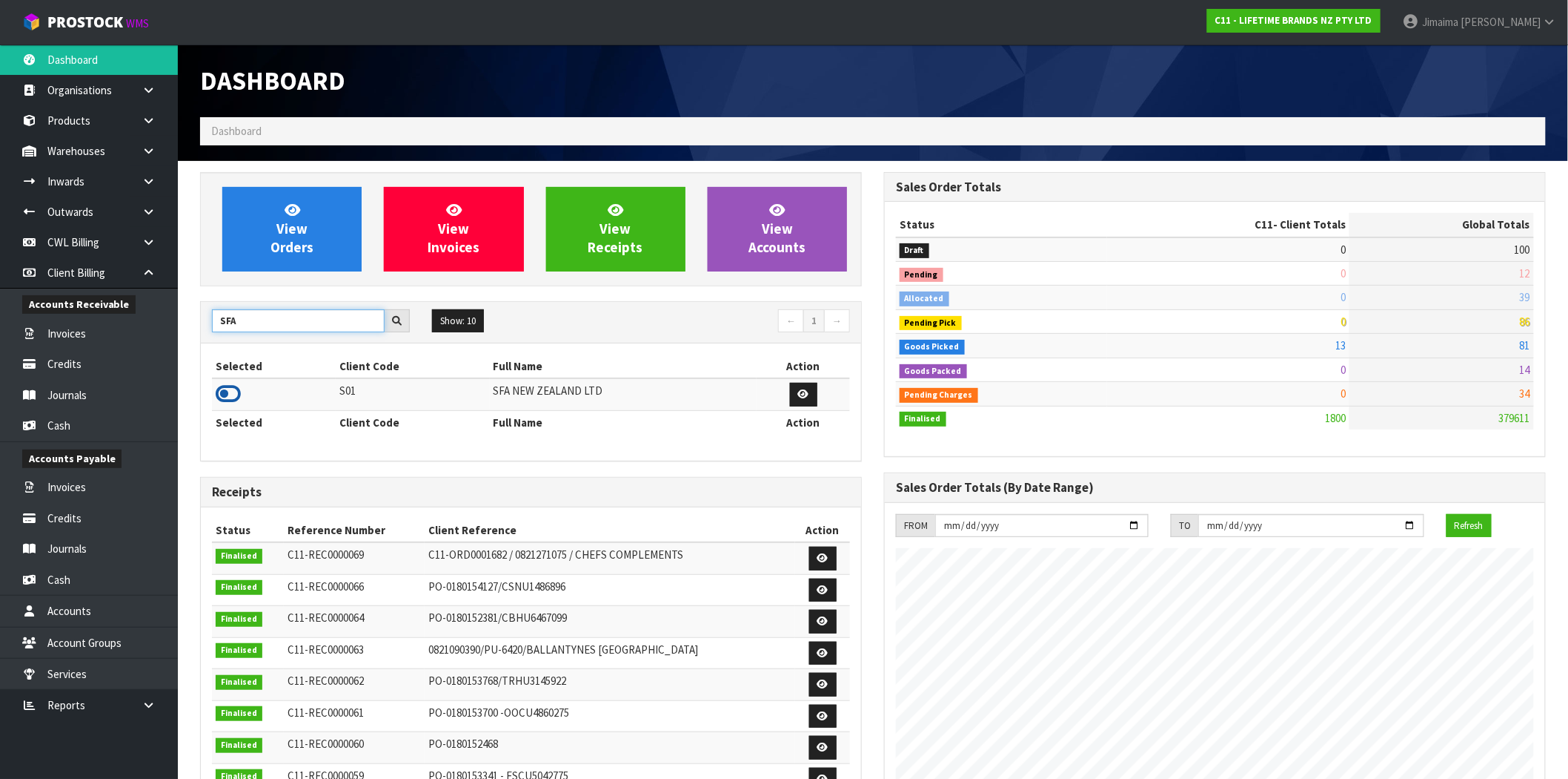
type input "SFA"
click at [236, 390] on icon at bounding box center [228, 393] width 25 height 22
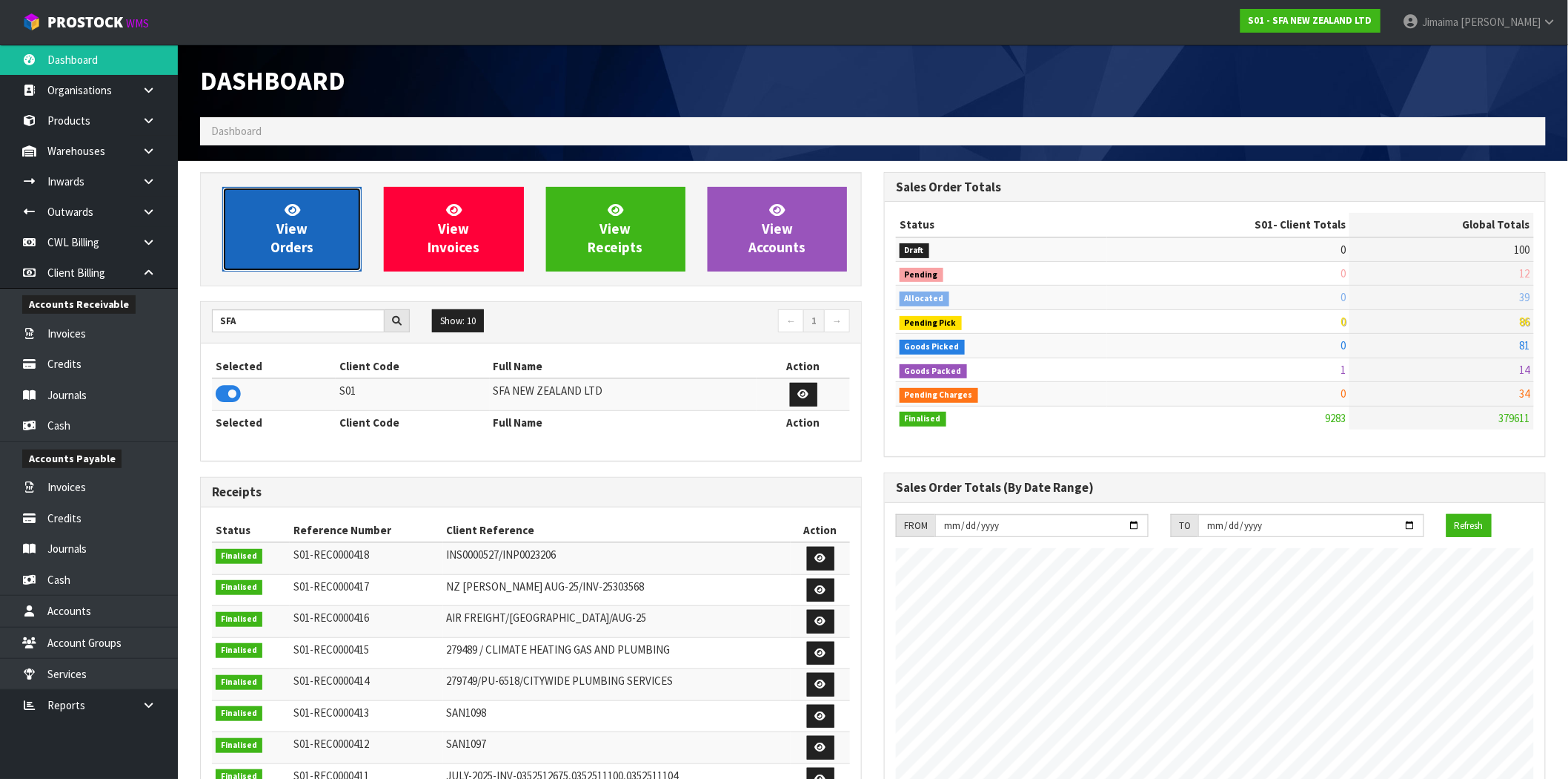
click at [308, 222] on link "View Orders" at bounding box center [292, 229] width 139 height 84
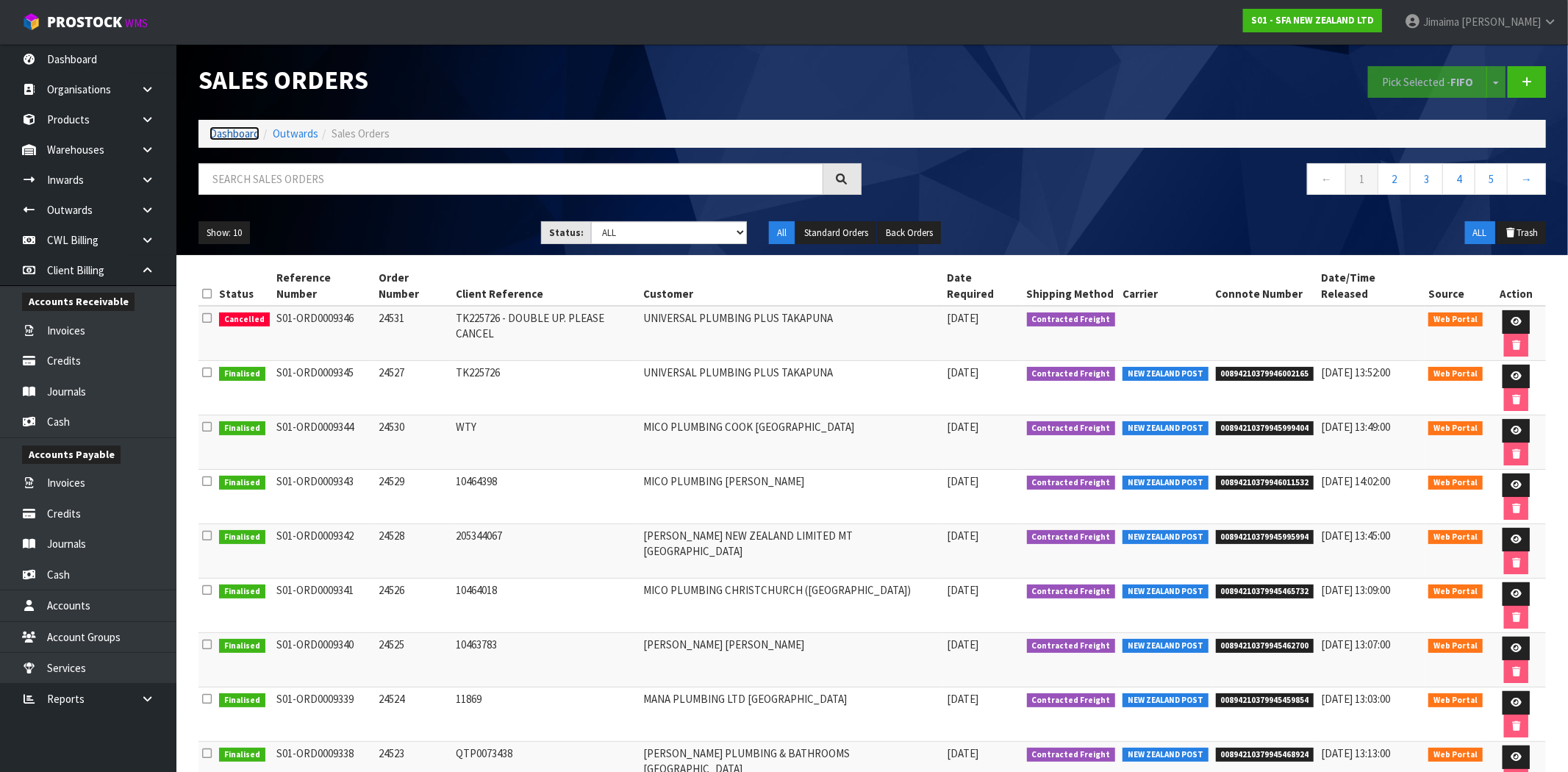
click at [223, 131] on link "Dashboard" at bounding box center [234, 133] width 50 height 14
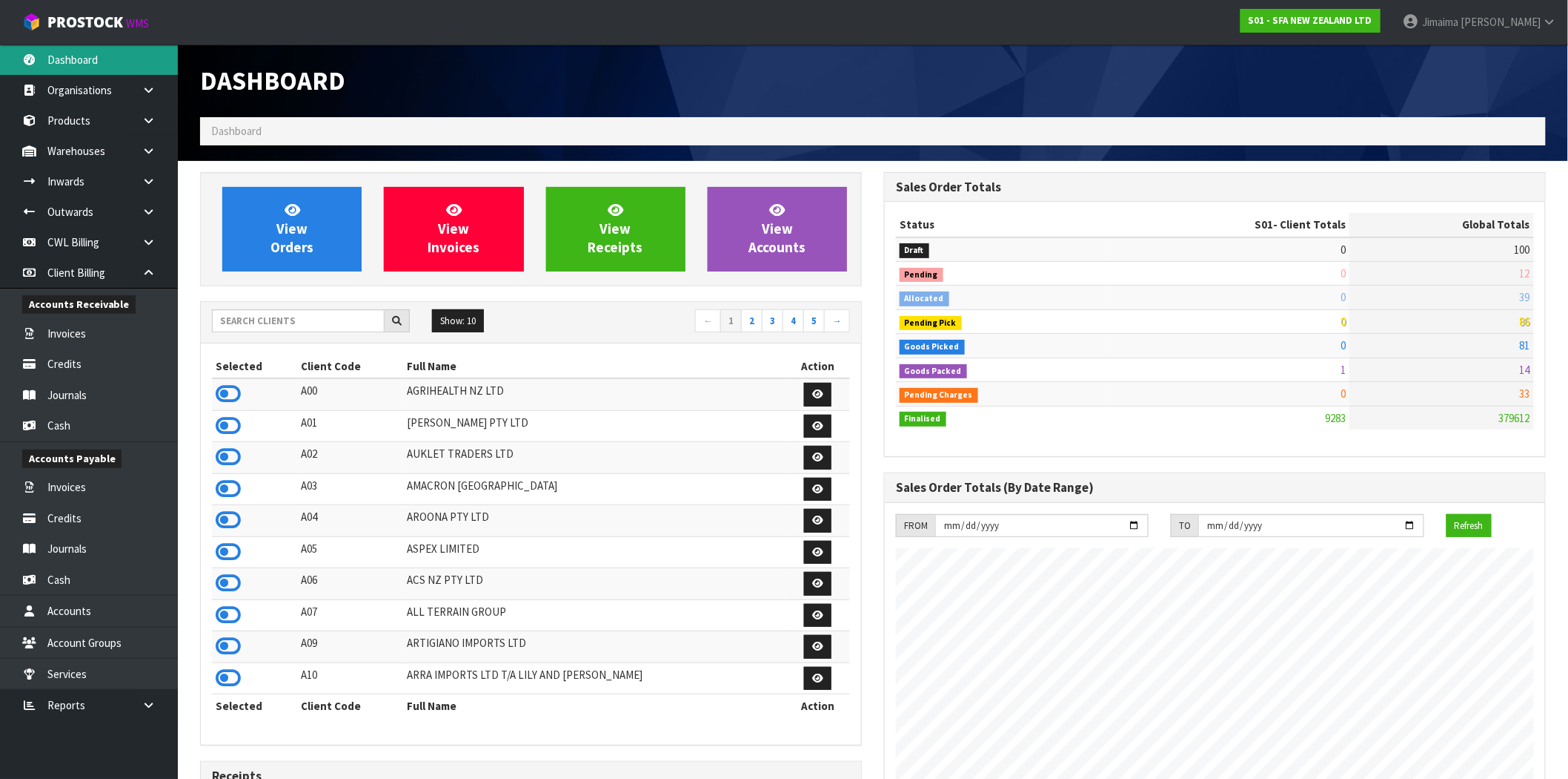
scroll to position [1124, 684]
click at [320, 332] on input "text" at bounding box center [298, 320] width 173 height 23
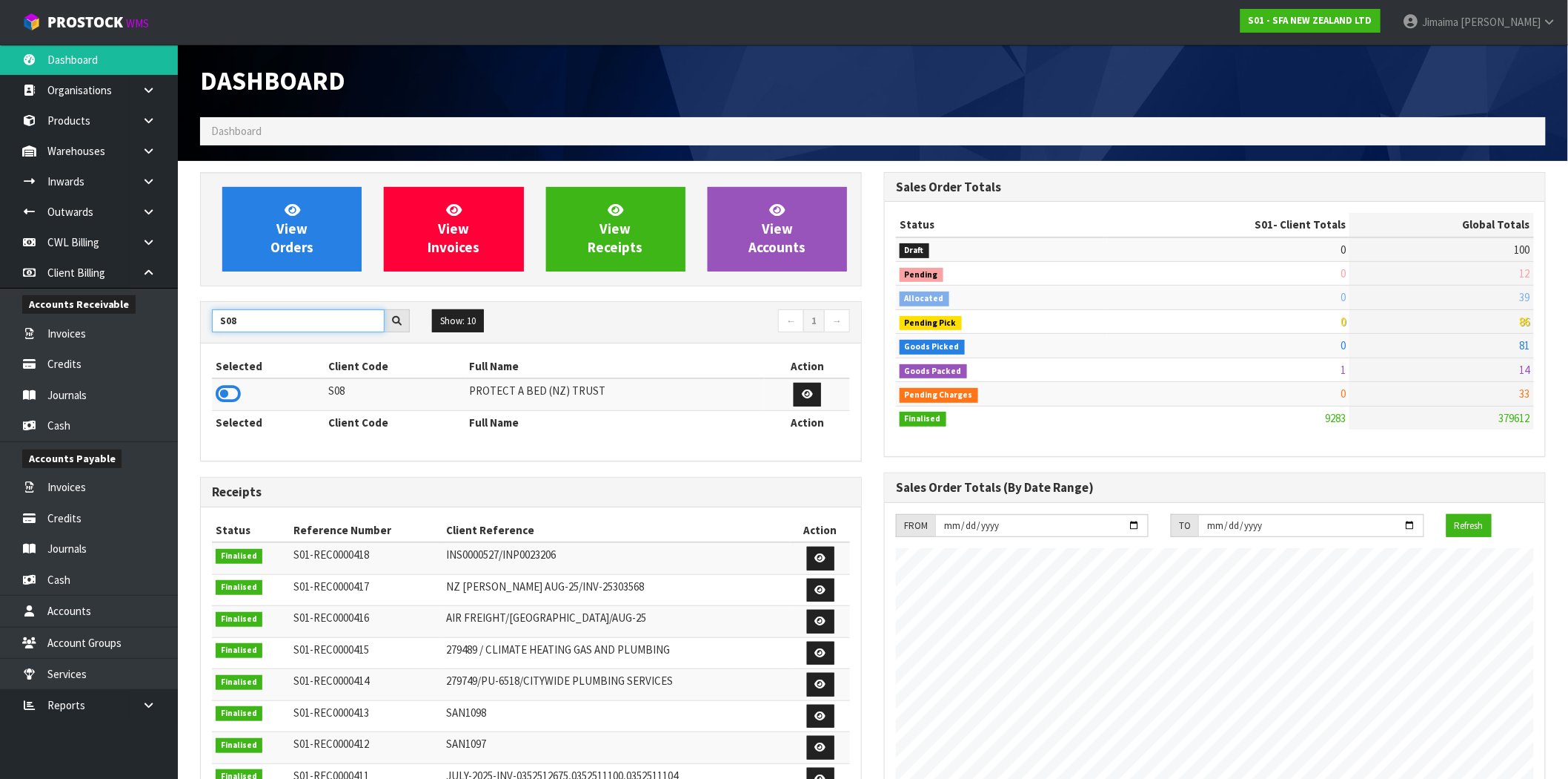
type input "S08"
click at [210, 414] on div "Selected Client Code Full Name Action S08 PROTECT A BED (NZ) TRUST Selected Cli…" at bounding box center [531, 402] width 660 height 117
click at [237, 397] on icon at bounding box center [228, 393] width 25 height 22
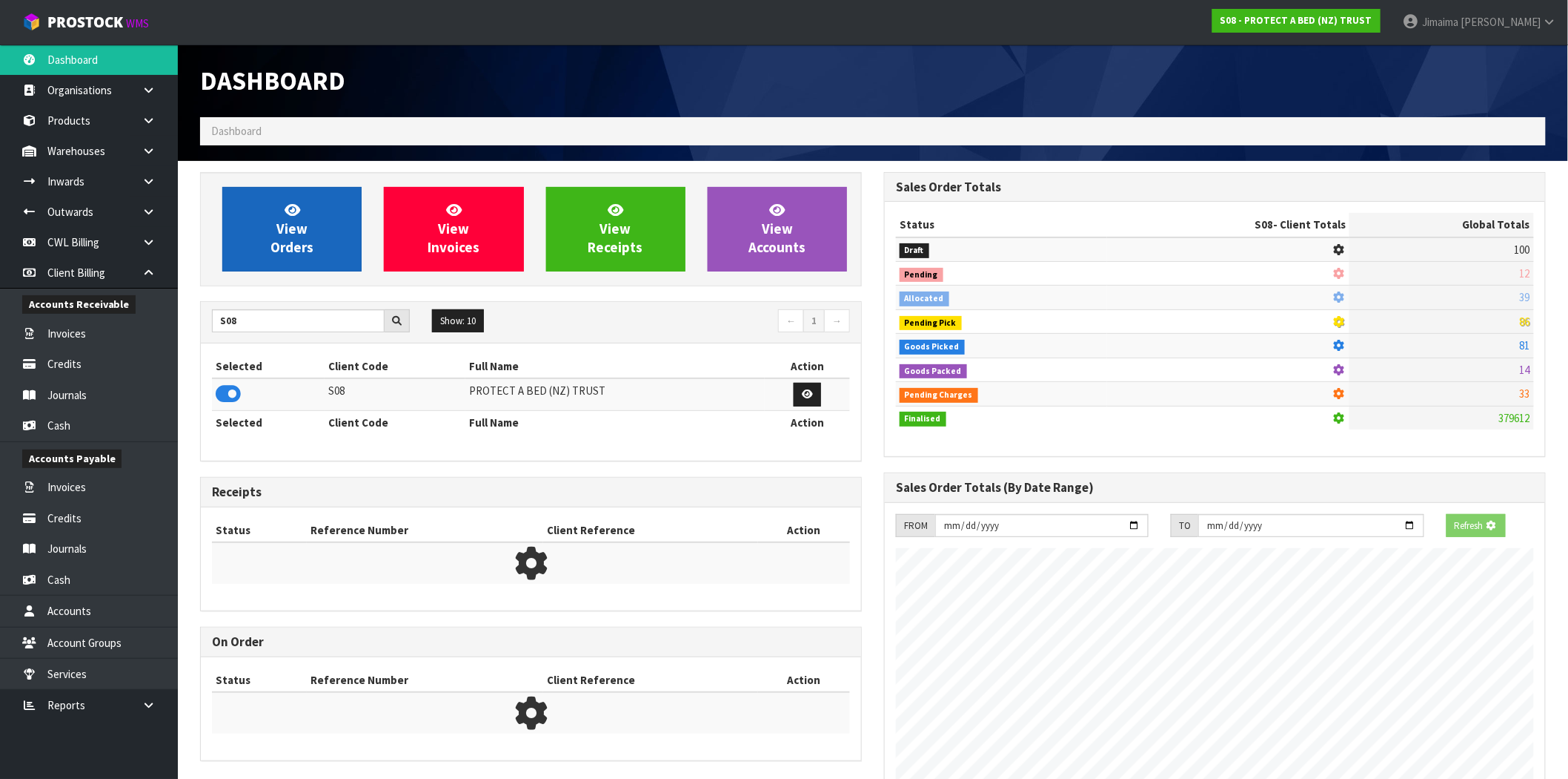
scroll to position [740685, 740476]
click at [294, 254] on span "View Orders" at bounding box center [292, 228] width 43 height 56
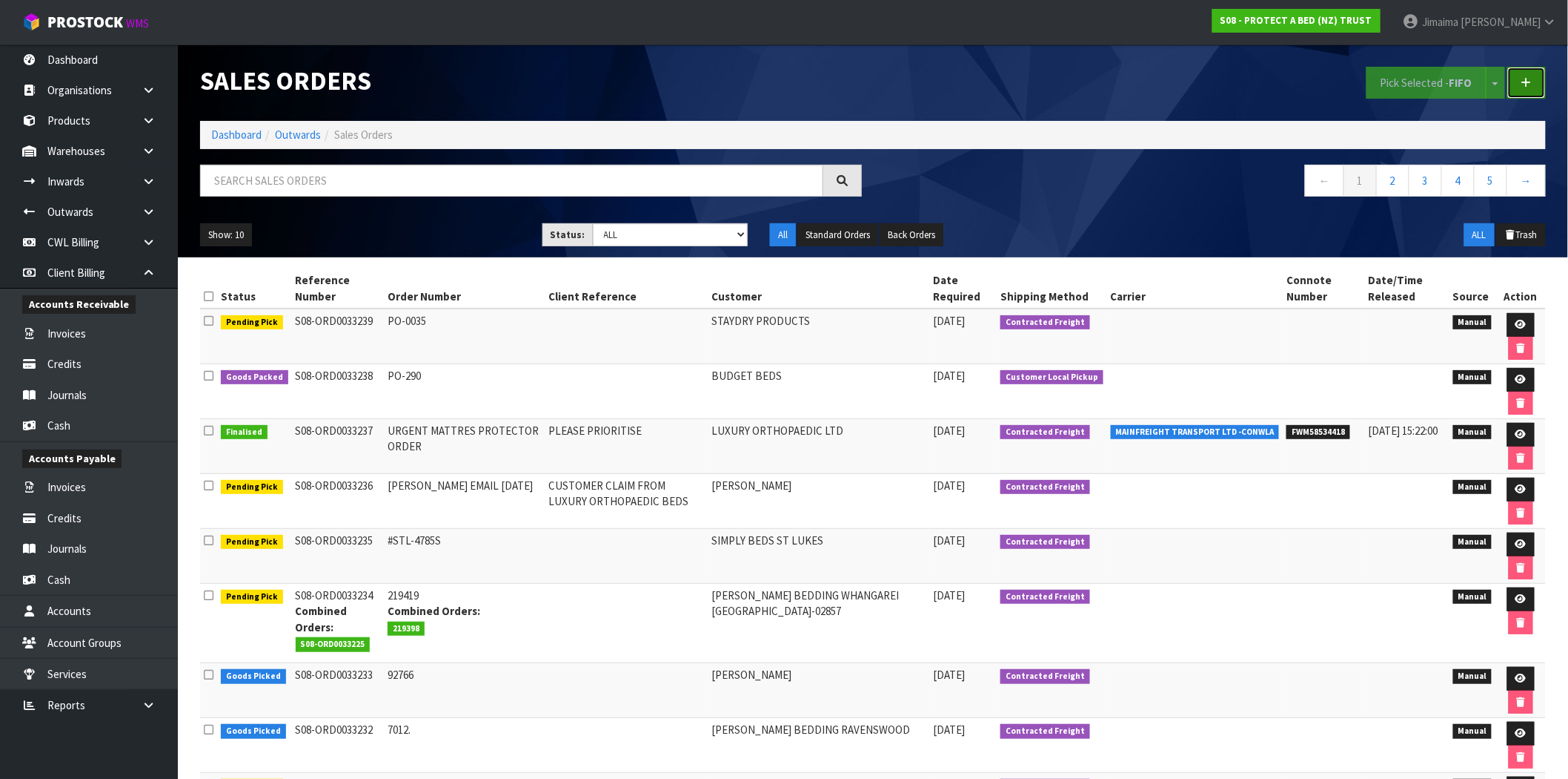
click at [1538, 77] on link at bounding box center [1527, 82] width 38 height 32
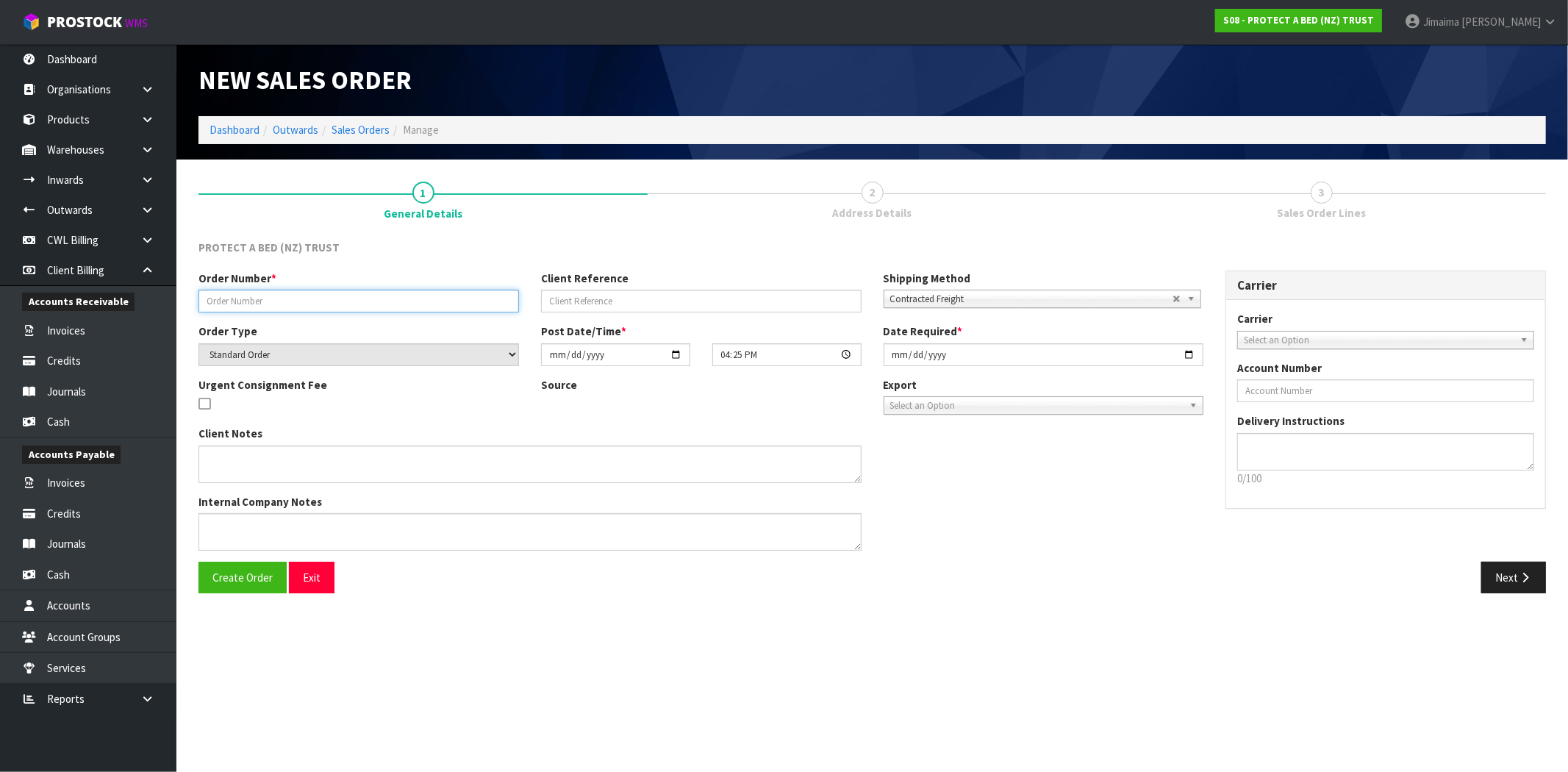
click at [330, 299] on input "text" at bounding box center [358, 301] width 320 height 22
paste input "424503"
type input "424503"
click at [219, 583] on span "Create Order" at bounding box center [243, 577] width 60 height 14
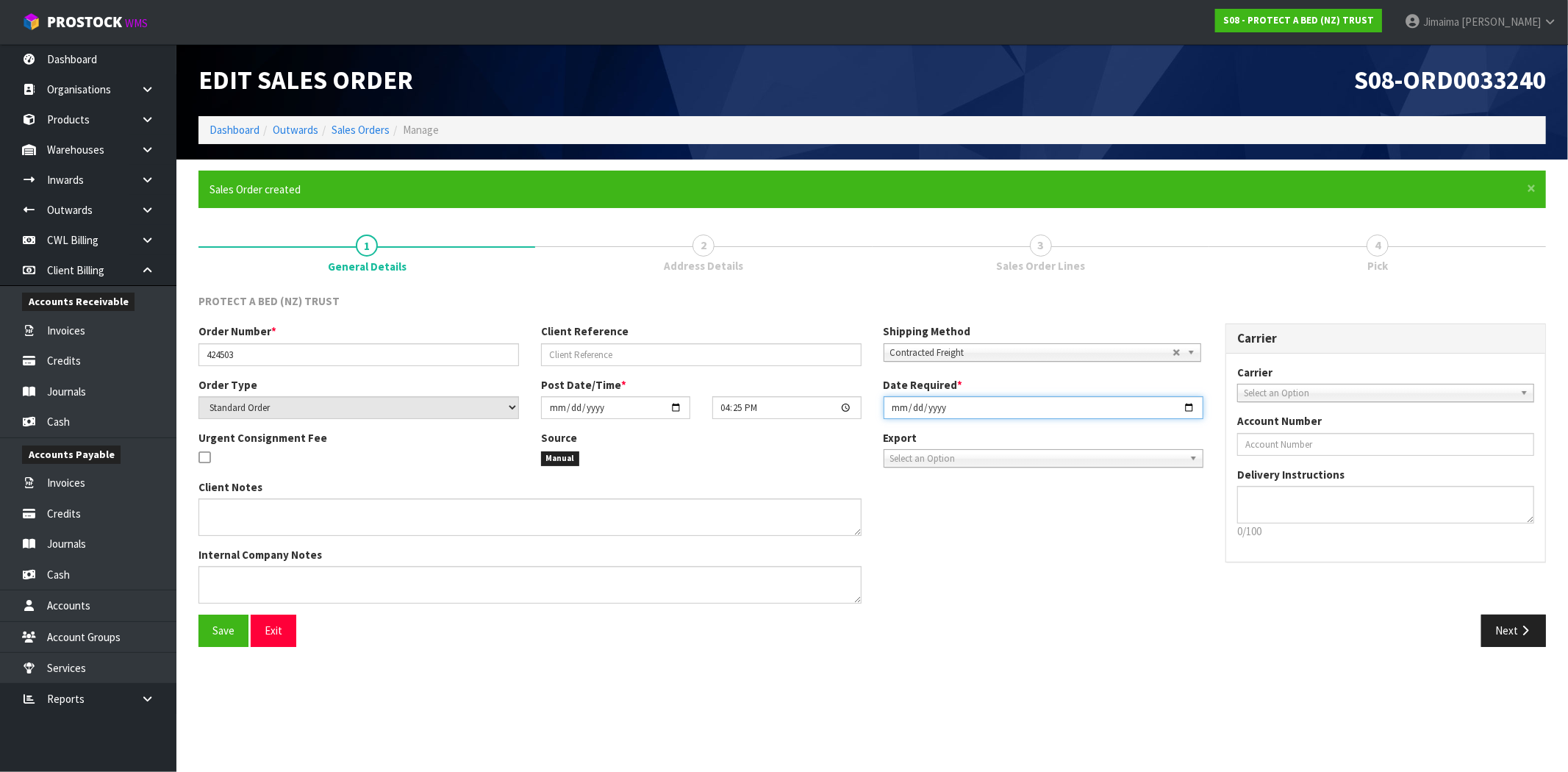
click at [1190, 403] on input "[DATE]" at bounding box center [1044, 407] width 320 height 22
type input "[DATE]"
click at [1511, 626] on button "Next" at bounding box center [1514, 630] width 64 height 32
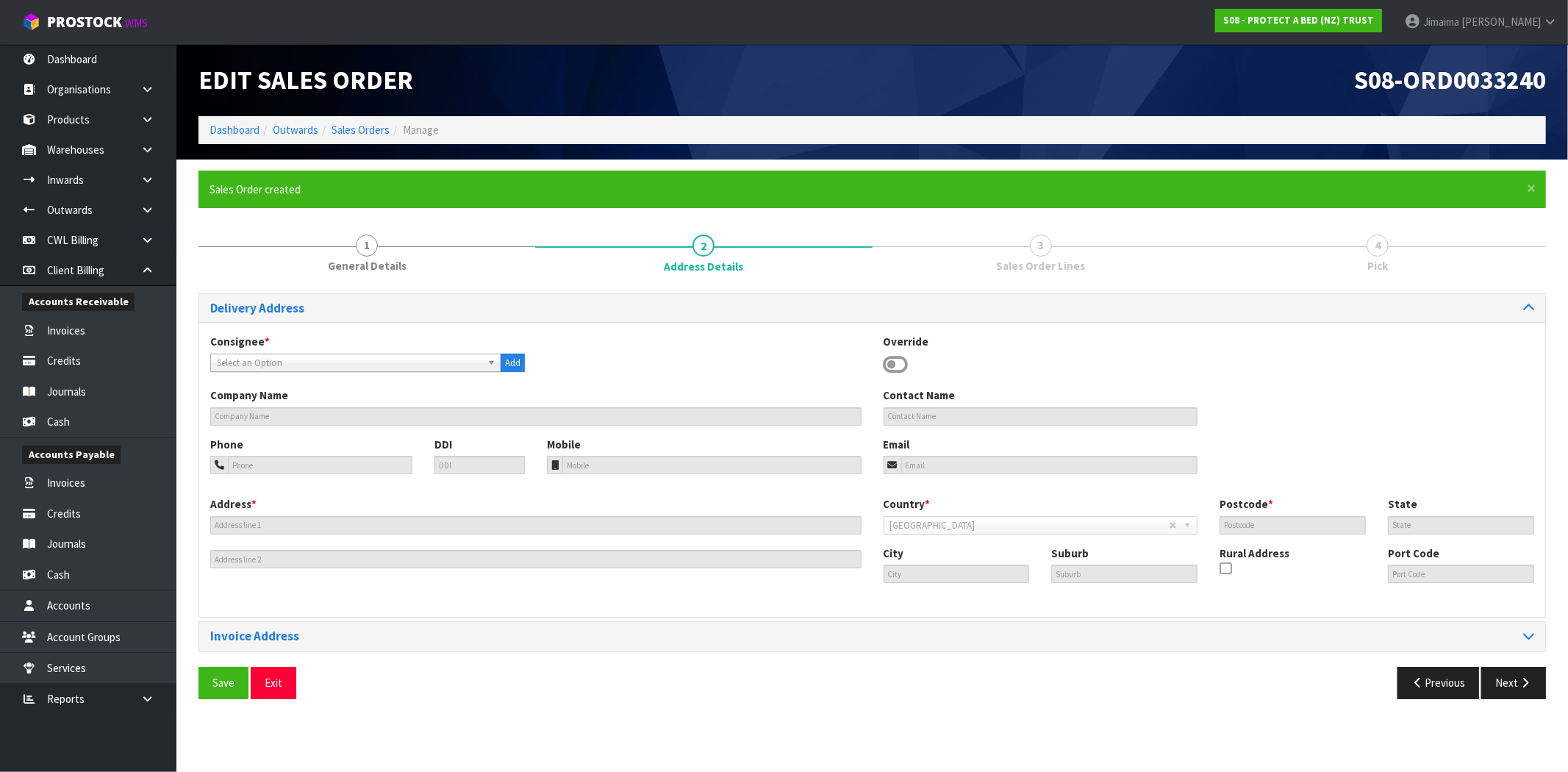
click at [273, 360] on span "Select an Option" at bounding box center [349, 363] width 264 height 18
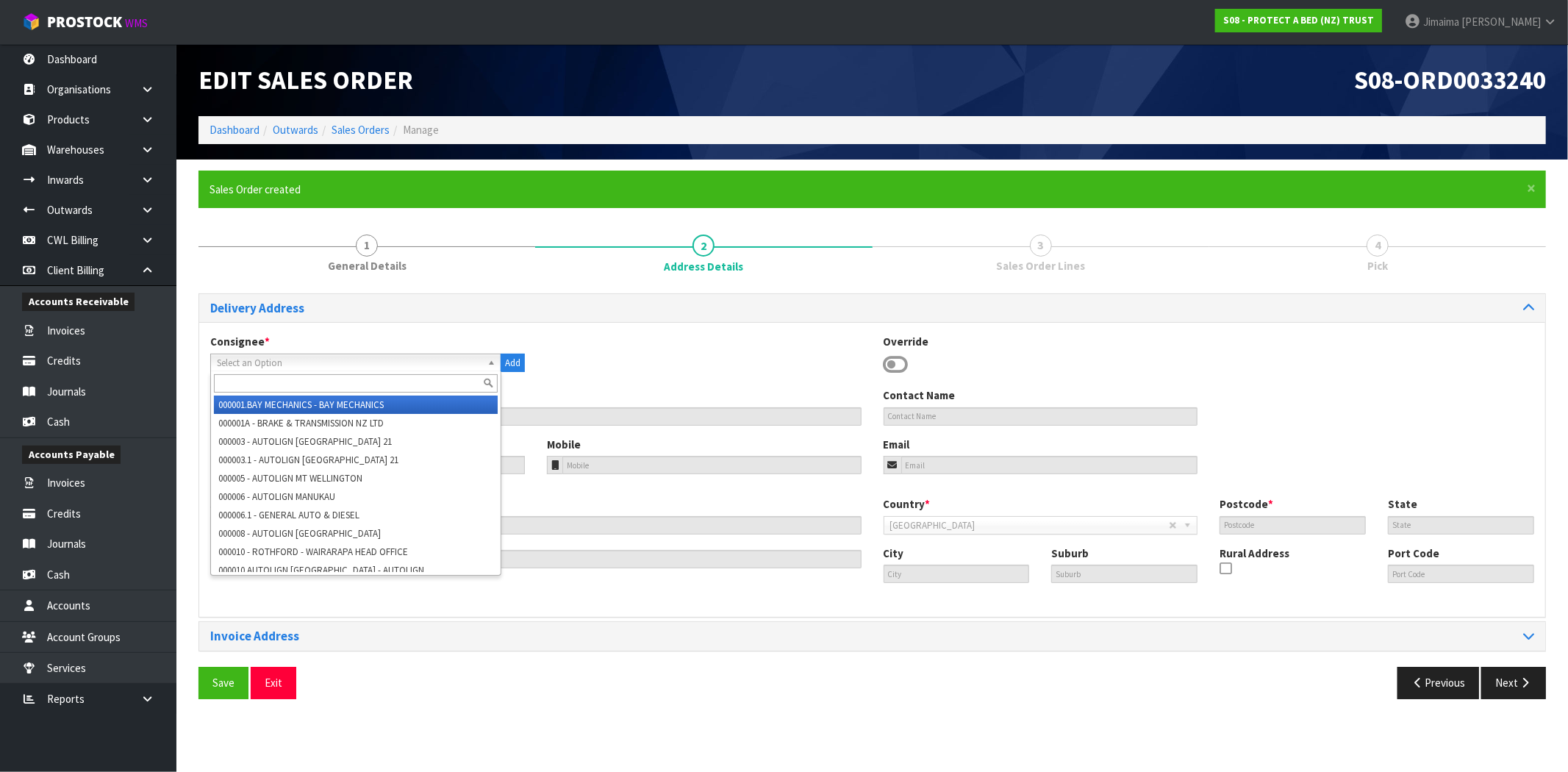
click at [252, 378] on input "text" at bounding box center [356, 384] width 284 height 19
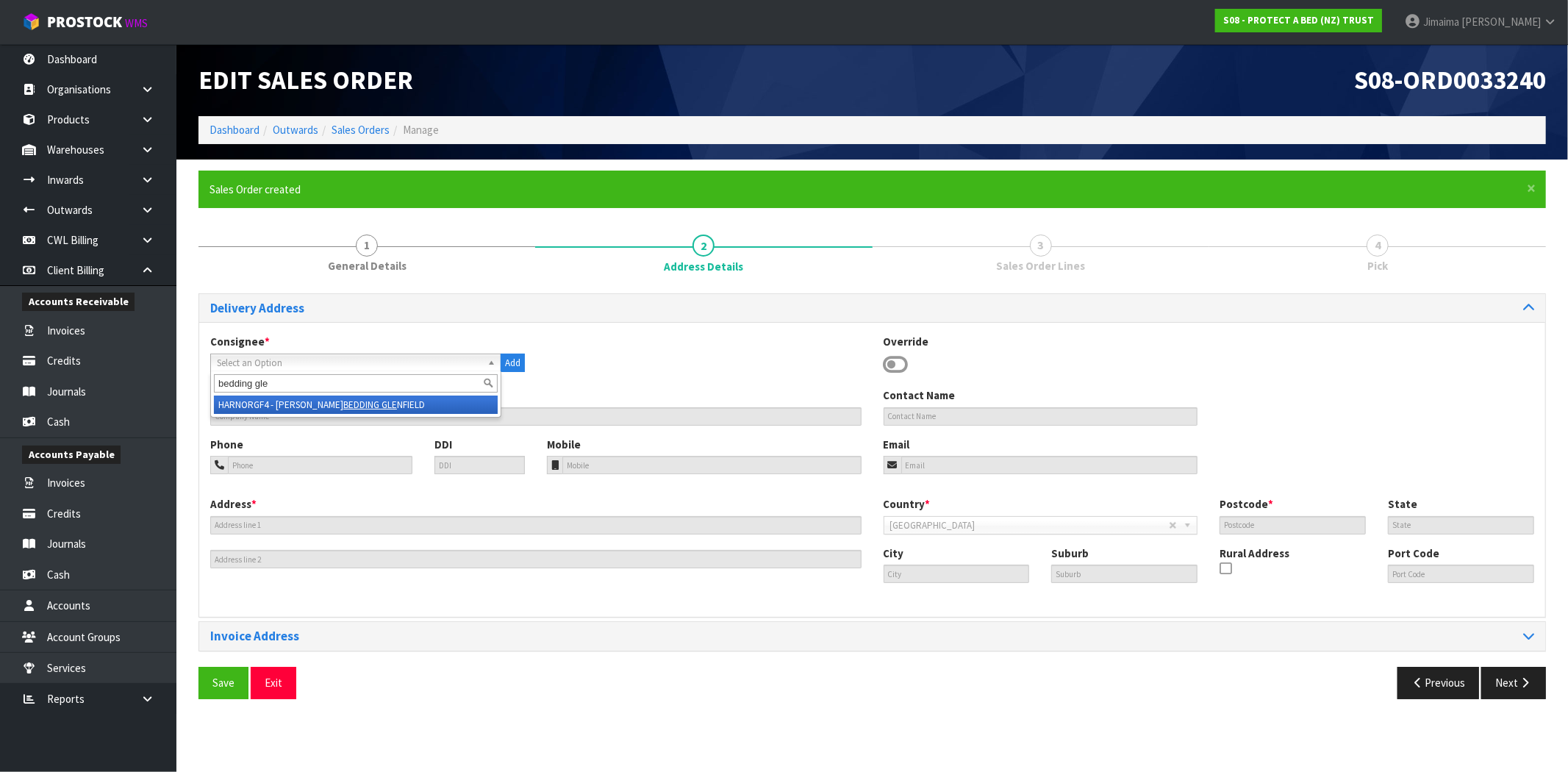
type input "bedding gle"
click at [294, 408] on li "HARNORGF4 - [PERSON_NAME] BEDDING GLE NFIELD" at bounding box center [356, 405] width 284 height 19
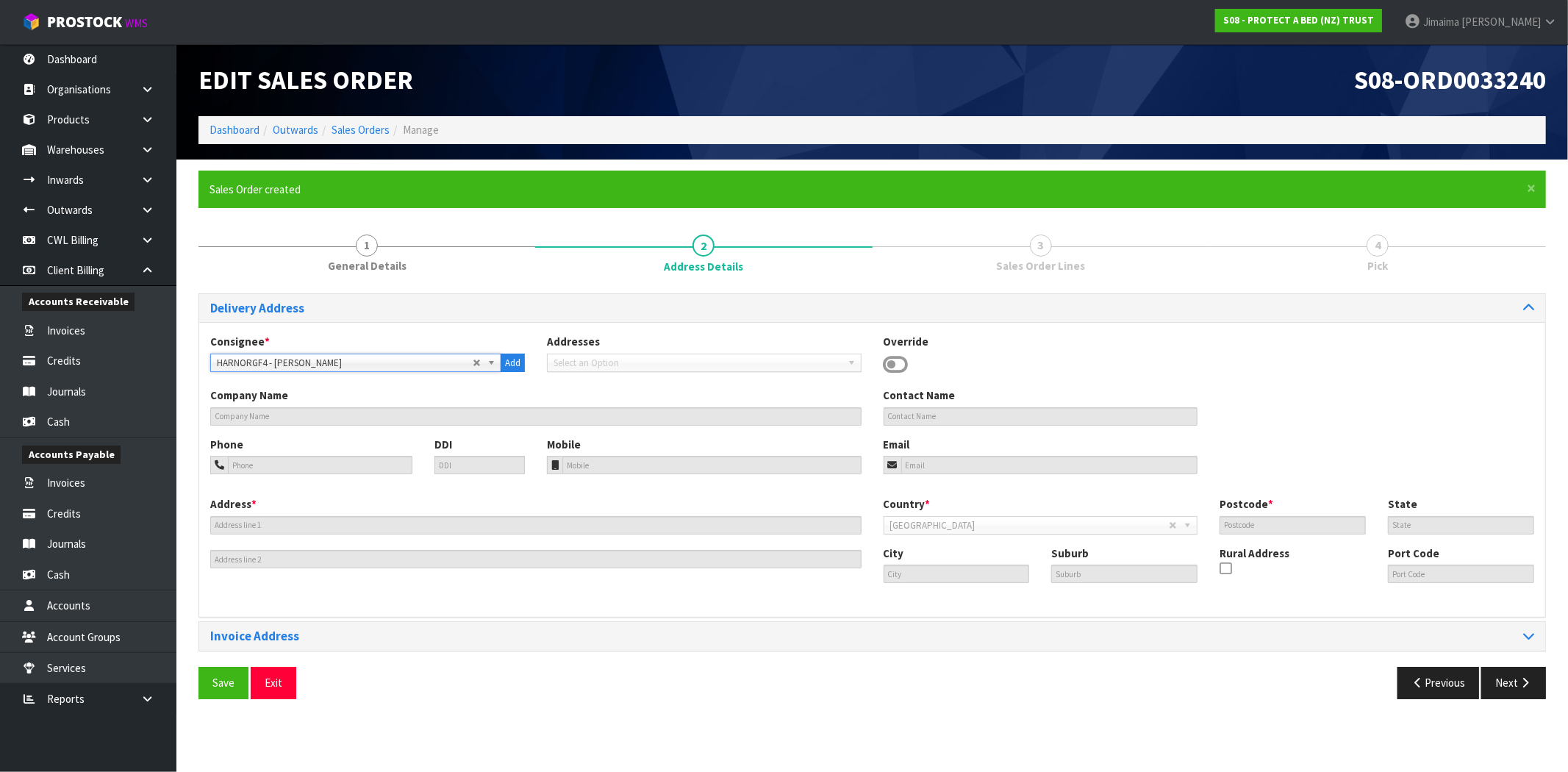
type input "[PERSON_NAME] BEDDING GLENFIELD"
type input "[STREET_ADDRESS]"
type input "0632"
type input "AUK"
type input "[GEOGRAPHIC_DATA]"
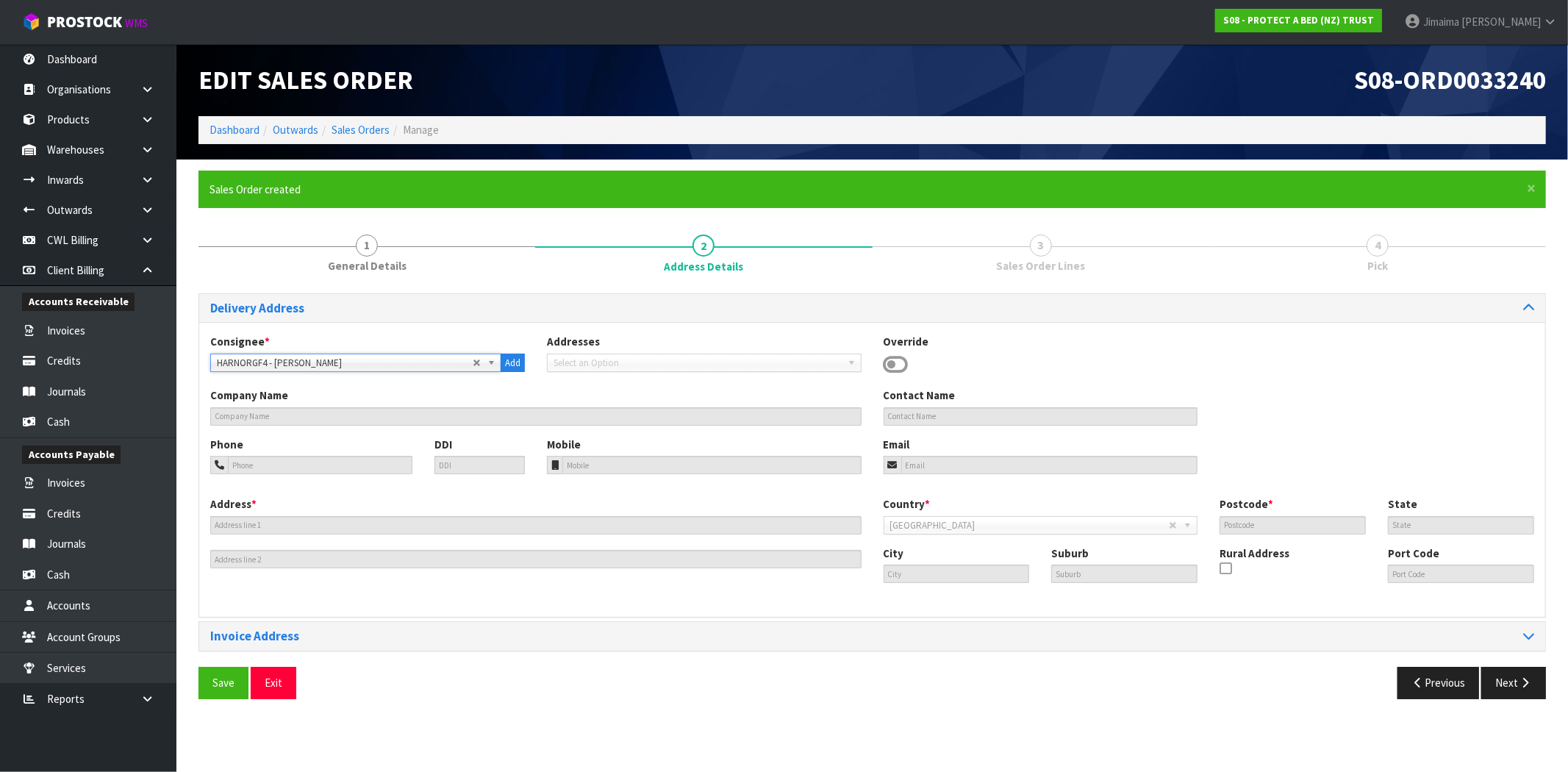
type input "[GEOGRAPHIC_DATA] / [GEOGRAPHIC_DATA]"
click at [218, 691] on button "Save" at bounding box center [223, 682] width 50 height 32
click at [1526, 685] on icon "button" at bounding box center [1525, 682] width 14 height 11
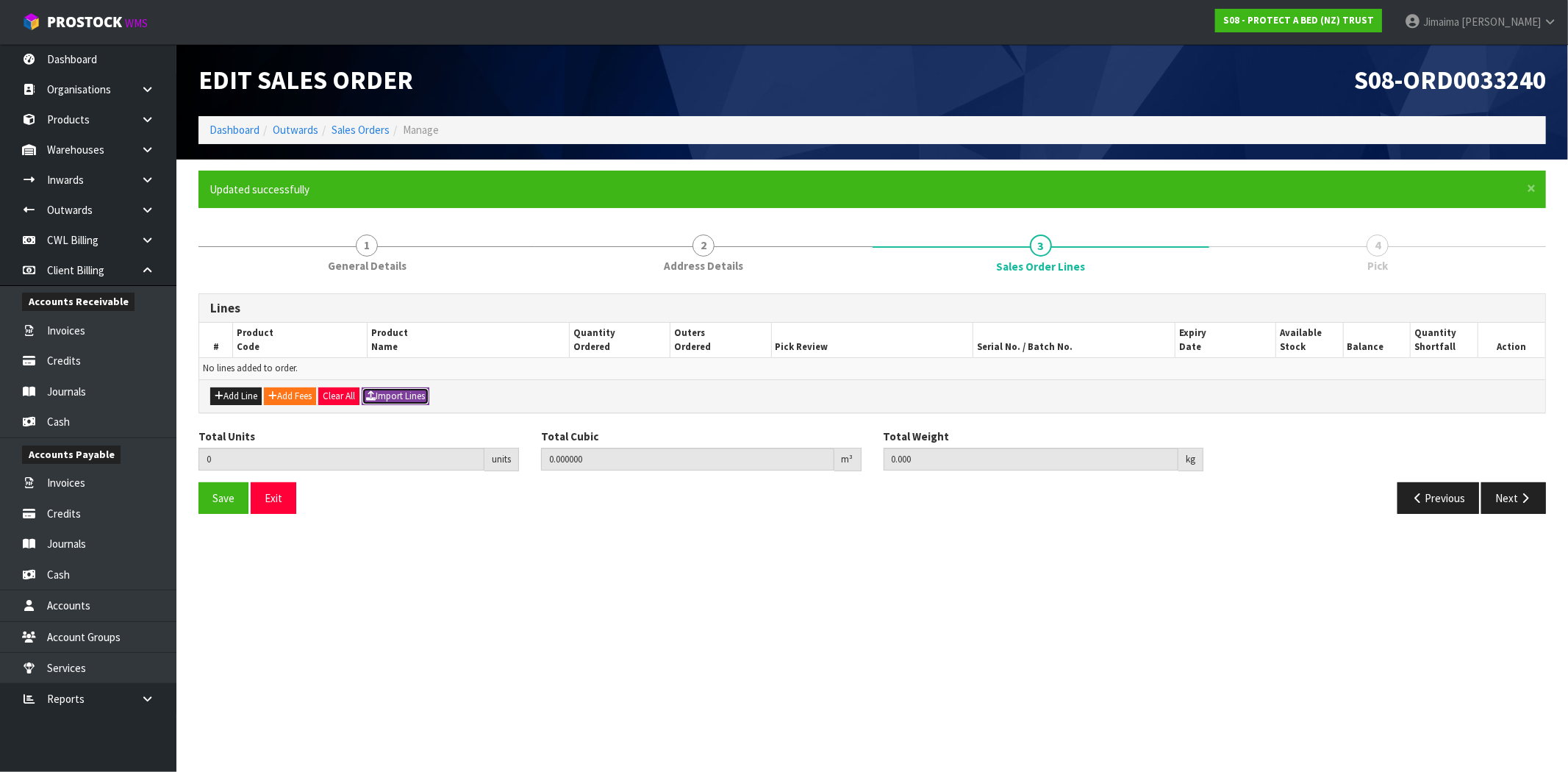
click at [409, 398] on button "Import Lines" at bounding box center [395, 396] width 67 height 18
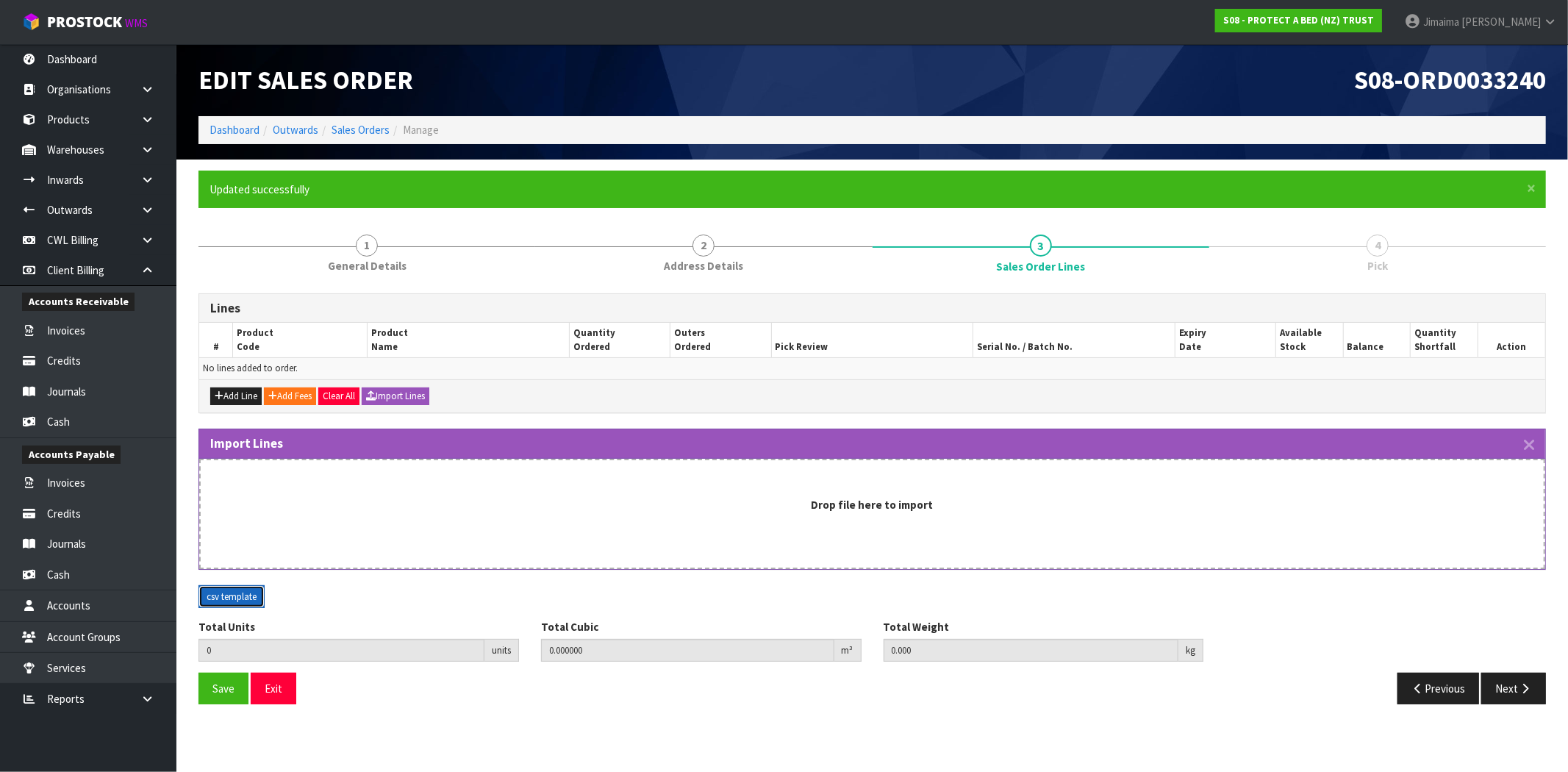
click at [228, 590] on button "csv template" at bounding box center [231, 597] width 66 height 23
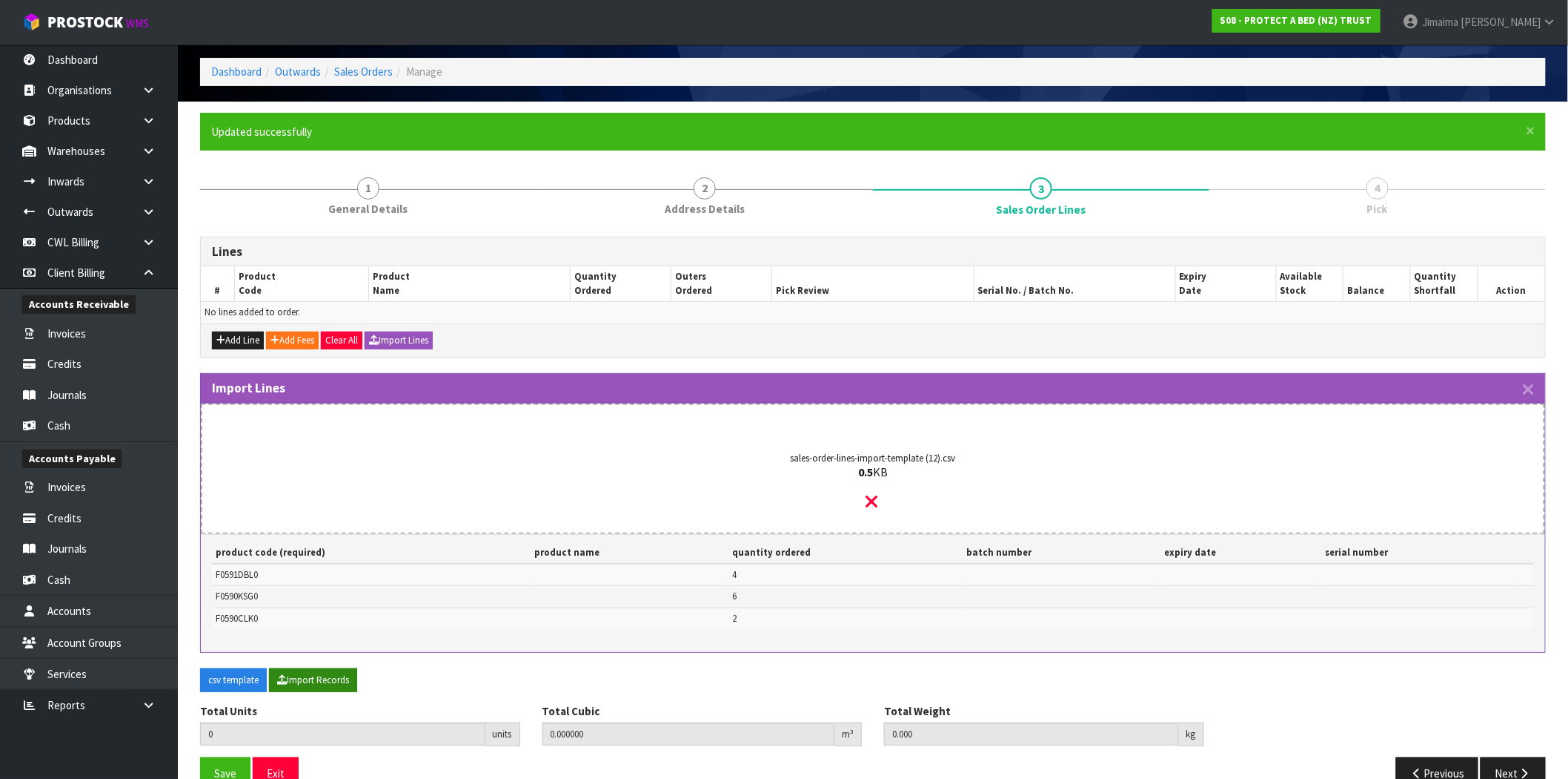
scroll to position [91, 0]
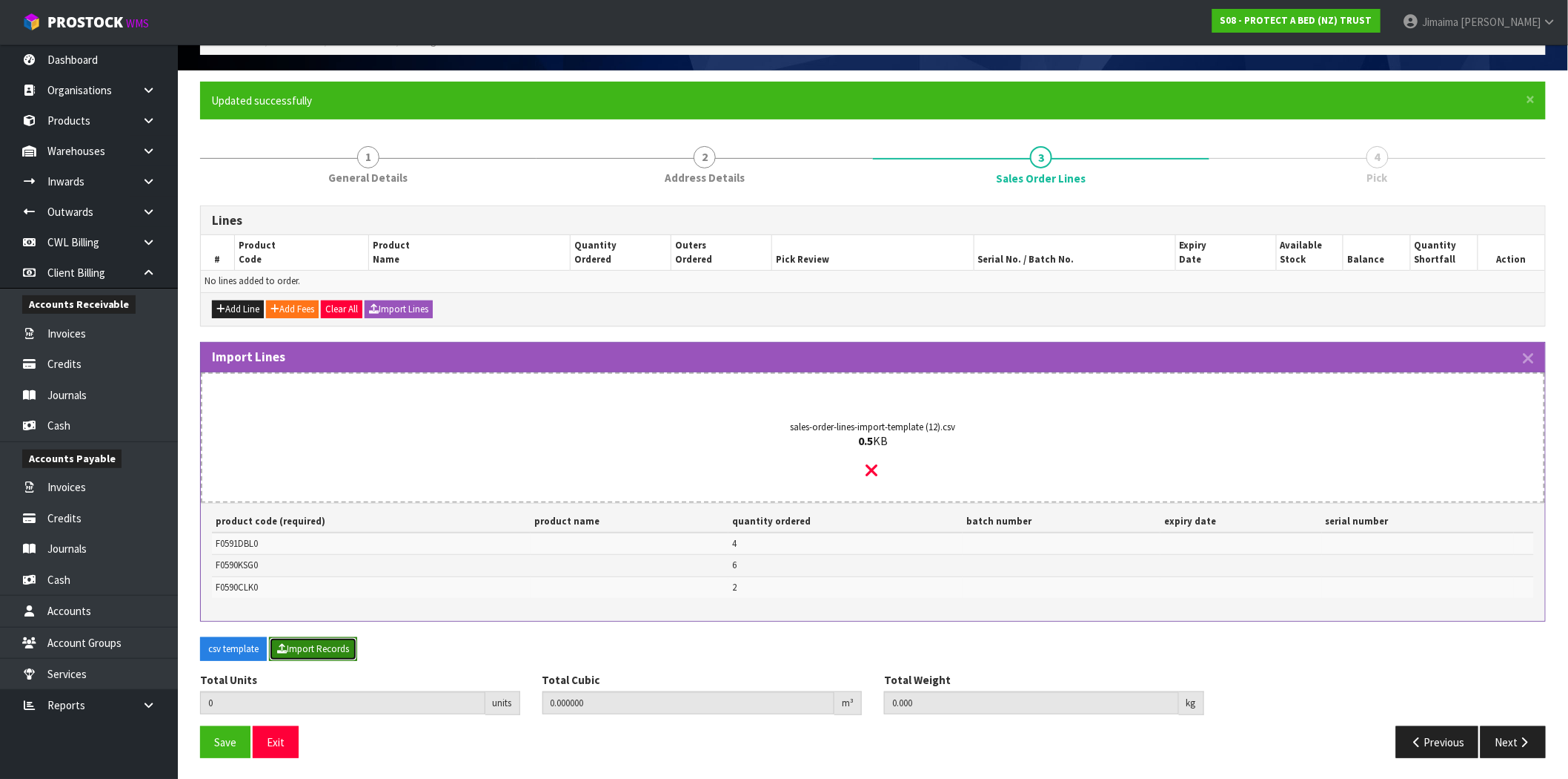
click at [324, 638] on button "Import Records" at bounding box center [313, 648] width 88 height 23
type input "12"
type input "0"
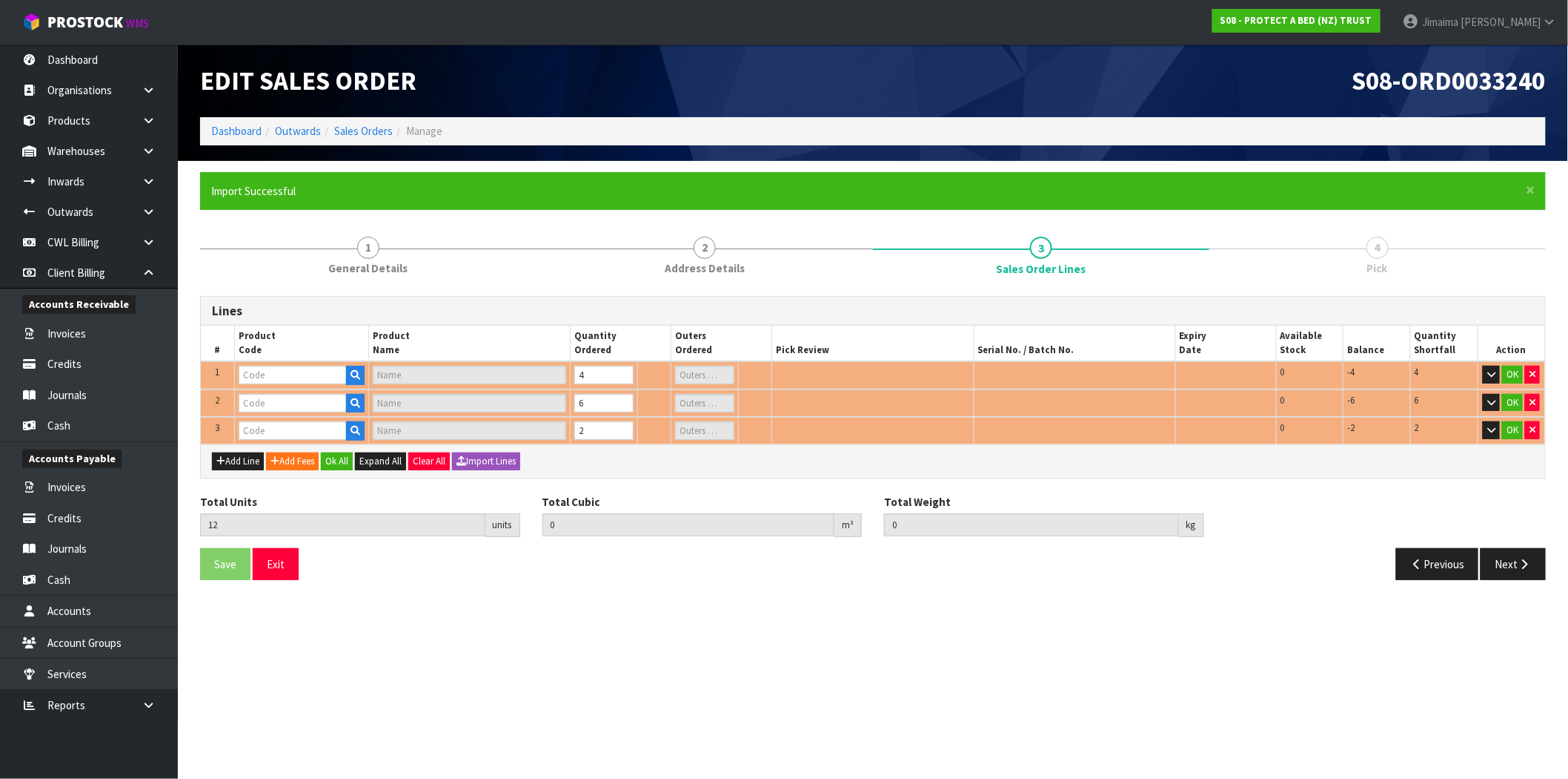
scroll to position [0, 0]
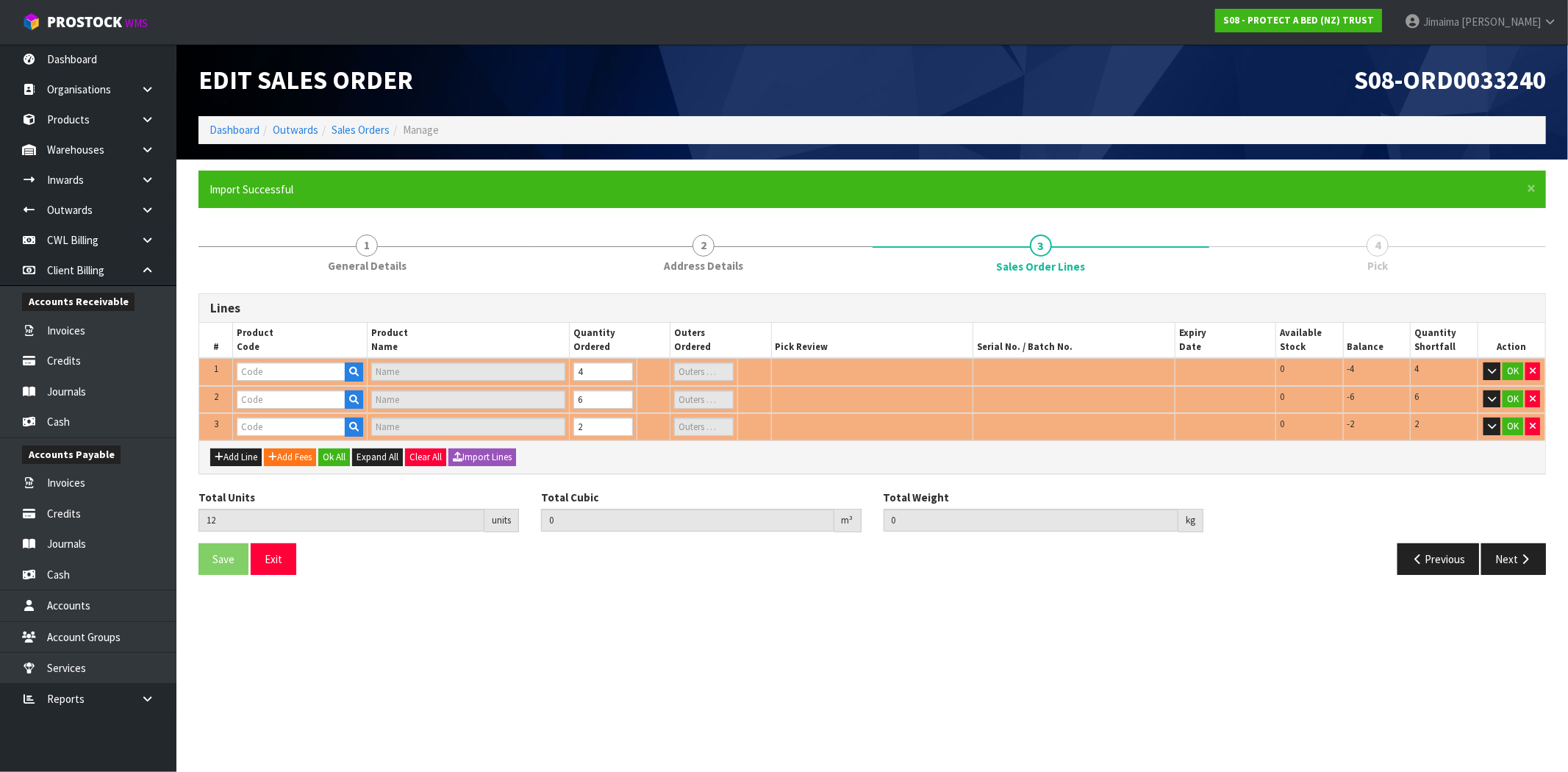
type input "F0590KSG0"
type input "SUPREME FRESCHE BXD MP KSGL"
type input "F0591DBL0"
type input "NATURES LUXE FRESCHE BXD MP DBL"
type input "1"
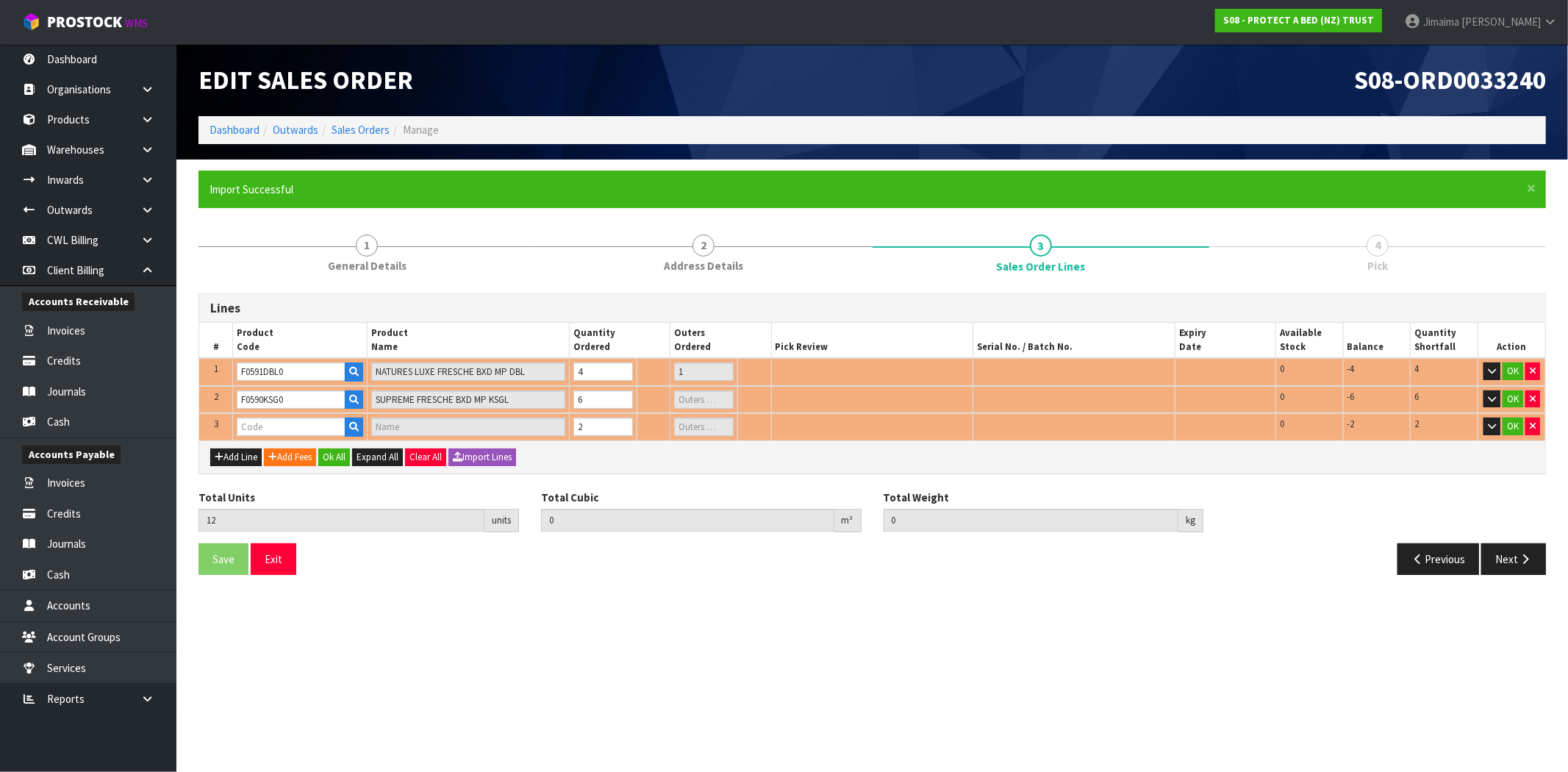
type input "0.148712"
type input "17.44"
type input "F0590CLK0"
type input "SUPREME FRESCHE BXD MP CKG"
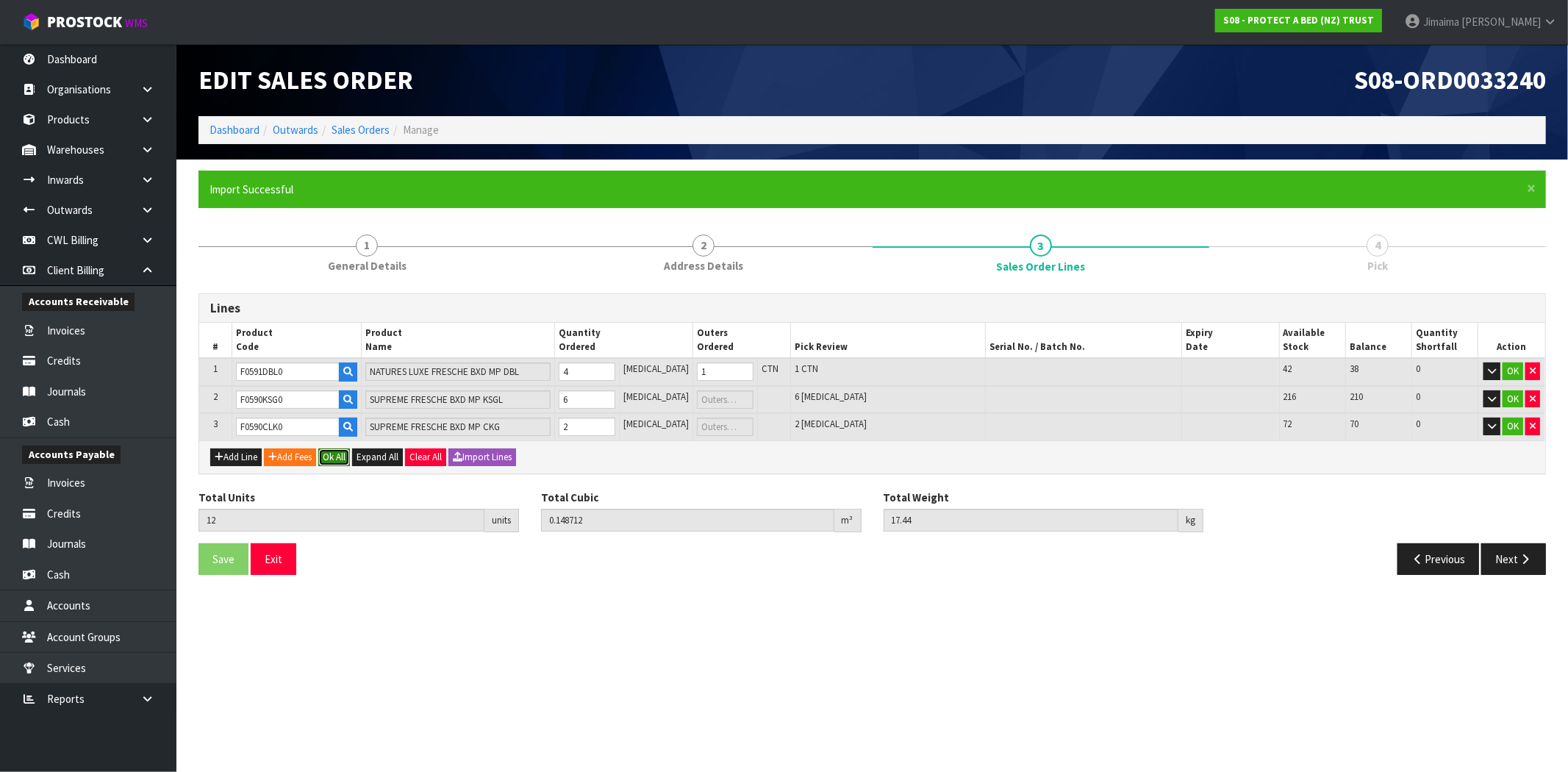
click at [339, 448] on button "Ok All" at bounding box center [334, 457] width 32 height 18
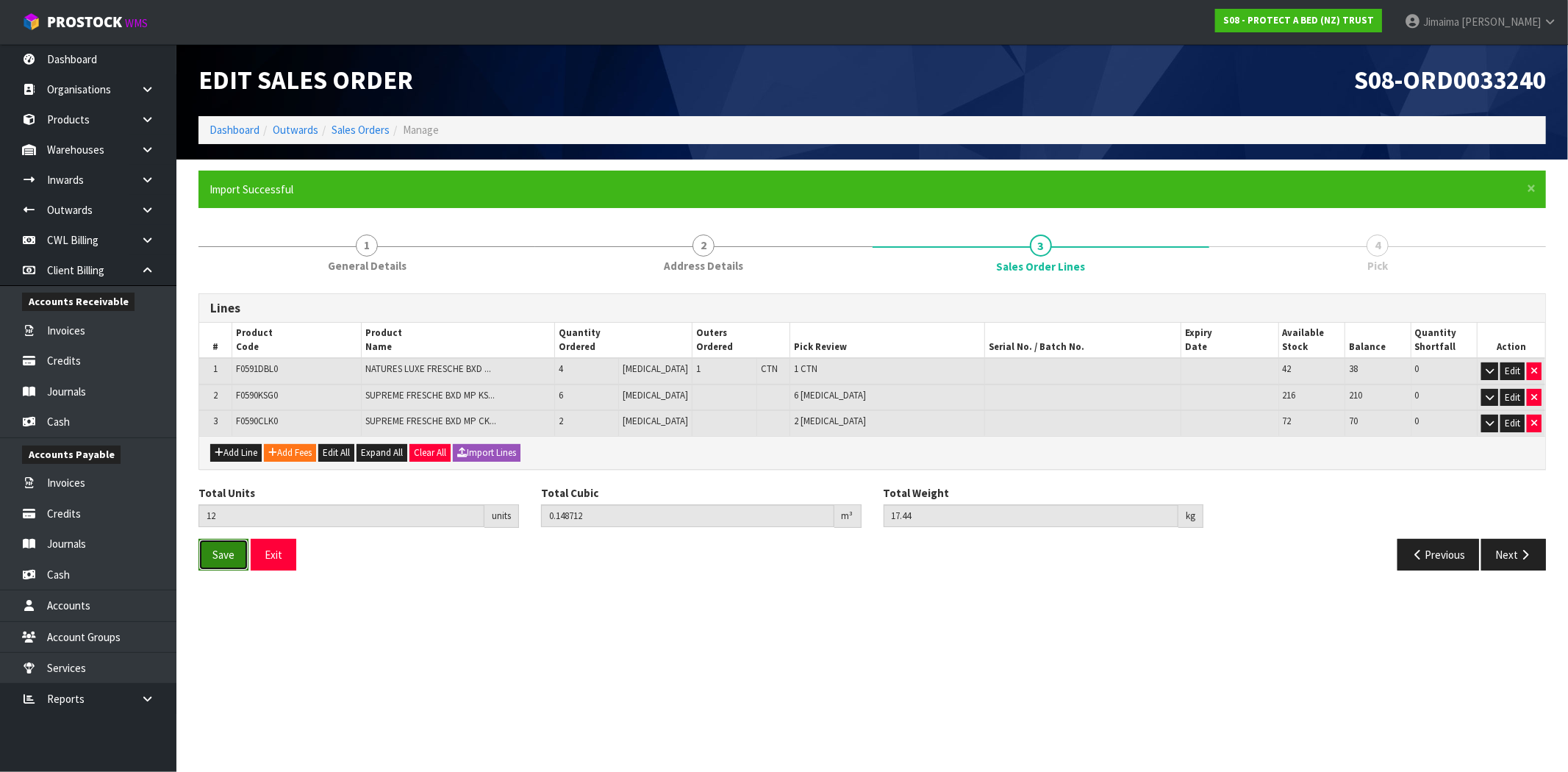
click at [226, 553] on span "Save" at bounding box center [223, 554] width 22 height 14
click at [1513, 553] on button "Next" at bounding box center [1514, 554] width 64 height 32
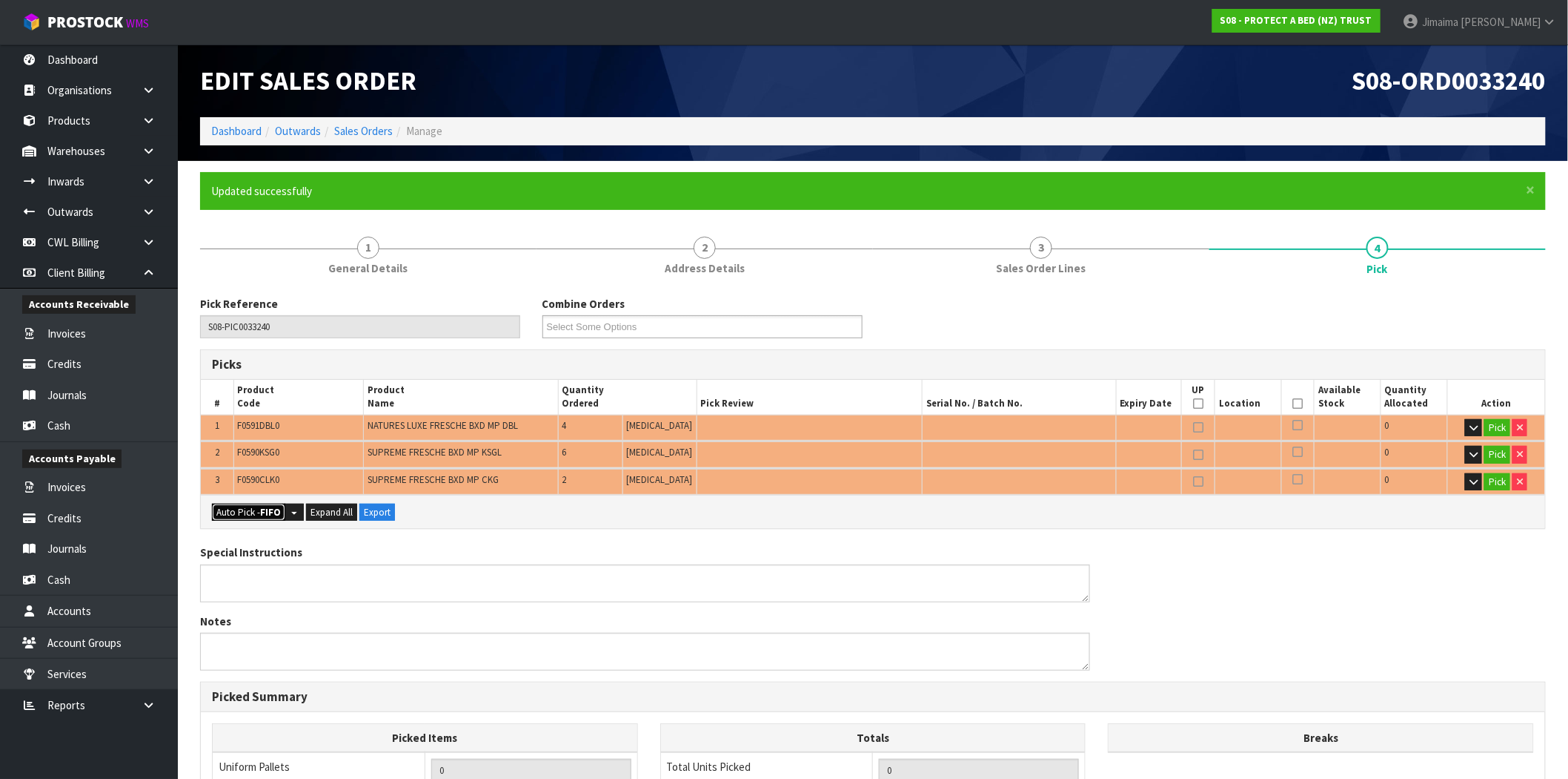
click at [245, 504] on button "Auto Pick - FIFO" at bounding box center [249, 512] width 73 height 18
type input "1"
type input "Piece x 8"
type input "12"
type input "0.148712"
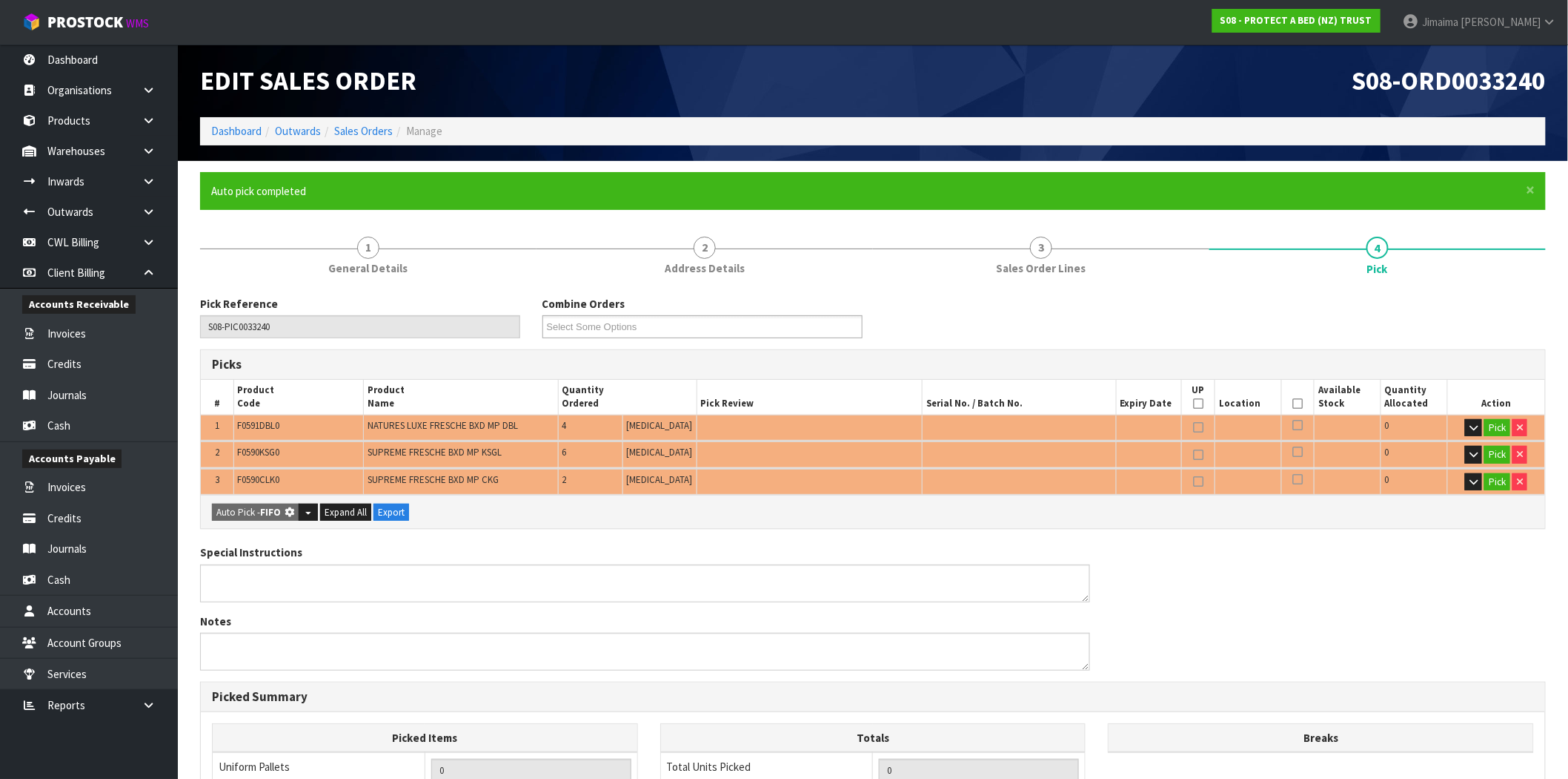
type input "17.440"
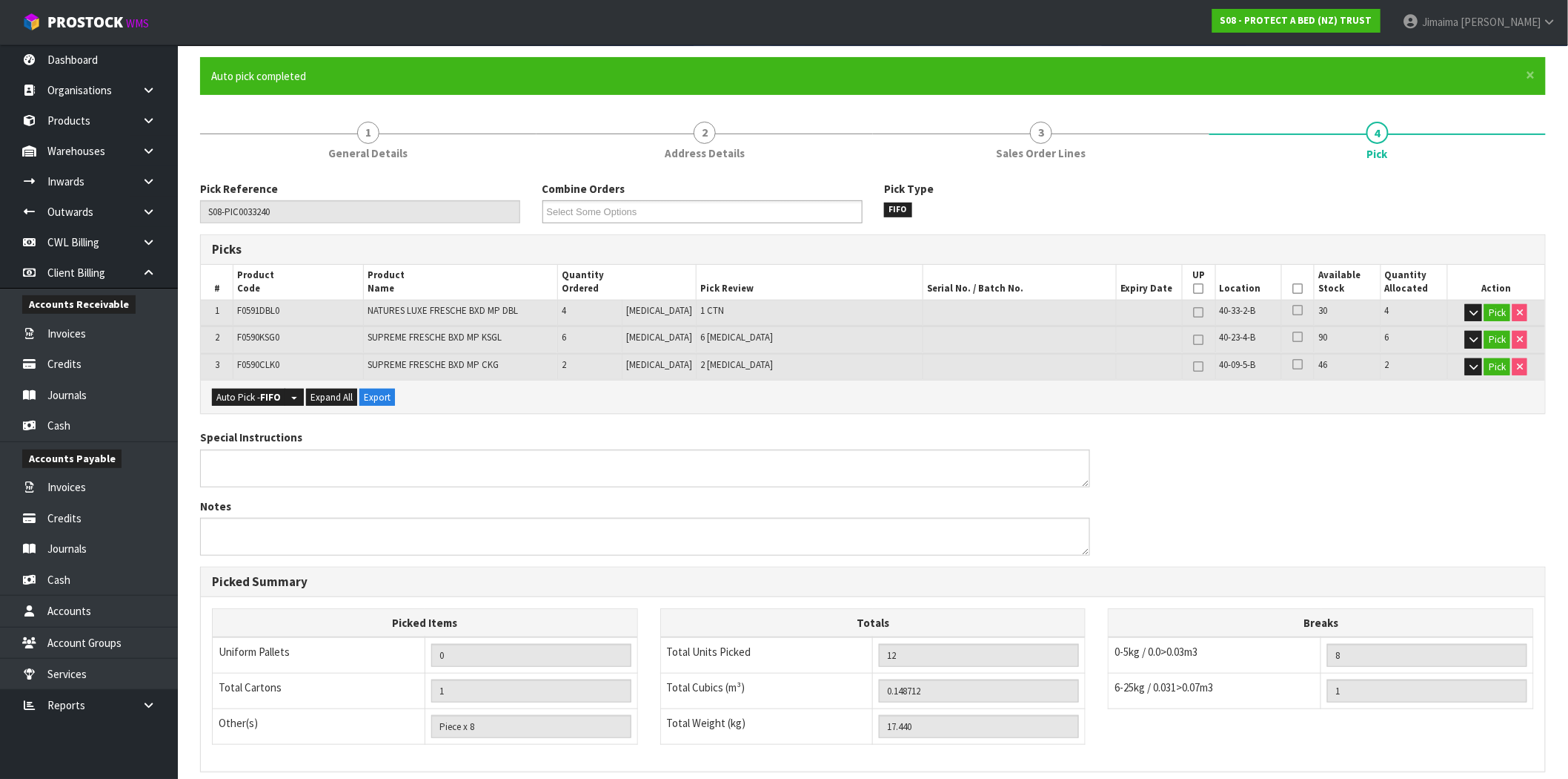
scroll to position [311, 0]
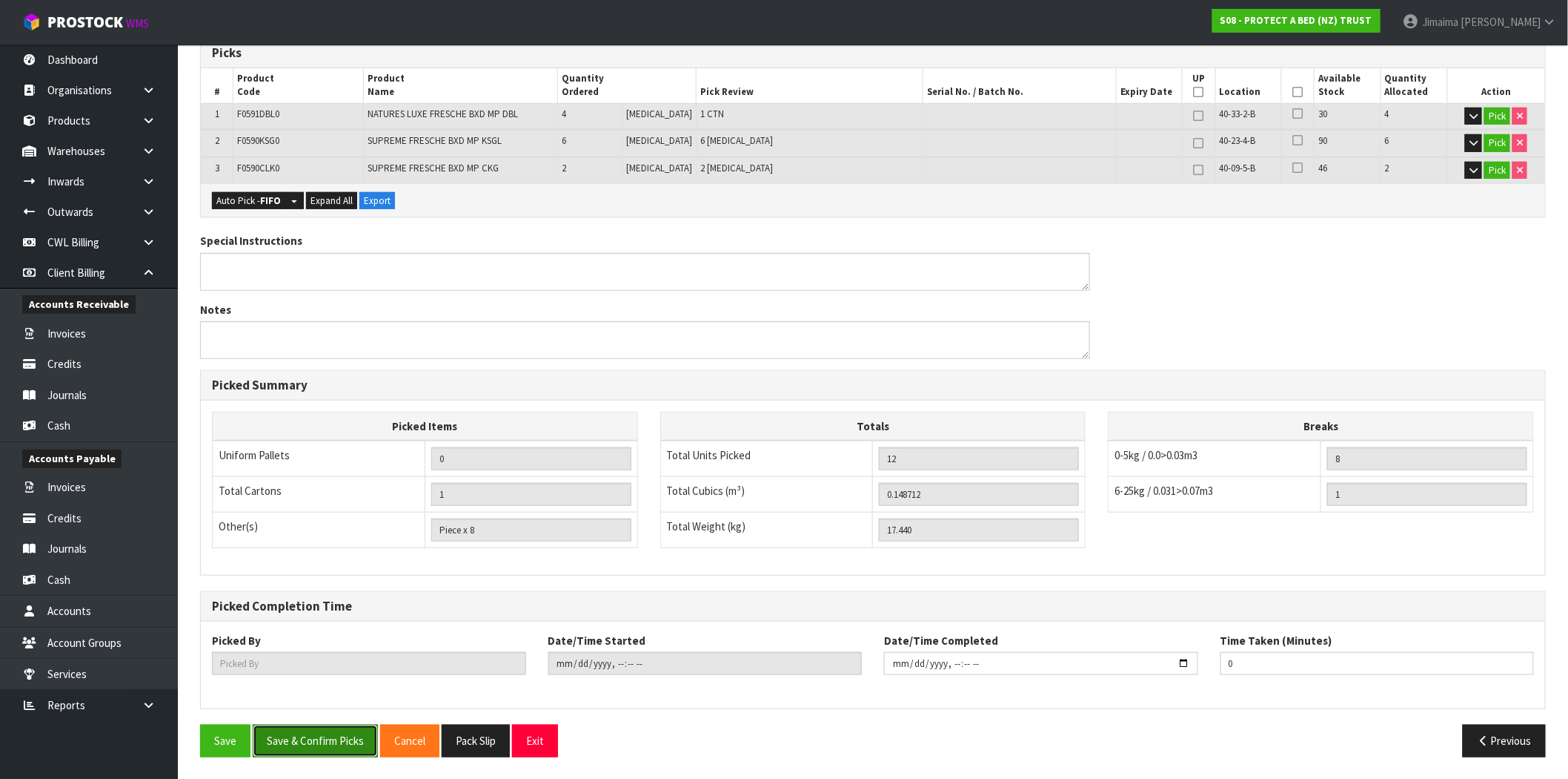
click at [342, 745] on button "Save & Confirm Picks" at bounding box center [315, 740] width 125 height 32
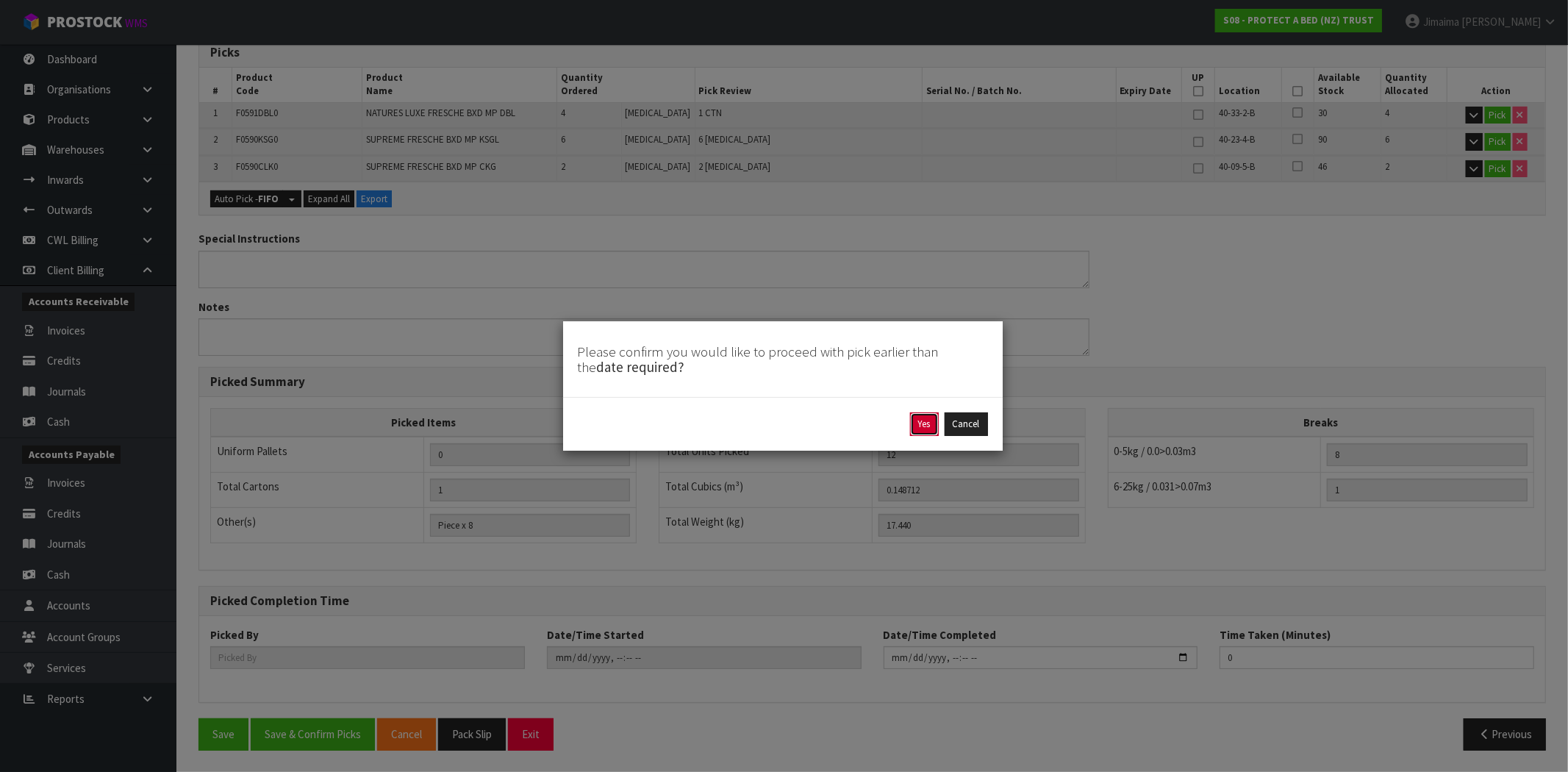
click at [923, 422] on button "Yes" at bounding box center [924, 424] width 29 height 23
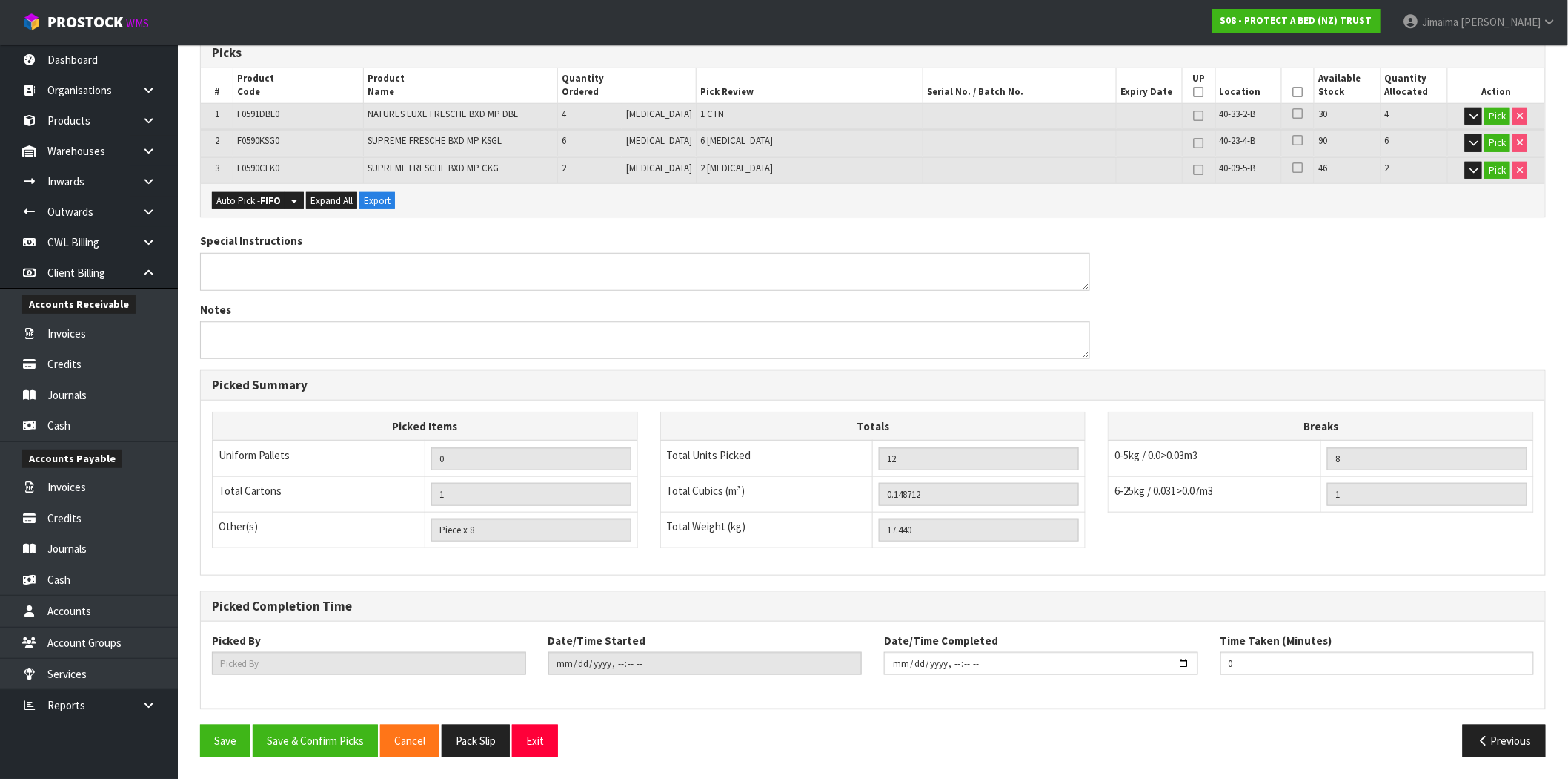
scroll to position [0, 0]
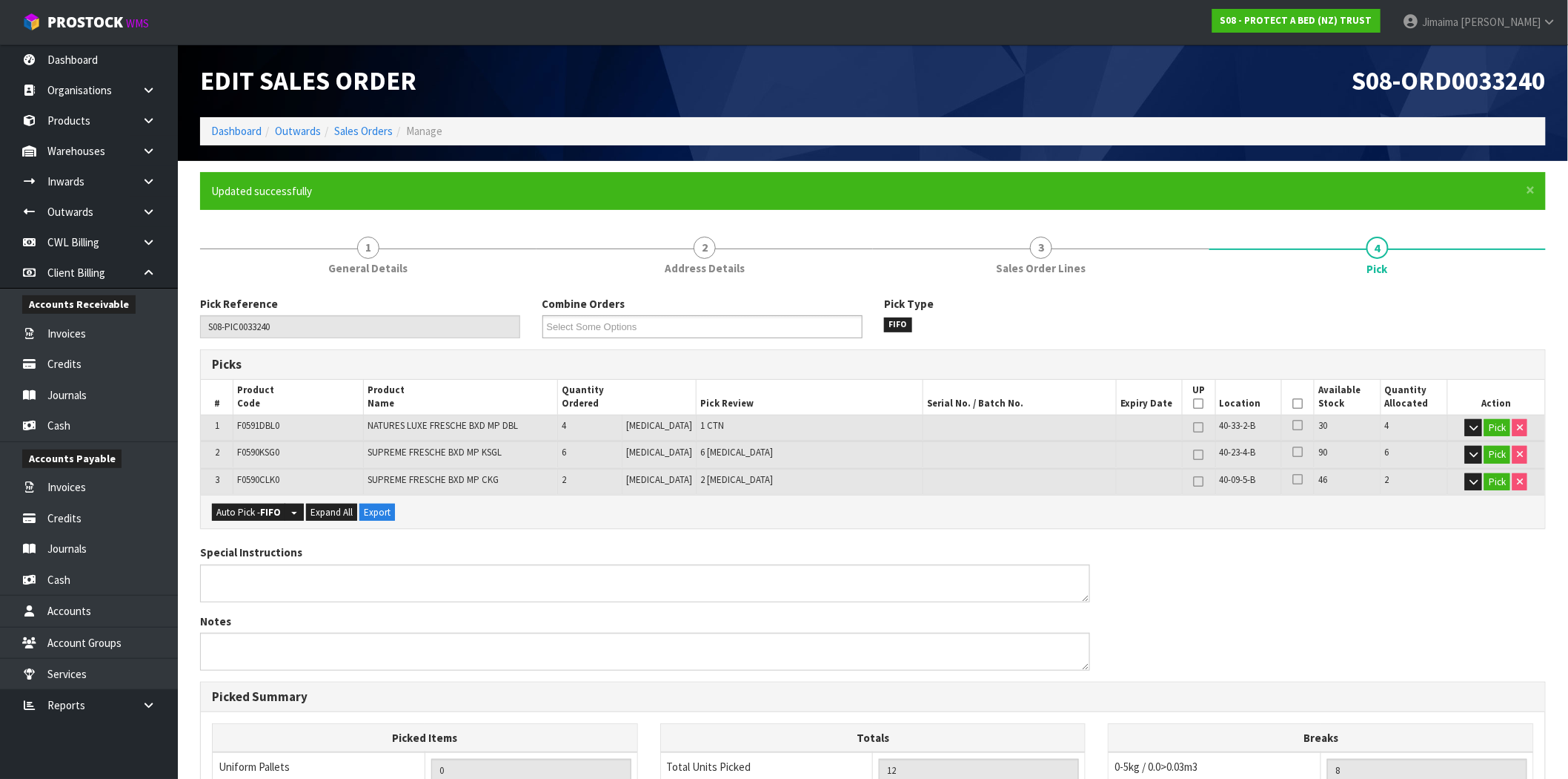
type input "Jimaima [PERSON_NAME]"
type input "[DATE]T16:25:57"
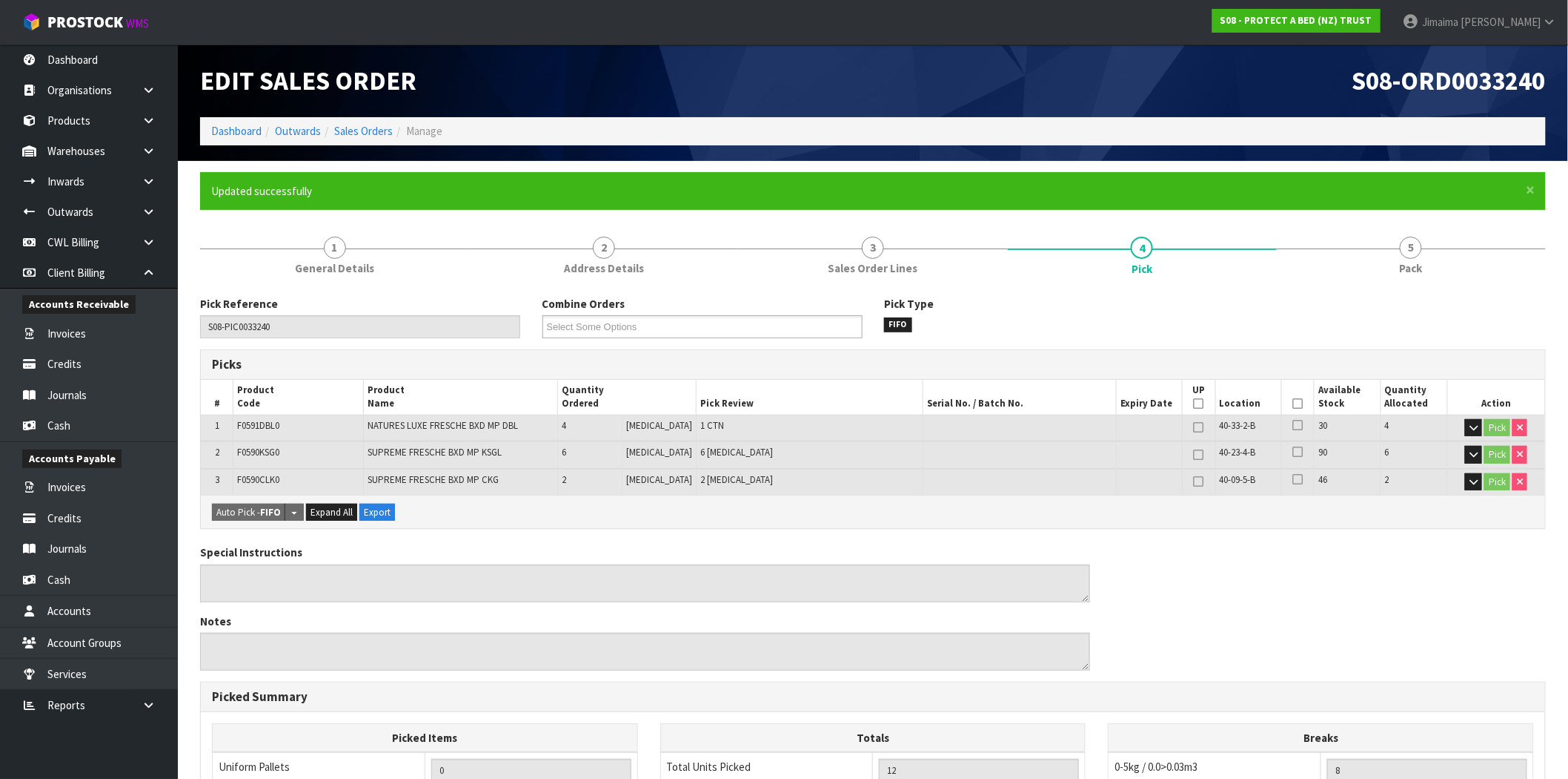
click at [357, 138] on ol "Dashboard Outwards Sales Orders Manage" at bounding box center [873, 131] width 1346 height 27
click at [359, 131] on link "Sales Orders" at bounding box center [363, 131] width 59 height 14
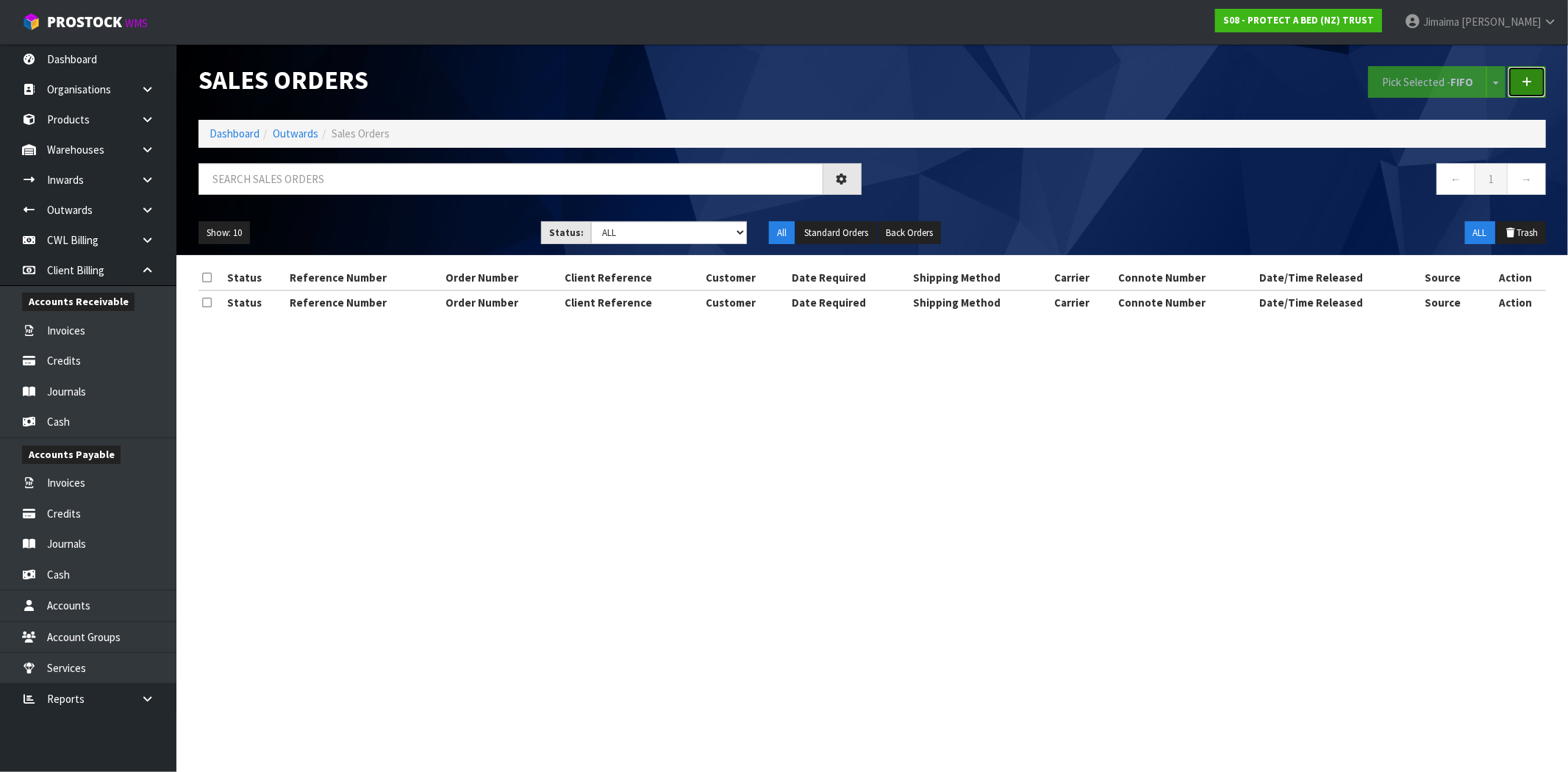
click at [1511, 91] on link at bounding box center [1527, 81] width 38 height 32
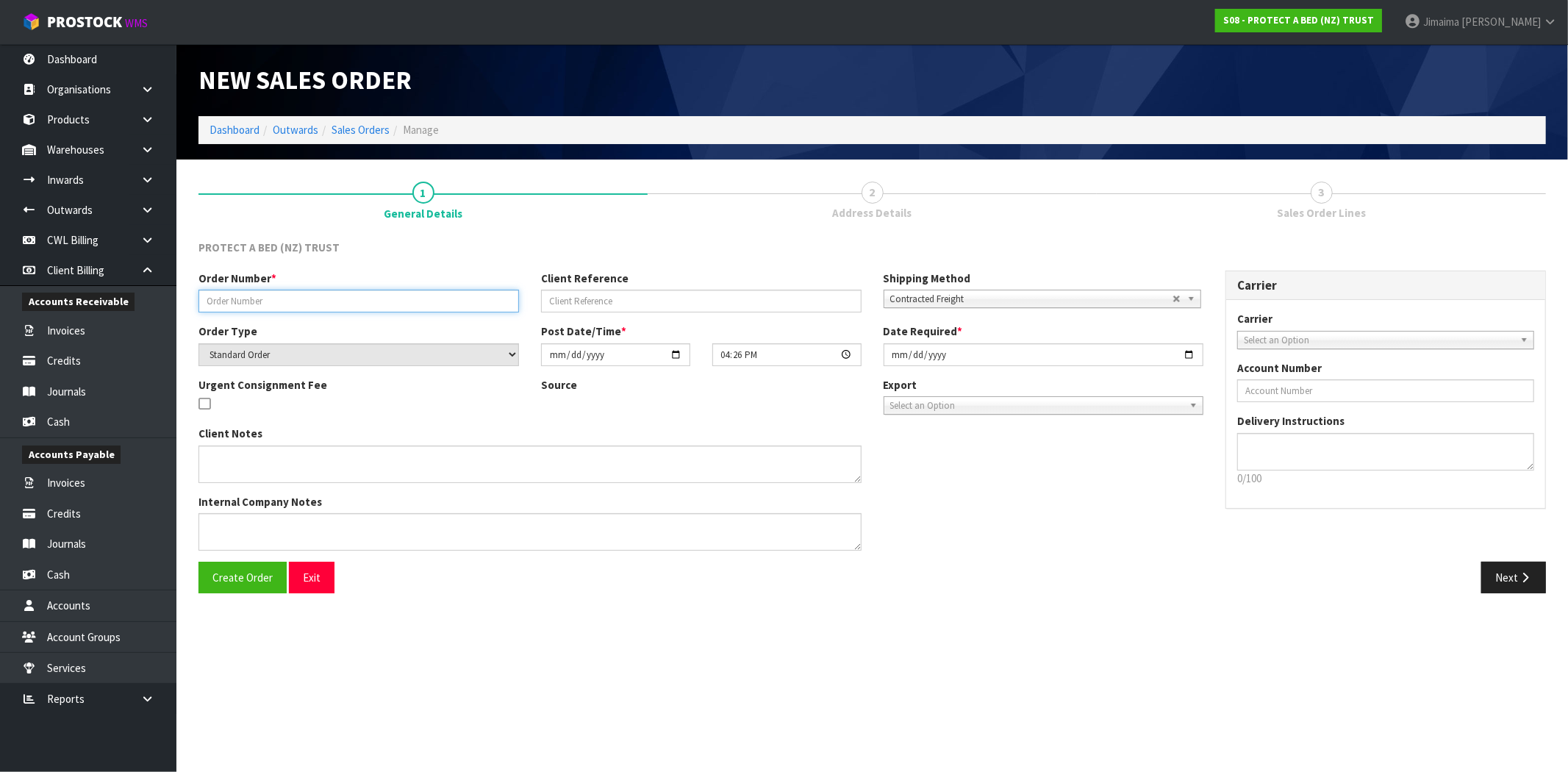
click at [348, 298] on input "text" at bounding box center [358, 301] width 320 height 22
paste input "330019"
type input "330019"
click at [251, 591] on button "Create Order" at bounding box center [243, 577] width 88 height 32
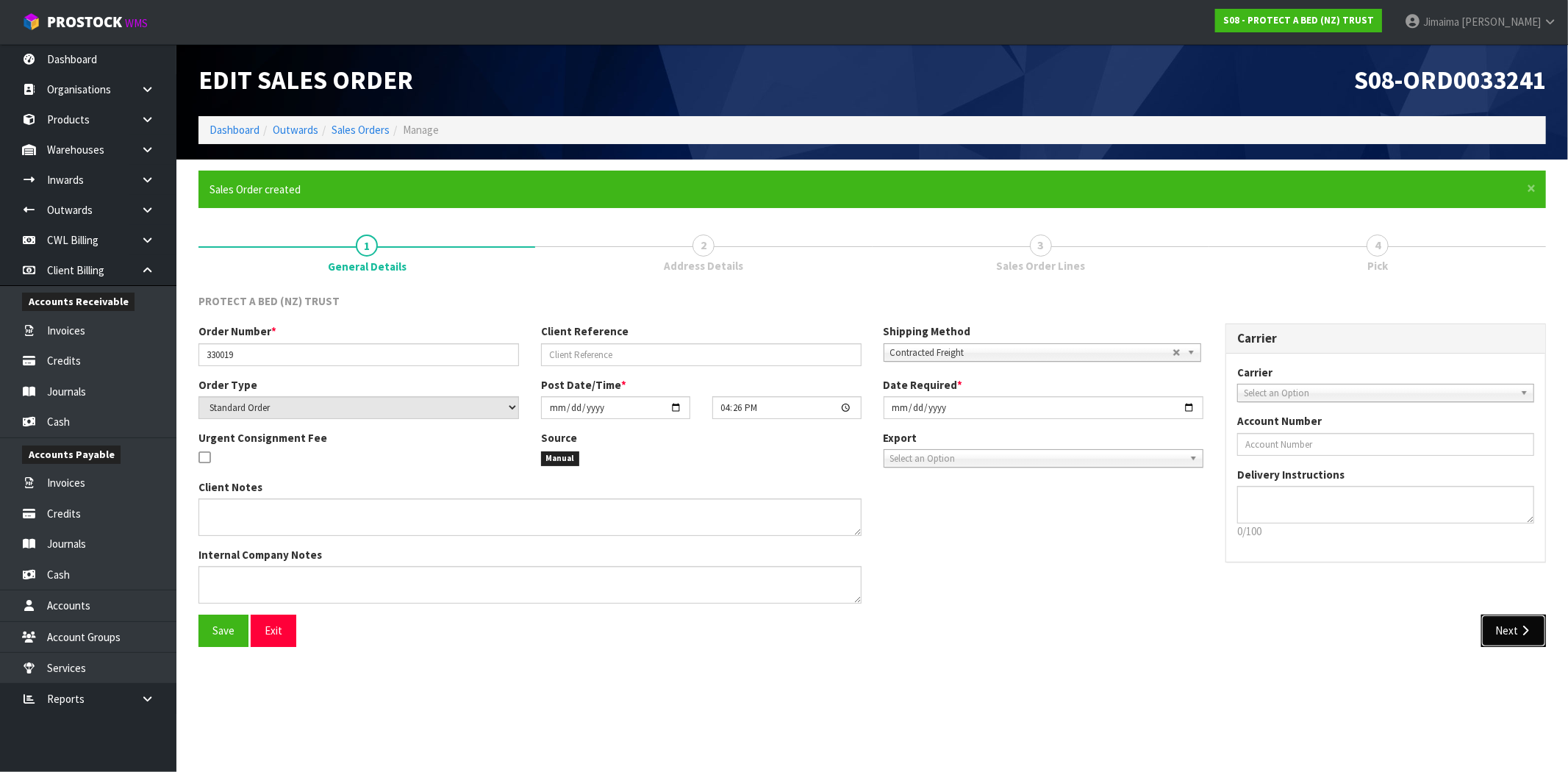
drag, startPoint x: 1513, startPoint y: 628, endPoint x: 331, endPoint y: 457, distance: 1194.3
click at [1511, 627] on button "Next" at bounding box center [1514, 630] width 64 height 32
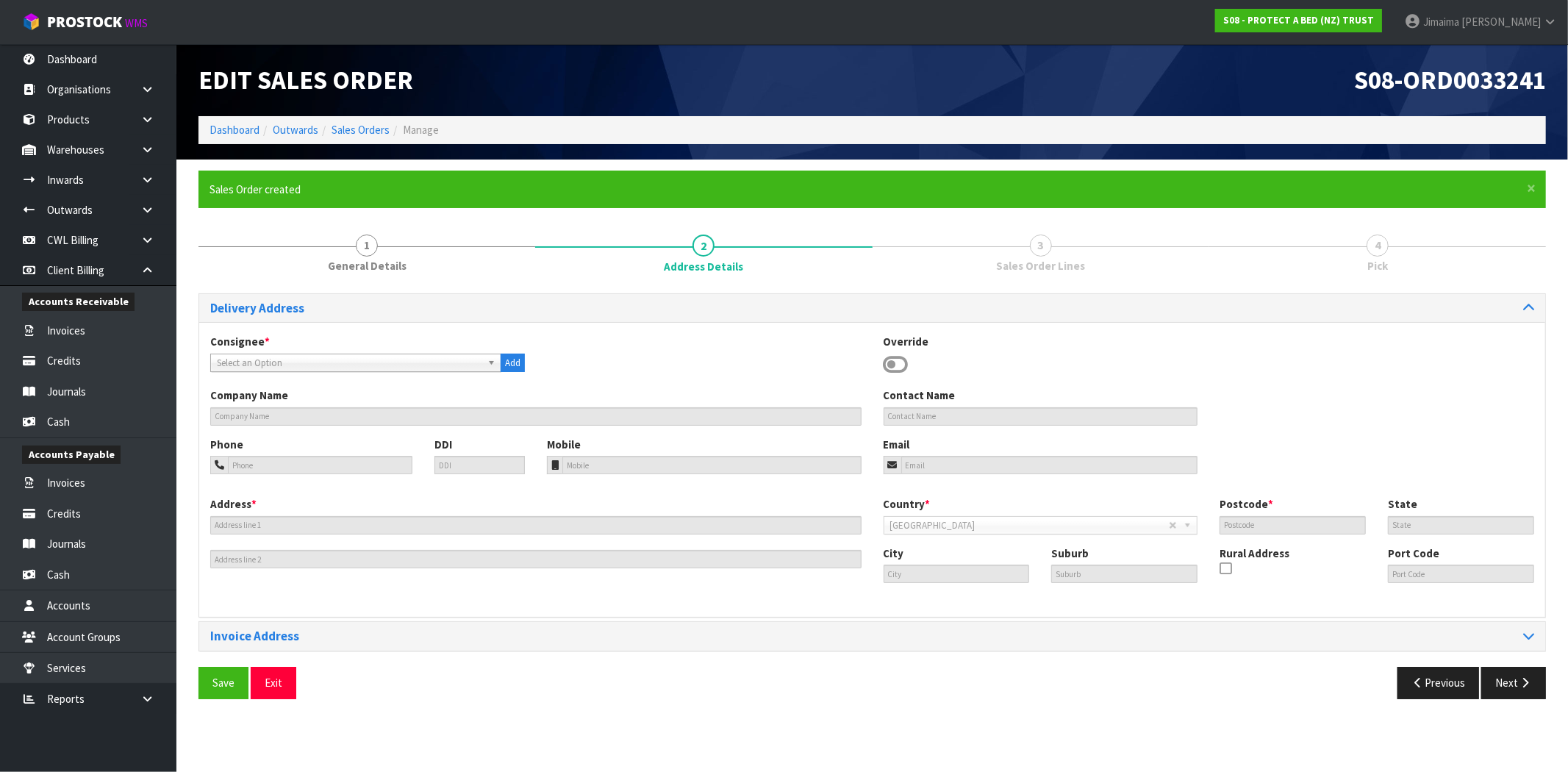
click at [248, 363] on span "Select an Option" at bounding box center [349, 363] width 264 height 18
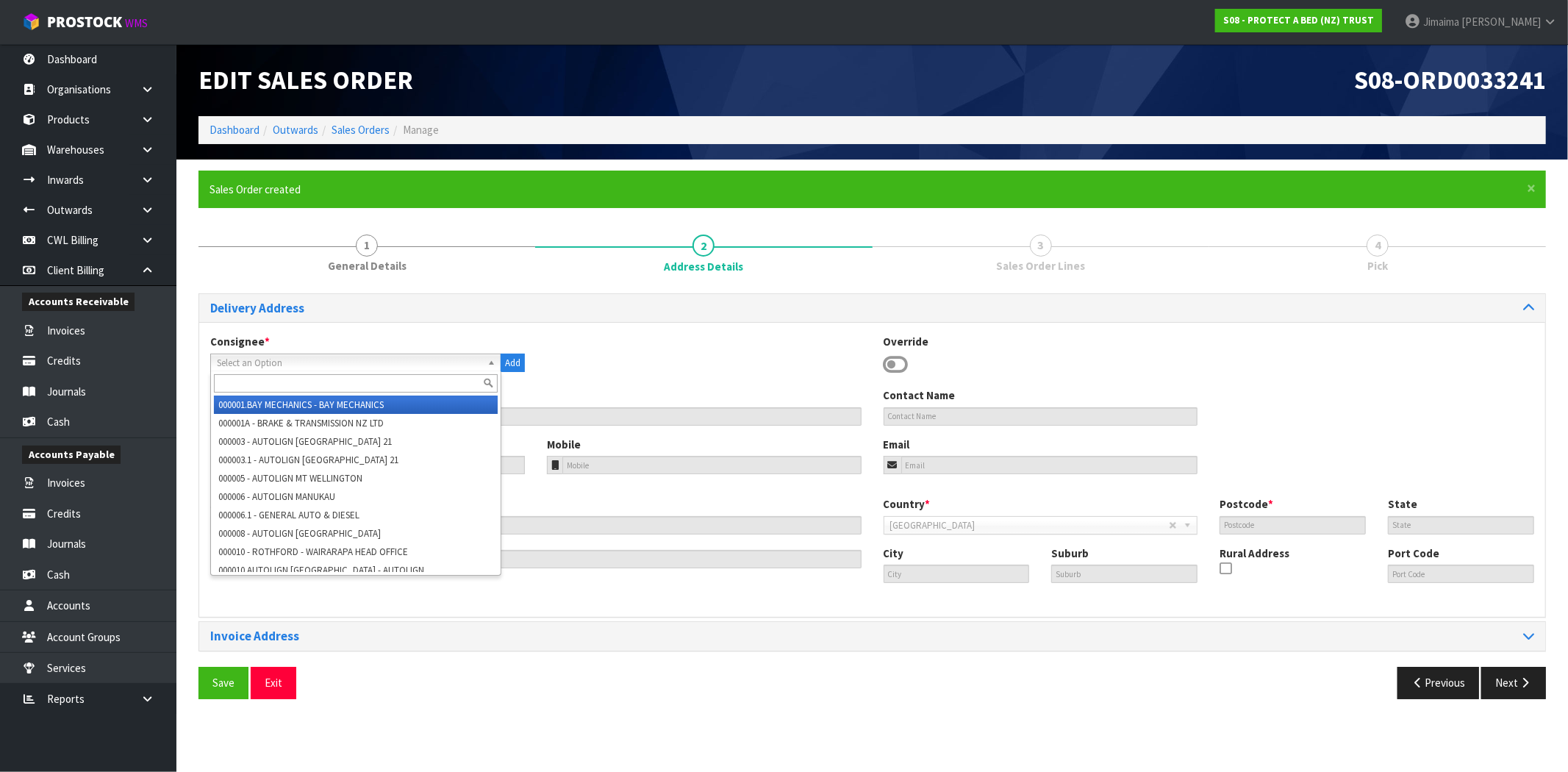
click at [241, 381] on input "text" at bounding box center [356, 384] width 284 height 19
type input "v"
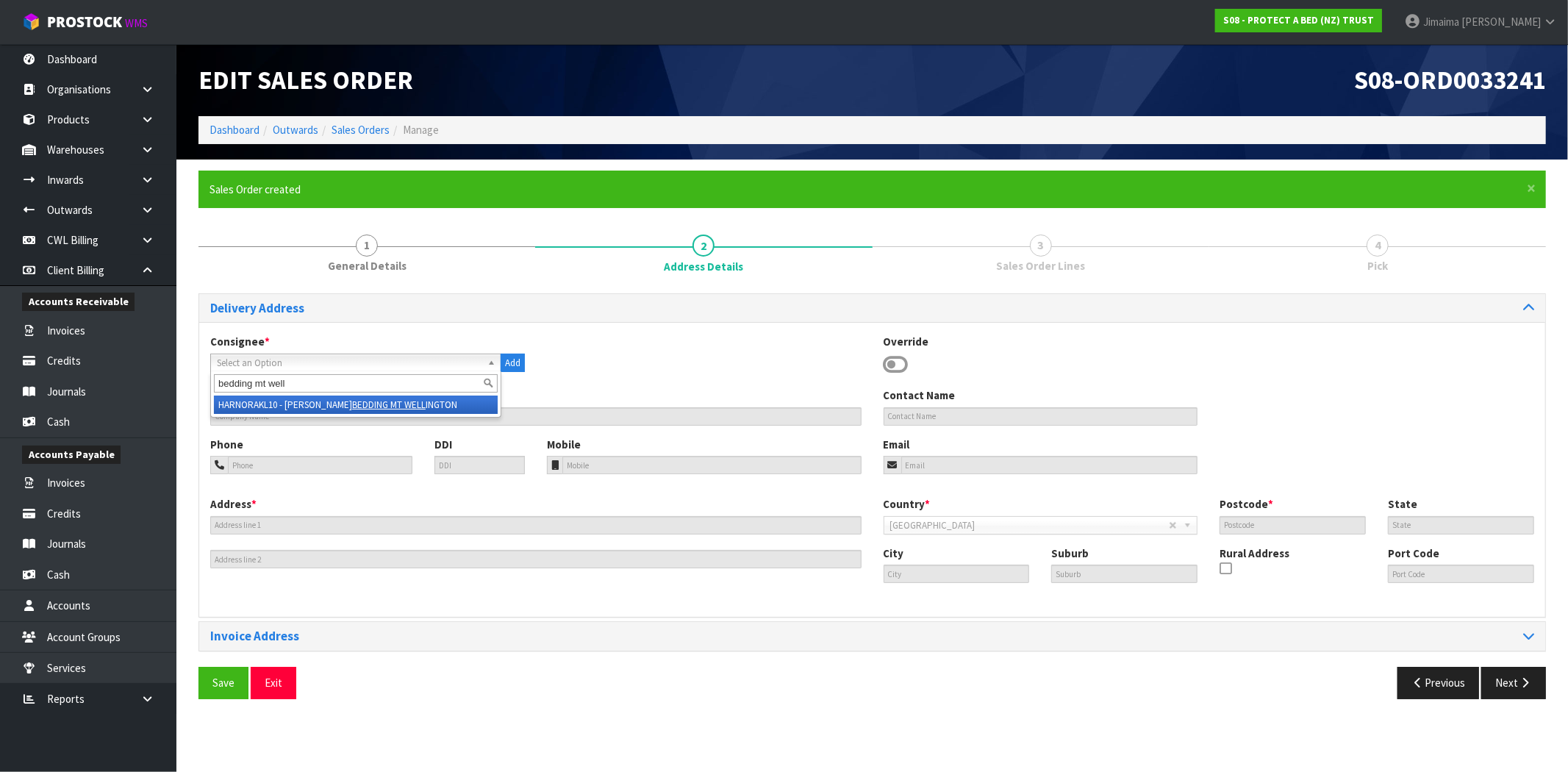
type input "bedding mt well"
click at [333, 401] on li "HARNORAKL10 - [PERSON_NAME] BEDDING MT WELL INGTON" at bounding box center [356, 405] width 284 height 19
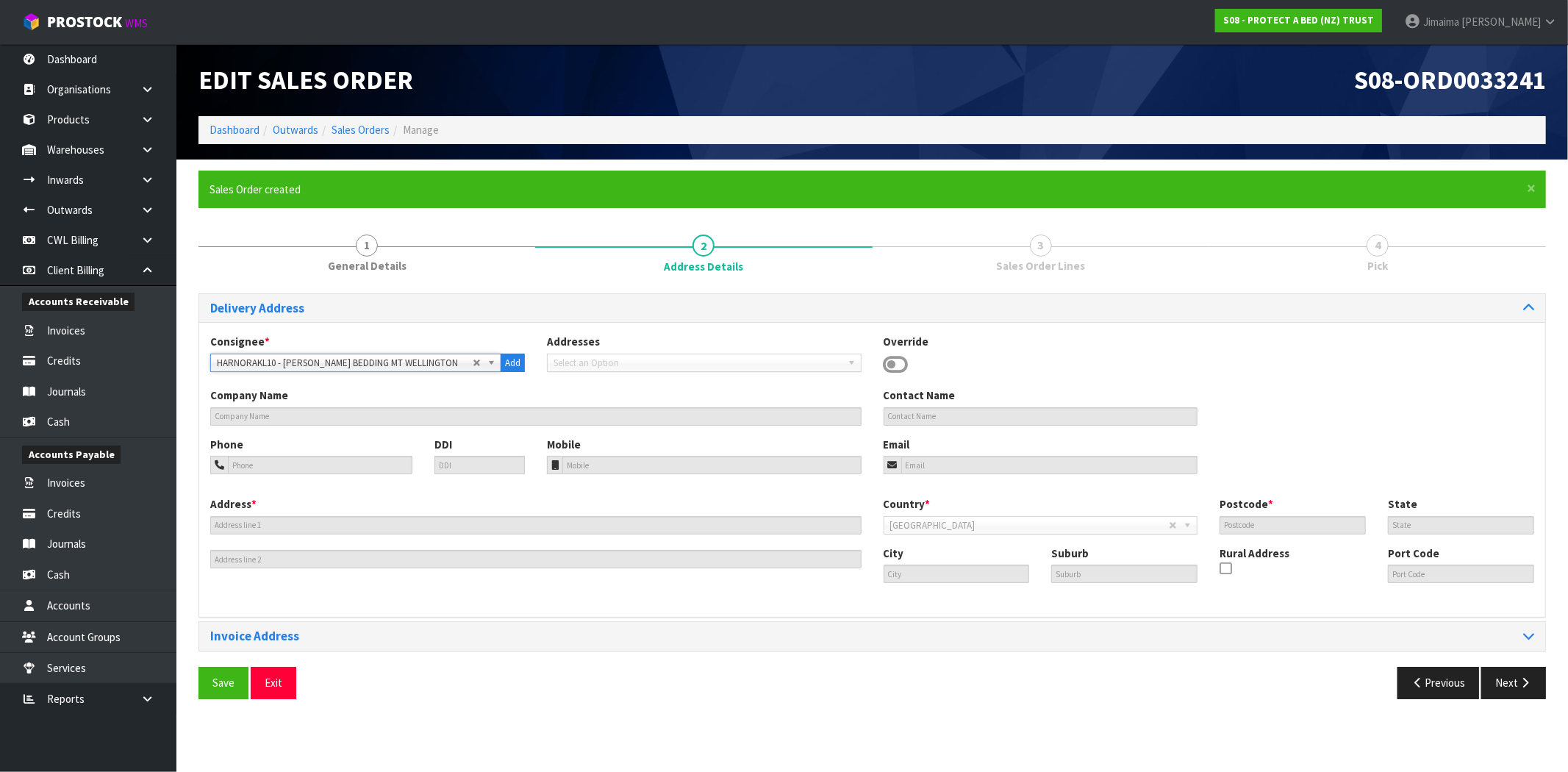
type input "[PERSON_NAME] BEDDING MT WELLINGTON"
type input "[PHONE_NUMBER]"
type input "20-54 MT WELLINGTON HGHWY"
type input "1060"
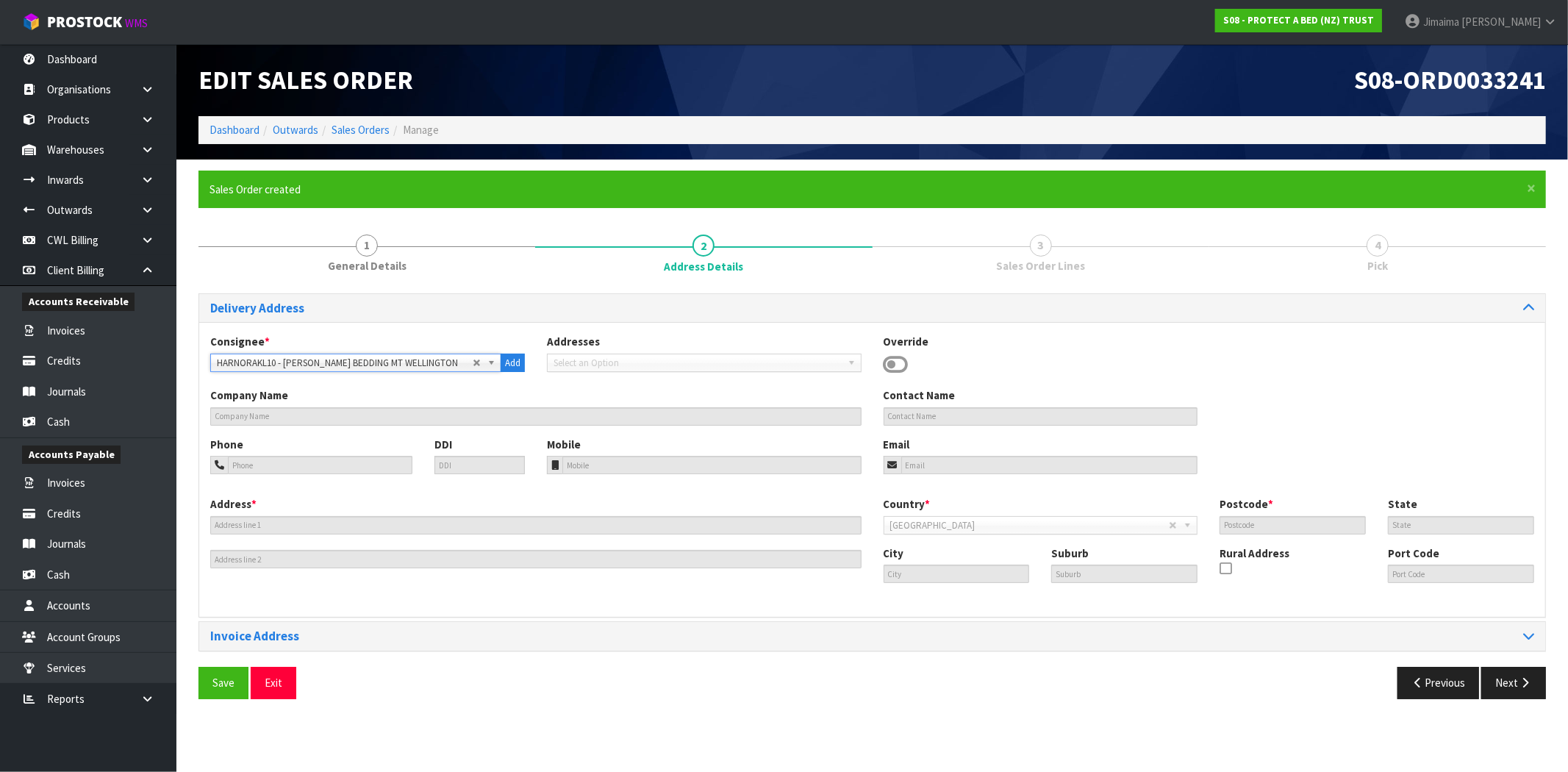
type input "AUK"
type input "[GEOGRAPHIC_DATA]"
type input "MT [GEOGRAPHIC_DATA]"
type input "NZAKL"
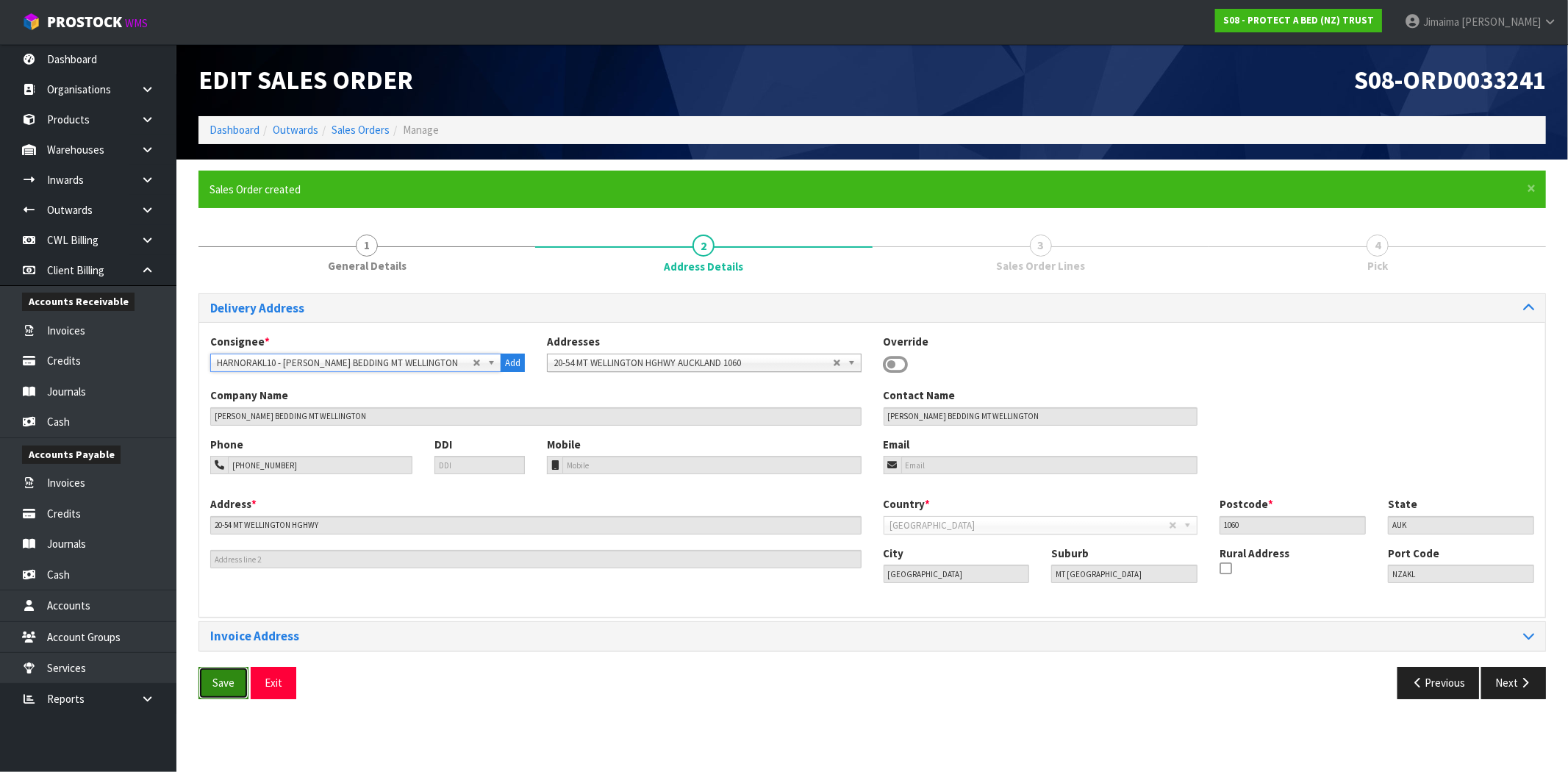
click at [225, 676] on span "Save" at bounding box center [223, 682] width 22 height 14
drag, startPoint x: 1517, startPoint y: 670, endPoint x: 1202, endPoint y: 632, distance: 317.3
click at [1517, 670] on button "Next" at bounding box center [1514, 682] width 64 height 32
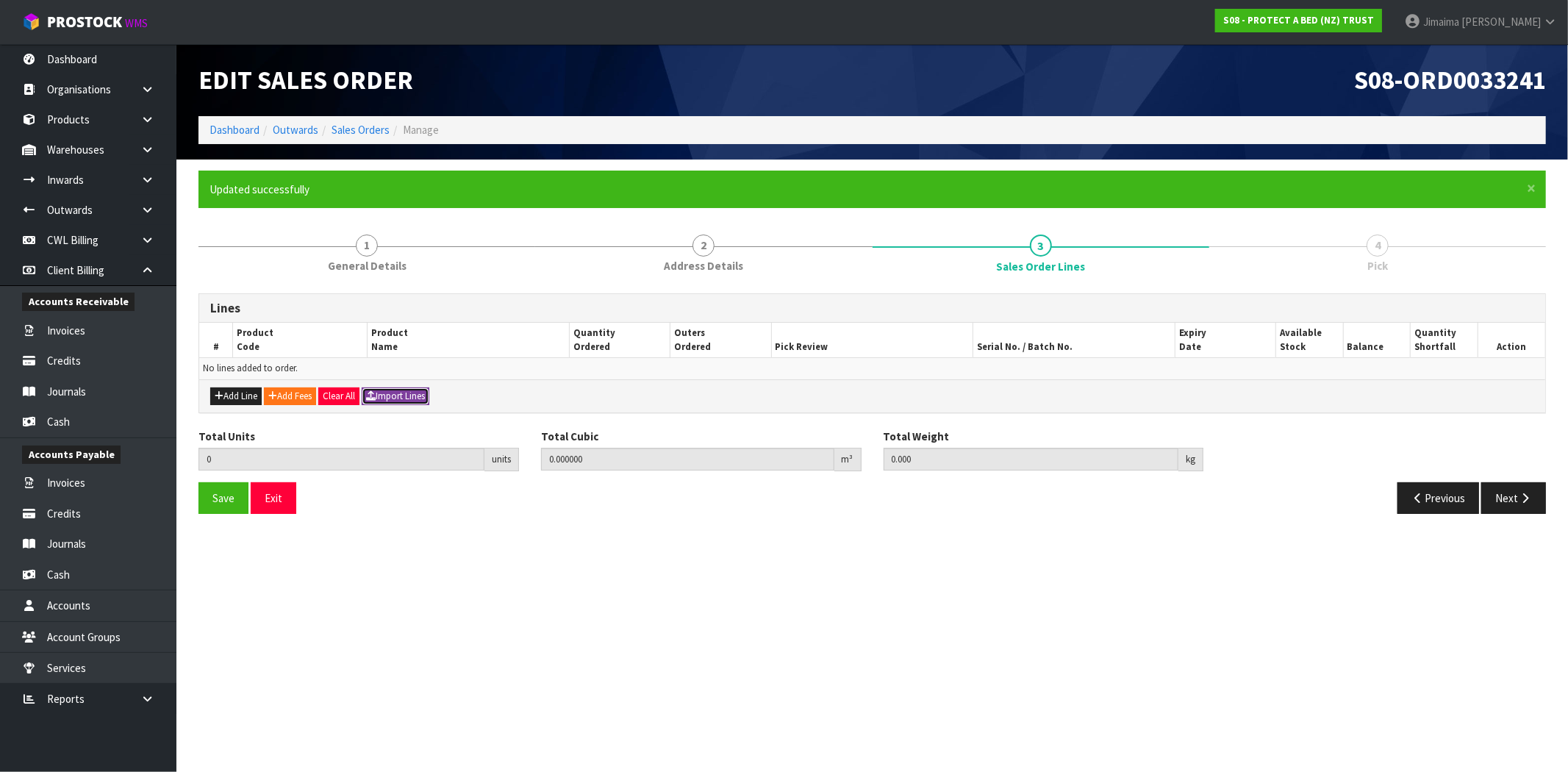
click at [427, 393] on button "Import Lines" at bounding box center [395, 396] width 67 height 18
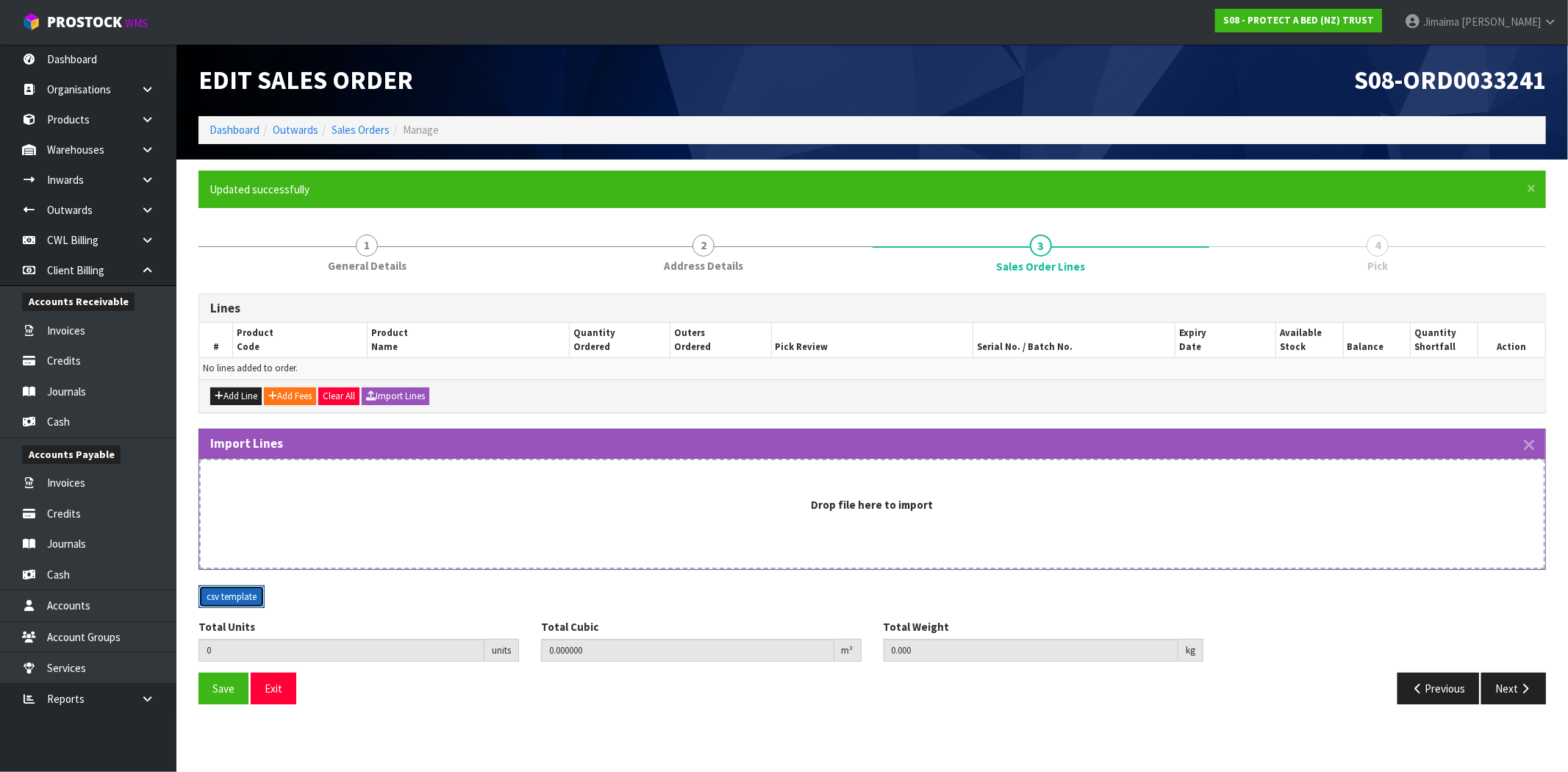
click at [218, 593] on button "csv template" at bounding box center [231, 597] width 66 height 23
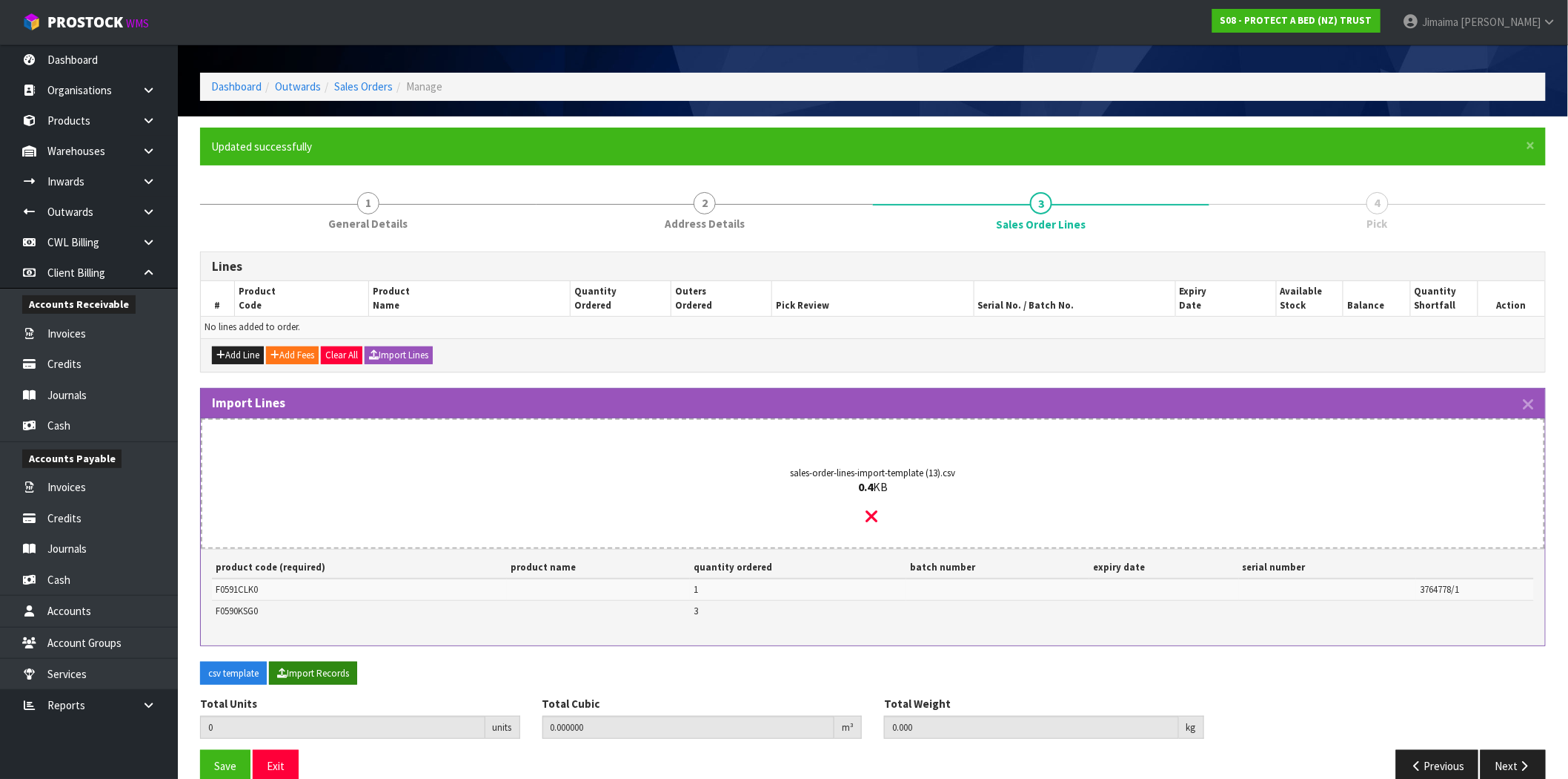
scroll to position [68, 0]
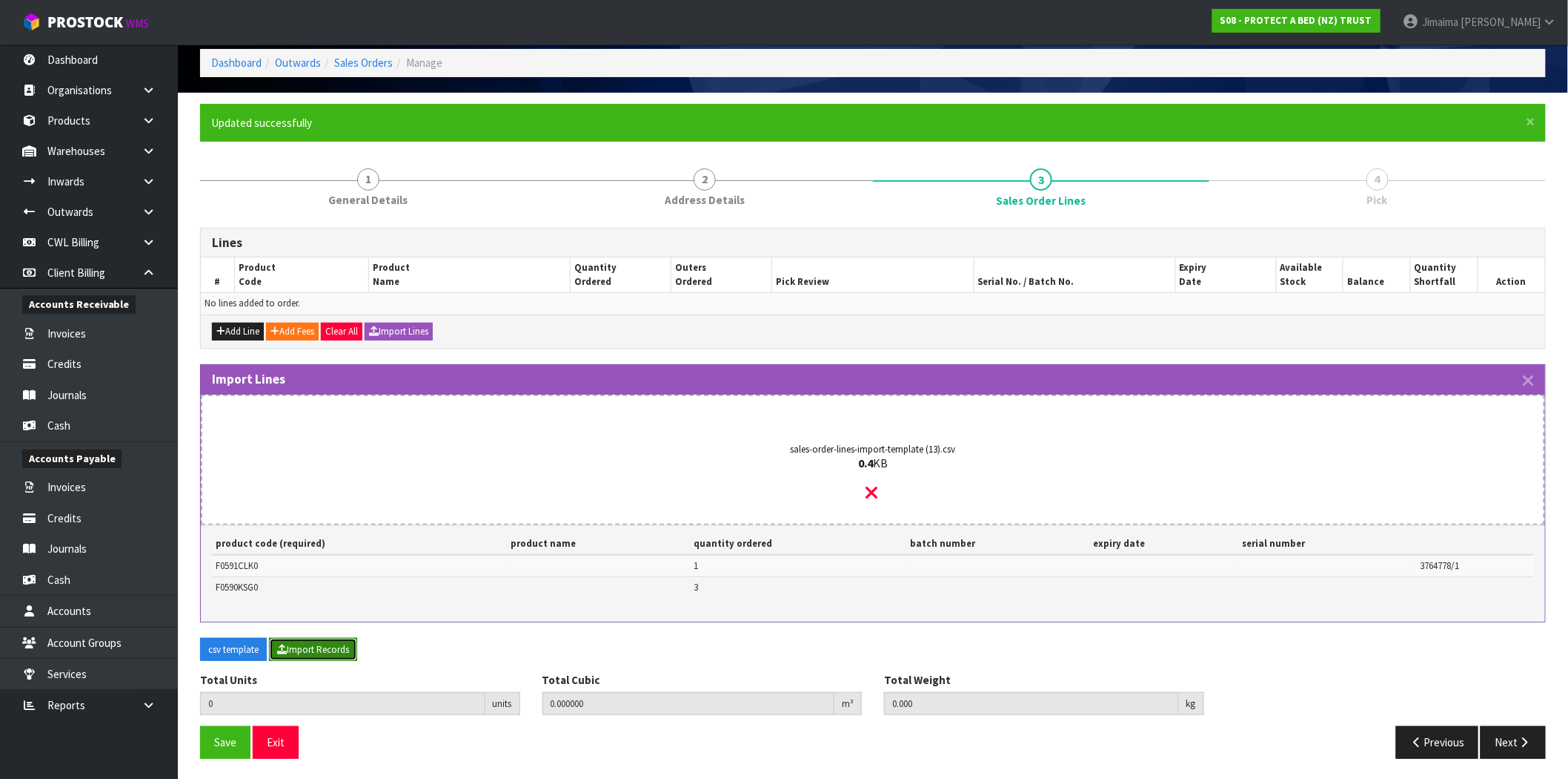
click at [321, 641] on button "Import Records" at bounding box center [313, 649] width 88 height 23
type input "4"
type input "0"
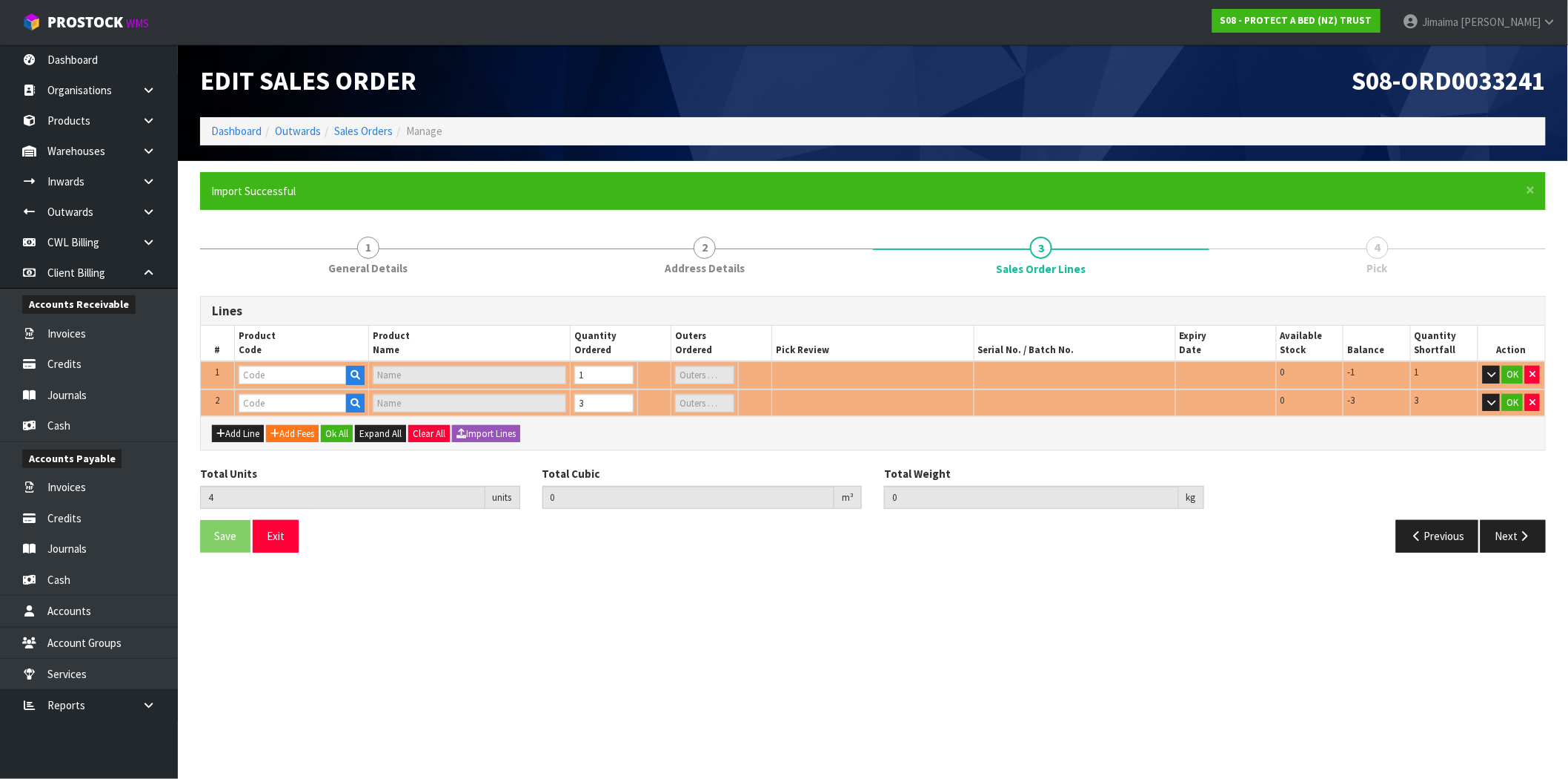
scroll to position [0, 0]
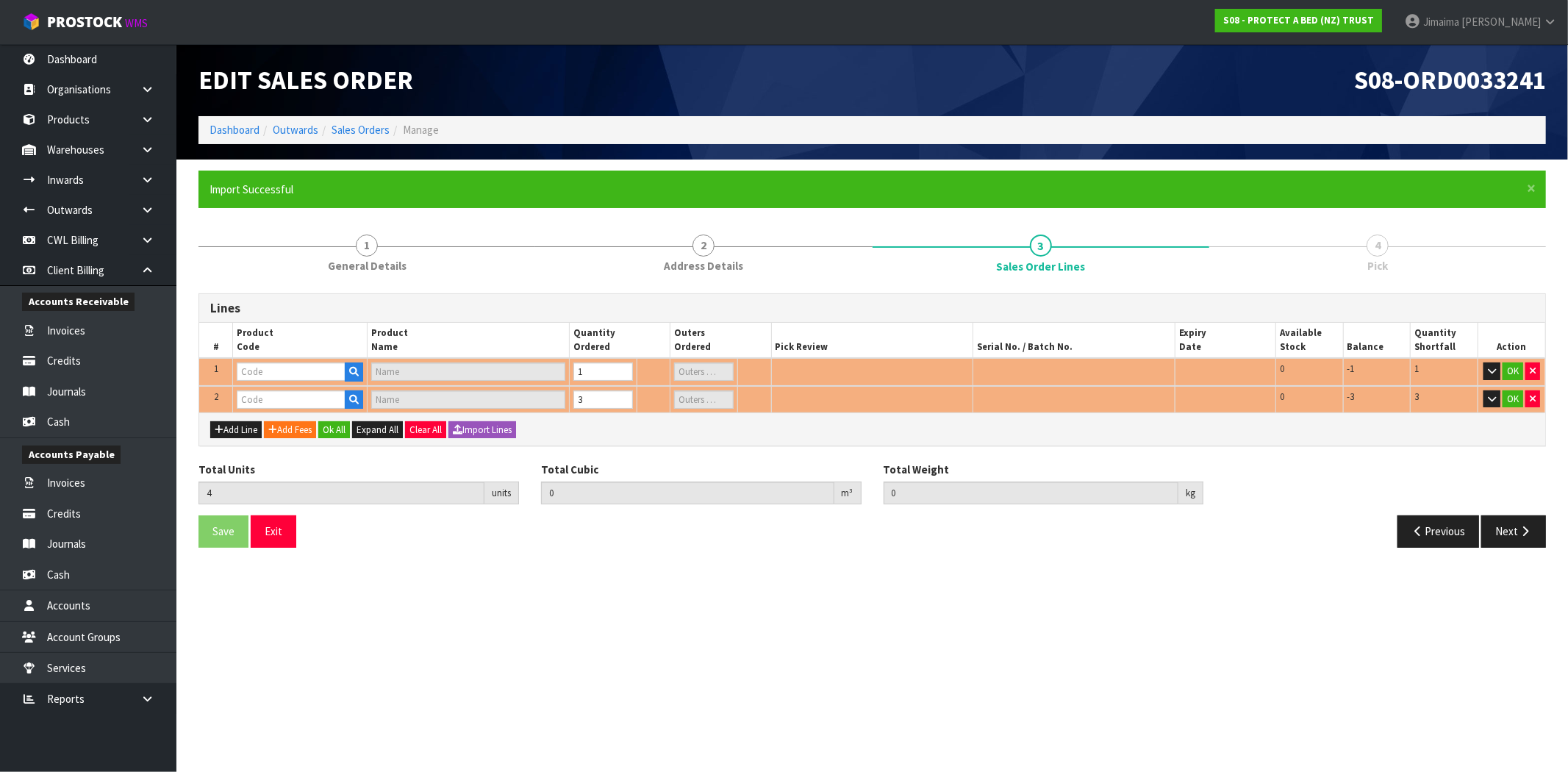
type input "F0591CLK0"
type input "NATURES LUXE FRESCHE BXD MP CKG"
type input "0.042369"
type input "5.68"
type input "F0590KSG0"
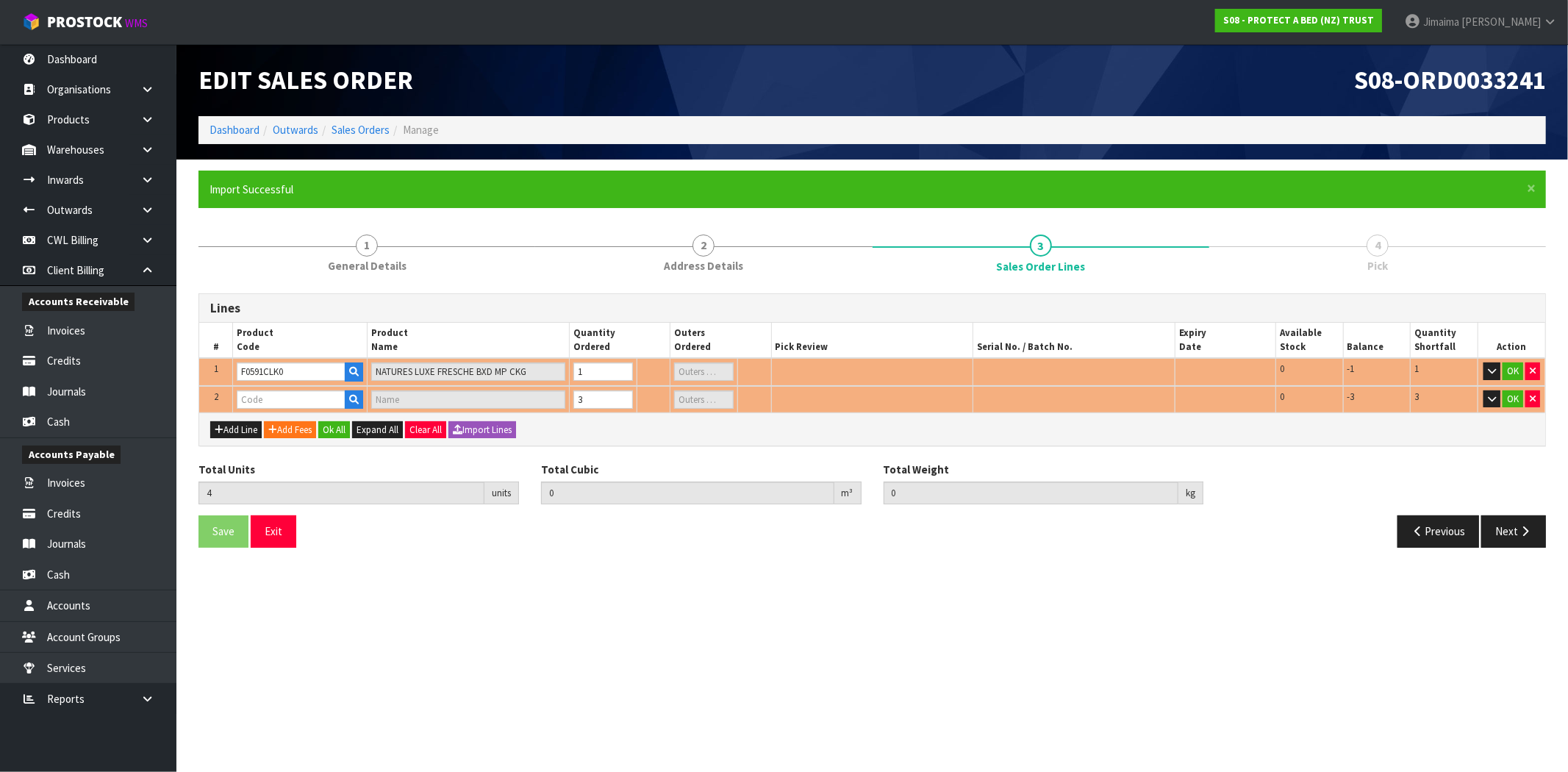
type input "SUPREME FRESCHE BXD MP KSGL"
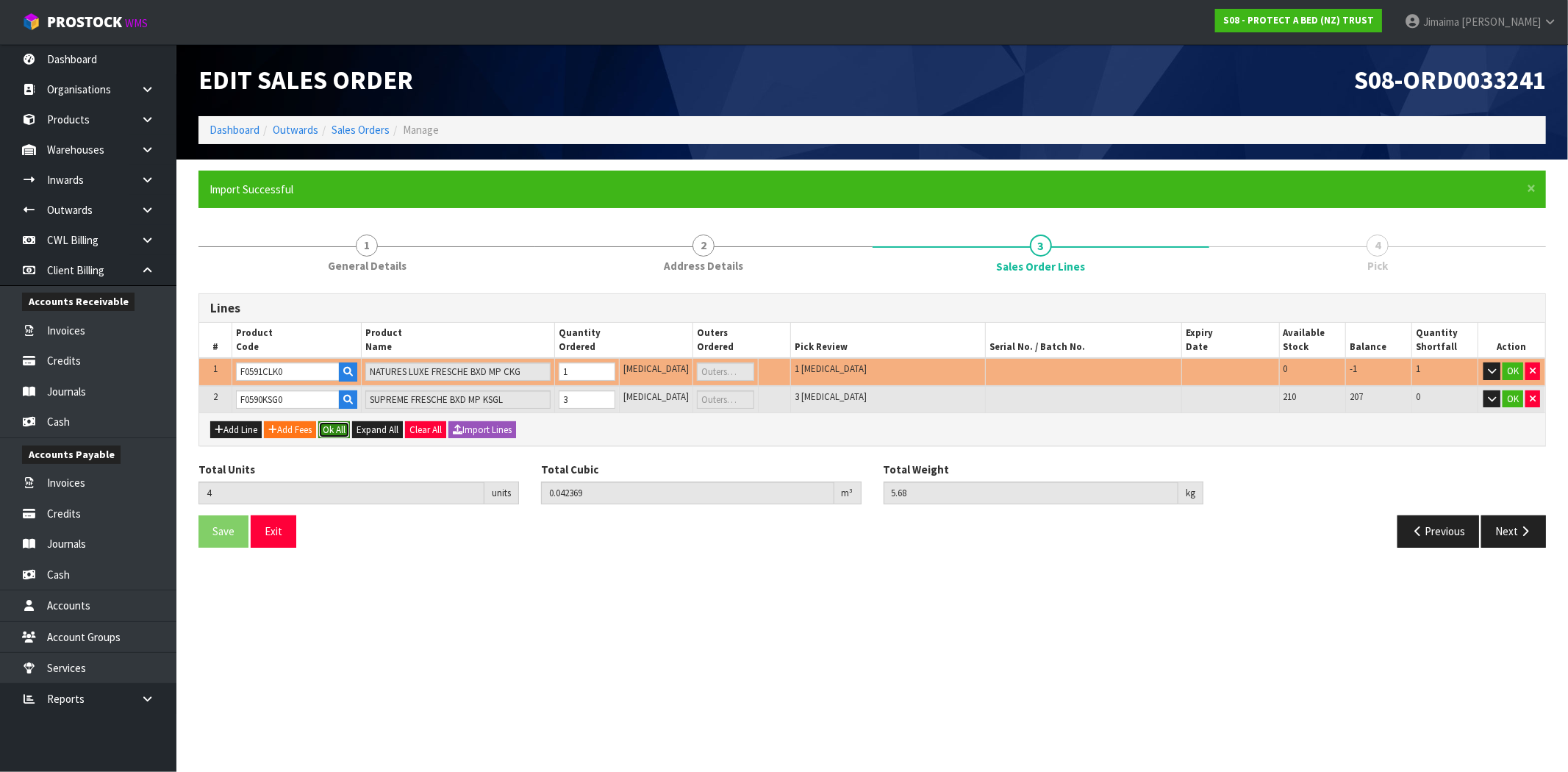
click at [339, 422] on button "Ok All" at bounding box center [334, 429] width 32 height 18
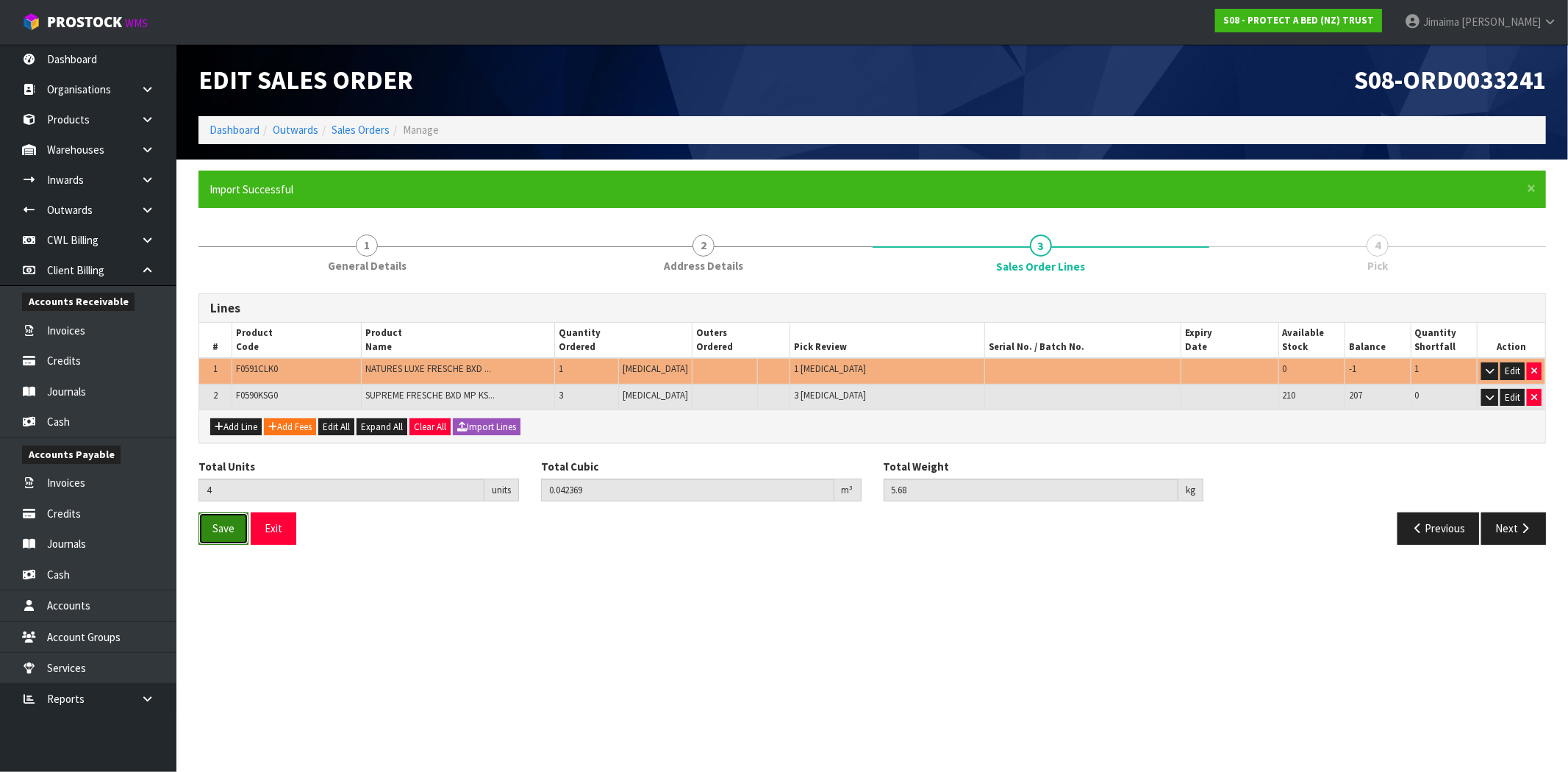
click at [219, 521] on span "Save" at bounding box center [223, 528] width 22 height 14
click at [1513, 531] on button "Next" at bounding box center [1514, 528] width 64 height 32
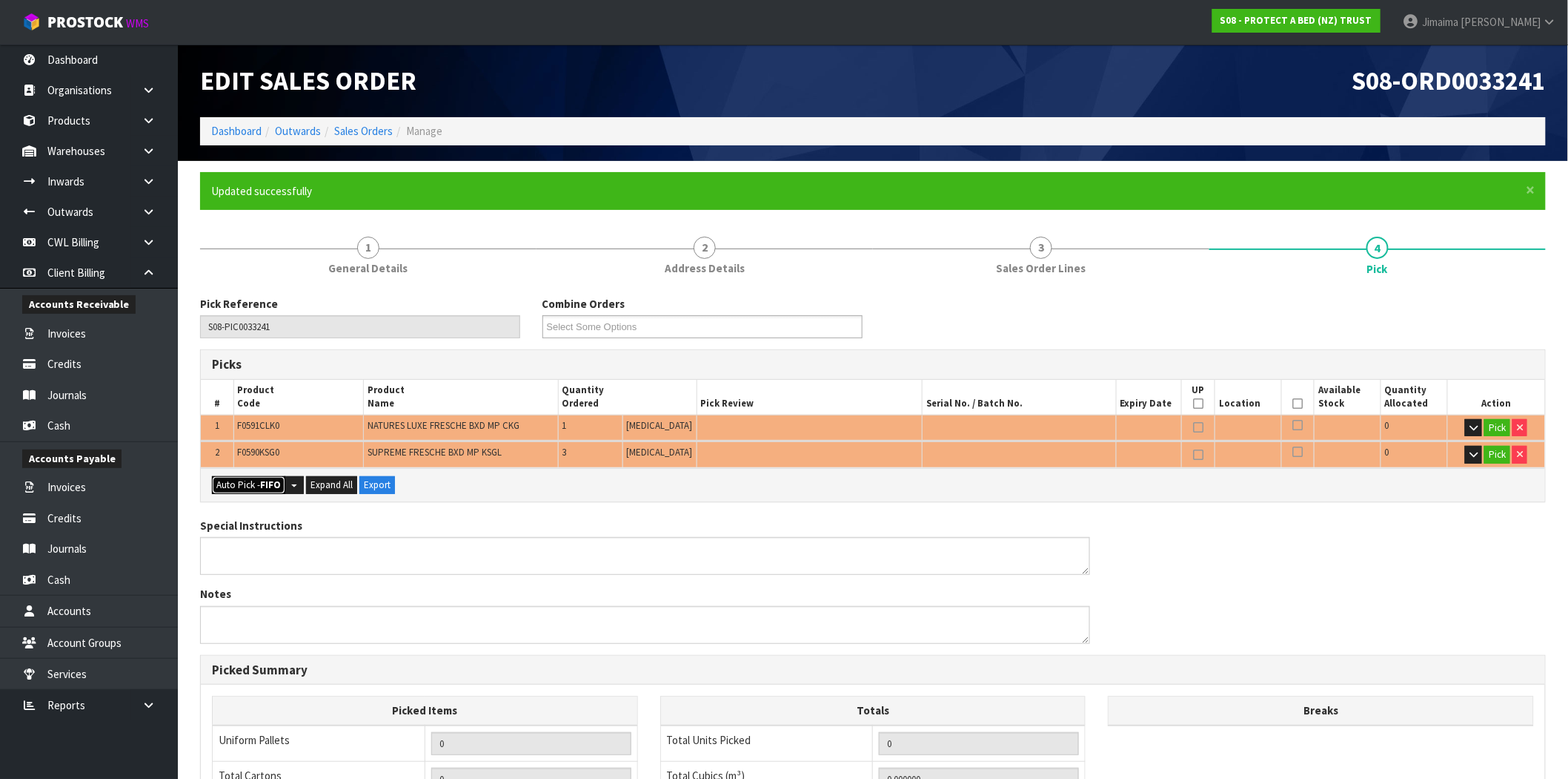
click at [242, 487] on button "Auto Pick - FIFO" at bounding box center [249, 485] width 73 height 18
type input "Piece x 3"
type input "3"
type input "0.027753"
type input "3.180"
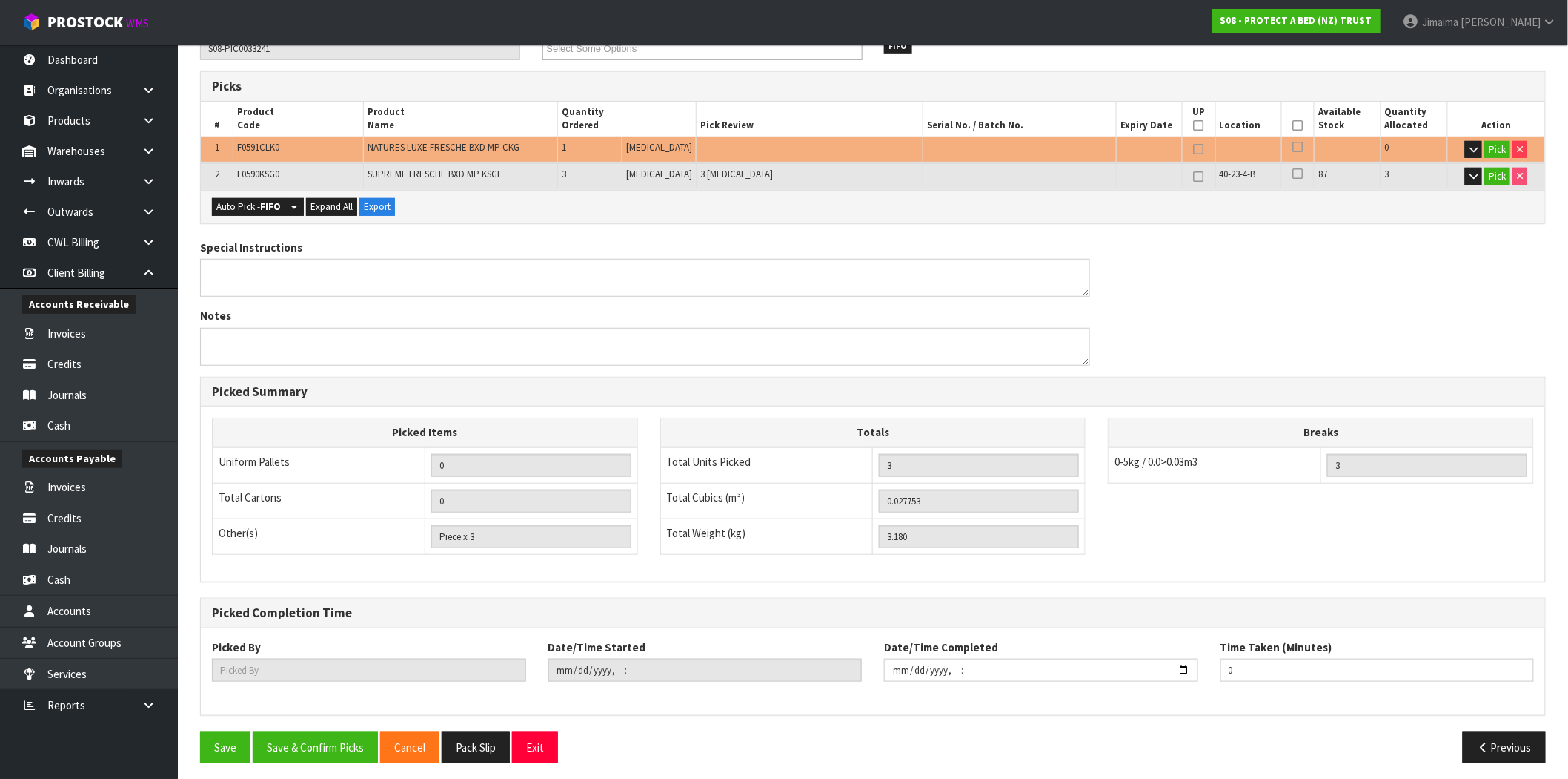
scroll to position [285, 0]
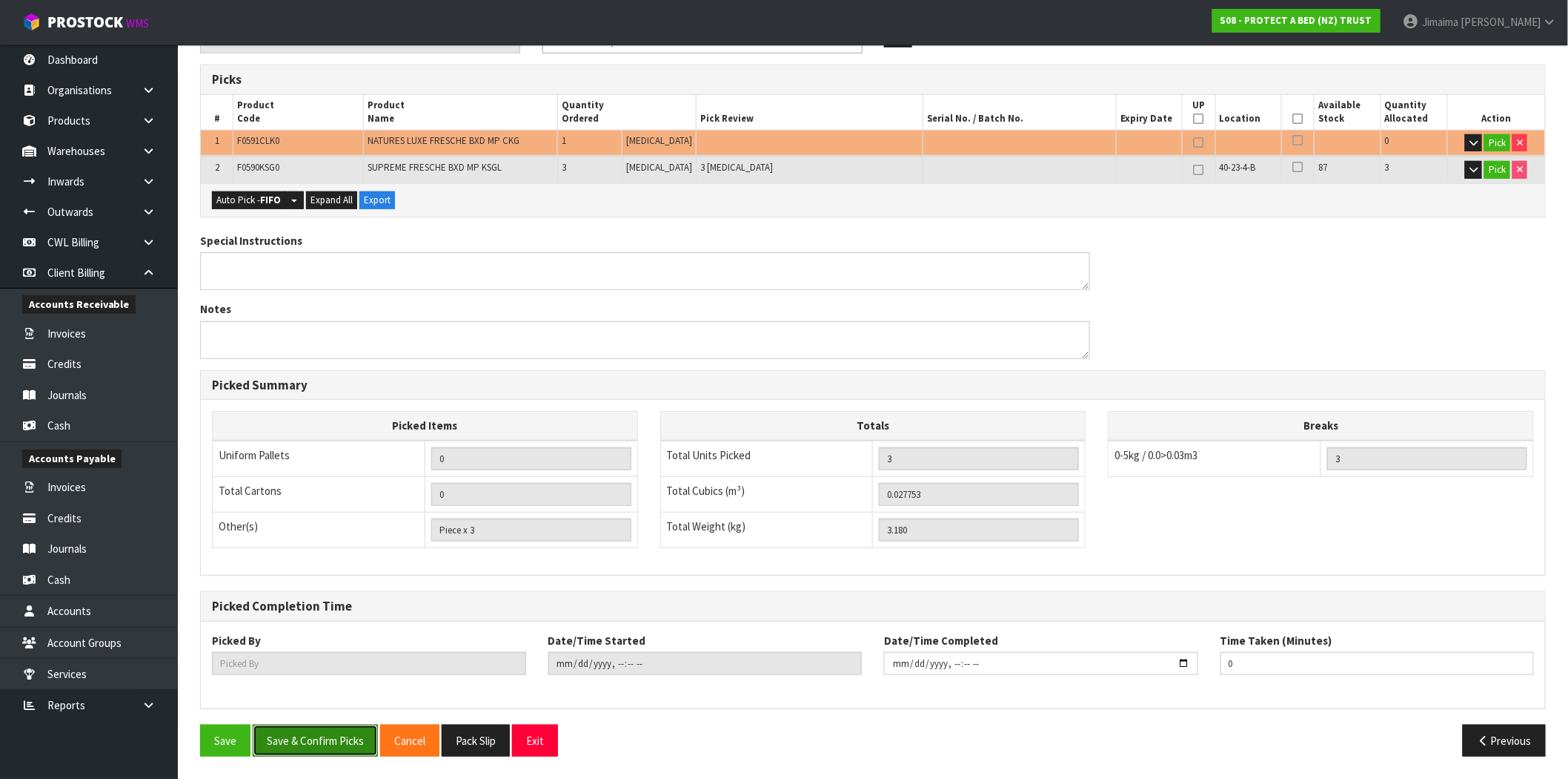
click at [338, 741] on button "Save & Confirm Picks" at bounding box center [315, 740] width 125 height 32
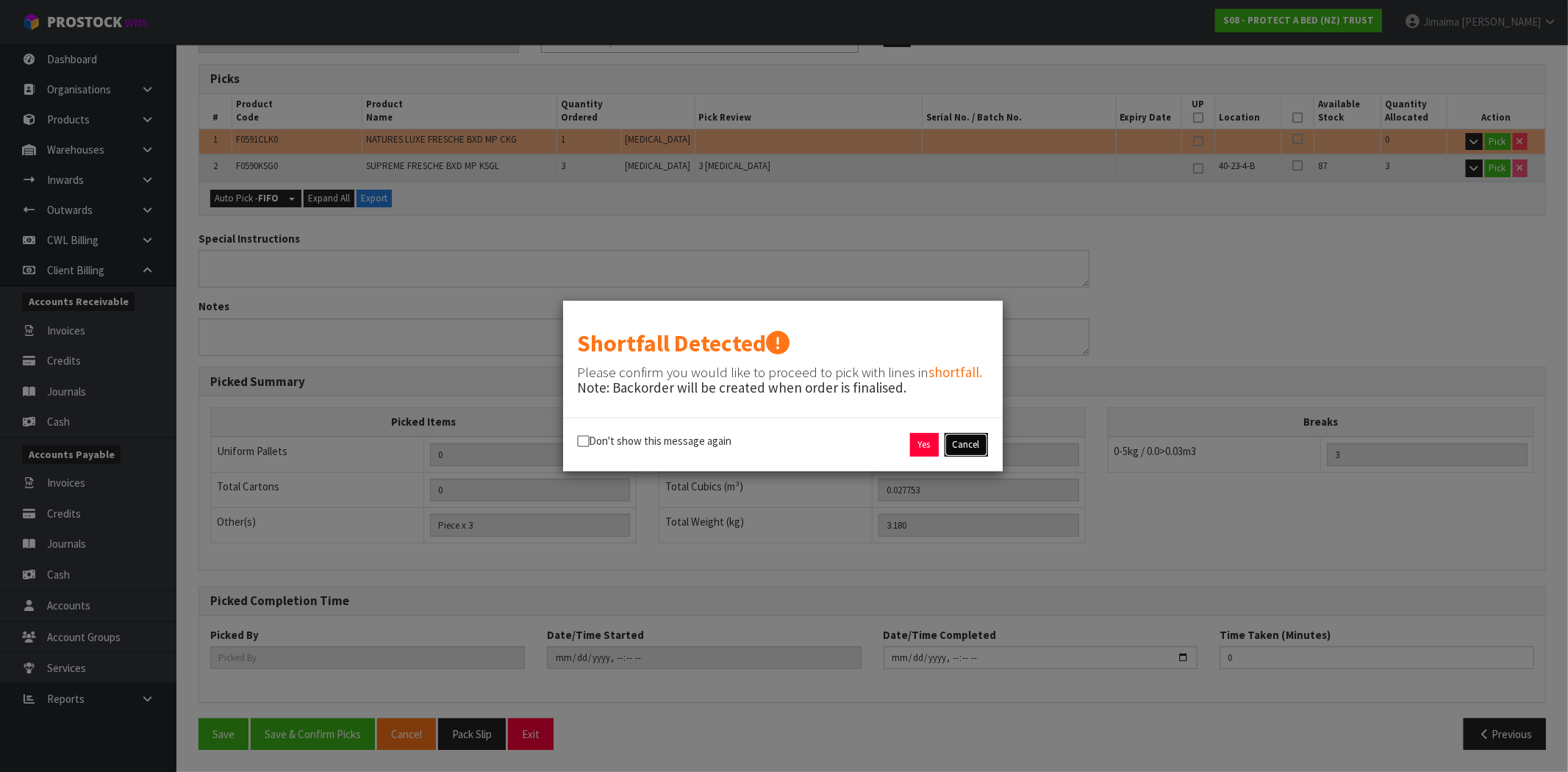
click at [972, 443] on button "Cancel" at bounding box center [966, 444] width 43 height 23
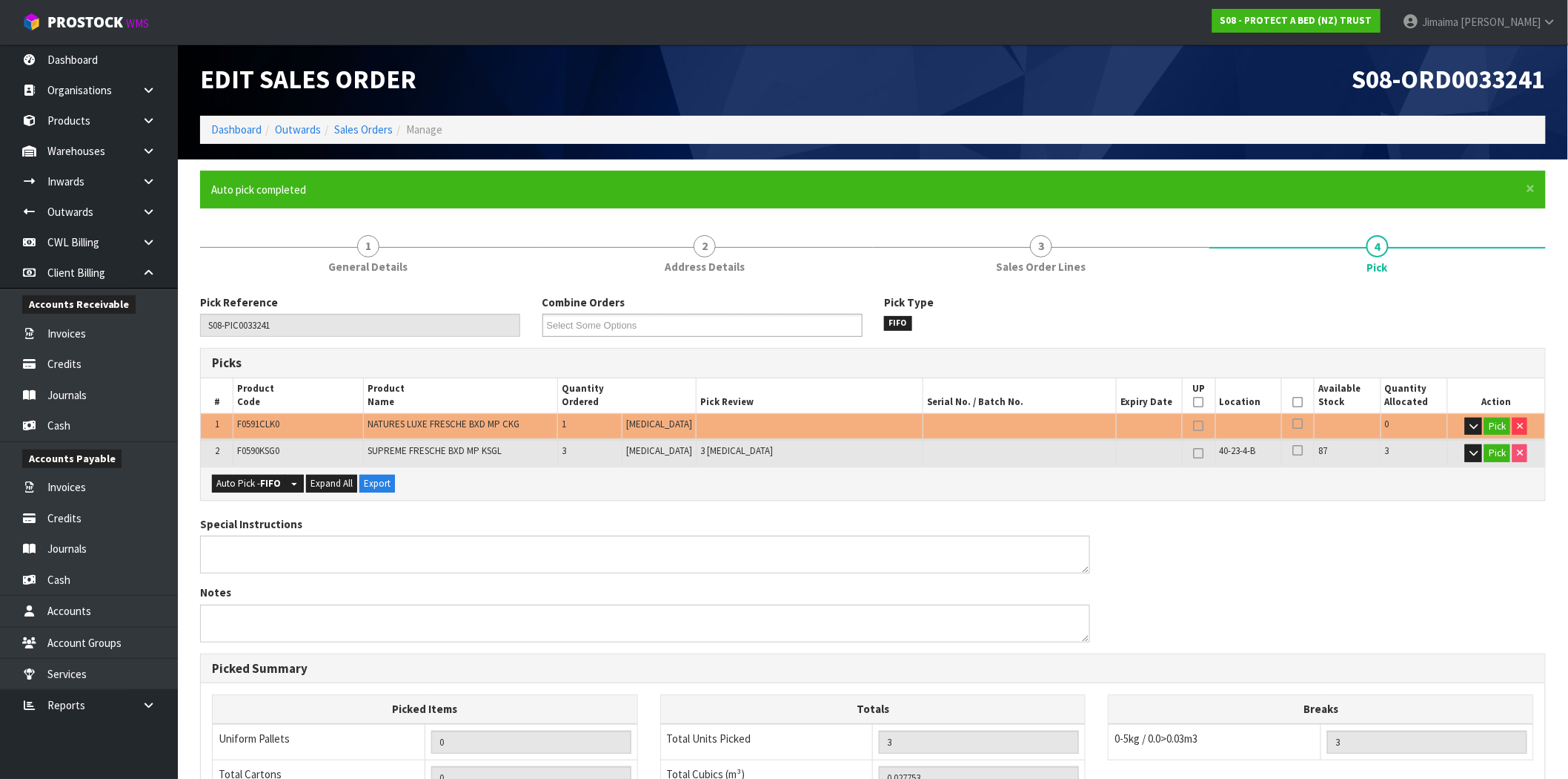
scroll to position [0, 0]
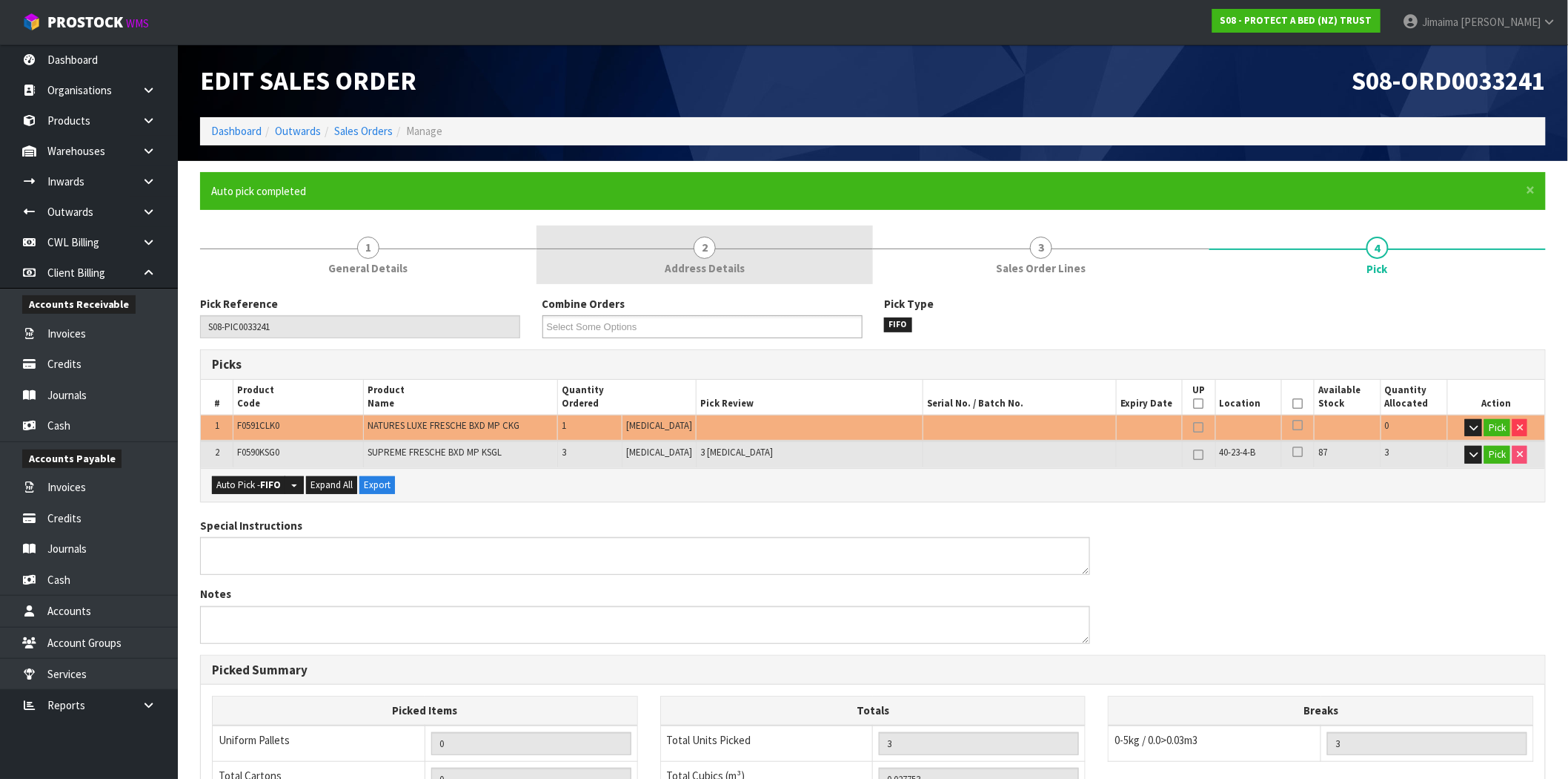
click at [768, 231] on link "2 Address Details" at bounding box center [704, 254] width 336 height 59
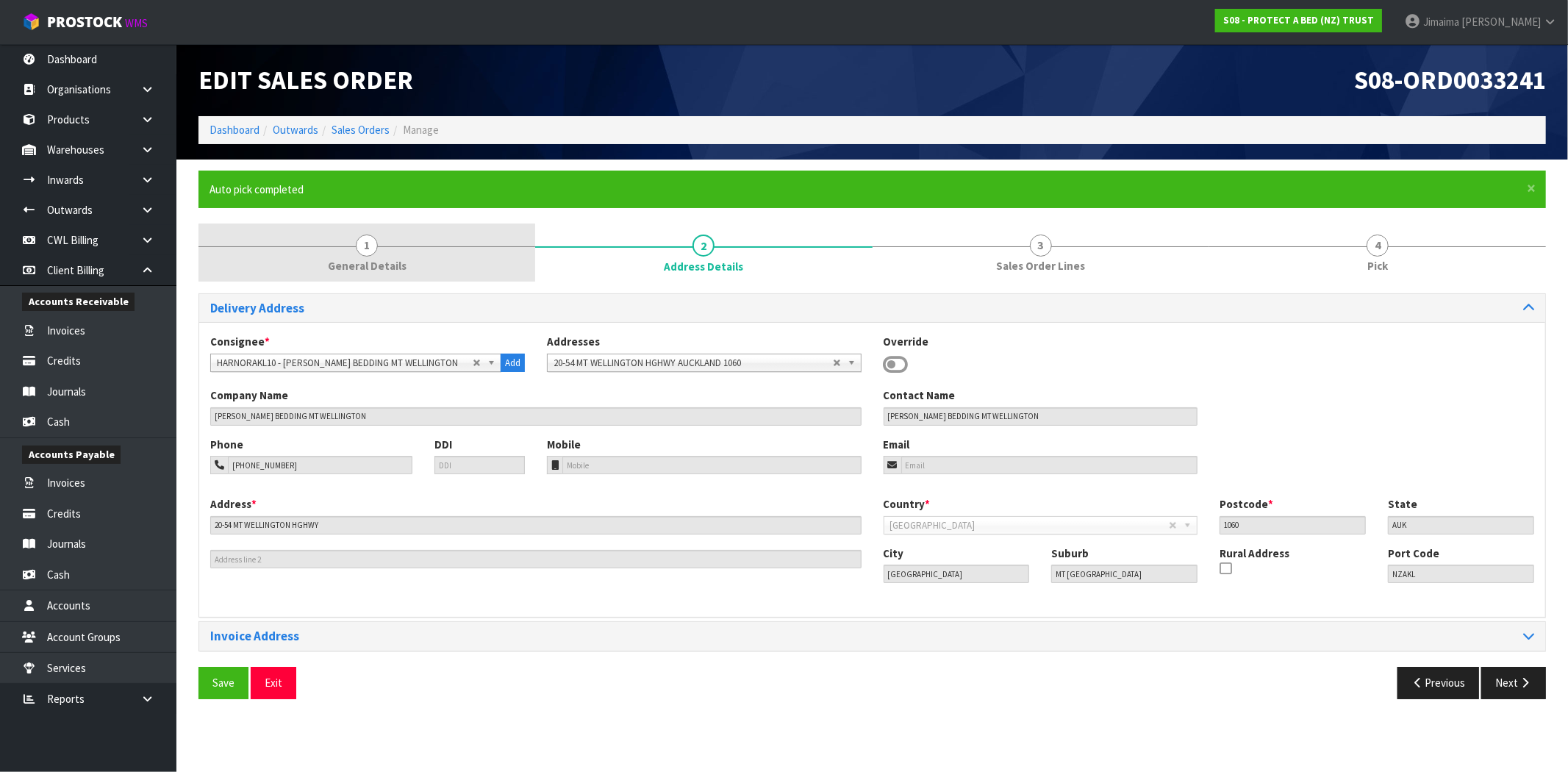
click at [431, 250] on link "1 General Details" at bounding box center [367, 252] width 337 height 58
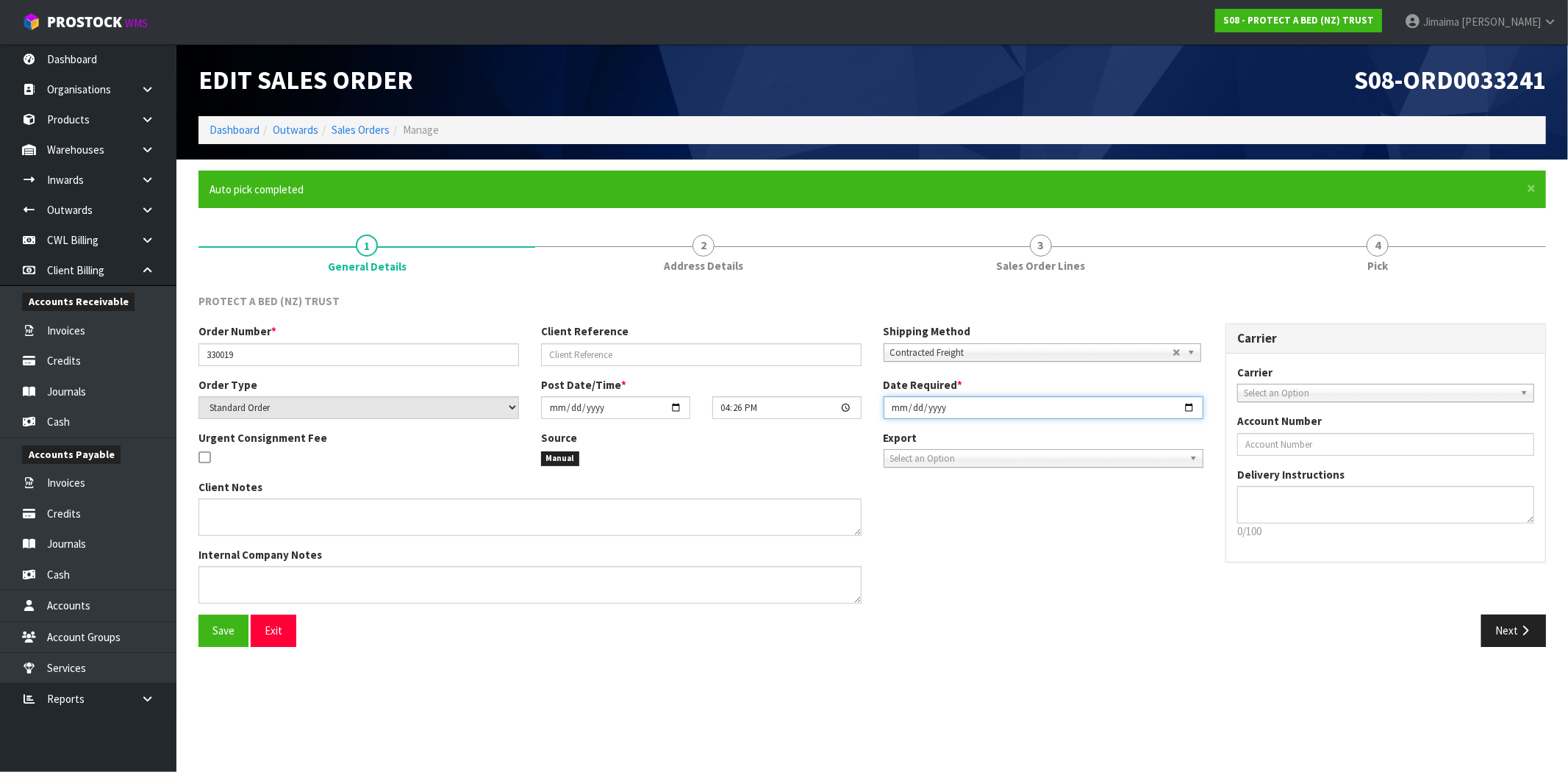
drag, startPoint x: 1189, startPoint y: 407, endPoint x: 1121, endPoint y: 450, distance: 80.5
click at [1188, 407] on input "[DATE]" at bounding box center [1044, 407] width 320 height 22
type input "[DATE]"
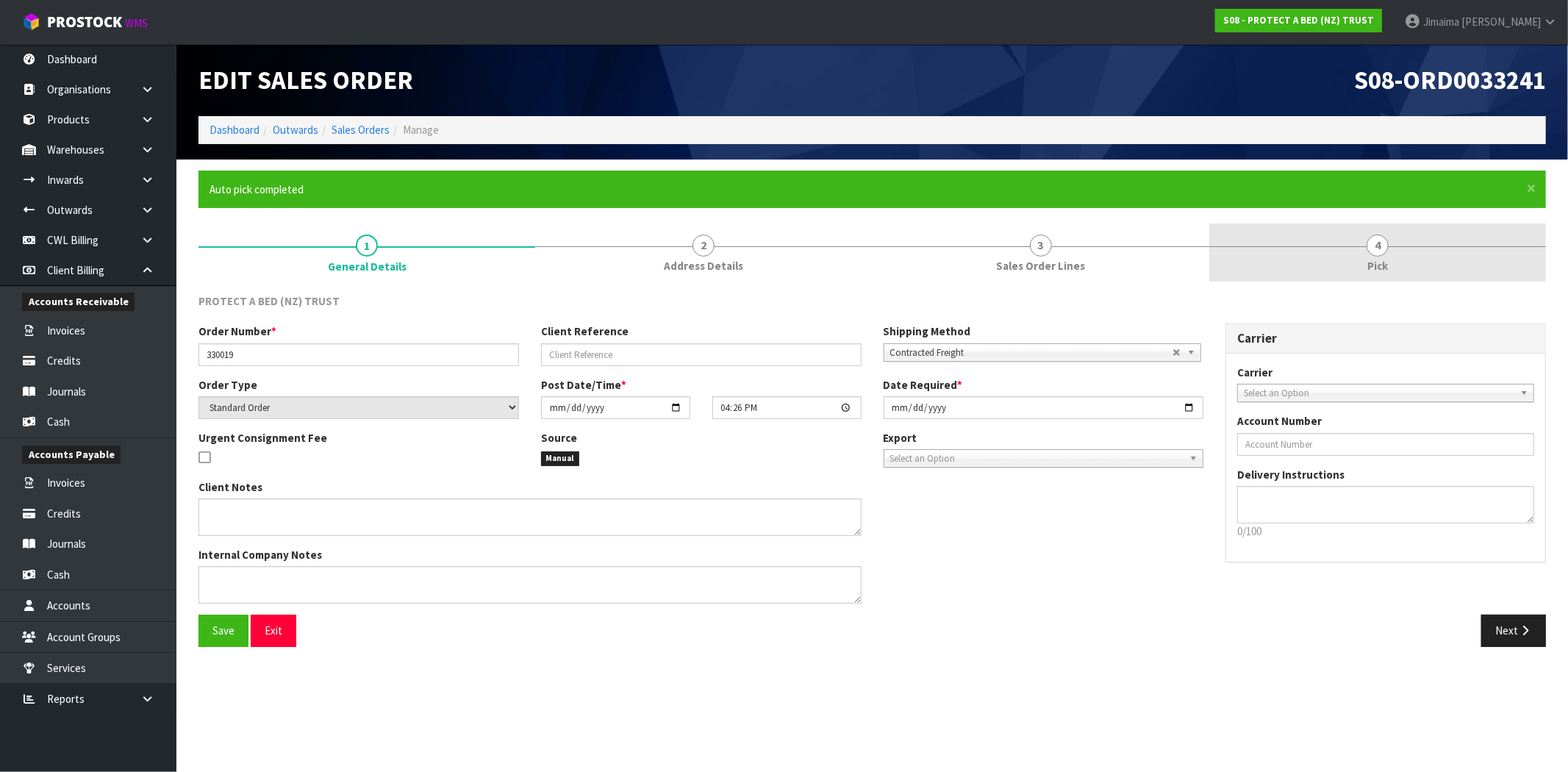
click at [1362, 261] on link "4 Pick" at bounding box center [1378, 252] width 337 height 58
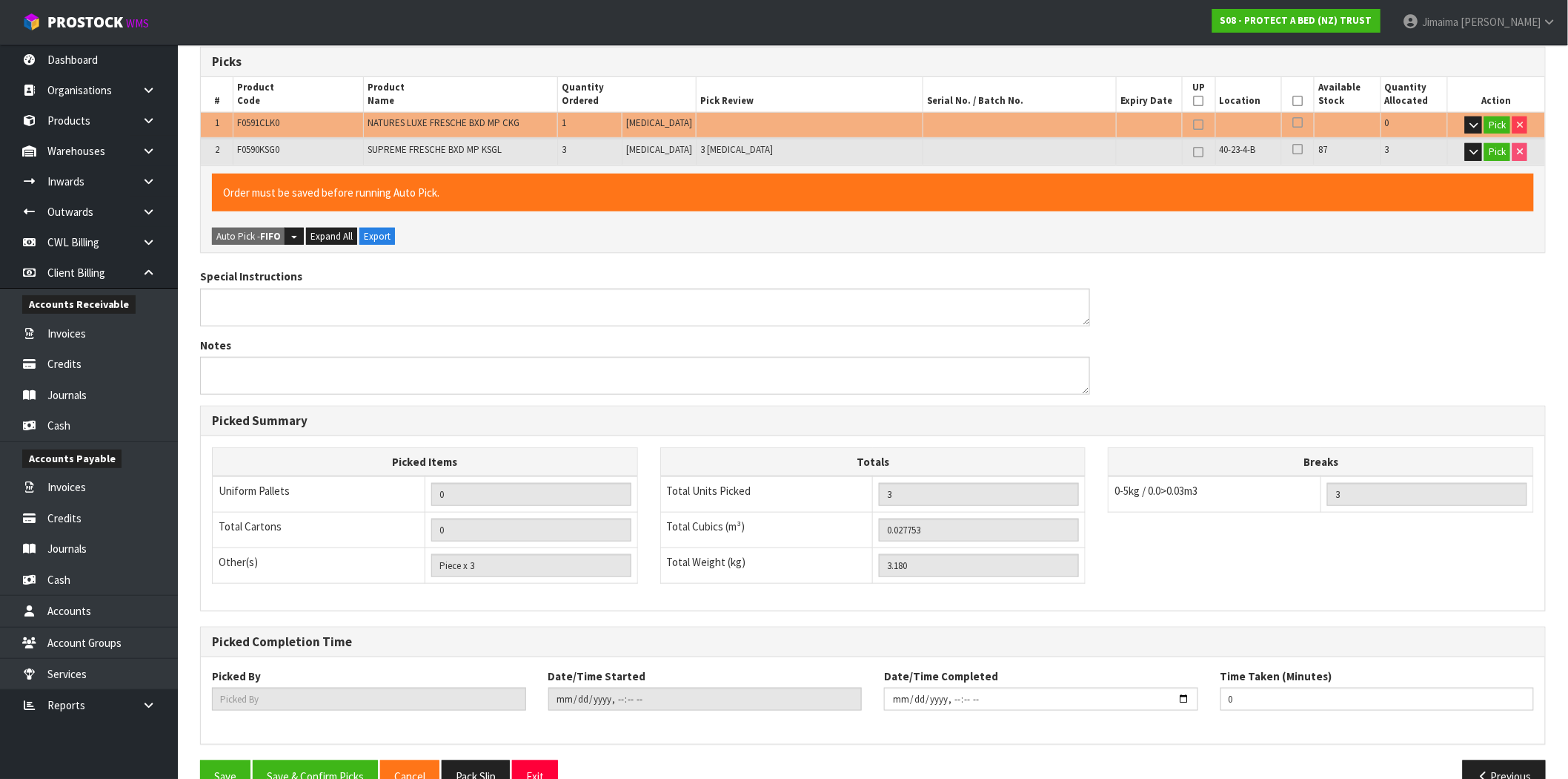
scroll to position [338, 0]
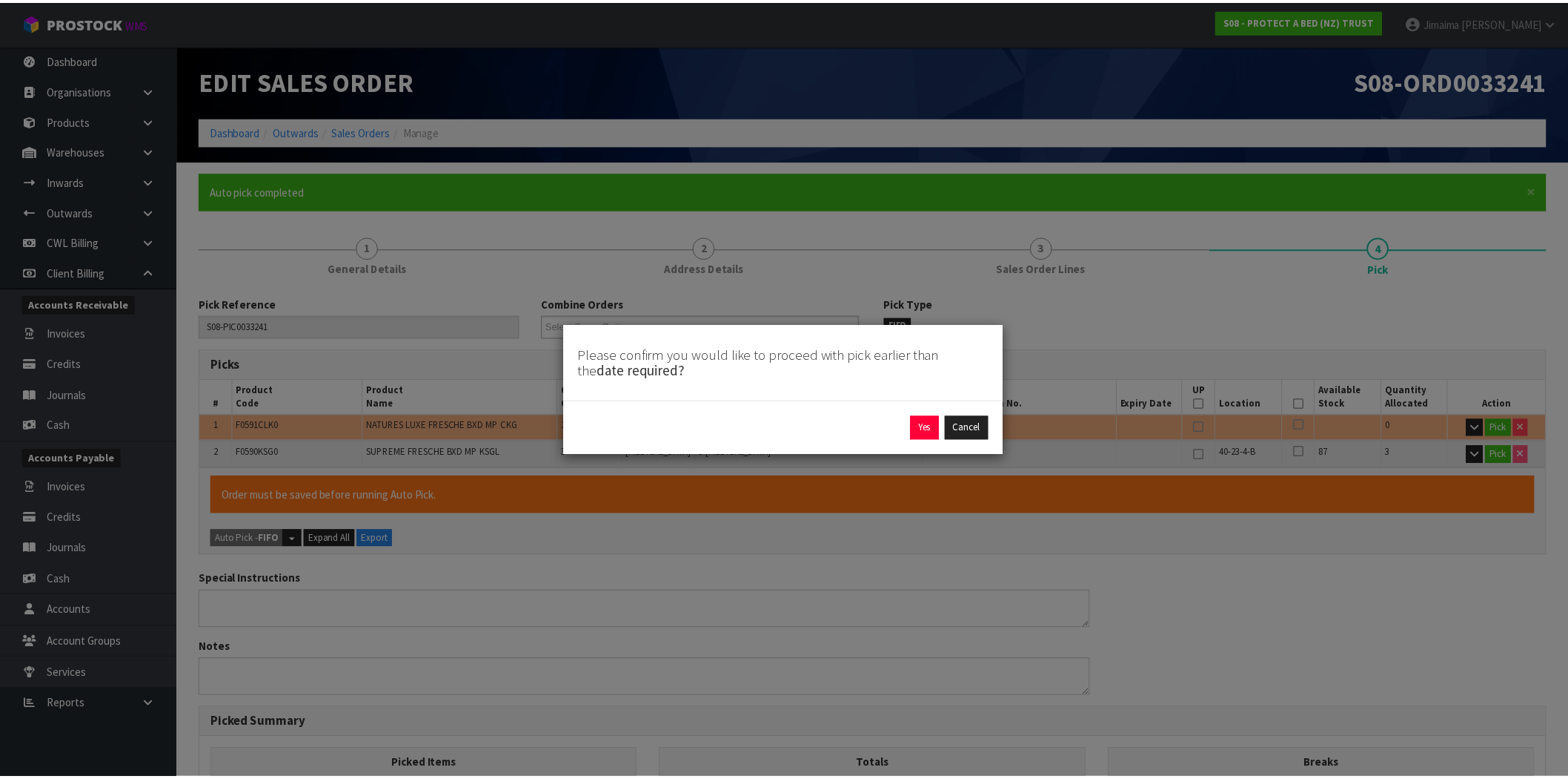
scroll to position [338, 0]
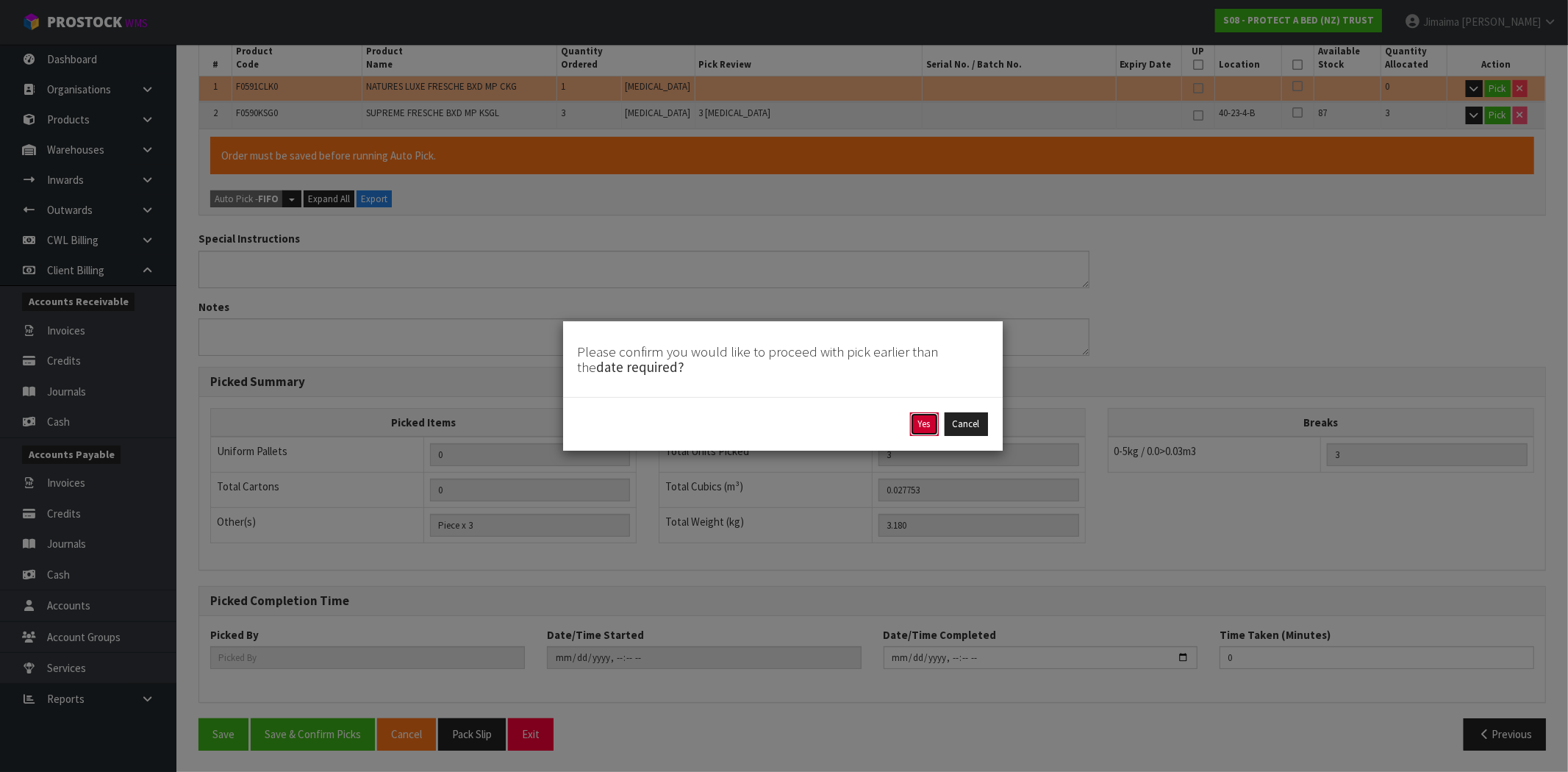
click at [932, 420] on button "Yes" at bounding box center [924, 424] width 29 height 23
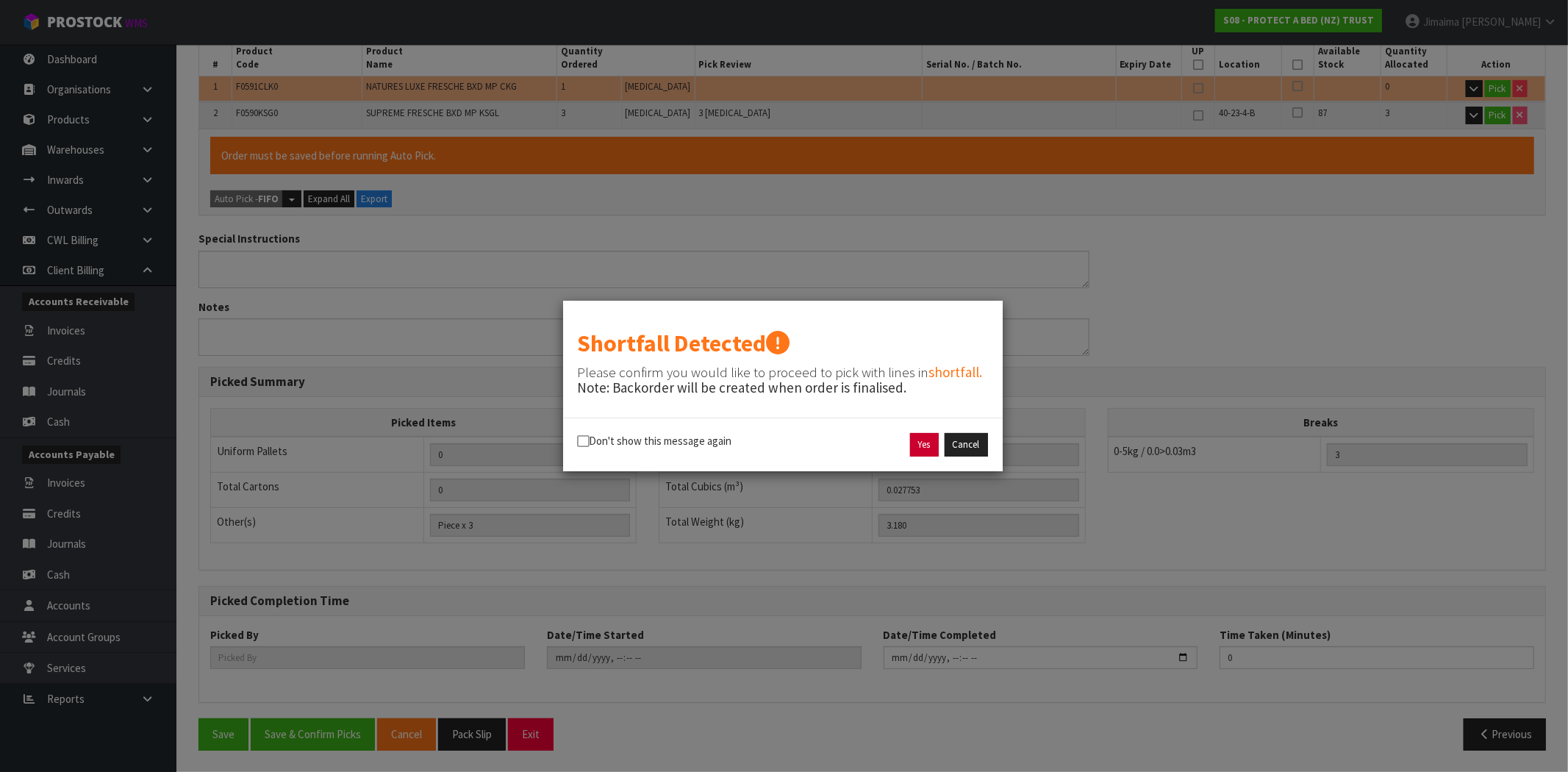
drag, startPoint x: 893, startPoint y: 443, endPoint x: 920, endPoint y: 443, distance: 27.0
click at [896, 441] on div "Yes Cancel" at bounding box center [891, 444] width 216 height 23
click at [925, 445] on button "Yes" at bounding box center [924, 444] width 29 height 23
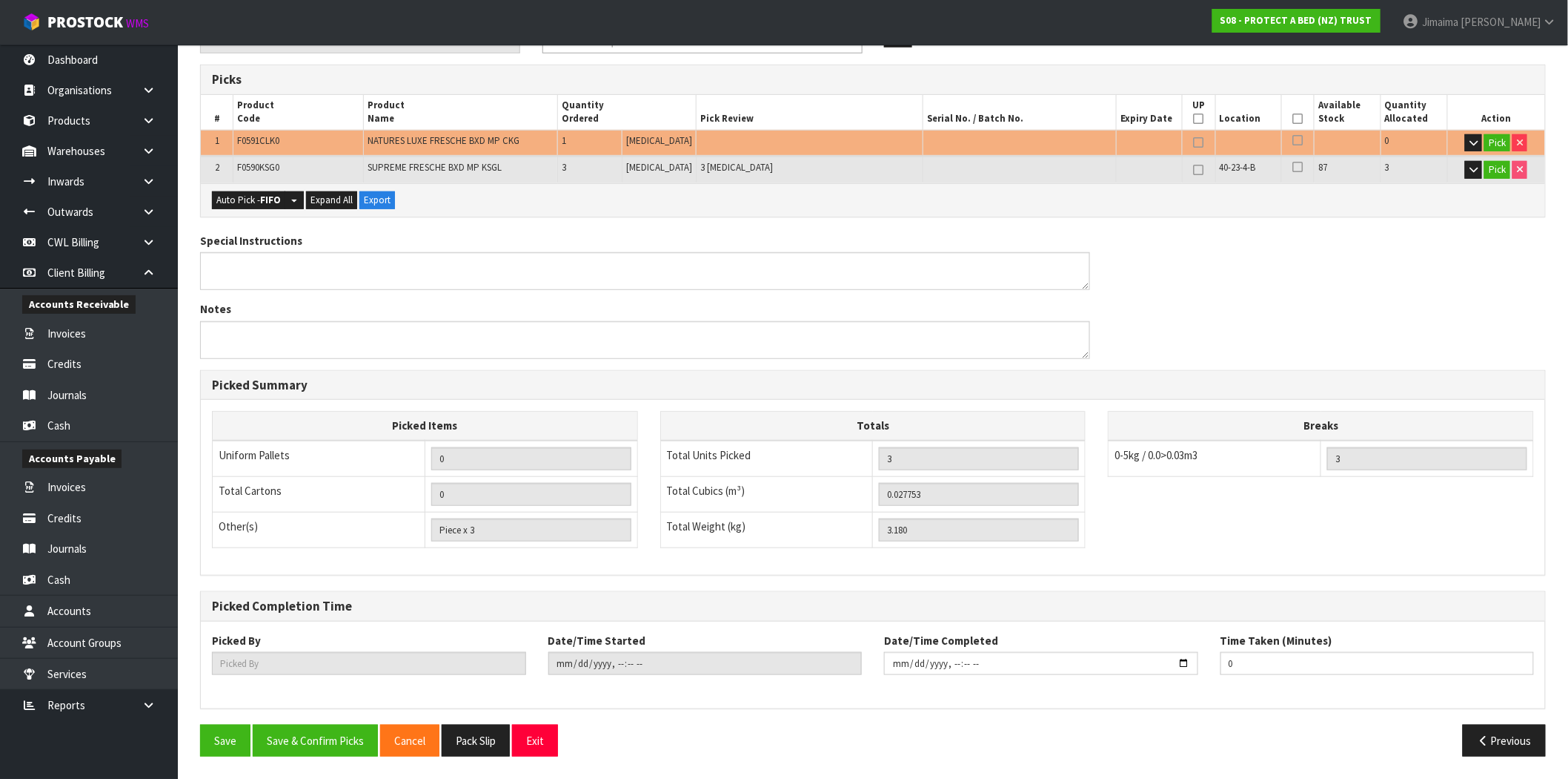
scroll to position [0, 0]
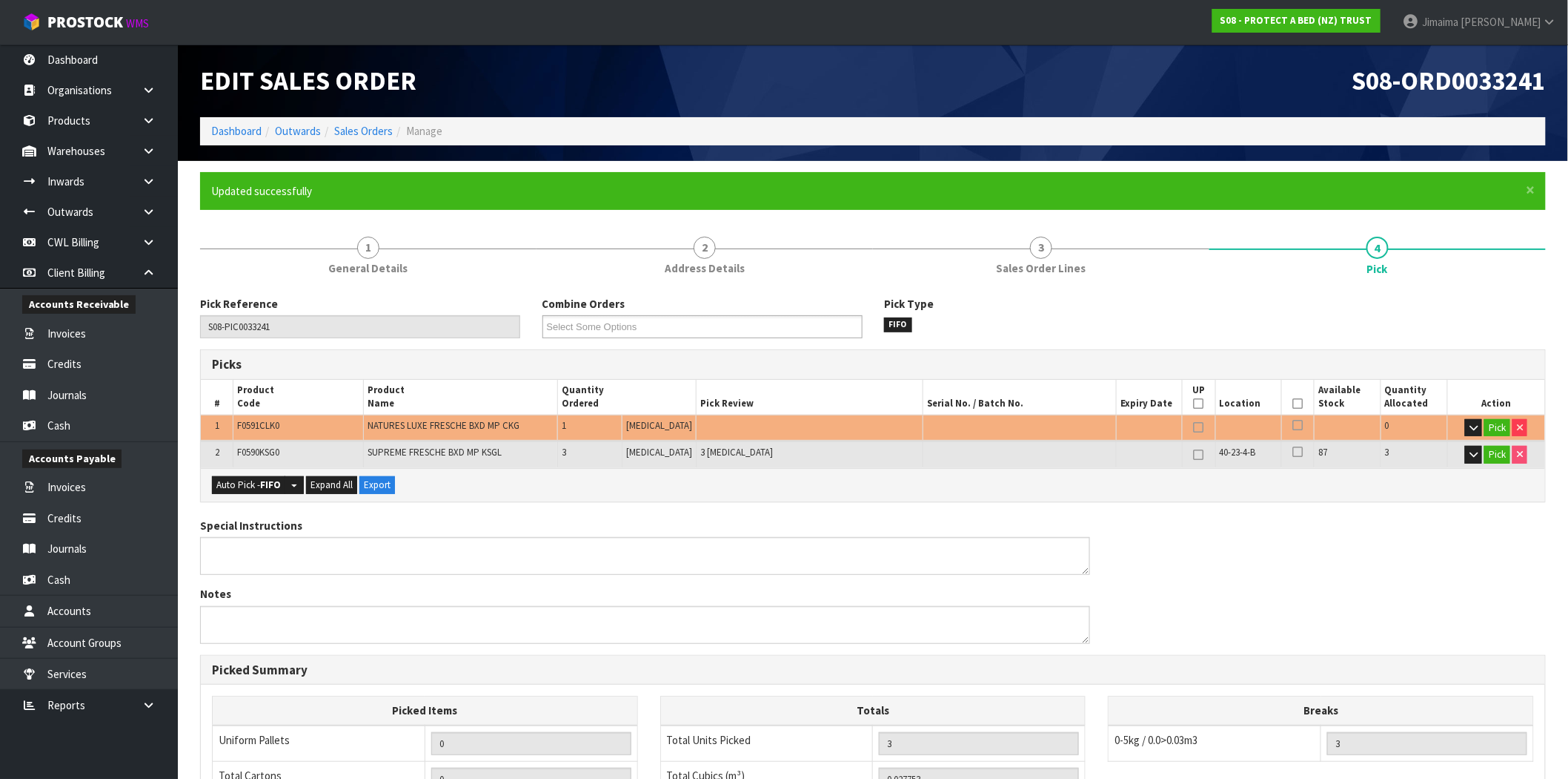
type input "Jimaima [PERSON_NAME]"
type input "[DATE]T16:27:17"
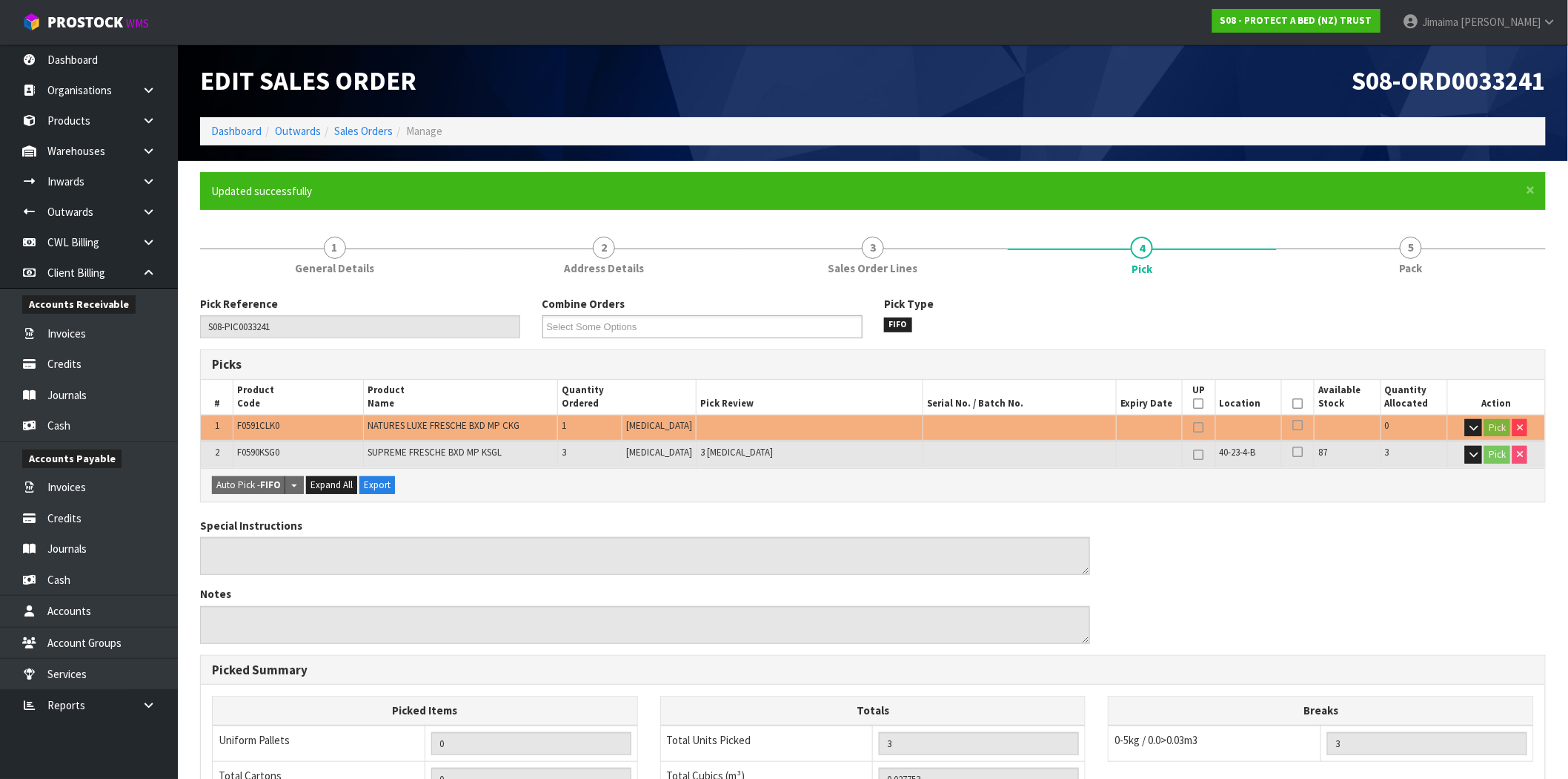
scroll to position [285, 0]
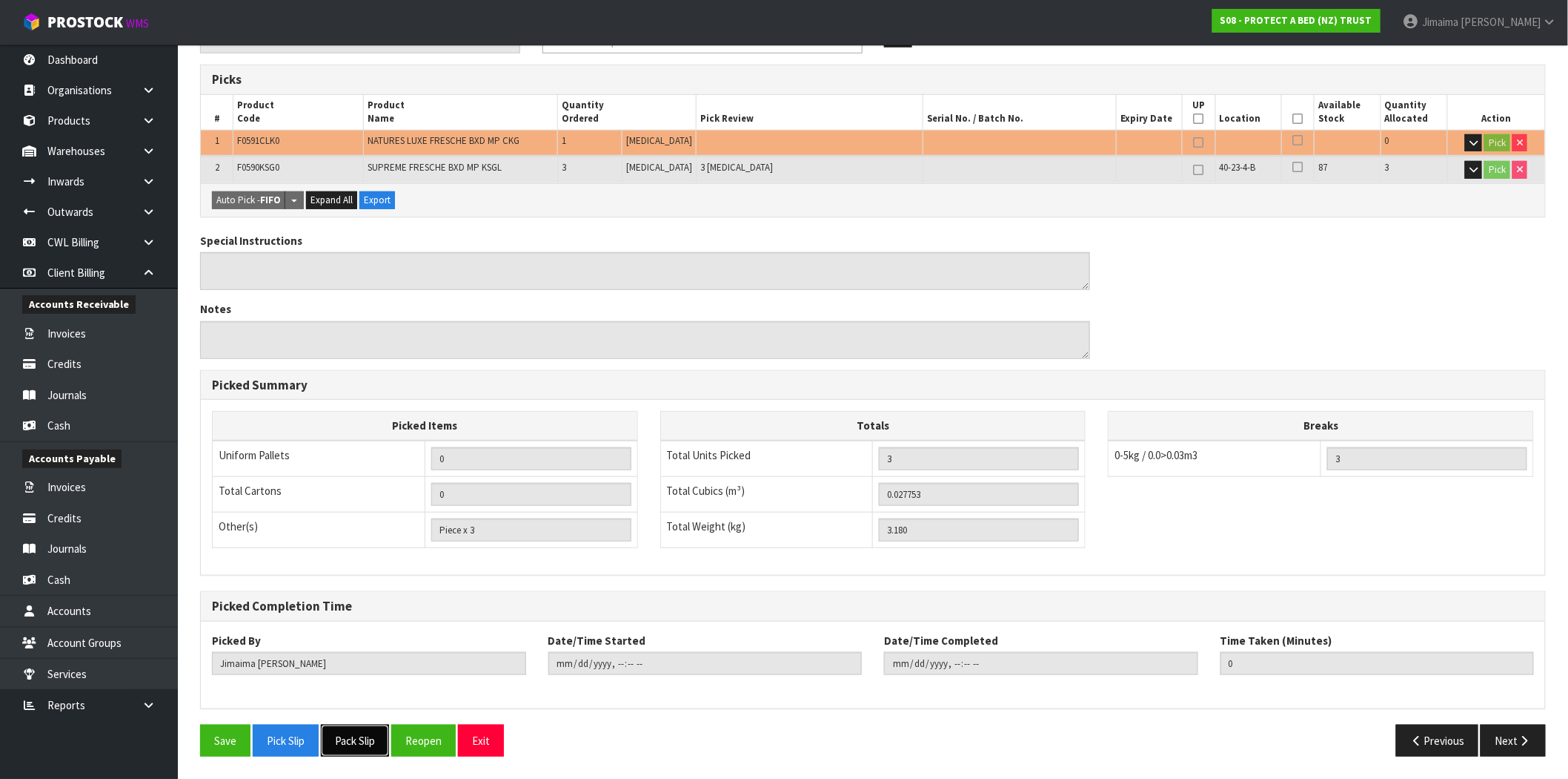
click at [353, 731] on button "Pack Slip" at bounding box center [355, 740] width 68 height 32
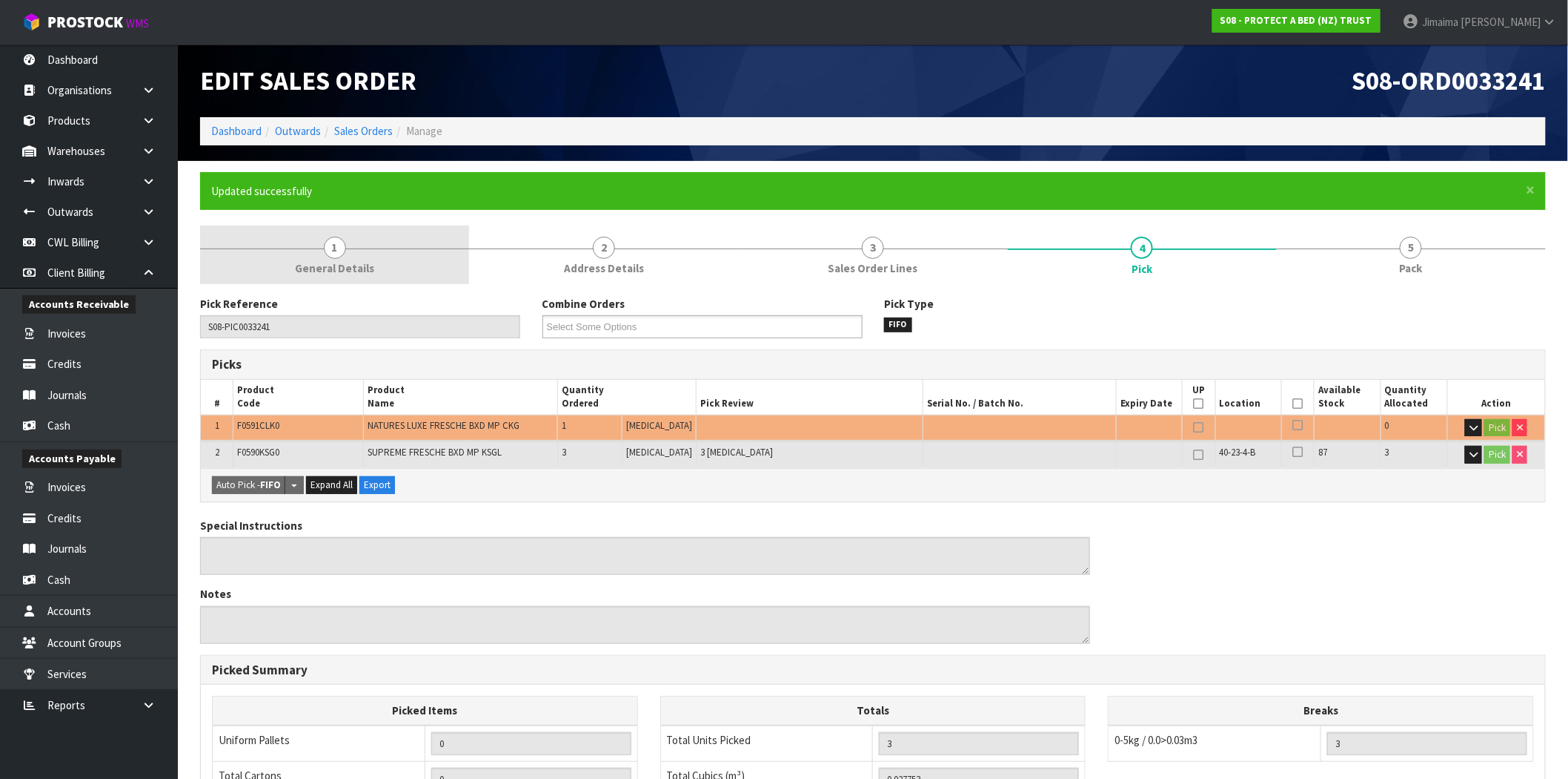
click at [335, 246] on span "1" at bounding box center [335, 247] width 22 height 22
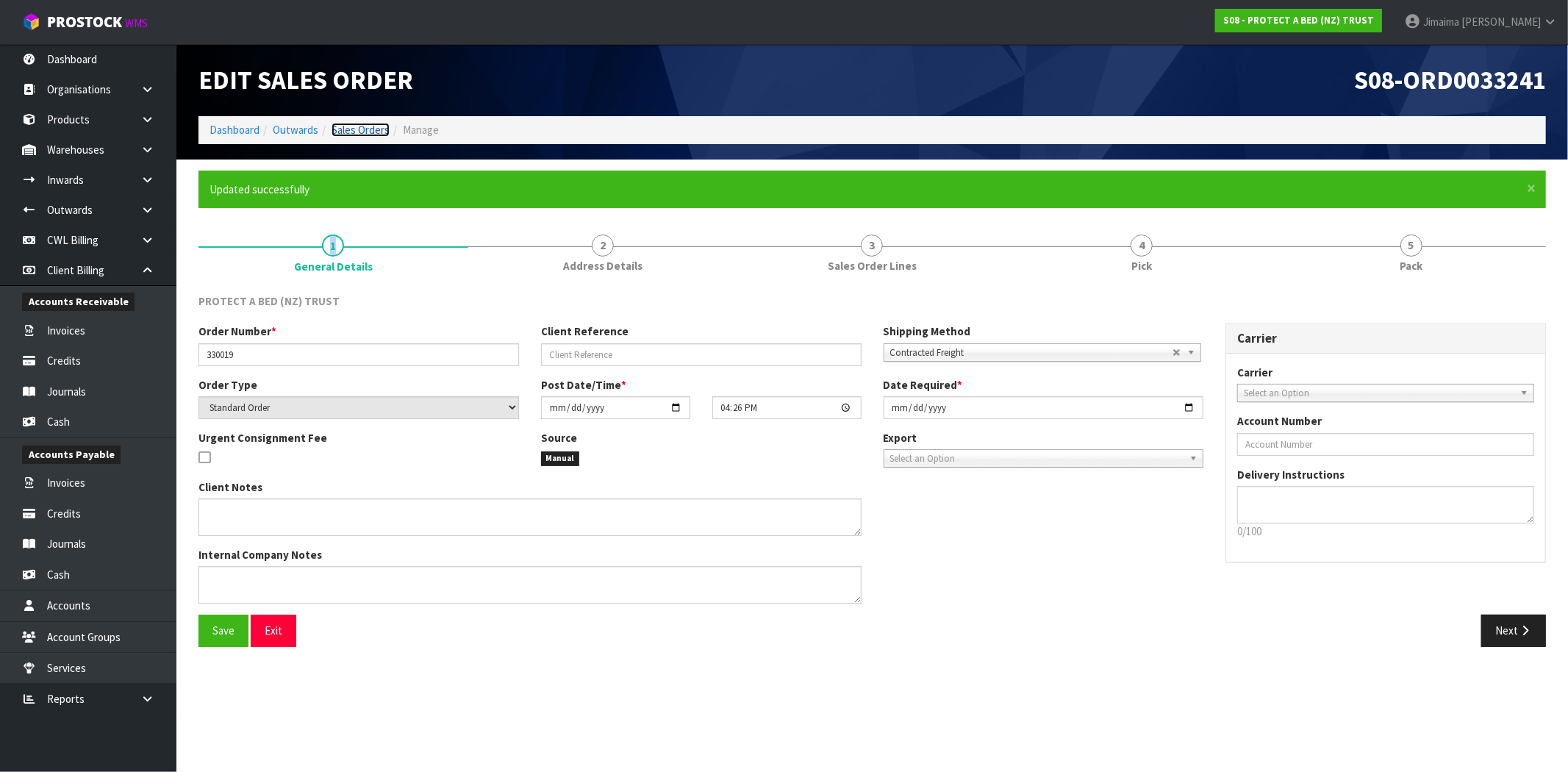
click at [358, 127] on link "Sales Orders" at bounding box center [361, 129] width 58 height 14
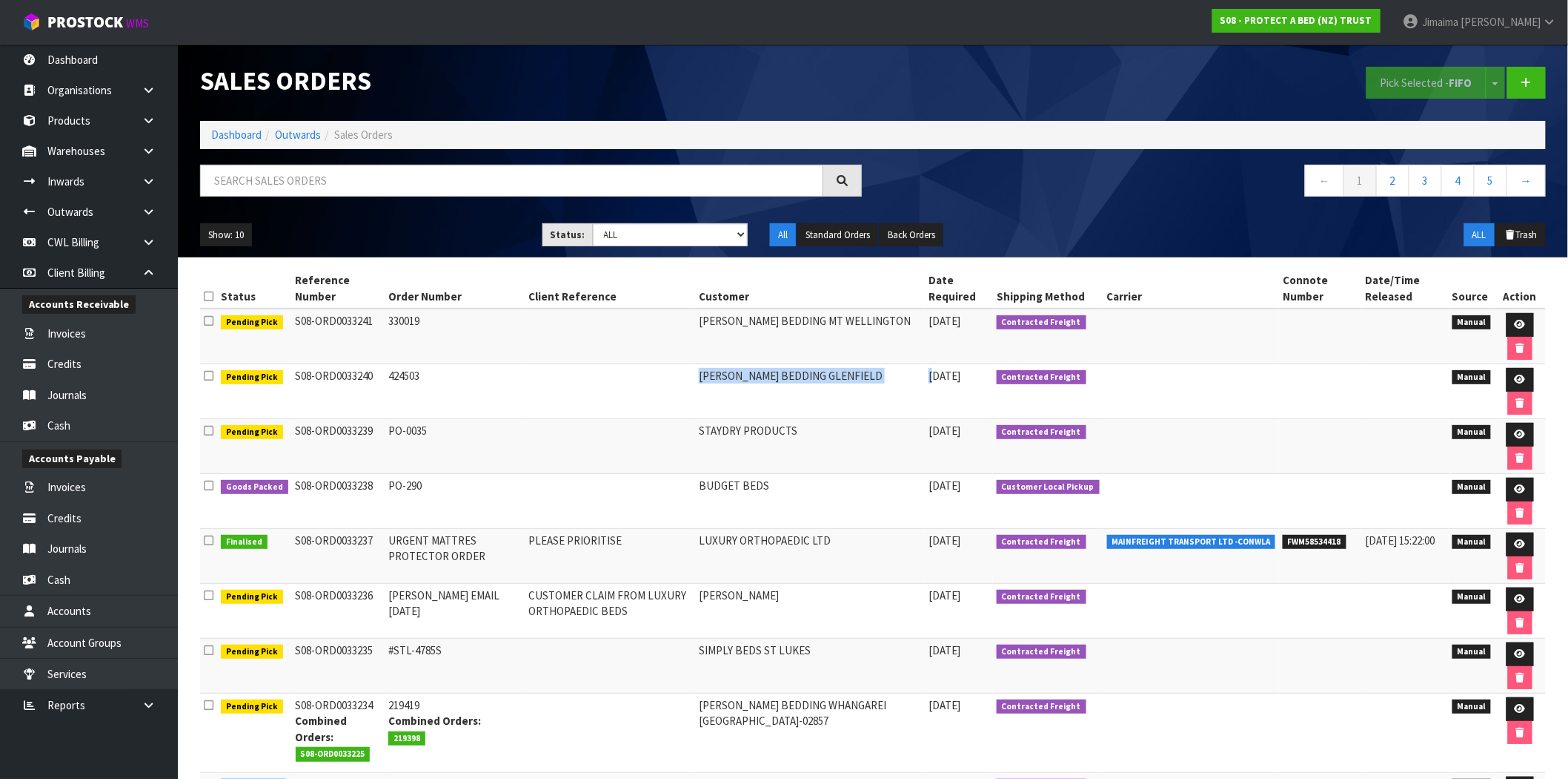
drag, startPoint x: 939, startPoint y: 371, endPoint x: 732, endPoint y: 375, distance: 207.0
click at [732, 375] on tr "Pending Pick S08-ORD0033240 424503 [PERSON_NAME] BEDDING [GEOGRAPHIC_DATA] [DAT…" at bounding box center [873, 392] width 1346 height 55
click at [804, 383] on td "[PERSON_NAME] BEDDING GLENFIELD" at bounding box center [810, 392] width 230 height 55
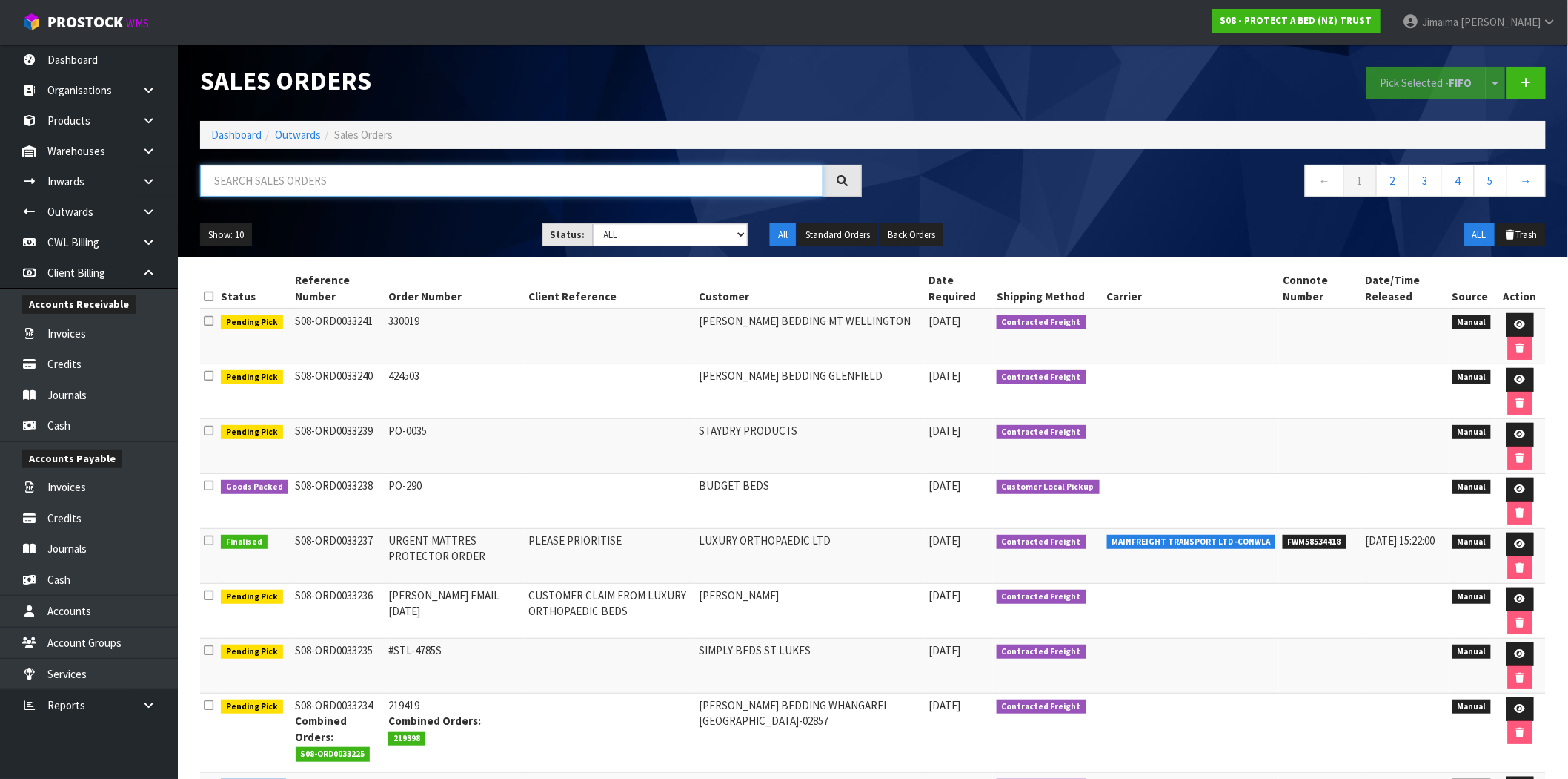
click at [357, 174] on input "text" at bounding box center [511, 180] width 623 height 32
paste input "[PERSON_NAME] BEDDING GLENFIELD"
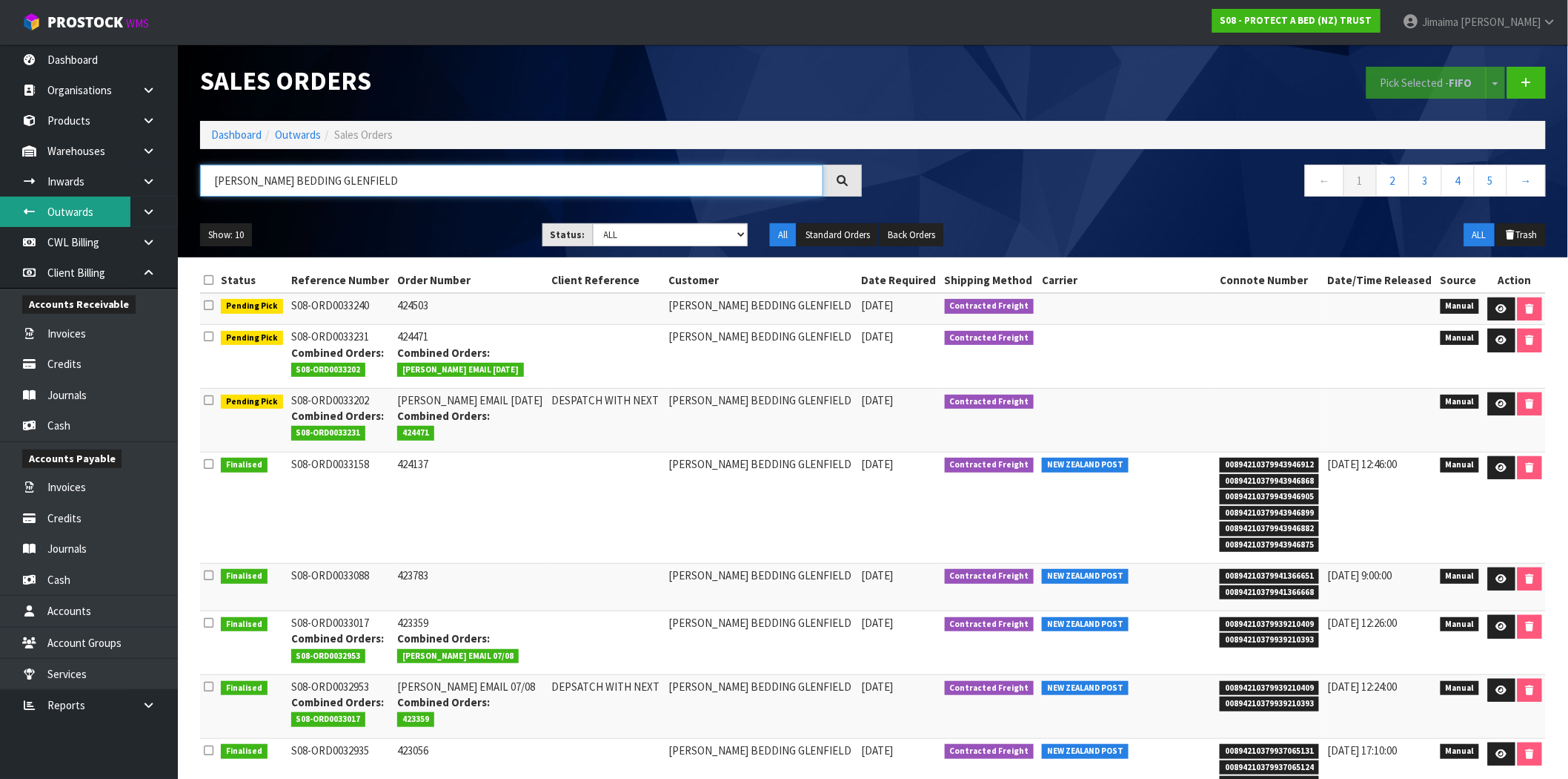
drag, startPoint x: 410, startPoint y: 180, endPoint x: 9, endPoint y: 206, distance: 401.8
click at [9, 206] on body "Toggle navigation ProStock WMS S08 - PROTECT A BED (NZ) TRUST Jimaima [PERSON_N…" at bounding box center [784, 390] width 1568 height 779
click at [387, 182] on input "[PERSON_NAME] BEDDING GLENFIELD" at bounding box center [511, 180] width 623 height 32
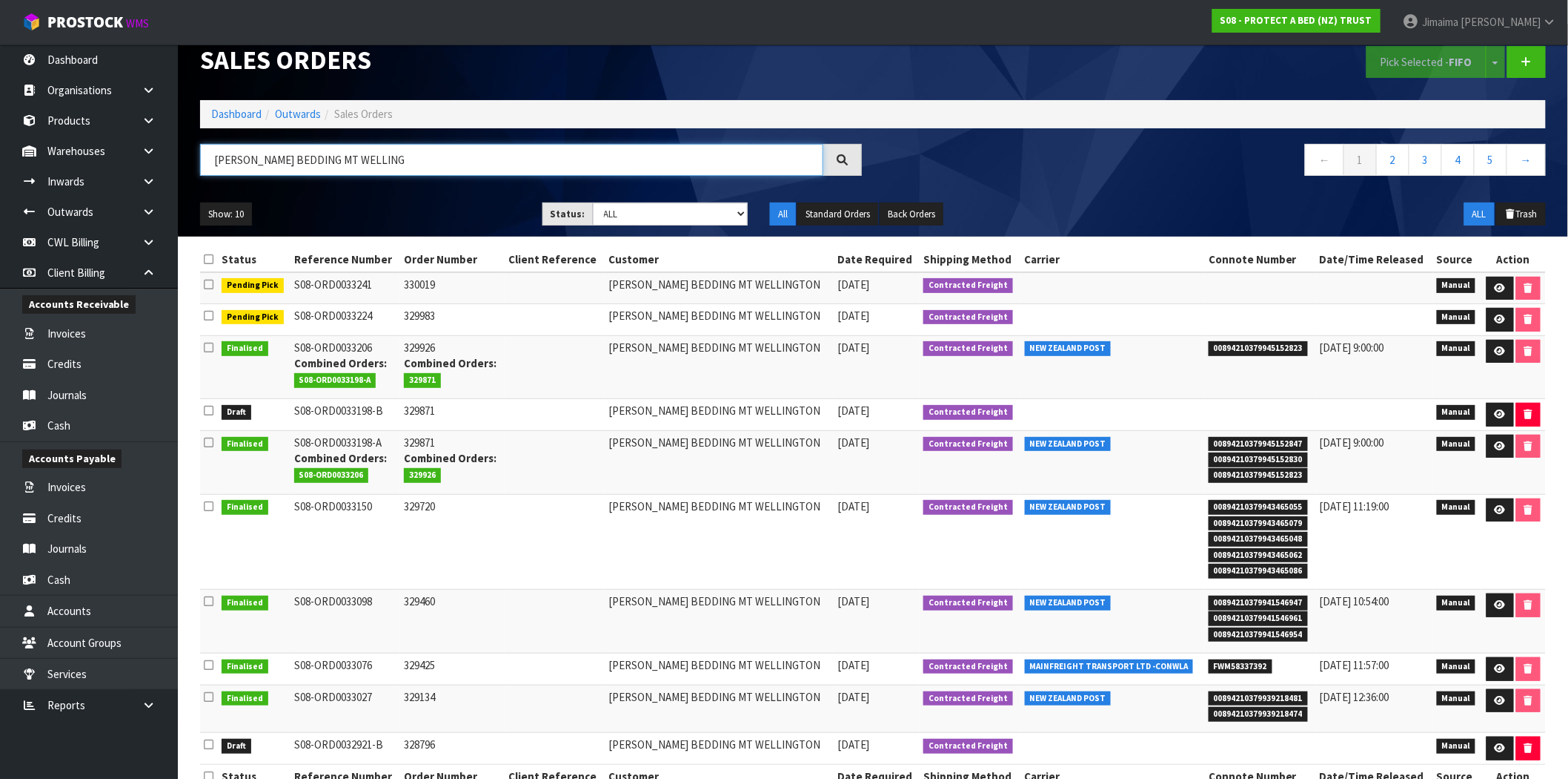
scroll to position [57, 0]
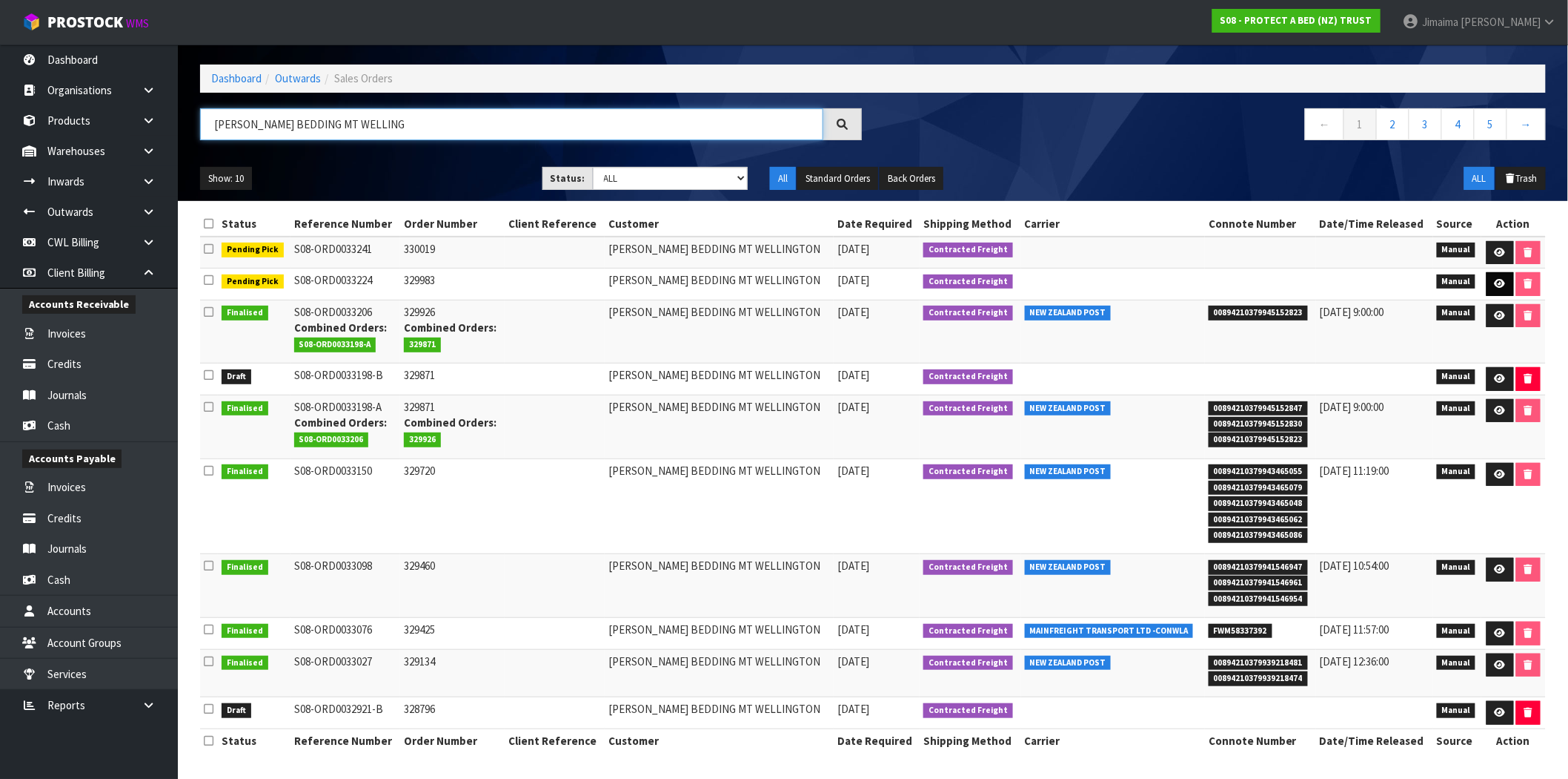
type input "[PERSON_NAME] BEDDING MT WELLING"
click at [1505, 273] on link at bounding box center [1500, 284] width 27 height 23
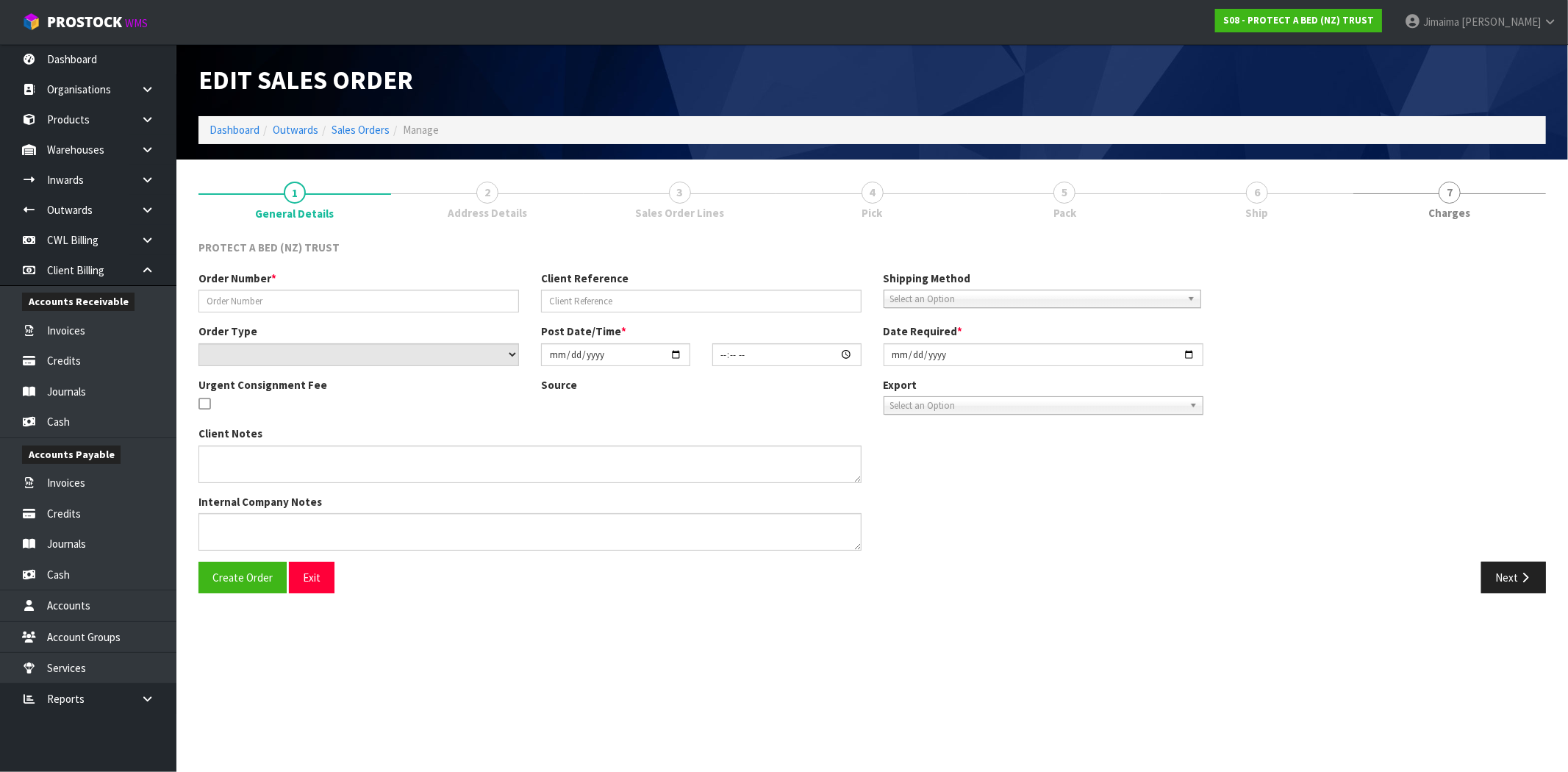
type input "329983"
select select "number:0"
type input "[DATE]"
type input "09:13:00.000"
type input "[DATE]"
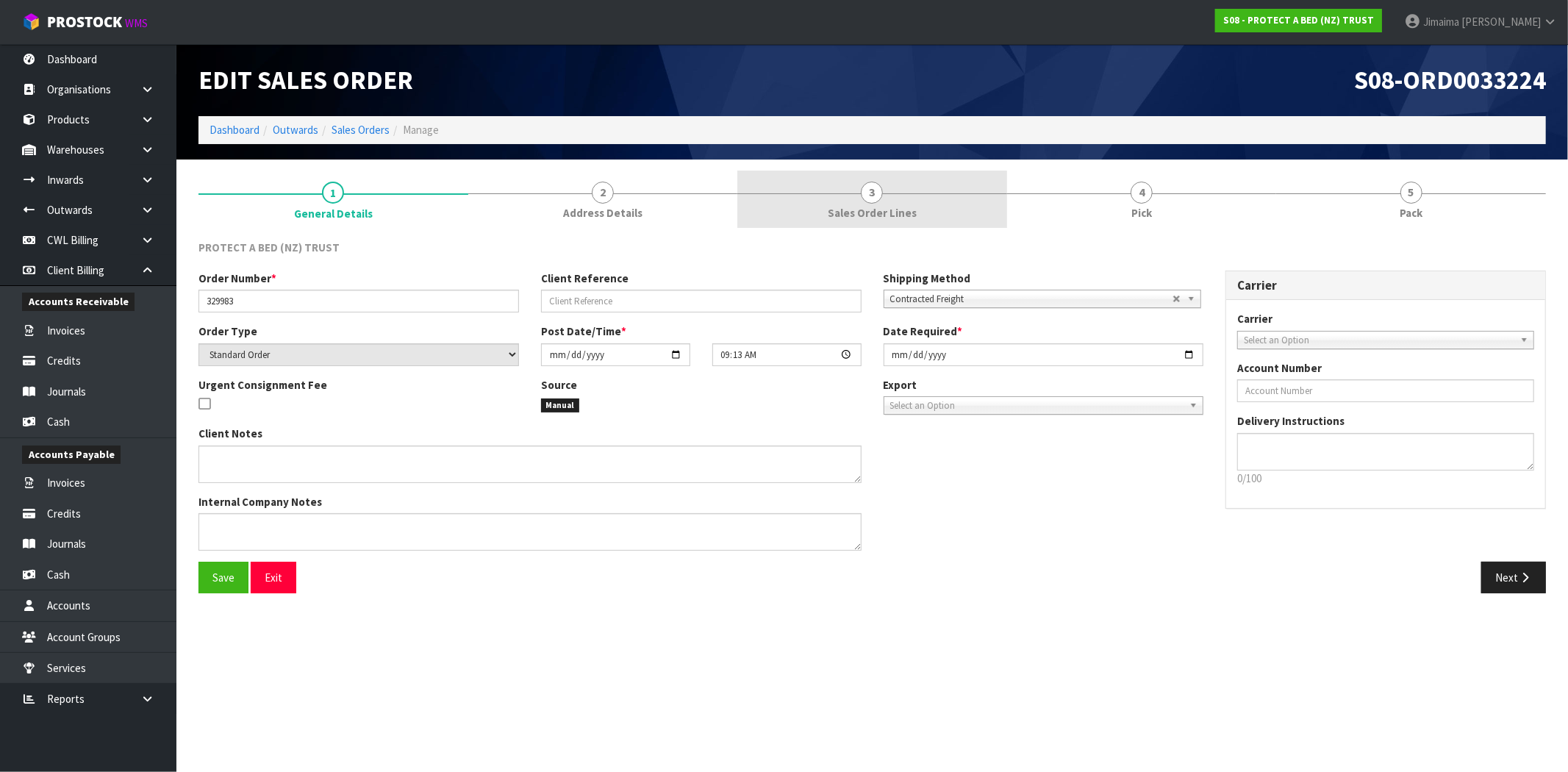
click at [856, 207] on span "Sales Order Lines" at bounding box center [872, 213] width 89 height 16
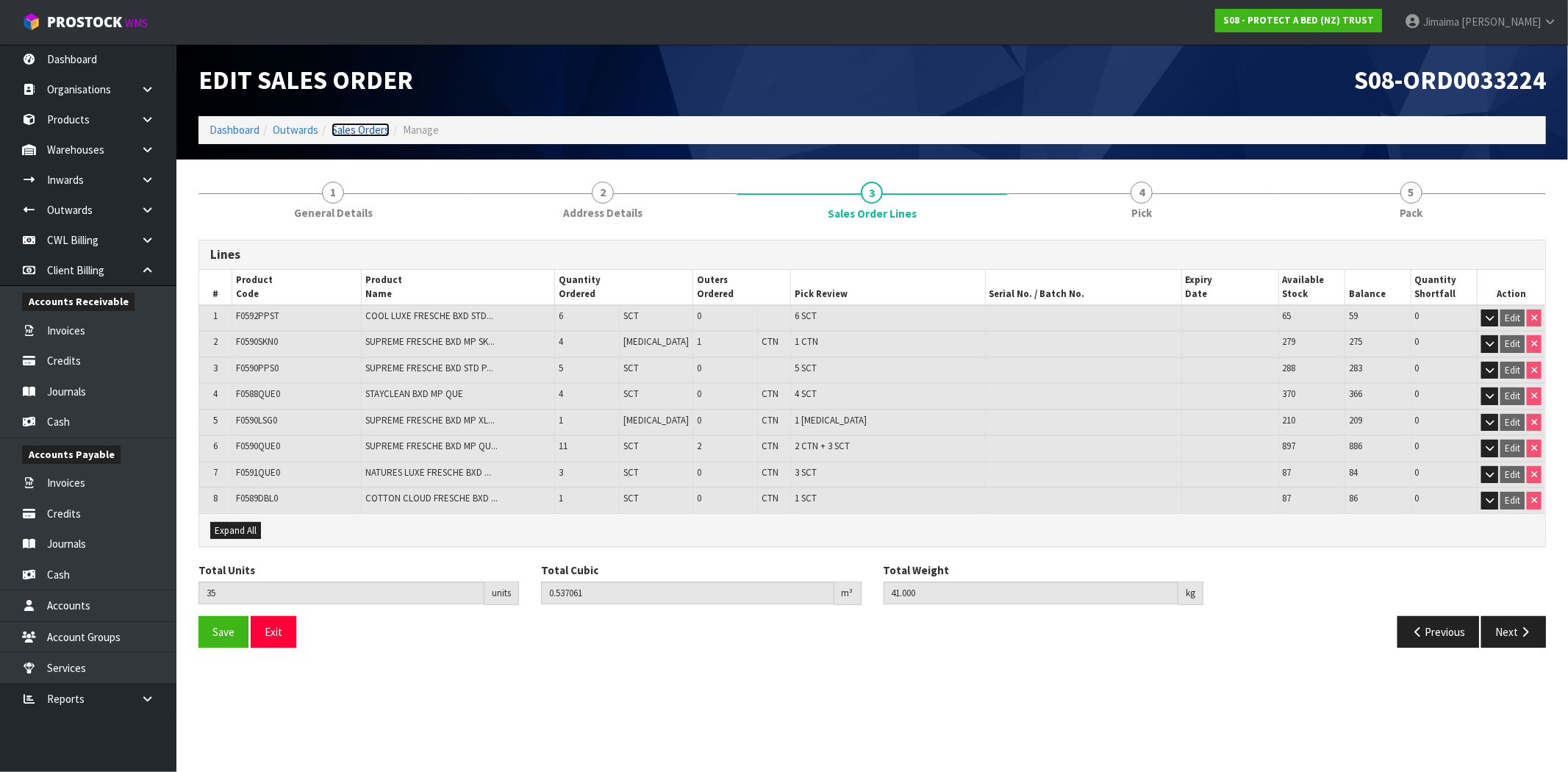
click at [357, 126] on link "Sales Orders" at bounding box center [361, 129] width 58 height 14
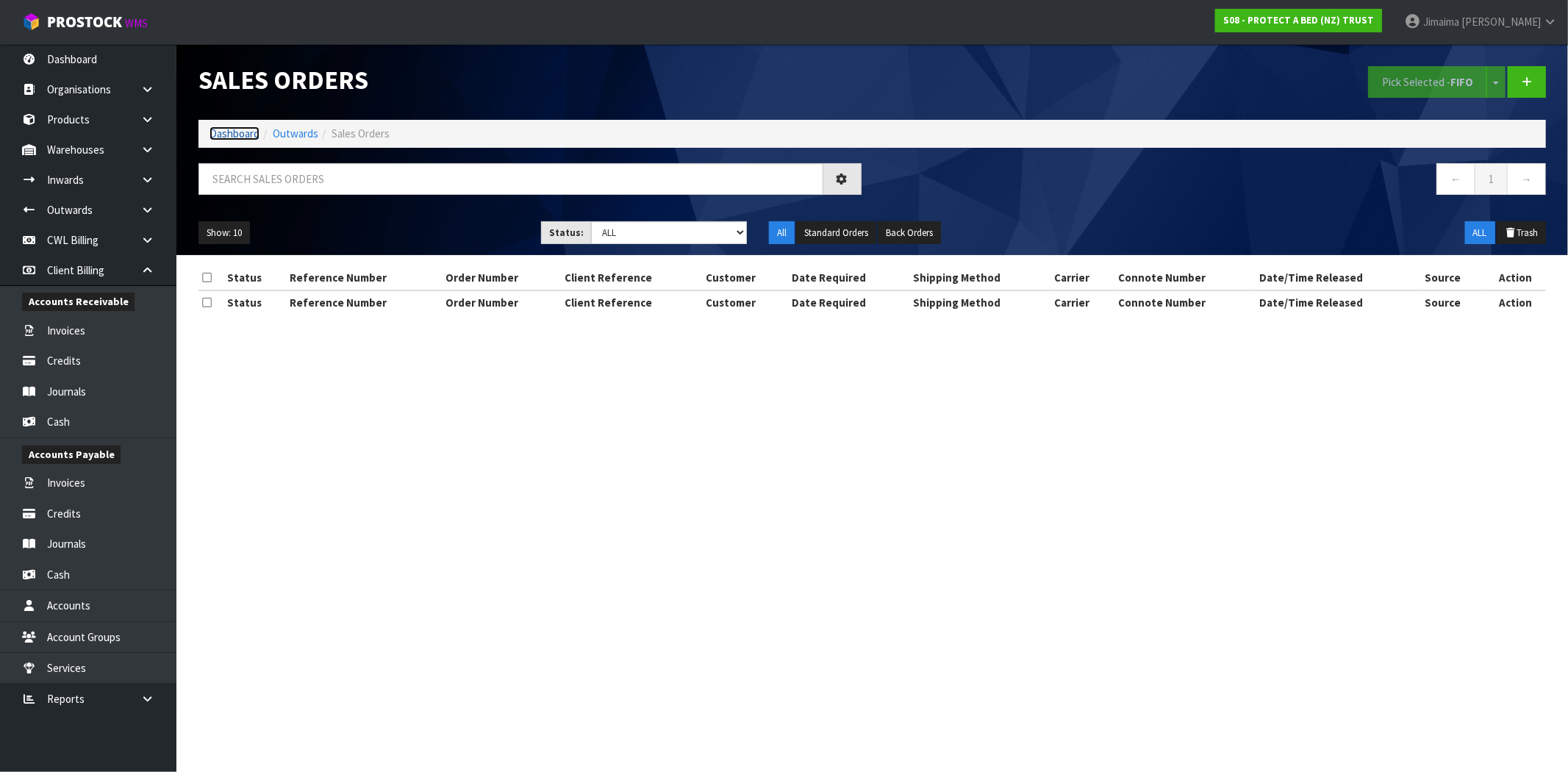
click at [243, 135] on link "Dashboard" at bounding box center [234, 133] width 50 height 14
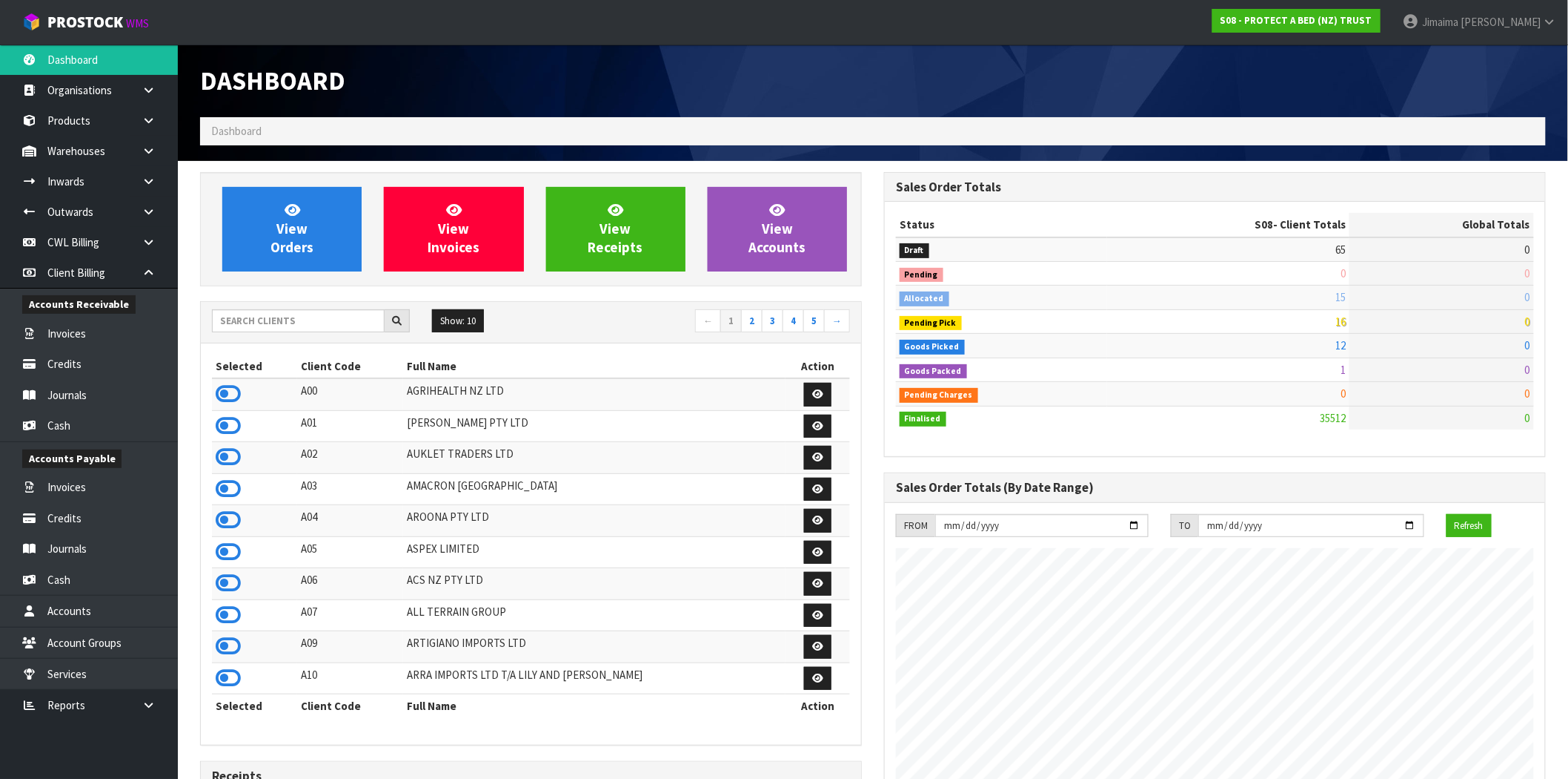
scroll to position [1124, 684]
click at [267, 324] on input "text" at bounding box center [298, 320] width 173 height 23
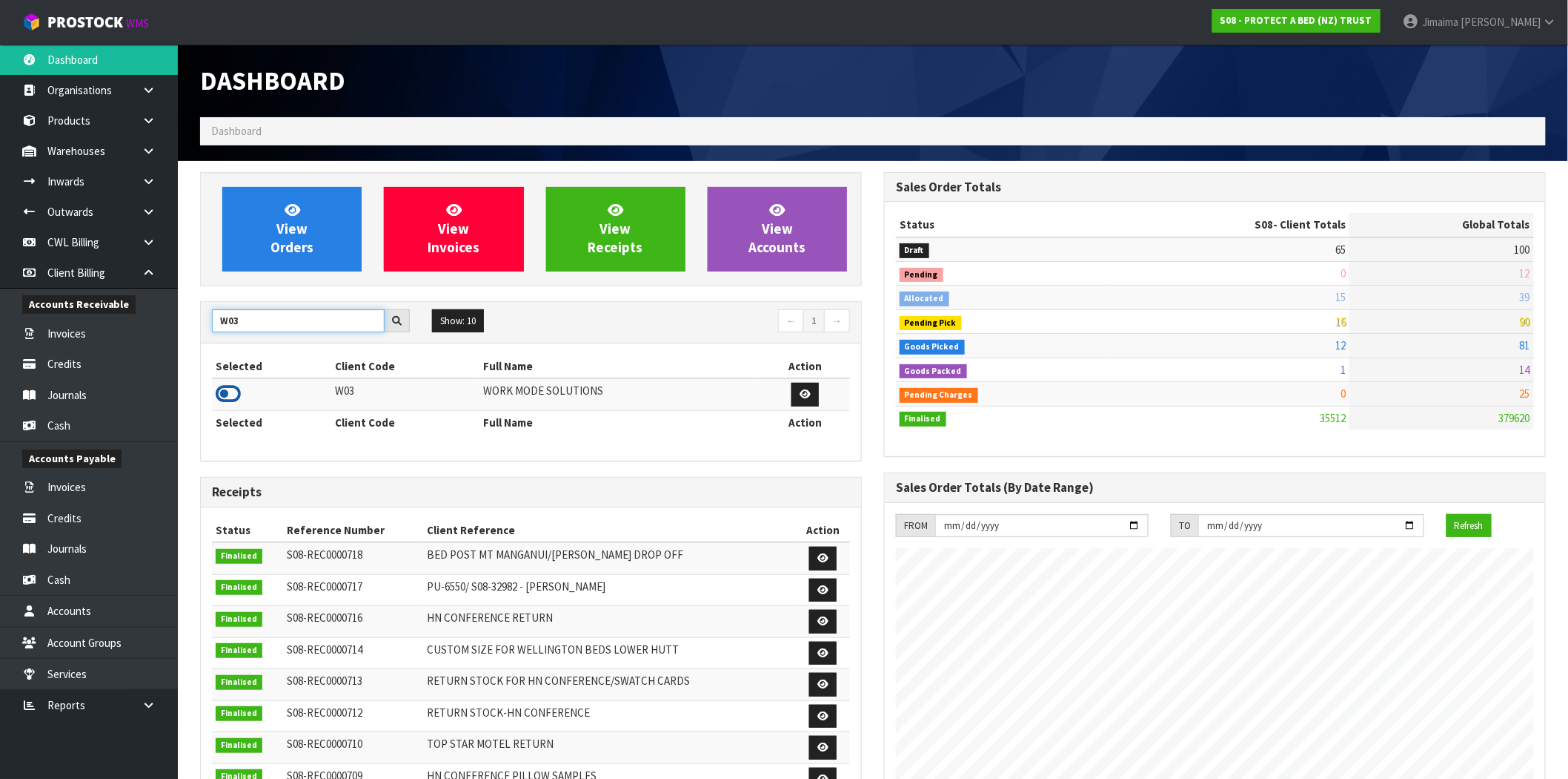
type input "W03"
click at [222, 386] on icon at bounding box center [228, 393] width 25 height 22
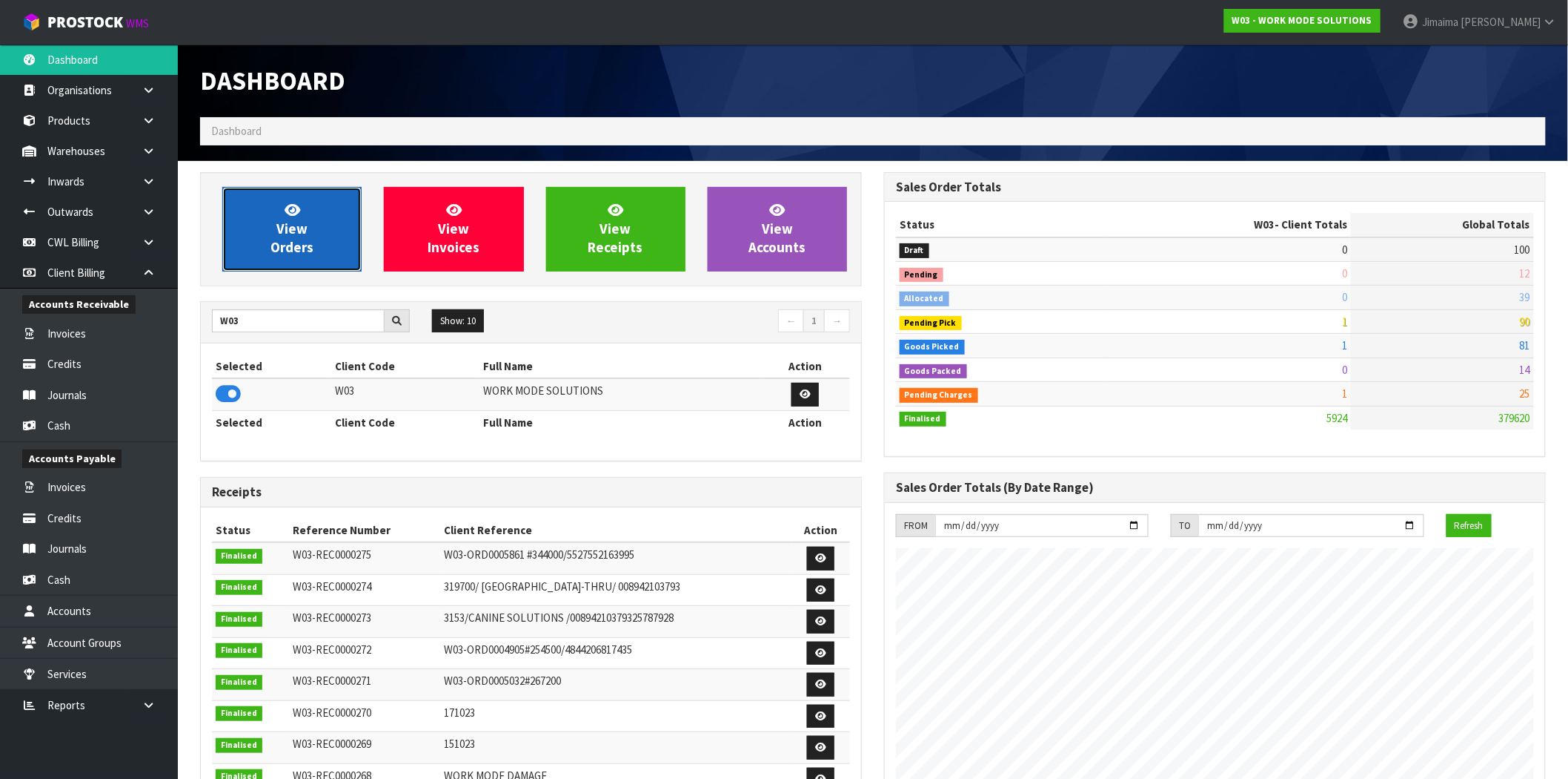
scroll to position [1028, 684]
click at [321, 235] on link "View Orders" at bounding box center [292, 229] width 139 height 84
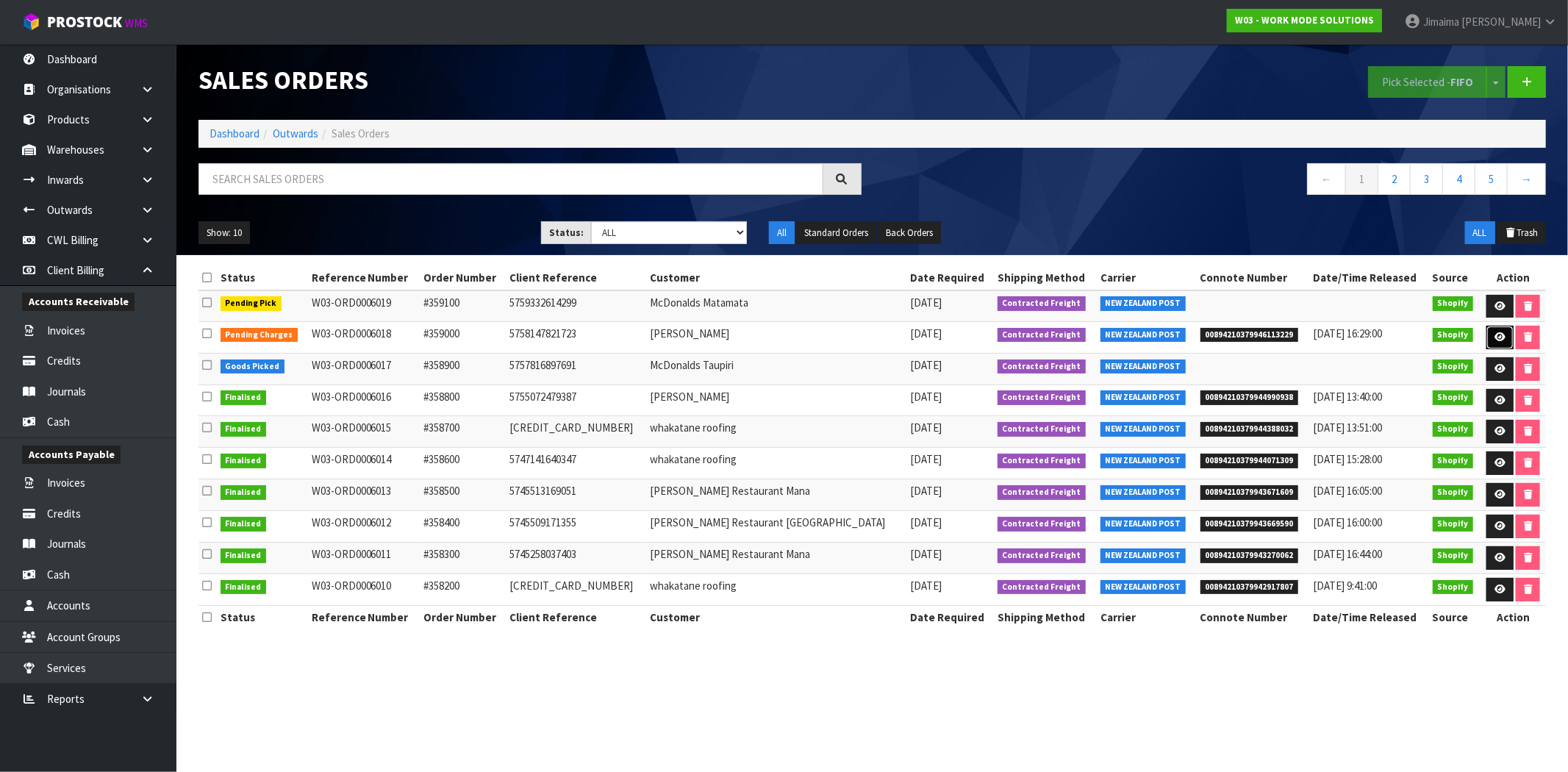
click at [1495, 333] on icon at bounding box center [1501, 337] width 11 height 9
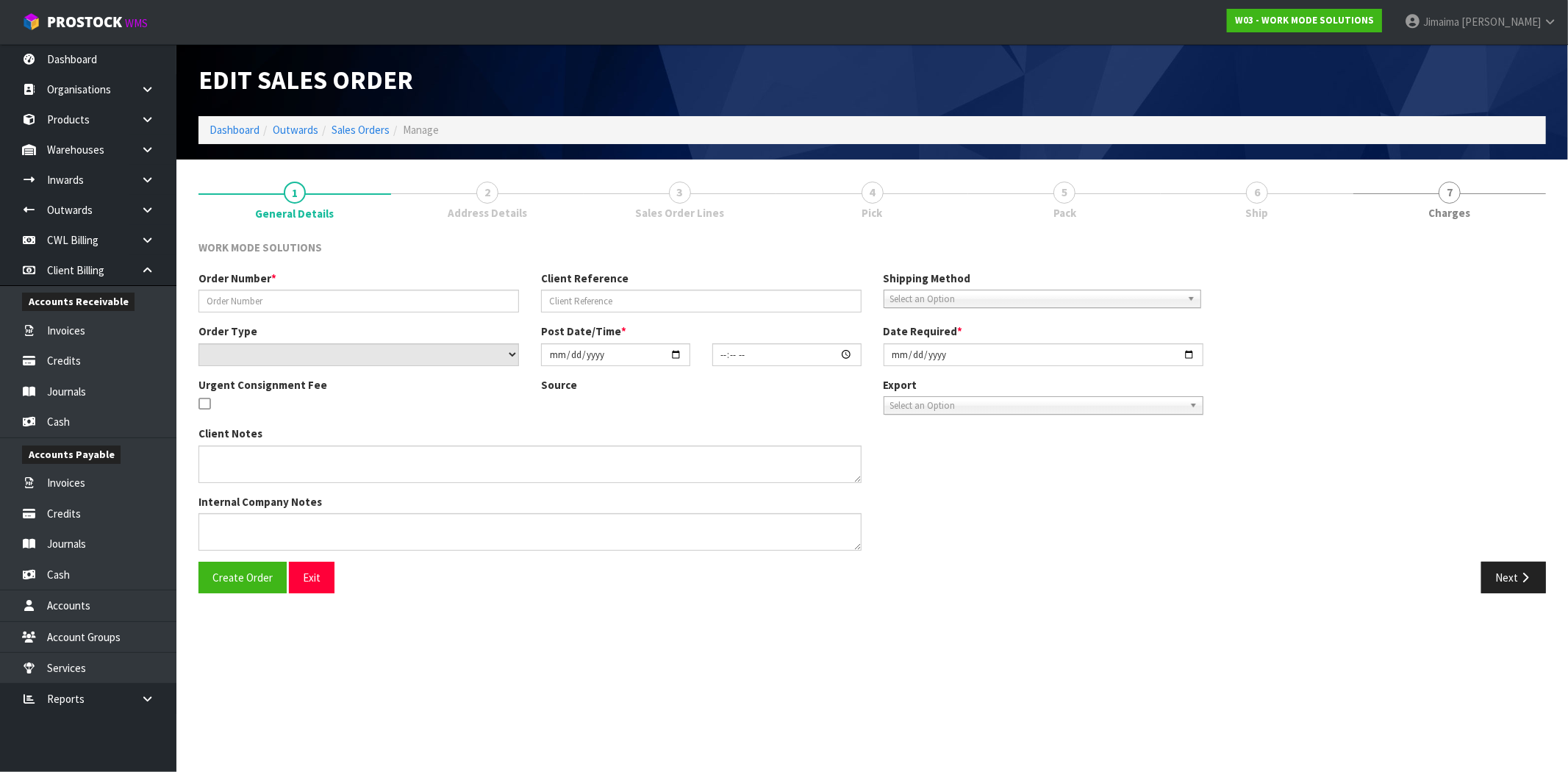
type input "#359000"
type input "5758147821723"
select select "number:0"
type input "[DATE]"
type input "19:23:41.000"
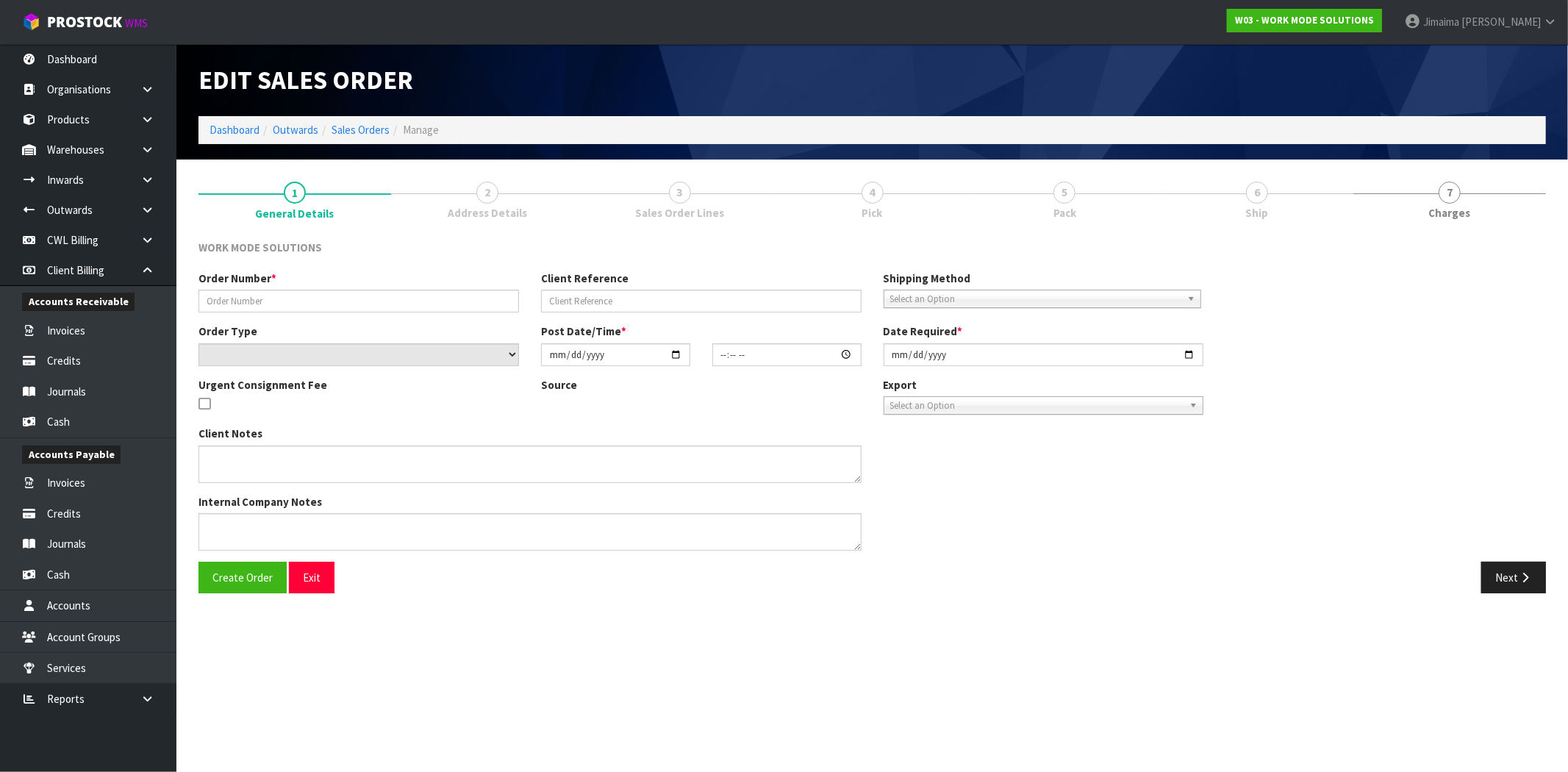
type input "[DATE]"
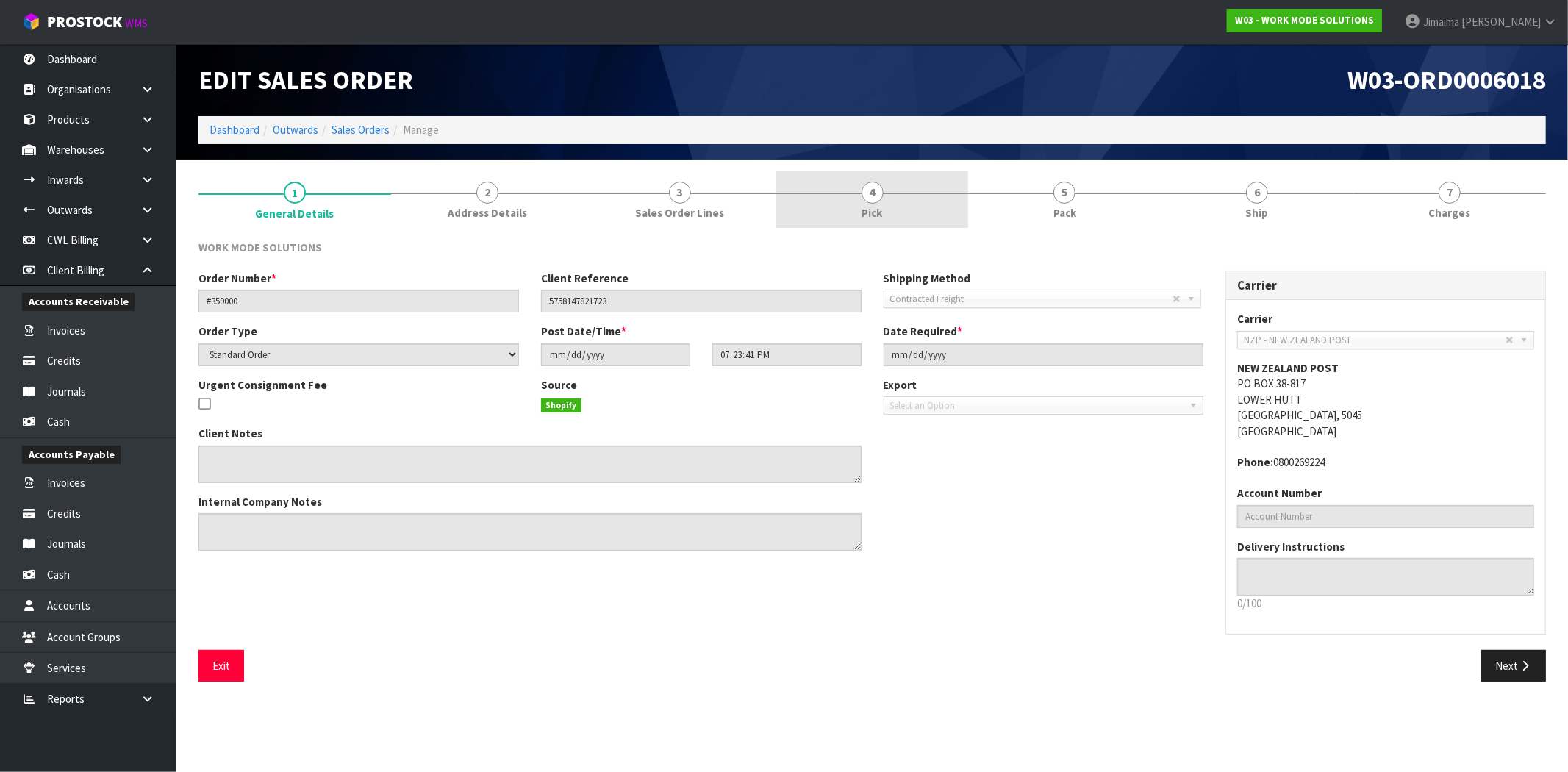
drag, startPoint x: 670, startPoint y: 209, endPoint x: 914, endPoint y: 208, distance: 244.0
click at [671, 209] on span "Sales Order Lines" at bounding box center [679, 213] width 89 height 16
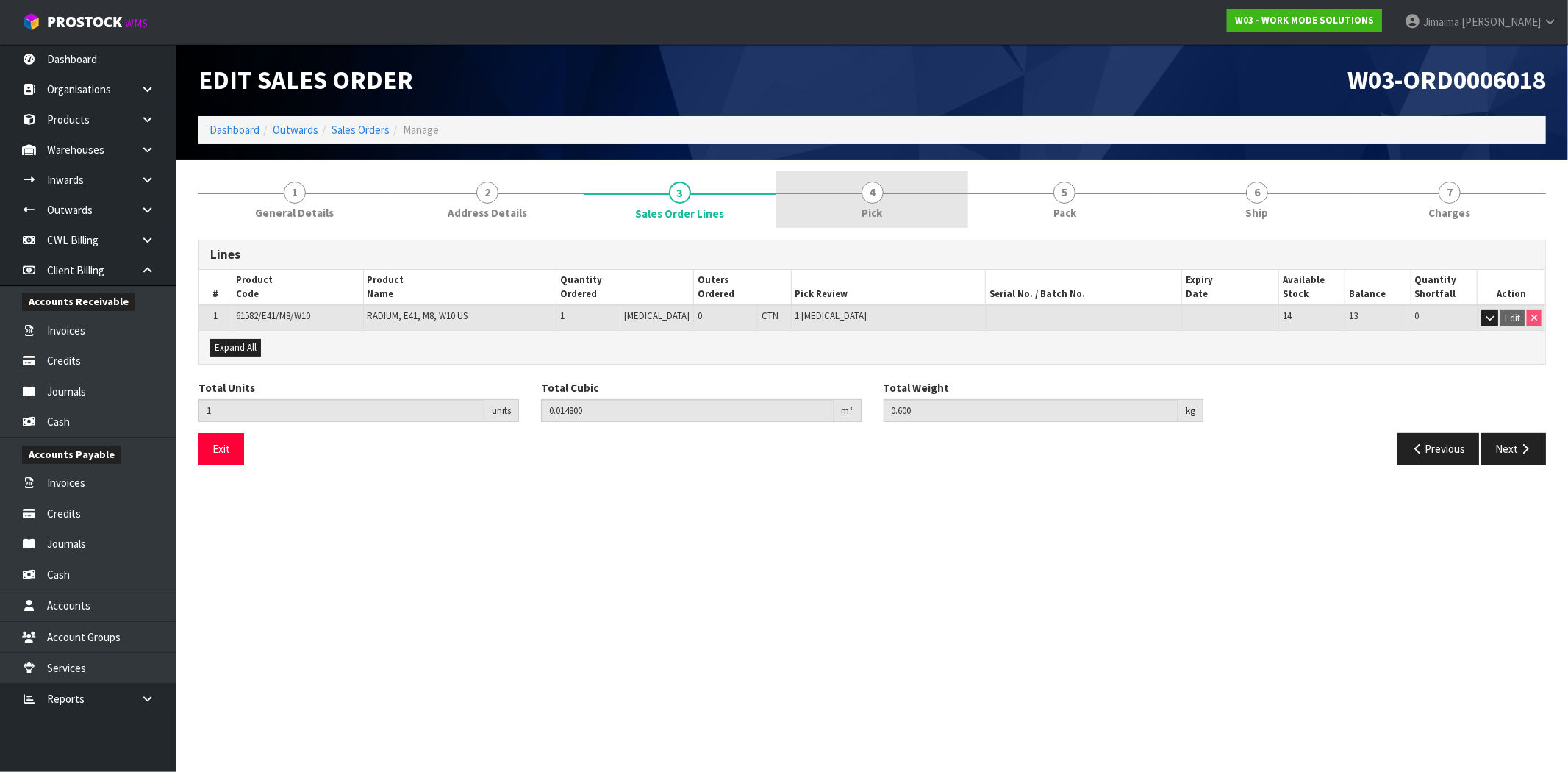
click at [943, 205] on link "4 Pick" at bounding box center [872, 199] width 192 height 58
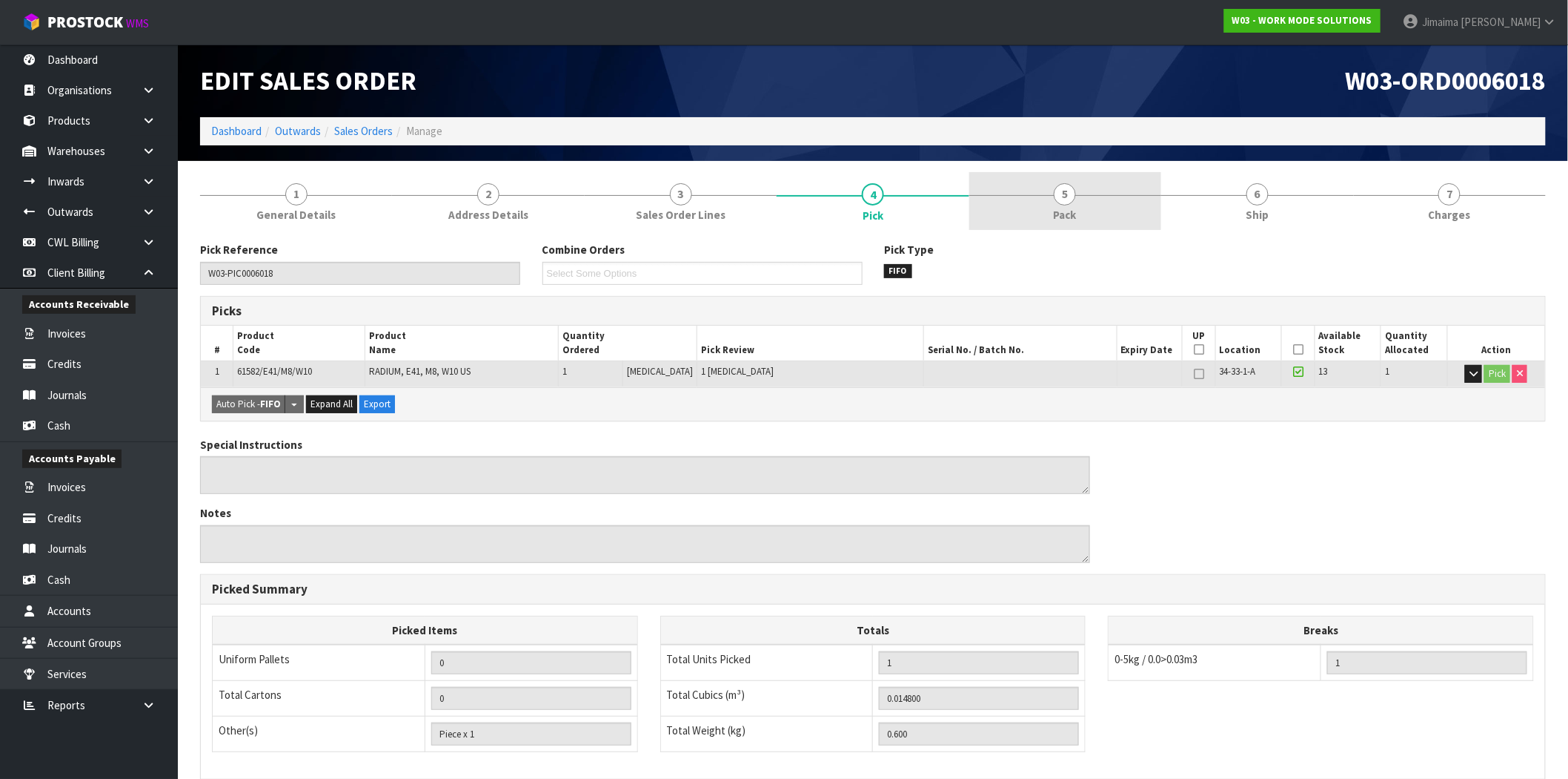
click at [1086, 195] on link "5 Pack" at bounding box center [1065, 201] width 192 height 59
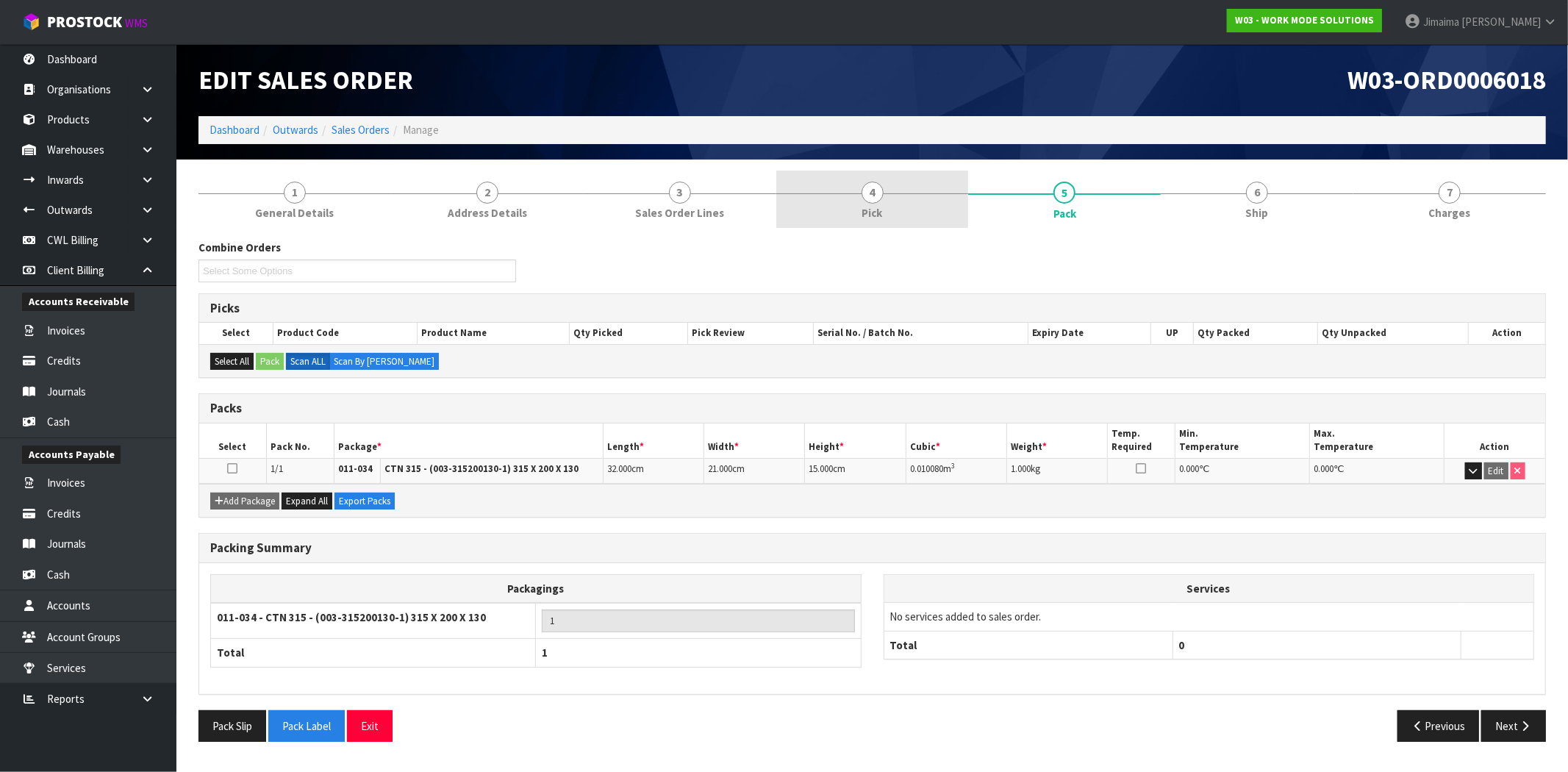
click at [854, 202] on link "4 Pick" at bounding box center [872, 199] width 192 height 58
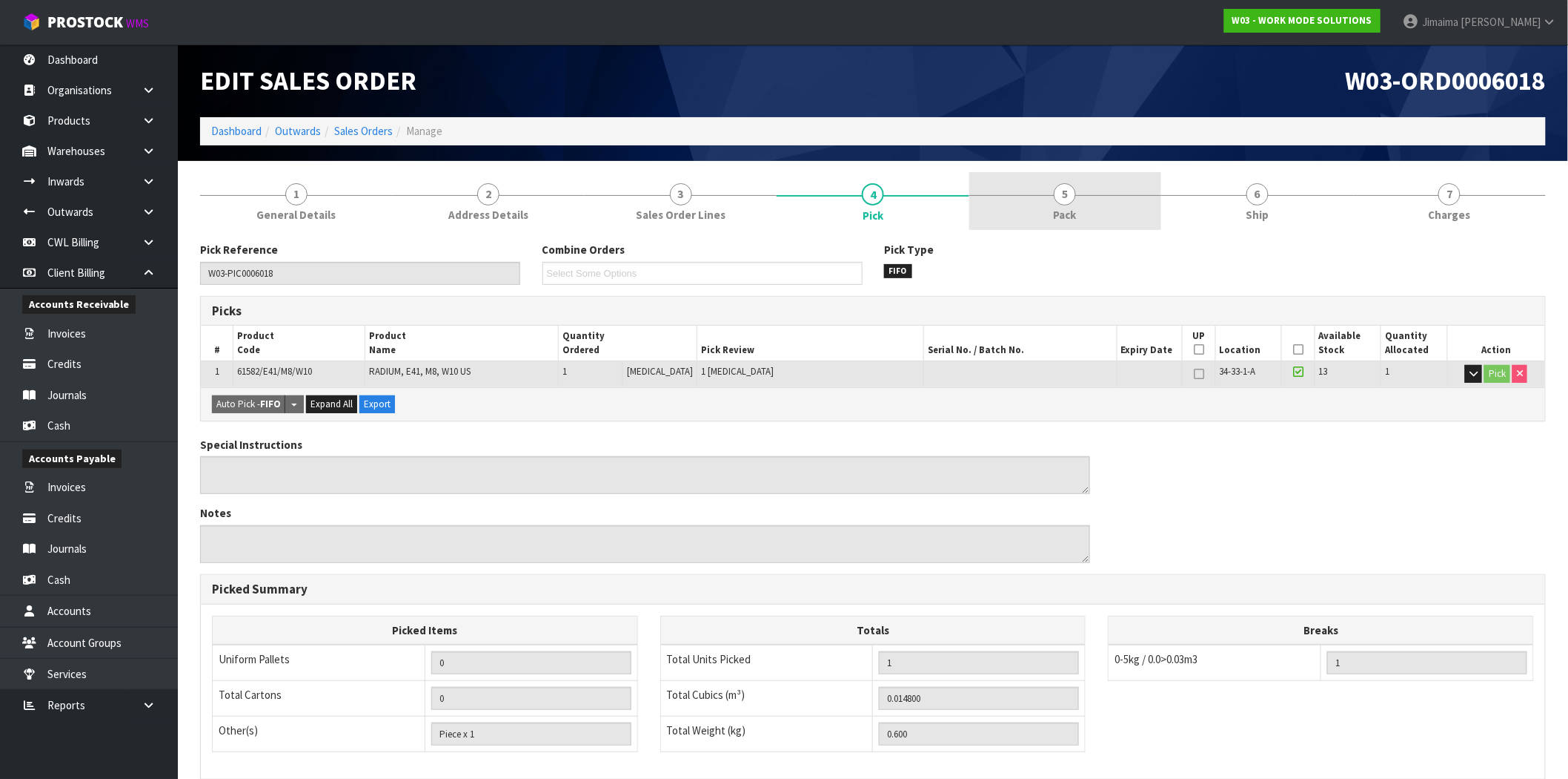
click at [1090, 200] on link "5 Pack" at bounding box center [1065, 201] width 192 height 59
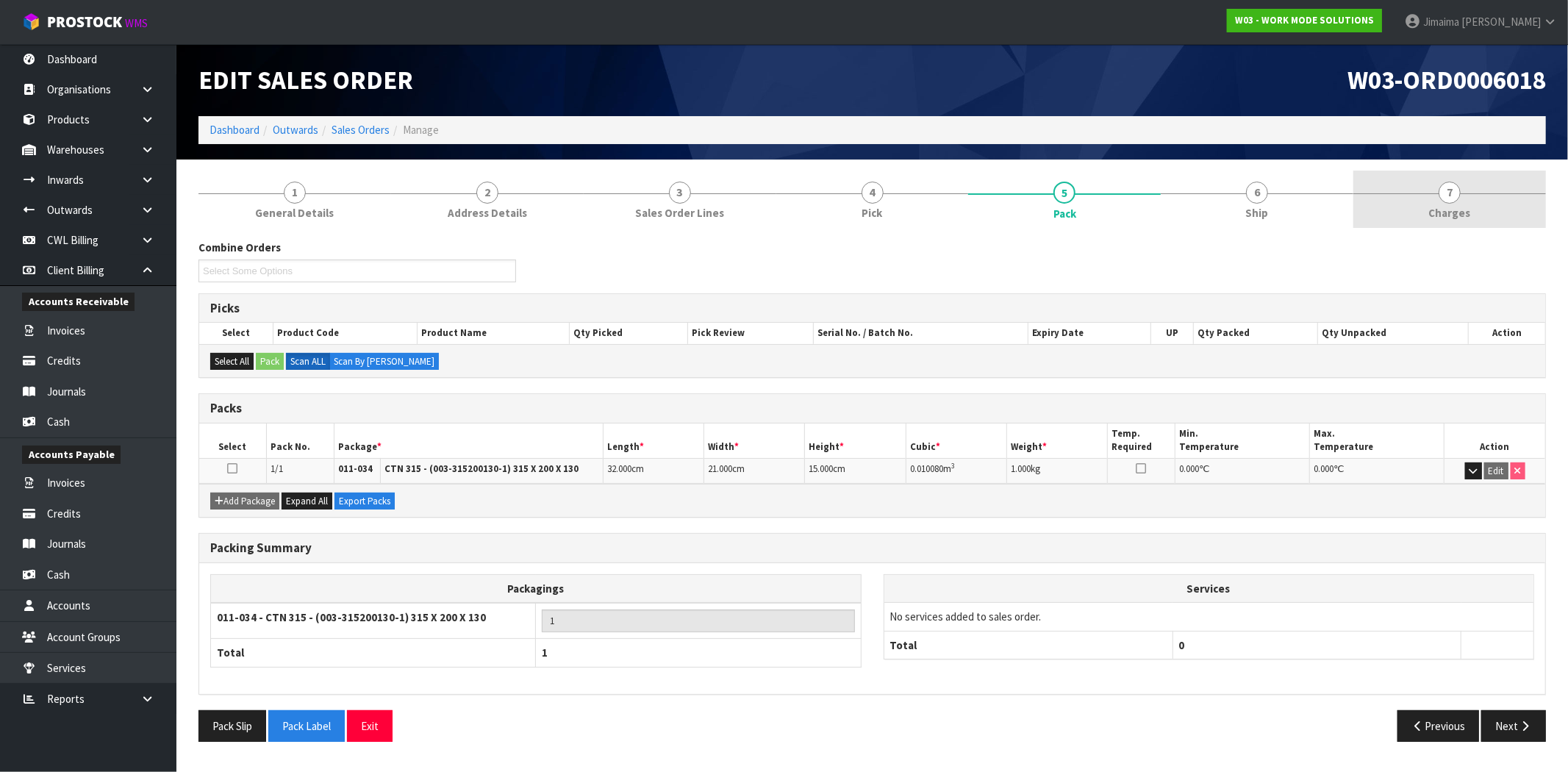
click at [1414, 196] on link "7 [GEOGRAPHIC_DATA]" at bounding box center [1450, 199] width 192 height 58
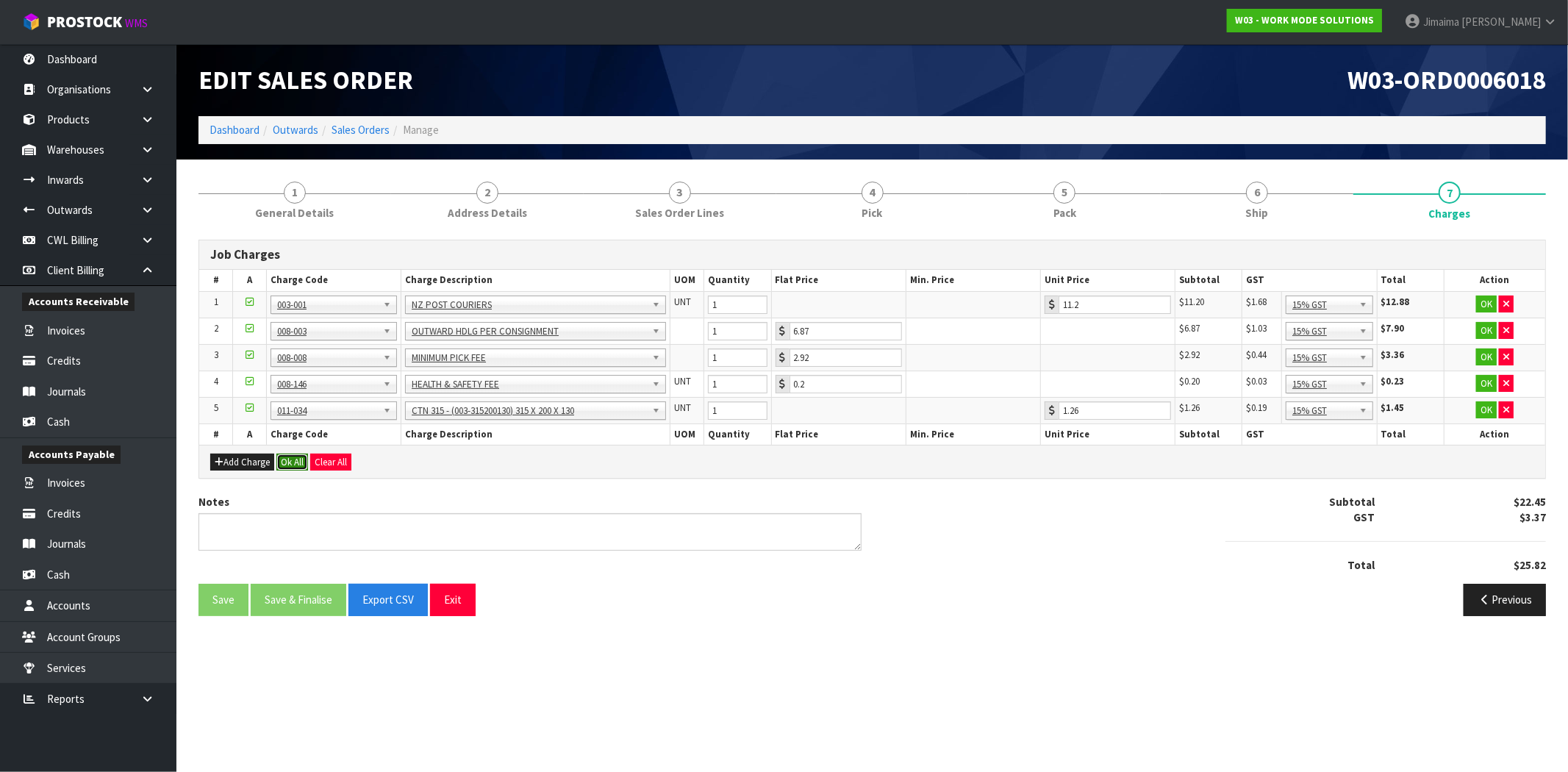
click at [298, 460] on button "Ok All" at bounding box center [292, 462] width 32 height 18
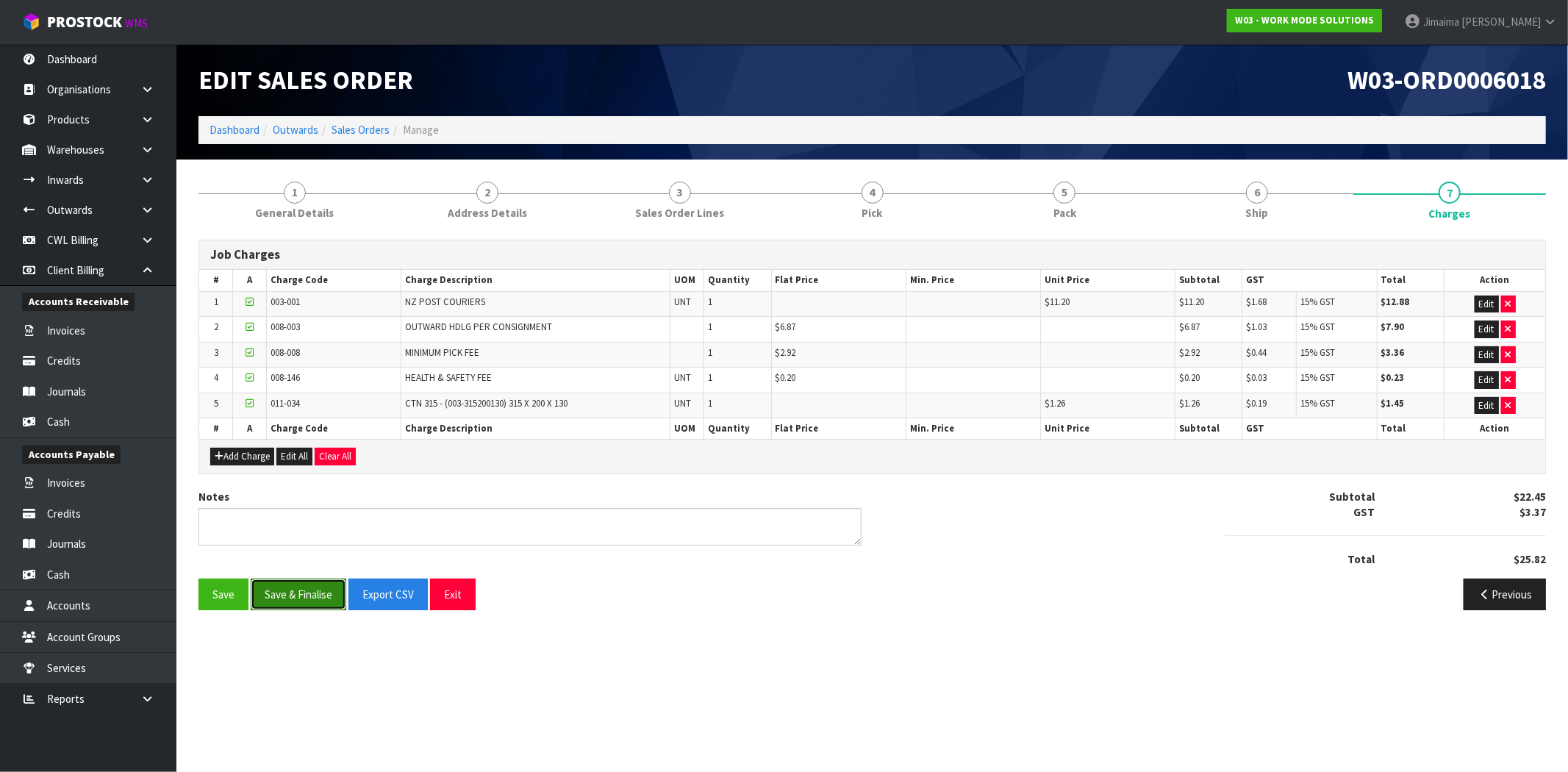
click at [309, 584] on button "Save & Finalise" at bounding box center [298, 594] width 95 height 32
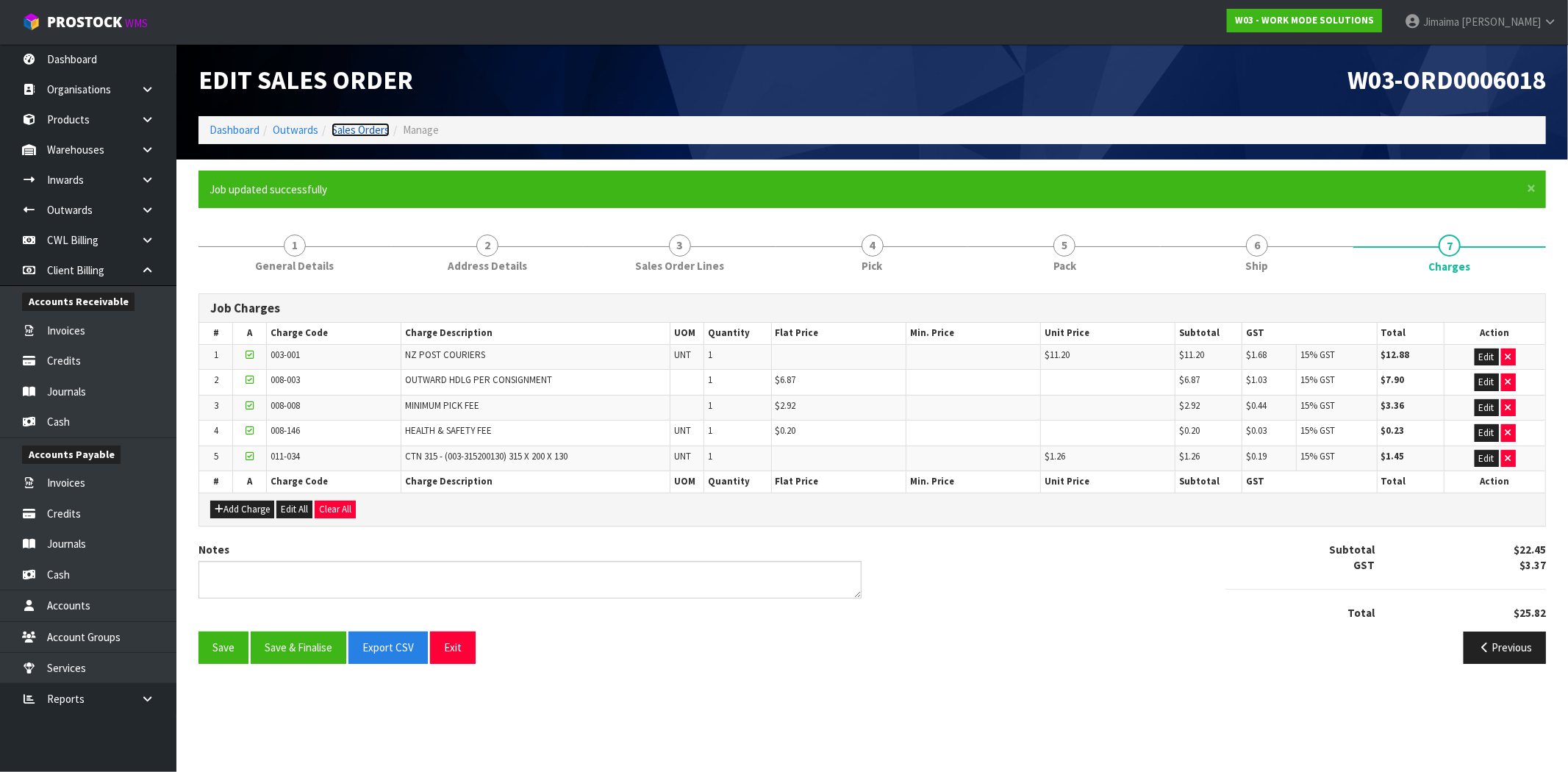
click at [365, 133] on link "Sales Orders" at bounding box center [361, 129] width 58 height 14
